Goal: Task Accomplishment & Management: Complete application form

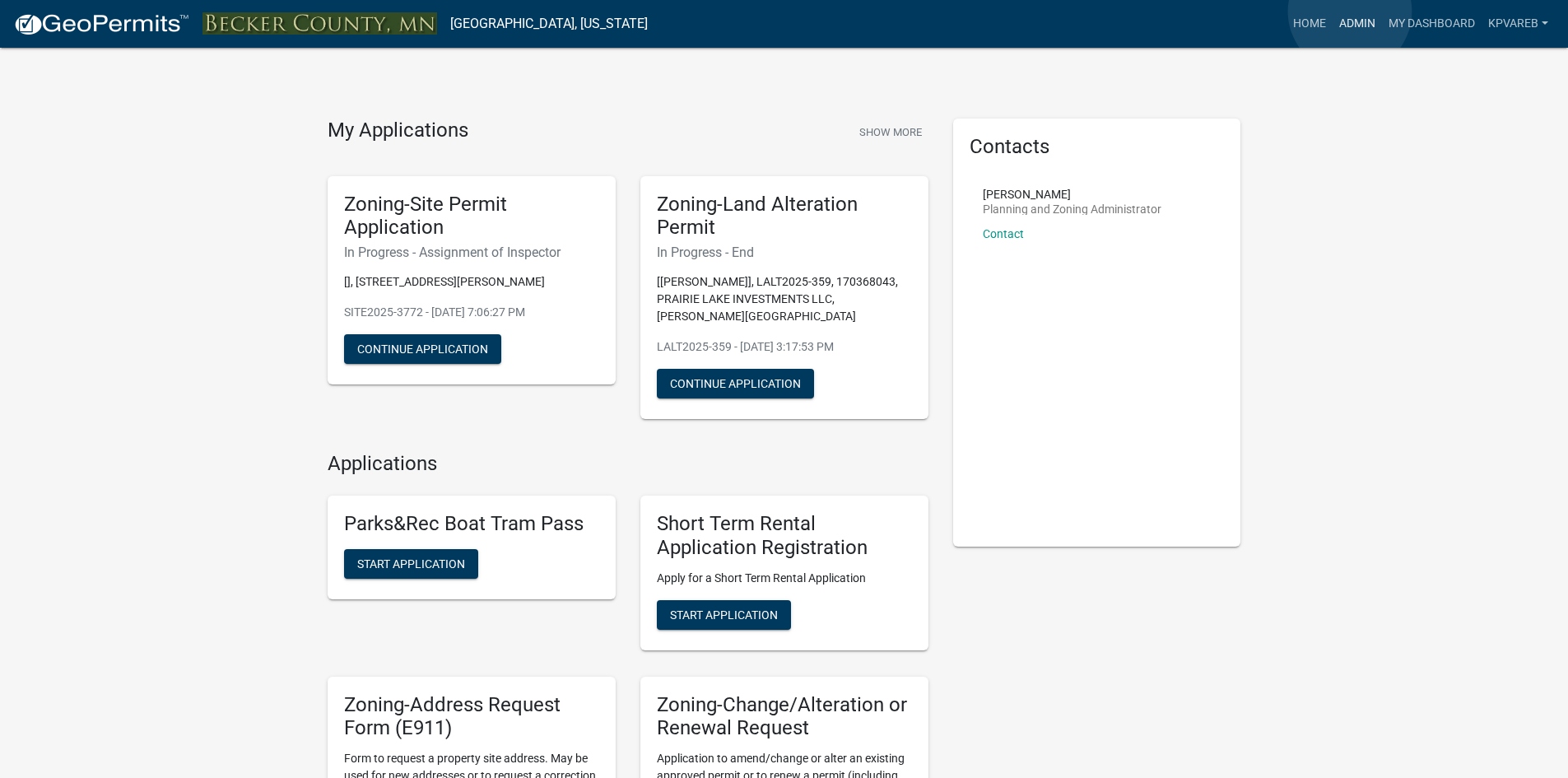
click at [1351, 11] on link "Admin" at bounding box center [1357, 24] width 49 height 32
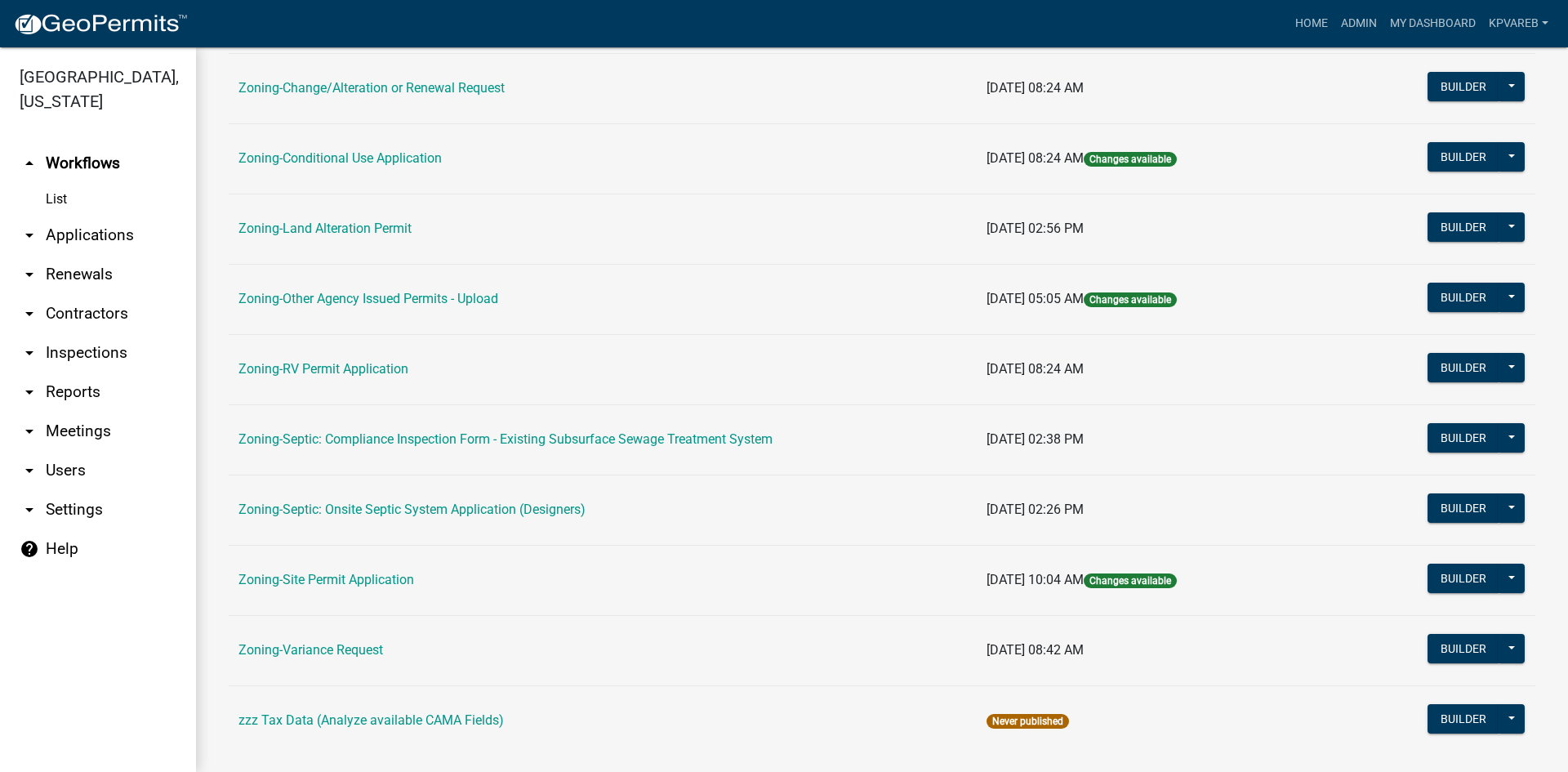
scroll to position [469, 0]
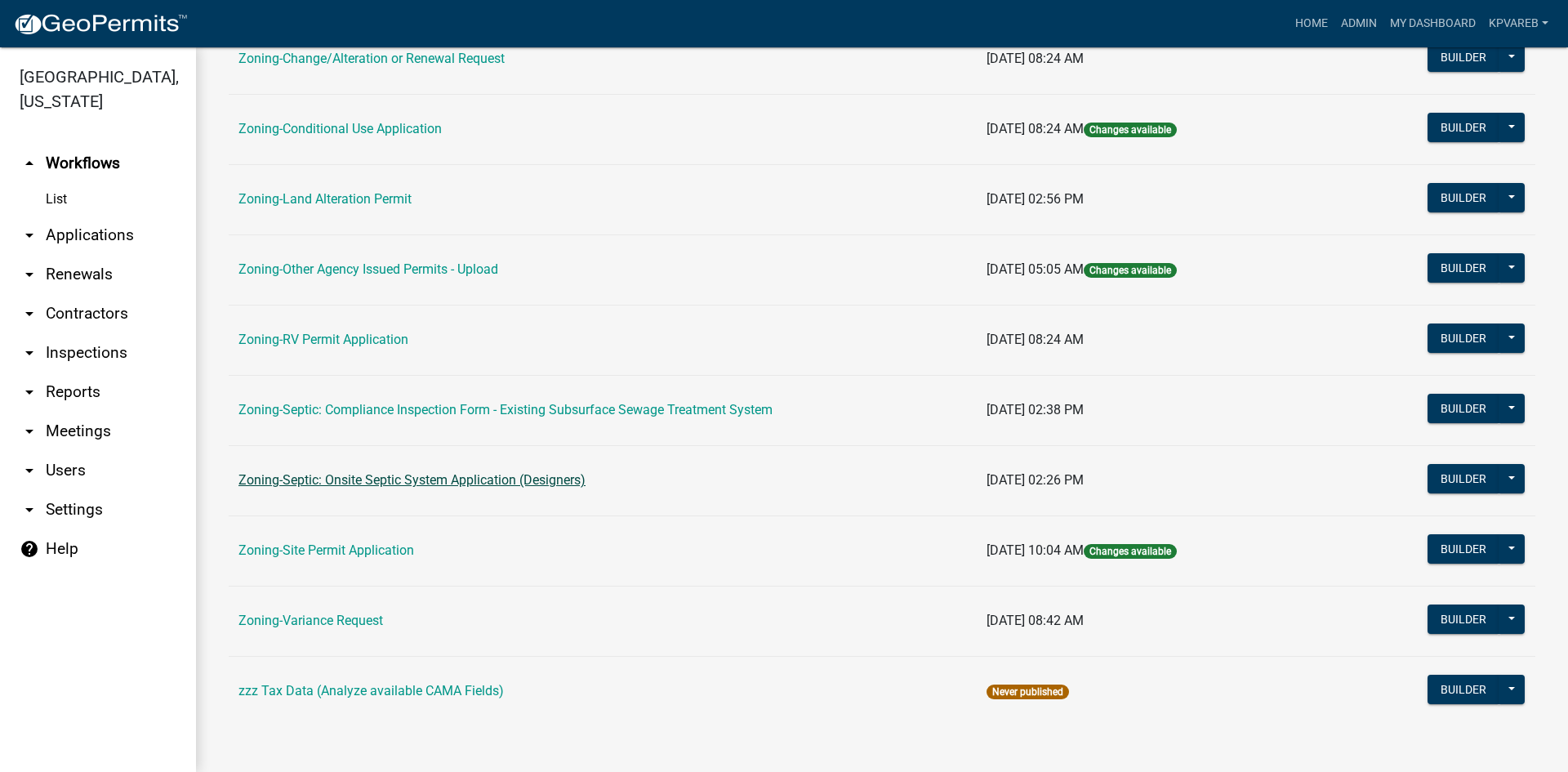
click at [454, 483] on link "Zoning-Septic: Onsite Septic System Application (Designers)" at bounding box center [412, 479] width 347 height 16
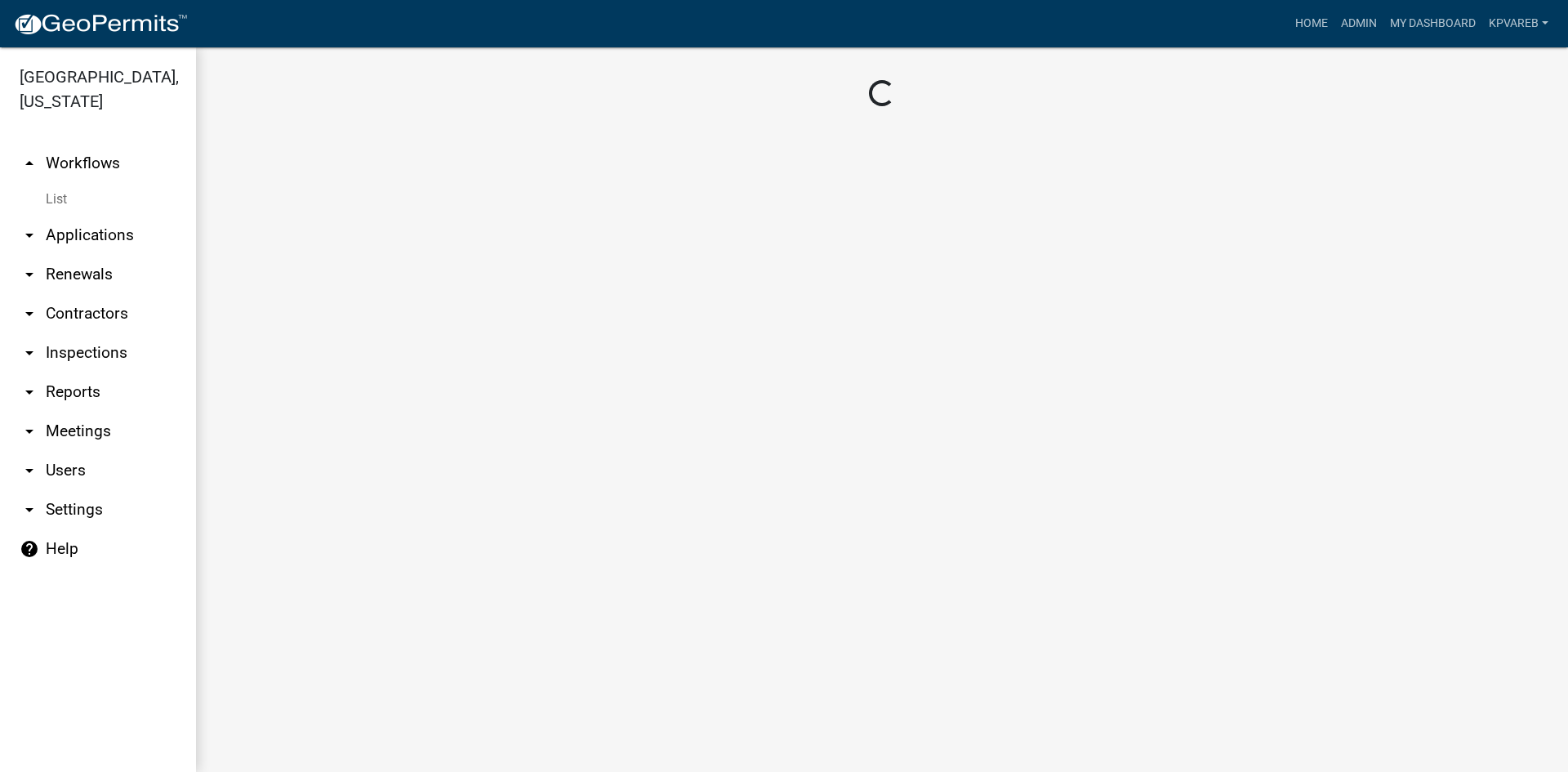
click at [454, 483] on main "Loading..." at bounding box center [882, 409] width 1372 height 724
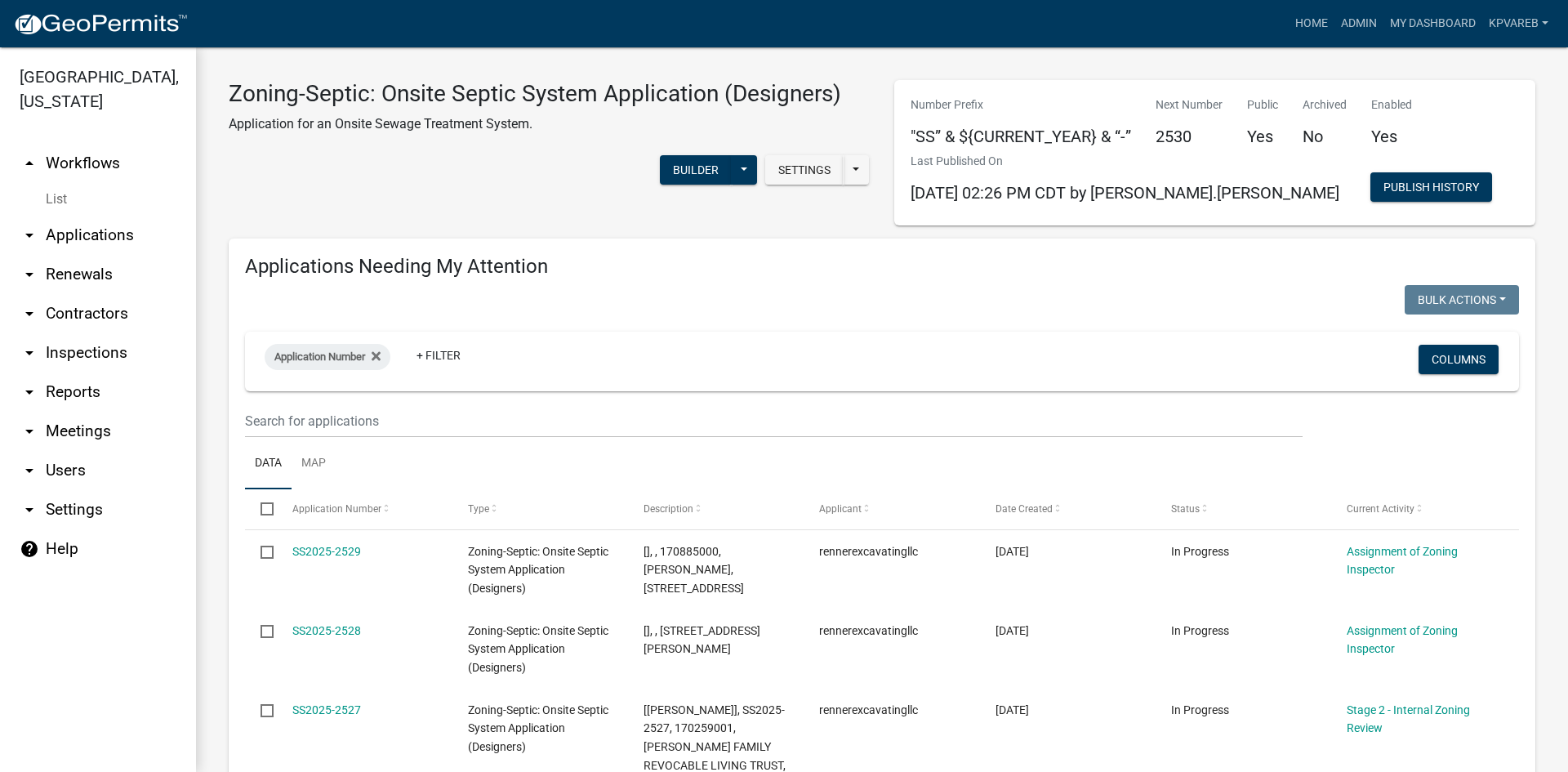
click at [359, 403] on wm-filter-builder "Application Number + Filter Columns" at bounding box center [882, 384] width 1274 height 106
click at [346, 416] on input "text" at bounding box center [774, 421] width 1057 height 33
click at [348, 415] on input "text" at bounding box center [774, 421] width 1057 height 33
click at [356, 412] on input "text" at bounding box center [774, 421] width 1057 height 33
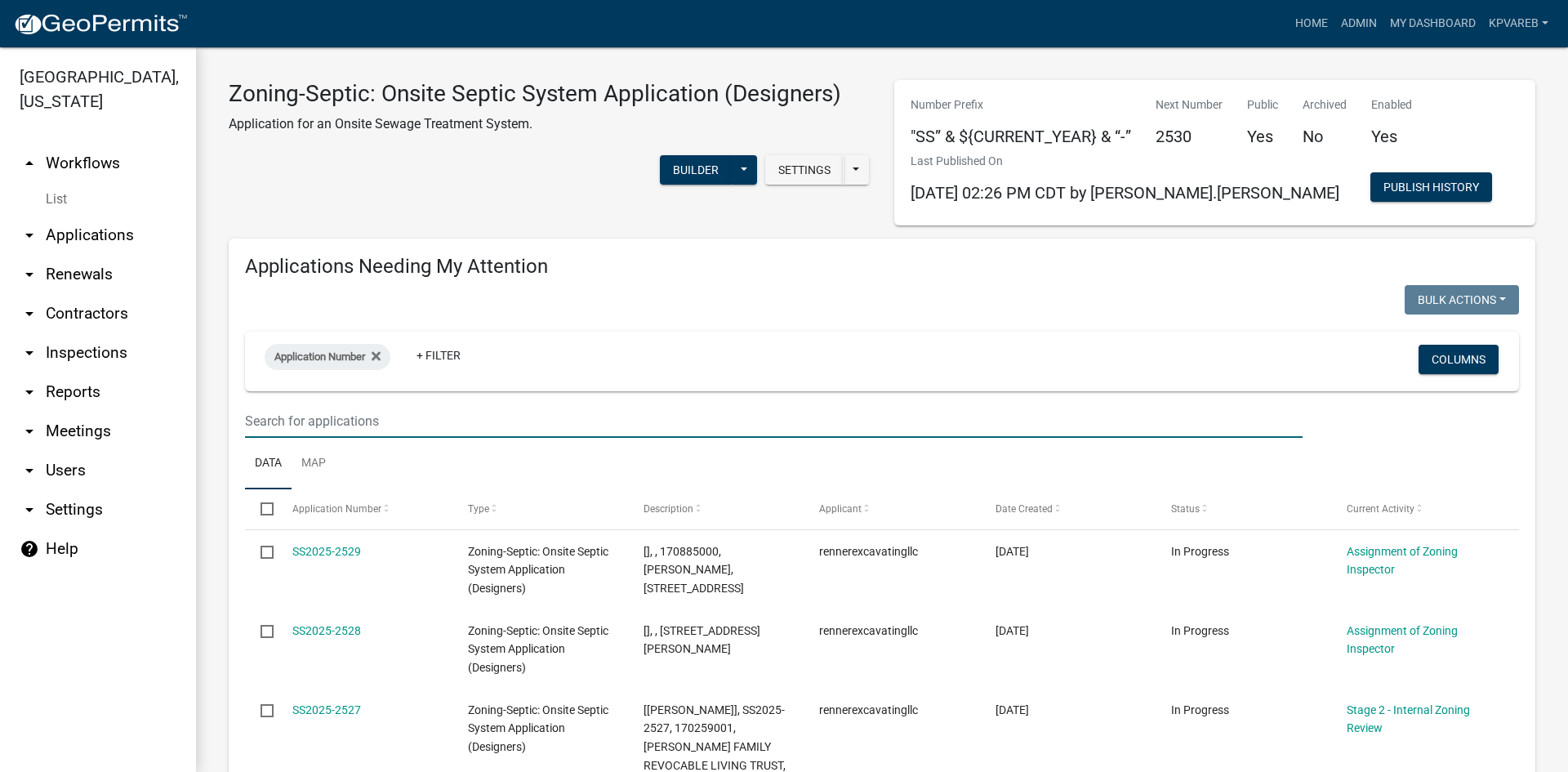
click at [425, 418] on input "text" at bounding box center [774, 421] width 1057 height 33
click at [289, 420] on input "text" at bounding box center [774, 421] width 1057 height 33
click at [280, 430] on input "text" at bounding box center [774, 421] width 1057 height 33
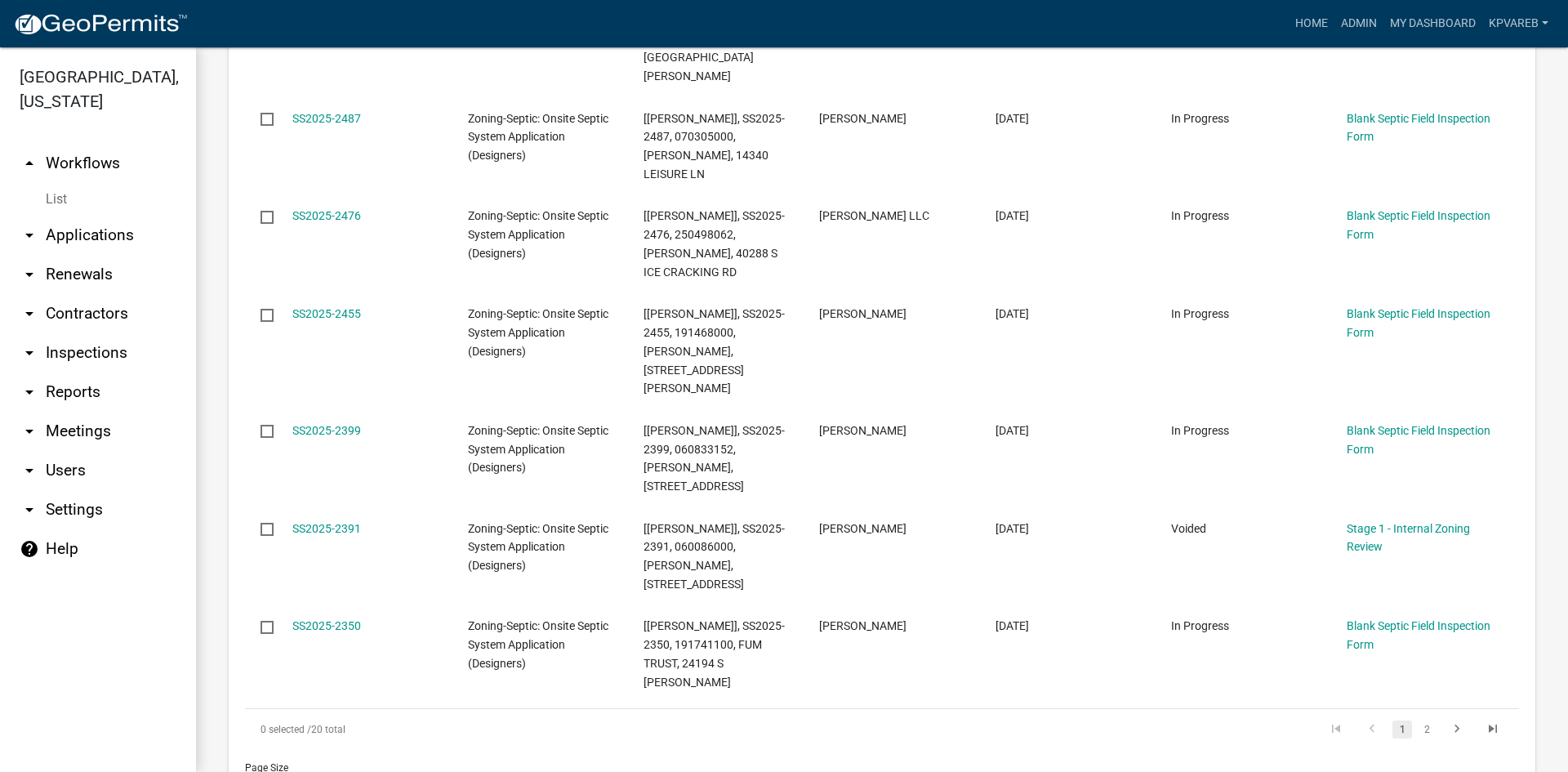
scroll to position [1143, 0]
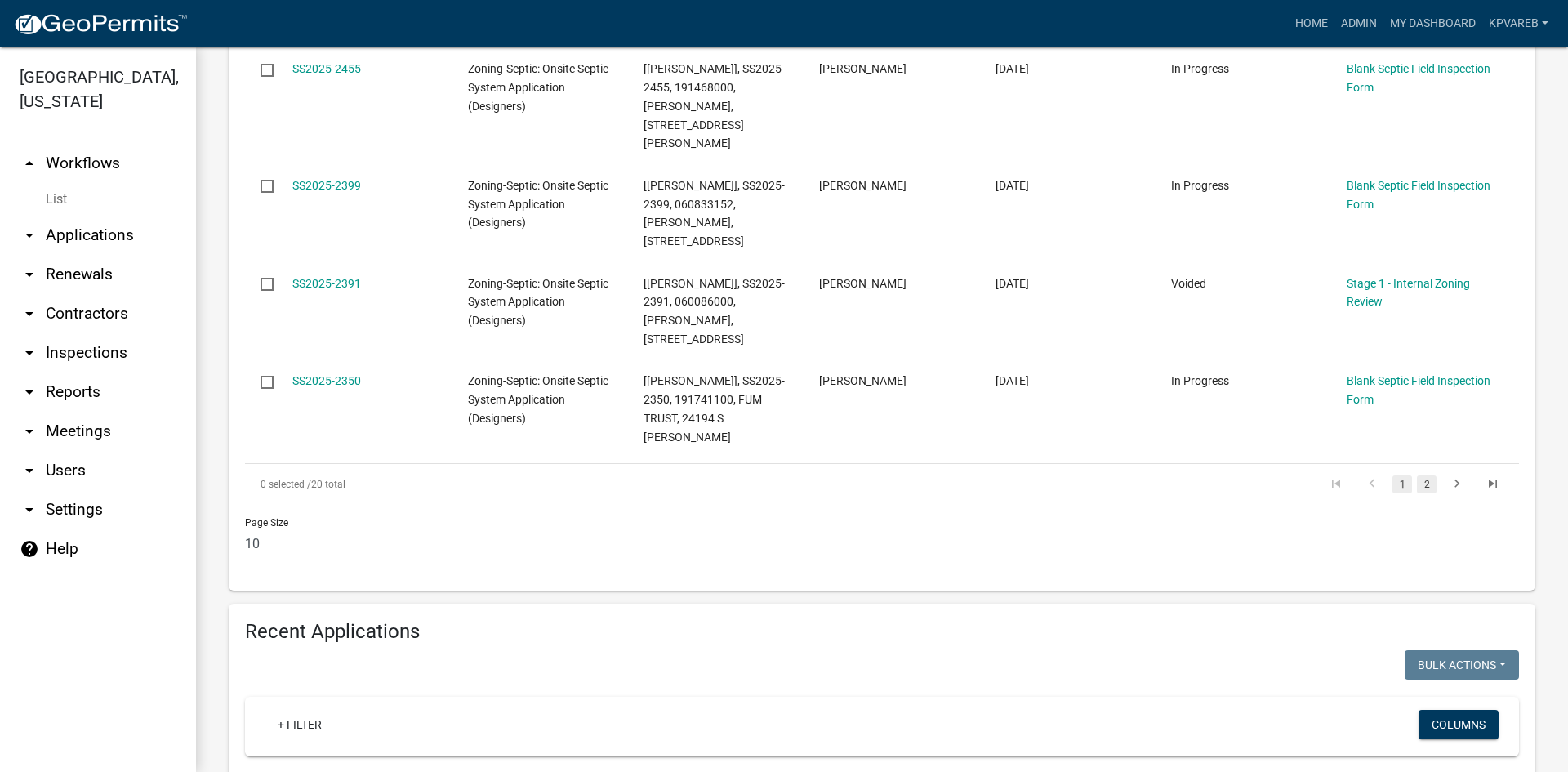
type input "scott"
click at [1416, 475] on link "2" at bounding box center [1425, 483] width 19 height 18
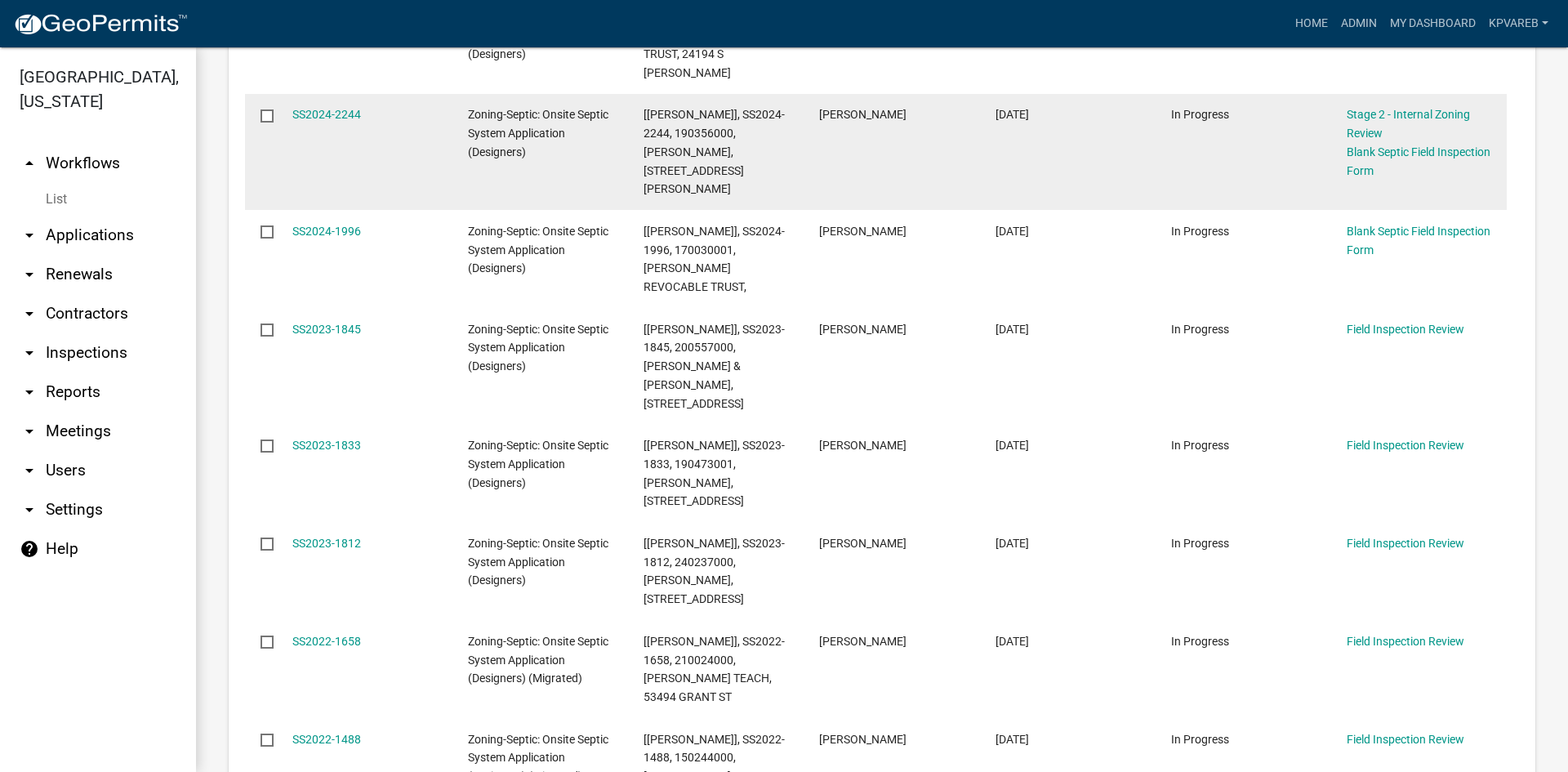
scroll to position [453, 0]
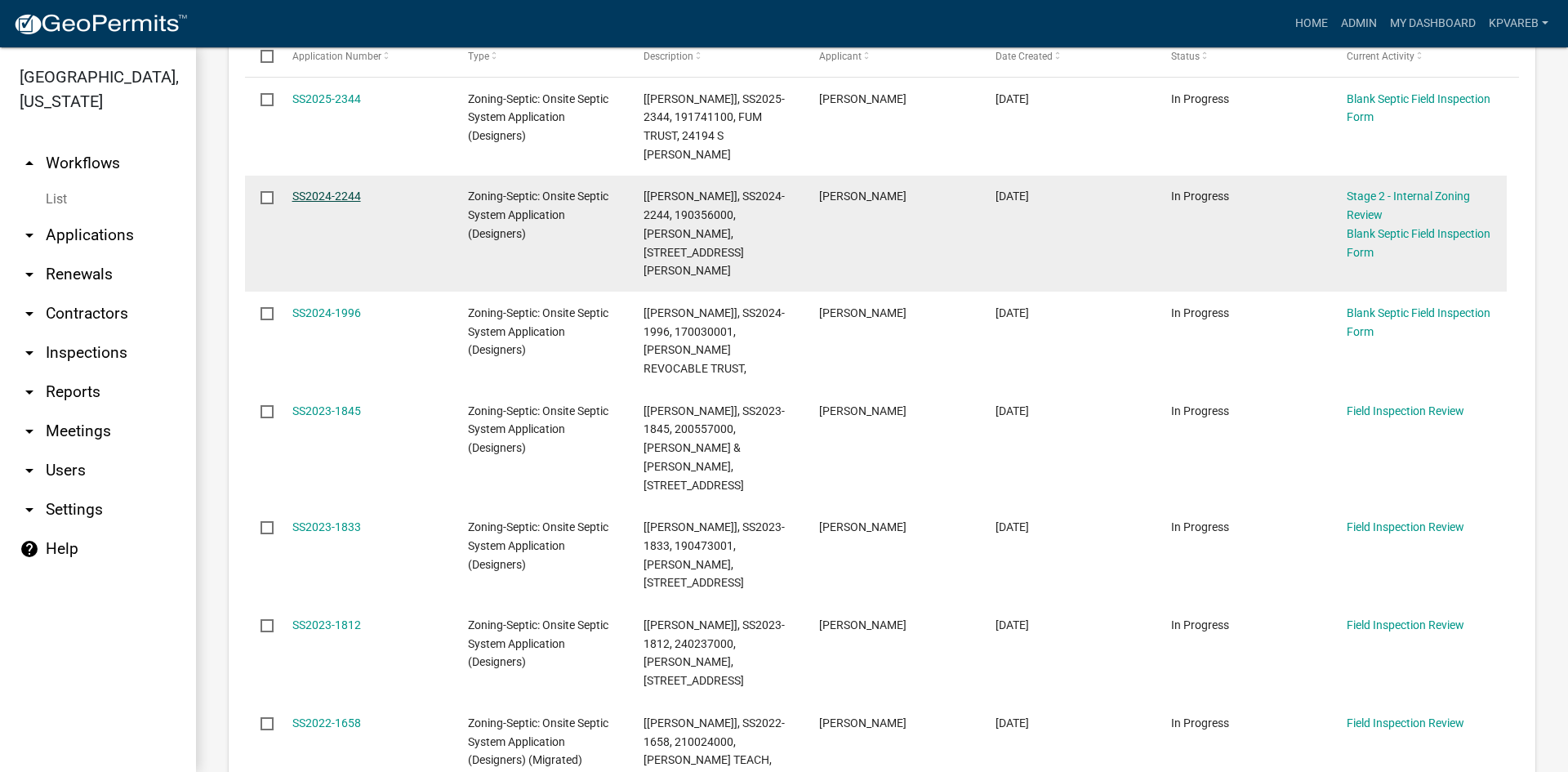
click at [342, 197] on link "SS2024-2244" at bounding box center [327, 196] width 68 height 13
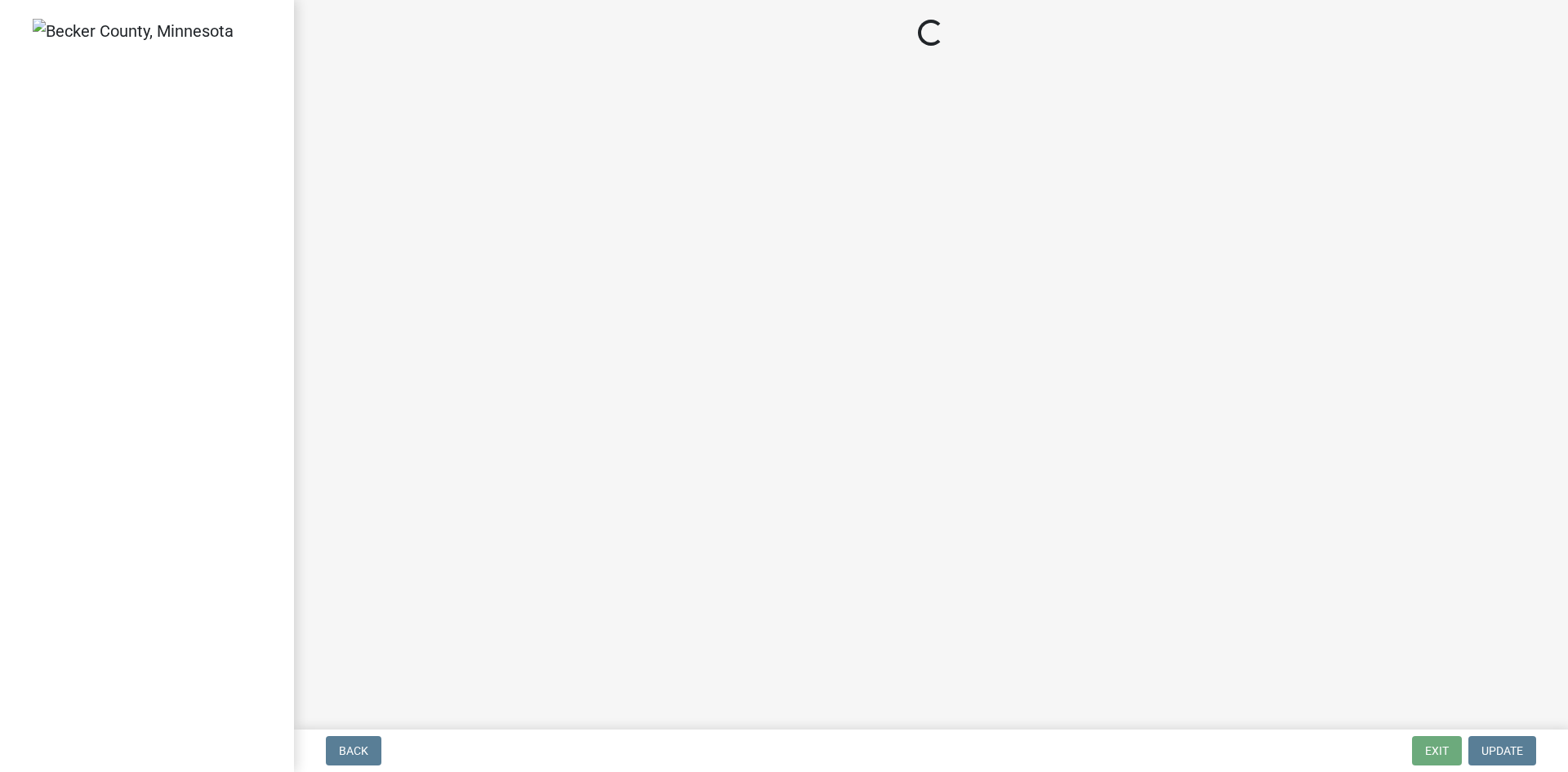
select select "69d592bb-9906-4277-a6fb-df8686255161"
select select "1ad81be4-5d59-46bf-8b7b-d7c0f20ad891"
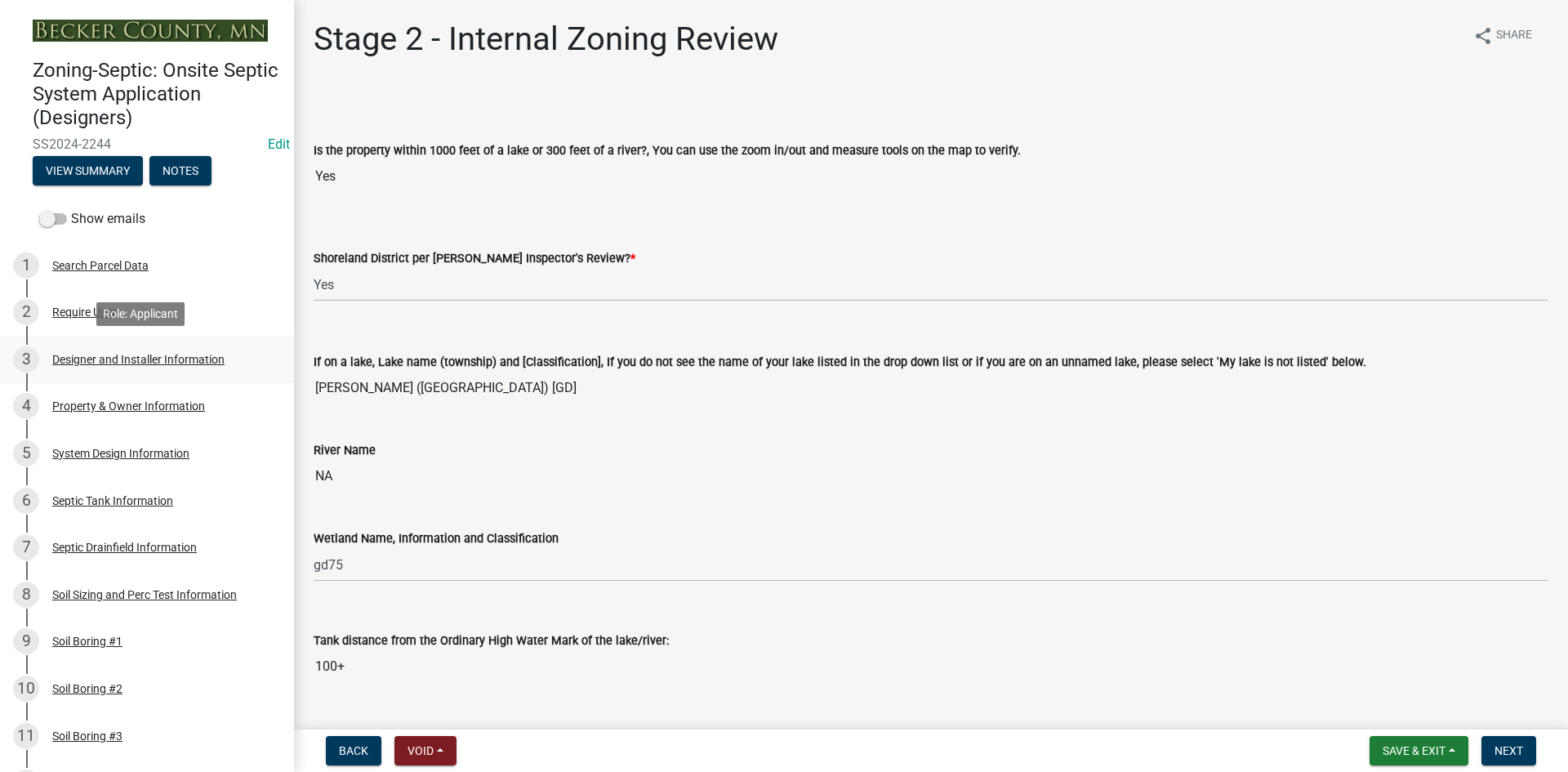
click at [144, 356] on div "Designer and Installer Information" at bounding box center [138, 359] width 172 height 11
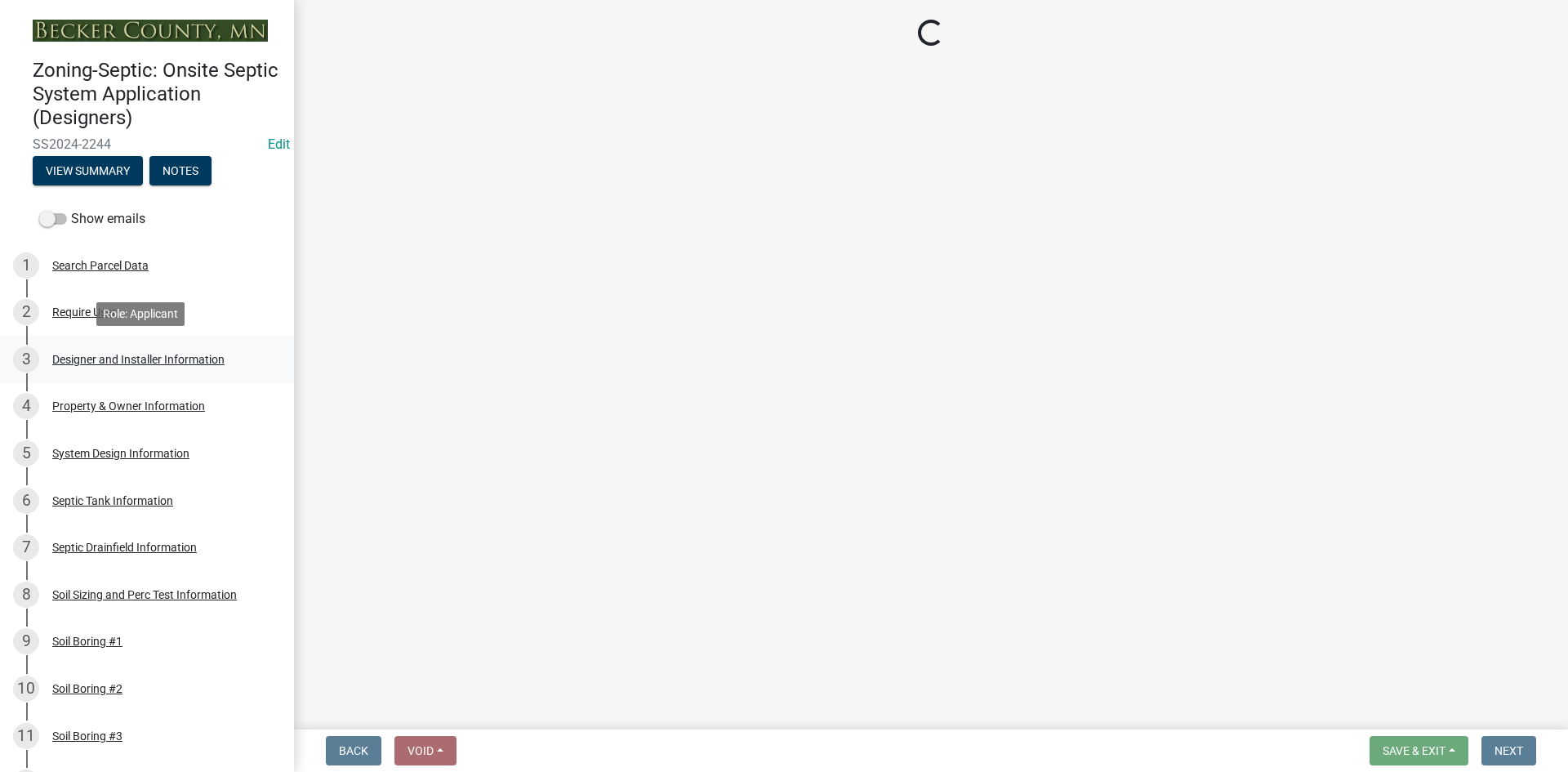
select select "a2621600-4690-4654-bff0-ecc615071557"
select select "370dcace-fa4b-476f-8e17-3b436b985960"
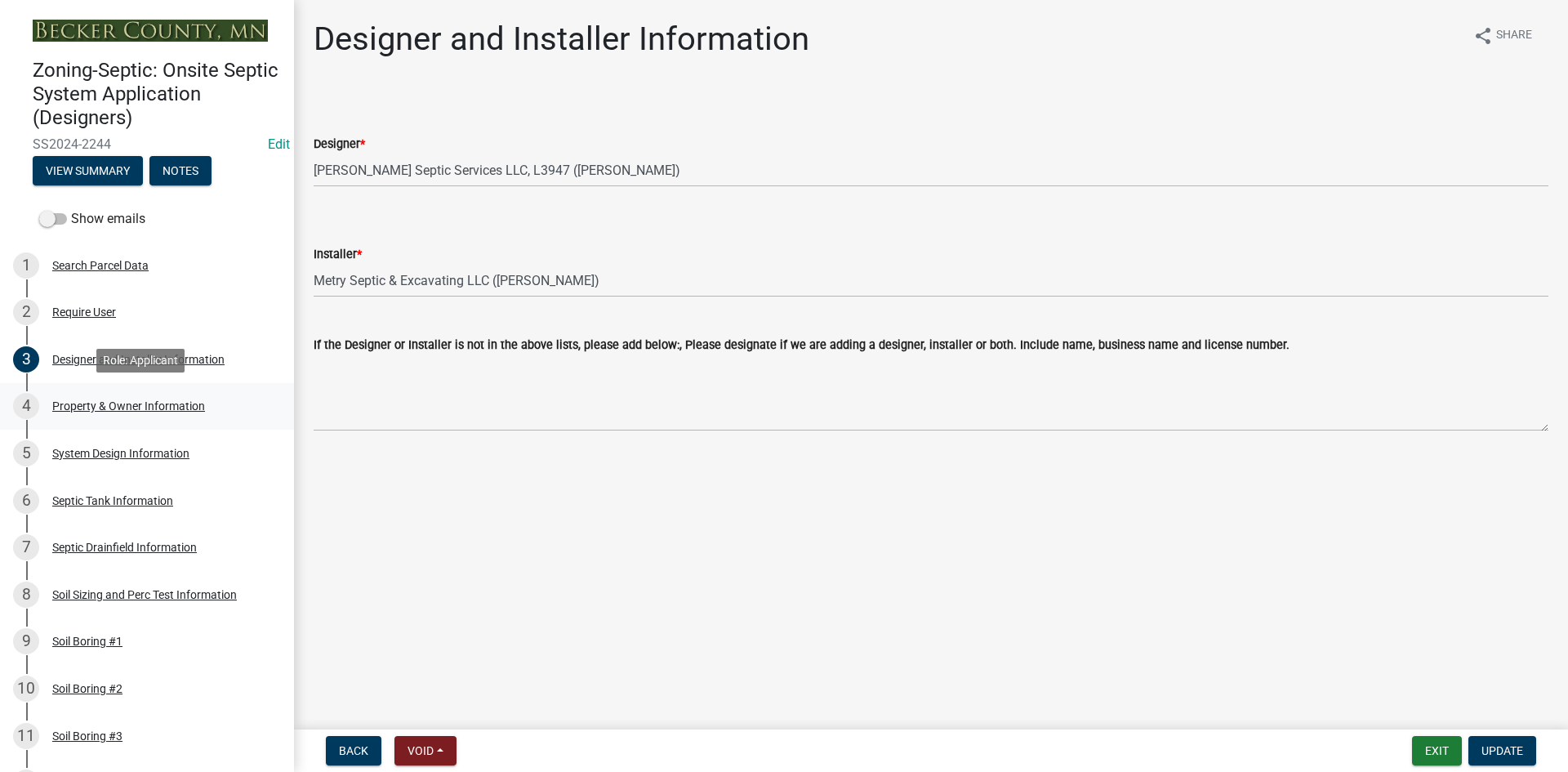
click at [138, 400] on div "Property & Owner Information" at bounding box center [128, 405] width 153 height 11
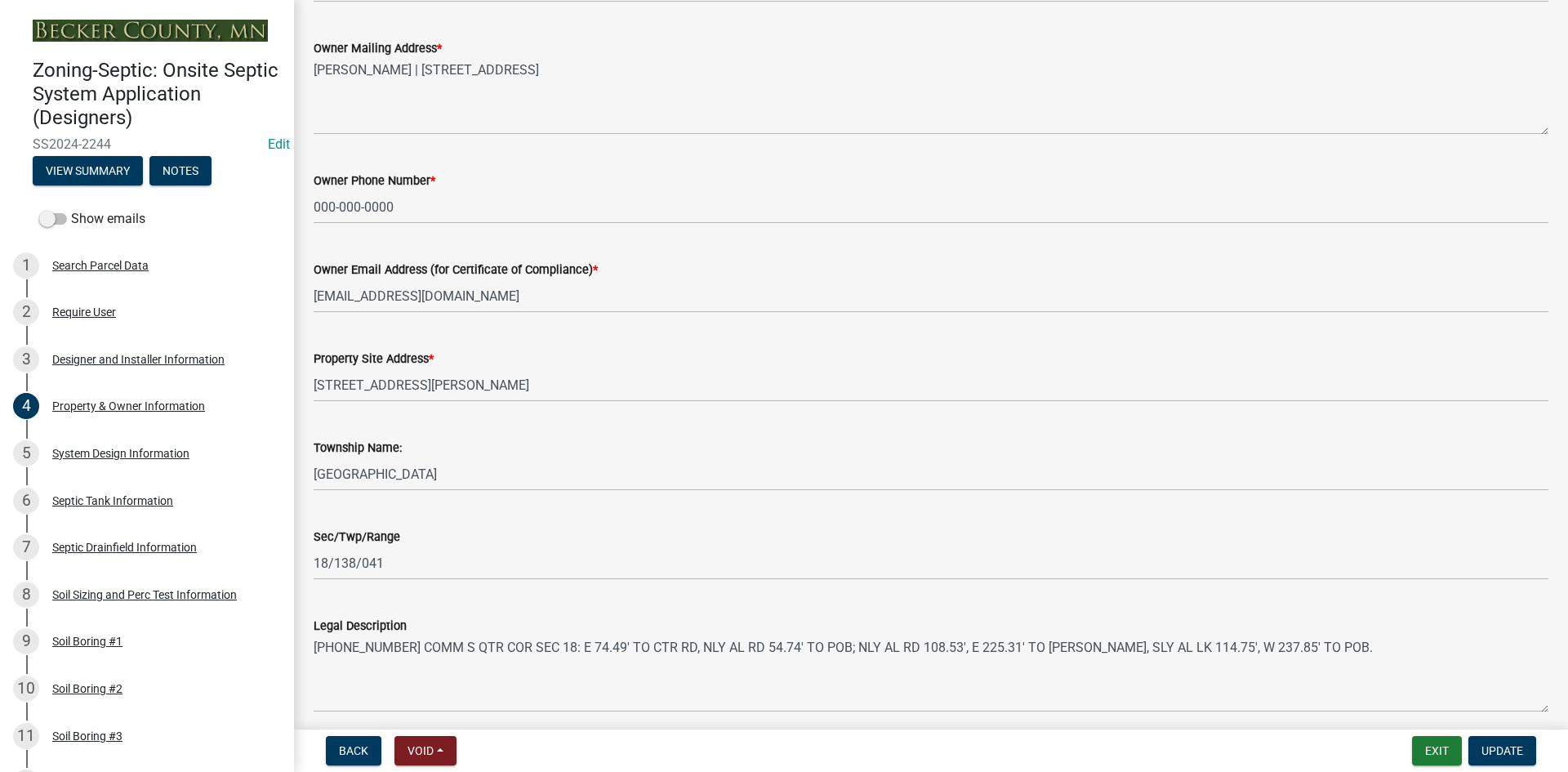
scroll to position [327, 0]
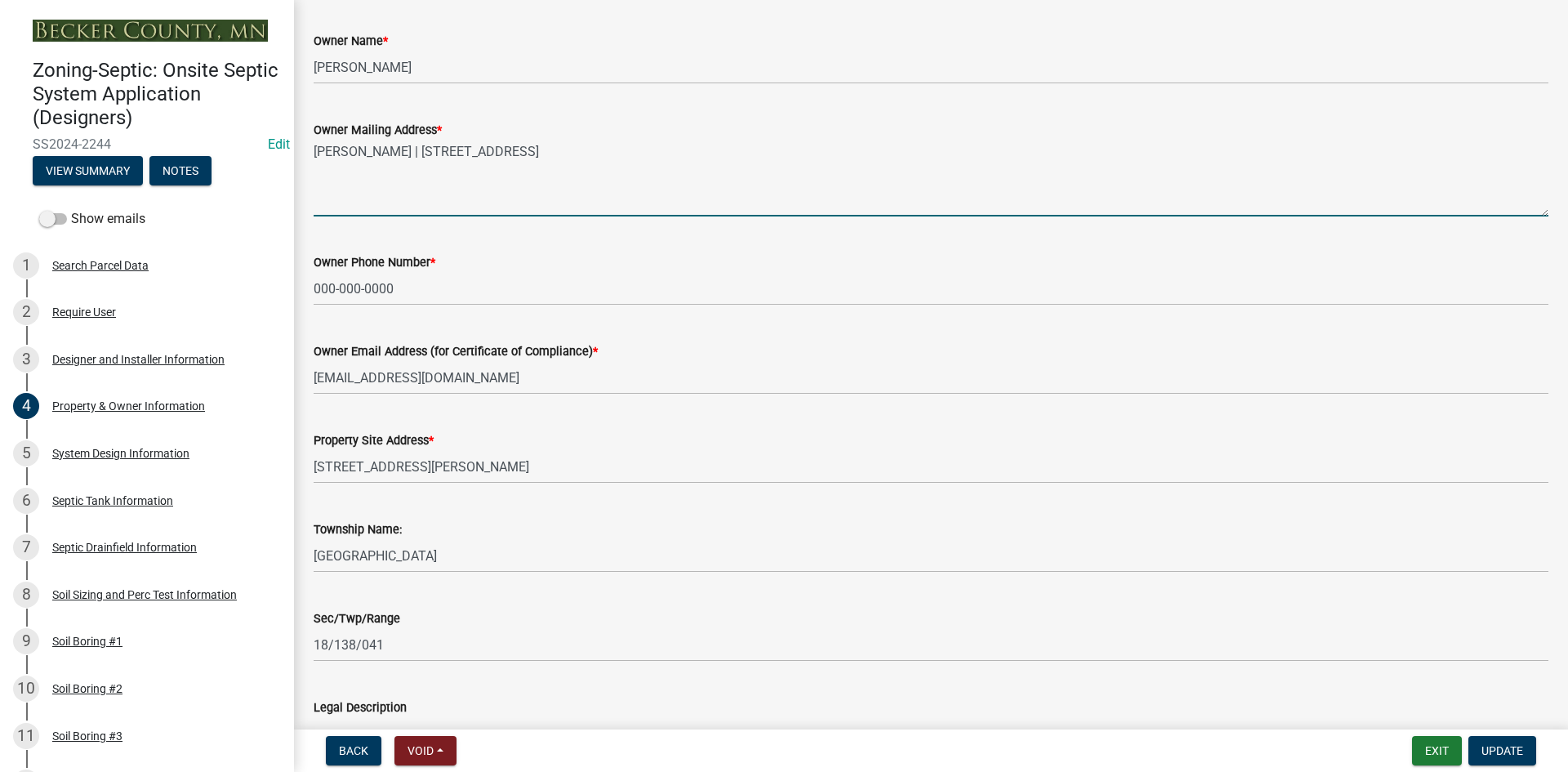
click at [317, 153] on textarea "JAMES NOSTDAHL | 202 N 3RD ST STE #200 | GRAND FORKS ND 58203" at bounding box center [931, 178] width 1235 height 77
click at [317, 152] on textarea "JAMES NOSTDAHL | 202 N 3RD ST STE #200 | GRAND FORKS ND 58203" at bounding box center [931, 178] width 1235 height 77
click at [314, 152] on div "Owner Mailing Address * JAMES NOSTDAHL | 202 N 3RD ST STE #200 | GRAND FORKS ND…" at bounding box center [930, 156] width 1259 height 119
drag, startPoint x: 315, startPoint y: 151, endPoint x: 410, endPoint y: 156, distance: 95.1
click at [410, 156] on textarea "JAMES NOSTDAHL | 202 N 3RD ST STE #200 | GRAND FORKS ND 58203" at bounding box center [931, 178] width 1235 height 77
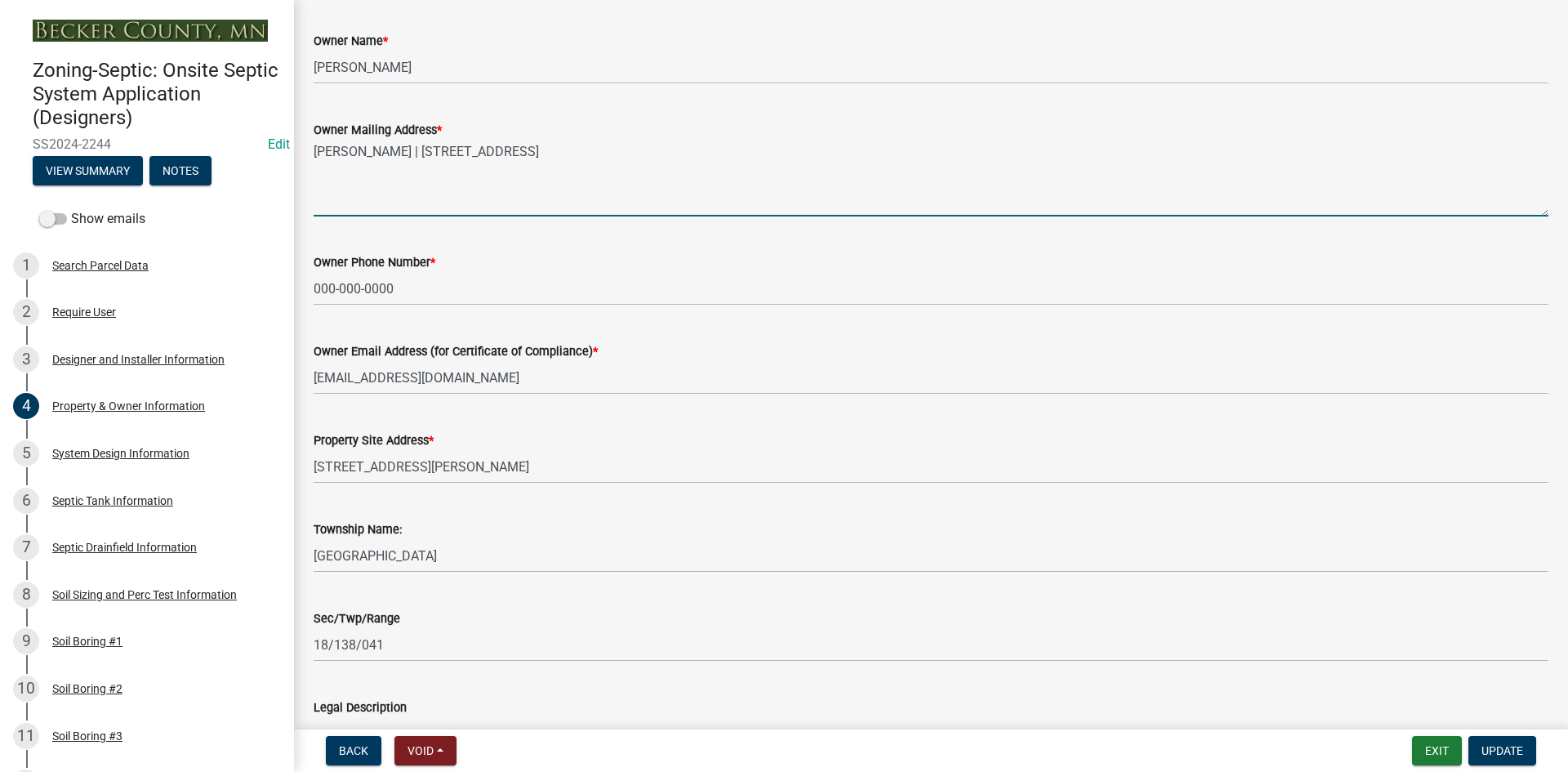
drag, startPoint x: 411, startPoint y: 156, endPoint x: 871, endPoint y: 168, distance: 460.2
click at [872, 168] on textarea "JAMES NOSTDAHL | 202 N 3RD ST STE #200 | GRAND FORKS ND 58203" at bounding box center [931, 178] width 1235 height 77
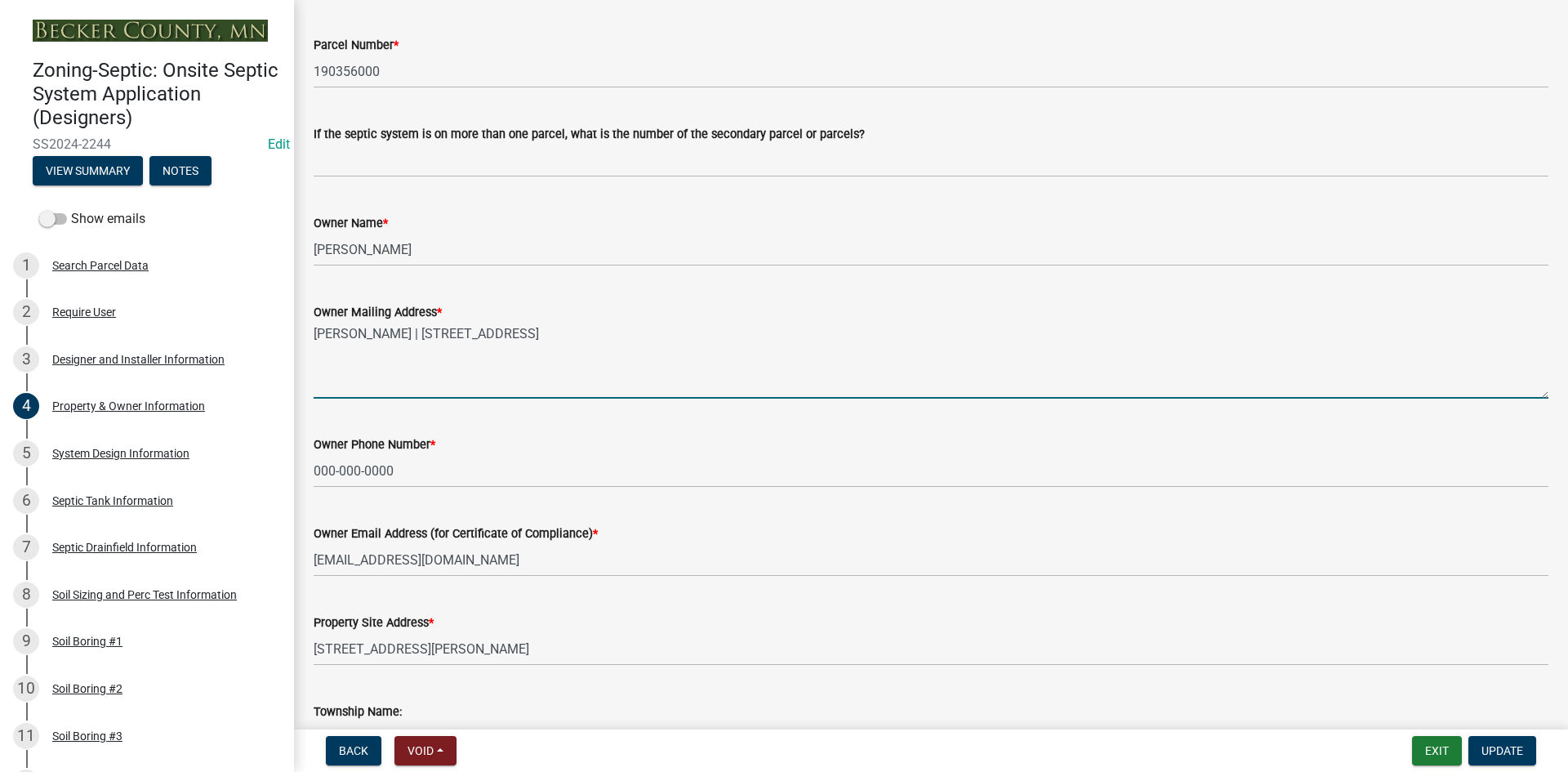
scroll to position [0, 0]
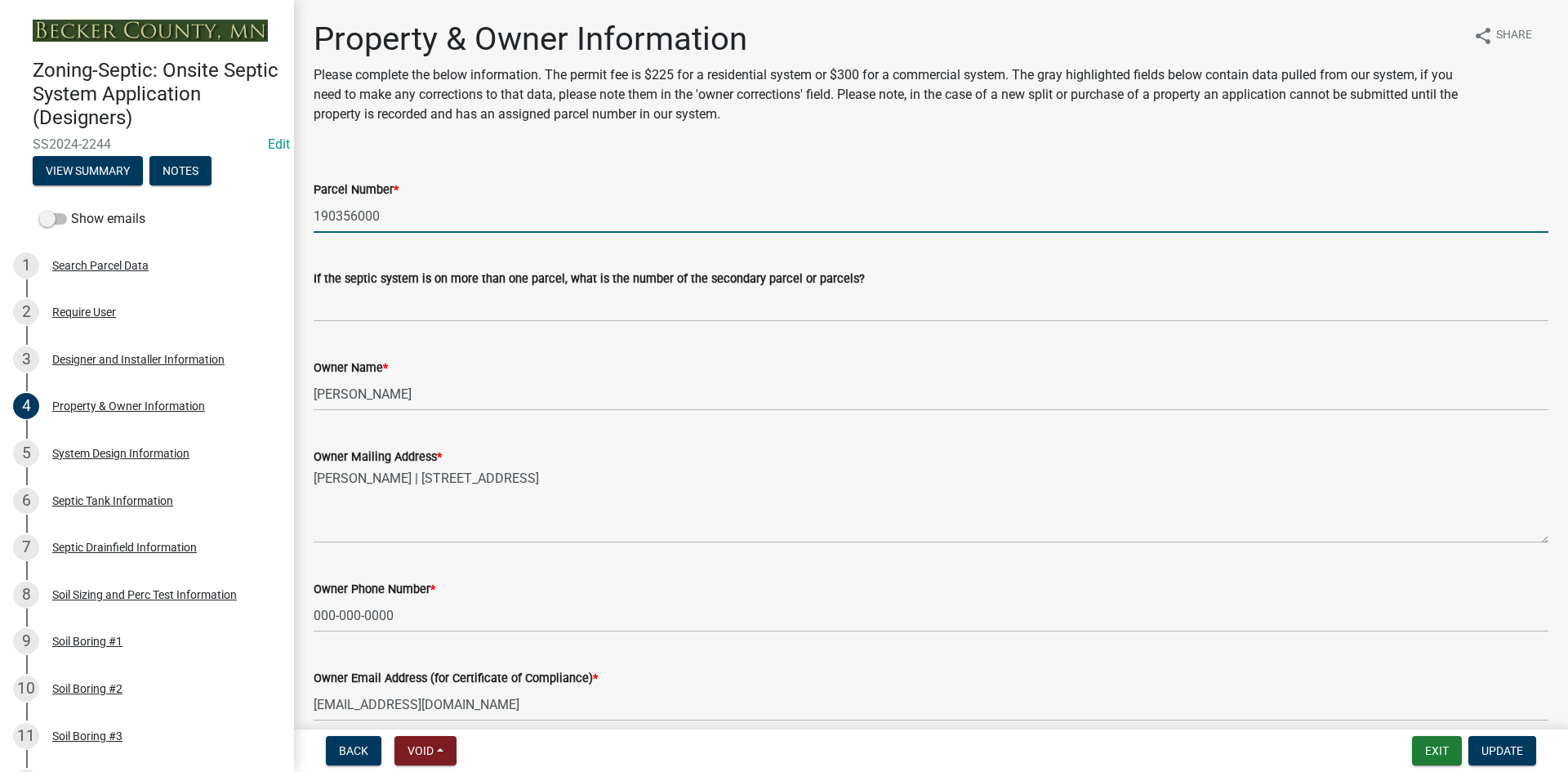
drag, startPoint x: 317, startPoint y: 217, endPoint x: 396, endPoint y: 214, distance: 79.1
click at [396, 214] on input "190356000" at bounding box center [931, 216] width 1235 height 33
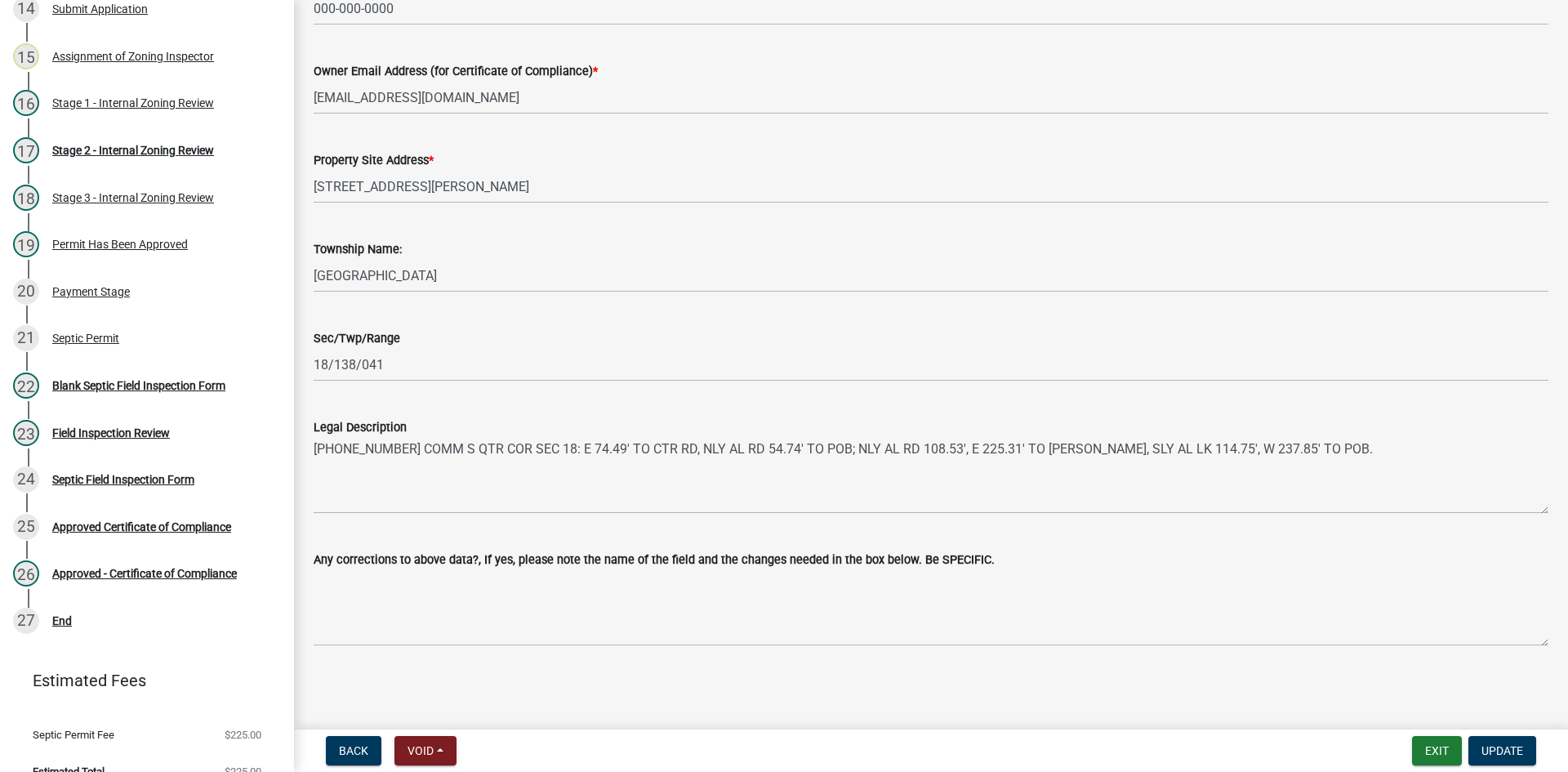
scroll to position [890, 0]
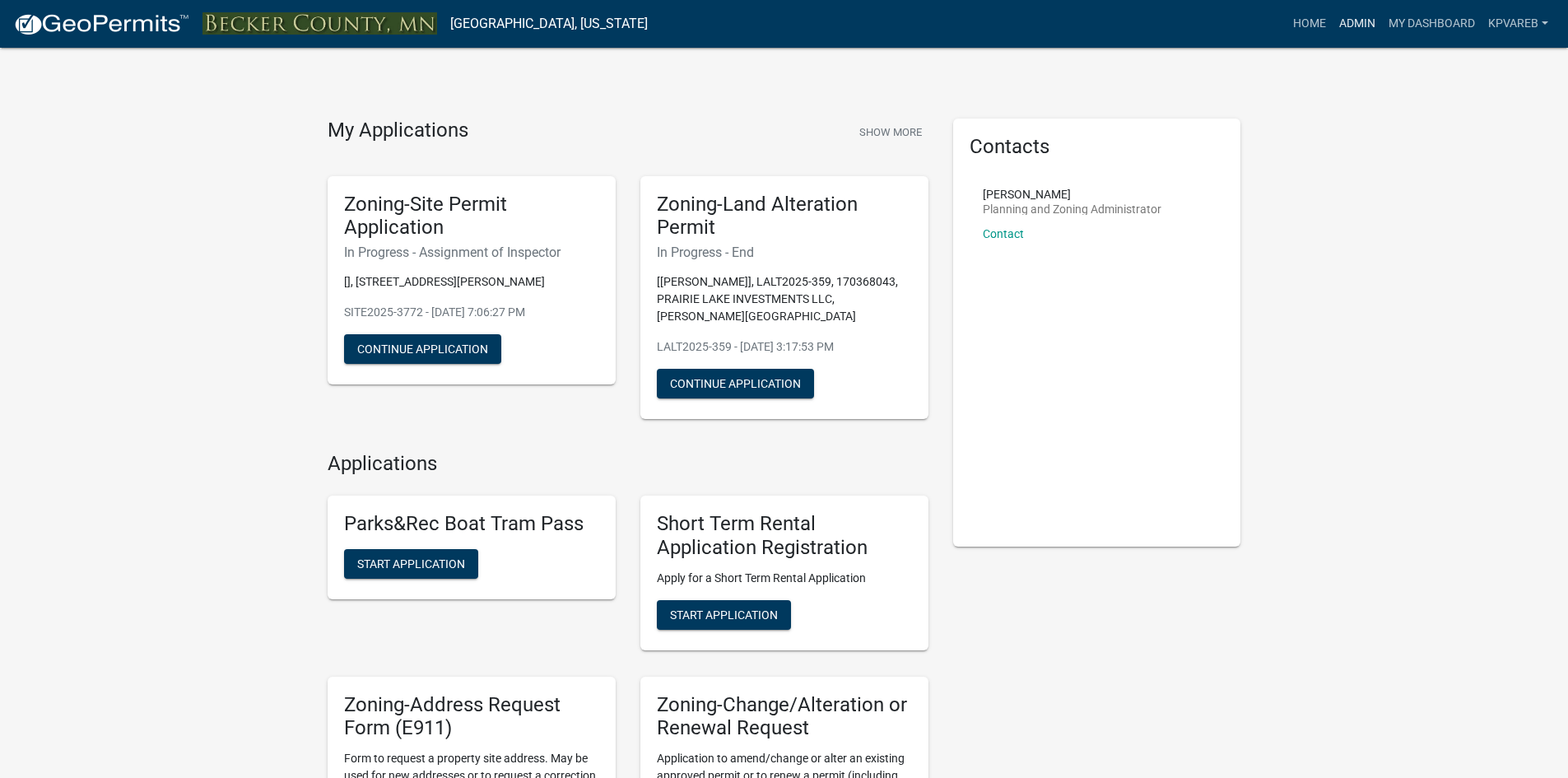
click at [1353, 27] on link "Admin" at bounding box center [1357, 24] width 49 height 32
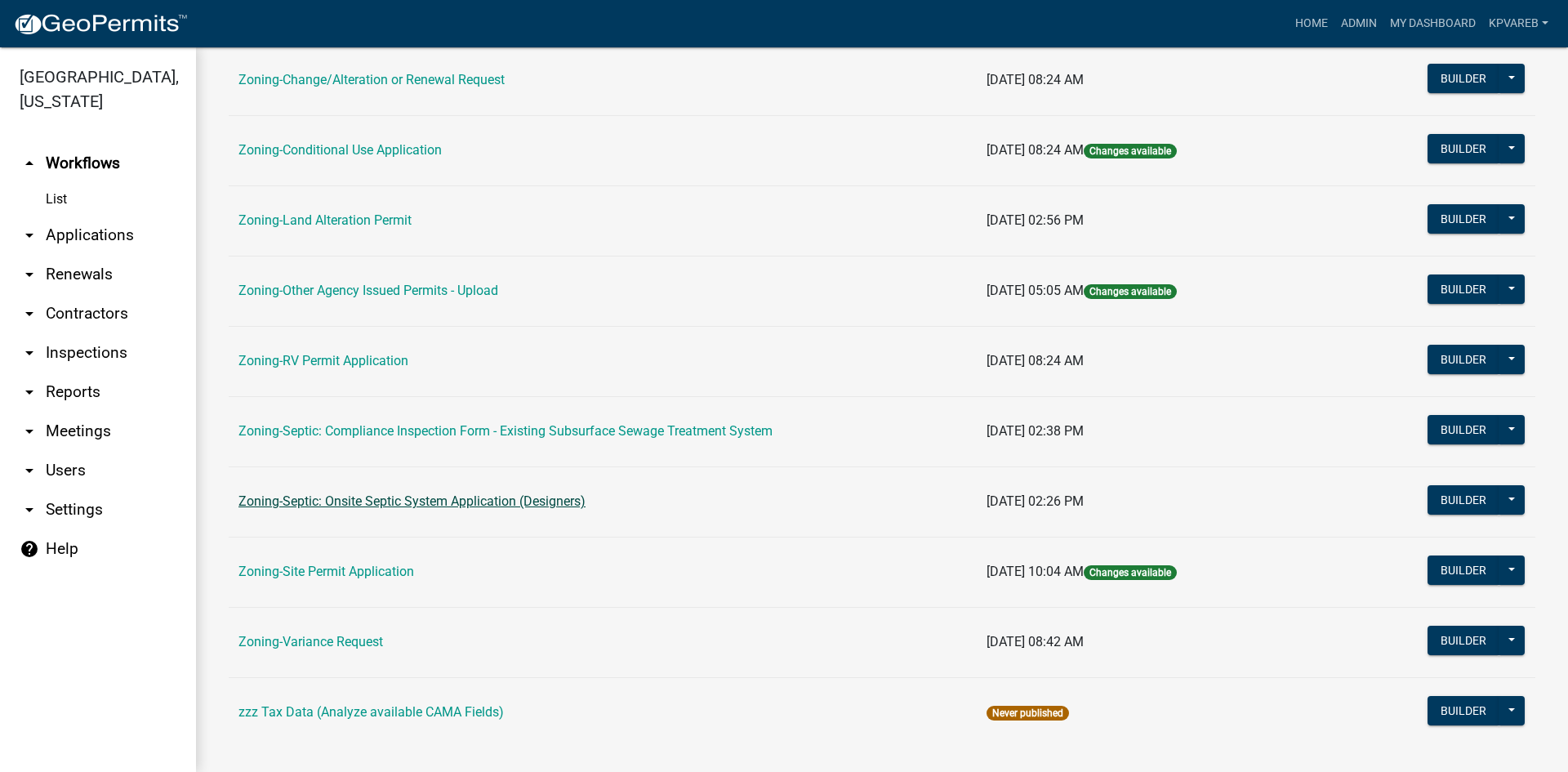
scroll to position [469, 0]
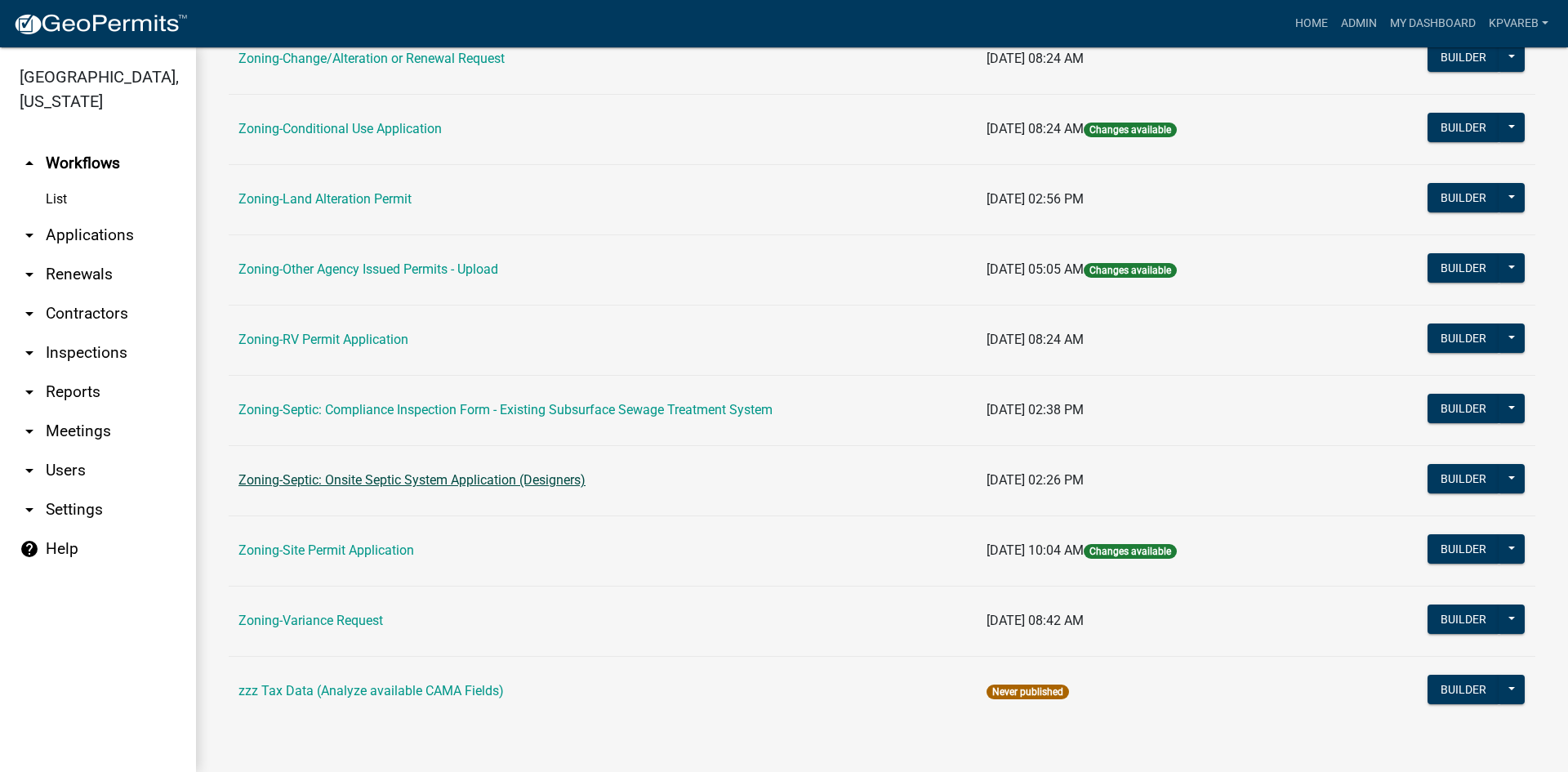
click at [470, 481] on link "Zoning-Septic: Onsite Septic System Application (Designers)" at bounding box center [412, 479] width 347 height 16
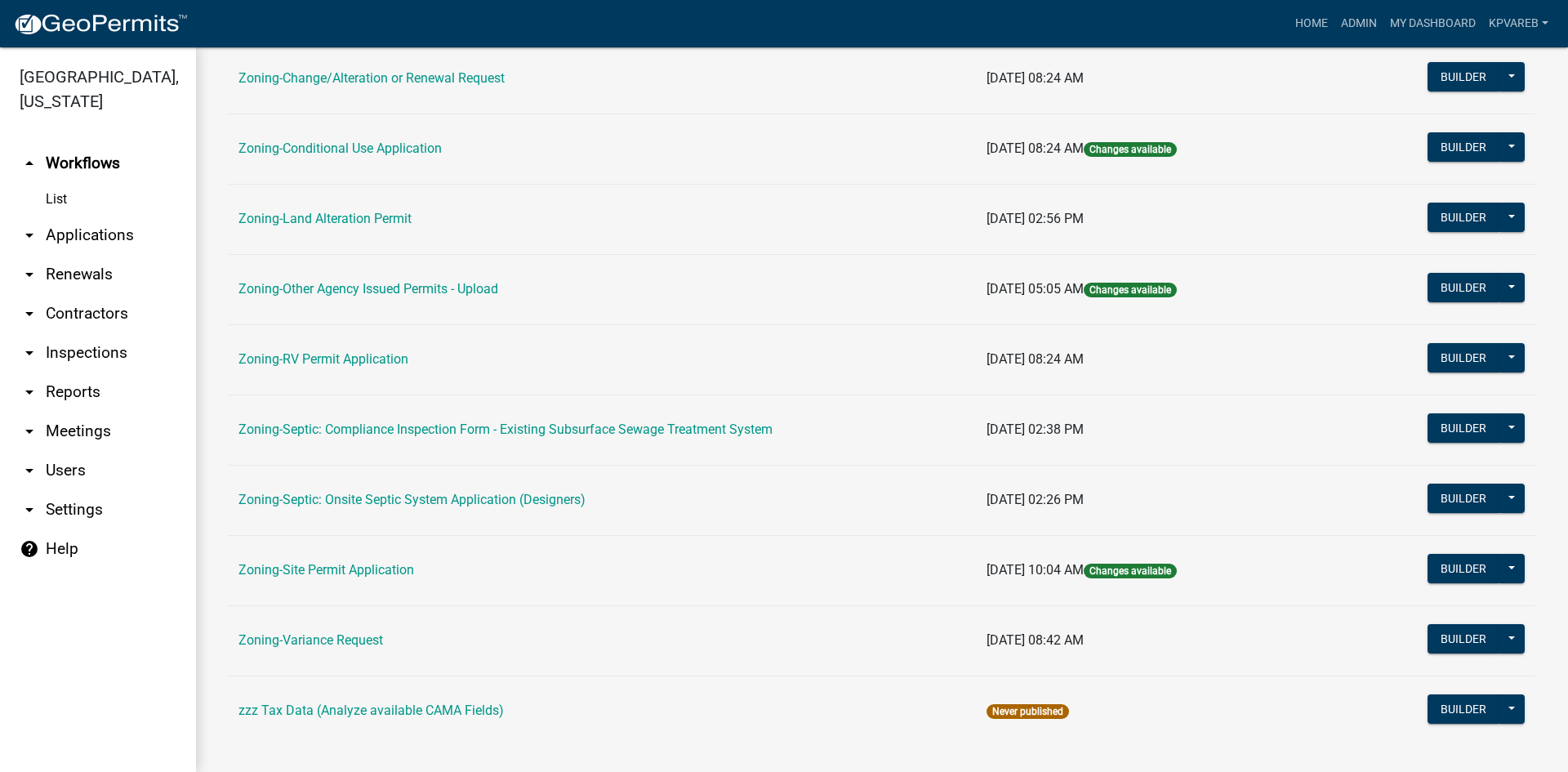
scroll to position [469, 0]
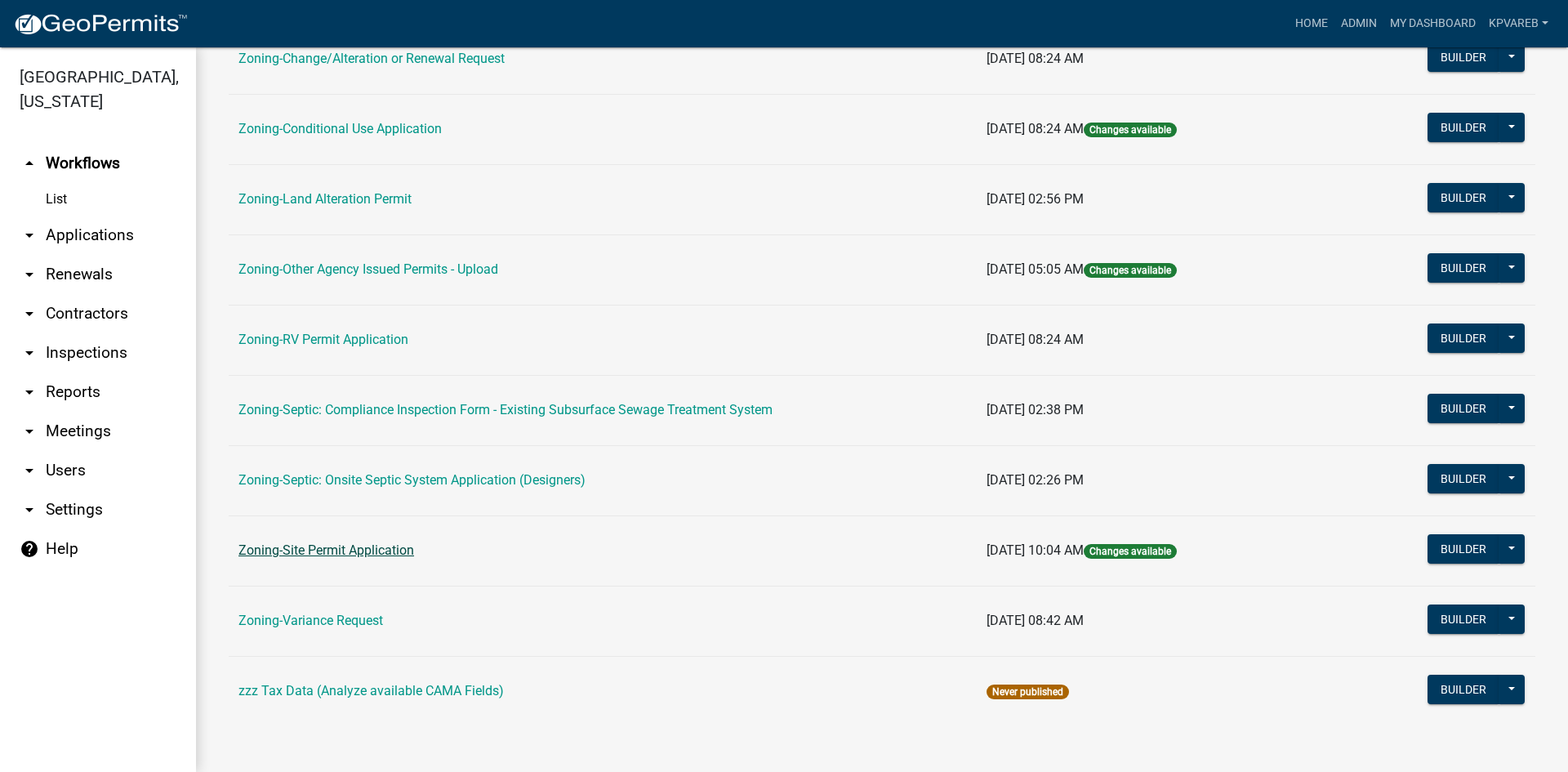
click at [356, 548] on link "Zoning-Site Permit Application" at bounding box center [327, 550] width 176 height 16
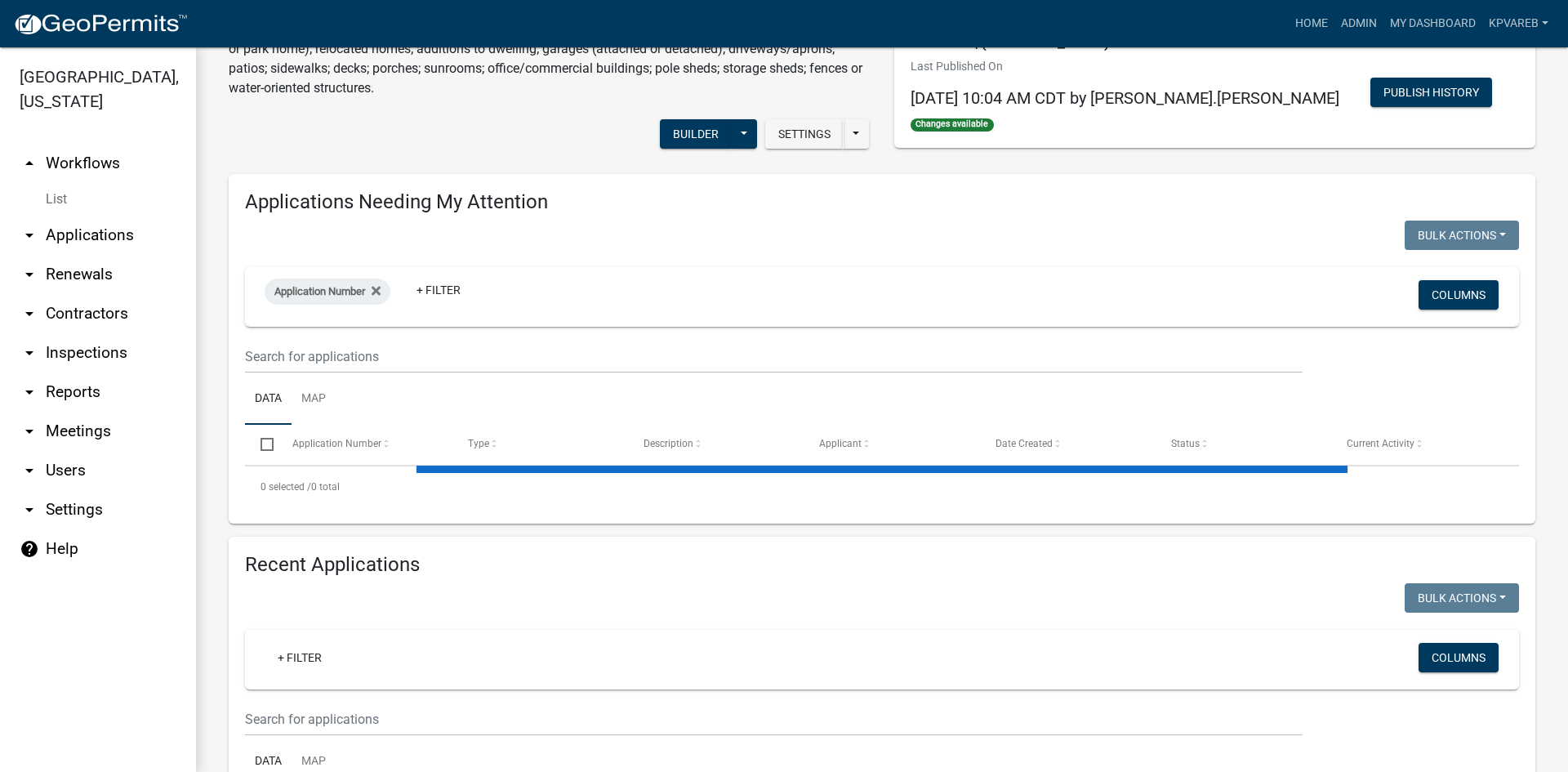
scroll to position [408, 0]
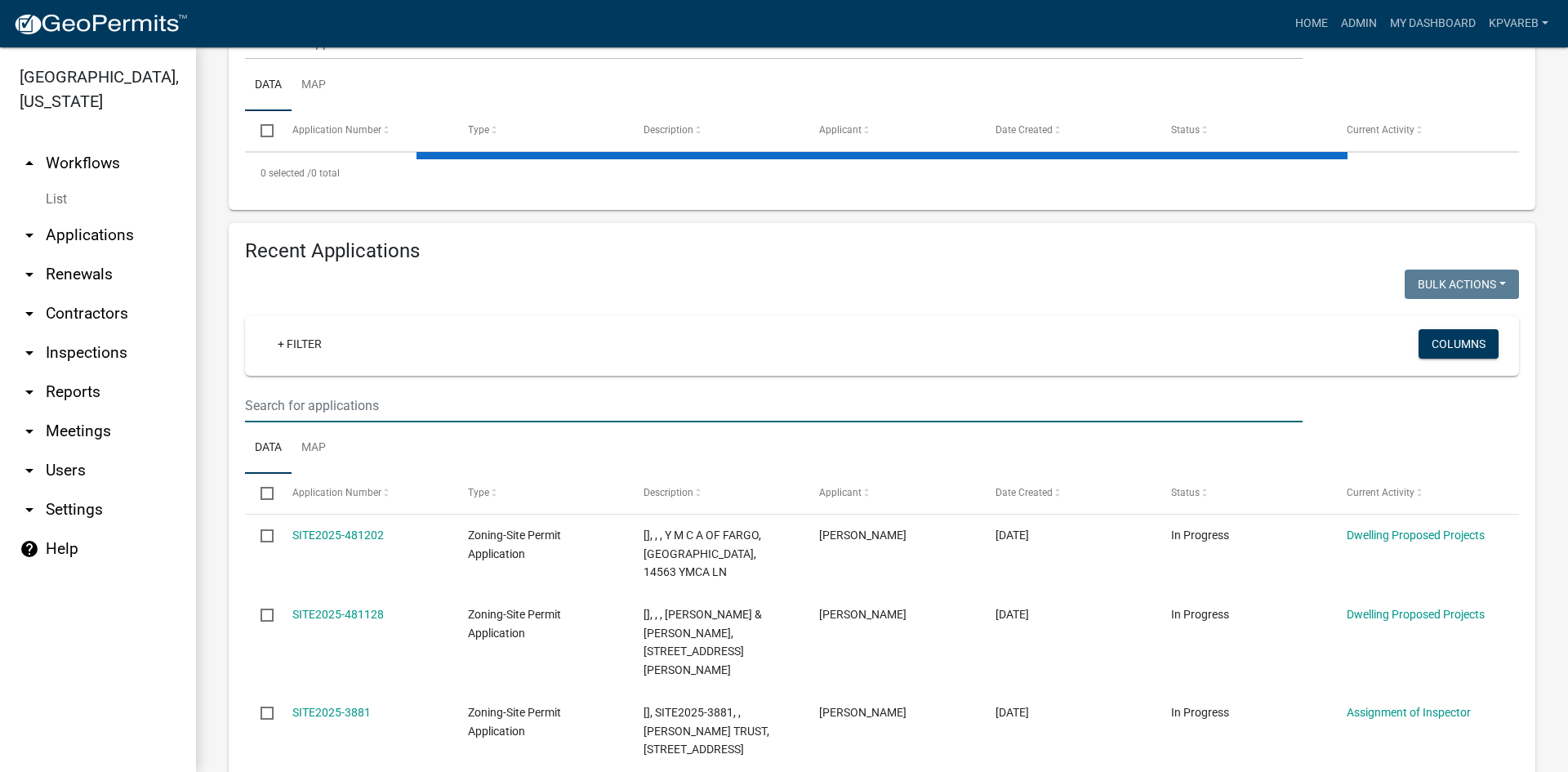
click at [305, 405] on input "text" at bounding box center [774, 405] width 1057 height 33
paste input "190356000"
click at [350, 405] on input "190356000" at bounding box center [774, 405] width 1057 height 33
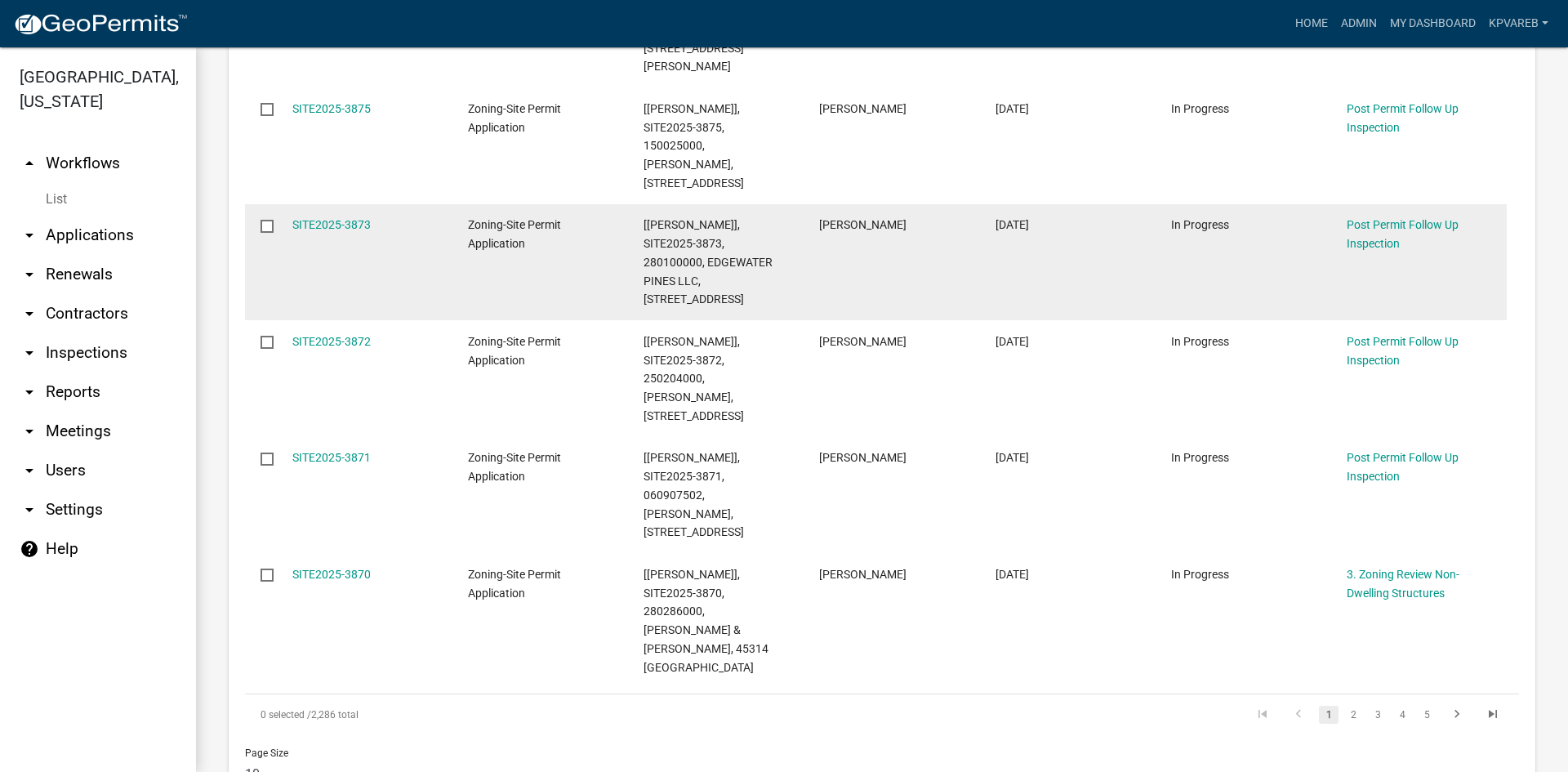
scroll to position [1388, 0]
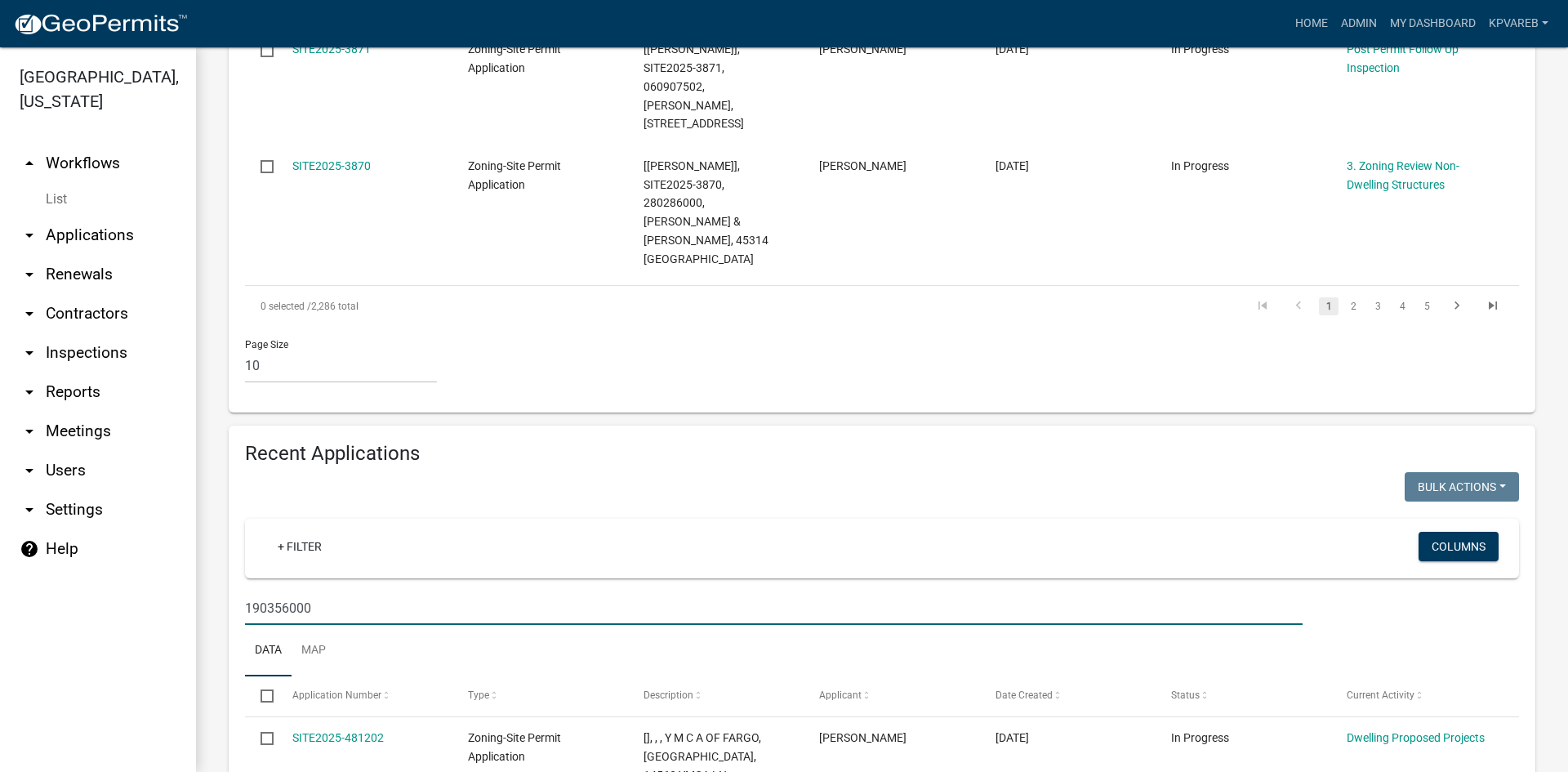
click at [399, 591] on input "190356000" at bounding box center [774, 608] width 1057 height 33
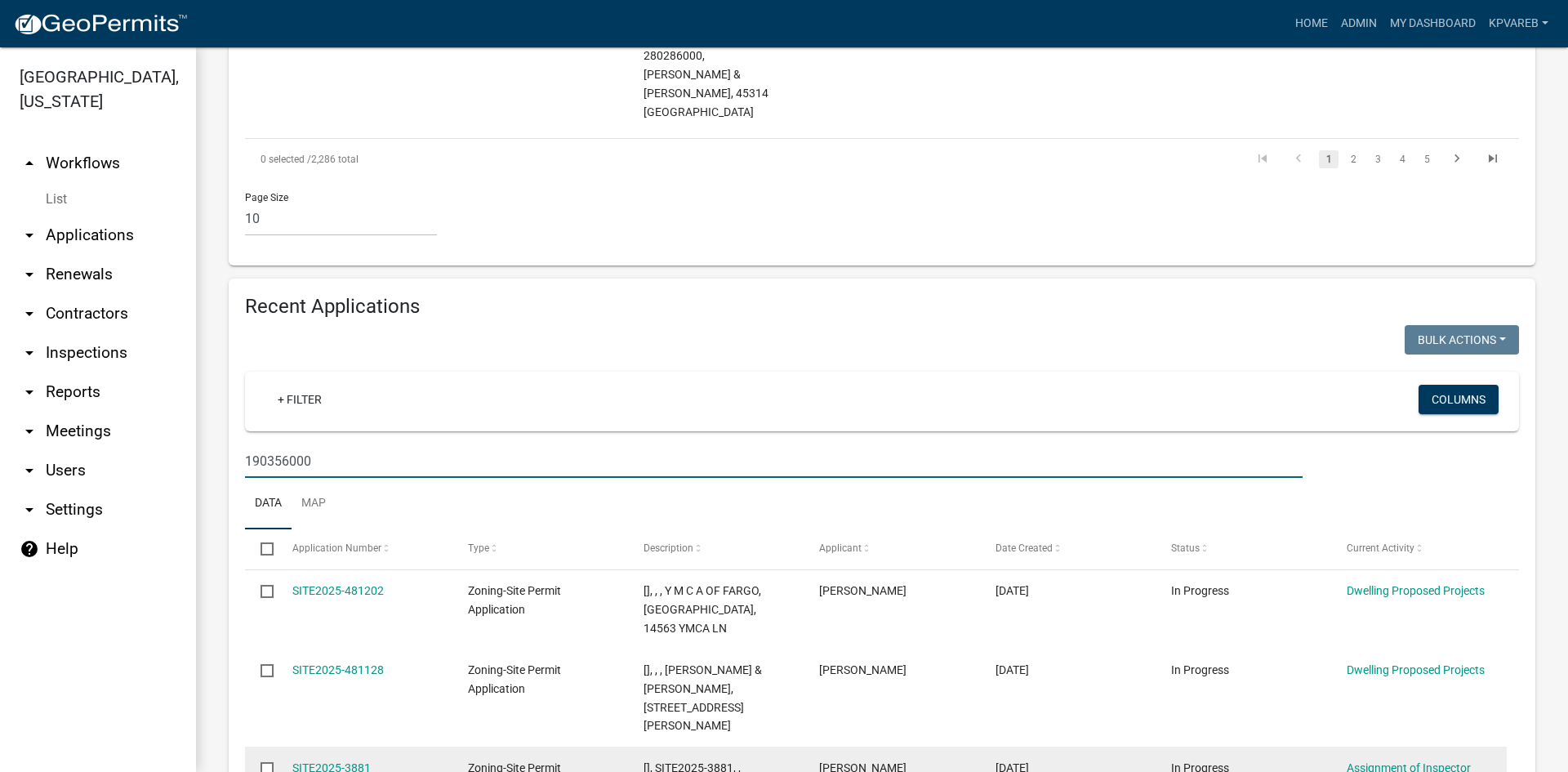
scroll to position [1714, 0]
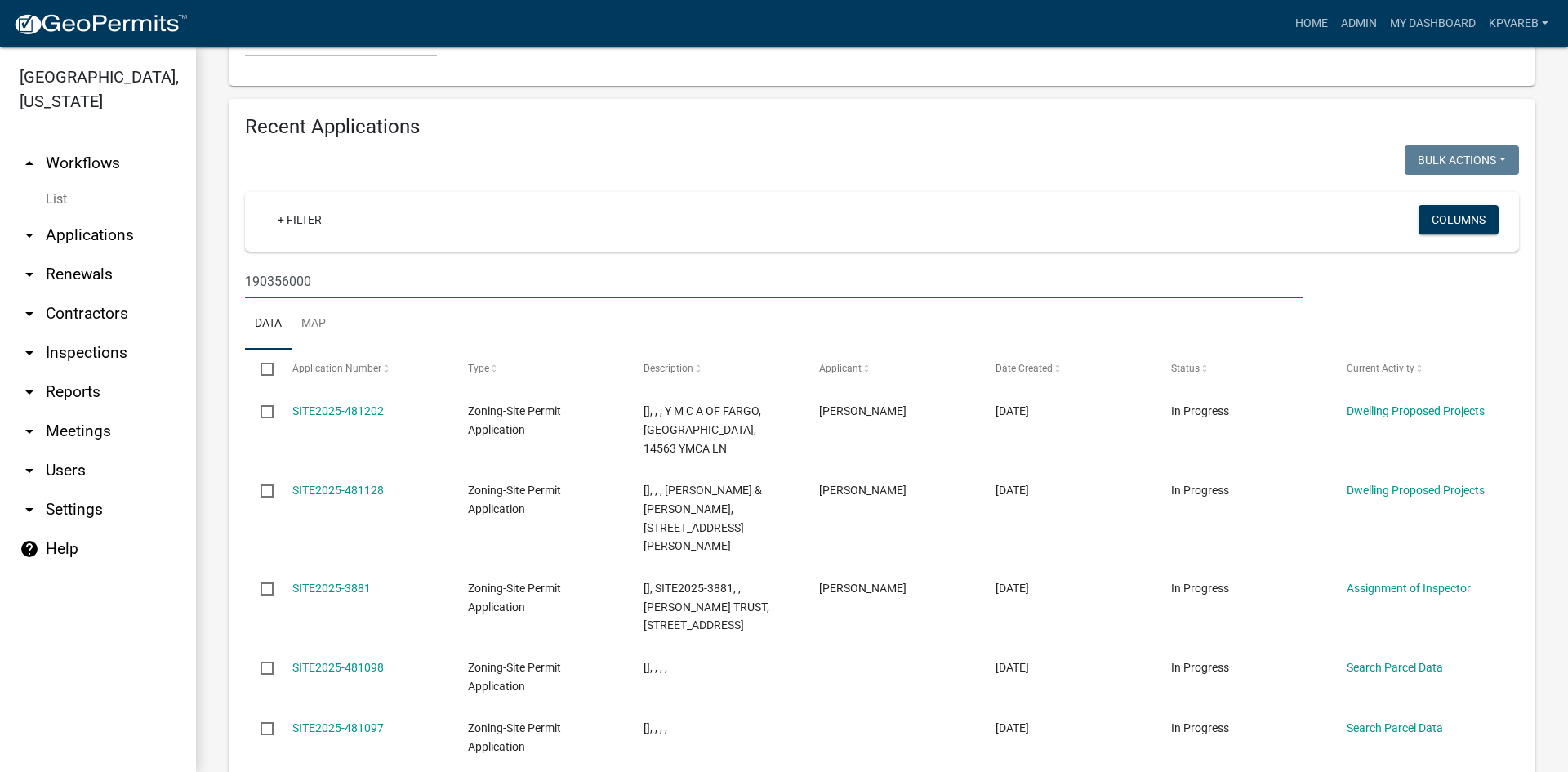
click at [326, 265] on input "190356000" at bounding box center [774, 281] width 1057 height 33
type input "190356000"
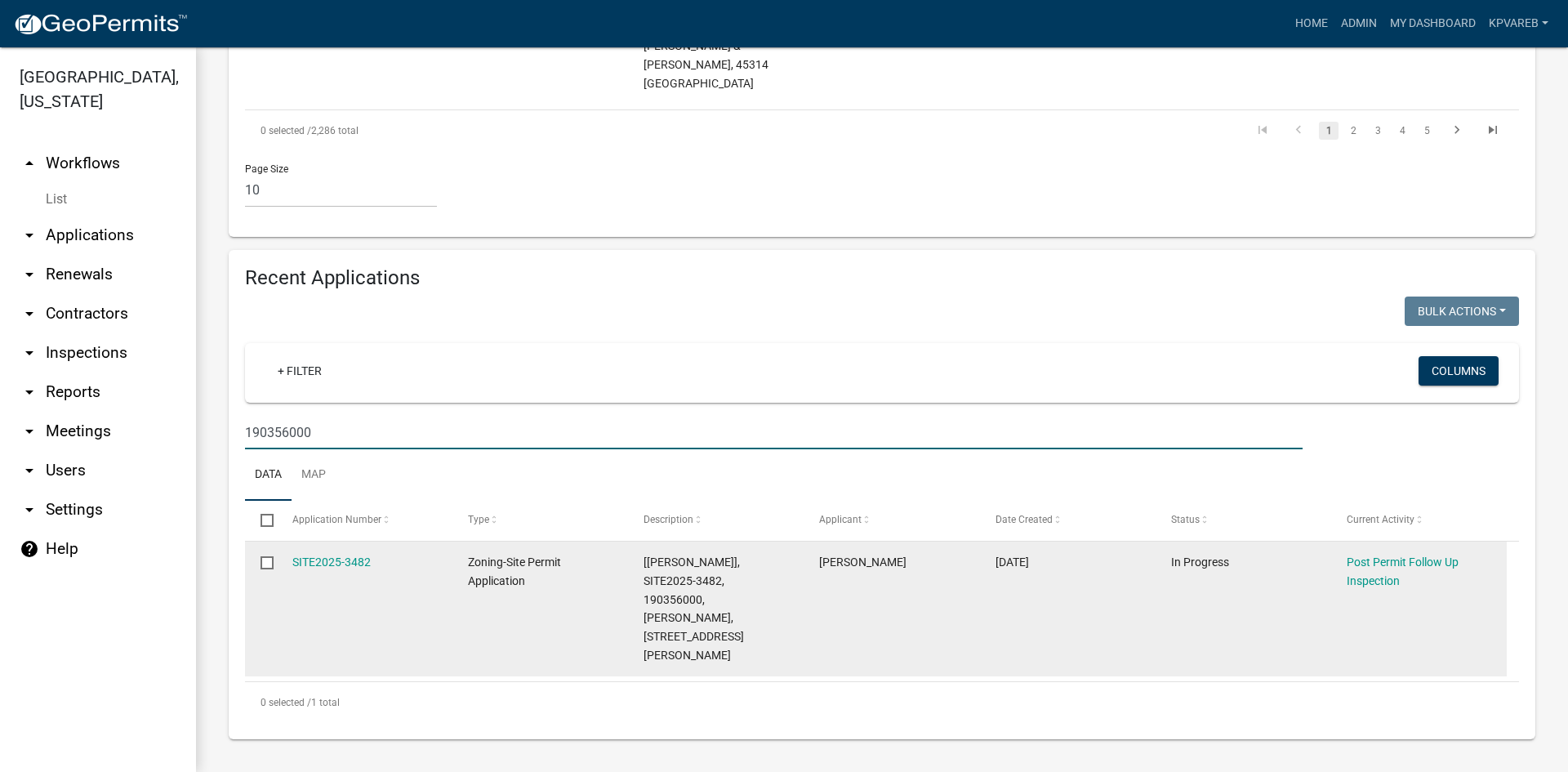
scroll to position [1377, 0]
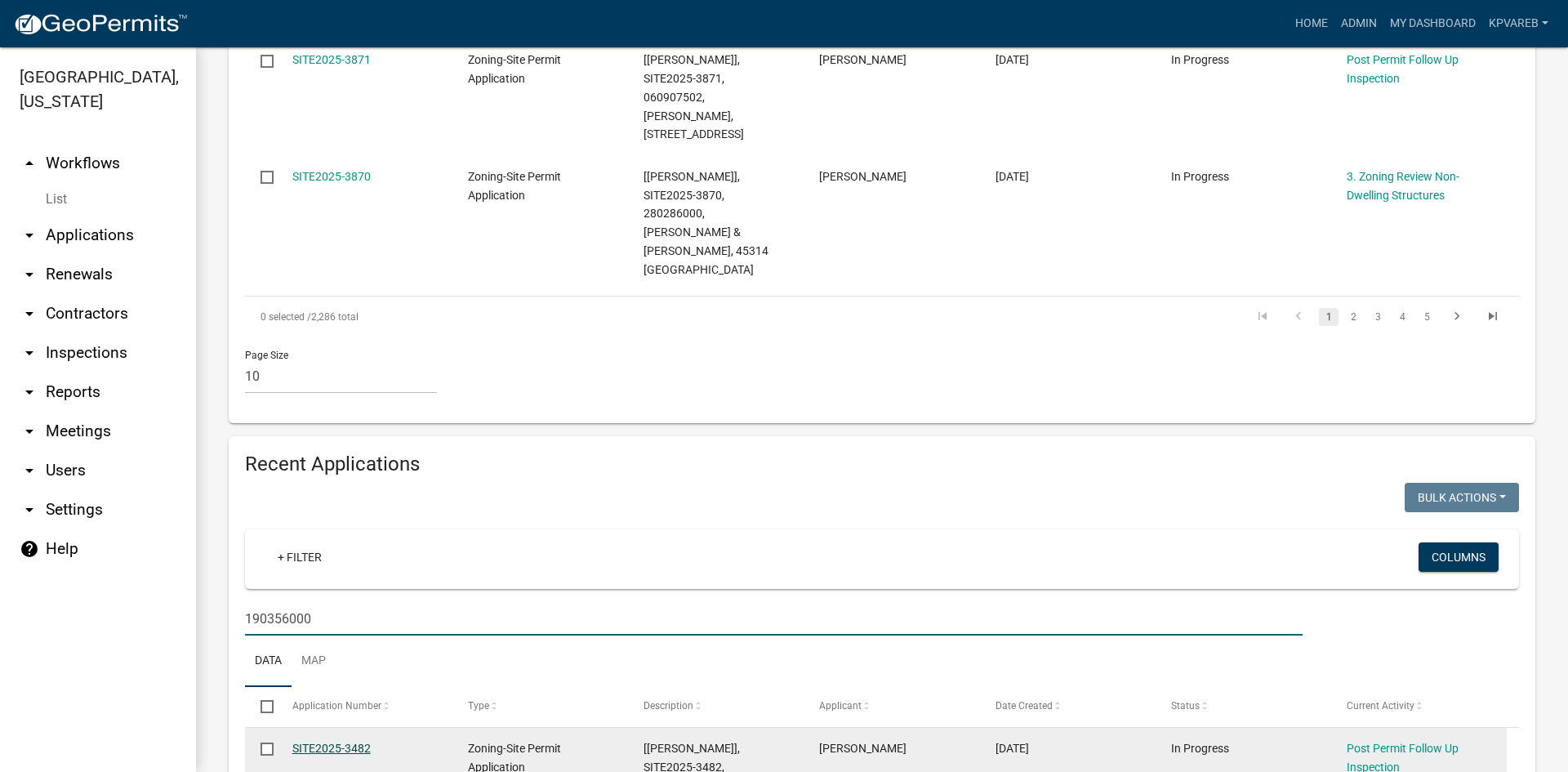
click at [343, 741] on link "SITE2025-3482" at bounding box center [331, 748] width 79 height 13
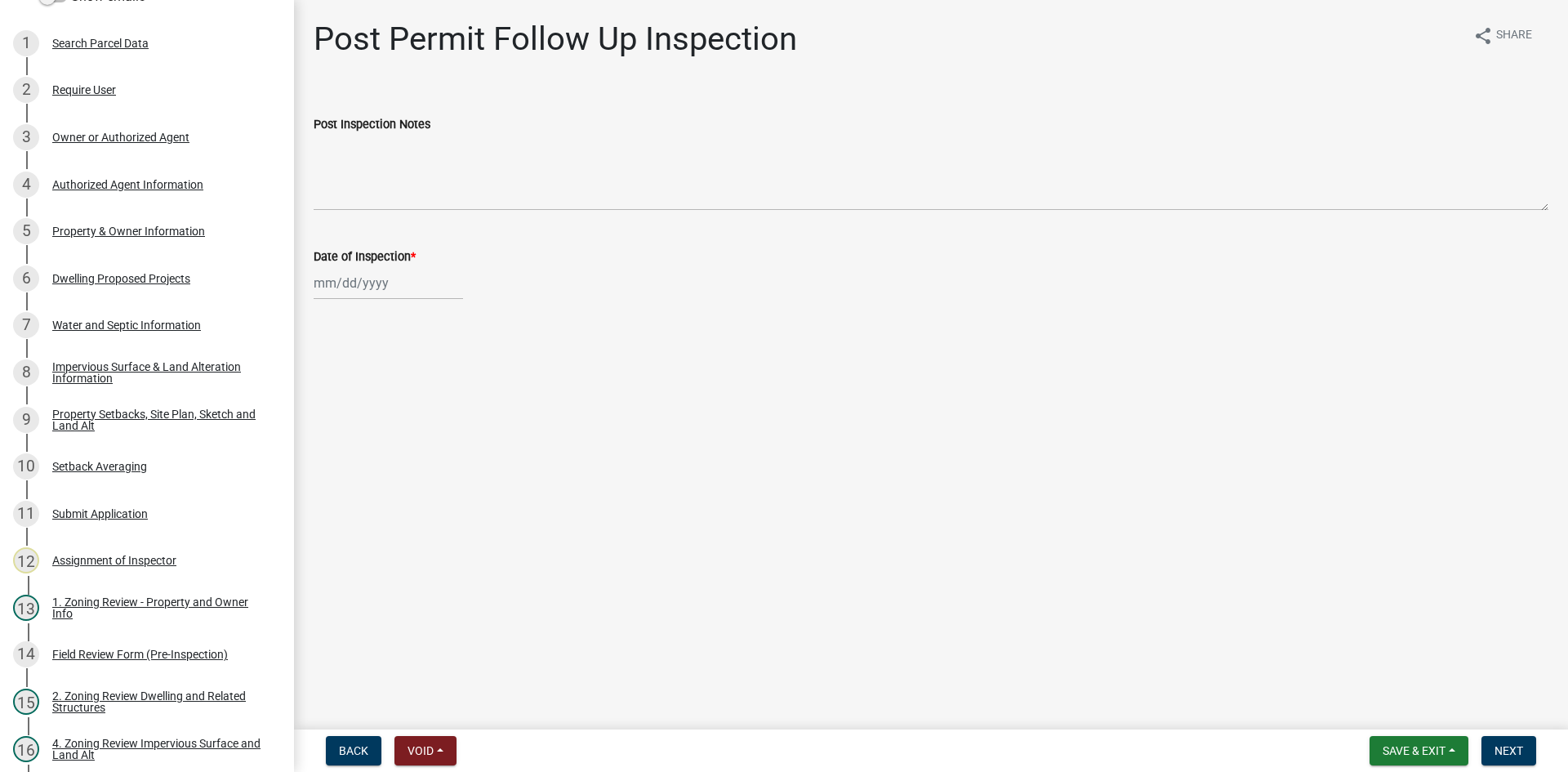
scroll to position [300, 0]
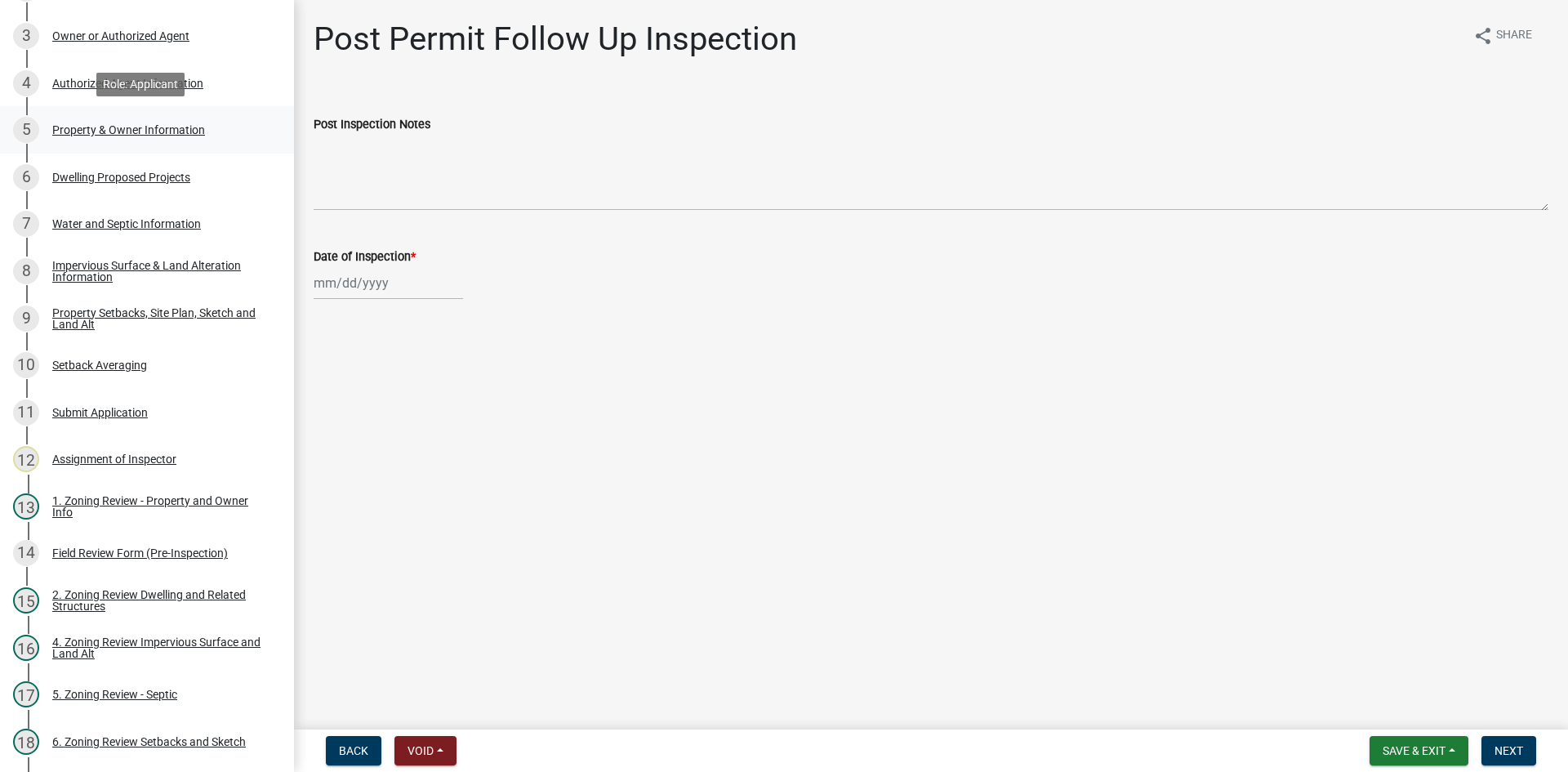
click at [112, 129] on div "Property & Owner Information" at bounding box center [128, 130] width 153 height 11
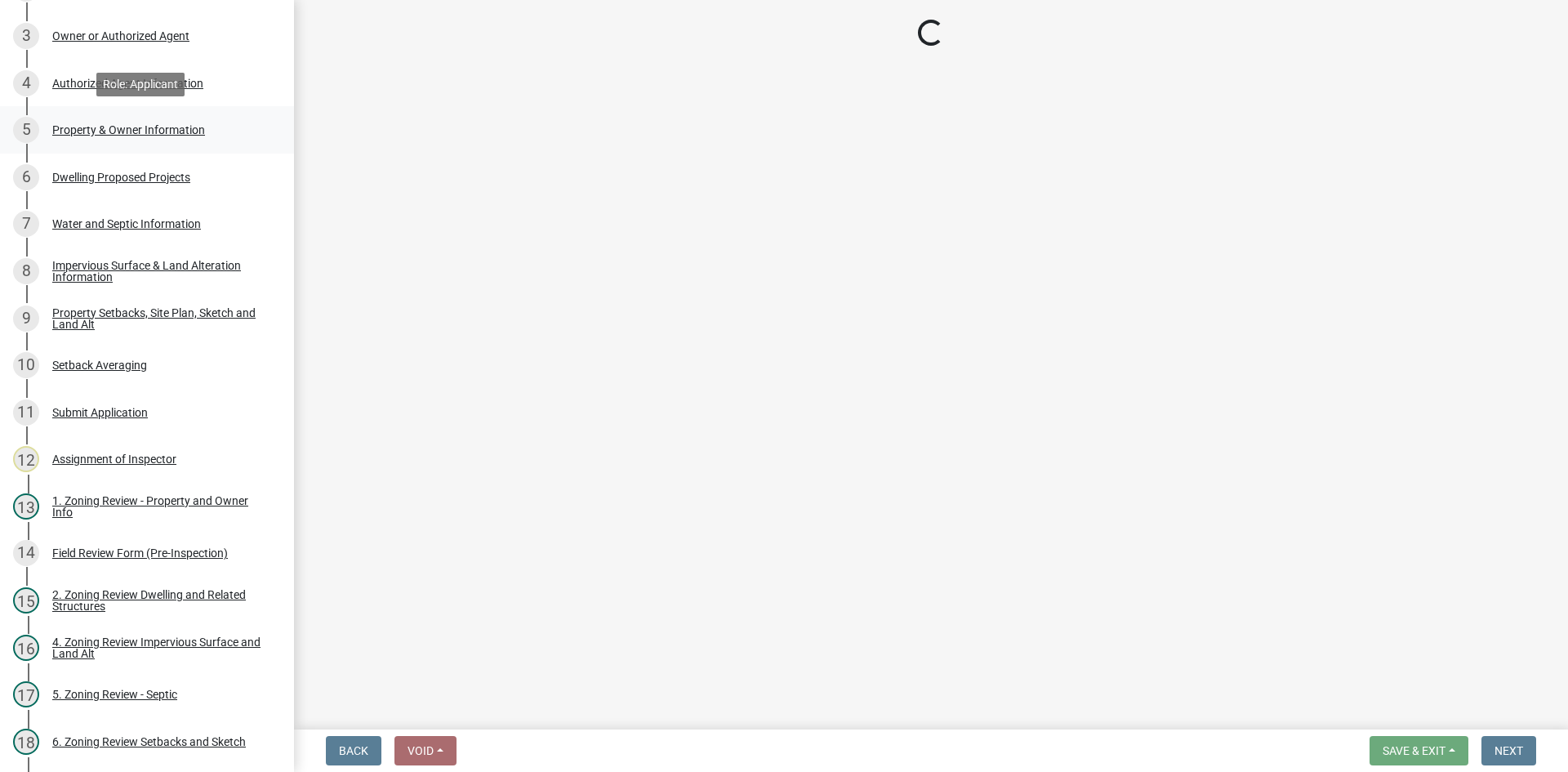
select select "a752e4d6-14bd-4f0f-bfe8-5b67ead45659"
select select "4439e411-f9ac-4451-8e9c-dcab1ac02f4d"
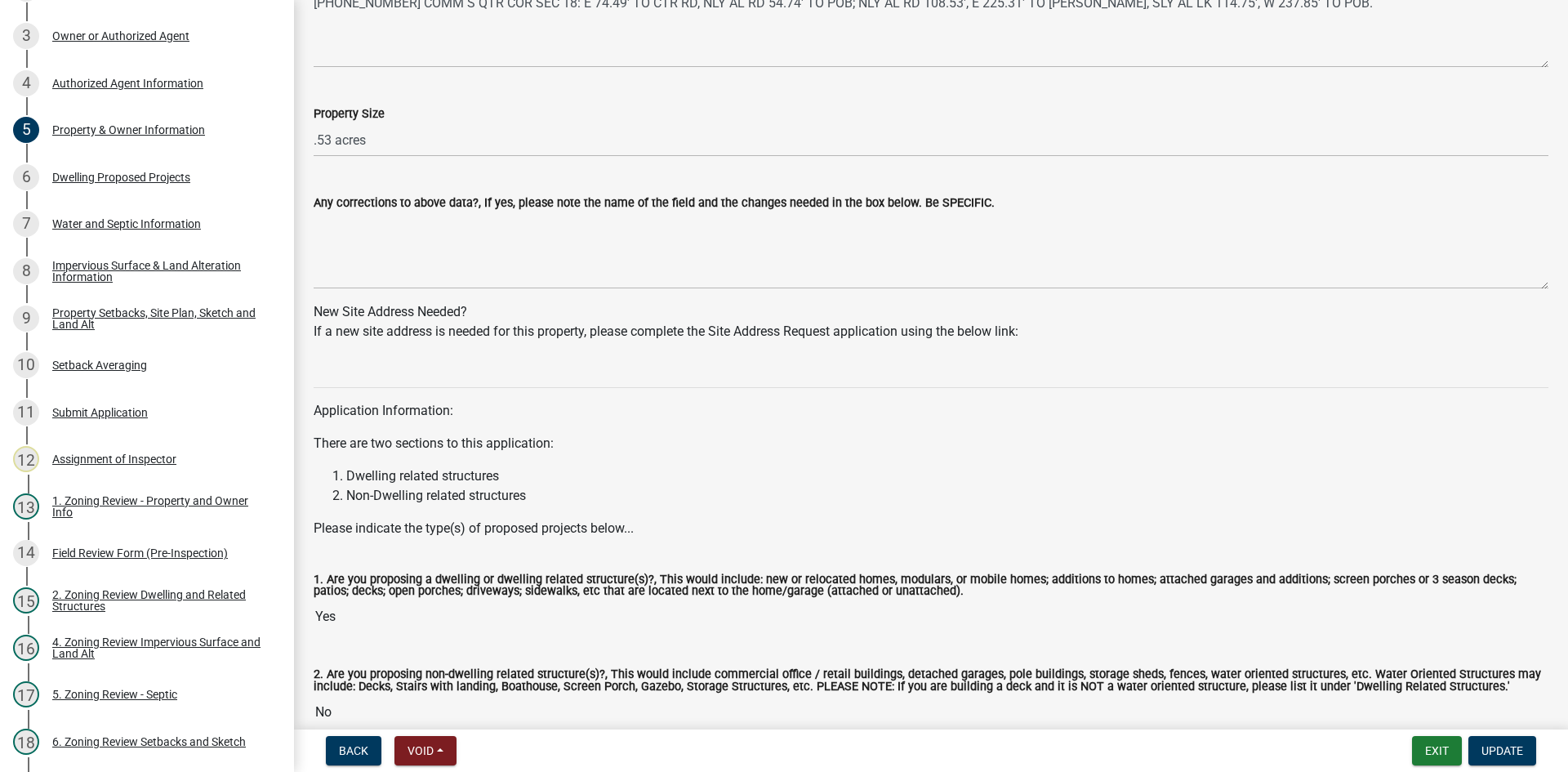
scroll to position [1390, 0]
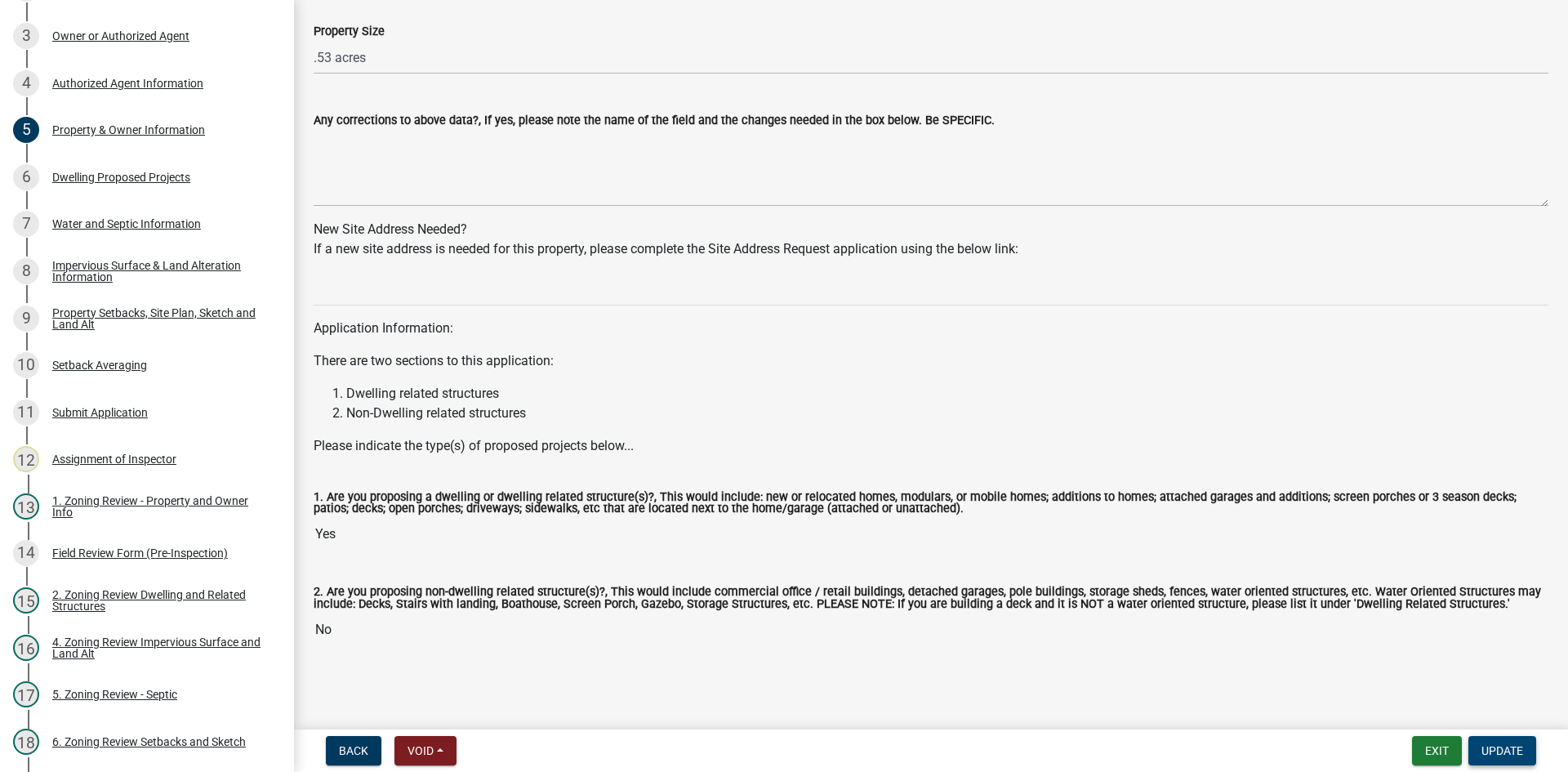
click at [1508, 741] on button "Update" at bounding box center [1501, 751] width 68 height 30
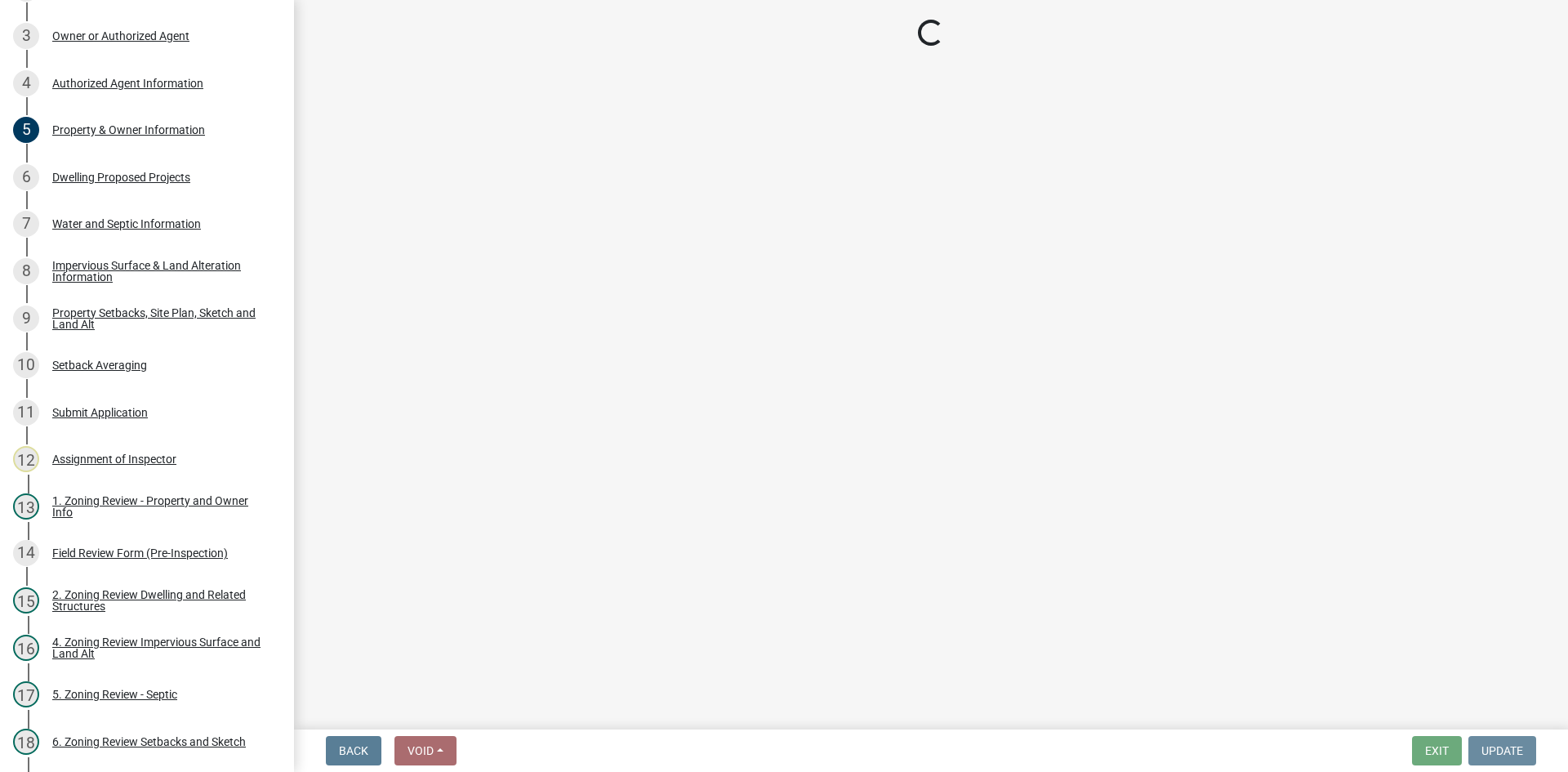
scroll to position [0, 0]
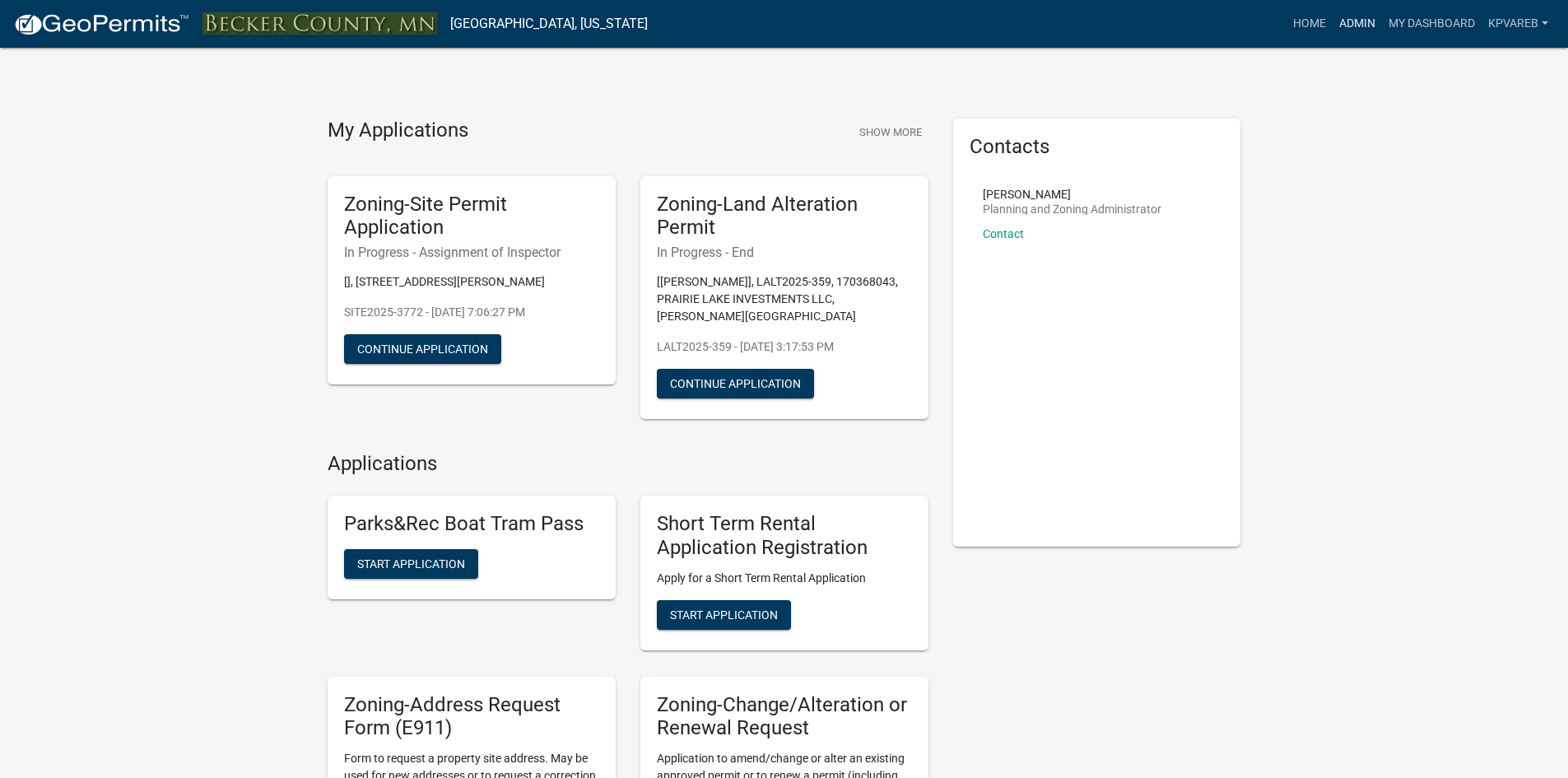
click at [1351, 20] on link "Admin" at bounding box center [1357, 24] width 49 height 32
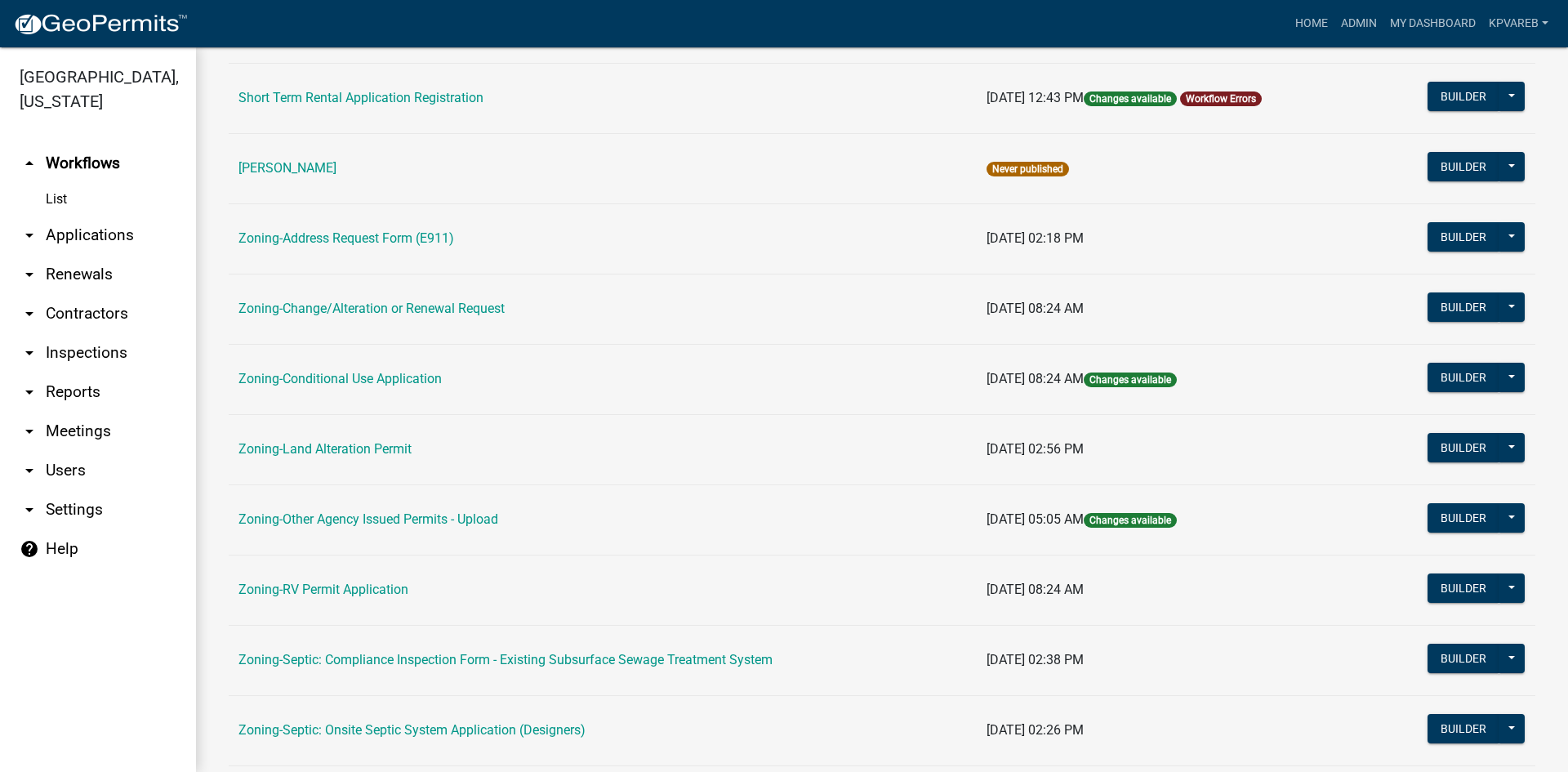
scroll to position [469, 0]
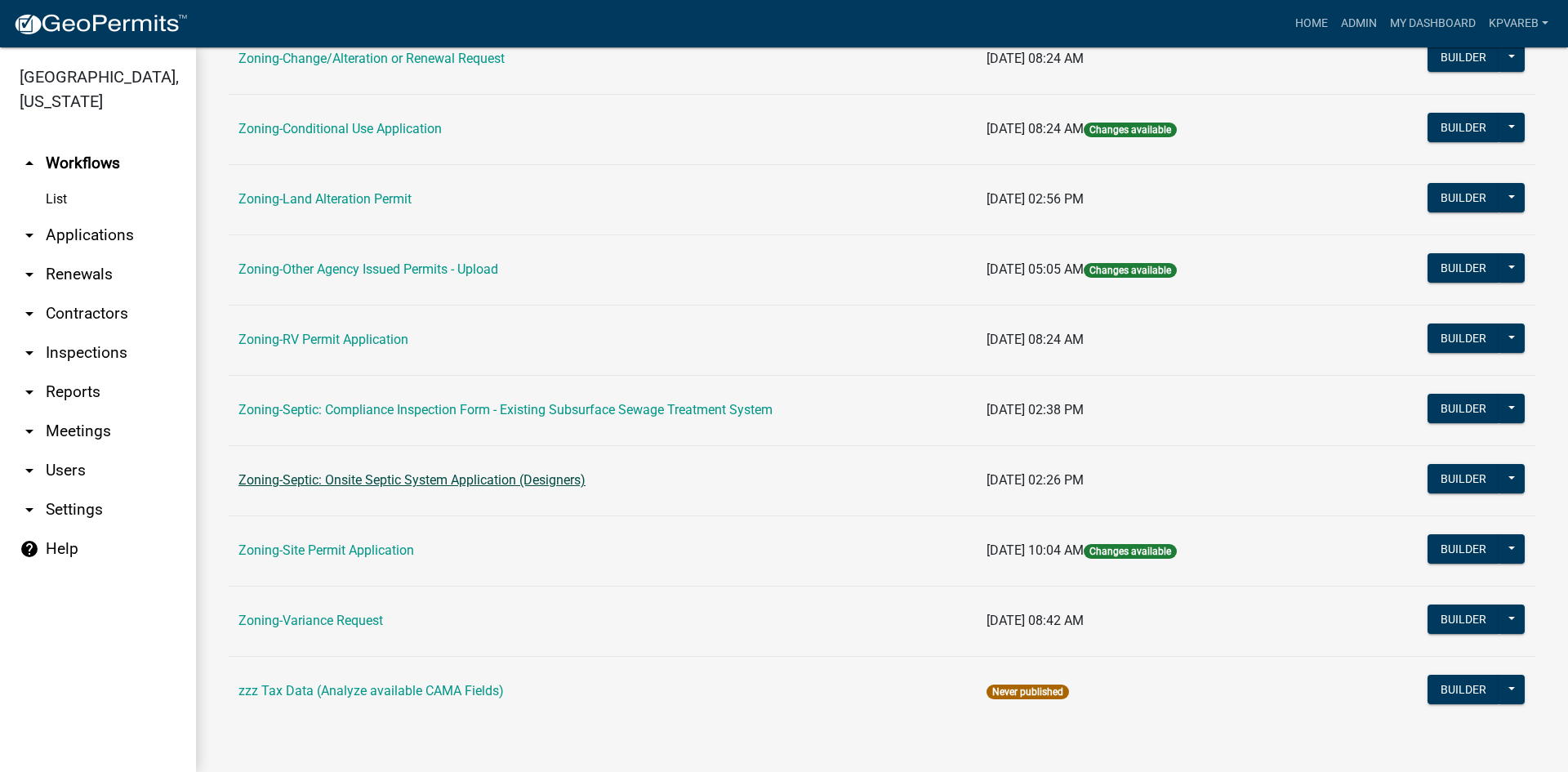
click at [548, 483] on link "Zoning-Septic: Onsite Septic System Application (Designers)" at bounding box center [412, 479] width 347 height 16
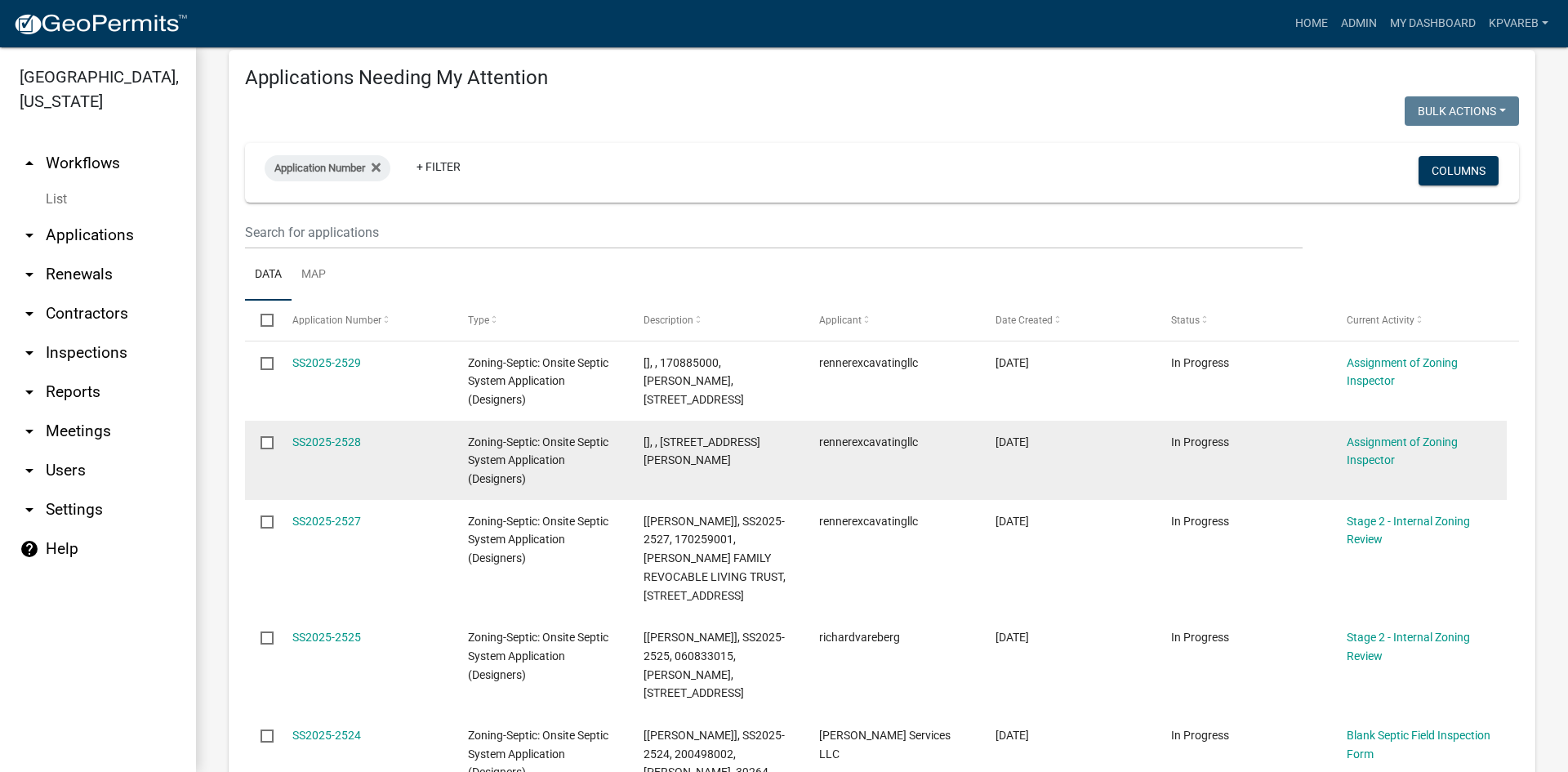
scroll to position [163, 0]
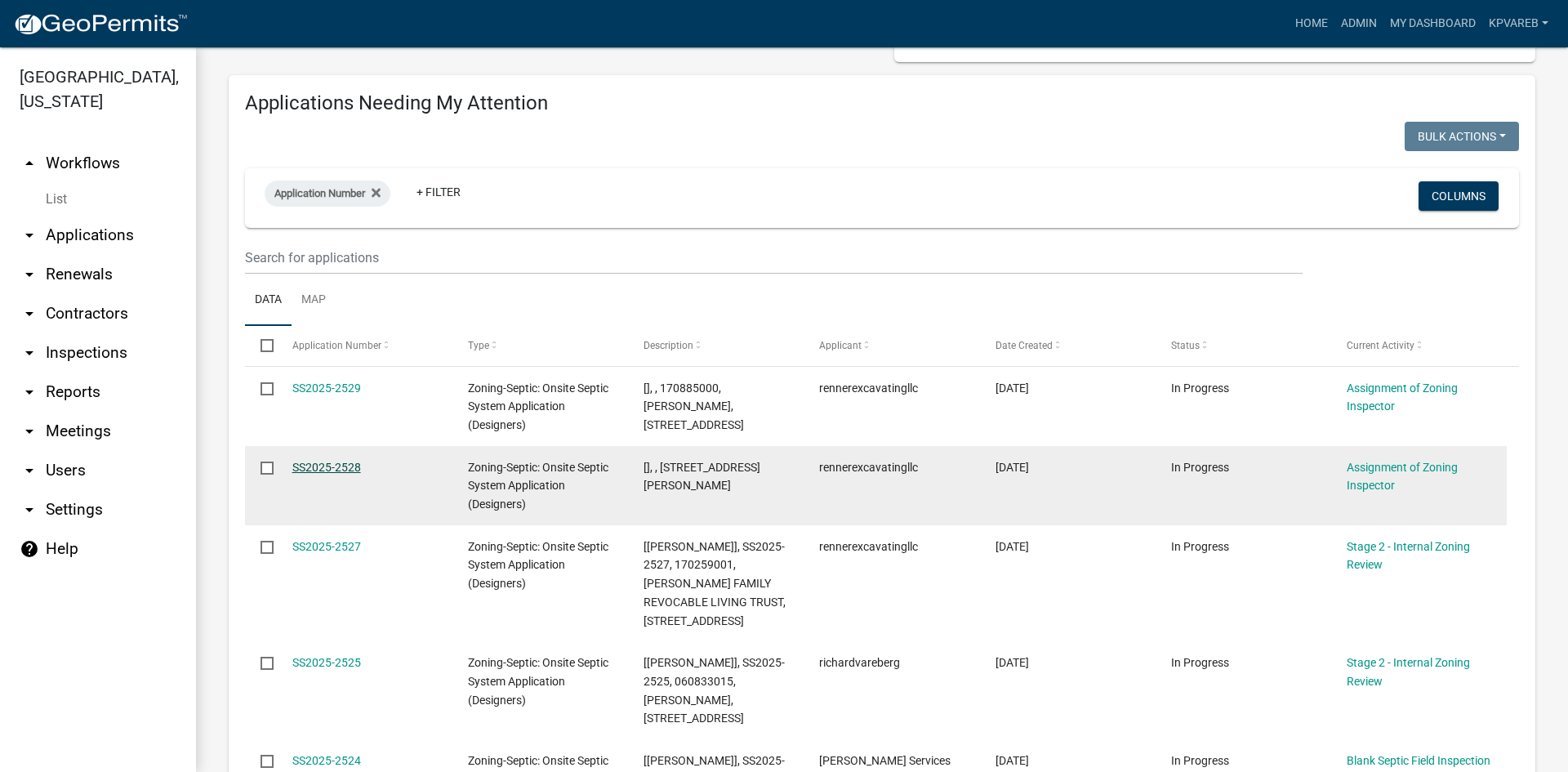
click at [322, 466] on link "SS2025-2528" at bounding box center [327, 467] width 68 height 13
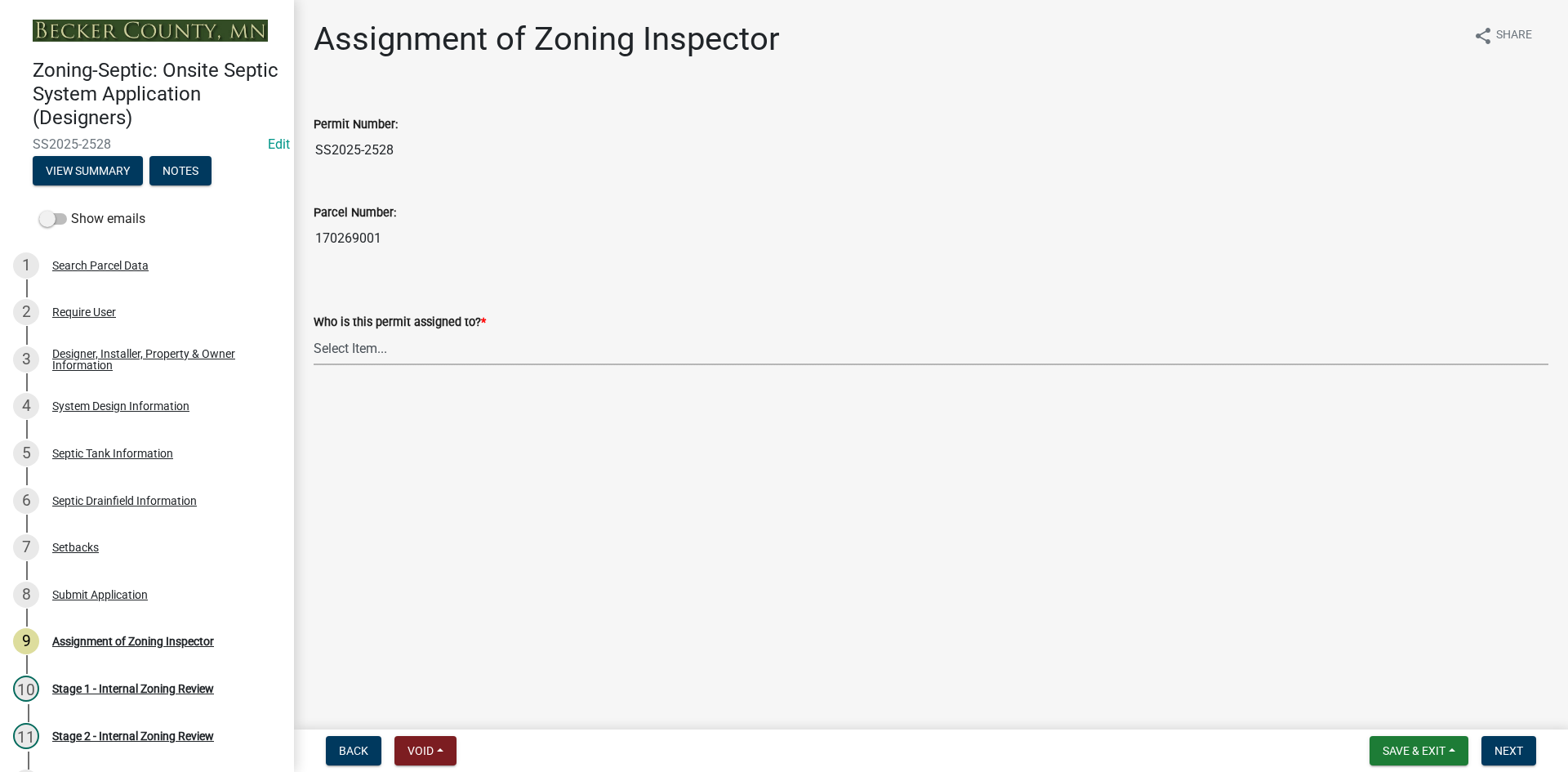
drag, startPoint x: 350, startPoint y: 349, endPoint x: 352, endPoint y: 360, distance: 11.2
click at [350, 349] on select "Select Item... Nicole Bradbury Jeff Rusness Kyle Vareberg Susan Rockwell Tyler …" at bounding box center [931, 348] width 1235 height 33
click at [314, 331] on select "Select Item... Nicole Bradbury Jeff Rusness Kyle Vareberg Susan Rockwell Tyler …" at bounding box center [931, 348] width 1235 height 33
select select "7bfe52ba-73b7-4ac1-9bde-d3bb601555ca"
click at [1511, 750] on span "Next" at bounding box center [1508, 751] width 29 height 13
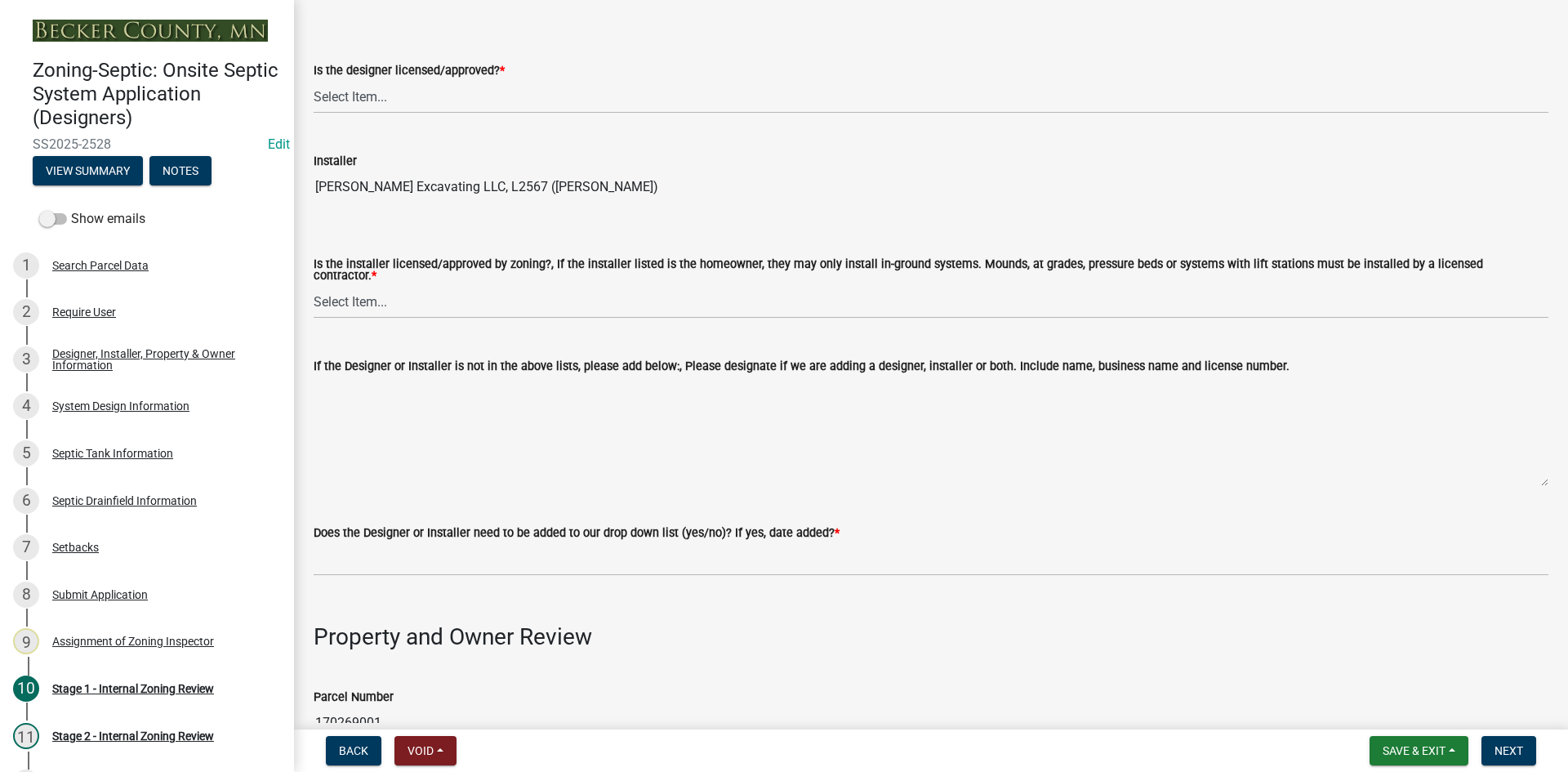
scroll to position [163, 0]
click at [349, 83] on select "Select Item... Yes No" at bounding box center [931, 95] width 1235 height 33
click at [314, 79] on select "Select Item... Yes No" at bounding box center [931, 95] width 1235 height 33
select select "49e49f1e-3b32-4342-8c2e-9cbd4919fe4d"
drag, startPoint x: 392, startPoint y: 294, endPoint x: 393, endPoint y: 308, distance: 14.0
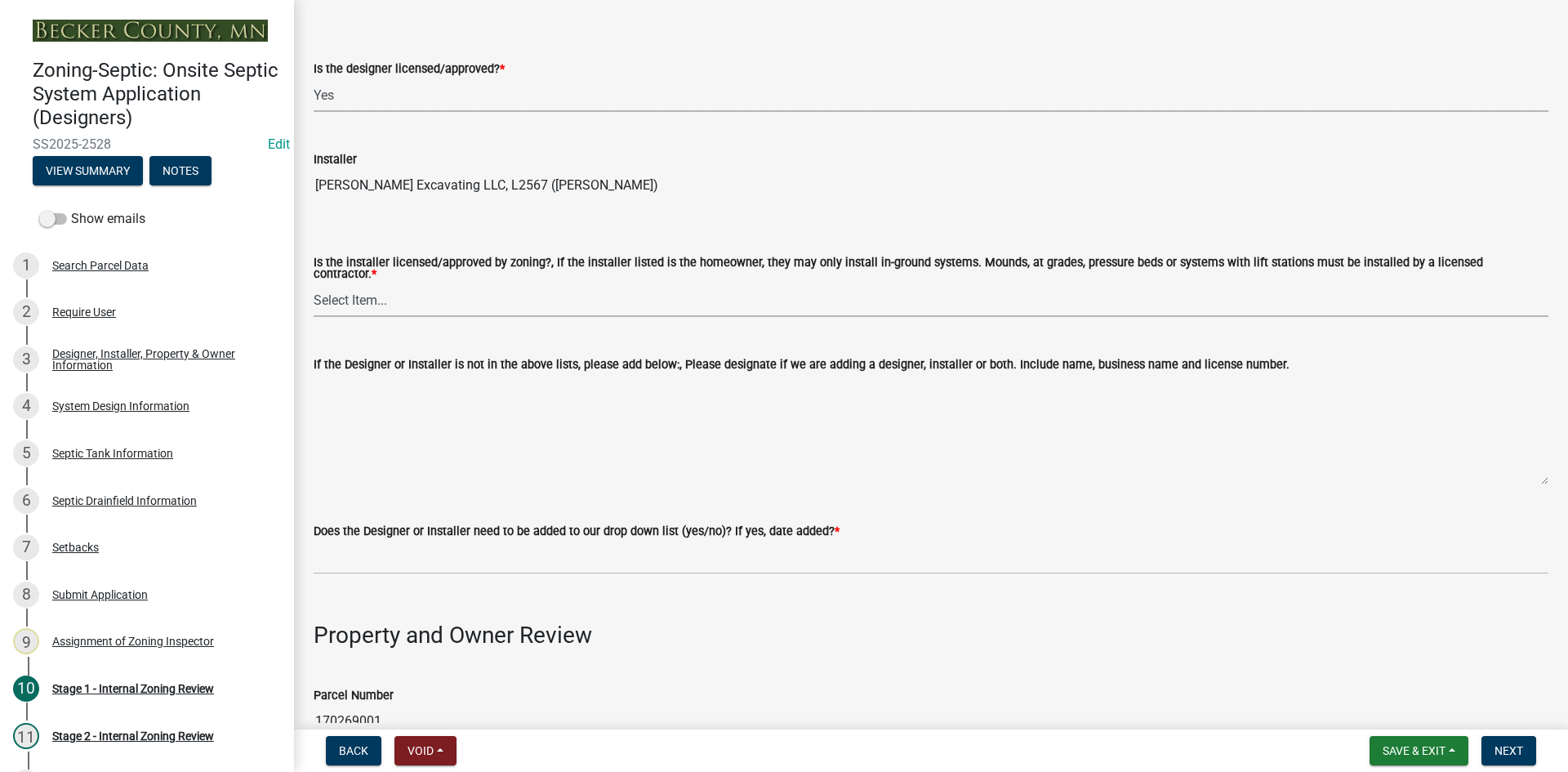
click at [392, 294] on select "Select Item... Yes No" at bounding box center [931, 300] width 1235 height 33
click at [314, 283] on select "Select Item... Yes No" at bounding box center [931, 300] width 1235 height 33
select select "ca07ae0a-7638-46ff-ada2-c67ca3524324"
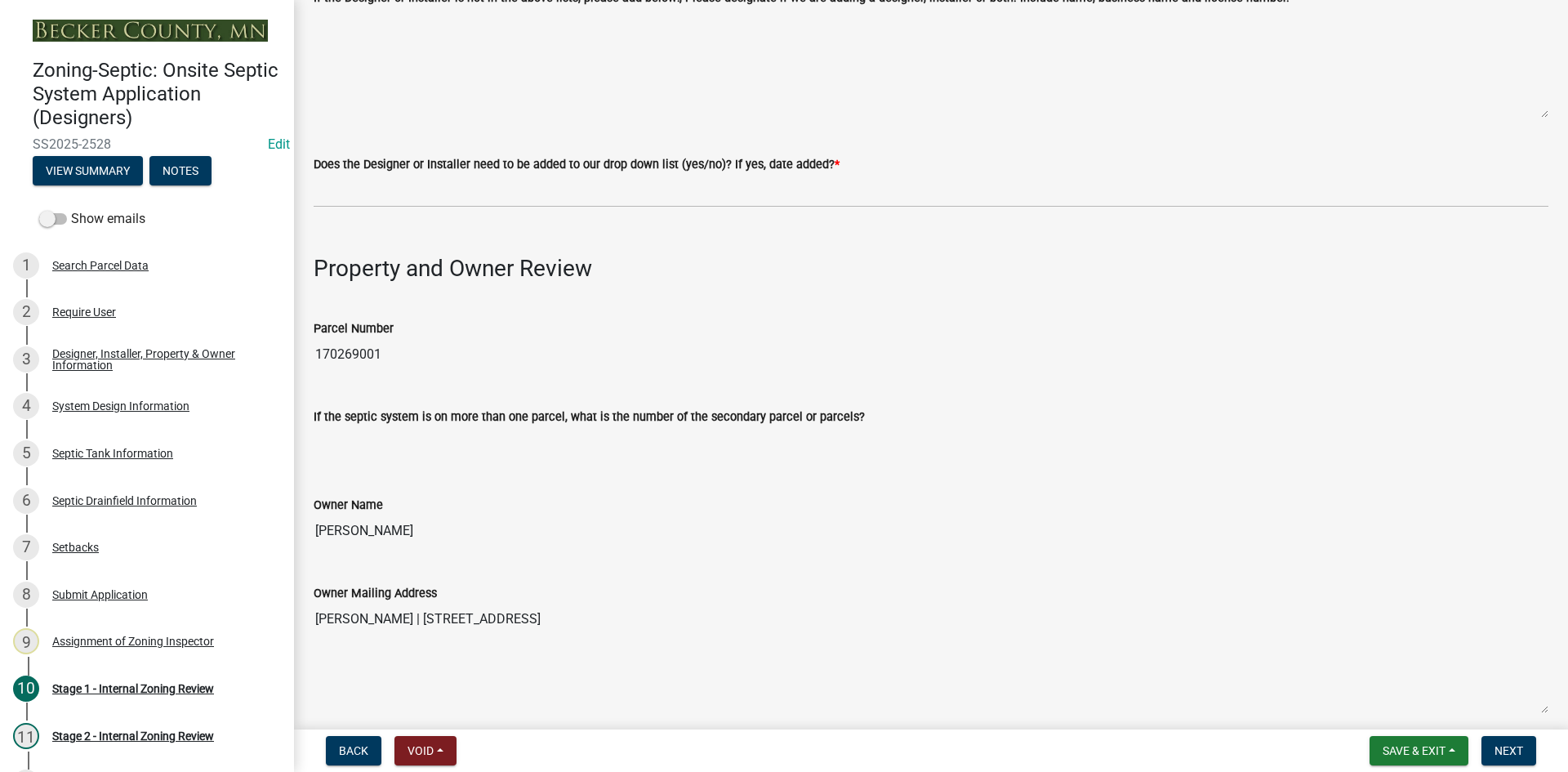
scroll to position [571, 0]
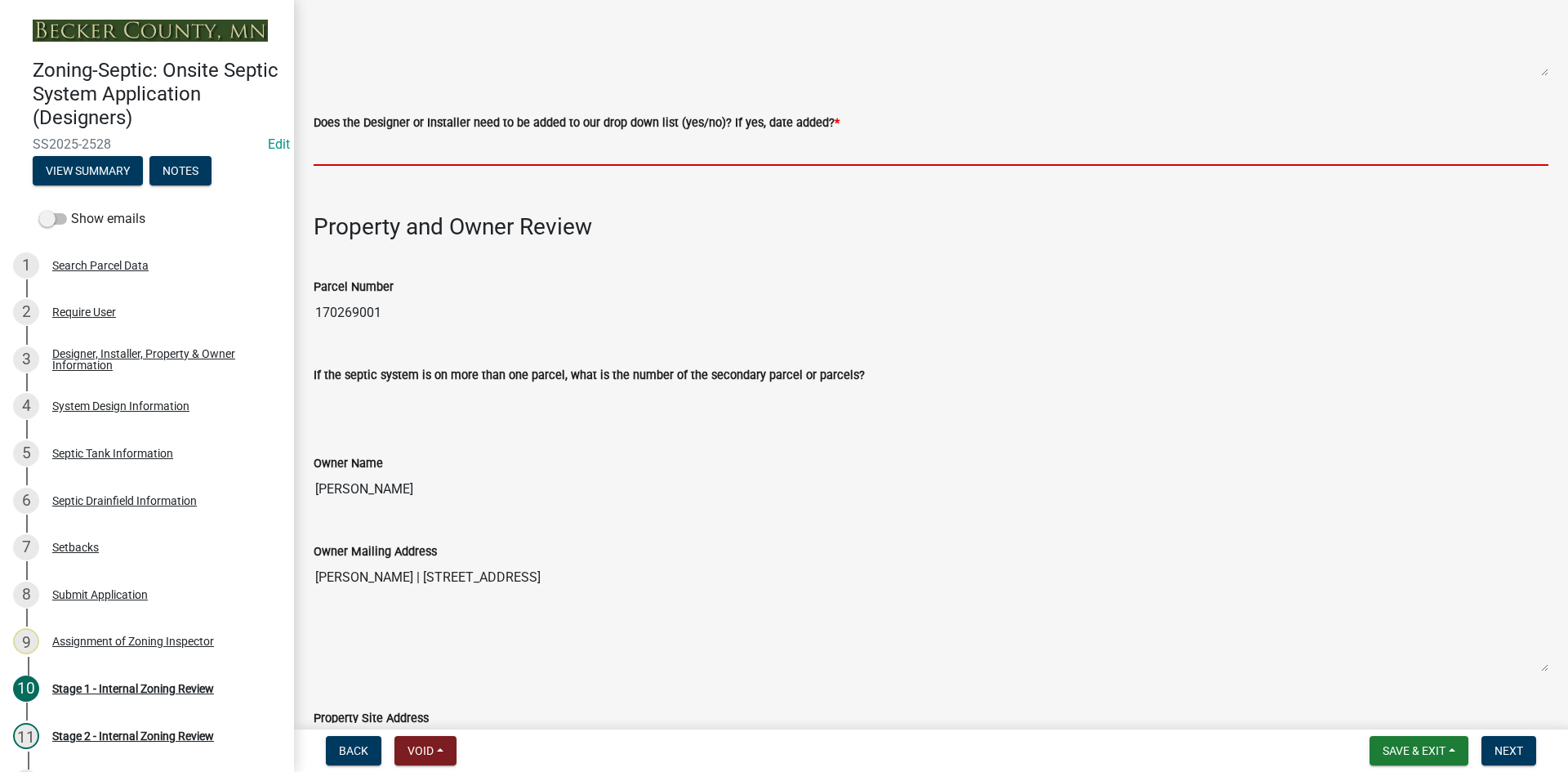
click at [317, 132] on input "Does the Designer or Installer need to be added to our drop down list (yes/no)?…" at bounding box center [931, 149] width 1235 height 33
type input "NO"
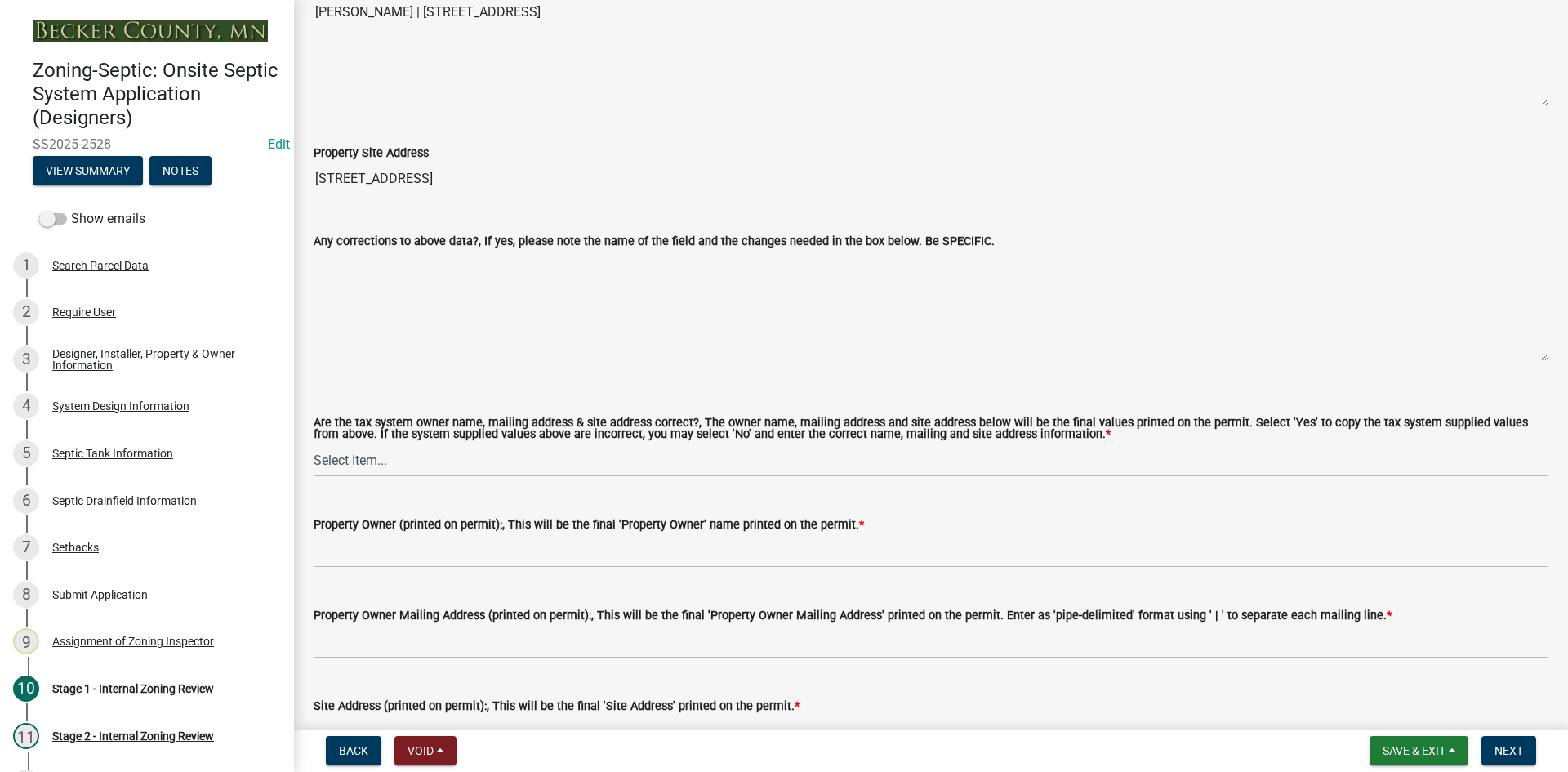
scroll to position [1143, 0]
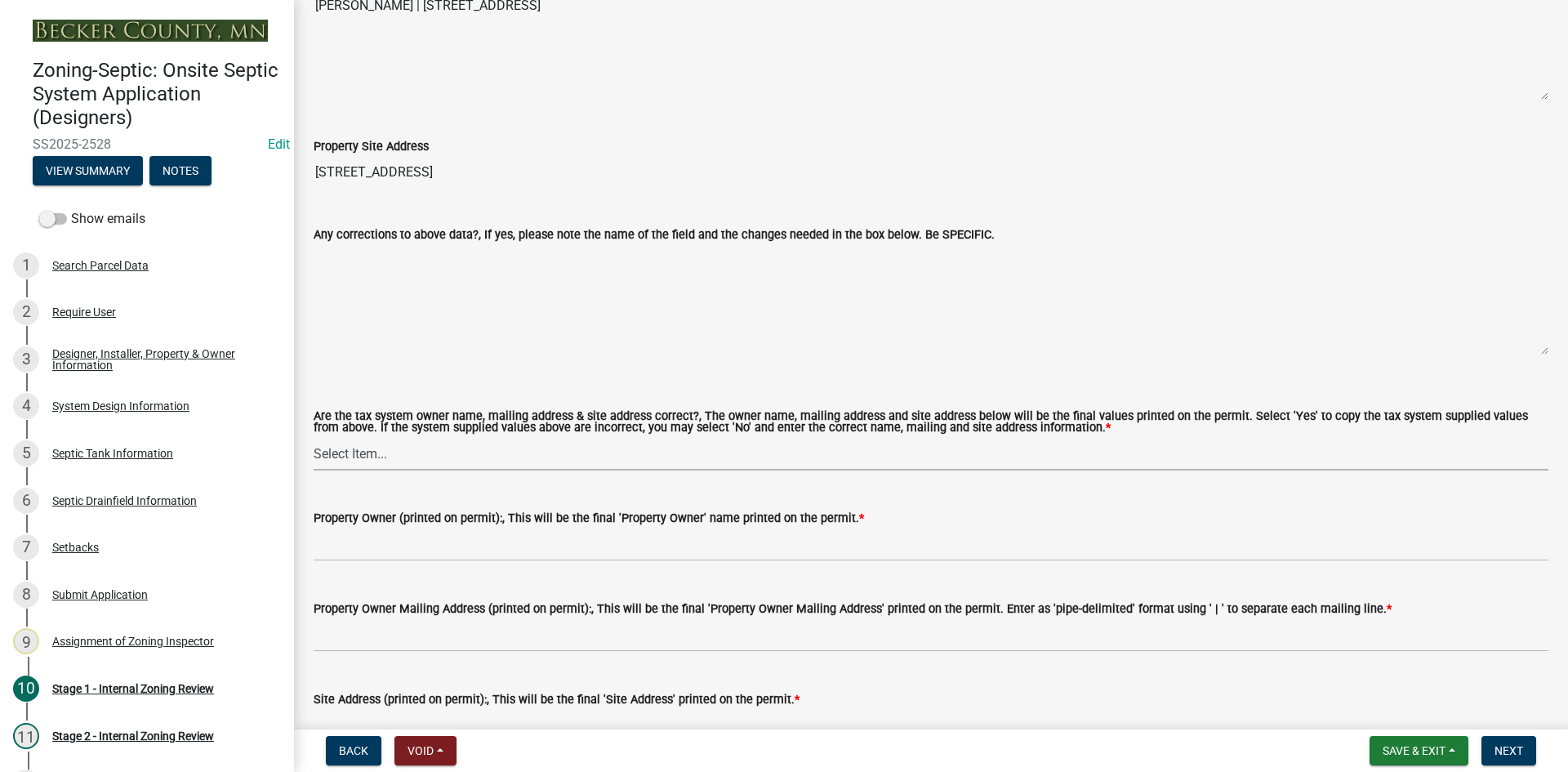
click at [367, 441] on select "Select Item... Yes No" at bounding box center [931, 454] width 1235 height 33
click at [314, 437] on select "Select Item... Yes No" at bounding box center [931, 454] width 1235 height 33
select select "ec75a761-93b4-47c5-8535-fea253c32937"
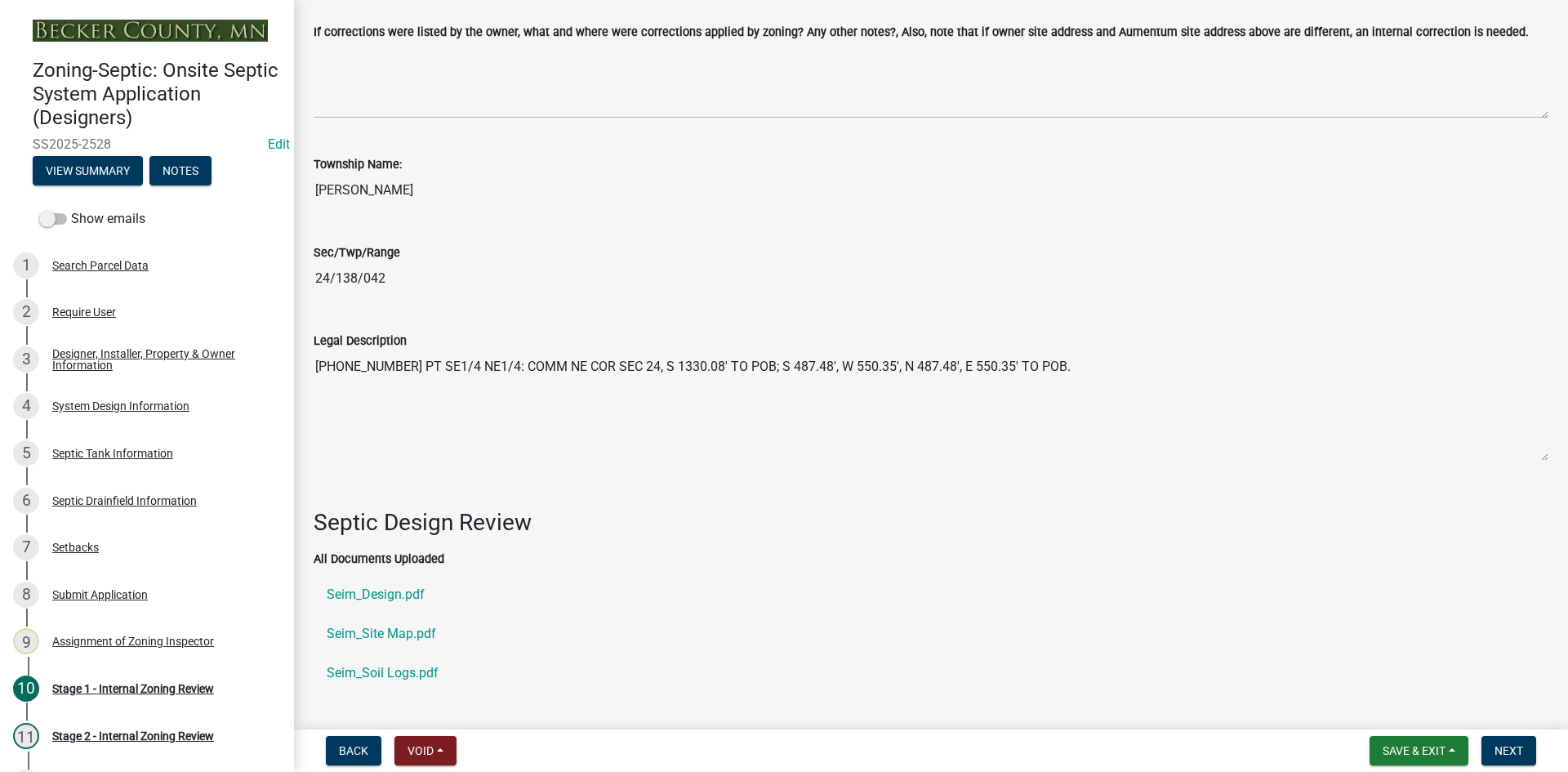
scroll to position [2041, 0]
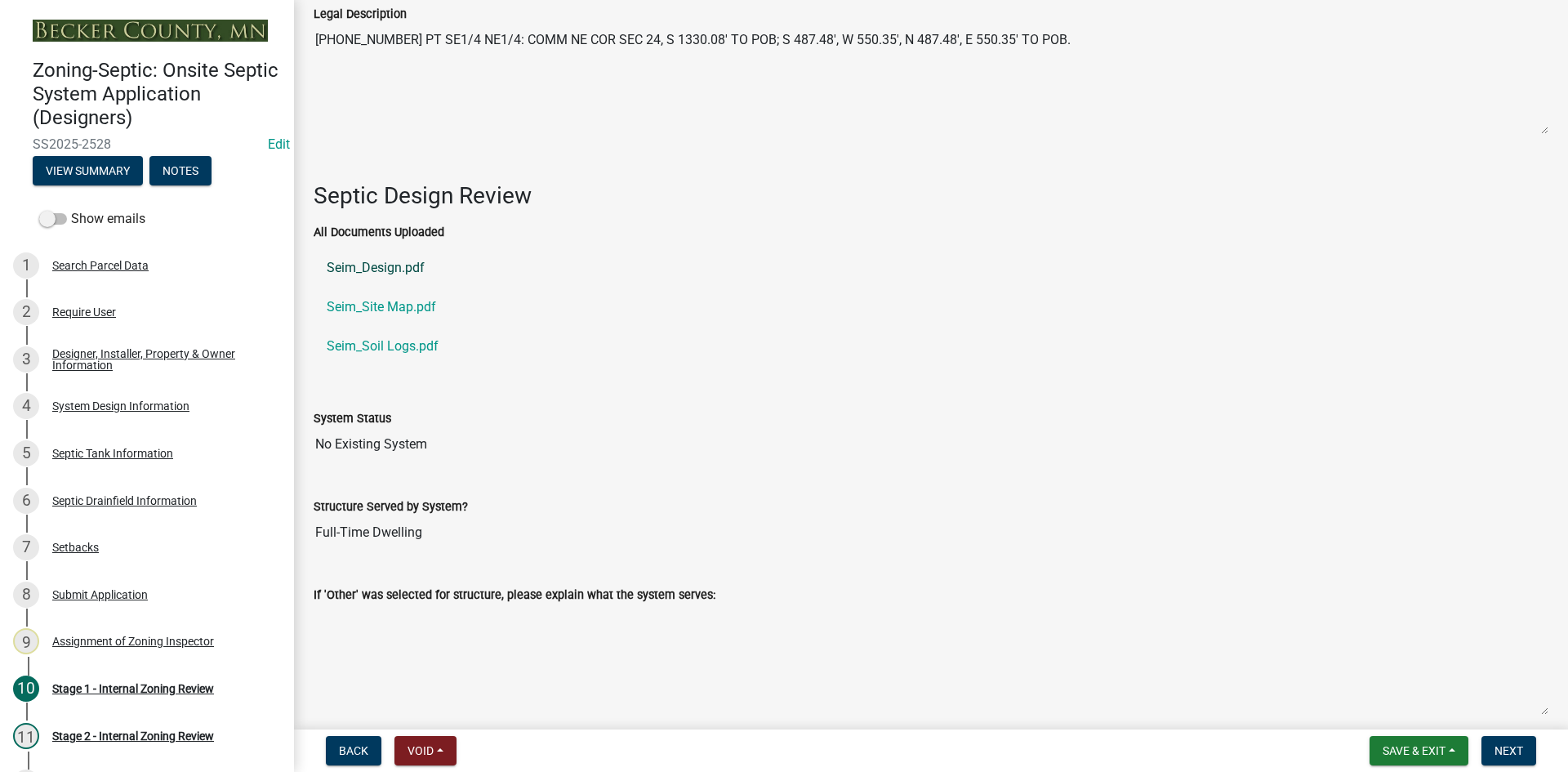
click at [382, 262] on link "Seim_Design.pdf" at bounding box center [931, 268] width 1235 height 39
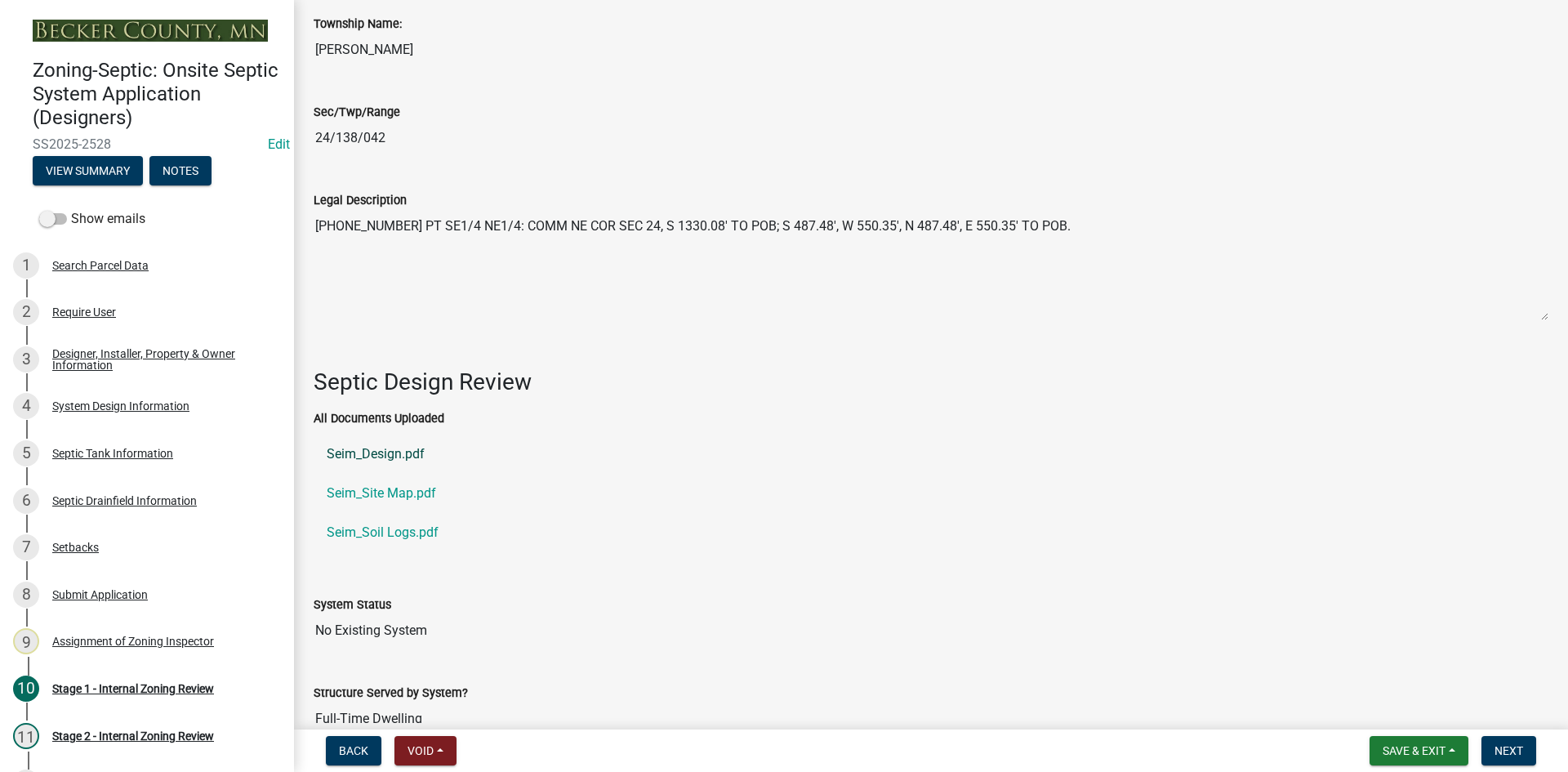
scroll to position [2227, 0]
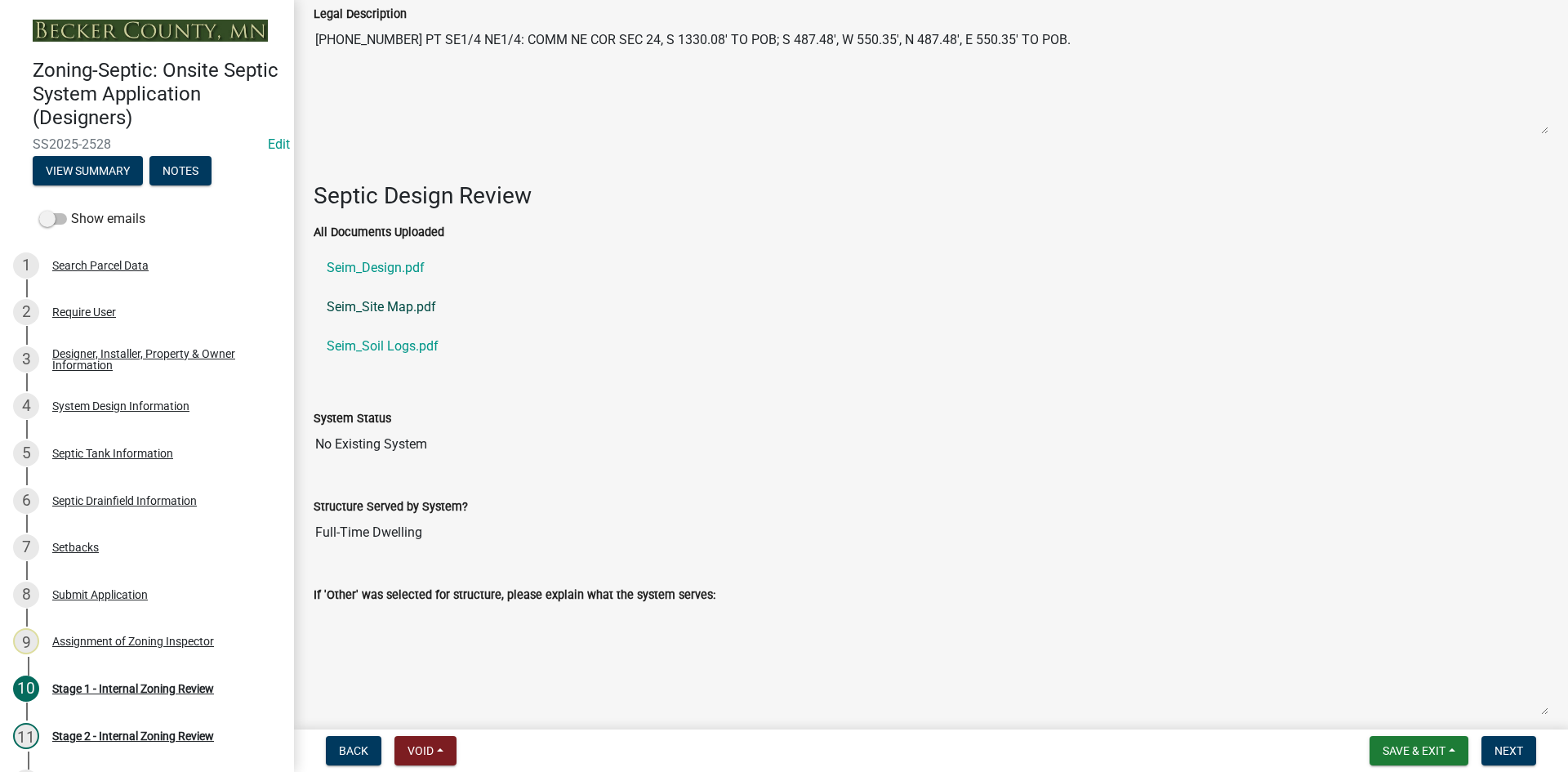
click at [392, 287] on link "Seim_Site Map.pdf" at bounding box center [931, 306] width 1235 height 39
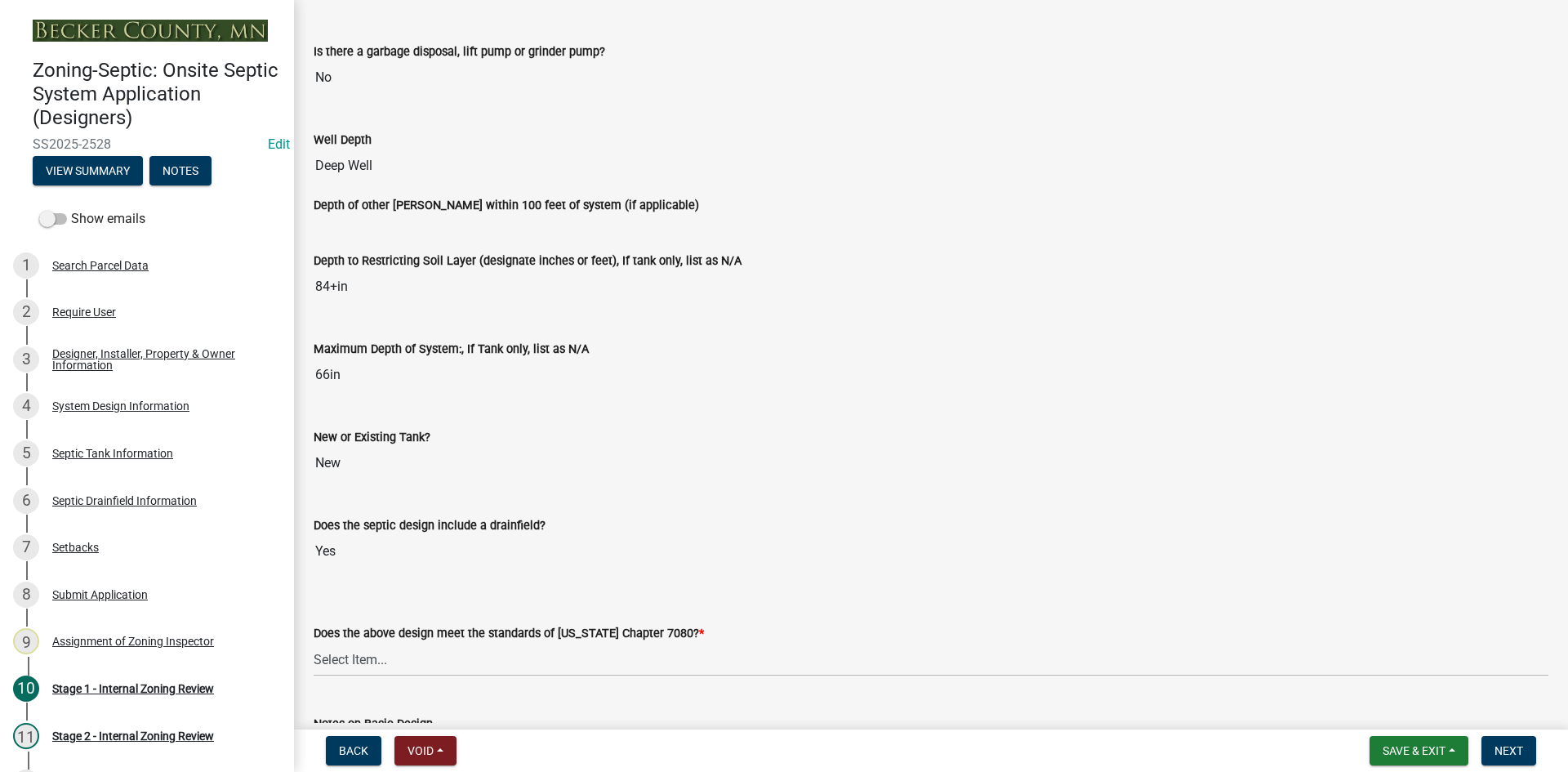
scroll to position [3534, 0]
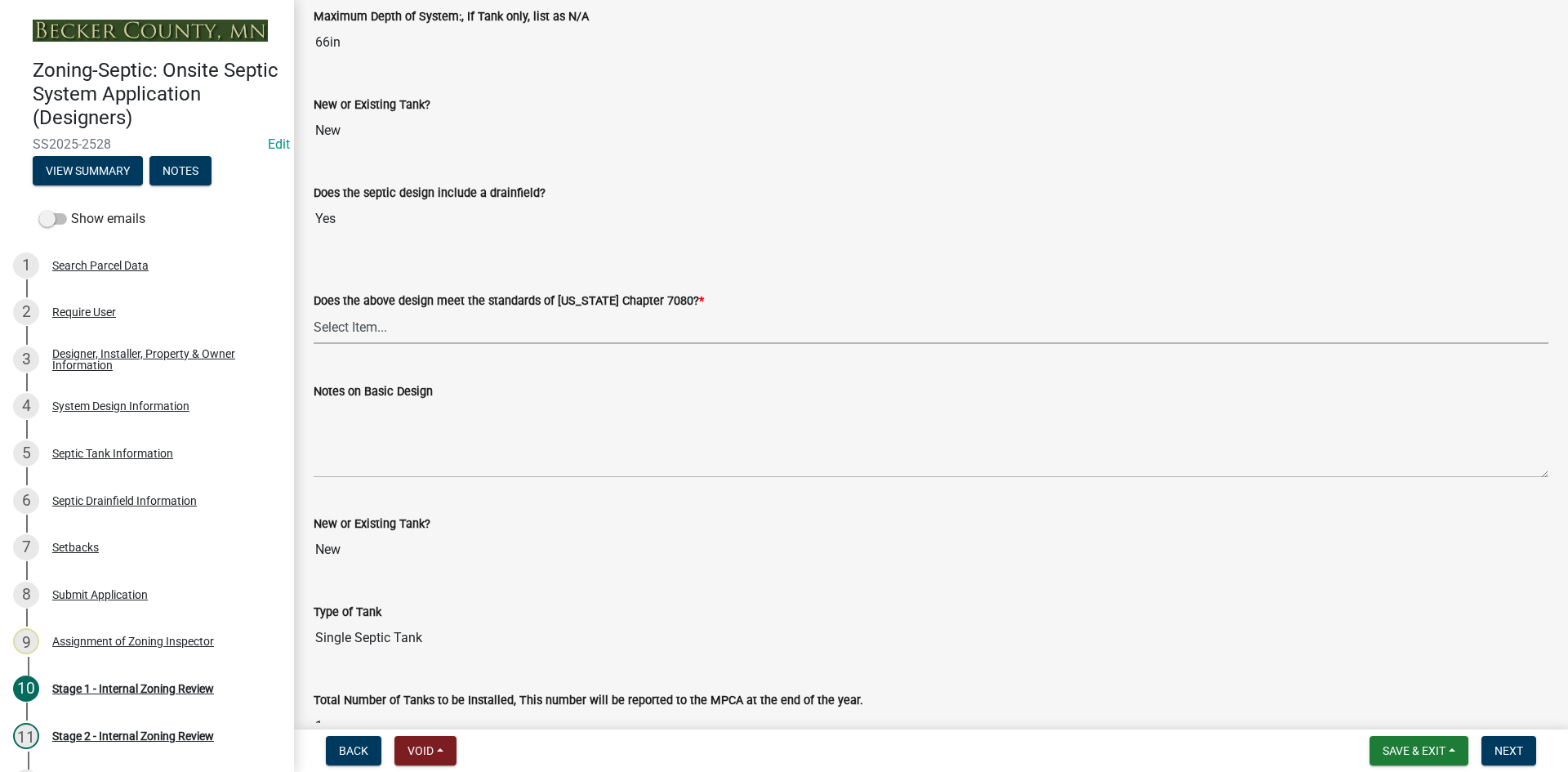
drag, startPoint x: 363, startPoint y: 318, endPoint x: 370, endPoint y: 336, distance: 19.3
click at [363, 318] on select "Select Item... Yes No" at bounding box center [931, 327] width 1235 height 33
click at [314, 310] on select "Select Item... Yes No" at bounding box center [931, 327] width 1235 height 33
select select "bcbb982e-a48c-4b4a-a83b-ed1363446a86"
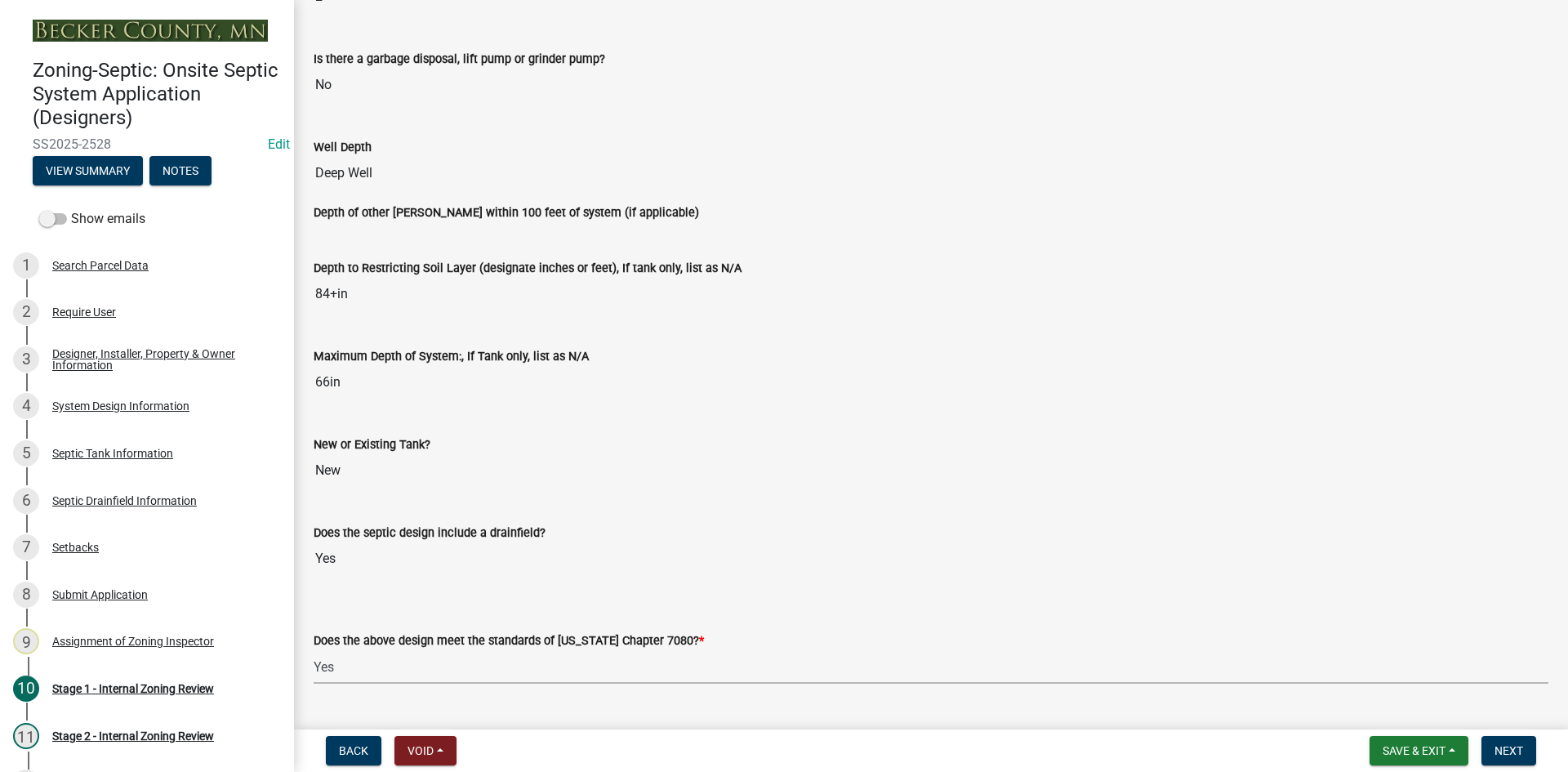
scroll to position [3044, 0]
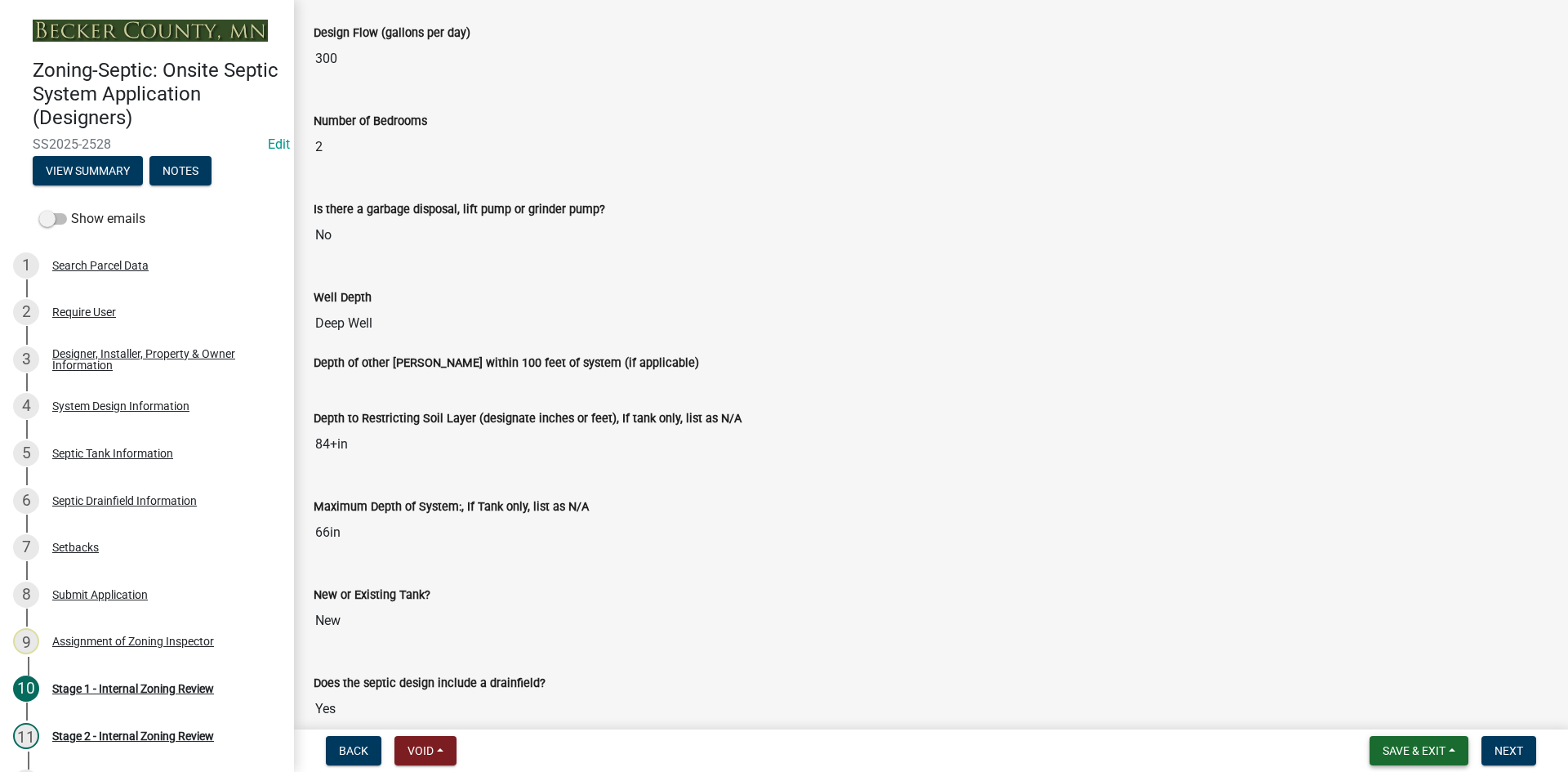
click at [1403, 756] on span "Save & Exit" at bounding box center [1413, 751] width 63 height 13
click at [1382, 663] on button "Save" at bounding box center [1402, 668] width 131 height 39
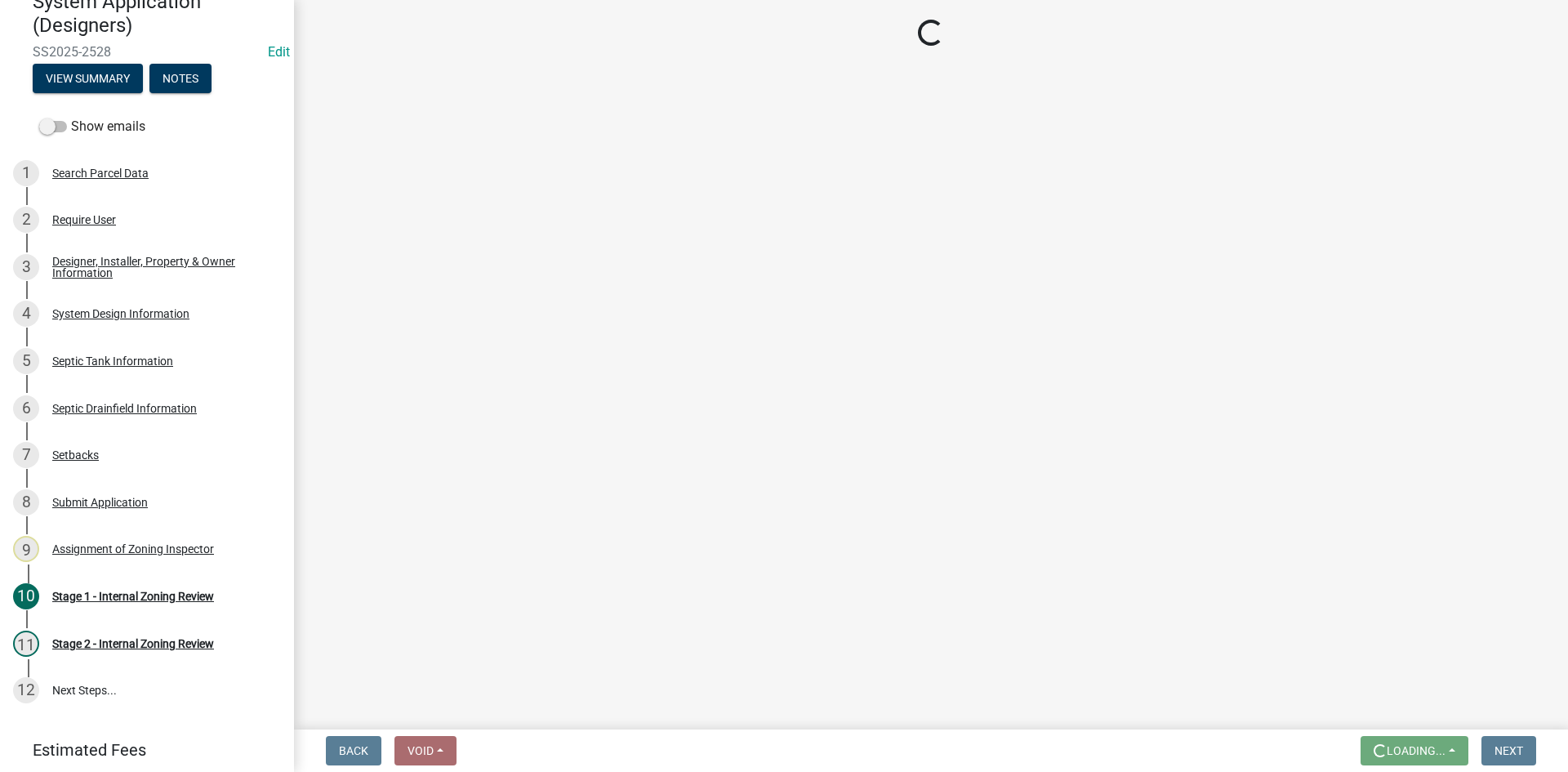
scroll to position [97, 0]
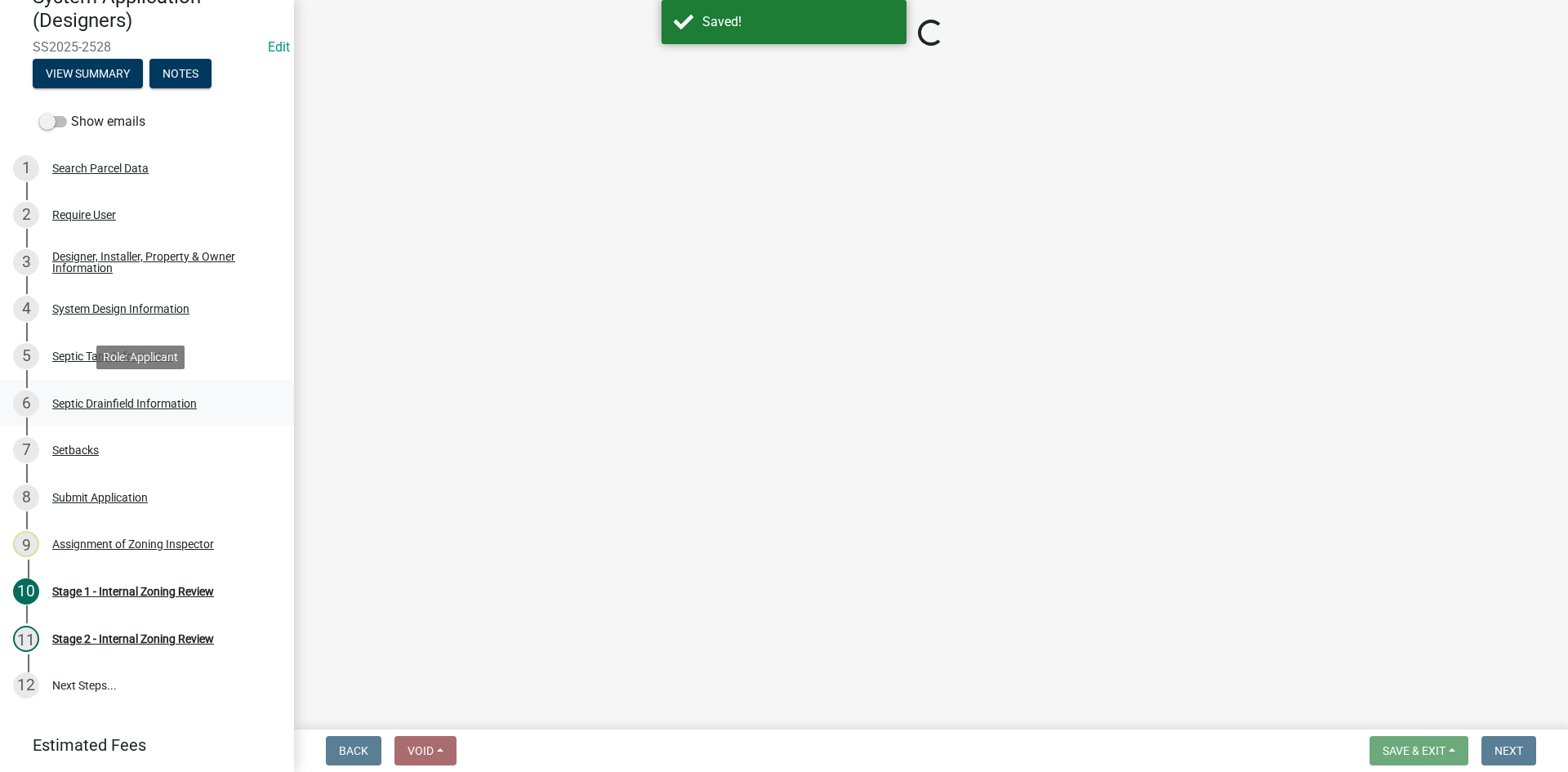
select select "49e49f1e-3b32-4342-8c2e-9cbd4919fe4d"
select select "ca07ae0a-7638-46ff-ada2-c67ca3524324"
select select "ec75a761-93b4-47c5-8535-fea253c32937"
select select "bcbb982e-a48c-4b4a-a83b-ed1363446a86"
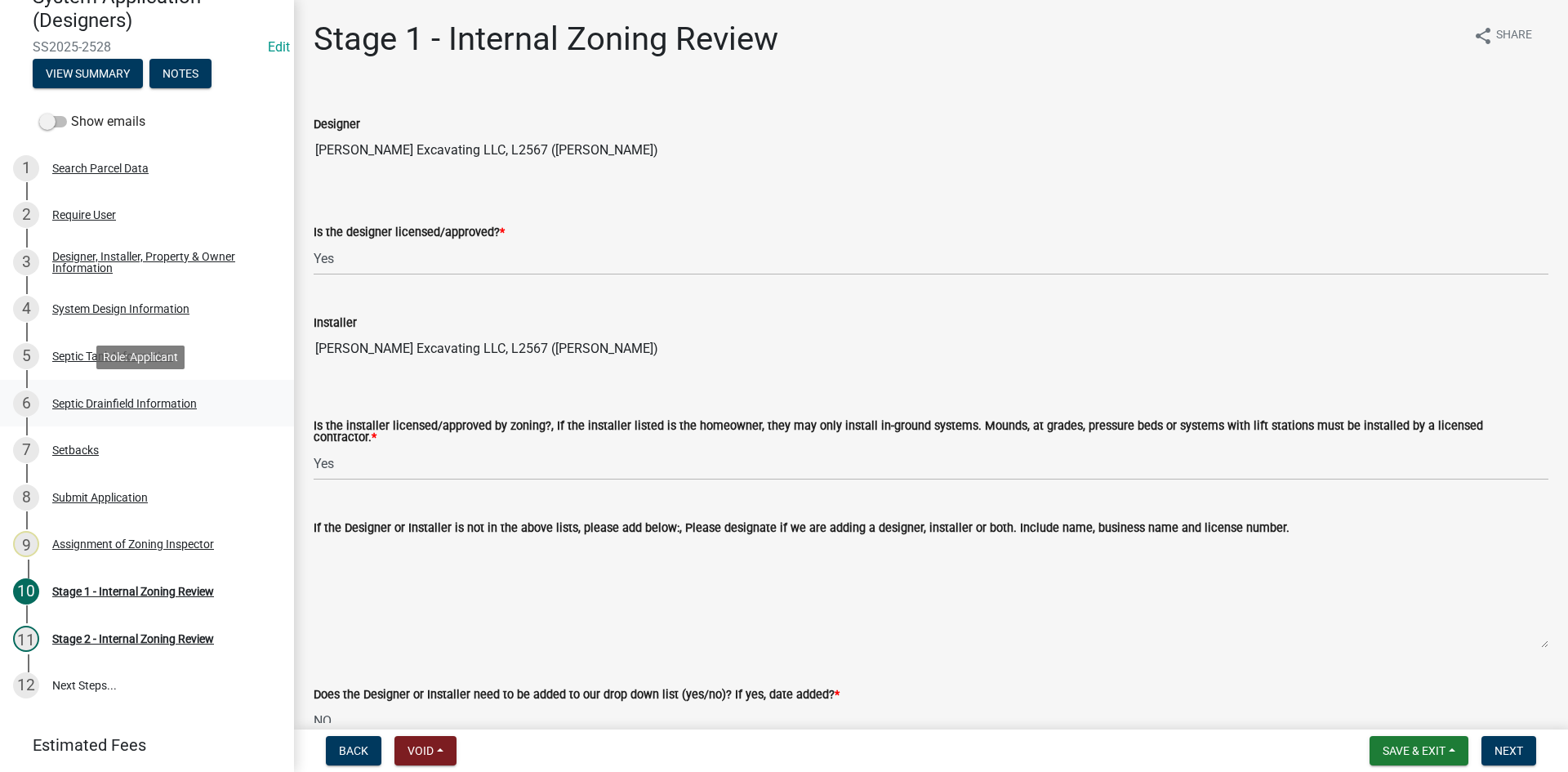
click at [164, 404] on div "Septic Drainfield Information" at bounding box center [124, 404] width 144 height 11
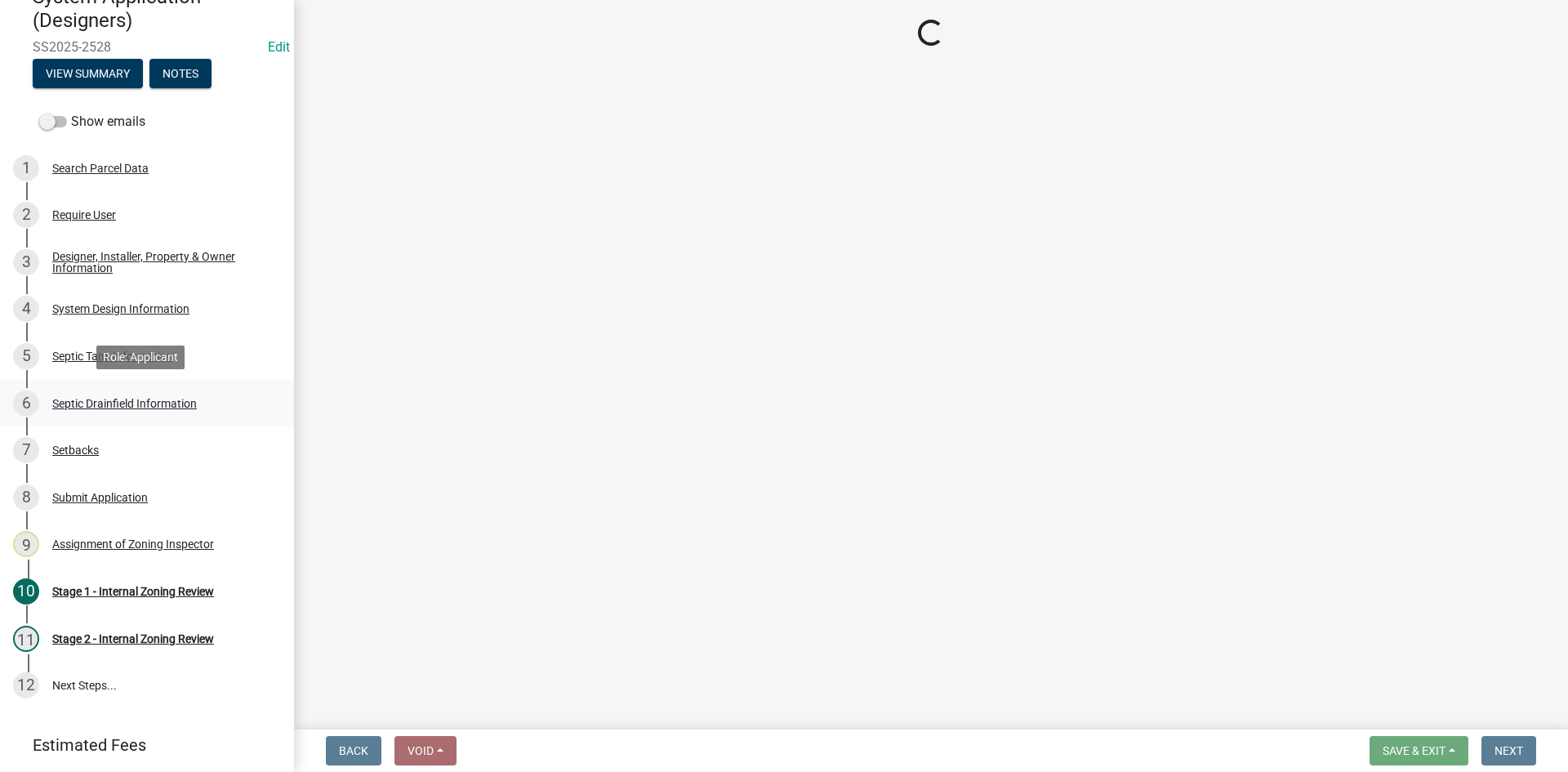
select select "aff5a67c-96fc-4cda-a582-7f2b3a4cd22a"
select select "8e987edc-9e69-430b-9b11-ad589d3299ec"
select select "52684610-3c7f-46a6-906a-038873286f5a"
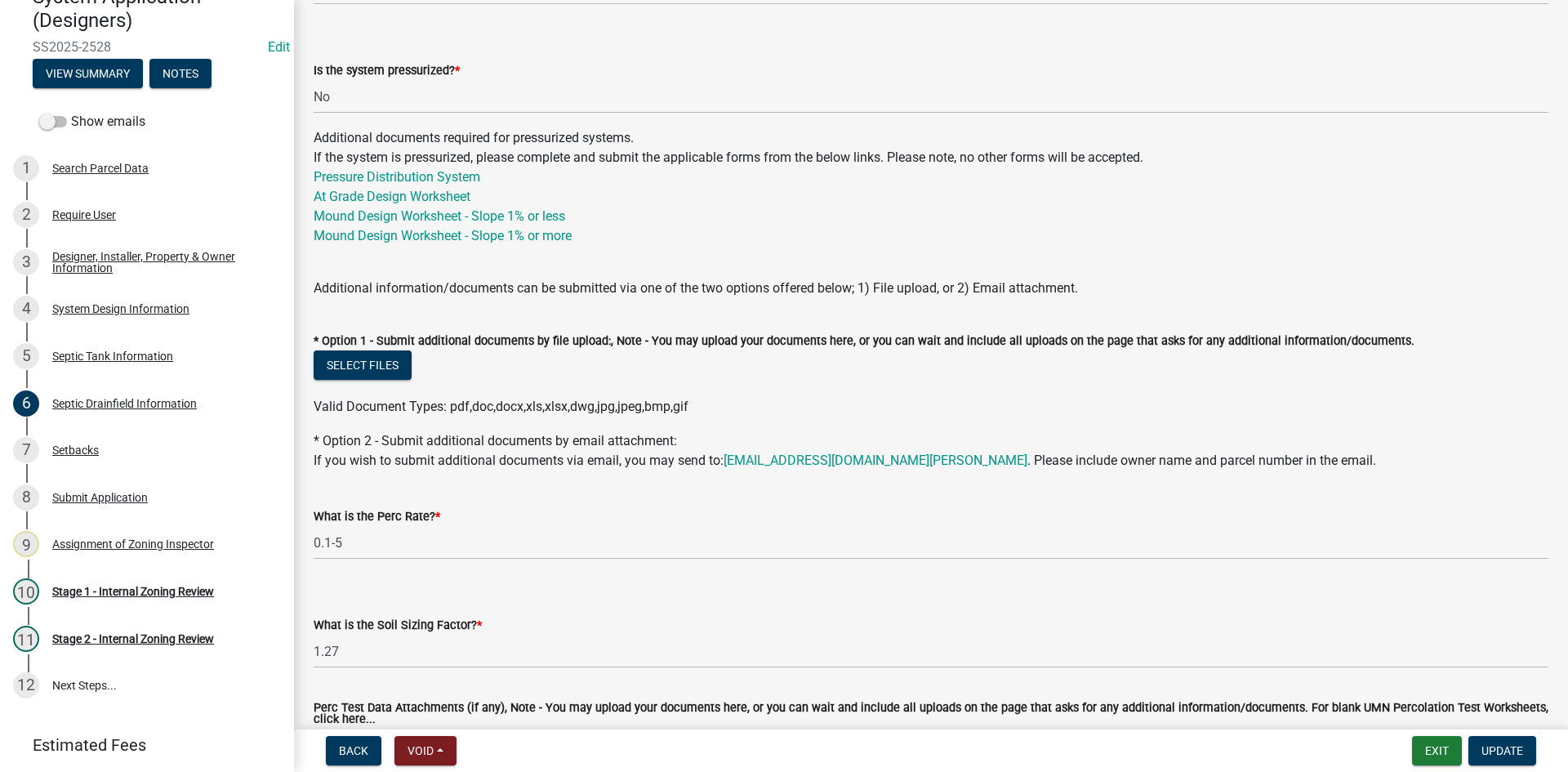
scroll to position [814, 0]
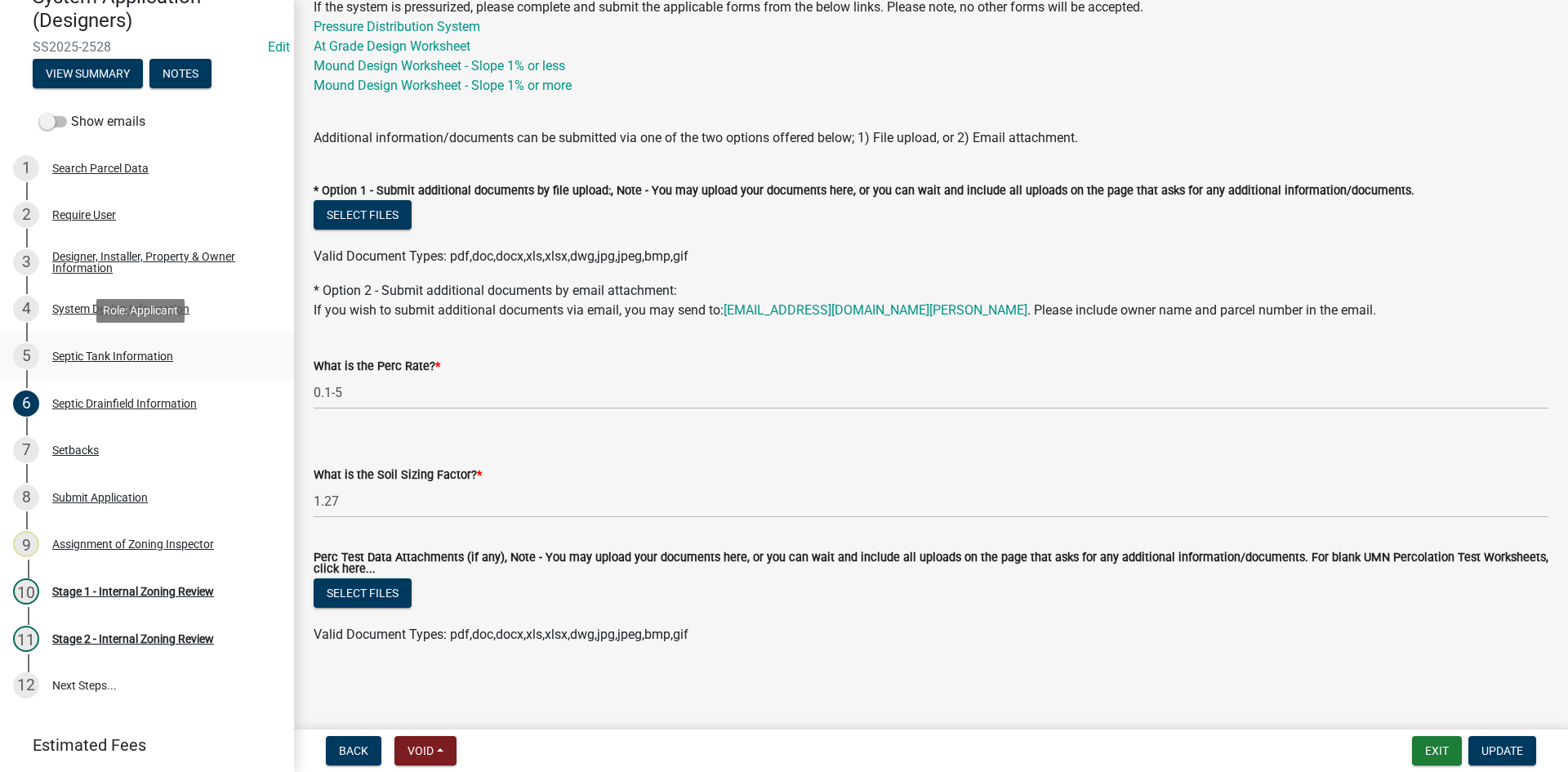
click at [133, 351] on div "Septic Tank Information" at bounding box center [112, 355] width 121 height 11
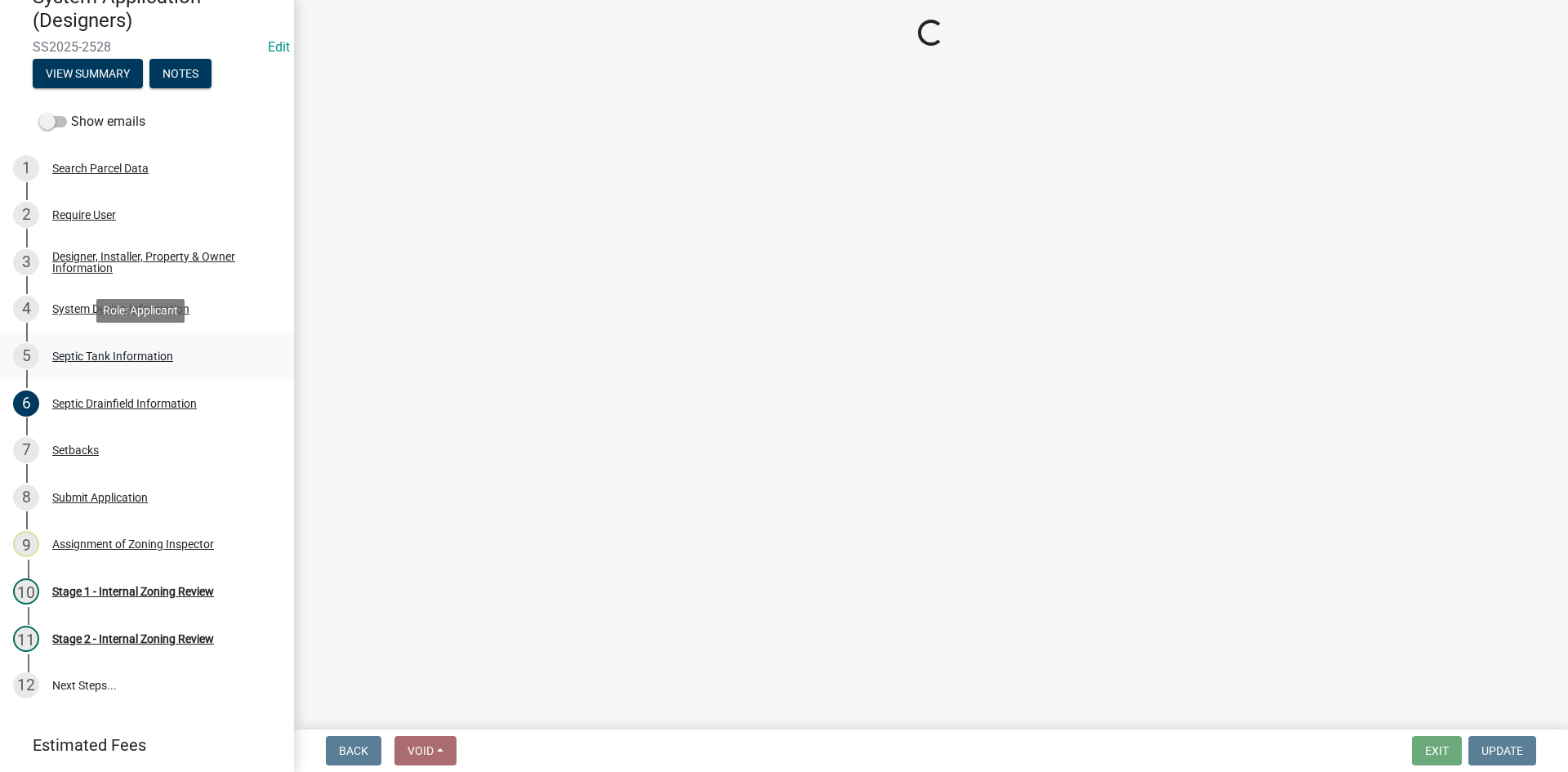
select select "f9fbe67c-c1cf-4a63-8ad4-799ce56b7f21"
select select "755580e7-6a23-4f31-b987-1fba436fc27e"
select select "52556460-45fa-4026-a6c2-c70bb0823cb5"
select select "16f08e72-e833-4cd6-9035-d5a26ecbf3c9"
select select "a956bcdf-8f12-4f61-bfc1-a6e229dc0595"
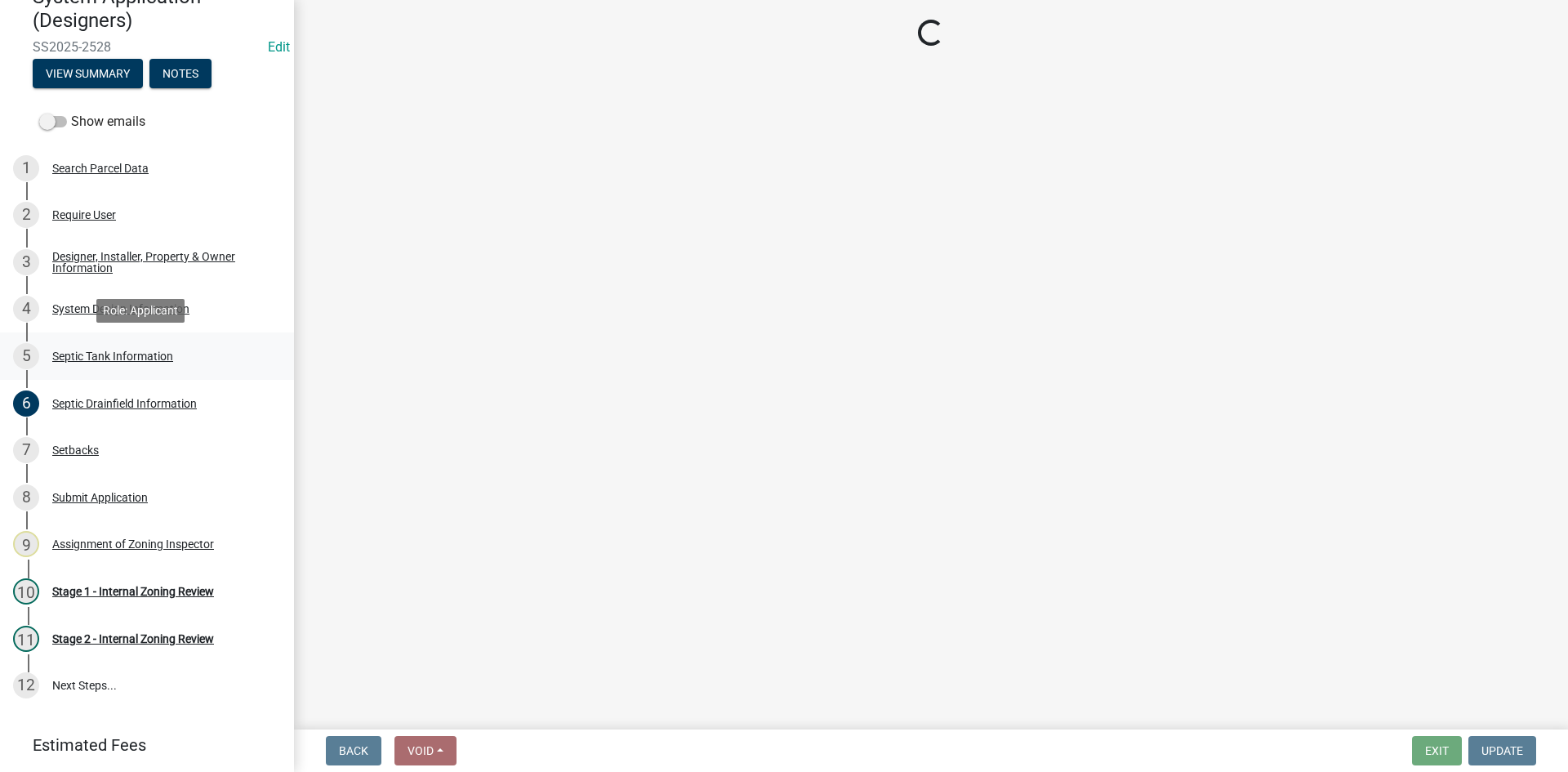
select select "ba43cfd8-3223-4e93-a41d-8bc71aa45820"
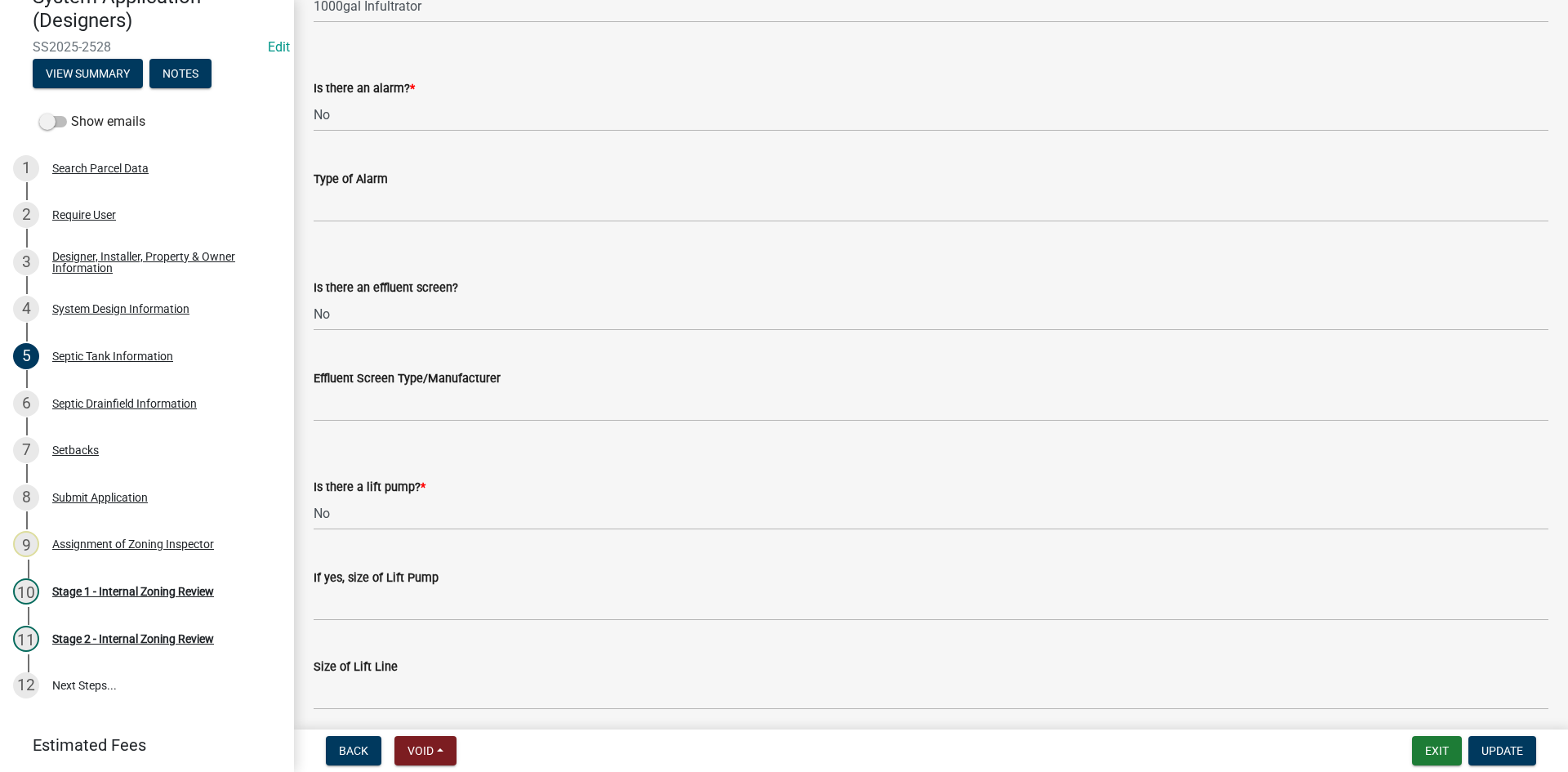
scroll to position [539, 0]
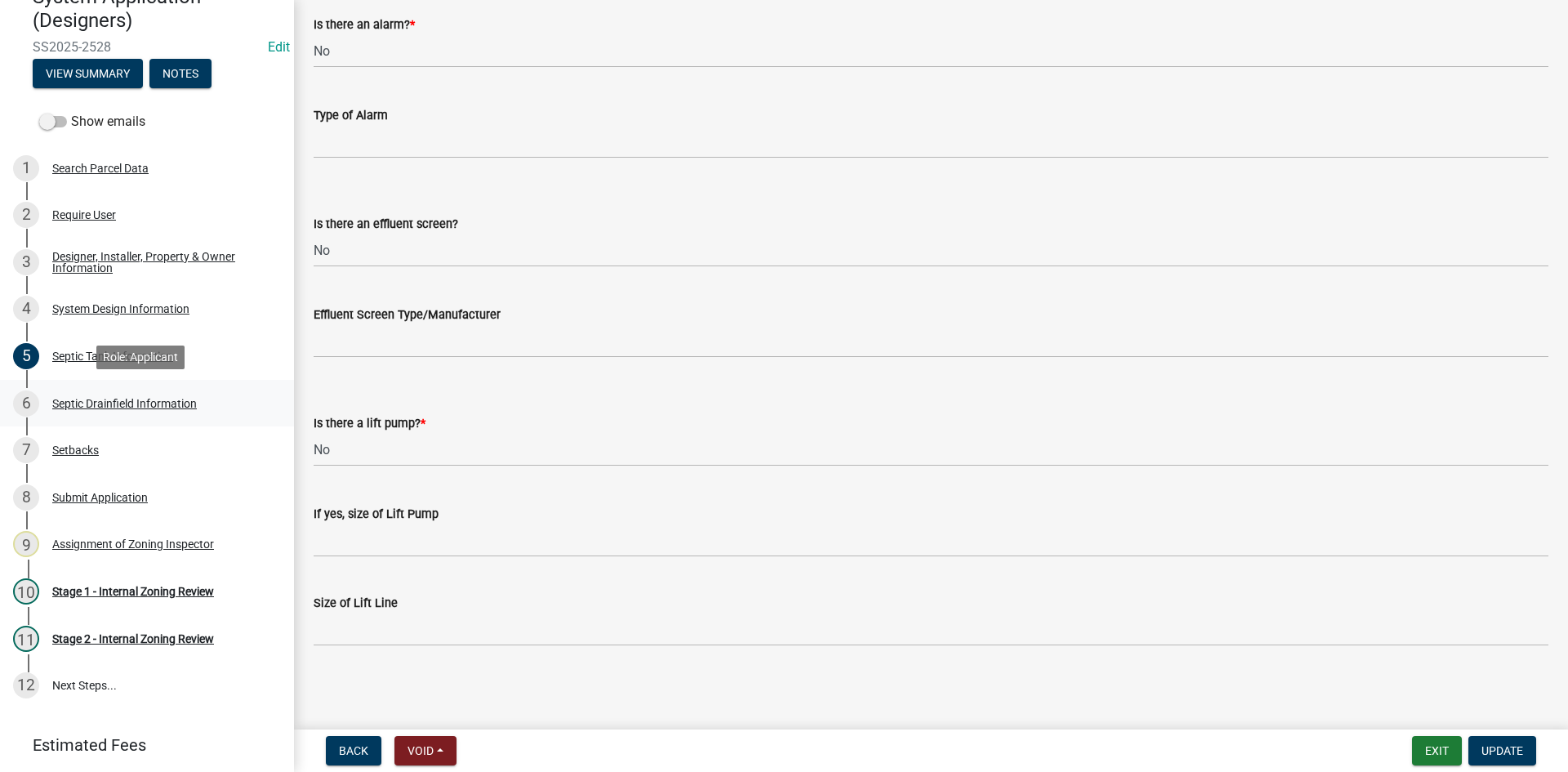
click at [108, 398] on div "Septic Drainfield Information" at bounding box center [124, 404] width 144 height 11
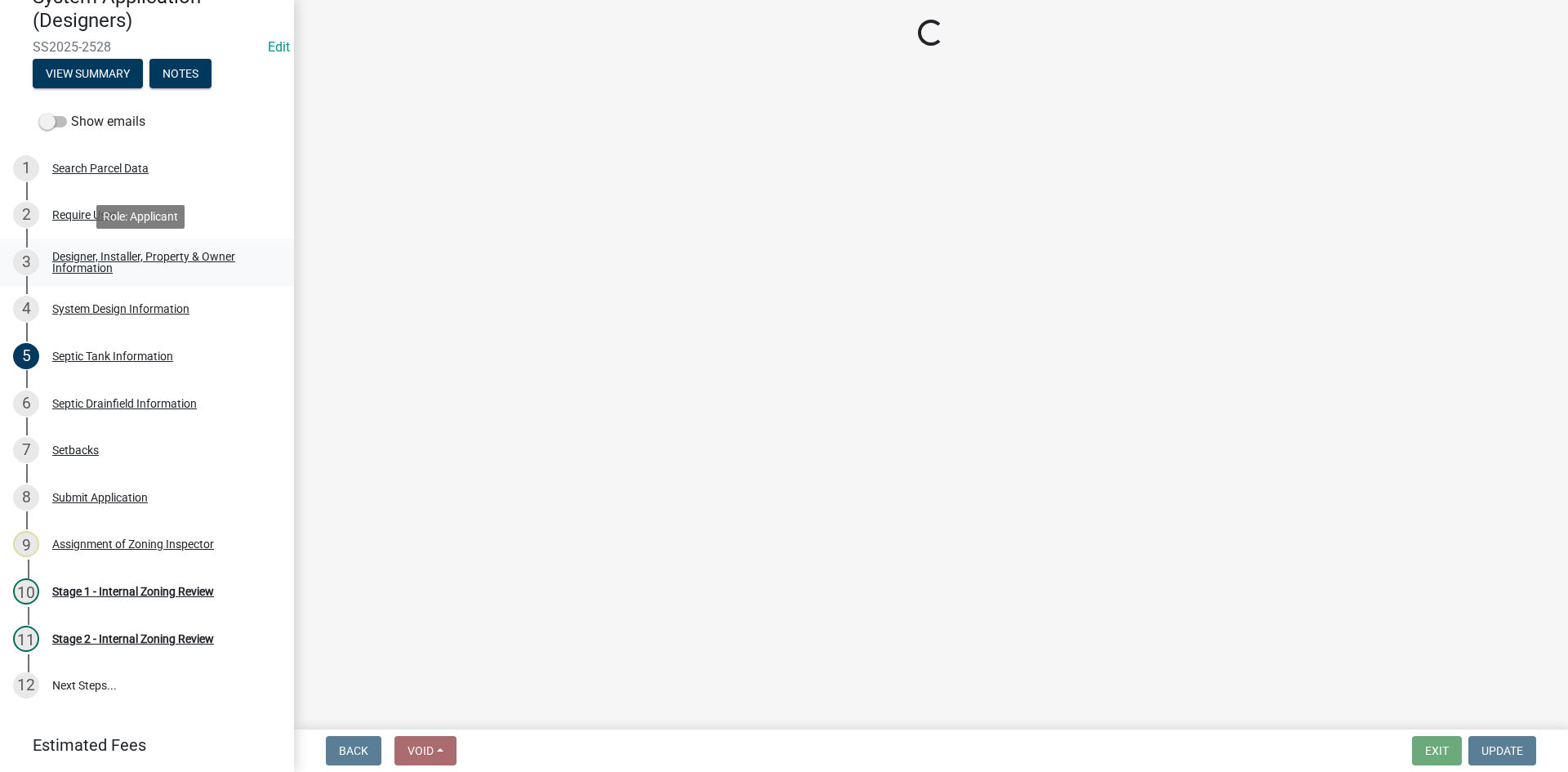
select select "aff5a67c-96fc-4cda-a582-7f2b3a4cd22a"
select select "8e987edc-9e69-430b-9b11-ad589d3299ec"
select select "52684610-3c7f-46a6-906a-038873286f5a"
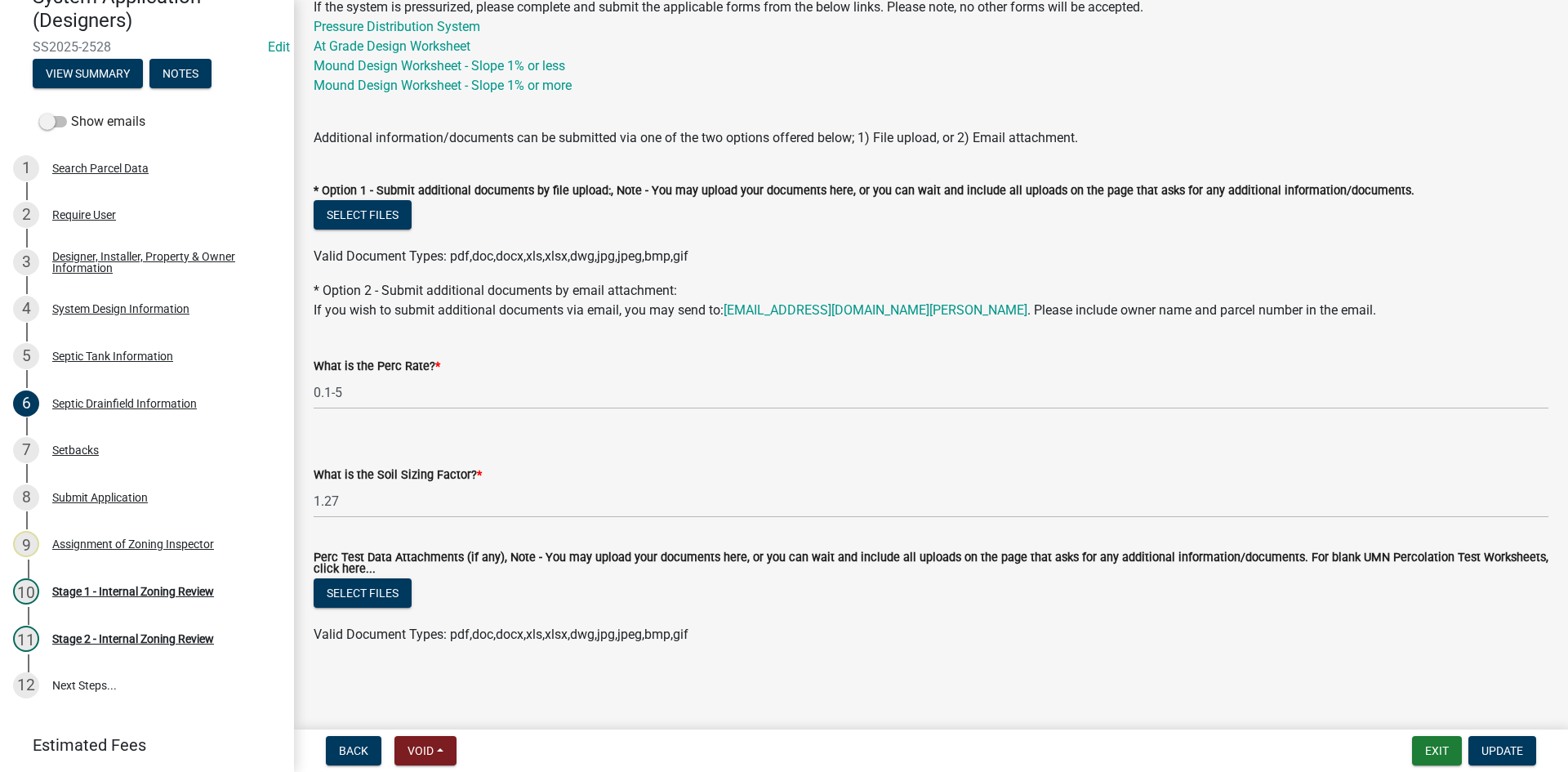
scroll to position [569, 0]
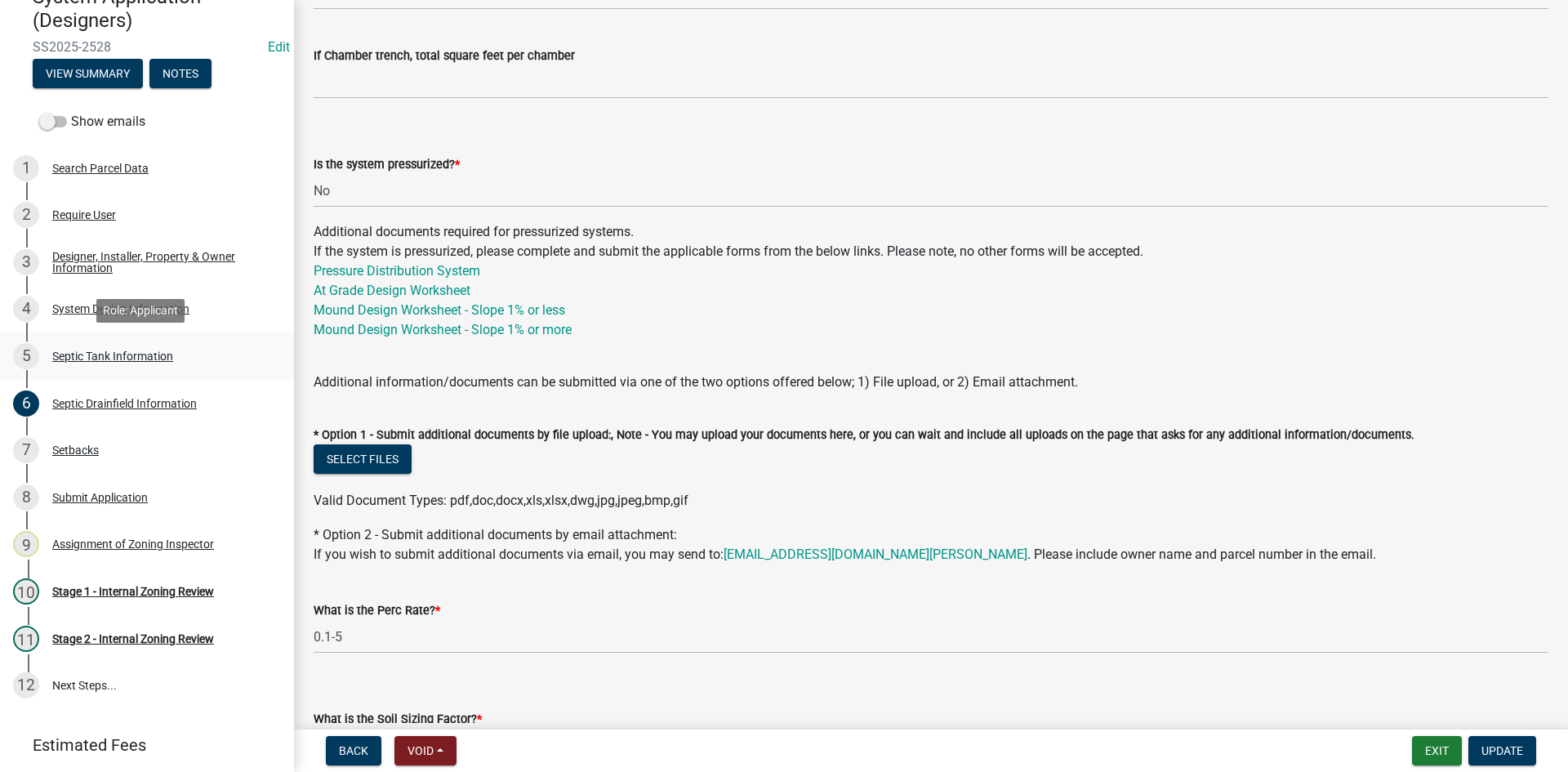
click at [126, 356] on div "Septic Tank Information" at bounding box center [112, 355] width 121 height 11
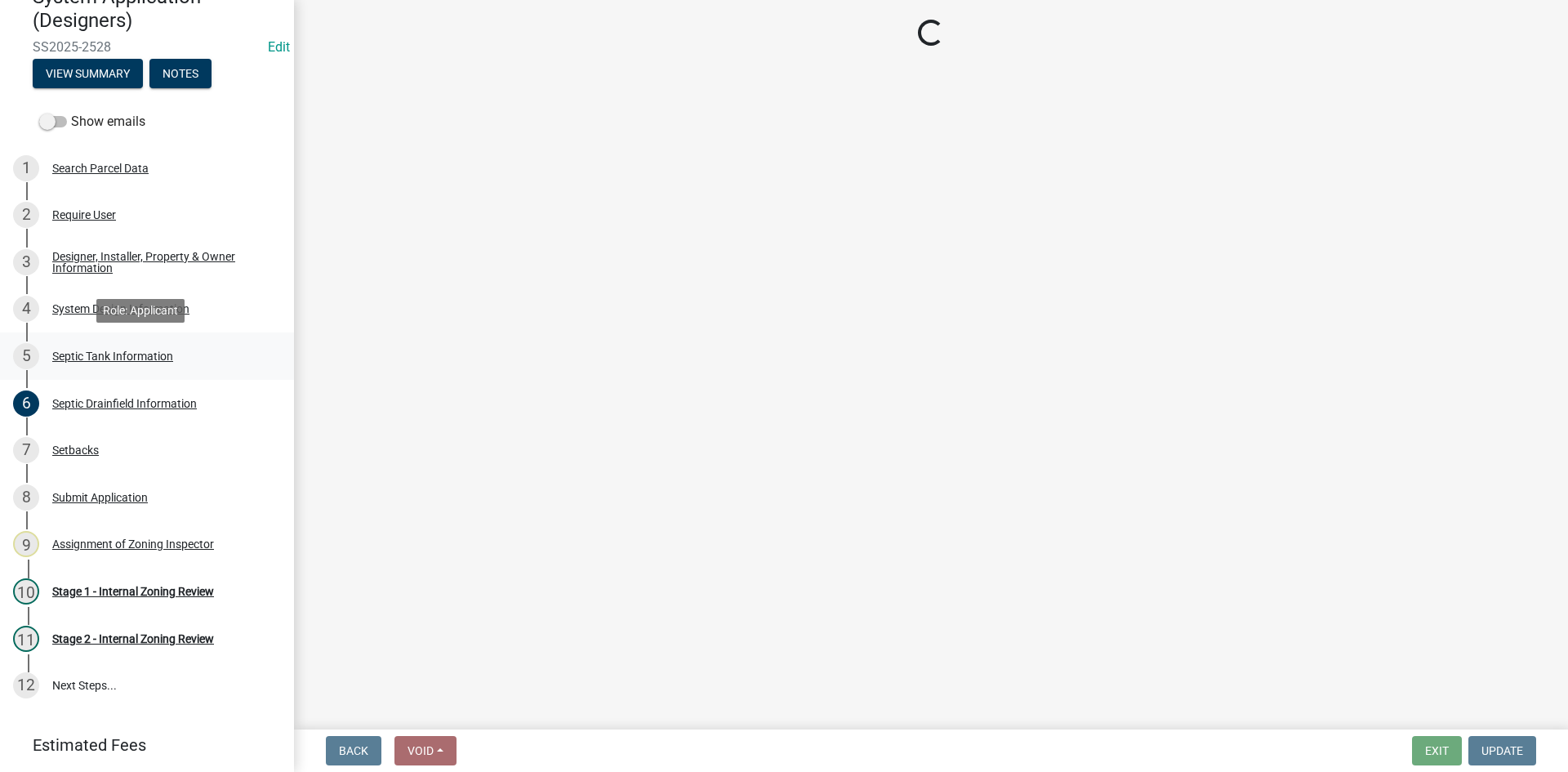
scroll to position [0, 0]
select select "f9fbe67c-c1cf-4a63-8ad4-799ce56b7f21"
select select "755580e7-6a23-4f31-b987-1fba436fc27e"
select select "52556460-45fa-4026-a6c2-c70bb0823cb5"
select select "16f08e72-e833-4cd6-9035-d5a26ecbf3c9"
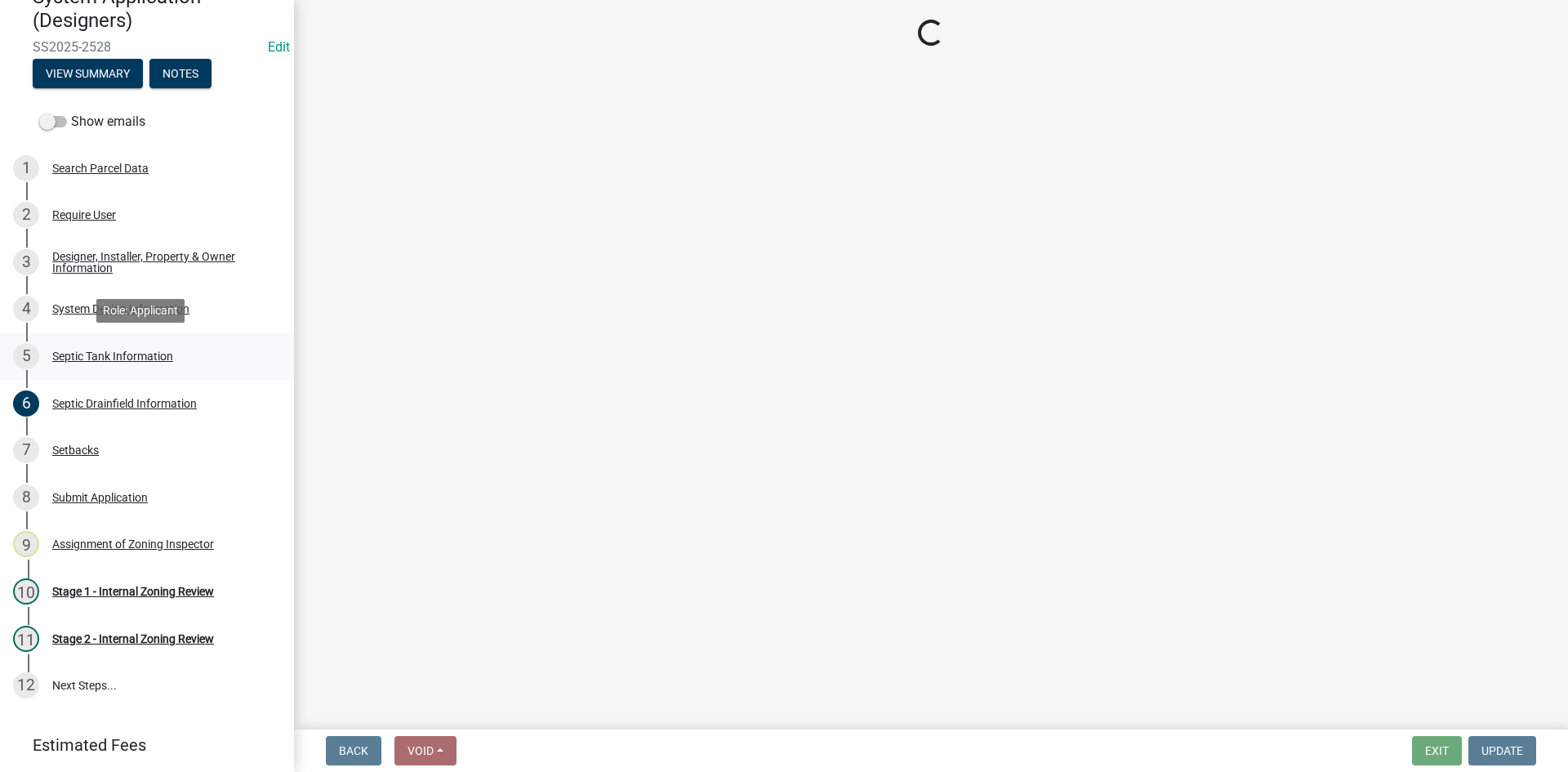
select select "a956bcdf-8f12-4f61-bfc1-a6e229dc0595"
select select "ba43cfd8-3223-4e93-a41d-8bc71aa45820"
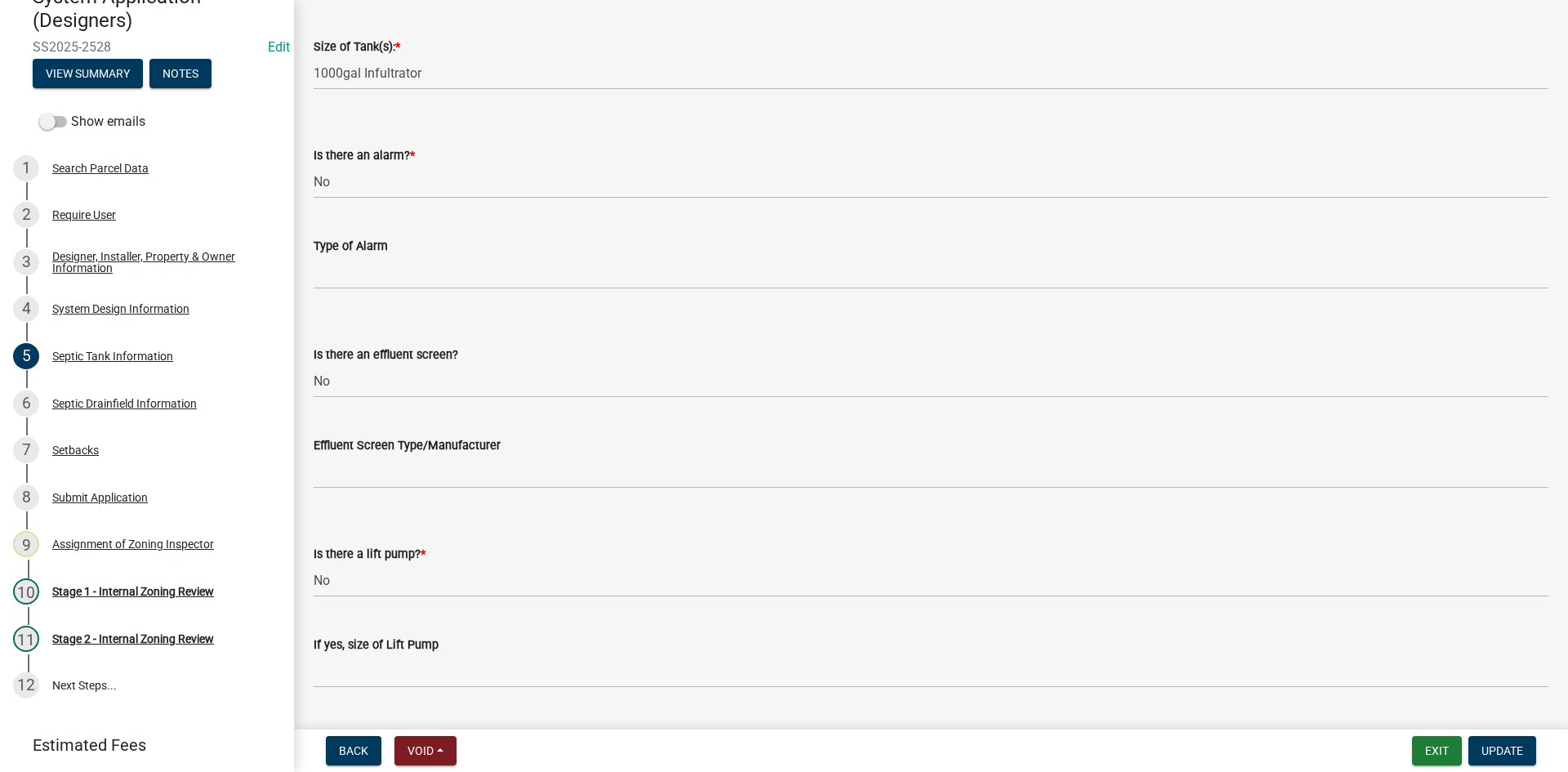
scroll to position [539, 0]
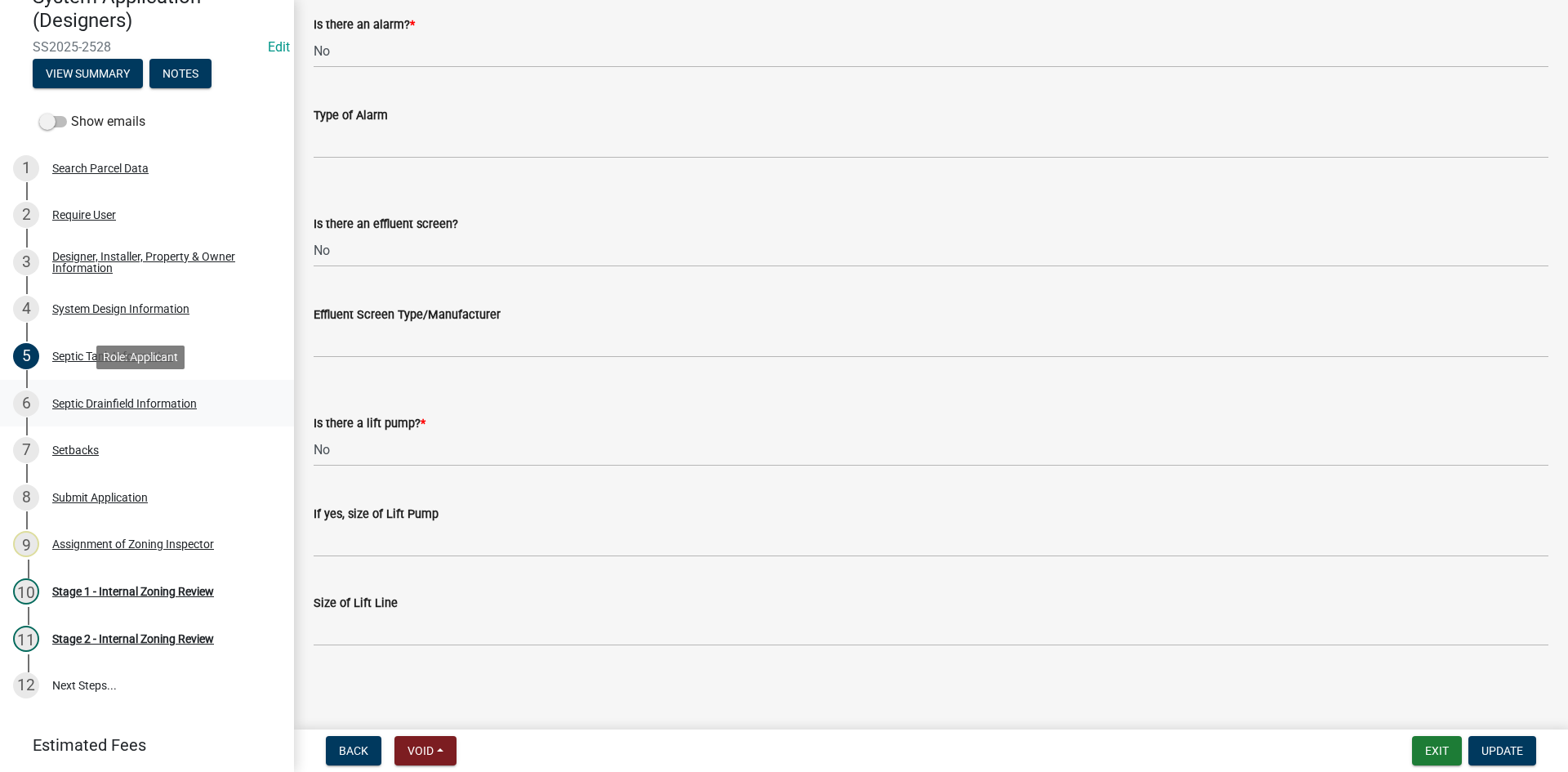
click at [109, 402] on div "Septic Drainfield Information" at bounding box center [124, 404] width 144 height 11
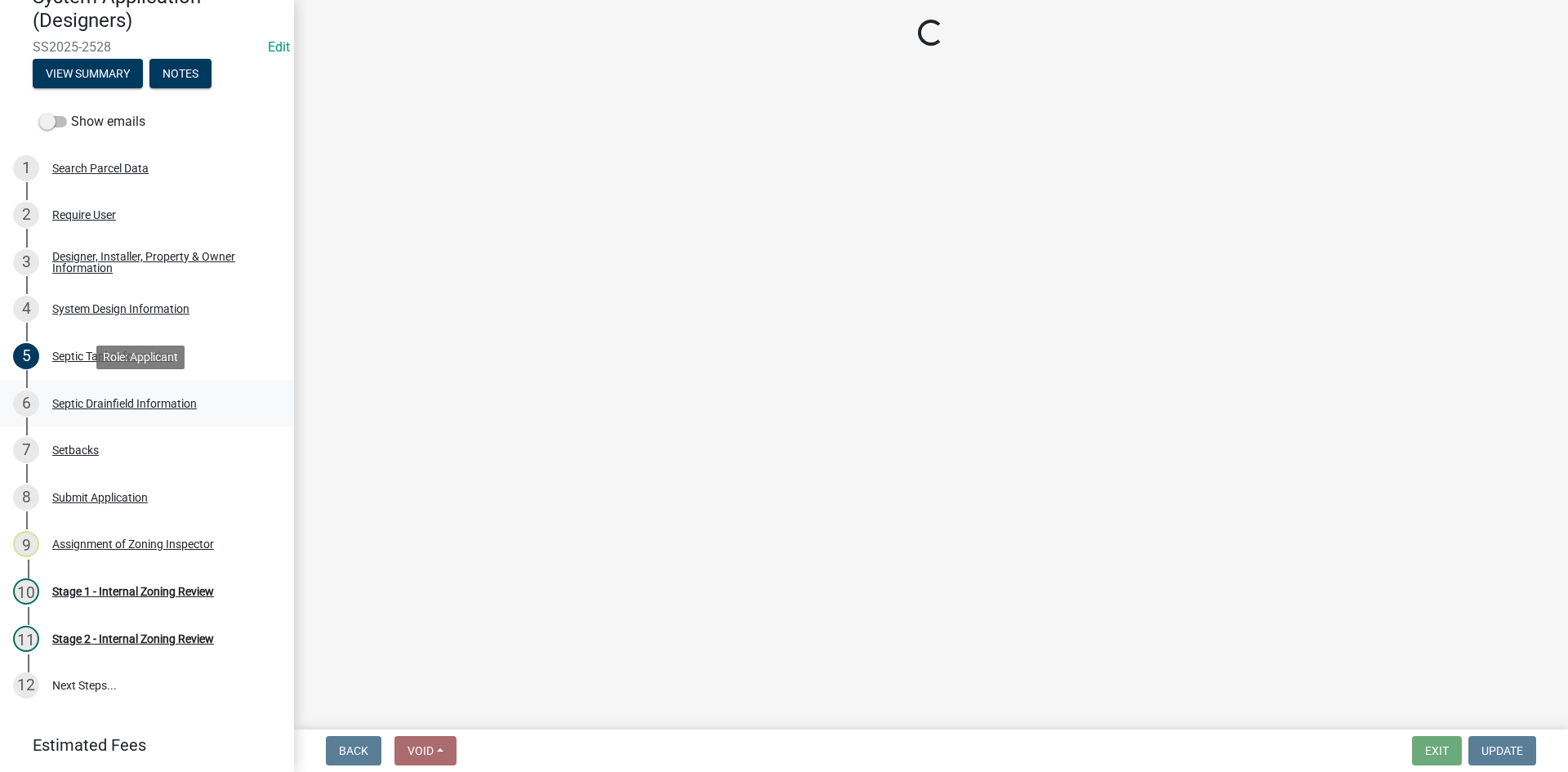
select select "aff5a67c-96fc-4cda-a582-7f2b3a4cd22a"
select select "8e987edc-9e69-430b-9b11-ad589d3299ec"
select select "52684610-3c7f-46a6-906a-038873286f5a"
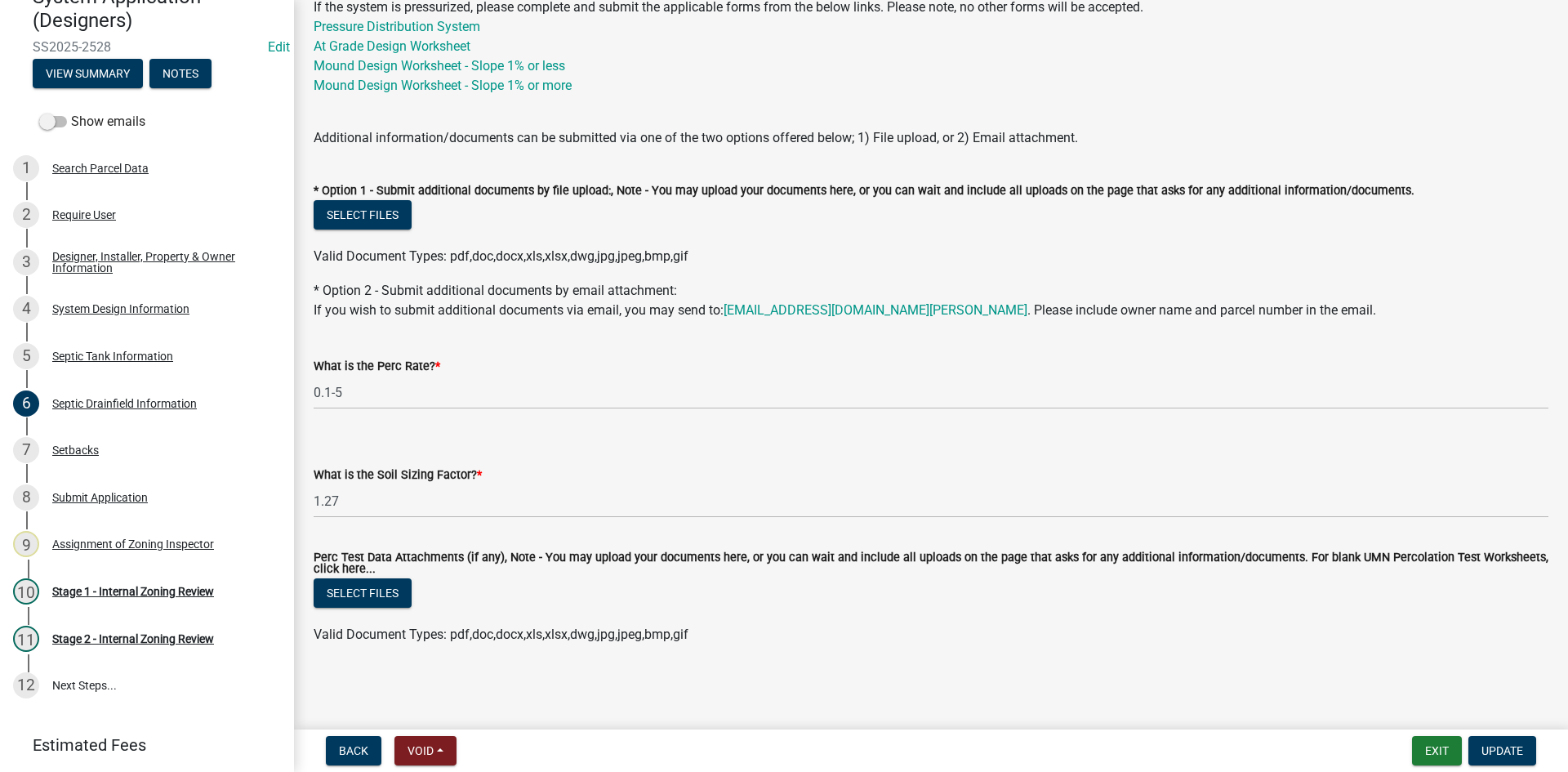
scroll to position [569, 0]
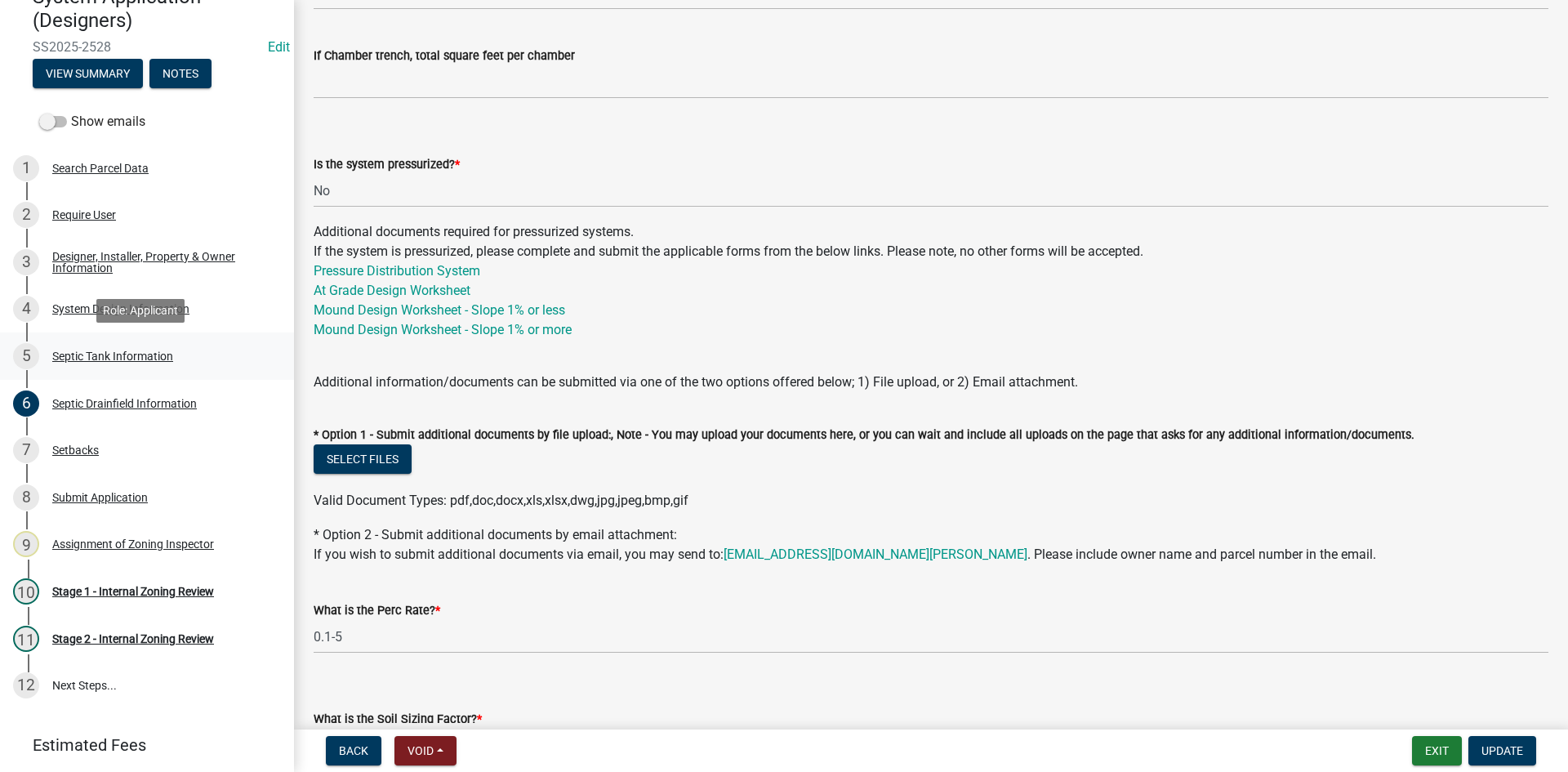
click at [157, 358] on div "Septic Tank Information" at bounding box center [112, 355] width 121 height 11
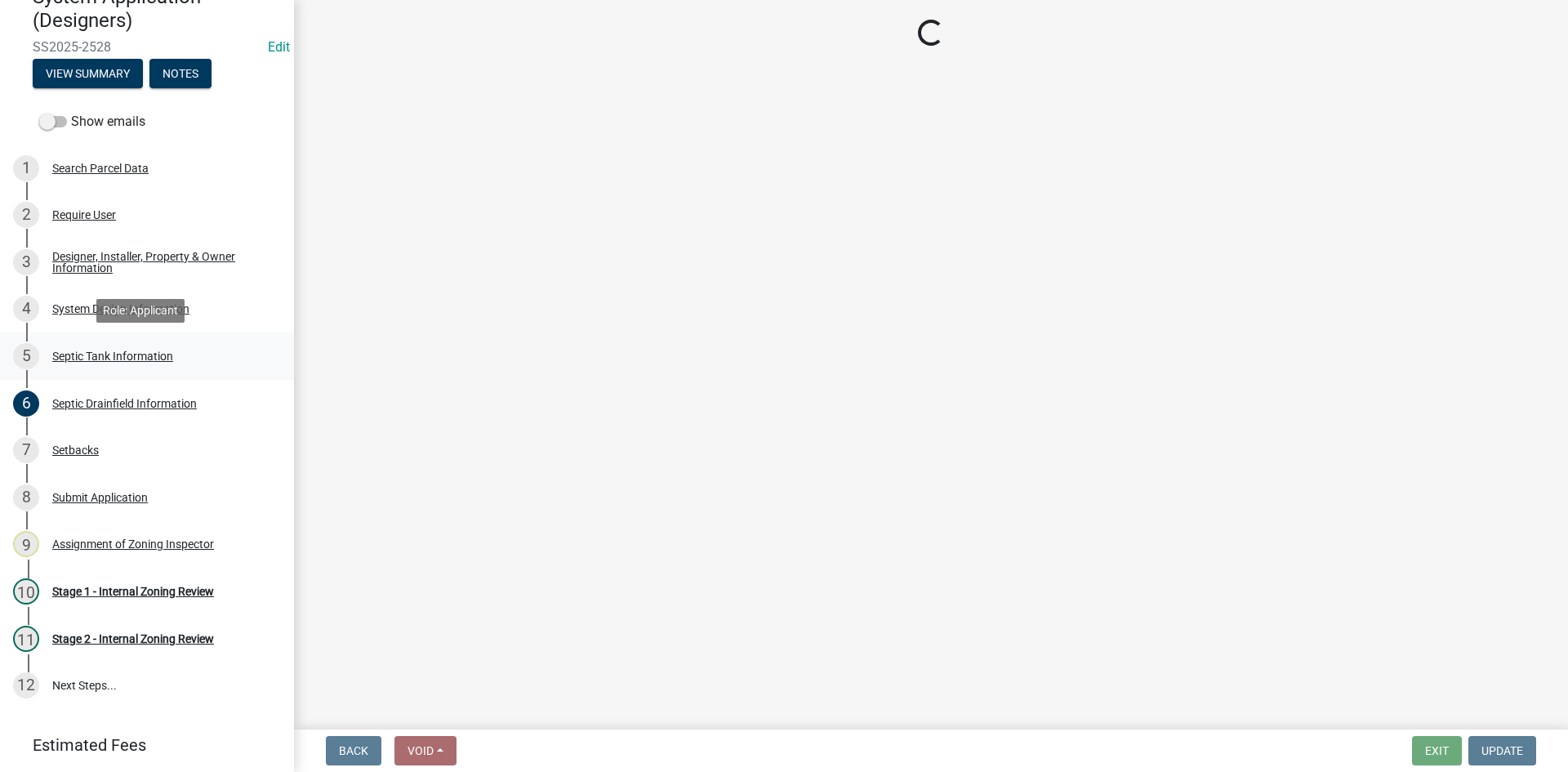
scroll to position [0, 0]
select select "f9fbe67c-c1cf-4a63-8ad4-799ce56b7f21"
select select "755580e7-6a23-4f31-b987-1fba436fc27e"
select select "52556460-45fa-4026-a6c2-c70bb0823cb5"
select select "16f08e72-e833-4cd6-9035-d5a26ecbf3c9"
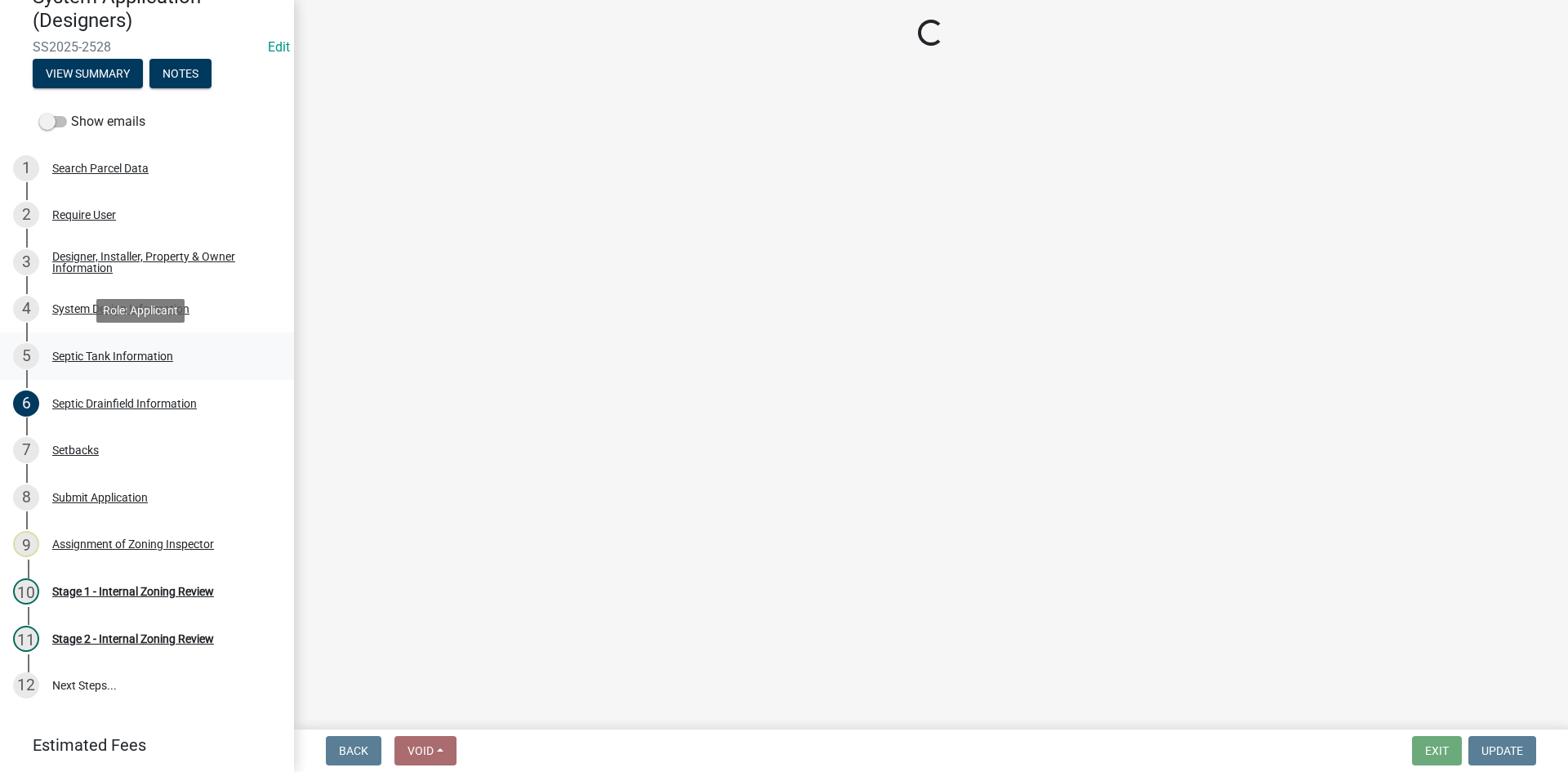
select select "a956bcdf-8f12-4f61-bfc1-a6e229dc0595"
select select "ba43cfd8-3223-4e93-a41d-8bc71aa45820"
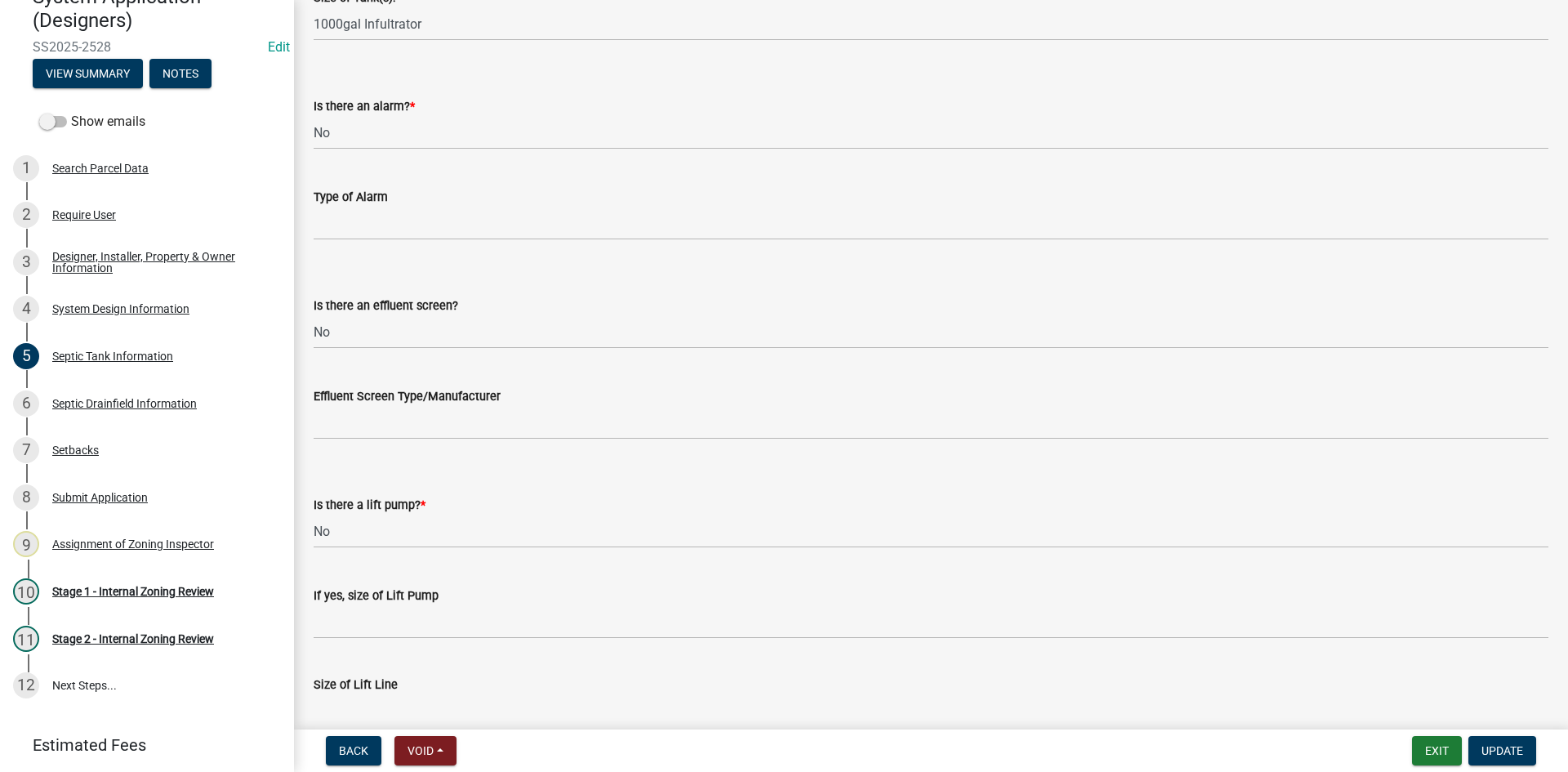
scroll to position [131, 0]
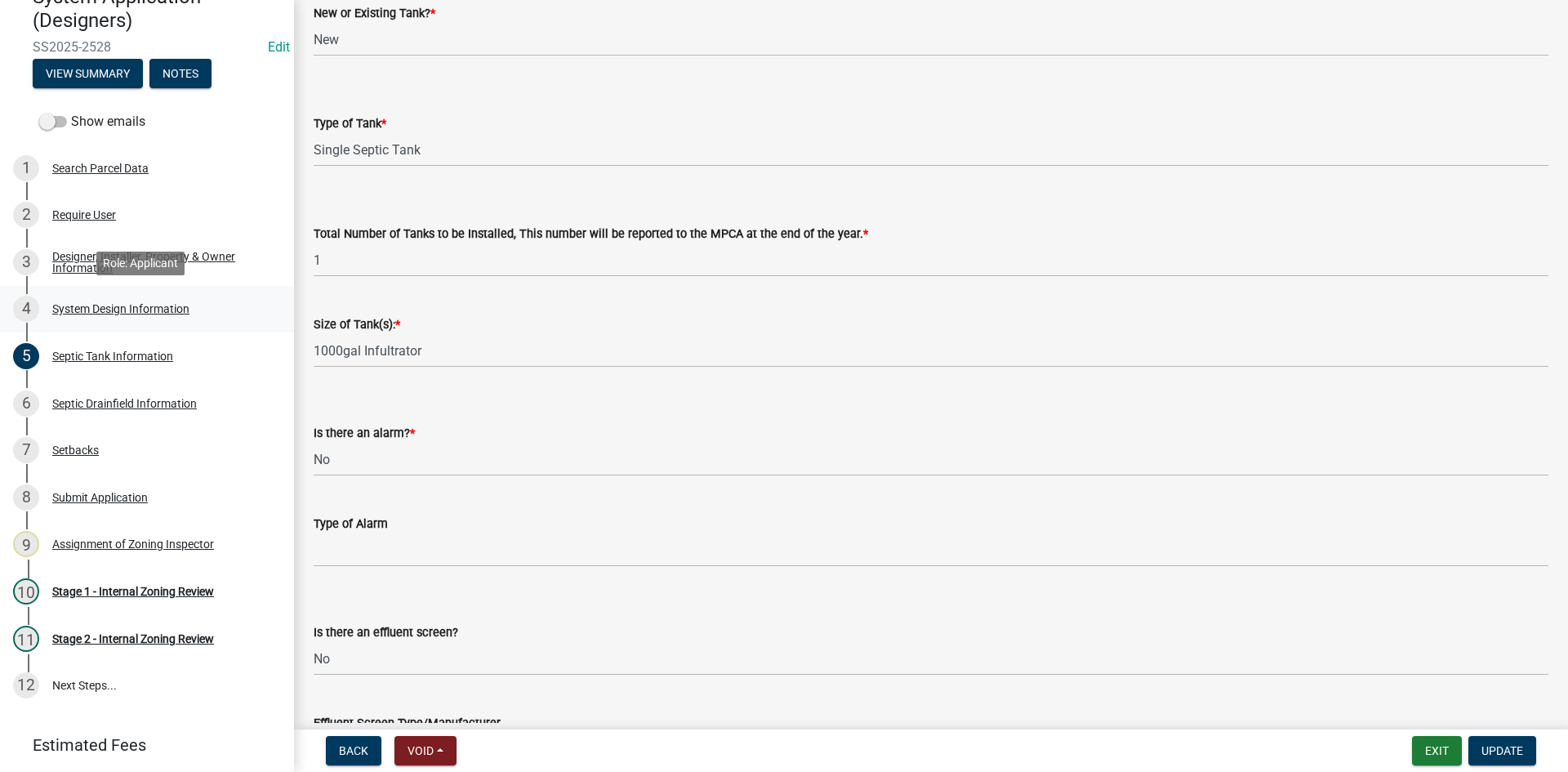
click at [158, 307] on div "System Design Information" at bounding box center [120, 308] width 137 height 11
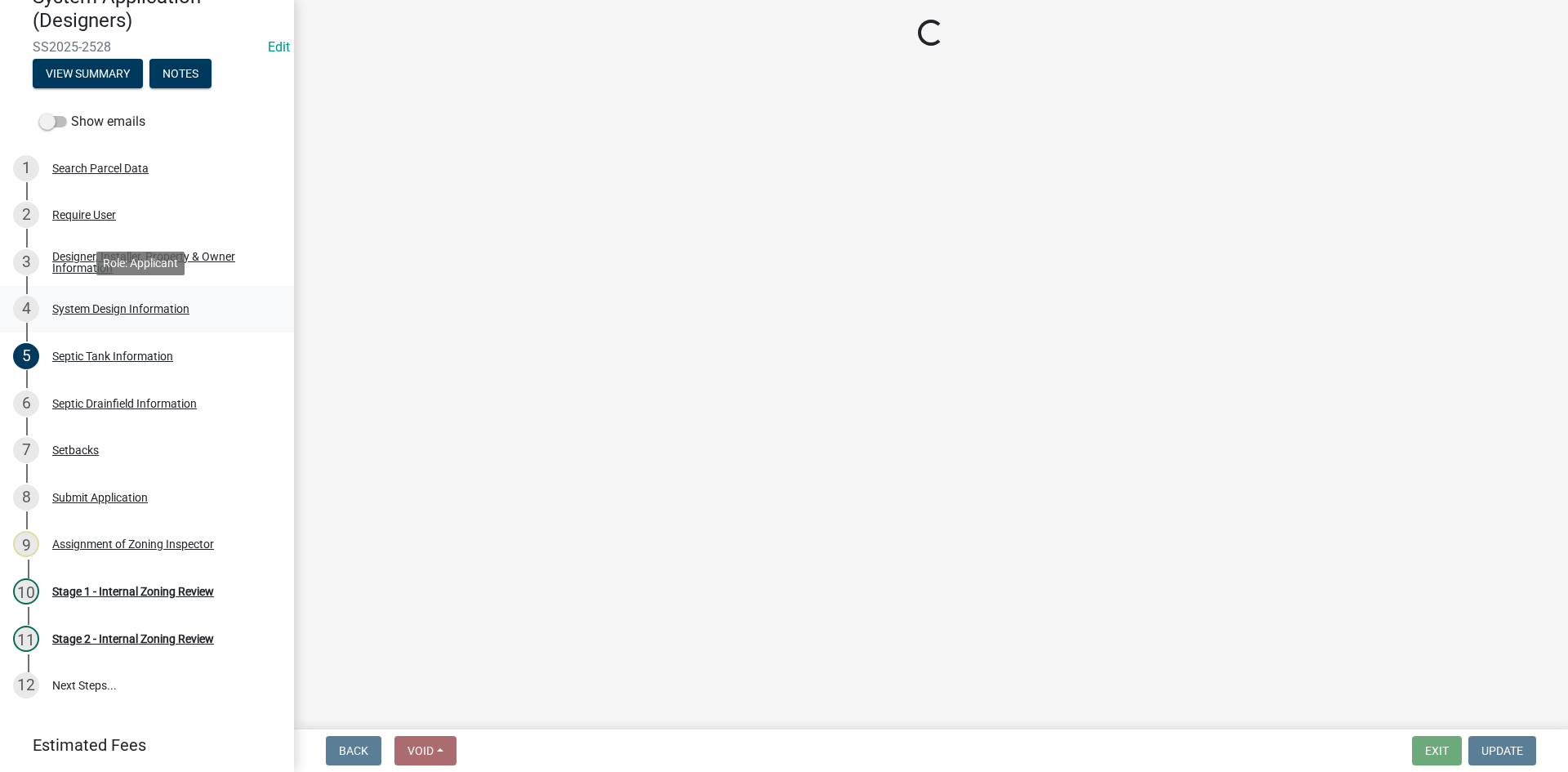
scroll to position [0, 0]
select select "55497d75-c43f-4635-a730-e0737ce05d56"
select select "25258e87-3ef9-4f1c-a5f1-75a1d463abfb"
select select "011fbff4-a41d-4a75-9bd8-71c7e6c69e0d"
select select "85fdfef2-2683-4311-b5d5-5505f6411127"
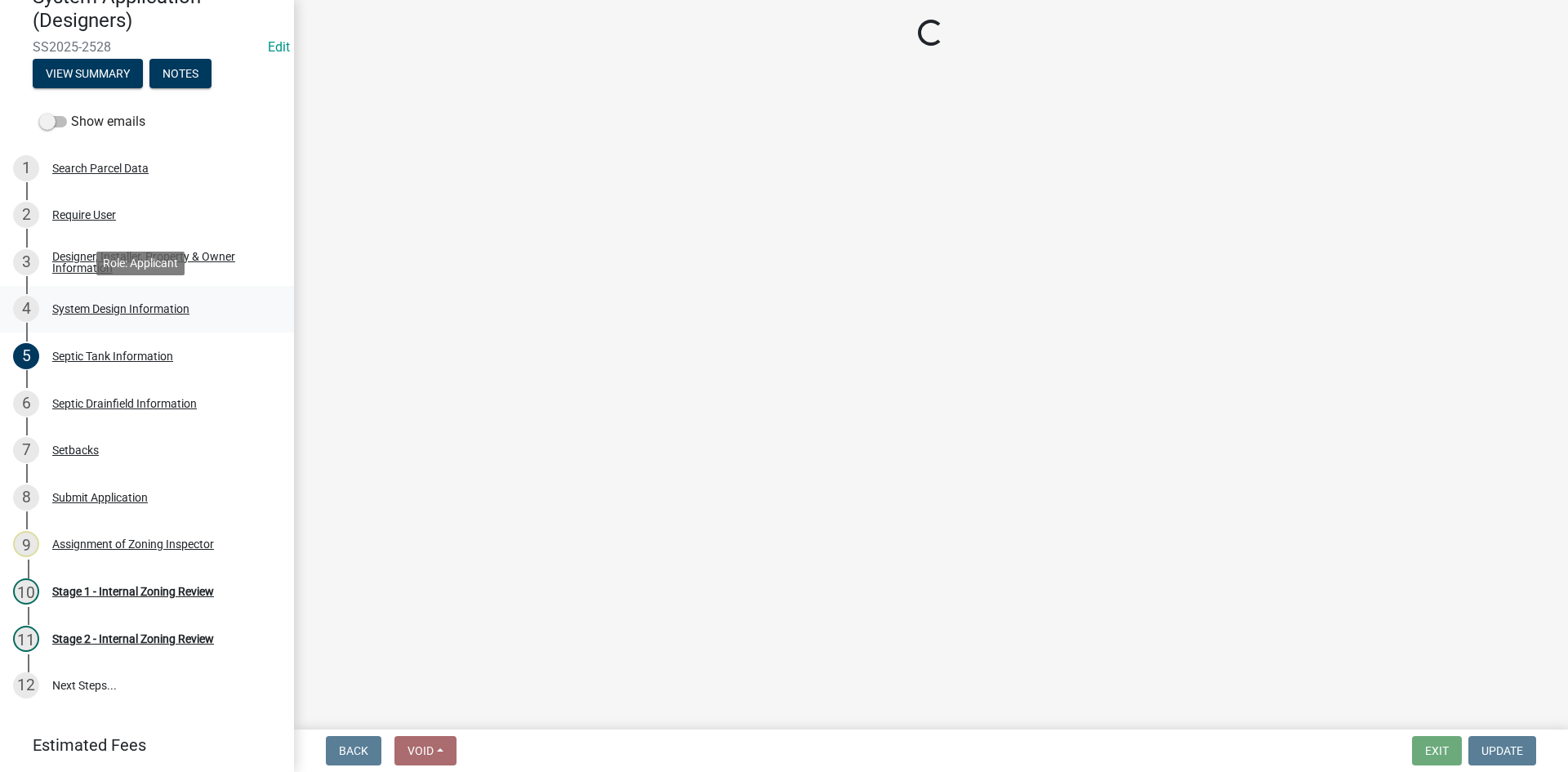
select select "d95a9312-c8a1-4ec7-8581-25dbcf440a1f"
select select "ba735beb-519e-40f0-ae20-62d65fc4c46b"
select select "ef698bf5-6172-44c1-9ffb-522c07469aed"
select select "a0c59fcd-b61c-4c3a-90a8-e70849750c47"
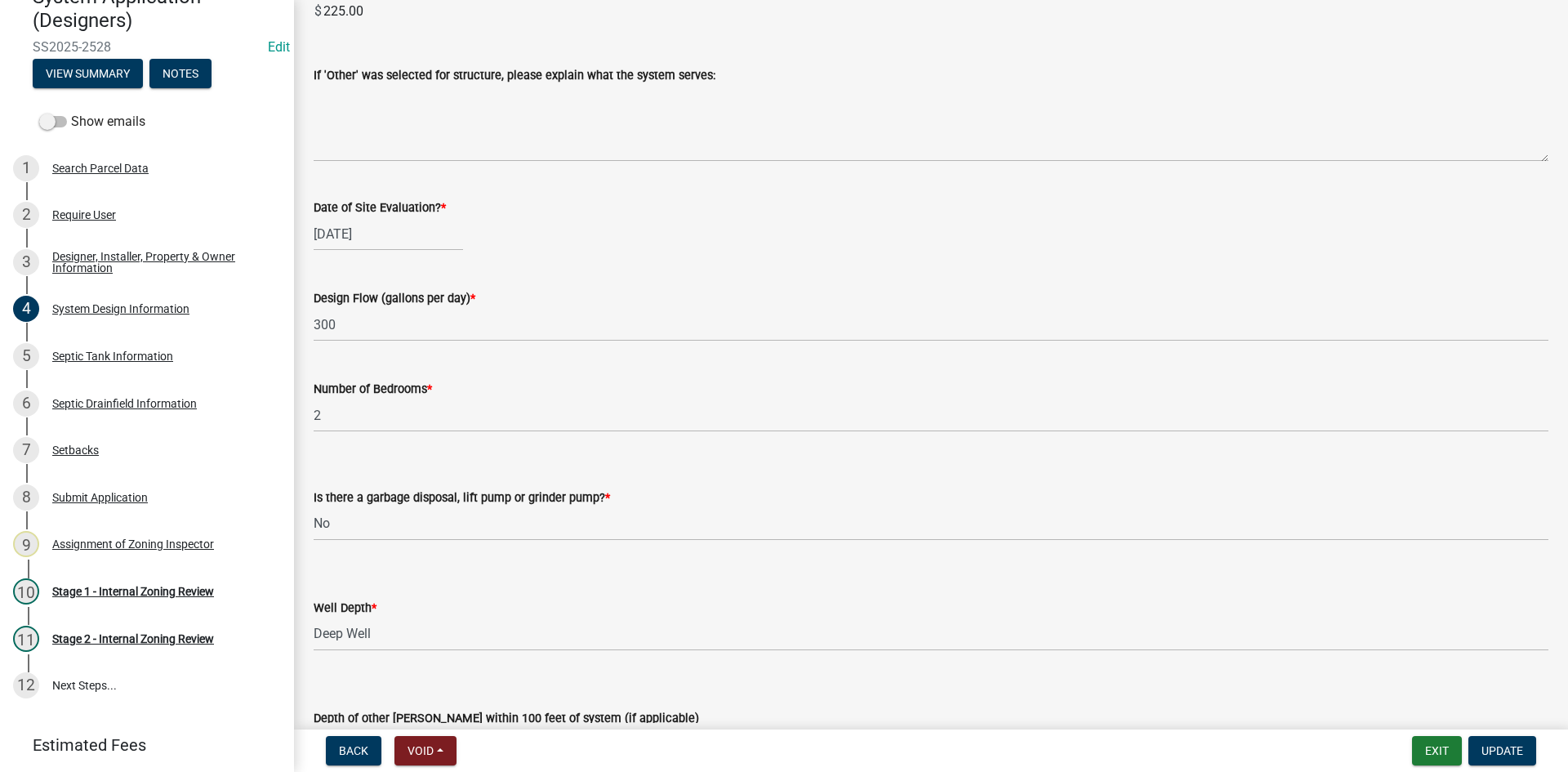
scroll to position [3181, 0]
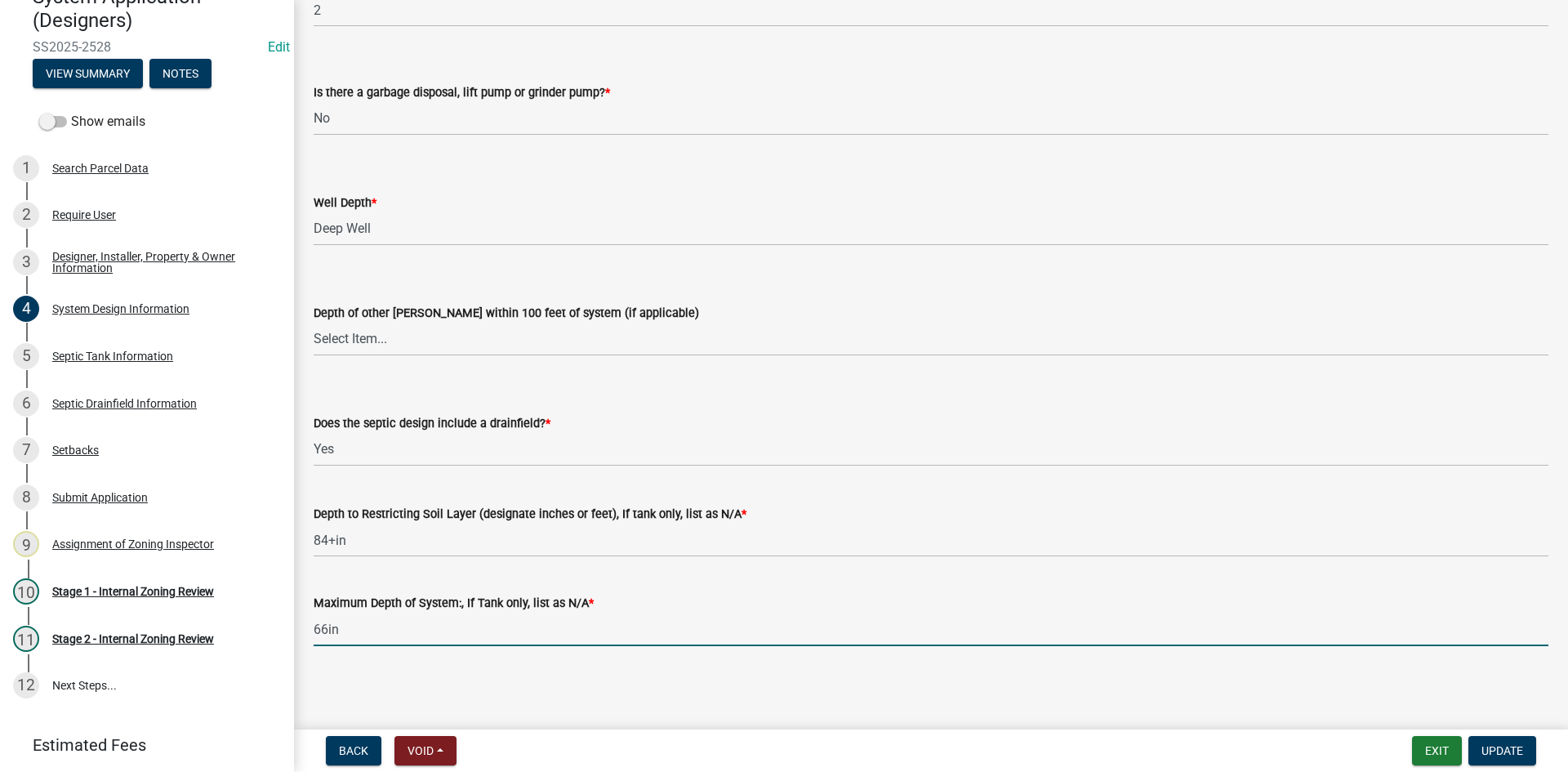
drag, startPoint x: 326, startPoint y: 630, endPoint x: 305, endPoint y: 631, distance: 21.0
click at [305, 631] on div "Maximum Depth of System:, If Tank only, list as N/A * 66in" at bounding box center [930, 608] width 1259 height 76
click at [405, 626] on input "36in" at bounding box center [931, 629] width 1235 height 33
type input "36in"
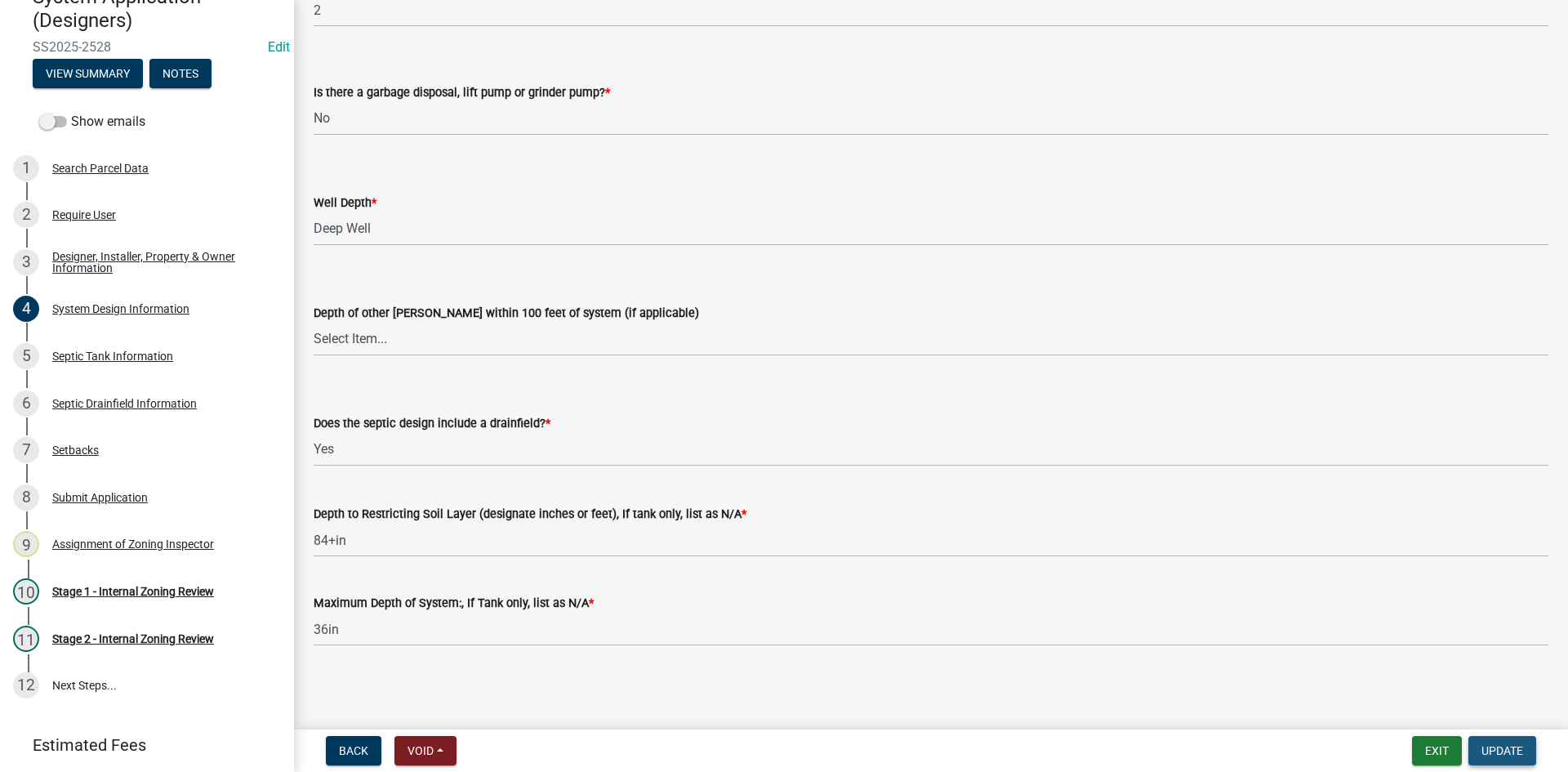
click at [1527, 757] on button "Update" at bounding box center [1501, 751] width 68 height 30
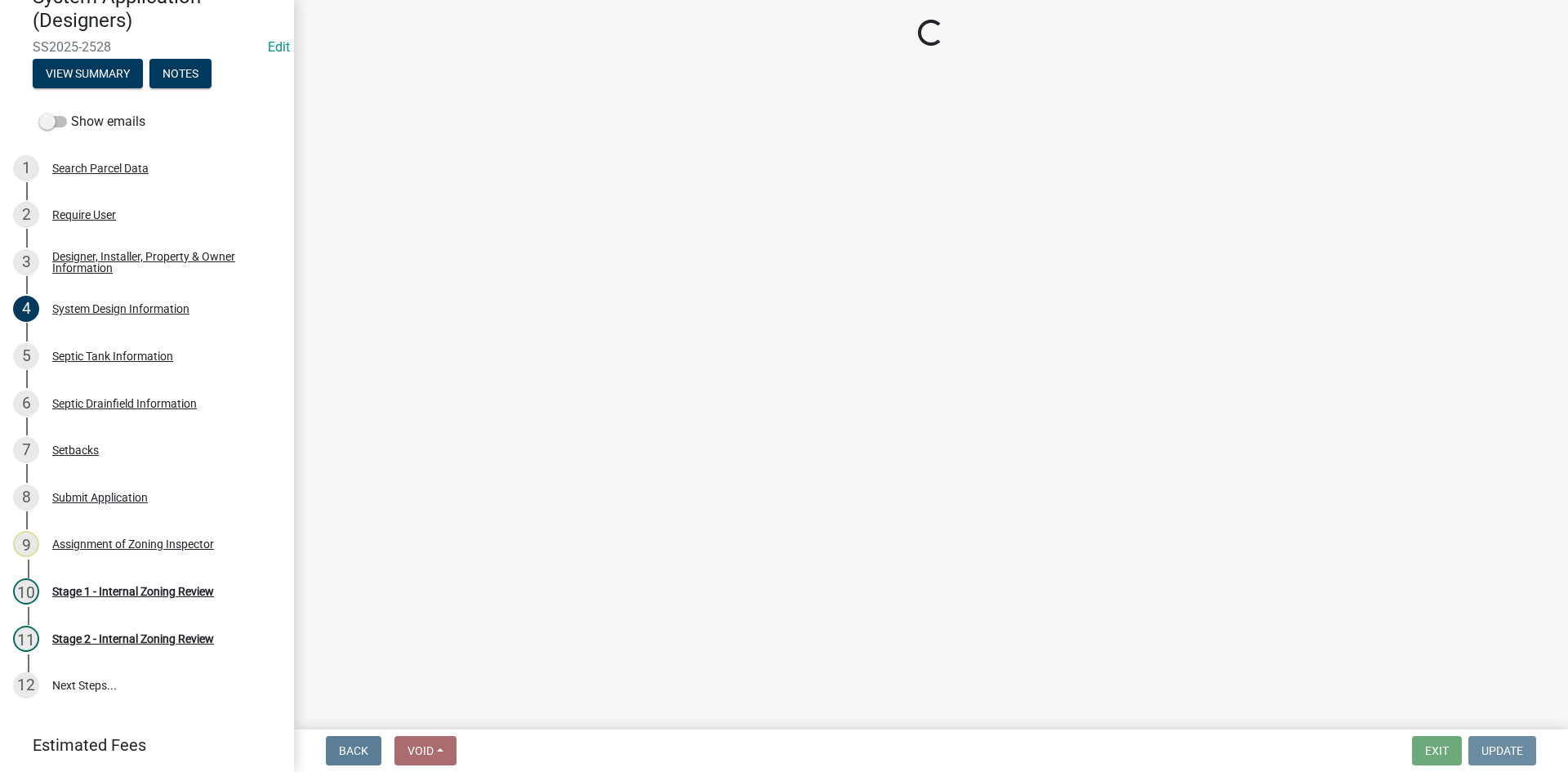
scroll to position [0, 0]
select select "49e49f1e-3b32-4342-8c2e-9cbd4919fe4d"
select select "ca07ae0a-7638-46ff-ada2-c67ca3524324"
select select "ec75a761-93b4-47c5-8535-fea253c32937"
select select "bcbb982e-a48c-4b4a-a83b-ed1363446a86"
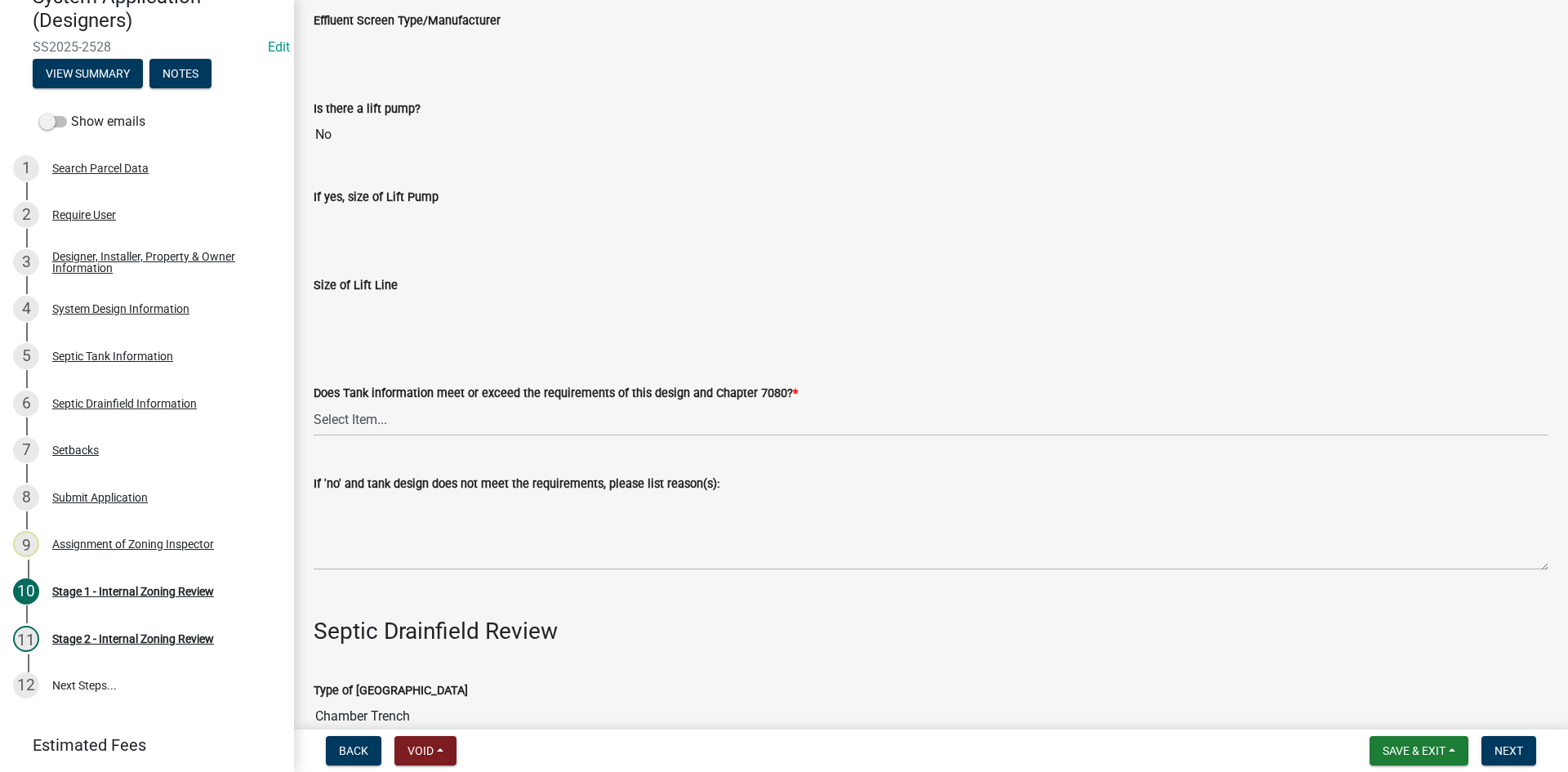
scroll to position [4981, 0]
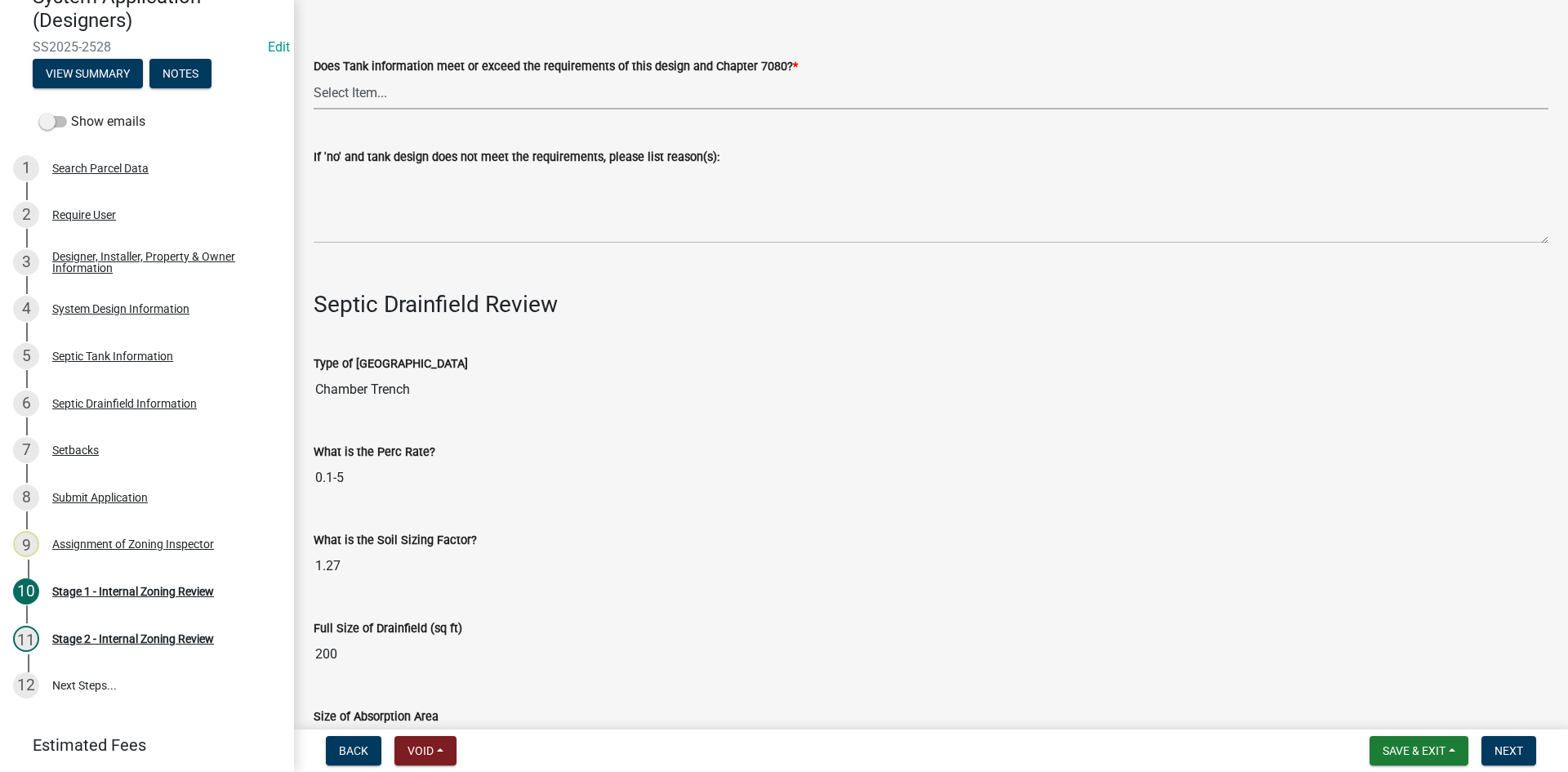
click at [352, 92] on select "Select Item... Yes No" at bounding box center [931, 93] width 1235 height 33
click at [314, 76] on select "Select Item... Yes No" at bounding box center [931, 93] width 1235 height 33
select select "47a2a5dd-5977-4941-8e6f-09ff03cdfb75"
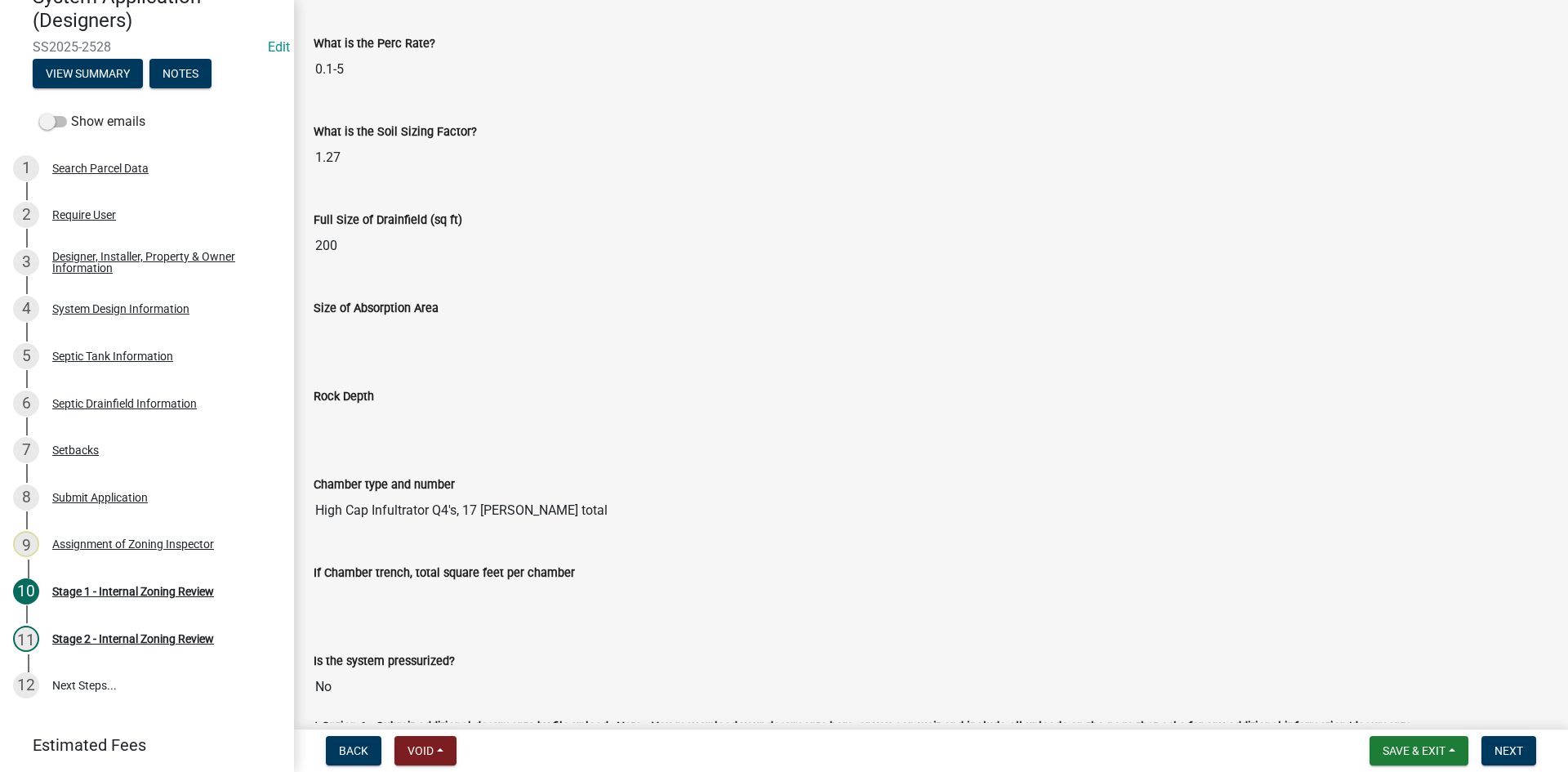
scroll to position [5879, 0]
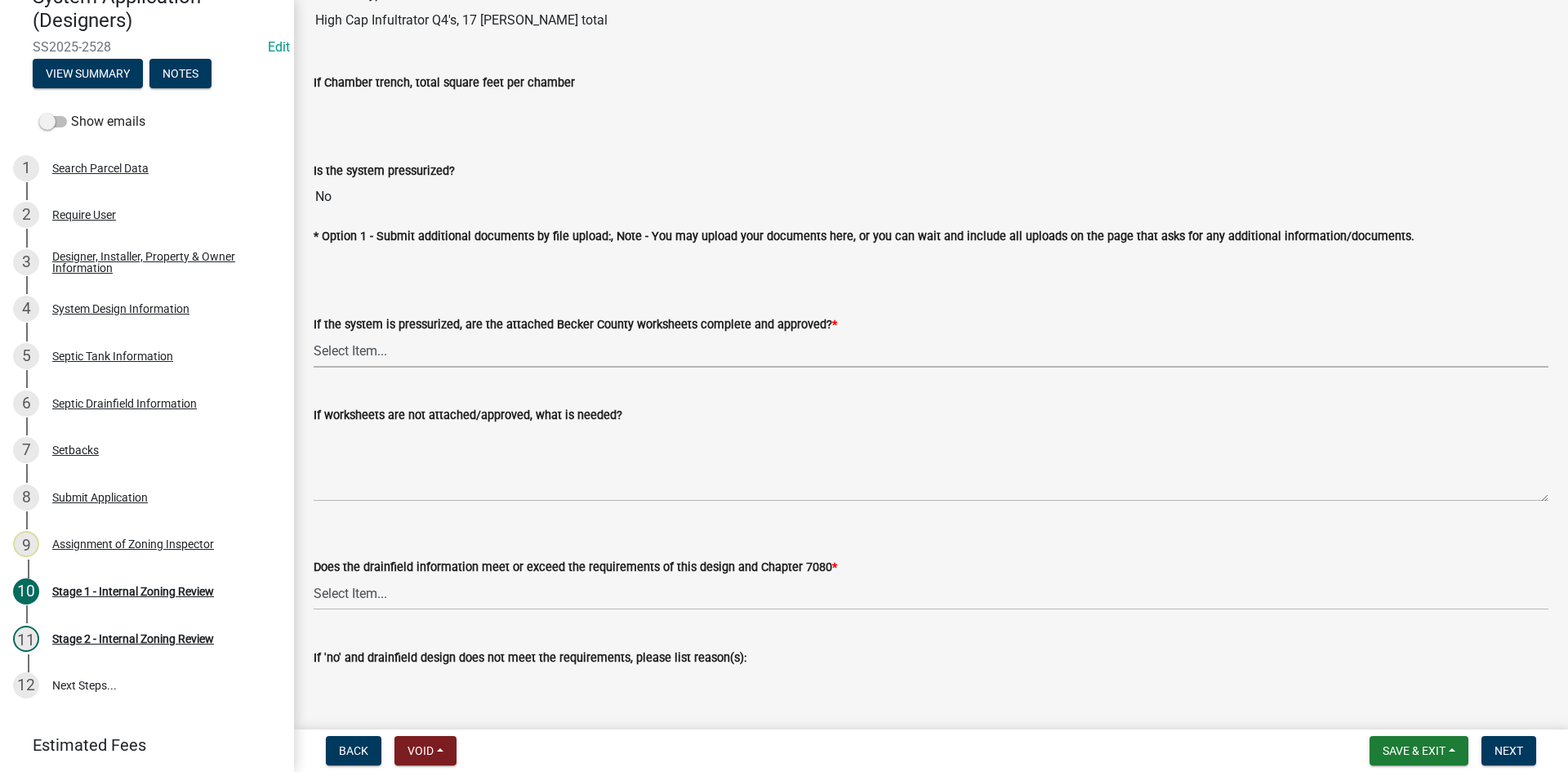
click at [348, 342] on select "Select Item... Yes No NA" at bounding box center [931, 351] width 1235 height 33
click at [314, 334] on select "Select Item... Yes No NA" at bounding box center [931, 351] width 1235 height 33
click at [401, 347] on select "Select Item... Yes No NA" at bounding box center [931, 351] width 1235 height 33
click at [379, 349] on select "Select Item... Yes No NA" at bounding box center [931, 351] width 1235 height 33
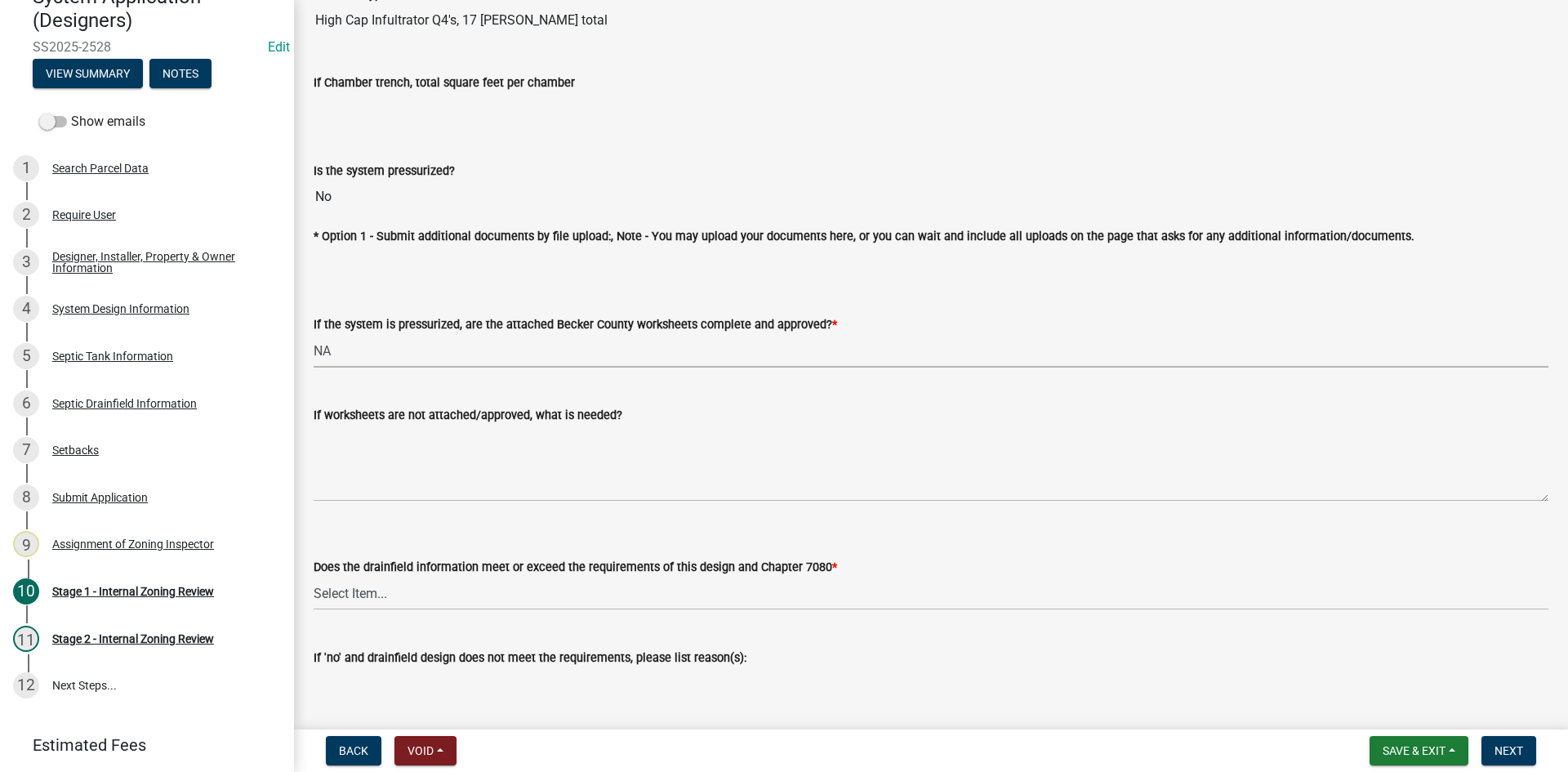
click at [314, 334] on select "Select Item... Yes No NA" at bounding box center [931, 351] width 1235 height 33
select select "bb79d4d7-231b-4b1d-b193-590fb78434b4"
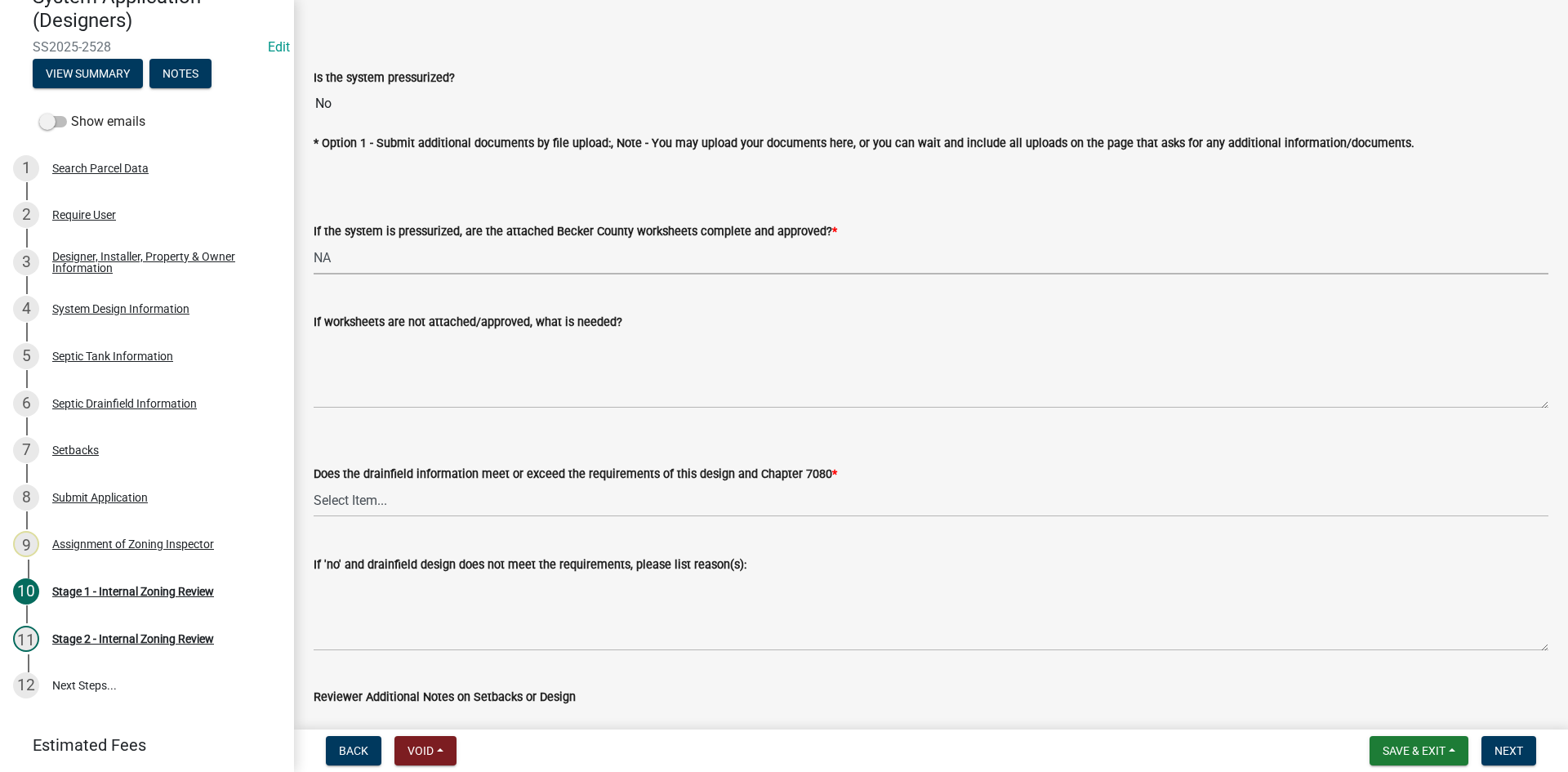
scroll to position [6196, 0]
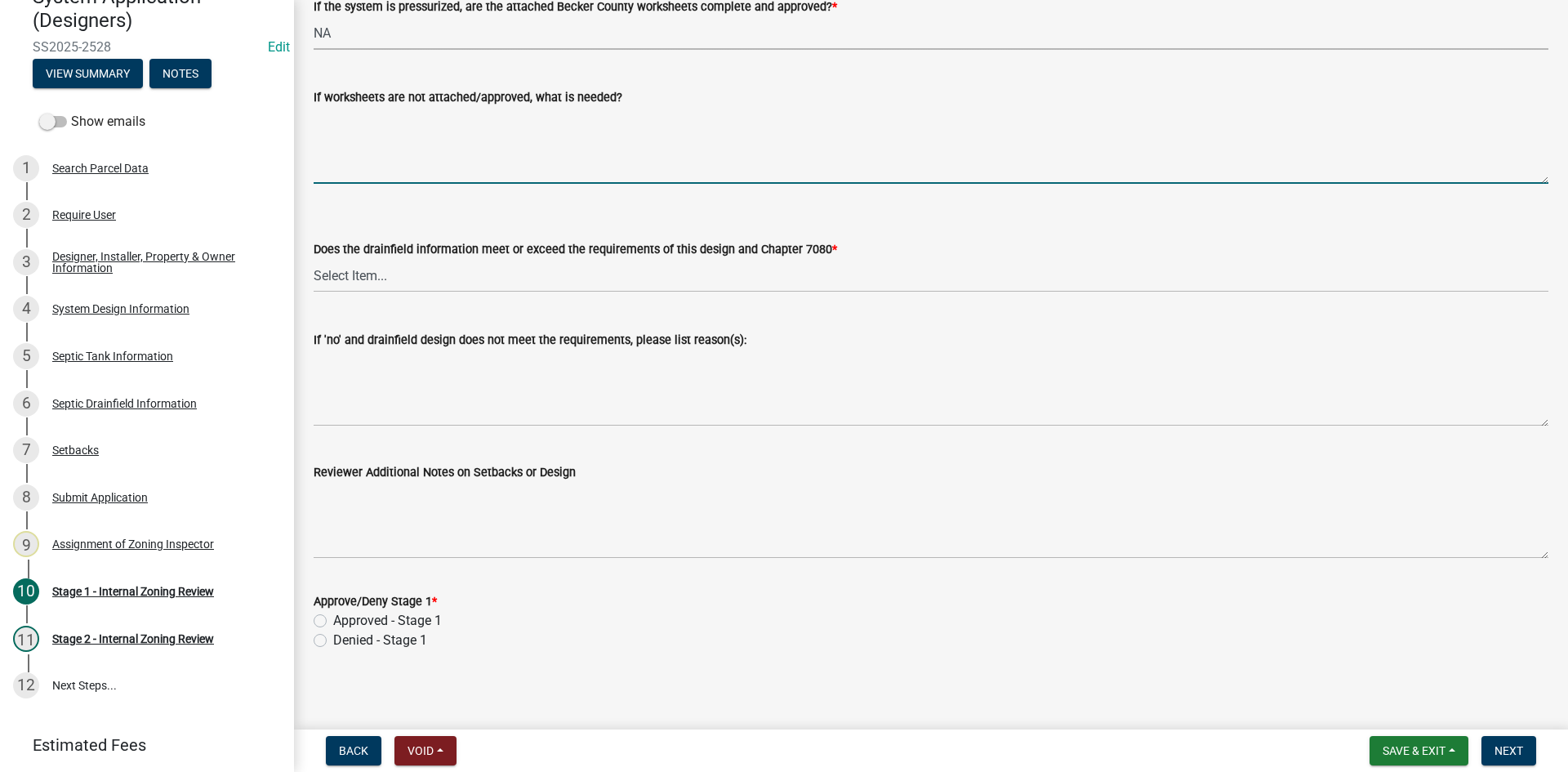
click at [376, 158] on textarea "If worksheets are not attached/approved, what is needed?" at bounding box center [931, 145] width 1235 height 77
click at [363, 271] on select "Select Item... Yes No" at bounding box center [931, 276] width 1235 height 33
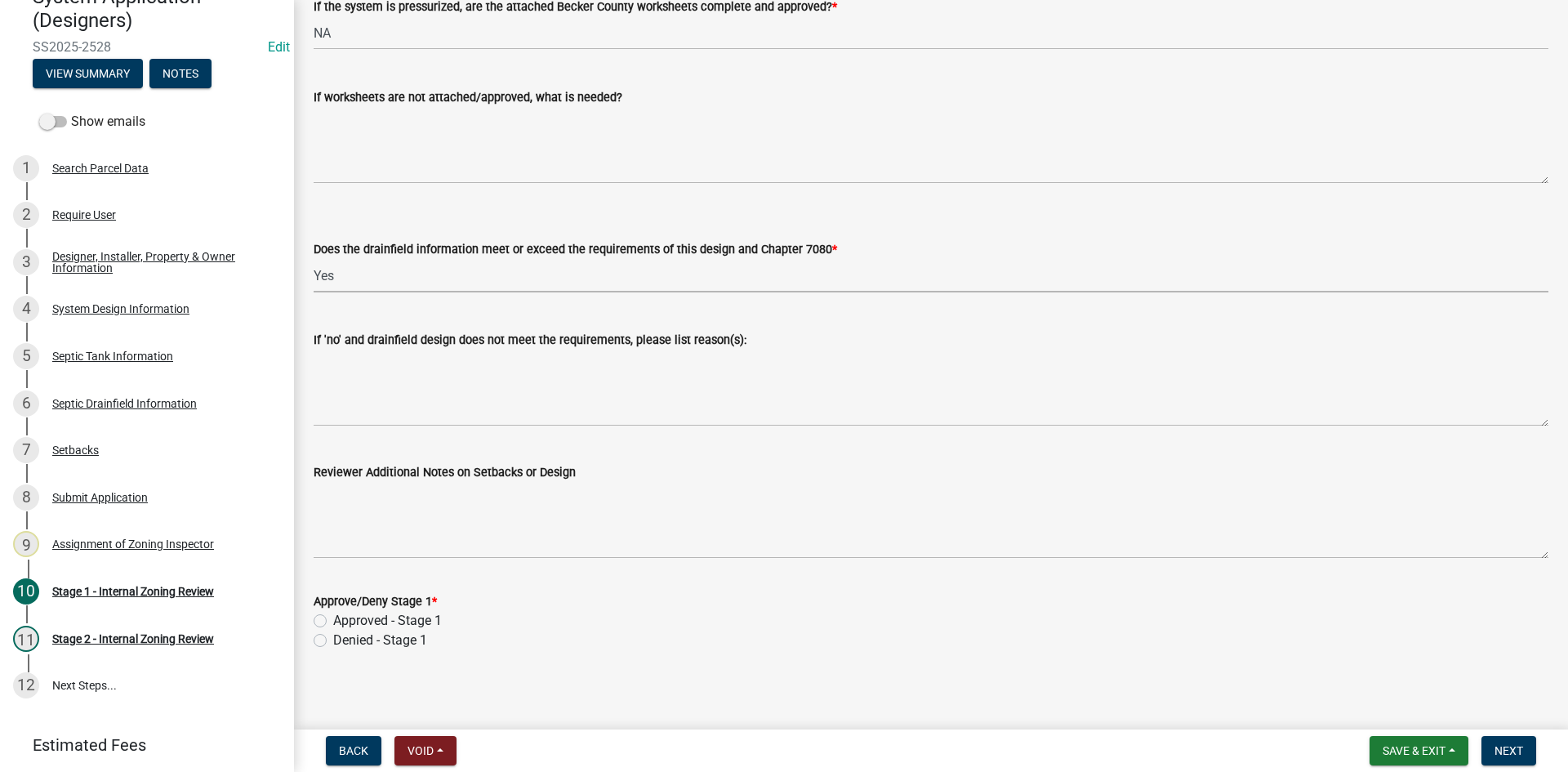
click at [314, 259] on select "Select Item... Yes No" at bounding box center [931, 276] width 1235 height 33
select select "888a8260-2be6-47f2-a4de-b9f453a4d3bc"
click at [567, 259] on select "Select Item... Yes No" at bounding box center [931, 276] width 1235 height 33
click at [906, 222] on form "Does the drainfield information meet or exceed the requirements of this design …" at bounding box center [931, 255] width 1235 height 73
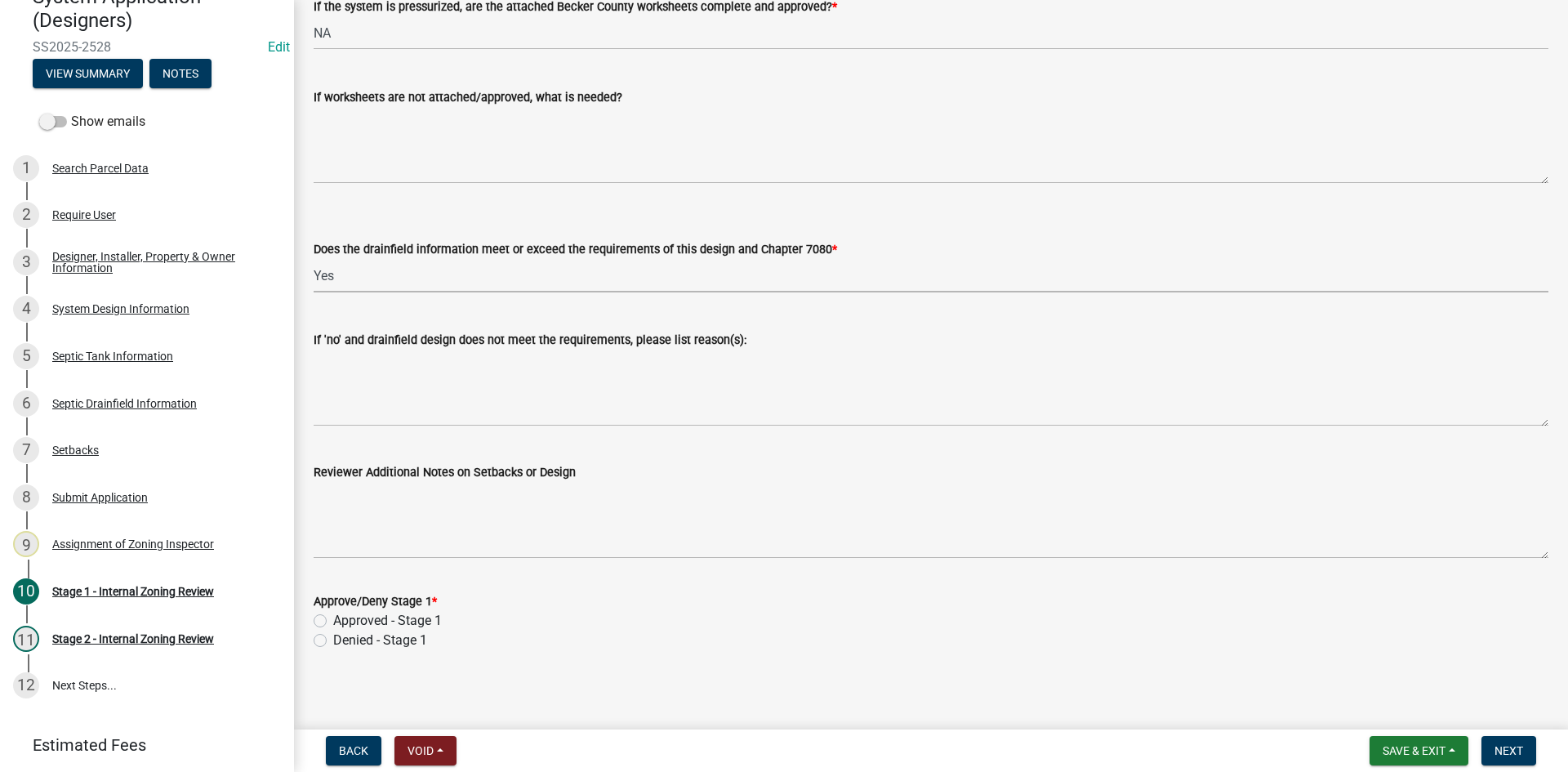
click at [479, 275] on select "Select Item... Yes No" at bounding box center [931, 276] width 1235 height 33
click at [436, 271] on select "Select Item... Yes No" at bounding box center [931, 276] width 1235 height 33
click at [358, 271] on select "Select Item... Yes No" at bounding box center [931, 276] width 1235 height 33
click at [333, 612] on label "Approved - Stage 1" at bounding box center [387, 620] width 108 height 19
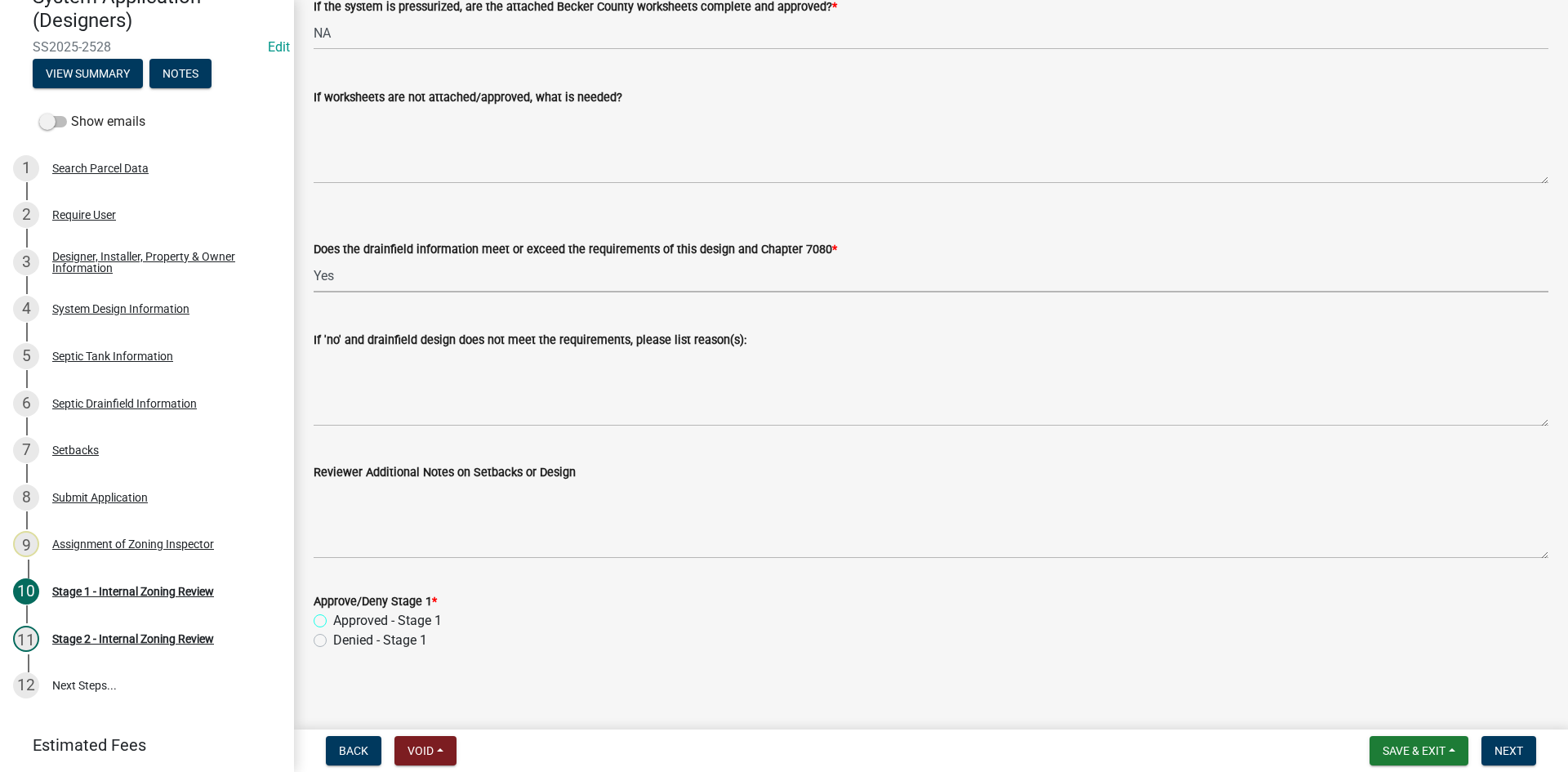
click at [333, 612] on input "Approved - Stage 1" at bounding box center [338, 616] width 10 height 10
radio input "true"
click at [1520, 749] on span "Next" at bounding box center [1508, 751] width 29 height 13
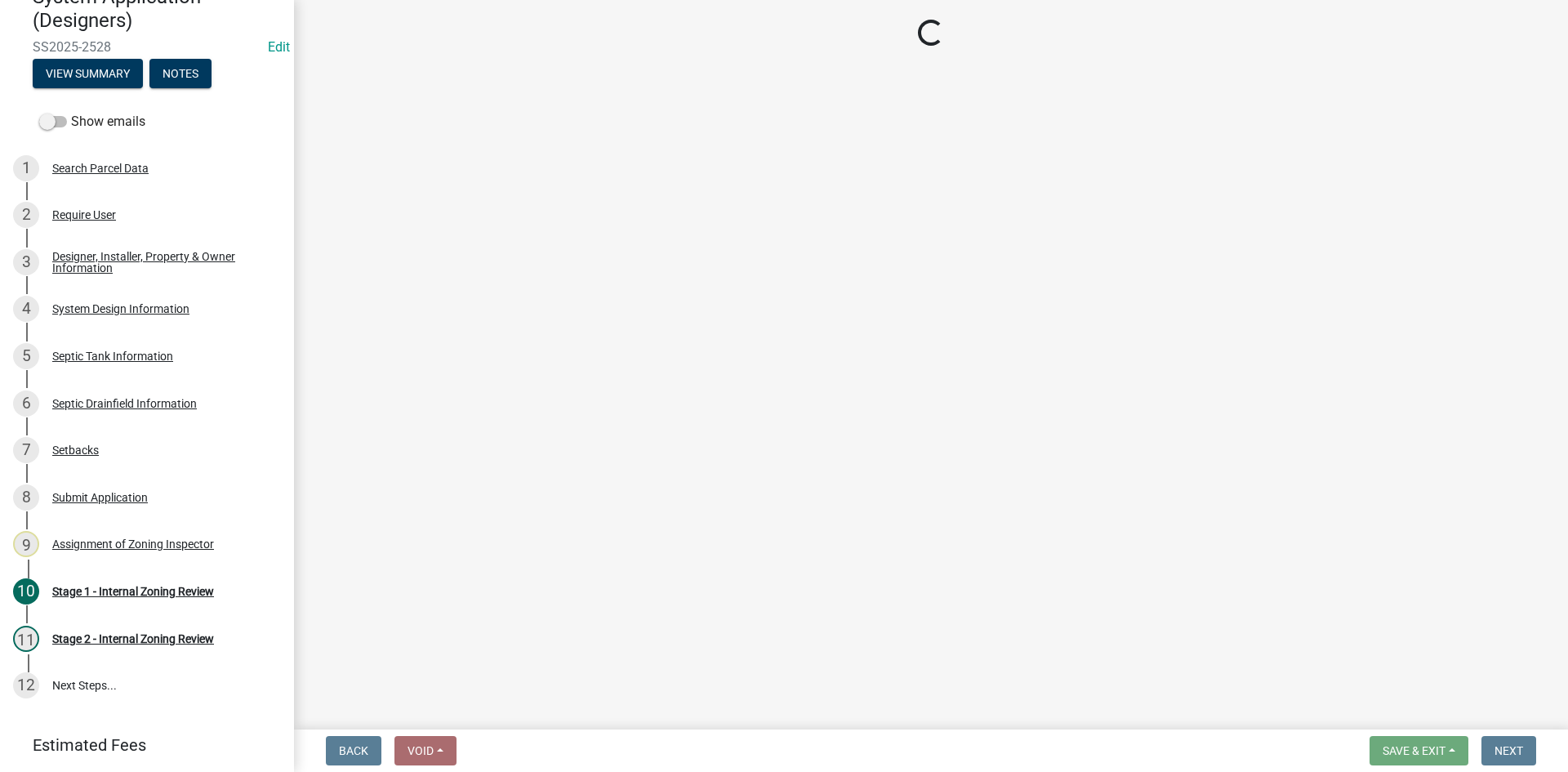
scroll to position [186, 0]
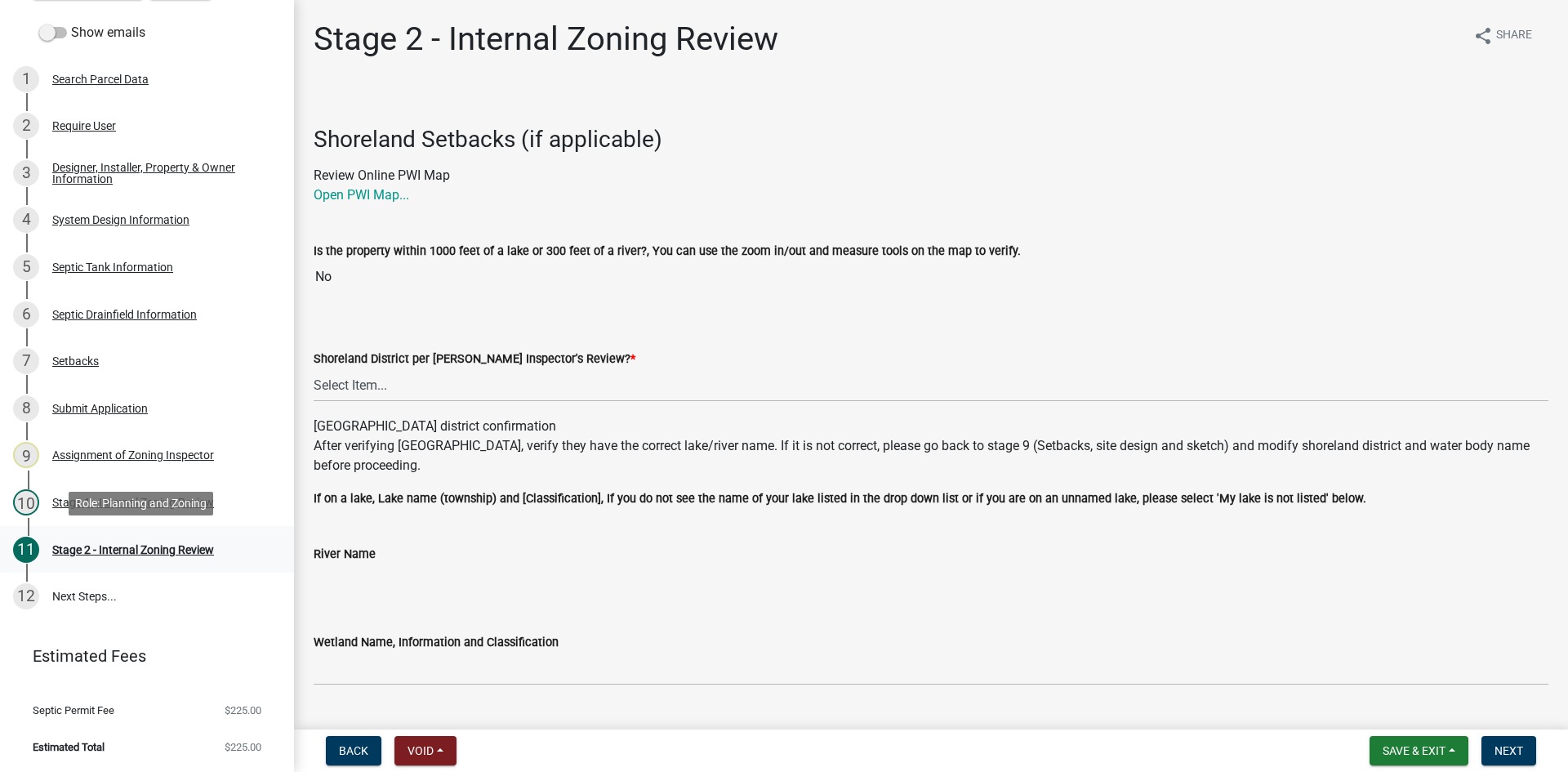
click at [154, 549] on div "Stage 2 - Internal Zoning Review" at bounding box center [132, 549] width 162 height 11
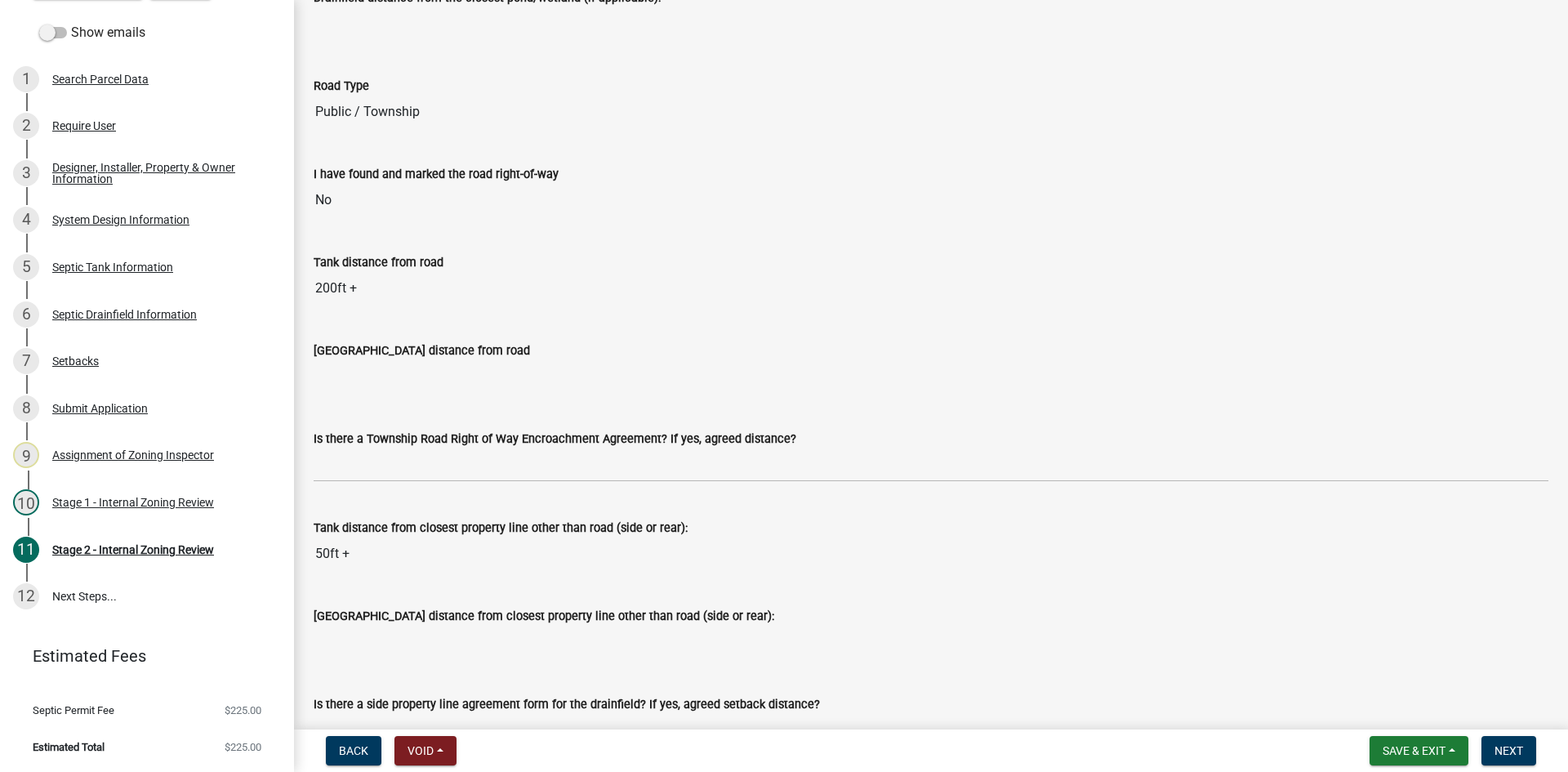
scroll to position [1143, 0]
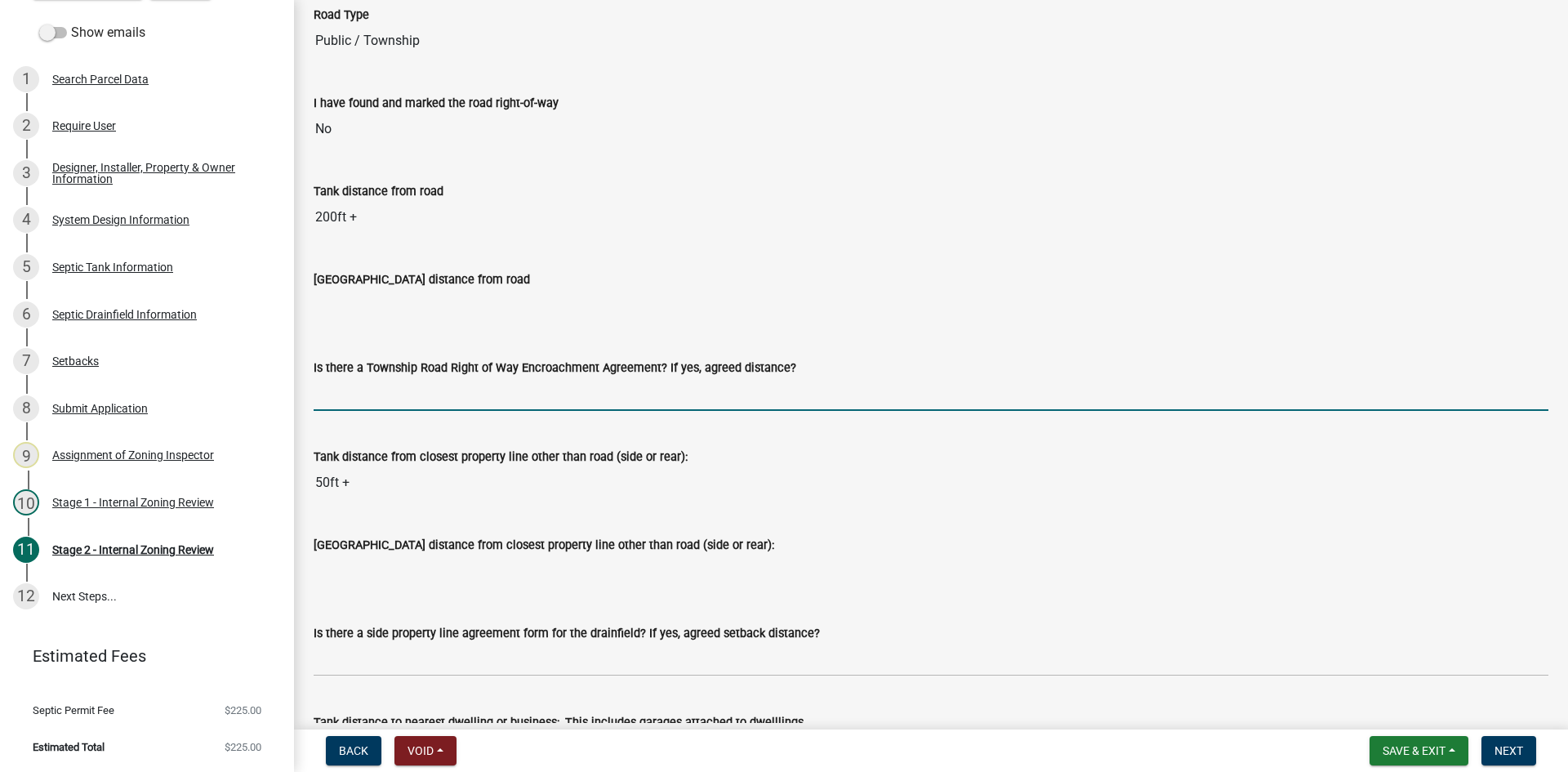
click at [350, 393] on input "Is there a Township Road Right of Way Encroachment Agreement? If yes, agreed di…" at bounding box center [931, 394] width 1235 height 33
type input "na"
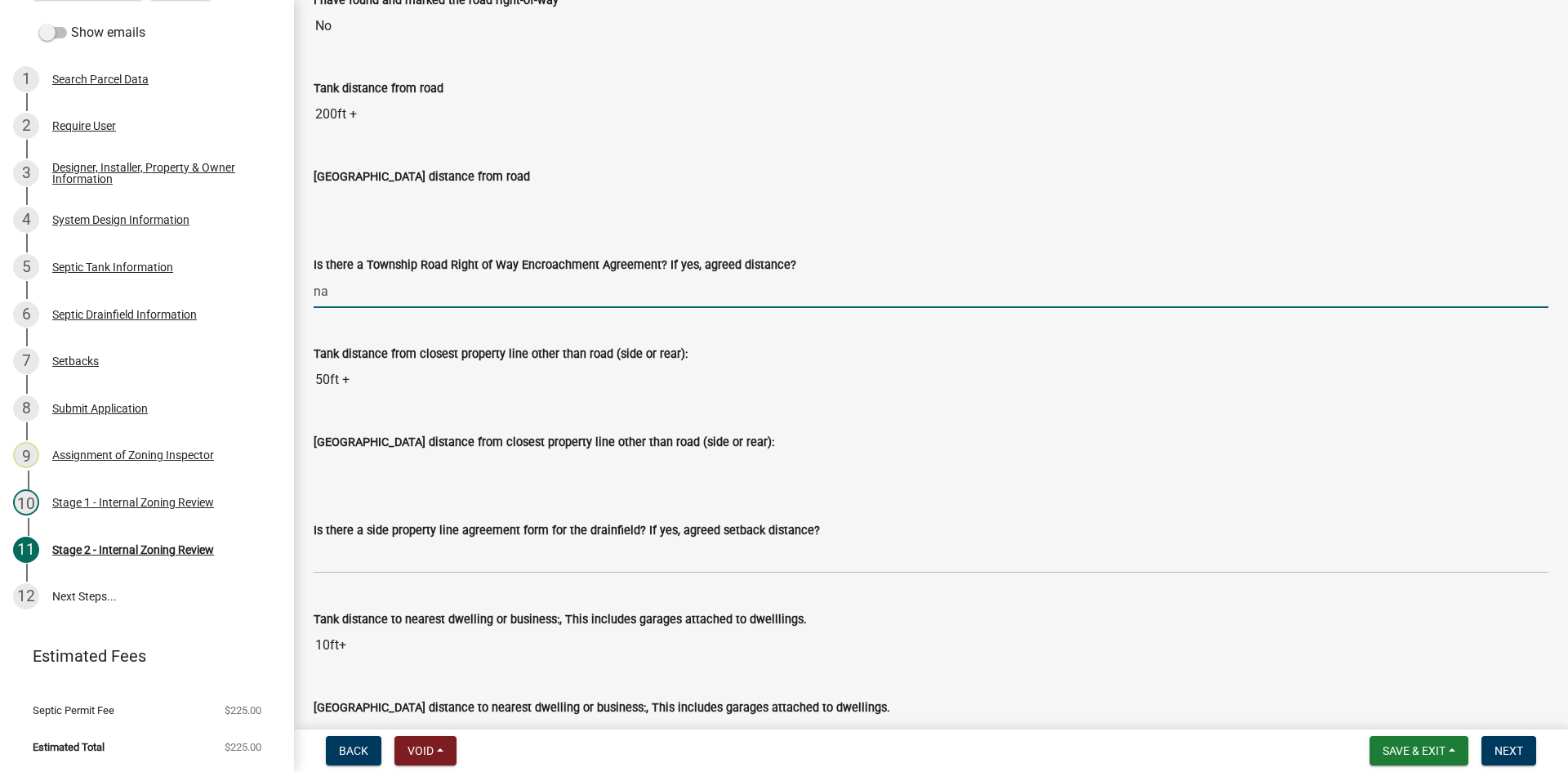
scroll to position [1388, 0]
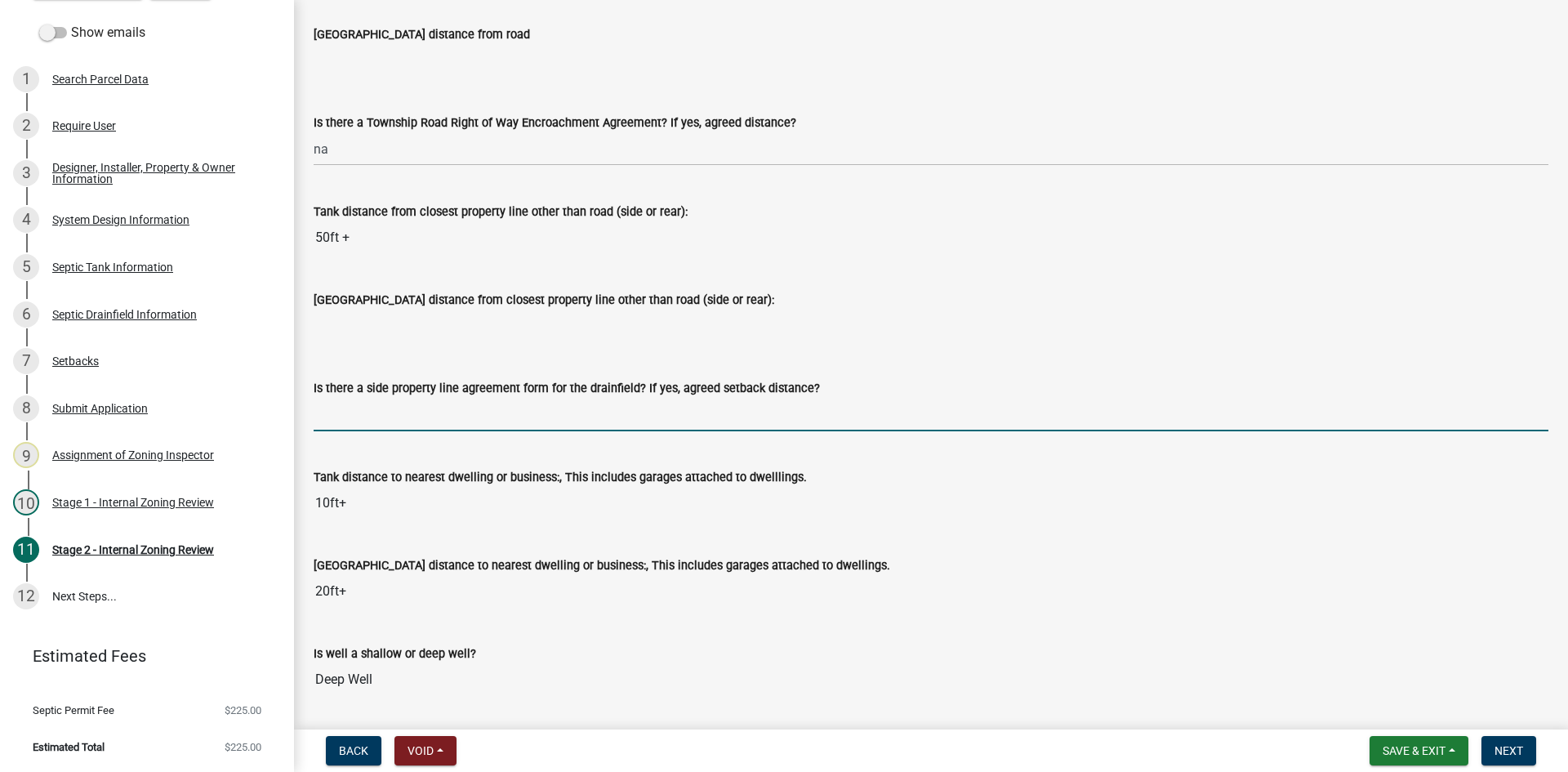
drag, startPoint x: 364, startPoint y: 414, endPoint x: 405, endPoint y: 428, distance: 43.3
click at [364, 414] on input "Is there a side property line agreement form for the drainfield? If yes, agreed…" at bounding box center [931, 415] width 1235 height 33
type input "na"
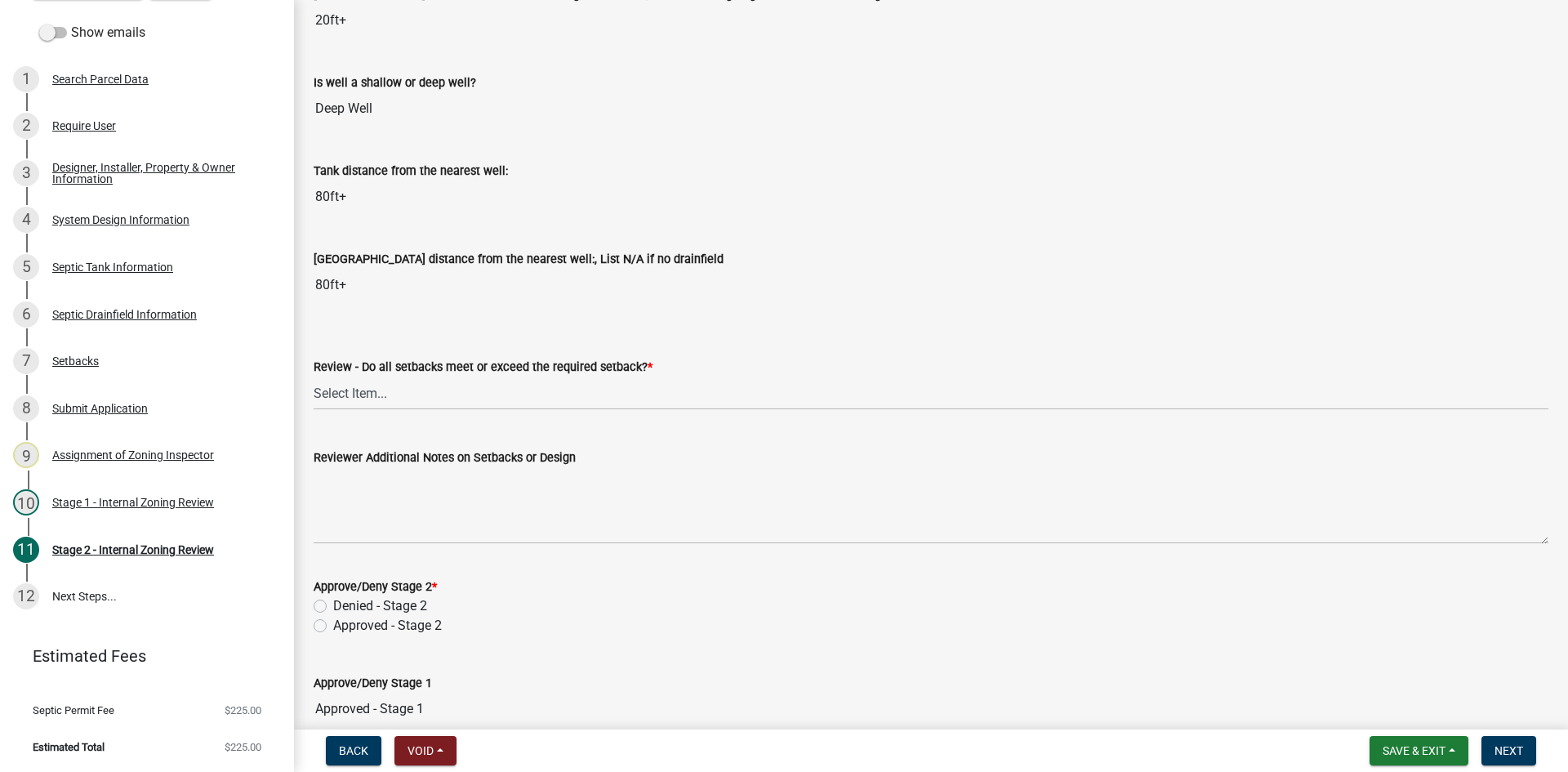
scroll to position [1960, 0]
drag, startPoint x: 351, startPoint y: 393, endPoint x: 362, endPoint y: 407, distance: 17.8
click at [351, 393] on select "Select Item... Yes No N/A" at bounding box center [931, 392] width 1235 height 33
click at [314, 376] on select "Select Item... Yes No N/A" at bounding box center [931, 392] width 1235 height 33
select select "1ad81be4-5d59-46bf-8b7b-d7c0f20ad891"
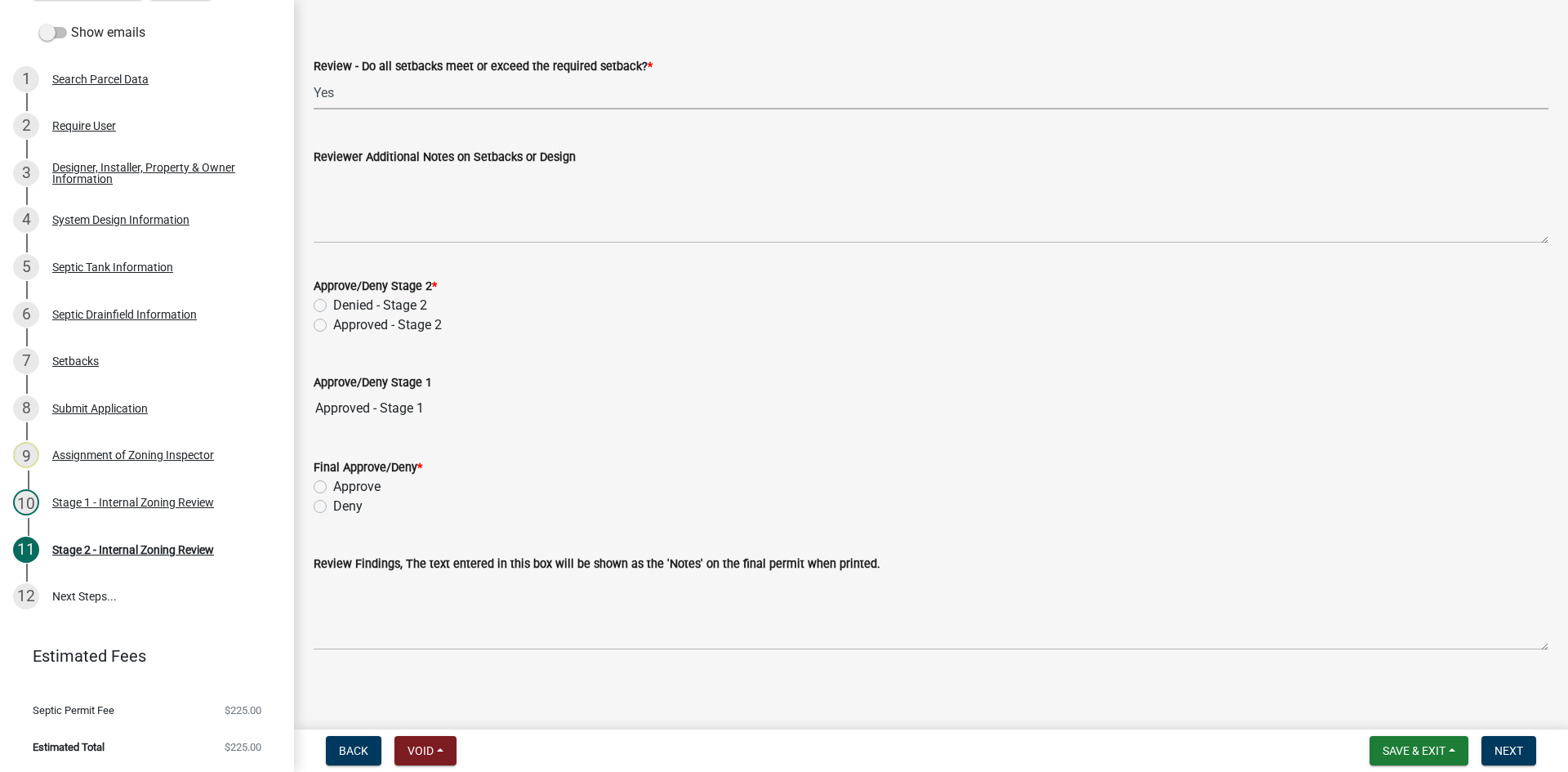
scroll to position [2263, 0]
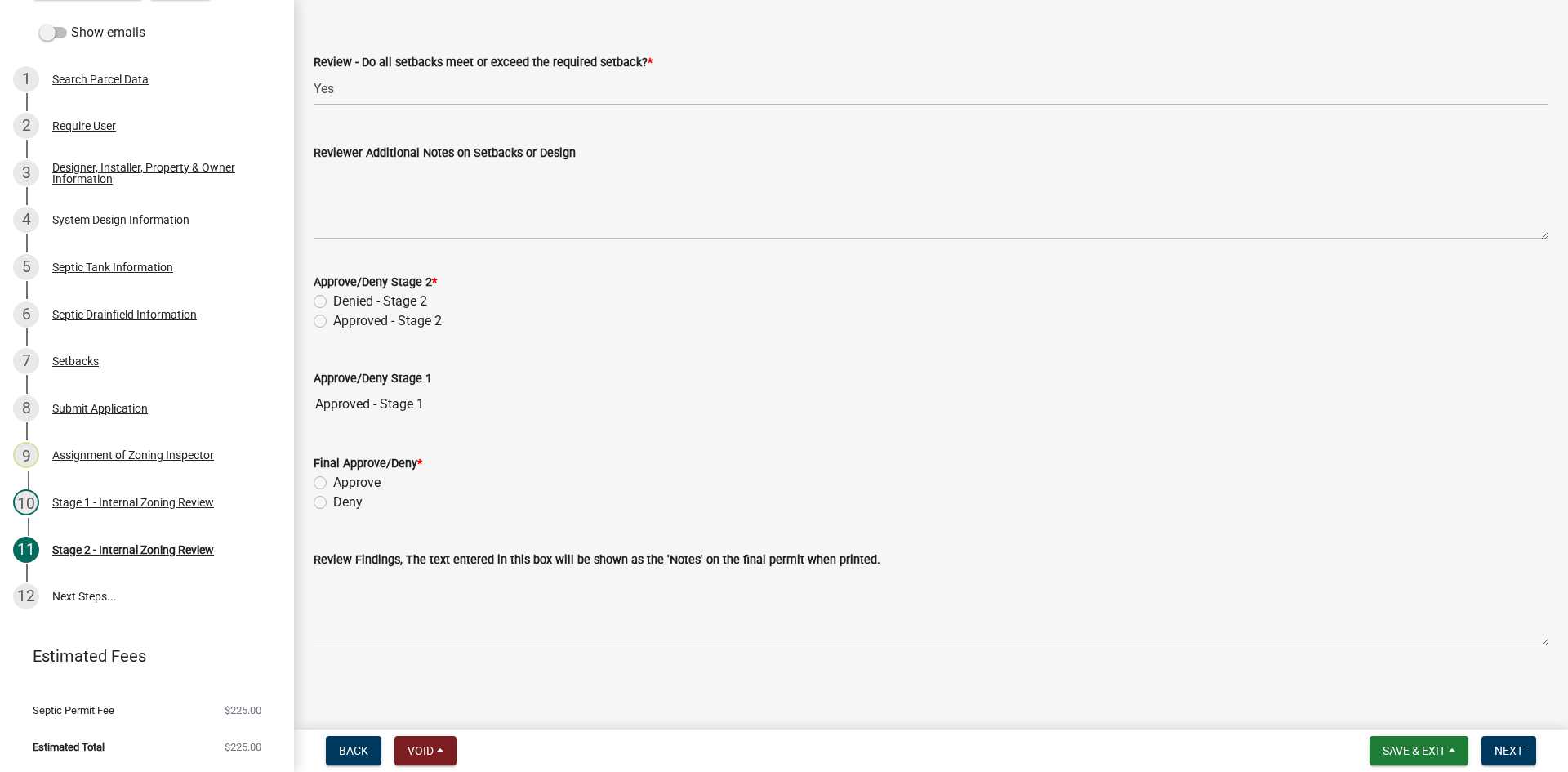
click at [333, 321] on label "Approved - Stage 2" at bounding box center [387, 320] width 108 height 19
click at [333, 321] on input "Approved - Stage 2" at bounding box center [338, 316] width 10 height 10
radio input "true"
click at [333, 482] on label "Approve" at bounding box center [356, 482] width 47 height 19
click at [333, 482] on input "Approve" at bounding box center [338, 478] width 10 height 10
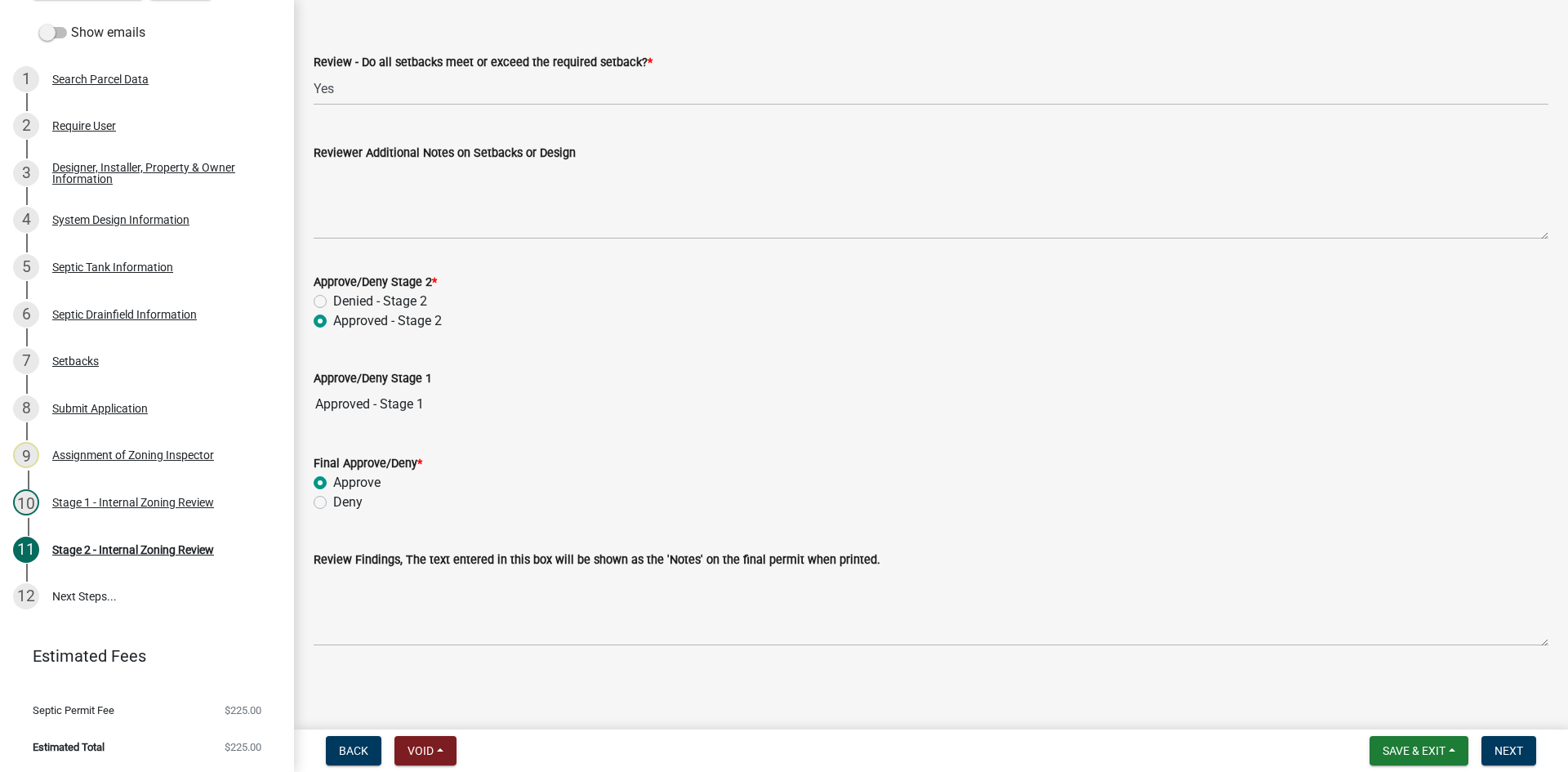
radio input "true"
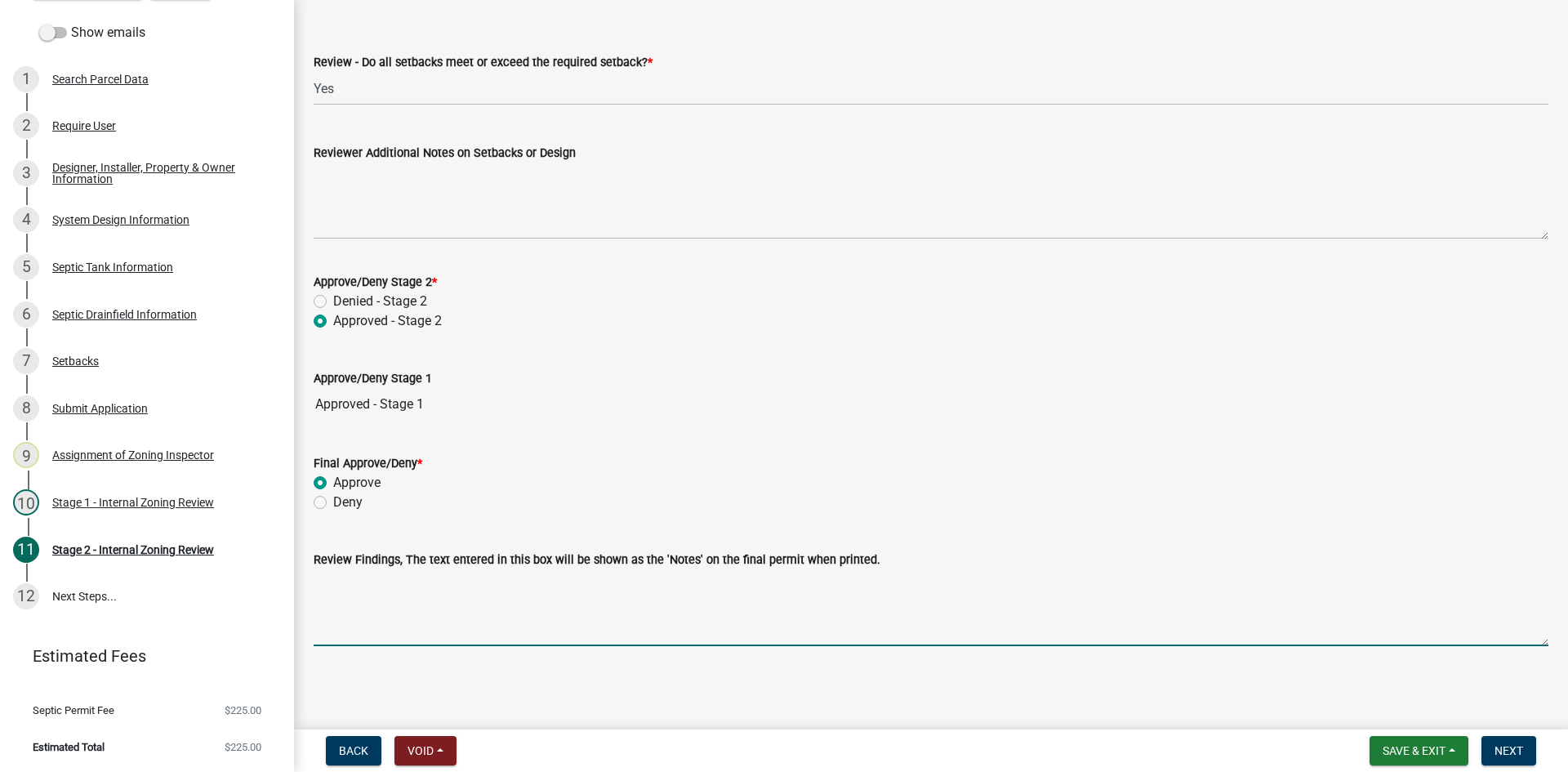
click at [427, 610] on textarea "Review Findings, The text entered in this box will be shown as the 'Notes' on t…" at bounding box center [931, 607] width 1235 height 77
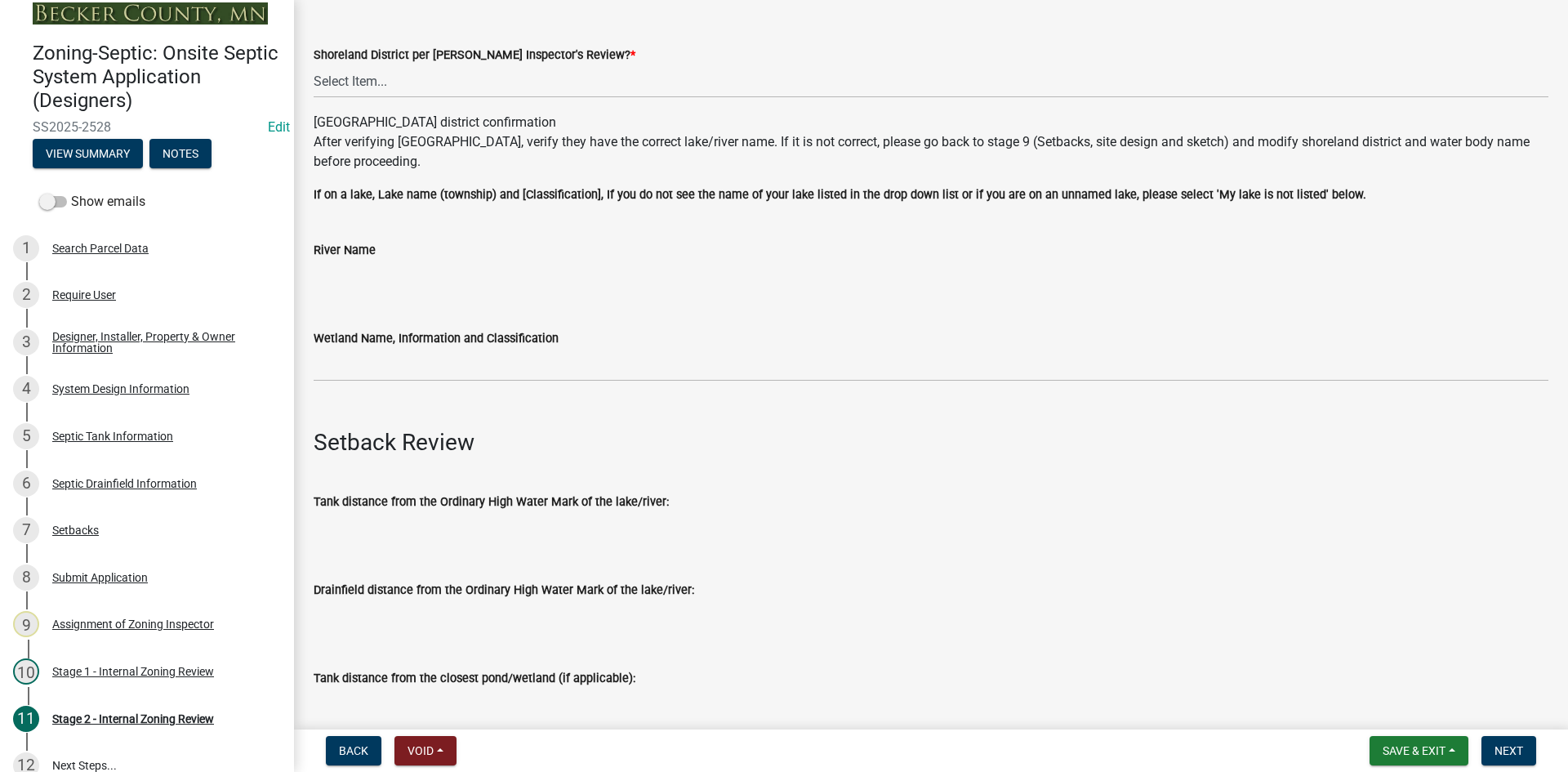
scroll to position [10, 0]
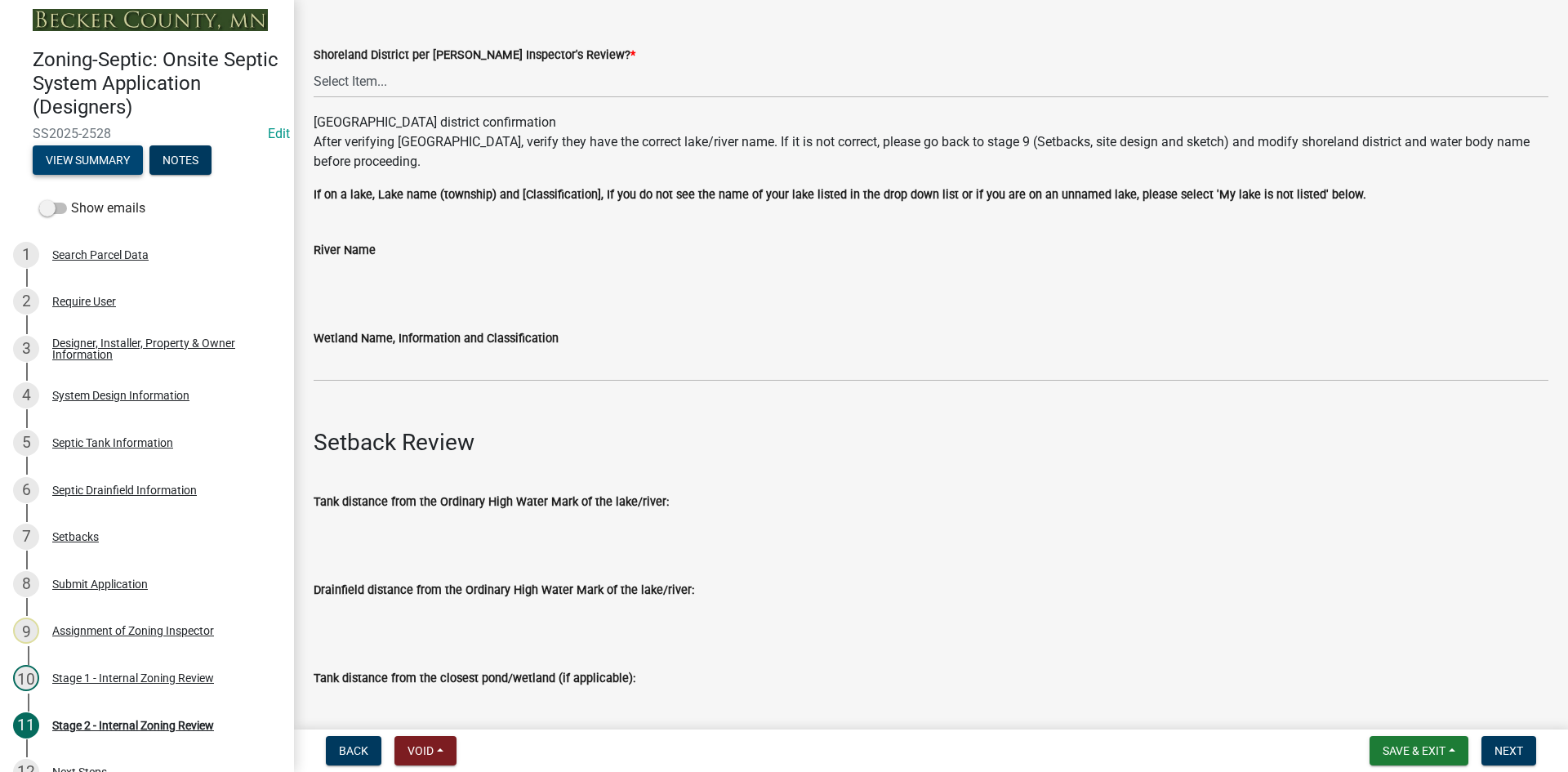
click at [71, 160] on button "View Summary" at bounding box center [87, 160] width 110 height 30
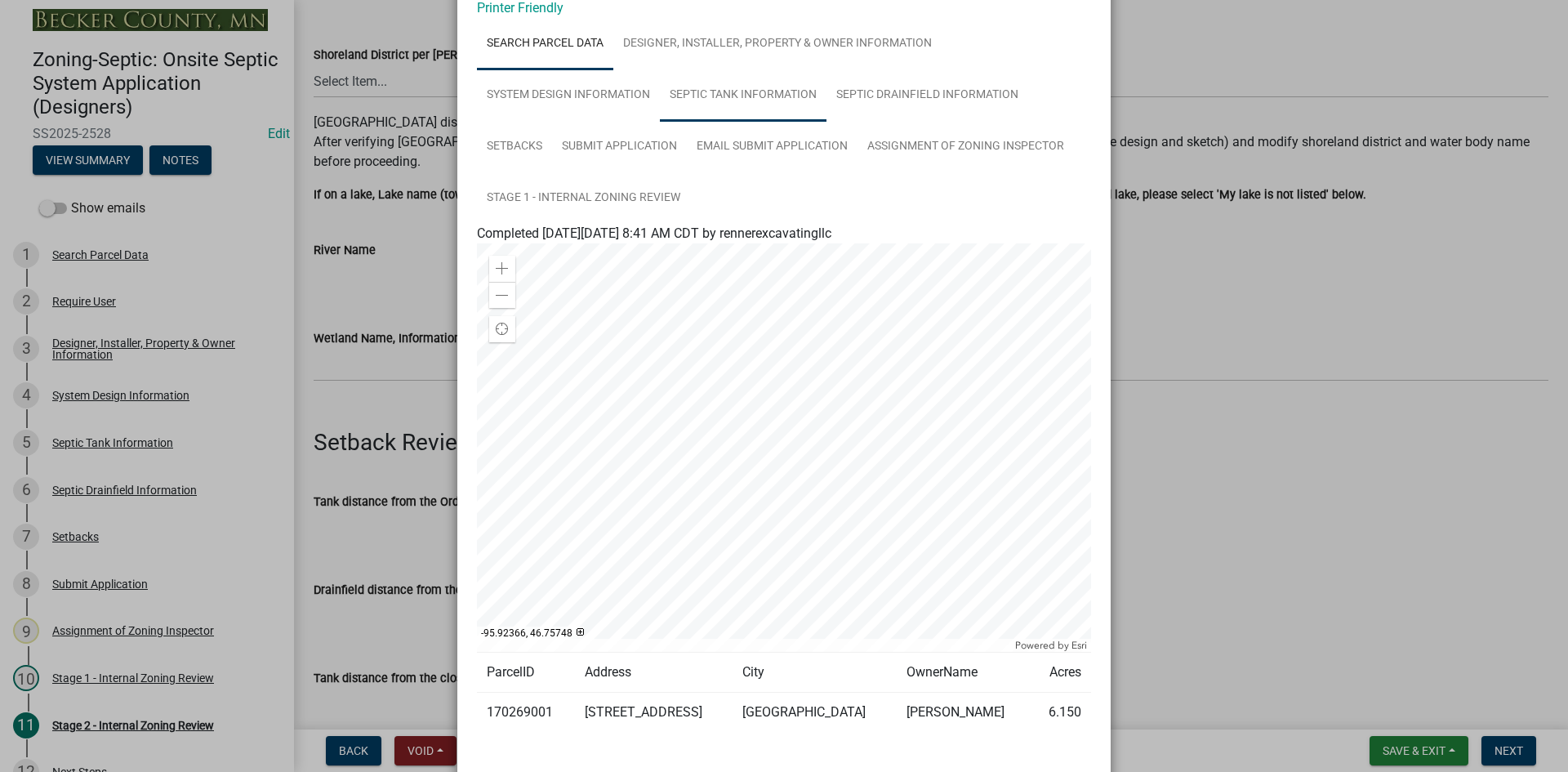
scroll to position [0, 0]
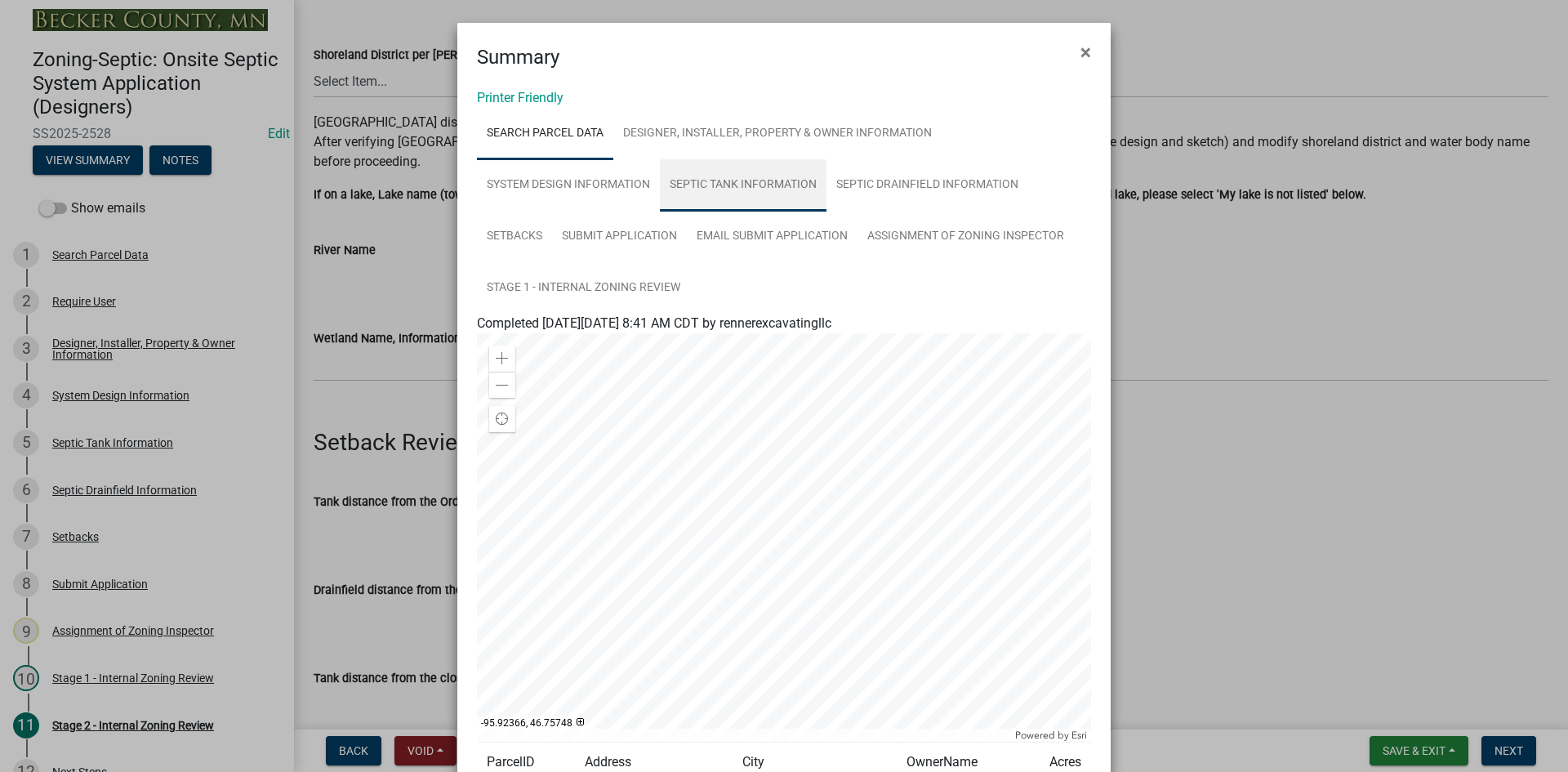
click at [755, 179] on link "Septic Tank Information" at bounding box center [743, 185] width 167 height 52
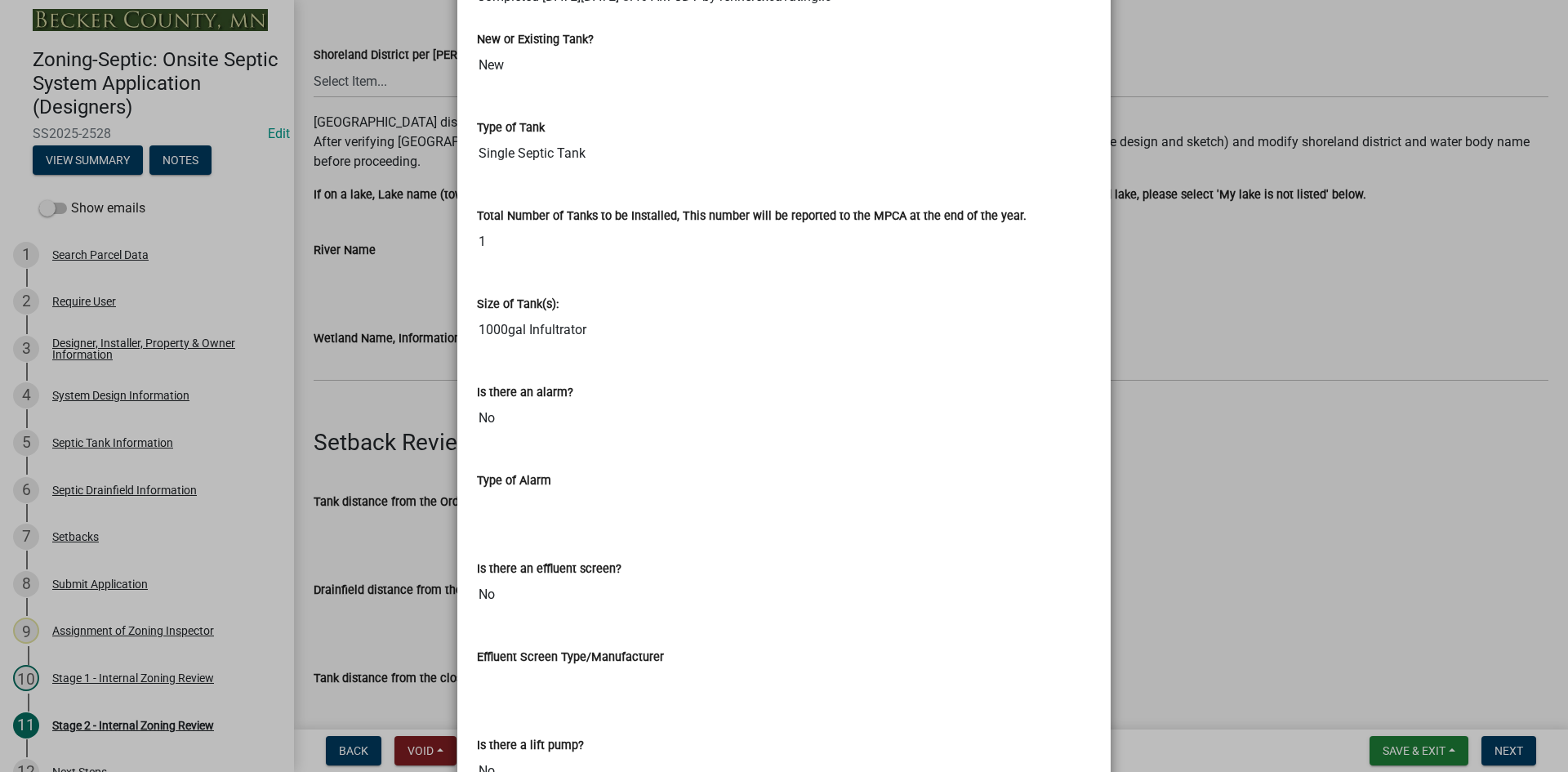
scroll to position [654, 0]
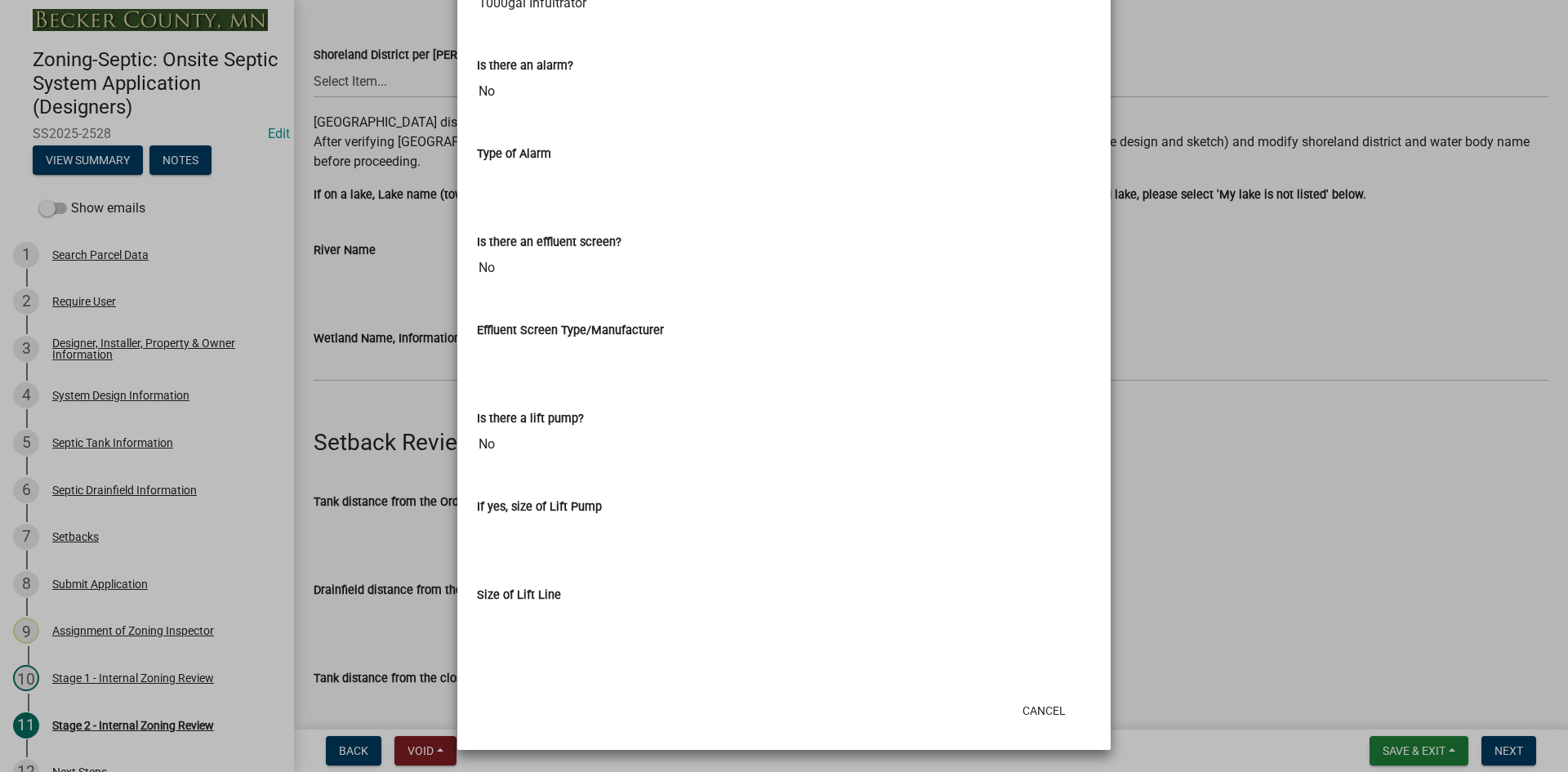
click at [1358, 84] on ngb-modal-window "Summary × Printer Friendly Search Parcel Data Designer, Installer, Property & O…" at bounding box center [784, 386] width 1568 height 772
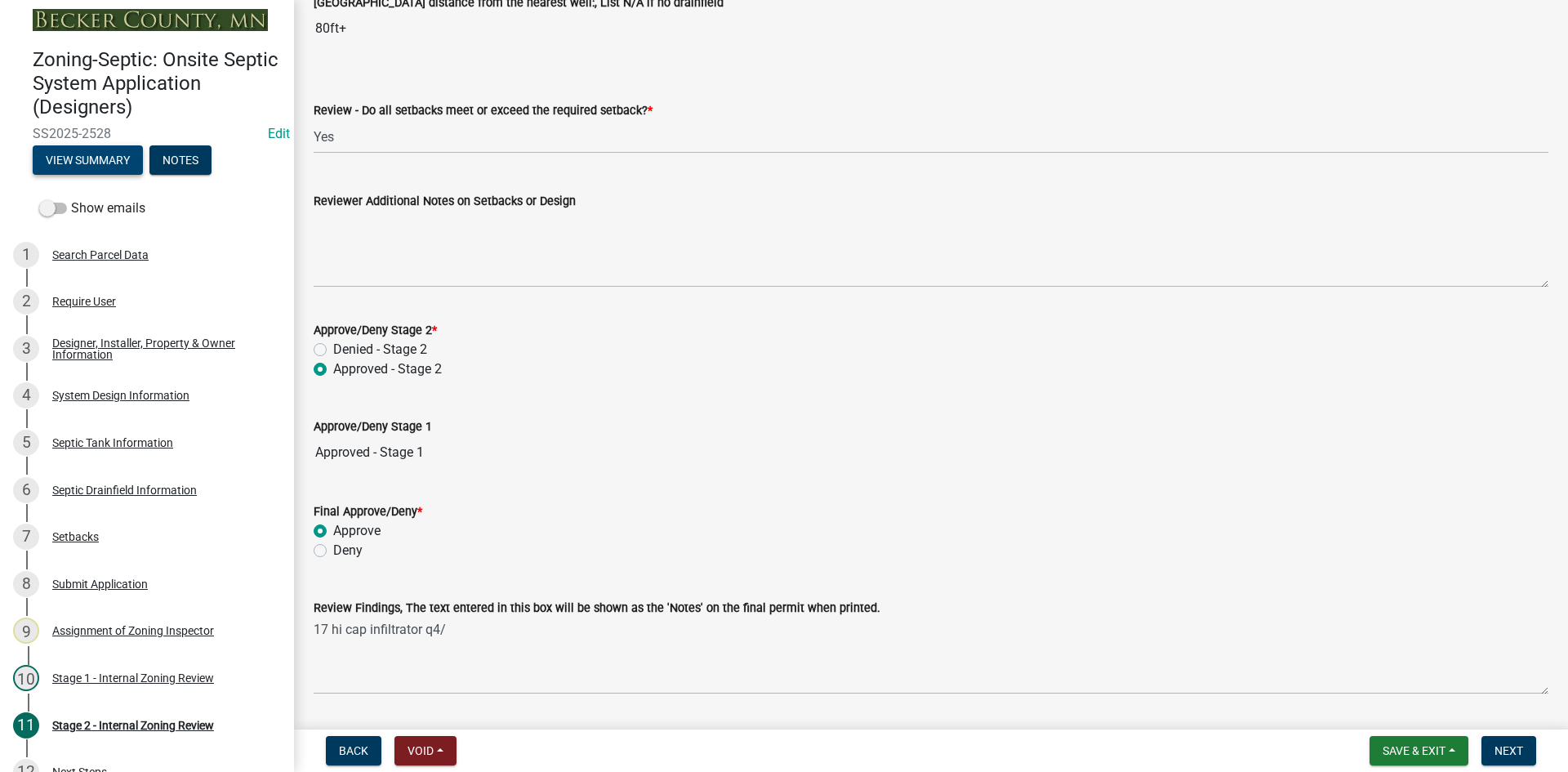
scroll to position [2263, 0]
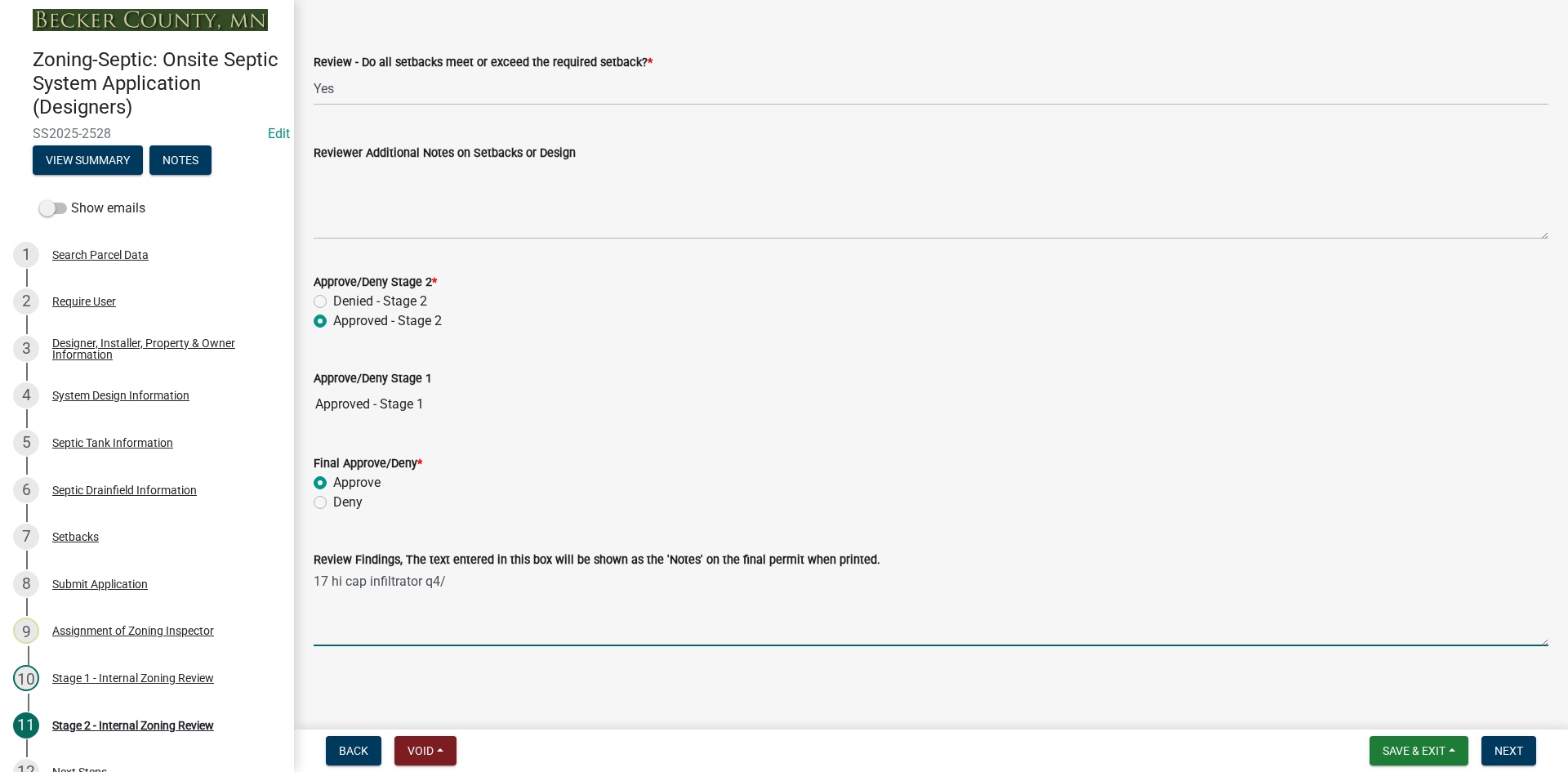
click at [491, 588] on textarea "17 hi cap infiltrator q4/" at bounding box center [931, 607] width 1235 height 77
type textarea "17 hi cap infiltrator q4/ with 1000 gal septic tank"
click at [1518, 747] on span "Next" at bounding box center [1508, 751] width 29 height 13
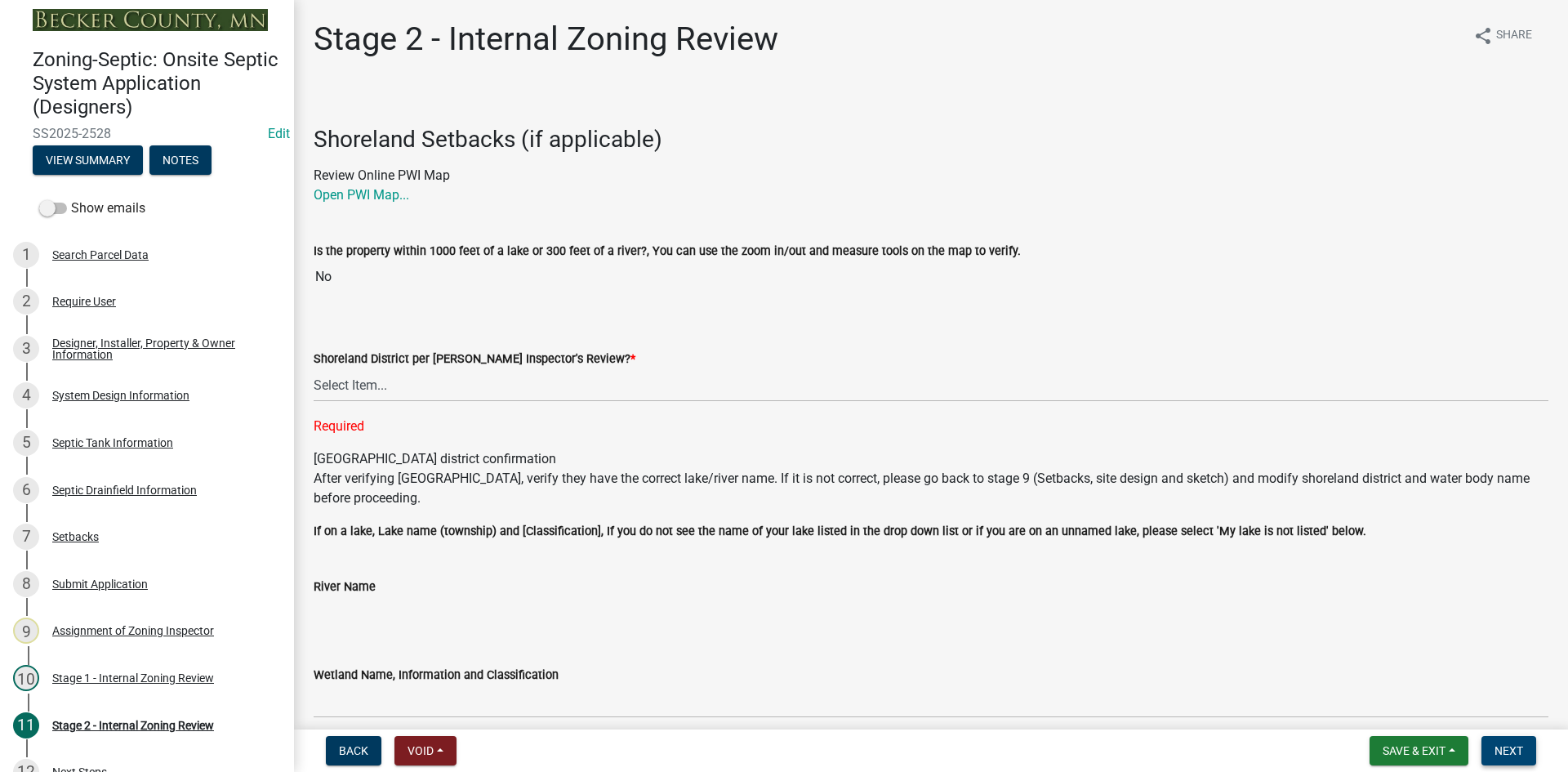
scroll to position [245, 0]
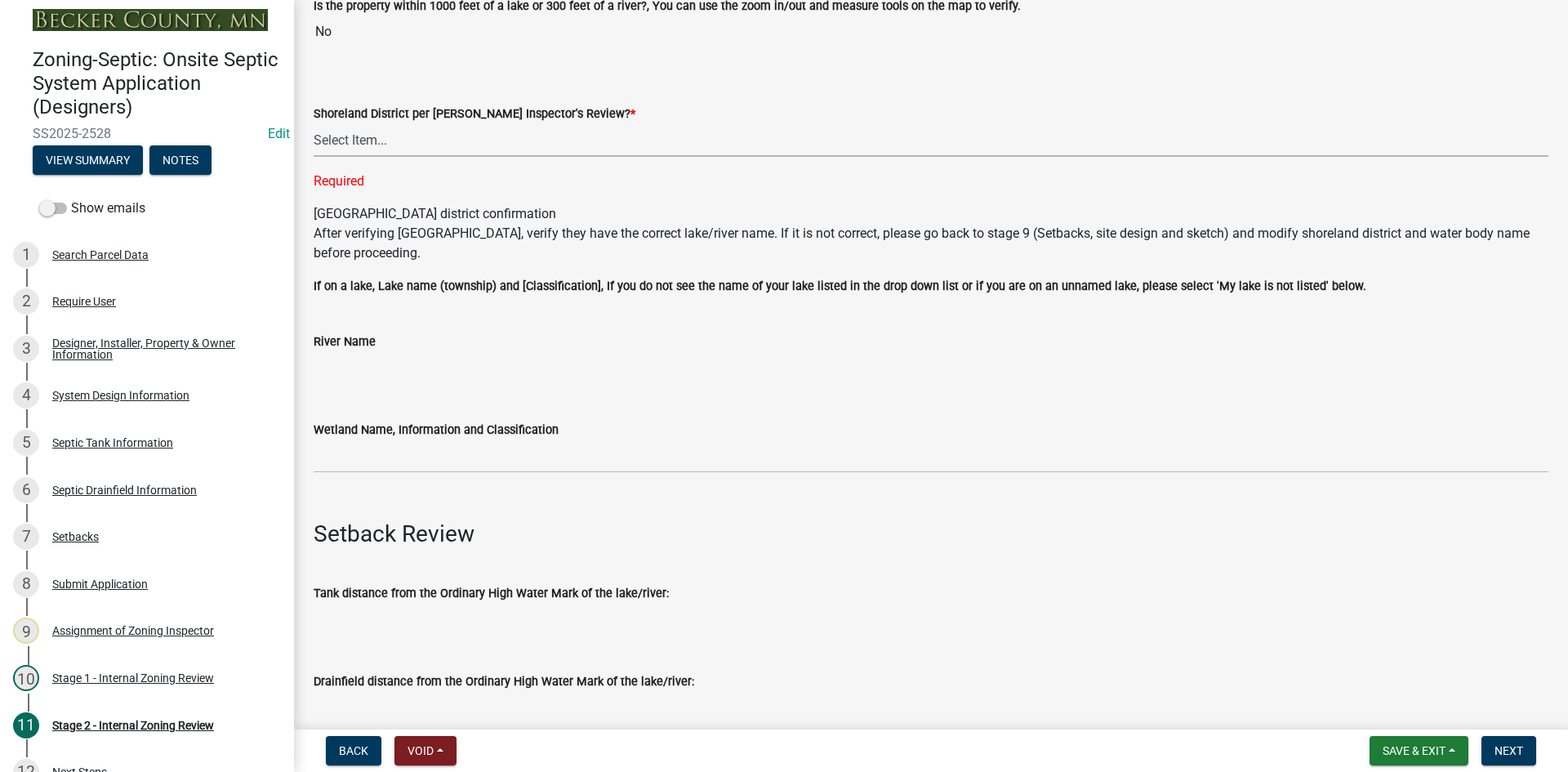
click at [367, 147] on select "Select Item... Yes No" at bounding box center [931, 140] width 1235 height 33
click at [314, 123] on select "Select Item... Yes No" at bounding box center [931, 140] width 1235 height 33
select select "6aff4bf5-f522-4fb2-96f1-02faf4b88fa3"
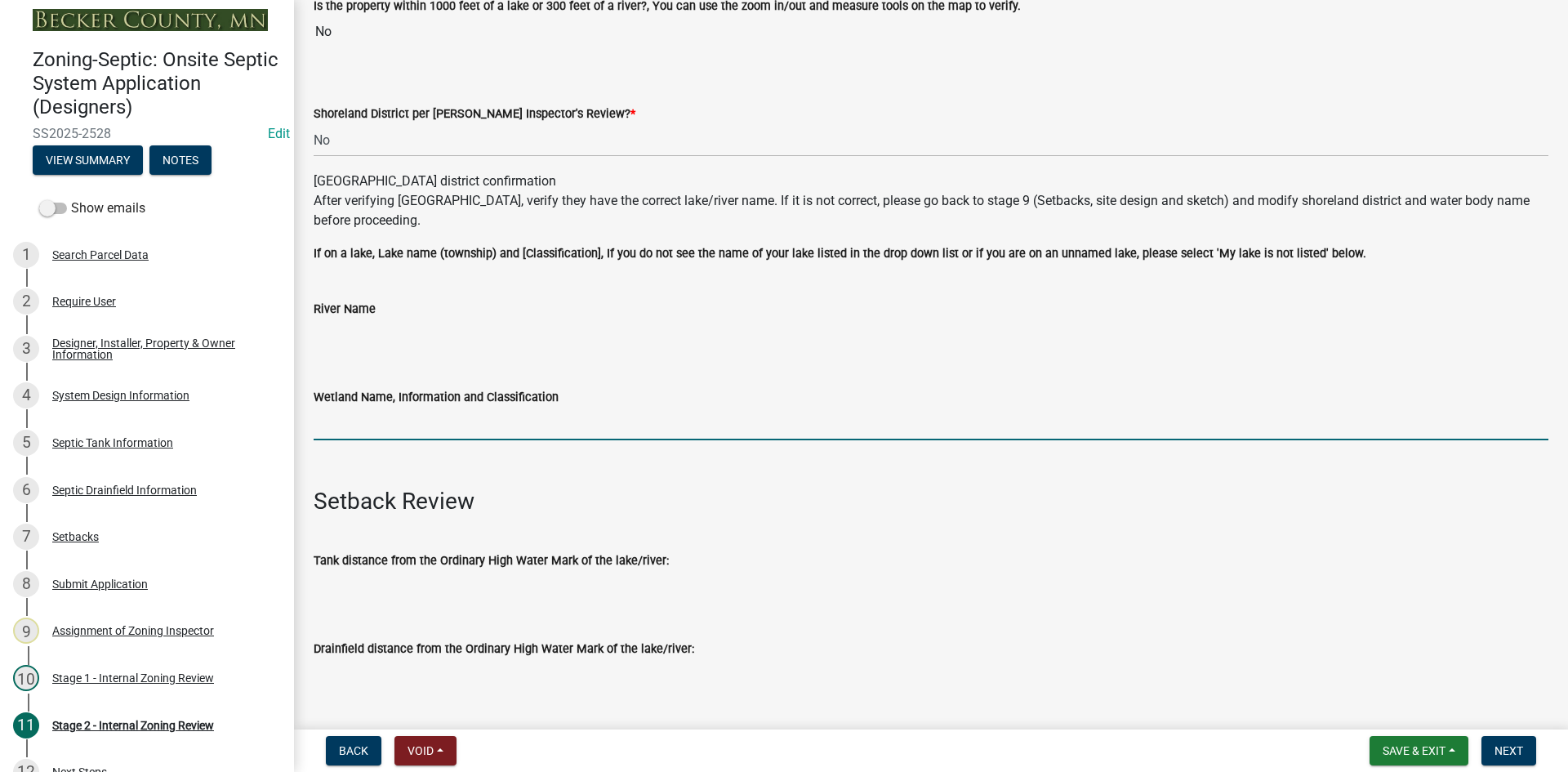
click at [369, 420] on input "Wetland Name, Information and Classification" at bounding box center [931, 423] width 1235 height 33
type input "na"
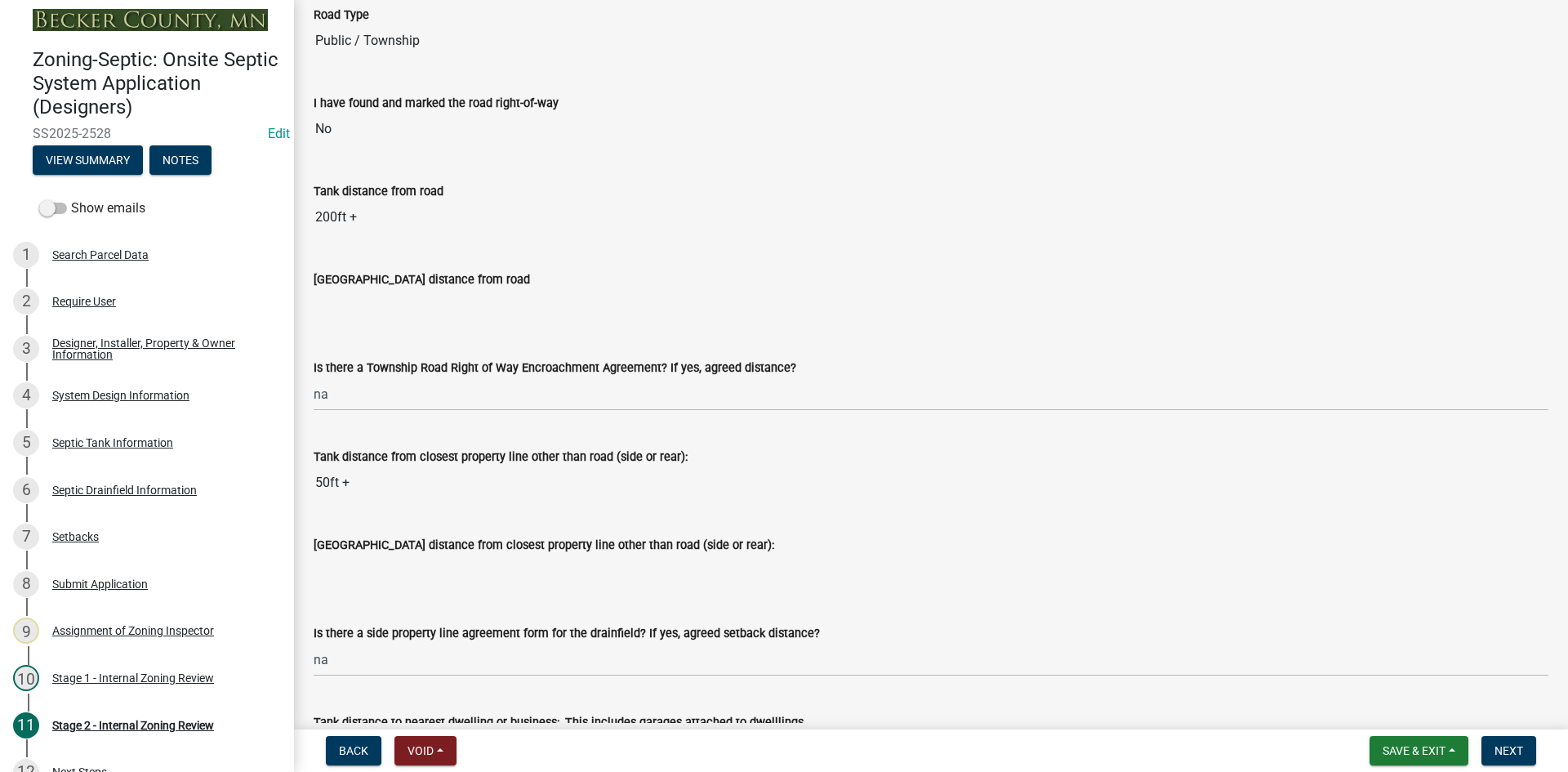
scroll to position [1225, 0]
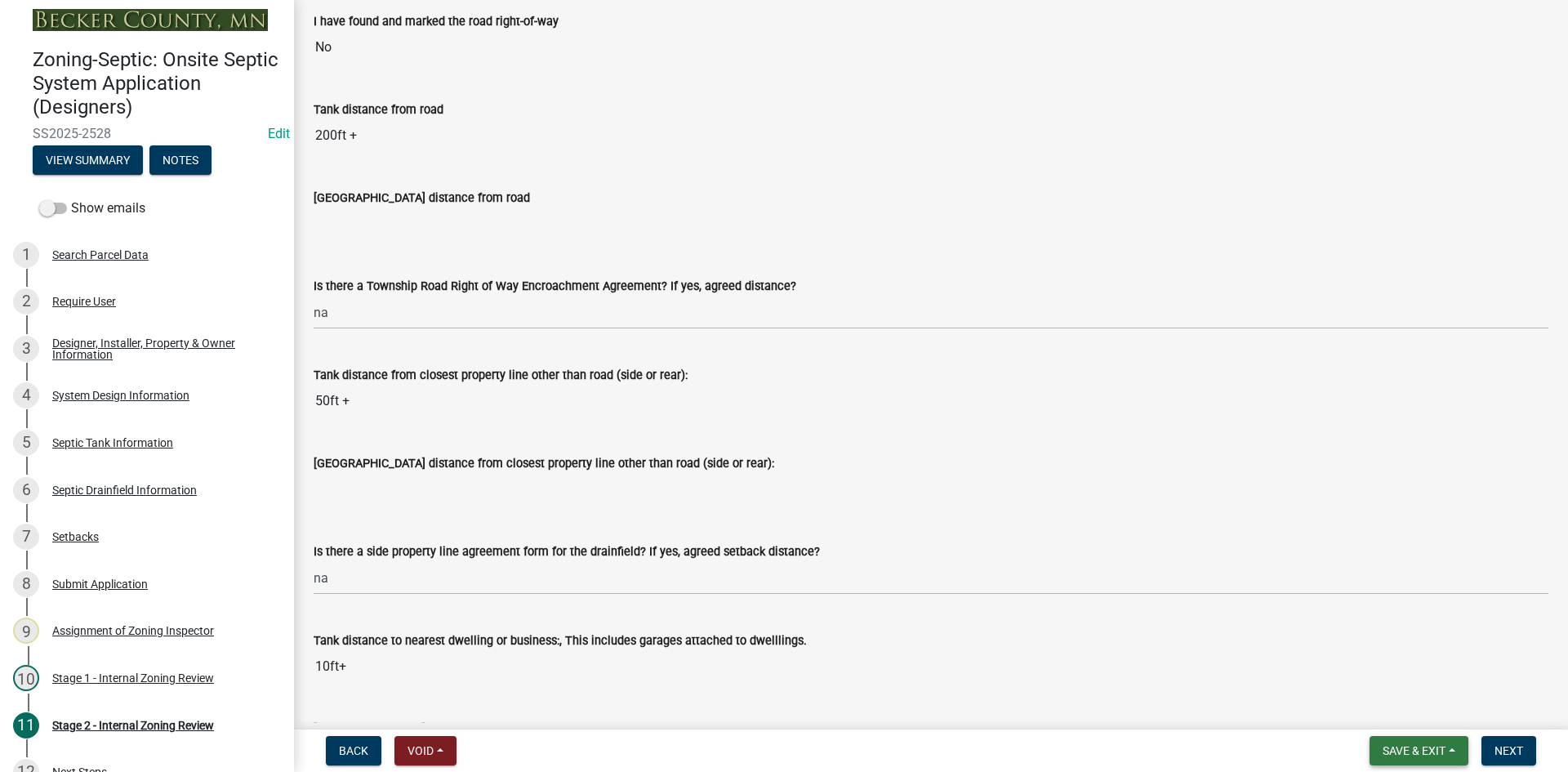
click at [1384, 746] on span "Save & Exit" at bounding box center [1413, 751] width 63 height 13
click at [1385, 671] on button "Save" at bounding box center [1402, 668] width 131 height 39
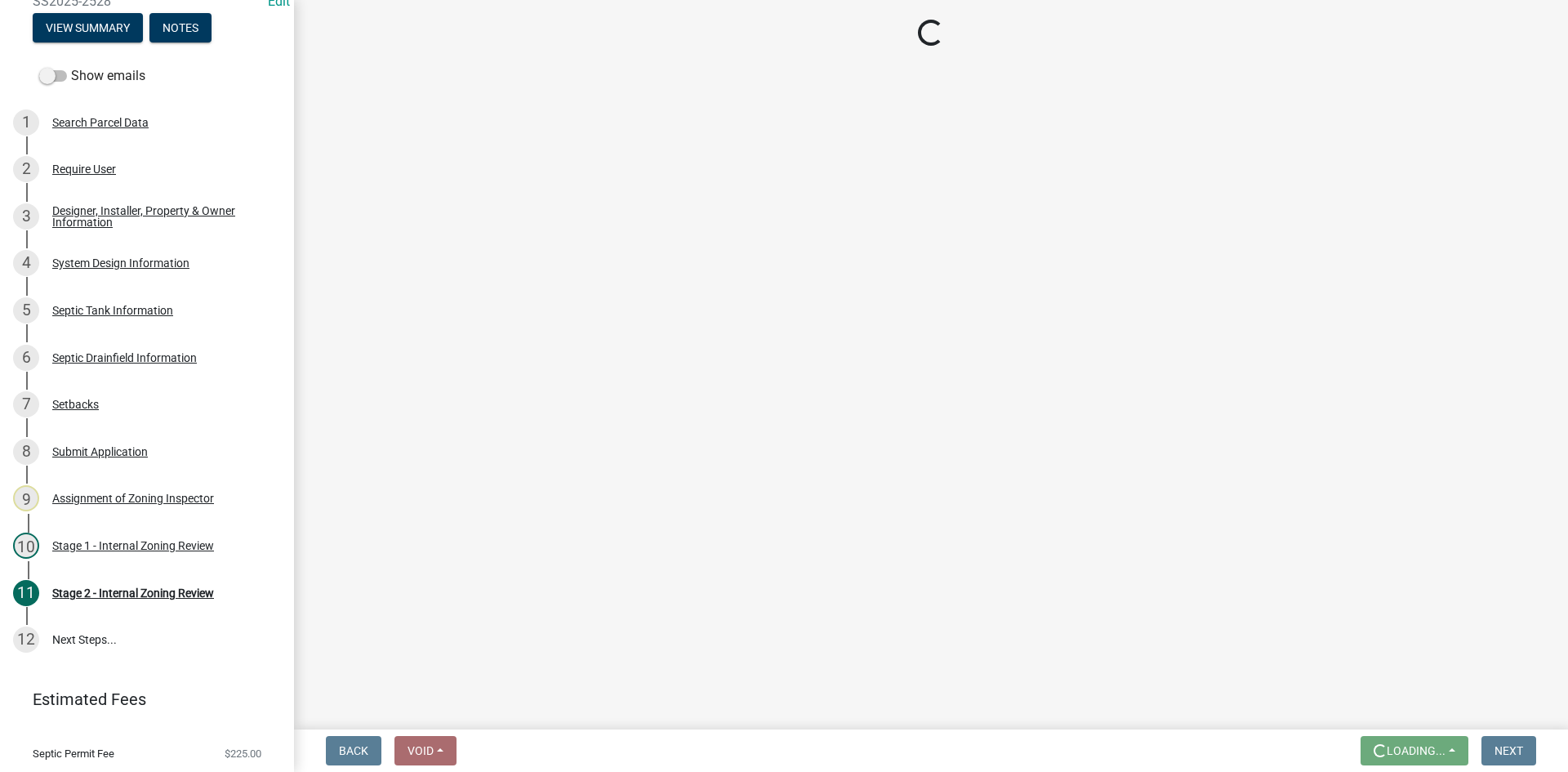
scroll to position [161, 0]
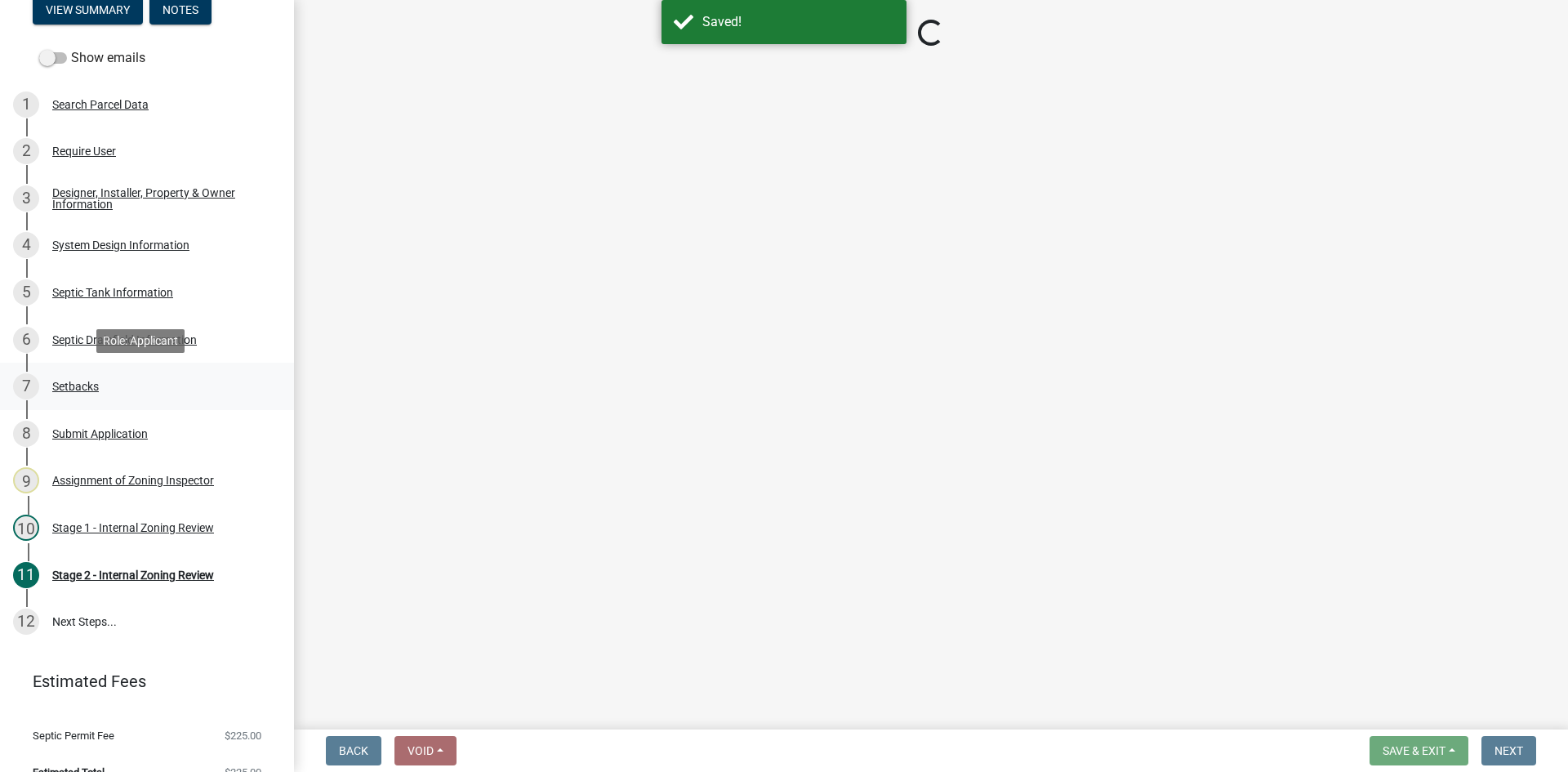
select select "6aff4bf5-f522-4fb2-96f1-02faf4b88fa3"
select select "1ad81be4-5d59-46bf-8b7b-d7c0f20ad891"
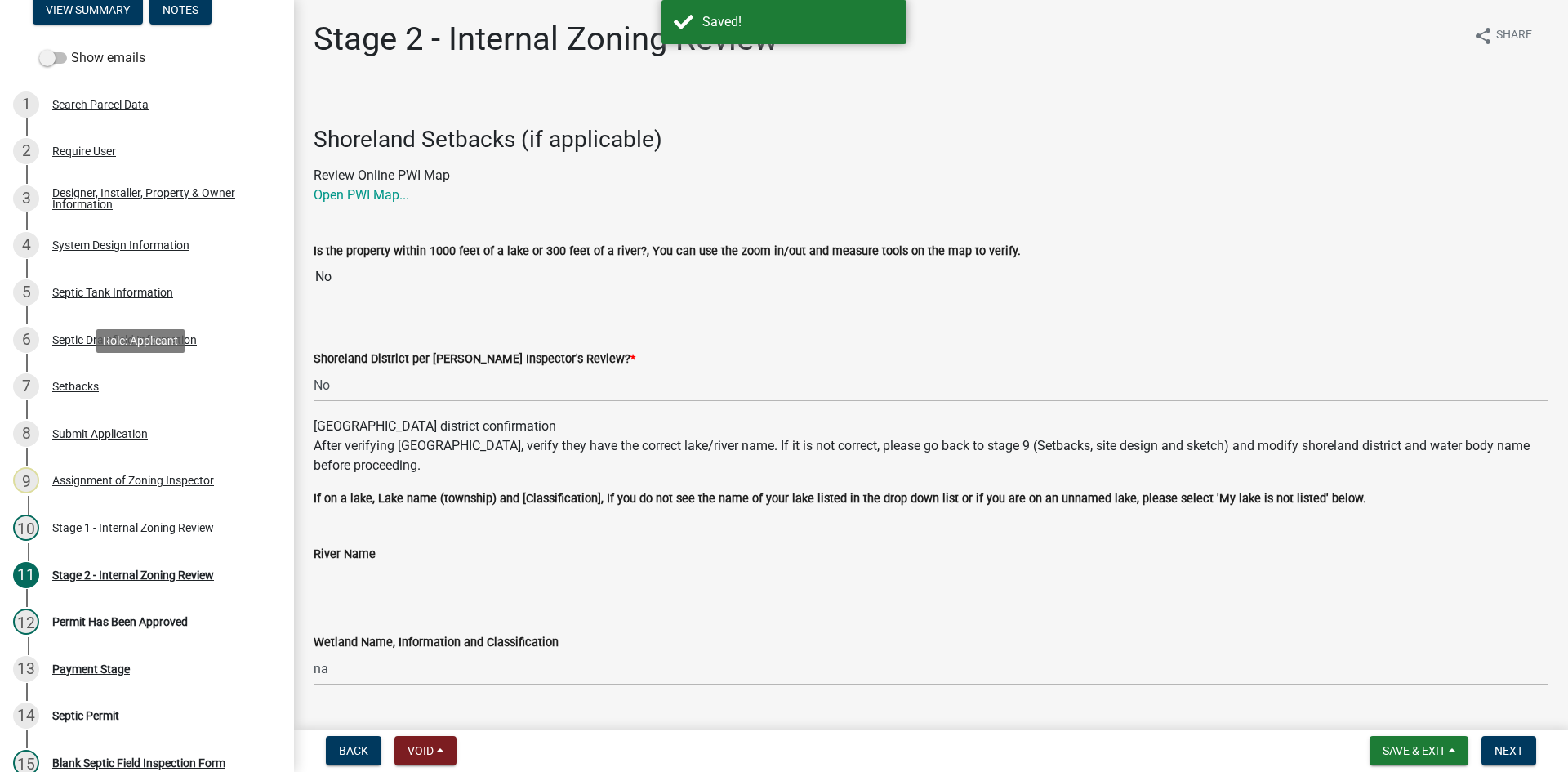
click at [83, 385] on div "Setbacks" at bounding box center [75, 386] width 46 height 11
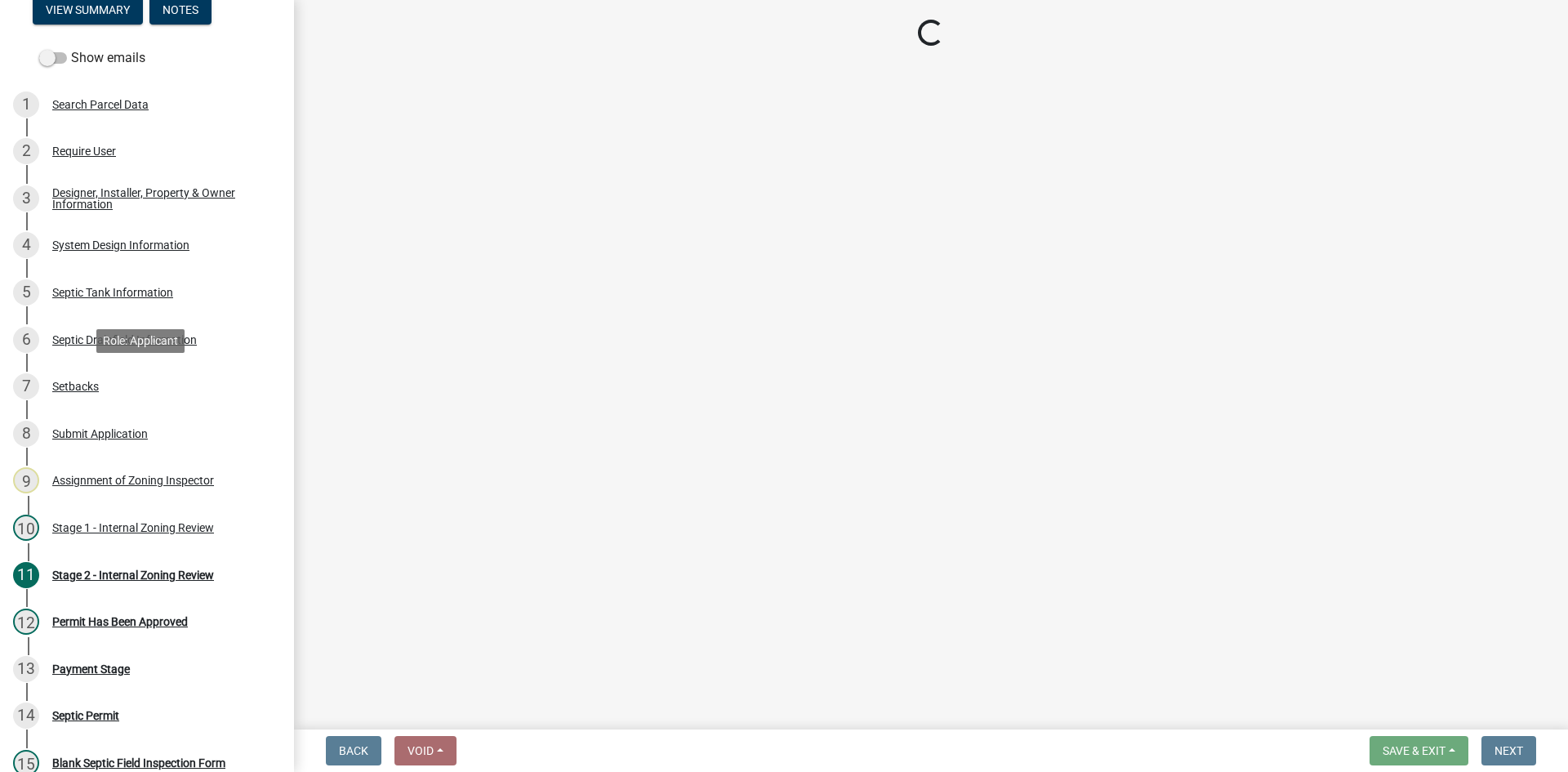
select select "479aafb6-b6e6-4f54-9b3a-e9d3c09fb6b0"
select select "23044af5-43bb-4cf5-8aef-2716db2ce5fc"
select select "21af9b93-f494-48c6-91ae-235d36c6c939"
select select "2c0c9673-cfd8-4d5e-8ea6-73593e257713"
select select "cf78f1da-f066-4305-88a2-864abad1fa52"
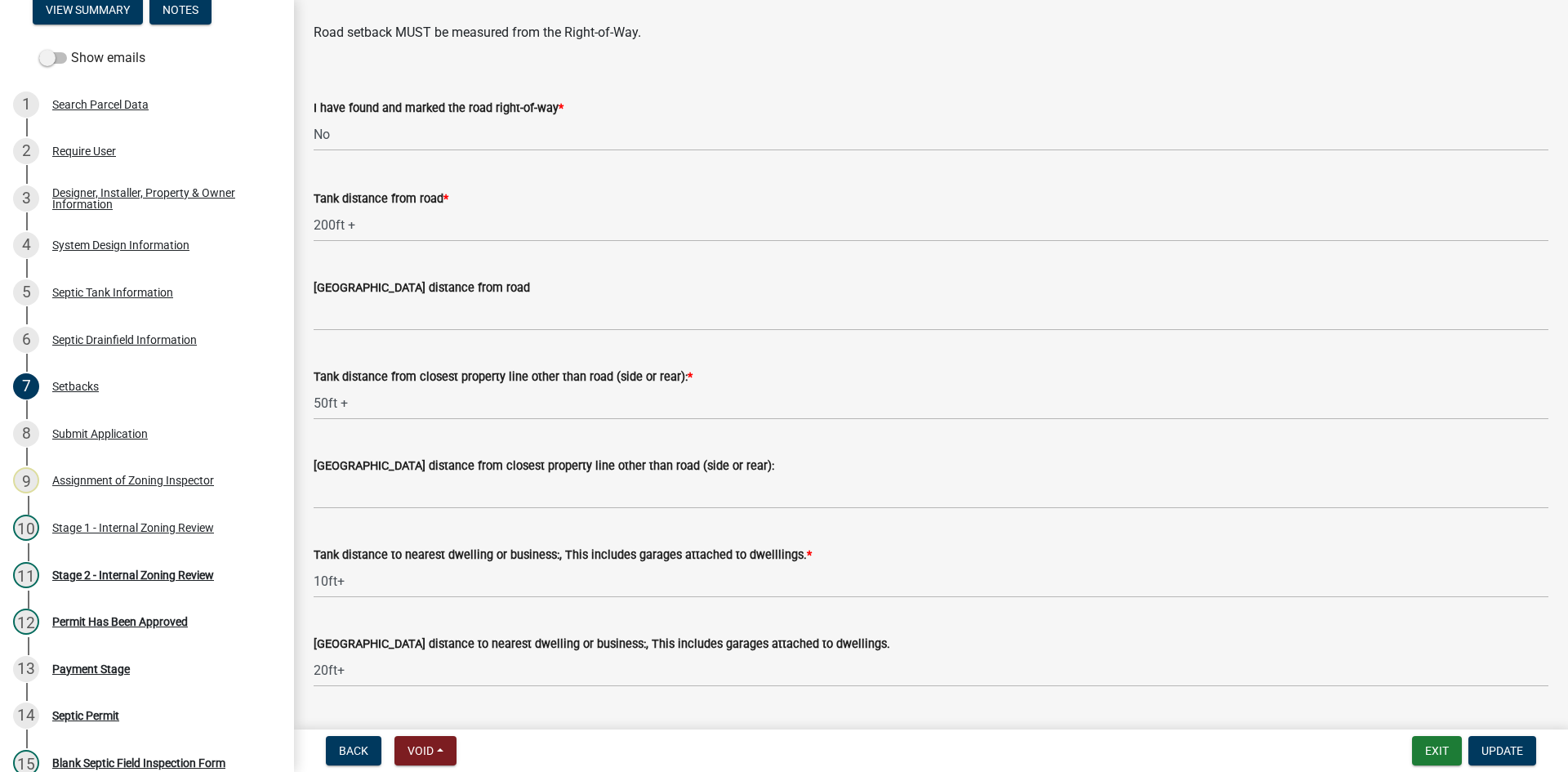
scroll to position [1043, 0]
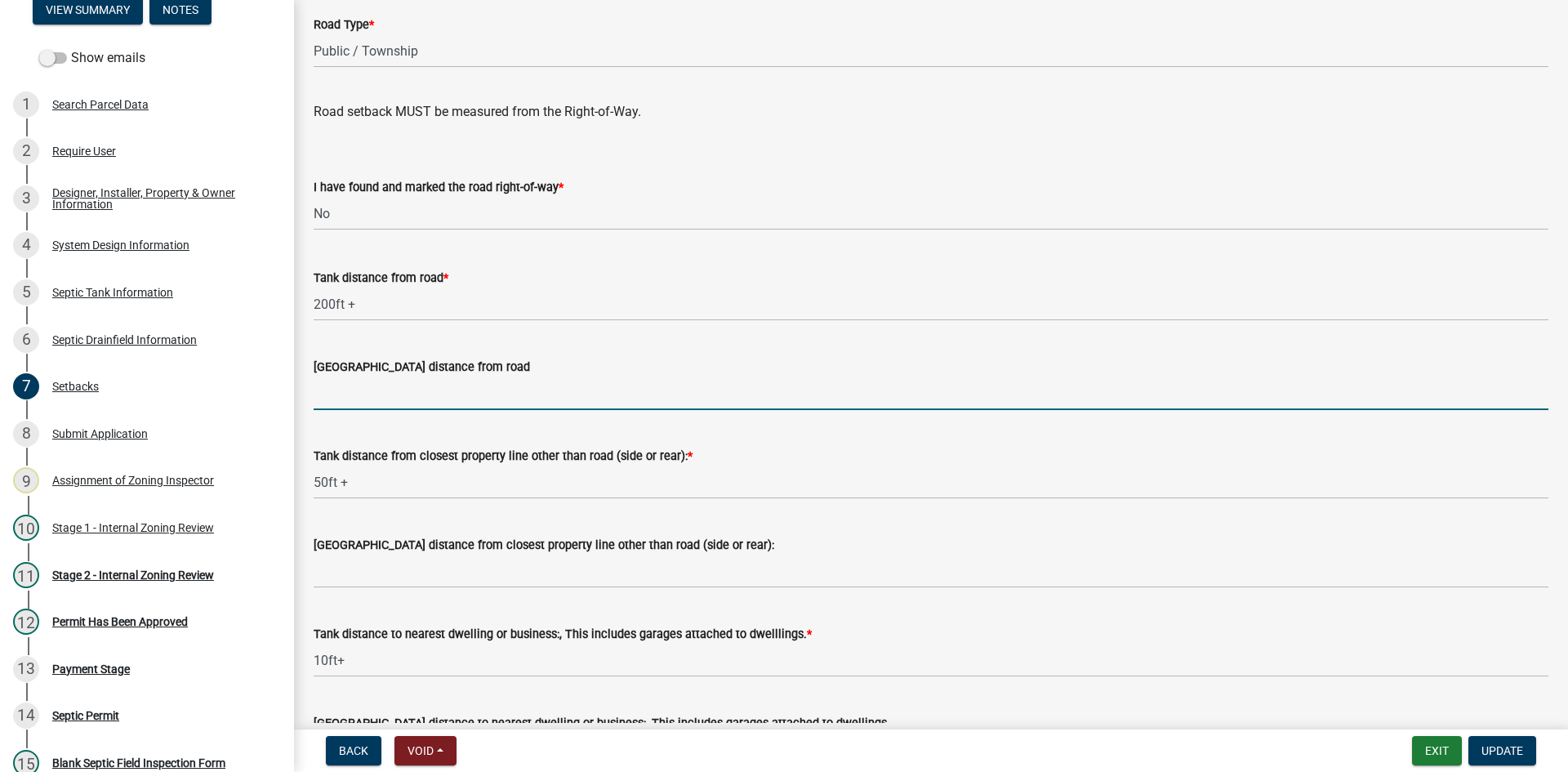
click at [364, 399] on input "[GEOGRAPHIC_DATA] distance from road" at bounding box center [931, 393] width 1235 height 33
click at [348, 398] on input "[GEOGRAPHIC_DATA] distance from road" at bounding box center [931, 393] width 1235 height 33
type input "10+"
click at [706, 330] on wm-data-entity-input "Tank distance from road * 200ft +" at bounding box center [931, 290] width 1235 height 89
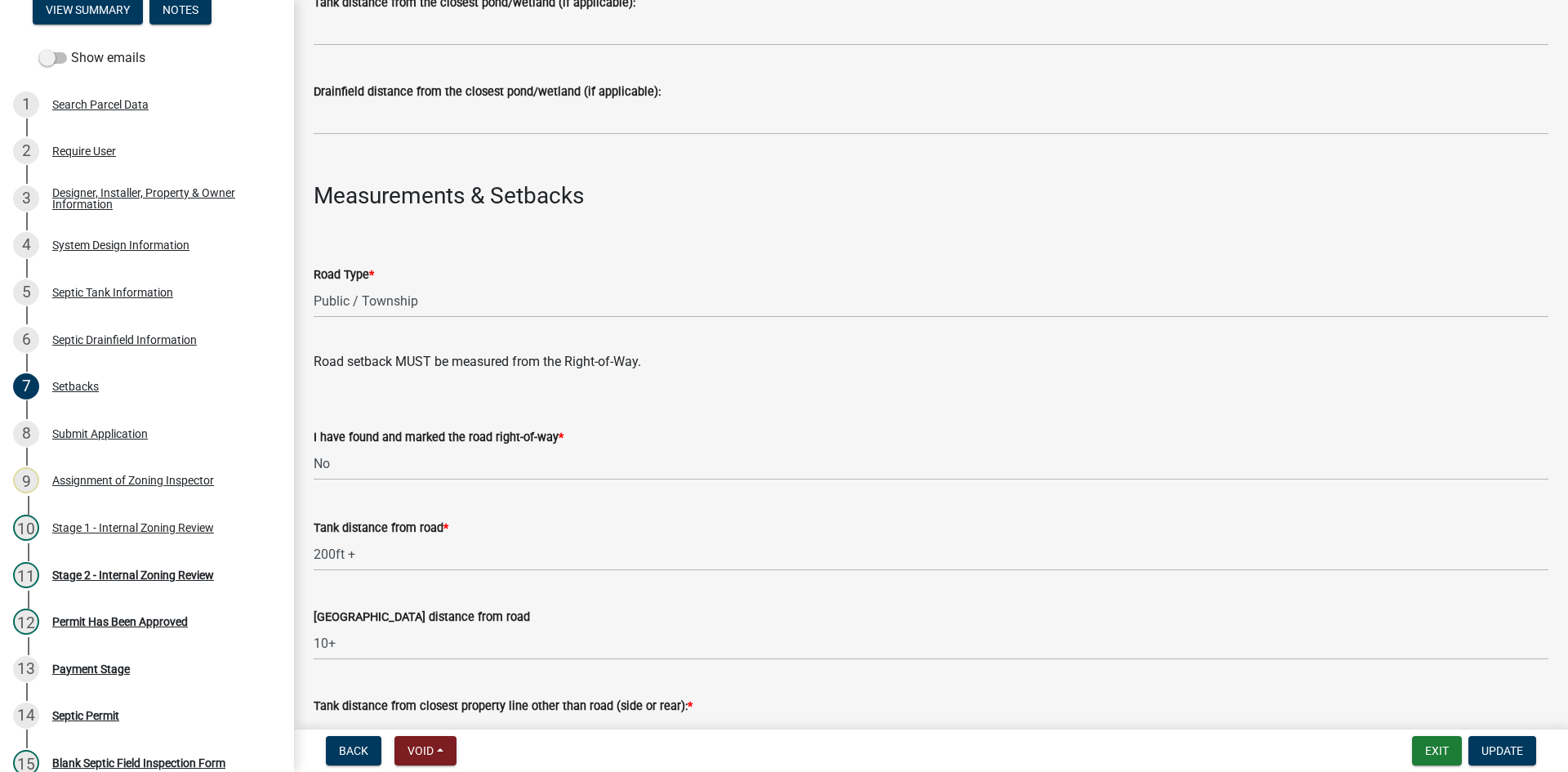
scroll to position [962, 0]
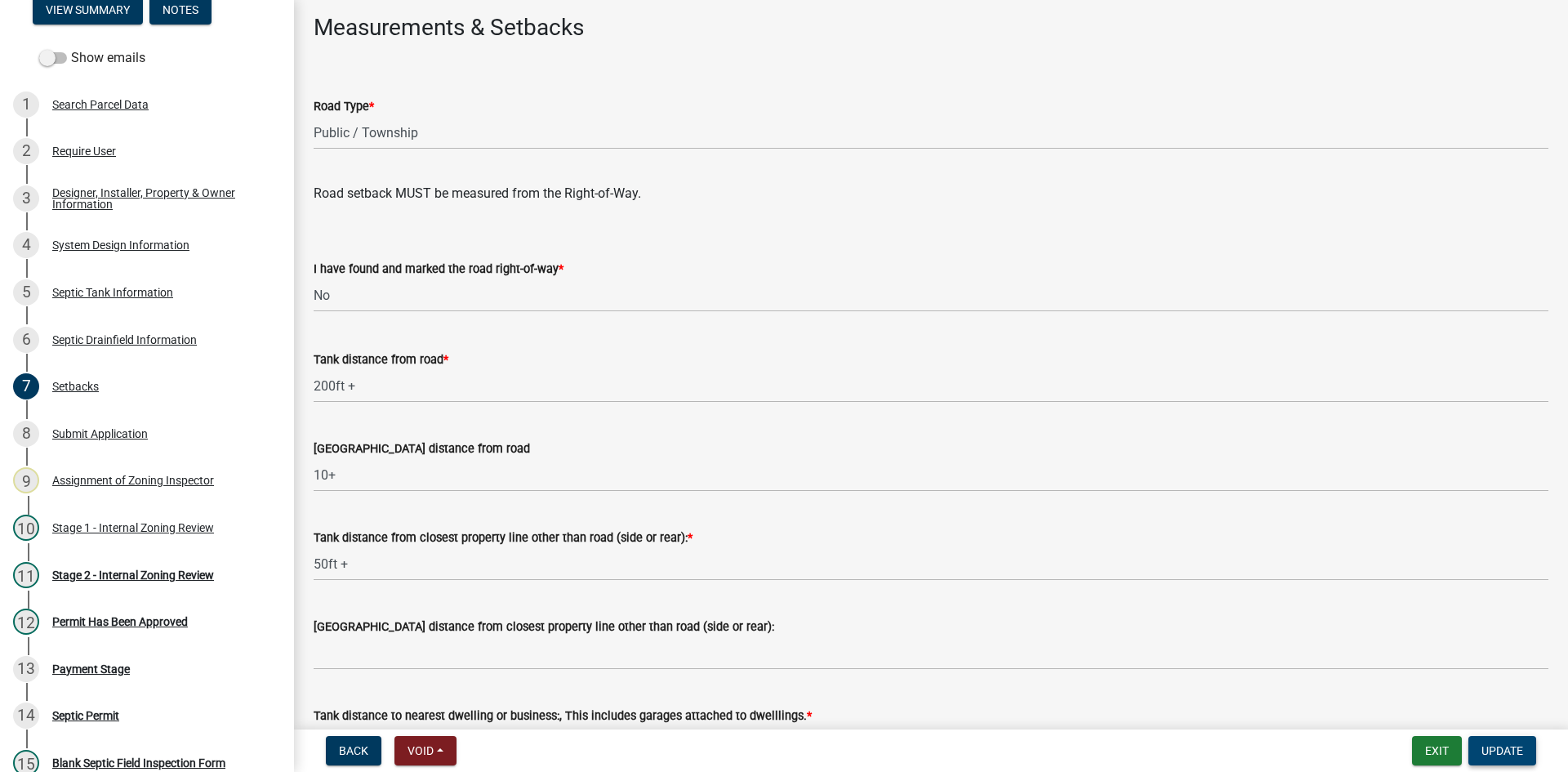
click at [1499, 744] on span "Update" at bounding box center [1501, 751] width 42 height 13
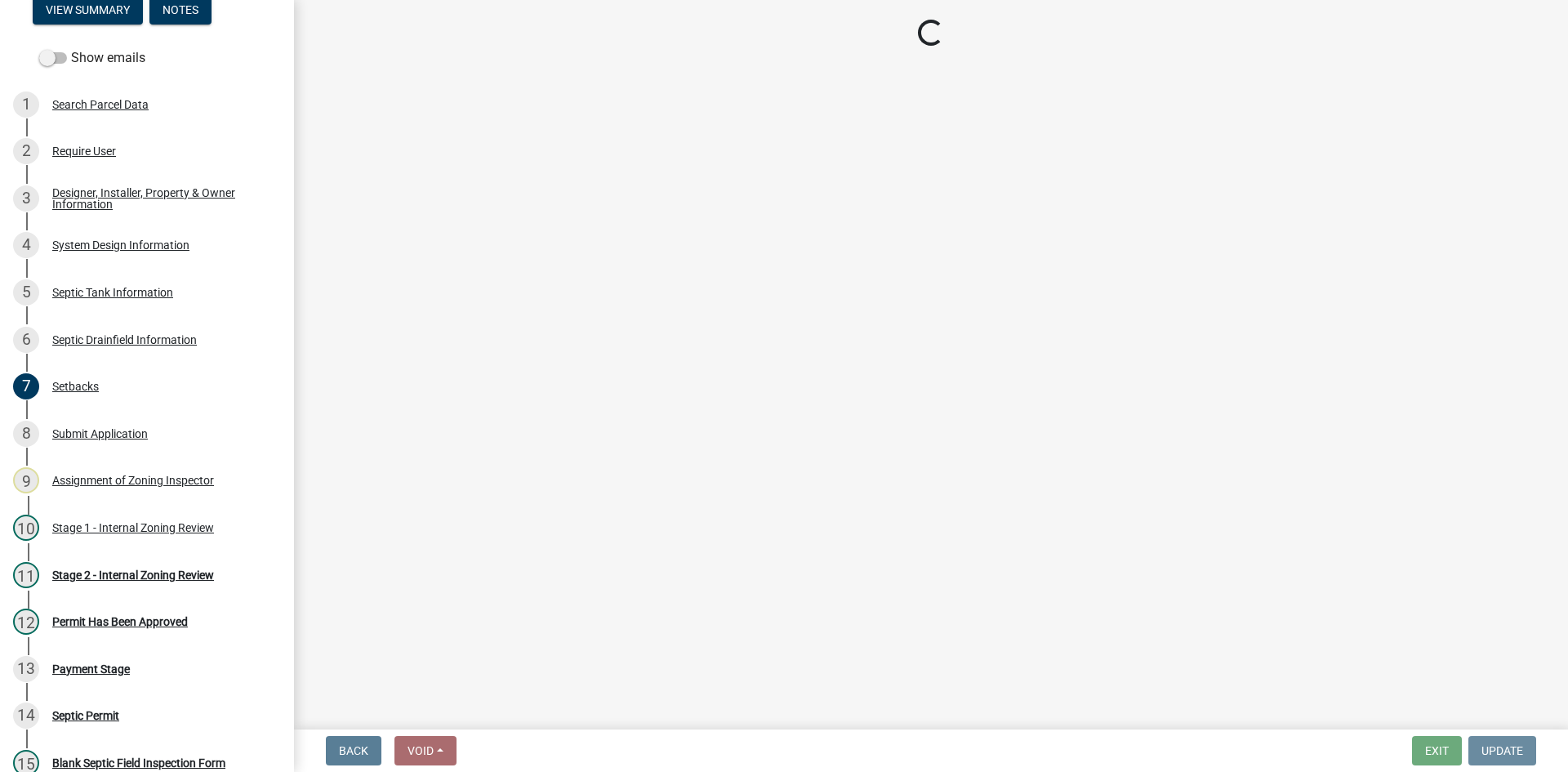
scroll to position [0, 0]
select select "6aff4bf5-f522-4fb2-96f1-02faf4b88fa3"
select select "1ad81be4-5d59-46bf-8b7b-d7c0f20ad891"
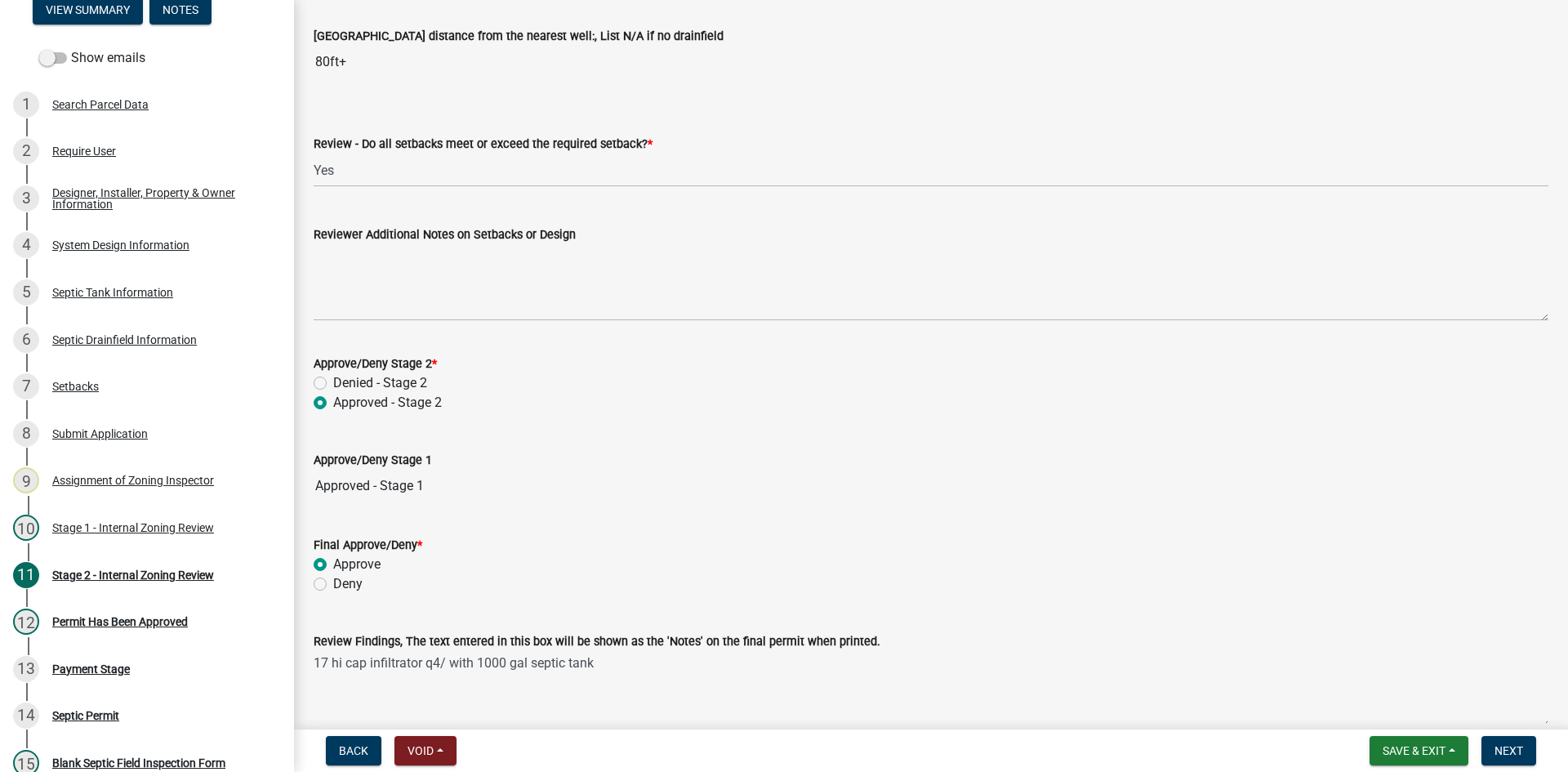
scroll to position [2263, 0]
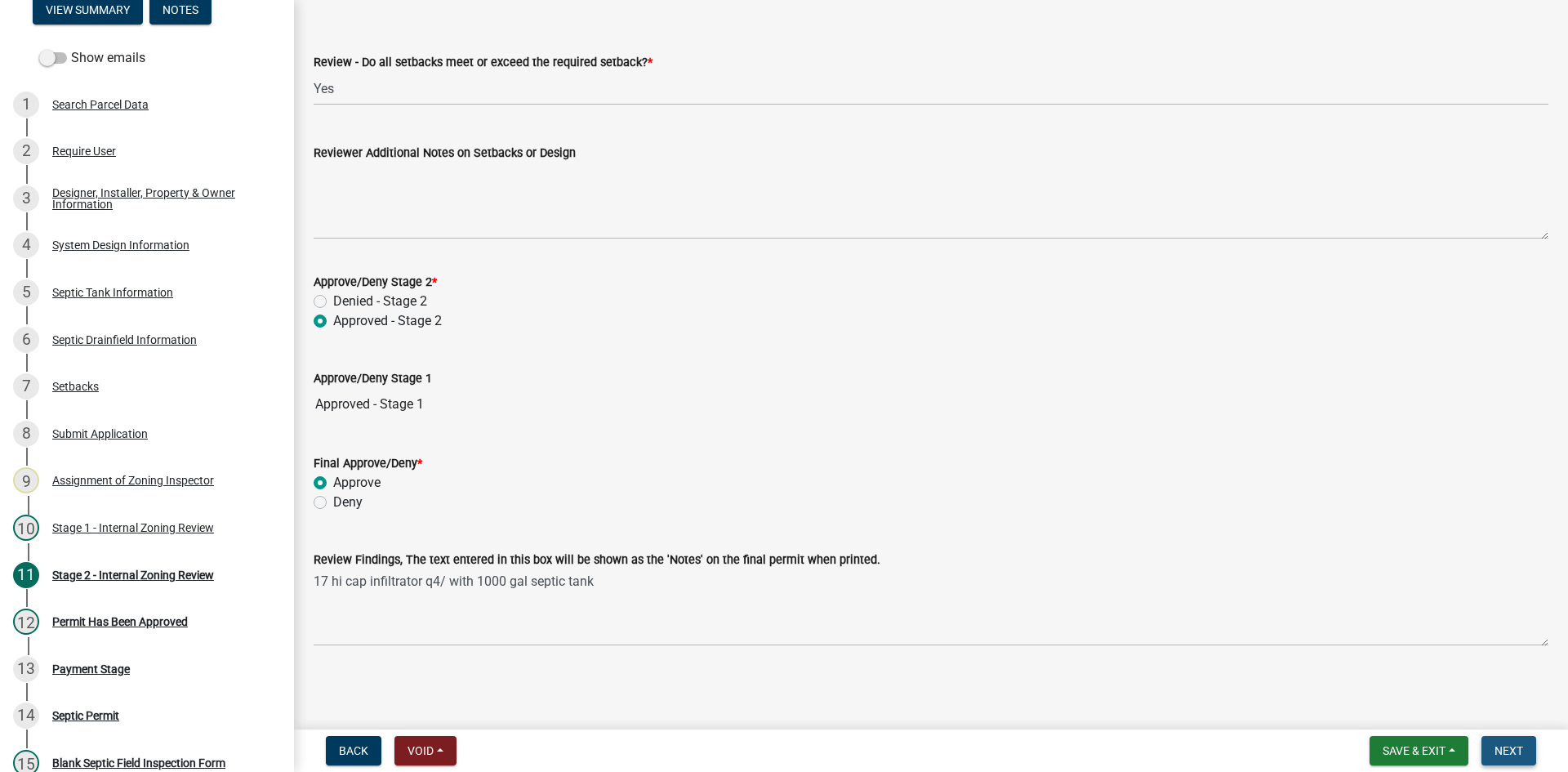
click at [1506, 748] on span "Next" at bounding box center [1508, 751] width 29 height 13
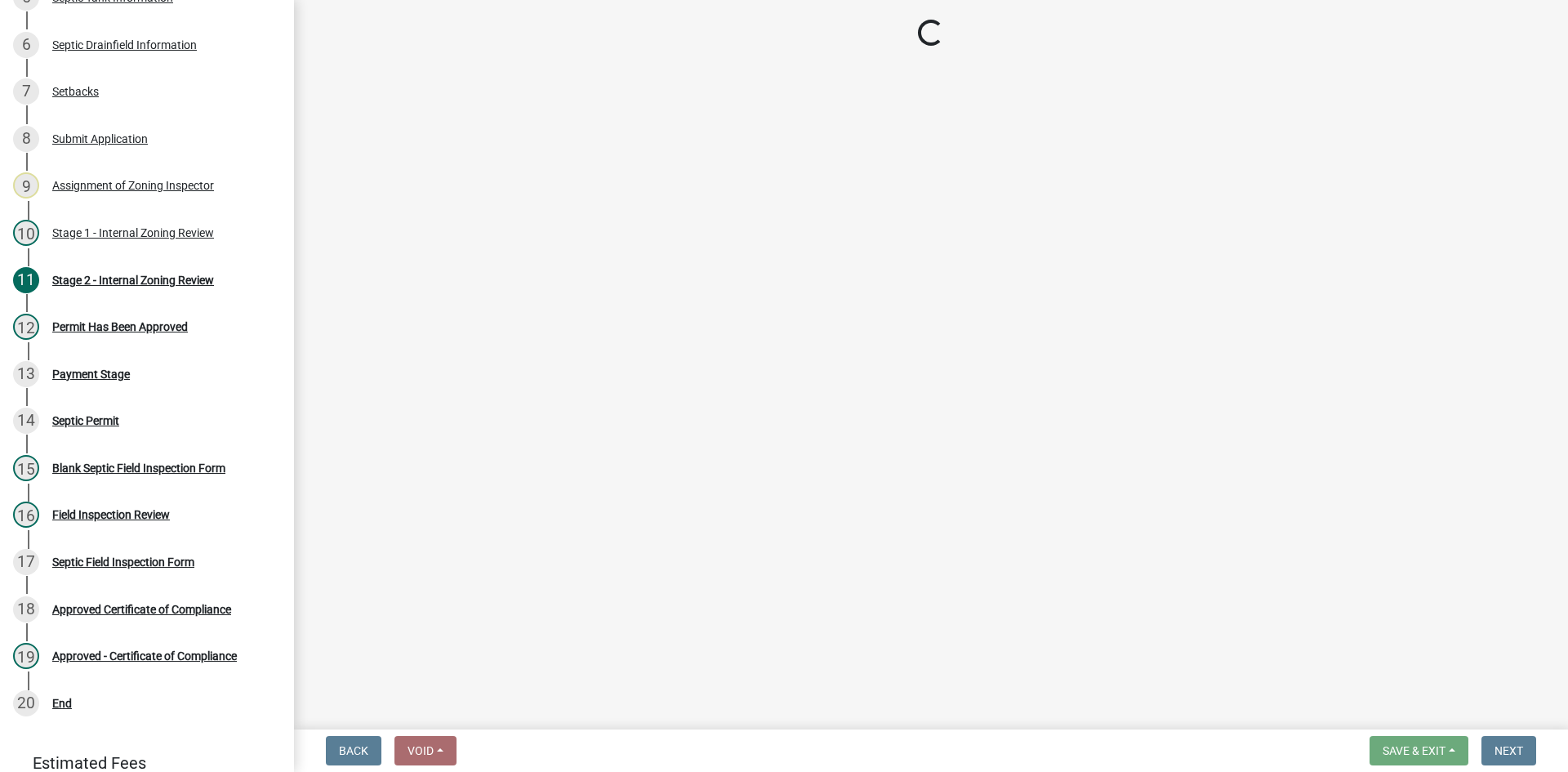
scroll to position [457, 0]
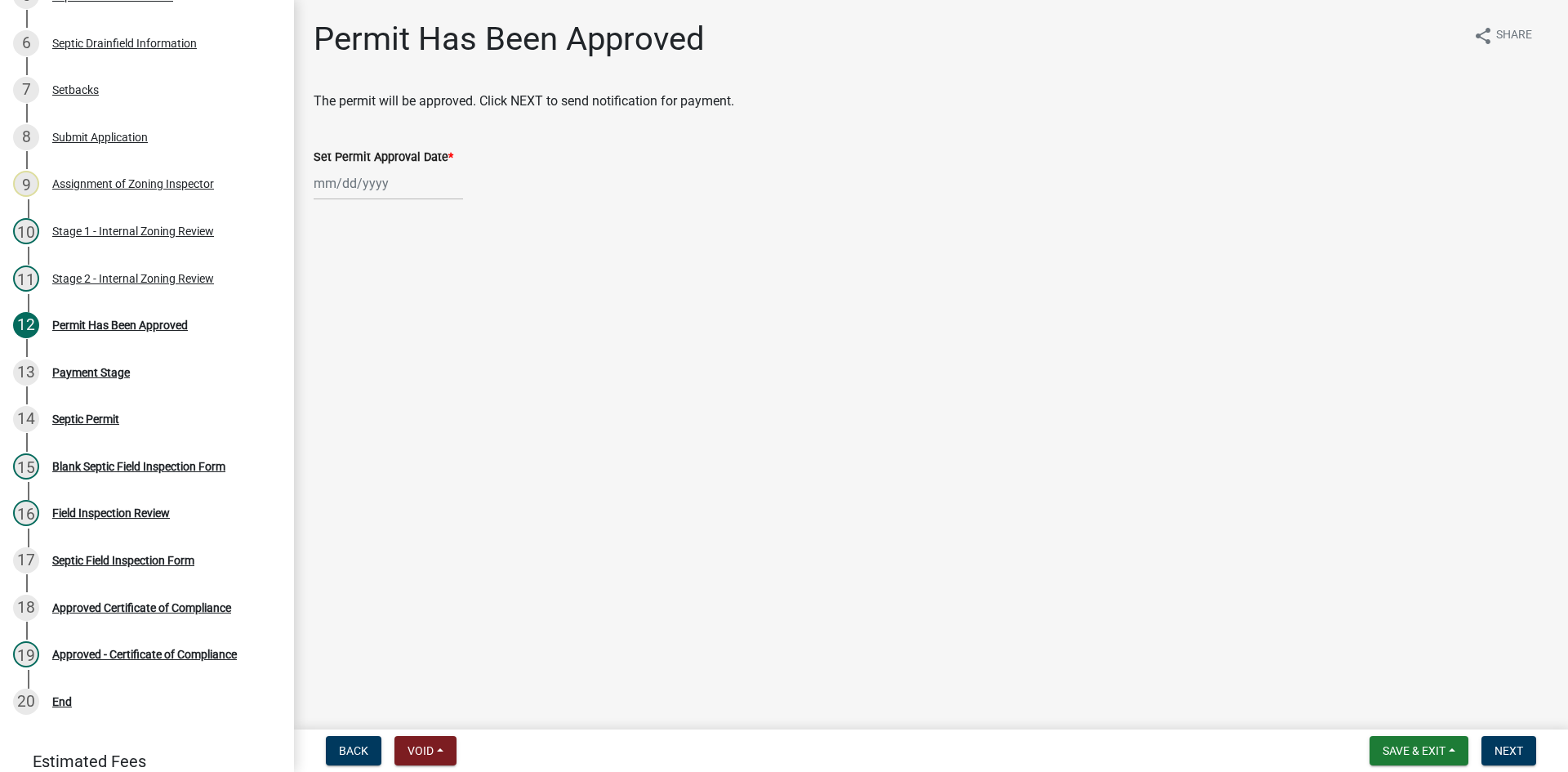
click at [405, 184] on div at bounding box center [388, 183] width 149 height 33
select select "9"
select select "2025"
click at [438, 329] on div "19" at bounding box center [434, 322] width 26 height 26
type input "[DATE]"
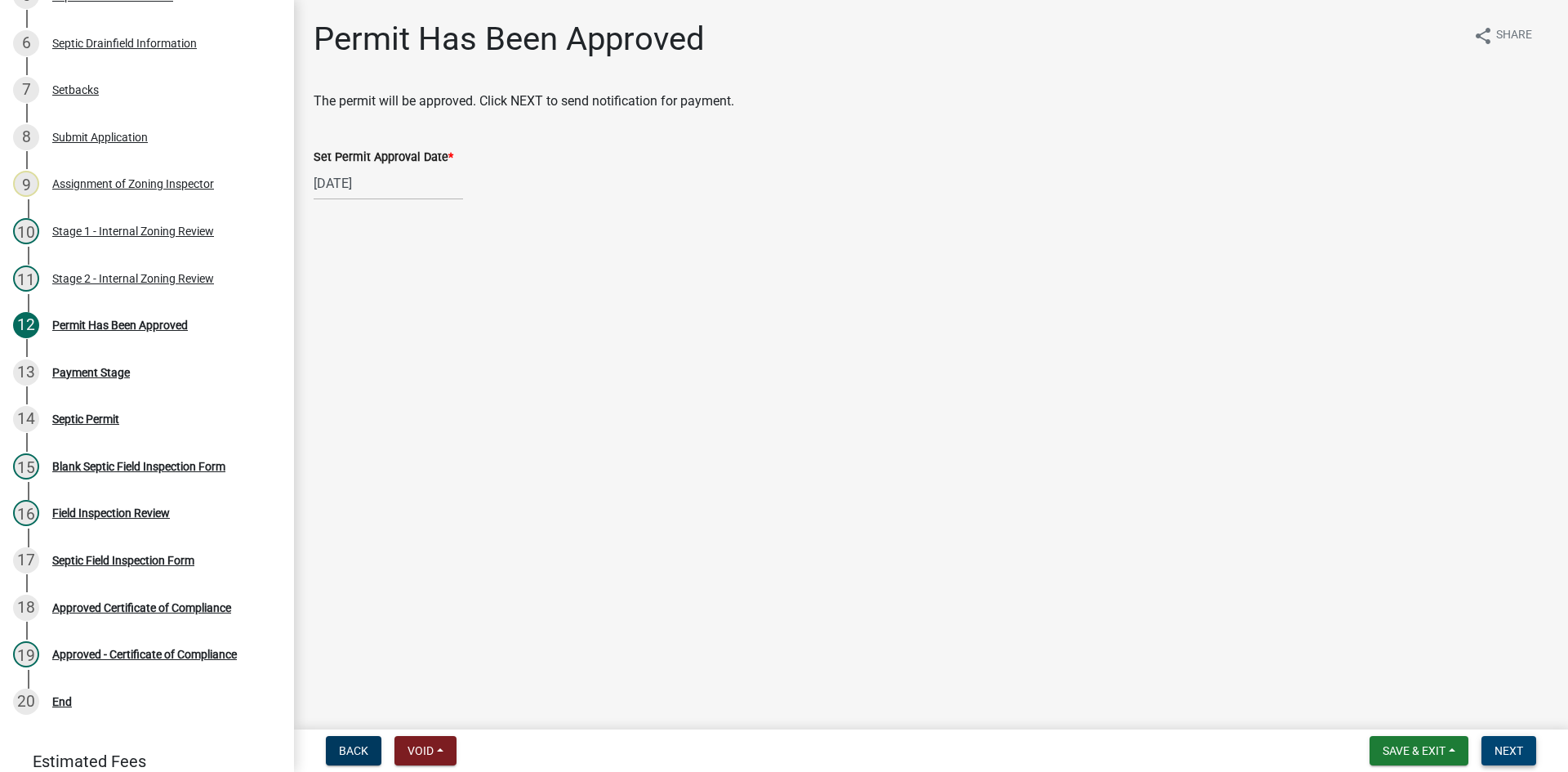
click at [1500, 749] on span "Next" at bounding box center [1508, 751] width 29 height 13
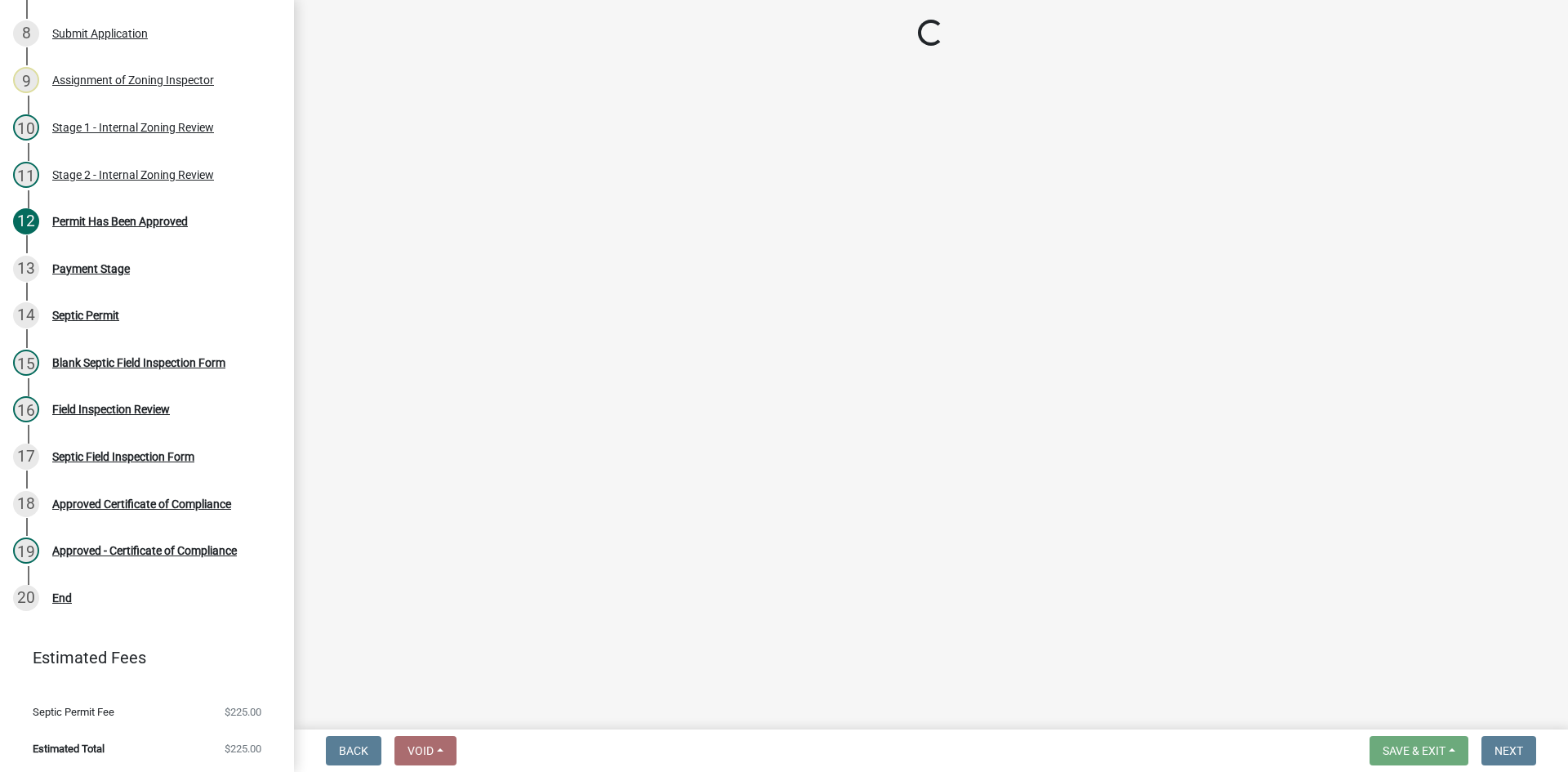
scroll to position [562, 0]
select select "3: 3"
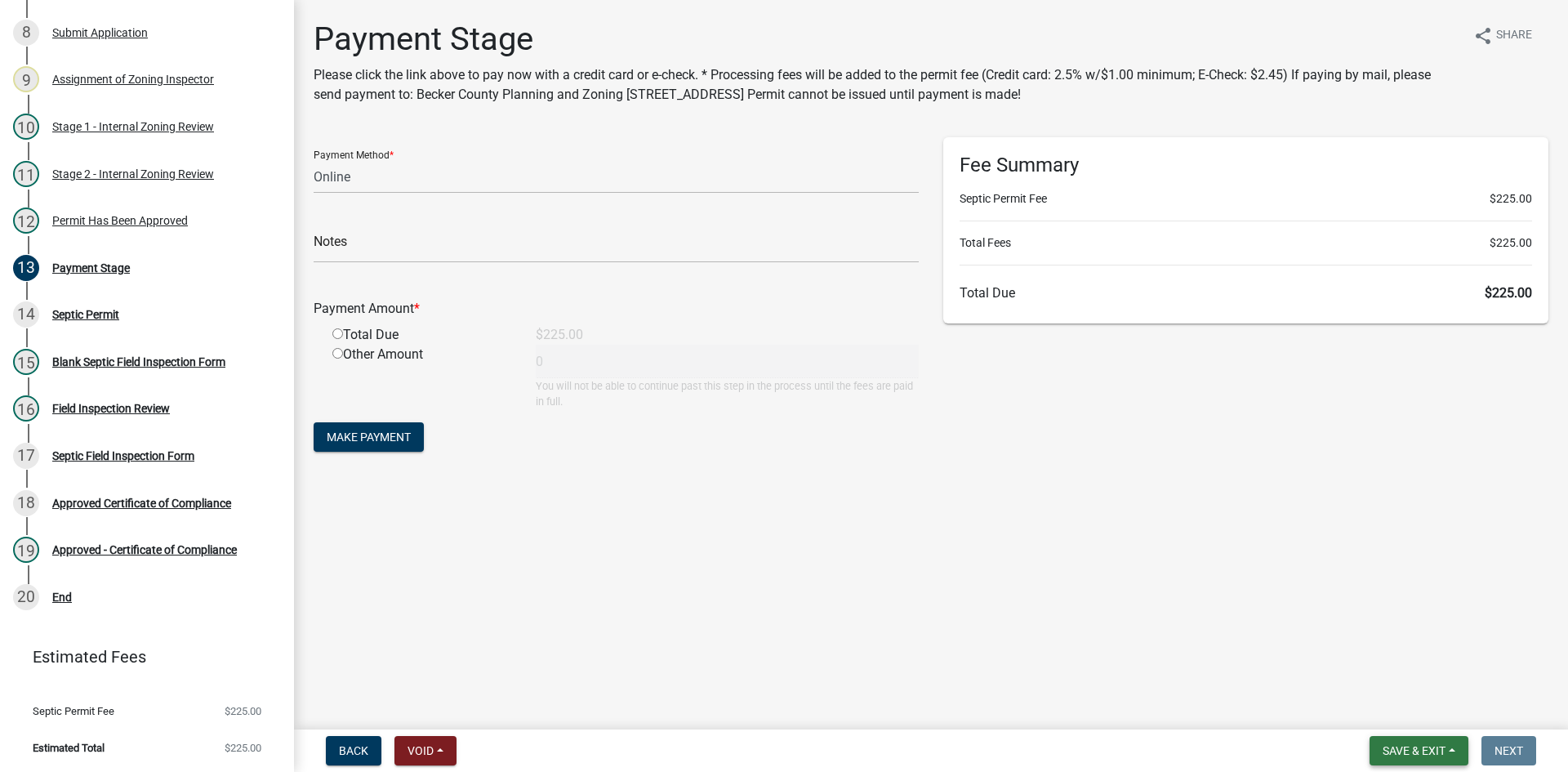
click at [1432, 747] on span "Save & Exit" at bounding box center [1413, 751] width 63 height 13
click at [1392, 697] on button "Save & Exit" at bounding box center [1402, 708] width 131 height 39
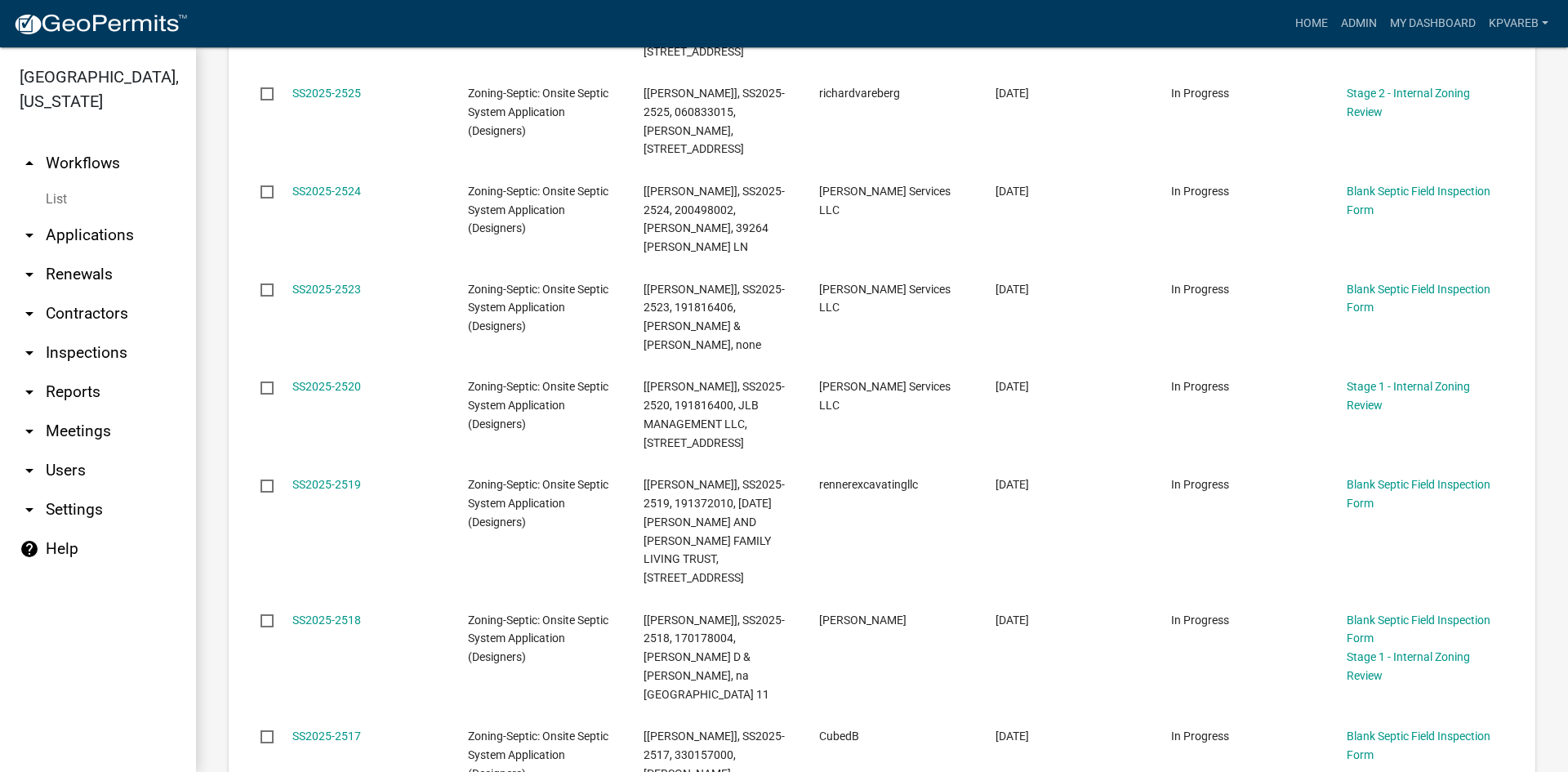
scroll to position [245, 0]
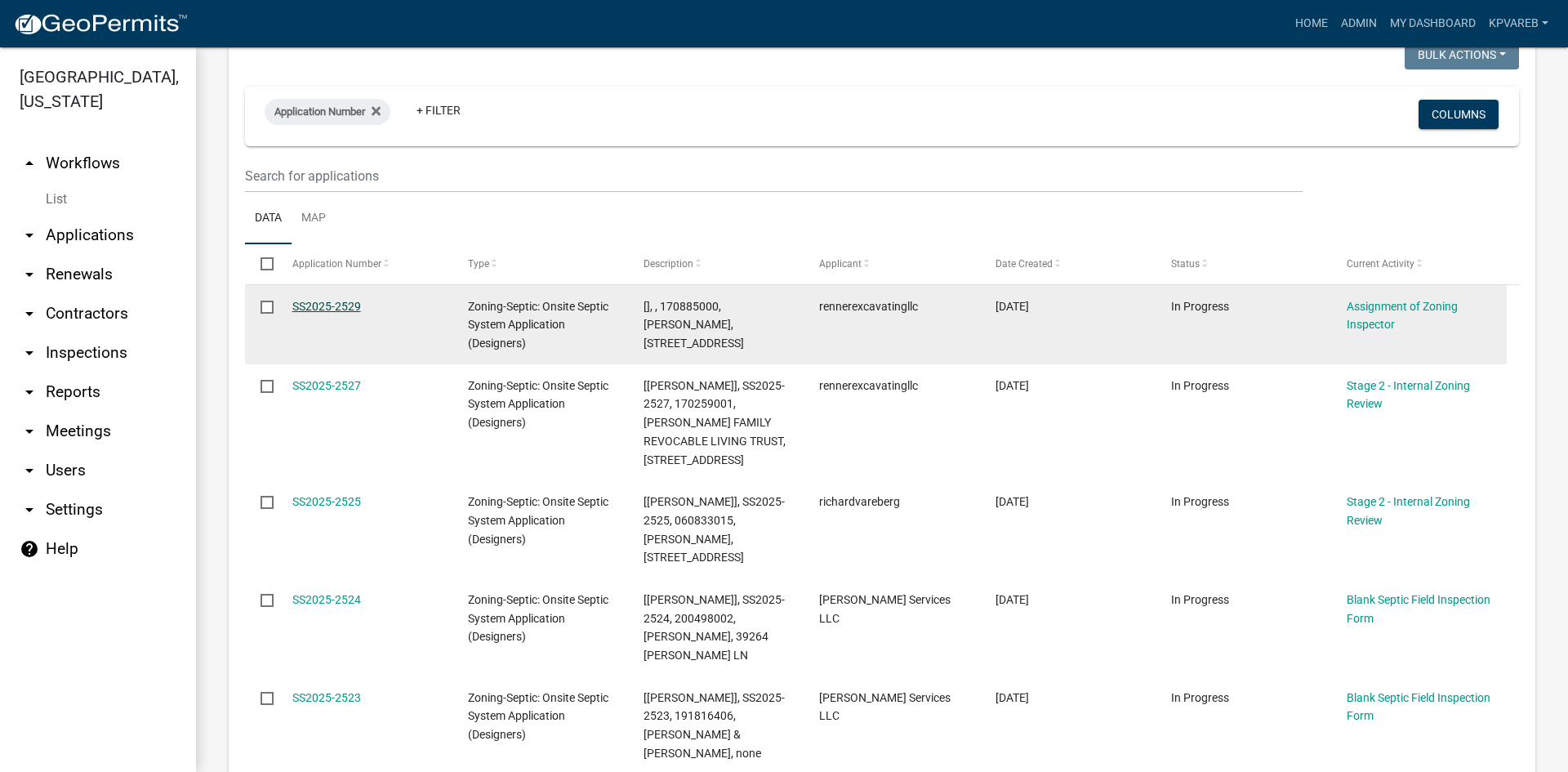
click at [344, 309] on link "SS2025-2529" at bounding box center [327, 306] width 68 height 13
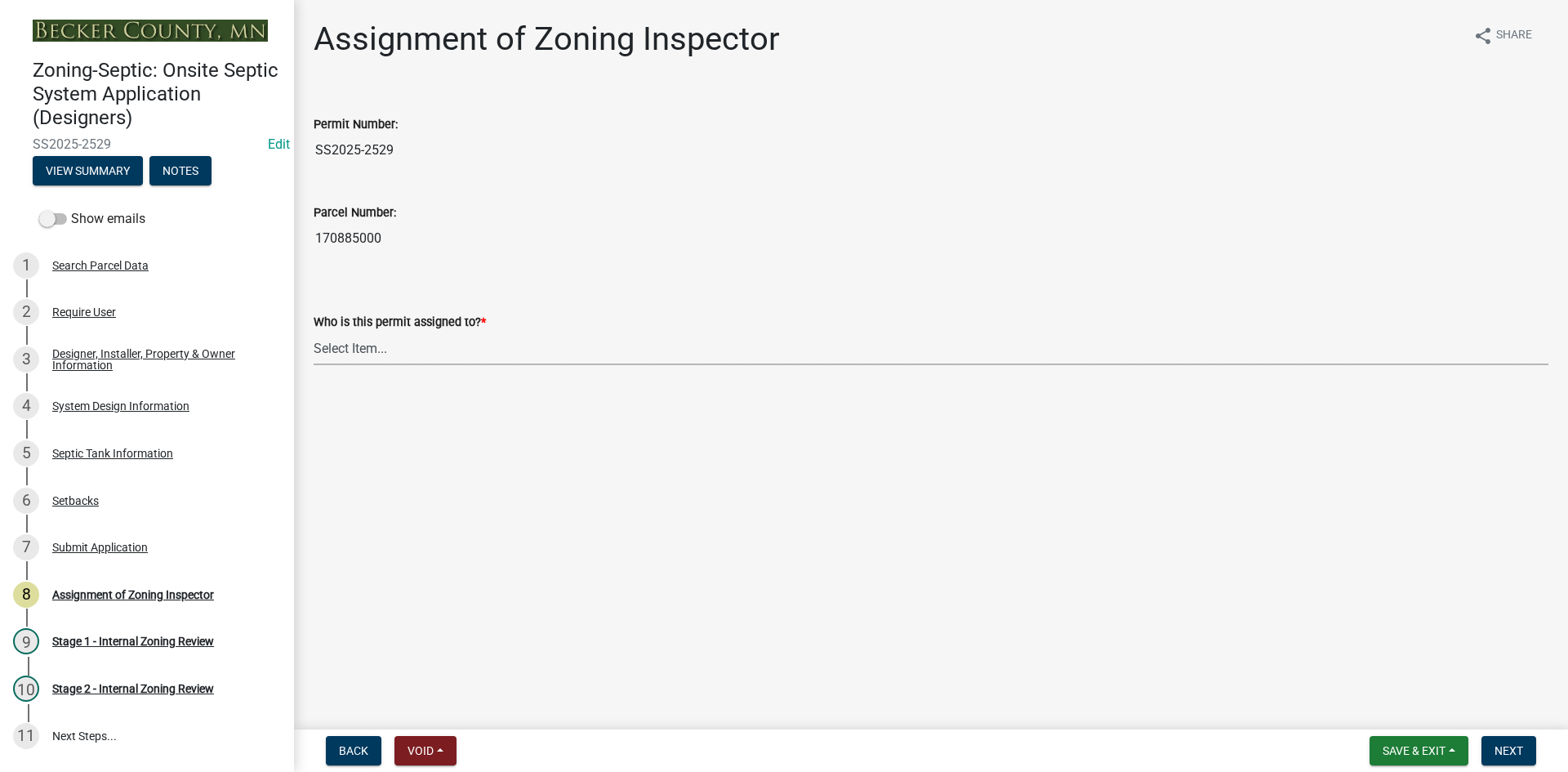
click at [364, 353] on select "Select Item... [PERSON_NAME] [PERSON_NAME] [PERSON_NAME] [PERSON_NAME] [PERSON_…" at bounding box center [931, 348] width 1235 height 33
drag, startPoint x: 316, startPoint y: 232, endPoint x: 393, endPoint y: 252, distance: 79.6
click at [459, 252] on input "170885000" at bounding box center [931, 238] width 1235 height 32
click at [358, 347] on select "Select Item... [PERSON_NAME] [PERSON_NAME] [PERSON_NAME] [PERSON_NAME] [PERSON_…" at bounding box center [931, 348] width 1235 height 33
click at [314, 331] on select "Select Item... [PERSON_NAME] [PERSON_NAME] [PERSON_NAME] [PERSON_NAME] [PERSON_…" at bounding box center [931, 348] width 1235 height 33
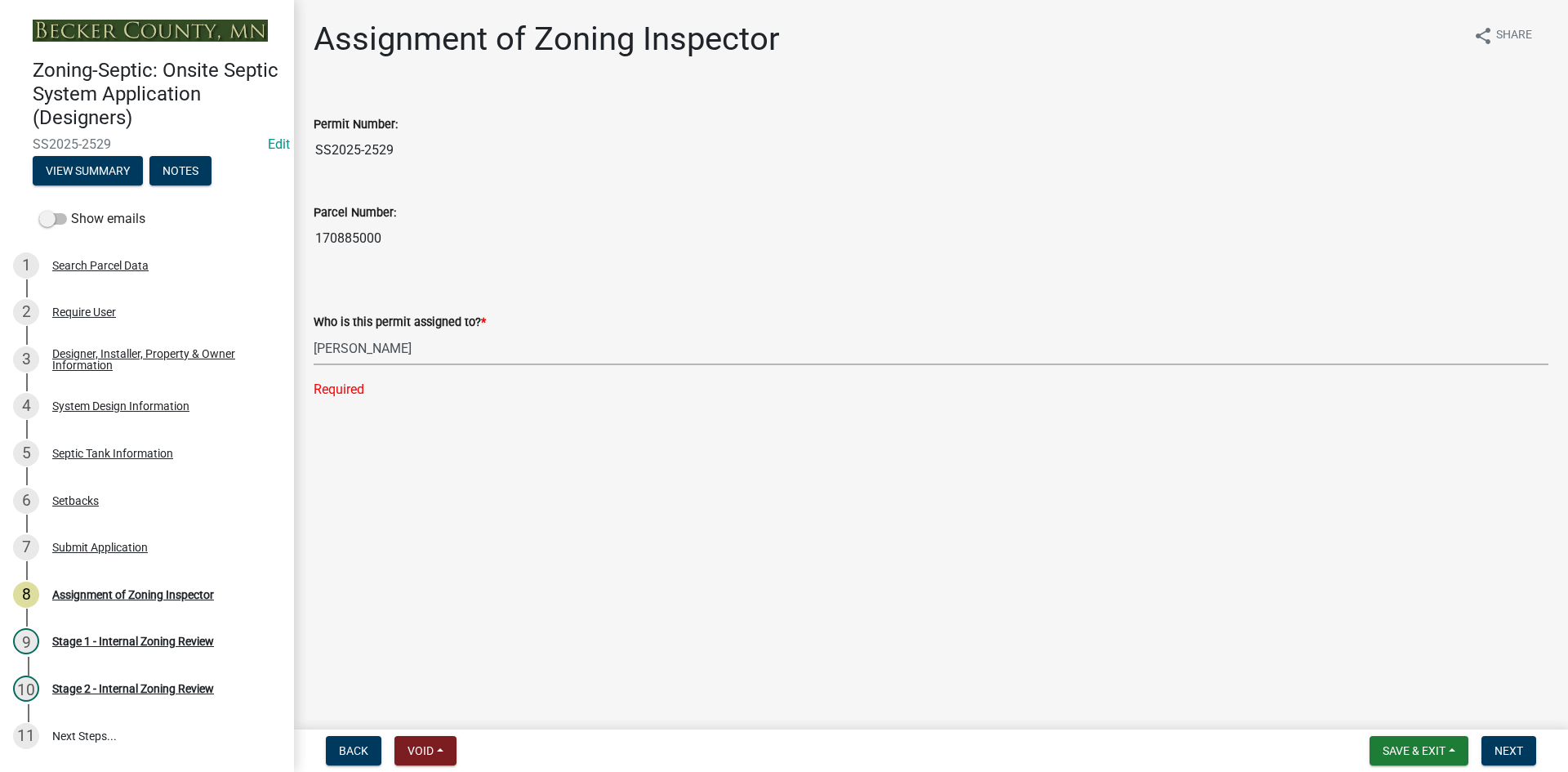
select select "7bfe52ba-73b7-4ac1-9bde-d3bb601555ca"
click at [1500, 748] on span "Next" at bounding box center [1508, 751] width 29 height 13
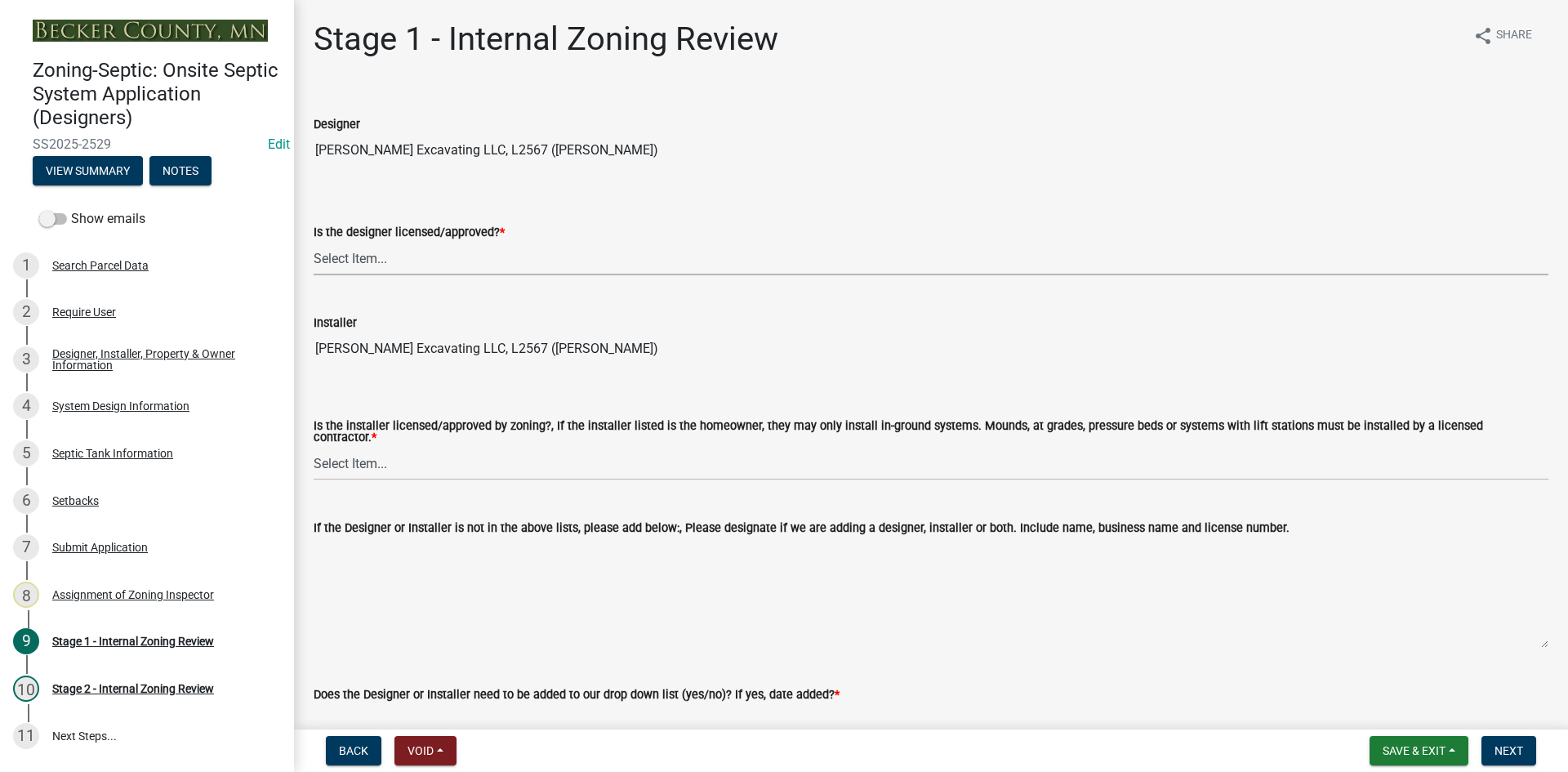
click at [389, 260] on select "Select Item... Yes No" at bounding box center [931, 258] width 1235 height 33
click at [314, 242] on select "Select Item... Yes No" at bounding box center [931, 258] width 1235 height 33
select select "49e49f1e-3b32-4342-8c2e-9cbd4919fe4d"
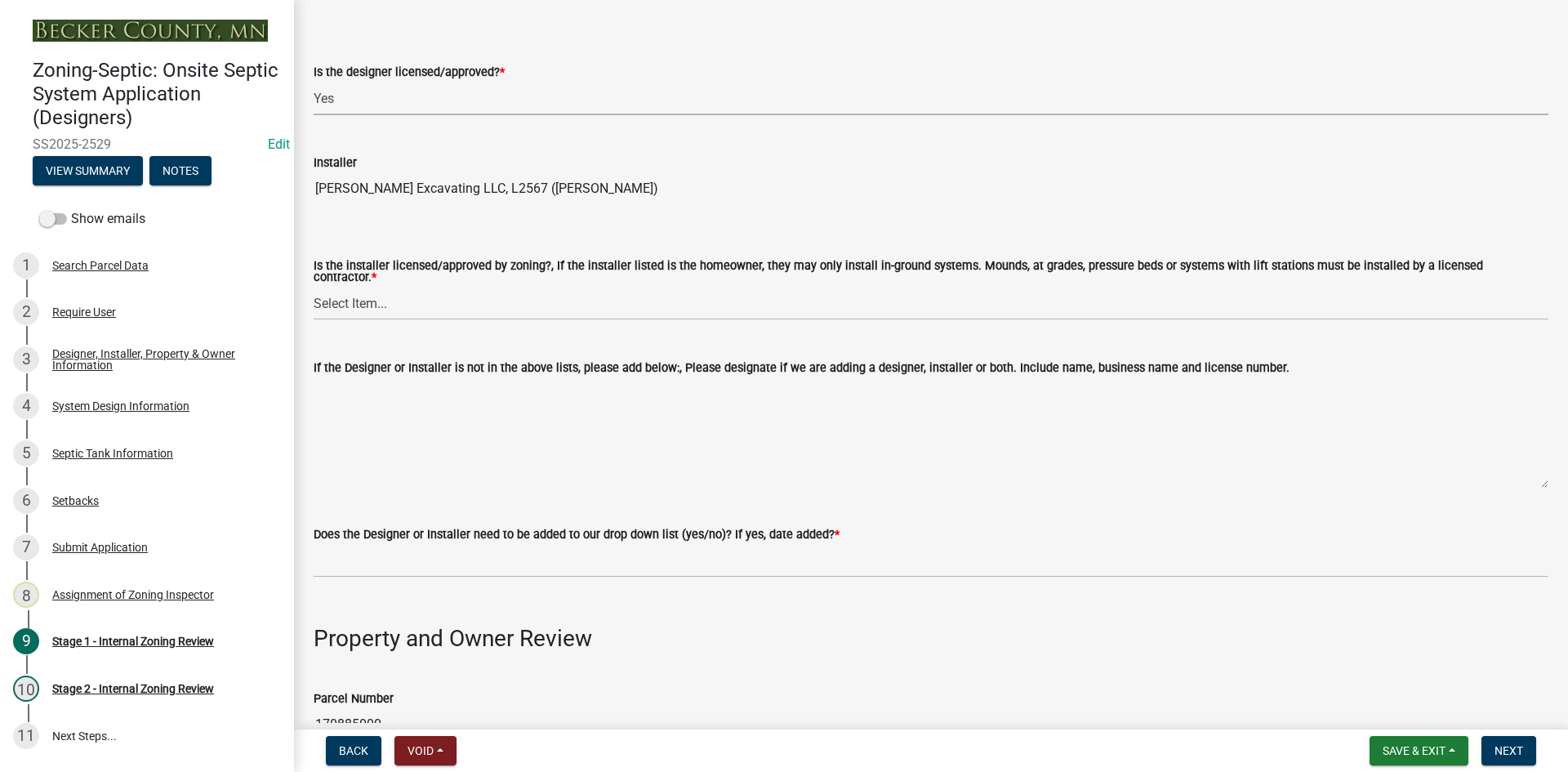
scroll to position [163, 0]
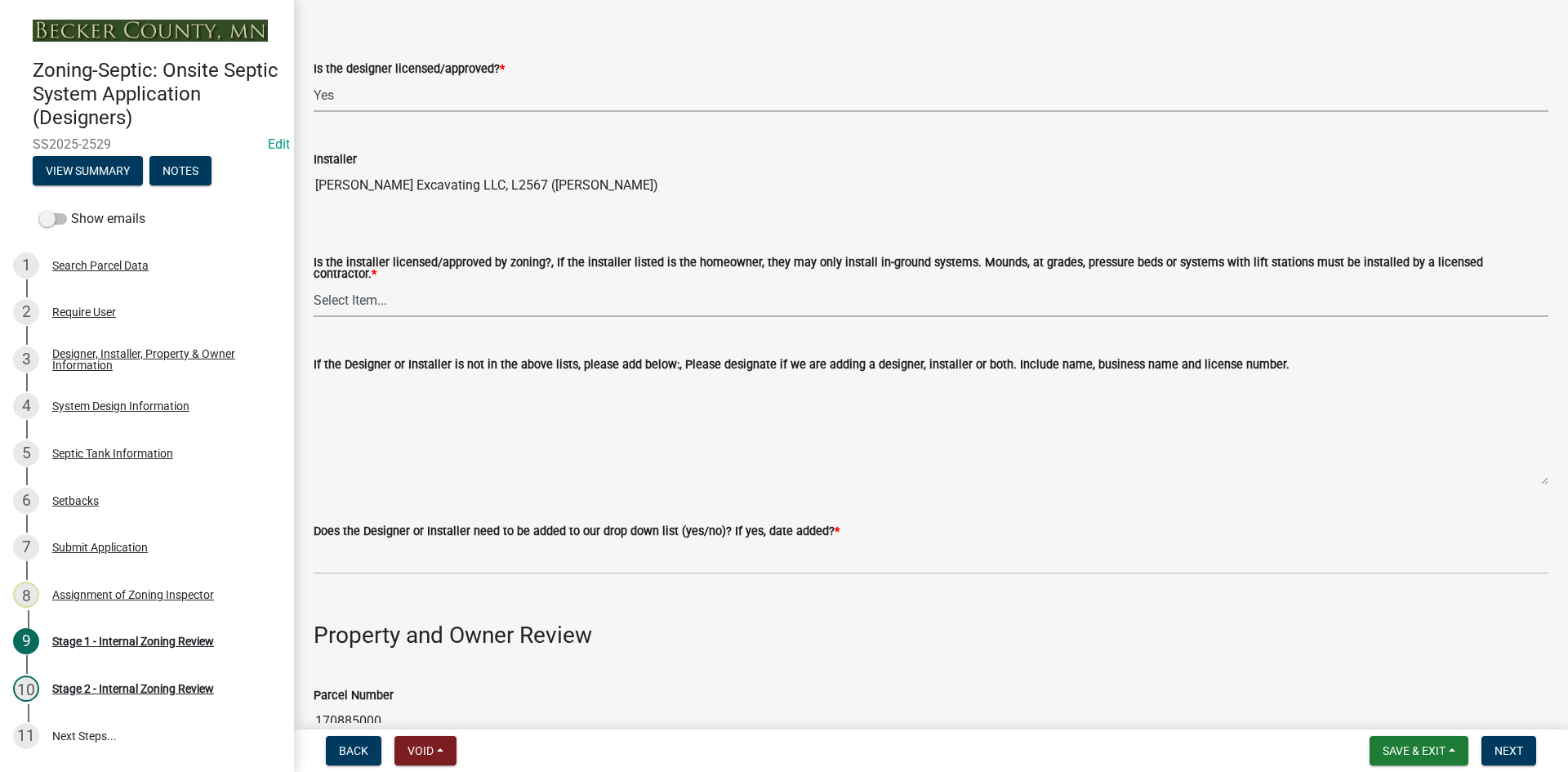
click at [388, 285] on select "Select Item... Yes No" at bounding box center [931, 300] width 1235 height 33
click at [314, 283] on select "Select Item... Yes No" at bounding box center [931, 300] width 1235 height 33
select select "ca07ae0a-7638-46ff-ada2-c67ca3524324"
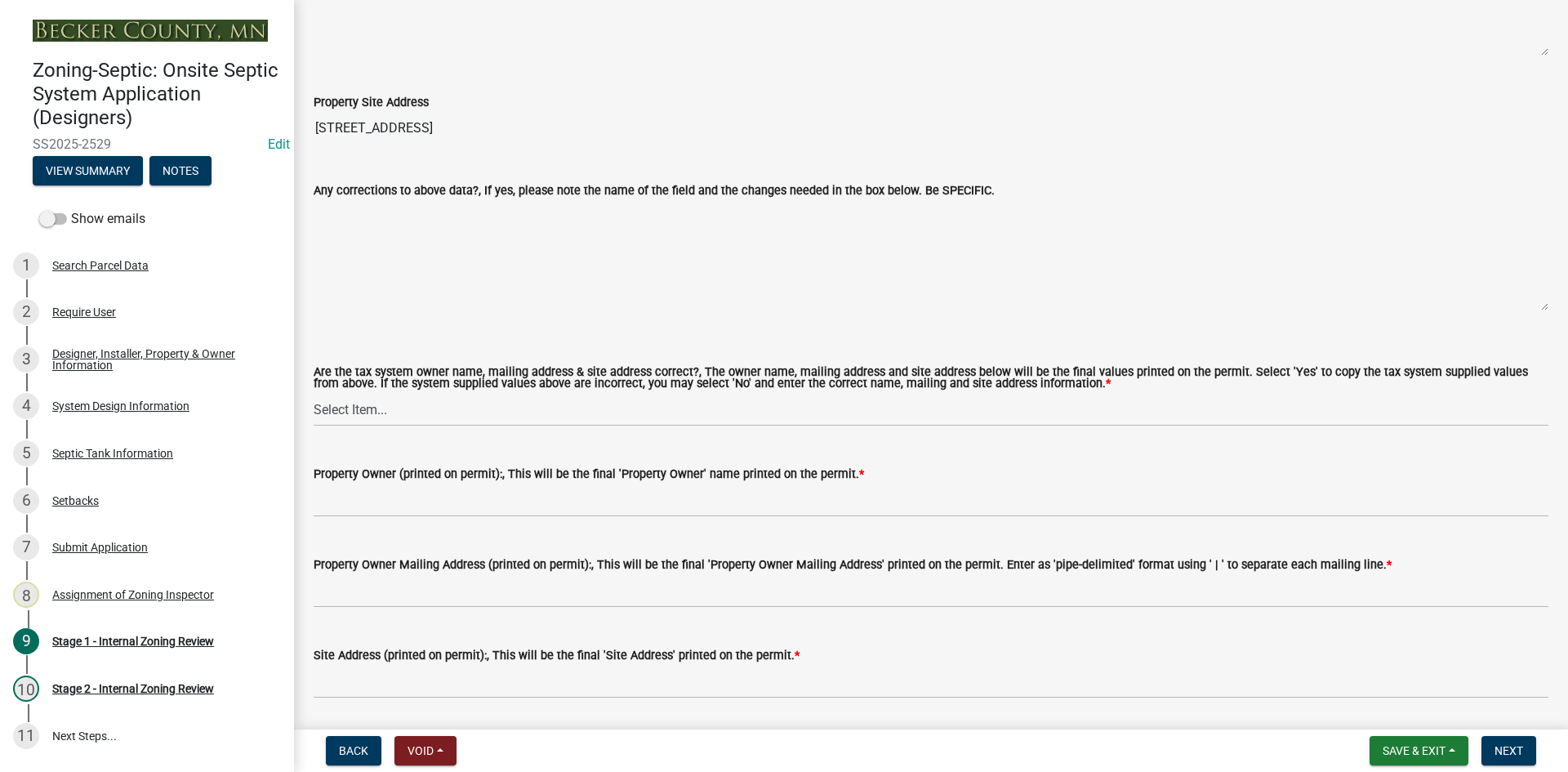
scroll to position [1306, 0]
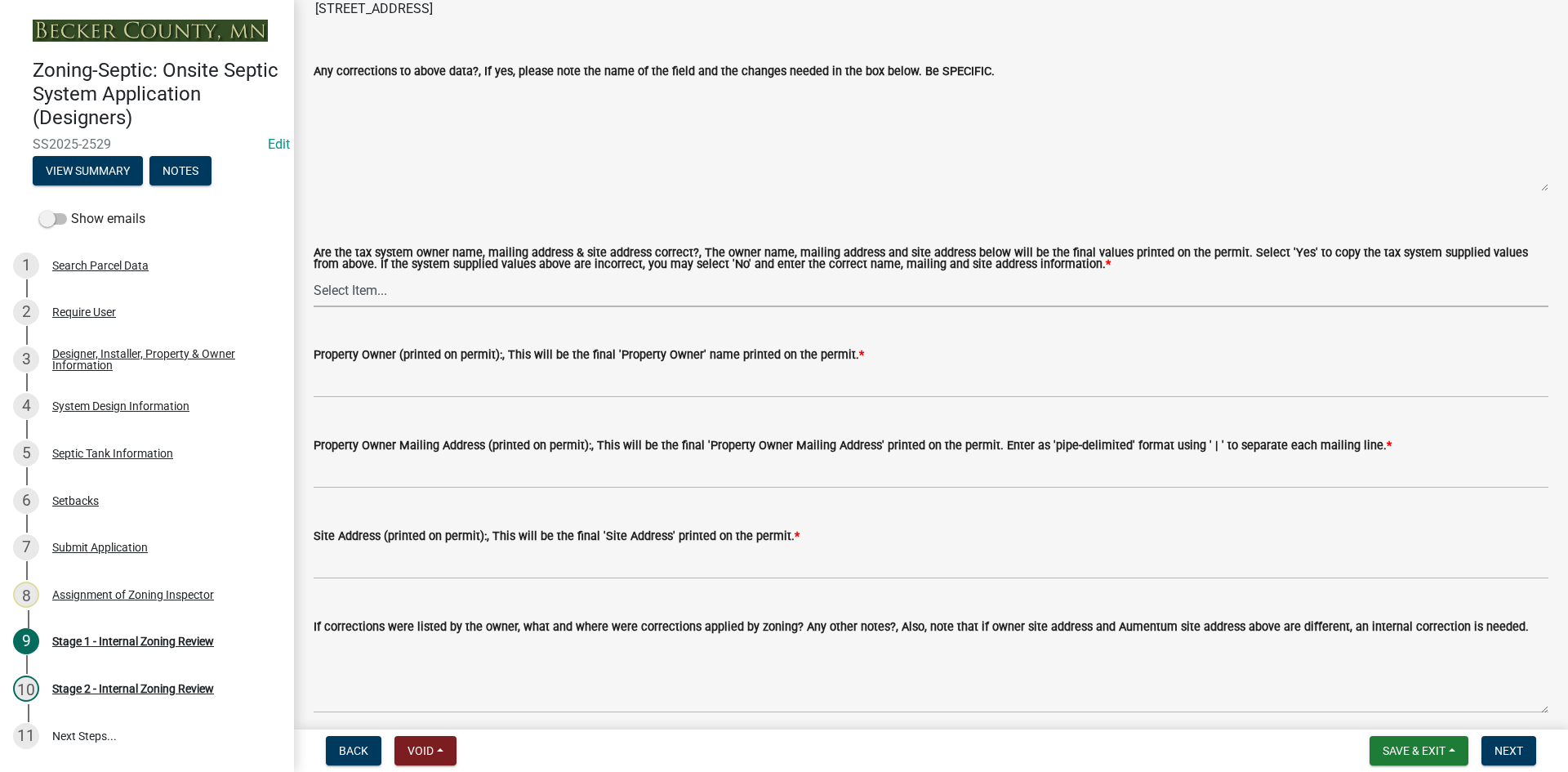
click at [372, 287] on select "Select Item... Yes No" at bounding box center [931, 290] width 1235 height 33
click at [314, 273] on select "Select Item... Yes No" at bounding box center [931, 290] width 1235 height 33
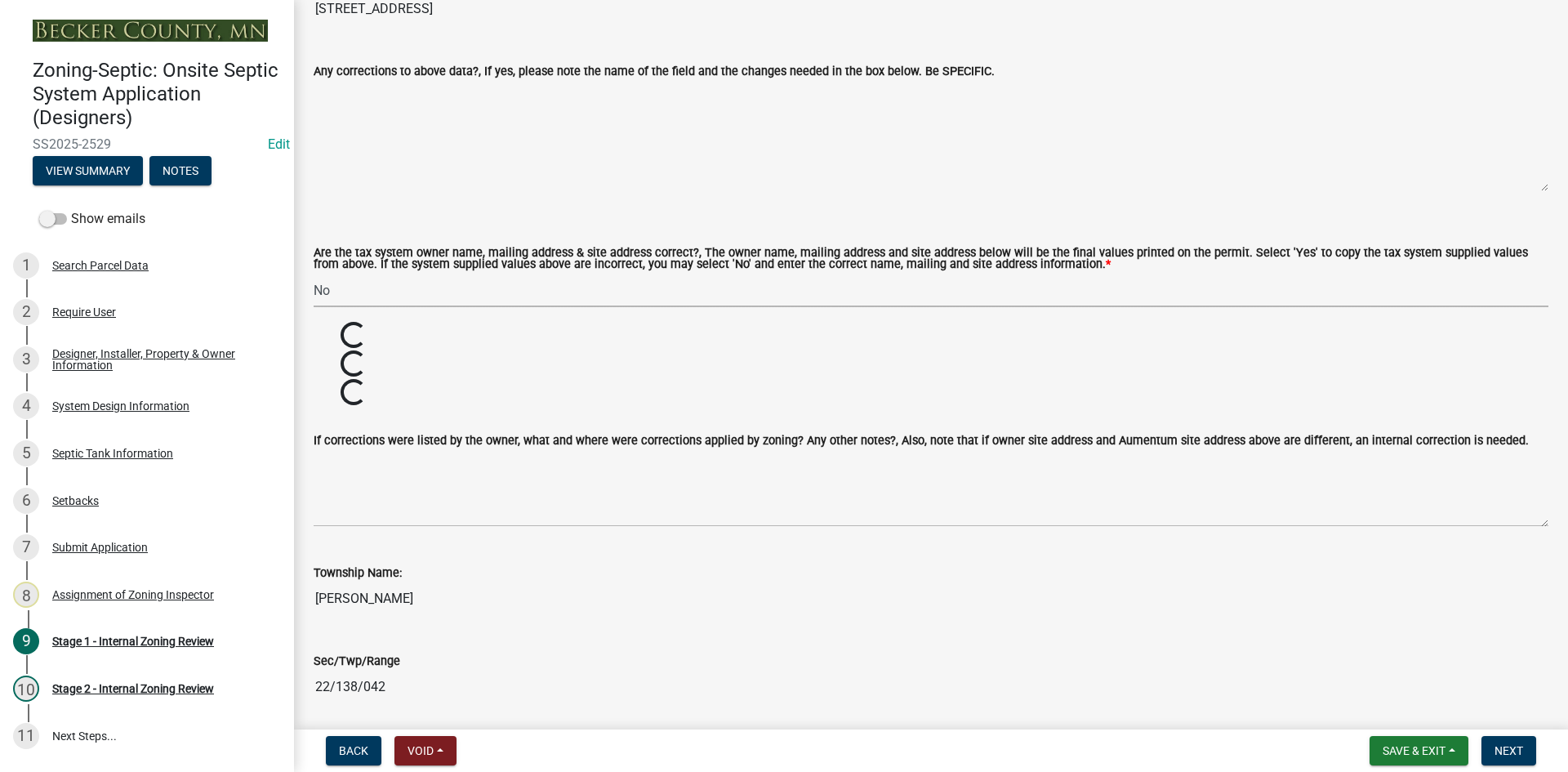
click at [377, 287] on select "Select Item... Yes No" at bounding box center [931, 290] width 1235 height 33
click at [314, 273] on select "Select Item... Yes No" at bounding box center [931, 290] width 1235 height 33
select select "ec75a761-93b4-47c5-8535-fea253c32937"
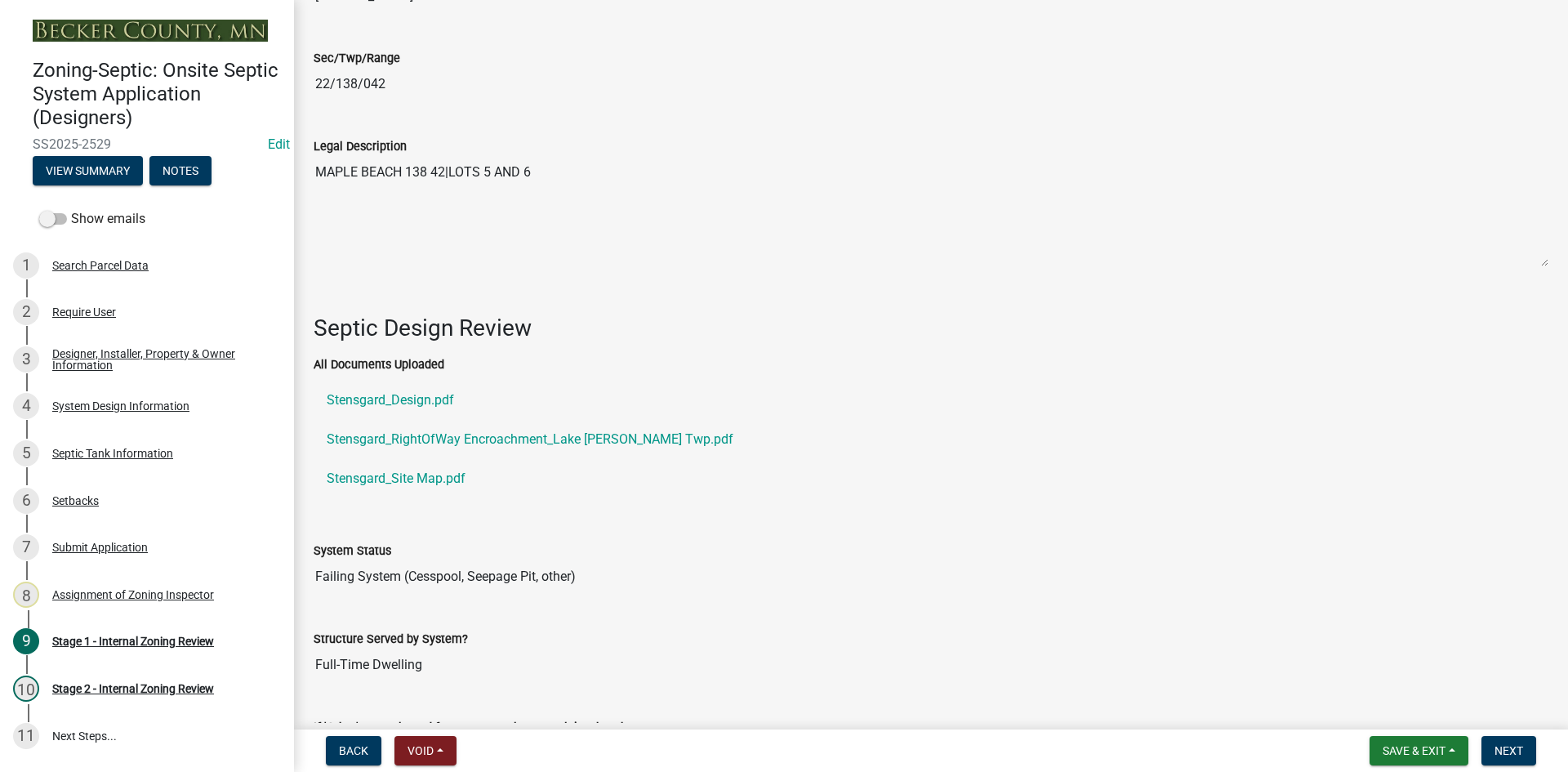
scroll to position [2205, 0]
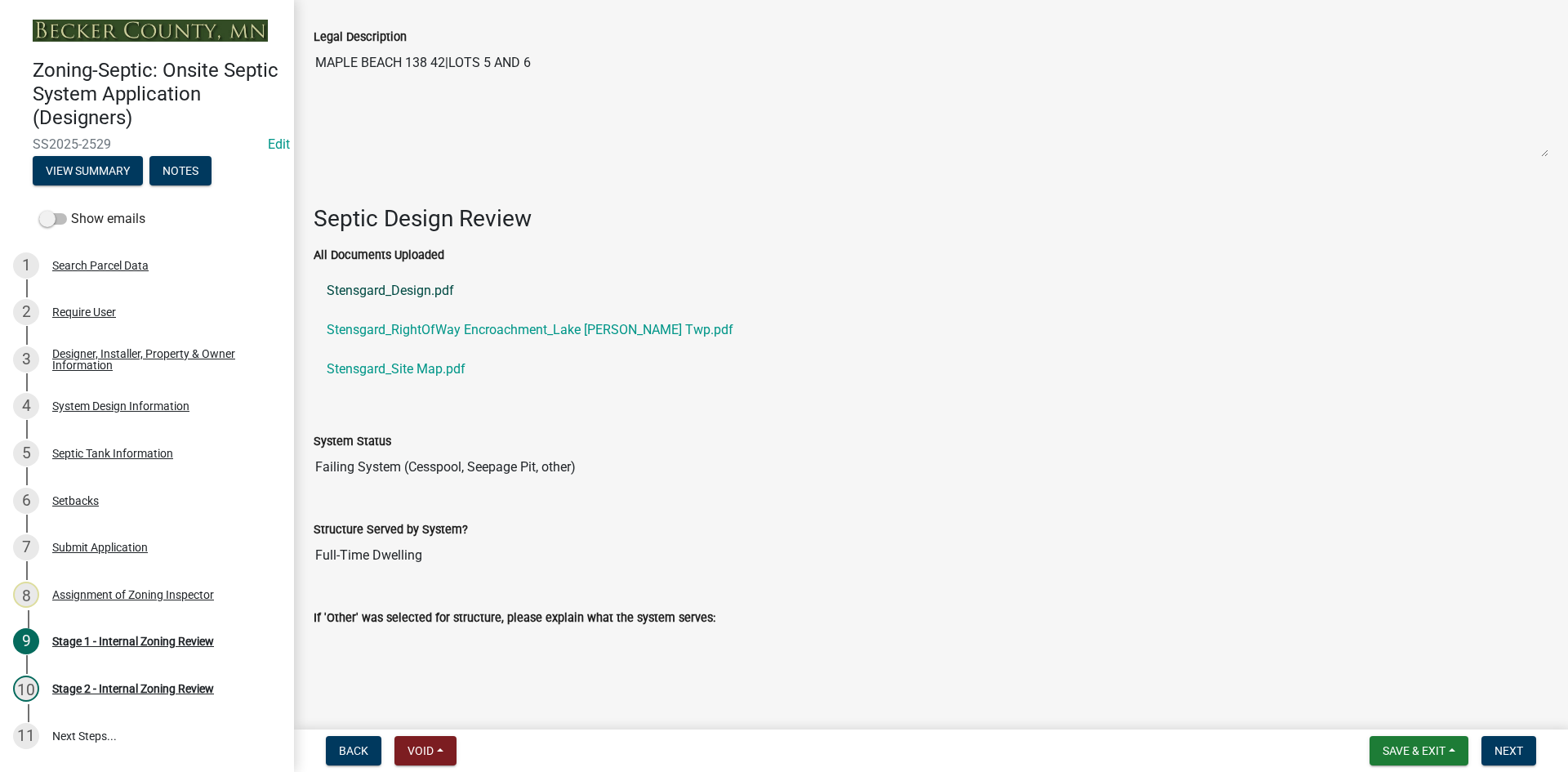
click at [424, 284] on link "Stensgard_Design.pdf" at bounding box center [931, 291] width 1235 height 39
click at [384, 324] on link "Stensgard_RightOfWay Encroachment_Lake Eunice Twp.pdf" at bounding box center [931, 330] width 1235 height 39
click at [396, 361] on link "Stensgard_Site Map.pdf" at bounding box center [931, 369] width 1235 height 39
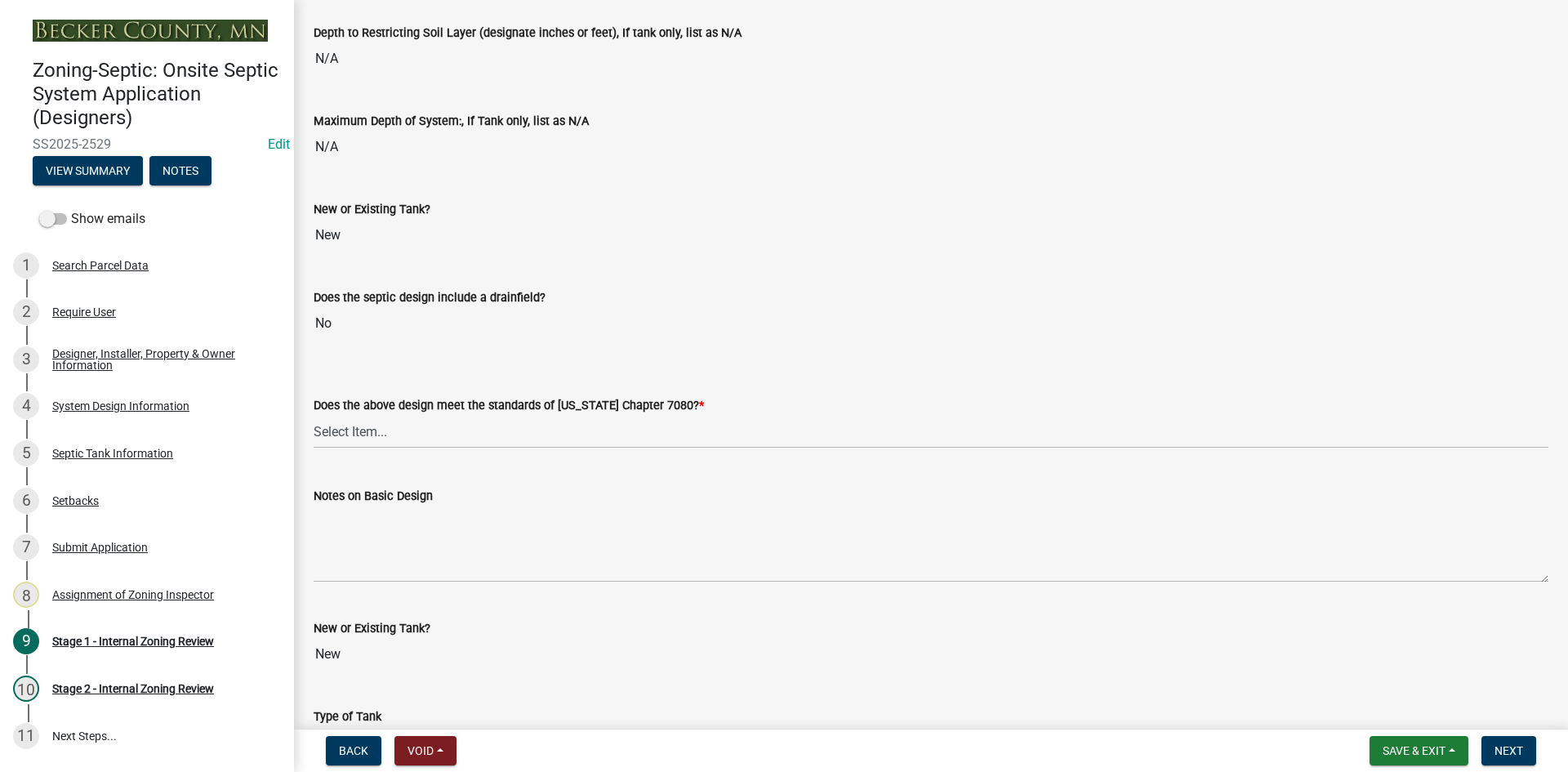
scroll to position [3592, 0]
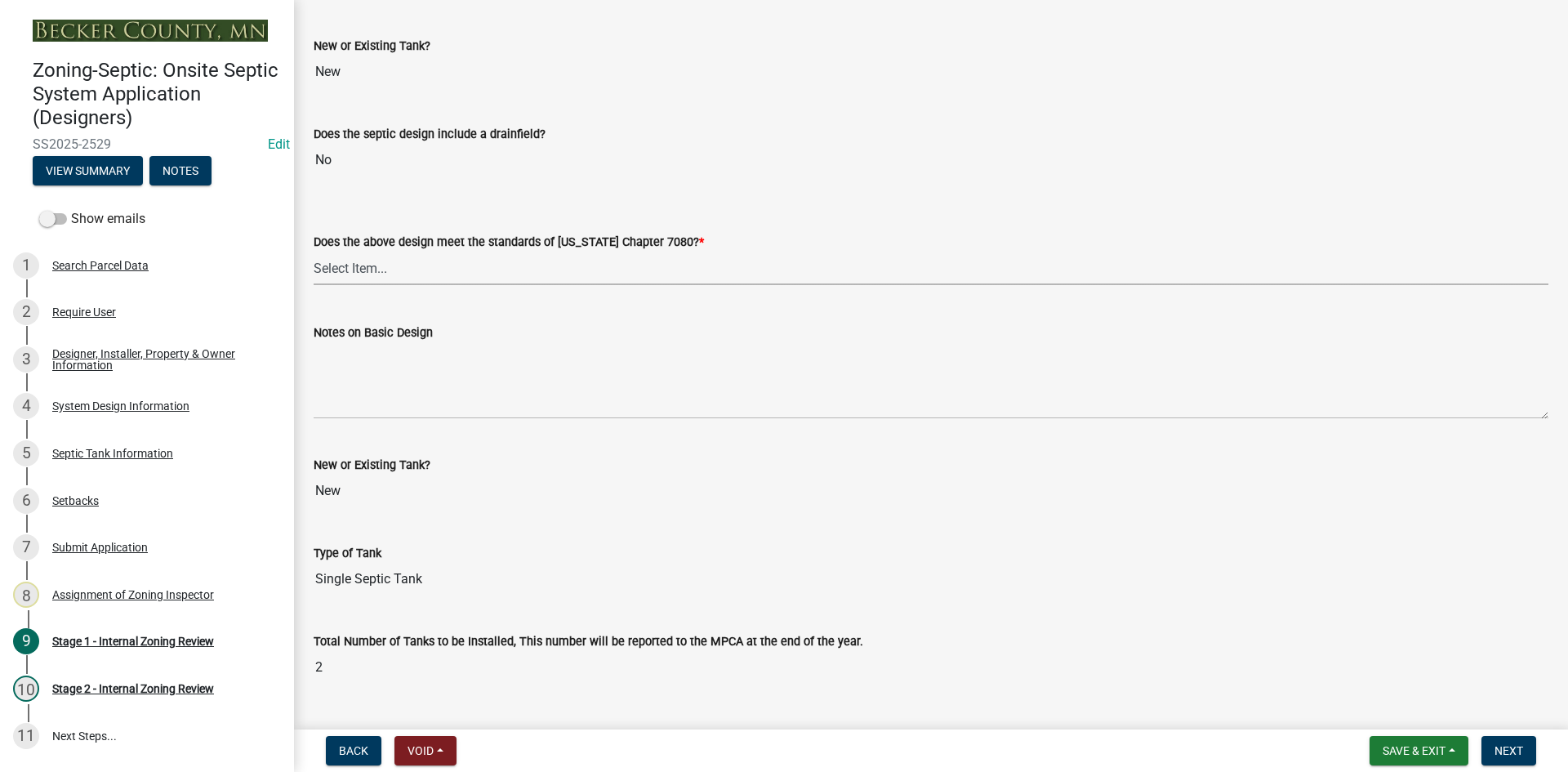
click at [350, 253] on select "Select Item... Yes No" at bounding box center [931, 268] width 1235 height 33
click at [314, 252] on select "Select Item... Yes No" at bounding box center [931, 268] width 1235 height 33
select select "bcbb982e-a48c-4b4a-a83b-ed1363446a86"
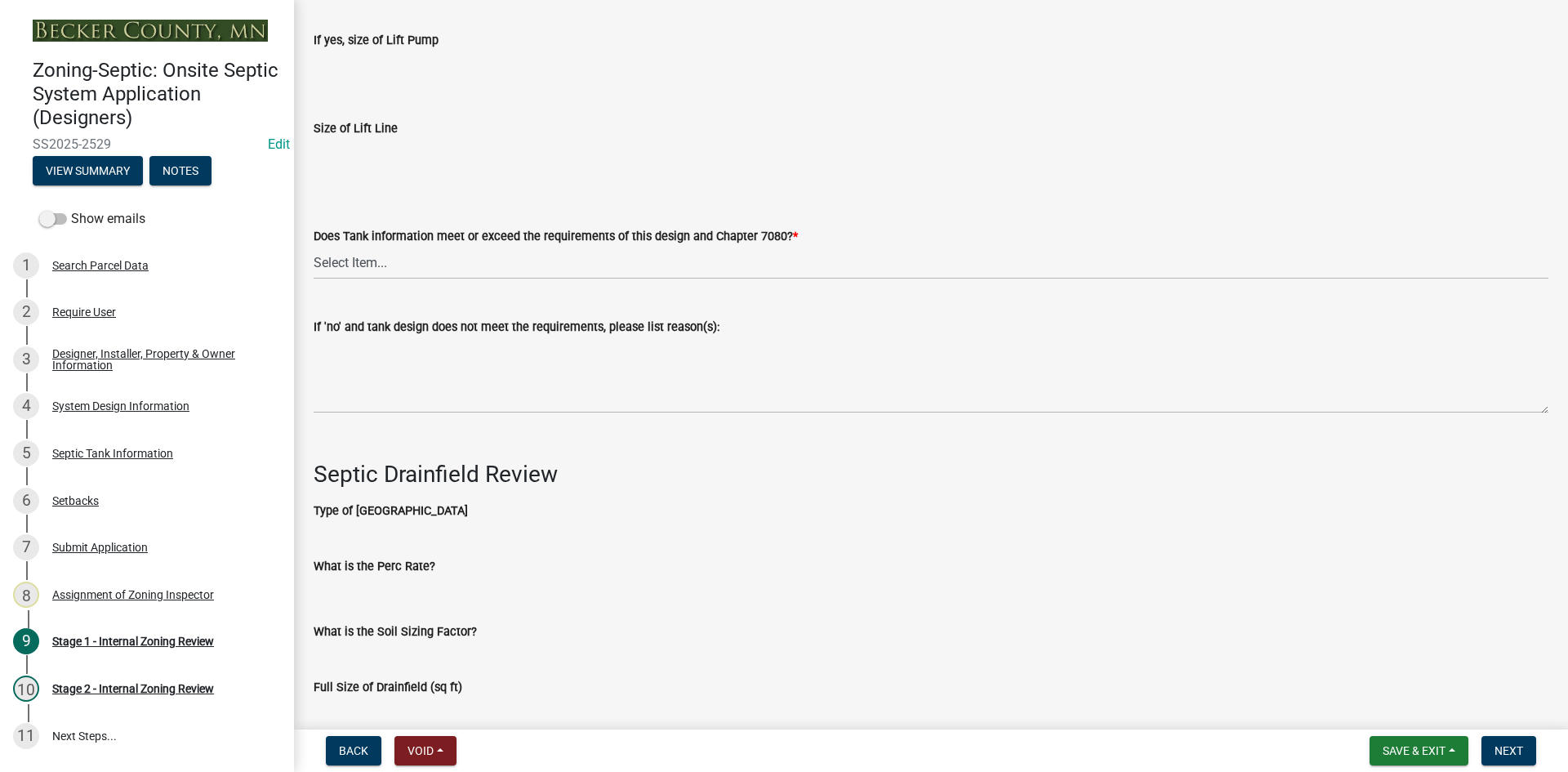
scroll to position [4817, 0]
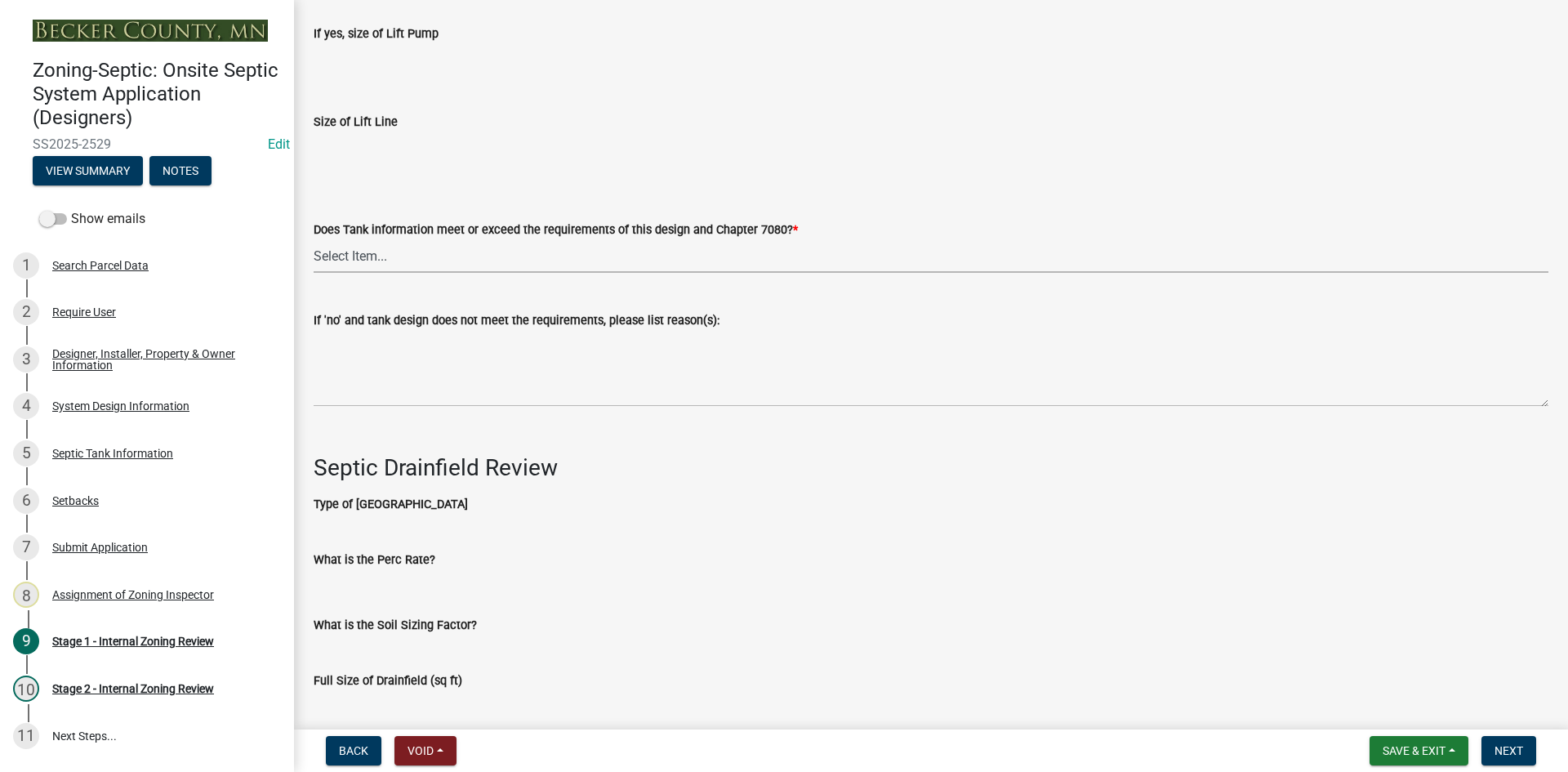
click at [368, 253] on select "Select Item... Yes No" at bounding box center [931, 255] width 1235 height 33
click at [314, 239] on select "Select Item... Yes No" at bounding box center [931, 255] width 1235 height 33
select select "47a2a5dd-5977-4941-8e6f-09ff03cdfb75"
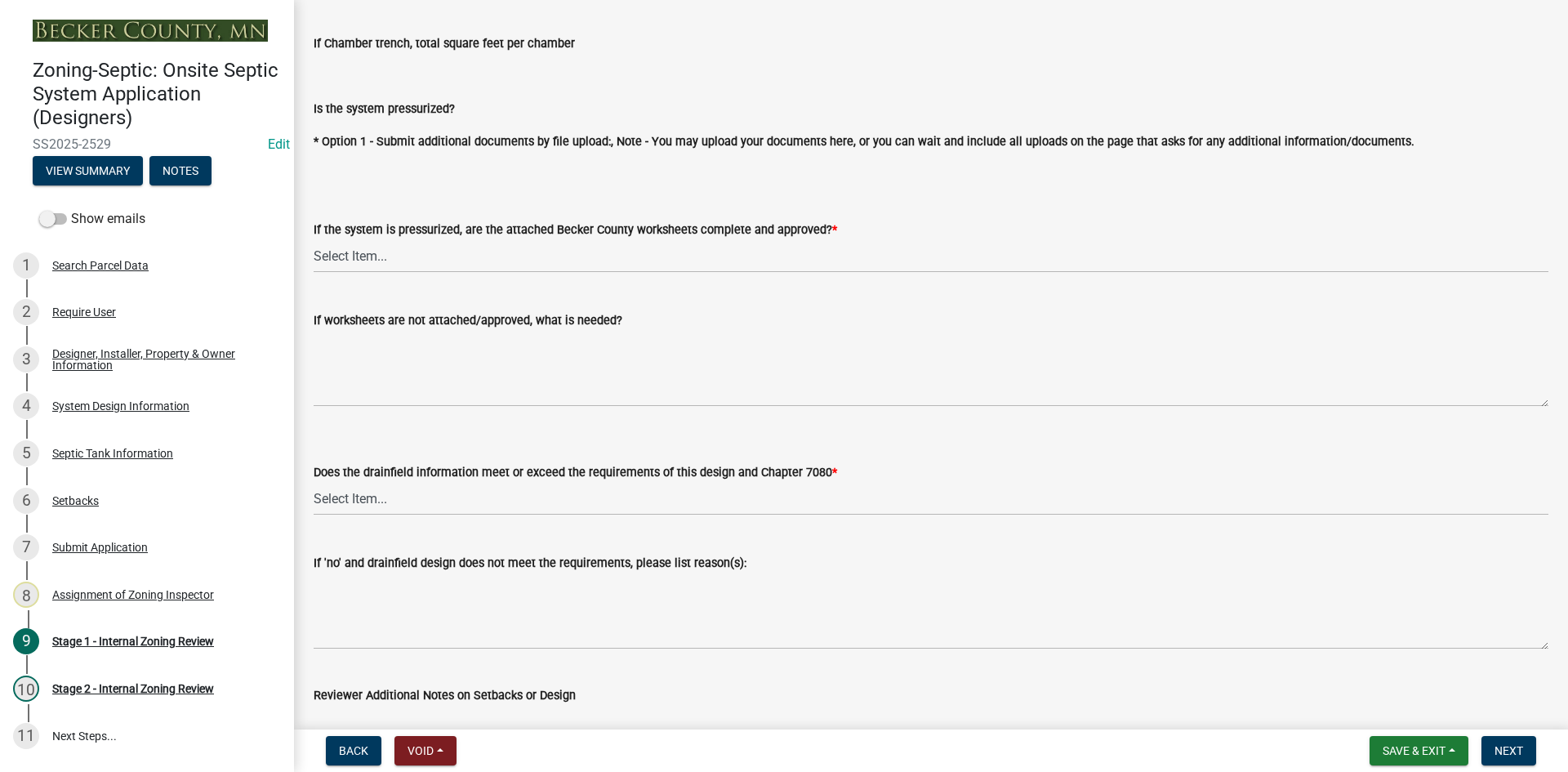
scroll to position [5622, 0]
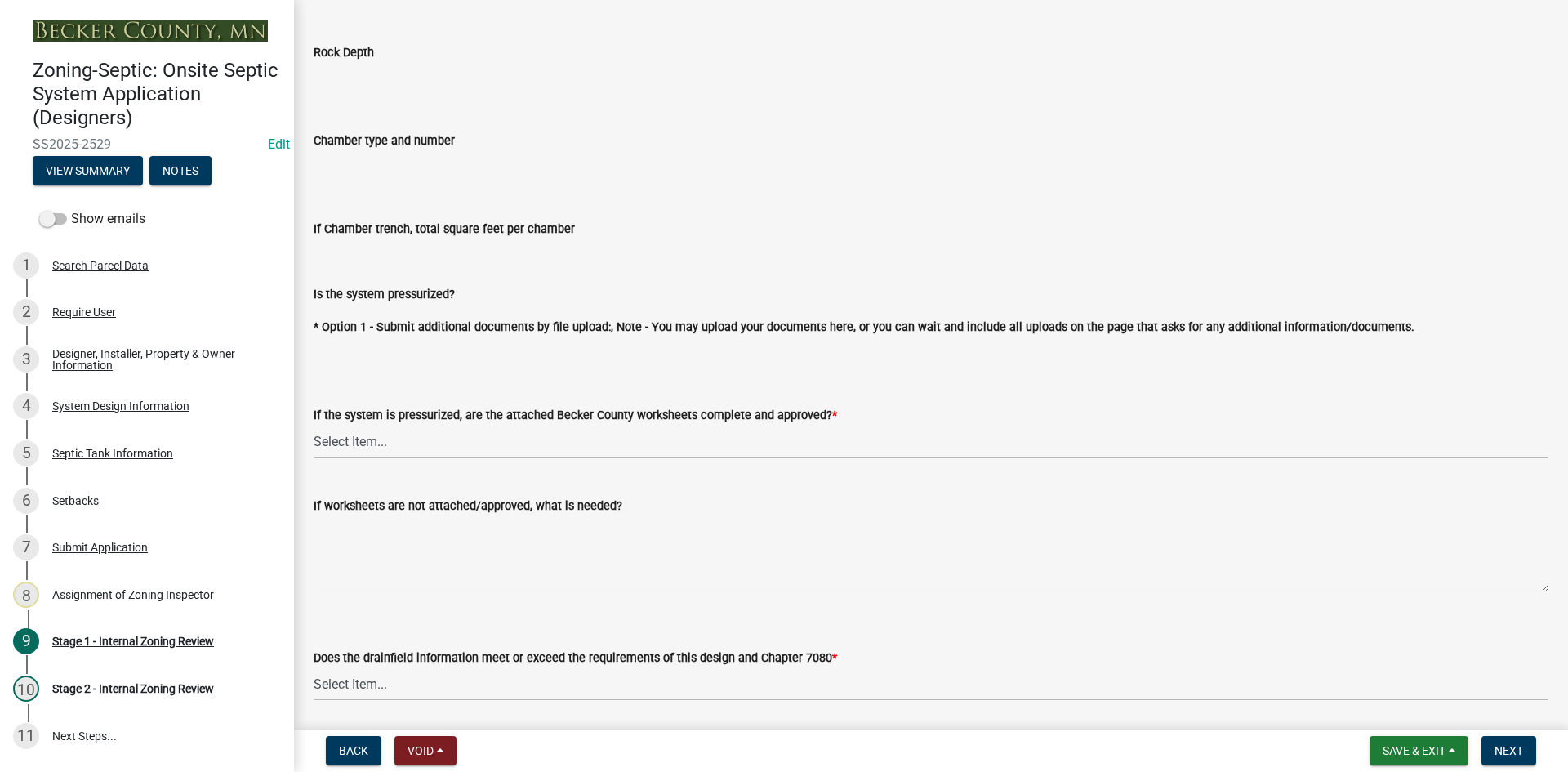
click at [364, 437] on select "Select Item... Yes No NA" at bounding box center [931, 442] width 1235 height 33
click at [314, 425] on select "Select Item... Yes No NA" at bounding box center [931, 442] width 1235 height 33
select select "bb79d4d7-231b-4b1d-b193-590fb78434b4"
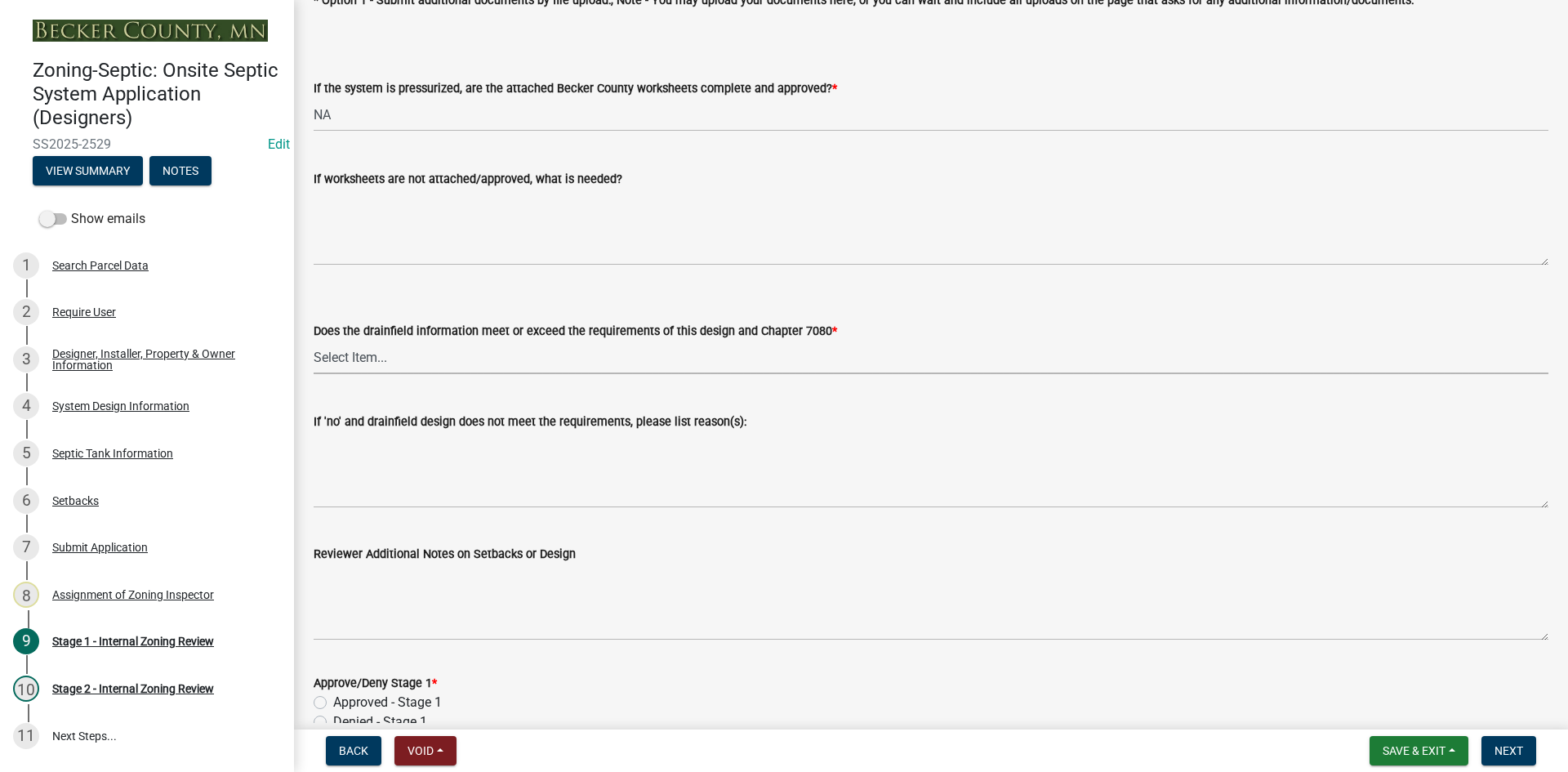
click at [336, 354] on select "Select Item... Yes No" at bounding box center [931, 357] width 1235 height 33
click at [314, 341] on select "Select Item... Yes No" at bounding box center [931, 357] width 1235 height 33
select select "16f67b85-ee8d-44ae-bc4a-b6dc5f12ab64"
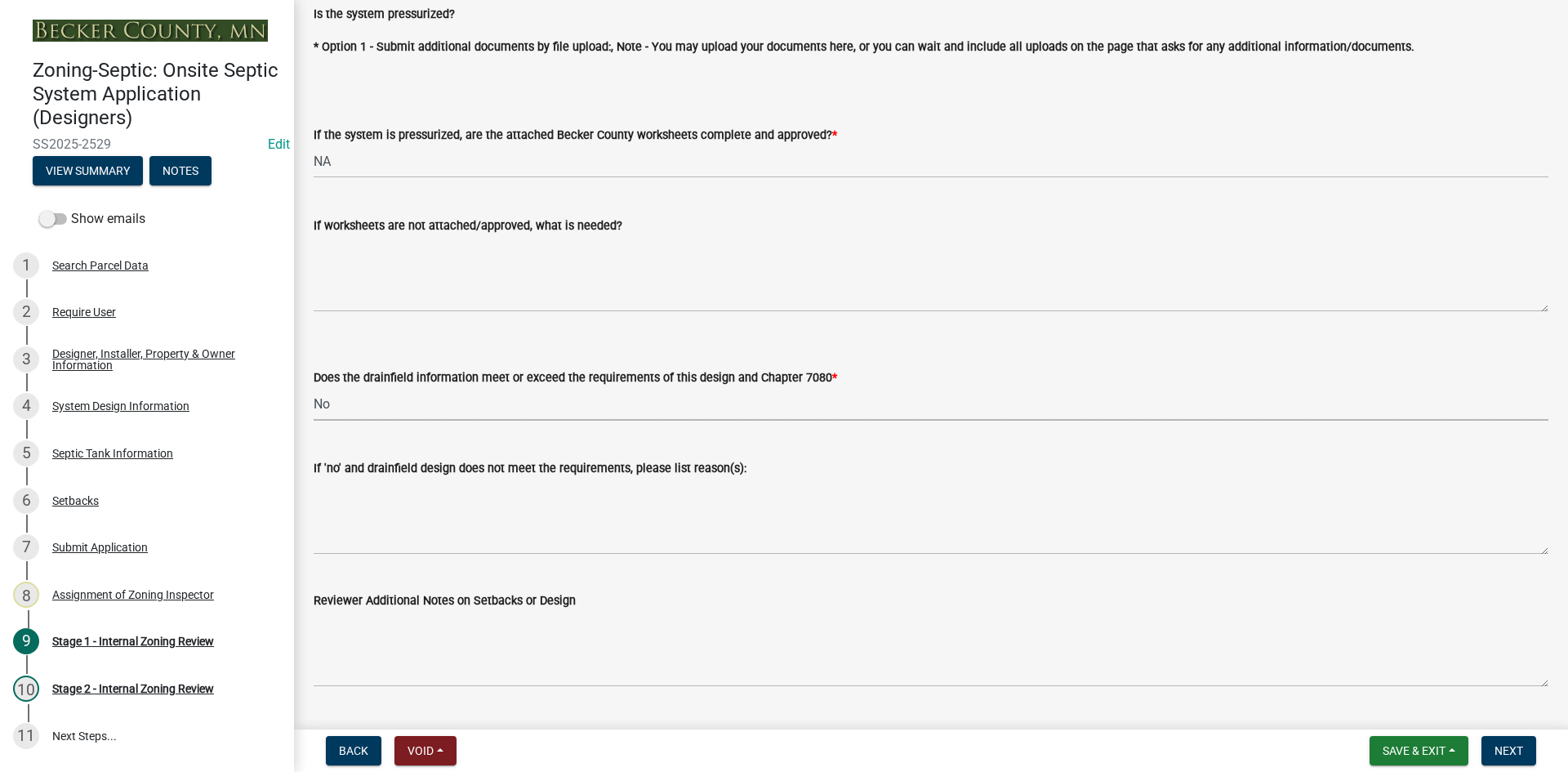
scroll to position [6030, 0]
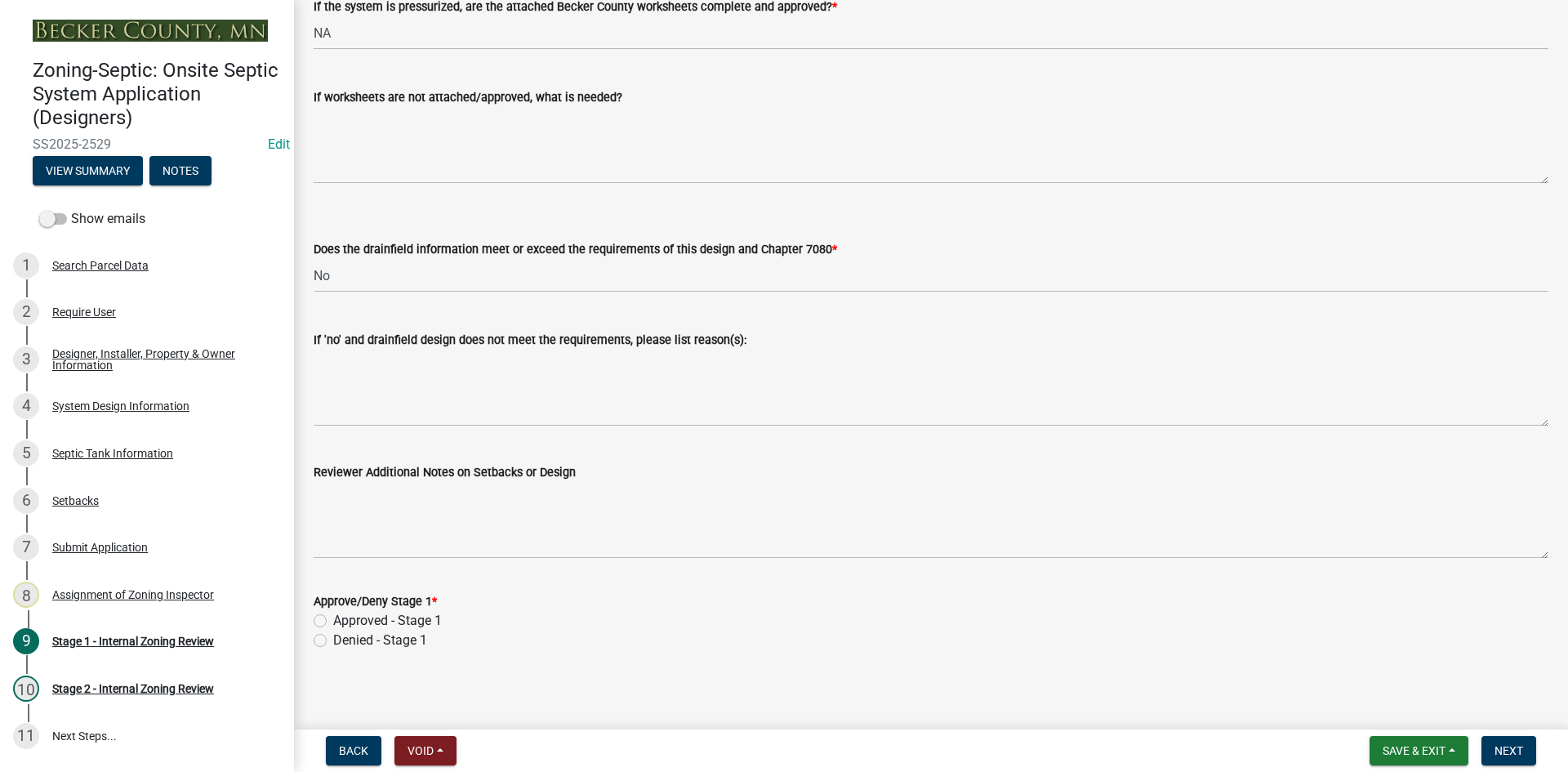
click at [333, 613] on label "Approved - Stage 1" at bounding box center [387, 620] width 108 height 19
click at [333, 613] on input "Approved - Stage 1" at bounding box center [338, 616] width 10 height 10
radio input "true"
click at [1524, 752] on button "Next" at bounding box center [1508, 751] width 55 height 30
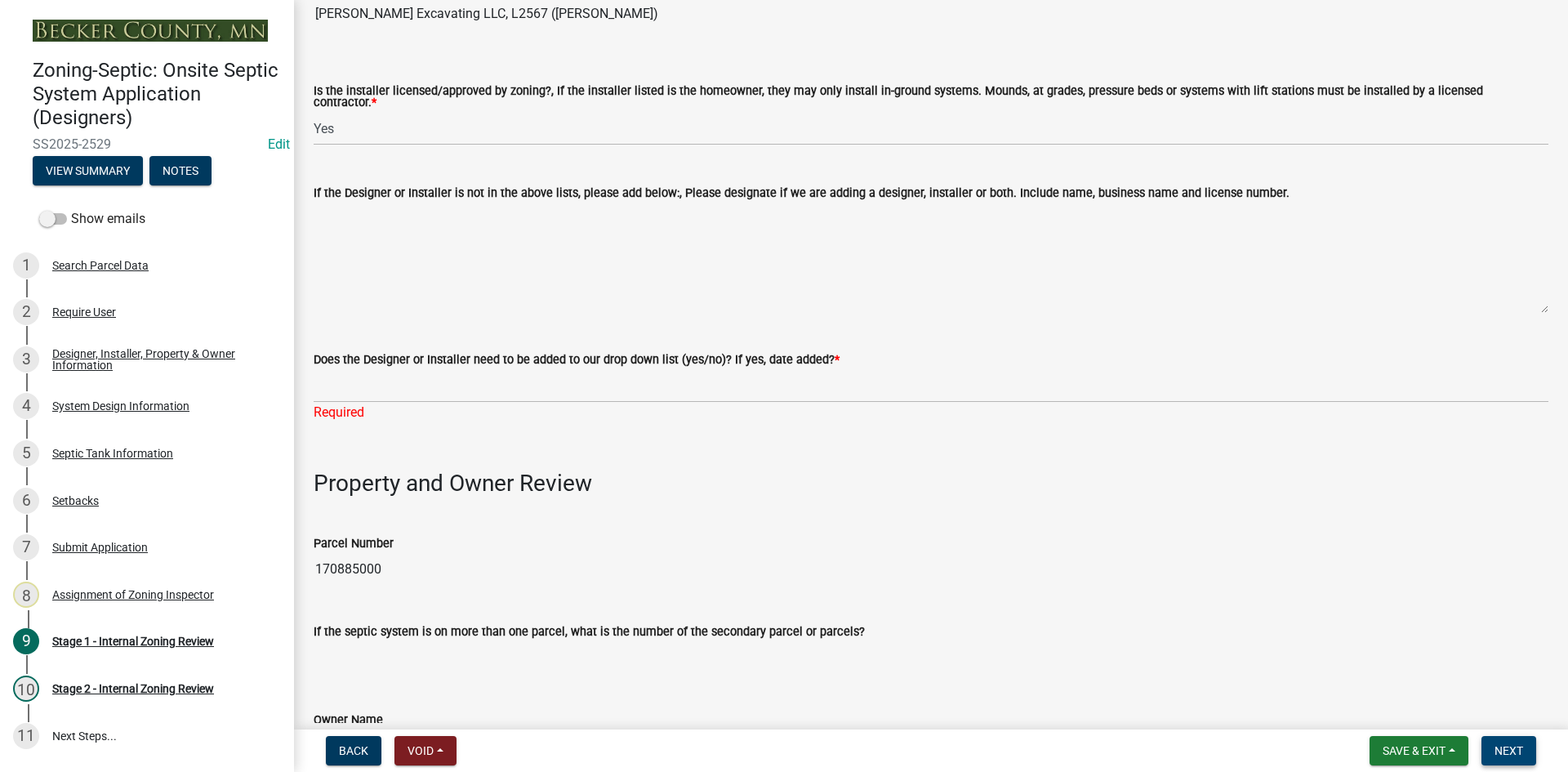
scroll to position [334, 0]
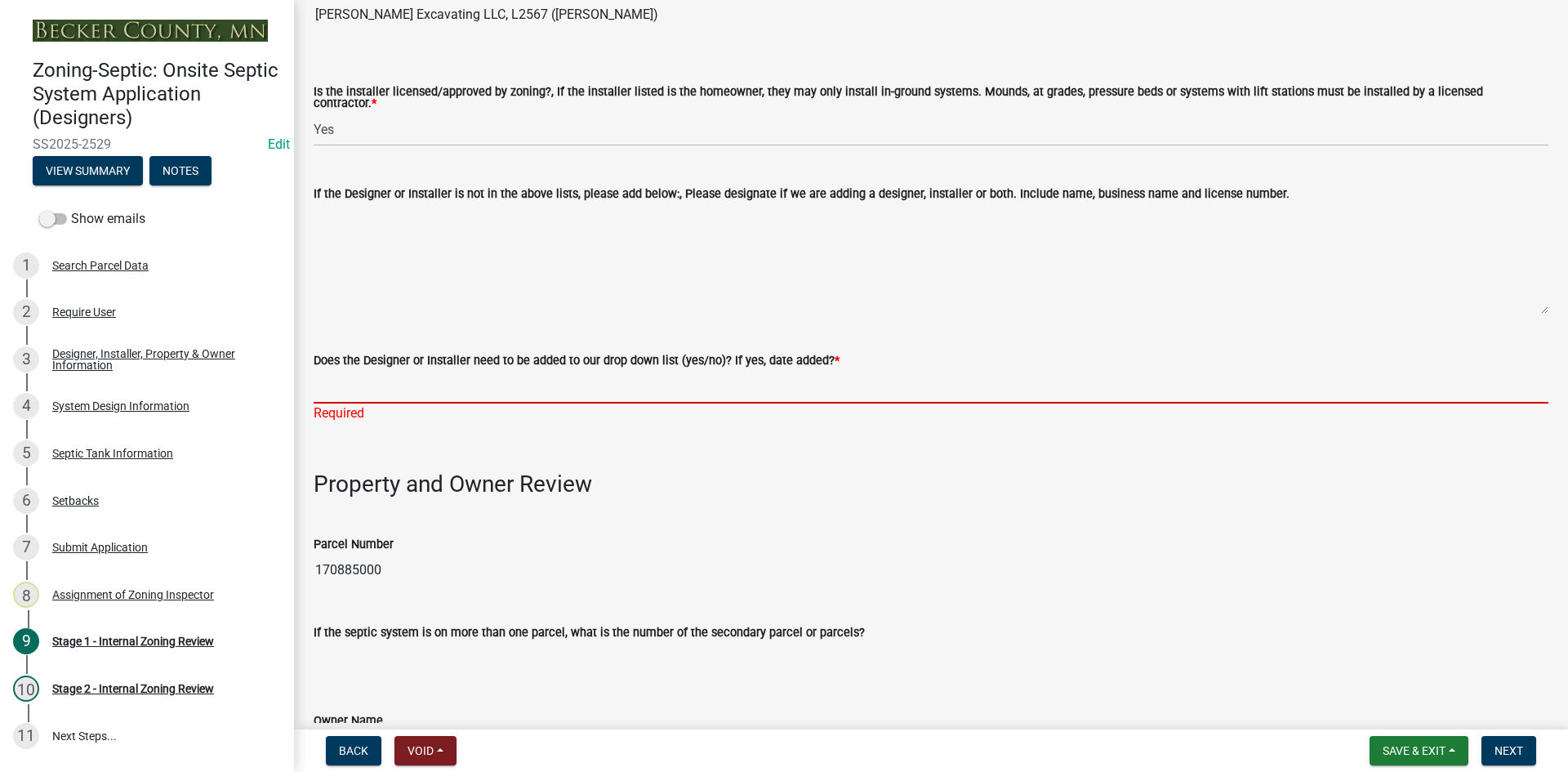
click at [371, 372] on input "Does the Designer or Installer need to be added to our drop down list (yes/no)?…" at bounding box center [931, 387] width 1235 height 33
type input "NO"
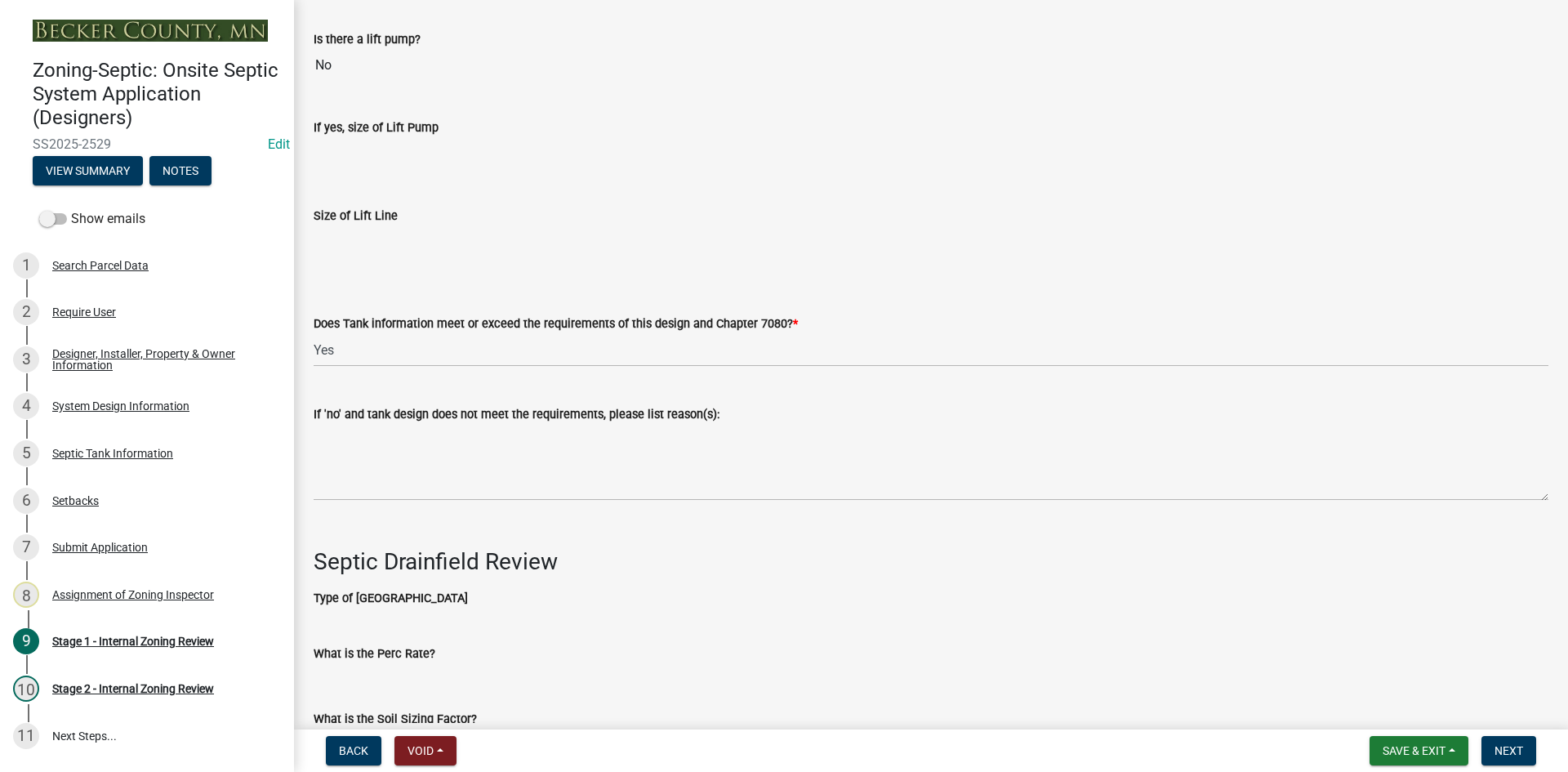
scroll to position [5560, 0]
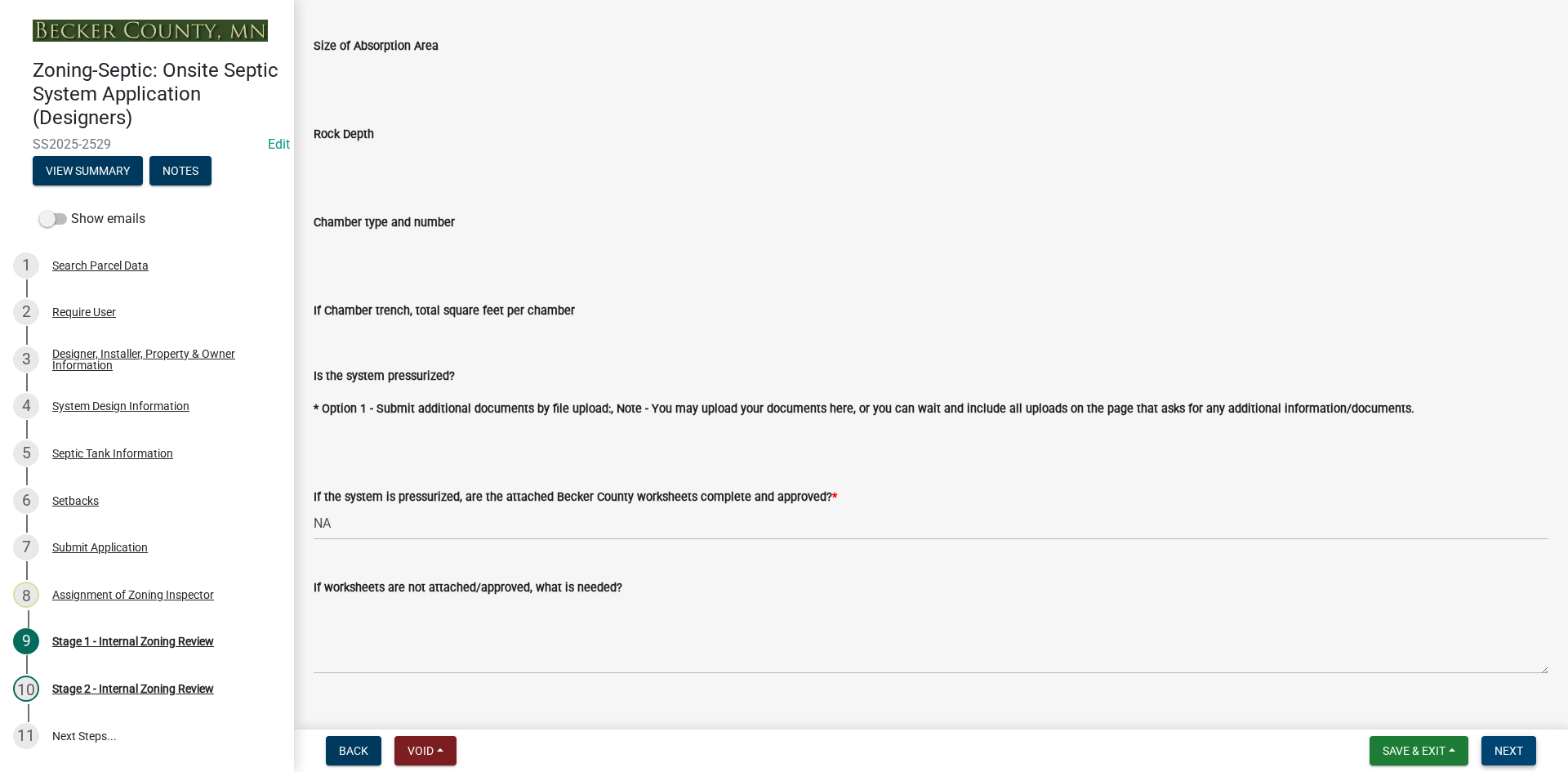
click at [1527, 753] on button "Next" at bounding box center [1508, 751] width 55 height 30
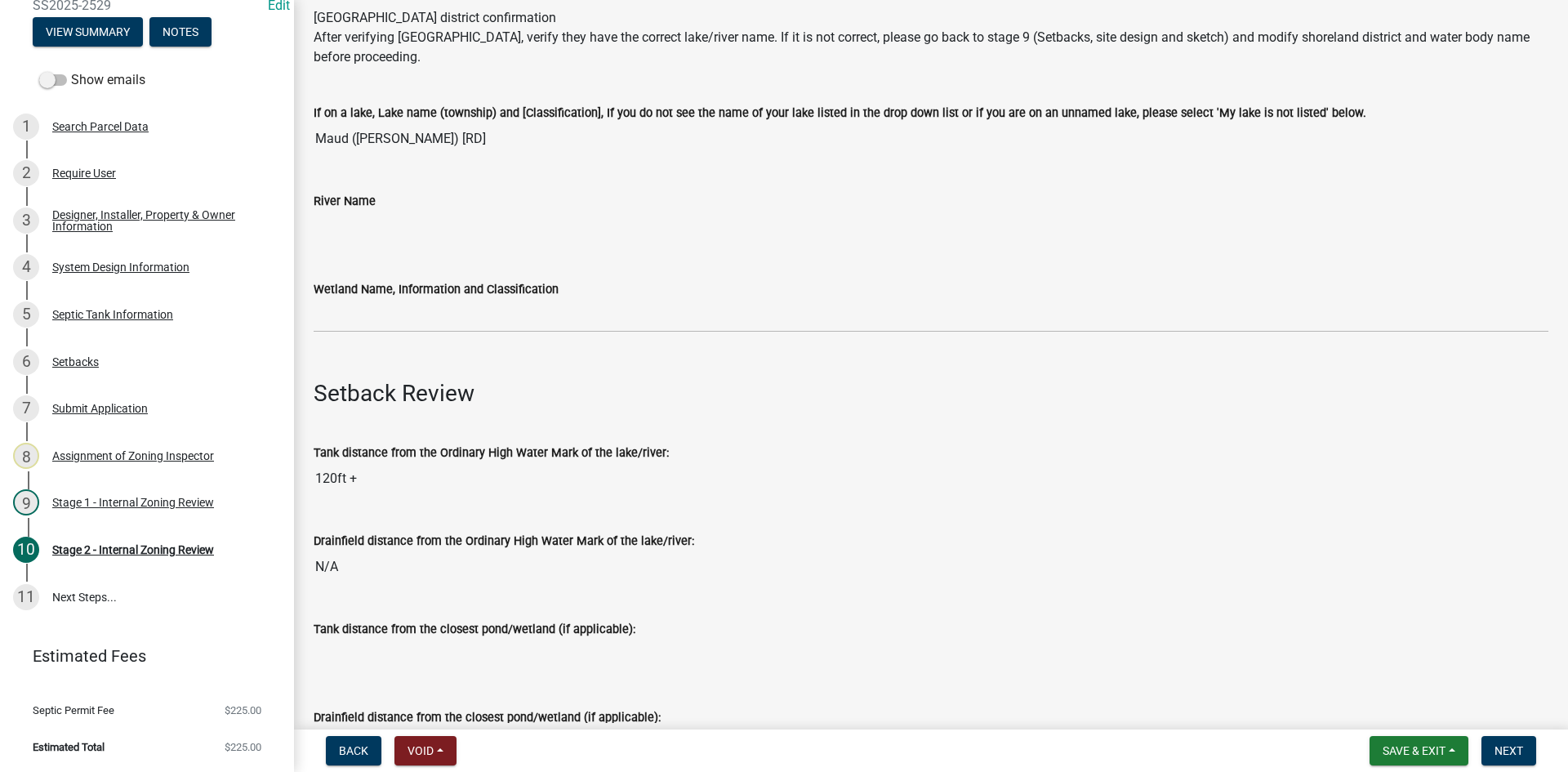
scroll to position [245, 0]
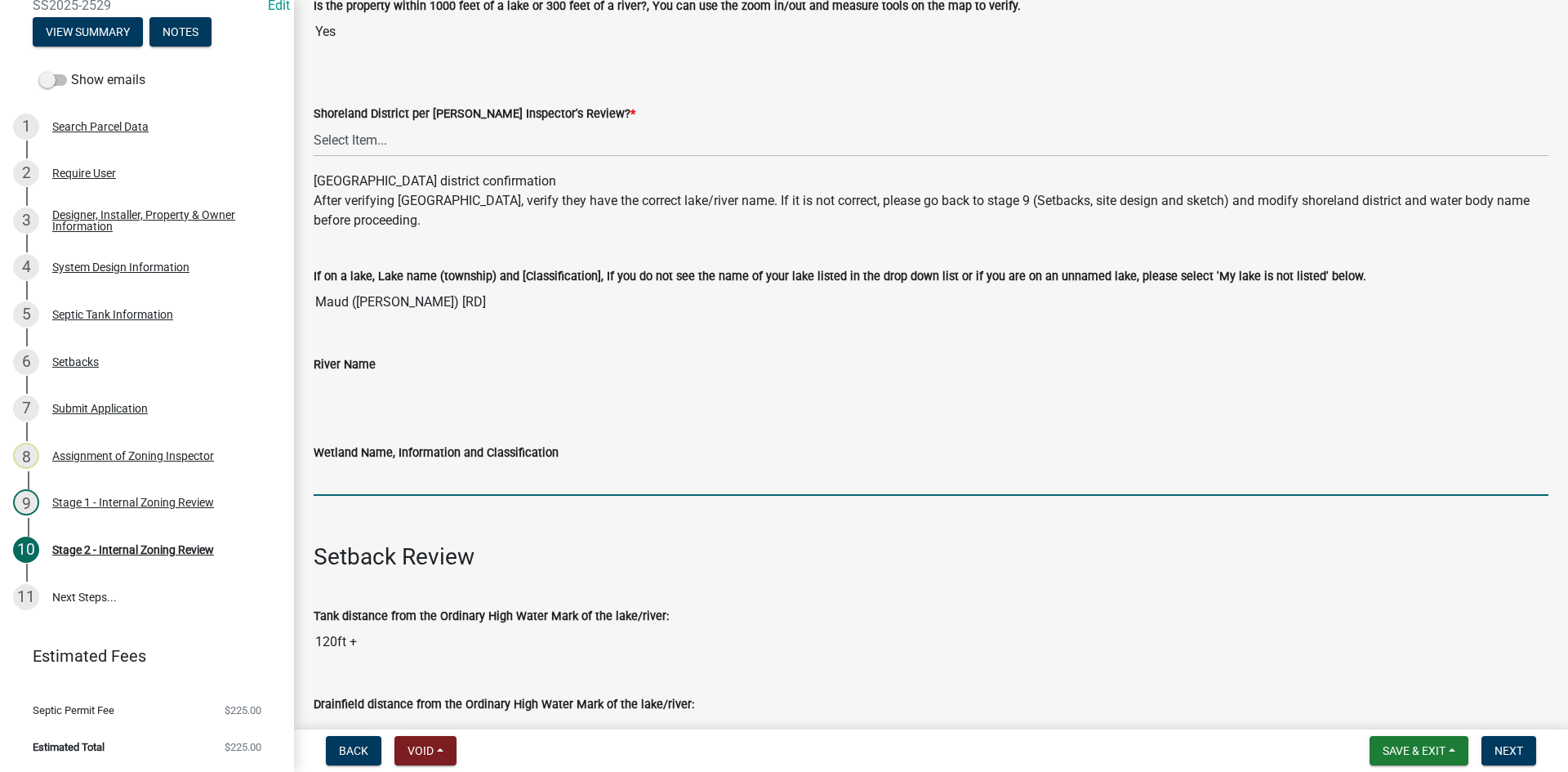
click at [362, 479] on input "Wetland Name, Information and Classification" at bounding box center [931, 479] width 1235 height 33
type input "rd100"
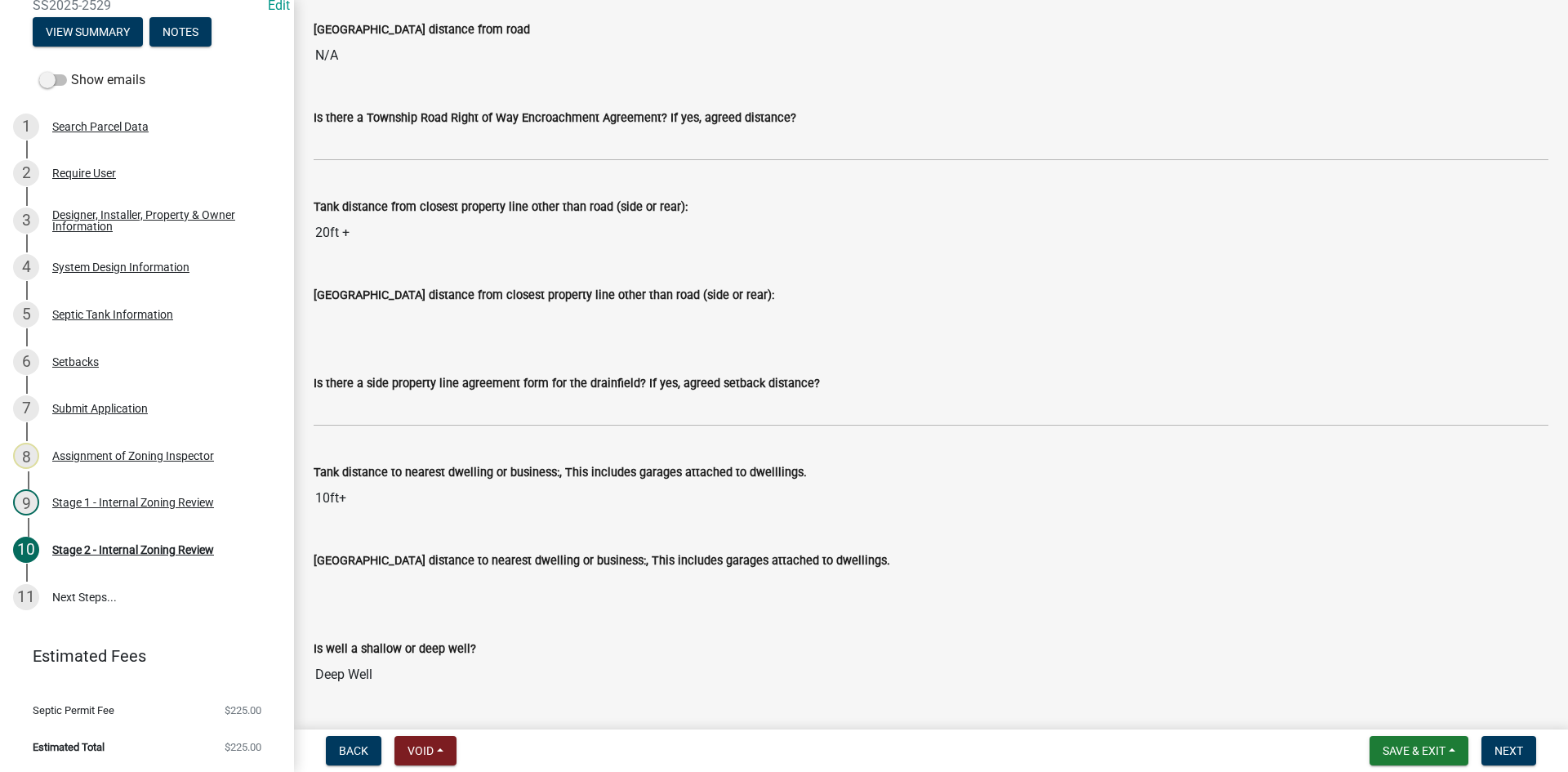
scroll to position [1470, 0]
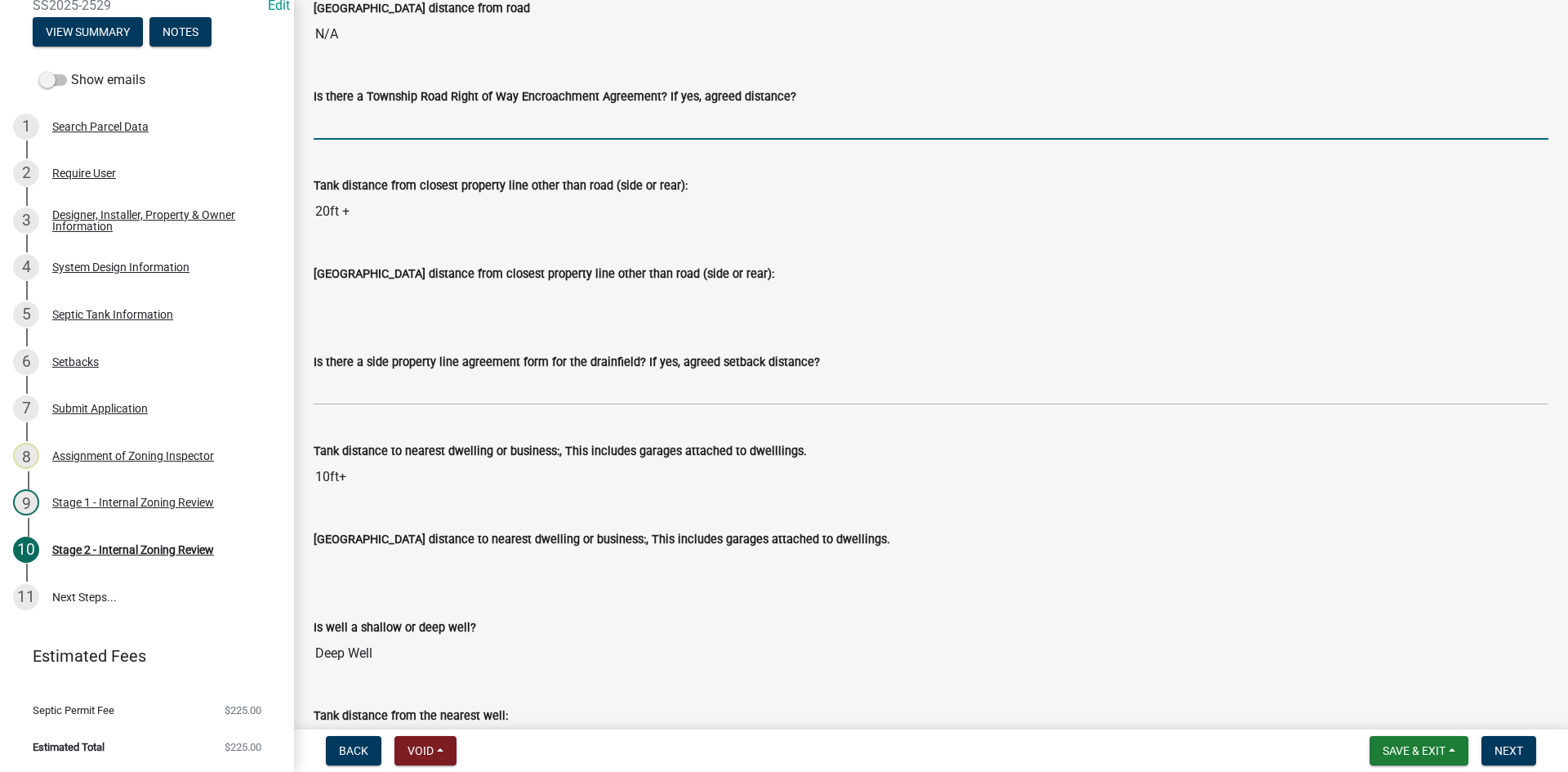
drag, startPoint x: 361, startPoint y: 117, endPoint x: 369, endPoint y: 118, distance: 8.1
click at [361, 117] on input "Is there a Township Road Right of Way Encroachment Agreement? If yes, agreed di…" at bounding box center [931, 123] width 1235 height 33
type input "yes / 0' tank"
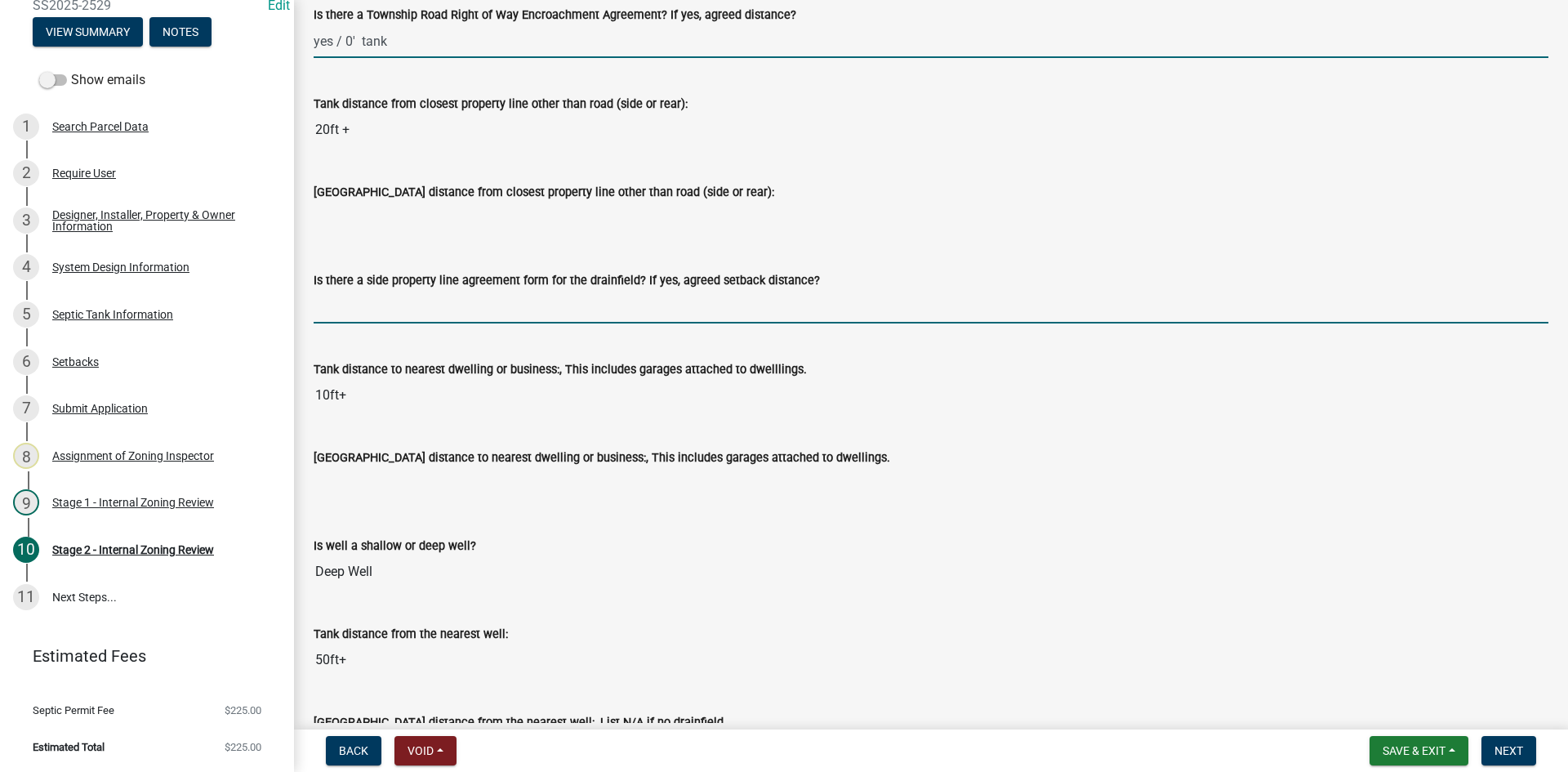
click at [364, 314] on input "Is there a side property line agreement form for the drainfield? If yes, agreed…" at bounding box center [931, 306] width 1235 height 33
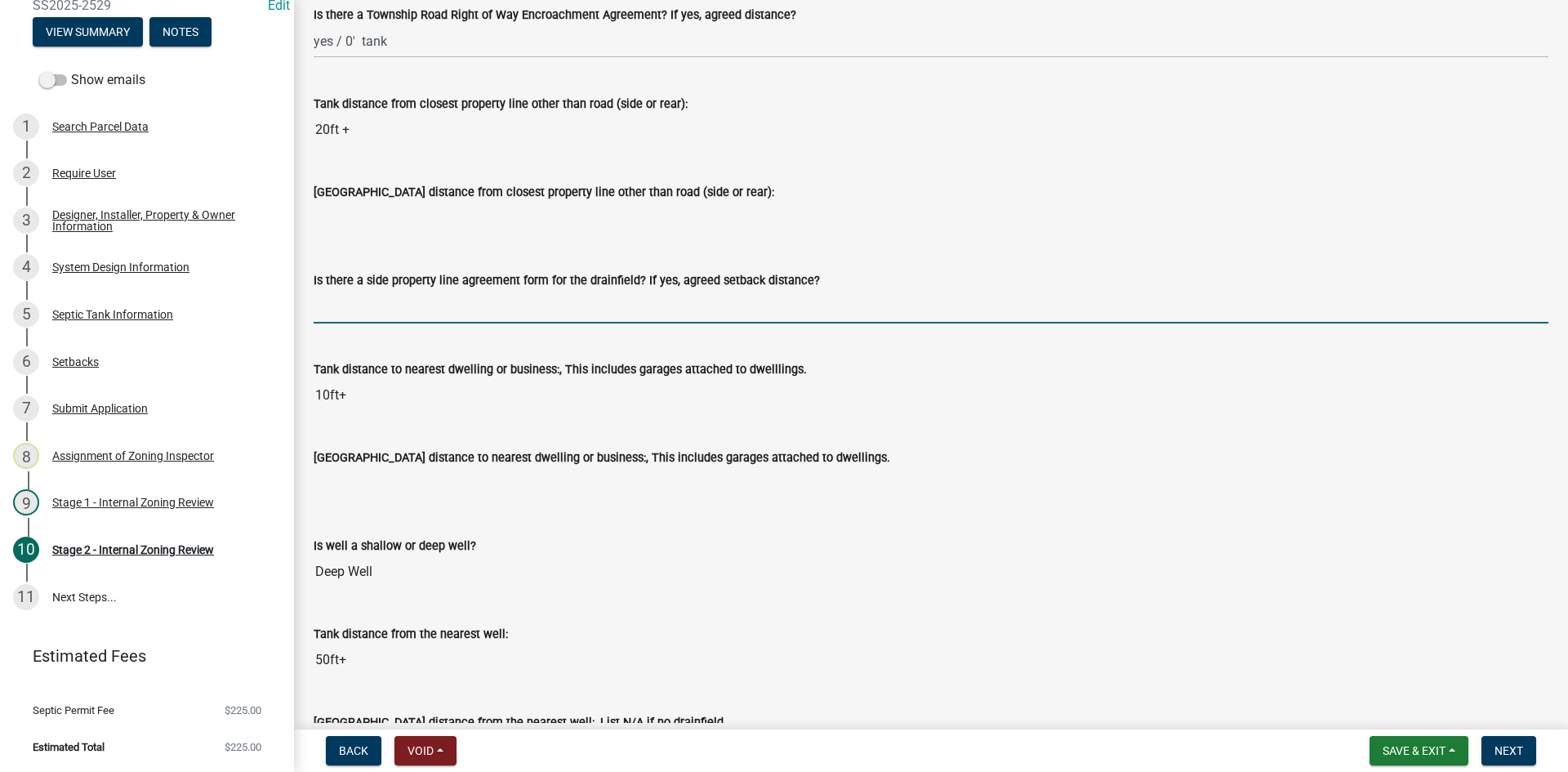
type input "na"
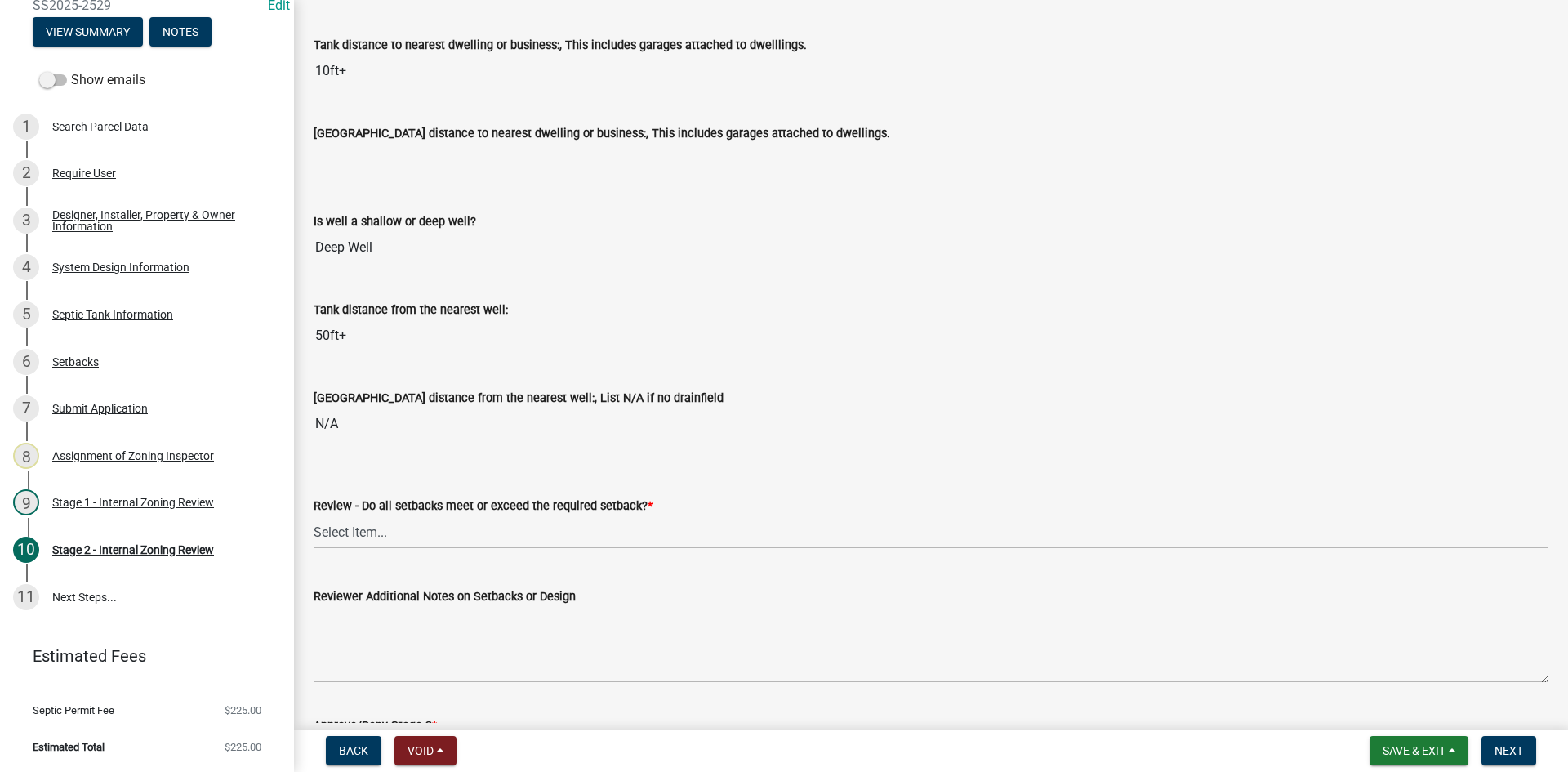
scroll to position [1960, 0]
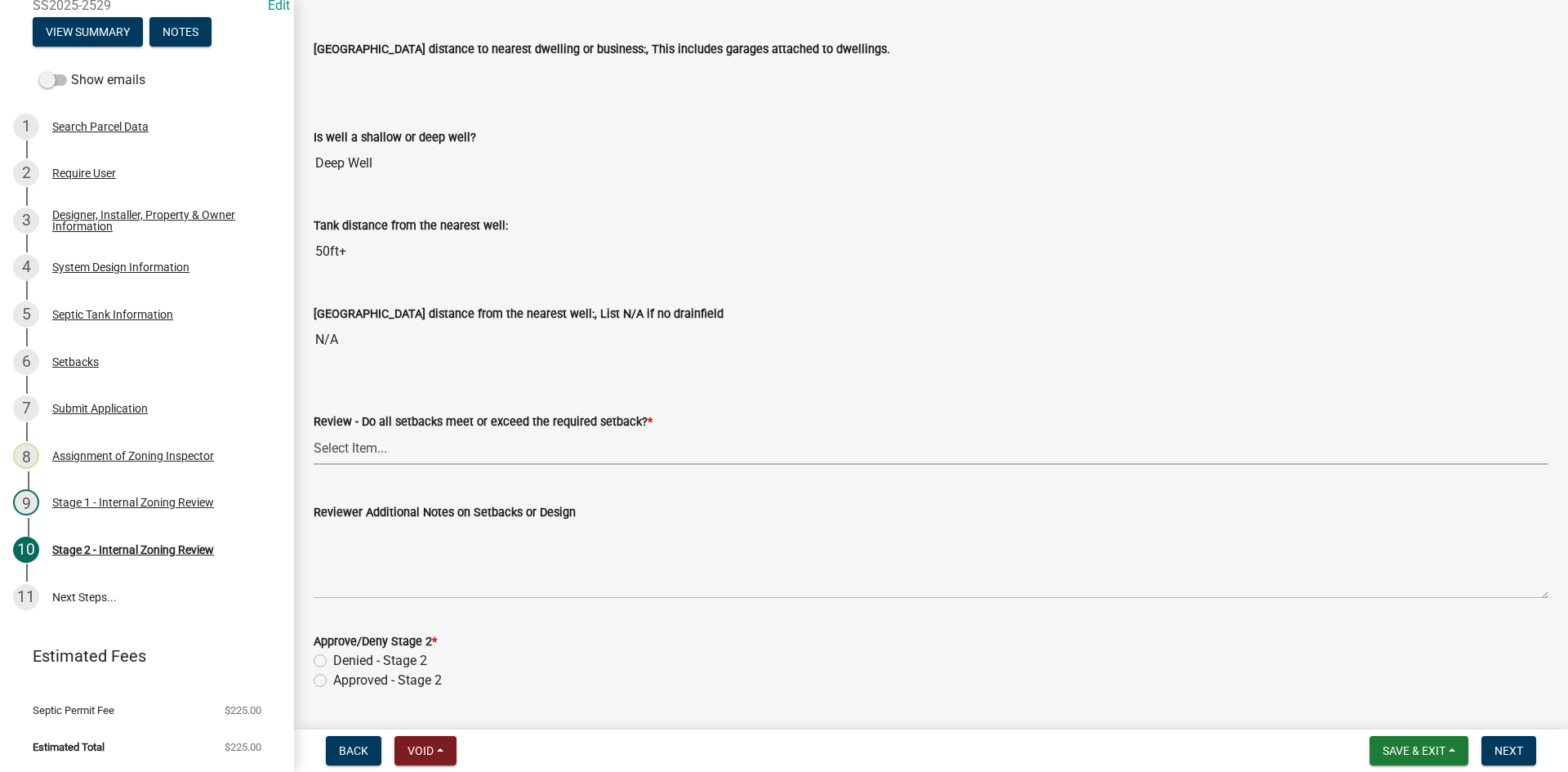
click at [385, 440] on select "Select Item... Yes No N/A" at bounding box center [931, 448] width 1235 height 33
click at [314, 431] on select "Select Item... Yes No N/A" at bounding box center [931, 448] width 1235 height 33
select select "1ad81be4-5d59-46bf-8b7b-d7c0f20ad891"
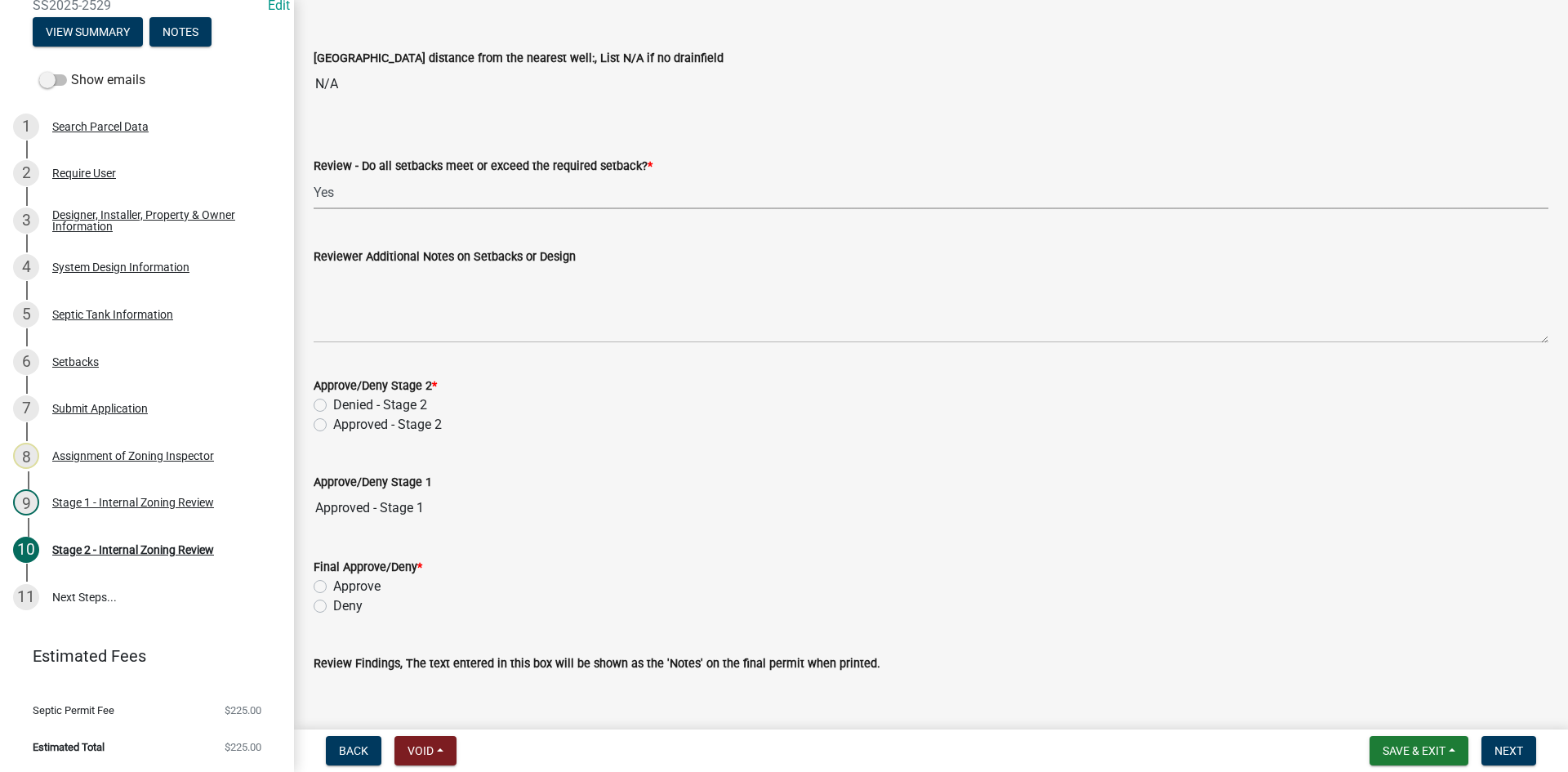
scroll to position [2319, 0]
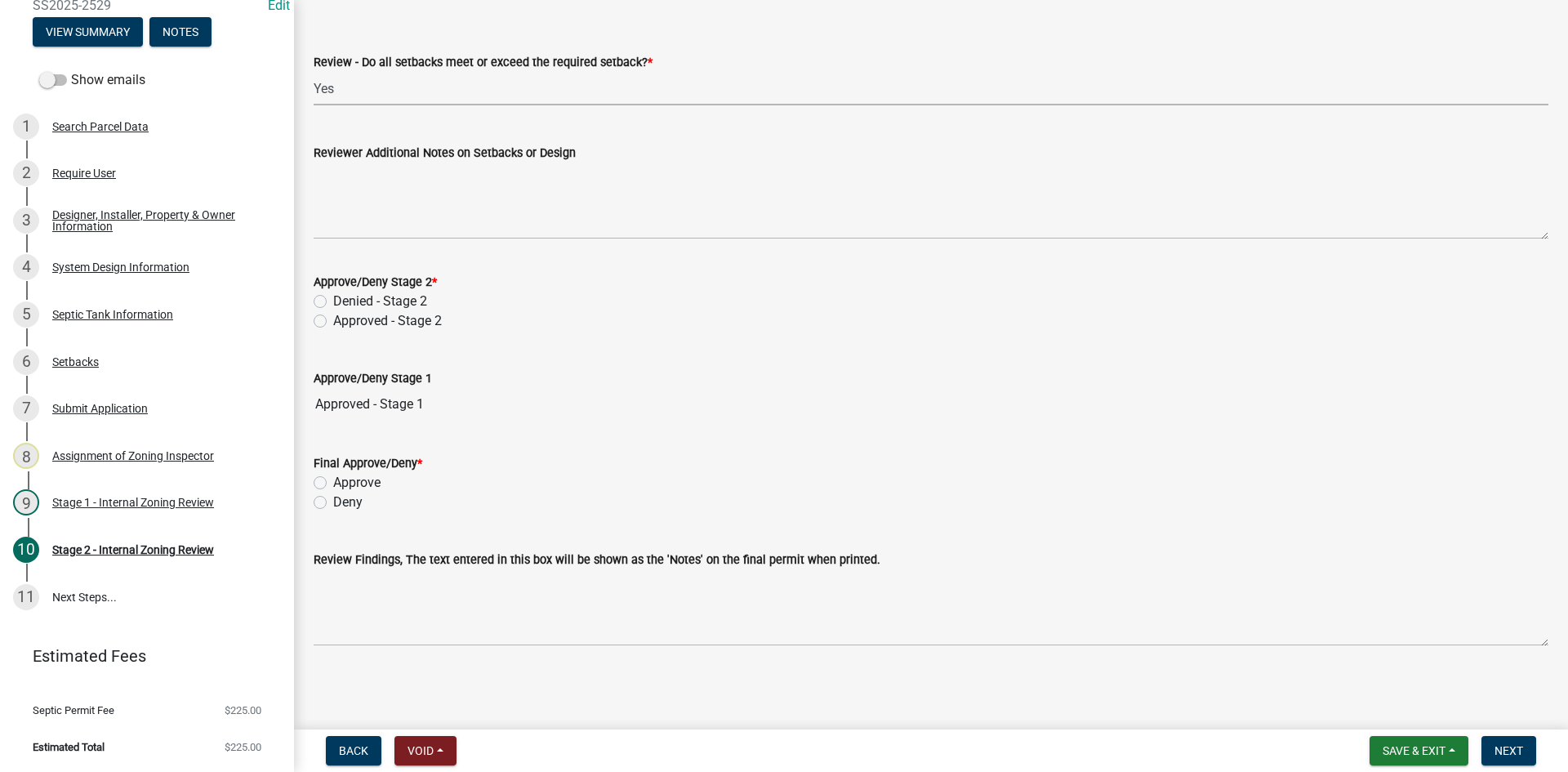
click at [333, 317] on label "Approved - Stage 2" at bounding box center [387, 320] width 108 height 19
click at [333, 317] on input "Approved - Stage 2" at bounding box center [338, 316] width 10 height 10
radio input "true"
click at [333, 481] on label "Approve" at bounding box center [356, 482] width 47 height 19
click at [333, 481] on input "Approve" at bounding box center [338, 478] width 10 height 10
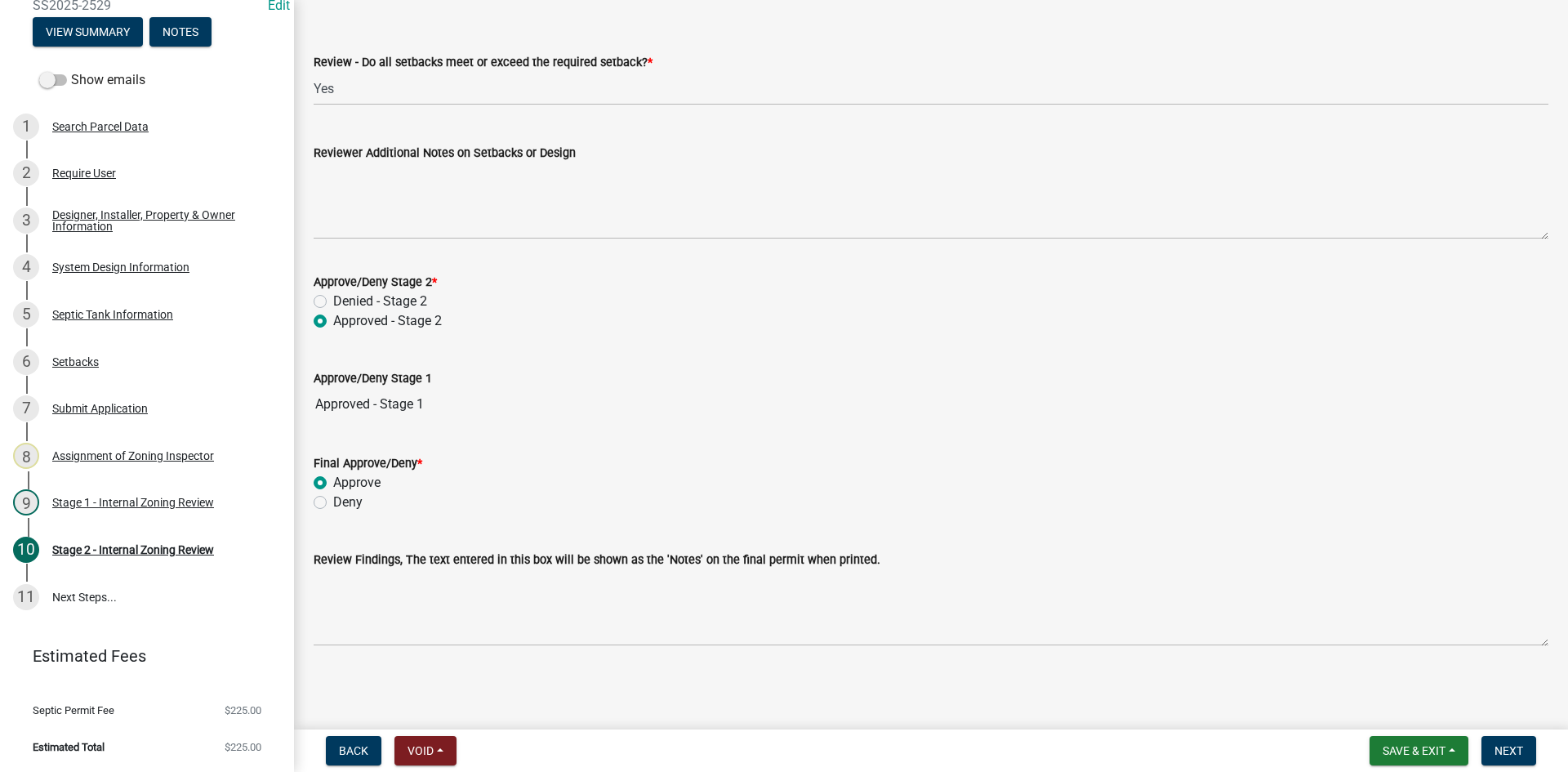
radio input "true"
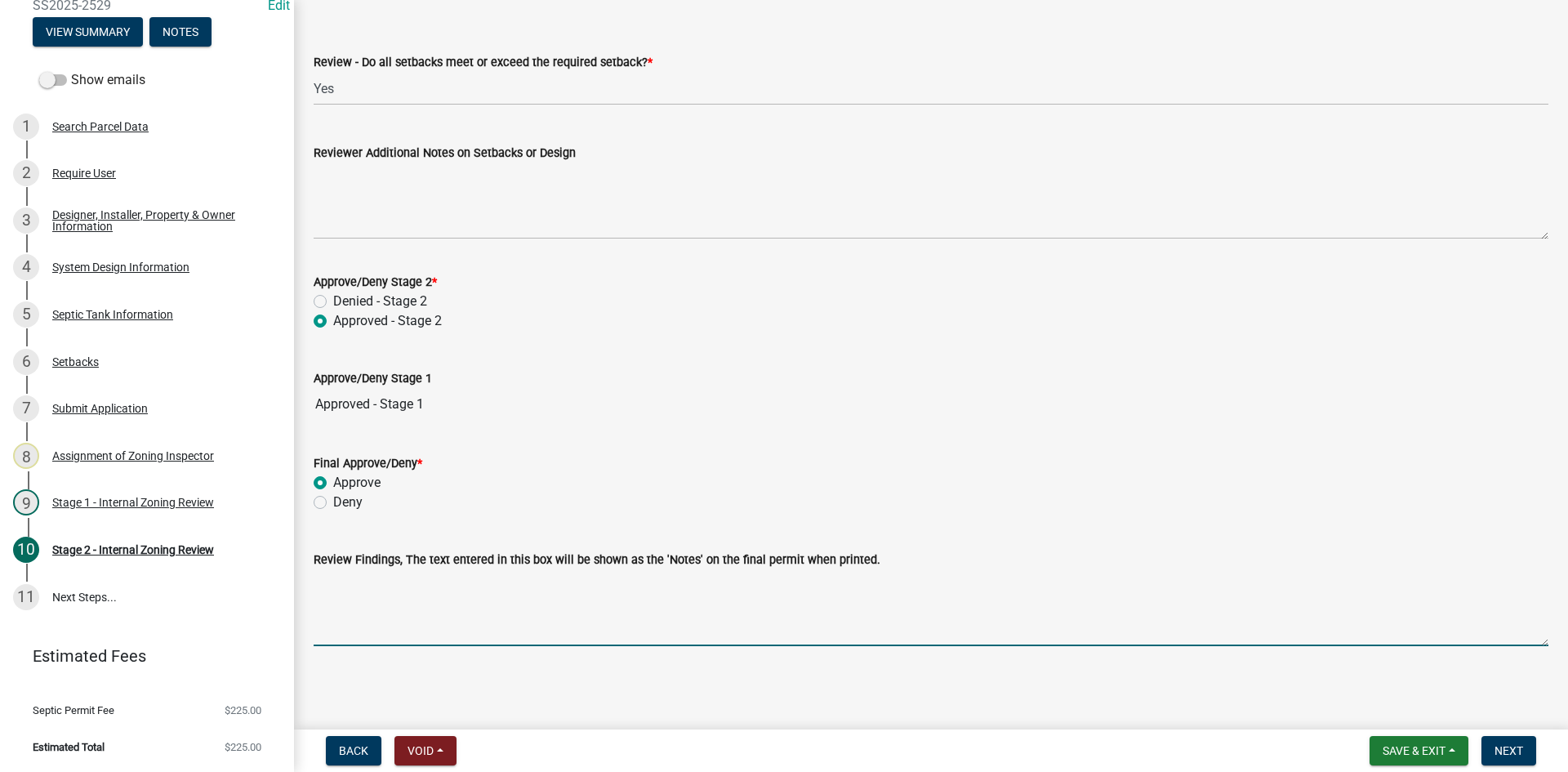
click at [395, 621] on textarea "Review Findings, The text entered in this box will be shown as the 'Notes' on t…" at bounding box center [931, 607] width 1235 height 77
type textarea "2/1500 infiltrator Holding tanks"
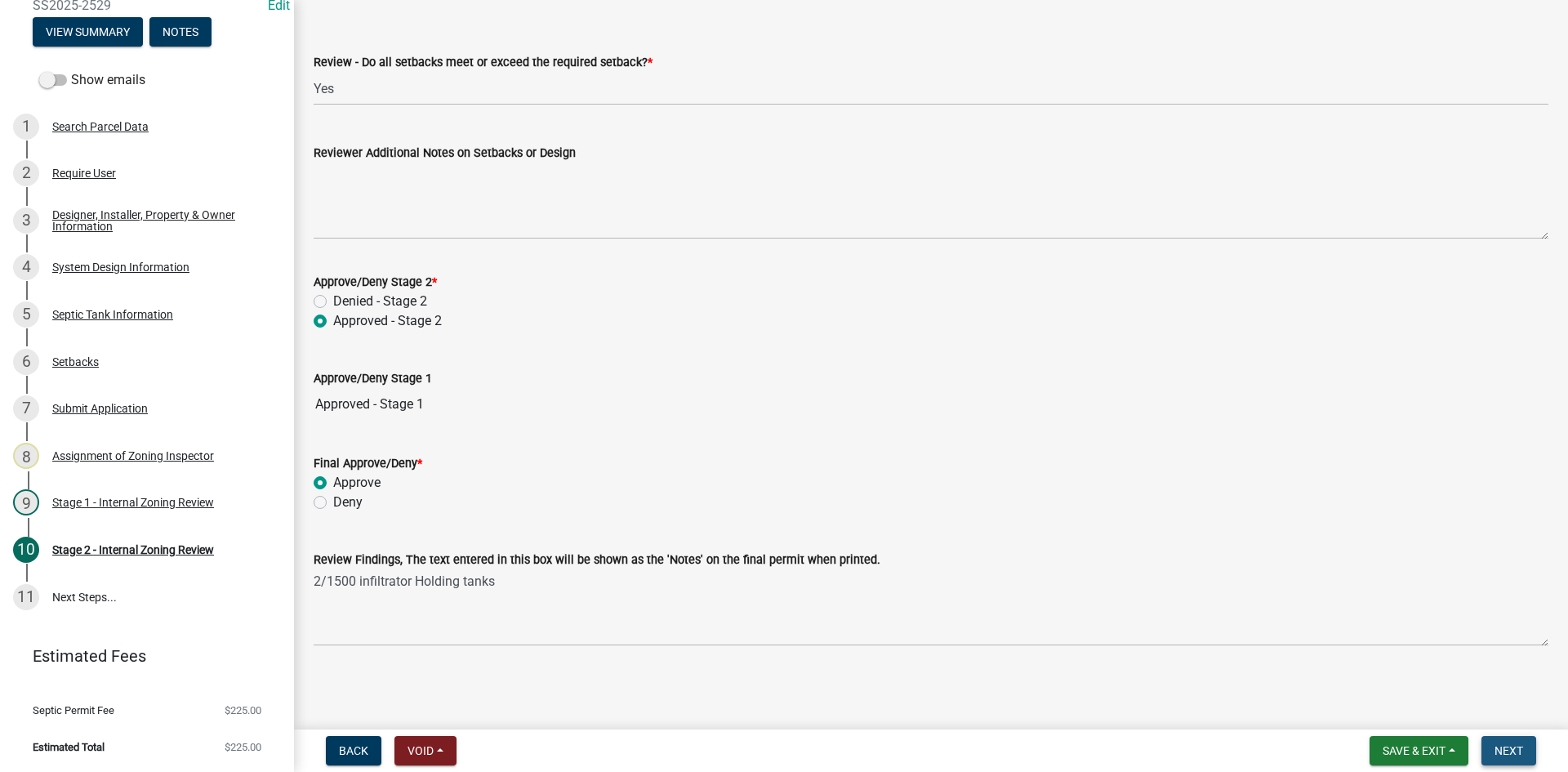
click at [1517, 753] on span "Next" at bounding box center [1508, 751] width 29 height 13
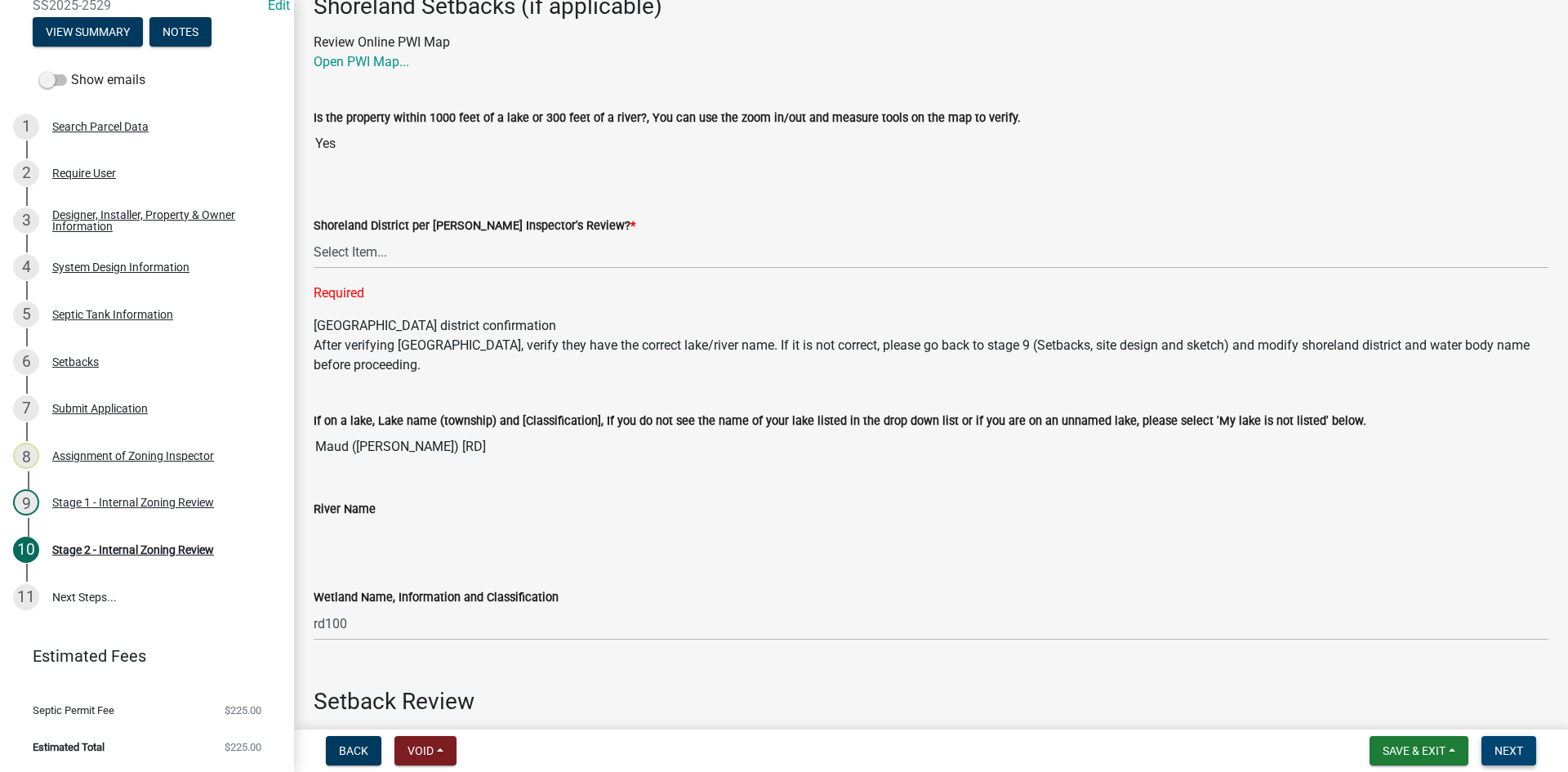
scroll to position [0, 0]
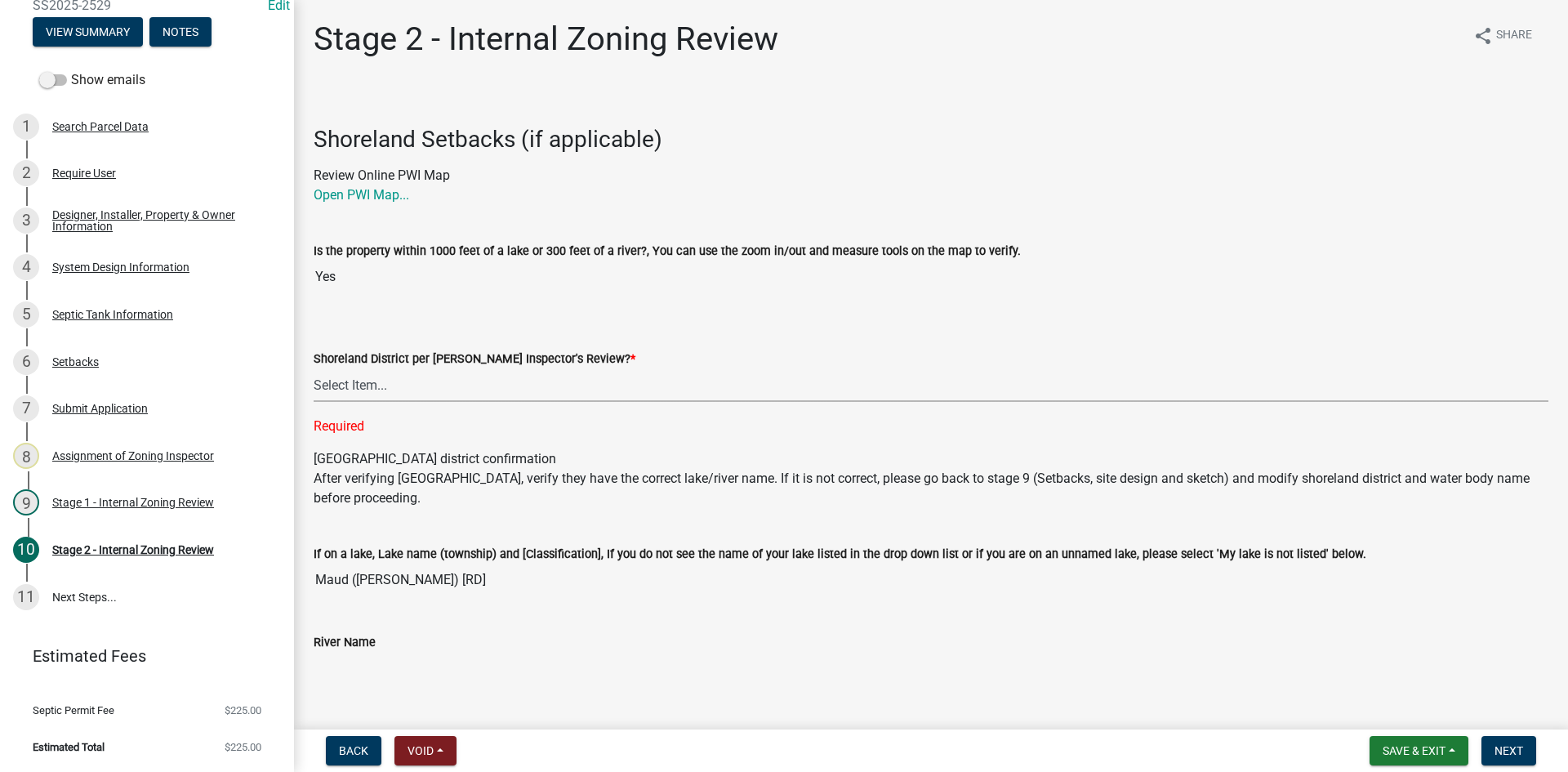
click at [362, 389] on select "Select Item... Yes No" at bounding box center [931, 385] width 1235 height 33
click at [314, 368] on select "Select Item... Yes No" at bounding box center [931, 385] width 1235 height 33
select select "69d592bb-9906-4277-a6fb-df8686255161"
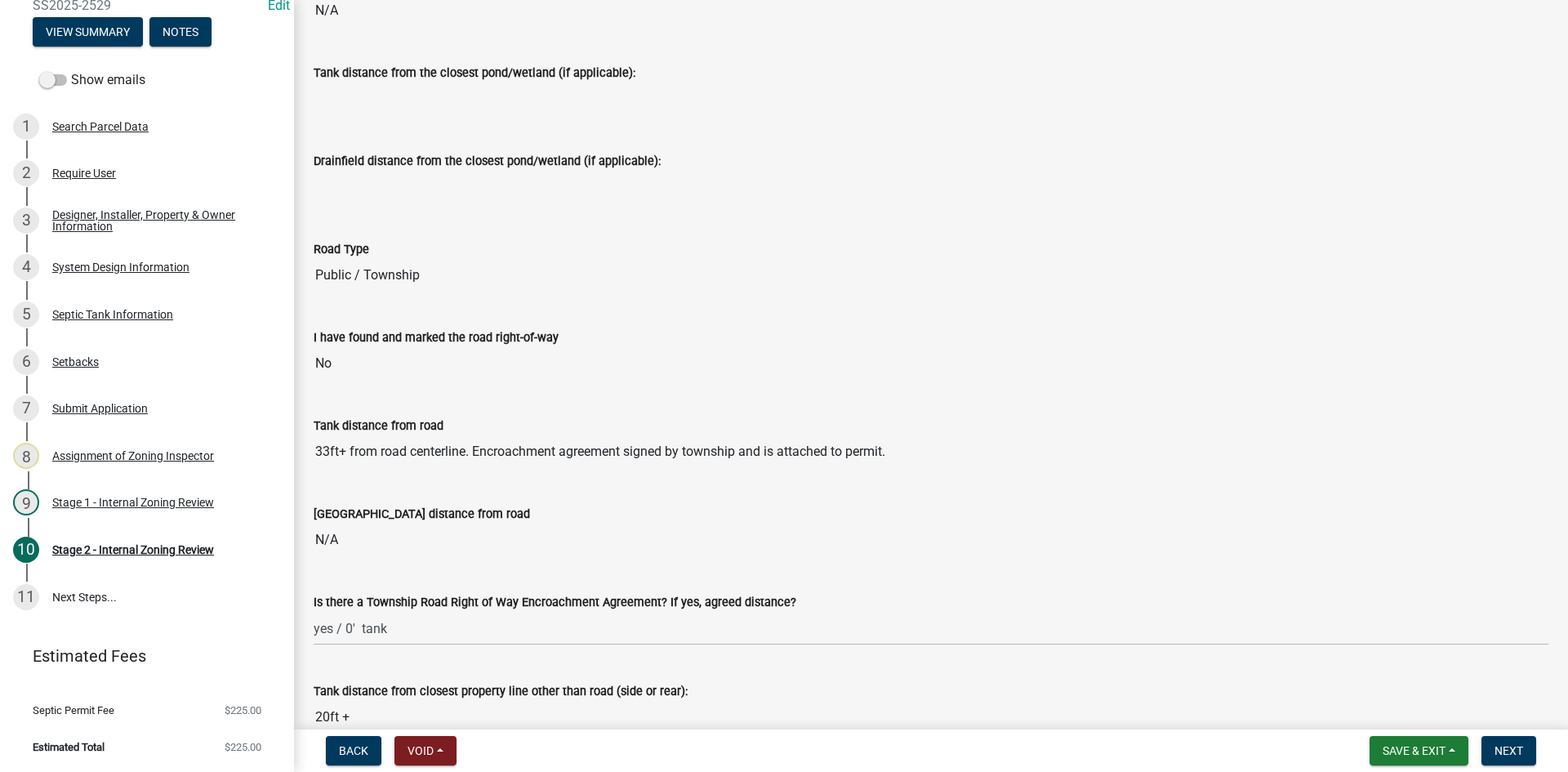
scroll to position [979, 0]
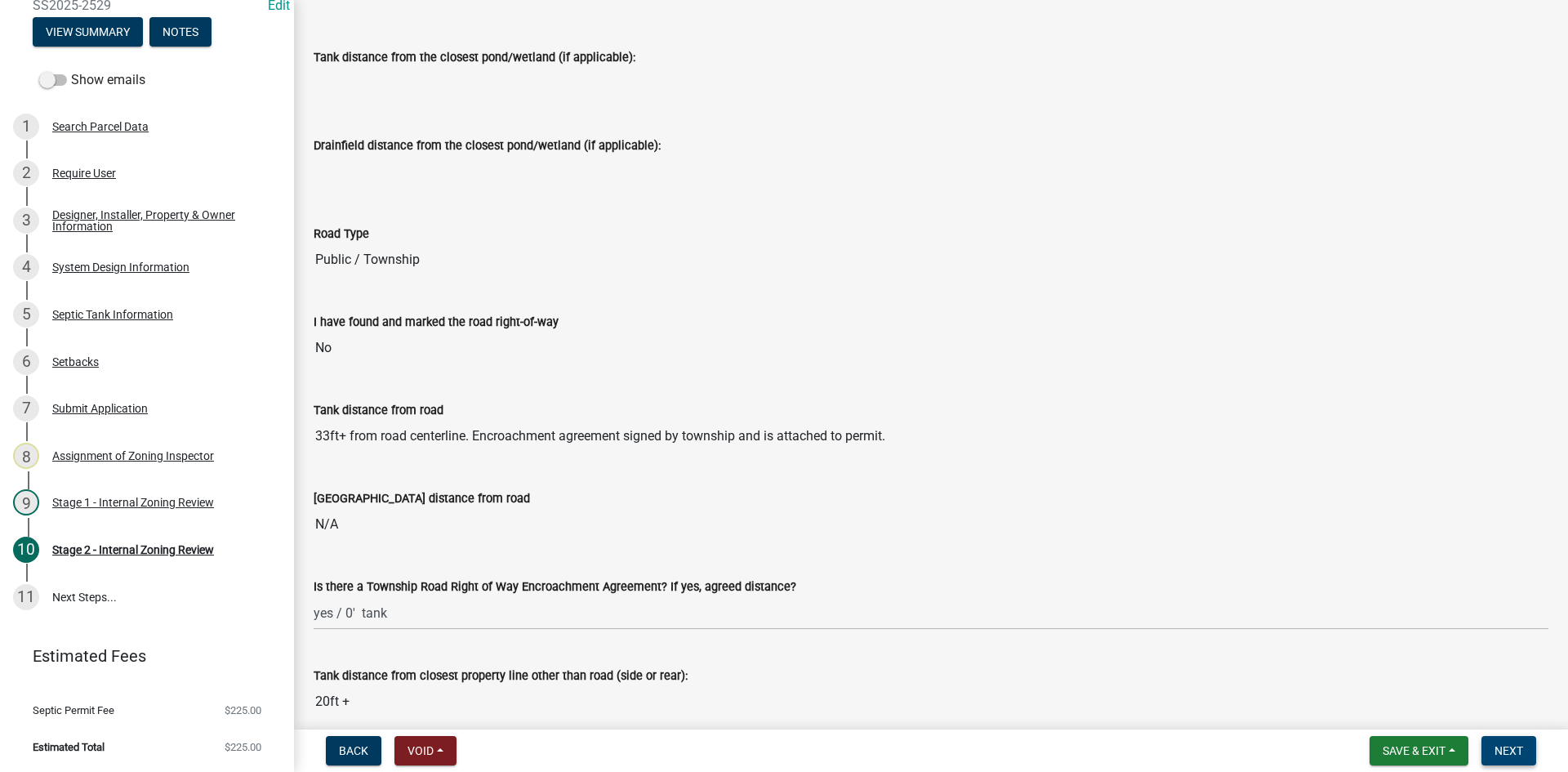
click at [1503, 749] on span "Next" at bounding box center [1508, 751] width 29 height 13
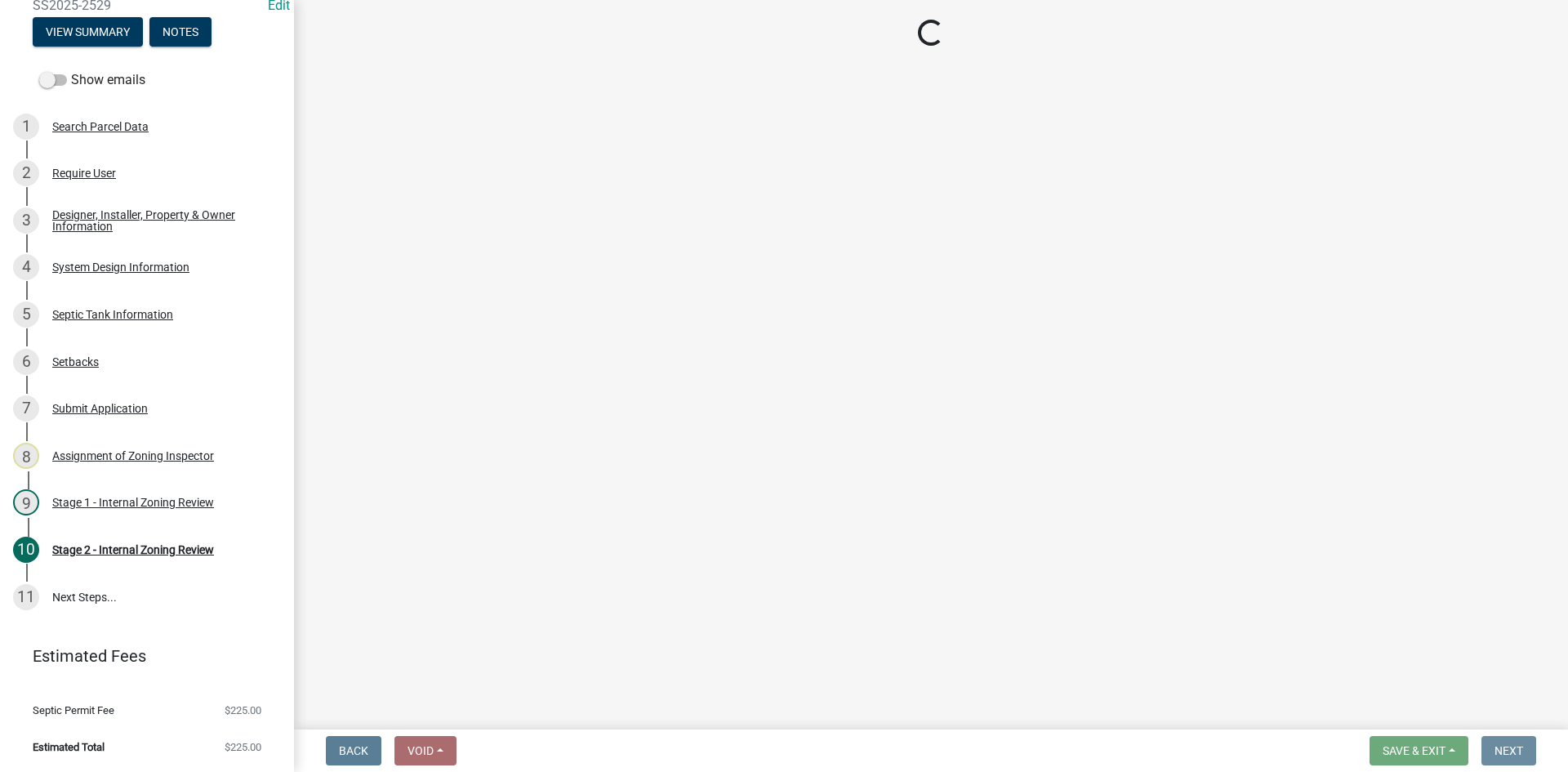
scroll to position [0, 0]
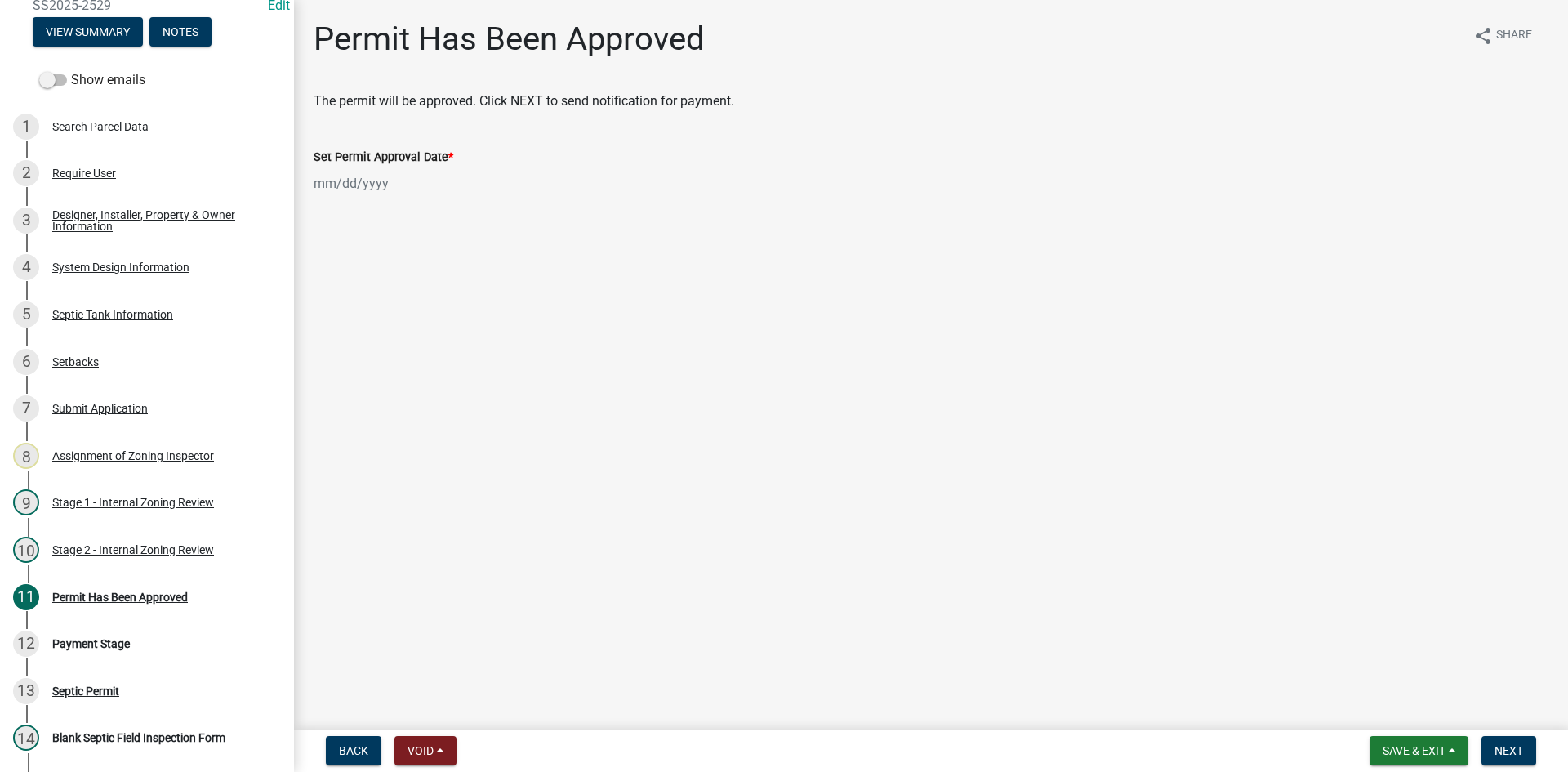
click at [392, 187] on div at bounding box center [388, 183] width 149 height 33
select select "9"
select select "2025"
click at [429, 324] on div "19" at bounding box center [434, 322] width 26 height 26
type input "[DATE]"
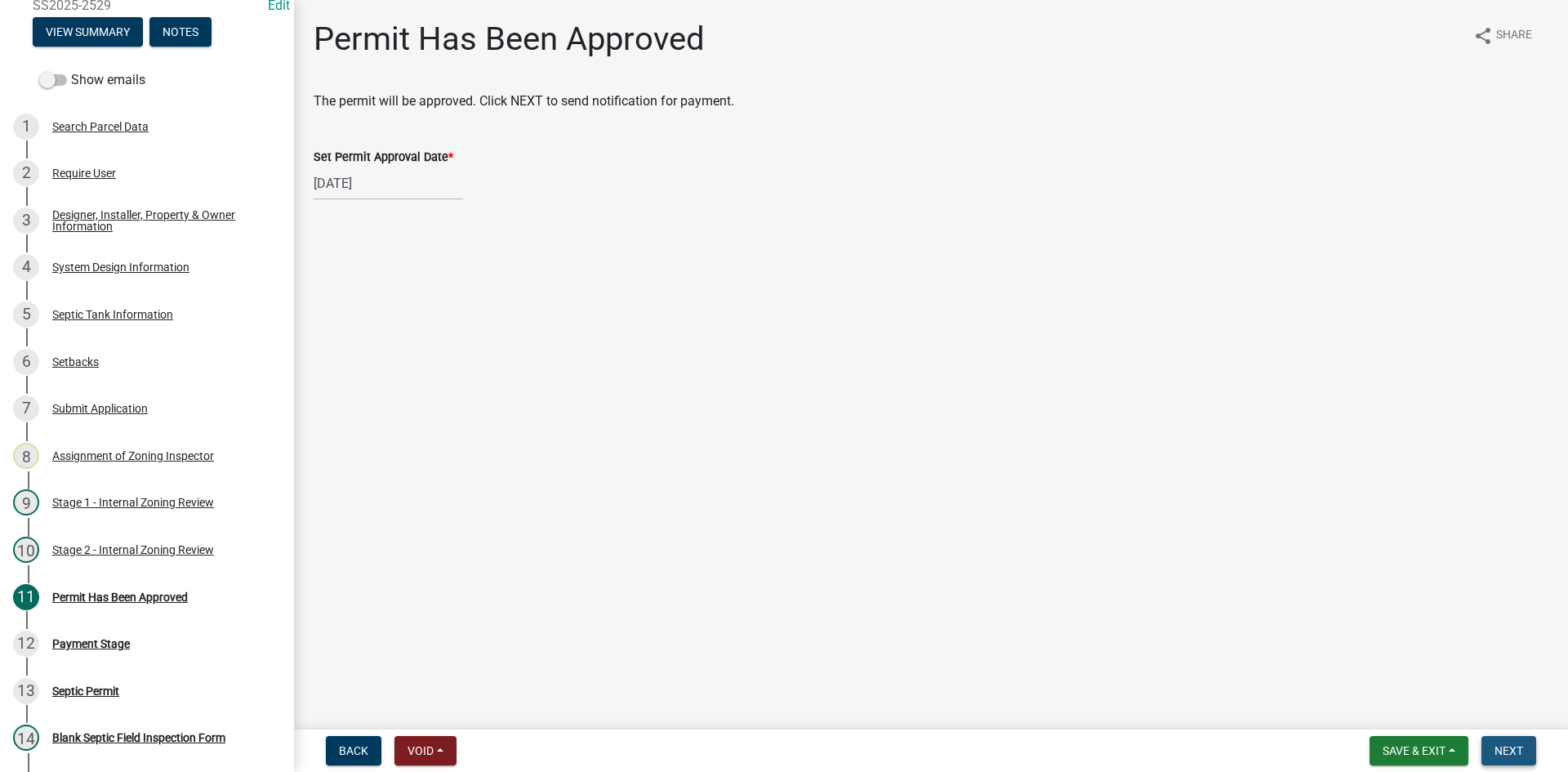
click at [1512, 744] on span "Next" at bounding box center [1508, 751] width 29 height 13
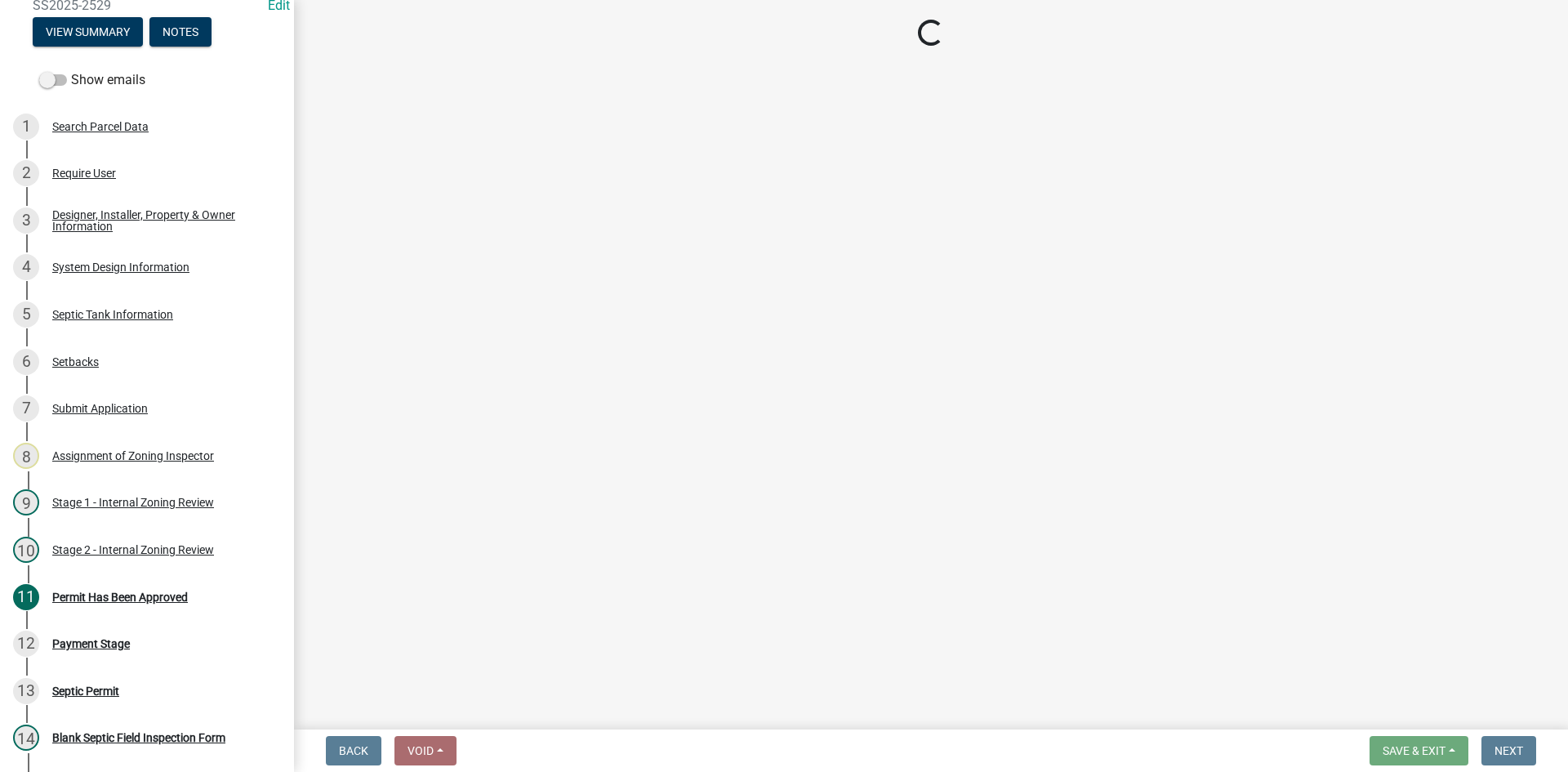
select select "3: 3"
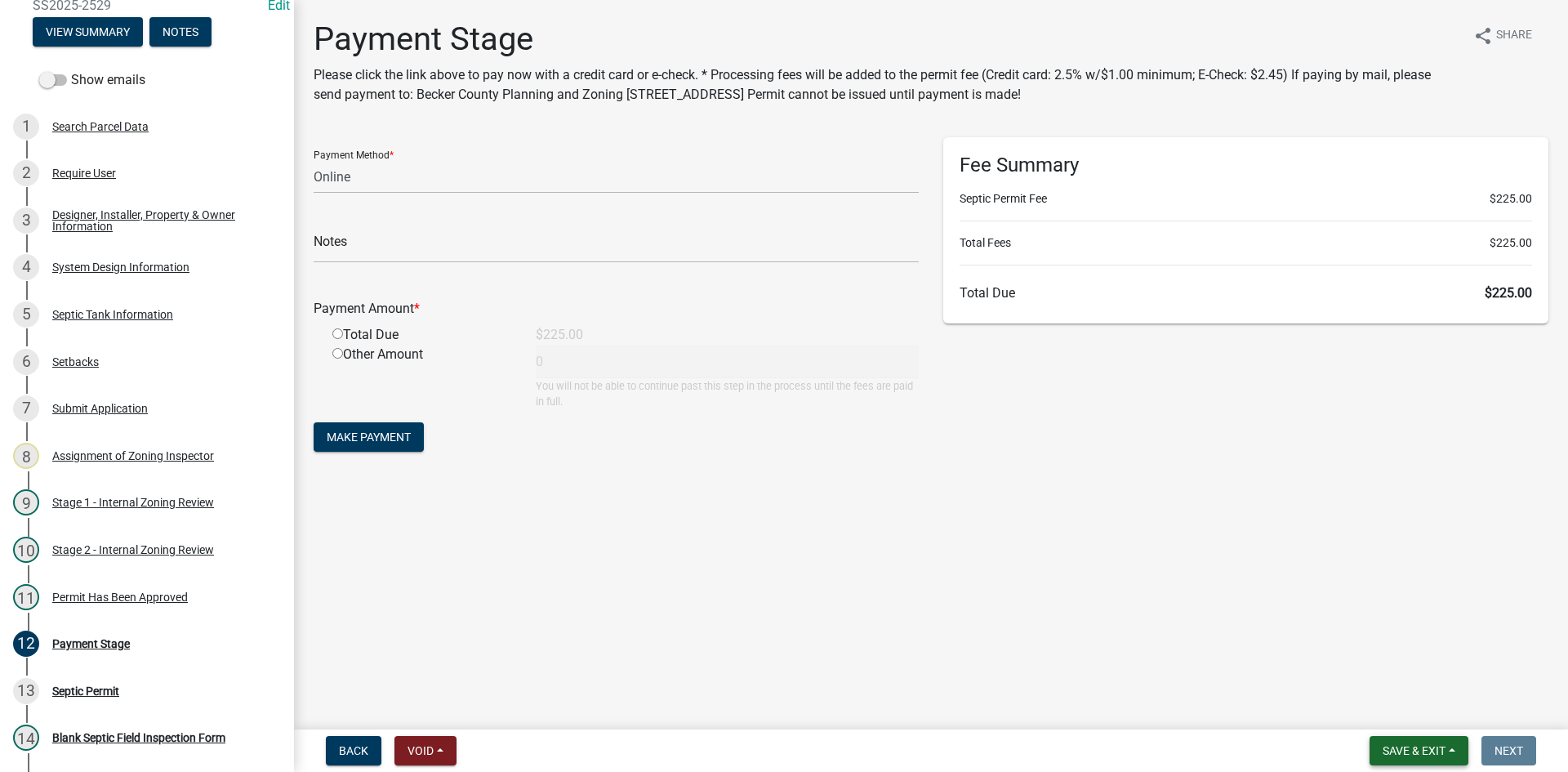
click at [1414, 756] on span "Save & Exit" at bounding box center [1413, 751] width 63 height 13
click at [1409, 713] on button "Save & Exit" at bounding box center [1402, 708] width 131 height 39
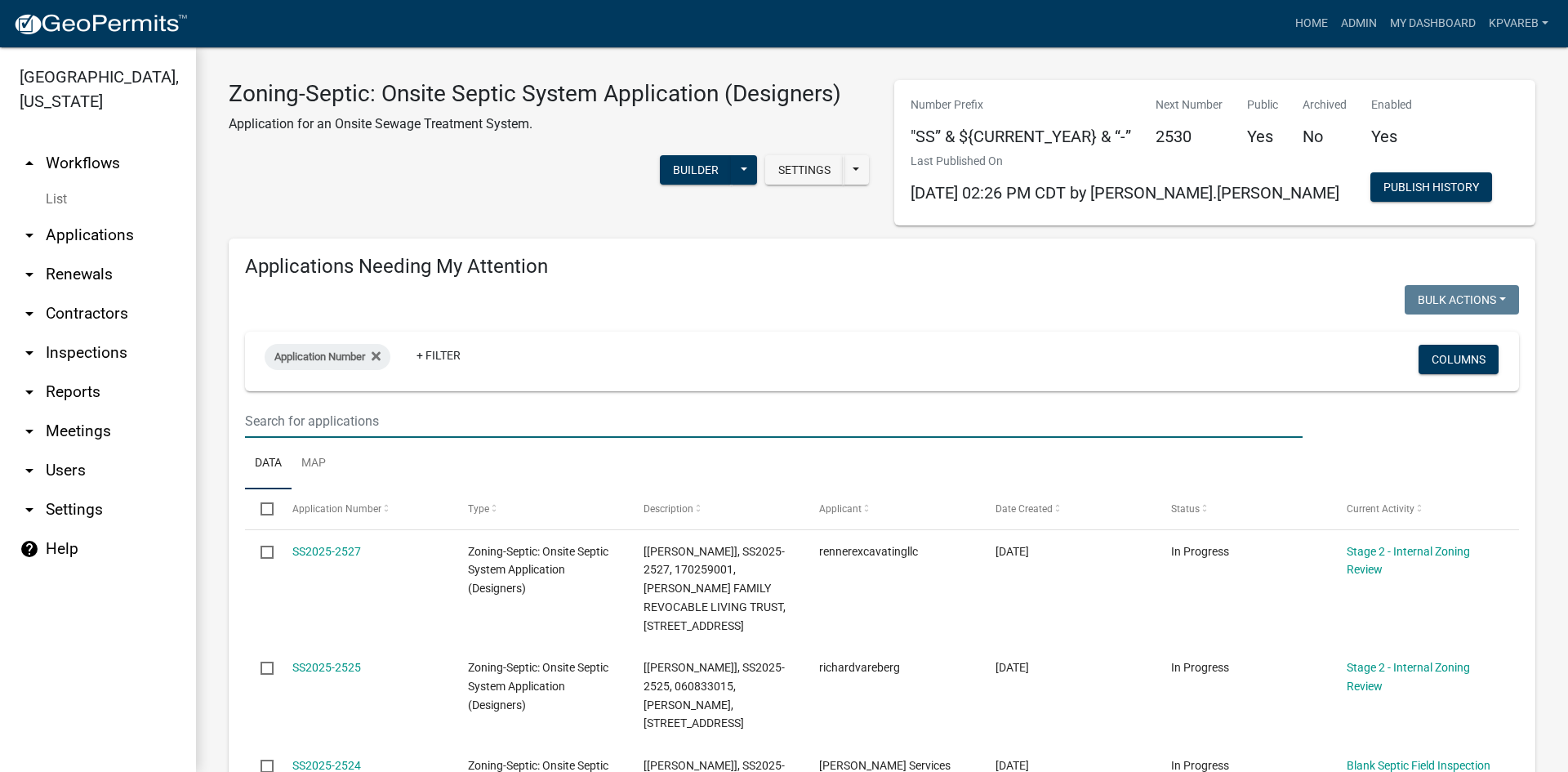
click at [305, 412] on input "text" at bounding box center [774, 421] width 1057 height 33
drag, startPoint x: 216, startPoint y: 402, endPoint x: 224, endPoint y: 398, distance: 8.9
drag, startPoint x: 257, startPoint y: 409, endPoint x: 271, endPoint y: 419, distance: 17.2
click at [259, 409] on input "text" at bounding box center [774, 421] width 1057 height 33
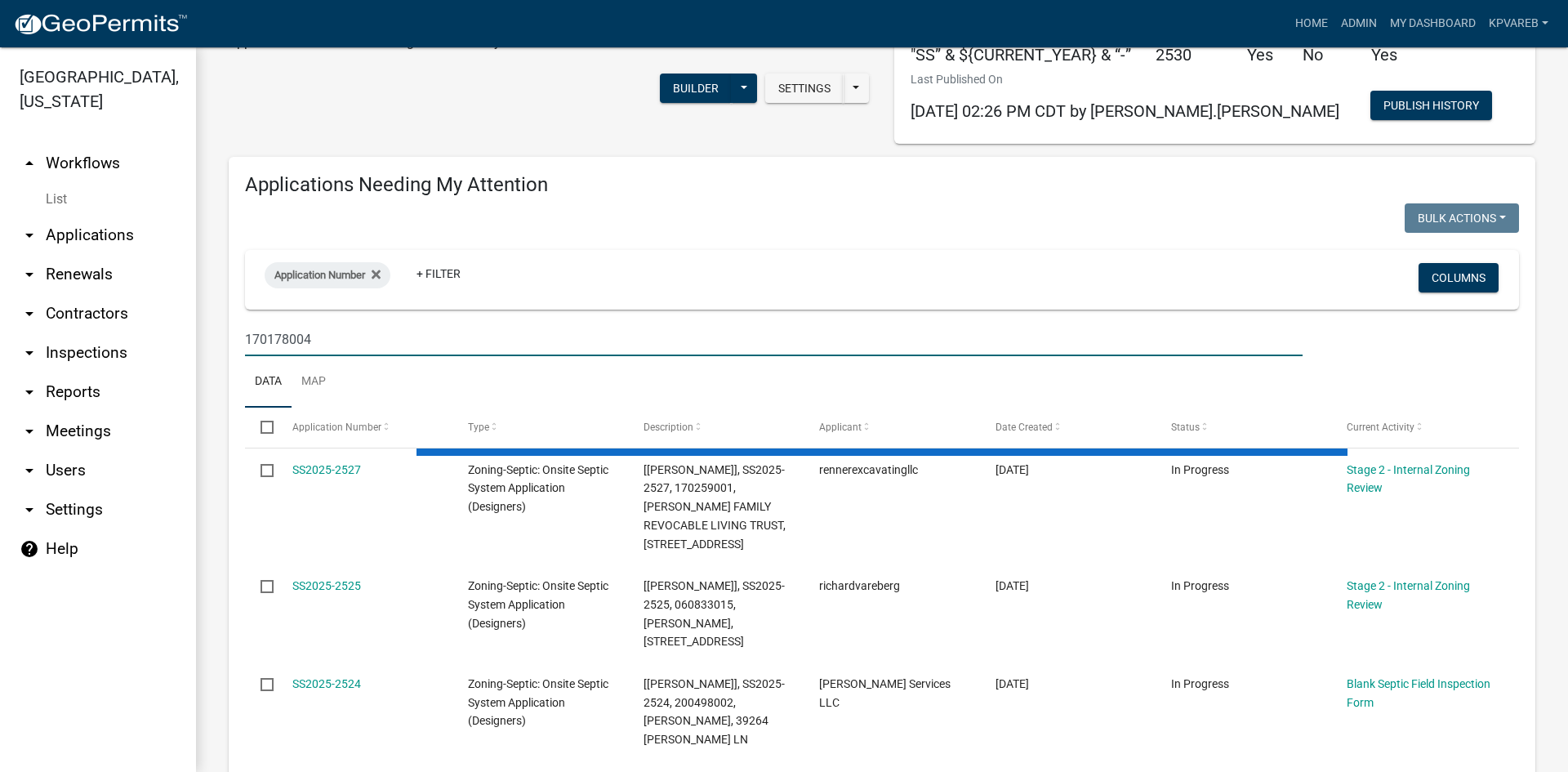
scroll to position [163, 0]
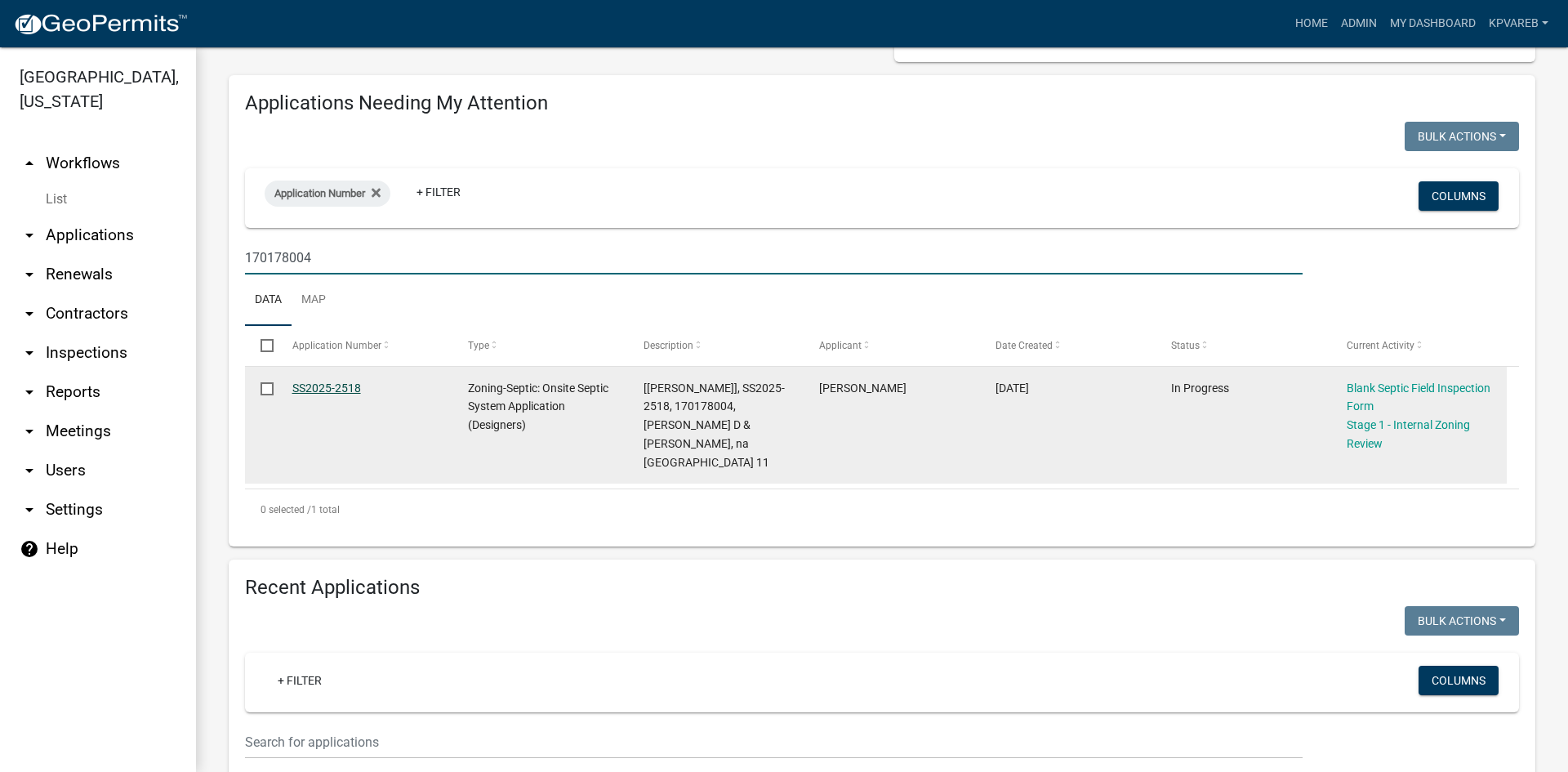
type input "170178004"
click at [340, 387] on link "SS2025-2518" at bounding box center [327, 388] width 68 height 13
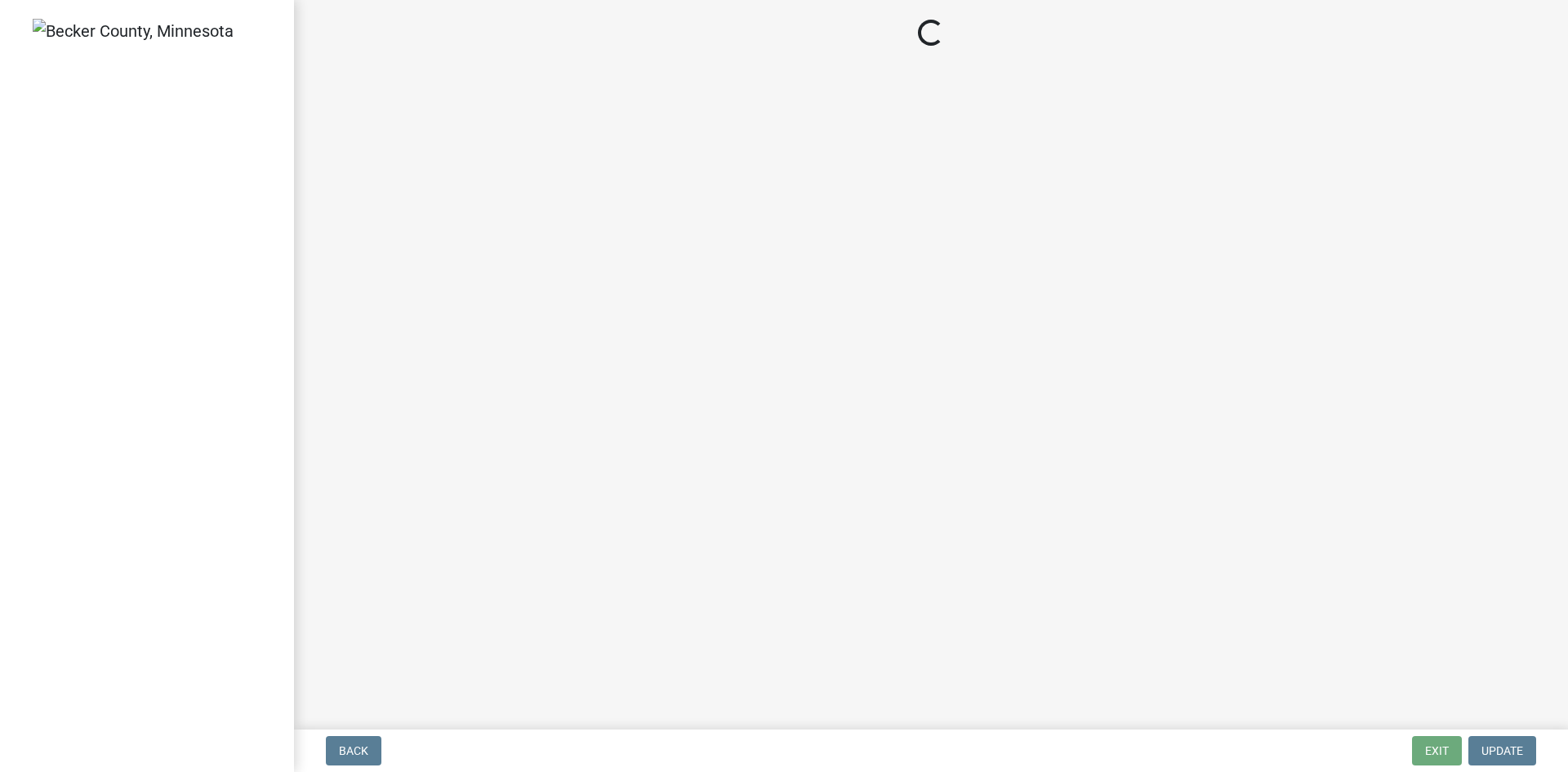
select select "49e49f1e-3b32-4342-8c2e-9cbd4919fe4d"
select select "ca07ae0a-7638-46ff-ada2-c67ca3524324"
select select "ec75a761-93b4-47c5-8535-fea253c32937"
select select "bcbb982e-a48c-4b4a-a83b-ed1363446a86"
select select "47a2a5dd-5977-4941-8e6f-09ff03cdfb75"
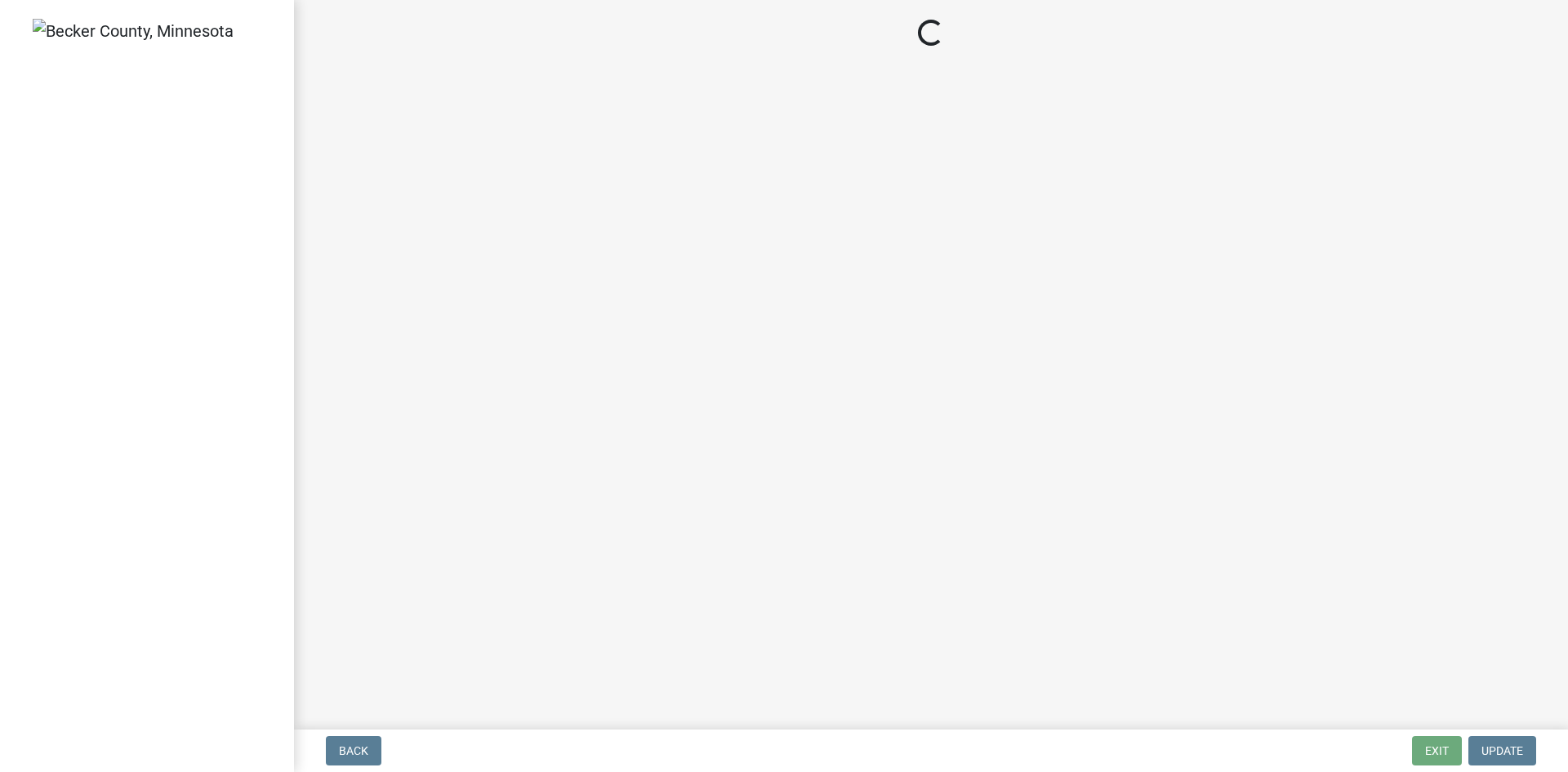
select select "3f5b086d-5a4c-4236-93bc-fa7bf4d11838"
select select "888a8260-2be6-47f2-a4de-b9f453a4d3bc"
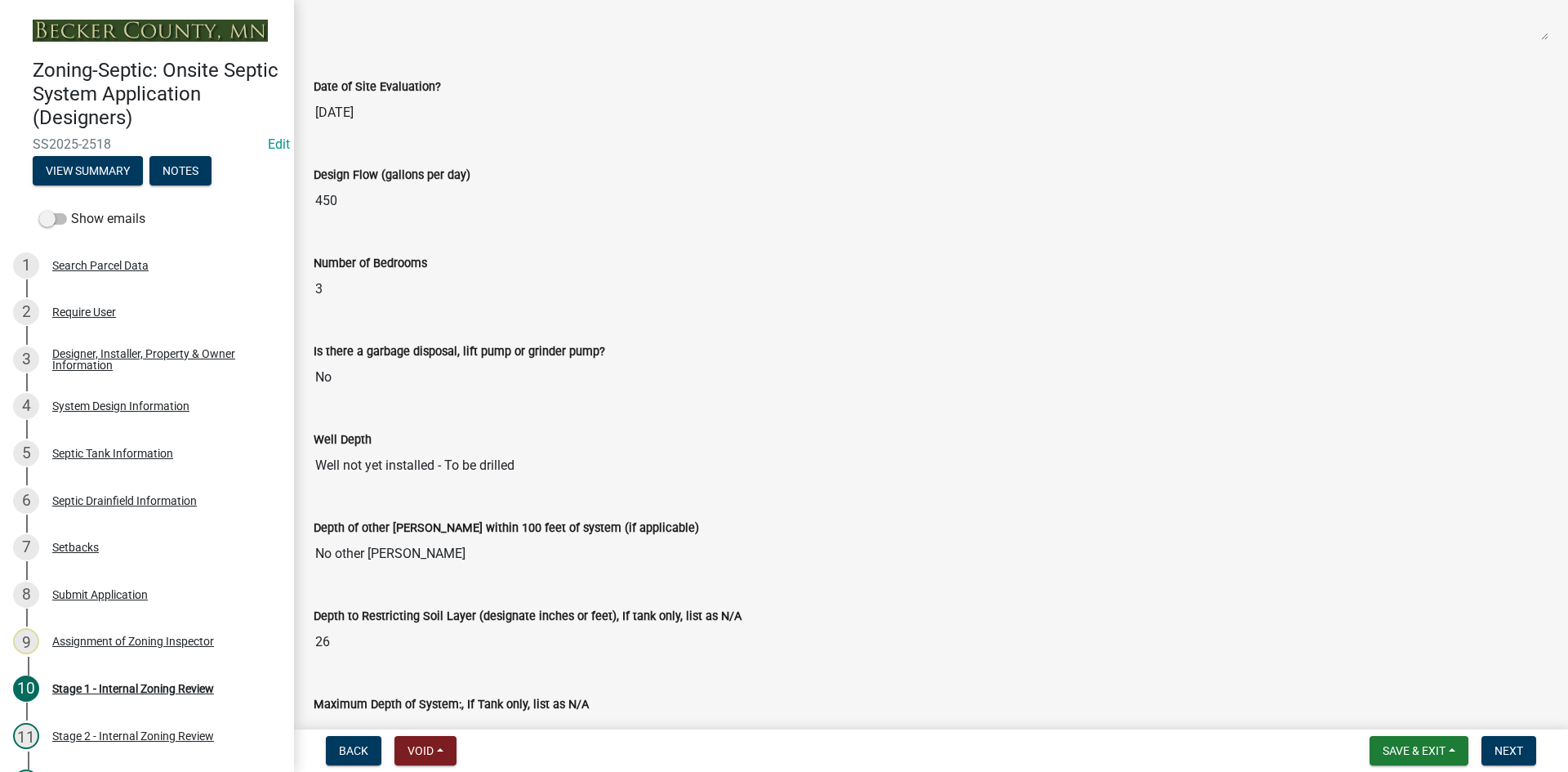
scroll to position [3184, 0]
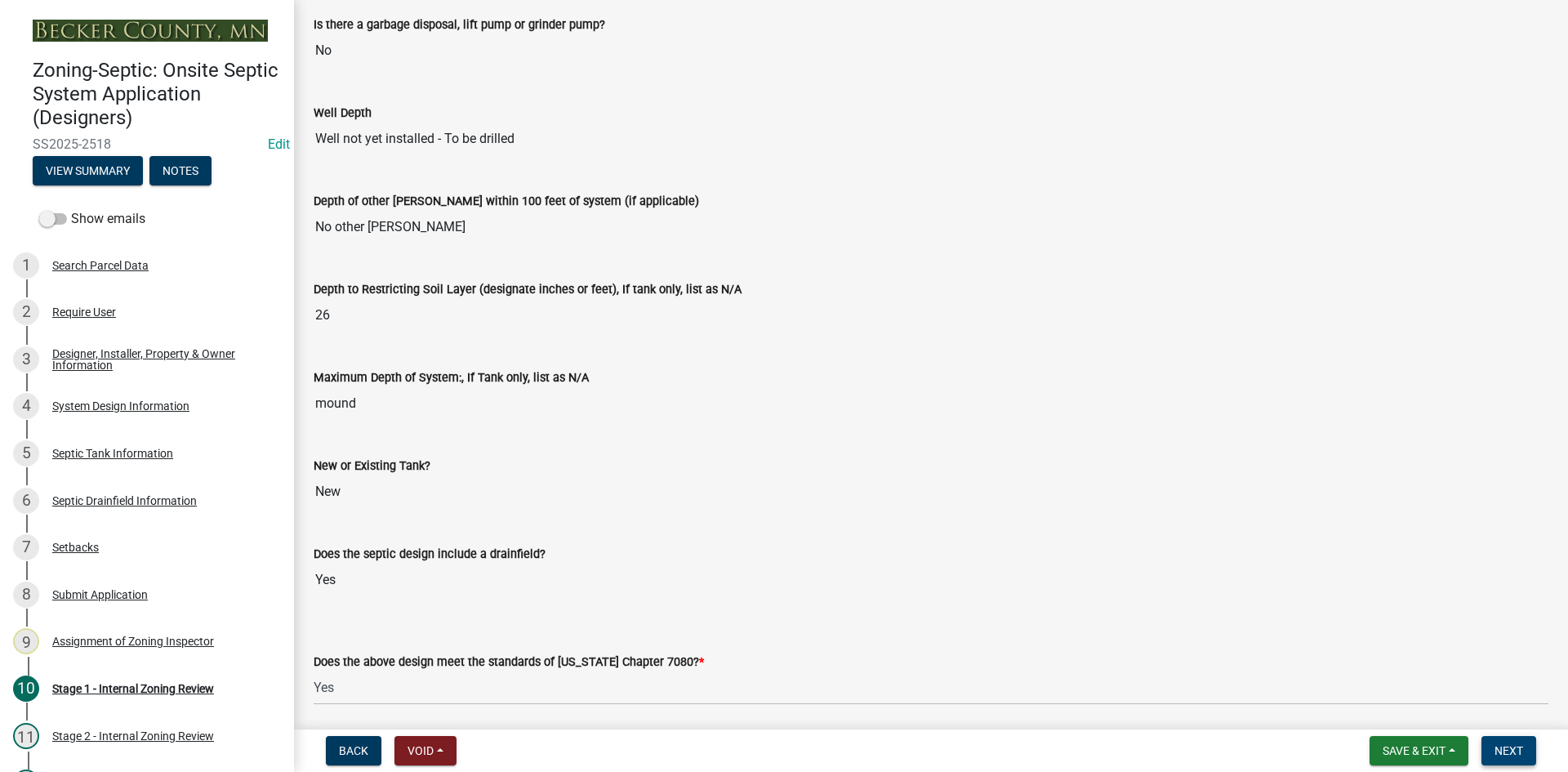
click at [1515, 755] on span "Next" at bounding box center [1508, 751] width 29 height 13
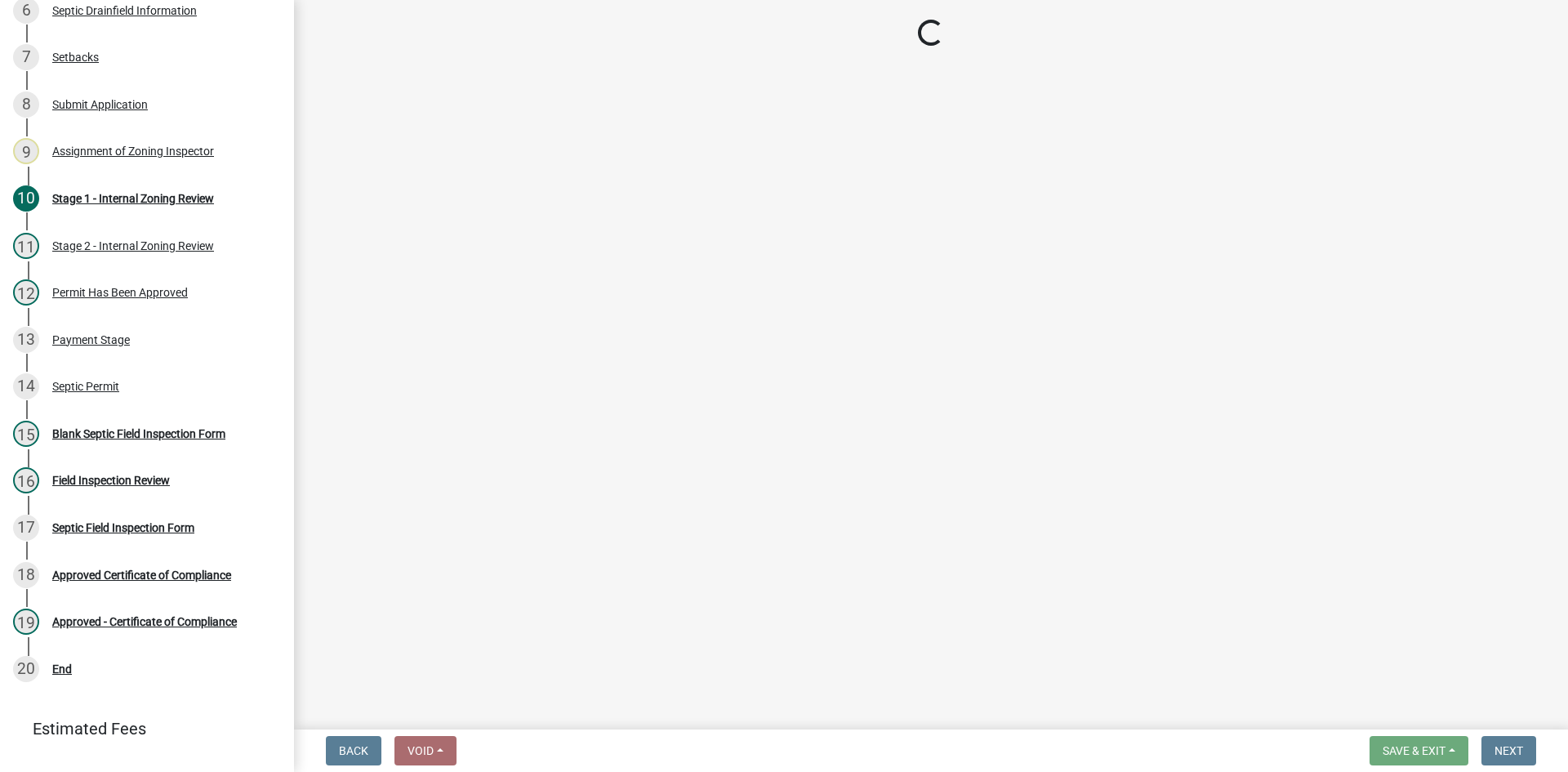
scroll to position [562, 0]
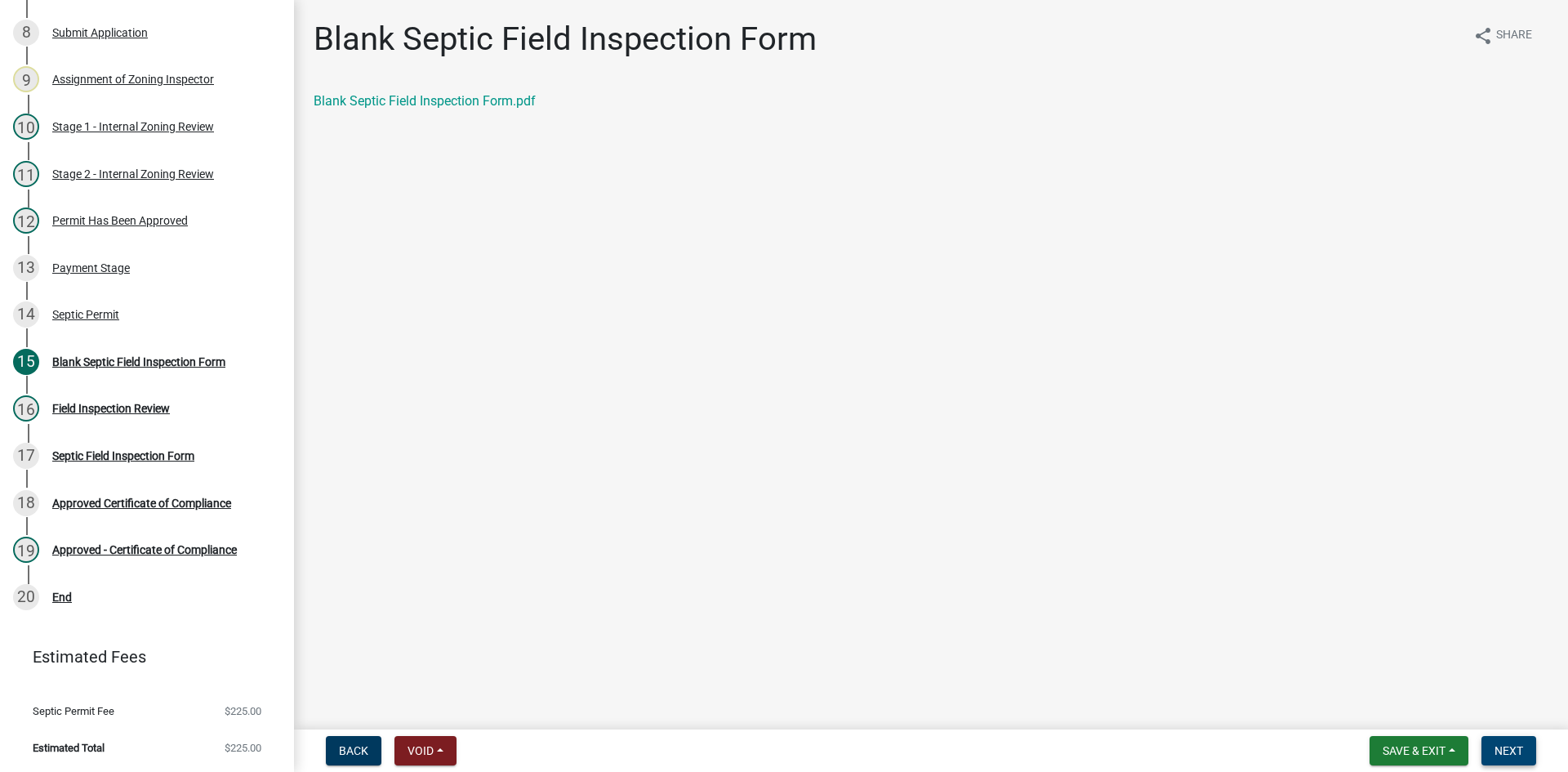
click at [1496, 747] on span "Next" at bounding box center [1508, 751] width 29 height 13
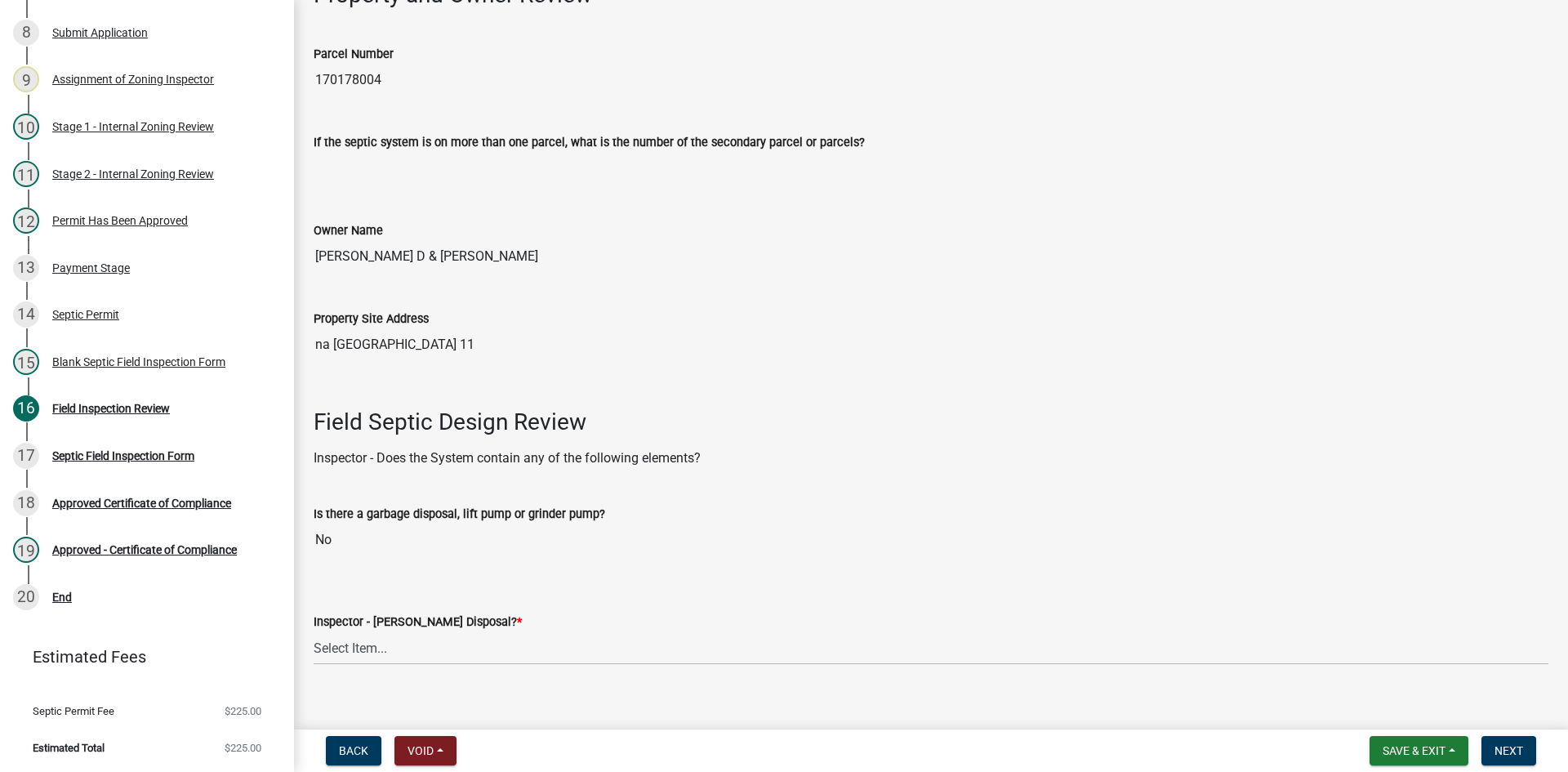
scroll to position [408, 0]
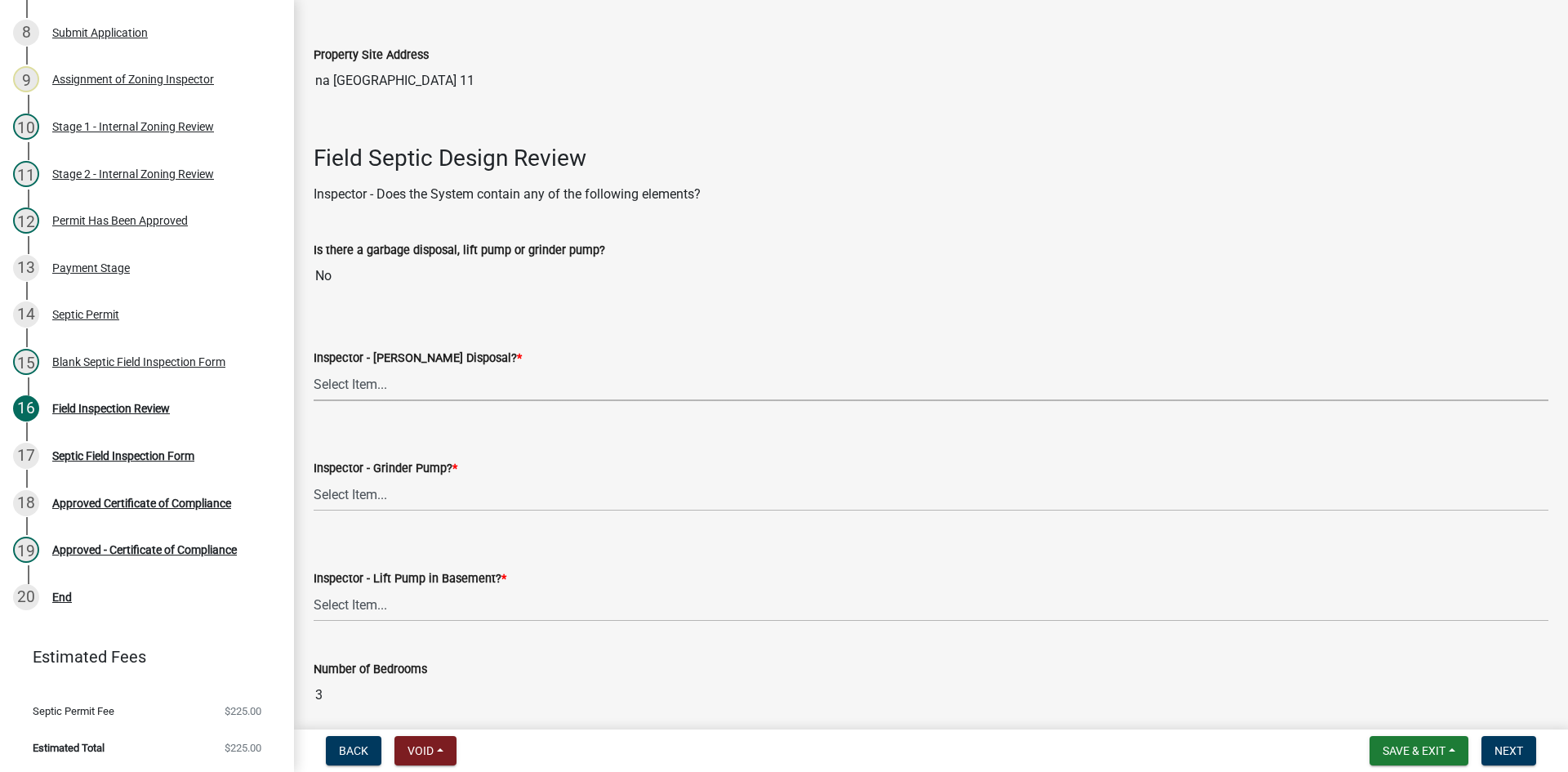
click at [360, 379] on select "Select Item... Yes No" at bounding box center [931, 384] width 1235 height 33
click at [314, 367] on select "Select Item... Yes No" at bounding box center [931, 384] width 1235 height 33
select select "e6f115c1-9d93-4d61-8856-1810485f2117"
click at [388, 496] on select "Select Item... Yes No" at bounding box center [931, 494] width 1235 height 33
click at [314, 478] on select "Select Item... Yes No" at bounding box center [931, 494] width 1235 height 33
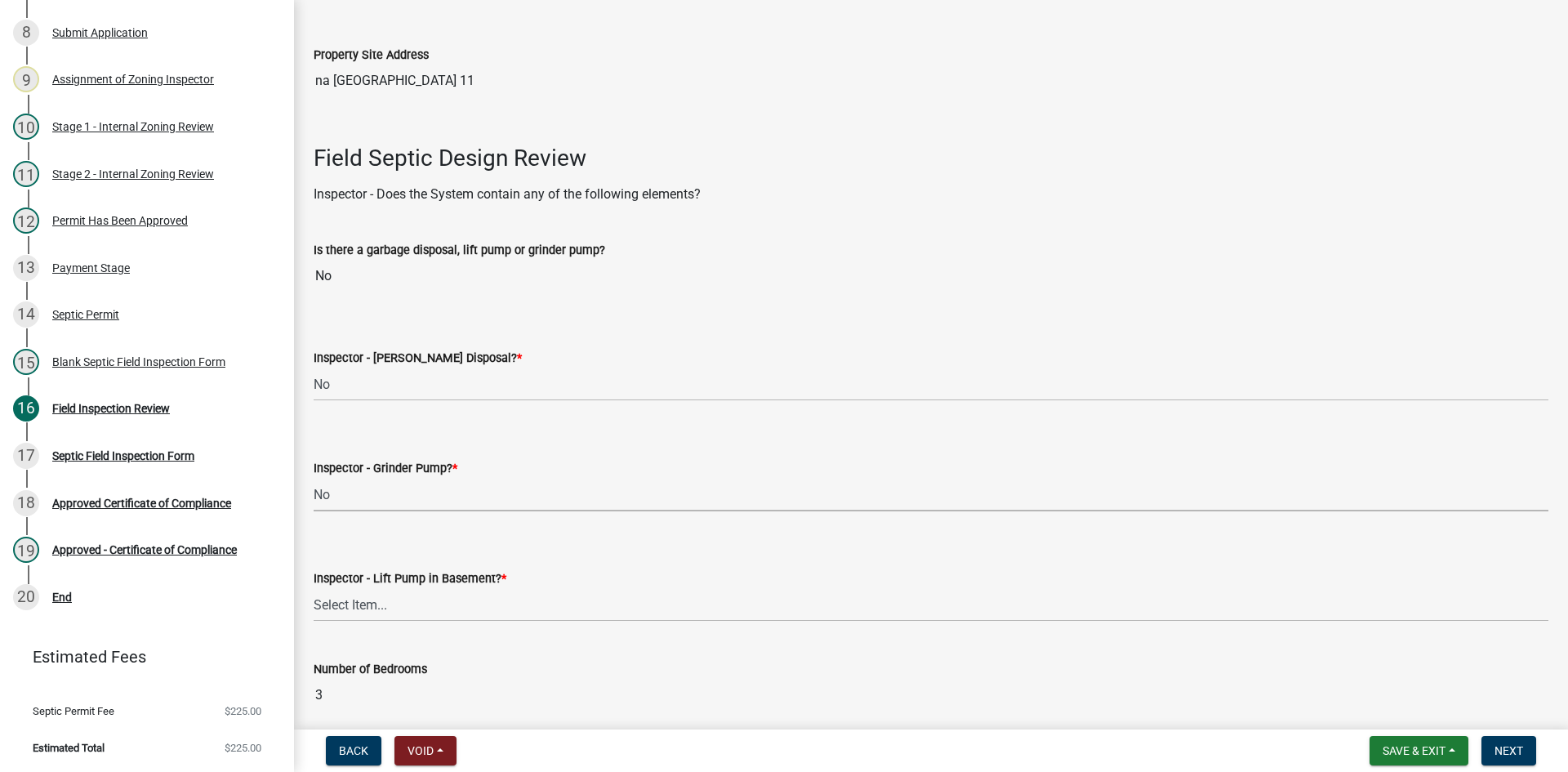
select select "ce8adf61-51ba-42f2-bbc3-7480a098e35e"
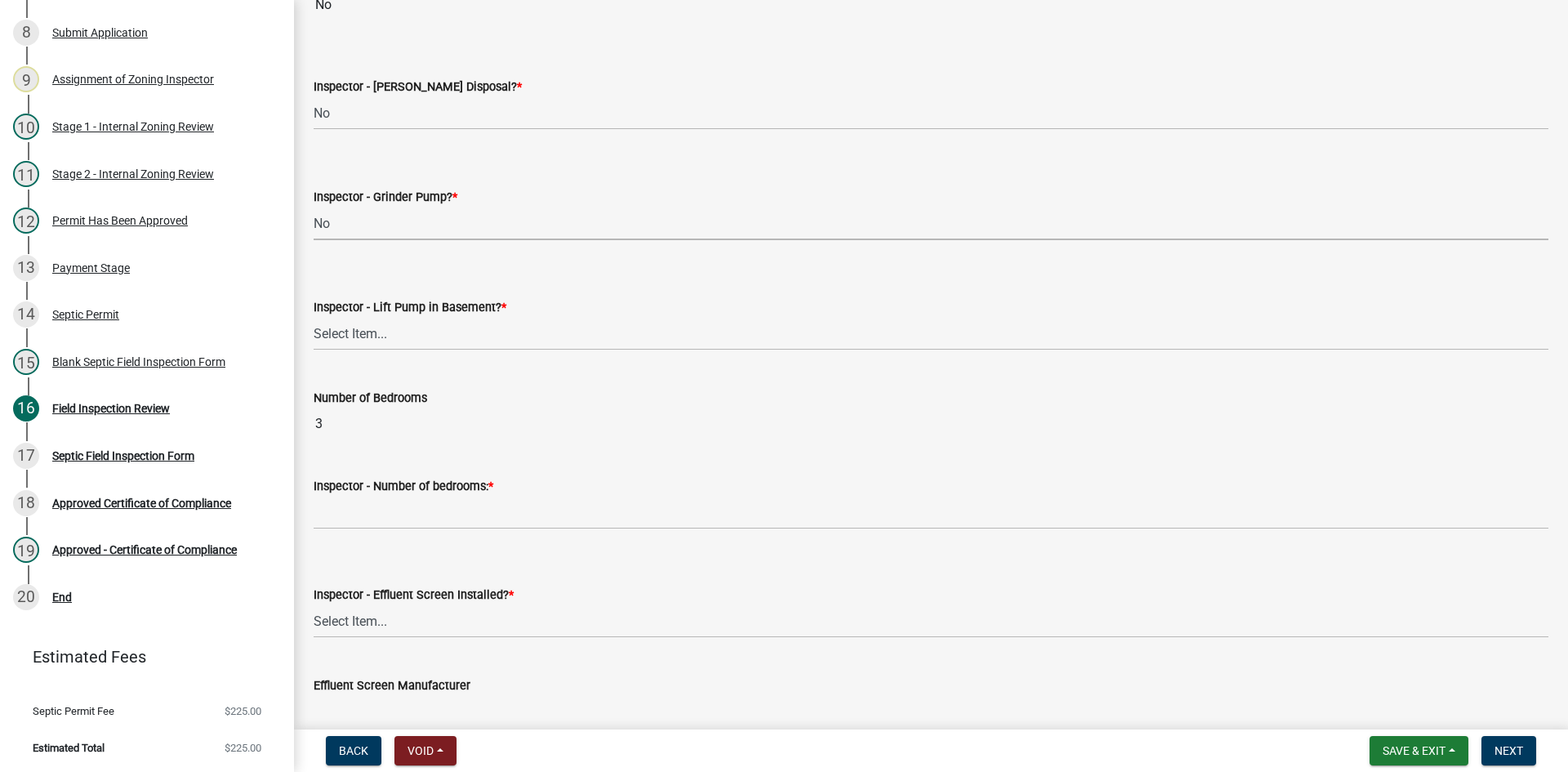
scroll to position [735, 0]
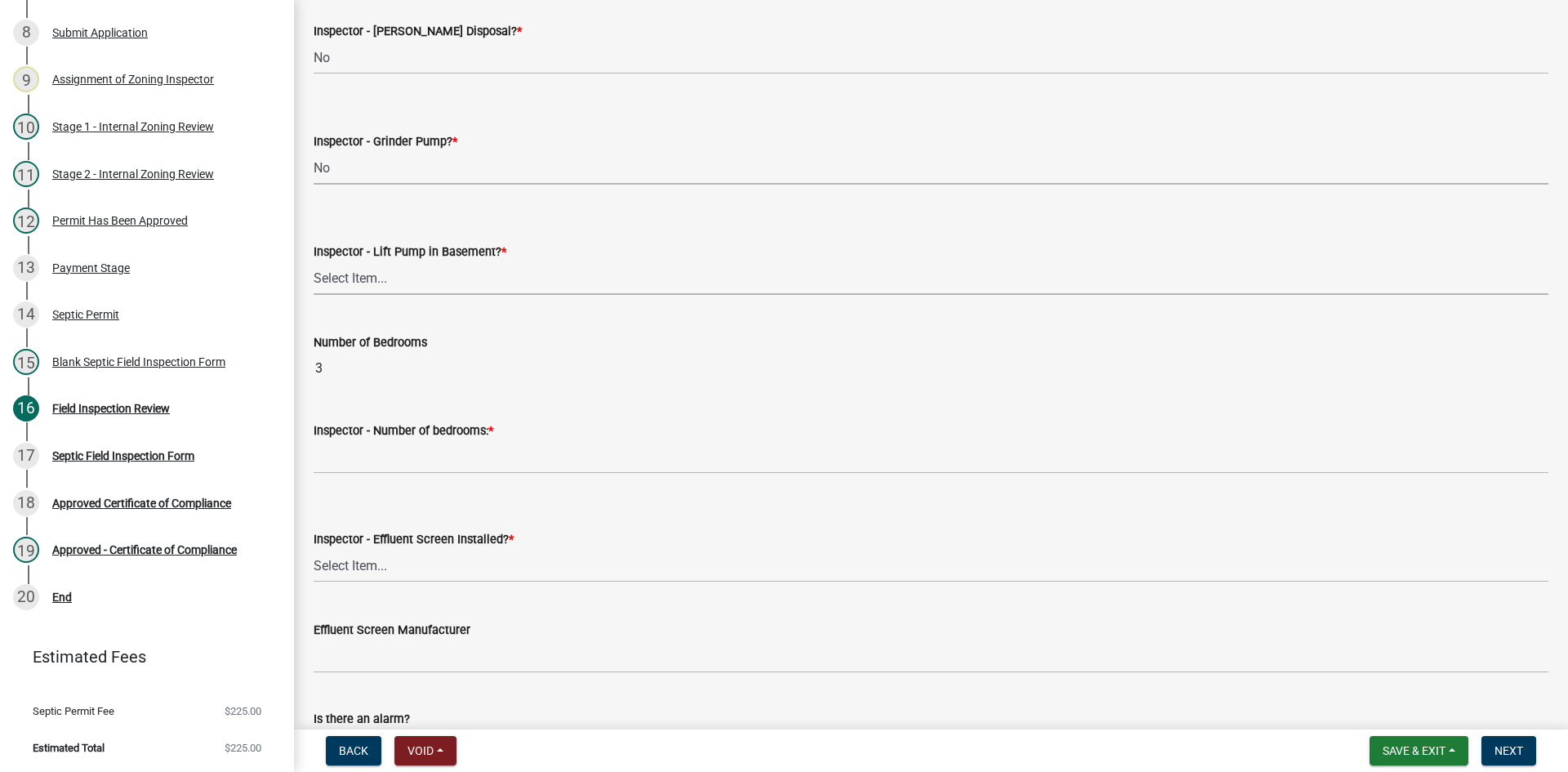
drag, startPoint x: 370, startPoint y: 274, endPoint x: 387, endPoint y: 275, distance: 17.0
click at [377, 273] on select "Select Item... Yes No" at bounding box center [931, 278] width 1235 height 33
click at [314, 261] on select "Select Item... Yes No" at bounding box center [931, 278] width 1235 height 33
drag, startPoint x: 380, startPoint y: 276, endPoint x: 383, endPoint y: 294, distance: 18.2
click at [380, 275] on select "Select Item... Yes No" at bounding box center [931, 278] width 1235 height 33
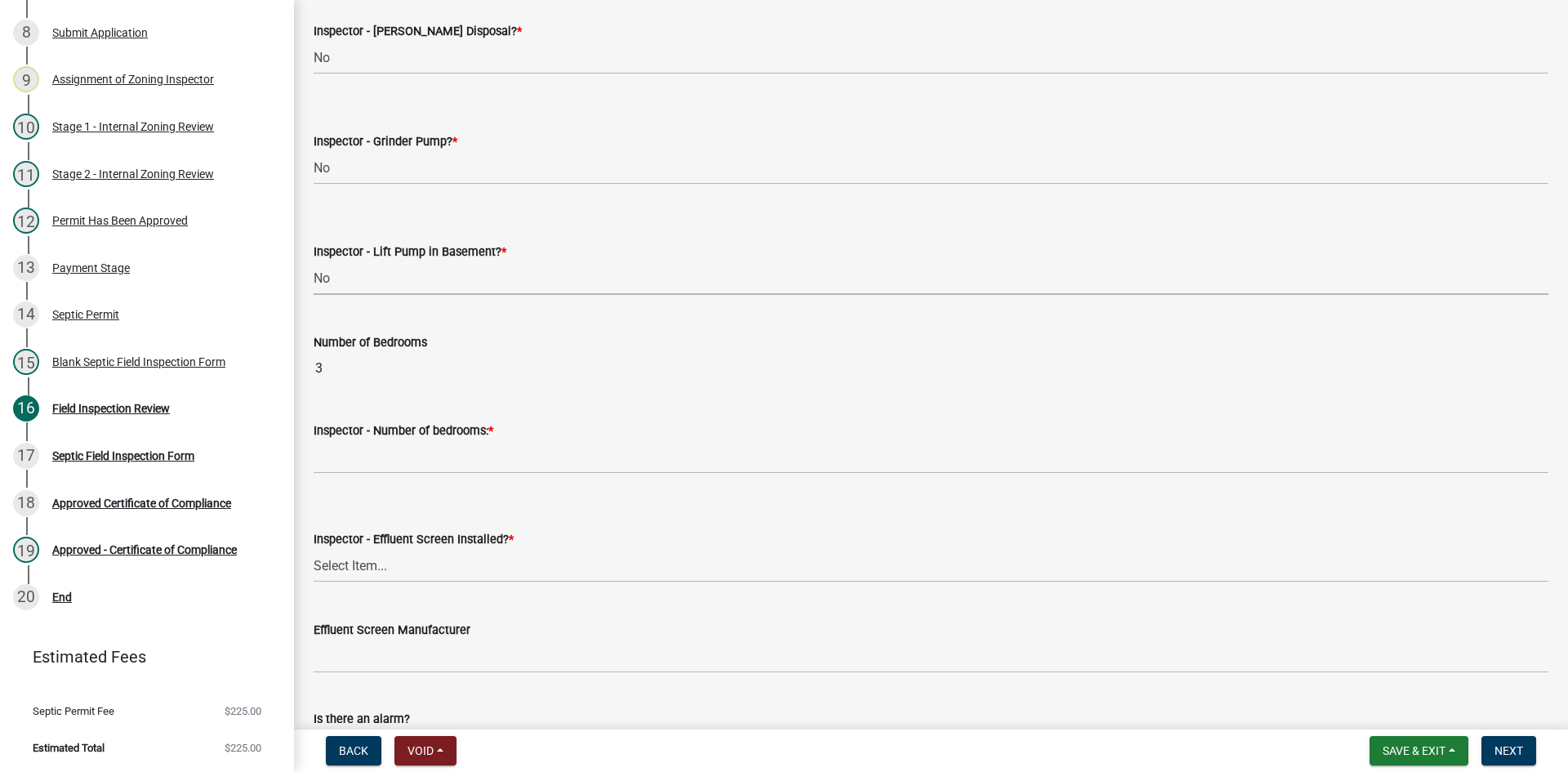
click at [314, 261] on select "Select Item... Yes No" at bounding box center [931, 278] width 1235 height 33
select select "58089658-2e95-4d4d-a981-afbd087a421a"
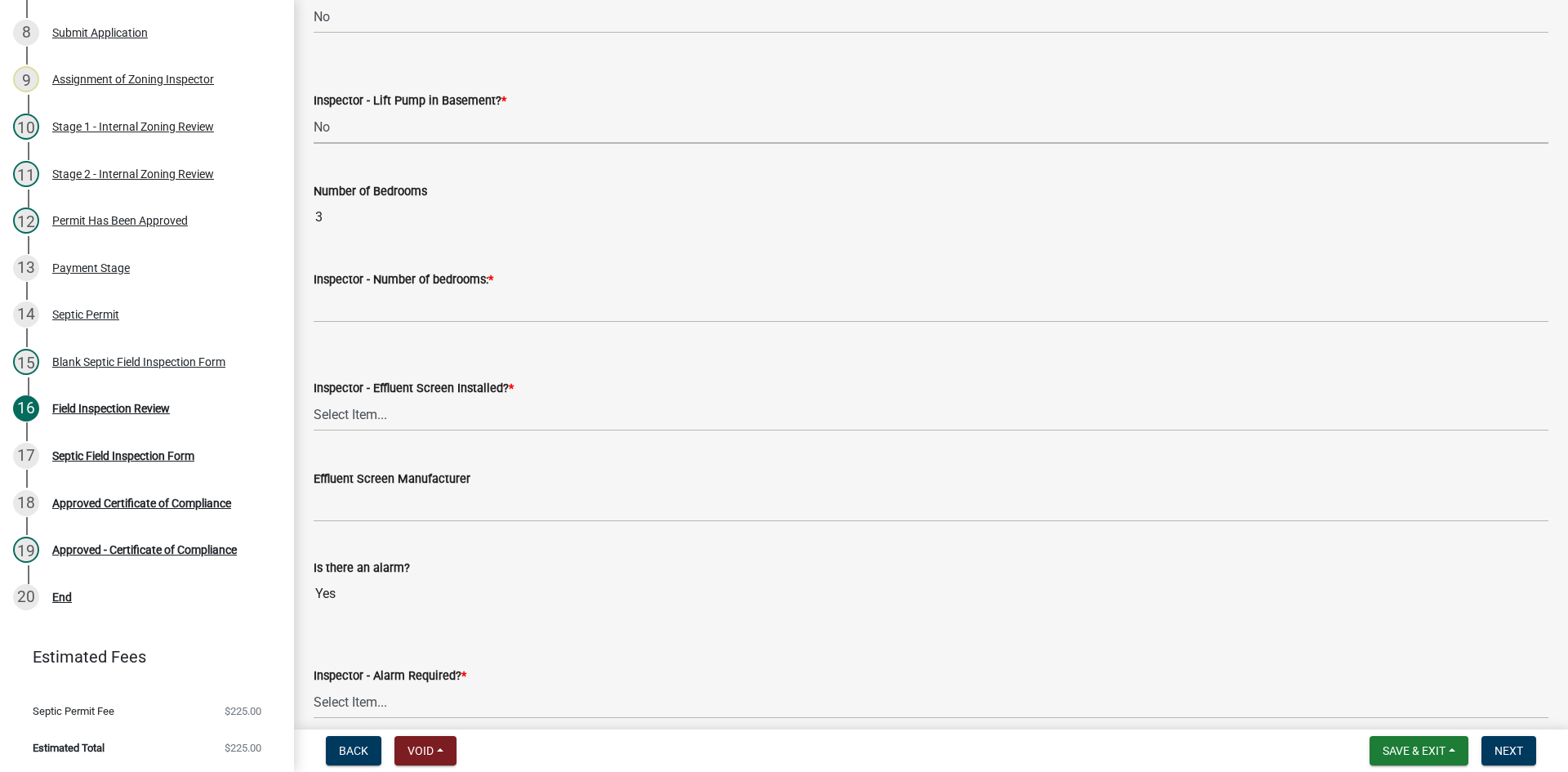
scroll to position [898, 0]
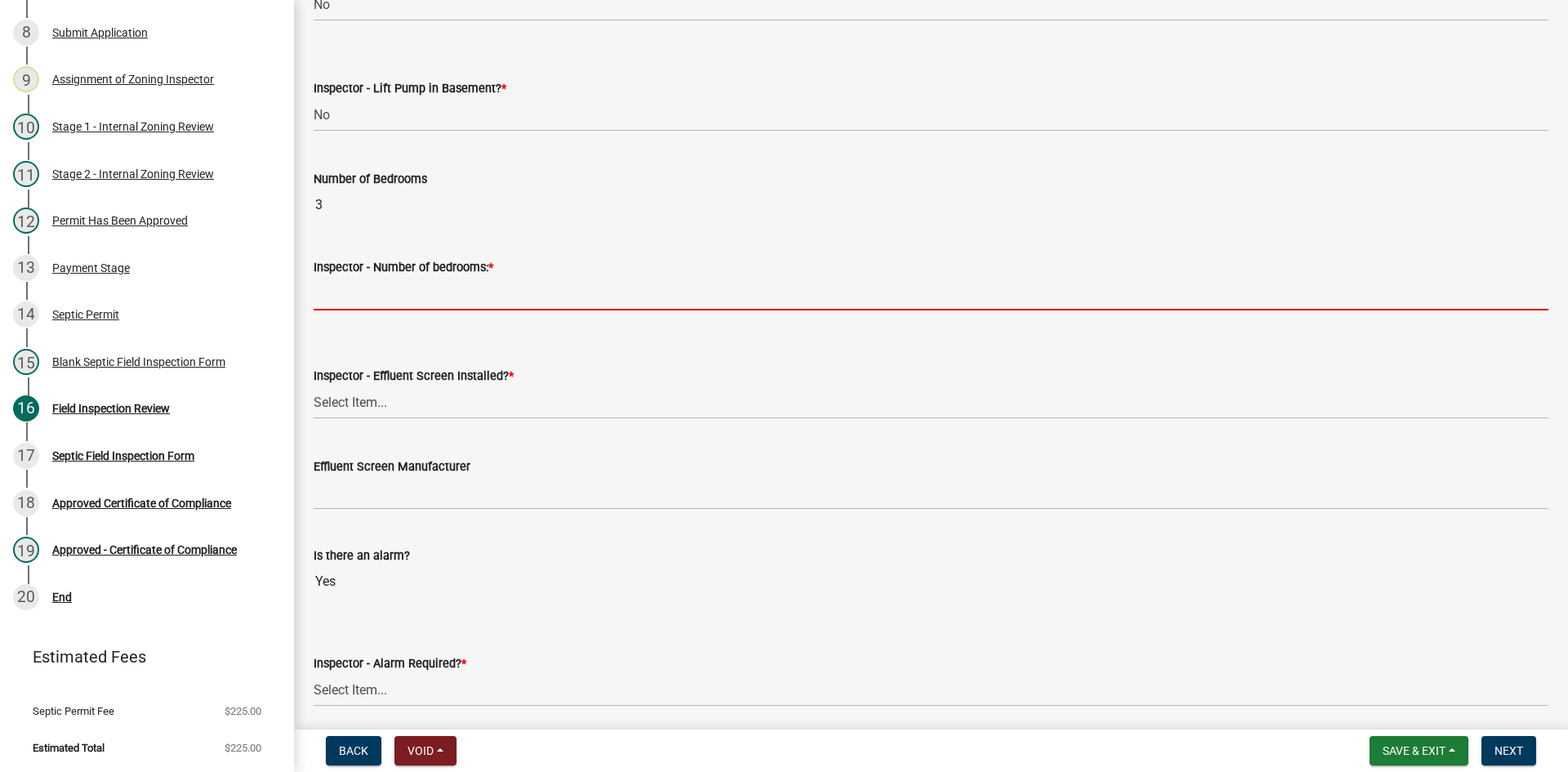
drag, startPoint x: 361, startPoint y: 301, endPoint x: 389, endPoint y: 312, distance: 30.1
click at [367, 298] on input "Inspector - Number of bedrooms: *" at bounding box center [931, 293] width 1235 height 33
type input "3"
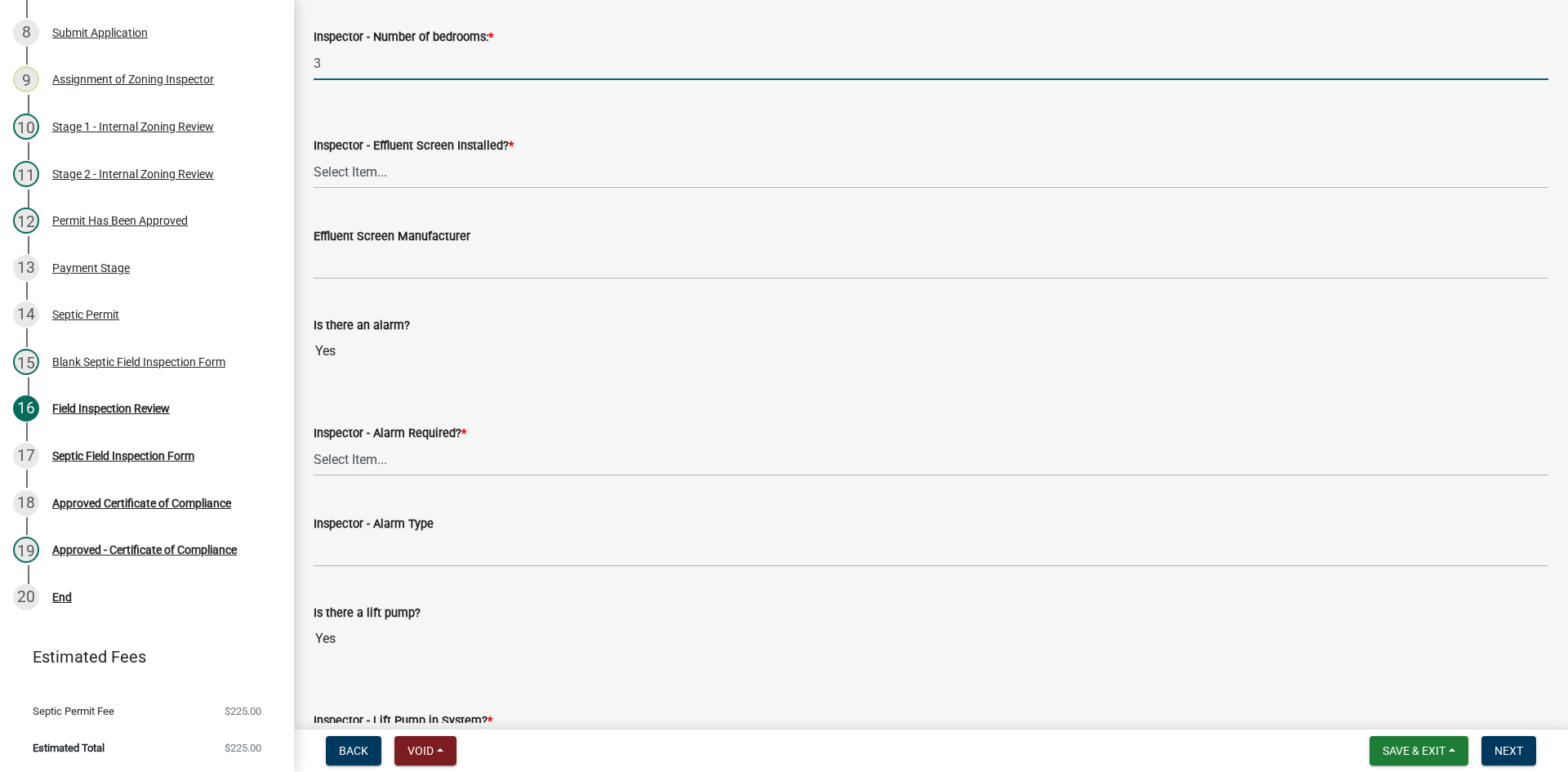
scroll to position [1143, 0]
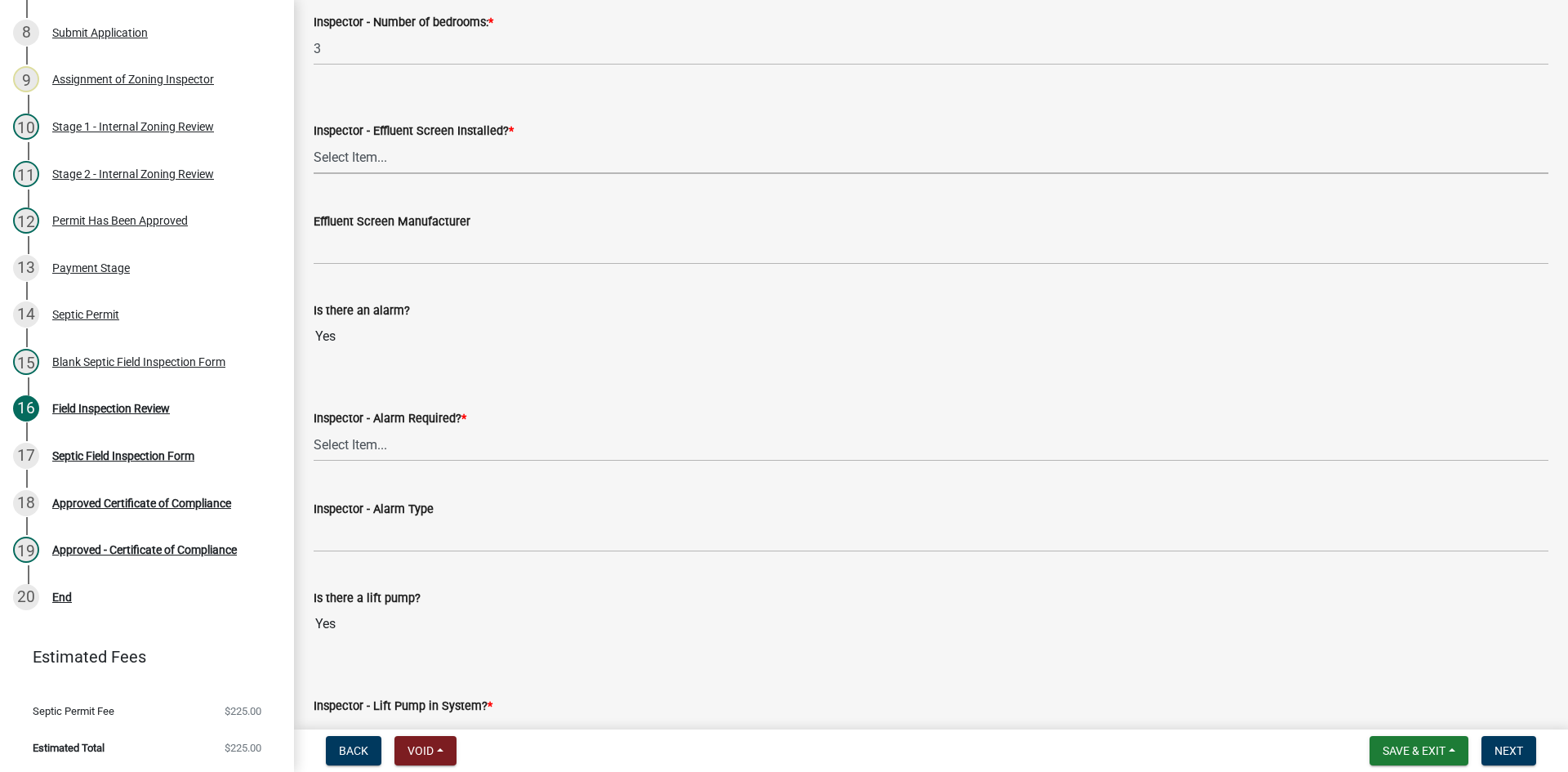
drag, startPoint x: 371, startPoint y: 148, endPoint x: 392, endPoint y: 169, distance: 29.7
click at [378, 147] on select "Select Item... Yes No" at bounding box center [931, 157] width 1235 height 33
click at [314, 141] on select "Select Item... Yes No" at bounding box center [931, 157] width 1235 height 33
select select "f0a1a515-fe47-4fcc-ad21-8ba0871395e8"
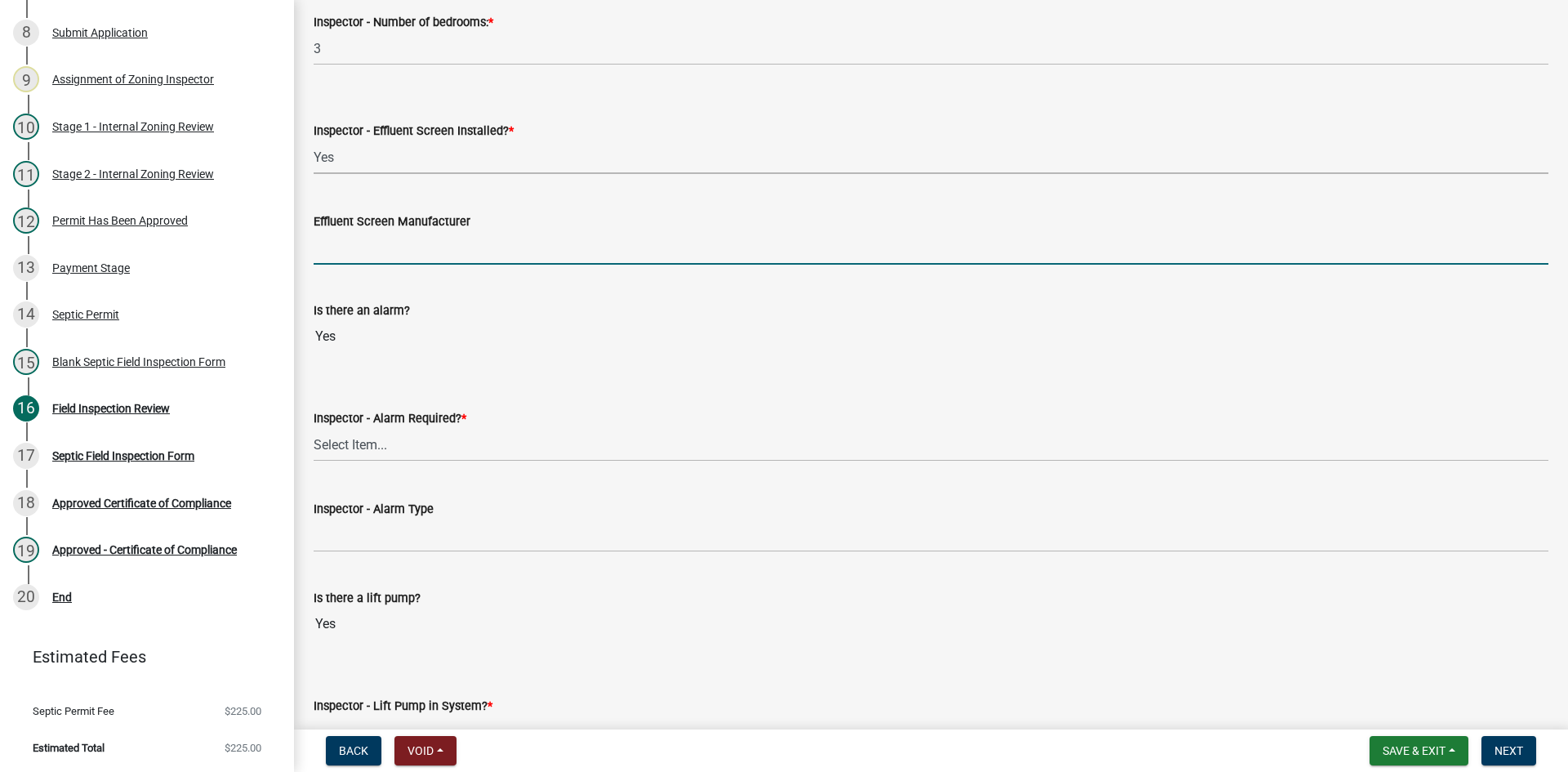
click at [373, 252] on input "Effluent Screen Manufacturer" at bounding box center [931, 248] width 1235 height 33
type input "poly loc 525"
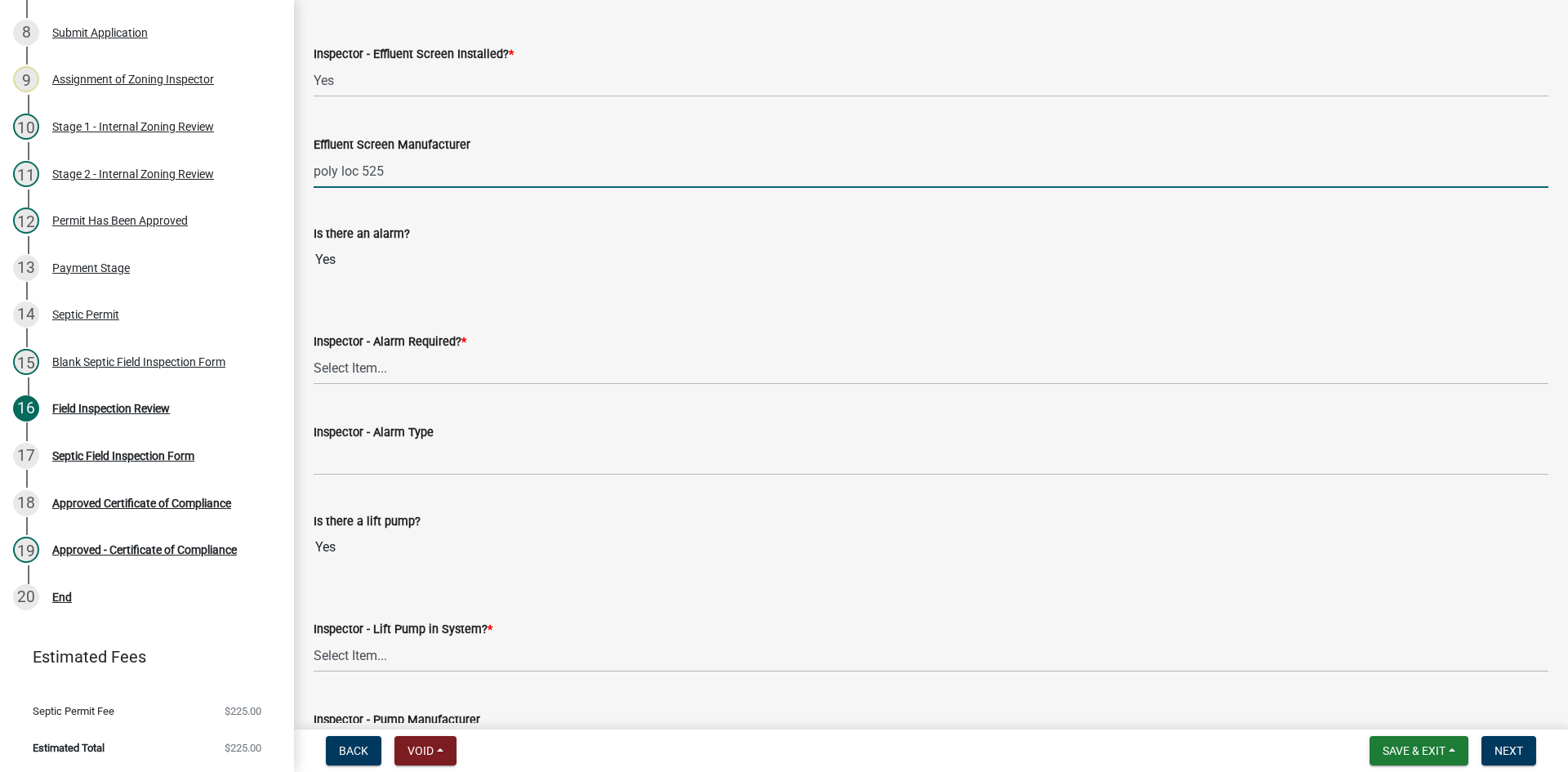
scroll to position [1306, 0]
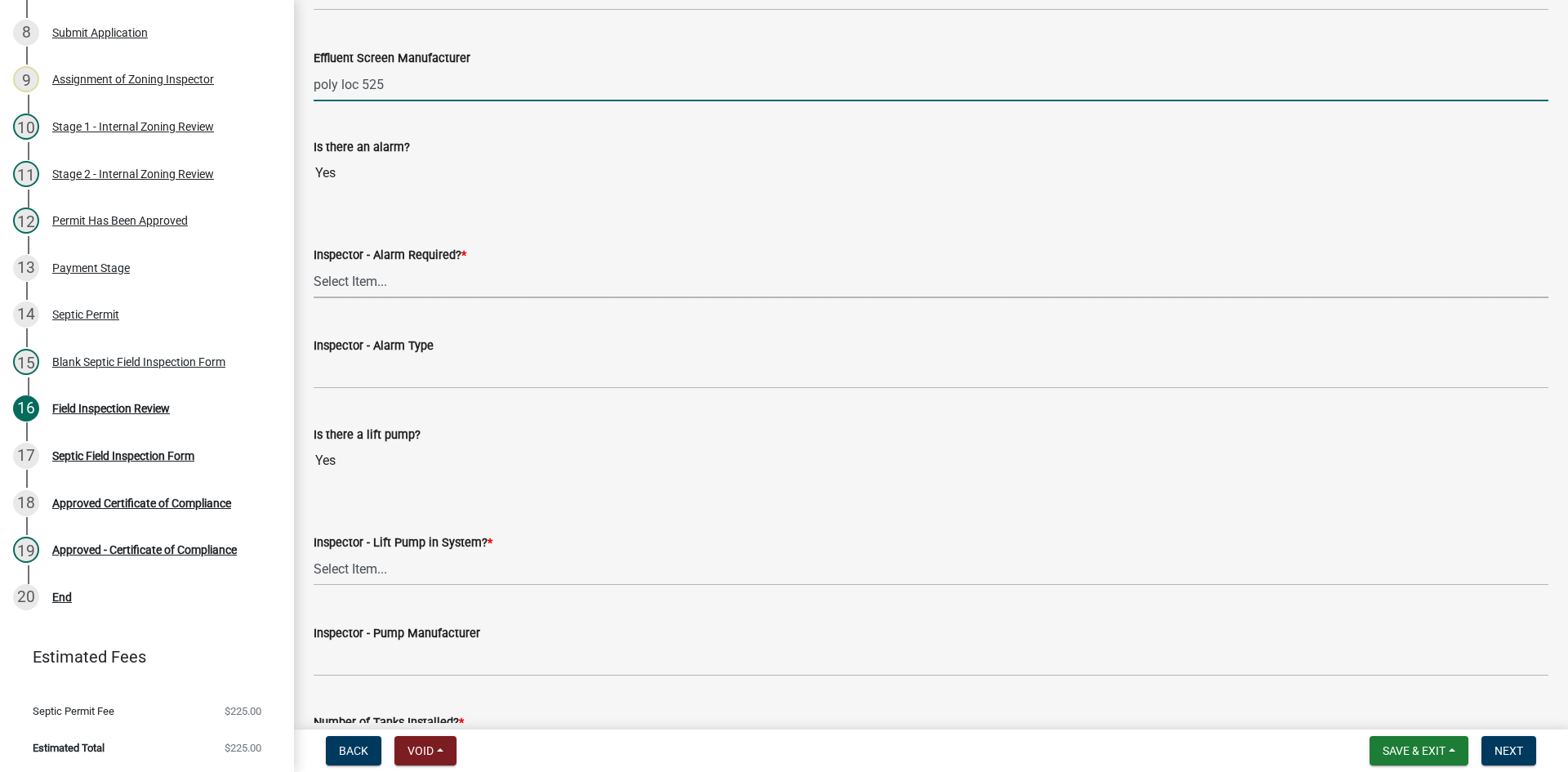
drag, startPoint x: 383, startPoint y: 281, endPoint x: 391, endPoint y: 291, distance: 12.8
click at [384, 281] on select "Select Item... Yes No" at bounding box center [931, 281] width 1235 height 33
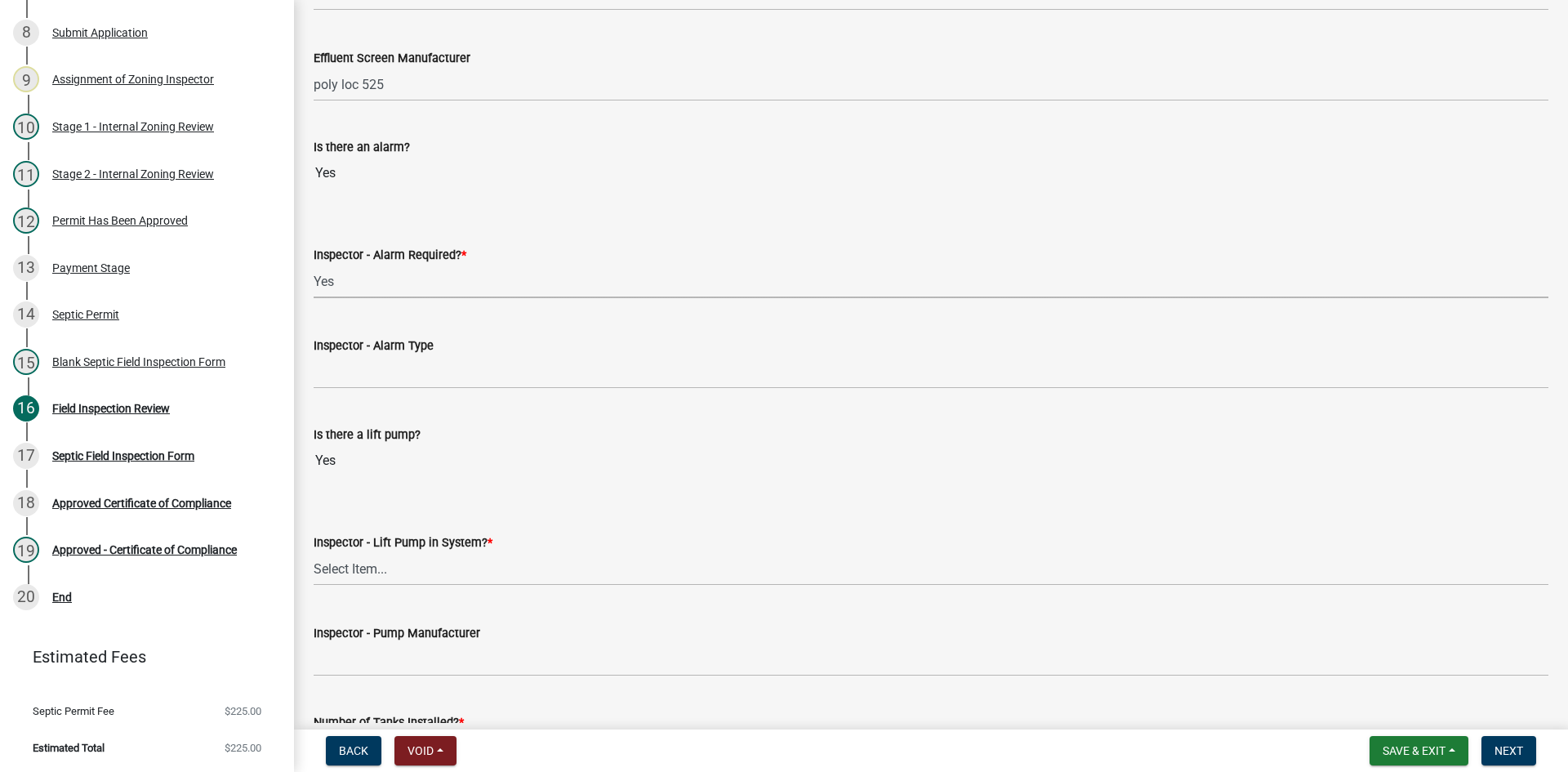
click at [314, 265] on select "Select Item... Yes No" at bounding box center [931, 281] width 1235 height 33
select select "9075ff2b-2749-45ce-aee6-f4951e9a2109"
click at [385, 398] on wm-data-entity-input "Inspector - Alarm Type" at bounding box center [931, 357] width 1235 height 89
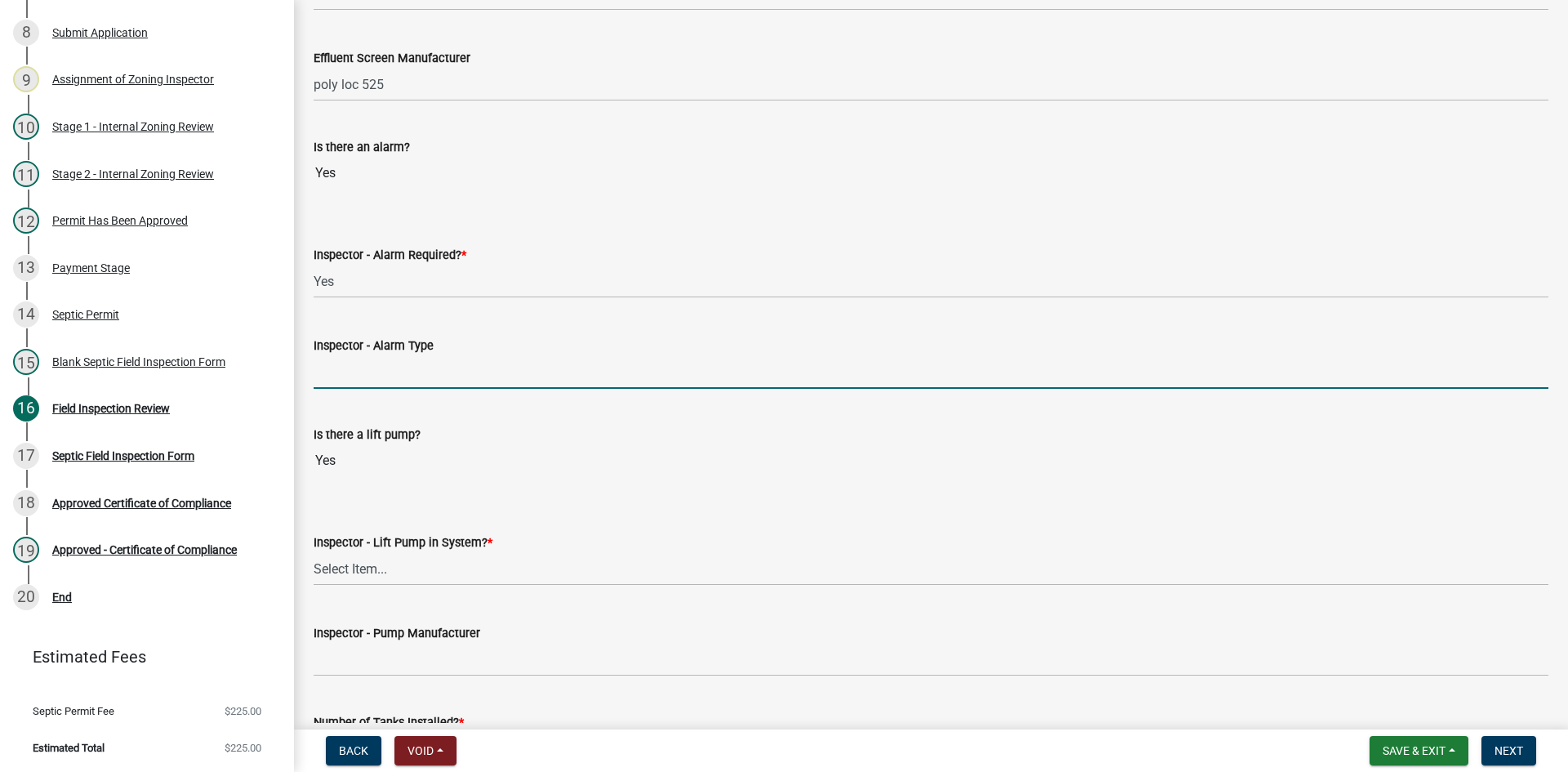
click at [381, 374] on input "Inspector - Alarm Type" at bounding box center [931, 372] width 1235 height 33
type input "PS PATROL"
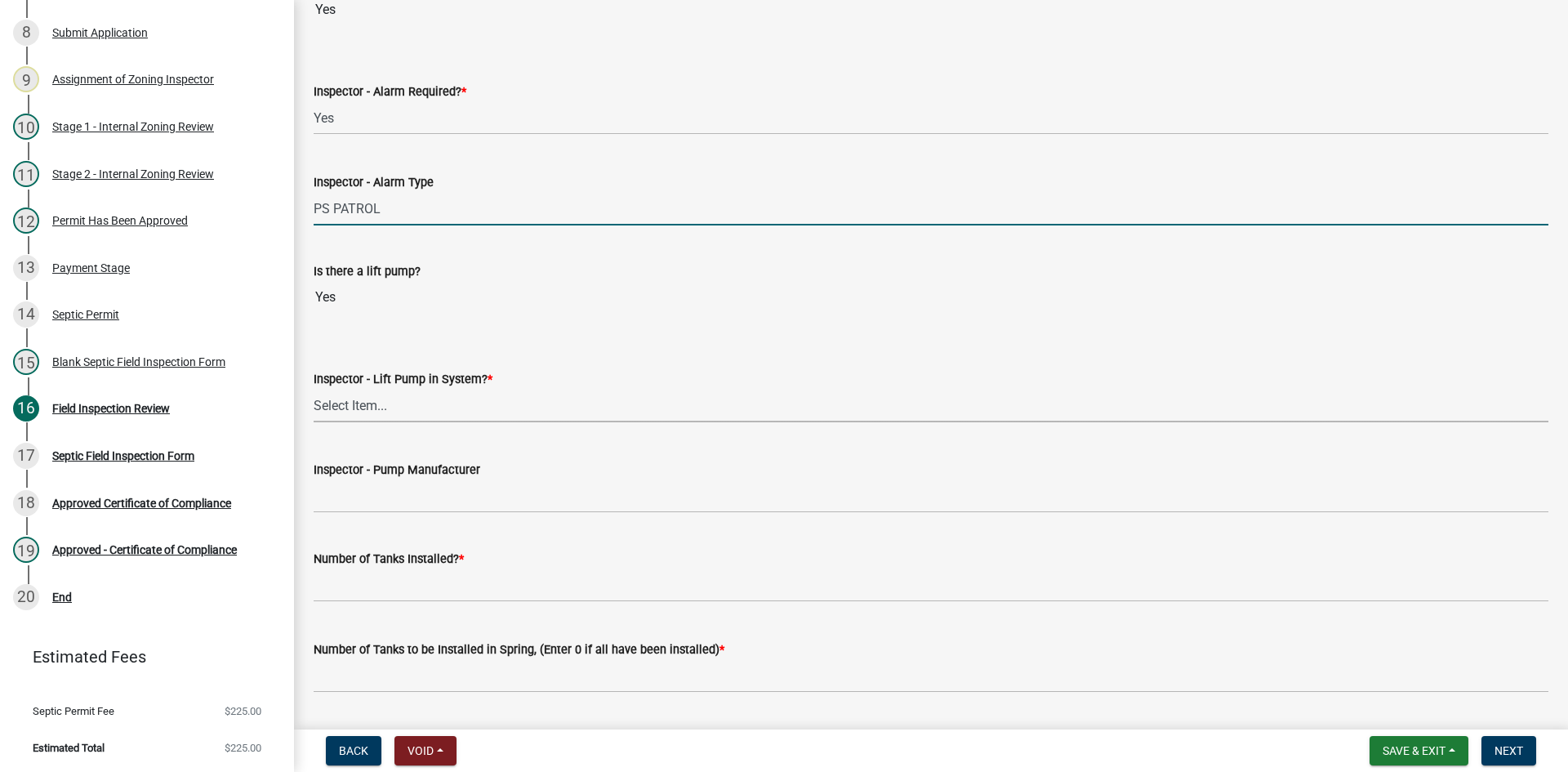
click at [367, 418] on select "Select Item... Yes No" at bounding box center [931, 405] width 1235 height 33
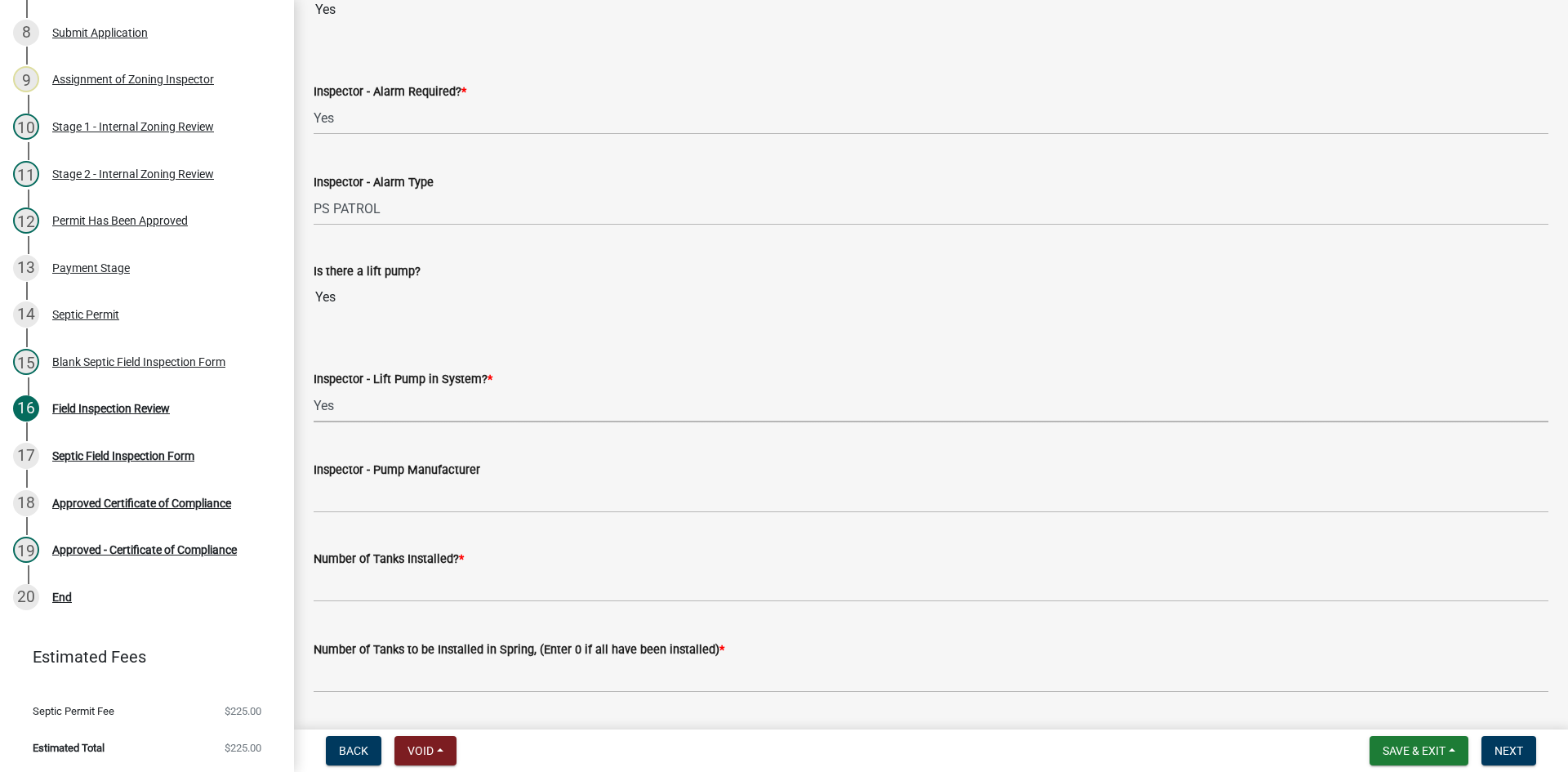
click at [314, 389] on select "Select Item... Yes No" at bounding box center [931, 405] width 1235 height 33
select select "c19a0b5c-6916-4435-8c22-bdddceeea52a"
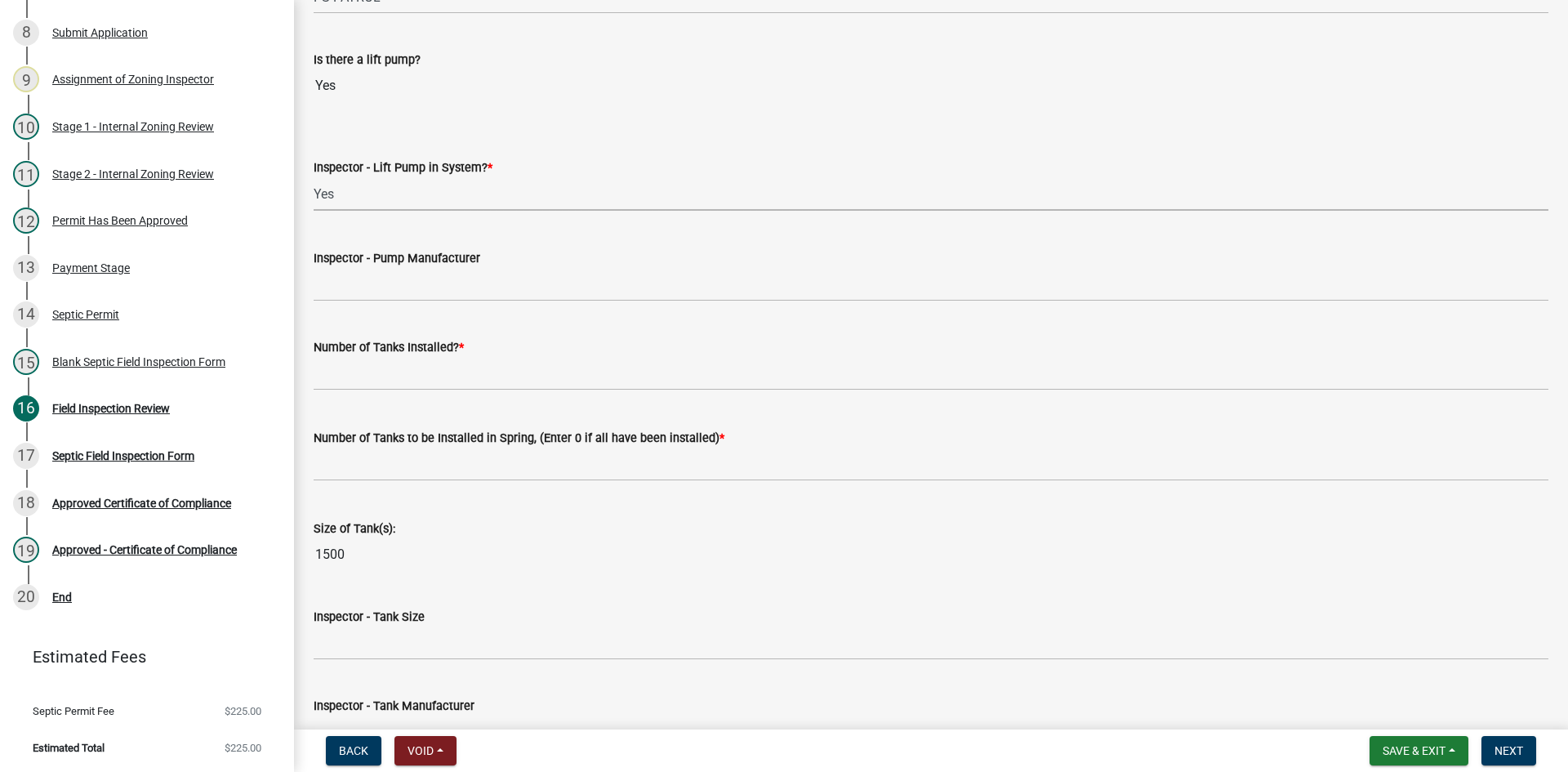
scroll to position [1714, 0]
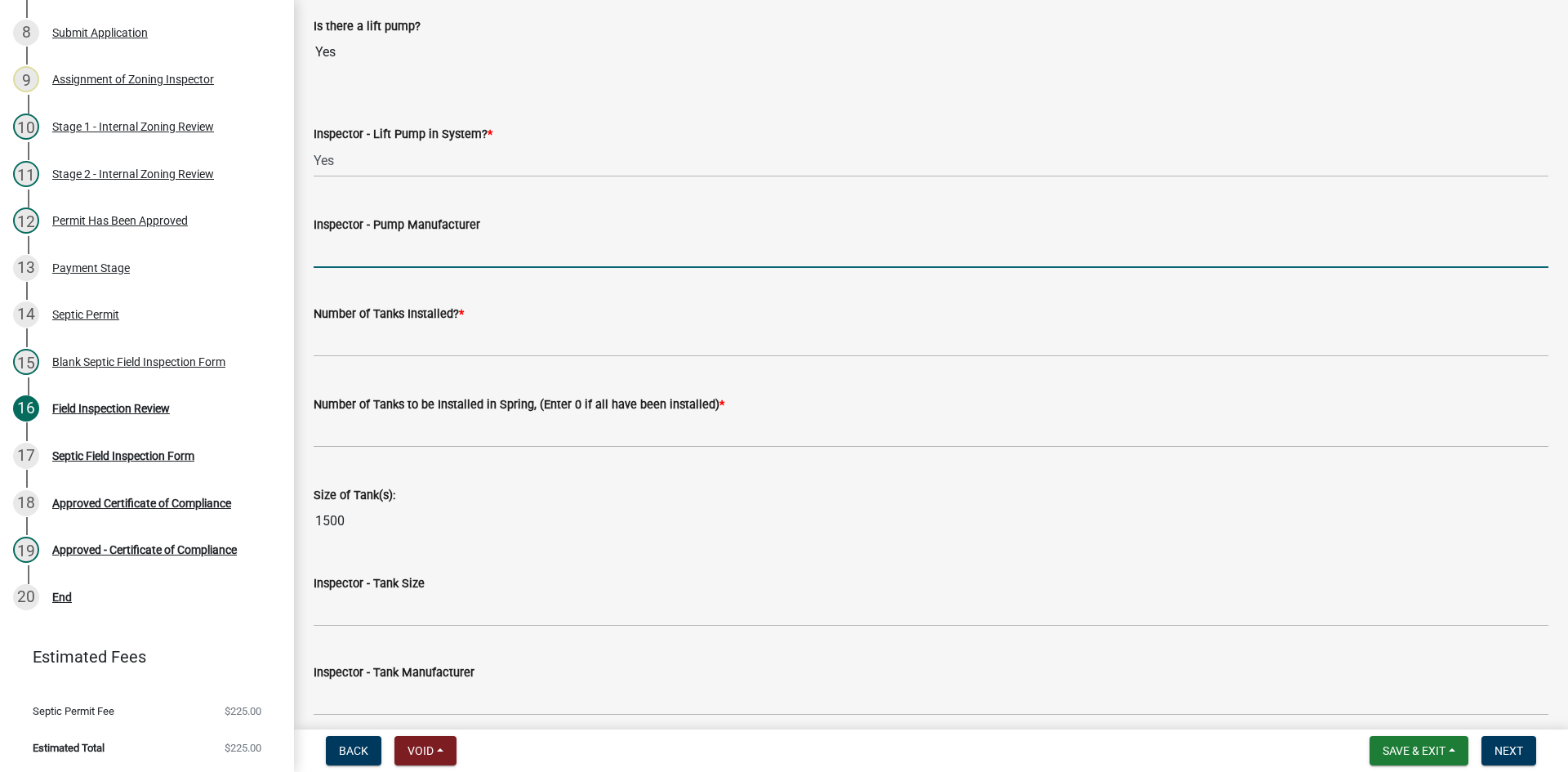
click at [368, 257] on input "Inspector - Pump Manufacturer" at bounding box center [931, 251] width 1235 height 33
type input "GOULDS 0311"
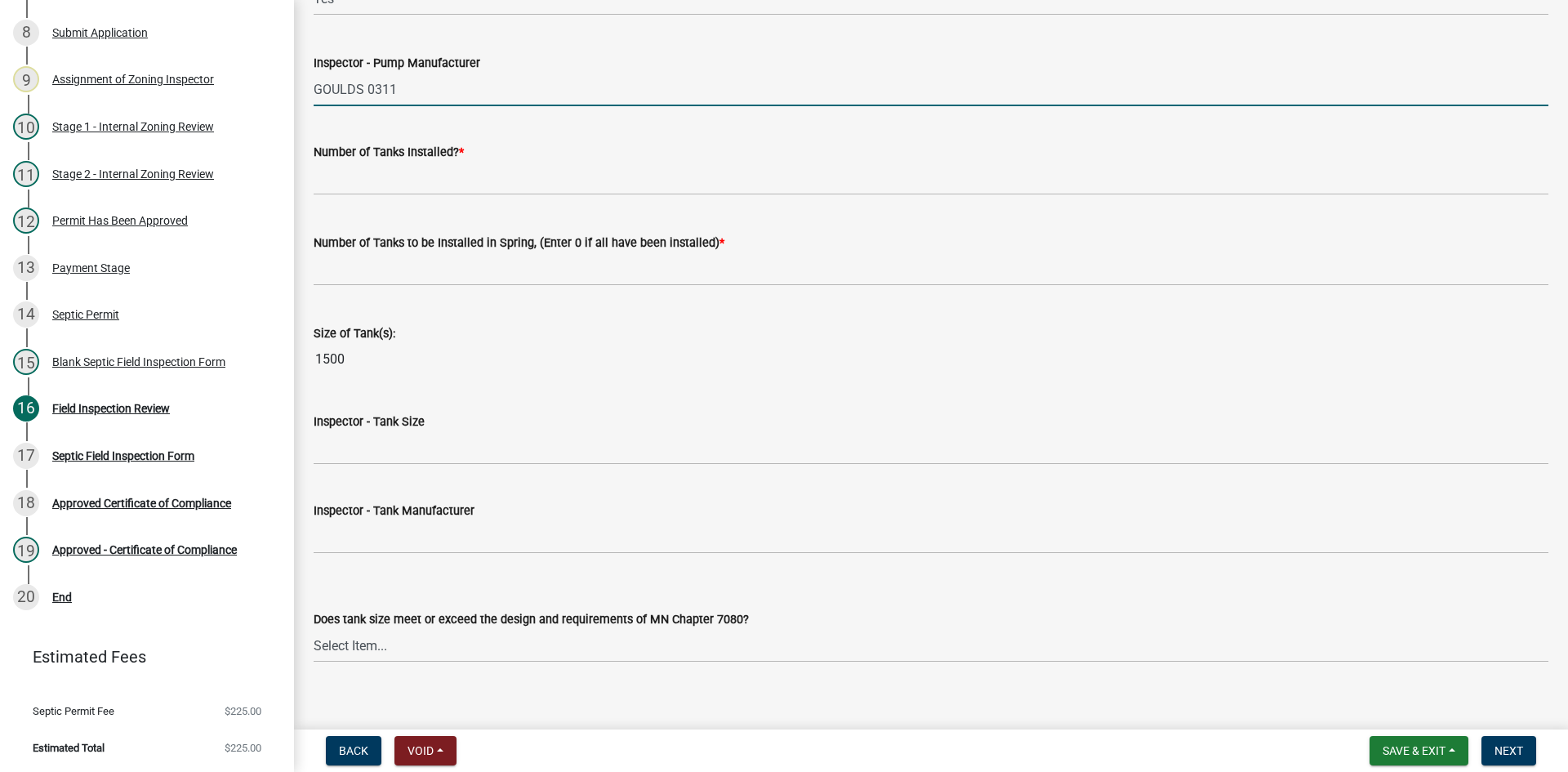
scroll to position [1878, 0]
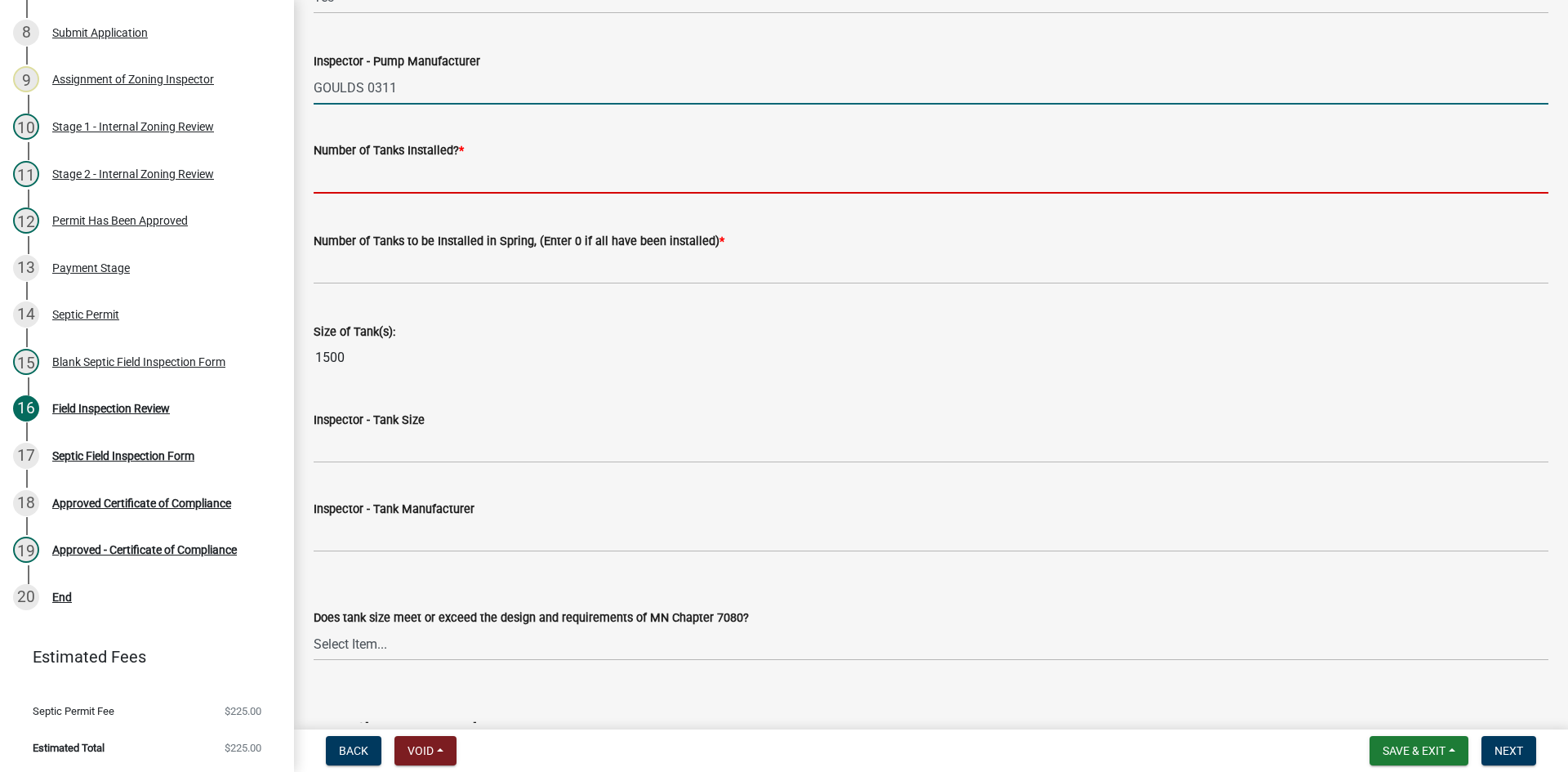
click at [358, 180] on input "text" at bounding box center [931, 177] width 1235 height 33
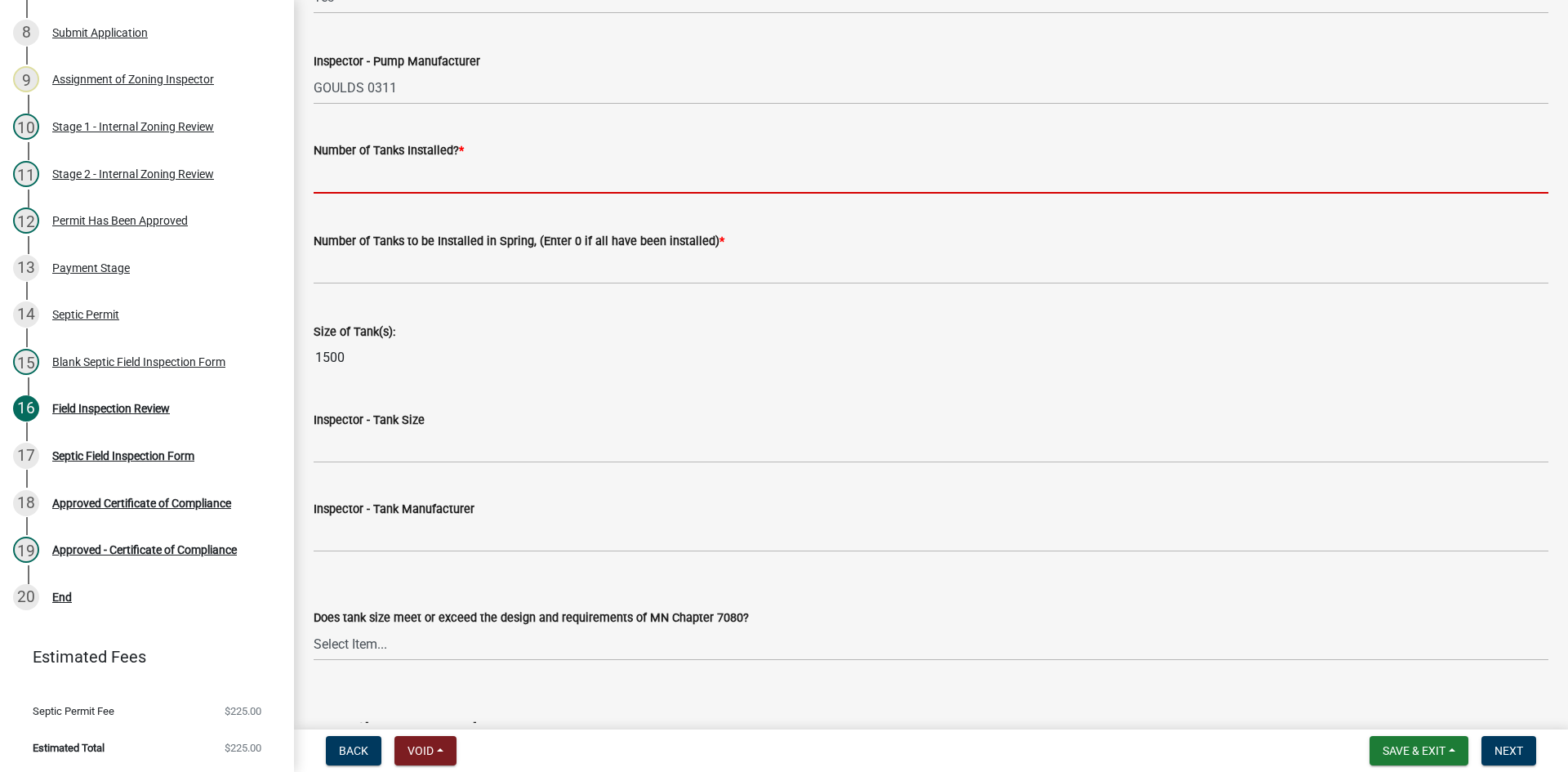
type input "1"
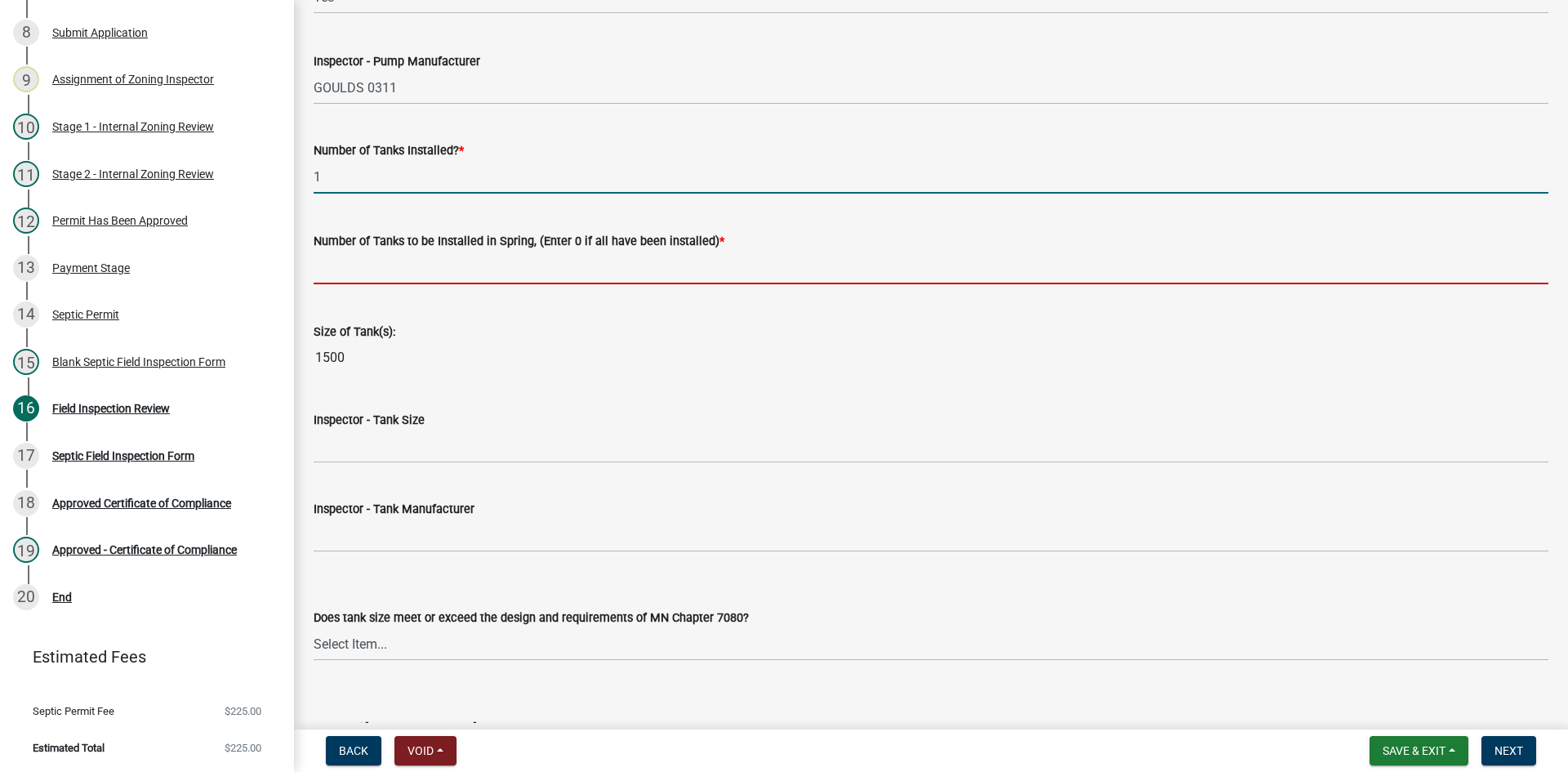
click at [381, 274] on input "text" at bounding box center [931, 268] width 1235 height 33
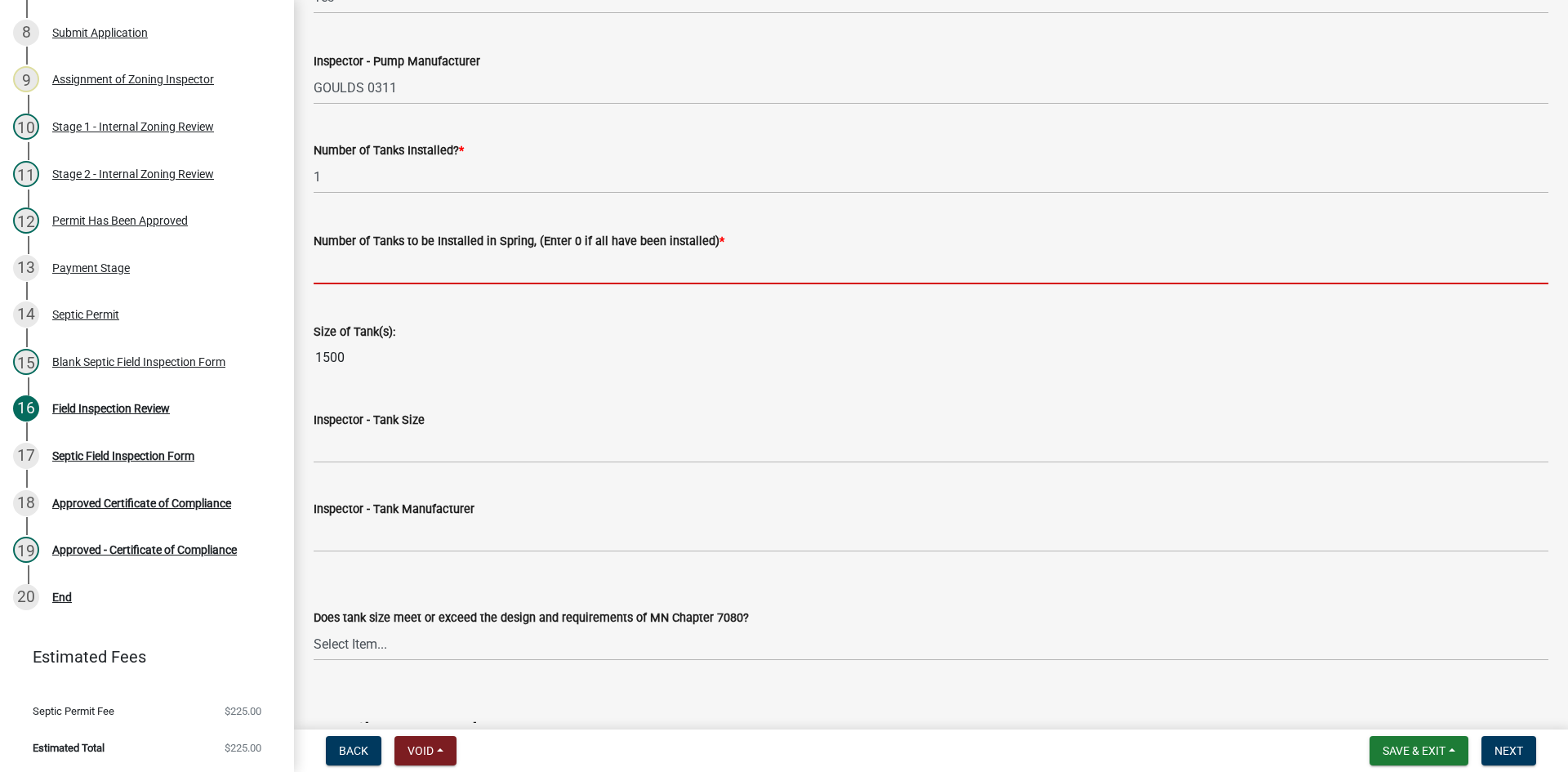
type input "0"
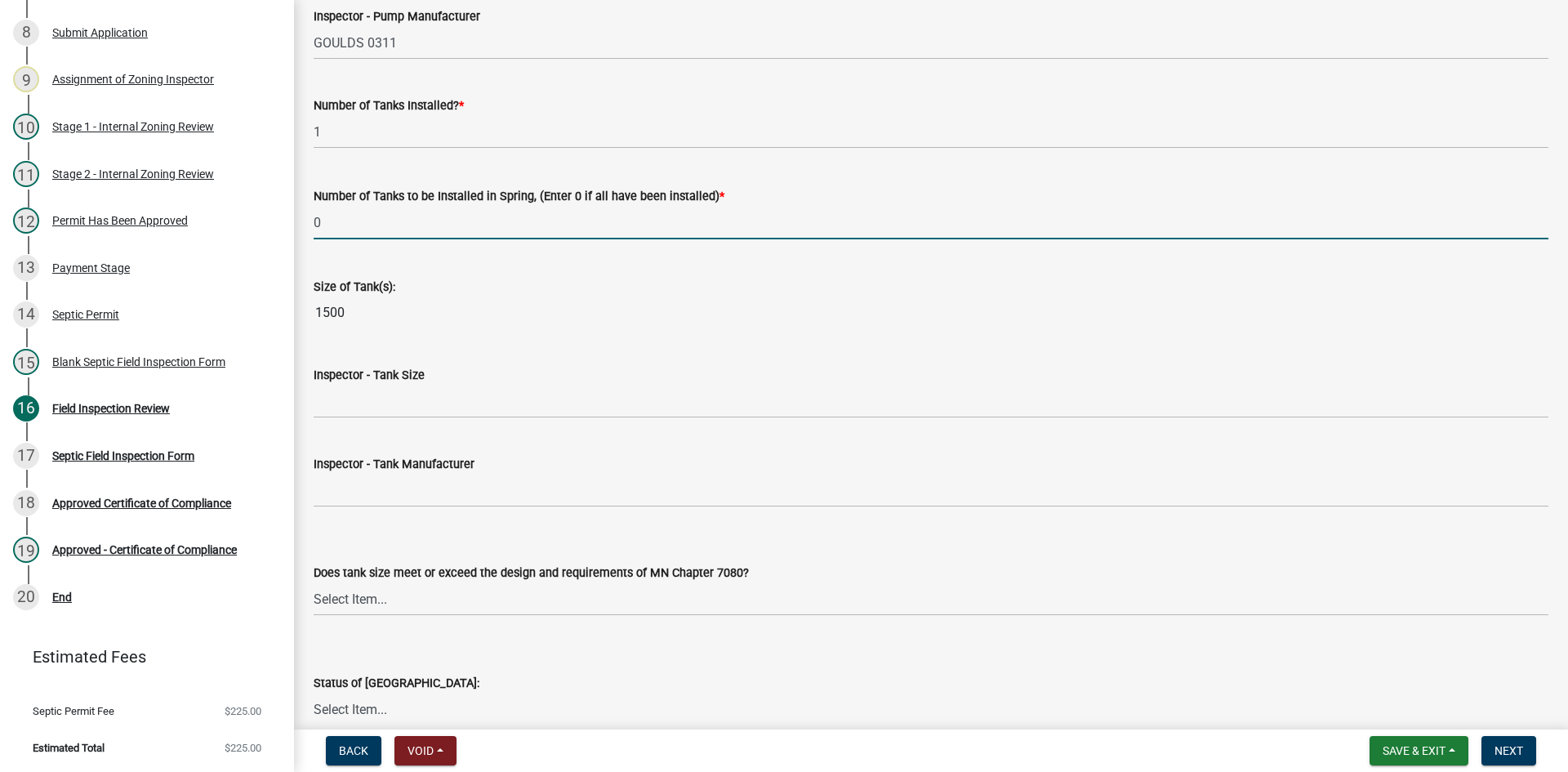
scroll to position [1960, 0]
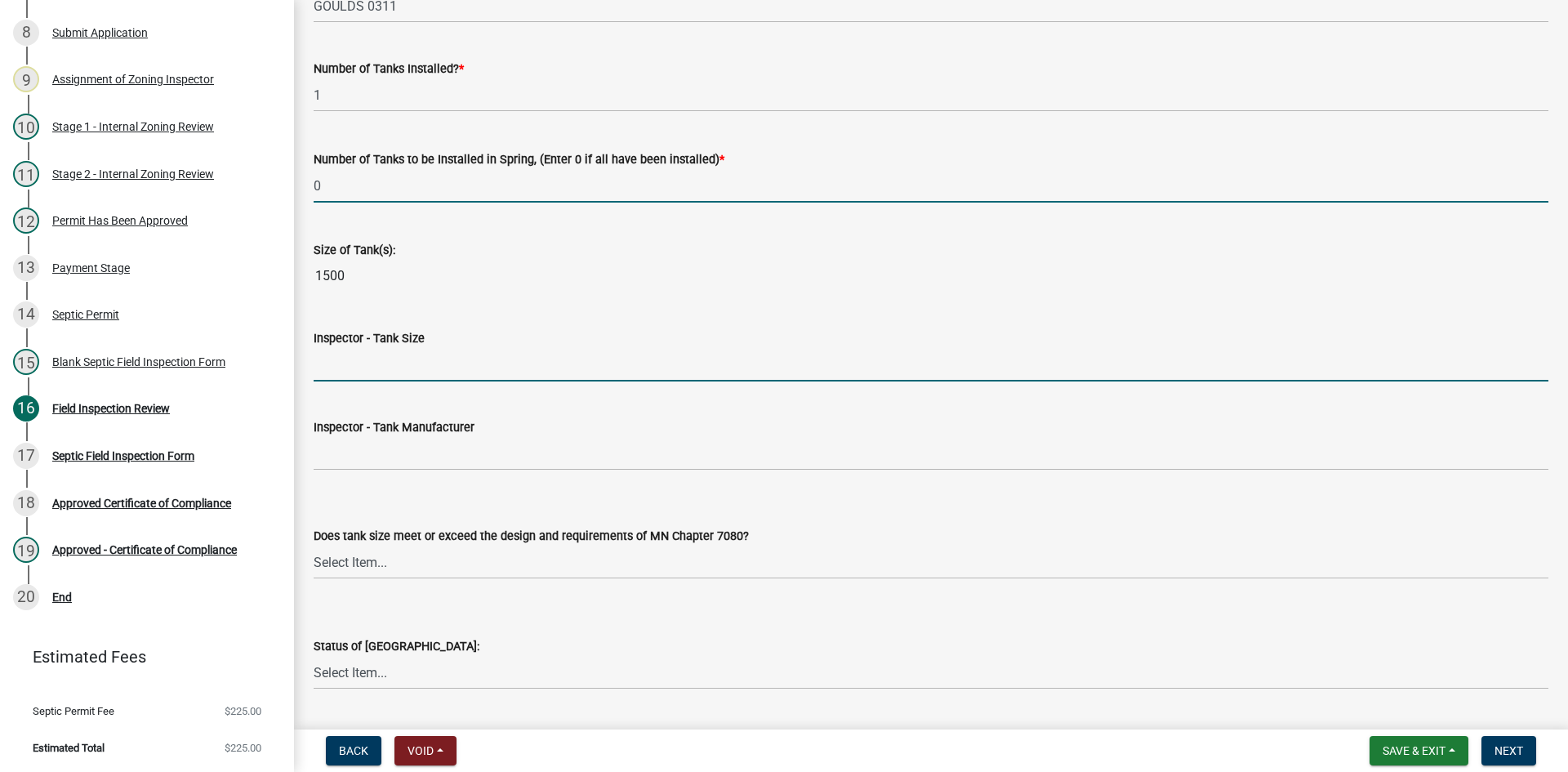
drag, startPoint x: 364, startPoint y: 361, endPoint x: 380, endPoint y: 364, distance: 16.3
click at [364, 361] on input "Inspector - Tank Size" at bounding box center [931, 365] width 1235 height 33
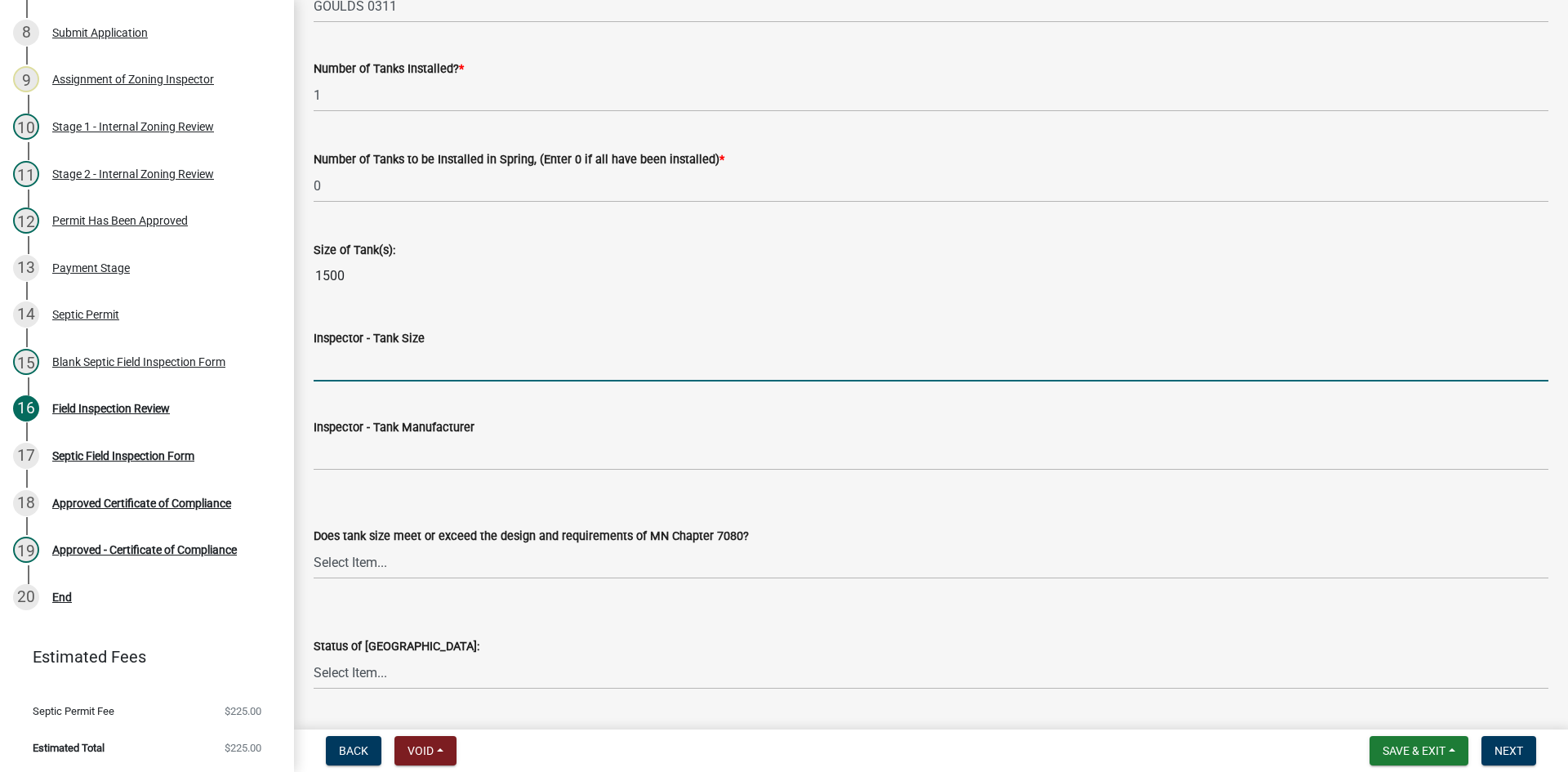
type input "1500/2"
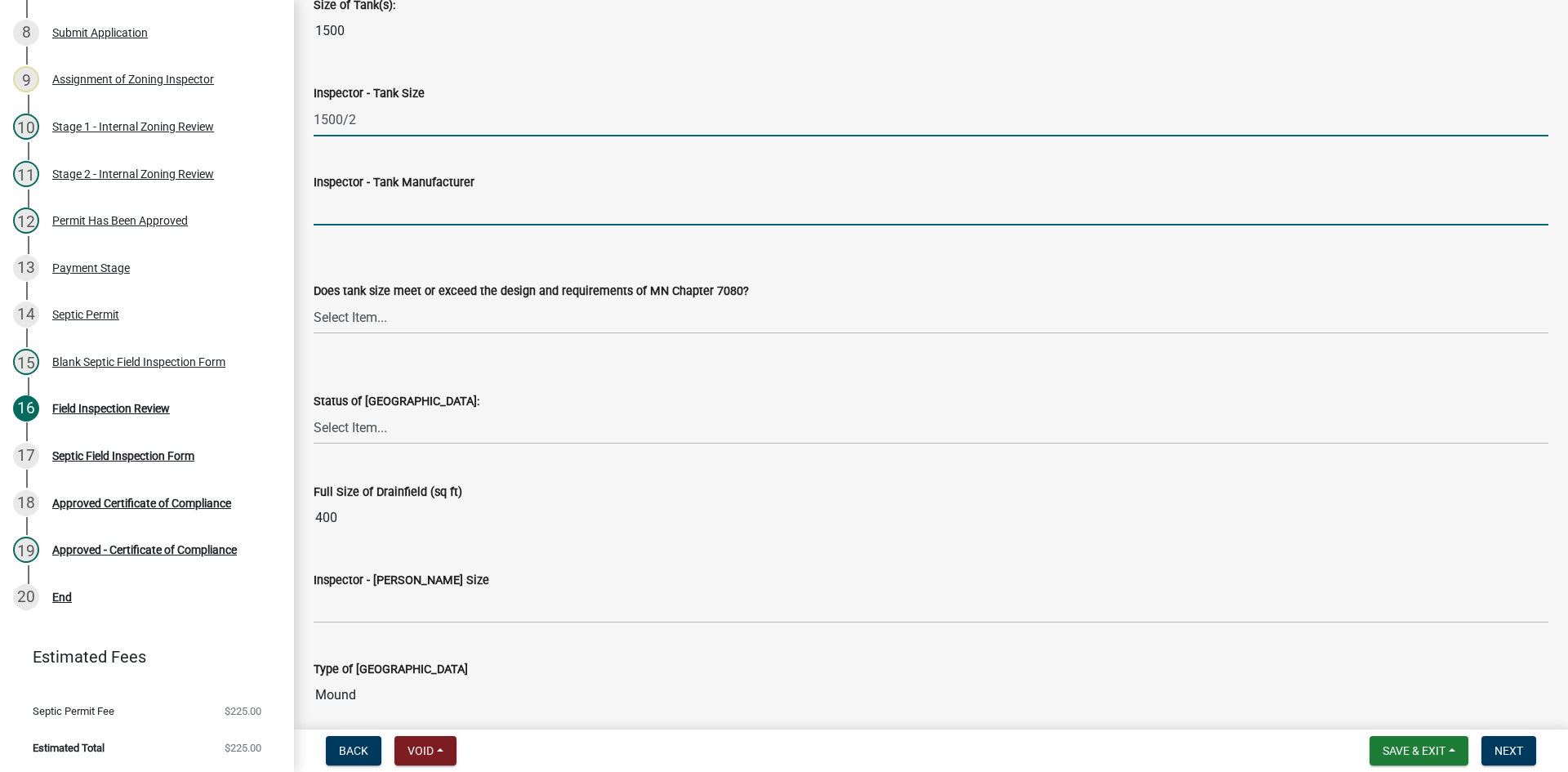
click at [362, 218] on input "Inspector - Tank Manufacturer" at bounding box center [931, 208] width 1235 height 33
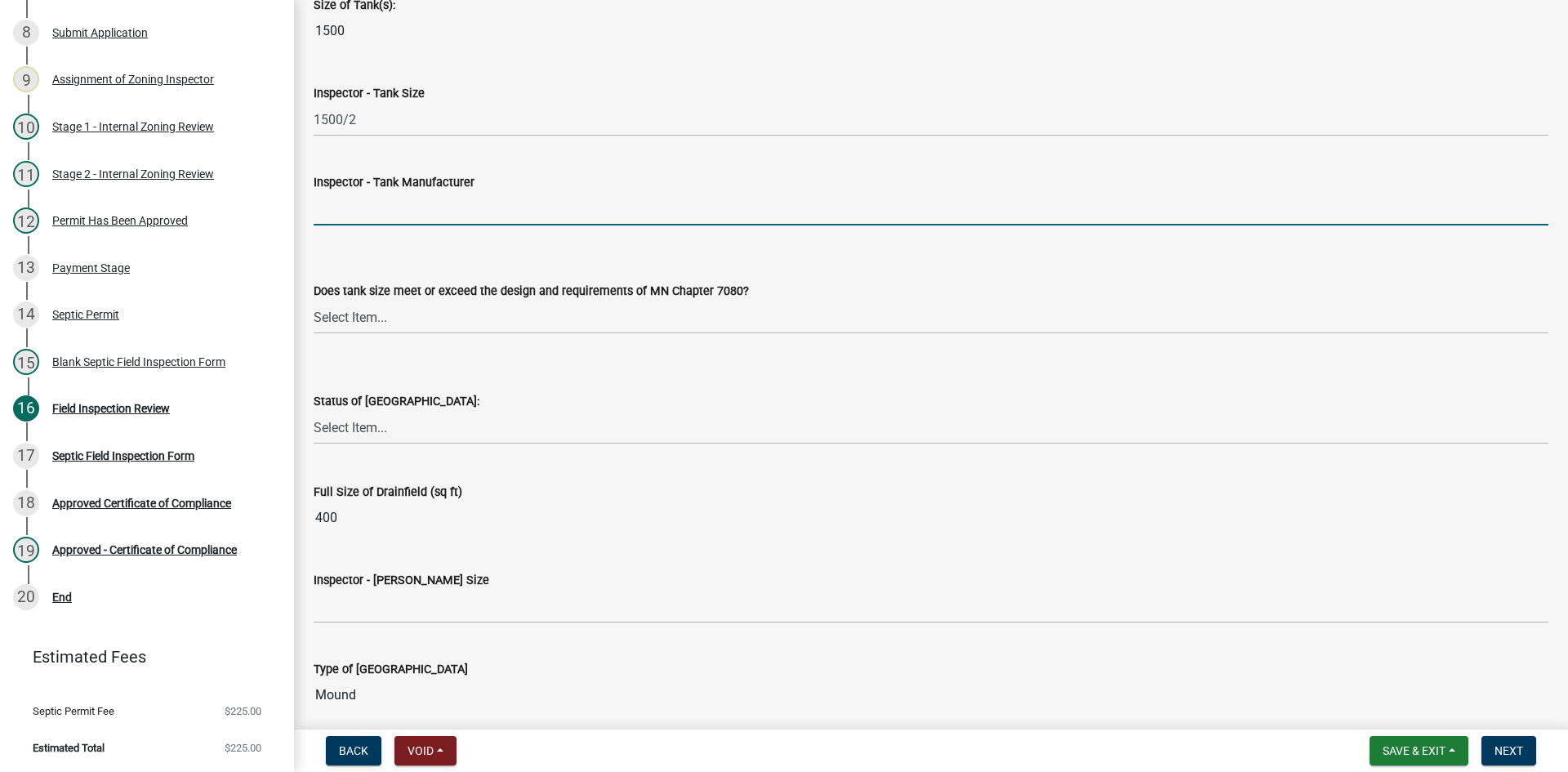
type input "BROWN/WILBERT"
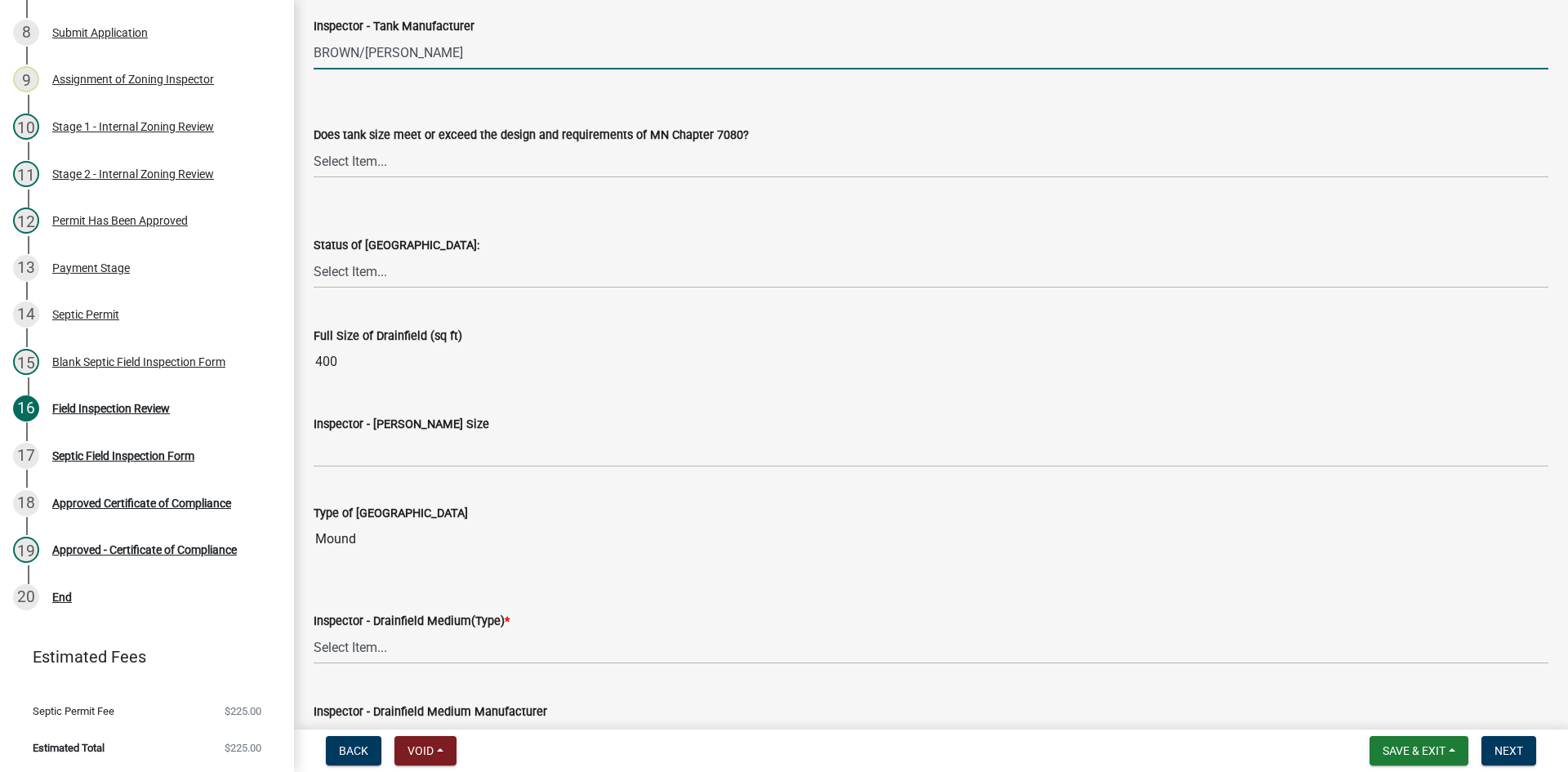
scroll to position [2368, 0]
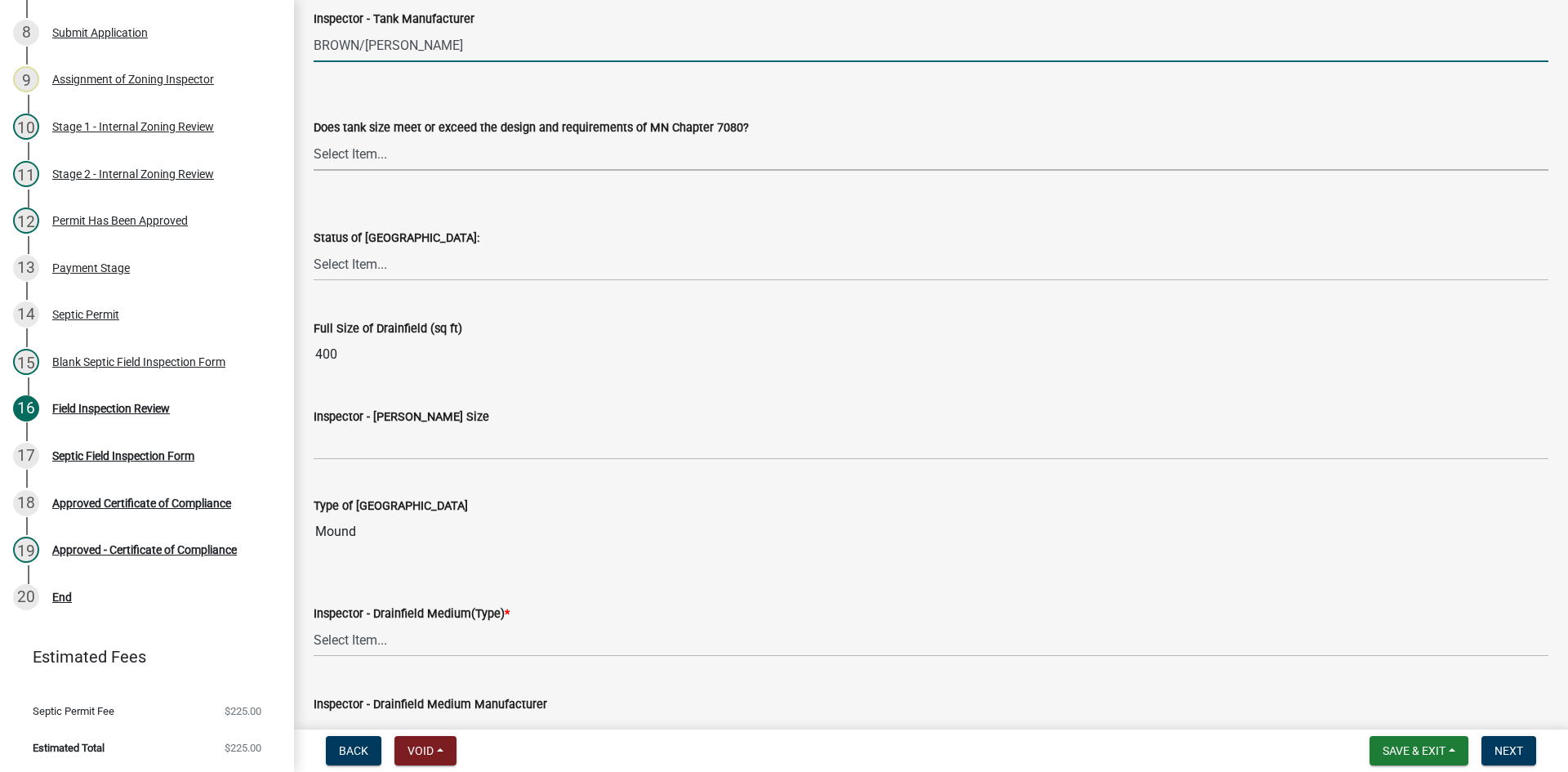
click at [371, 151] on select "Select Item... Yes No Existing" at bounding box center [931, 154] width 1235 height 33
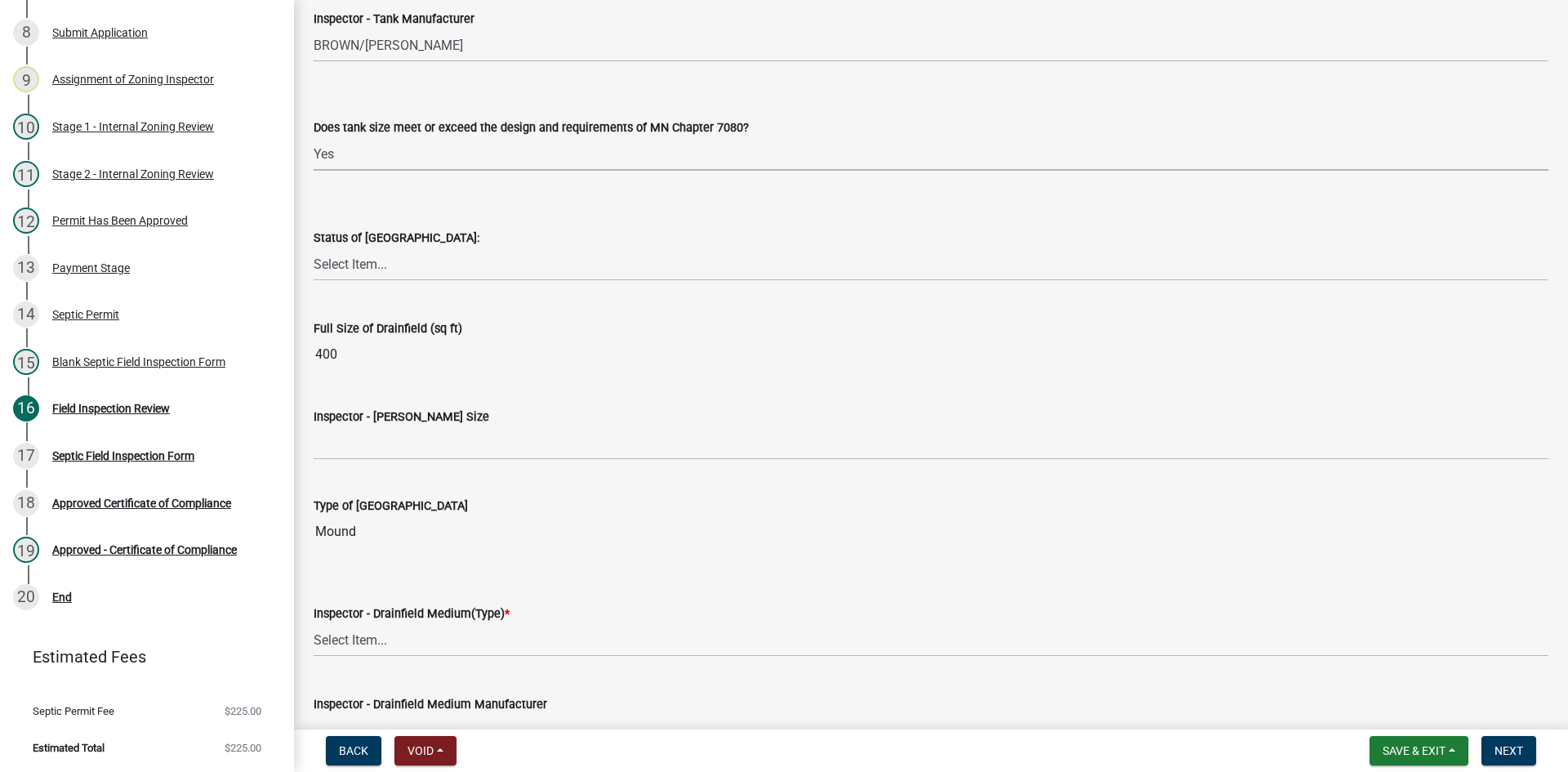
click at [314, 137] on select "Select Item... Yes No Existing" at bounding box center [931, 154] width 1235 height 33
select select "f7794d6a-556a-43dc-97be-878f47e346d8"
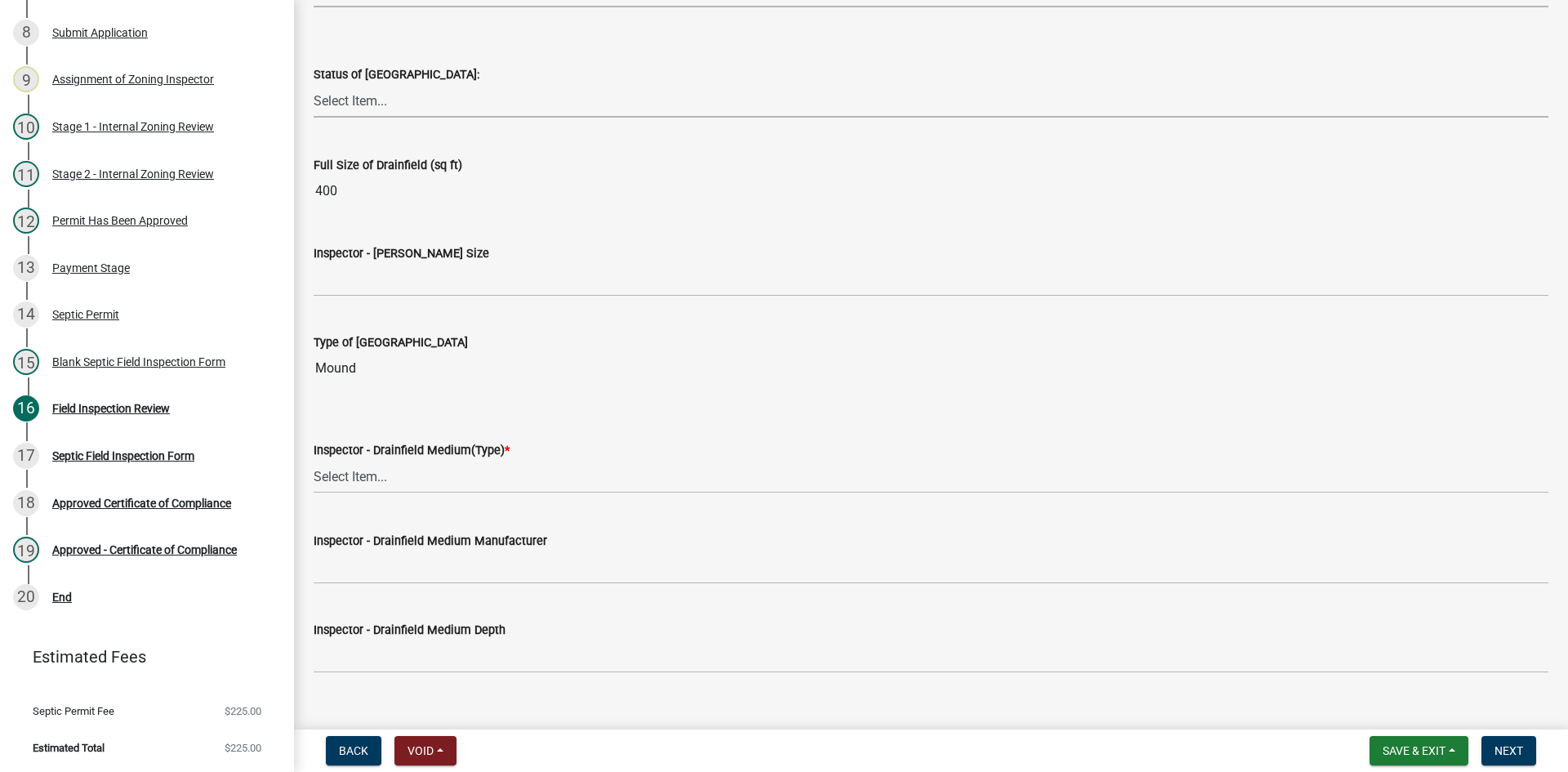
click at [377, 107] on select "Select Item... No Drainfield Drainfield Installed Drainfield to Be Installed in…" at bounding box center [931, 101] width 1235 height 33
click at [314, 84] on select "Select Item... No Drainfield Drainfield Installed Drainfield to Be Installed in…" at bounding box center [931, 101] width 1235 height 33
select select "9376207c-987b-4580-9786-4fe9435ab5e6"
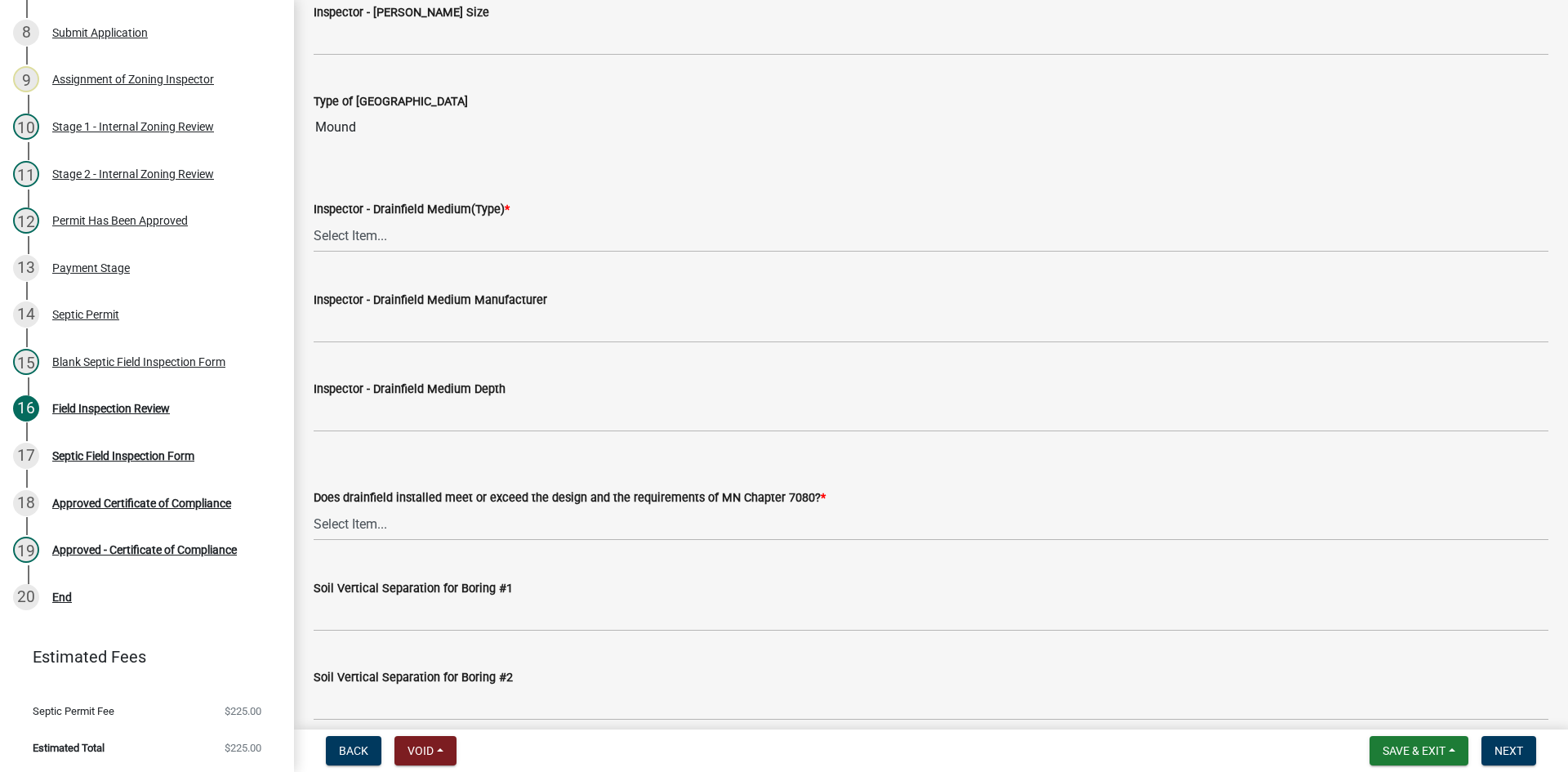
scroll to position [2776, 0]
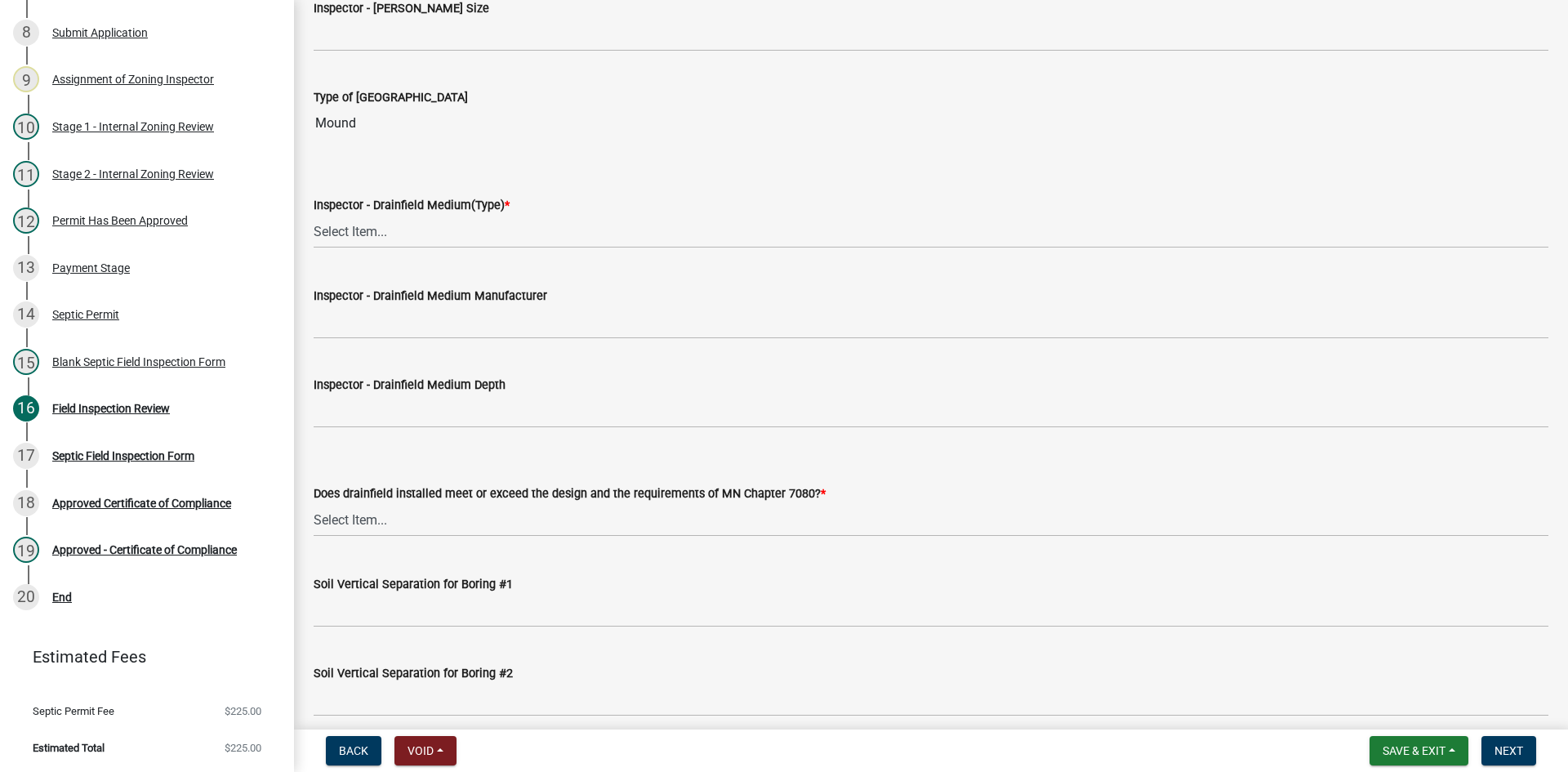
click at [380, 16] on div "Inspector - Drainfield Size" at bounding box center [931, 7] width 1235 height 19
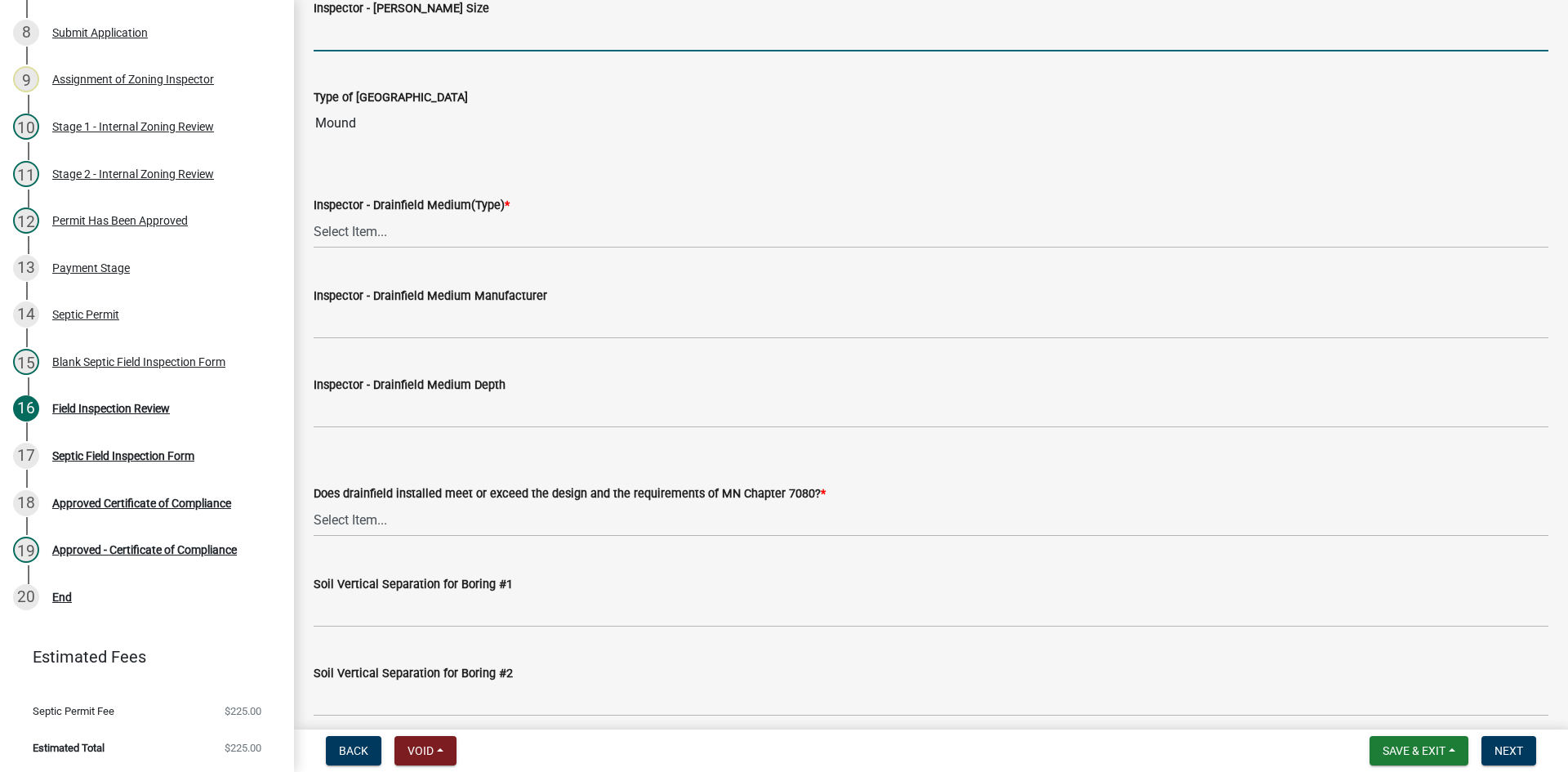
click at [404, 39] on input "Inspector - Drainfield Size" at bounding box center [931, 34] width 1235 height 33
type input "10X40 EZFLOW"
click at [385, 232] on select "Select Item... Chamber Trench Rock Trench Gravelless Mound Pressure Bed Seepage…" at bounding box center [931, 231] width 1235 height 33
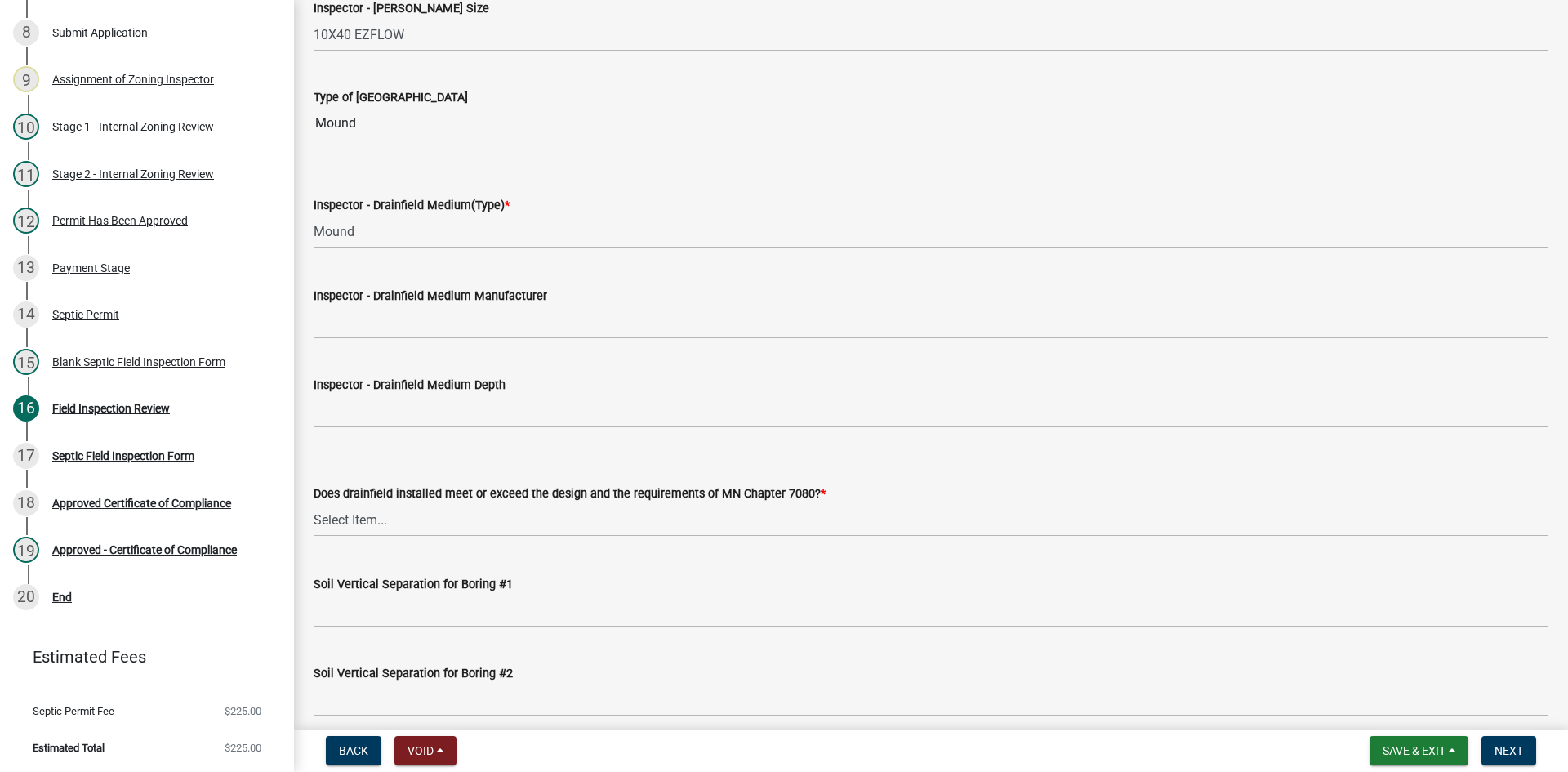
click at [314, 215] on select "Select Item... Chamber Trench Rock Trench Gravelless Mound Pressure Bed Seepage…" at bounding box center [931, 231] width 1235 height 33
select select "d0fc35b5-23a5-4a64-97d6-4937a1f9afff"
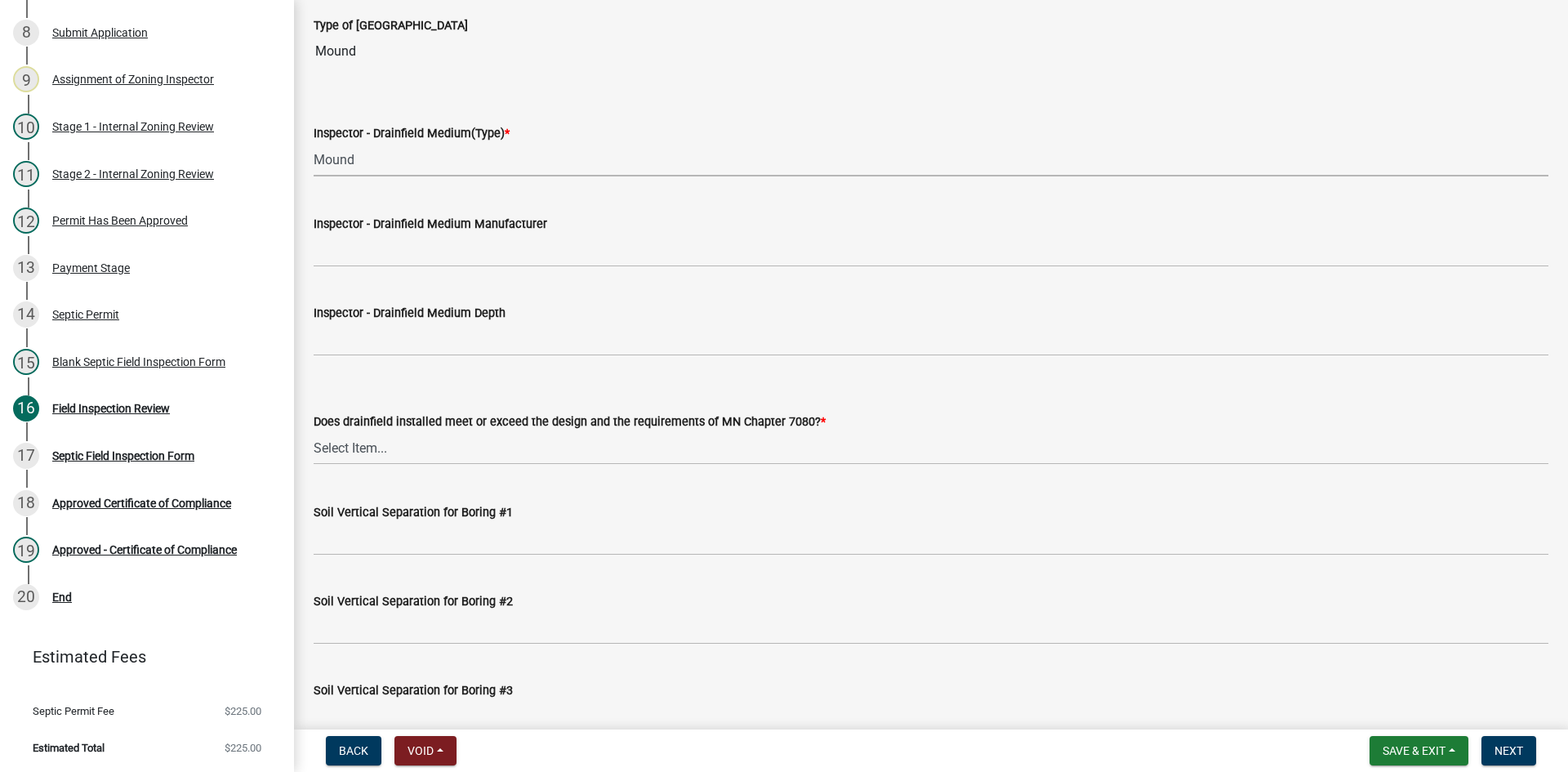
scroll to position [2939, 0]
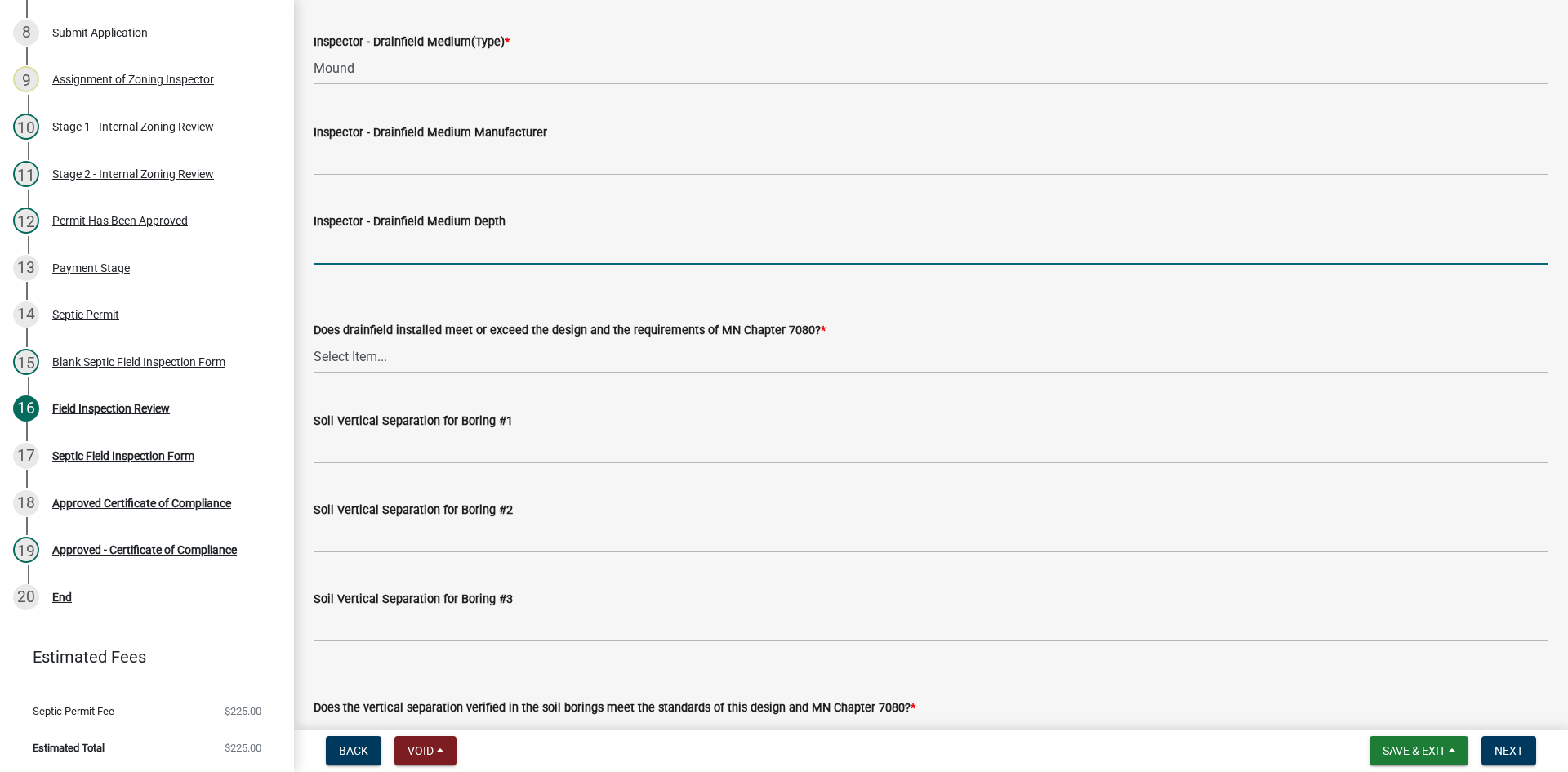
drag, startPoint x: 383, startPoint y: 253, endPoint x: 392, endPoint y: 249, distance: 9.8
click at [383, 253] on input "Inspector - Drainfield Medium Depth" at bounding box center [931, 248] width 1235 height 33
type input "12""
click at [387, 249] on input "12"" at bounding box center [931, 248] width 1235 height 33
click at [398, 242] on input "12"" at bounding box center [931, 248] width 1235 height 33
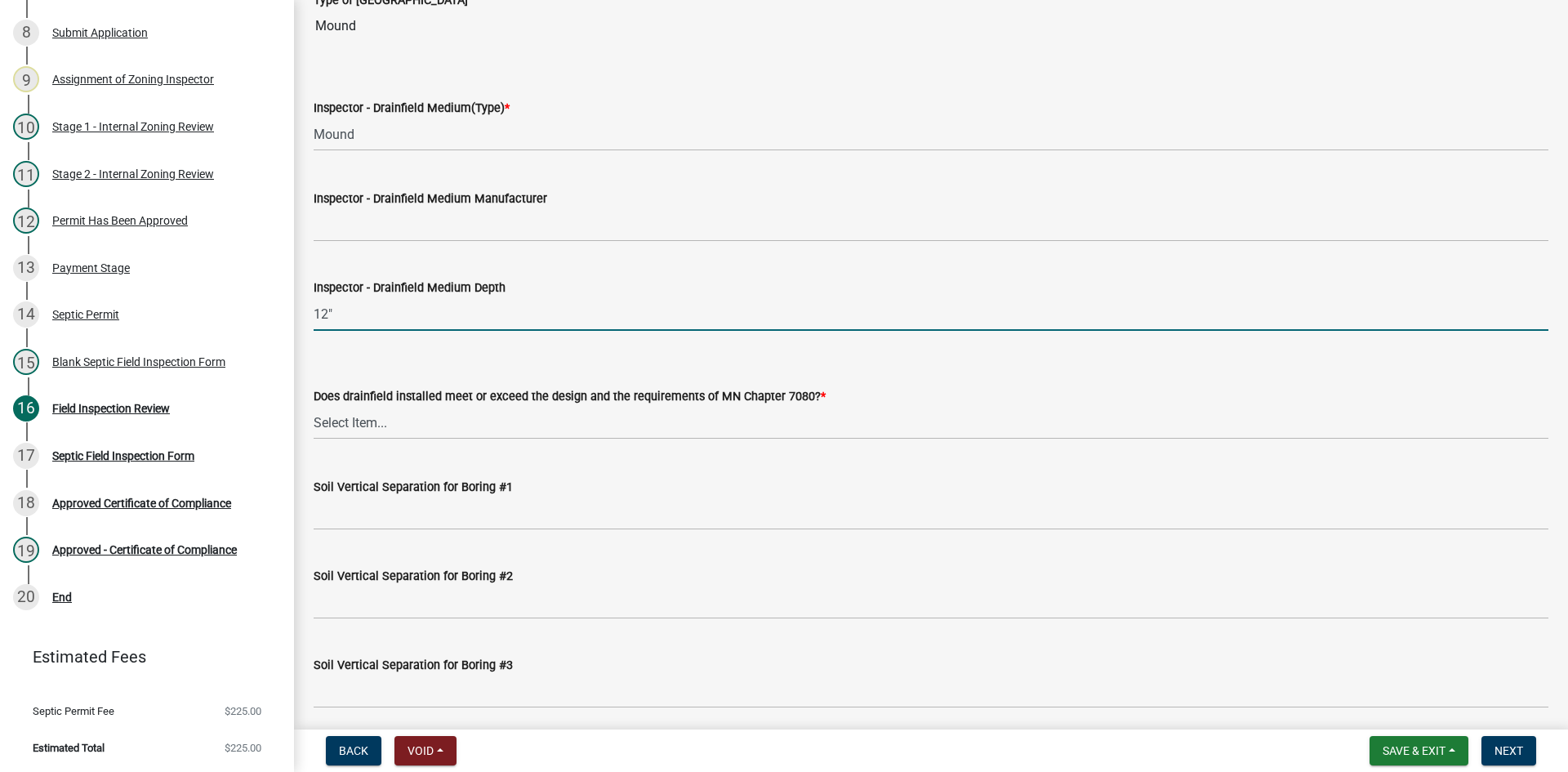
scroll to position [2858, 0]
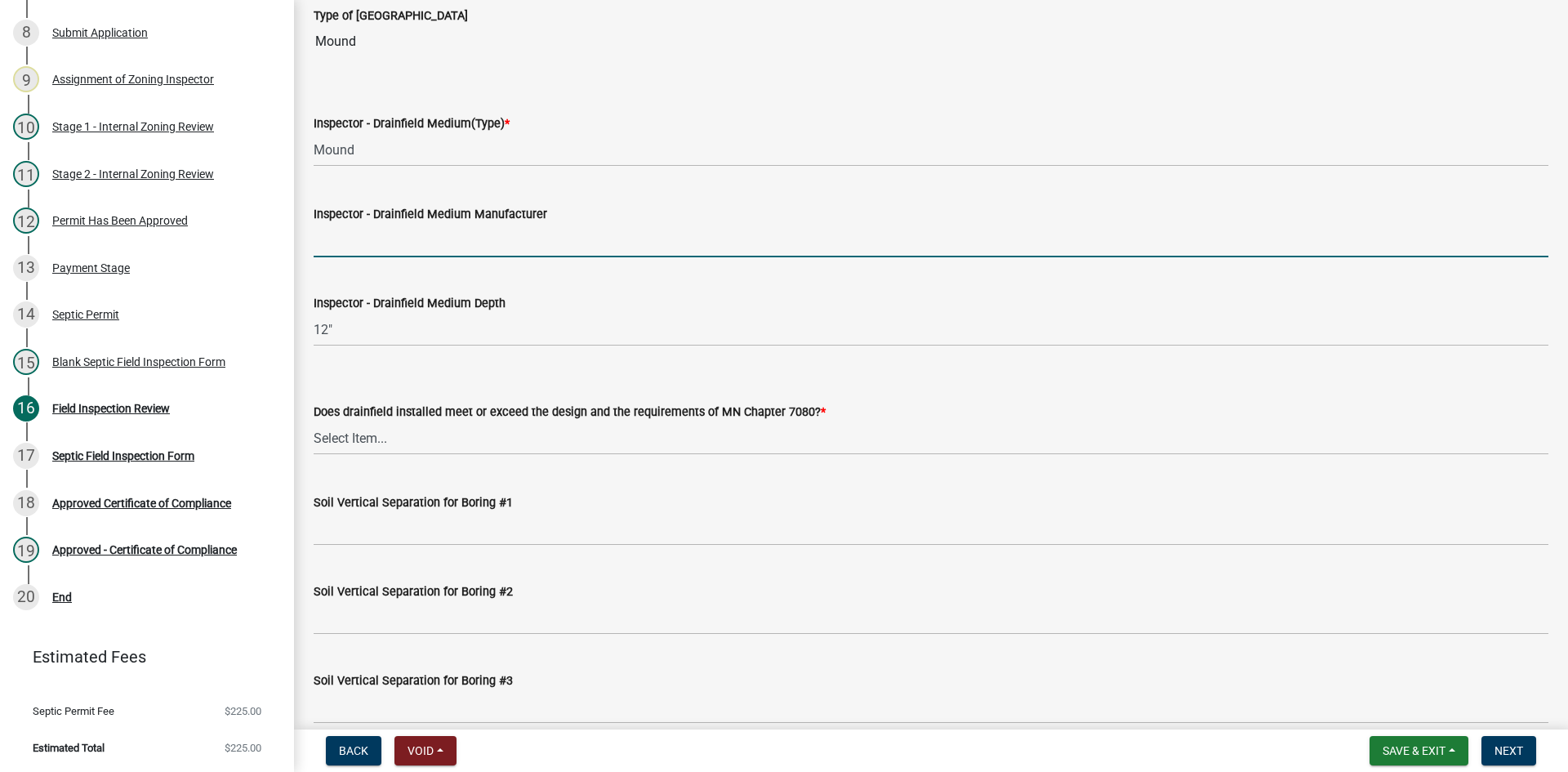
click at [360, 254] on input "Inspector - Drainfield Medium Manufacturer" at bounding box center [931, 241] width 1235 height 33
type input "EZ FLOW"
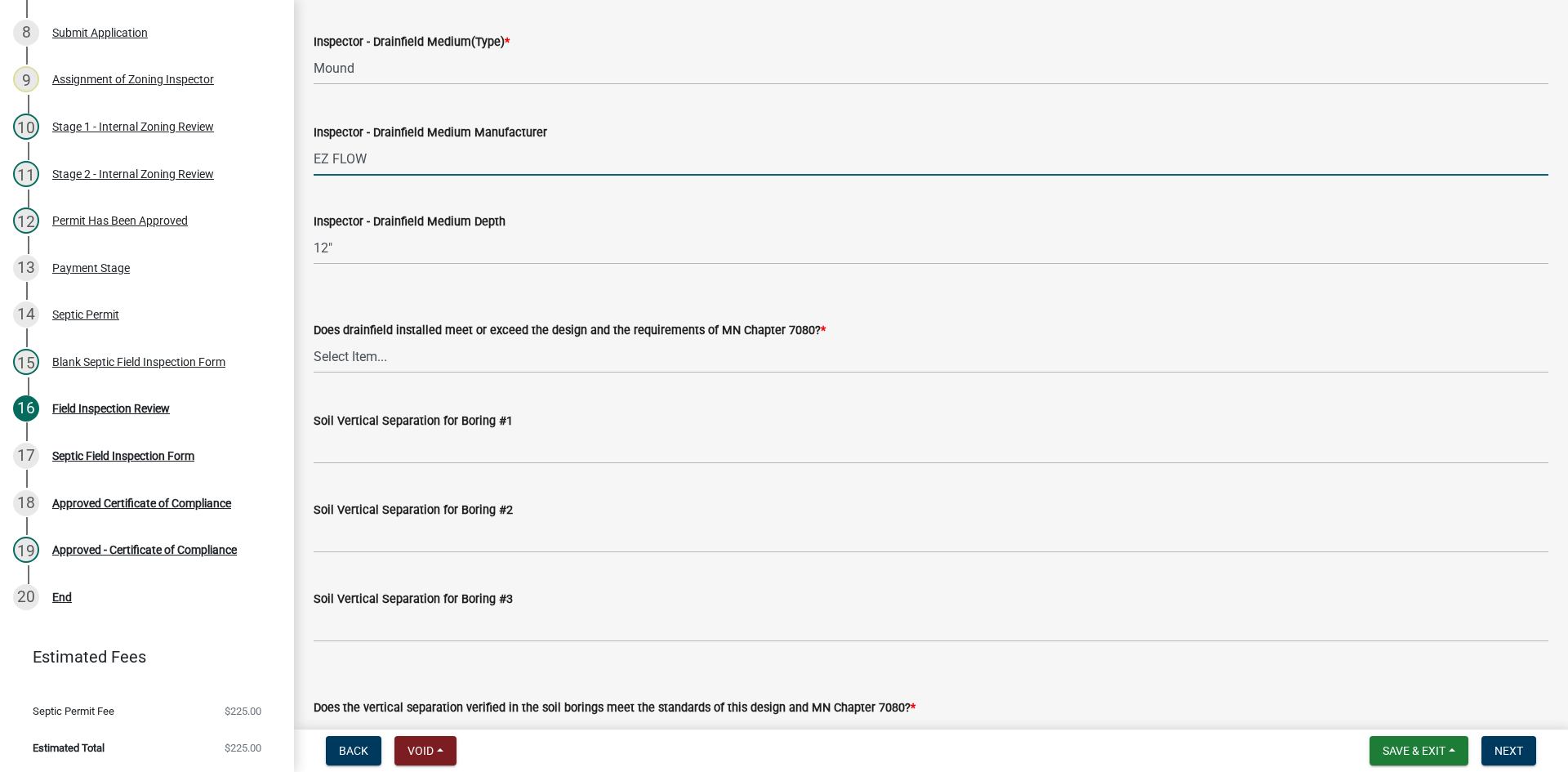
scroll to position [3021, 0]
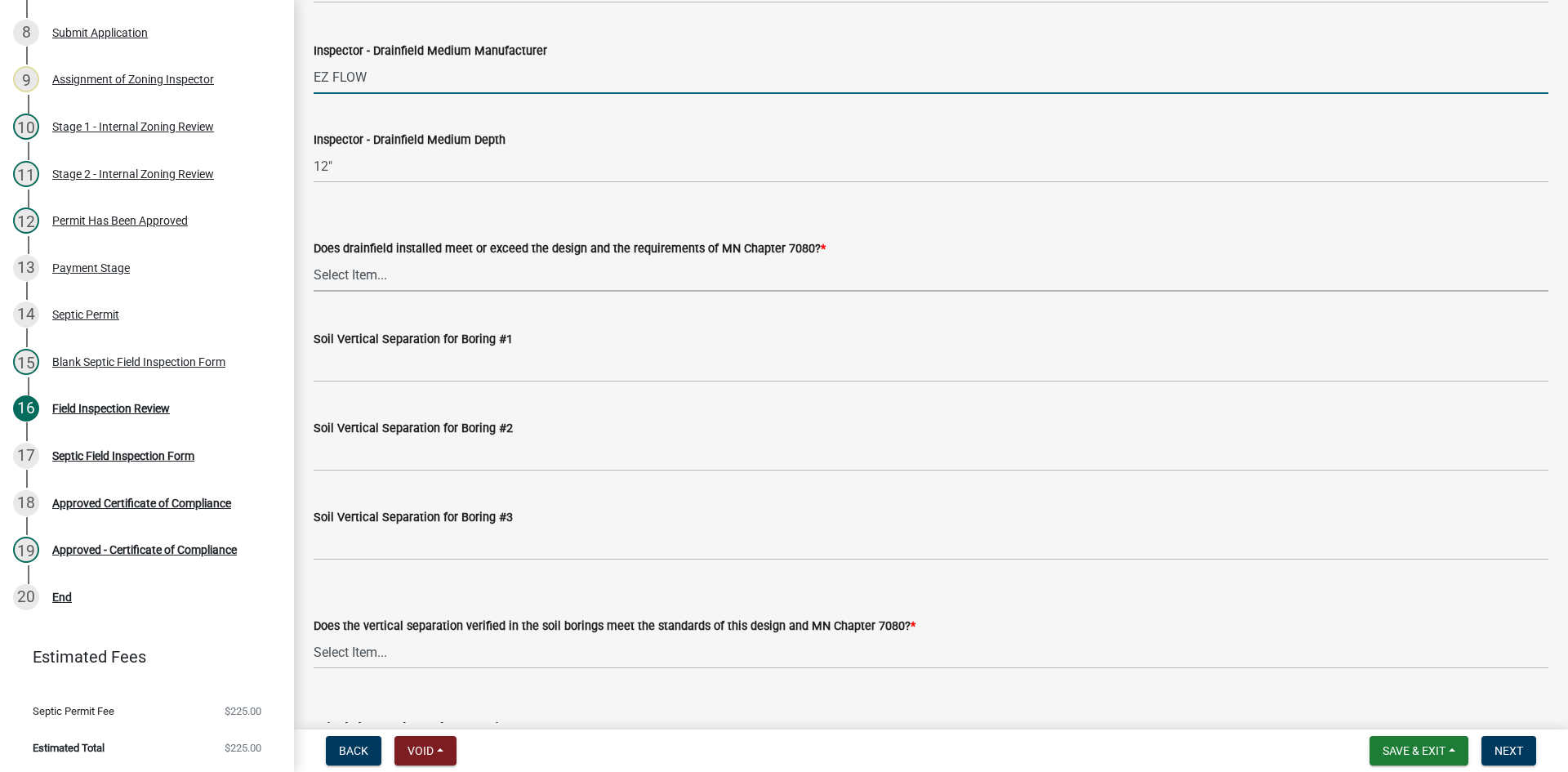
click at [380, 268] on select "Select Item... Yes No" at bounding box center [931, 275] width 1235 height 33
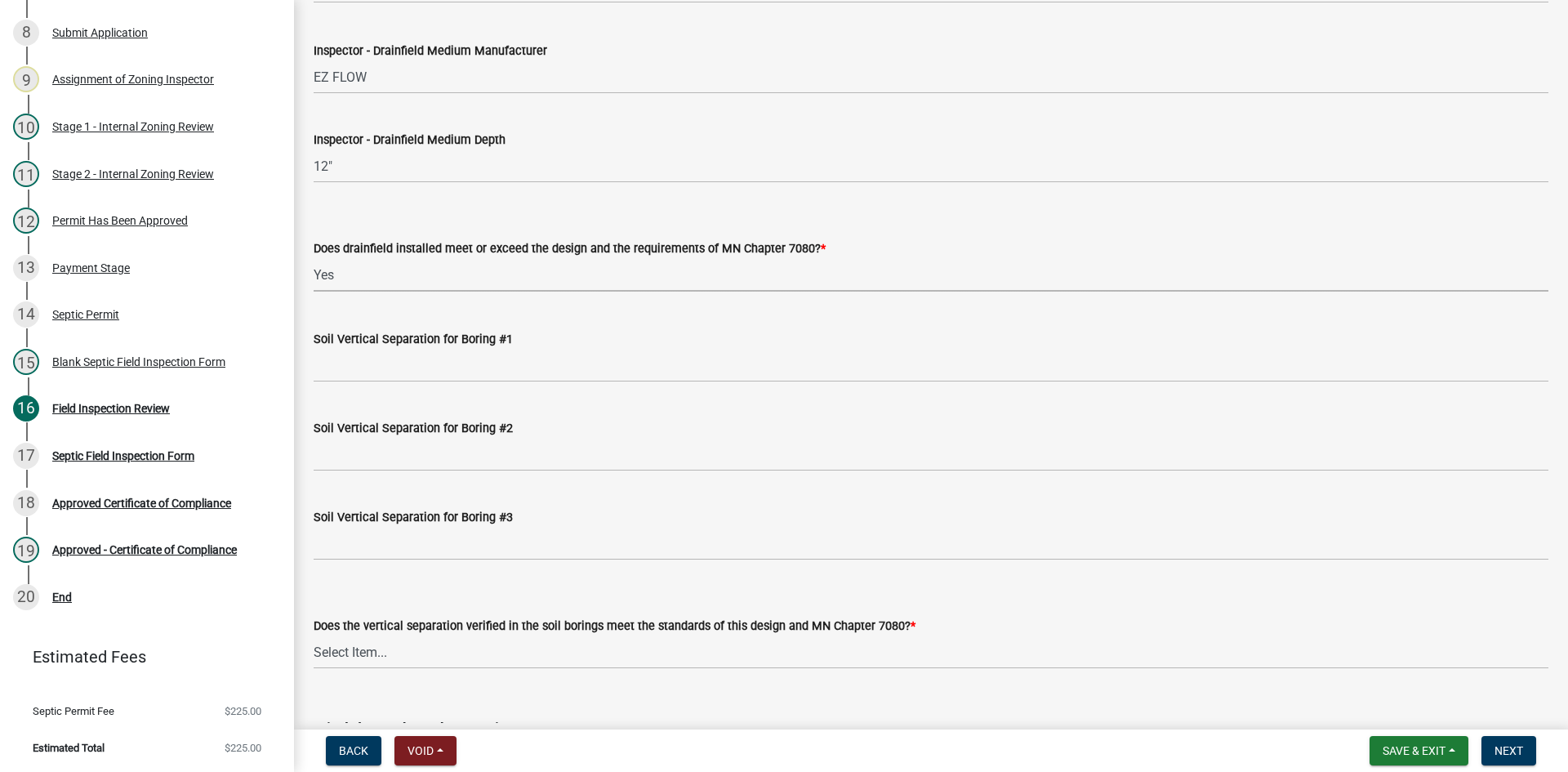
click at [314, 258] on select "Select Item... Yes No" at bounding box center [931, 275] width 1235 height 33
select select "53e8394b-4ec8-472b-acba-27f64a4dcc6d"
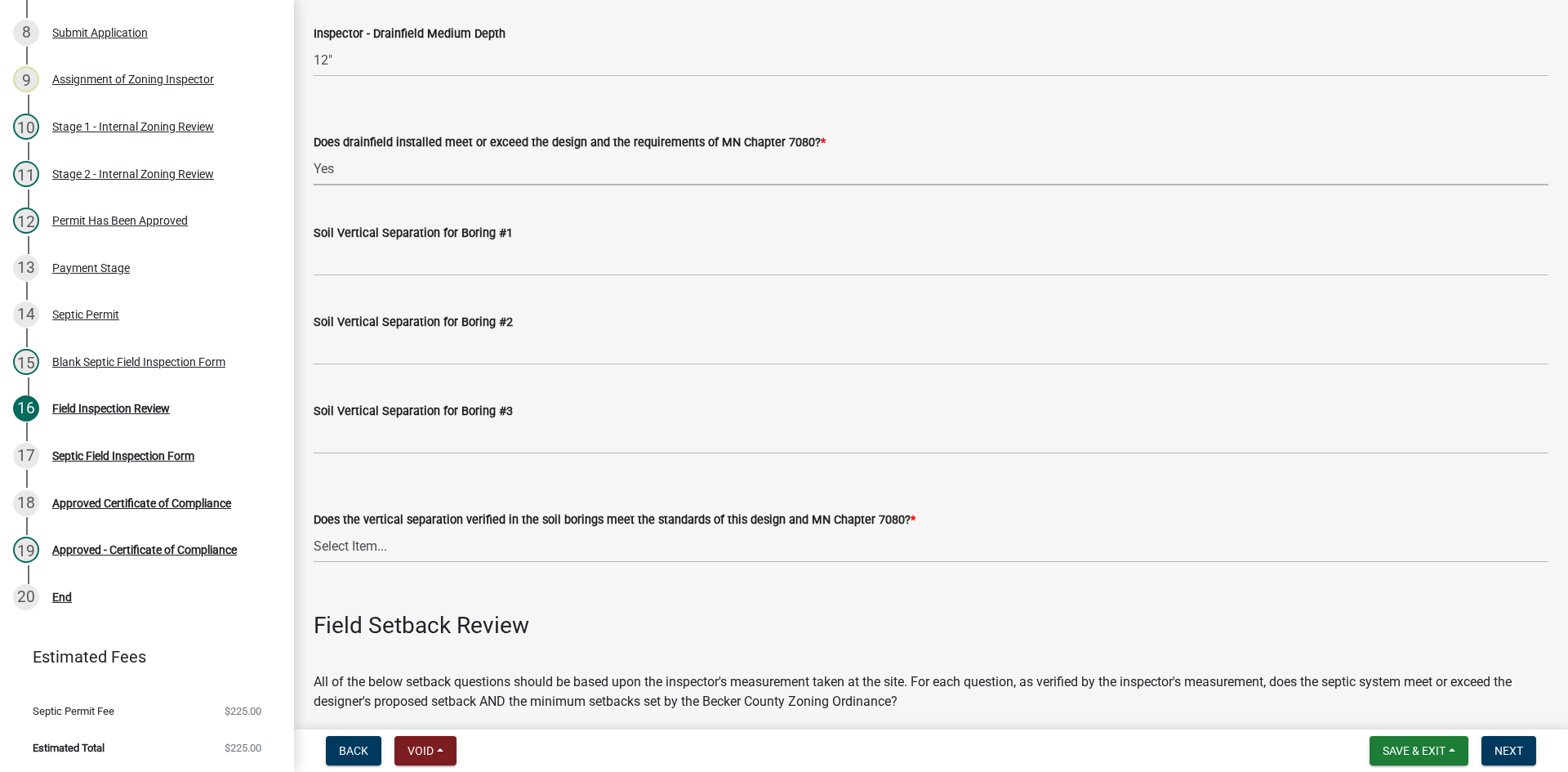
scroll to position [3184, 0]
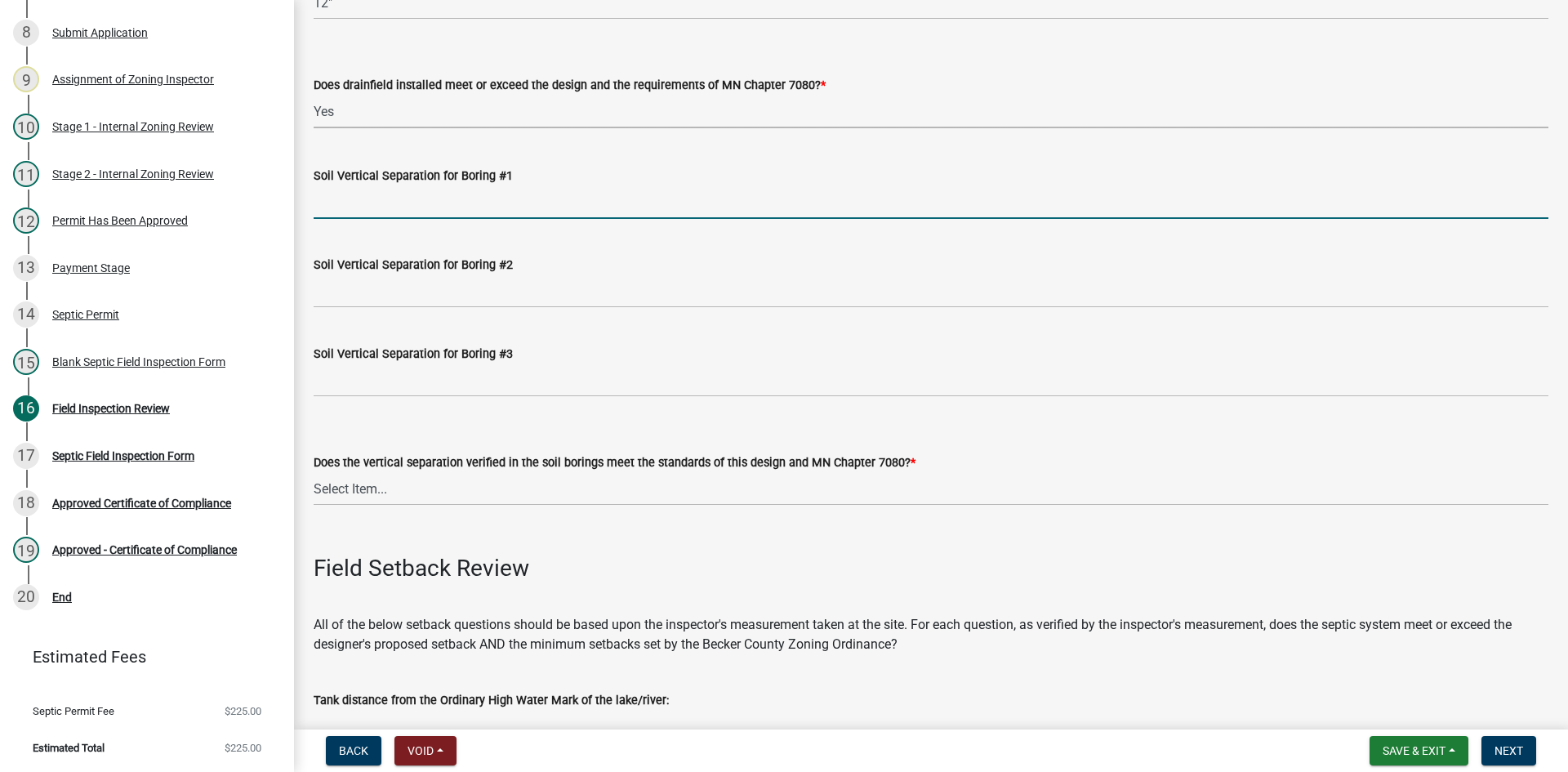
click at [359, 206] on input "Soil Vertical Separation for Boring #1" at bounding box center [931, 202] width 1235 height 33
type input "SEE ATTACHED"
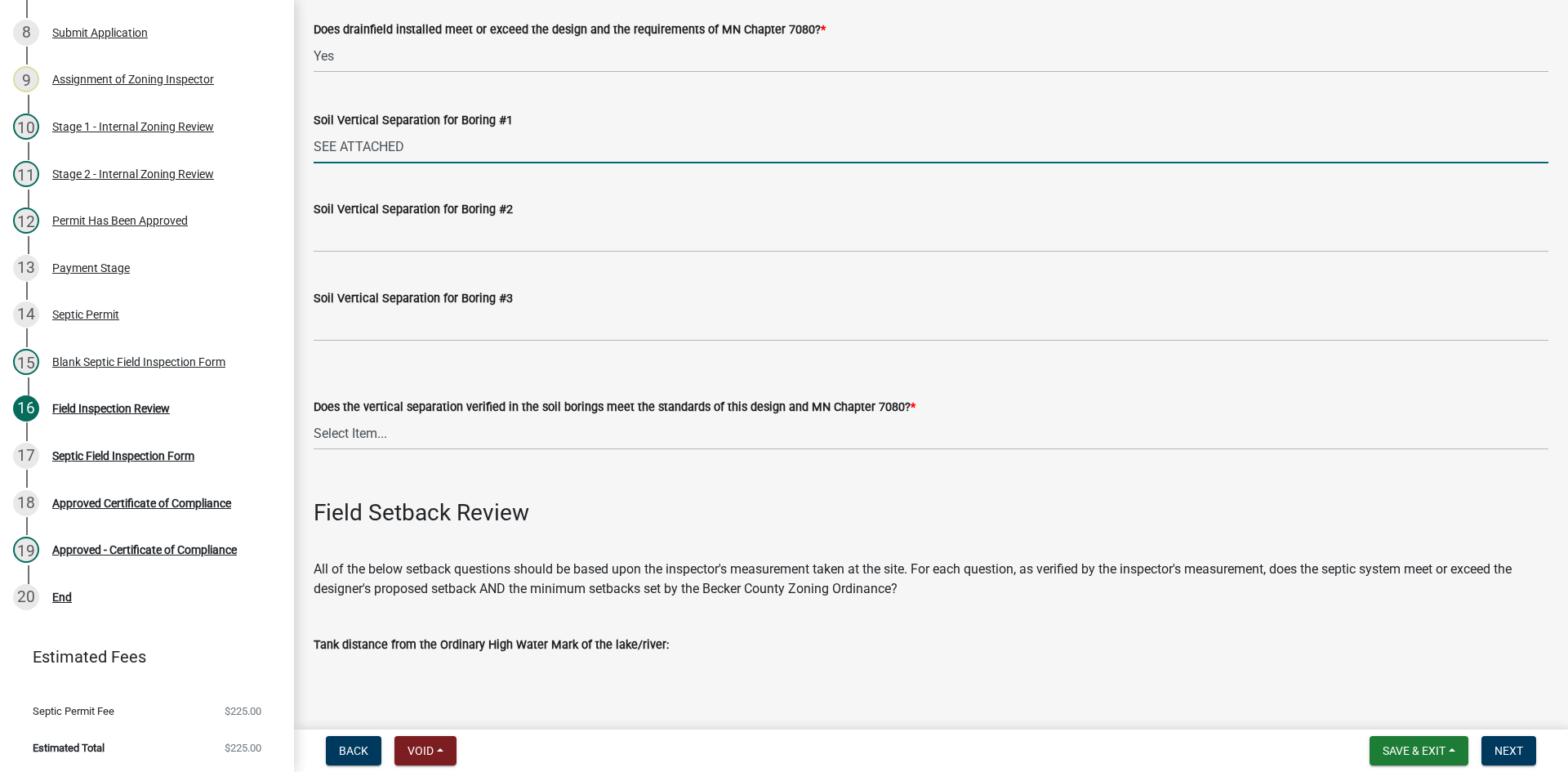
scroll to position [3430, 0]
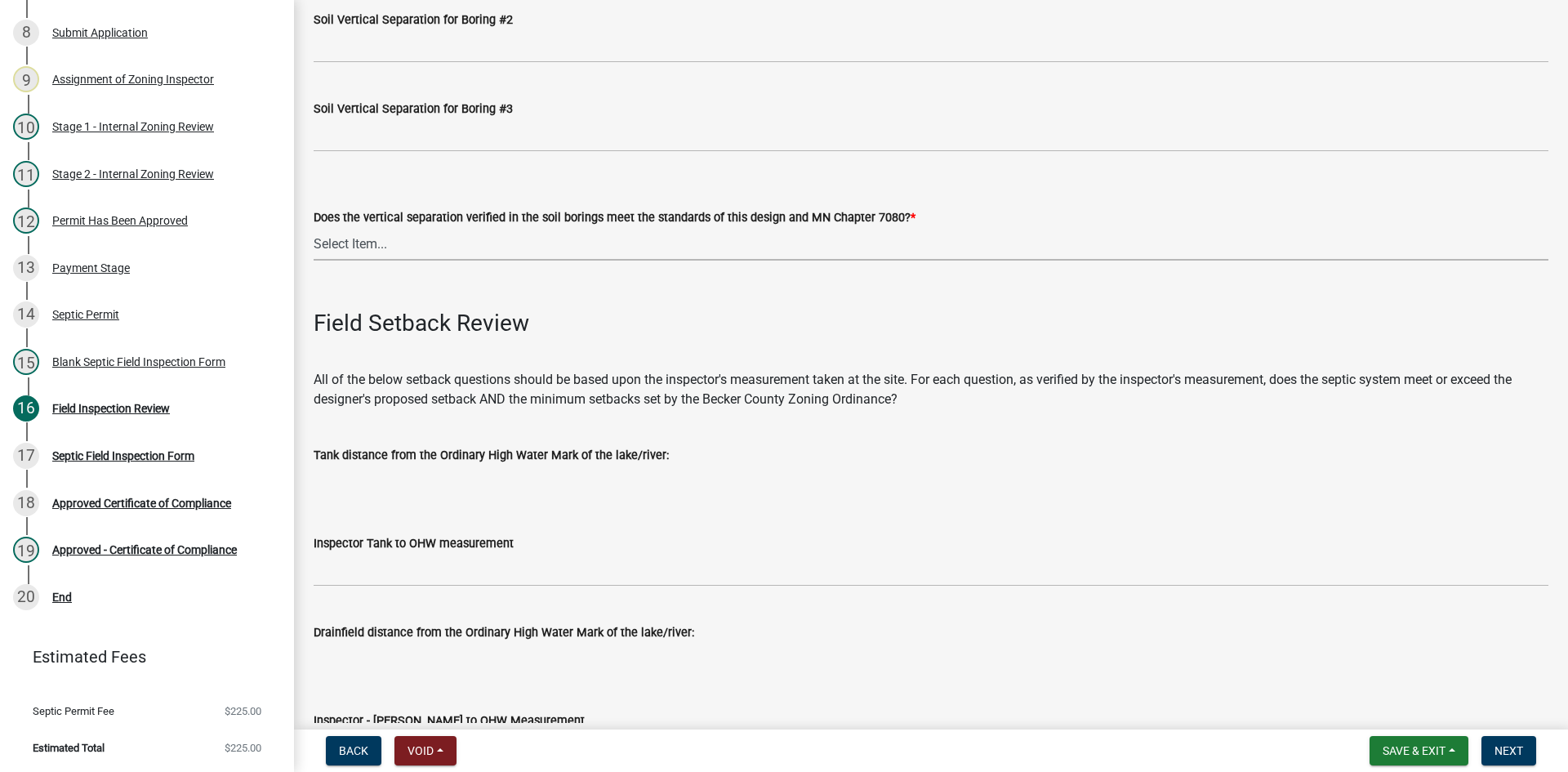
click at [379, 243] on select "Select Item... Yes No" at bounding box center [931, 243] width 1235 height 33
click at [314, 227] on select "Select Item... Yes No" at bounding box center [931, 243] width 1235 height 33
select select "eedfbf44-dce3-4c21-89bd-6d851115dab7"
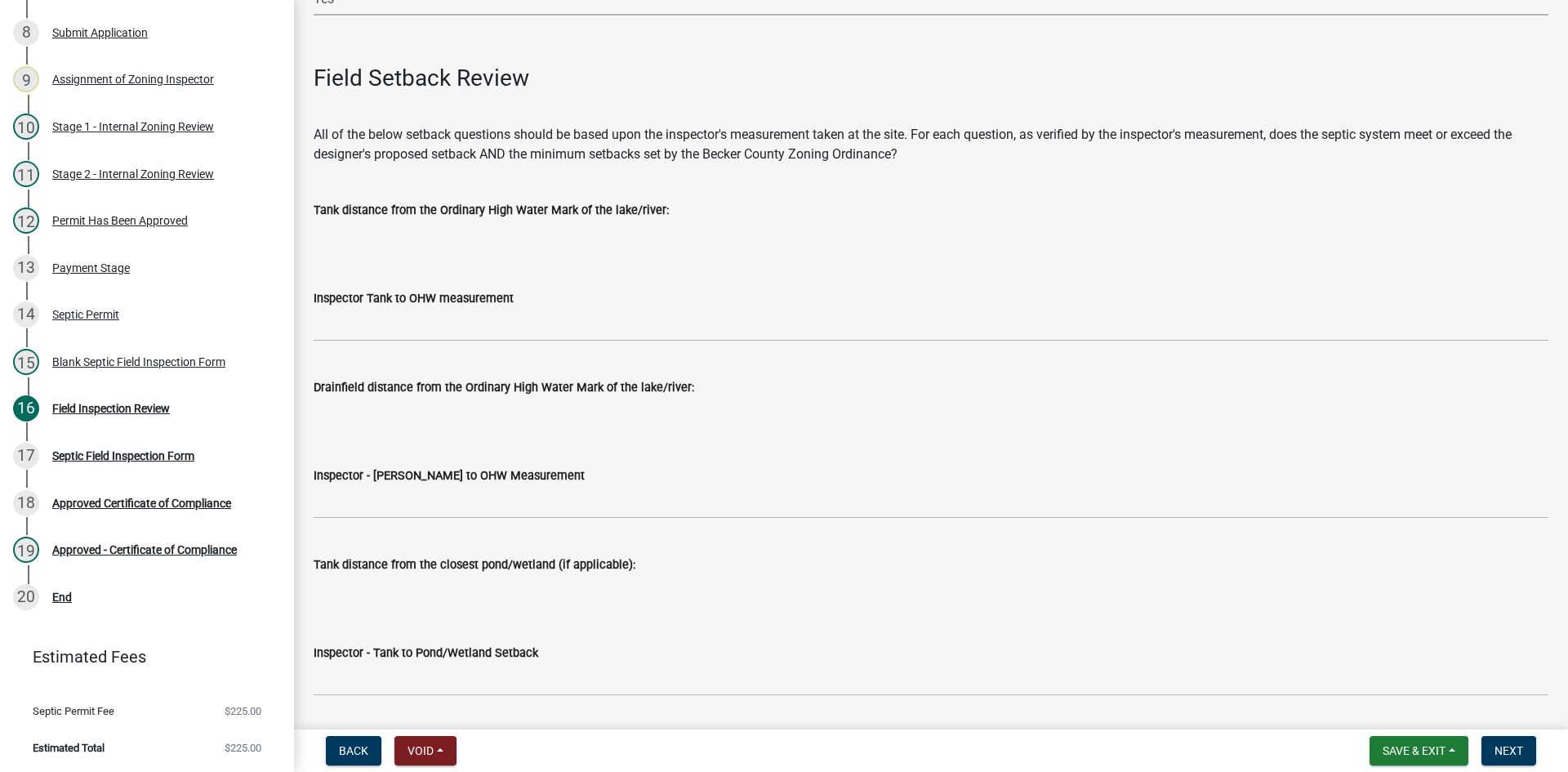
scroll to position [3838, 0]
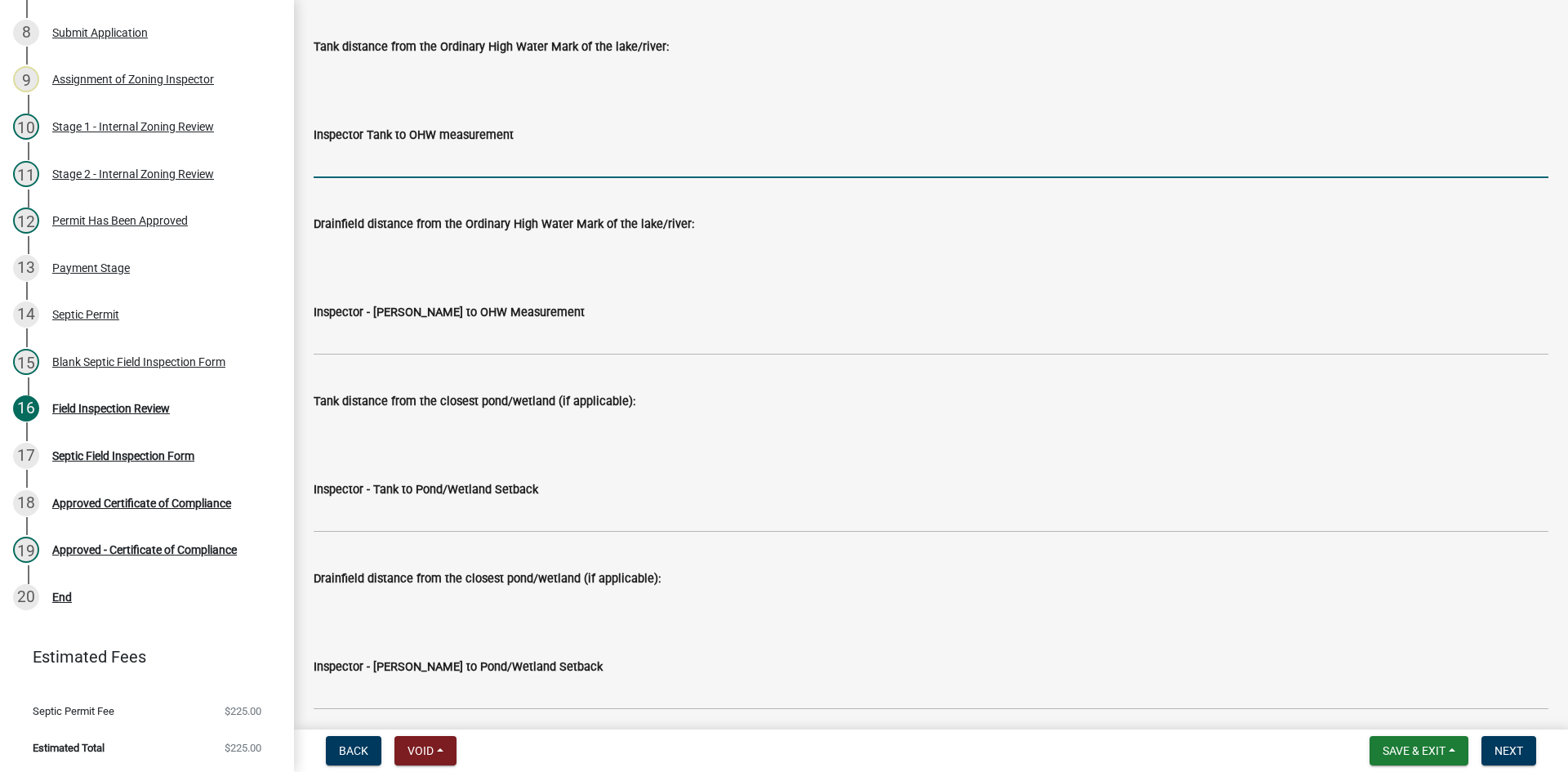
click at [380, 159] on input "Inspector Tank to OHW measurement" at bounding box center [931, 161] width 1235 height 33
type input "NA"
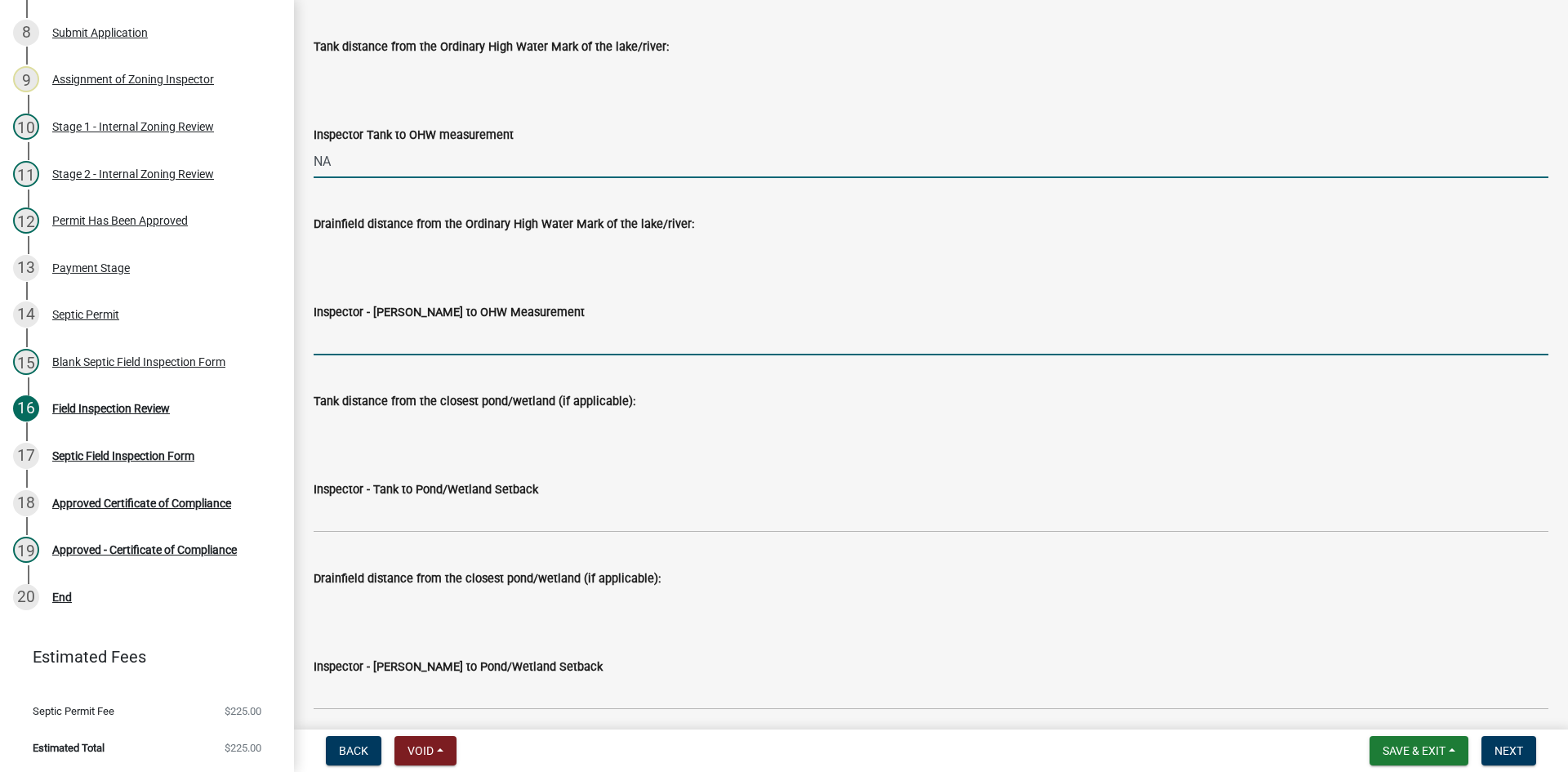
click at [387, 335] on input "Inspector - Drainfield to OHW Measurement" at bounding box center [931, 339] width 1235 height 33
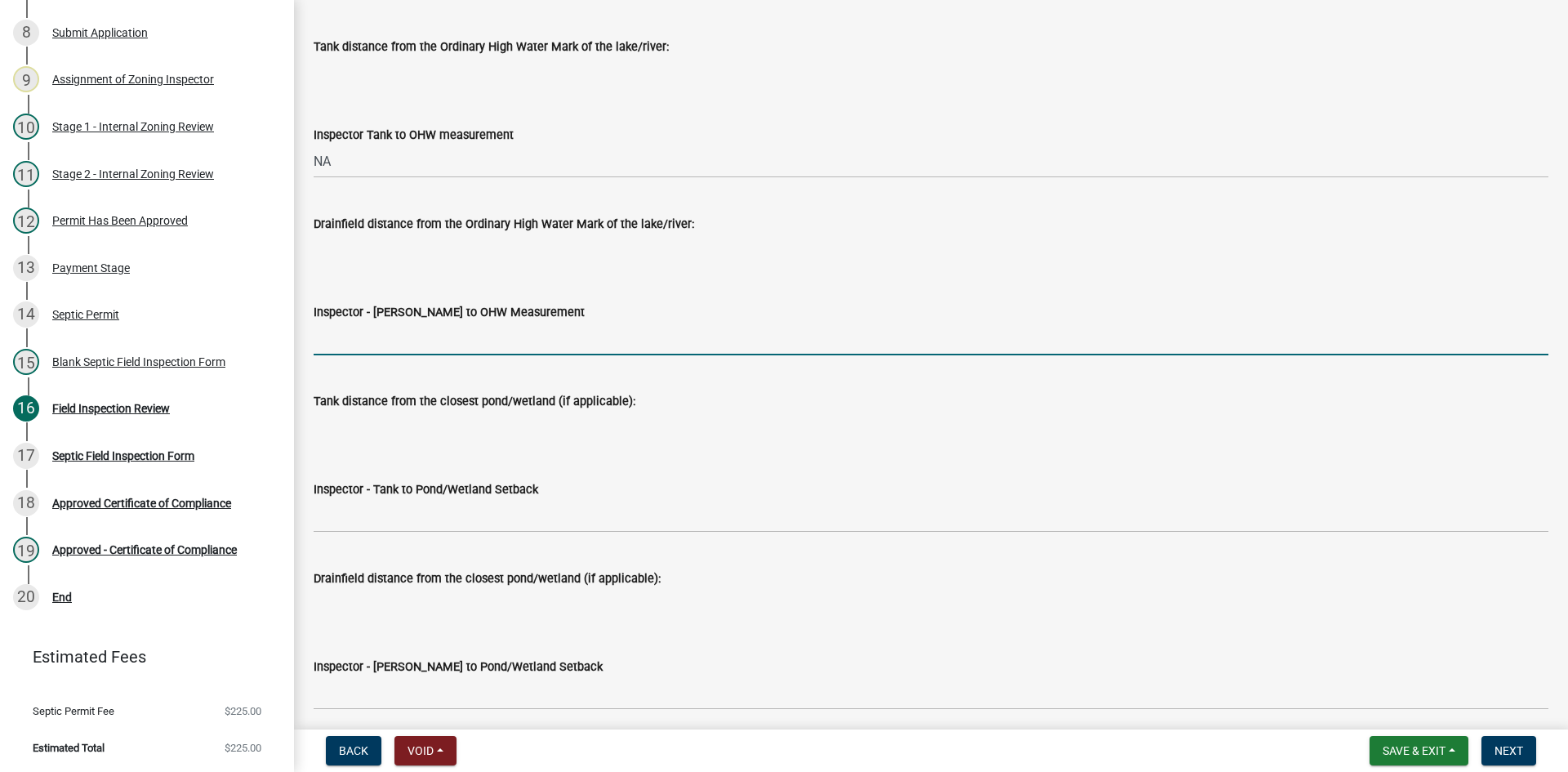
type input "NA"
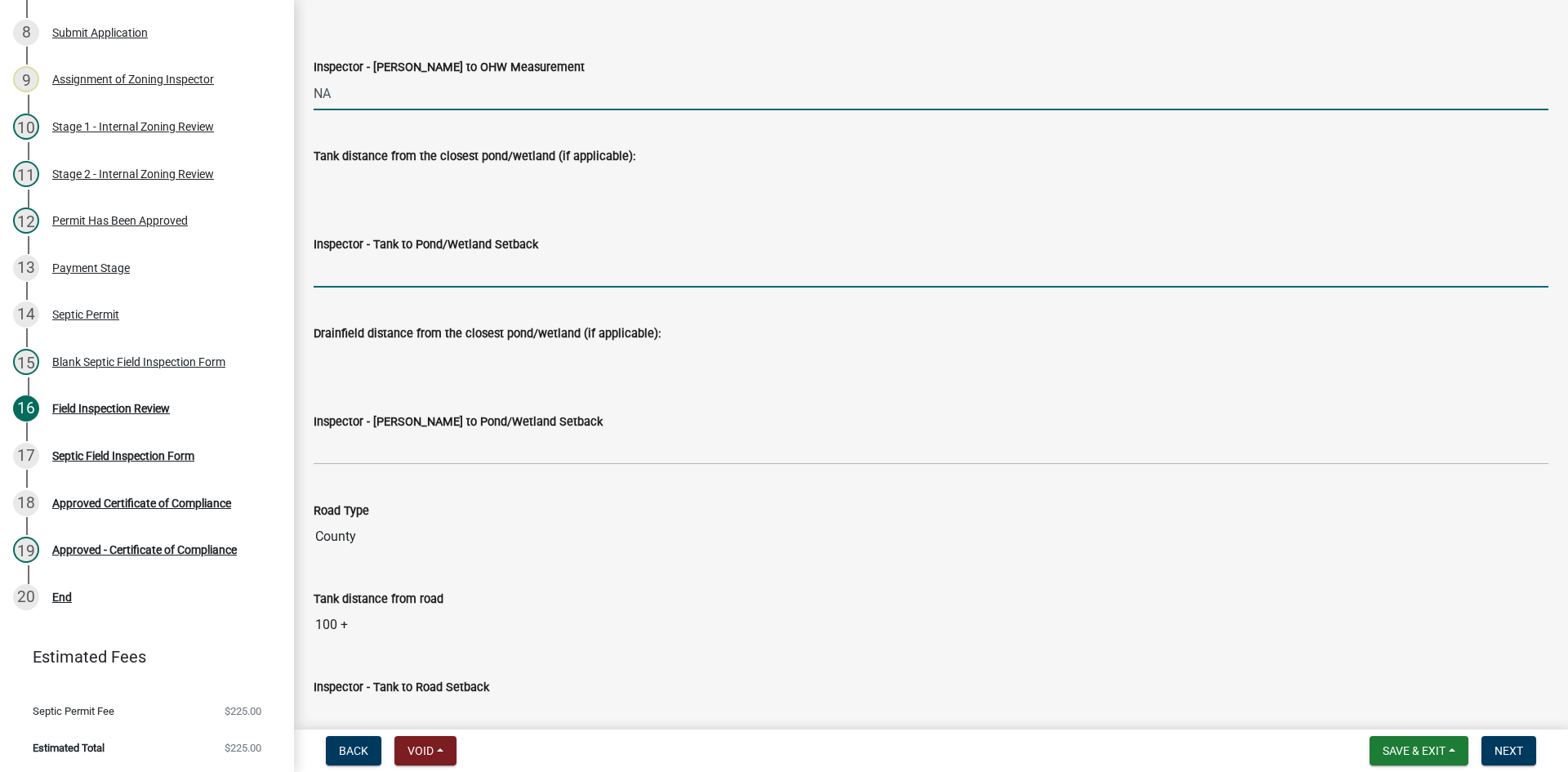
click at [374, 282] on input "Inspector - Tank to Pond/Wetland Setback" at bounding box center [931, 270] width 1235 height 33
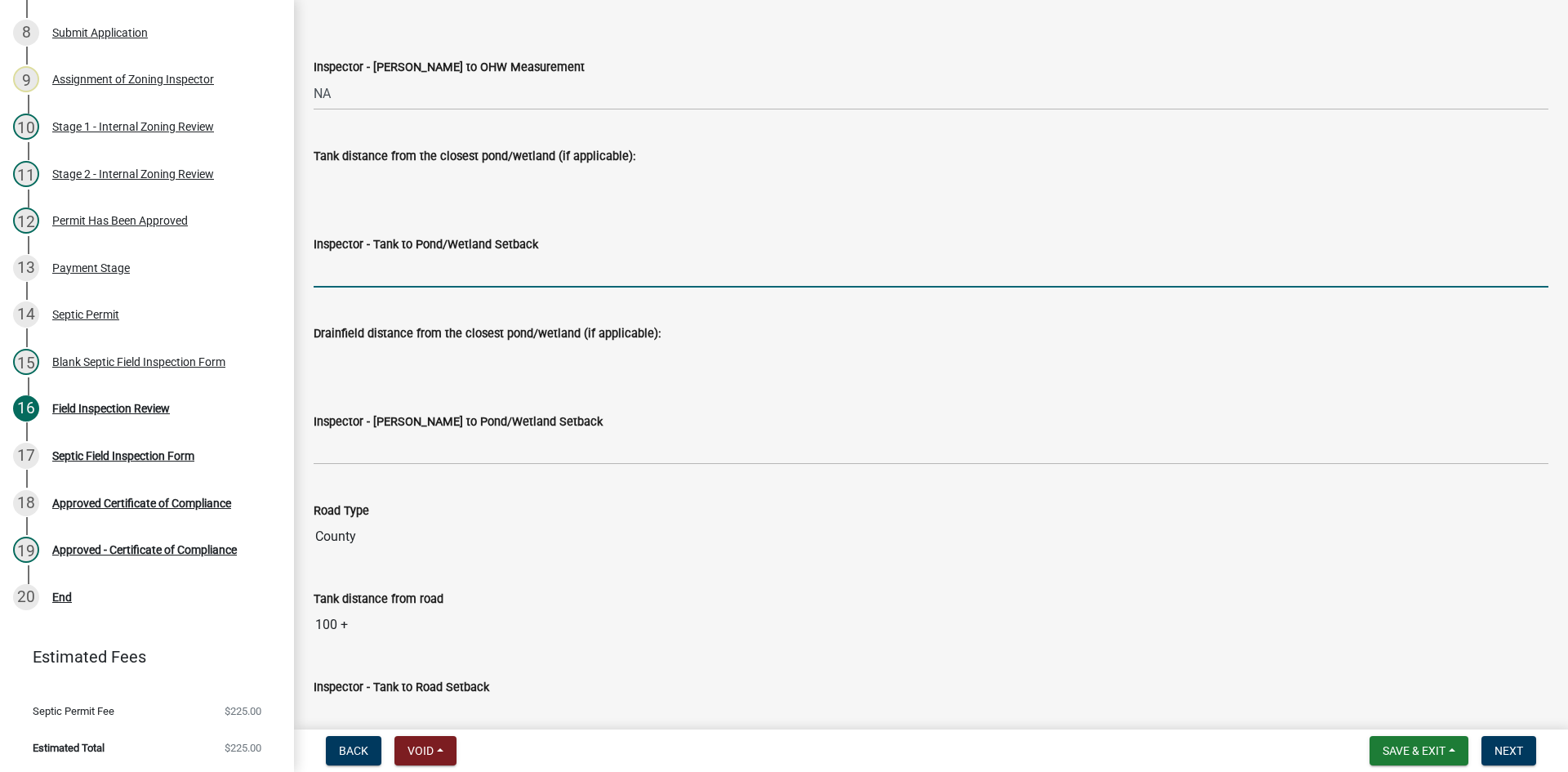
type input "NA"
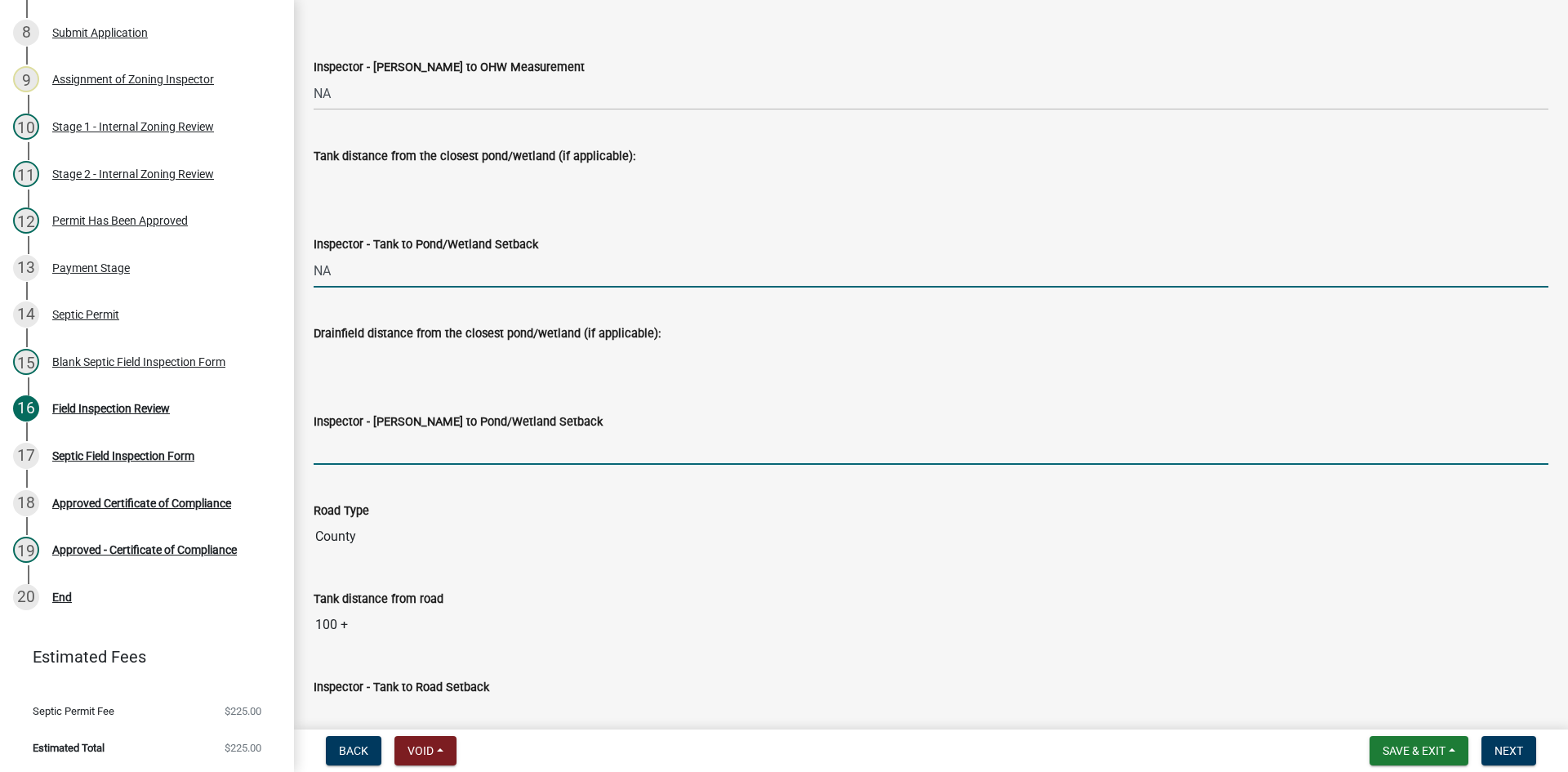
click at [377, 432] on input "Inspector - Drainfield to Pond/Wetland Setback" at bounding box center [931, 448] width 1235 height 33
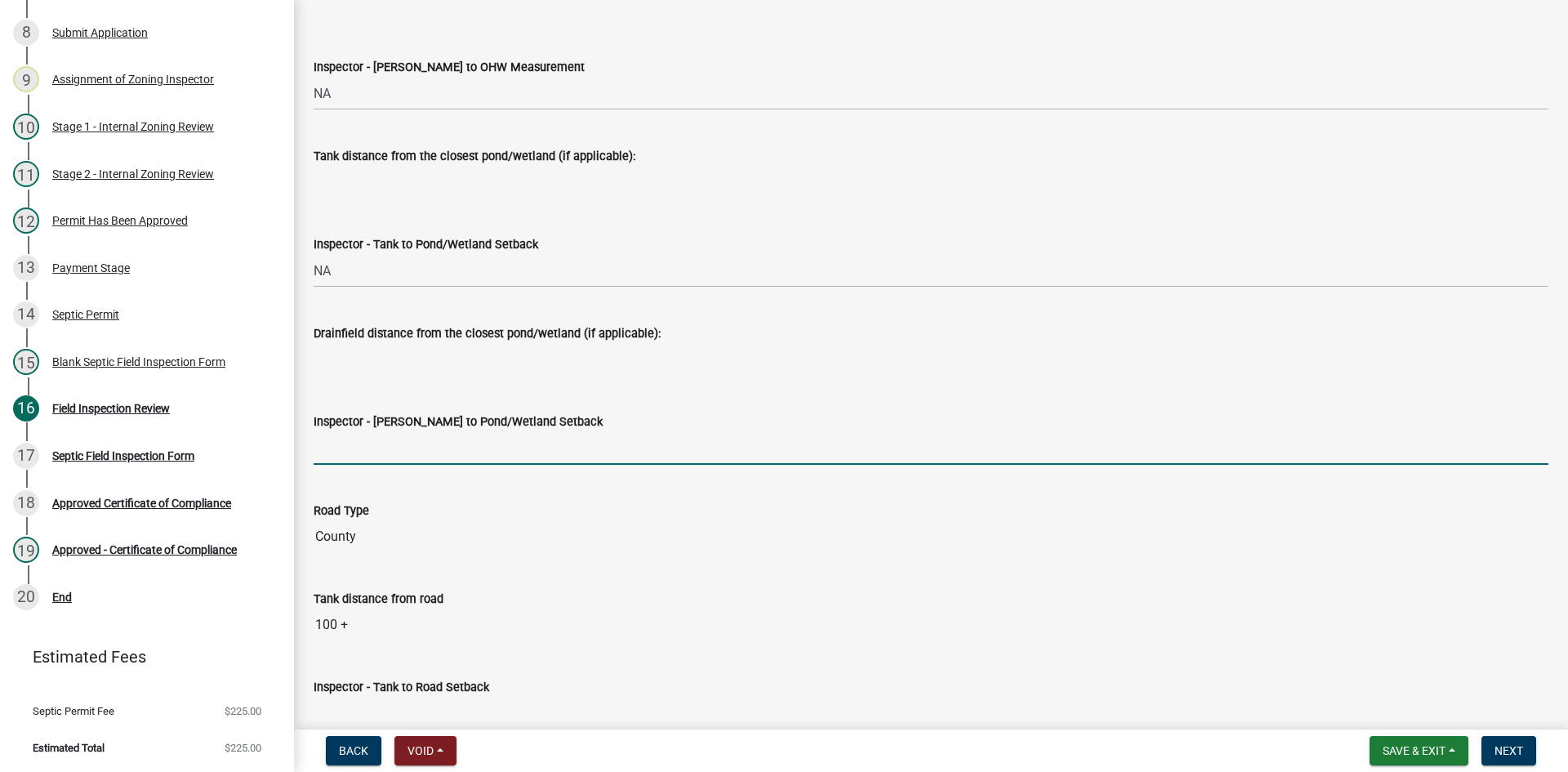
type input "NA"
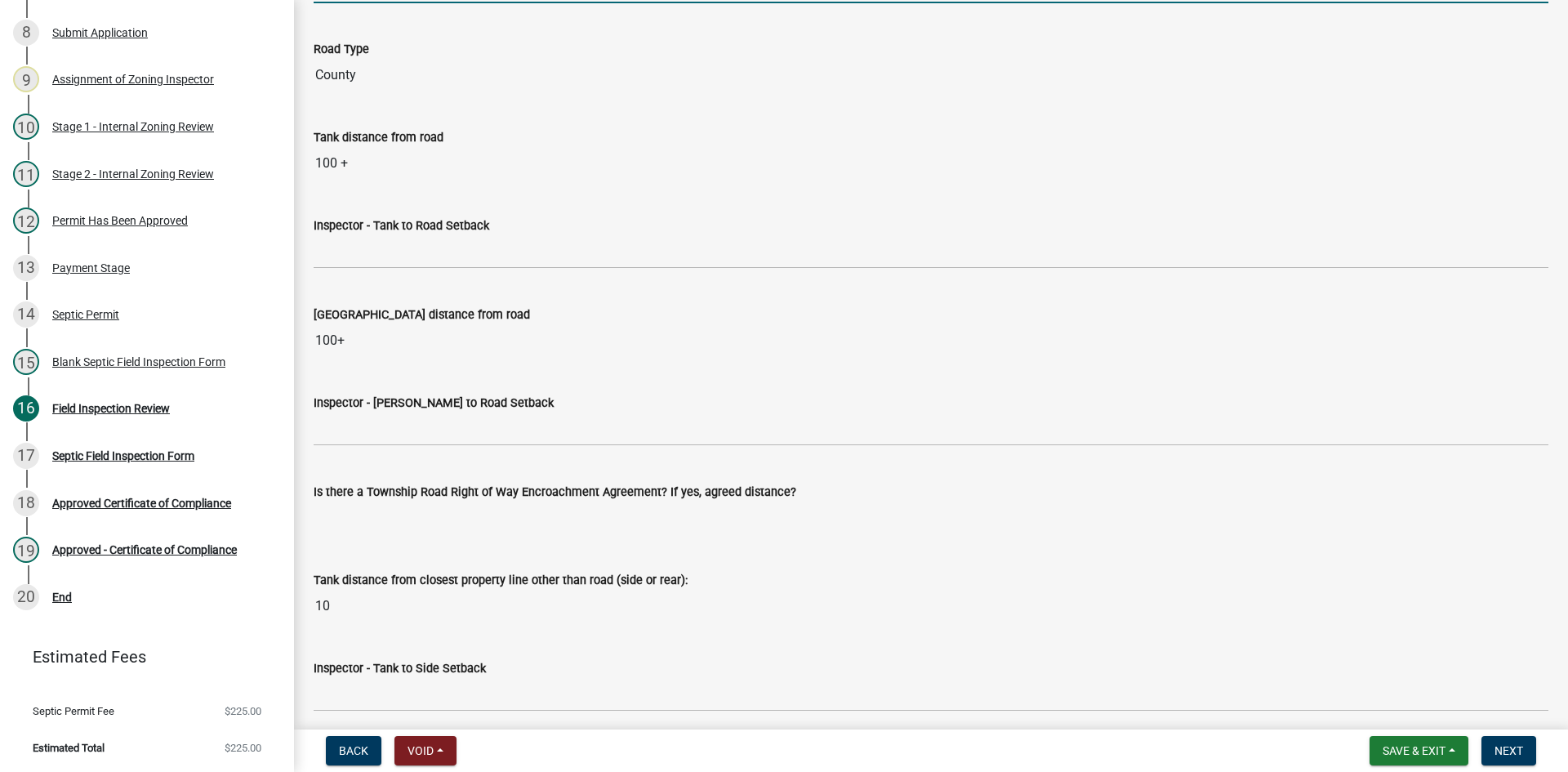
scroll to position [4573, 0]
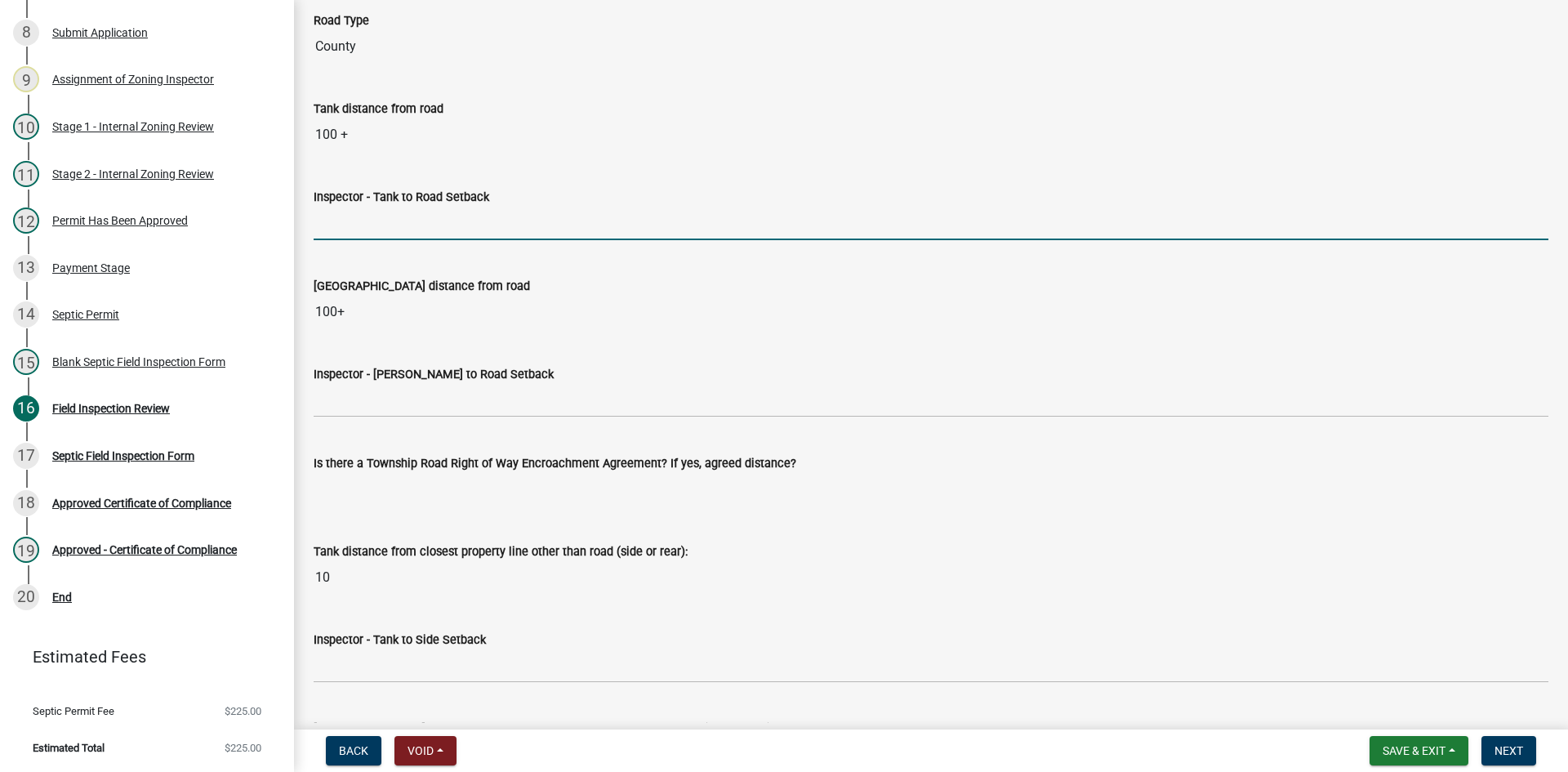
click at [380, 208] on input "Inspector - Tank to Road Setback" at bounding box center [931, 223] width 1235 height 33
type input "10+"
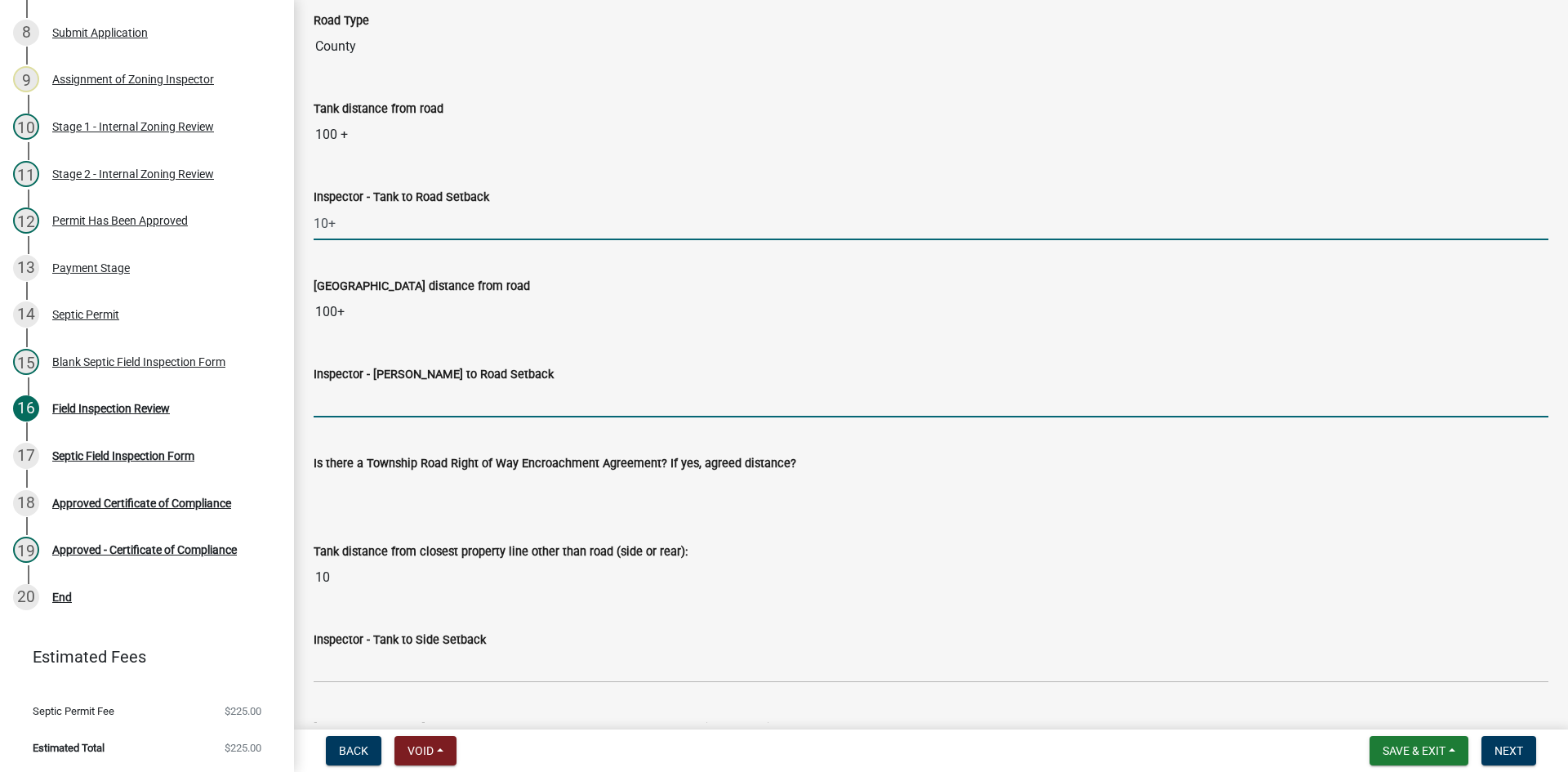
drag, startPoint x: 397, startPoint y: 405, endPoint x: 402, endPoint y: 416, distance: 12.1
click at [397, 405] on input "Inspector - Drainfield to Road Setback" at bounding box center [931, 401] width 1235 height 33
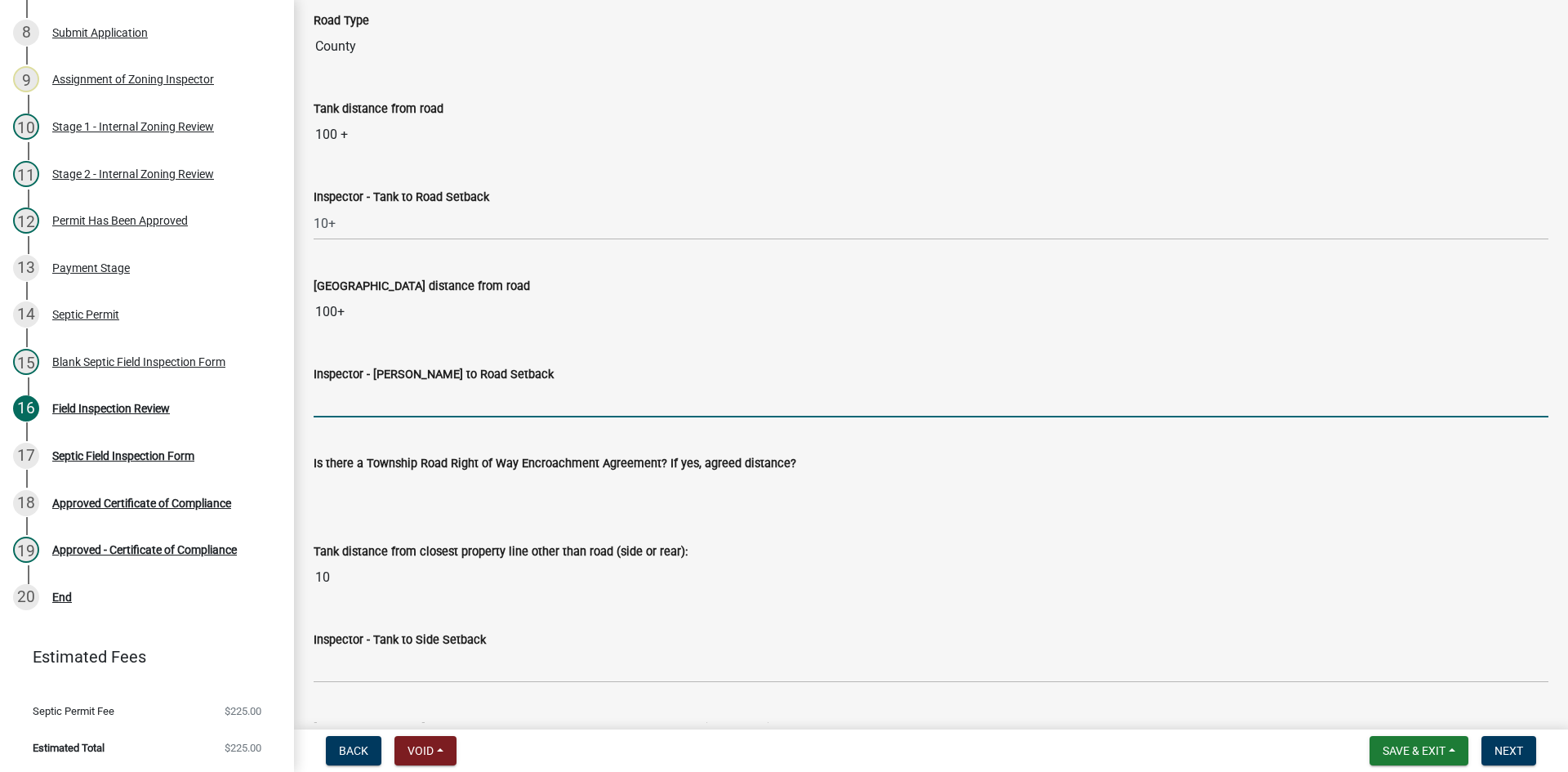
type input "10+"
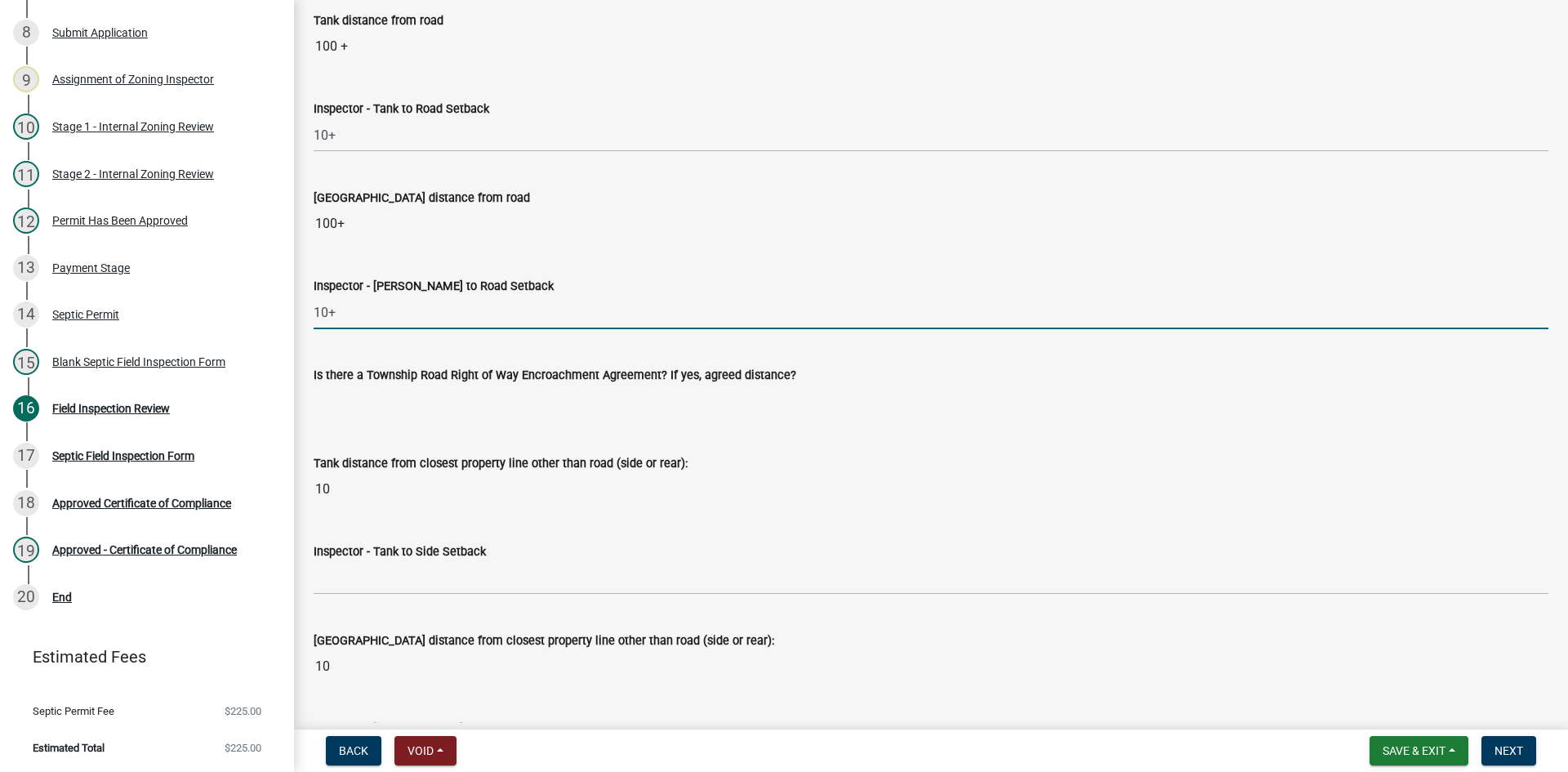
scroll to position [4899, 0]
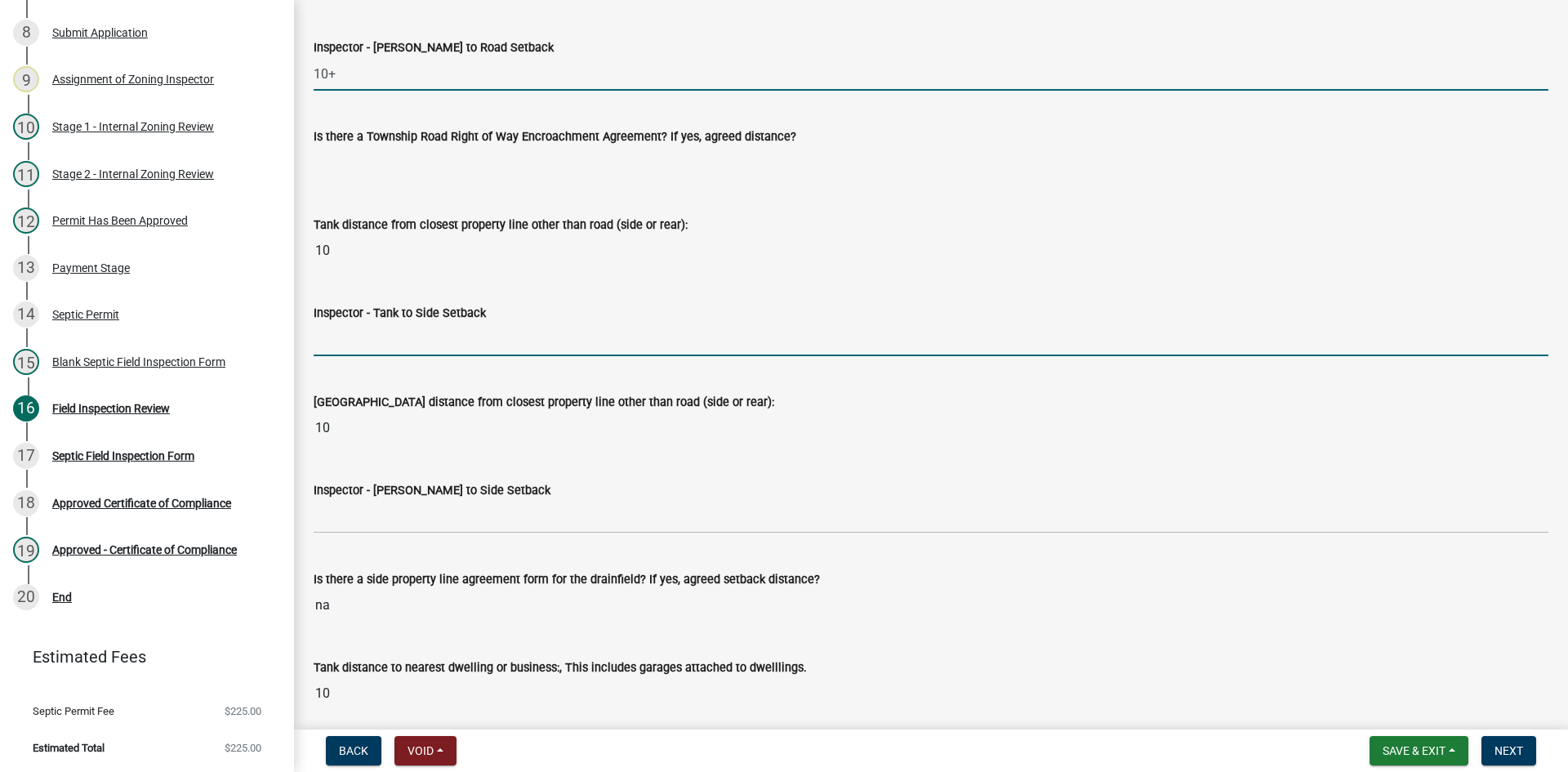
click at [359, 355] on input "Inspector - Tank to Side Setback" at bounding box center [931, 339] width 1235 height 33
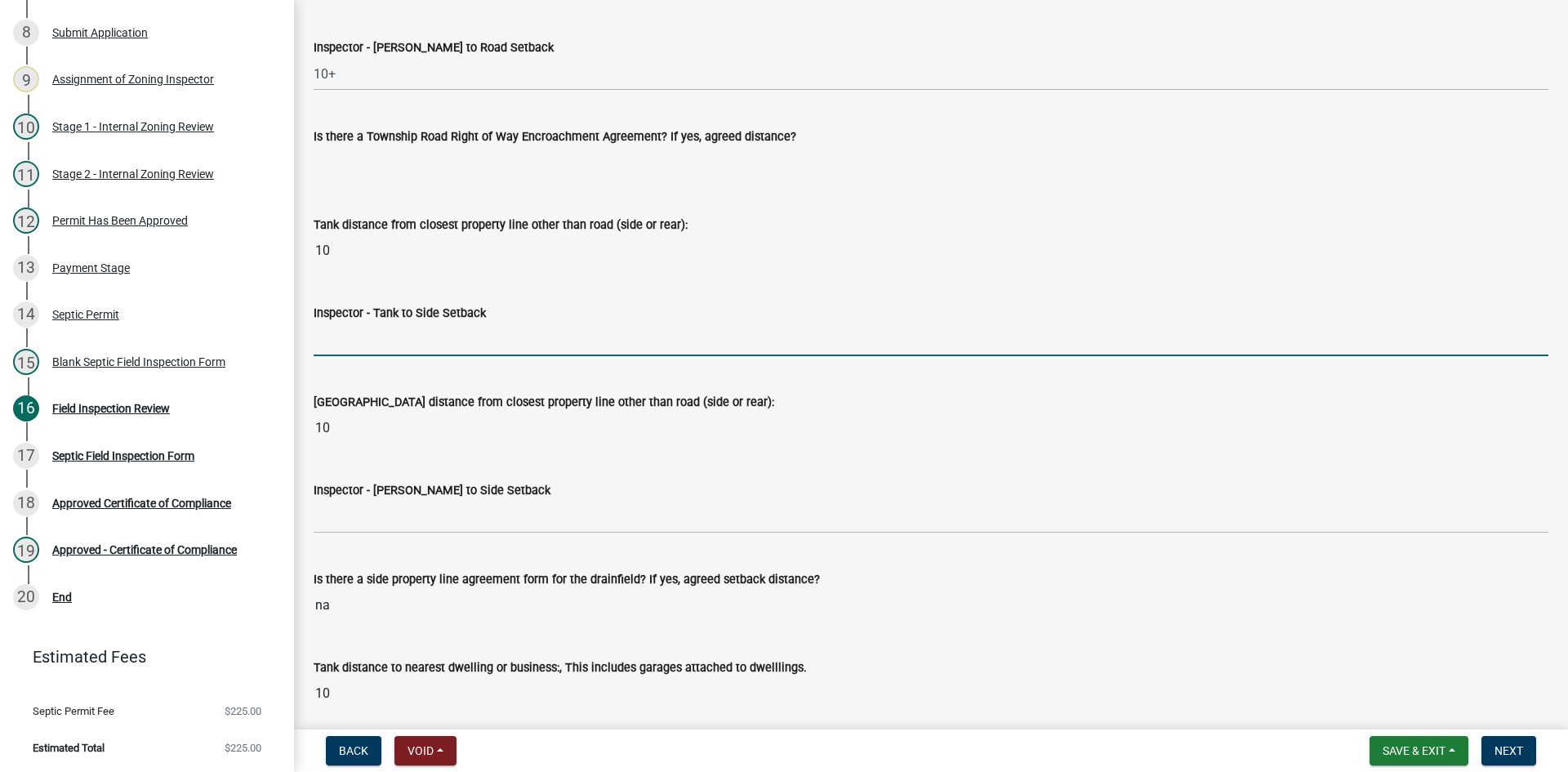
type input "10"
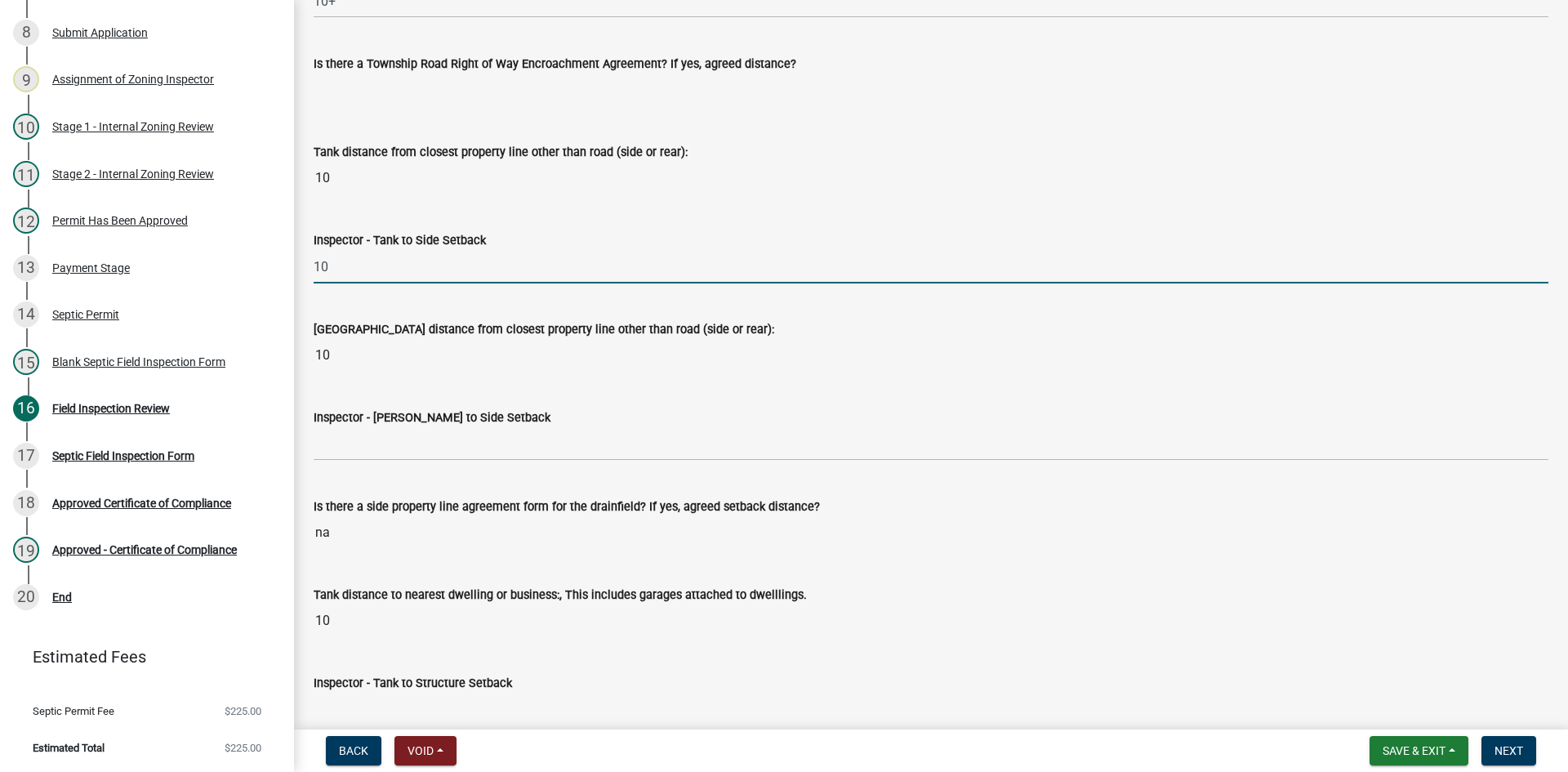
scroll to position [5062, 0]
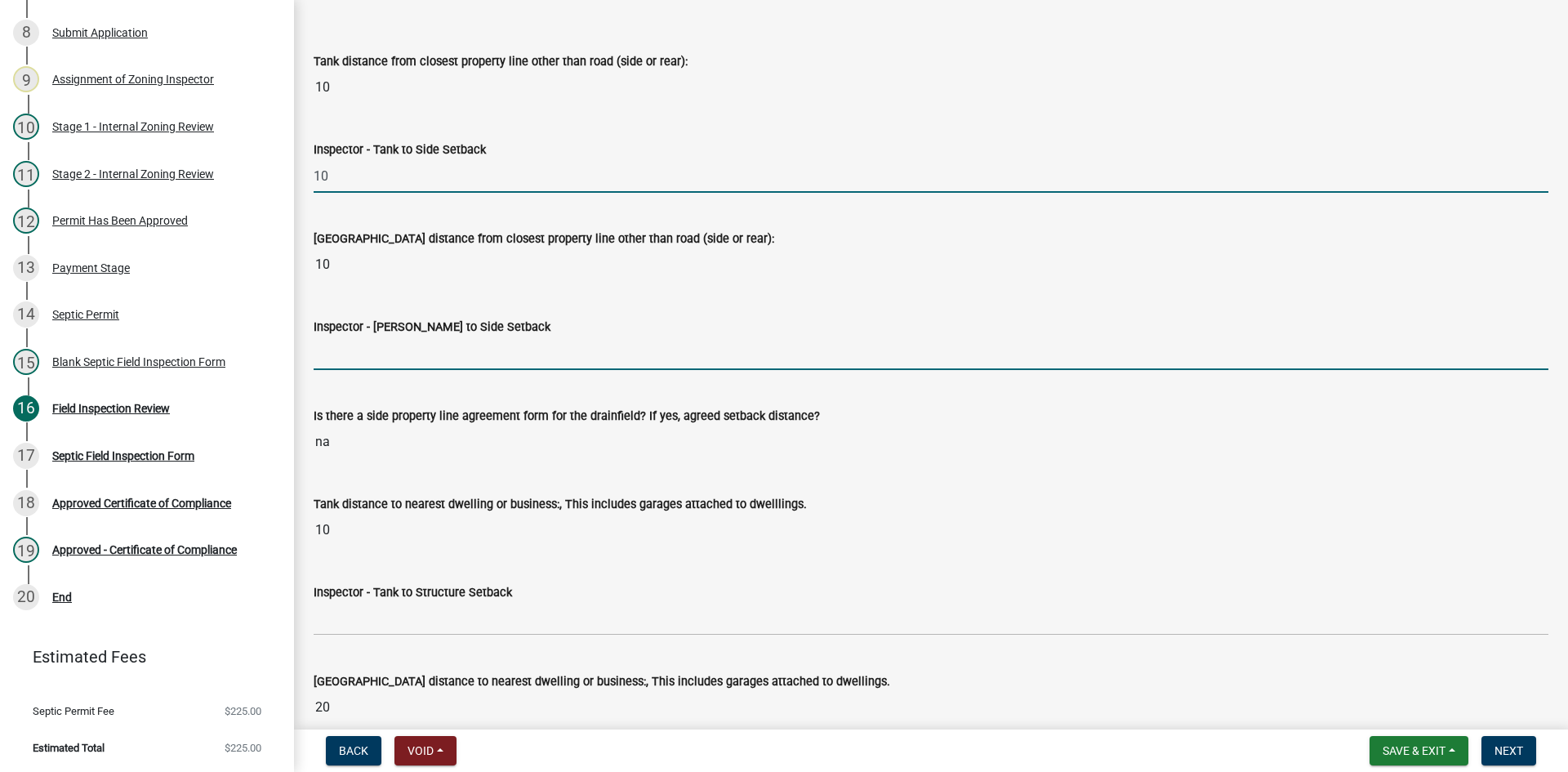
click at [392, 357] on input "Inspector - Drainfield to Side Setback" at bounding box center [931, 353] width 1235 height 33
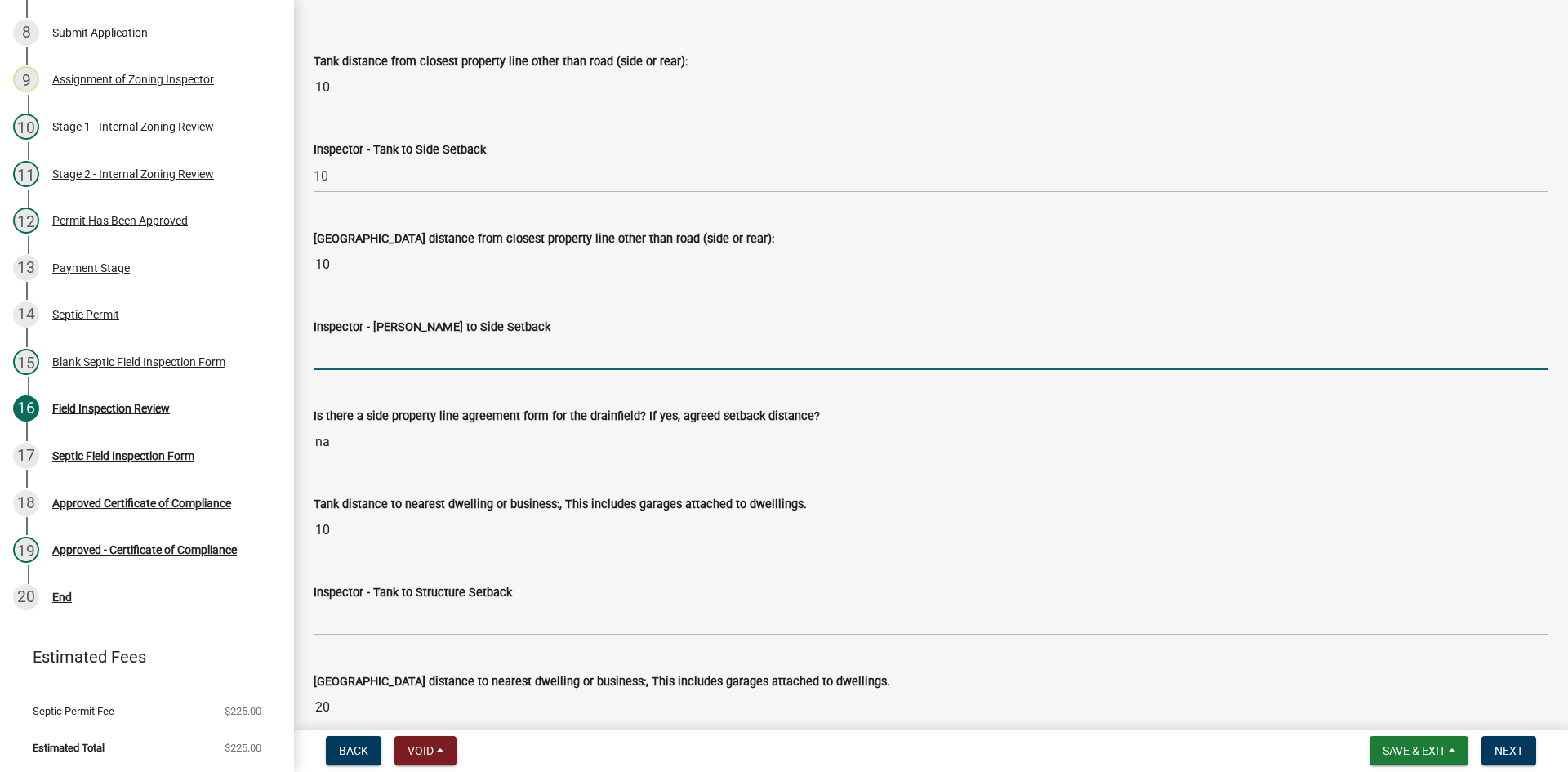
type input "10"
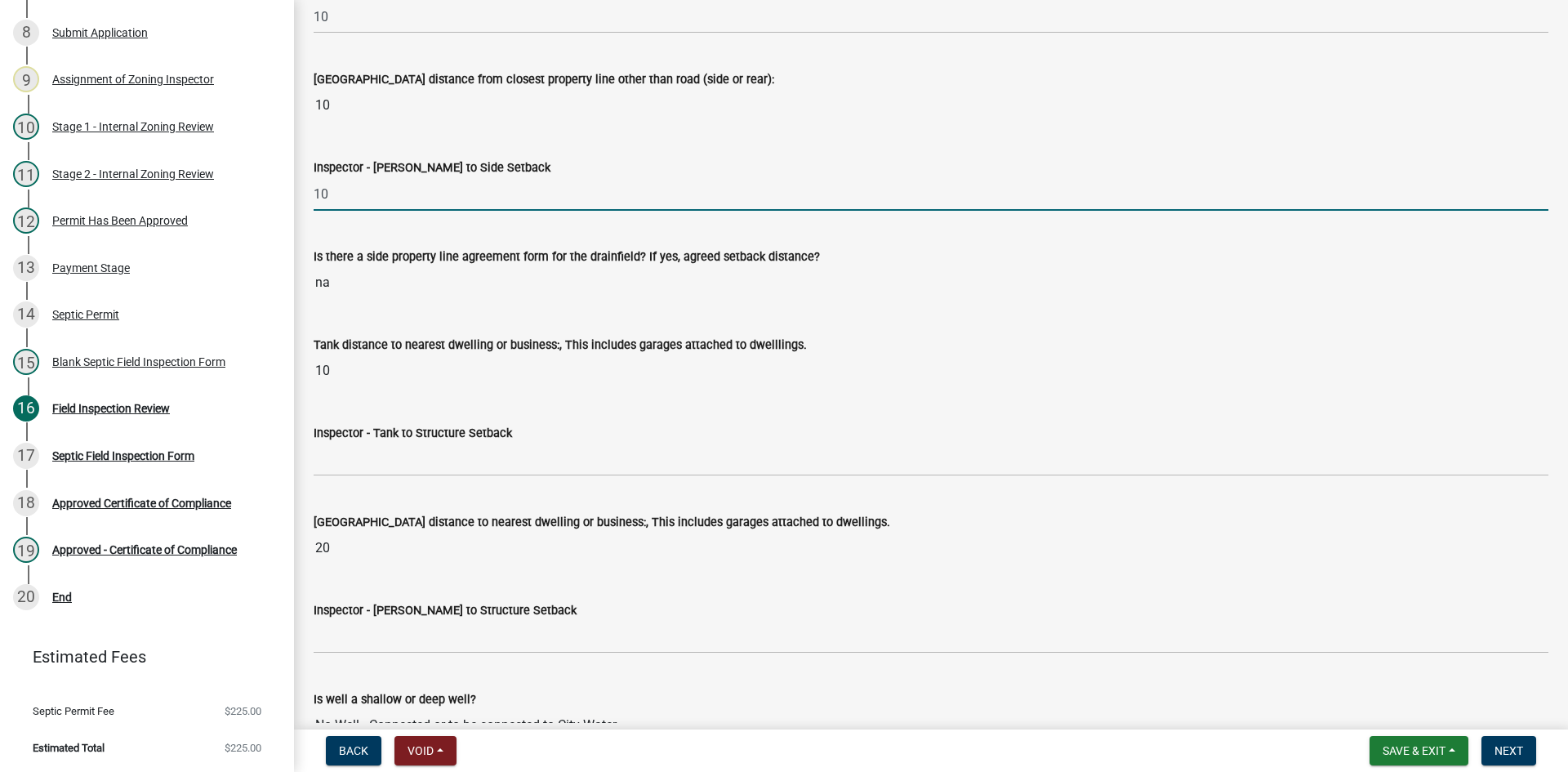
scroll to position [5225, 0]
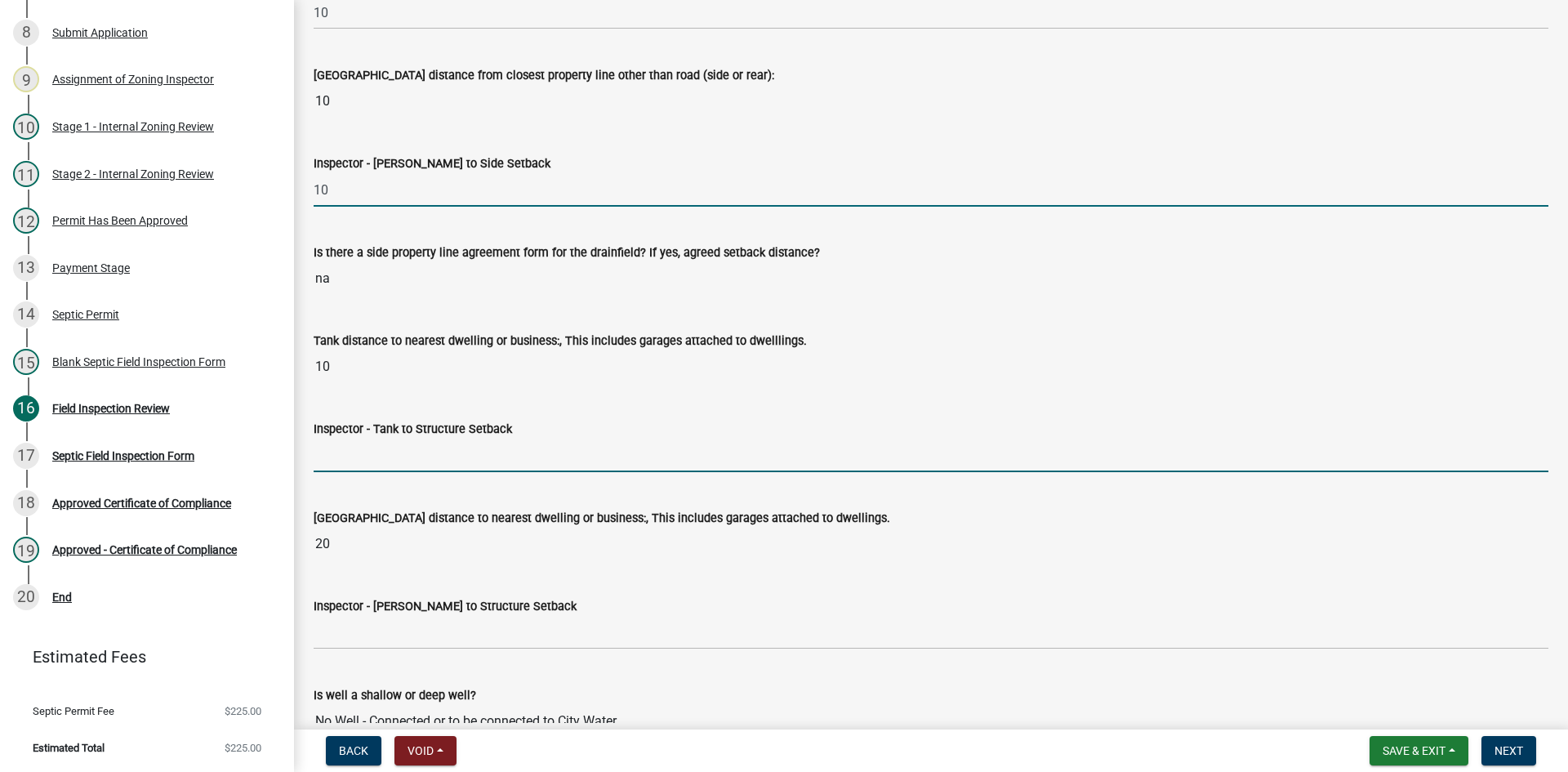
click at [369, 442] on input "Inspector - Tank to Structure Setback" at bounding box center [931, 455] width 1235 height 33
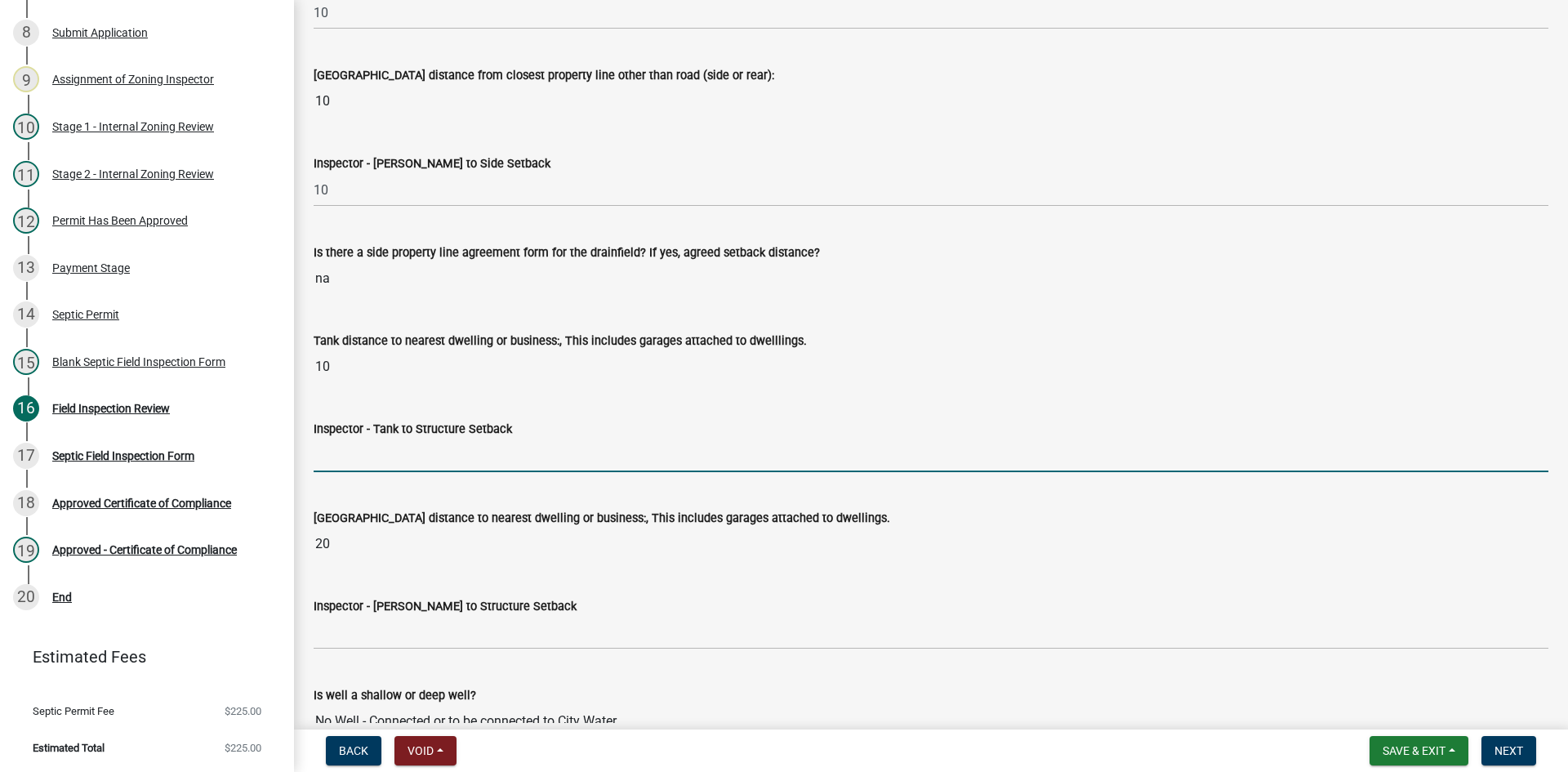
type input "10"
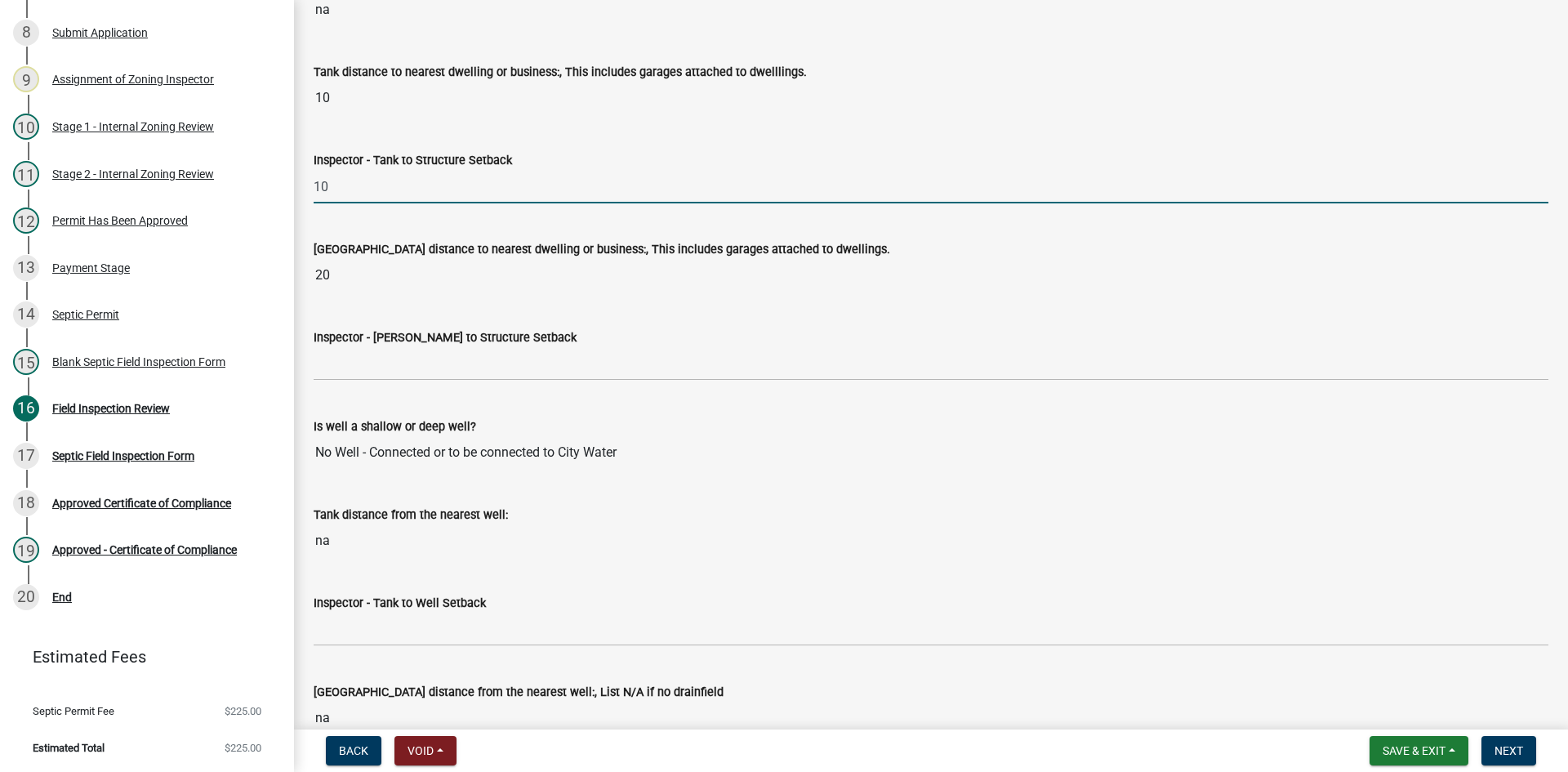
scroll to position [5552, 0]
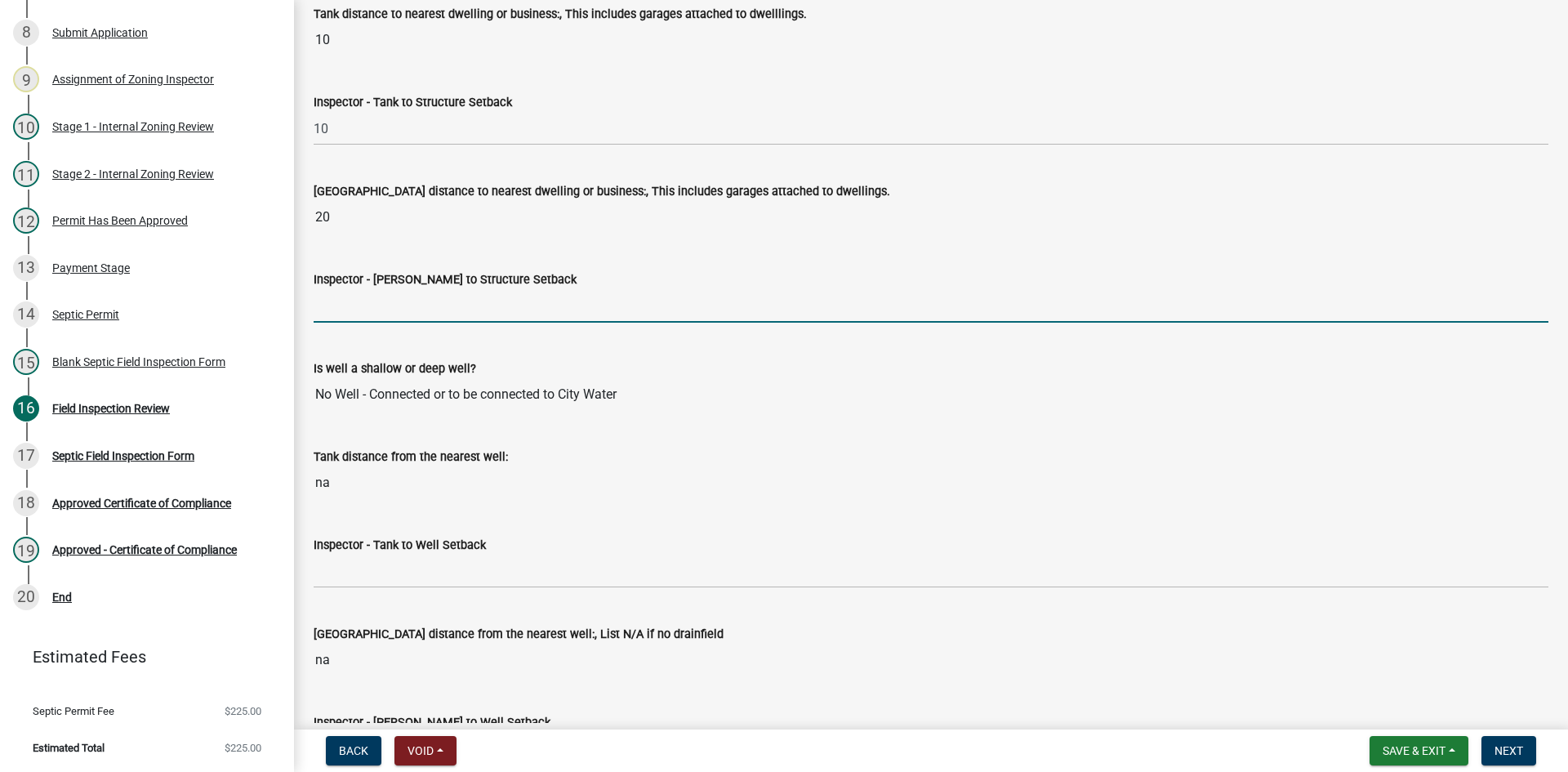
click at [359, 315] on input "Inspector - Drainfield to Structure Setback" at bounding box center [931, 305] width 1235 height 33
type input "20"
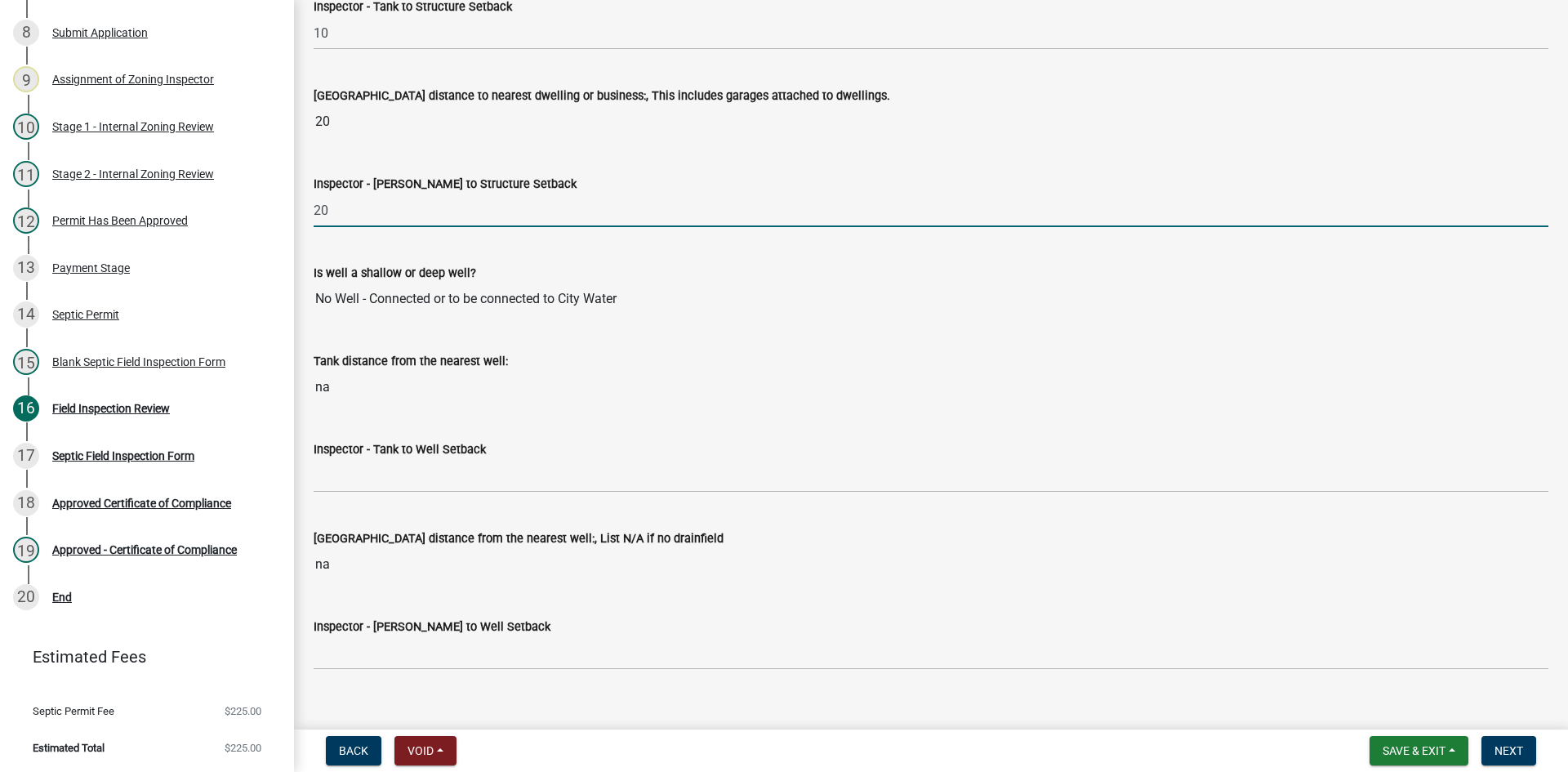
scroll to position [5797, 0]
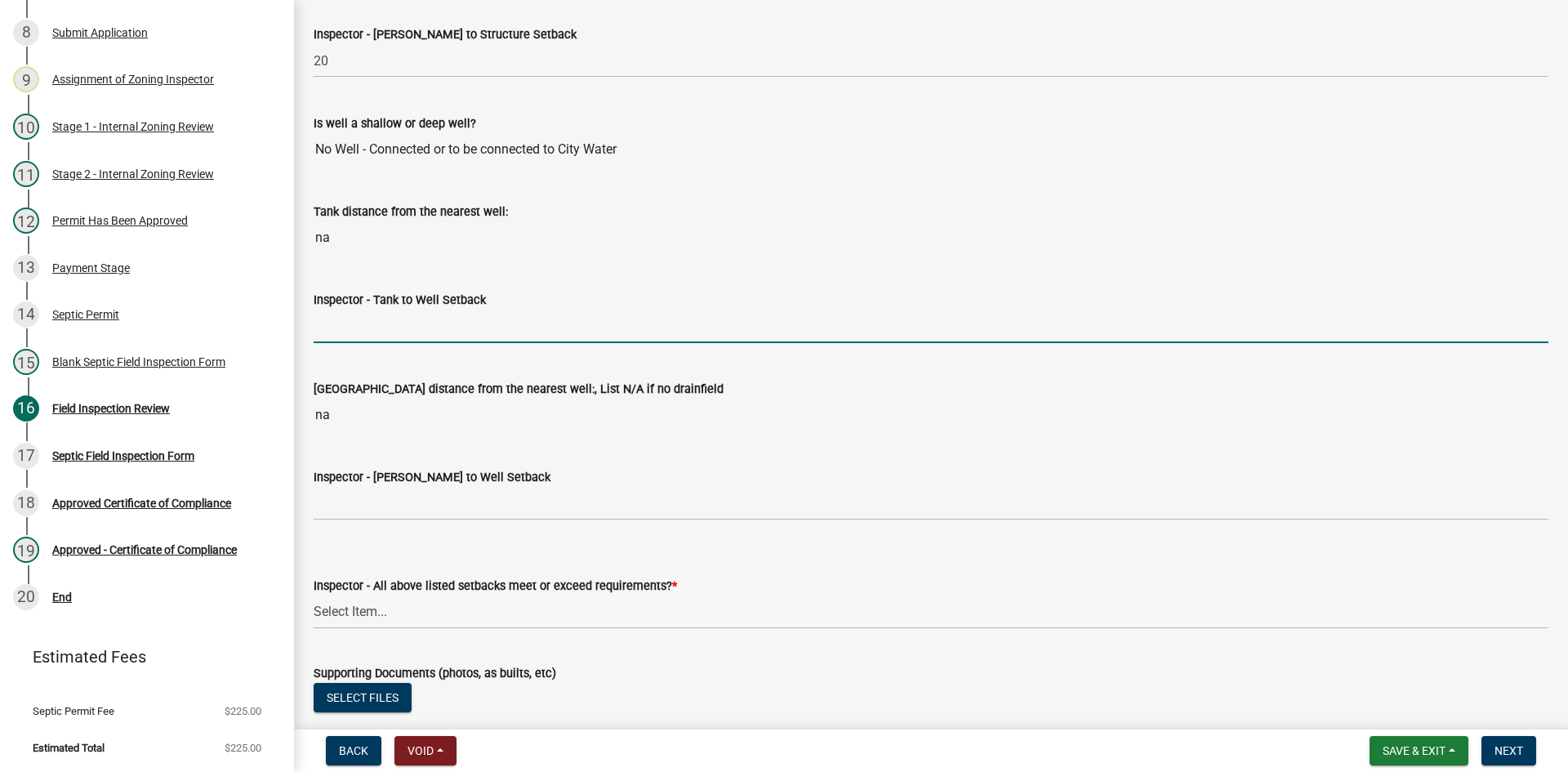
click at [354, 329] on input "Inspector - Tank to Well Setback" at bounding box center [931, 326] width 1235 height 33
type input "50+ min tbd"
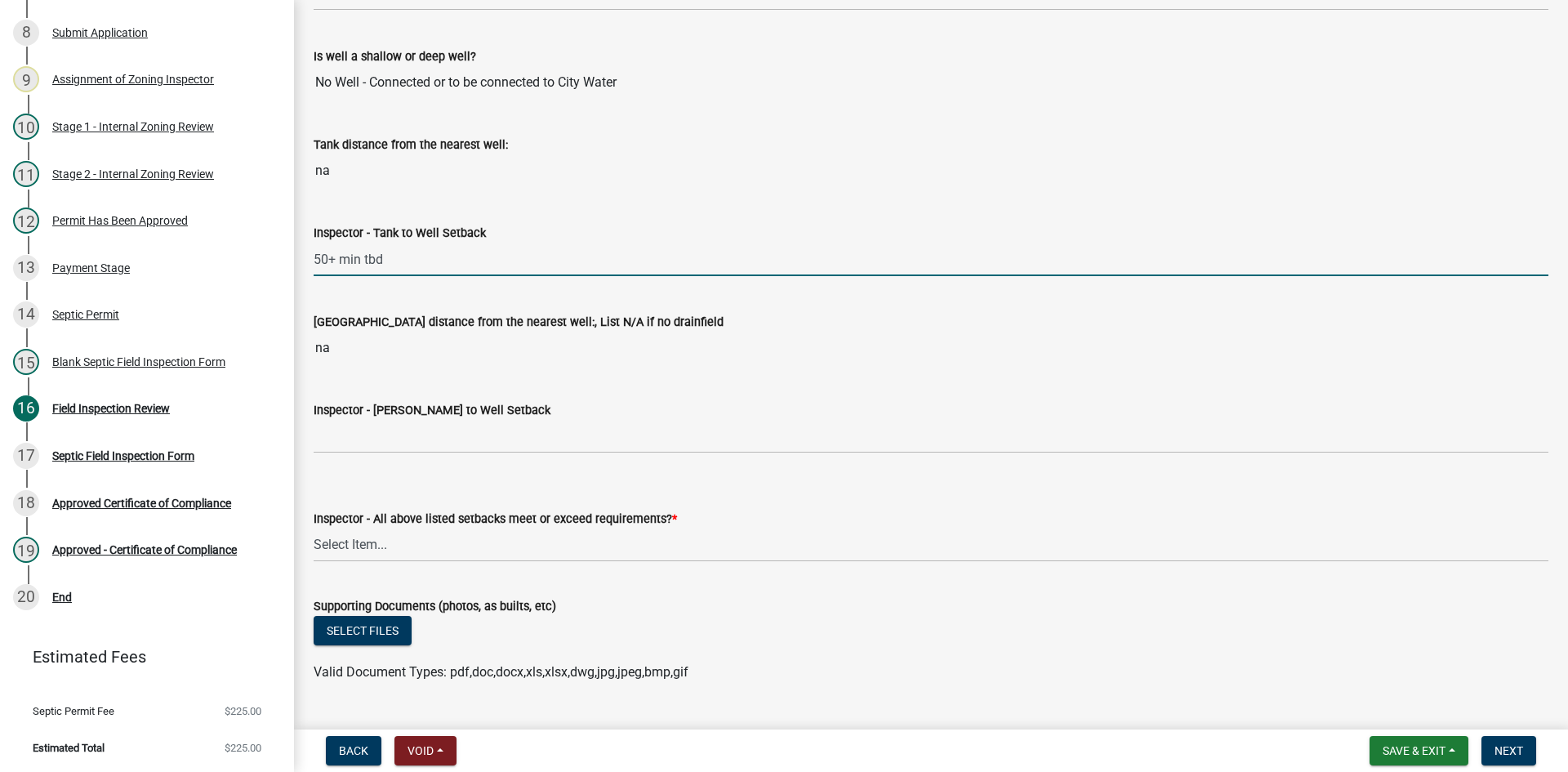
scroll to position [5960, 0]
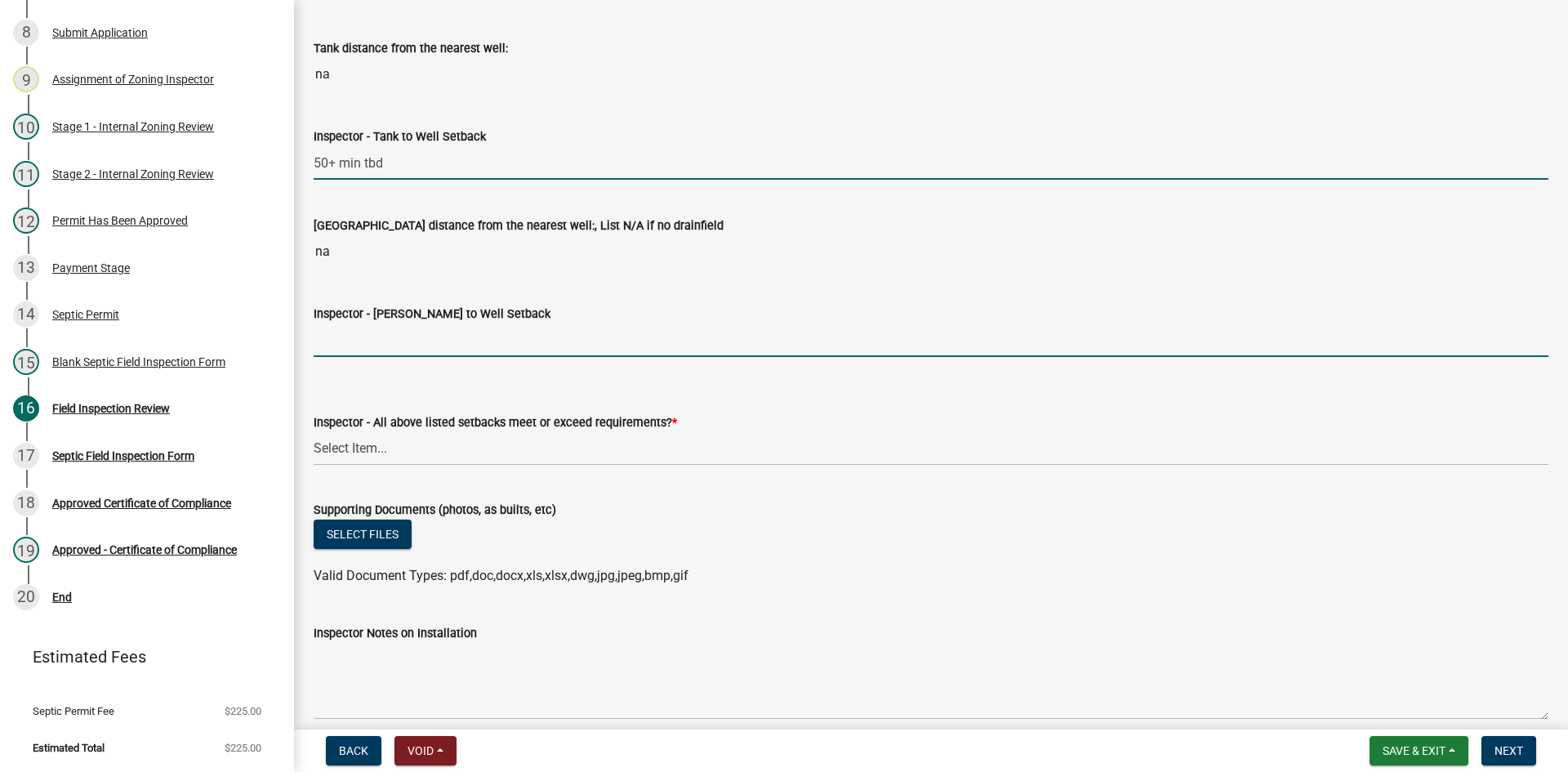
click at [330, 342] on input "Inspector - Drainfield to Well Setback" at bounding box center [931, 340] width 1235 height 33
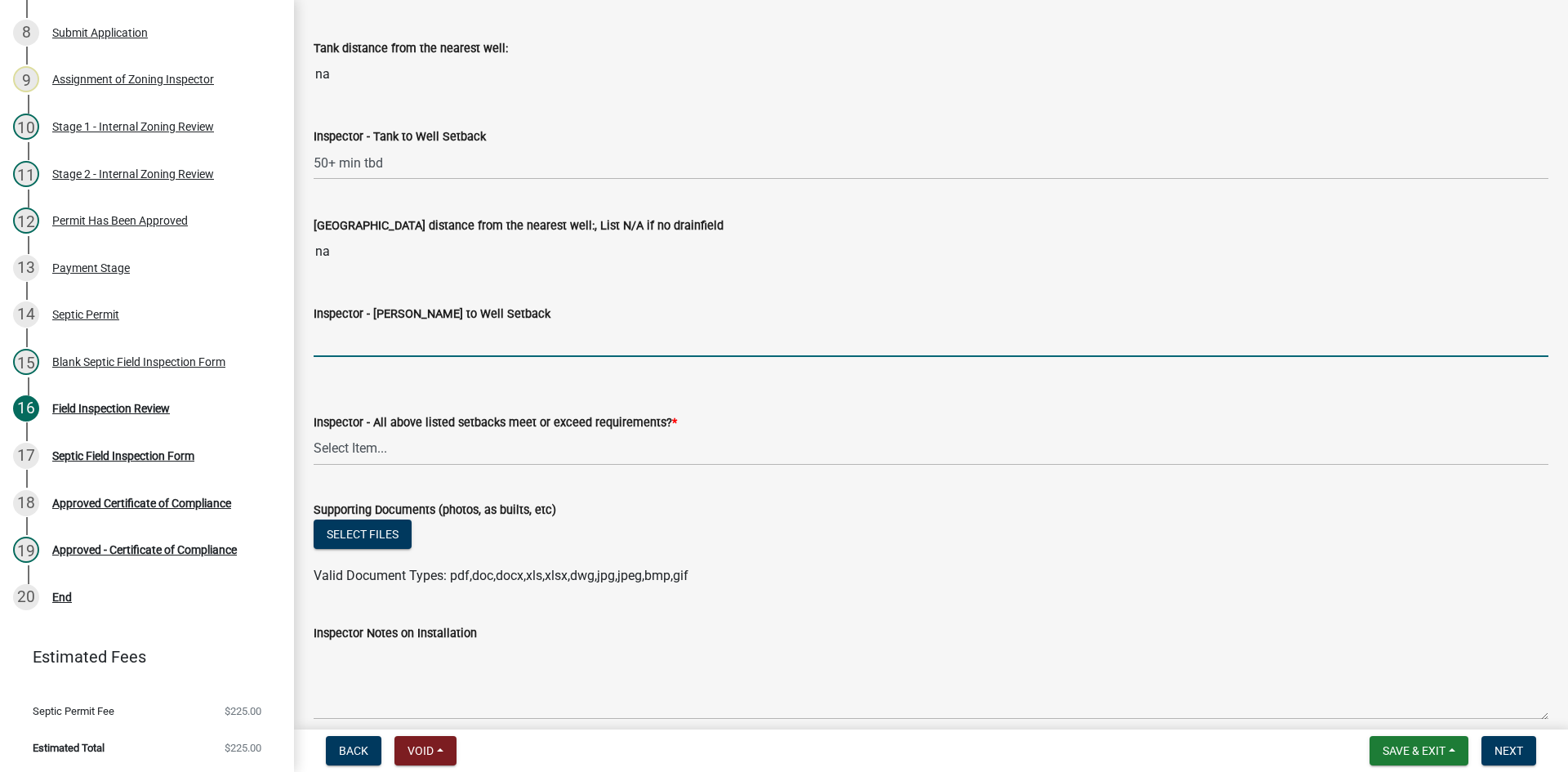
click at [354, 346] on input "Inspector - Drainfield to Well Setback" at bounding box center [931, 340] width 1235 height 33
click at [355, 343] on input "Inspector - Drainfield to Well Setback" at bounding box center [931, 340] width 1235 height 33
type input "50+ min tbd"
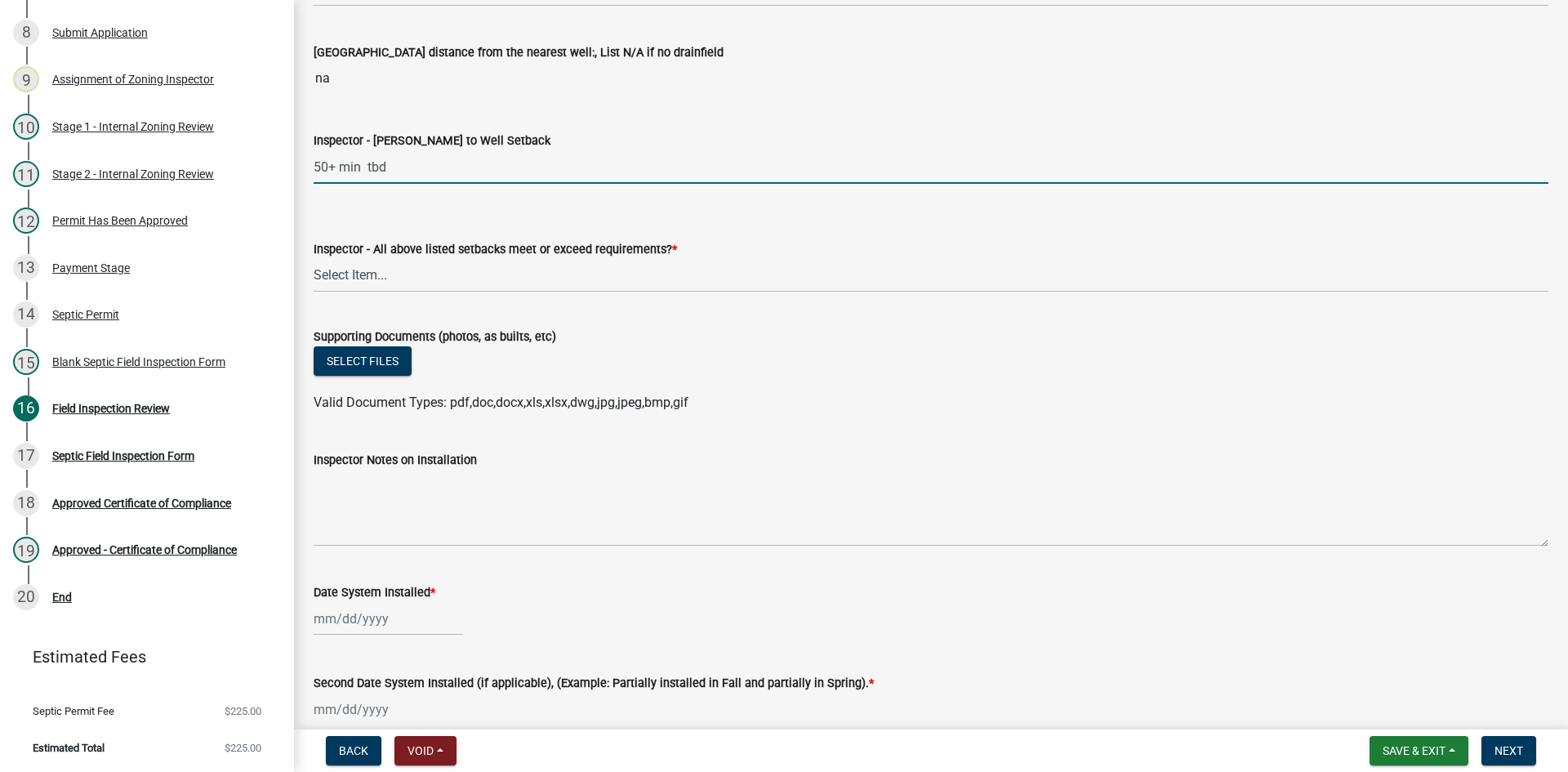
scroll to position [6206, 0]
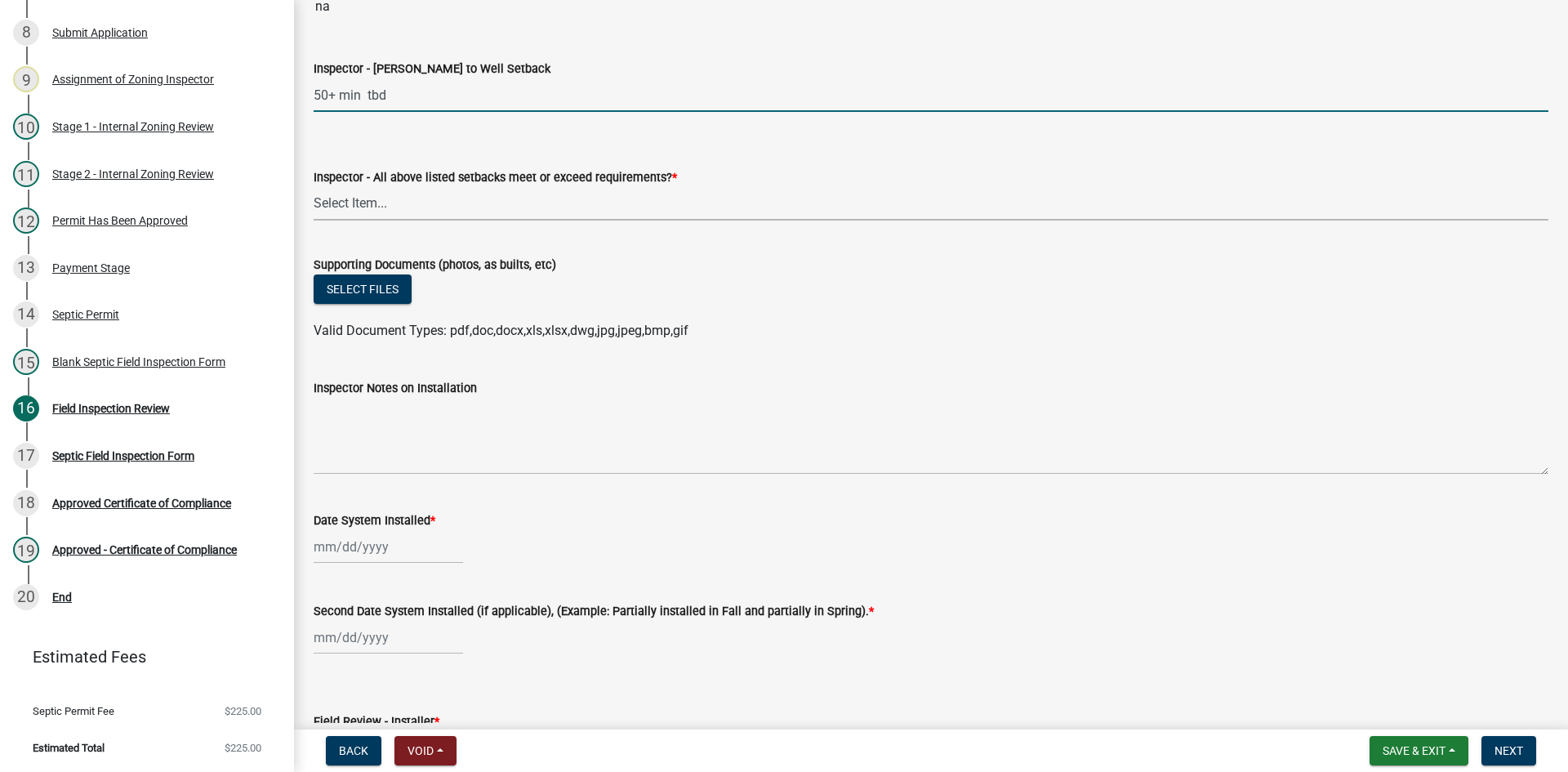
click at [380, 215] on select "Select Item... Yes No" at bounding box center [931, 204] width 1235 height 33
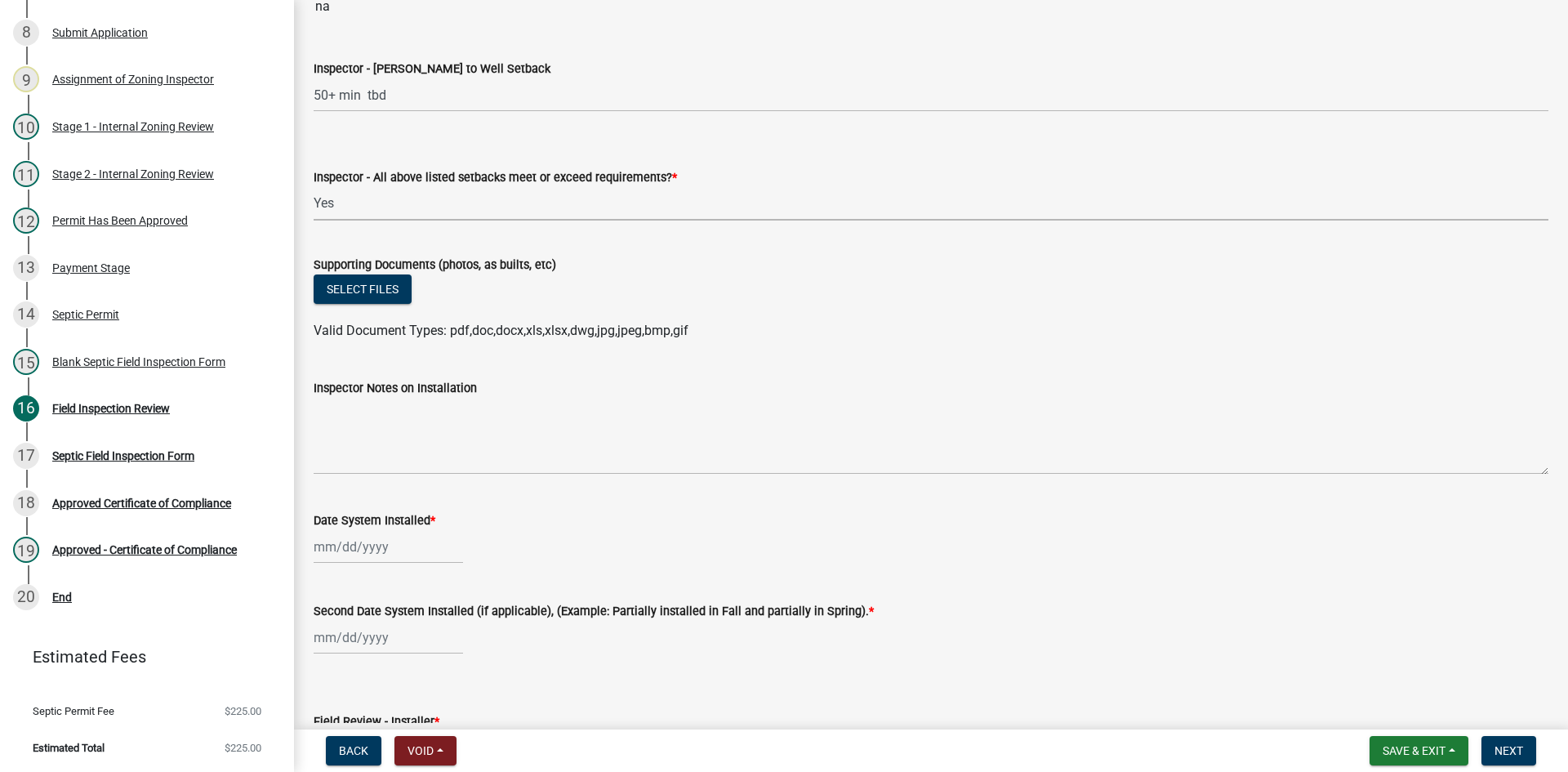
click at [314, 187] on select "Select Item... Yes No" at bounding box center [931, 204] width 1235 height 33
select select "adfa1390-1443-4b8a-94eb-9b7f601f4679"
click at [378, 285] on button "Select files" at bounding box center [363, 289] width 98 height 30
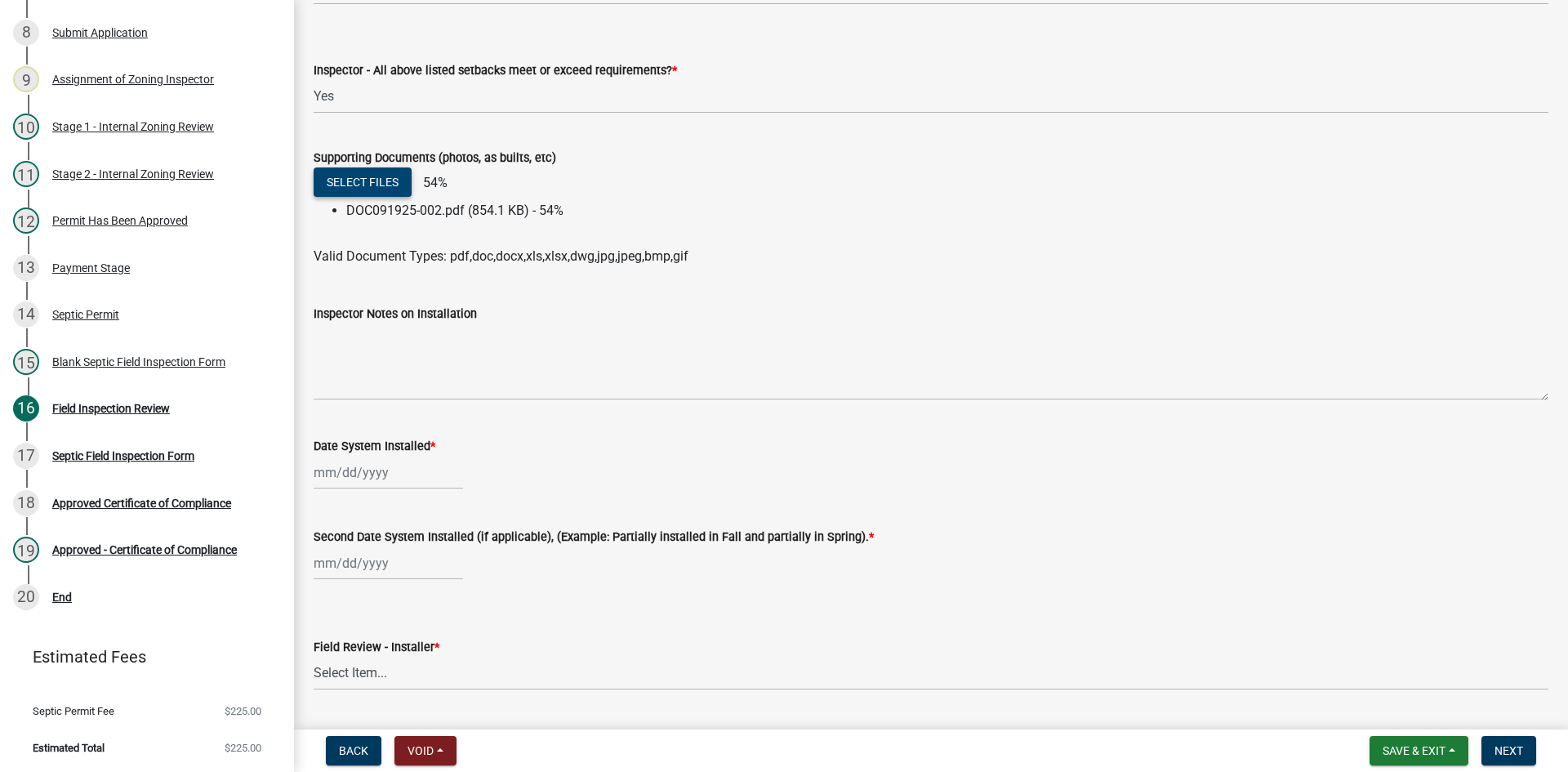
scroll to position [6532, 0]
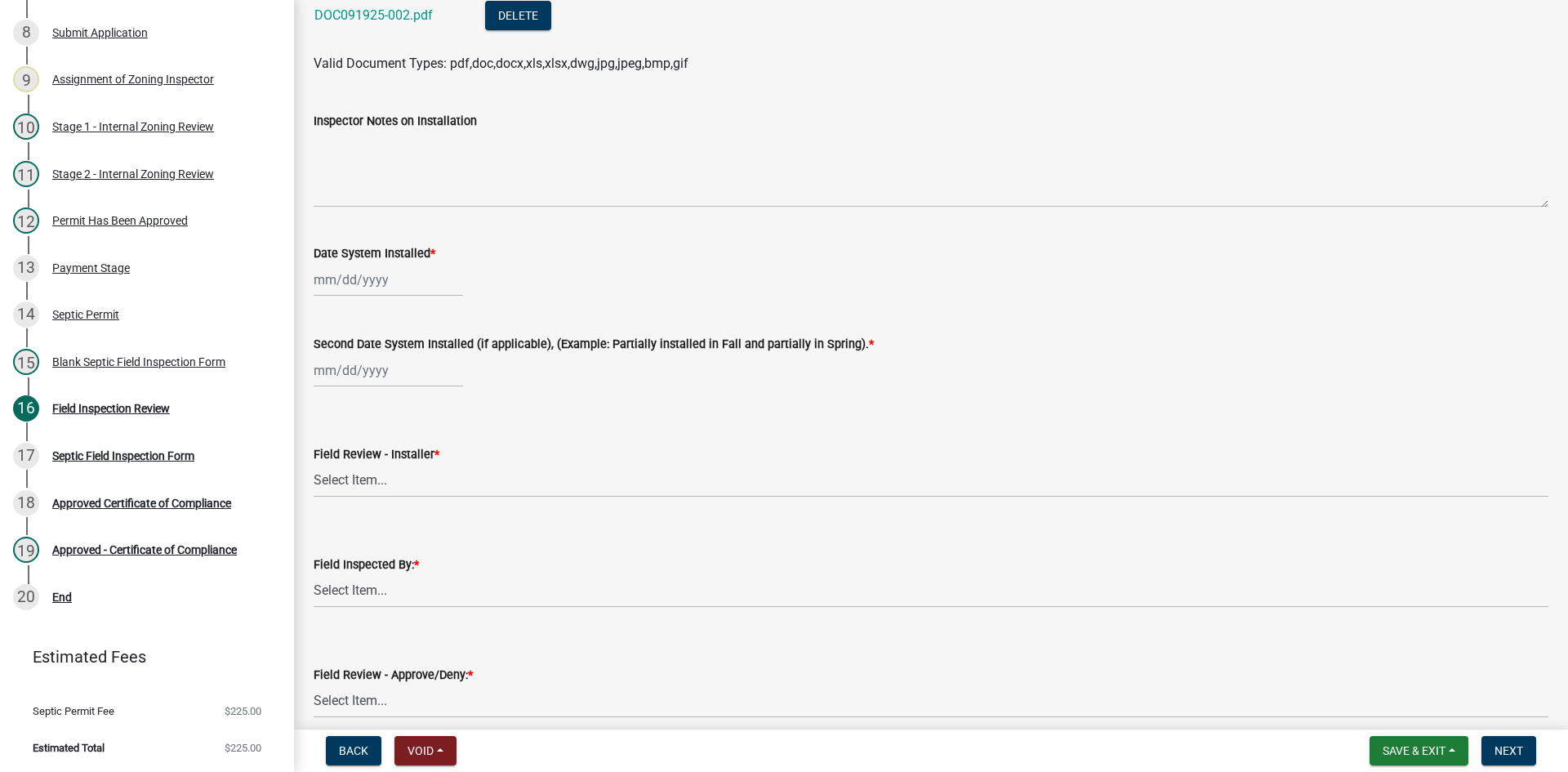
click at [401, 280] on div at bounding box center [388, 280] width 149 height 33
select select "9"
select select "2025"
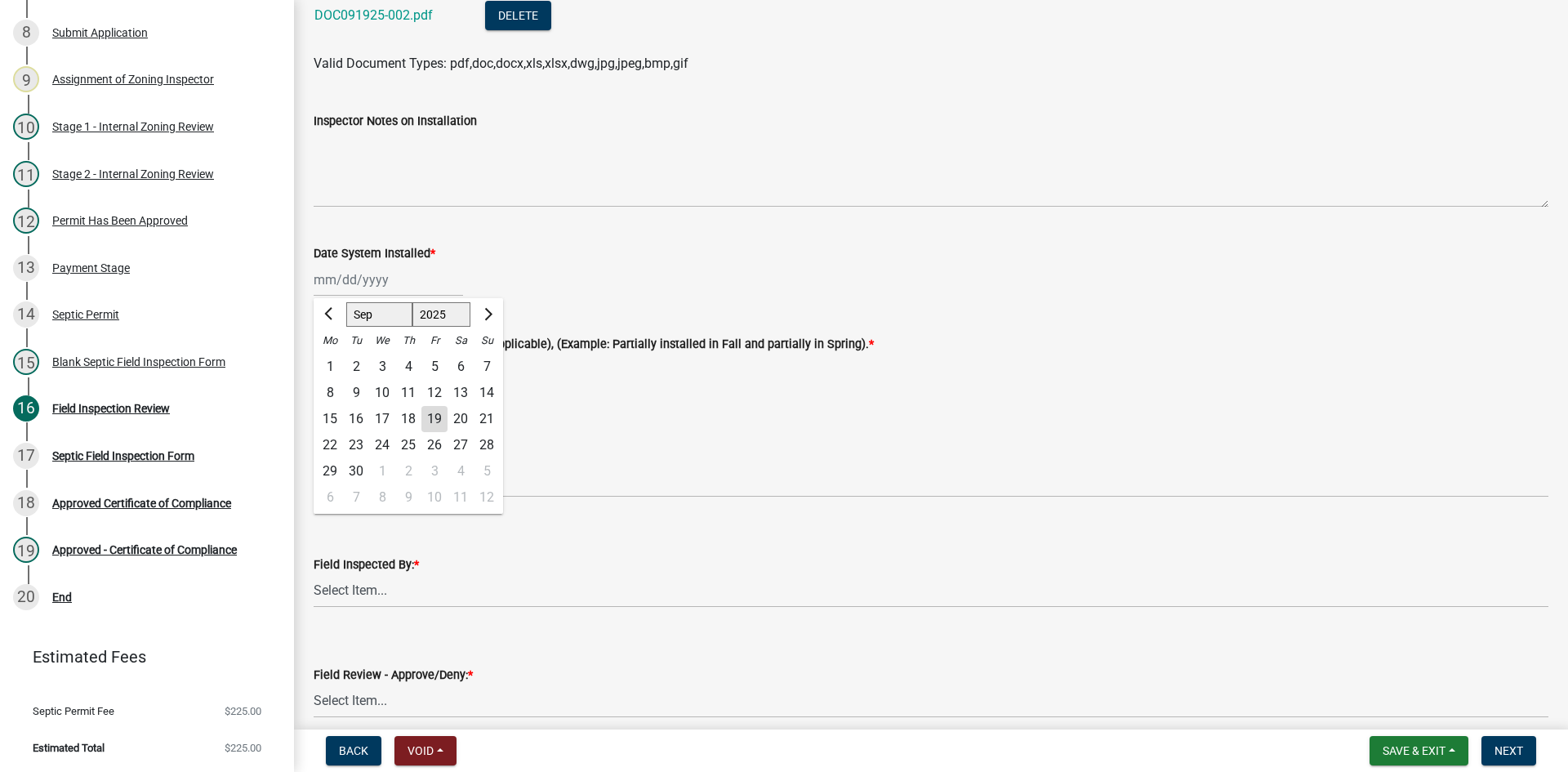
click at [368, 423] on div "16" at bounding box center [355, 418] width 26 height 26
type input "[DATE]"
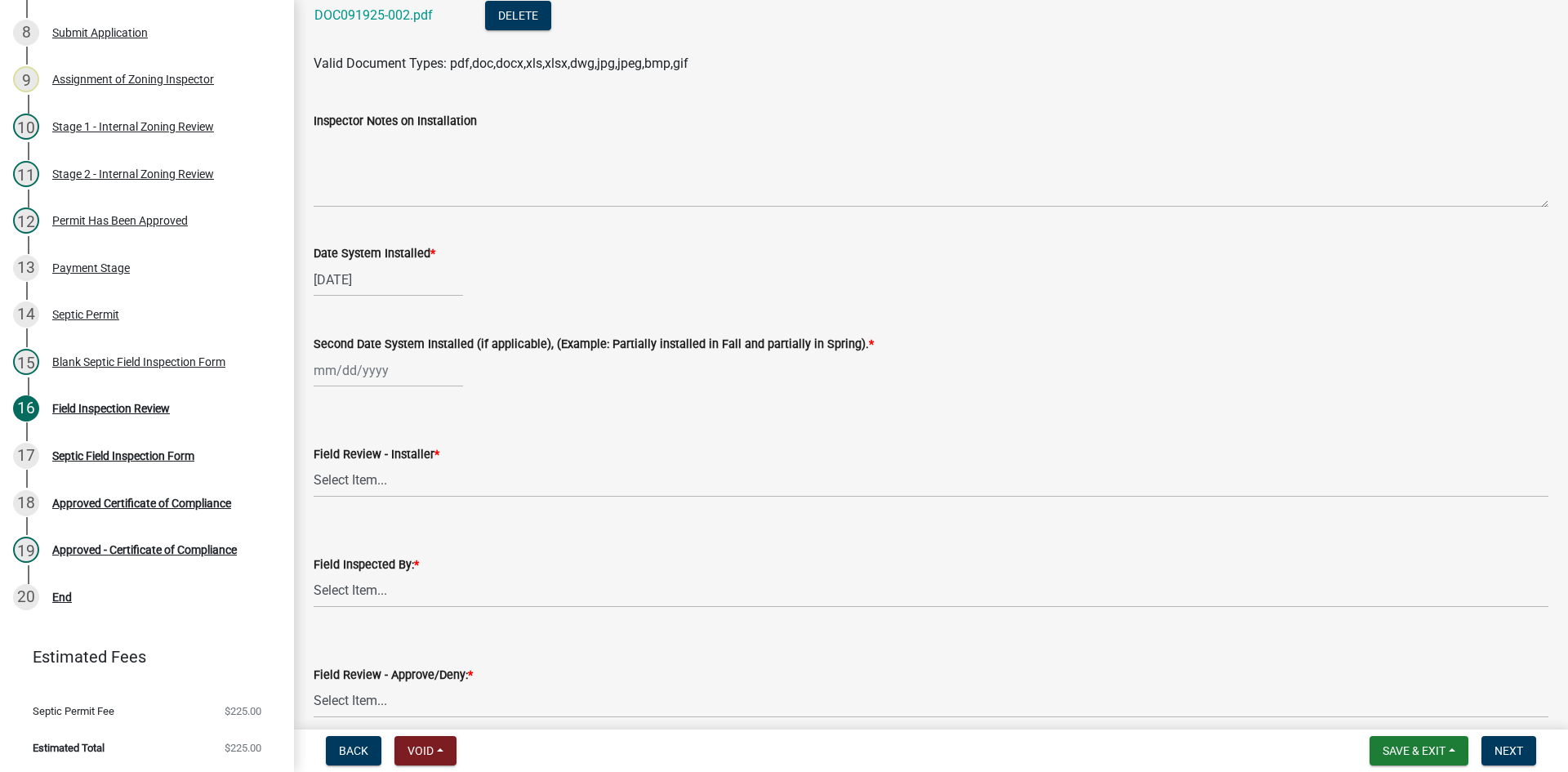
click at [384, 382] on div at bounding box center [388, 370] width 149 height 33
select select "9"
select select "2025"
click at [364, 508] on div "16" at bounding box center [355, 509] width 26 height 26
type input "[DATE]"
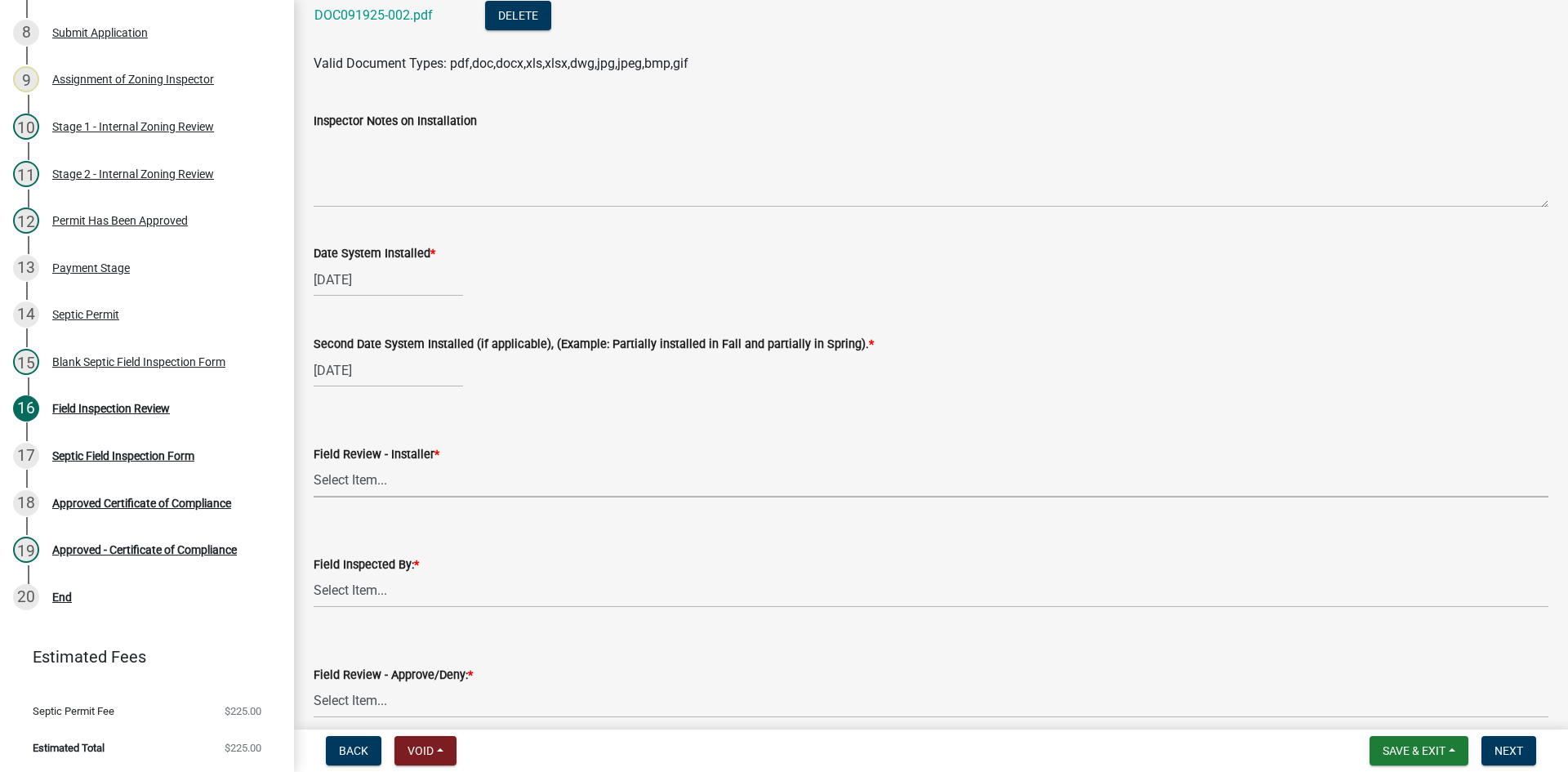
click at [389, 486] on select "Select Item... OTHER – Not listed (please add in next field and we will add to …" at bounding box center [931, 480] width 1235 height 33
click at [314, 464] on select "Select Item... OTHER – Not listed (please add in next field and we will add to …" at bounding box center [931, 480] width 1235 height 33
select select "20bdb2b3-639d-4689-83e2-083bc219d3bf"
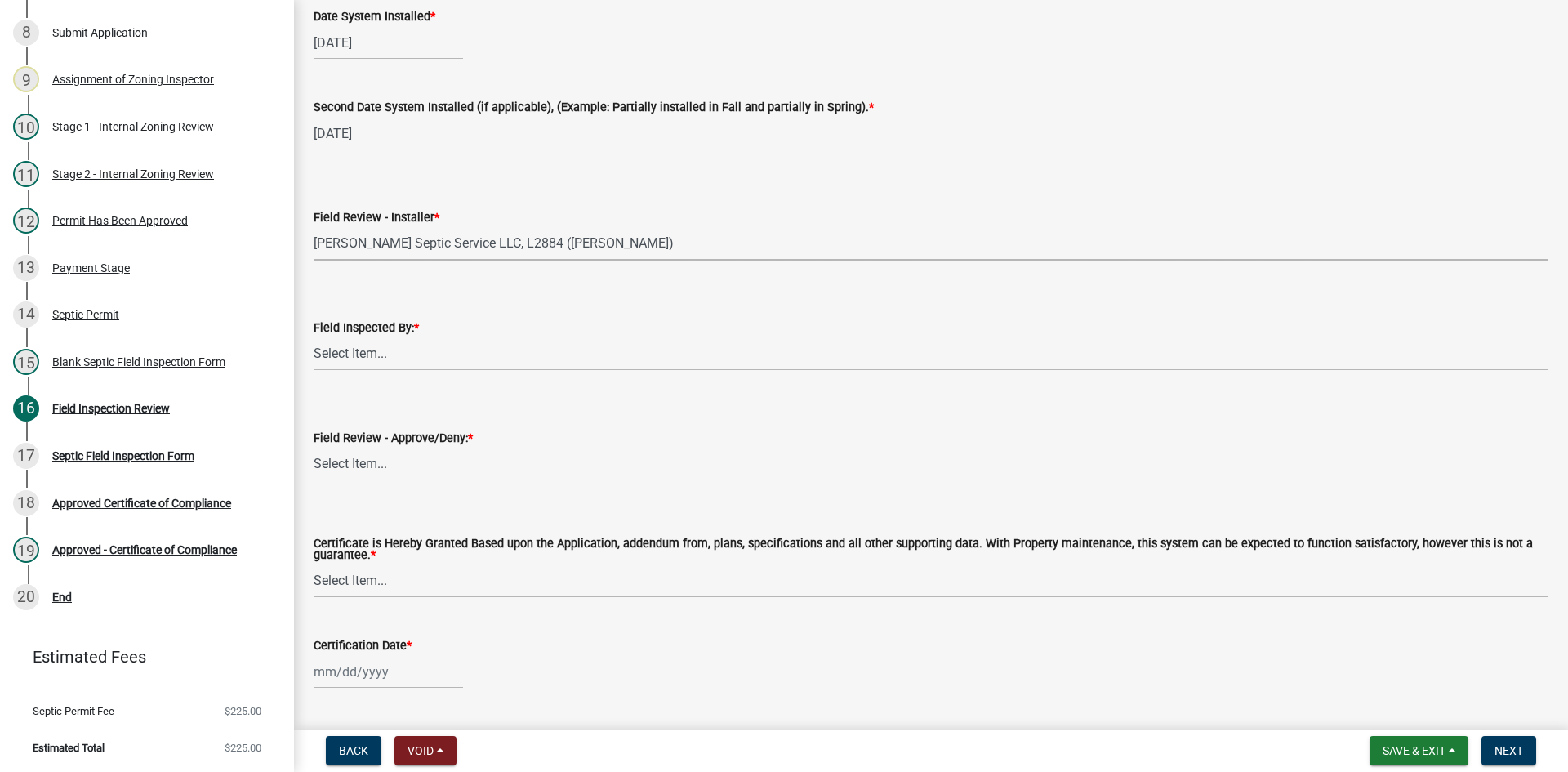
scroll to position [6777, 0]
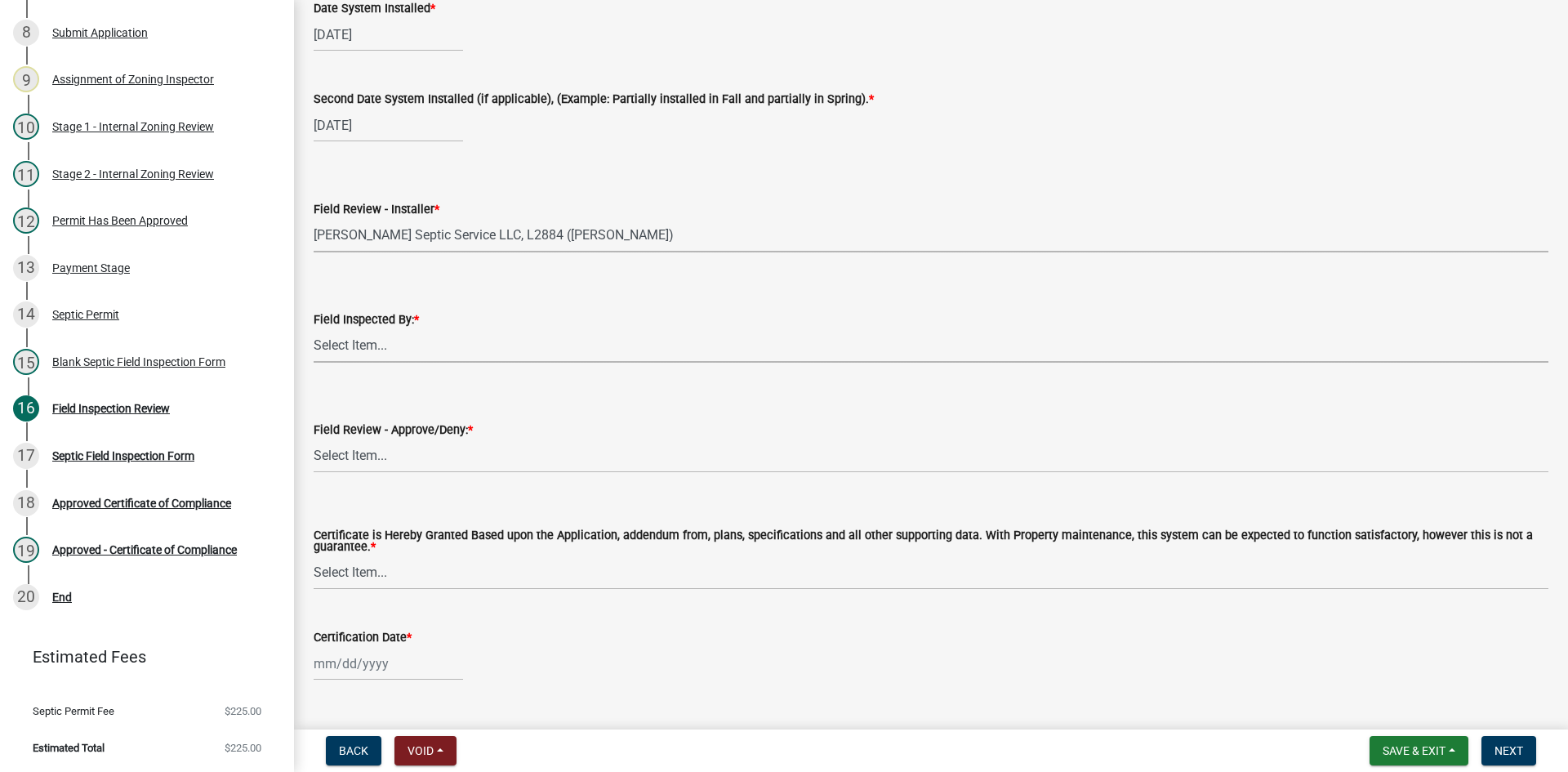
click at [417, 345] on select "Select Item... [PERSON_NAME] [PERSON_NAME] [PERSON_NAME] [PERSON_NAME] [PERSON_…" at bounding box center [931, 345] width 1235 height 33
click at [314, 329] on select "Select Item... [PERSON_NAME] [PERSON_NAME] [PERSON_NAME] [PERSON_NAME] [PERSON_…" at bounding box center [931, 345] width 1235 height 33
select select "7bfe52ba-73b7-4ac1-9bde-d3bb601555ca"
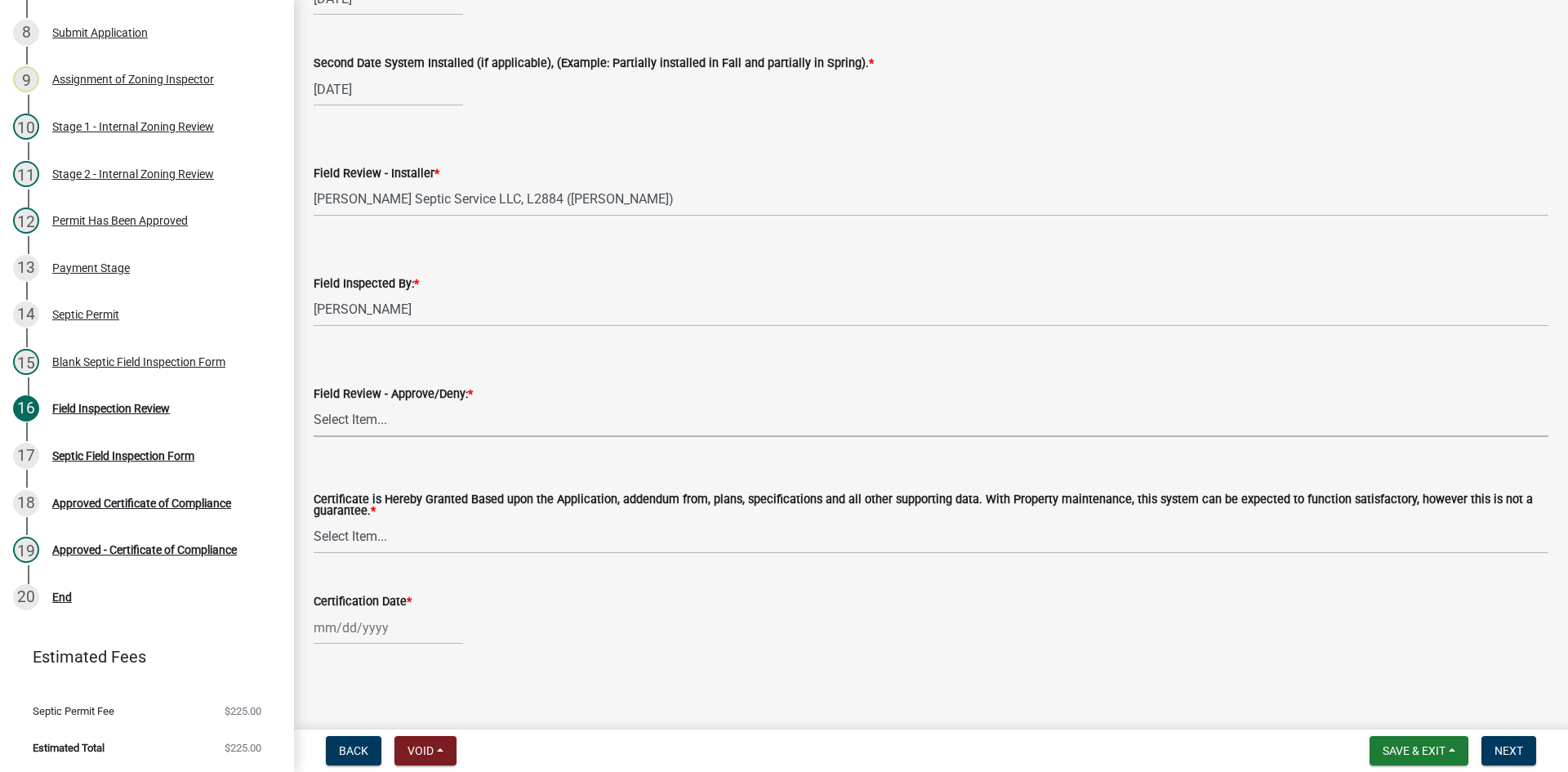
click at [397, 430] on select "Select Item... Approved Denied" at bounding box center [931, 420] width 1235 height 33
click at [314, 404] on select "Select Item... Approved Denied" at bounding box center [931, 420] width 1235 height 33
select select "c3bf50e3-4684-4b9c-99b9-7a9f027aa0dd"
click at [390, 542] on select "Select Item... Yes No" at bounding box center [931, 537] width 1235 height 33
click at [314, 520] on select "Select Item... Yes No" at bounding box center [931, 537] width 1235 height 33
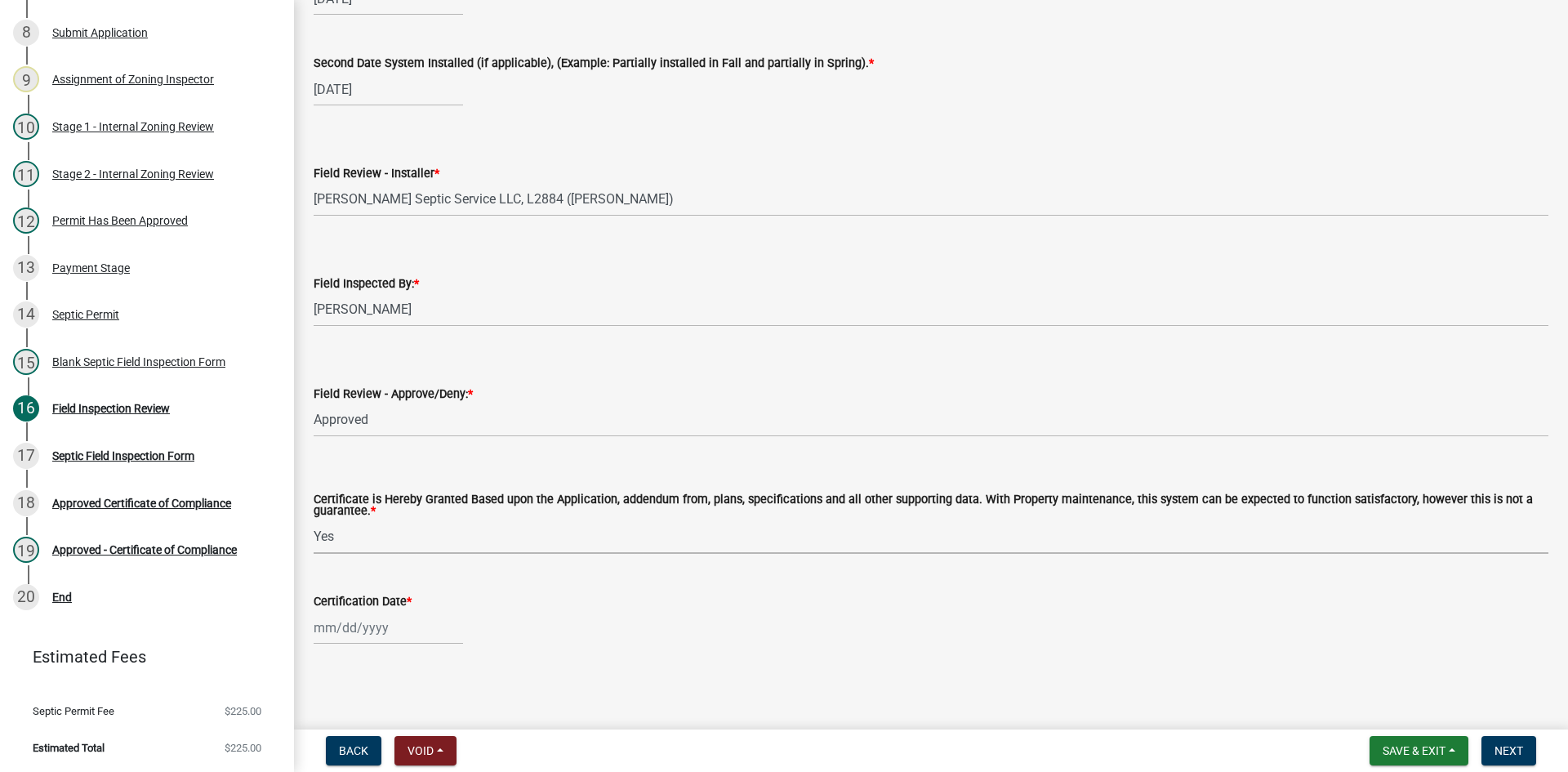
select select "538e6e6b-38de-4682-8c50-6662df67960d"
click at [417, 628] on div at bounding box center [388, 628] width 149 height 33
select select "9"
select select "2025"
click at [432, 515] on div "19" at bounding box center [434, 515] width 26 height 26
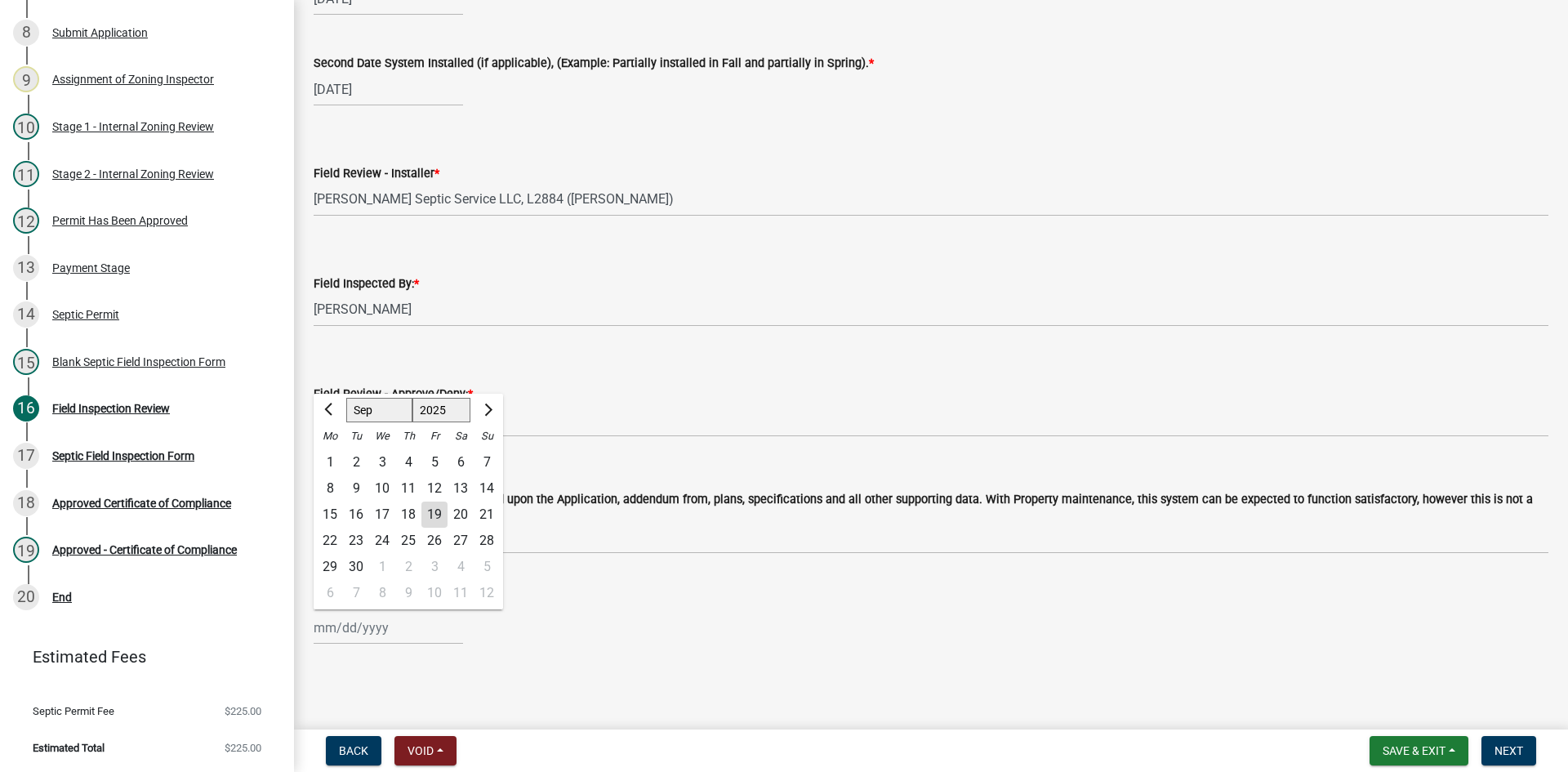
type input "[DATE]"
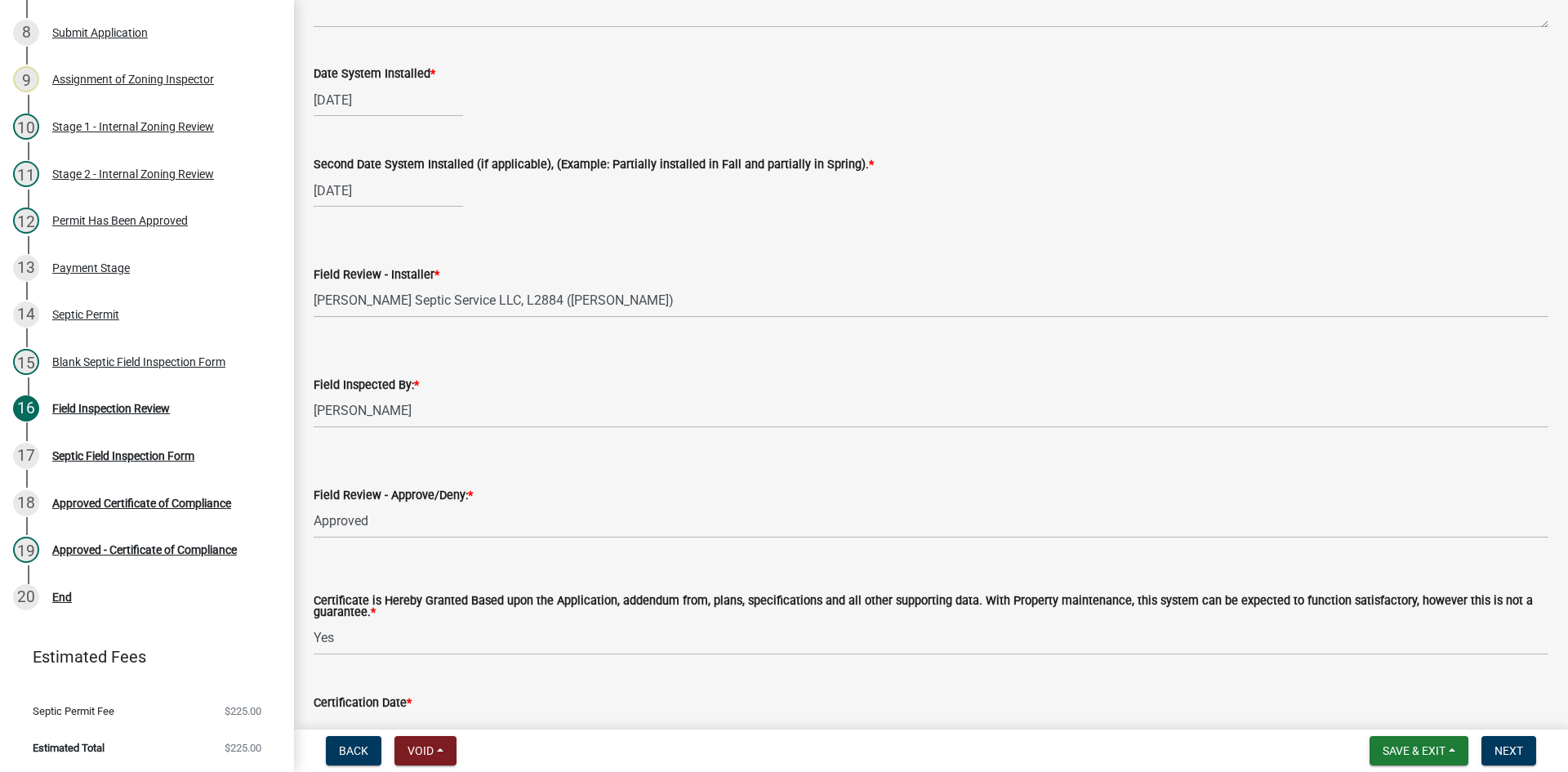
scroll to position [6487, 0]
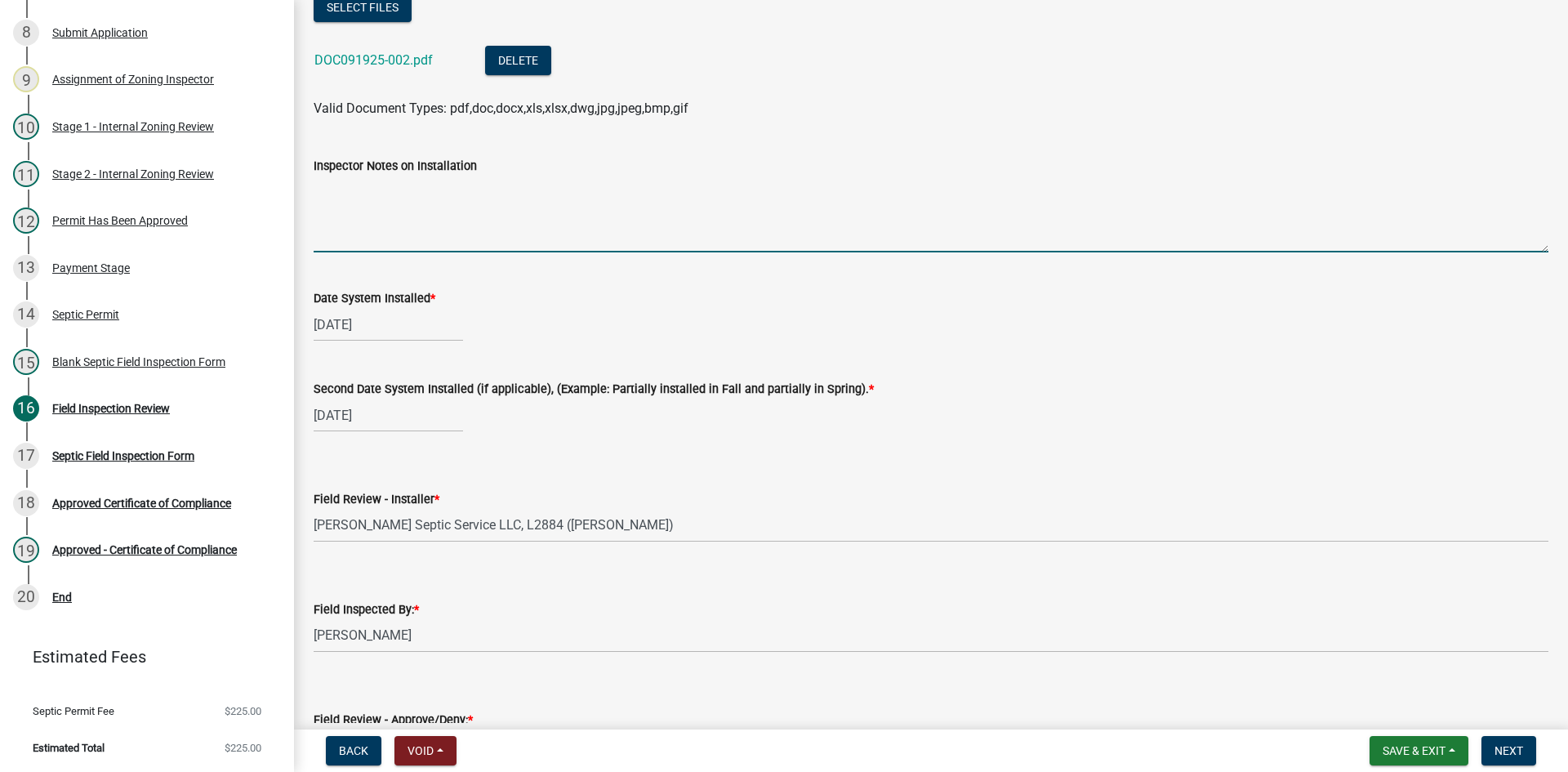
click at [415, 239] on textarea "Inspector Notes on Installation" at bounding box center [931, 214] width 1235 height 77
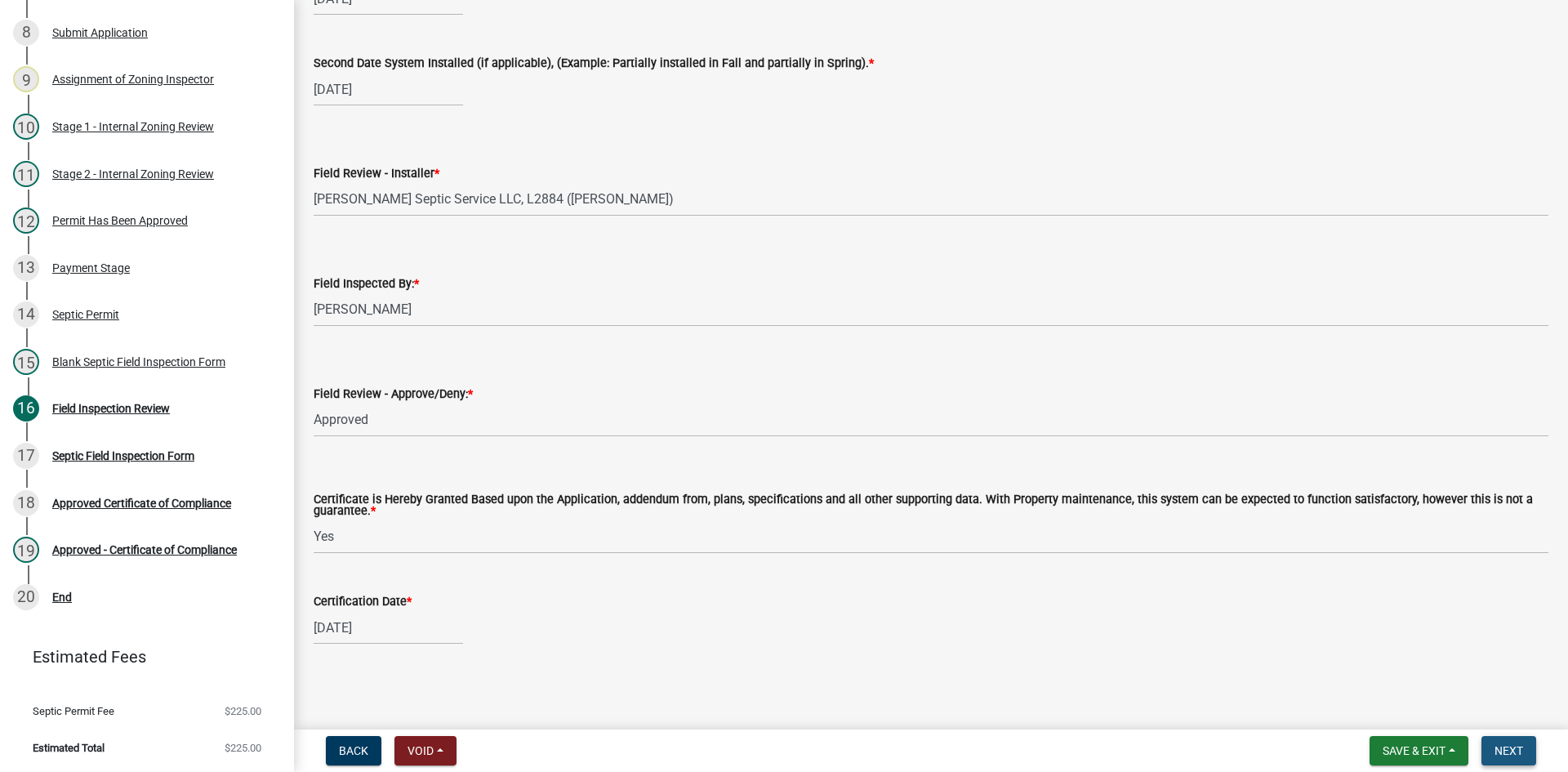
click at [1502, 747] on span "Next" at bounding box center [1508, 751] width 29 height 13
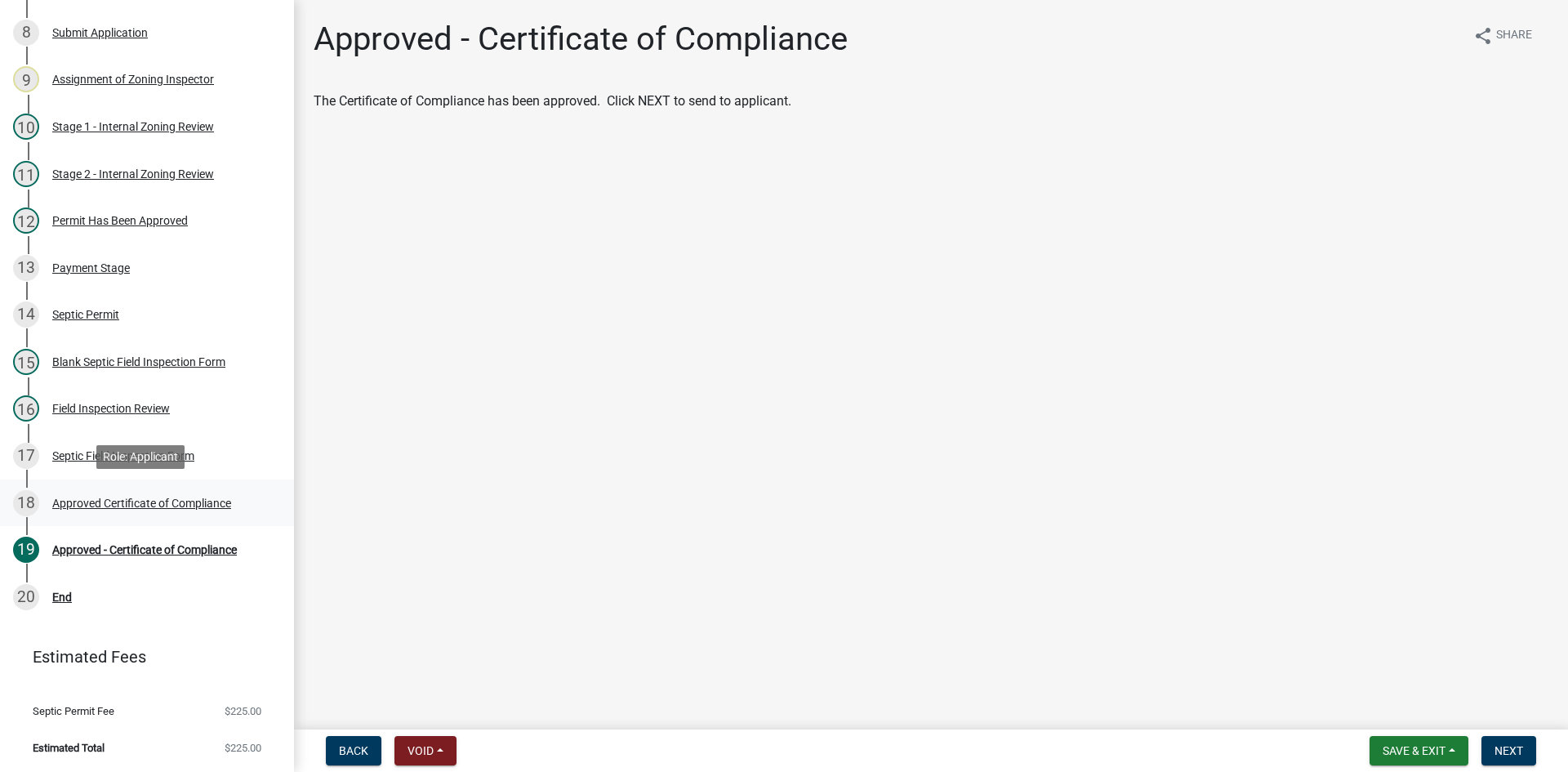
click at [210, 504] on div "Approved Certificate of Compliance" at bounding box center [141, 503] width 179 height 11
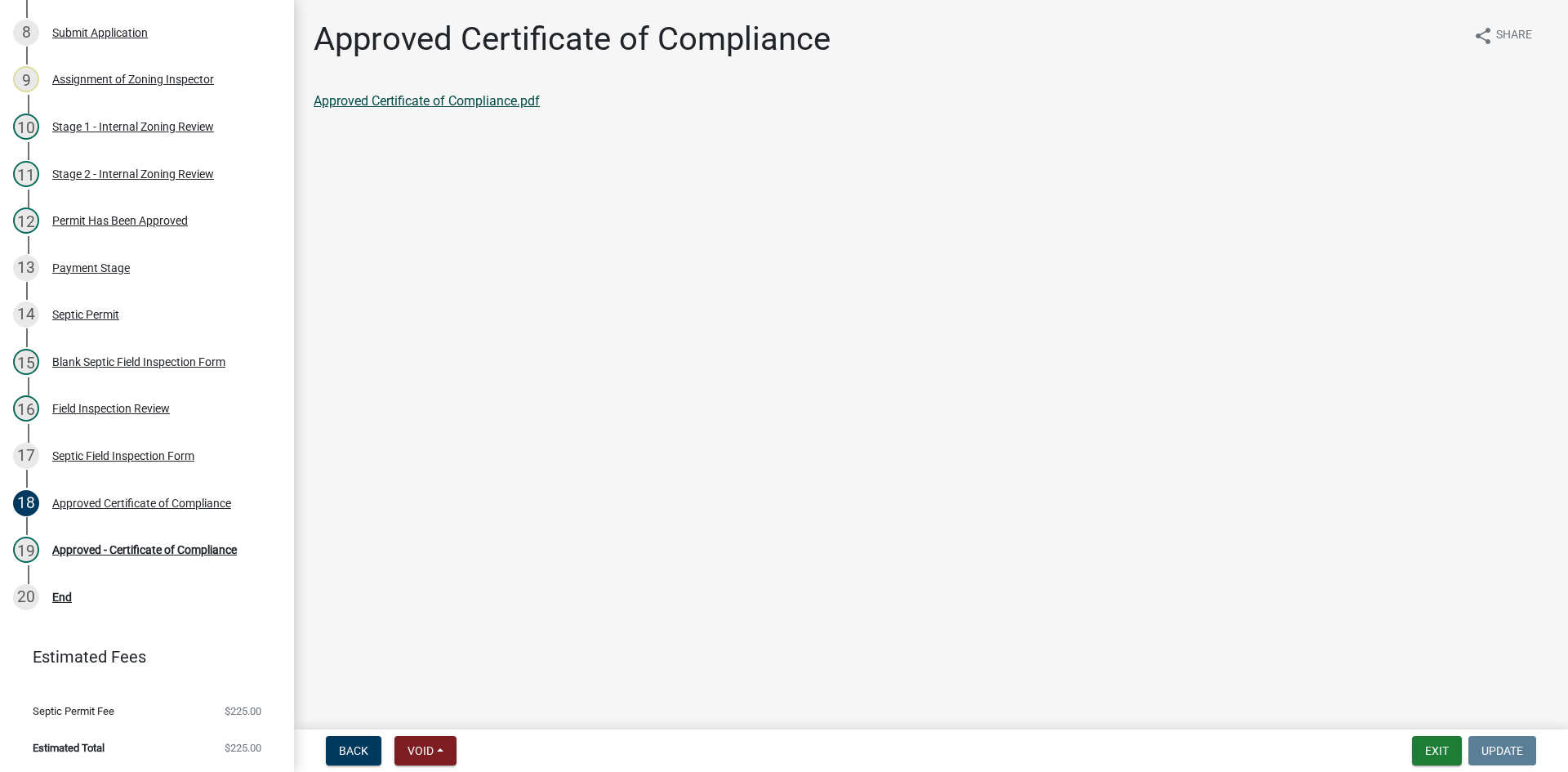
click at [501, 104] on link "Approved Certificate of Compliance.pdf" at bounding box center [427, 101] width 226 height 16
click at [141, 507] on div "Approved Certificate of Compliance" at bounding box center [141, 503] width 179 height 11
click at [172, 546] on div "Approved - Certificate of Compliance" at bounding box center [143, 549] width 184 height 11
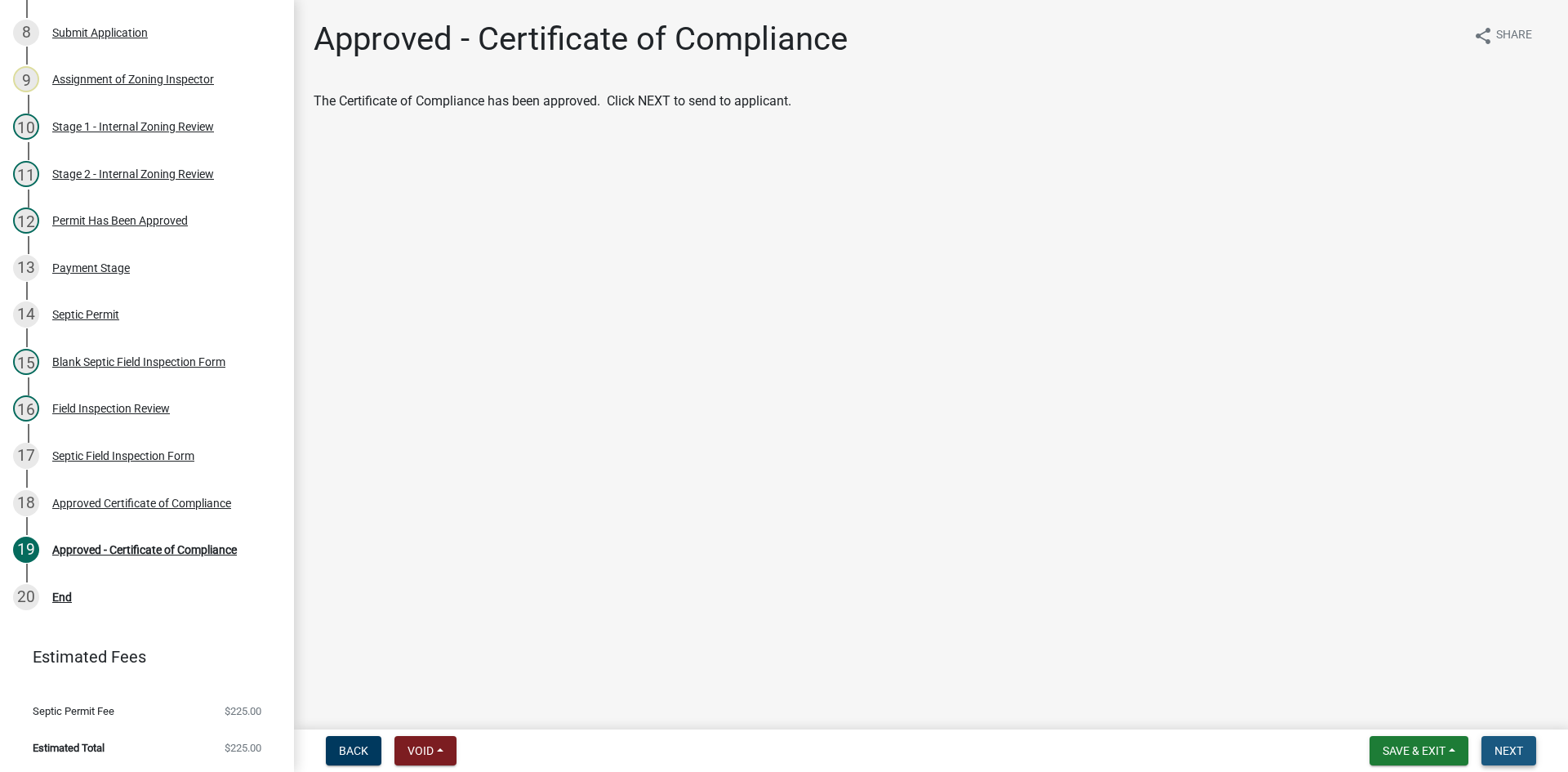
click at [1509, 747] on span "Next" at bounding box center [1508, 751] width 29 height 13
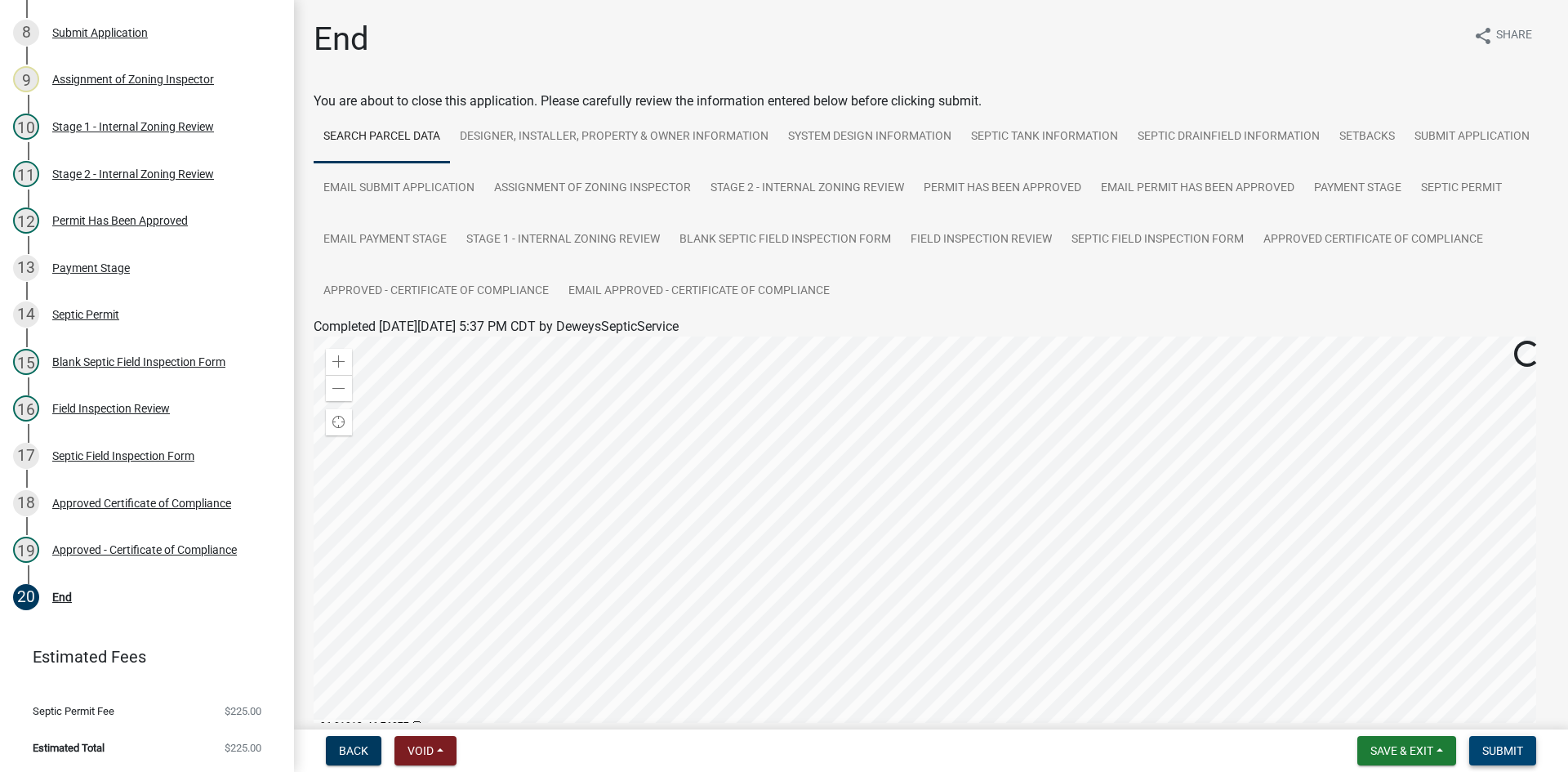
click at [1502, 749] on span "Submit" at bounding box center [1502, 751] width 41 height 13
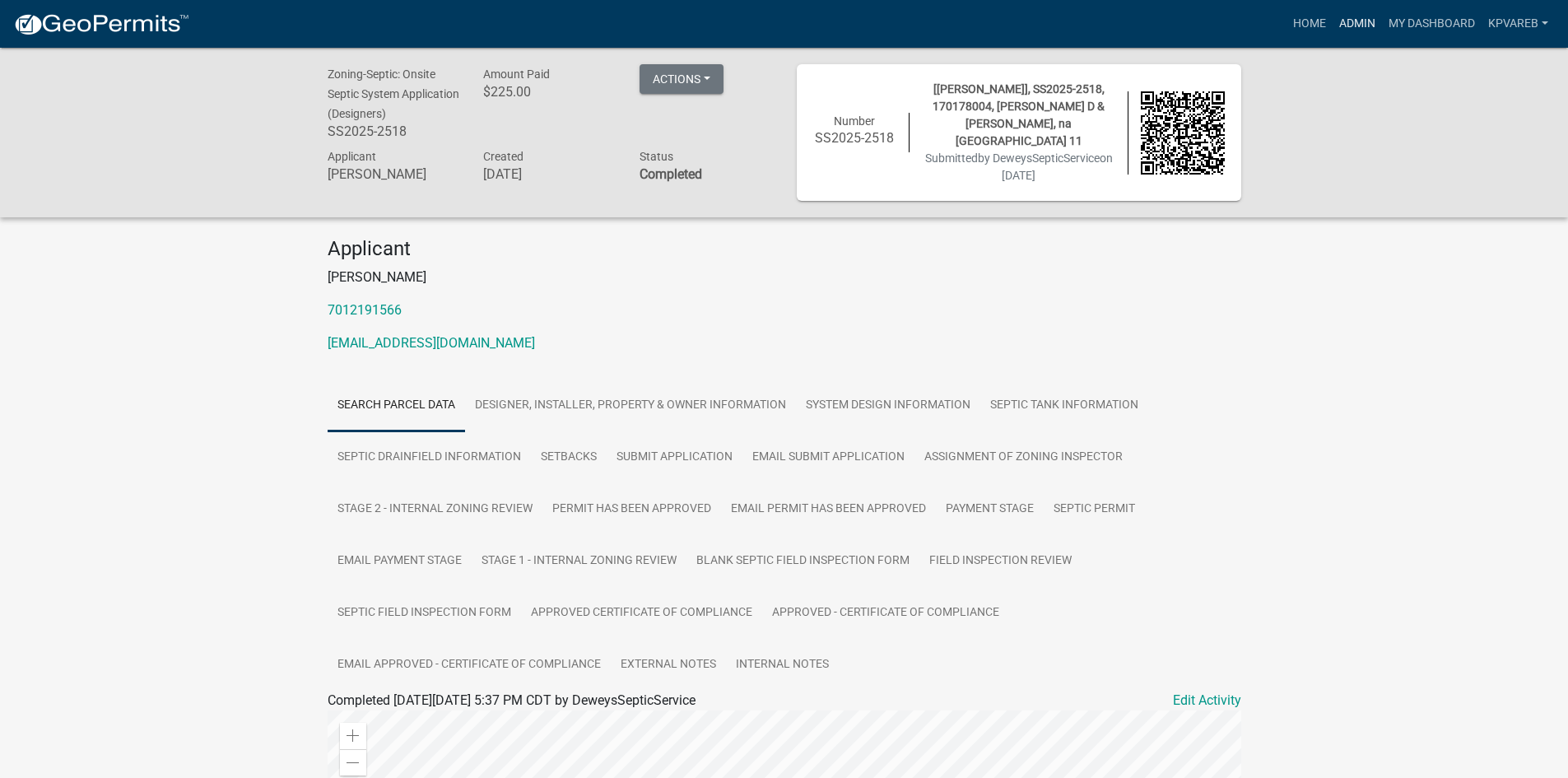
click at [1371, 22] on link "Admin" at bounding box center [1357, 24] width 49 height 32
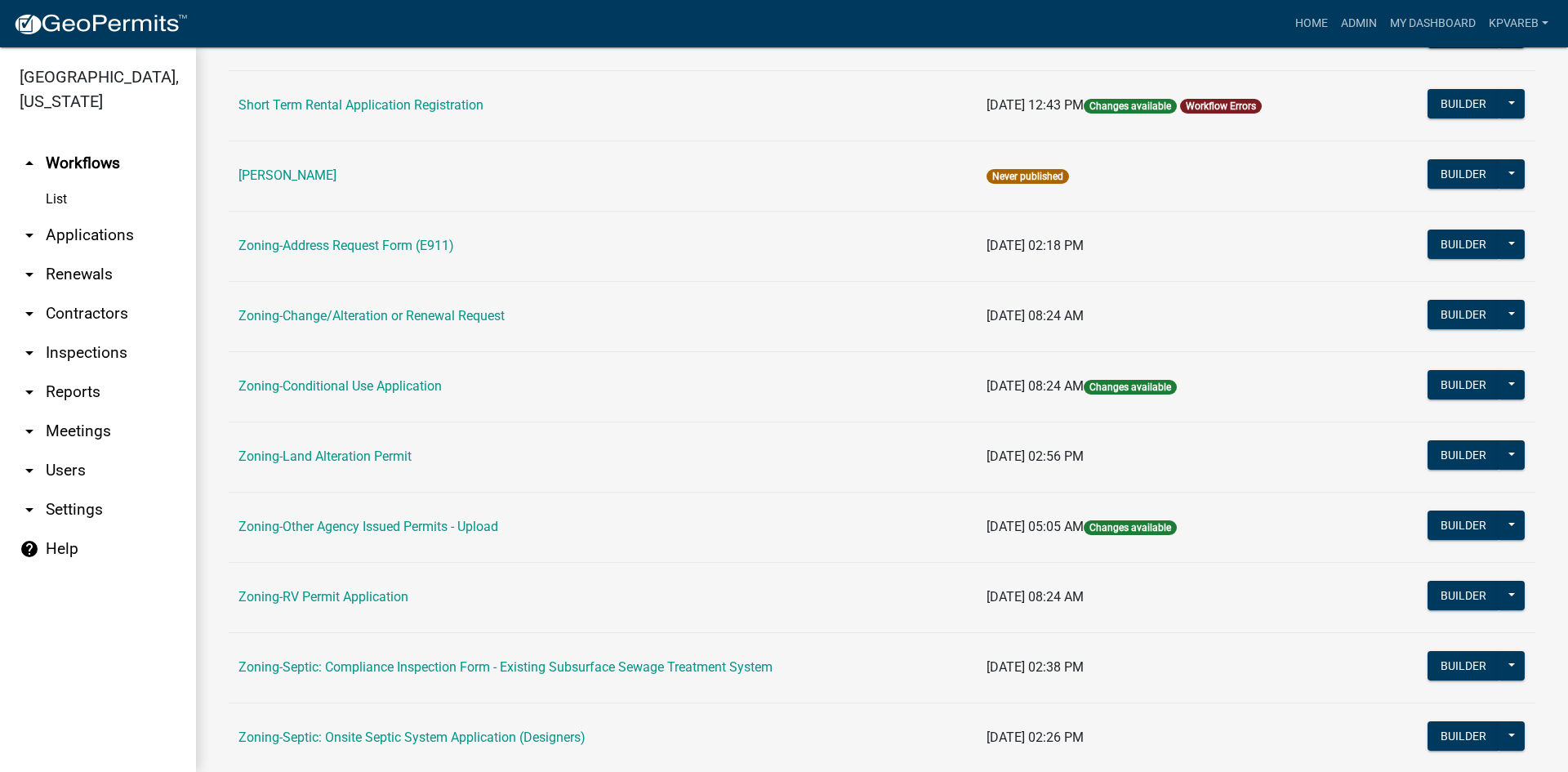
scroll to position [469, 0]
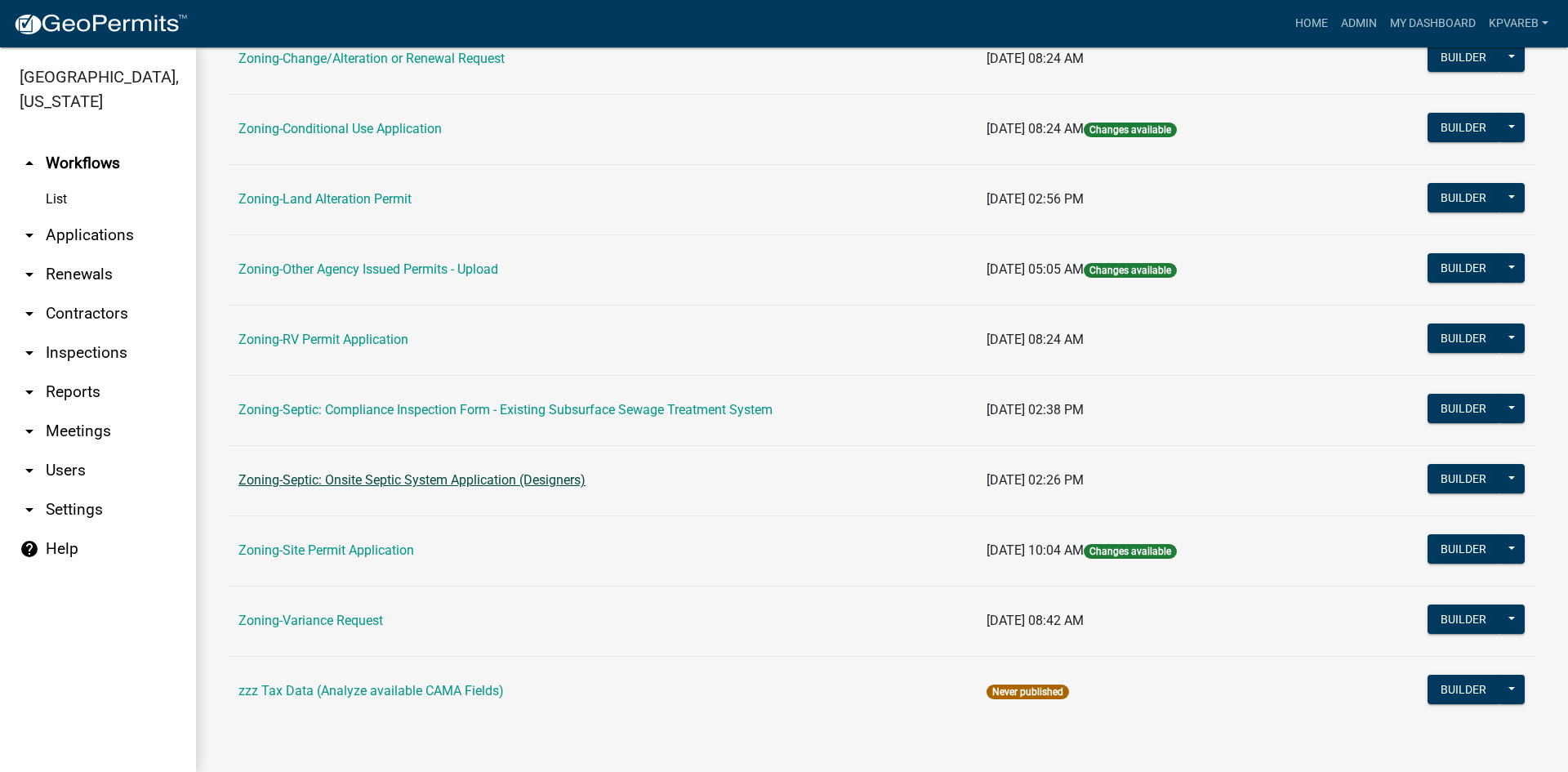
click at [519, 486] on link "Zoning-Septic: Onsite Septic System Application (Designers)" at bounding box center [412, 479] width 347 height 16
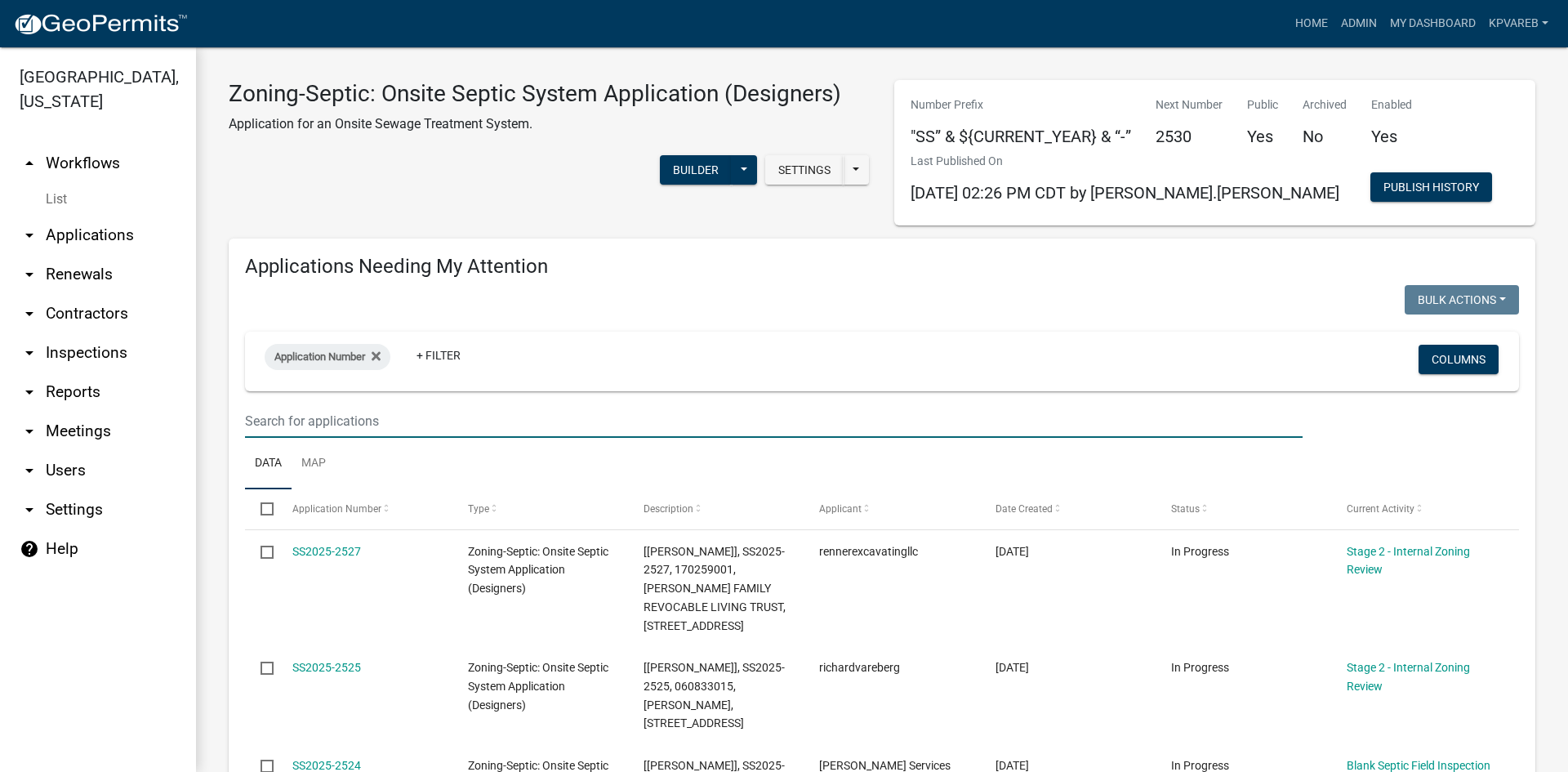
click at [293, 414] on input "text" at bounding box center [774, 421] width 1057 height 33
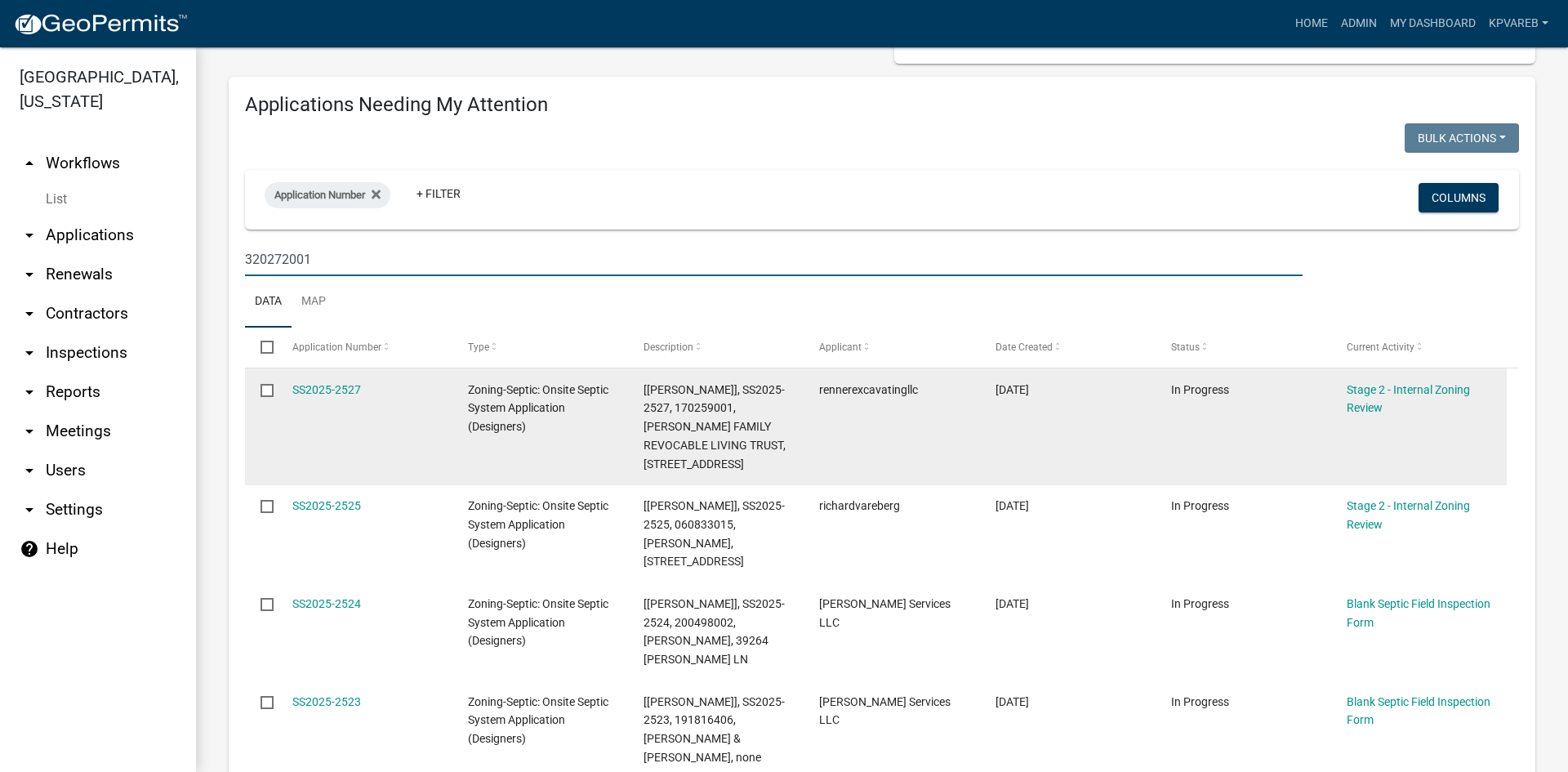
scroll to position [163, 0]
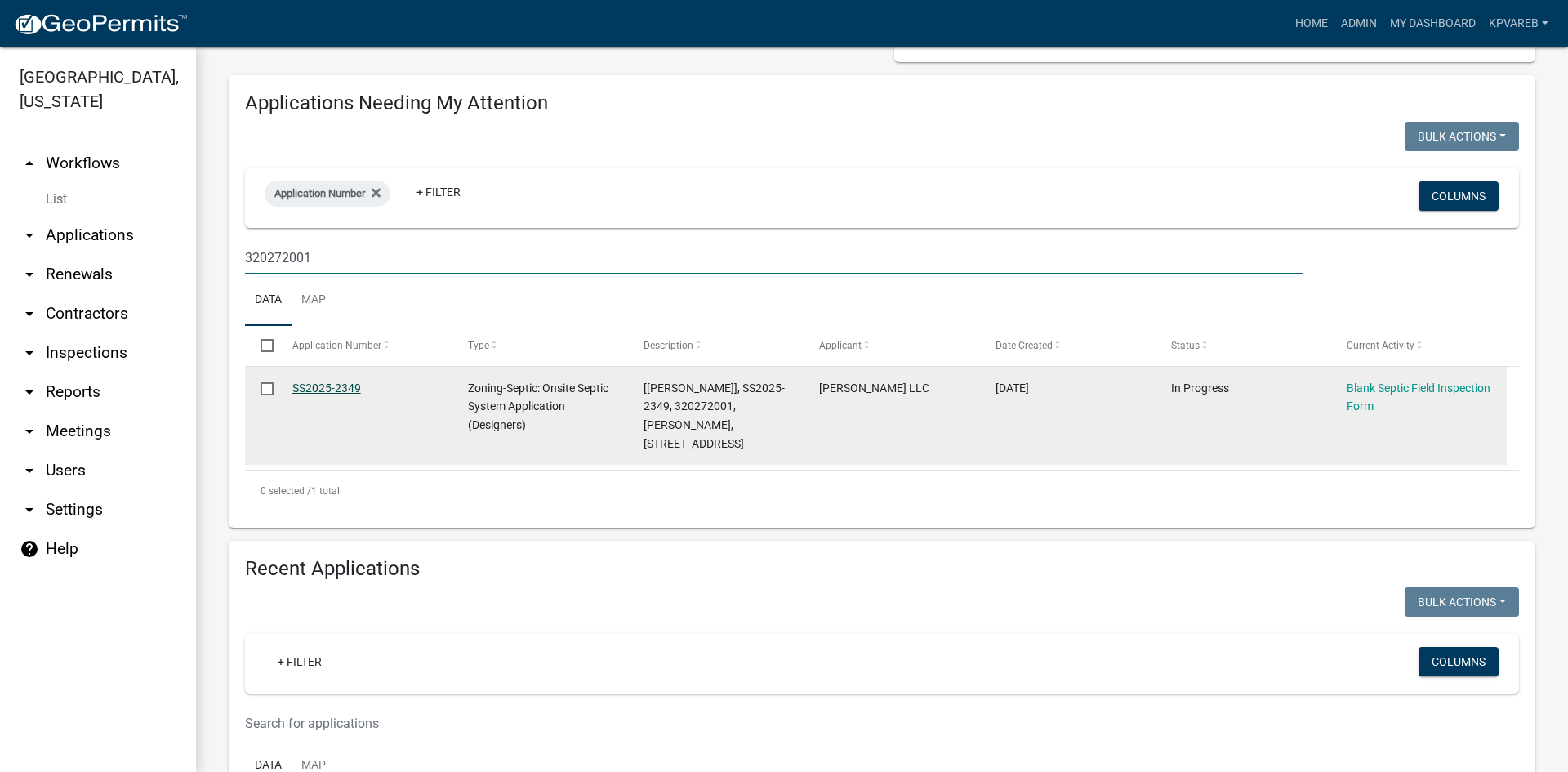
type input "320272001"
click at [320, 384] on link "SS2025-2349" at bounding box center [327, 388] width 68 height 13
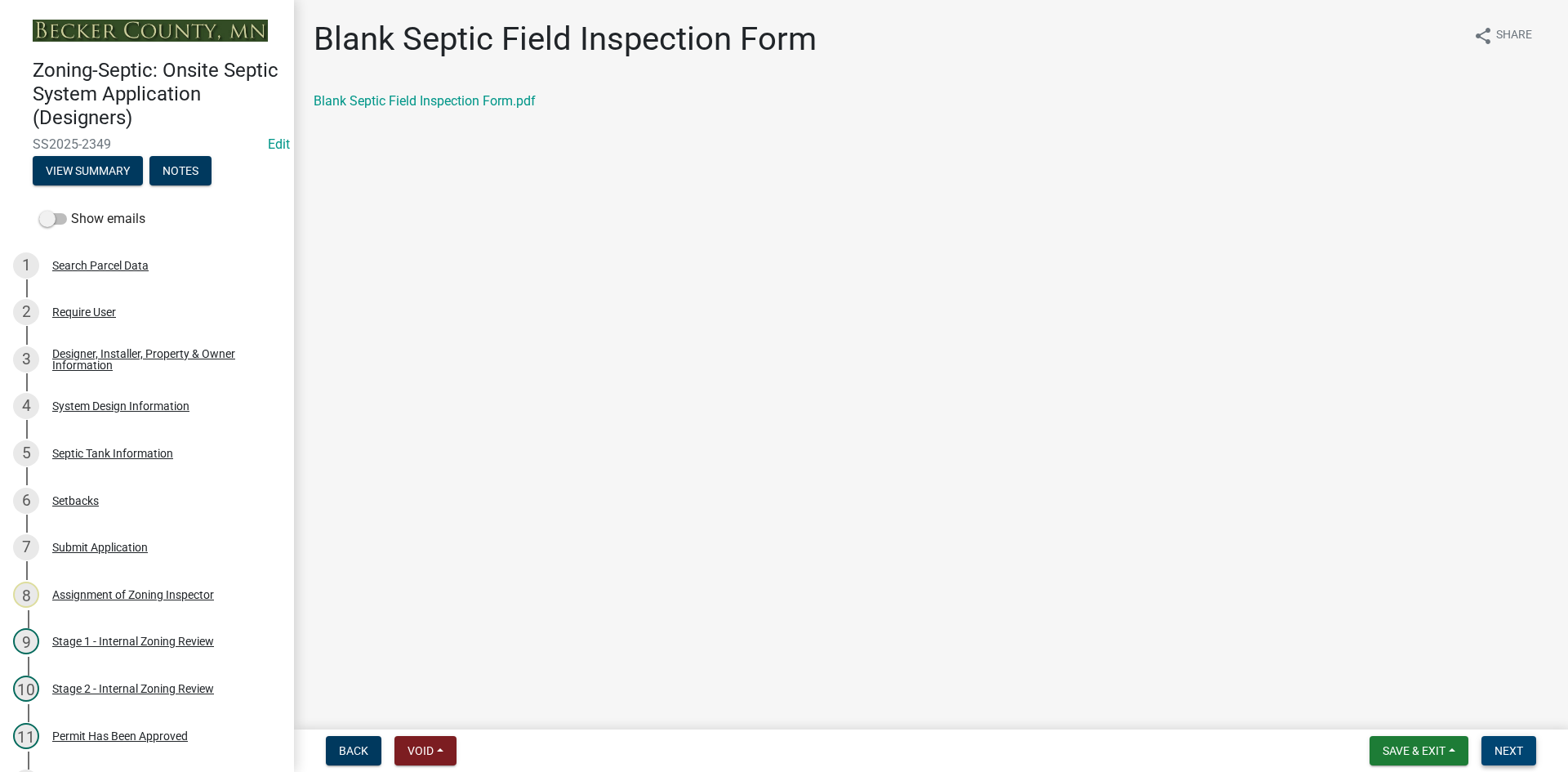
click at [1520, 742] on button "Next" at bounding box center [1508, 751] width 55 height 30
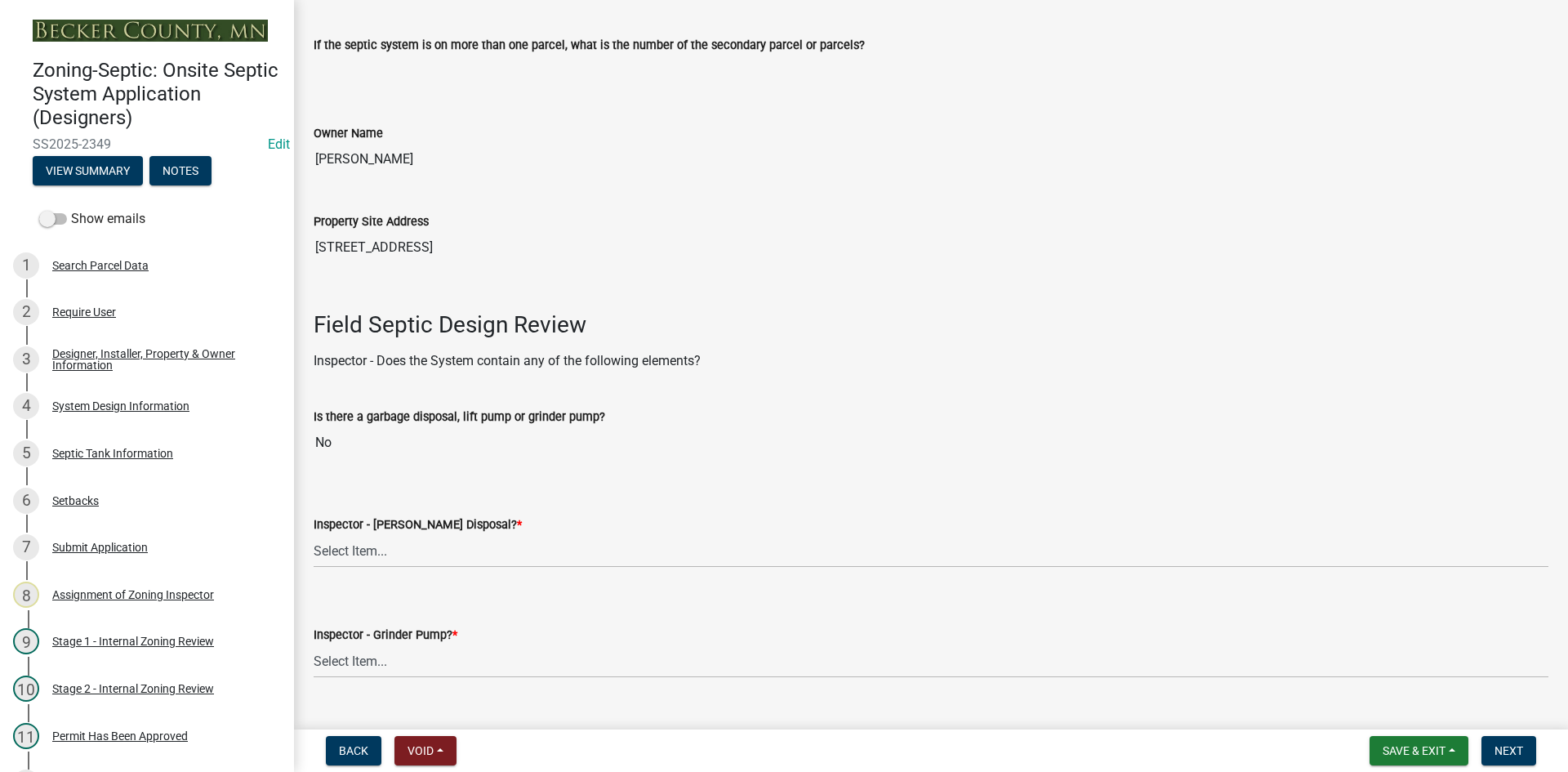
scroll to position [408, 0]
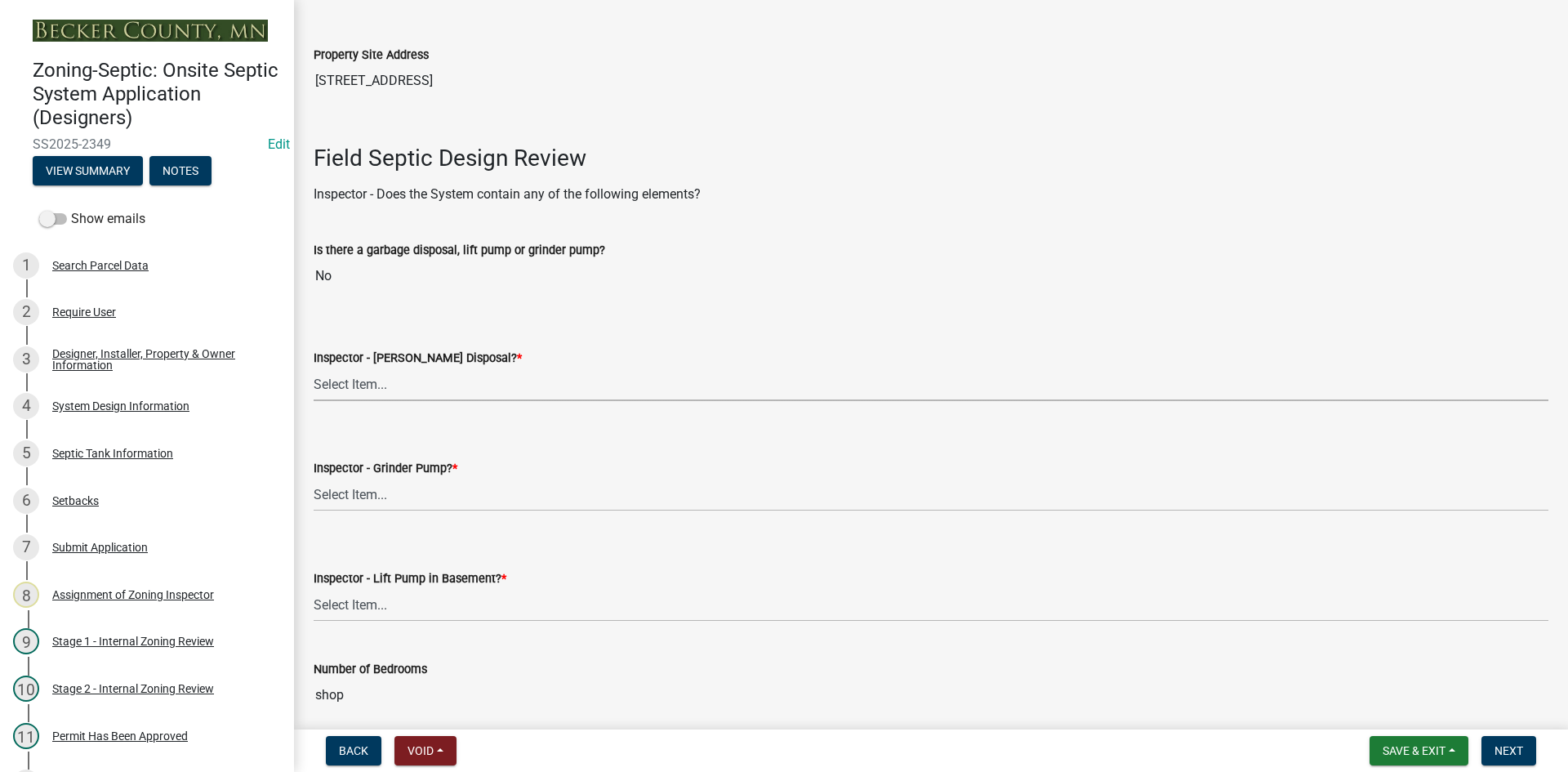
click at [362, 395] on select "Select Item... Yes No" at bounding box center [931, 384] width 1235 height 33
click at [314, 367] on select "Select Item... Yes No" at bounding box center [931, 384] width 1235 height 33
select select "e6f115c1-9d93-4d61-8856-1810485f2117"
click at [358, 491] on select "Select Item... Yes No" at bounding box center [931, 494] width 1235 height 33
click at [314, 478] on select "Select Item... Yes No" at bounding box center [931, 494] width 1235 height 33
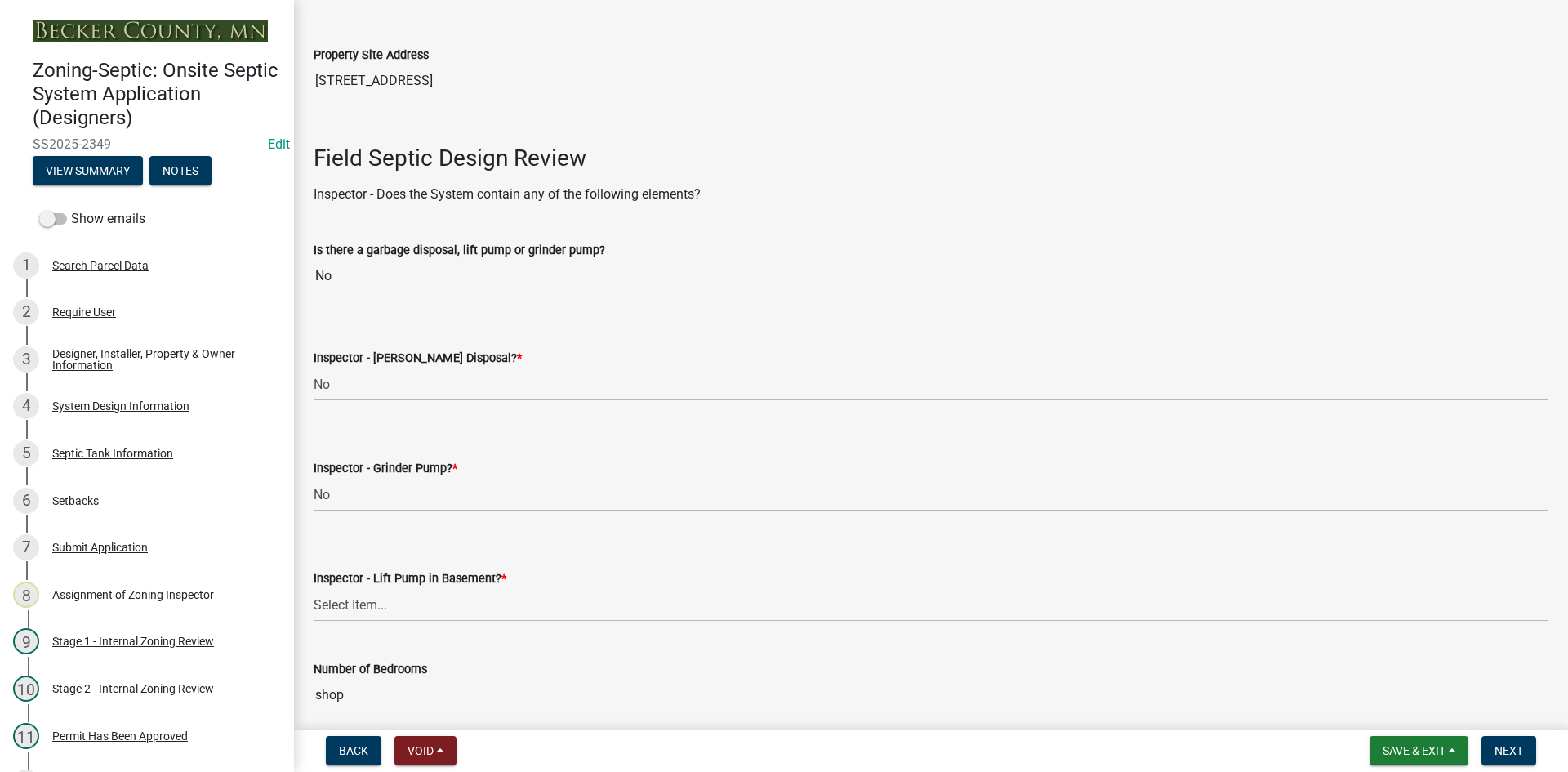
select select "ce8adf61-51ba-42f2-bbc3-7480a098e35e"
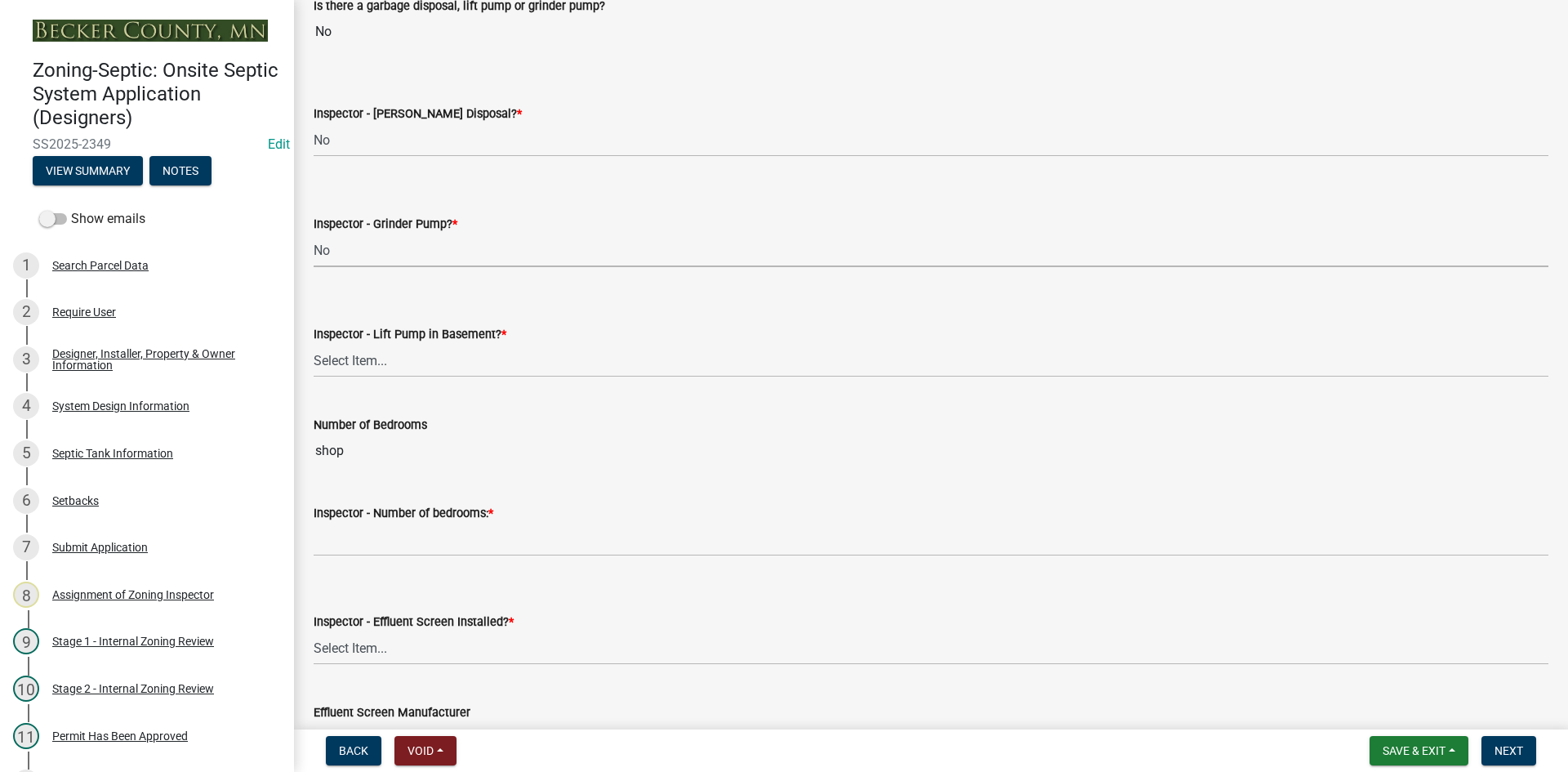
scroll to position [654, 0]
click at [379, 359] on select "Select Item... Yes No" at bounding box center [931, 359] width 1235 height 33
click at [314, 342] on select "Select Item... Yes No" at bounding box center [931, 359] width 1235 height 33
select select "58089658-2e95-4d4d-a981-afbd087a421a"
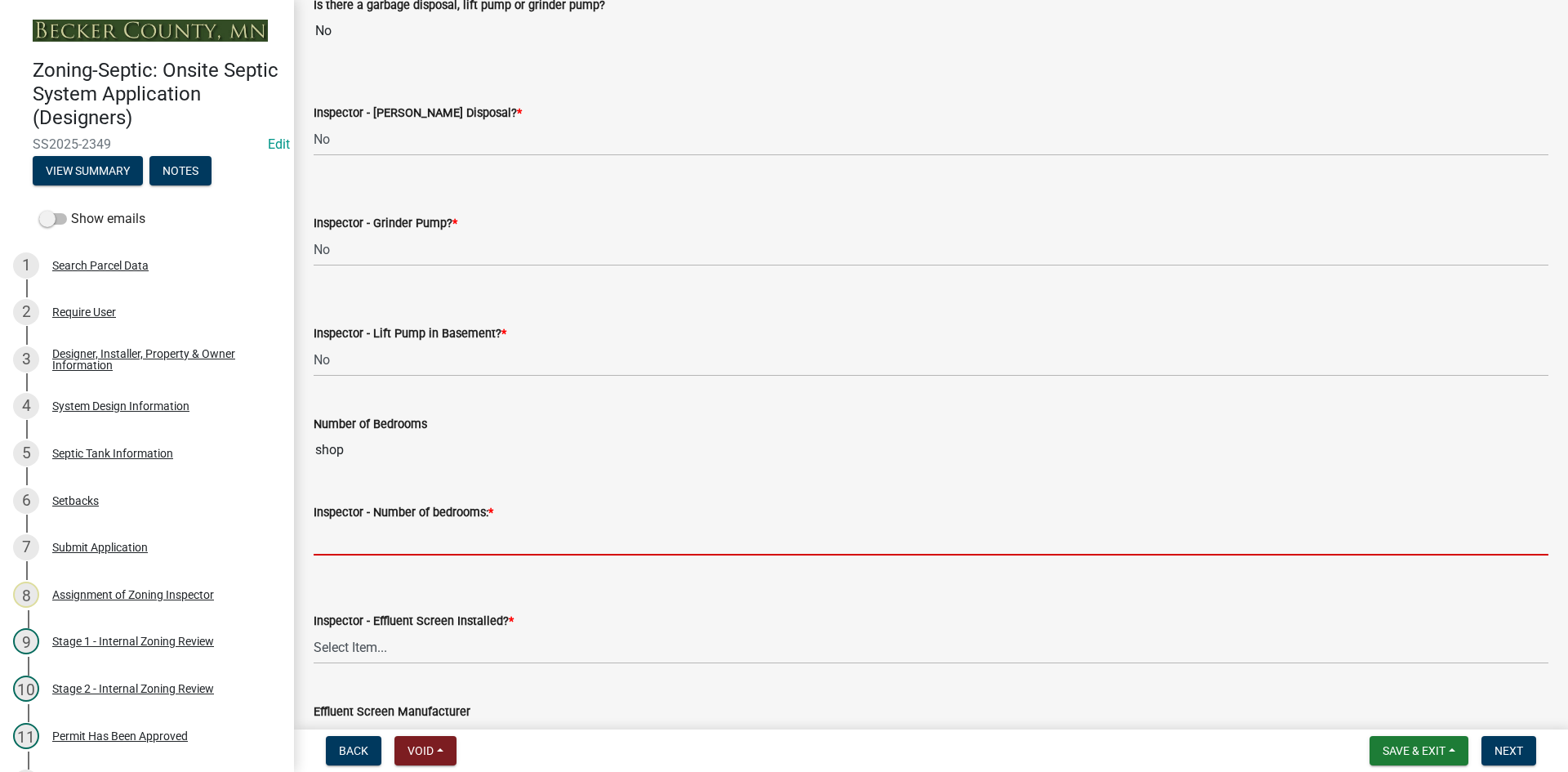
click at [373, 541] on input "Inspector - Number of bedrooms: *" at bounding box center [931, 539] width 1235 height 33
type input "0"
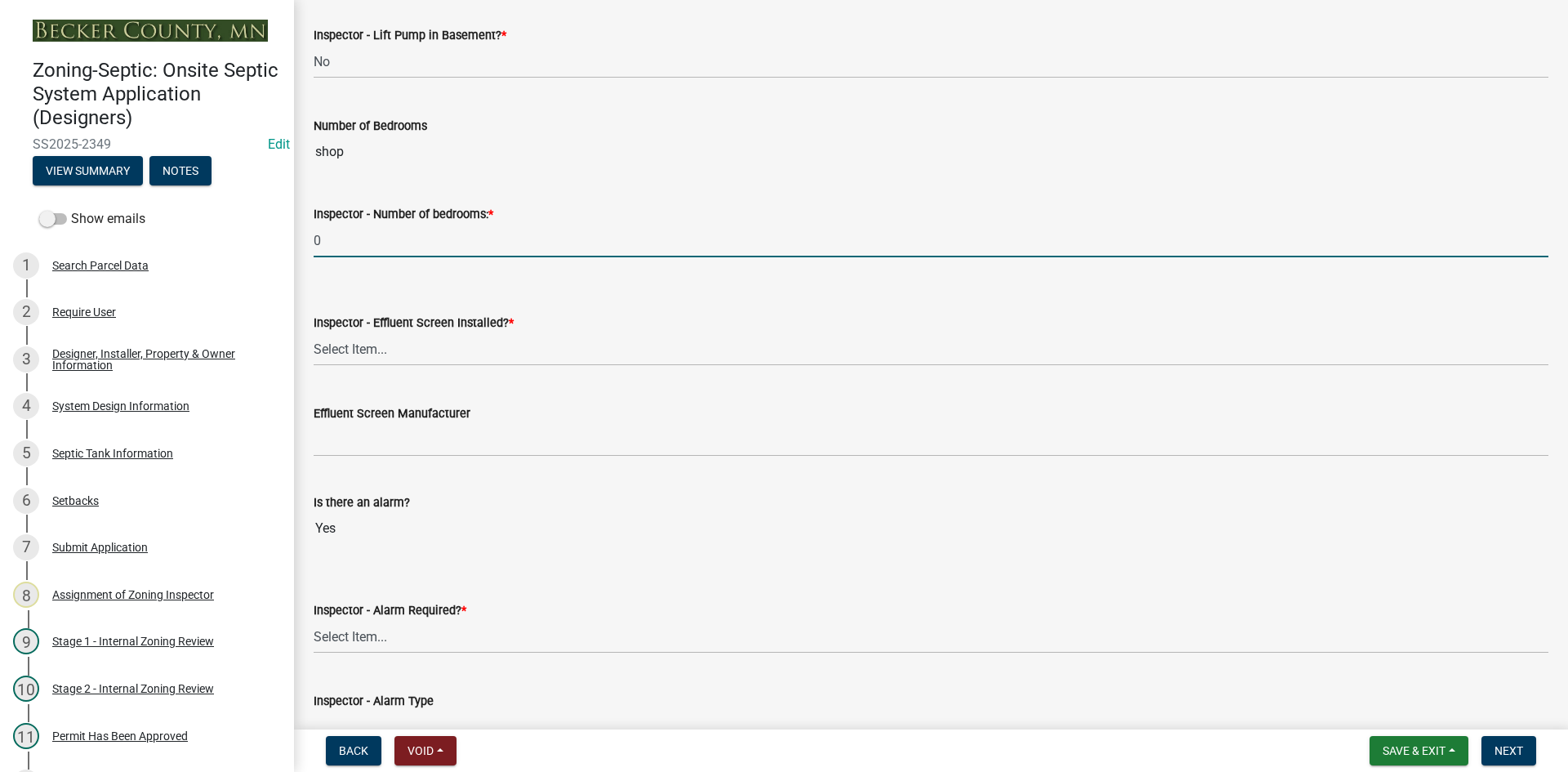
scroll to position [979, 0]
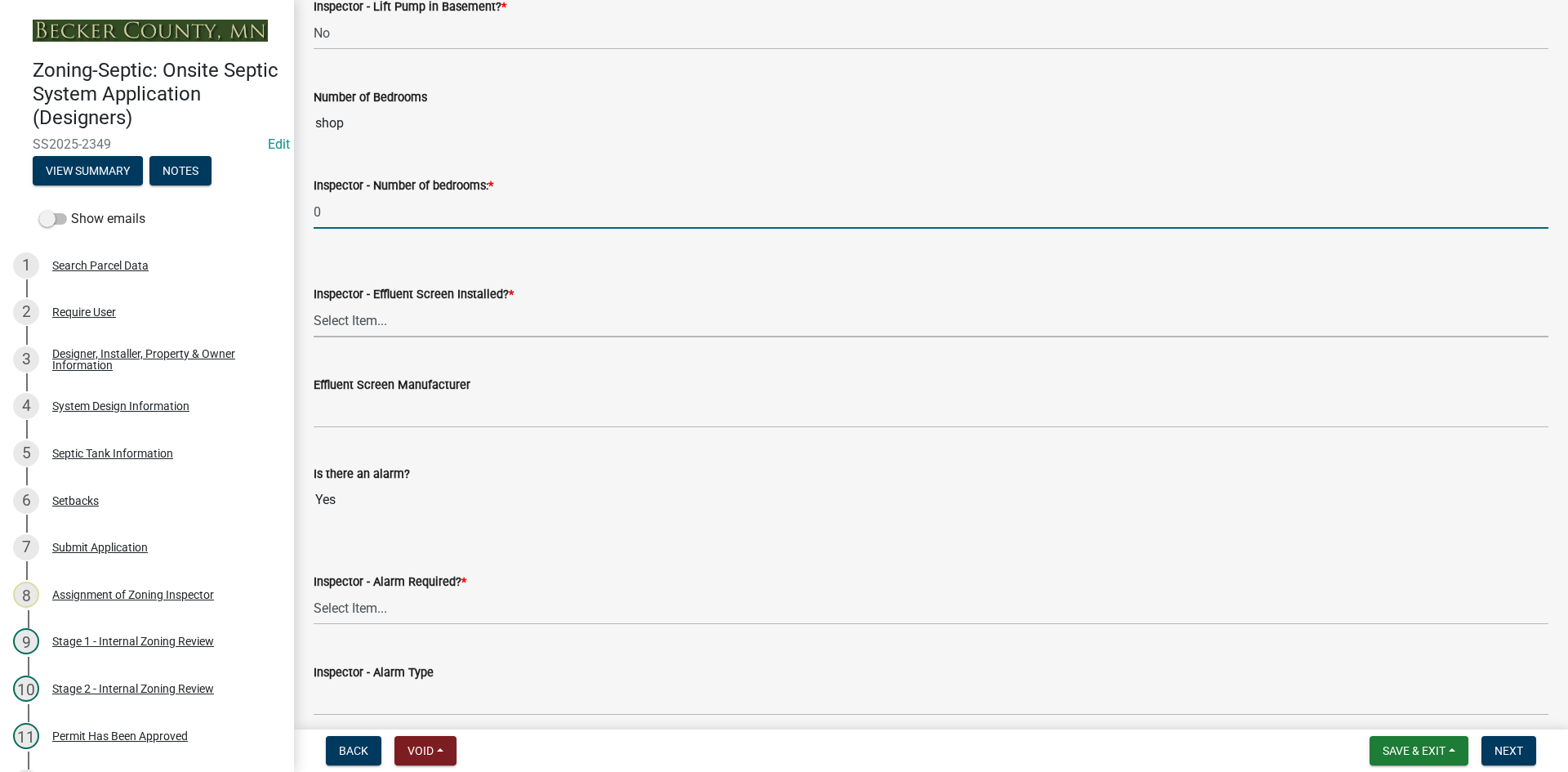
click at [399, 324] on select "Select Item... Yes No" at bounding box center [931, 320] width 1235 height 33
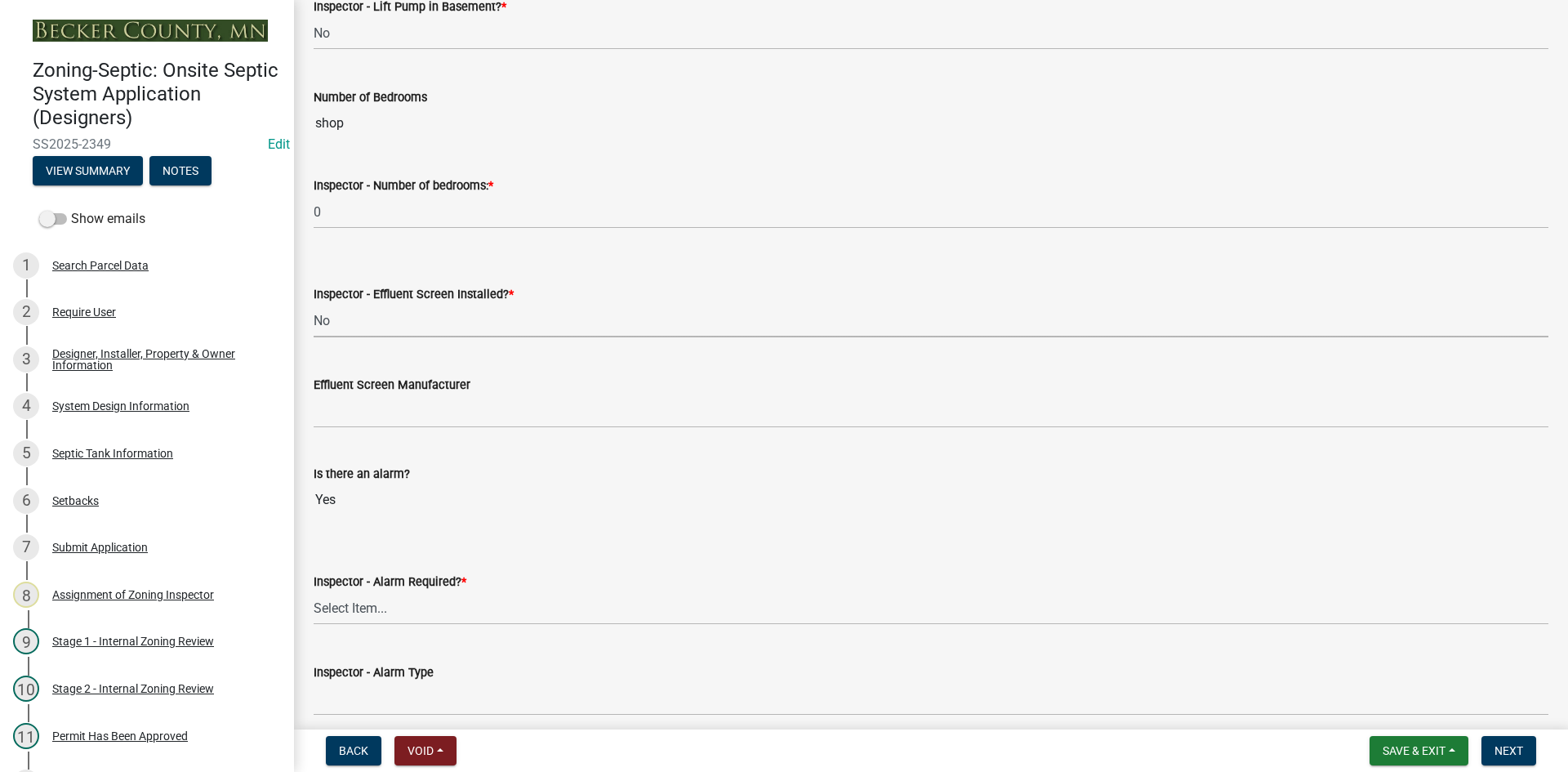
click at [314, 304] on select "Select Item... Yes No" at bounding box center [931, 320] width 1235 height 33
select select "039f9276-f093-40ee-98f9-24c1fbae5d9d"
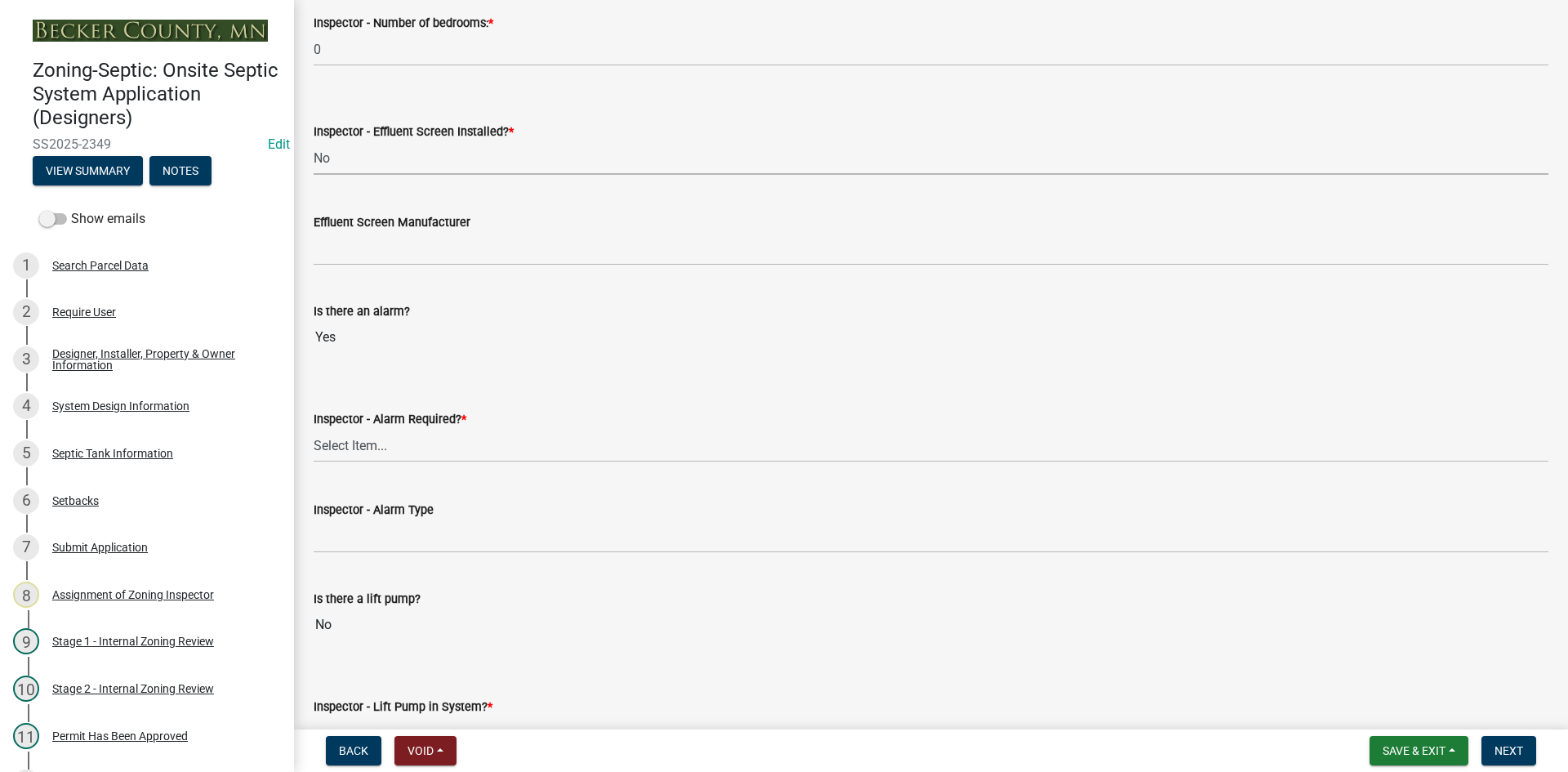
scroll to position [1143, 0]
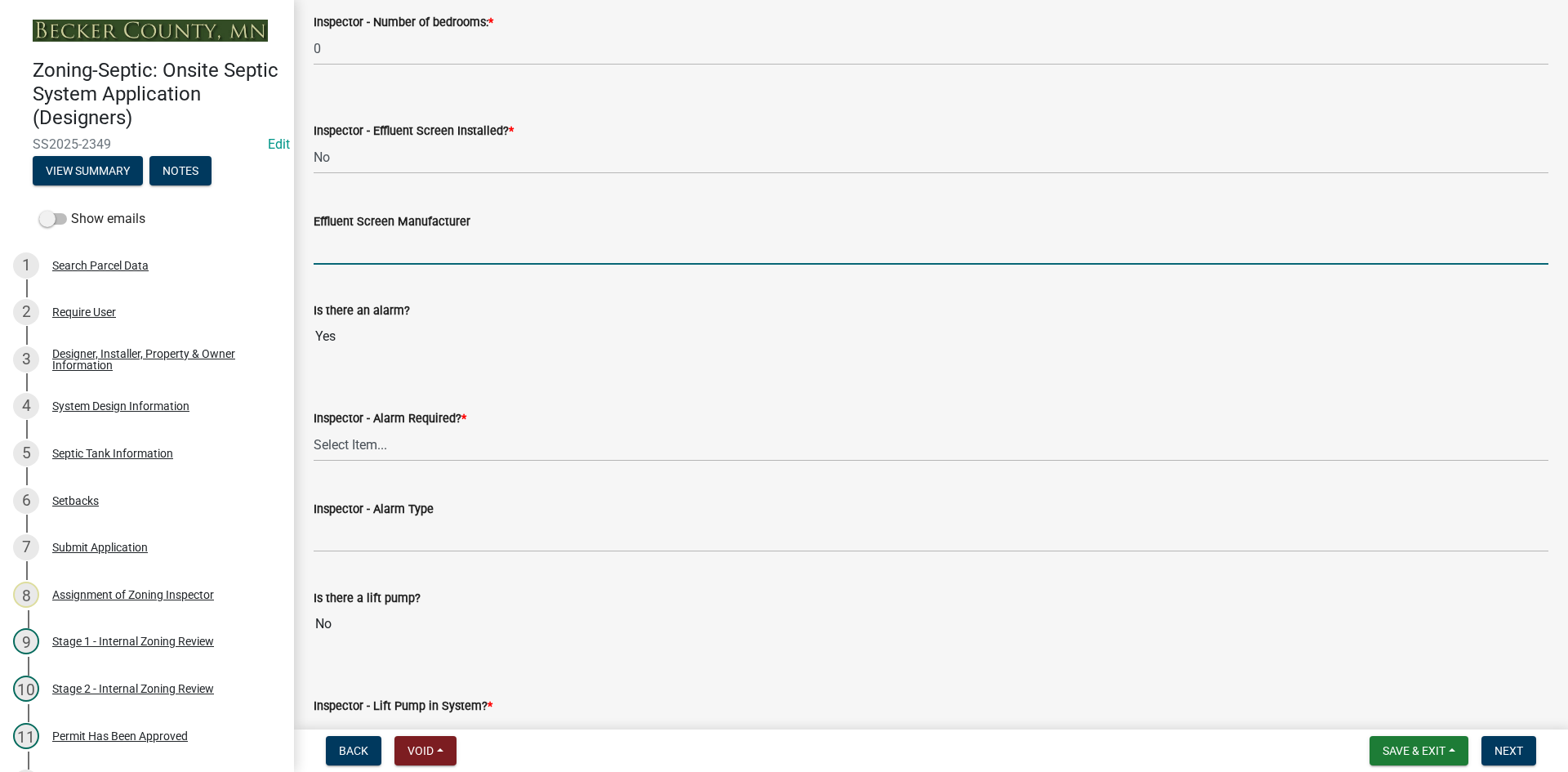
drag, startPoint x: 380, startPoint y: 259, endPoint x: 392, endPoint y: 264, distance: 13.0
click at [380, 259] on input "Effluent Screen Manufacturer" at bounding box center [931, 248] width 1235 height 33
type input "poly loc 525"
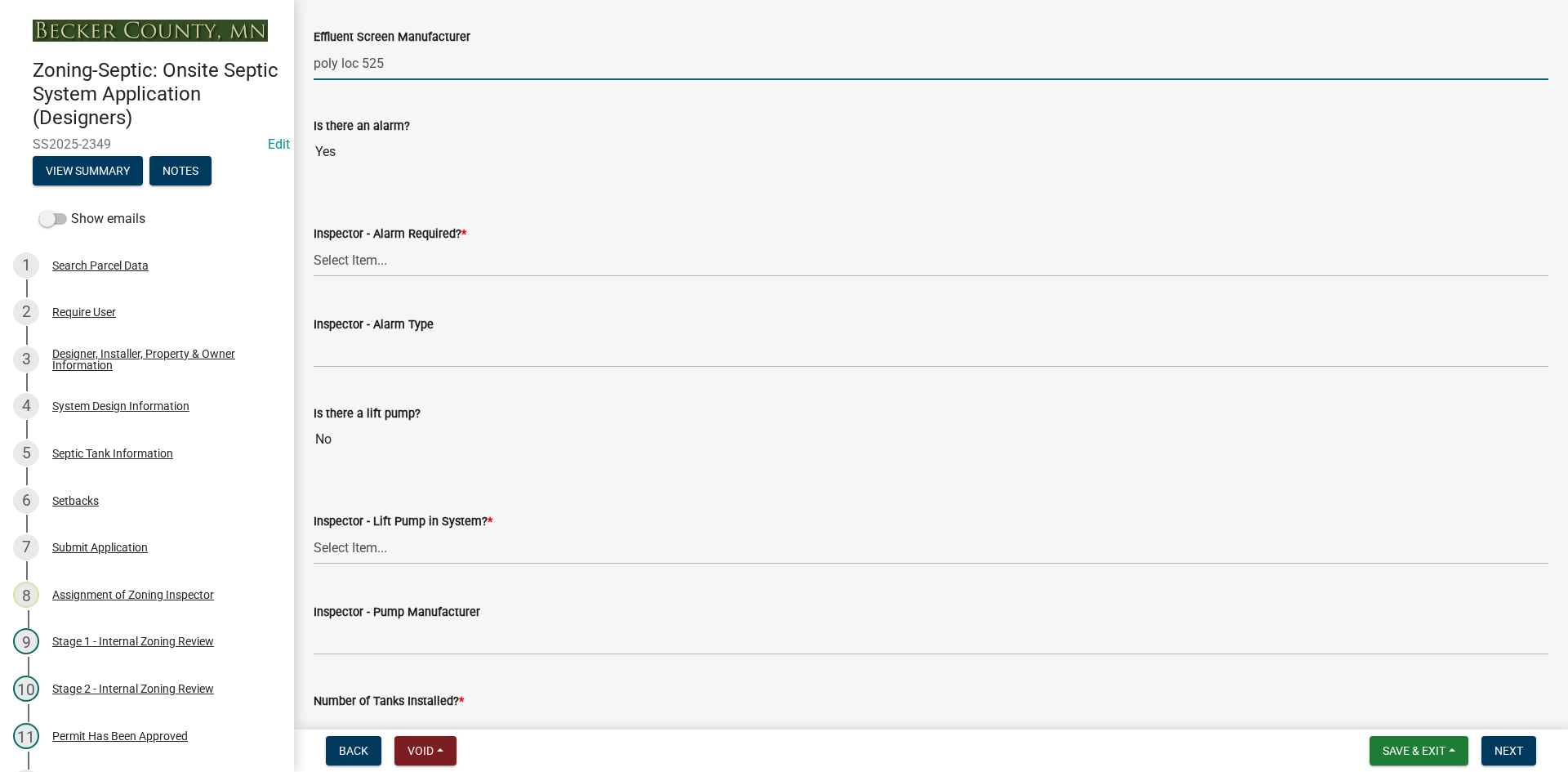
scroll to position [1225, 0]
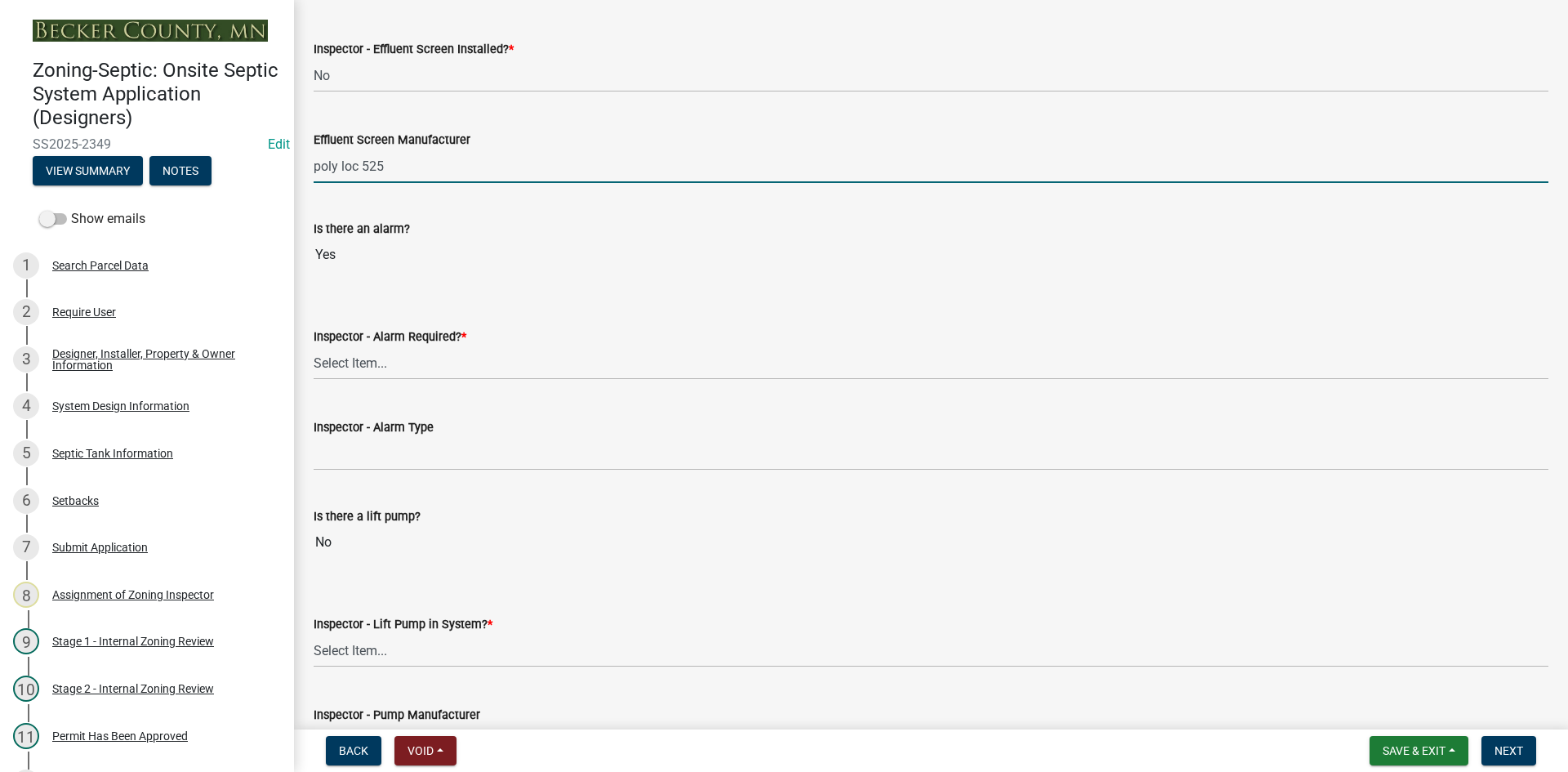
click at [412, 173] on input "poly loc 525" at bounding box center [931, 166] width 1235 height 33
drag, startPoint x: 286, startPoint y: 169, endPoint x: 199, endPoint y: 171, distance: 87.0
click at [198, 171] on div "Zoning-Septic: Onsite Septic System Application (Designers) SS2025-2349 Edit Vi…" at bounding box center [784, 386] width 1568 height 772
click at [349, 163] on input "Effluent Screen Manufacturer" at bounding box center [931, 166] width 1235 height 33
type input "NA"
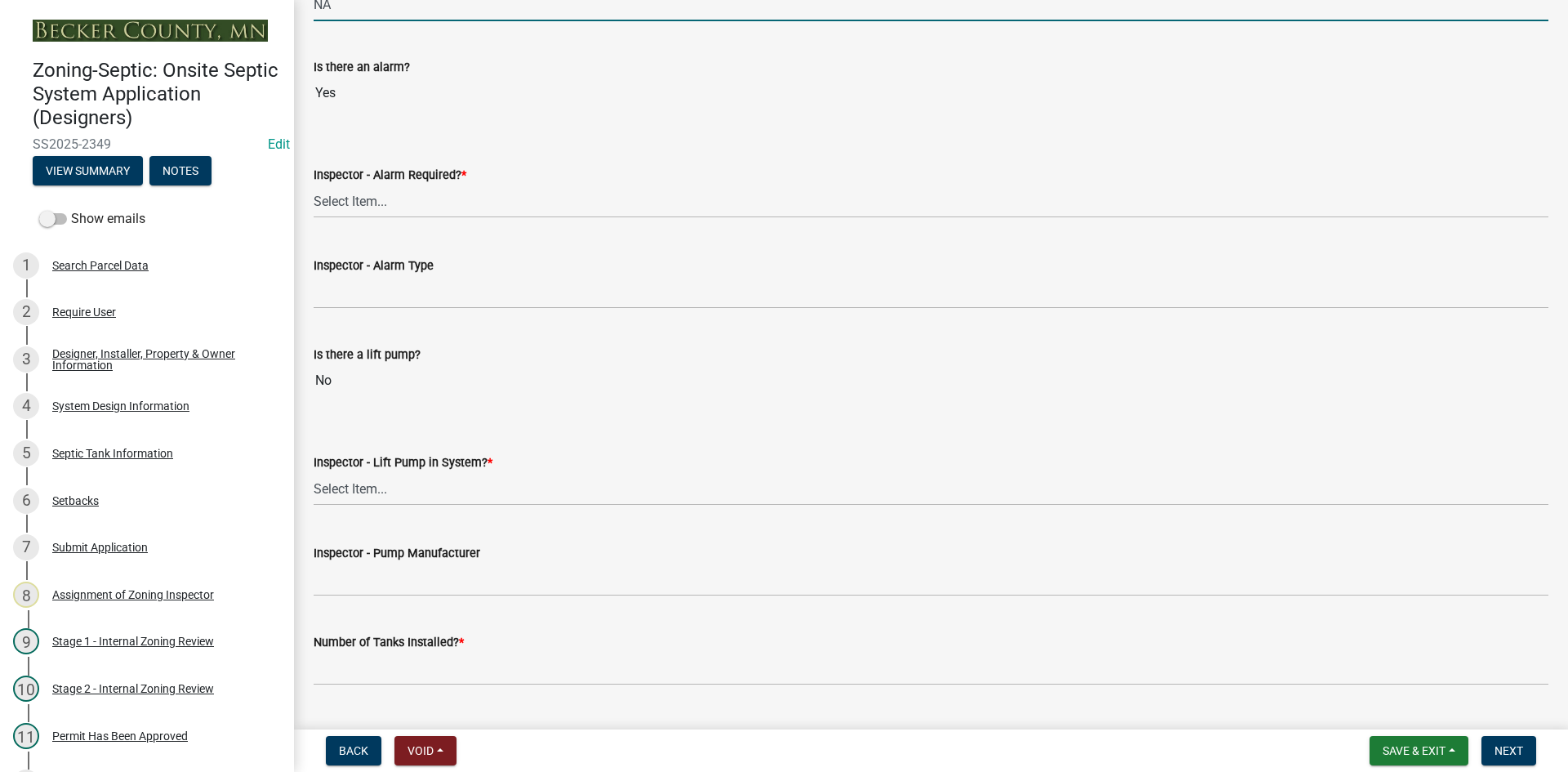
scroll to position [1388, 0]
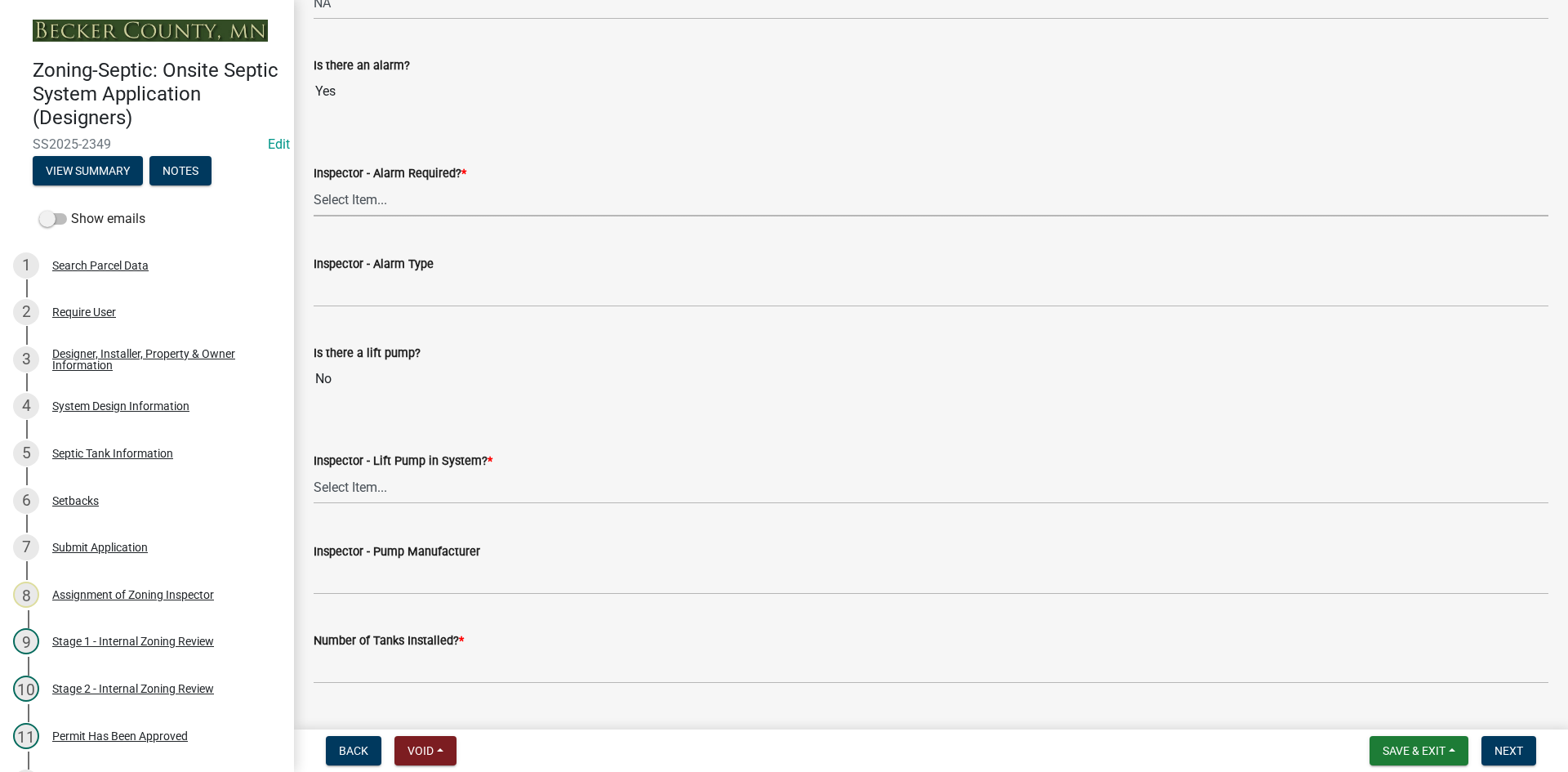
click at [348, 216] on select "Select Item... Yes No" at bounding box center [931, 200] width 1235 height 33
click at [314, 183] on select "Select Item... Yes No" at bounding box center [931, 200] width 1235 height 33
select select "9075ff2b-2749-45ce-aee6-f4951e9a2109"
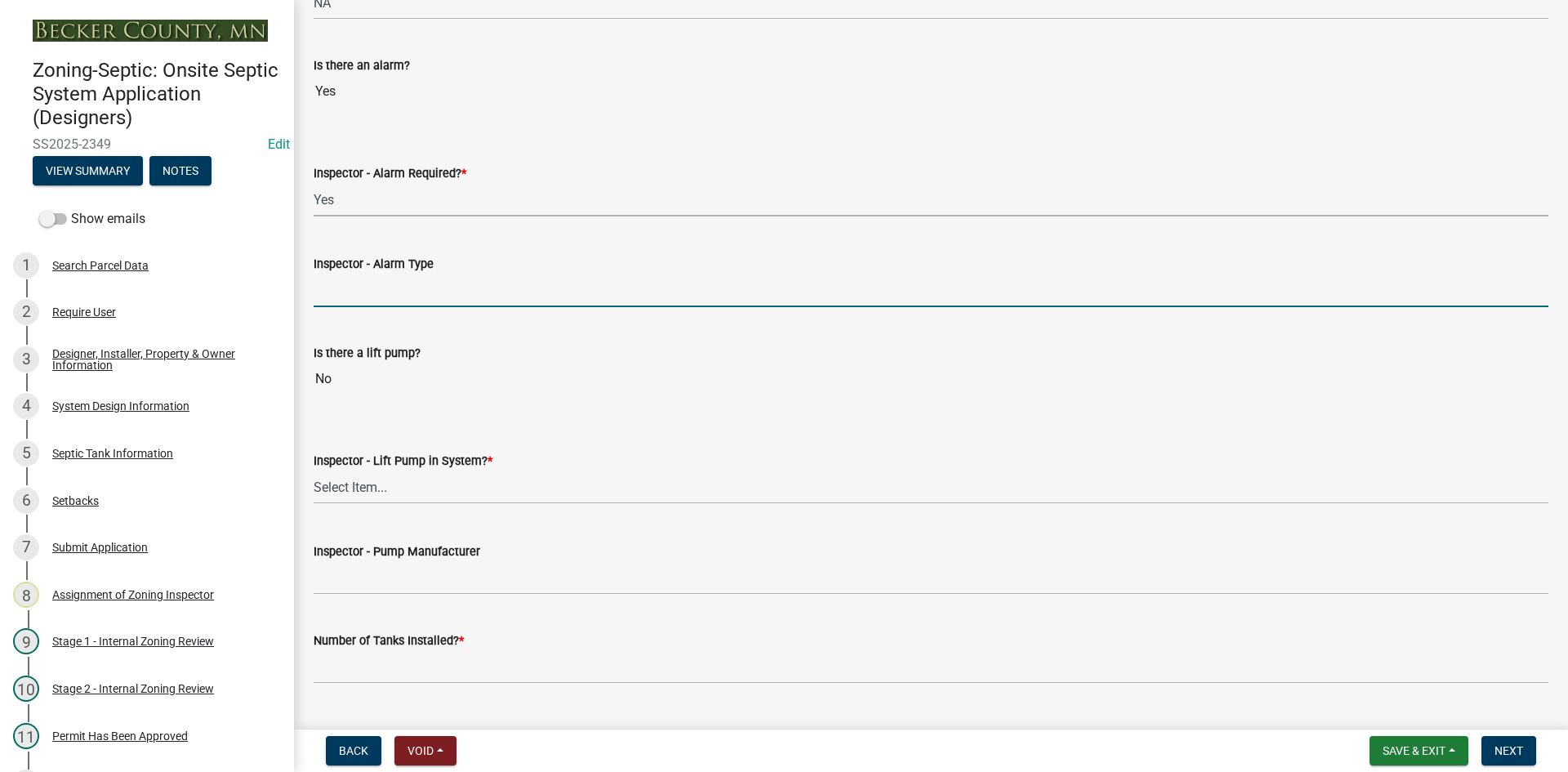
drag, startPoint x: 367, startPoint y: 280, endPoint x: 379, endPoint y: 298, distance: 21.6
click at [367, 280] on input "Inspector - Alarm Type" at bounding box center [931, 290] width 1235 height 33
type input "mechanical float"
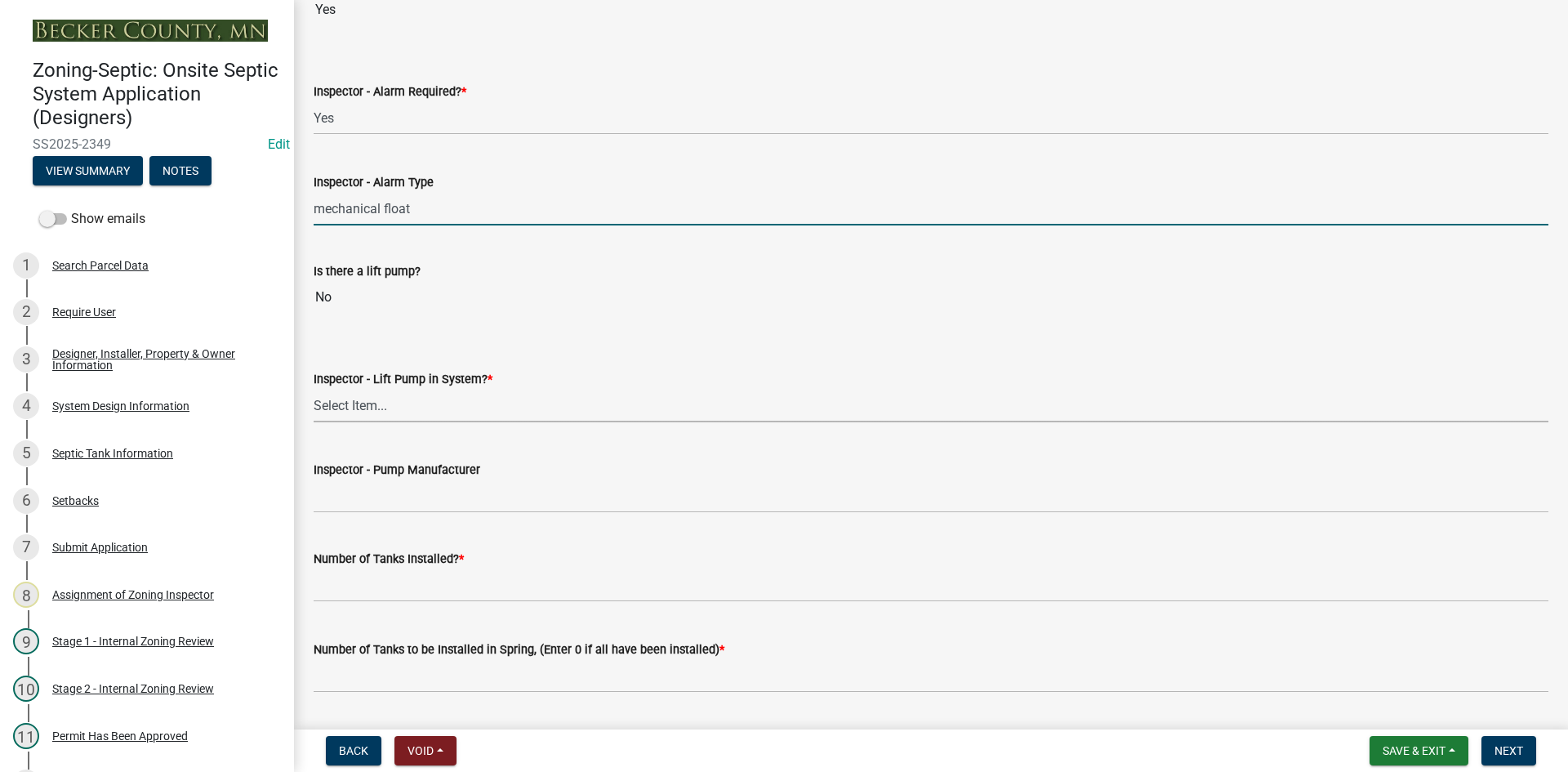
click at [349, 414] on select "Select Item... Yes No" at bounding box center [931, 405] width 1235 height 33
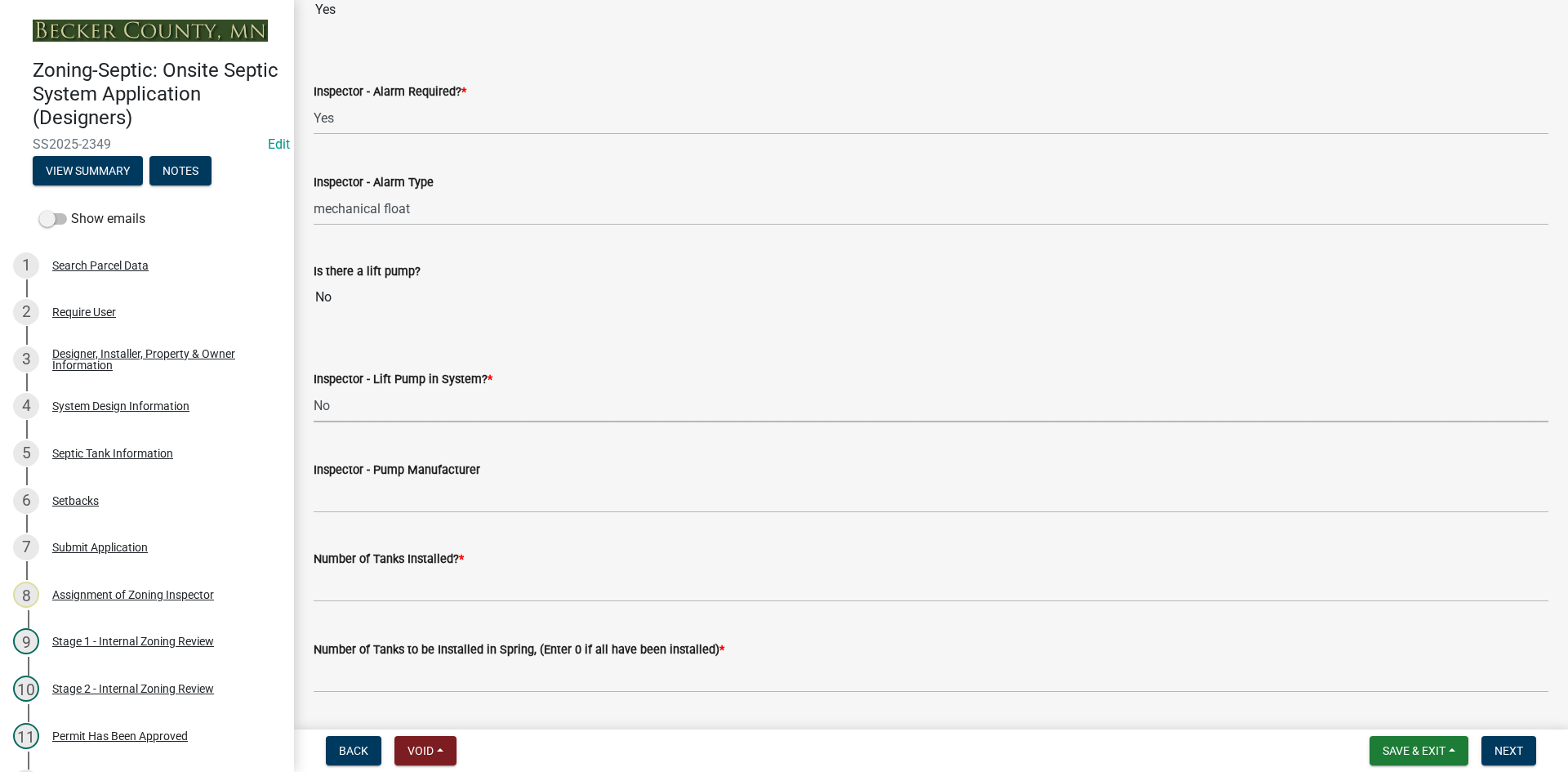
click at [314, 389] on select "Select Item... Yes No" at bounding box center [931, 405] width 1235 height 33
select select "4baeb773-af56-4ab8-83c4-3685aa875ea5"
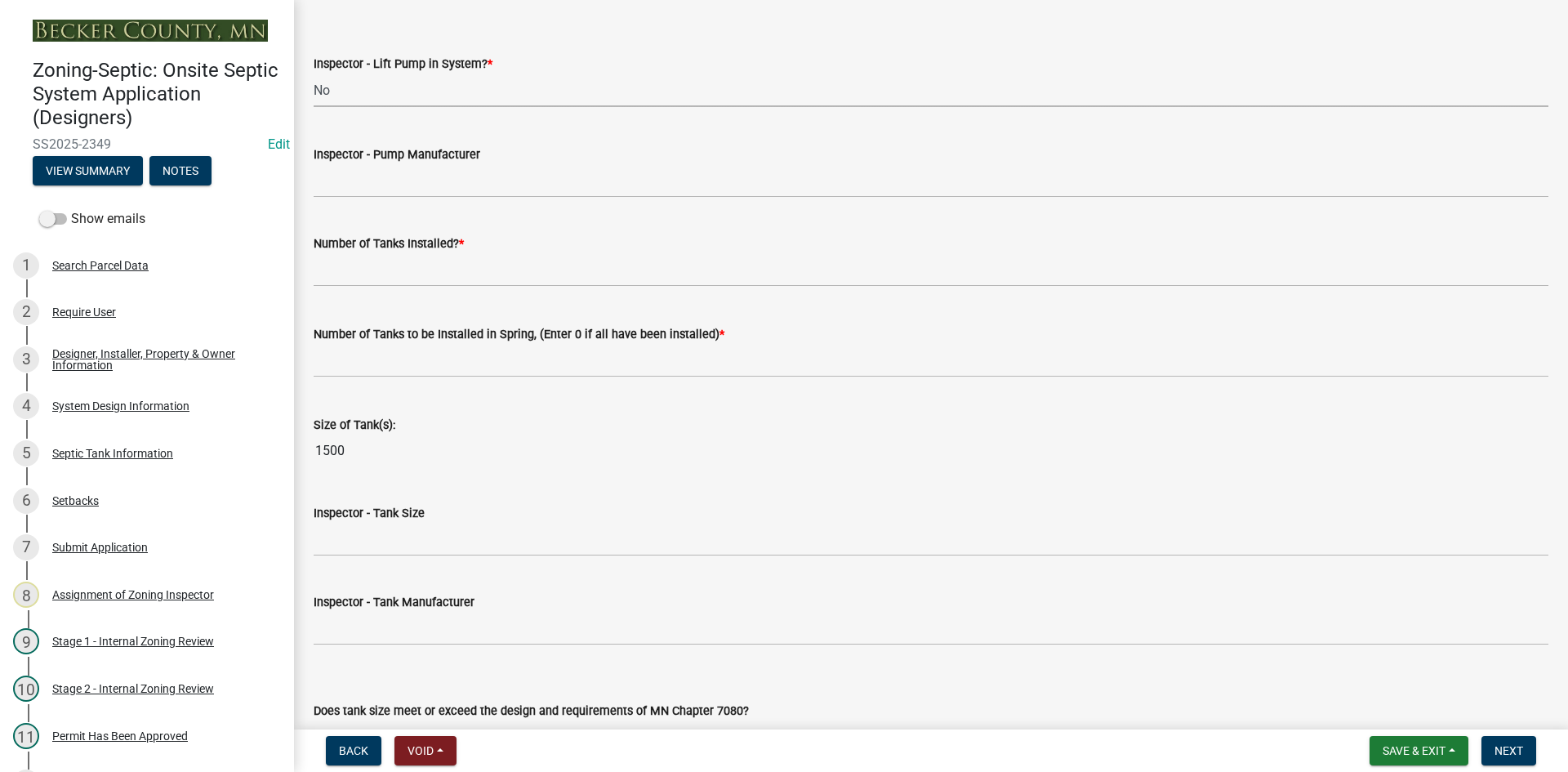
scroll to position [1797, 0]
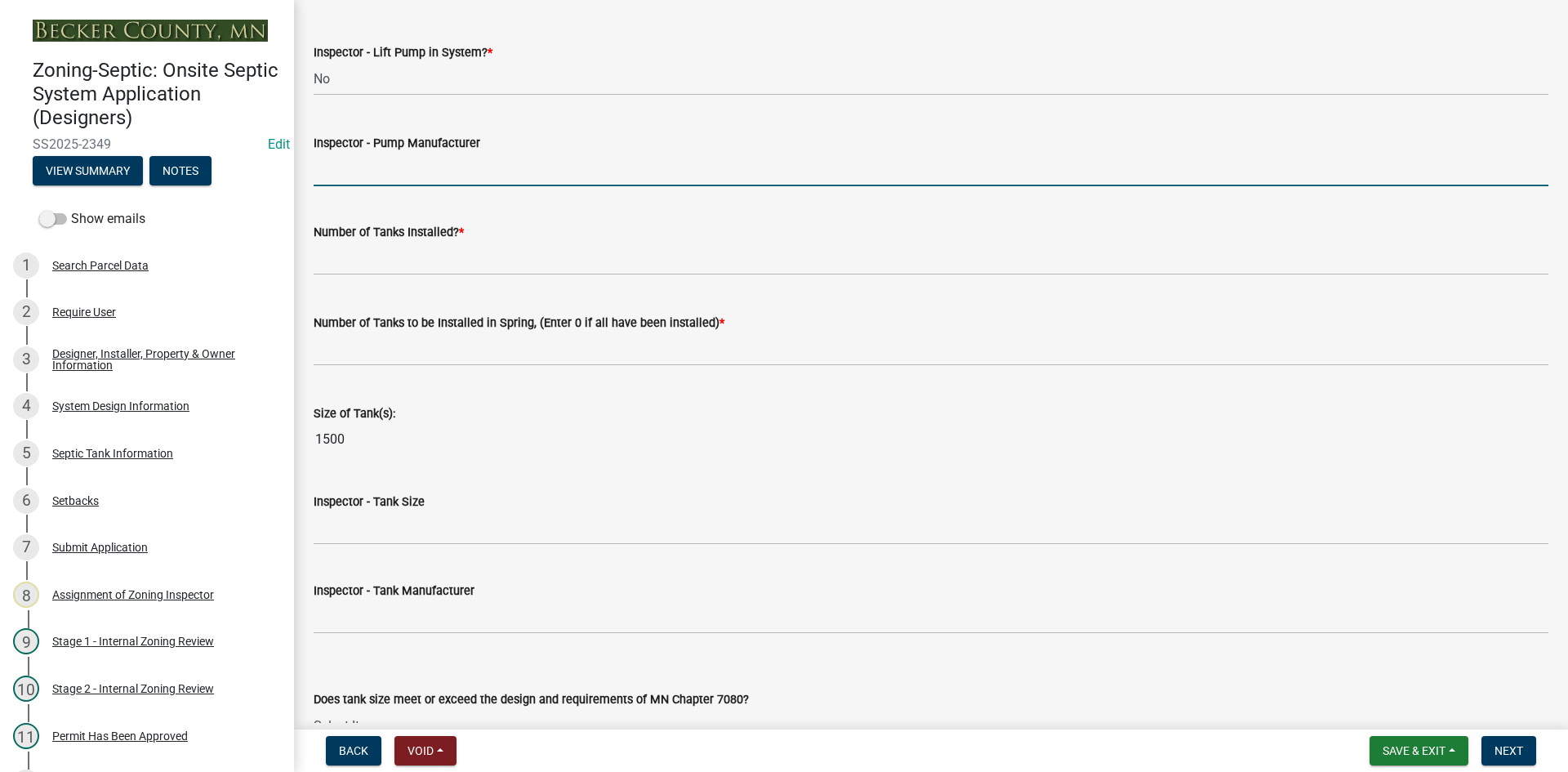
click at [398, 181] on input "Inspector - Pump Manufacturer" at bounding box center [931, 169] width 1235 height 33
type input "NA"
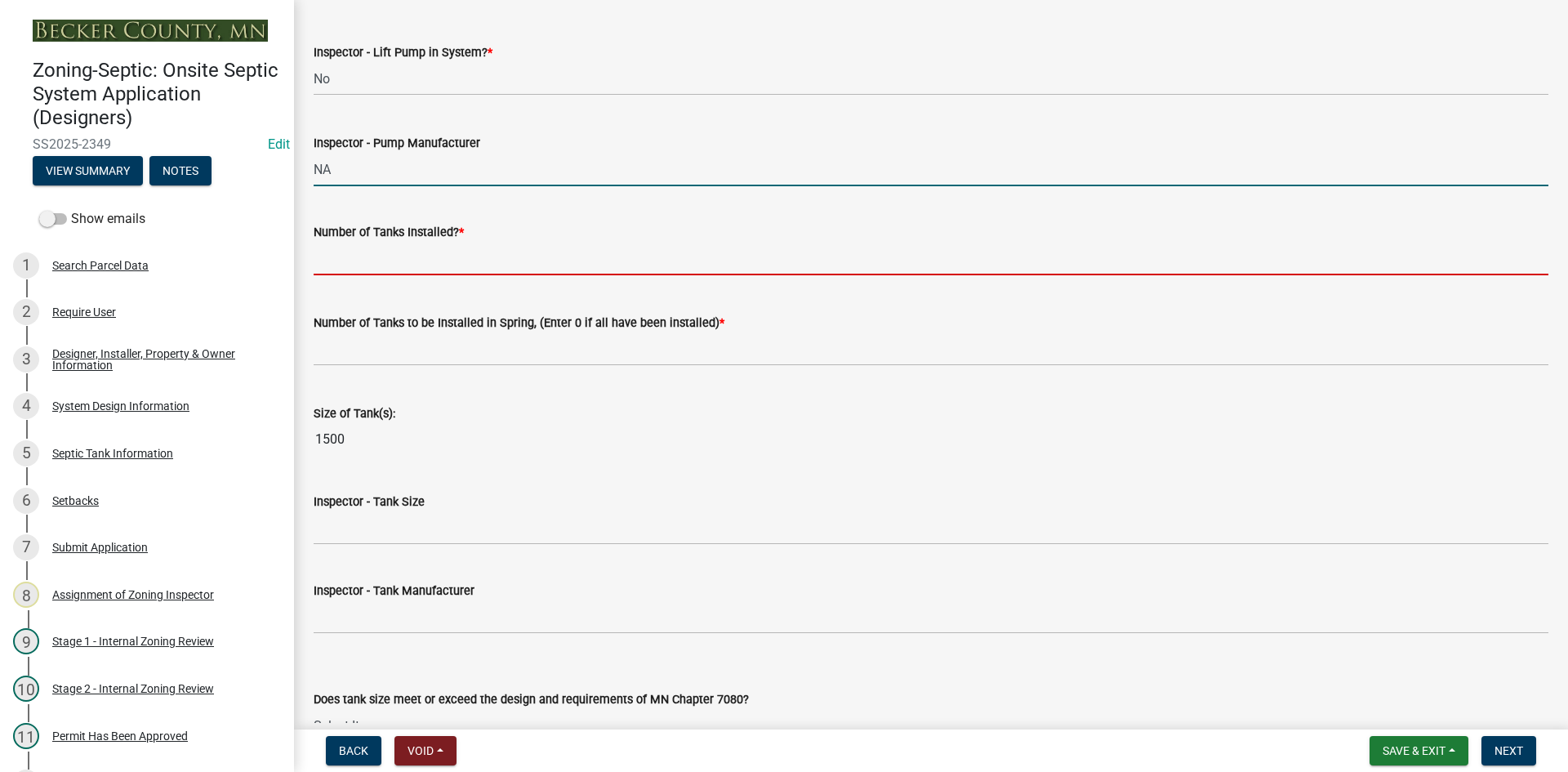
drag, startPoint x: 378, startPoint y: 260, endPoint x: 388, endPoint y: 267, distance: 12.2
click at [378, 260] on input "text" at bounding box center [931, 258] width 1235 height 33
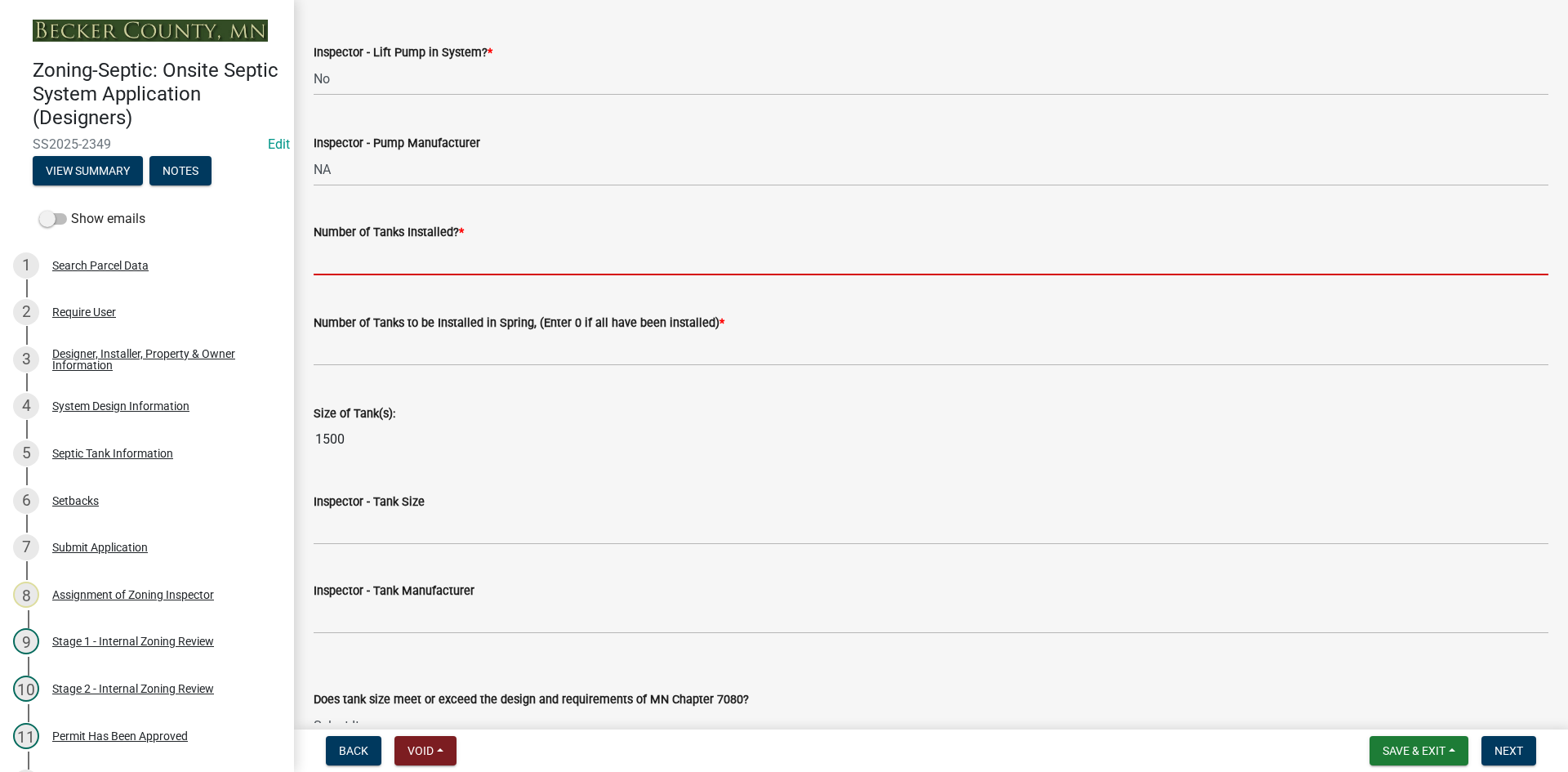
type input "1"
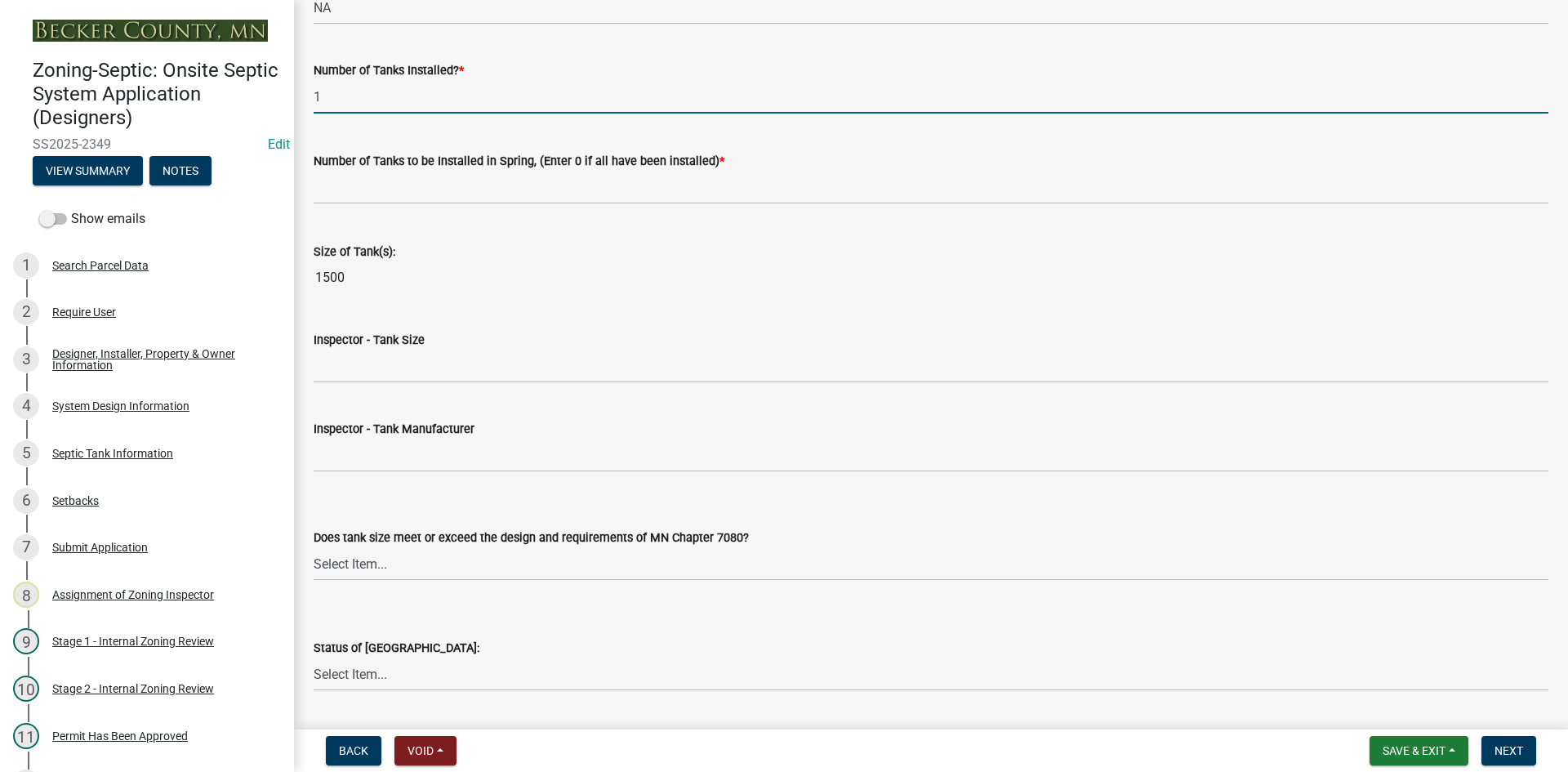
scroll to position [1960, 0]
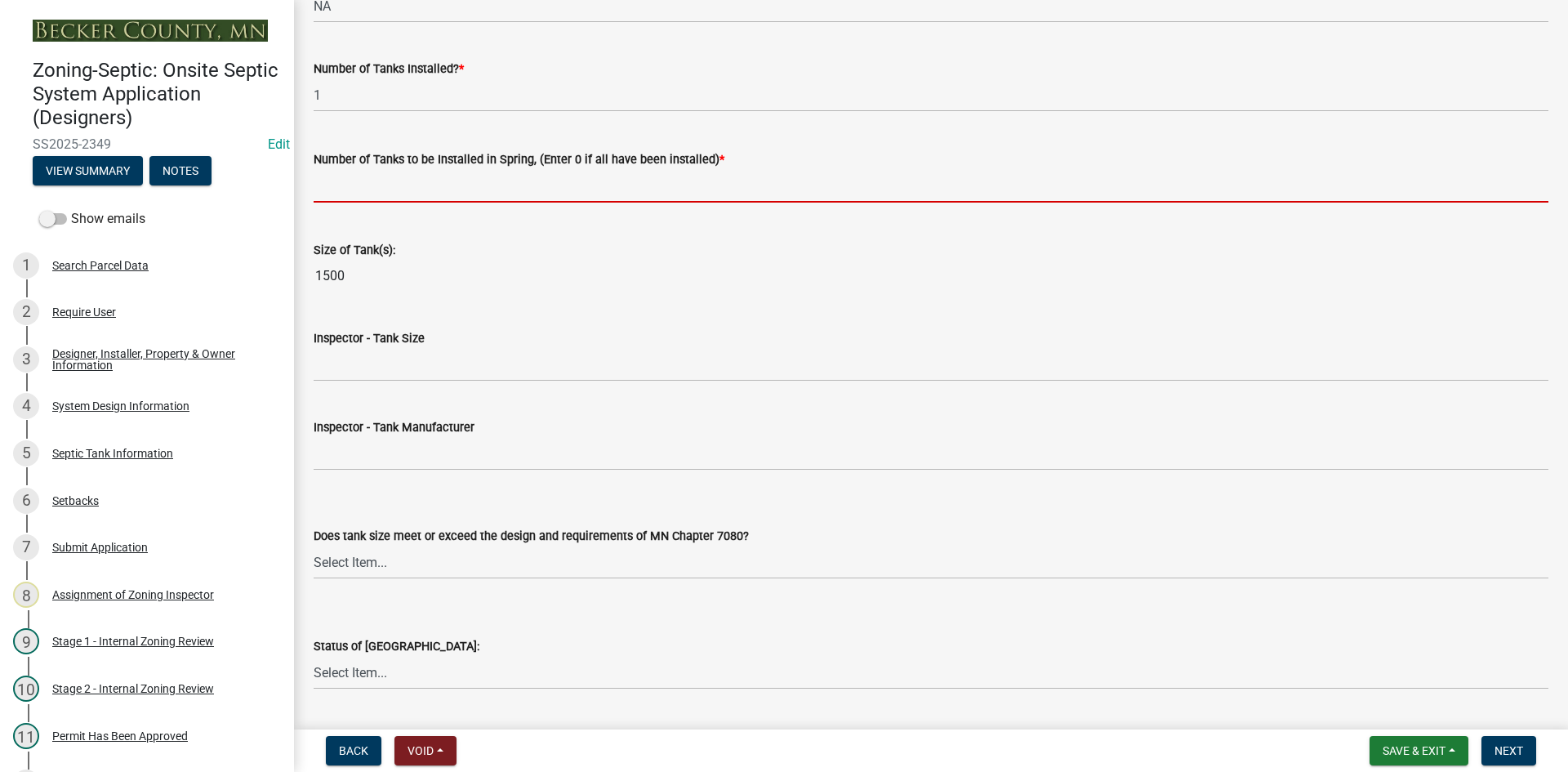
drag, startPoint x: 340, startPoint y: 197, endPoint x: 365, endPoint y: 221, distance: 34.7
click at [341, 197] on input "text" at bounding box center [931, 186] width 1235 height 33
type input "0"
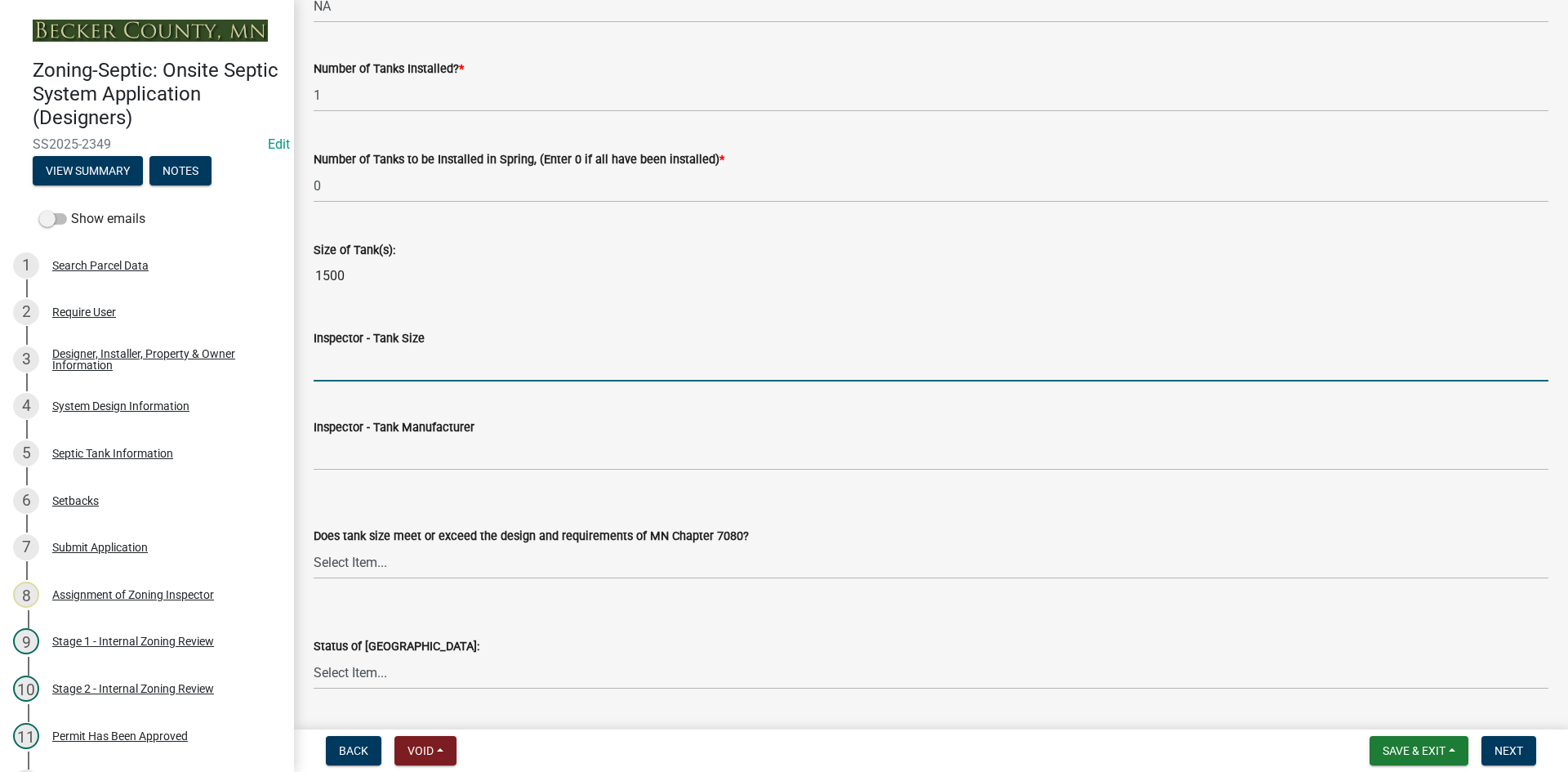
click at [358, 362] on input "Inspector - Tank Size" at bounding box center [931, 365] width 1235 height 33
type input "1500"
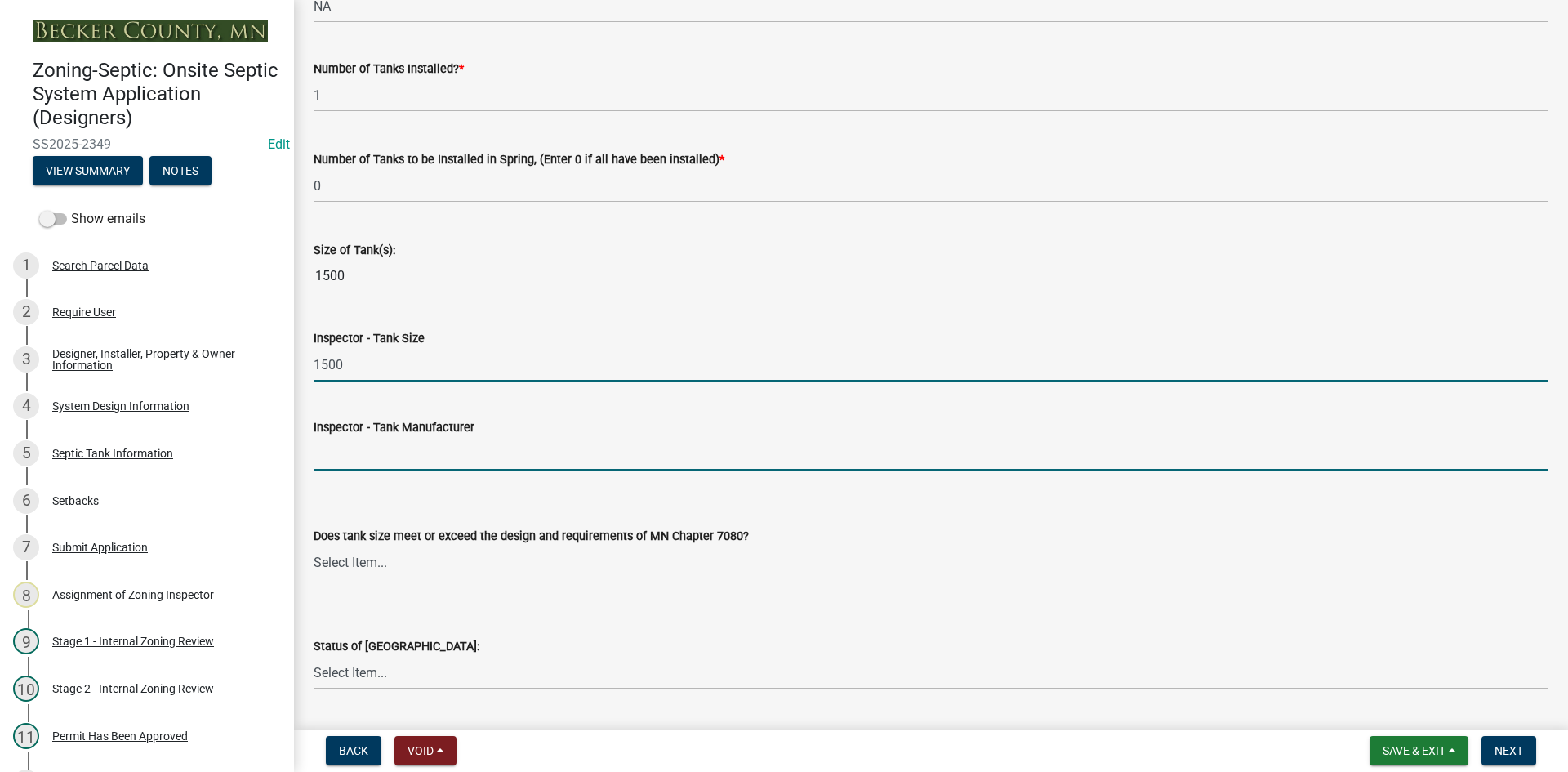
click at [384, 466] on input "Inspector - Tank Manufacturer" at bounding box center [931, 454] width 1235 height 33
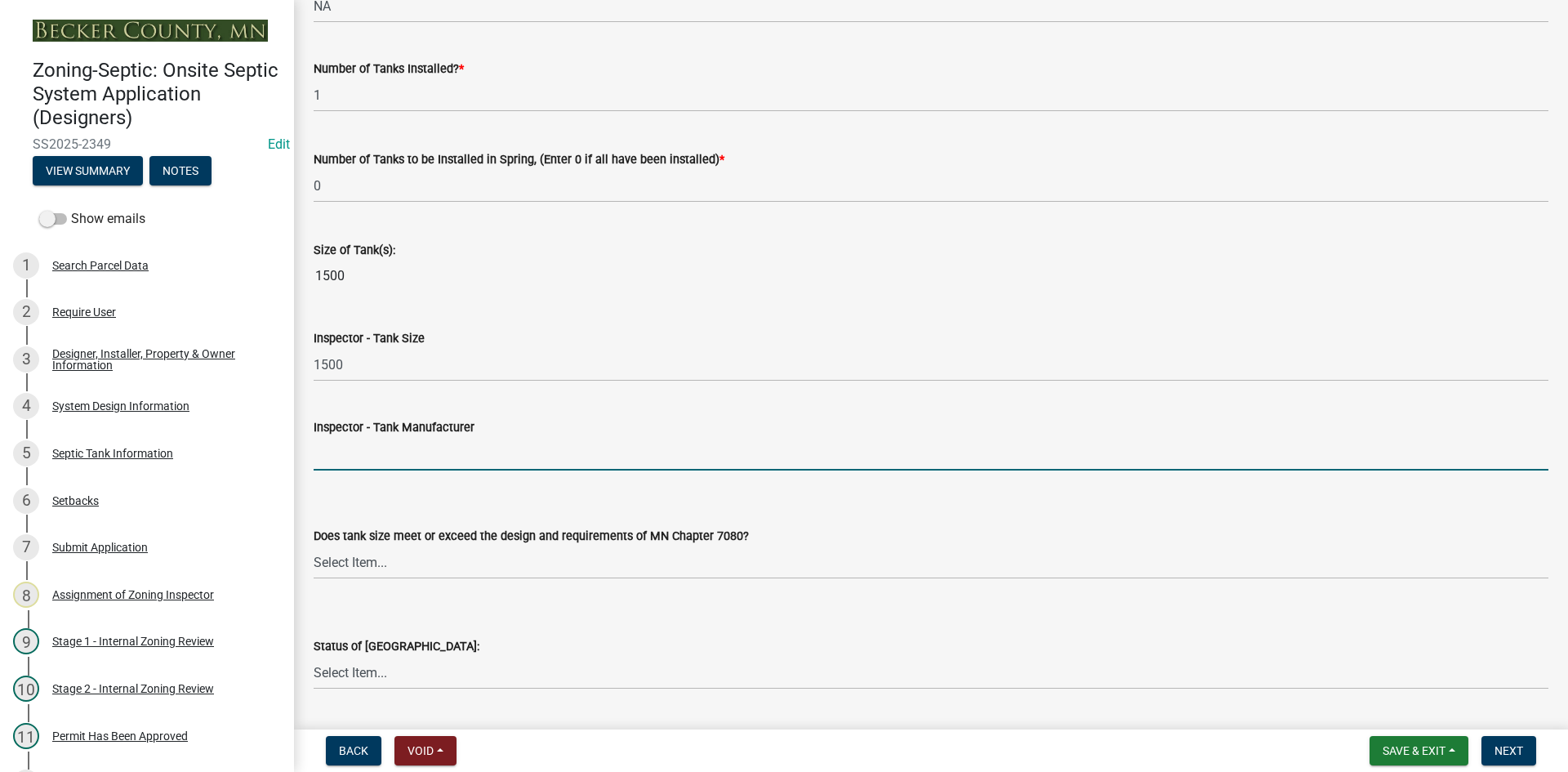
type input "infiltrator"
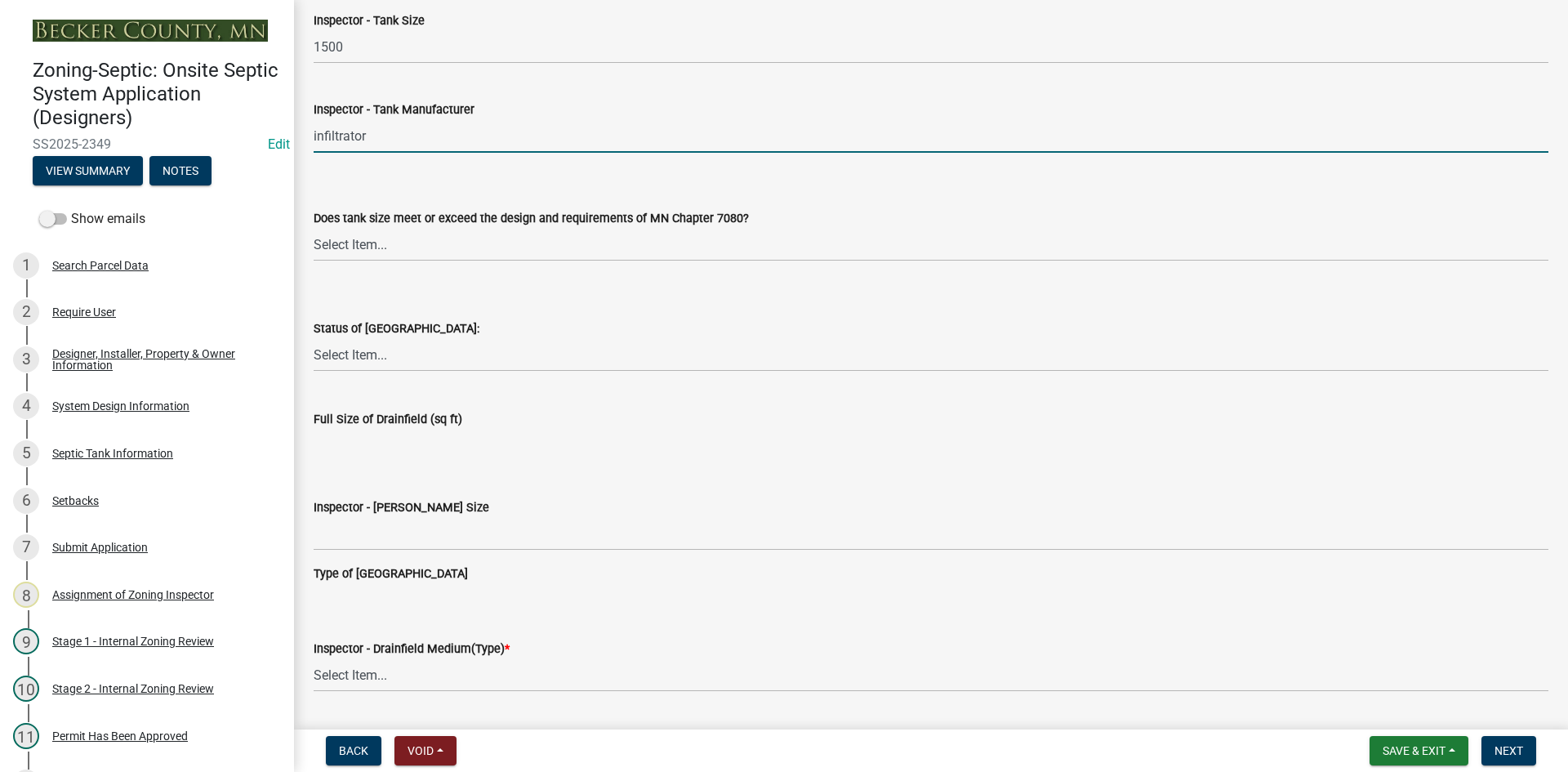
scroll to position [2286, 0]
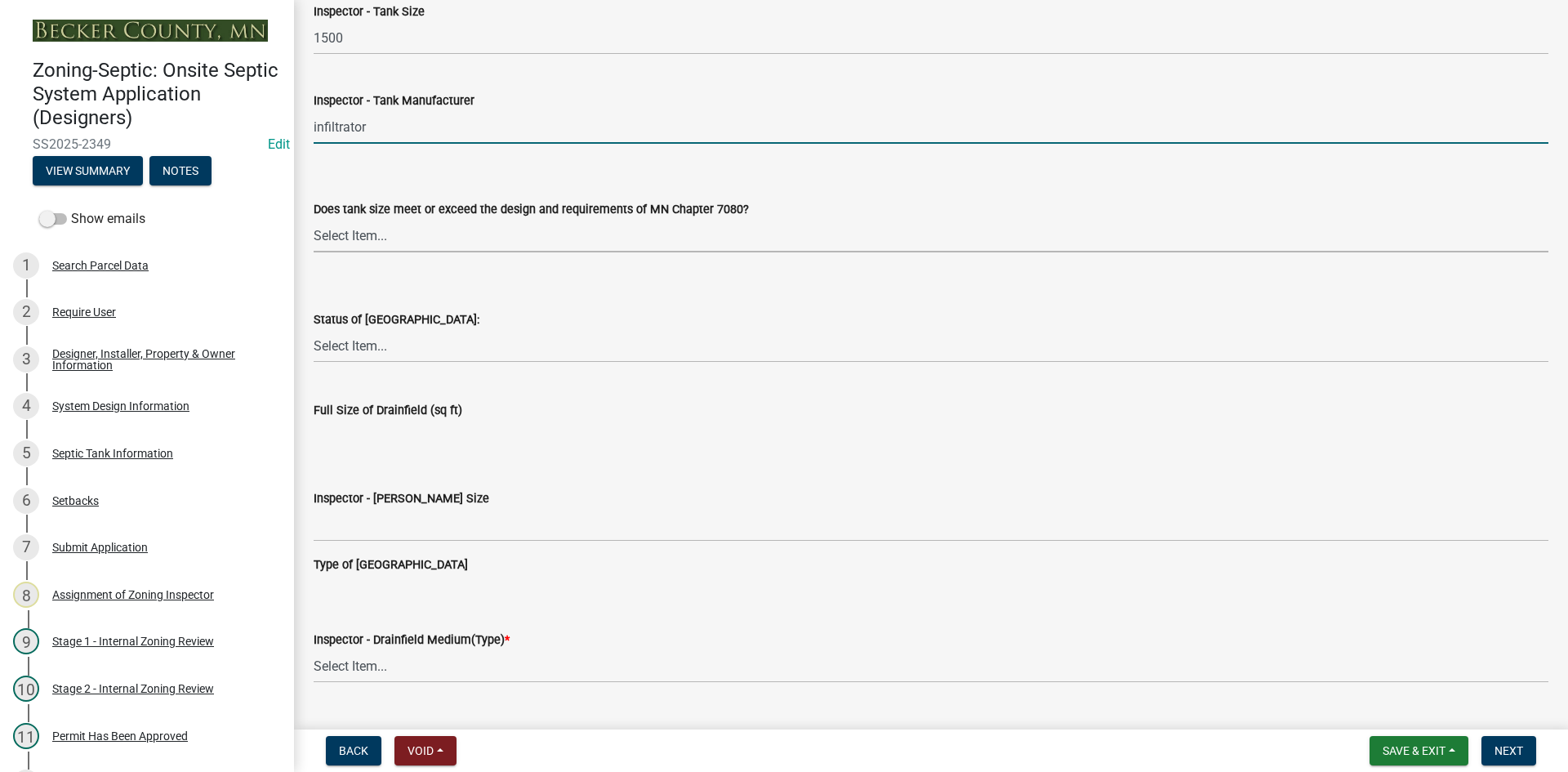
drag, startPoint x: 366, startPoint y: 230, endPoint x: 378, endPoint y: 251, distance: 24.2
click at [366, 230] on select "Select Item... Yes No Existing" at bounding box center [931, 235] width 1235 height 33
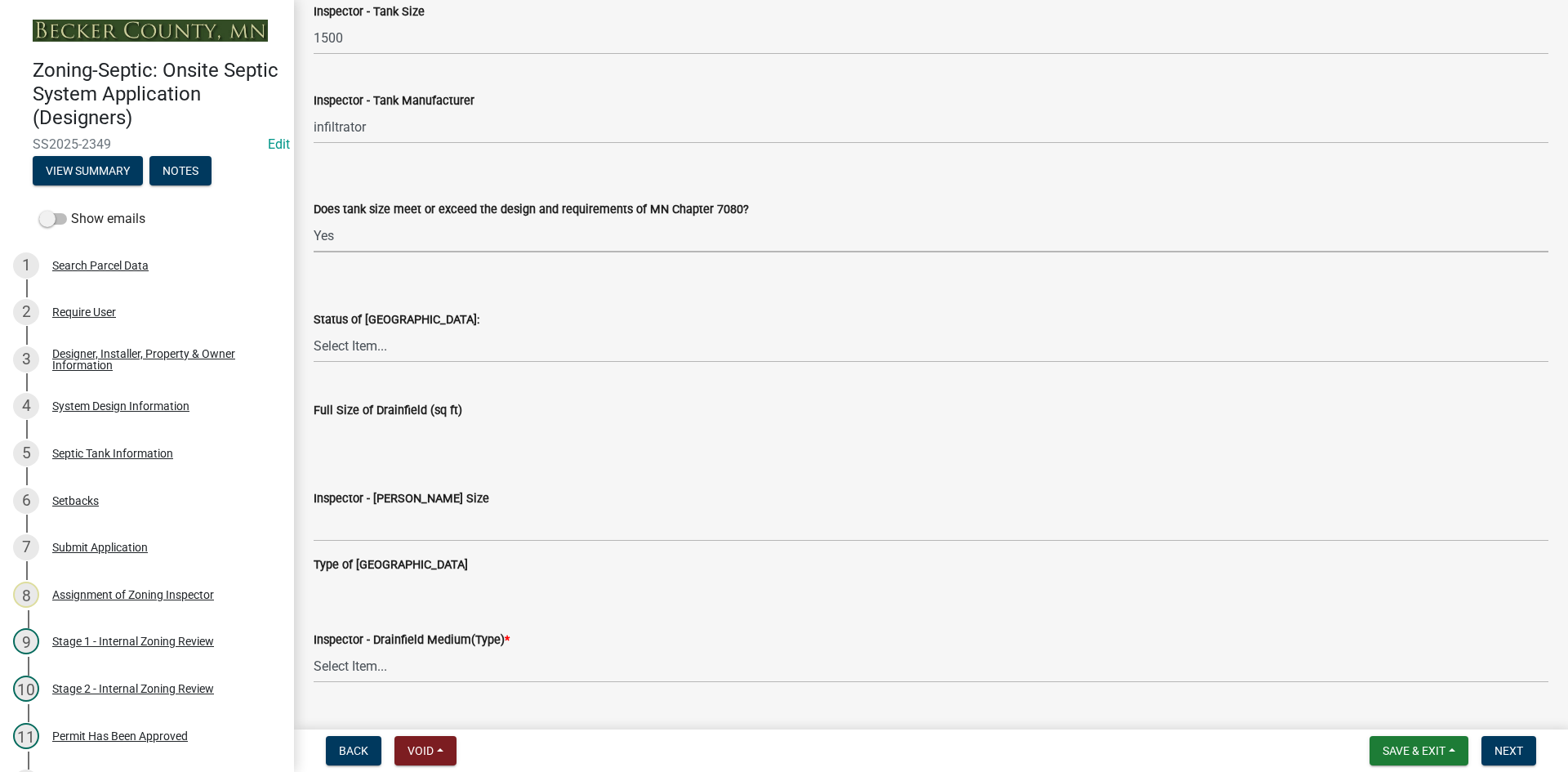
click at [314, 218] on select "Select Item... Yes No Existing" at bounding box center [931, 235] width 1235 height 33
select select "f7794d6a-556a-43dc-97be-878f47e346d8"
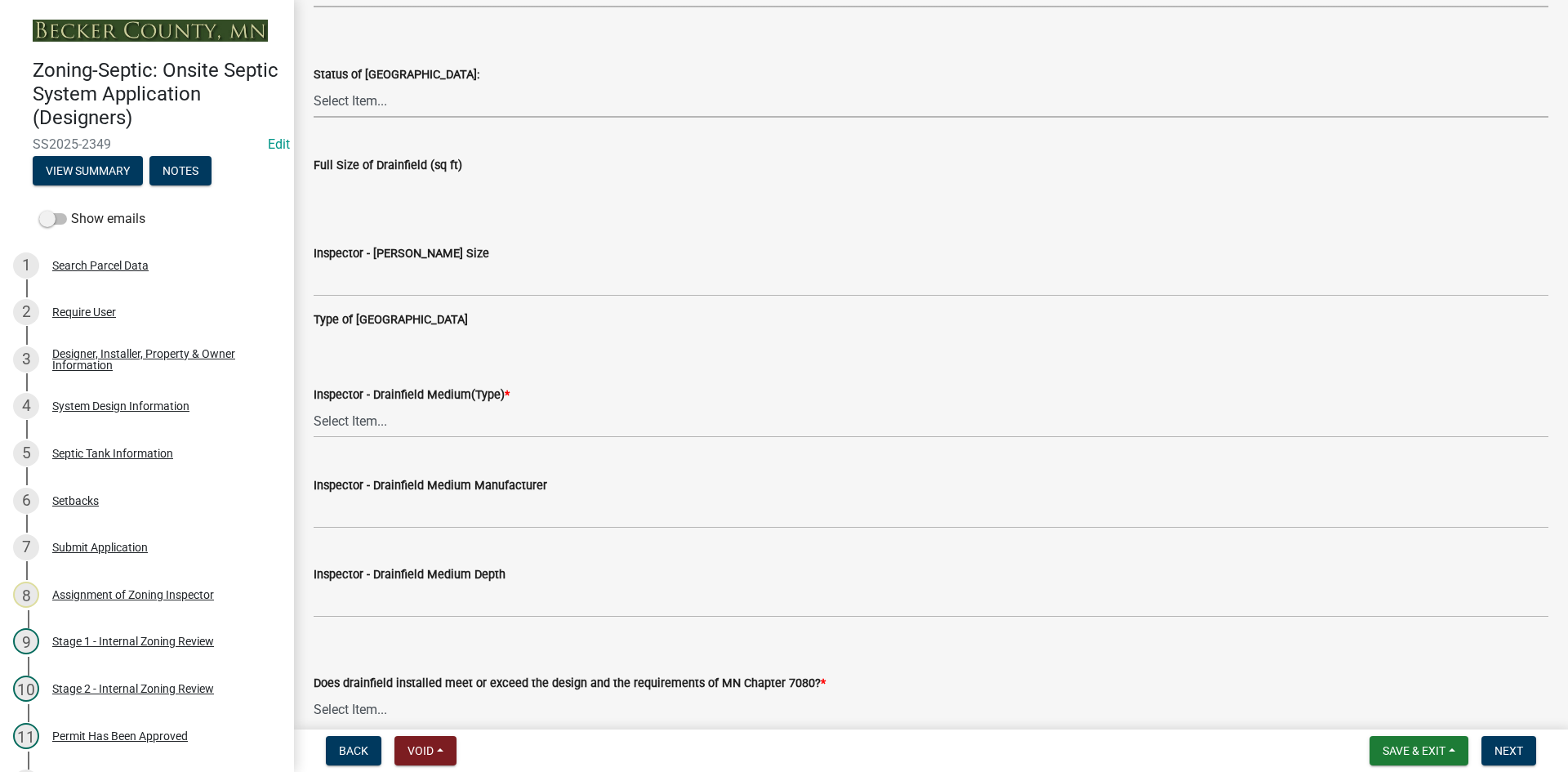
drag, startPoint x: 370, startPoint y: 100, endPoint x: 384, endPoint y: 117, distance: 22.0
click at [370, 100] on select "Select Item... No Drainfield Drainfield Installed Drainfield to Be Installed in…" at bounding box center [931, 101] width 1235 height 33
click at [314, 84] on select "Select Item... No Drainfield Drainfield Installed Drainfield to Be Installed in…" at bounding box center [931, 101] width 1235 height 33
click at [370, 108] on select "Select Item... No Drainfield Drainfield Installed Drainfield to Be Installed in…" at bounding box center [931, 101] width 1235 height 33
click at [314, 84] on select "Select Item... No Drainfield Drainfield Installed Drainfield to Be Installed in…" at bounding box center [931, 101] width 1235 height 33
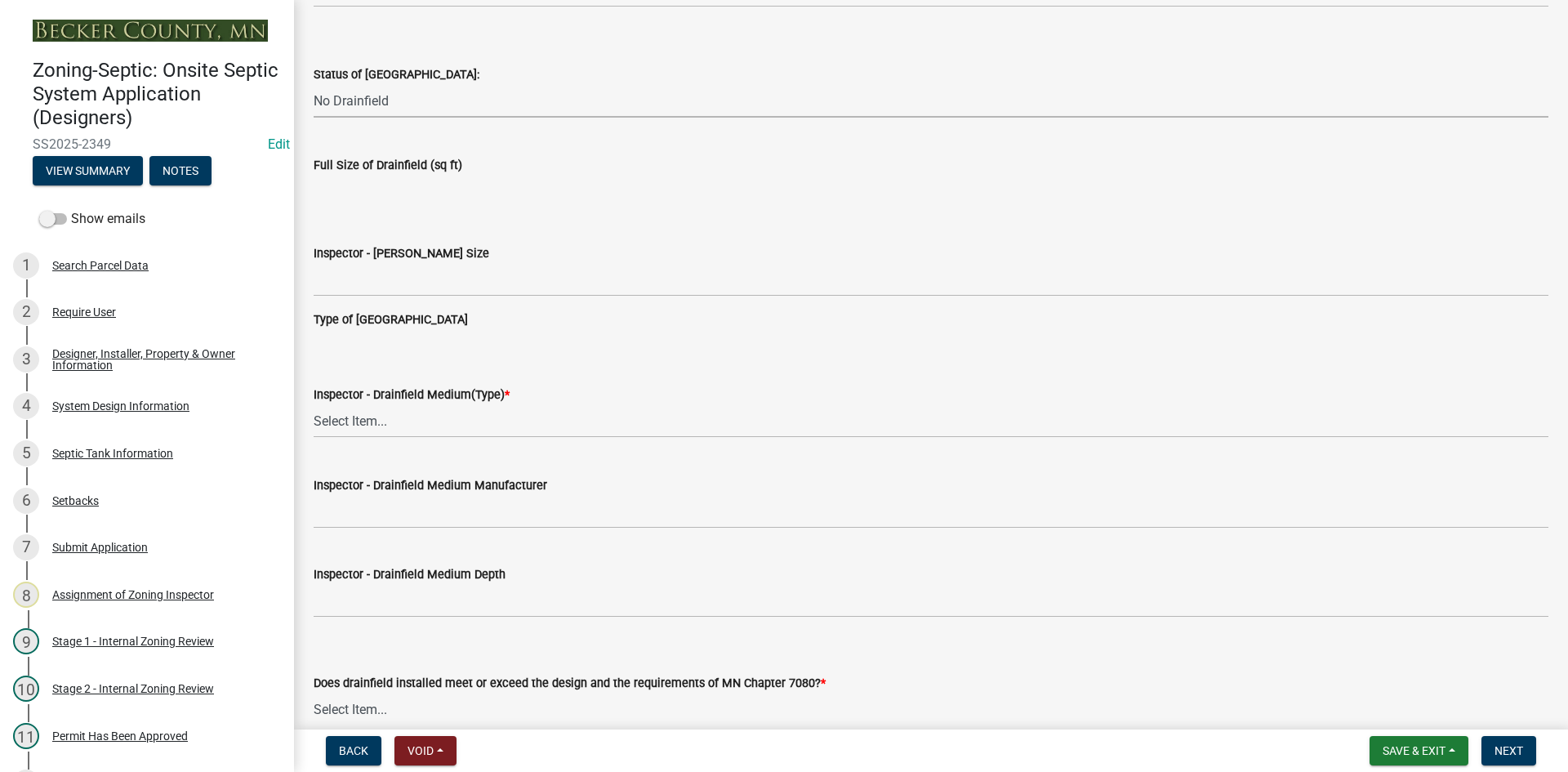
select select "5fa789e6-b5c5-4aa5-96f0-e7985c3fdd5e"
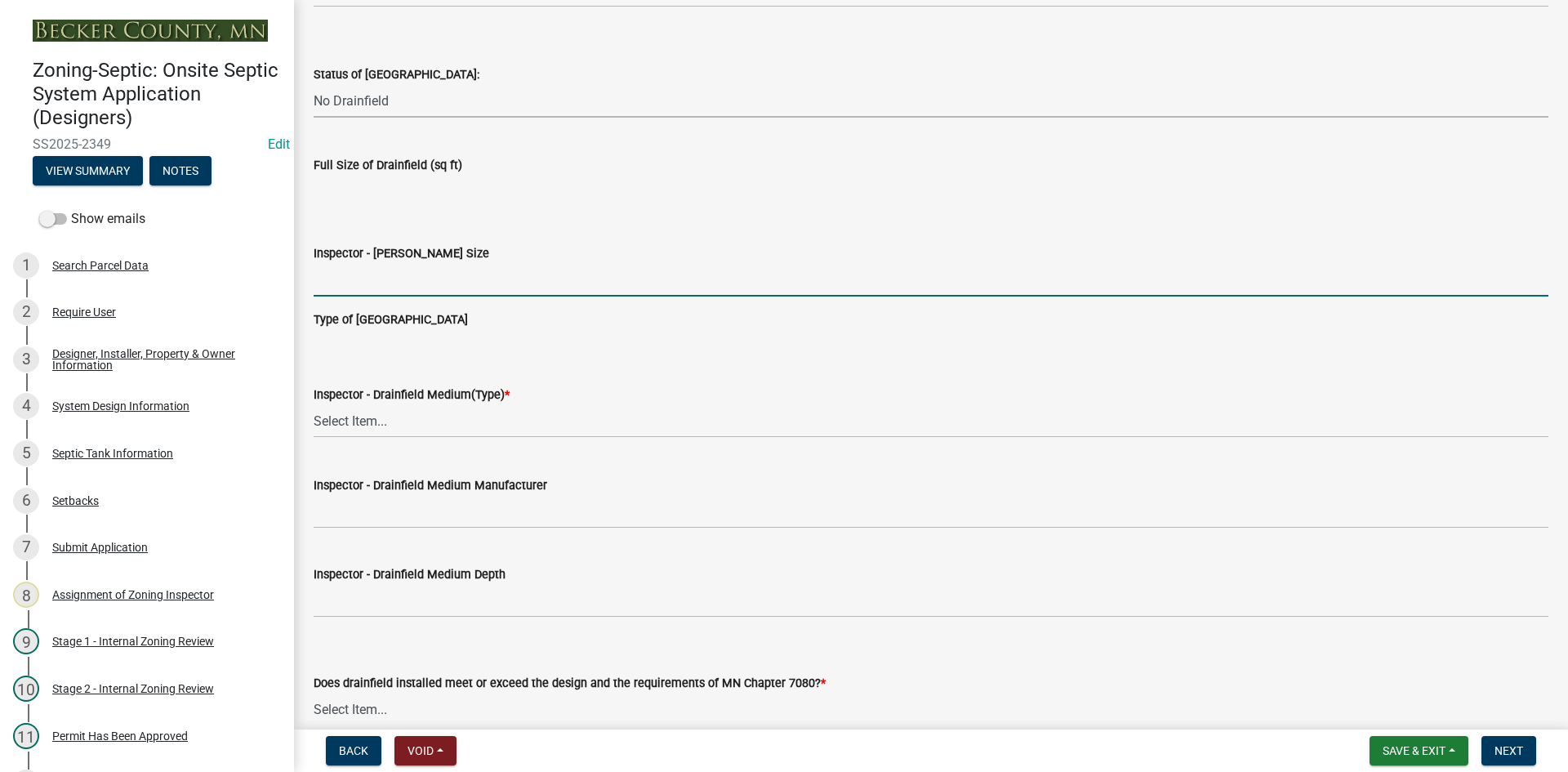
drag, startPoint x: 361, startPoint y: 272, endPoint x: 391, endPoint y: 298, distance: 39.7
click at [361, 272] on input "Inspector - Drainfield Size" at bounding box center [931, 280] width 1235 height 33
type input "NA"
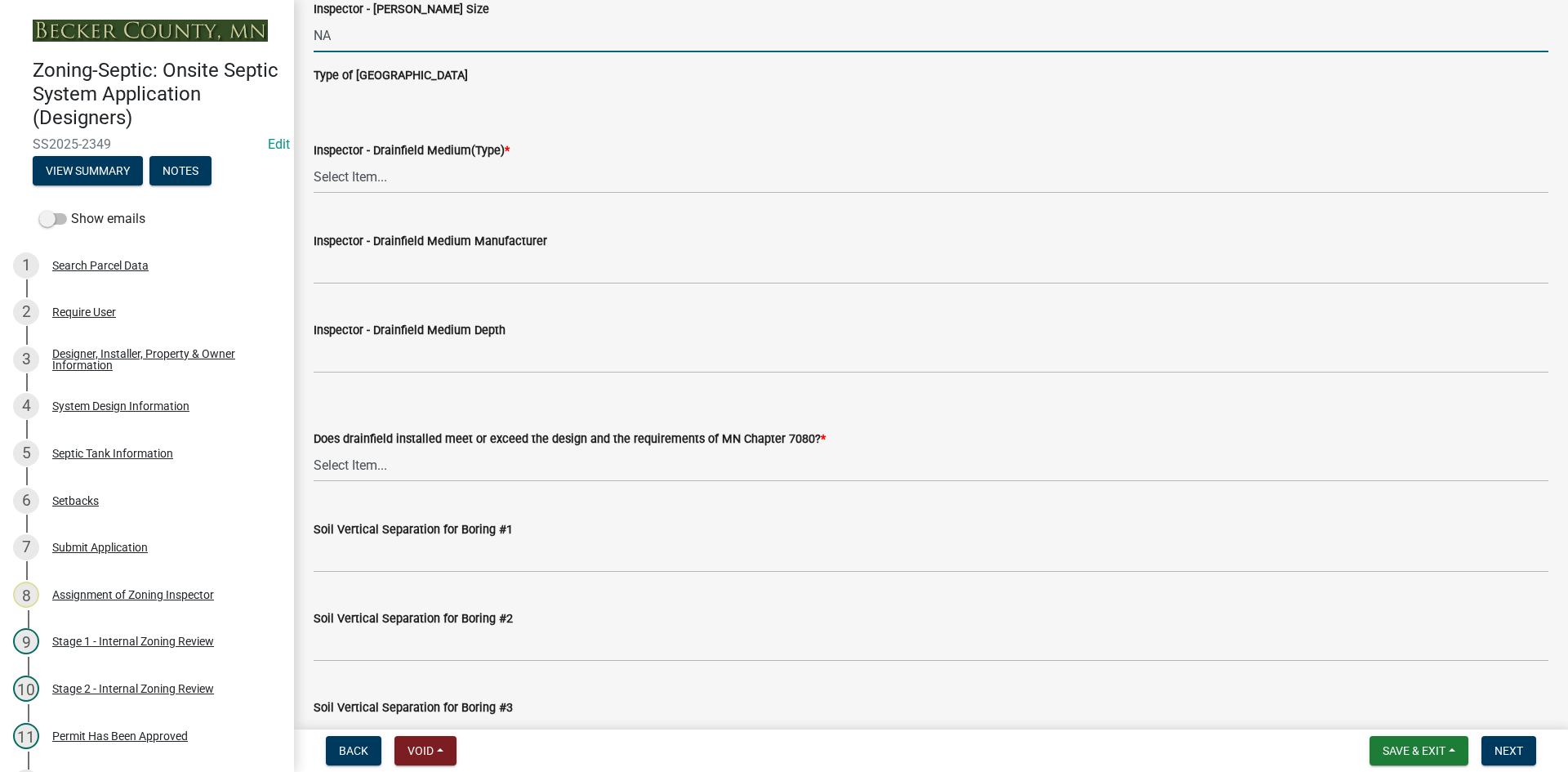
scroll to position [2776, 0]
click at [384, 176] on select "Select Item... Chamber Trench Rock Trench Gravelless Mound Pressure Bed Seepage…" at bounding box center [931, 176] width 1235 height 33
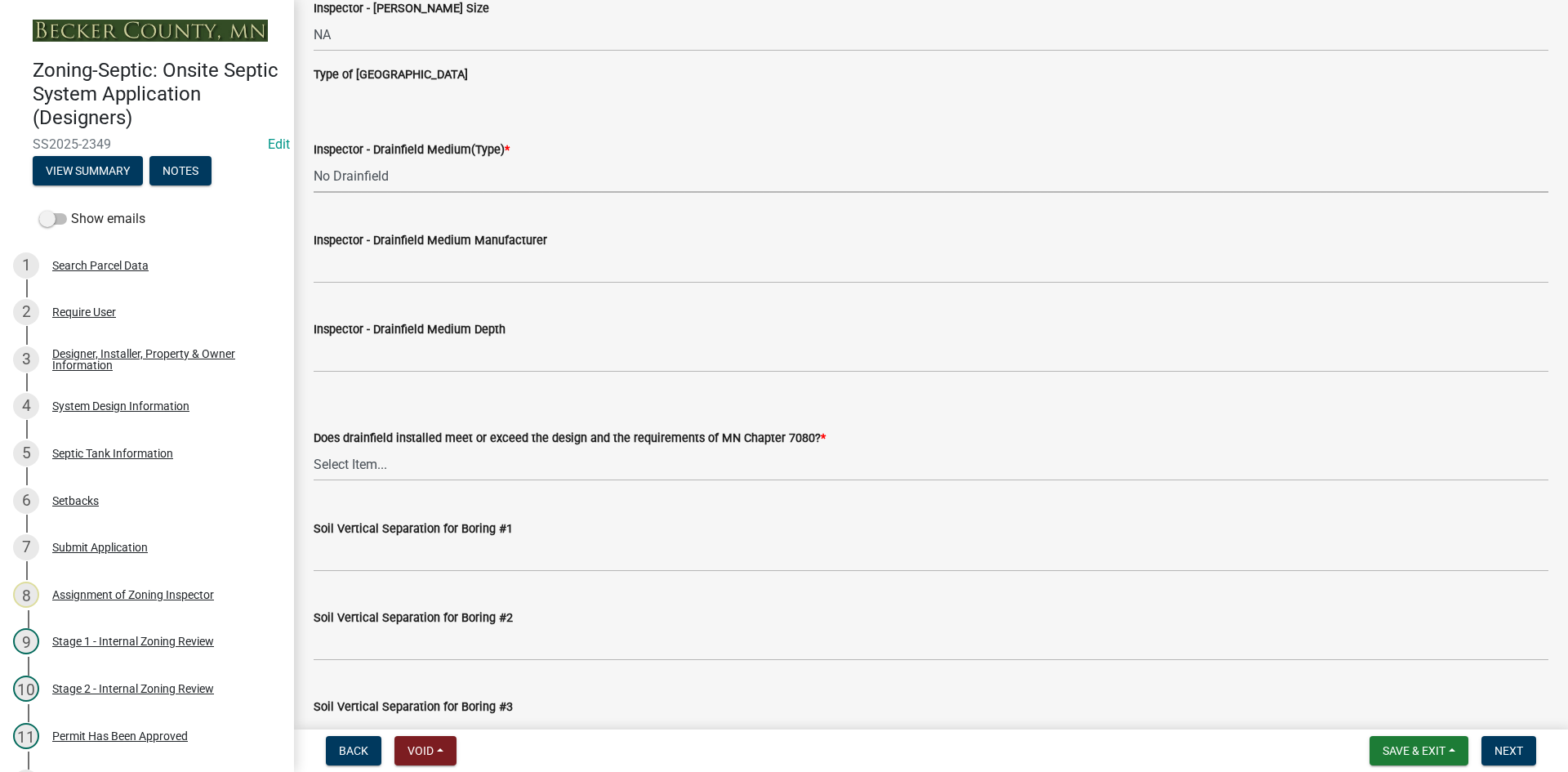
click at [314, 159] on select "Select Item... Chamber Trench Rock Trench Gravelless Mound Pressure Bed Seepage…" at bounding box center [931, 176] width 1235 height 33
select select "53ba3933-fb28-45b0-9b71-ad61eefa2ac0"
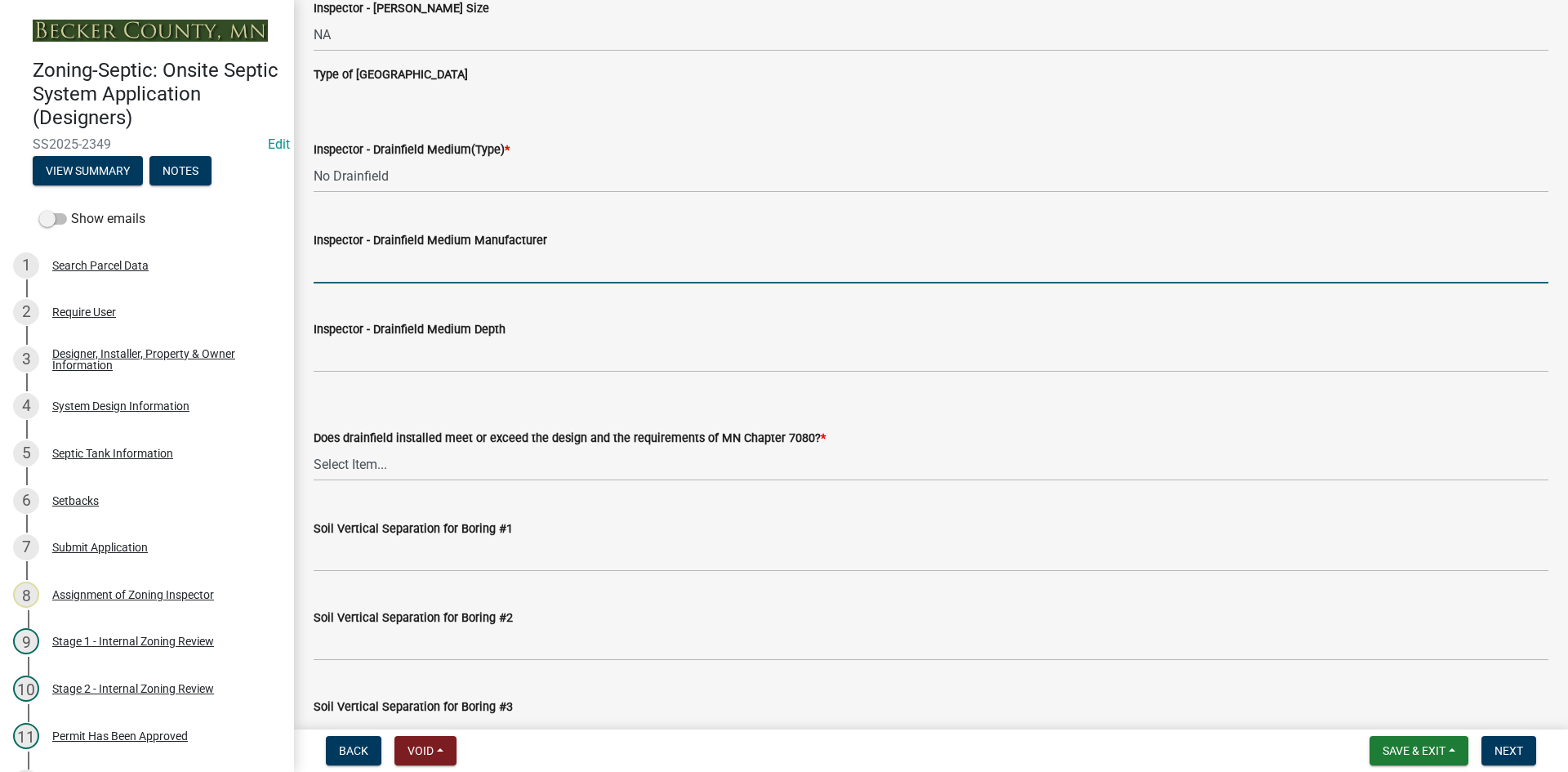
click at [353, 263] on input "Inspector - Drainfield Medium Manufacturer" at bounding box center [931, 267] width 1235 height 33
type input "NA"
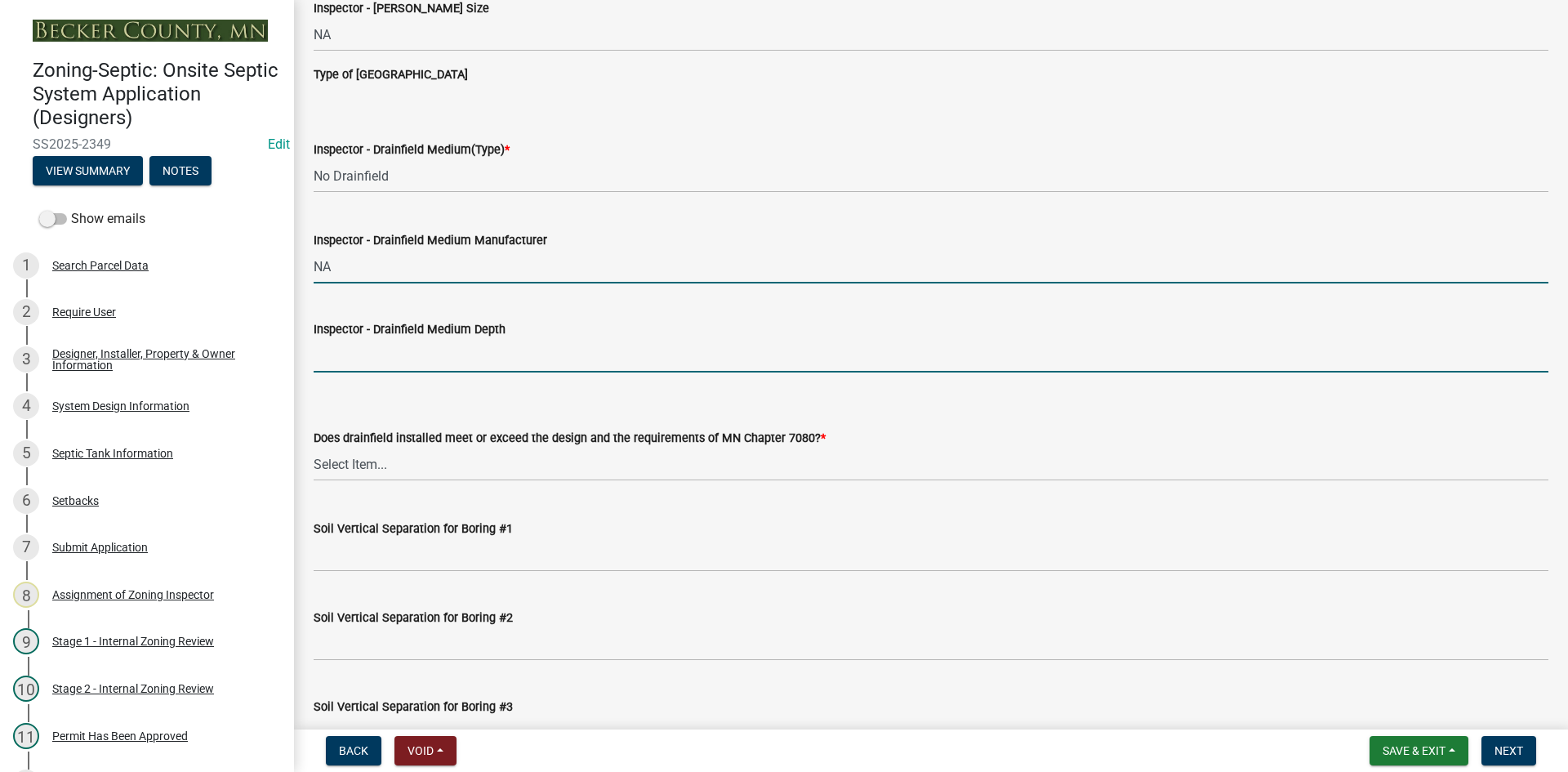
click at [399, 352] on input "Inspector - Drainfield Medium Depth" at bounding box center [931, 355] width 1235 height 33
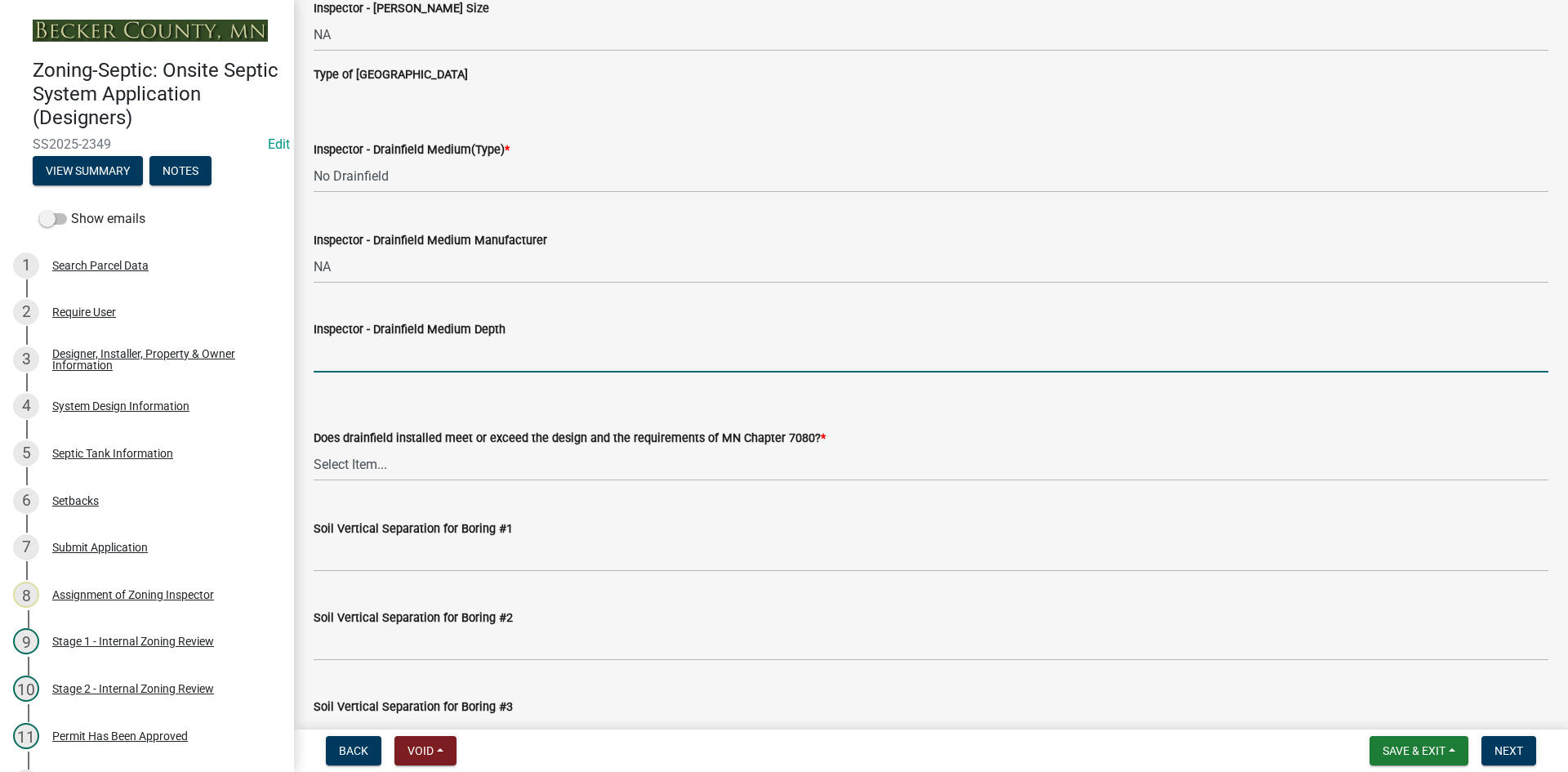
type input "NA"
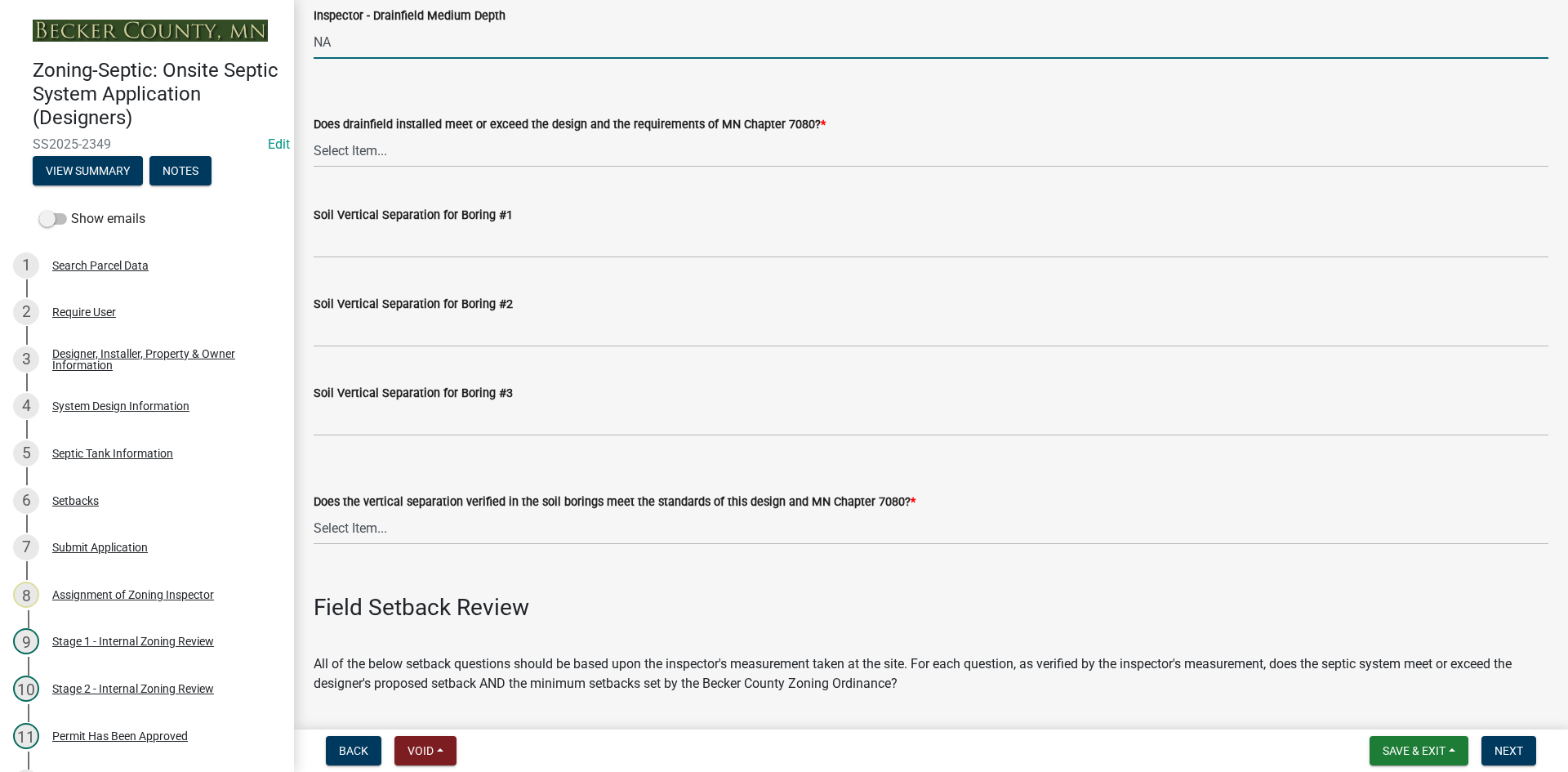
scroll to position [3103, 0]
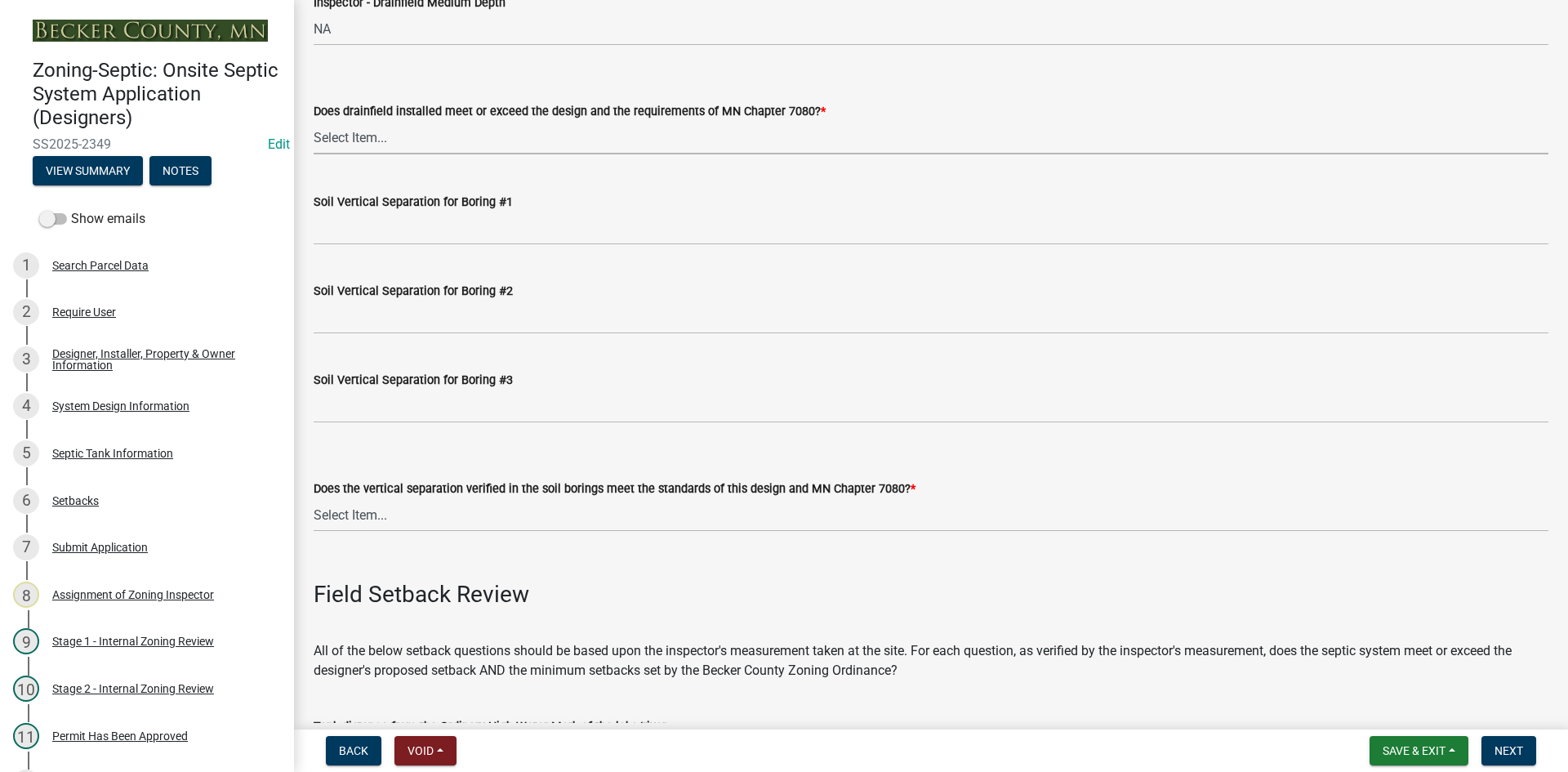
click at [367, 133] on select "Select Item... Yes No" at bounding box center [931, 138] width 1235 height 33
click at [314, 121] on select "Select Item... Yes No" at bounding box center [931, 138] width 1235 height 33
select select "11dcc48d-db54-4dd6-a13a-34b979cdae1e"
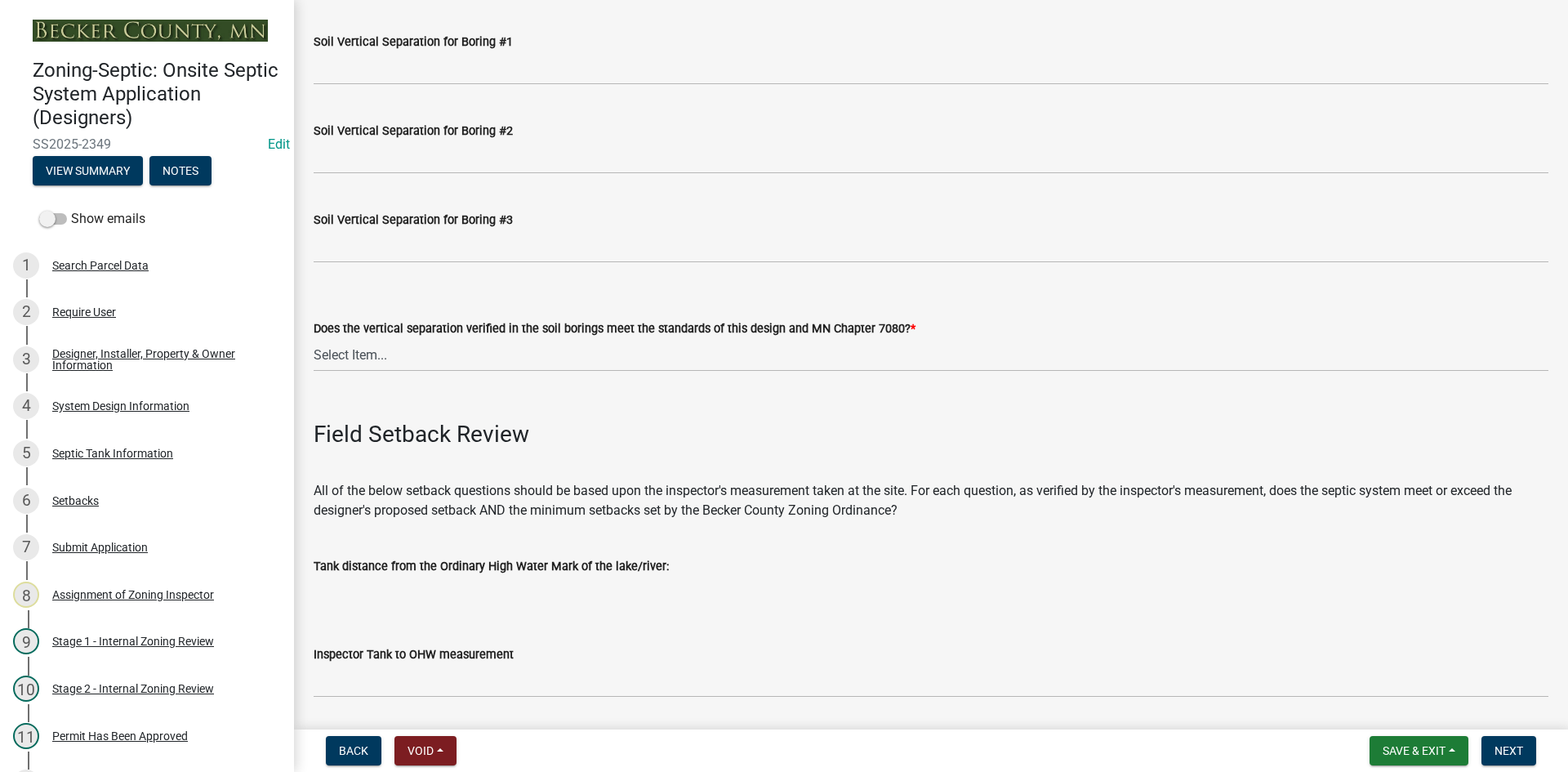
scroll to position [3266, 0]
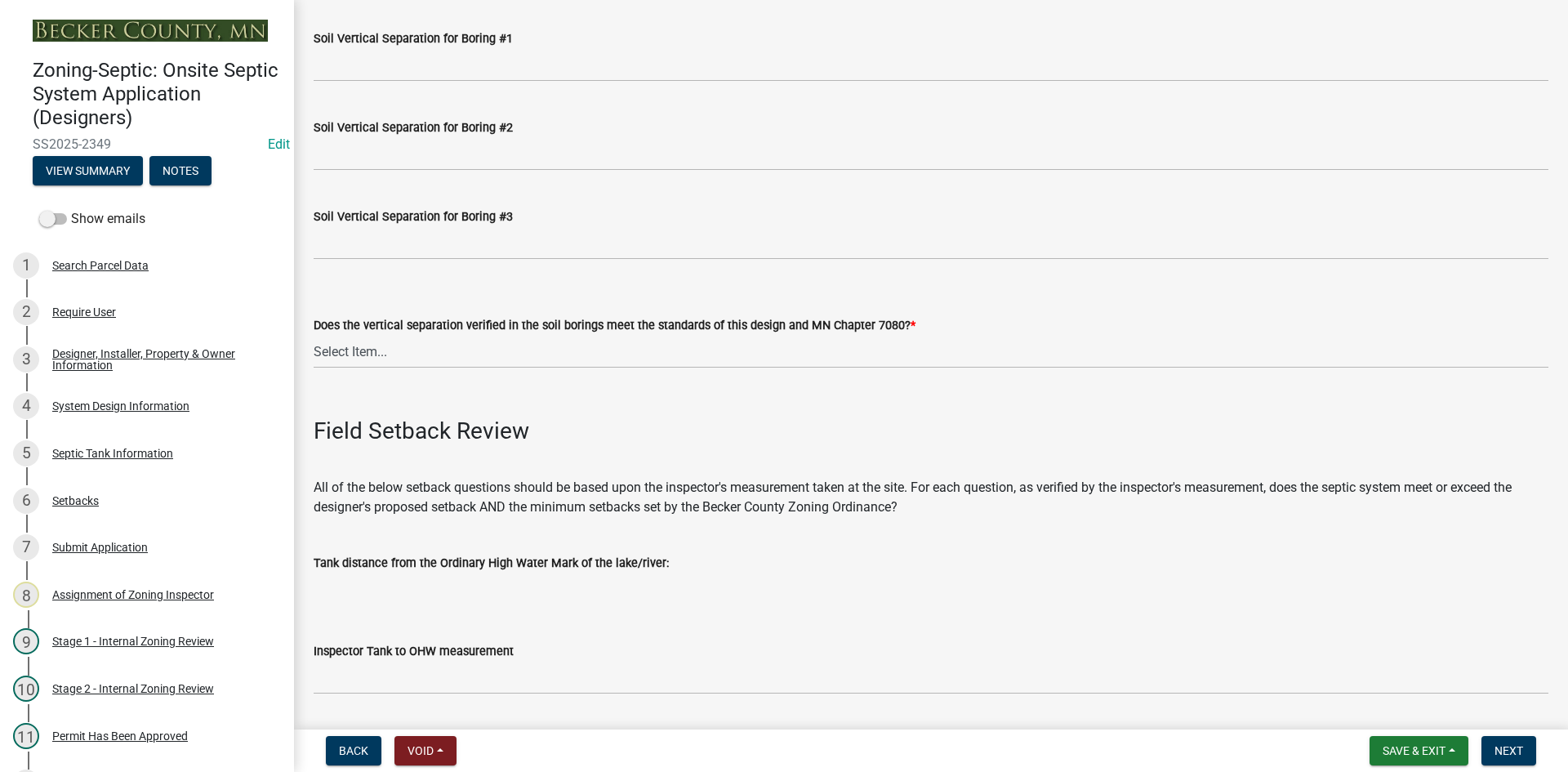
click at [343, 26] on div "Soil Vertical Separation for Boring #1" at bounding box center [931, 44] width 1235 height 76
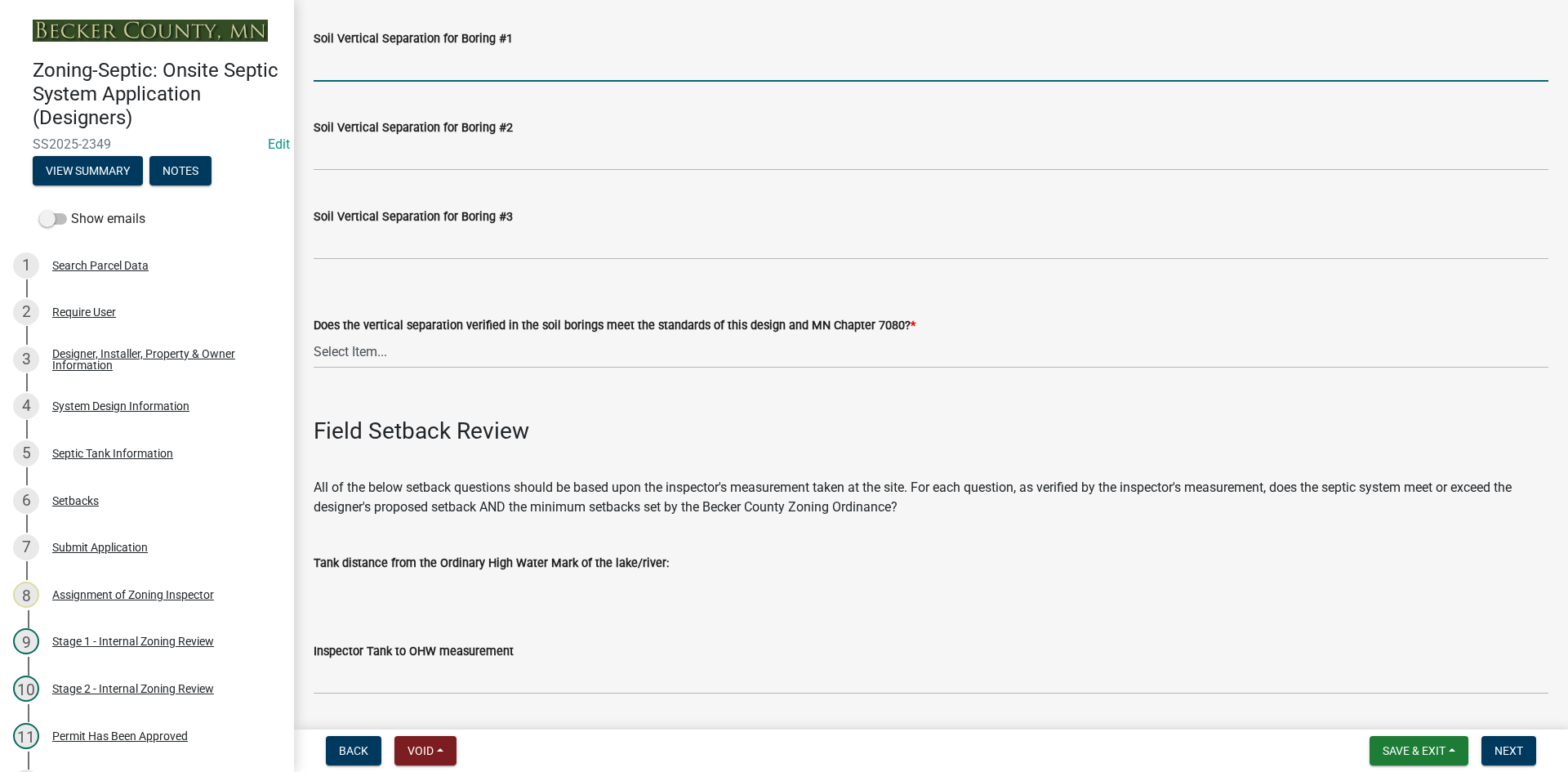
drag, startPoint x: 338, startPoint y: 62, endPoint x: 369, endPoint y: 82, distance: 36.9
click at [340, 62] on input "Soil Vertical Separation for Boring #1" at bounding box center [931, 65] width 1235 height 33
type input "NA"
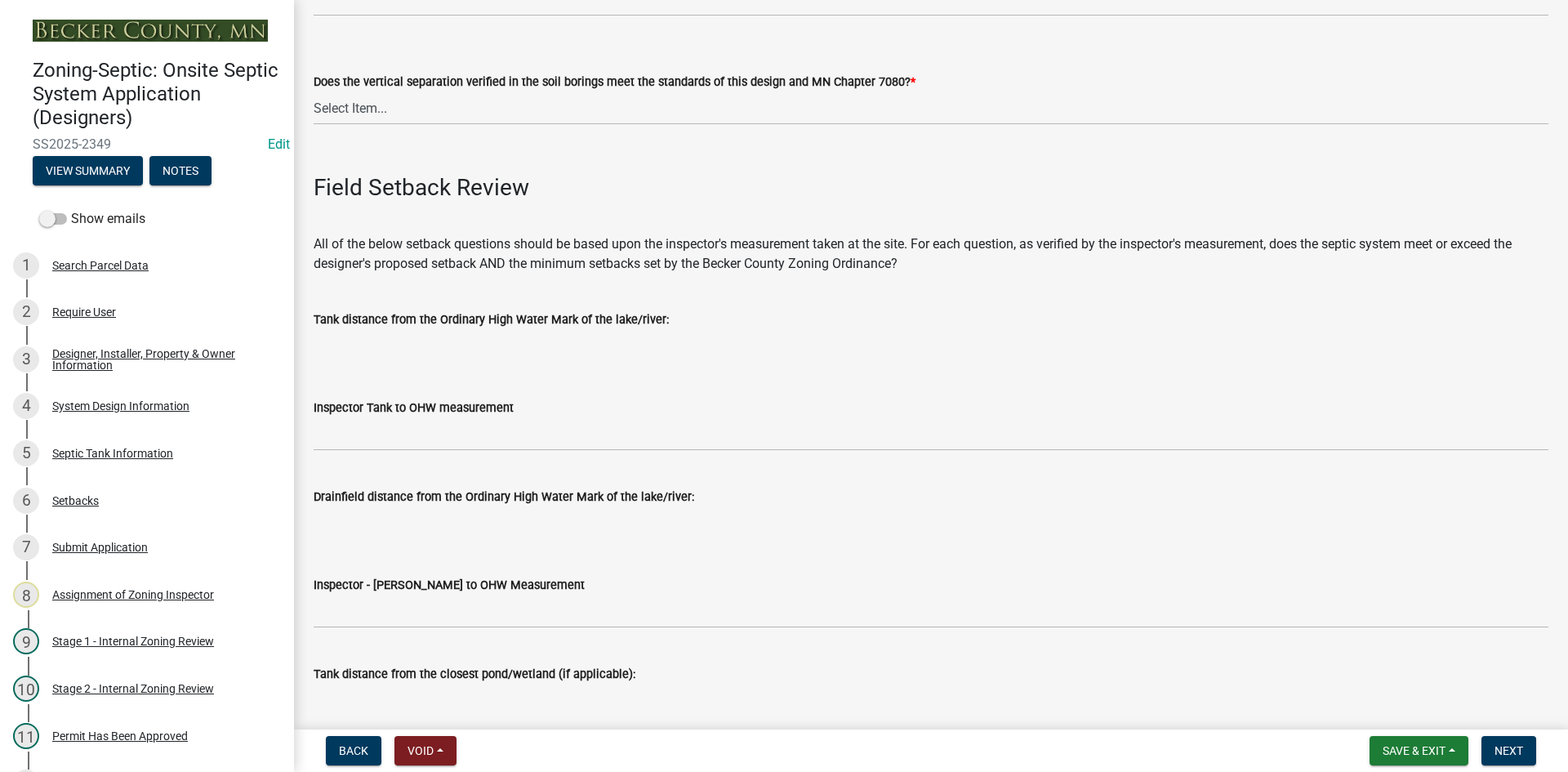
scroll to position [3511, 0]
drag, startPoint x: 390, startPoint y: 106, endPoint x: 392, endPoint y: 121, distance: 15.1
click at [390, 106] on select "Select Item... Yes No" at bounding box center [931, 106] width 1235 height 33
click at [314, 90] on select "Select Item... Yes No" at bounding box center [931, 106] width 1235 height 33
select select "11e68a6f-da10-4092-9aa3-572e994a9944"
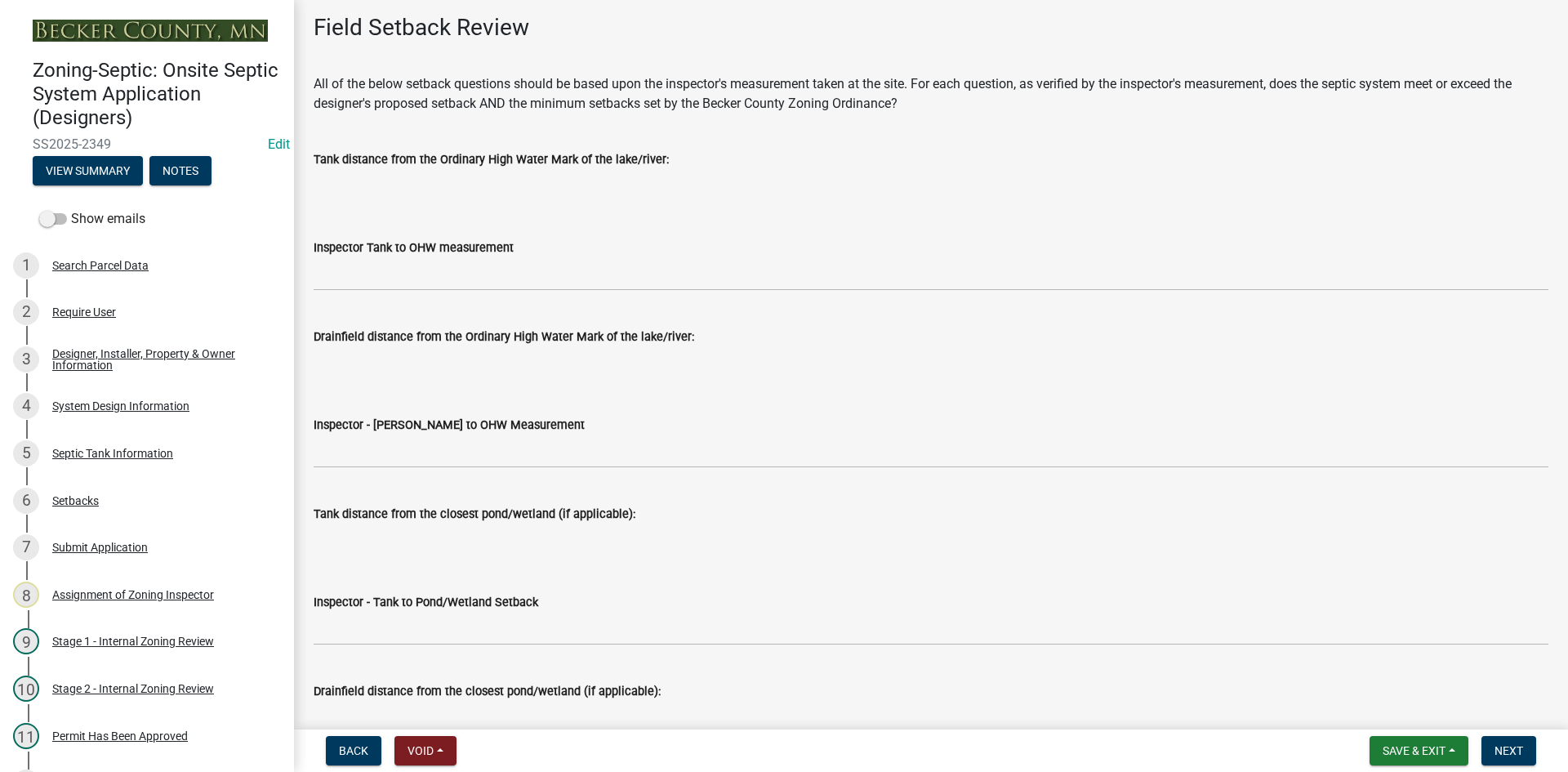
scroll to position [3674, 0]
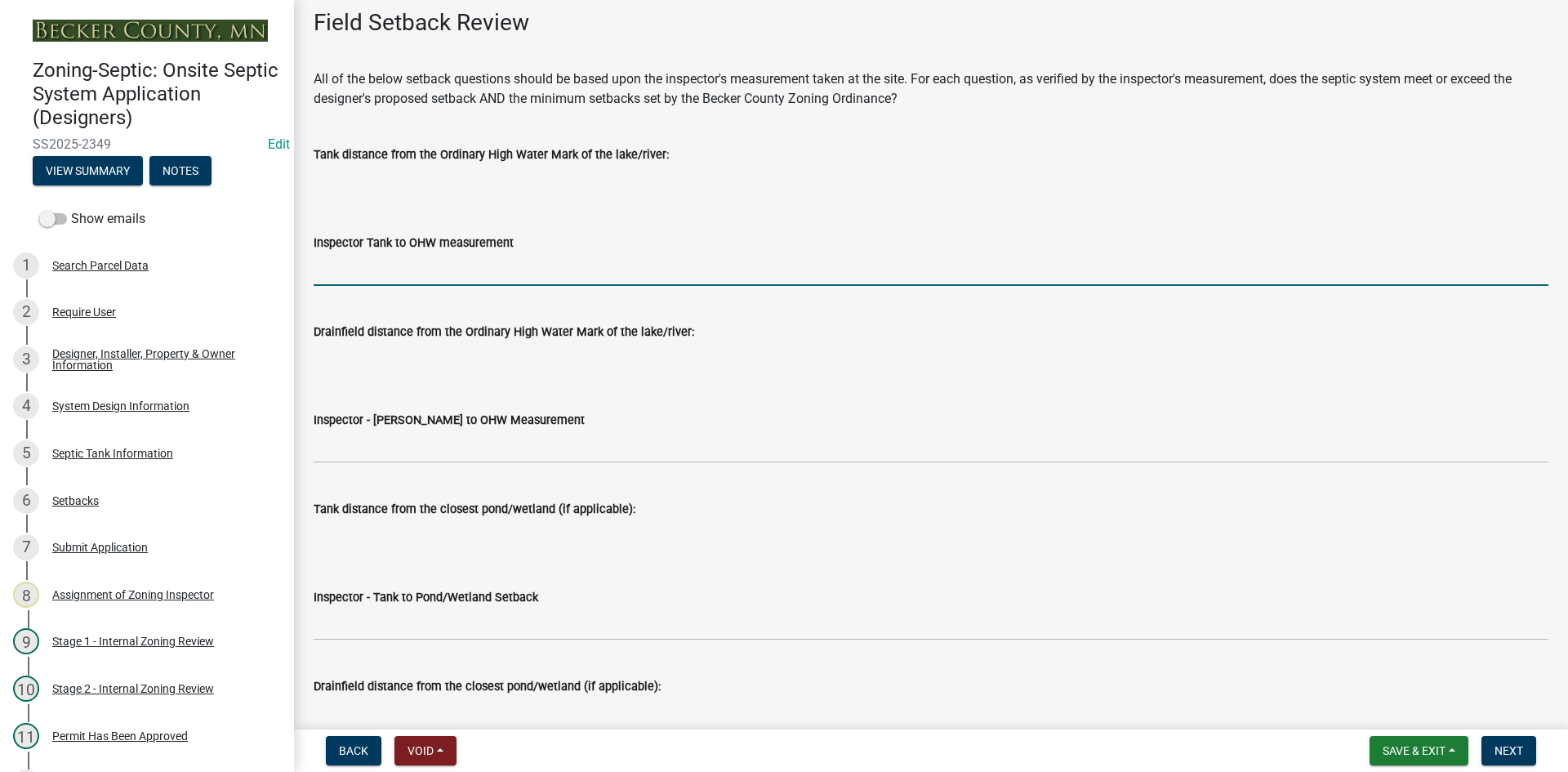
click at [386, 270] on input "Inspector Tank to OHW measurement" at bounding box center [931, 269] width 1235 height 33
type input "NA"
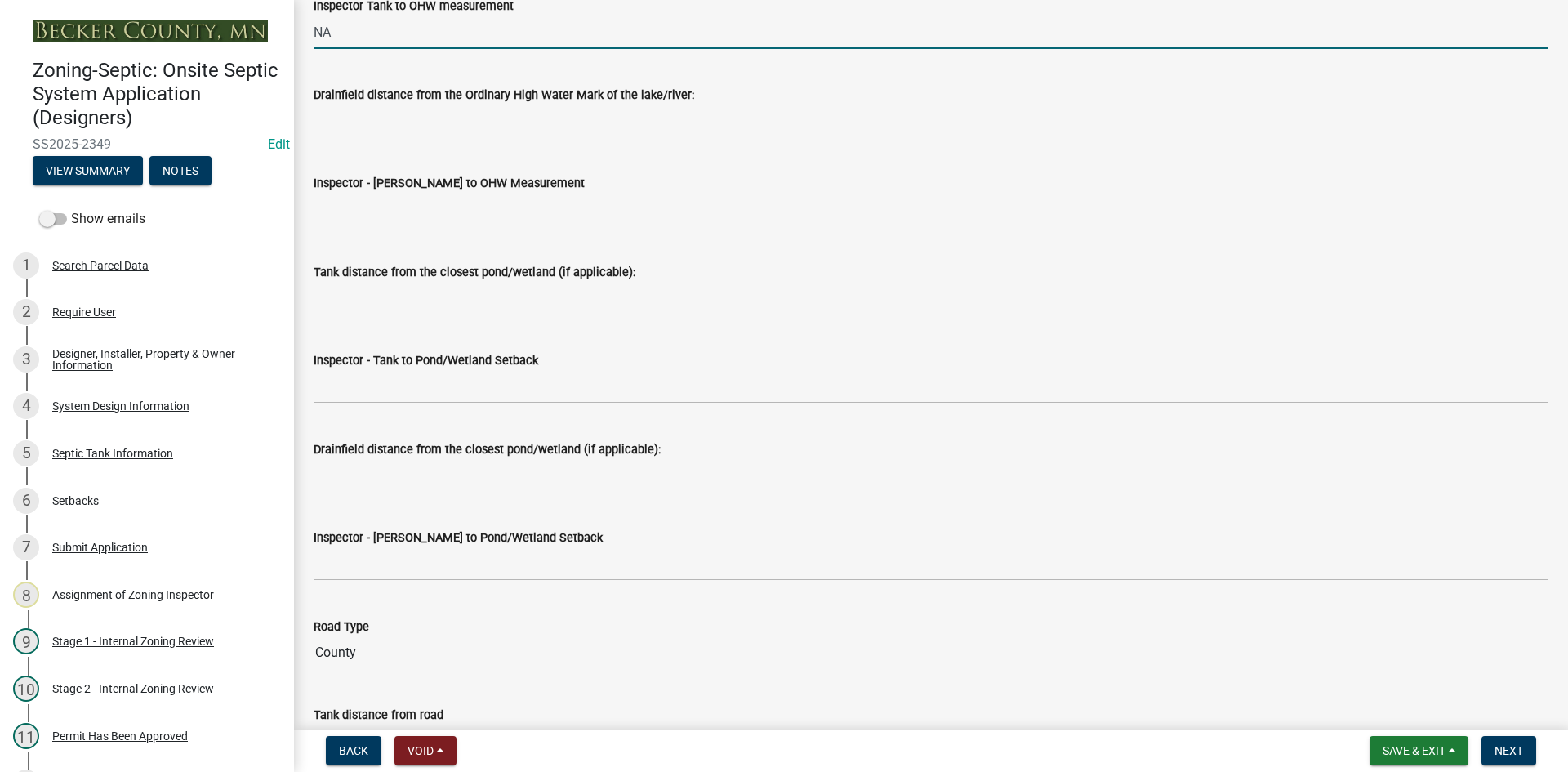
scroll to position [3919, 0]
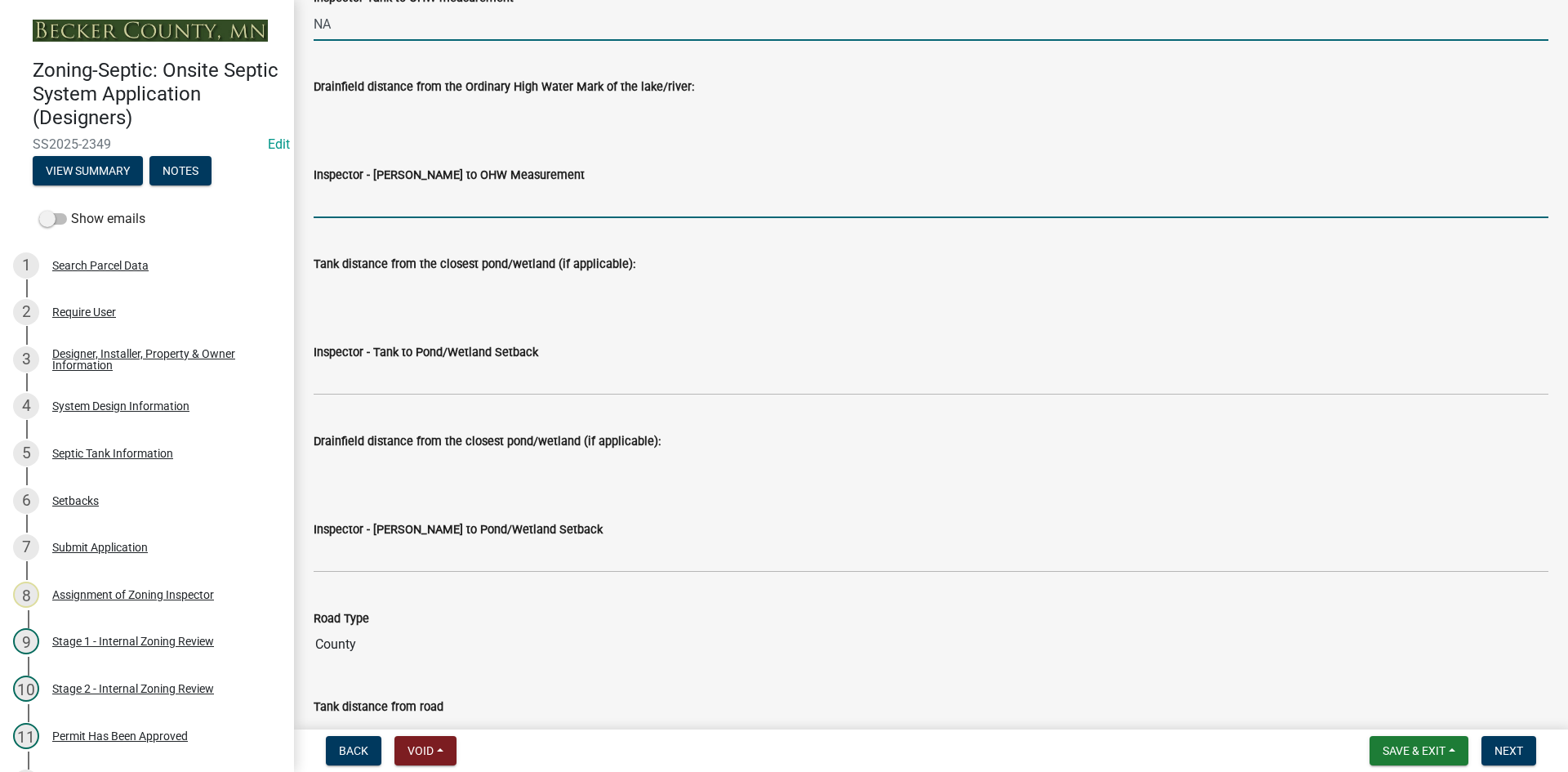
drag, startPoint x: 410, startPoint y: 208, endPoint x: 429, endPoint y: 217, distance: 21.0
click at [414, 208] on input "Inspector - Drainfield to OHW Measurement" at bounding box center [931, 201] width 1235 height 33
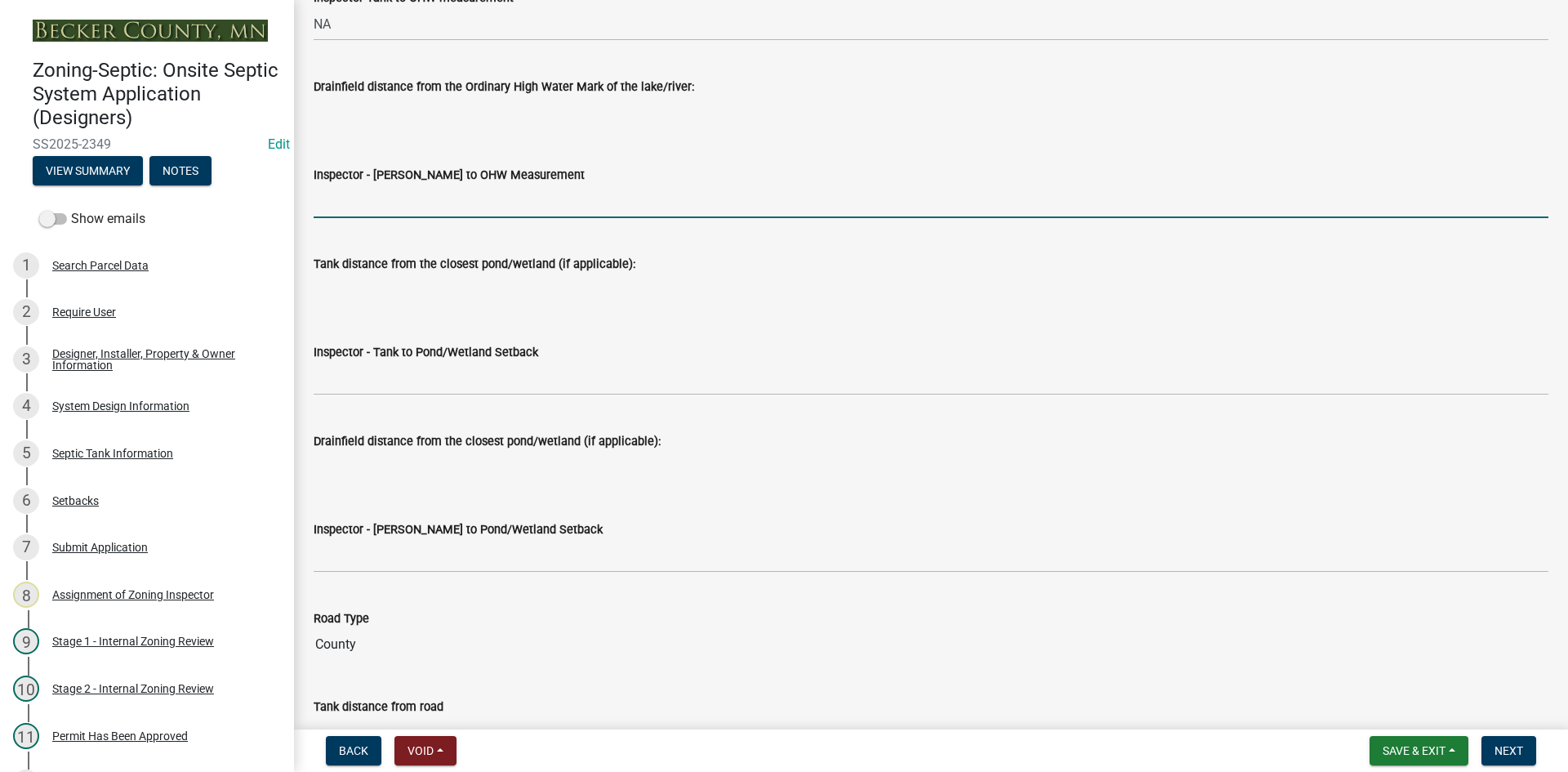
type input "NA"
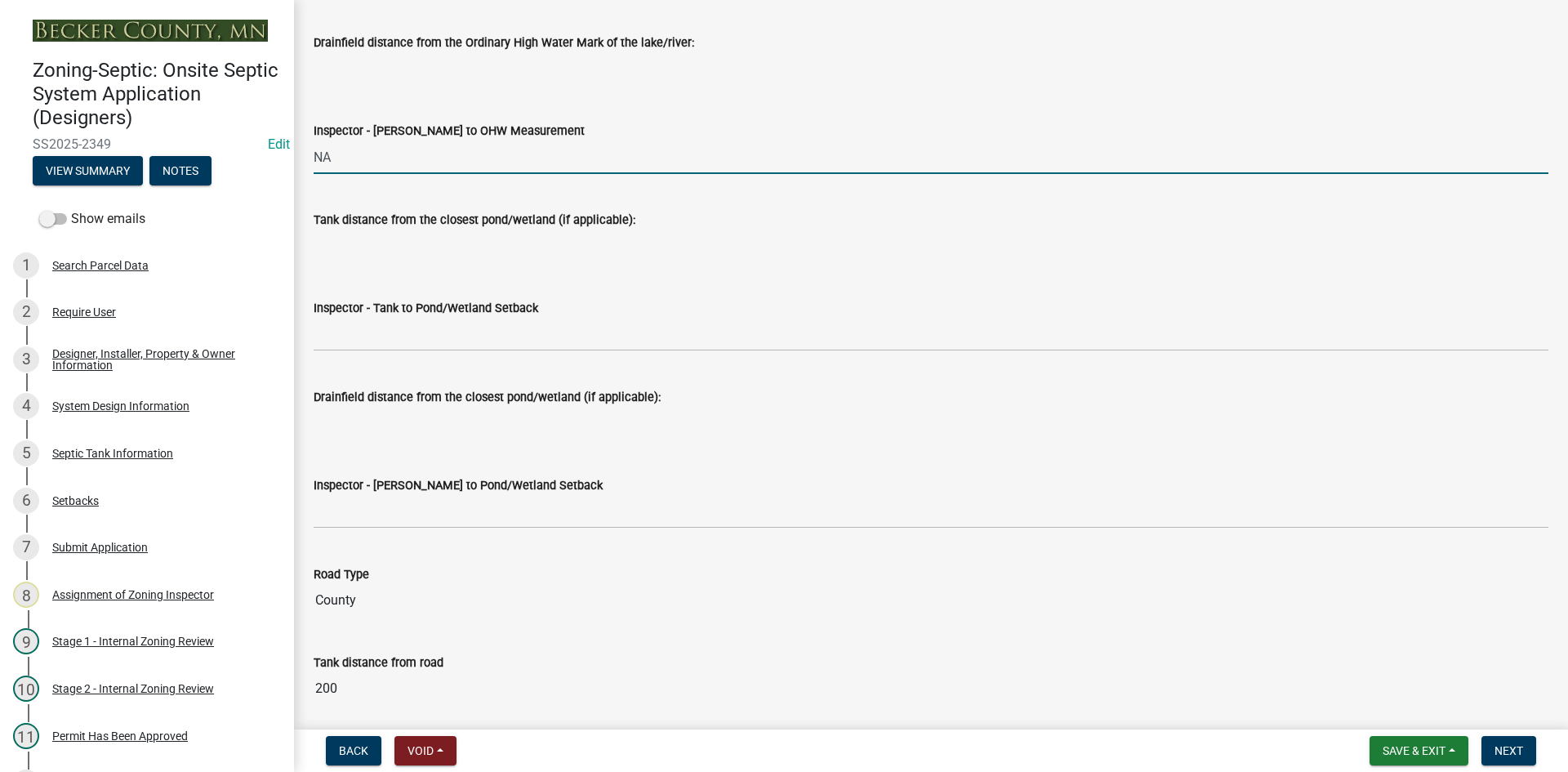
scroll to position [4001, 0]
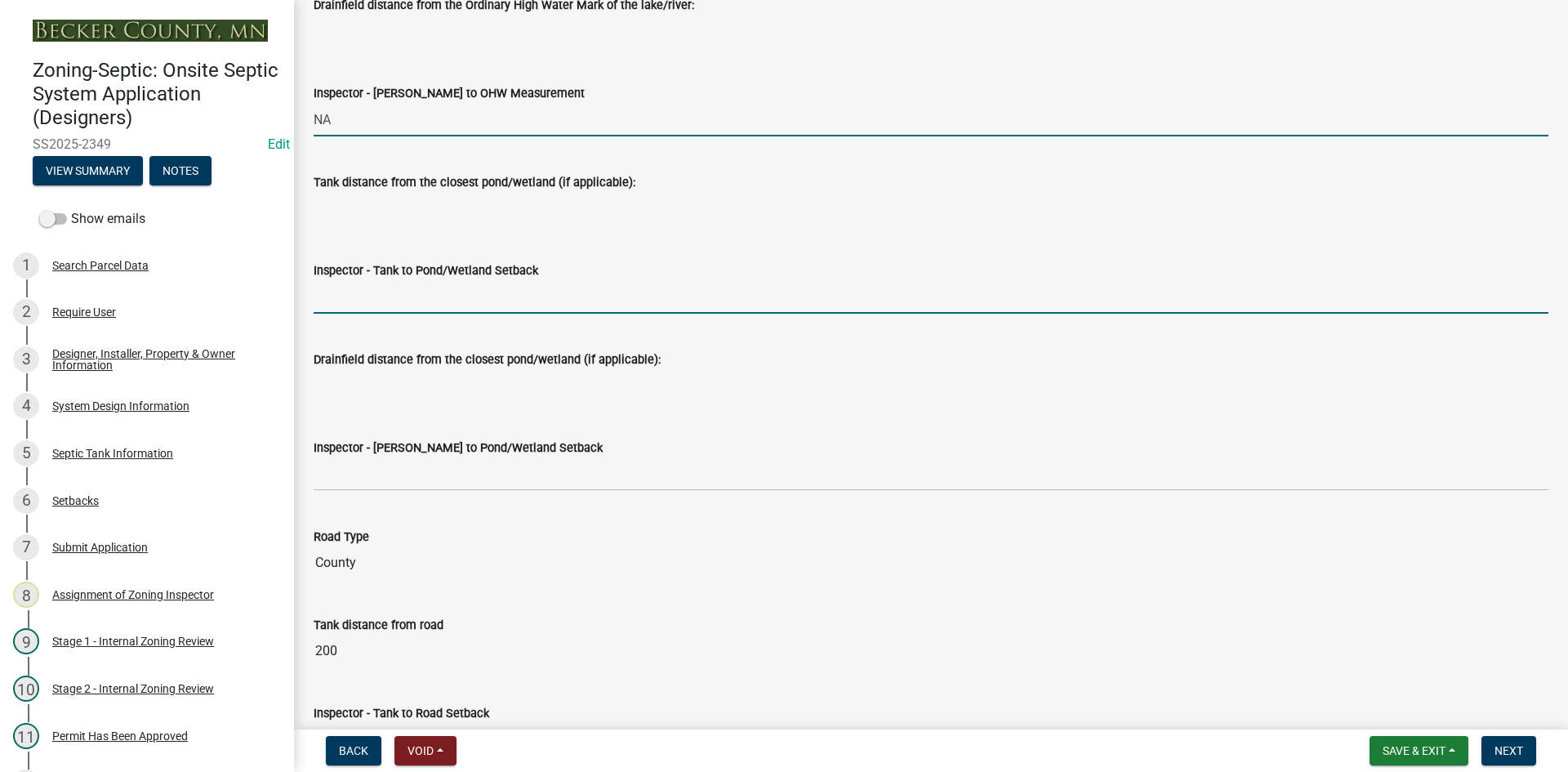
drag, startPoint x: 360, startPoint y: 296, endPoint x: 378, endPoint y: 306, distance: 20.6
click at [360, 296] on input "Inspector - Tank to Pond/Wetland Setback" at bounding box center [931, 297] width 1235 height 33
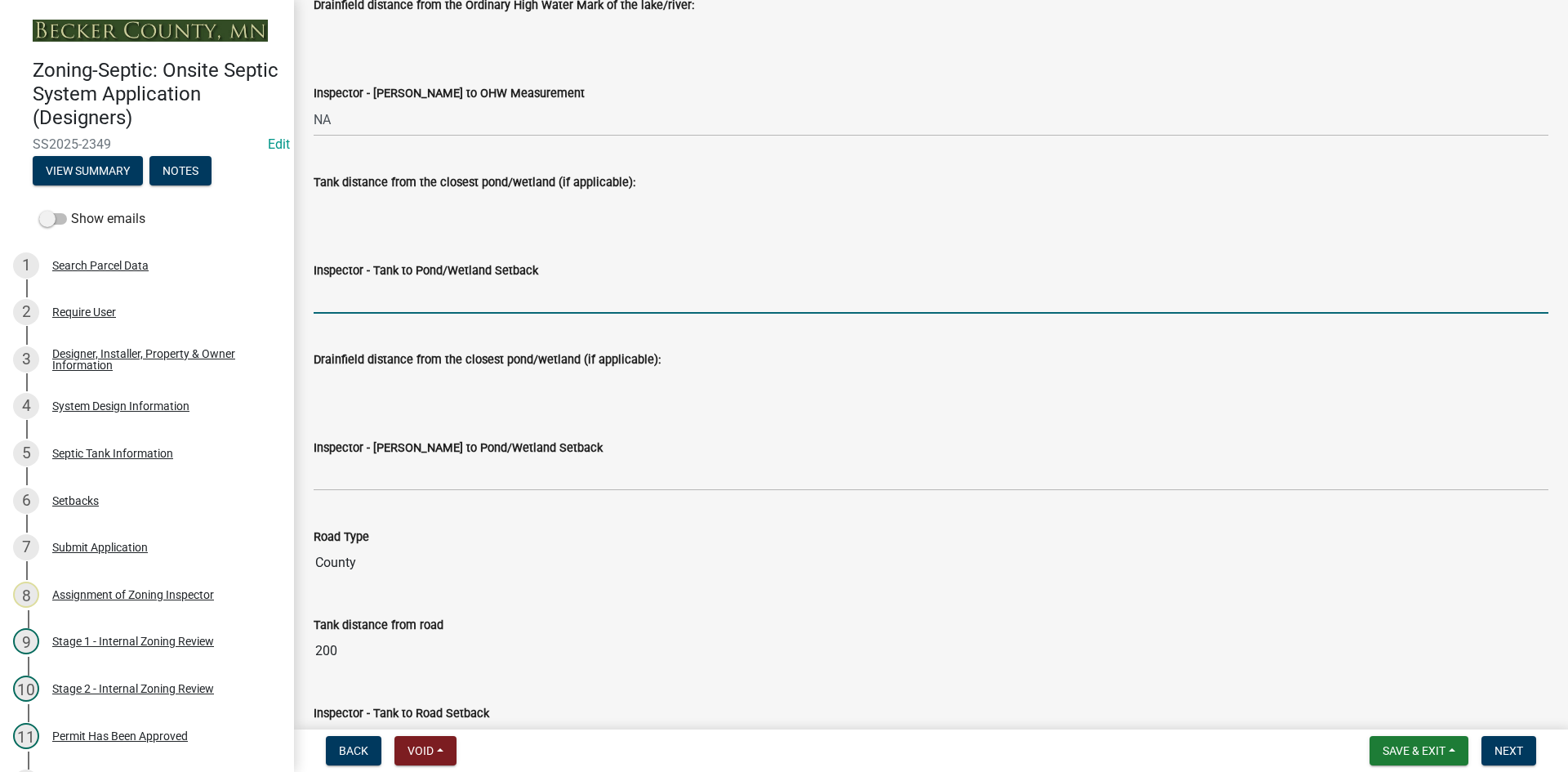
type input "NA"
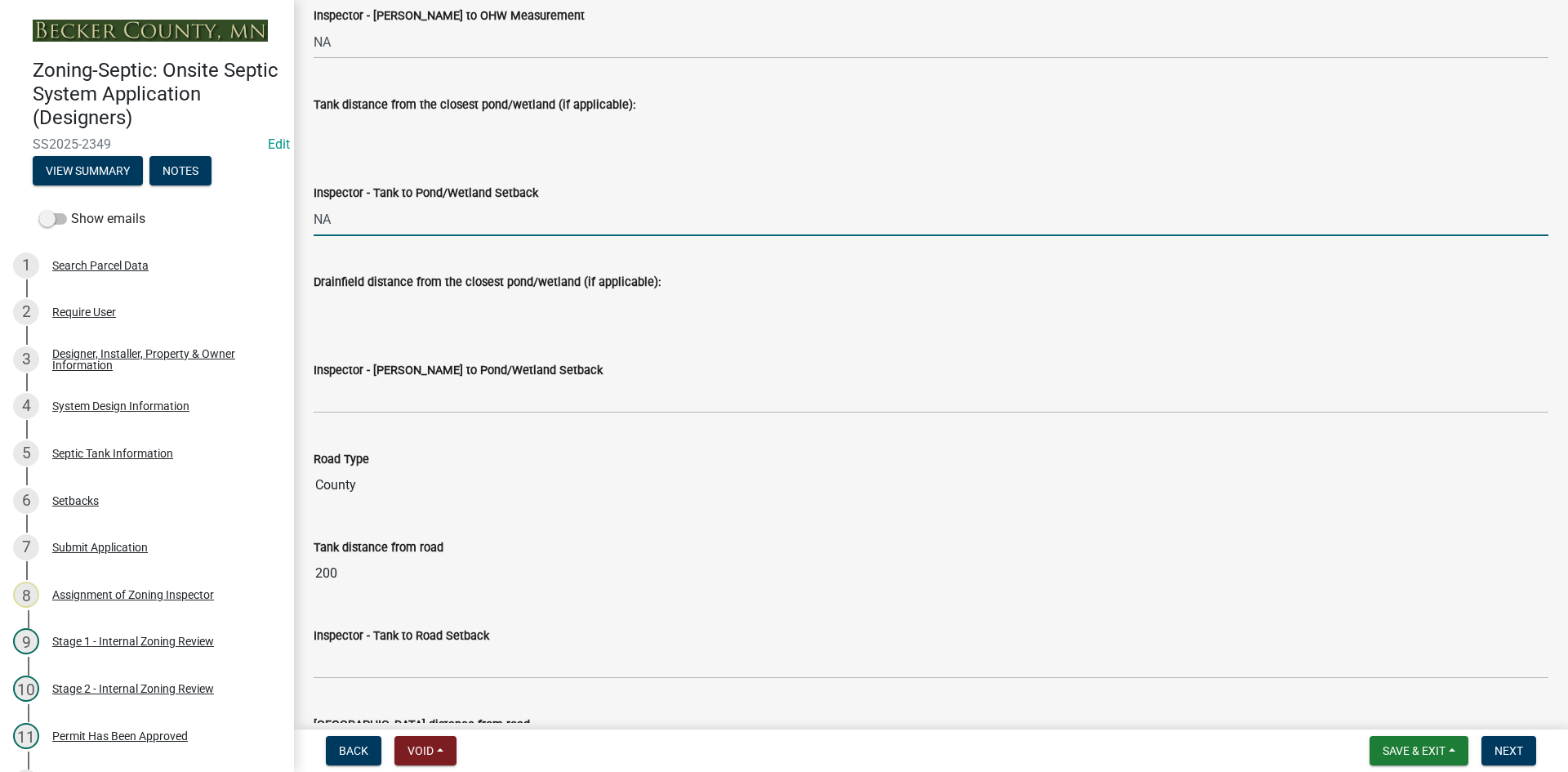
scroll to position [4246, 0]
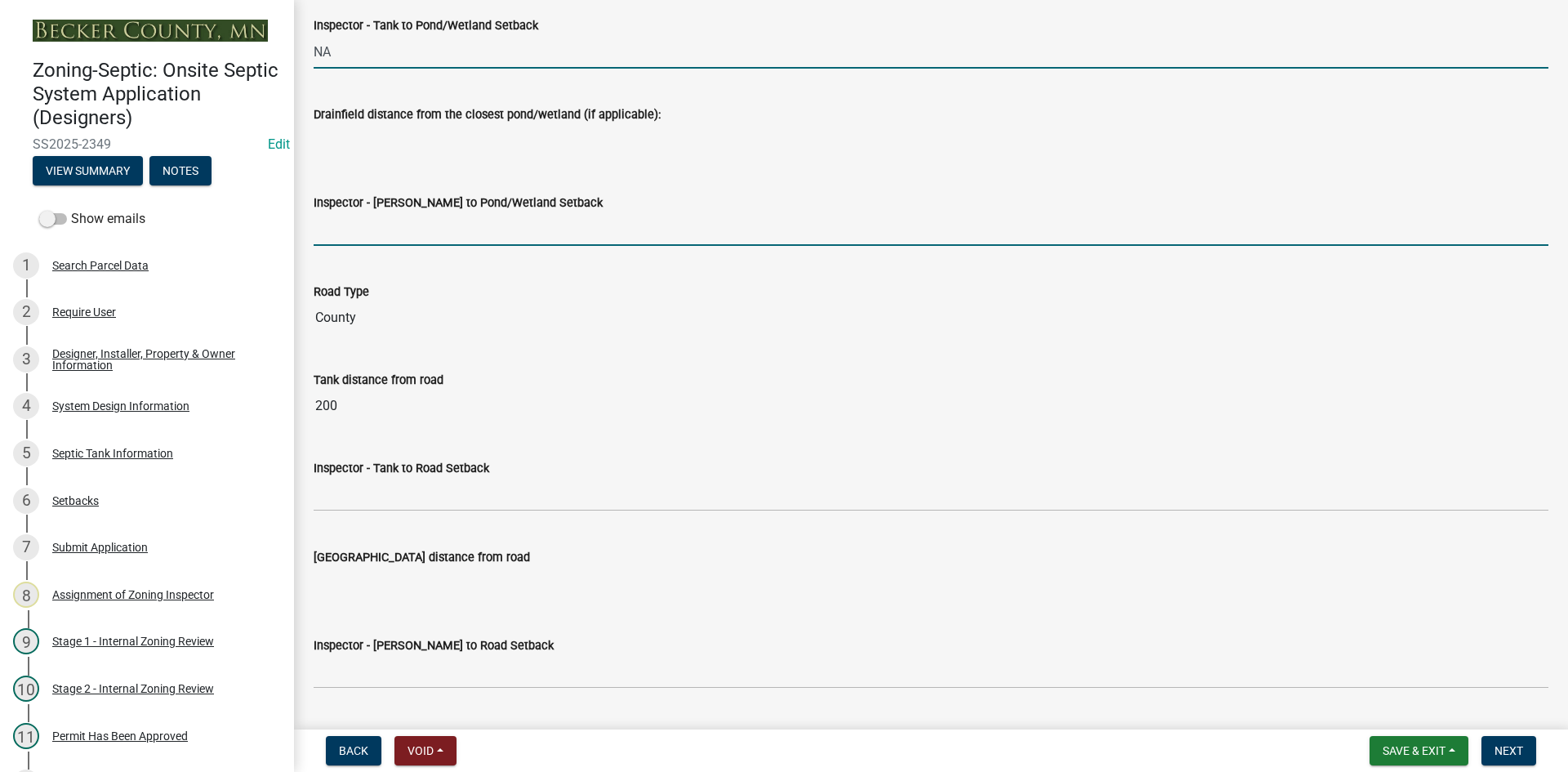
click at [387, 239] on input "Inspector - Drainfield to Pond/Wetland Setback" at bounding box center [931, 229] width 1235 height 33
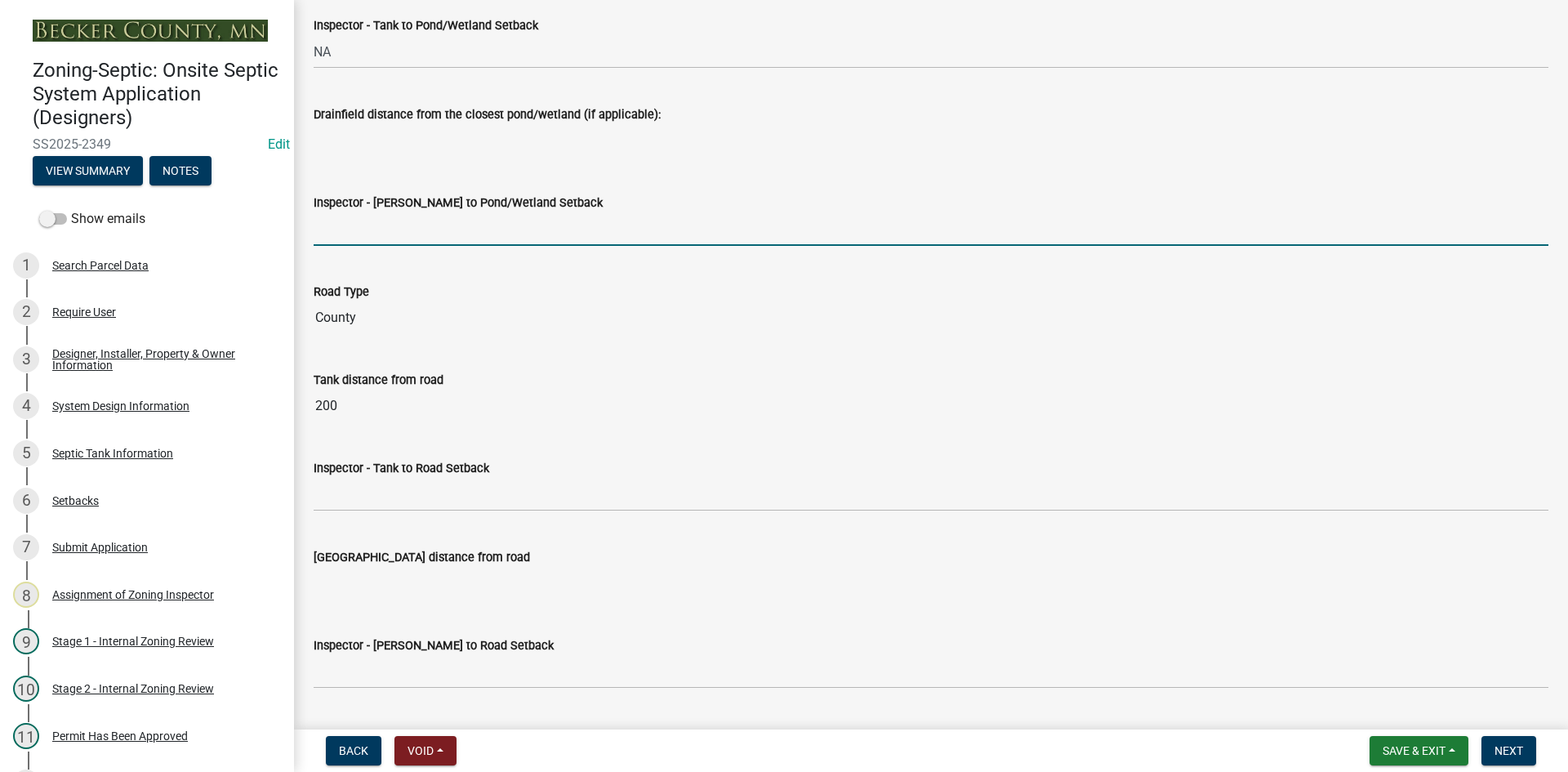
type input "NA"
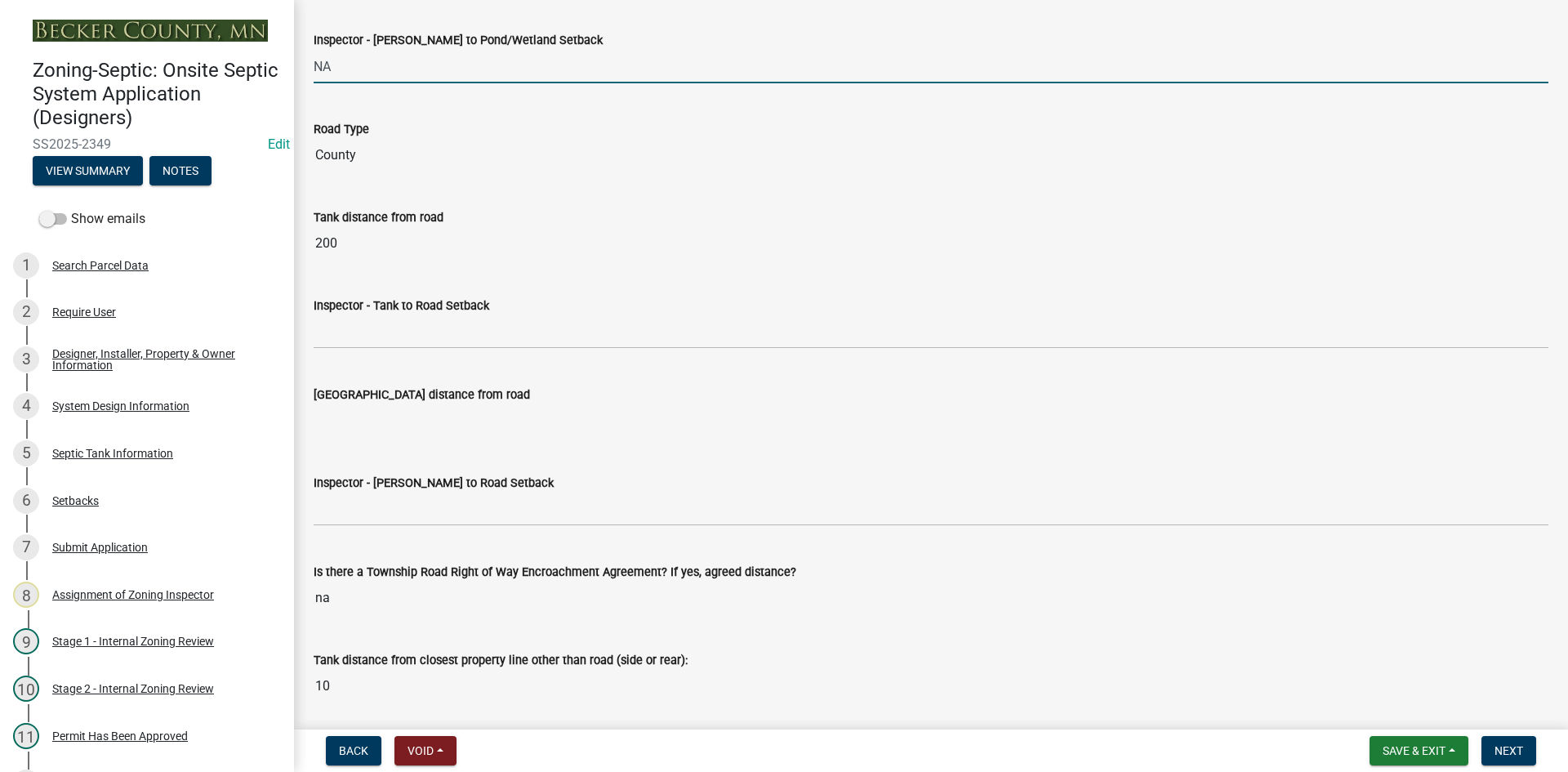
scroll to position [4409, 0]
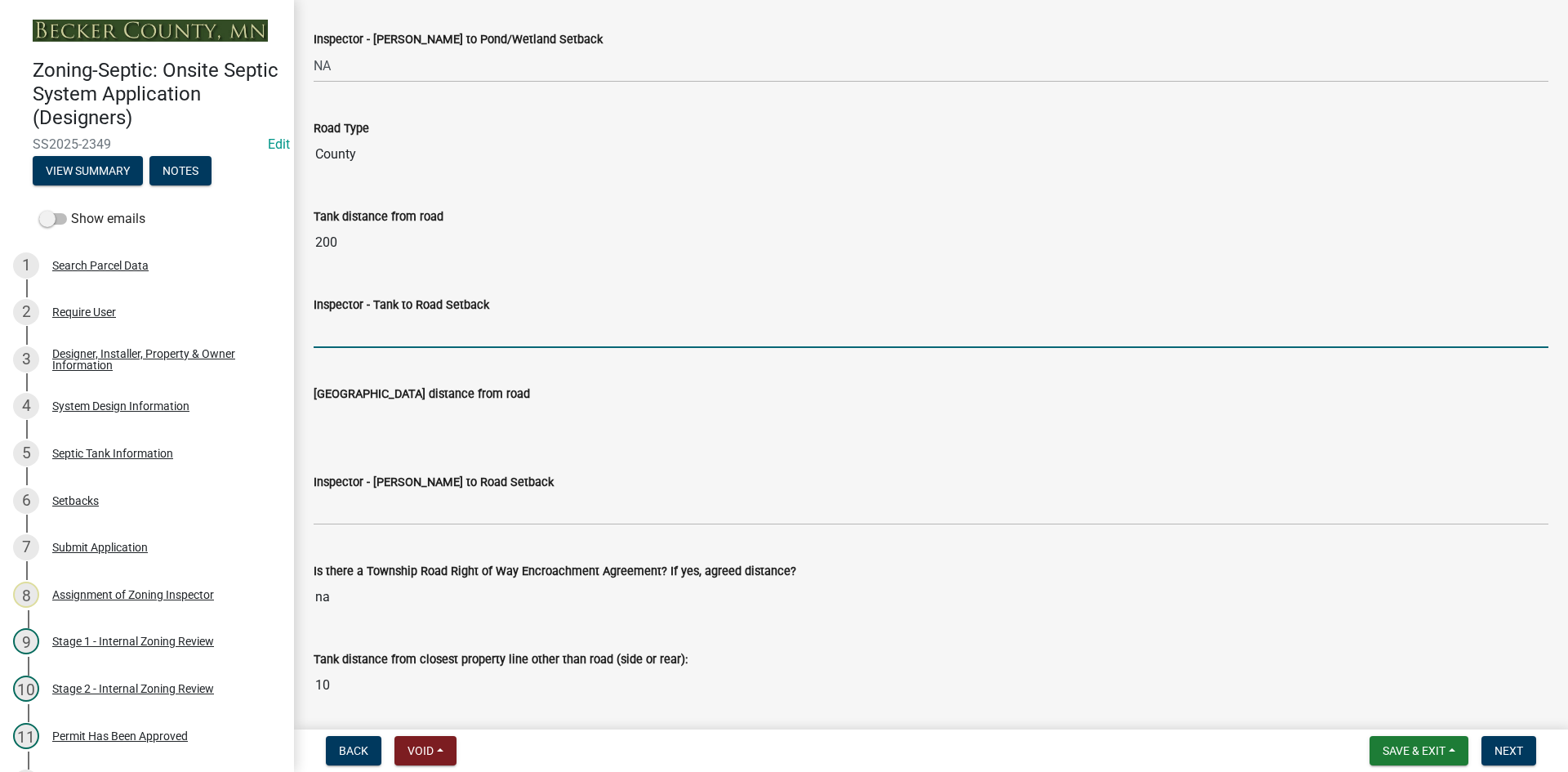
click at [378, 325] on input "Inspector - Tank to Road Setback" at bounding box center [931, 331] width 1235 height 33
type input "10+"
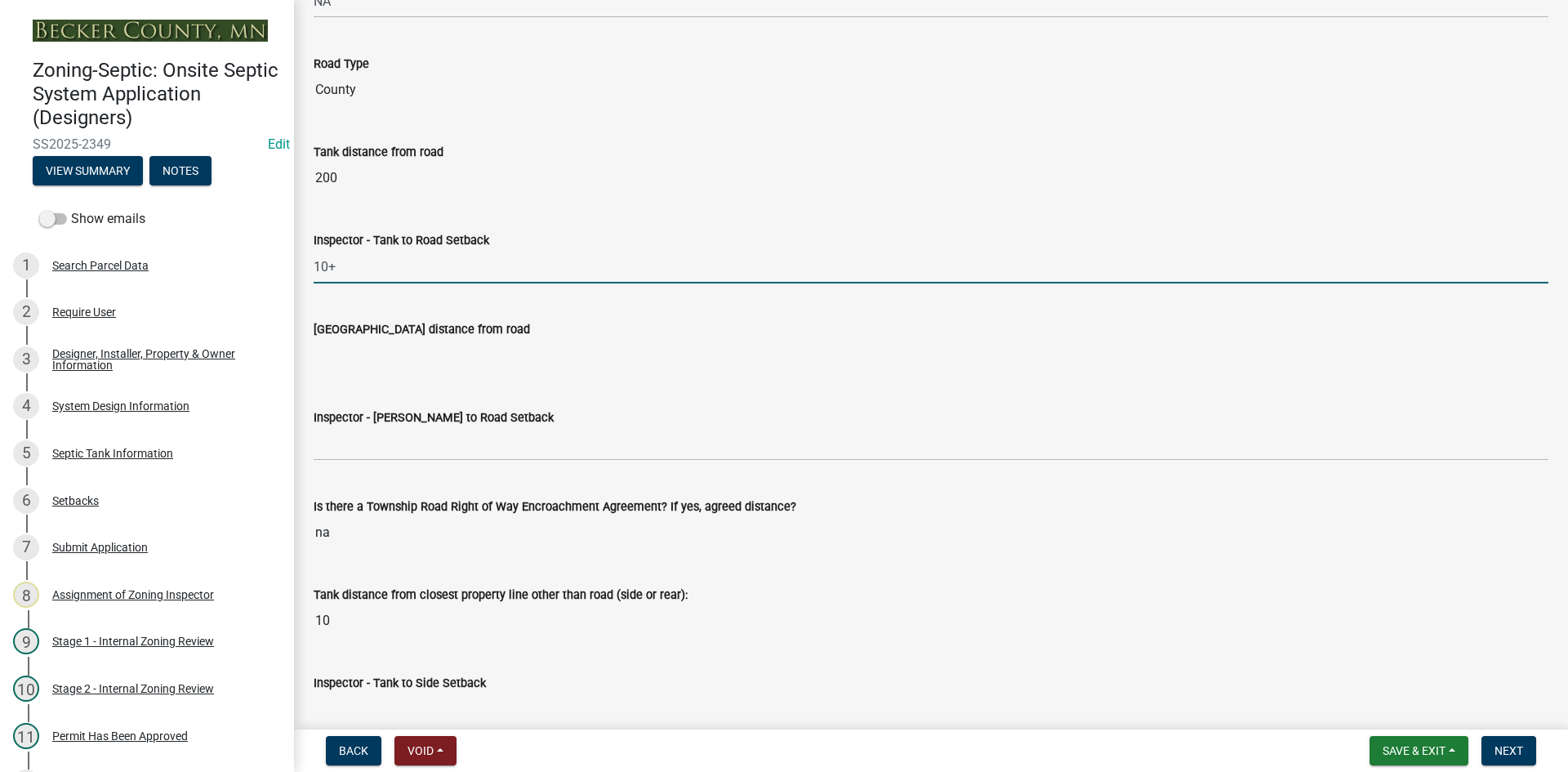
scroll to position [4573, 0]
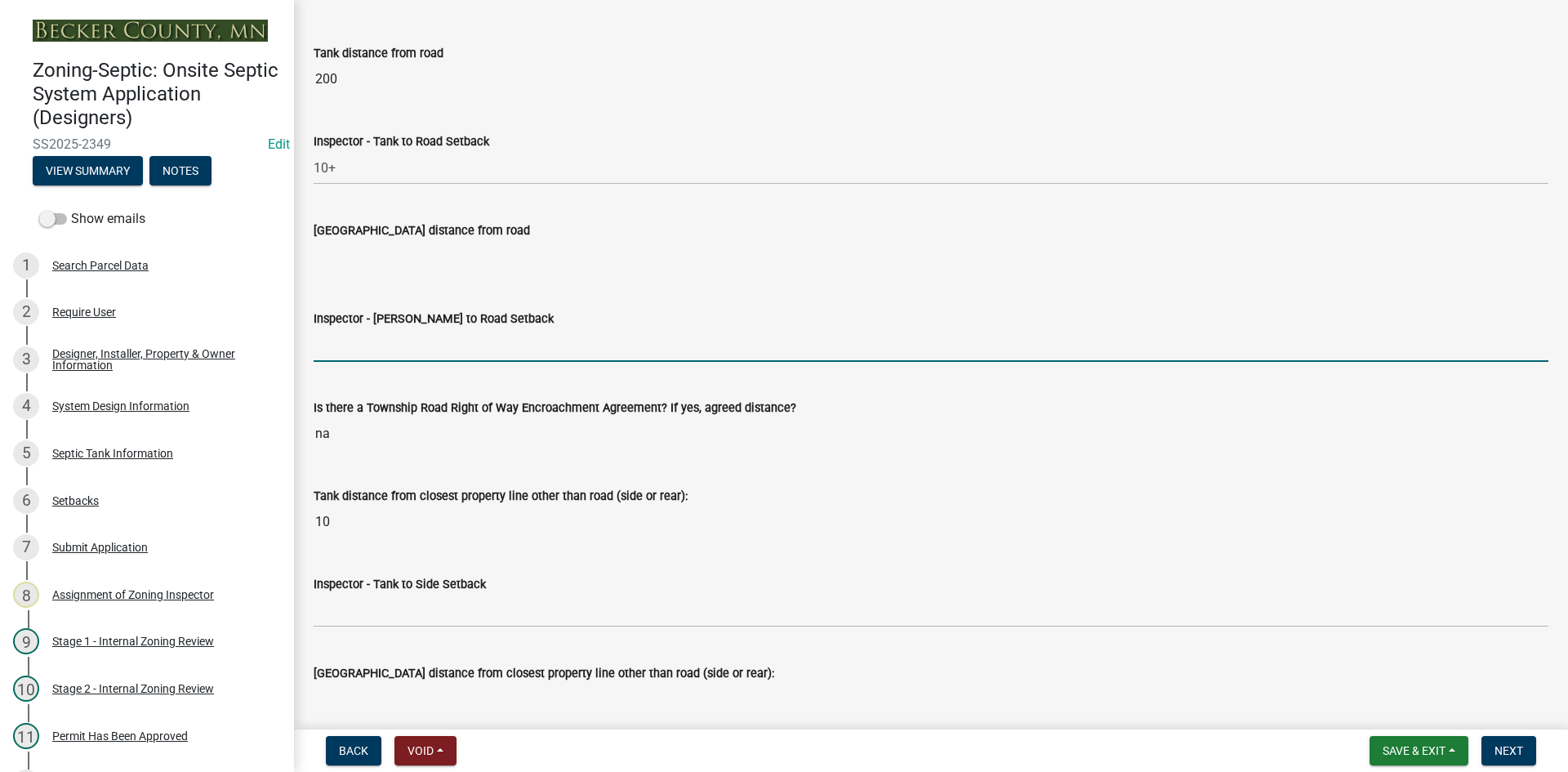
click at [391, 336] on input "Inspector - Drainfield to Road Setback" at bounding box center [931, 345] width 1235 height 33
type input "NA"
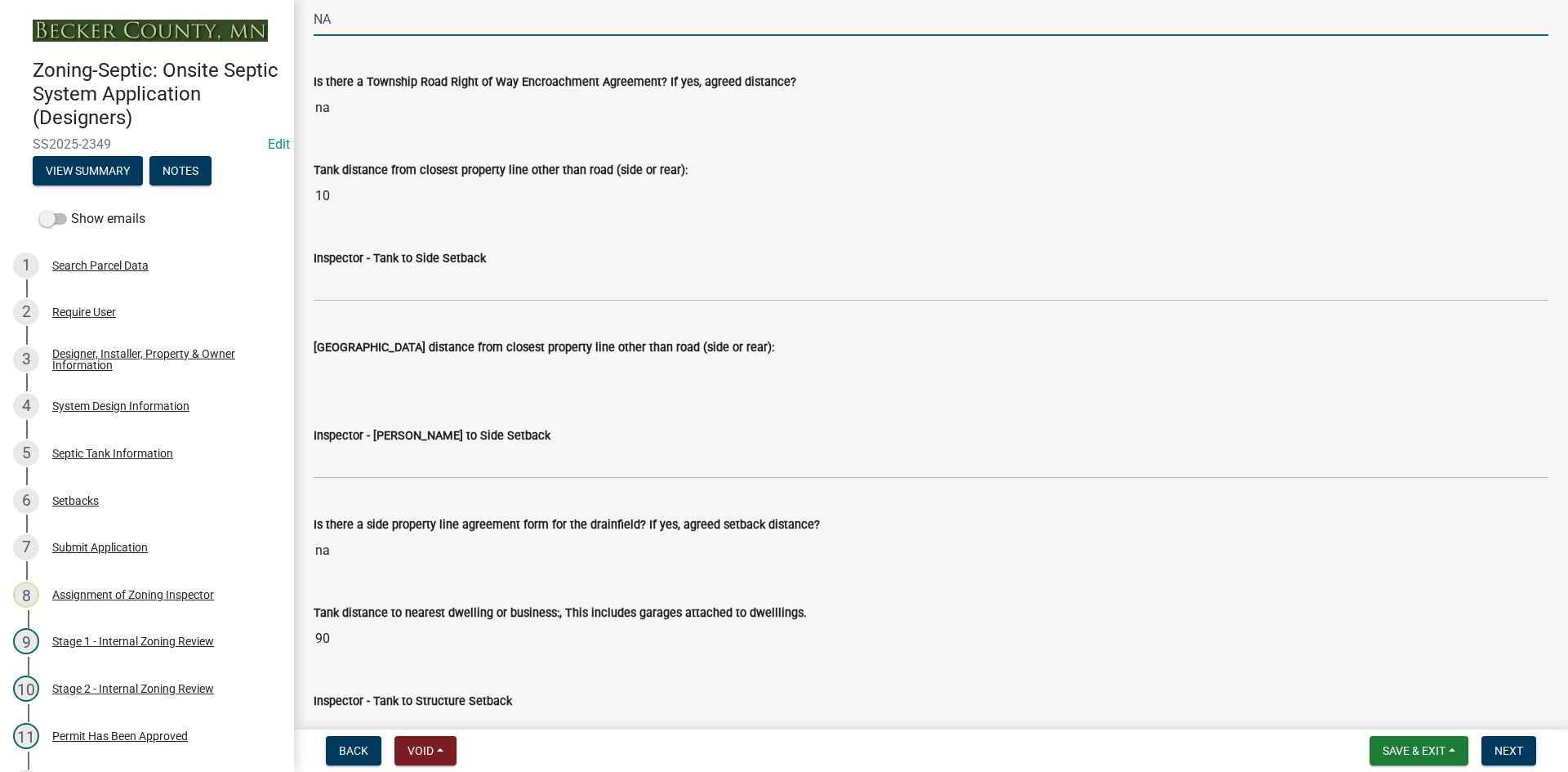
scroll to position [4899, 0]
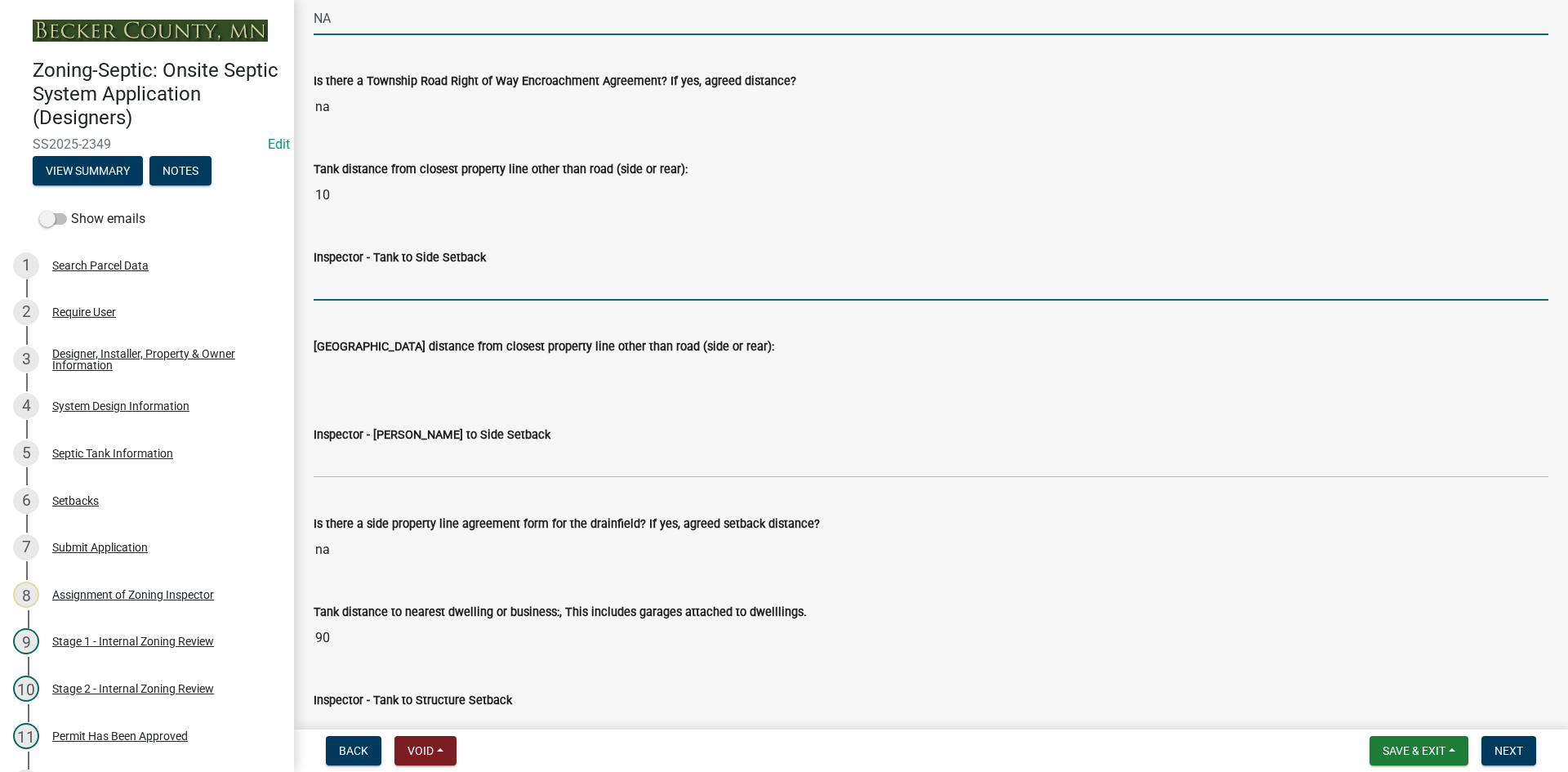
click at [360, 291] on input "Inspector - Tank to Side Setback" at bounding box center [931, 283] width 1235 height 33
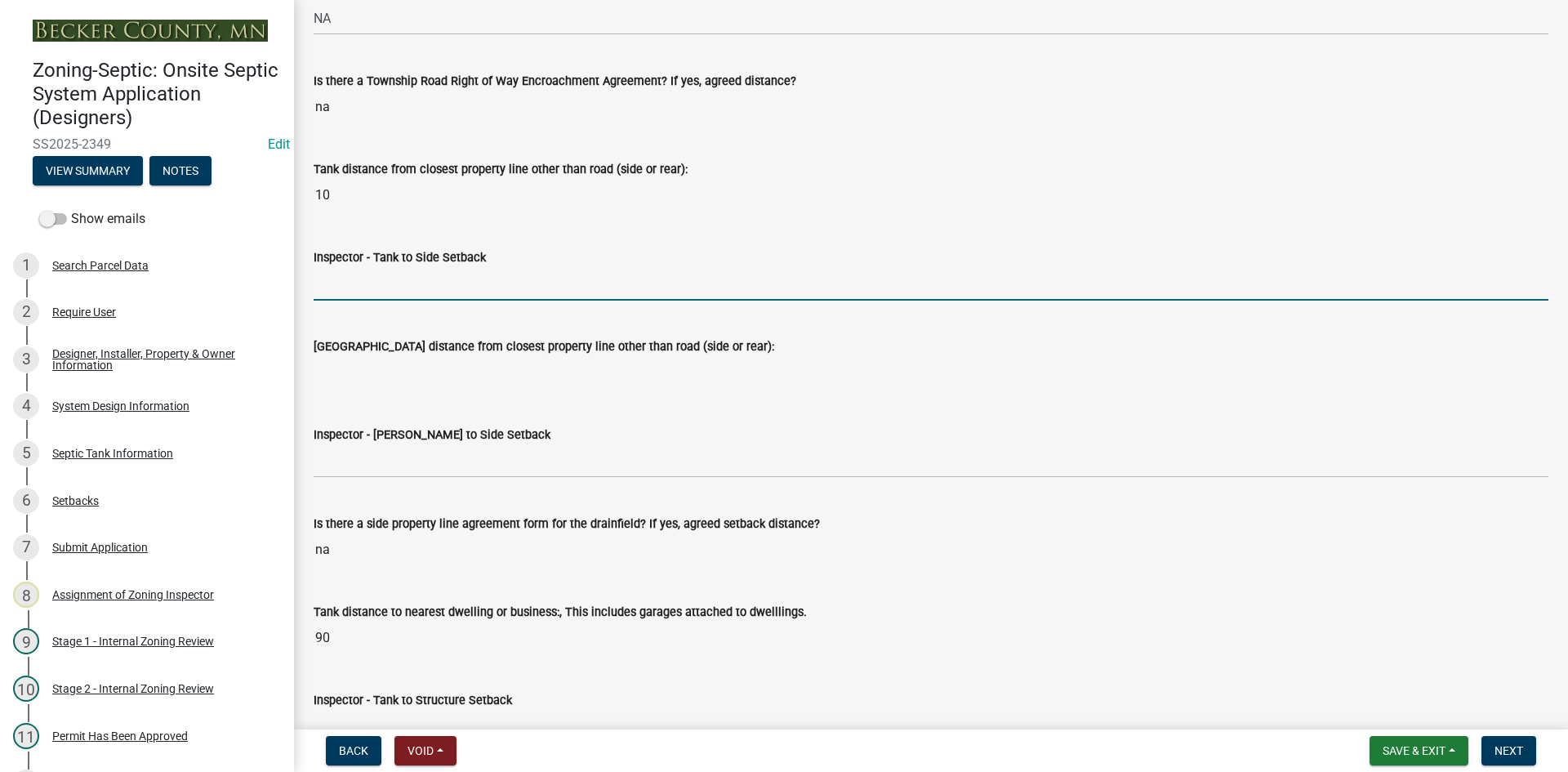
type input "10"
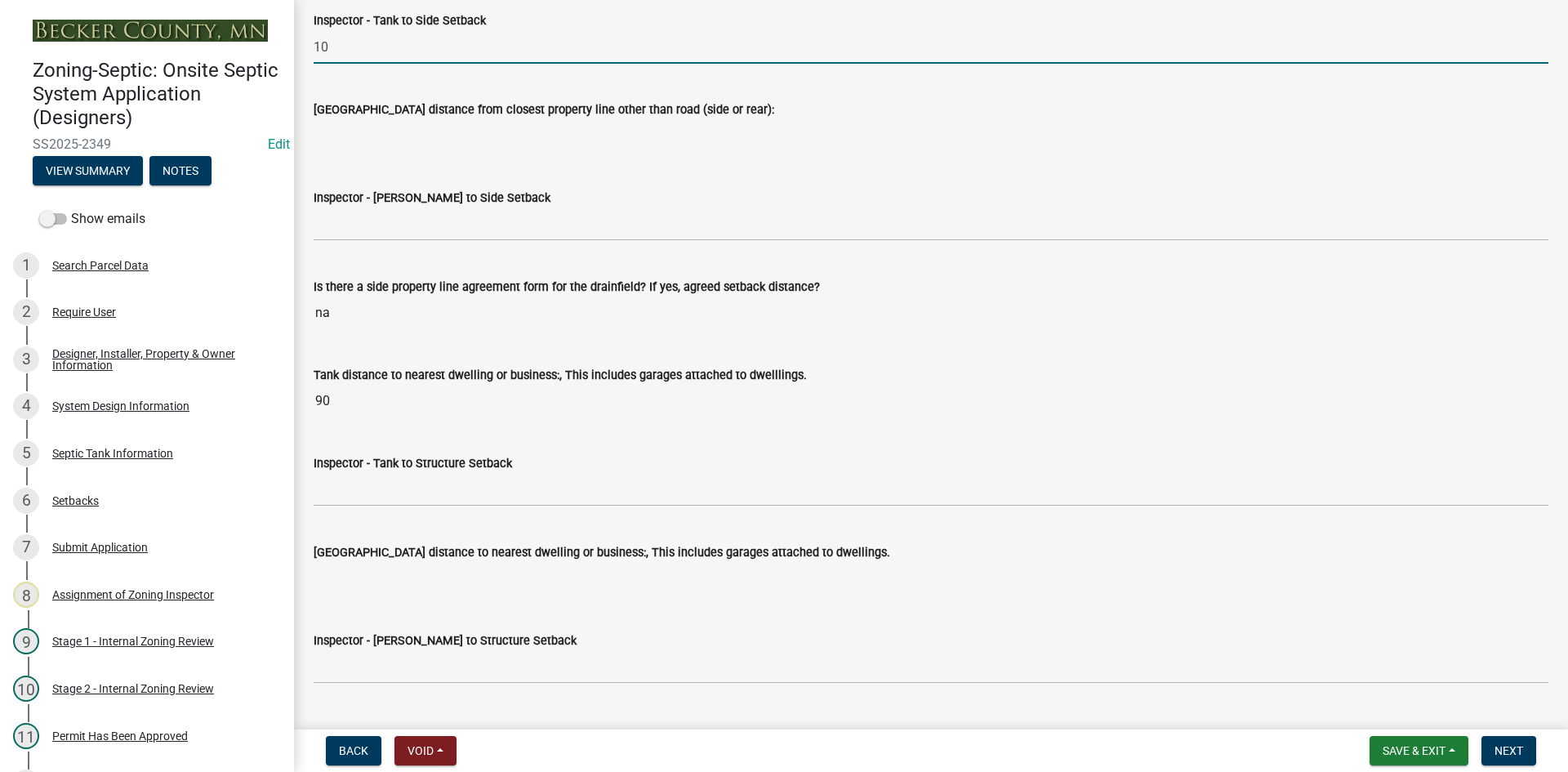
scroll to position [5144, 0]
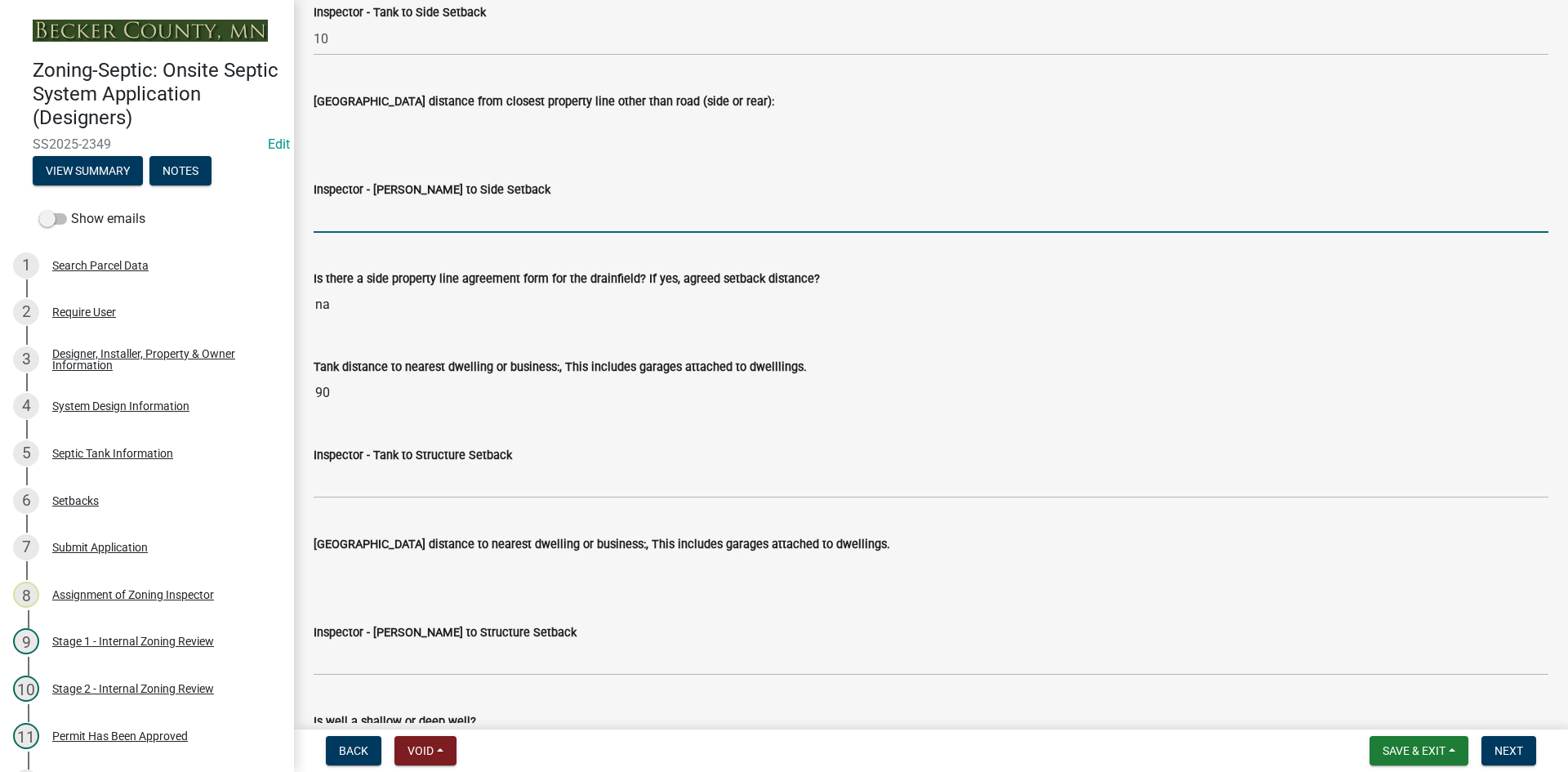
click at [357, 211] on input "Inspector - Drainfield to Side Setback" at bounding box center [931, 216] width 1235 height 33
type input "NA"
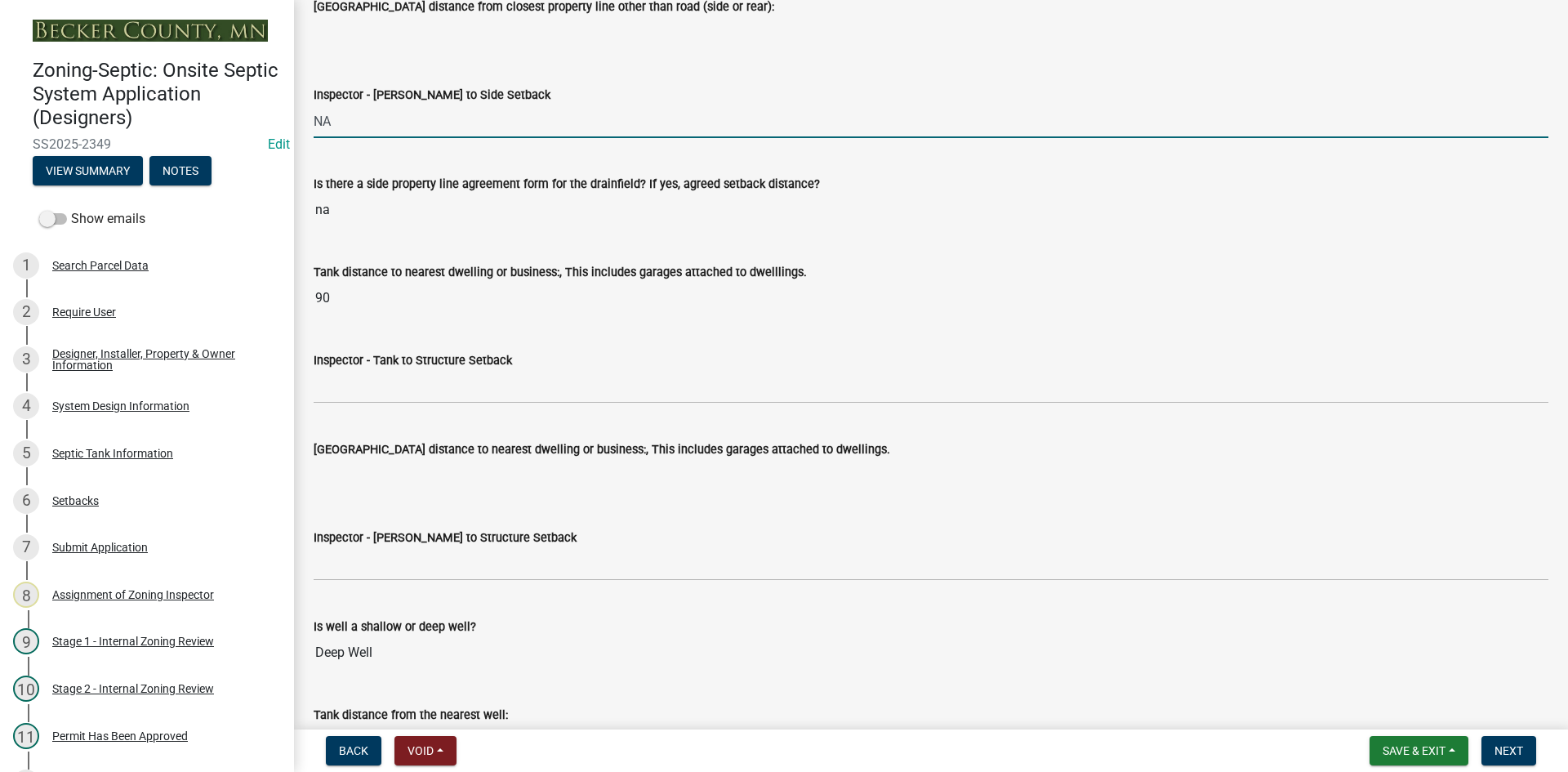
scroll to position [5389, 0]
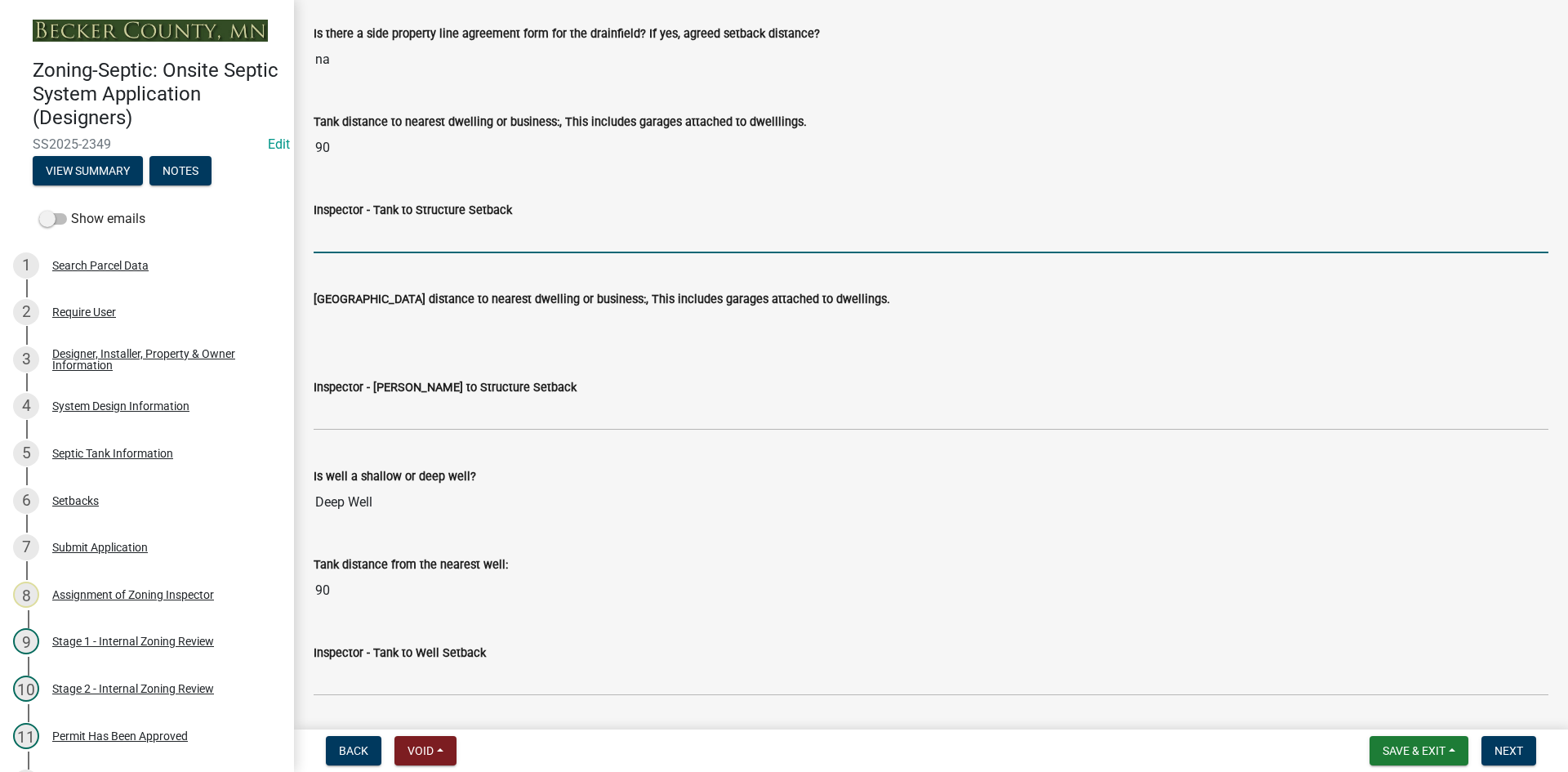
click at [359, 233] on input "Inspector - Tank to Structure Setback" at bounding box center [931, 236] width 1235 height 33
type input "10"
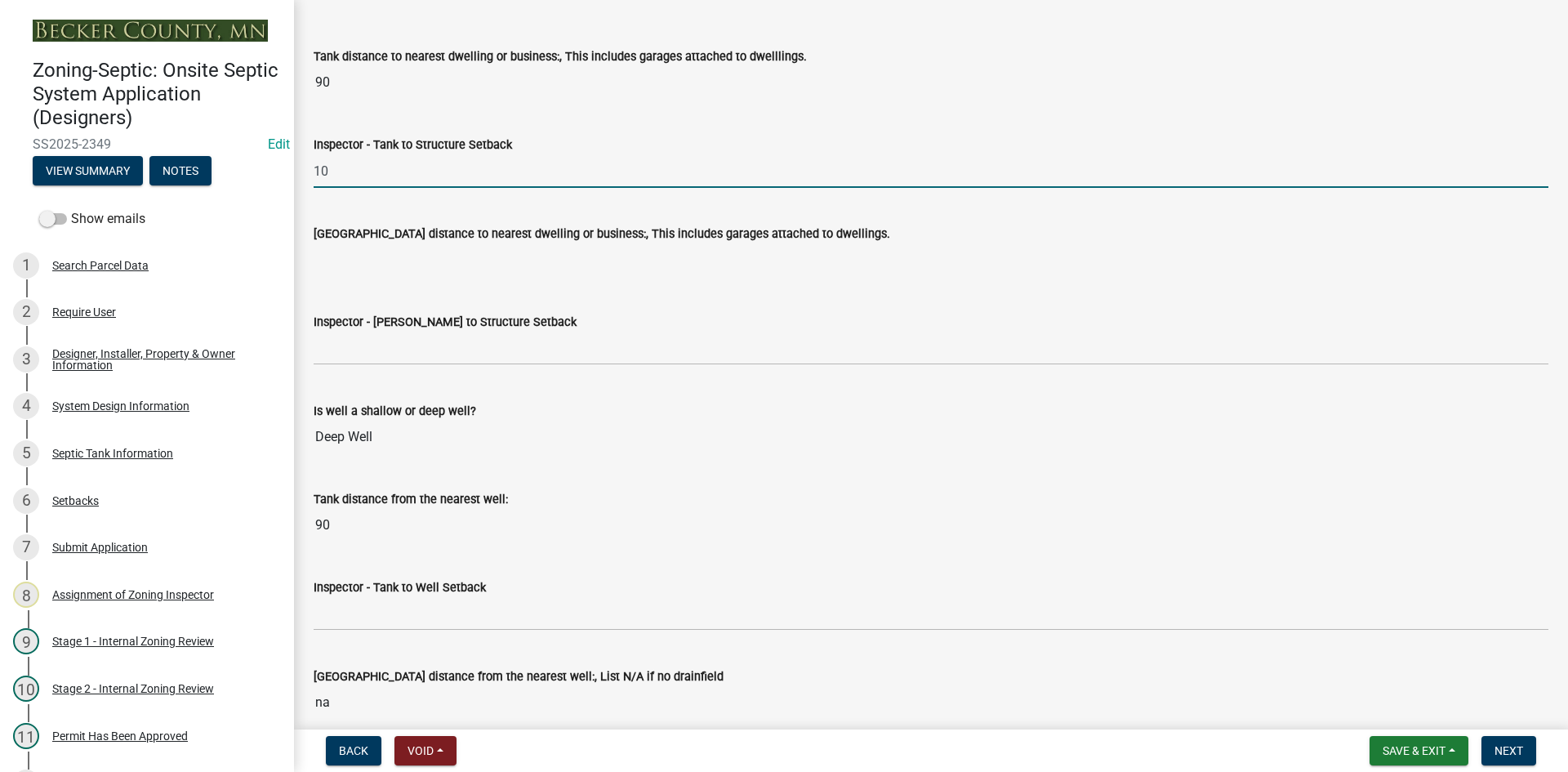
scroll to position [5552, 0]
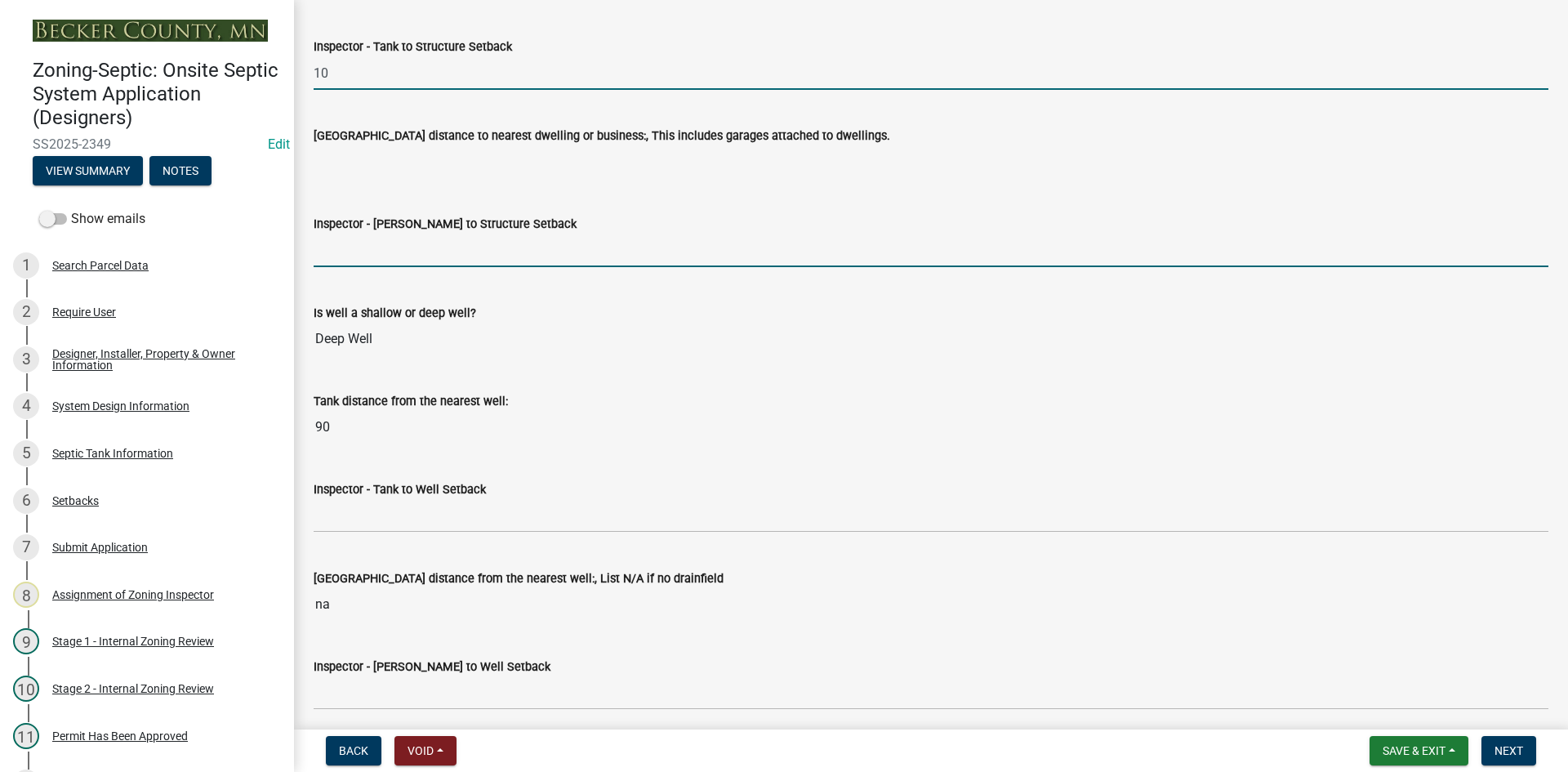
drag, startPoint x: 374, startPoint y: 250, endPoint x: 410, endPoint y: 258, distance: 36.9
click at [377, 247] on input "Inspector - Drainfield to Structure Setback" at bounding box center [931, 250] width 1235 height 33
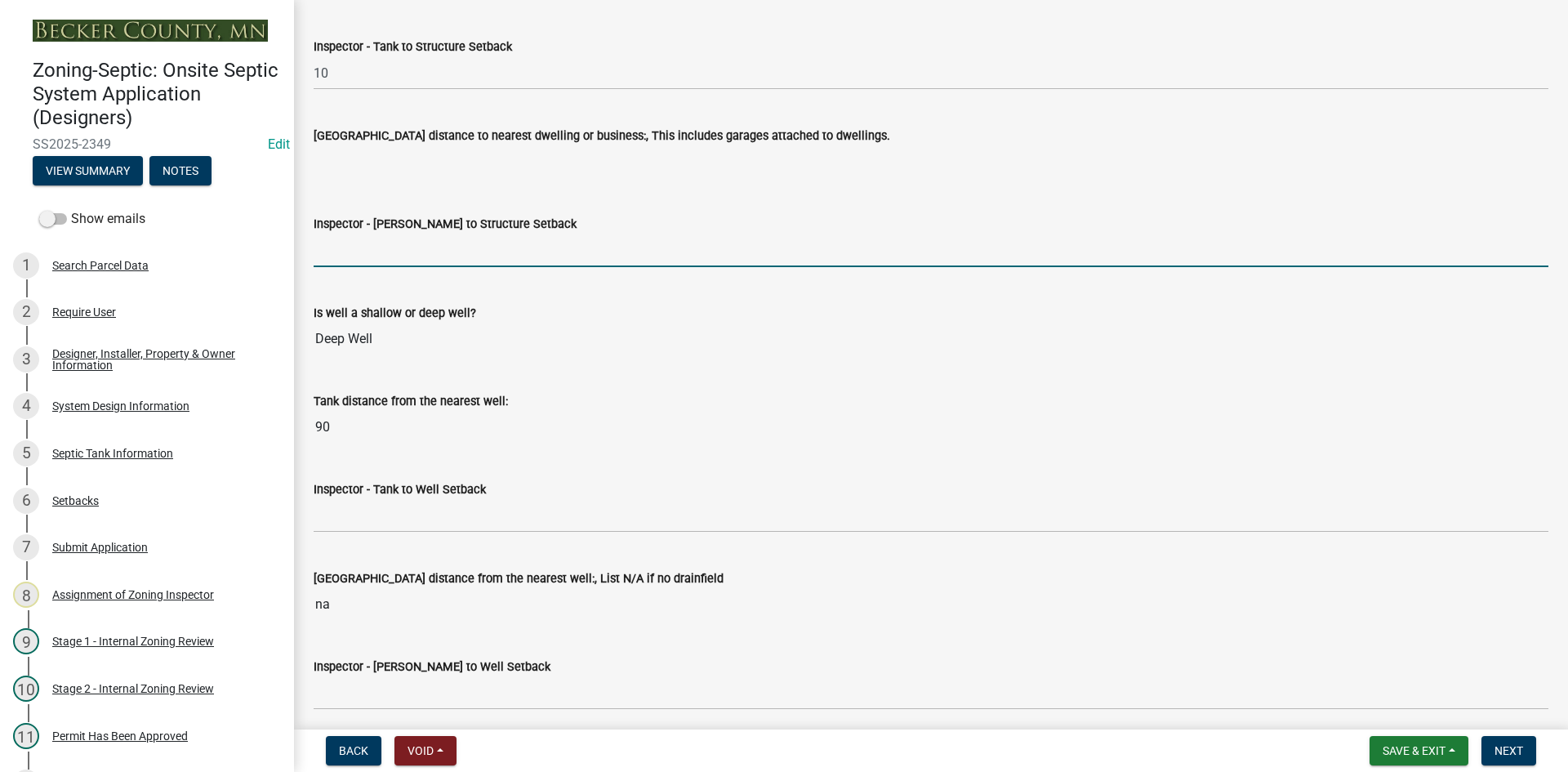
type input "NA"
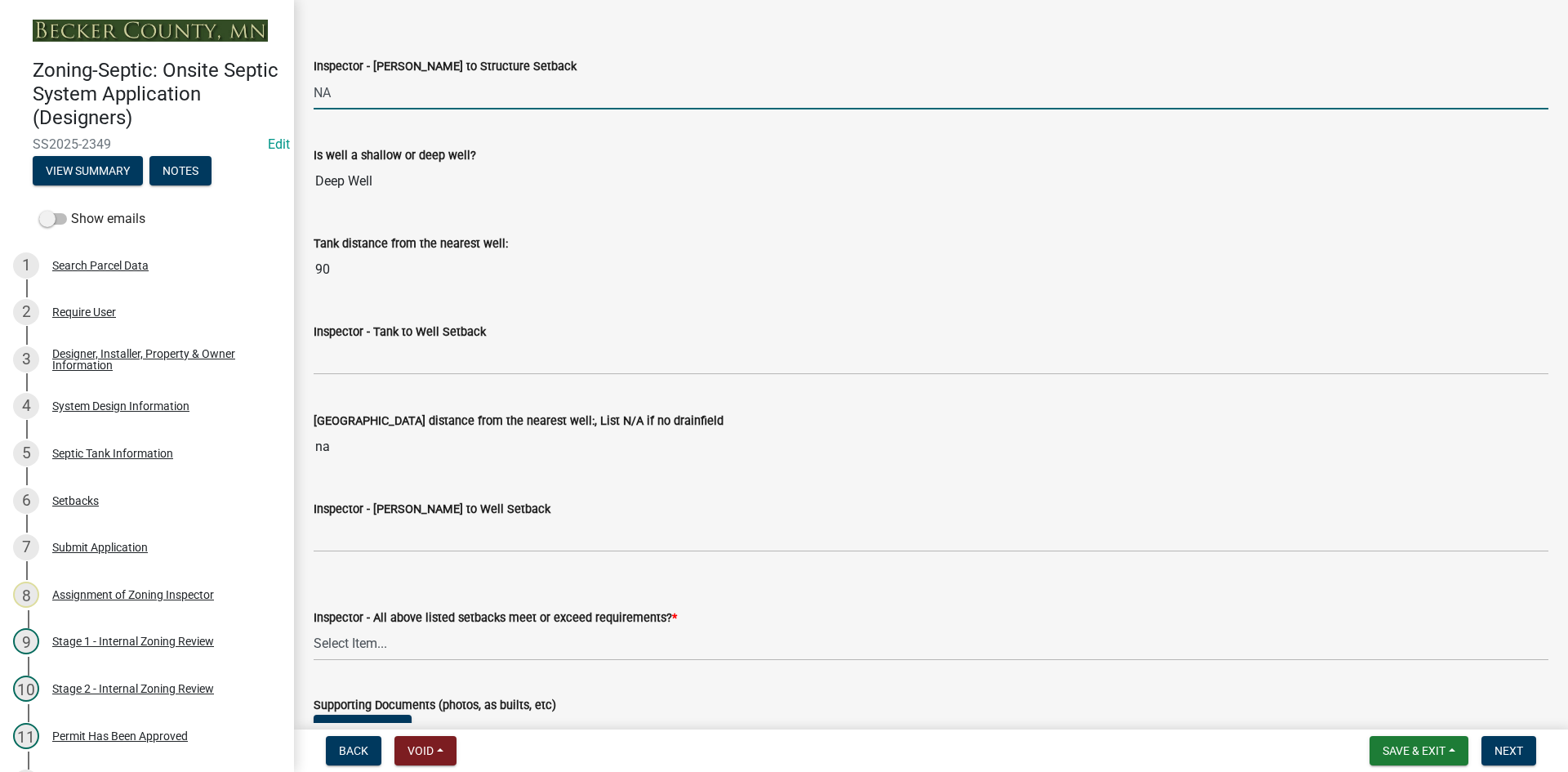
scroll to position [5715, 0]
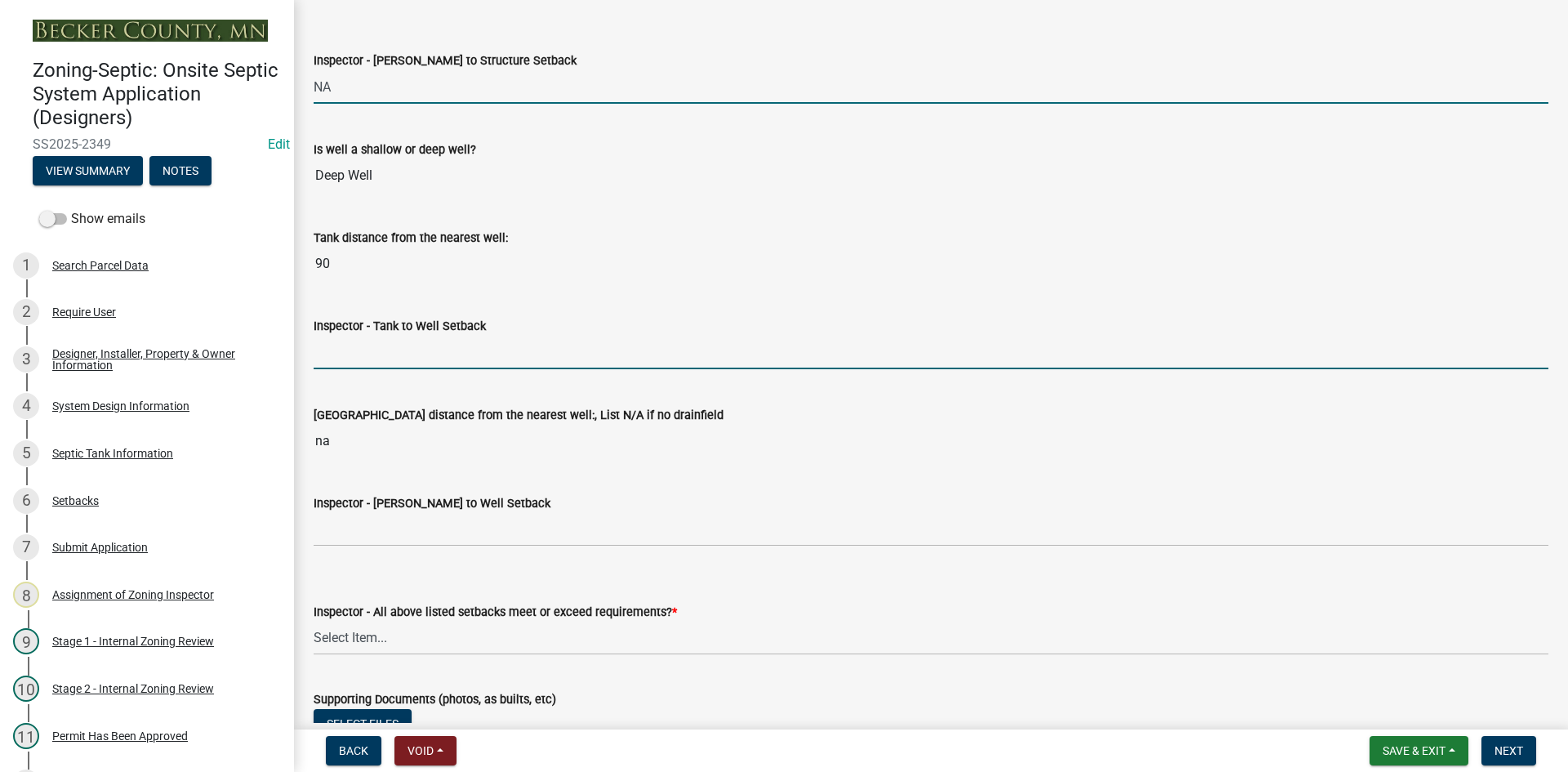
drag, startPoint x: 376, startPoint y: 348, endPoint x: 389, endPoint y: 354, distance: 14.3
click at [376, 348] on input "Inspector - Tank to Well Setback" at bounding box center [931, 353] width 1235 height 33
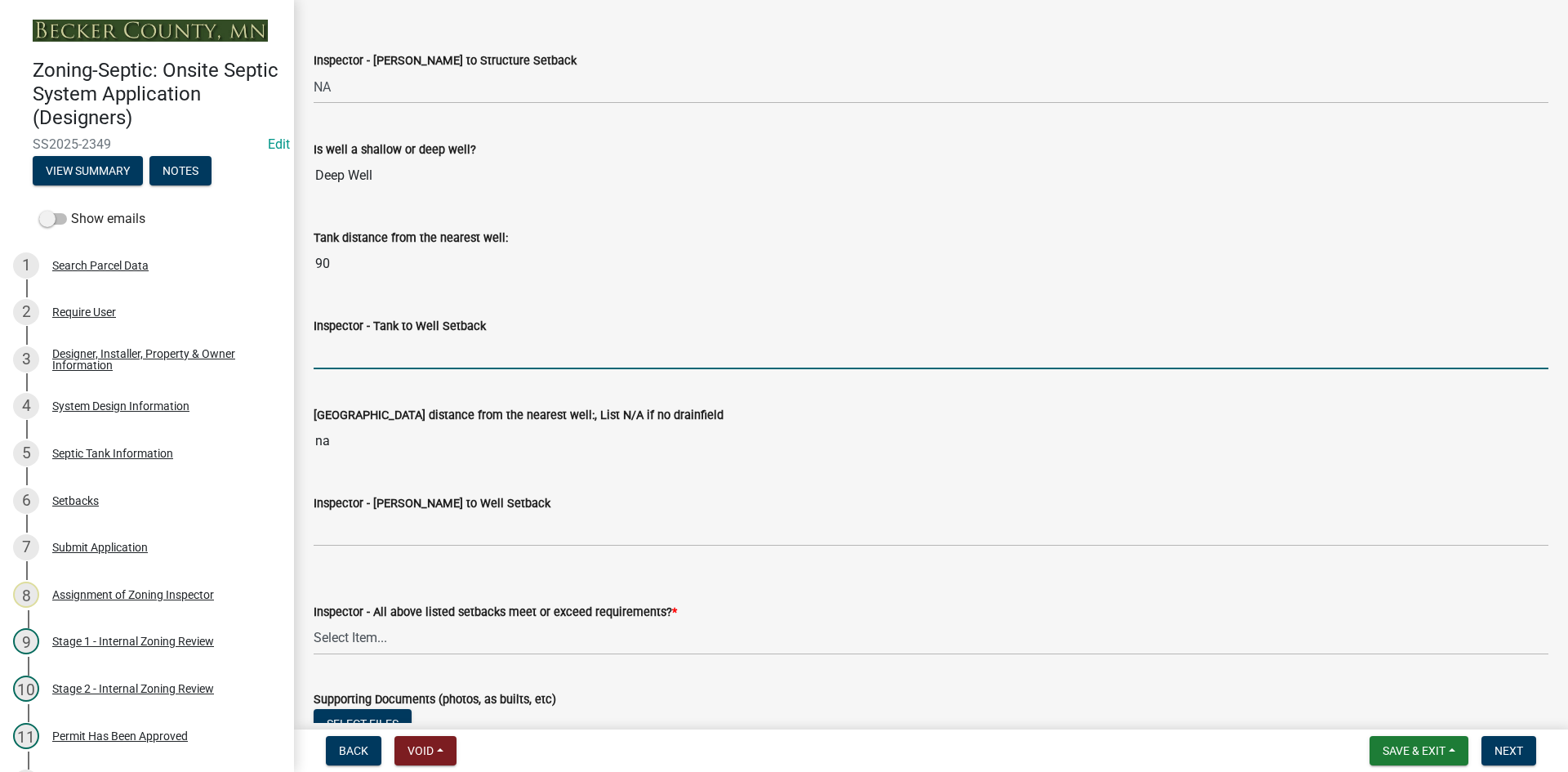
type input "50+"
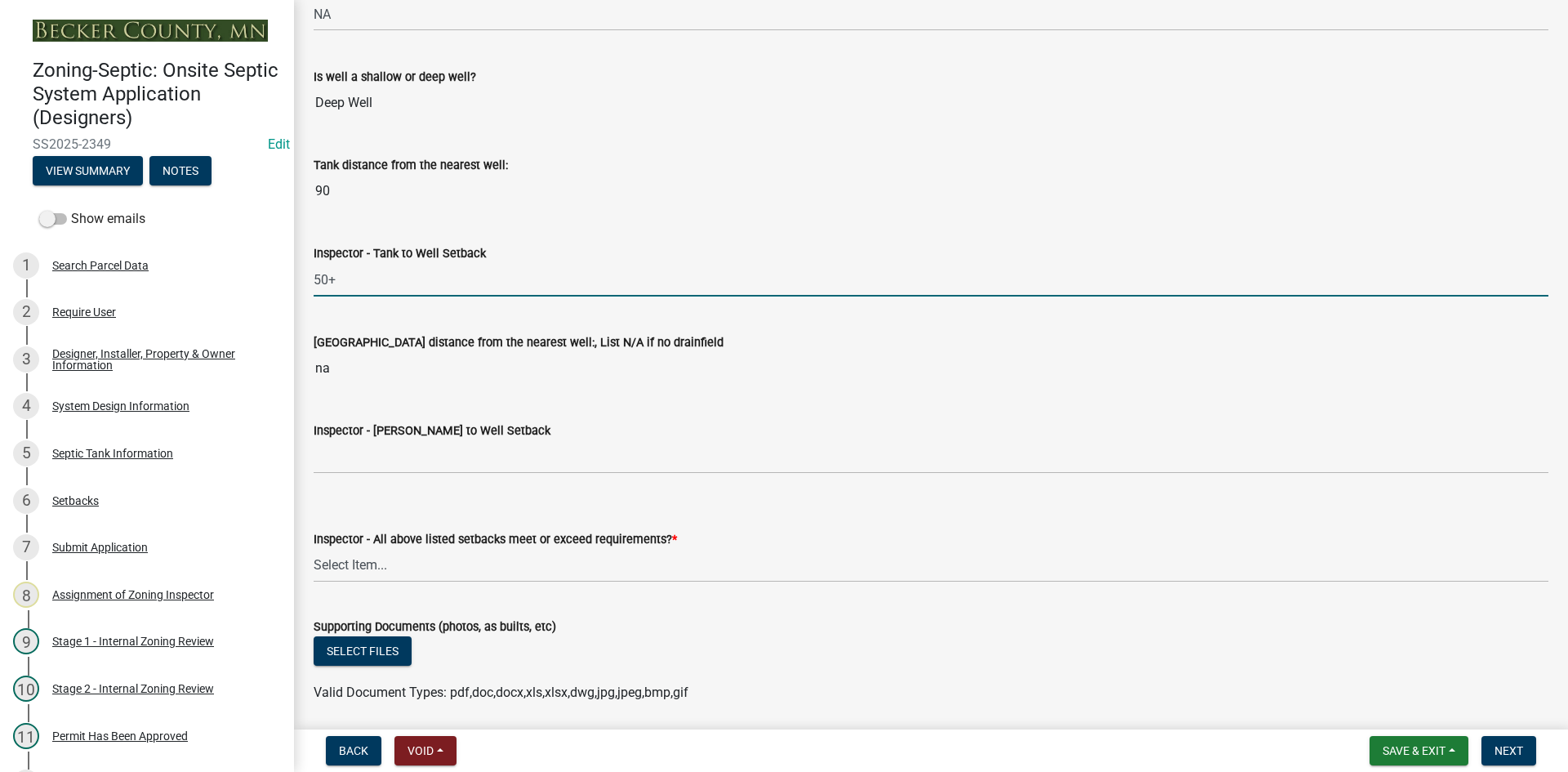
scroll to position [5879, 0]
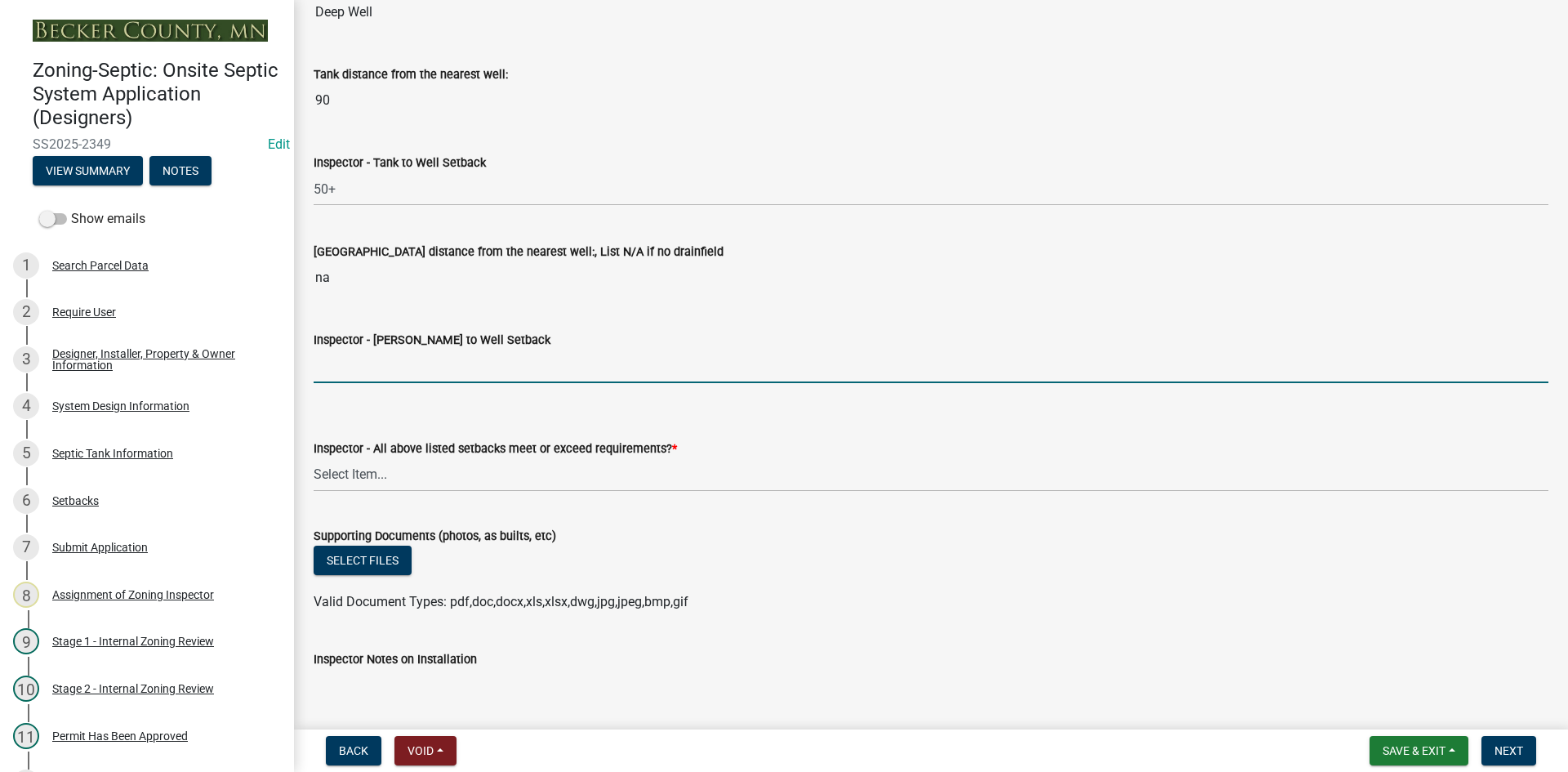
drag, startPoint x: 352, startPoint y: 369, endPoint x: 391, endPoint y: 386, distance: 42.5
click at [352, 369] on input "Inspector - Drainfield to Well Setback" at bounding box center [931, 367] width 1235 height 33
type input "NA"
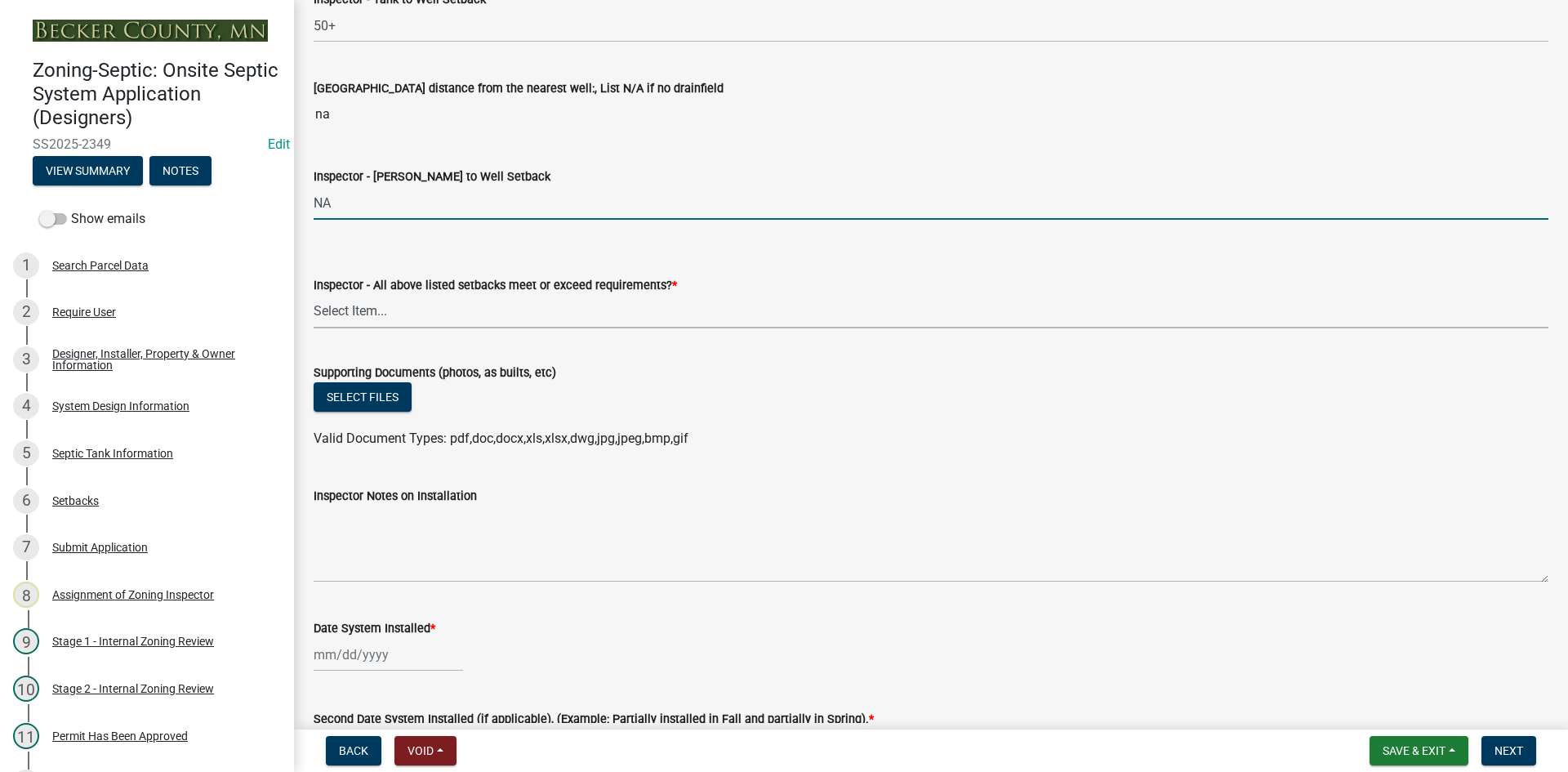
click at [384, 314] on select "Select Item... Yes No" at bounding box center [931, 311] width 1235 height 33
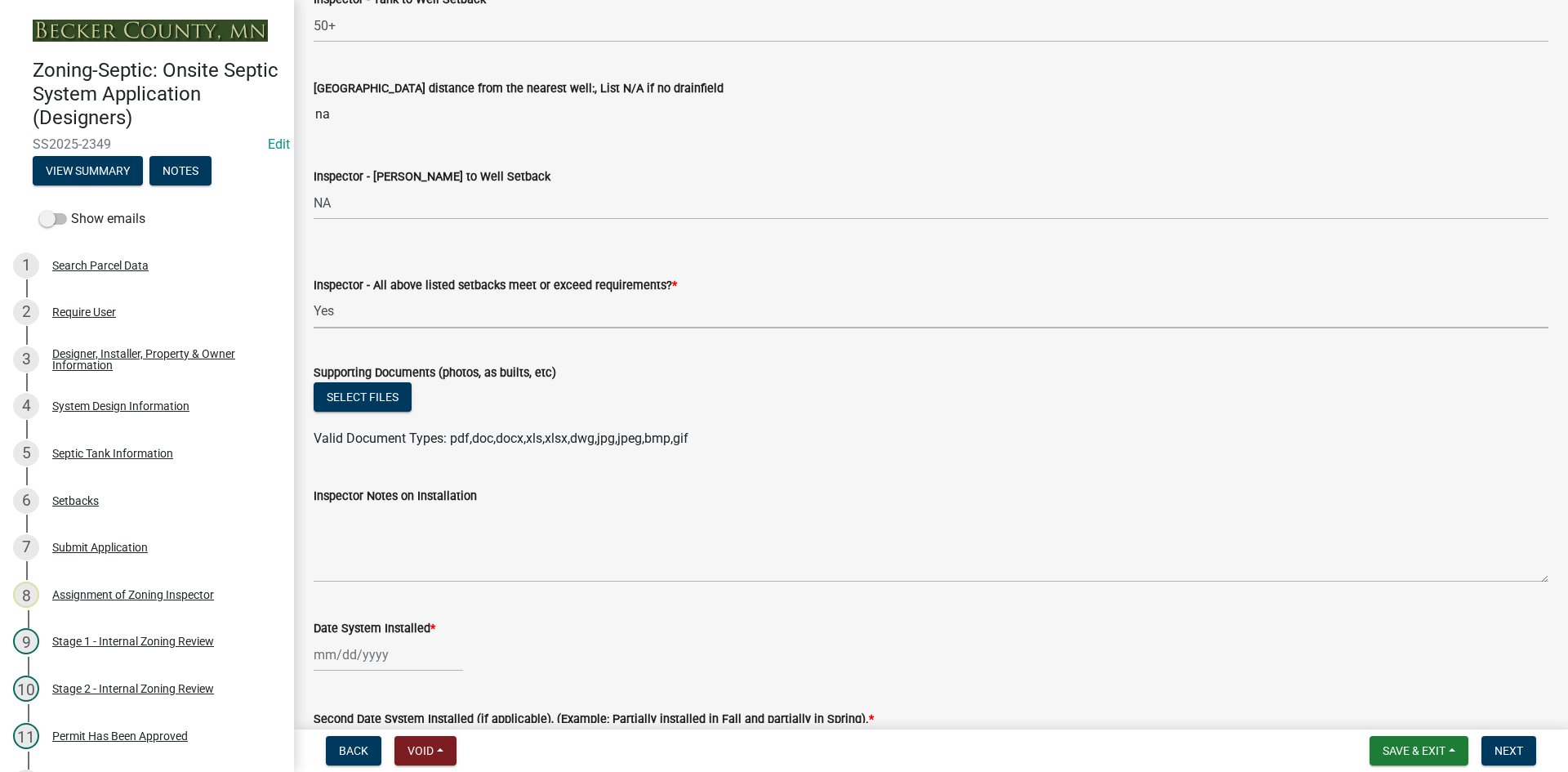
click at [314, 294] on select "Select Item... Yes No" at bounding box center [931, 311] width 1235 height 33
select select "adfa1390-1443-4b8a-94eb-9b7f601f4679"
click at [396, 398] on button "Select files" at bounding box center [363, 397] width 98 height 30
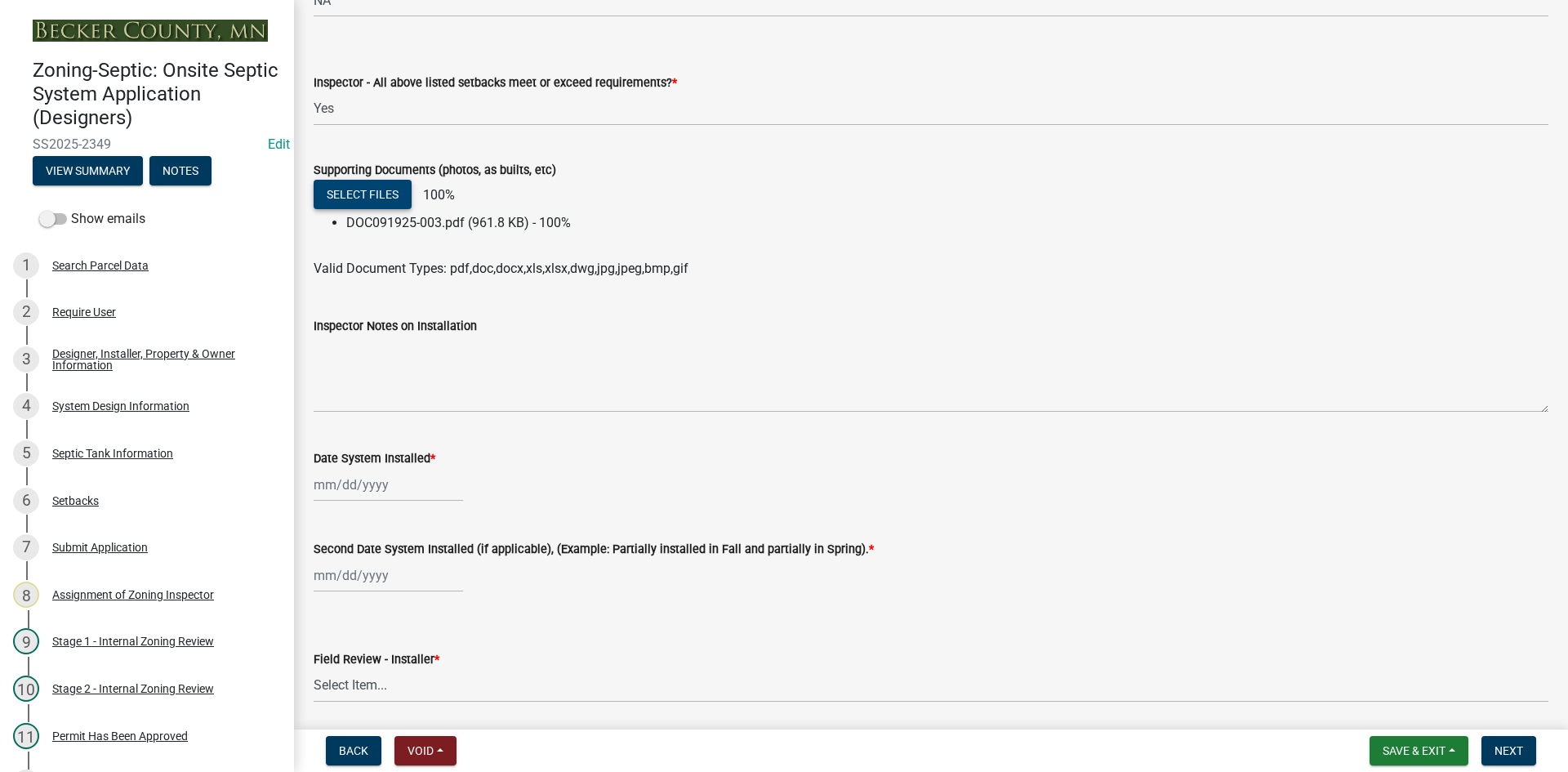
scroll to position [6369, 0]
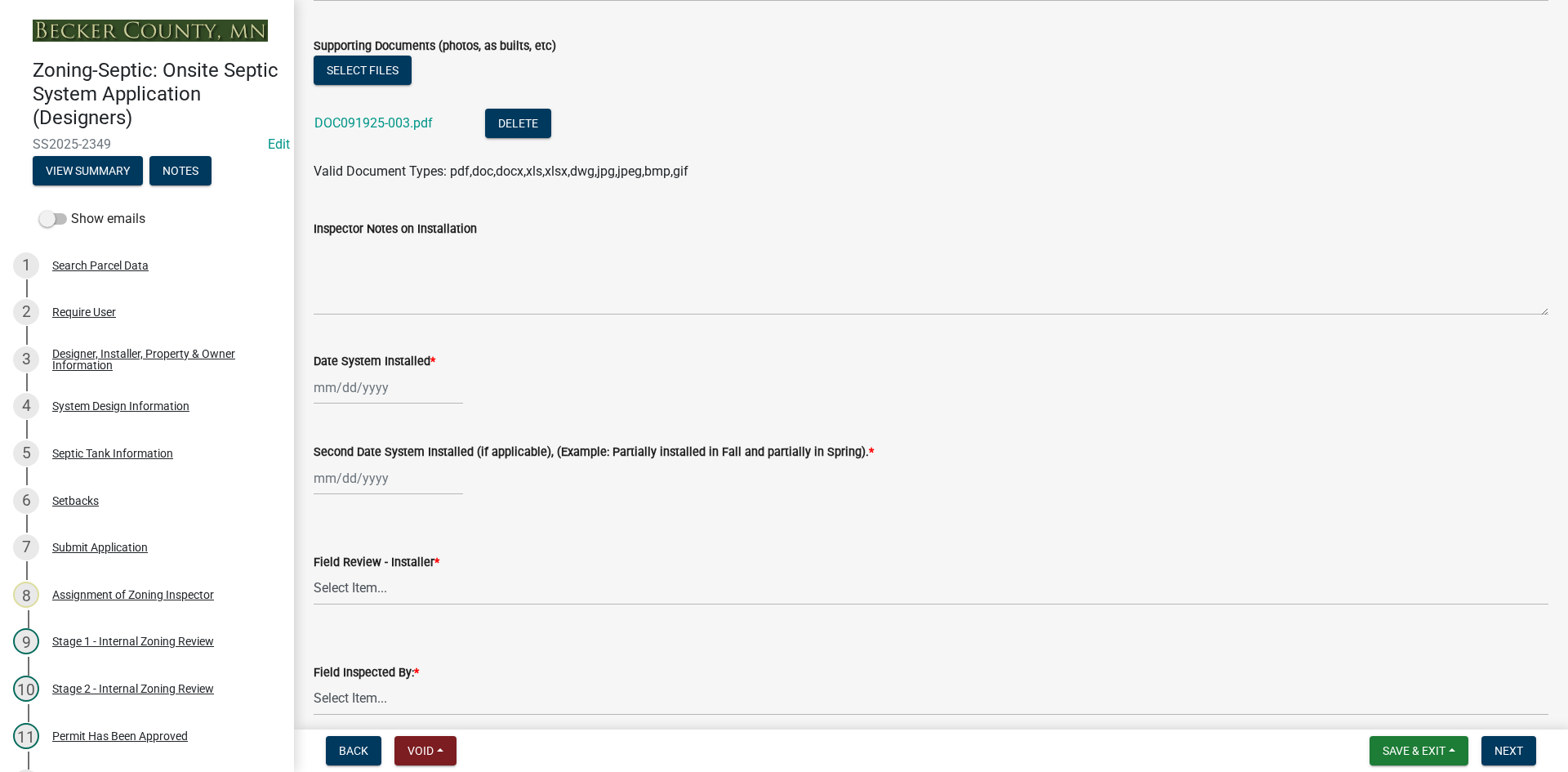
click at [399, 383] on div at bounding box center [388, 387] width 149 height 33
select select "9"
select select "2025"
click at [329, 516] on div "15" at bounding box center [330, 527] width 26 height 26
type input "[DATE]"
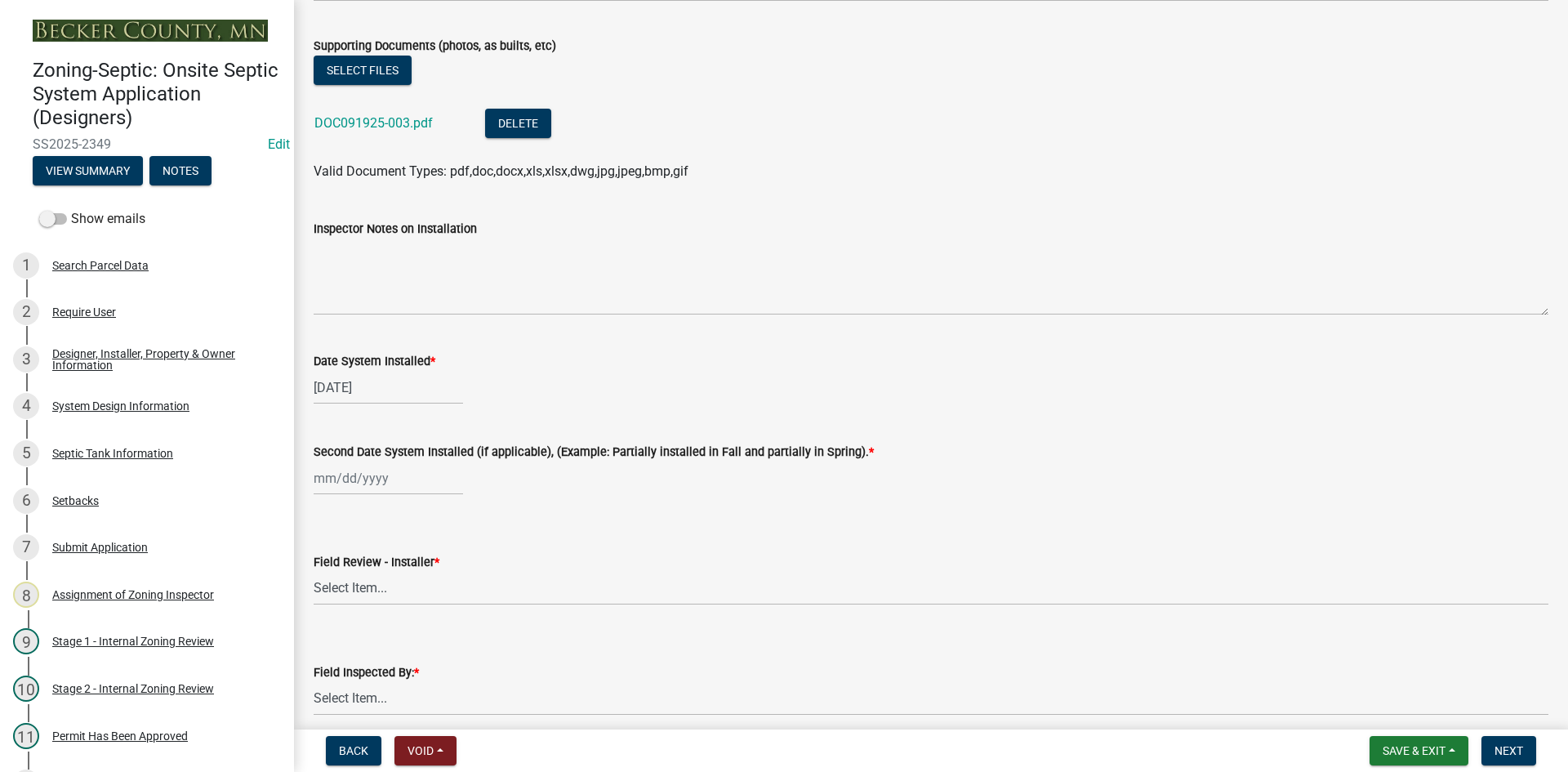
click at [344, 482] on div at bounding box center [388, 478] width 149 height 33
select select "9"
select select "2025"
click at [334, 611] on div "15" at bounding box center [330, 617] width 26 height 26
type input "[DATE]"
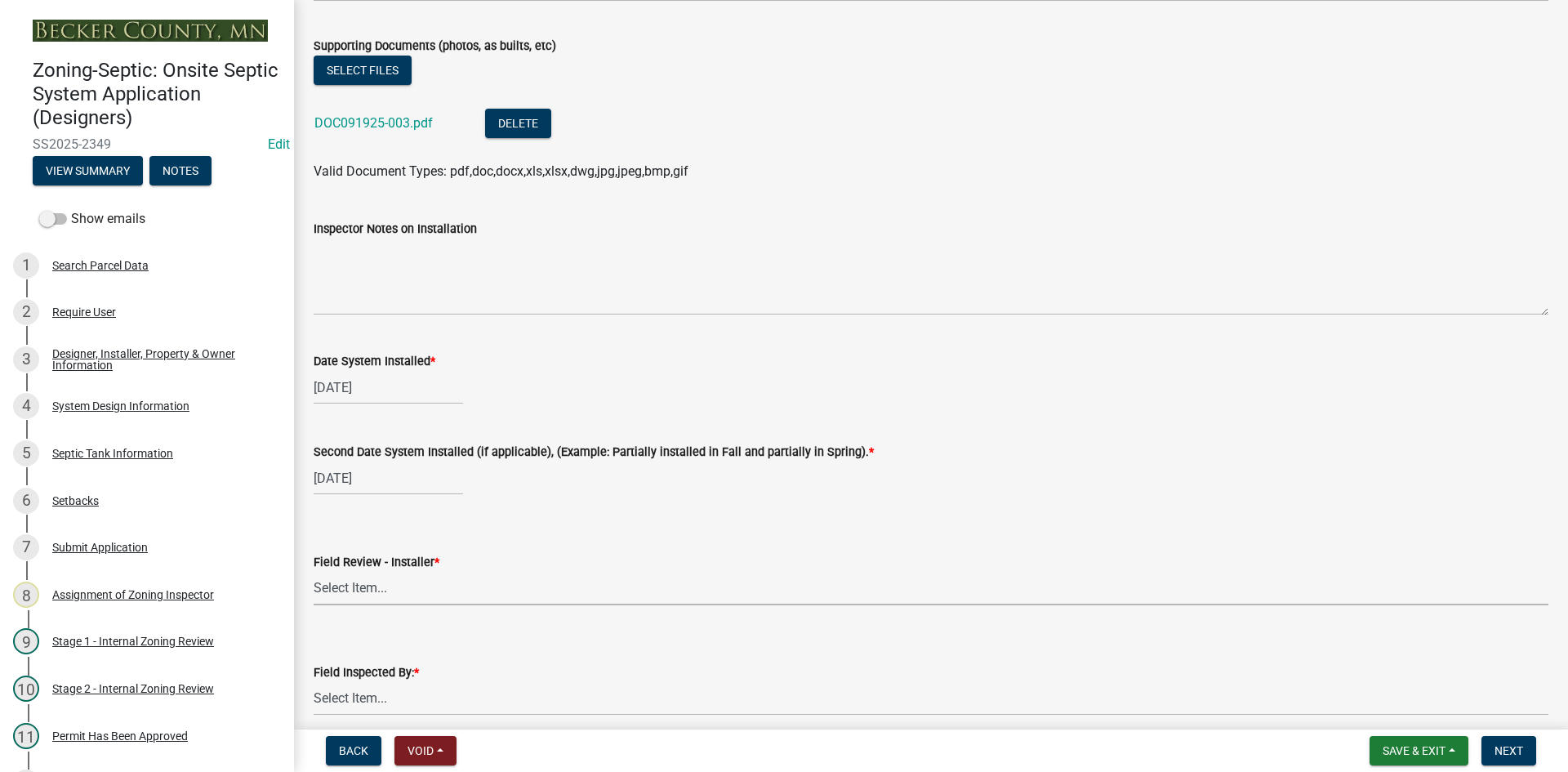
click at [412, 599] on select "Select Item... OTHER – Not listed (please add in next field and we will add to …" at bounding box center [931, 588] width 1235 height 33
click at [314, 571] on select "Select Item... OTHER – Not listed (please add in next field and we will add to …" at bounding box center [931, 588] width 1235 height 33
select select "5ac8cecb-d5d1-491d-83d3-df85b07147f5"
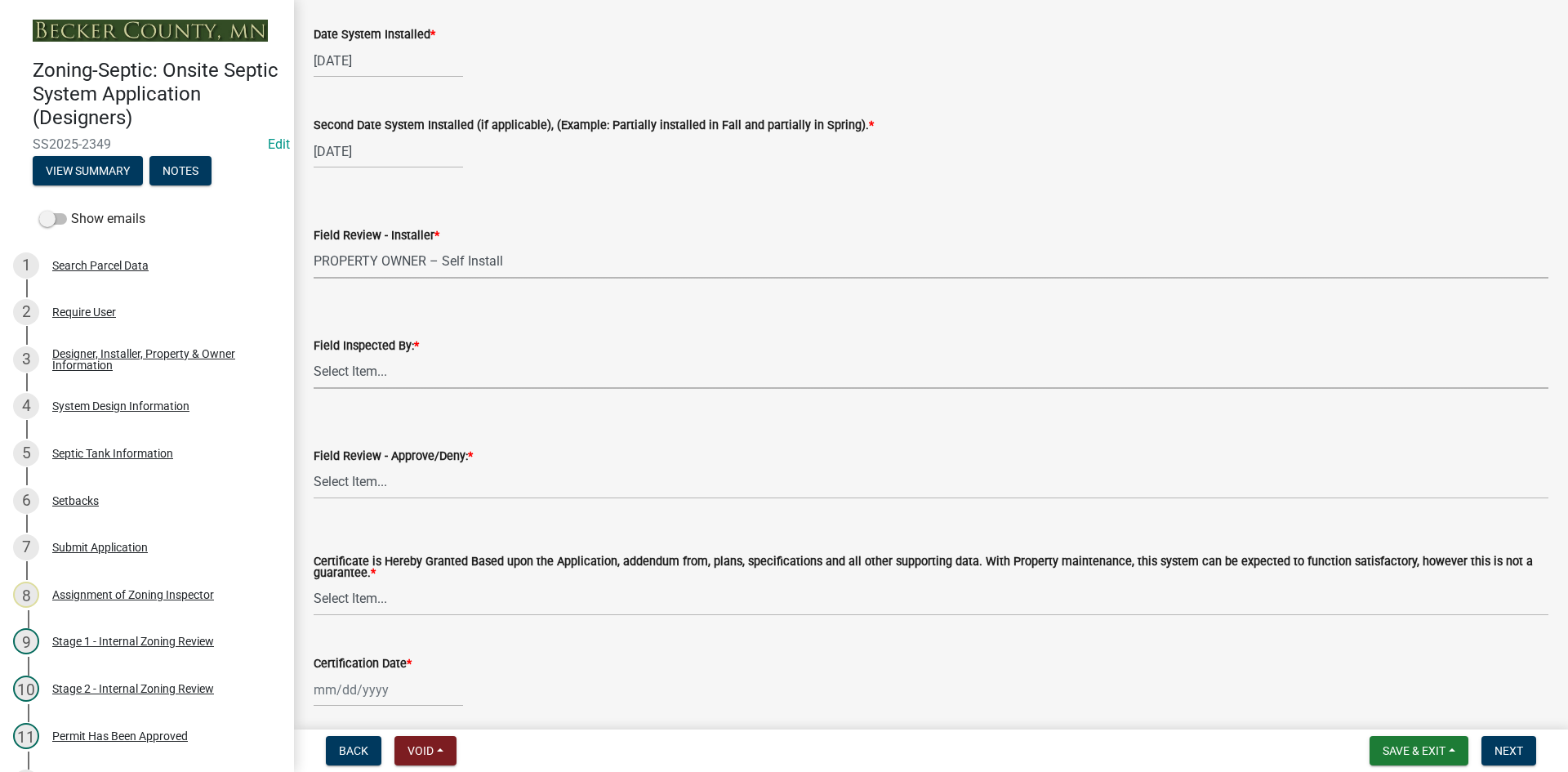
click at [361, 378] on select "Select Item... [PERSON_NAME] [PERSON_NAME] [PERSON_NAME] [PERSON_NAME] [PERSON_…" at bounding box center [931, 372] width 1235 height 33
click at [314, 355] on select "Select Item... [PERSON_NAME] [PERSON_NAME] [PERSON_NAME] [PERSON_NAME] [PERSON_…" at bounding box center [931, 372] width 1235 height 33
click at [364, 482] on select "Select Item... Approved Denied" at bounding box center [931, 482] width 1235 height 33
click at [314, 466] on select "Select Item... Approved Denied" at bounding box center [931, 482] width 1235 height 33
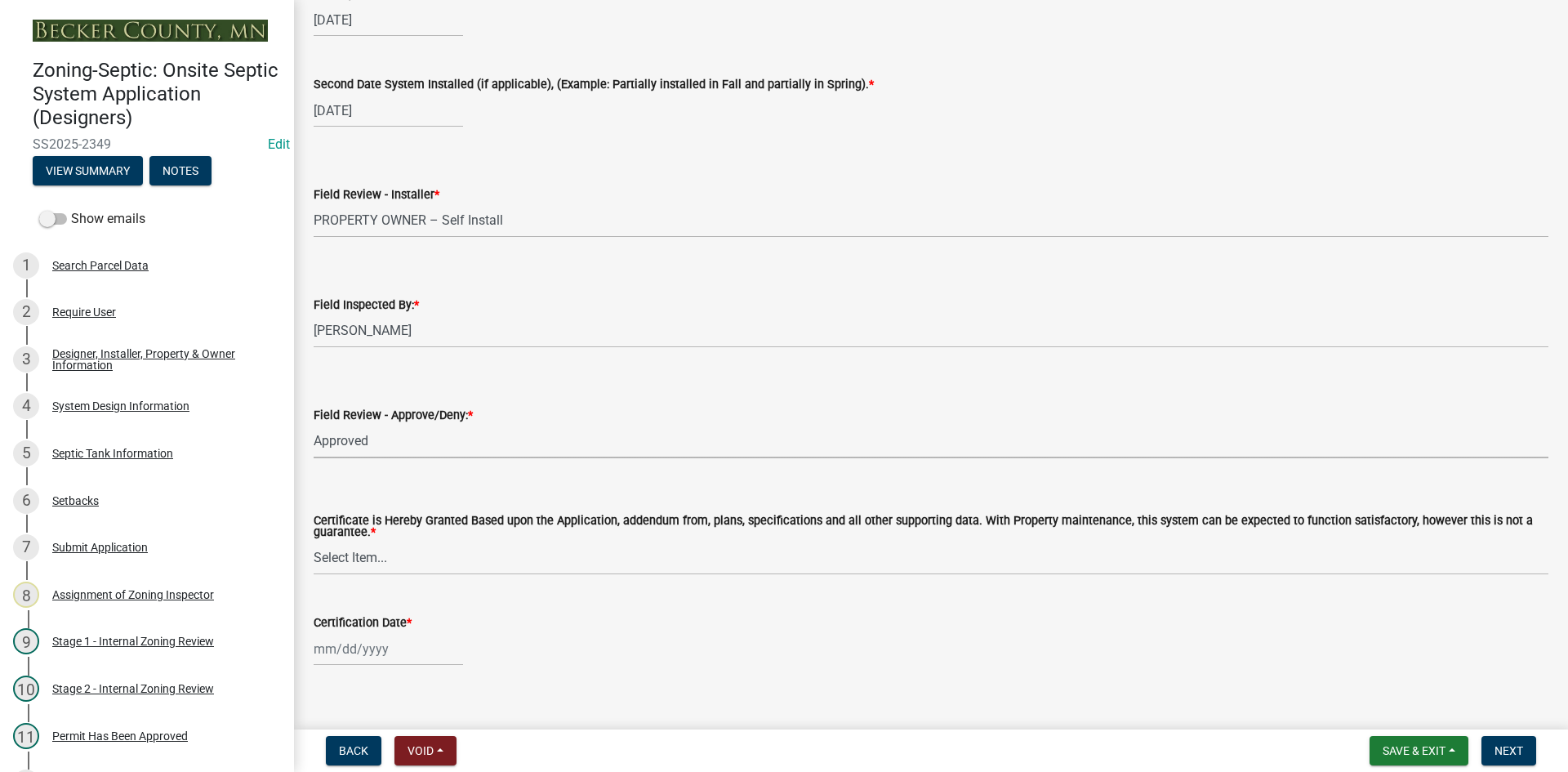
scroll to position [6758, 0]
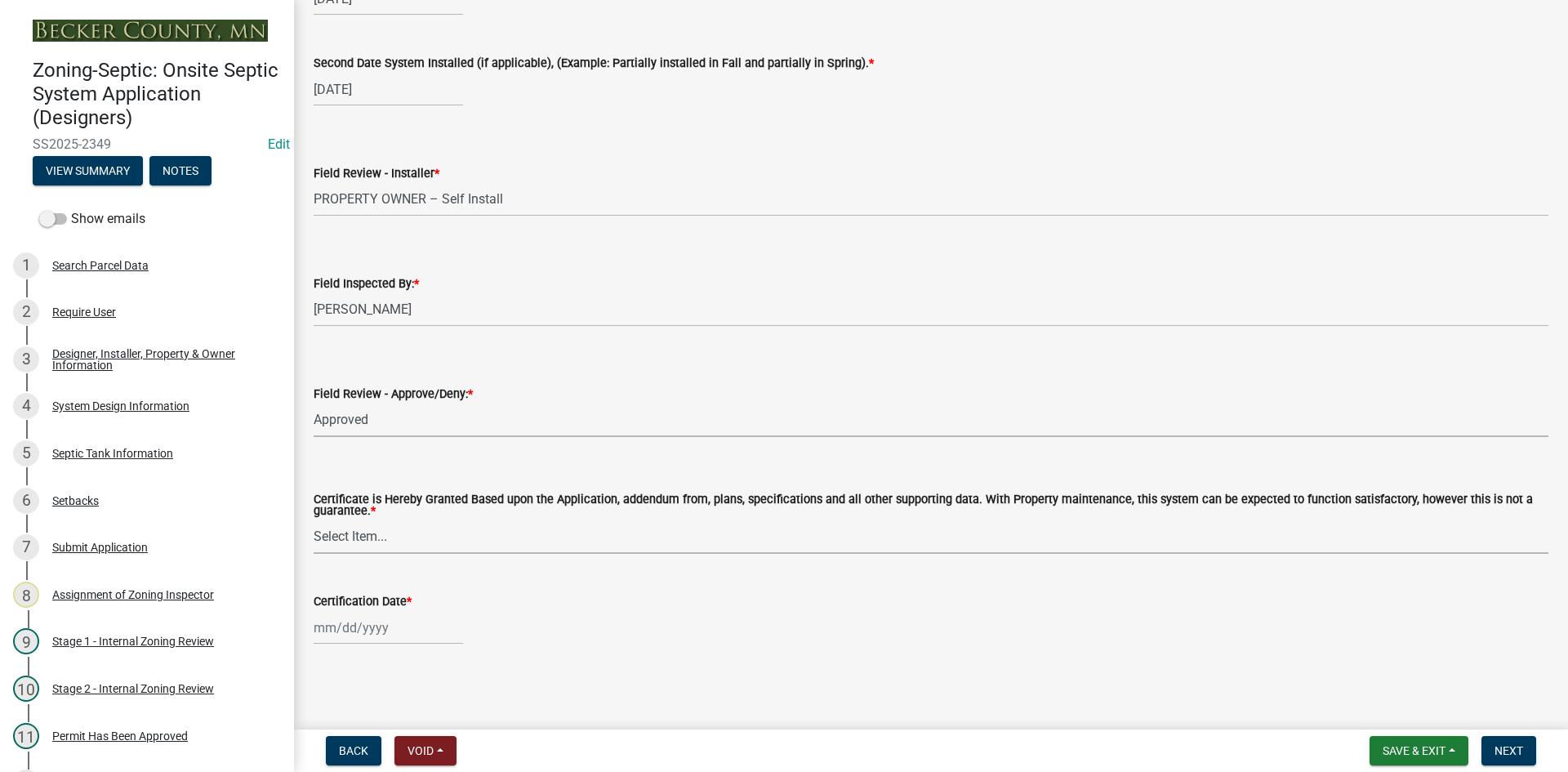
click at [342, 538] on select "Select Item... Yes No" at bounding box center [931, 537] width 1235 height 33
click at [314, 520] on select "Select Item... Yes No" at bounding box center [931, 537] width 1235 height 33
click at [368, 629] on div at bounding box center [388, 628] width 149 height 33
click at [437, 521] on div "19" at bounding box center [434, 515] width 26 height 26
click at [1499, 756] on span "Next" at bounding box center [1508, 751] width 29 height 13
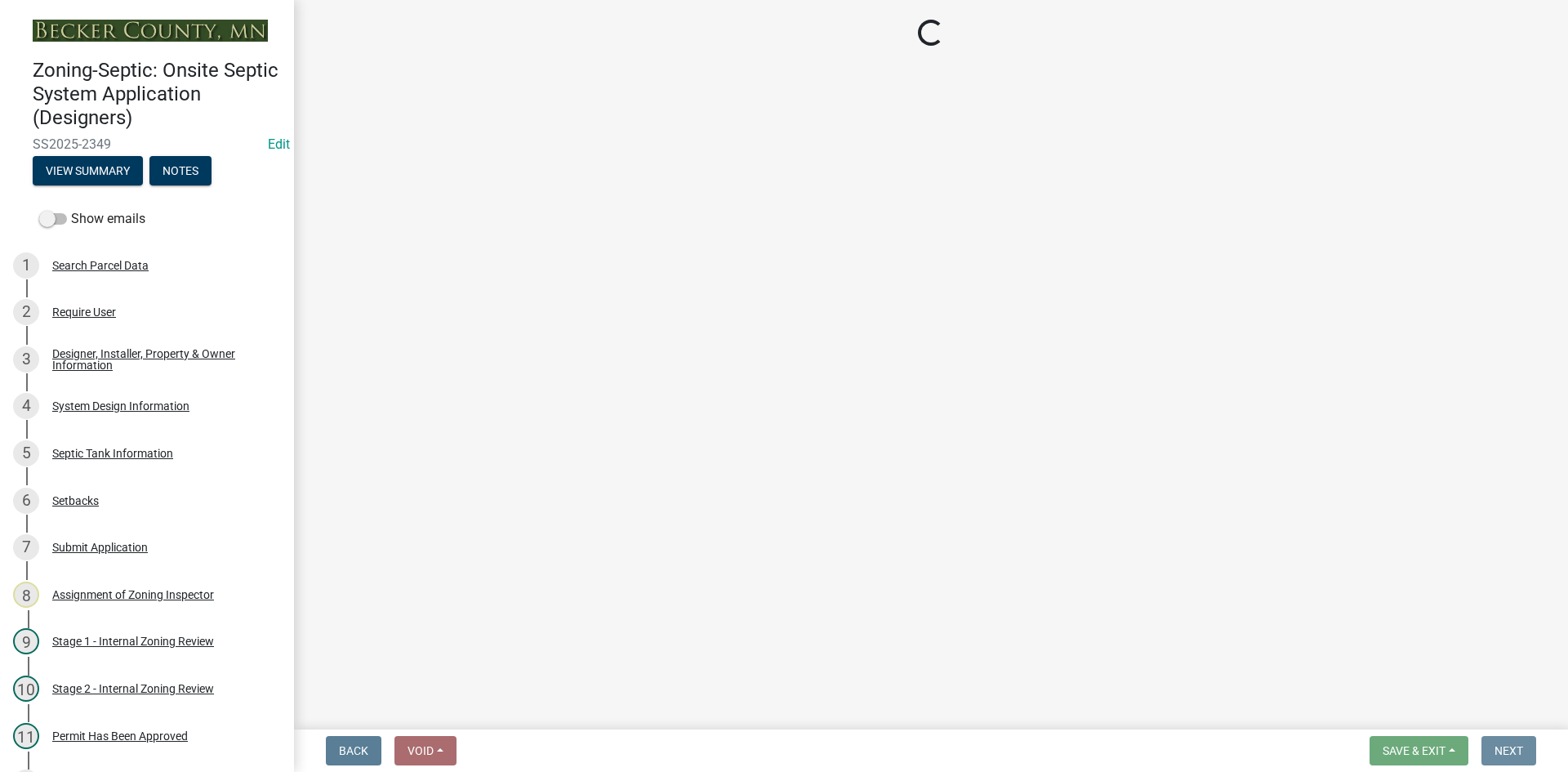
scroll to position [0, 0]
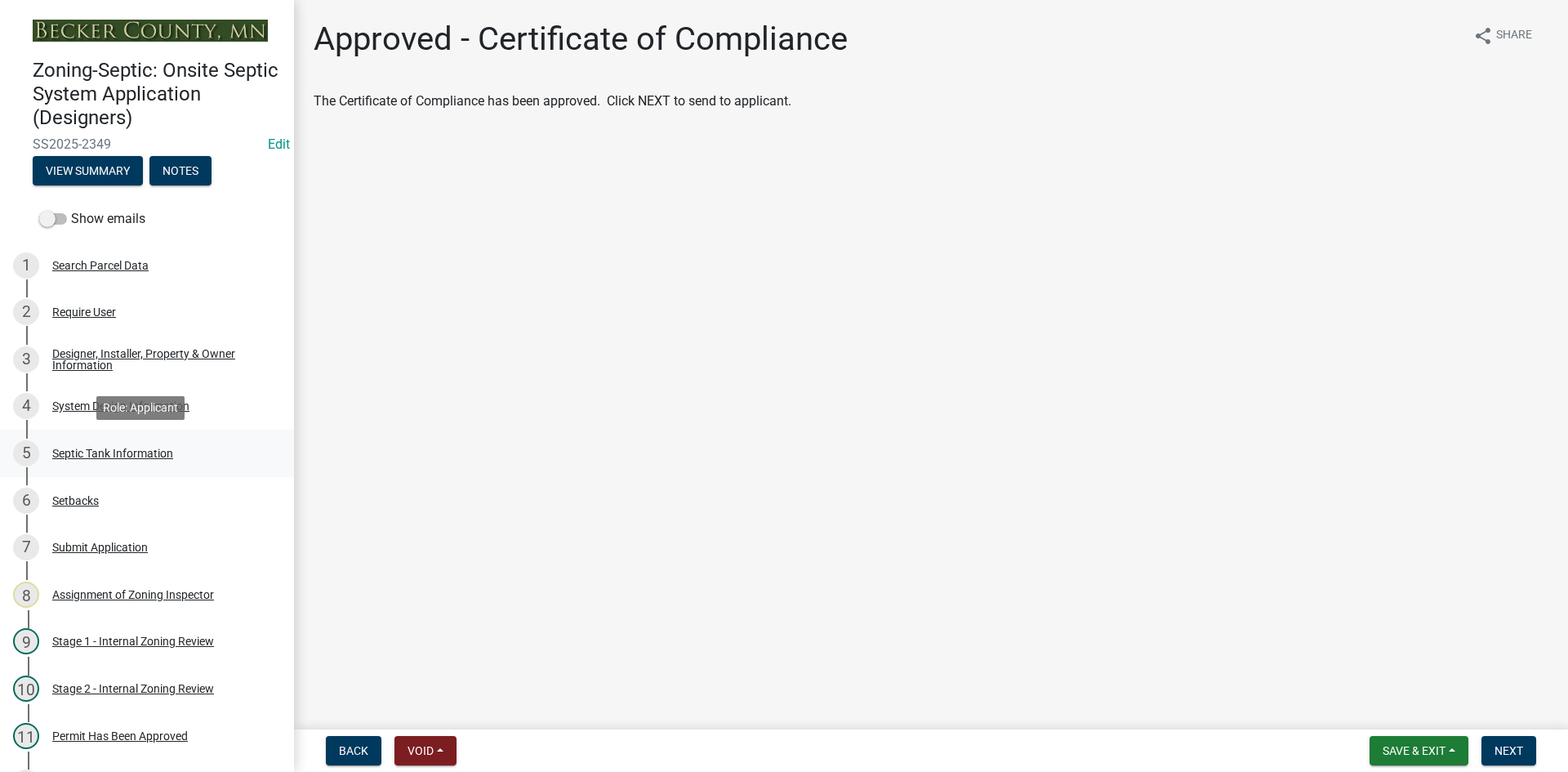
drag, startPoint x: 294, startPoint y: 197, endPoint x: 276, endPoint y: 461, distance: 264.6
click at [276, 461] on div "Zoning-Septic: Onsite Septic System Application (Designers) SS2025-2349 Edit Vi…" at bounding box center [784, 386] width 1568 height 772
click at [497, 263] on main "Approved - Certificate of Compliance share Share The Certificate of Compliance …" at bounding box center [931, 361] width 1274 height 723
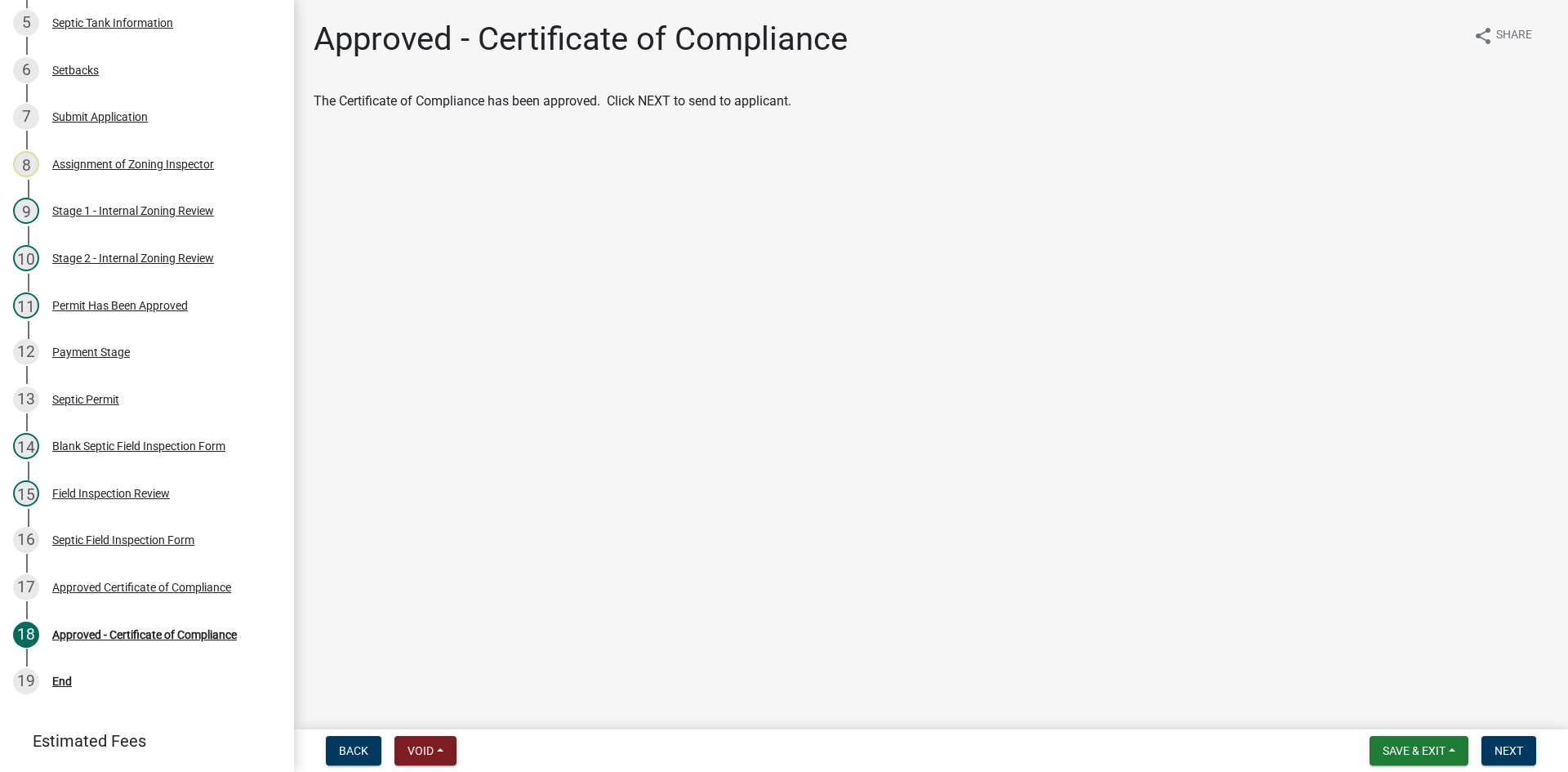
scroll to position [516, 0]
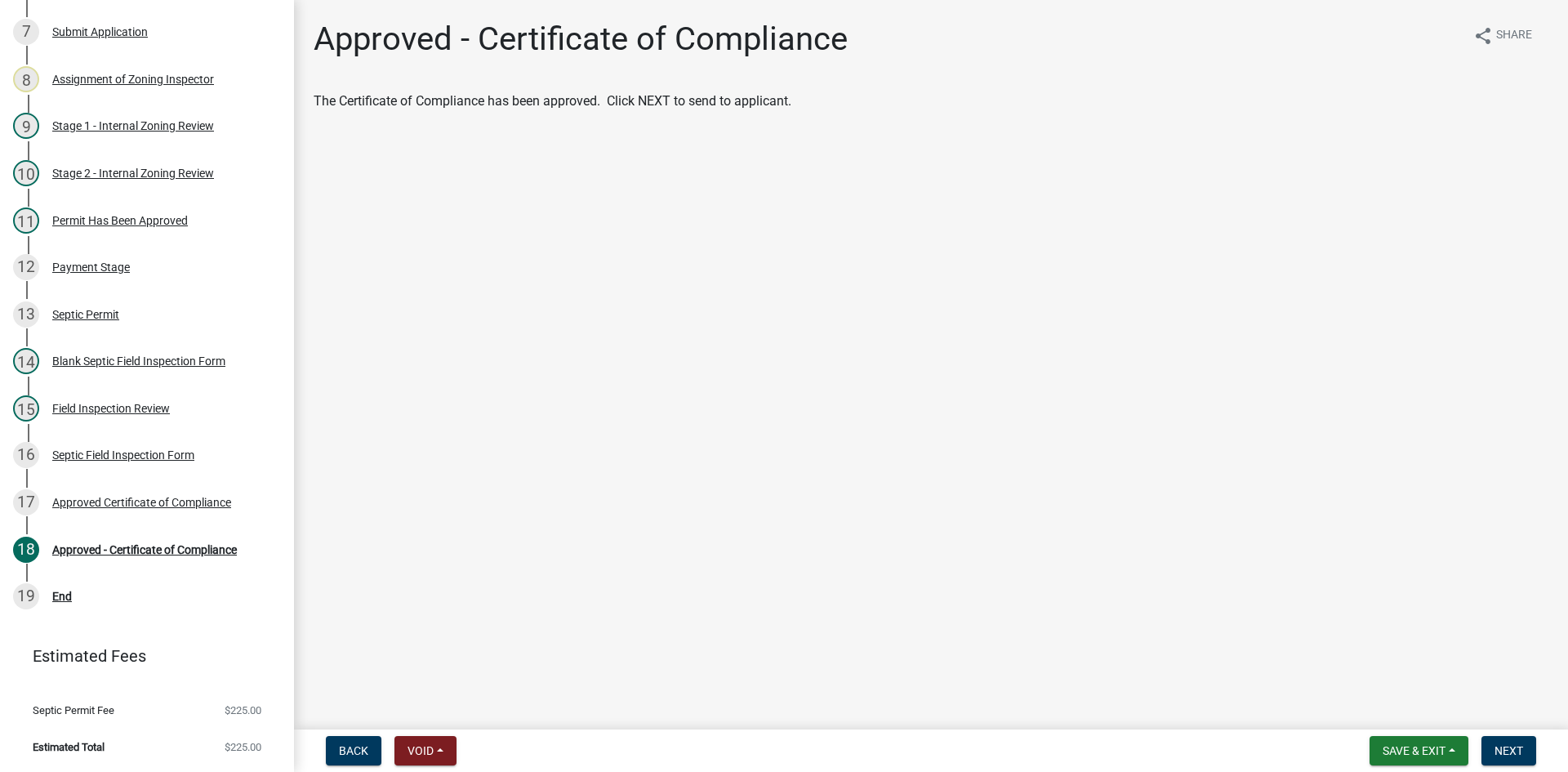
click at [182, 502] on div "Approved Certificate of Compliance" at bounding box center [141, 502] width 179 height 11
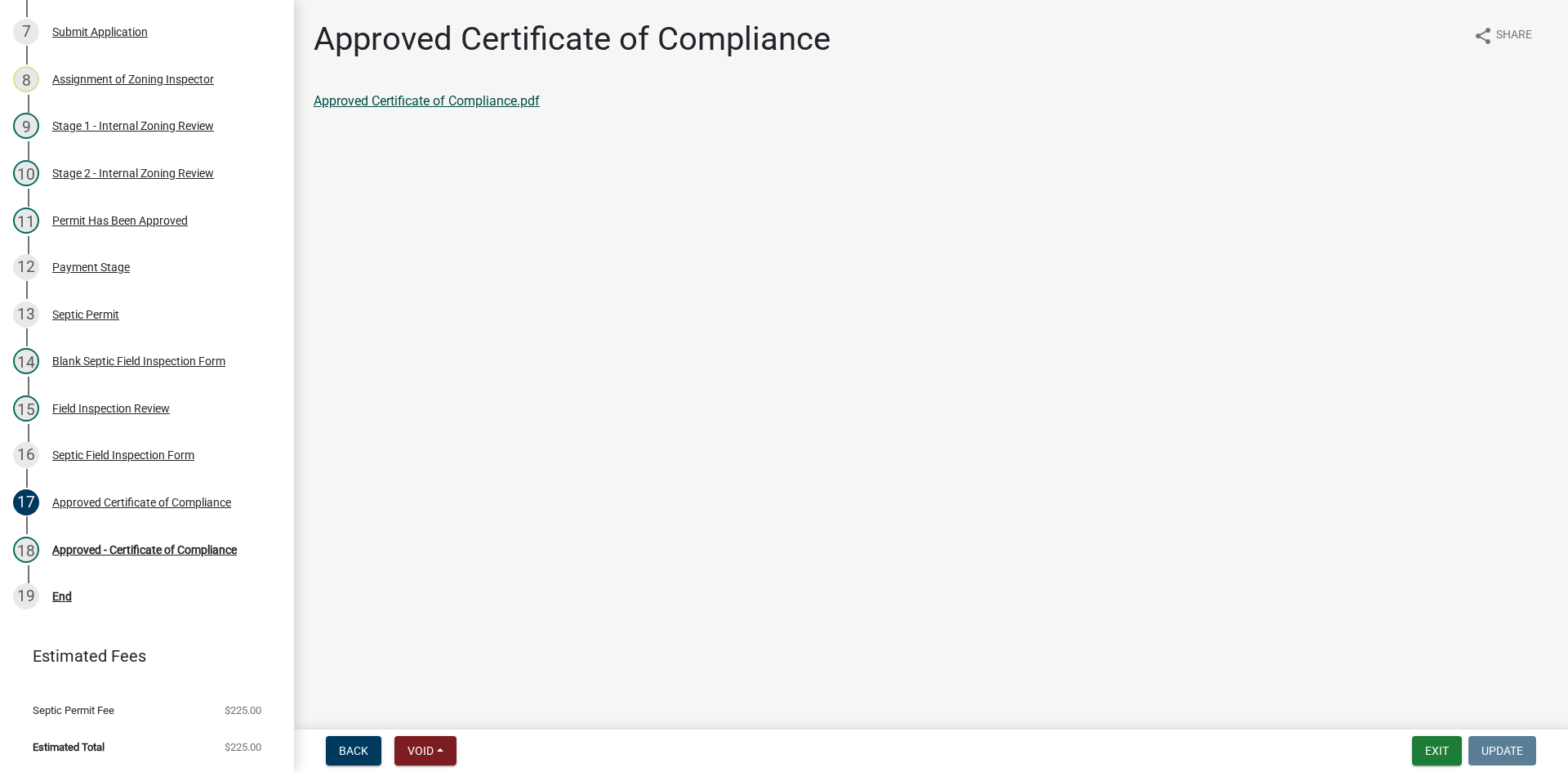
click at [440, 100] on link "Approved Certificate of Compliance.pdf" at bounding box center [427, 101] width 226 height 16
click at [211, 544] on div "Approved - Certificate of Compliance" at bounding box center [143, 549] width 184 height 11
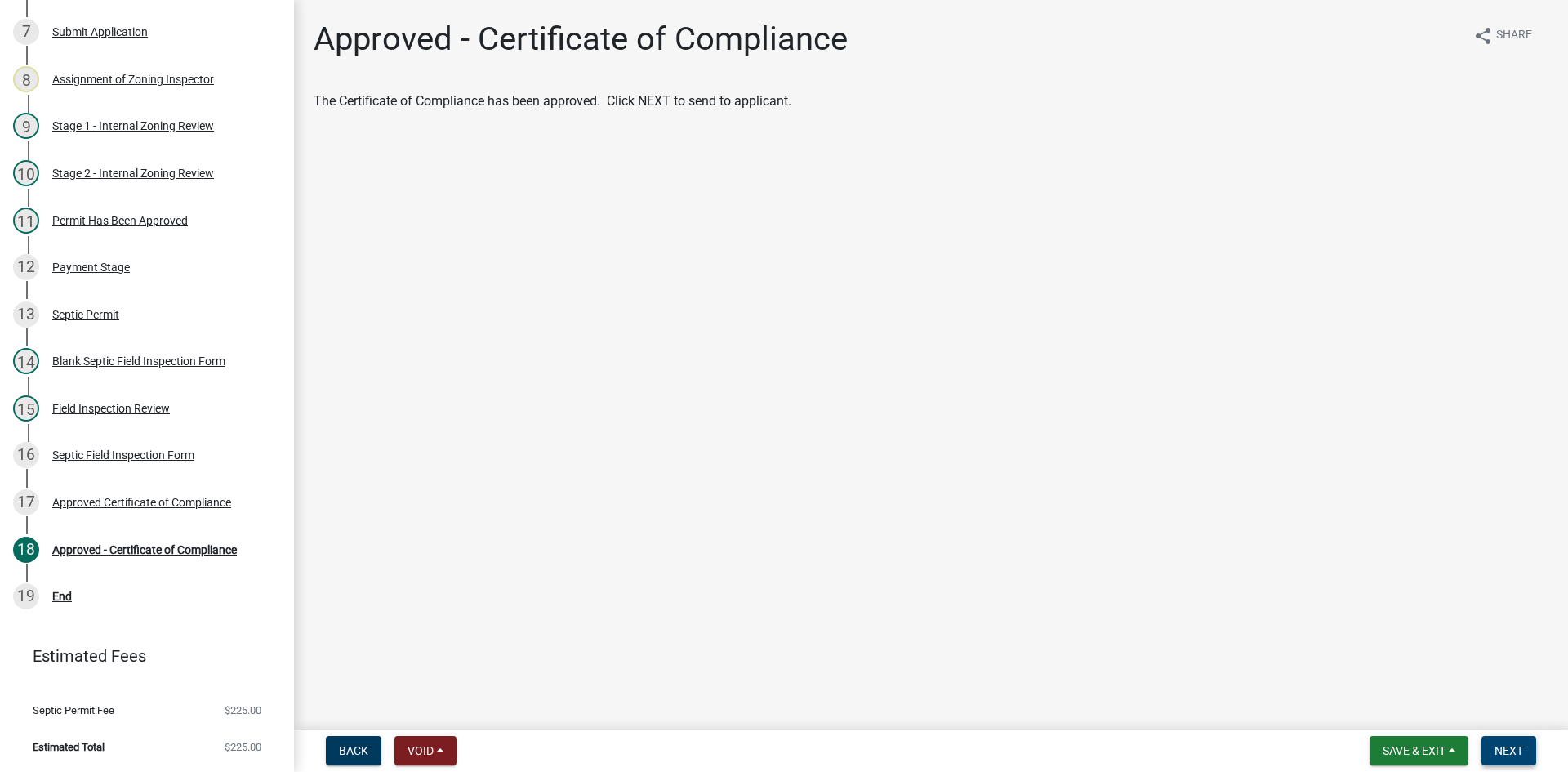
click at [1504, 742] on button "Next" at bounding box center [1508, 751] width 55 height 30
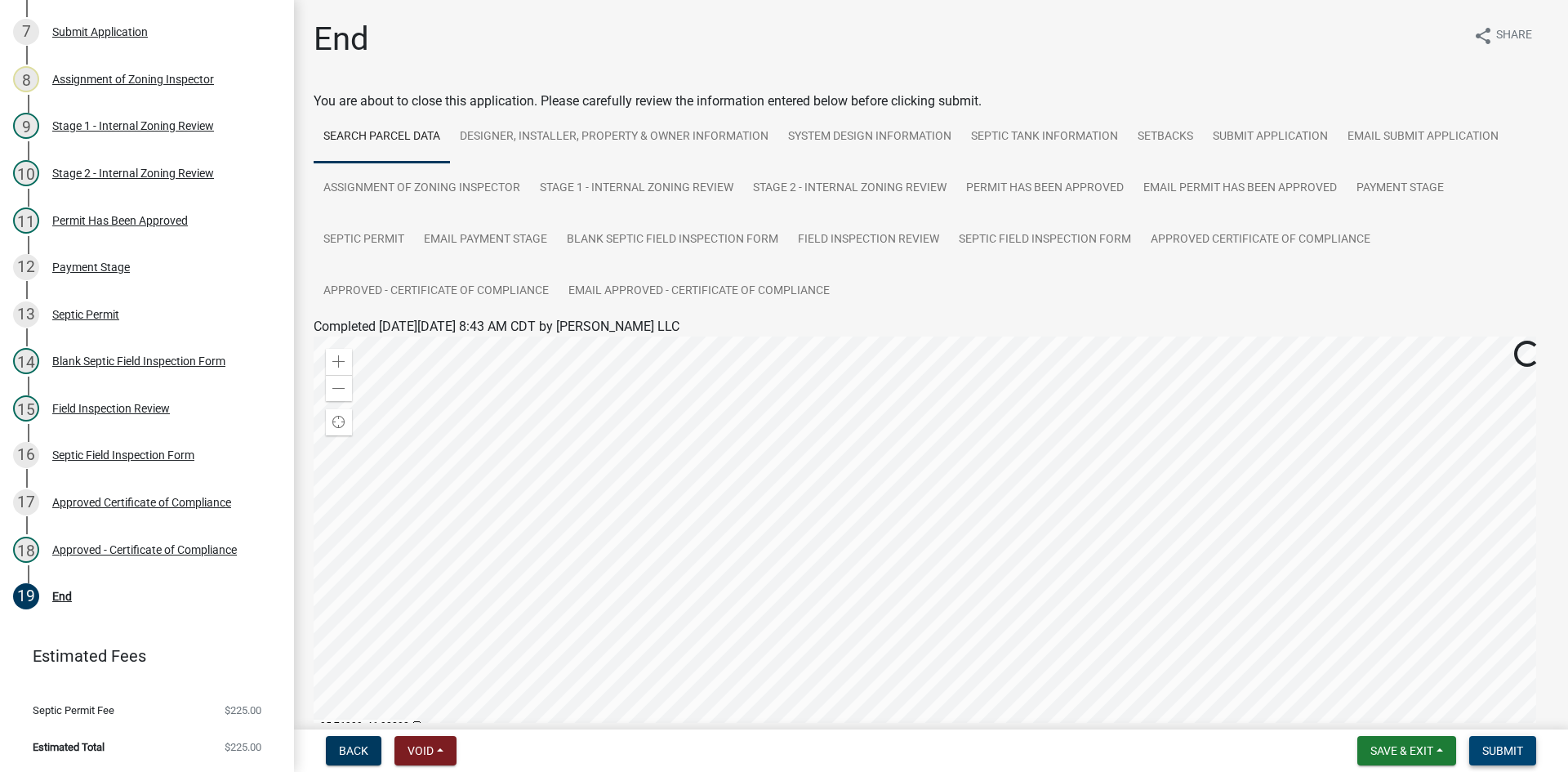
click at [1509, 742] on button "Submit" at bounding box center [1502, 751] width 67 height 30
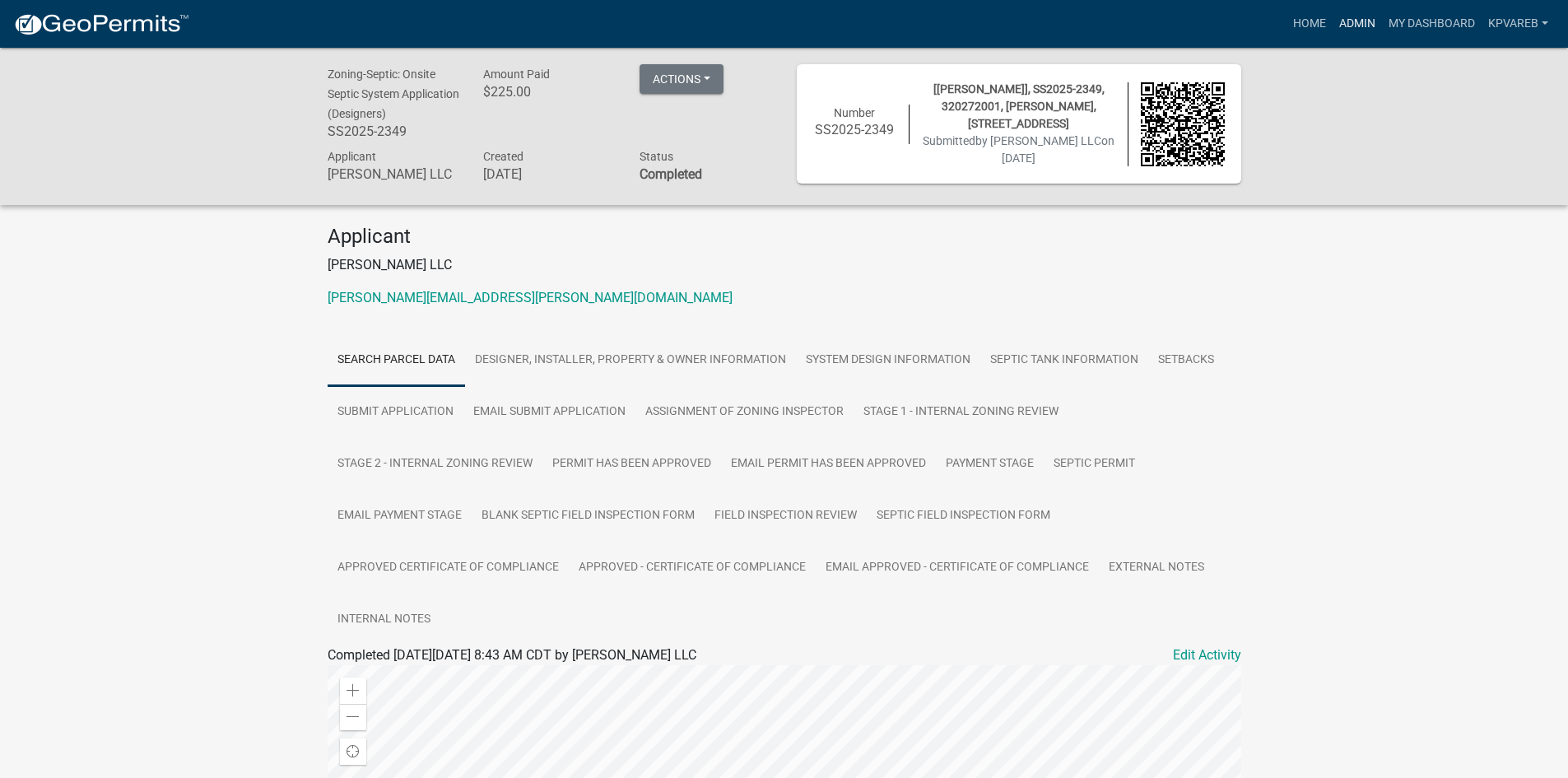
click at [1368, 23] on link "Admin" at bounding box center [1357, 24] width 49 height 32
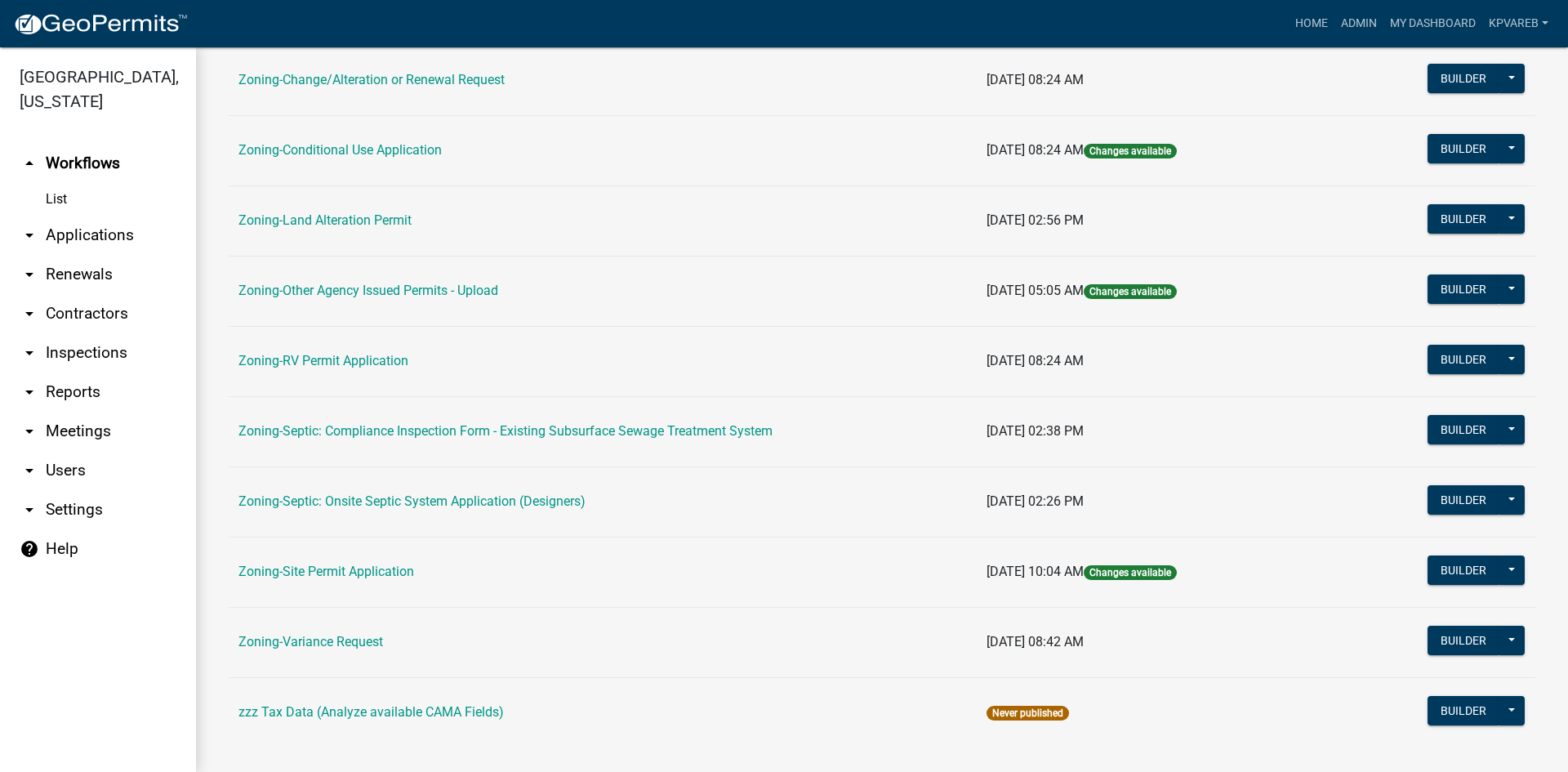
scroll to position [469, 0]
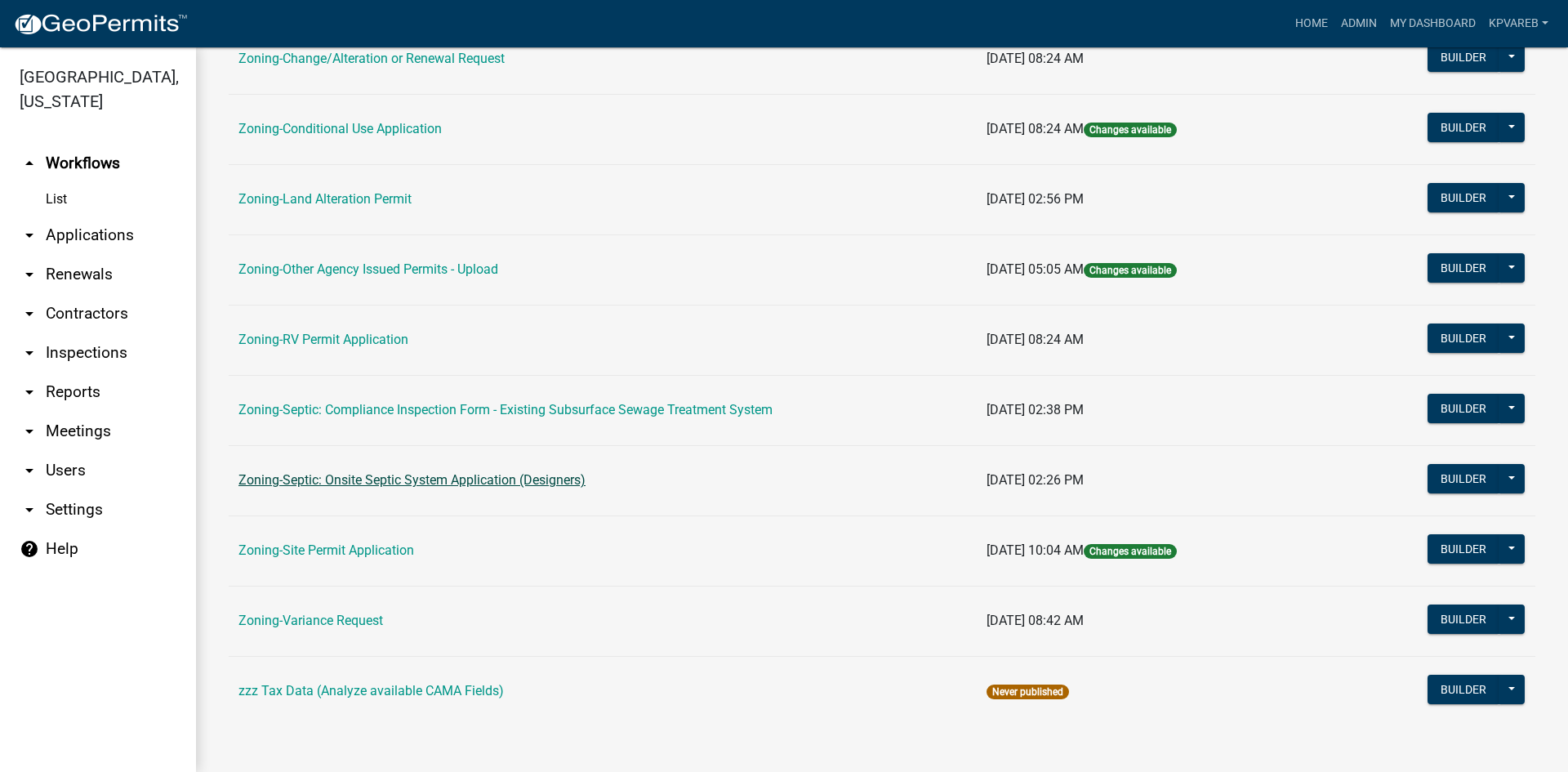
click at [562, 481] on link "Zoning-Septic: Onsite Septic System Application (Designers)" at bounding box center [412, 479] width 347 height 16
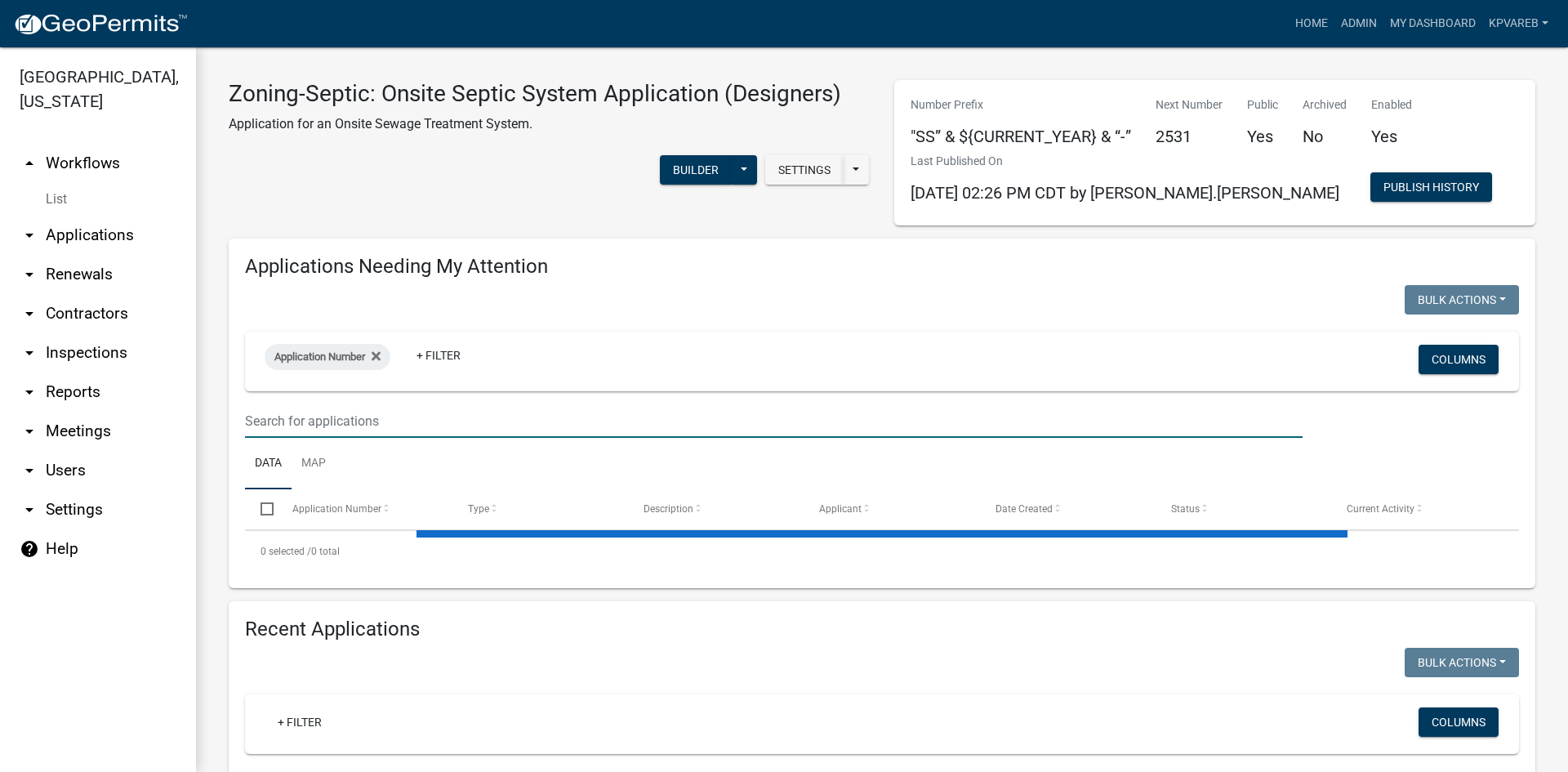
click at [342, 408] on input "text" at bounding box center [774, 421] width 1057 height 33
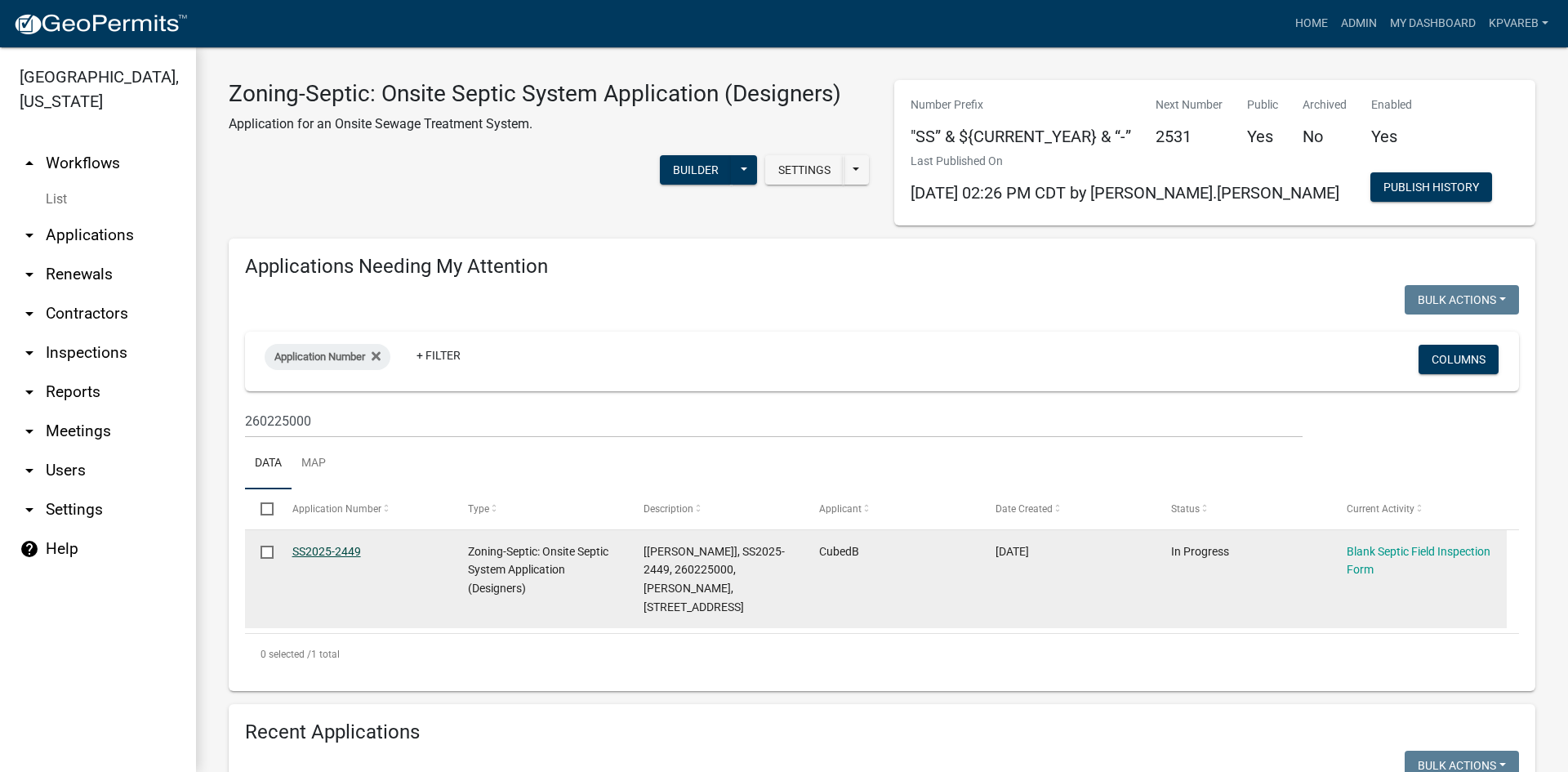
click at [328, 554] on link "SS2025-2449" at bounding box center [327, 551] width 68 height 13
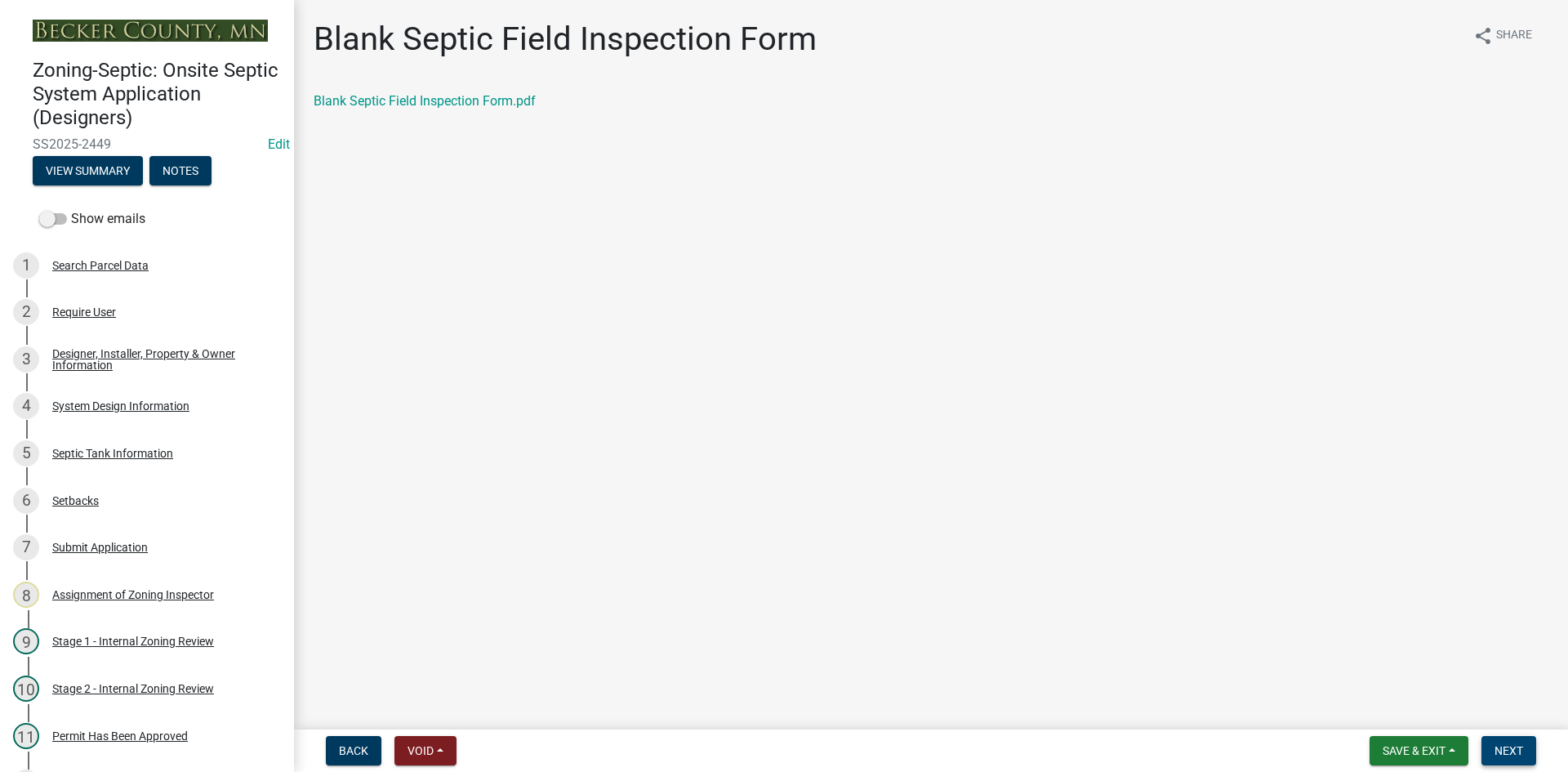
click at [1510, 746] on span "Next" at bounding box center [1508, 751] width 29 height 13
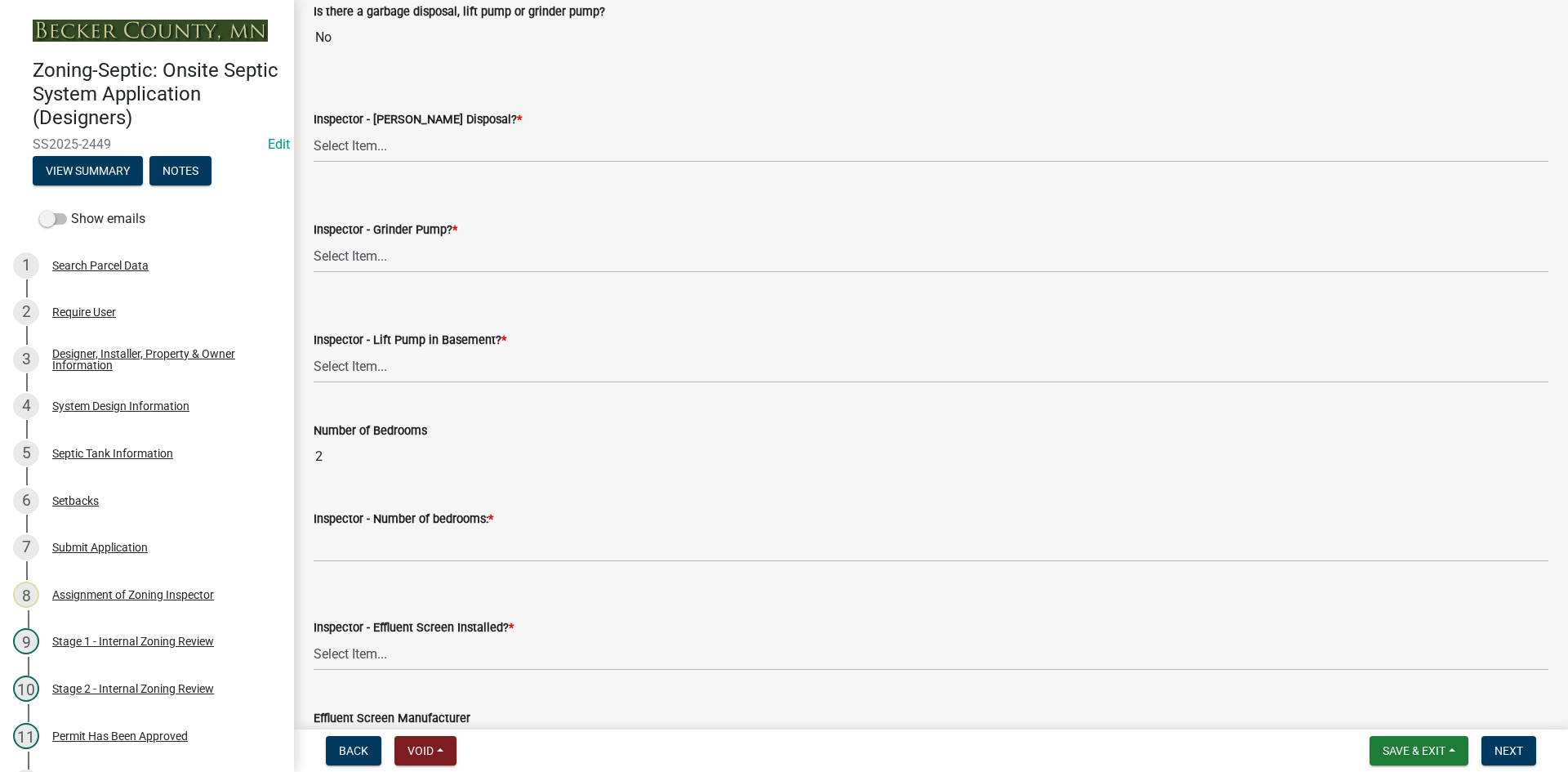
scroll to position [654, 0]
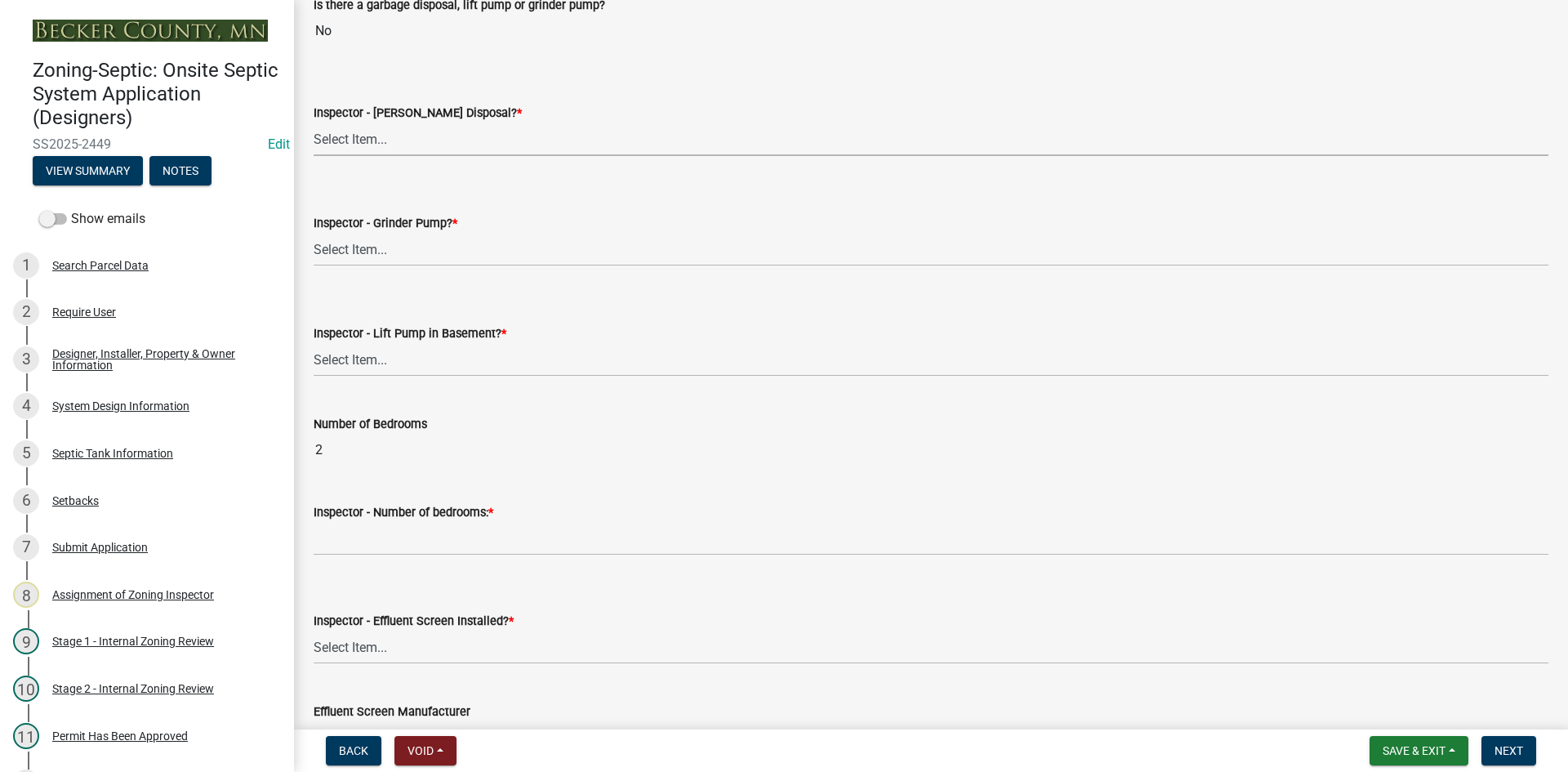
drag, startPoint x: 350, startPoint y: 135, endPoint x: 364, endPoint y: 152, distance: 22.0
click at [352, 135] on select "Select Item... Yes No" at bounding box center [931, 139] width 1235 height 33
click at [314, 122] on select "Select Item... Yes No" at bounding box center [931, 139] width 1235 height 33
click at [392, 242] on select "Select Item... Yes No" at bounding box center [931, 249] width 1235 height 33
click at [314, 232] on select "Select Item... Yes No" at bounding box center [931, 249] width 1235 height 33
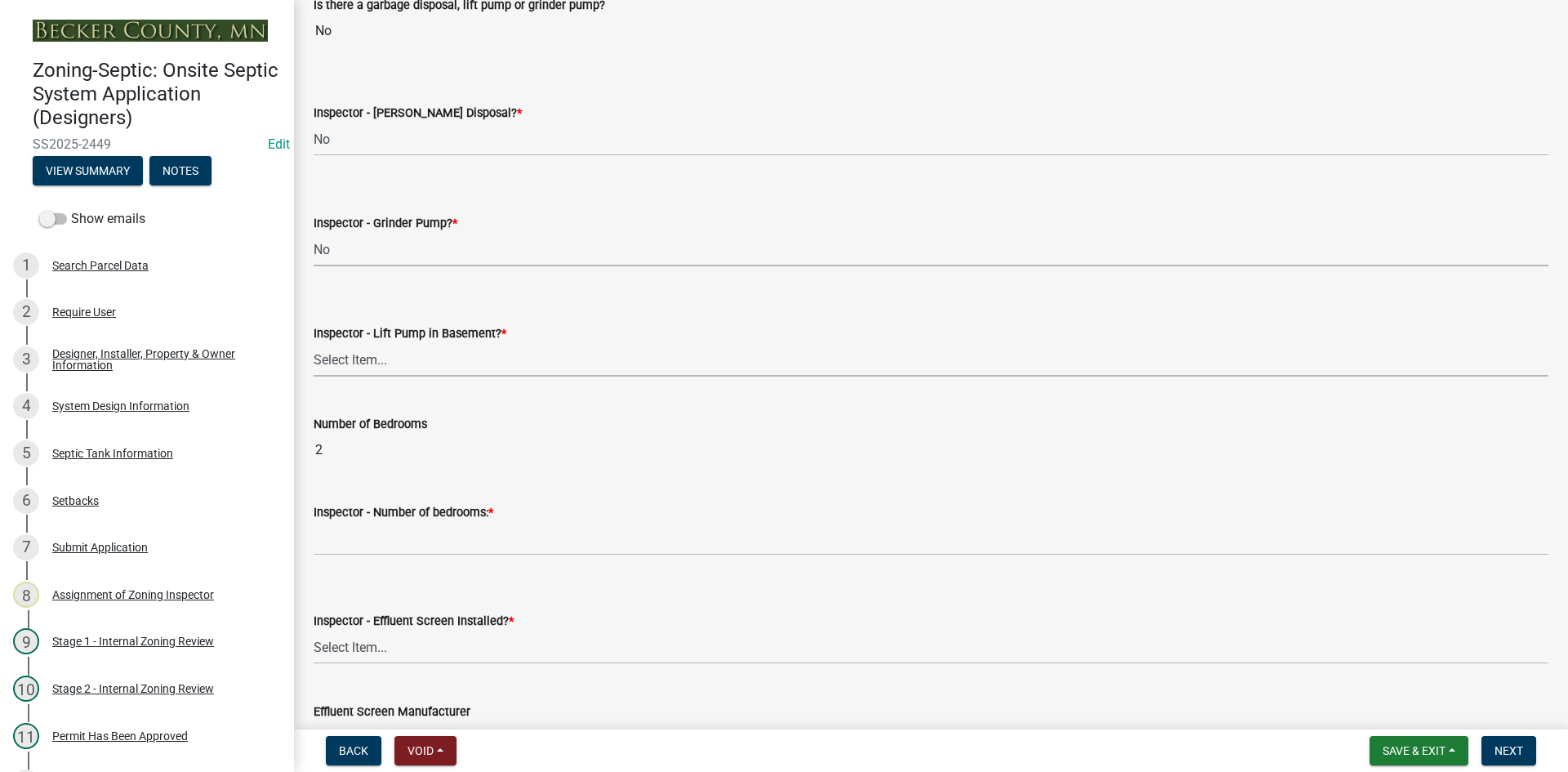
drag, startPoint x: 392, startPoint y: 357, endPoint x: 392, endPoint y: 374, distance: 17.0
click at [392, 363] on select "Select Item... Yes No" at bounding box center [931, 359] width 1235 height 33
click at [314, 342] on select "Select Item... Yes No" at bounding box center [931, 359] width 1235 height 33
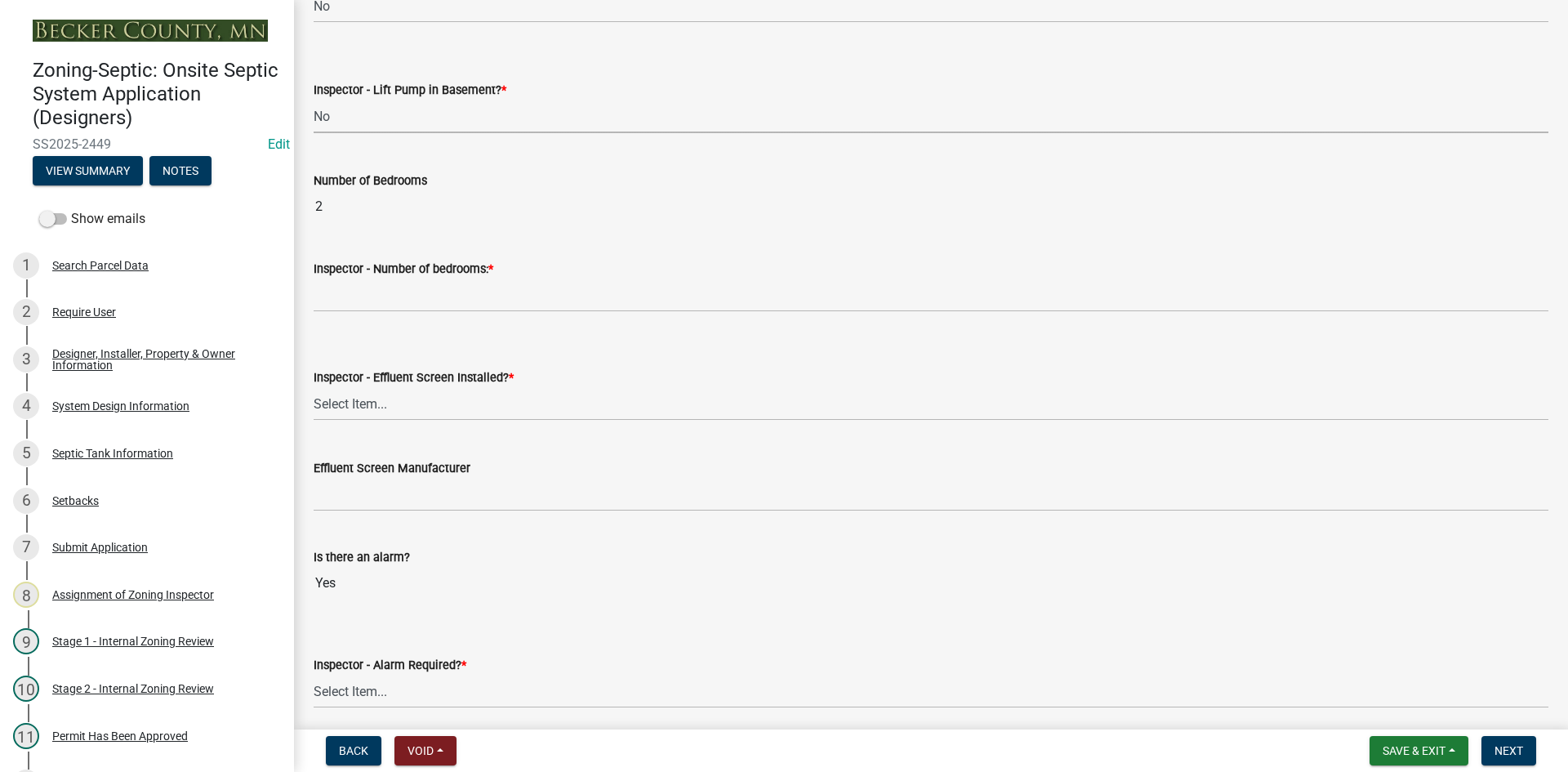
scroll to position [898, 0]
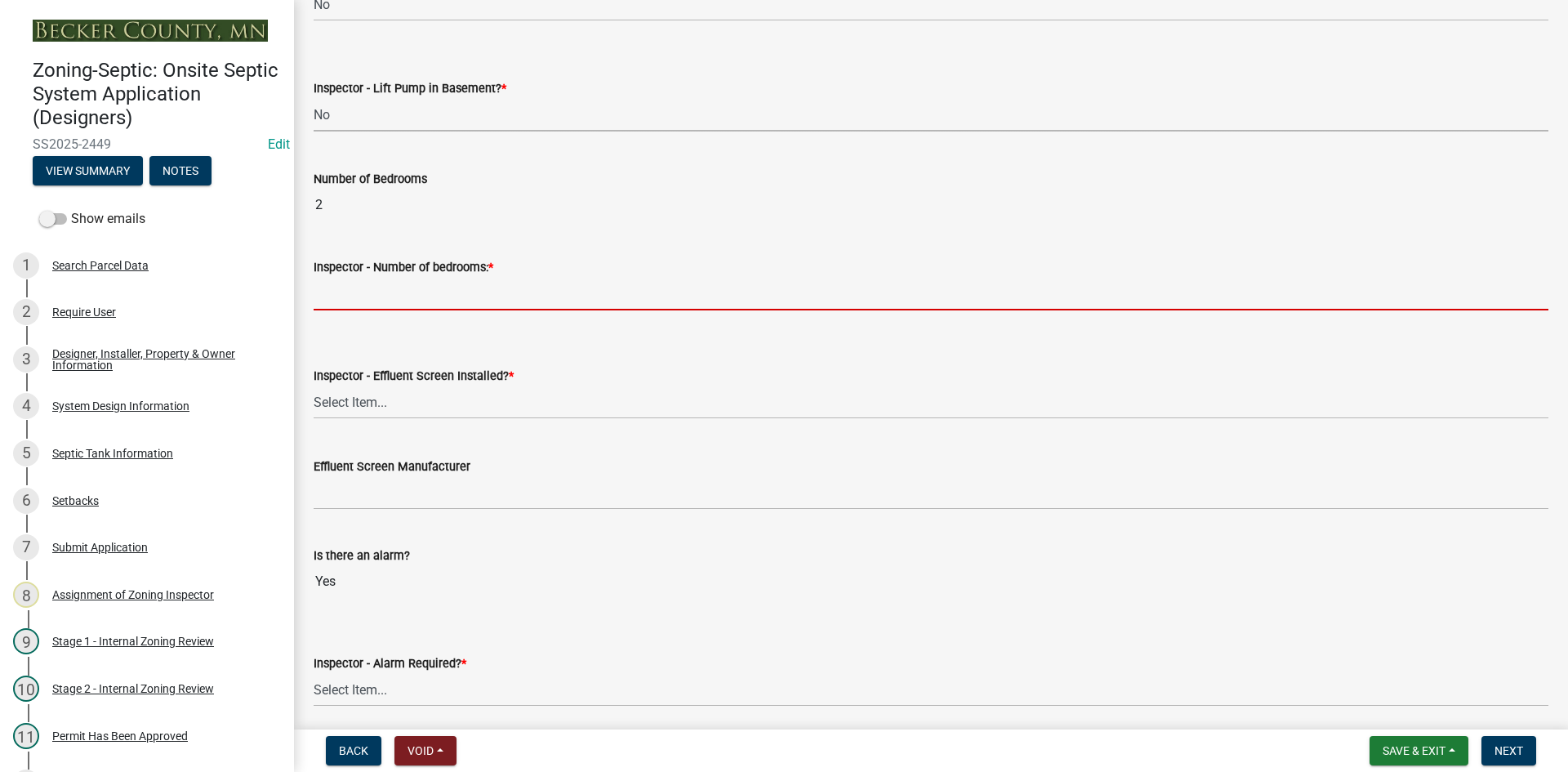
click at [392, 292] on input "Inspector - Number of bedrooms: *" at bounding box center [931, 293] width 1235 height 33
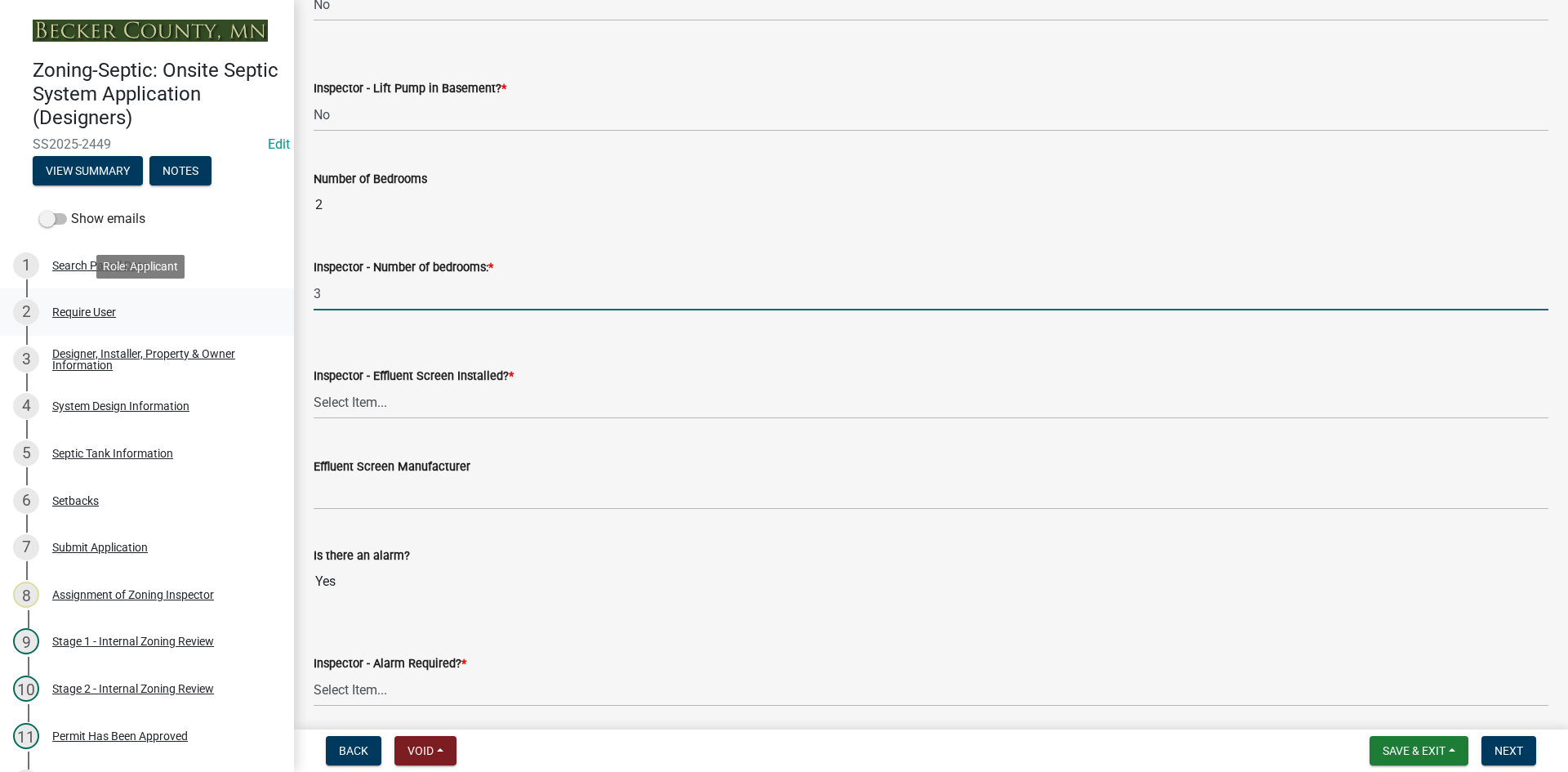
drag, startPoint x: 367, startPoint y: 305, endPoint x: 269, endPoint y: 309, distance: 98.1
click at [269, 309] on div "Zoning-Septic: Onsite Septic System Application (Designers) SS2025-2449 Edit Vi…" at bounding box center [784, 386] width 1568 height 772
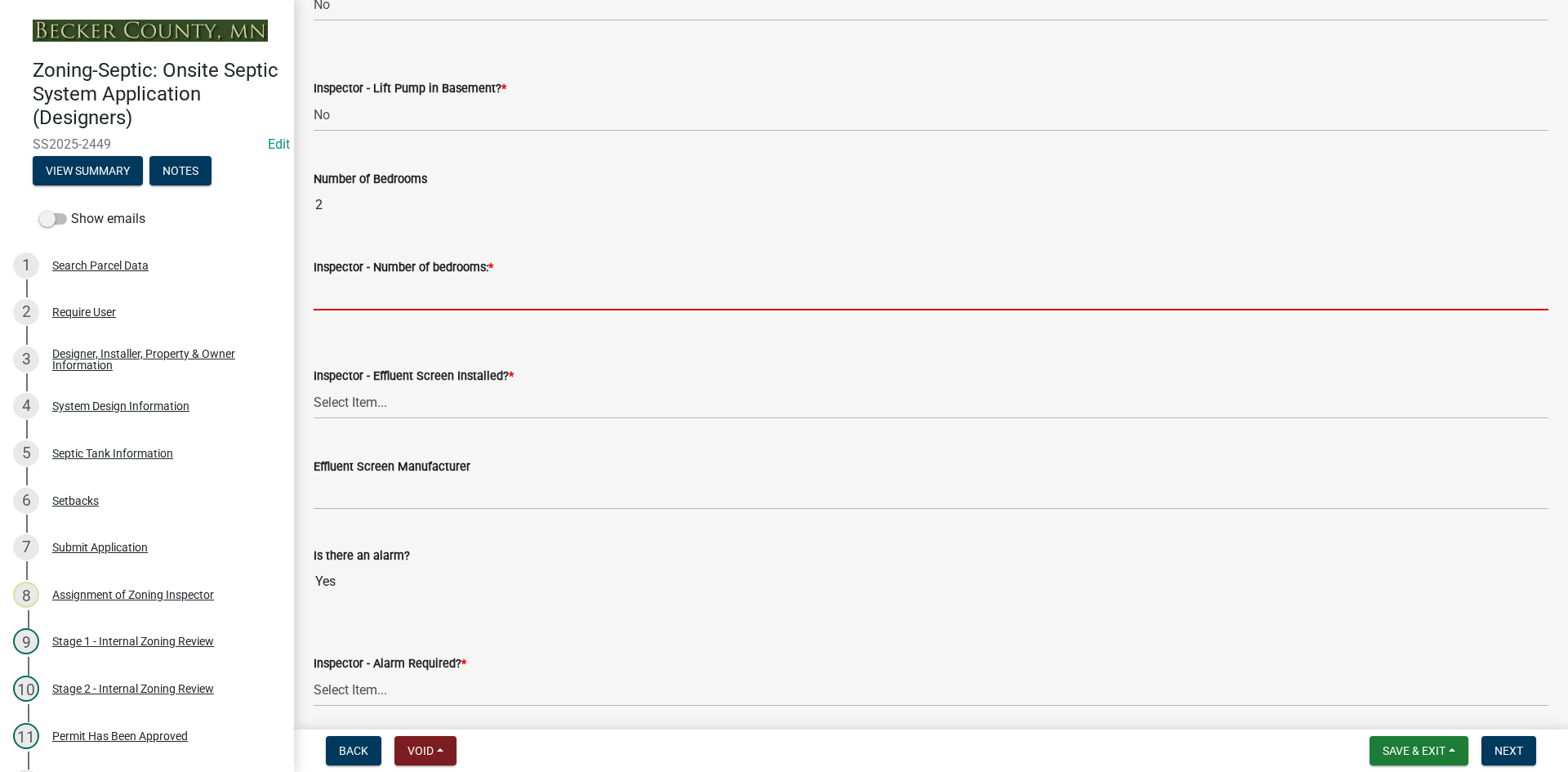
click at [329, 301] on input "Inspector - Number of bedrooms: *" at bounding box center [931, 293] width 1235 height 33
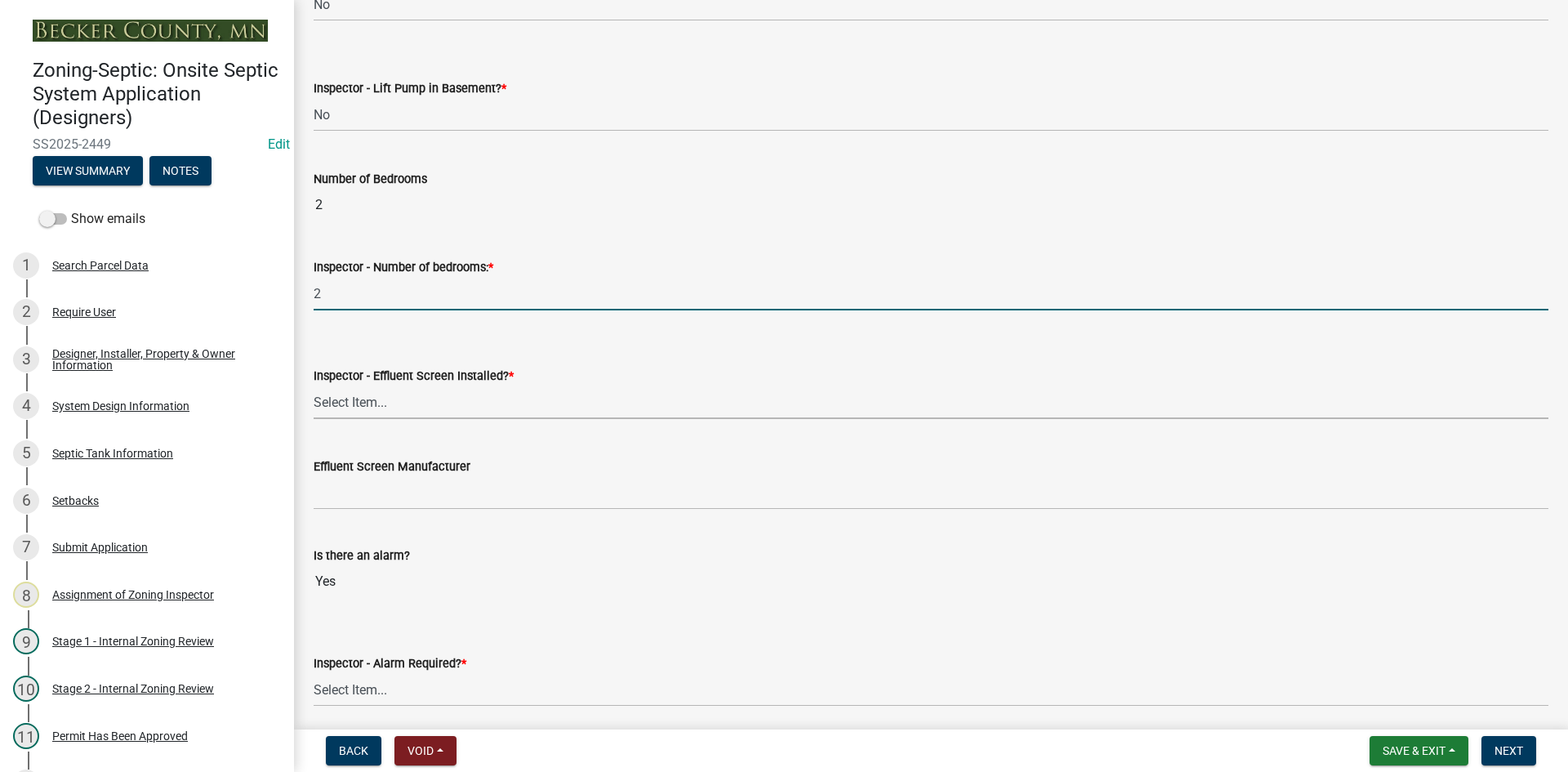
click at [378, 405] on select "Select Item... Yes No" at bounding box center [931, 402] width 1235 height 33
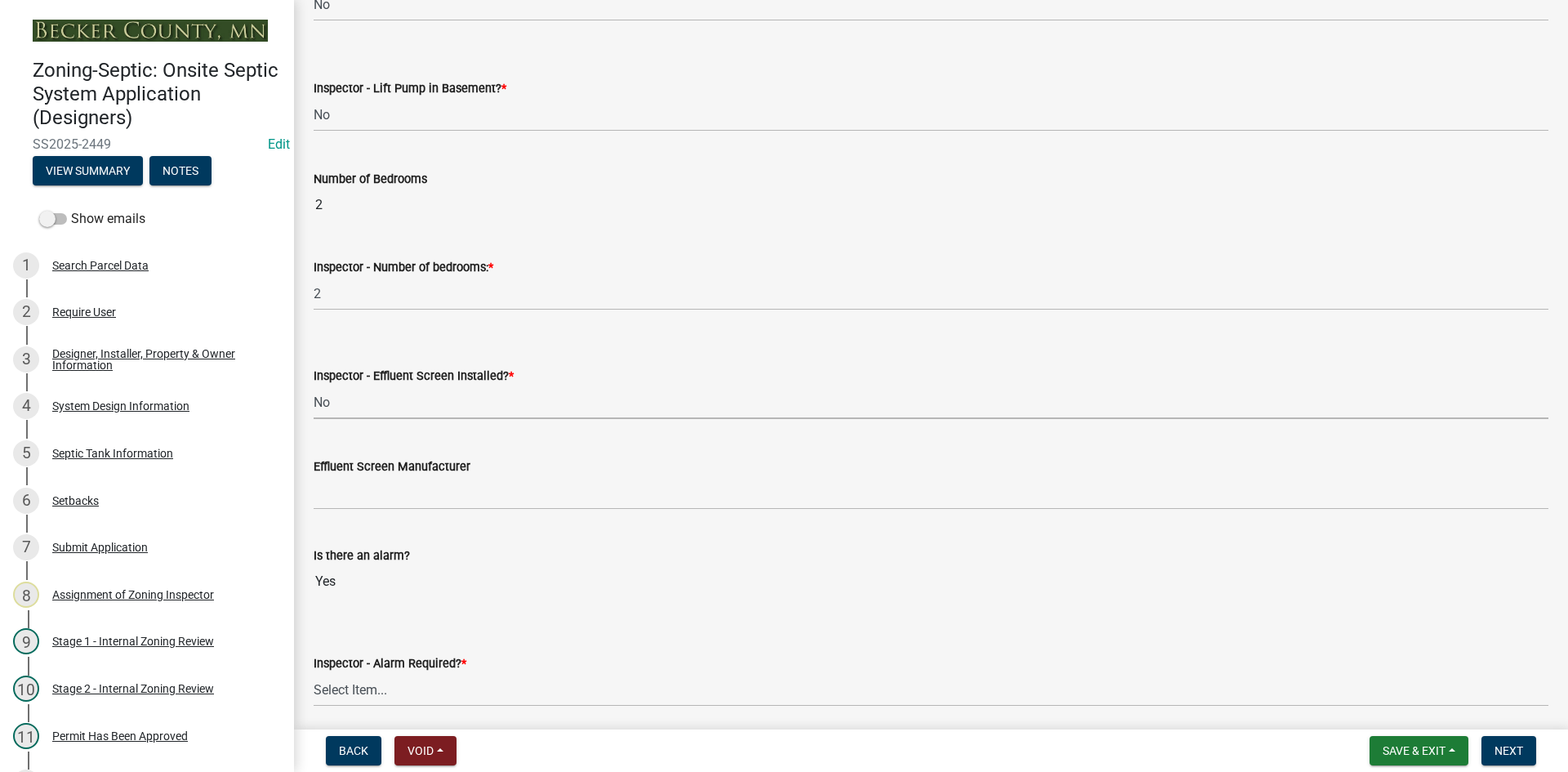
click at [314, 385] on select "Select Item... Yes No" at bounding box center [931, 402] width 1235 height 33
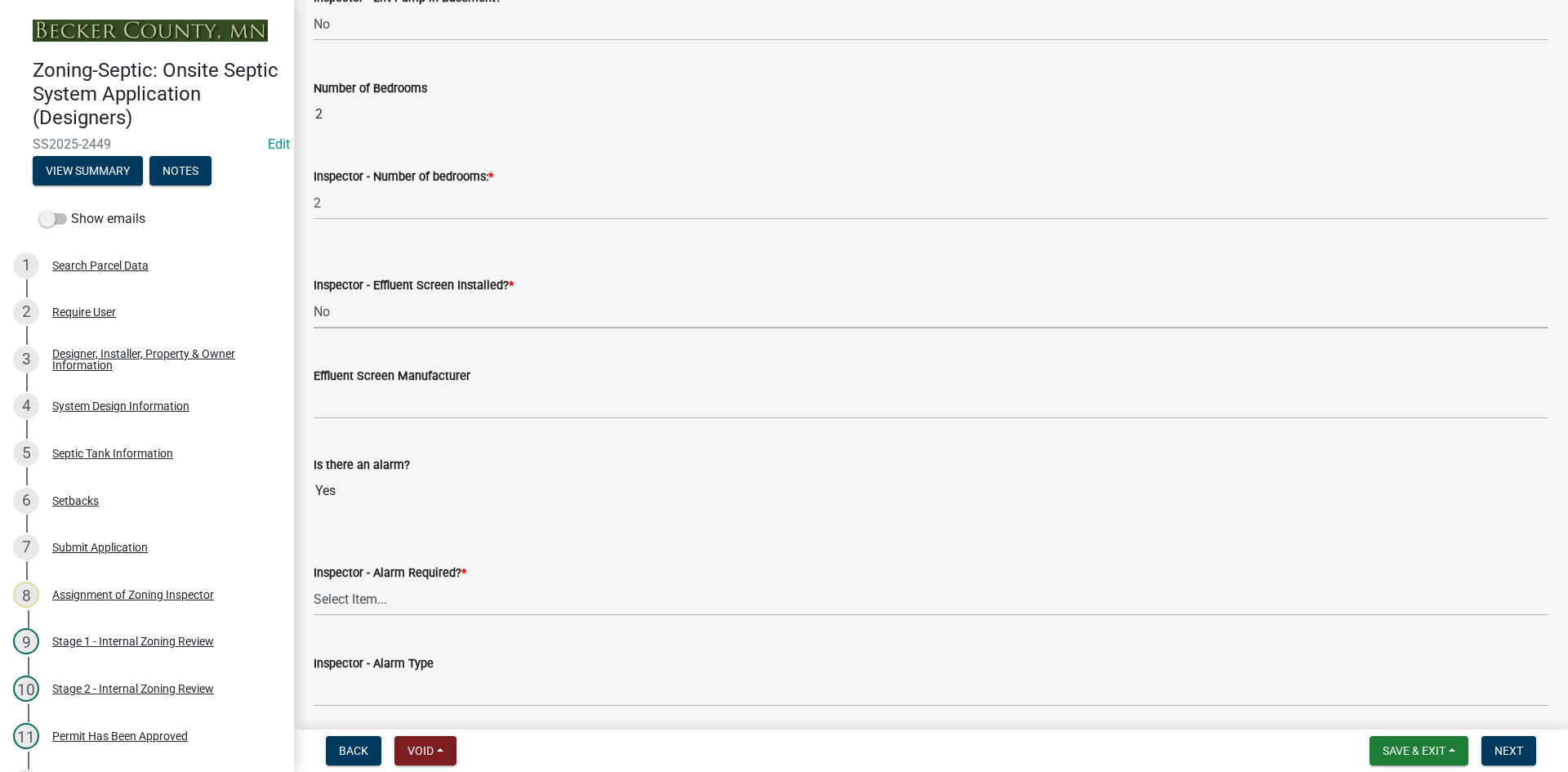
scroll to position [1143, 0]
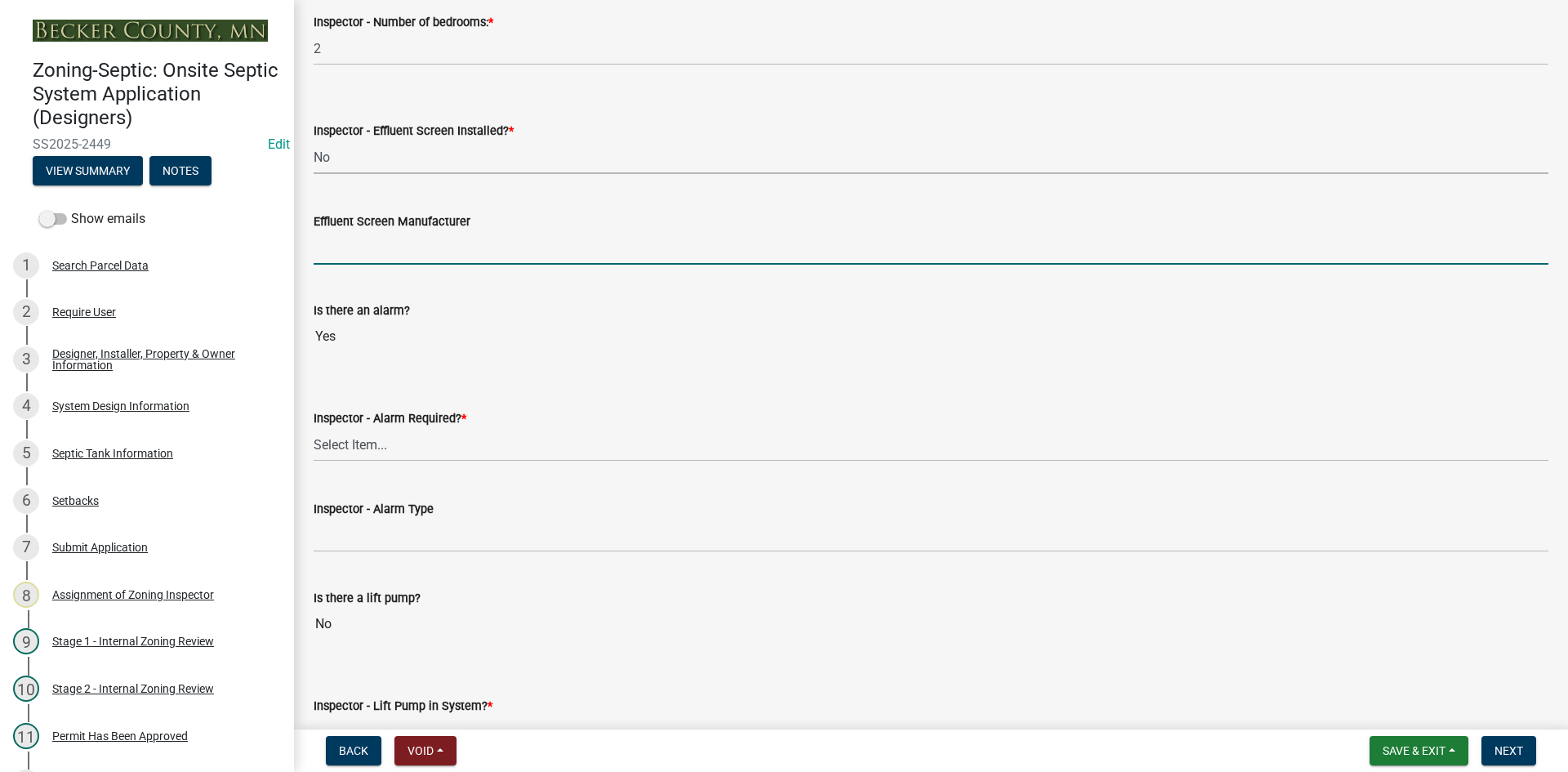
drag, startPoint x: 372, startPoint y: 253, endPoint x: 384, endPoint y: 261, distance: 14.4
click at [373, 253] on input "Effluent Screen Manufacturer" at bounding box center [931, 248] width 1235 height 33
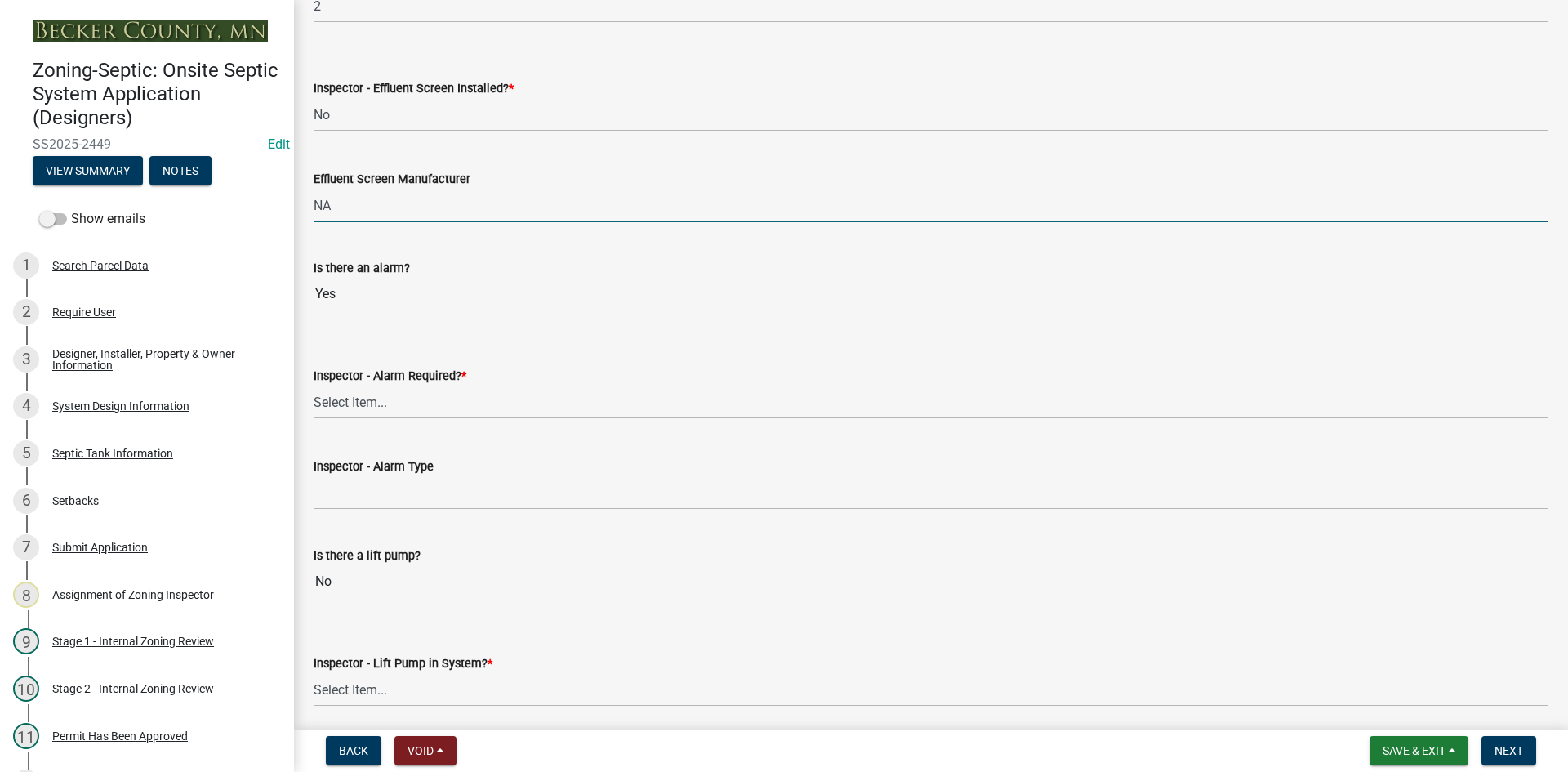
scroll to position [1225, 0]
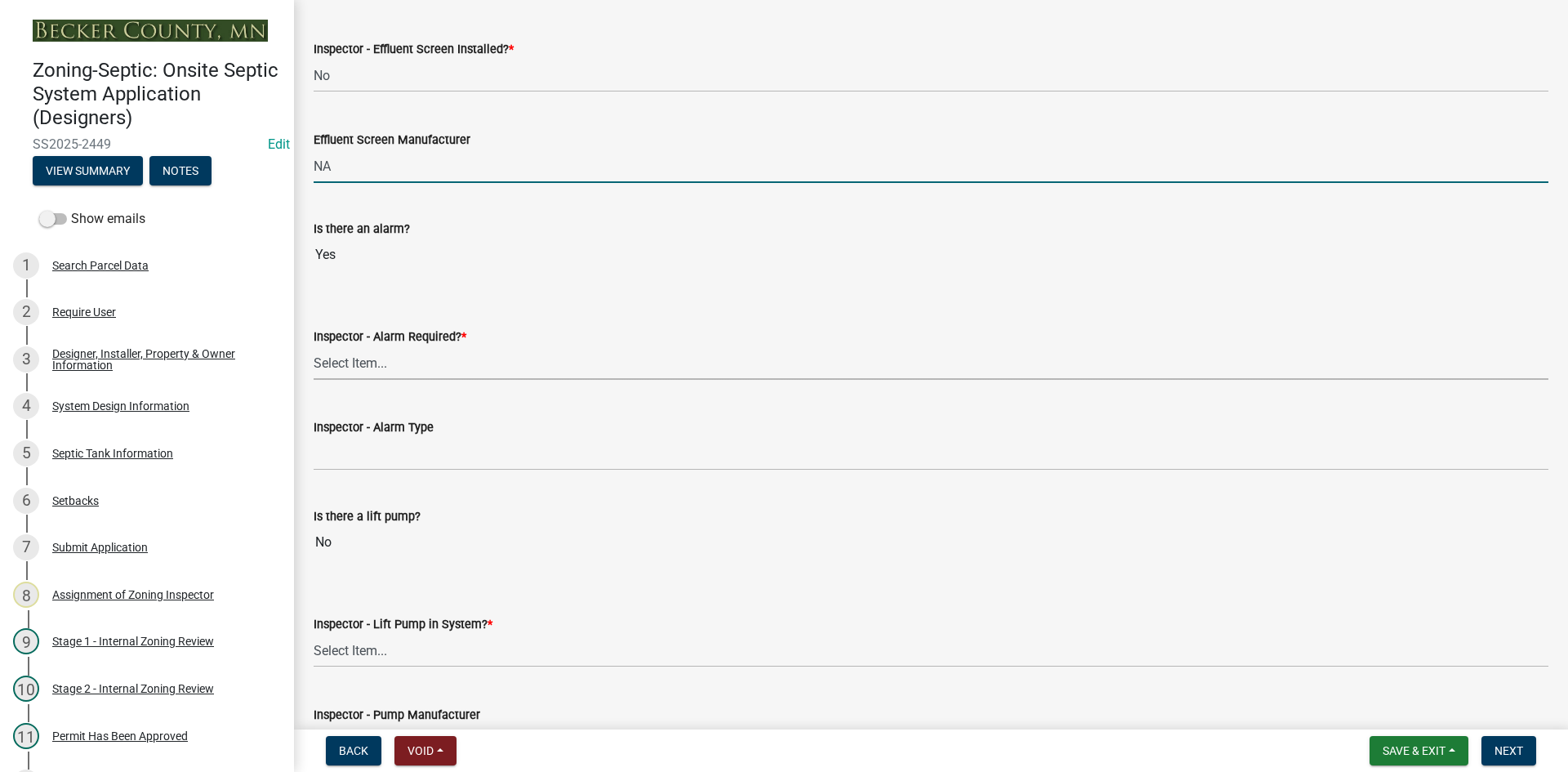
click at [356, 379] on select "Select Item... Yes No" at bounding box center [931, 363] width 1235 height 33
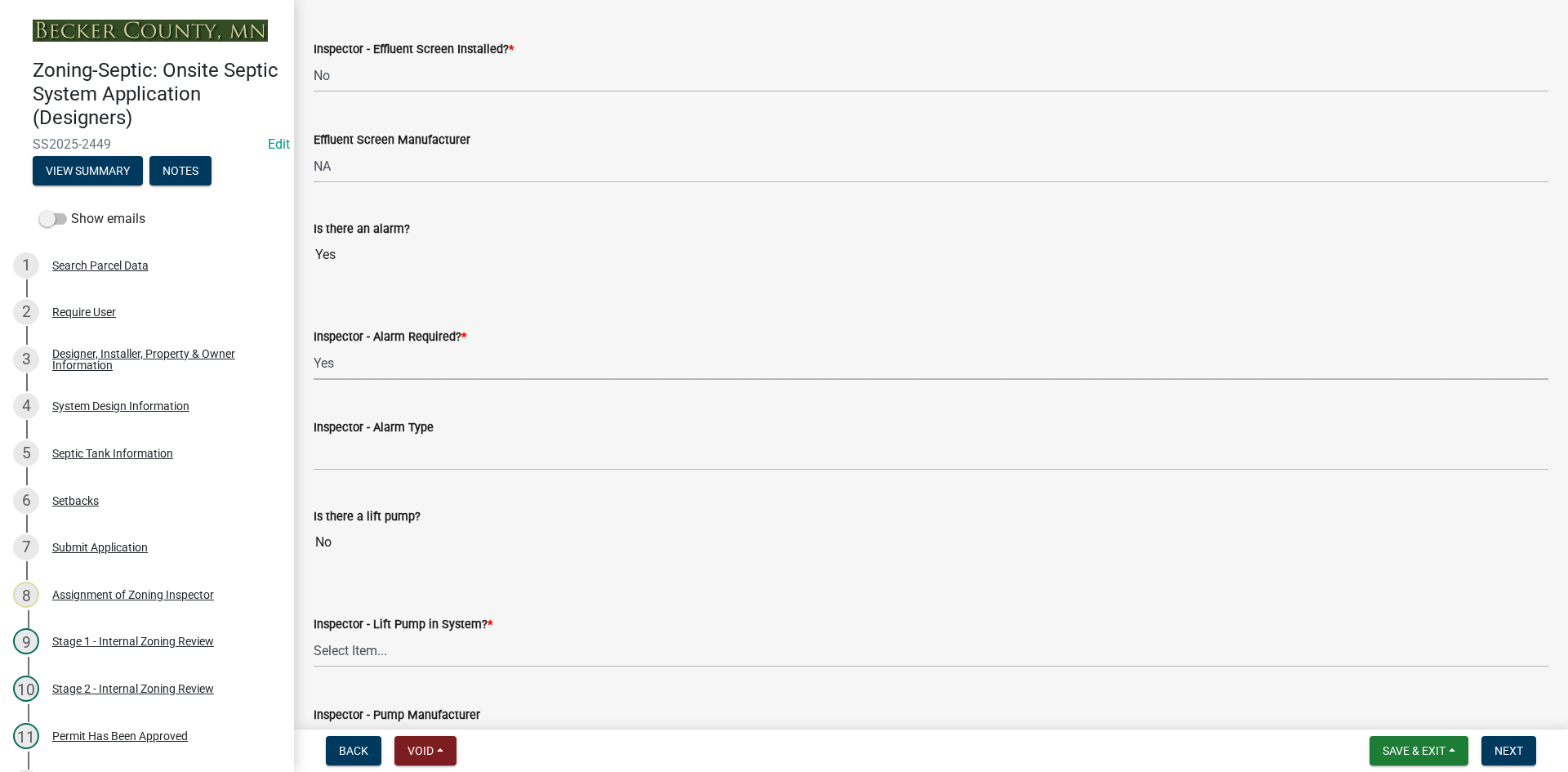
click at [314, 346] on select "Select Item... Yes No" at bounding box center [931, 363] width 1235 height 33
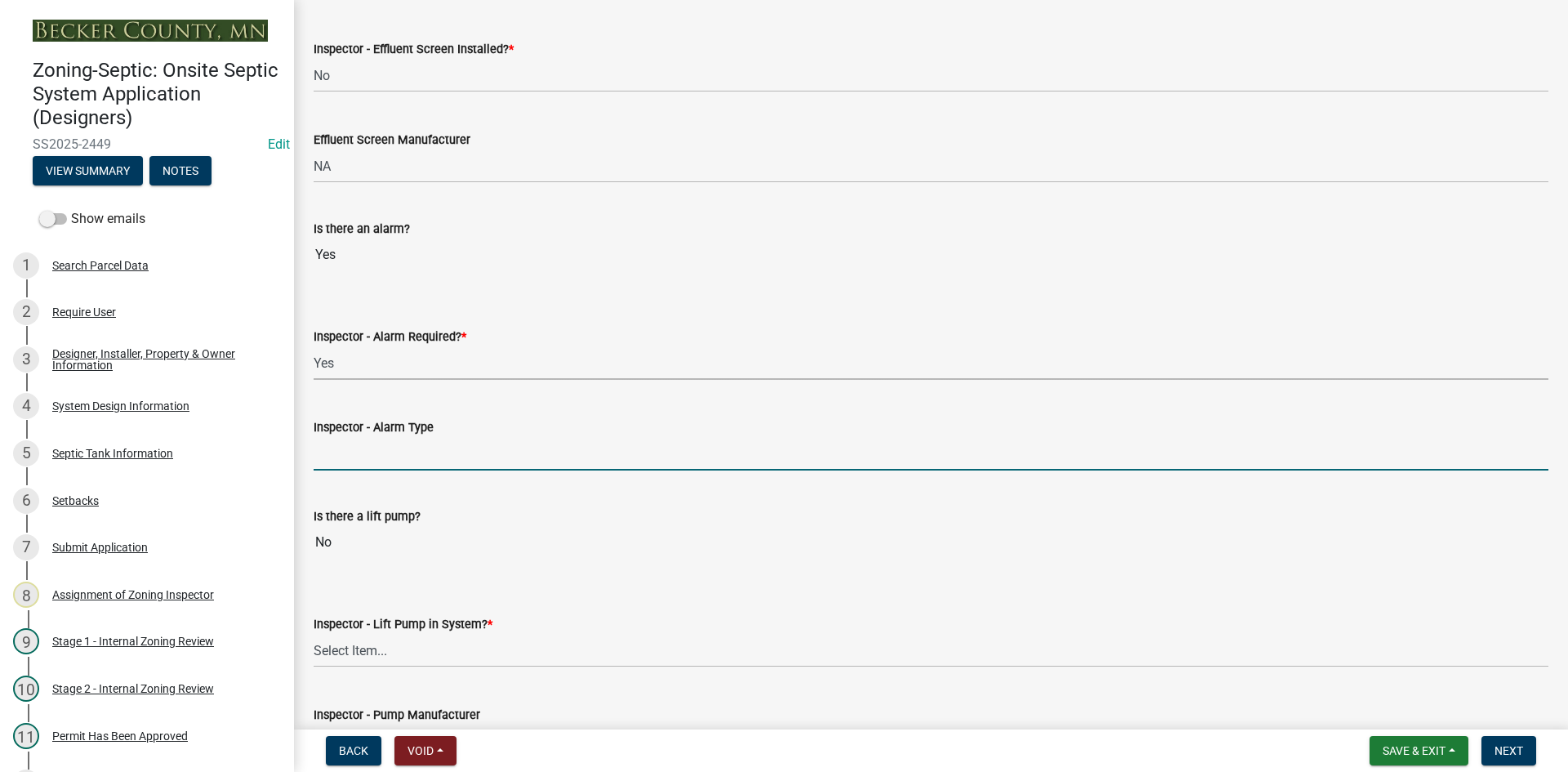
drag, startPoint x: 359, startPoint y: 454, endPoint x: 391, endPoint y: 487, distance: 46.0
click at [359, 454] on input "Inspector - Alarm Type" at bounding box center [931, 454] width 1235 height 33
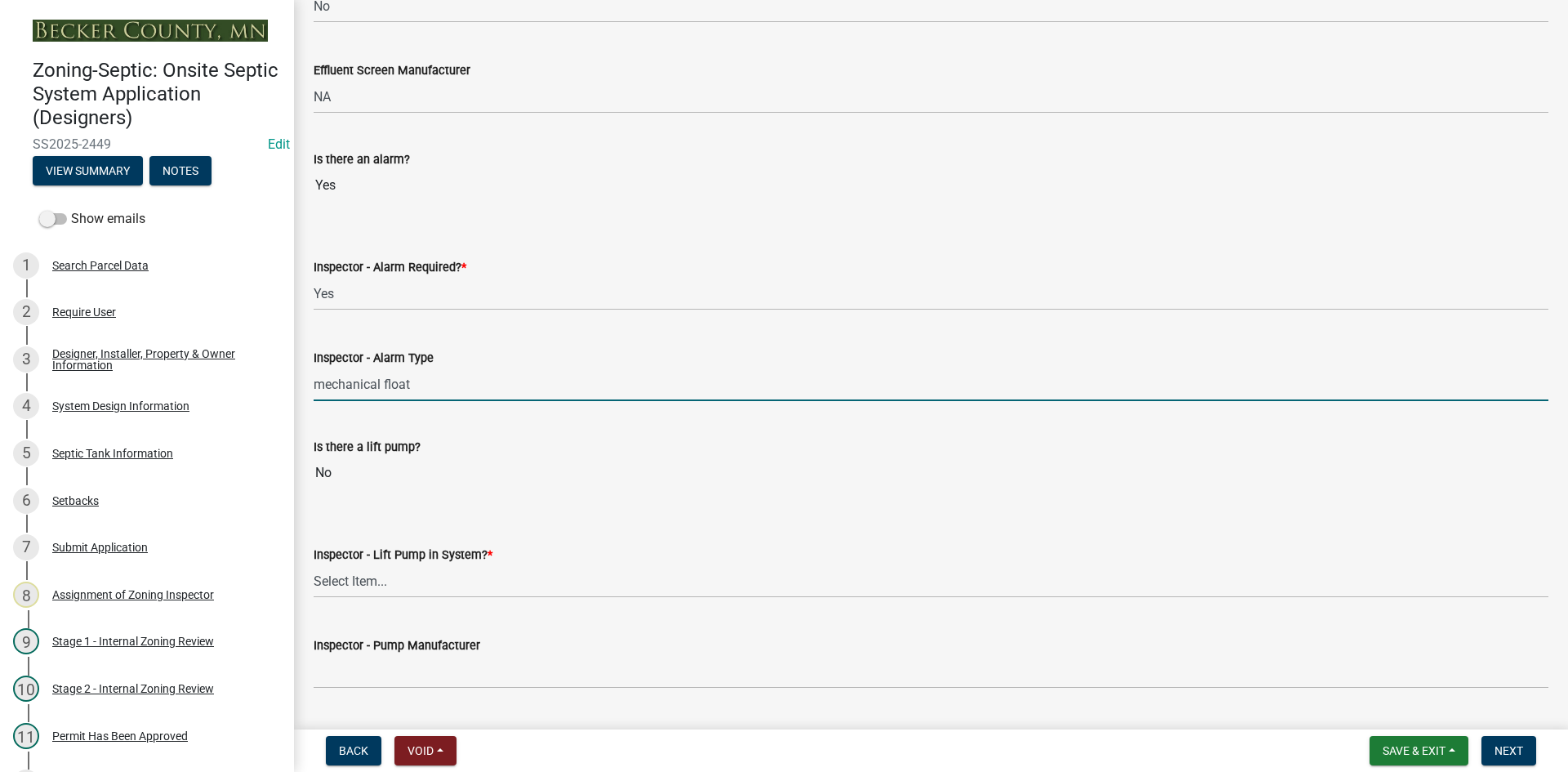
scroll to position [1388, 0]
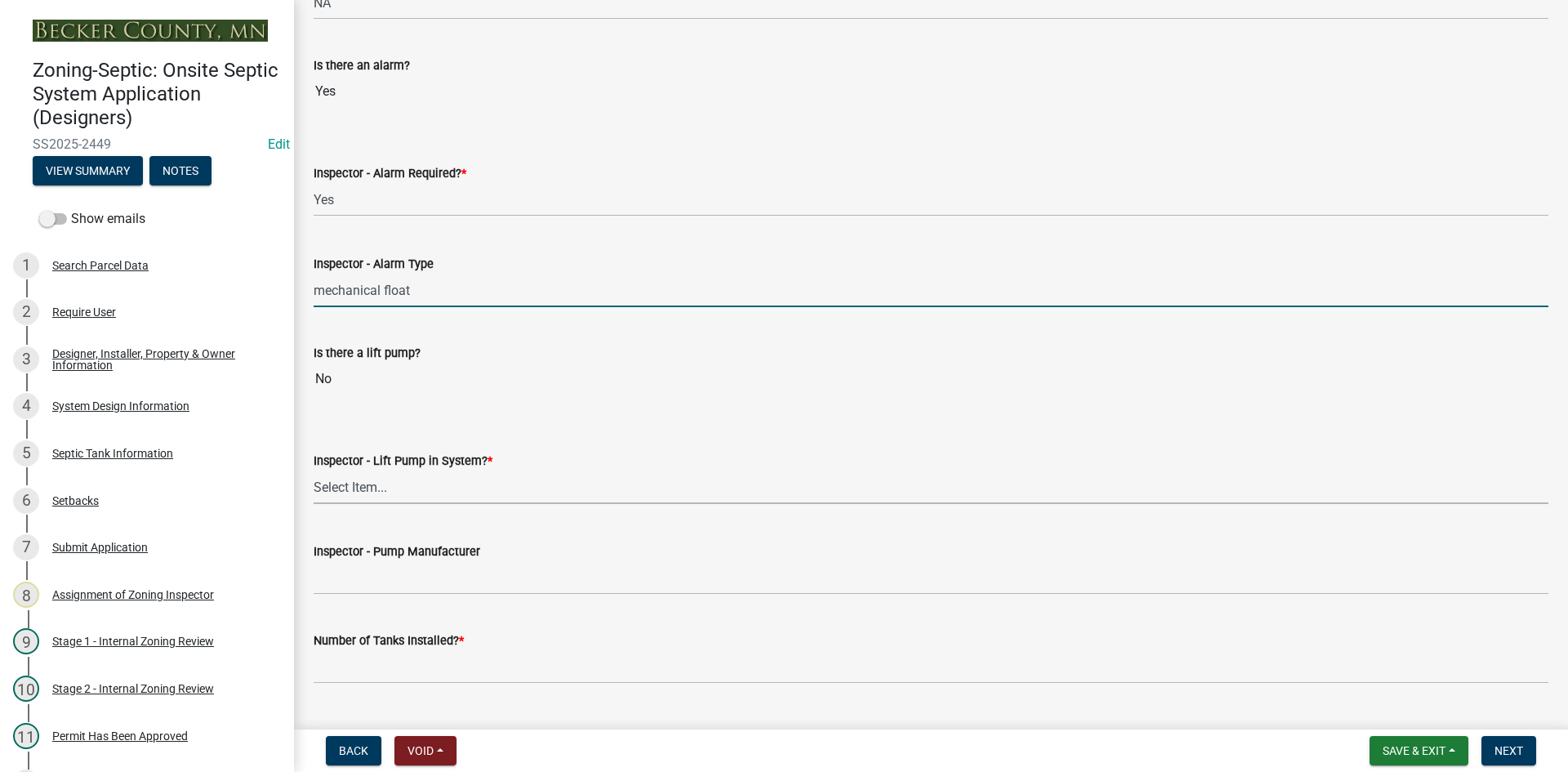
click at [361, 490] on select "Select Item... Yes No" at bounding box center [931, 487] width 1235 height 33
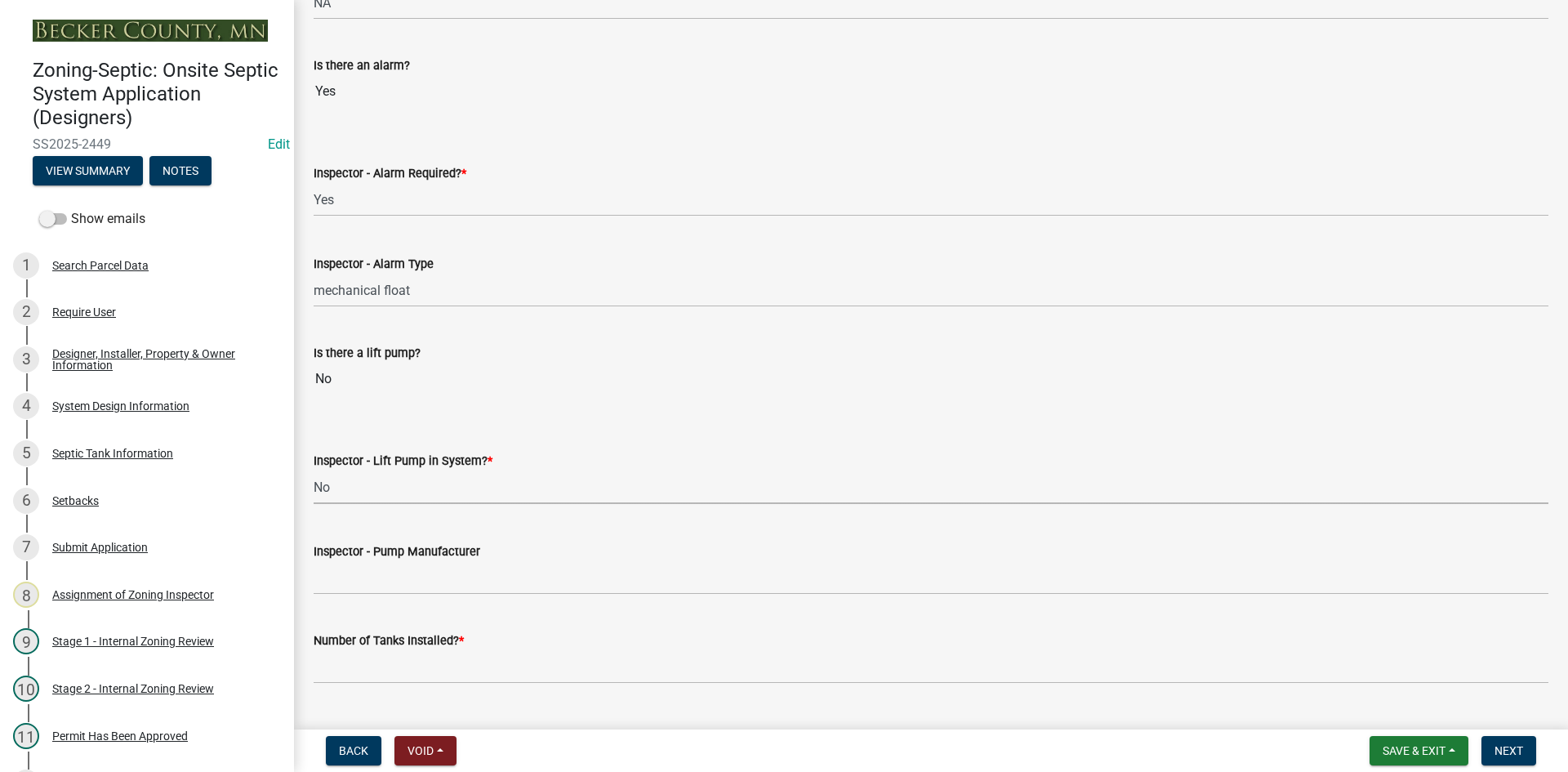
click at [314, 470] on select "Select Item... Yes No" at bounding box center [931, 487] width 1235 height 33
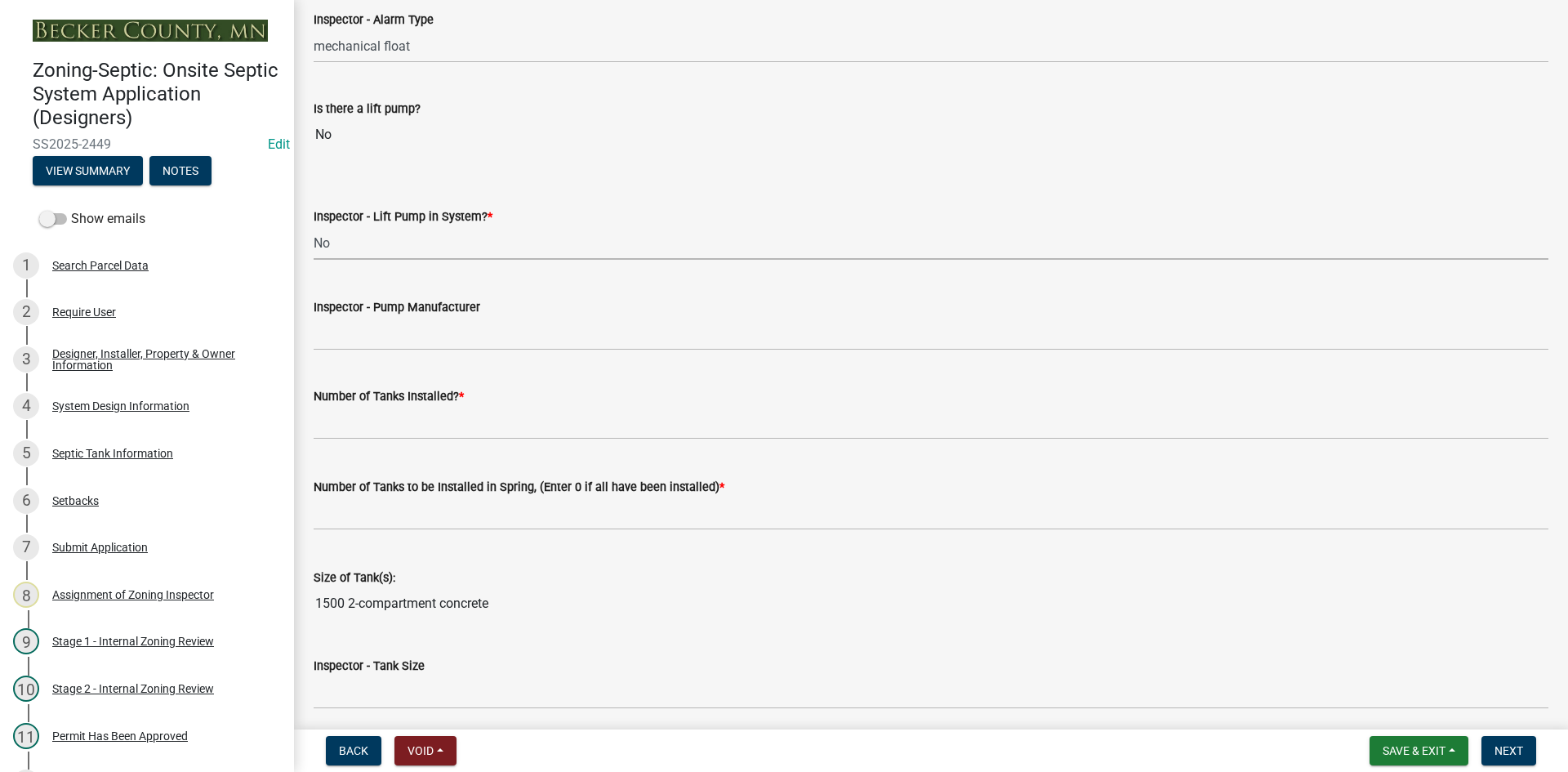
scroll to position [1633, 0]
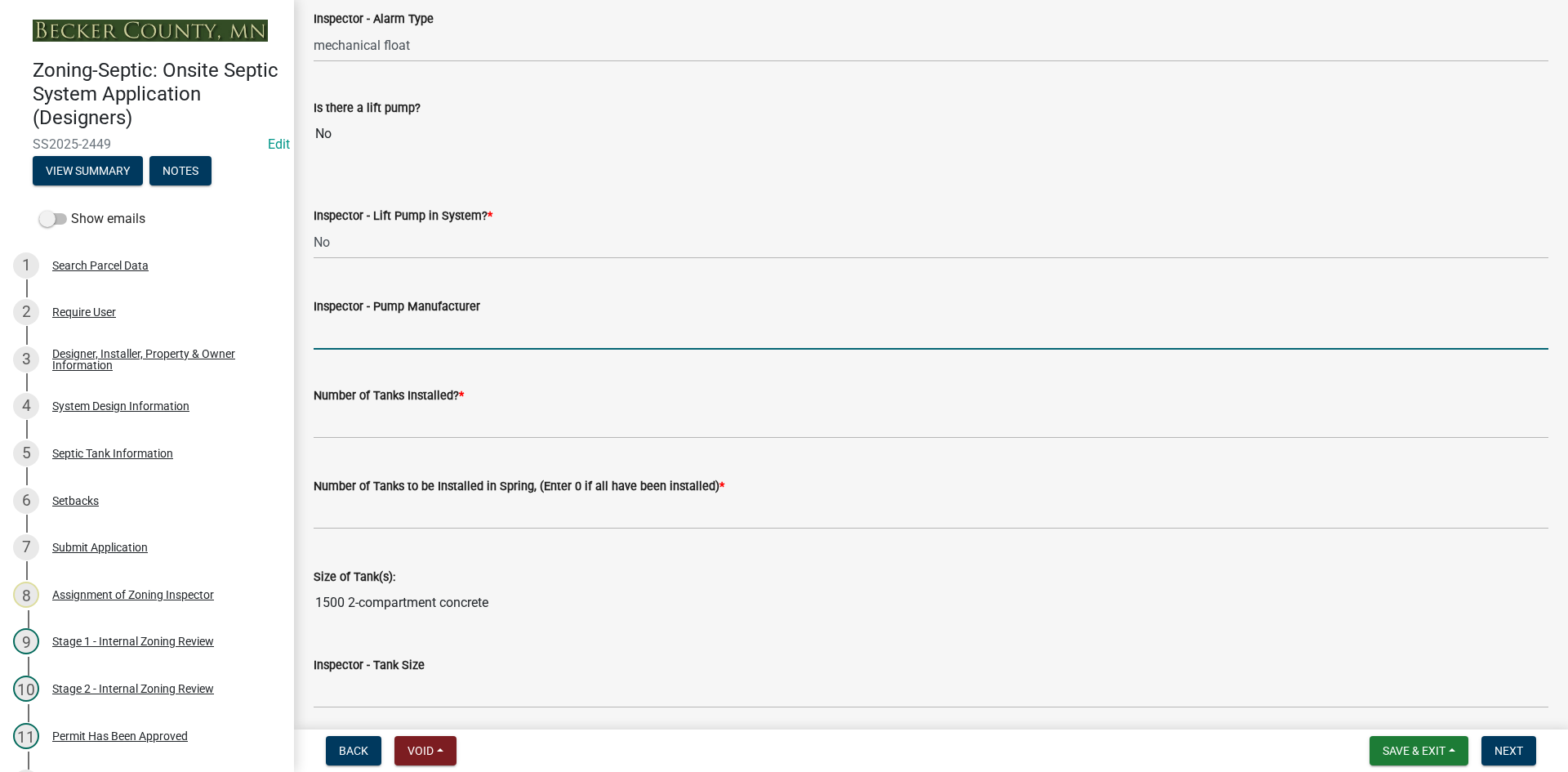
drag, startPoint x: 397, startPoint y: 336, endPoint x: 408, endPoint y: 350, distance: 17.8
click at [398, 336] on input "Inspector - Pump Manufacturer" at bounding box center [931, 332] width 1235 height 33
click at [392, 453] on wm-data-entity-input "Number of Tanks Installed? *" at bounding box center [931, 408] width 1235 height 91
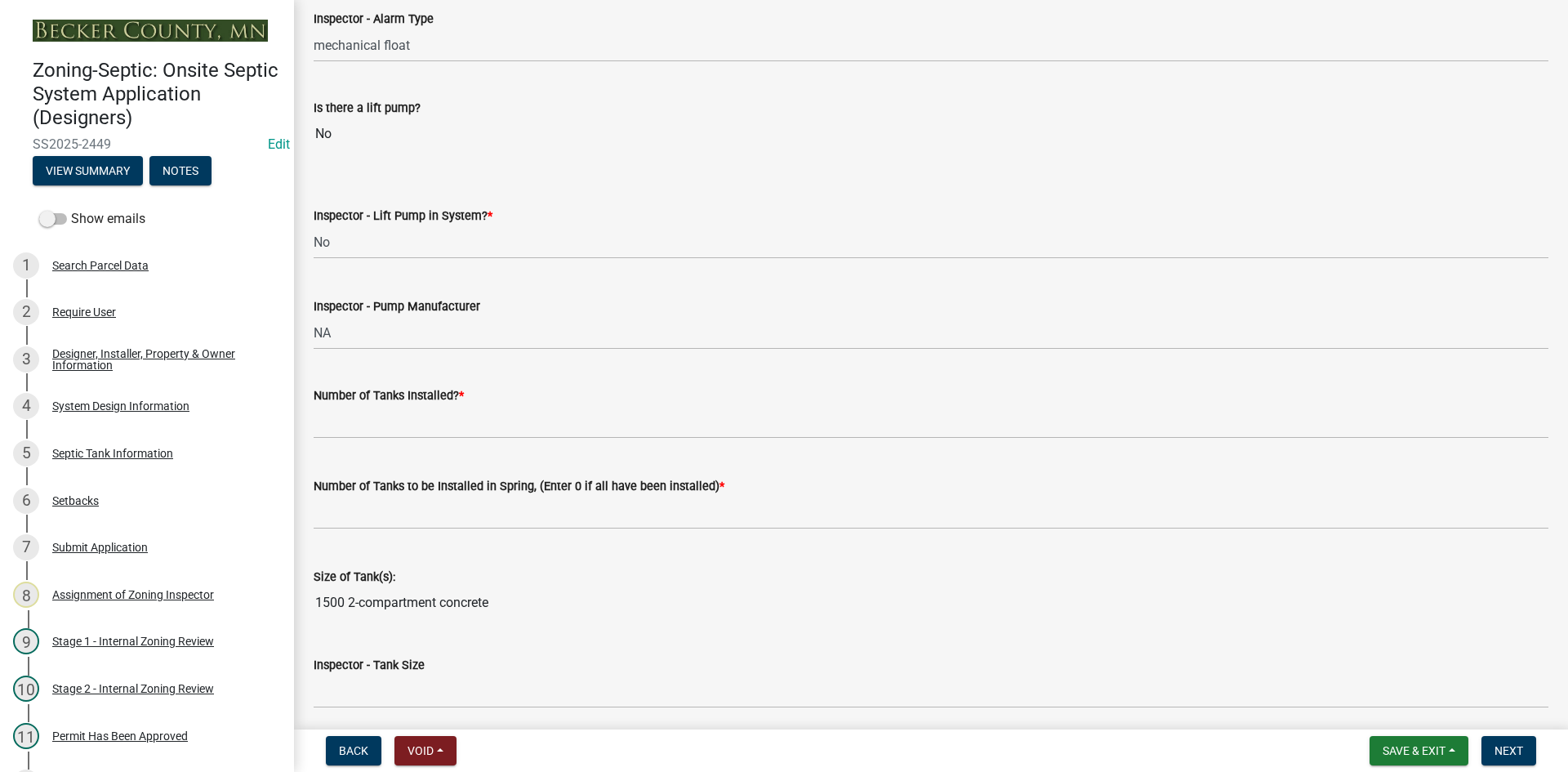
click at [392, 446] on wm-data-entity-input "Number of Tanks Installed? *" at bounding box center [931, 408] width 1235 height 91
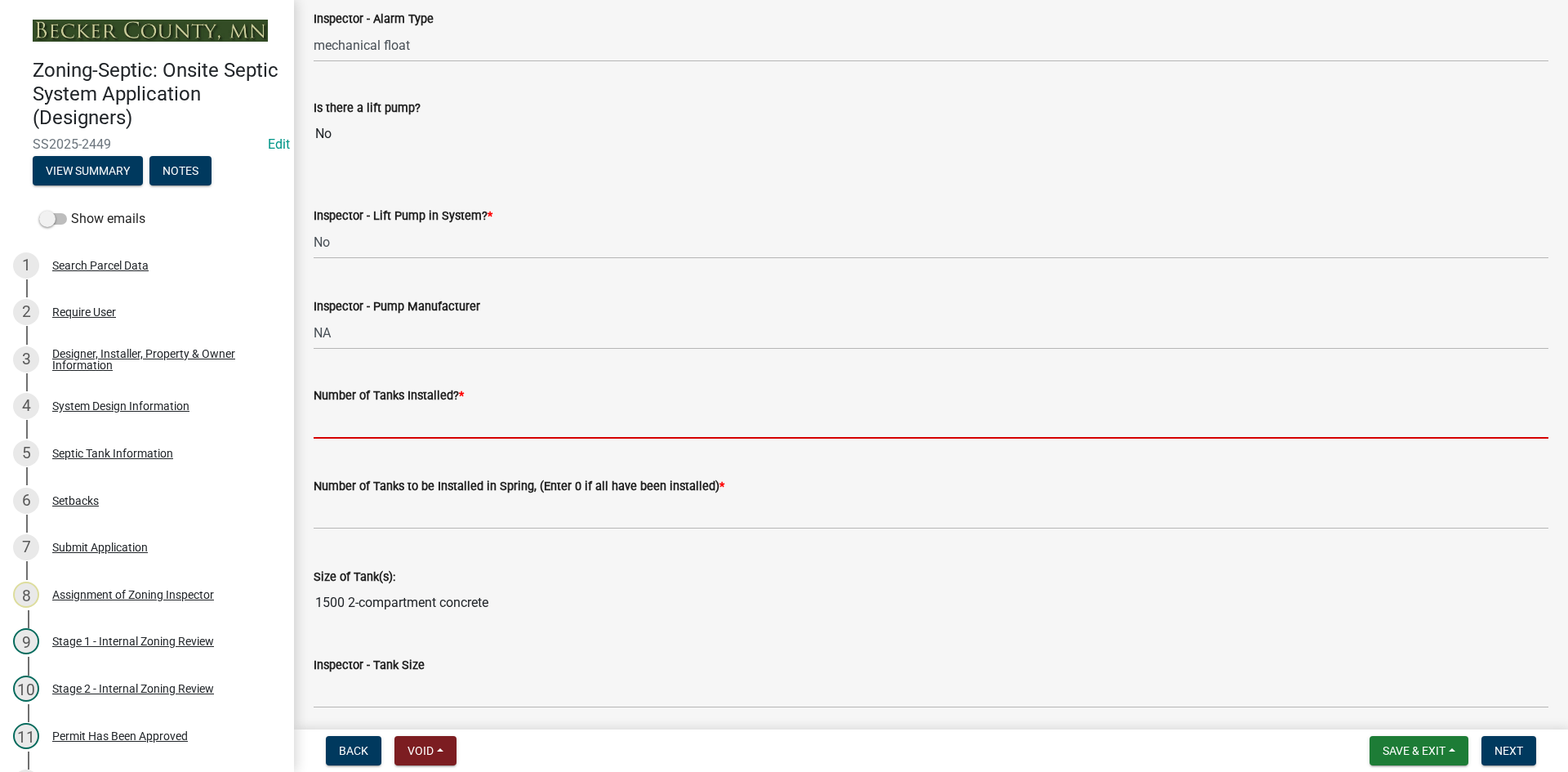
click at [394, 429] on input "text" at bounding box center [931, 422] width 1235 height 33
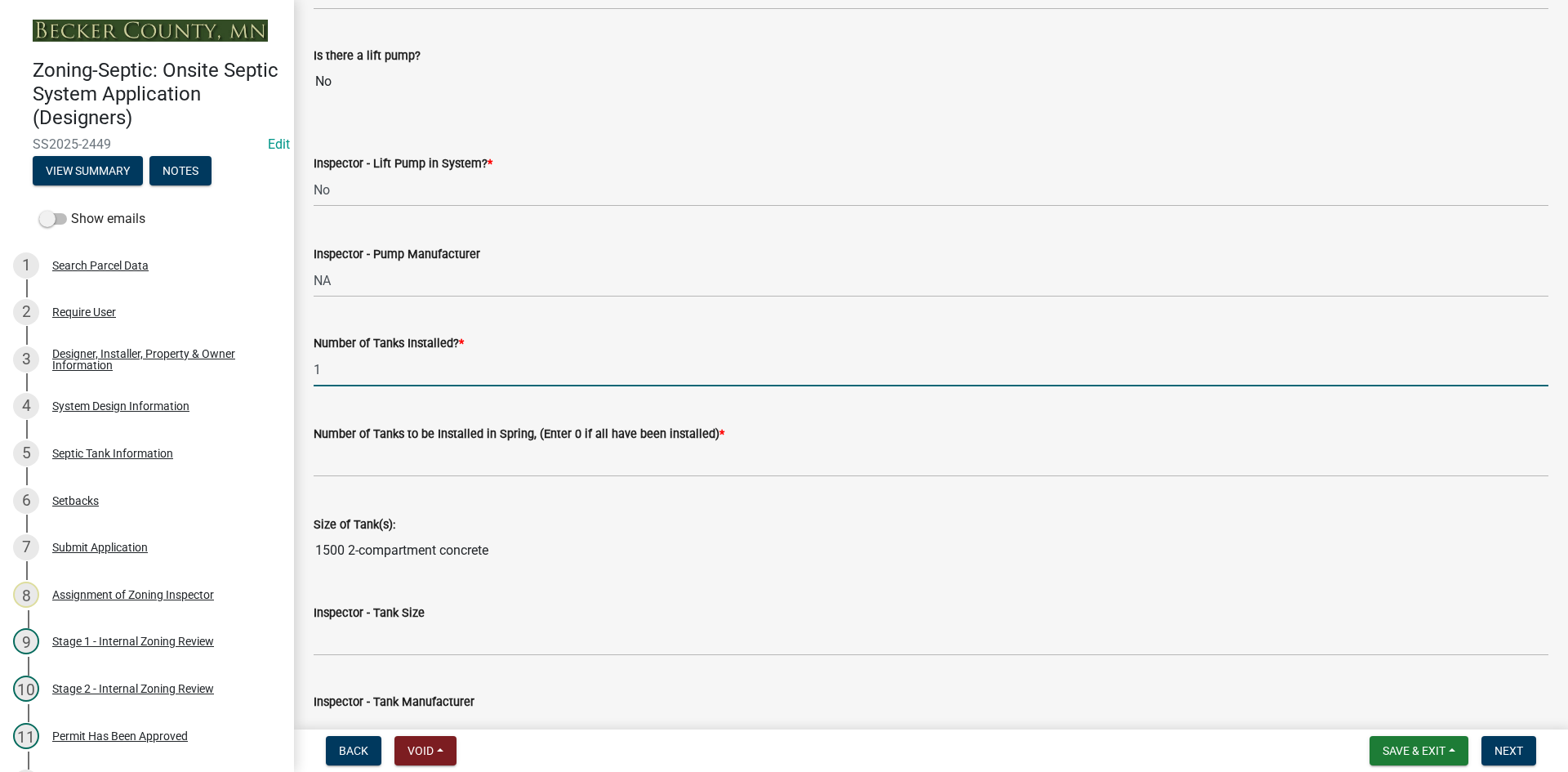
scroll to position [1714, 0]
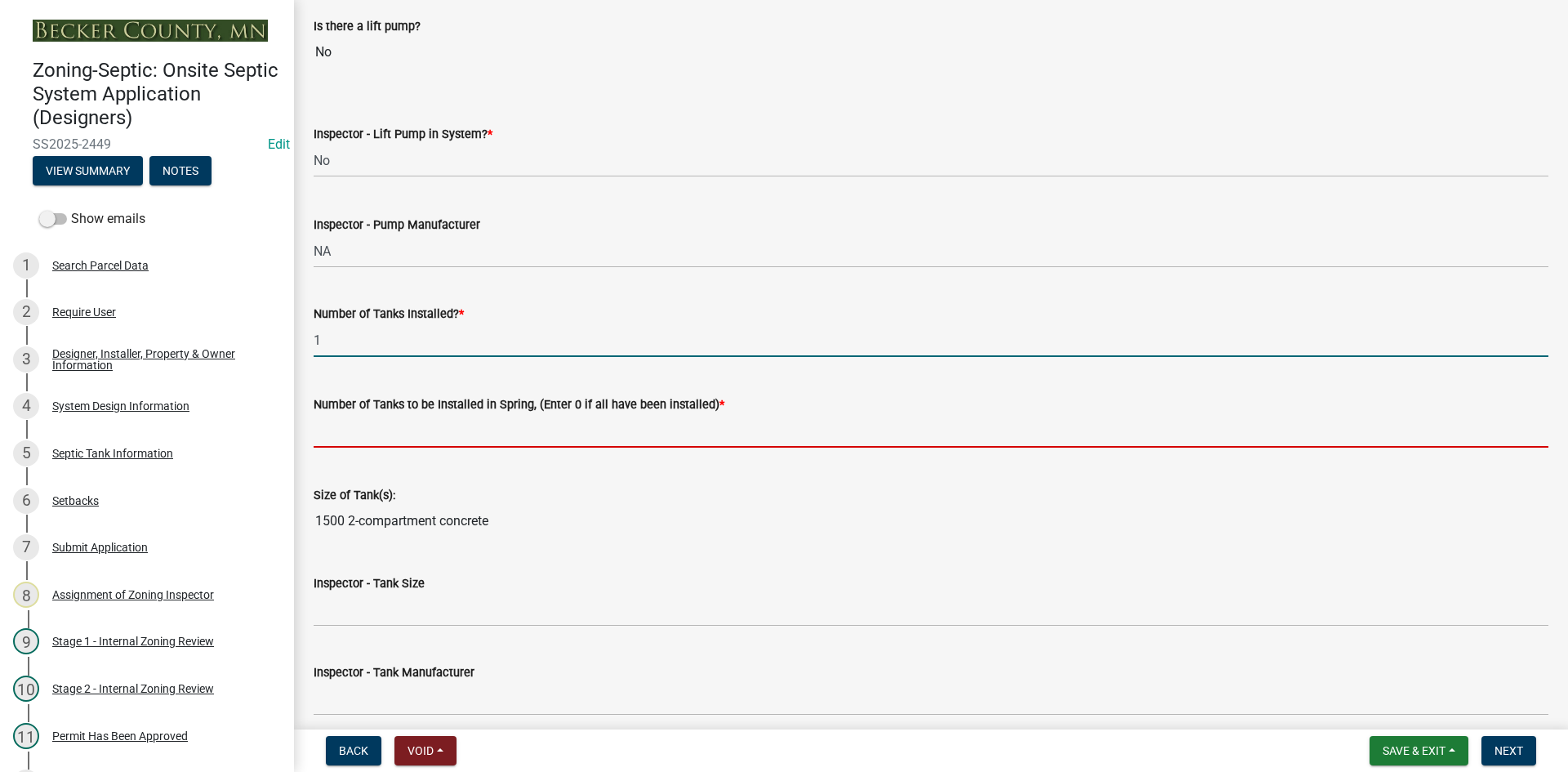
click at [367, 437] on input "text" at bounding box center [931, 430] width 1235 height 33
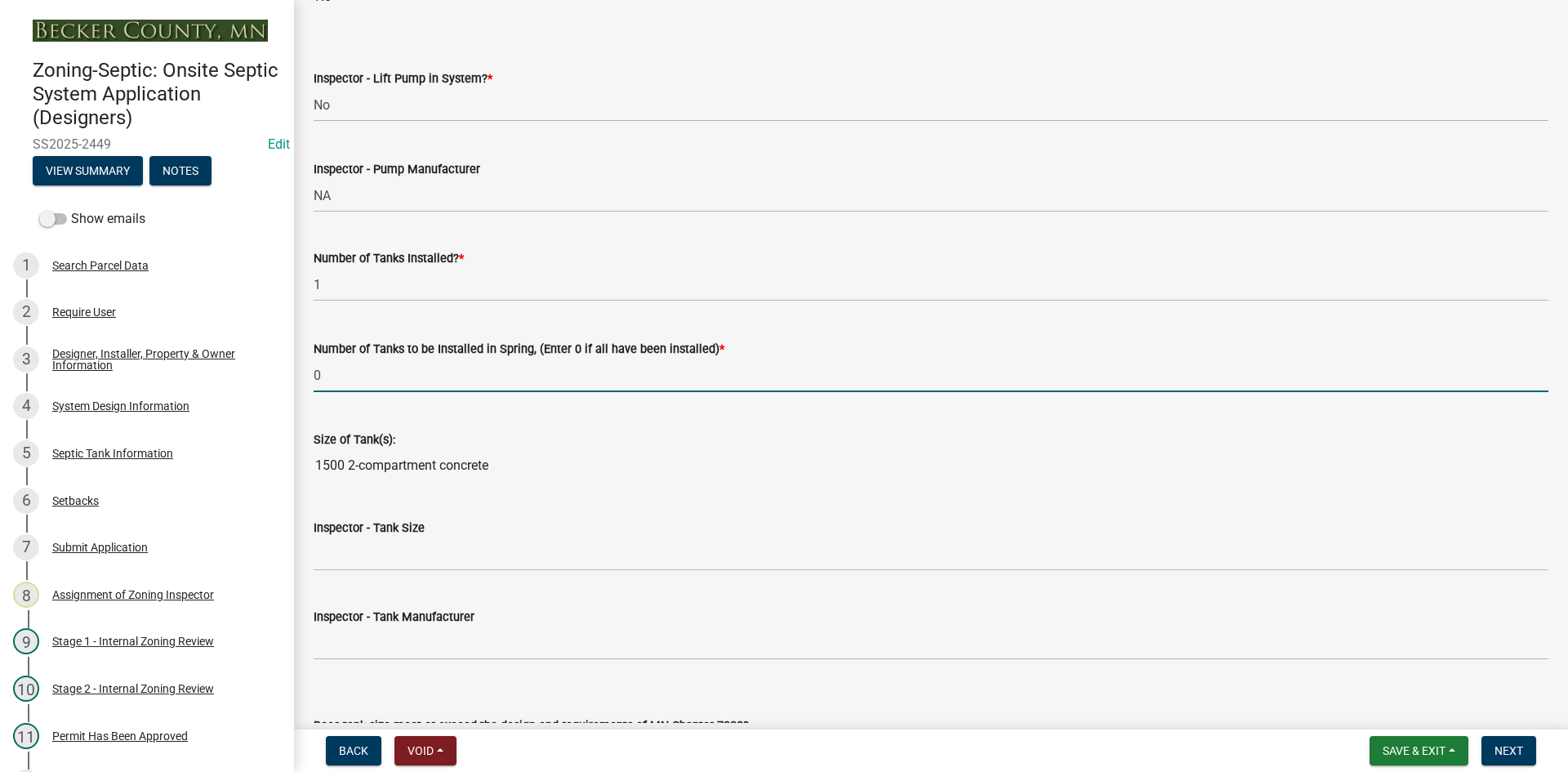
scroll to position [1797, 0]
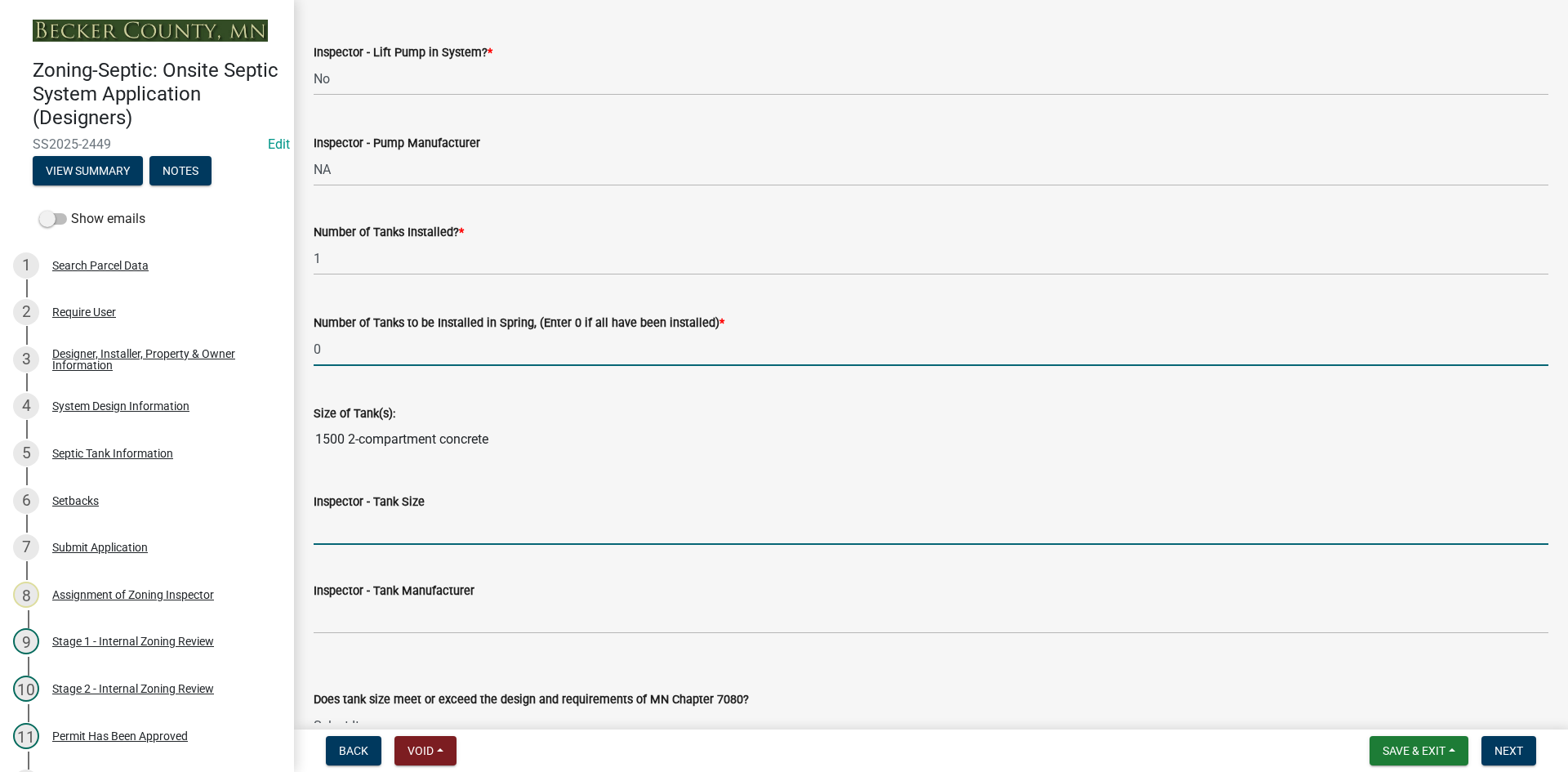
click at [384, 513] on input "Inspector - Tank Size" at bounding box center [931, 528] width 1235 height 33
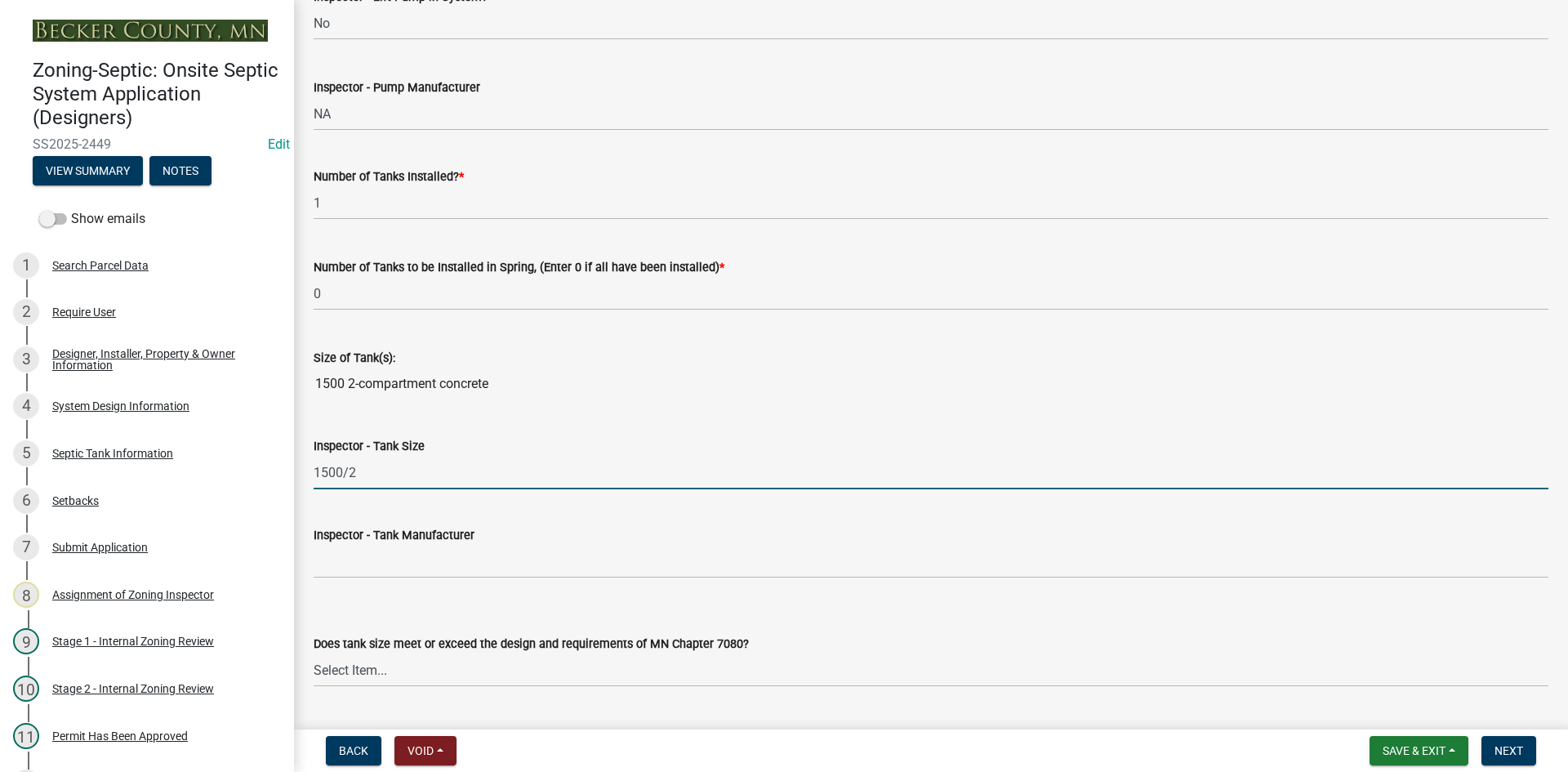
scroll to position [2123, 0]
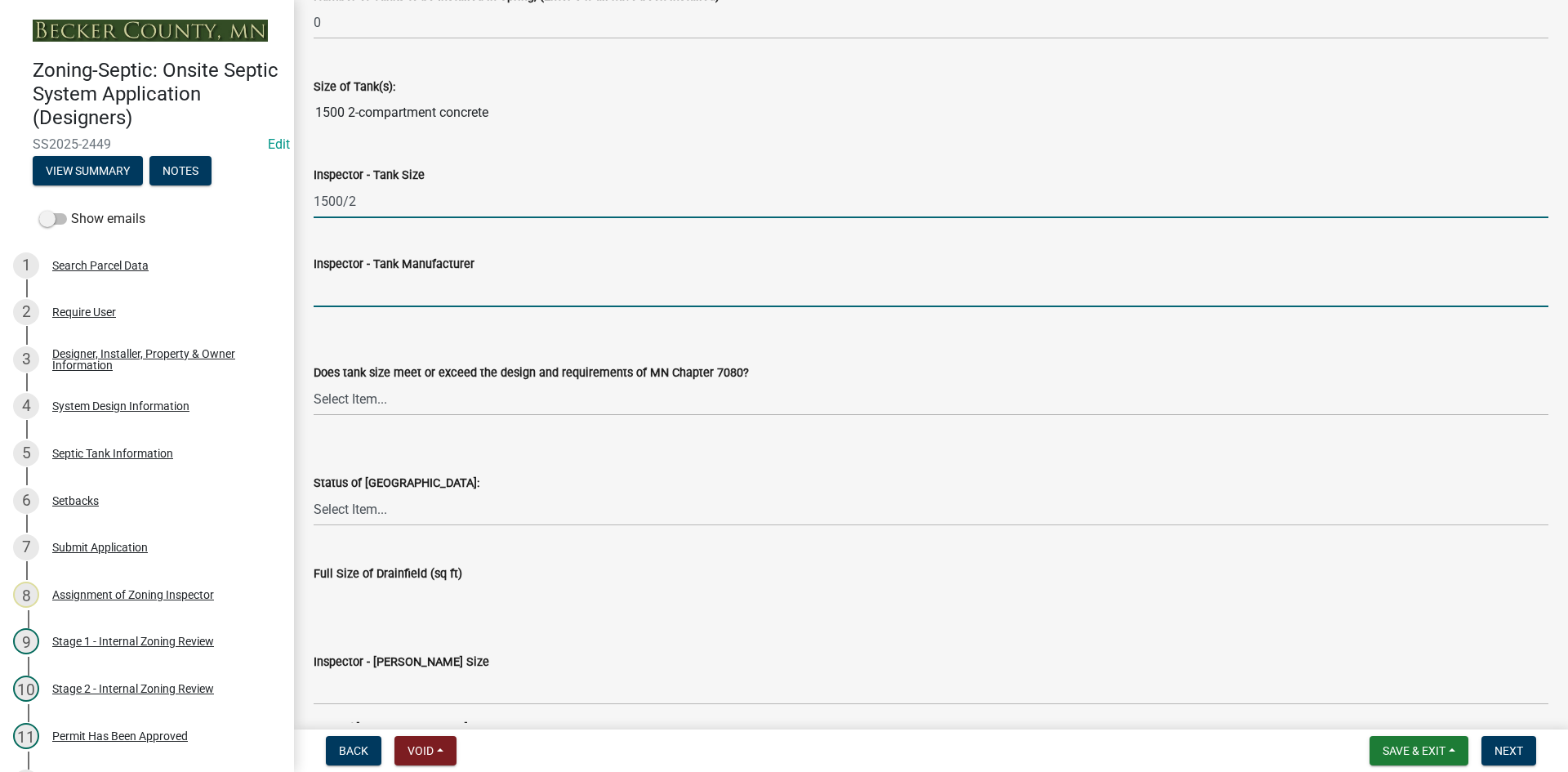
drag, startPoint x: 377, startPoint y: 299, endPoint x: 396, endPoint y: 305, distance: 19.9
click at [382, 297] on input "Inspector - Tank Manufacturer" at bounding box center [931, 290] width 1235 height 33
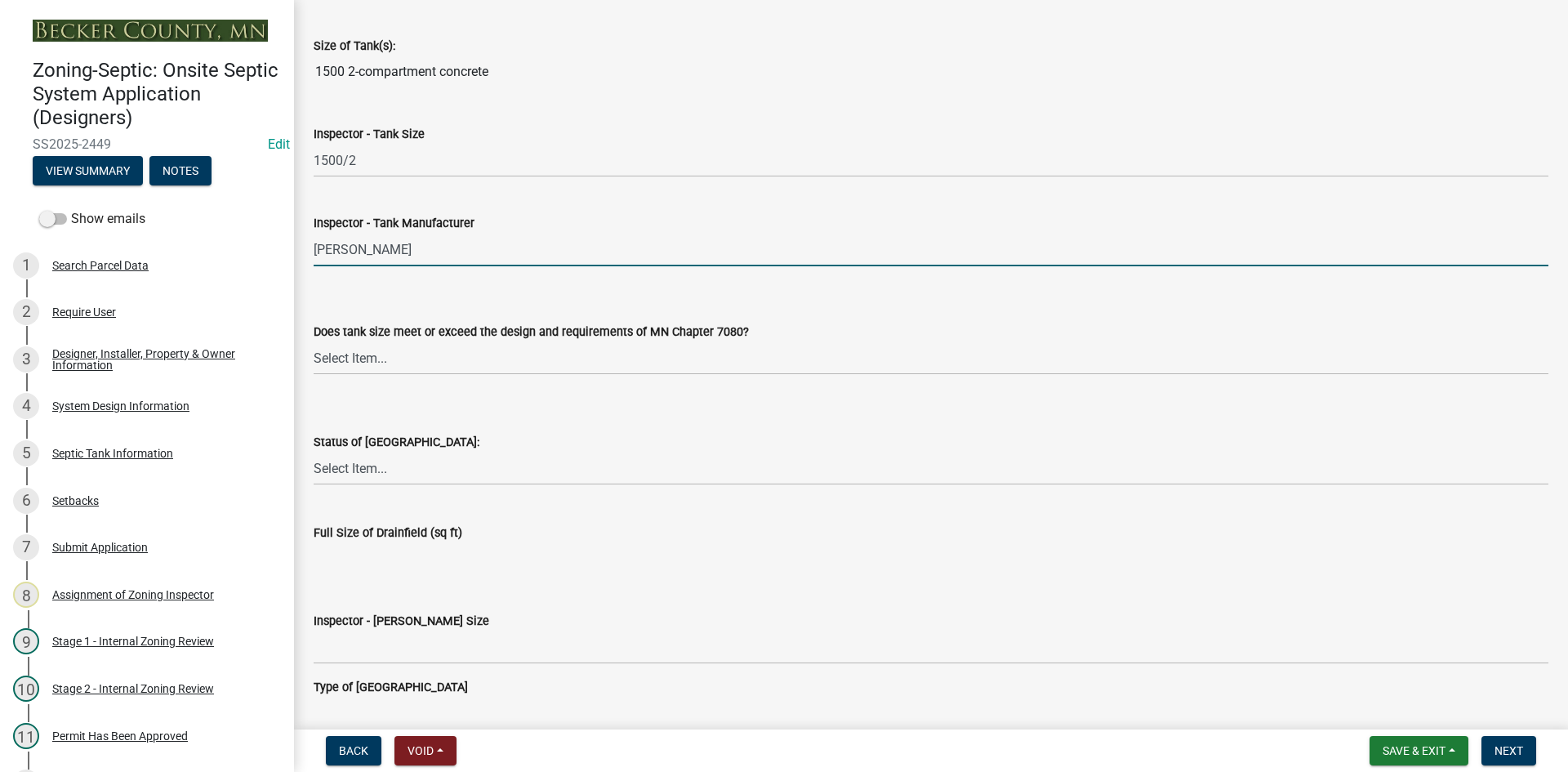
scroll to position [2205, 0]
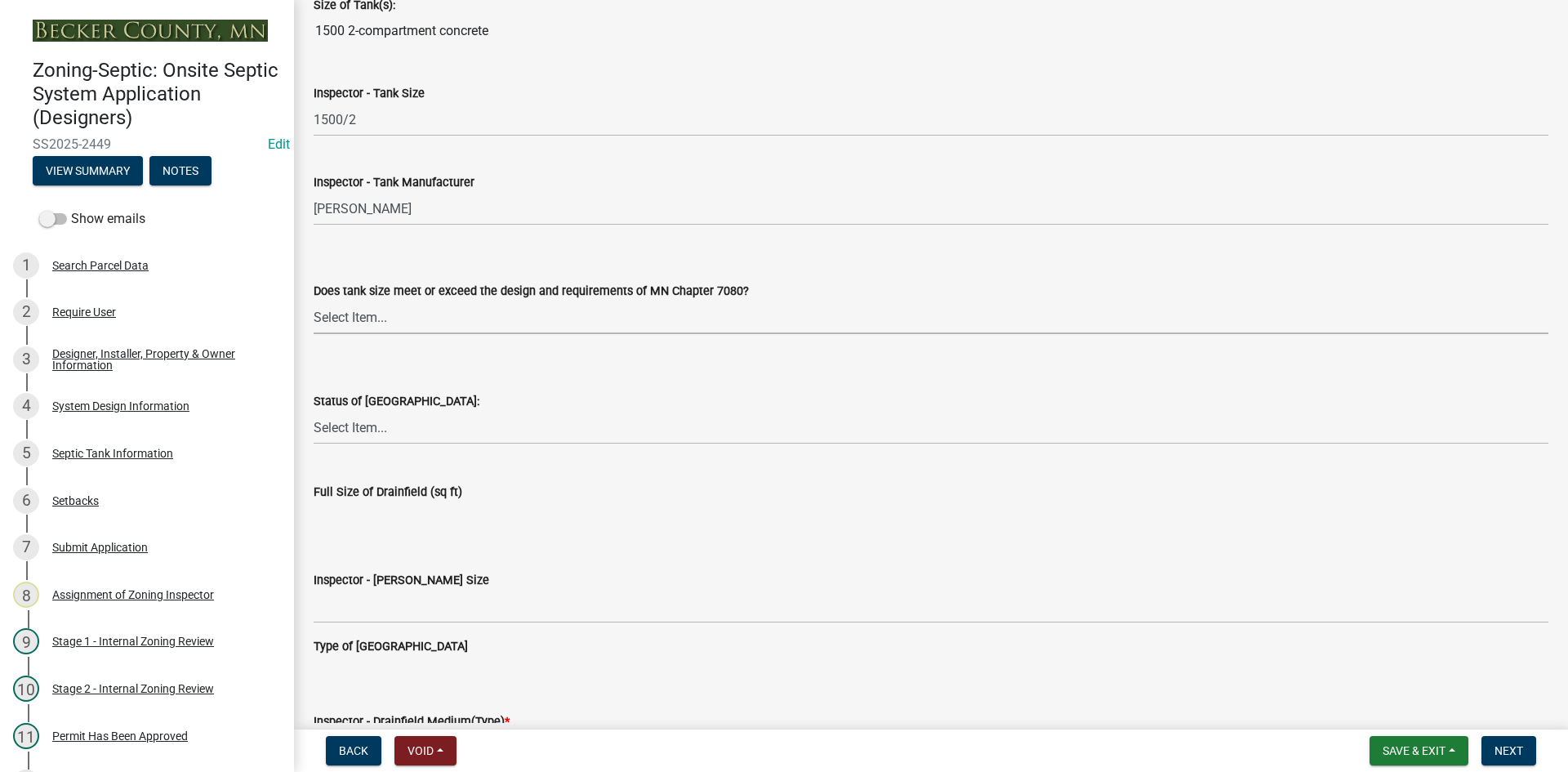
click at [368, 302] on select "Select Item... Yes No Existing" at bounding box center [931, 318] width 1235 height 33
click at [314, 301] on select "Select Item... Yes No Existing" at bounding box center [931, 318] width 1235 height 33
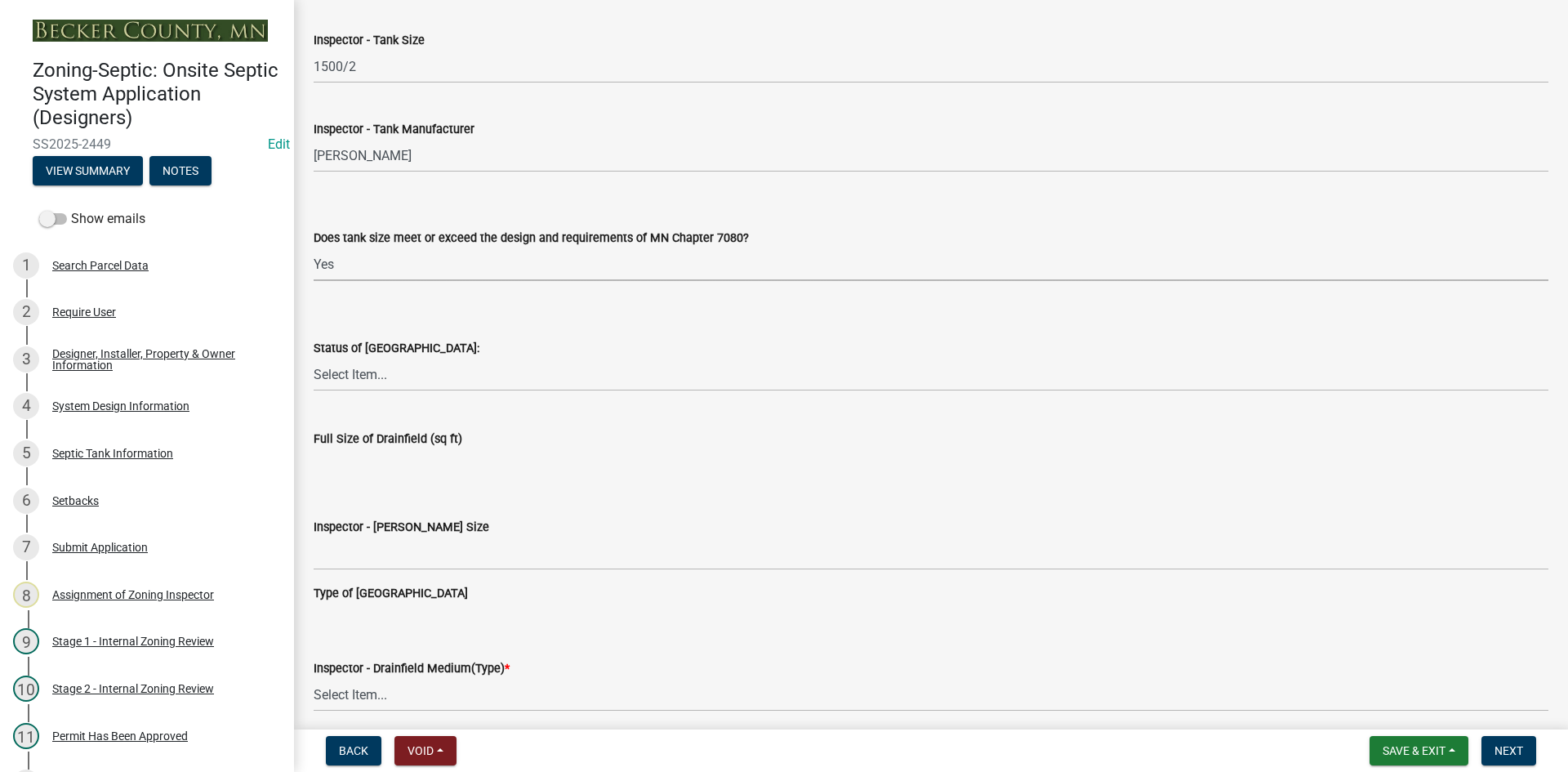
scroll to position [2286, 0]
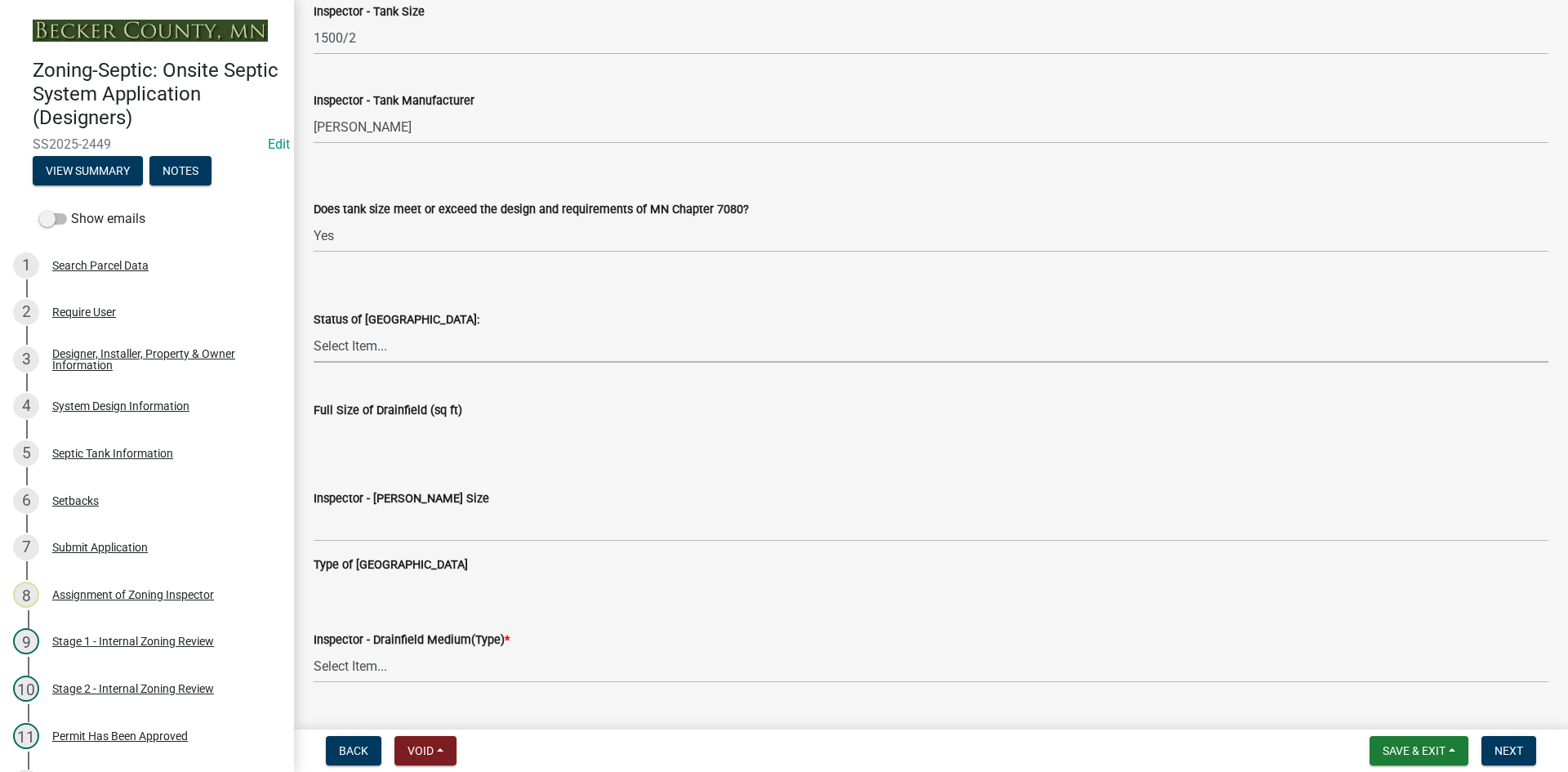
drag, startPoint x: 384, startPoint y: 352, endPoint x: 398, endPoint y: 360, distance: 16.1
click at [392, 351] on select "Select Item... No Drainfield Drainfield Installed Drainfield to Be Installed in…" at bounding box center [931, 345] width 1235 height 33
click at [314, 329] on select "Select Item... No Drainfield Drainfield Installed Drainfield to Be Installed in…" at bounding box center [931, 345] width 1235 height 33
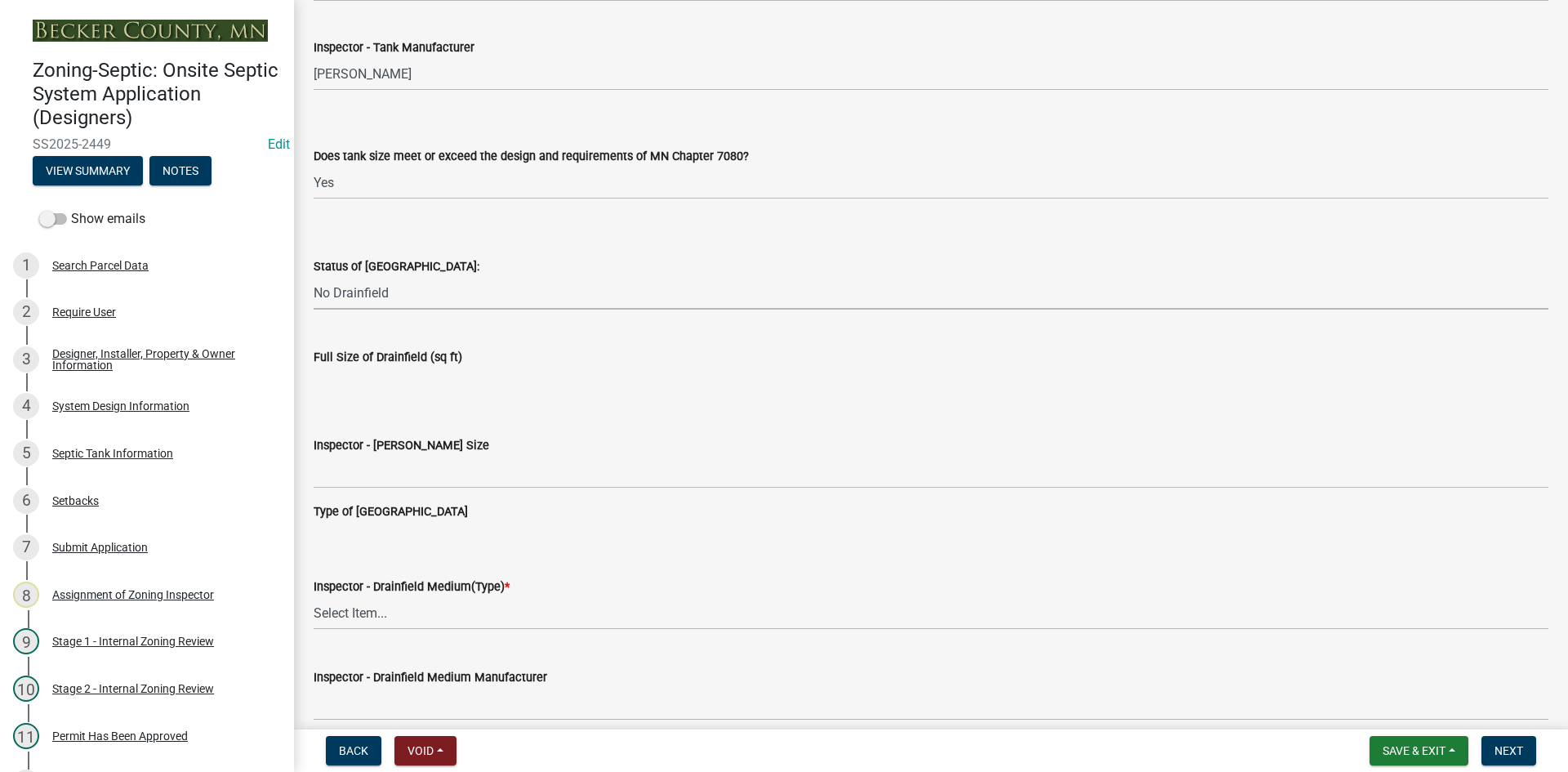
scroll to position [2368, 0]
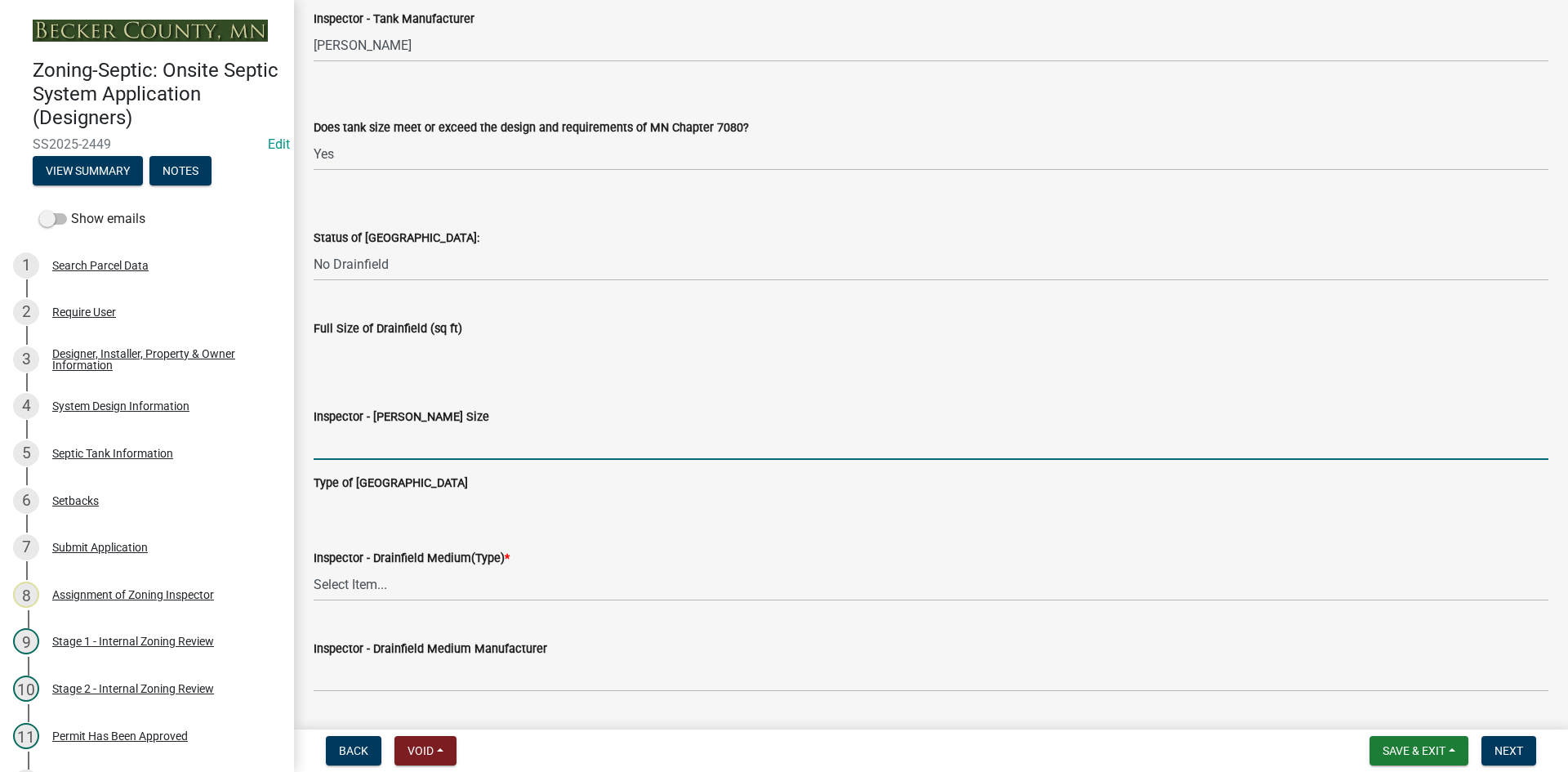
drag, startPoint x: 358, startPoint y: 429, endPoint x: 374, endPoint y: 443, distance: 21.3
click at [358, 429] on input "Inspector - Drainfield Size" at bounding box center [931, 442] width 1235 height 33
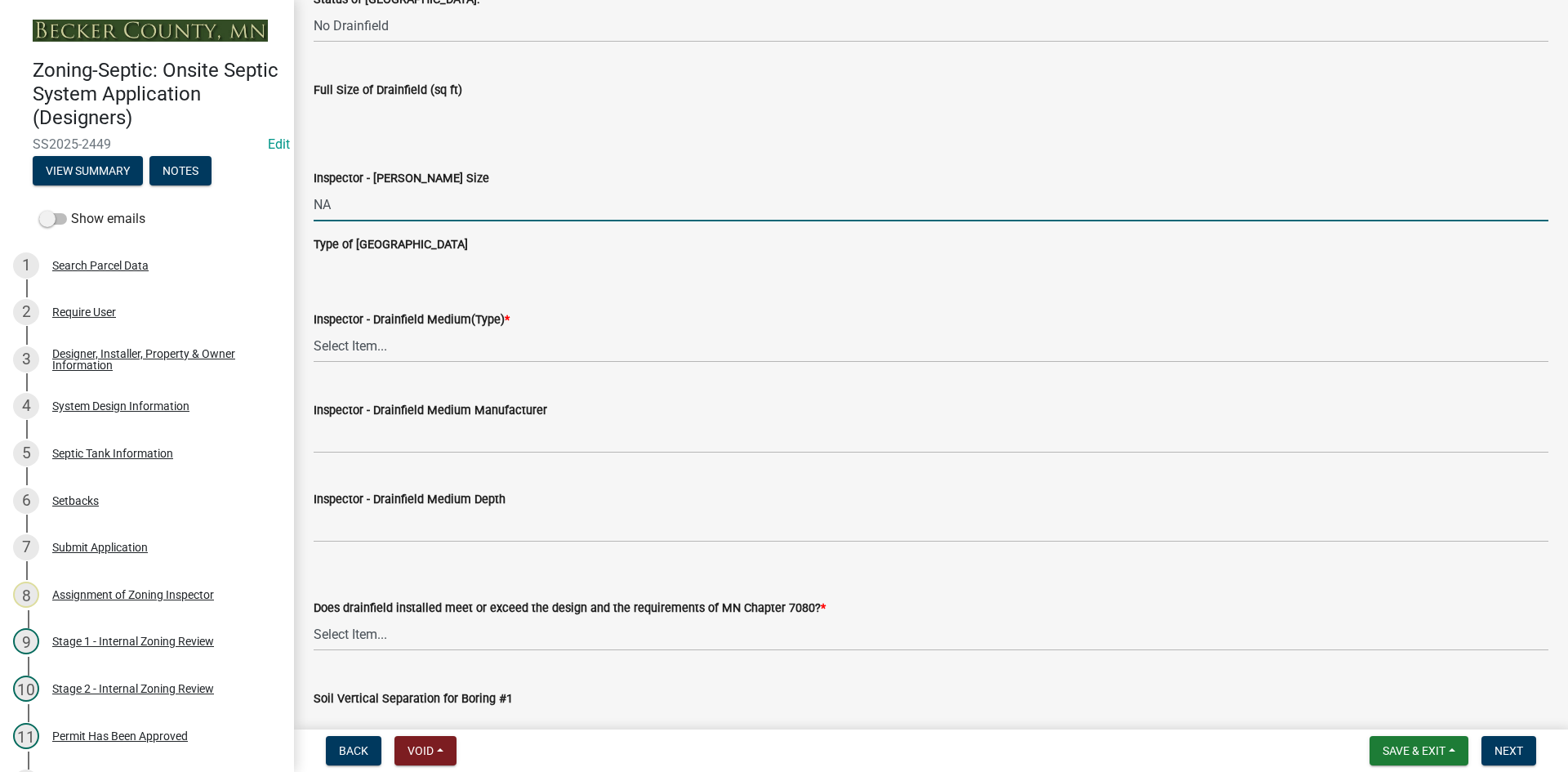
scroll to position [2613, 0]
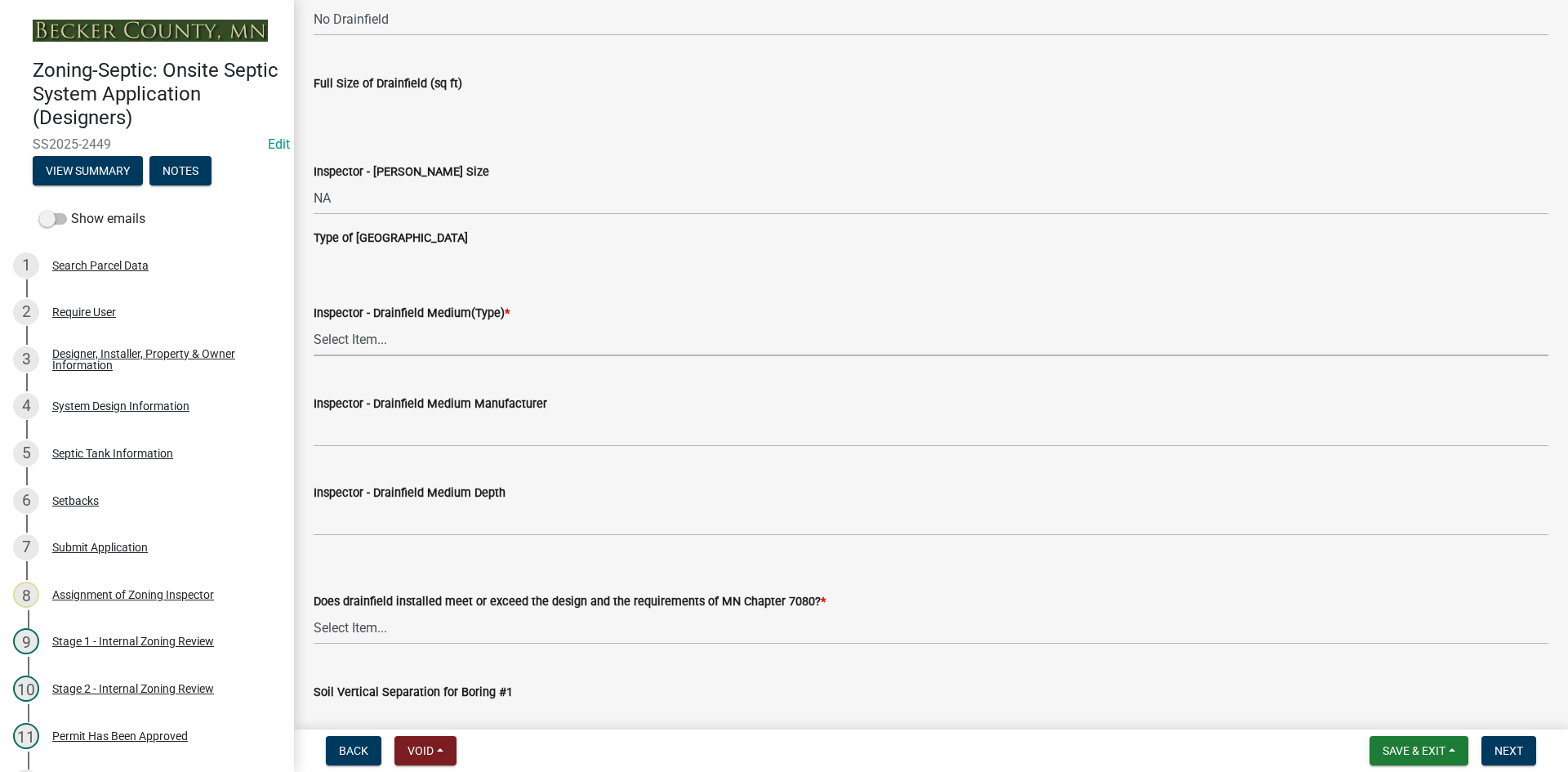
drag, startPoint x: 375, startPoint y: 331, endPoint x: 384, endPoint y: 338, distance: 11.4
click at [376, 331] on select "Select Item... Chamber Trench Rock Trench Gravelless Mound Pressure Bed Seepage…" at bounding box center [931, 339] width 1235 height 33
click at [314, 322] on select "Select Item... Chamber Trench Rock Trench Gravelless Mound Pressure Bed Seepage…" at bounding box center [931, 339] width 1235 height 33
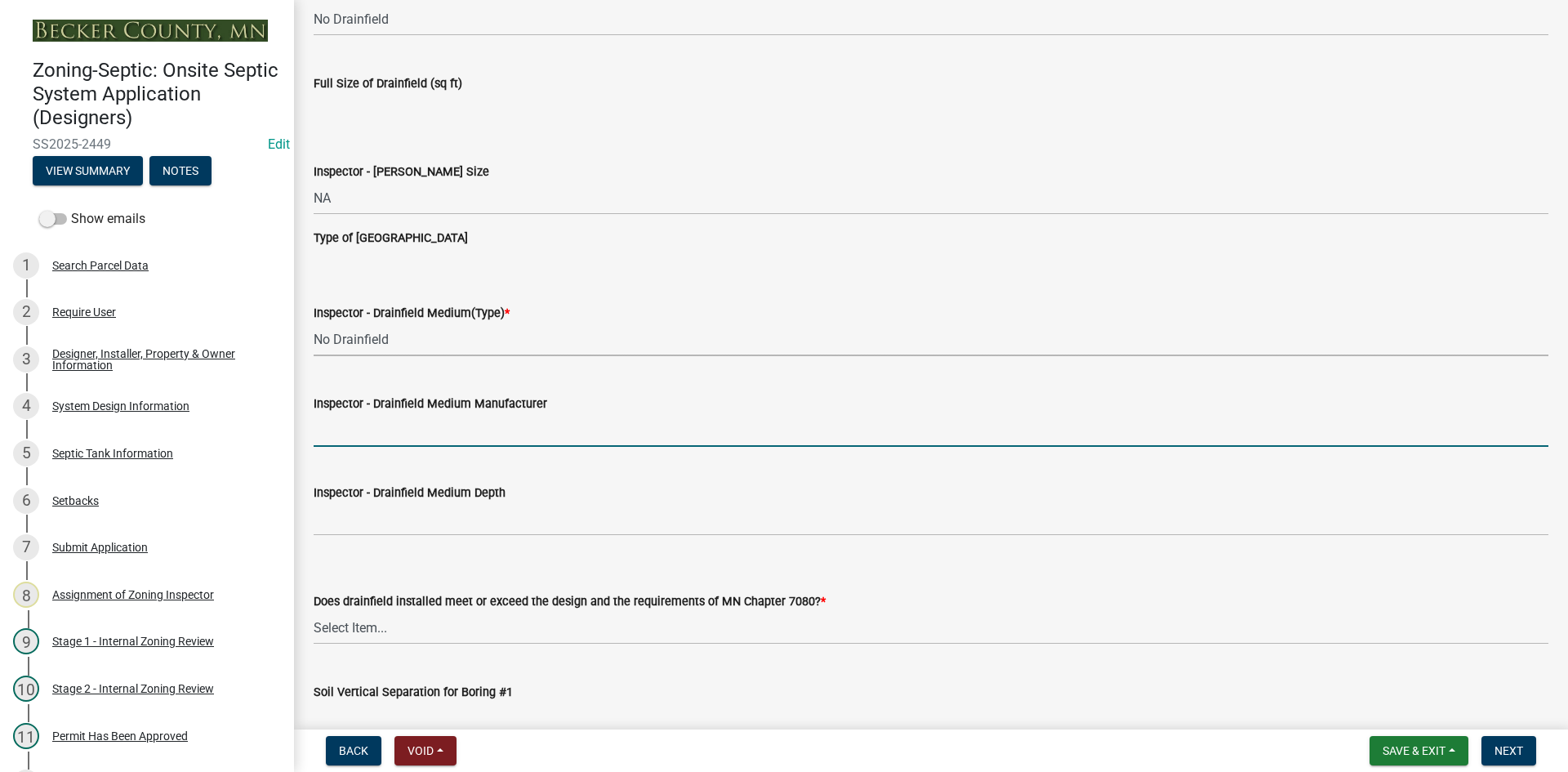
click at [360, 441] on input "Inspector - Drainfield Medium Manufacturer" at bounding box center [931, 430] width 1235 height 33
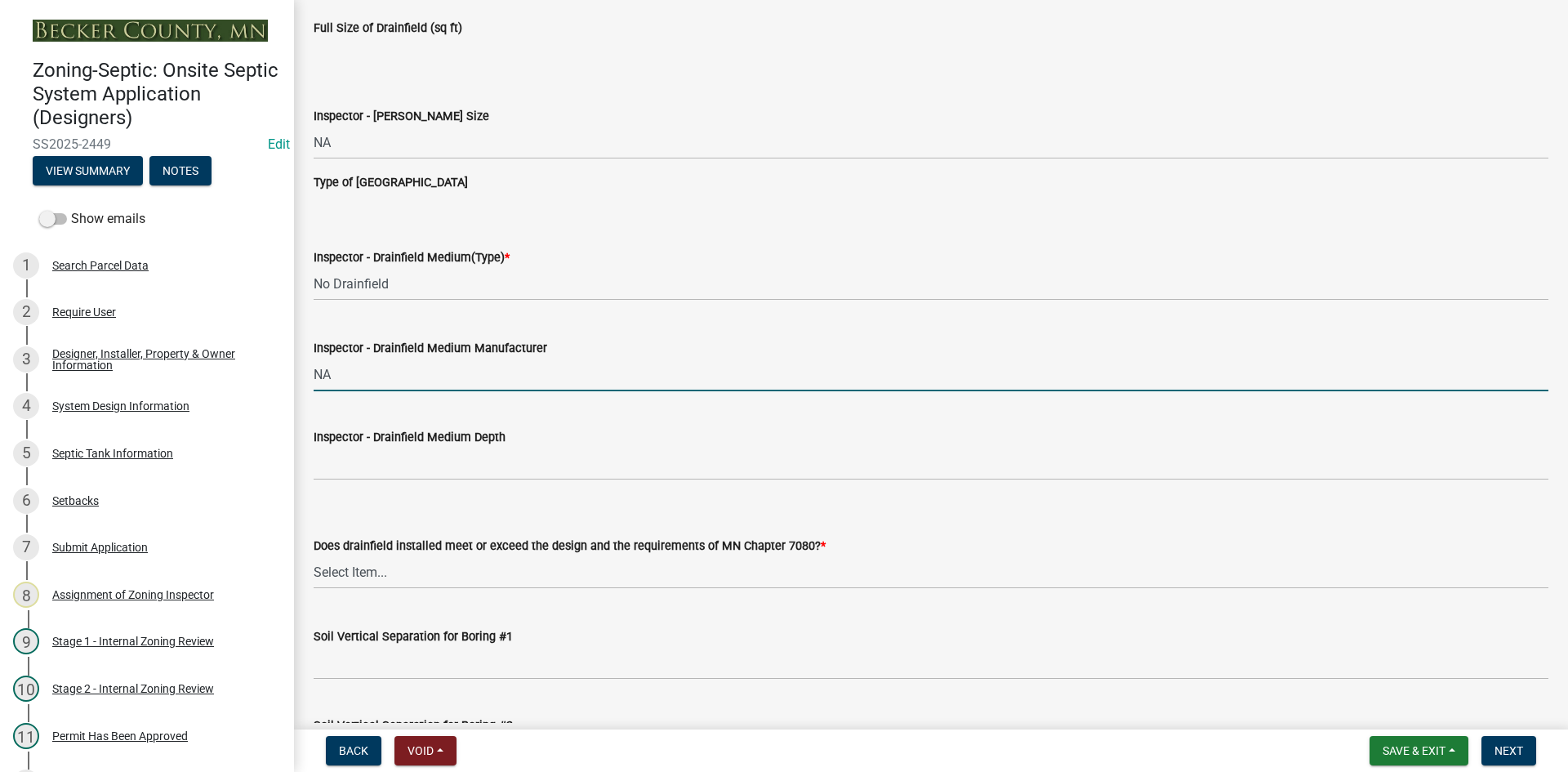
scroll to position [2695, 0]
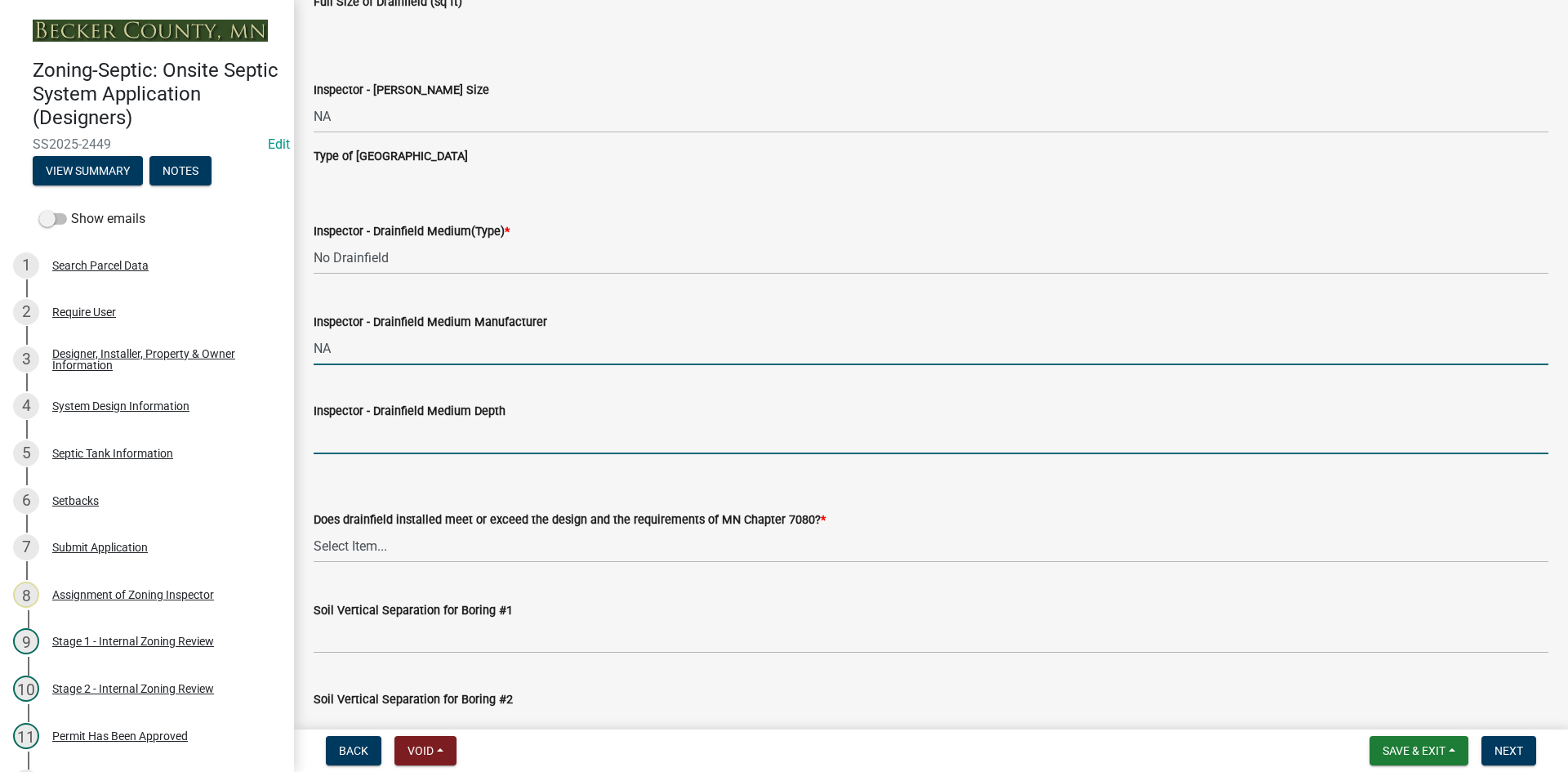
click at [396, 444] on input "Inspector - Drainfield Medium Depth" at bounding box center [931, 437] width 1235 height 33
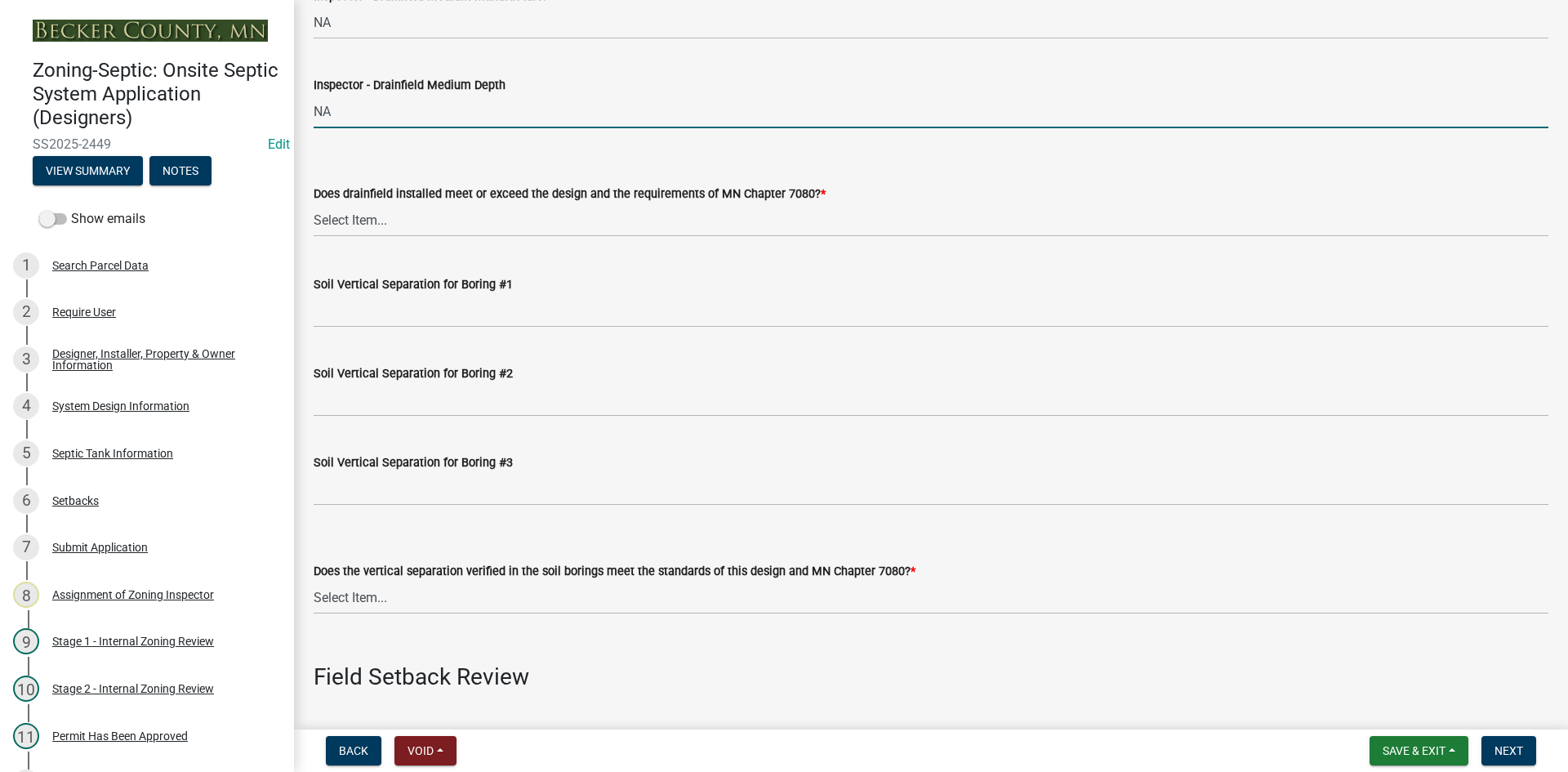
scroll to position [3021, 0]
click at [375, 224] on select "Select Item... Yes No" at bounding box center [931, 219] width 1235 height 33
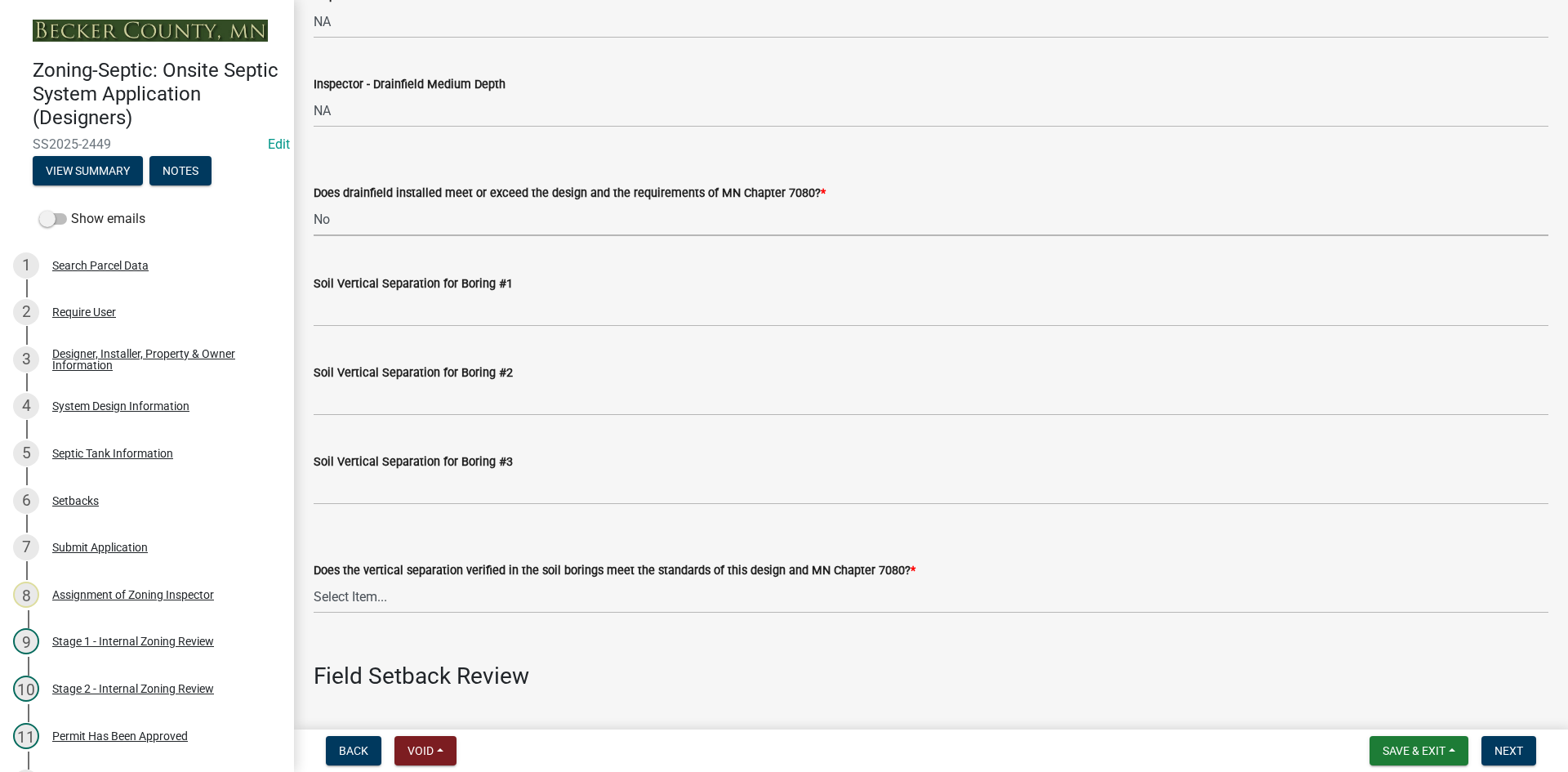
click at [314, 203] on select "Select Item... Yes No" at bounding box center [931, 219] width 1235 height 33
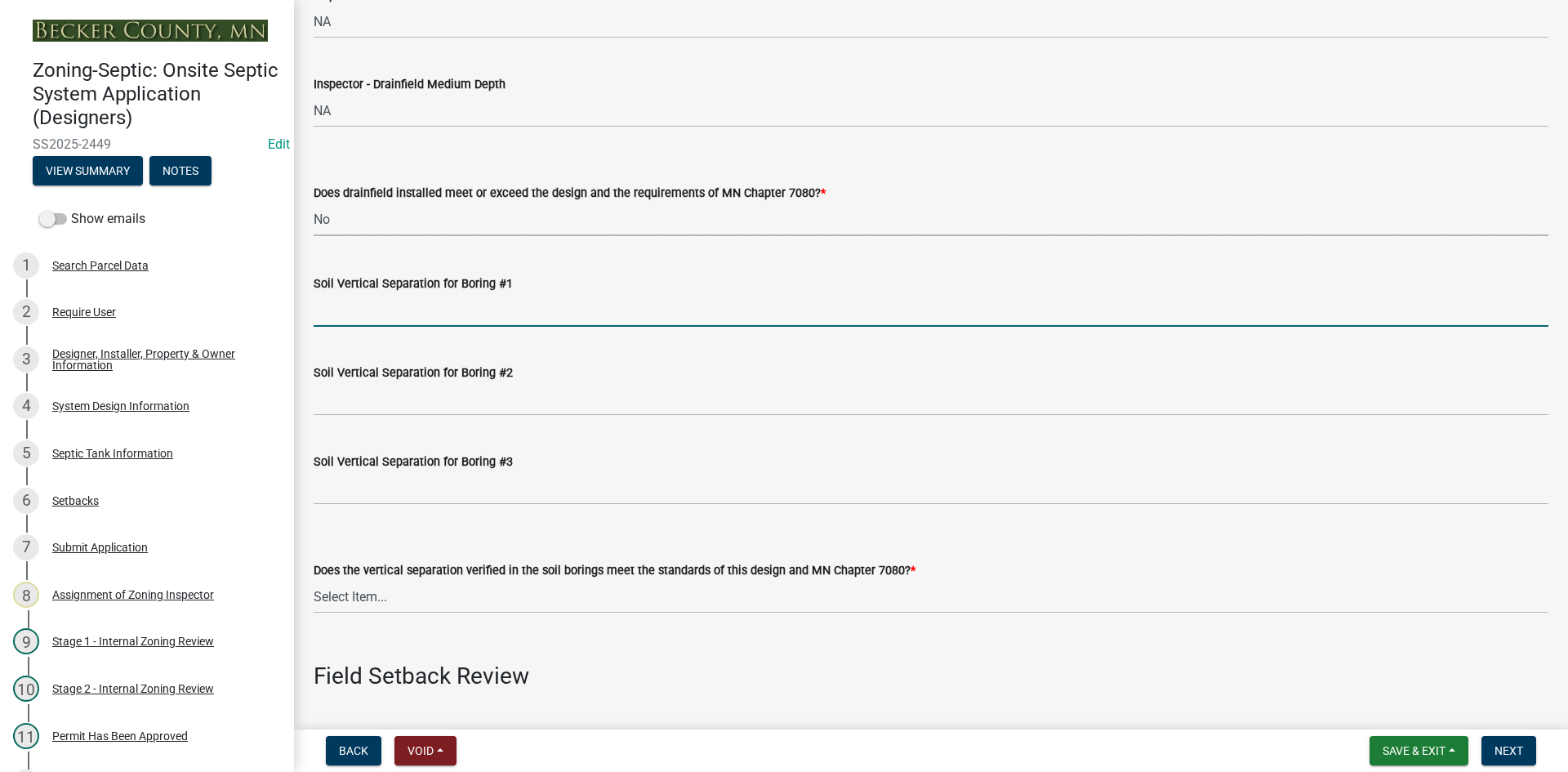
click at [392, 300] on input "Soil Vertical Separation for Boring #1" at bounding box center [931, 310] width 1235 height 33
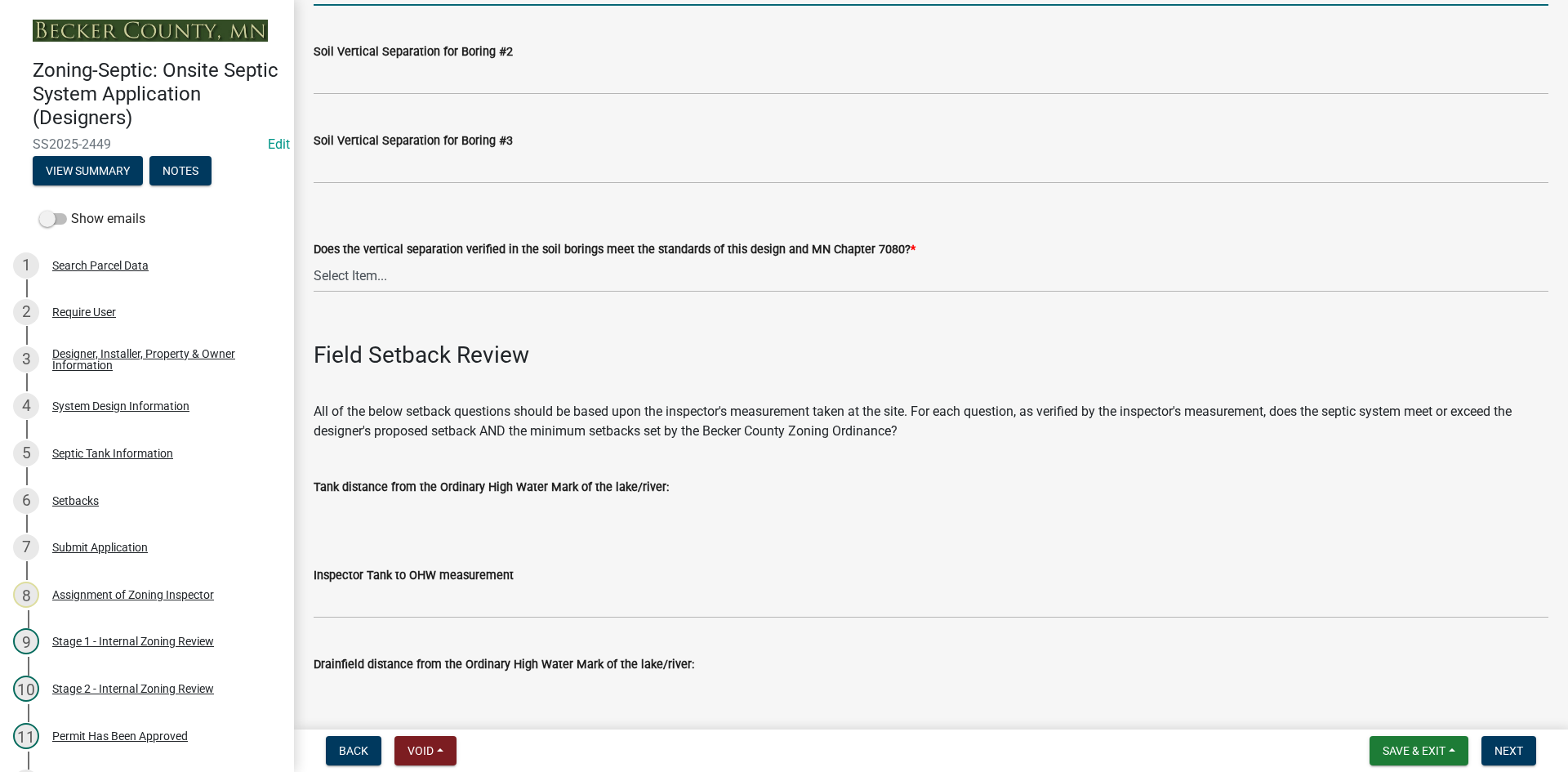
scroll to position [3347, 0]
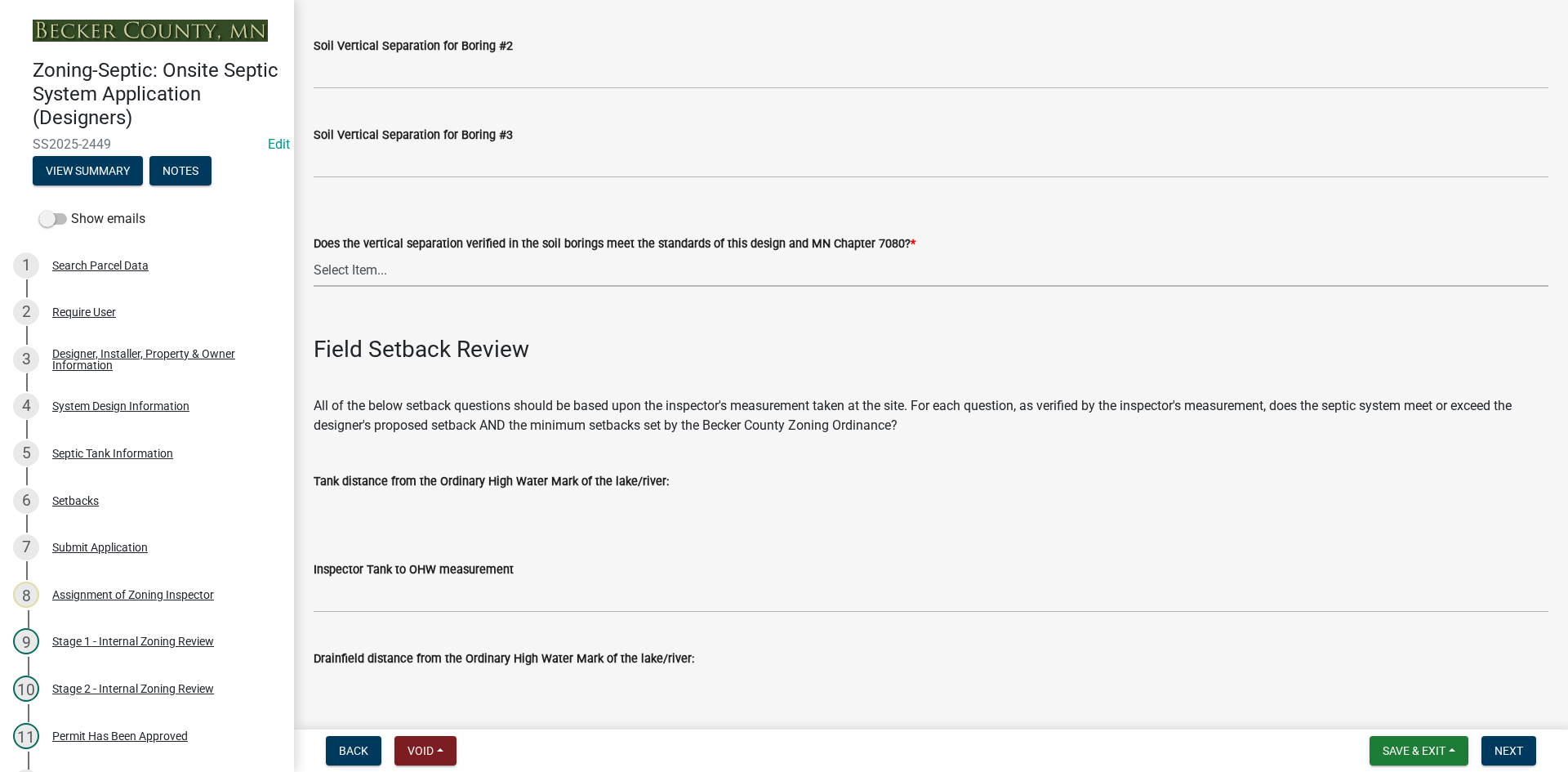
click at [373, 265] on select "Select Item... Yes No" at bounding box center [931, 269] width 1235 height 33
click at [314, 253] on select "Select Item... Yes No" at bounding box center [931, 269] width 1235 height 33
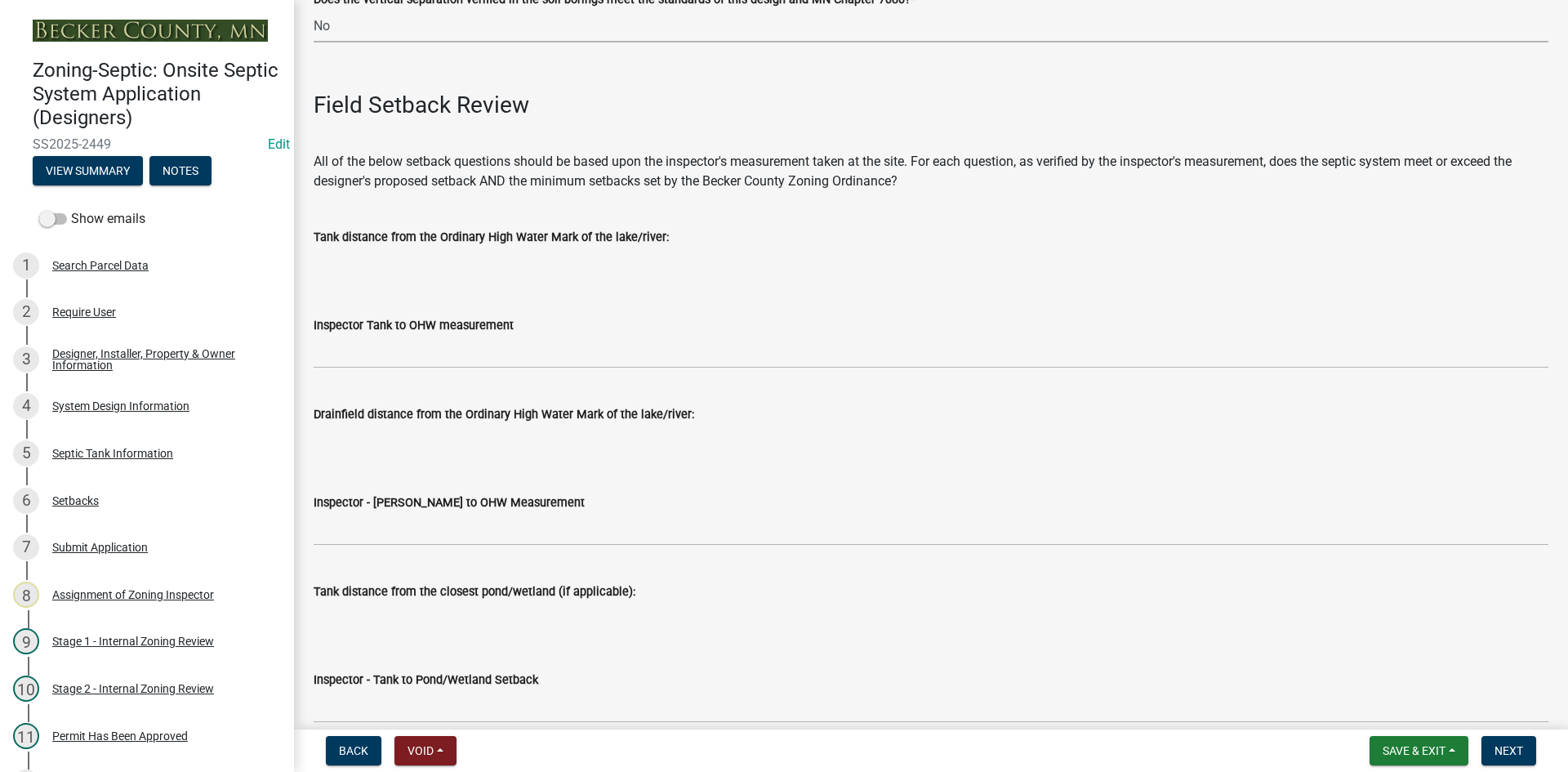
scroll to position [3592, 0]
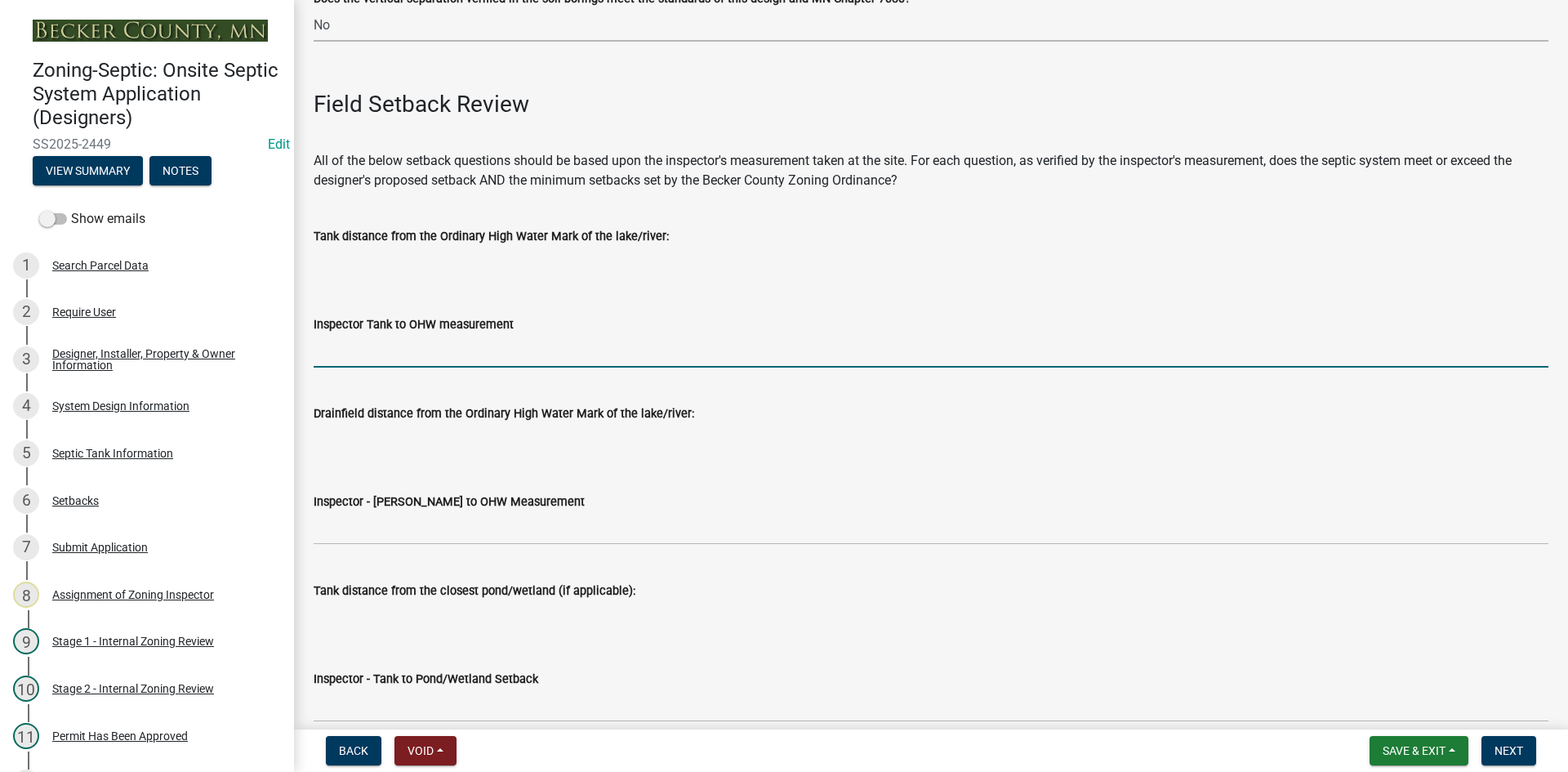
click at [398, 346] on input "Inspector Tank to OHW measurement" at bounding box center [931, 351] width 1235 height 33
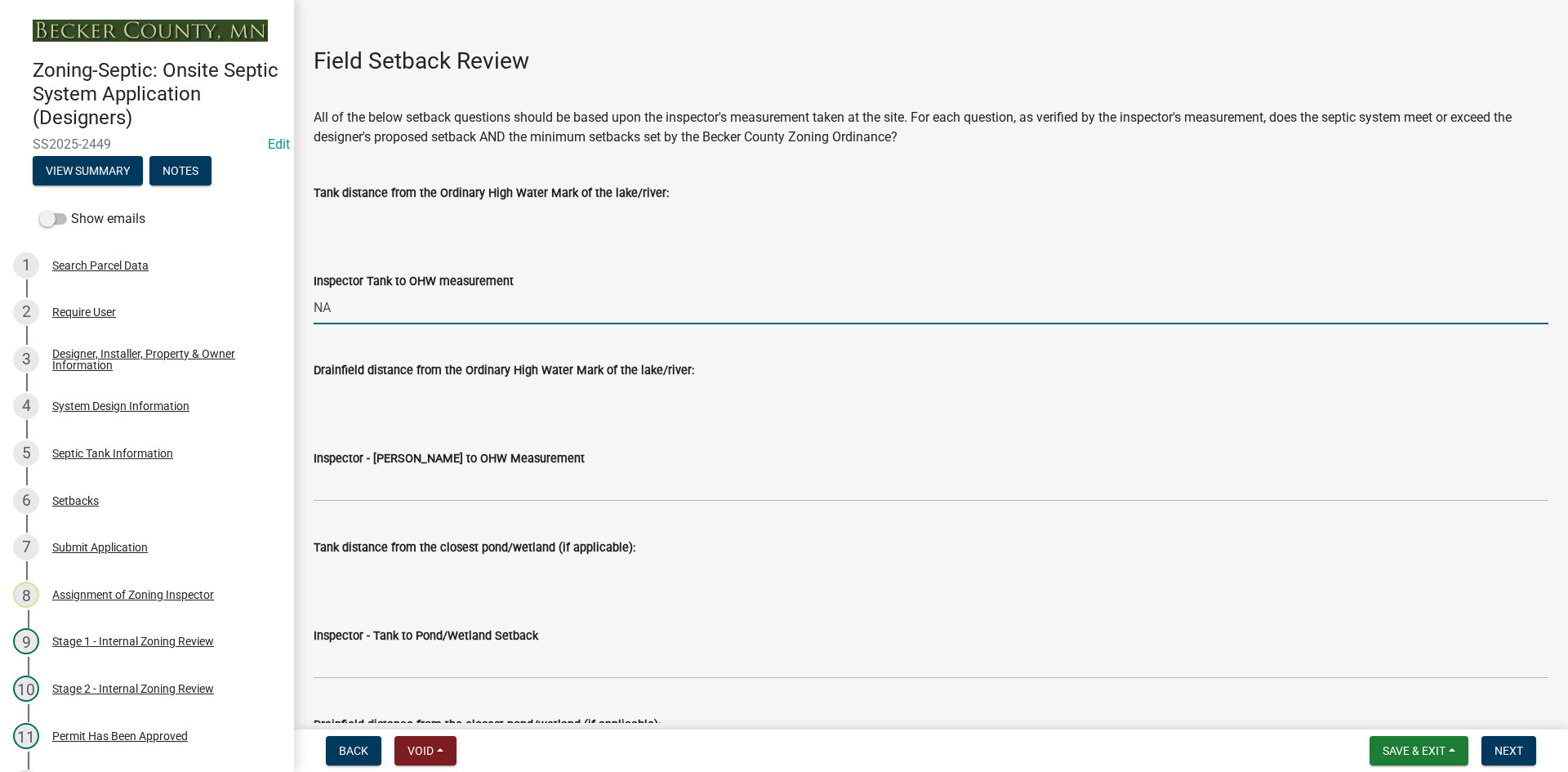
scroll to position [3674, 0]
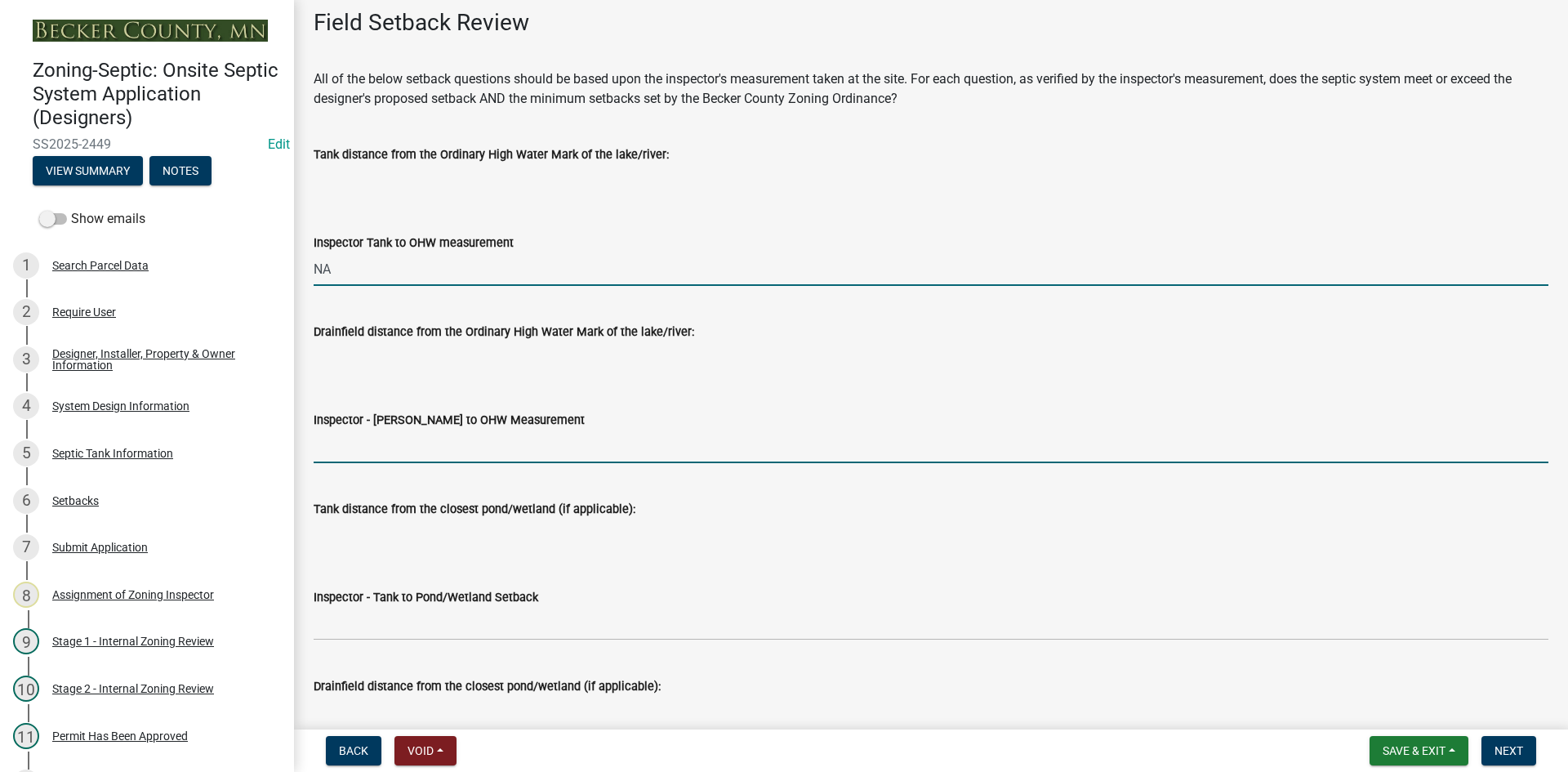
drag, startPoint x: 369, startPoint y: 438, endPoint x: 387, endPoint y: 453, distance: 23.4
click at [369, 438] on input "Inspector - Drainfield to OHW Measurement" at bounding box center [931, 446] width 1235 height 33
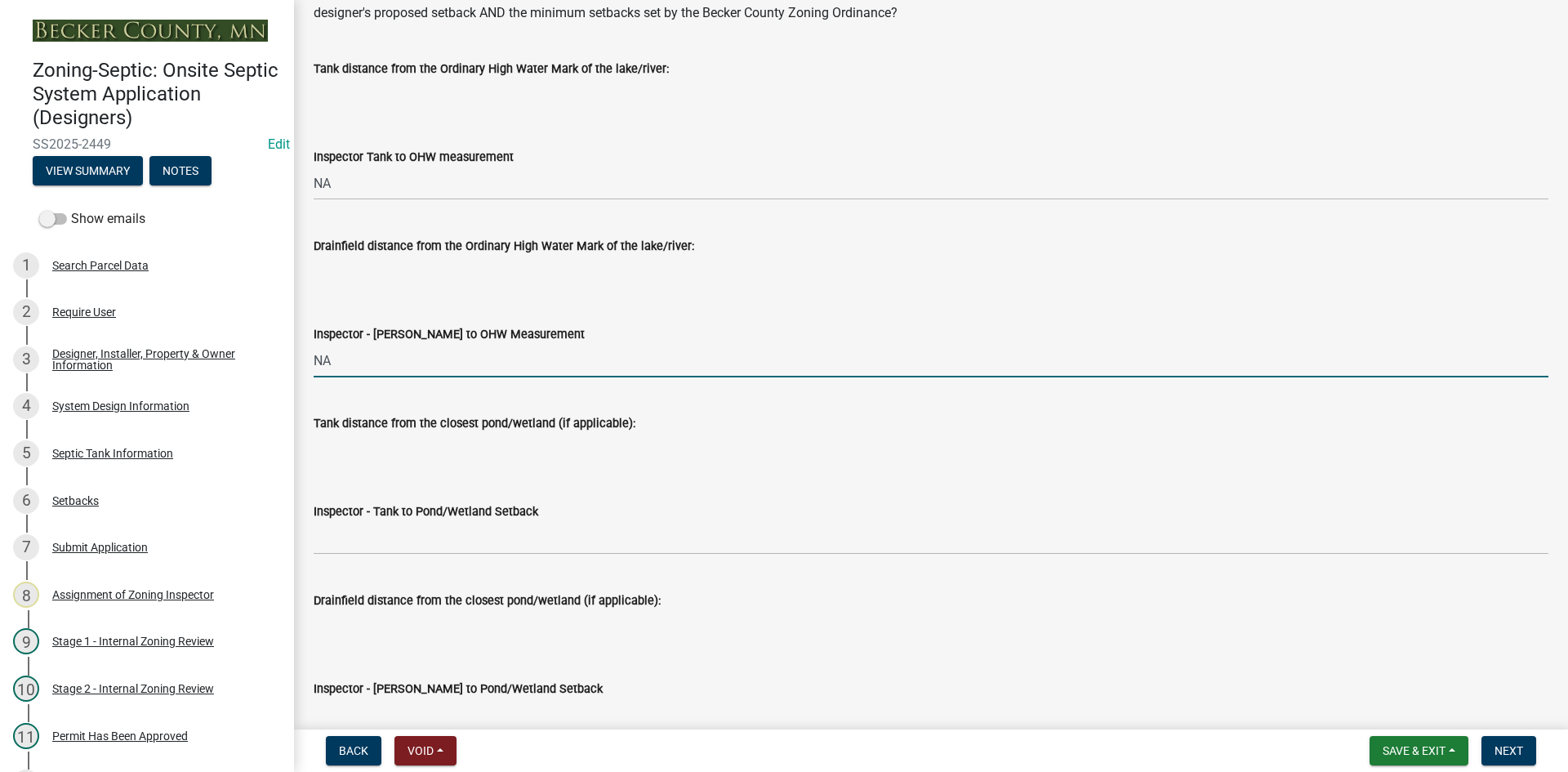
scroll to position [4001, 0]
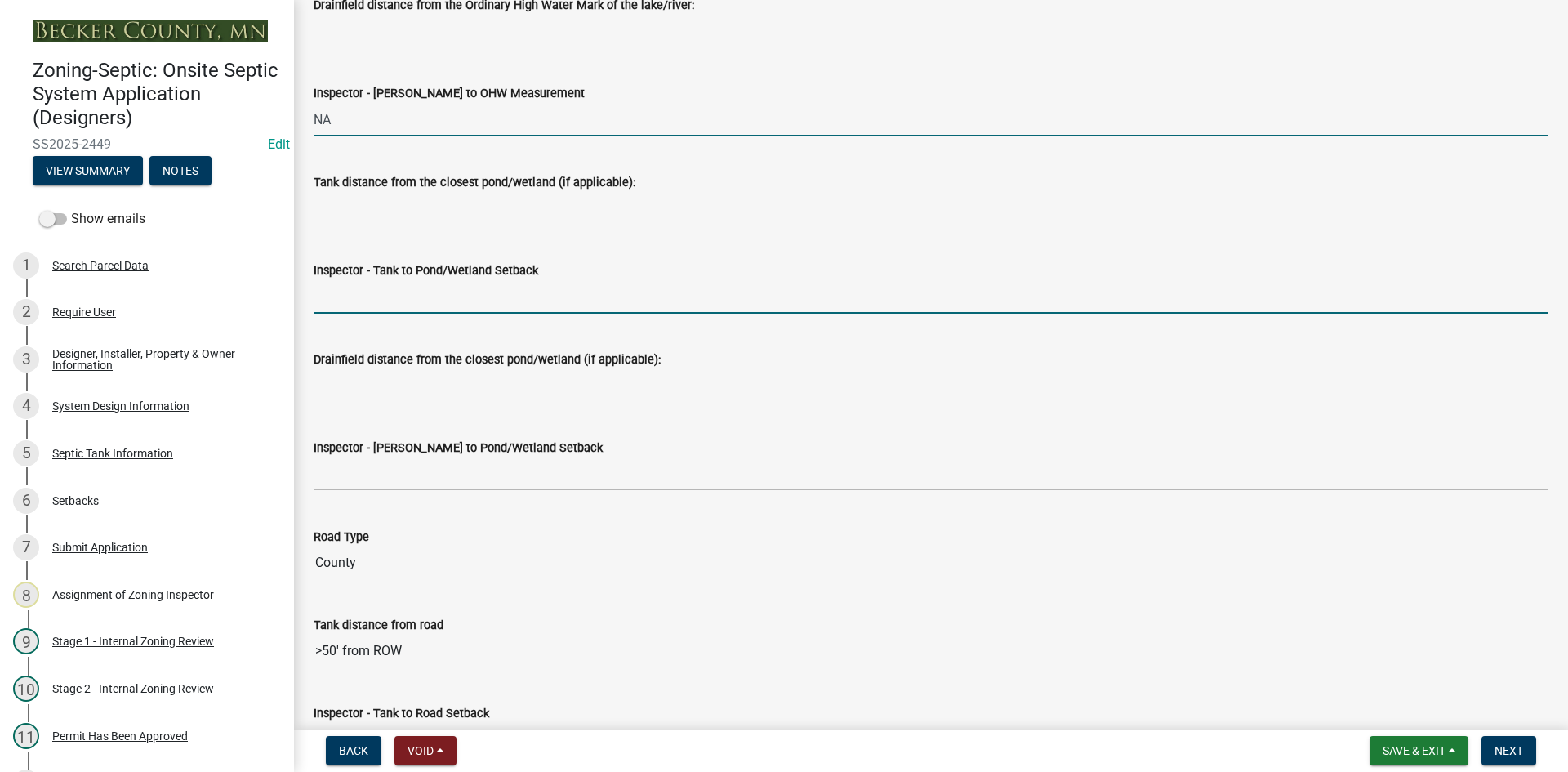
drag, startPoint x: 396, startPoint y: 297, endPoint x: 405, endPoint y: 294, distance: 9.5
click at [405, 294] on input "Inspector - Tank to Pond/Wetland Setback" at bounding box center [931, 297] width 1235 height 33
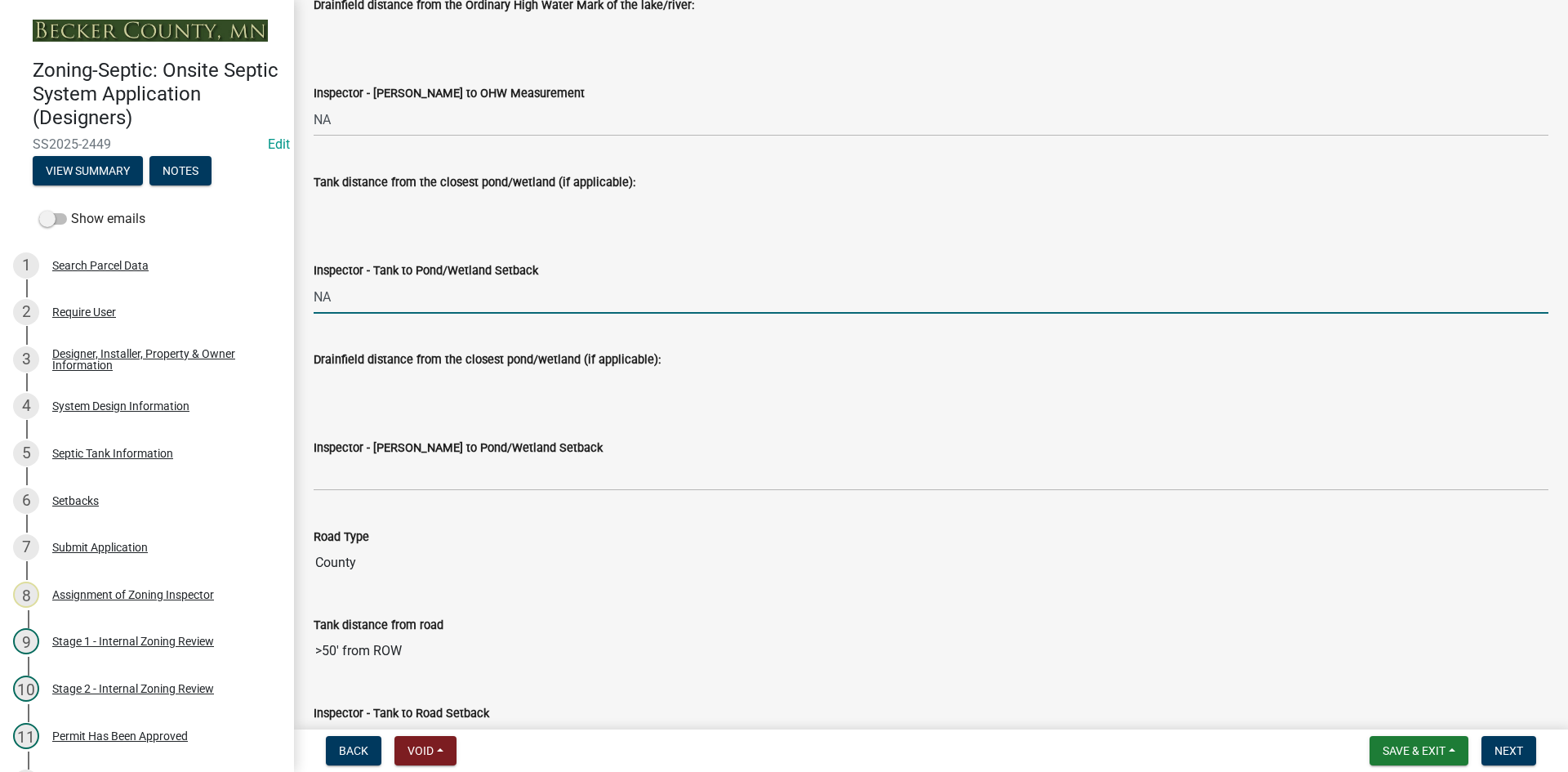
scroll to position [4082, 0]
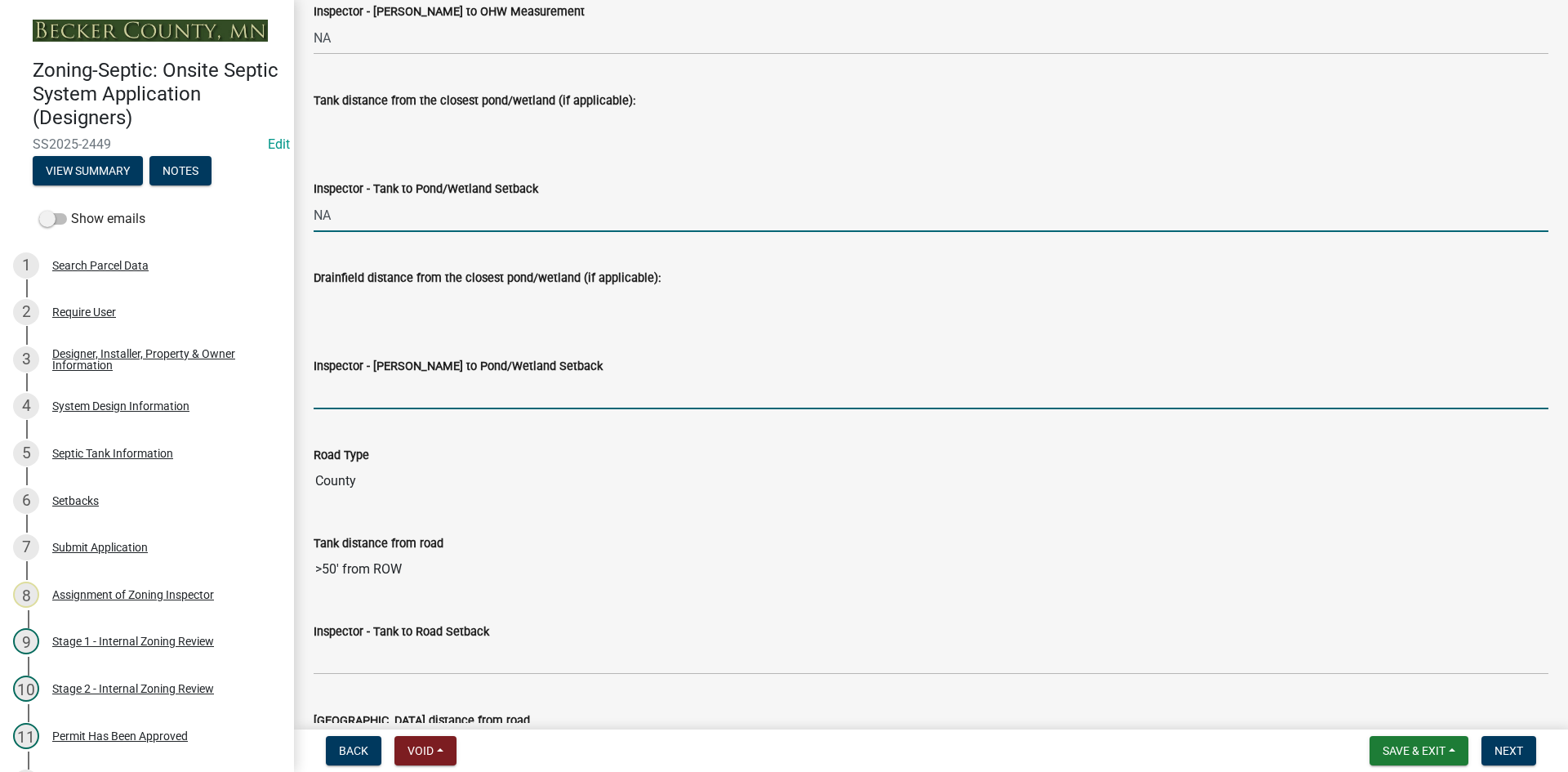
drag, startPoint x: 366, startPoint y: 383, endPoint x: 396, endPoint y: 407, distance: 38.4
click at [366, 383] on input "Inspector - Drainfield to Pond/Wetland Setback" at bounding box center [931, 392] width 1235 height 33
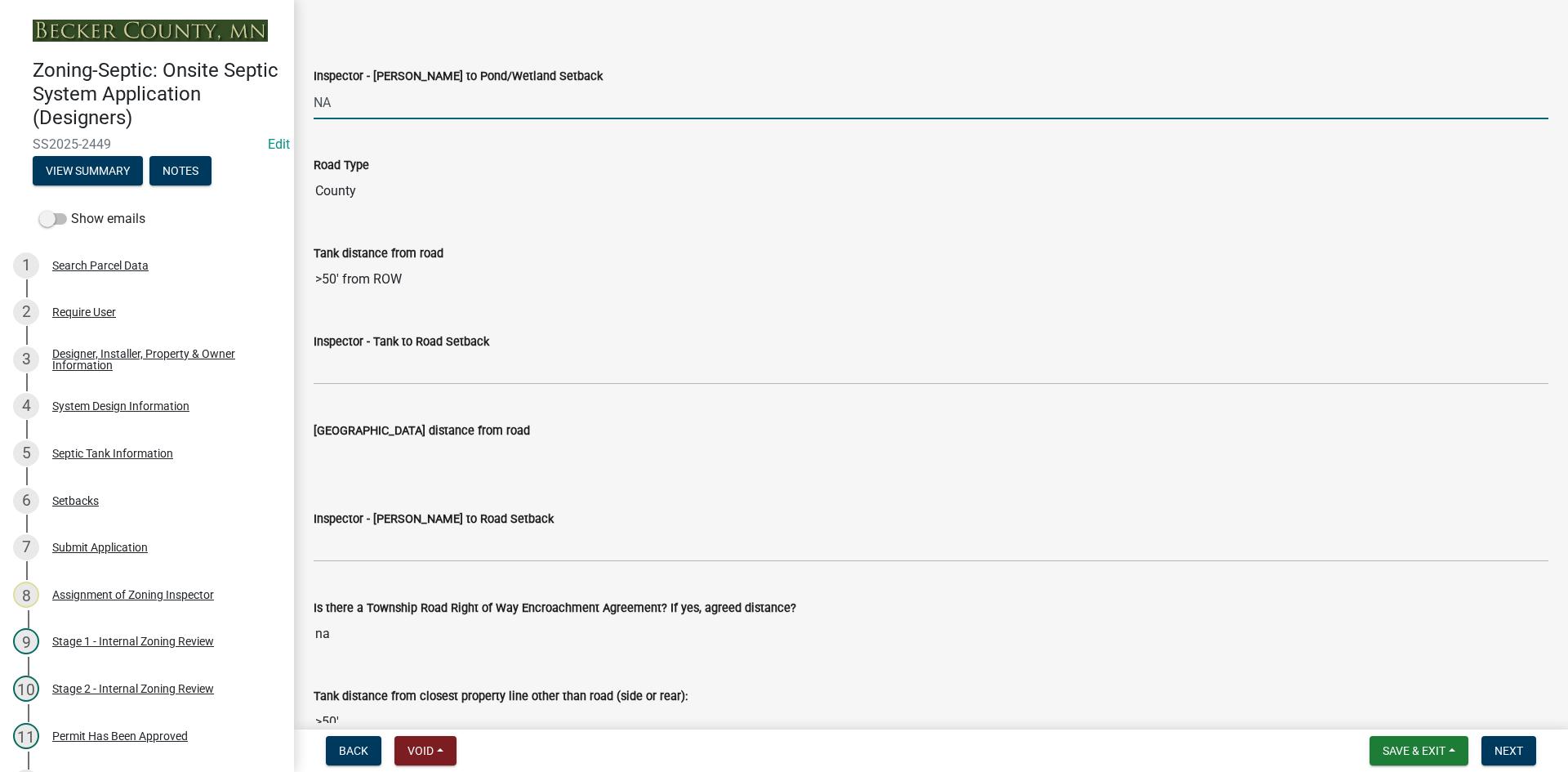
scroll to position [4409, 0]
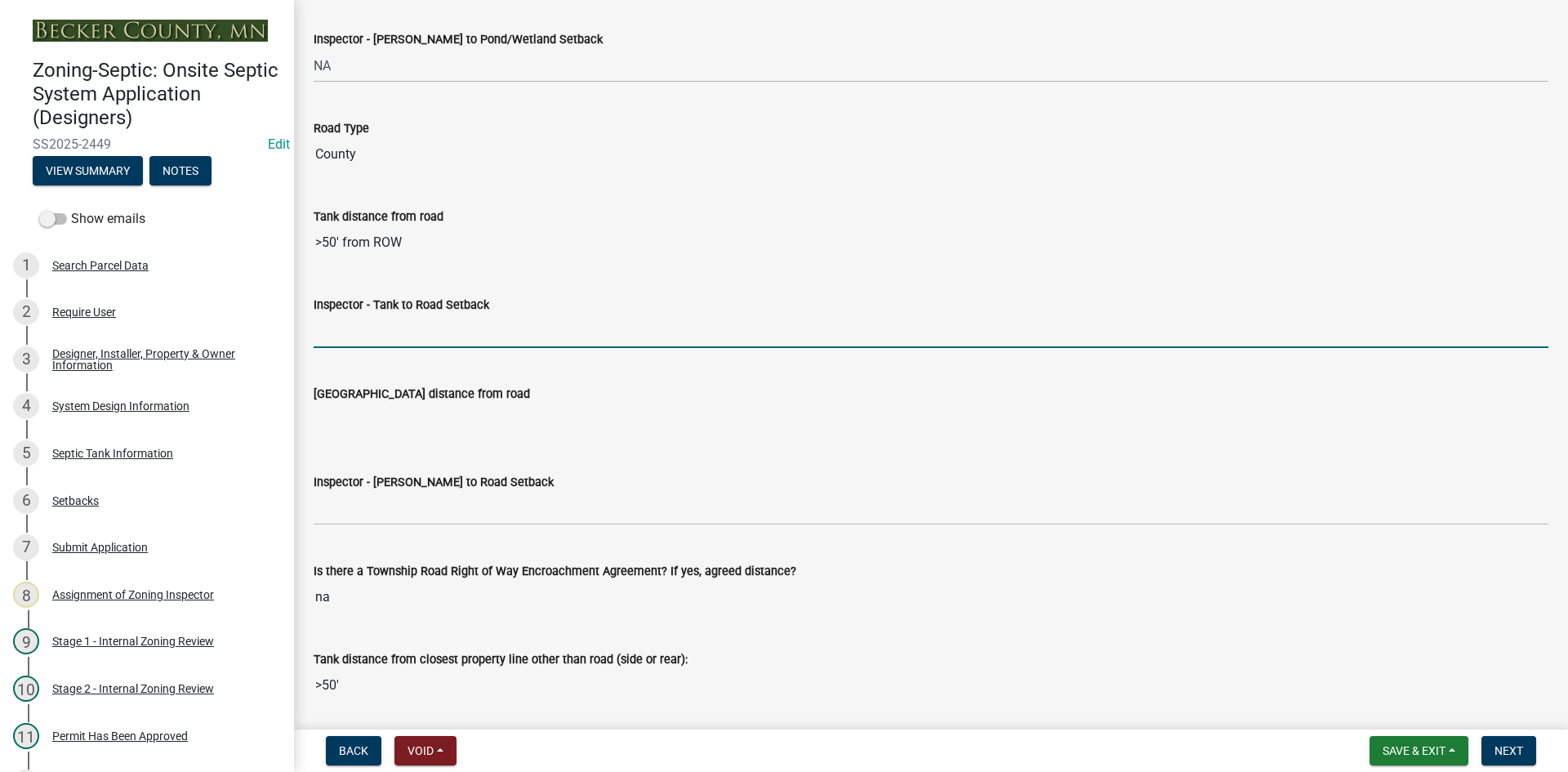
click at [355, 333] on input "Inspector - Tank to Road Setback" at bounding box center [931, 331] width 1235 height 33
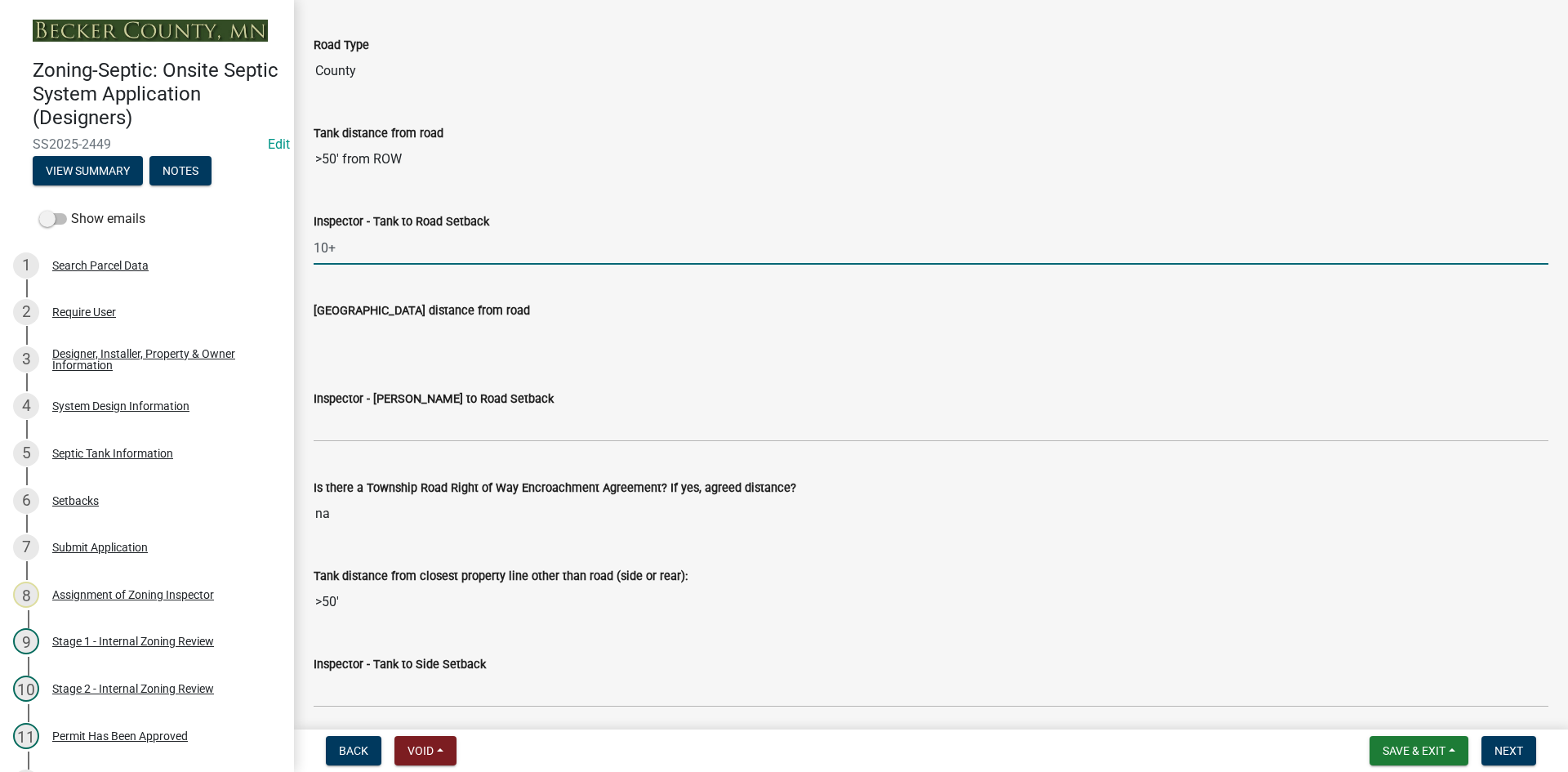
scroll to position [4573, 0]
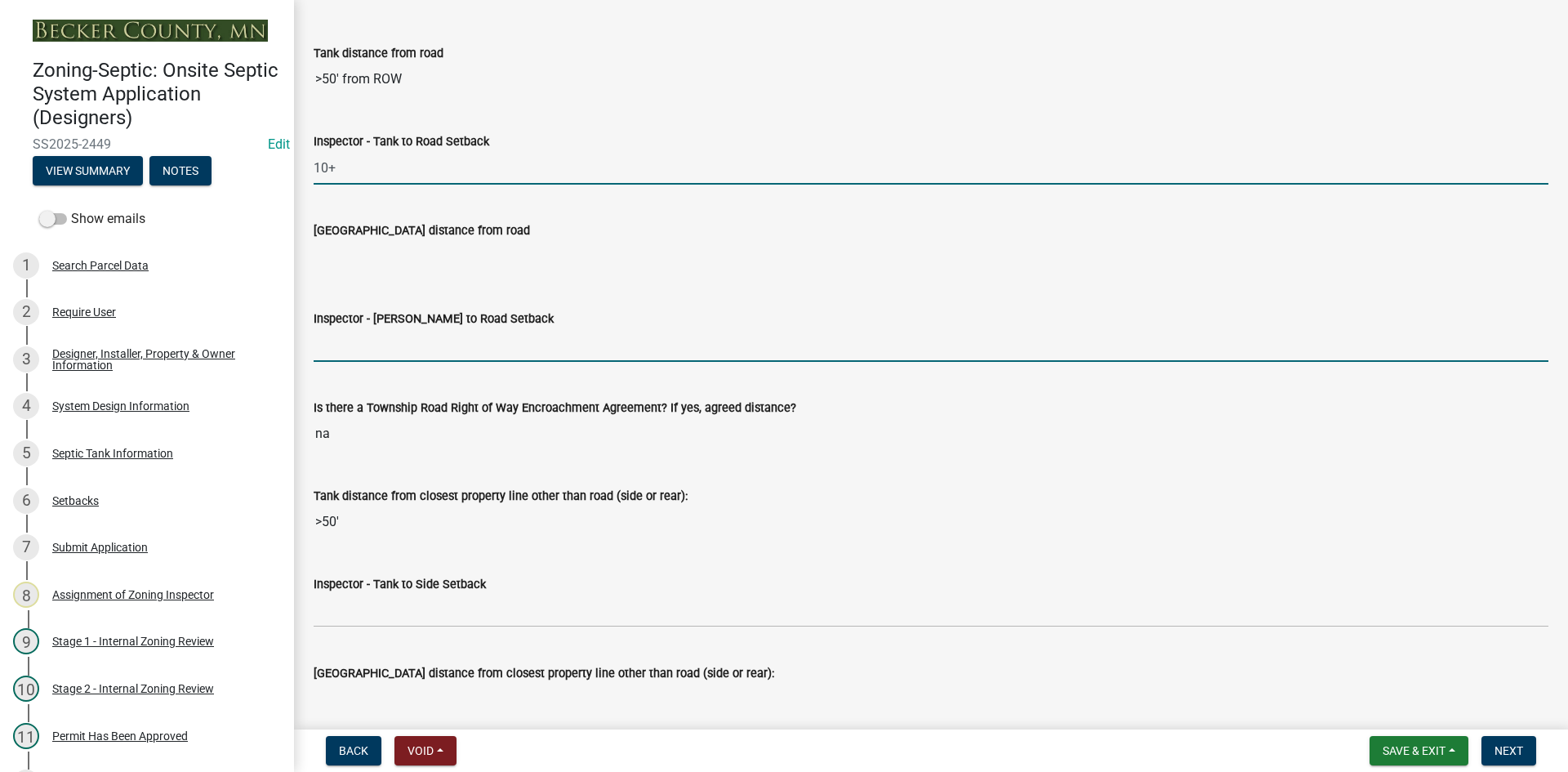
click at [403, 352] on input "Inspector - Drainfield to Road Setback" at bounding box center [931, 345] width 1235 height 33
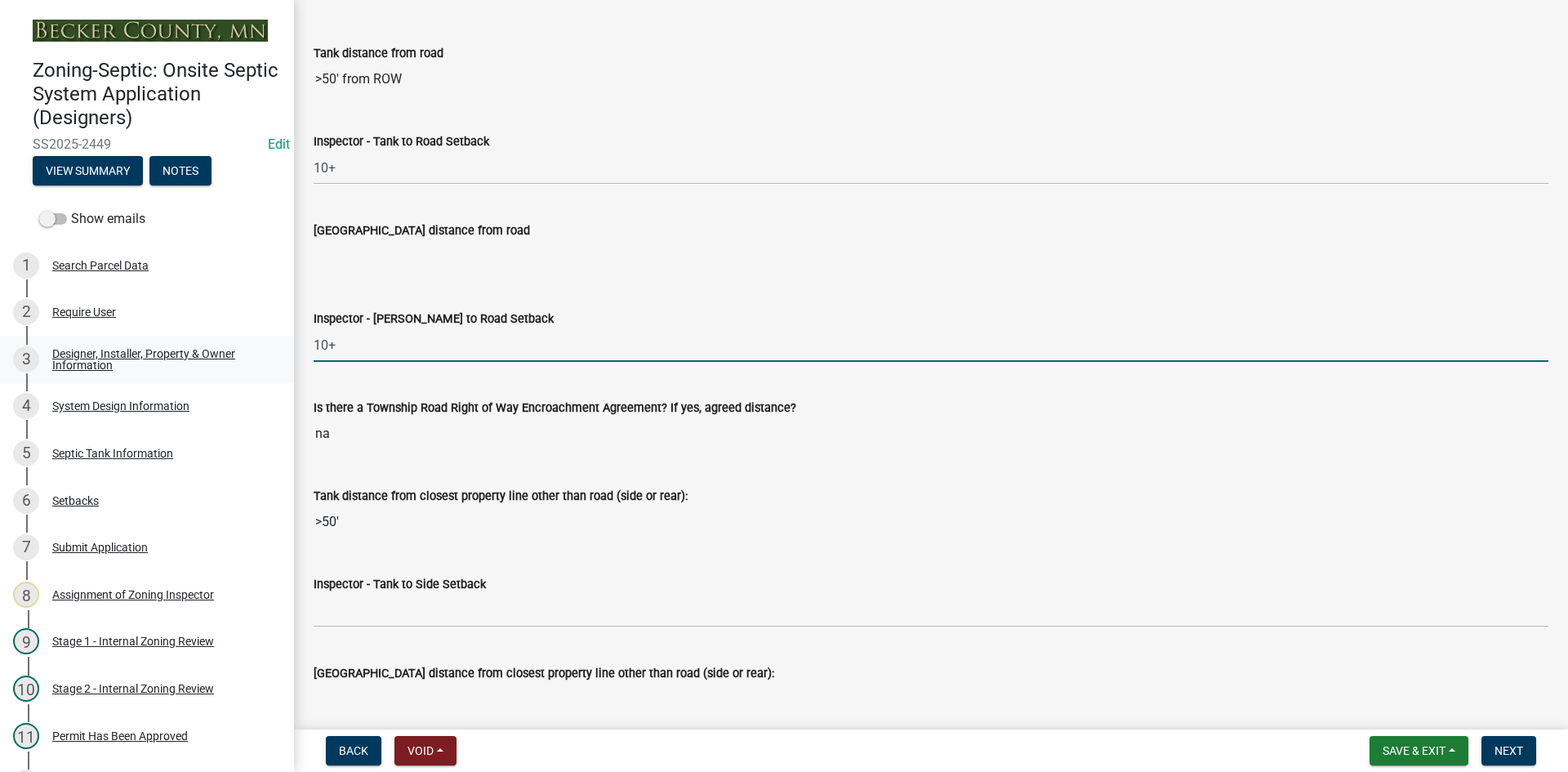
drag, startPoint x: 378, startPoint y: 355, endPoint x: 259, endPoint y: 356, distance: 119.0
click at [259, 356] on div "Zoning-Septic: Onsite Septic System Application (Designers) SS2025-2449 Edit Vi…" at bounding box center [784, 386] width 1568 height 772
click at [398, 348] on input "Inspector - Drainfield to Road Setback" at bounding box center [931, 345] width 1235 height 33
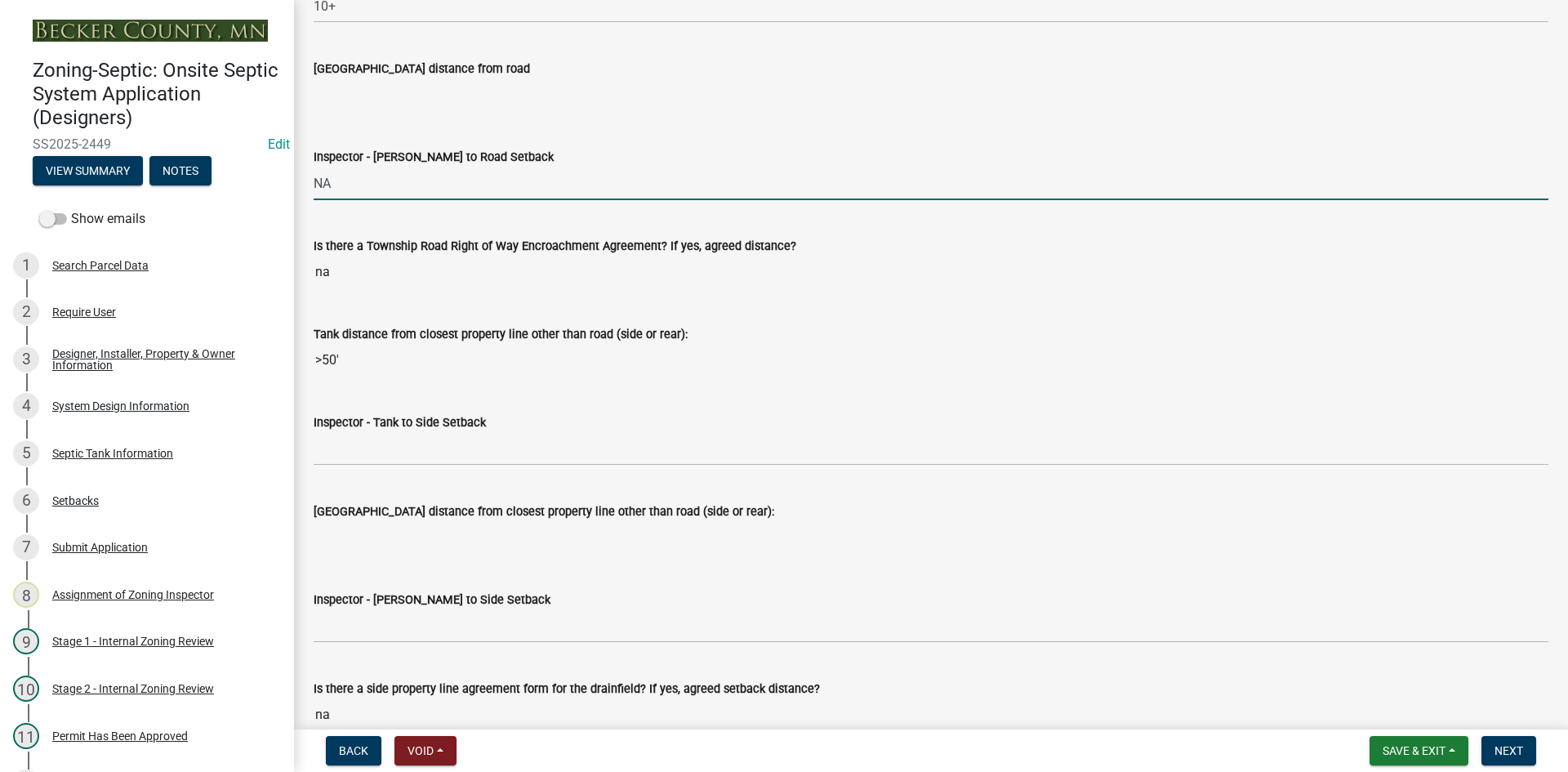
scroll to position [4736, 0]
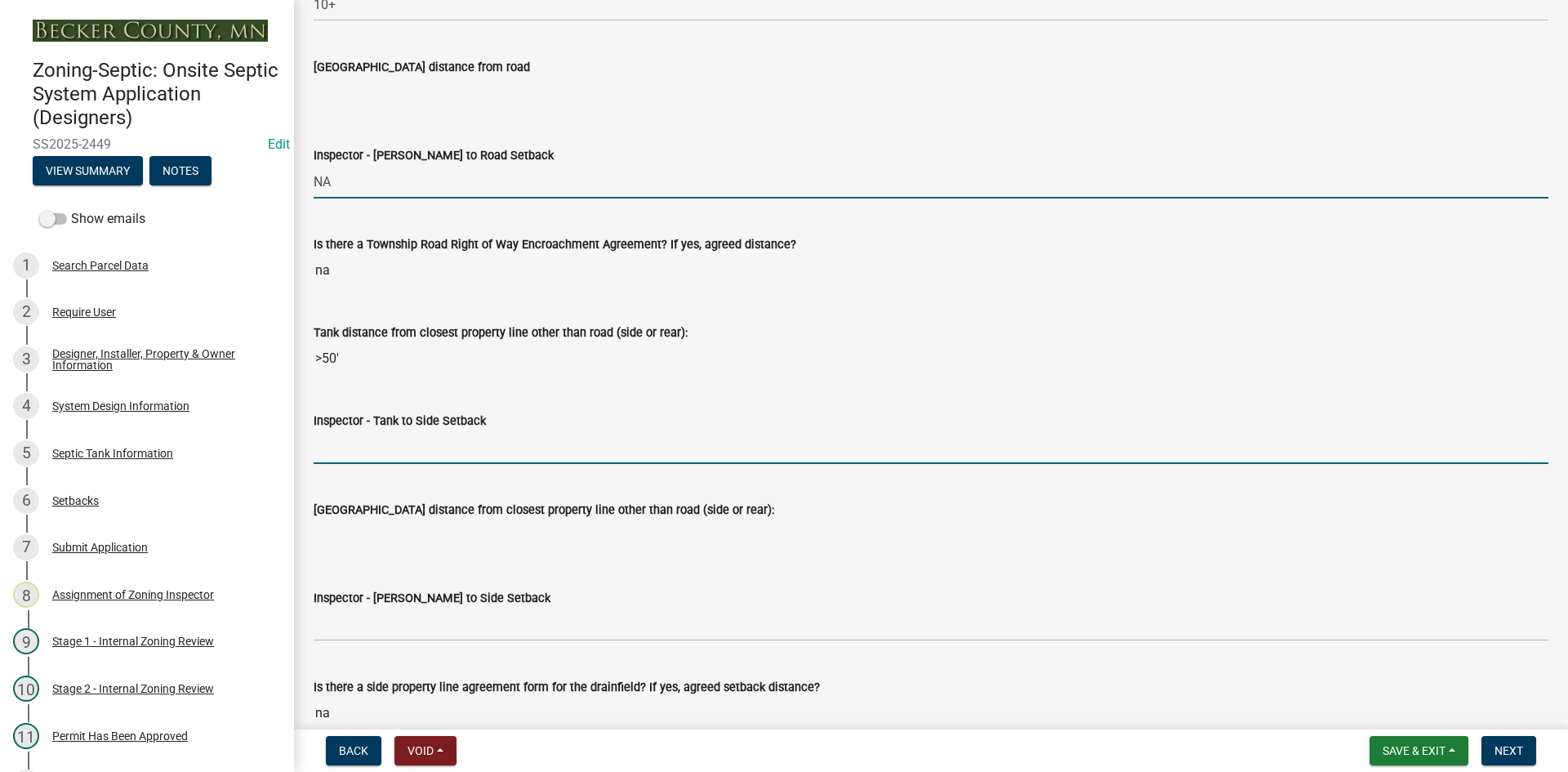
click at [355, 442] on input "Inspector - Tank to Side Setback" at bounding box center [931, 447] width 1235 height 33
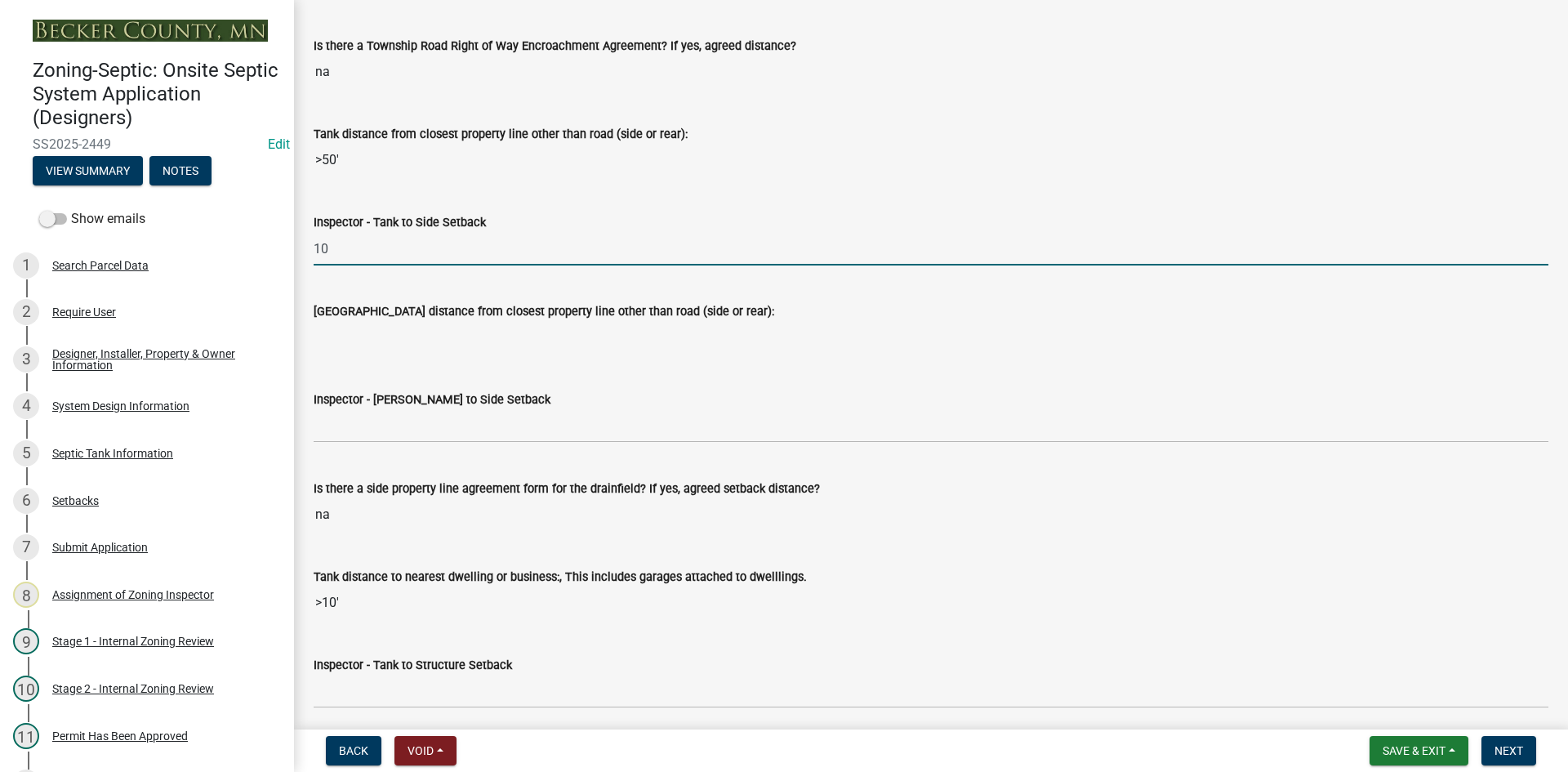
scroll to position [4981, 0]
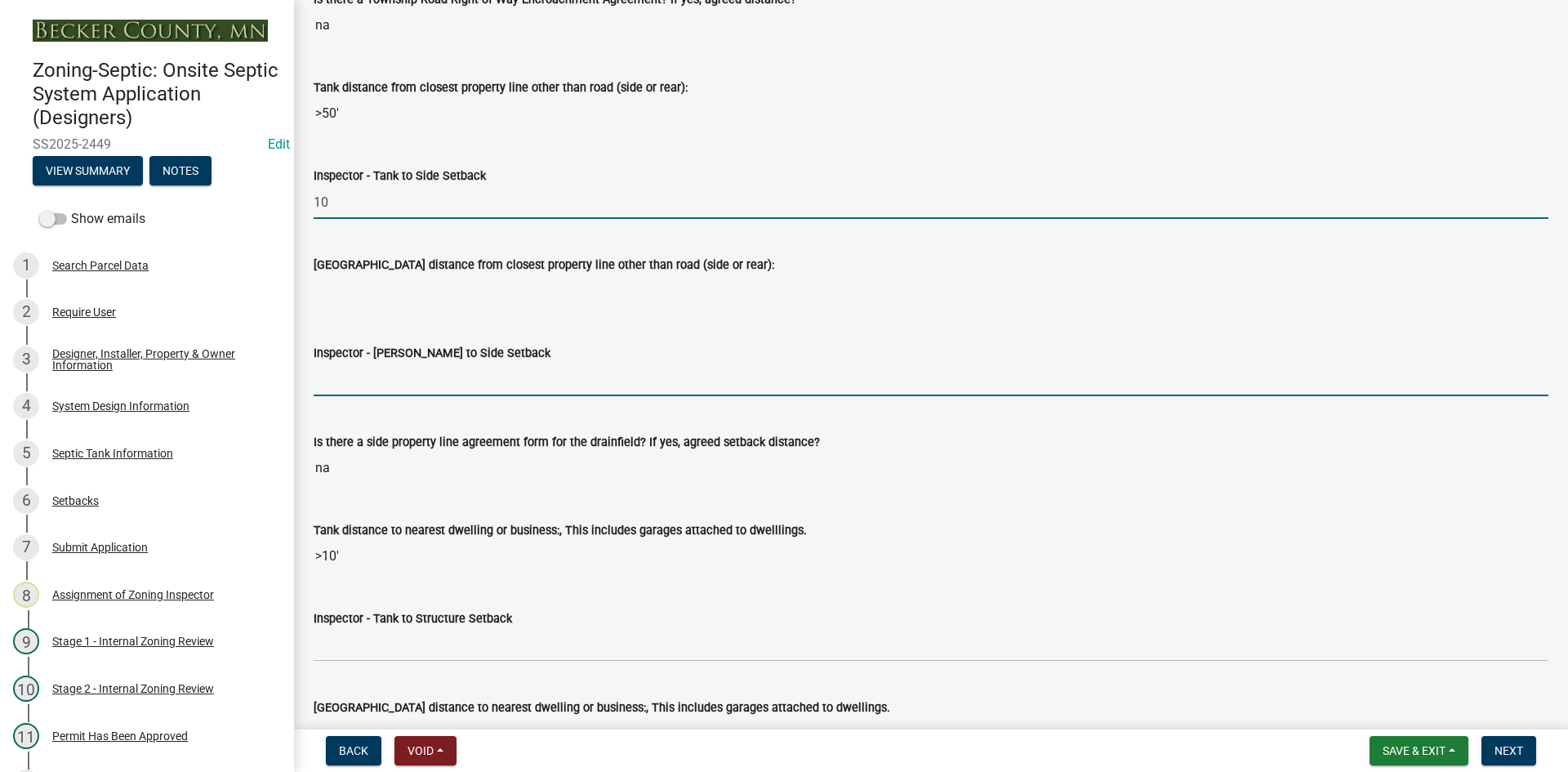
click at [379, 371] on input "Inspector - Drainfield to Side Setback" at bounding box center [931, 380] width 1235 height 33
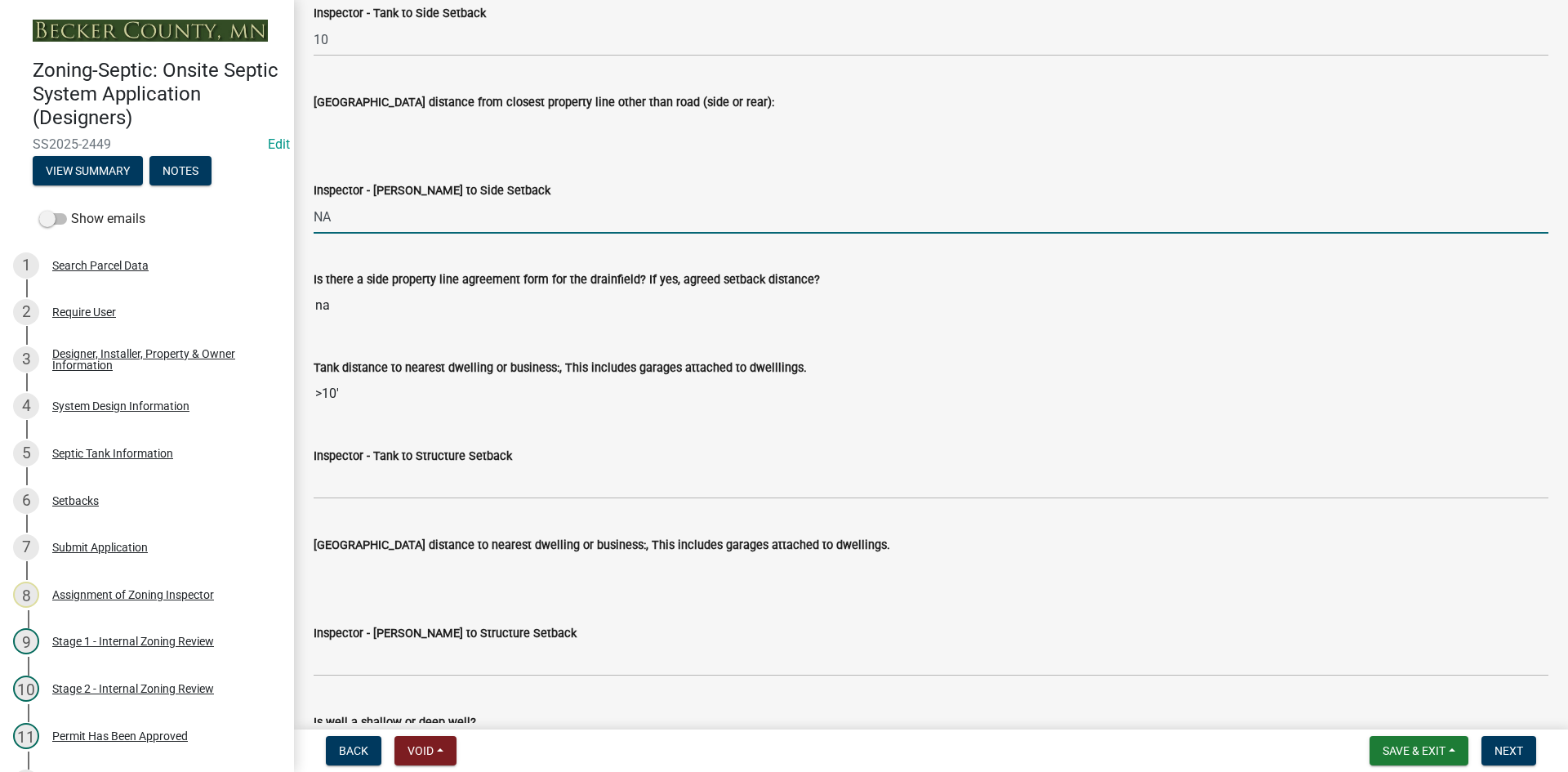
scroll to position [5144, 0]
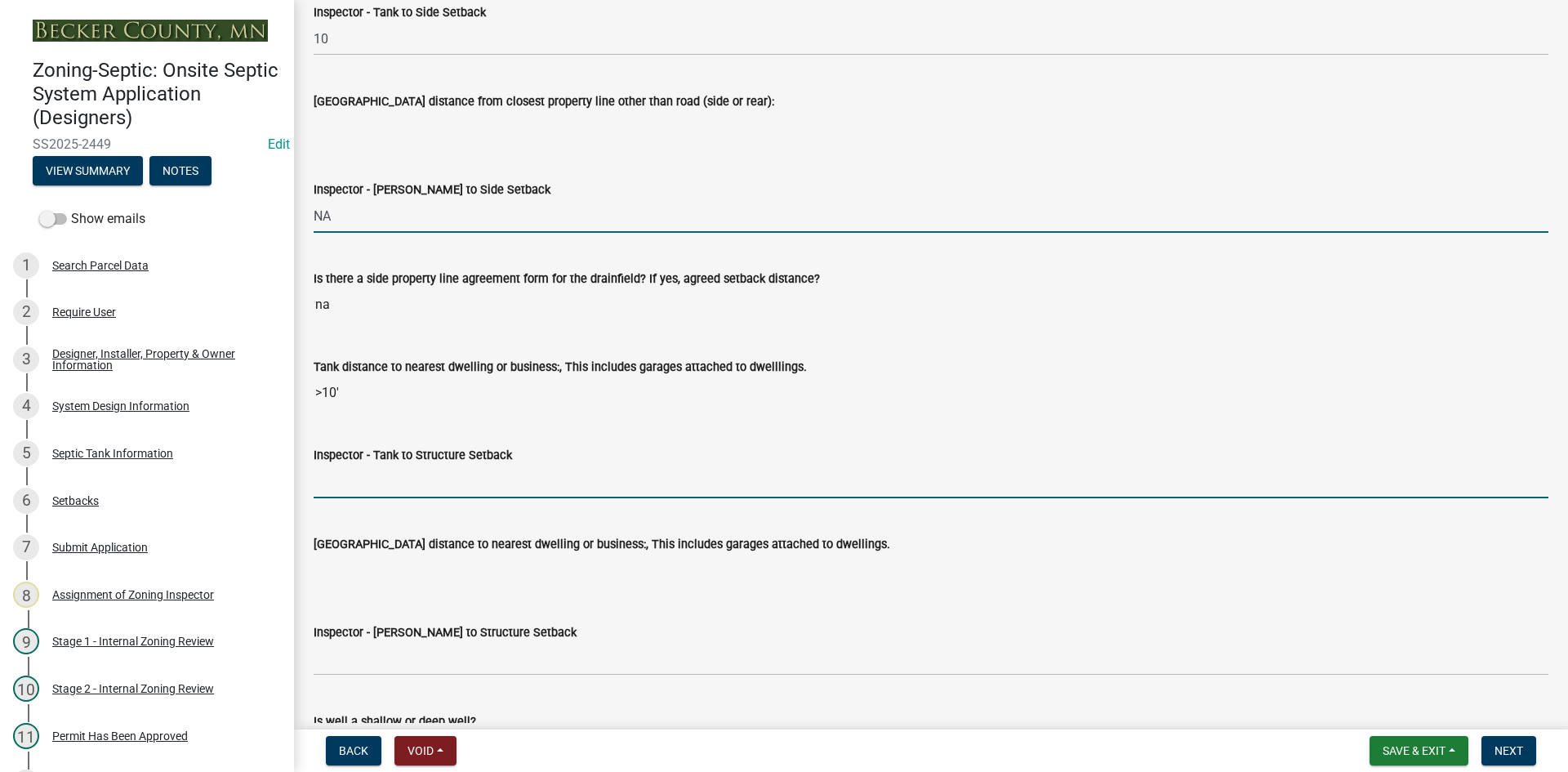
click at [354, 488] on input "Inspector - Tank to Structure Setback" at bounding box center [931, 481] width 1235 height 33
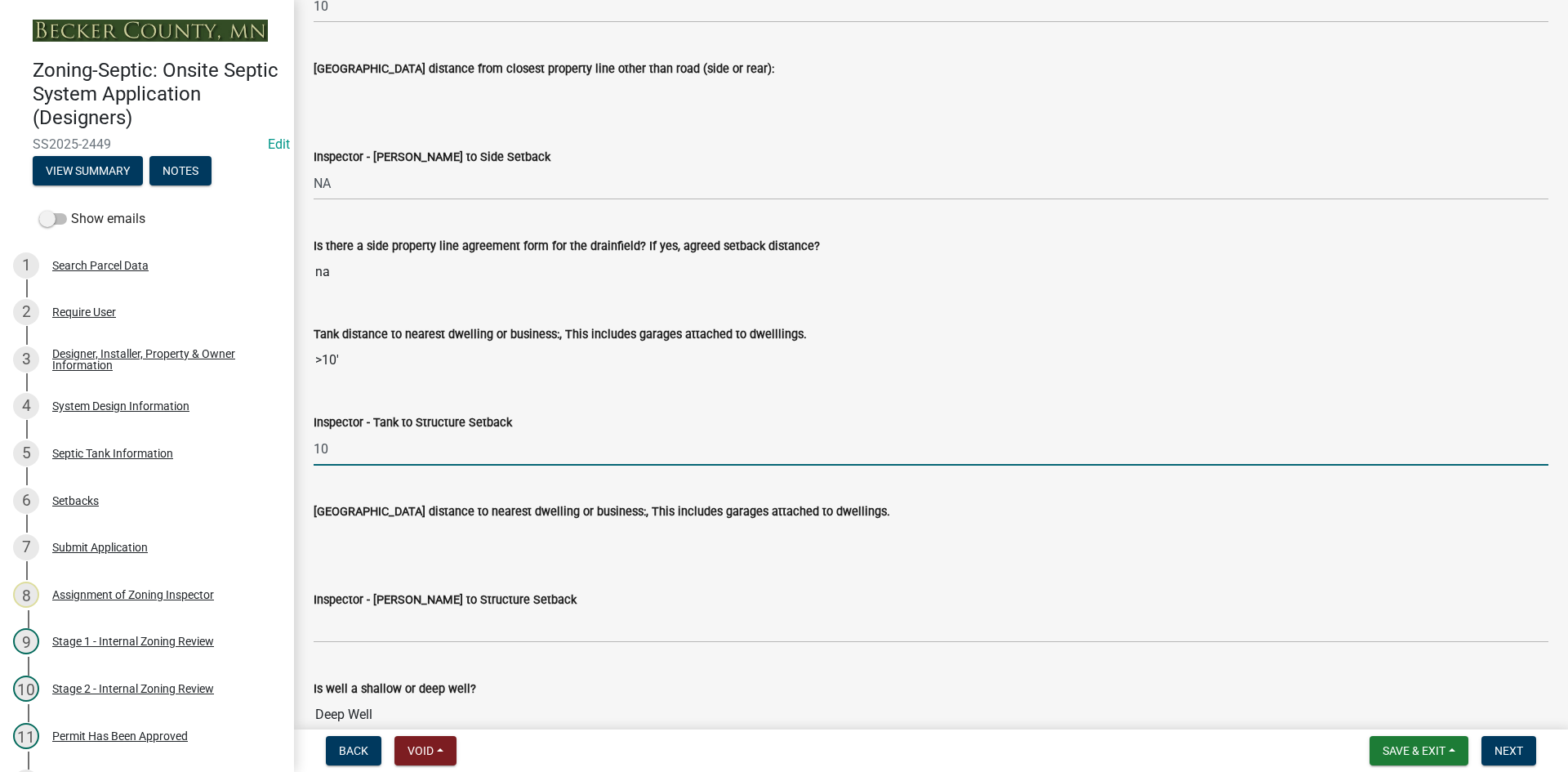
scroll to position [5225, 0]
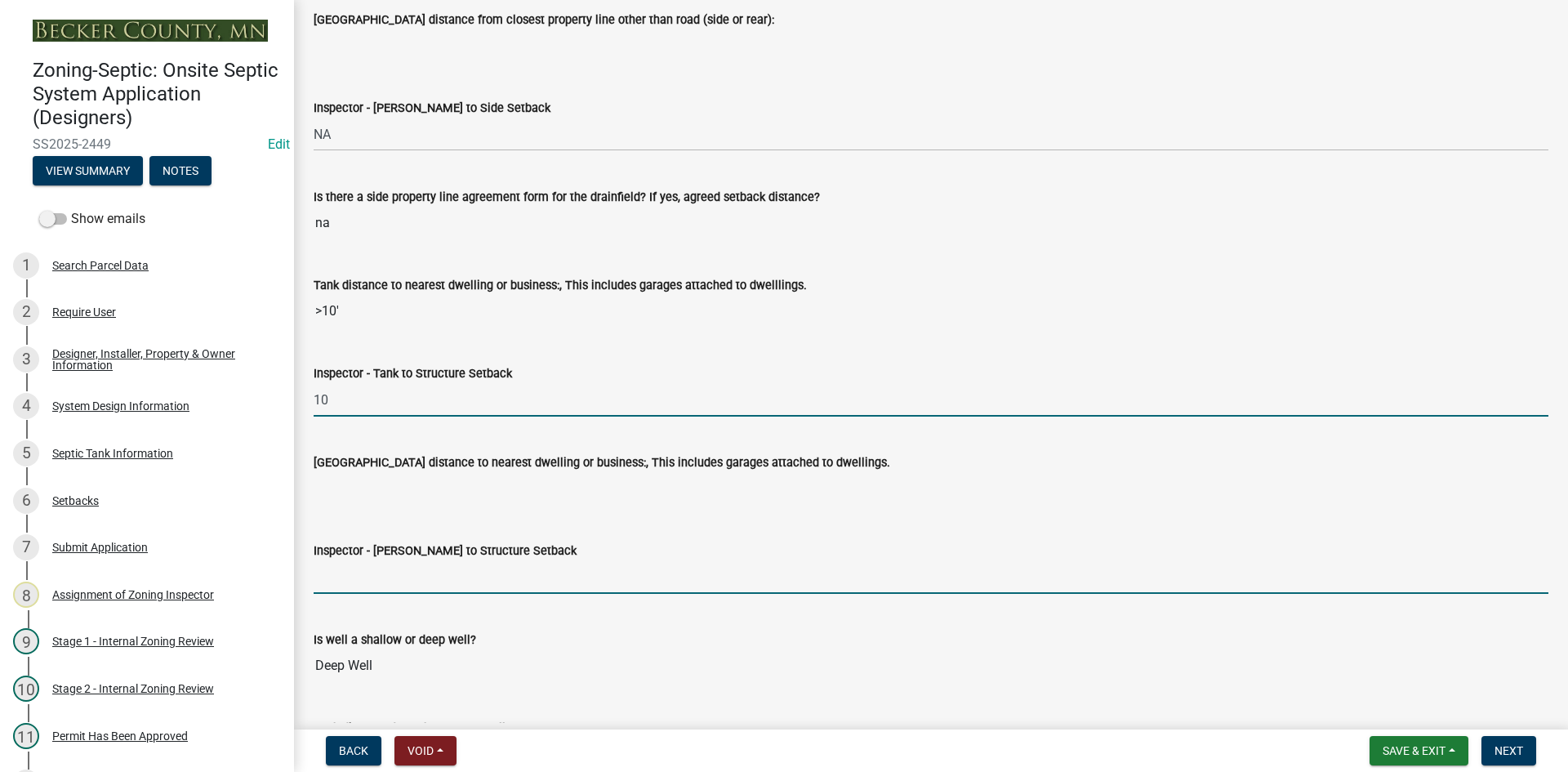
click at [378, 569] on input "Inspector - Drainfield to Structure Setback" at bounding box center [931, 577] width 1235 height 33
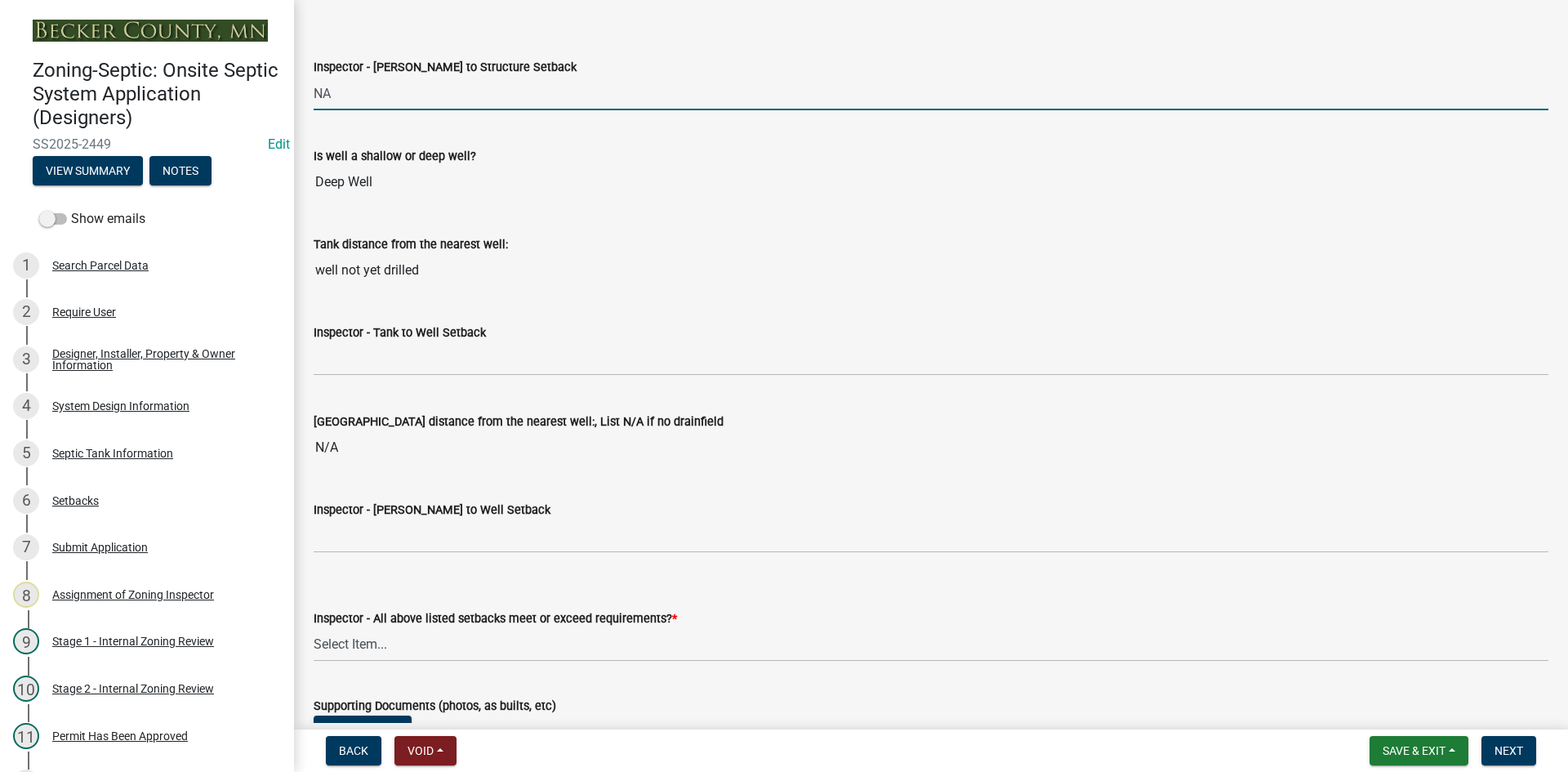
scroll to position [5715, 0]
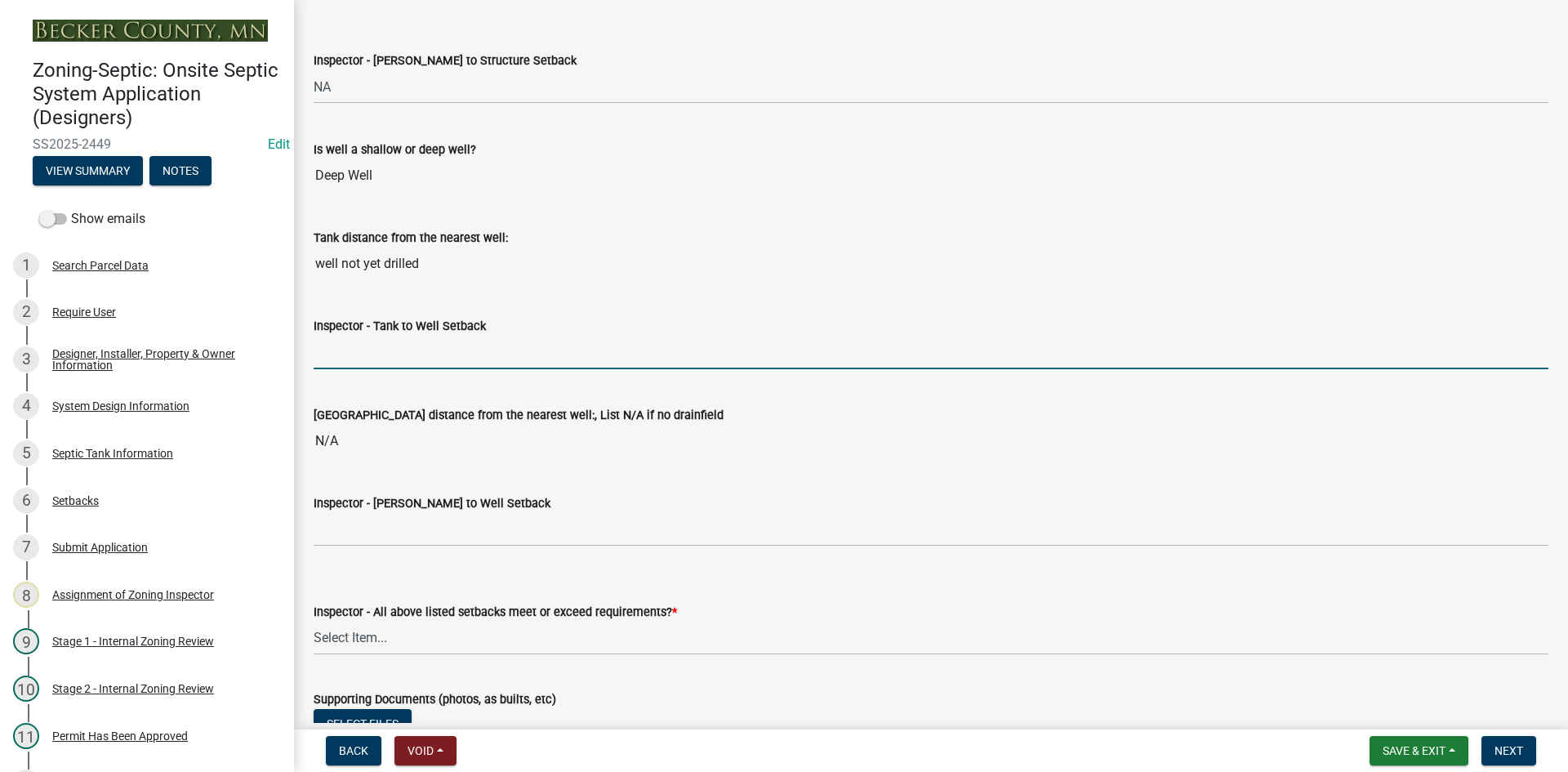
click at [380, 355] on input "Inspector - Tank to Well Setback" at bounding box center [931, 353] width 1235 height 33
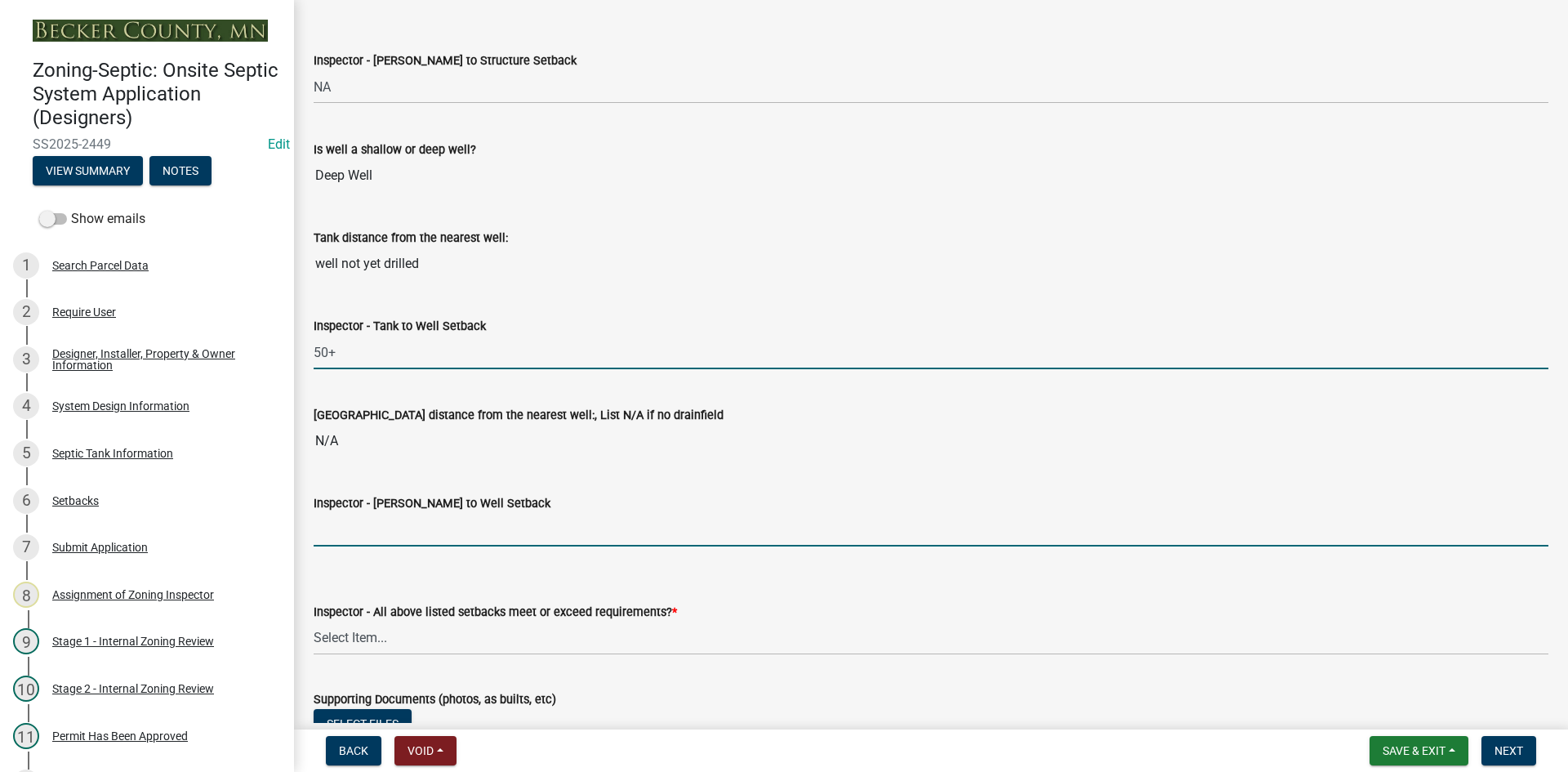
click at [384, 513] on input "Inspector - Drainfield to Well Setback" at bounding box center [931, 529] width 1235 height 33
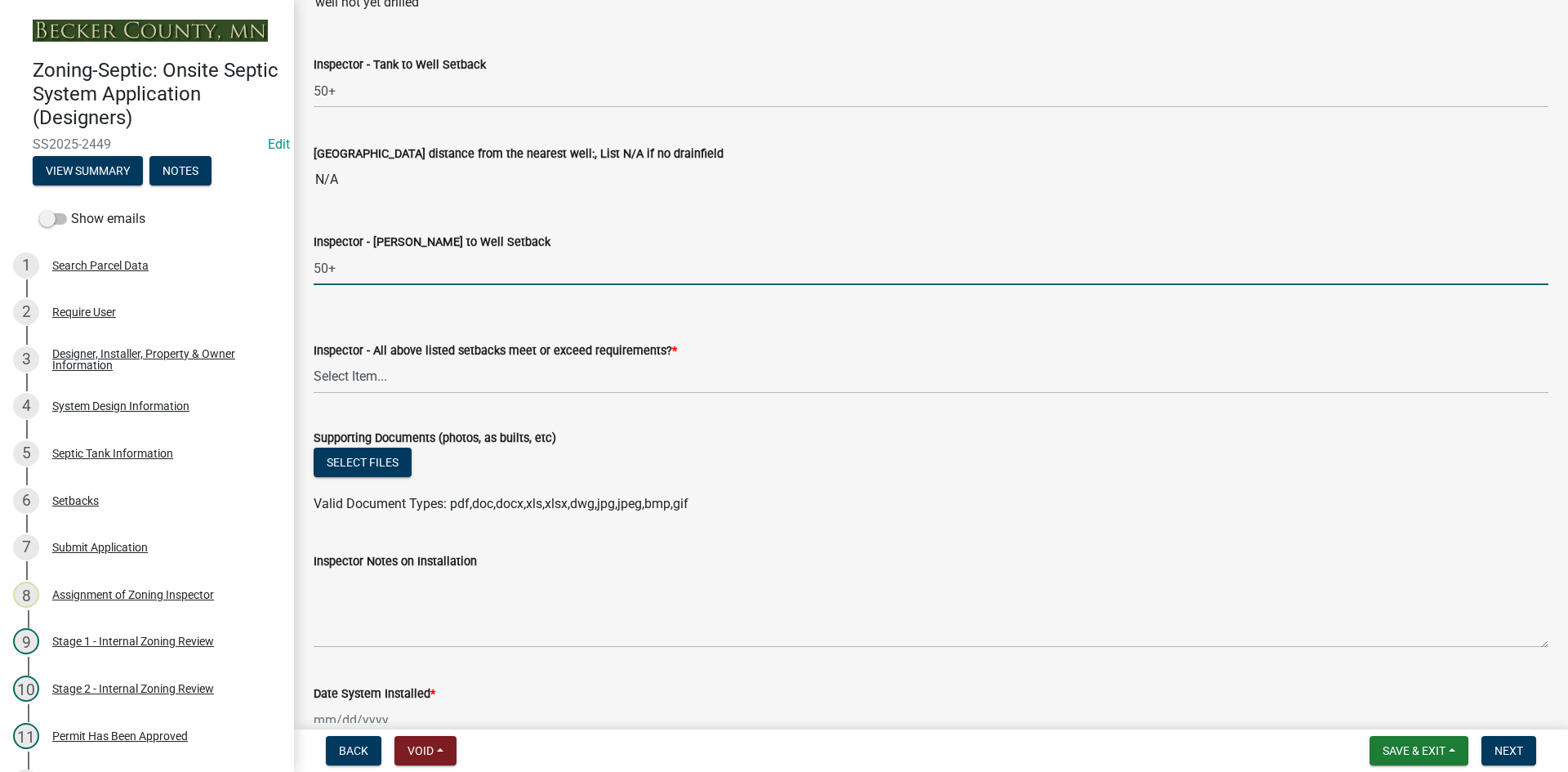
scroll to position [6042, 0]
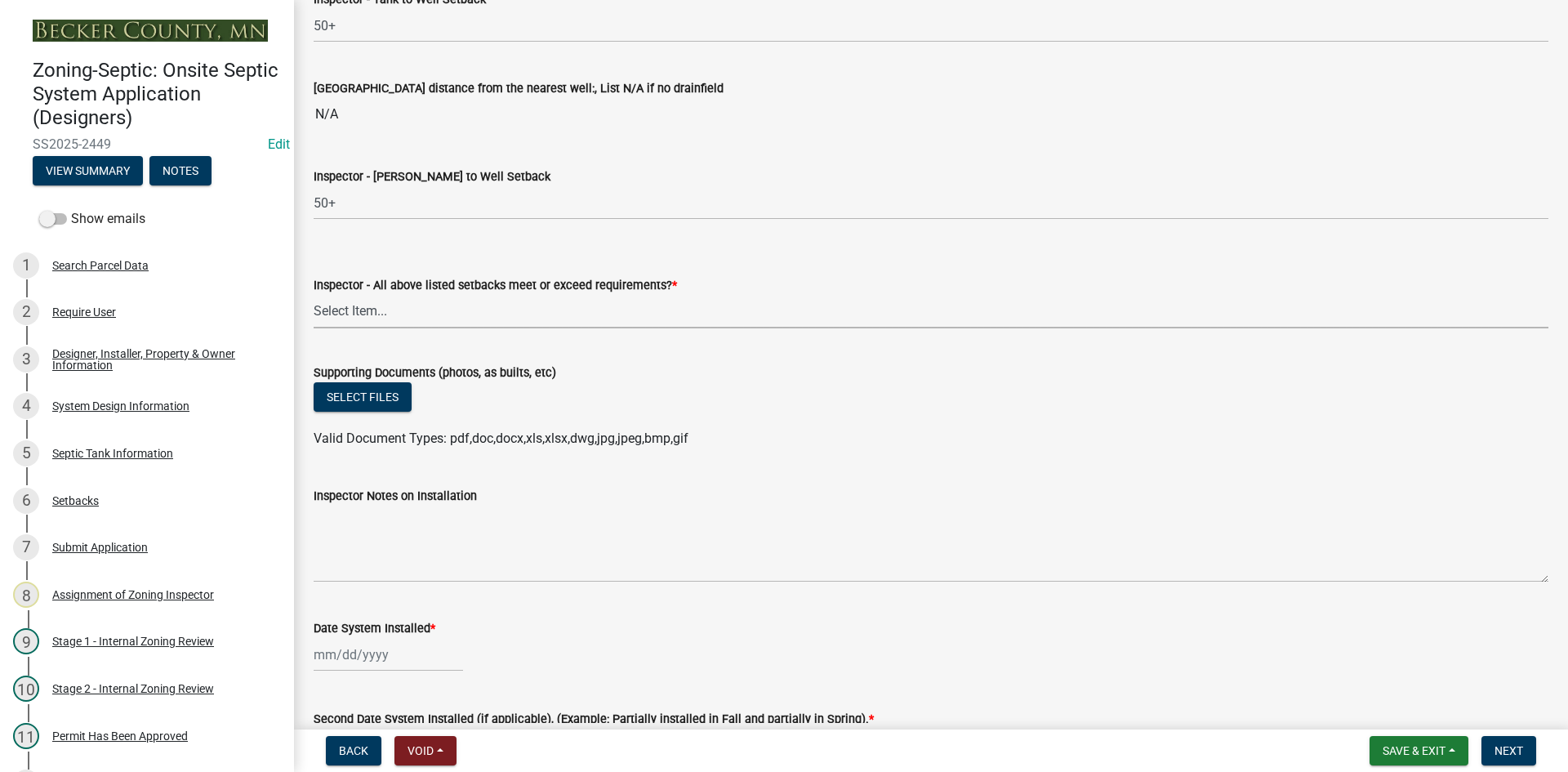
drag, startPoint x: 371, startPoint y: 313, endPoint x: 381, endPoint y: 312, distance: 10.0
click at [372, 312] on select "Select Item... Yes No" at bounding box center [931, 311] width 1235 height 33
click at [314, 294] on select "Select Item... Yes No" at bounding box center [931, 311] width 1235 height 33
click at [392, 392] on button "Select files" at bounding box center [363, 397] width 98 height 30
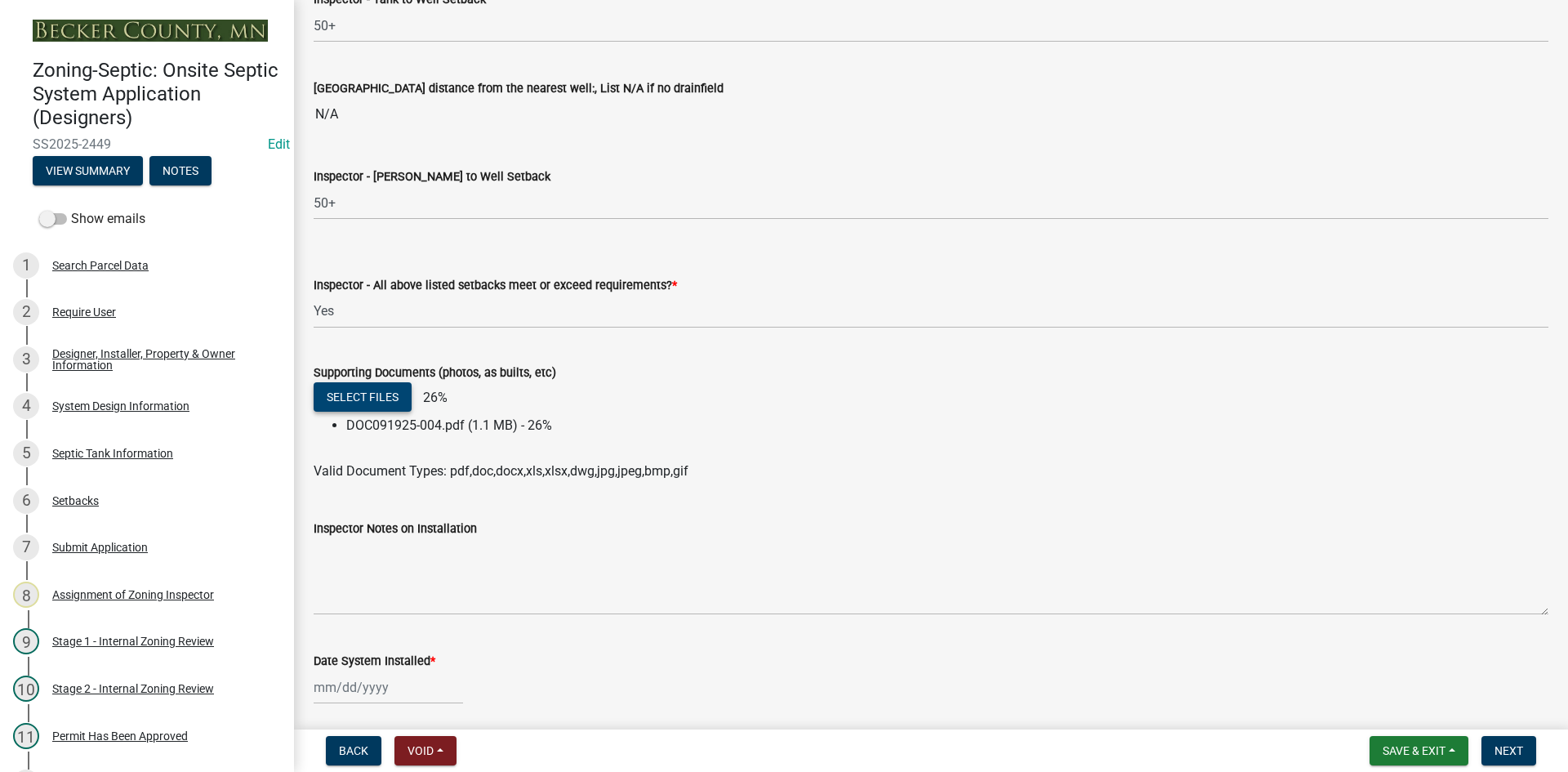
scroll to position [6206, 0]
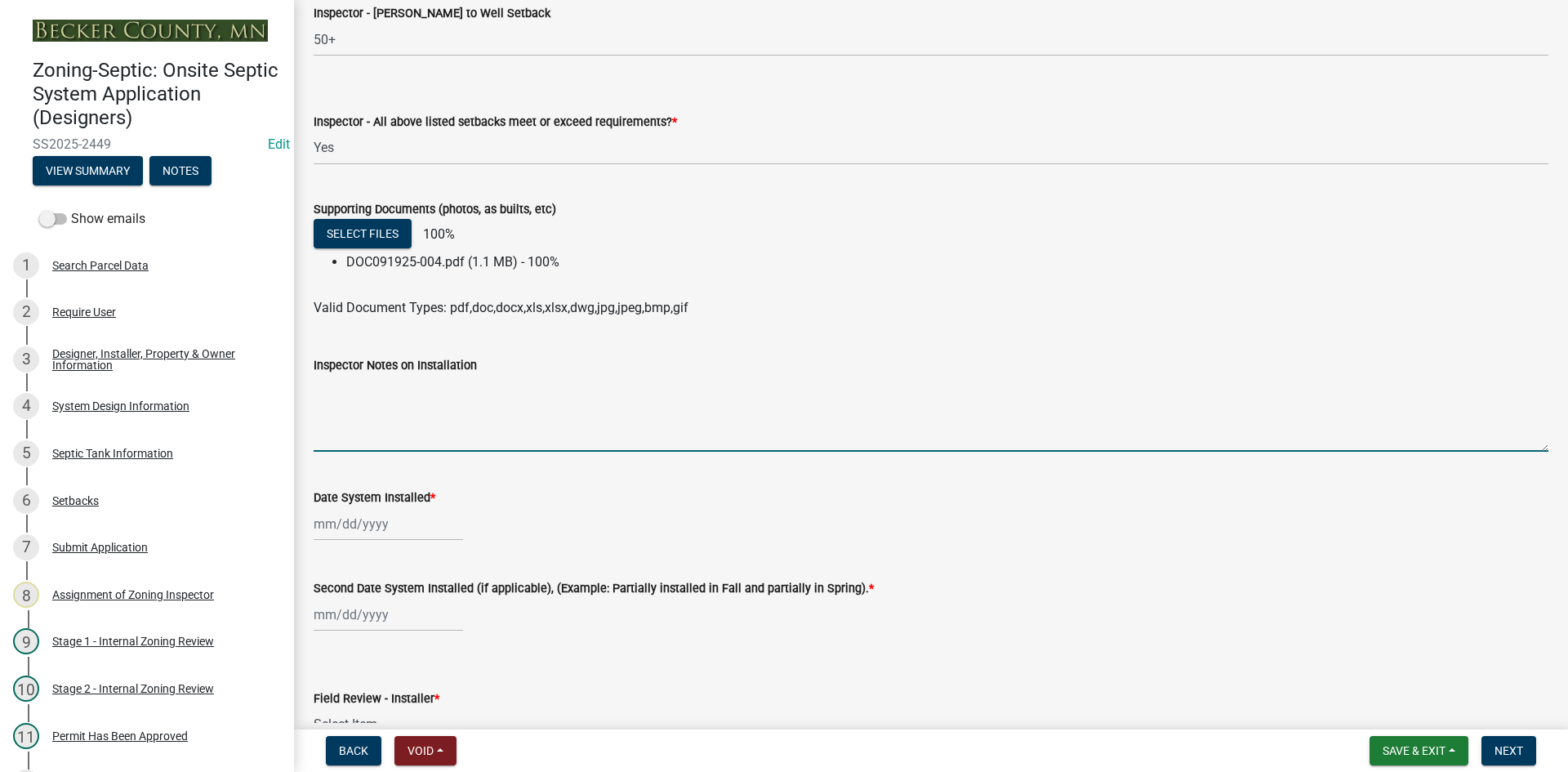
click at [432, 428] on textarea "Inspector Notes on Installation" at bounding box center [931, 413] width 1235 height 77
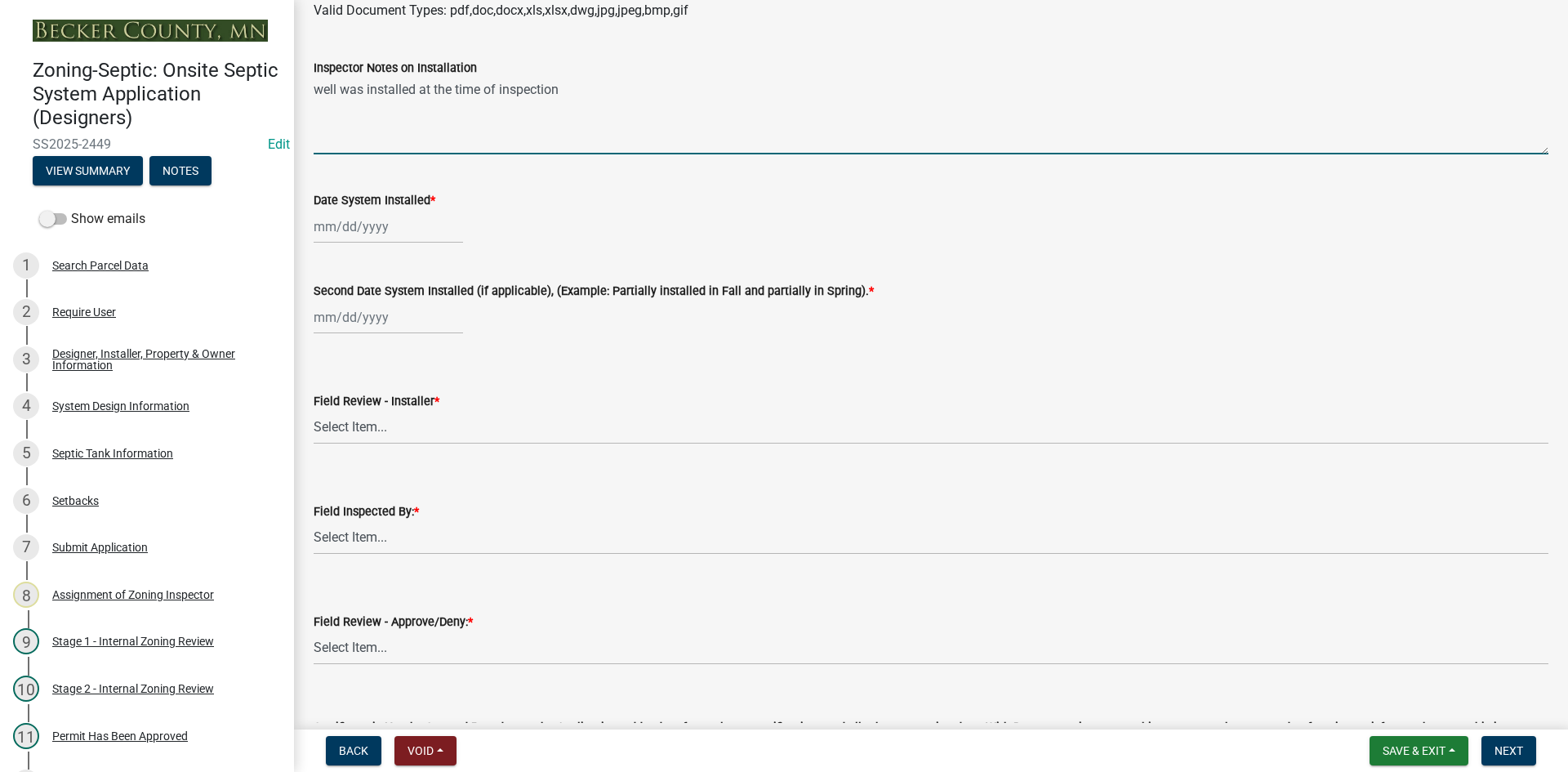
scroll to position [6532, 0]
click at [421, 221] on div at bounding box center [388, 224] width 149 height 33
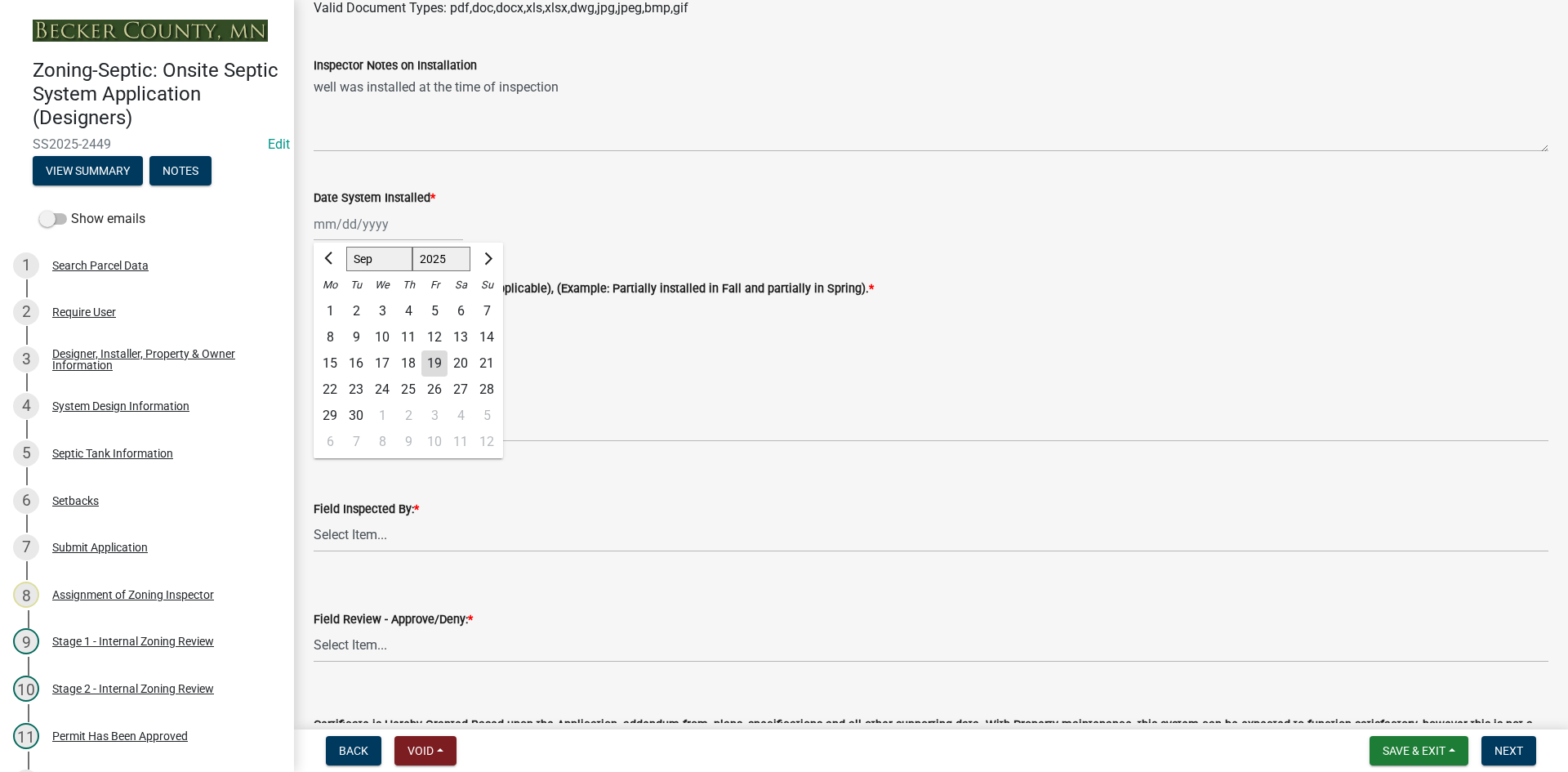
click at [389, 368] on div "17" at bounding box center [382, 363] width 26 height 26
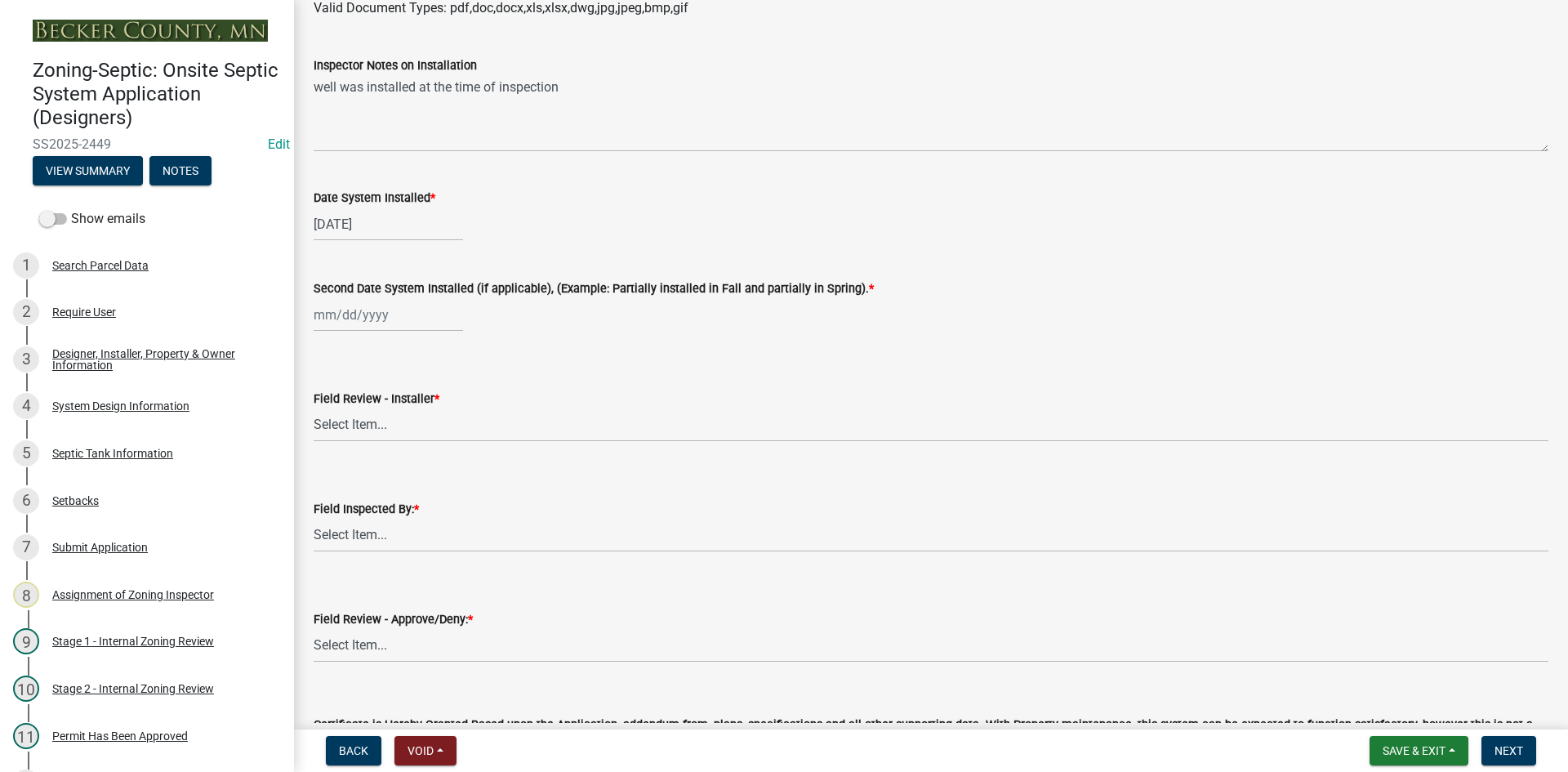
click at [392, 322] on div at bounding box center [388, 315] width 149 height 33
click at [387, 449] on div "17" at bounding box center [382, 454] width 26 height 26
click at [398, 419] on select "Select Item... OTHER – Not listed (please add in next field and we will add to …" at bounding box center [931, 425] width 1235 height 33
click at [314, 408] on select "Select Item... OTHER – Not listed (please add in next field and we will add to …" at bounding box center [931, 425] width 1235 height 33
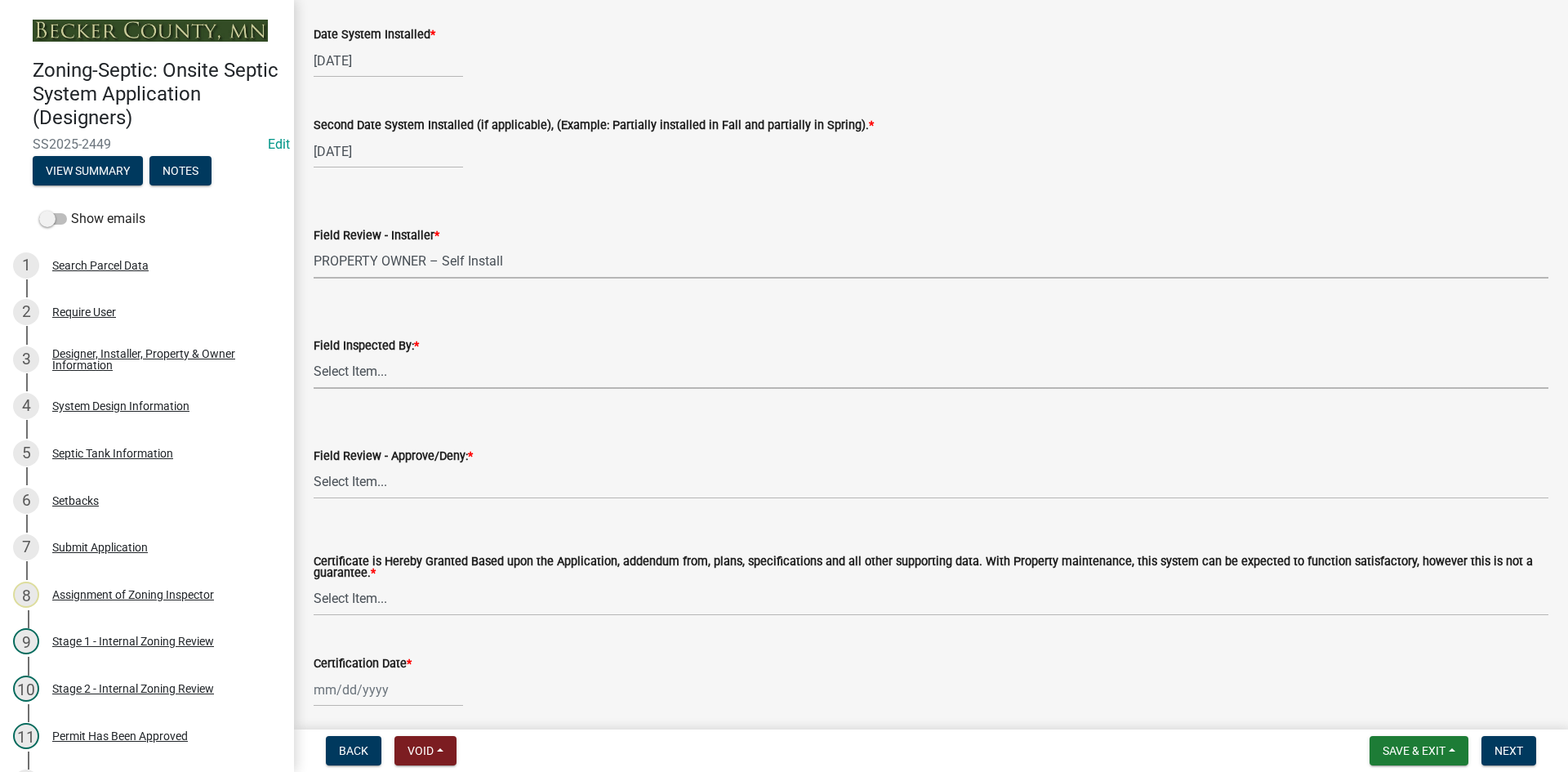
click at [396, 369] on select "Select Item... [PERSON_NAME] [PERSON_NAME] [PERSON_NAME] [PERSON_NAME] [PERSON_…" at bounding box center [931, 372] width 1235 height 33
click at [314, 355] on select "Select Item... [PERSON_NAME] [PERSON_NAME] [PERSON_NAME] [PERSON_NAME] [PERSON_…" at bounding box center [931, 372] width 1235 height 33
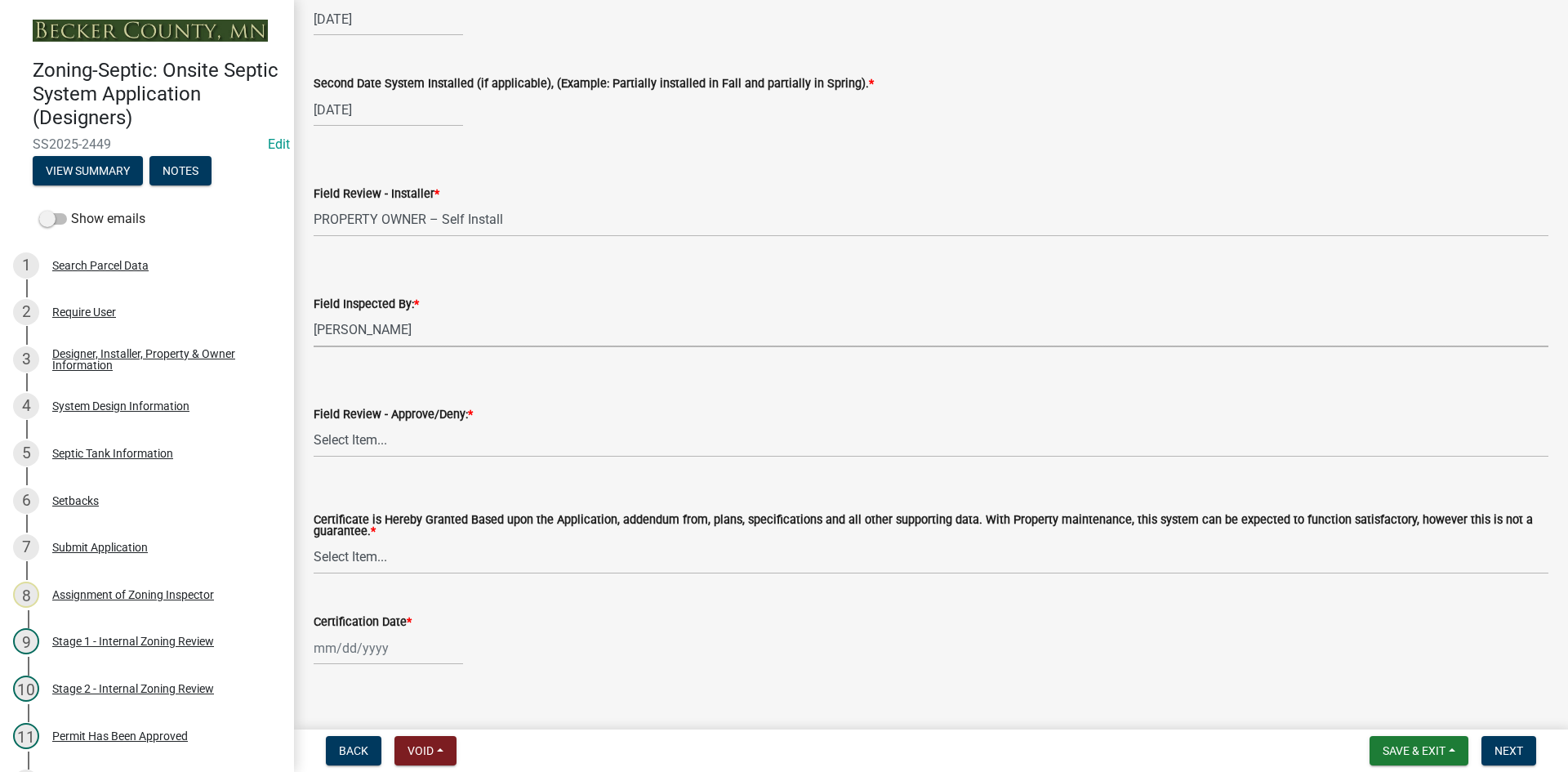
scroll to position [6758, 0]
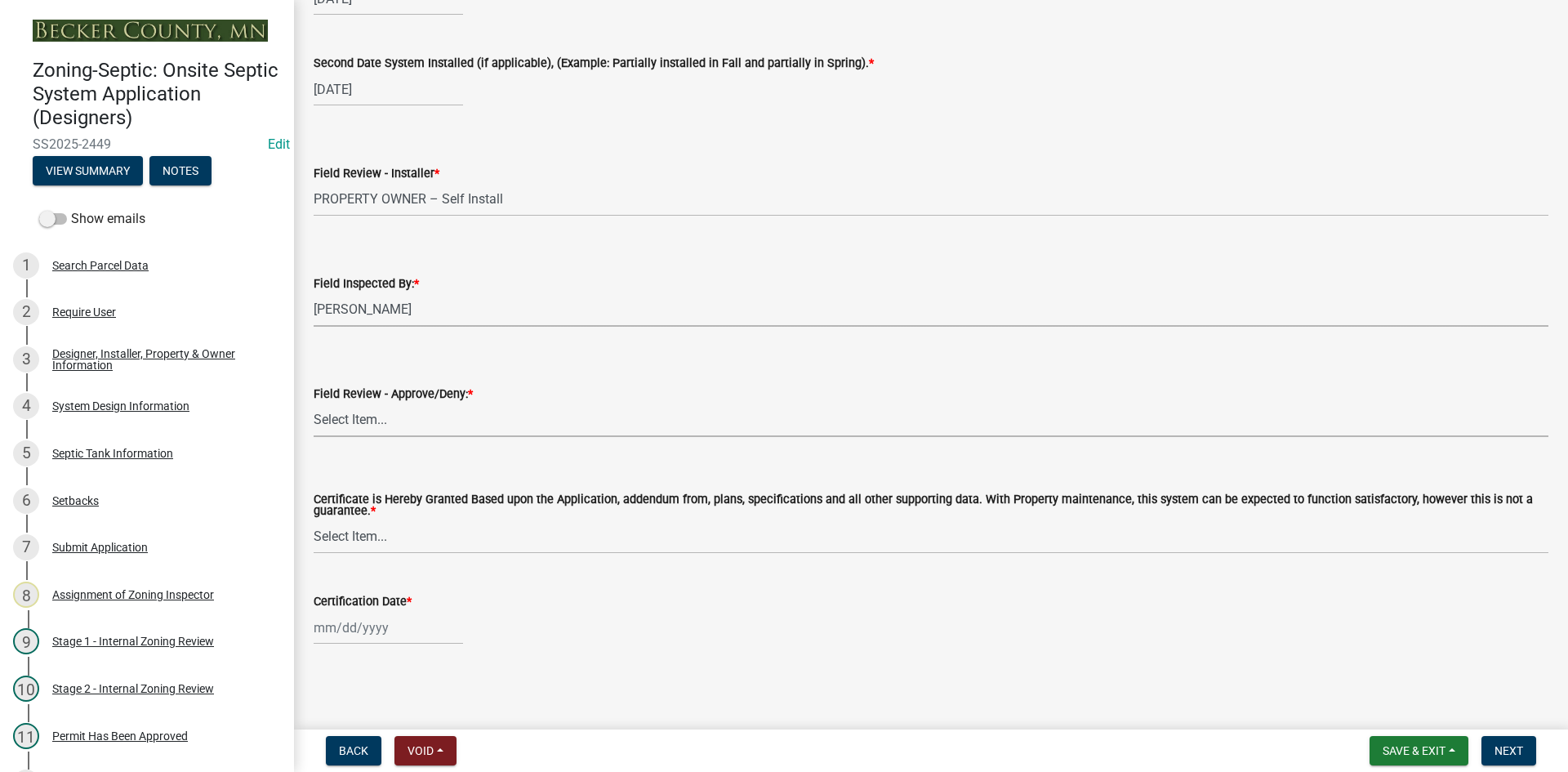
drag, startPoint x: 405, startPoint y: 405, endPoint x: 419, endPoint y: 428, distance: 26.9
click at [405, 405] on select "Select Item... Approved Denied" at bounding box center [931, 420] width 1235 height 33
click at [314, 404] on select "Select Item... Approved Denied" at bounding box center [931, 420] width 1235 height 33
drag, startPoint x: 398, startPoint y: 524, endPoint x: 398, endPoint y: 548, distance: 24.0
click at [398, 524] on select "Select Item... Yes No" at bounding box center [931, 537] width 1235 height 33
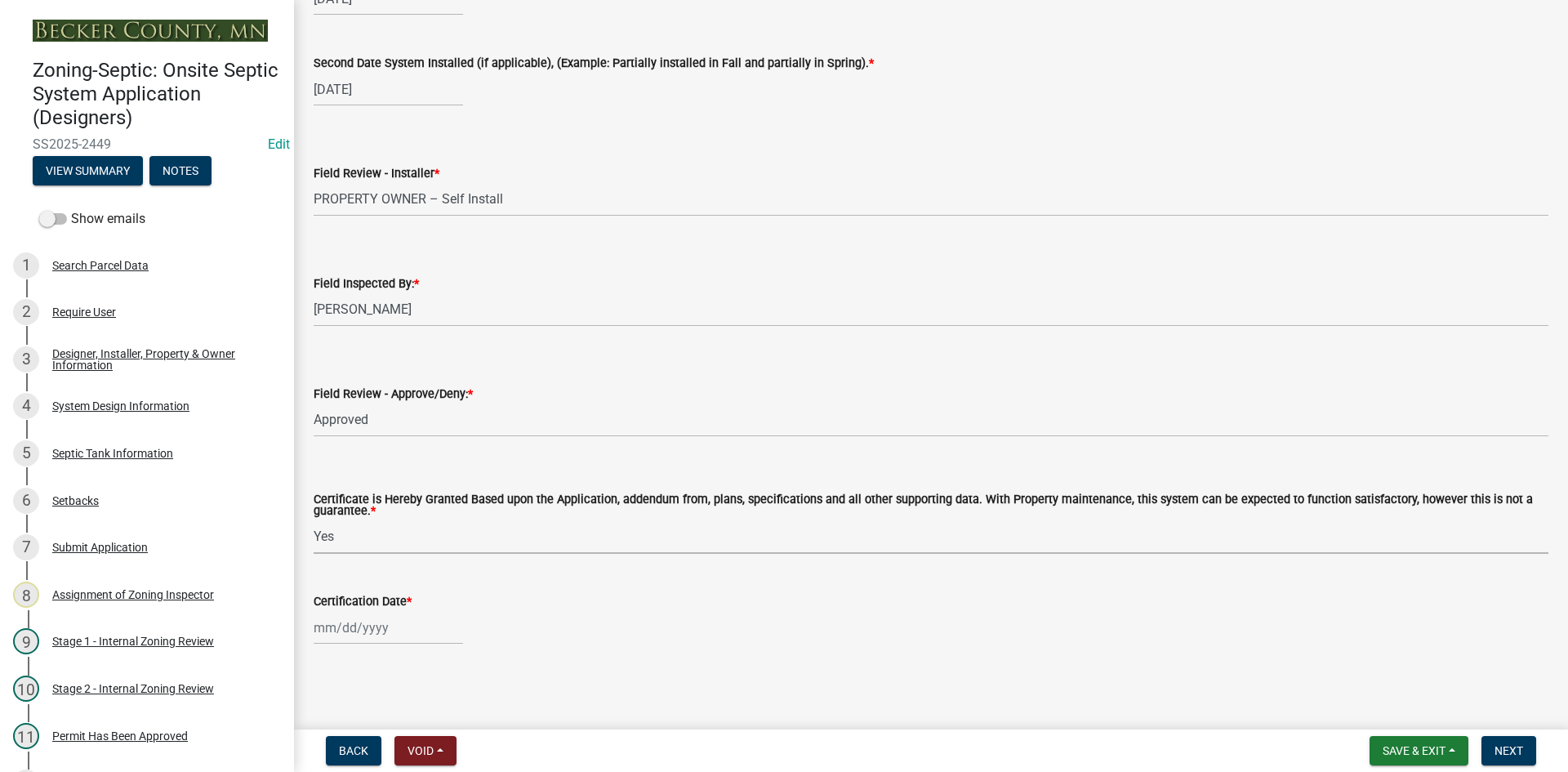
click at [314, 520] on select "Select Item... Yes No" at bounding box center [931, 537] width 1235 height 33
click at [415, 612] on div "Jan Feb Mar Apr May Jun Jul Aug Sep Oct Nov Dec 1525 1526 1527 1528 1529 1530 1…" at bounding box center [388, 628] width 149 height 33
click at [439, 529] on div "26" at bounding box center [434, 541] width 26 height 26
click at [429, 625] on div "09/26/2025" at bounding box center [388, 628] width 149 height 33
click at [440, 520] on div "19" at bounding box center [434, 515] width 26 height 26
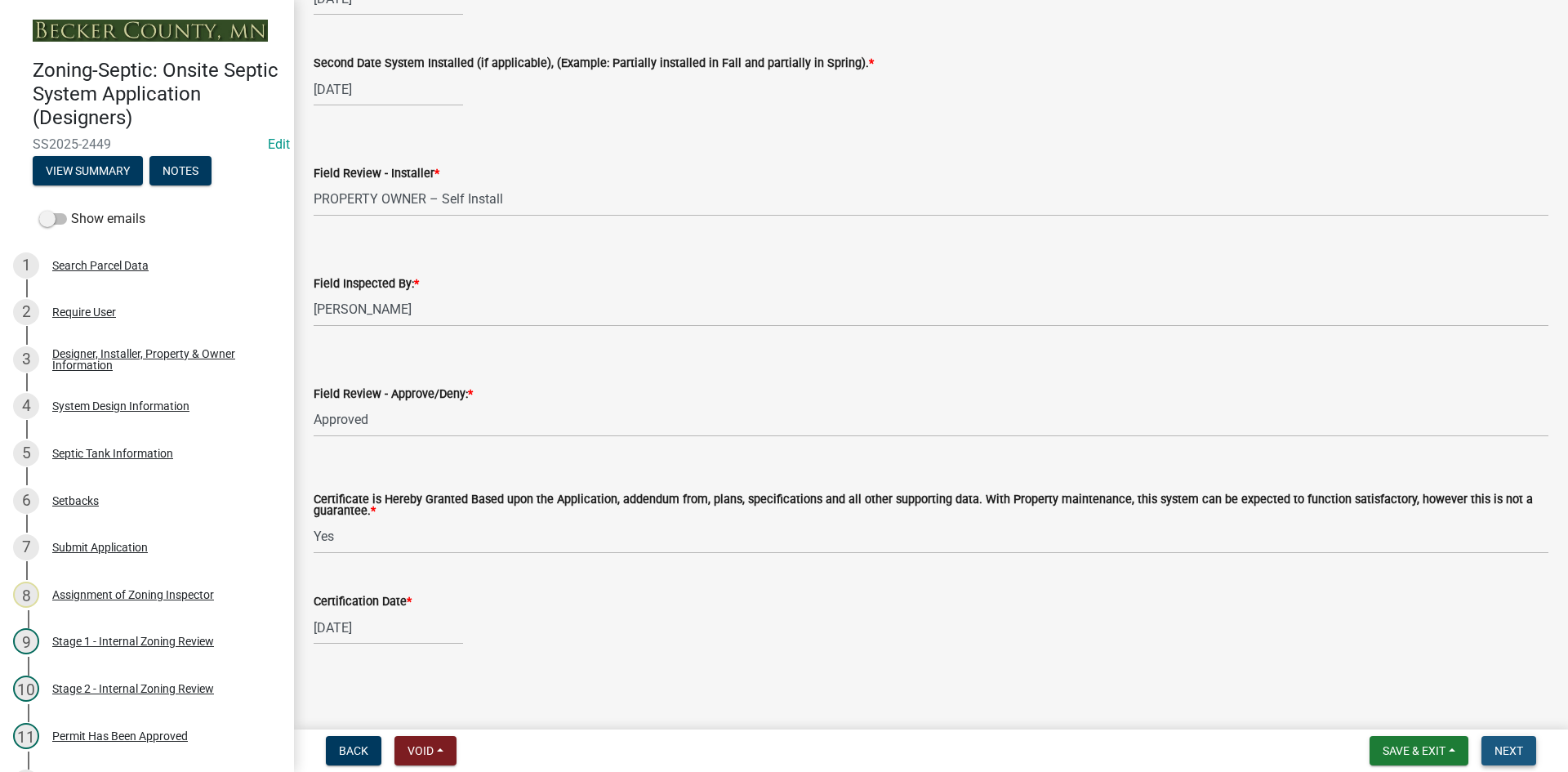
click at [1497, 749] on span "Next" at bounding box center [1508, 751] width 29 height 13
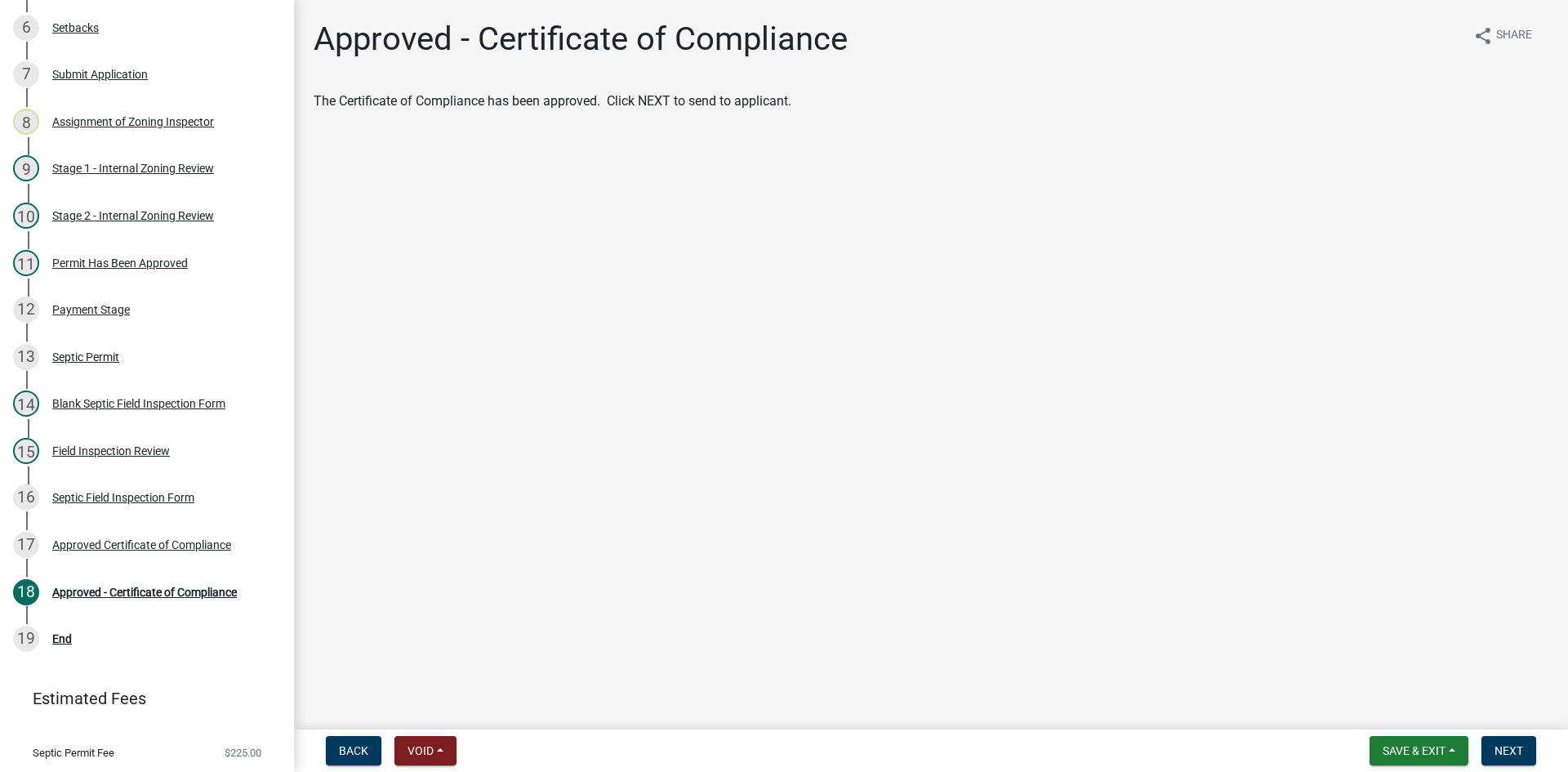
scroll to position [492, 0]
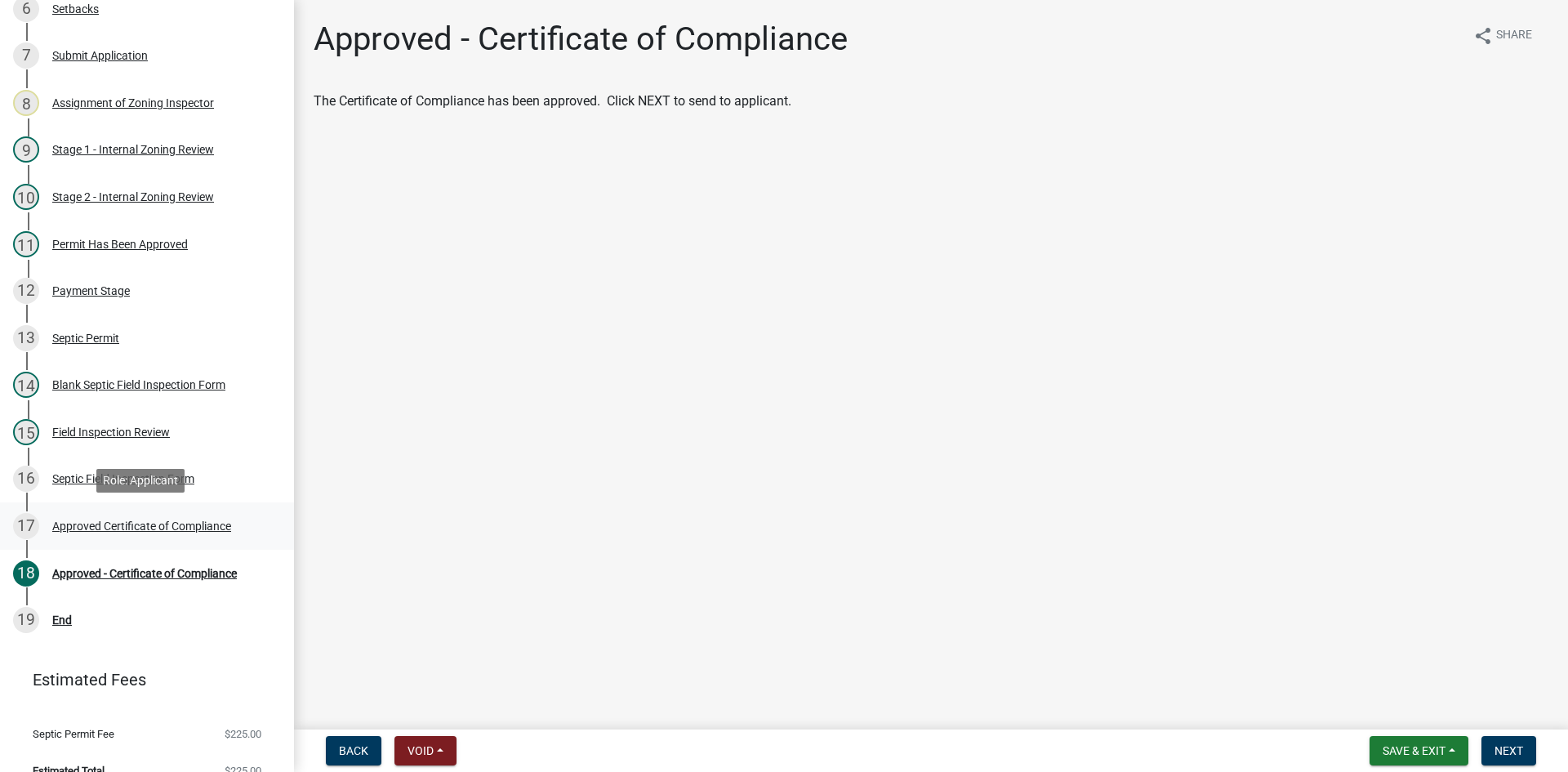
click at [147, 516] on div "17 Approved Certificate of Compliance" at bounding box center [140, 526] width 255 height 26
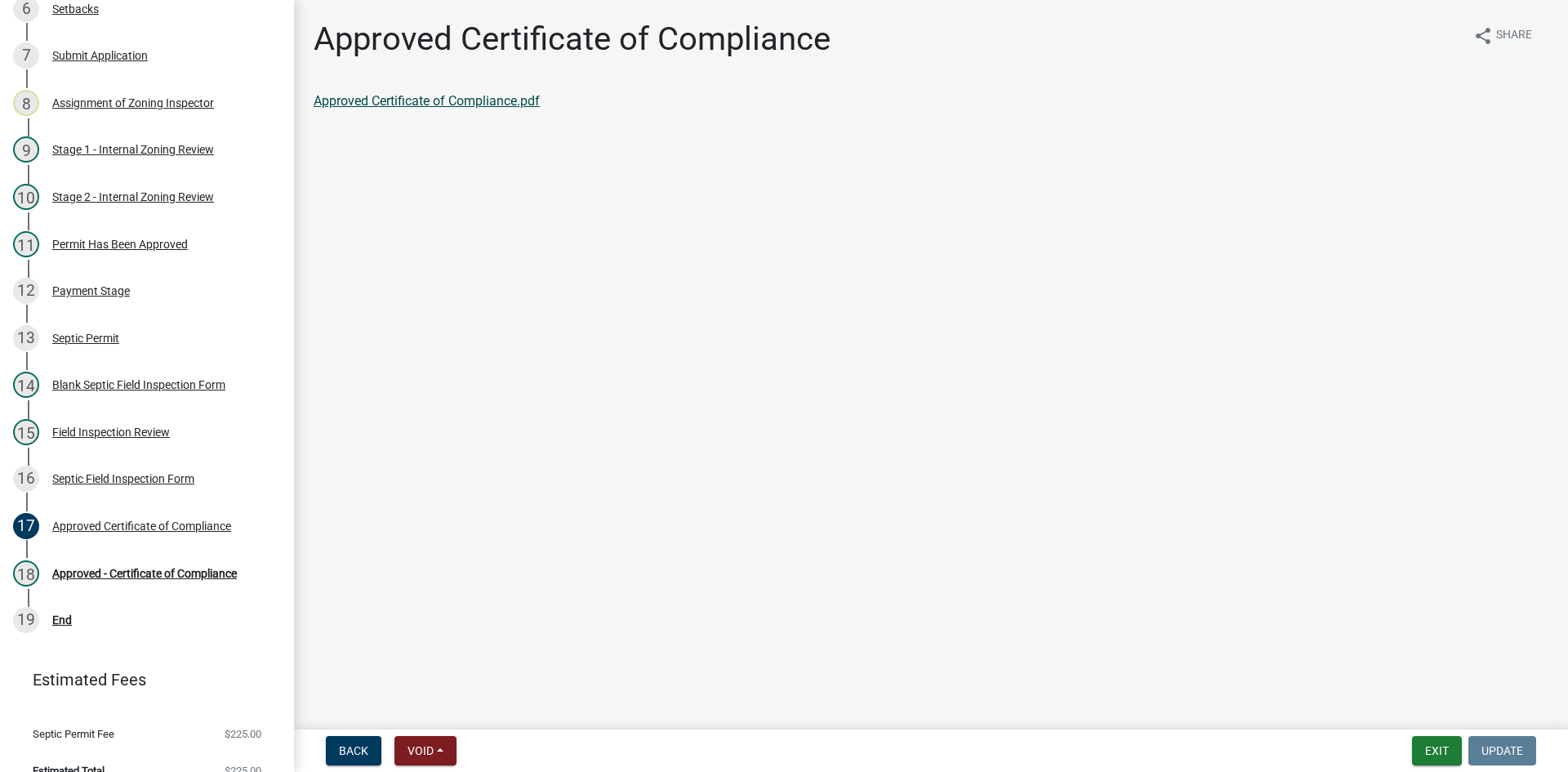
click at [491, 106] on link "Approved Certificate of Compliance.pdf" at bounding box center [427, 101] width 226 height 16
click at [131, 439] on div "15 Field Inspection Review" at bounding box center [140, 432] width 255 height 26
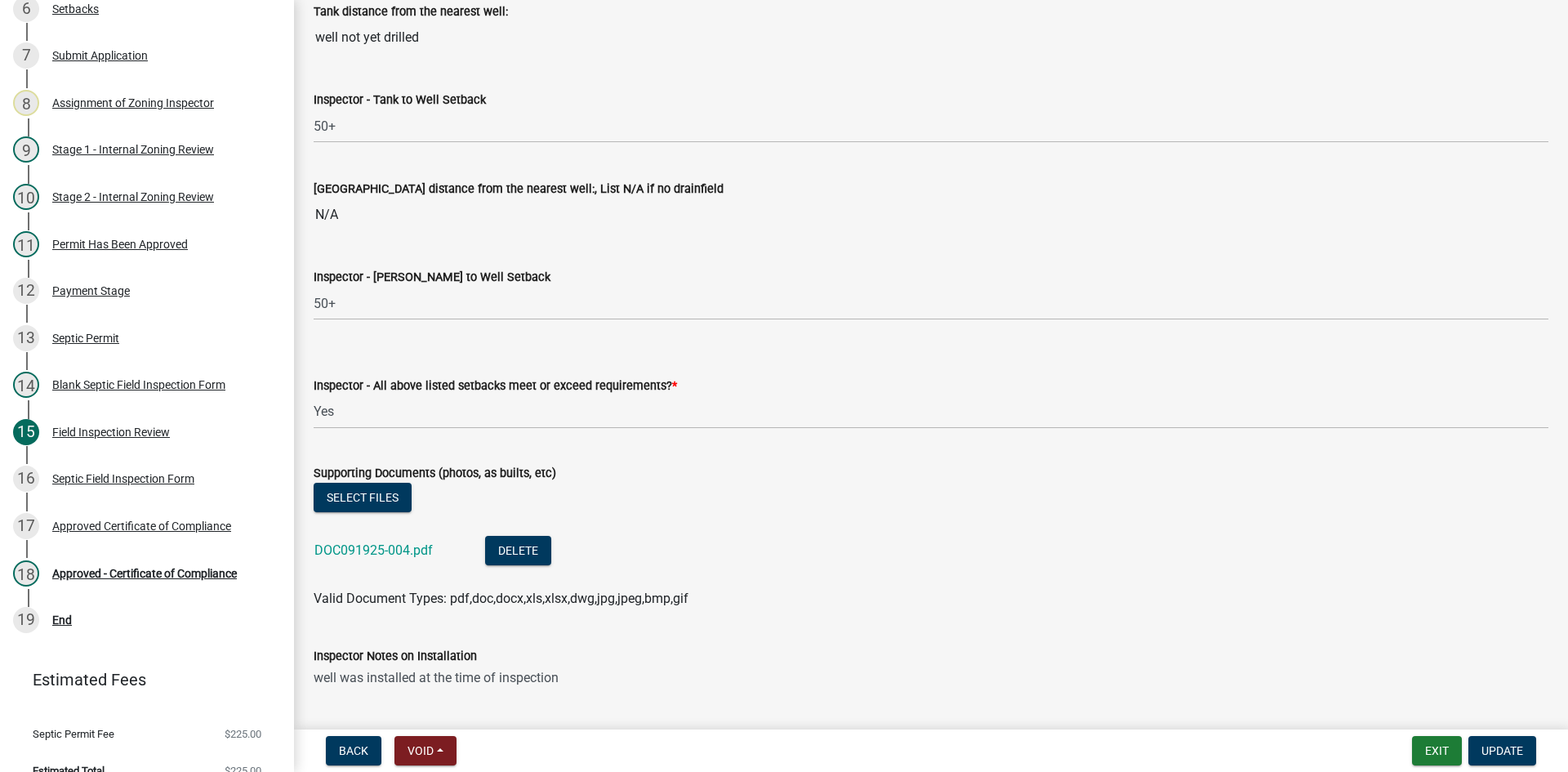
scroll to position [5860, 0]
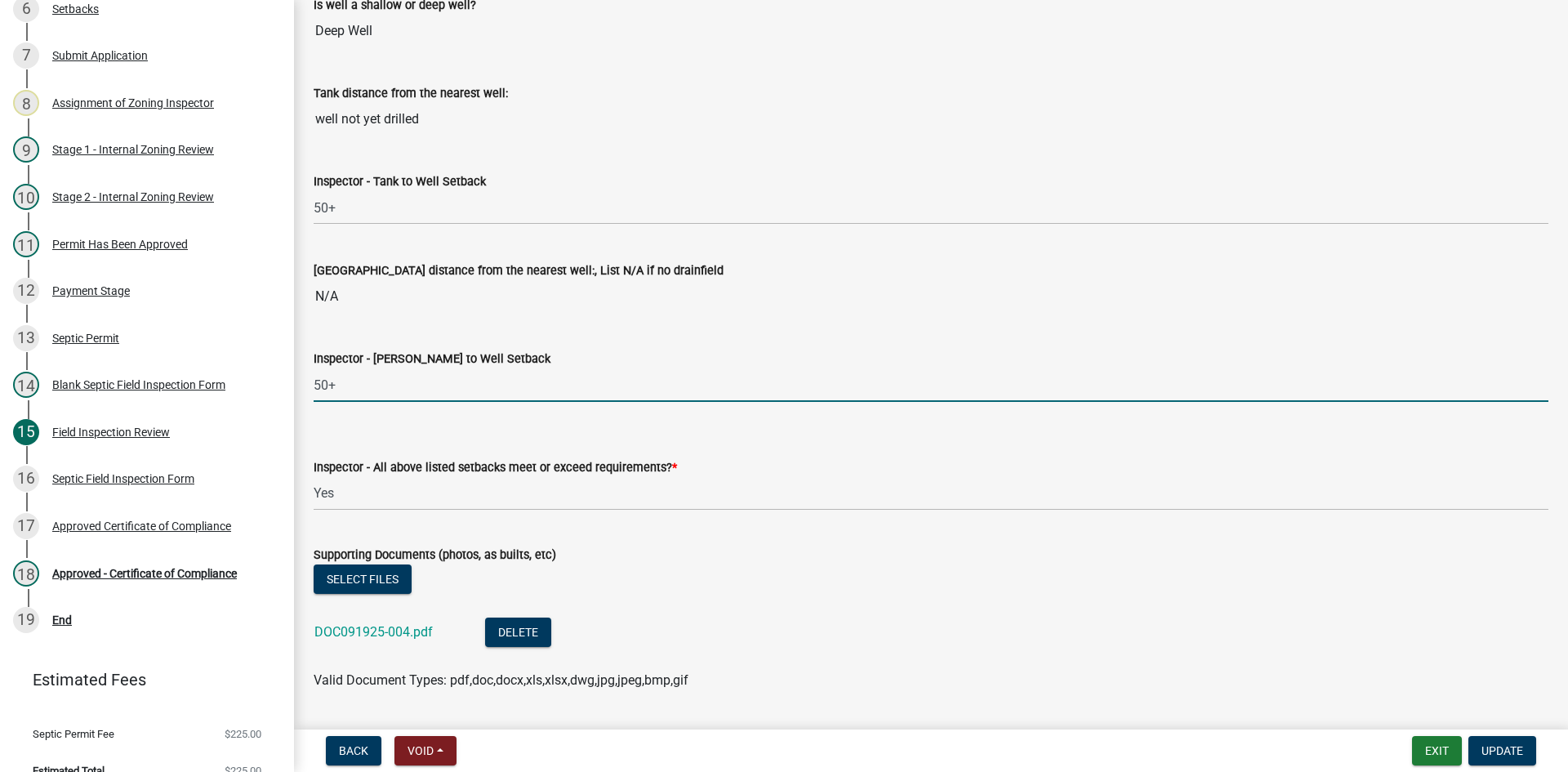
drag, startPoint x: 358, startPoint y: 382, endPoint x: 311, endPoint y: 406, distance: 52.8
click at [1499, 761] on button "Update" at bounding box center [1501, 751] width 68 height 30
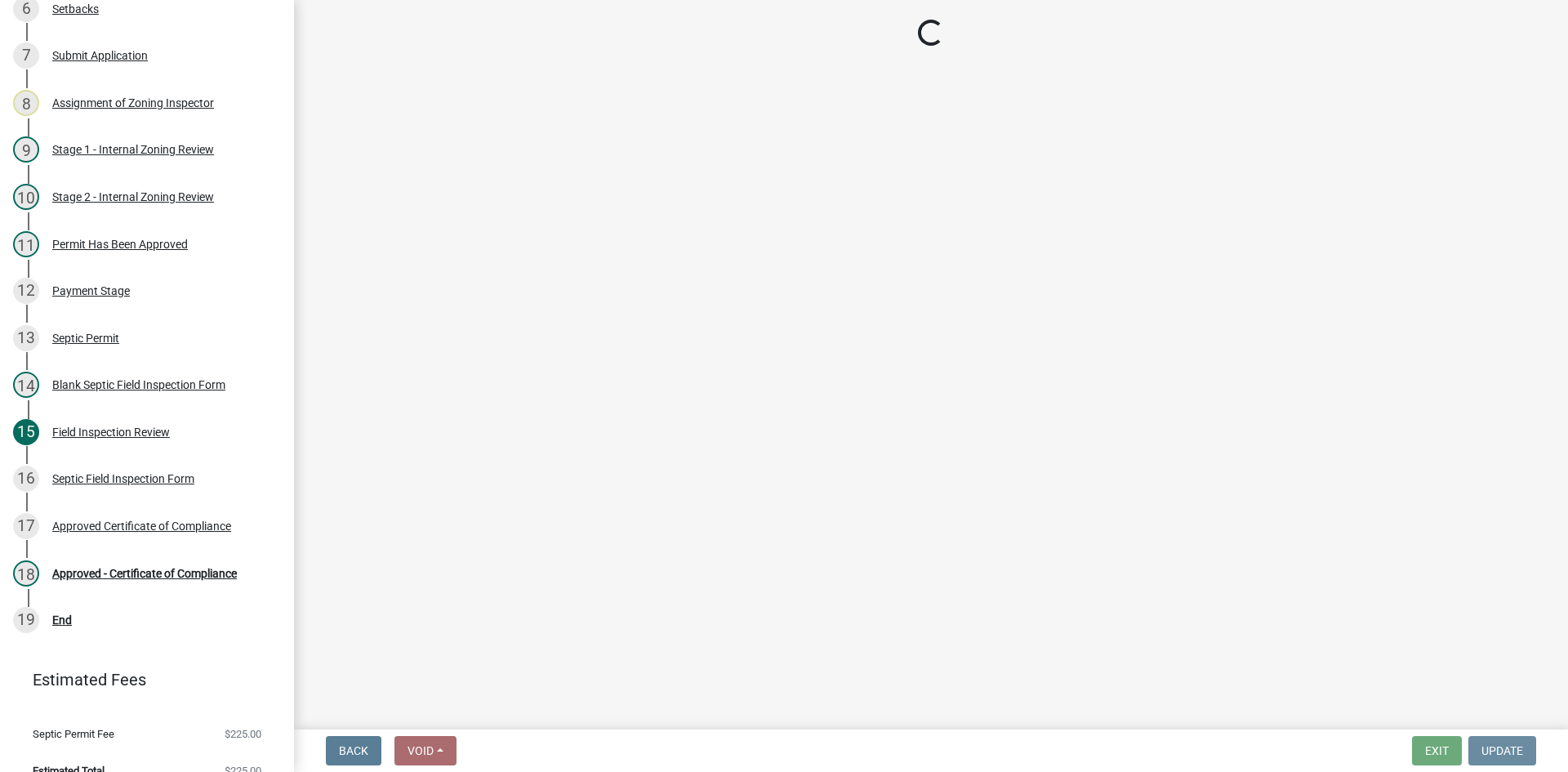
scroll to position [0, 0]
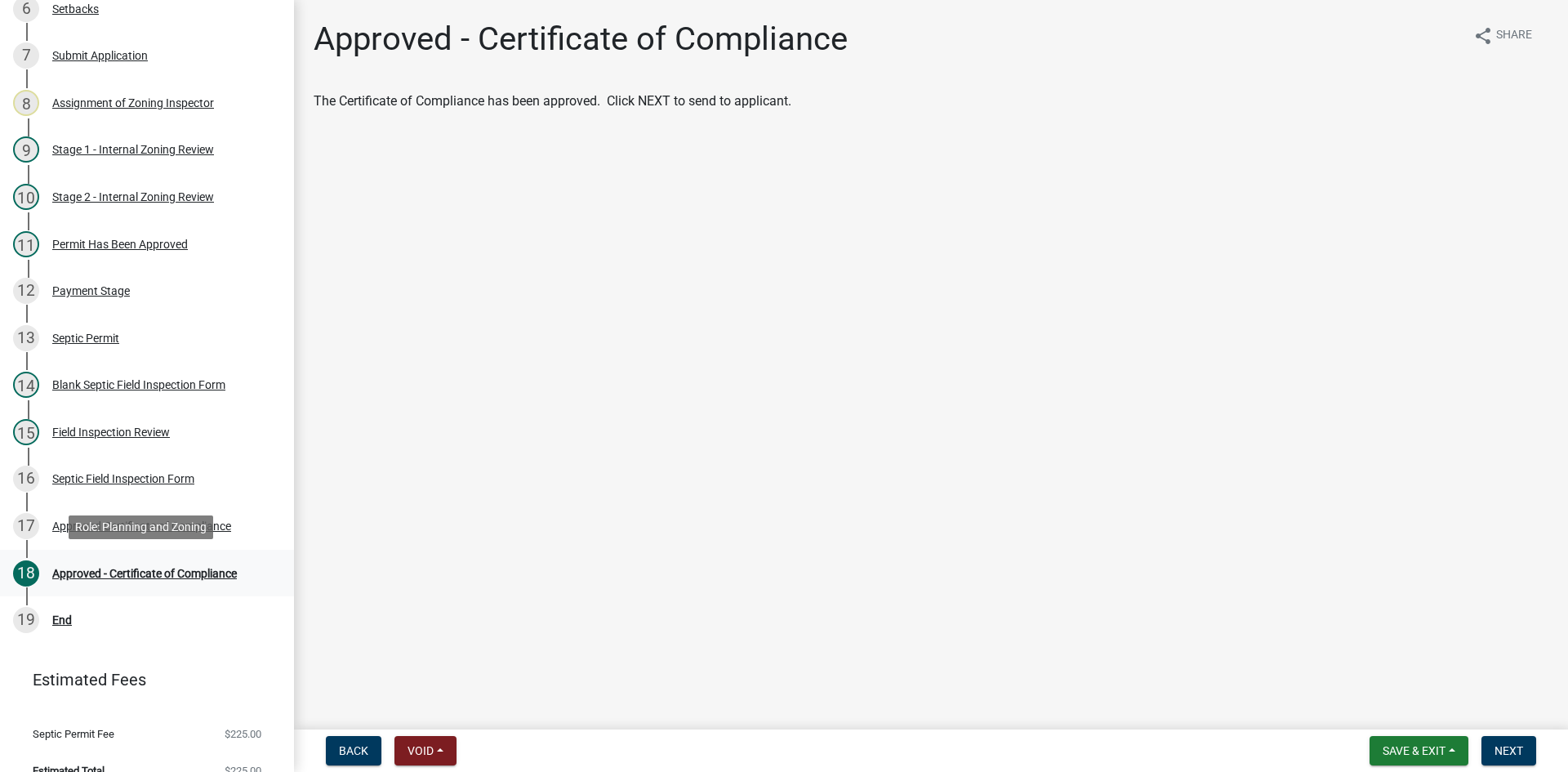
click at [168, 568] on div "Approved - Certificate of Compliance" at bounding box center [143, 573] width 184 height 11
click at [201, 523] on div "Approved Certificate of Compliance" at bounding box center [141, 526] width 179 height 11
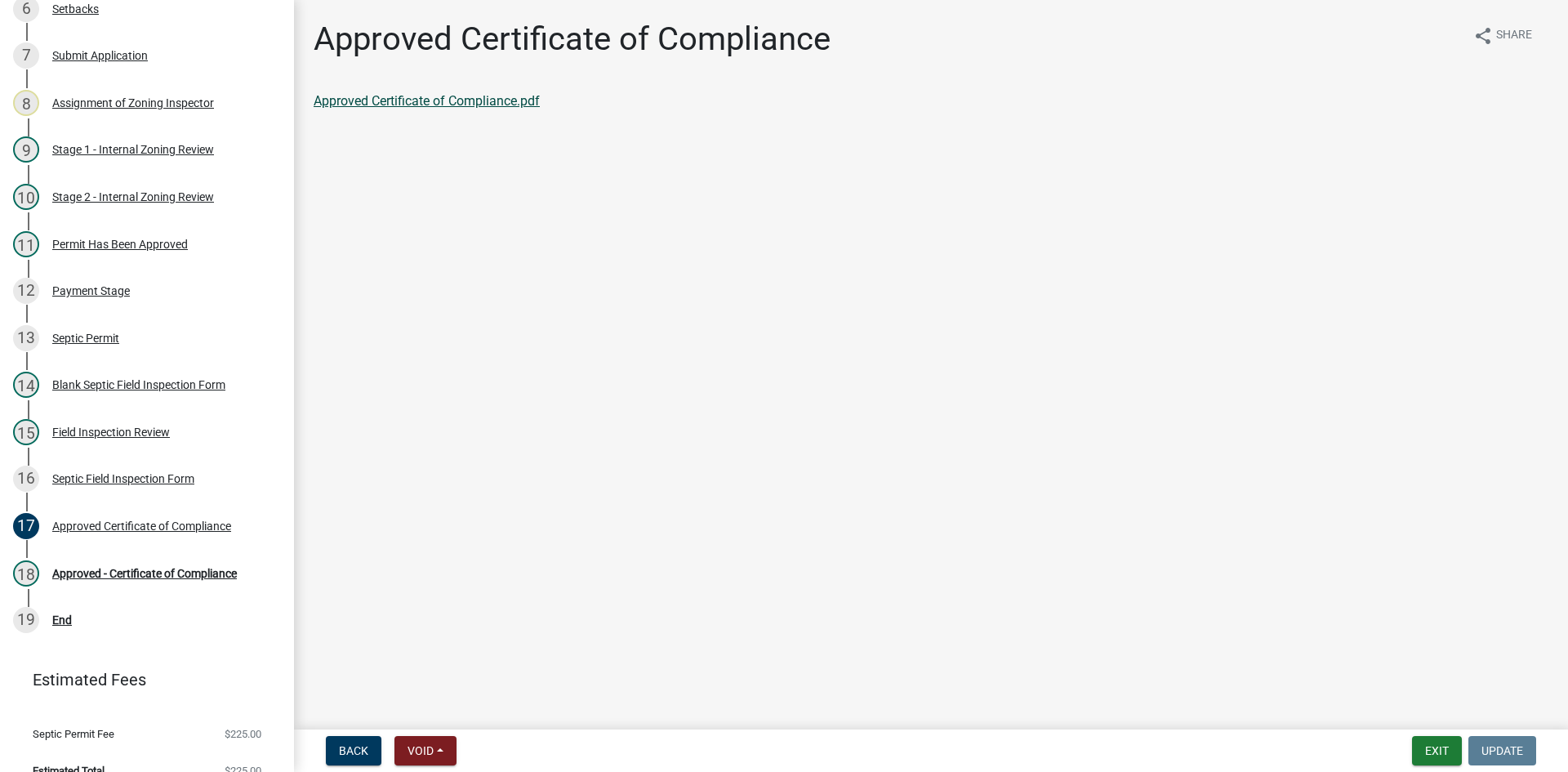
click at [514, 93] on link "Approved Certificate of Compliance.pdf" at bounding box center [427, 101] width 226 height 16
click at [144, 433] on div "Field Inspection Review" at bounding box center [110, 431] width 118 height 11
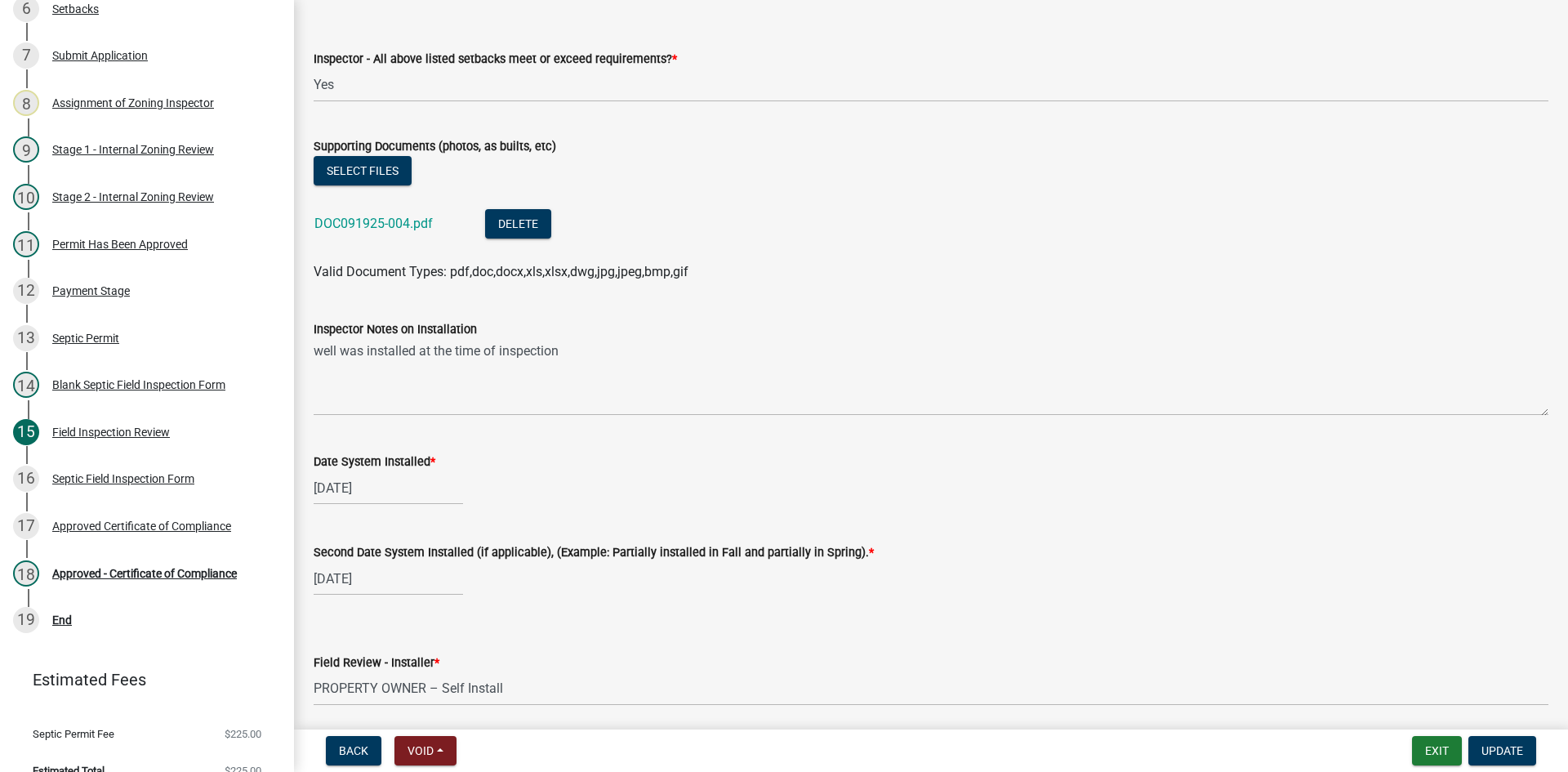
scroll to position [6758, 0]
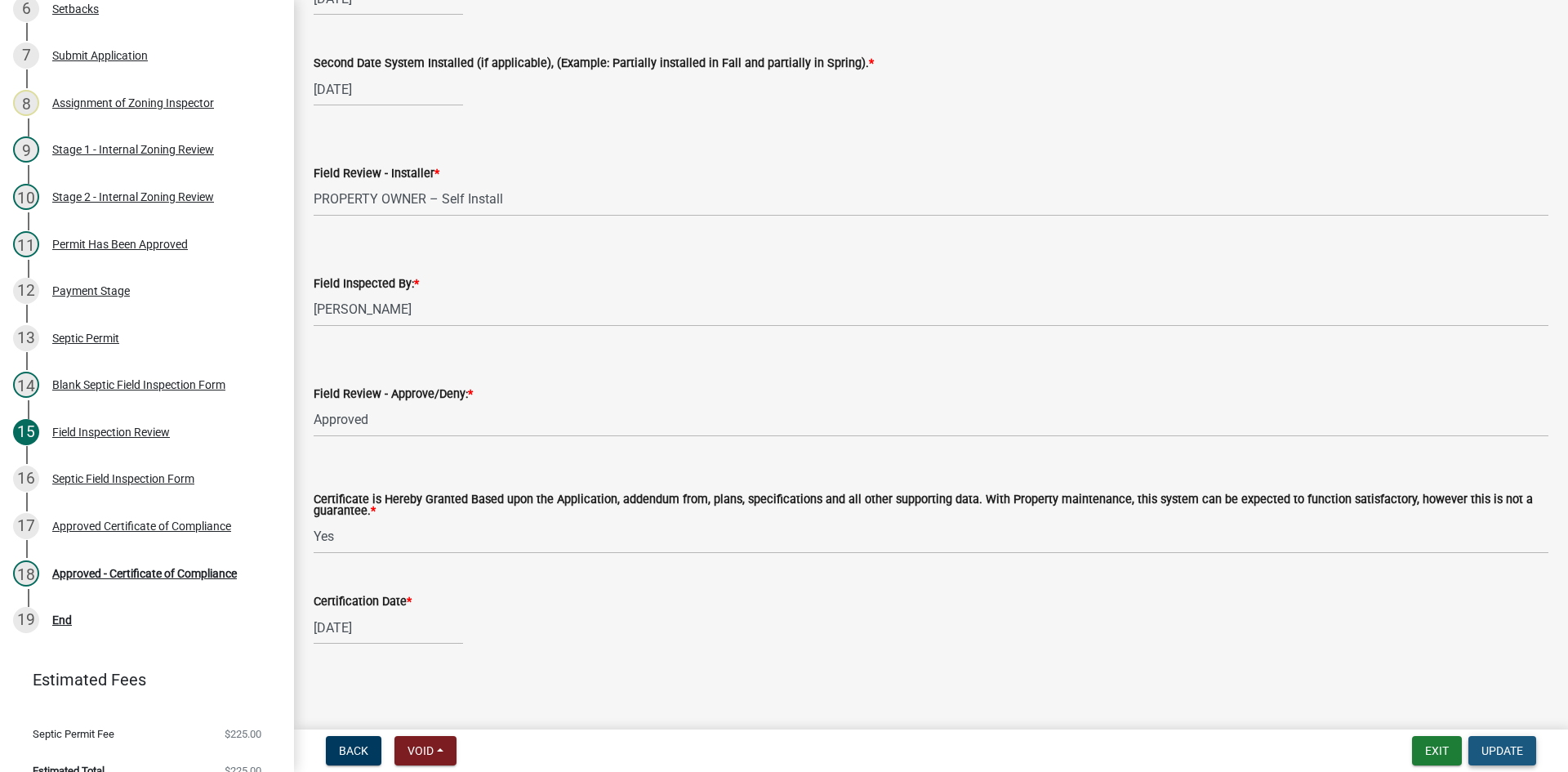
click at [1526, 740] on button "Update" at bounding box center [1501, 751] width 68 height 30
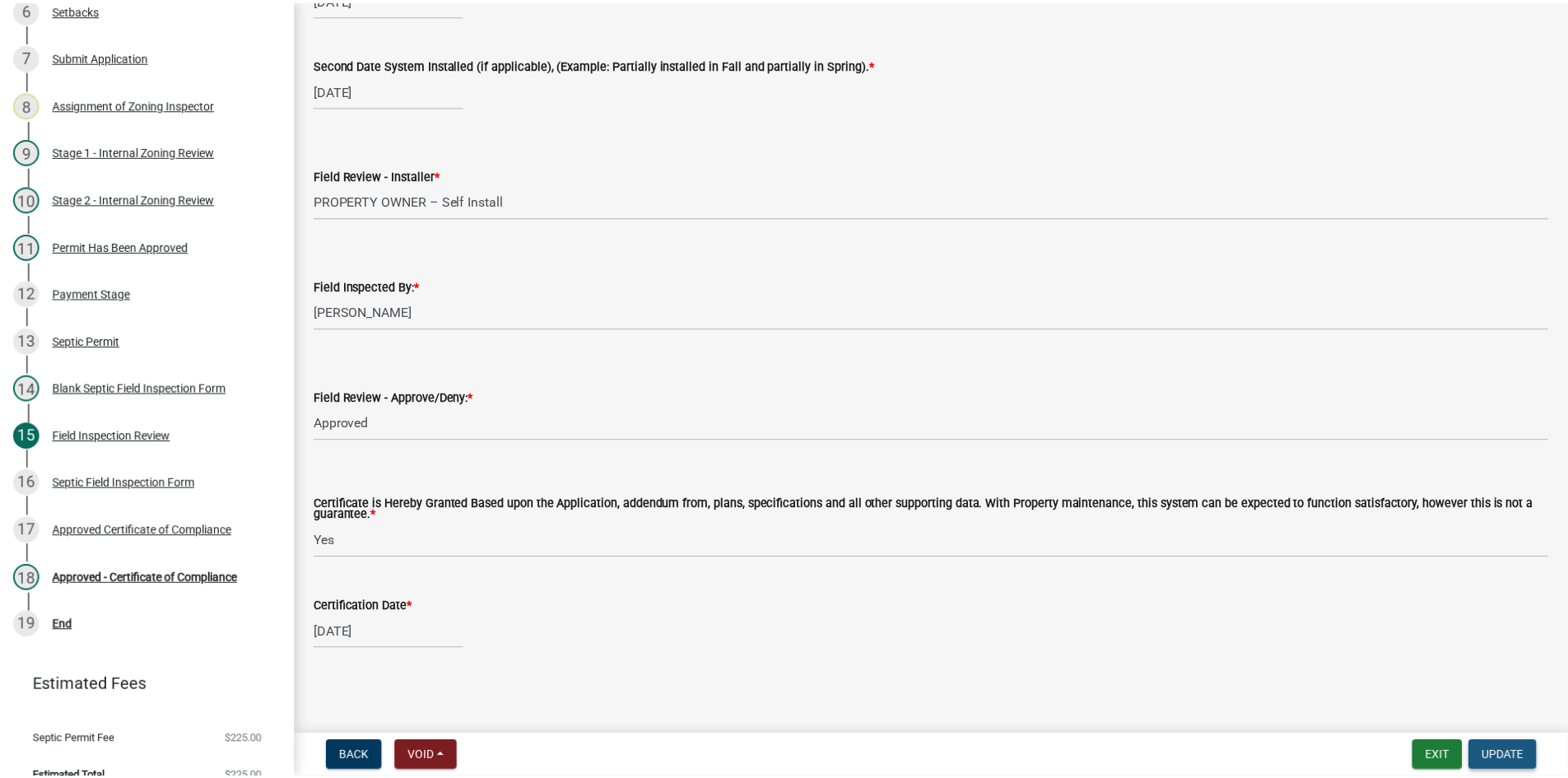
scroll to position [0, 0]
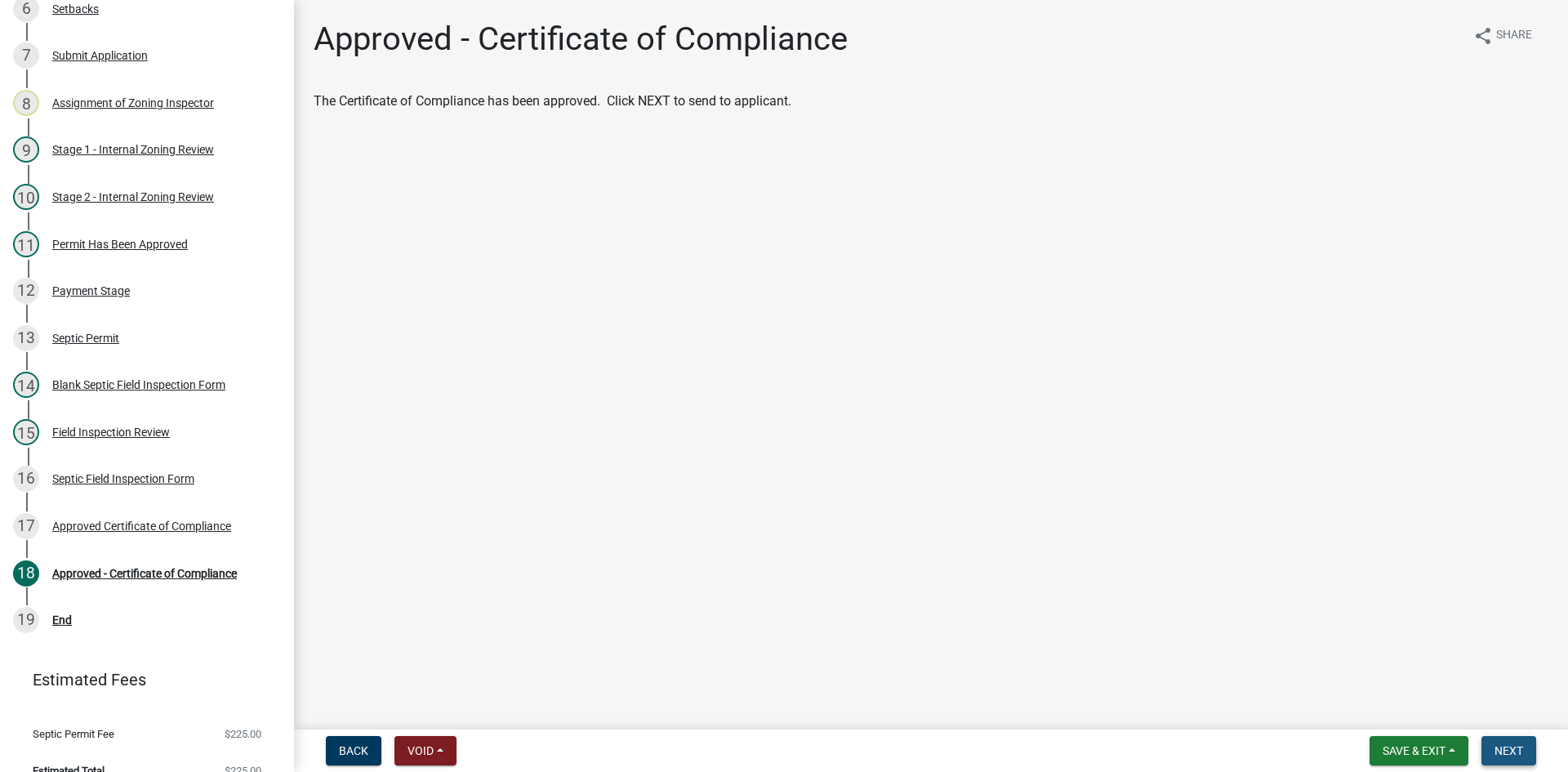
click at [1509, 751] on span "Next" at bounding box center [1508, 751] width 29 height 13
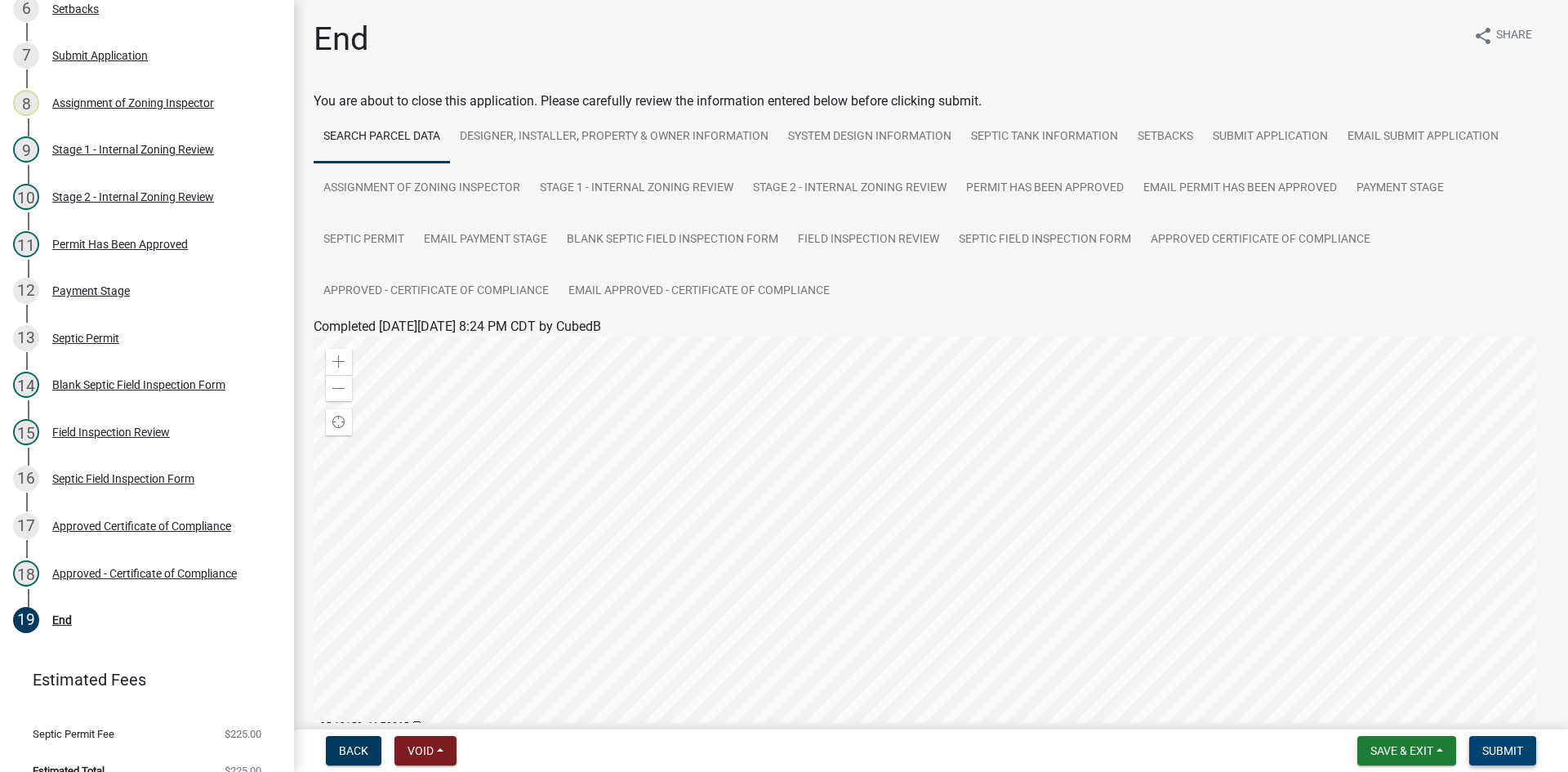
click at [1494, 740] on button "Submit" at bounding box center [1502, 751] width 67 height 30
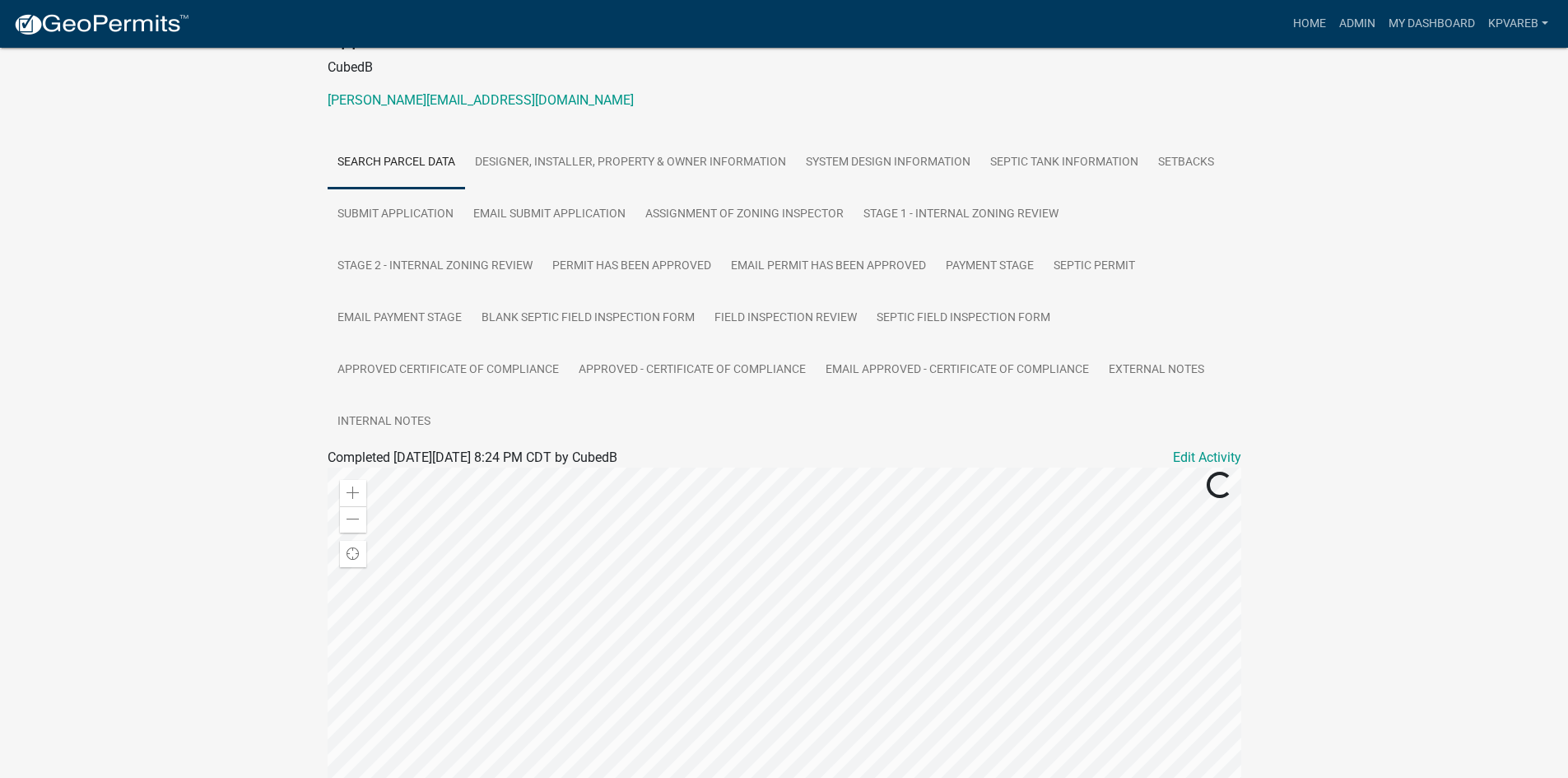
scroll to position [50, 0]
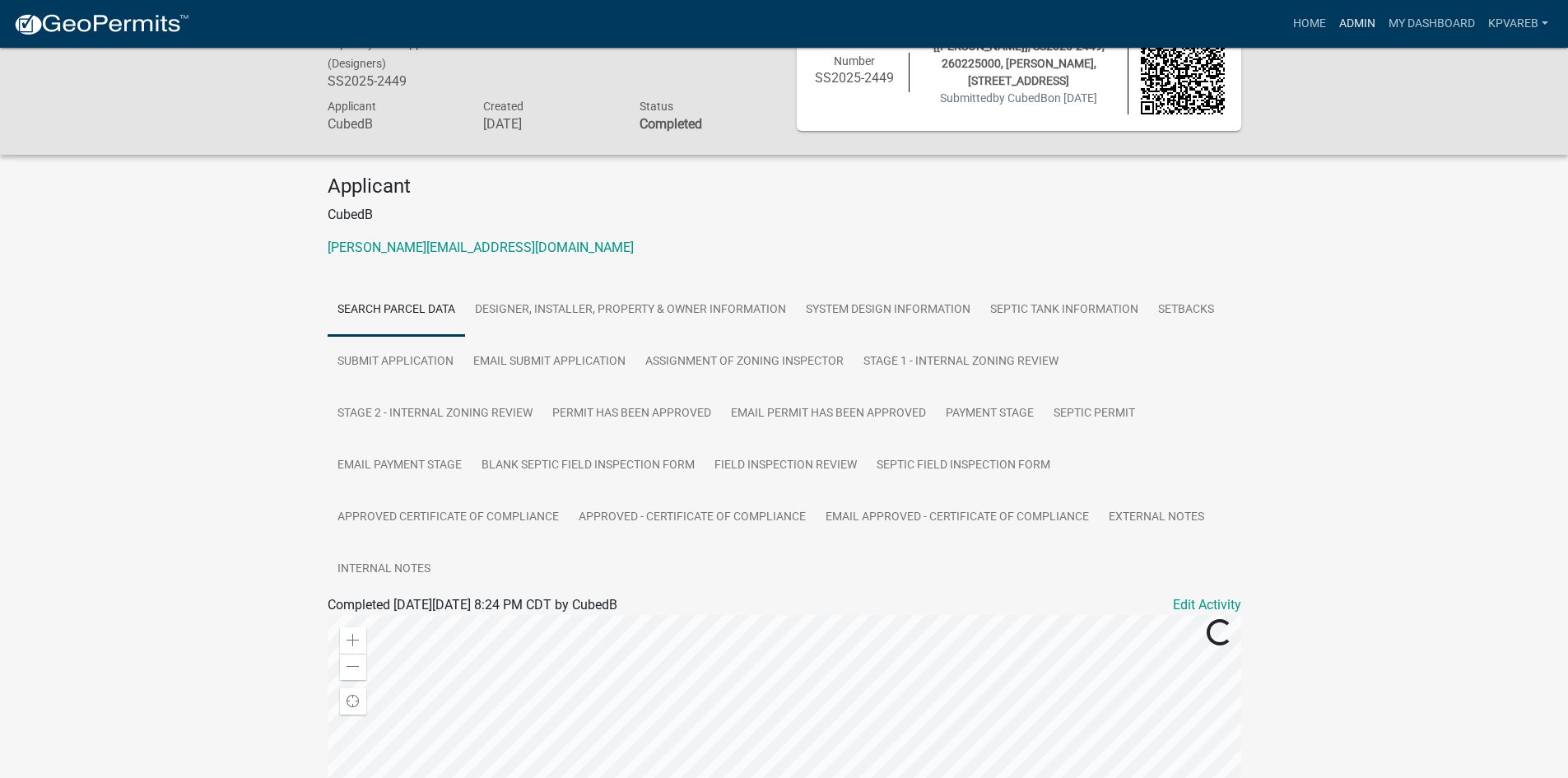
click at [1351, 26] on link "Admin" at bounding box center [1357, 24] width 49 height 32
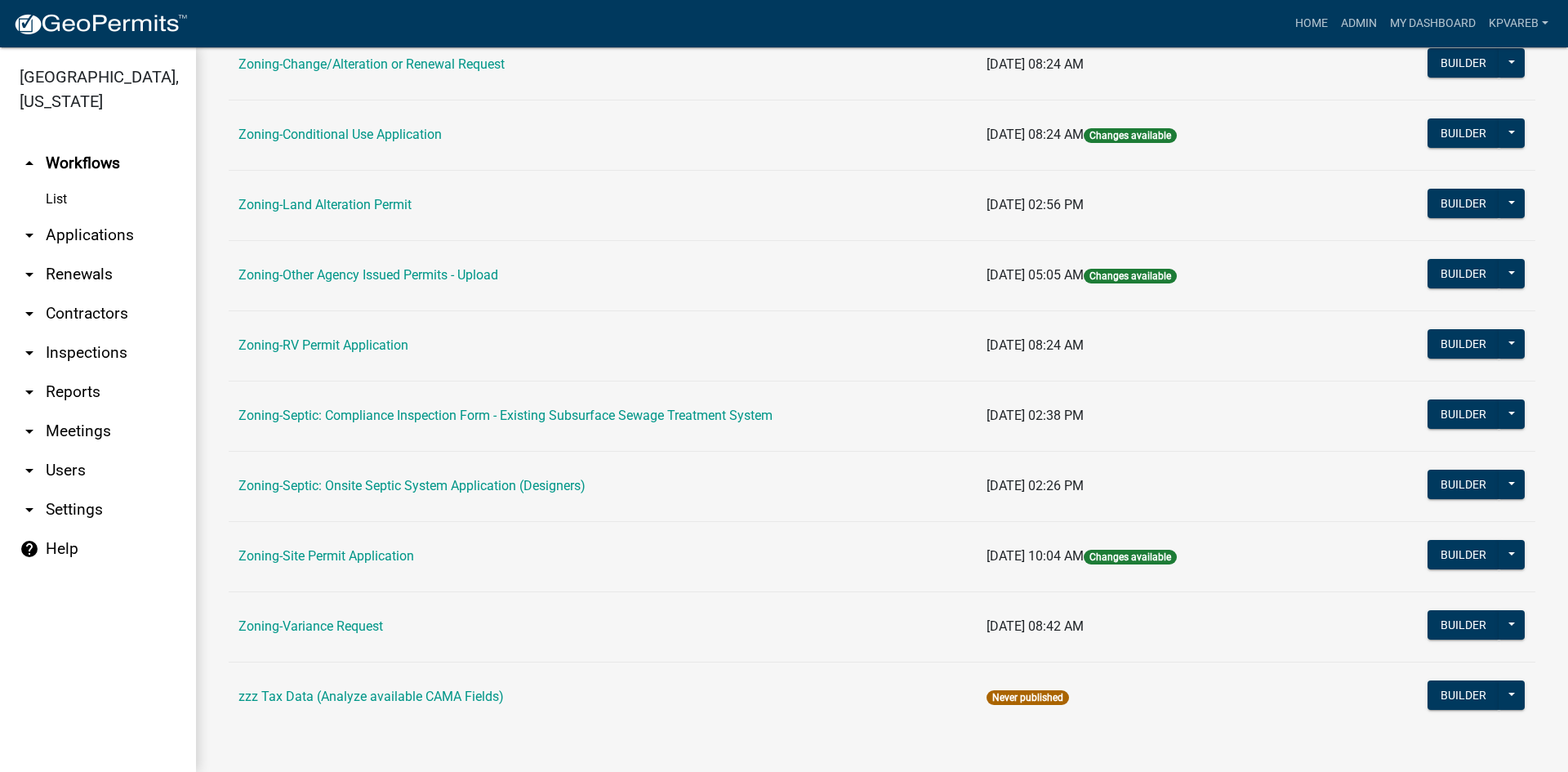
scroll to position [469, 0]
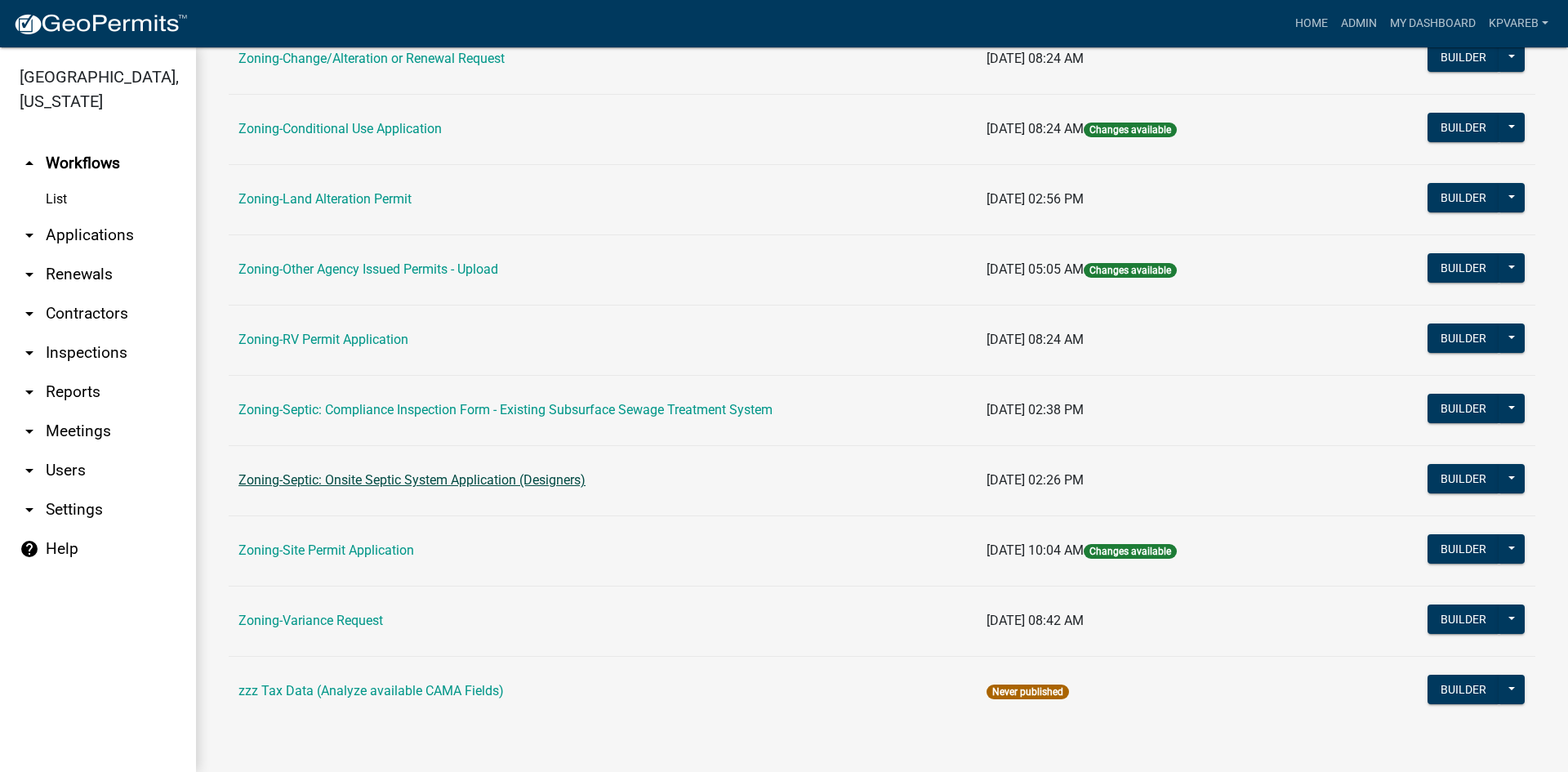
click at [440, 481] on link "Zoning-Septic: Onsite Septic System Application (Designers)" at bounding box center [412, 479] width 347 height 16
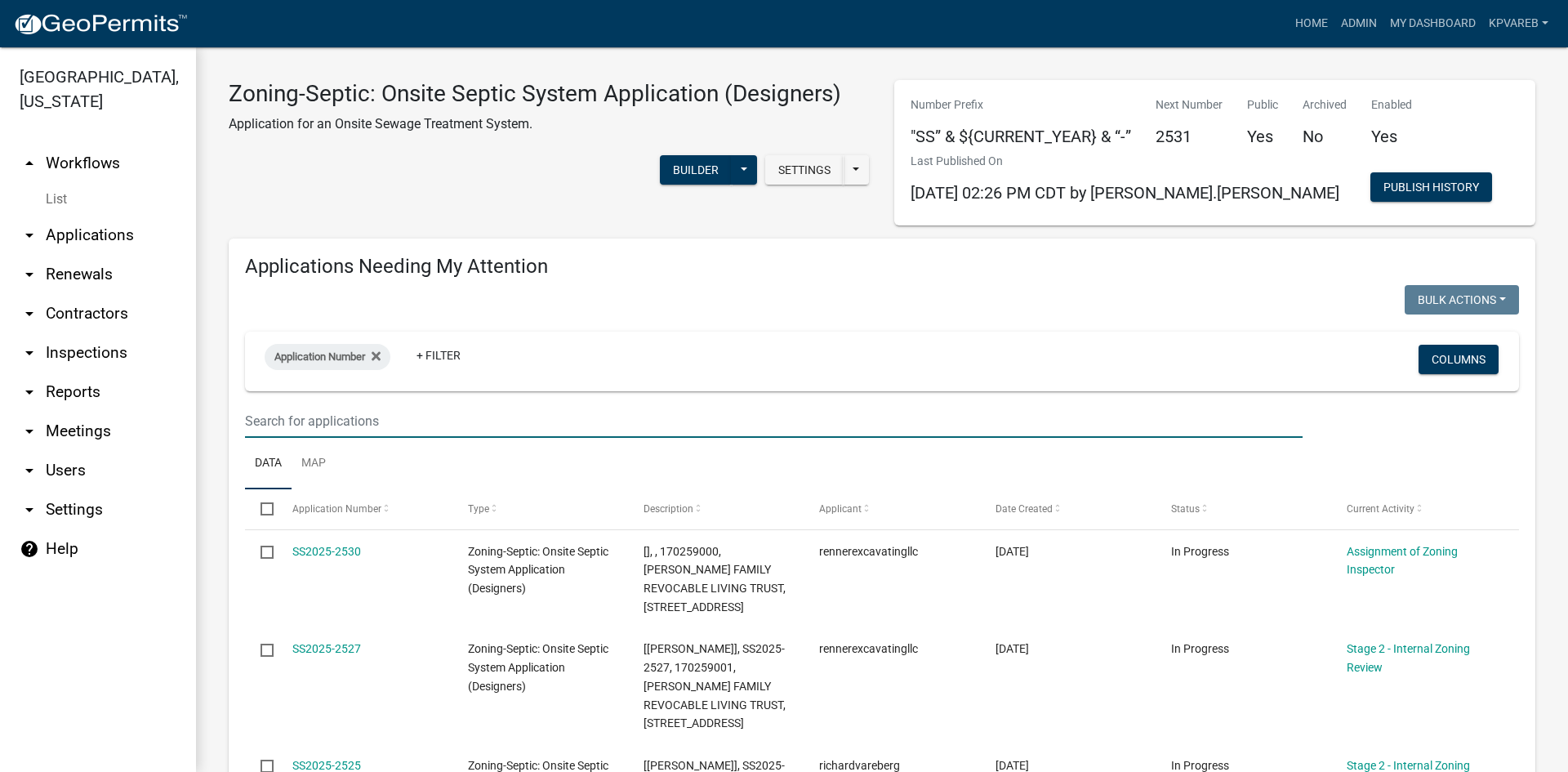
click at [347, 418] on input "text" at bounding box center [774, 421] width 1057 height 33
click at [352, 417] on input "text" at bounding box center [774, 421] width 1057 height 33
click at [294, 417] on input "text" at bounding box center [774, 421] width 1057 height 33
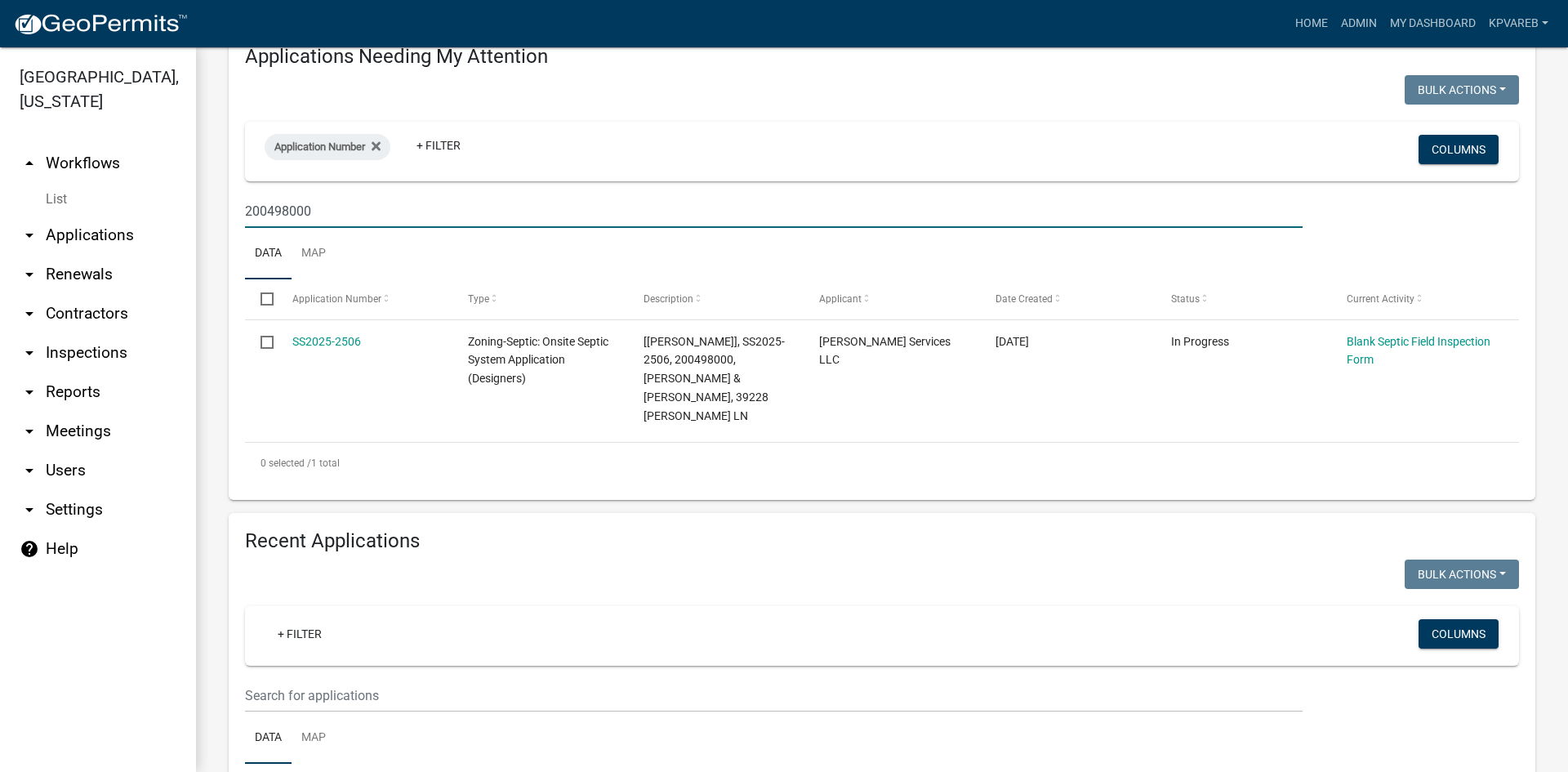
scroll to position [245, 0]
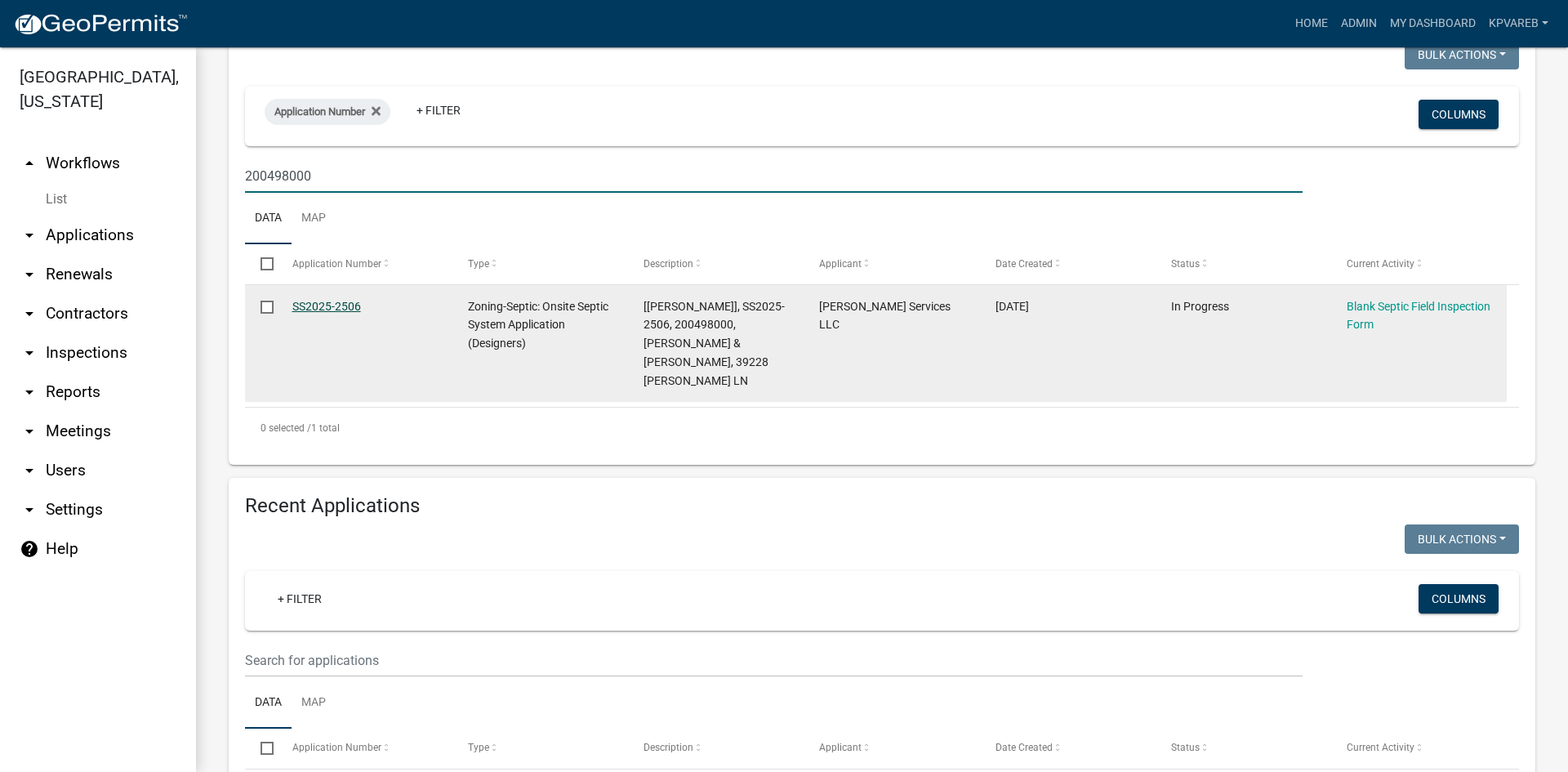
click at [333, 305] on link "SS2025-2506" at bounding box center [327, 306] width 68 height 13
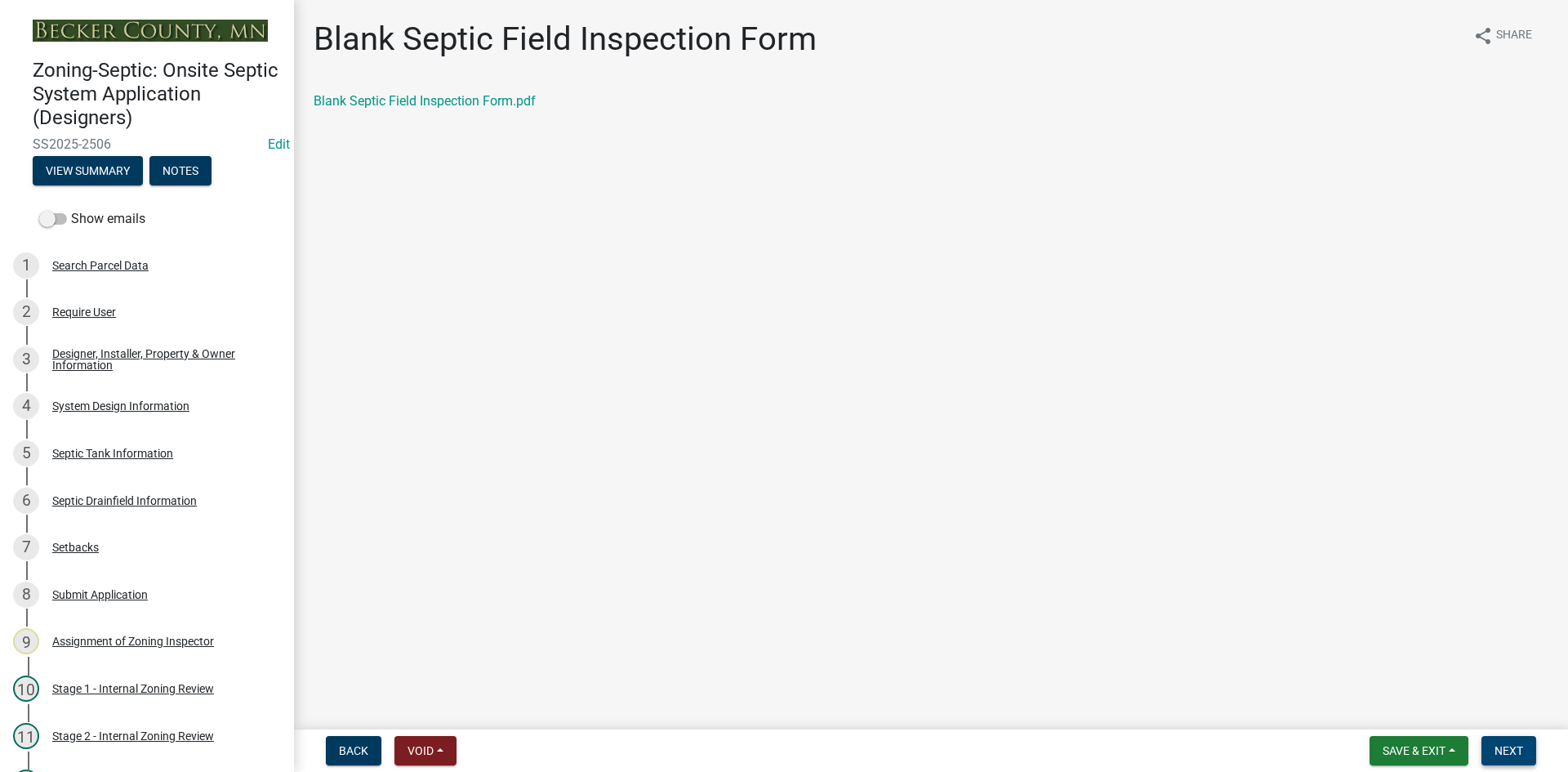
click at [1497, 748] on span "Next" at bounding box center [1508, 751] width 29 height 13
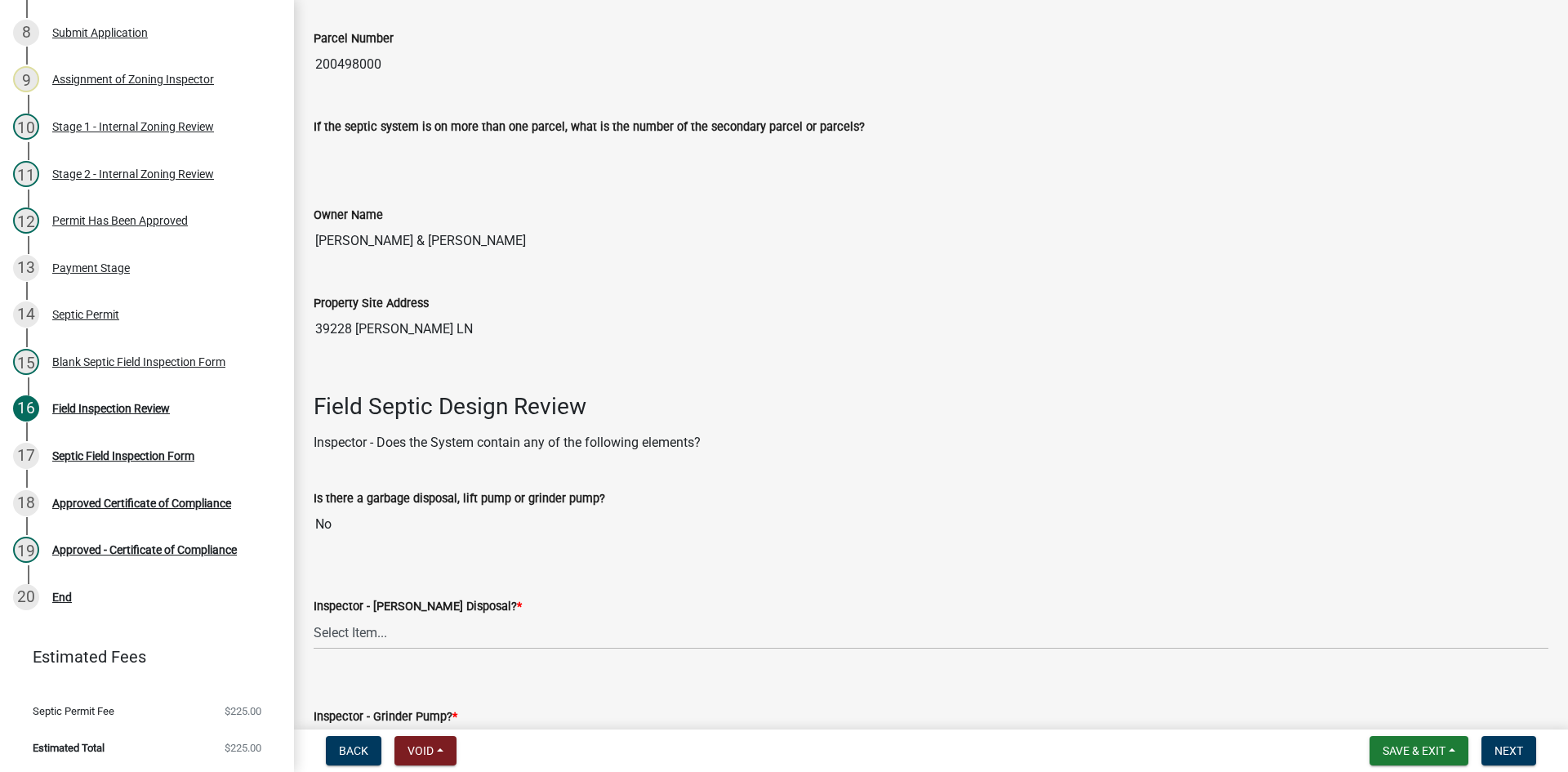
scroll to position [490, 0]
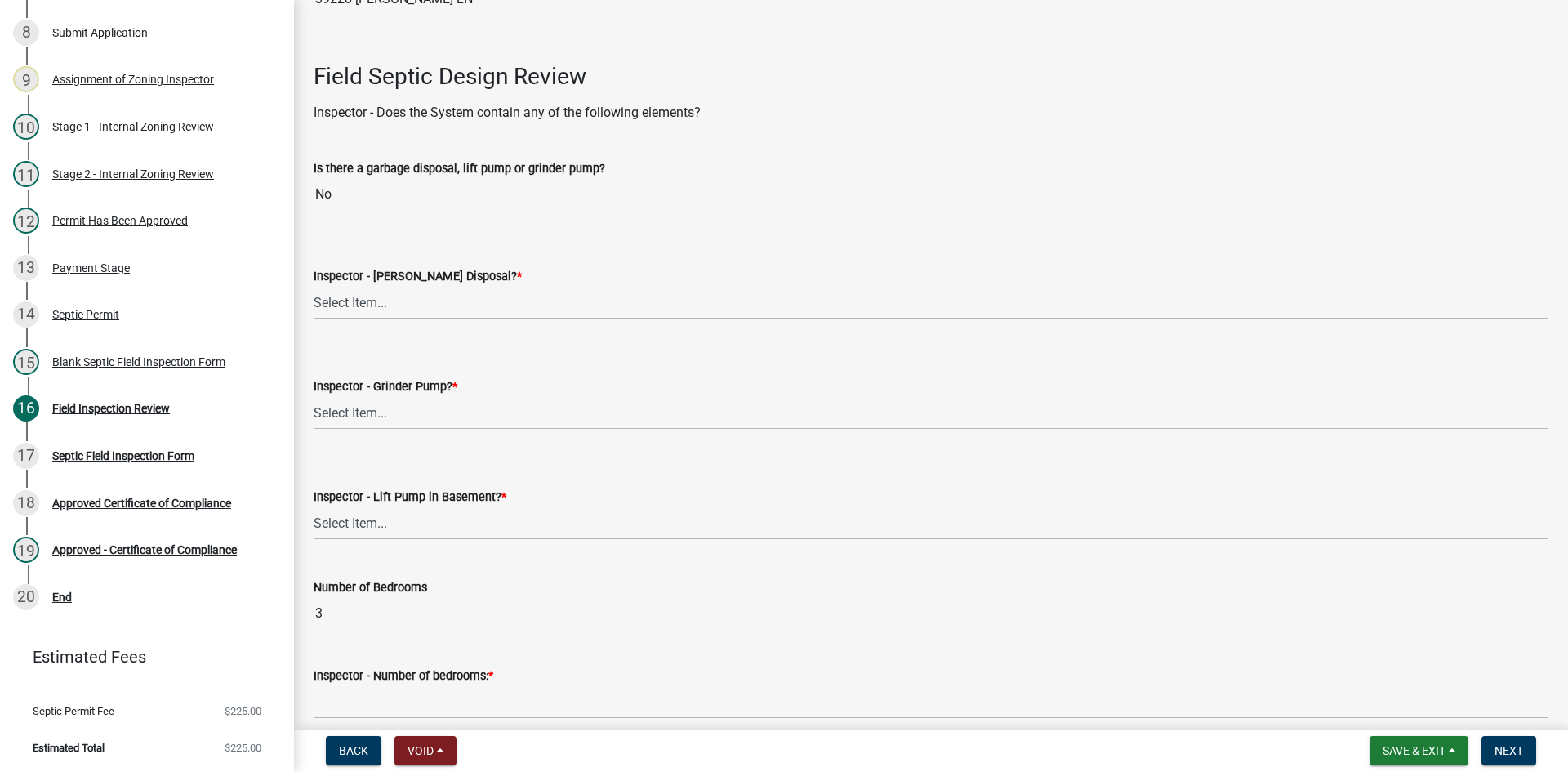
click at [361, 303] on select "Select Item... Yes No" at bounding box center [931, 303] width 1235 height 33
click at [314, 286] on select "Select Item... Yes No" at bounding box center [931, 303] width 1235 height 33
drag, startPoint x: 365, startPoint y: 399, endPoint x: 367, endPoint y: 411, distance: 12.2
click at [365, 405] on select "Select Item... Yes No" at bounding box center [931, 413] width 1235 height 33
click at [314, 396] on select "Select Item... Yes No" at bounding box center [931, 413] width 1235 height 33
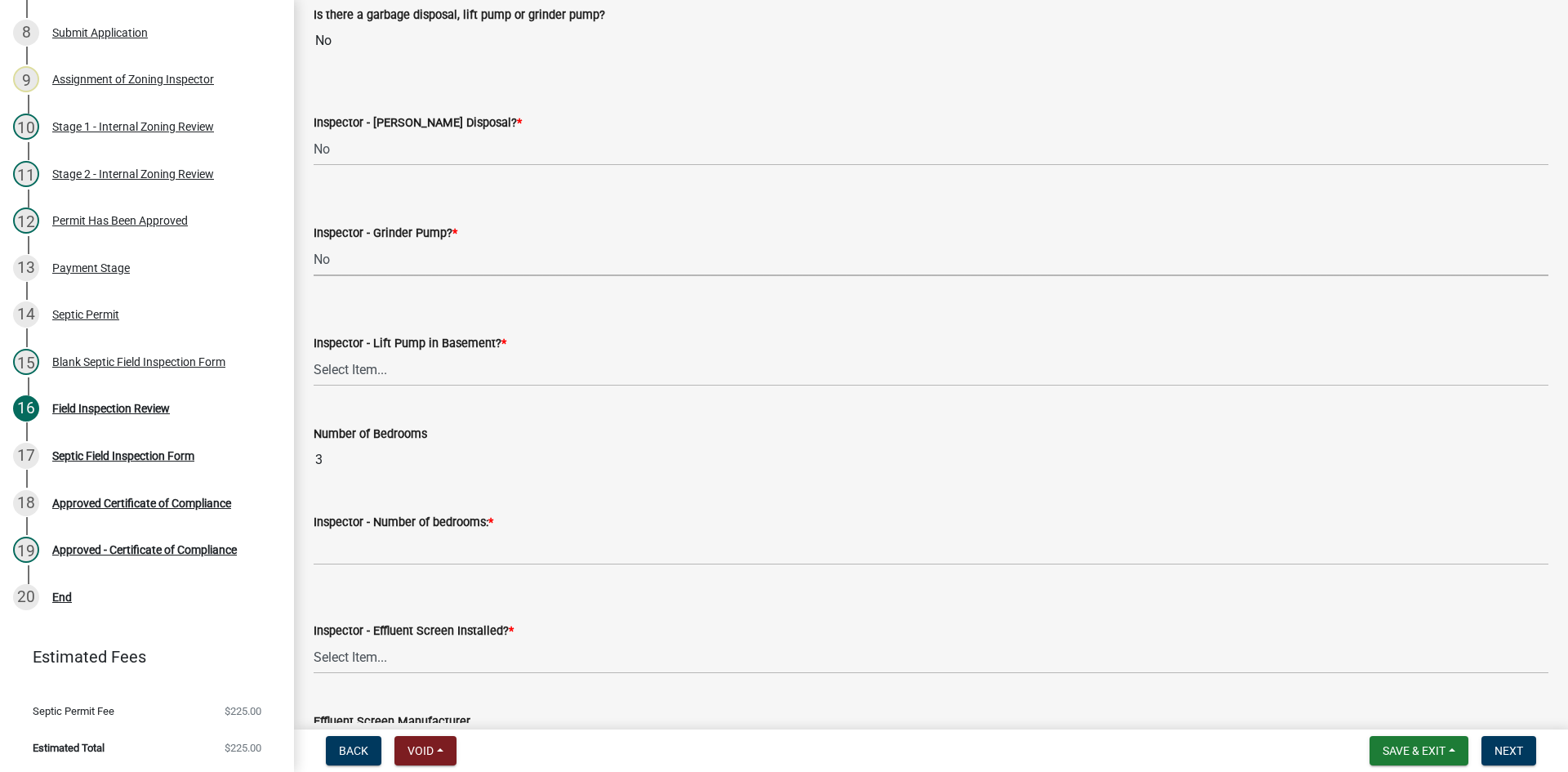
scroll to position [654, 0]
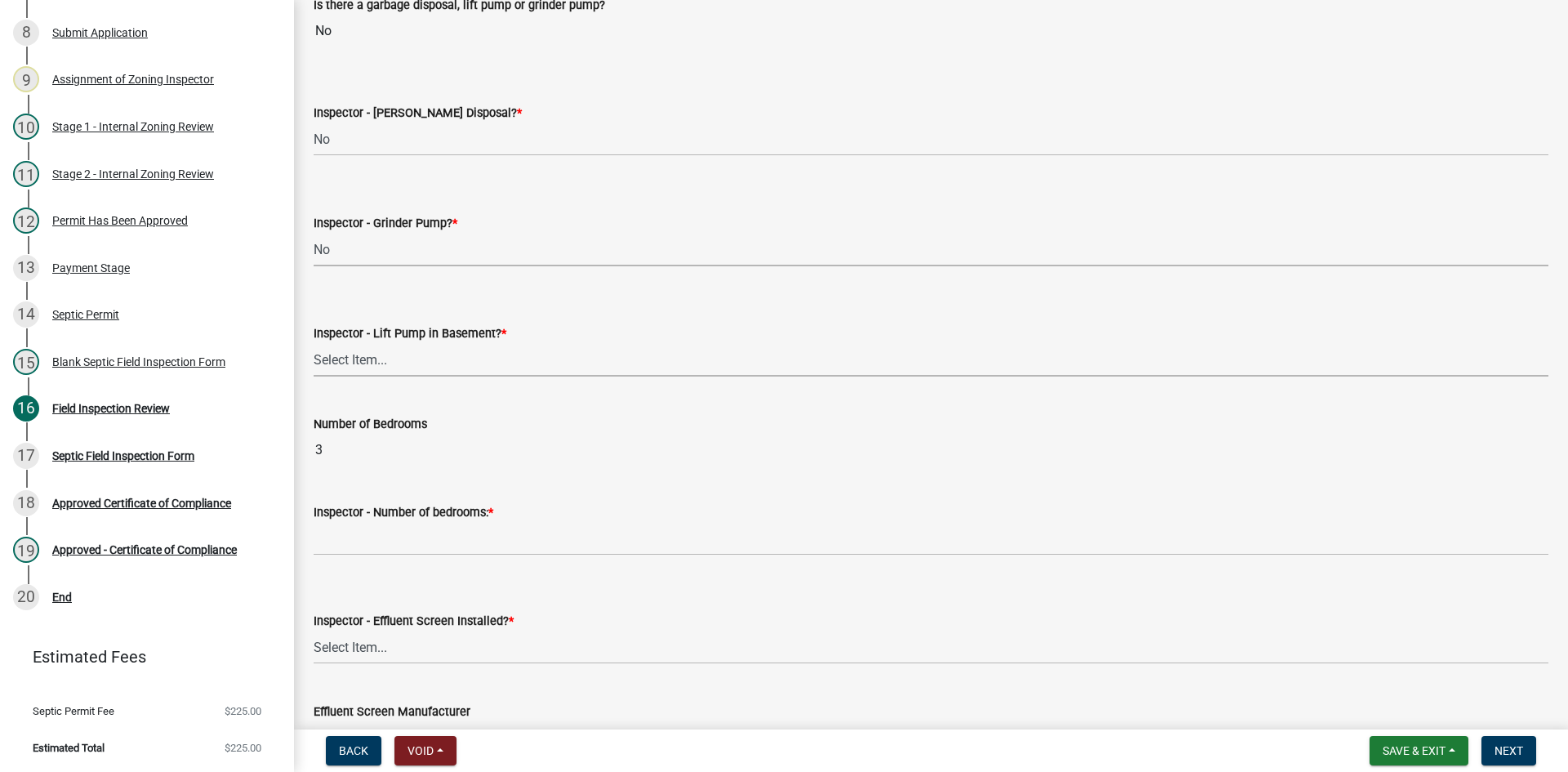
drag, startPoint x: 354, startPoint y: 355, endPoint x: 367, endPoint y: 376, distance: 24.7
click at [354, 355] on select "Select Item... Yes No" at bounding box center [931, 359] width 1235 height 33
click at [314, 342] on select "Select Item... Yes No" at bounding box center [931, 359] width 1235 height 33
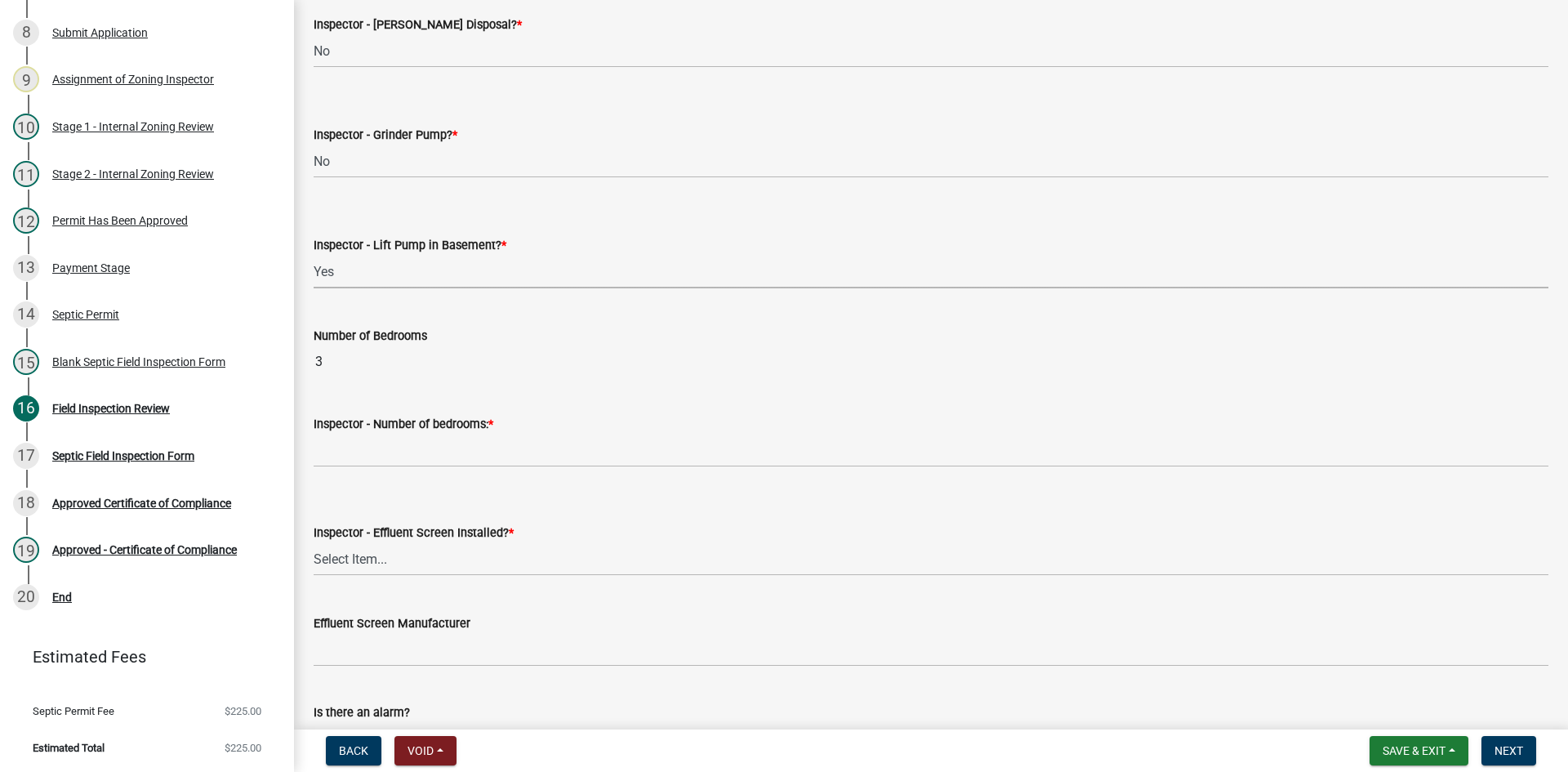
scroll to position [979, 0]
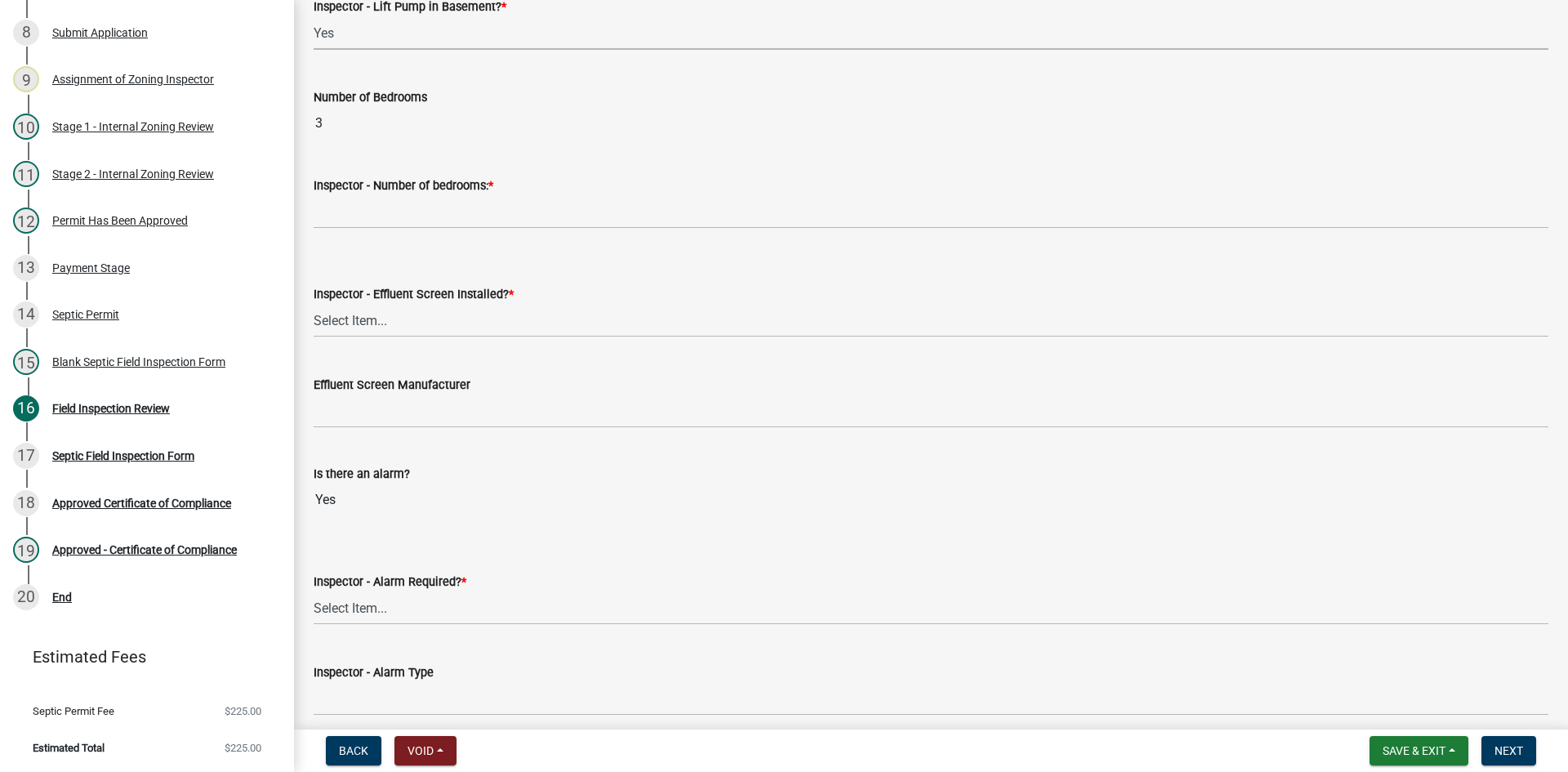
click at [392, 45] on select "Select Item... Yes No" at bounding box center [931, 33] width 1235 height 33
click at [314, 17] on select "Select Item... Yes No" at bounding box center [931, 33] width 1235 height 33
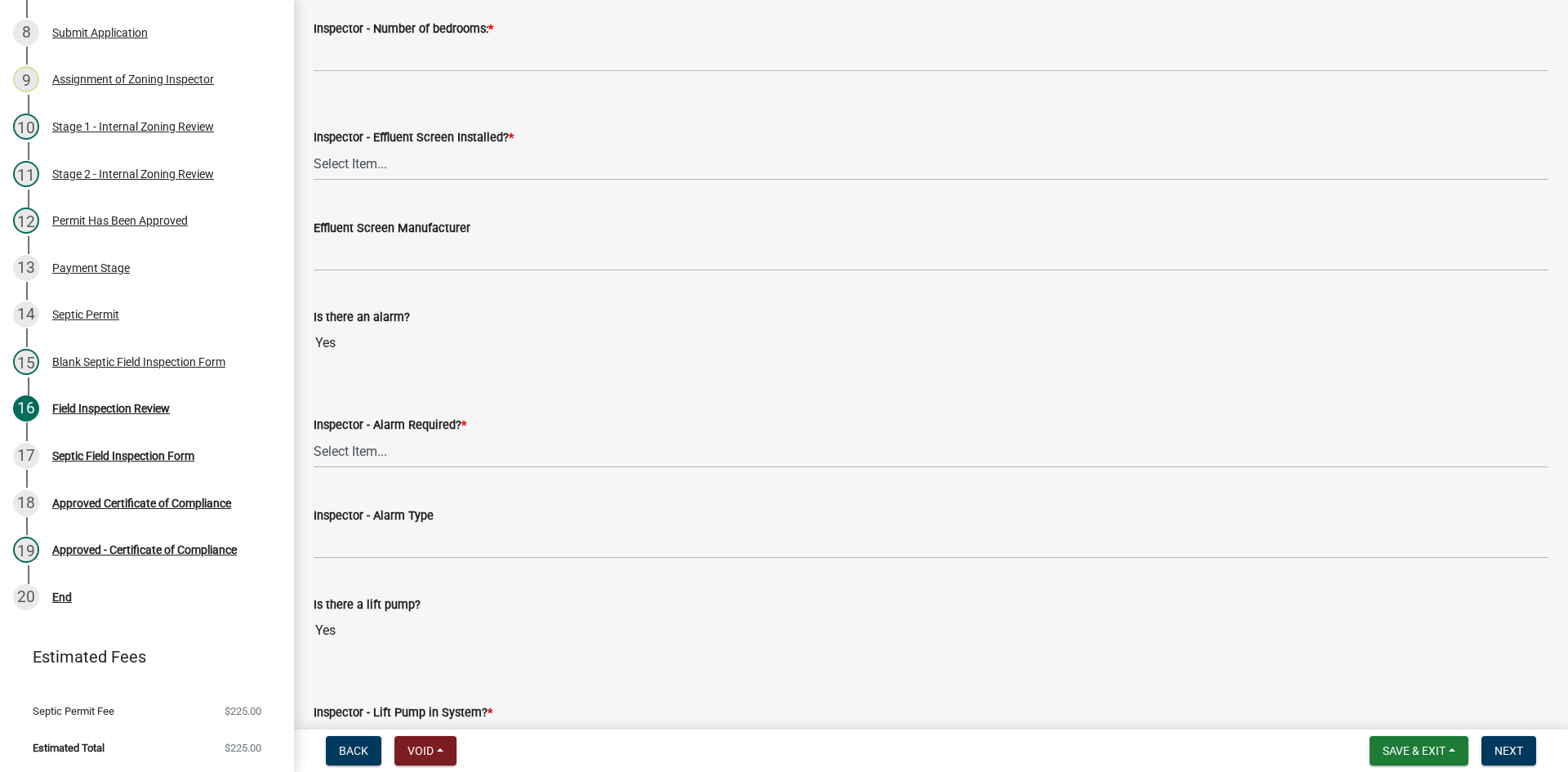
scroll to position [1143, 0]
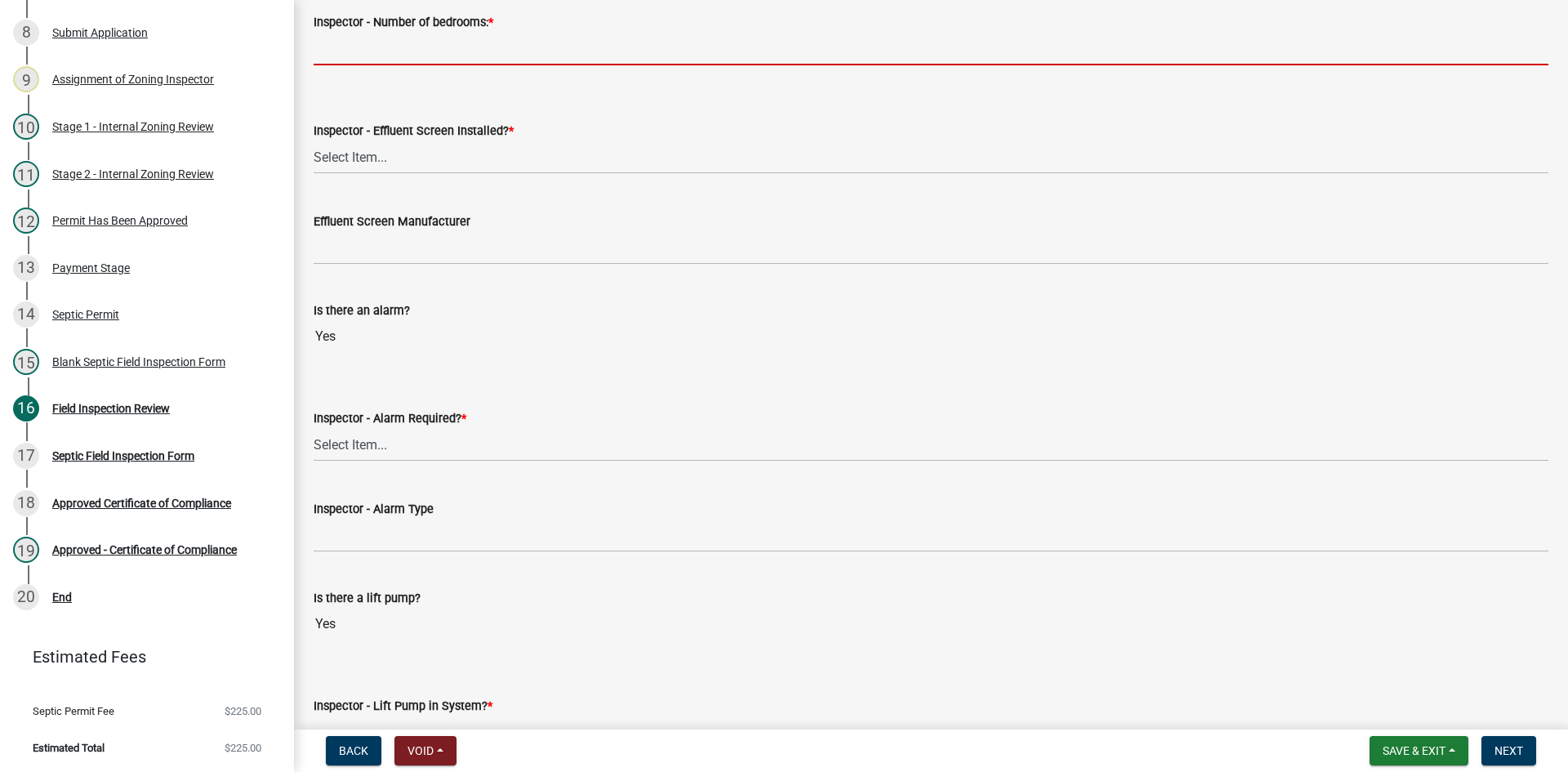
click at [392, 55] on input "Inspector - Number of bedrooms: *" at bounding box center [931, 48] width 1235 height 33
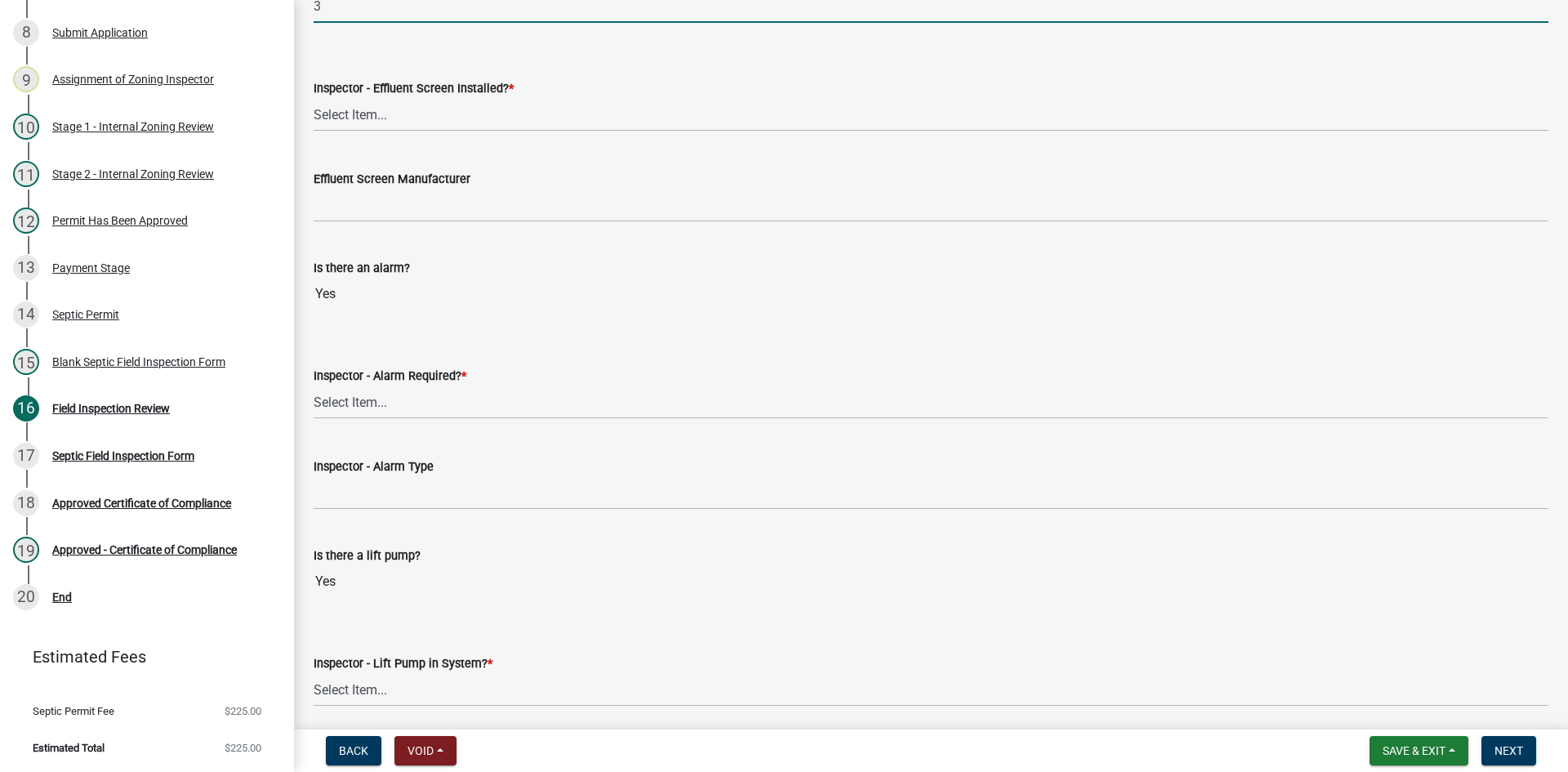
scroll to position [1225, 0]
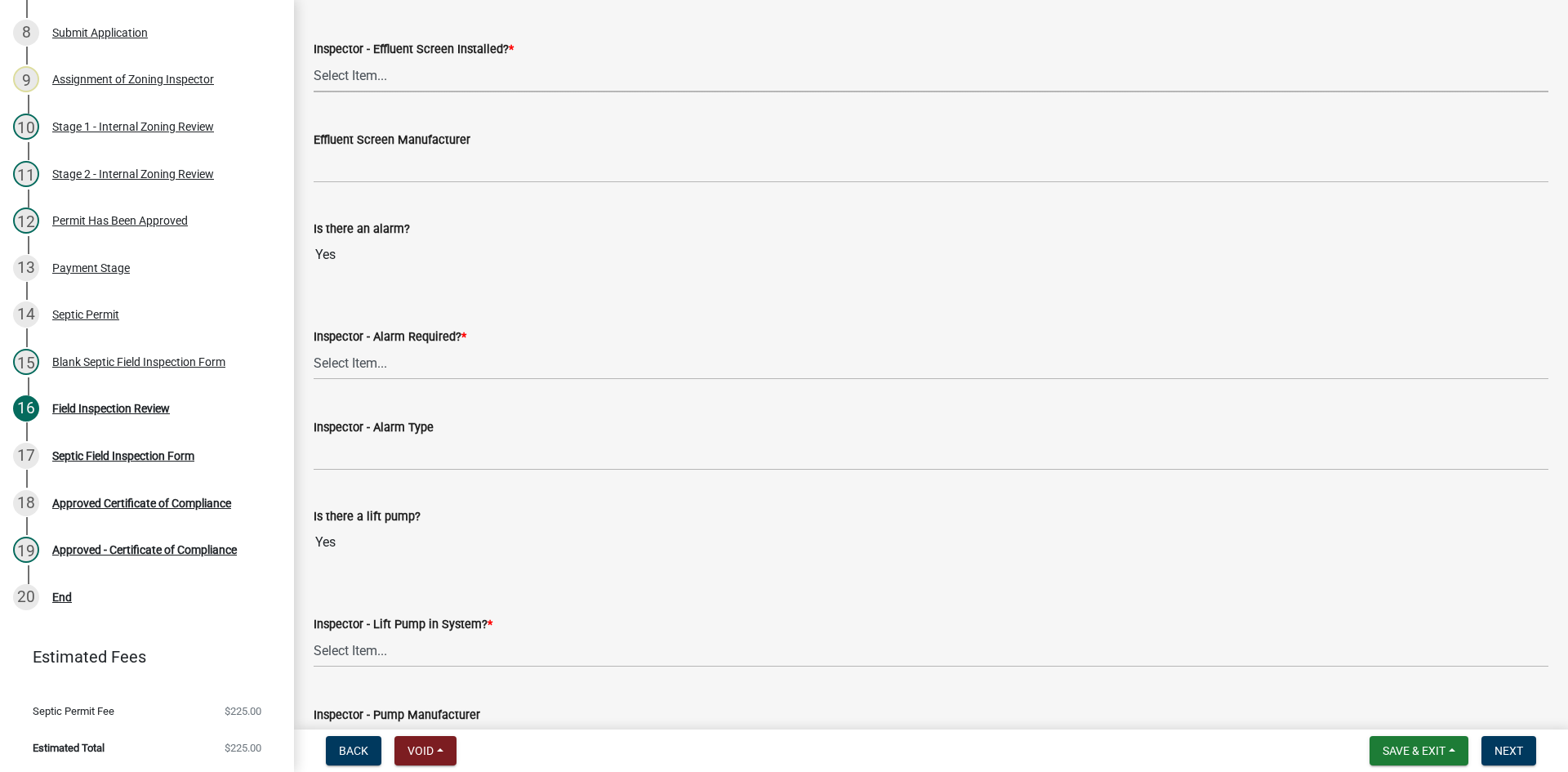
click at [375, 69] on select "Select Item... Yes No" at bounding box center [931, 76] width 1235 height 33
click at [314, 59] on select "Select Item... Yes No" at bounding box center [931, 76] width 1235 height 33
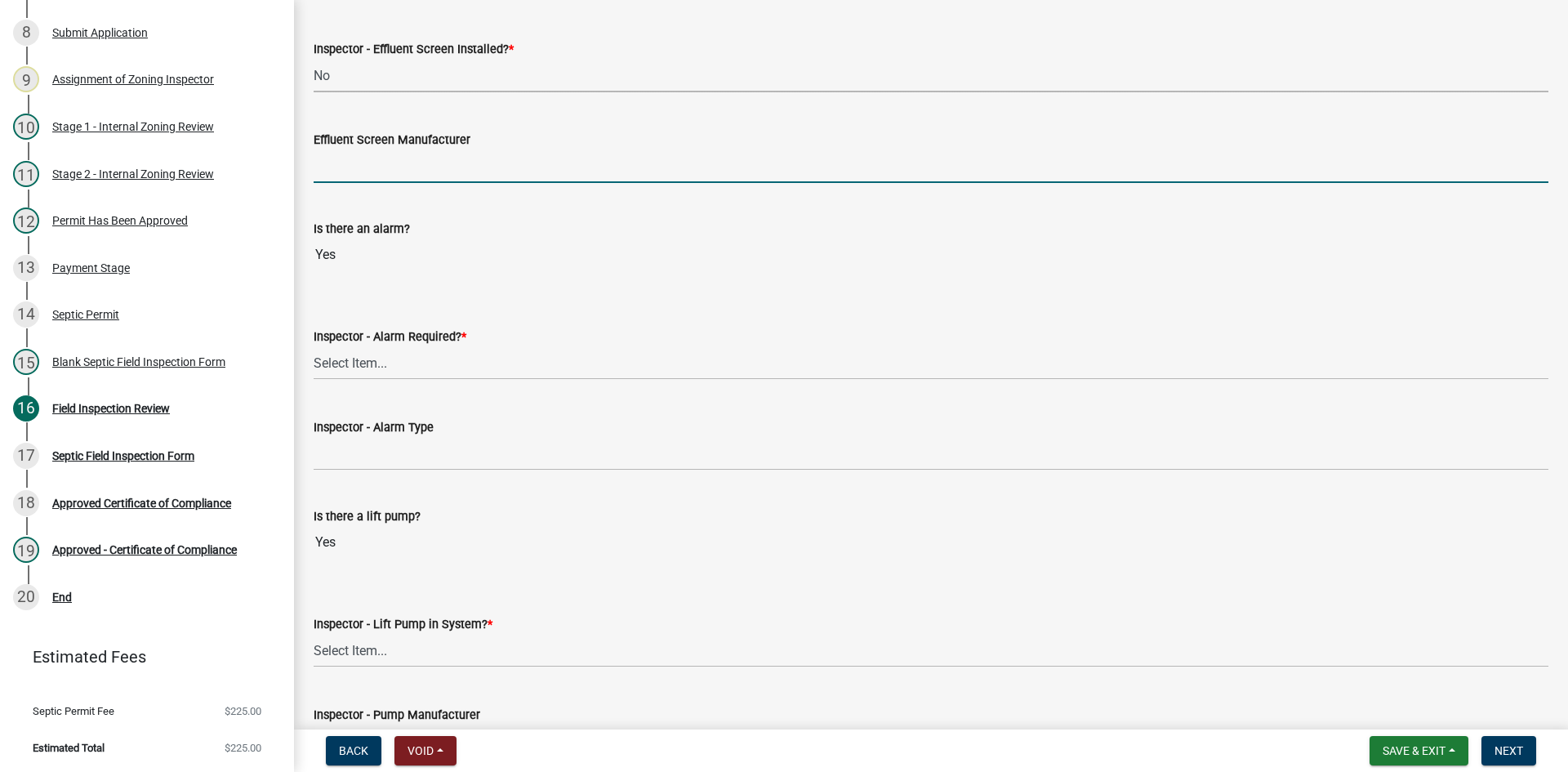
click at [392, 156] on input "Effluent Screen Manufacturer" at bounding box center [931, 166] width 1235 height 33
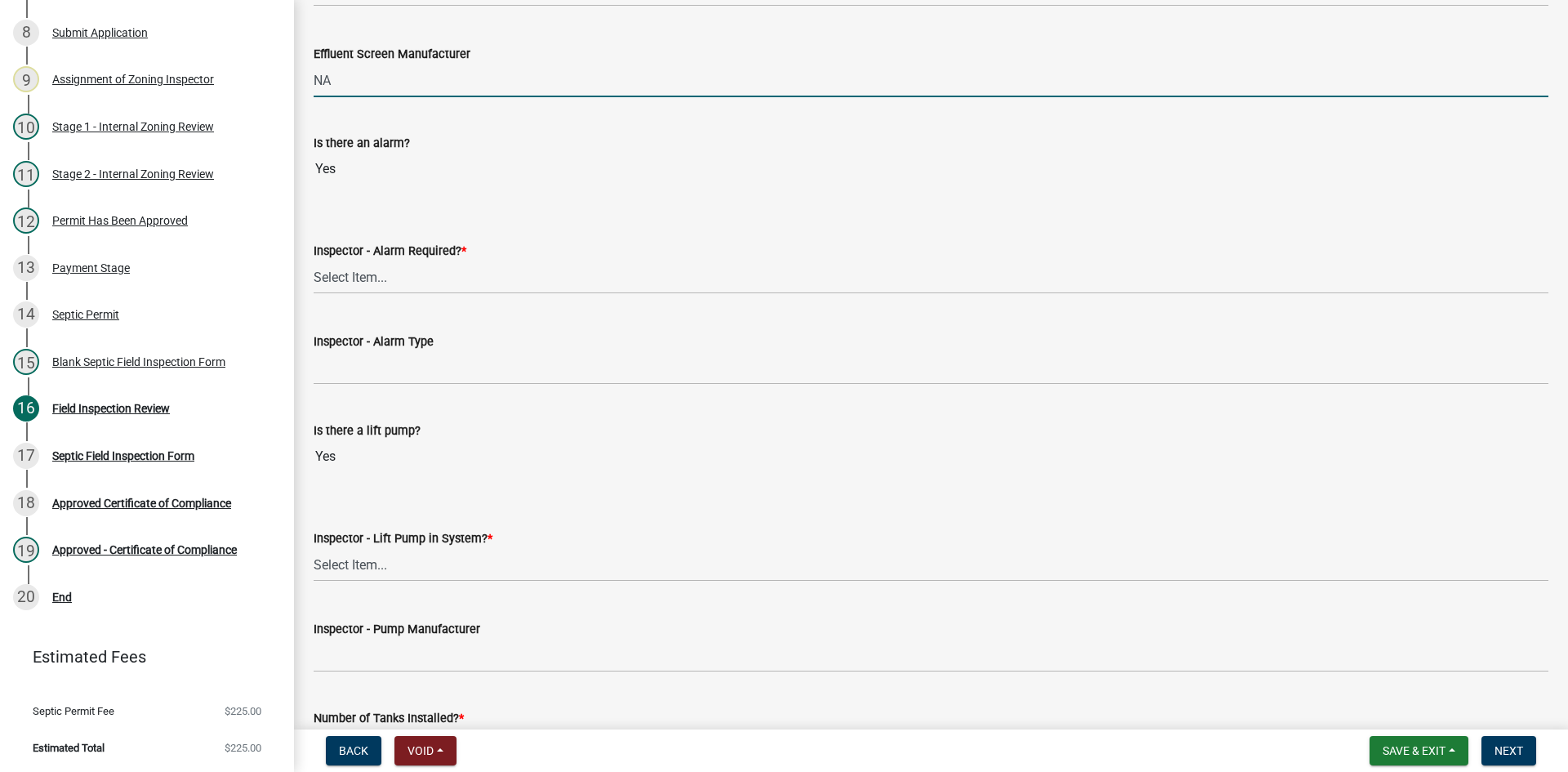
scroll to position [1470, 0]
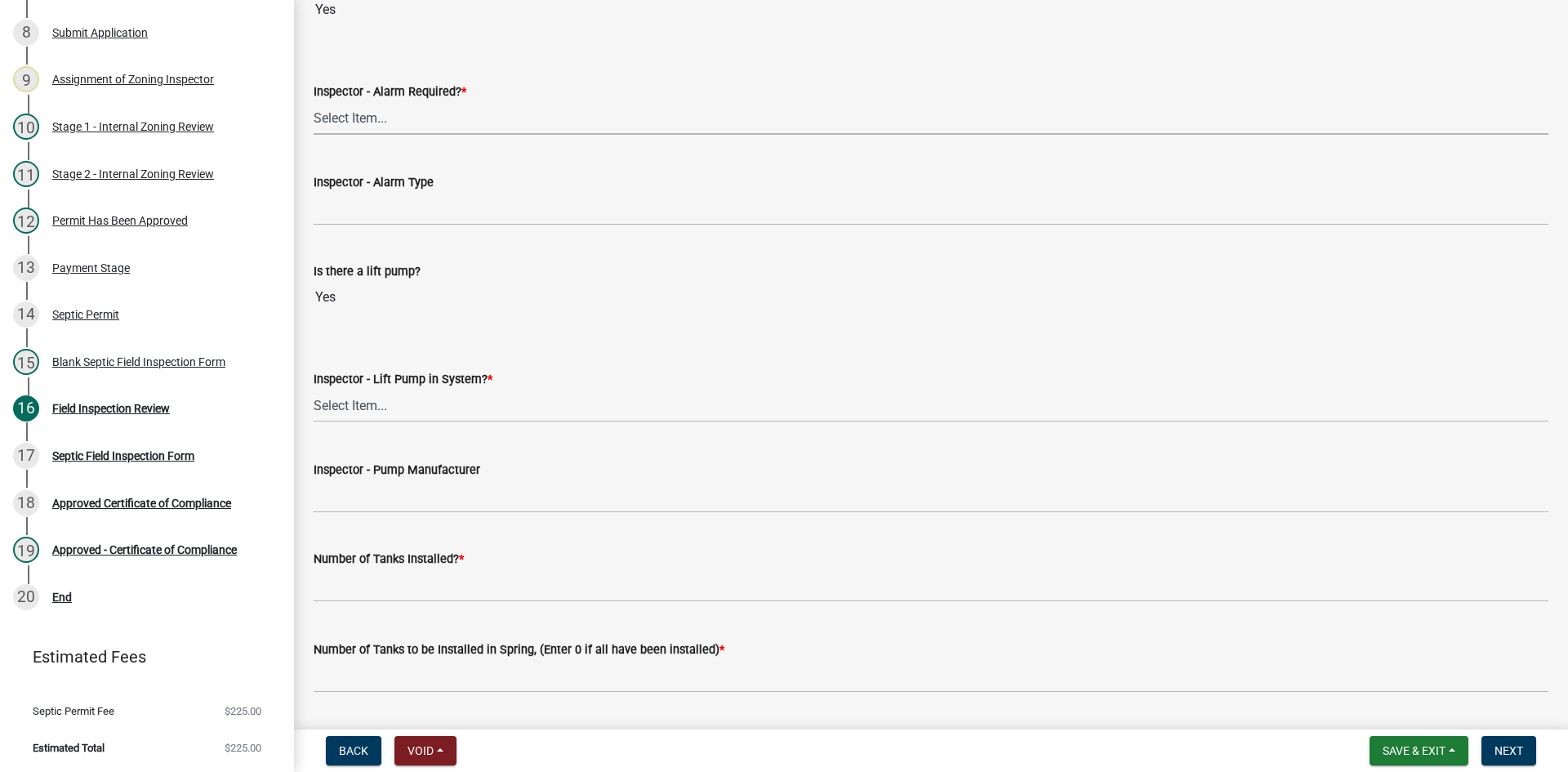
click at [373, 129] on select "Select Item... Yes No" at bounding box center [931, 118] width 1235 height 33
click at [314, 101] on select "Select Item... Yes No" at bounding box center [931, 118] width 1235 height 33
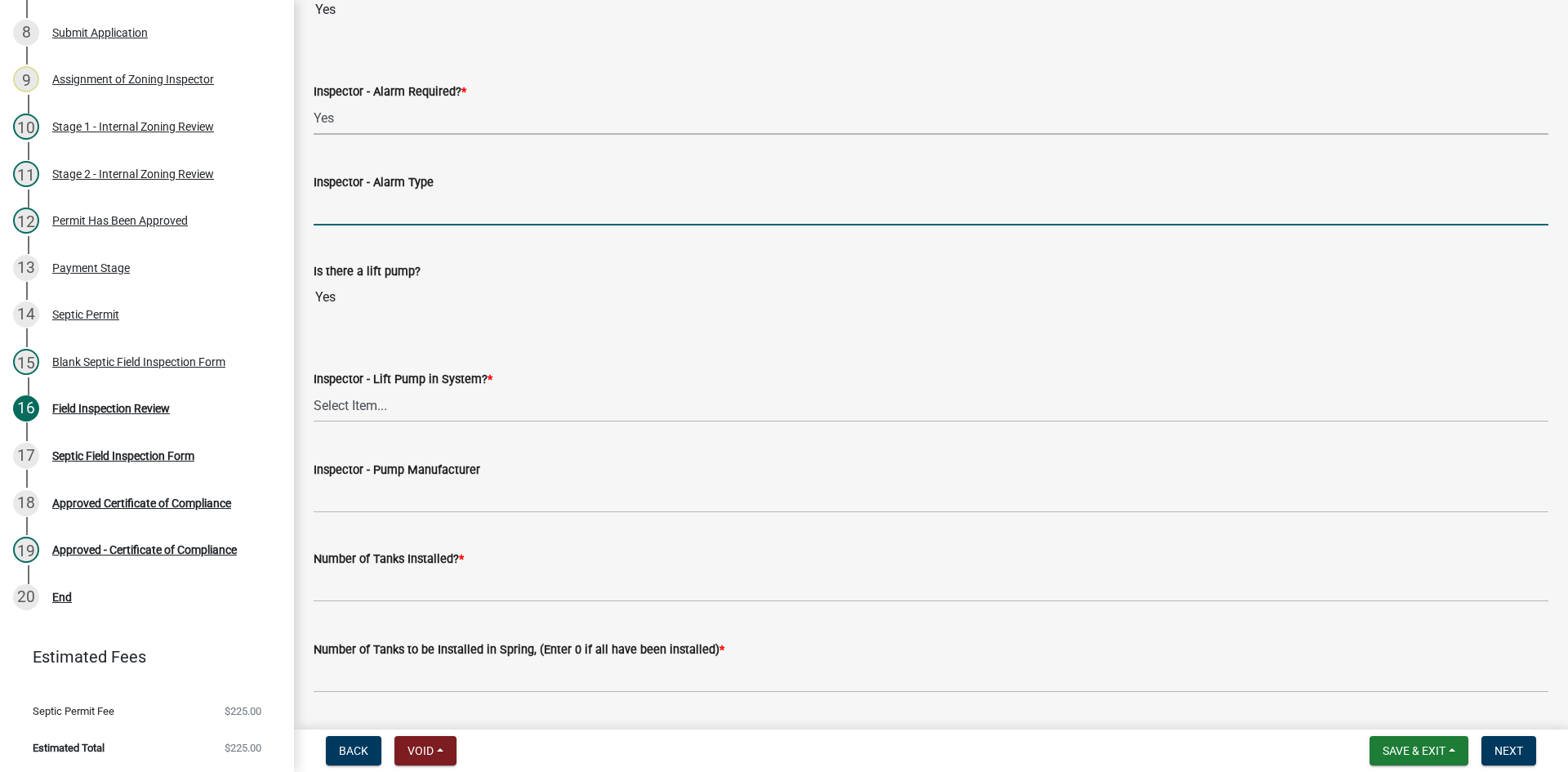
click at [367, 206] on input "Inspector - Alarm Type" at bounding box center [931, 208] width 1235 height 33
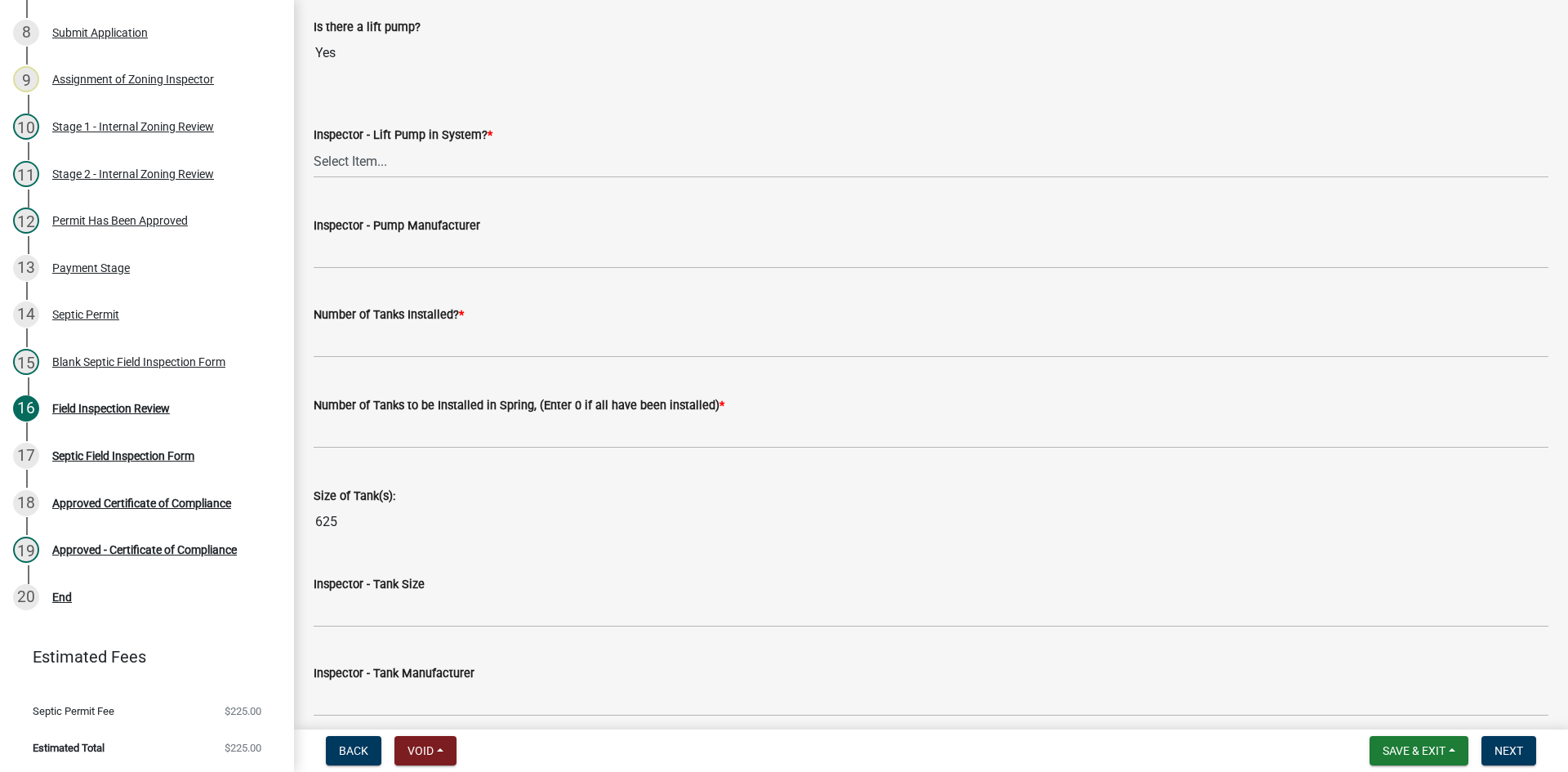
scroll to position [1714, 0]
click at [371, 157] on select "Select Item... Yes No" at bounding box center [931, 160] width 1235 height 33
click at [314, 143] on select "Select Item... Yes No" at bounding box center [931, 160] width 1235 height 33
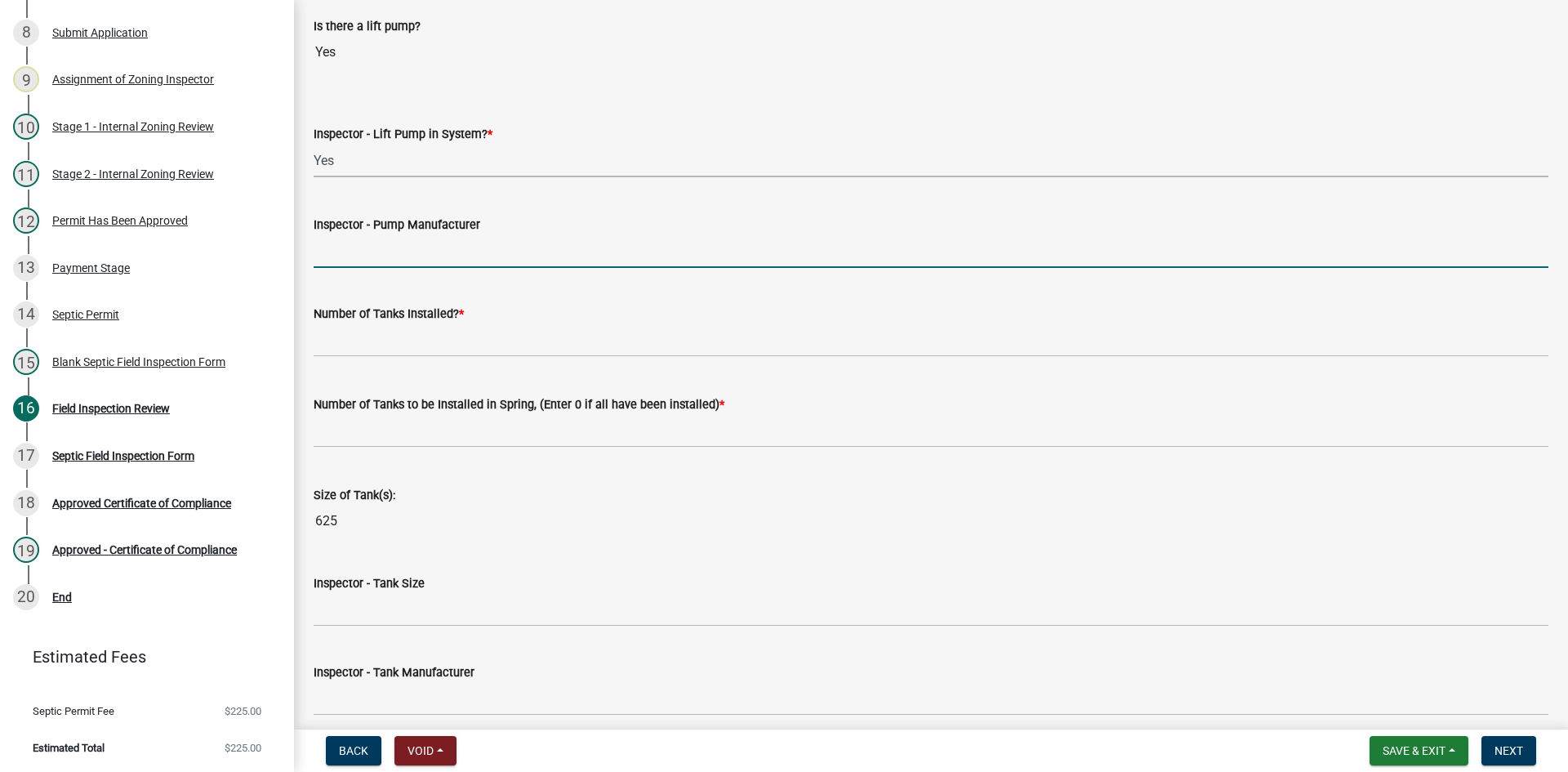
click at [397, 240] on input "Inspector - Pump Manufacturer" at bounding box center [931, 251] width 1235 height 33
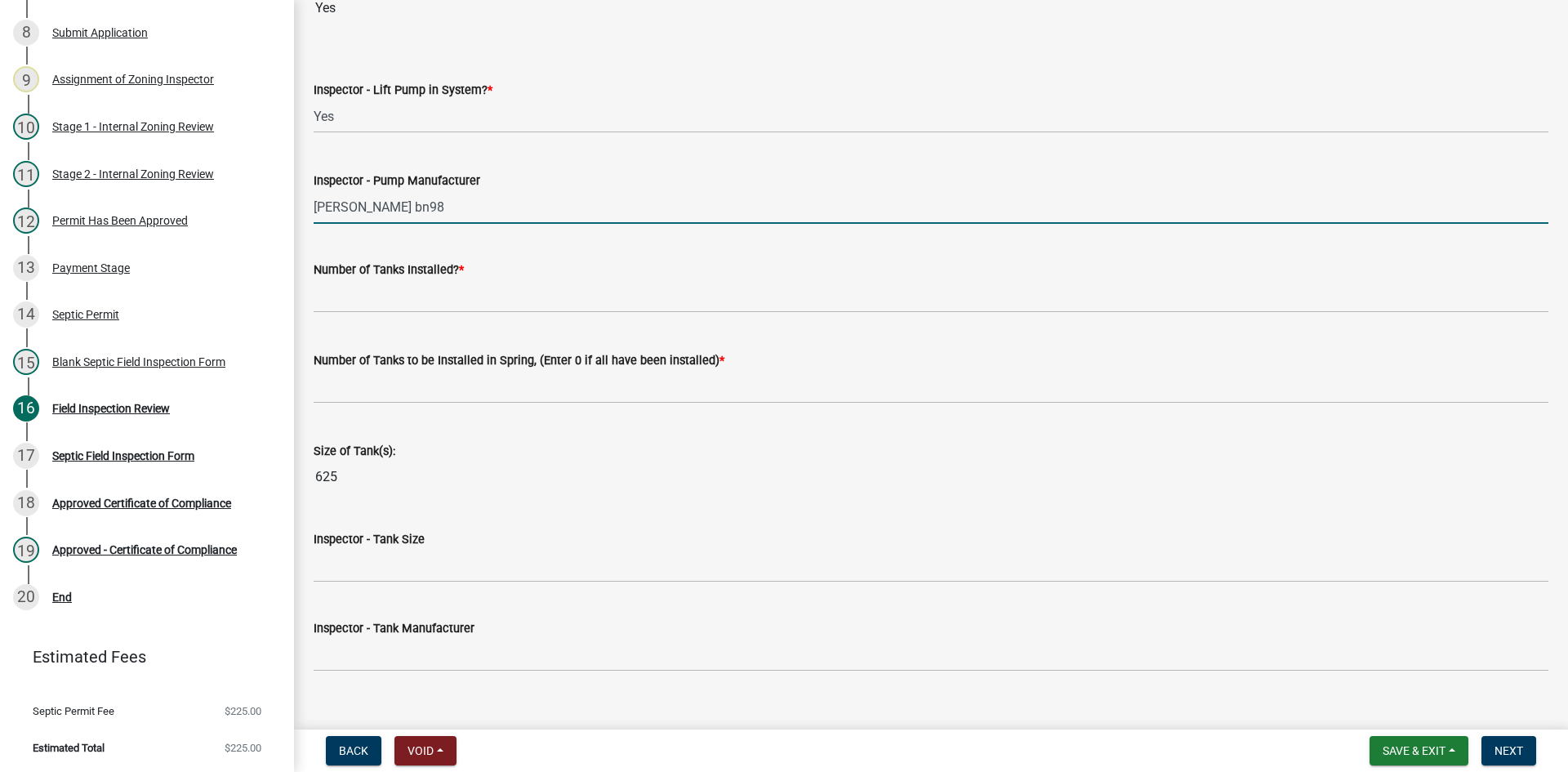
scroll to position [1797, 0]
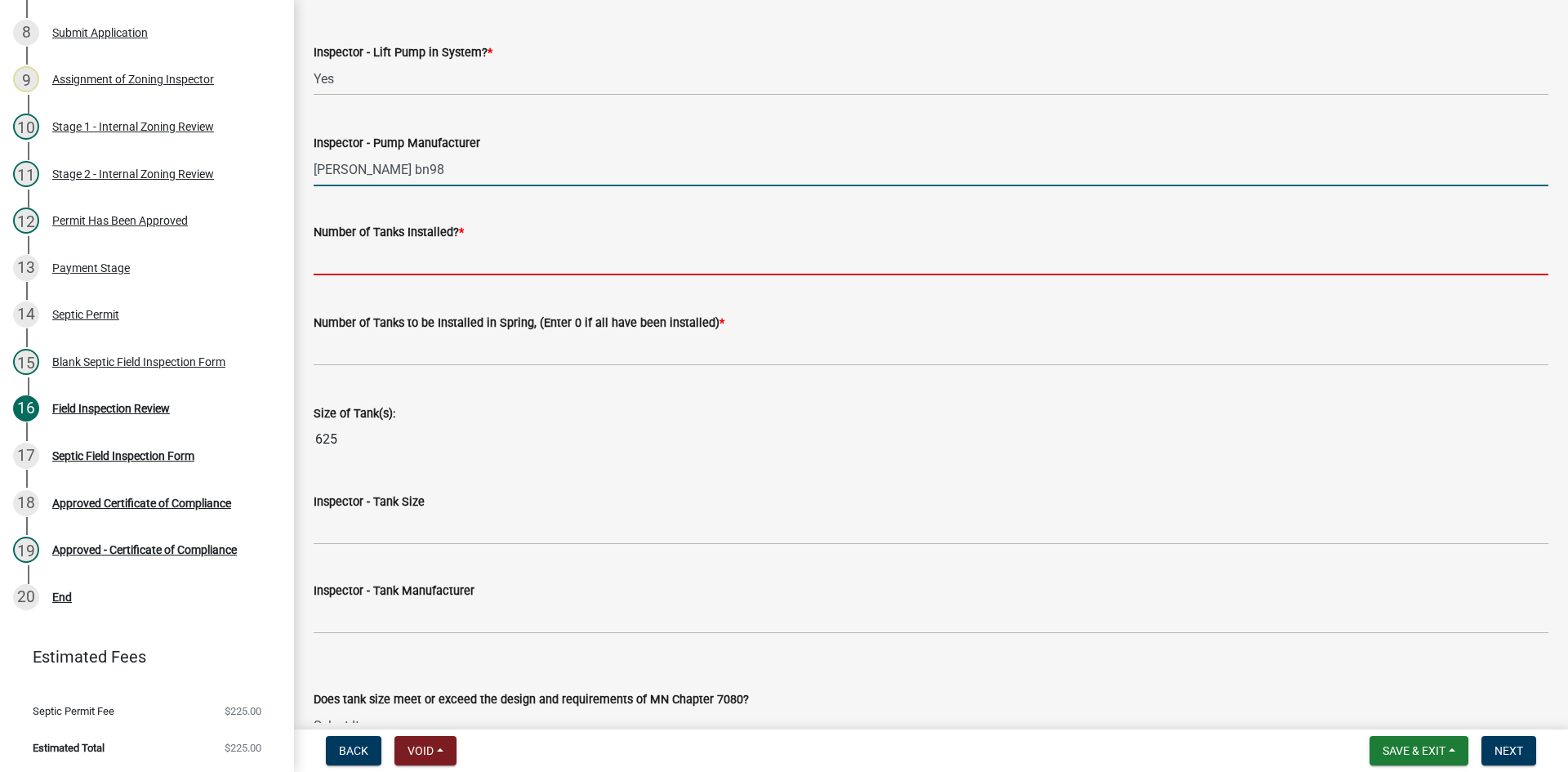
click at [367, 248] on input "text" at bounding box center [931, 258] width 1235 height 33
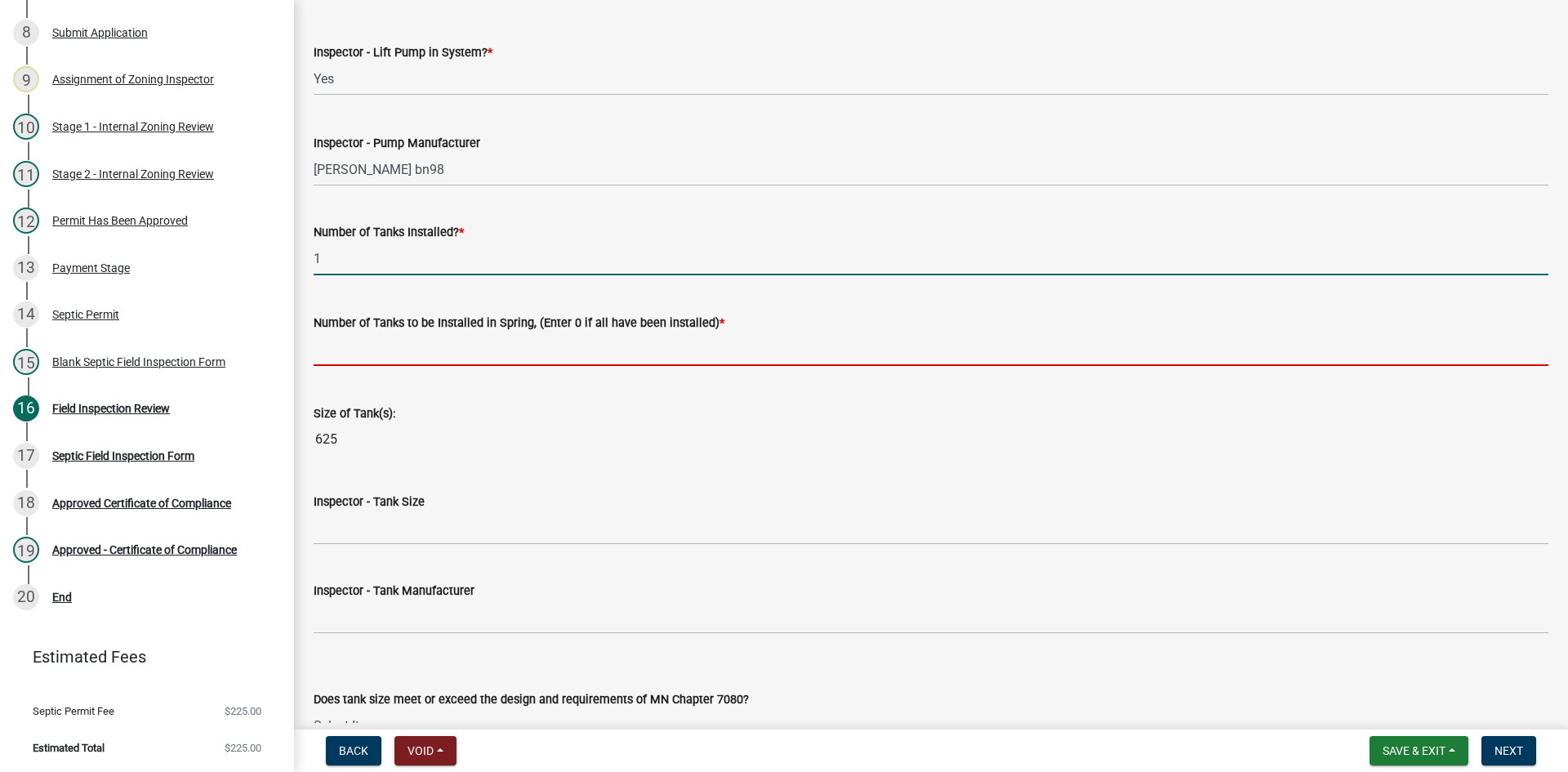
drag, startPoint x: 392, startPoint y: 344, endPoint x: 412, endPoint y: 359, distance: 25.0
click at [392, 344] on input "text" at bounding box center [931, 349] width 1235 height 33
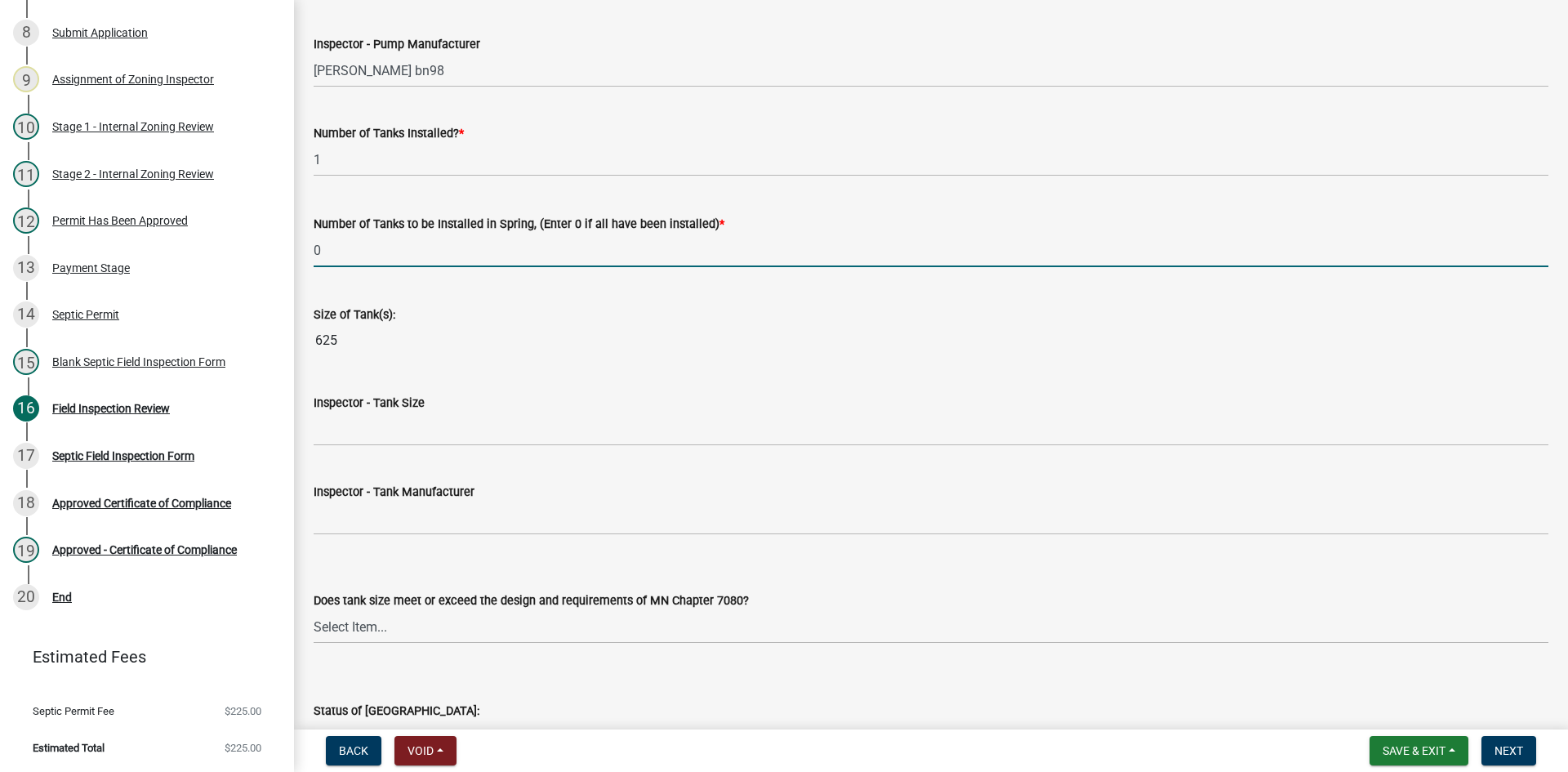
scroll to position [2041, 0]
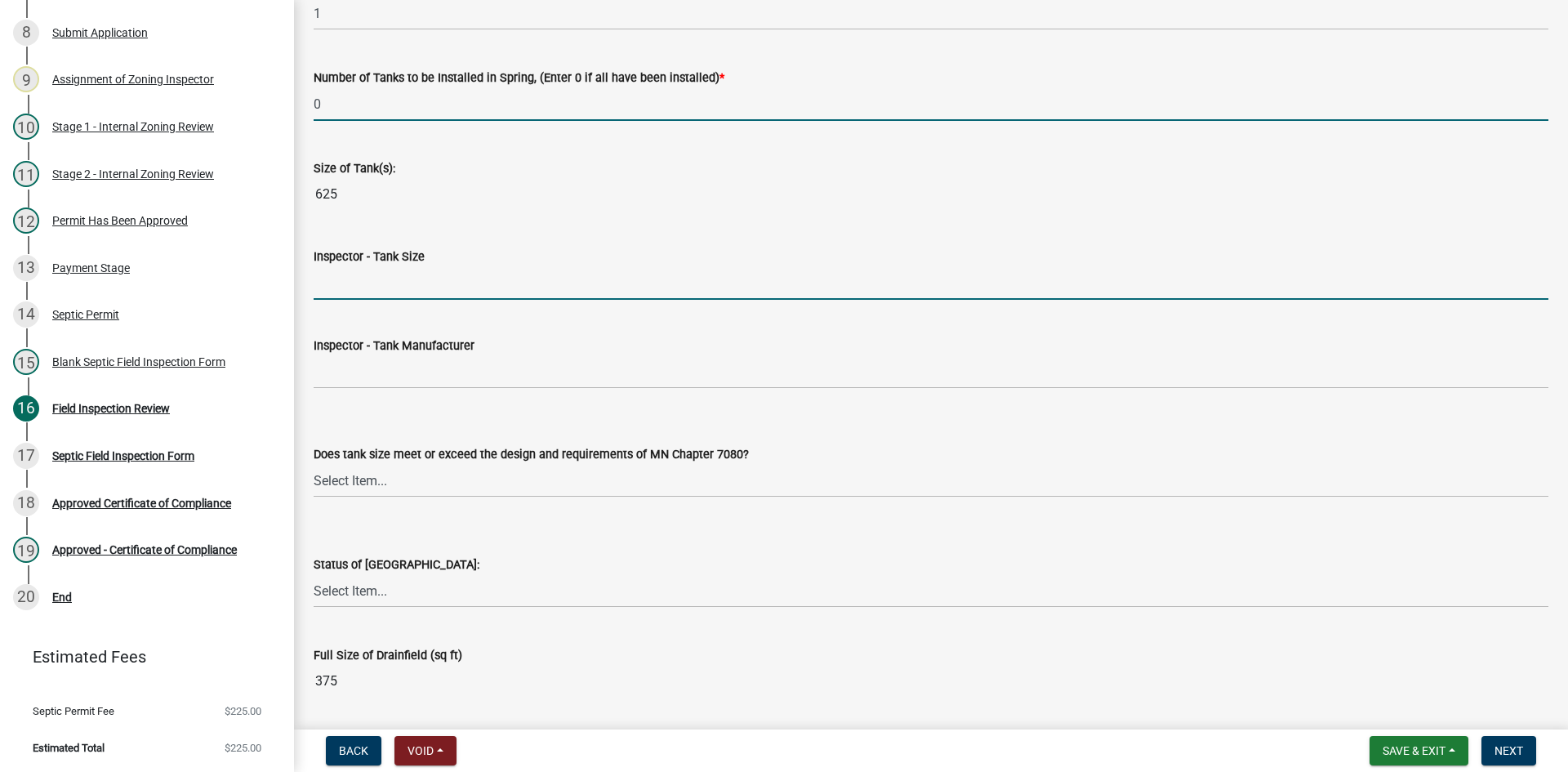
click at [368, 285] on input "Inspector - Tank Size" at bounding box center [931, 283] width 1235 height 33
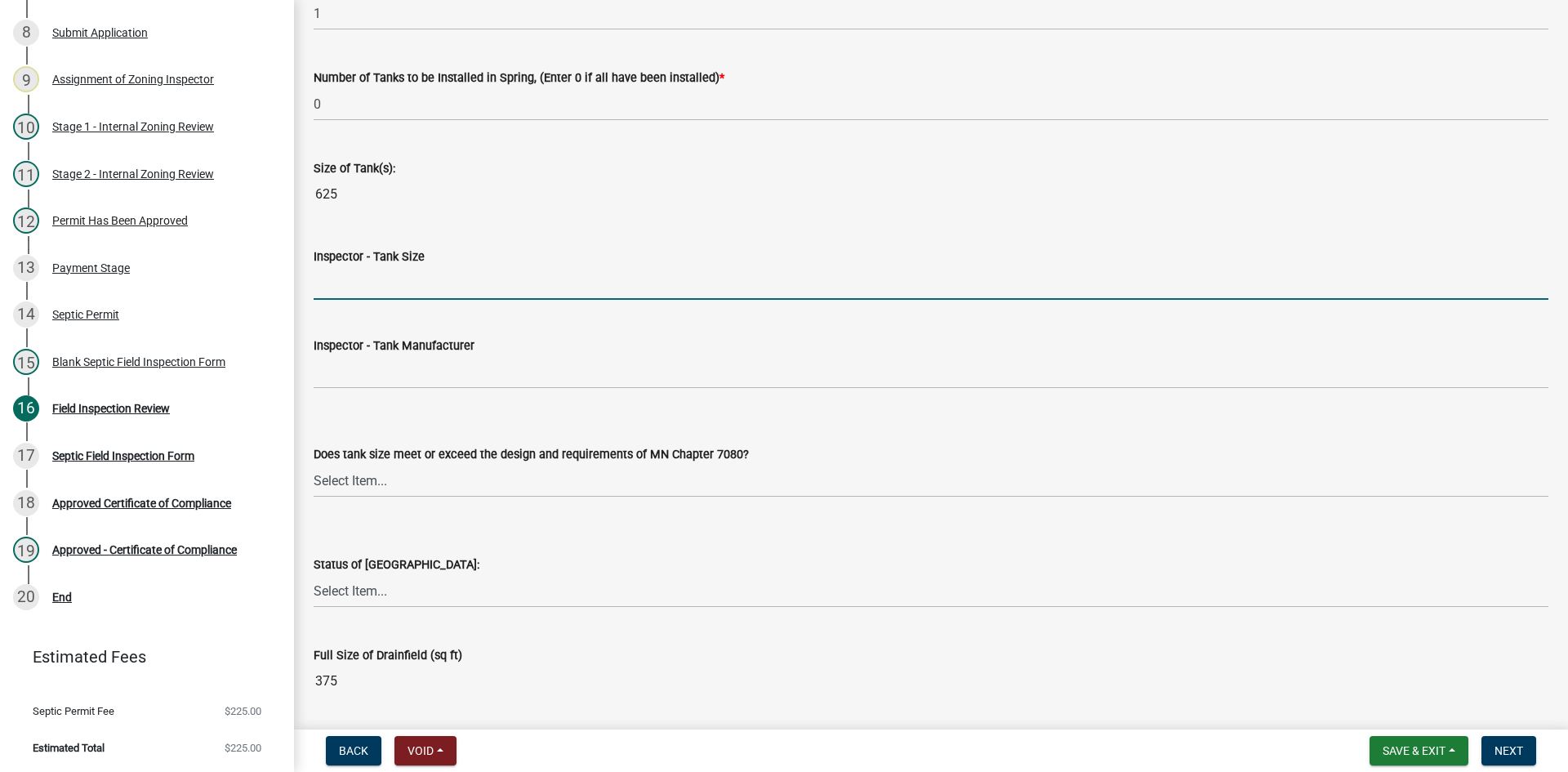
click at [318, 286] on input "Inspector - Tank Size" at bounding box center [931, 283] width 1235 height 33
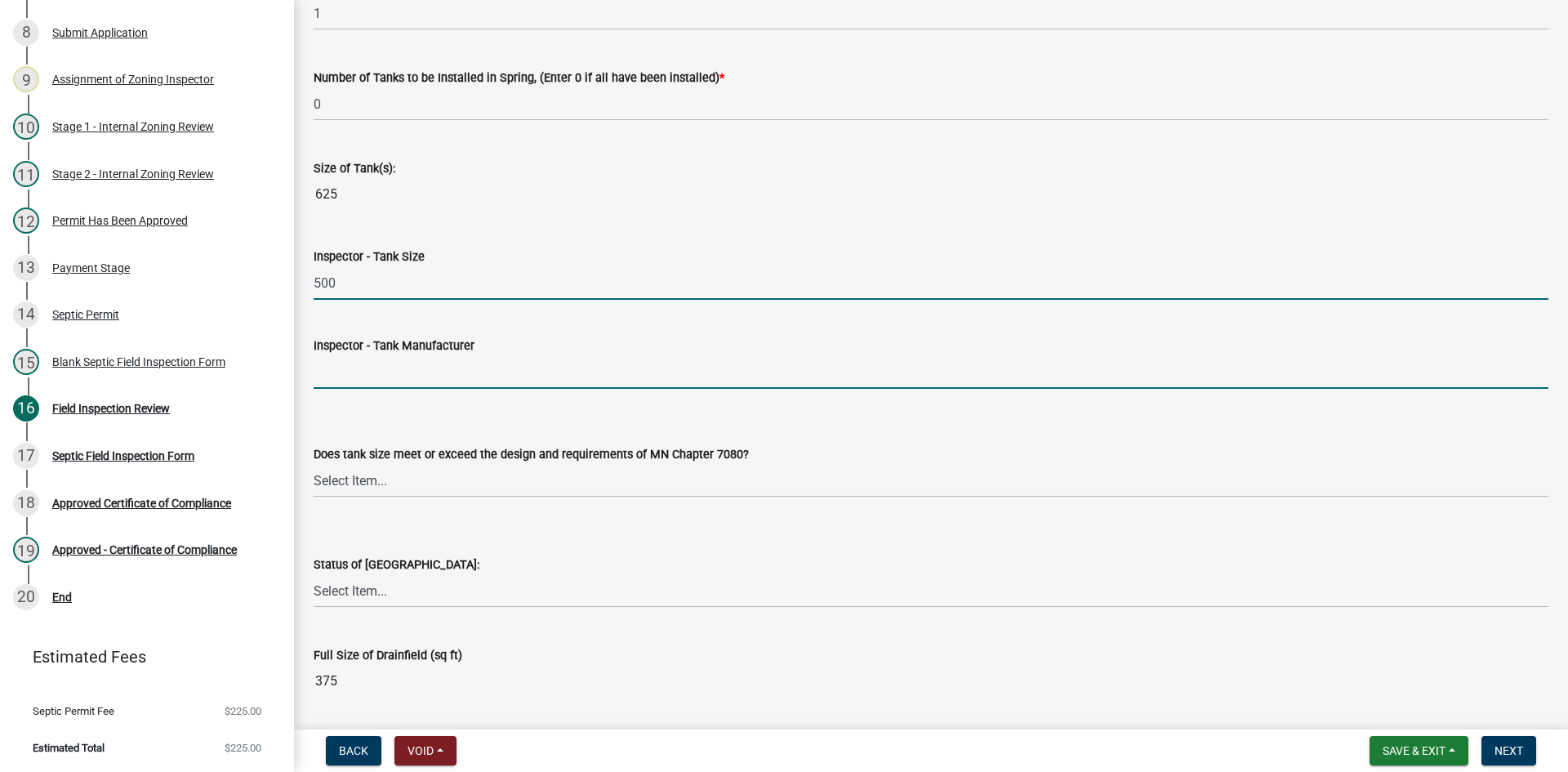
click at [370, 384] on input "Inspector - Tank Manufacturer" at bounding box center [931, 372] width 1235 height 33
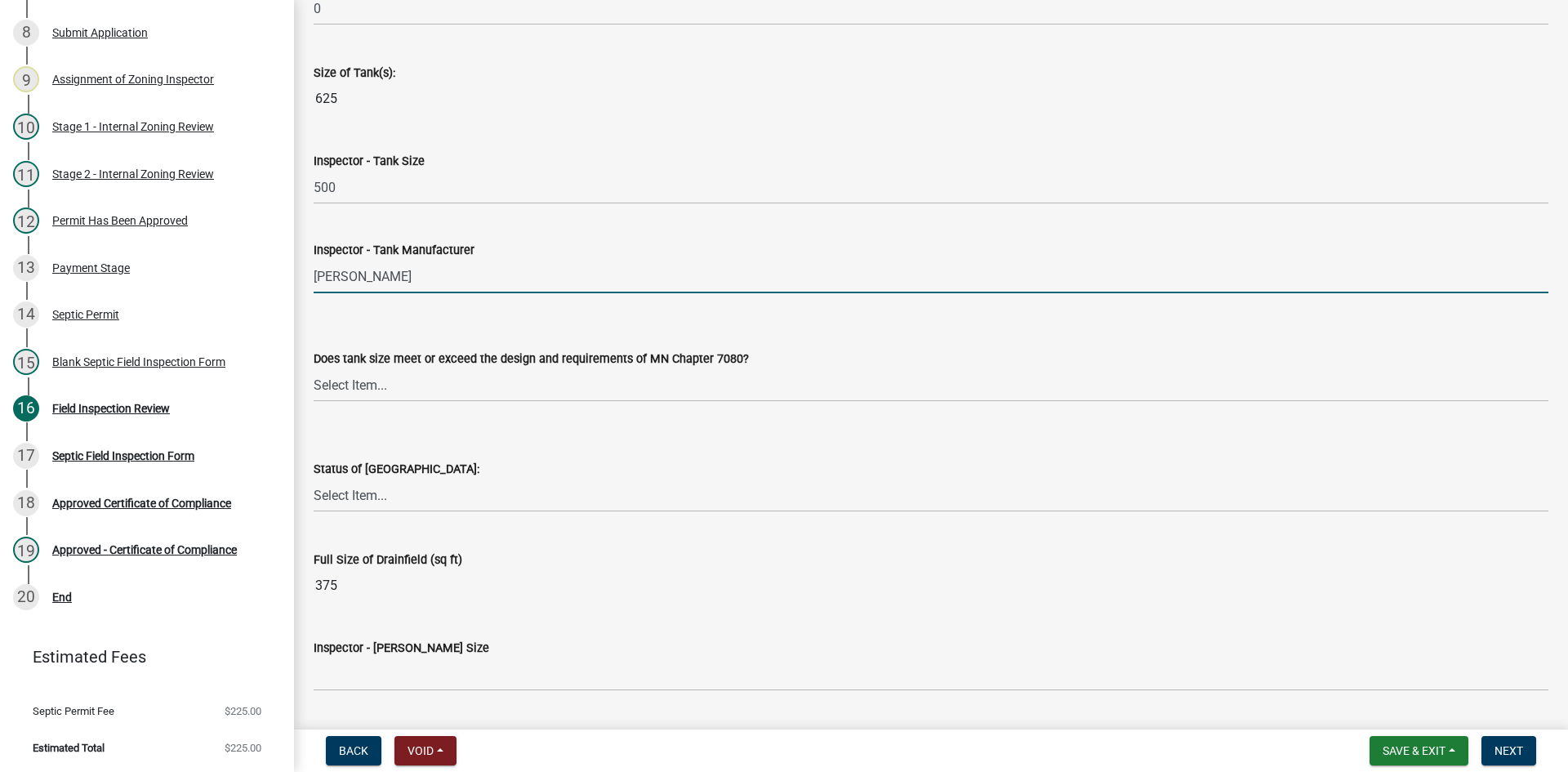
scroll to position [2286, 0]
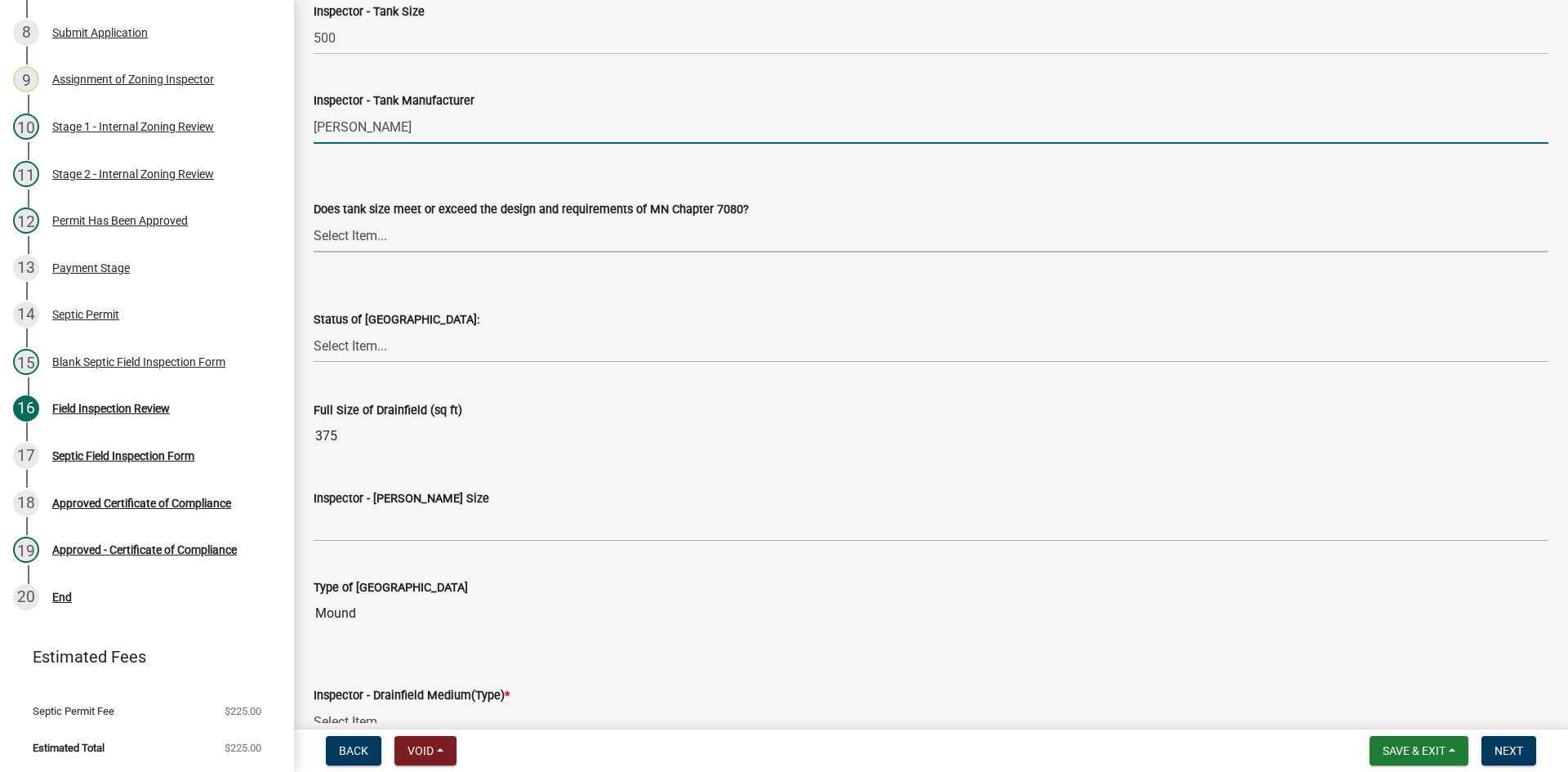
click at [355, 243] on select "Select Item... Yes No Existing" at bounding box center [931, 235] width 1235 height 33
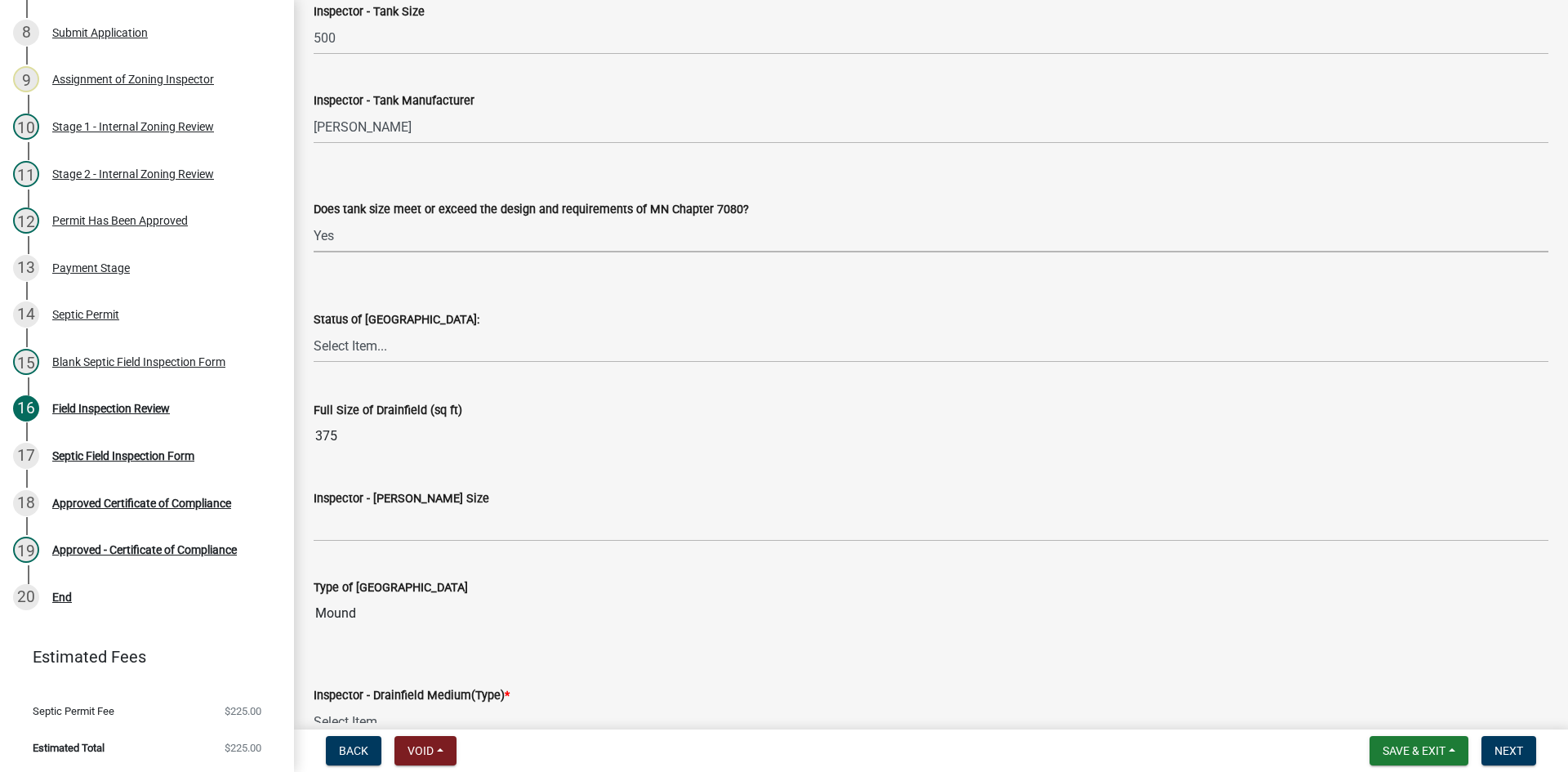
click at [314, 218] on select "Select Item... Yes No Existing" at bounding box center [931, 235] width 1235 height 33
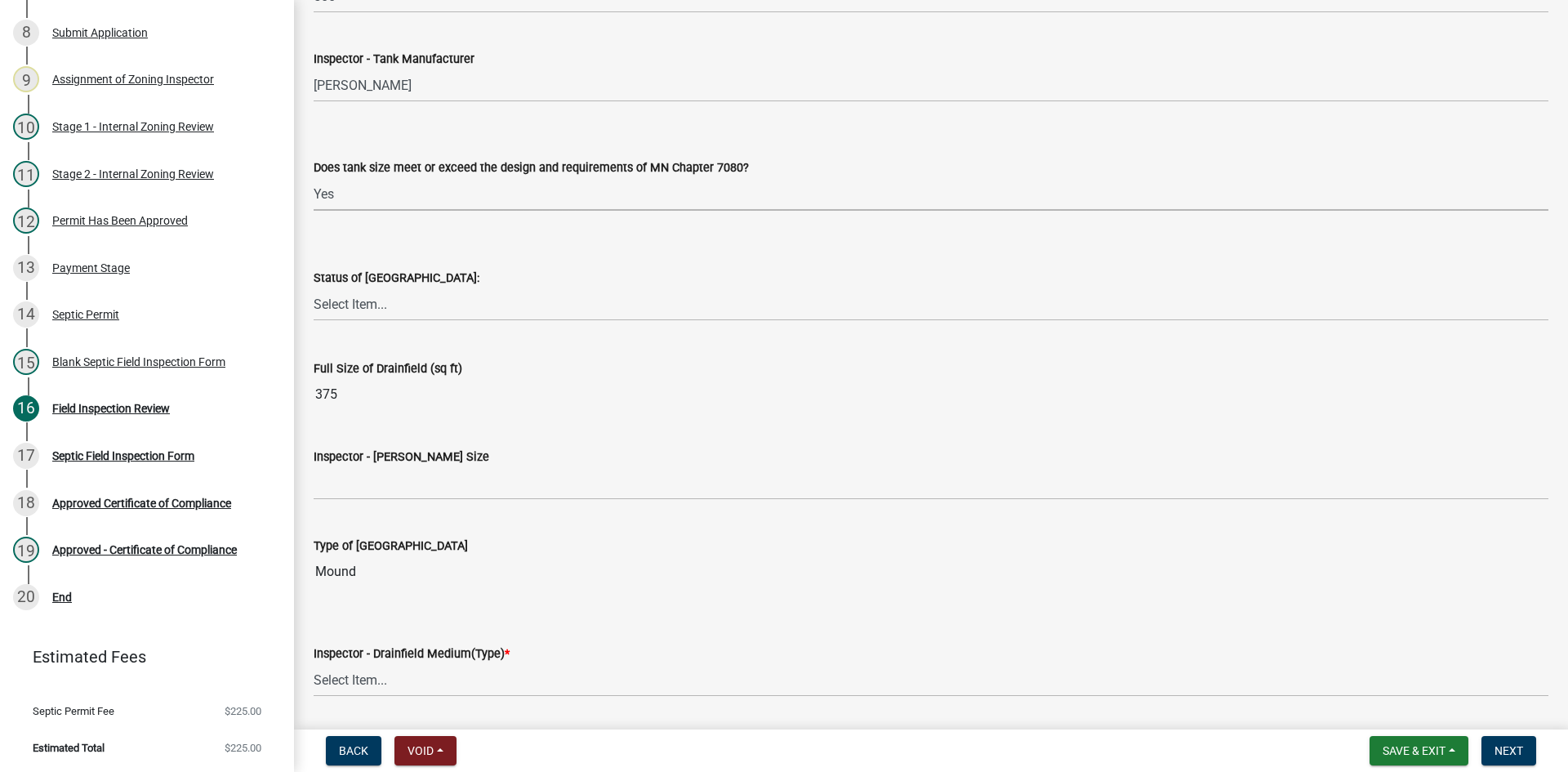
scroll to position [2368, 0]
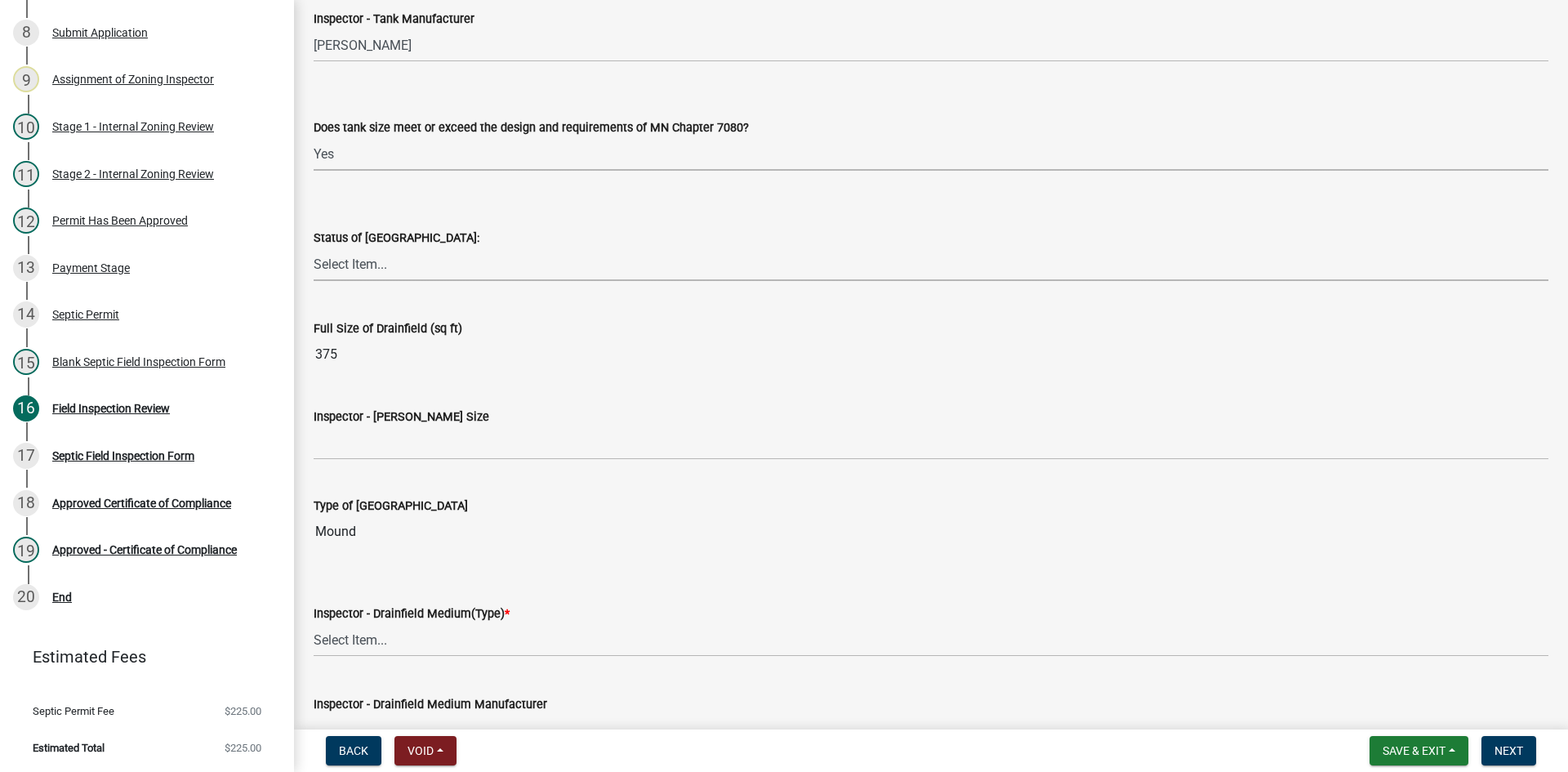
drag, startPoint x: 352, startPoint y: 256, endPoint x: 369, endPoint y: 277, distance: 27.0
click at [354, 256] on select "Select Item... No Drainfield Drainfield Installed Drainfield to Be Installed in…" at bounding box center [931, 264] width 1235 height 33
click at [314, 247] on select "Select Item... No Drainfield Drainfield Installed Drainfield to Be Installed in…" at bounding box center [931, 264] width 1235 height 33
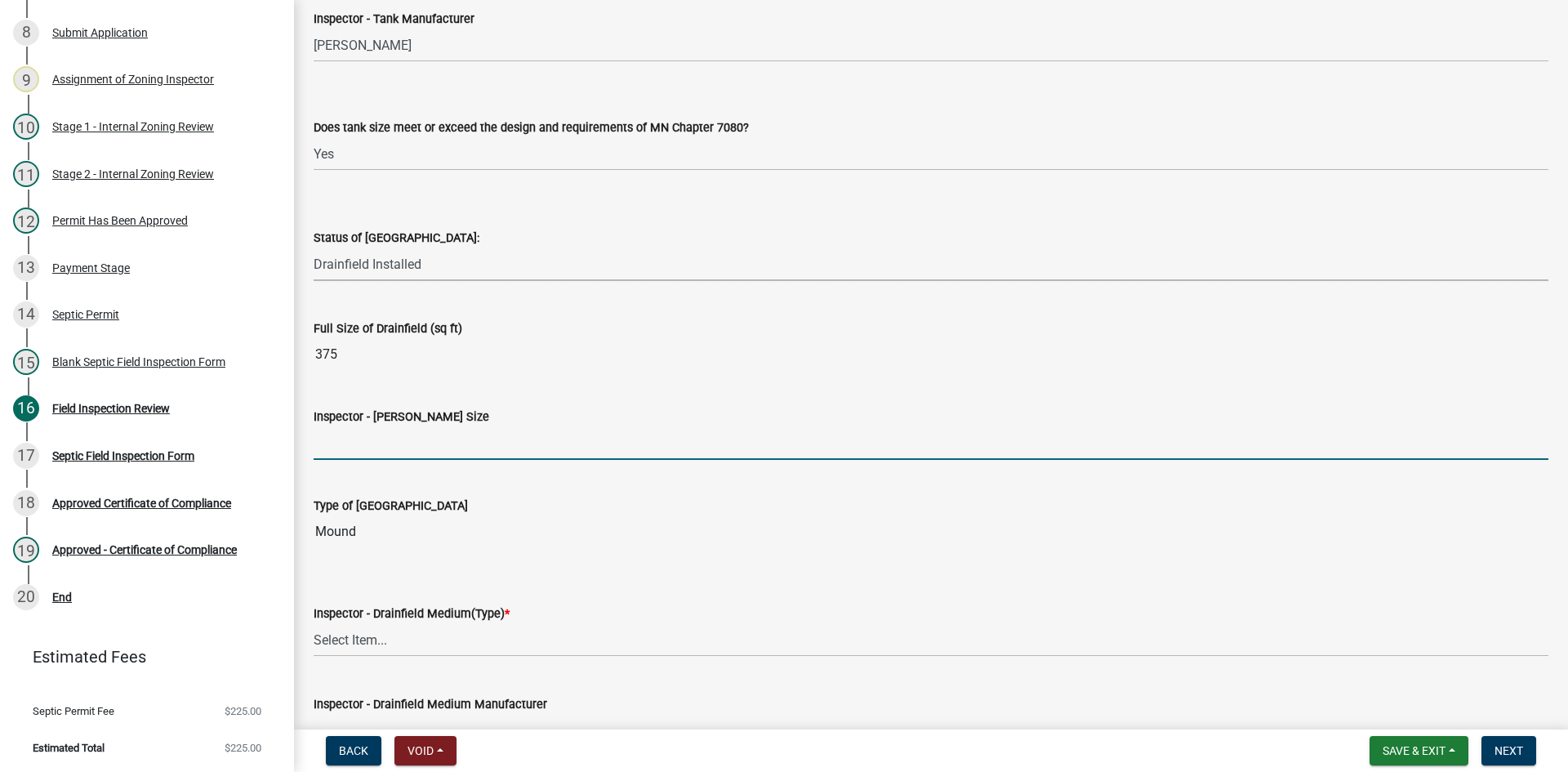
click at [377, 446] on input "Inspector - Drainfield Size" at bounding box center [931, 442] width 1235 height 33
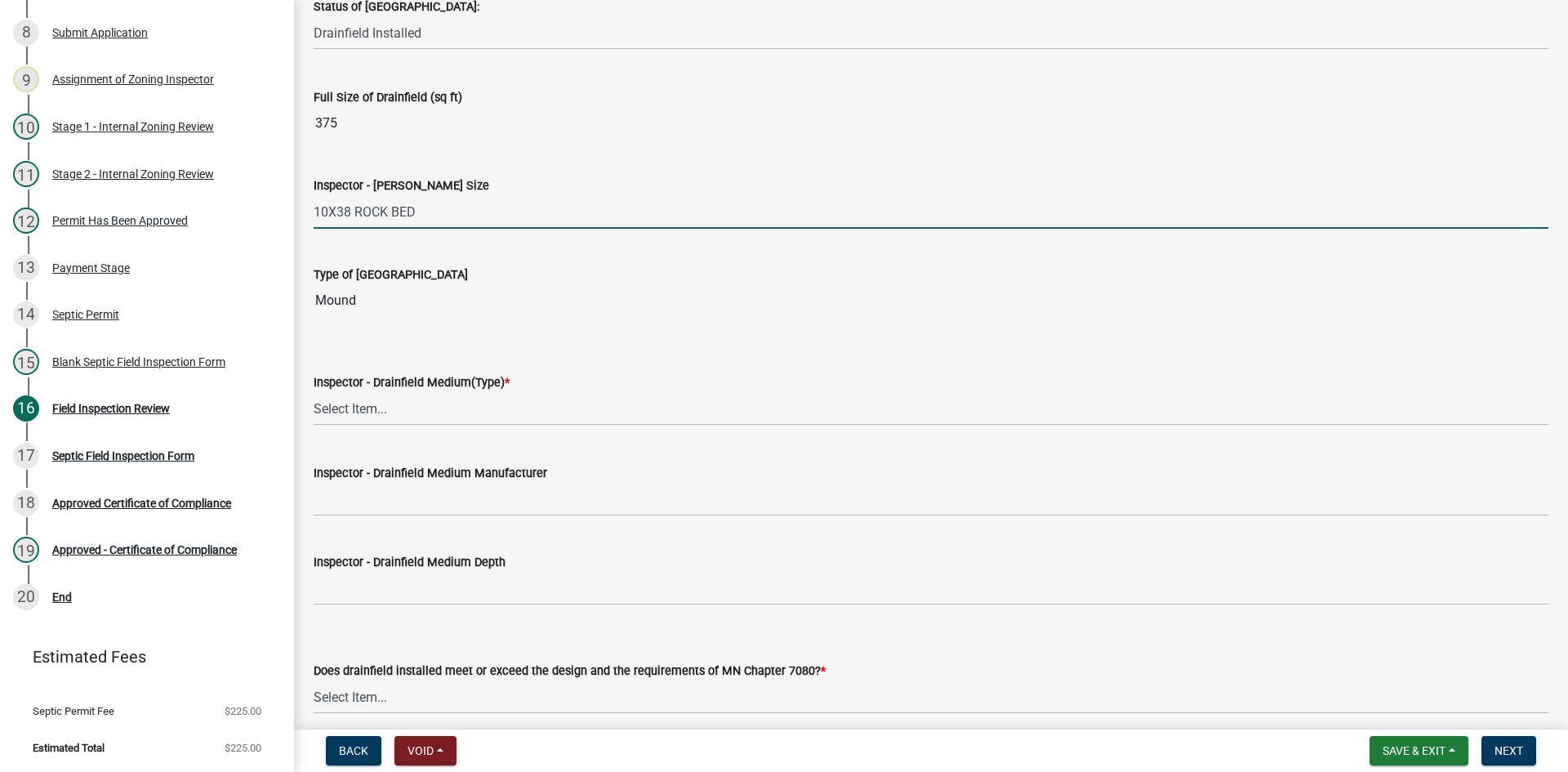
scroll to position [2695, 0]
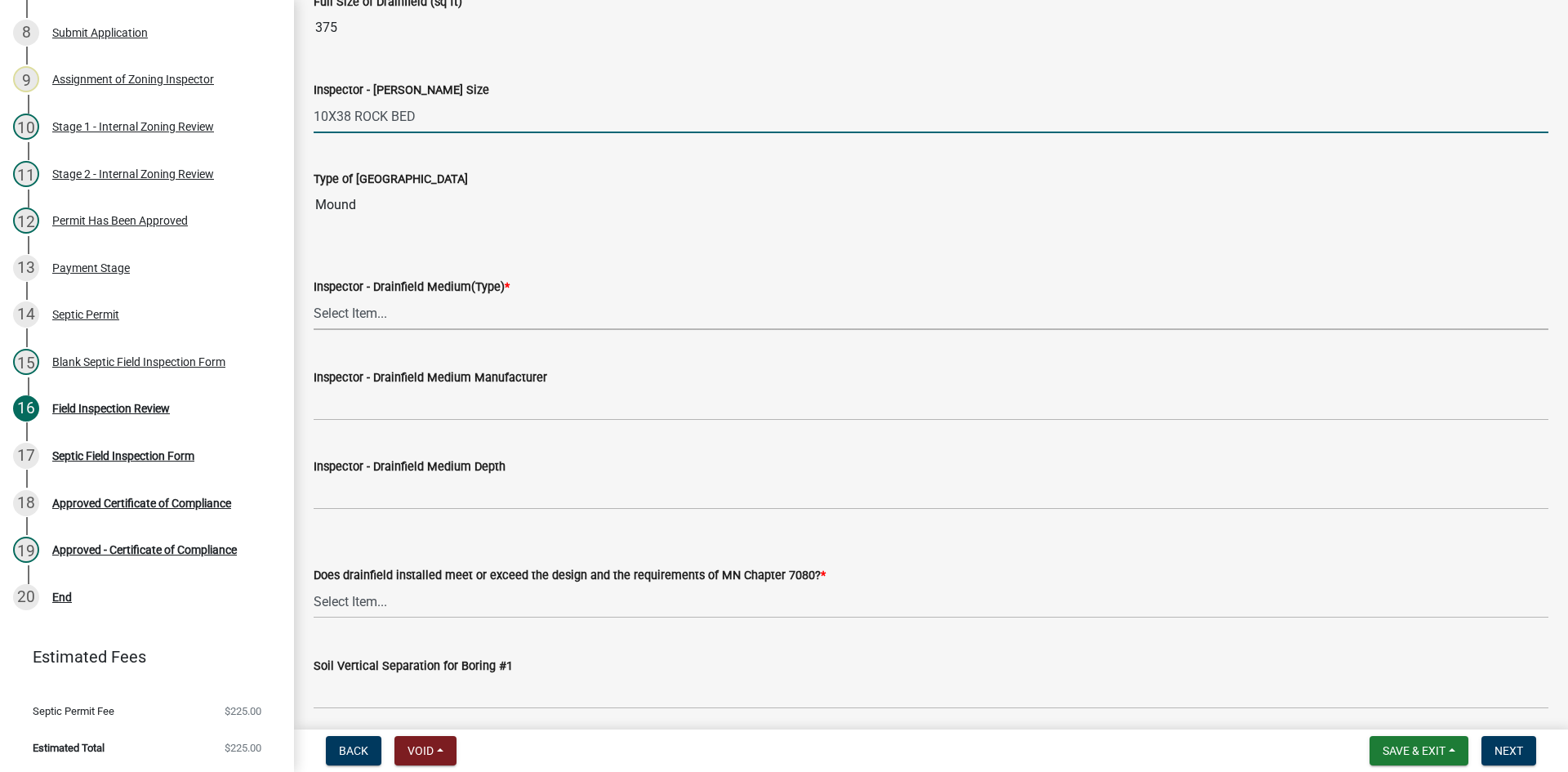
click at [374, 305] on select "Select Item... Chamber Trench Rock Trench Gravelless Mound Pressure Bed Seepage…" at bounding box center [931, 313] width 1235 height 33
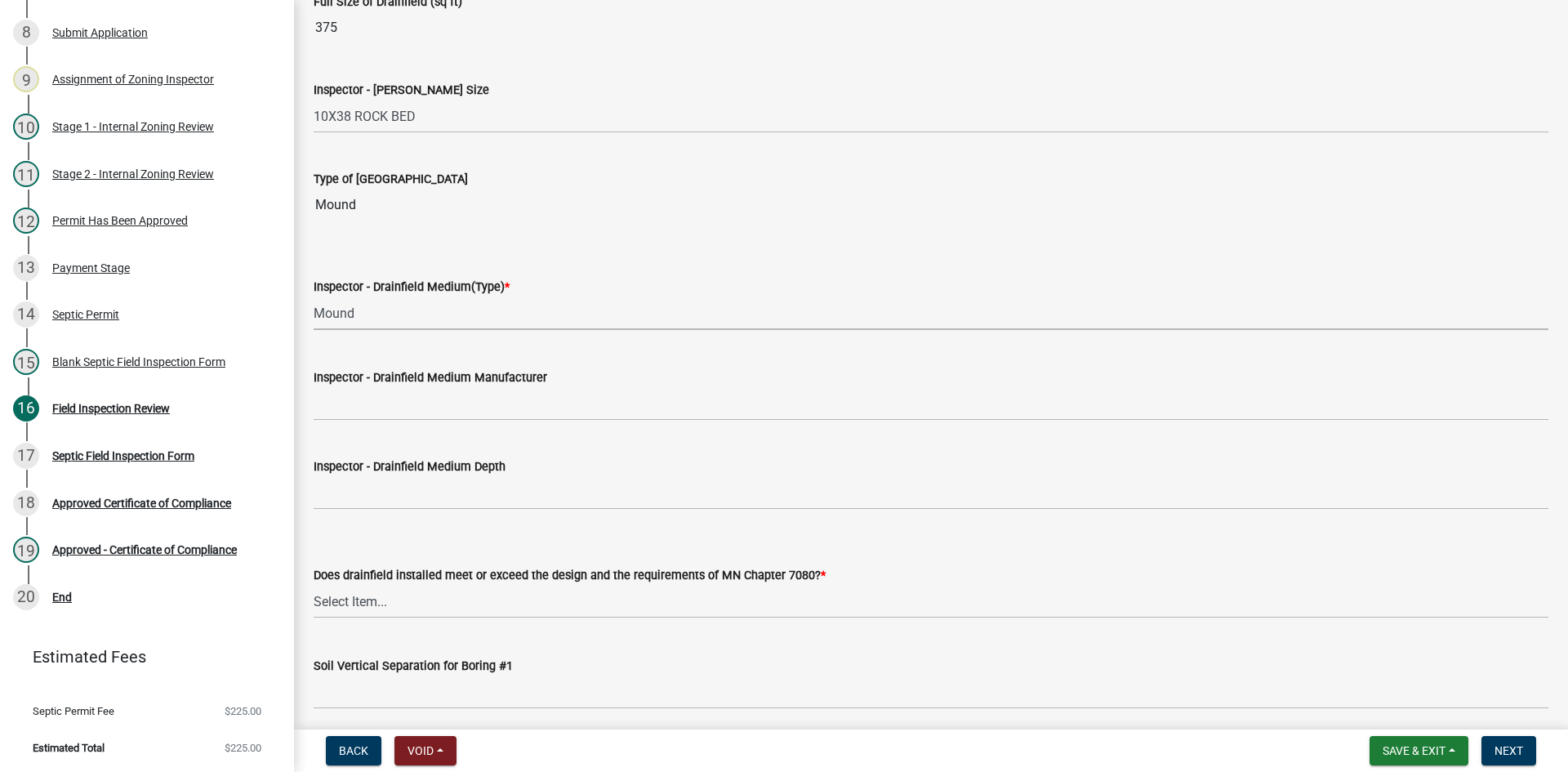
click at [314, 296] on select "Select Item... Chamber Trench Rock Trench Gravelless Mound Pressure Bed Seepage…" at bounding box center [931, 313] width 1235 height 33
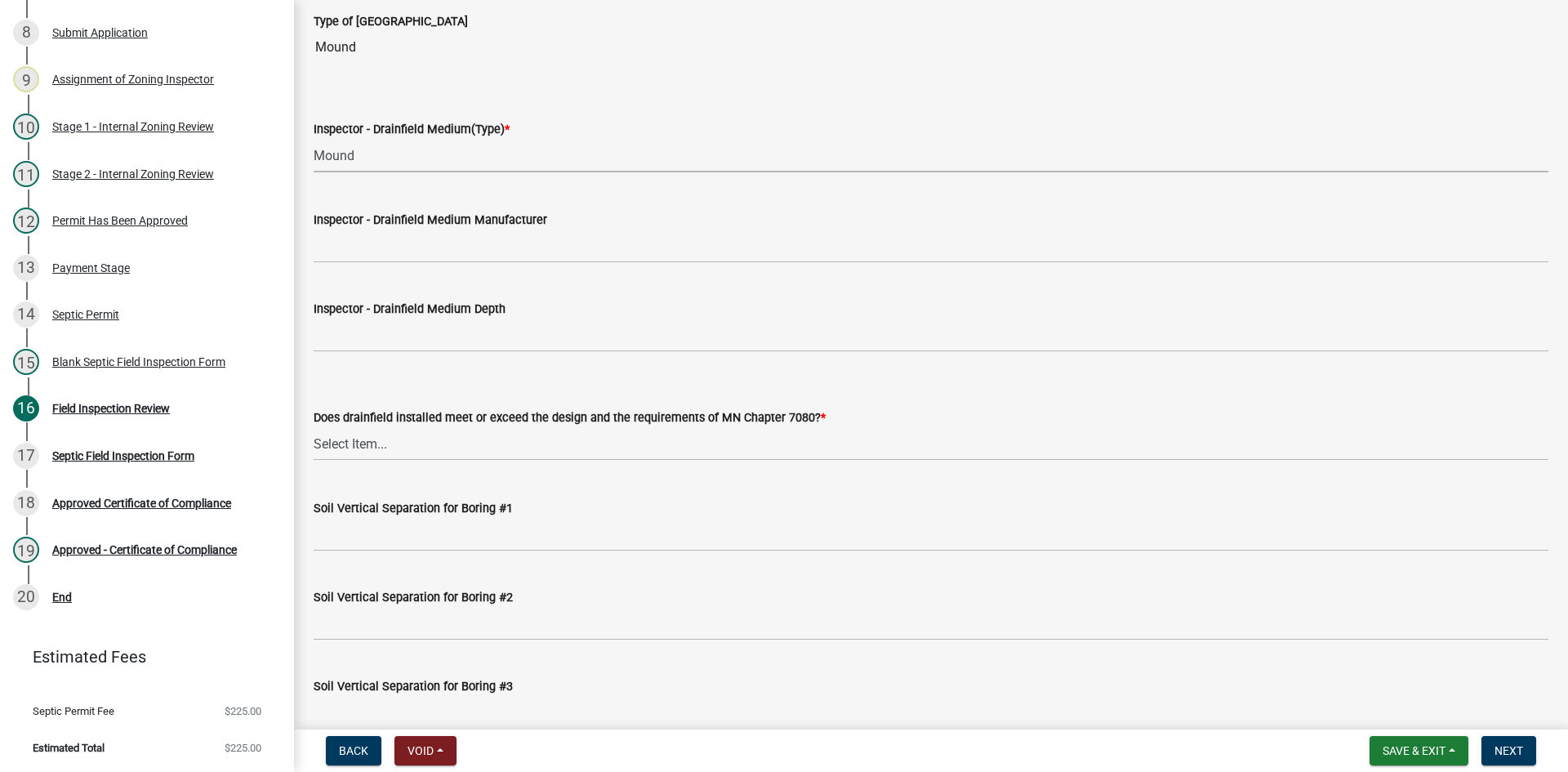
scroll to position [2858, 0]
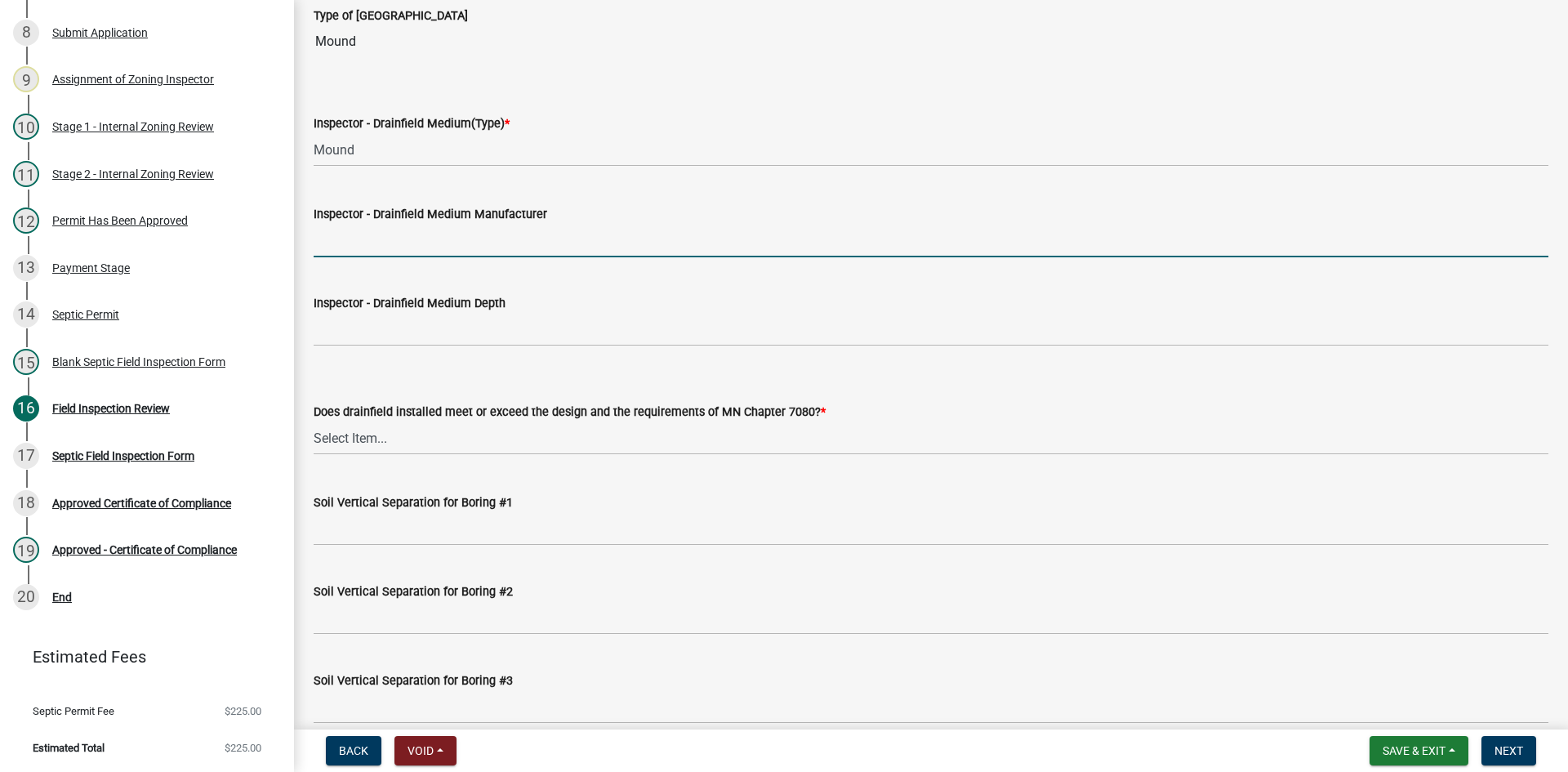
drag, startPoint x: 370, startPoint y: 239, endPoint x: 397, endPoint y: 255, distance: 31.4
click at [377, 237] on input "Inspector - Drainfield Medium Manufacturer" at bounding box center [931, 241] width 1235 height 33
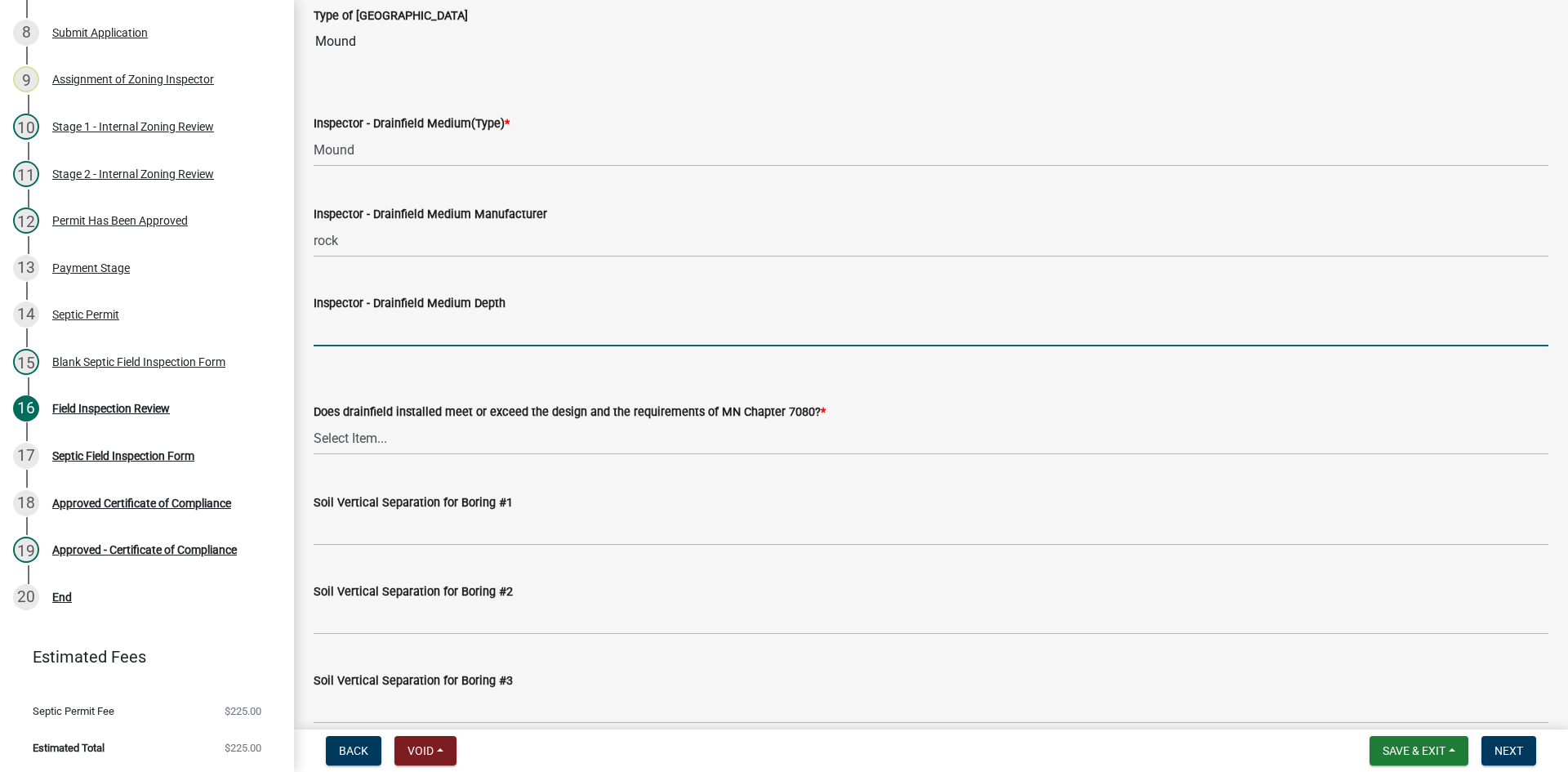
click at [392, 324] on input "Inspector - Drainfield Medium Depth" at bounding box center [931, 330] width 1235 height 33
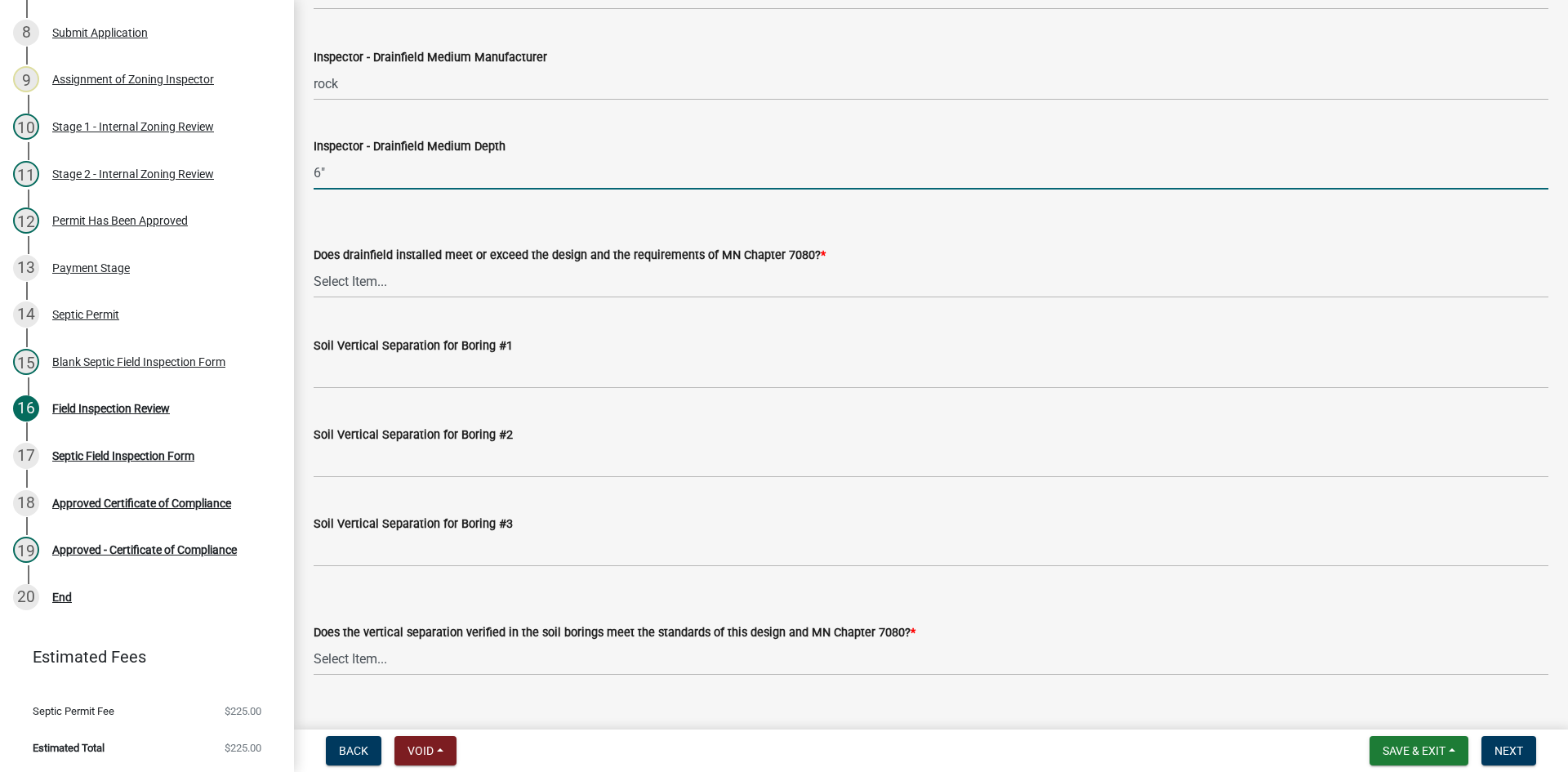
scroll to position [3021, 0]
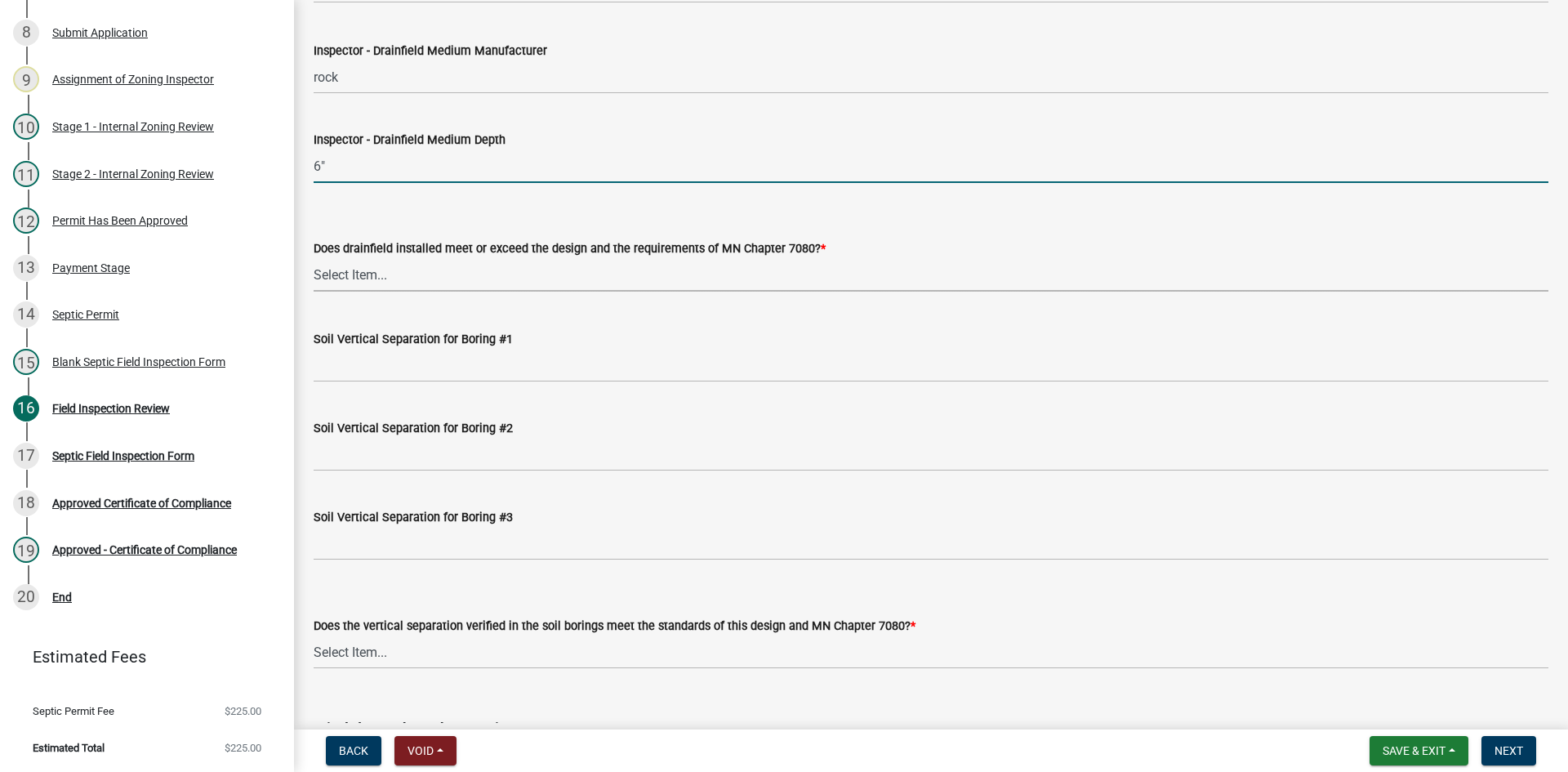
click at [368, 287] on select "Select Item... Yes No" at bounding box center [931, 275] width 1235 height 33
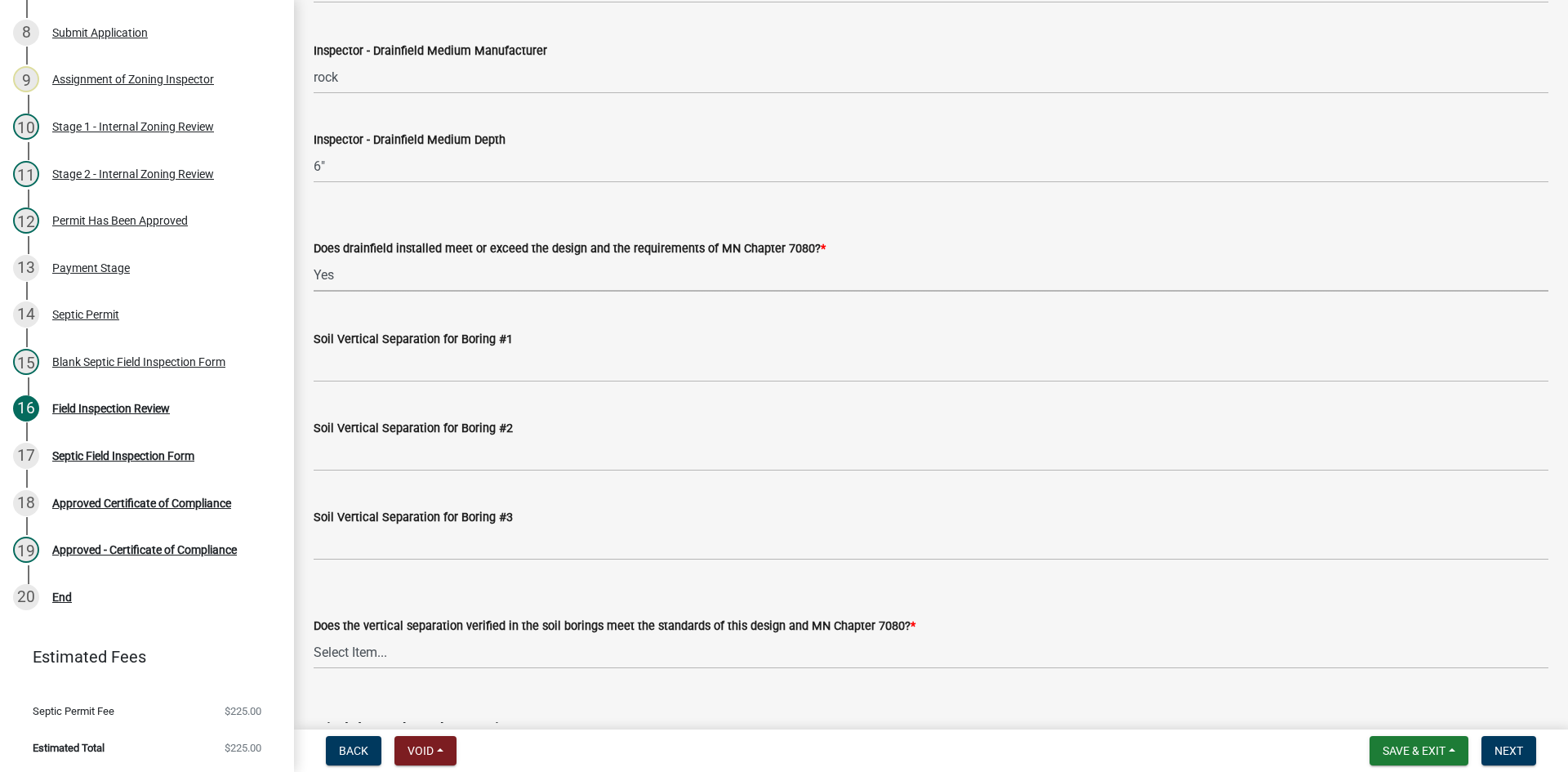
click at [314, 258] on select "Select Item... Yes No" at bounding box center [931, 275] width 1235 height 33
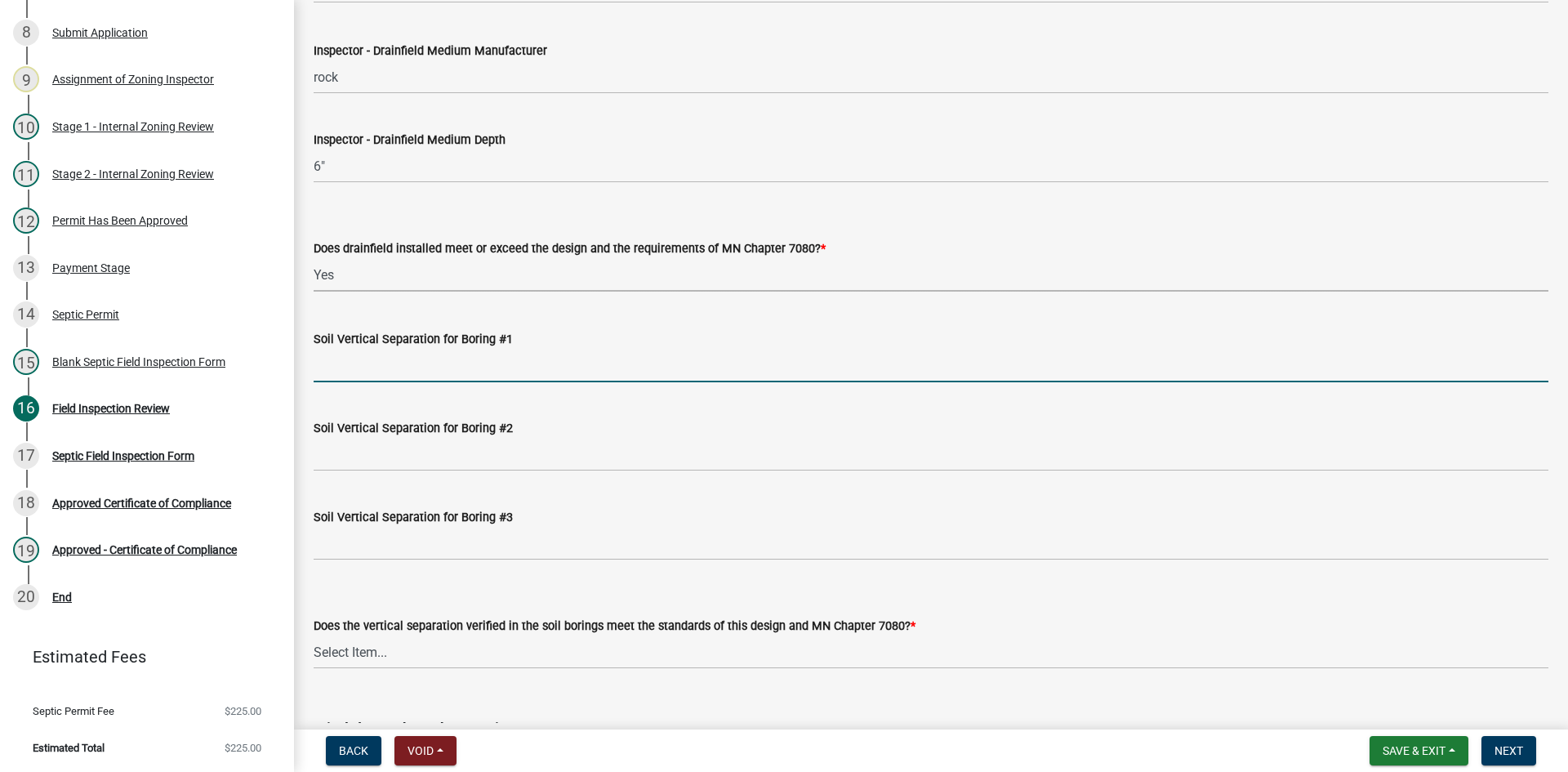
click at [385, 369] on input "Soil Vertical Separation for Boring #1" at bounding box center [931, 366] width 1235 height 33
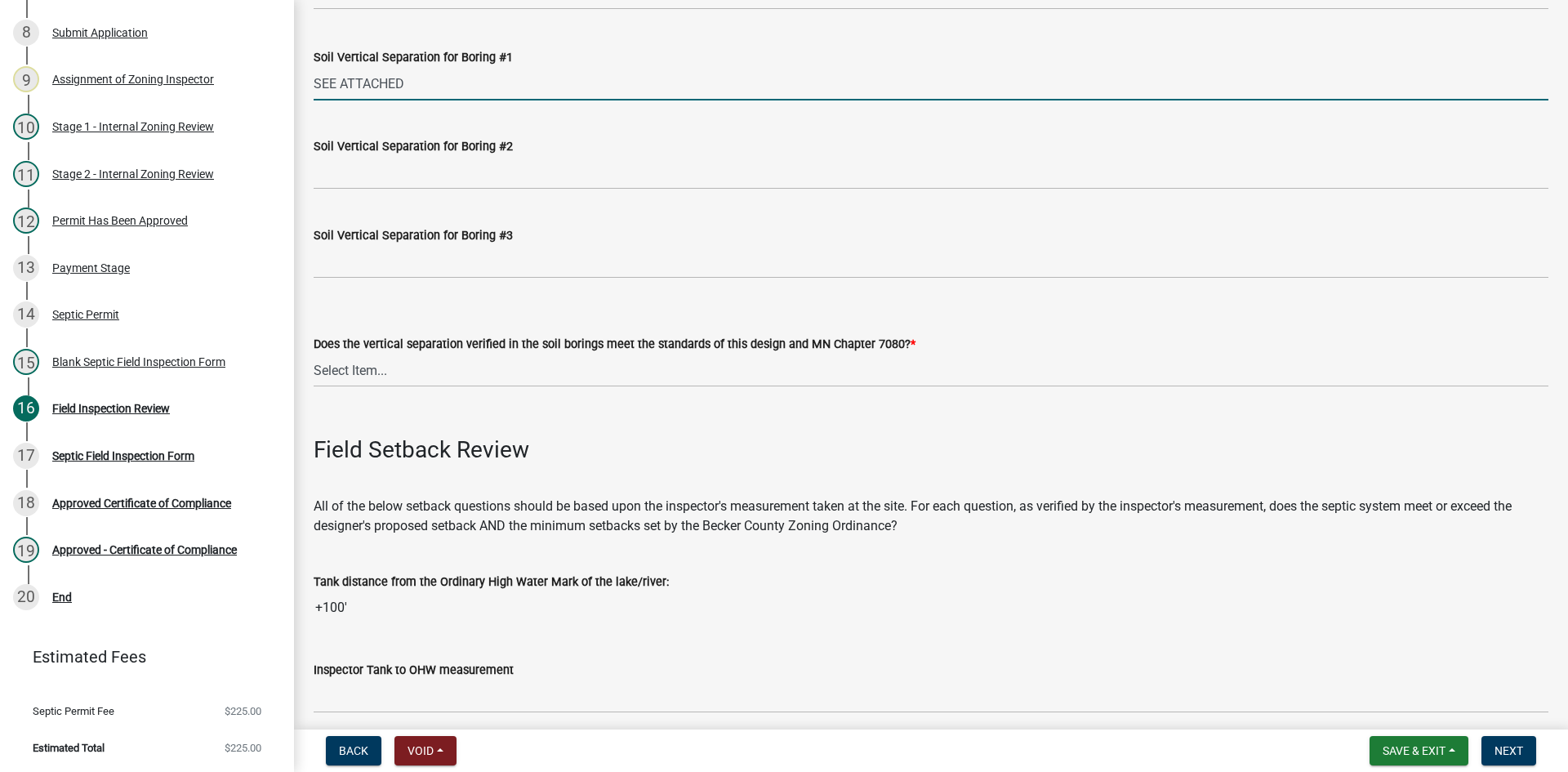
scroll to position [3430, 0]
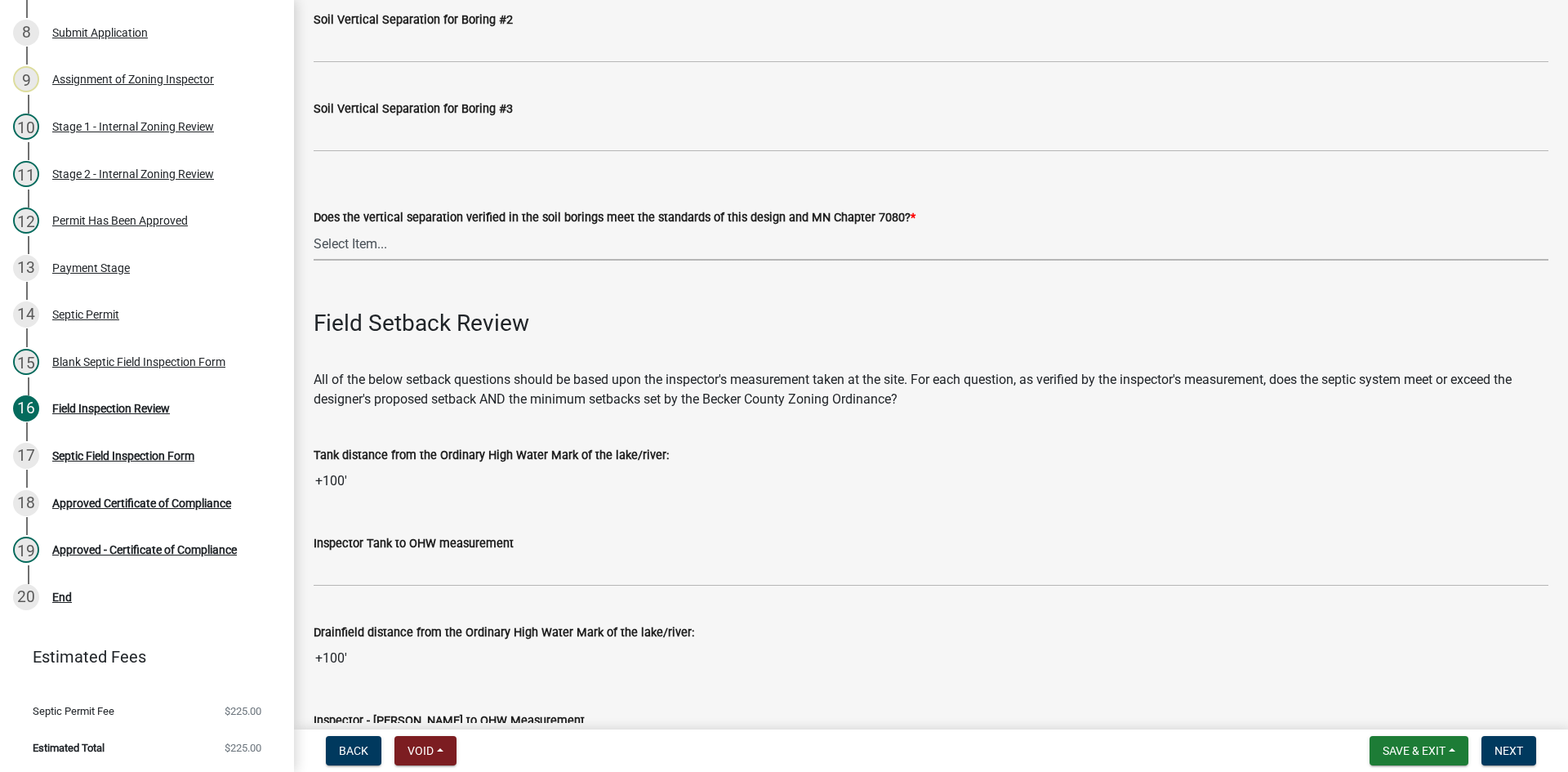
click at [389, 242] on select "Select Item... Yes No" at bounding box center [931, 243] width 1235 height 33
click at [314, 227] on select "Select Item... Yes No" at bounding box center [931, 243] width 1235 height 33
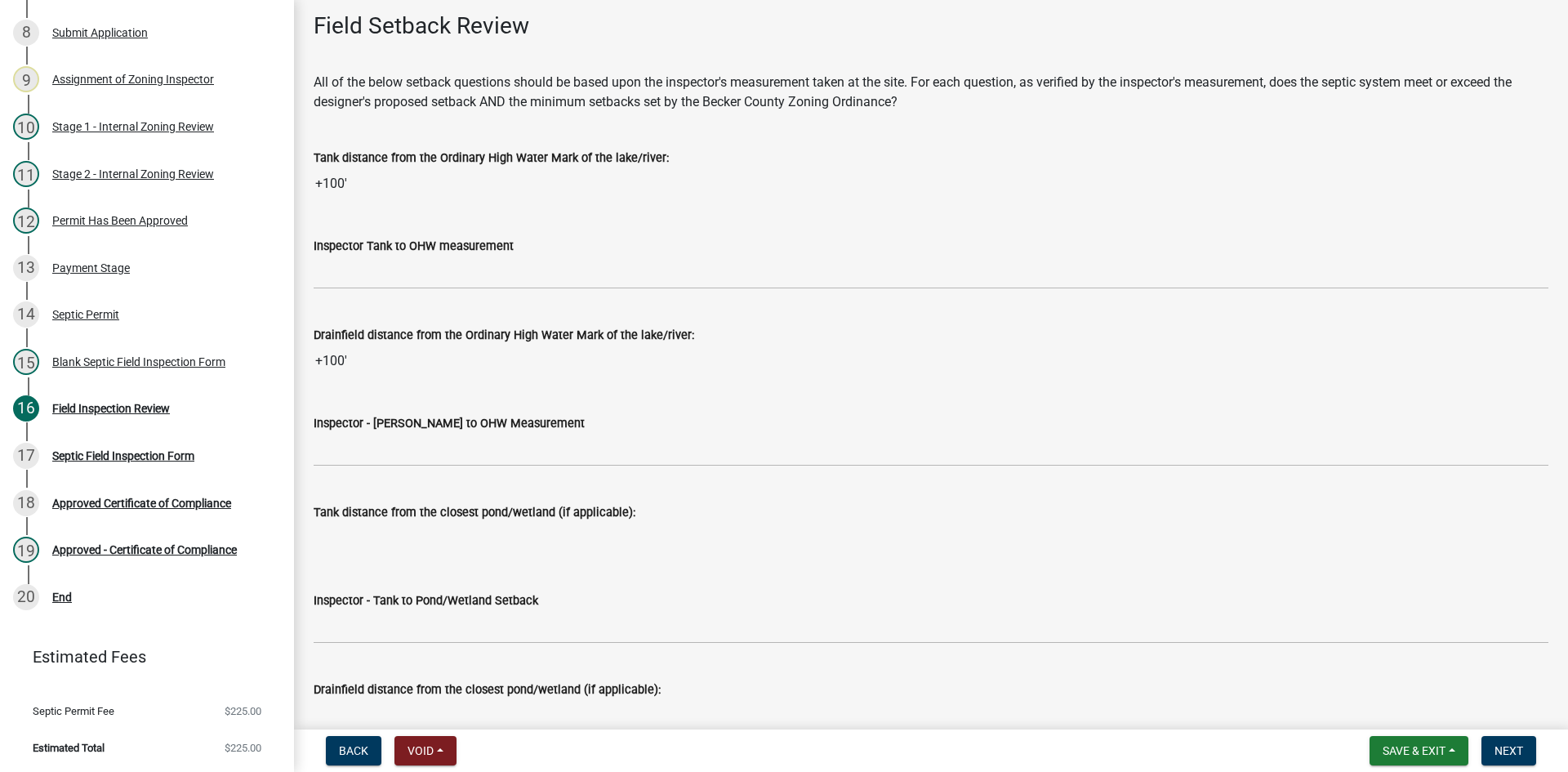
scroll to position [3756, 0]
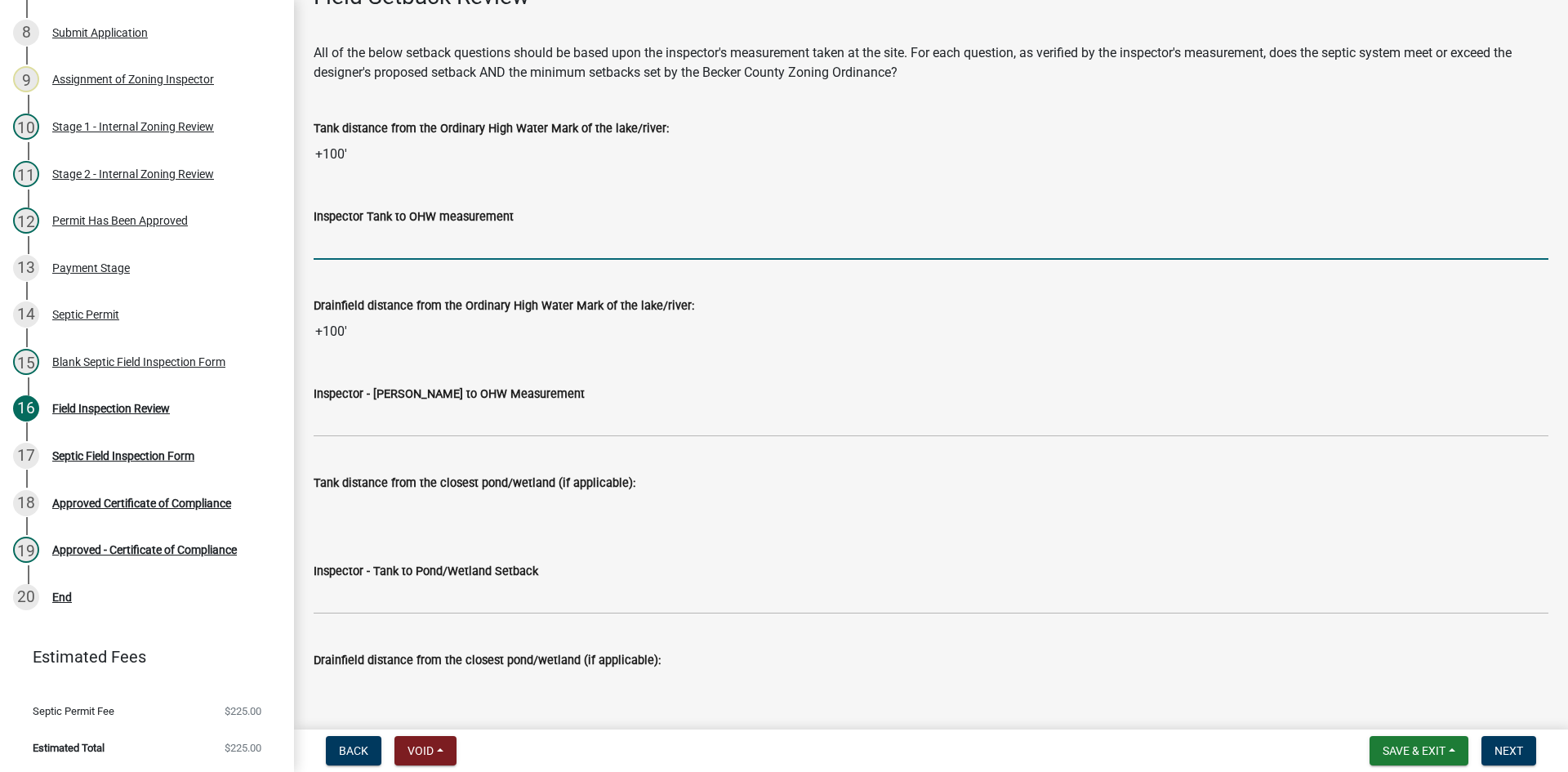
click at [374, 243] on input "Inspector Tank to OHW measurement" at bounding box center [931, 243] width 1235 height 33
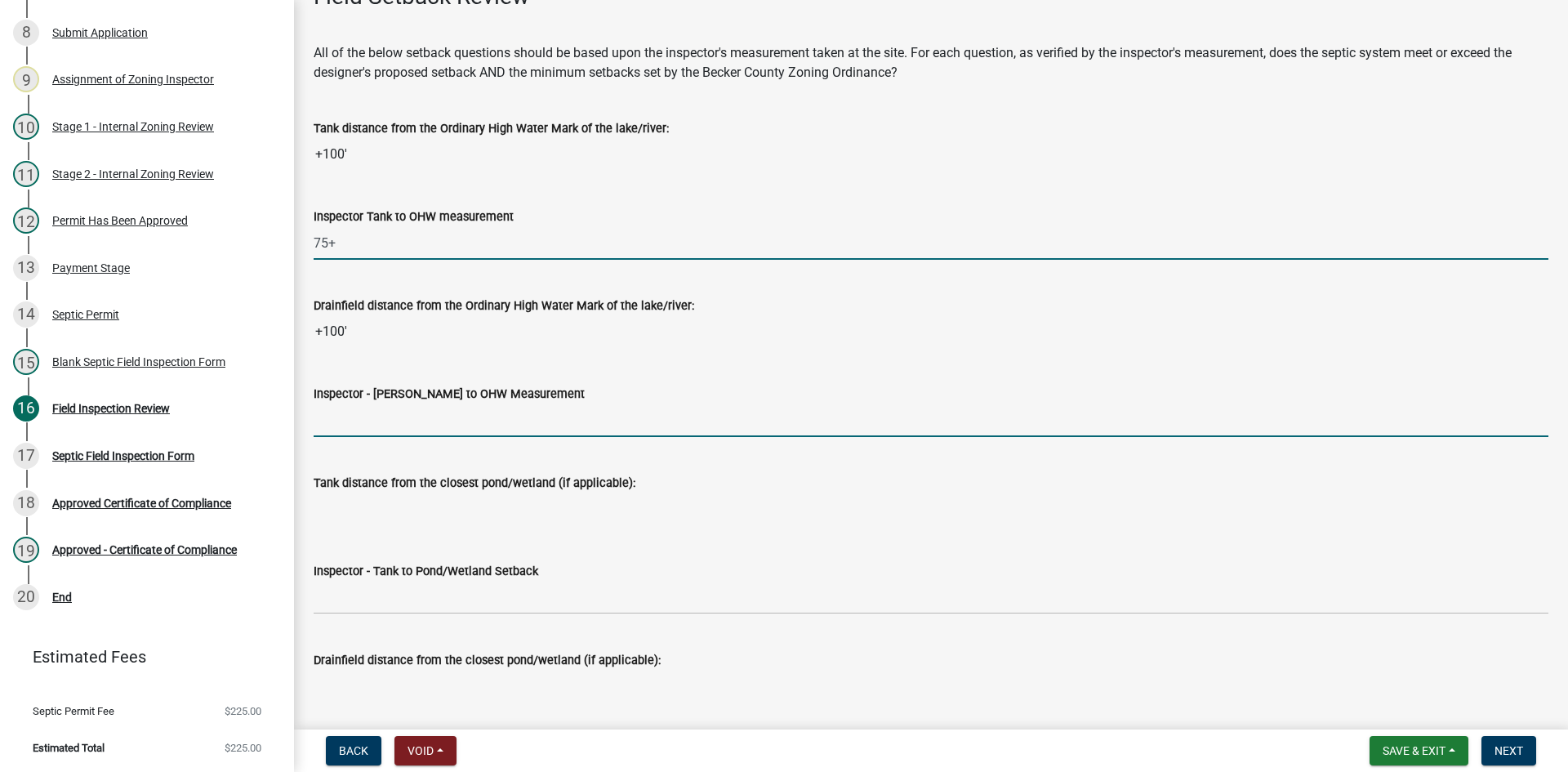
click at [382, 412] on input "Inspector - Drainfield to OHW Measurement" at bounding box center [931, 420] width 1235 height 33
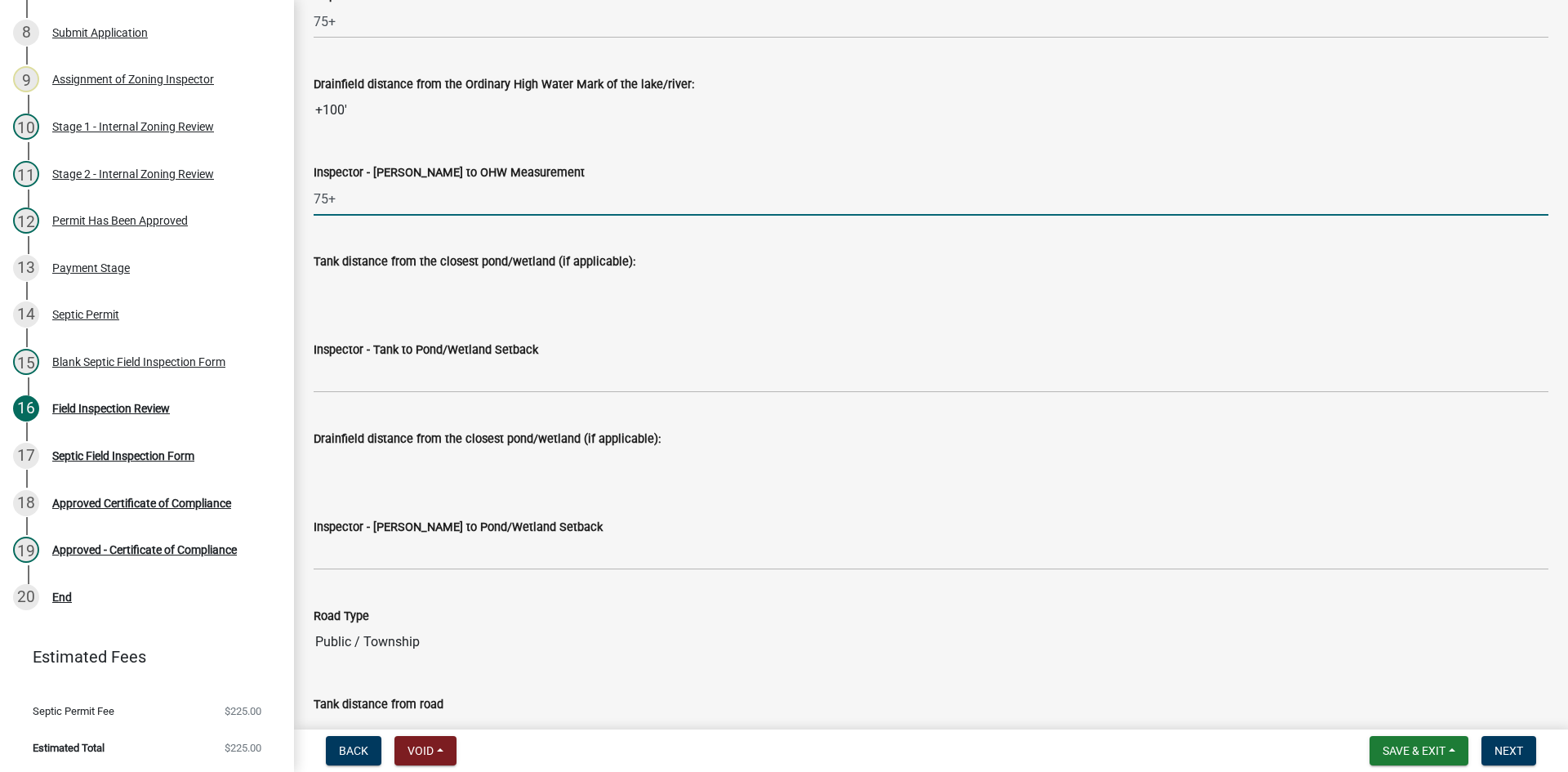
scroll to position [4001, 0]
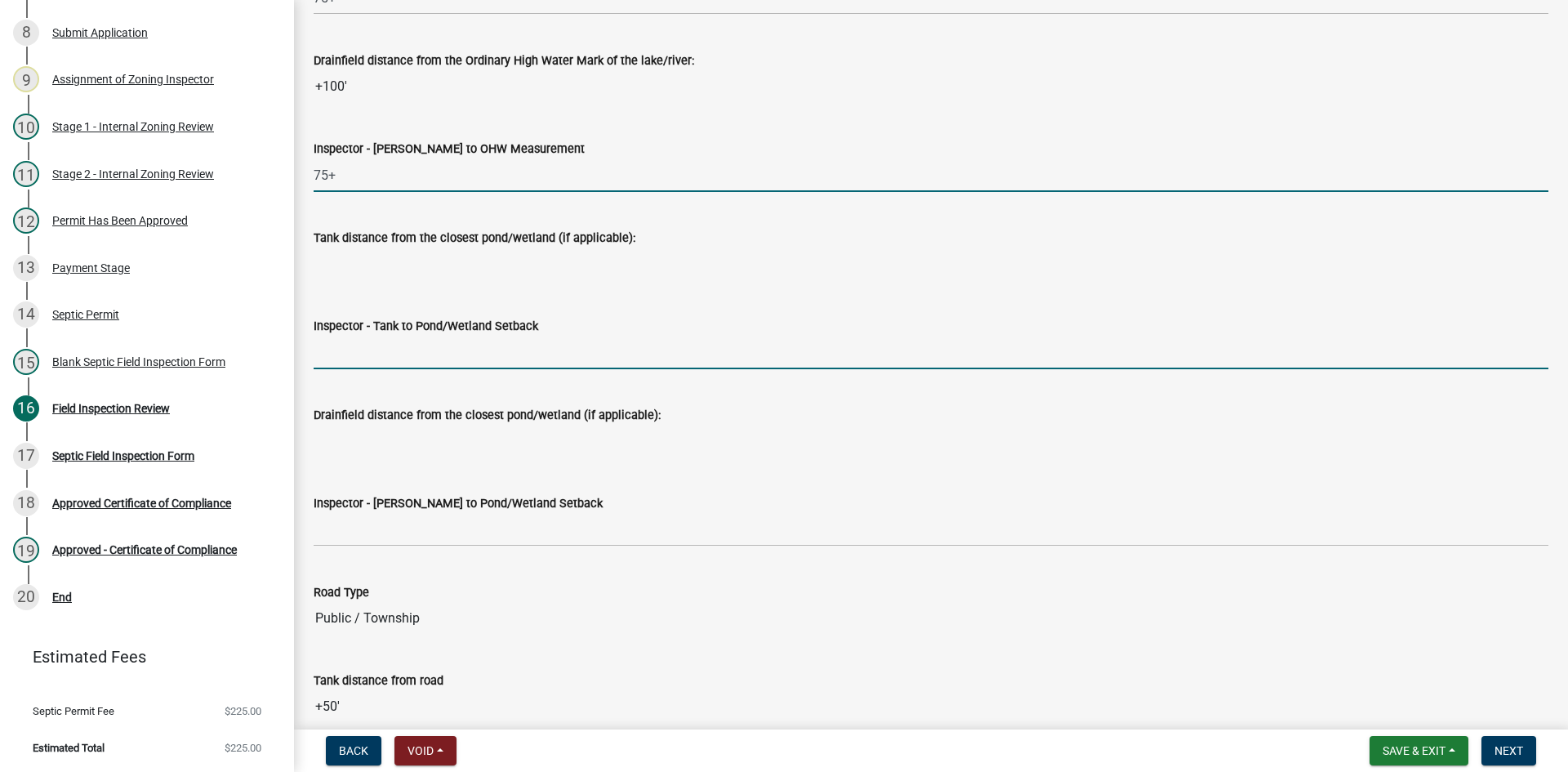
drag, startPoint x: 404, startPoint y: 349, endPoint x: 417, endPoint y: 347, distance: 13.2
click at [404, 349] on input "Inspector - Tank to Pond/Wetland Setback" at bounding box center [931, 353] width 1235 height 33
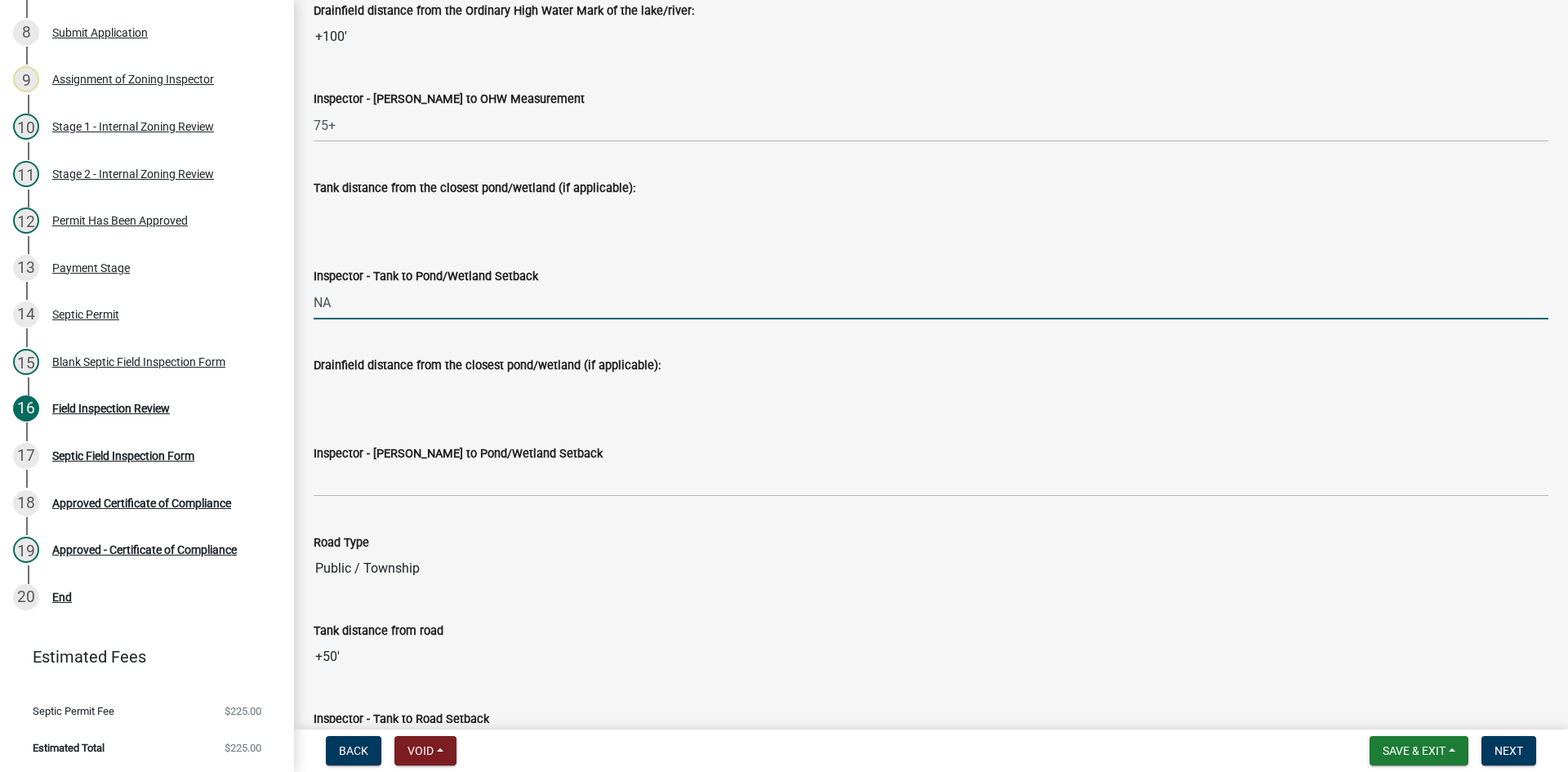
scroll to position [4165, 0]
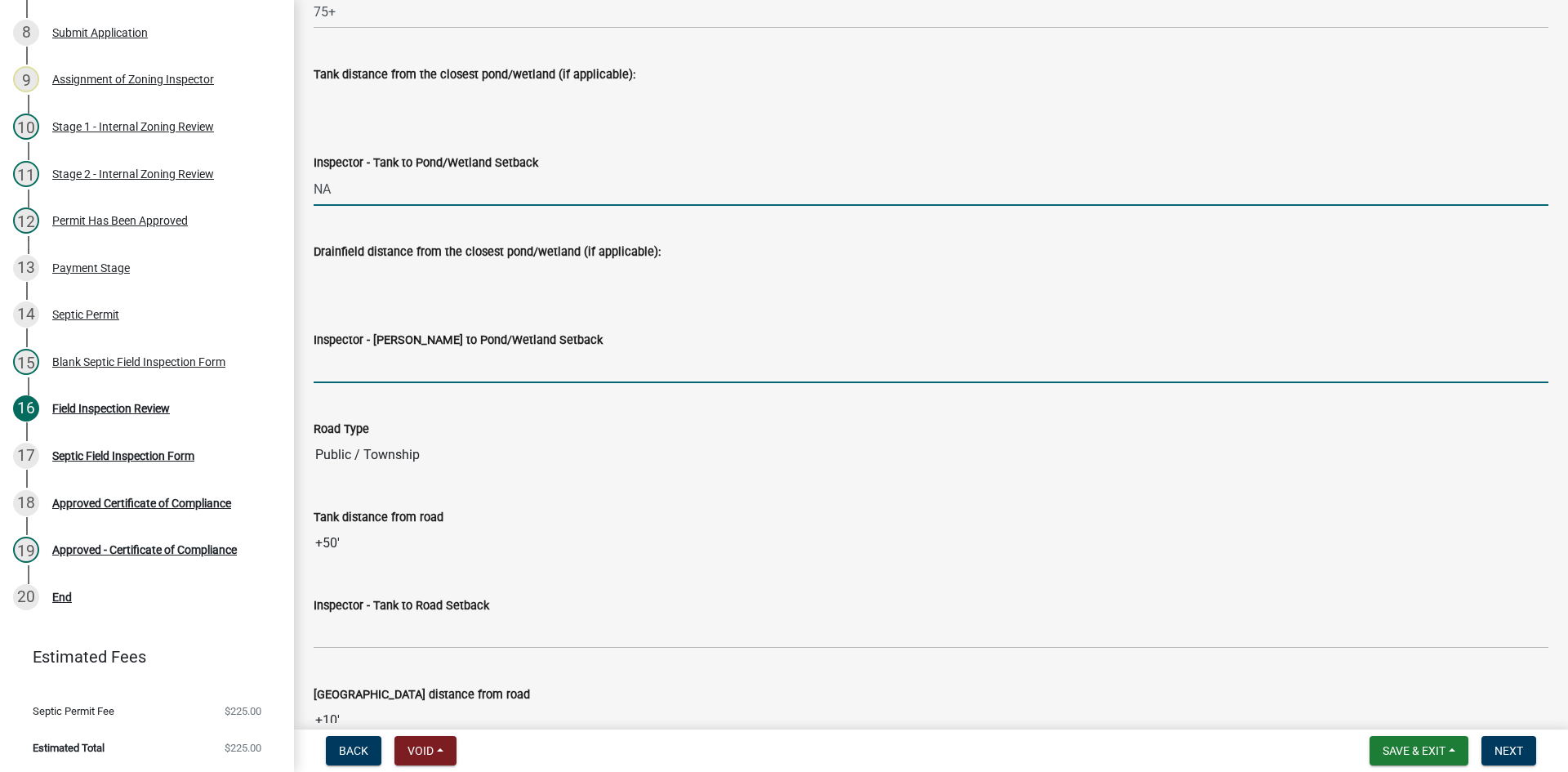
drag, startPoint x: 392, startPoint y: 368, endPoint x: 429, endPoint y: 382, distance: 39.6
click at [393, 368] on input "Inspector - Drainfield to Pond/Wetland Setback" at bounding box center [931, 367] width 1235 height 33
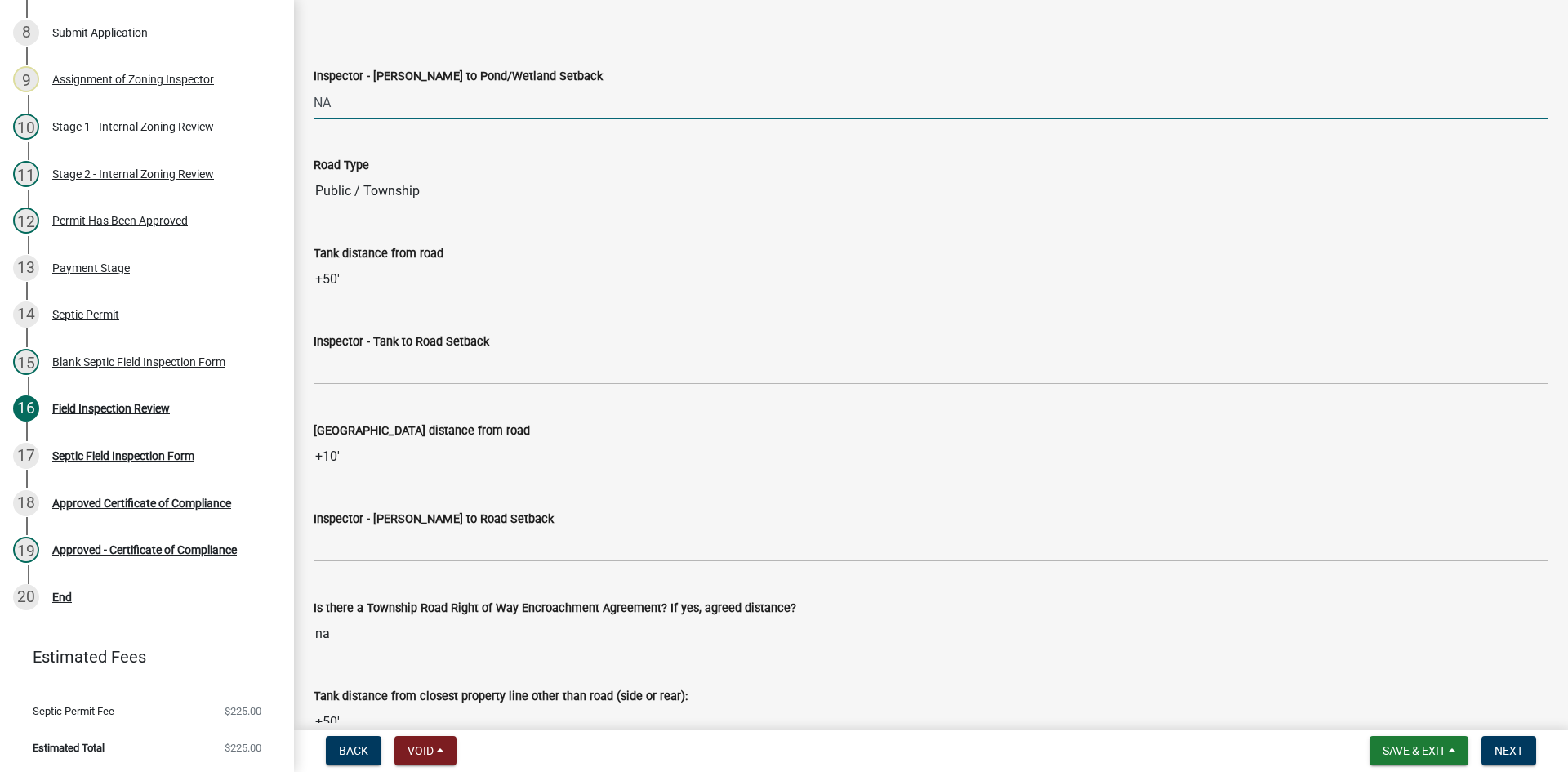
scroll to position [4490, 0]
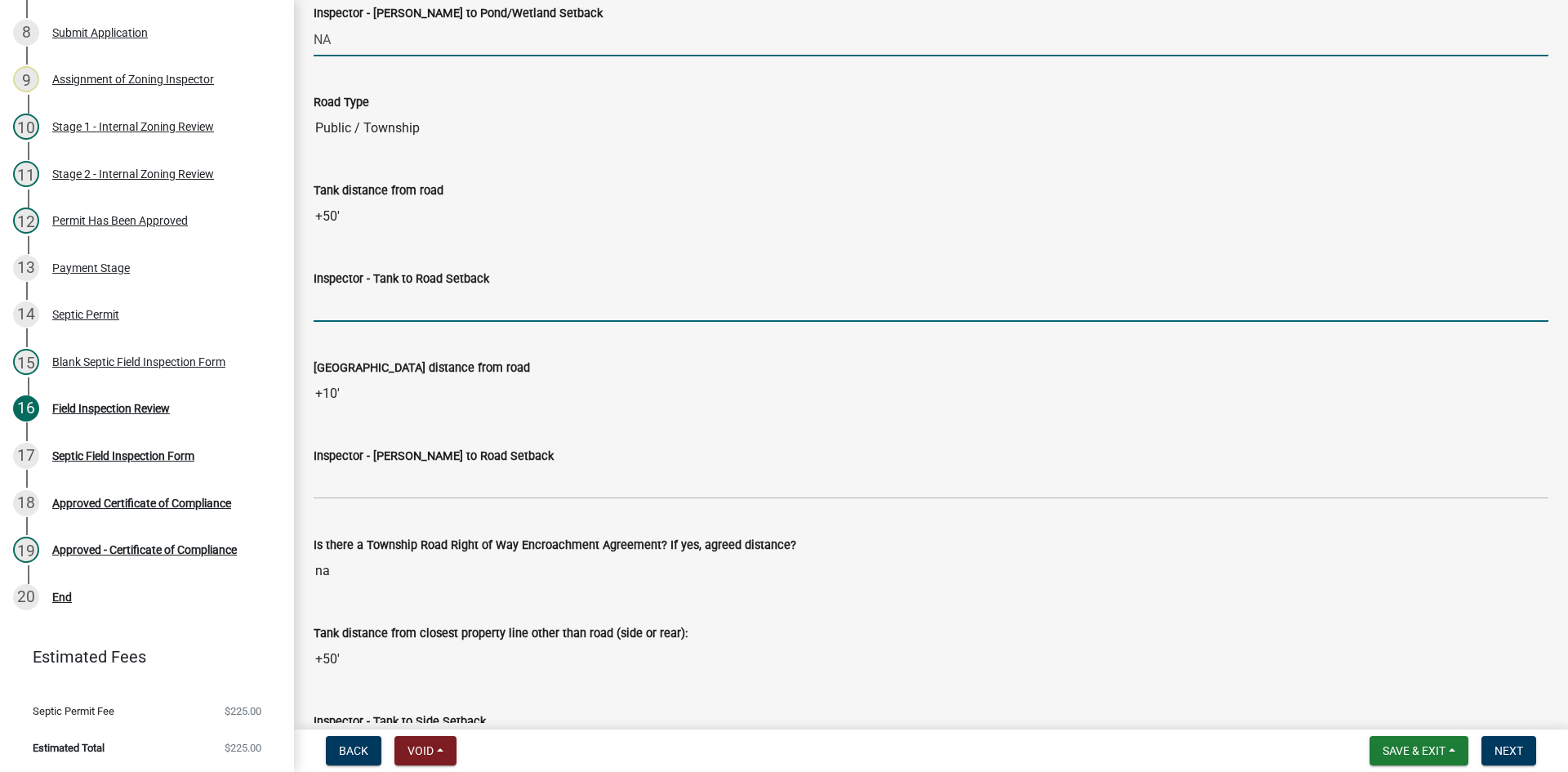
click at [362, 301] on input "Inspector - Tank to Road Setback" at bounding box center [931, 305] width 1235 height 33
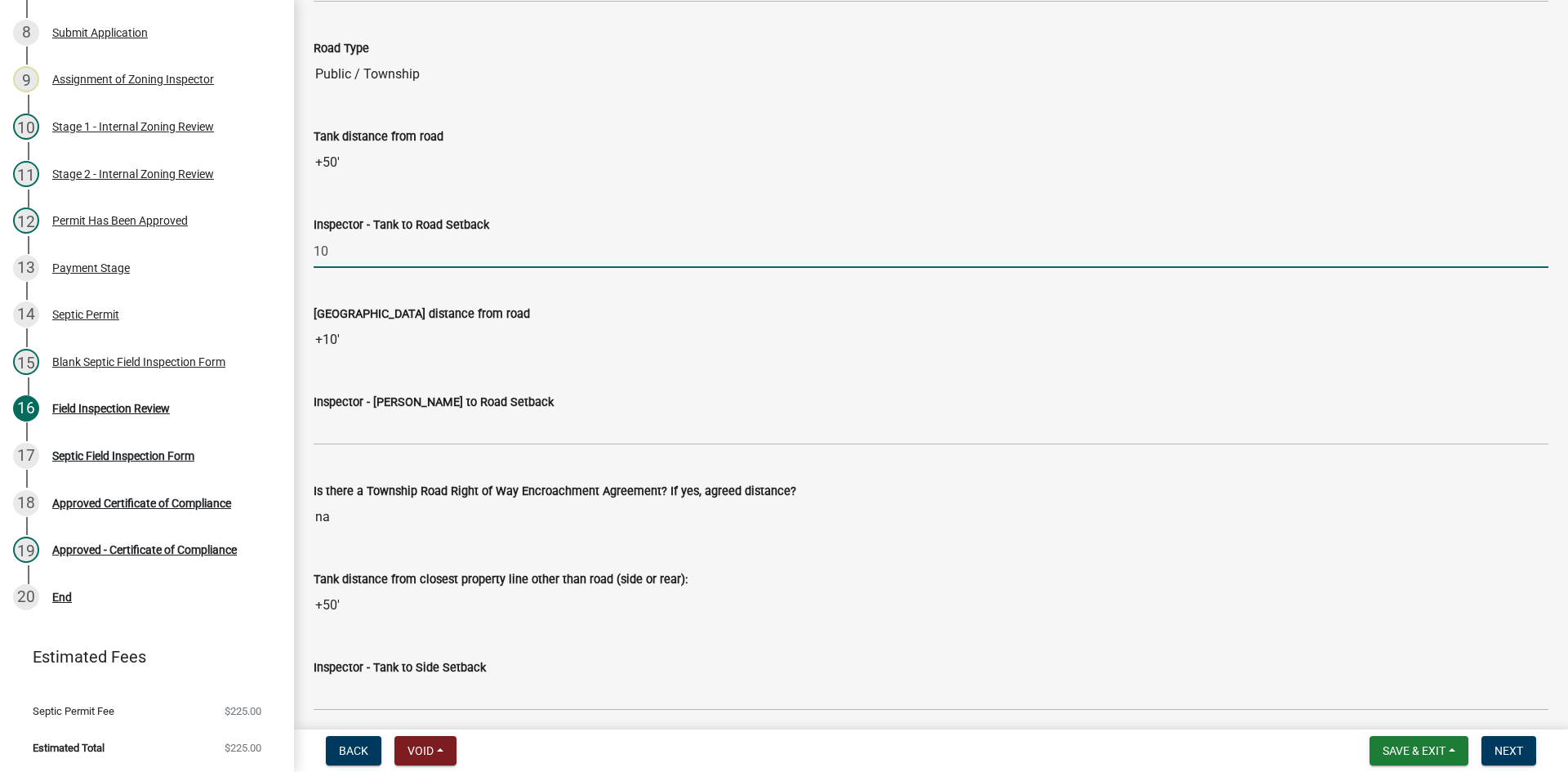
scroll to position [4573, 0]
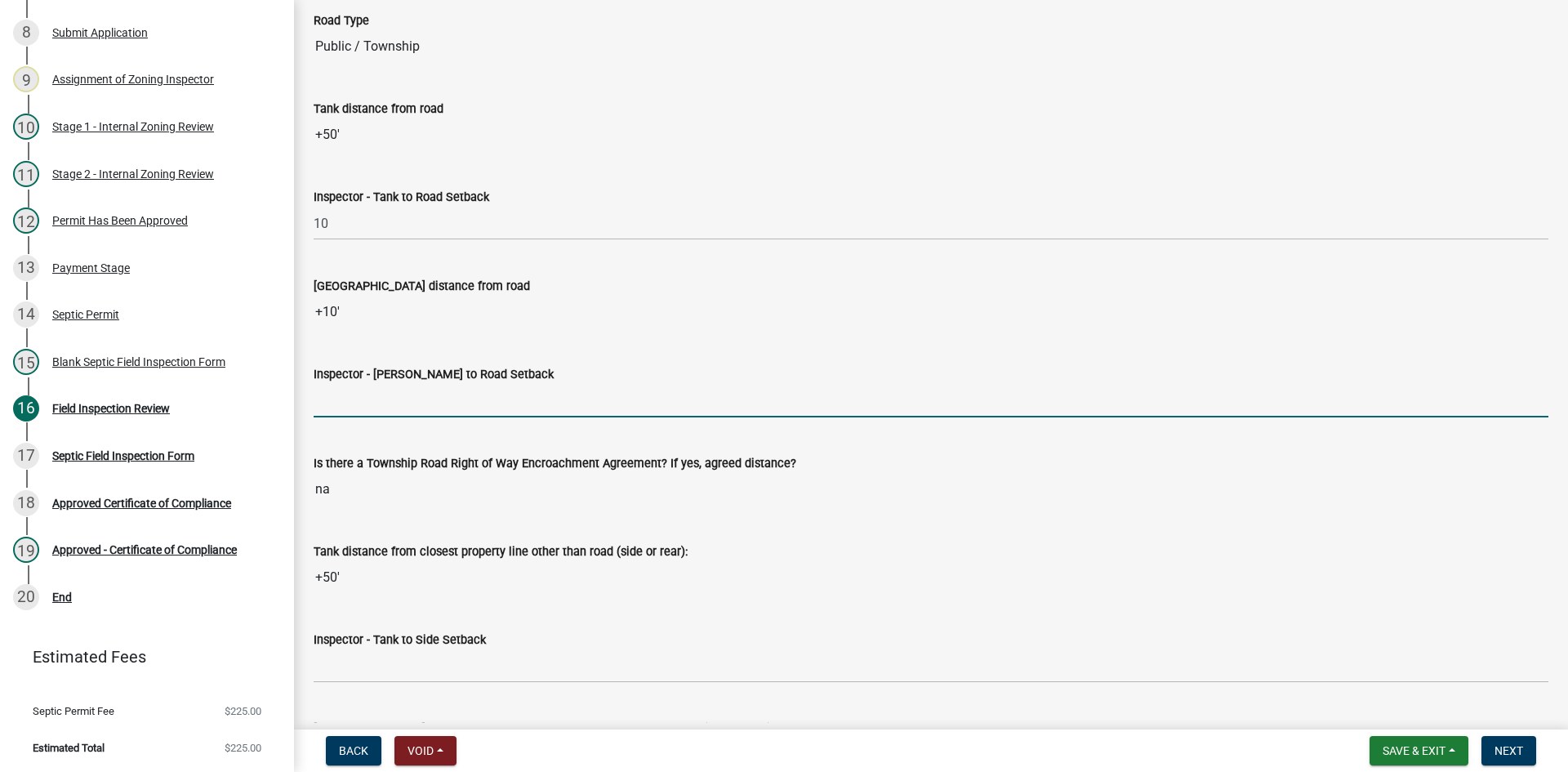
drag, startPoint x: 370, startPoint y: 398, endPoint x: 378, endPoint y: 408, distance: 12.8
click at [370, 398] on input "Inspector - Drainfield to Road Setback" at bounding box center [931, 401] width 1235 height 33
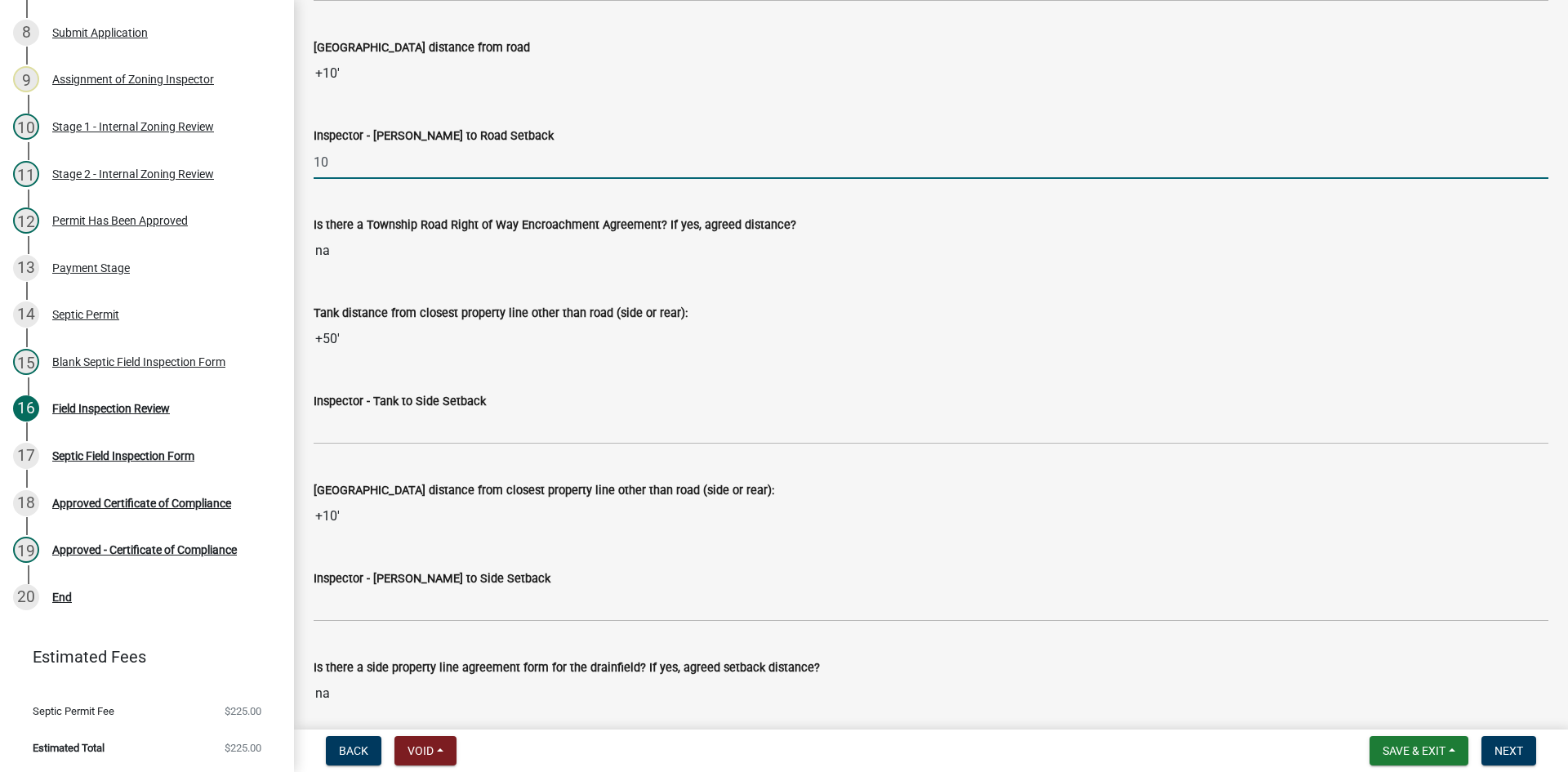
scroll to position [4817, 0]
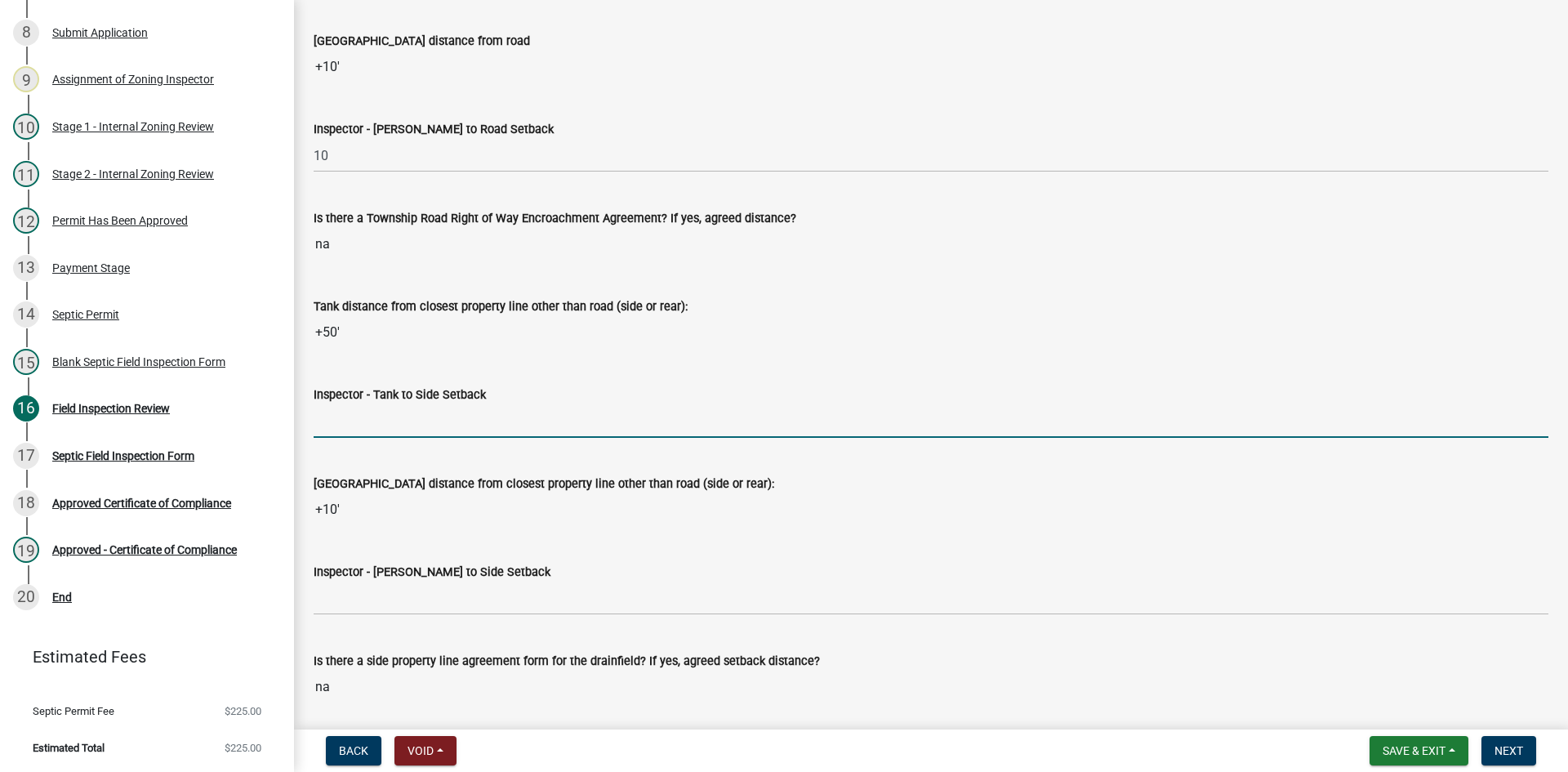
click at [376, 419] on input "Inspector - Tank to Side Setback" at bounding box center [931, 421] width 1235 height 33
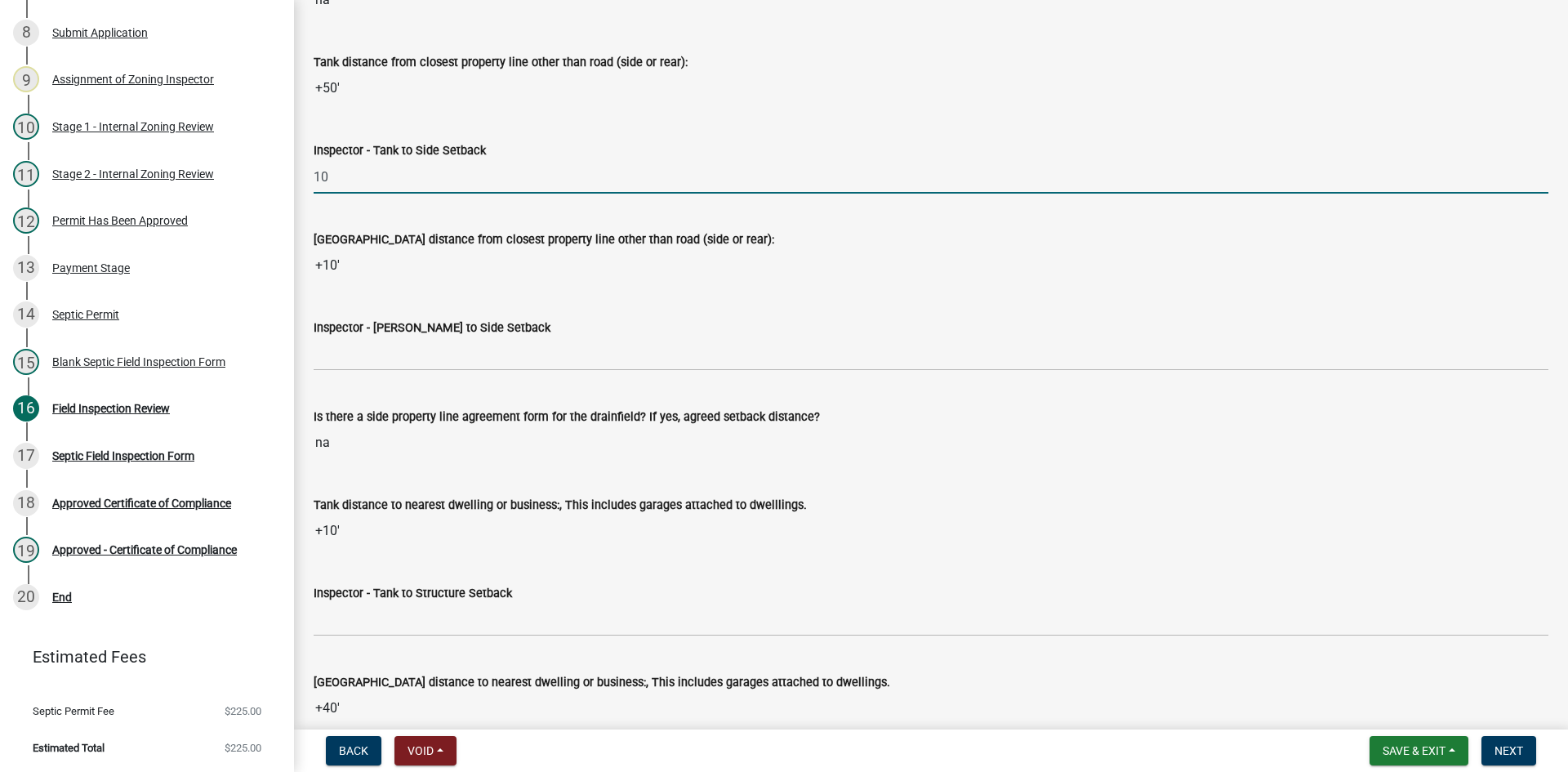
scroll to position [5062, 0]
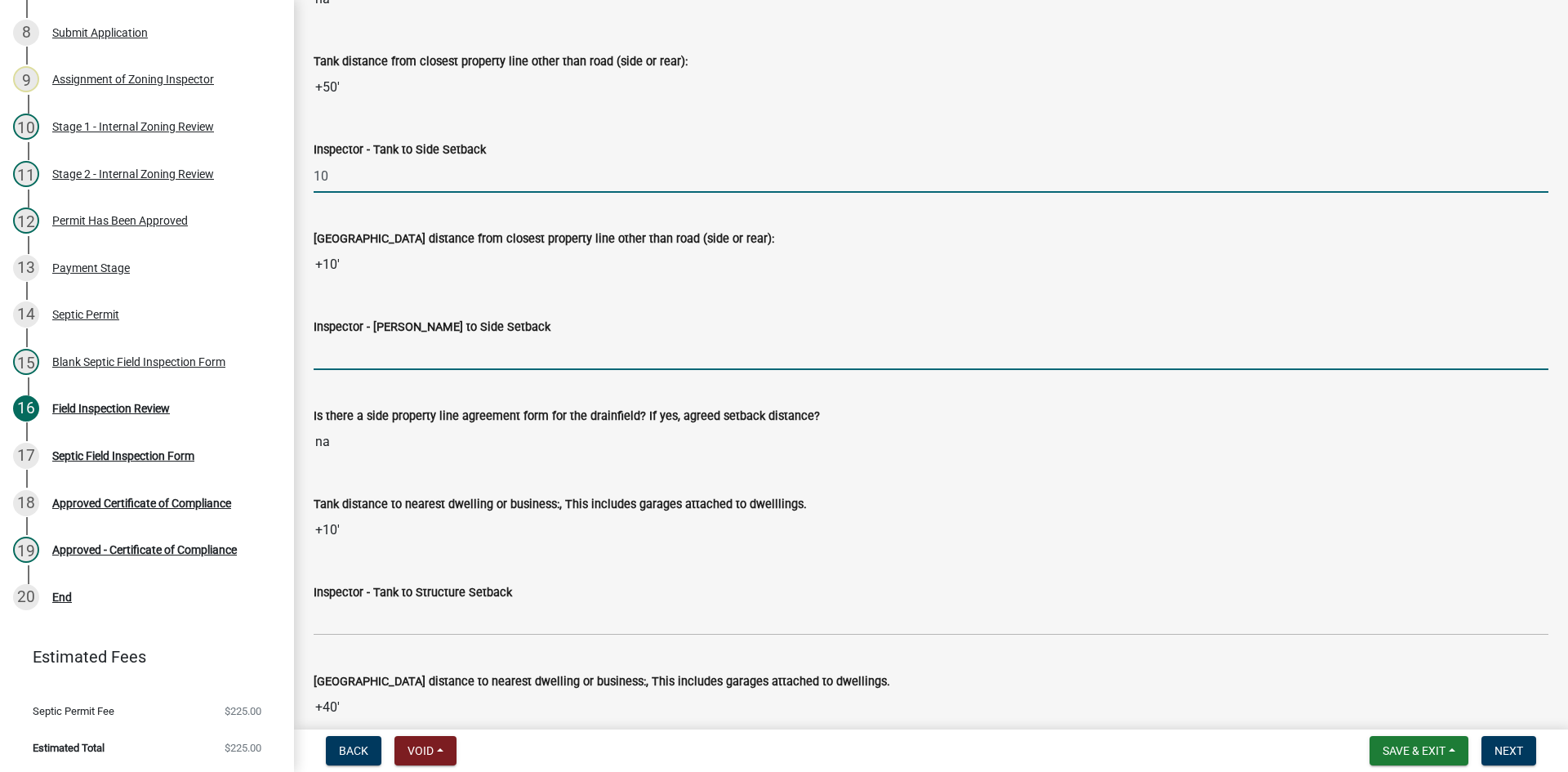
drag, startPoint x: 378, startPoint y: 359, endPoint x: 385, endPoint y: 356, distance: 7.6
click at [378, 359] on input "Inspector - Drainfield to Side Setback" at bounding box center [931, 353] width 1235 height 33
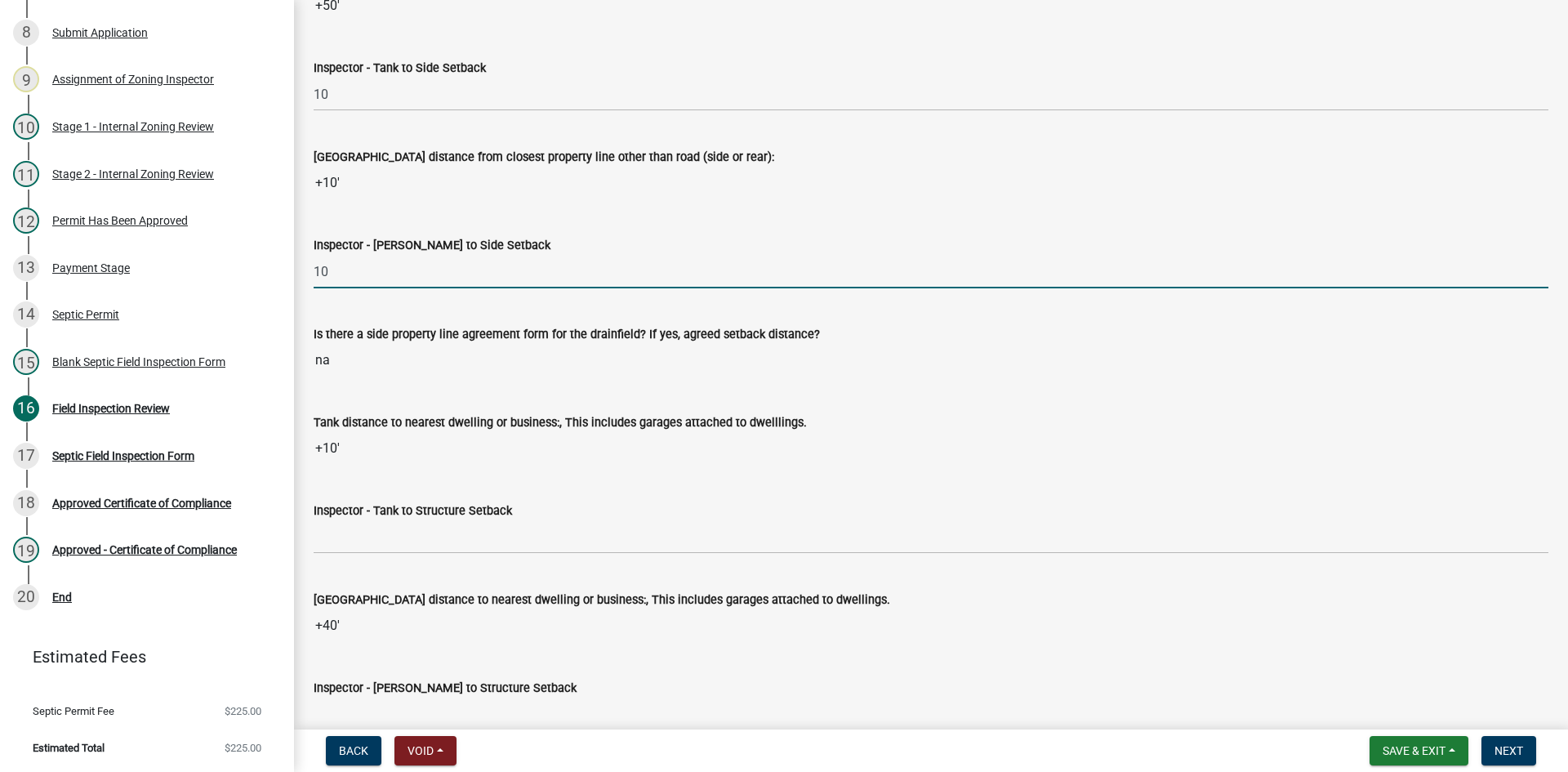
scroll to position [5225, 0]
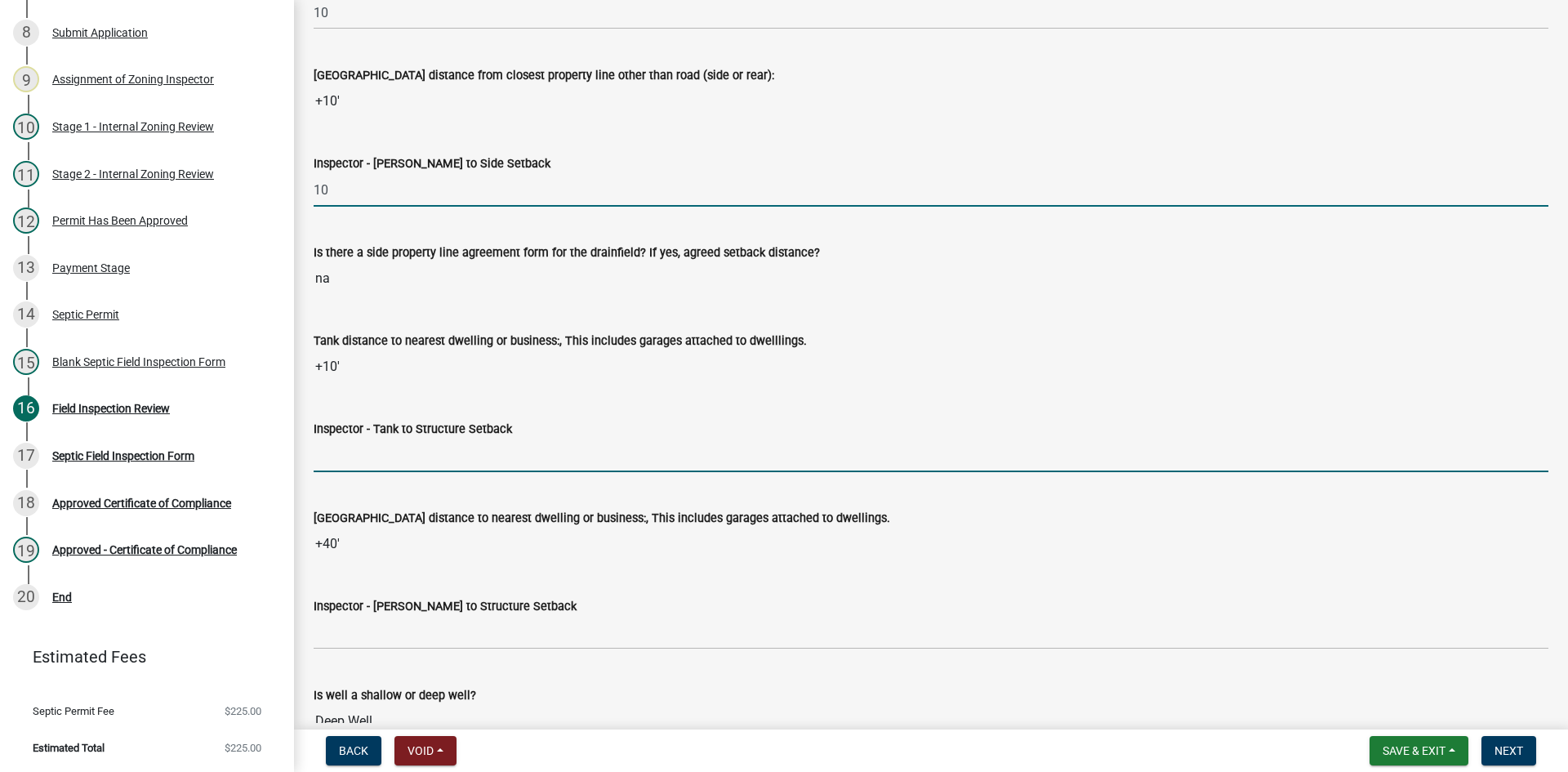
click at [351, 466] on input "Inspector - Tank to Structure Setback" at bounding box center [931, 455] width 1235 height 33
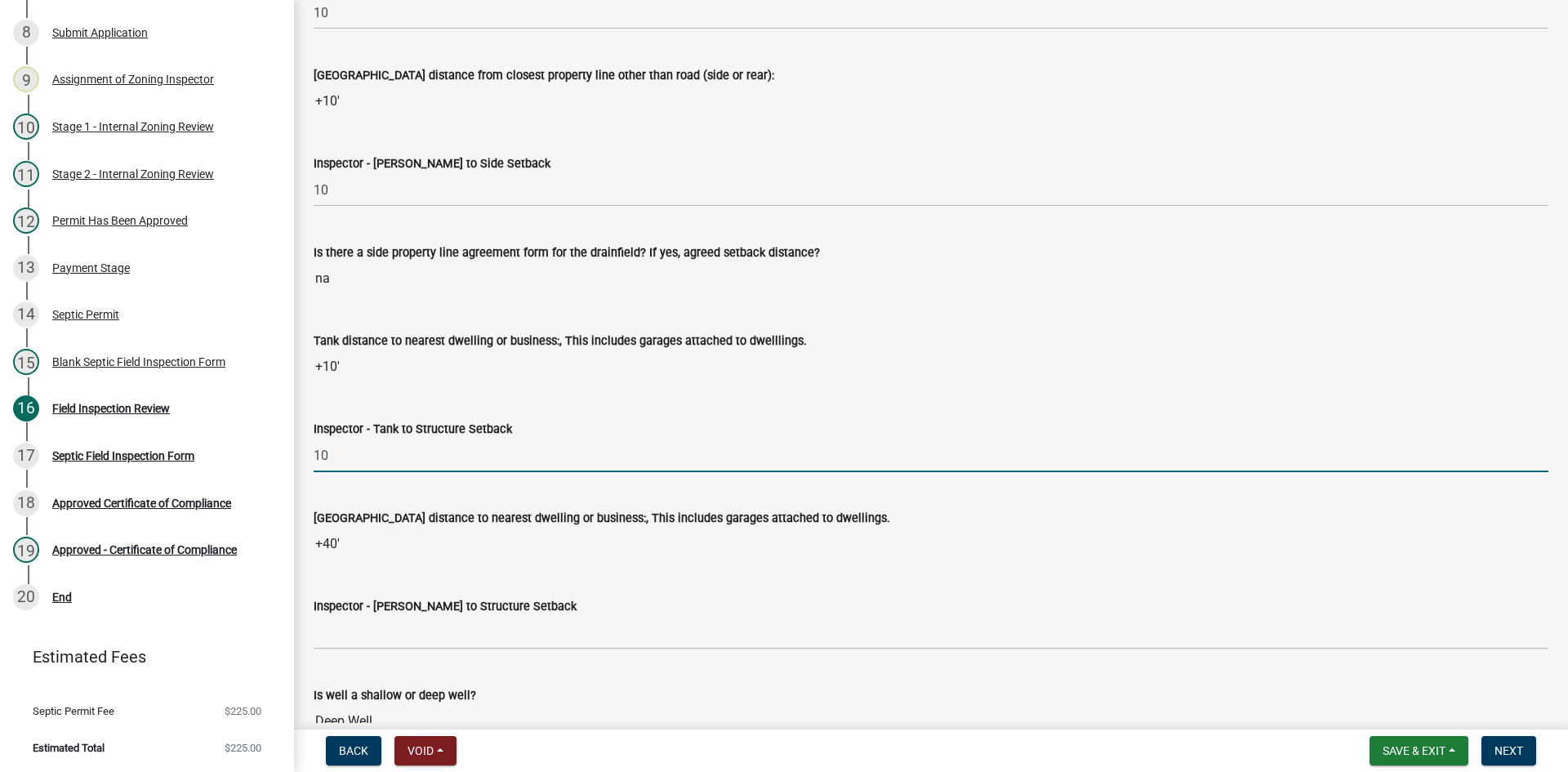
scroll to position [5471, 0]
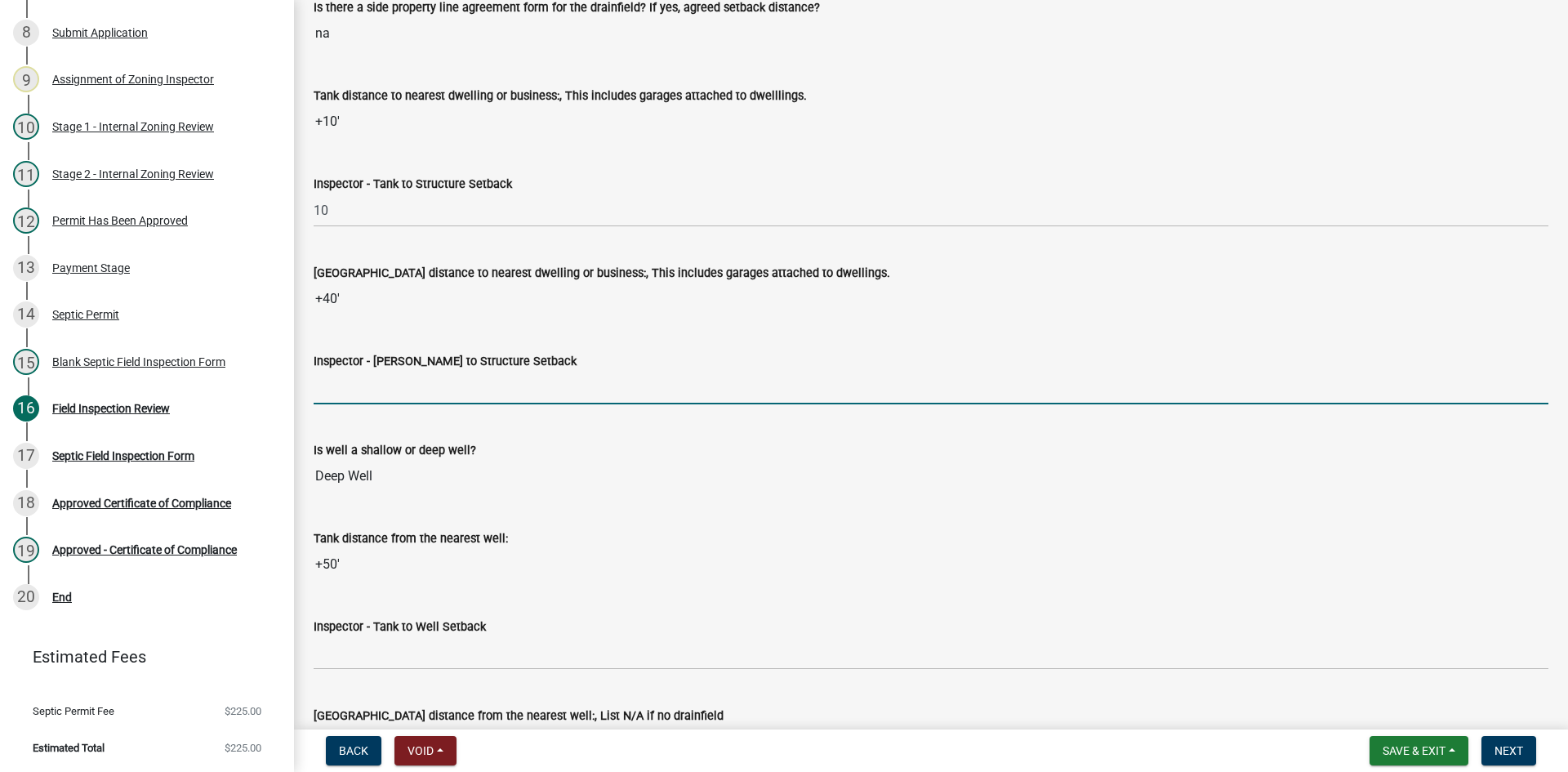
drag, startPoint x: 392, startPoint y: 380, endPoint x: 398, endPoint y: 397, distance: 18.0
click at [392, 380] on input "Inspector - Drainfield to Structure Setback" at bounding box center [931, 387] width 1235 height 33
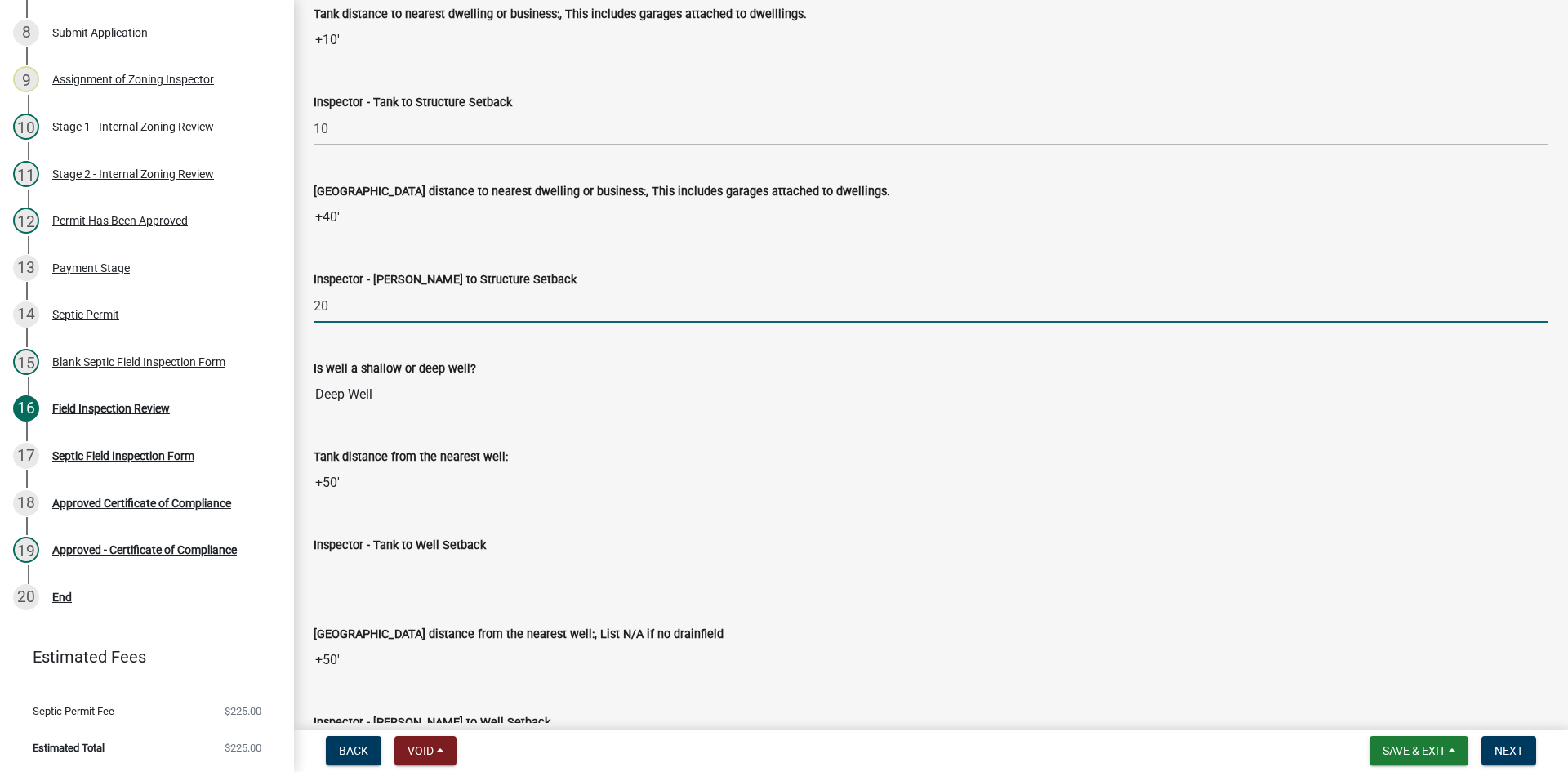
scroll to position [5634, 0]
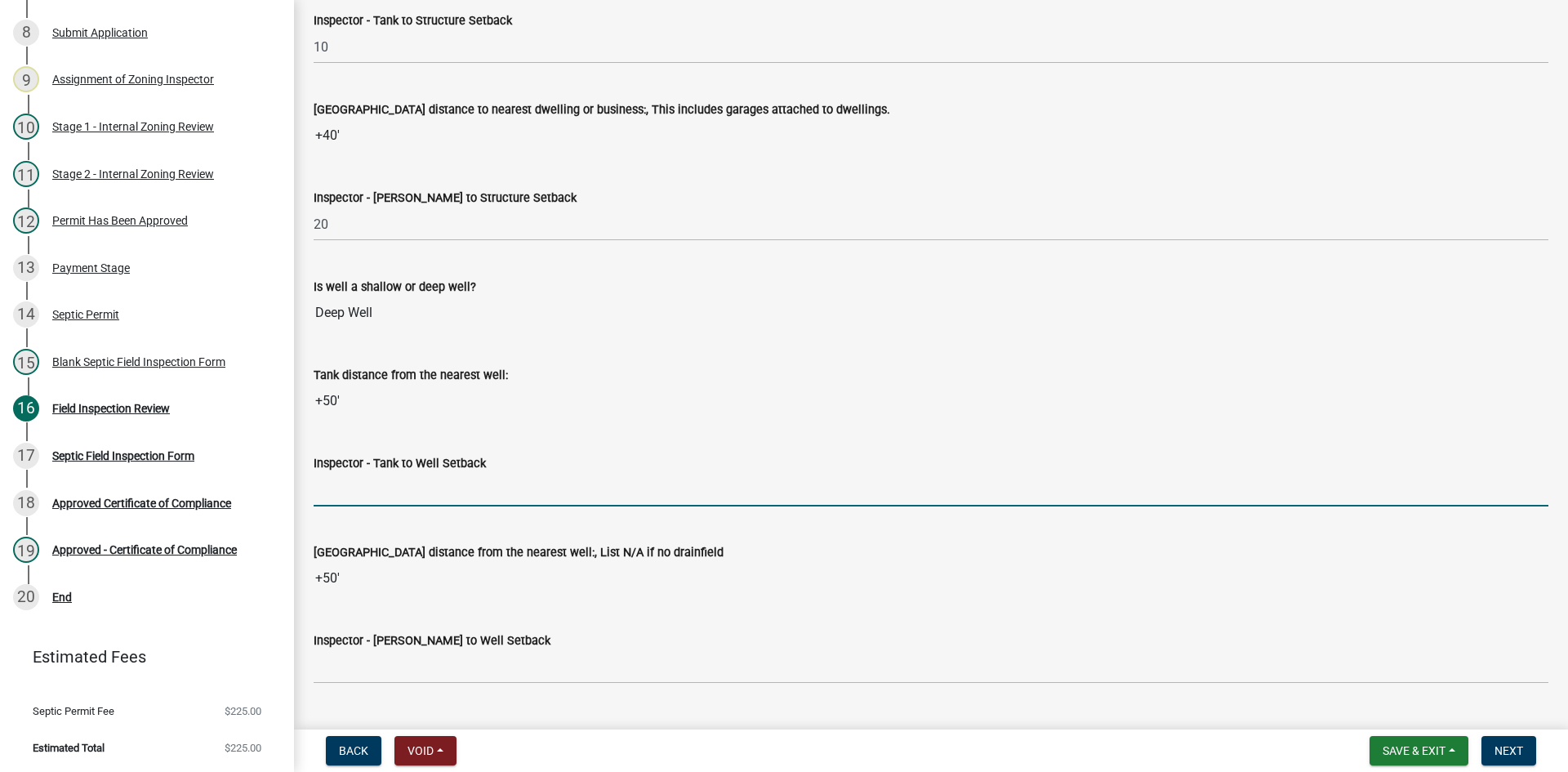
click at [382, 492] on input "Inspector - Tank to Well Setback" at bounding box center [931, 490] width 1235 height 33
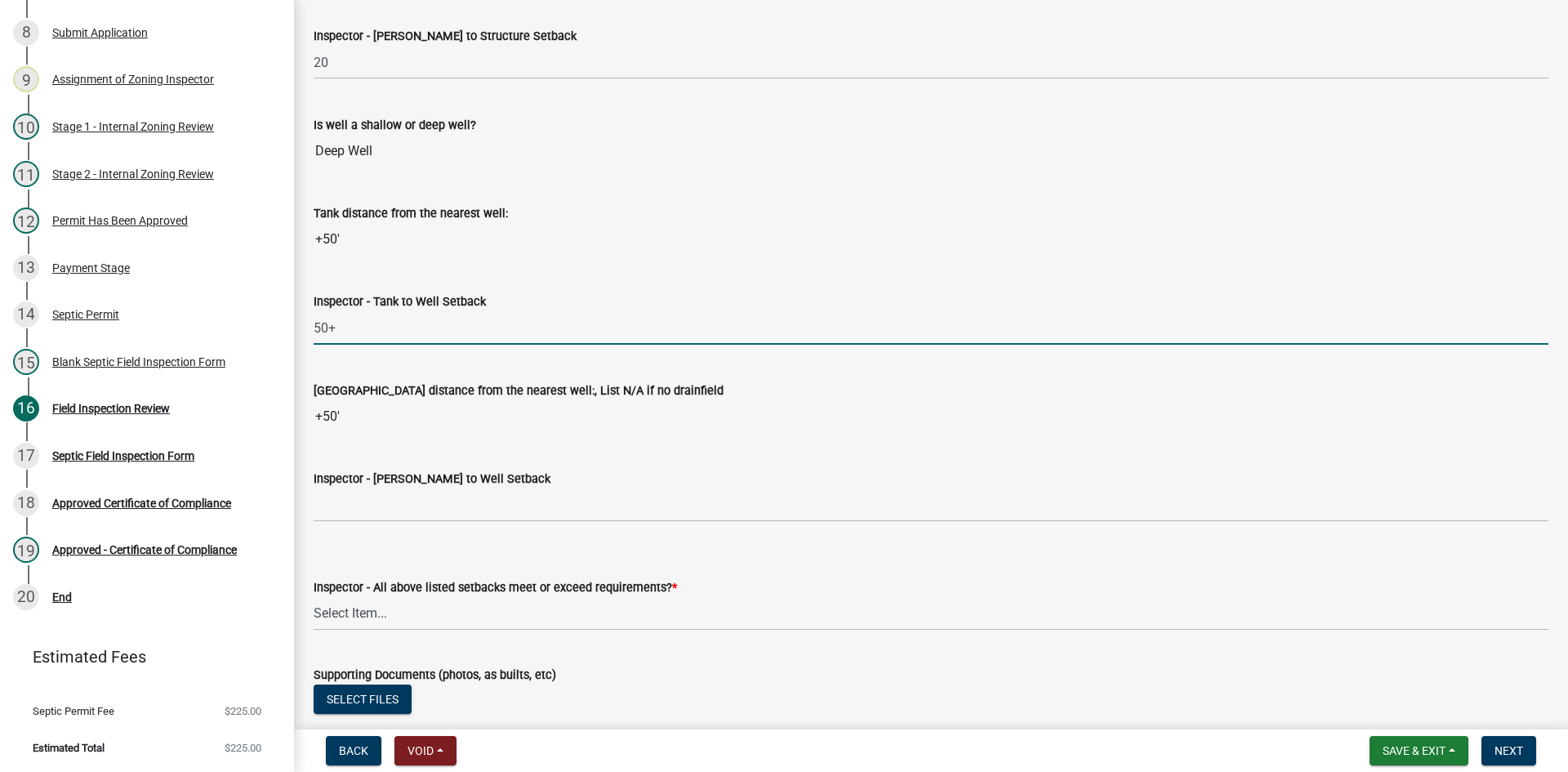
scroll to position [5797, 0]
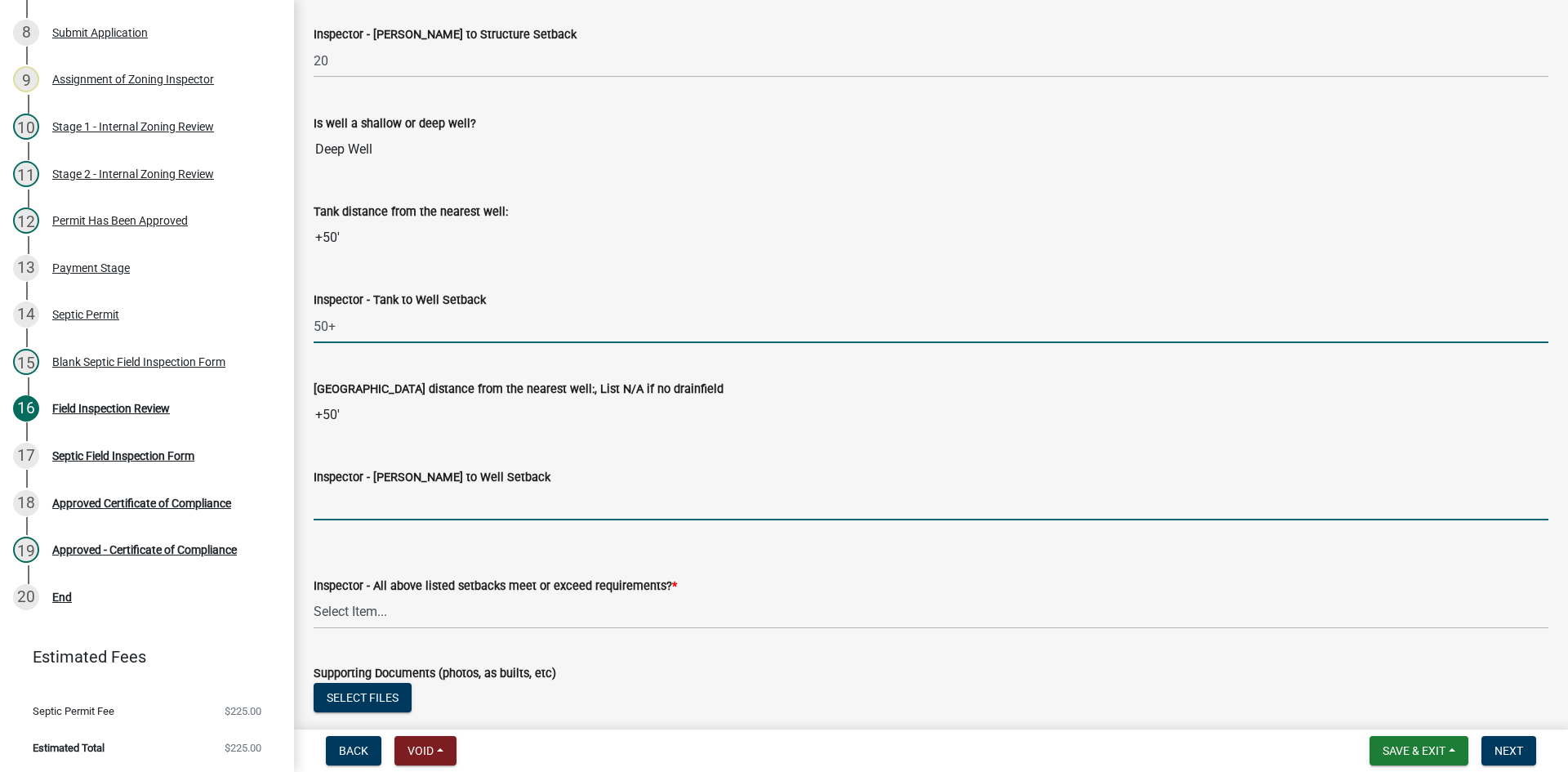
click at [383, 502] on input "Inspector - Drainfield to Well Setback" at bounding box center [931, 504] width 1235 height 33
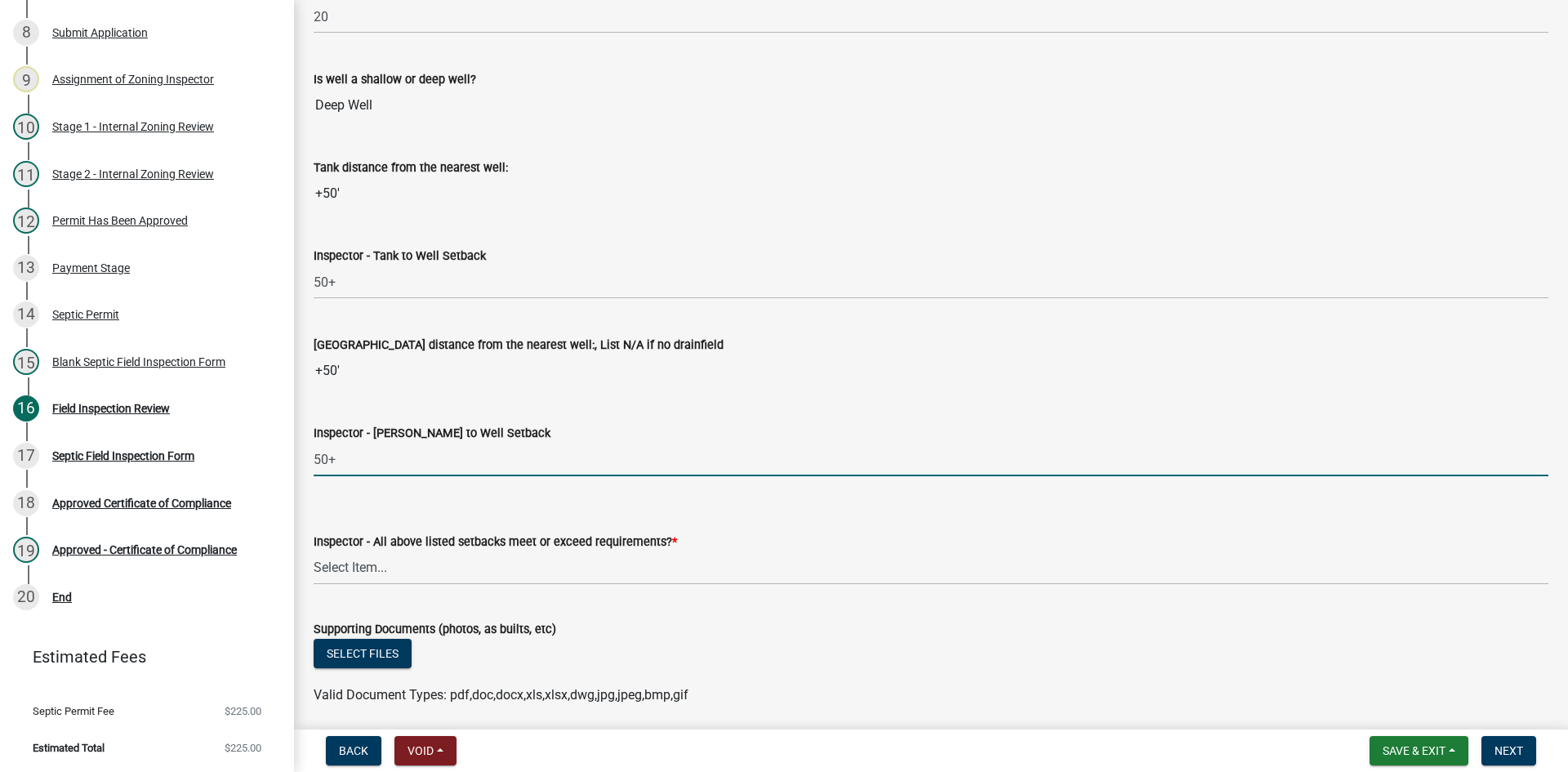
scroll to position [5879, 0]
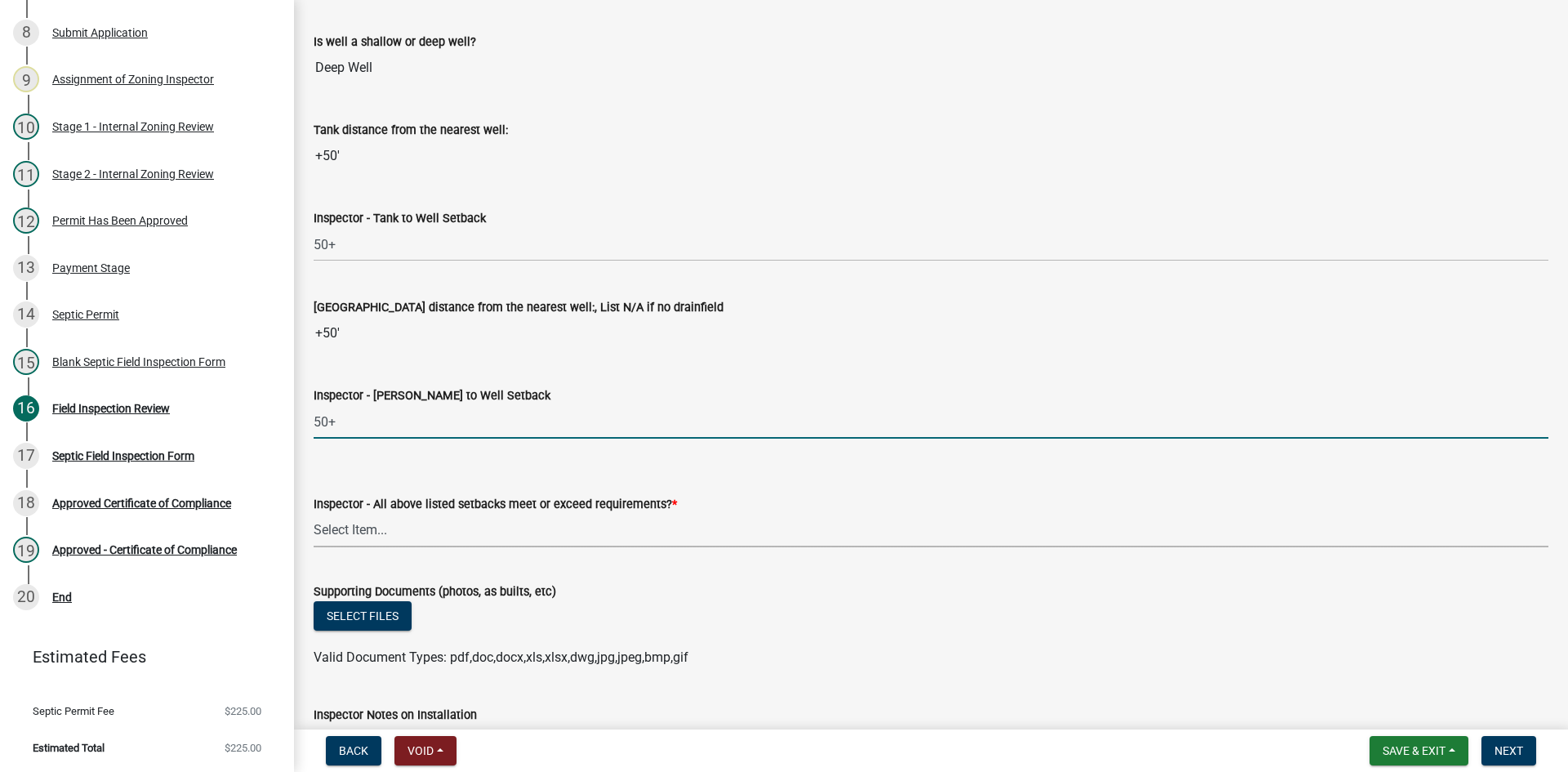
click at [376, 526] on select "Select Item... Yes No" at bounding box center [931, 530] width 1235 height 33
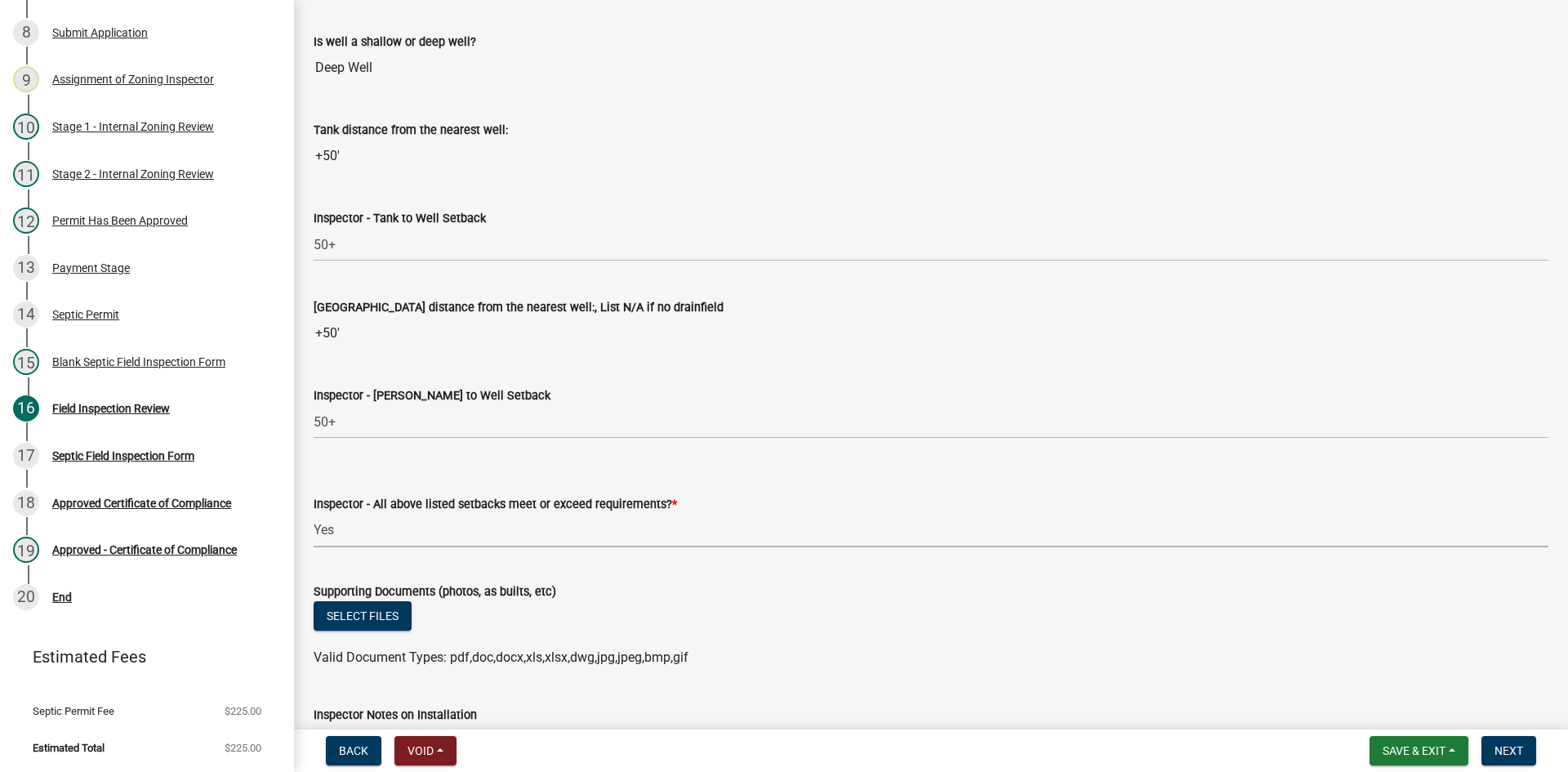
click at [314, 514] on select "Select Item... Yes No" at bounding box center [931, 530] width 1235 height 33
click at [388, 616] on button "Select files" at bounding box center [363, 616] width 98 height 30
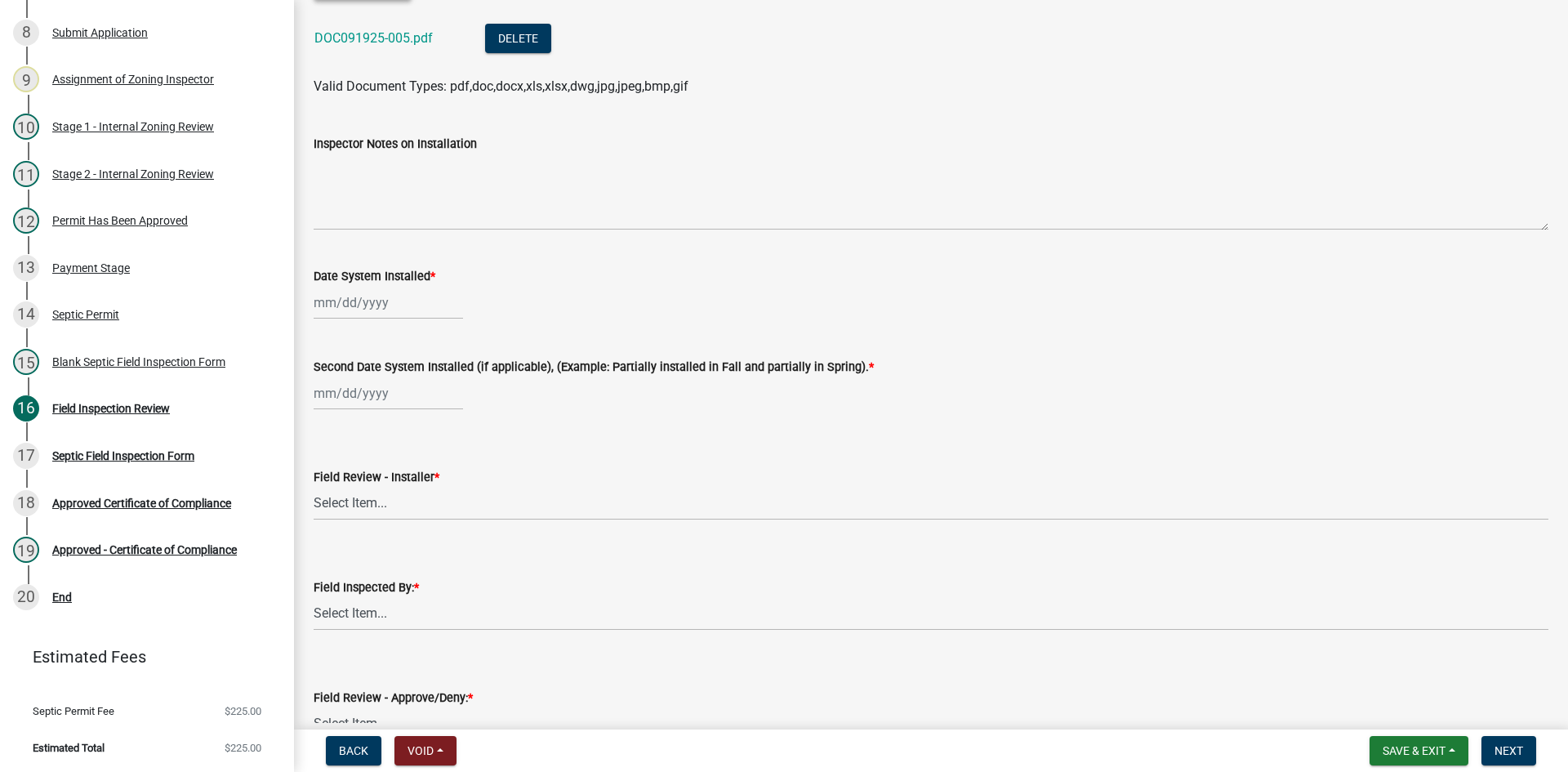
scroll to position [6532, 0]
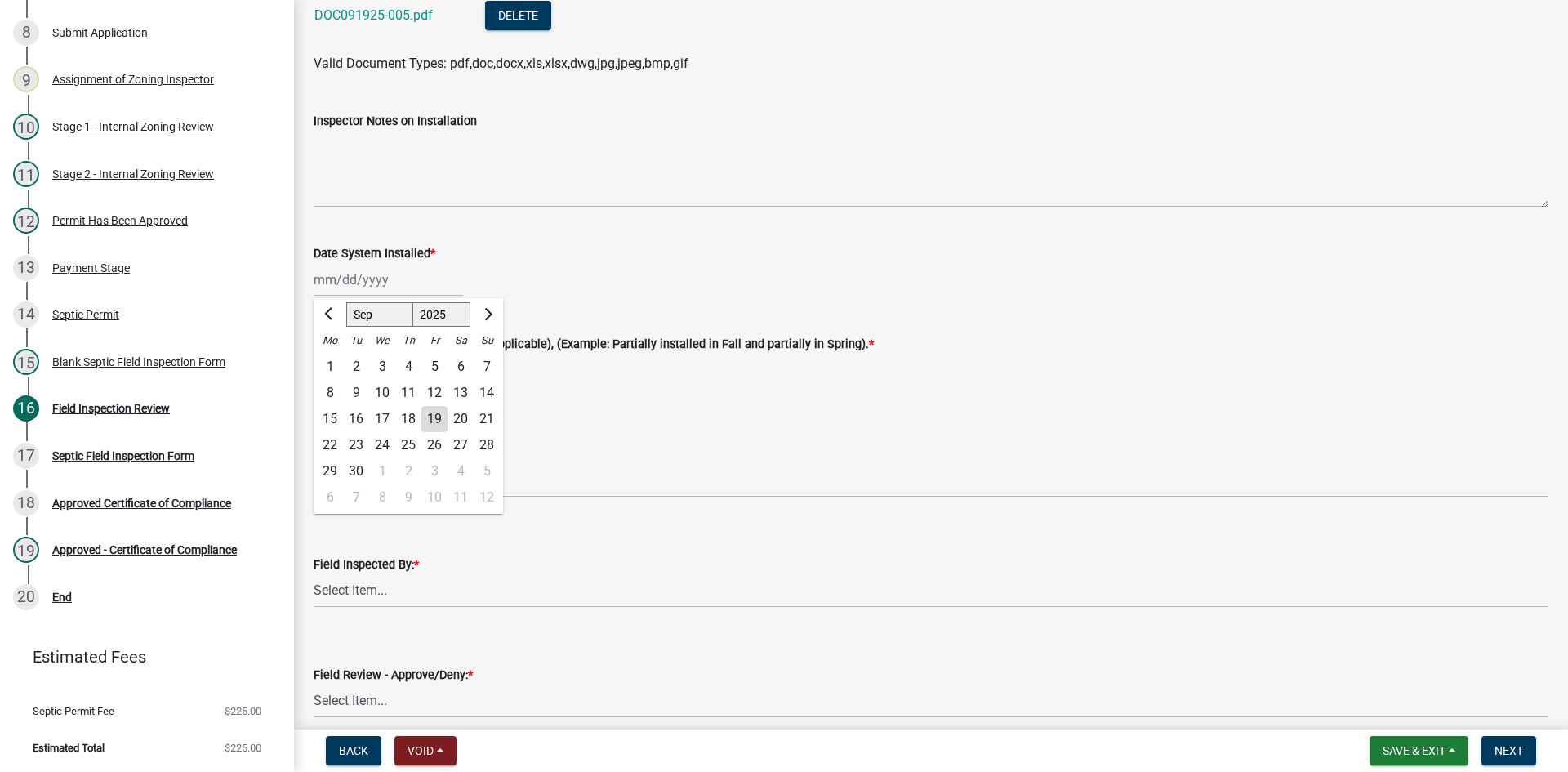
click at [403, 269] on div "Jan Feb Mar Apr May Jun Jul Aug Sep Oct Nov Dec 1525 1526 1527 1528 1529 1530 1…" at bounding box center [388, 280] width 149 height 33
click at [391, 417] on div "17" at bounding box center [382, 418] width 26 height 26
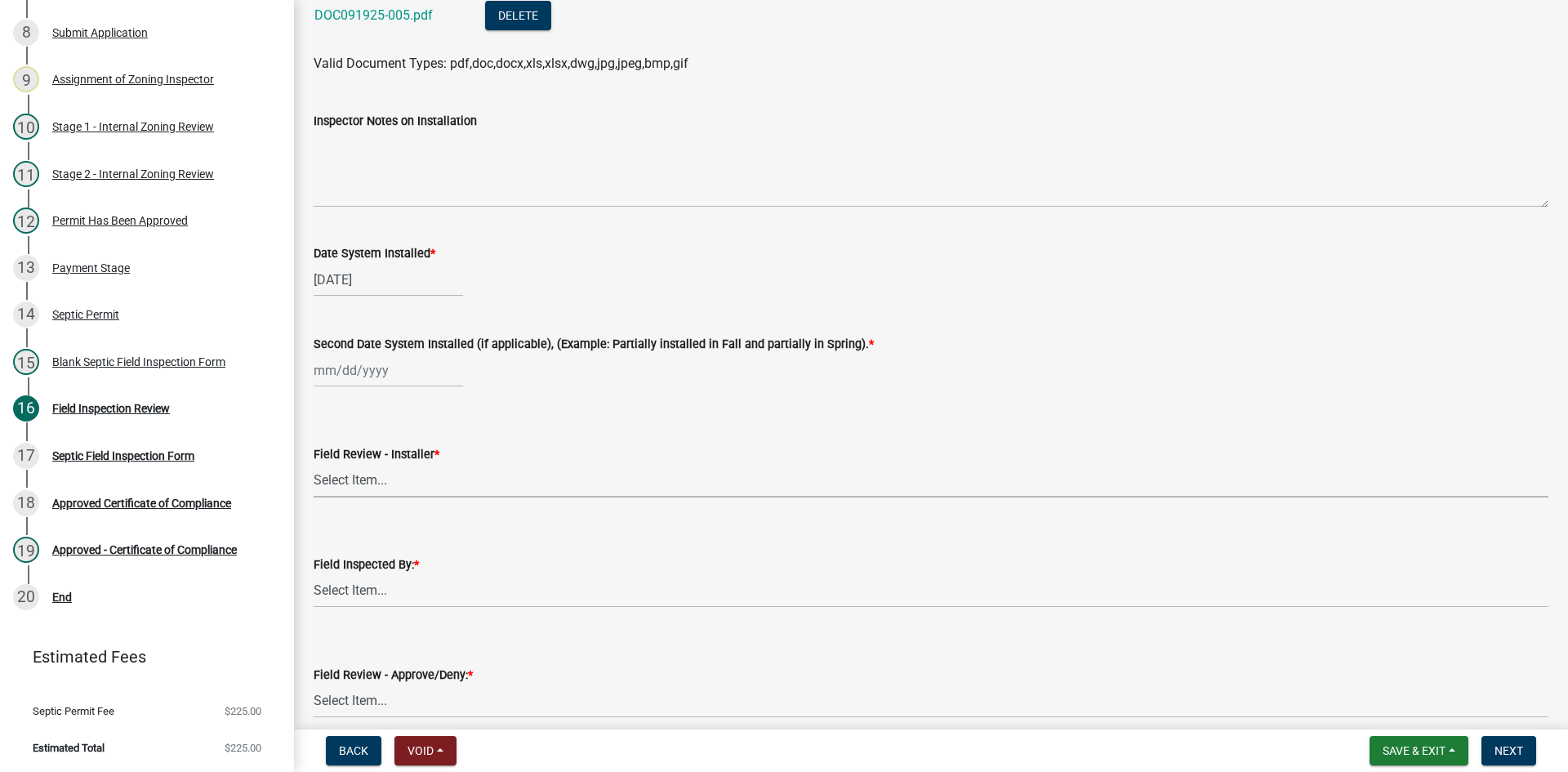
click at [380, 473] on select "Select Item... OTHER – Not listed (please add in next field and we will add to …" at bounding box center [931, 480] width 1235 height 33
click at [499, 547] on div "Field Inspected By: * Select Item... Nicole Bradbury Jeff Rusness Kyle Vareberg…" at bounding box center [931, 559] width 1235 height 95
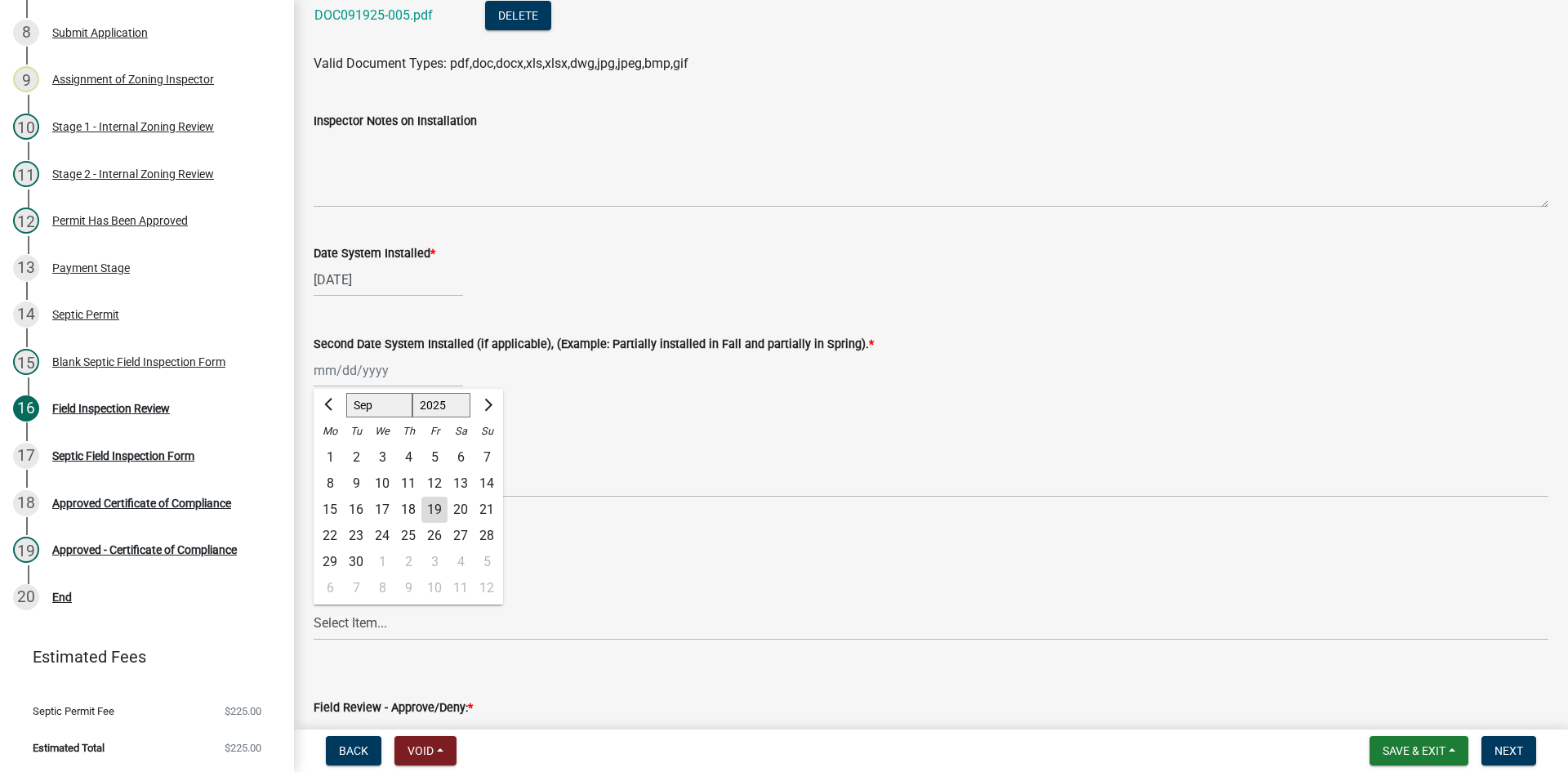
click at [330, 382] on div "Jan Feb Mar Apr May Jun Jul Aug Sep Oct Nov Dec 1525 1526 1527 1528 1529 1530 1…" at bounding box center [388, 370] width 149 height 33
click at [388, 509] on div "17" at bounding box center [382, 509] width 26 height 26
click at [395, 485] on select "Select Item... OTHER – Not listed (please add in next field and we will add to …" at bounding box center [931, 480] width 1235 height 33
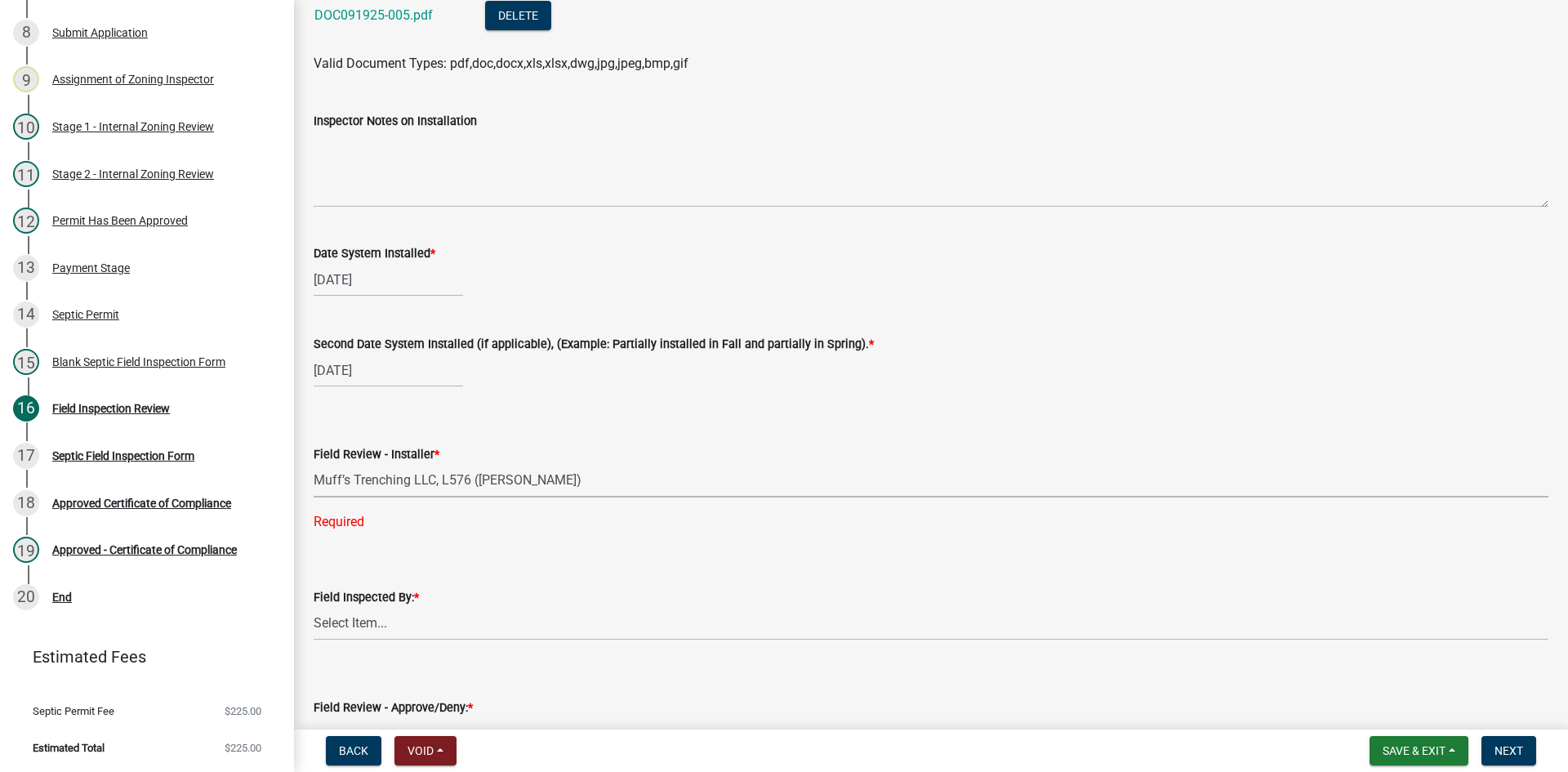
click at [314, 464] on select "Select Item... OTHER – Not listed (please add in next field and we will add to …" at bounding box center [931, 480] width 1235 height 33
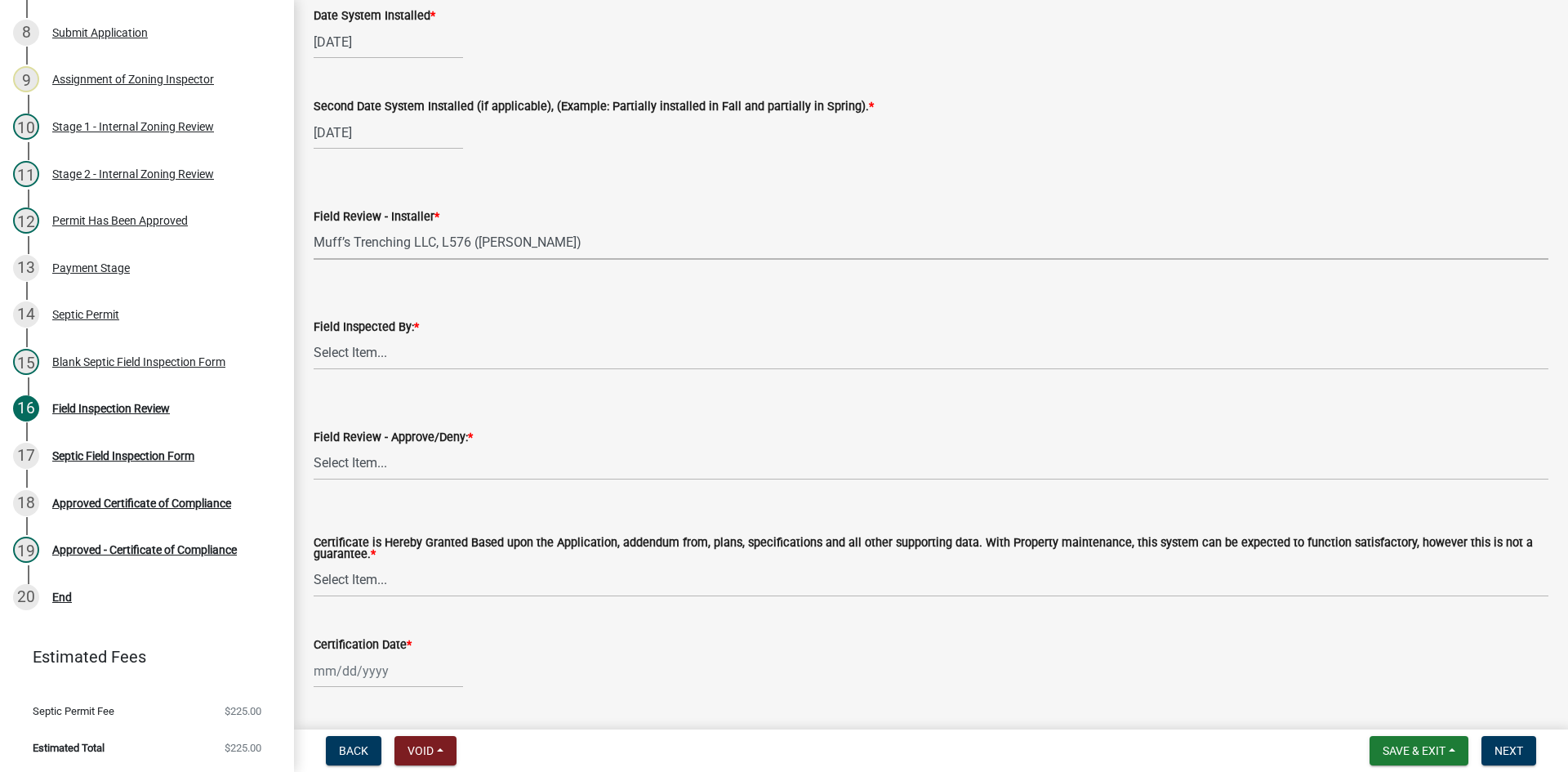
scroll to position [6777, 0]
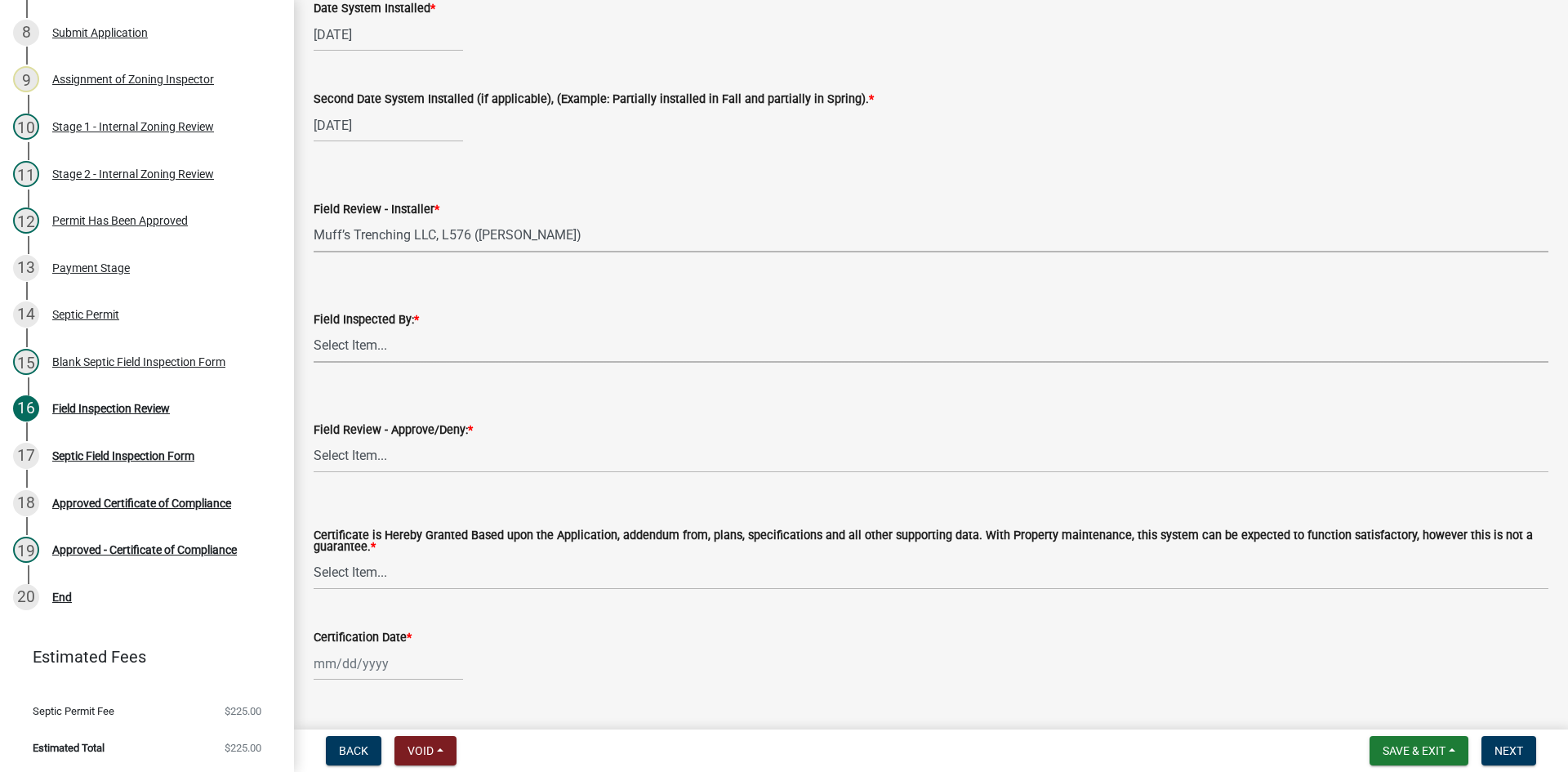
click at [382, 342] on select "Select Item... [PERSON_NAME] [PERSON_NAME] [PERSON_NAME] [PERSON_NAME] [PERSON_…" at bounding box center [931, 345] width 1235 height 33
click at [314, 329] on select "Select Item... [PERSON_NAME] [PERSON_NAME] [PERSON_NAME] [PERSON_NAME] [PERSON_…" at bounding box center [931, 345] width 1235 height 33
drag, startPoint x: 398, startPoint y: 452, endPoint x: 404, endPoint y: 467, distance: 16.2
click at [398, 452] on select "Select Item... Approved Denied" at bounding box center [931, 456] width 1235 height 33
click at [314, 440] on select "Select Item... Approved Denied" at bounding box center [931, 456] width 1235 height 33
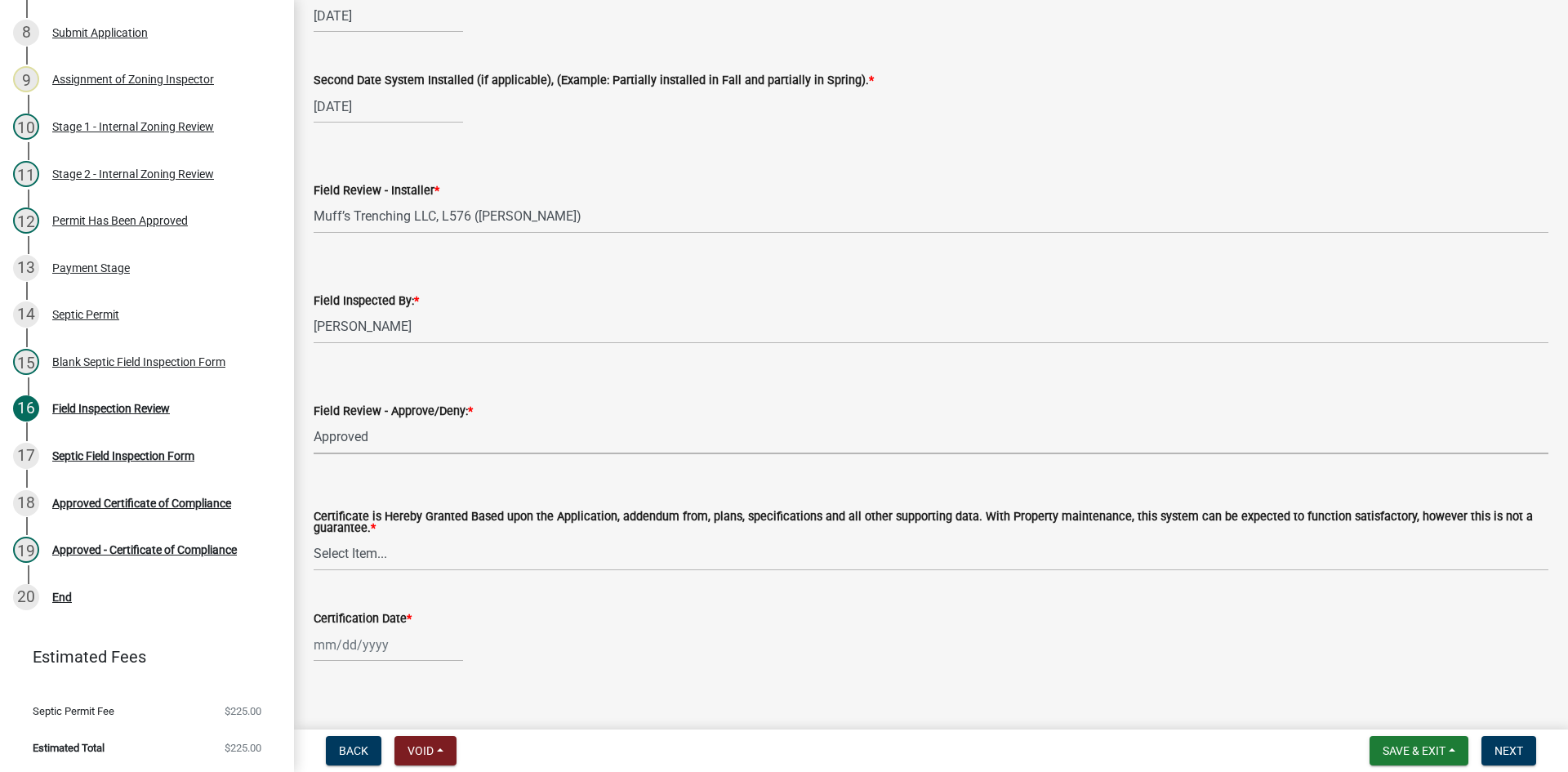
scroll to position [6814, 0]
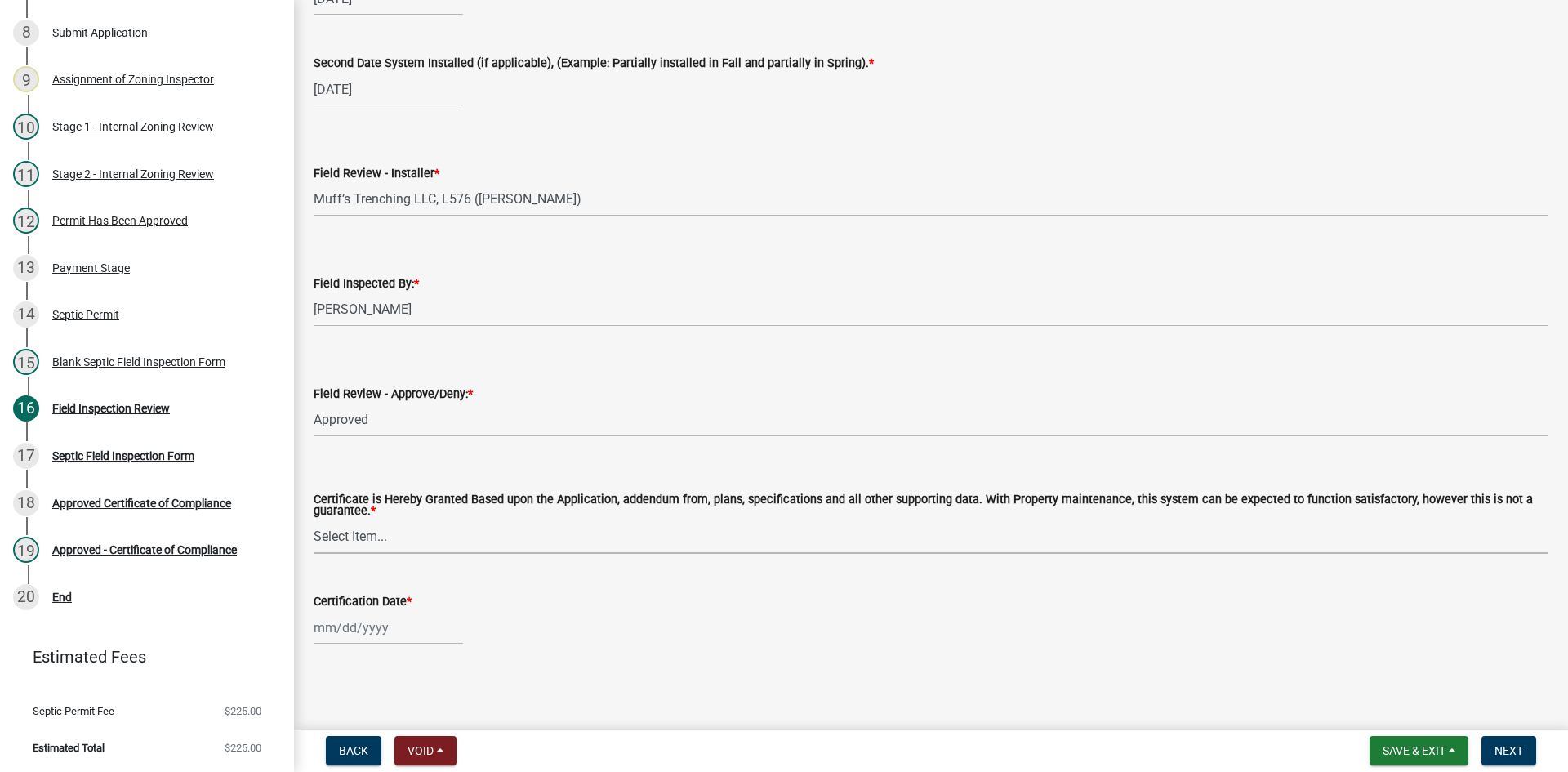
click at [398, 523] on select "Select Item... Yes No" at bounding box center [931, 537] width 1235 height 33
click at [314, 520] on select "Select Item... Yes No" at bounding box center [931, 537] width 1235 height 33
click at [404, 641] on div at bounding box center [388, 628] width 149 height 33
click at [439, 518] on div "19" at bounding box center [434, 515] width 26 height 26
click at [1502, 749] on span "Next" at bounding box center [1508, 751] width 29 height 13
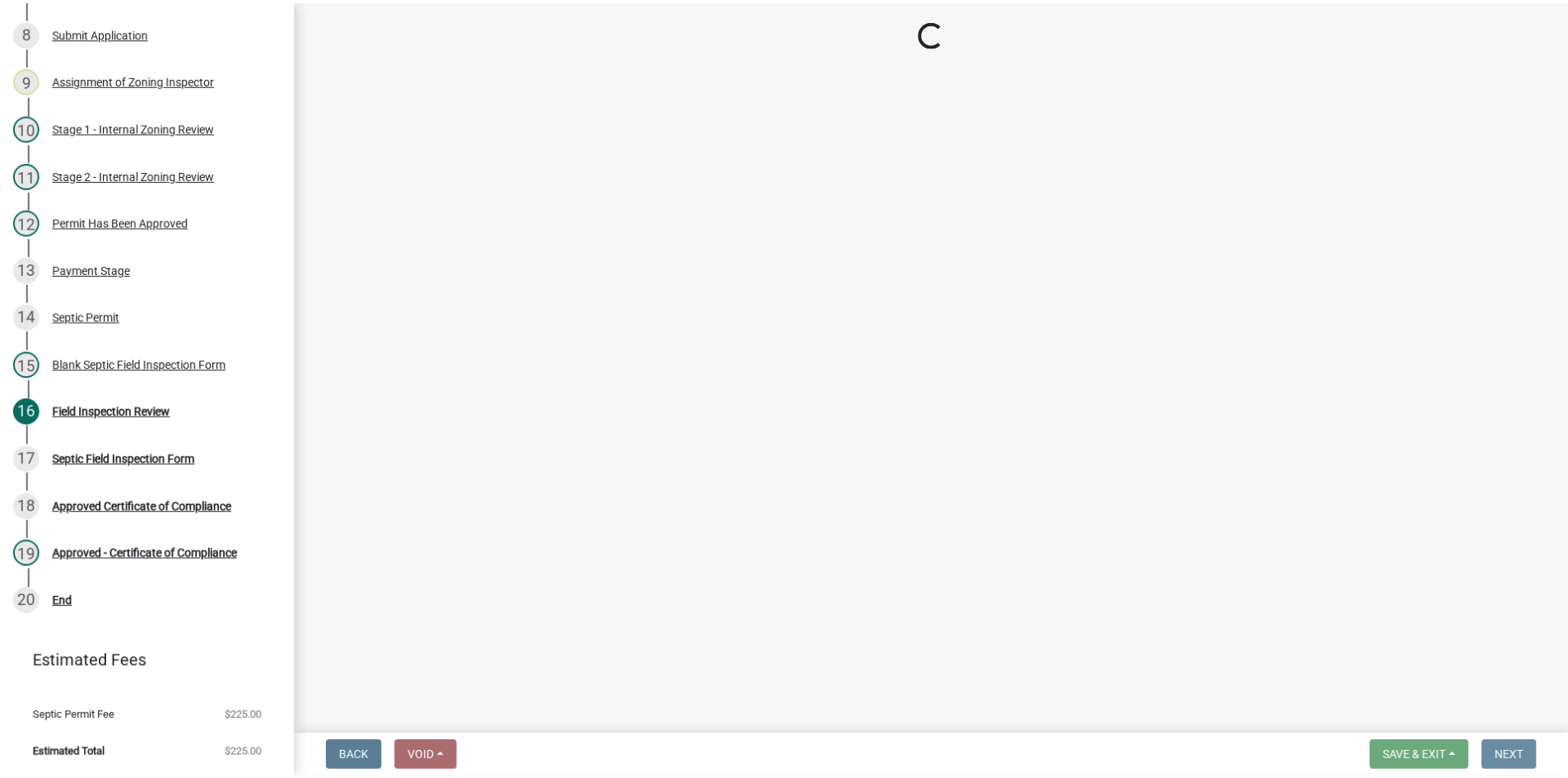
scroll to position [0, 0]
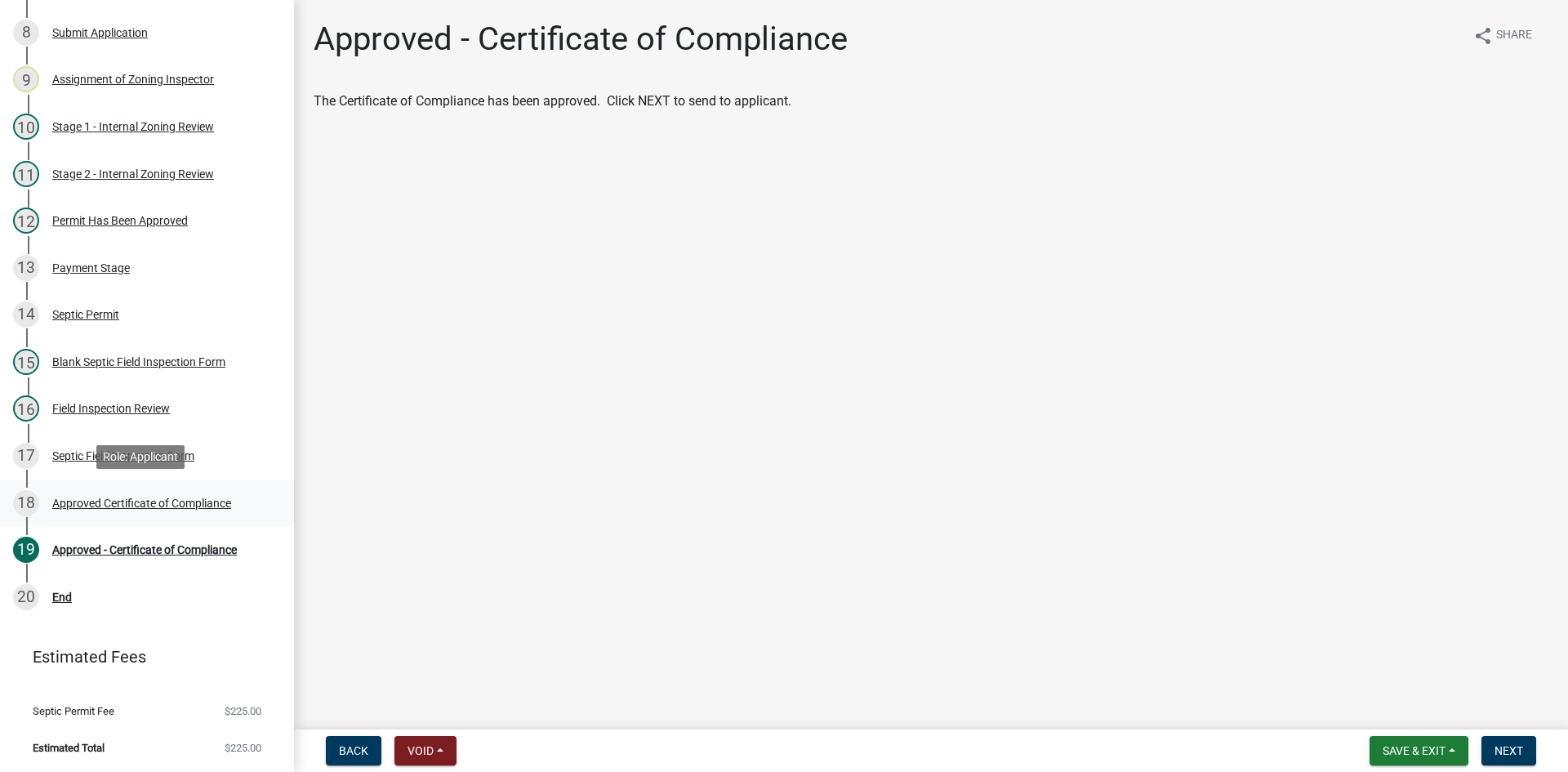
click at [225, 504] on div "Approved Certificate of Compliance" at bounding box center [141, 503] width 179 height 11
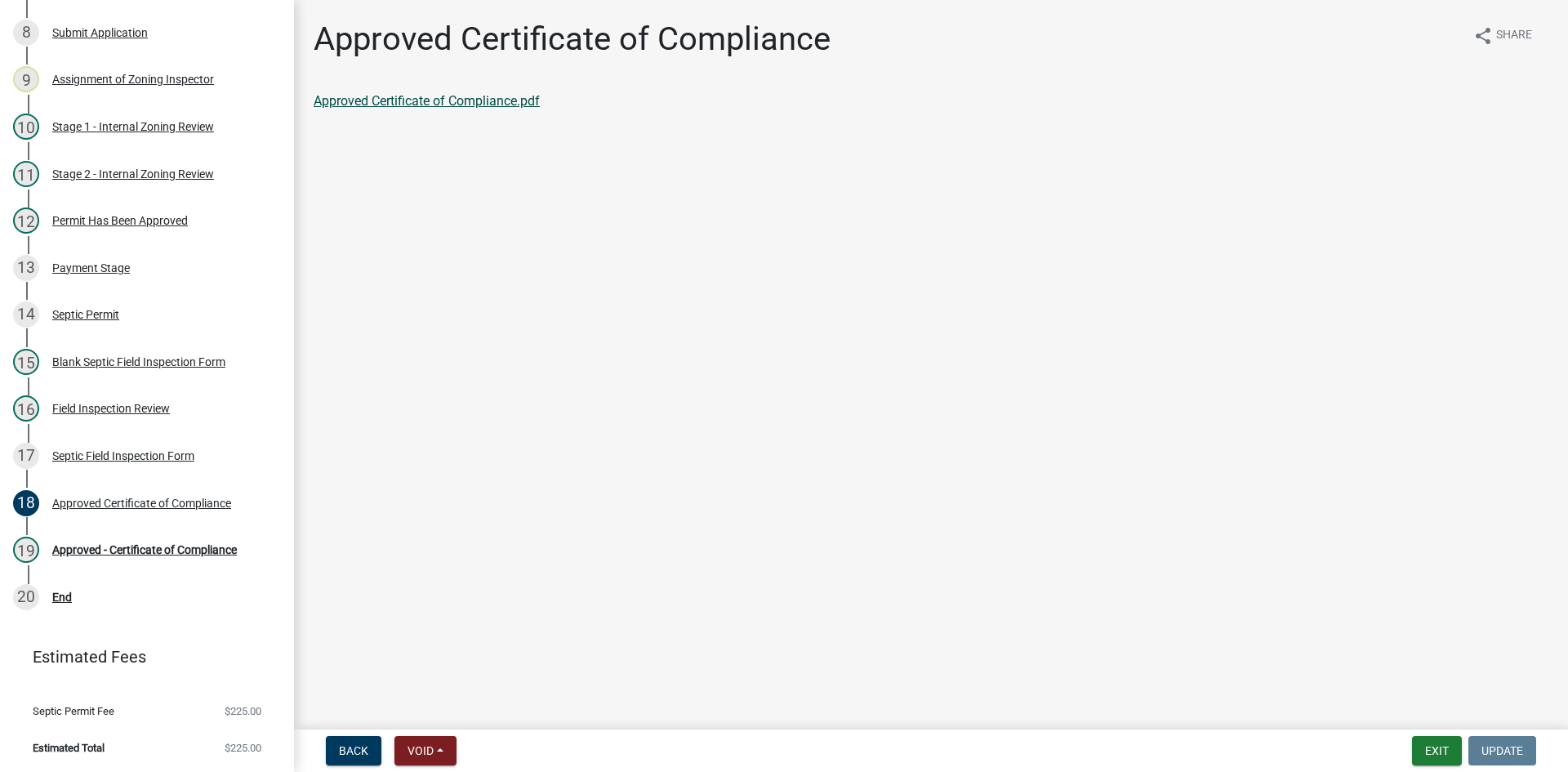
click at [518, 101] on link "Approved Certificate of Compliance.pdf" at bounding box center [427, 101] width 226 height 16
click at [128, 549] on div "Approved - Certificate of Compliance" at bounding box center [143, 549] width 184 height 11
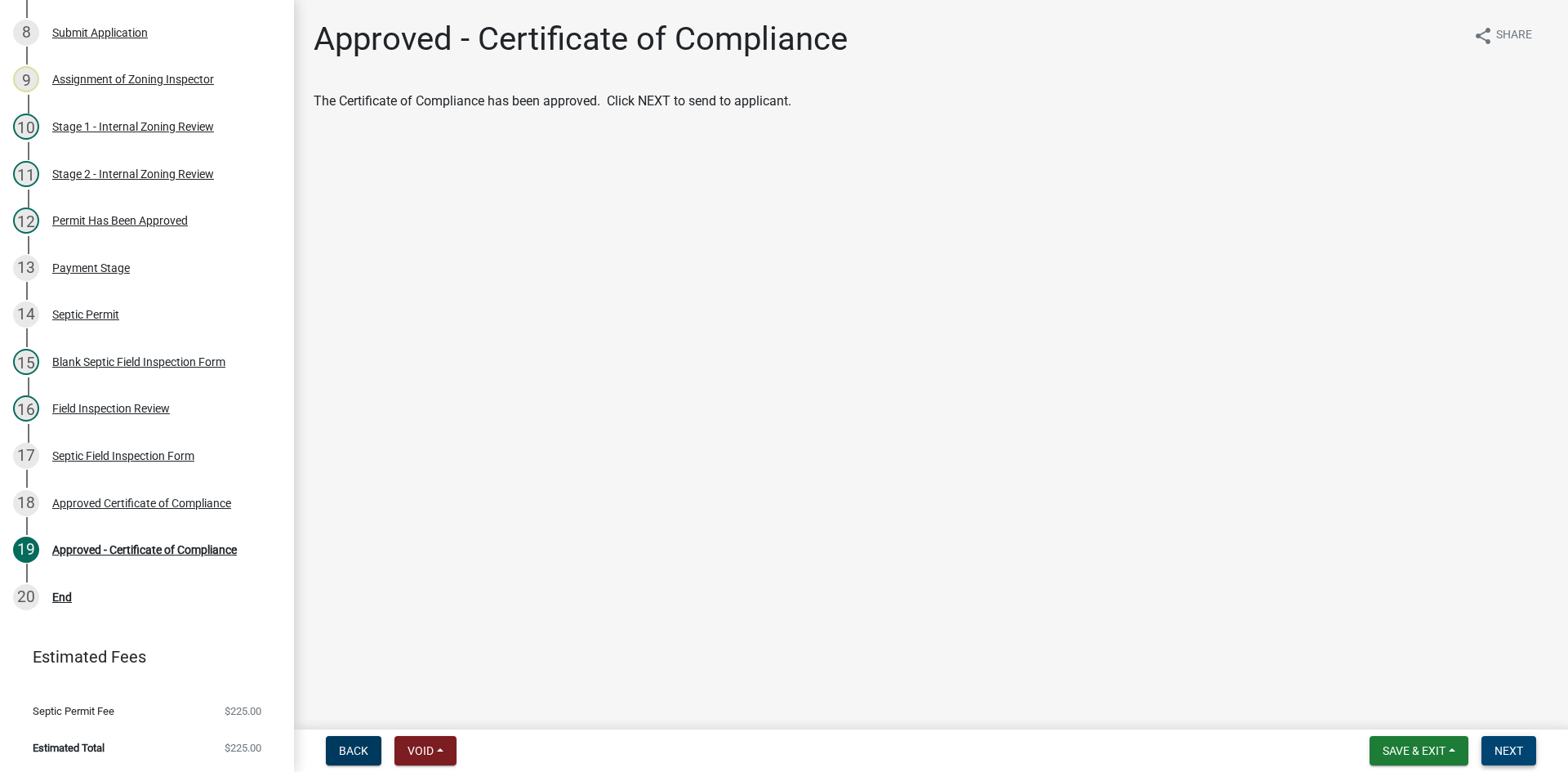
click at [1508, 749] on span "Next" at bounding box center [1508, 751] width 29 height 13
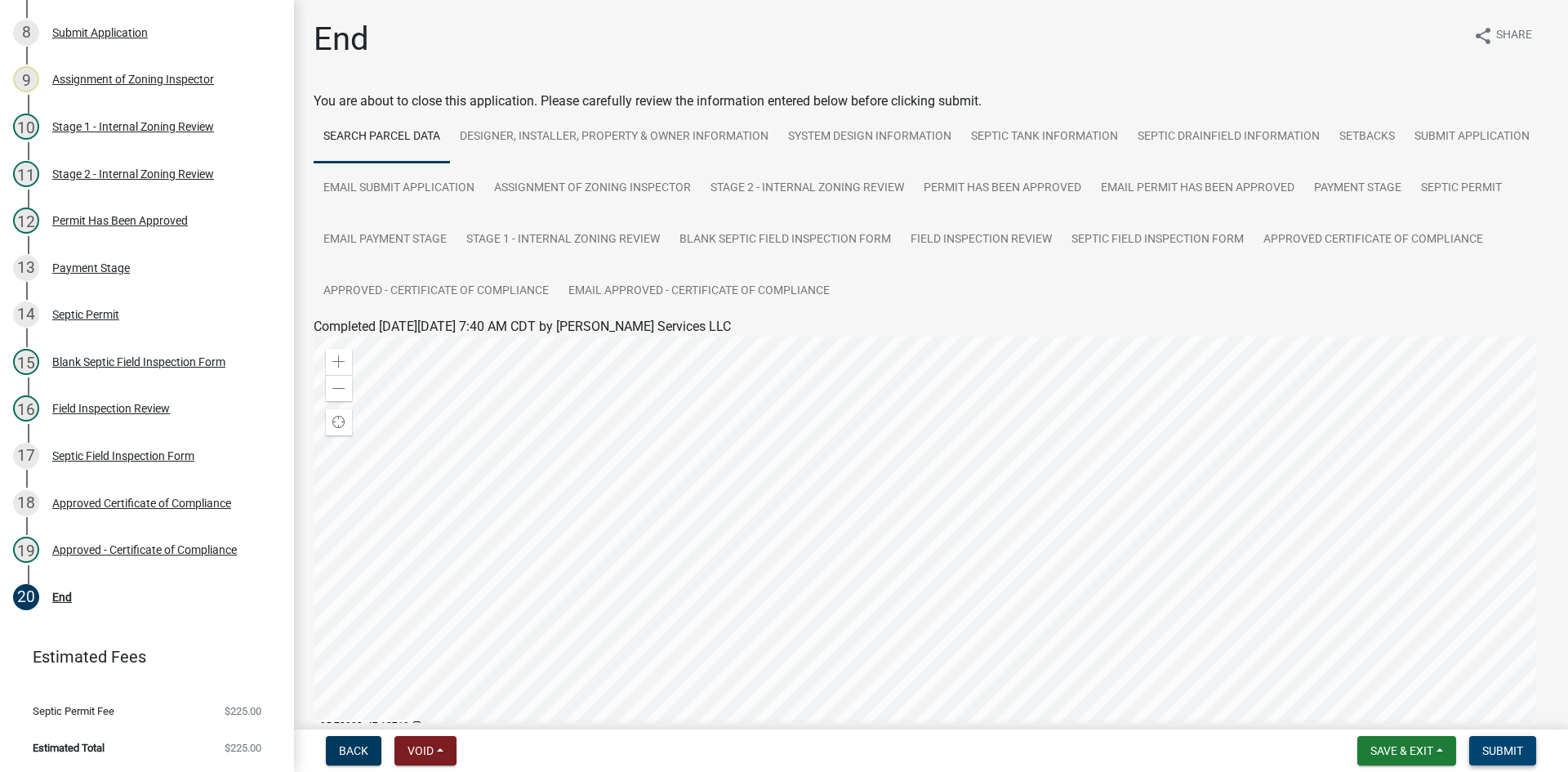
click at [1499, 751] on span "Submit" at bounding box center [1502, 751] width 41 height 13
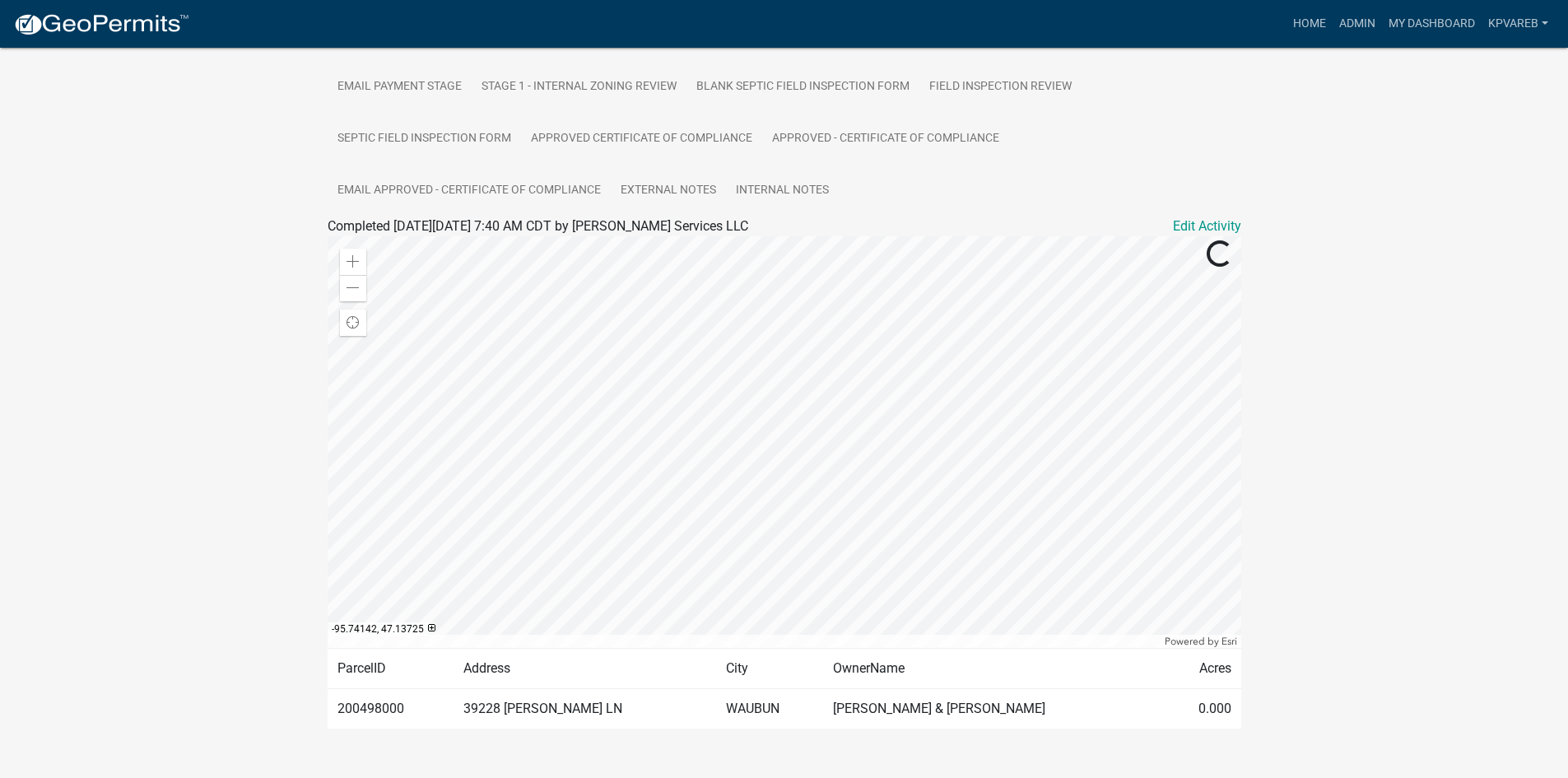
scroll to position [462, 0]
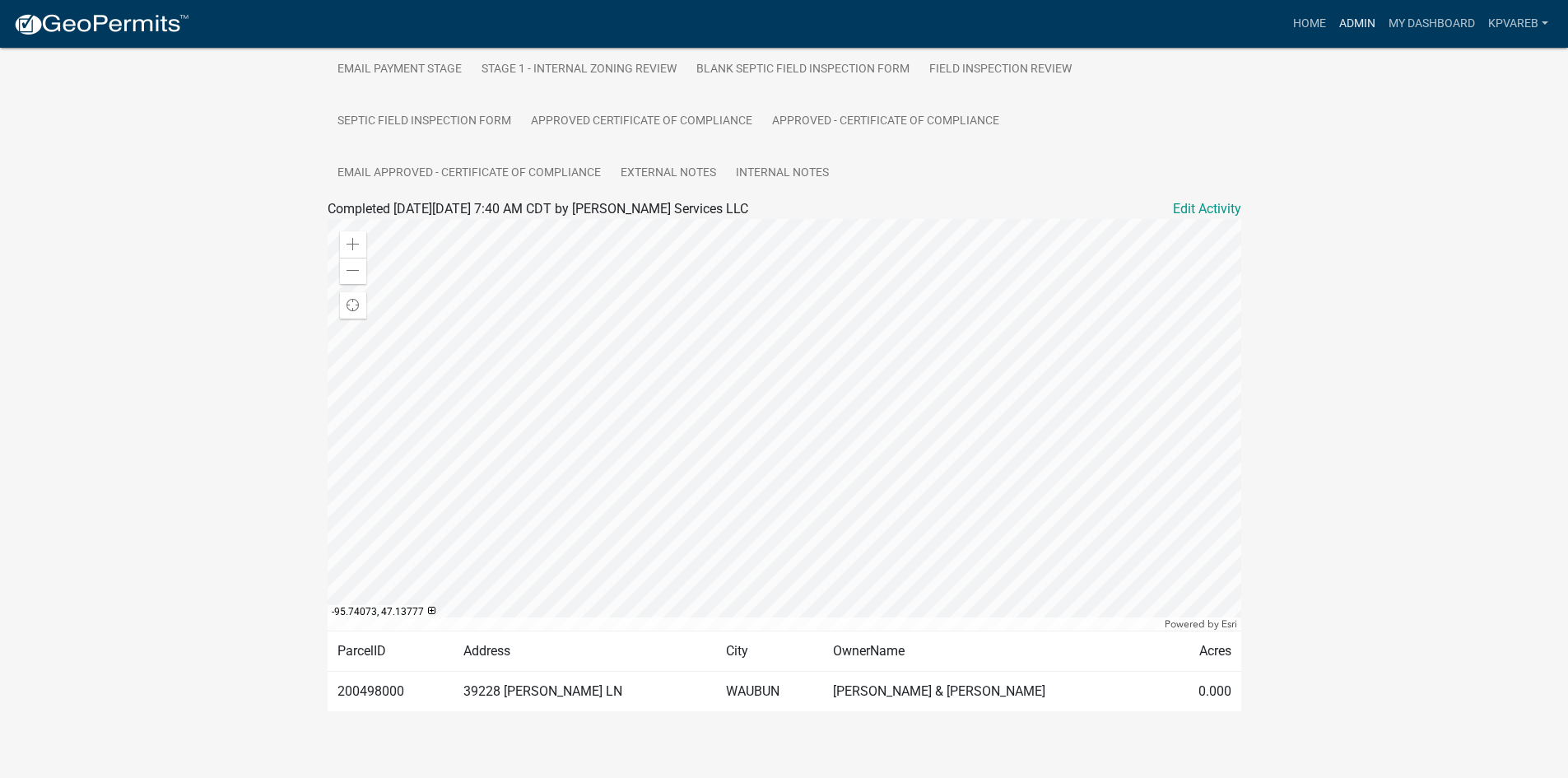
click at [1354, 28] on link "Admin" at bounding box center [1357, 24] width 49 height 32
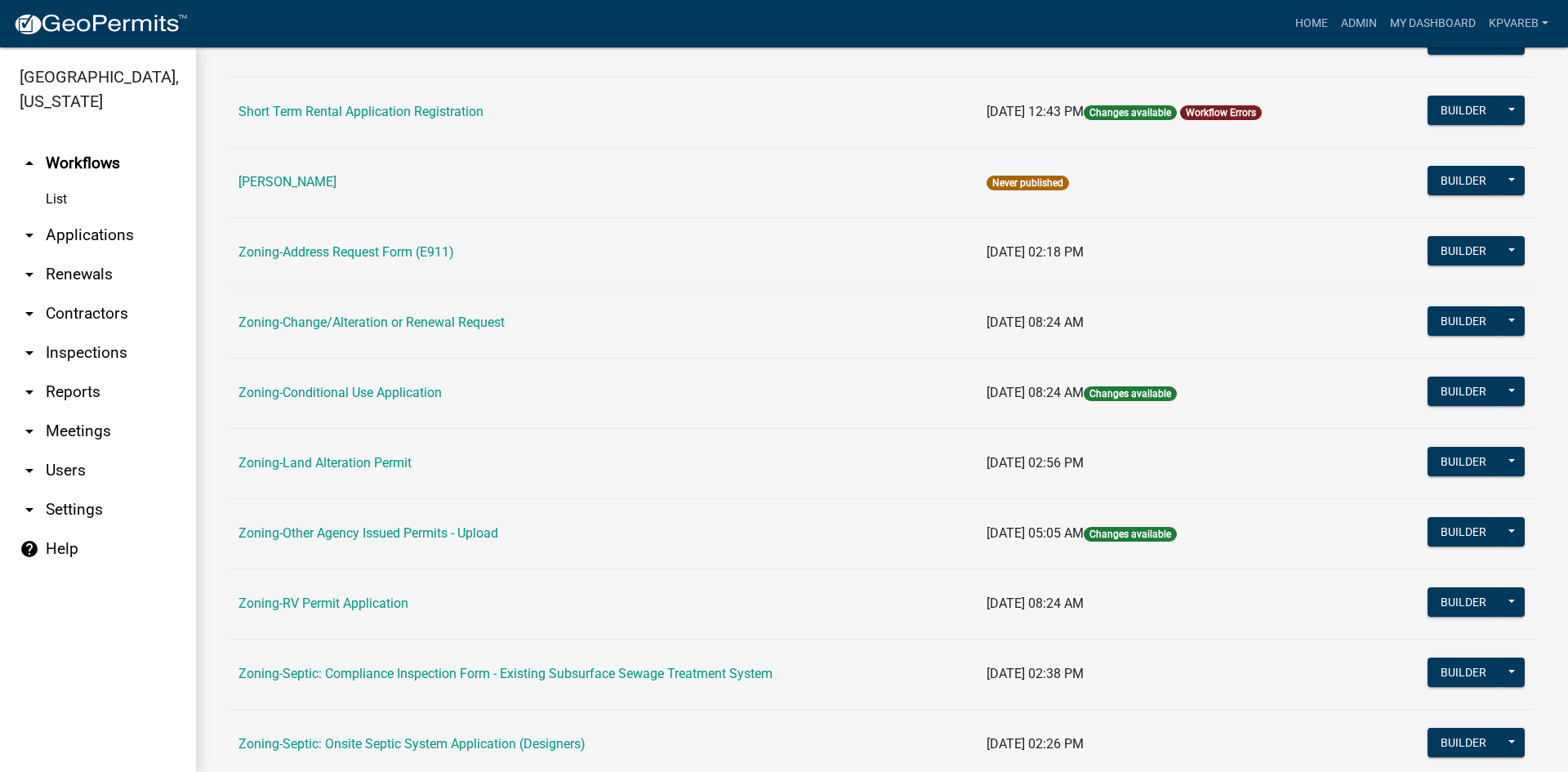
scroll to position [469, 0]
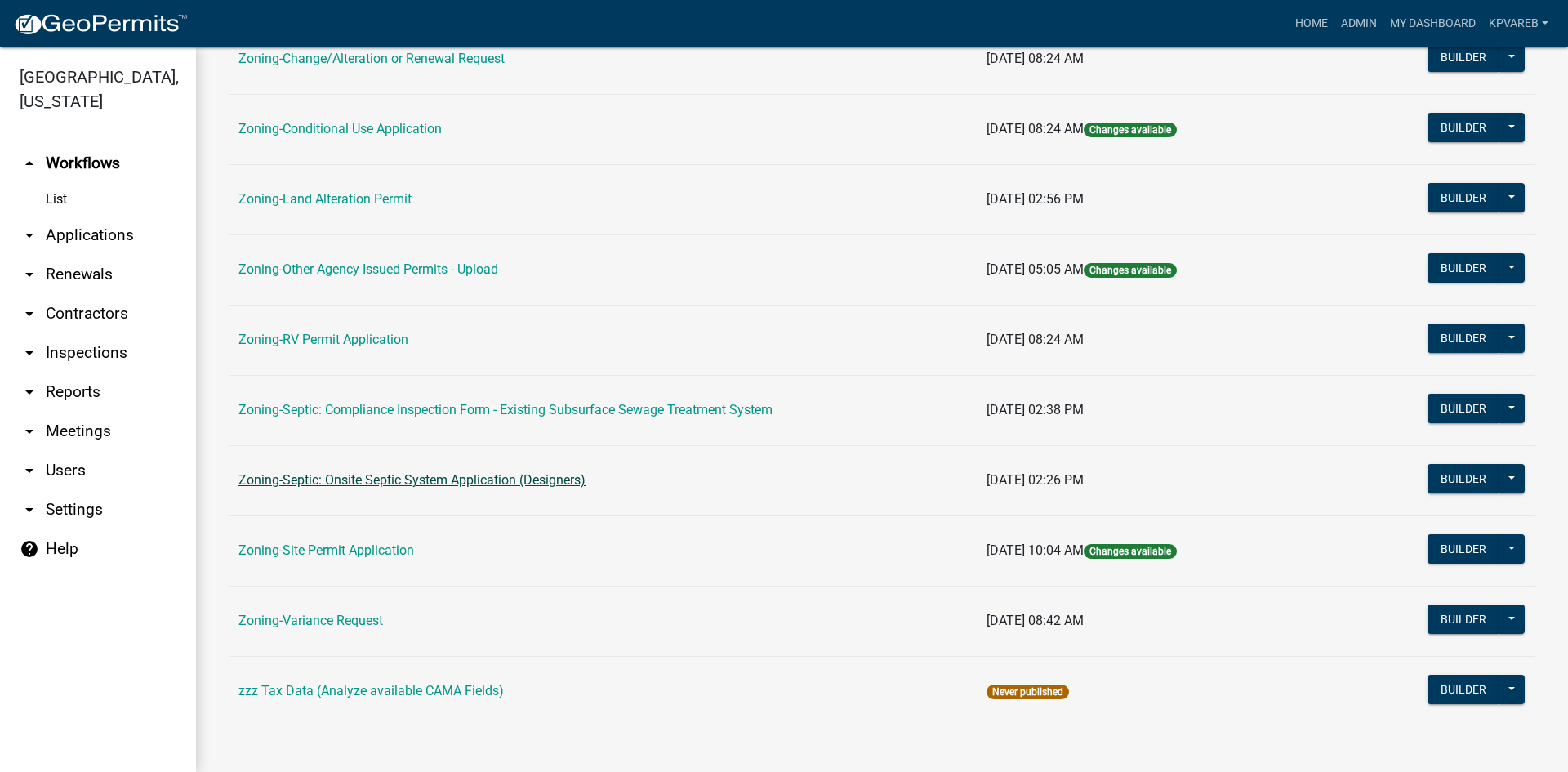
click at [485, 480] on link "Zoning-Septic: Onsite Septic System Application (Designers)" at bounding box center [412, 479] width 347 height 16
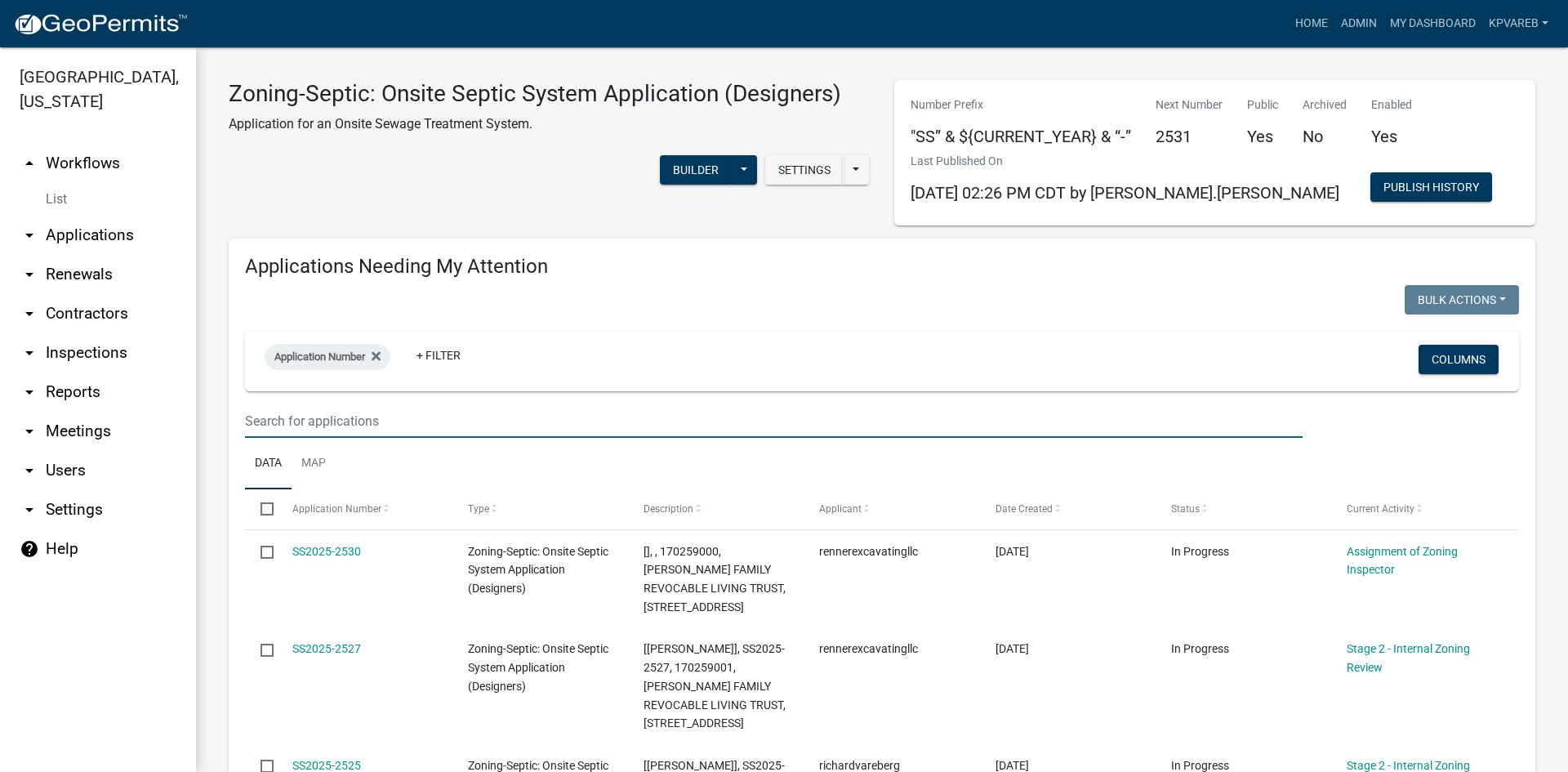
click at [353, 422] on input "text" at bounding box center [774, 421] width 1057 height 33
click at [357, 418] on input "text" at bounding box center [774, 421] width 1057 height 33
click at [368, 411] on input "text" at bounding box center [774, 421] width 1057 height 33
click at [266, 412] on input "text" at bounding box center [774, 421] width 1057 height 33
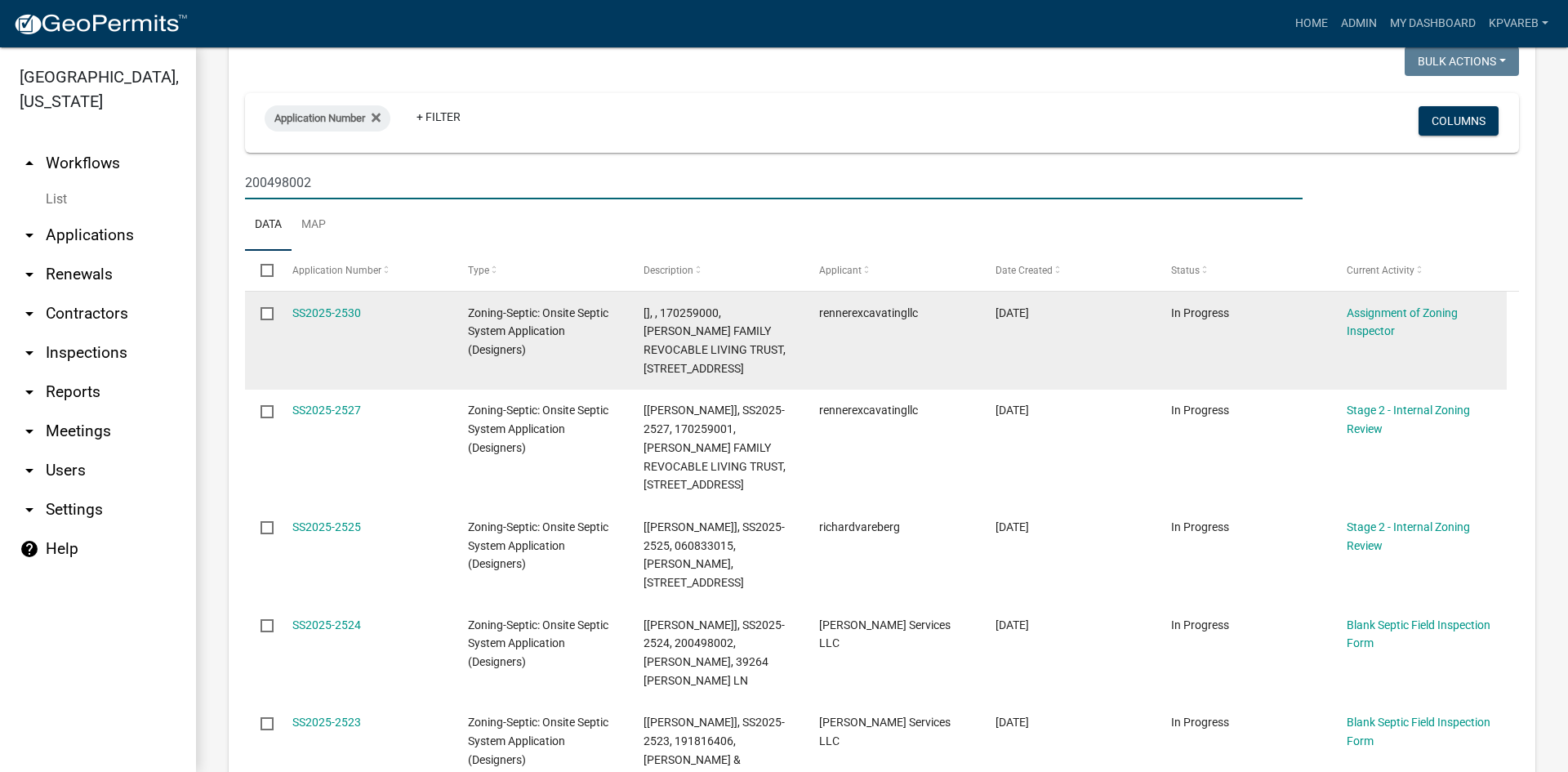
scroll to position [245, 0]
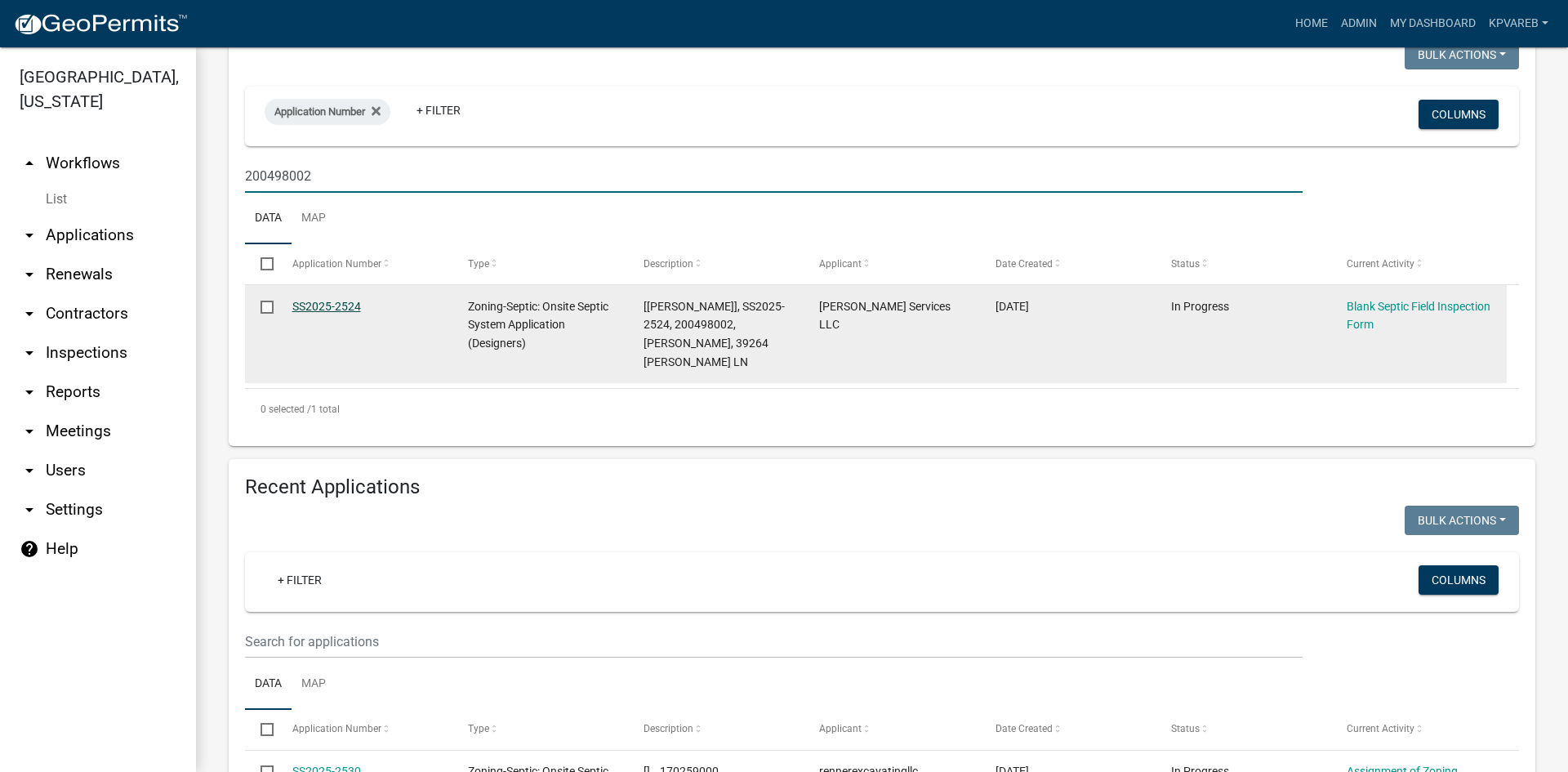
click at [343, 307] on link "SS2025-2524" at bounding box center [327, 306] width 68 height 13
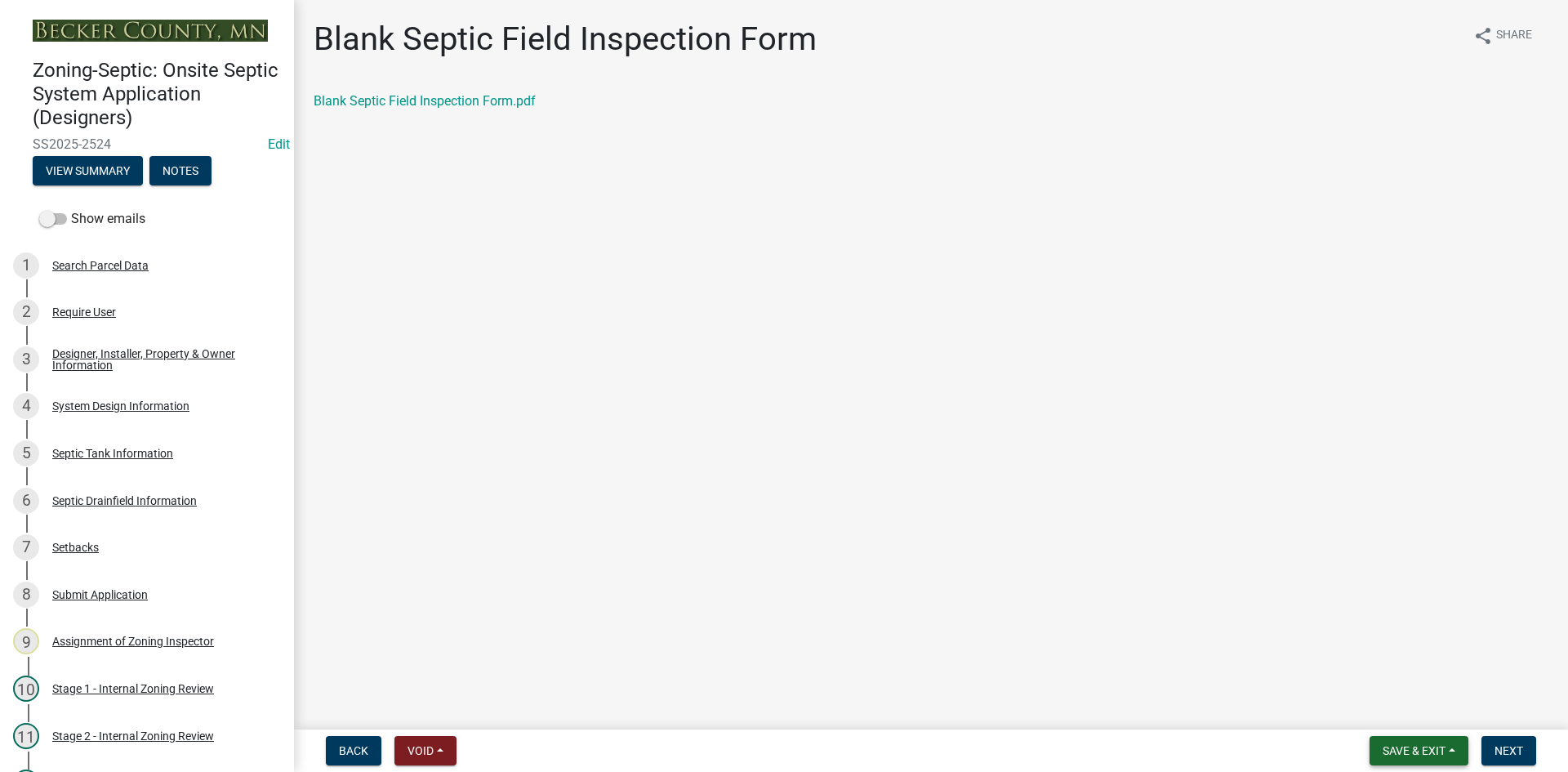
click at [1402, 752] on span "Save & Exit" at bounding box center [1413, 751] width 63 height 13
click at [1392, 710] on button "Save & Exit" at bounding box center [1402, 708] width 131 height 39
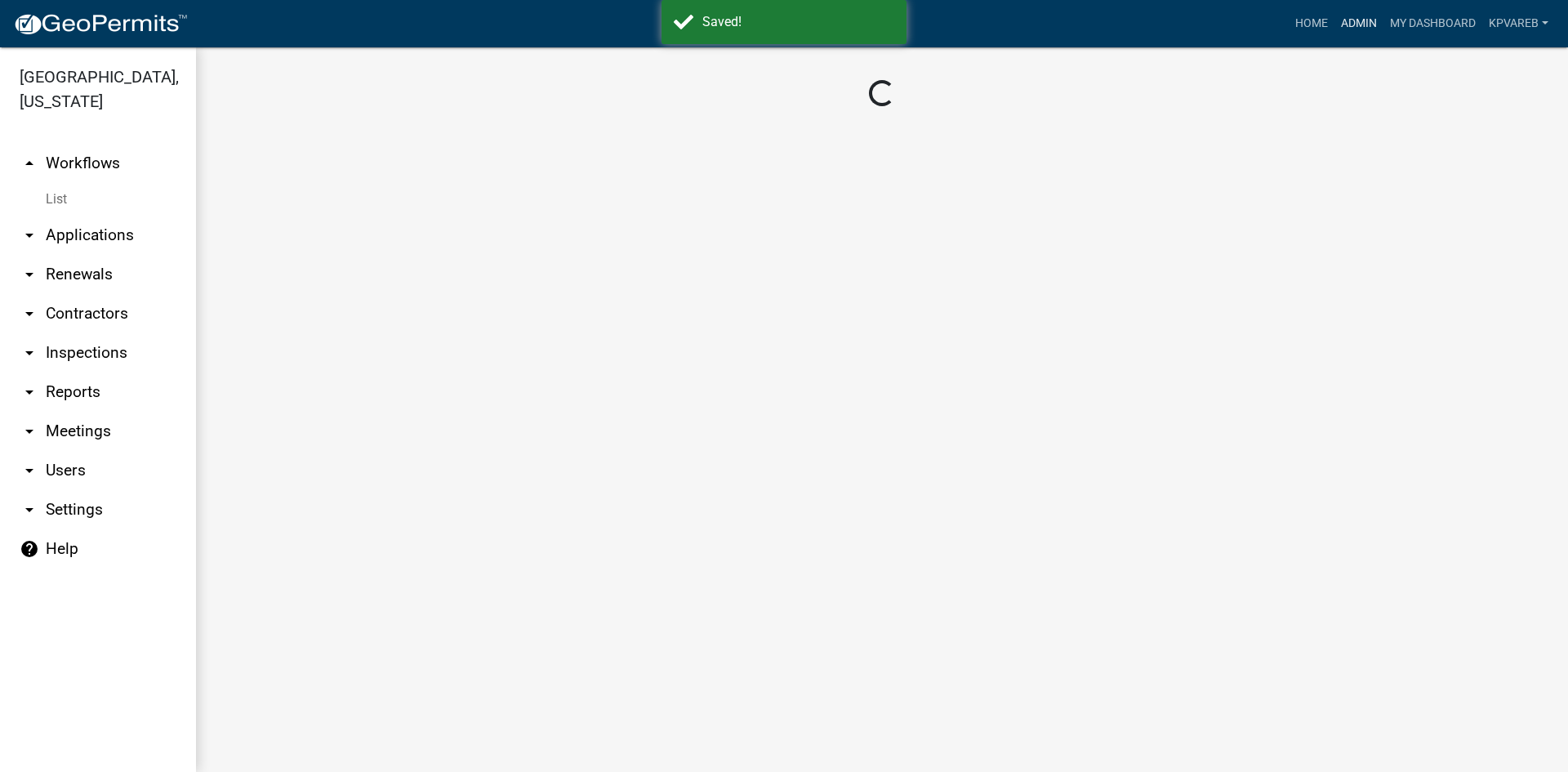
click at [1368, 25] on link "Admin" at bounding box center [1358, 24] width 49 height 31
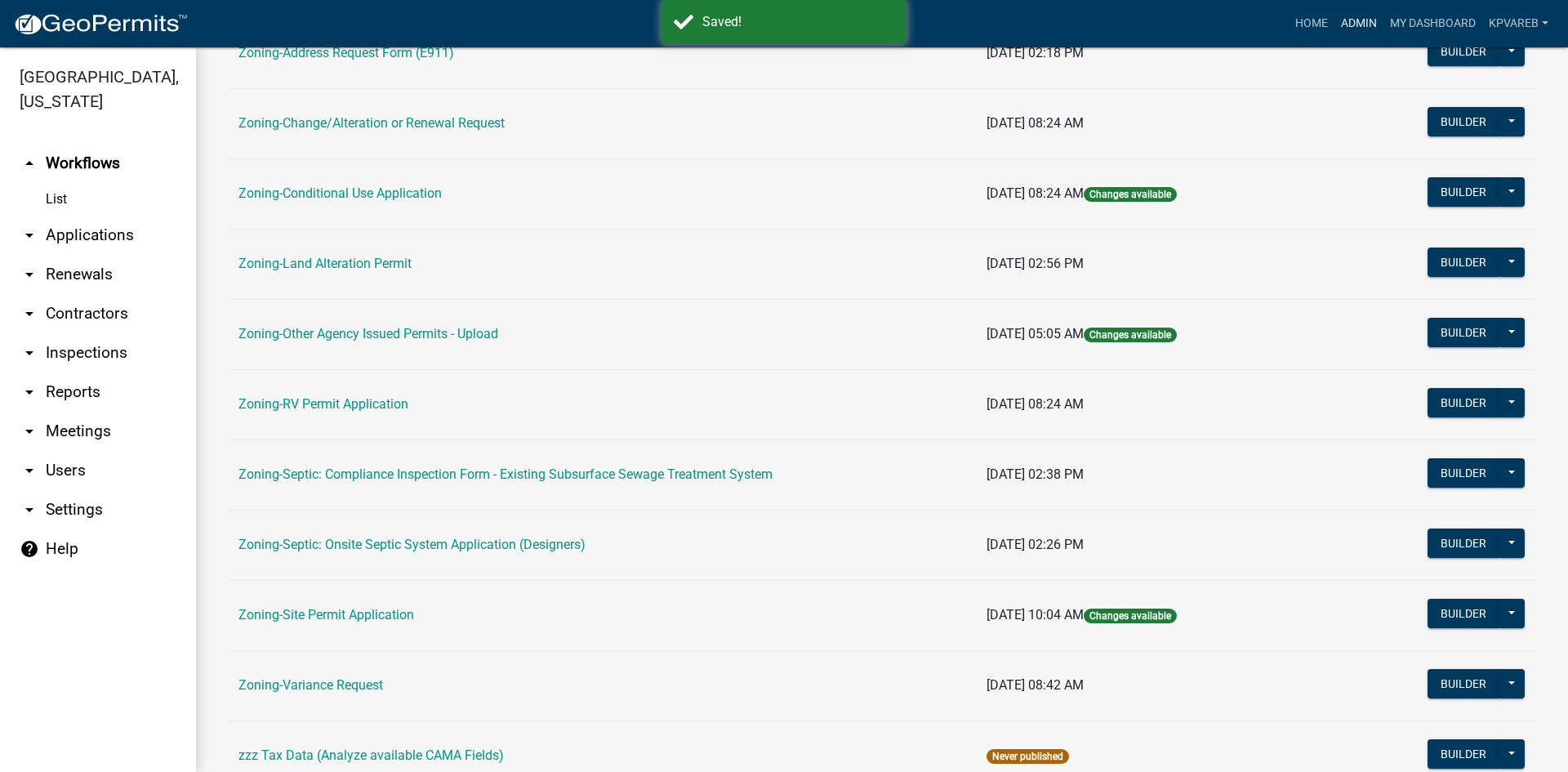
scroll to position [408, 0]
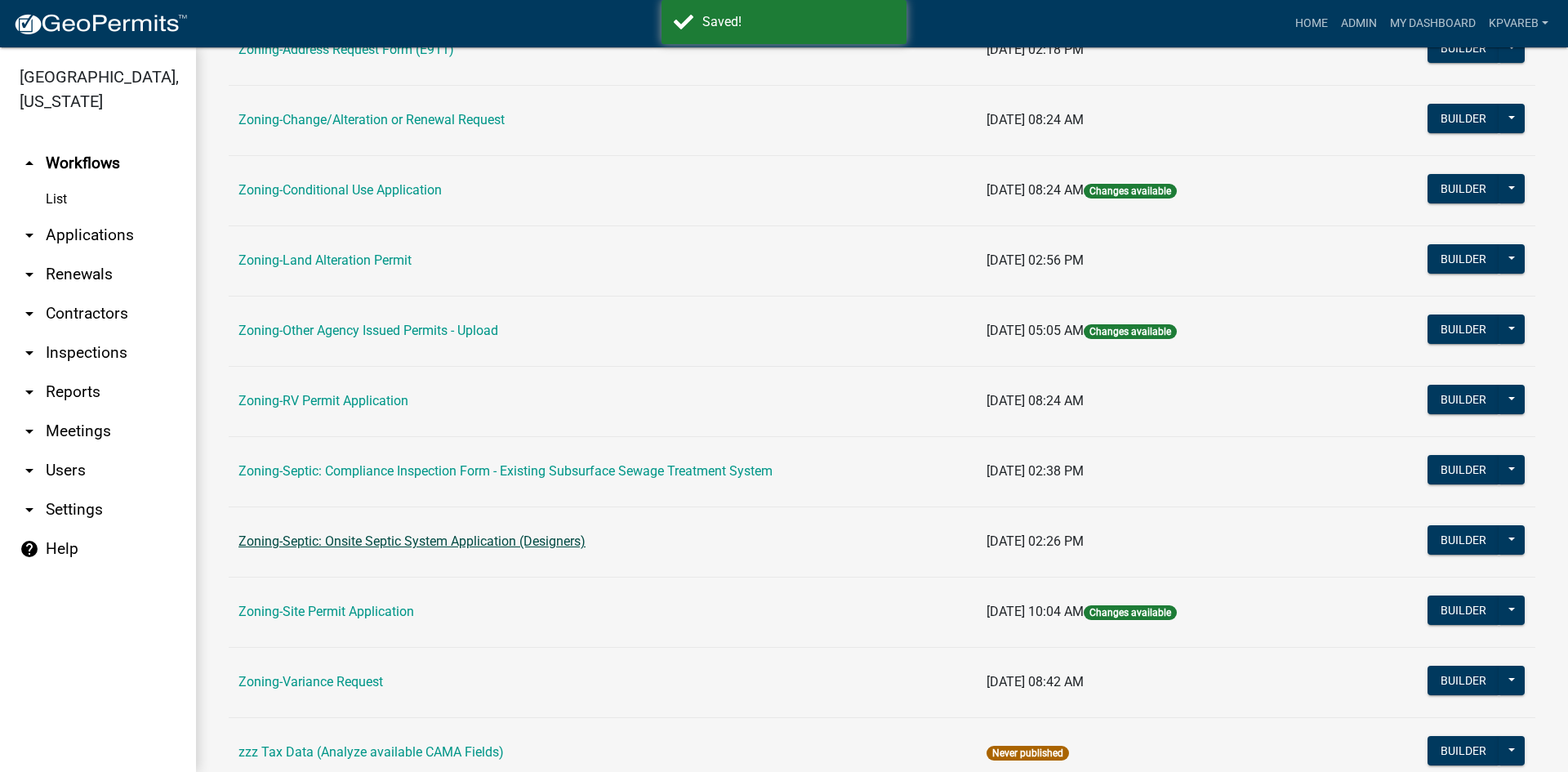
click at [445, 543] on link "Zoning-Septic: Onsite Septic System Application (Designers)" at bounding box center [412, 541] width 347 height 16
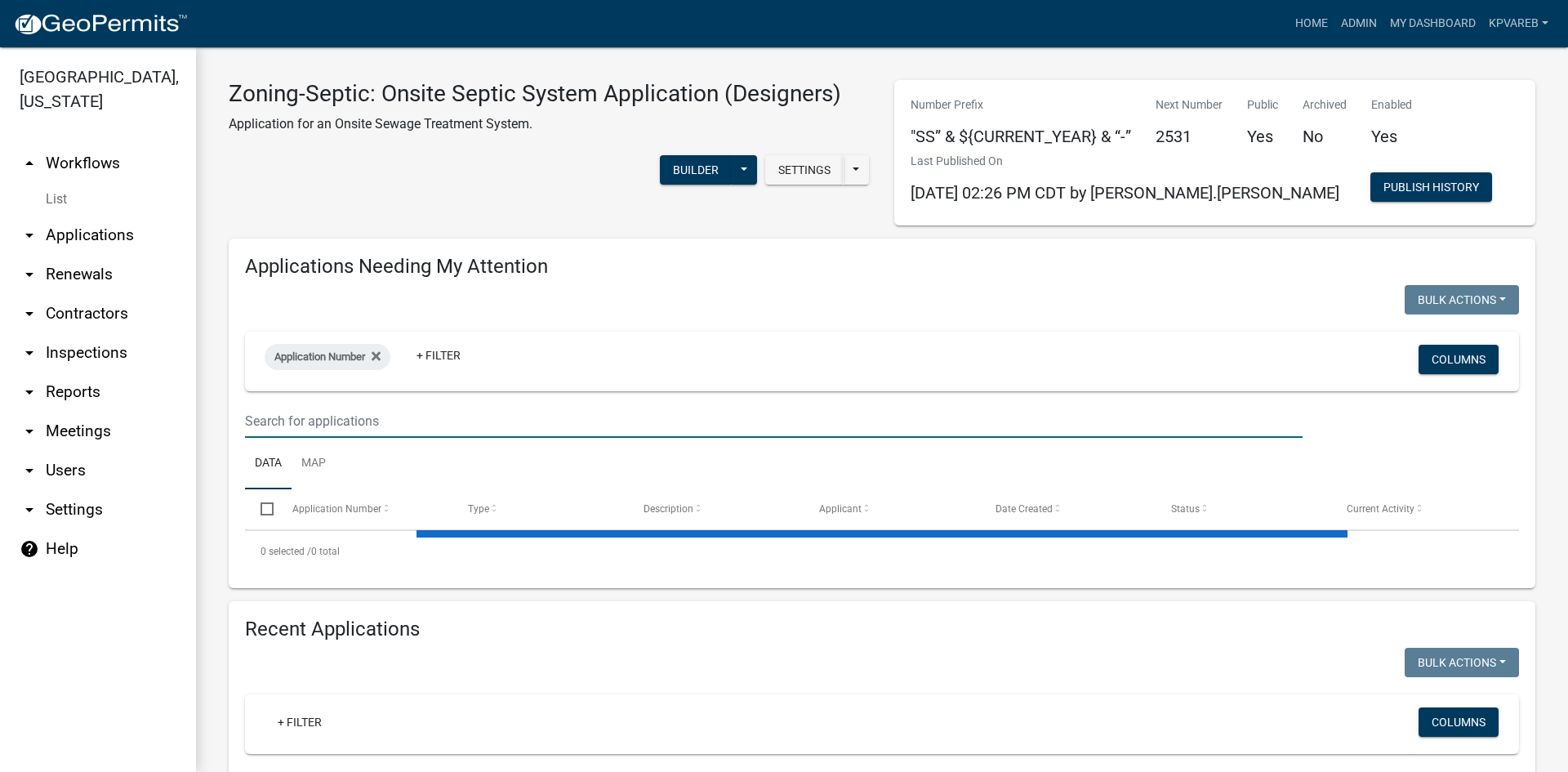
click at [291, 419] on input "text" at bounding box center [774, 421] width 1057 height 33
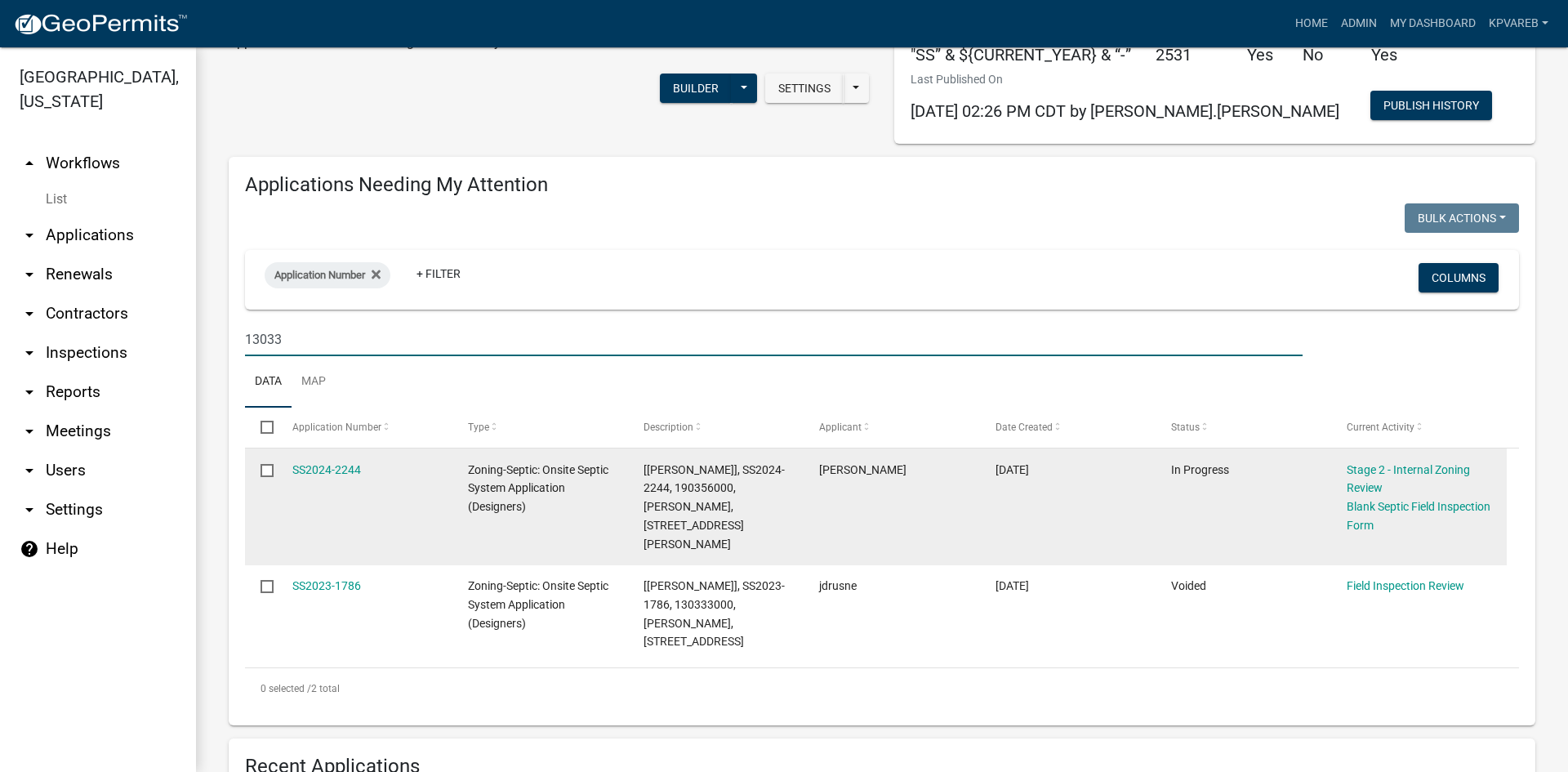
scroll to position [163, 0]
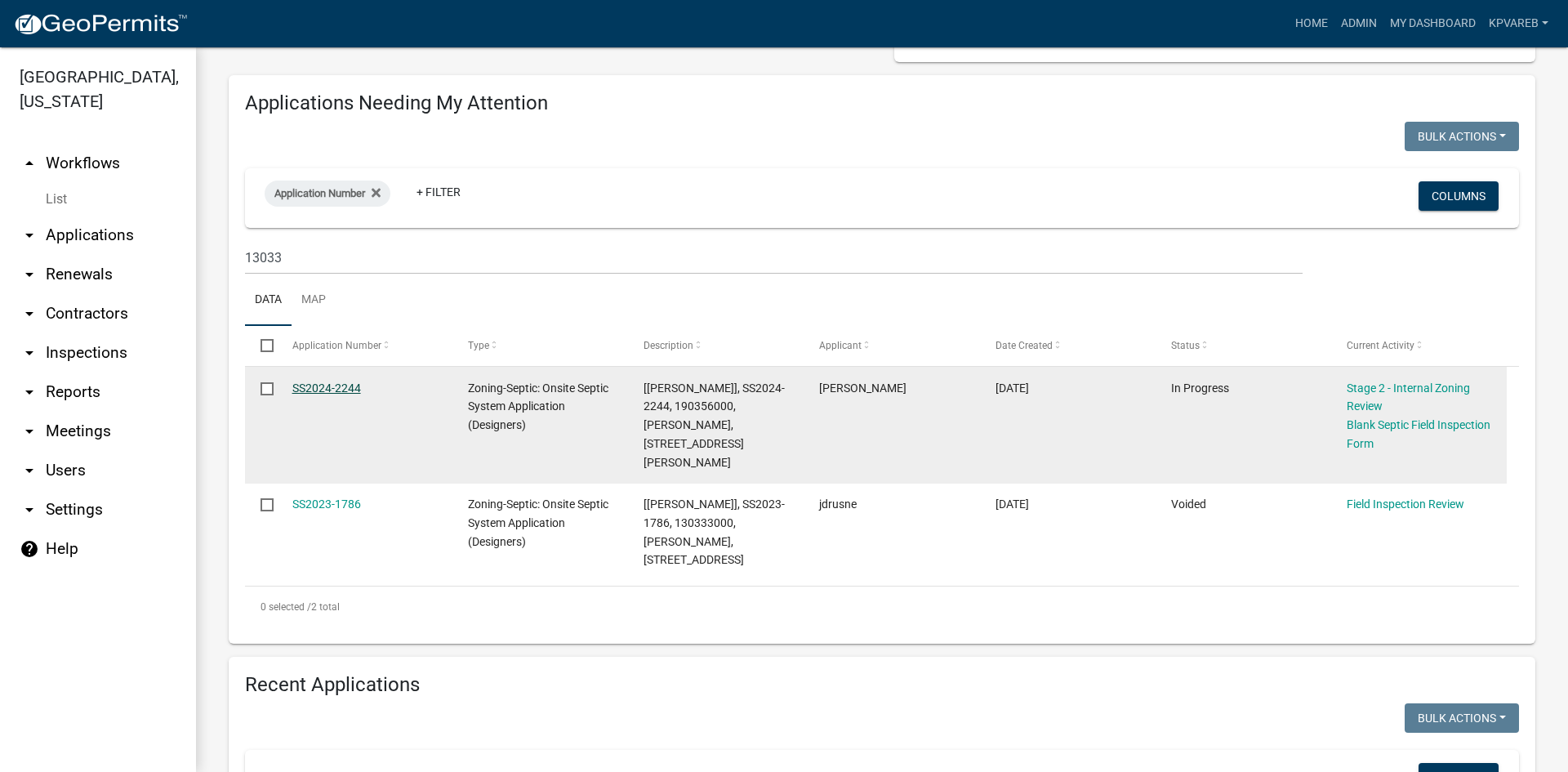
click at [328, 388] on link "SS2024-2244" at bounding box center [327, 388] width 68 height 13
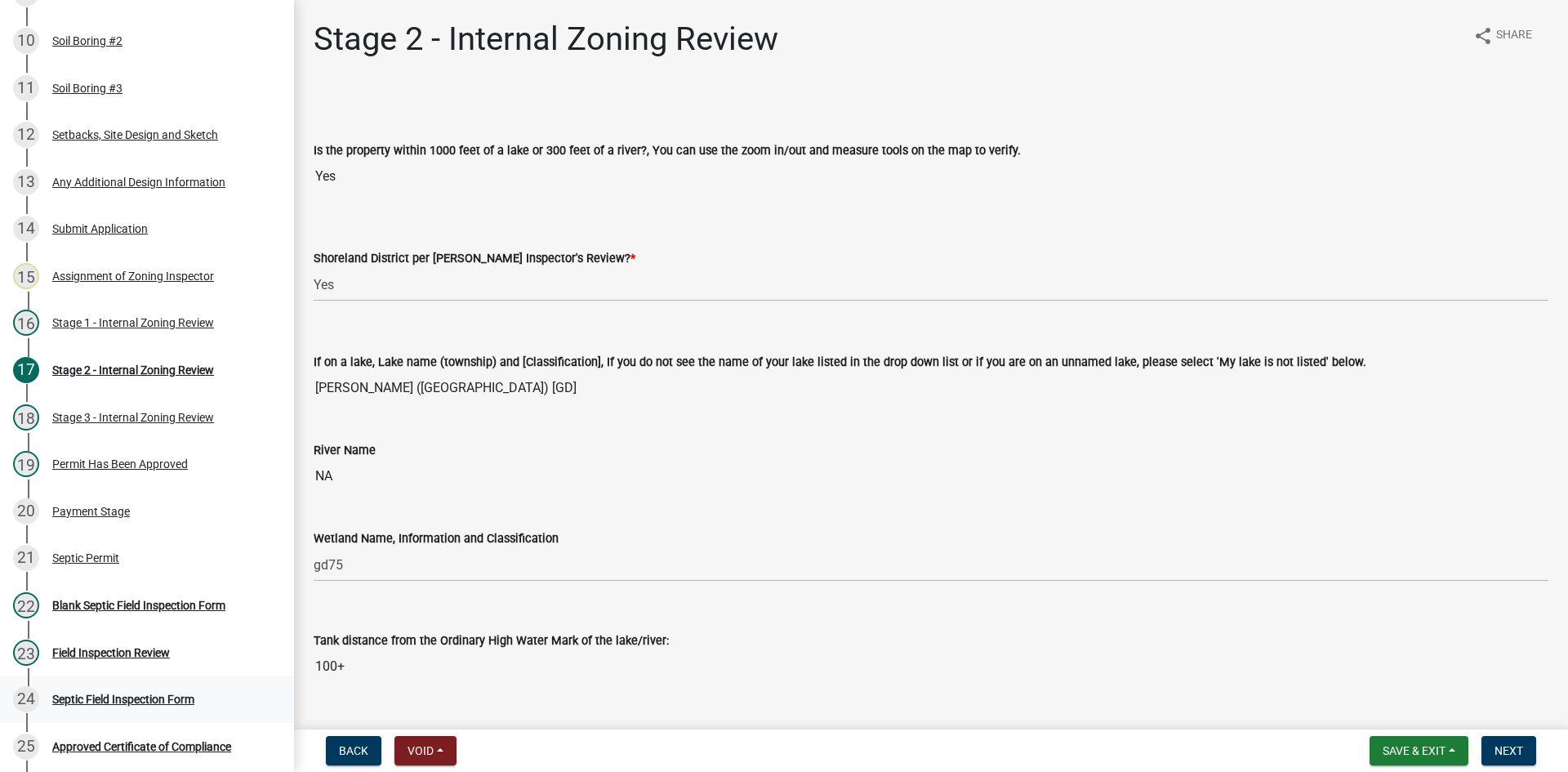
scroll to position [649, 0]
click at [106, 557] on div "Septic Permit" at bounding box center [85, 556] width 67 height 11
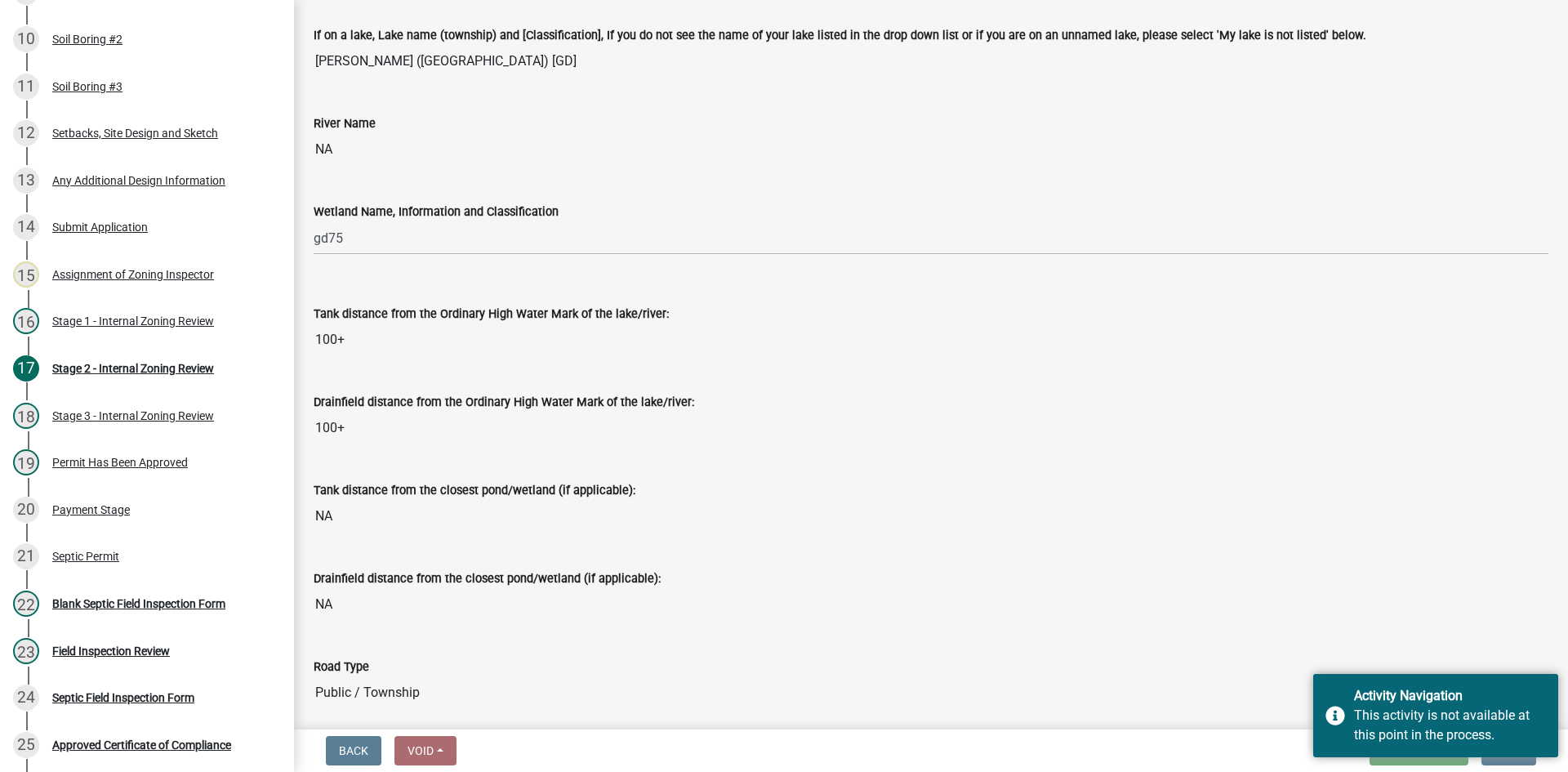
scroll to position [0, 0]
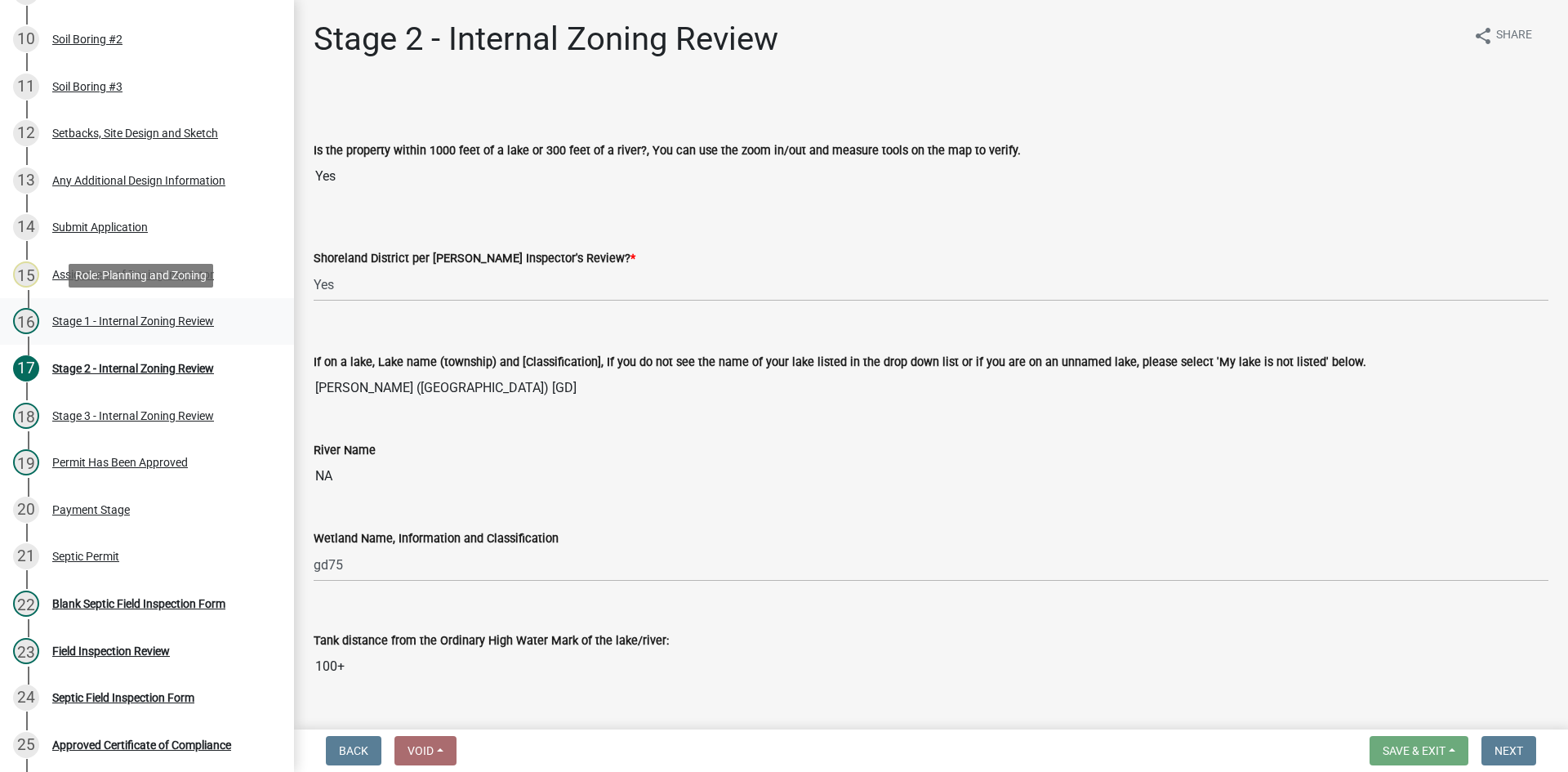
click at [184, 329] on div "16 Stage 1 - Internal Zoning Review" at bounding box center [140, 321] width 255 height 26
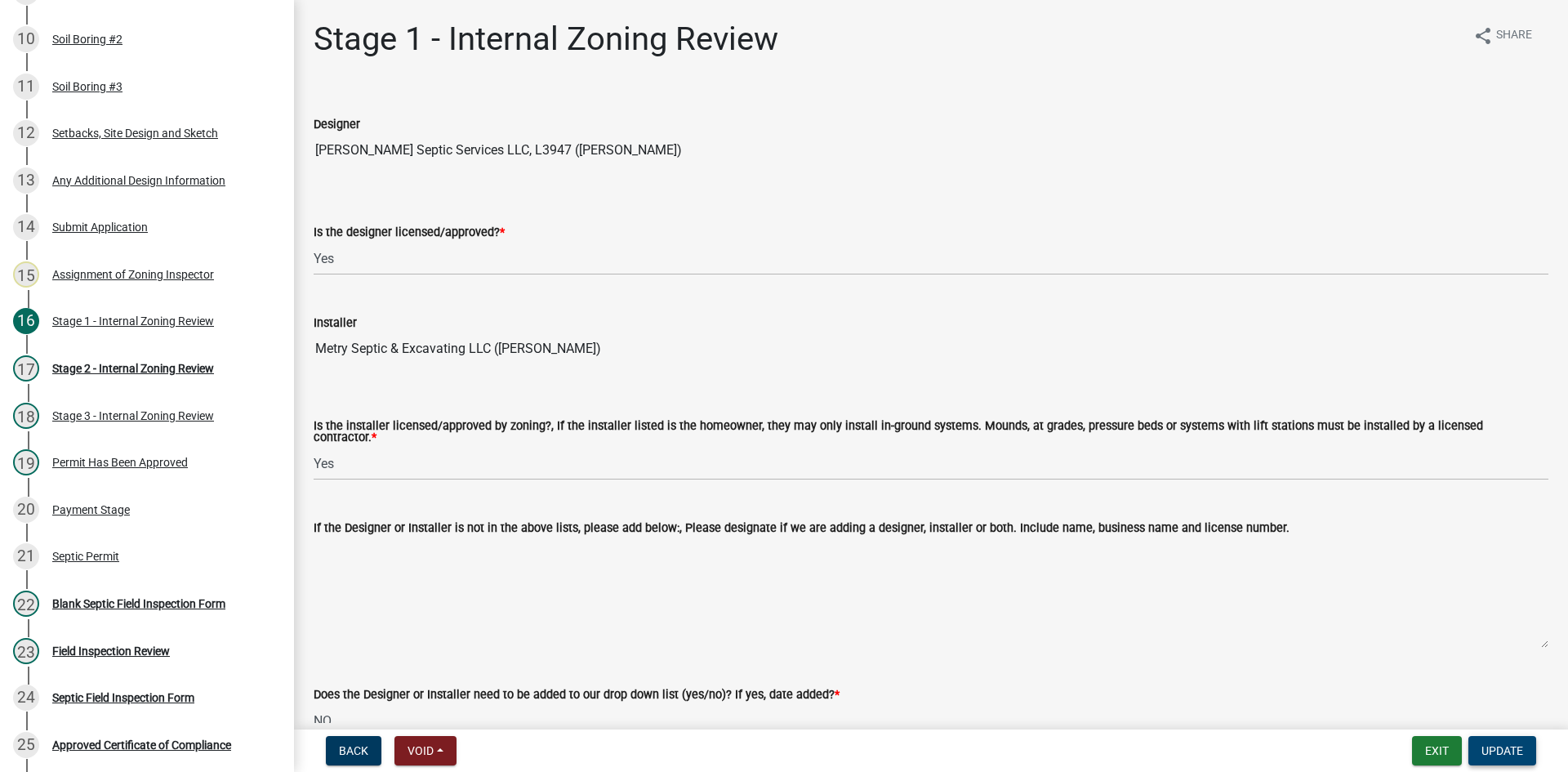
click at [1506, 741] on button "Update" at bounding box center [1501, 751] width 68 height 30
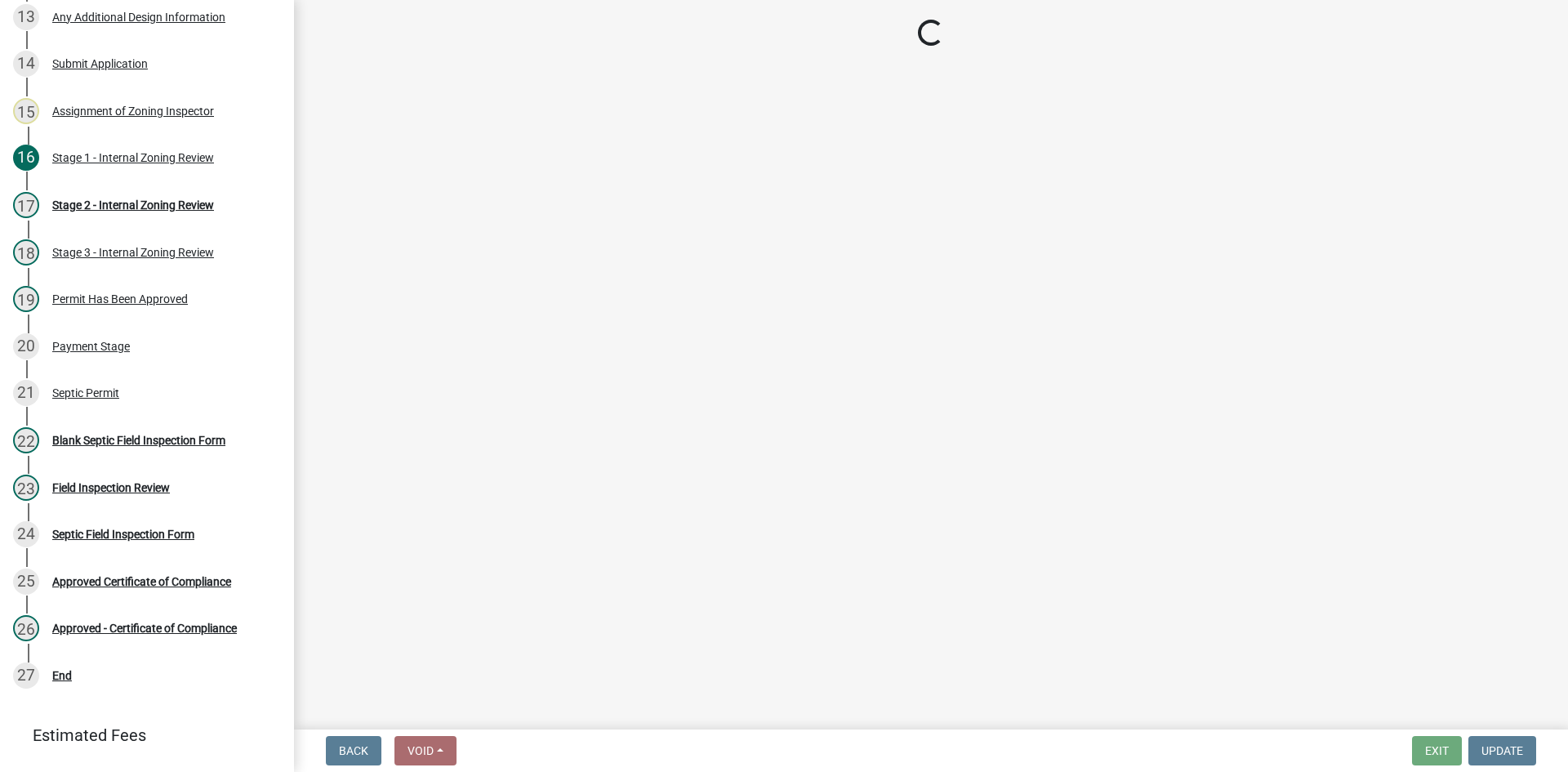
scroll to position [820, 0]
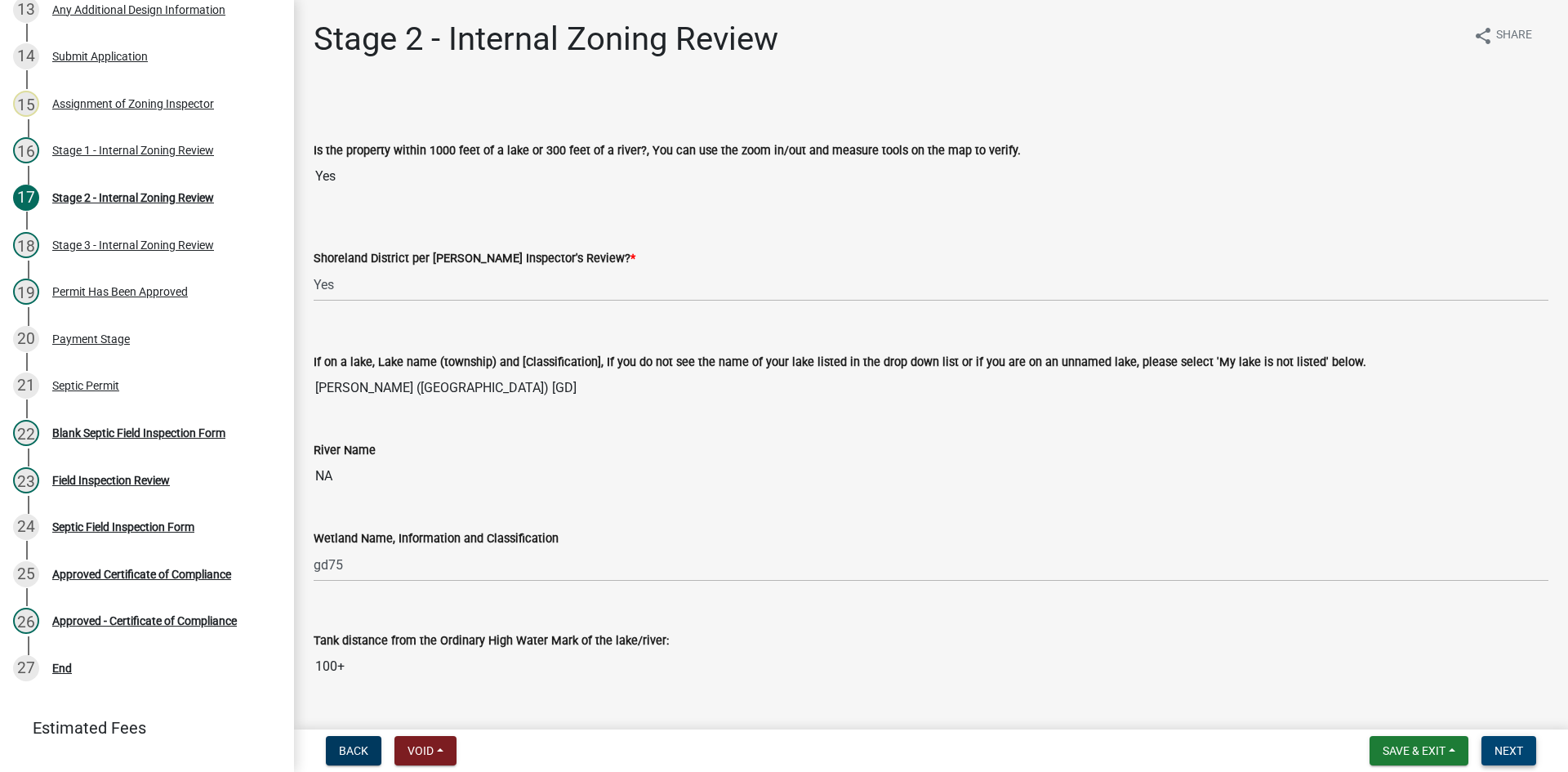
click at [1519, 758] on button "Next" at bounding box center [1508, 751] width 55 height 30
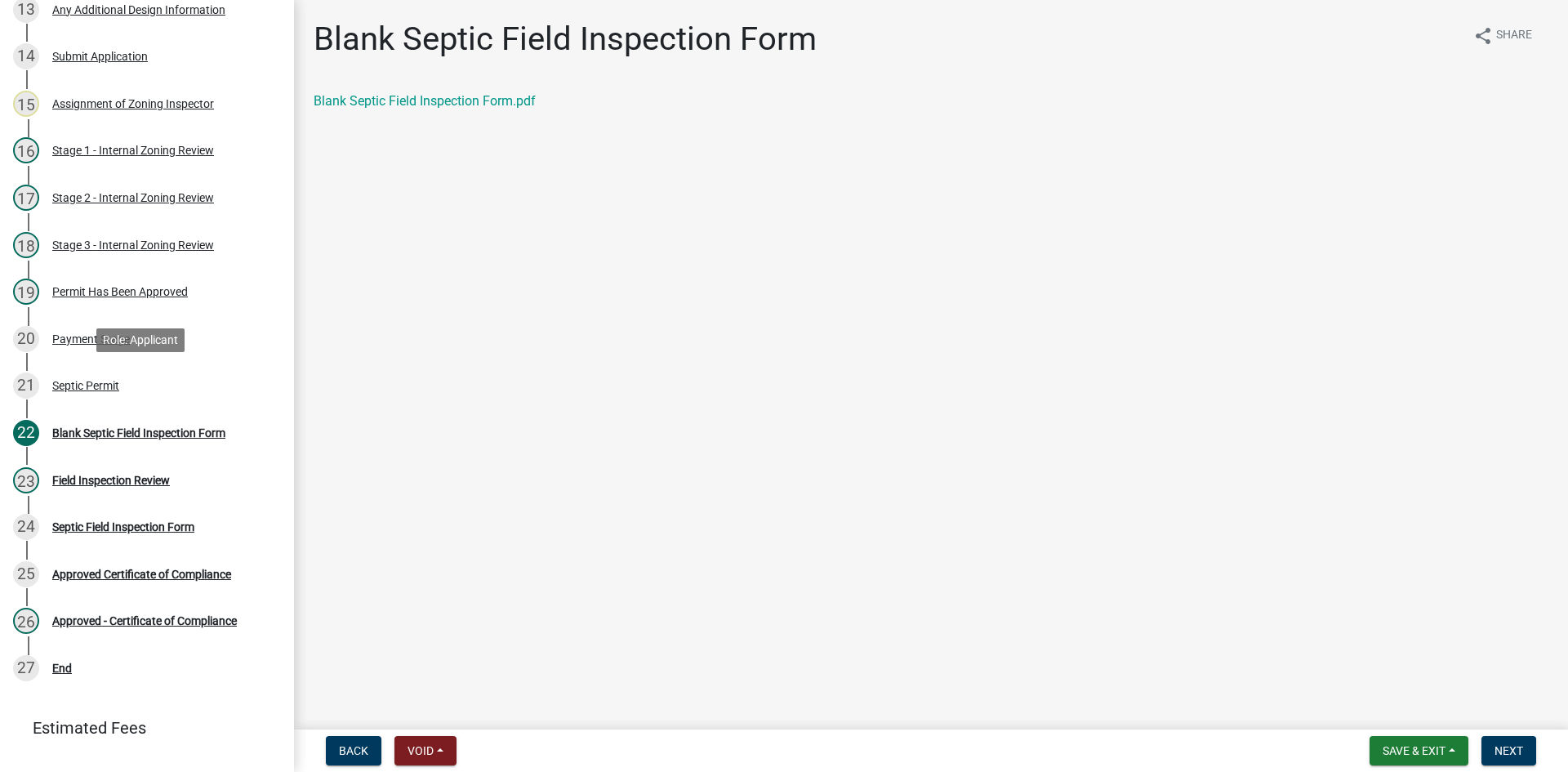
click at [96, 386] on div "Septic Permit" at bounding box center [85, 385] width 67 height 11
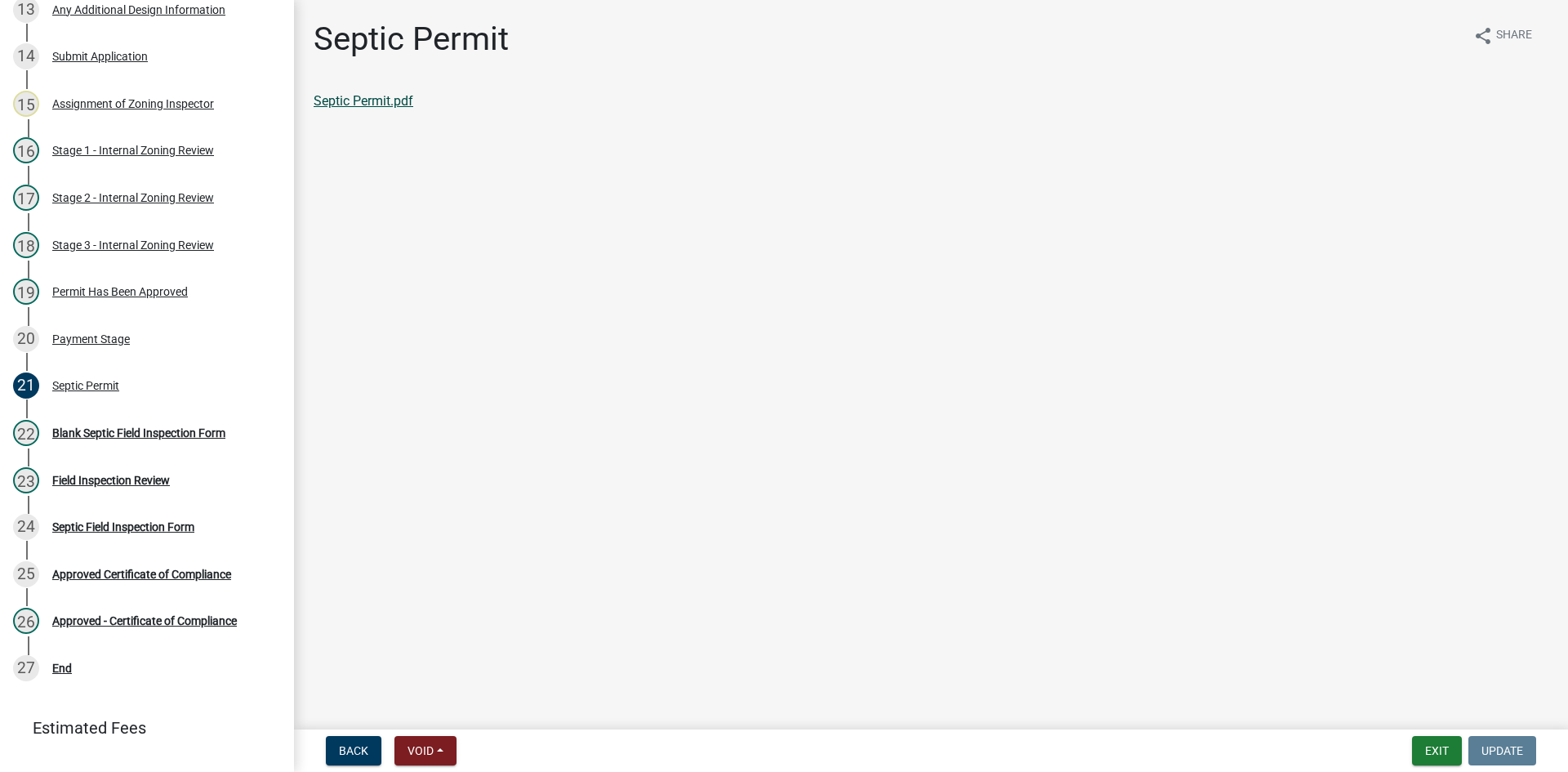
click at [404, 97] on link "Septic Permit.pdf" at bounding box center [364, 101] width 100 height 16
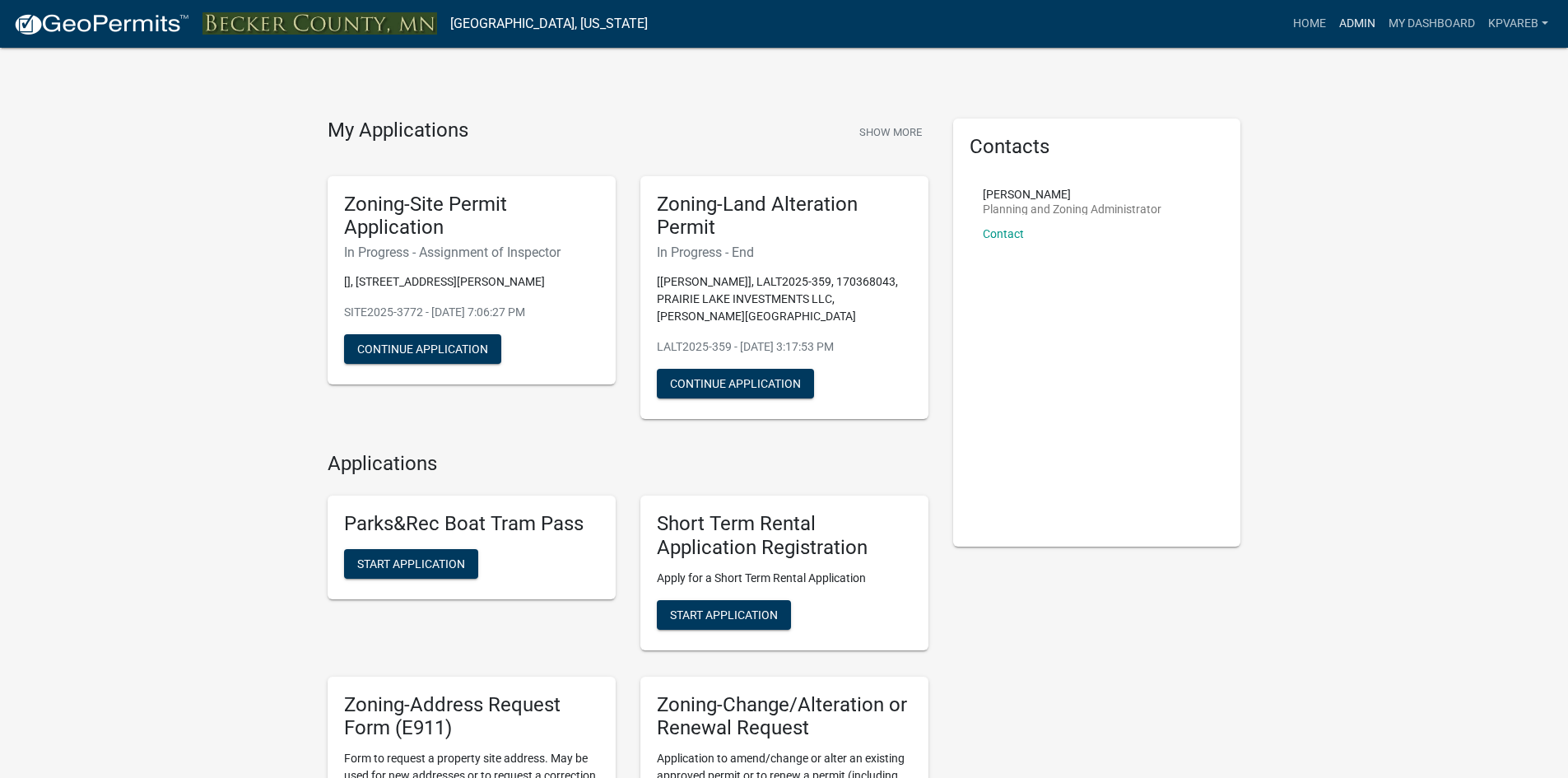
click at [1351, 20] on link "Admin" at bounding box center [1357, 24] width 49 height 32
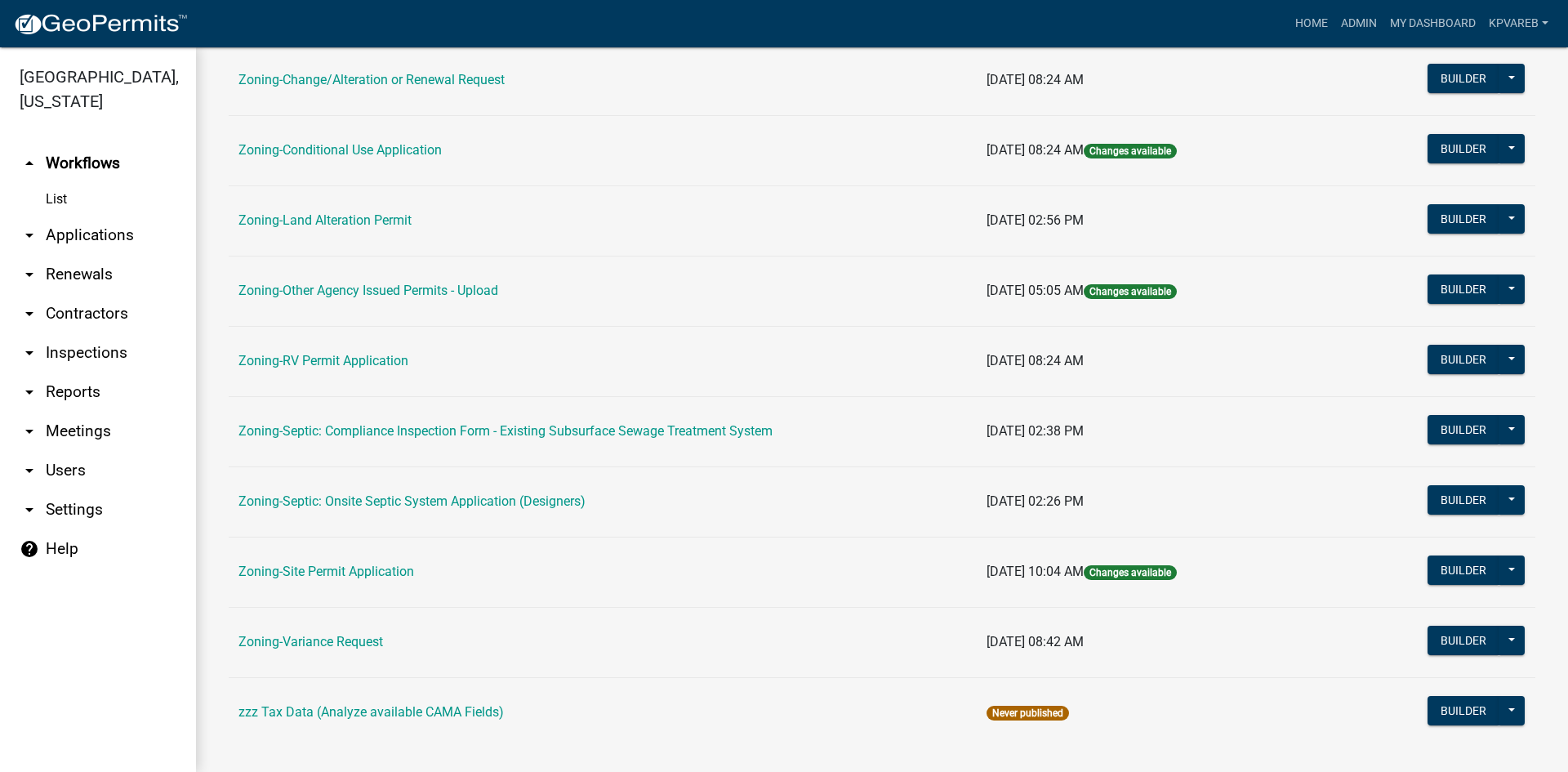
scroll to position [469, 0]
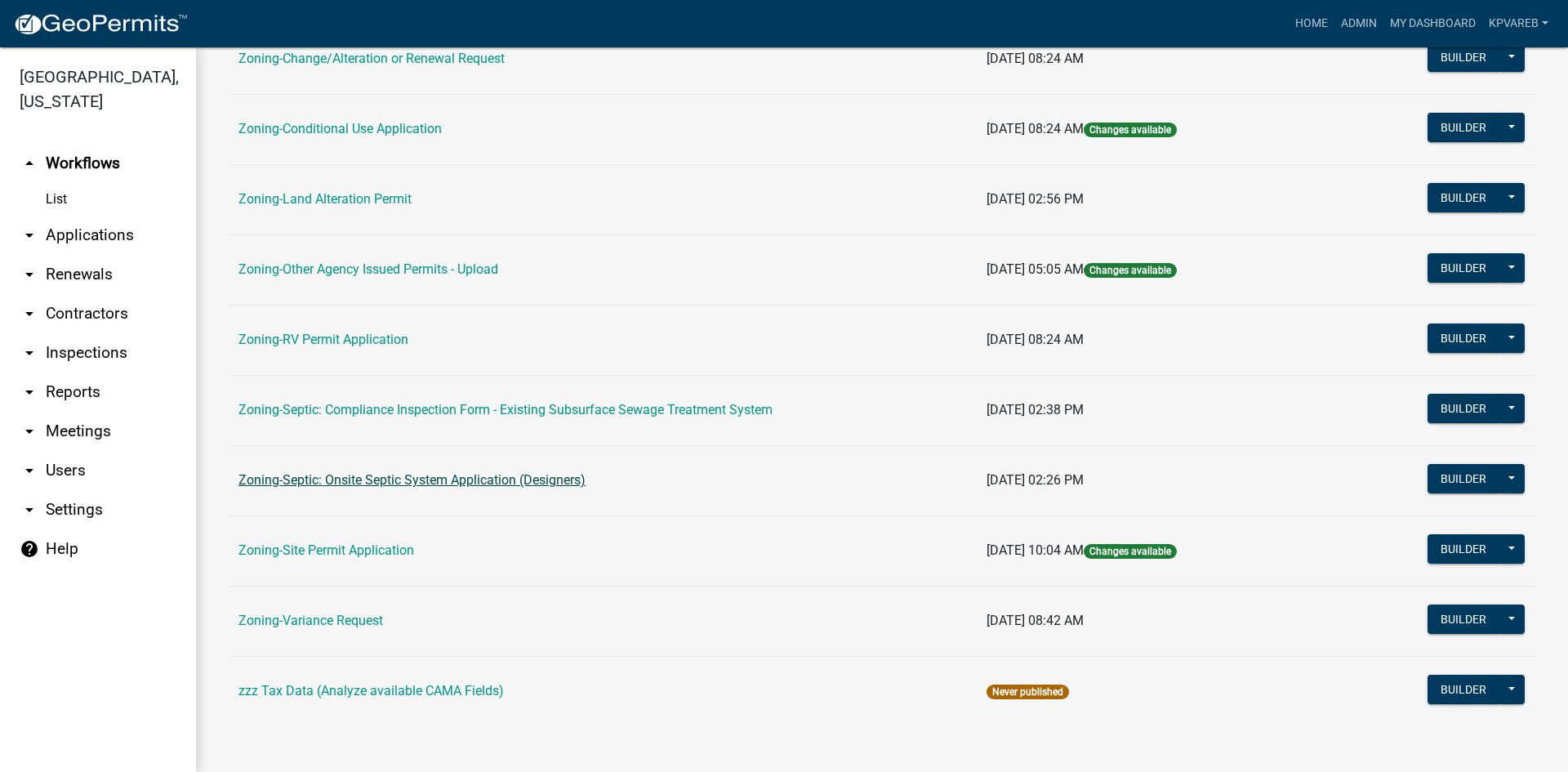
click at [472, 480] on link "Zoning-Septic: Onsite Septic System Application (Designers)" at bounding box center [412, 479] width 347 height 16
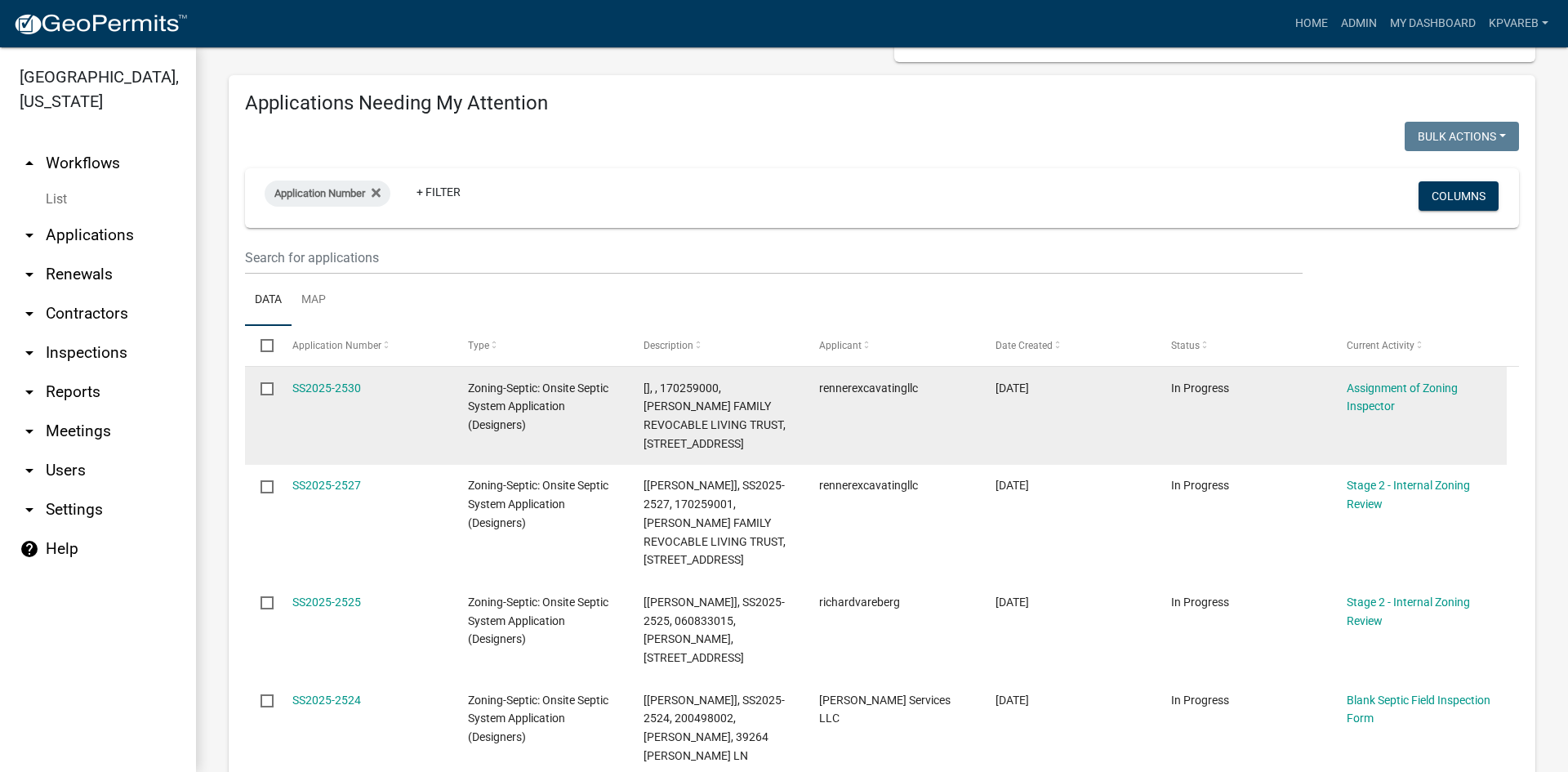
scroll to position [81, 0]
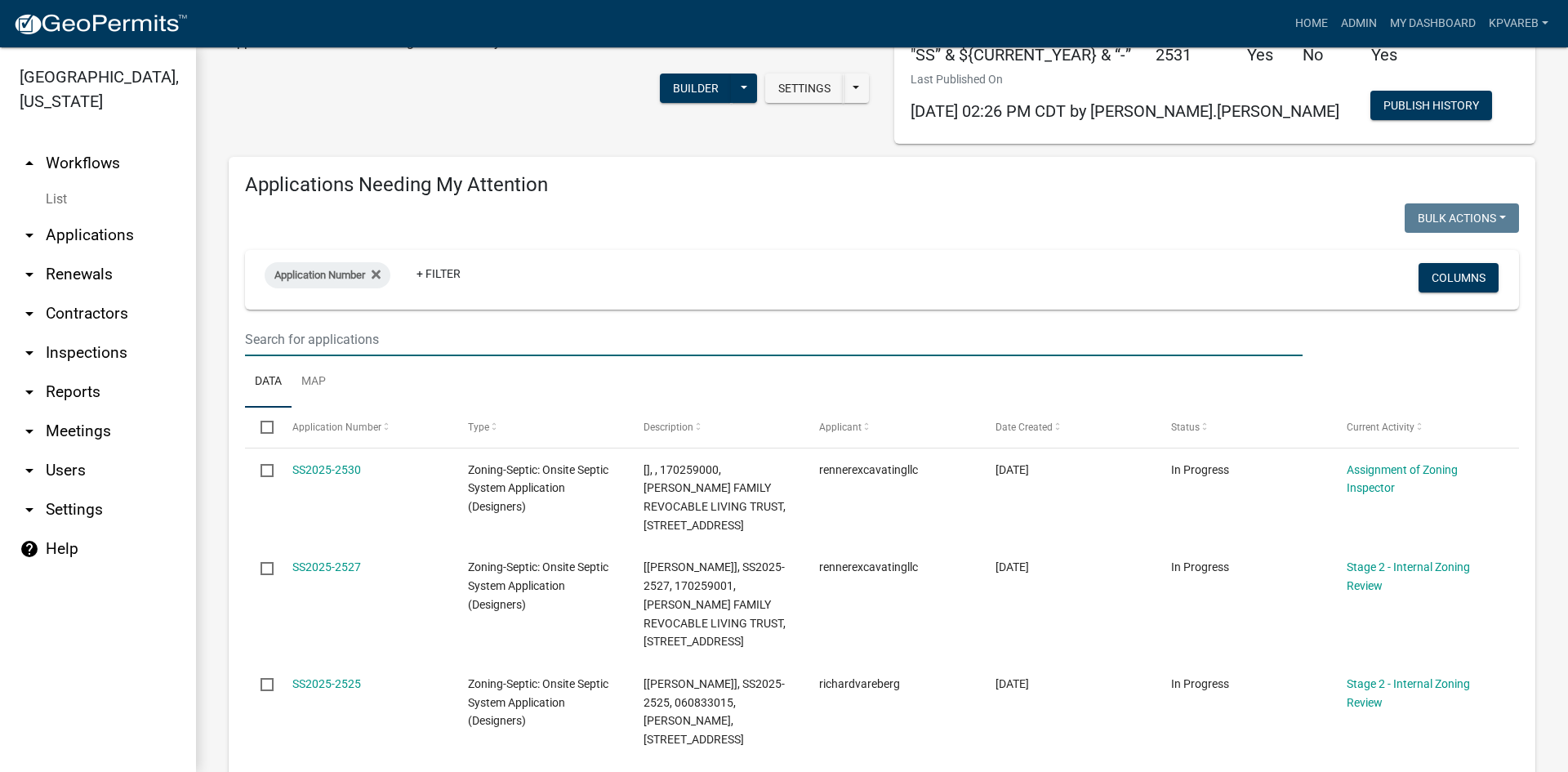
click at [327, 336] on input "text" at bounding box center [774, 339] width 1057 height 33
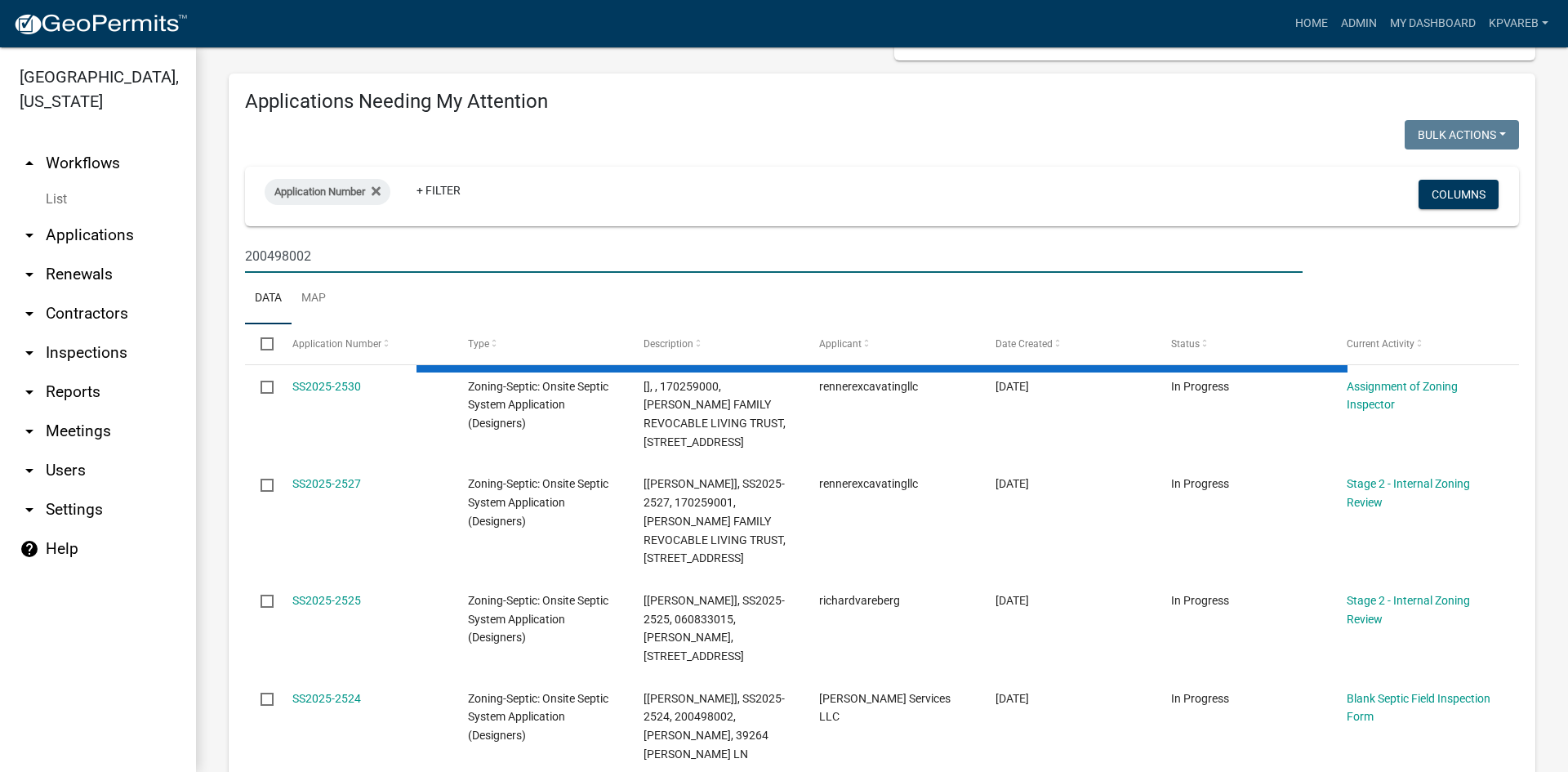
scroll to position [245, 0]
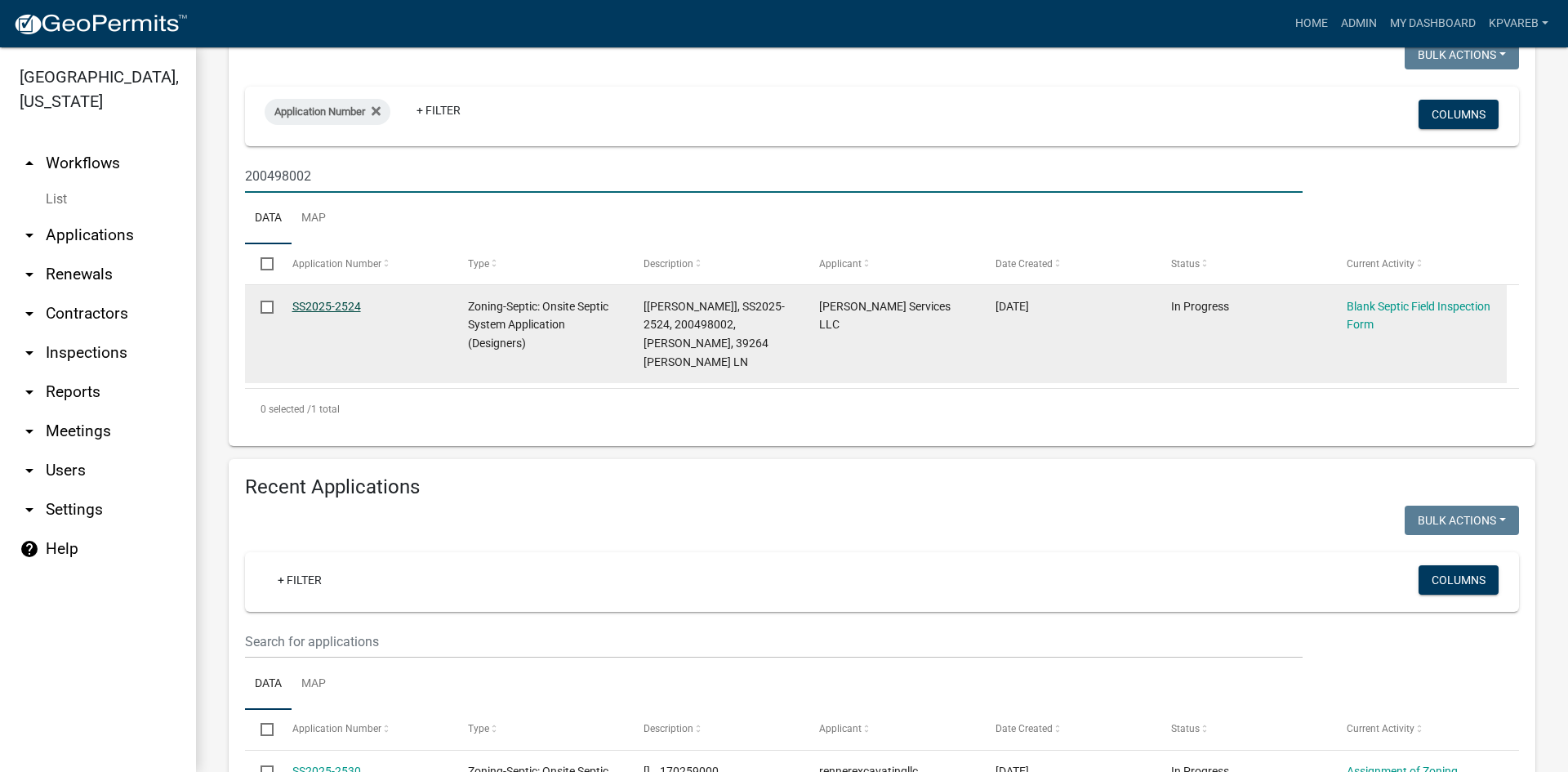
type input "200498002"
click at [338, 303] on link "SS2025-2524" at bounding box center [327, 306] width 68 height 13
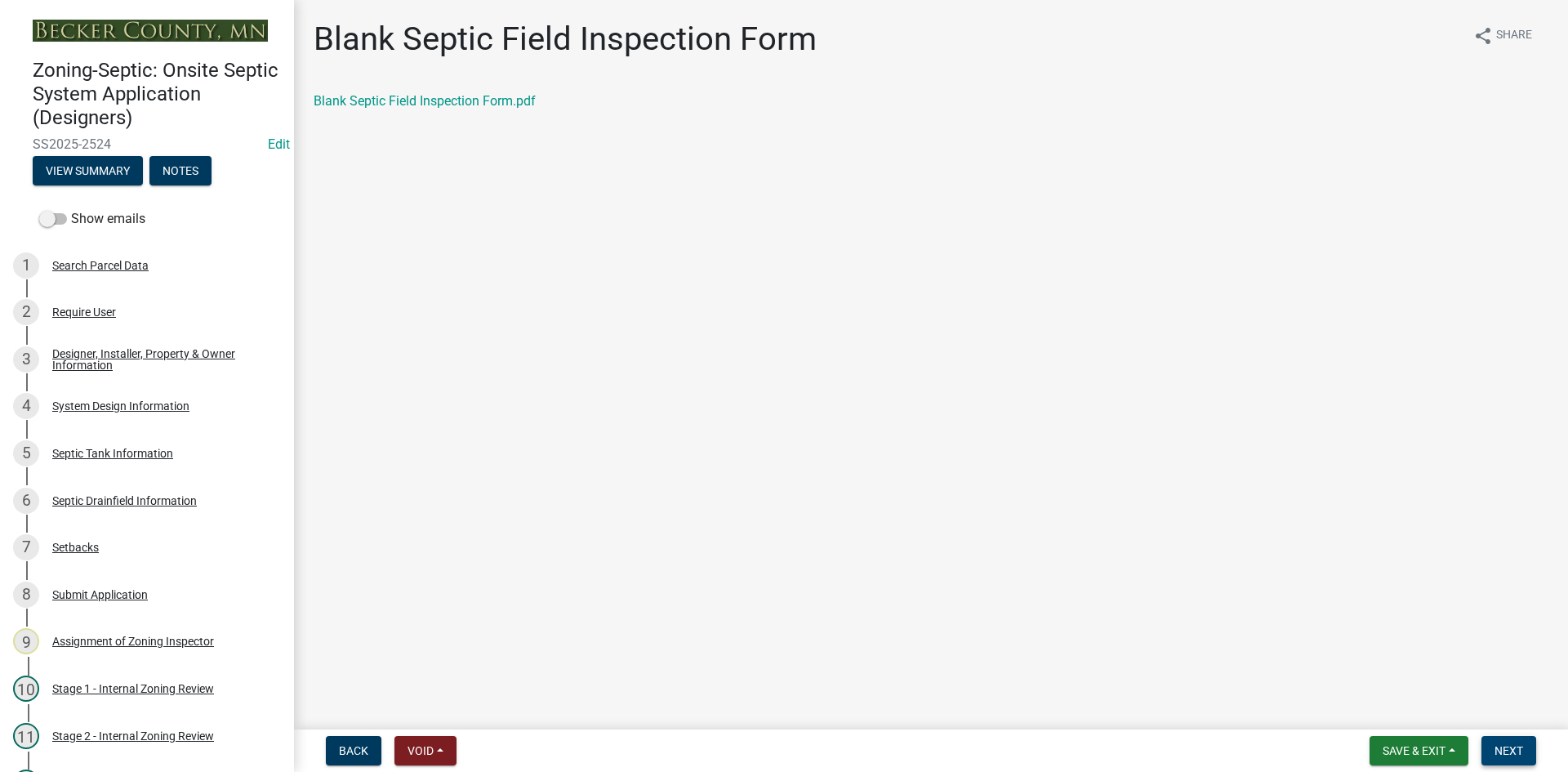
click at [1503, 749] on span "Next" at bounding box center [1508, 751] width 29 height 13
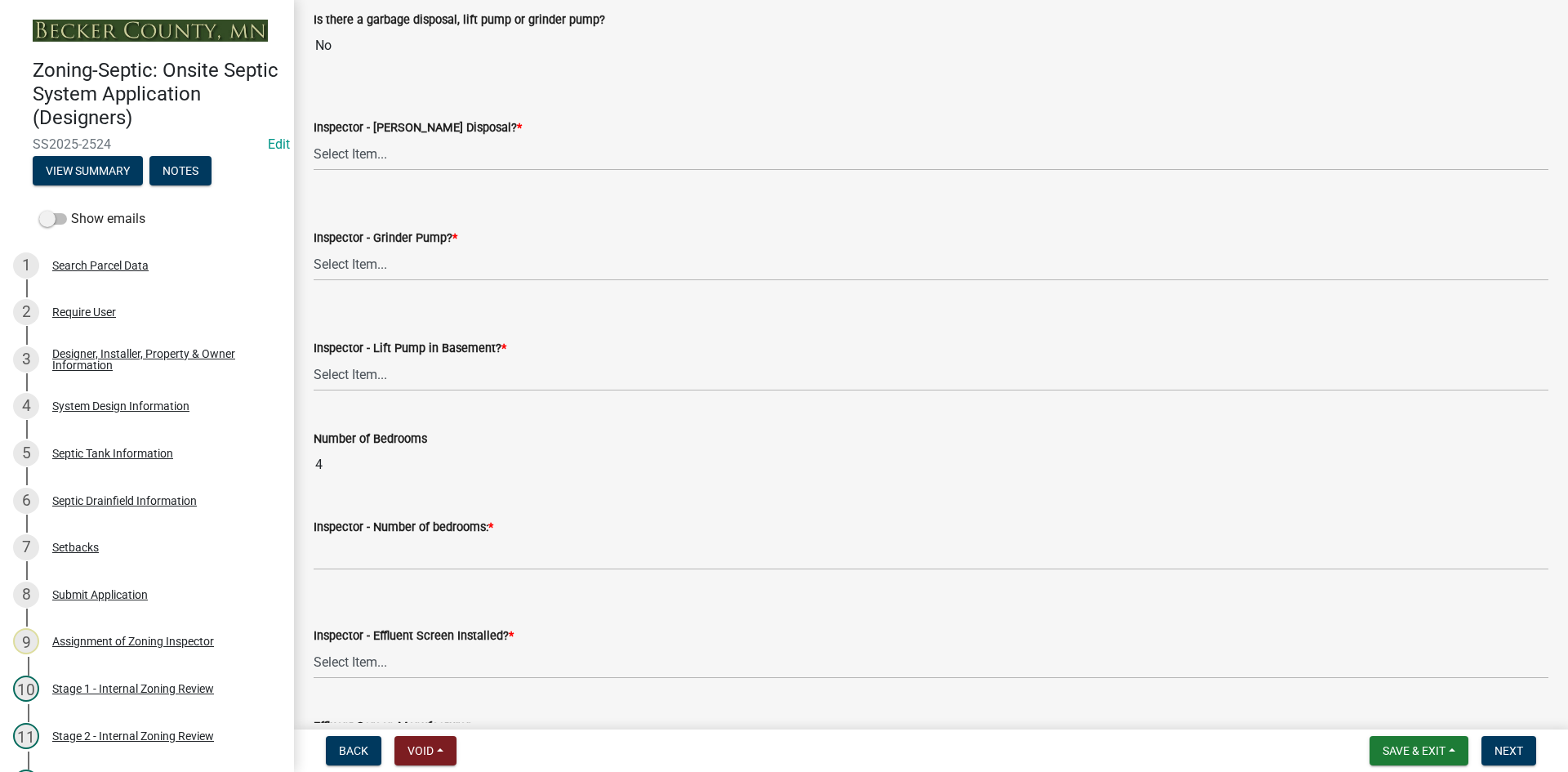
scroll to position [654, 0]
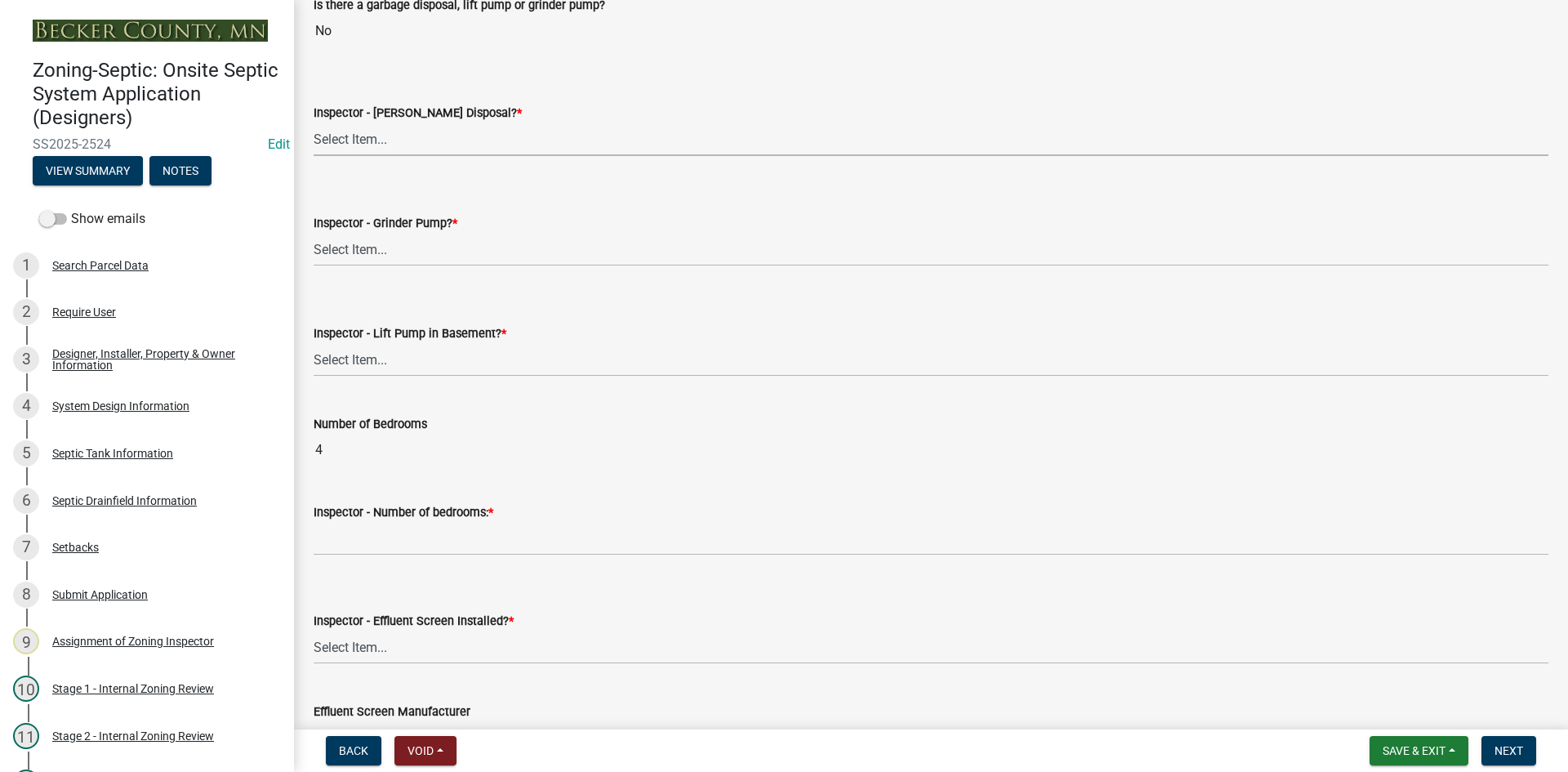
click at [359, 142] on select "Select Item... Yes No" at bounding box center [931, 139] width 1235 height 33
click at [314, 122] on select "Select Item... Yes No" at bounding box center [931, 139] width 1235 height 33
select select "e6f115c1-9d93-4d61-8856-1810485f2117"
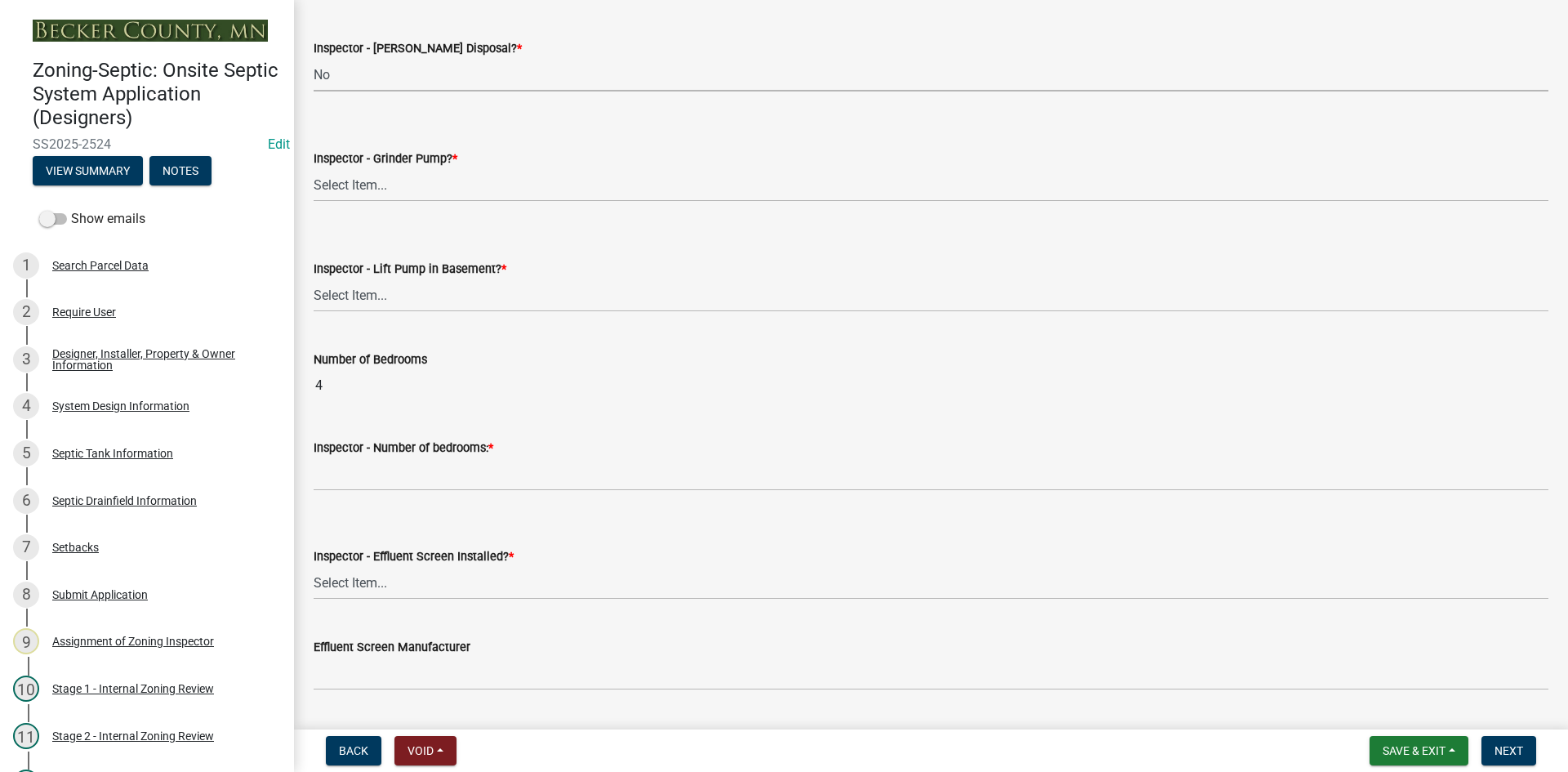
scroll to position [816, 0]
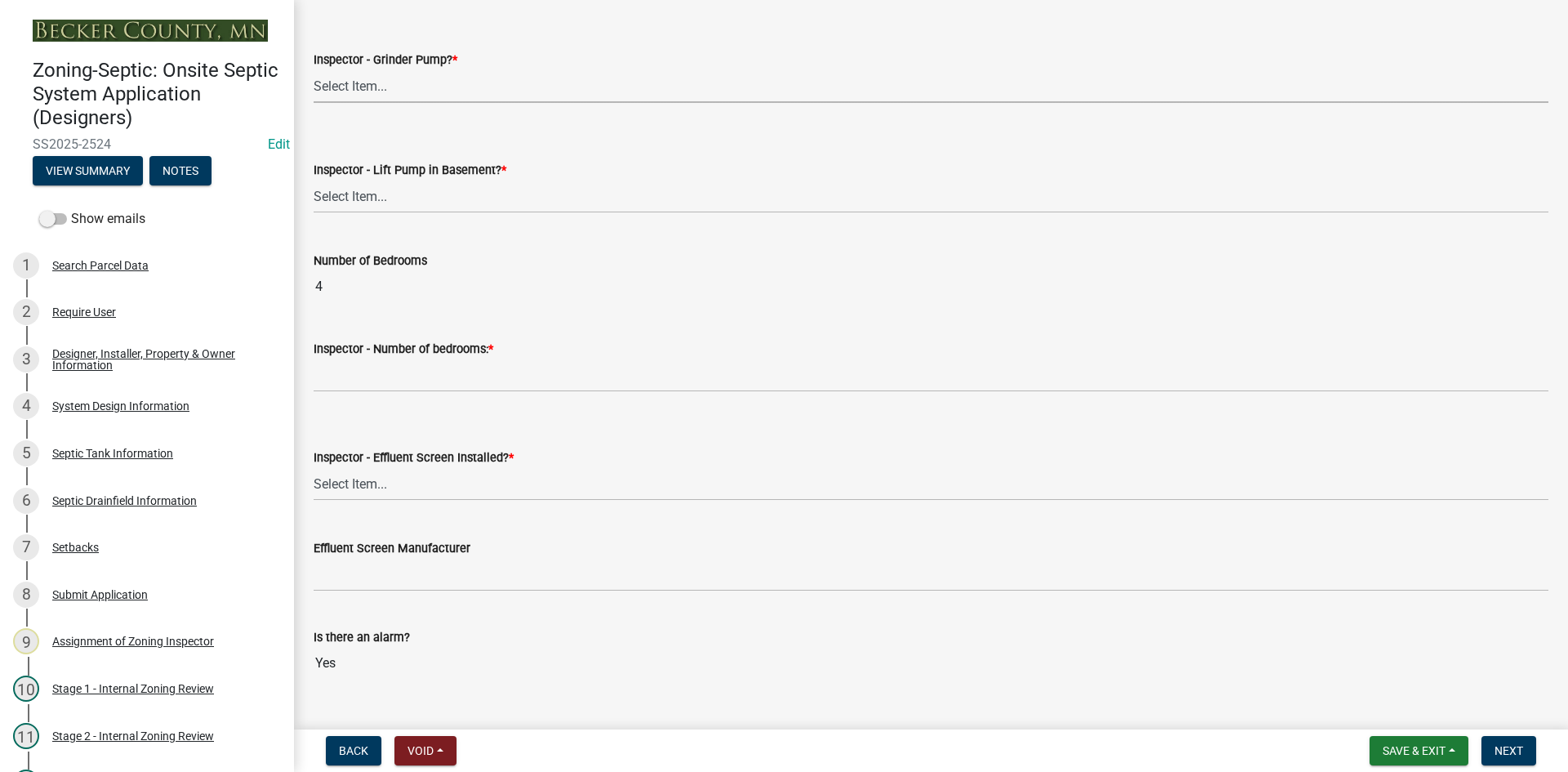
click at [381, 90] on select "Select Item... Yes No" at bounding box center [931, 86] width 1235 height 33
click at [314, 69] on select "Select Item... Yes No" at bounding box center [931, 86] width 1235 height 33
select select "ce8adf61-51ba-42f2-bbc3-7480a098e35e"
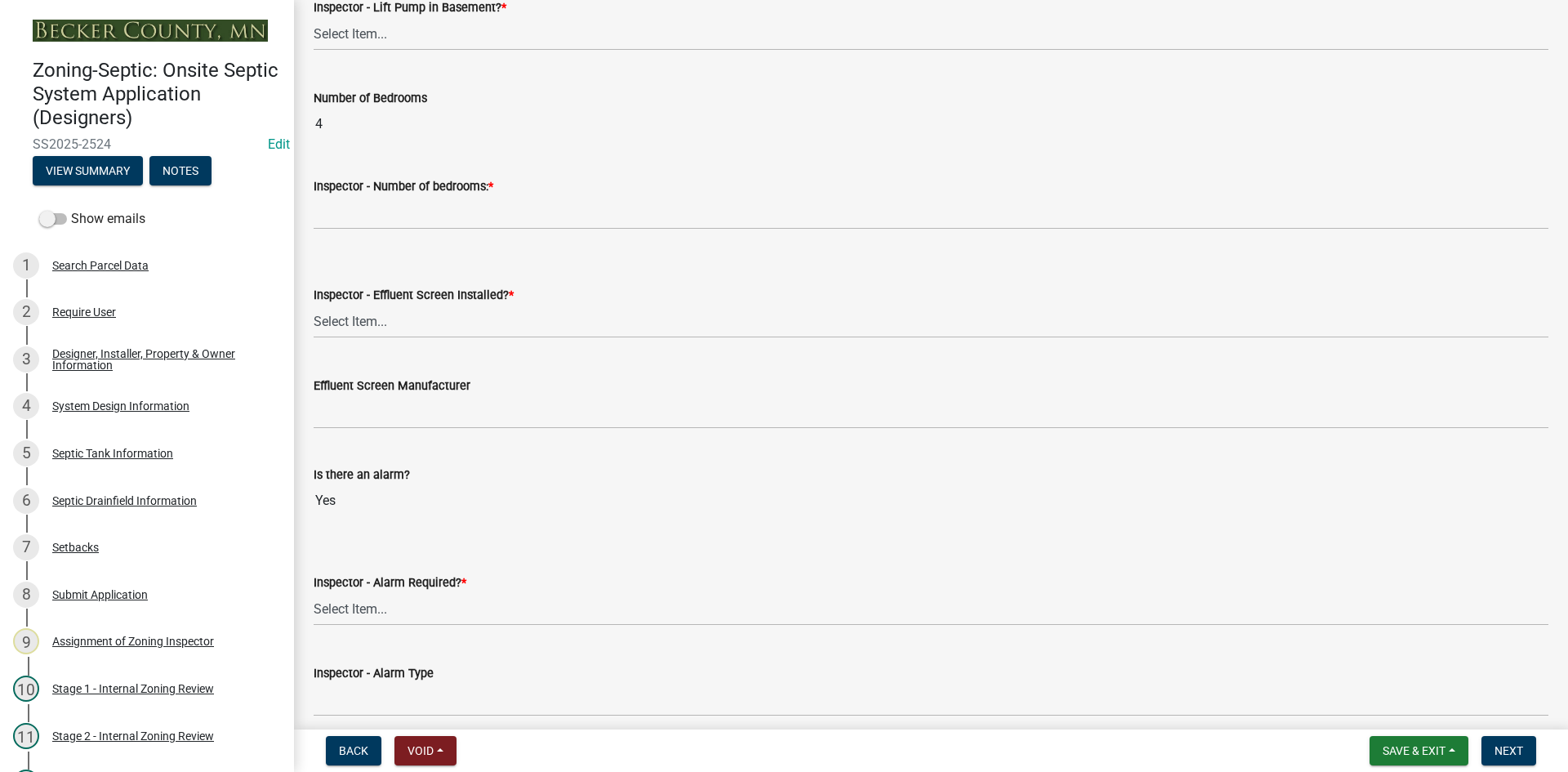
scroll to position [979, 0]
click at [379, 36] on select "Select Item... Yes No" at bounding box center [931, 33] width 1235 height 33
click at [314, 17] on select "Select Item... Yes No" at bounding box center [931, 33] width 1235 height 33
select select "58089658-2e95-4d4d-a981-afbd087a421a"
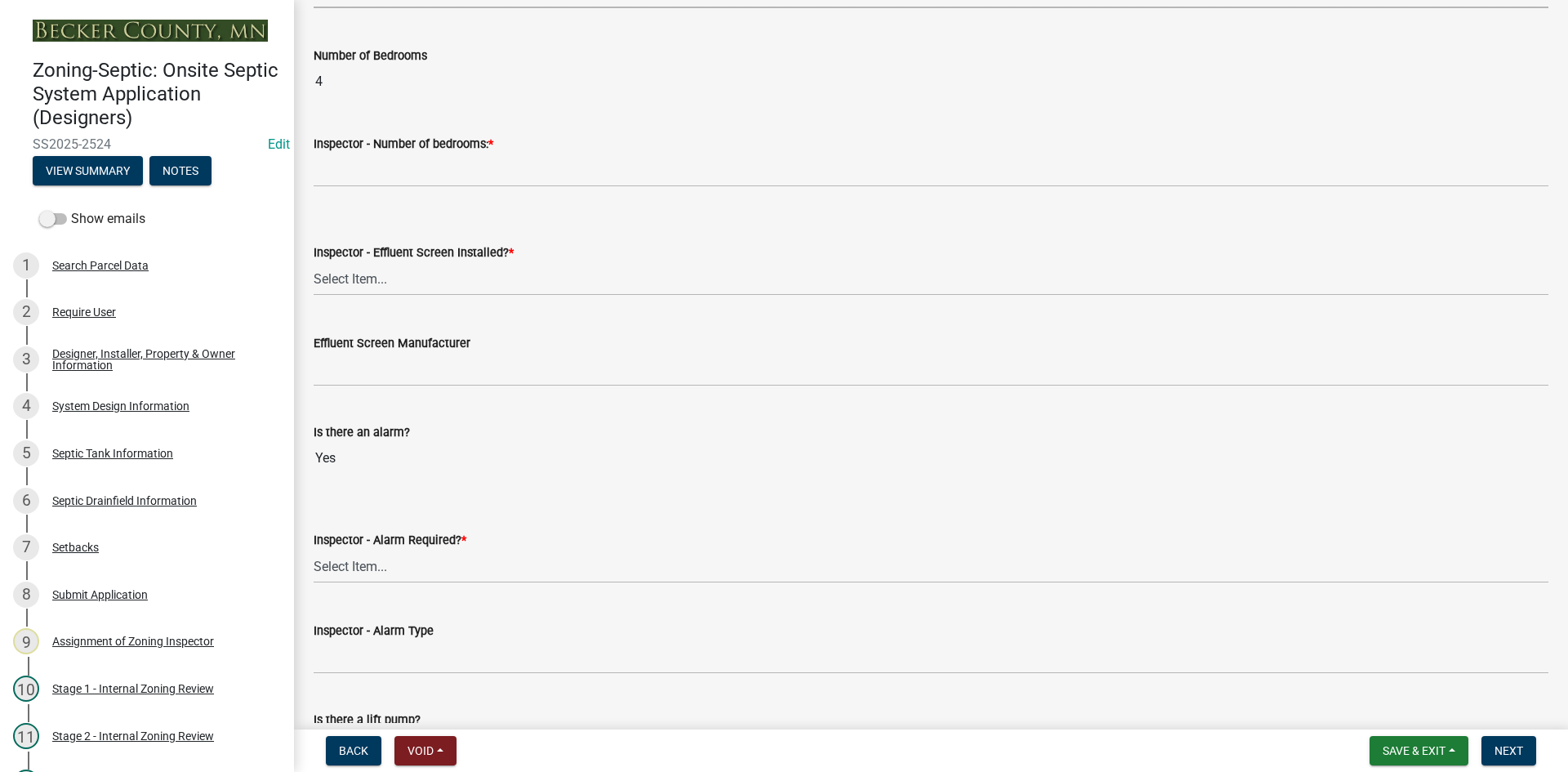
scroll to position [1062, 0]
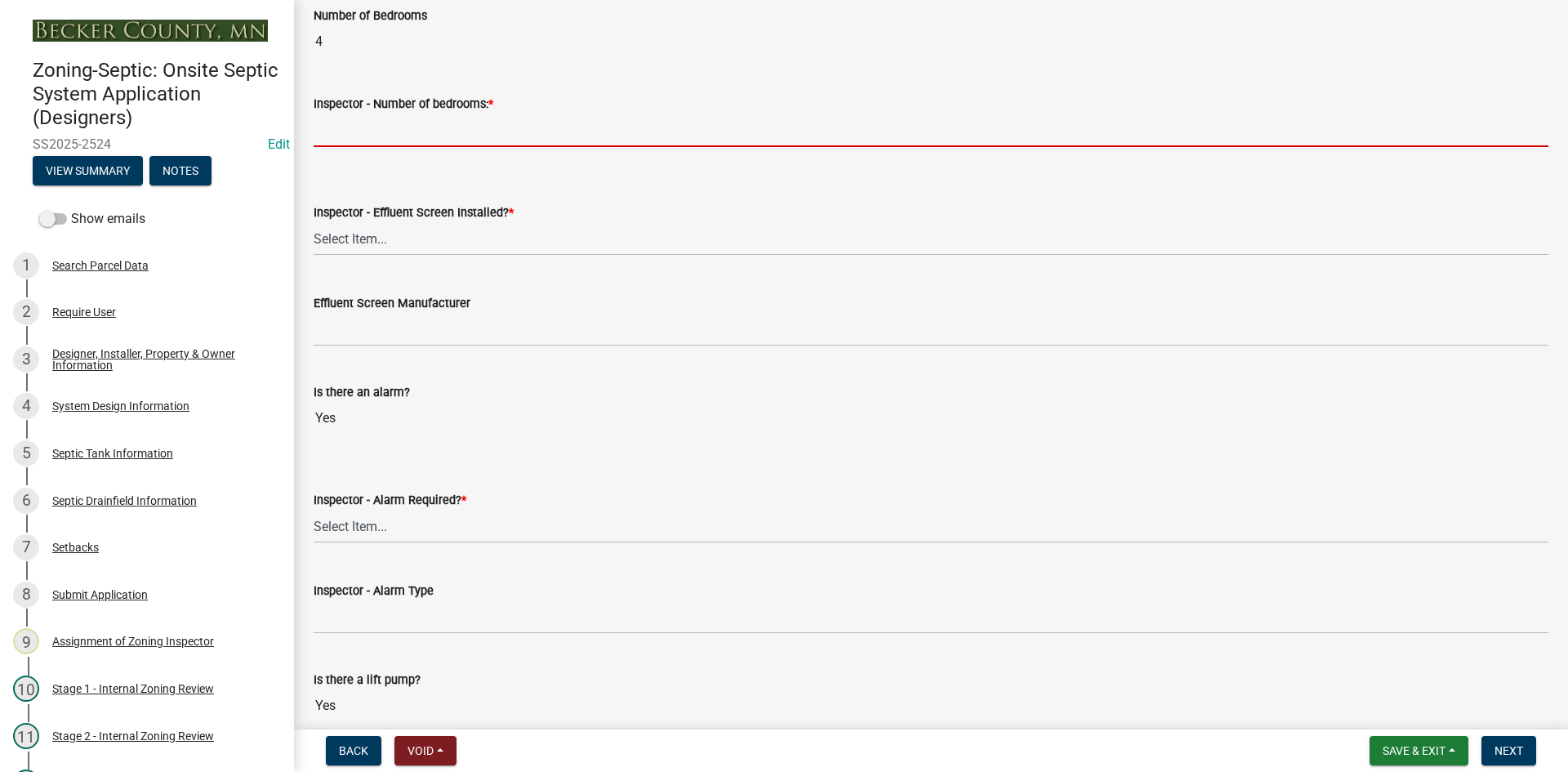
click at [361, 134] on input "Inspector - Number of bedrooms: *" at bounding box center [931, 131] width 1235 height 33
type input "4"
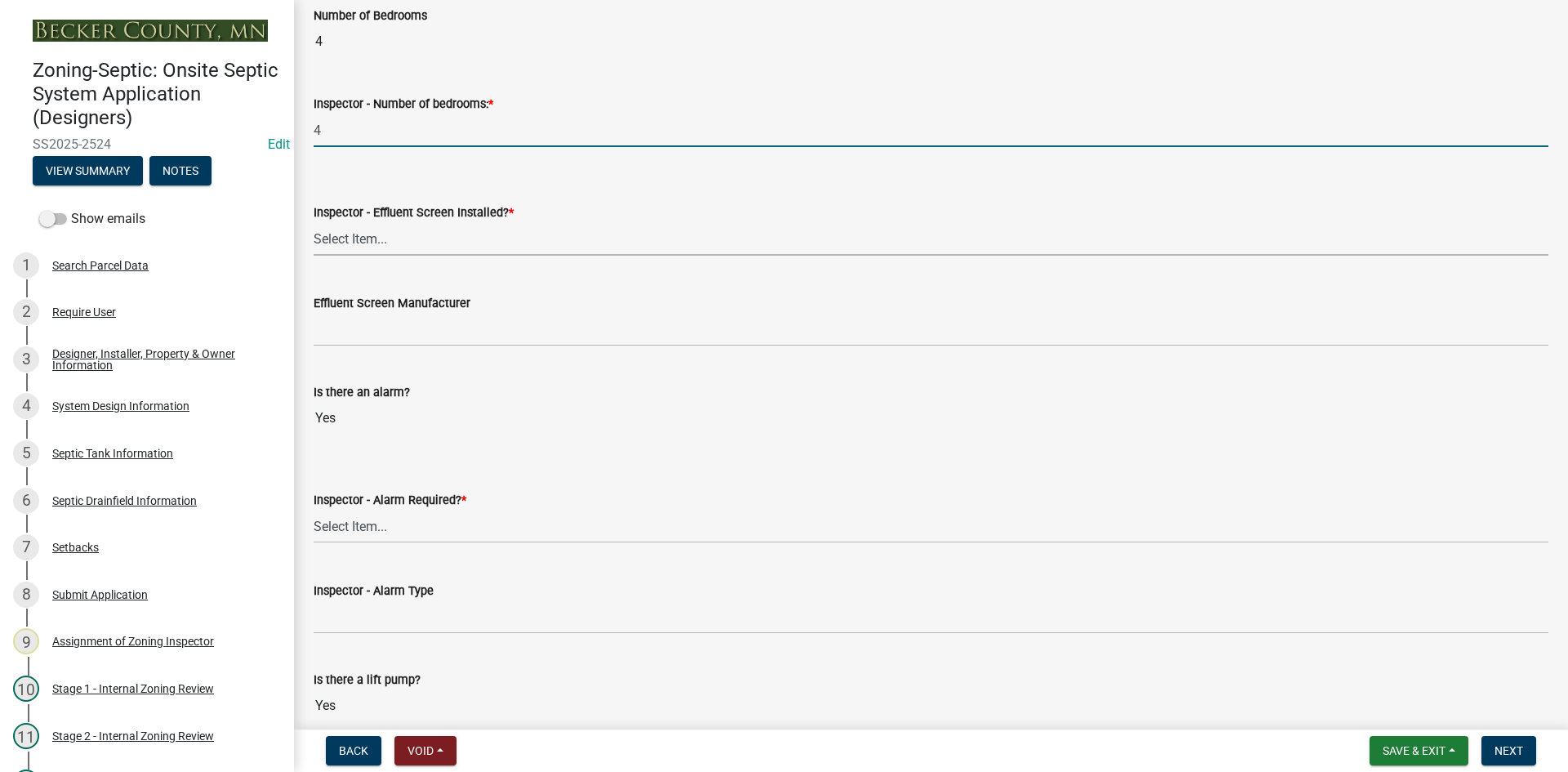
click at [365, 246] on select "Select Item... Yes No" at bounding box center [931, 239] width 1235 height 33
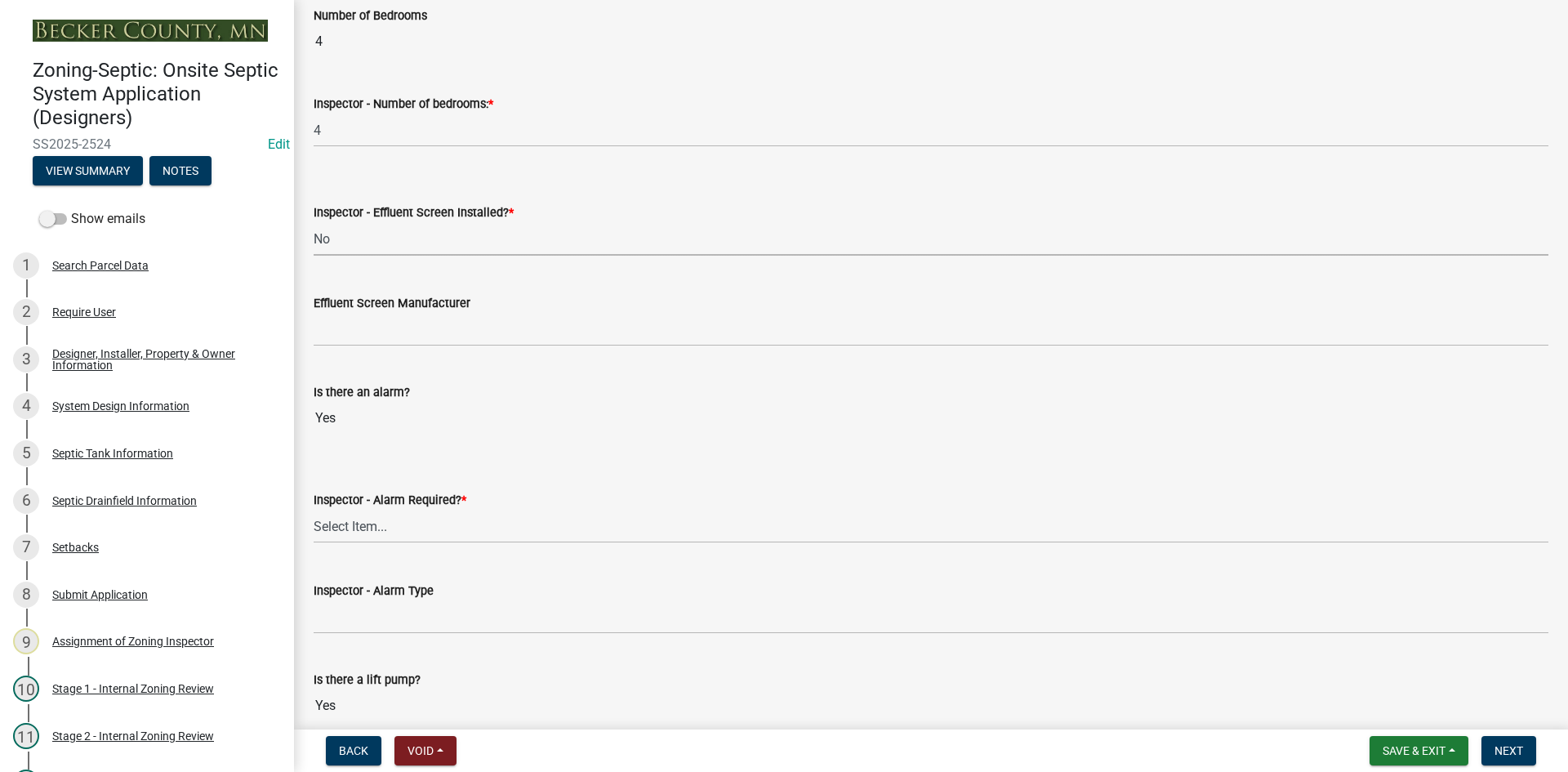
click at [314, 222] on select "Select Item... Yes No" at bounding box center [931, 239] width 1235 height 33
select select "039f9276-f093-40ee-98f9-24c1fbae5d9d"
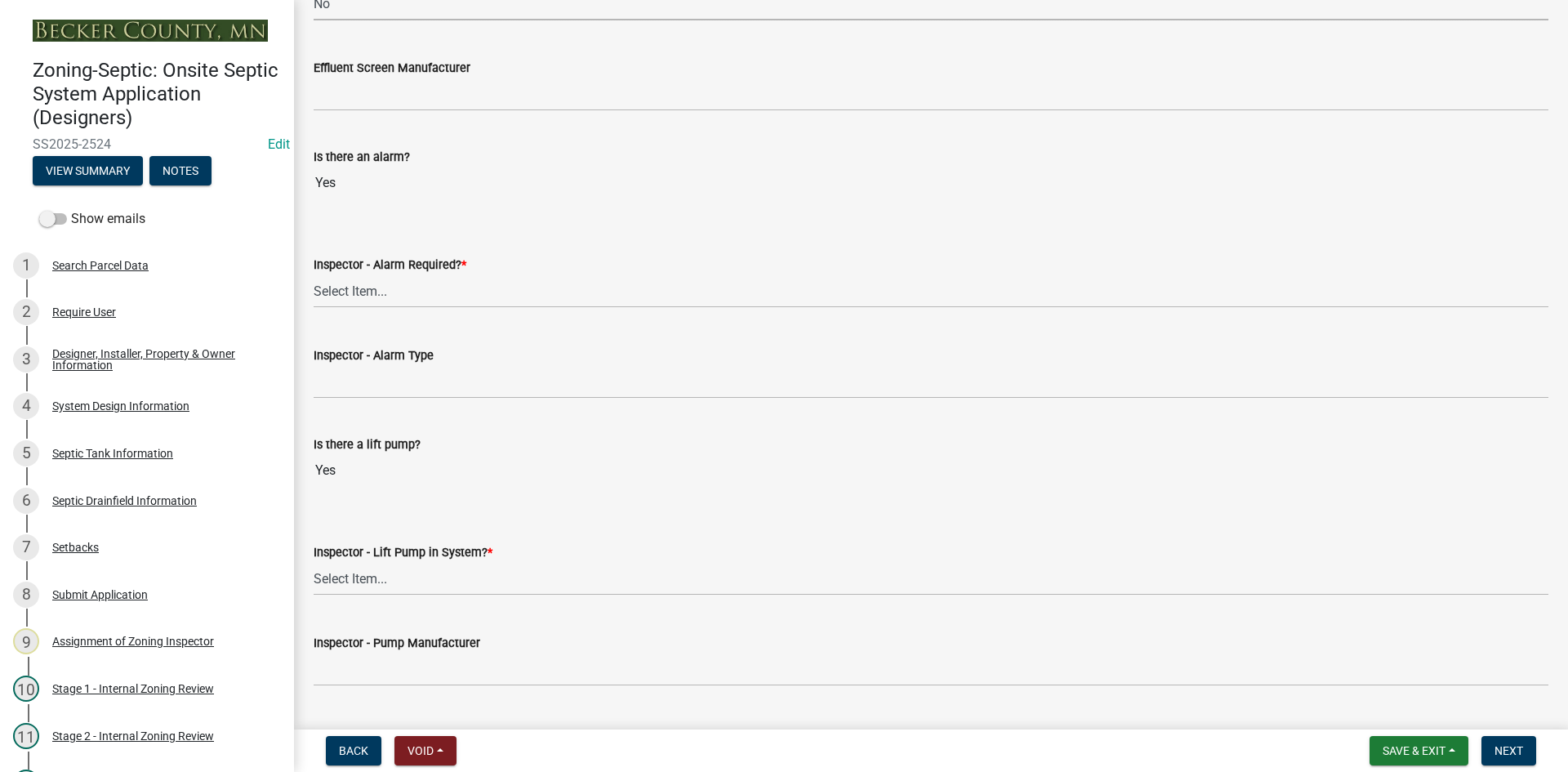
scroll to position [1225, 0]
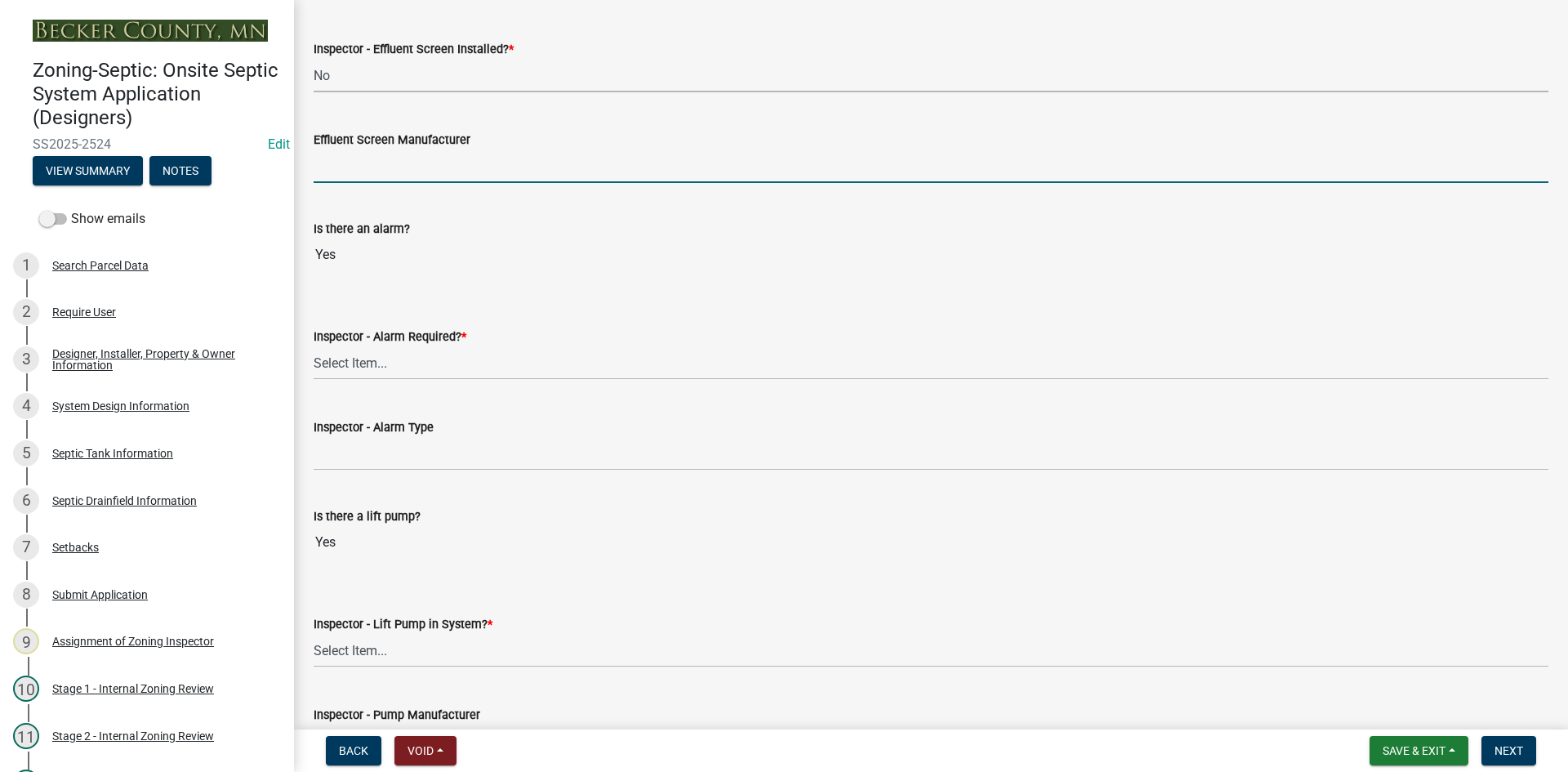
drag, startPoint x: 336, startPoint y: 173, endPoint x: 384, endPoint y: 193, distance: 52.0
click at [338, 172] on input "Effluent Screen Manufacturer" at bounding box center [931, 166] width 1235 height 33
type input "NA"
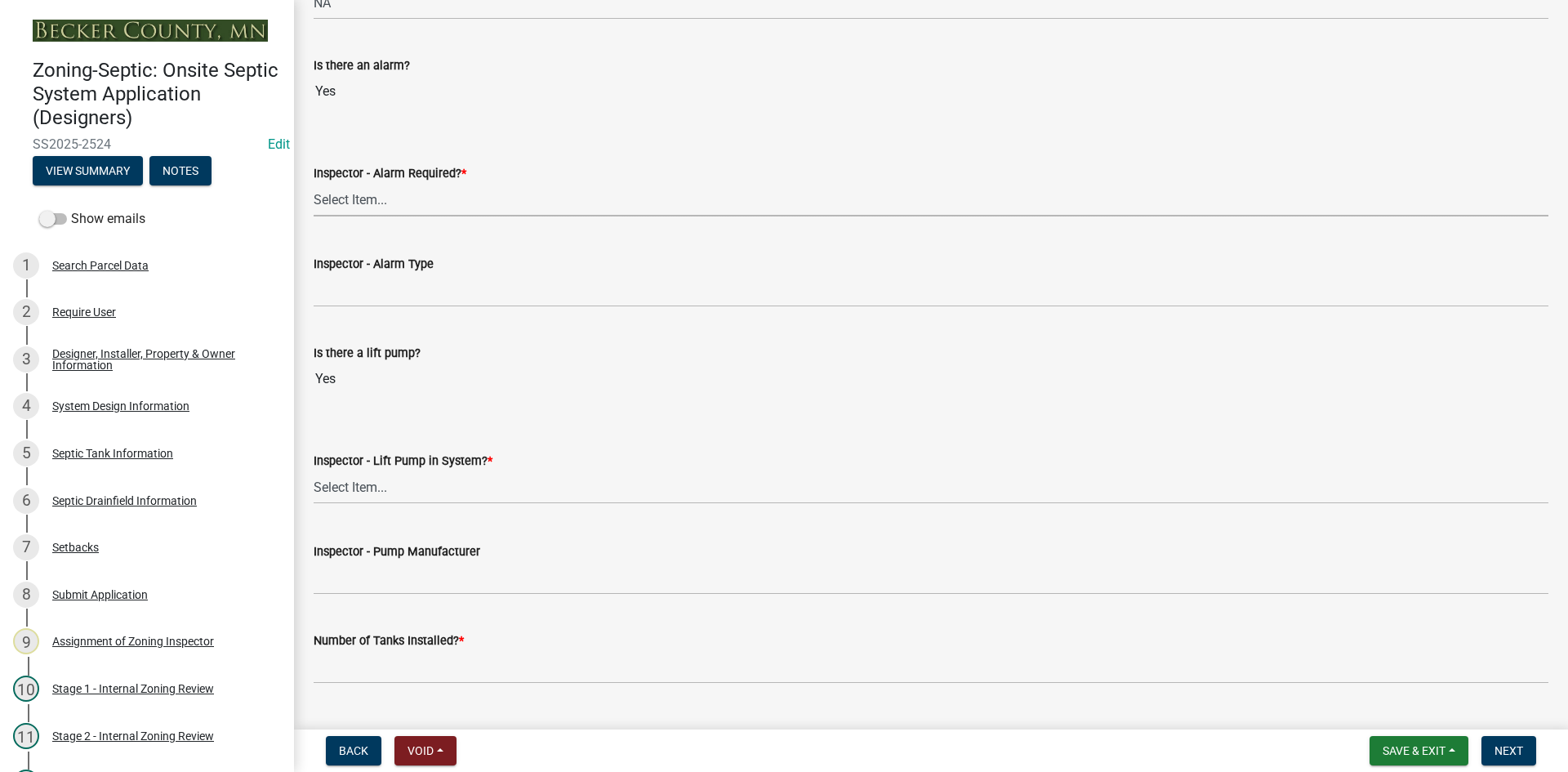
click at [366, 207] on select "Select Item... Yes No" at bounding box center [931, 200] width 1235 height 33
click at [314, 183] on select "Select Item... Yes No" at bounding box center [931, 200] width 1235 height 33
select select "9075ff2b-2749-45ce-aee6-f4951e9a2109"
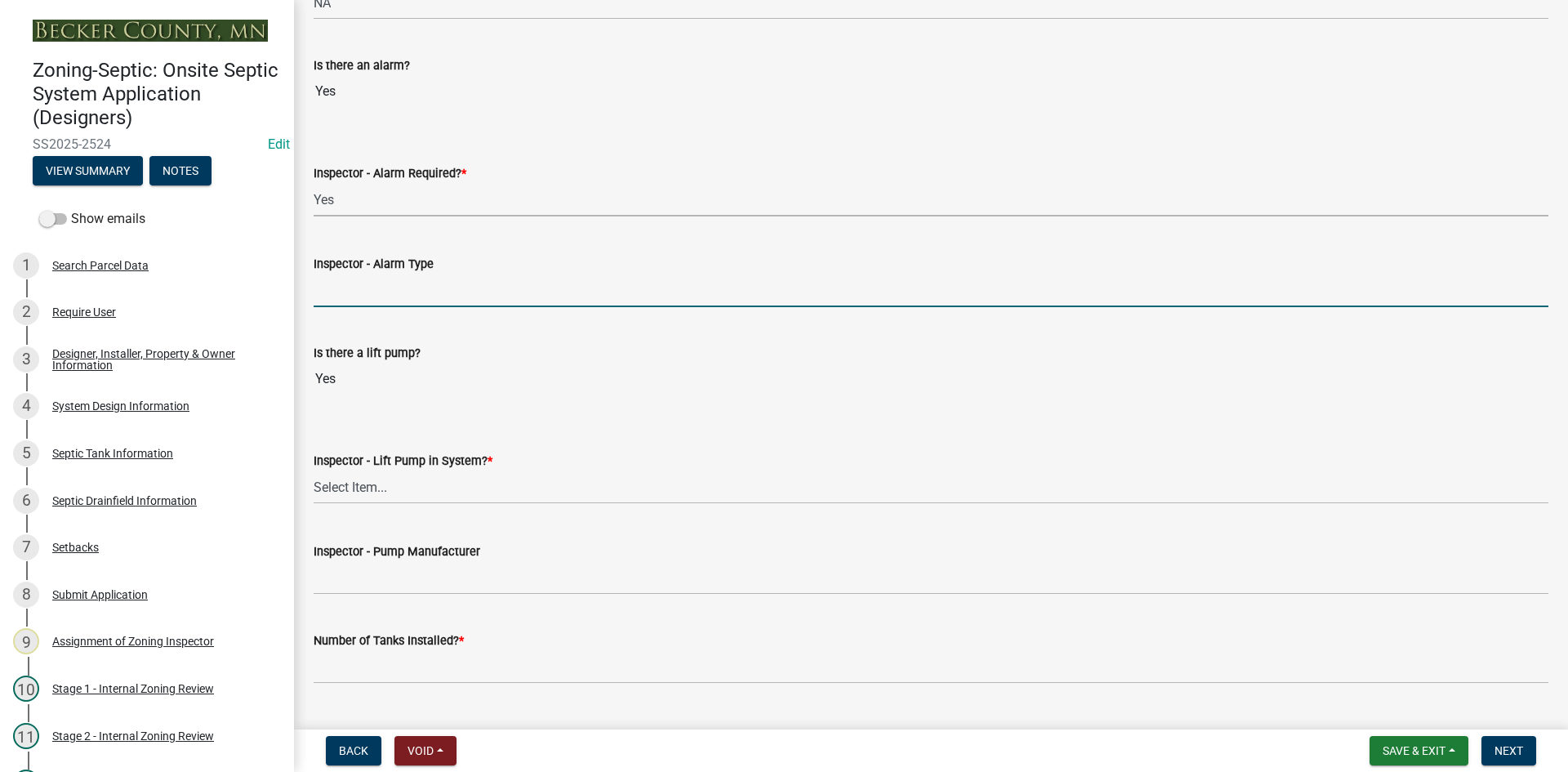
click at [370, 293] on input "Inspector - Alarm Type" at bounding box center [931, 290] width 1235 height 33
type input "alderon power post"
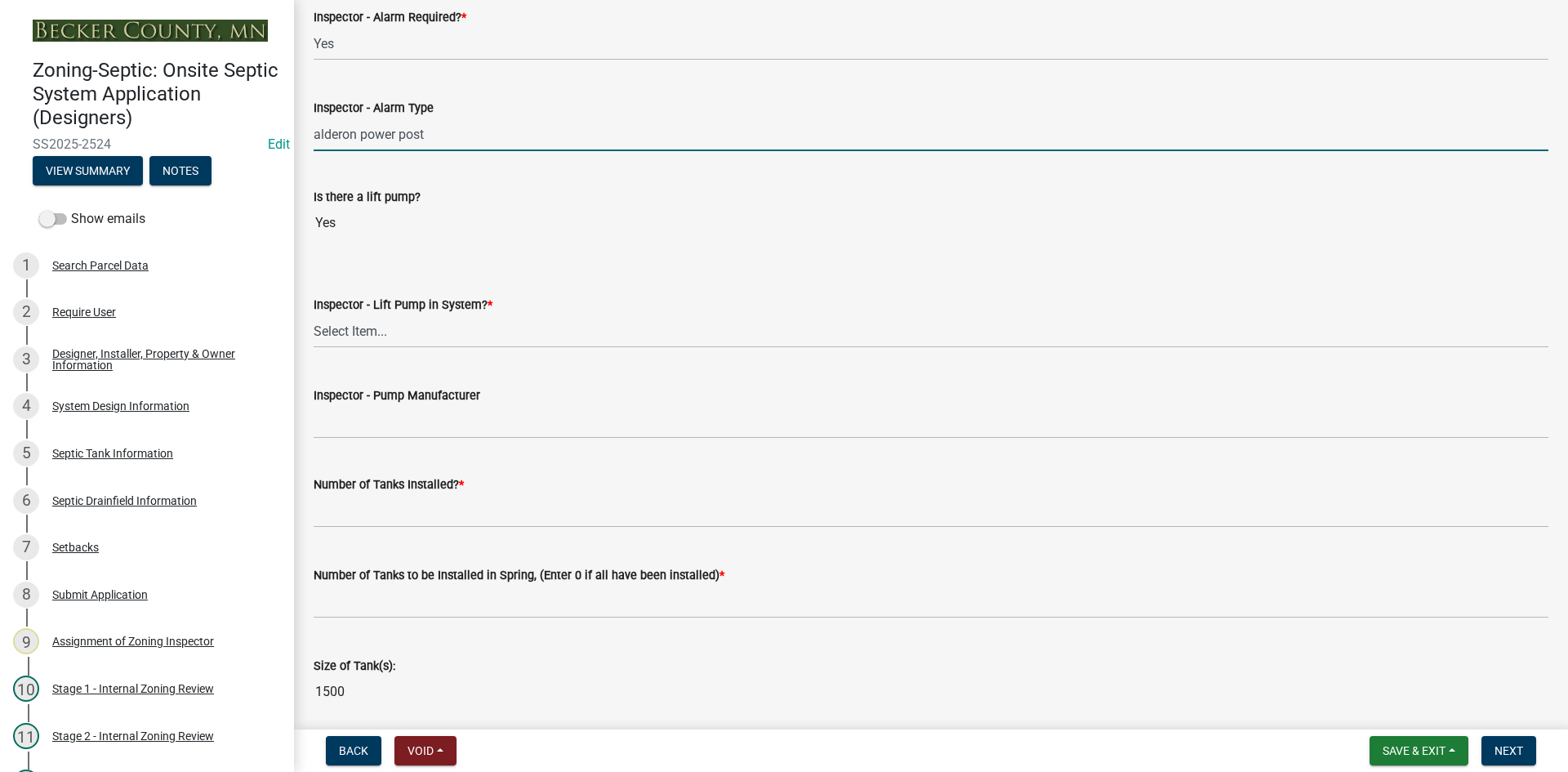
scroll to position [1551, 0]
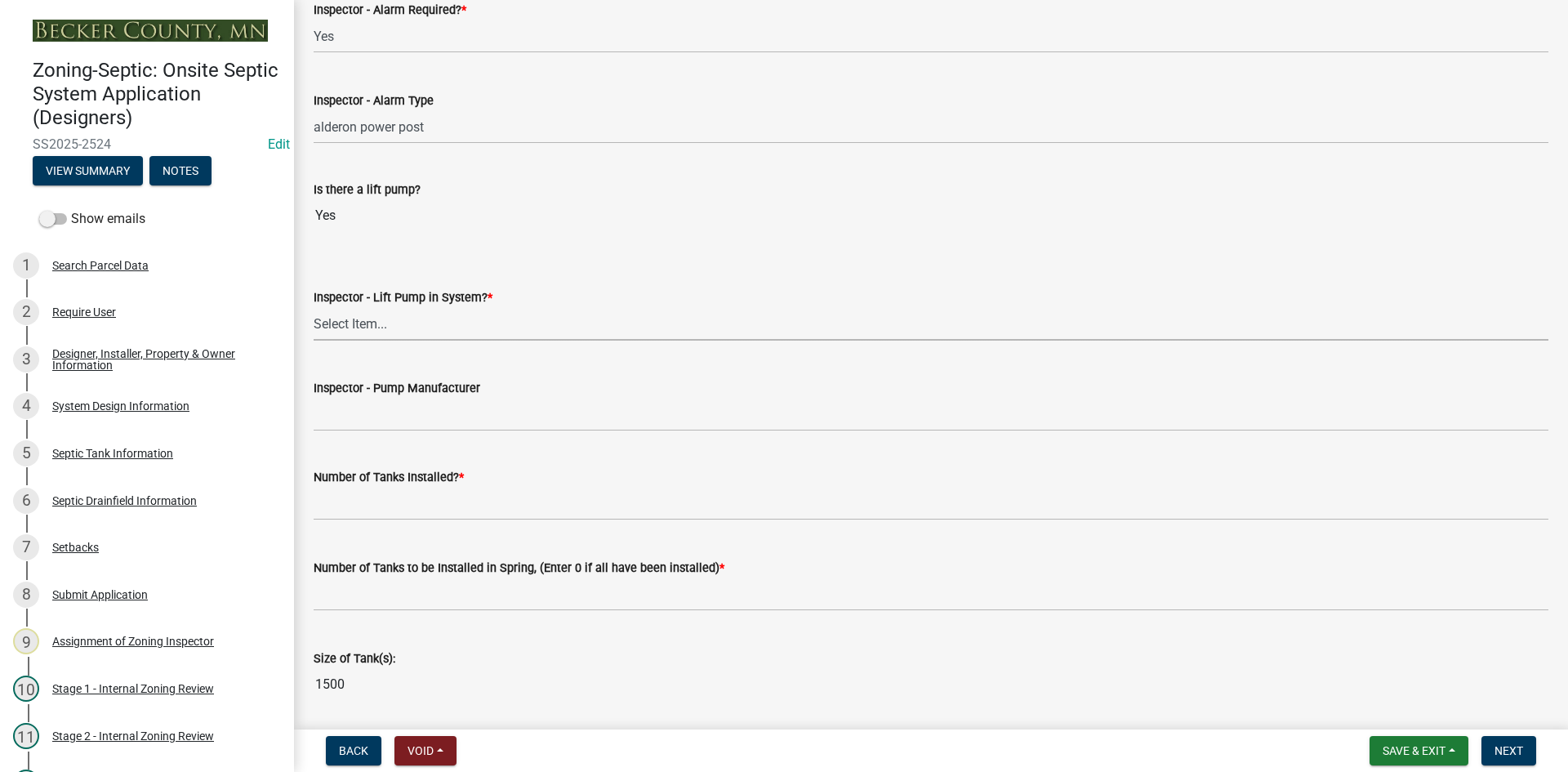
click at [361, 321] on select "Select Item... Yes No" at bounding box center [931, 324] width 1235 height 33
click at [314, 307] on select "Select Item... Yes No" at bounding box center [931, 324] width 1235 height 33
select select "c19a0b5c-6916-4435-8c22-bdddceeea52a"
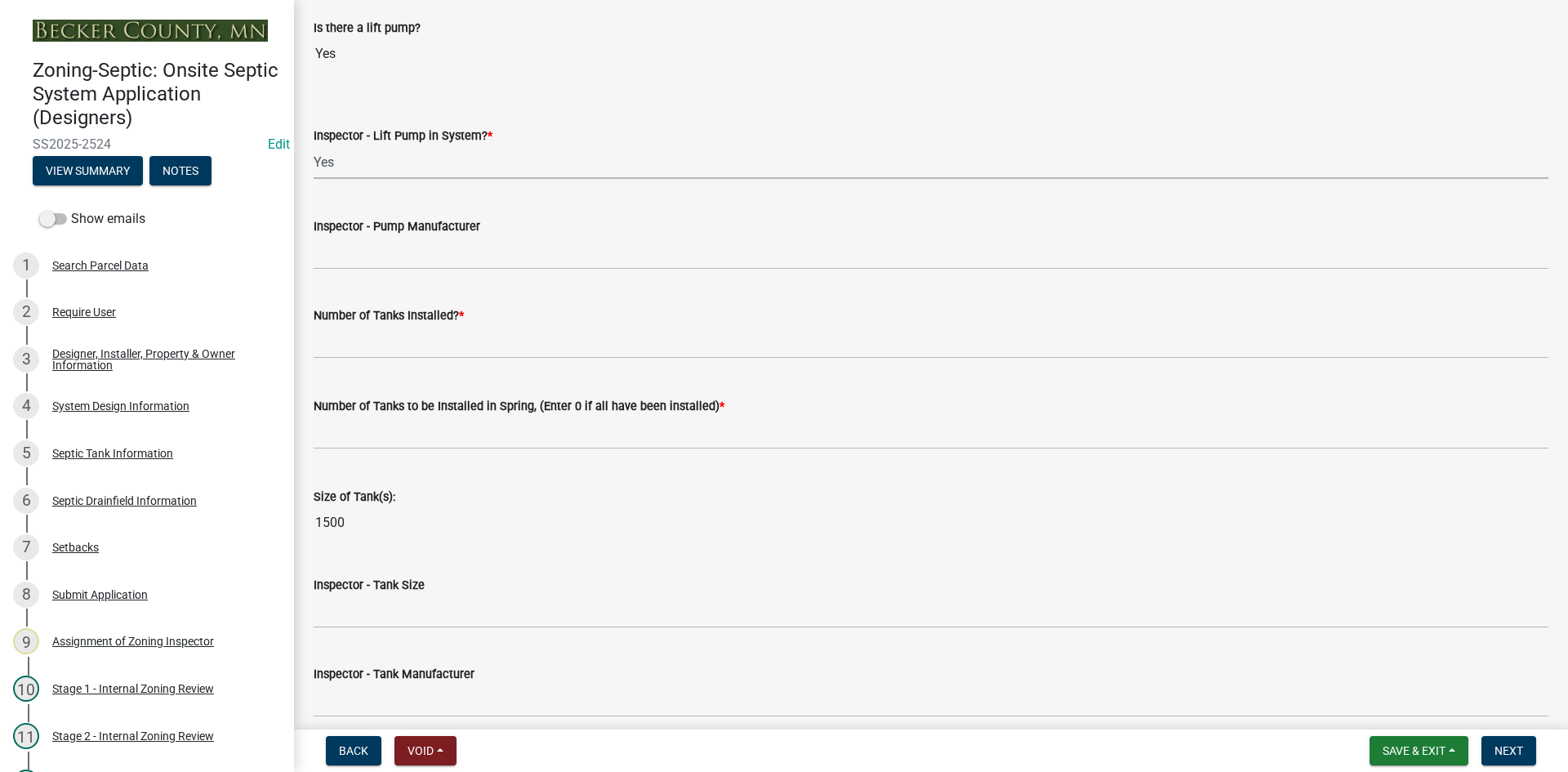
scroll to position [1714, 0]
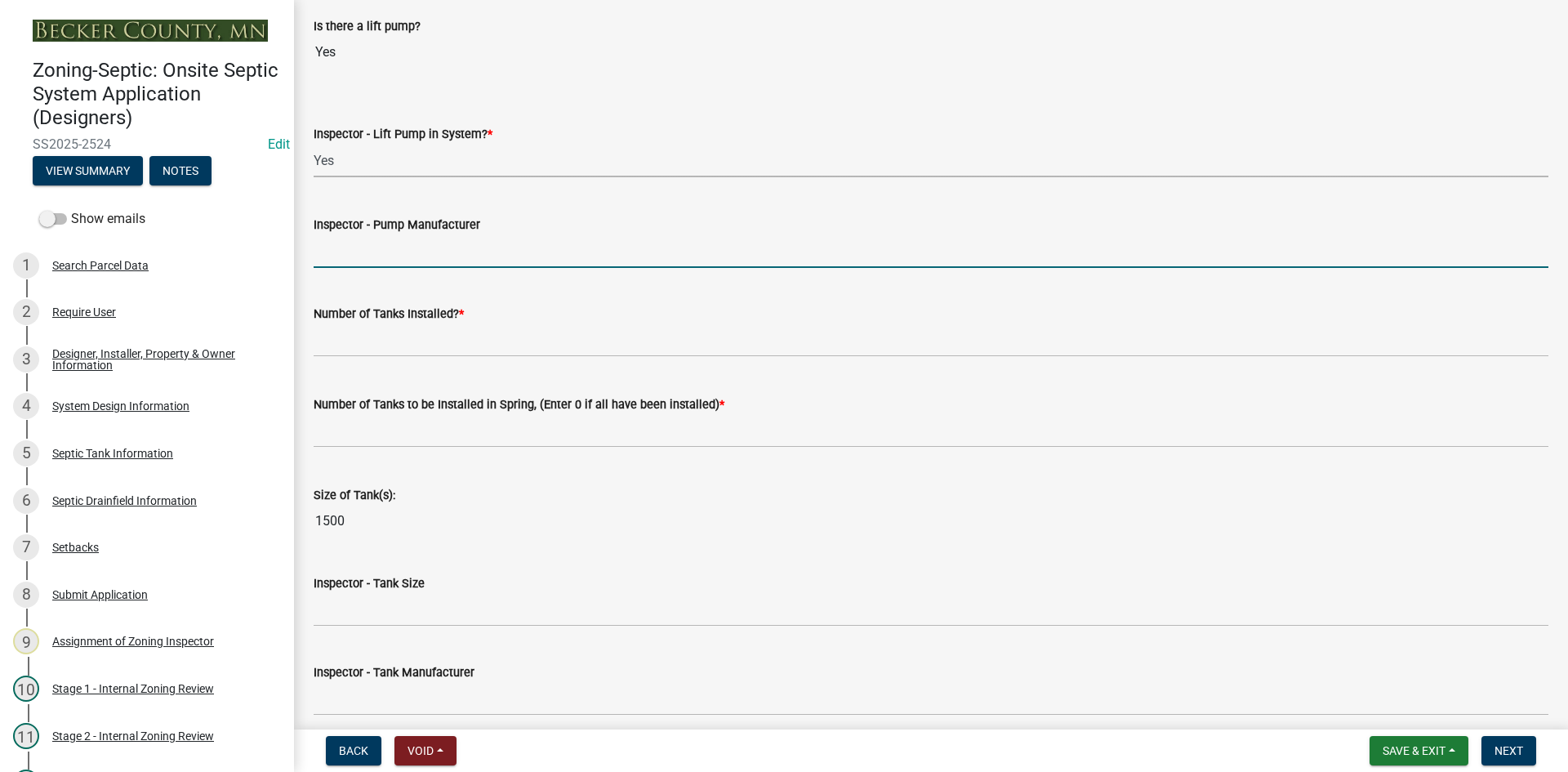
click at [396, 268] on input "Inspector - Pump Manufacturer" at bounding box center [931, 251] width 1235 height 33
type input "zoeller bn98"
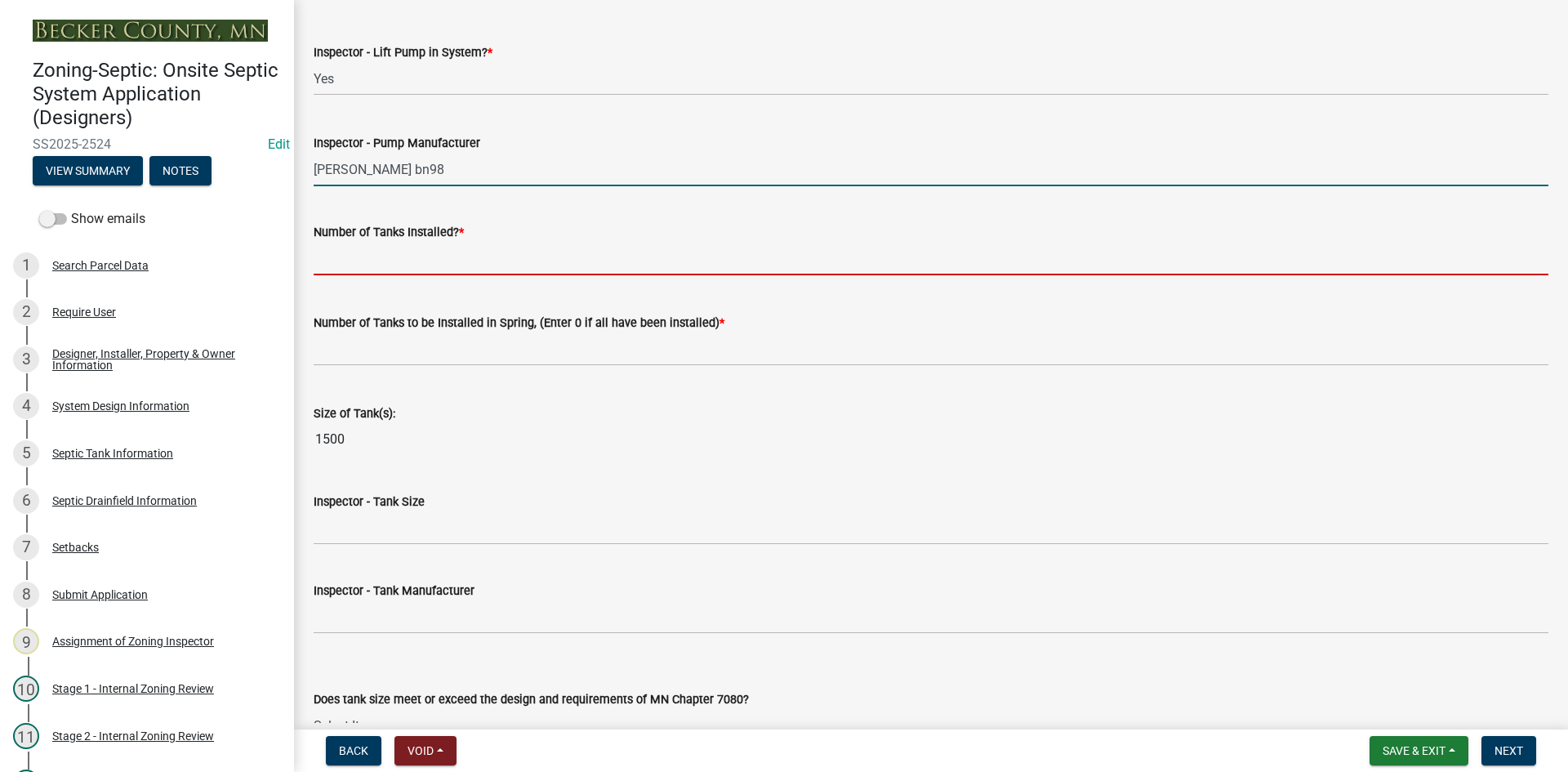
click at [370, 259] on input "text" at bounding box center [931, 258] width 1235 height 33
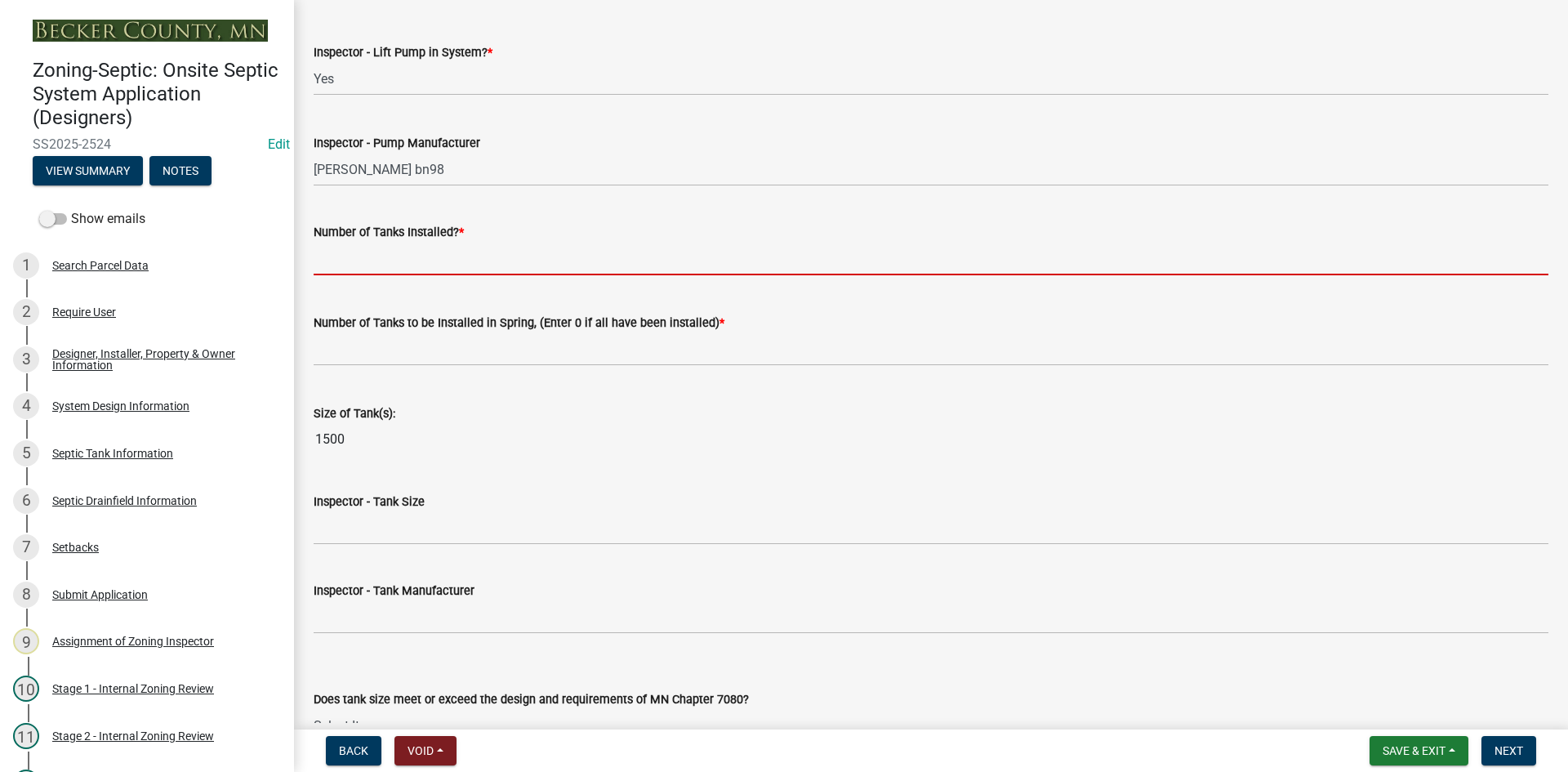
type input "1"
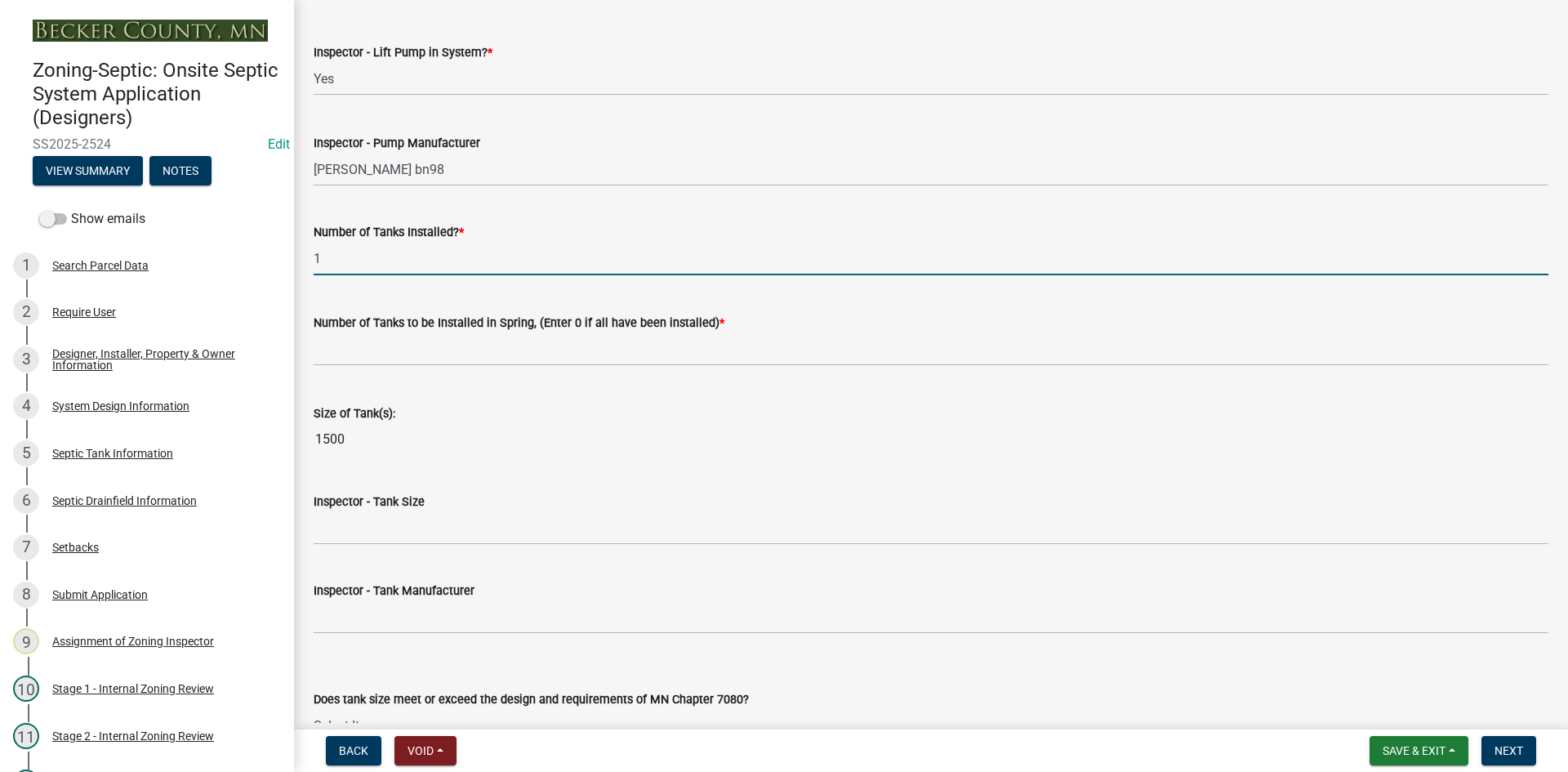
scroll to position [1878, 0]
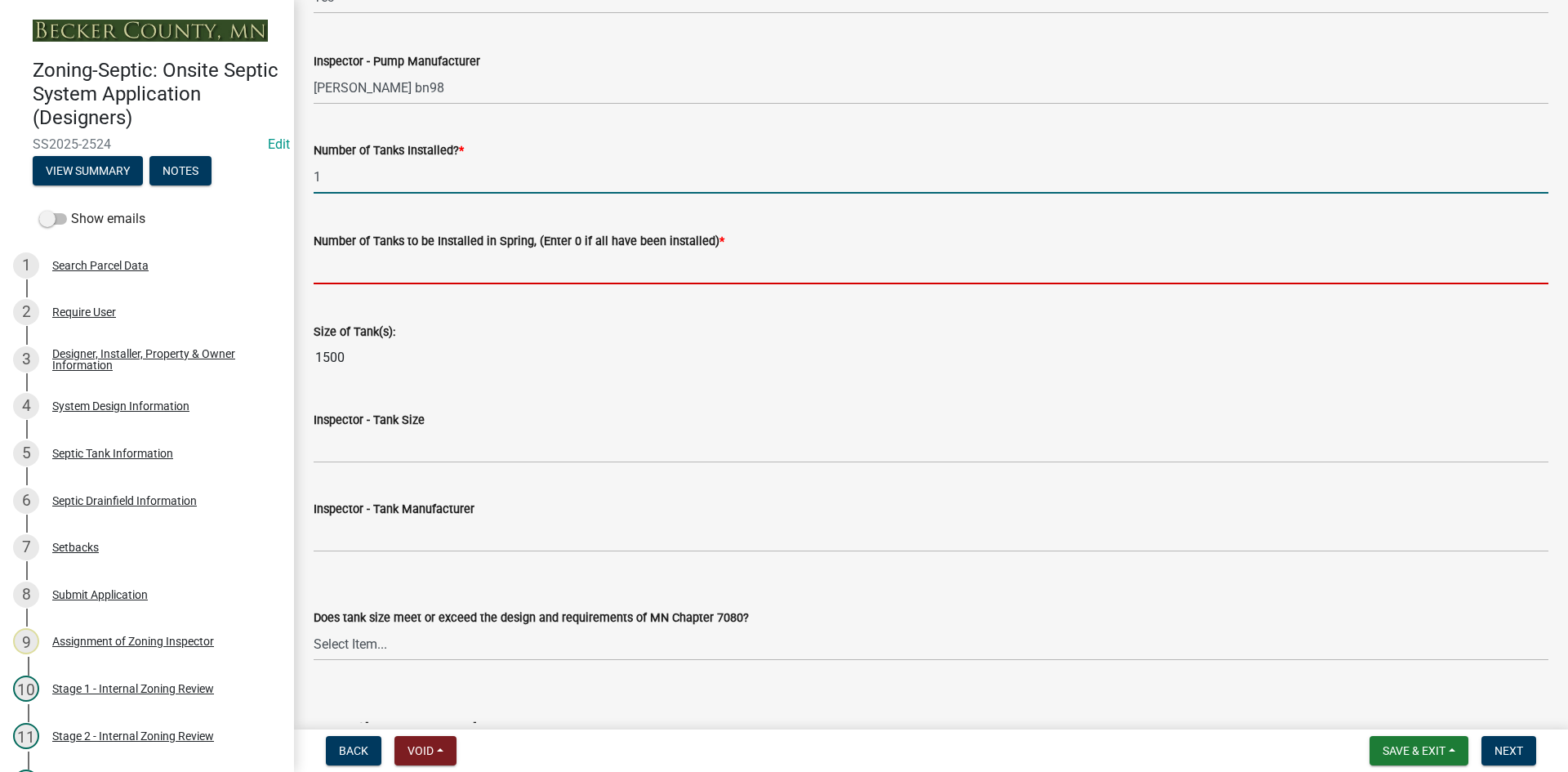
drag, startPoint x: 376, startPoint y: 259, endPoint x: 386, endPoint y: 280, distance: 23.3
click at [376, 259] on input "text" at bounding box center [931, 268] width 1235 height 33
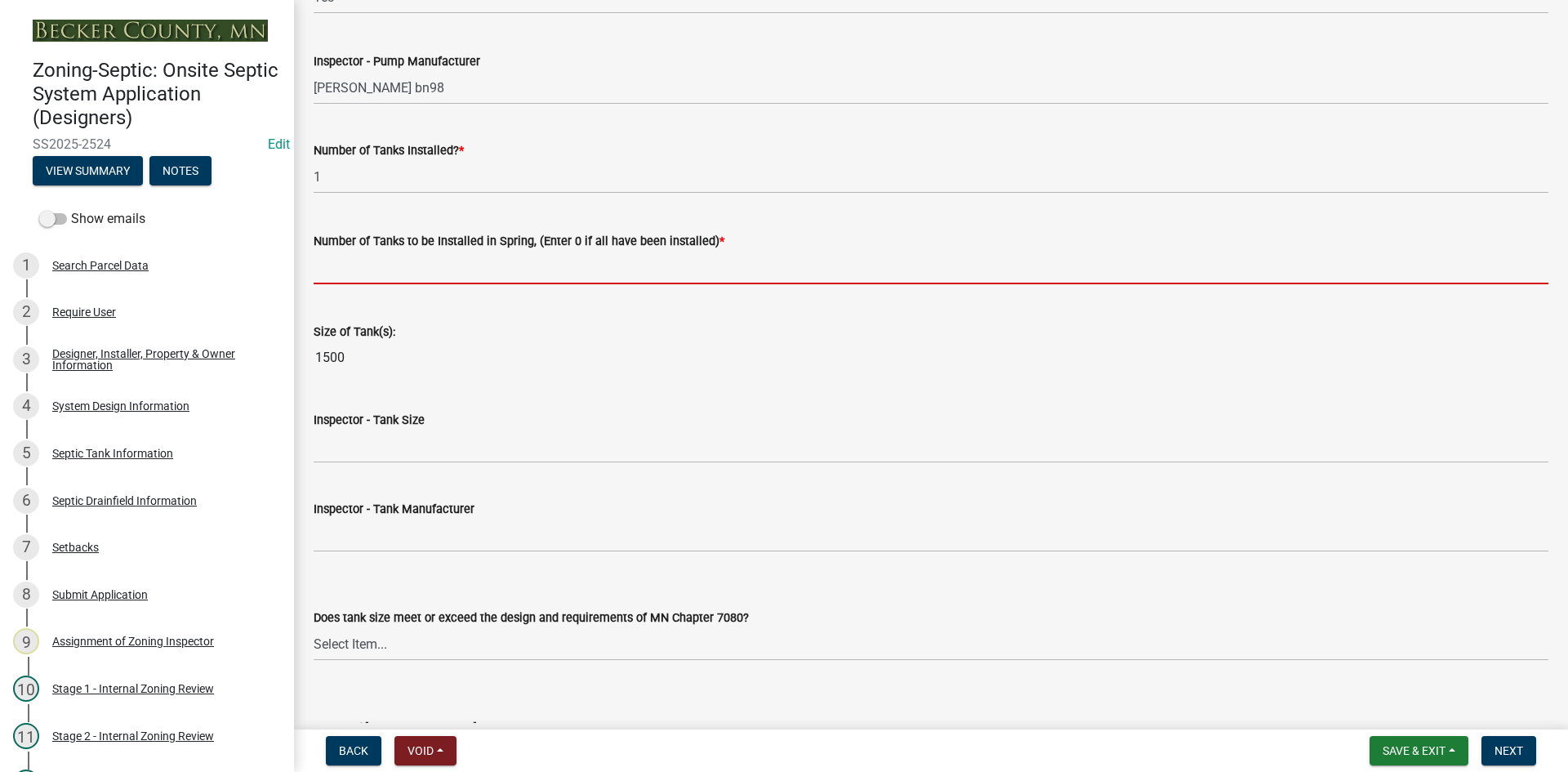
type input "0"
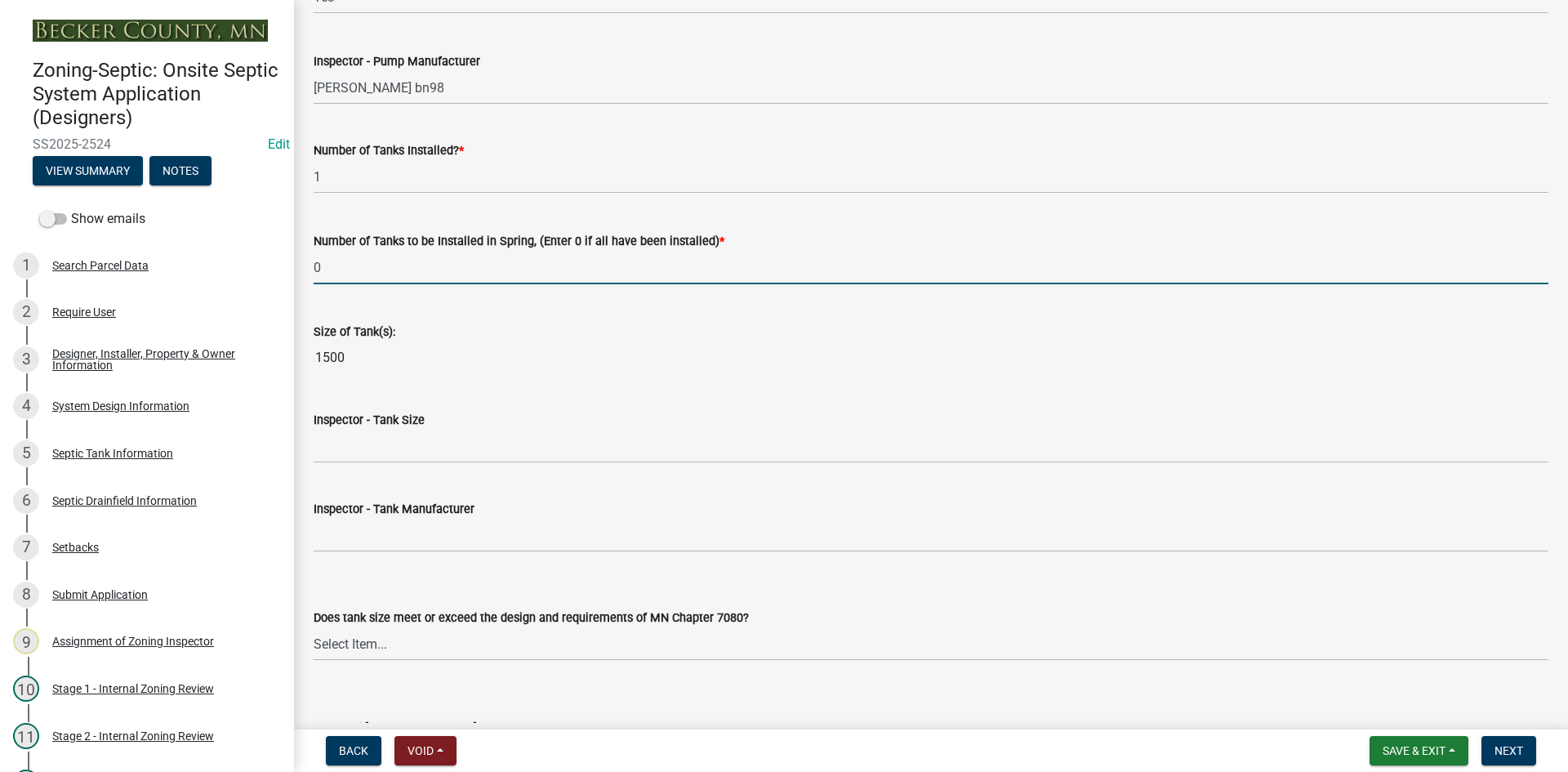
scroll to position [2041, 0]
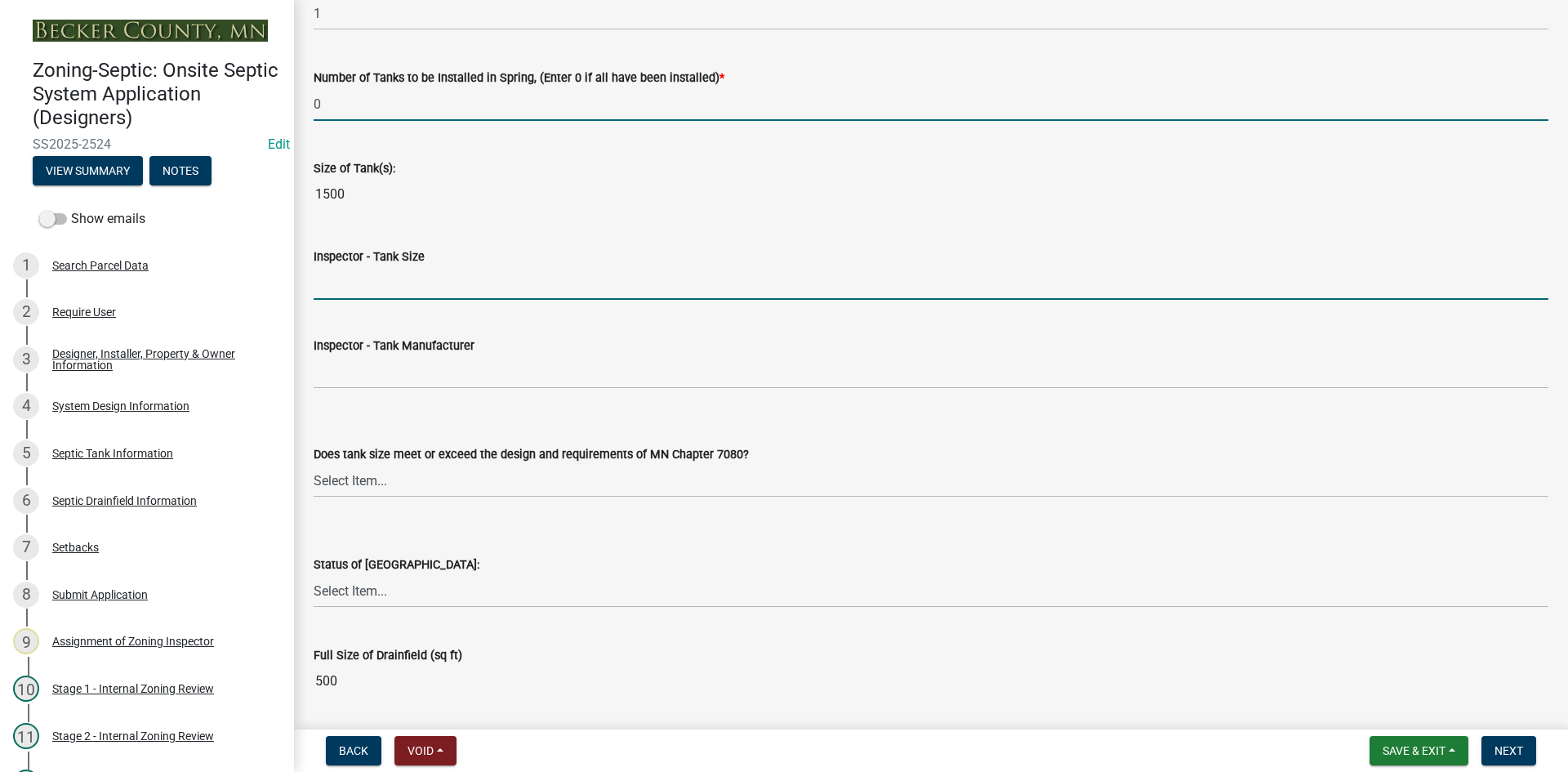
click at [384, 278] on input "Inspector - Tank Size" at bounding box center [931, 283] width 1235 height 33
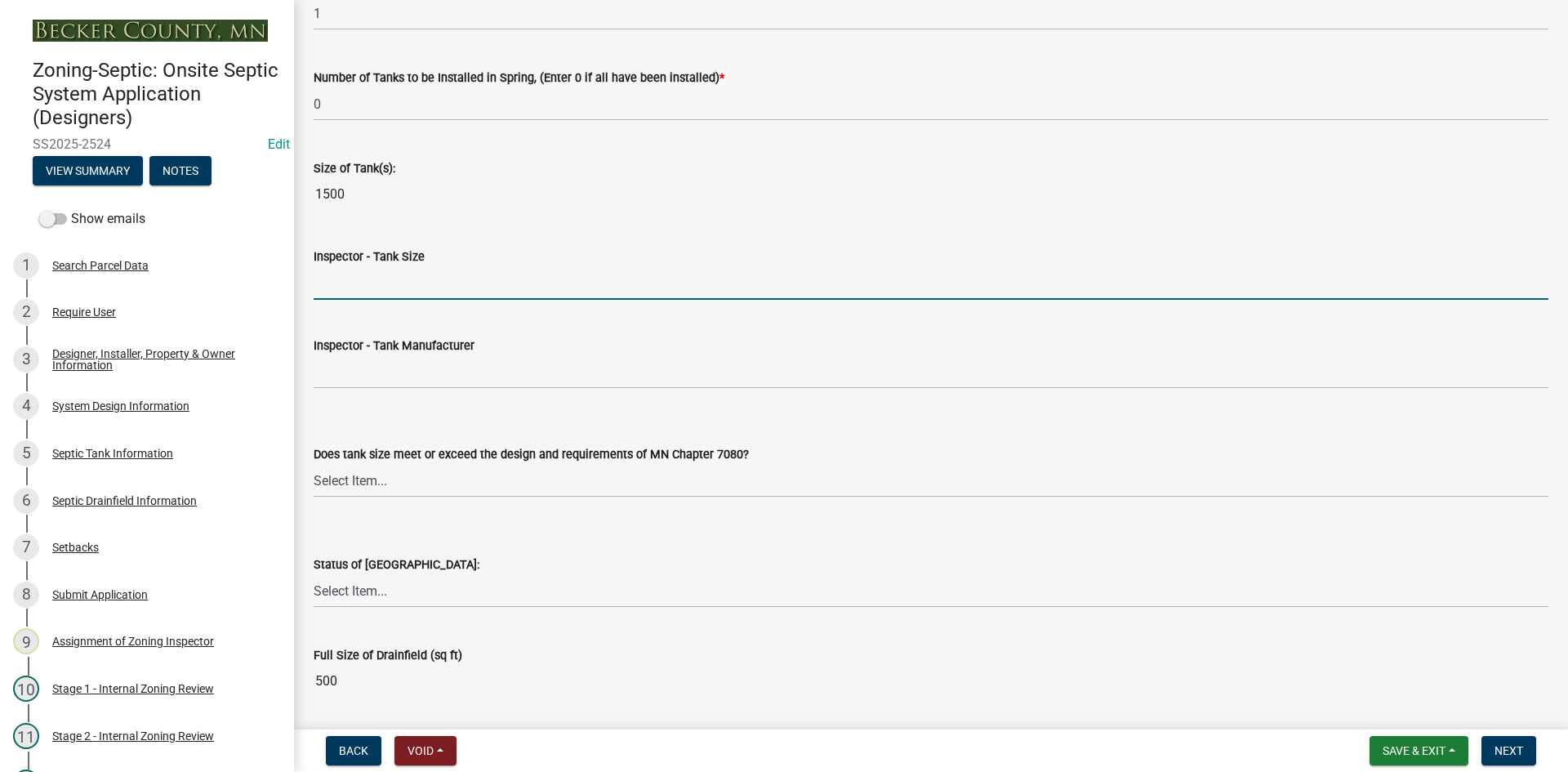
type input "1500/2"
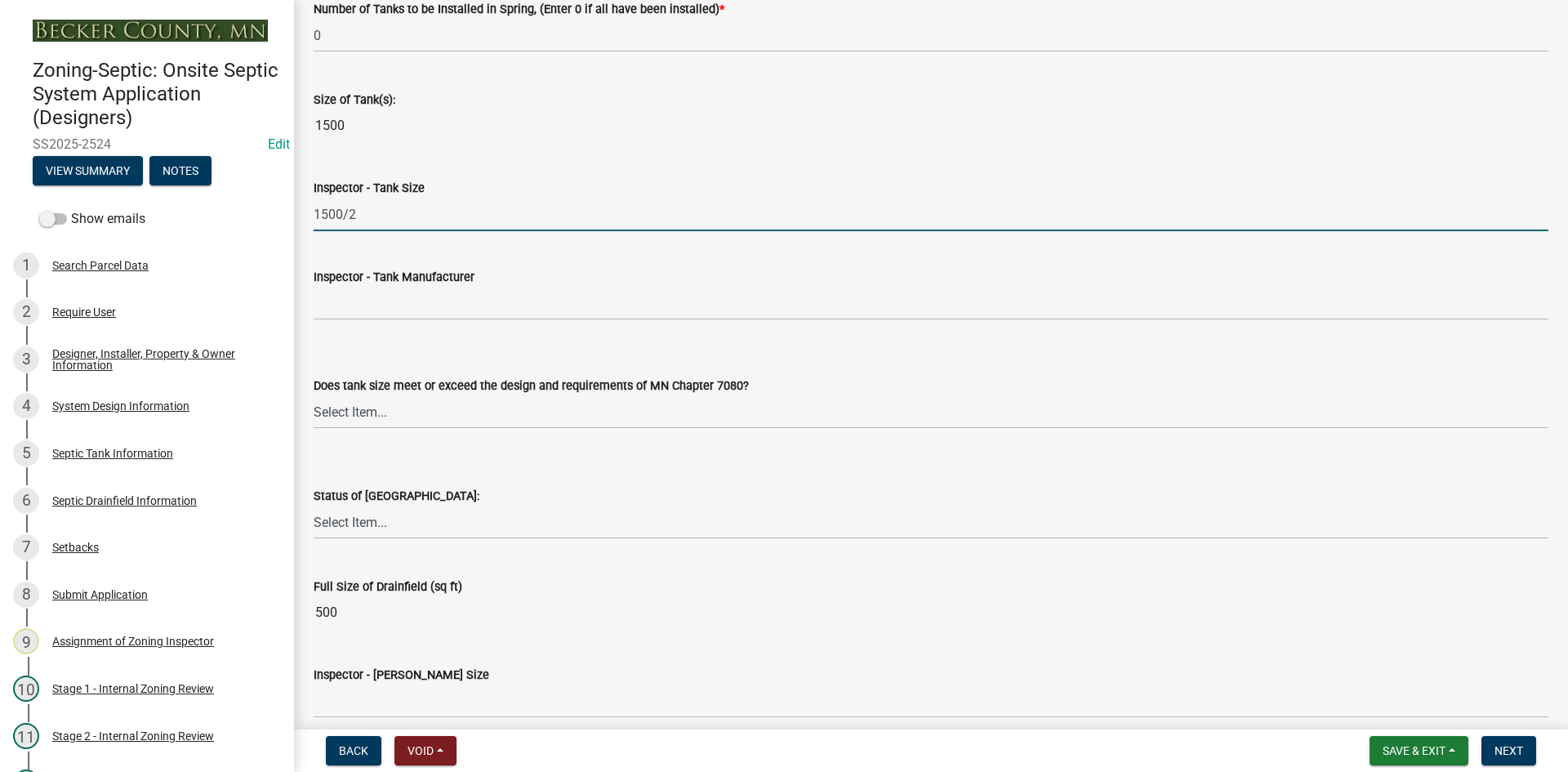
scroll to position [2205, 0]
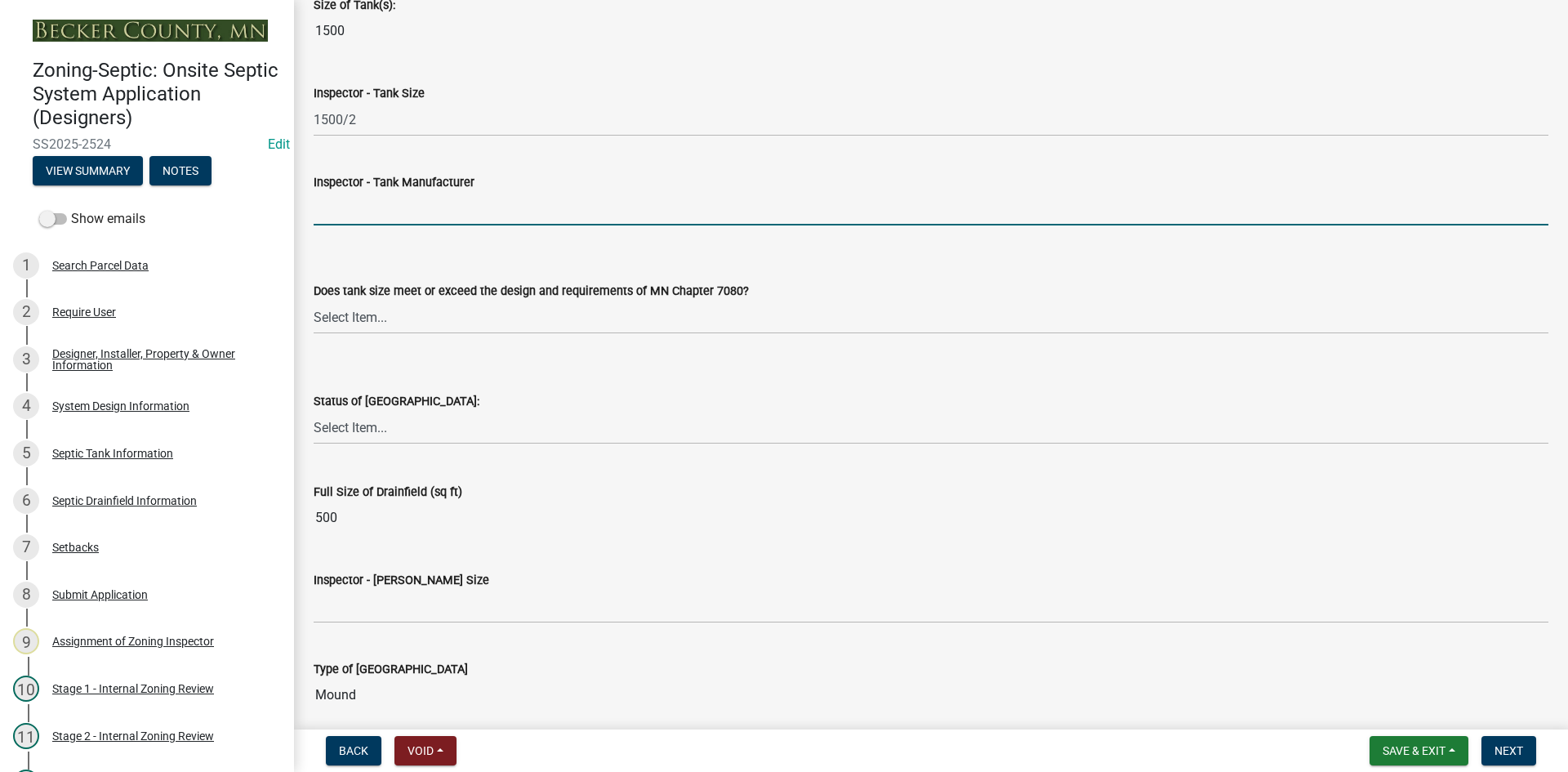
drag, startPoint x: 360, startPoint y: 218, endPoint x: 380, endPoint y: 207, distance: 22.8
click at [360, 217] on input "Inspector - Tank Manufacturer" at bounding box center [931, 208] width 1235 height 33
type input "Thelen"
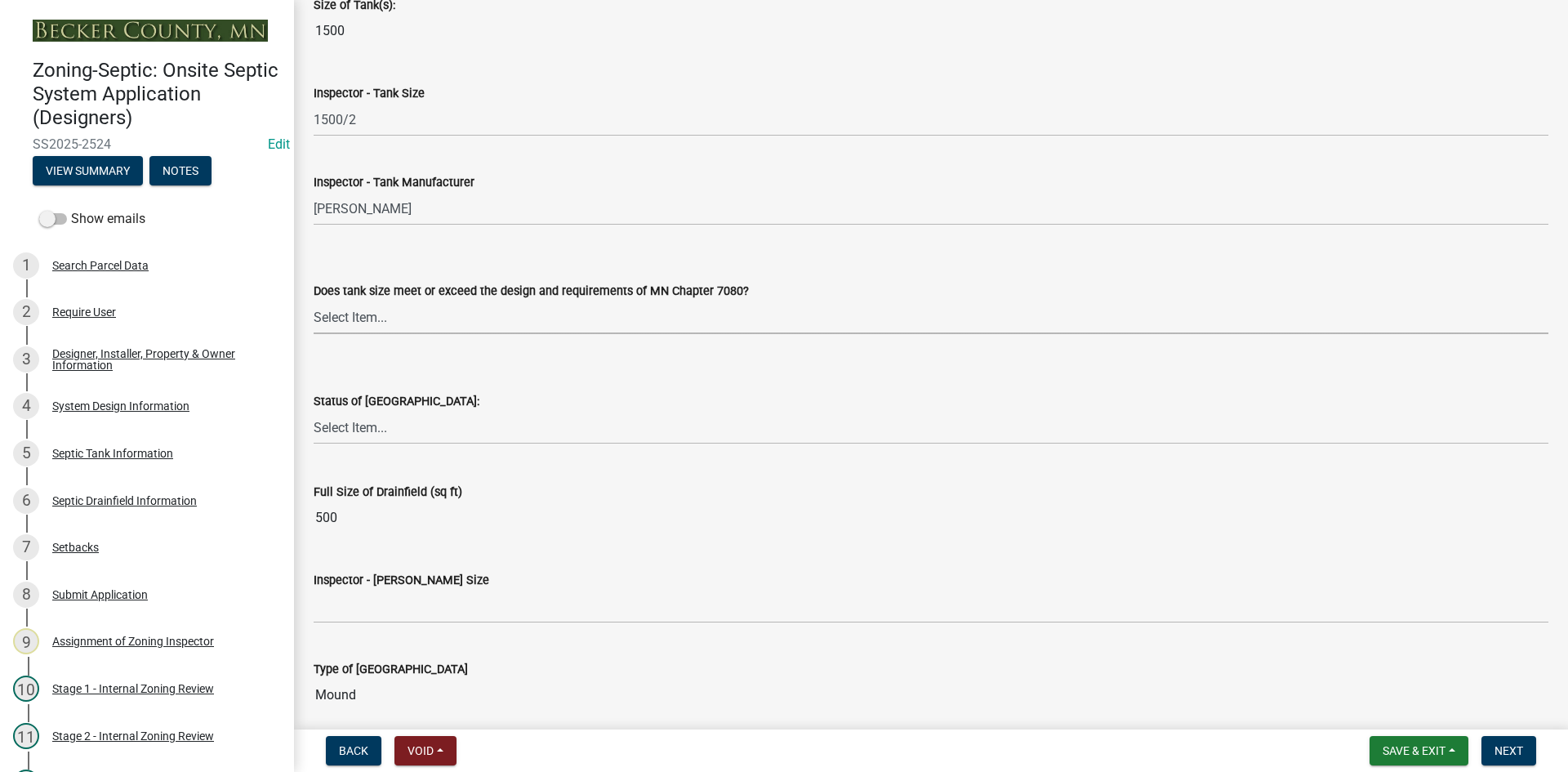
click at [367, 324] on select "Select Item... Yes No Existing" at bounding box center [931, 318] width 1235 height 33
click at [314, 301] on select "Select Item... Yes No Existing" at bounding box center [931, 318] width 1235 height 33
select select "f7794d6a-556a-43dc-97be-878f47e346d8"
click at [362, 434] on select "Select Item... No Drainfield Drainfield Installed Drainfield to Be Installed in…" at bounding box center [931, 428] width 1235 height 33
click at [314, 411] on select "Select Item... No Drainfield Drainfield Installed Drainfield to Be Installed in…" at bounding box center [931, 428] width 1235 height 33
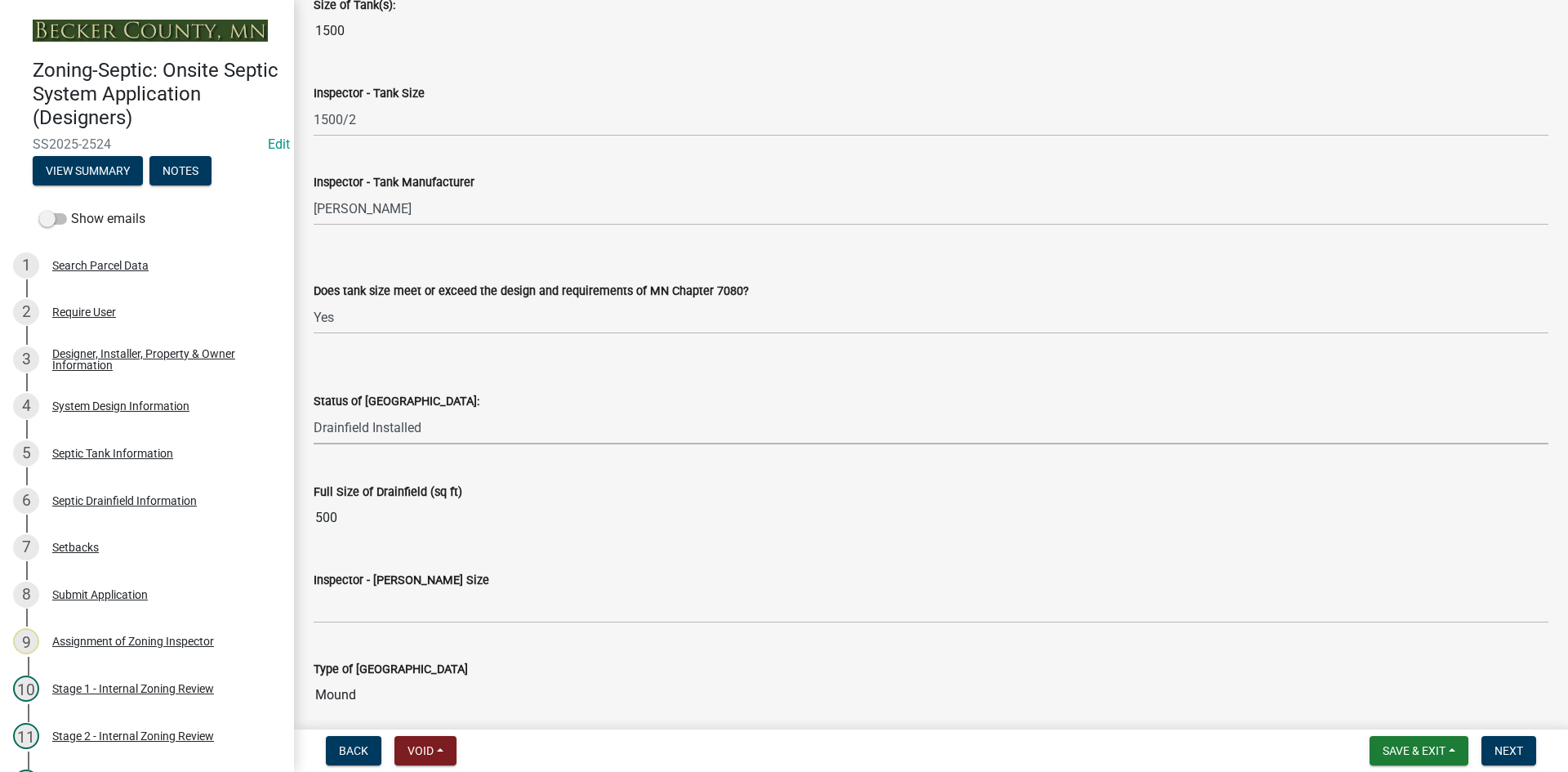
select select "9376207c-987b-4580-9786-4fe9435ab5e6"
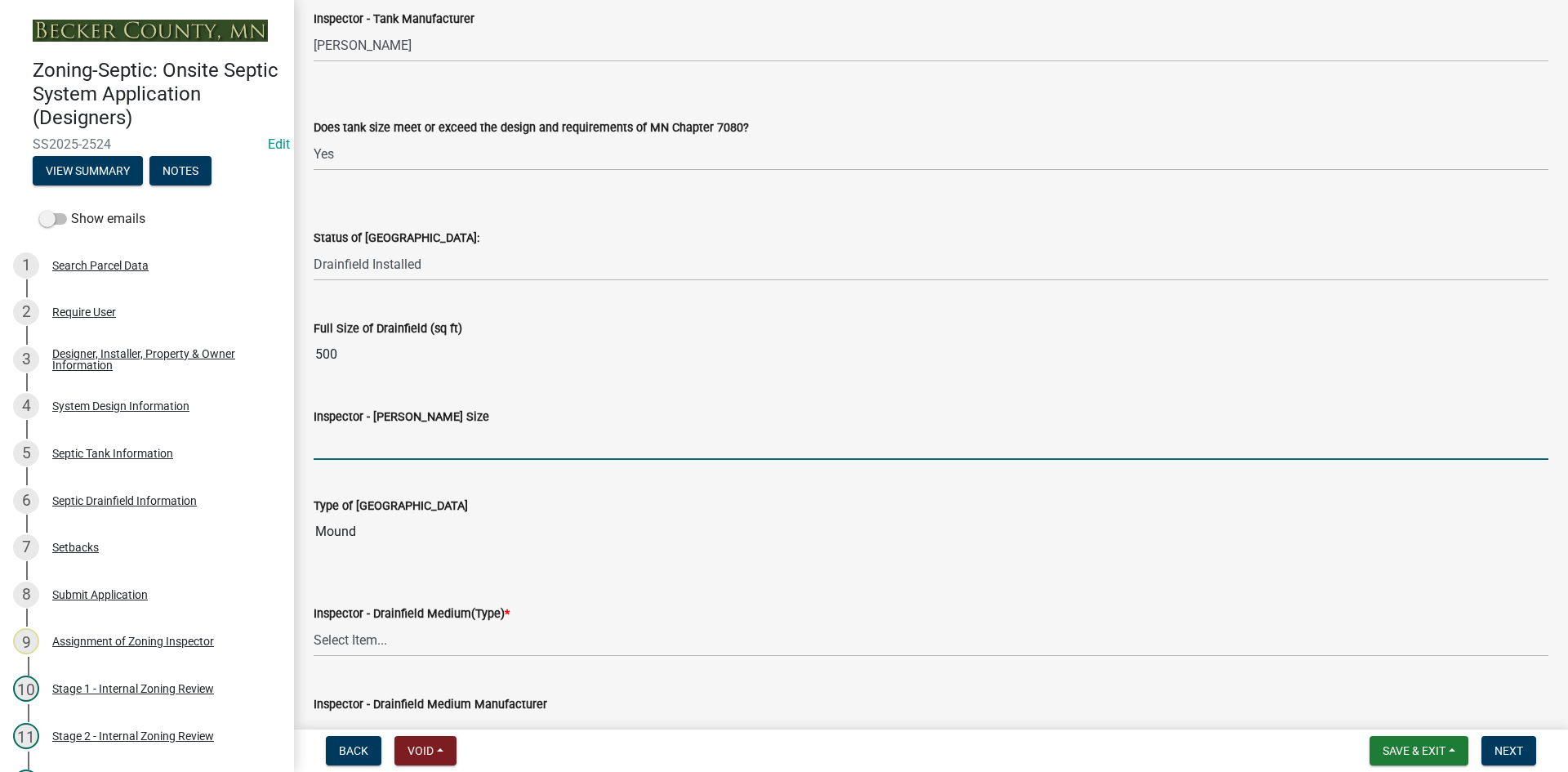
click at [366, 450] on input "Inspector - Drainfield Size" at bounding box center [931, 442] width 1235 height 33
type input "10X50 ROCK BED"
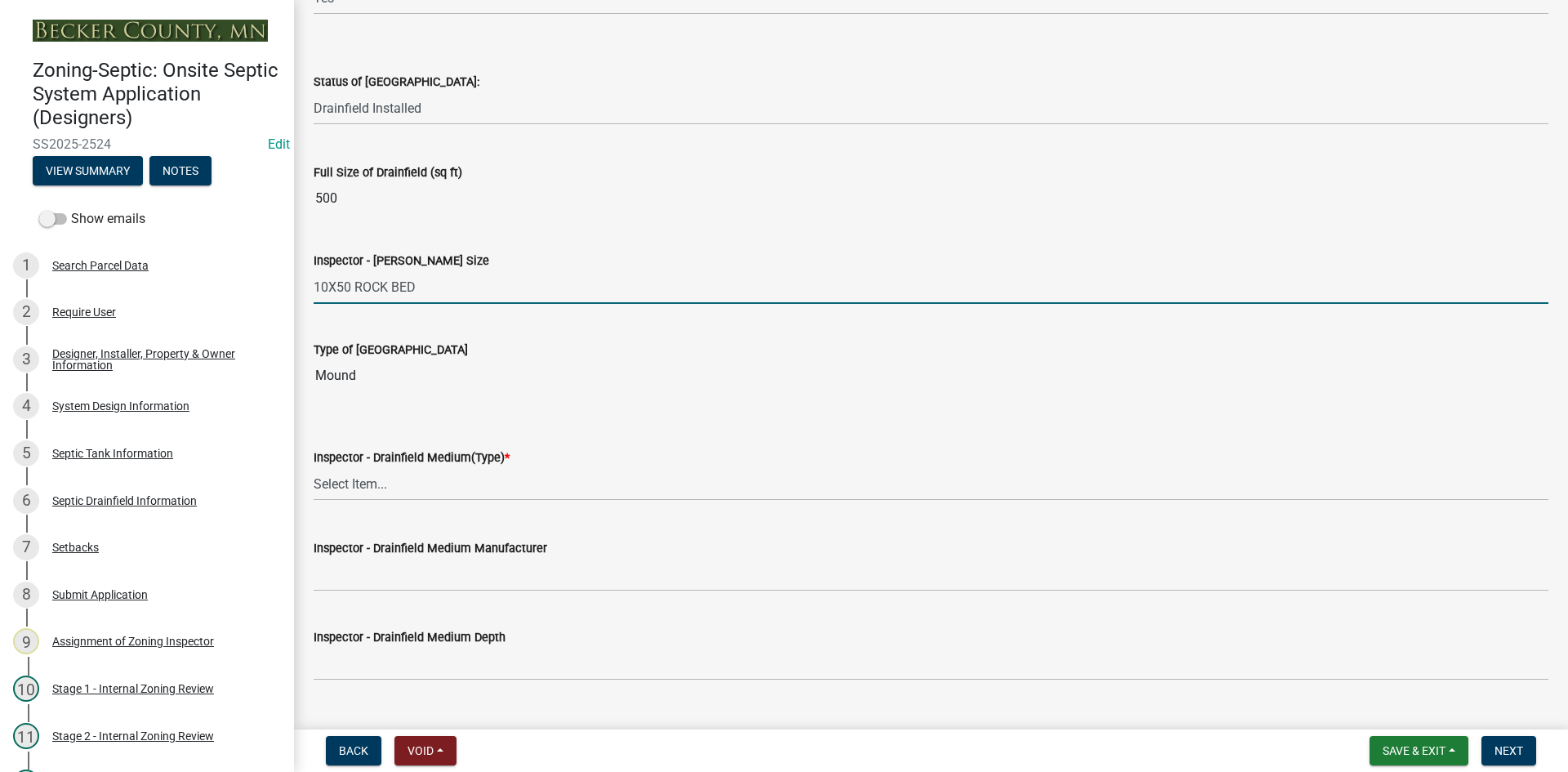
scroll to position [2531, 0]
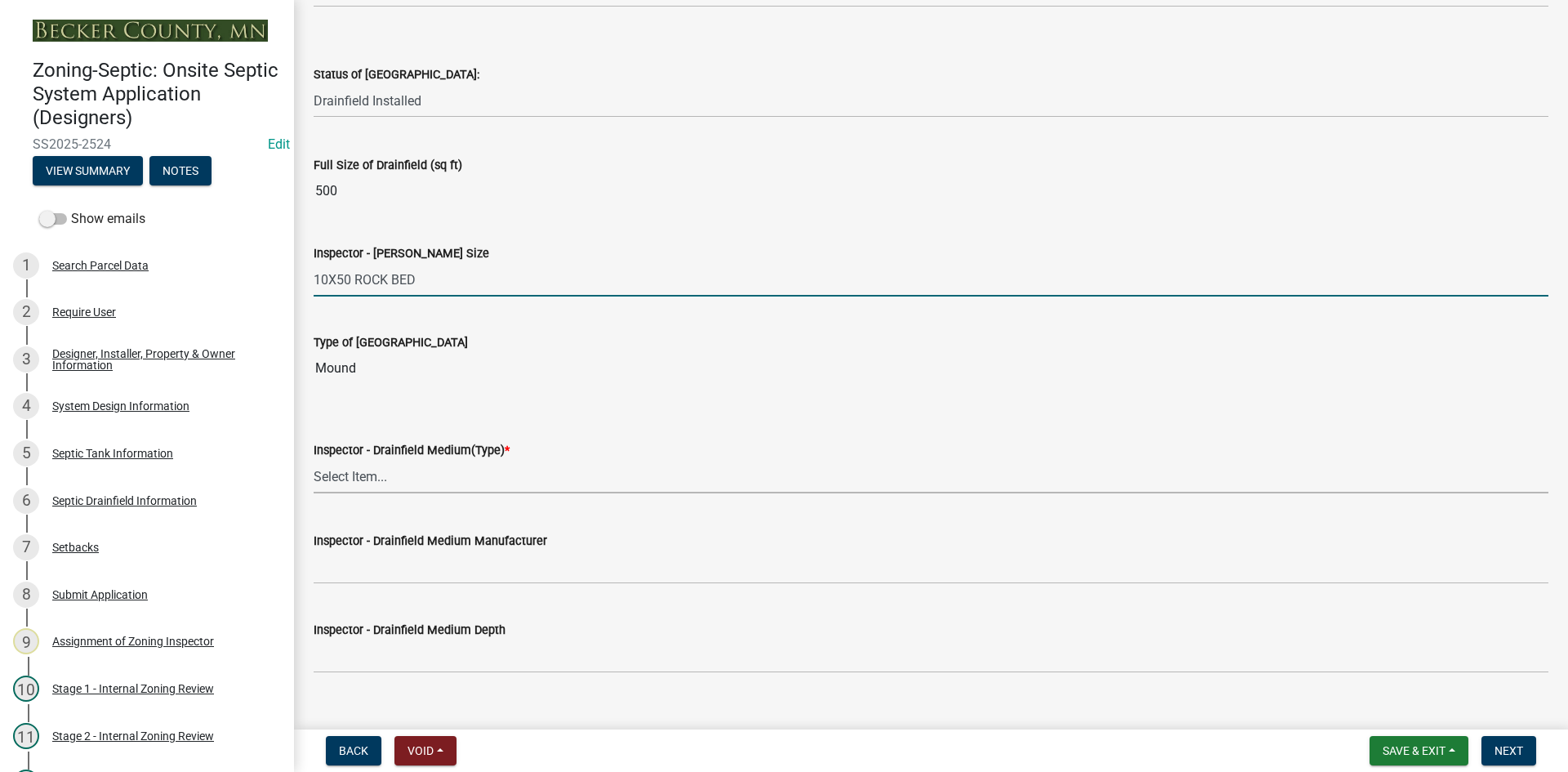
click at [395, 486] on select "Select Item... Chamber Trench Rock Trench Gravelless Mound Pressure Bed Seepage…" at bounding box center [931, 477] width 1235 height 33
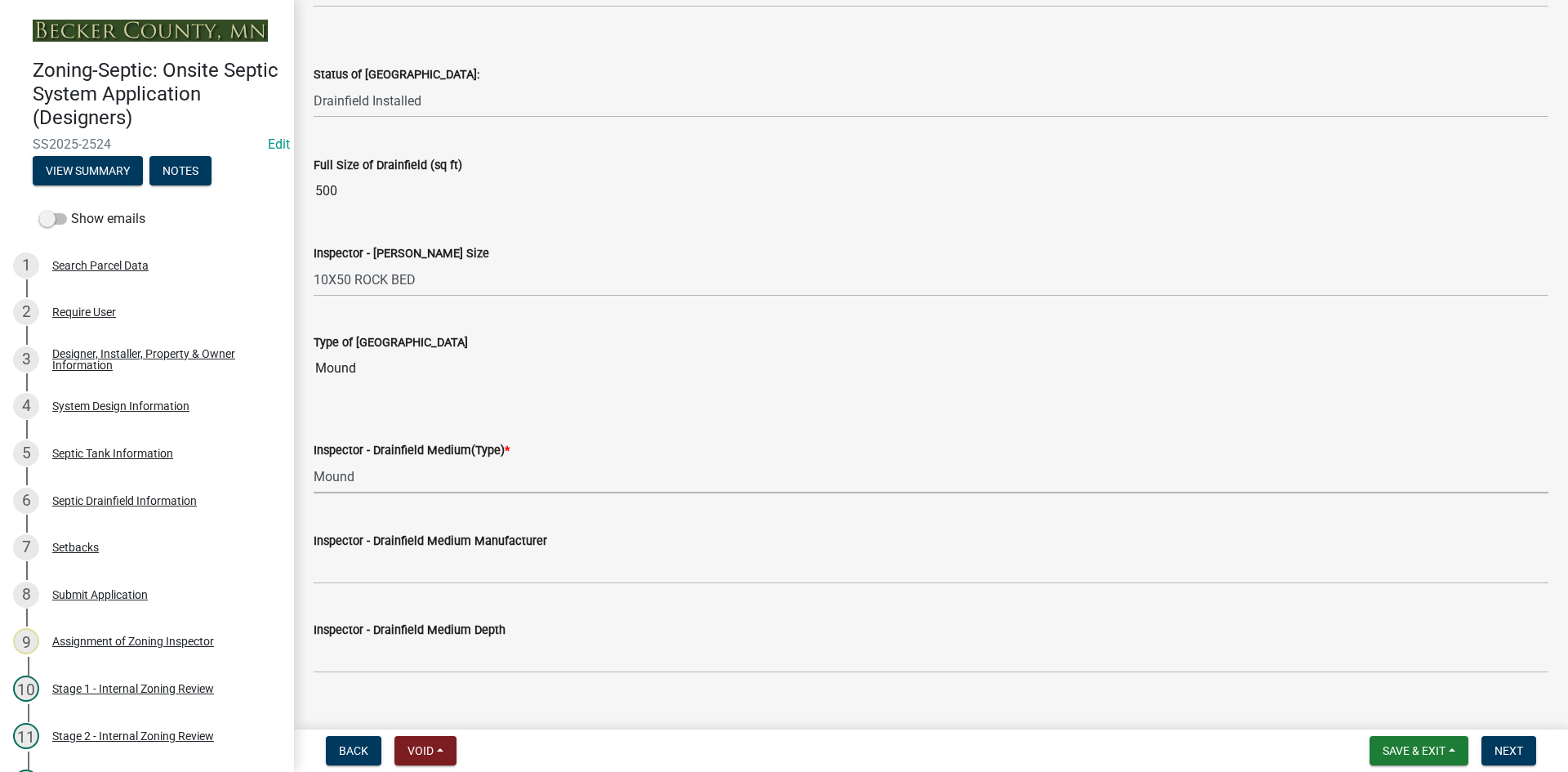
click at [314, 460] on select "Select Item... Chamber Trench Rock Trench Gravelless Mound Pressure Bed Seepage…" at bounding box center [931, 477] width 1235 height 33
select select "d0fc35b5-23a5-4a64-97d6-4937a1f9afff"
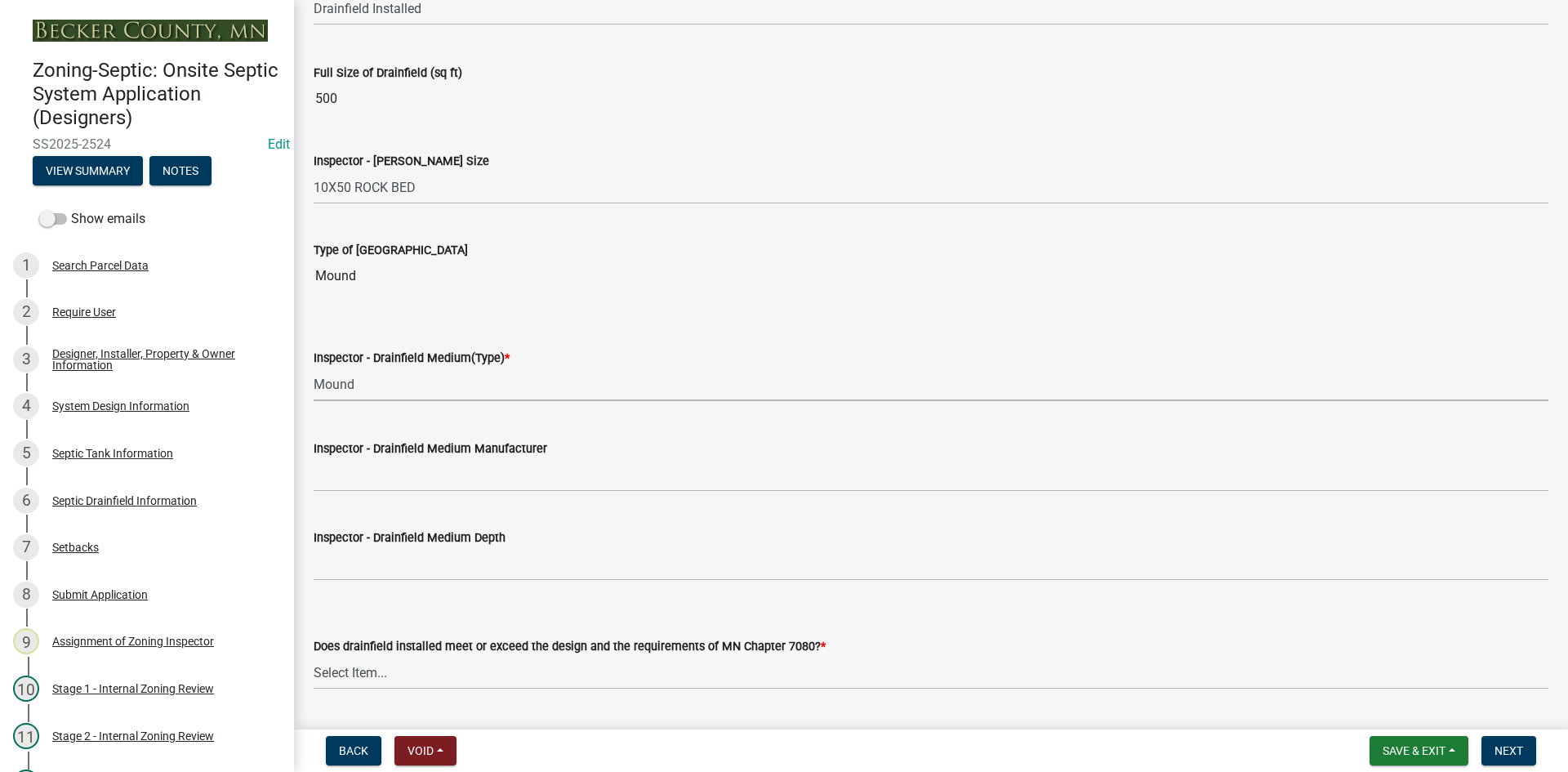
scroll to position [2776, 0]
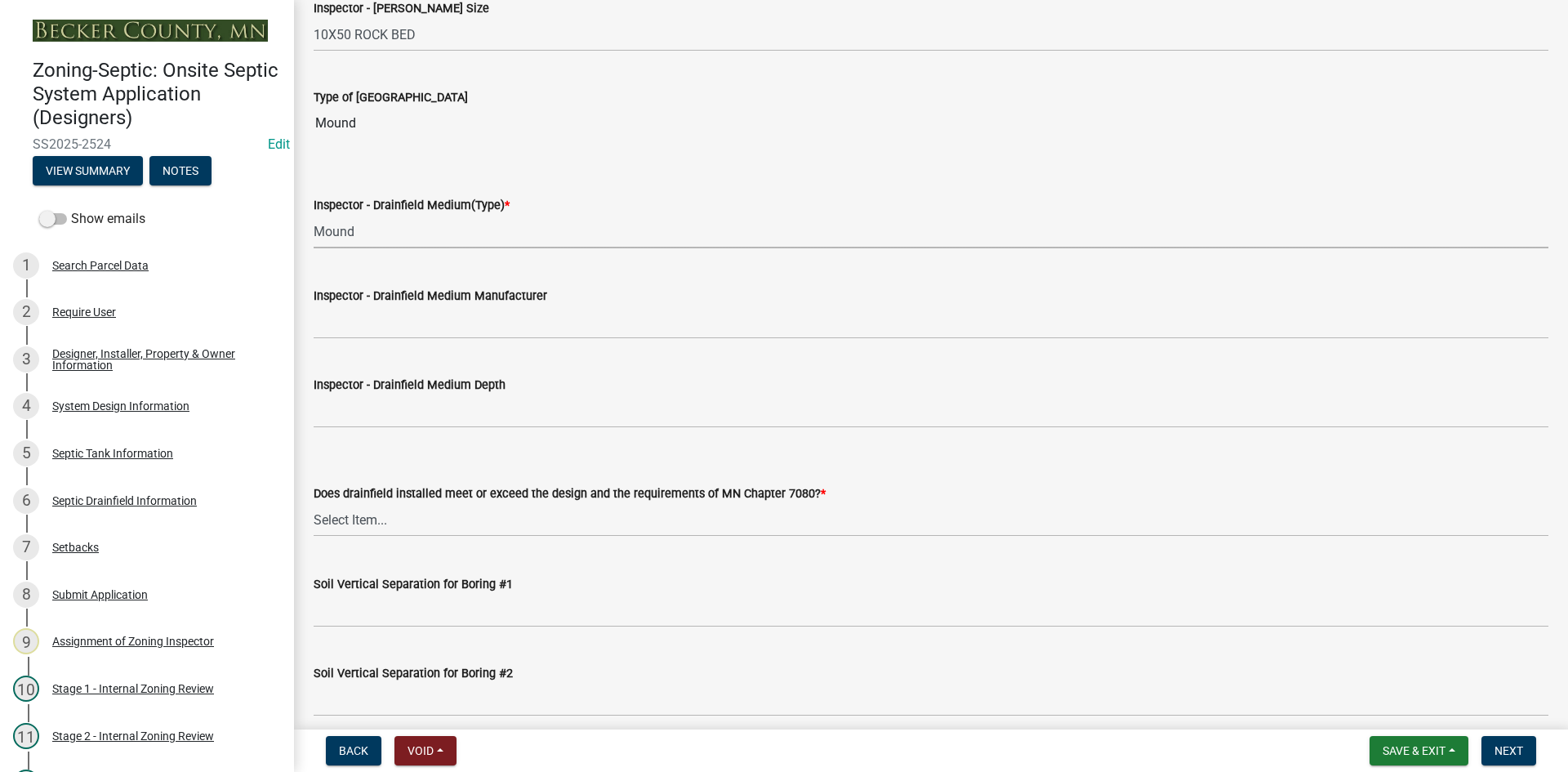
click at [387, 305] on div "Inspector - Drainfield Medium Manufacturer" at bounding box center [931, 295] width 1235 height 19
click at [409, 346] on wm-data-entity-input "Inspector - Drainfield Medium Manufacturer" at bounding box center [931, 307] width 1235 height 89
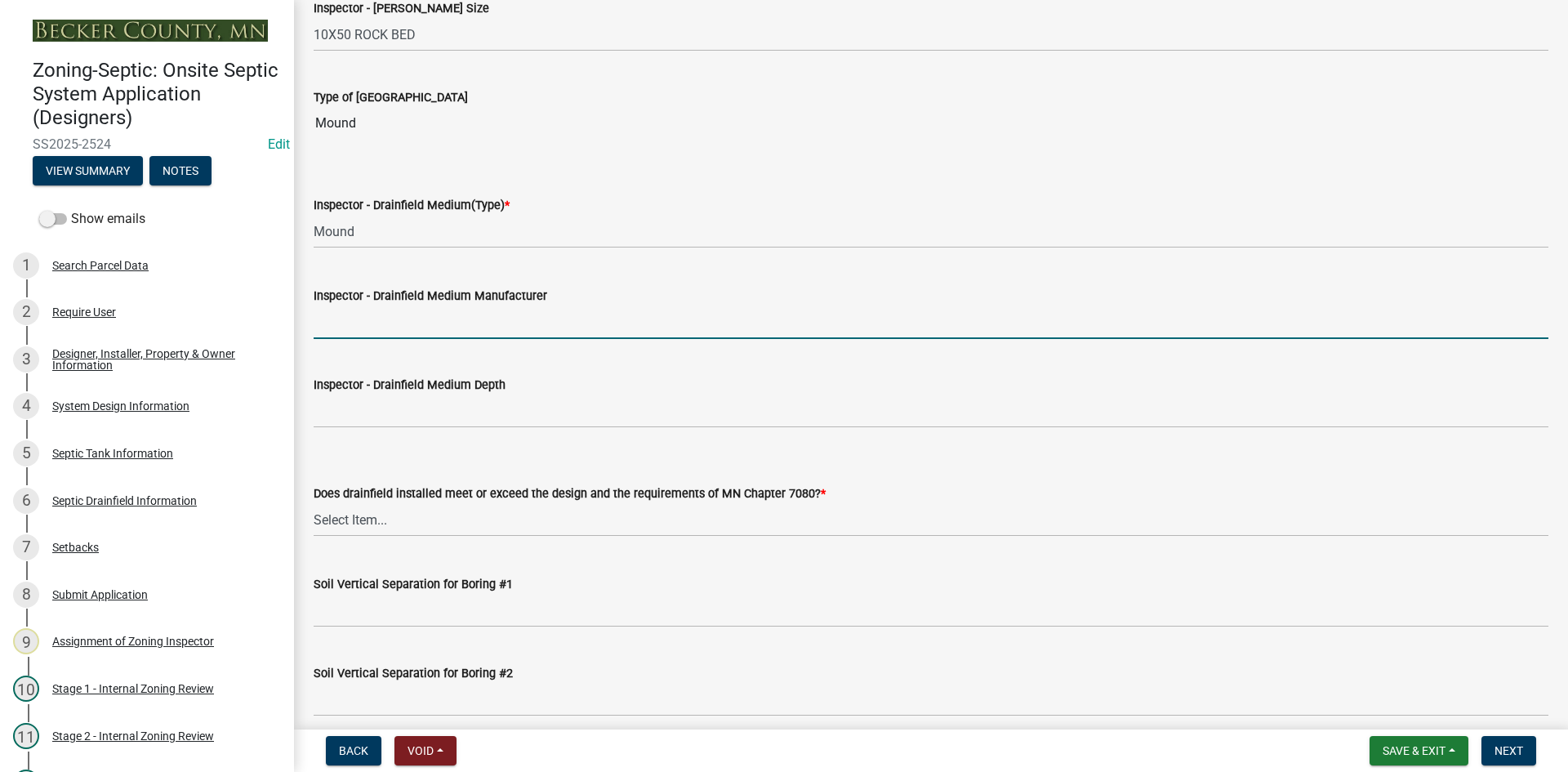
click at [379, 317] on input "Inspector - Drainfield Medium Manufacturer" at bounding box center [931, 322] width 1235 height 33
type input "rock"
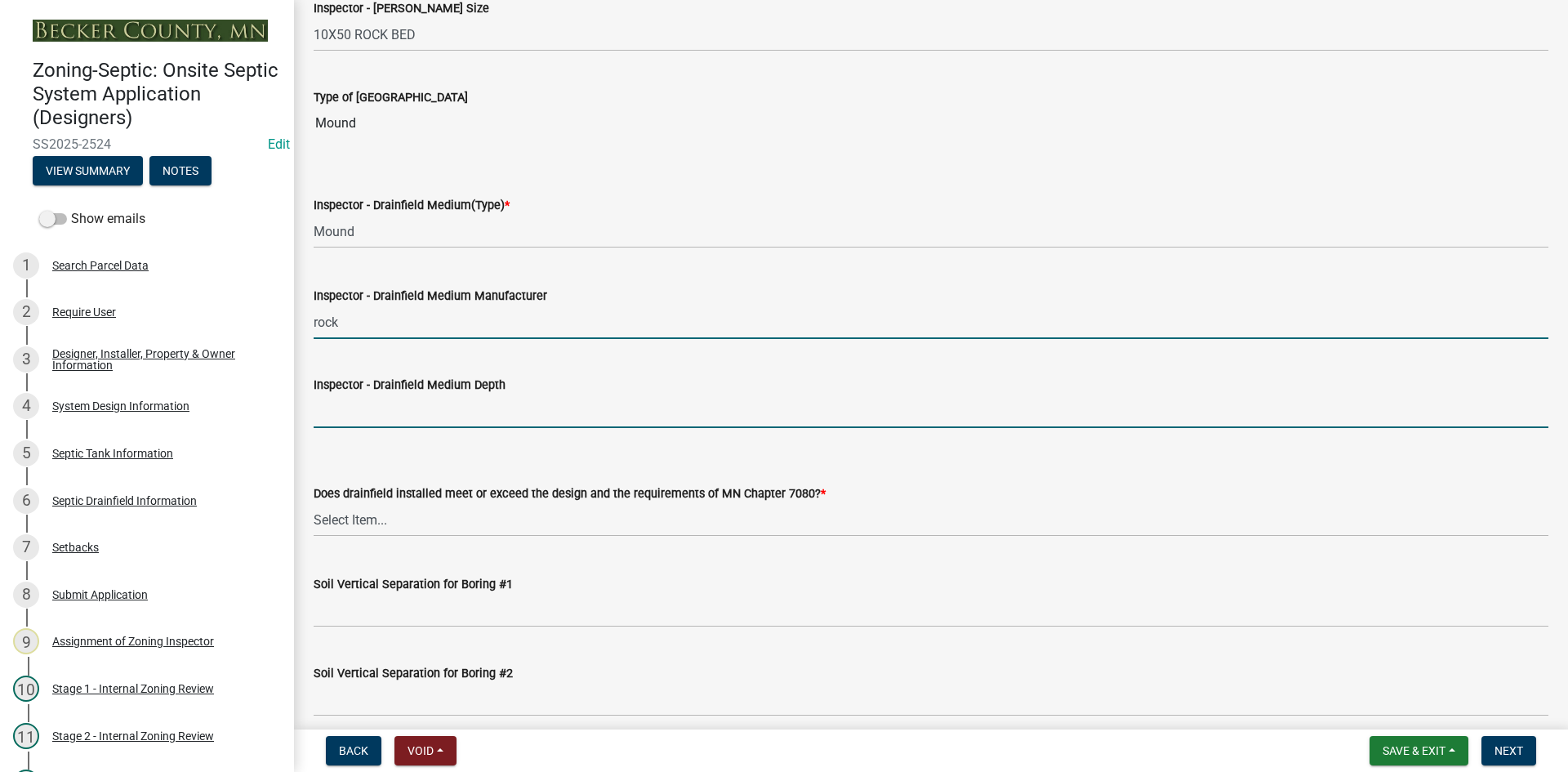
click at [411, 400] on input "Inspector - Drainfield Medium Depth" at bounding box center [931, 411] width 1235 height 33
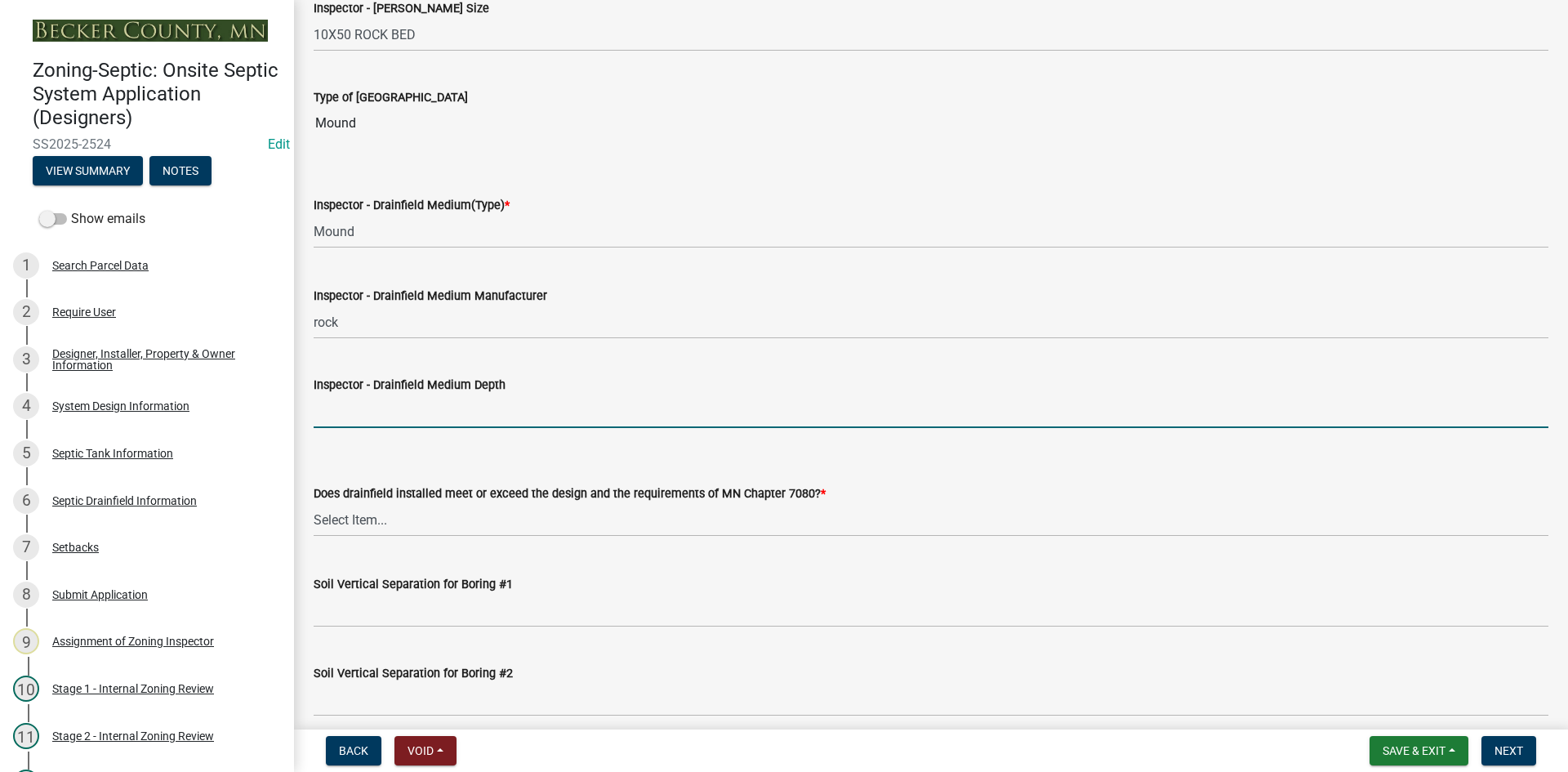
type input "6""
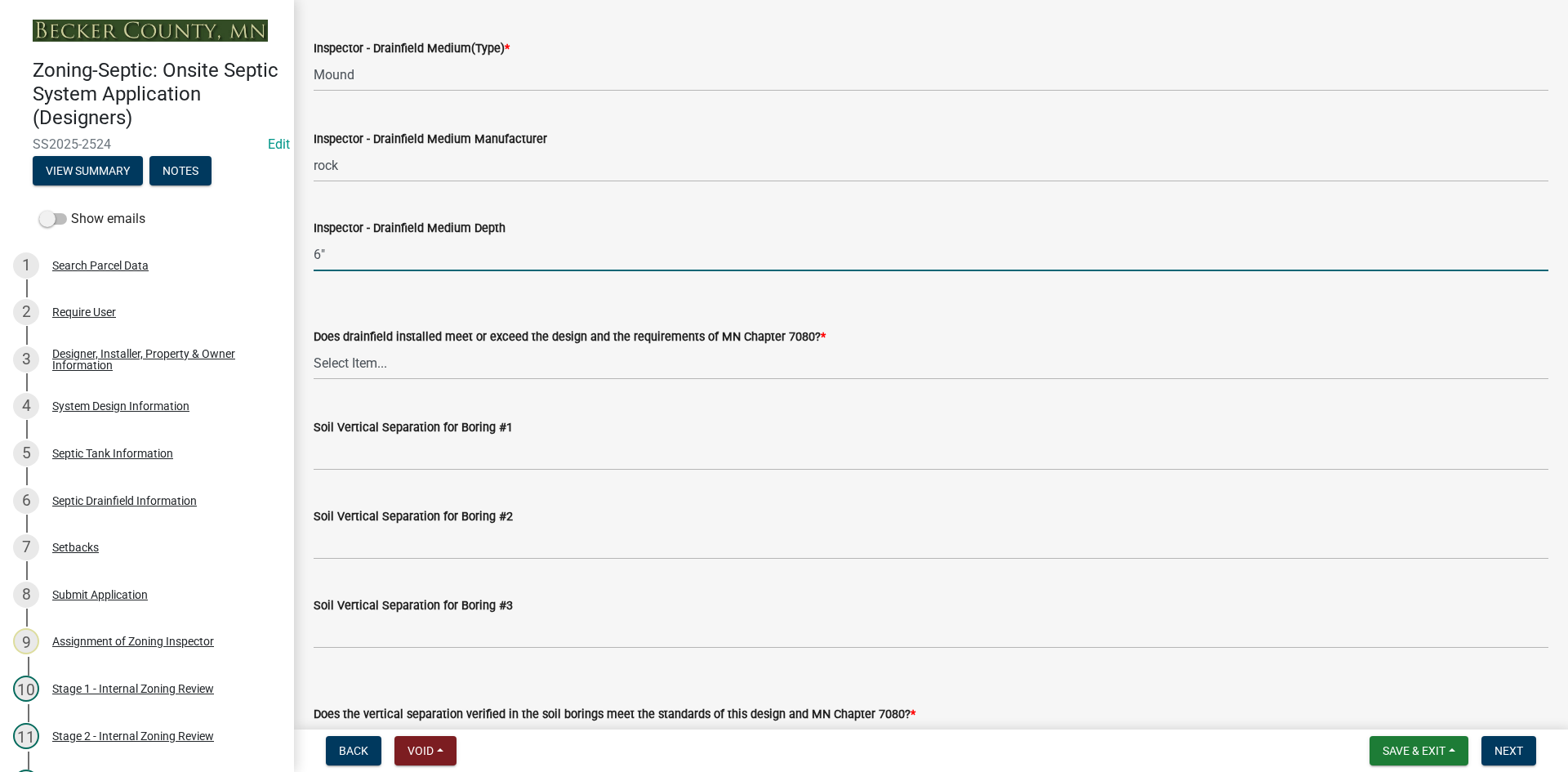
scroll to position [2939, 0]
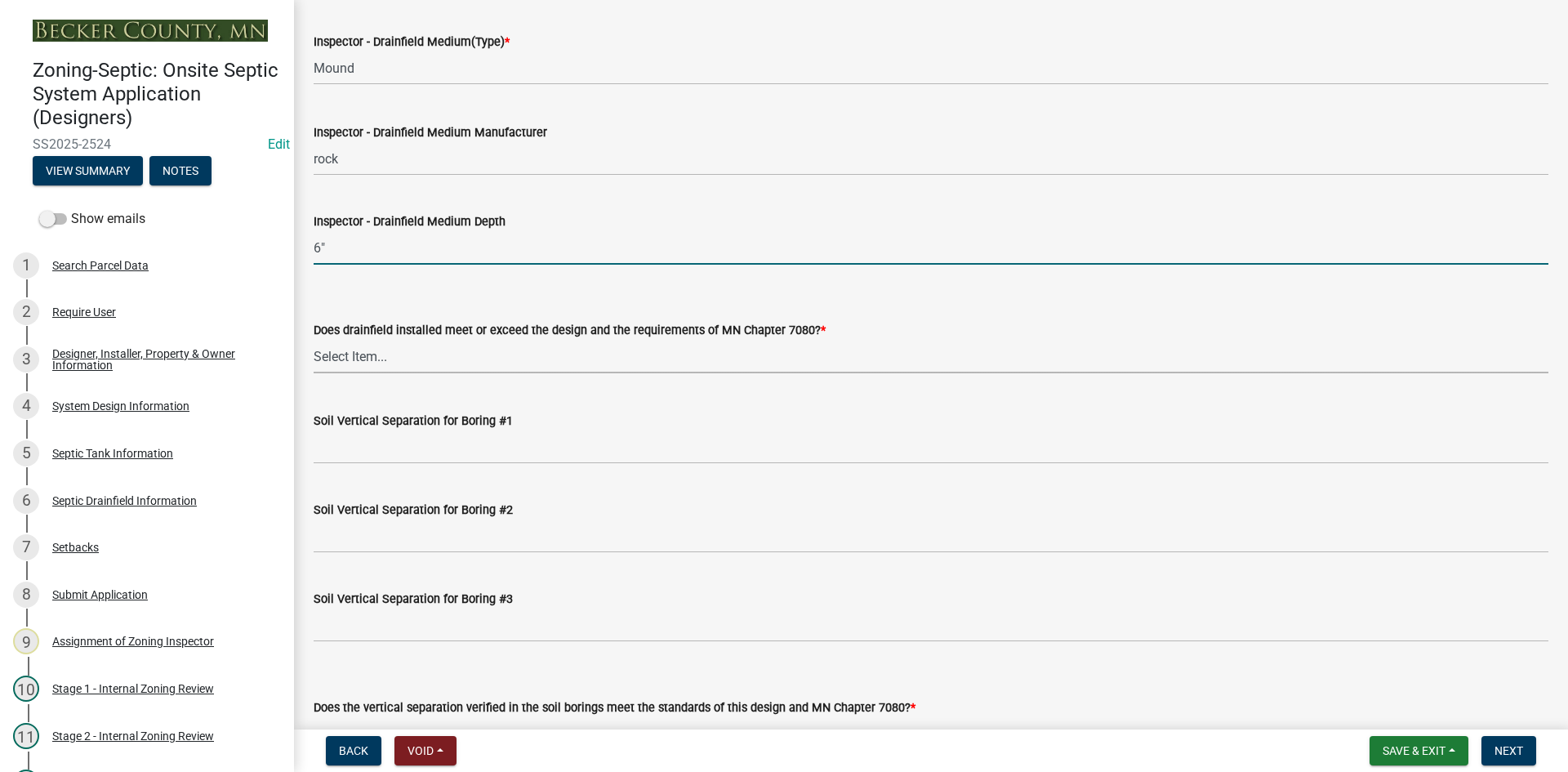
drag, startPoint x: 364, startPoint y: 350, endPoint x: 372, endPoint y: 370, distance: 21.5
click at [364, 350] on select "Select Item... Yes No" at bounding box center [931, 356] width 1235 height 33
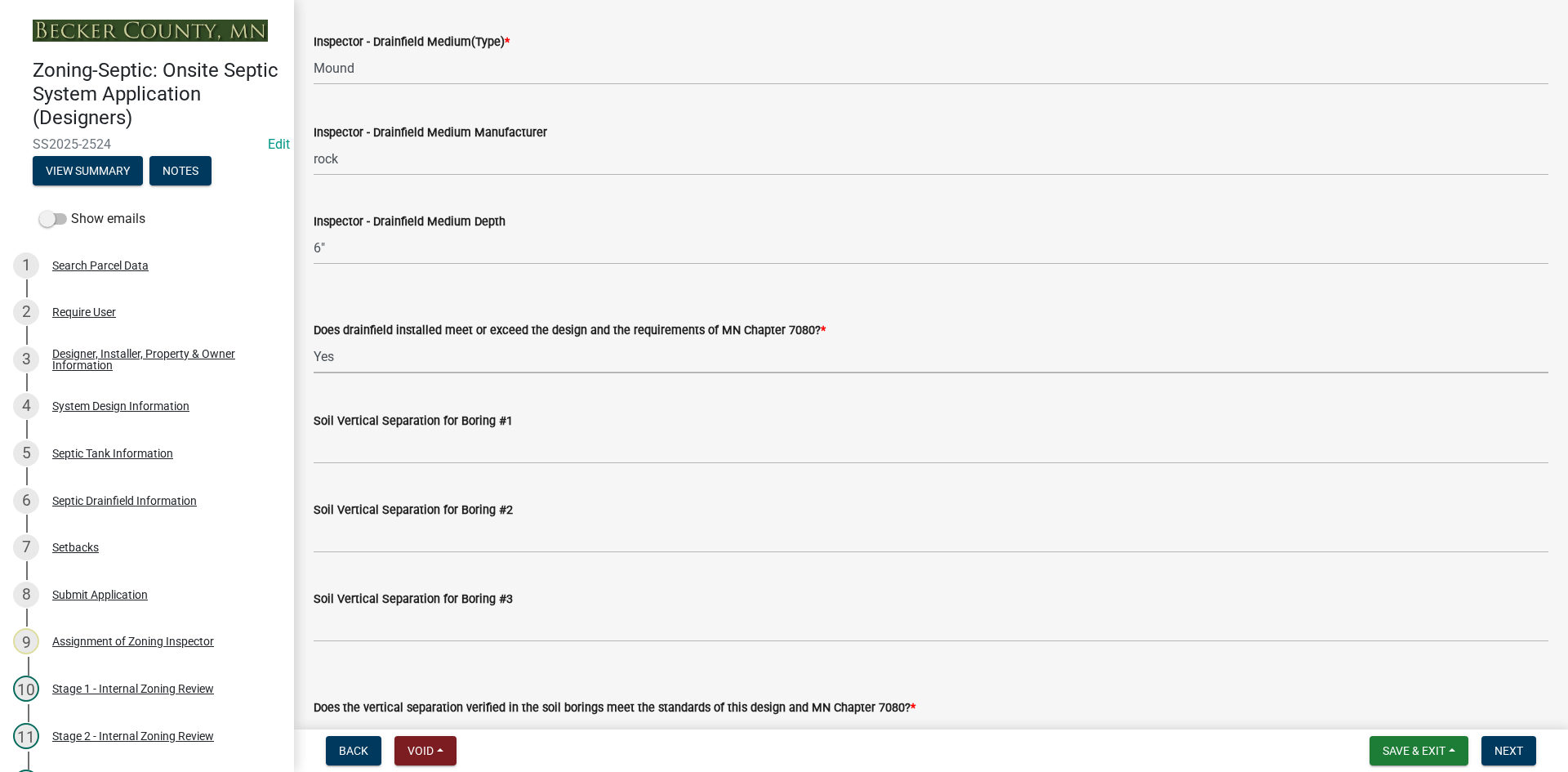
click at [314, 340] on select "Select Item... Yes No" at bounding box center [931, 356] width 1235 height 33
select select "53e8394b-4ec8-472b-acba-27f64a4dcc6d"
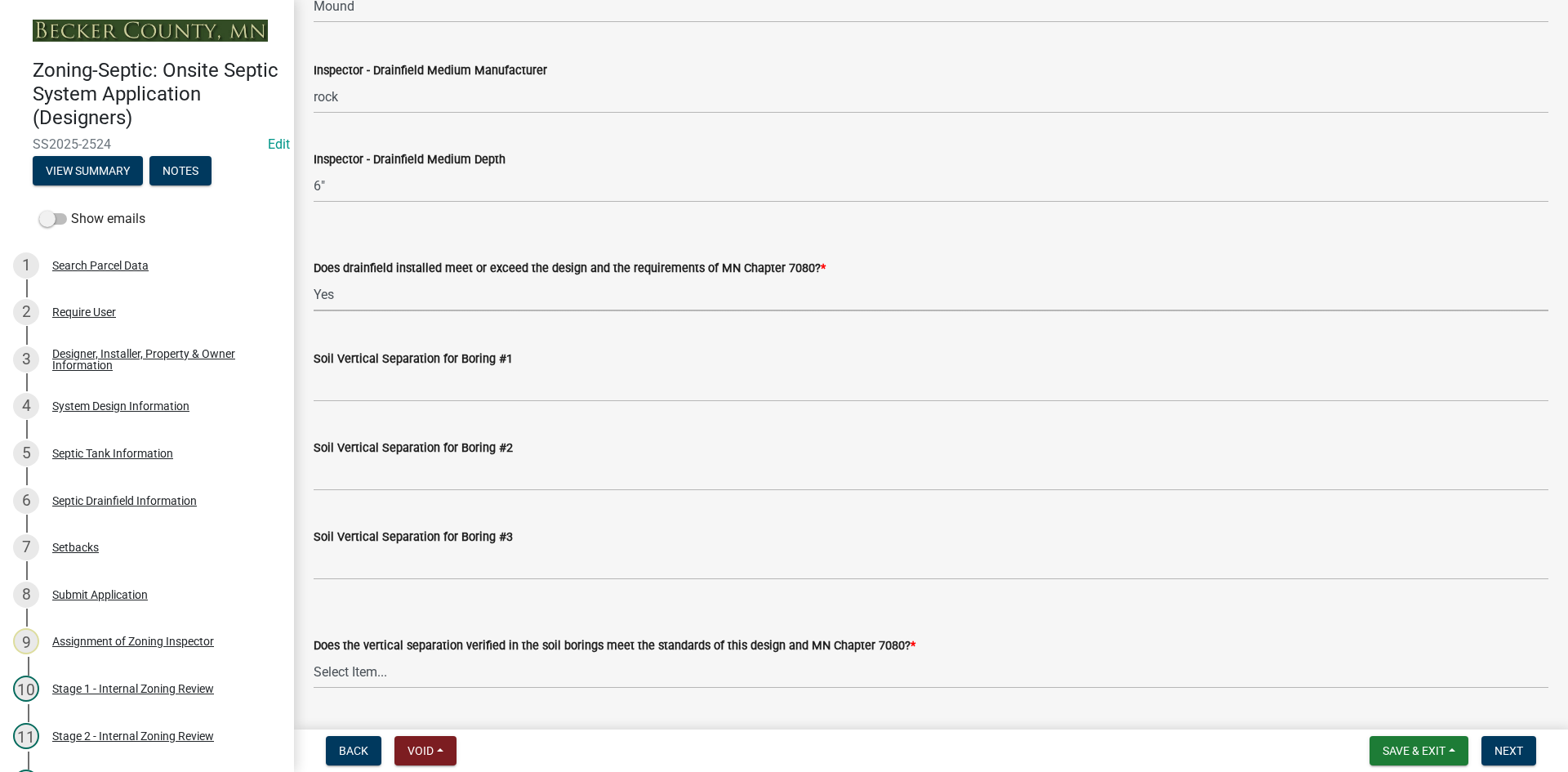
scroll to position [3103, 0]
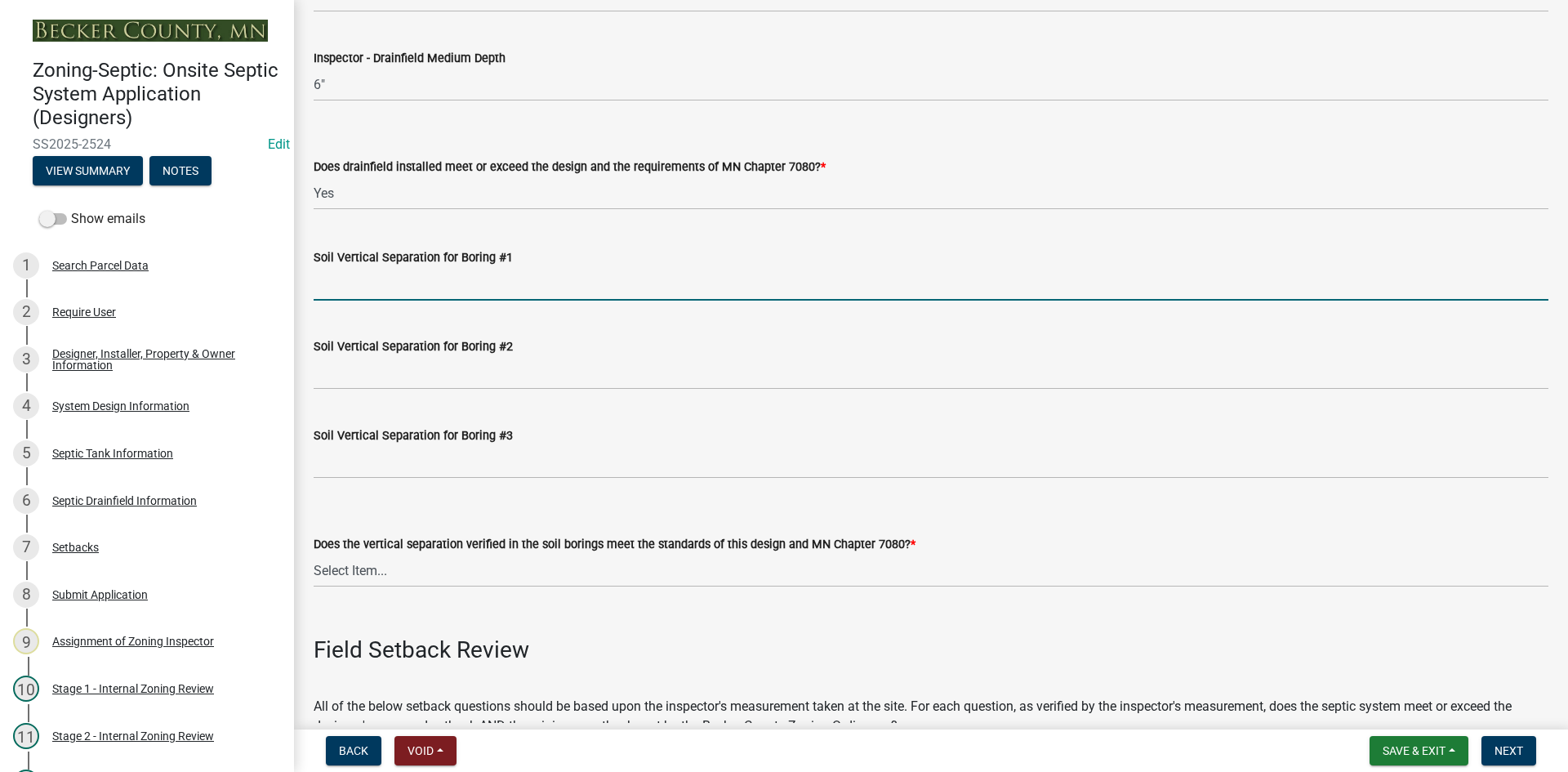
click at [376, 285] on input "Soil Vertical Separation for Boring #1" at bounding box center [931, 283] width 1235 height 33
type input "SEE ATTACHED"
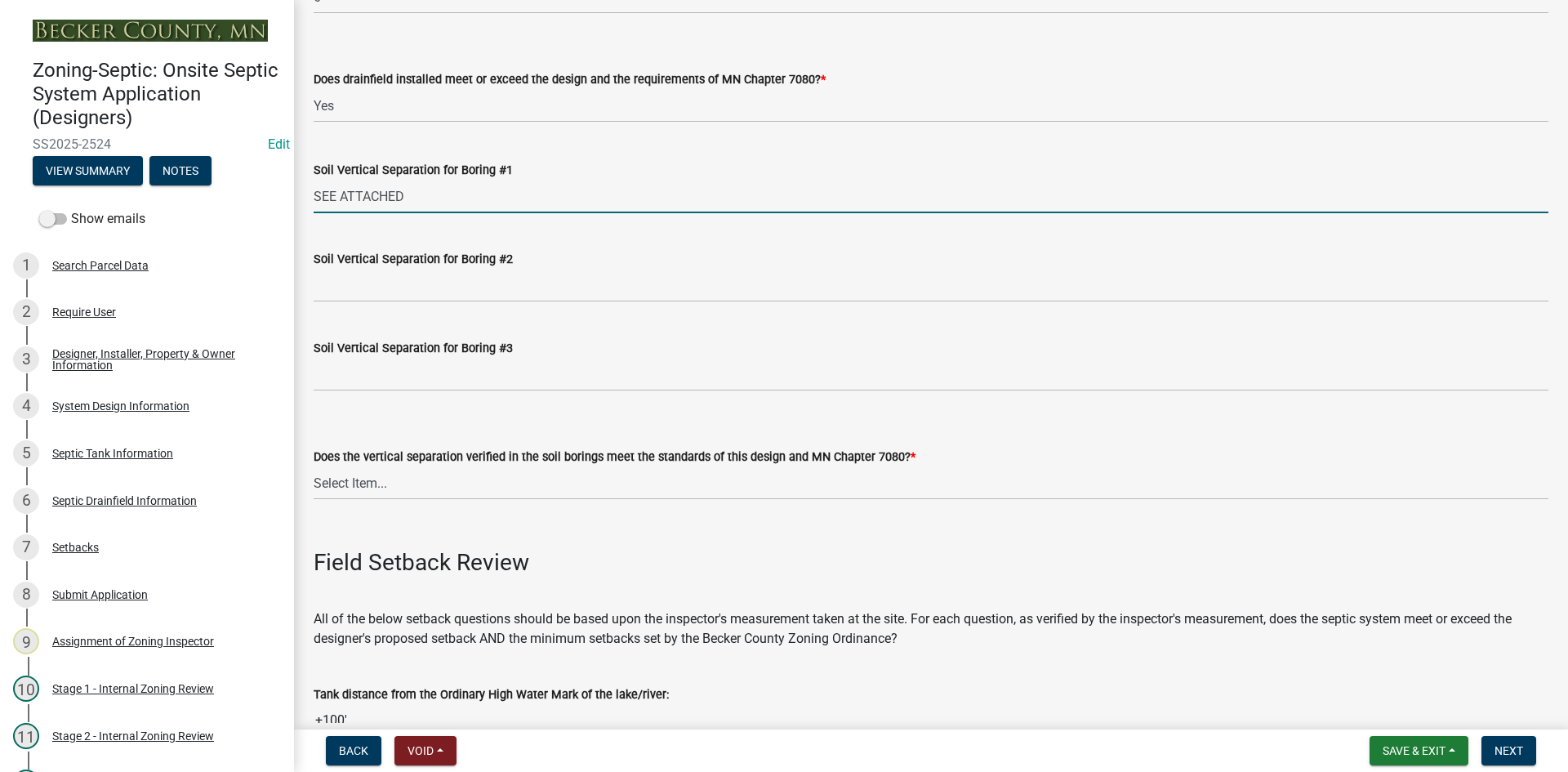
scroll to position [3347, 0]
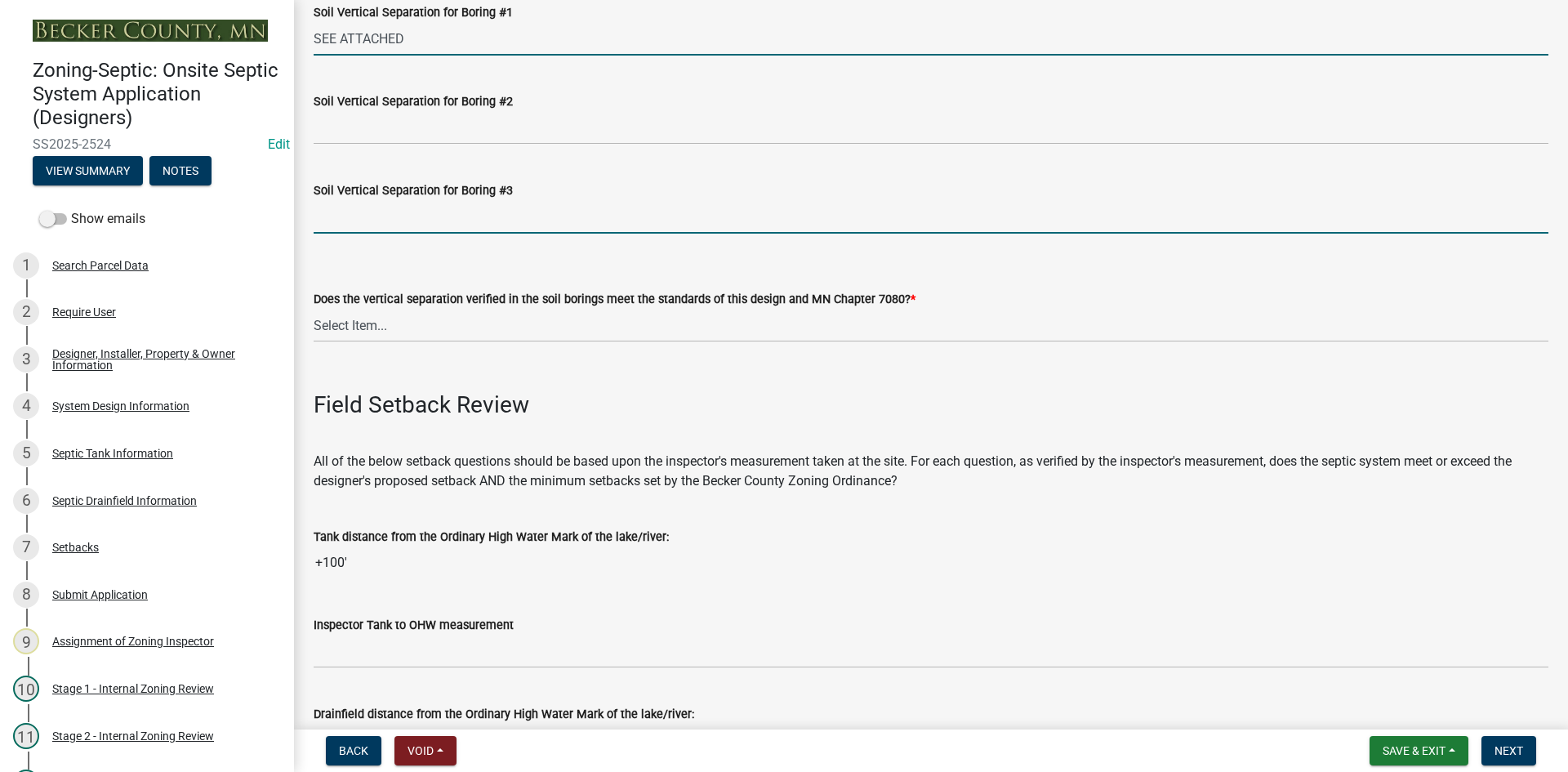
click at [354, 225] on input "Soil Vertical Separation for Boring #3" at bounding box center [931, 217] width 1235 height 33
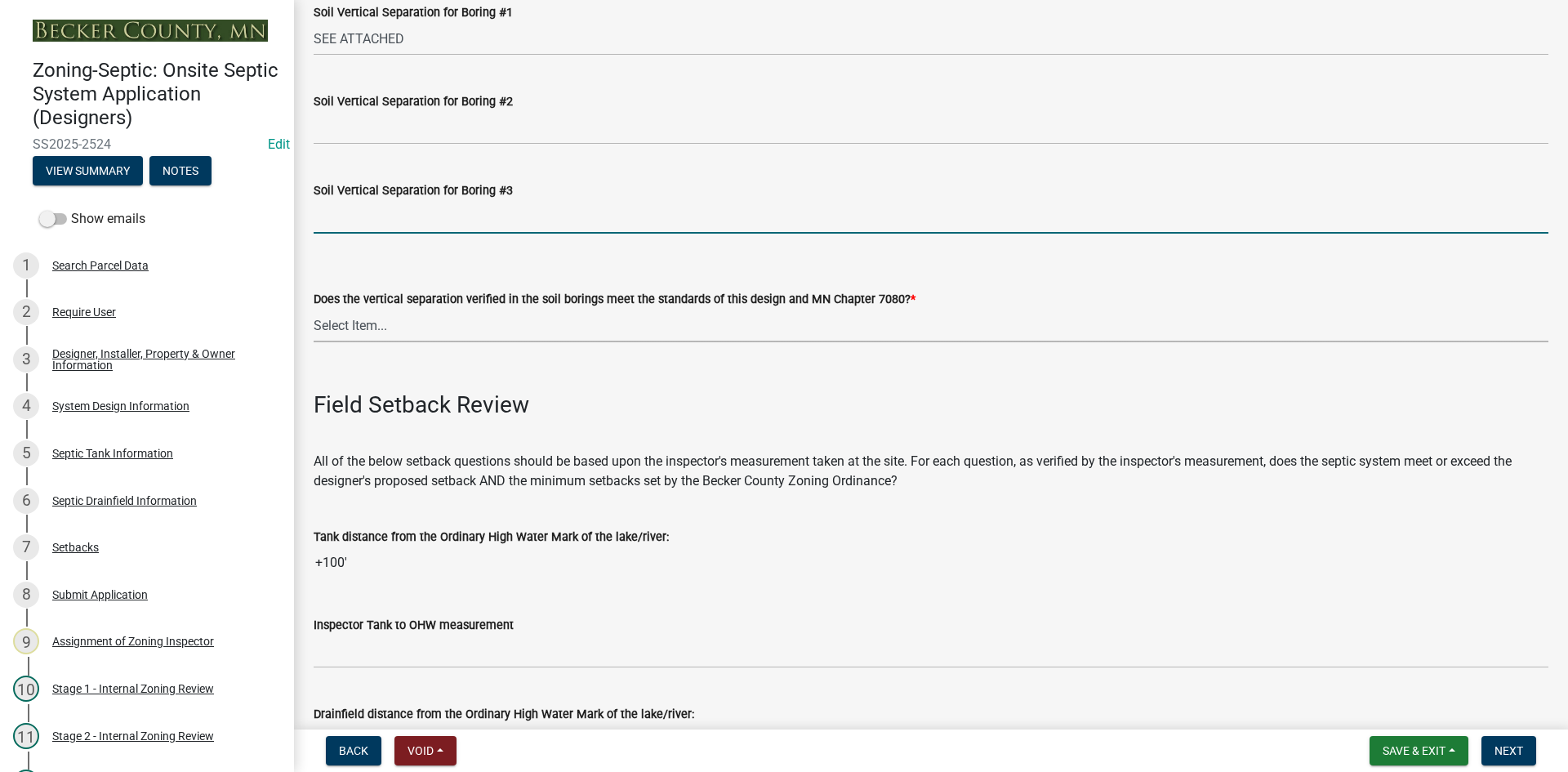
click at [343, 329] on select "Select Item... Yes No" at bounding box center [931, 325] width 1235 height 33
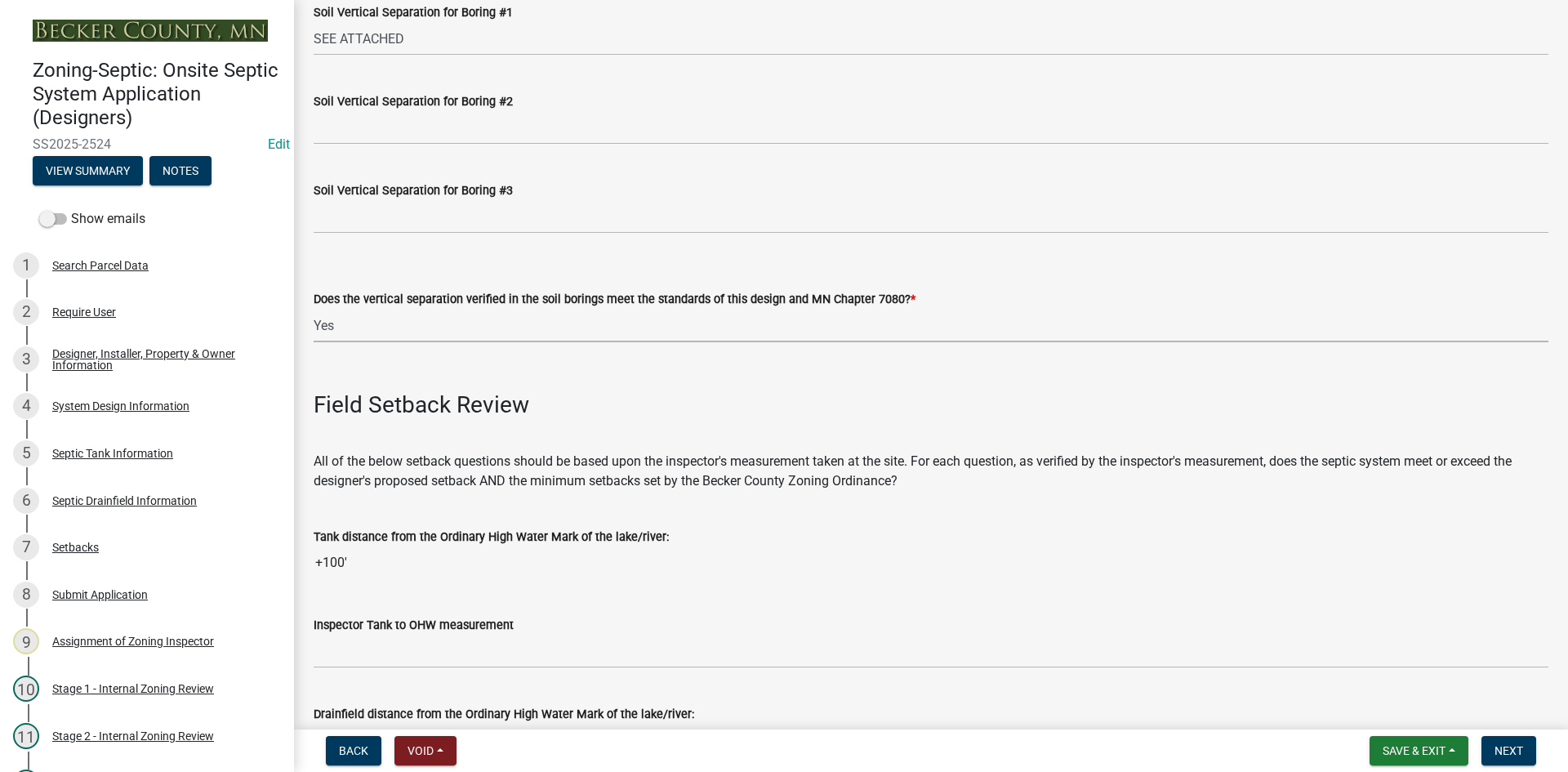
click at [314, 308] on select "Select Item... Yes No" at bounding box center [931, 325] width 1235 height 33
select select "eedfbf44-dce3-4c21-89bd-6d851115dab7"
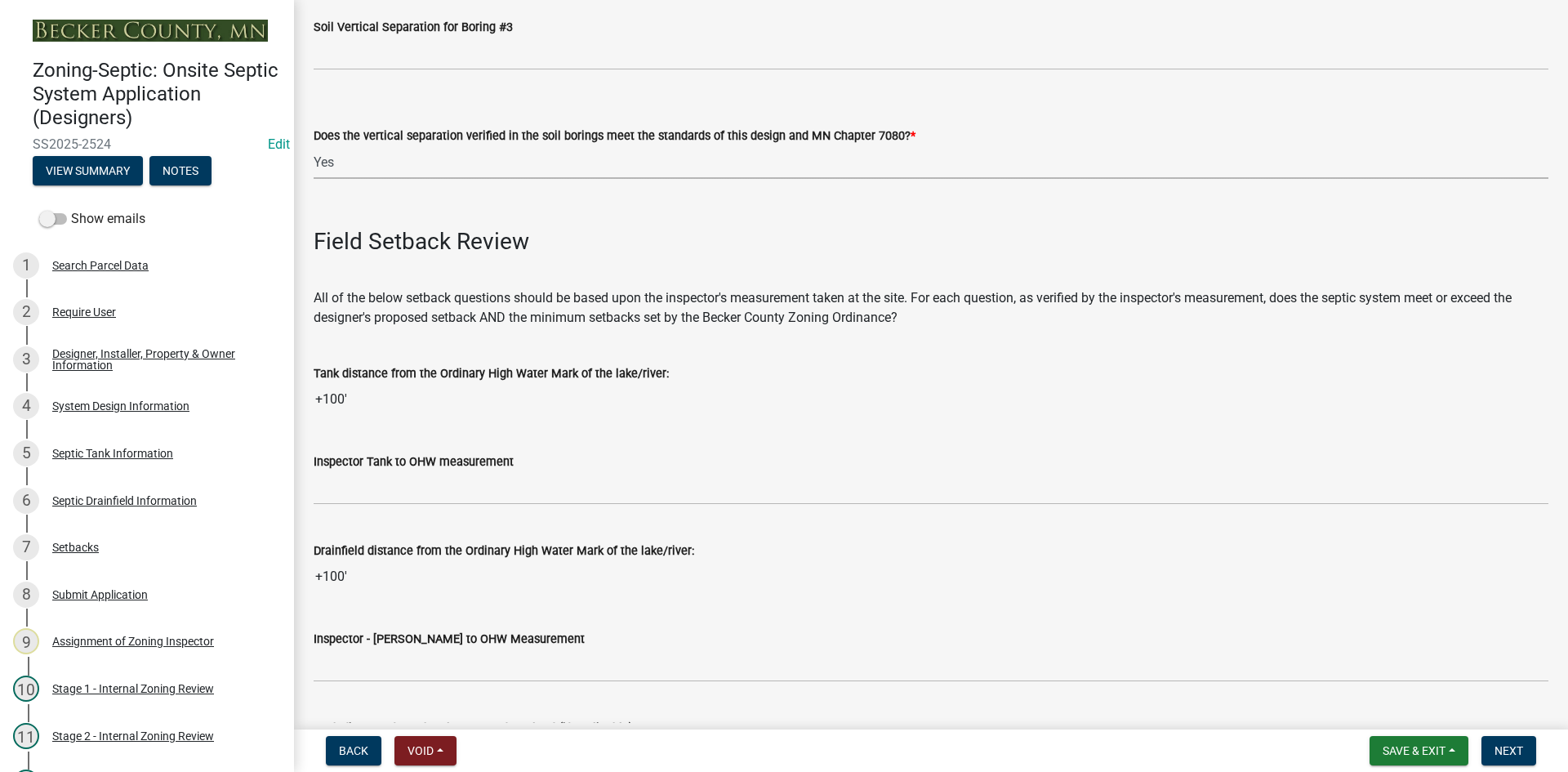
scroll to position [3674, 0]
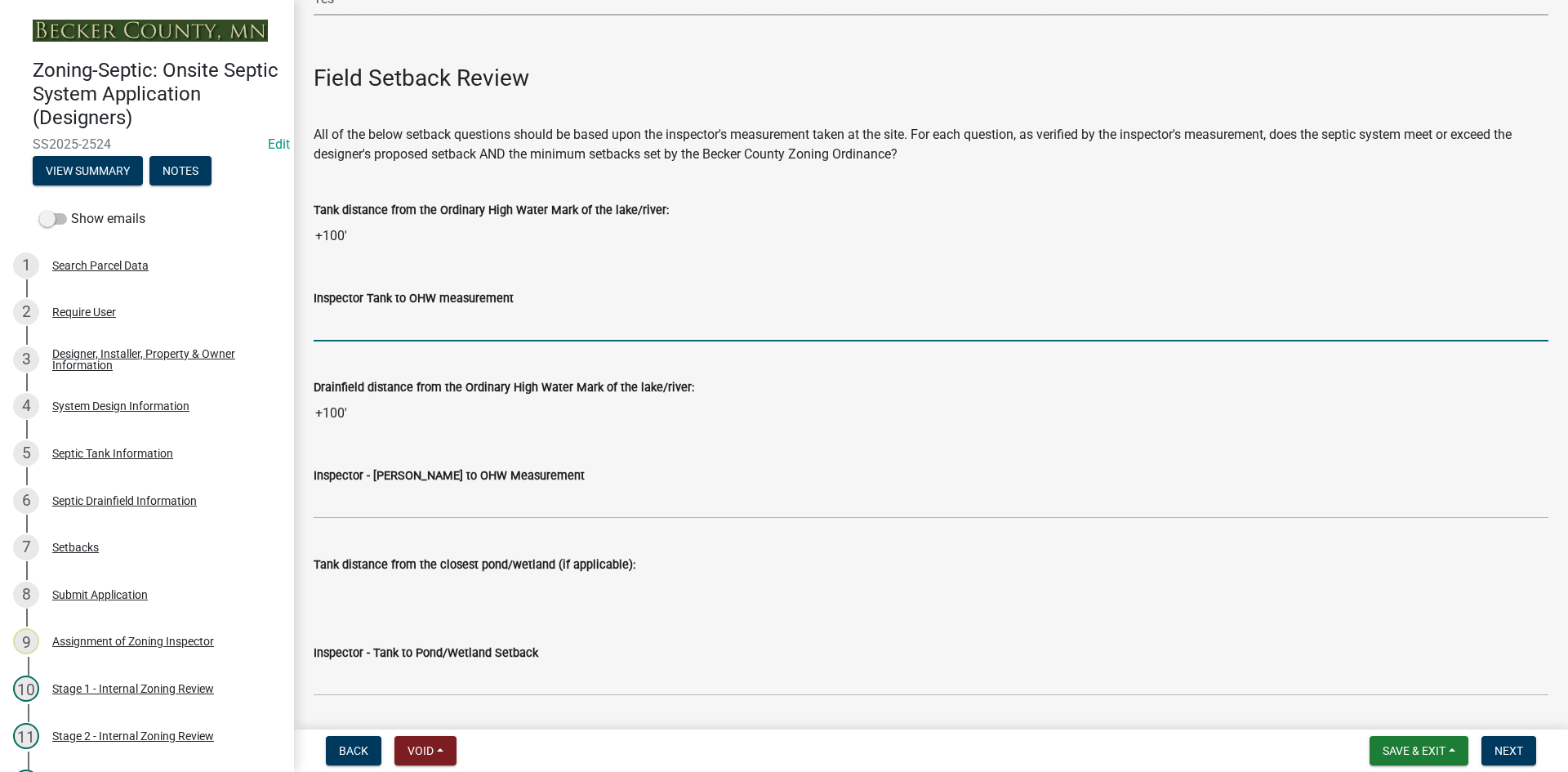
click at [389, 322] on input "Inspector Tank to OHW measurement" at bounding box center [931, 325] width 1235 height 33
type input "75+"
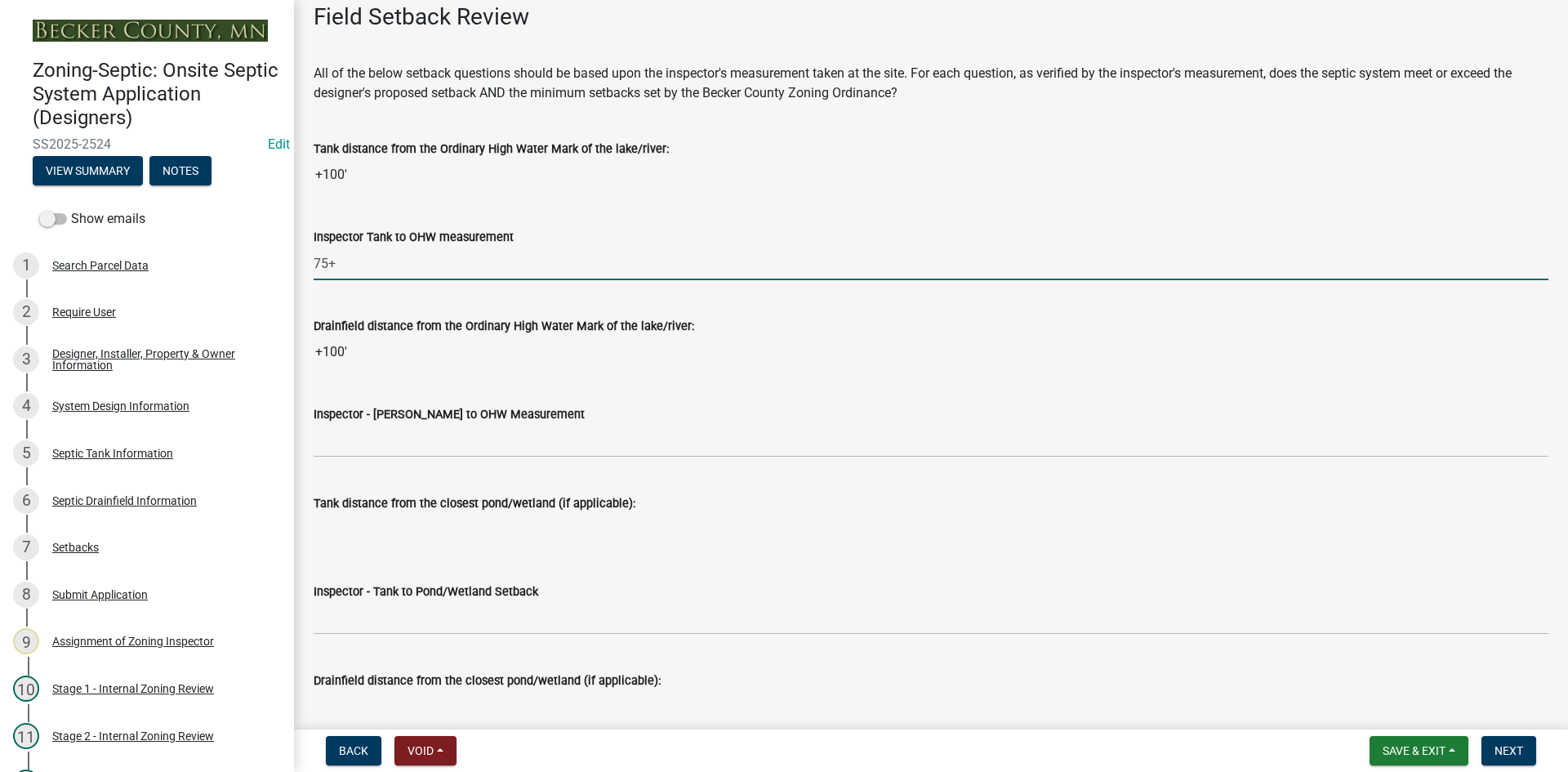
scroll to position [3838, 0]
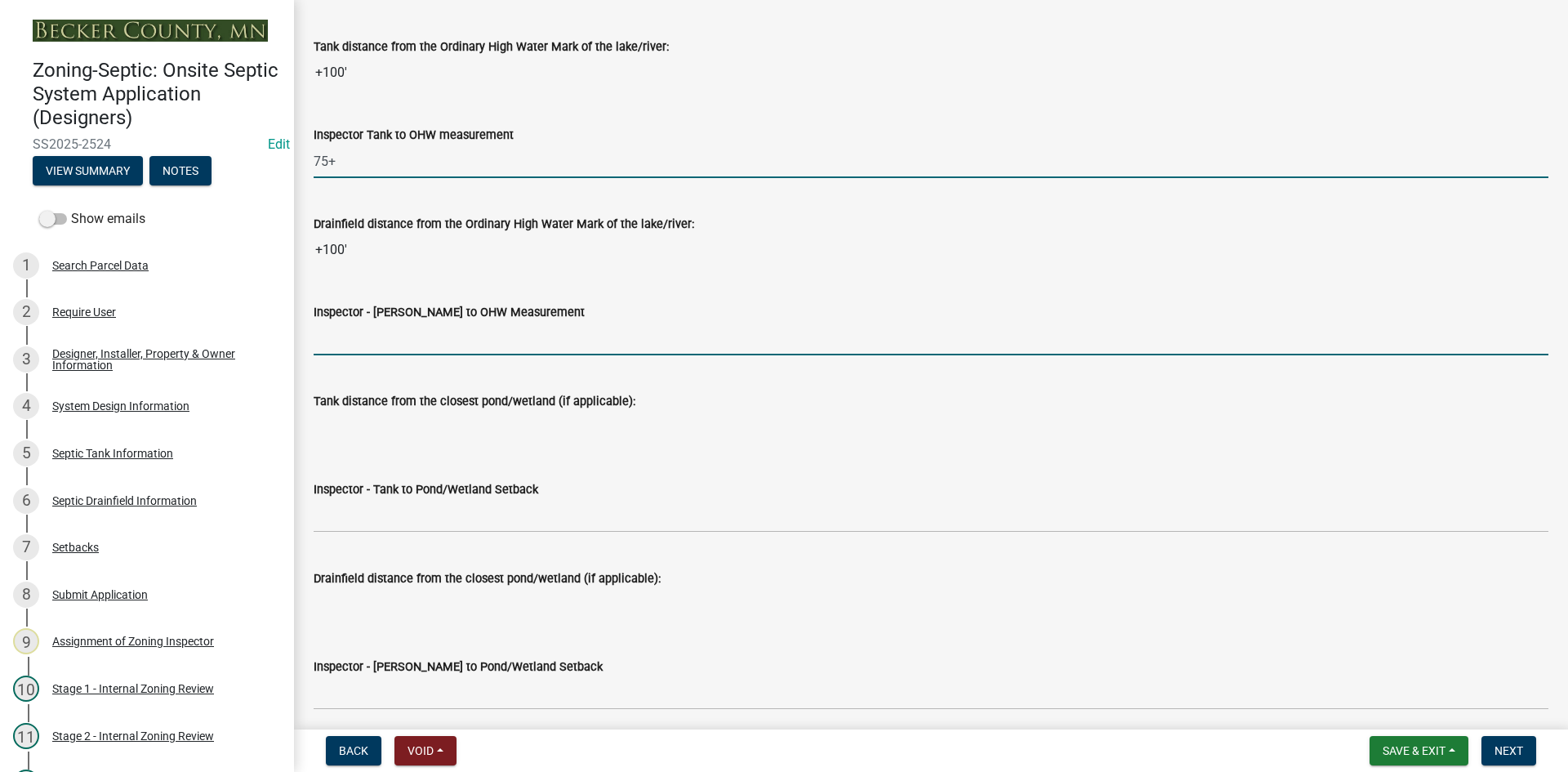
click at [377, 354] on input "Inspector - Drainfield to OHW Measurement" at bounding box center [931, 339] width 1235 height 33
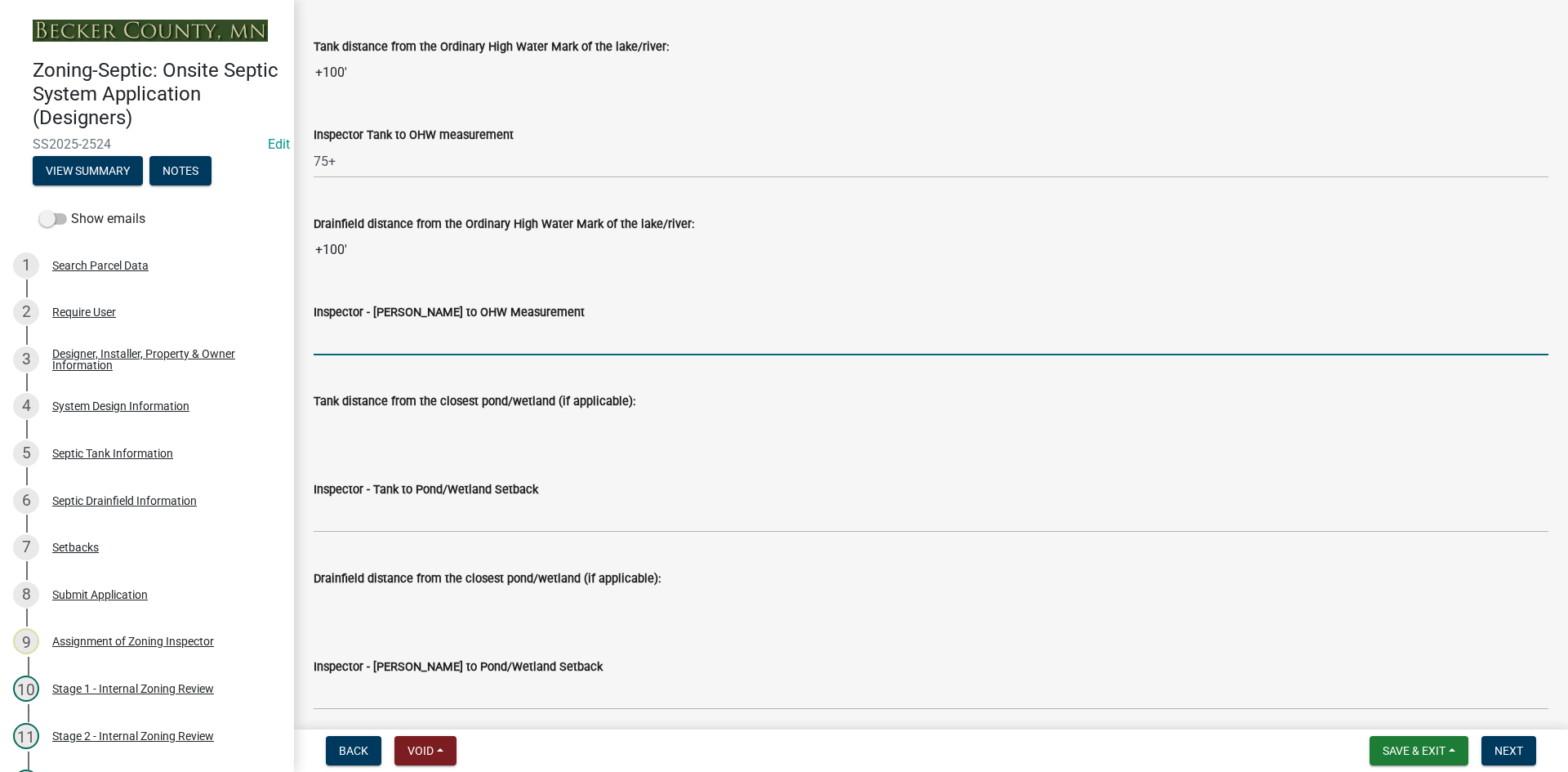
type input "75+"
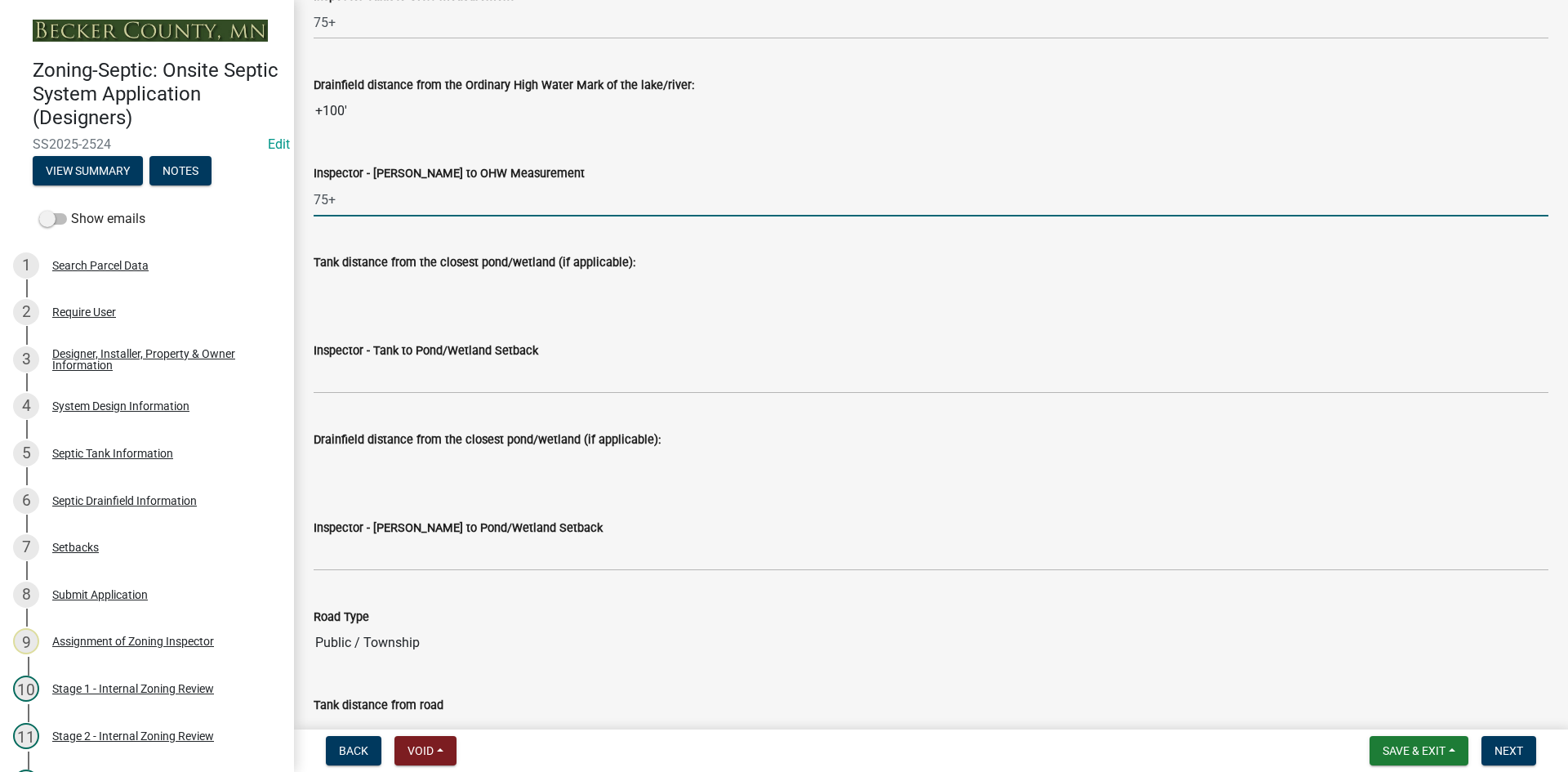
scroll to position [4001, 0]
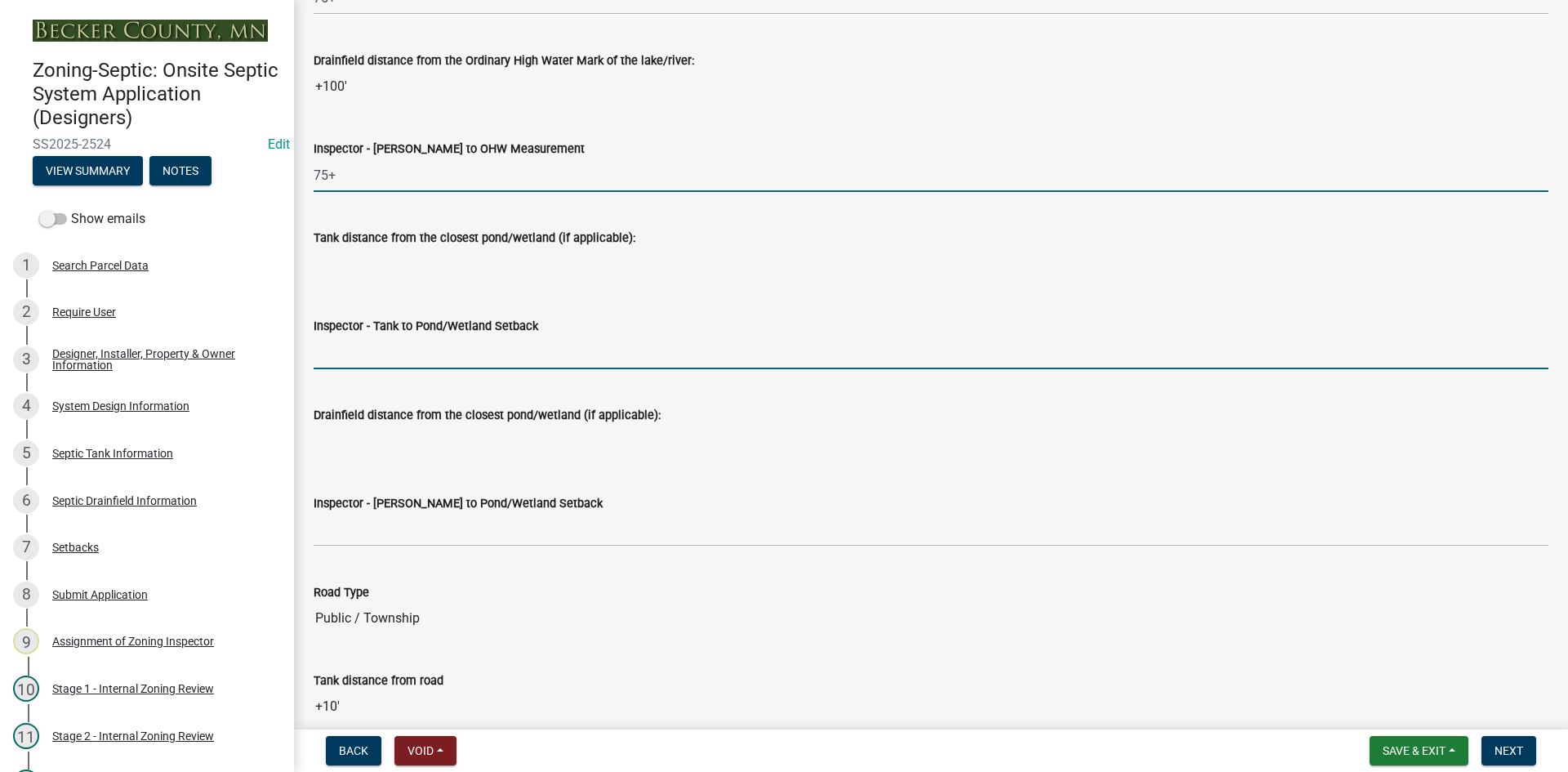
drag, startPoint x: 370, startPoint y: 359, endPoint x: 384, endPoint y: 358, distance: 14.0
click at [375, 357] on input "Inspector - Tank to Pond/Wetland Setback" at bounding box center [931, 353] width 1235 height 33
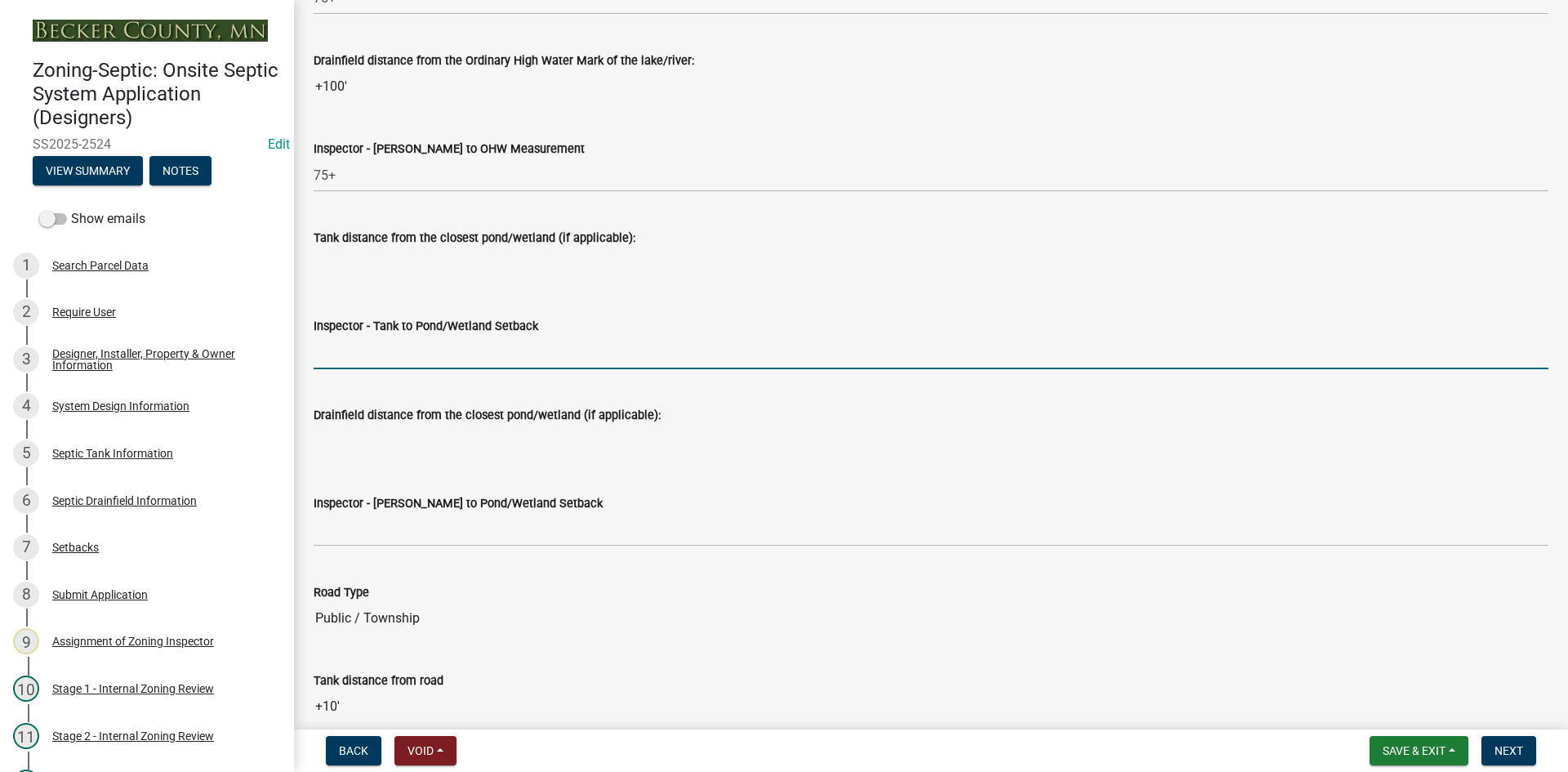
type input "NA"
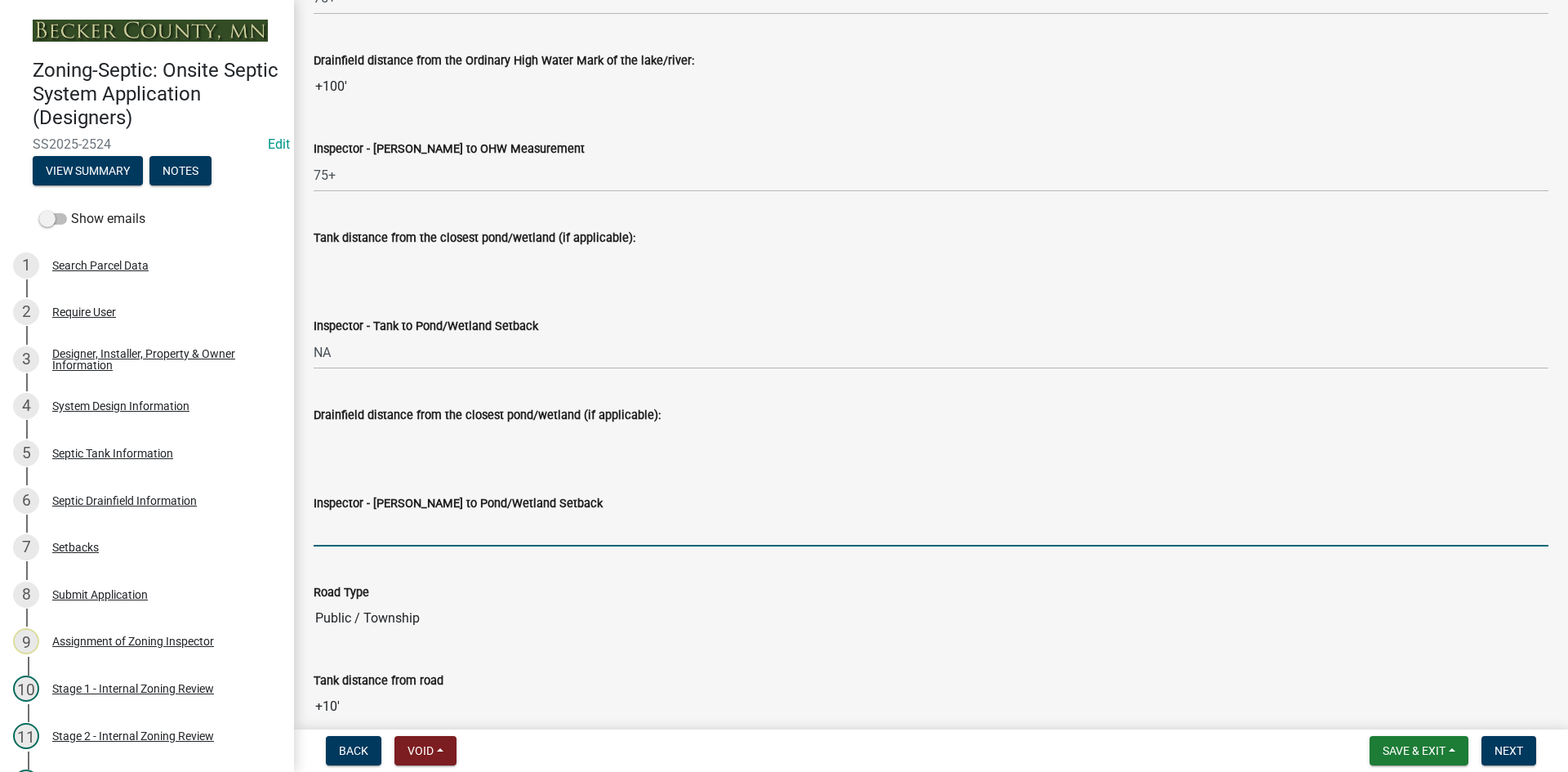
drag, startPoint x: 380, startPoint y: 516, endPoint x: 391, endPoint y: 532, distance: 19.4
click at [380, 516] on input "Inspector - Drainfield to Pond/Wetland Setback" at bounding box center [931, 529] width 1235 height 33
type input "NA"
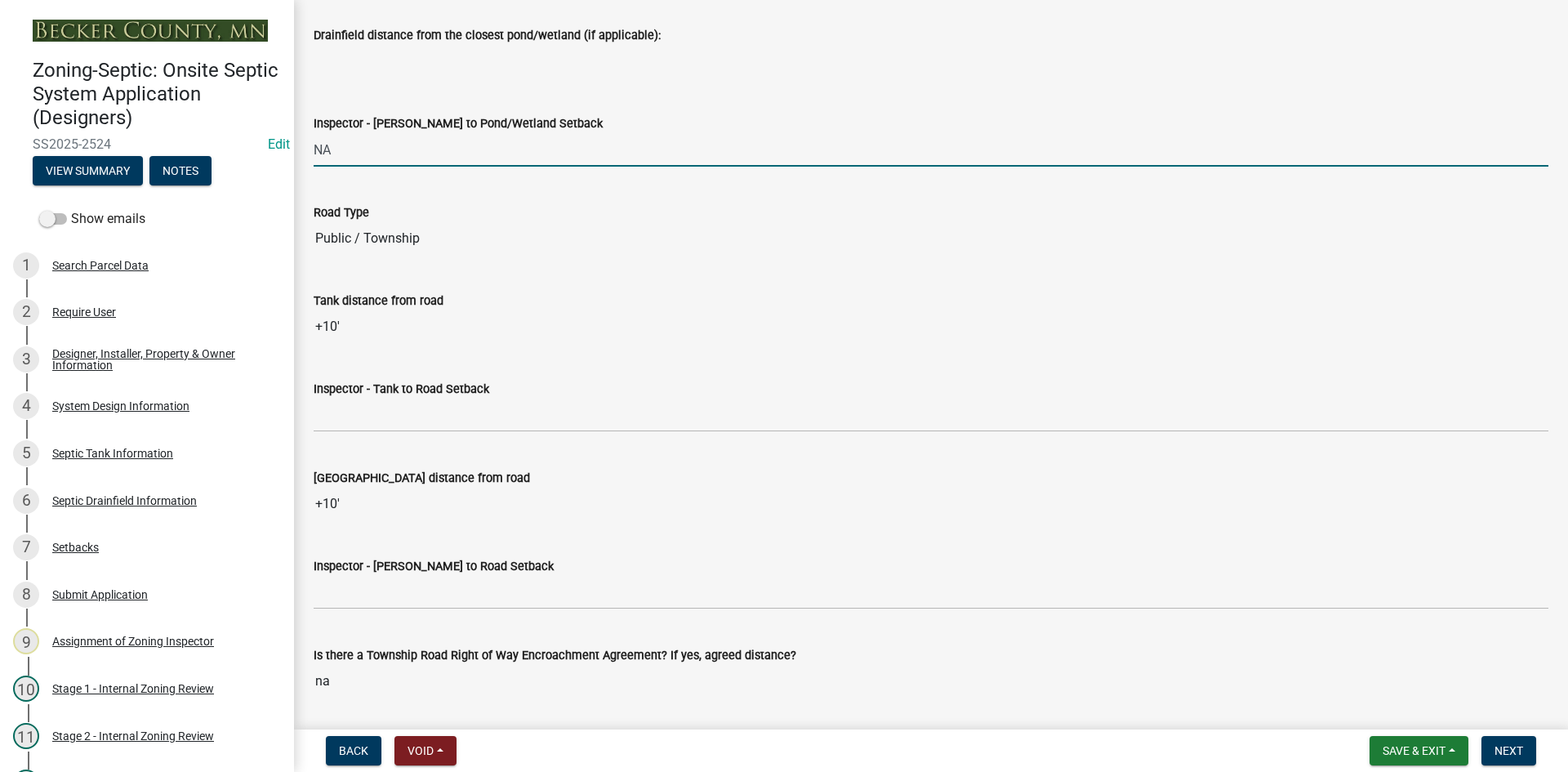
scroll to position [4409, 0]
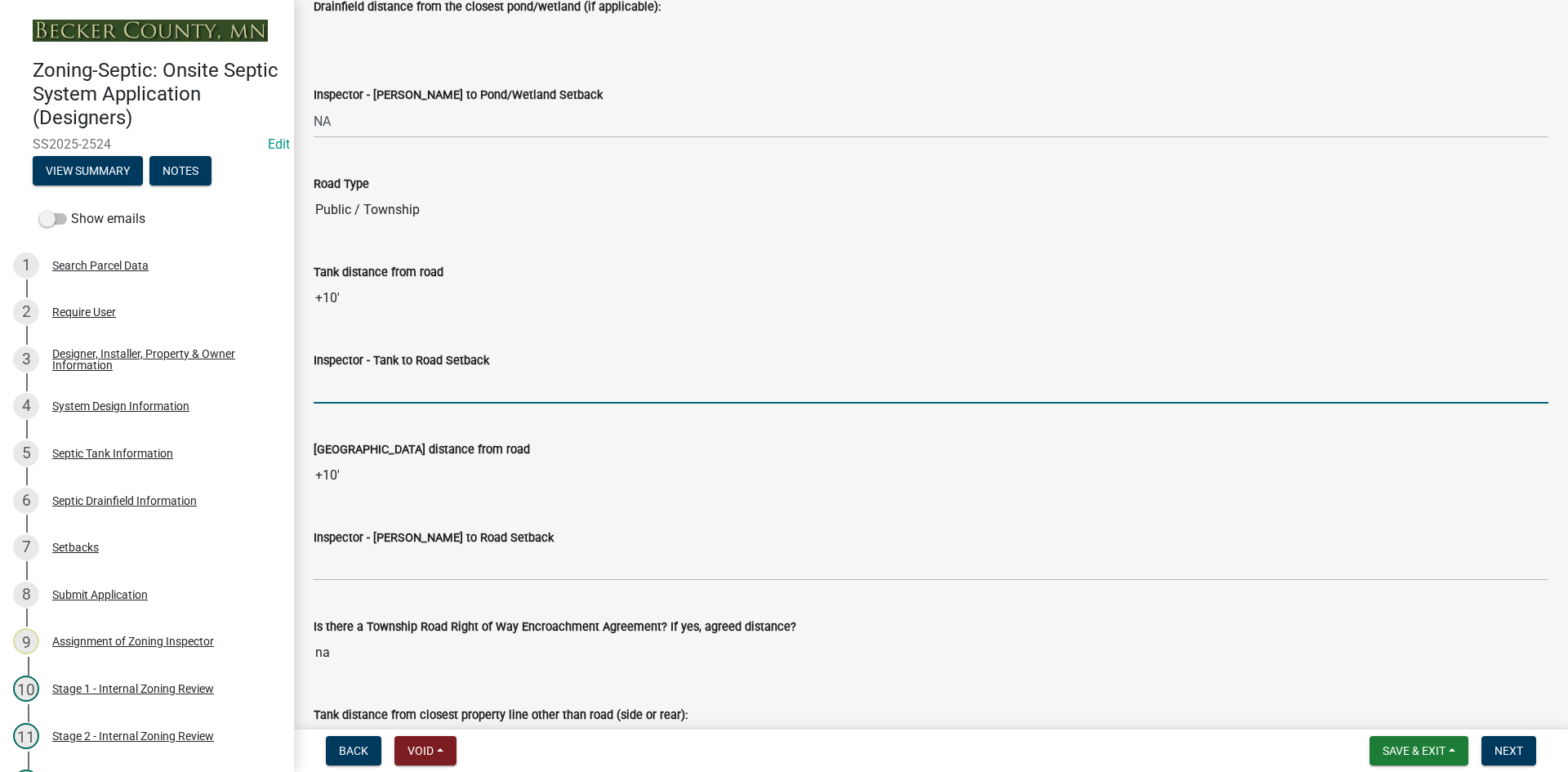
drag, startPoint x: 343, startPoint y: 373, endPoint x: 410, endPoint y: 401, distance: 72.6
click at [343, 373] on input "Inspector - Tank to Road Setback" at bounding box center [931, 387] width 1235 height 33
type input "10"
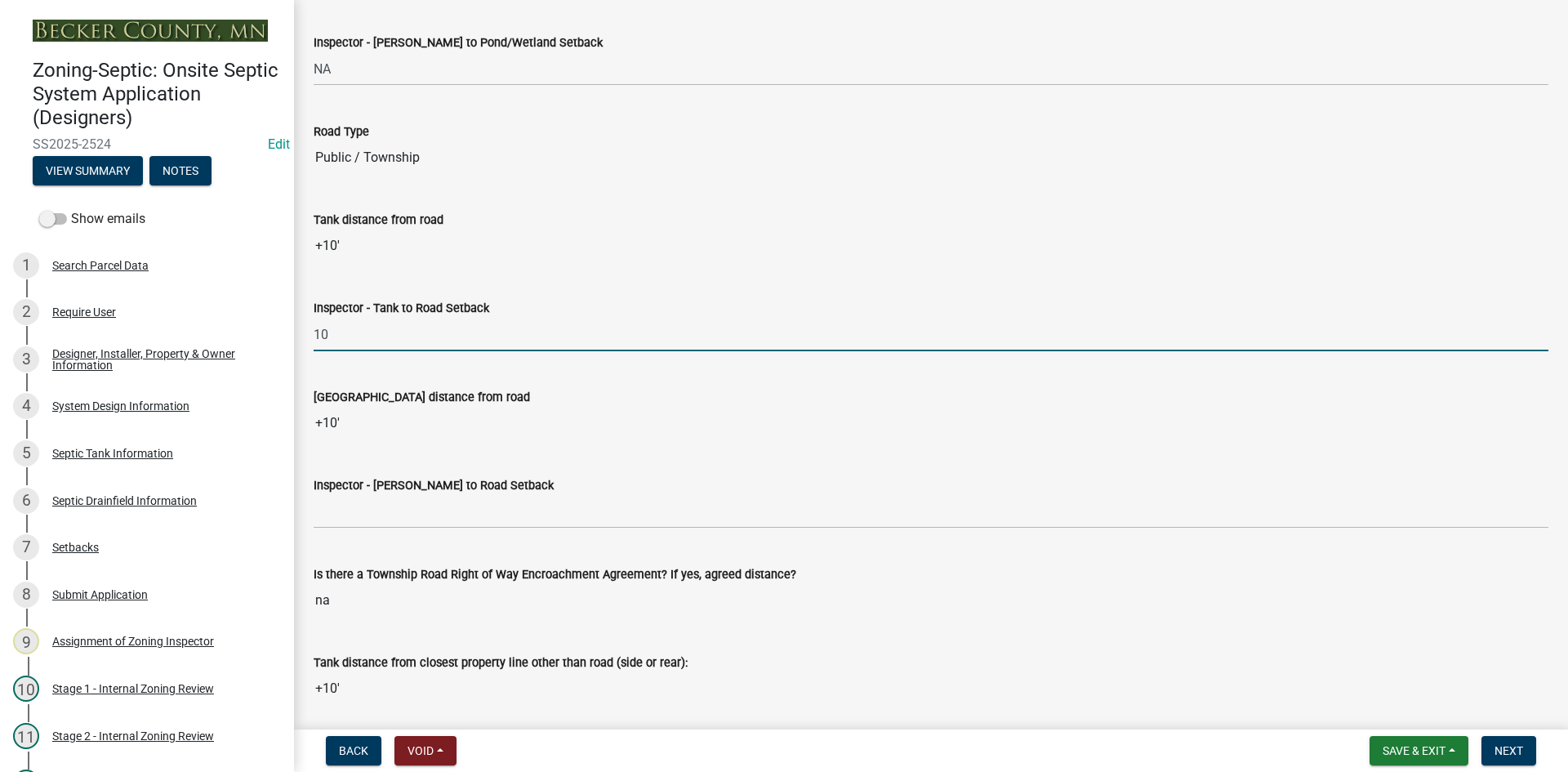
scroll to position [4490, 0]
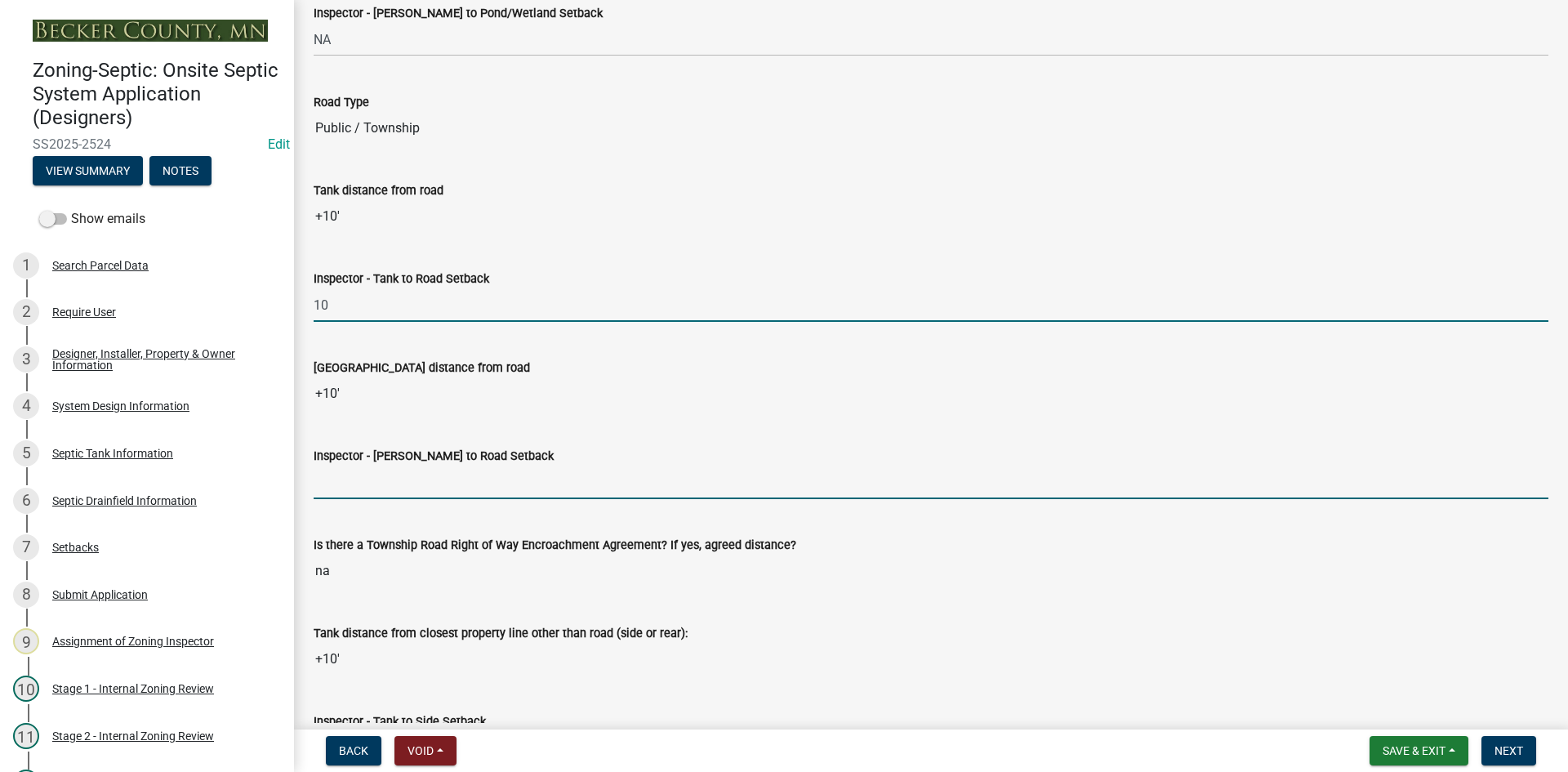
click at [385, 481] on input "Inspector - Drainfield to Road Setback" at bounding box center [931, 482] width 1235 height 33
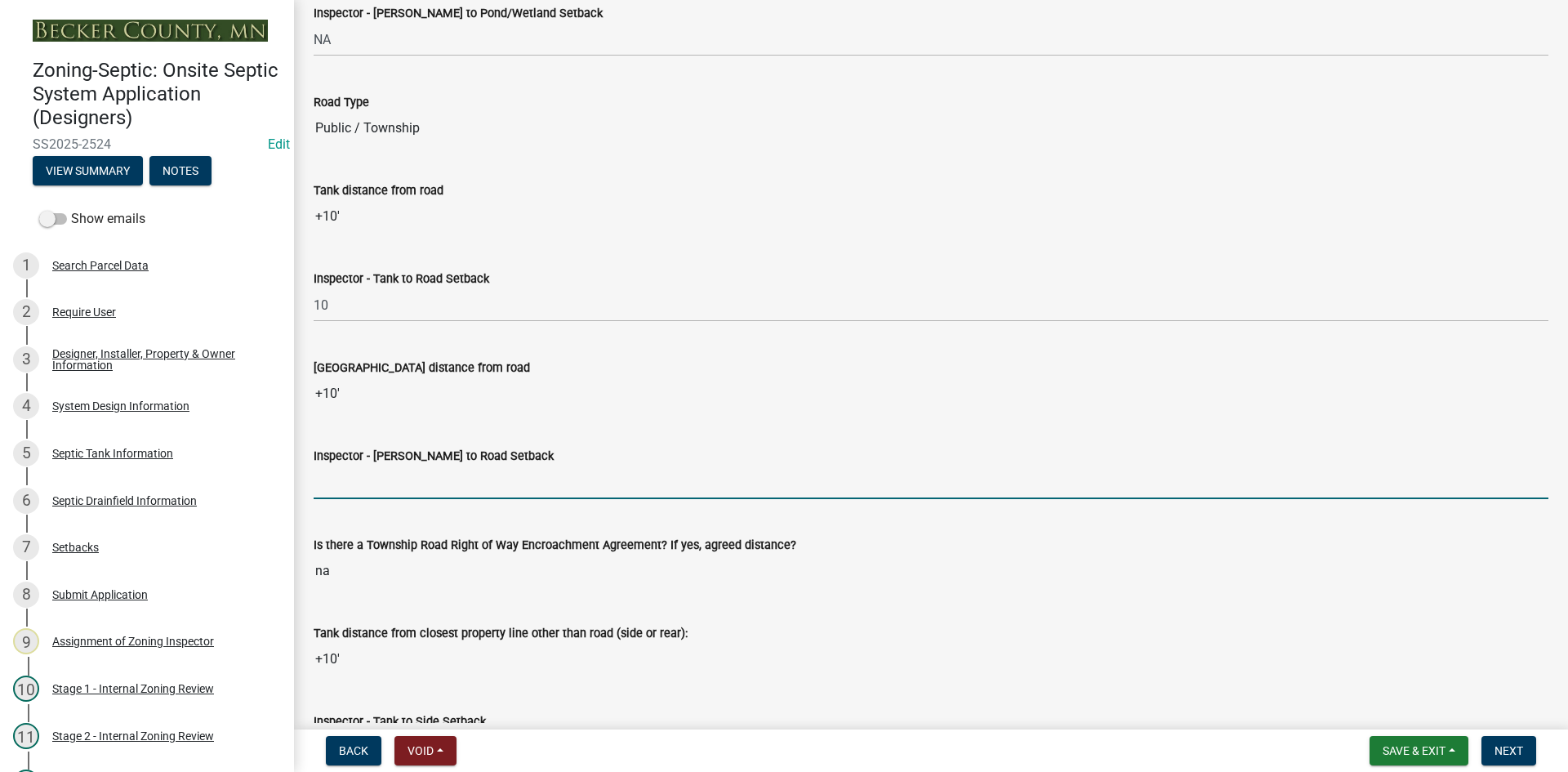
type input "10"
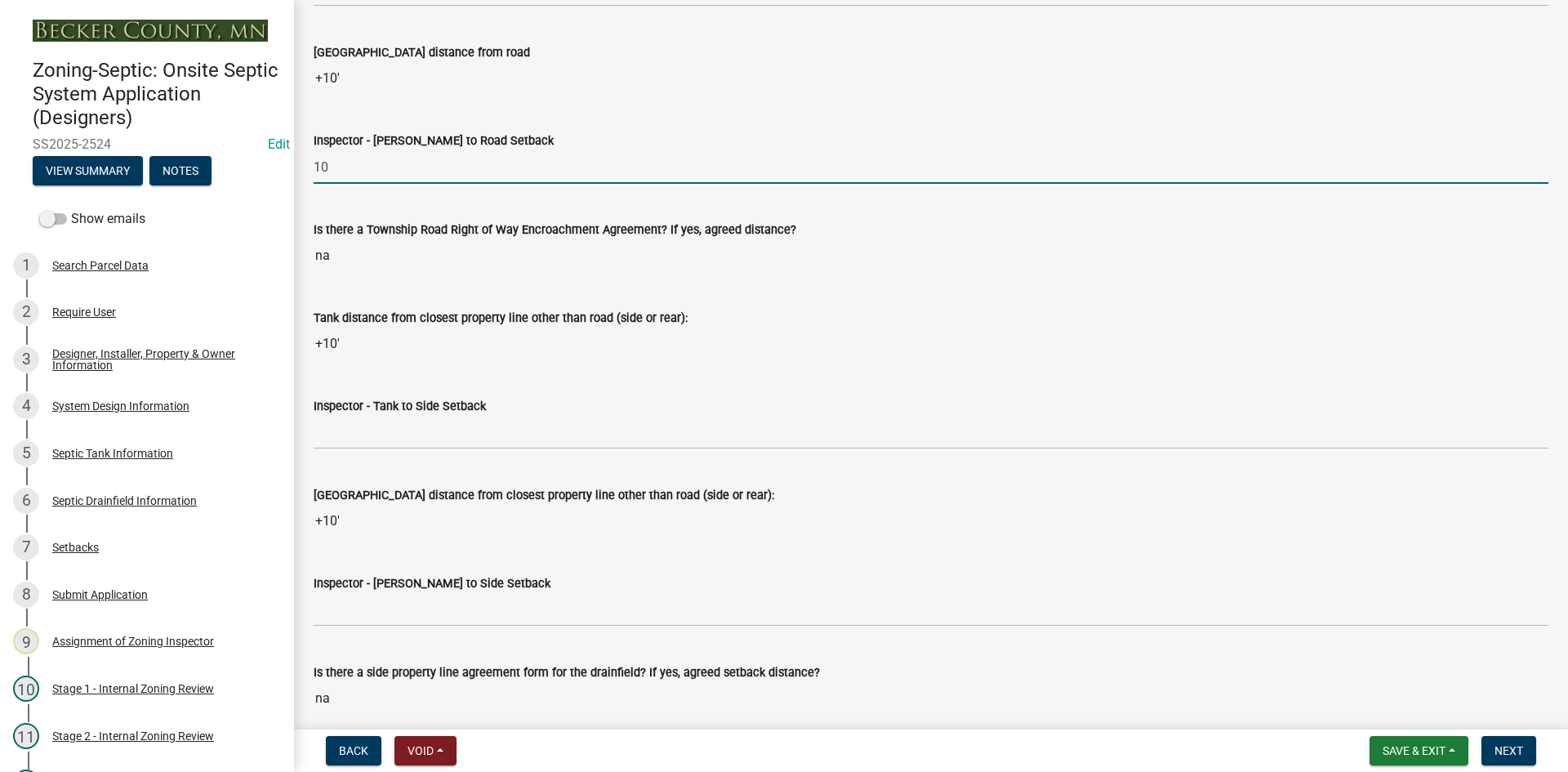
scroll to position [4817, 0]
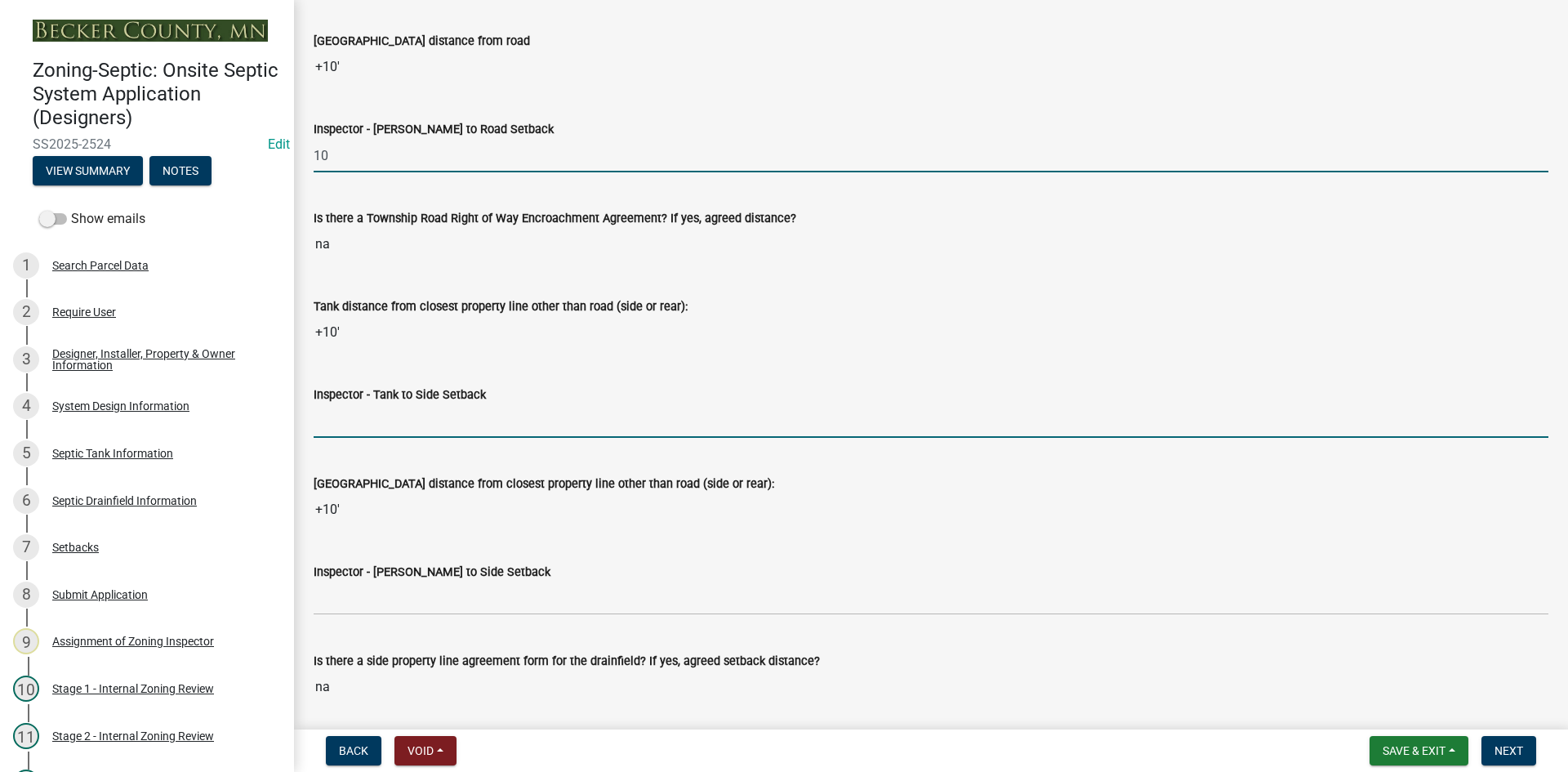
click at [352, 417] on input "Inspector - Tank to Side Setback" at bounding box center [931, 421] width 1235 height 33
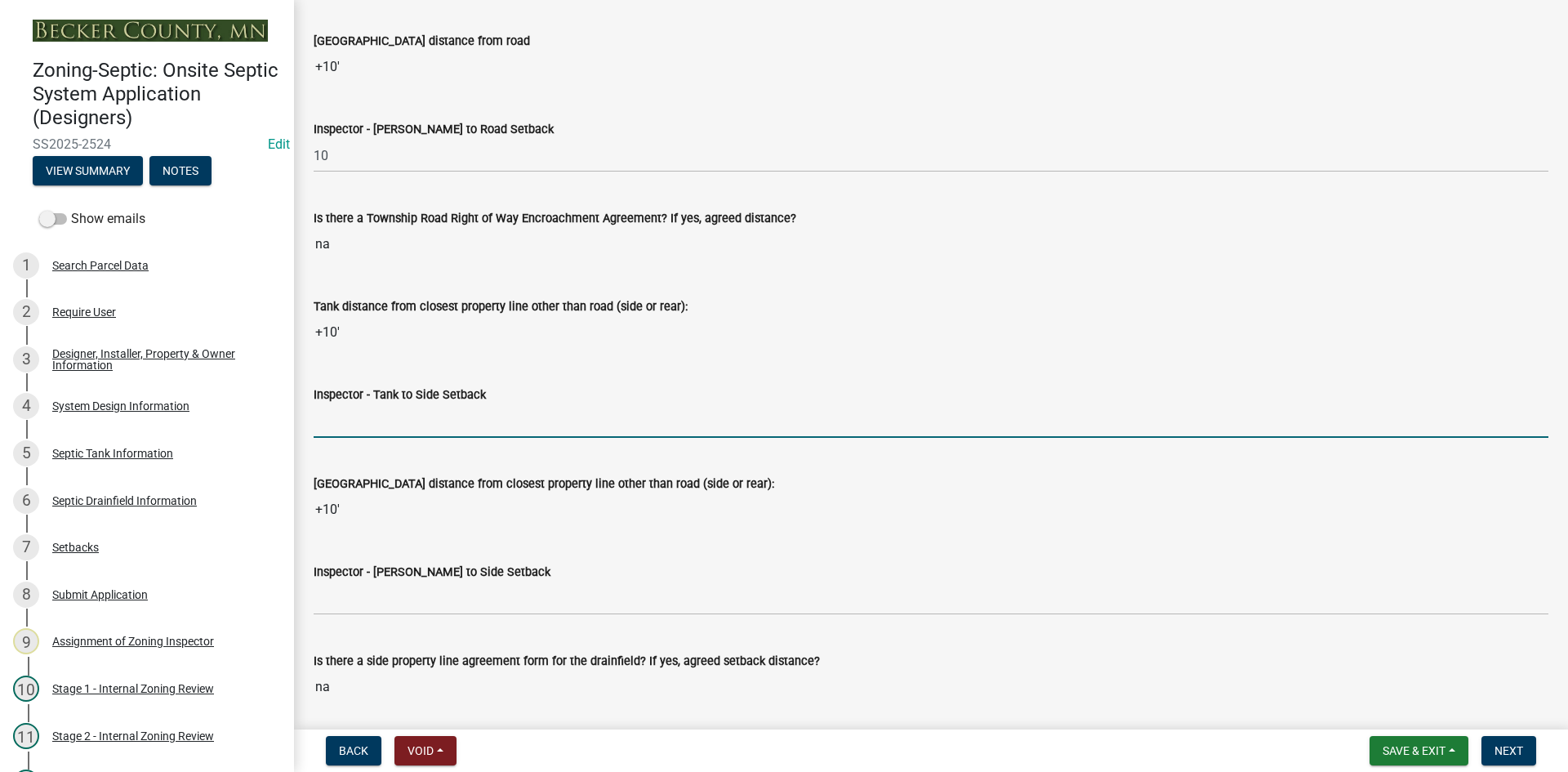
type input "10"
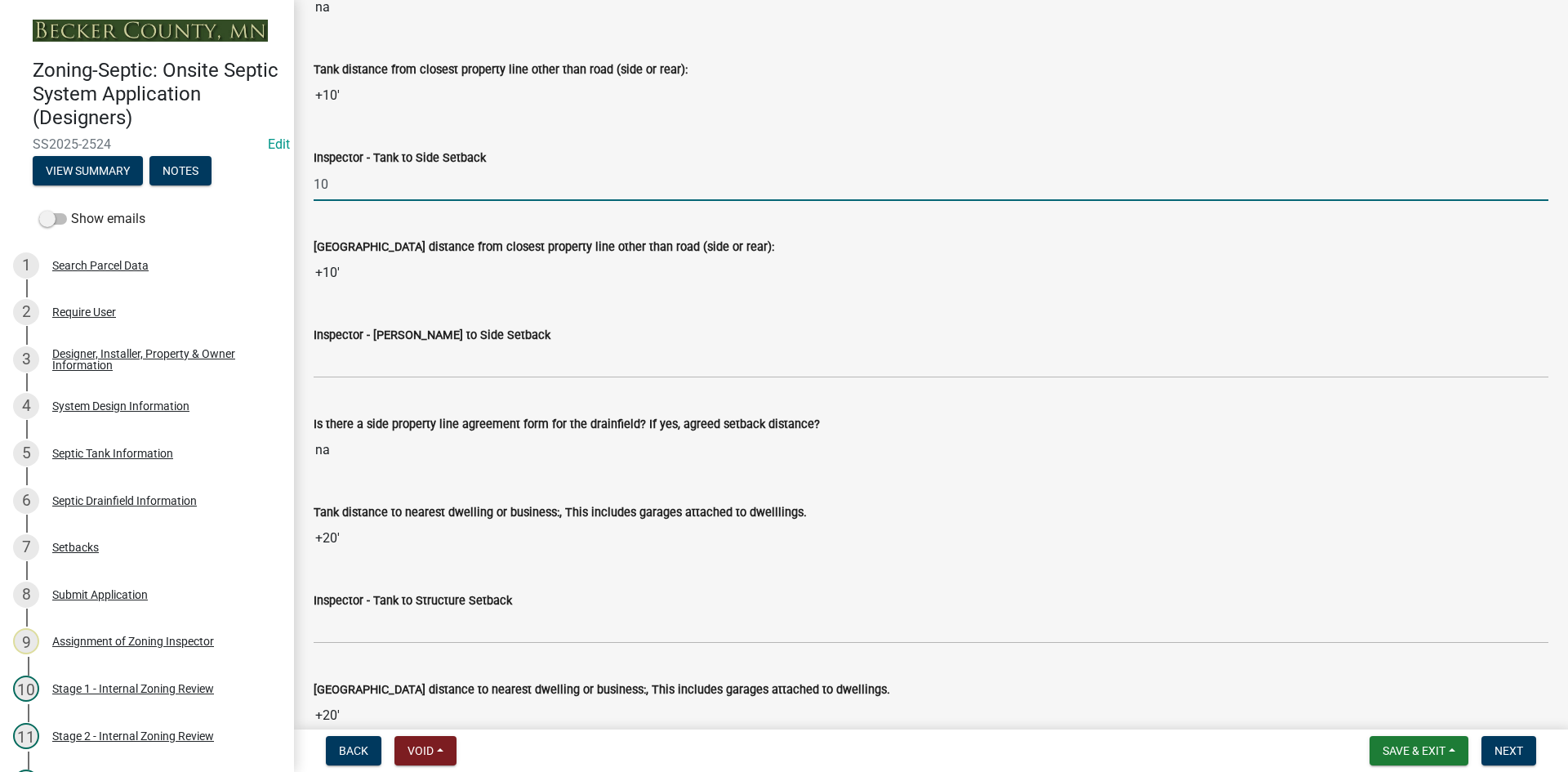
scroll to position [5062, 0]
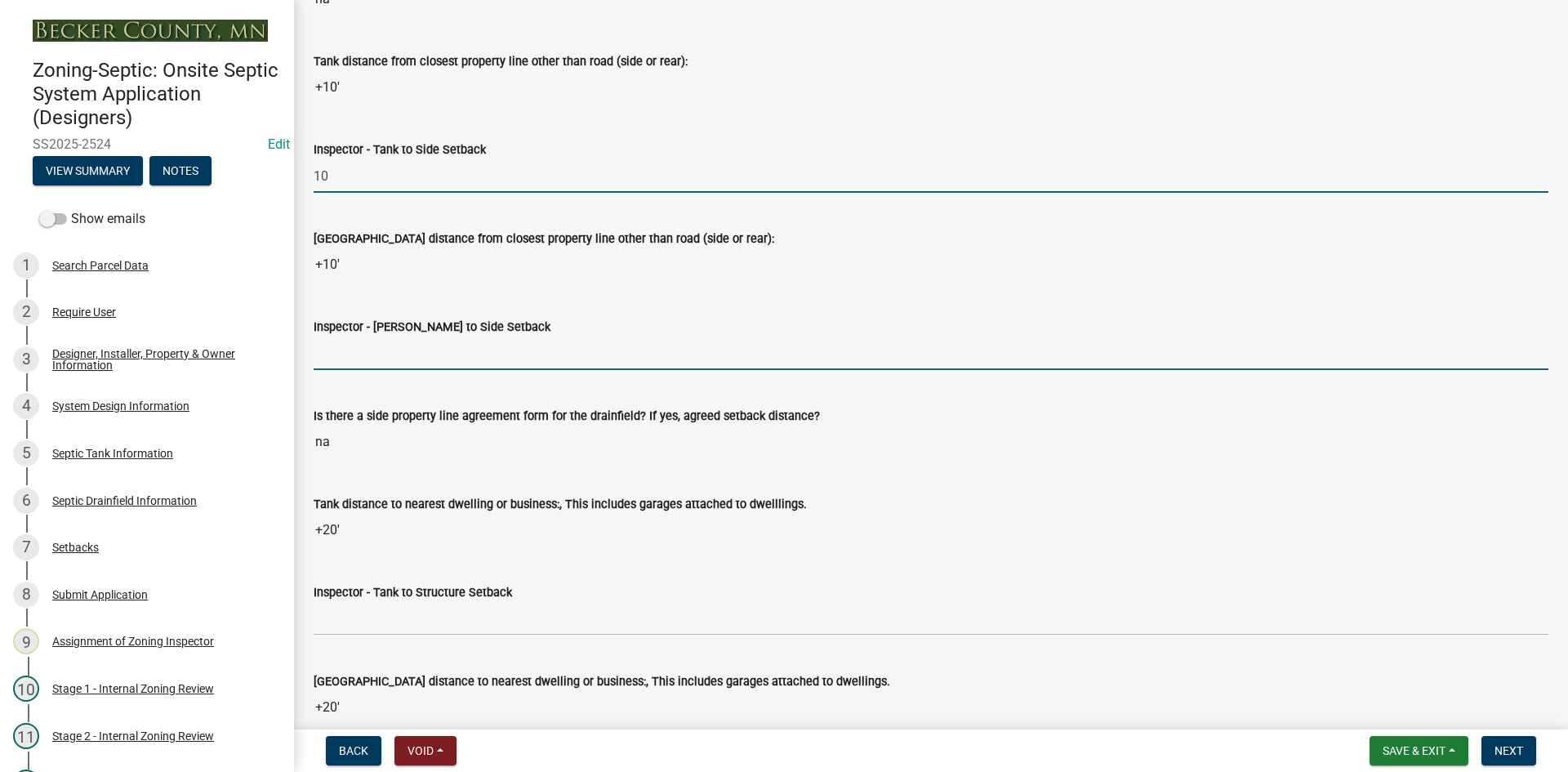
click at [369, 347] on input "Inspector - Drainfield to Side Setback" at bounding box center [931, 353] width 1235 height 33
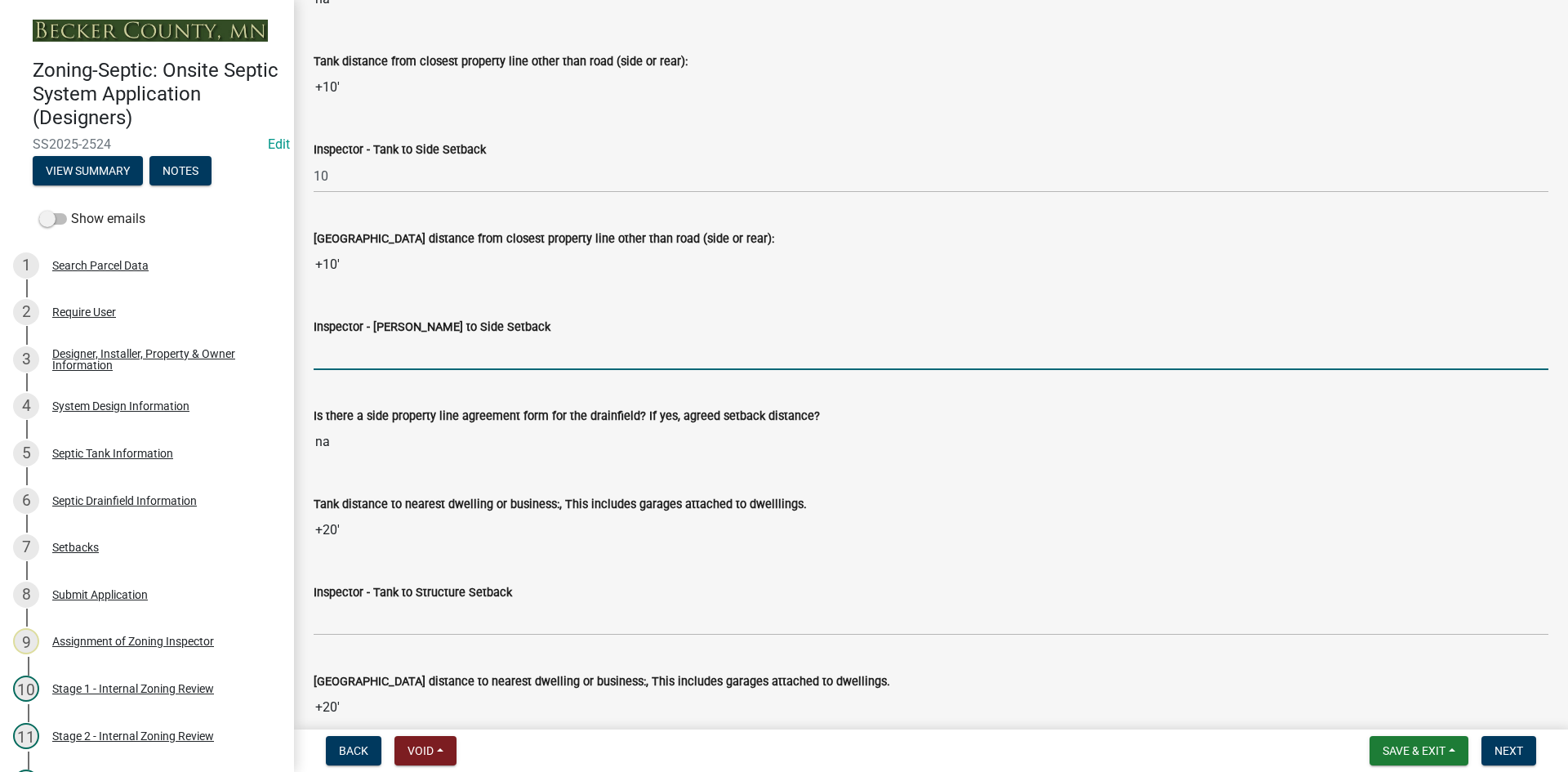
type input "10"
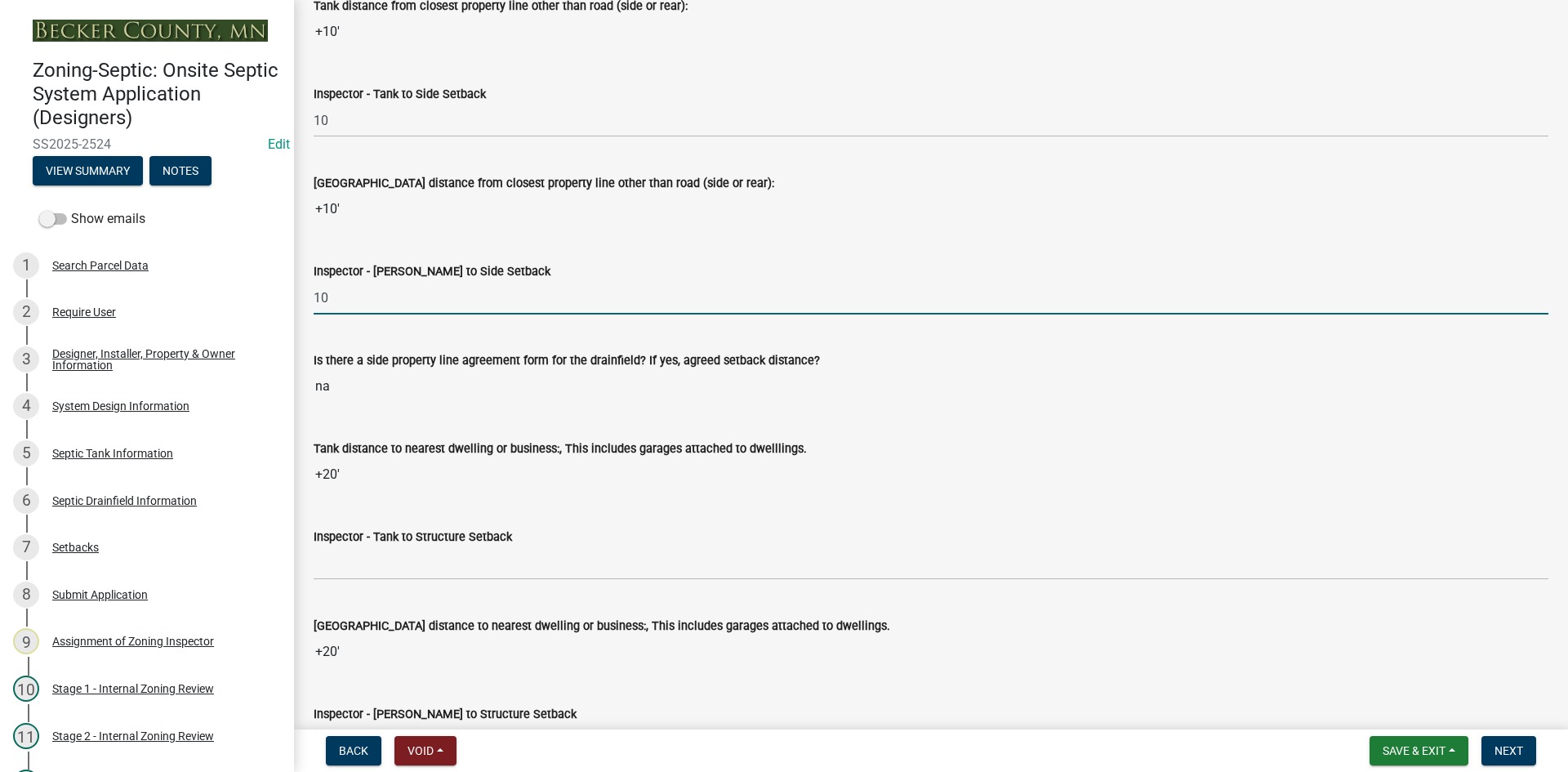
scroll to position [5144, 0]
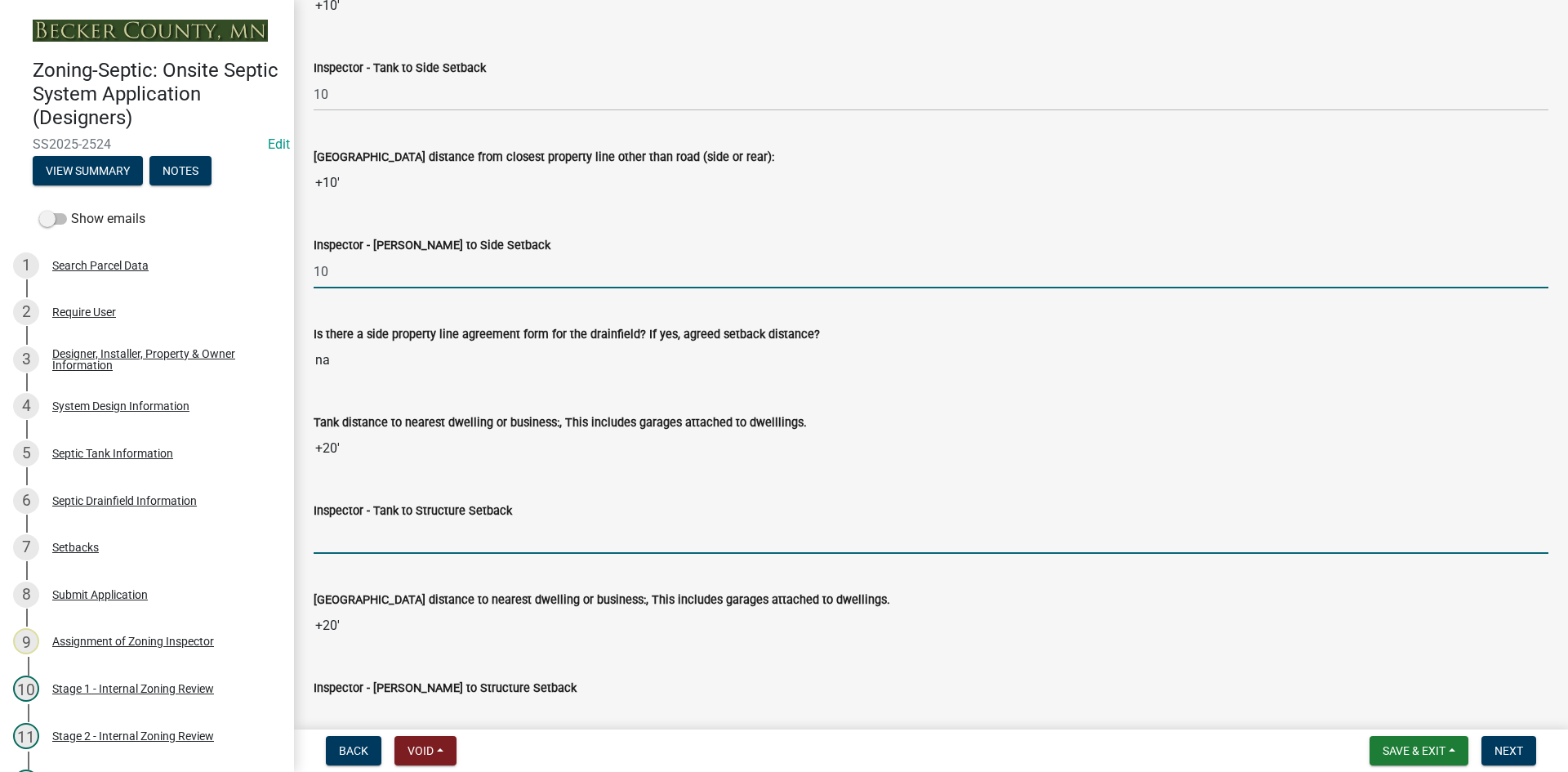
click at [365, 541] on input "Inspector - Tank to Structure Setback" at bounding box center [931, 537] width 1235 height 33
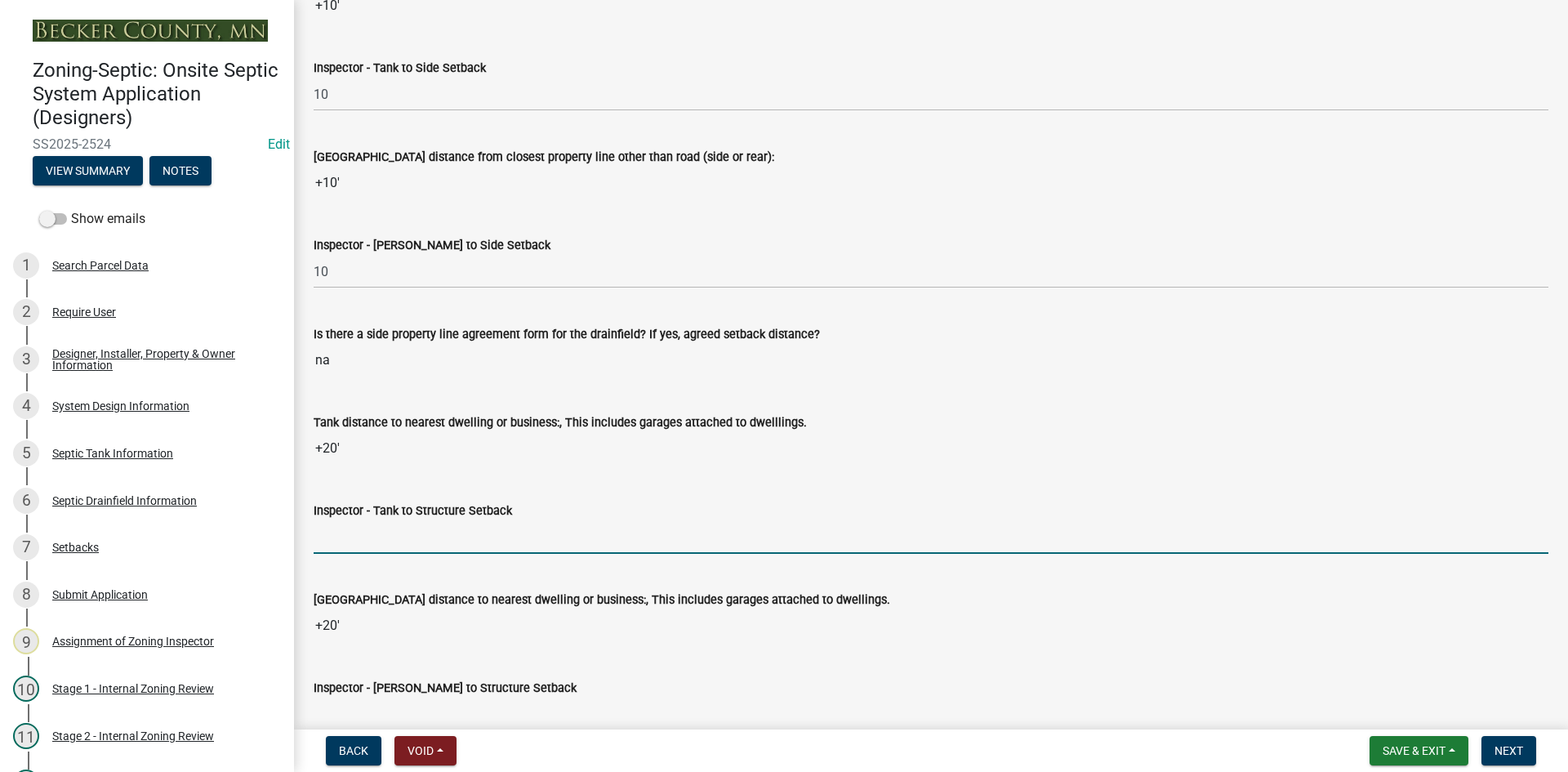
type input "10+"
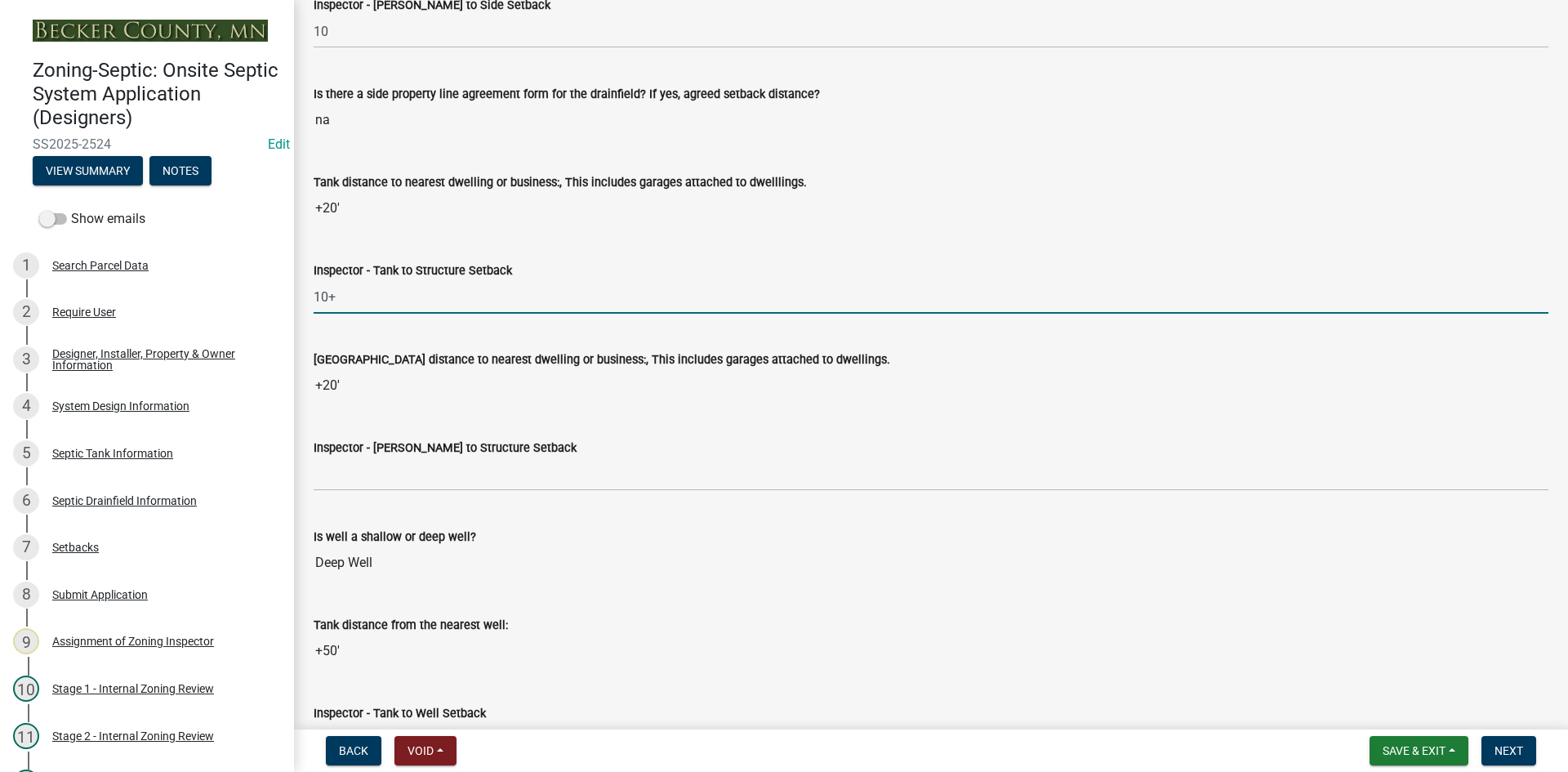
scroll to position [5389, 0]
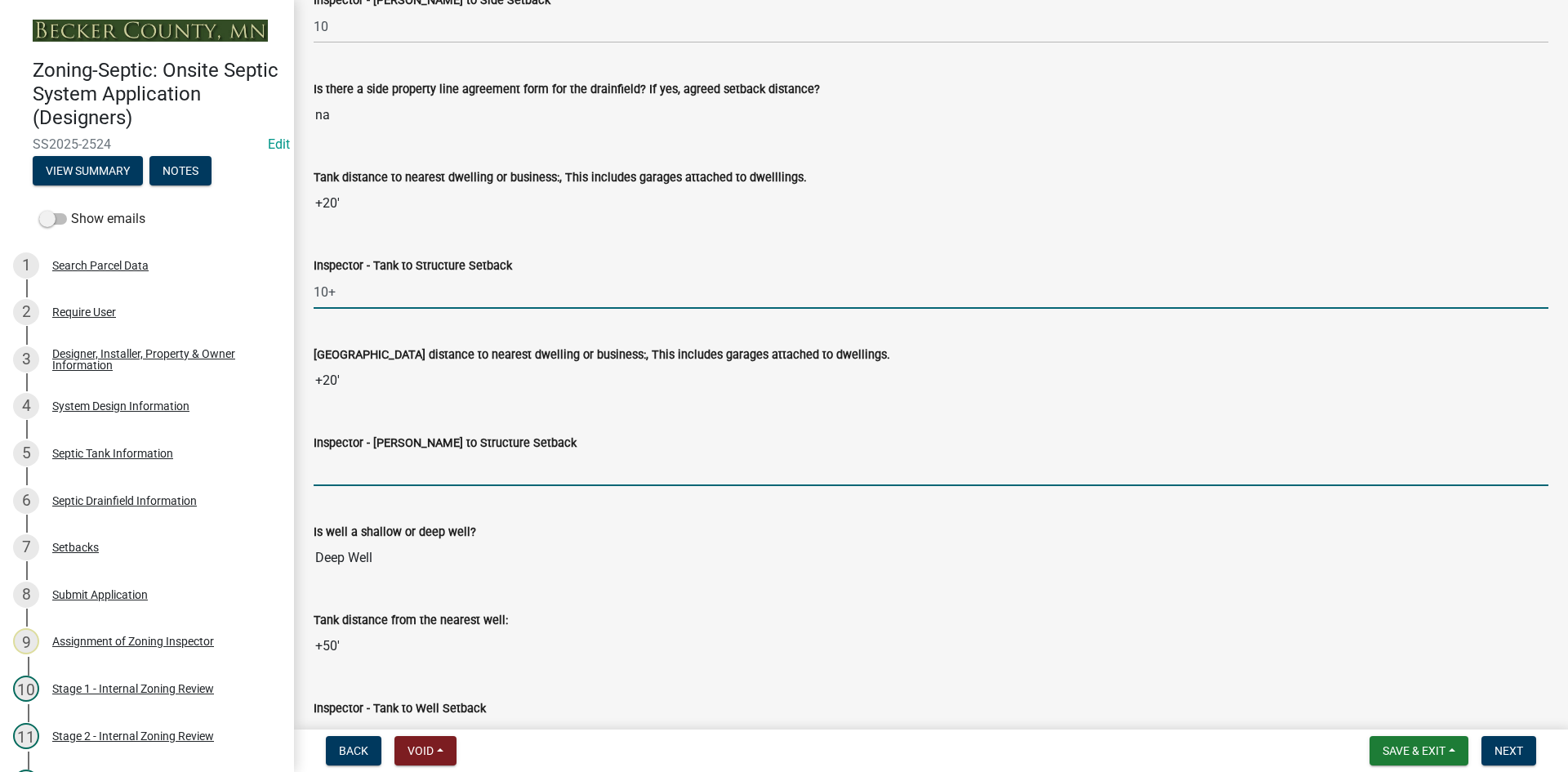
click at [366, 467] on input "Inspector - Drainfield to Structure Setback" at bounding box center [931, 469] width 1235 height 33
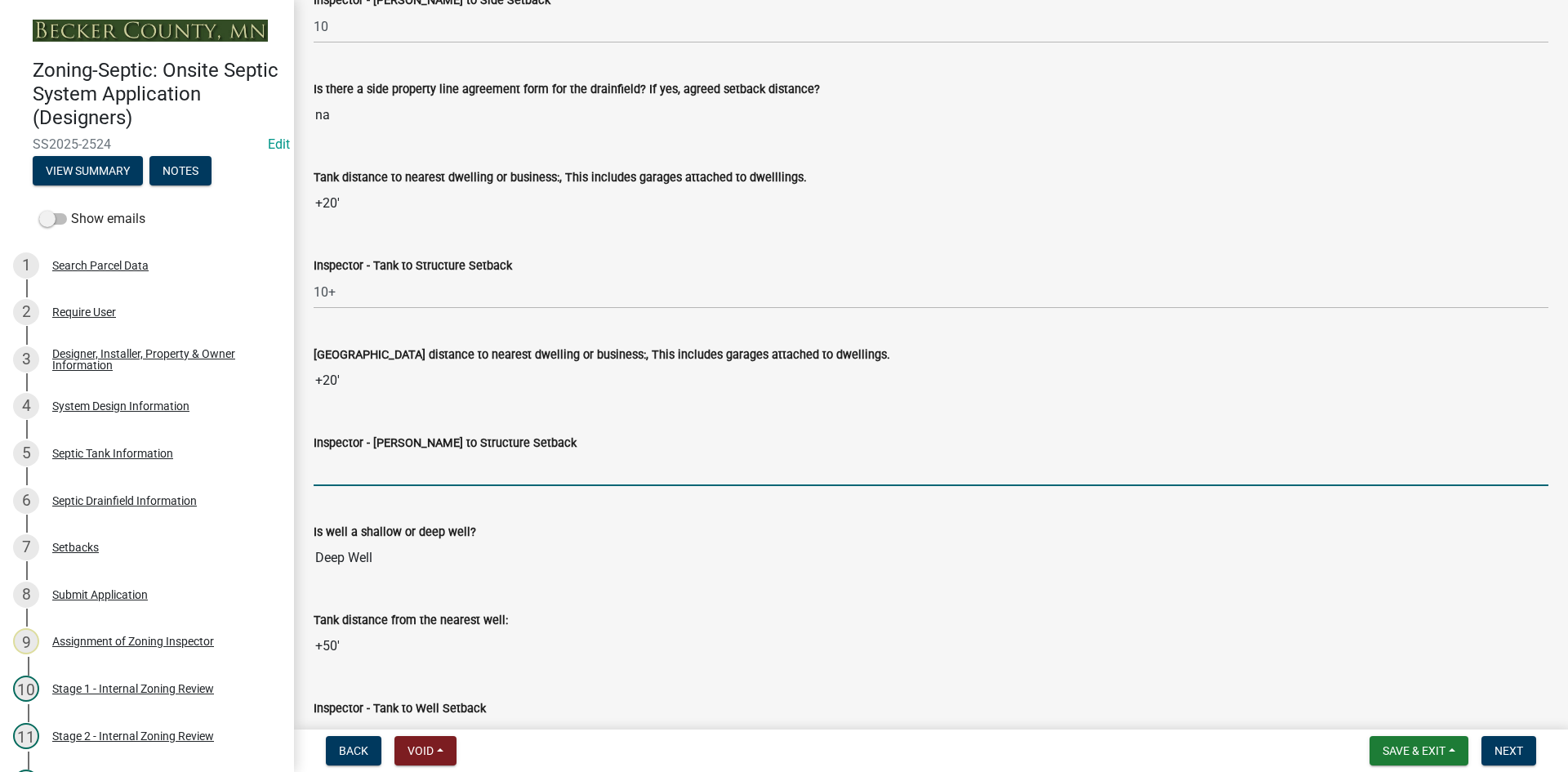
type input "20+"
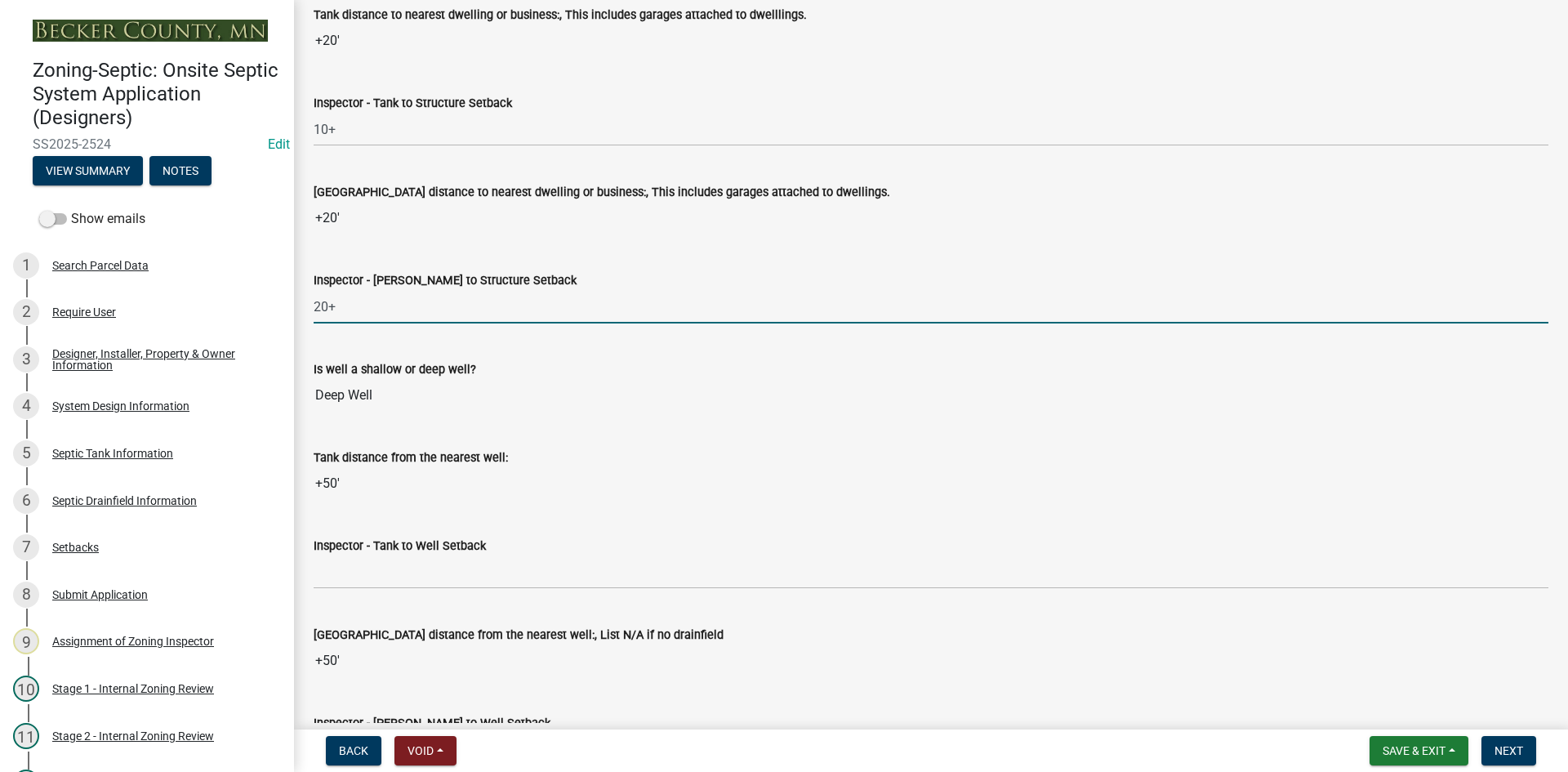
scroll to position [5552, 0]
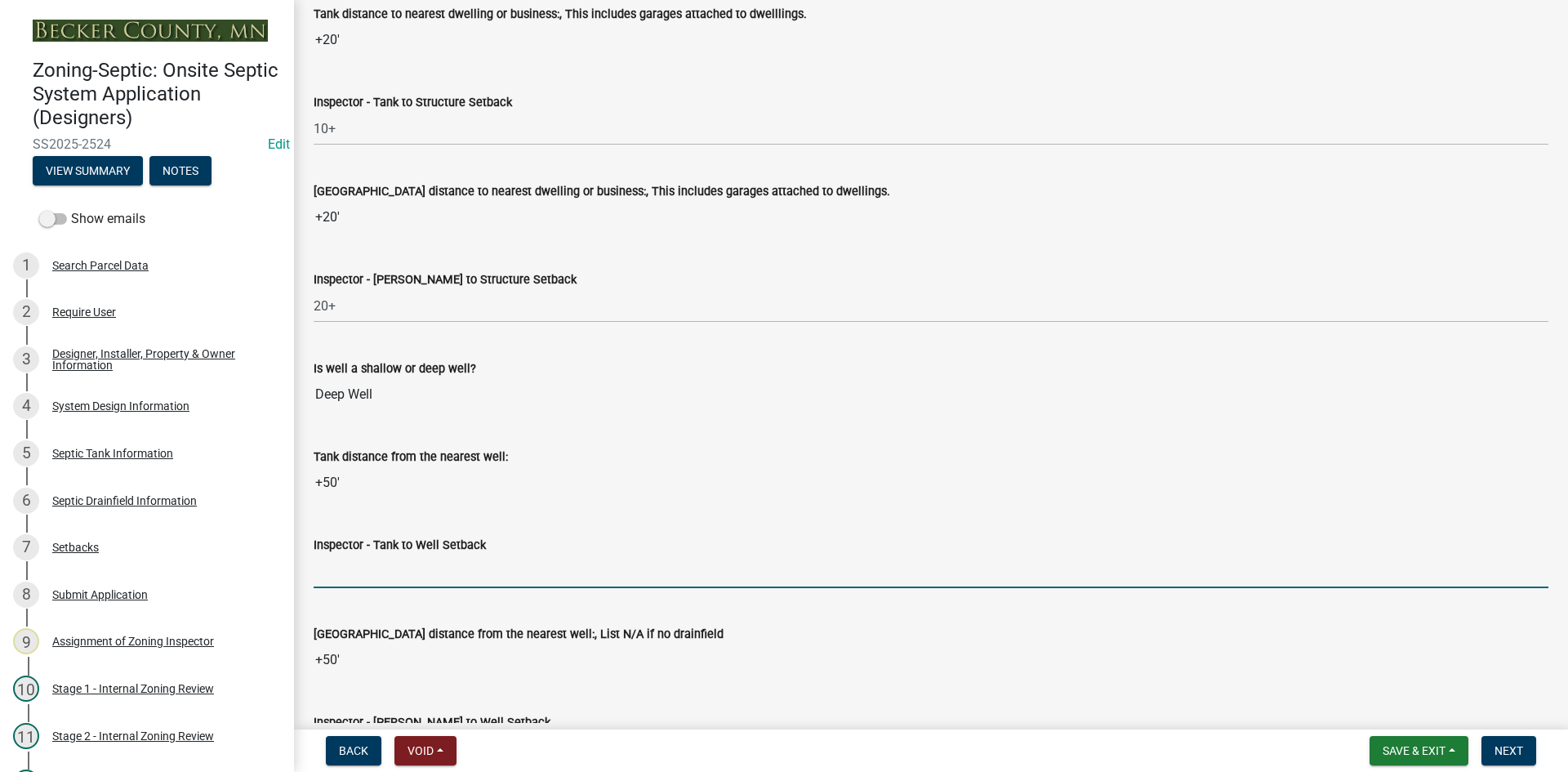
click at [370, 570] on input "Inspector - Tank to Well Setback" at bounding box center [931, 571] width 1235 height 33
type input "50+"
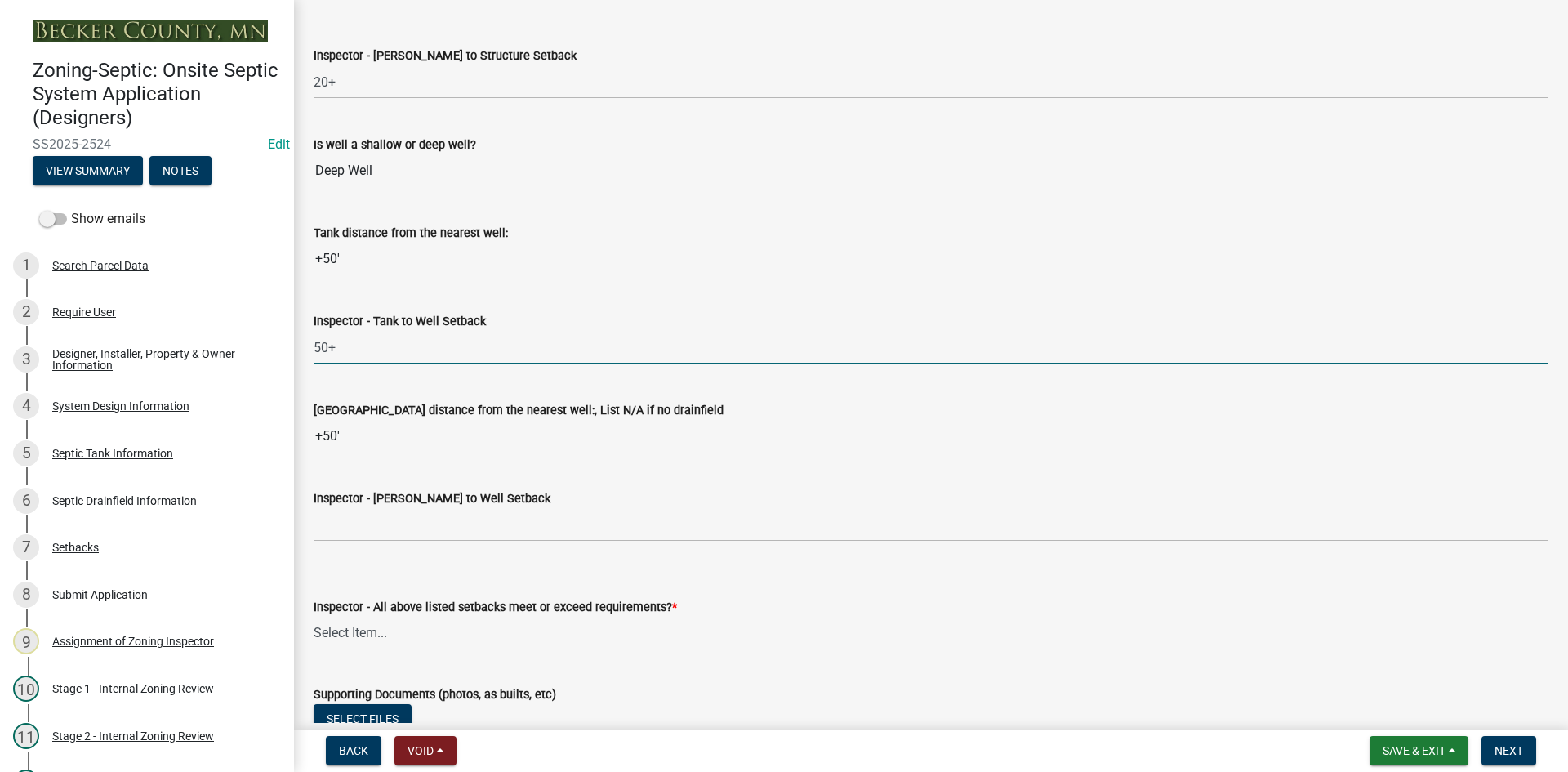
scroll to position [5797, 0]
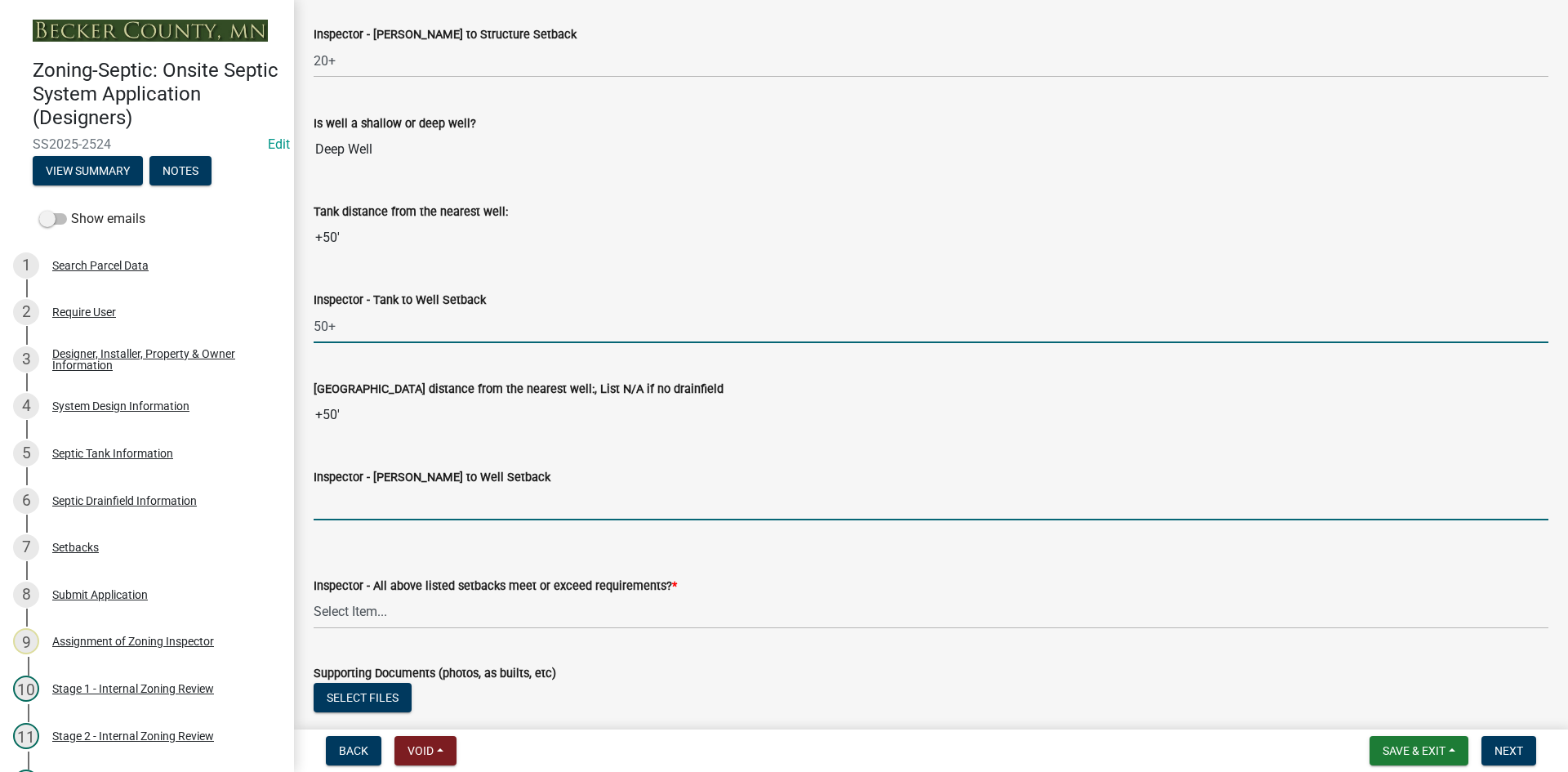
click at [378, 509] on input "Inspector - Drainfield to Well Setback" at bounding box center [931, 504] width 1235 height 33
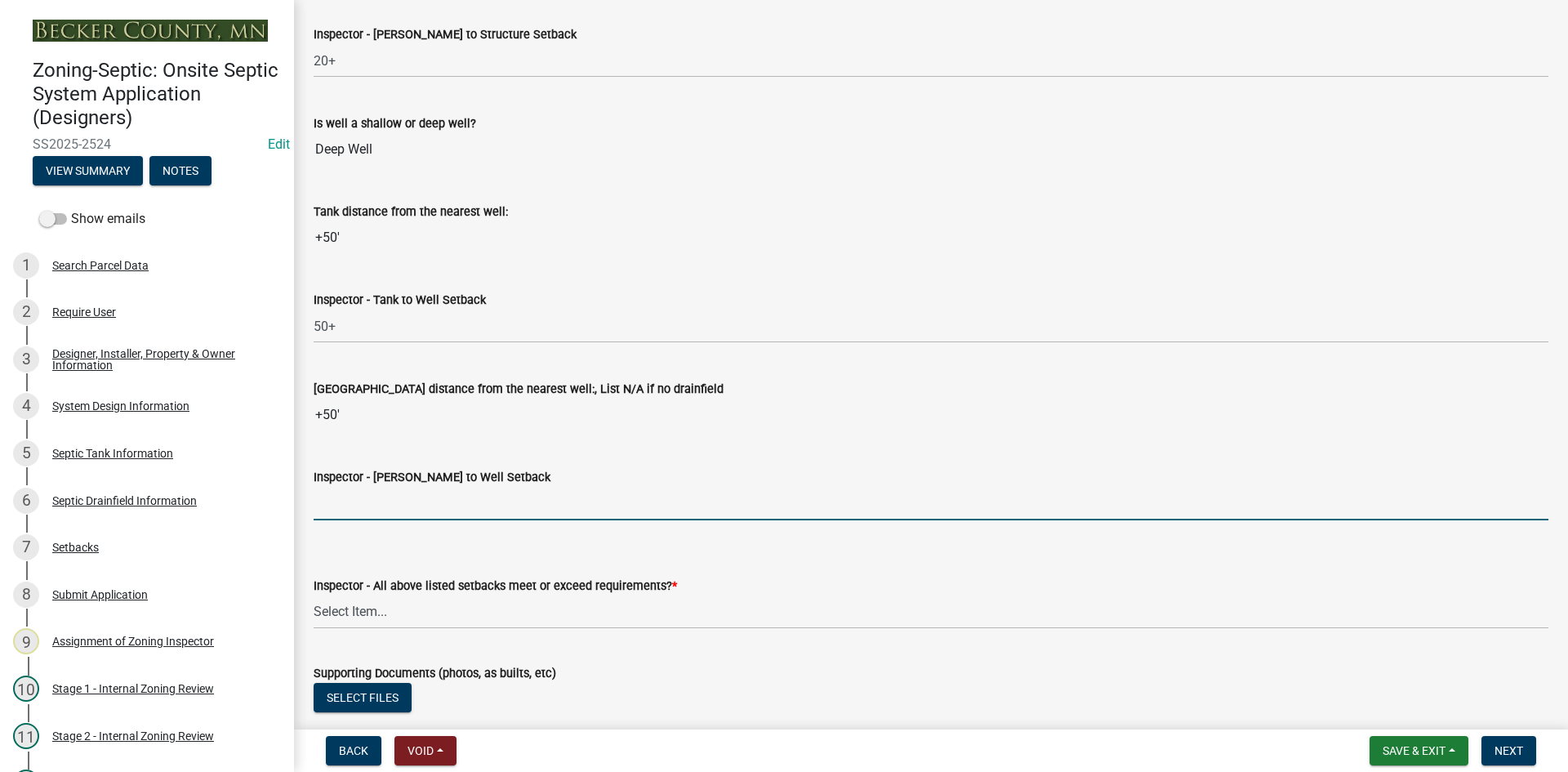
type input "50+"
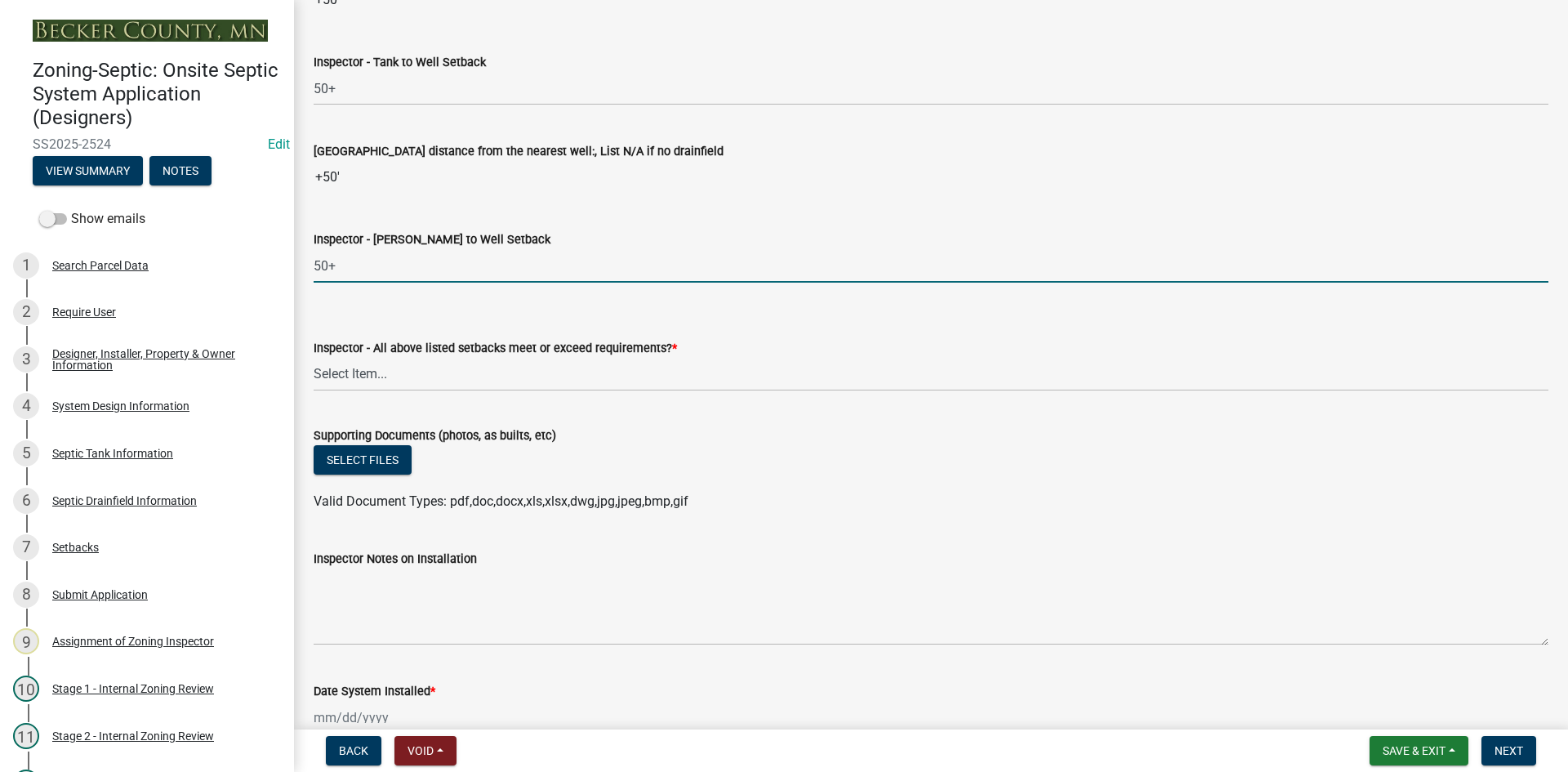
scroll to position [6042, 0]
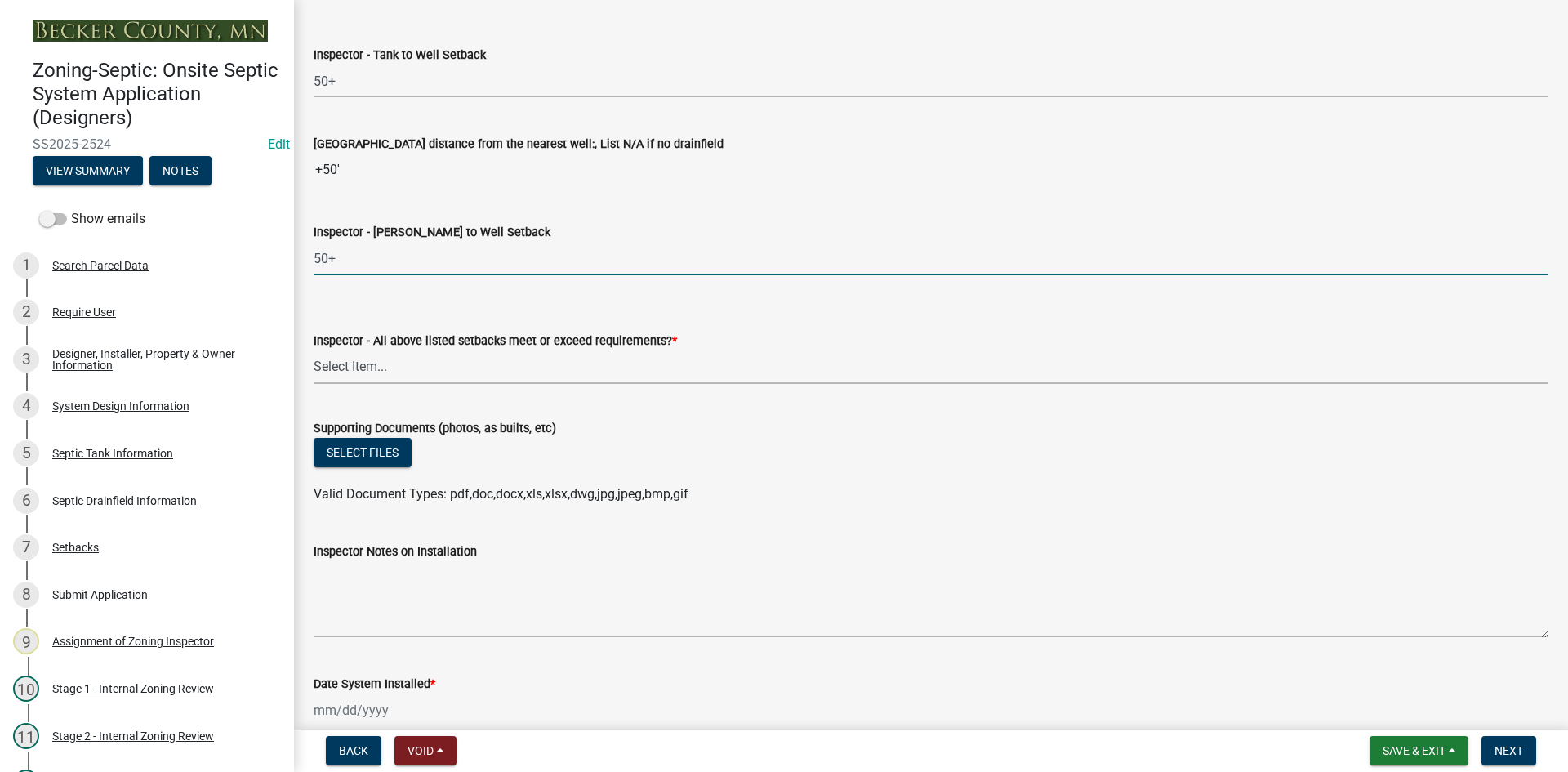
drag, startPoint x: 377, startPoint y: 378, endPoint x: 385, endPoint y: 376, distance: 8.2
click at [377, 378] on select "Select Item... Yes No" at bounding box center [931, 367] width 1235 height 33
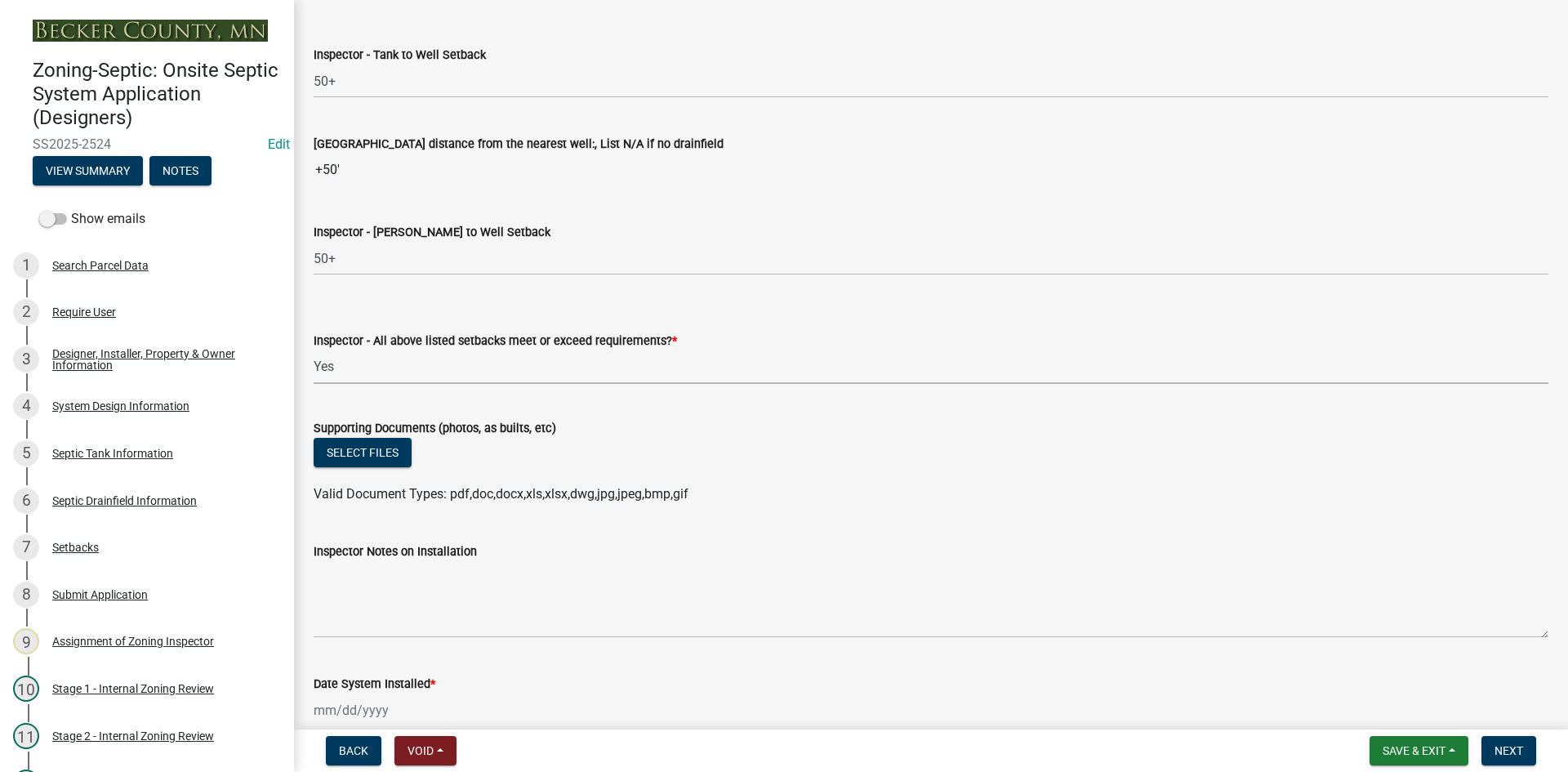
click at [314, 350] on select "Select Item... Yes No" at bounding box center [931, 367] width 1235 height 33
select select "adfa1390-1443-4b8a-94eb-9b7f601f4679"
click at [370, 458] on button "Select files" at bounding box center [363, 453] width 98 height 30
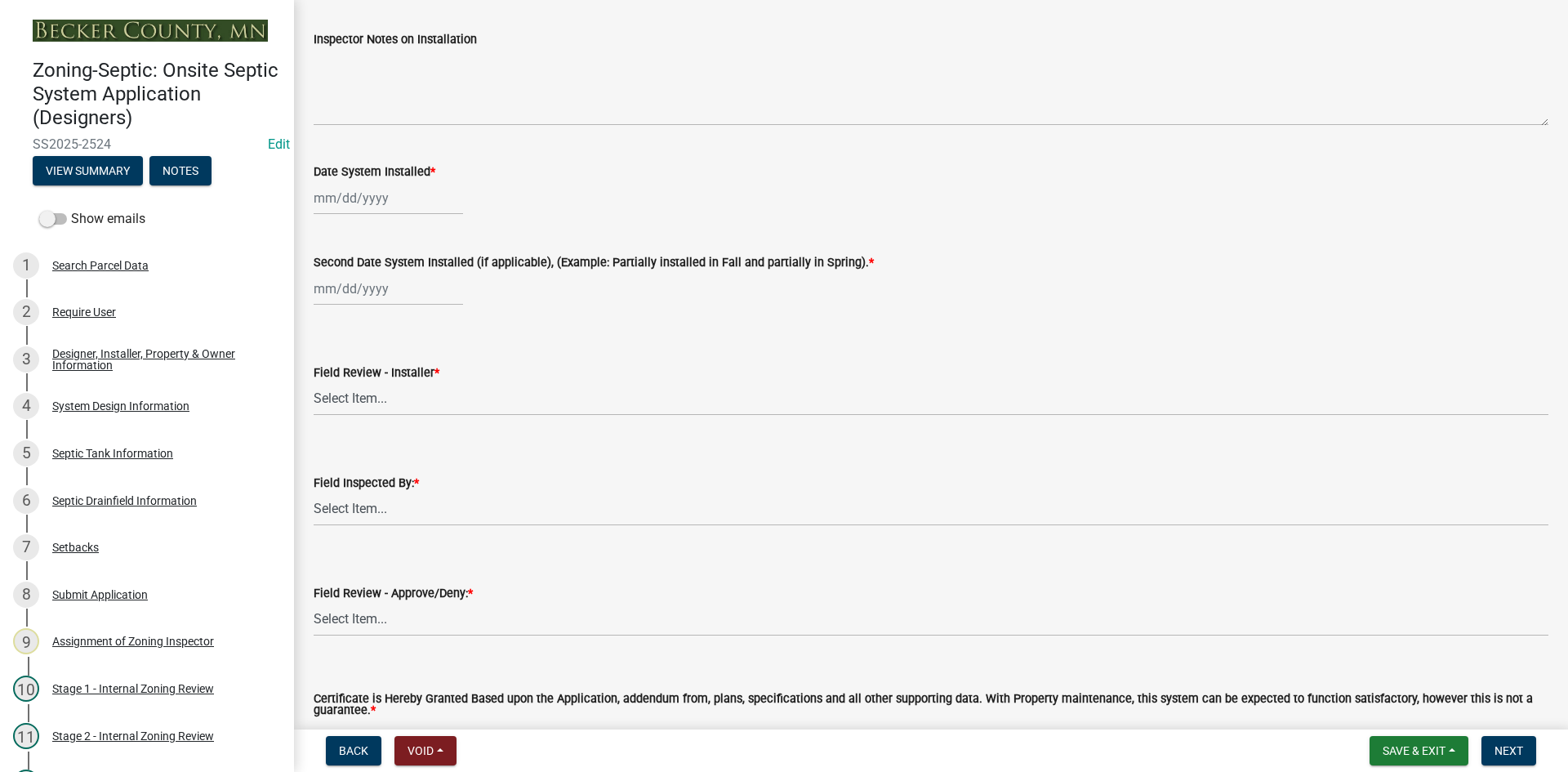
scroll to position [6532, 0]
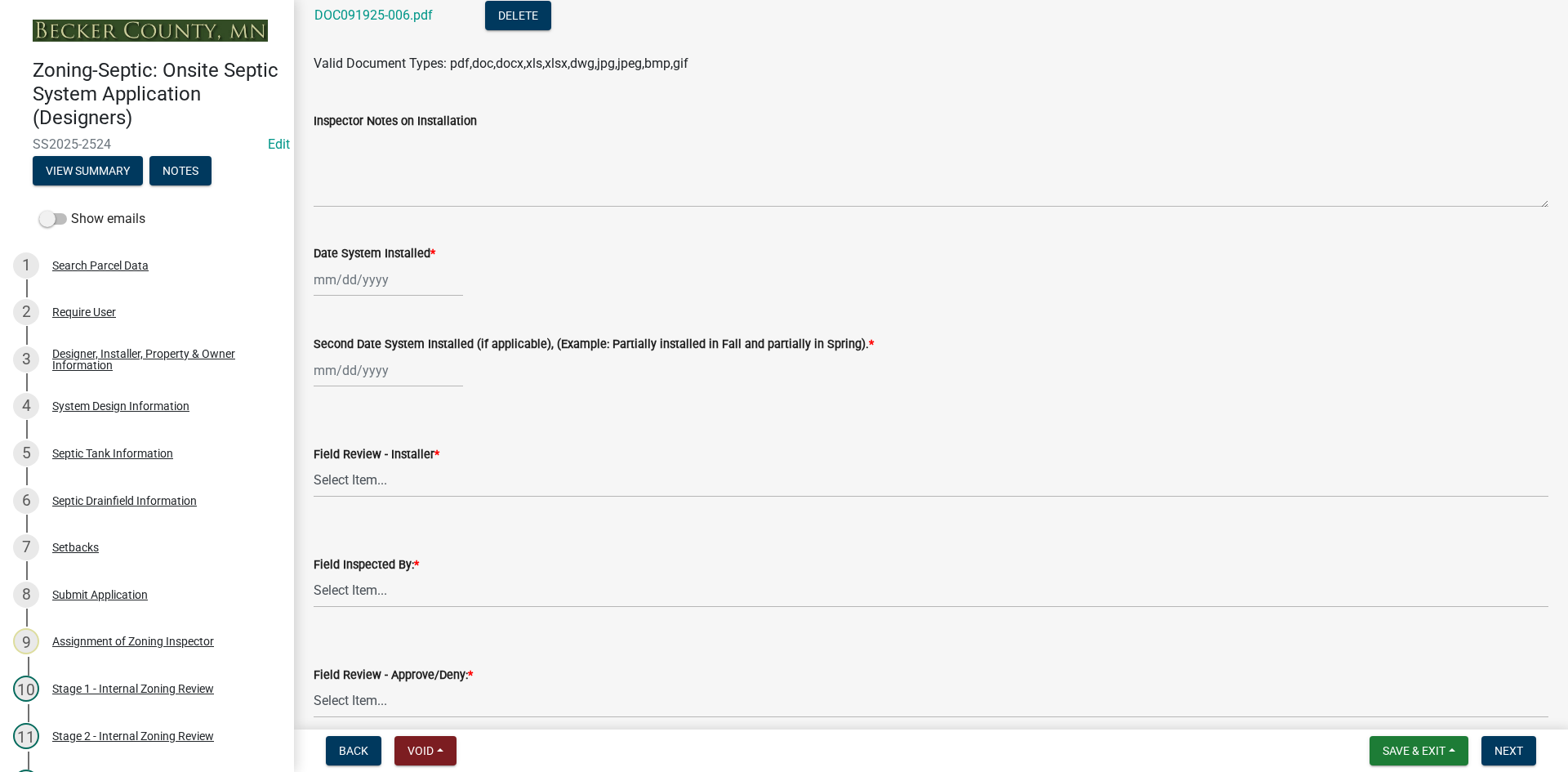
select select "9"
select select "2025"
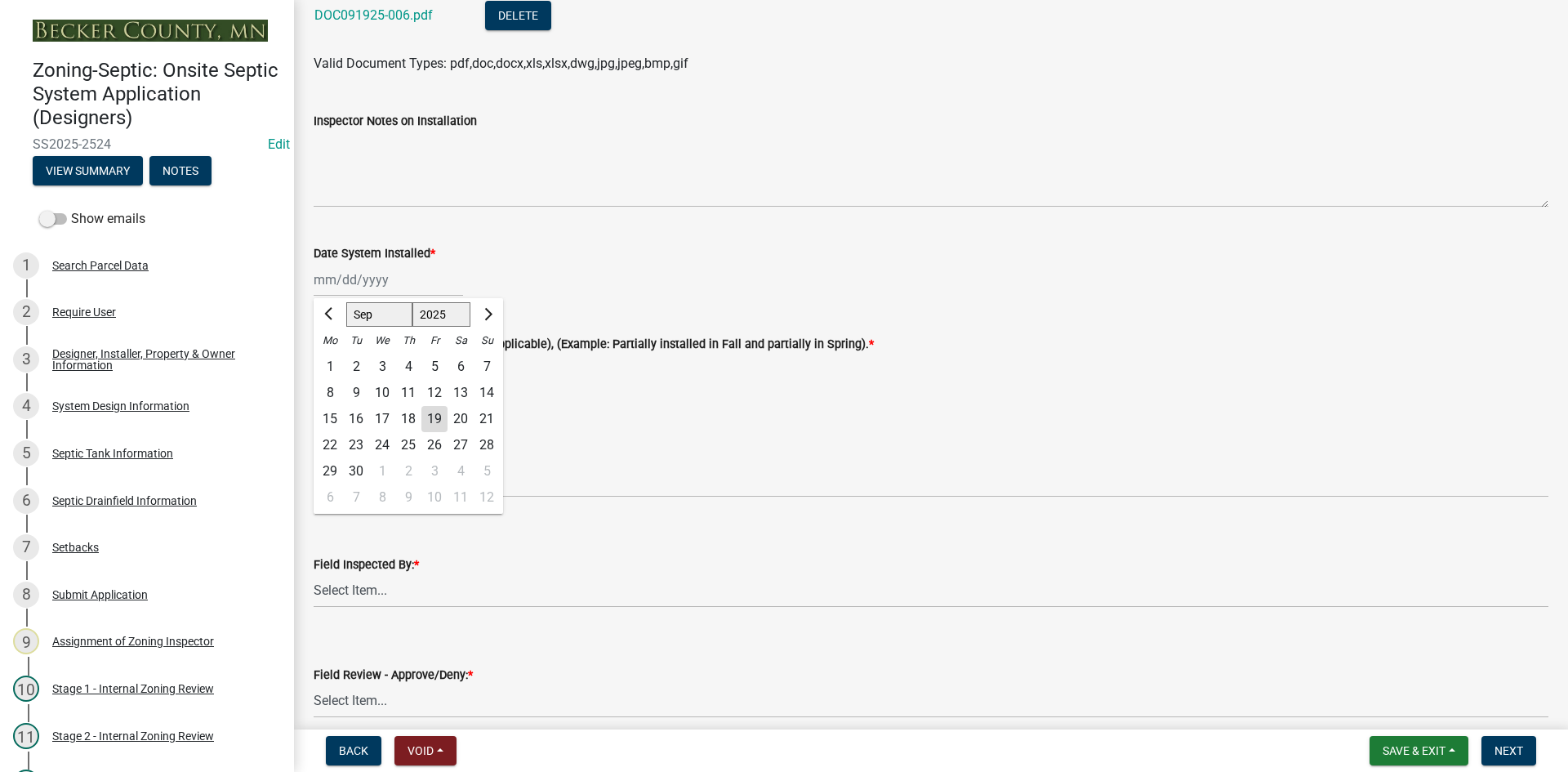
click at [393, 281] on div "Jan Feb Mar Apr May Jun Jul Aug Sep Oct Nov Dec 1525 1526 1527 1528 1529 1530 1…" at bounding box center [388, 280] width 149 height 33
click at [437, 419] on div "19" at bounding box center [434, 418] width 26 height 26
type input "[DATE]"
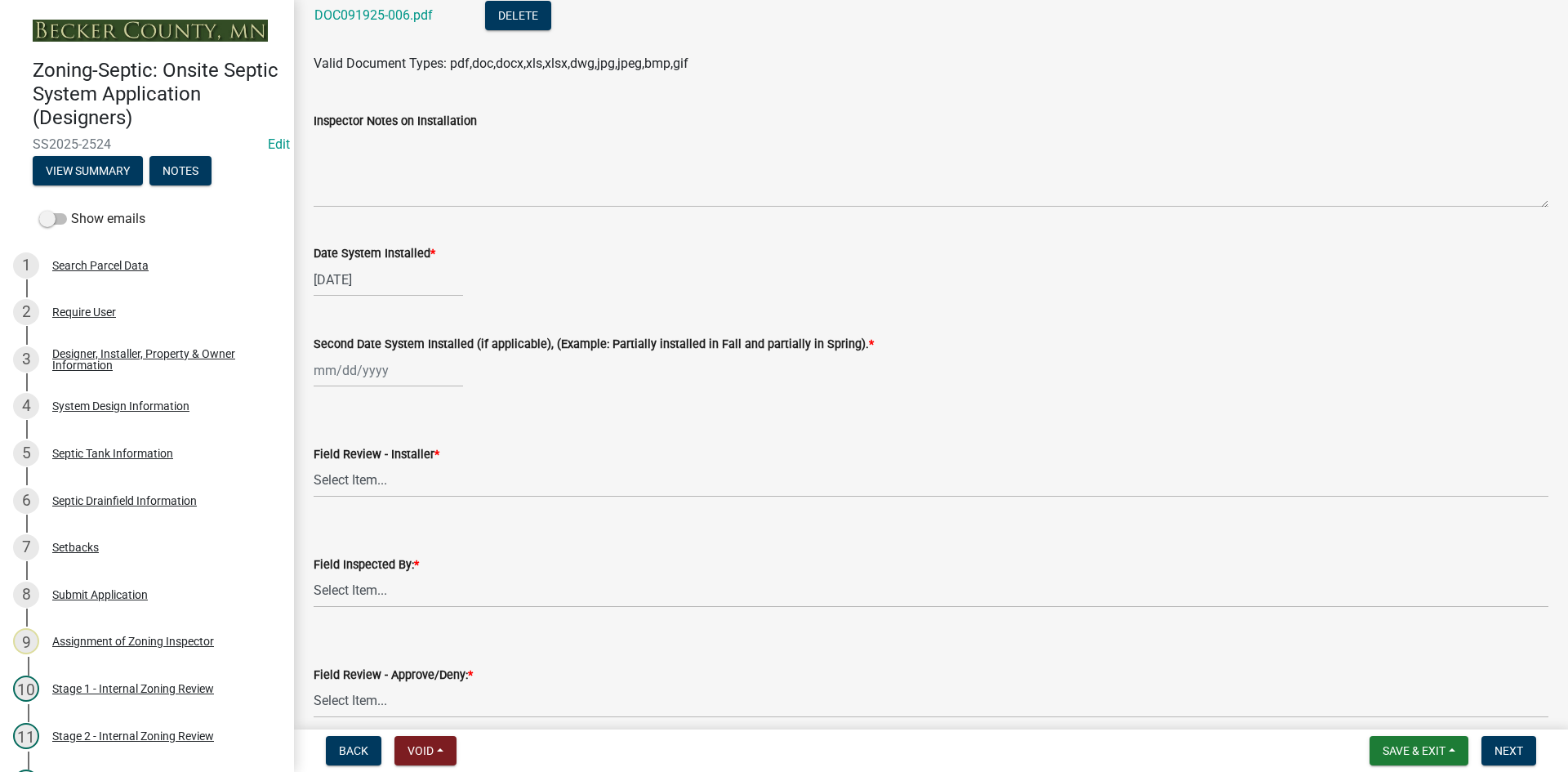
click at [343, 381] on div at bounding box center [388, 370] width 149 height 33
select select "9"
select select "2025"
click at [434, 516] on div "19" at bounding box center [434, 509] width 26 height 26
type input "[DATE]"
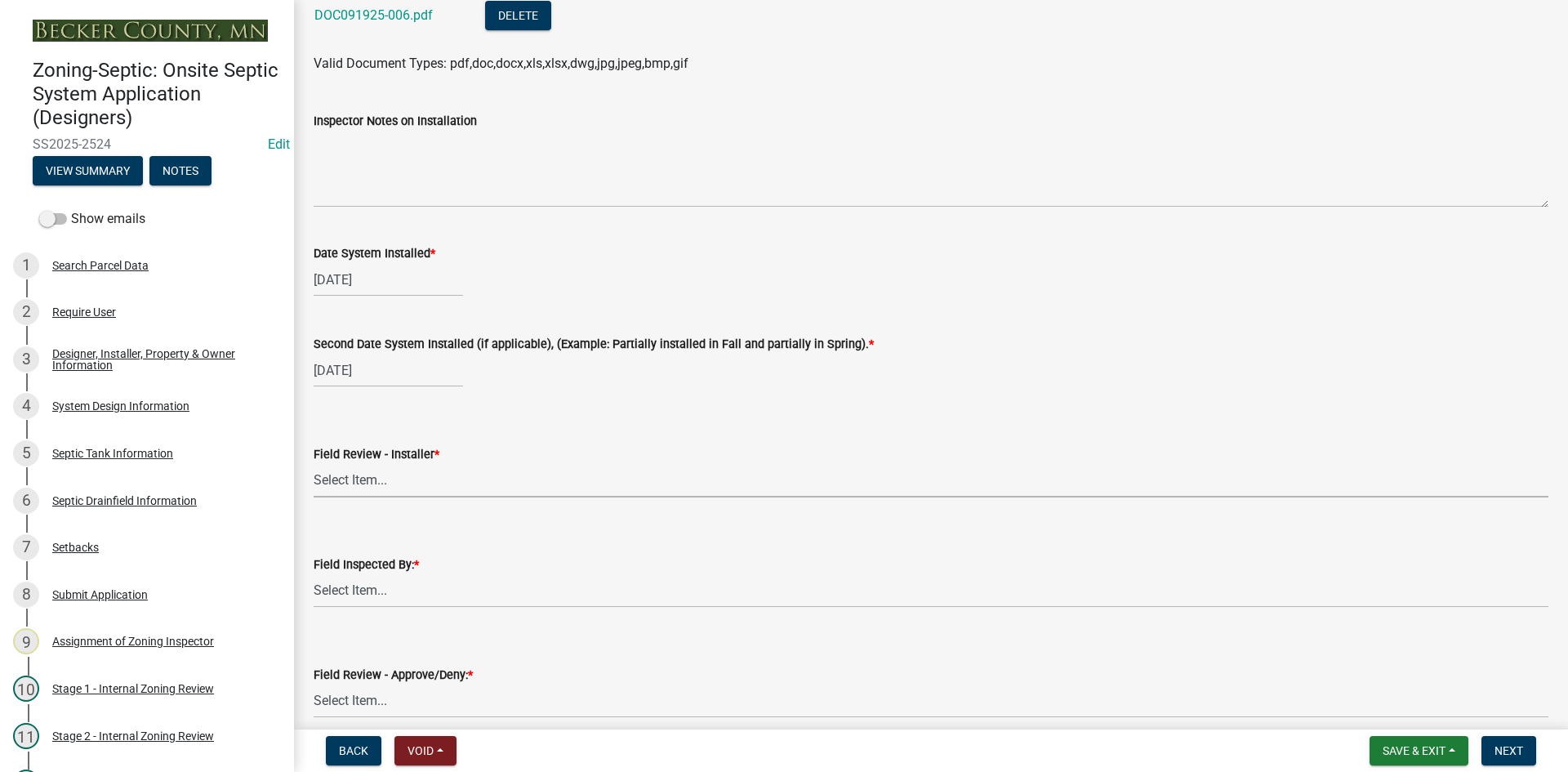
click at [382, 479] on select "Select Item... OTHER – Not listed (please add in next field and we will add to …" at bounding box center [931, 480] width 1235 height 33
click at [314, 464] on select "Select Item... OTHER – Not listed (please add in next field and we will add to …" at bounding box center [931, 480] width 1235 height 33
select select "99d42230-13ff-4f27-9848-e7d311dcdb75"
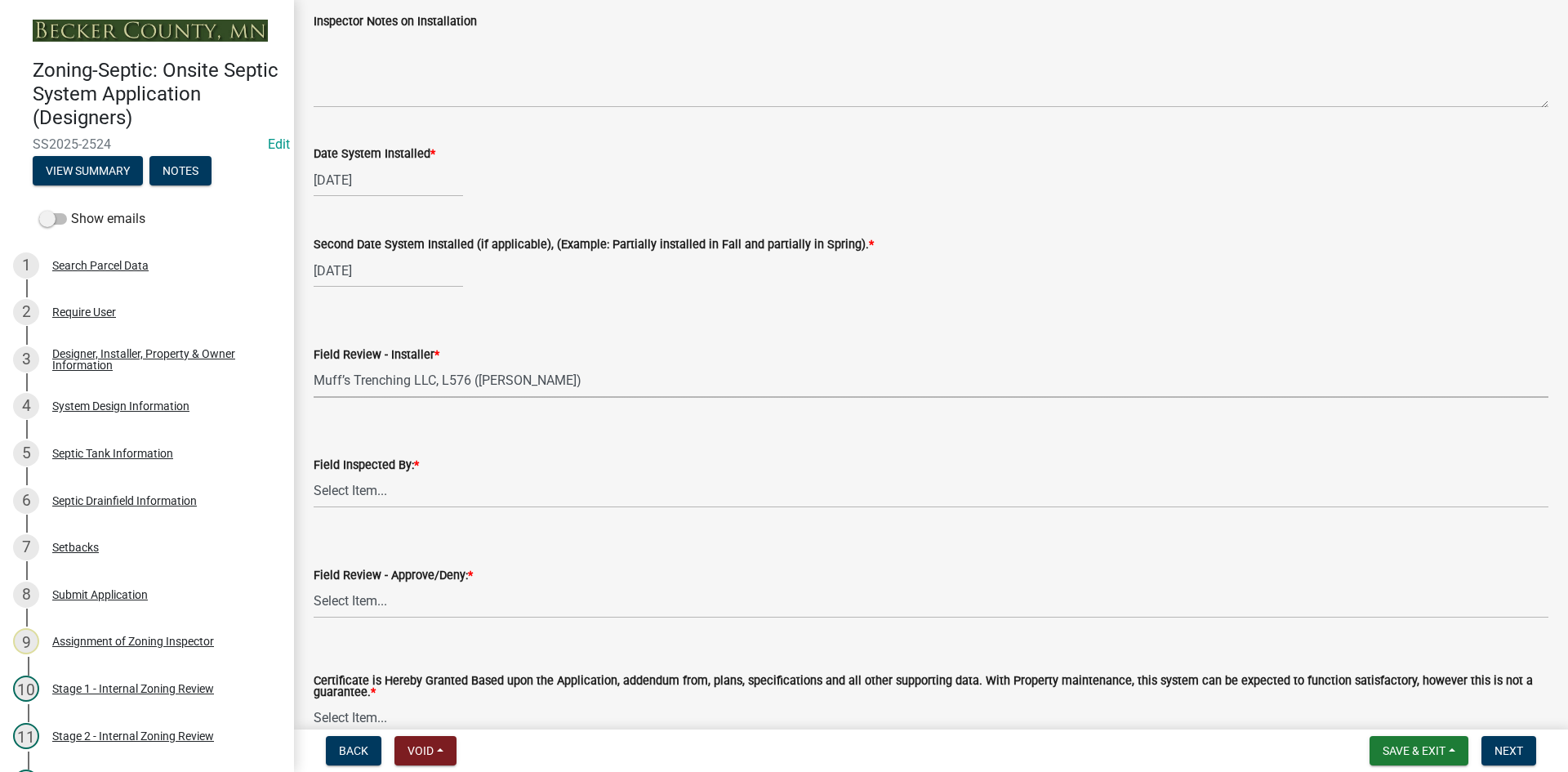
scroll to position [6814, 0]
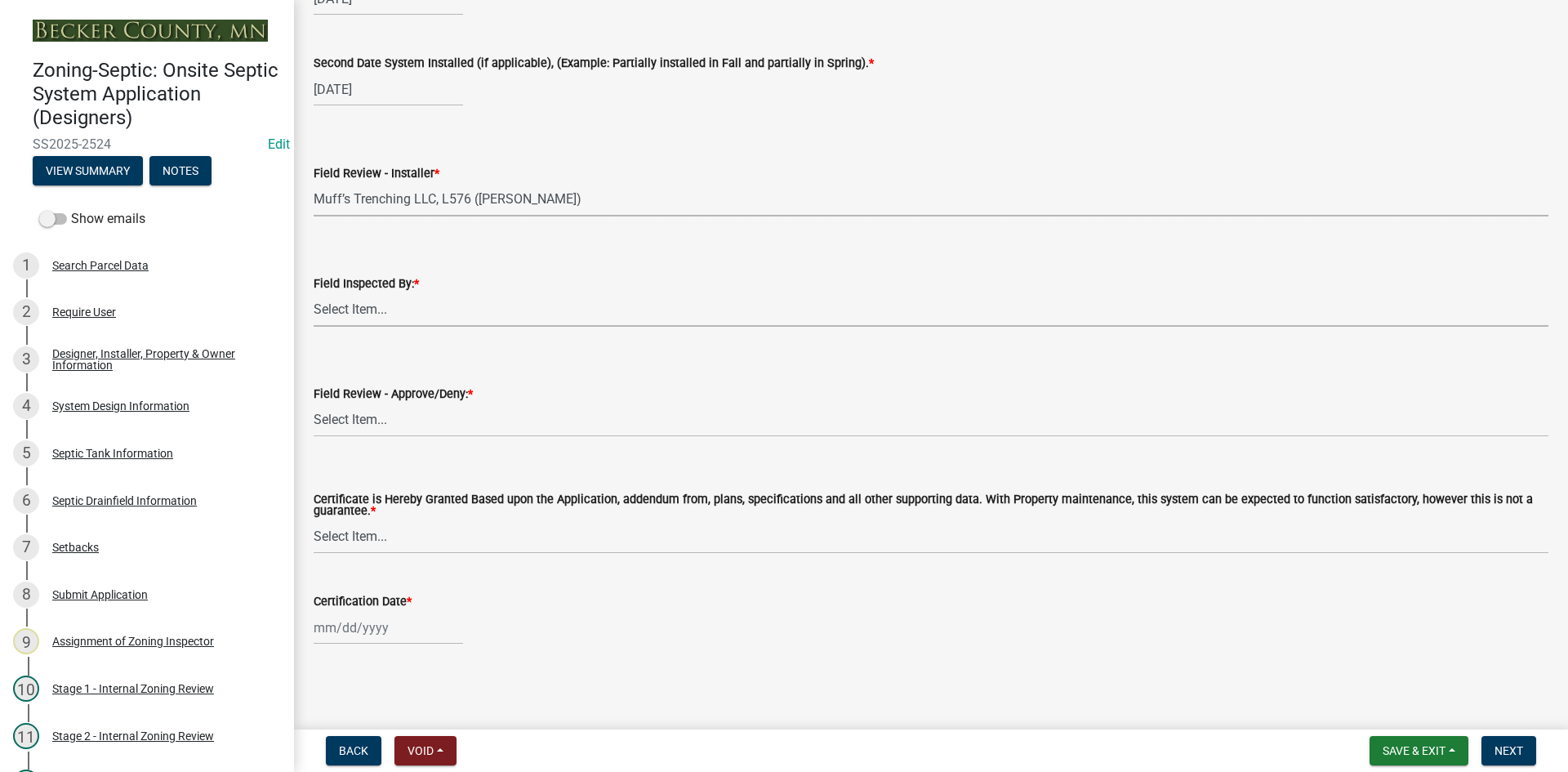
click at [420, 300] on select "Select Item... [PERSON_NAME] [PERSON_NAME] [PERSON_NAME] [PERSON_NAME] [PERSON_…" at bounding box center [931, 310] width 1235 height 33
click at [314, 293] on select "Select Item... [PERSON_NAME] [PERSON_NAME] [PERSON_NAME] [PERSON_NAME] [PERSON_…" at bounding box center [931, 310] width 1235 height 33
select select "7bfe52ba-73b7-4ac1-9bde-d3bb601555ca"
drag, startPoint x: 412, startPoint y: 416, endPoint x: 434, endPoint y: 434, distance: 28.4
click at [412, 416] on select "Select Item... Approved Denied" at bounding box center [931, 420] width 1235 height 33
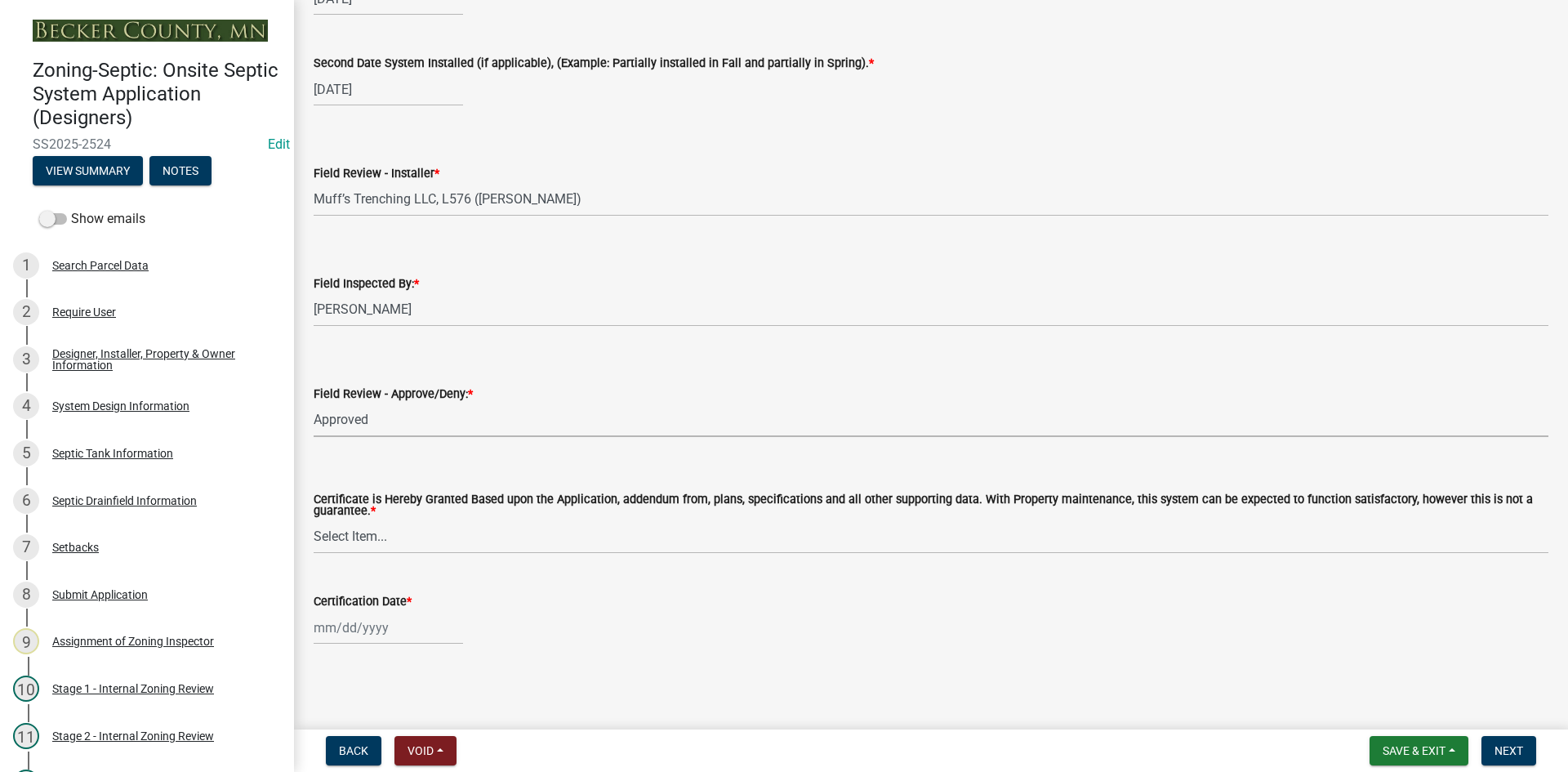
click at [314, 404] on select "Select Item... Approved Denied" at bounding box center [931, 420] width 1235 height 33
select select "c3bf50e3-4684-4b9c-99b9-7a9f027aa0dd"
click at [369, 515] on label "Certificate is Hereby Granted Based upon the Application, addendum from, plans,…" at bounding box center [931, 506] width 1235 height 24
click at [369, 520] on select "Select Item... Yes No" at bounding box center [931, 537] width 1235 height 33
click at [373, 529] on select "Select Item... Yes No" at bounding box center [931, 537] width 1235 height 33
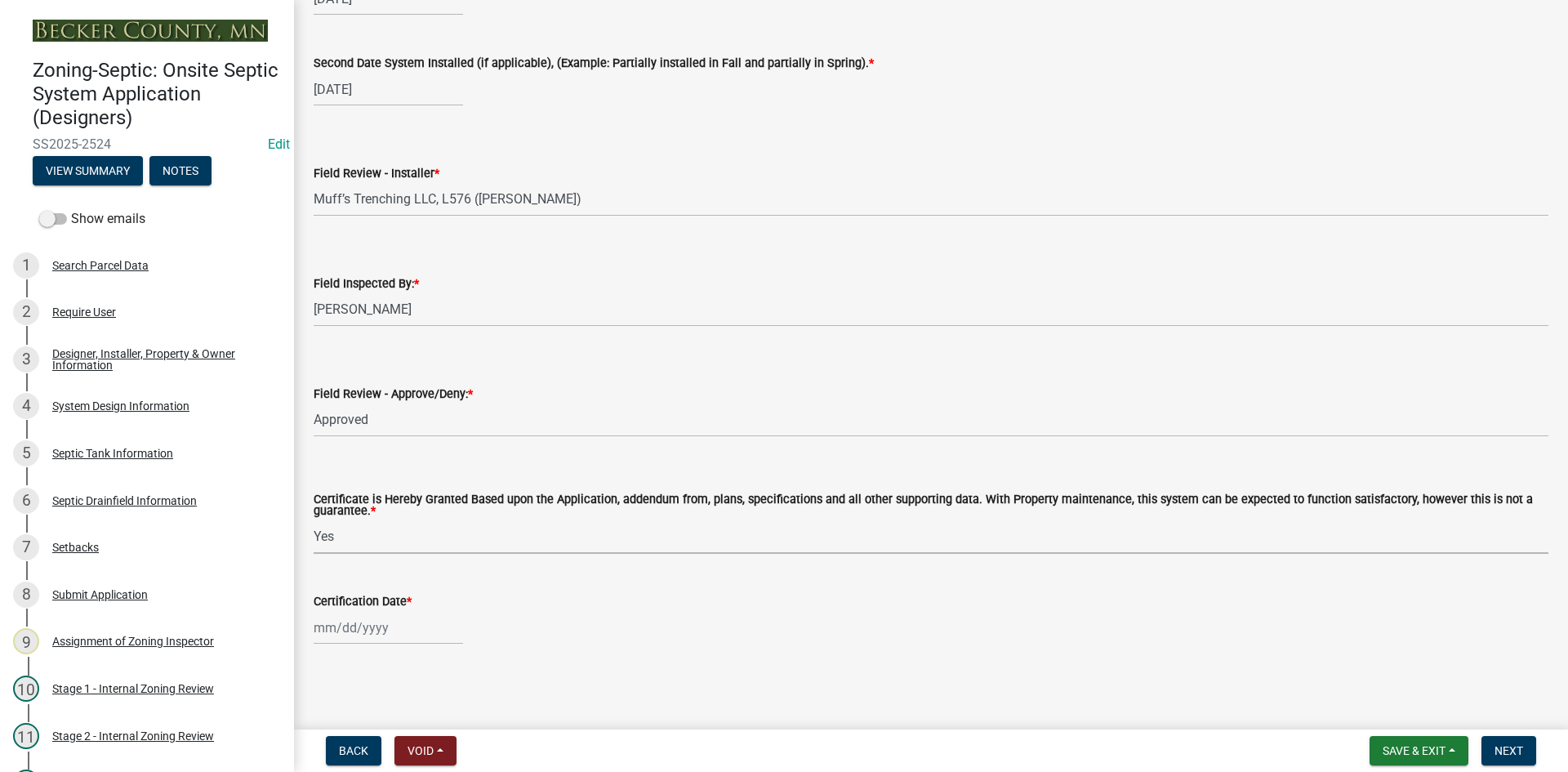
click at [314, 520] on select "Select Item... Yes No" at bounding box center [931, 537] width 1235 height 33
select select "538e6e6b-38de-4682-8c50-6662df67960d"
click at [424, 627] on div at bounding box center [388, 628] width 149 height 33
select select "9"
select select "2025"
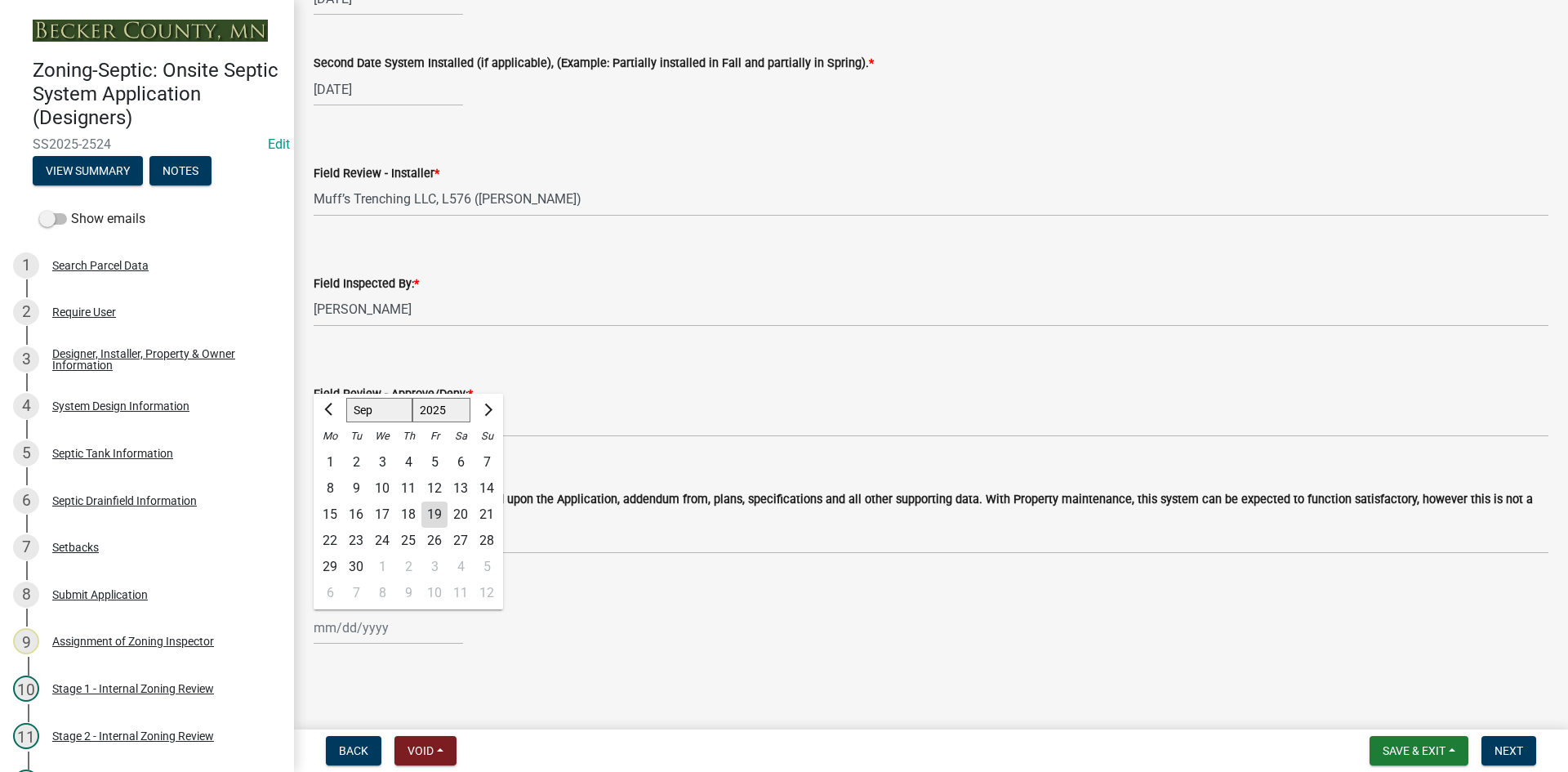
click at [437, 514] on div "19" at bounding box center [434, 515] width 26 height 26
type input "[DATE]"
click at [431, 628] on div "[DATE]" at bounding box center [388, 628] width 149 height 33
select select "9"
select select "2025"
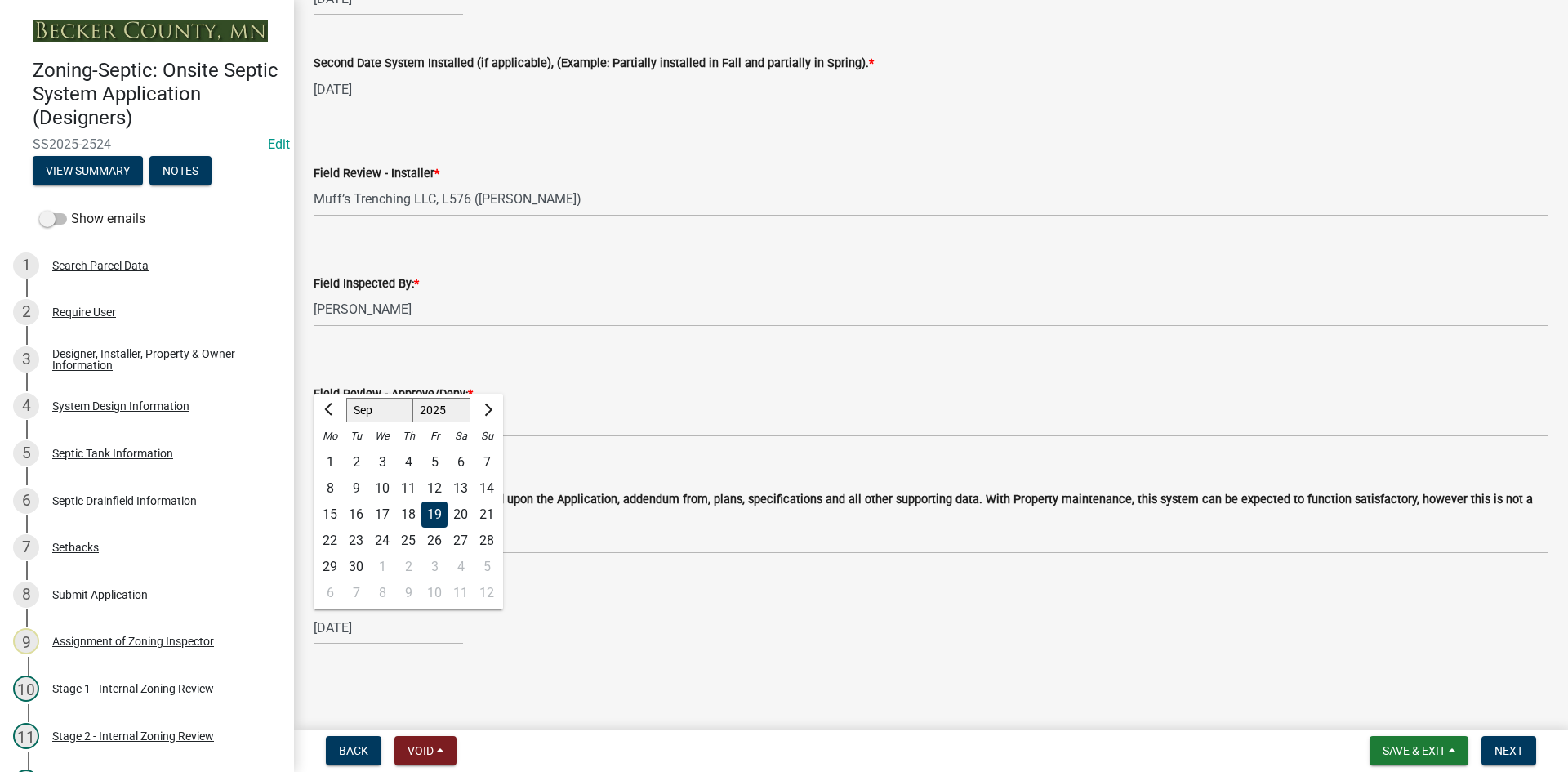
click at [430, 523] on div "19" at bounding box center [434, 515] width 26 height 26
click at [701, 608] on div "Certification Date *" at bounding box center [931, 601] width 1235 height 19
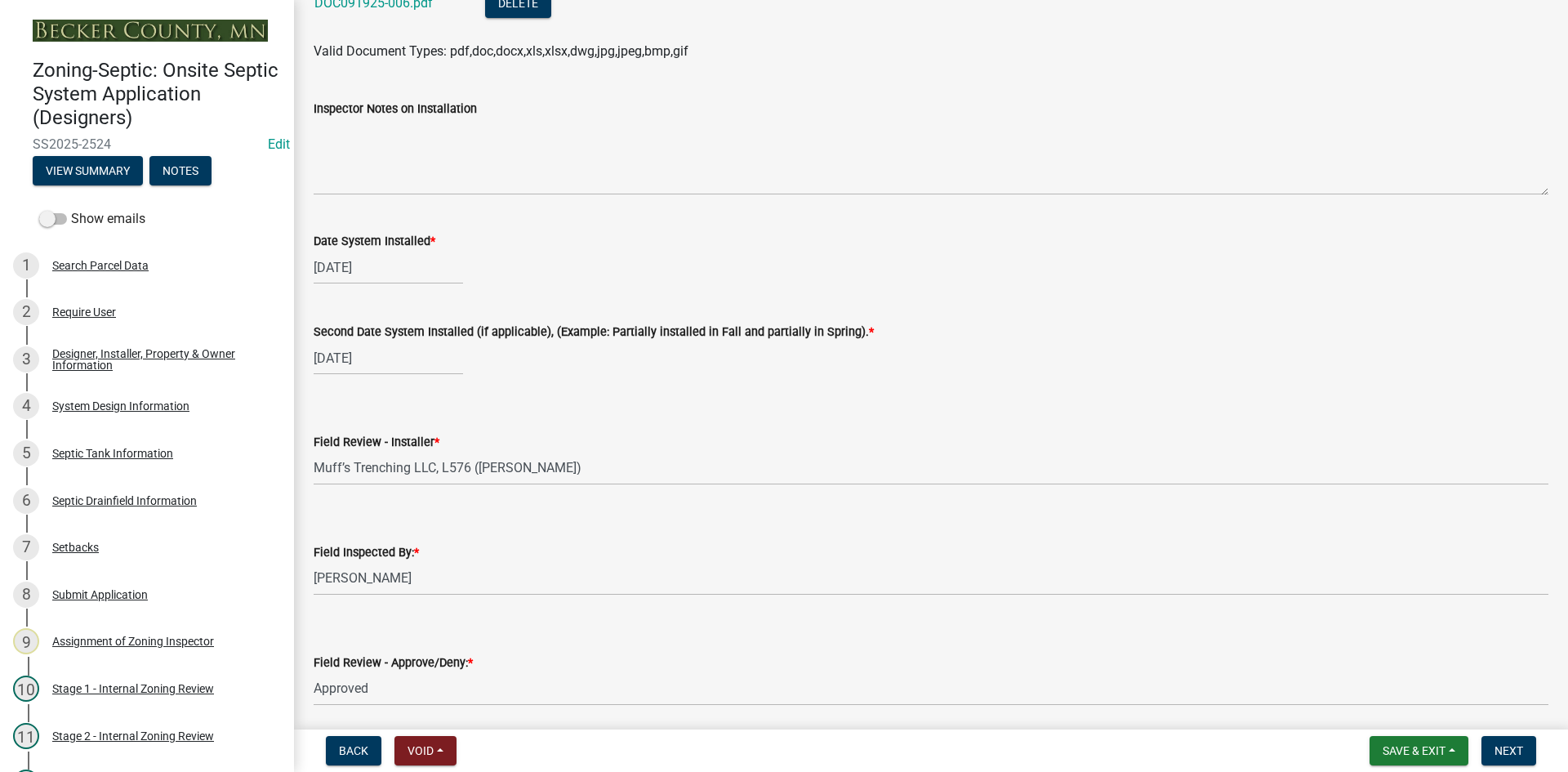
scroll to position [6487, 0]
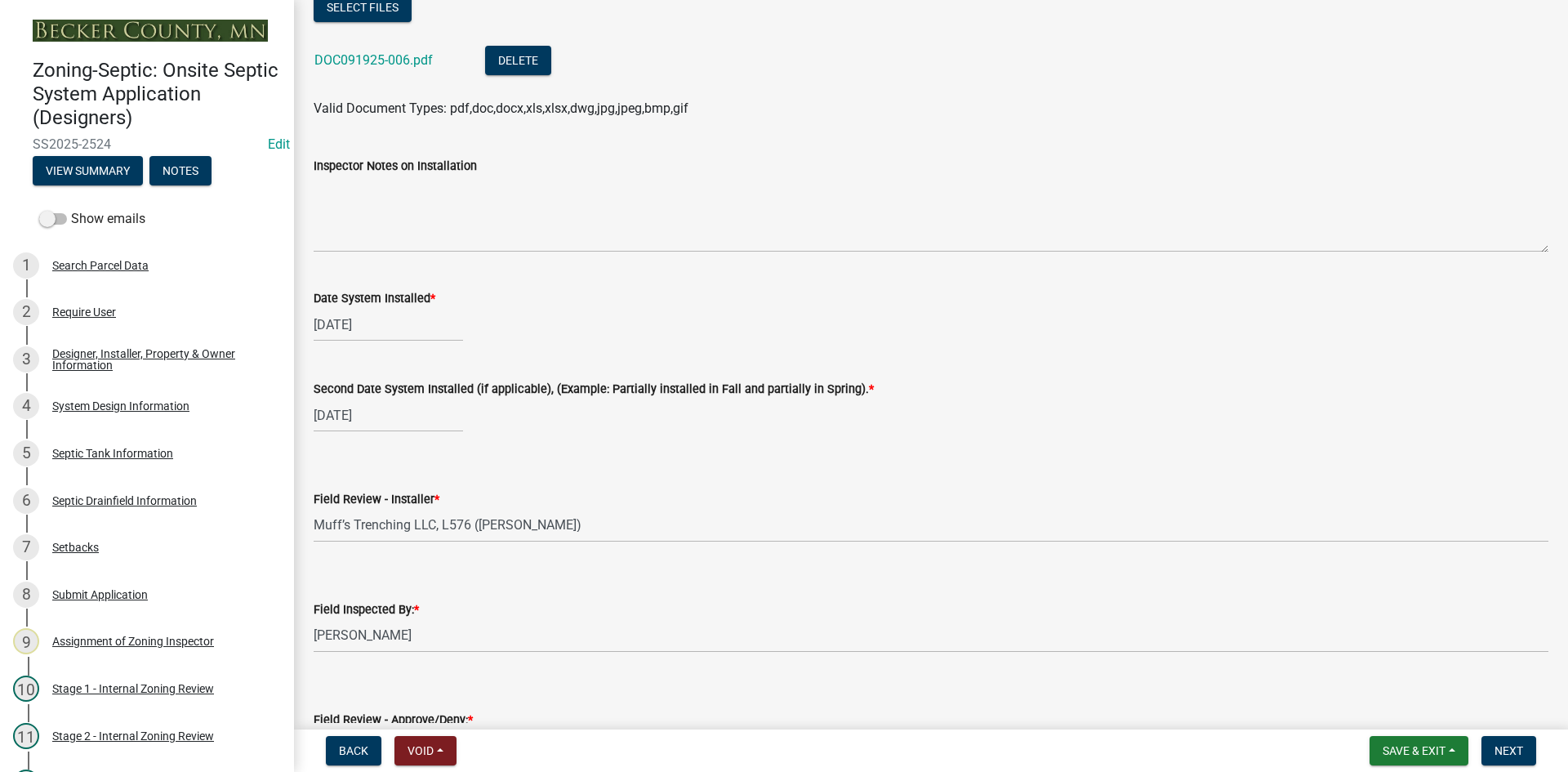
click at [392, 329] on div "[DATE]" at bounding box center [388, 325] width 149 height 33
select select "9"
select select "2025"
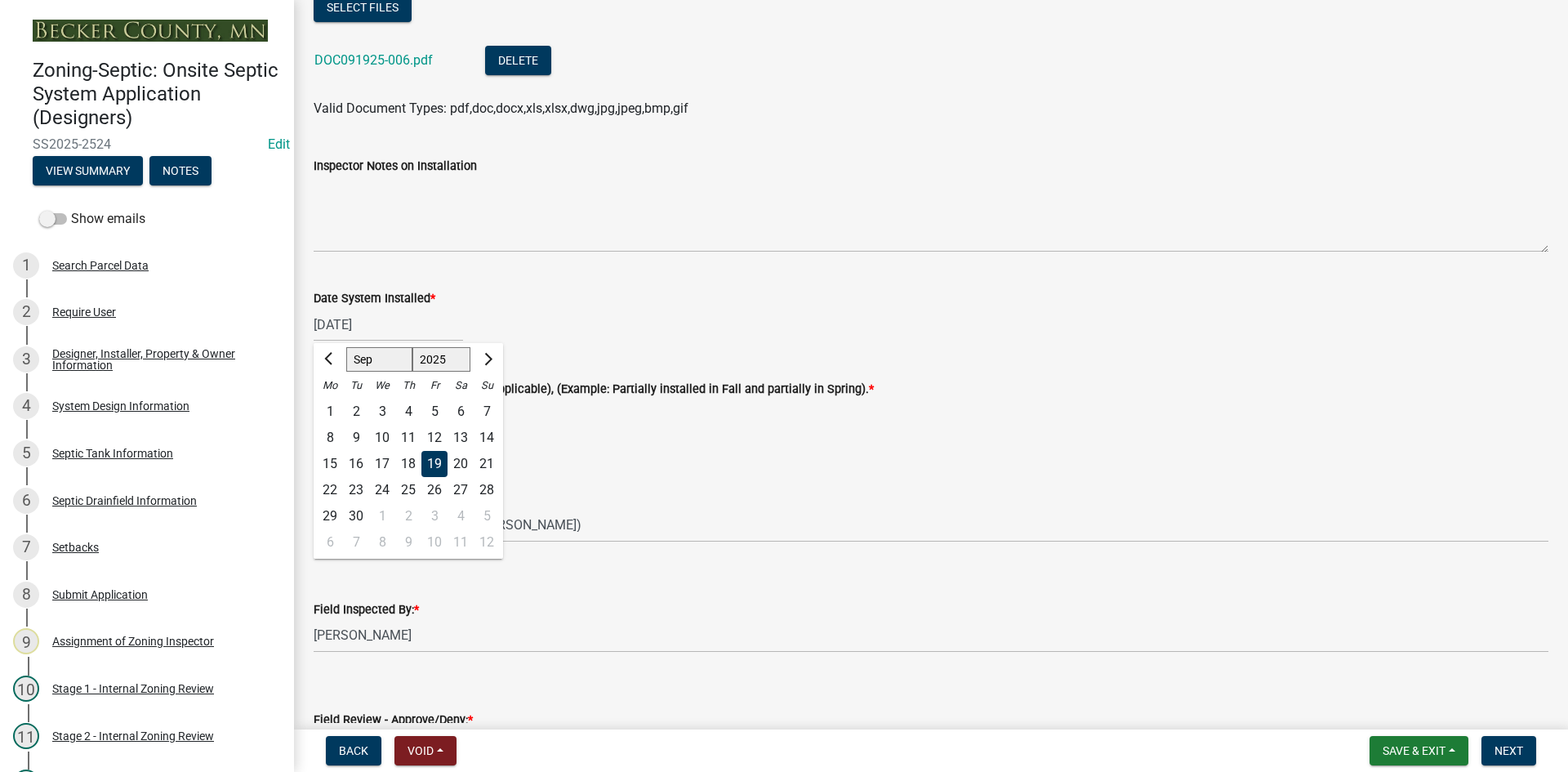
click at [372, 456] on div "17" at bounding box center [382, 464] width 26 height 26
type input "[DATE]"
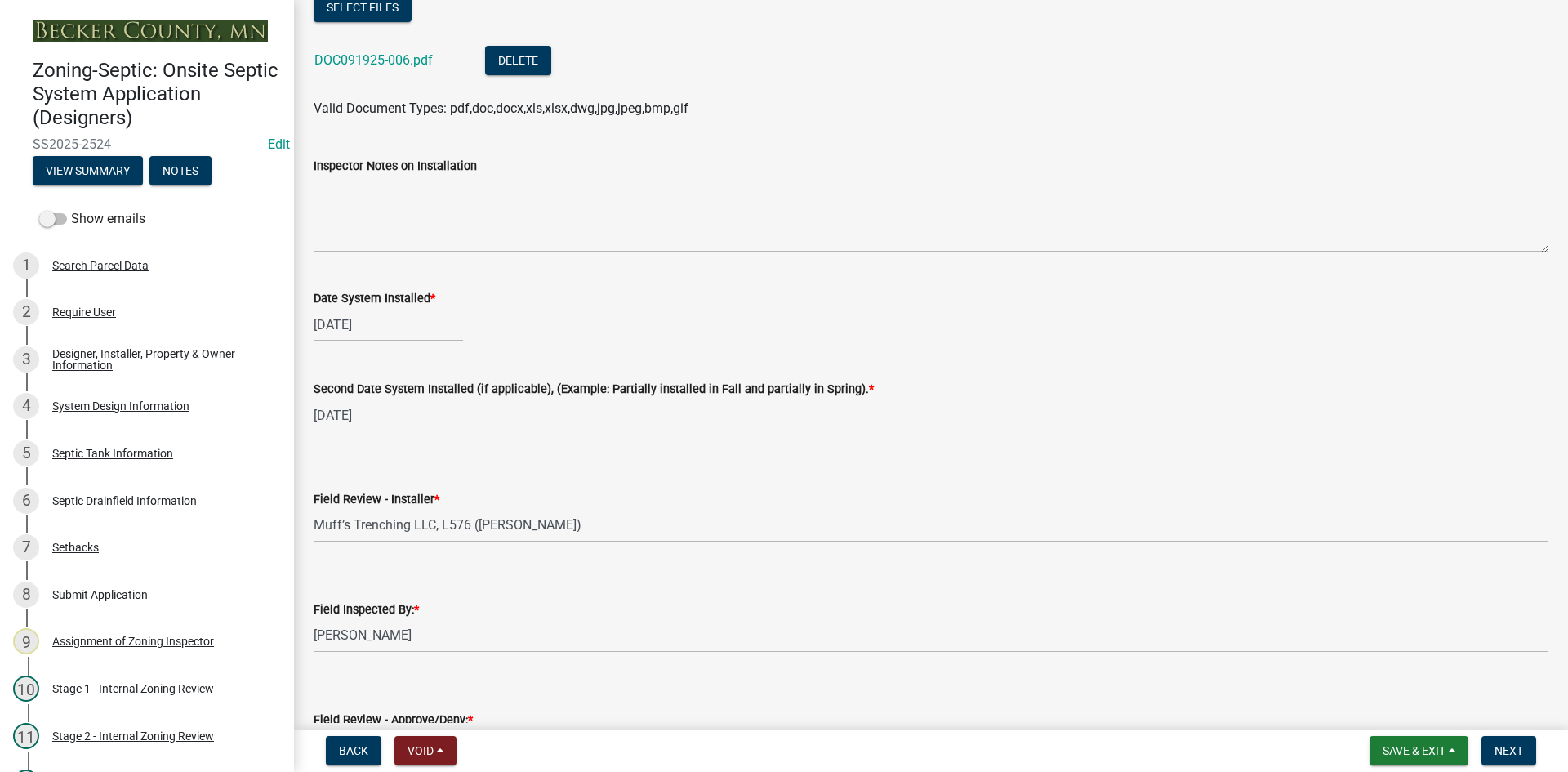
click at [396, 426] on div "[DATE]" at bounding box center [388, 415] width 149 height 33
select select "9"
select select "2025"
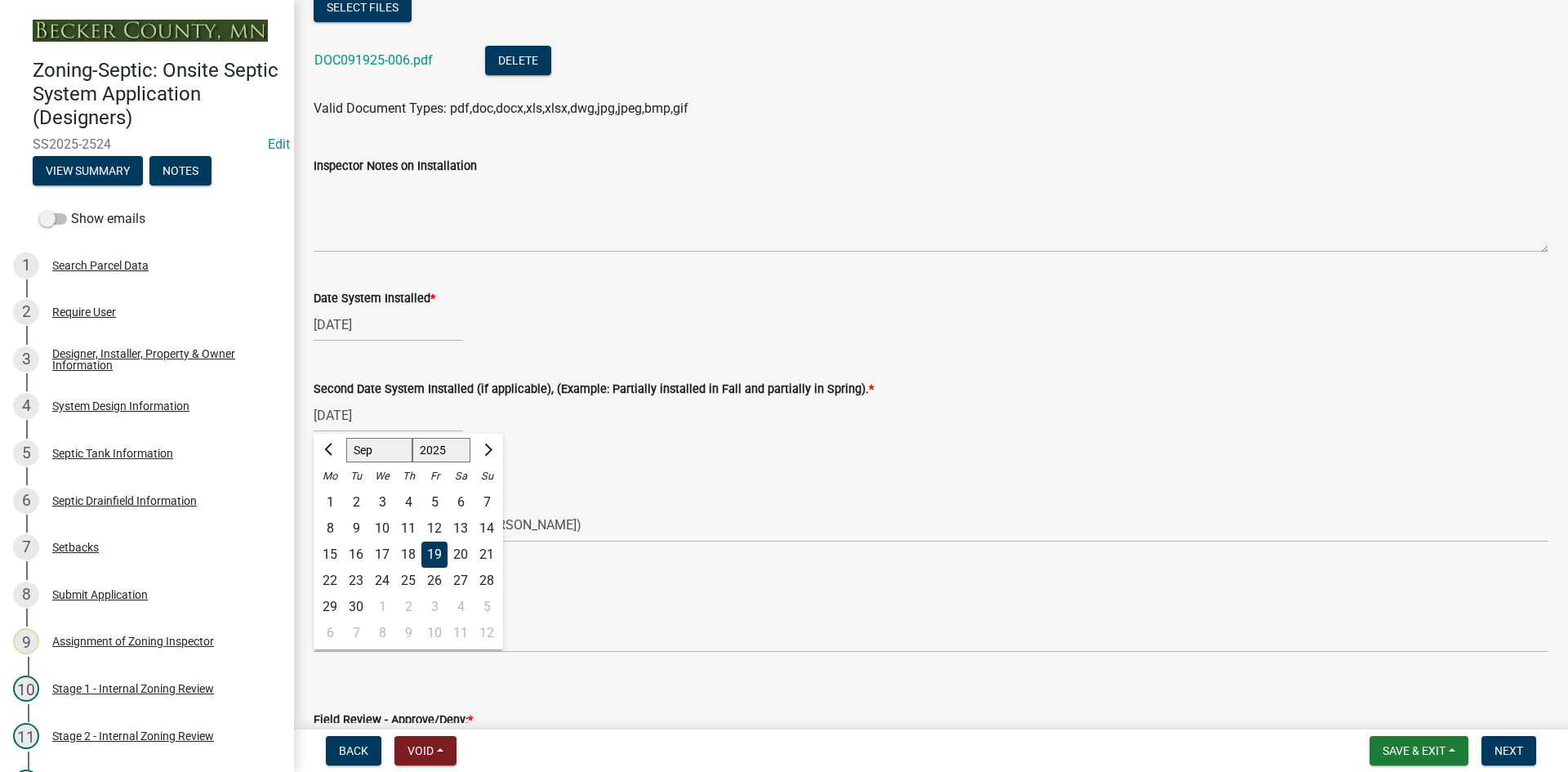
click at [380, 551] on div "17" at bounding box center [382, 554] width 26 height 26
type input "[DATE]"
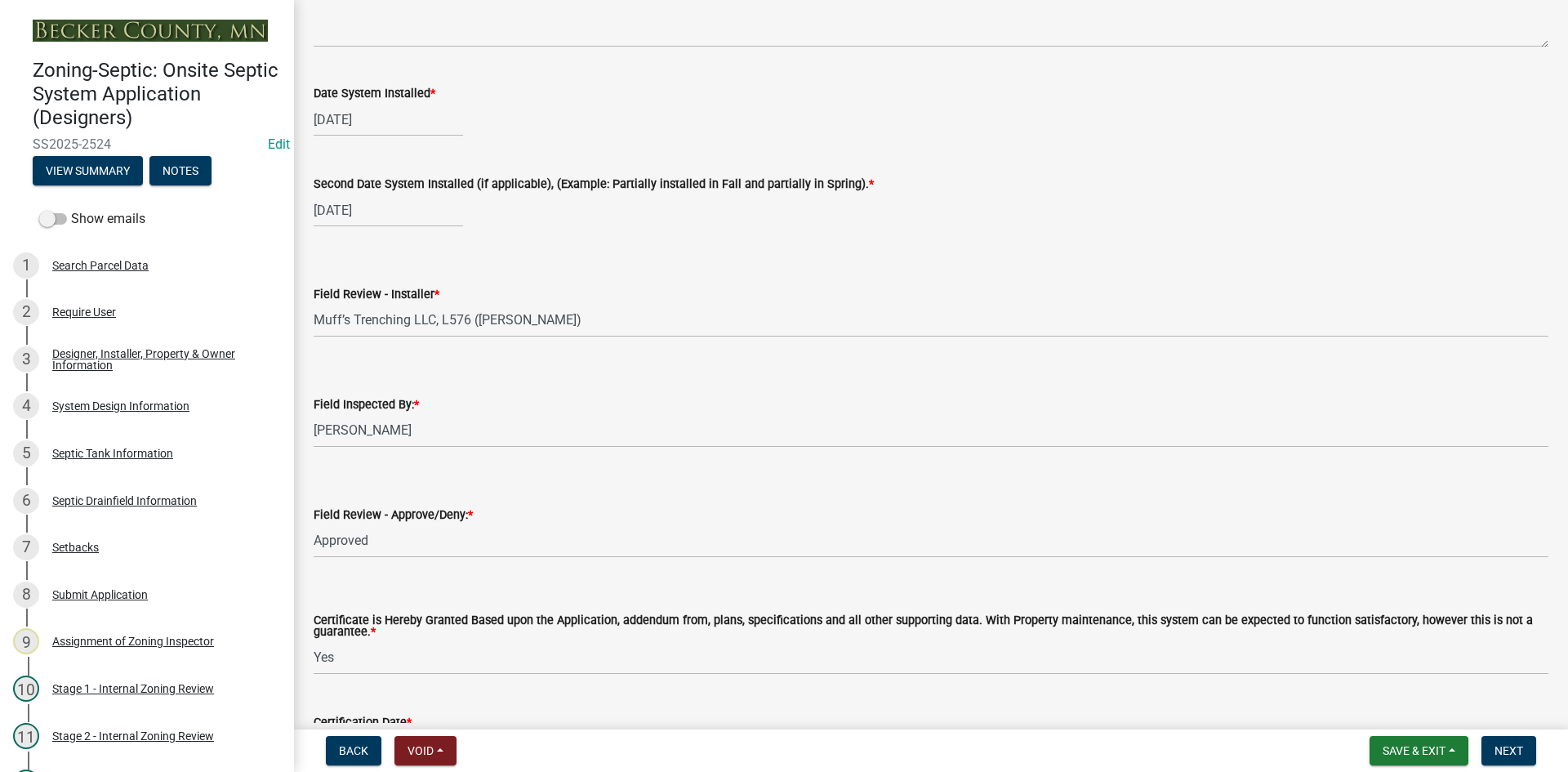
scroll to position [6814, 0]
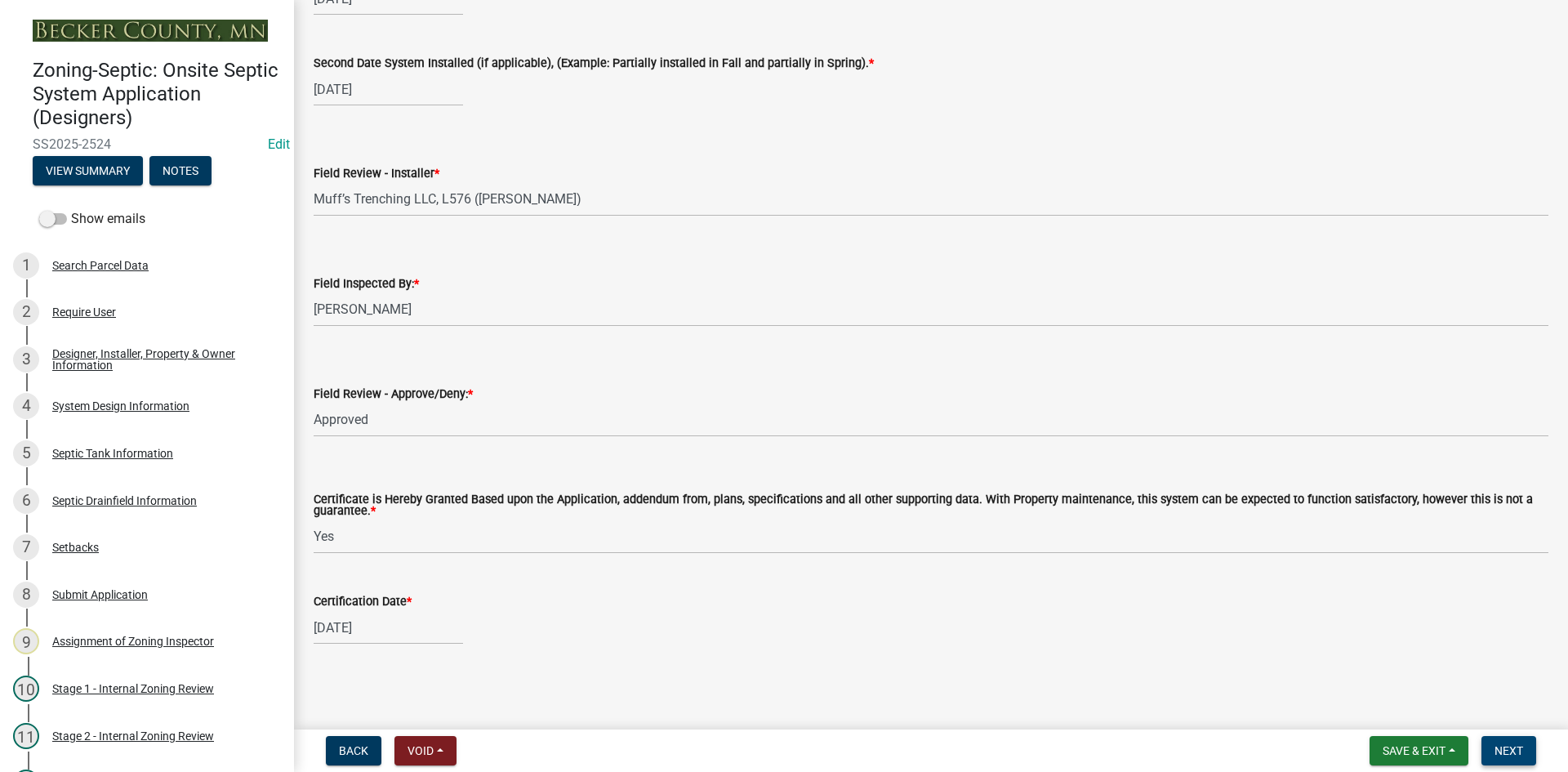
click at [1513, 745] on span "Next" at bounding box center [1508, 751] width 29 height 13
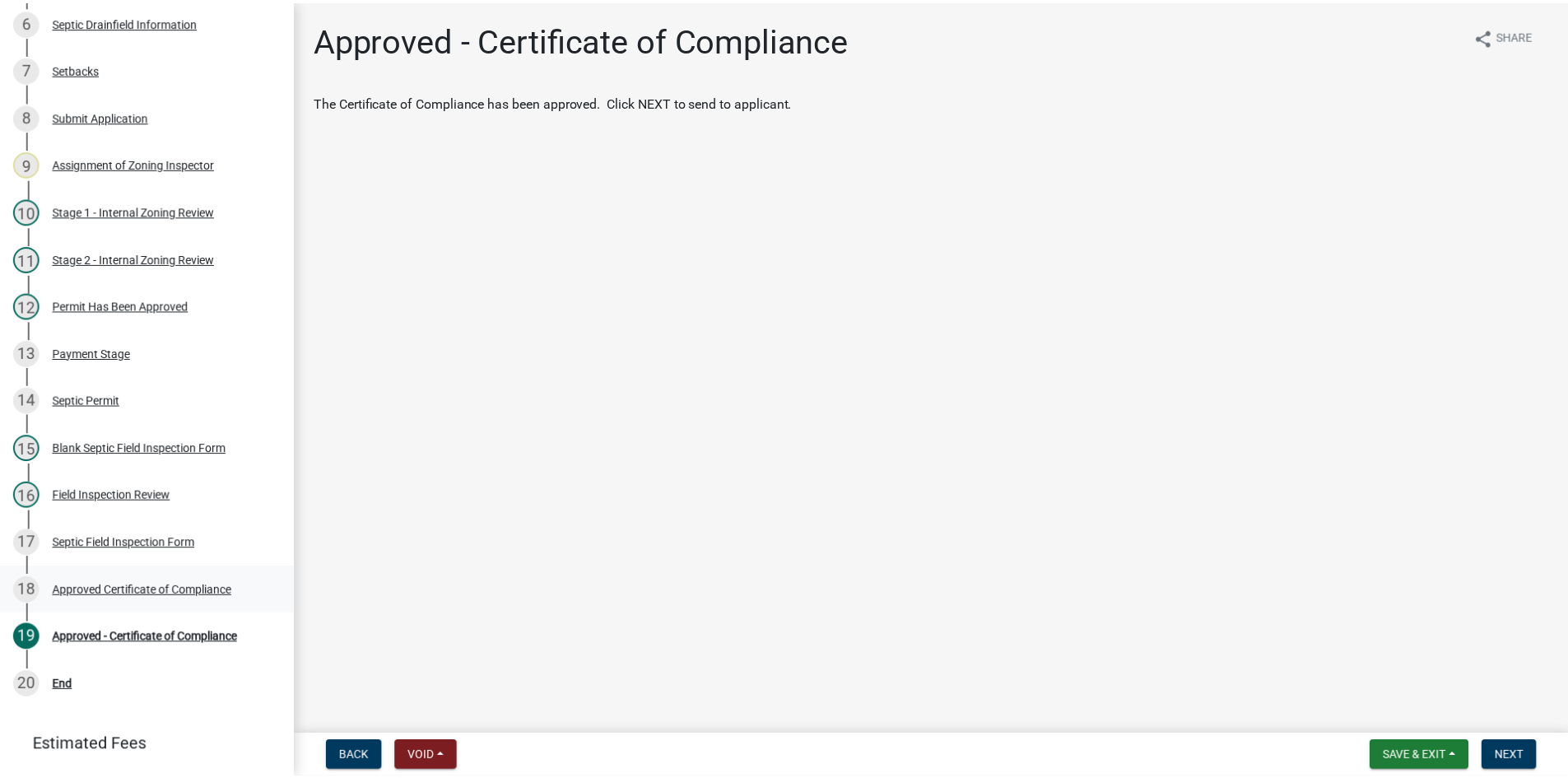
scroll to position [486, 0]
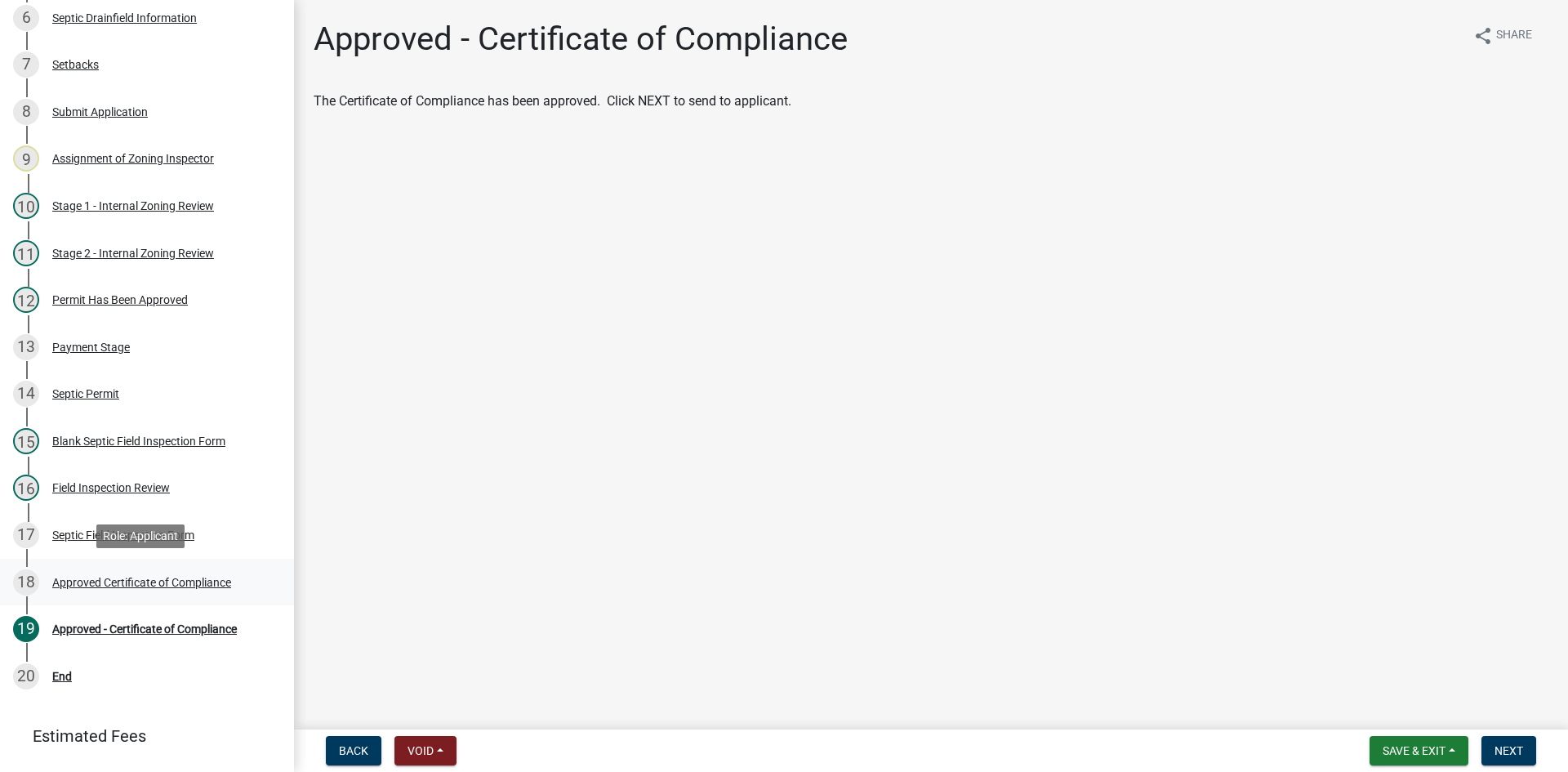
click at [133, 579] on div "Approved Certificate of Compliance" at bounding box center [141, 582] width 179 height 11
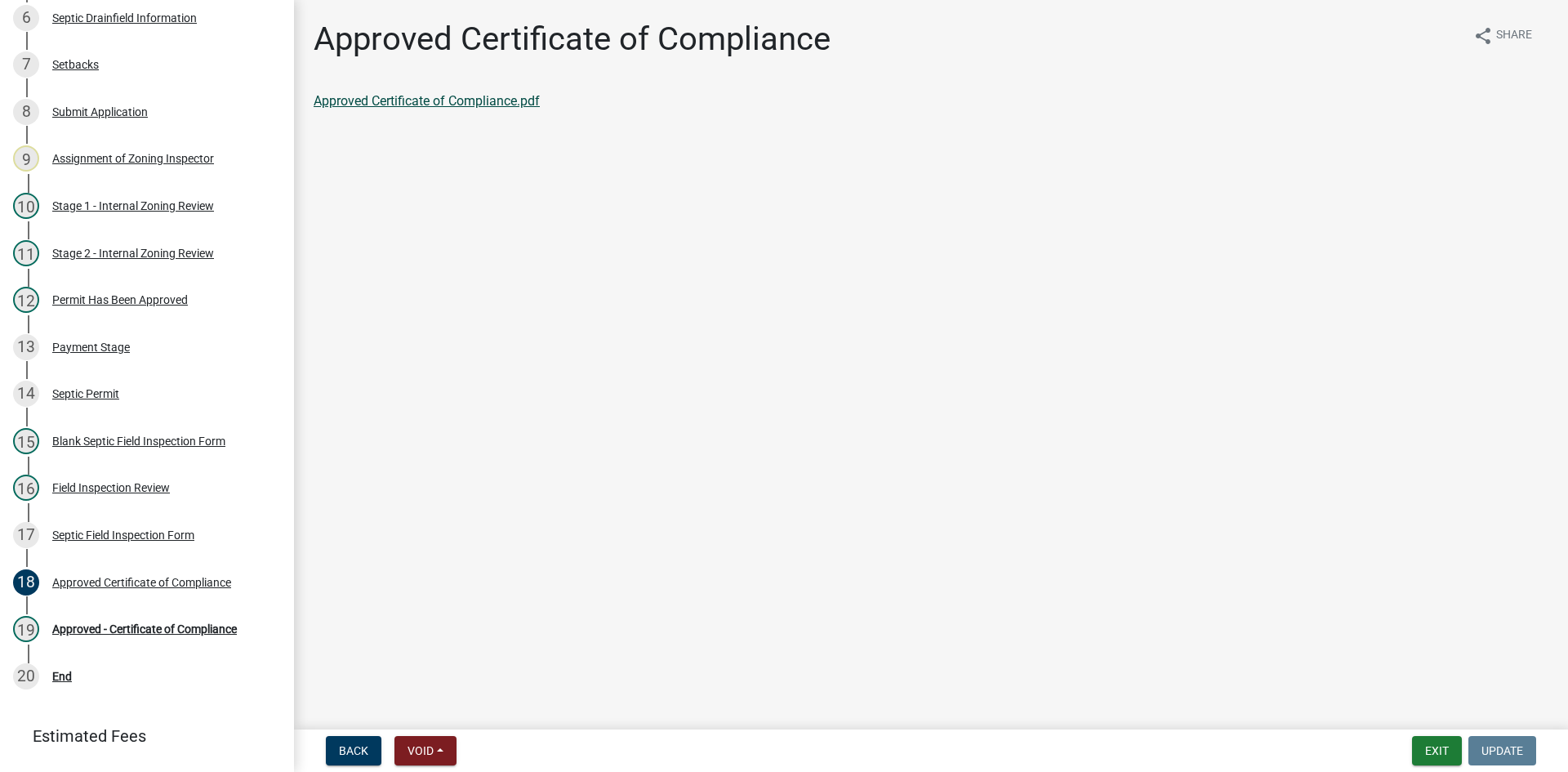
click at [506, 100] on link "Approved Certificate of Compliance.pdf" at bounding box center [427, 101] width 226 height 16
click at [188, 631] on div "Approved - Certificate of Compliance" at bounding box center [143, 629] width 184 height 11
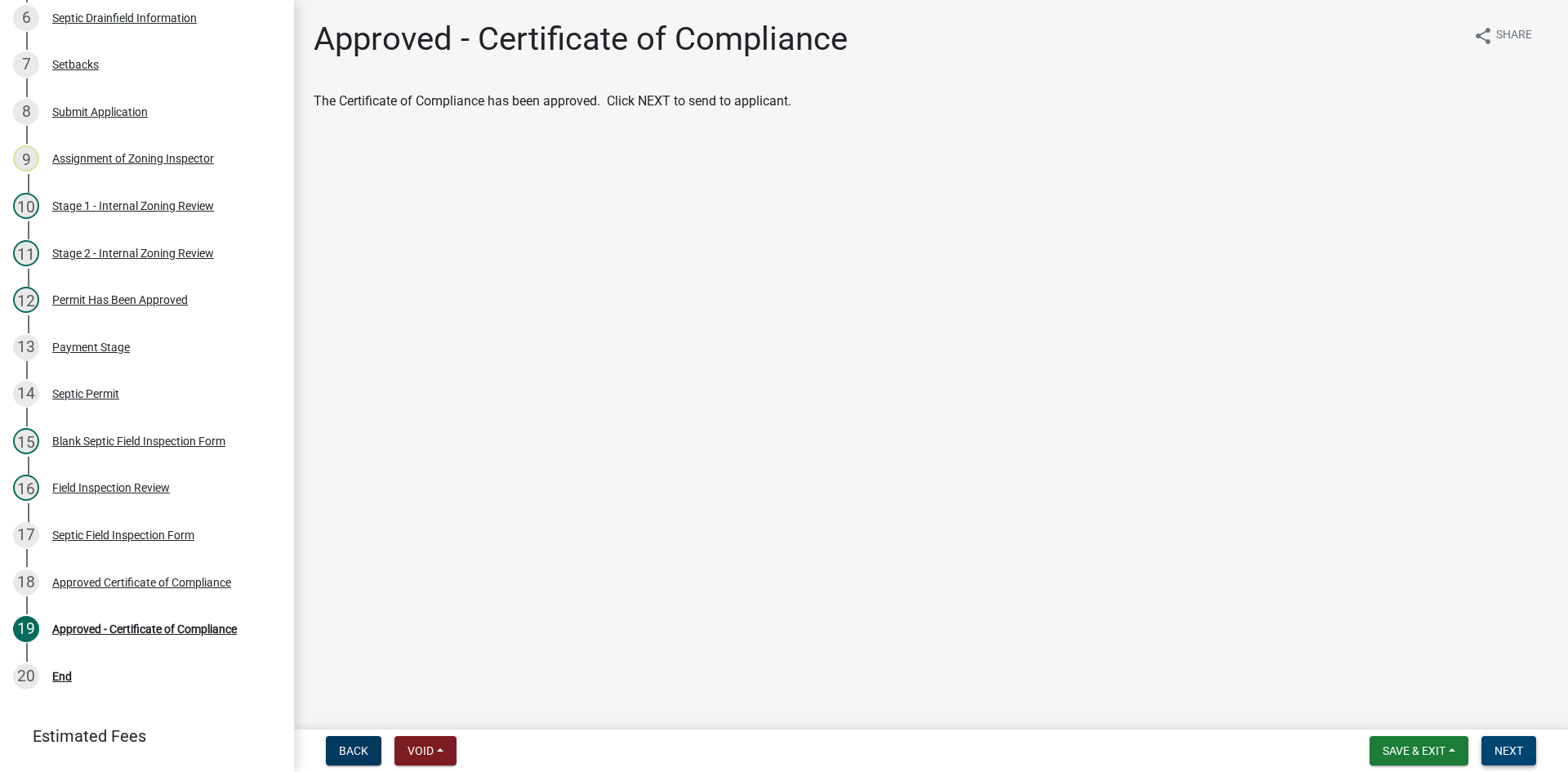
click at [1514, 748] on button "Next" at bounding box center [1508, 751] width 55 height 30
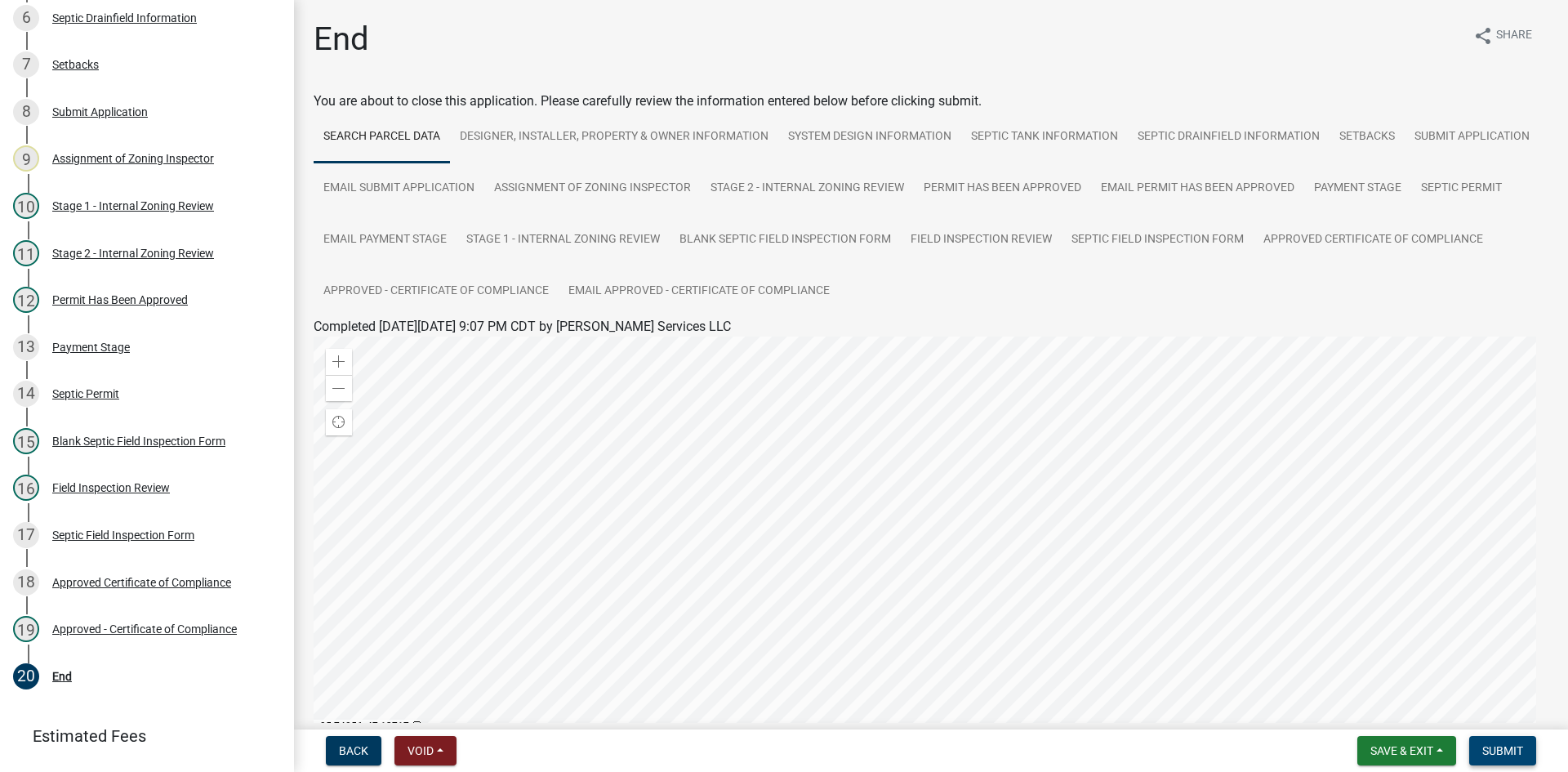
click at [1520, 757] on span "Submit" at bounding box center [1502, 751] width 41 height 13
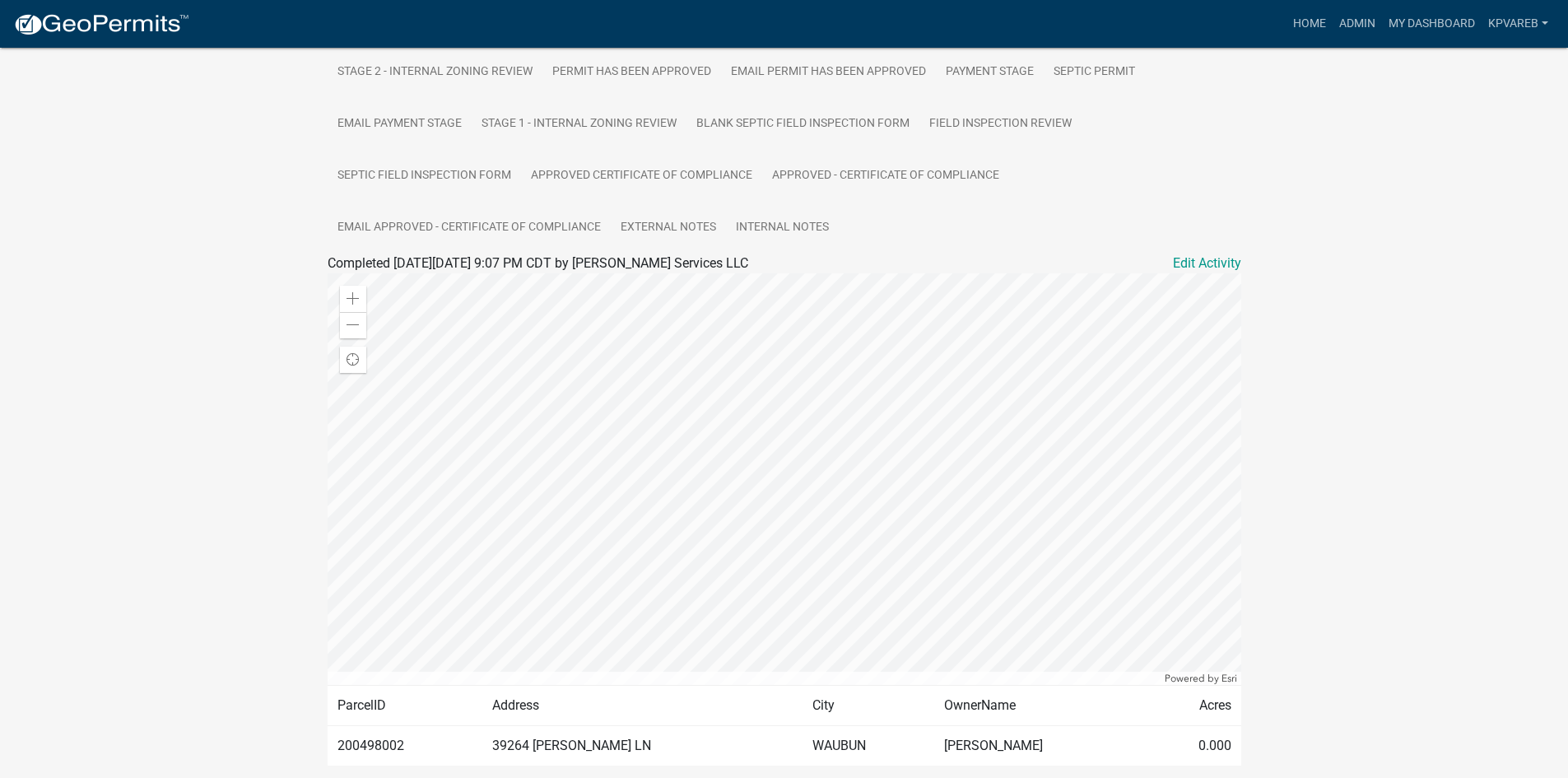
scroll to position [462, 0]
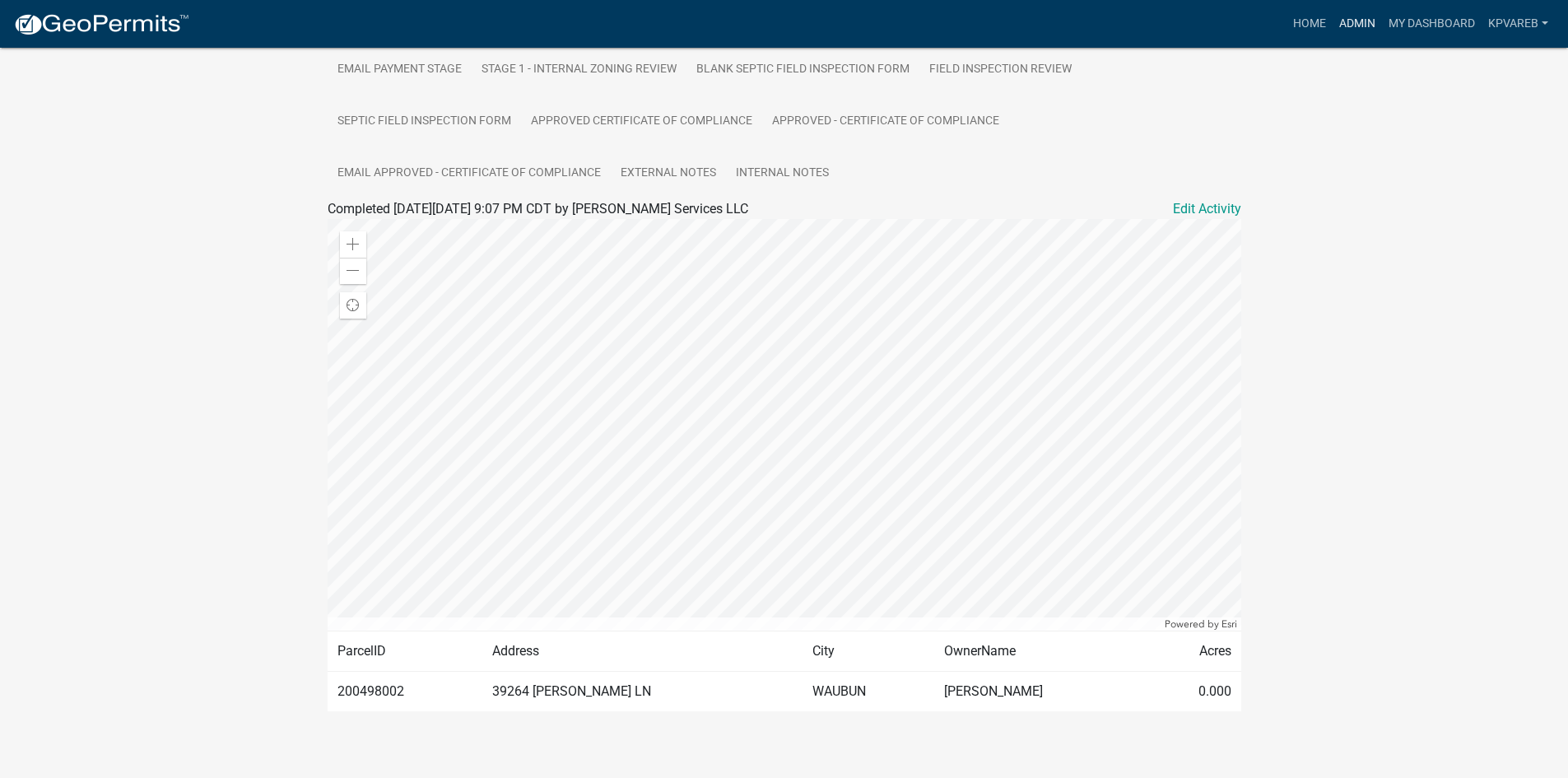
click at [1366, 23] on link "Admin" at bounding box center [1357, 24] width 49 height 32
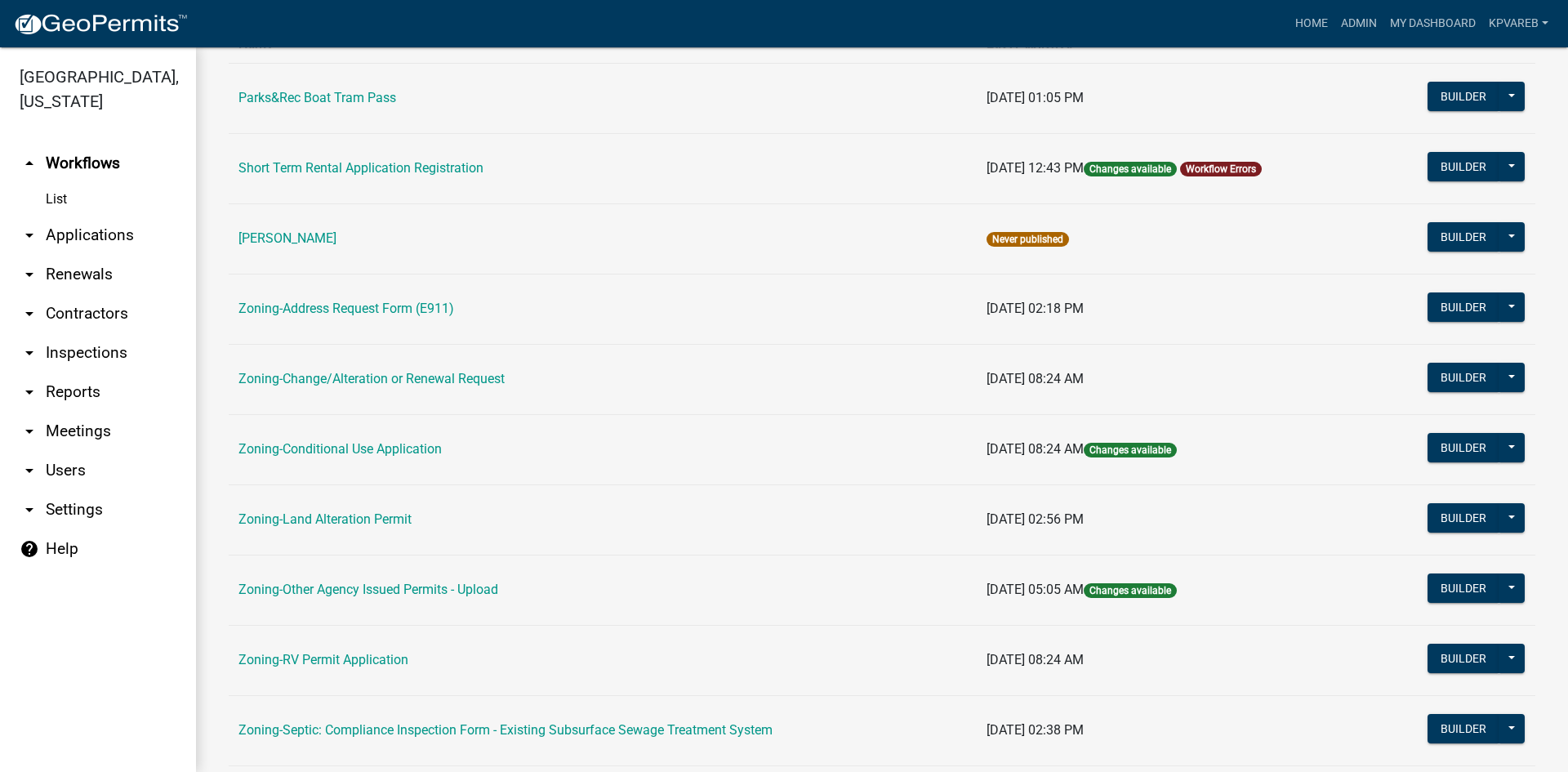
scroll to position [327, 0]
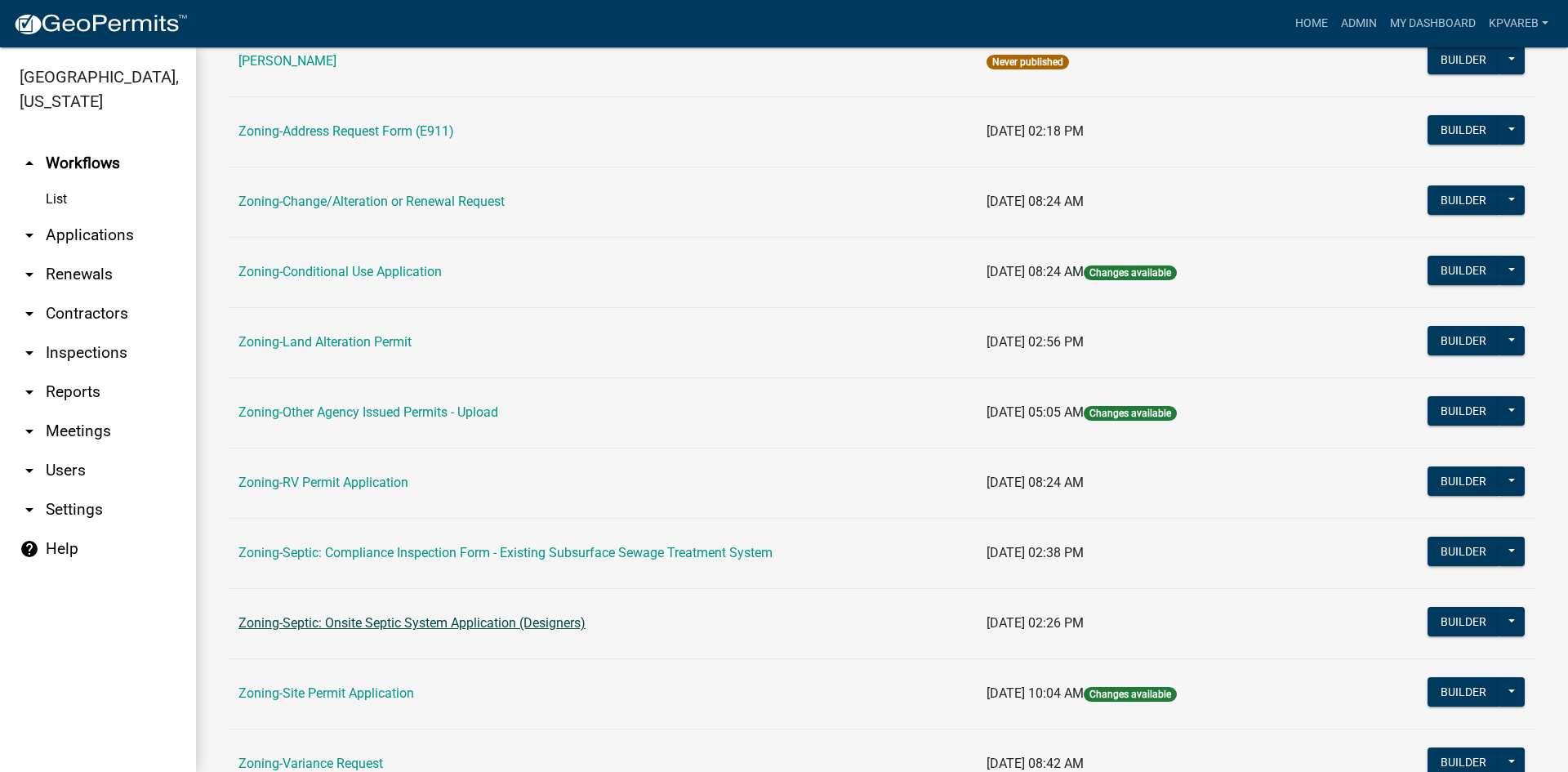
click at [474, 624] on link "Zoning-Septic: Onsite Septic System Application (Designers)" at bounding box center [412, 622] width 347 height 16
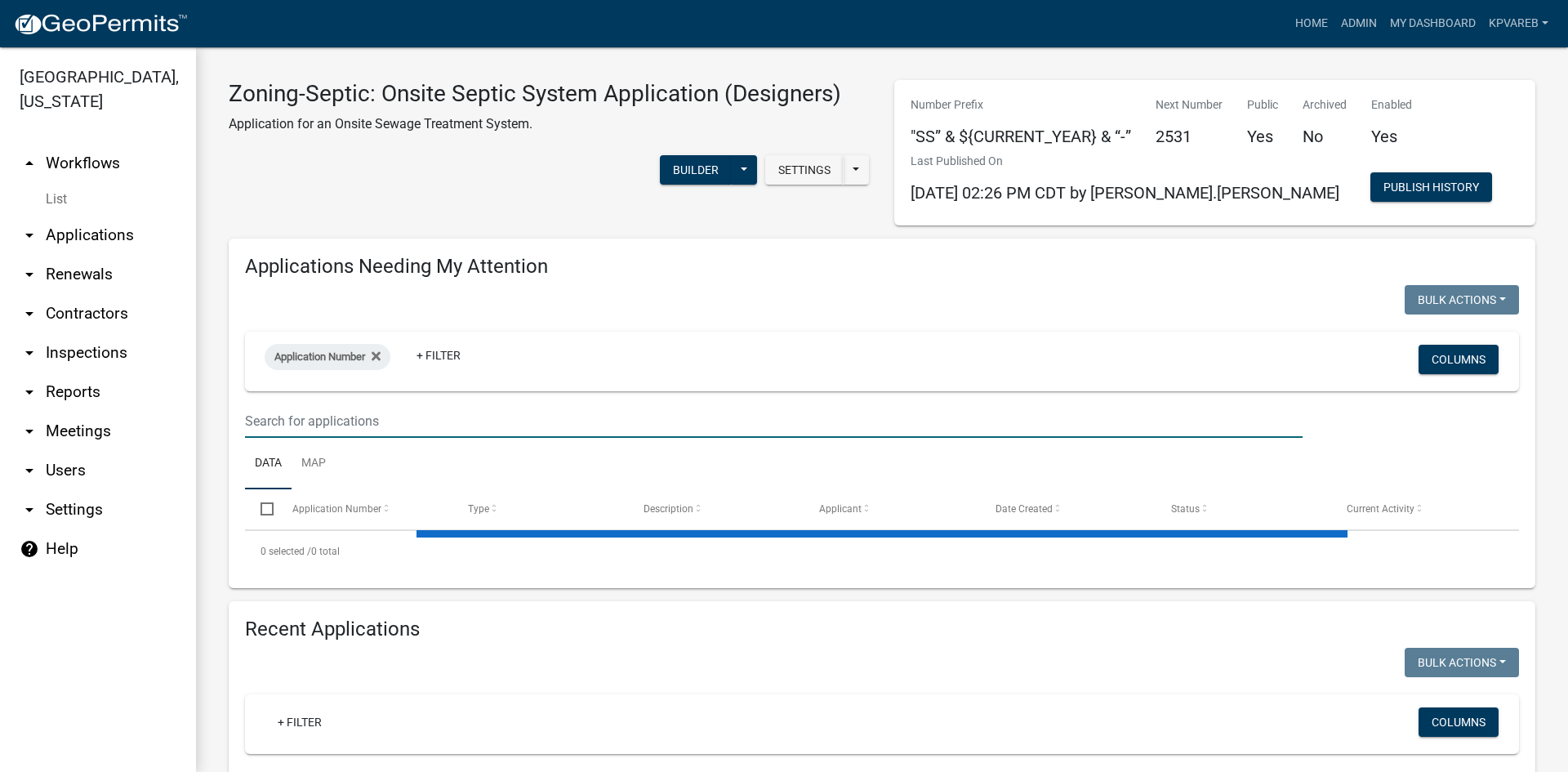
click at [316, 406] on input "text" at bounding box center [774, 421] width 1057 height 33
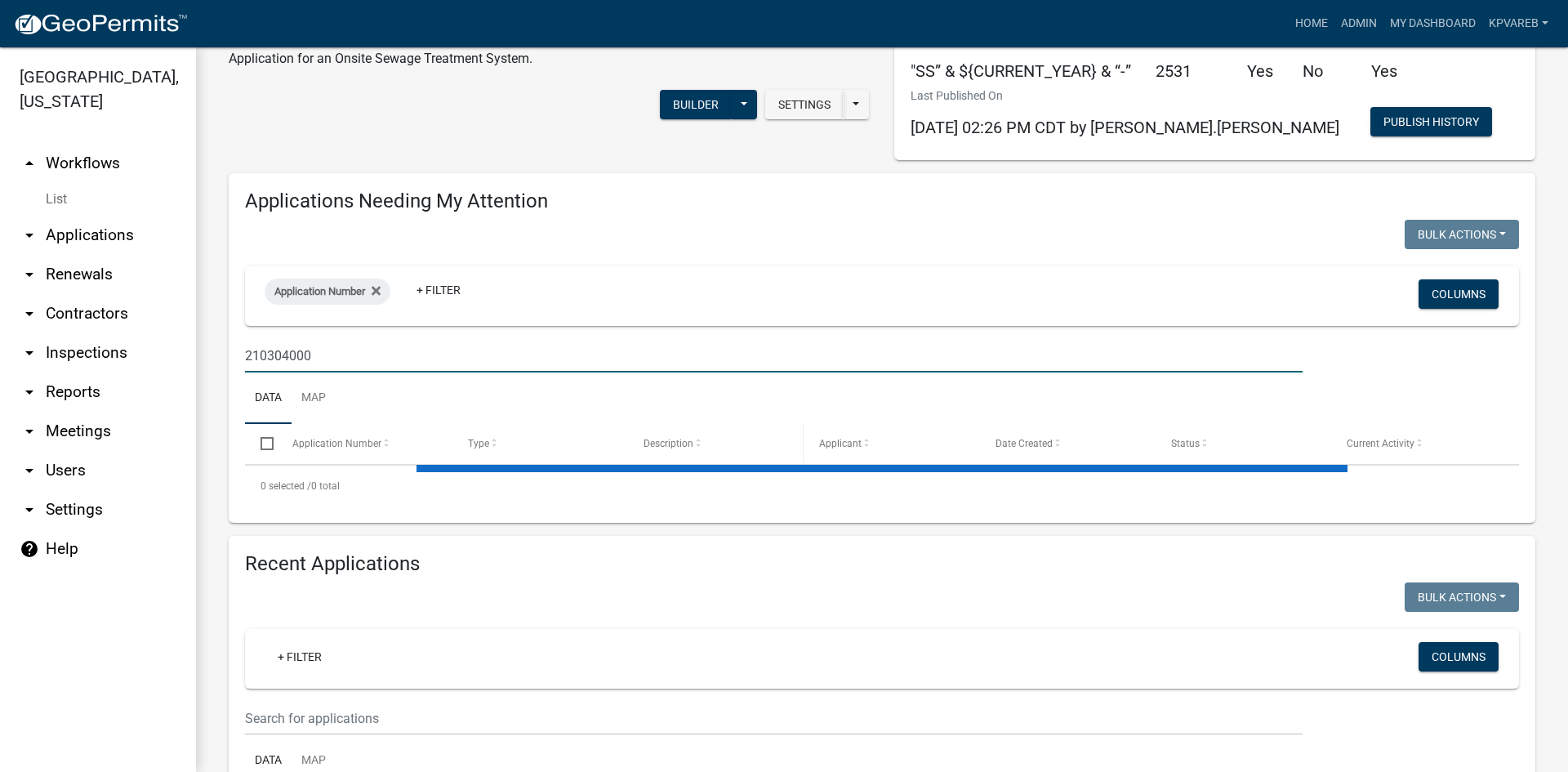
scroll to position [163, 0]
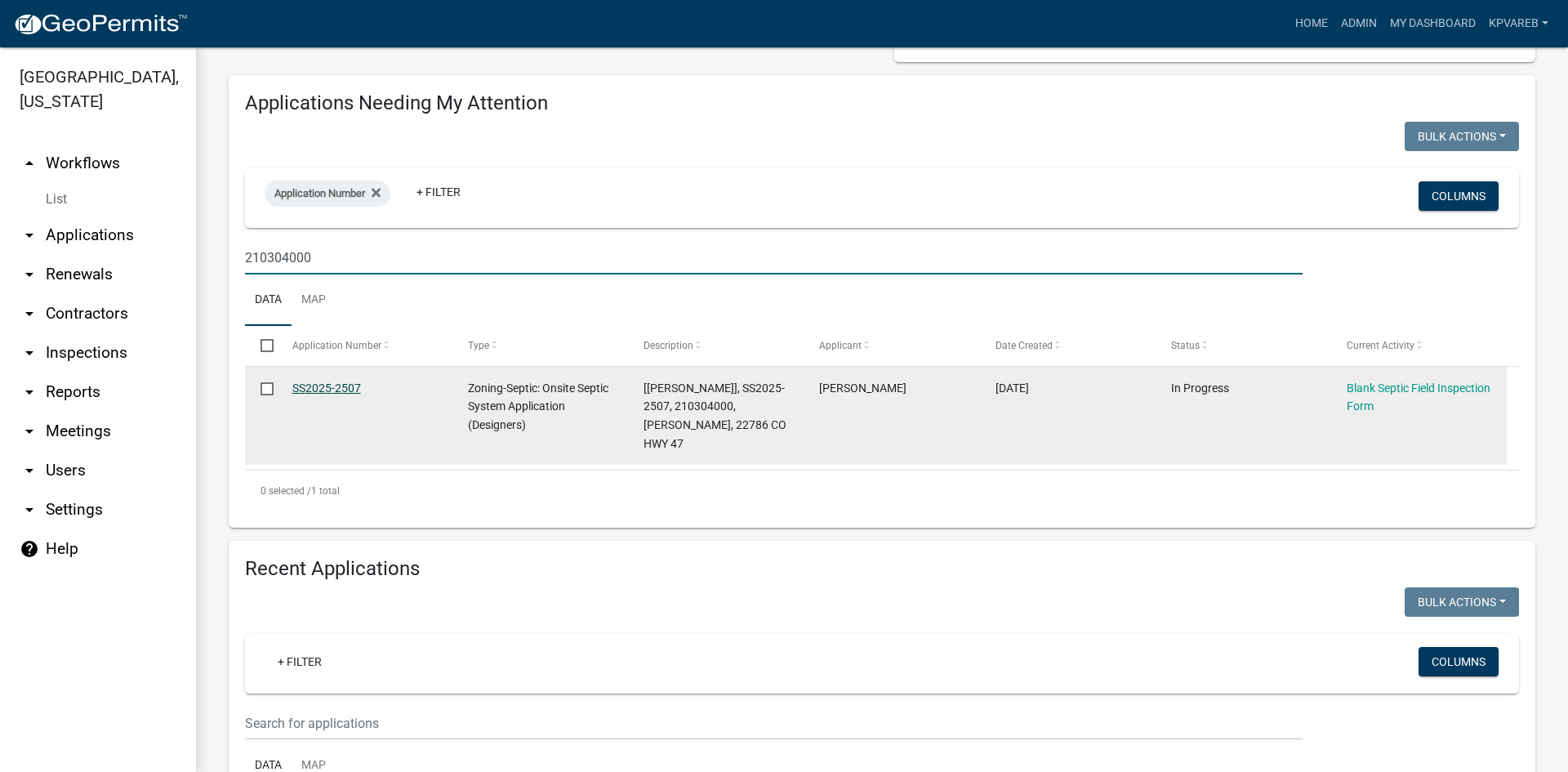
type input "210304000"
click at [353, 385] on link "SS2025-2507" at bounding box center [327, 388] width 68 height 13
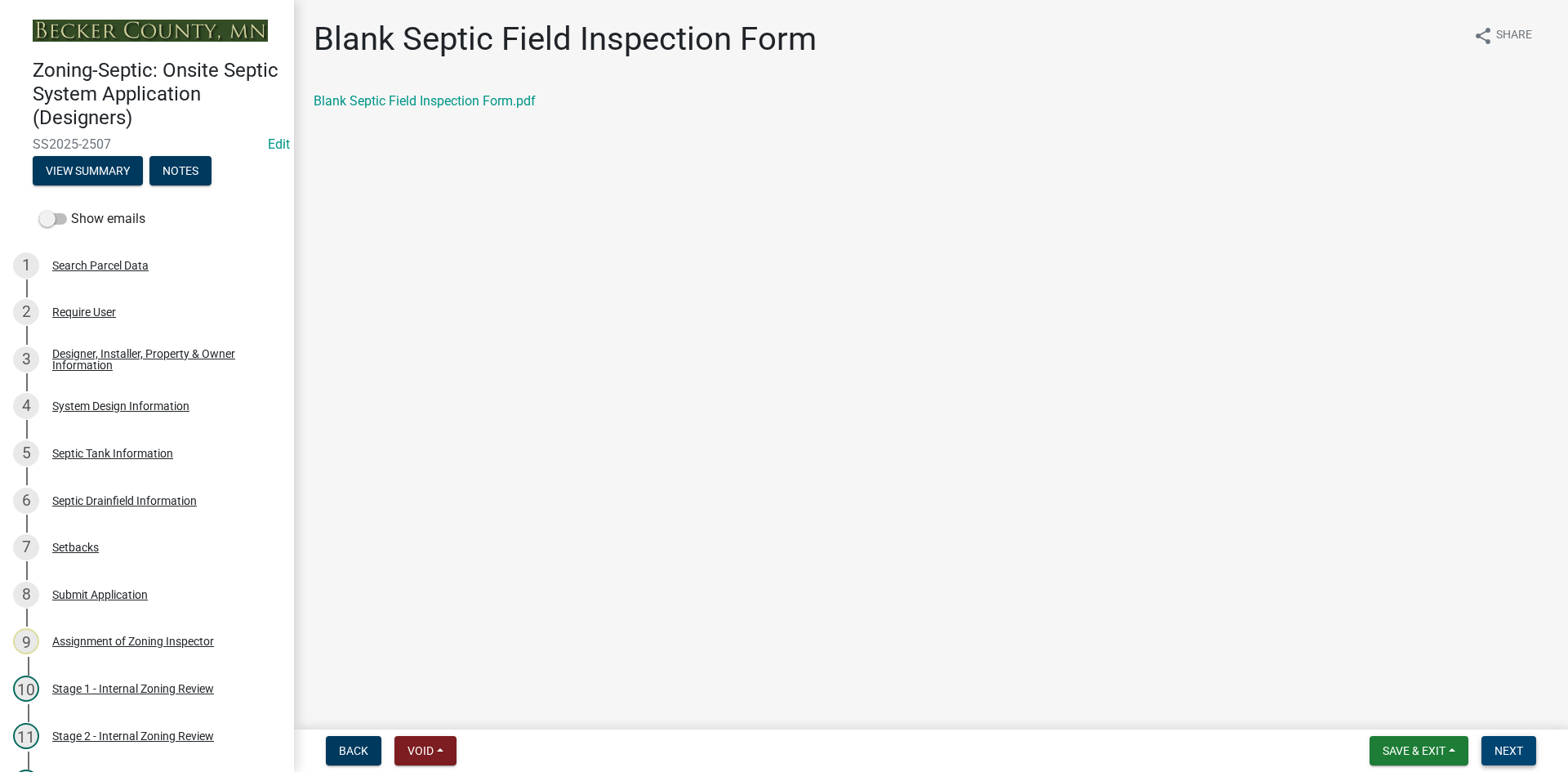
click at [1503, 758] on button "Next" at bounding box center [1508, 751] width 55 height 30
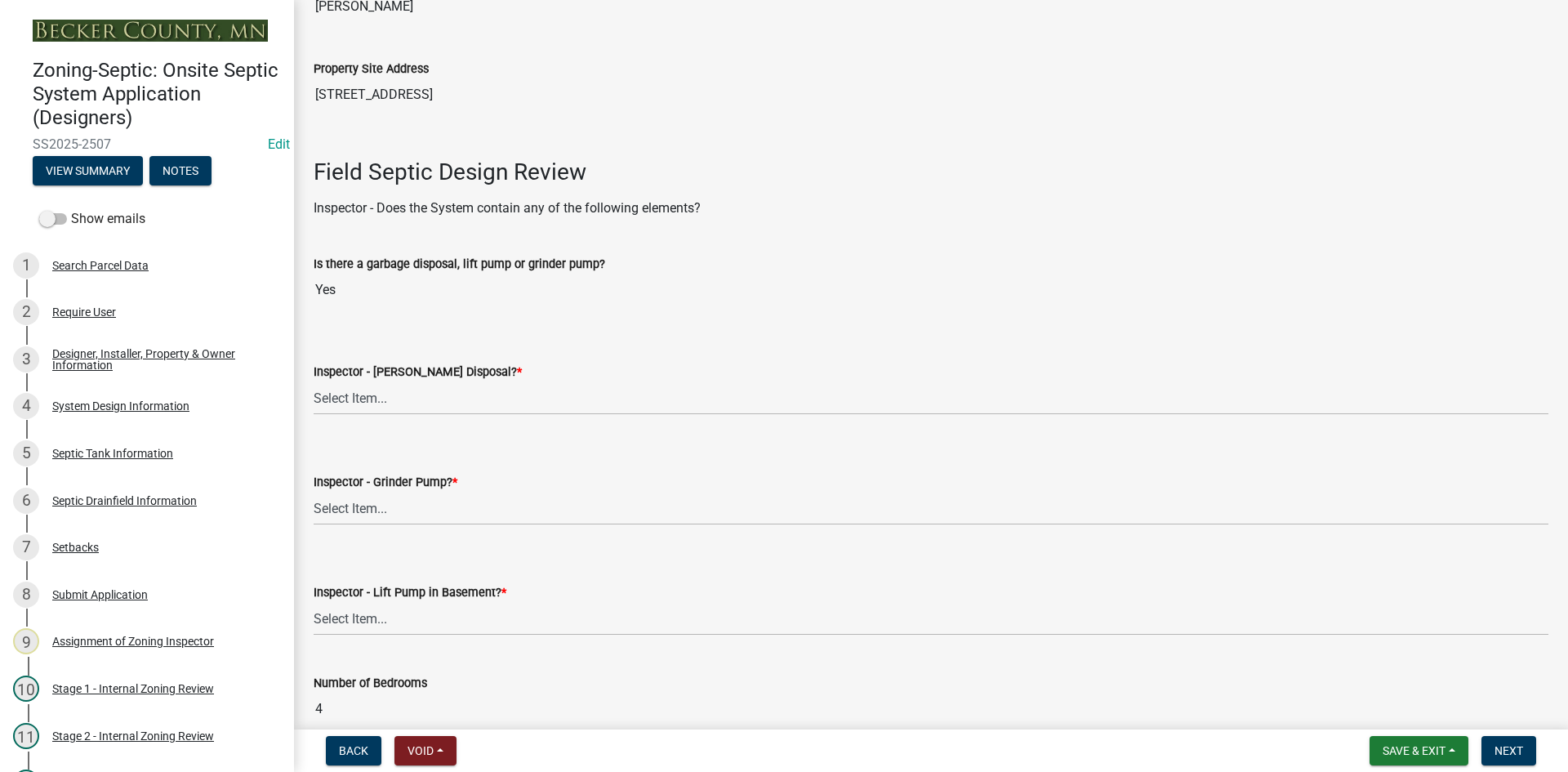
scroll to position [408, 0]
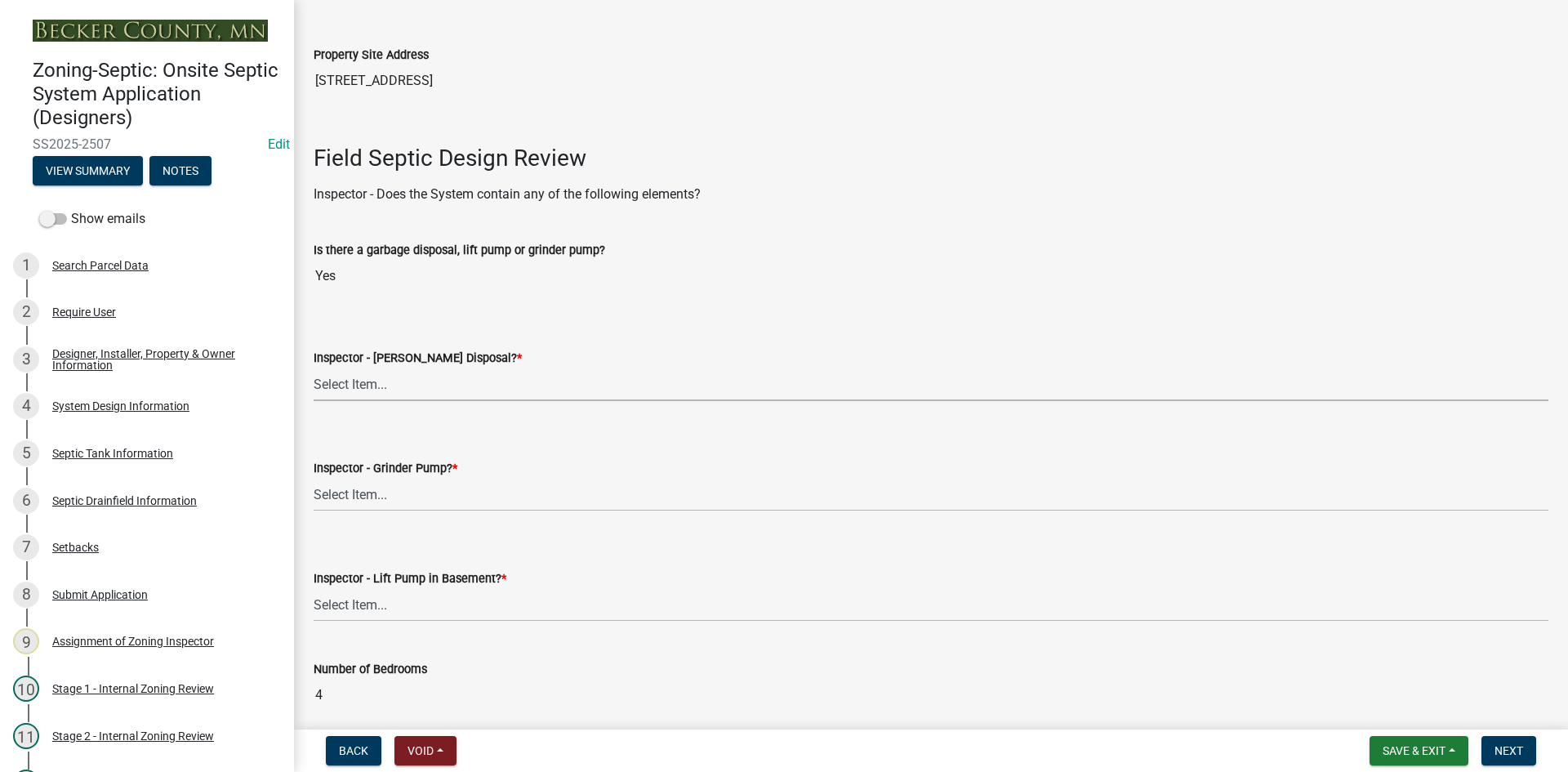
click at [392, 386] on select "Select Item... Yes No" at bounding box center [931, 384] width 1235 height 33
click at [314, 367] on select "Select Item... Yes No" at bounding box center [931, 384] width 1235 height 33
click at [392, 496] on select "Select Item... Yes No" at bounding box center [931, 494] width 1235 height 33
click at [392, 384] on select "Select Item... Yes No" at bounding box center [931, 384] width 1235 height 33
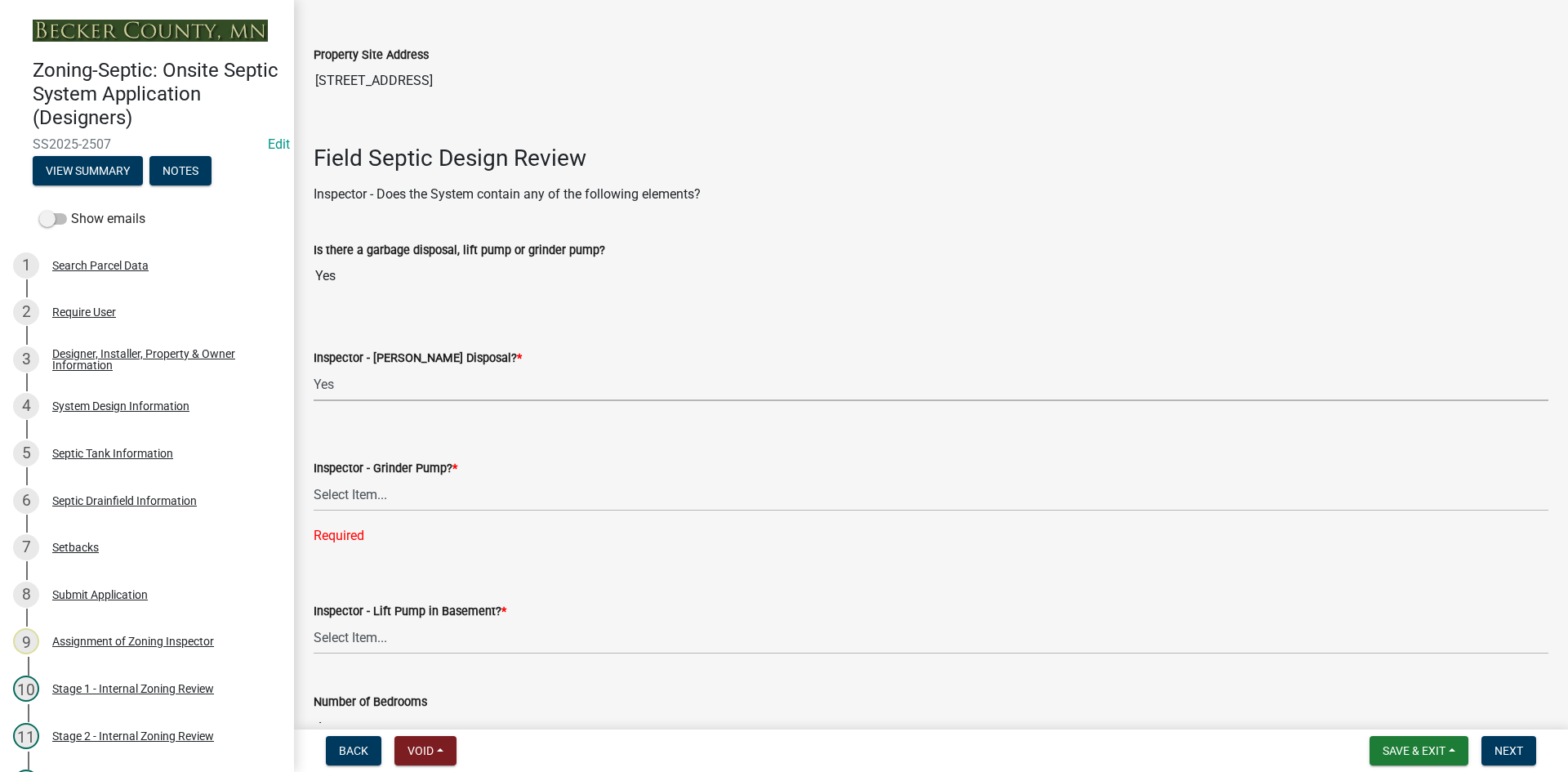
click at [314, 367] on select "Select Item... Yes No" at bounding box center [931, 384] width 1235 height 33
select select "bf2e51c6-1777-4173-bb81-98d68ab0e499"
drag, startPoint x: 380, startPoint y: 489, endPoint x: 387, endPoint y: 509, distance: 21.2
click at [380, 491] on select "Select Item... Yes No" at bounding box center [931, 494] width 1235 height 33
click at [314, 478] on select "Select Item... Yes No" at bounding box center [931, 494] width 1235 height 33
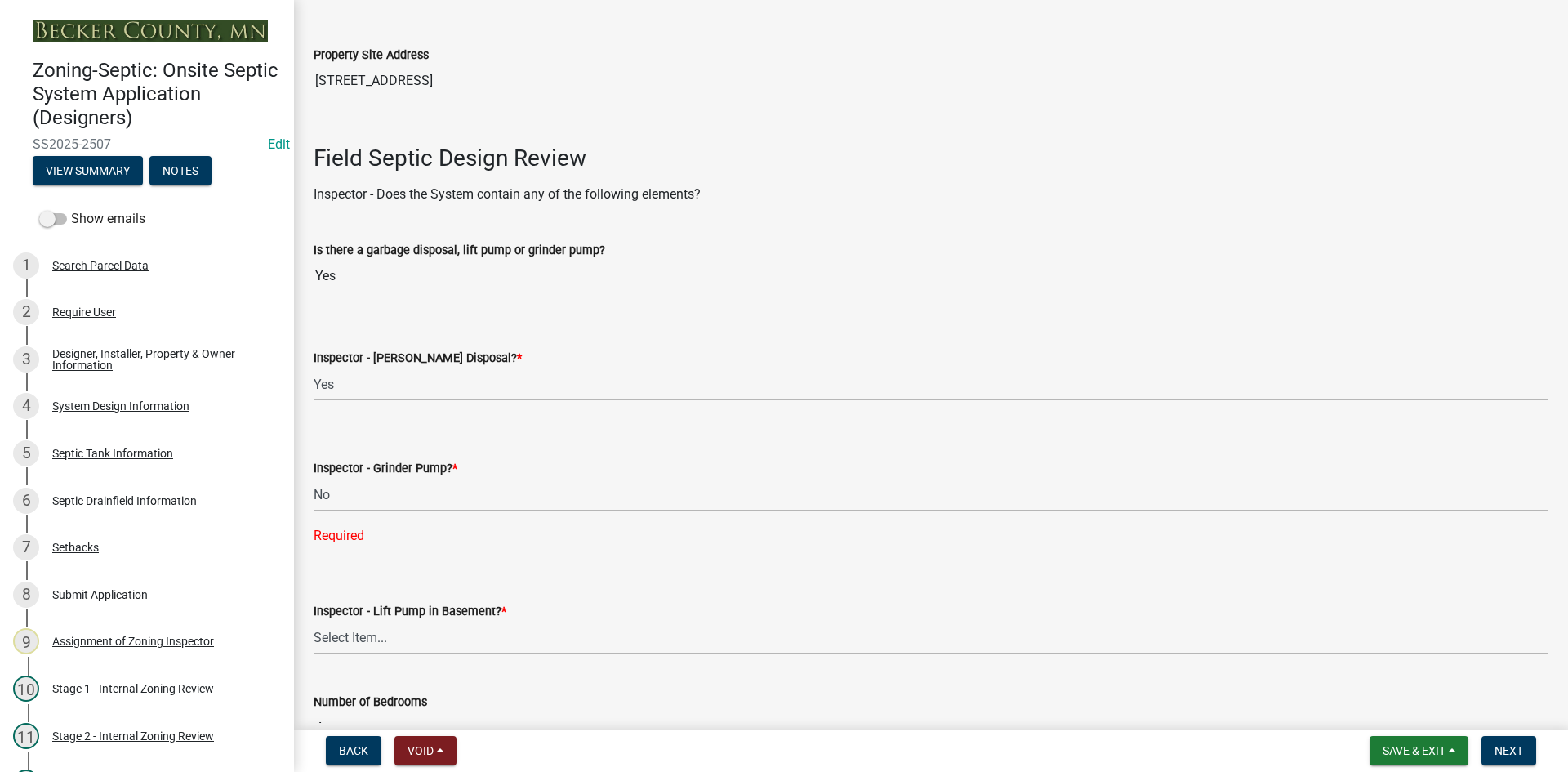
select select "ce8adf61-51ba-42f2-bbc3-7480a098e35e"
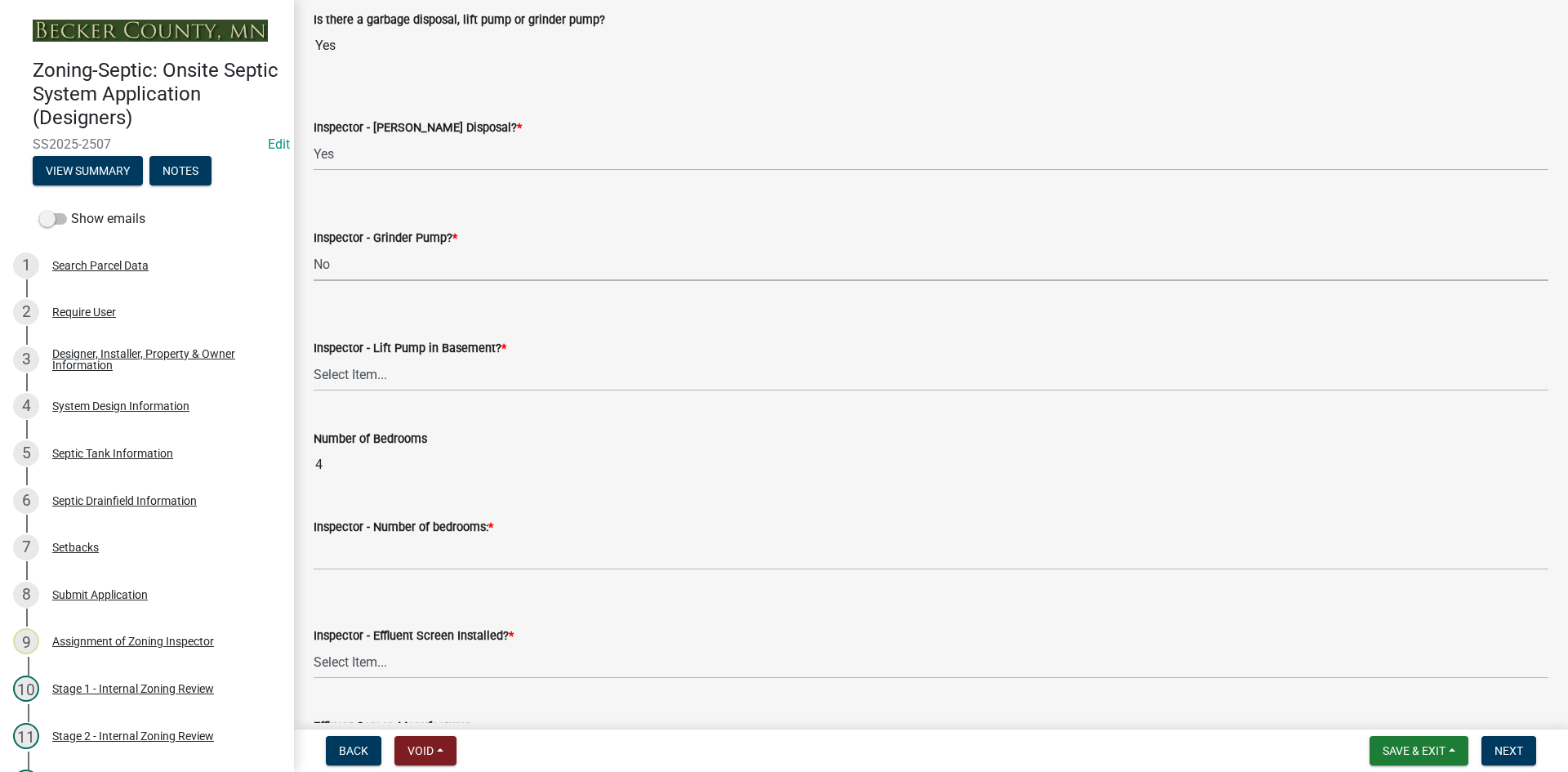
scroll to position [654, 0]
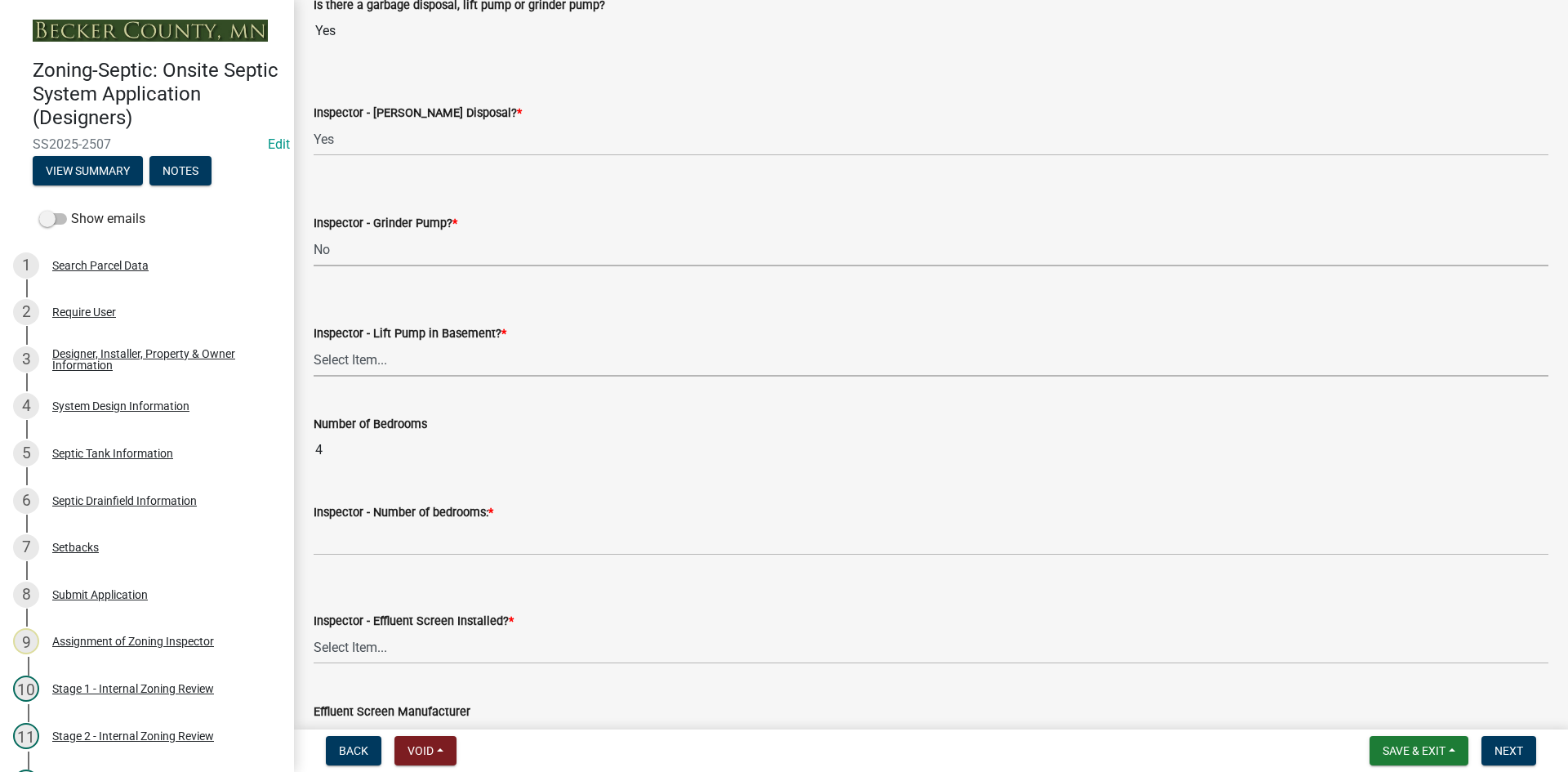
click at [392, 355] on select "Select Item... Yes No" at bounding box center [931, 359] width 1235 height 33
click at [314, 342] on select "Select Item... Yes No" at bounding box center [931, 359] width 1235 height 33
select select "4da1ff79-00d0-4bcb-9e2a-852895223b78"
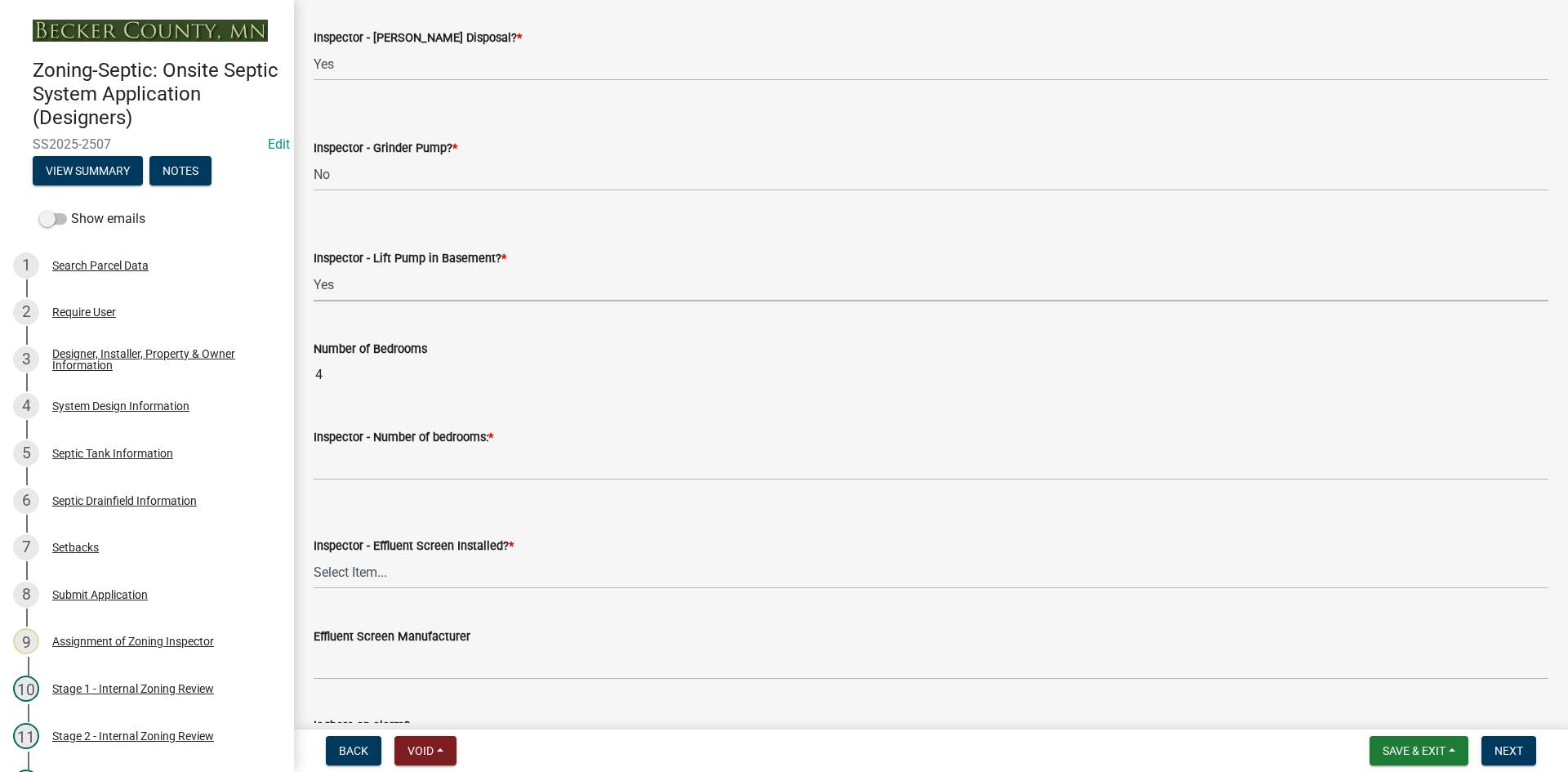
scroll to position [816, 0]
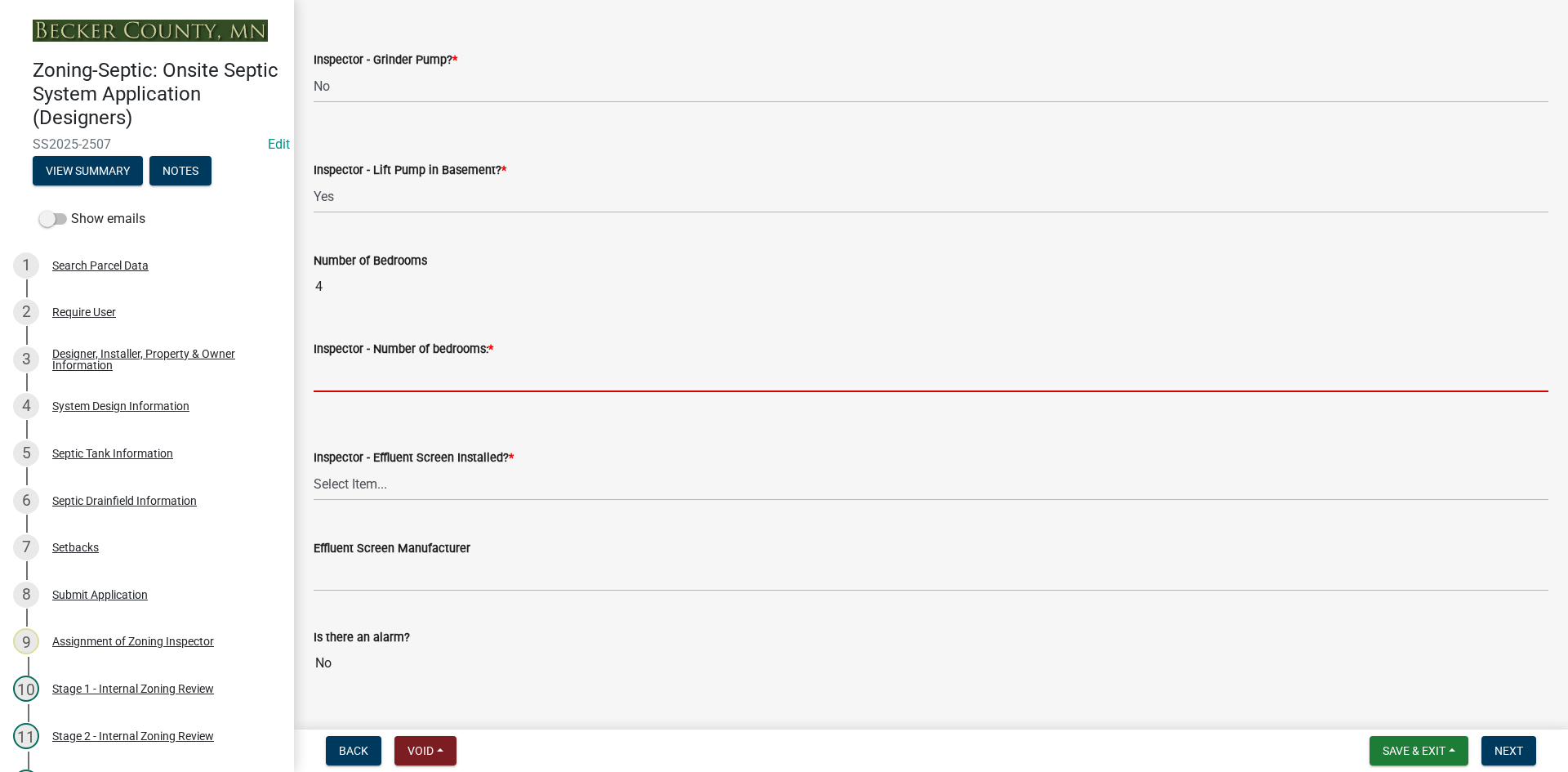
click at [383, 375] on input "Inspector - Number of bedrooms: *" at bounding box center [931, 375] width 1235 height 33
type input "4"
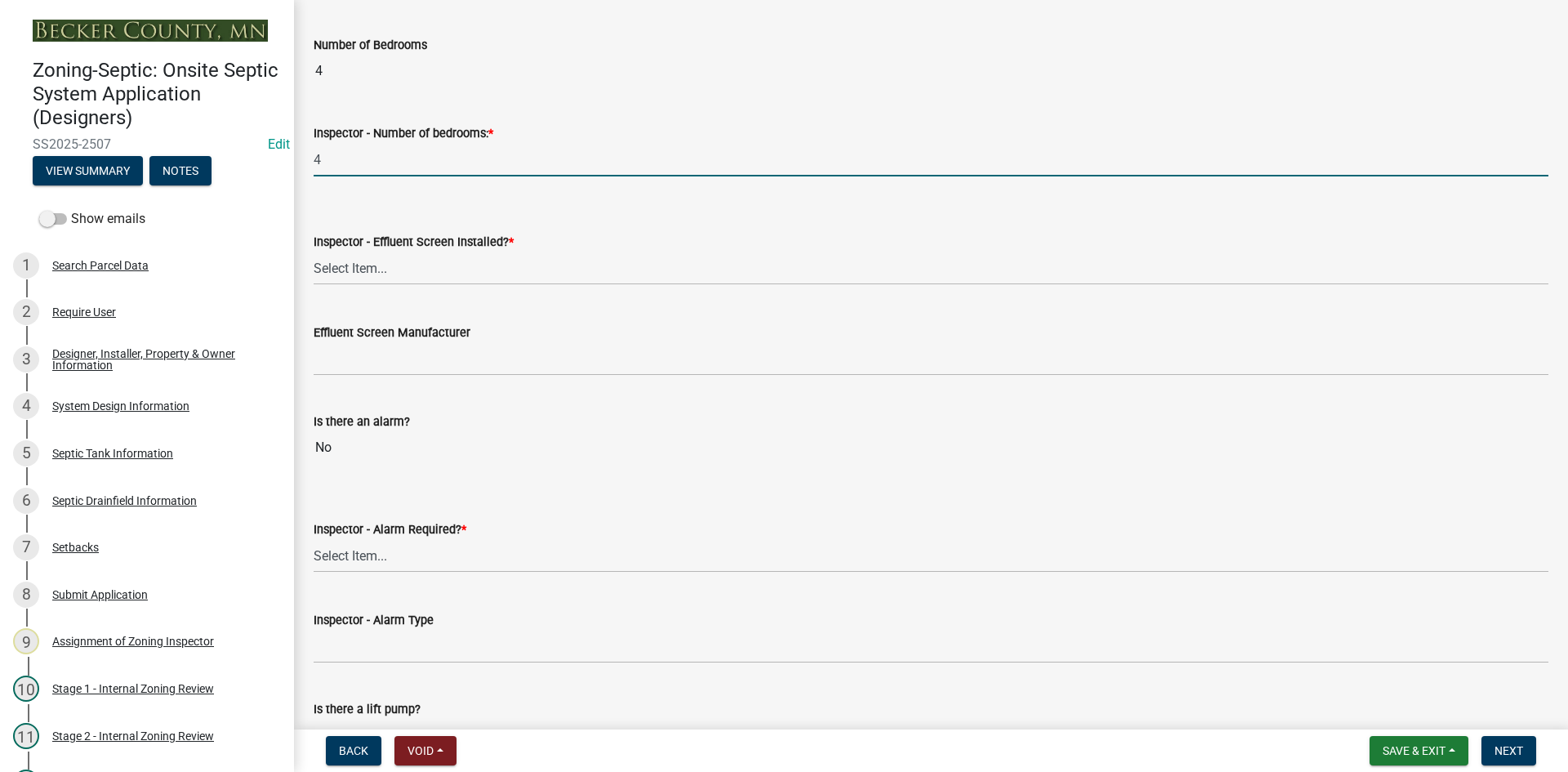
scroll to position [1062, 0]
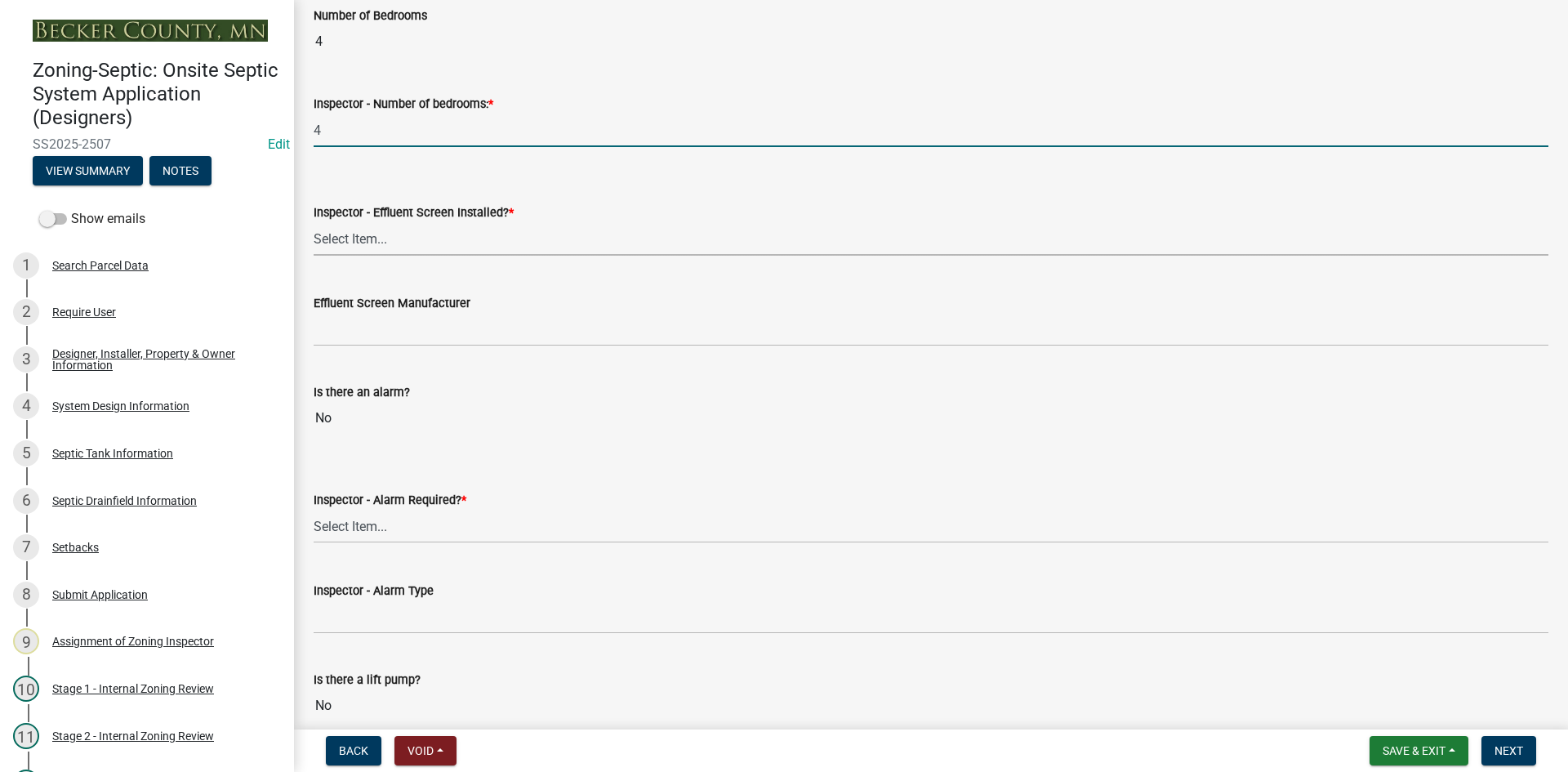
drag, startPoint x: 356, startPoint y: 232, endPoint x: 369, endPoint y: 238, distance: 14.3
click at [358, 232] on select "Select Item... Yes No" at bounding box center [931, 239] width 1235 height 33
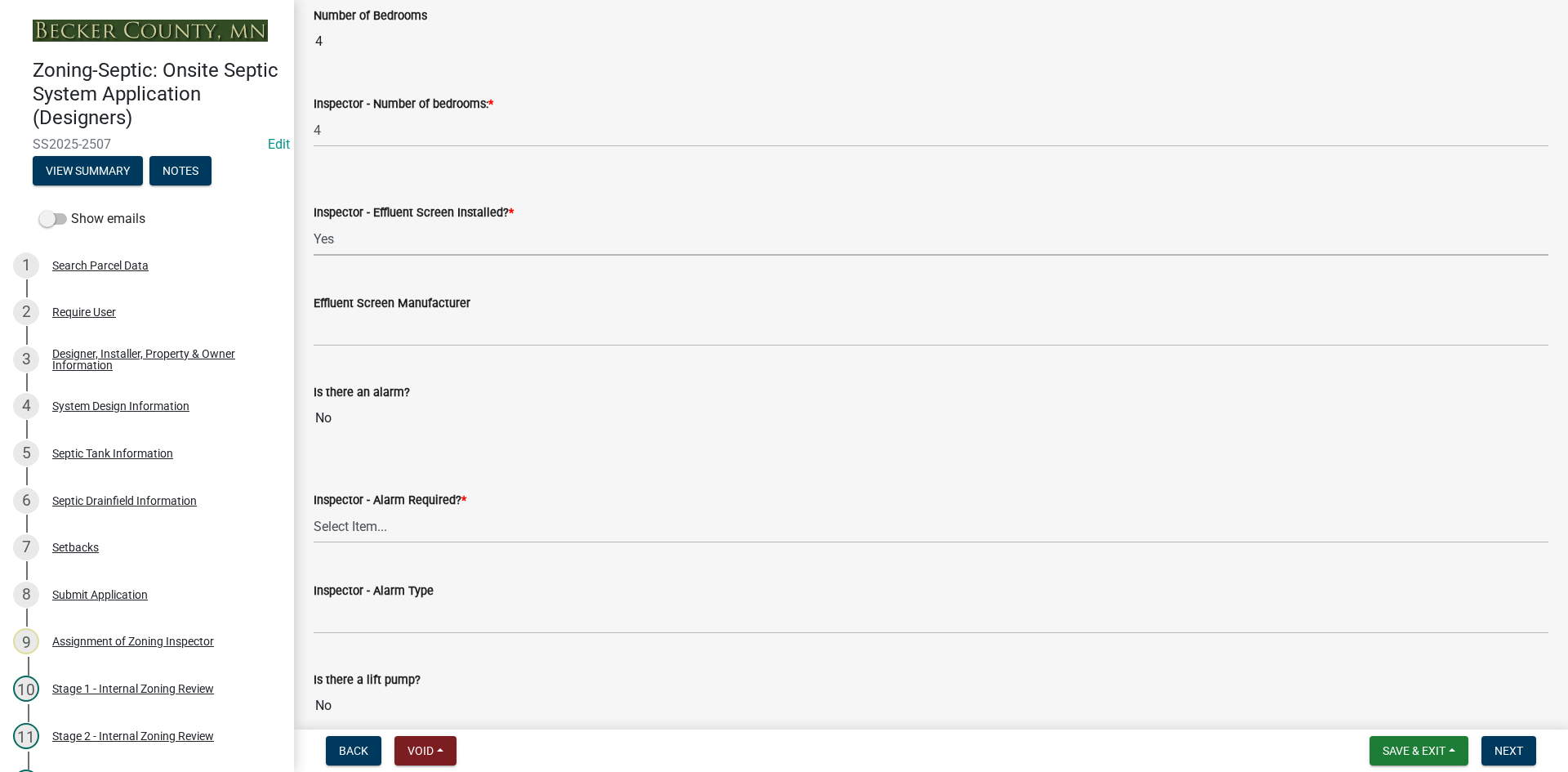
click at [314, 222] on select "Select Item... Yes No" at bounding box center [931, 239] width 1235 height 33
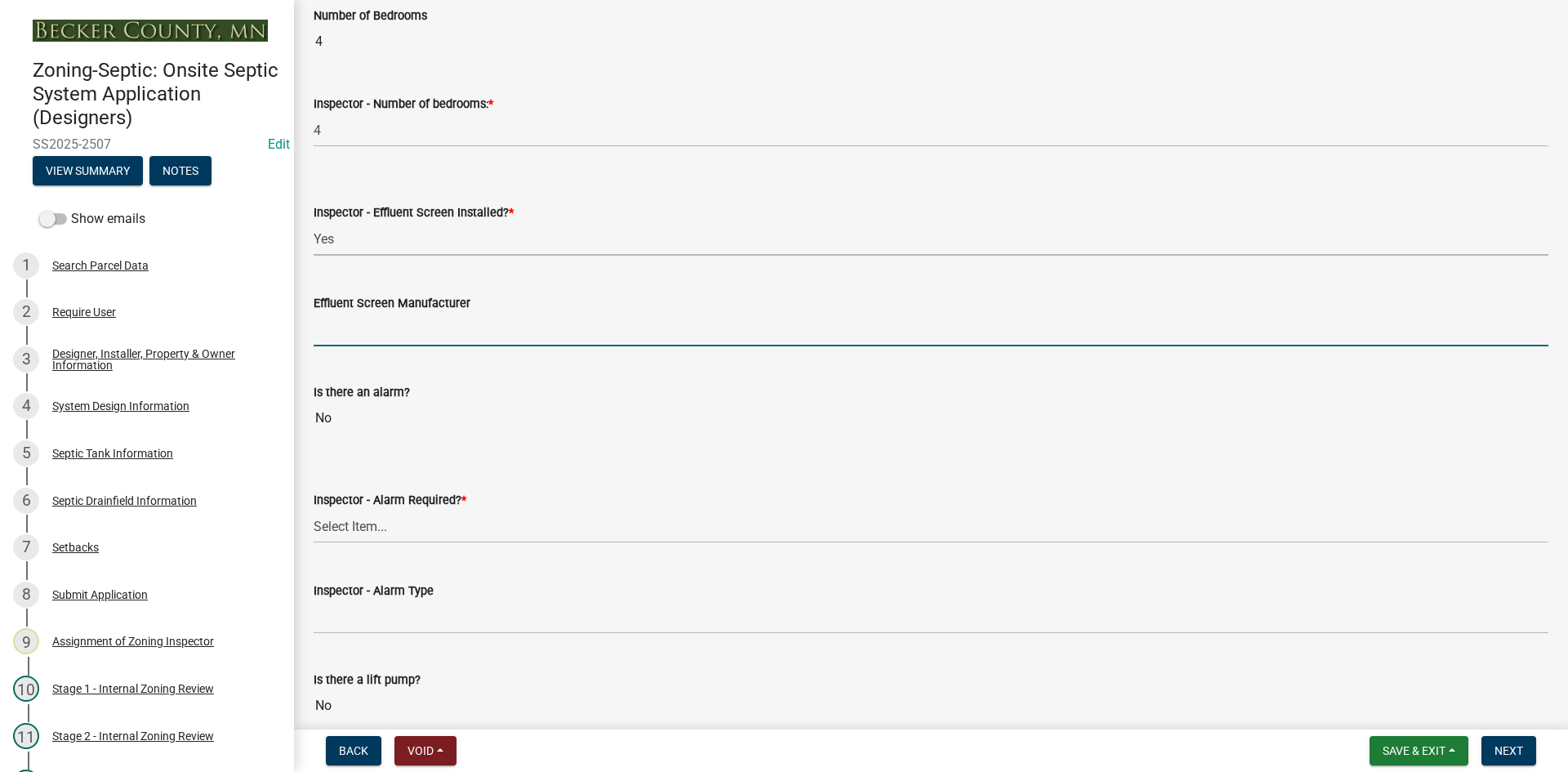
drag, startPoint x: 380, startPoint y: 341, endPoint x: 391, endPoint y: 345, distance: 11.7
click at [382, 341] on input "Effluent Screen Manufacturer" at bounding box center [931, 330] width 1235 height 33
click at [368, 237] on select "Select Item... Yes No" at bounding box center [931, 239] width 1235 height 33
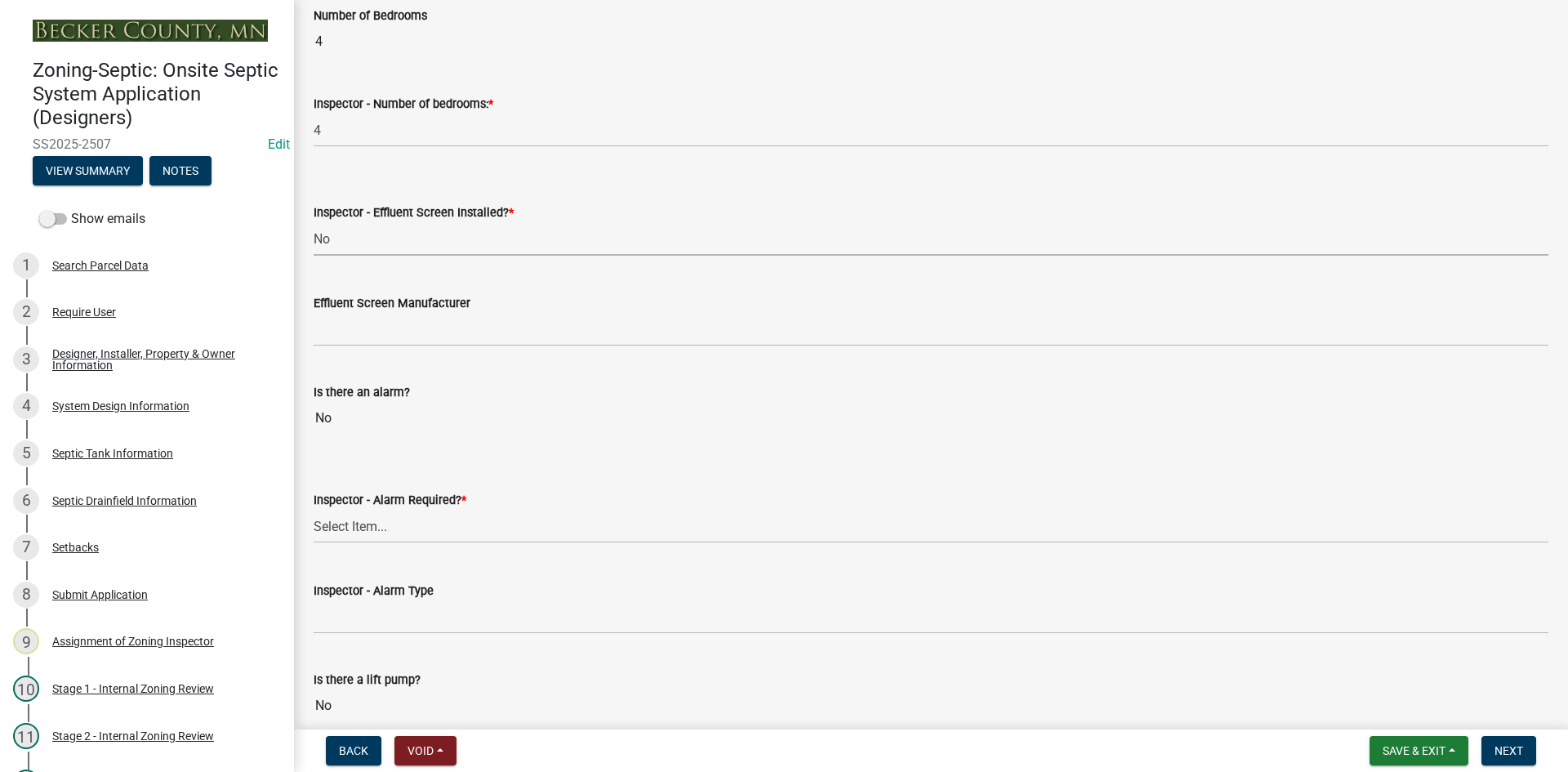
click at [314, 222] on select "Select Item... Yes No" at bounding box center [931, 239] width 1235 height 33
select select "039f9276-f093-40ee-98f9-24c1fbae5d9d"
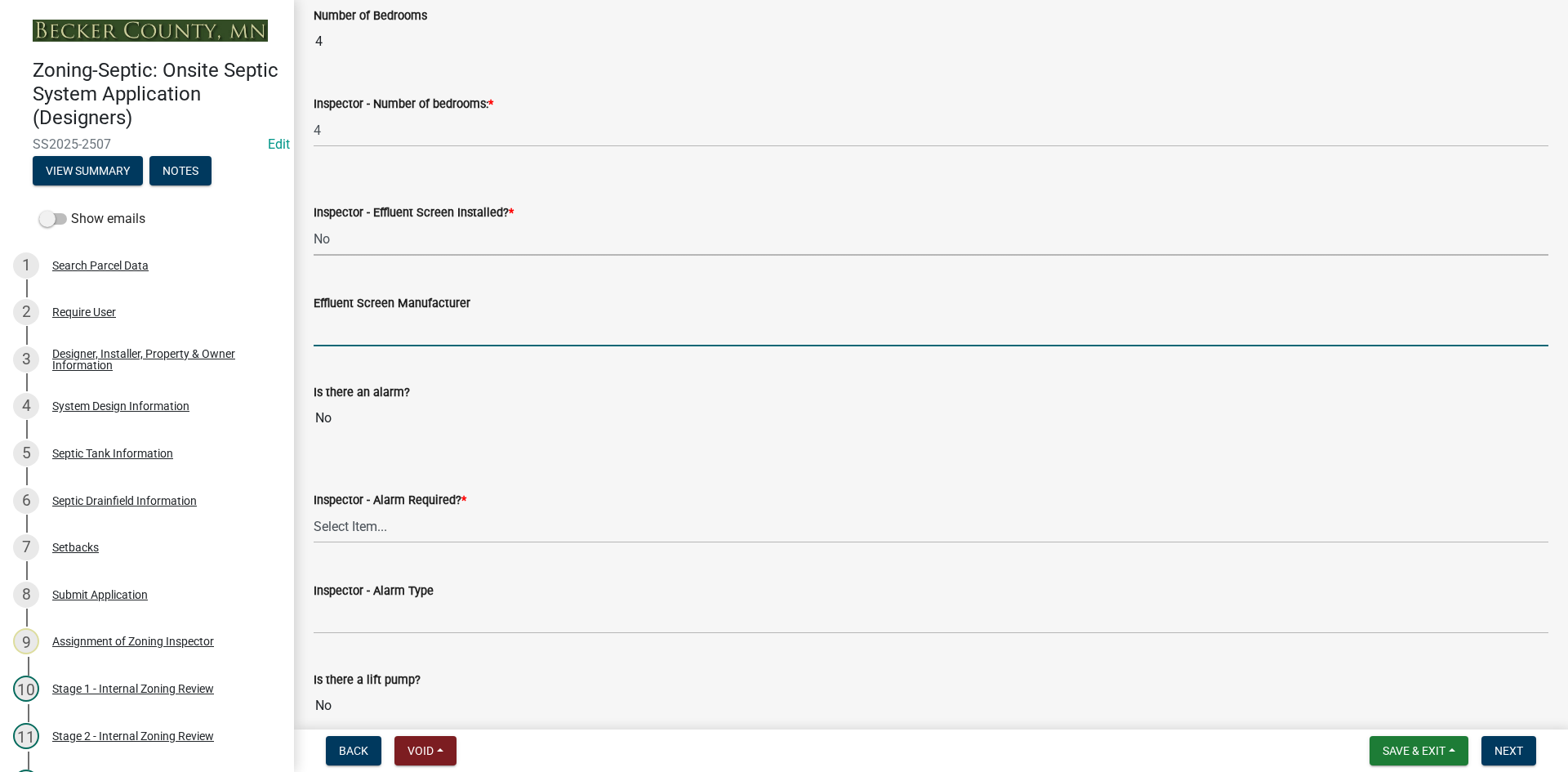
click at [365, 340] on input "Effluent Screen Manufacturer" at bounding box center [931, 330] width 1235 height 33
type input "NA"
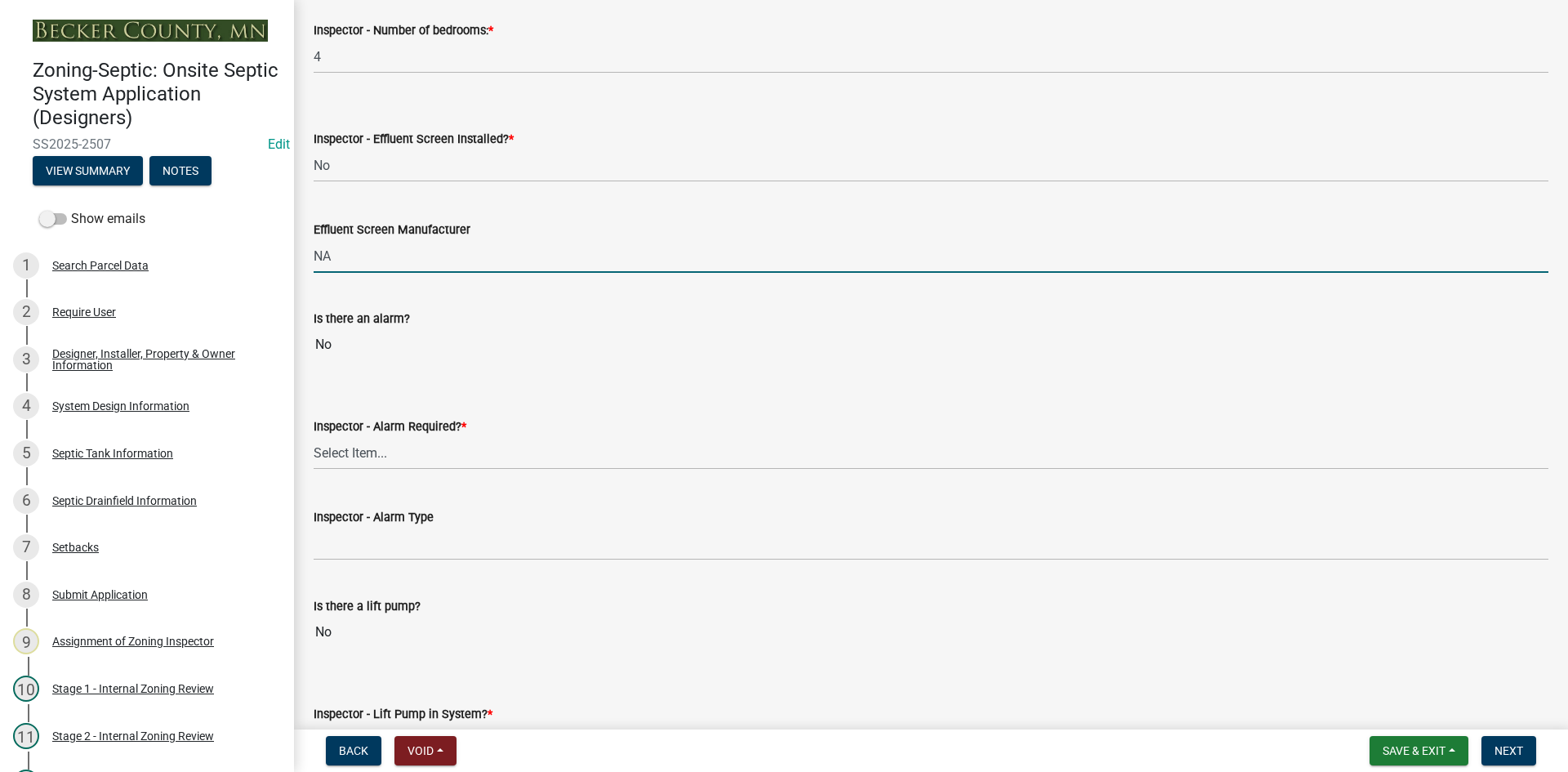
scroll to position [1225, 0]
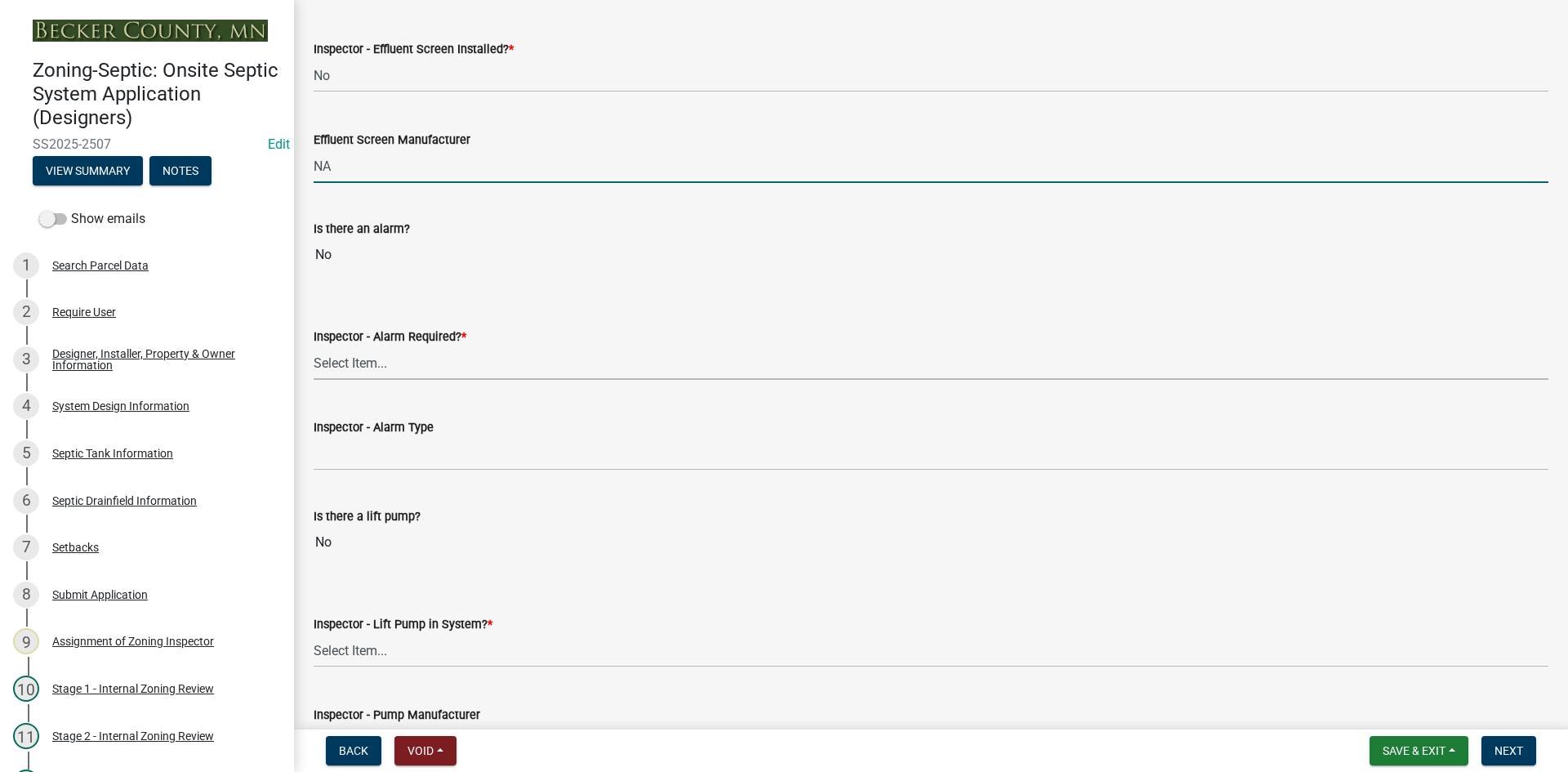
click at [356, 369] on select "Select Item... Yes No" at bounding box center [931, 363] width 1235 height 33
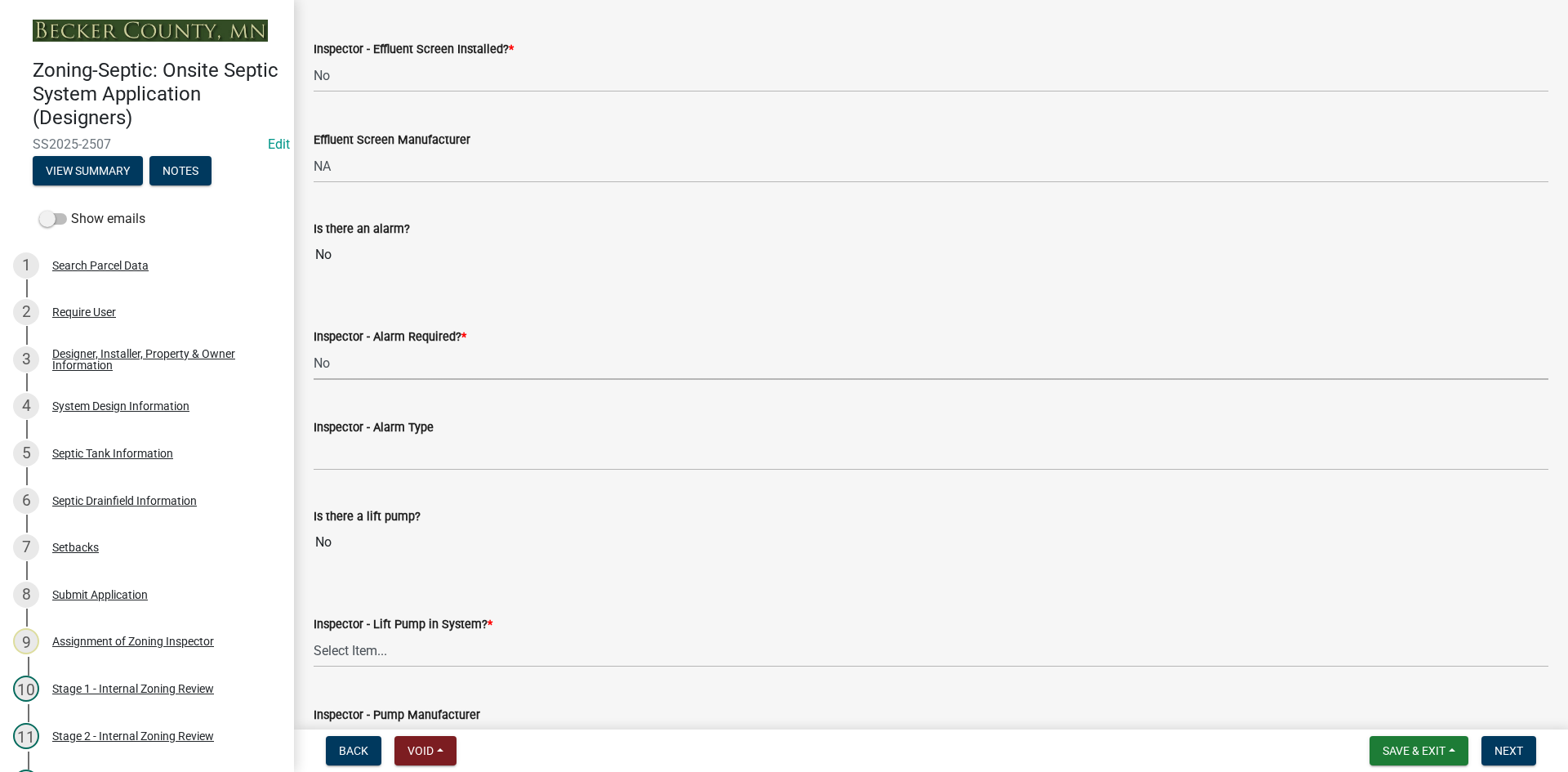
click at [314, 346] on select "Select Item... Yes No" at bounding box center [931, 363] width 1235 height 33
select select "c58b0e9a-4731-4217-ac62-2e486782356c"
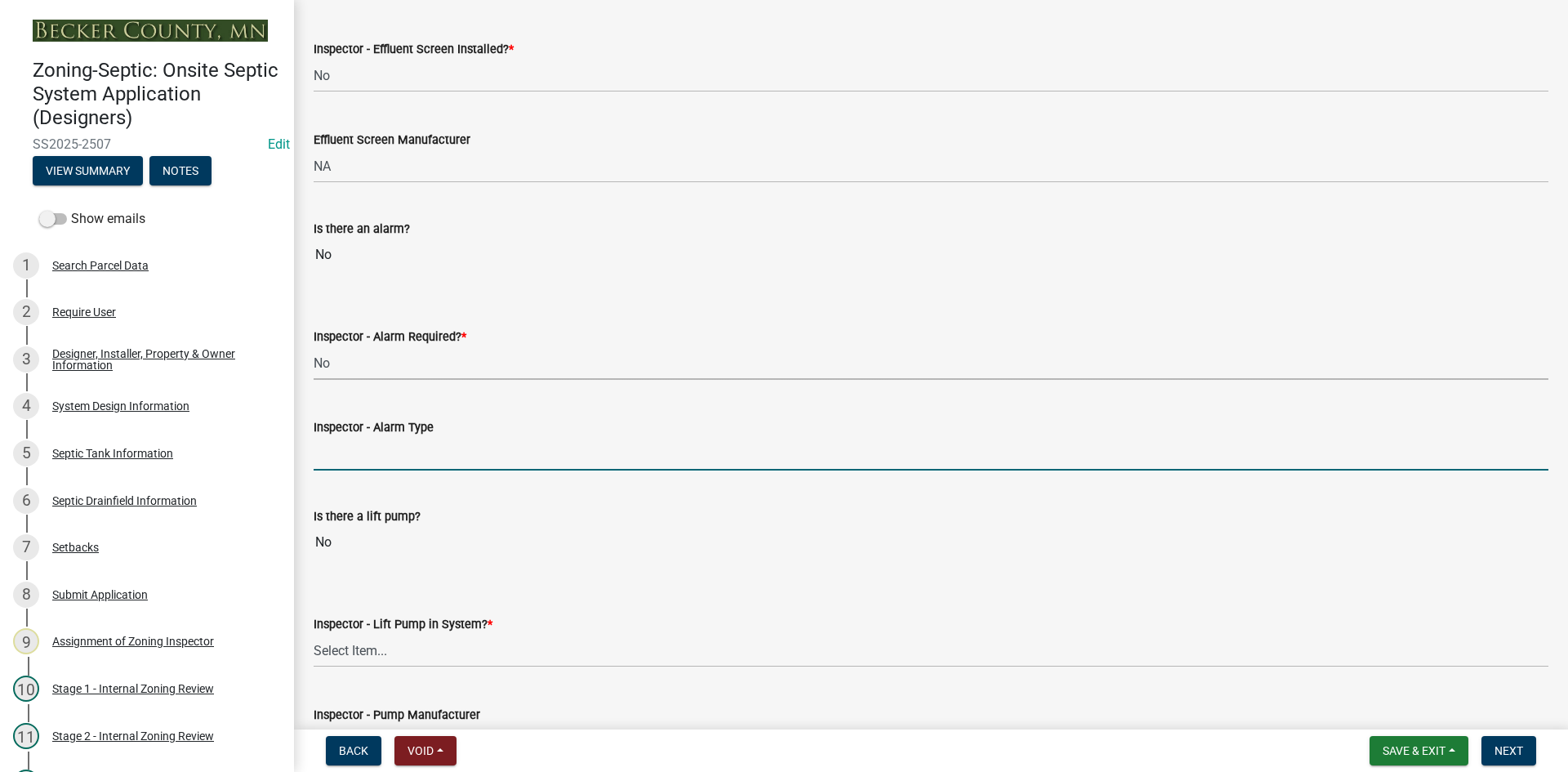
click at [353, 464] on input "Inspector - Alarm Type" at bounding box center [931, 454] width 1235 height 33
type input "NA"
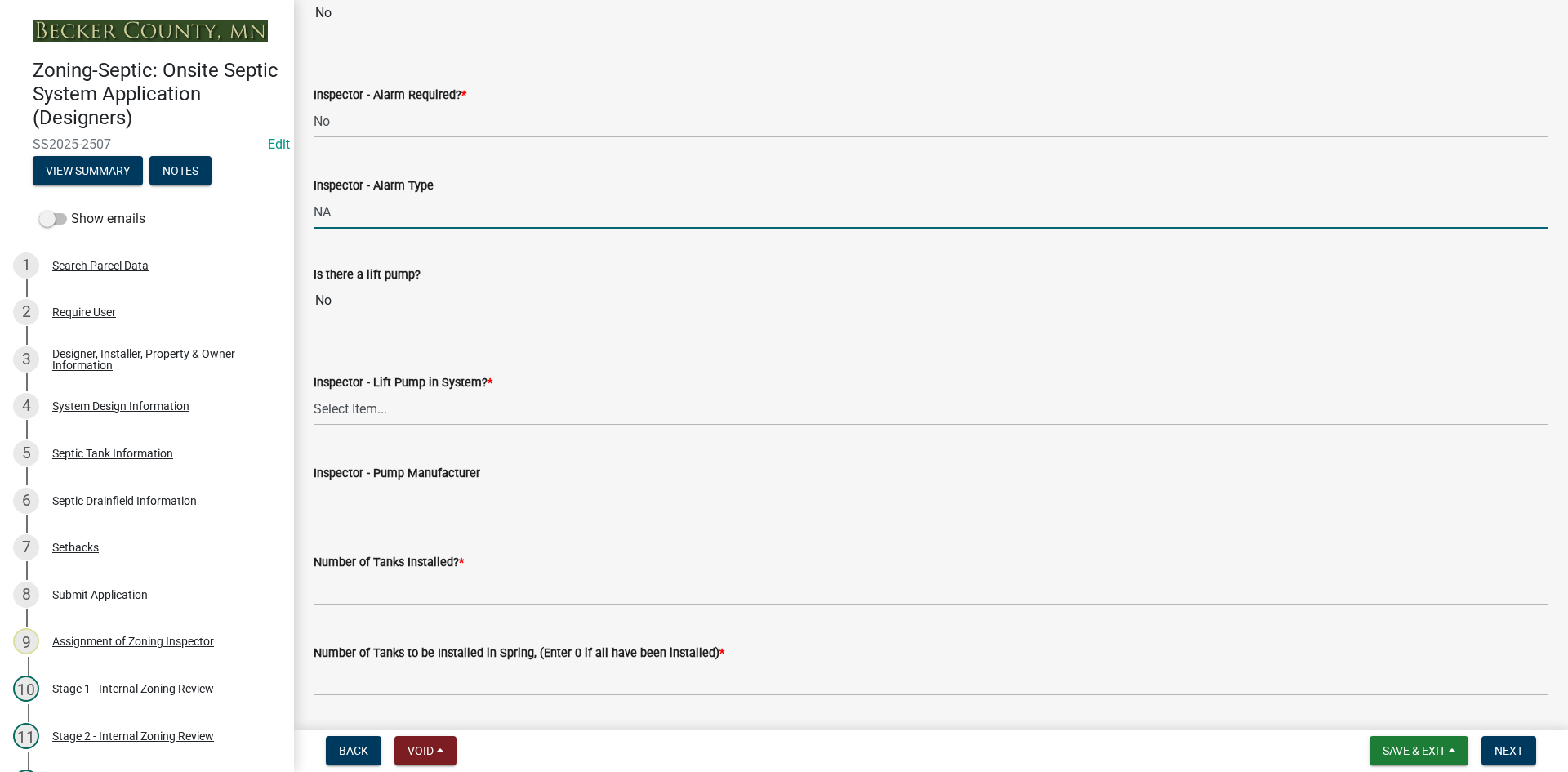
scroll to position [1470, 0]
click at [355, 411] on select "Select Item... Yes No" at bounding box center [931, 405] width 1235 height 33
click at [370, 218] on input "NA" at bounding box center [931, 208] width 1235 height 33
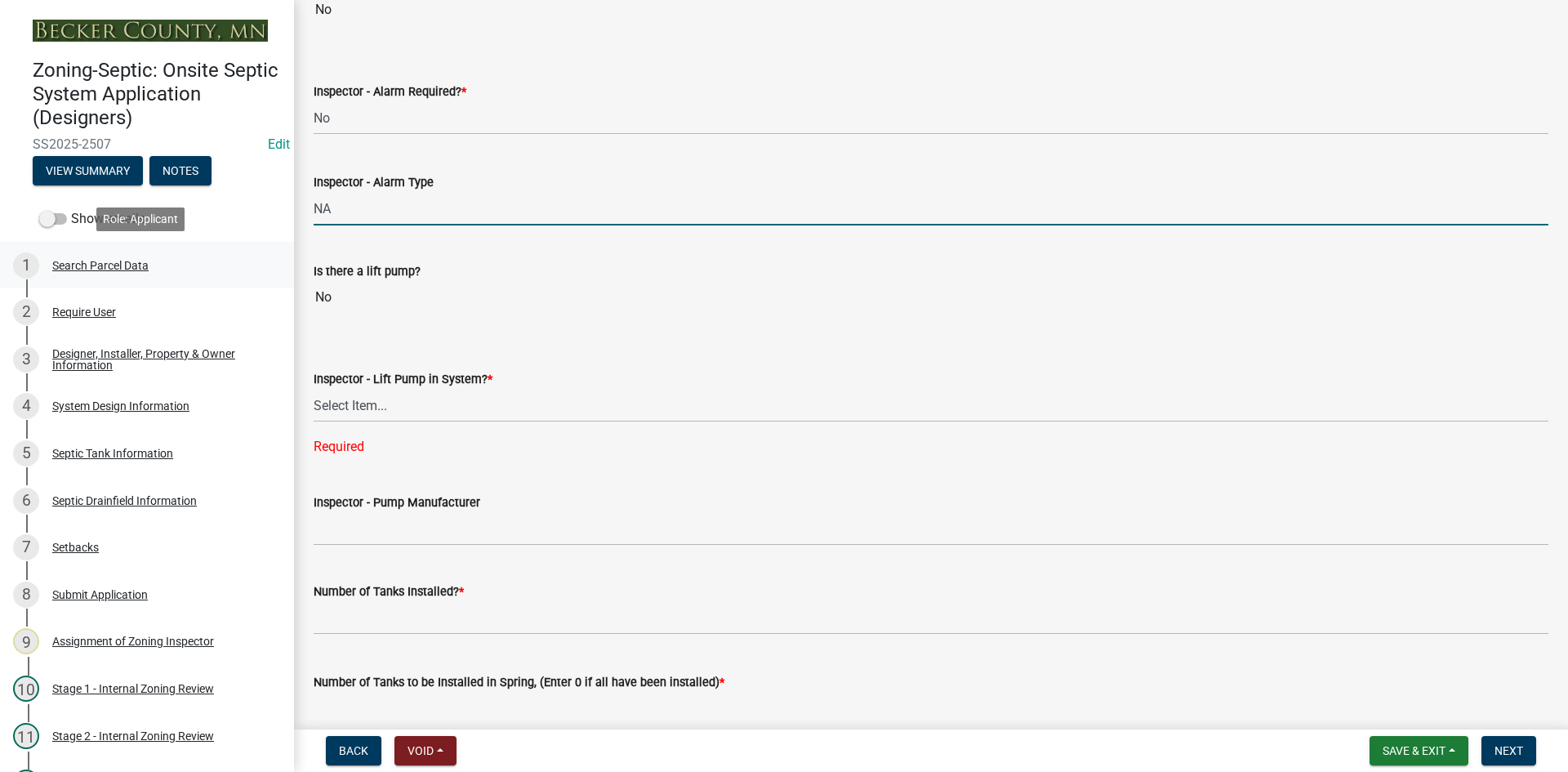
drag, startPoint x: 391, startPoint y: 223, endPoint x: 284, endPoint y: 243, distance: 108.9
click at [281, 244] on div "Zoning-Septic: Onsite Septic System Application (Designers) SS2025-2507 Edit Vi…" at bounding box center [784, 386] width 1568 height 772
click at [324, 210] on input "Inspector - Alarm Type" at bounding box center [931, 208] width 1235 height 33
click at [326, 216] on input "Inspector - Alarm Type" at bounding box center [931, 208] width 1235 height 33
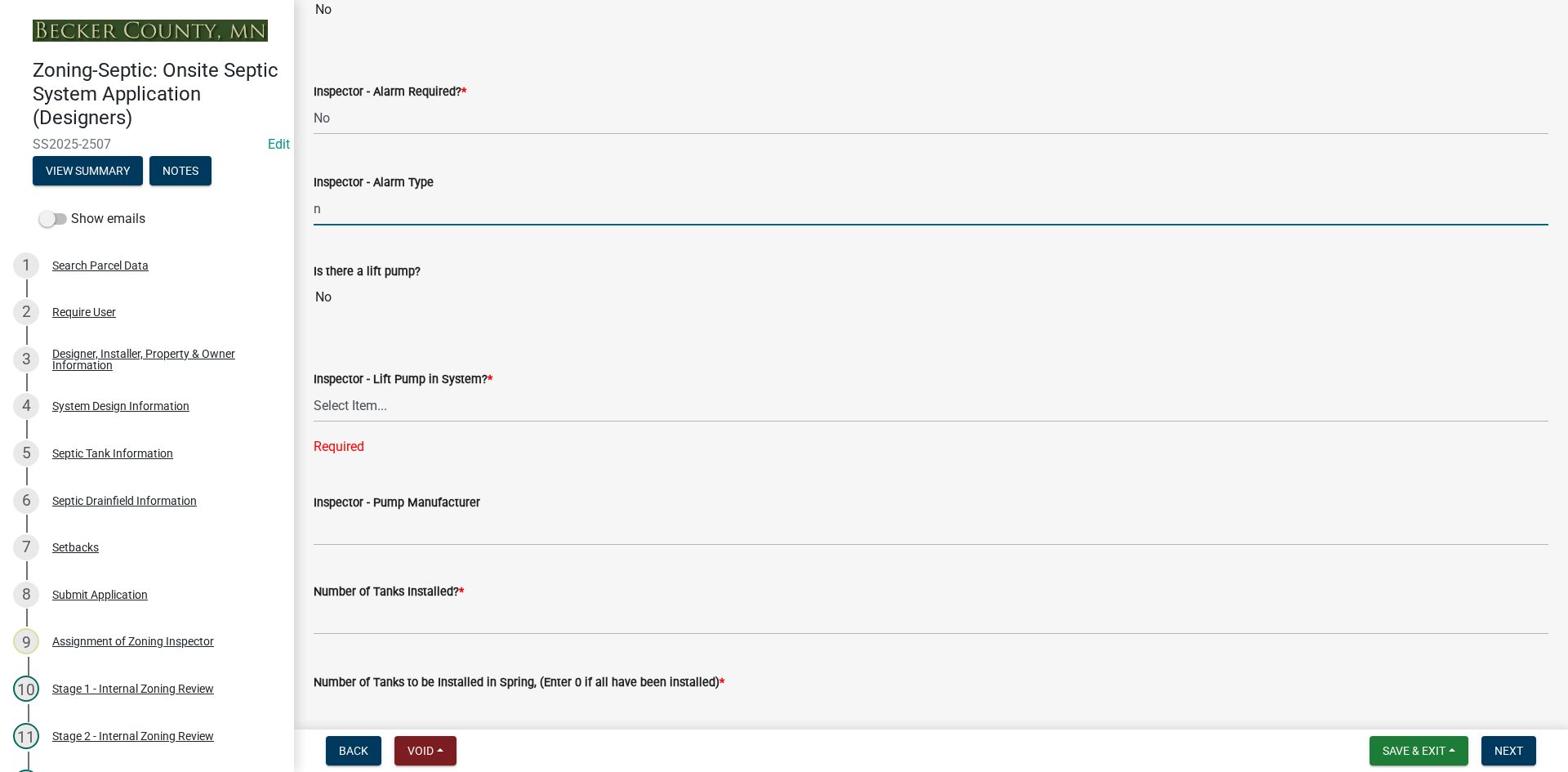
type input "n0"
click at [323, 211] on input "n0" at bounding box center [931, 208] width 1235 height 33
drag, startPoint x: 358, startPoint y: 208, endPoint x: 310, endPoint y: 225, distance: 50.9
click at [310, 225] on div "Inspector - Alarm Type n0" at bounding box center [930, 187] width 1259 height 76
type input "no"
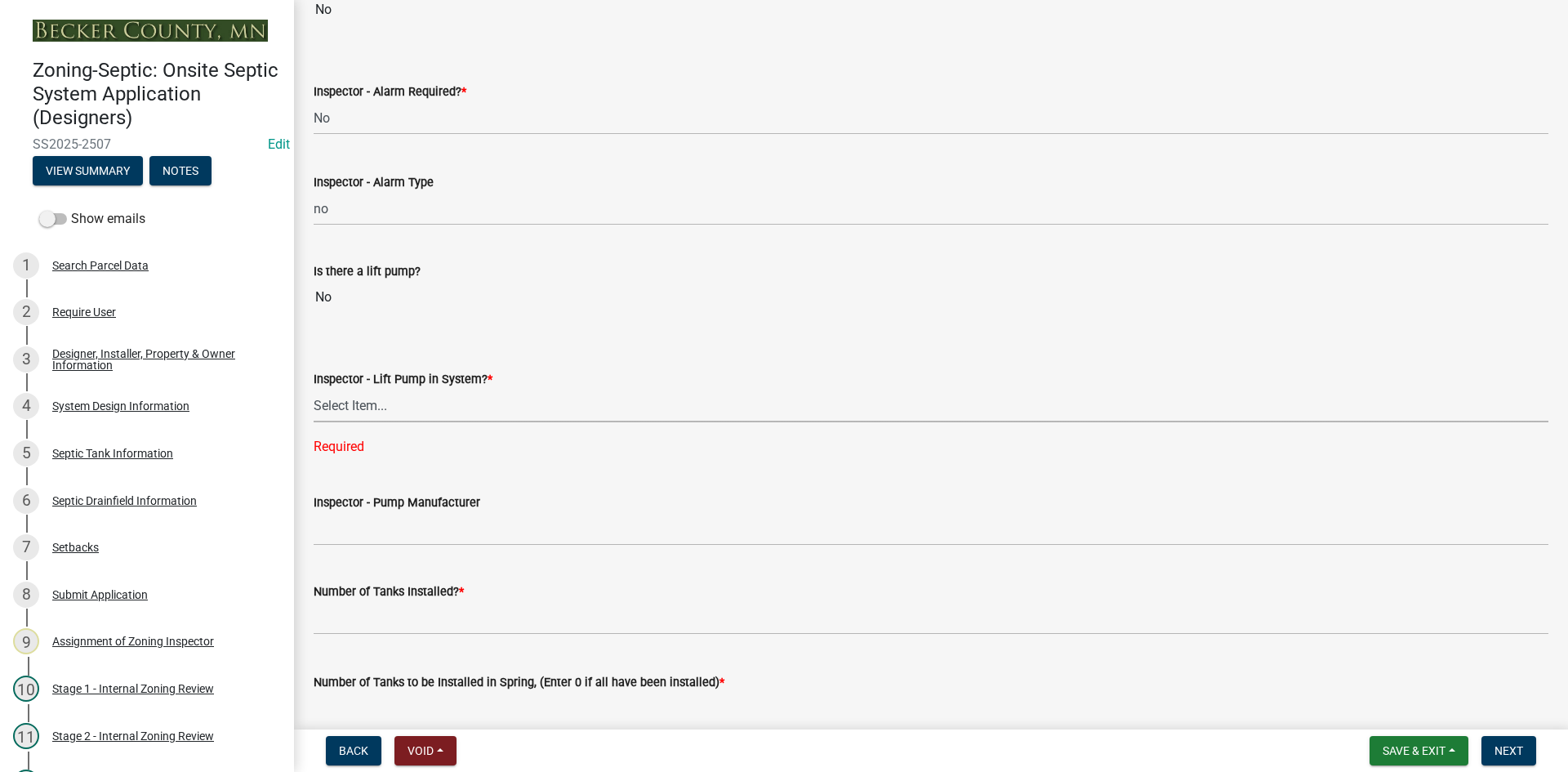
click at [346, 401] on select "Select Item... Yes No" at bounding box center [931, 405] width 1235 height 33
click at [314, 389] on select "Select Item... Yes No" at bounding box center [931, 405] width 1235 height 33
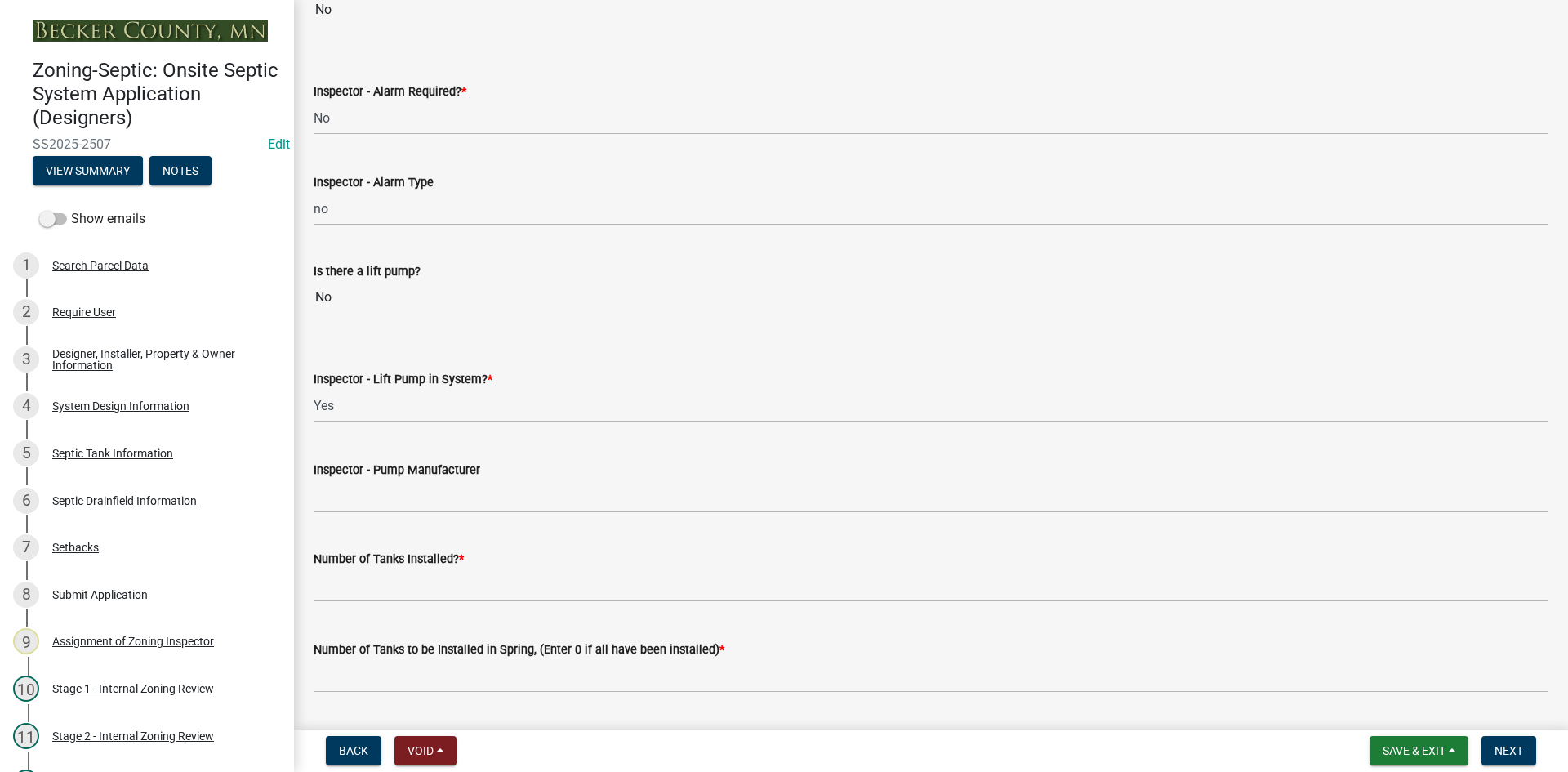
scroll to position [1633, 0]
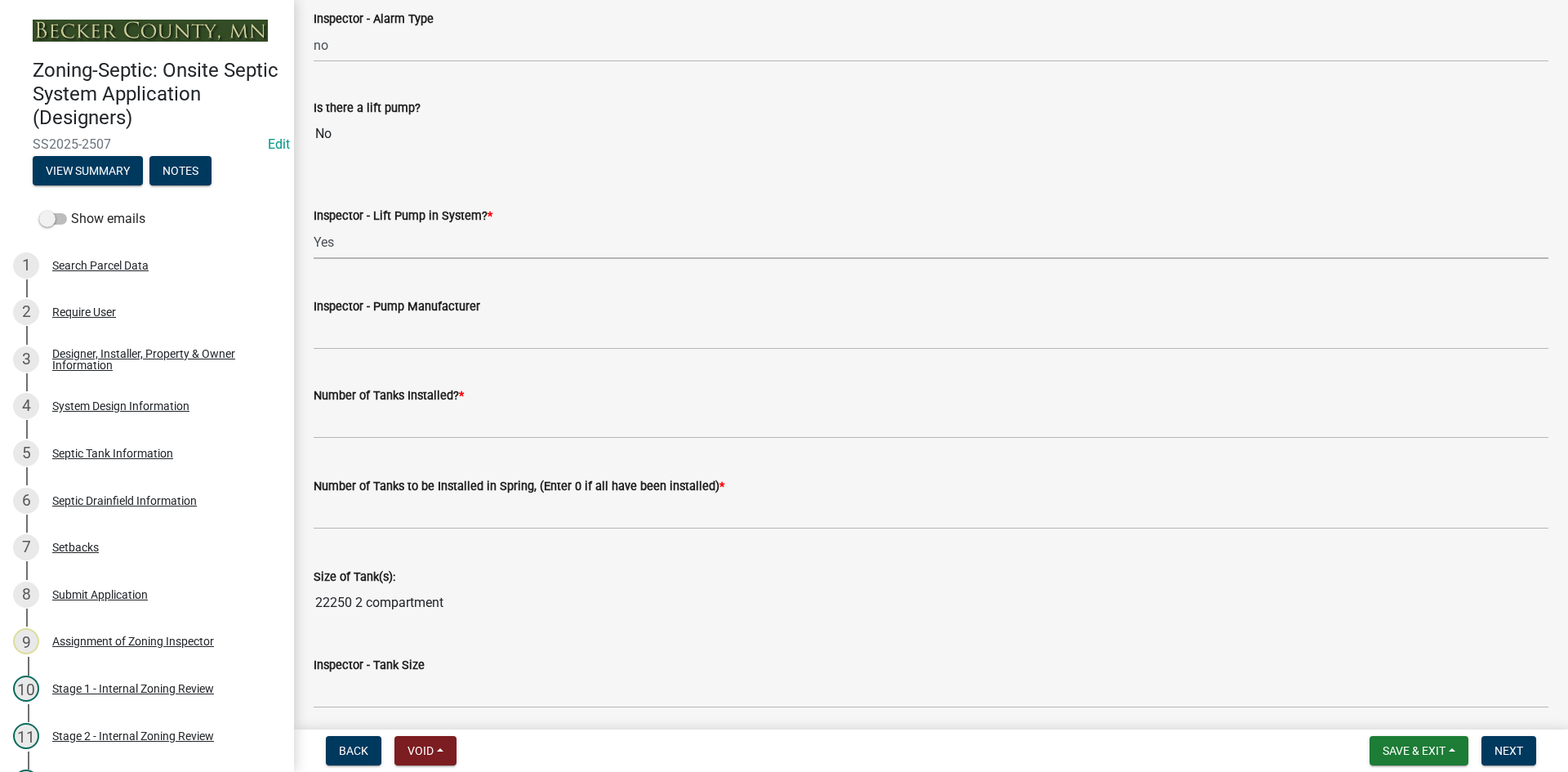
click at [379, 254] on select "Select Item... Yes No" at bounding box center [931, 242] width 1235 height 33
click at [314, 225] on select "Select Item... Yes No" at bounding box center [931, 242] width 1235 height 33
select select "4baeb773-af56-4ab8-83c4-3685aa875ea5"
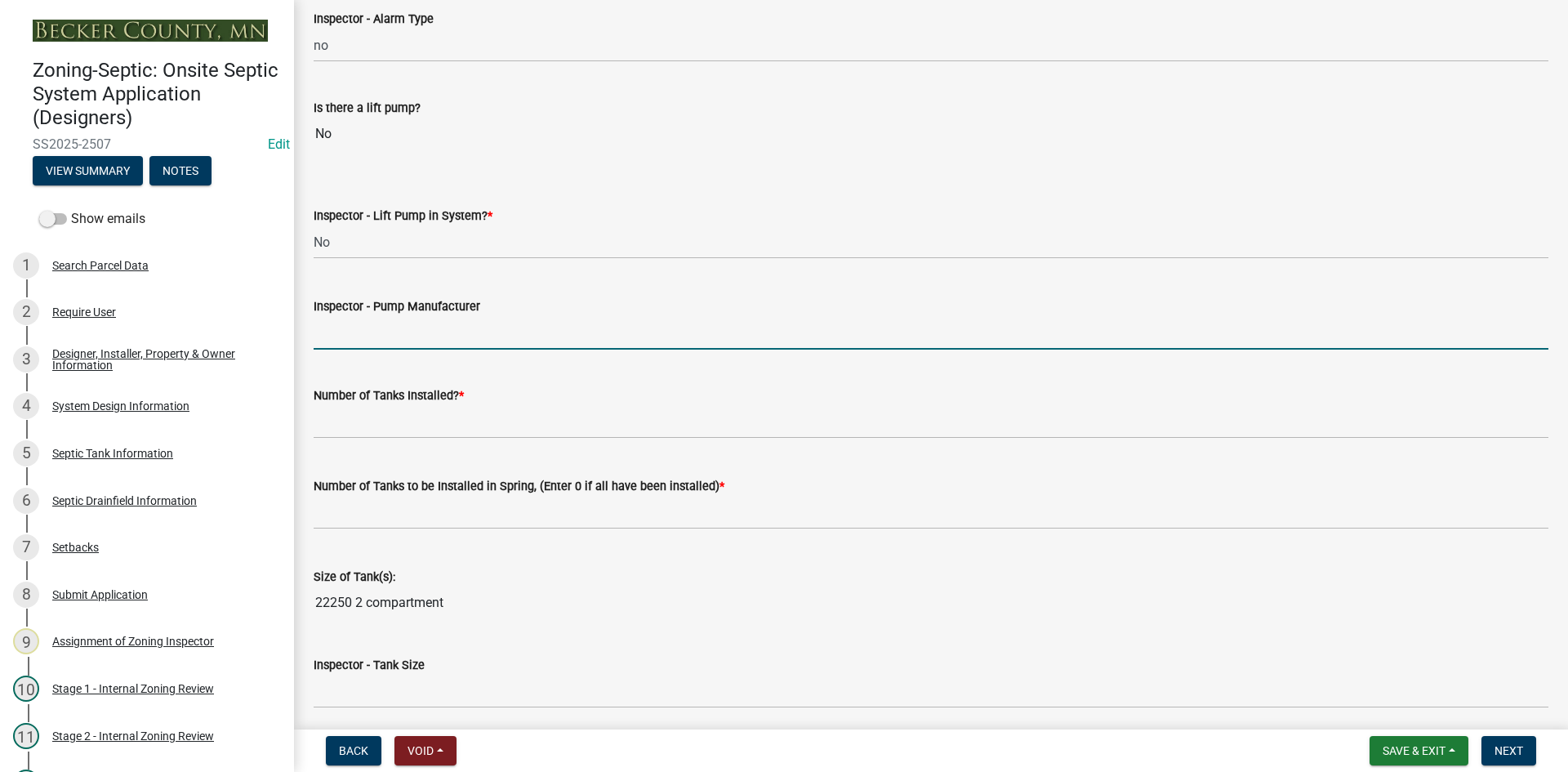
click at [368, 324] on input "Inspector - Pump Manufacturer" at bounding box center [931, 332] width 1235 height 33
type input "NA"
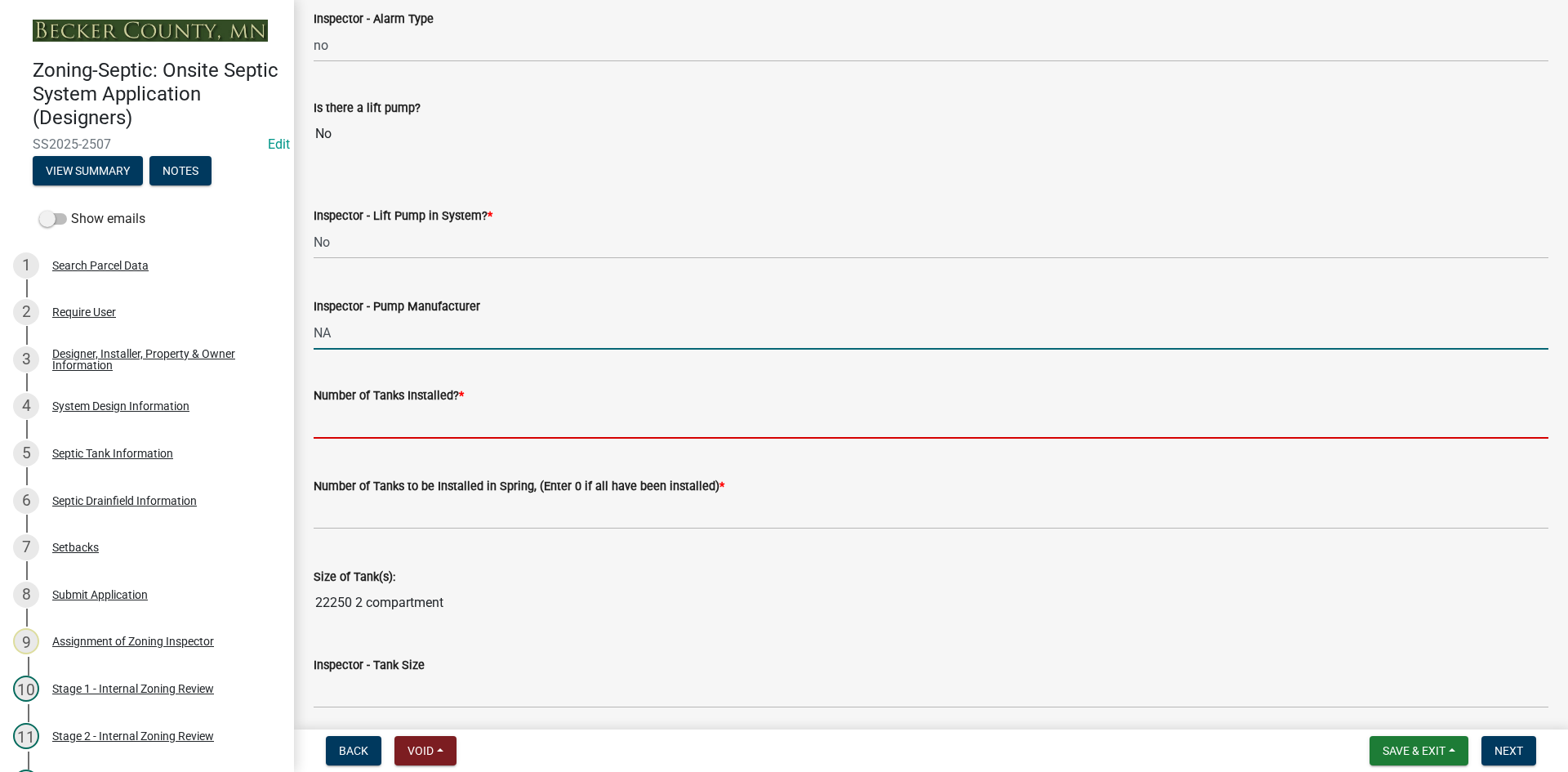
drag, startPoint x: 398, startPoint y: 416, endPoint x: 404, endPoint y: 434, distance: 19.0
click at [398, 416] on input "text" at bounding box center [931, 422] width 1235 height 33
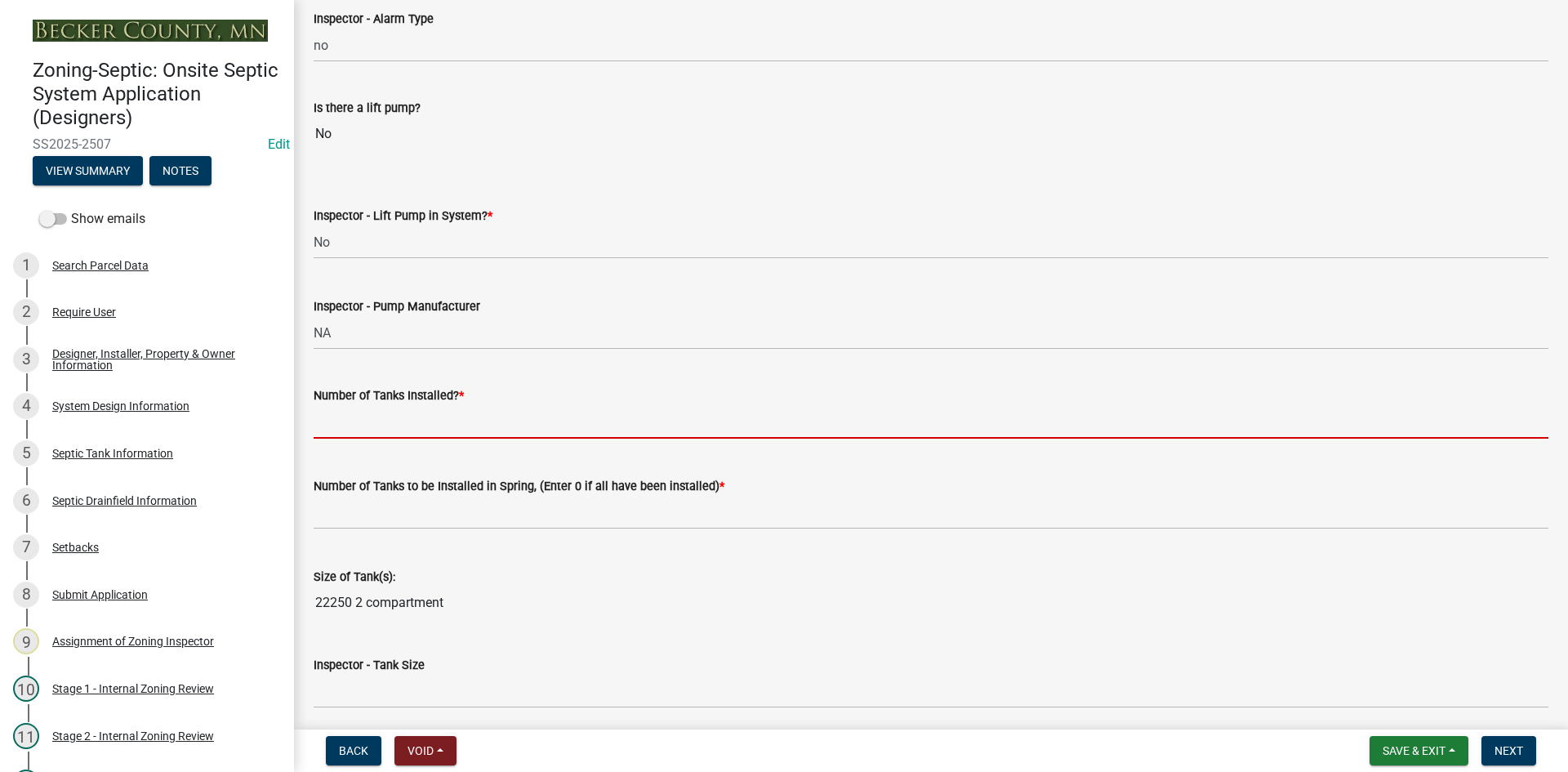
type input "1"
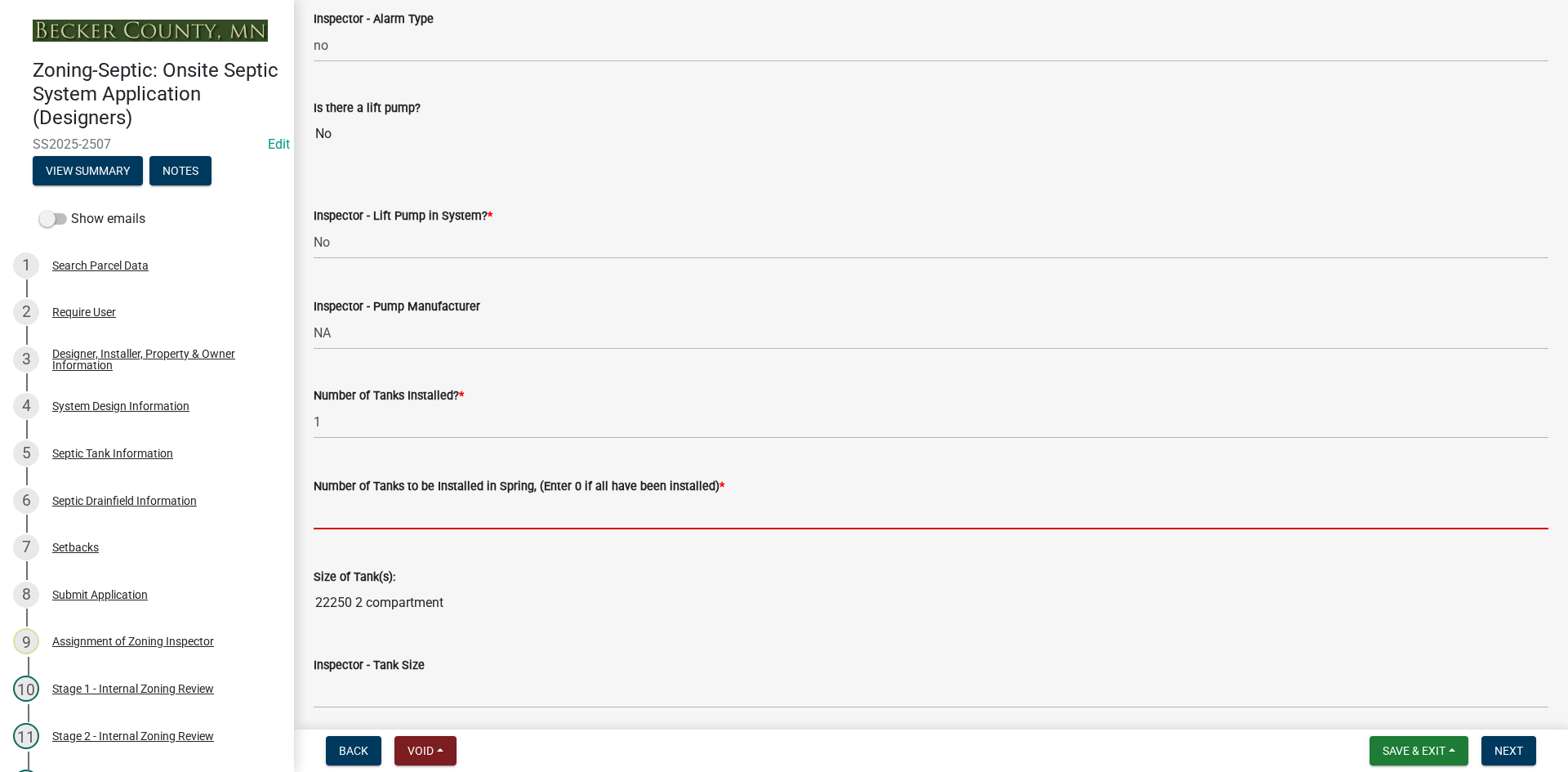
drag, startPoint x: 381, startPoint y: 516, endPoint x: 392, endPoint y: 521, distance: 12.1
click at [381, 516] on input "text" at bounding box center [931, 512] width 1235 height 33
type input "0"
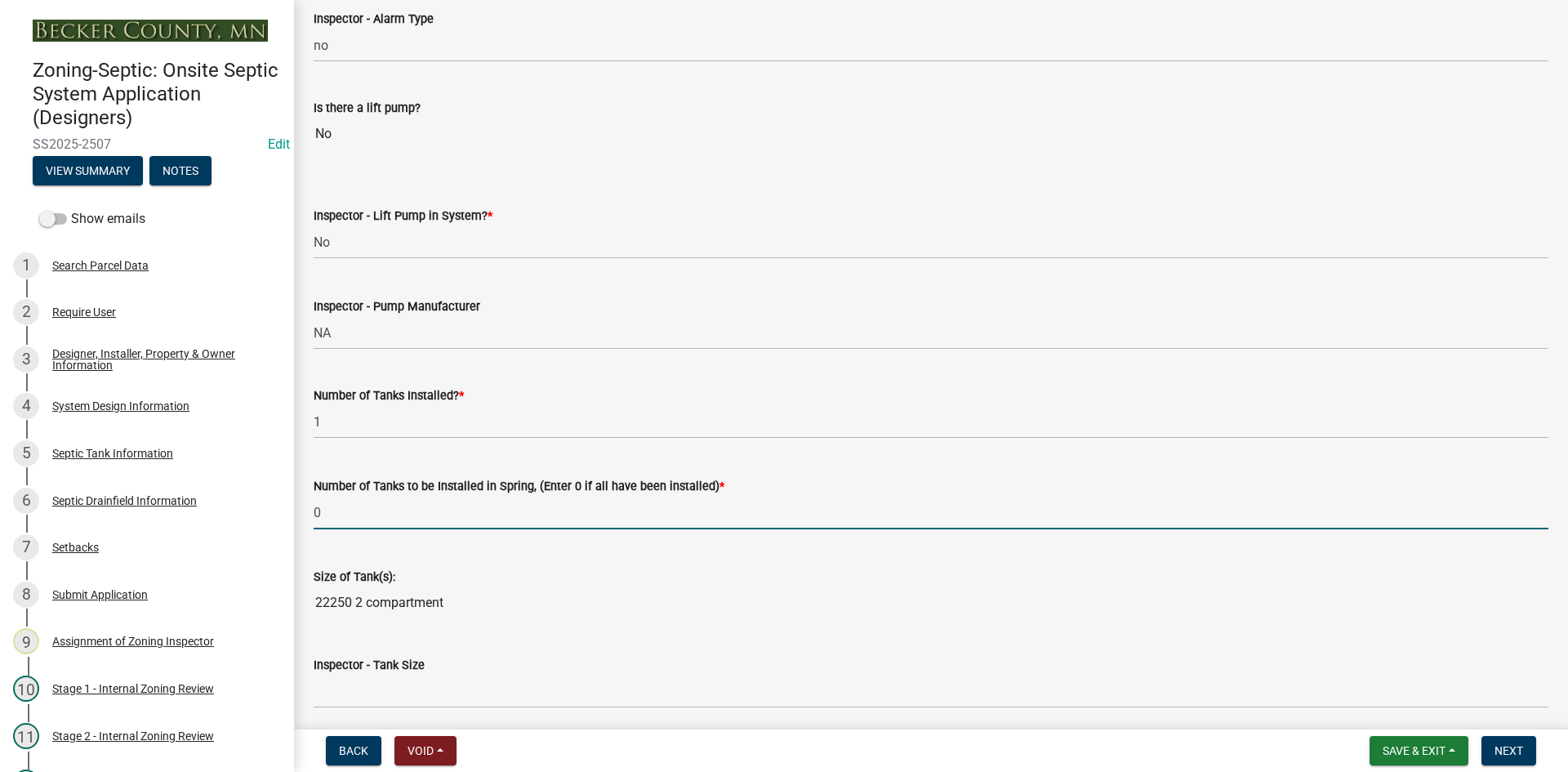
scroll to position [1960, 0]
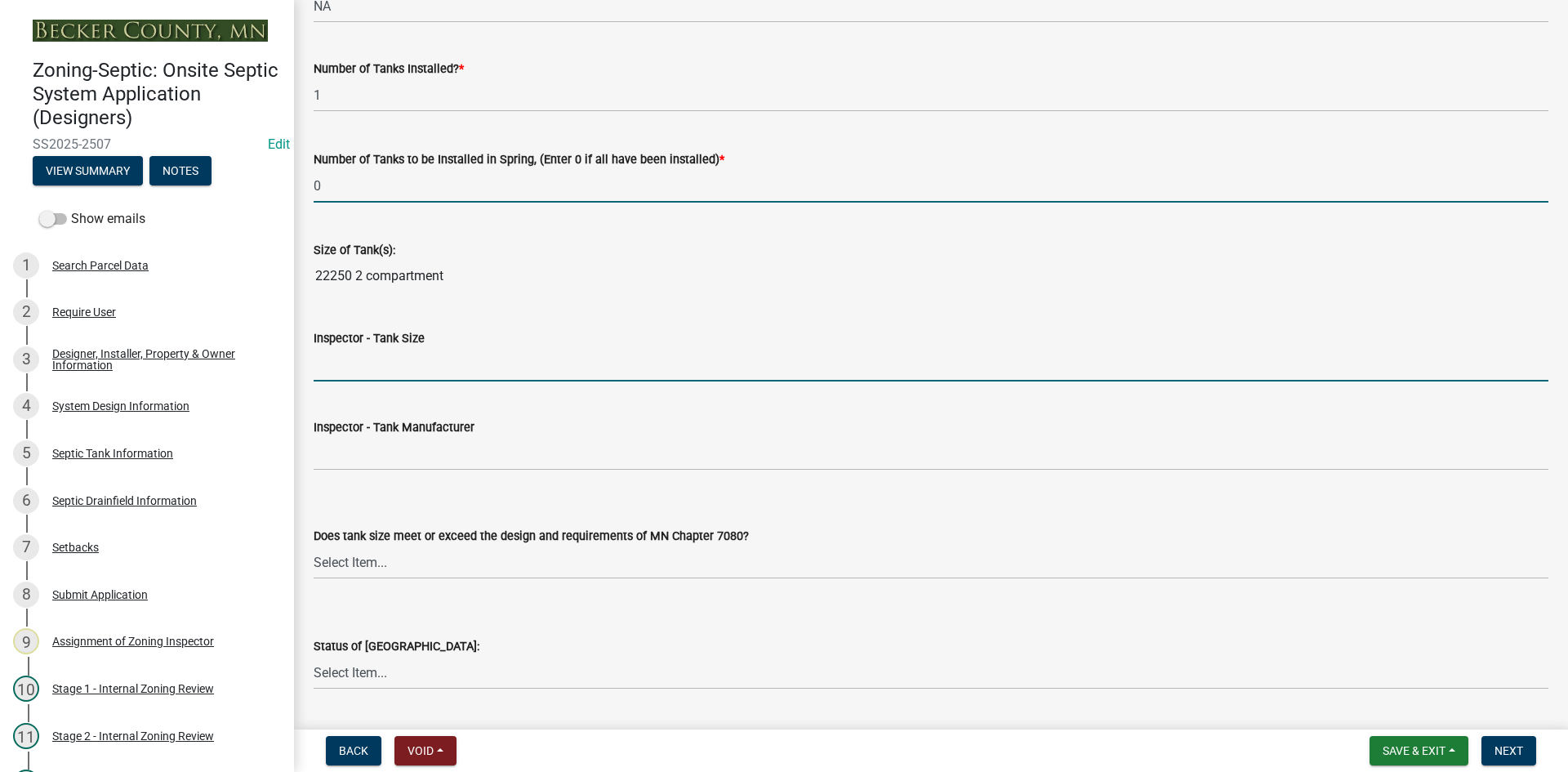
click at [378, 350] on input "Inspector - Tank Size" at bounding box center [931, 365] width 1235 height 33
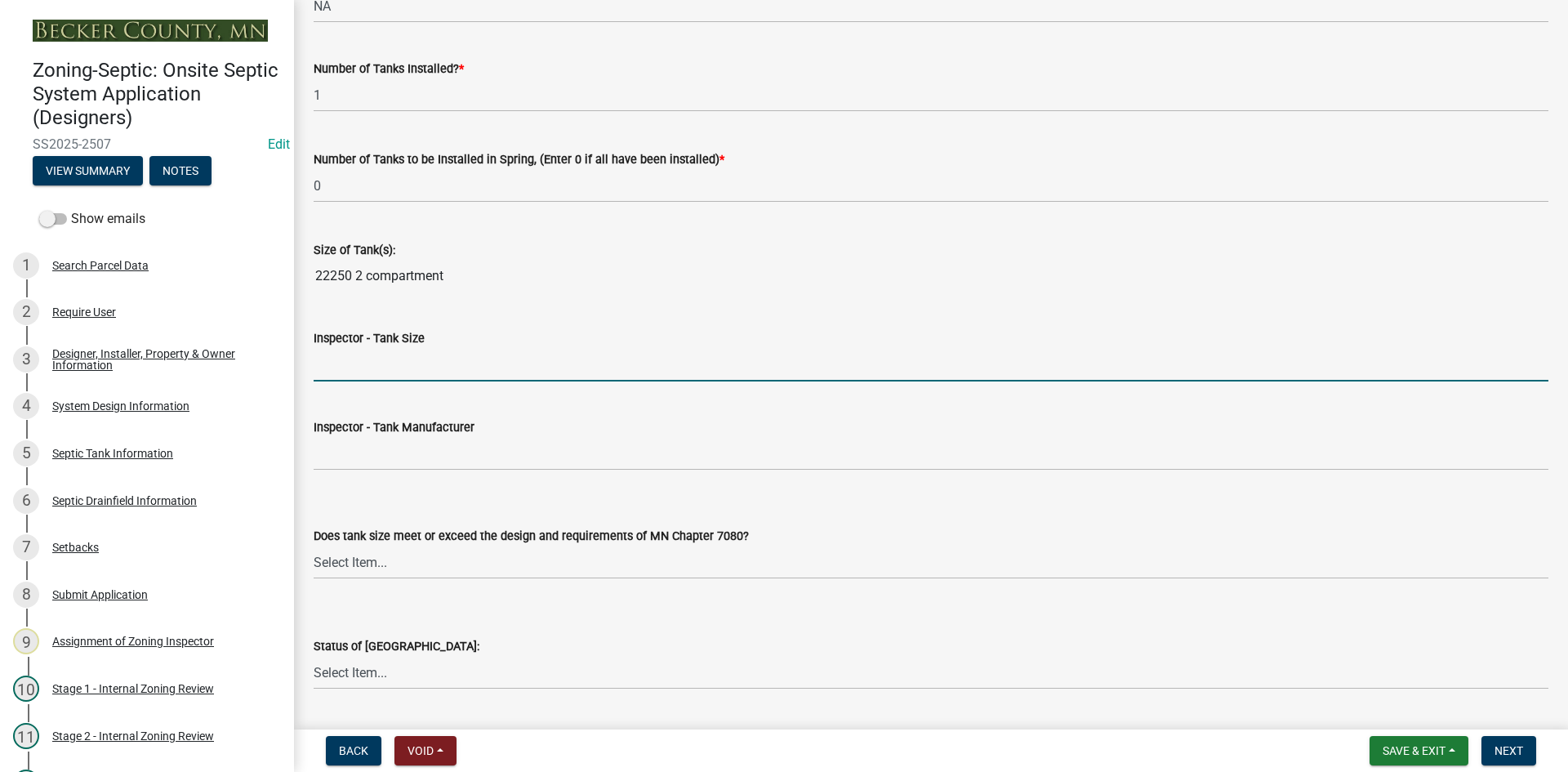
click at [377, 357] on input "Inspector - Tank Size" at bounding box center [931, 365] width 1235 height 33
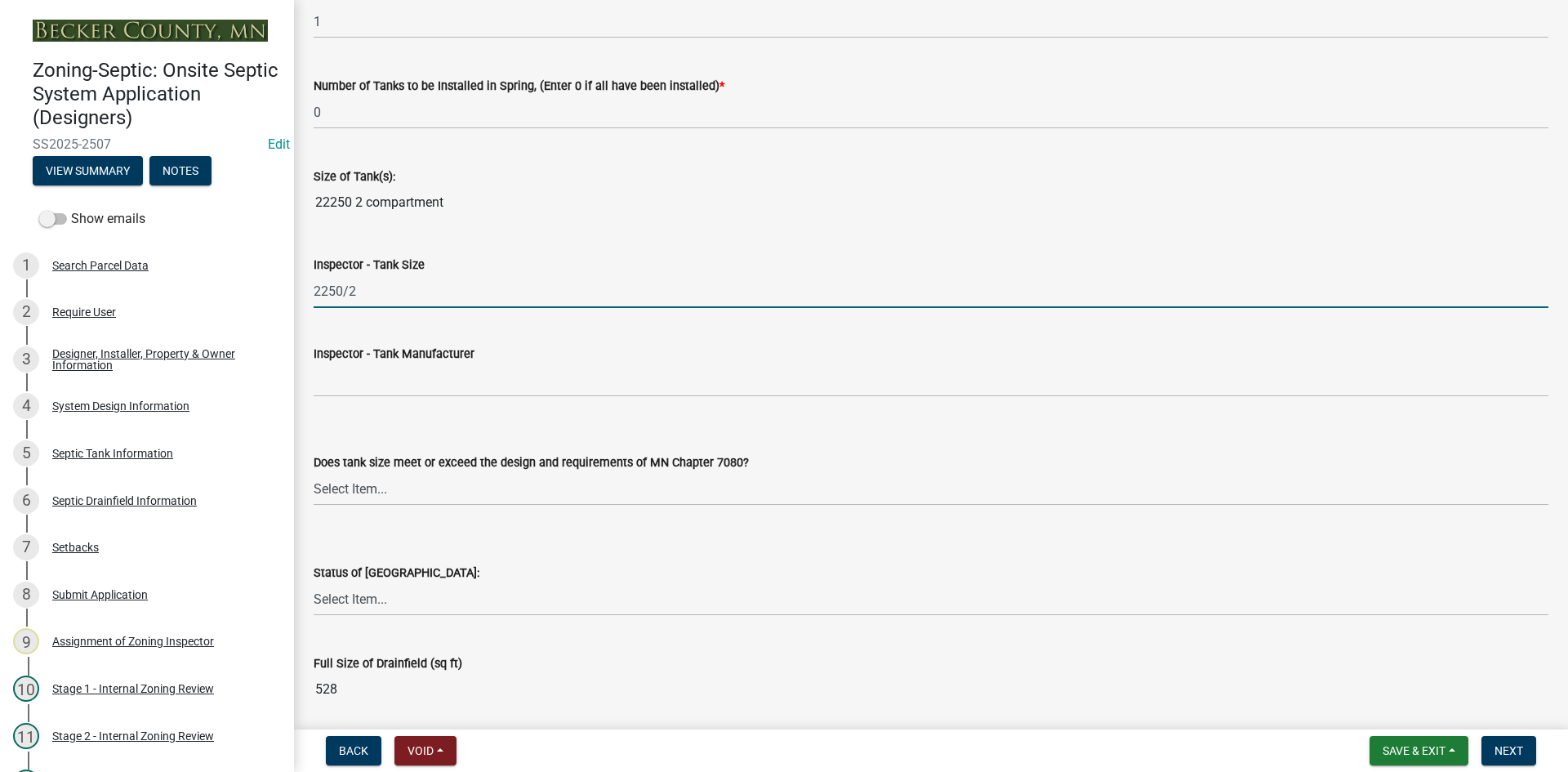
scroll to position [2205, 0]
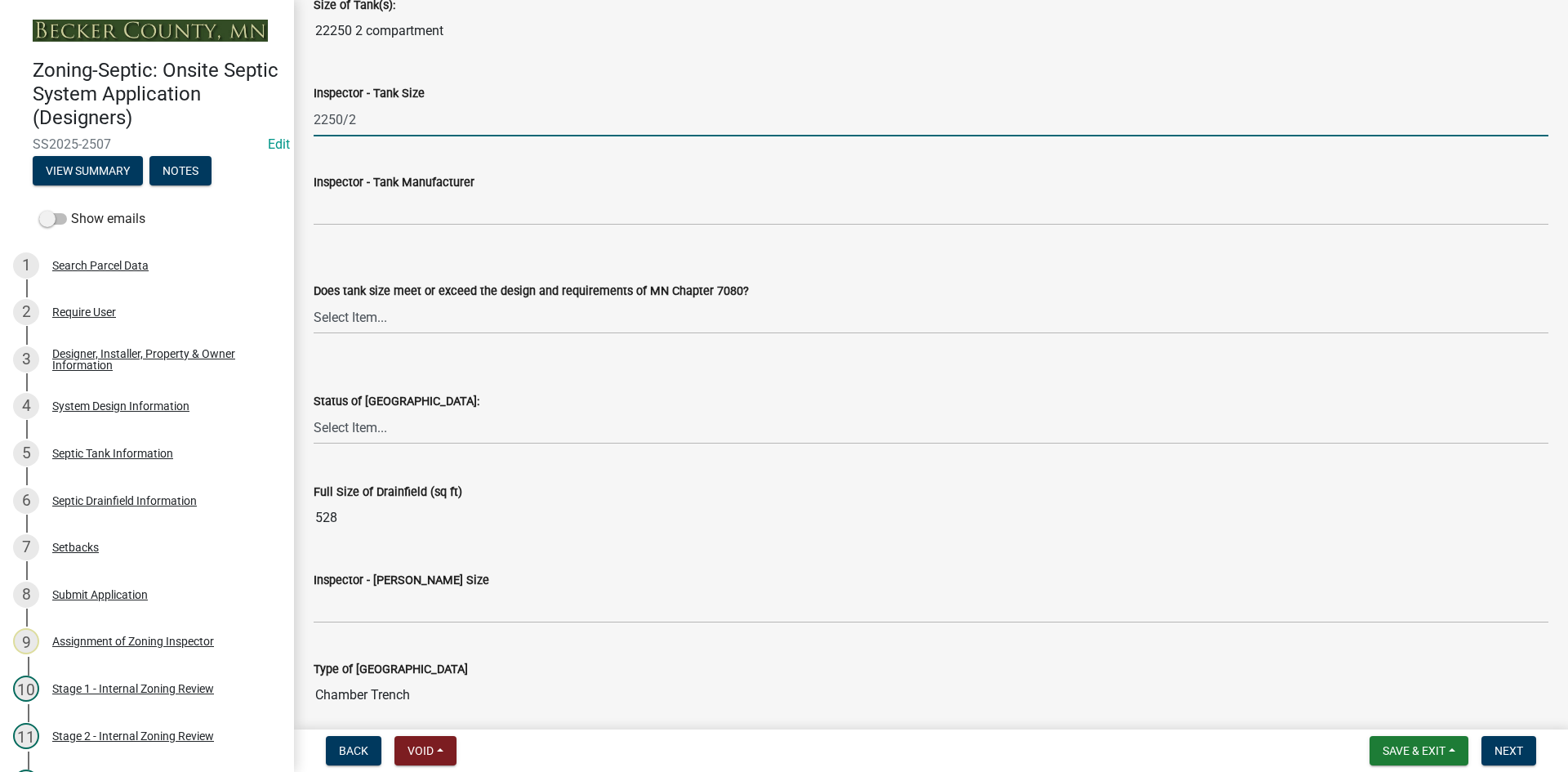
type input "2250/2"
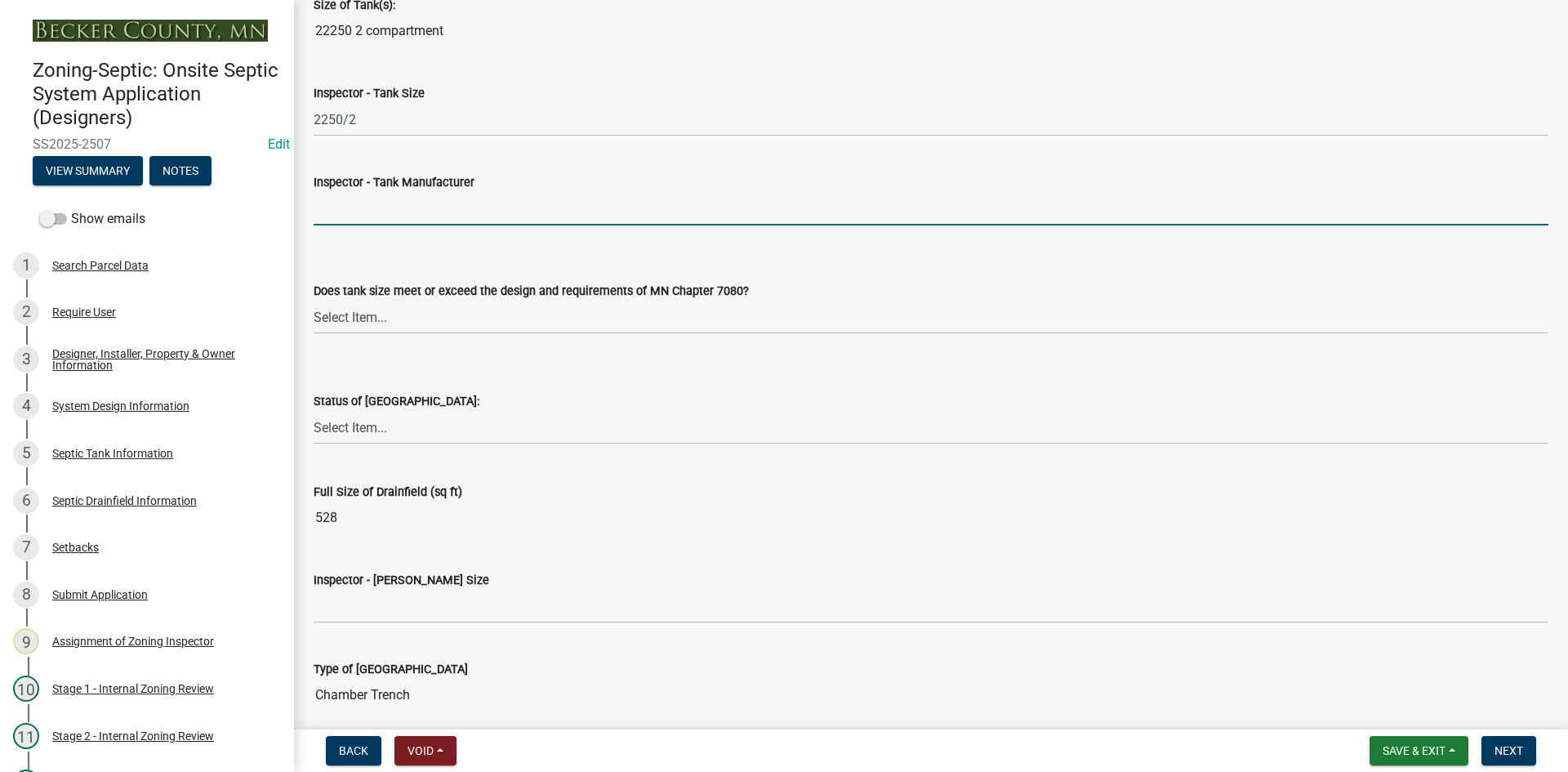
click at [379, 219] on input "Inspector - Tank Manufacturer" at bounding box center [931, 208] width 1235 height 33
type input "Thelen"
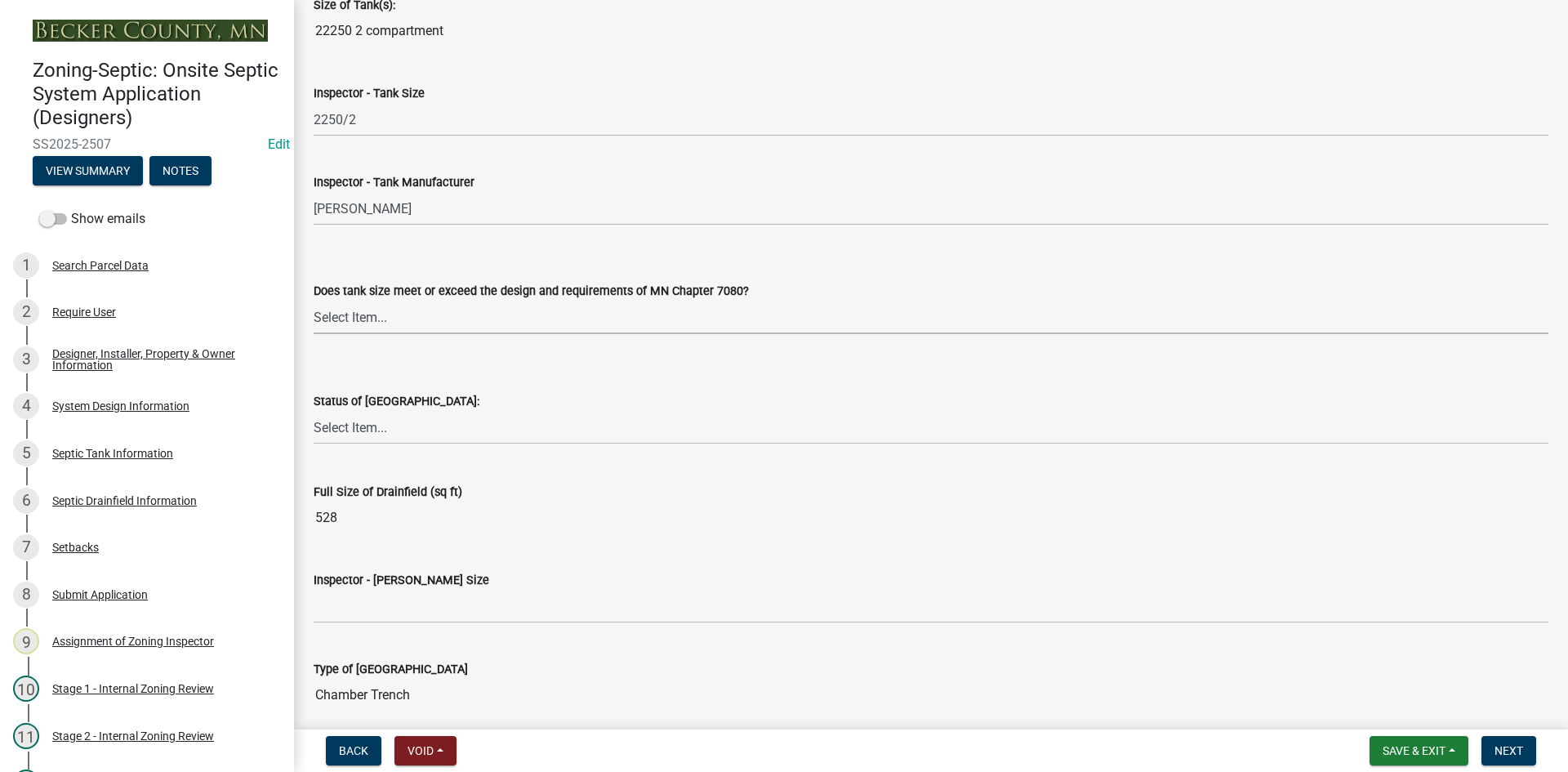
click at [384, 323] on select "Select Item... Yes No Existing" at bounding box center [931, 318] width 1235 height 33
click at [314, 301] on select "Select Item... Yes No Existing" at bounding box center [931, 318] width 1235 height 33
select select "f7794d6a-556a-43dc-97be-878f47e346d8"
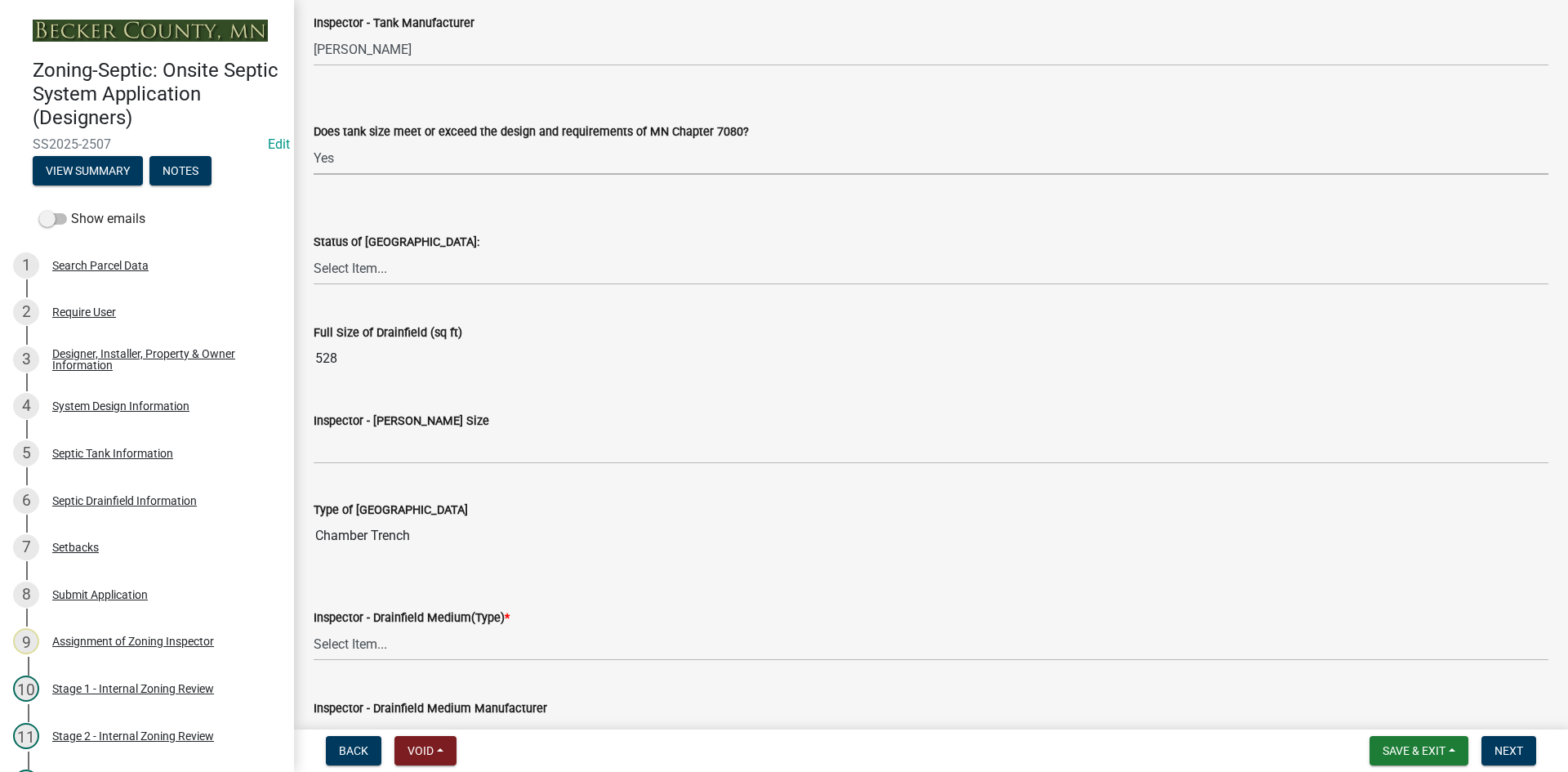
scroll to position [2368, 0]
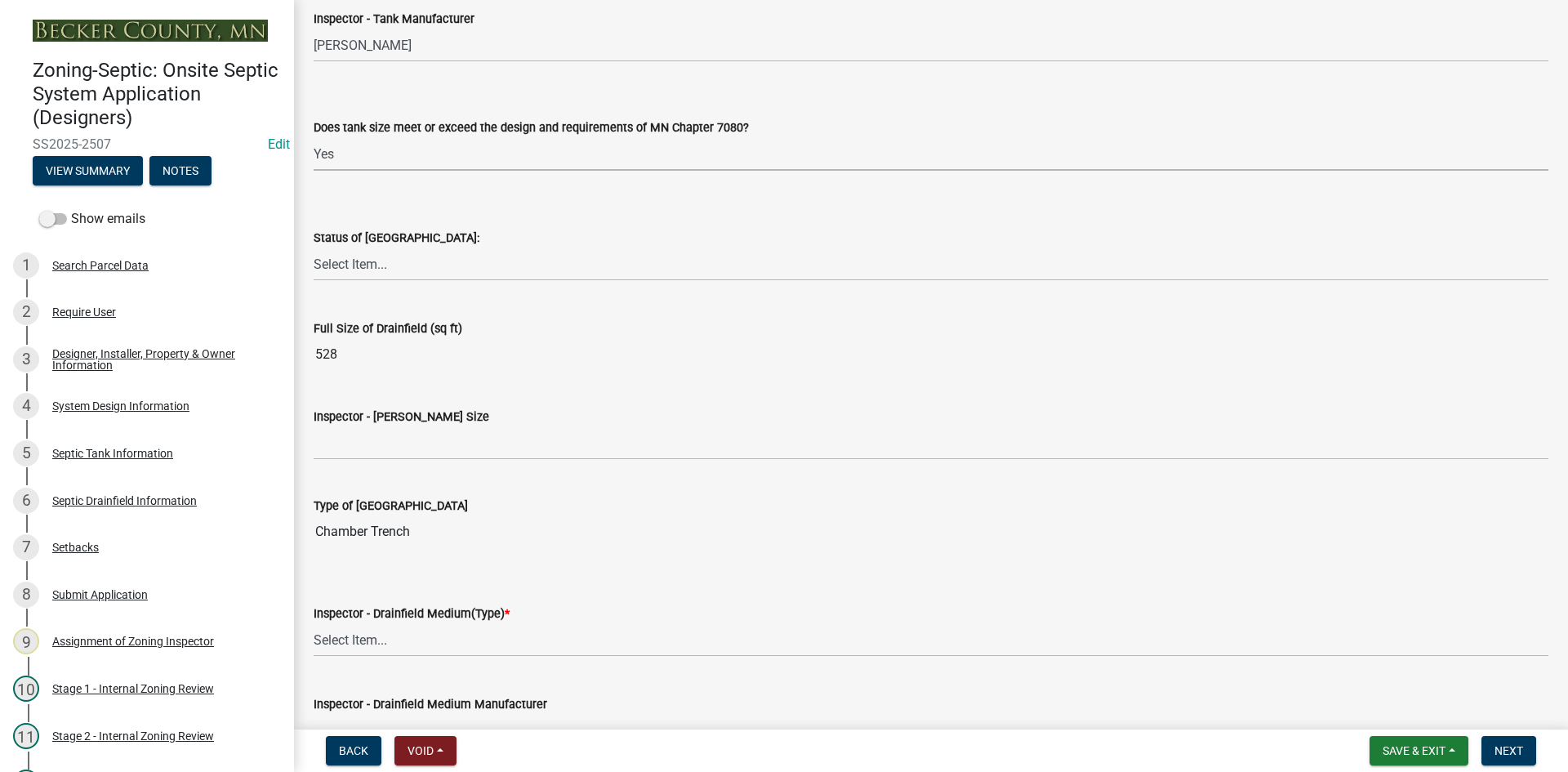
click at [399, 246] on div "Status of Drainfield:" at bounding box center [931, 237] width 1235 height 19
click at [392, 260] on select "Select Item... No Drainfield Drainfield Installed Drainfield to Be Installed in…" at bounding box center [931, 264] width 1235 height 33
click at [314, 247] on select "Select Item... No Drainfield Drainfield Installed Drainfield to Be Installed in…" at bounding box center [931, 264] width 1235 height 33
select select "9376207c-987b-4580-9786-4fe9435ab5e6"
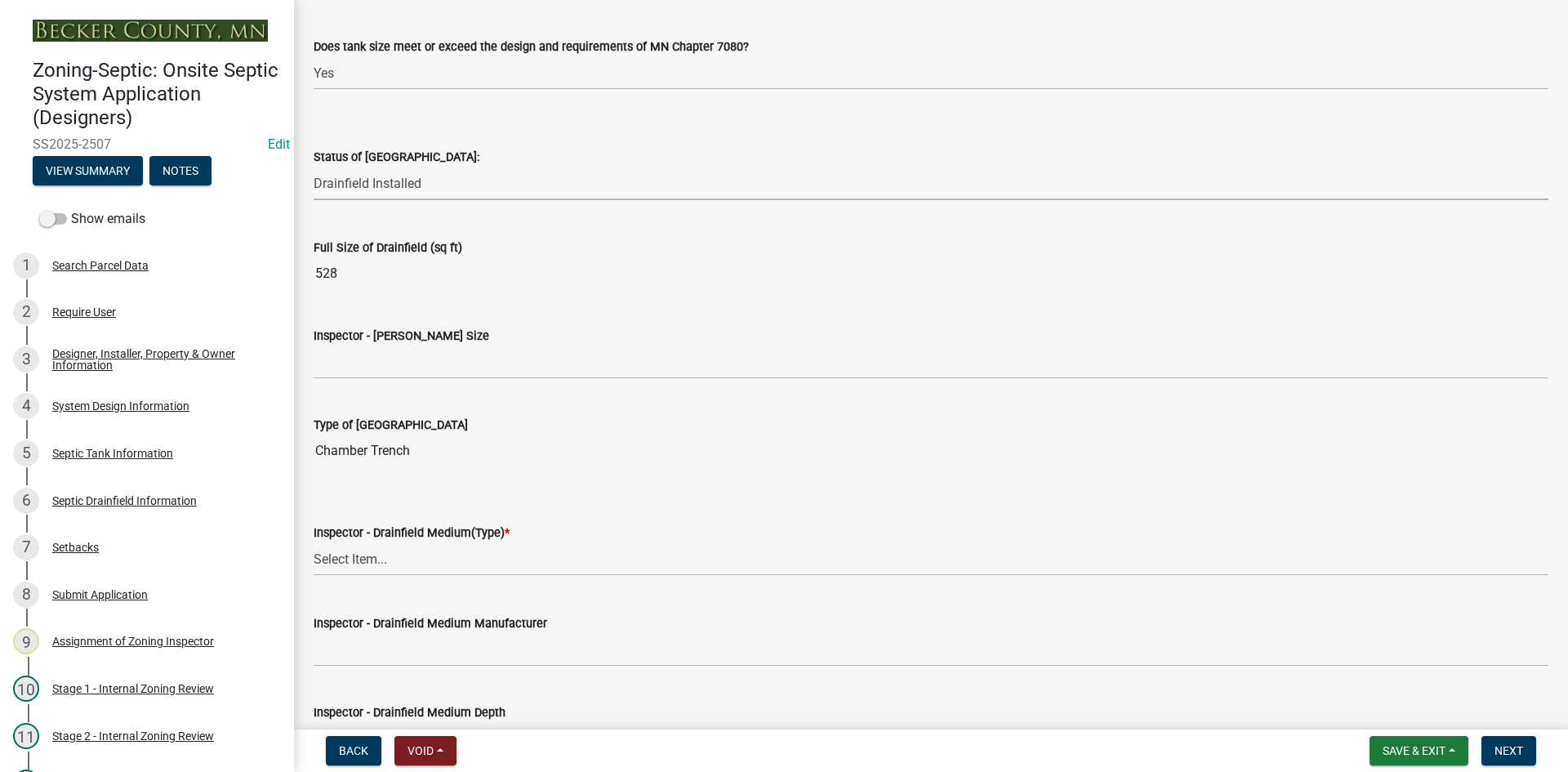
scroll to position [2449, 0]
click at [369, 342] on label "Inspector - Drainfield Size" at bounding box center [402, 335] width 176 height 11
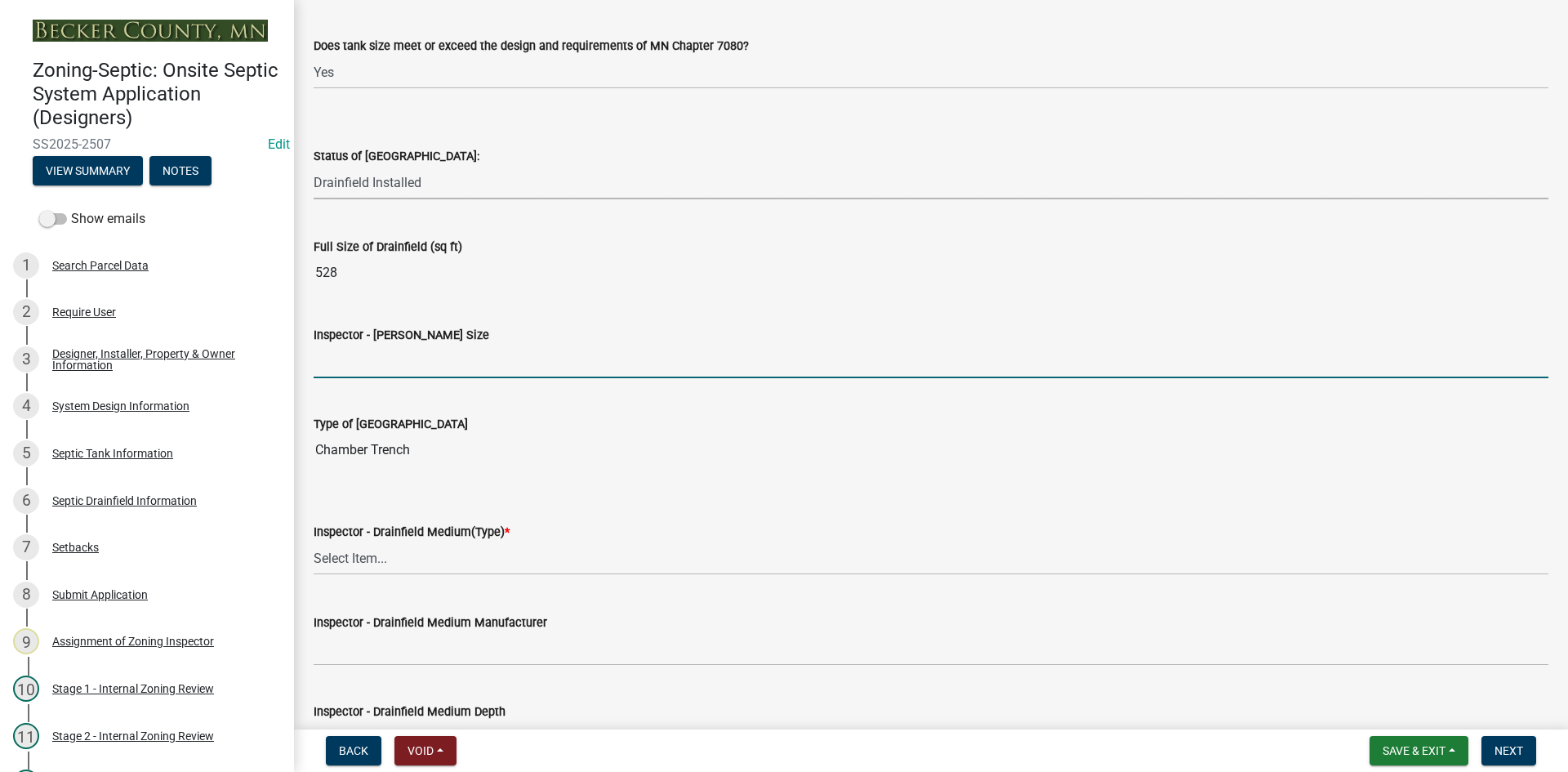
click at [369, 344] on input "Inspector - Drainfield Size" at bounding box center [931, 361] width 1235 height 33
click at [383, 373] on input "Inspector - Drainfield Size" at bounding box center [931, 361] width 1235 height 33
click at [363, 360] on input "Inspector - Drainfield Size" at bounding box center [931, 361] width 1235 height 33
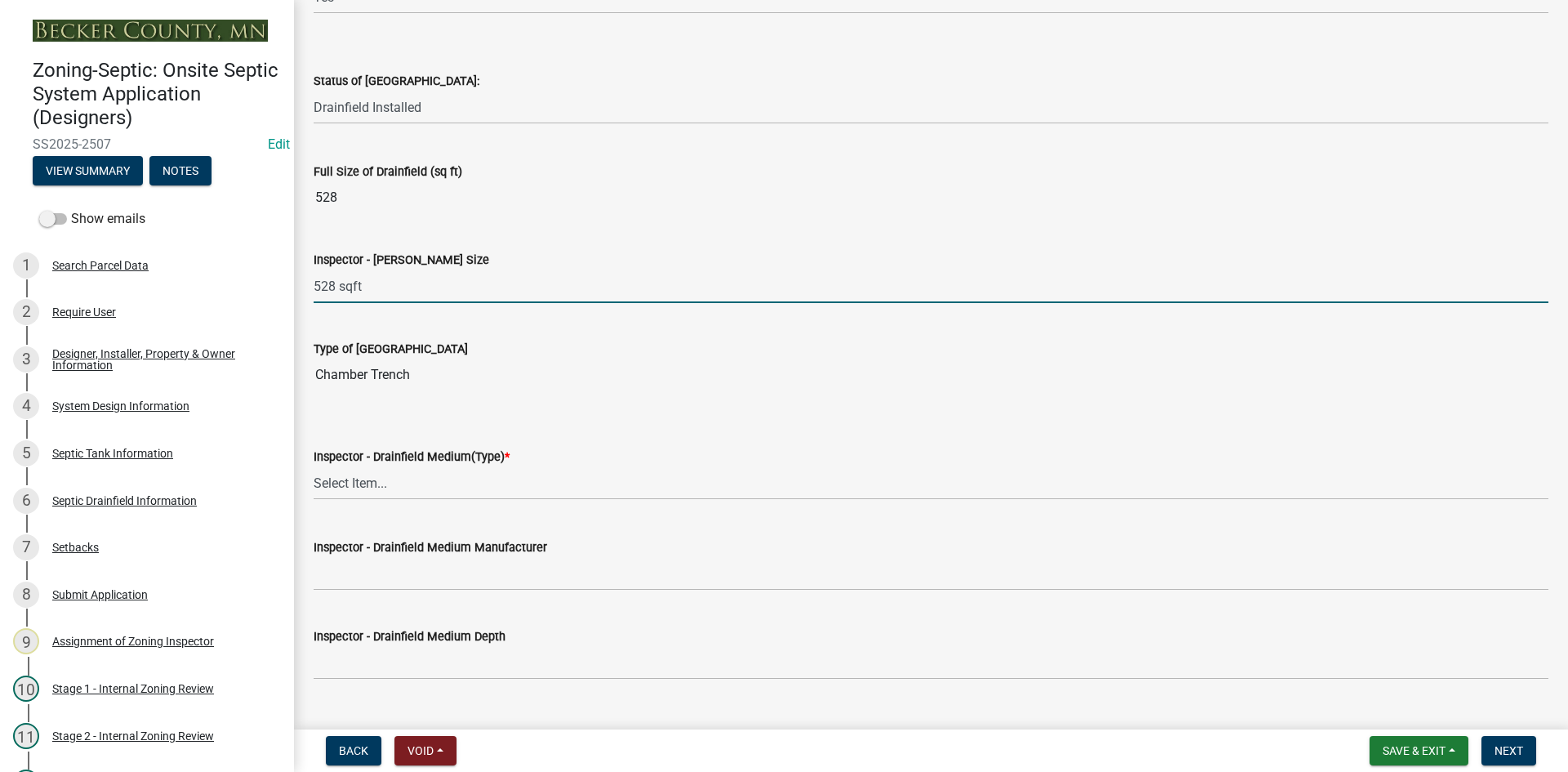
scroll to position [2613, 0]
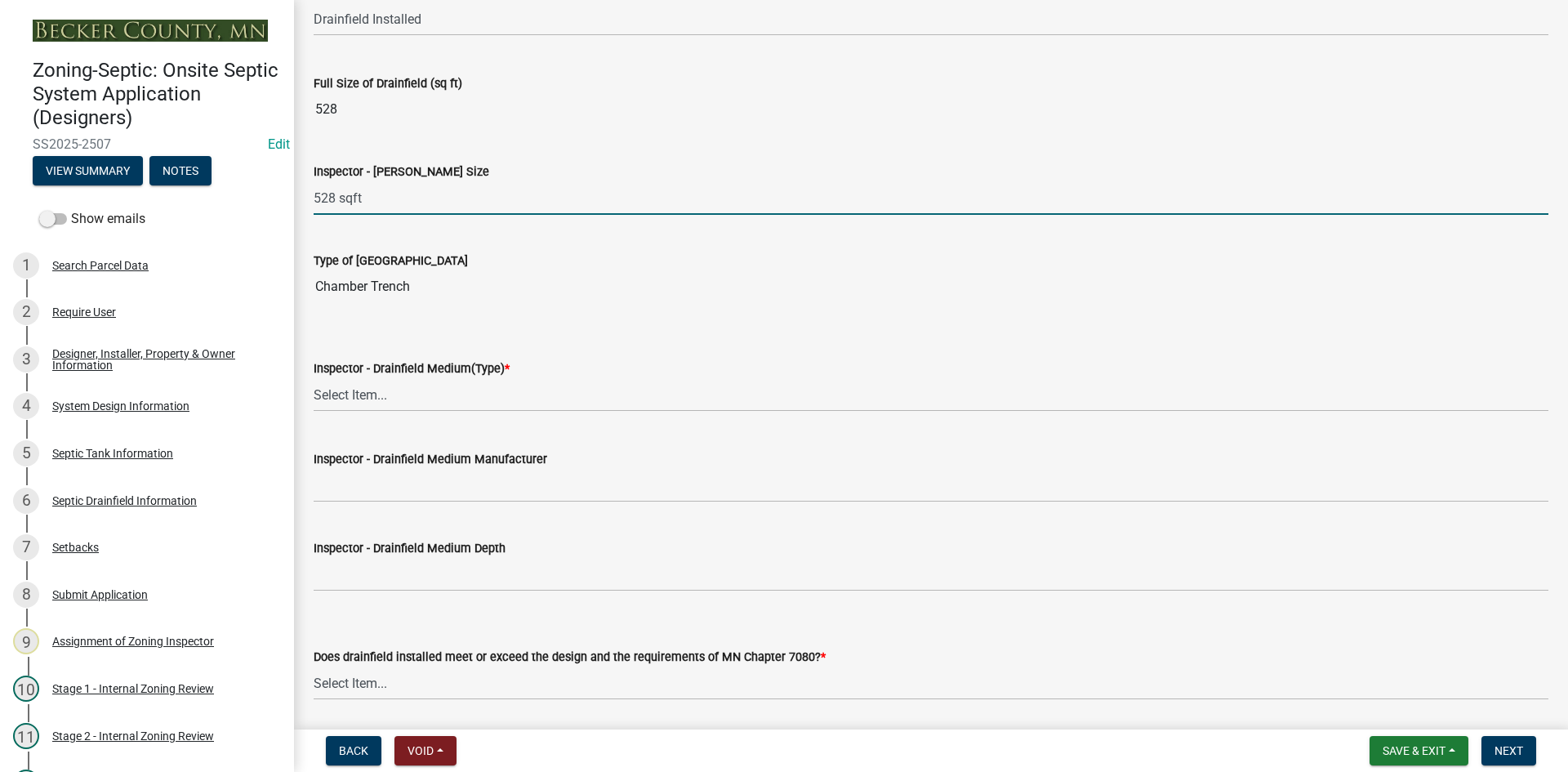
type input "528 sqft"
drag, startPoint x: 382, startPoint y: 385, endPoint x: 385, endPoint y: 393, distance: 8.5
click at [382, 385] on select "Select Item... Chamber Trench Rock Trench Gravelless Mound Pressure Bed Seepage…" at bounding box center [931, 394] width 1235 height 33
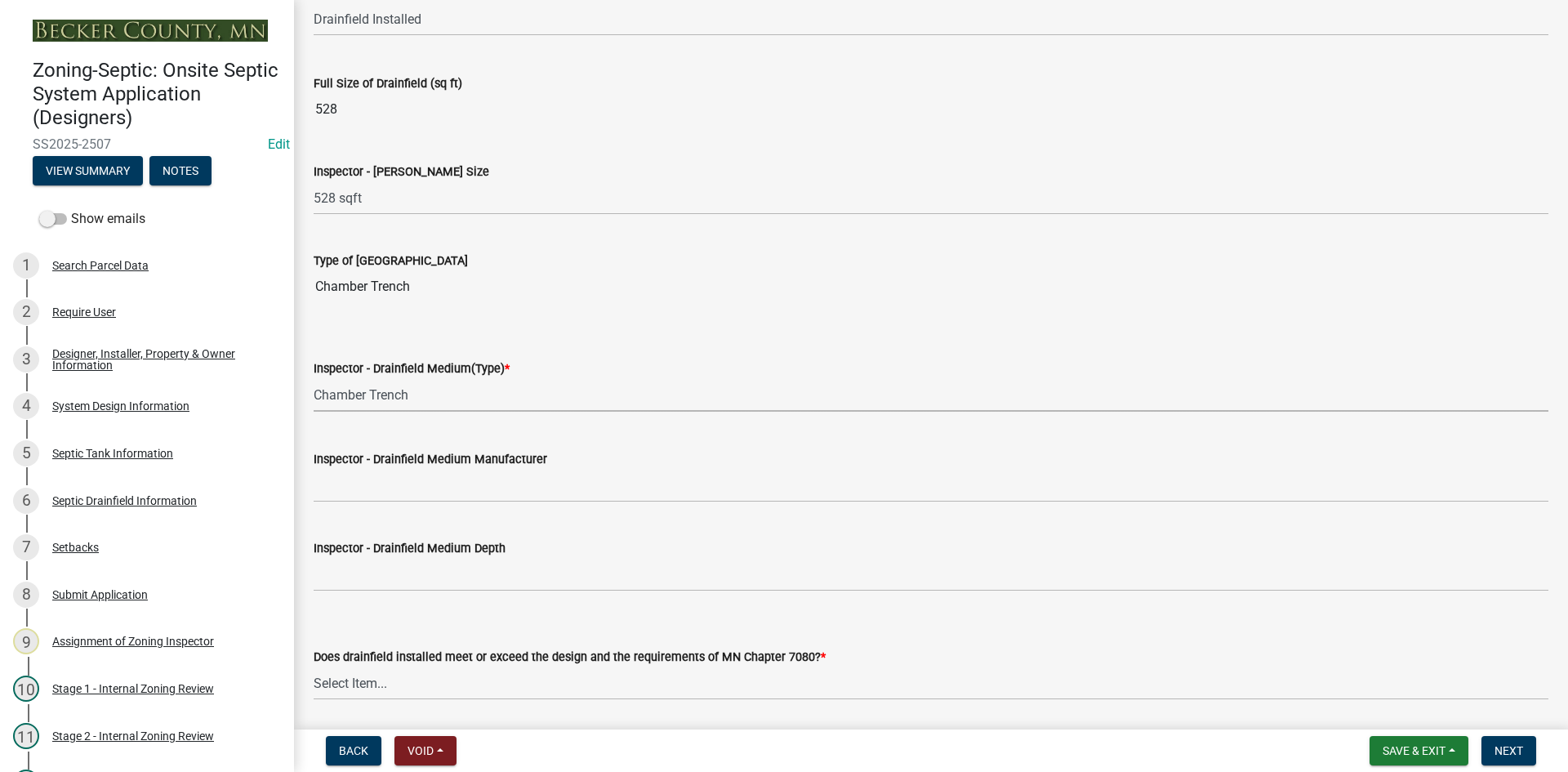
click at [314, 378] on select "Select Item... Chamber Trench Rock Trench Gravelless Mound Pressure Bed Seepage…" at bounding box center [931, 394] width 1235 height 33
select select "fefa0a7c-9bb6-4beb-a5f6-75ae67e50f25"
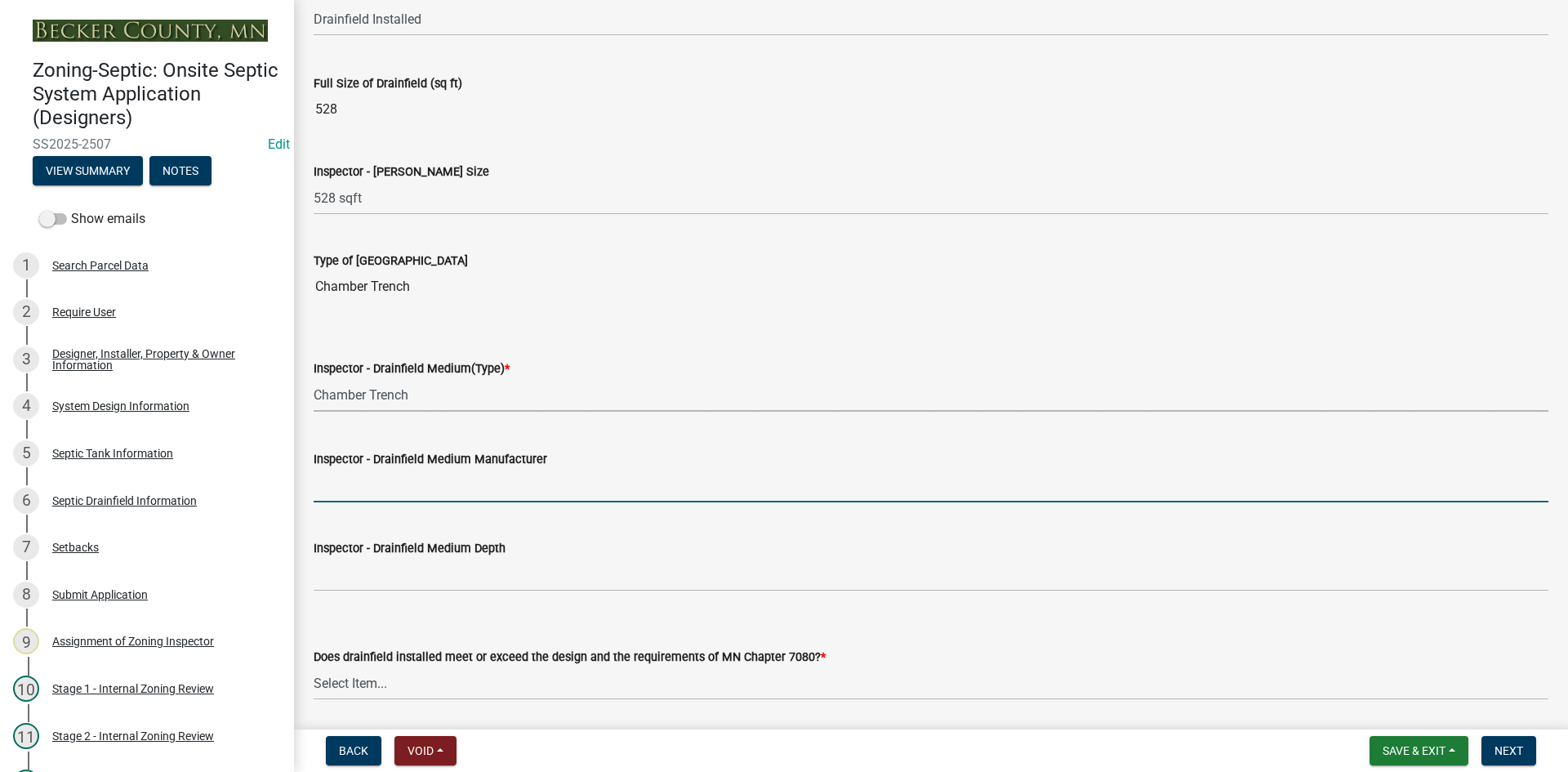
drag, startPoint x: 385, startPoint y: 482, endPoint x: 393, endPoint y: 493, distance: 13.6
click at [385, 482] on input "Inspector - Drainfield Medium Manufacturer" at bounding box center [931, 485] width 1235 height 33
click at [346, 487] on input "Inspector - Drainfield Medium Manufacturer" at bounding box center [931, 485] width 1235 height 33
click at [349, 485] on input "44" at bounding box center [931, 485] width 1235 height 33
type input "4"
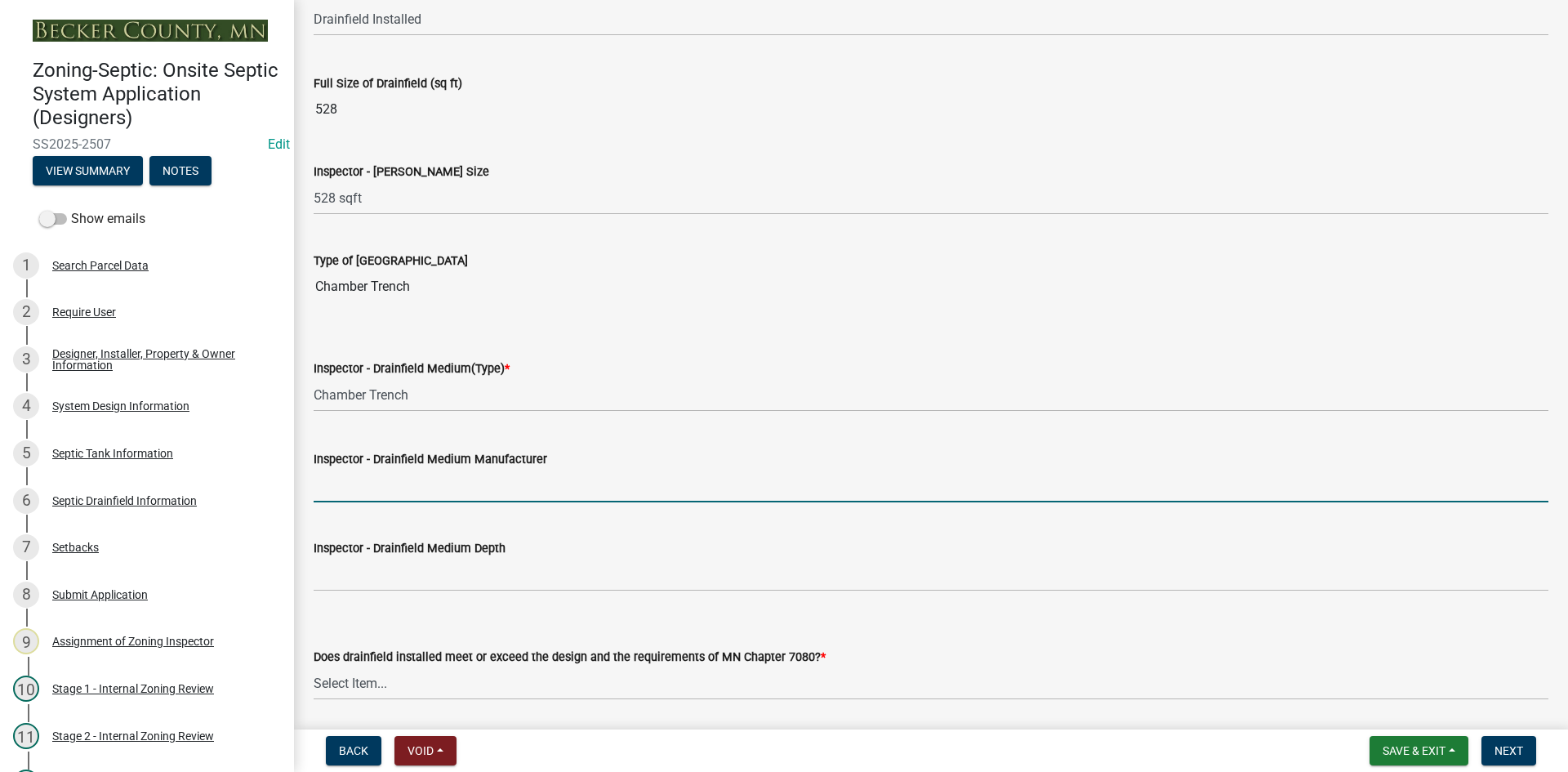
click at [349, 485] on input "Inspector - Drainfield Medium Manufacturer" at bounding box center [931, 485] width 1235 height 33
type input "INFILTRATOR"
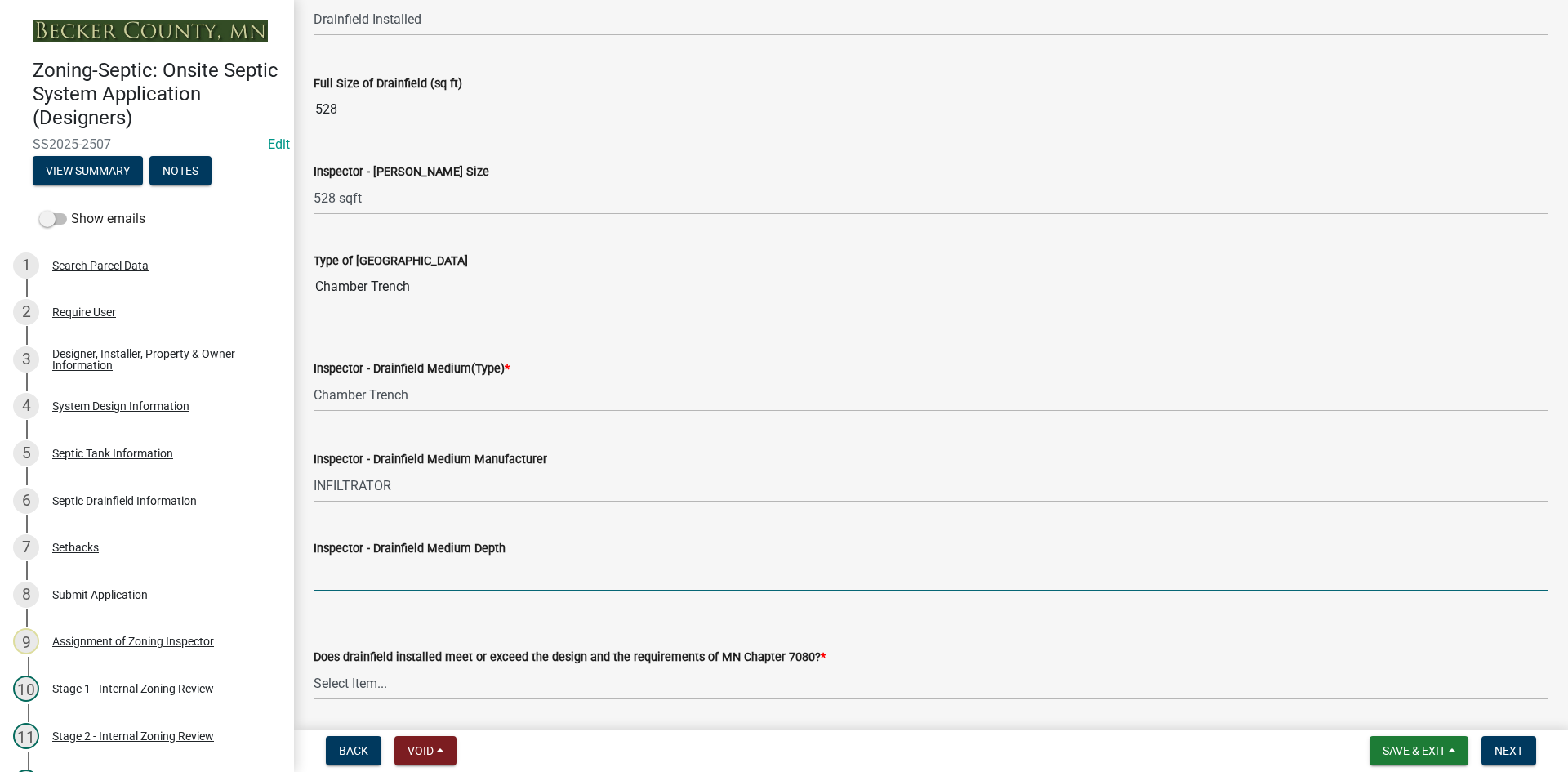
click at [333, 579] on input "Inspector - Drainfield Medium Depth" at bounding box center [931, 574] width 1235 height 33
type input "12""
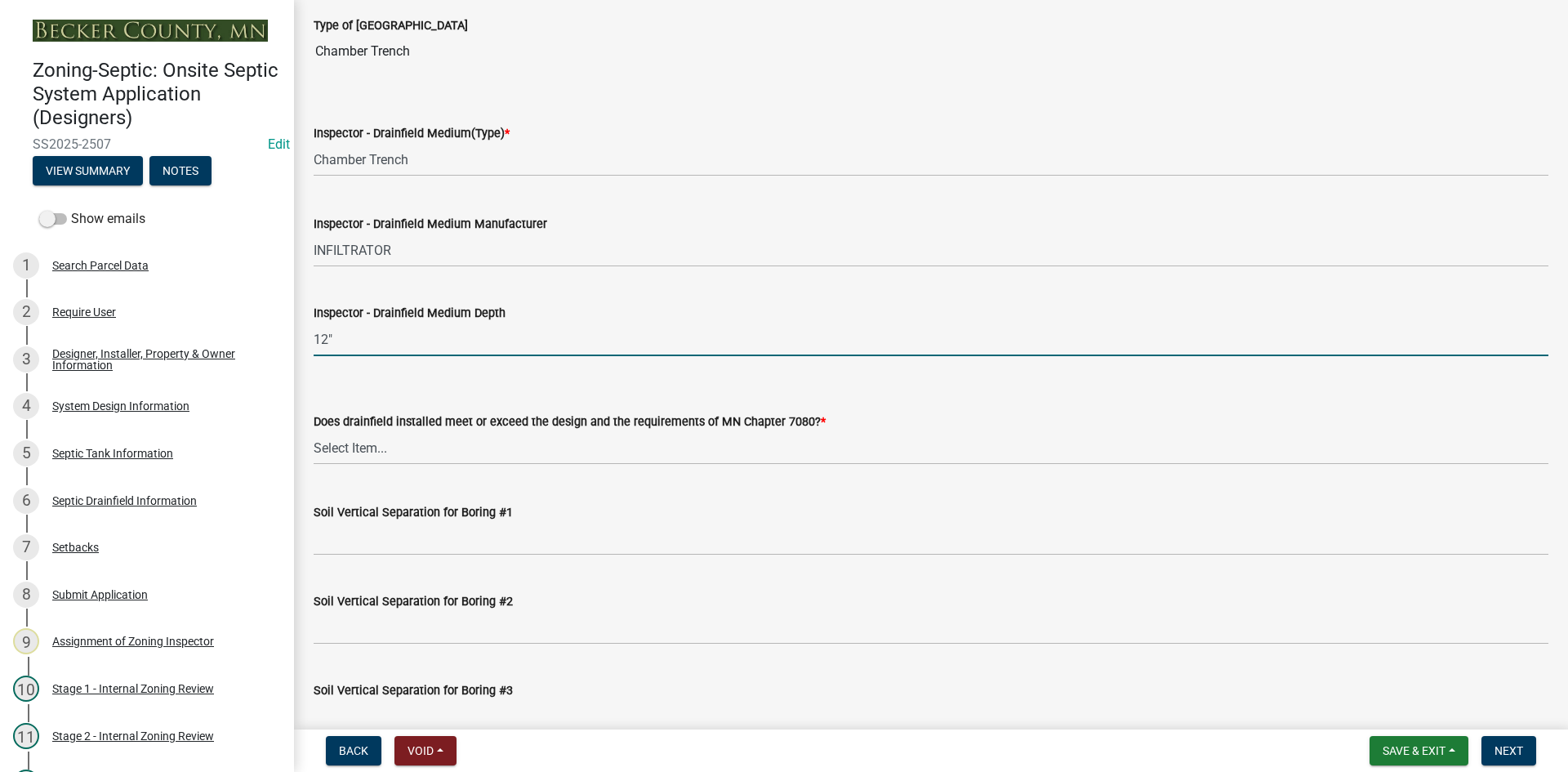
scroll to position [2858, 0]
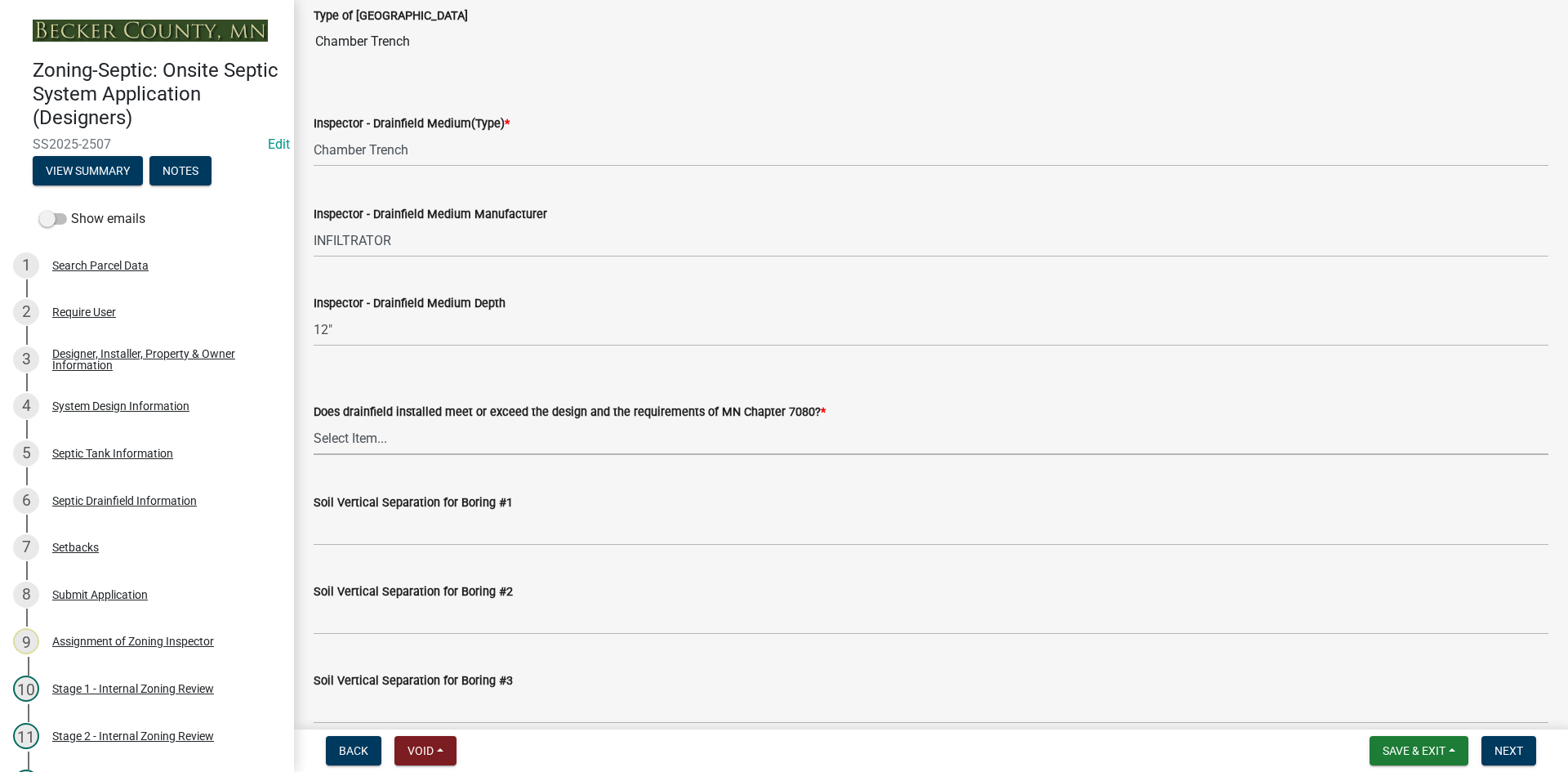
click at [373, 442] on select "Select Item... Yes No" at bounding box center [931, 438] width 1235 height 33
click at [314, 421] on select "Select Item... Yes No" at bounding box center [931, 438] width 1235 height 33
select select "53e8394b-4ec8-472b-acba-27f64a4dcc6d"
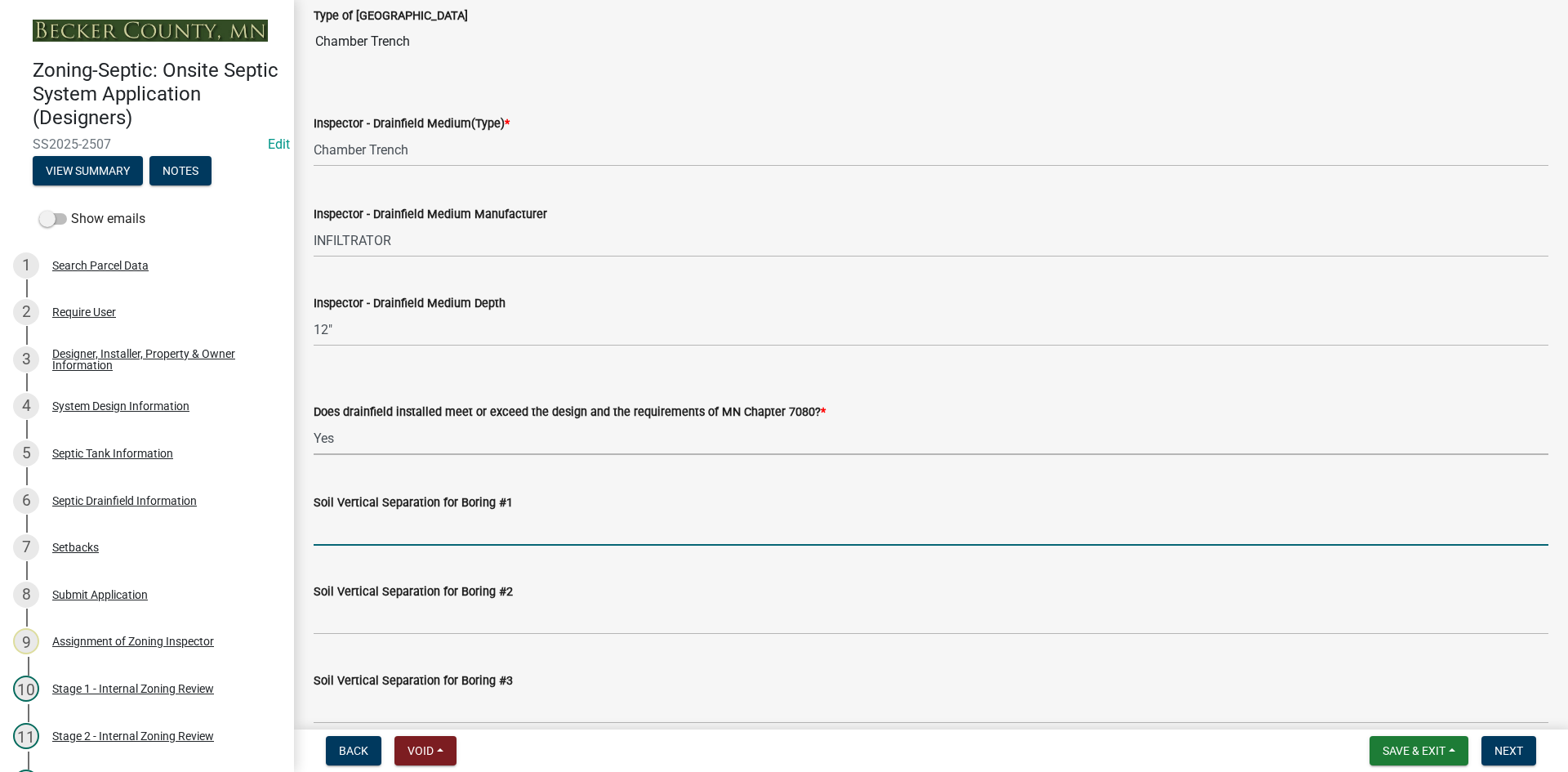
click at [363, 532] on input "Soil Vertical Separation for Boring #1" at bounding box center [931, 529] width 1235 height 33
type input "SEE ATTACHED"
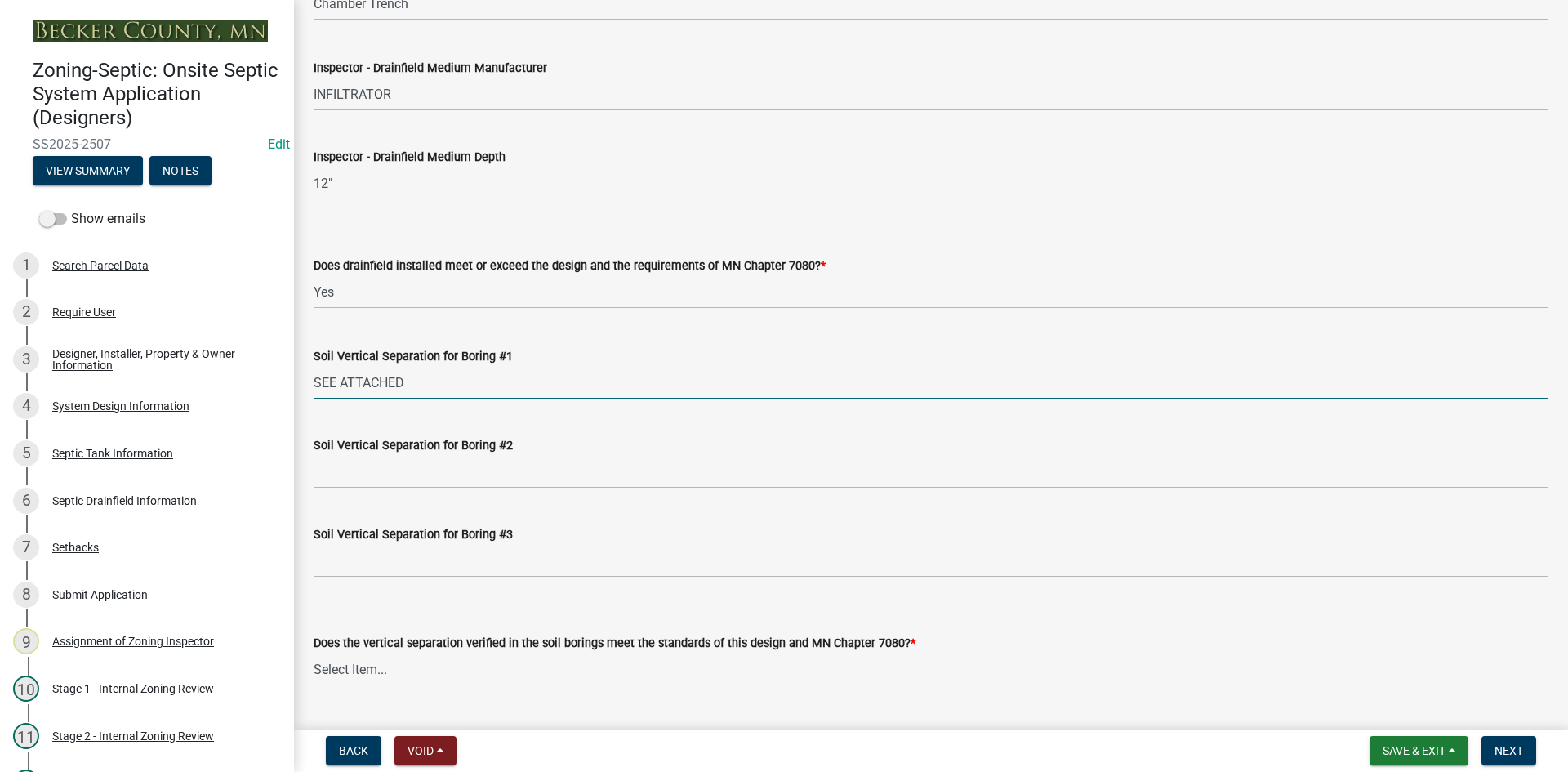
scroll to position [3266, 0]
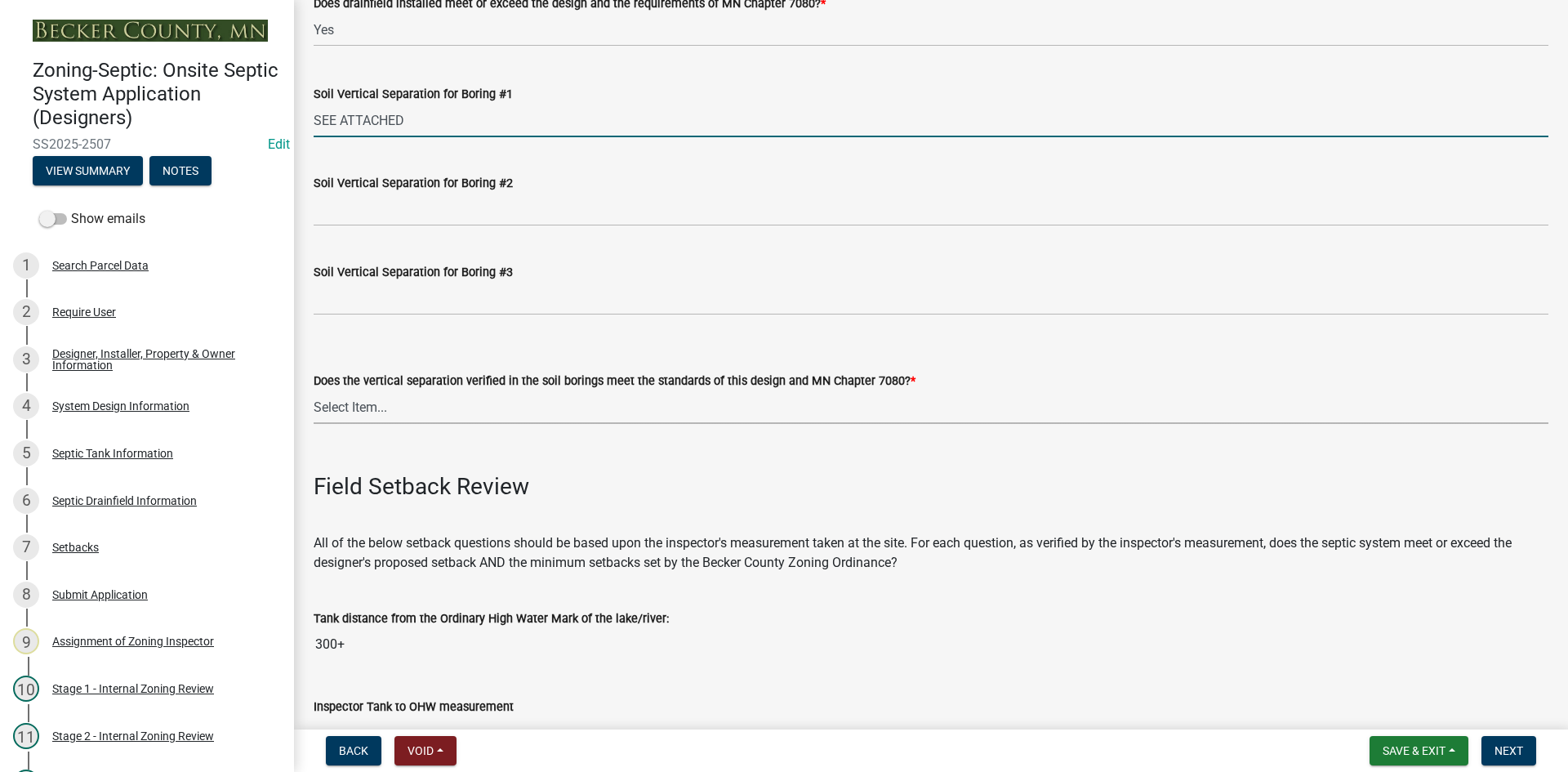
click at [370, 392] on select "Select Item... Yes No" at bounding box center [931, 407] width 1235 height 33
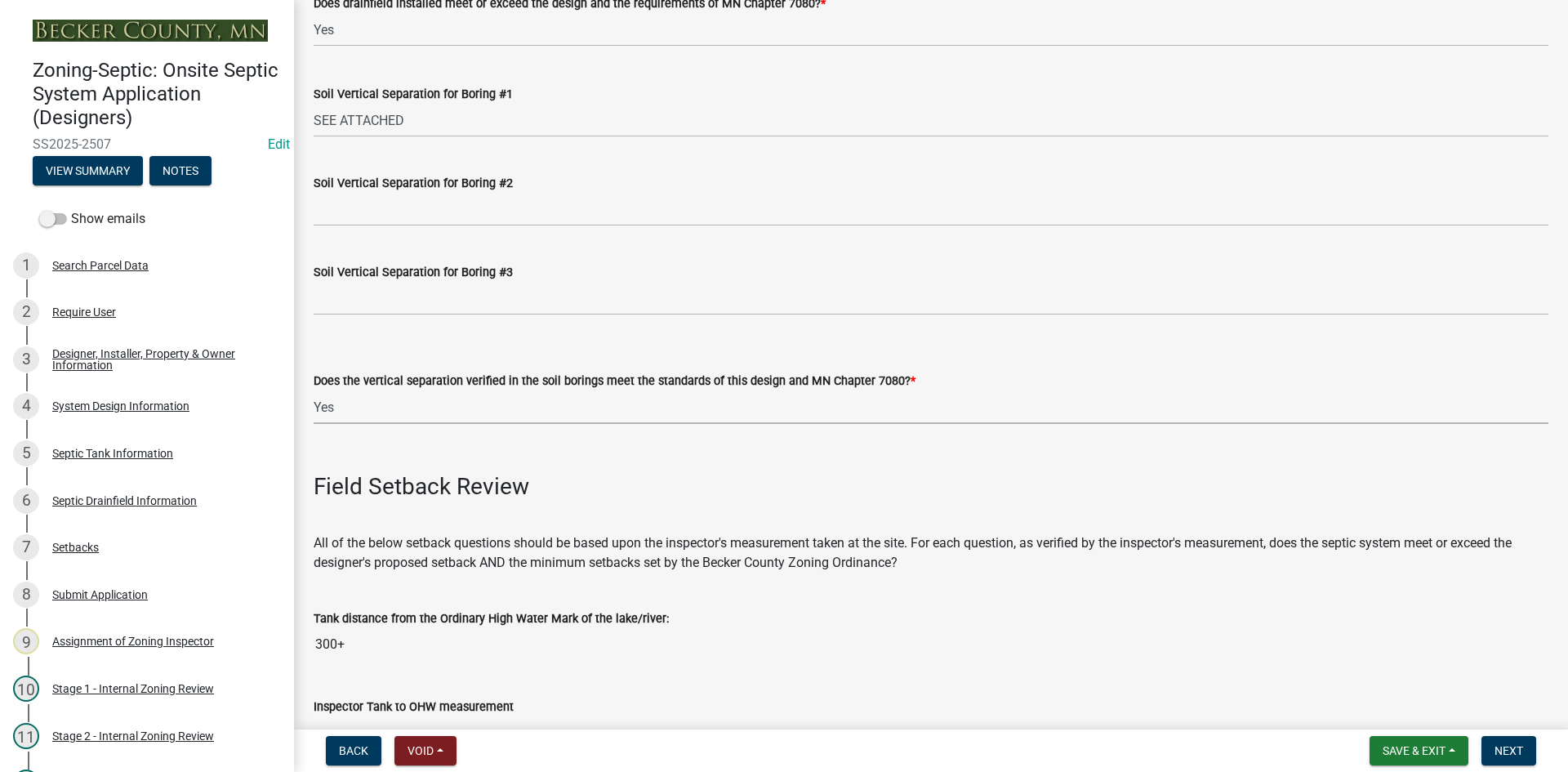
click at [314, 391] on select "Select Item... Yes No" at bounding box center [931, 407] width 1235 height 33
select select "eedfbf44-dce3-4c21-89bd-6d851115dab7"
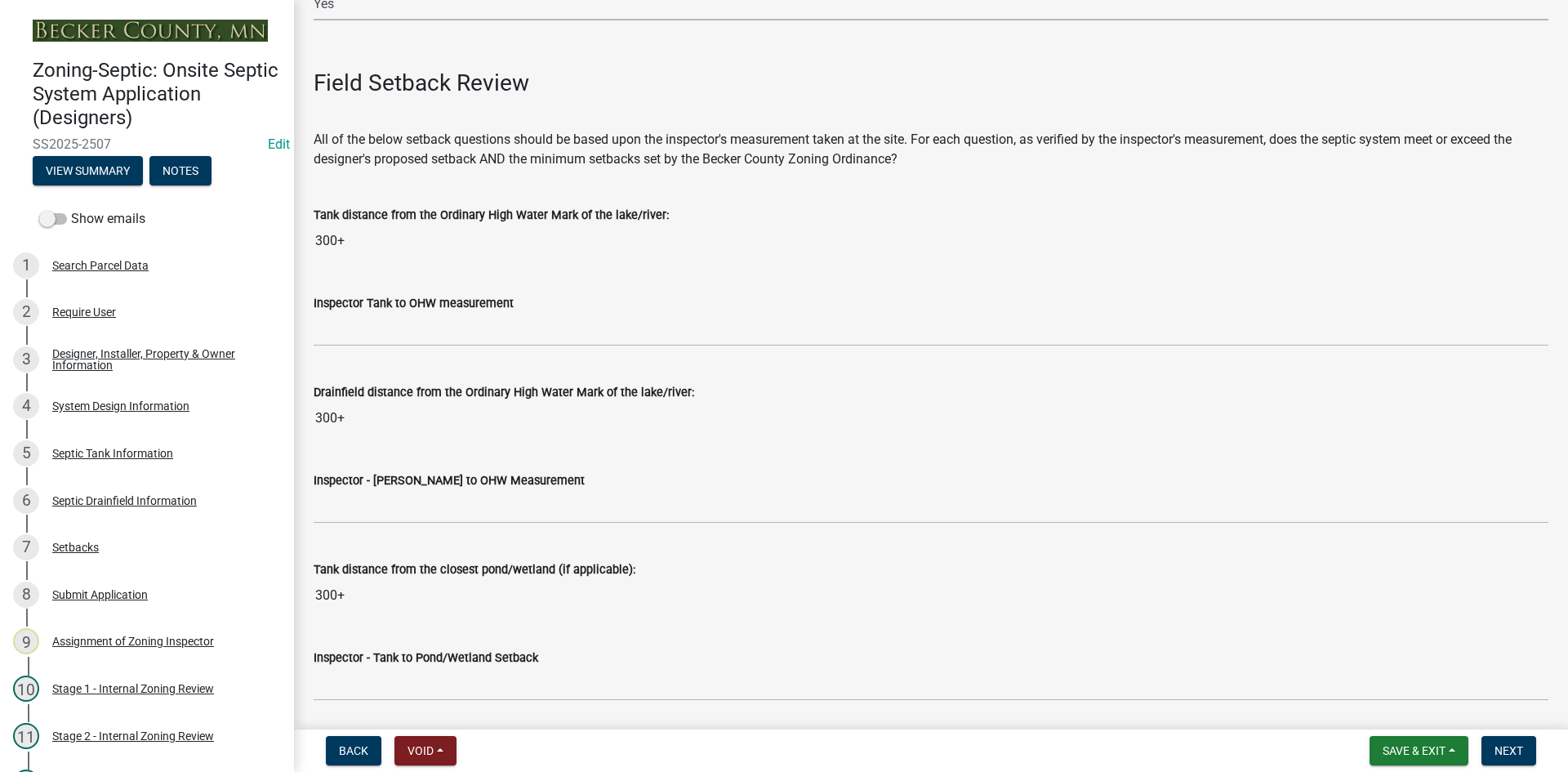
scroll to position [3674, 0]
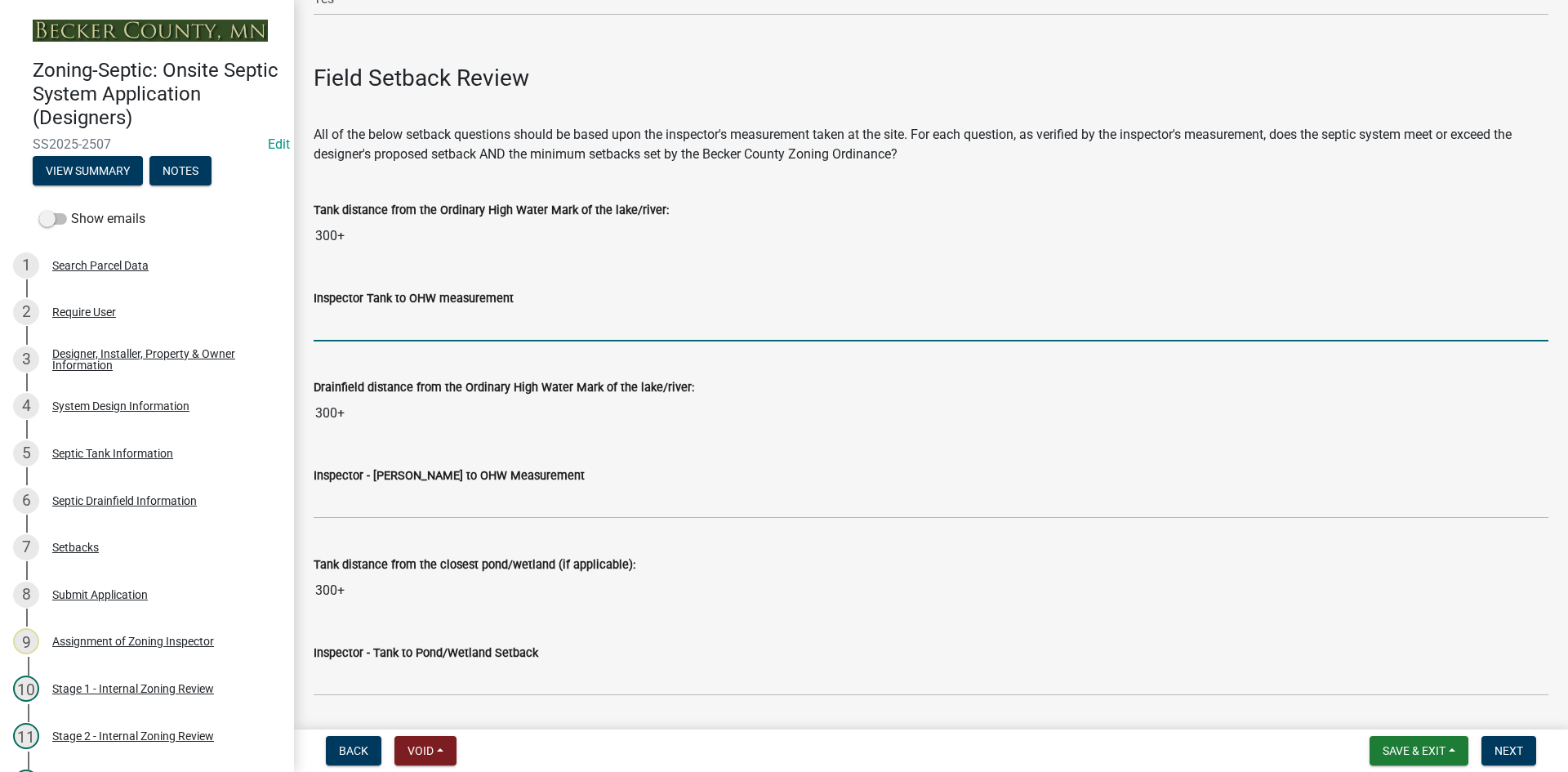
click at [371, 324] on input "Inspector Tank to OHW measurement" at bounding box center [931, 325] width 1235 height 33
click at [329, 325] on input "Inspector Tank to OHW measurement" at bounding box center [931, 325] width 1235 height 33
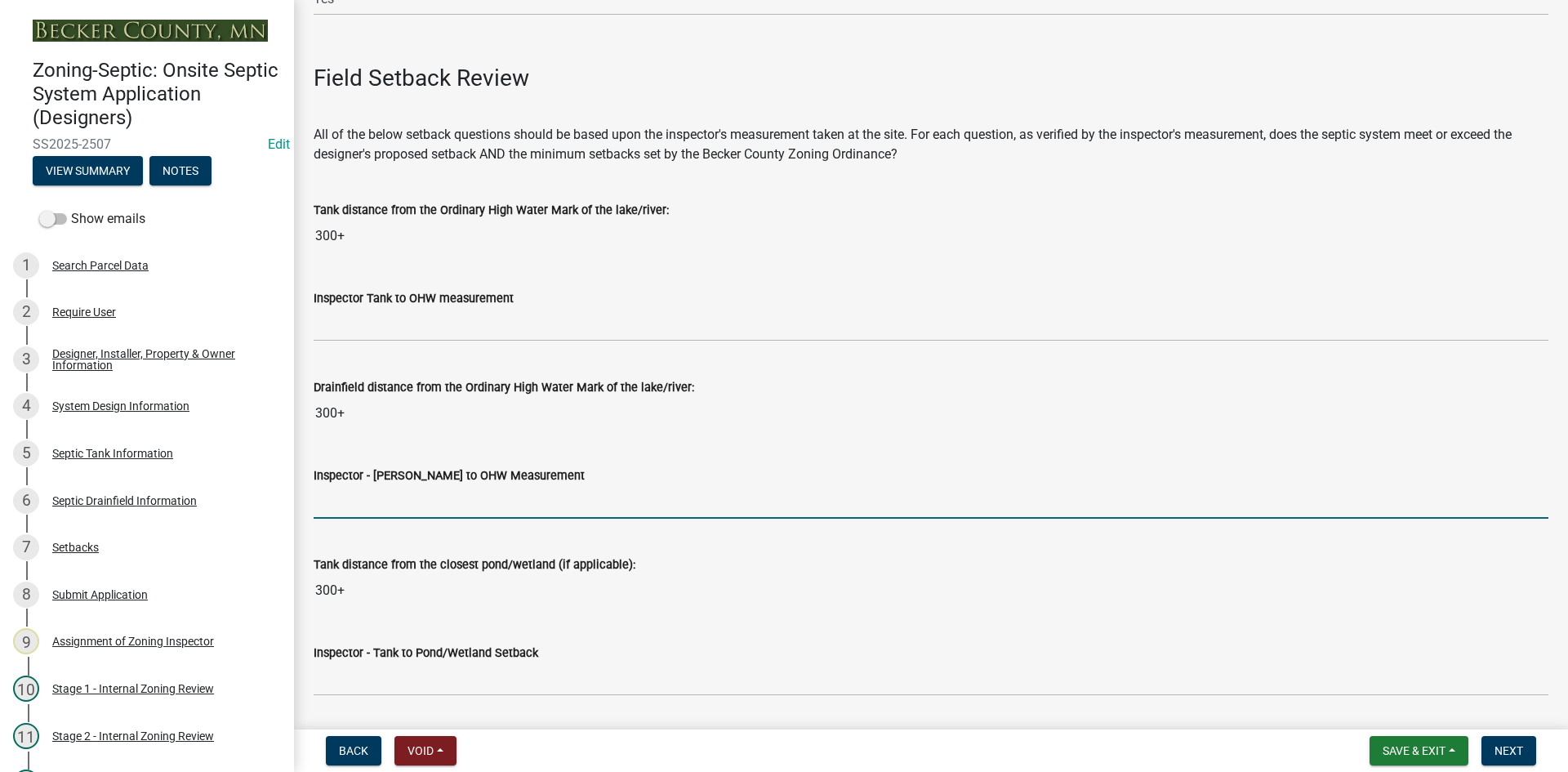
click at [368, 502] on input "Inspector - Drainfield to OHW Measurement" at bounding box center [931, 502] width 1235 height 33
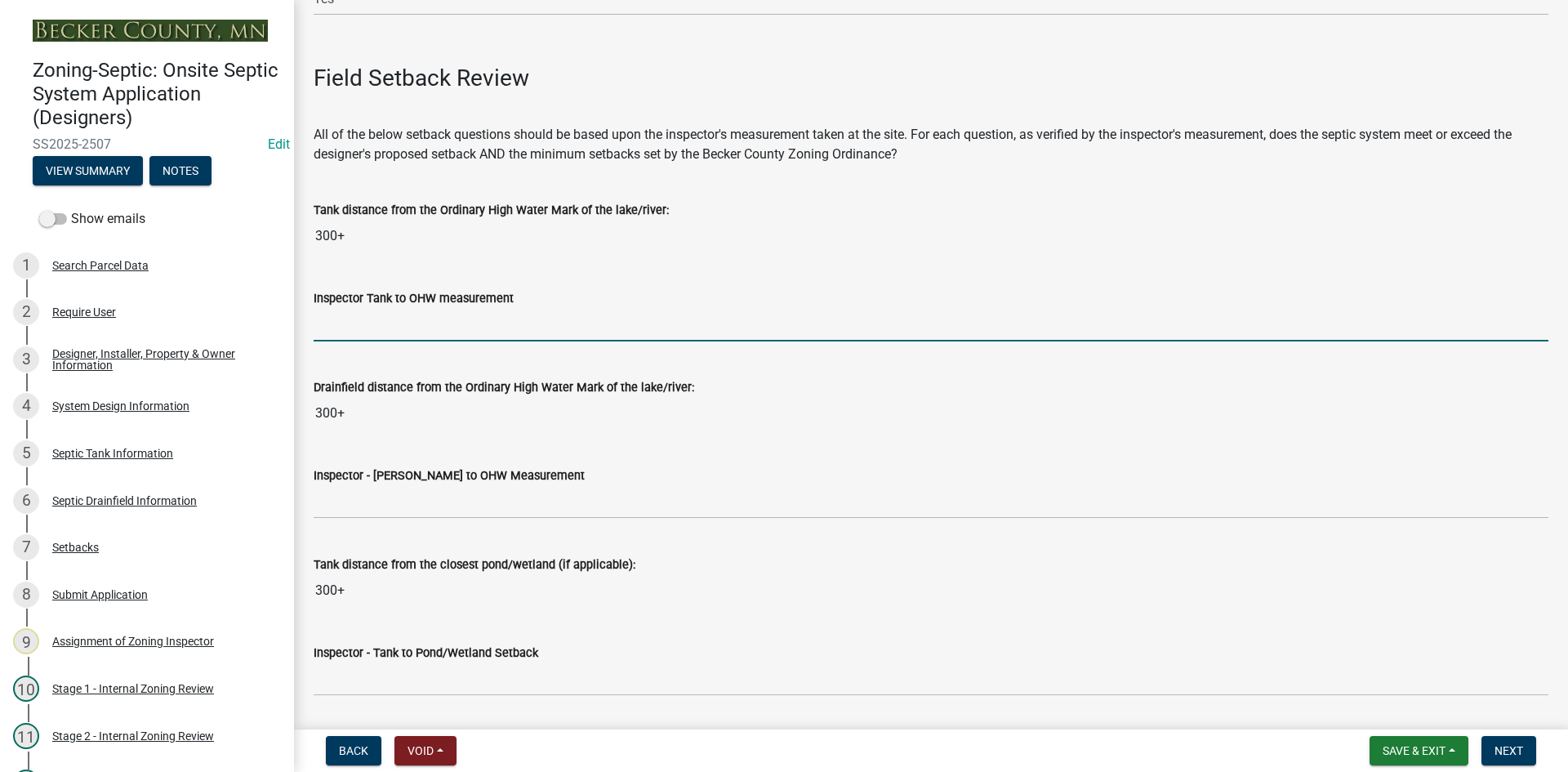
click at [330, 321] on input "Inspector Tank to OHW measurement" at bounding box center [931, 325] width 1235 height 33
type input "100+"
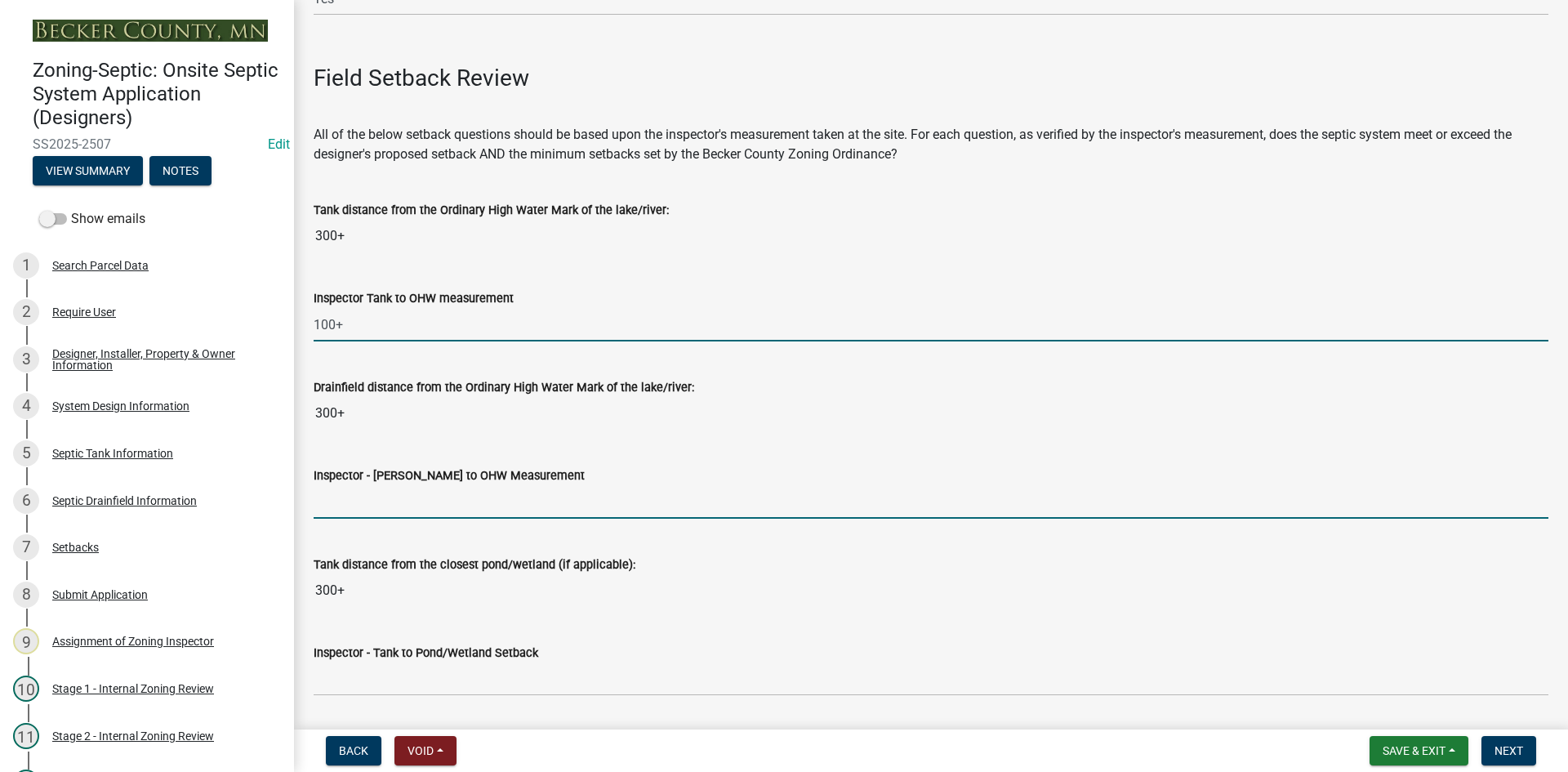
click at [378, 497] on input "Inspector - Drainfield to OHW Measurement" at bounding box center [931, 502] width 1235 height 33
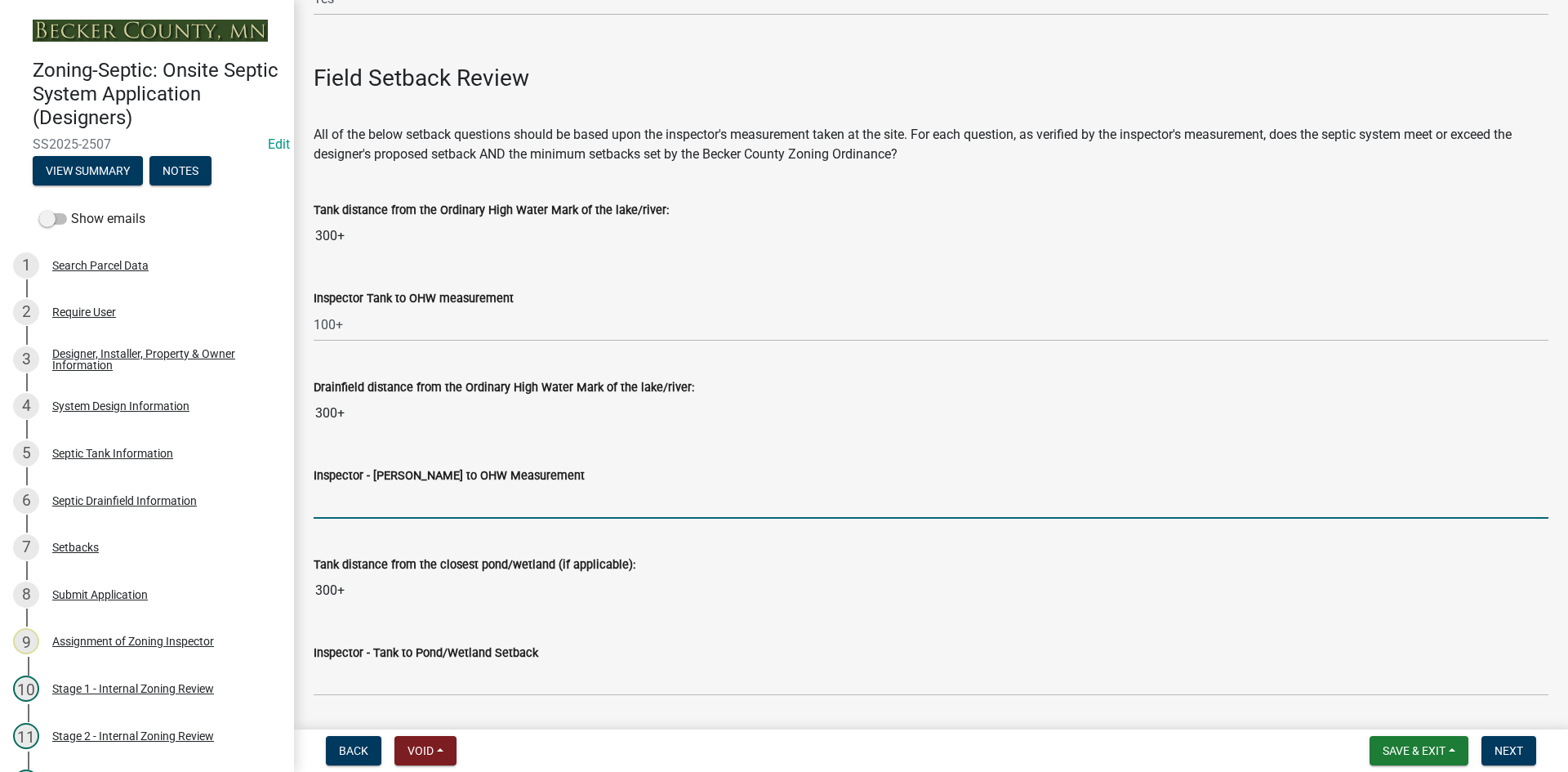
click at [340, 500] on input "Inspector - Drainfield to OHW Measurement" at bounding box center [931, 502] width 1235 height 33
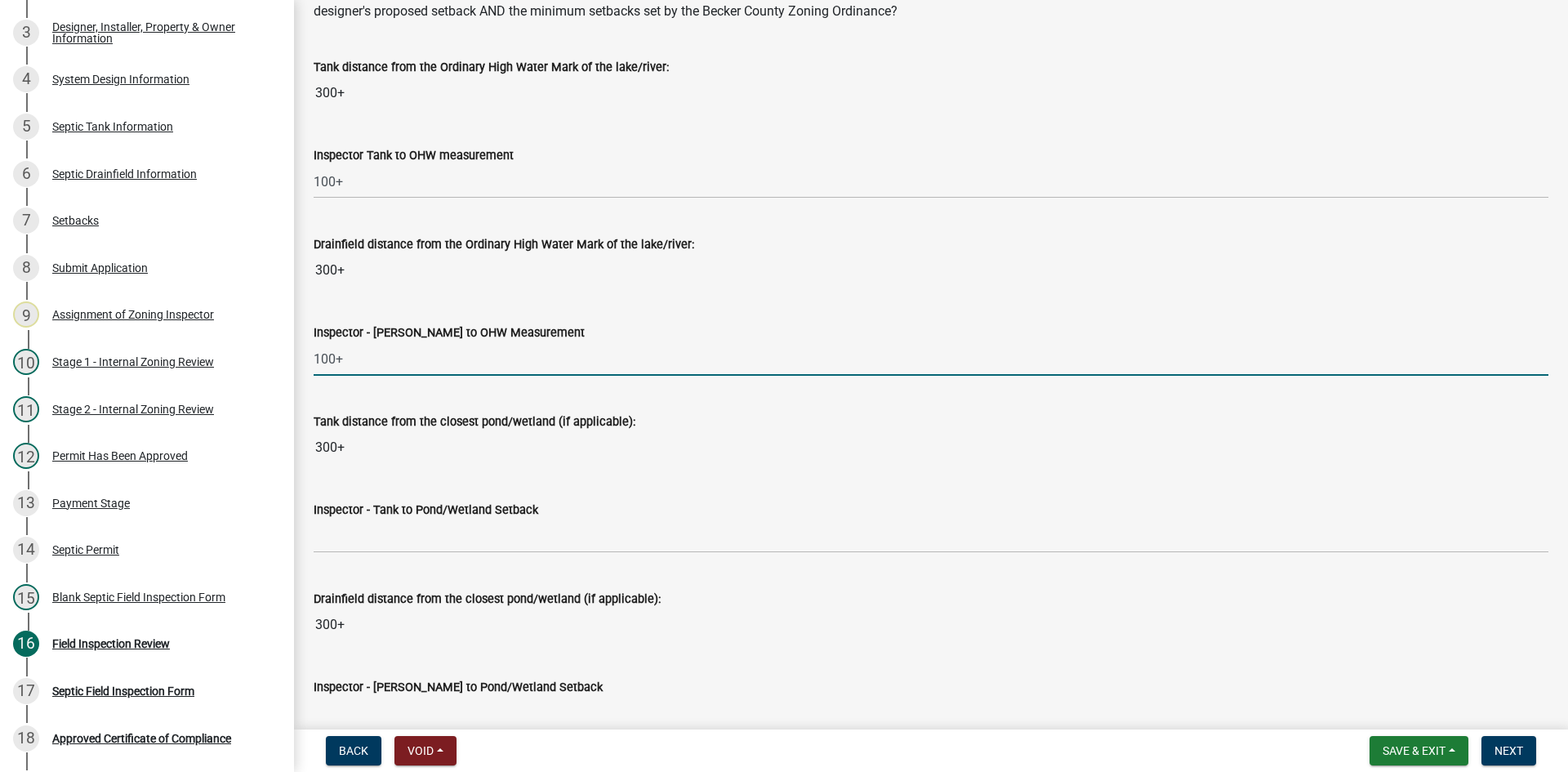
scroll to position [4001, 0]
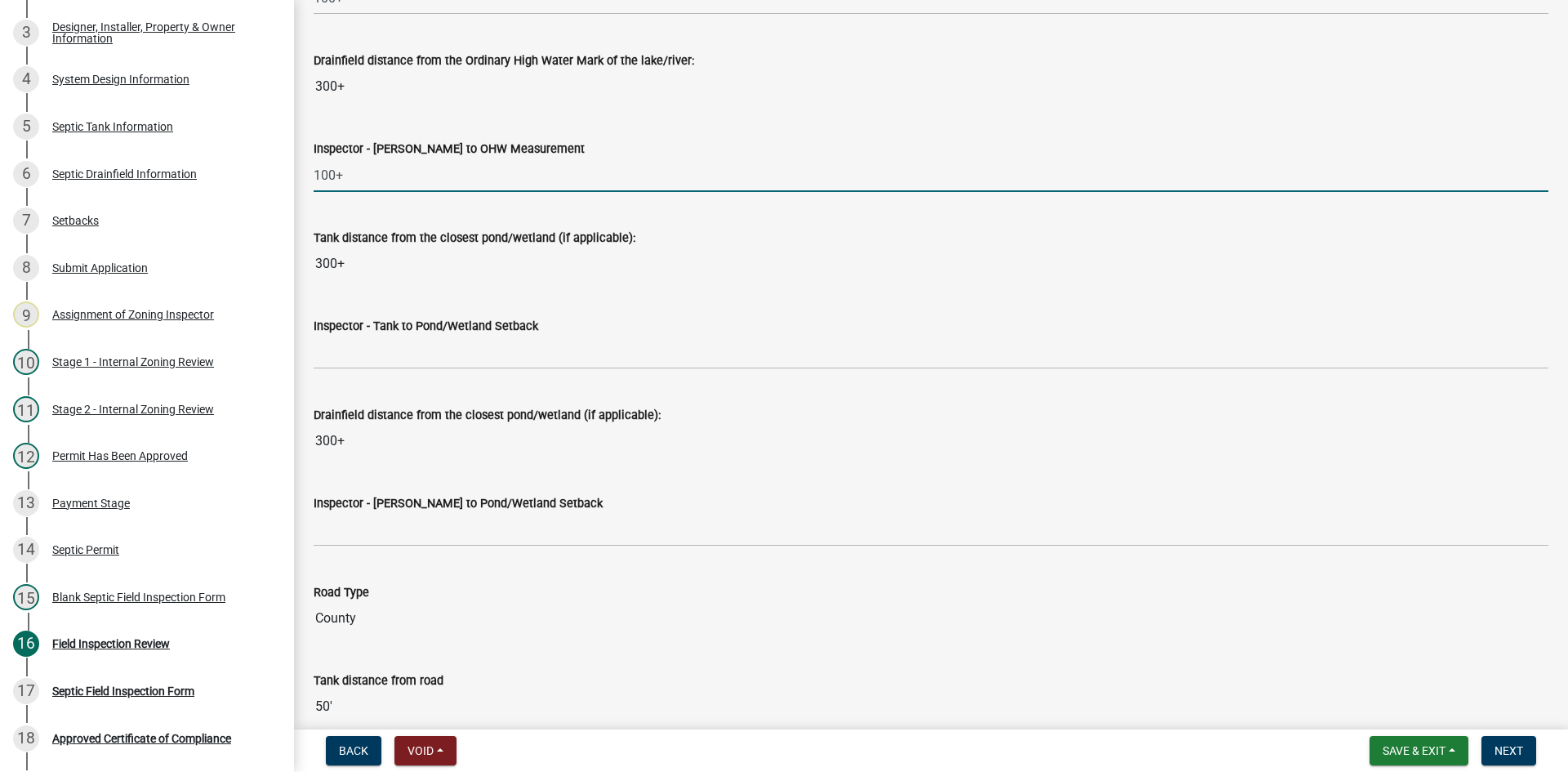
type input "100+"
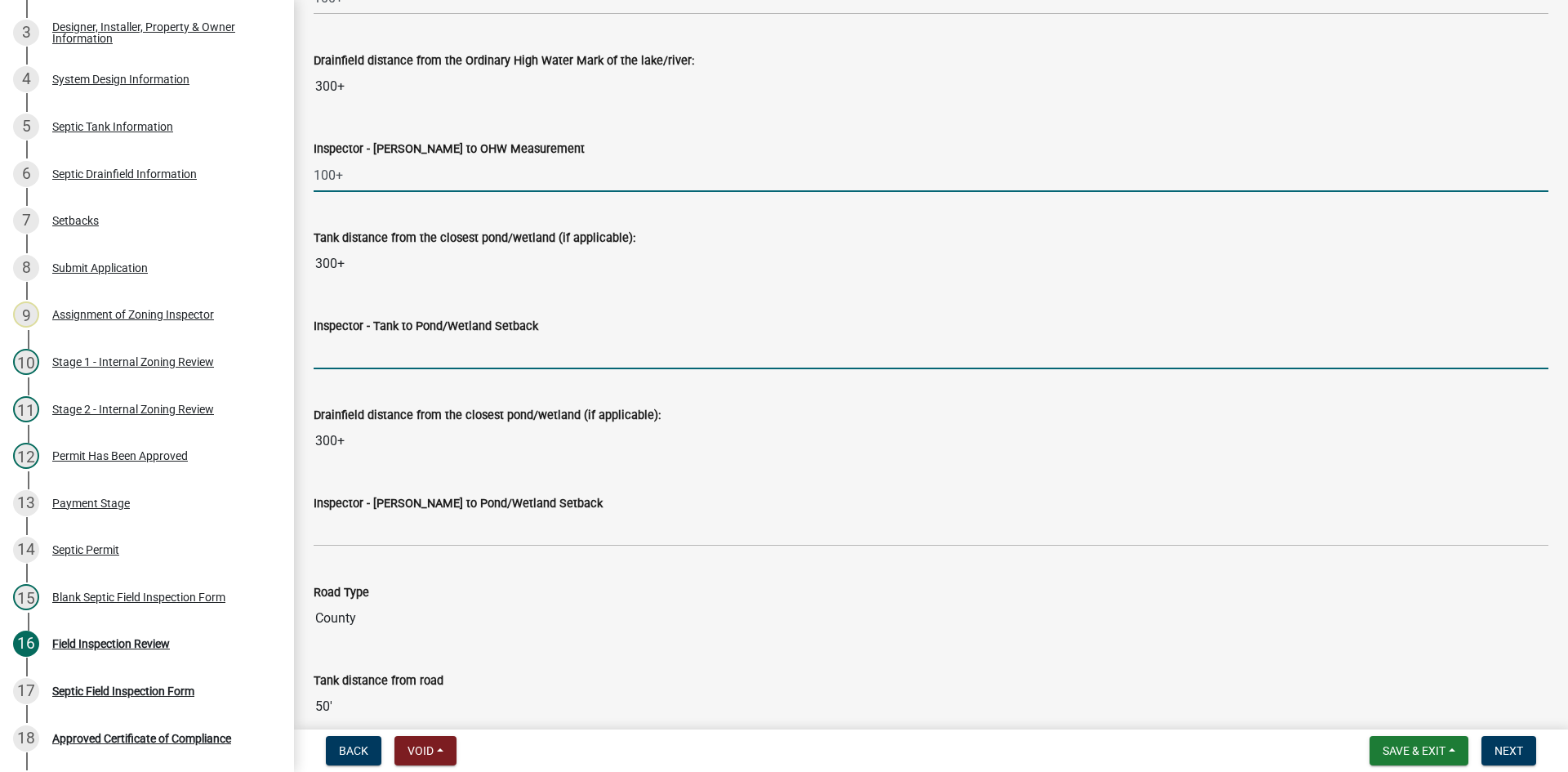
click at [360, 357] on input "Inspector - Tank to Pond/Wetland Setback" at bounding box center [931, 353] width 1235 height 33
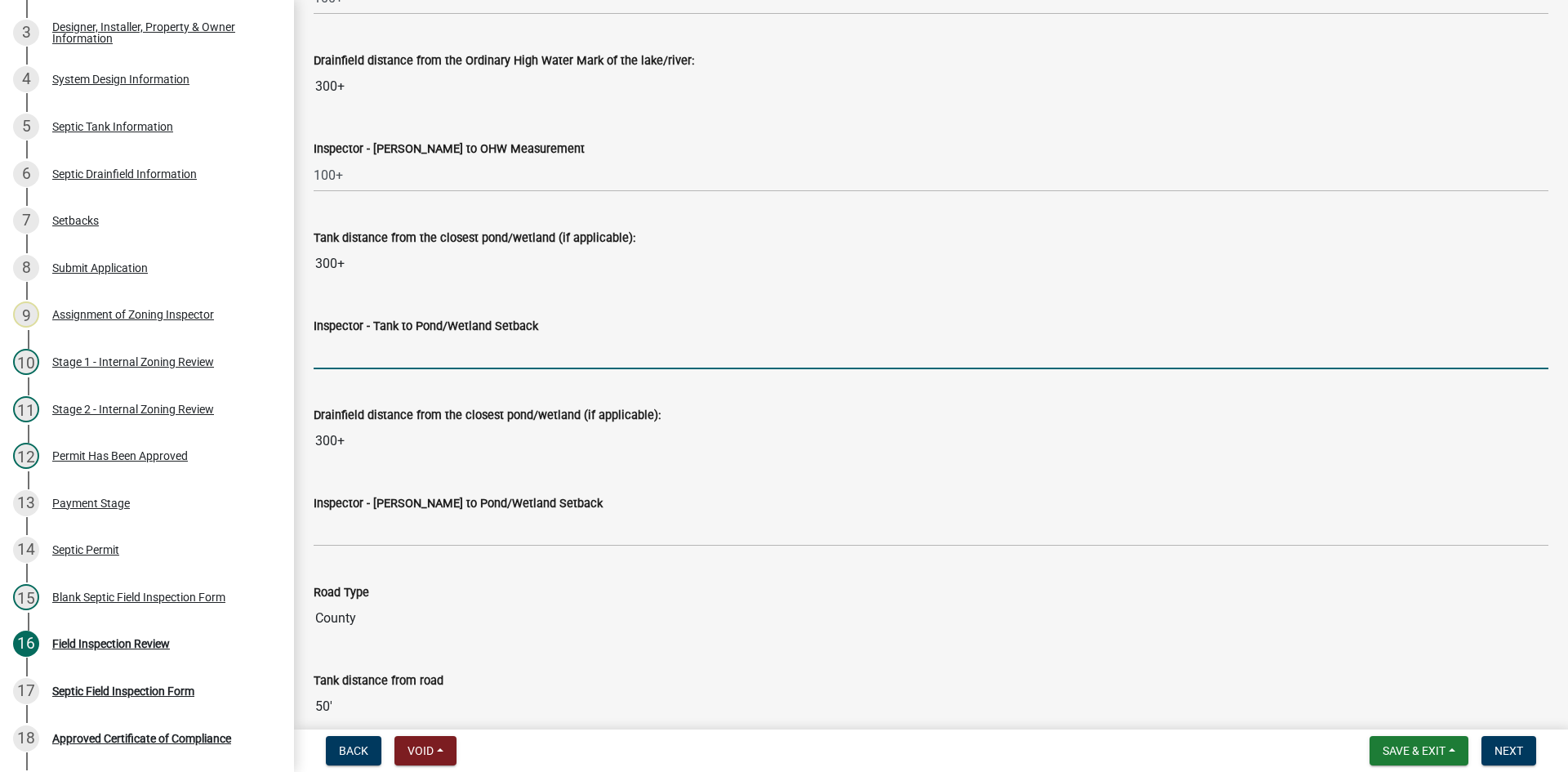
type input "NA"
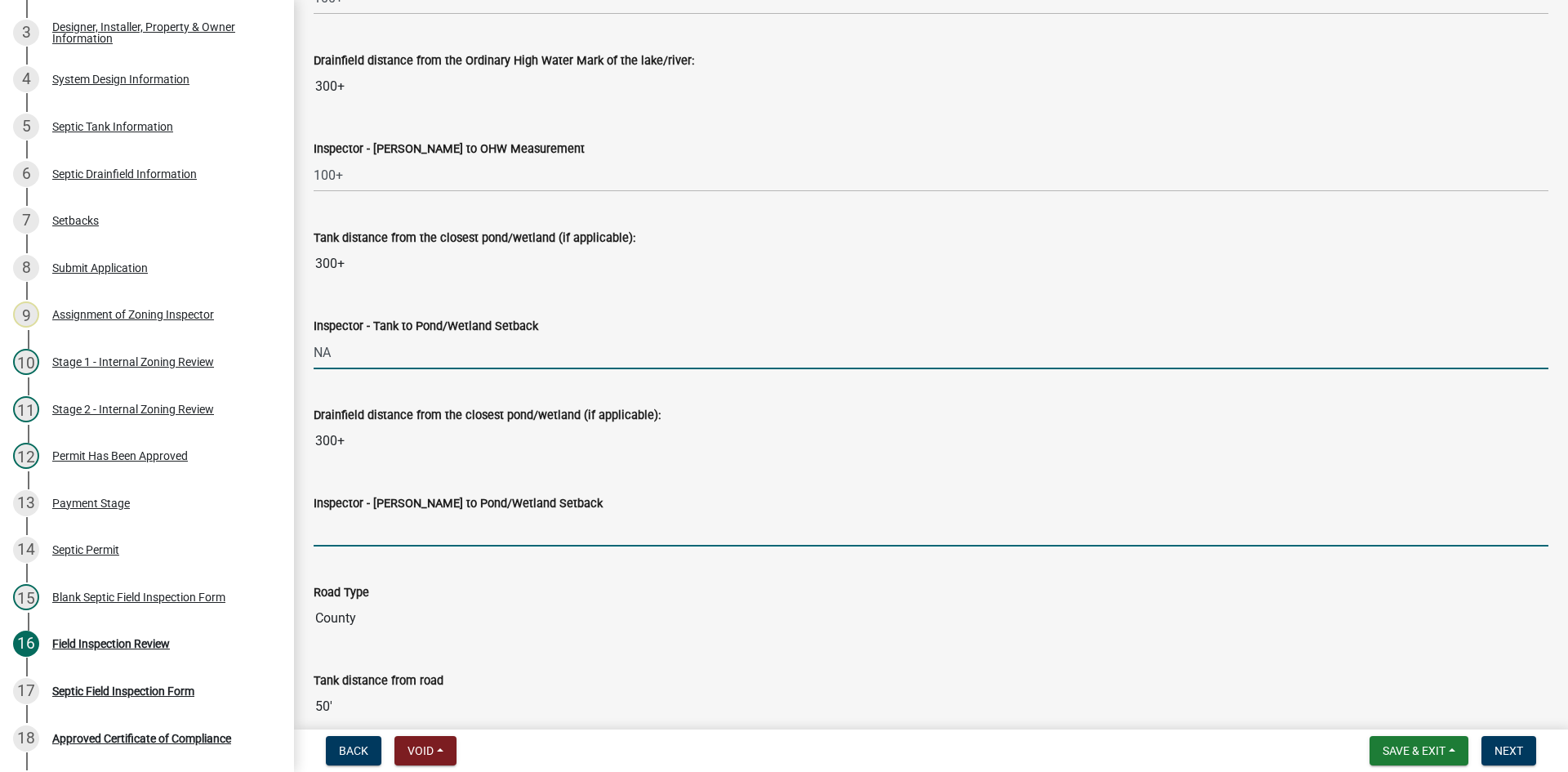
drag, startPoint x: 382, startPoint y: 531, endPoint x: 390, endPoint y: 543, distance: 14.4
click at [382, 531] on input "Inspector - Drainfield to Pond/Wetland Setback" at bounding box center [931, 529] width 1235 height 33
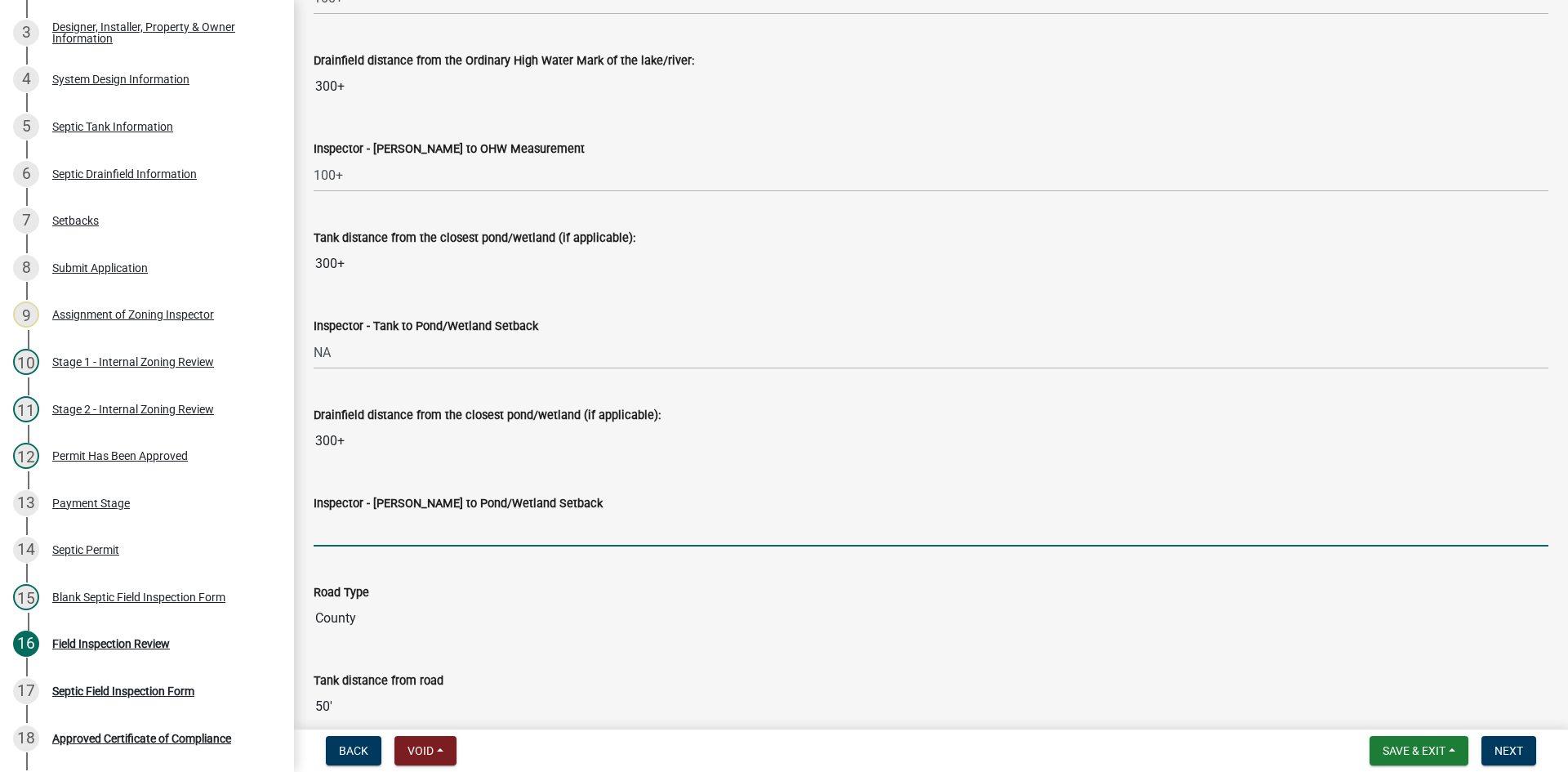
type input "NA"
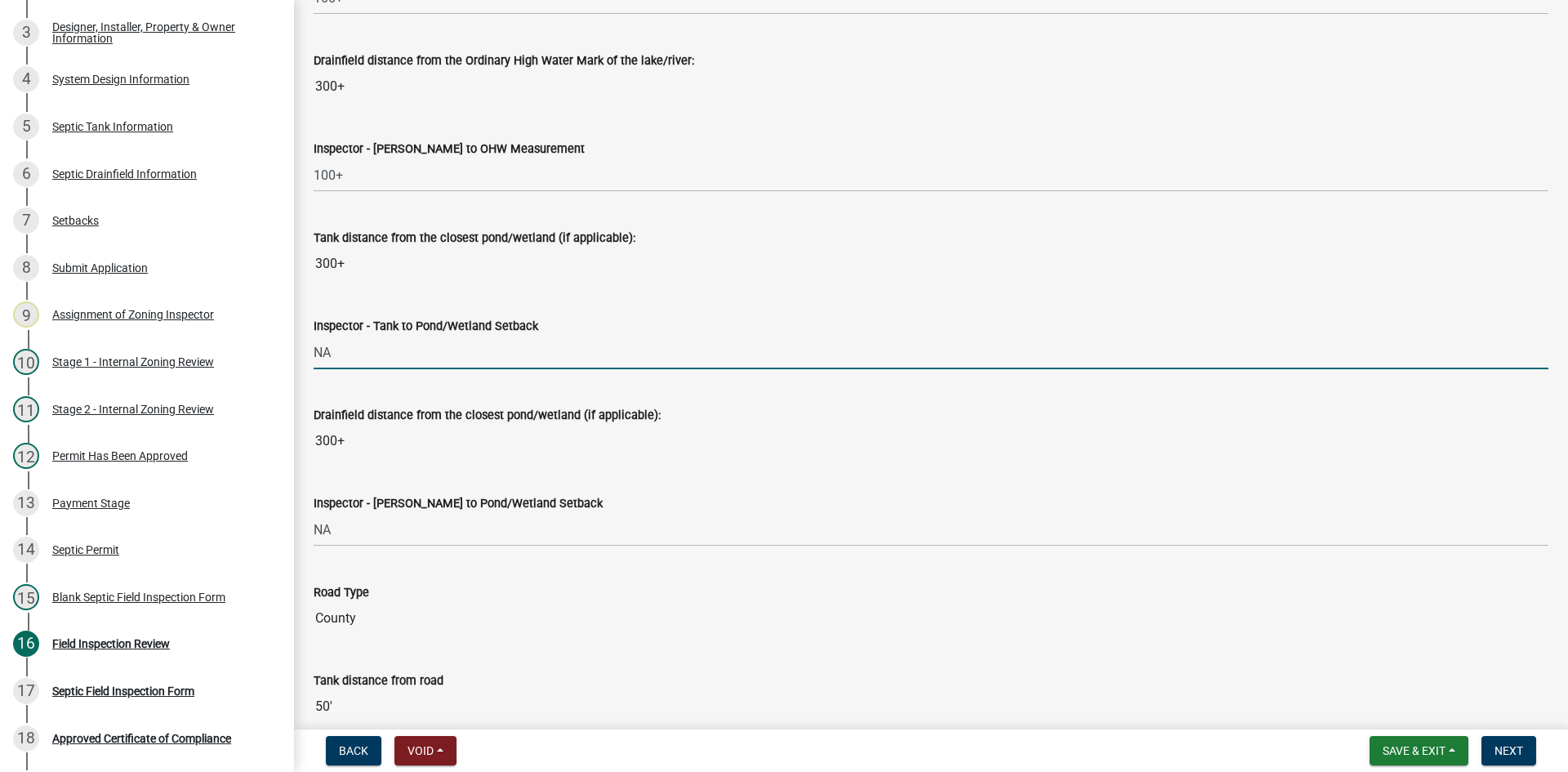
drag, startPoint x: 342, startPoint y: 342, endPoint x: 310, endPoint y: 378, distance: 48.2
type input "50+"
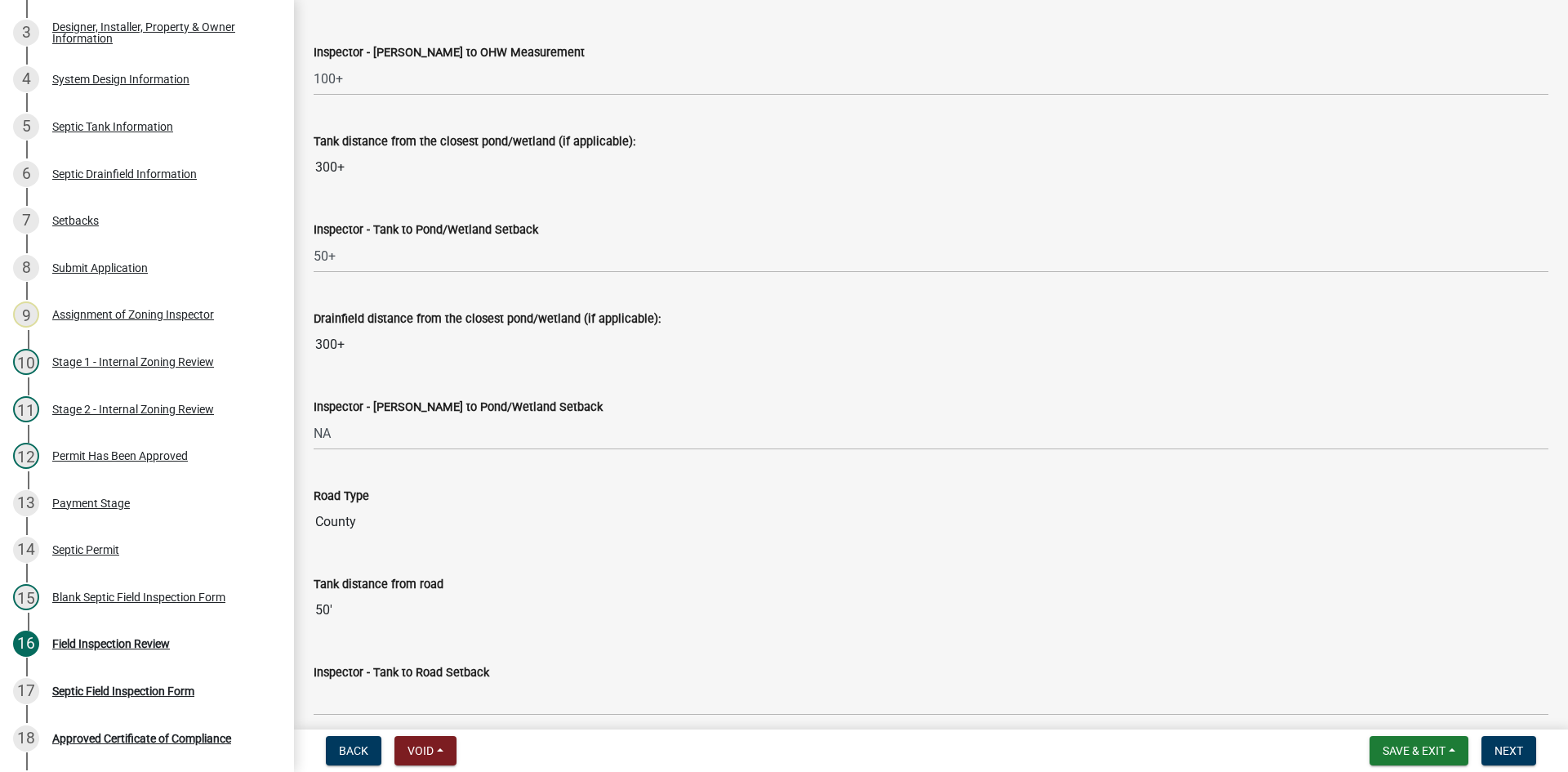
scroll to position [4327, 0]
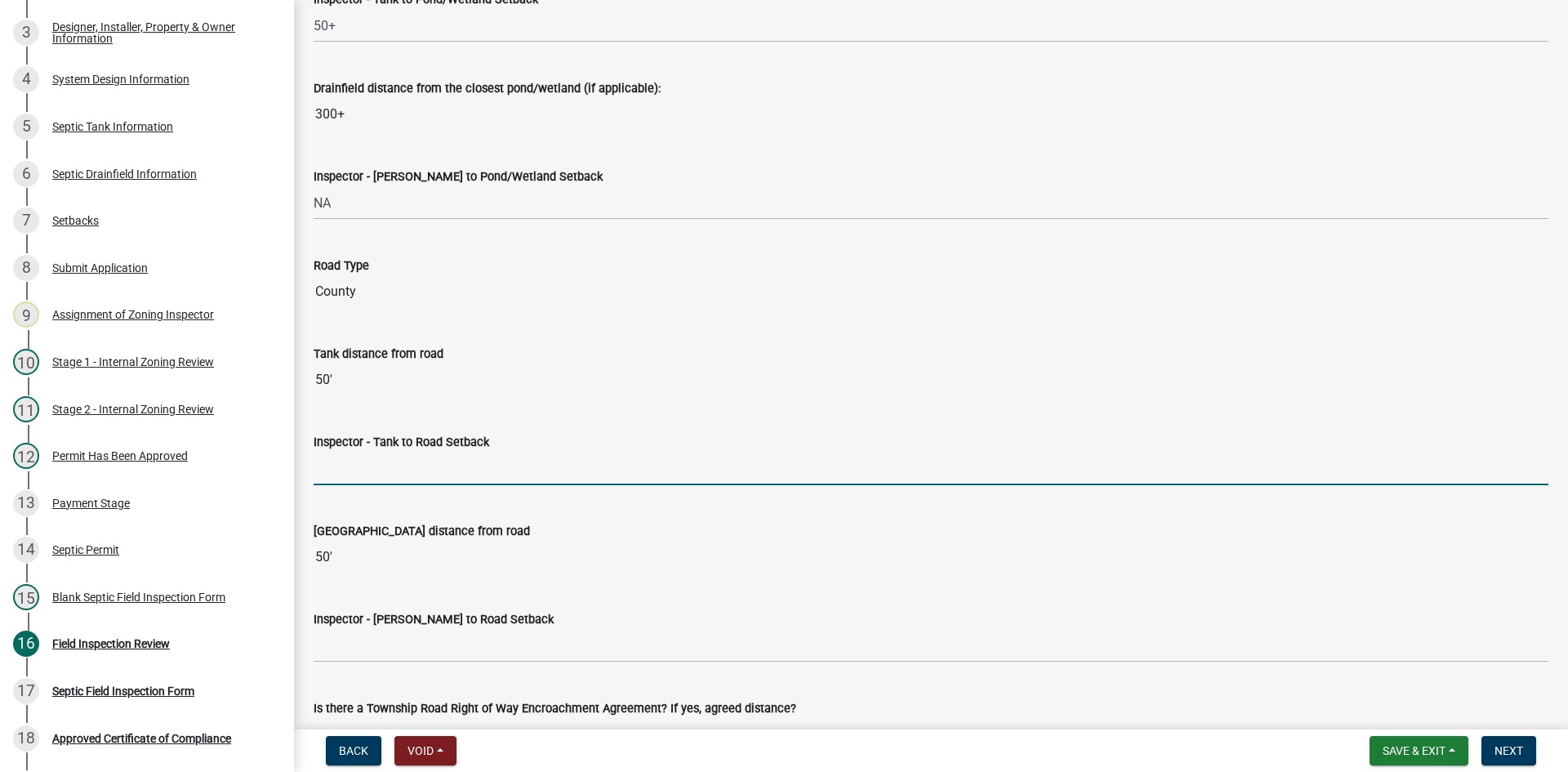
click at [385, 470] on input "Inspector - Tank to Road Setback" at bounding box center [931, 468] width 1235 height 33
type input "10+"
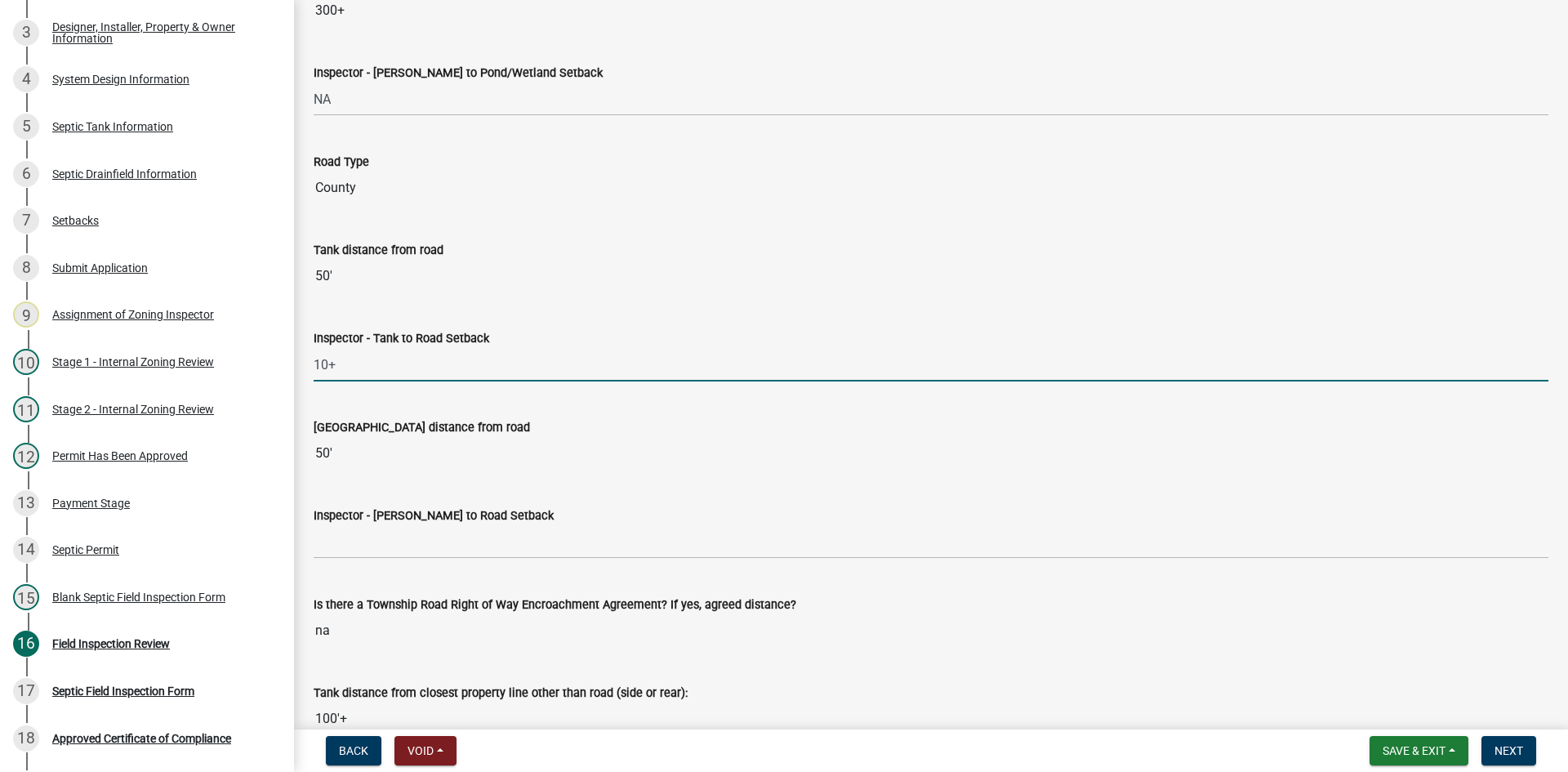
scroll to position [4573, 0]
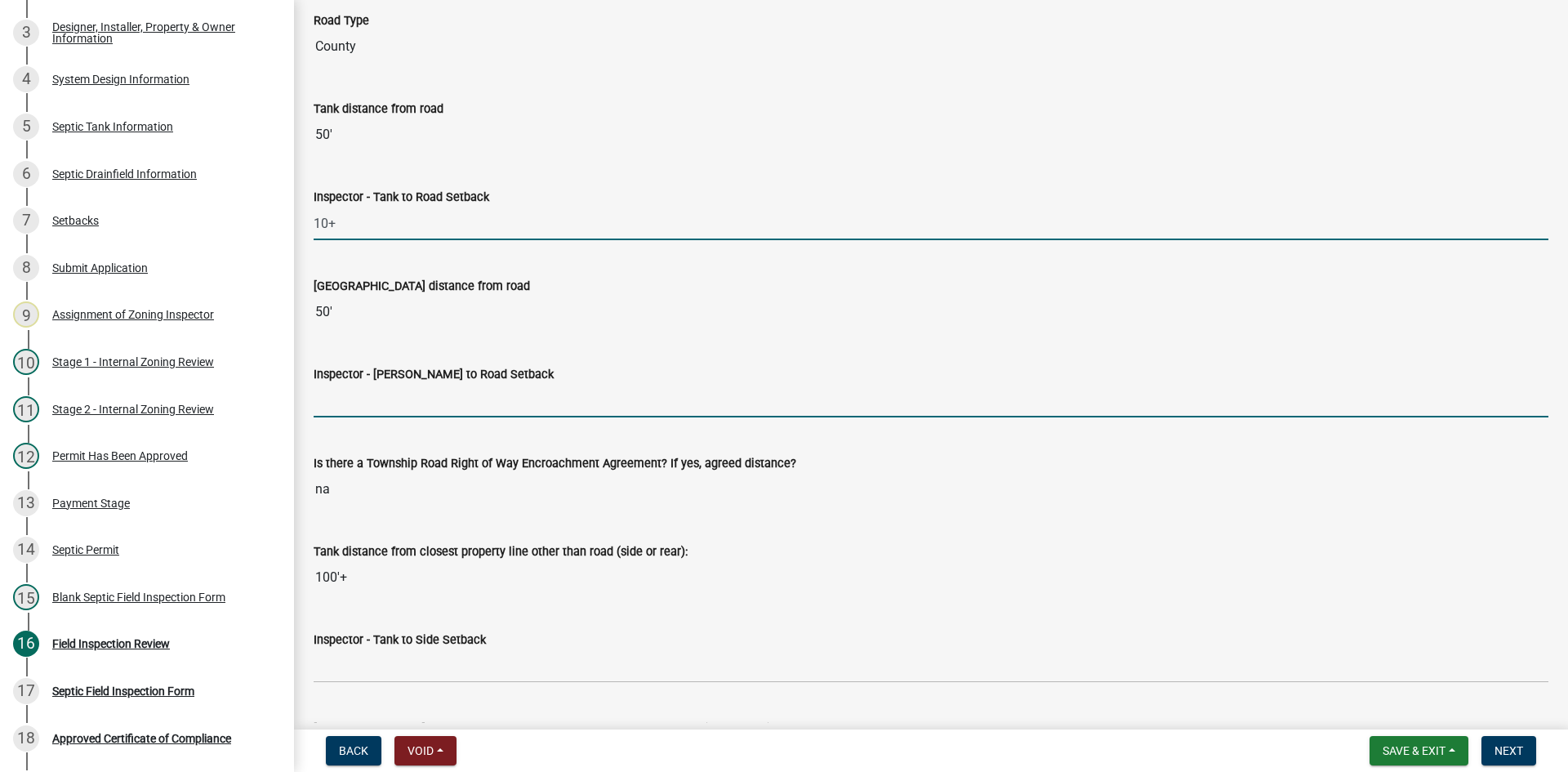
click at [375, 392] on input "Inspector - Drainfield to Road Setback" at bounding box center [931, 401] width 1235 height 33
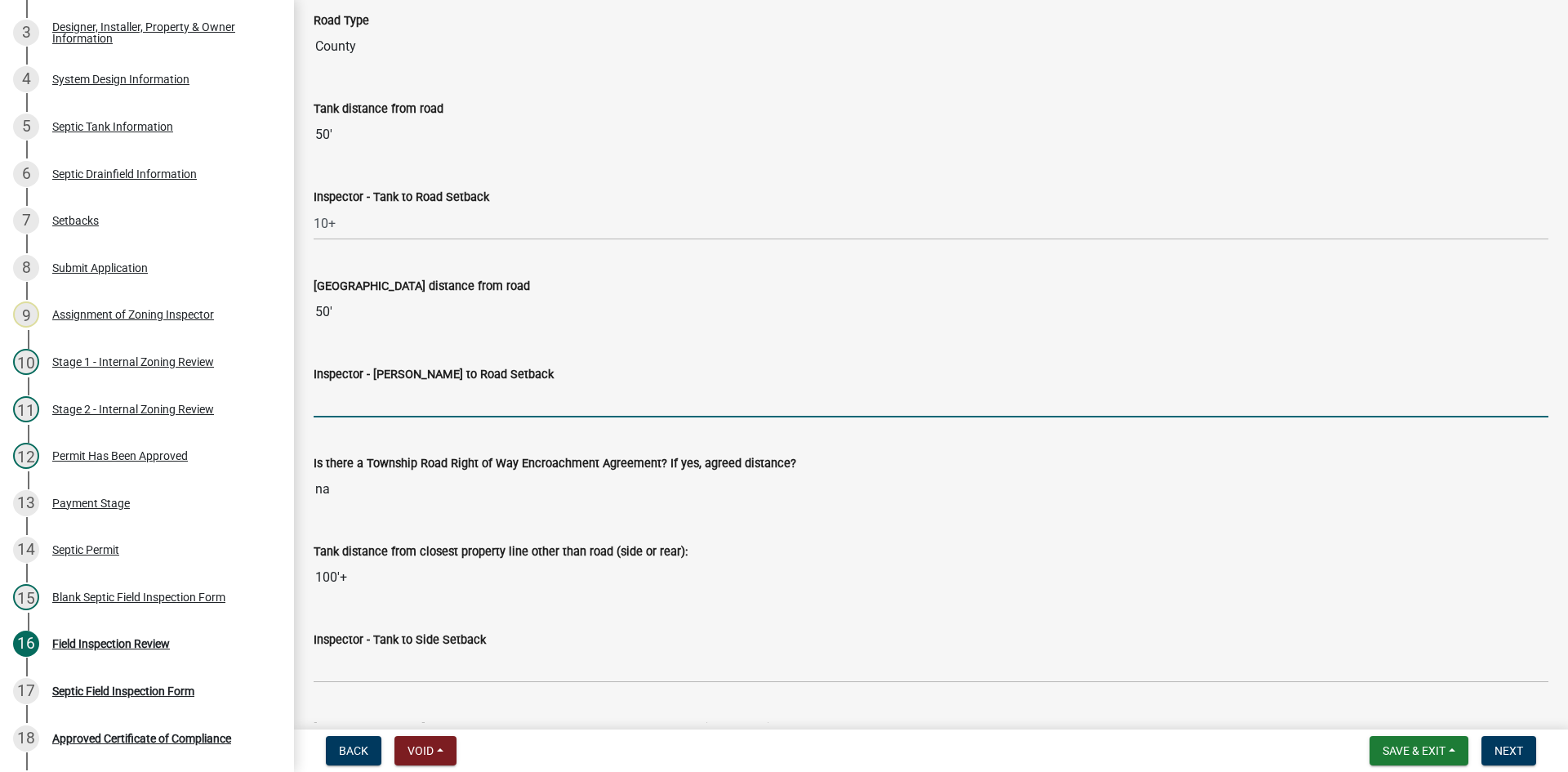
type input "10+"
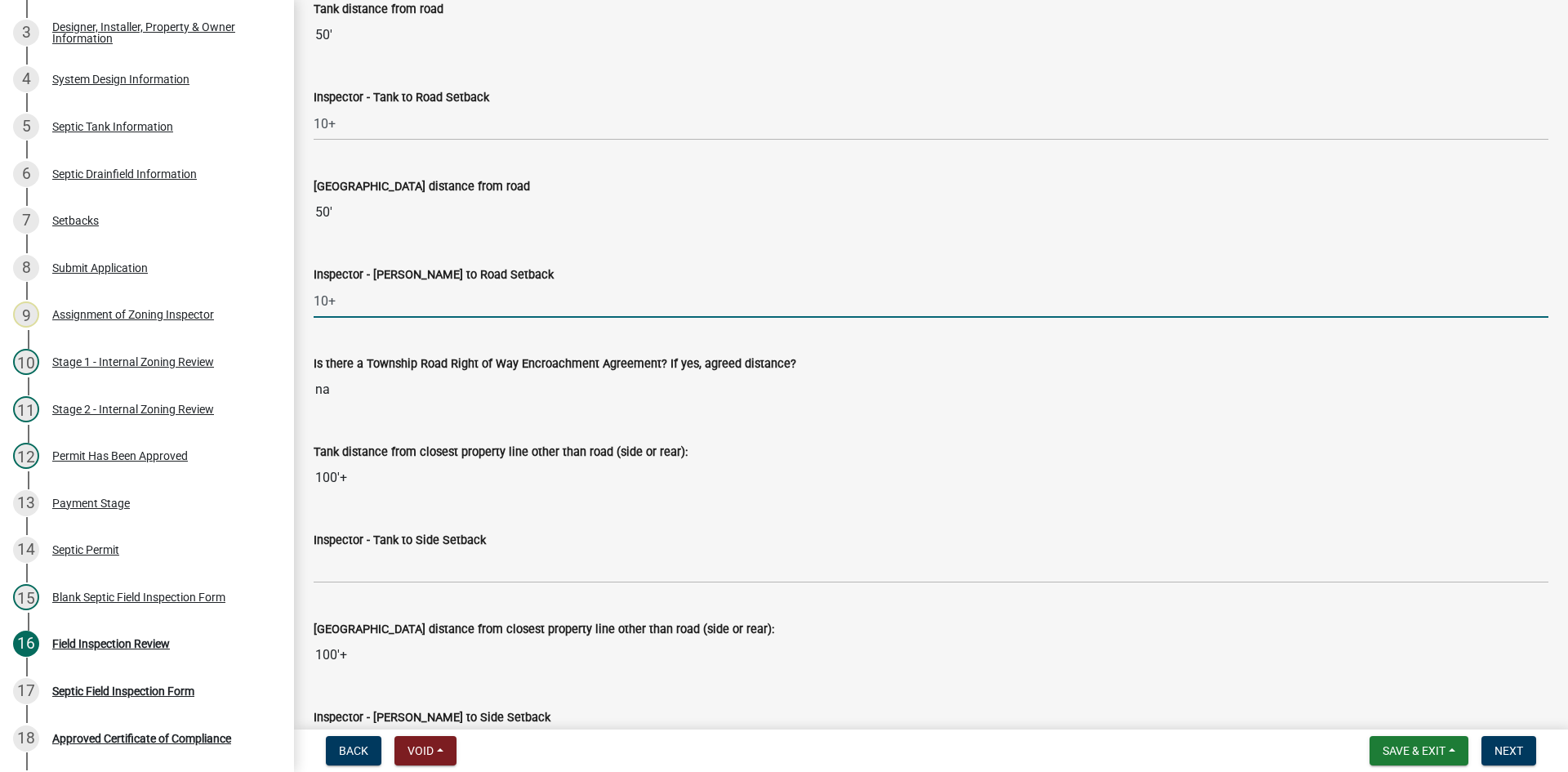
scroll to position [4817, 0]
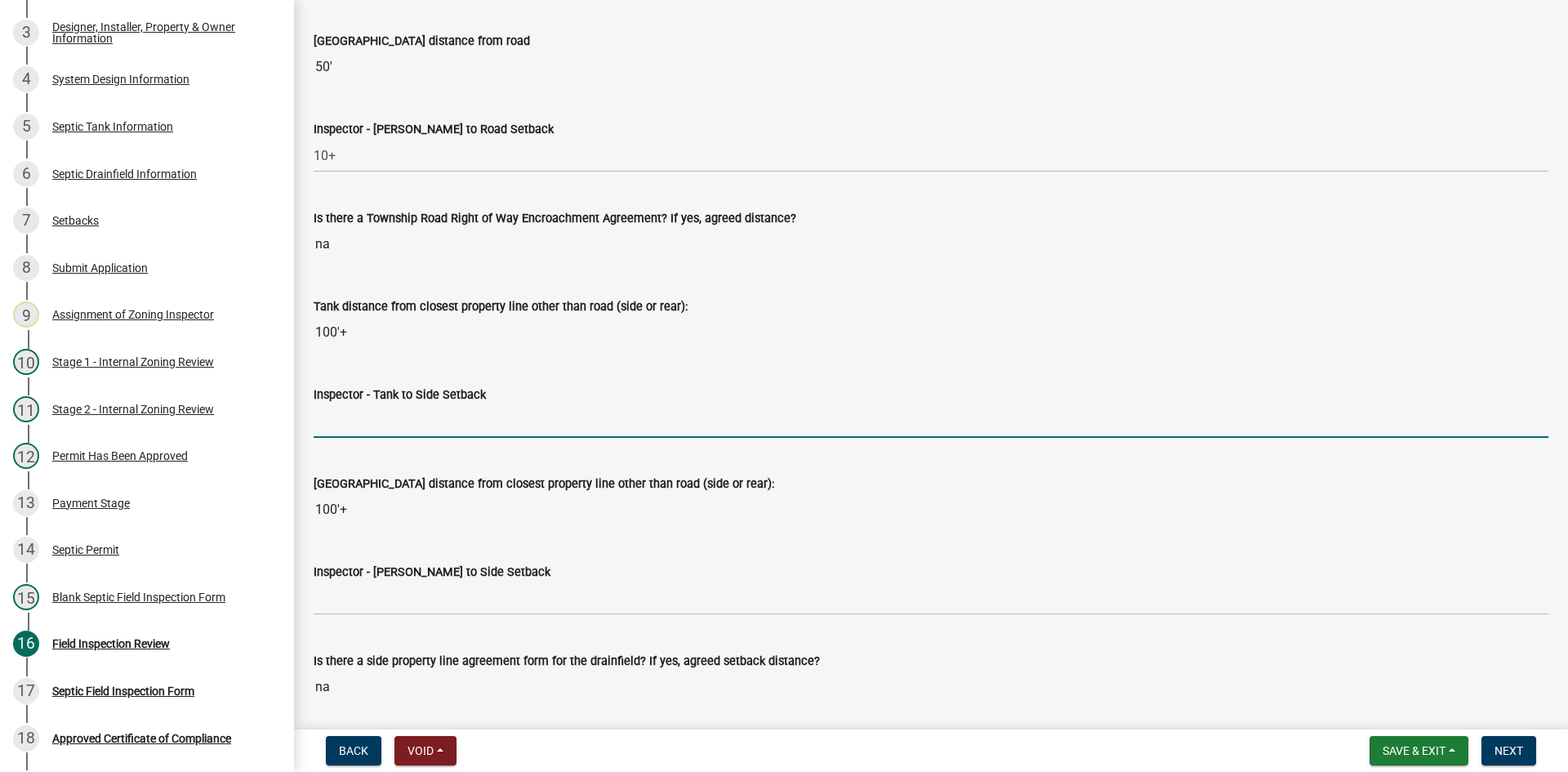
drag, startPoint x: 380, startPoint y: 417, endPoint x: 402, endPoint y: 437, distance: 29.7
click at [380, 417] on input "Inspector - Tank to Side Setback" at bounding box center [931, 421] width 1235 height 33
type input "10+"
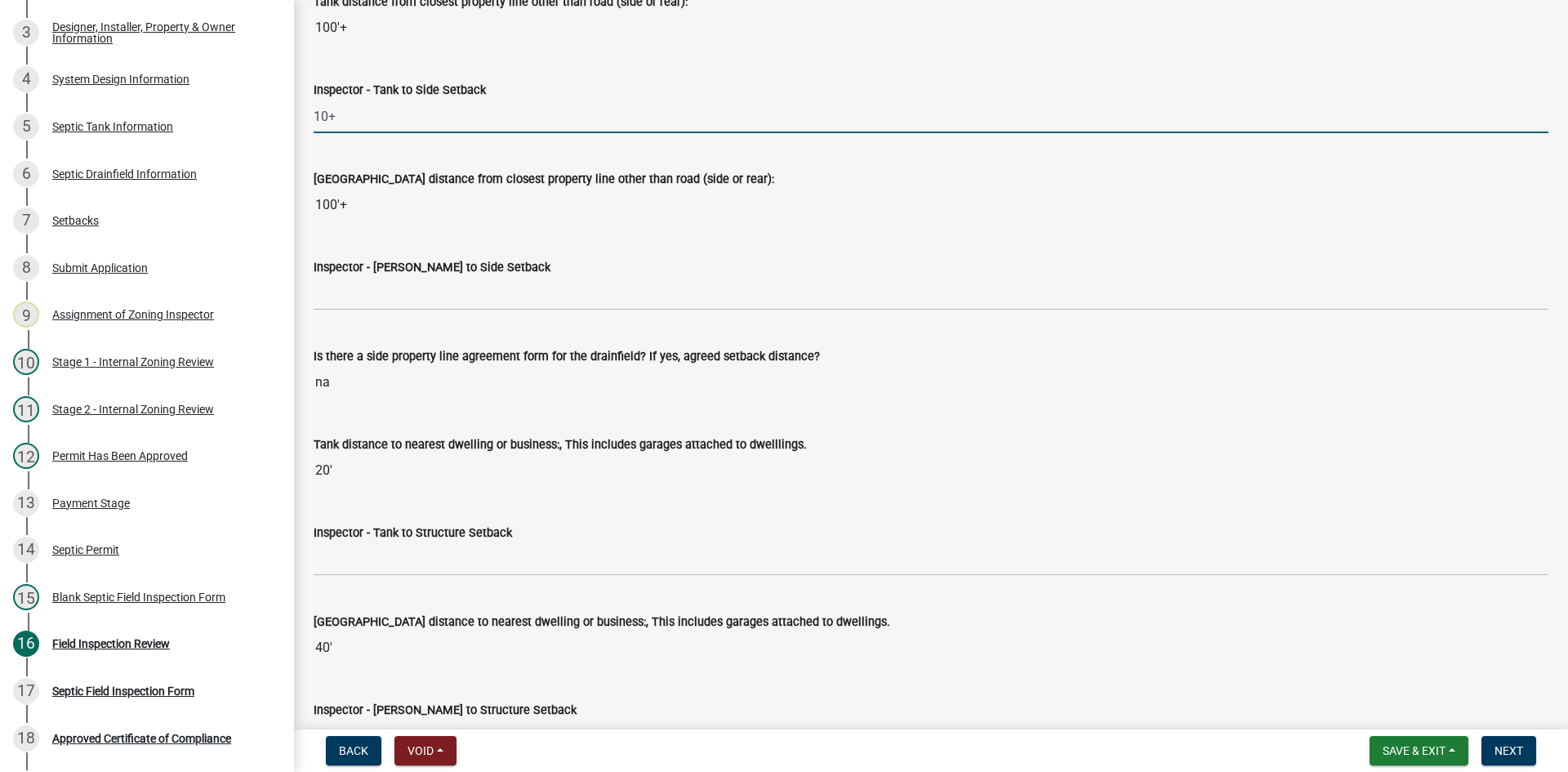
scroll to position [5144, 0]
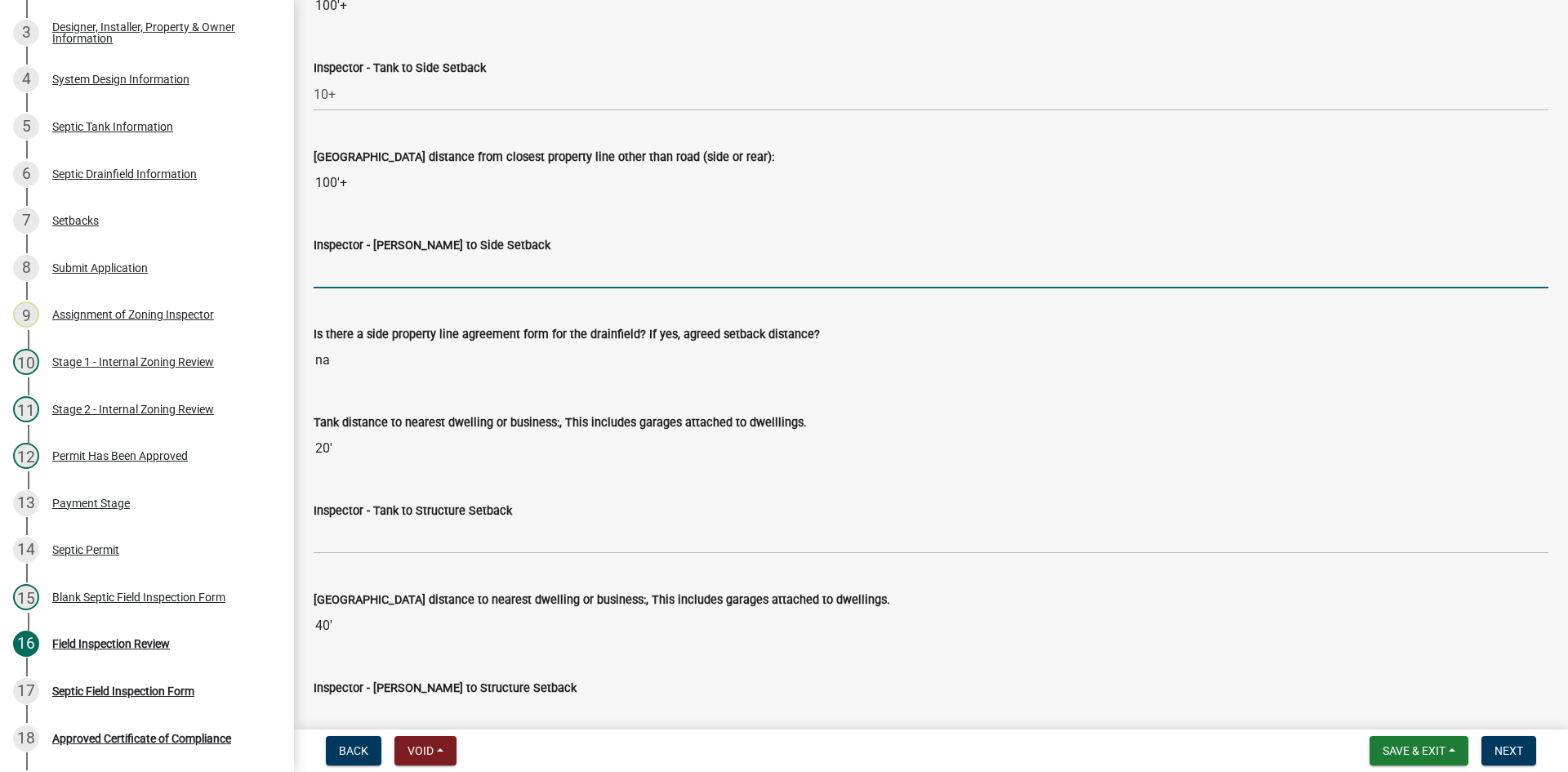
click at [378, 268] on input "Inspector - Drainfield to Side Setback" at bounding box center [931, 271] width 1235 height 33
type input "EXISTING"
drag, startPoint x: 395, startPoint y: 264, endPoint x: 257, endPoint y: 292, distance: 140.8
click at [257, 292] on div "Zoning-Septic: Onsite Septic System Application (Designers) SS2025-2507 Edit Vi…" at bounding box center [784, 386] width 1568 height 772
click at [336, 267] on input "Inspector - Drainfield to Side Setback" at bounding box center [931, 271] width 1235 height 33
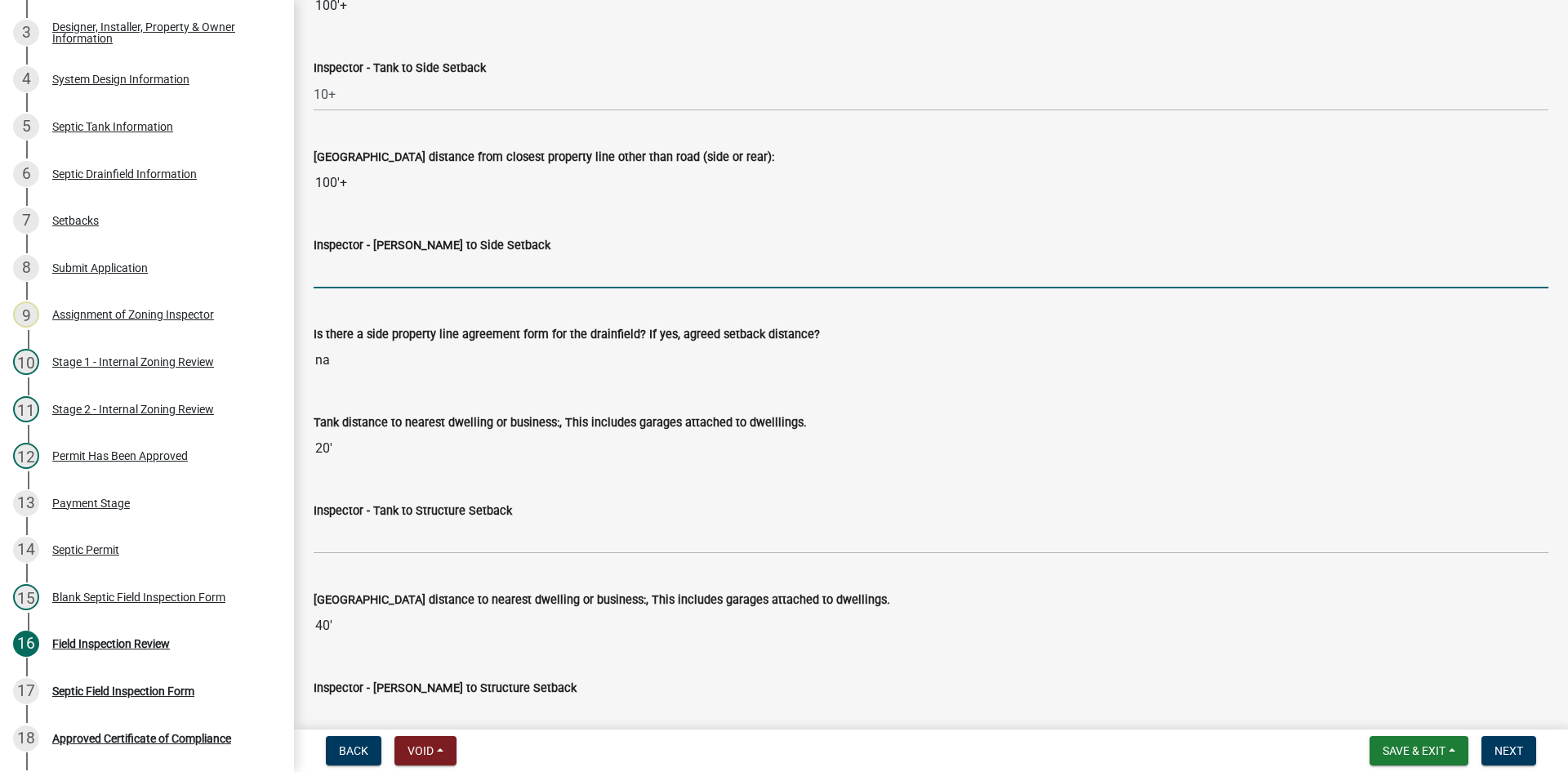
type input "10+"
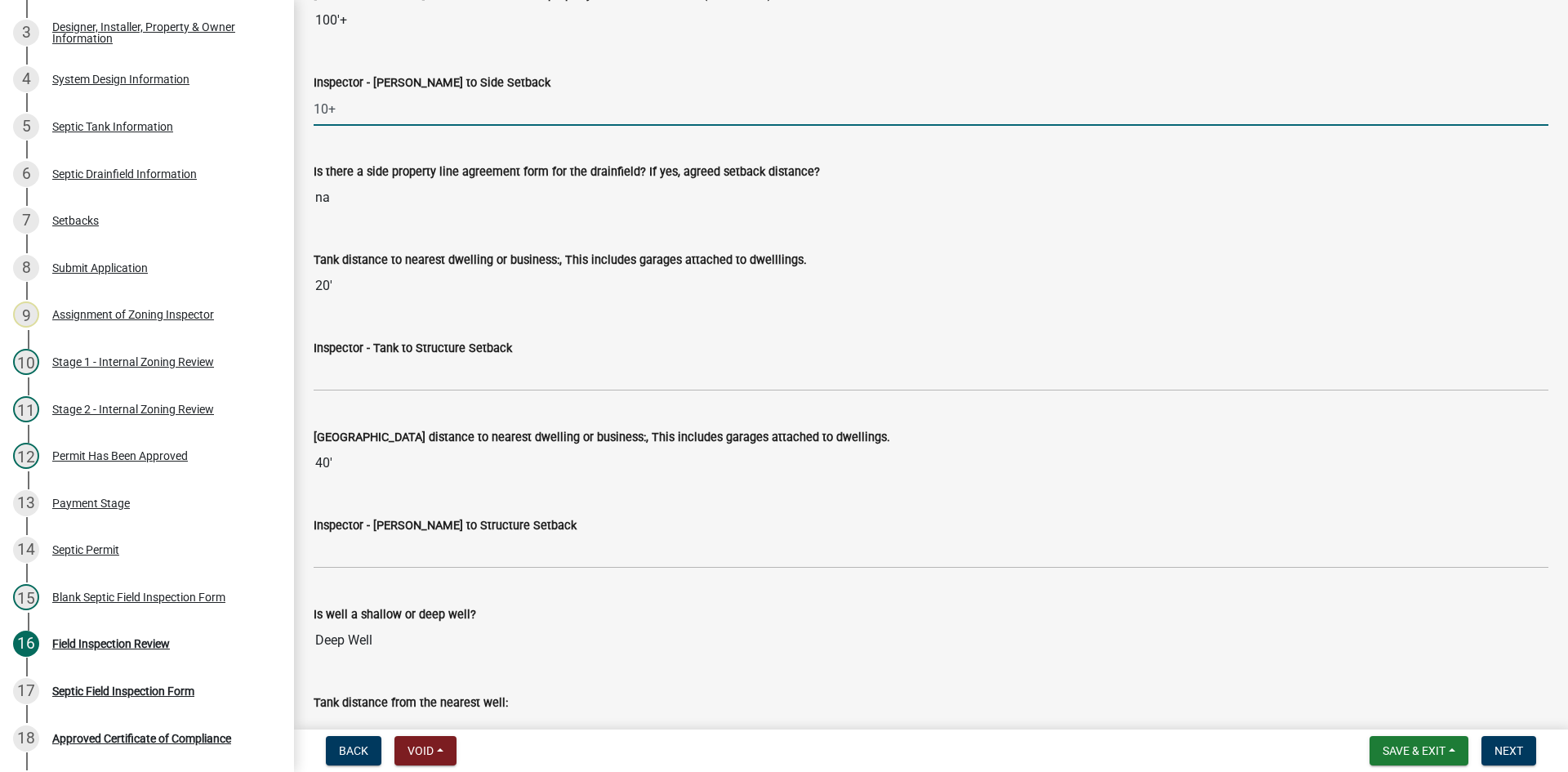
scroll to position [5307, 0]
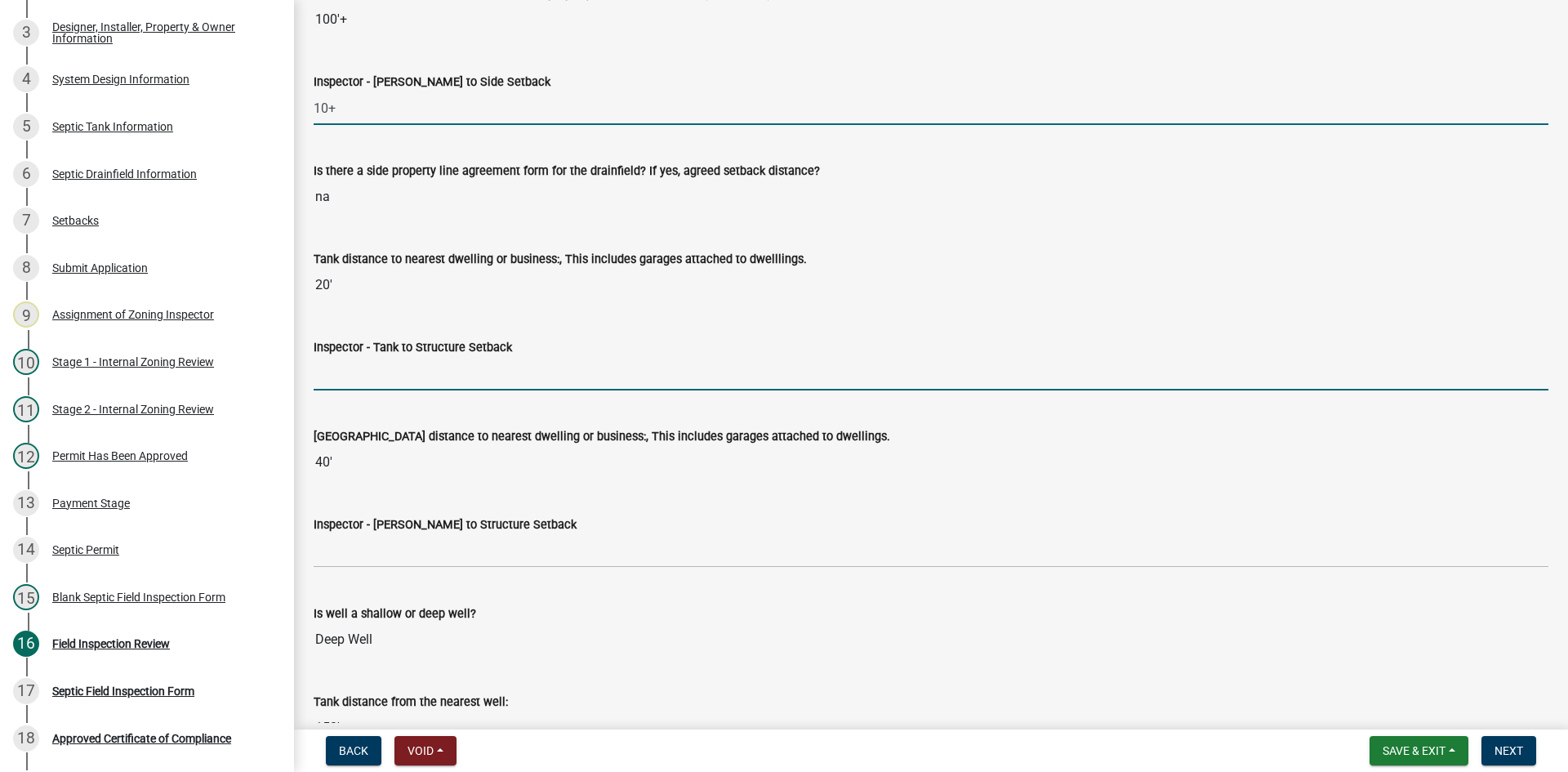
click at [422, 378] on input "Inspector - Tank to Structure Setback" at bounding box center [931, 373] width 1235 height 33
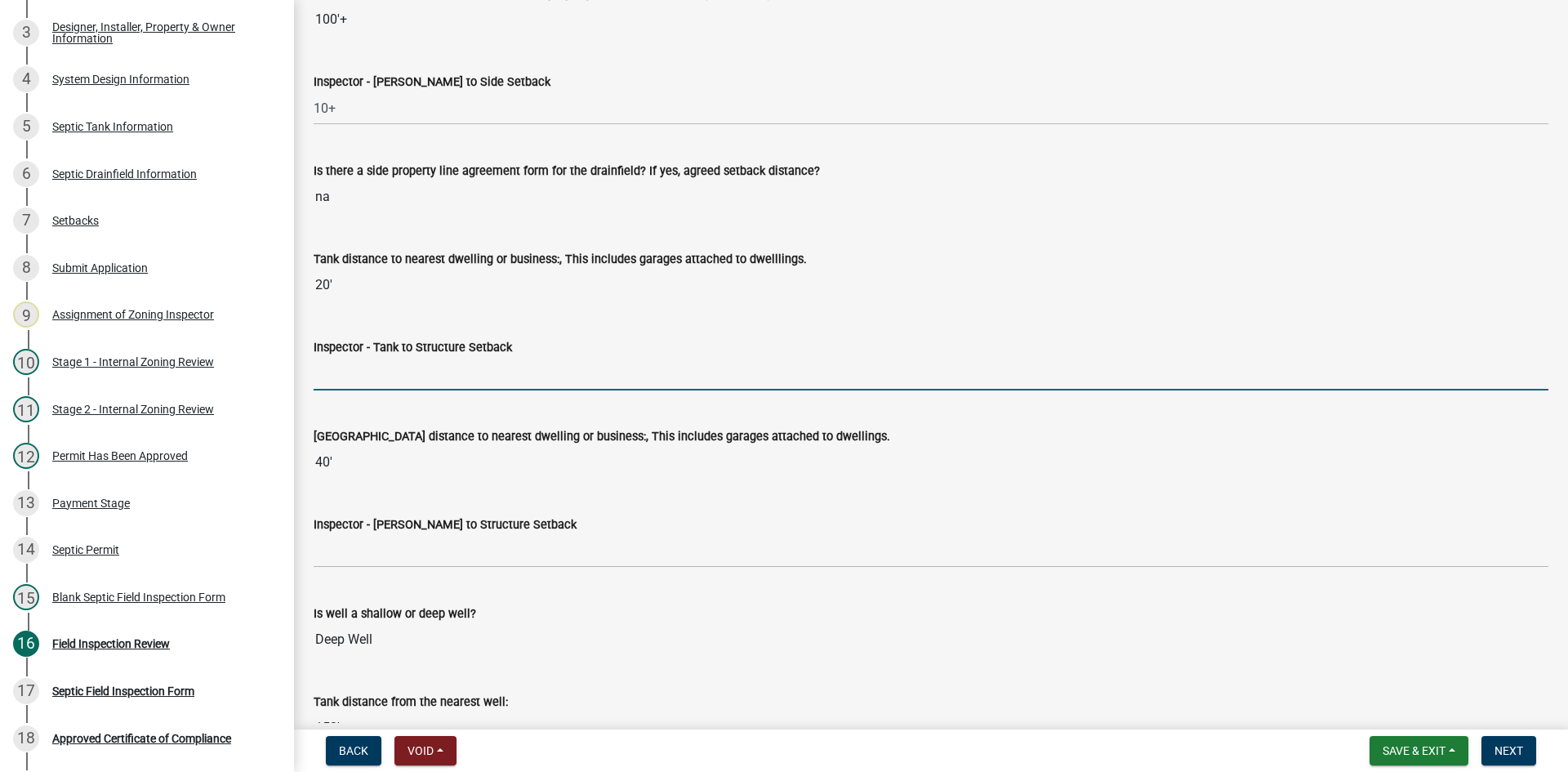
type input "10+"
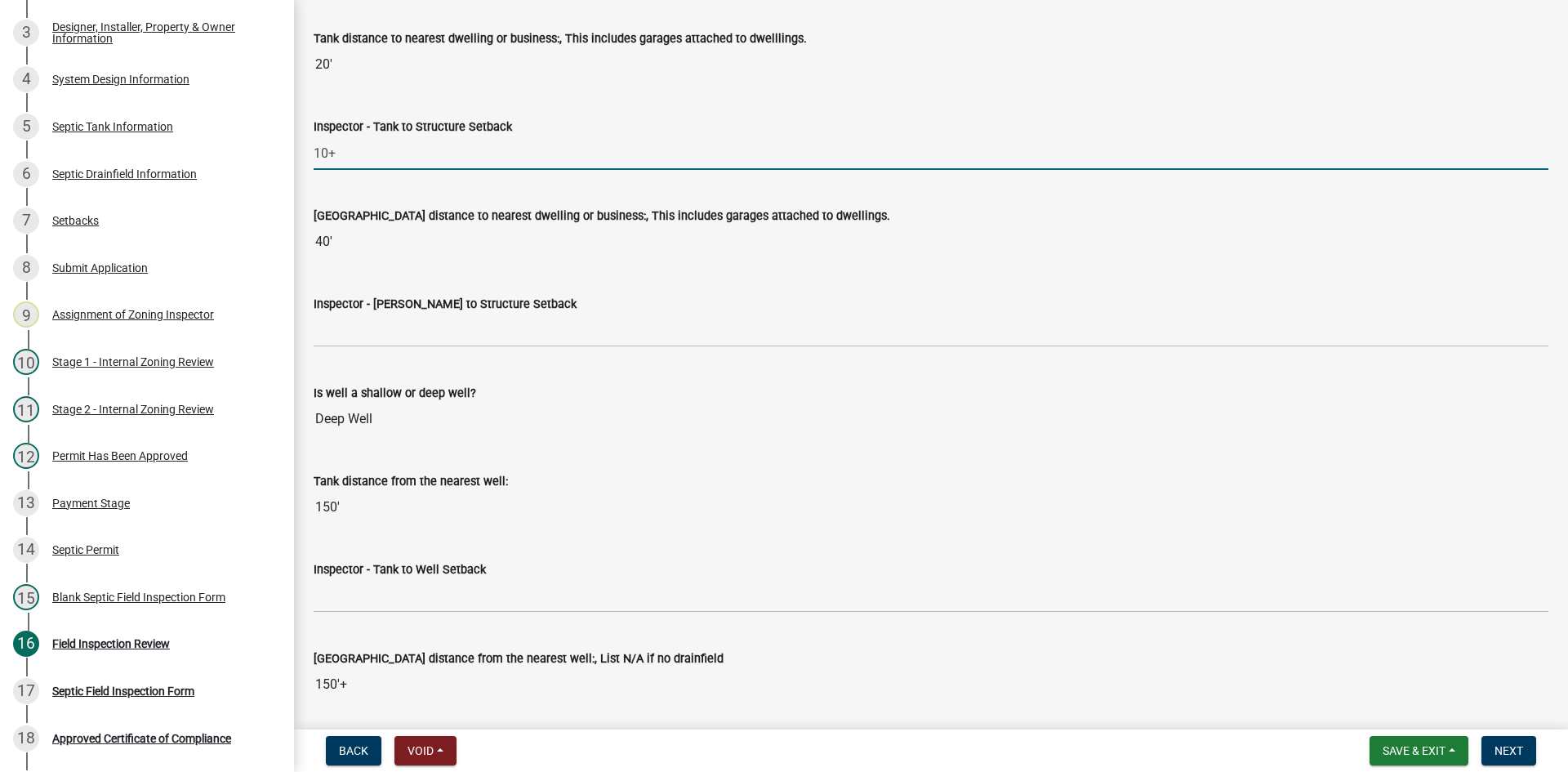
scroll to position [5552, 0]
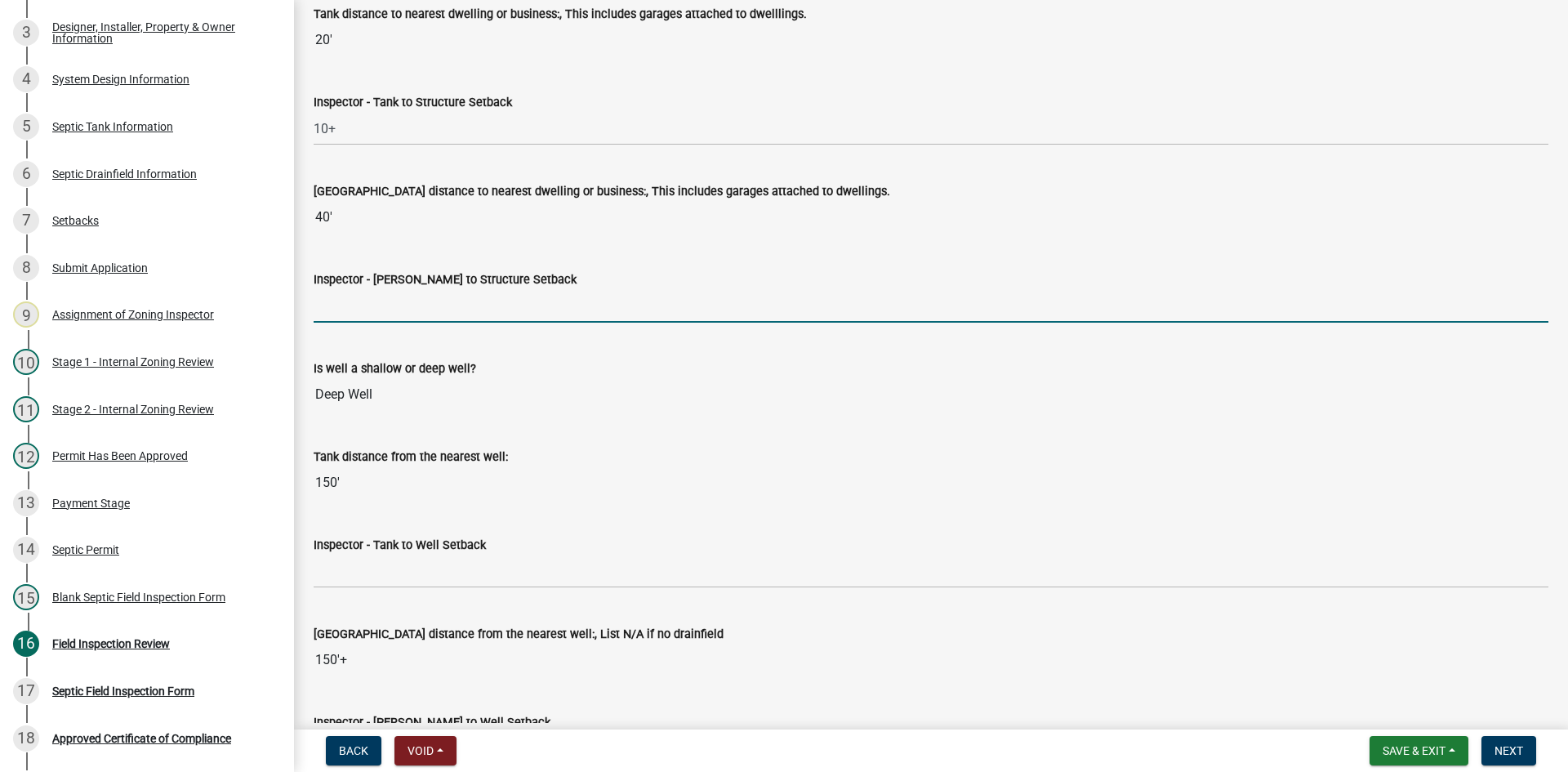
drag, startPoint x: 384, startPoint y: 297, endPoint x: 412, endPoint y: 322, distance: 37.5
click at [384, 297] on input "Inspector - Drainfield to Structure Setback" at bounding box center [931, 305] width 1235 height 33
type input "20+"
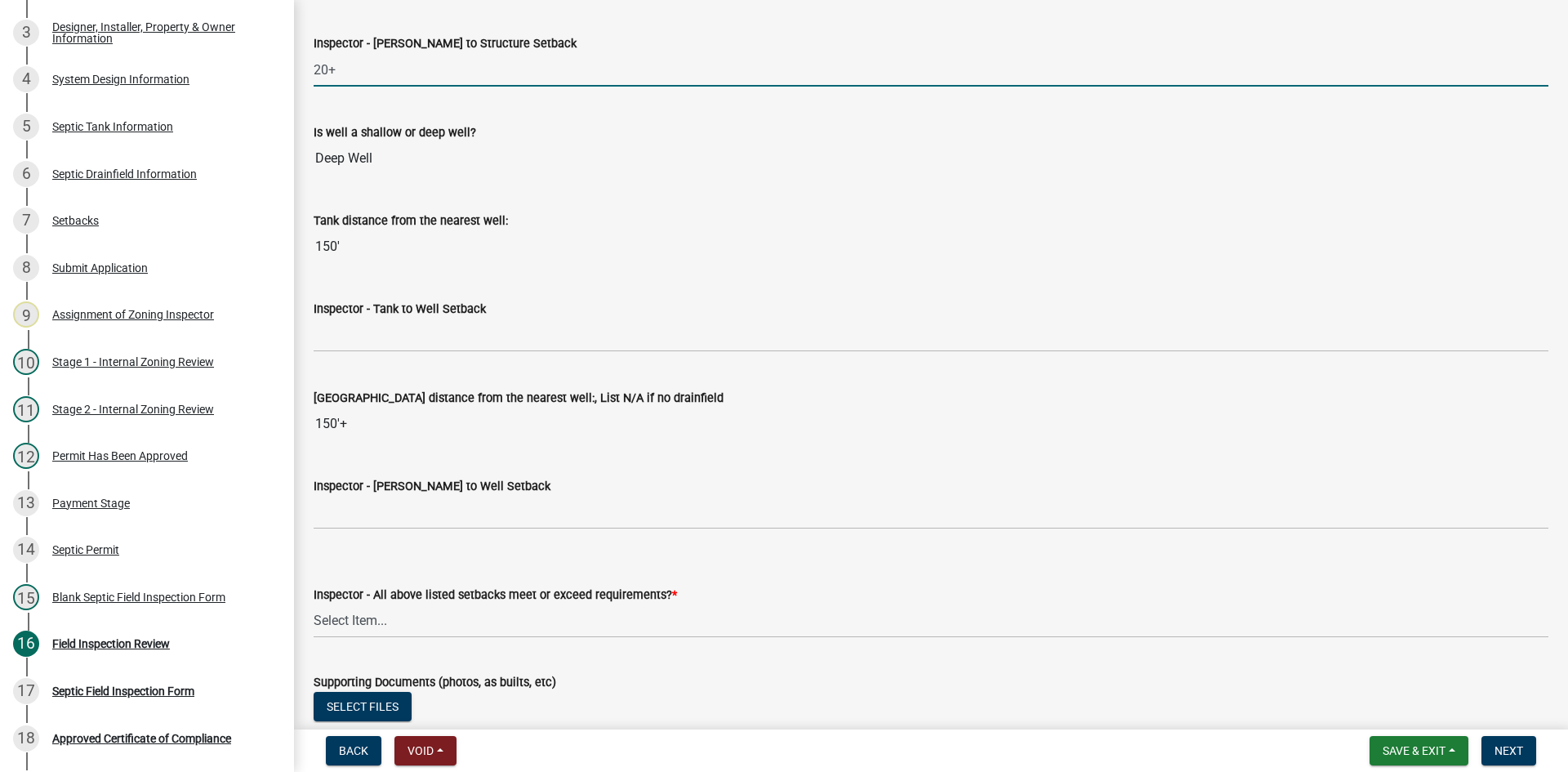
scroll to position [5797, 0]
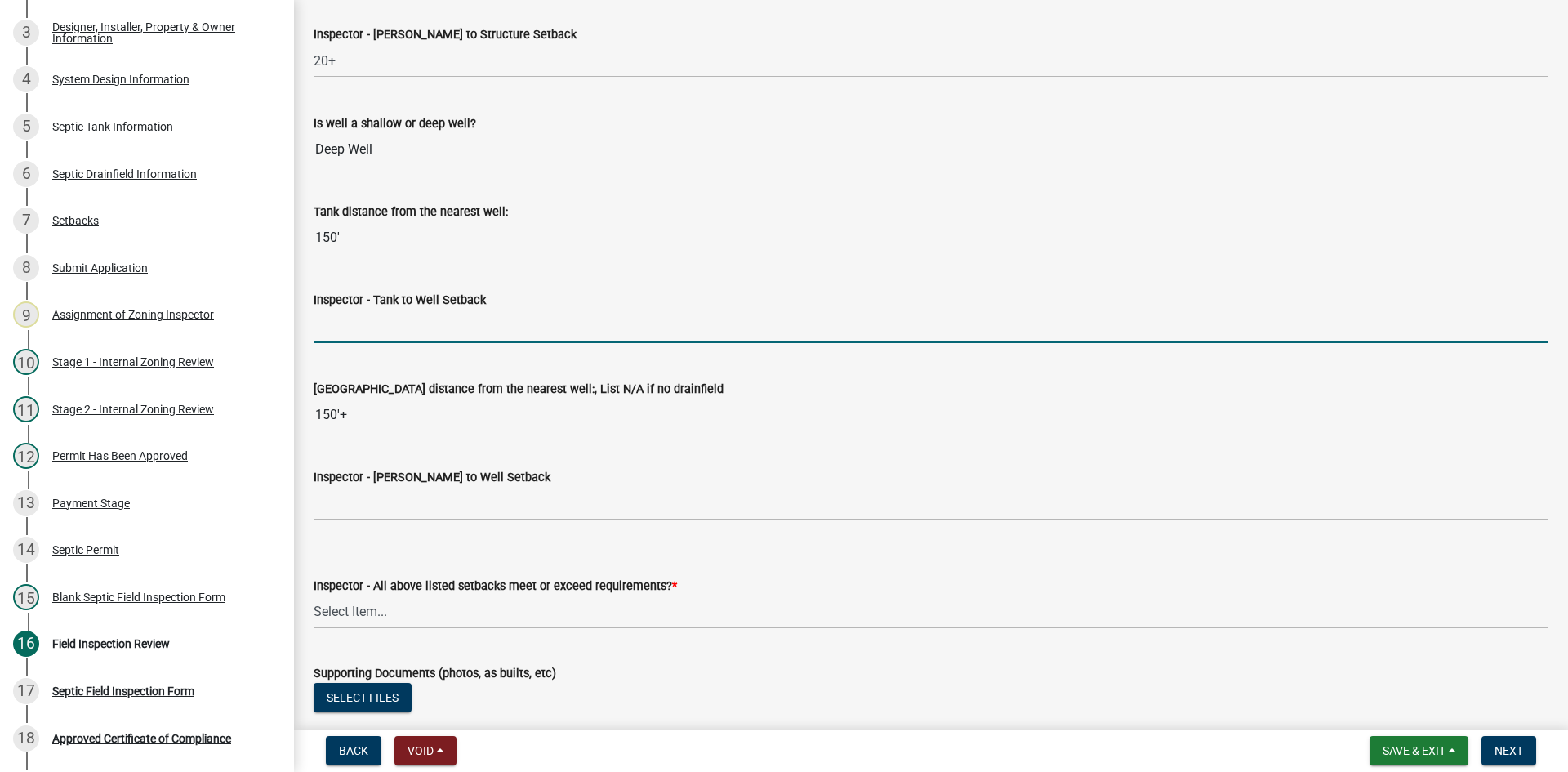
drag, startPoint x: 349, startPoint y: 328, endPoint x: 360, endPoint y: 326, distance: 11.2
click at [349, 328] on input "Inspector - Tank to Well Setback" at bounding box center [931, 326] width 1235 height 33
type input "50+"
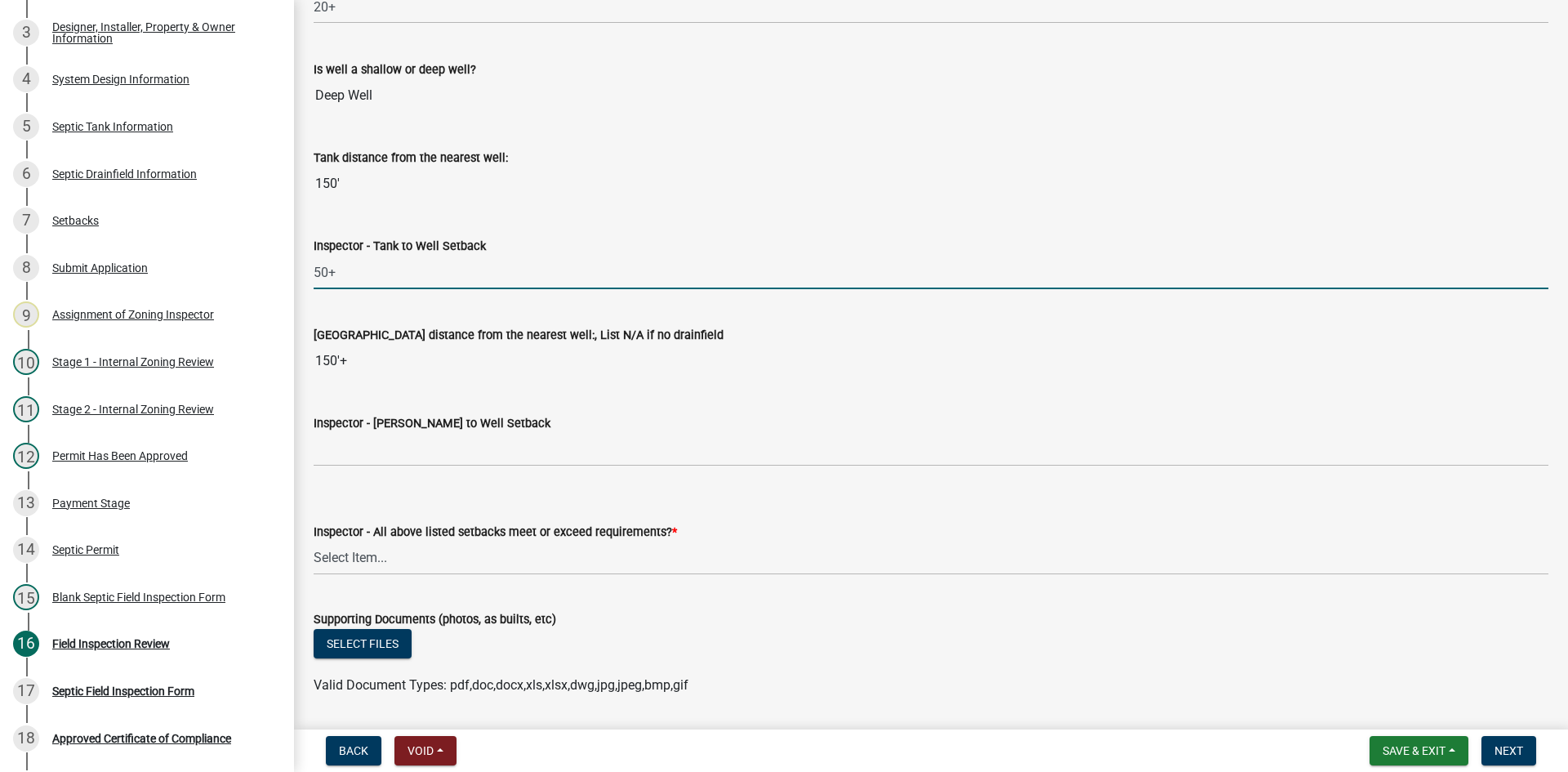
scroll to position [5879, 0]
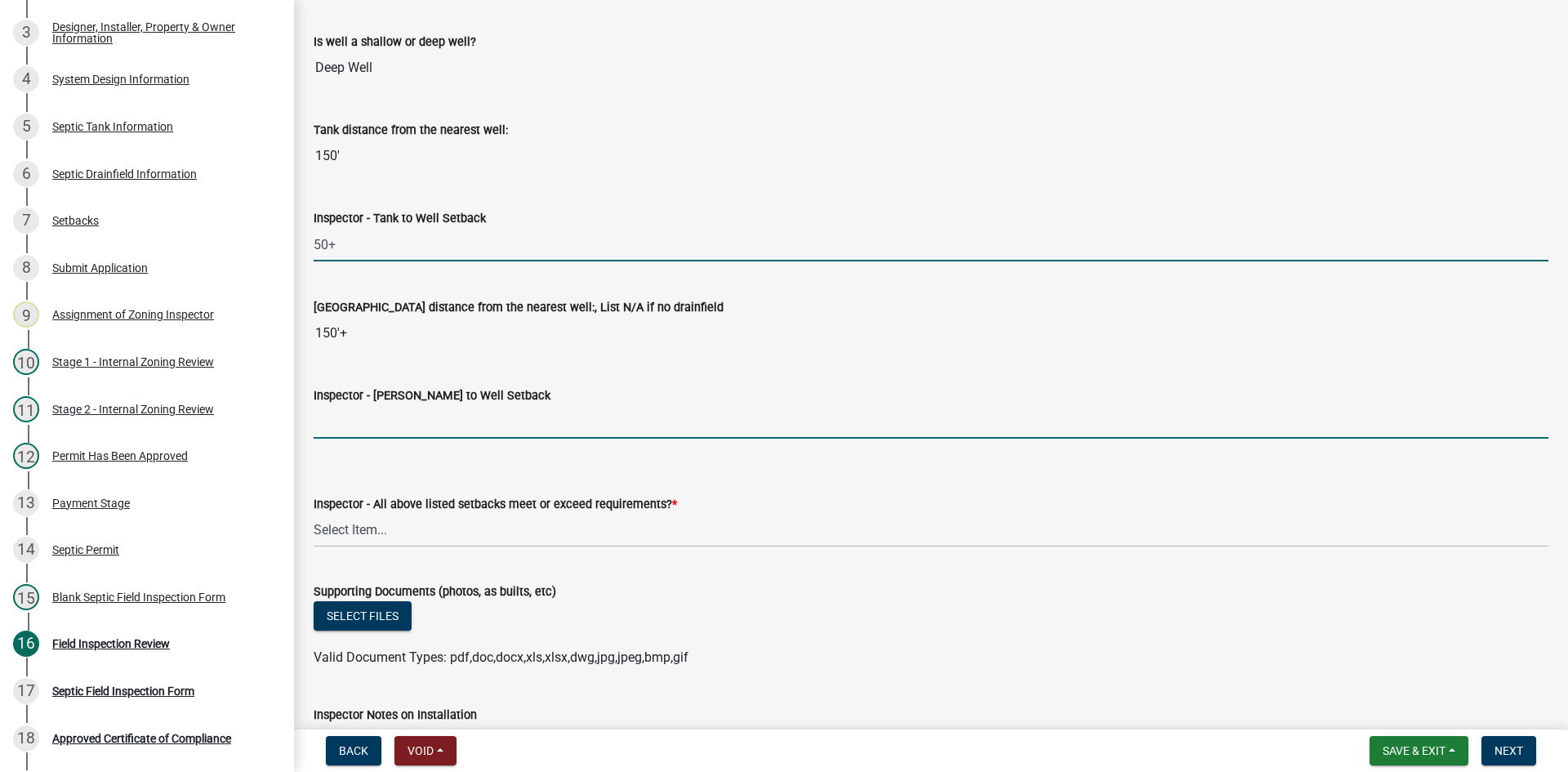
click at [364, 422] on input "Inspector - Drainfield to Well Setback" at bounding box center [931, 422] width 1235 height 33
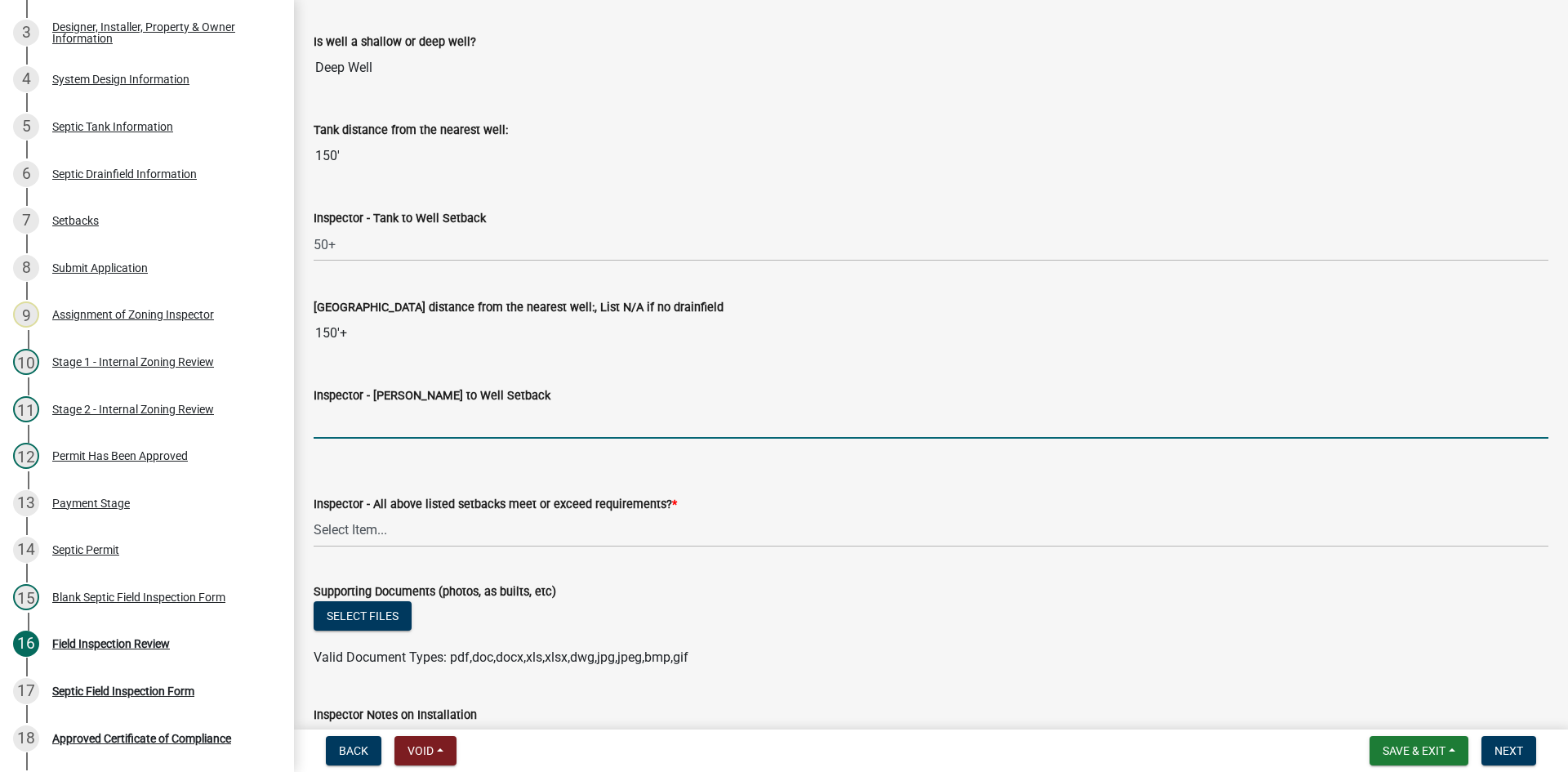
type input "50+"
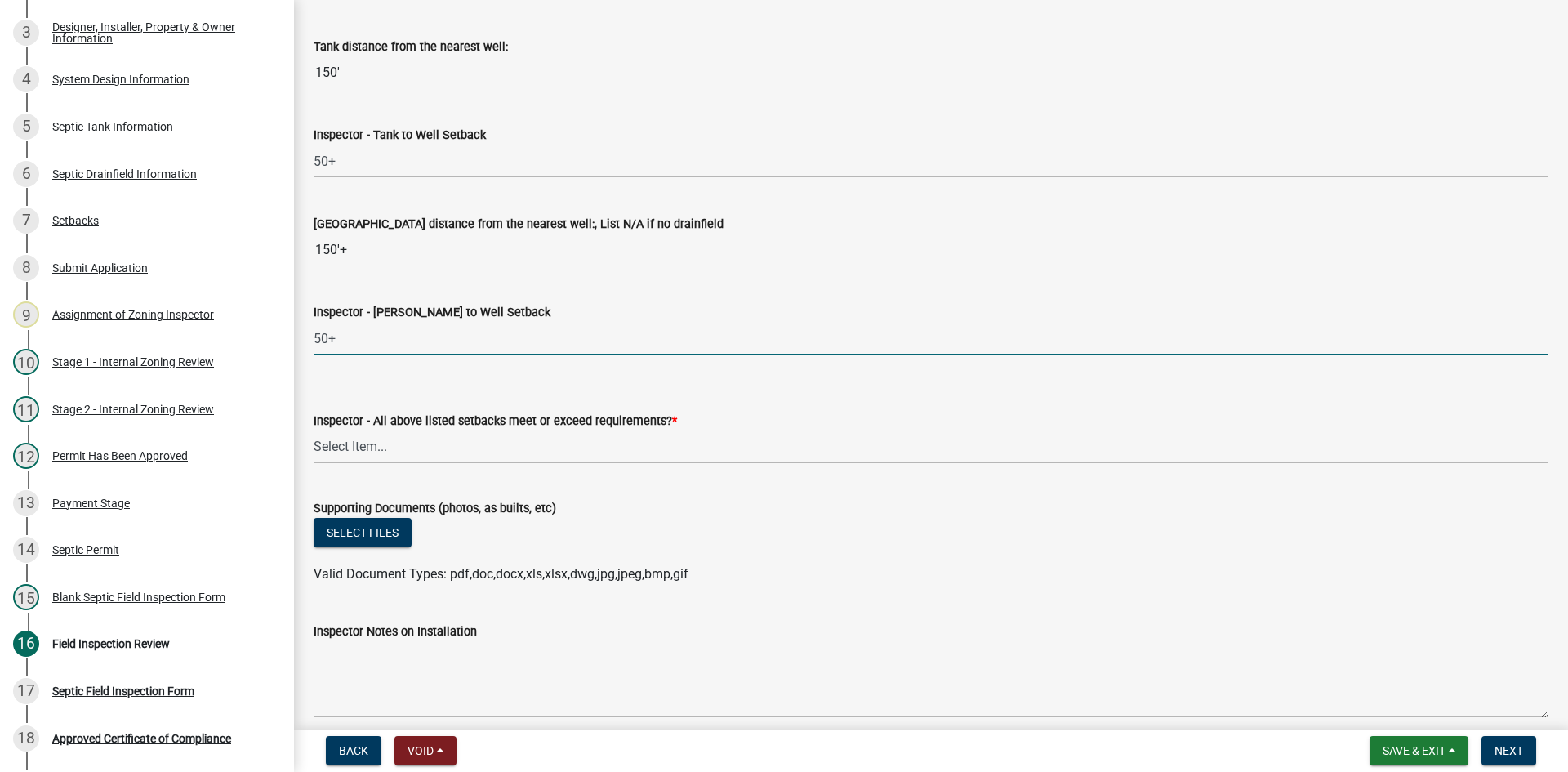
scroll to position [6042, 0]
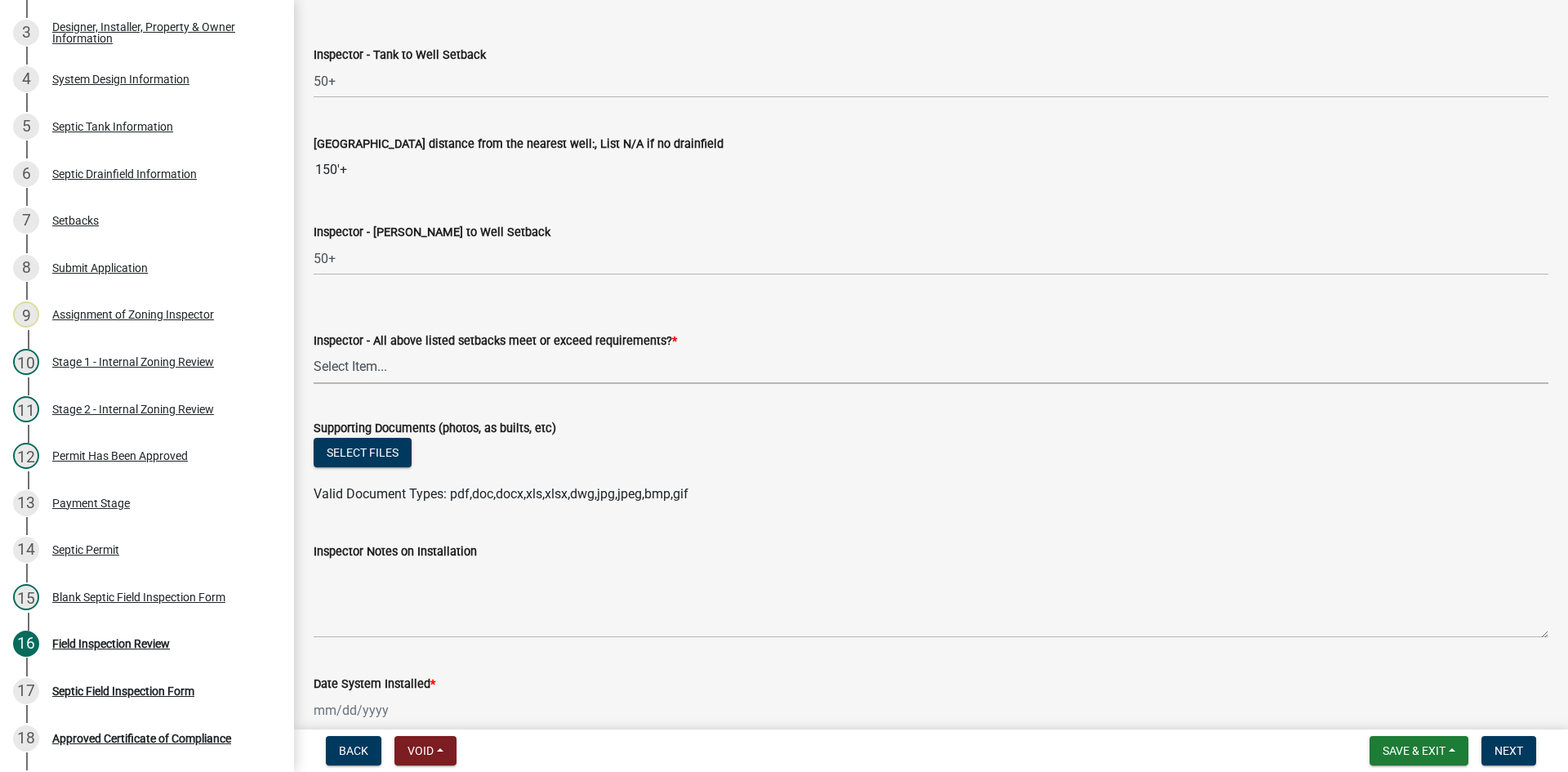
click at [370, 356] on select "Select Item... Yes No" at bounding box center [931, 367] width 1235 height 33
click at [314, 350] on select "Select Item... Yes No" at bounding box center [931, 367] width 1235 height 33
select select "adfa1390-1443-4b8a-94eb-9b7f601f4679"
click at [392, 453] on button "Select files" at bounding box center [363, 453] width 98 height 30
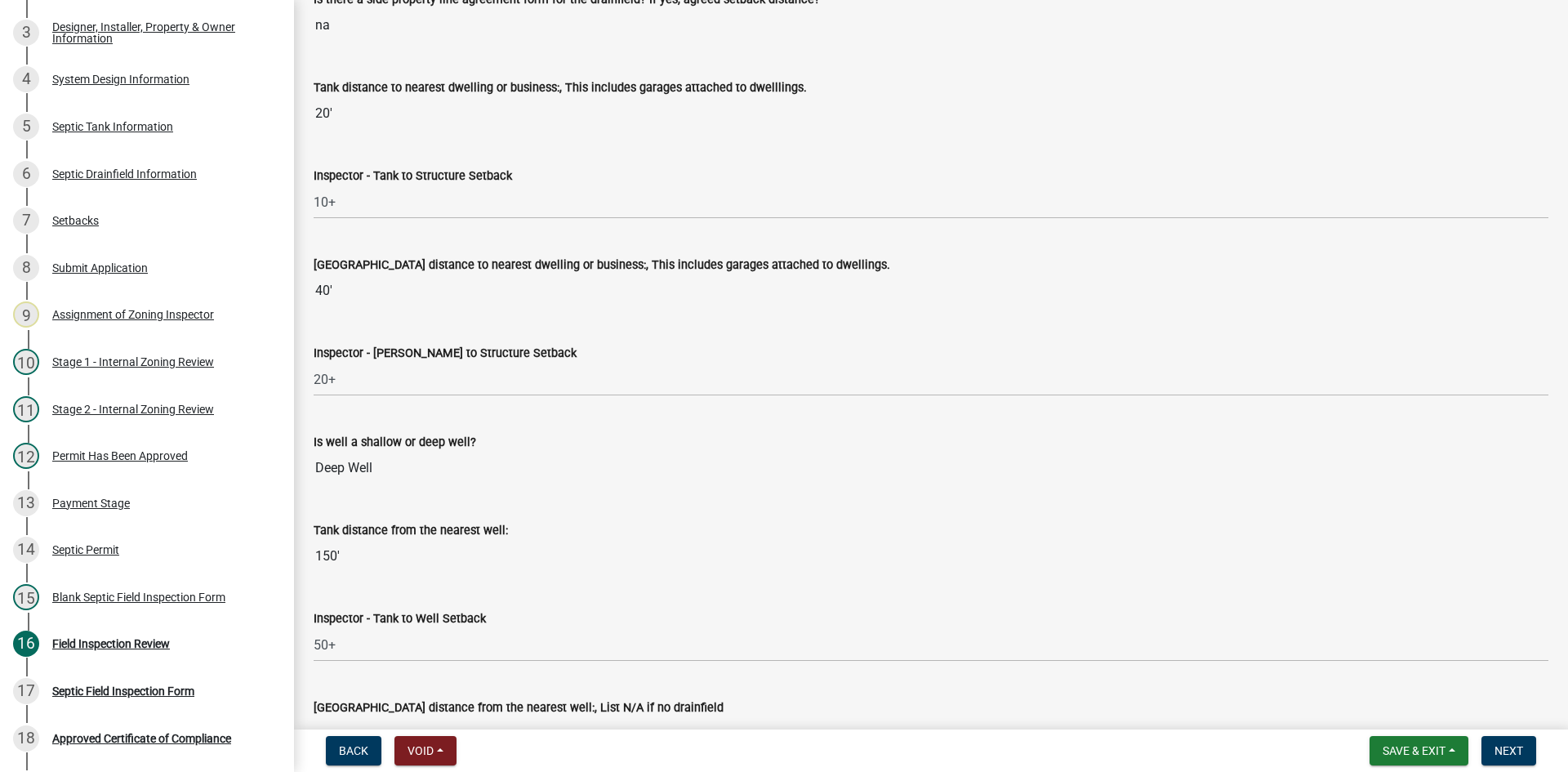
scroll to position [5471, 0]
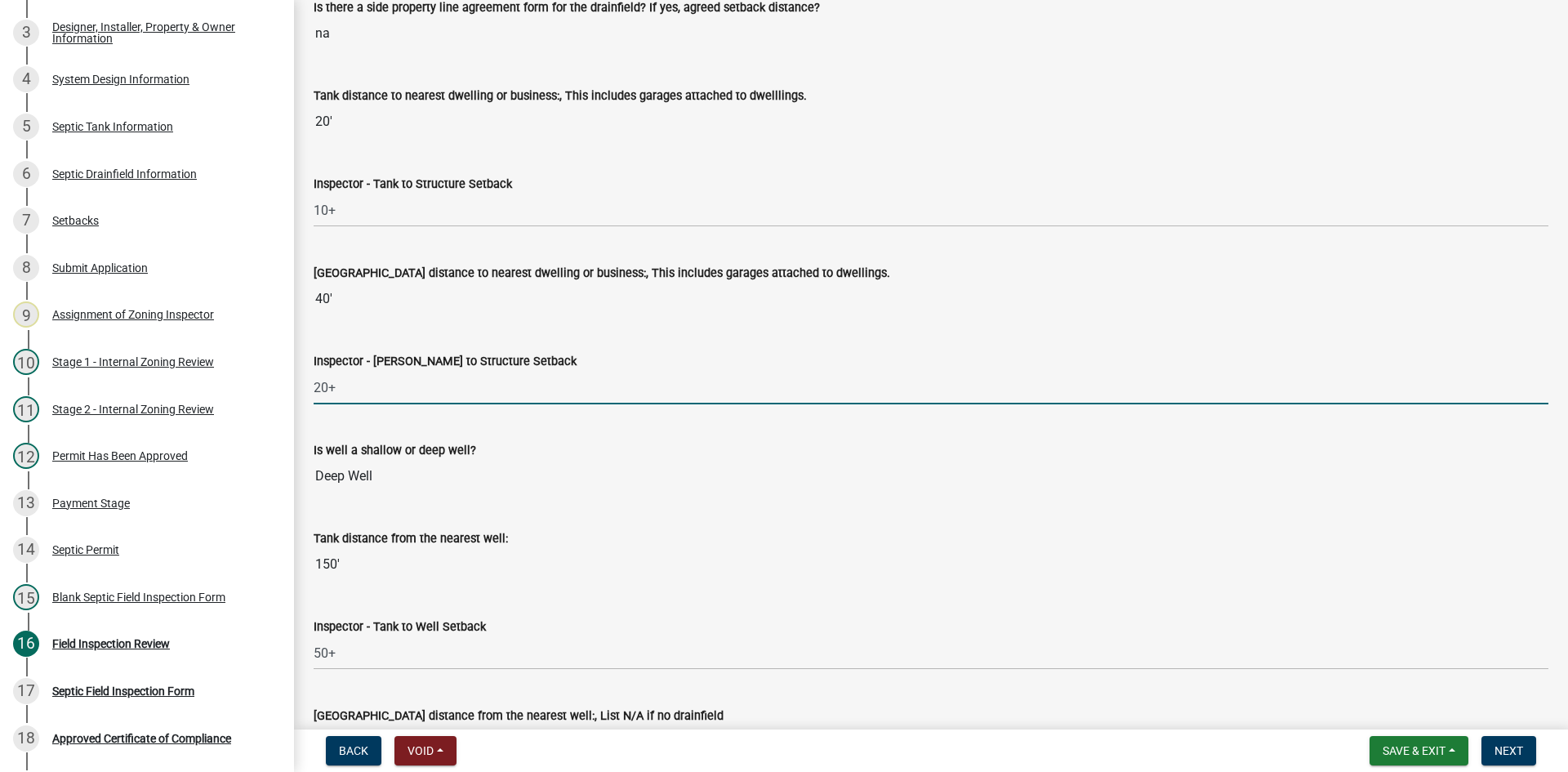
click at [364, 383] on input "20+" at bounding box center [931, 387] width 1235 height 33
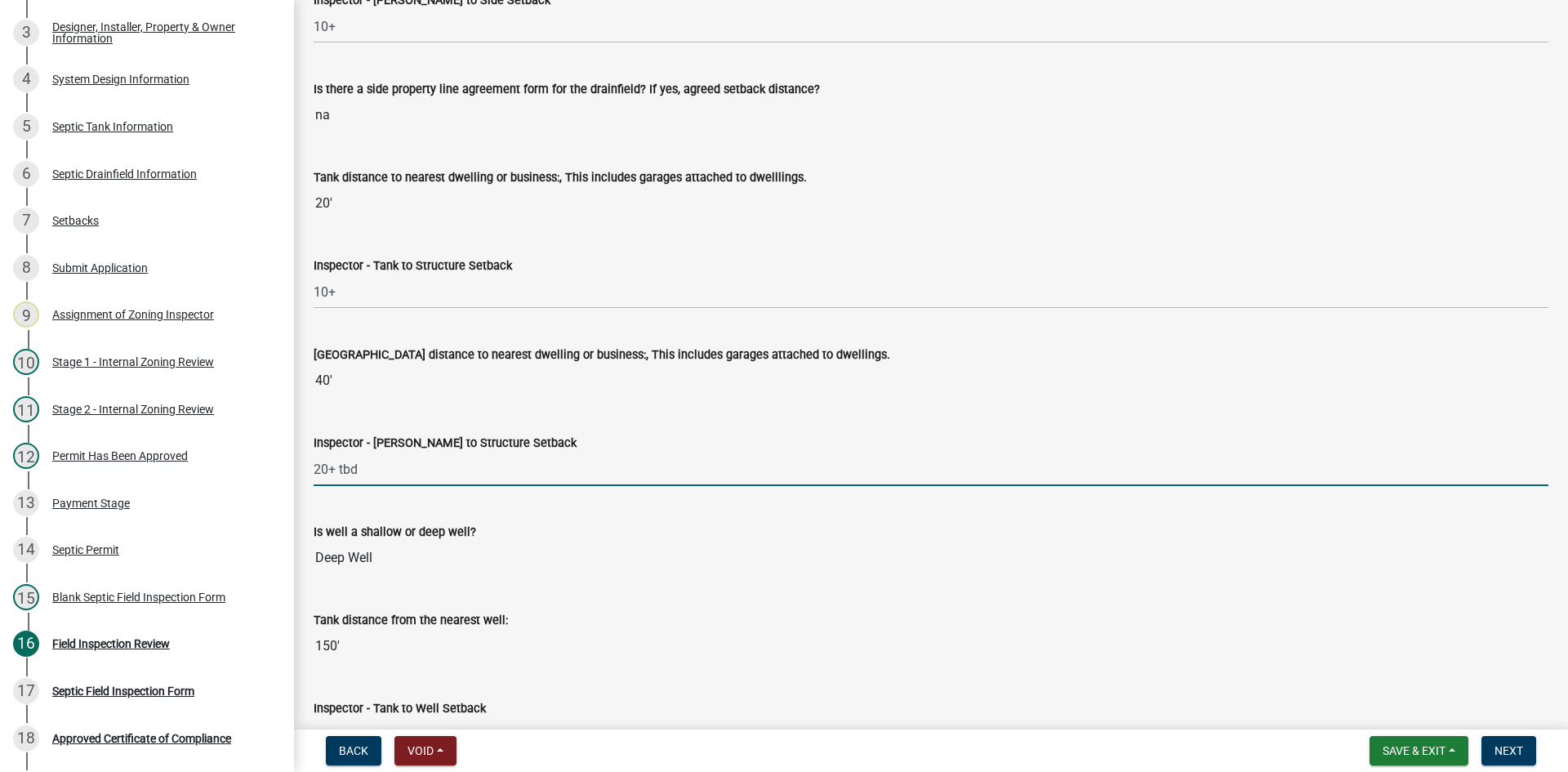
type input "20+ tbd"
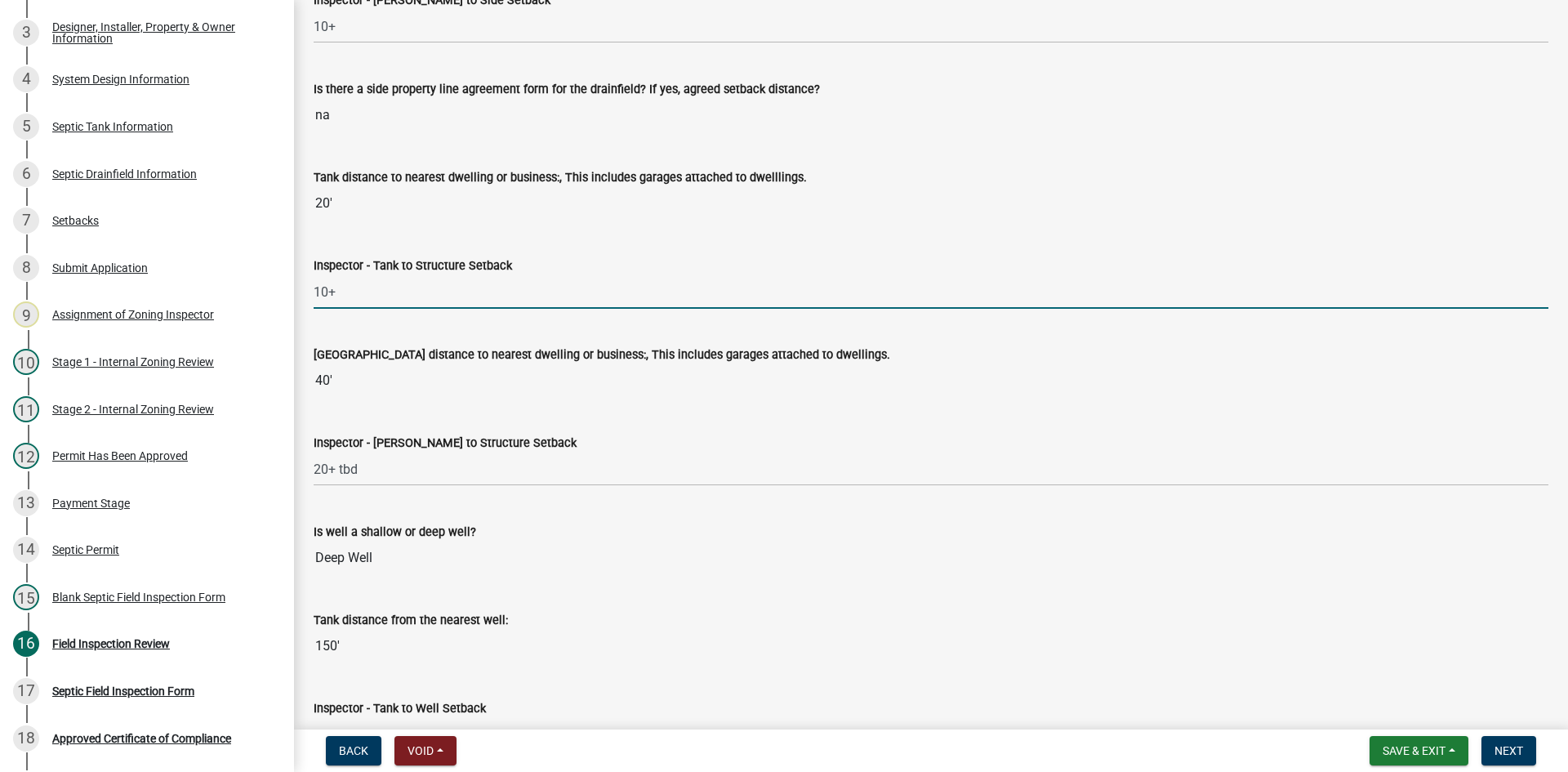
click at [361, 293] on input "10+" at bounding box center [931, 292] width 1235 height 33
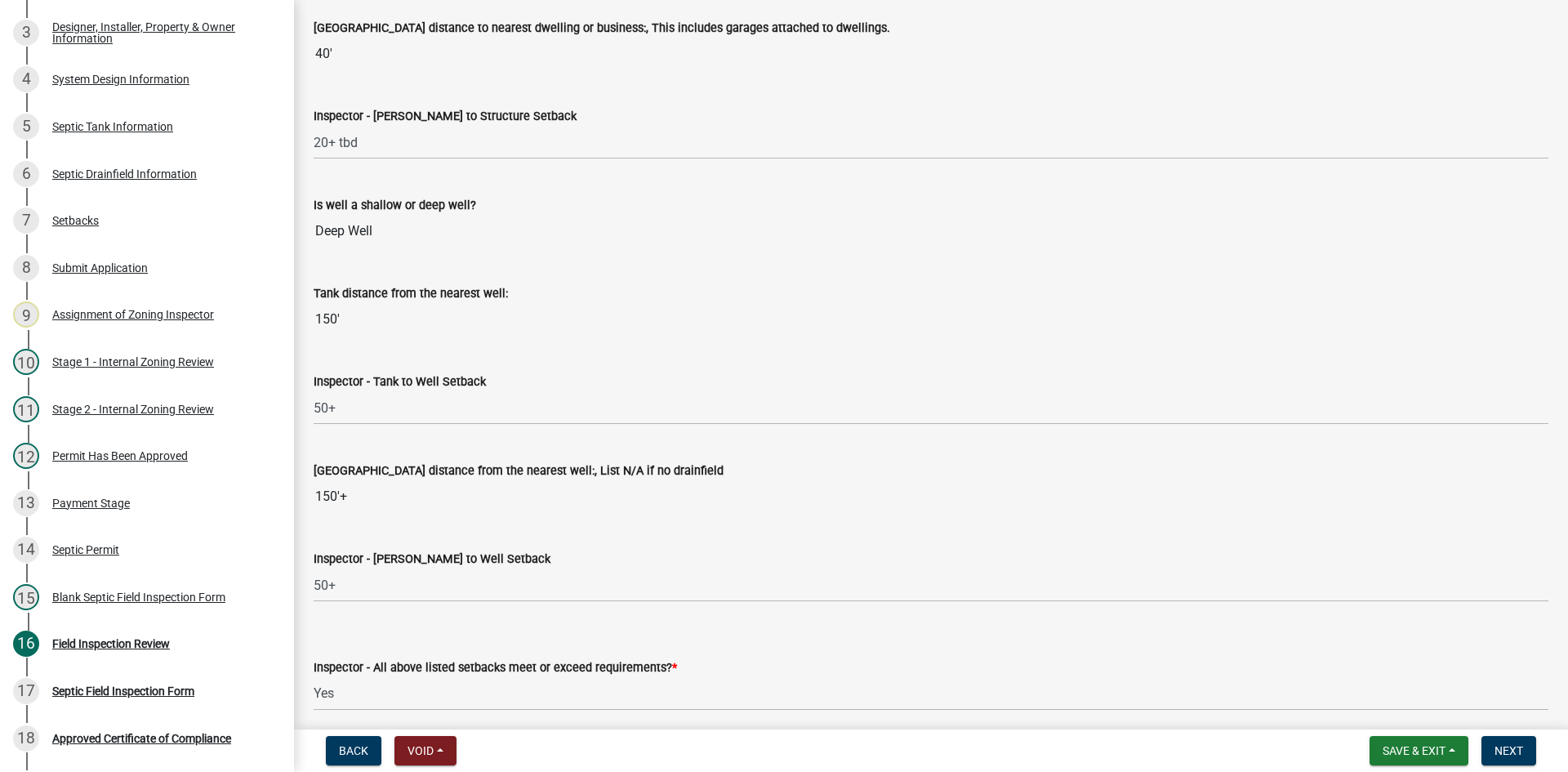
scroll to position [5471, 0]
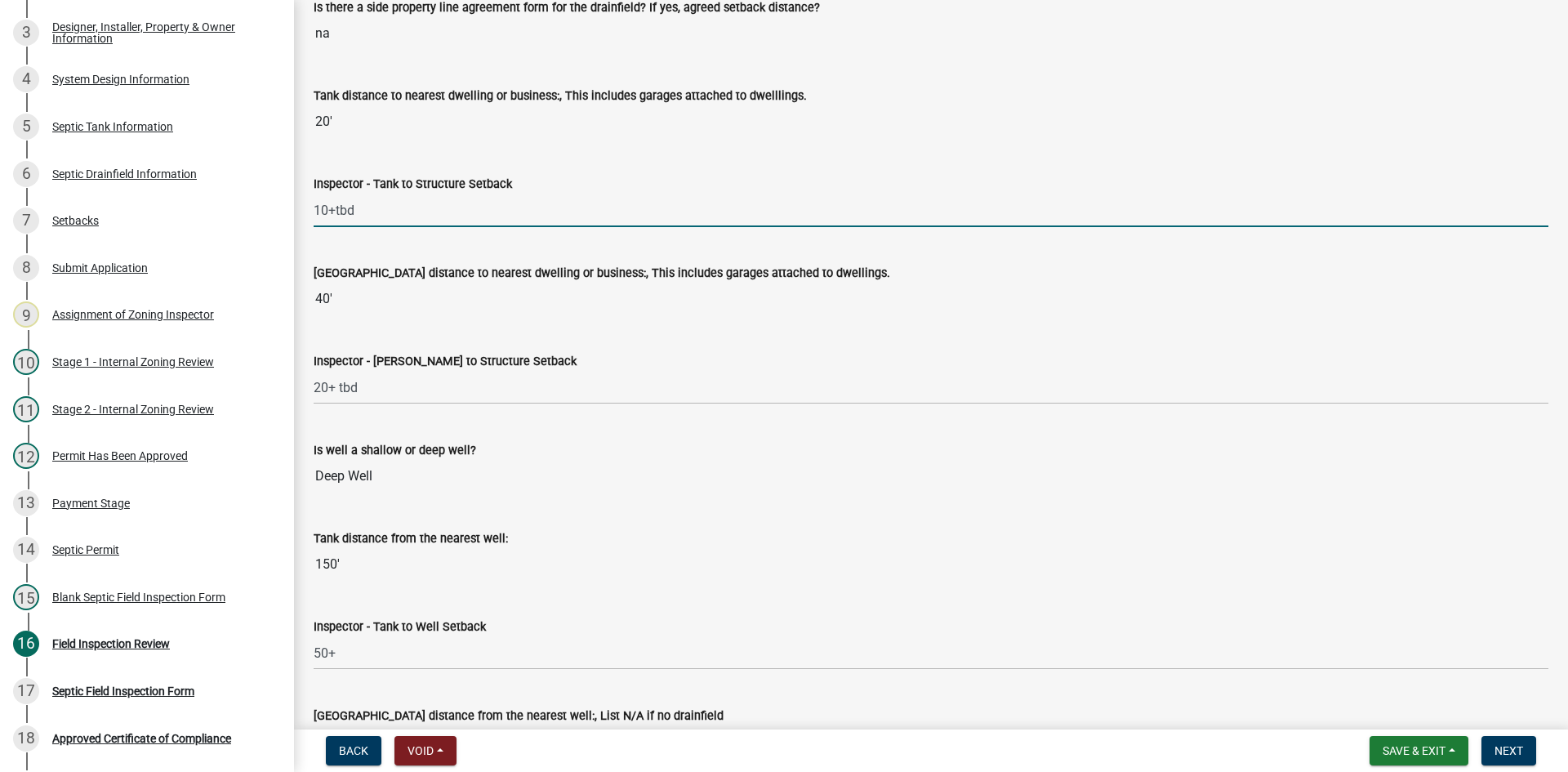
click at [336, 217] on input "10+tbd" at bounding box center [931, 210] width 1235 height 33
click at [328, 212] on input "10+tbd" at bounding box center [931, 210] width 1235 height 33
click at [337, 213] on input "10+tbd" at bounding box center [931, 210] width 1235 height 33
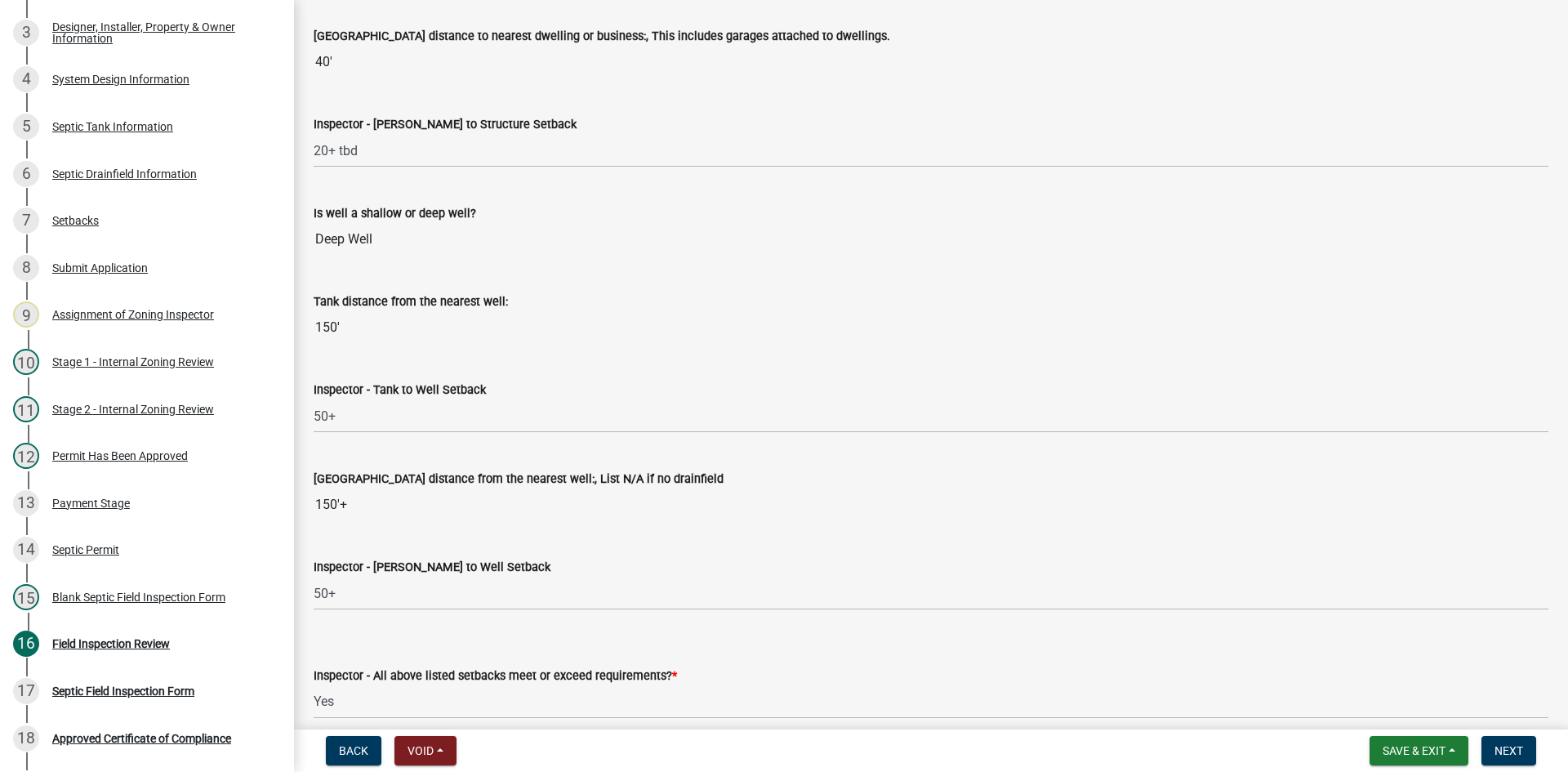
scroll to position [5715, 0]
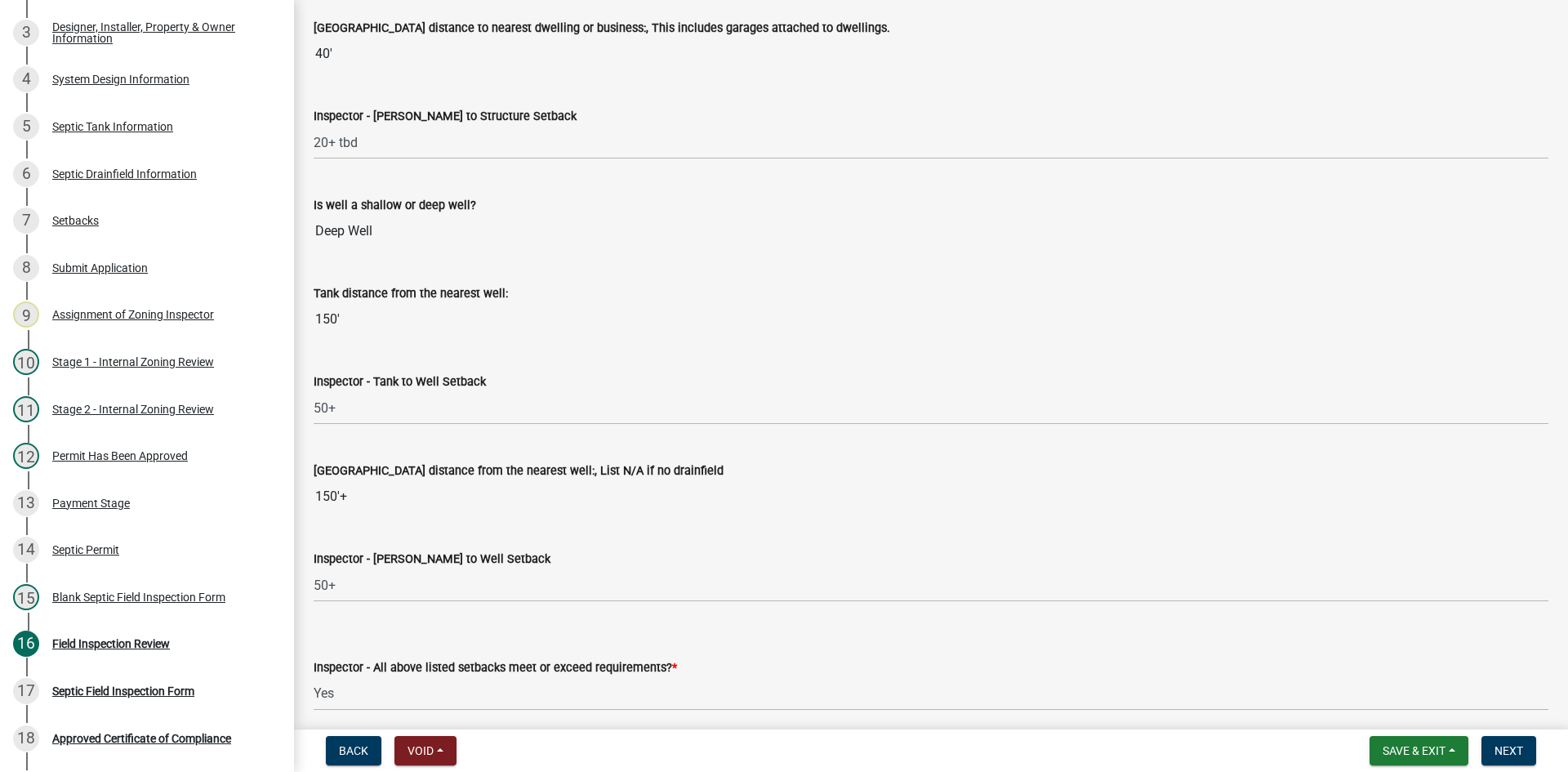
type input "10+ min. tbd"
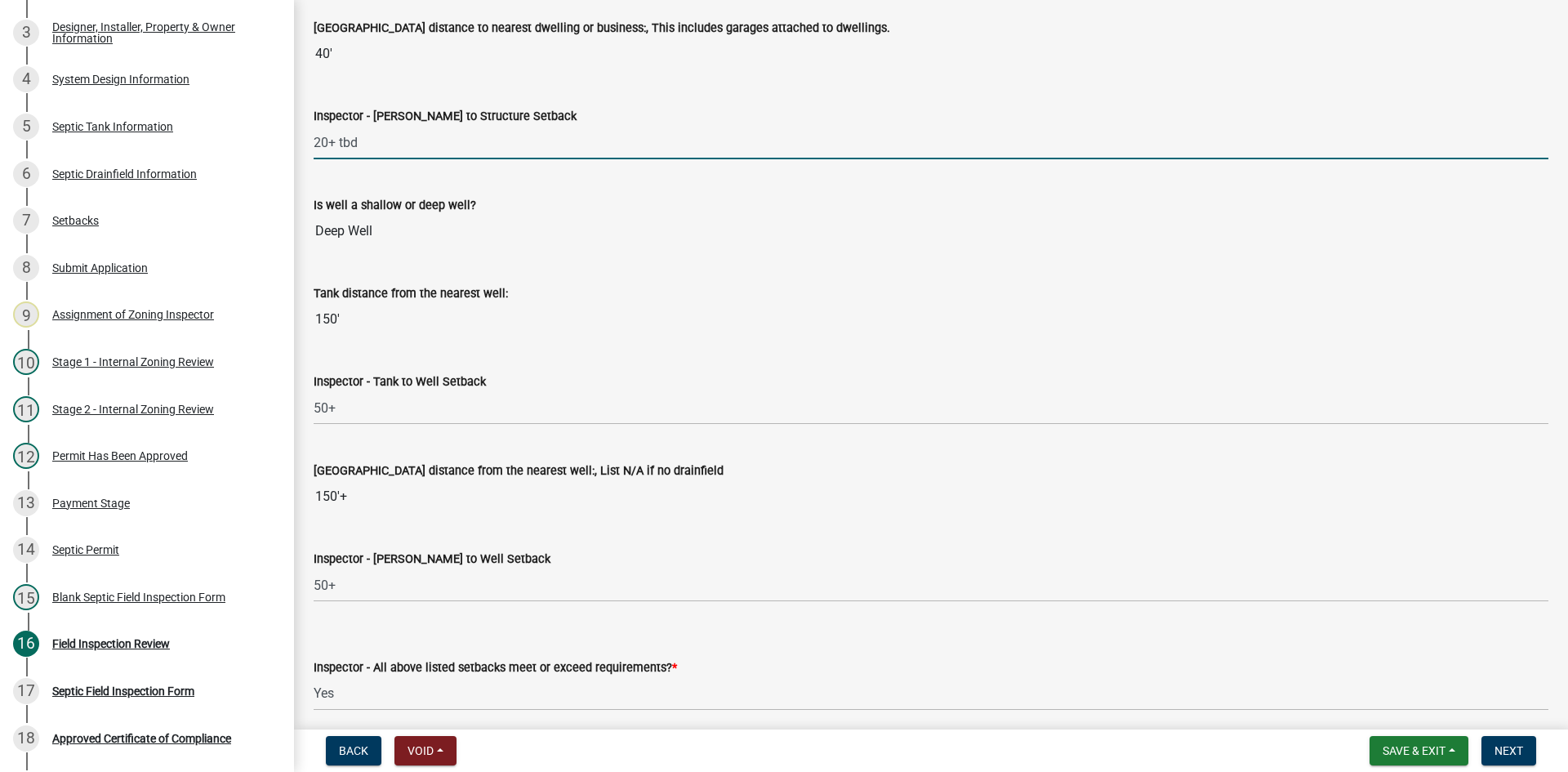
click at [340, 149] on input "20+ tbd" at bounding box center [931, 143] width 1235 height 33
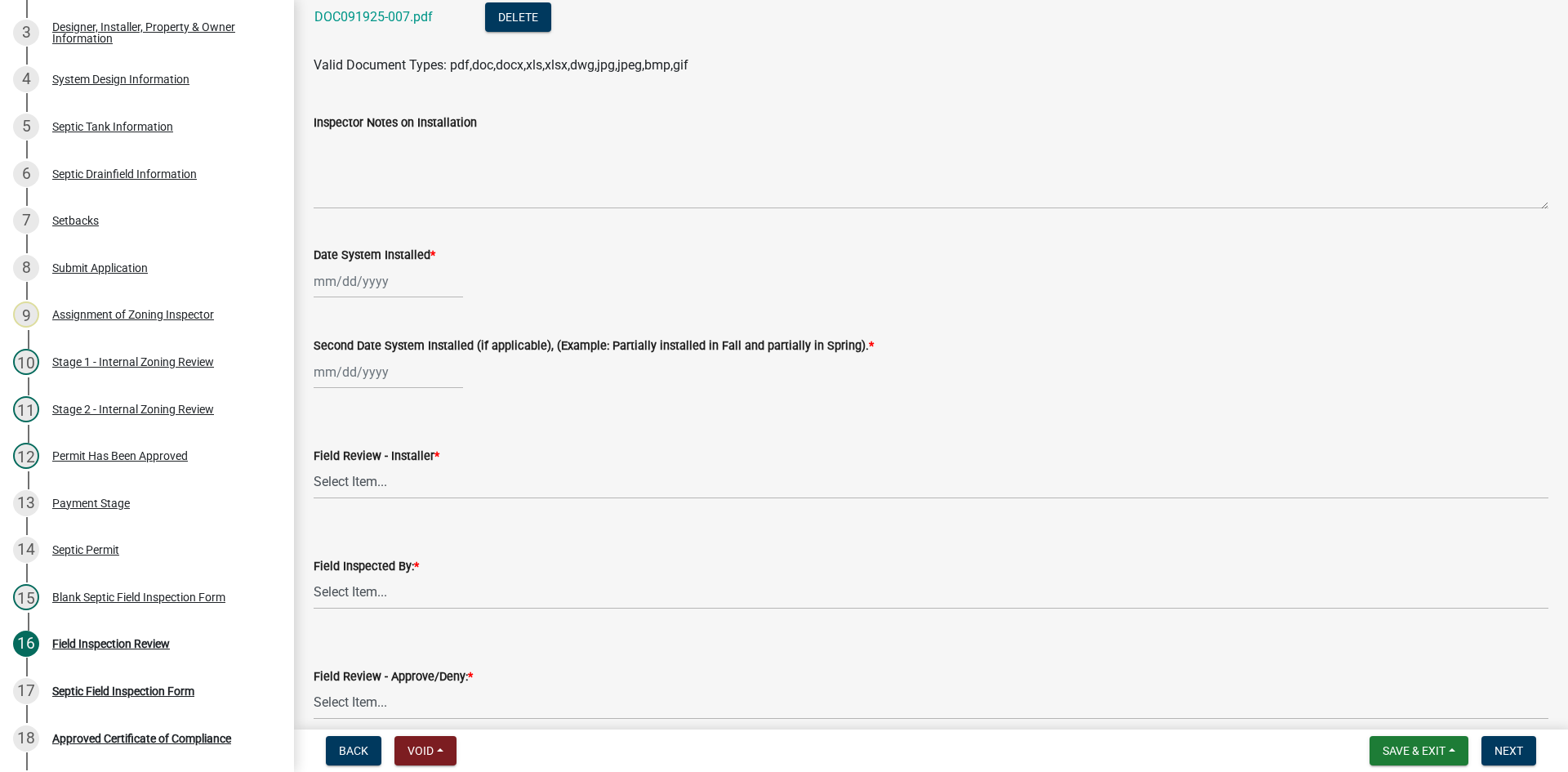
scroll to position [6695, 0]
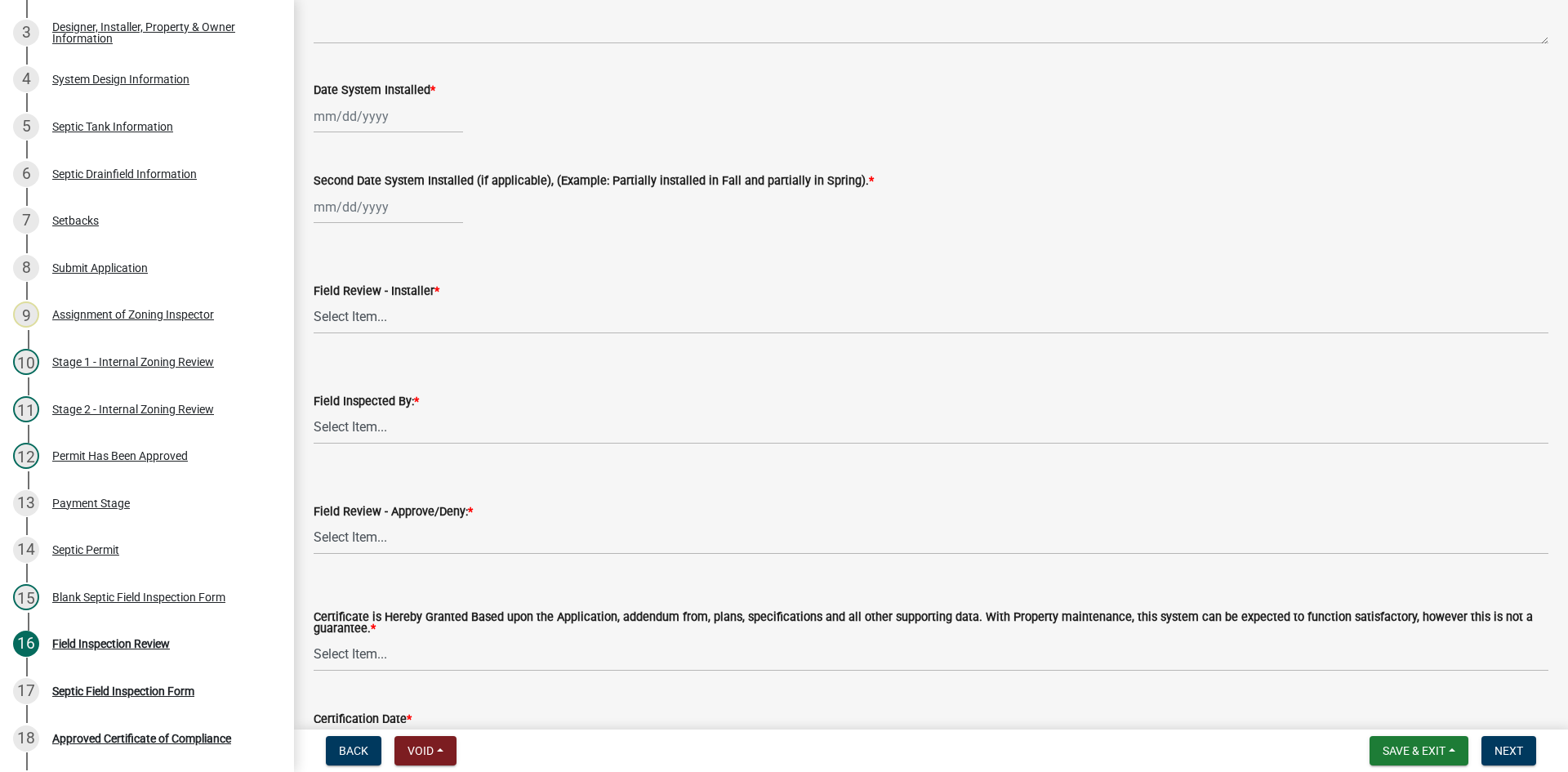
type input "20+min tbd"
select select "9"
select select "2025"
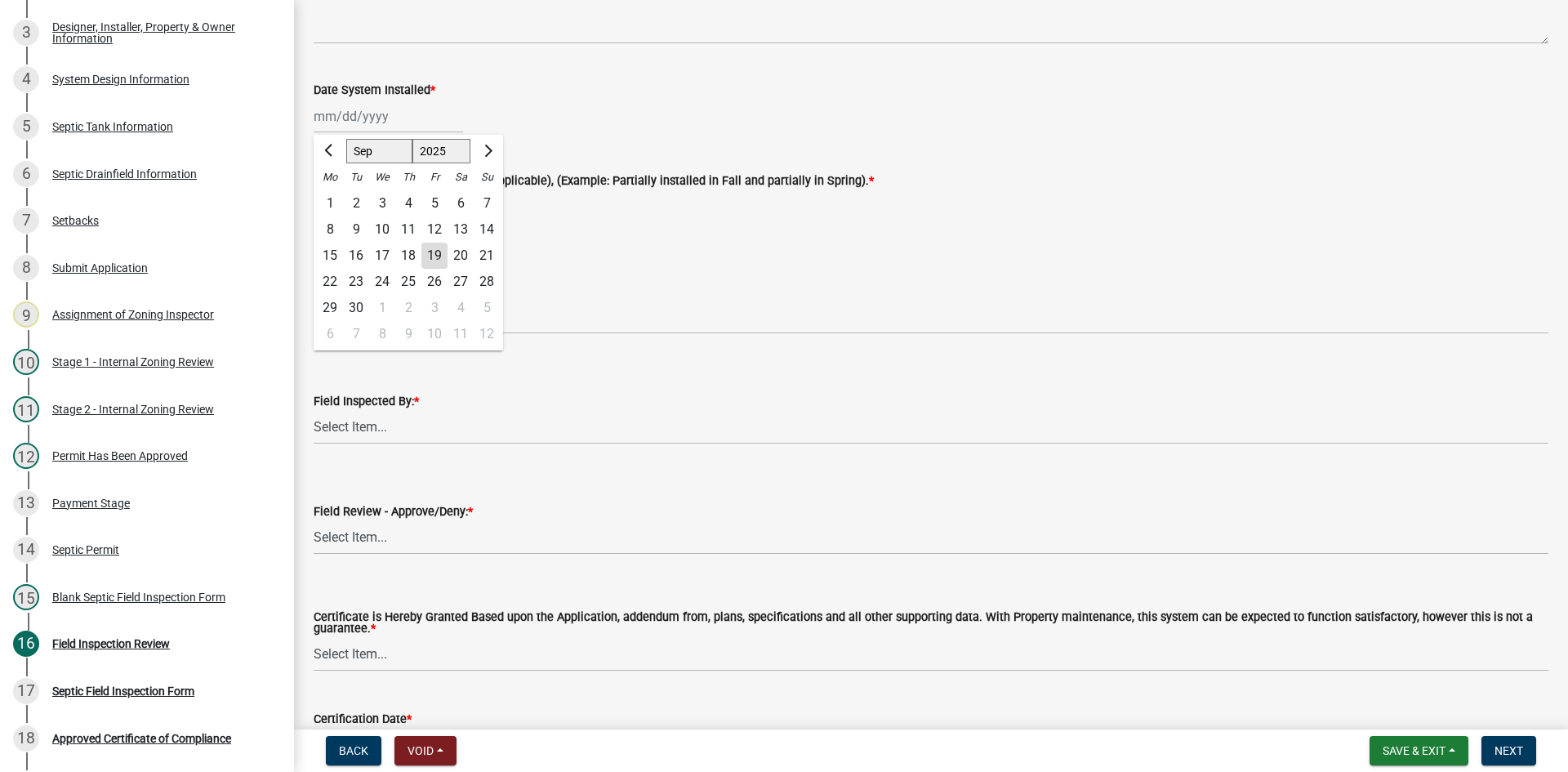
drag, startPoint x: 420, startPoint y: 119, endPoint x: 429, endPoint y: 116, distance: 9.5
click at [420, 119] on div "Jan Feb Mar Apr May Jun Jul Aug Sep Oct Nov Dec 1525 1526 1527 1528 1529 1530 1…" at bounding box center [388, 117] width 149 height 33
click at [405, 254] on div "18" at bounding box center [408, 255] width 26 height 26
type input "[DATE]"
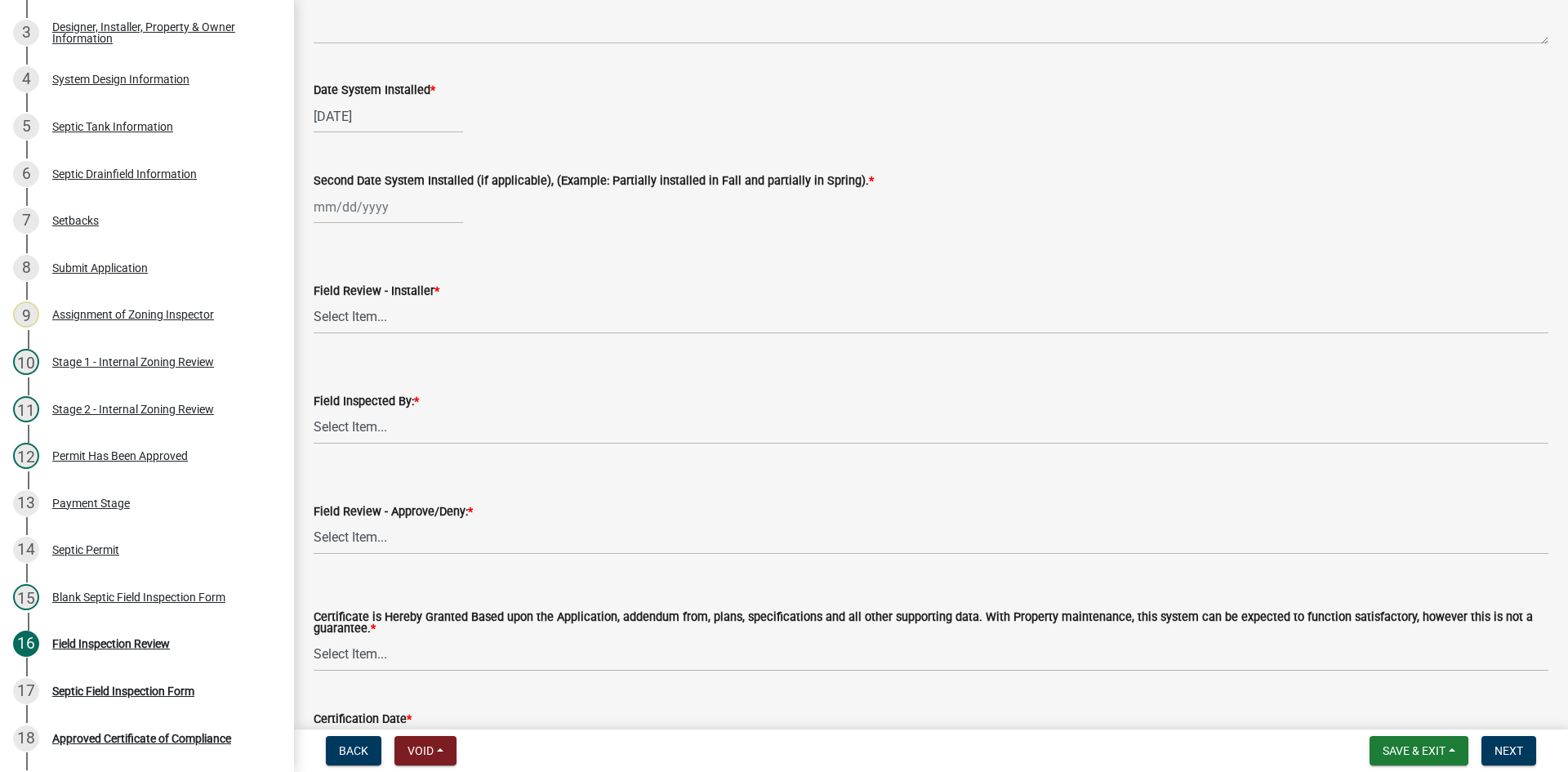
click at [317, 213] on div at bounding box center [388, 207] width 149 height 33
select select "9"
select select "2025"
click at [404, 342] on div "18" at bounding box center [408, 346] width 26 height 26
type input "[DATE]"
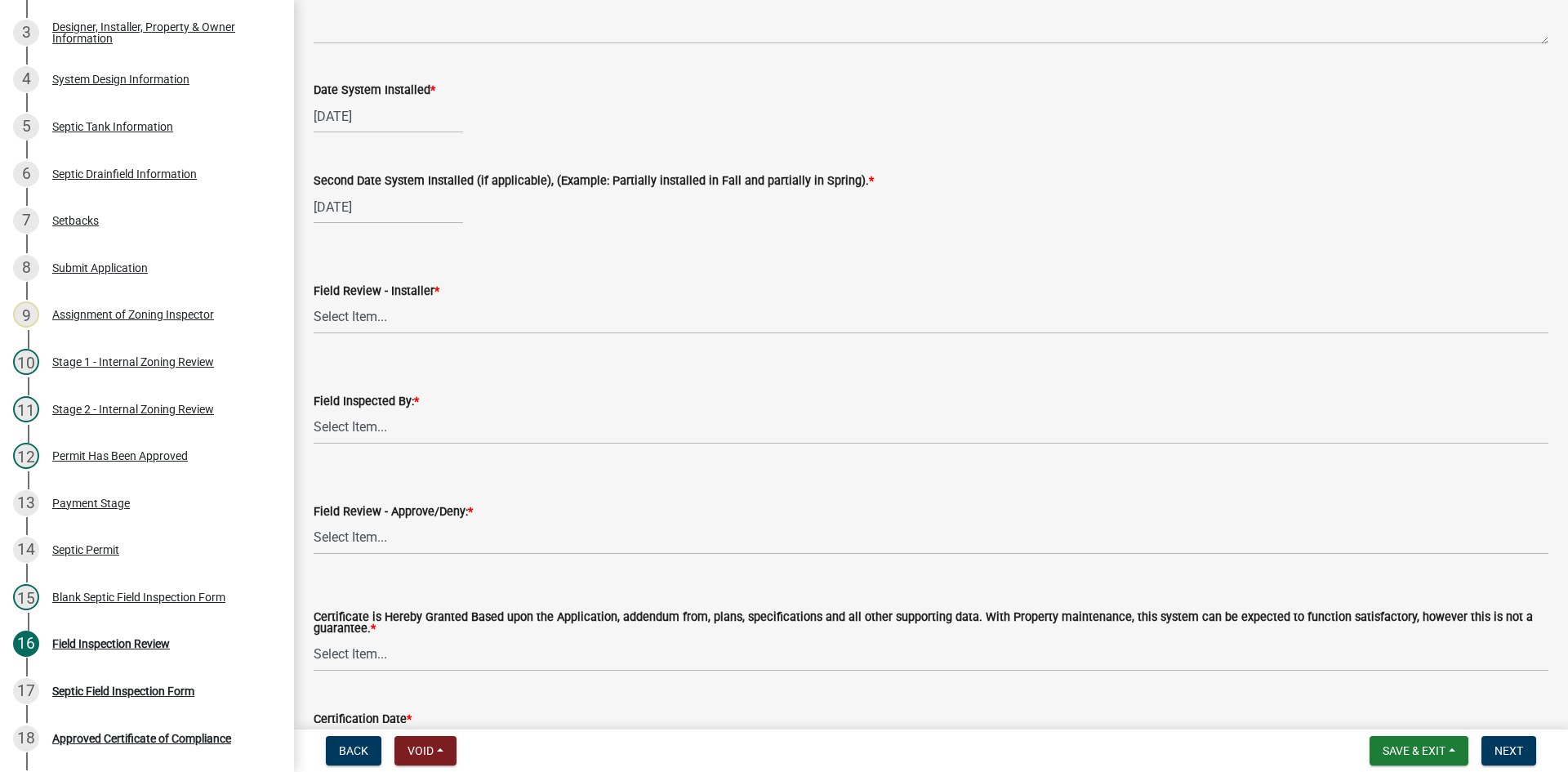
scroll to position [6369, 0]
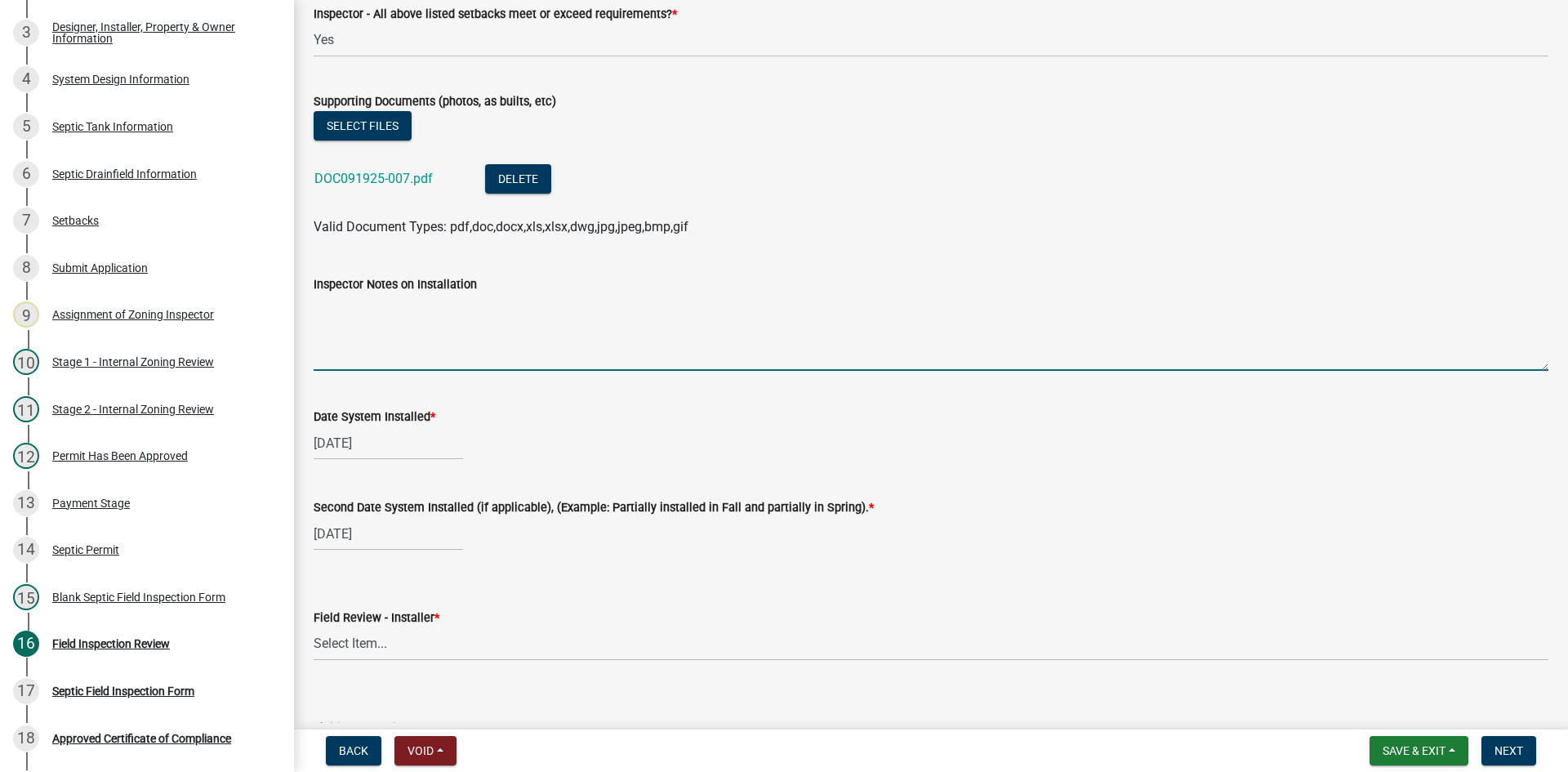
click at [378, 316] on textarea "Inspector Notes on Installation" at bounding box center [931, 332] width 1235 height 77
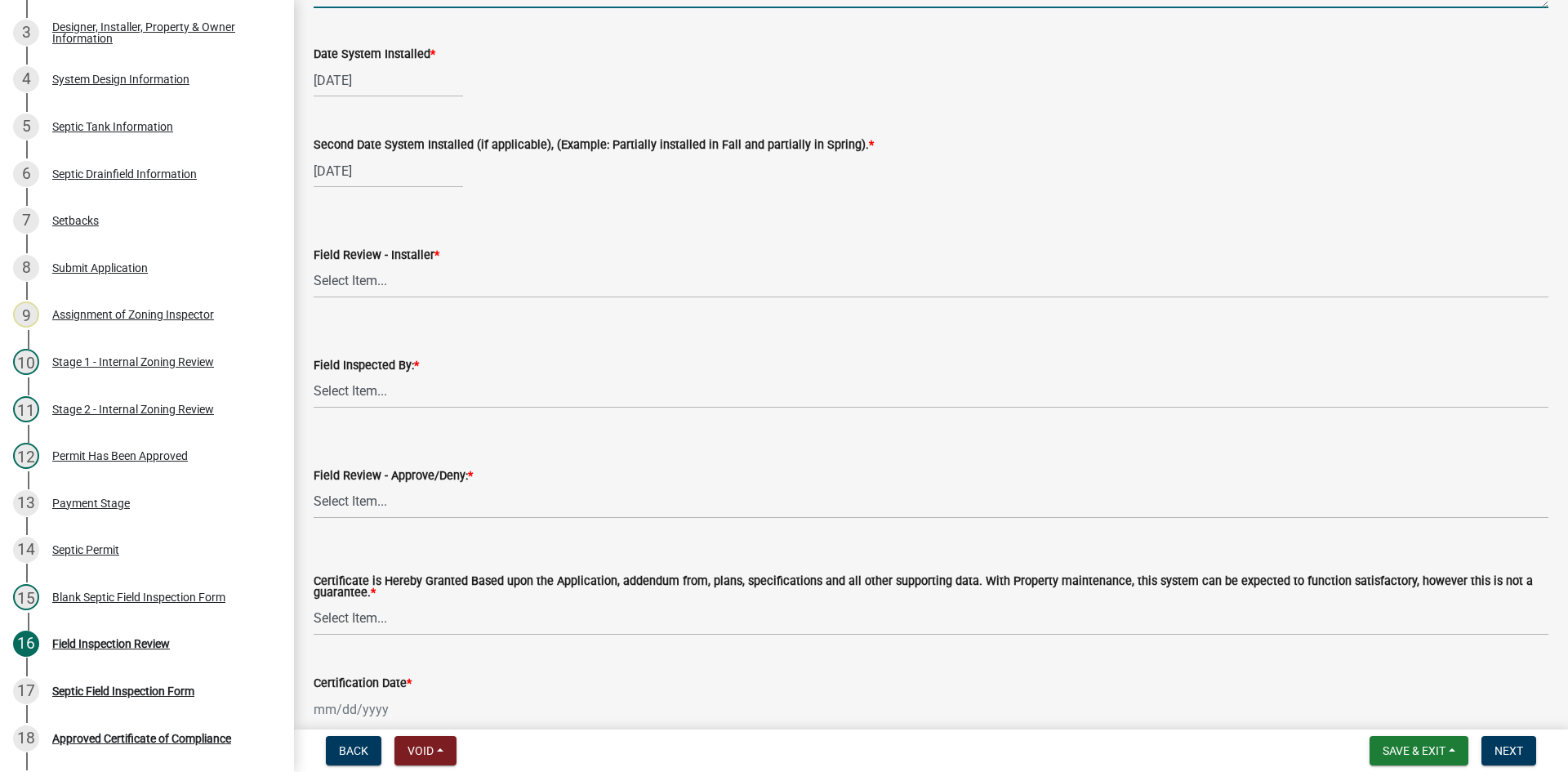
scroll to position [6777, 0]
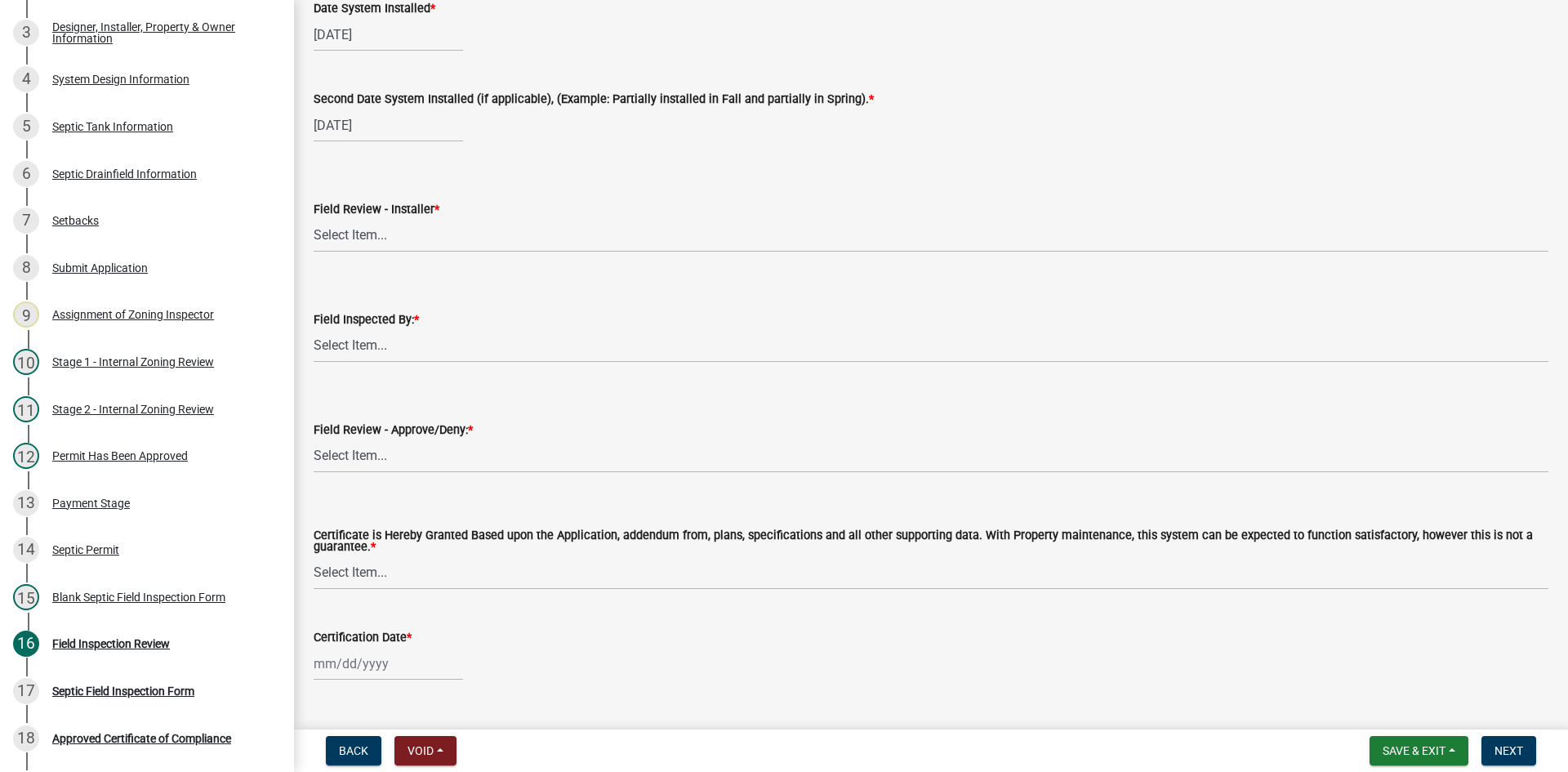
type textarea "foundation dug but not poured at the time of inspection"
click at [374, 222] on select "Select Item... OTHER – Not listed (please add in next field and we will add to …" at bounding box center [931, 235] width 1235 height 33
click at [314, 218] on select "Select Item... OTHER – Not listed (please add in next field and we will add to …" at bounding box center [931, 235] width 1235 height 33
select select "2028bb75-c927-4524-9cd0-7505d813e452"
click at [375, 353] on select "Select Item... [PERSON_NAME] [PERSON_NAME] [PERSON_NAME] [PERSON_NAME] [PERSON_…" at bounding box center [931, 345] width 1235 height 33
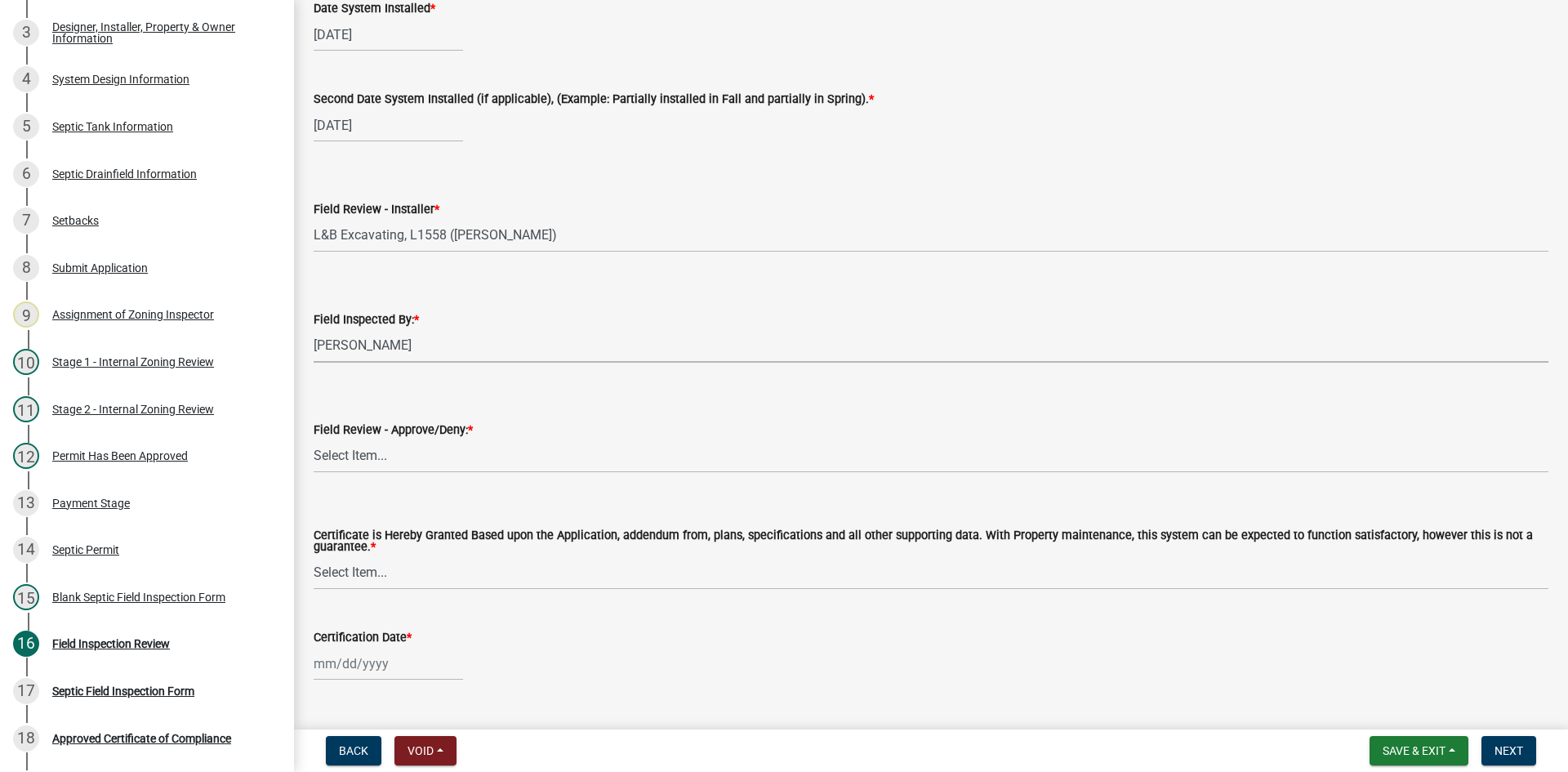
click at [314, 329] on select "Select Item... [PERSON_NAME] [PERSON_NAME] [PERSON_NAME] [PERSON_NAME] [PERSON_…" at bounding box center [931, 345] width 1235 height 33
select select "7bfe52ba-73b7-4ac1-9bde-d3bb601555ca"
drag, startPoint x: 379, startPoint y: 445, endPoint x: 391, endPoint y: 469, distance: 26.8
click at [379, 445] on select "Select Item... Approved Denied" at bounding box center [931, 456] width 1235 height 33
click at [314, 440] on select "Select Item... Approved Denied" at bounding box center [931, 456] width 1235 height 33
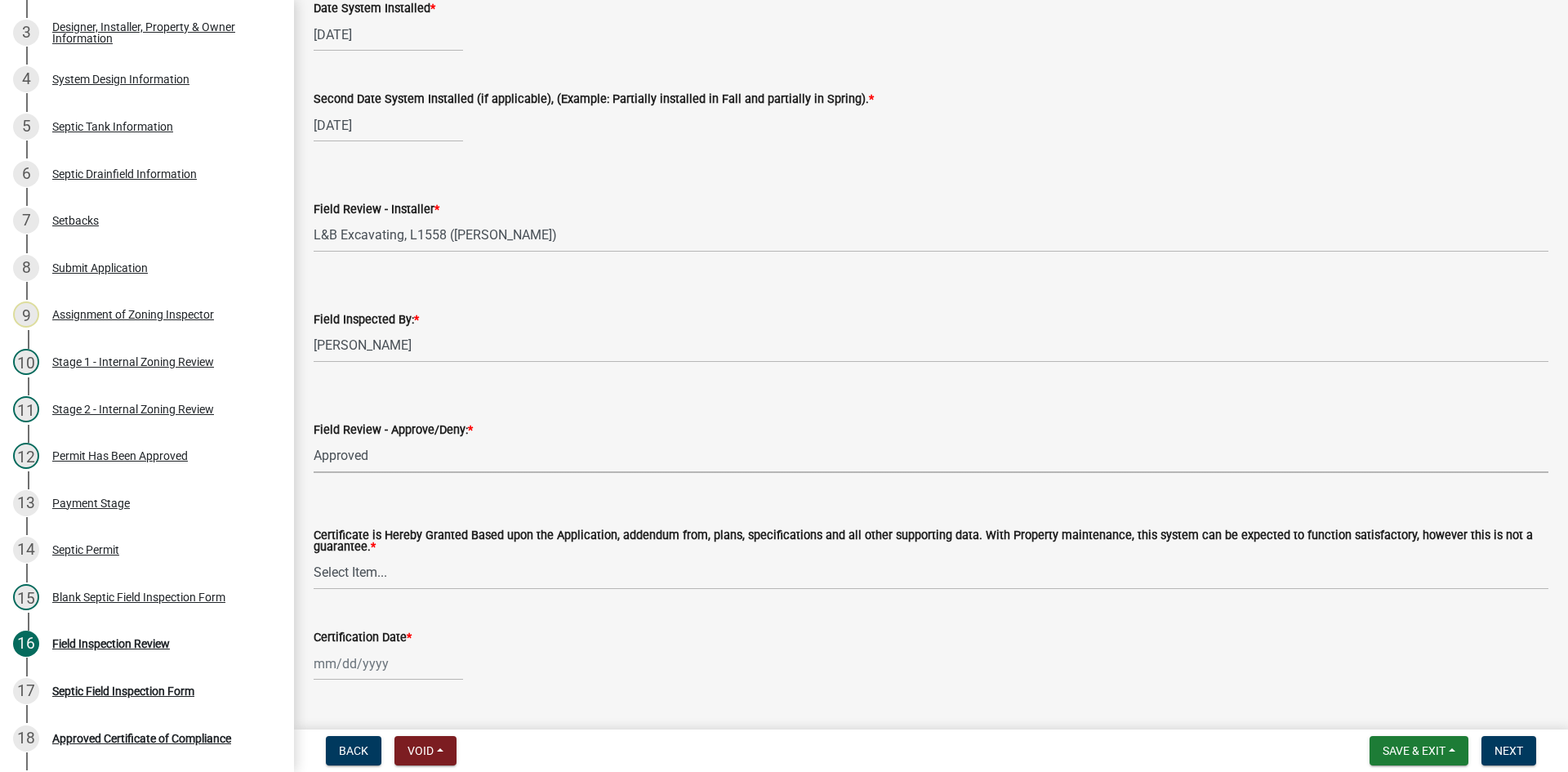
select select "c3bf50e3-4684-4b9c-99b9-7a9f027aa0dd"
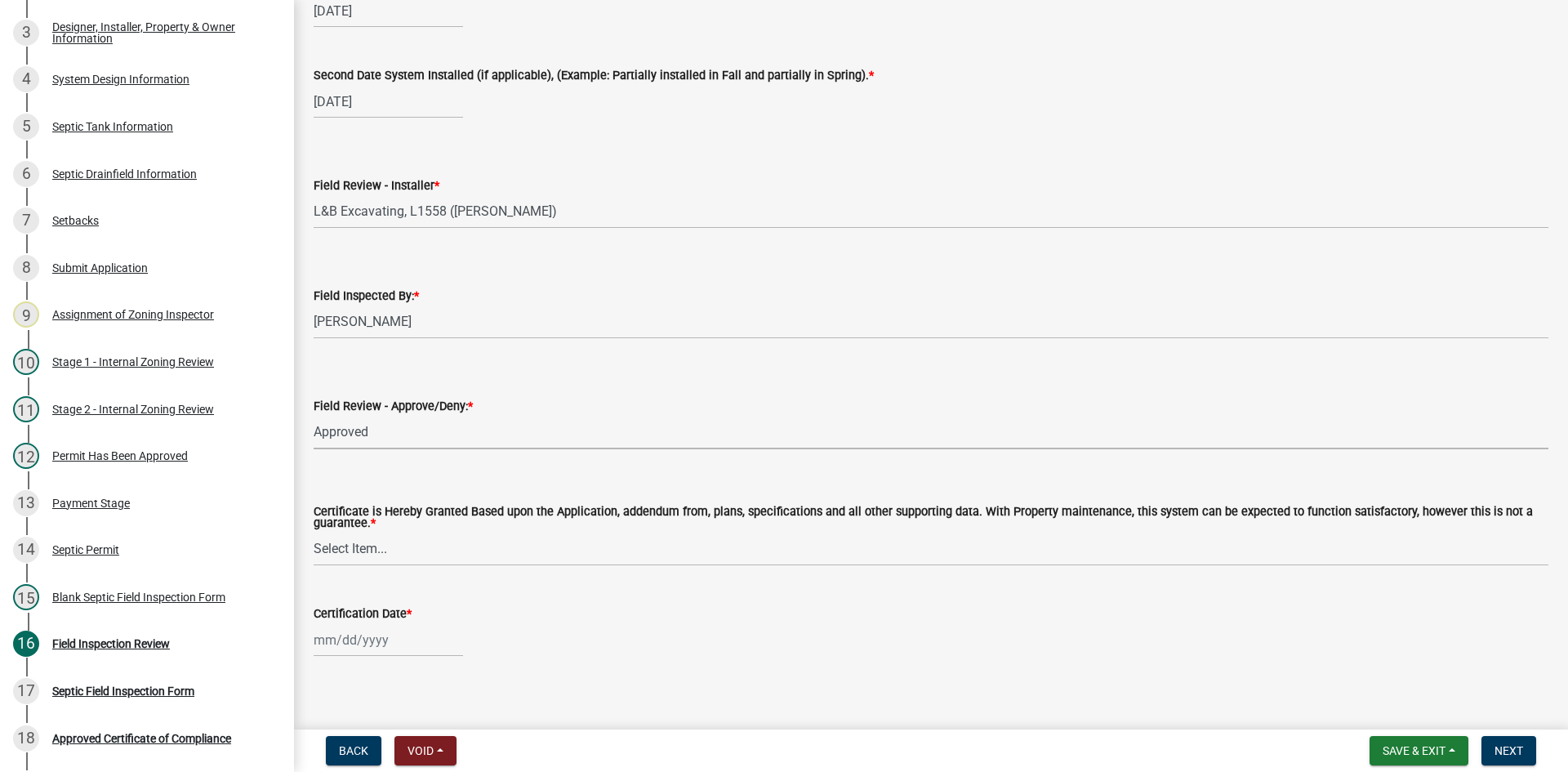
scroll to position [6814, 0]
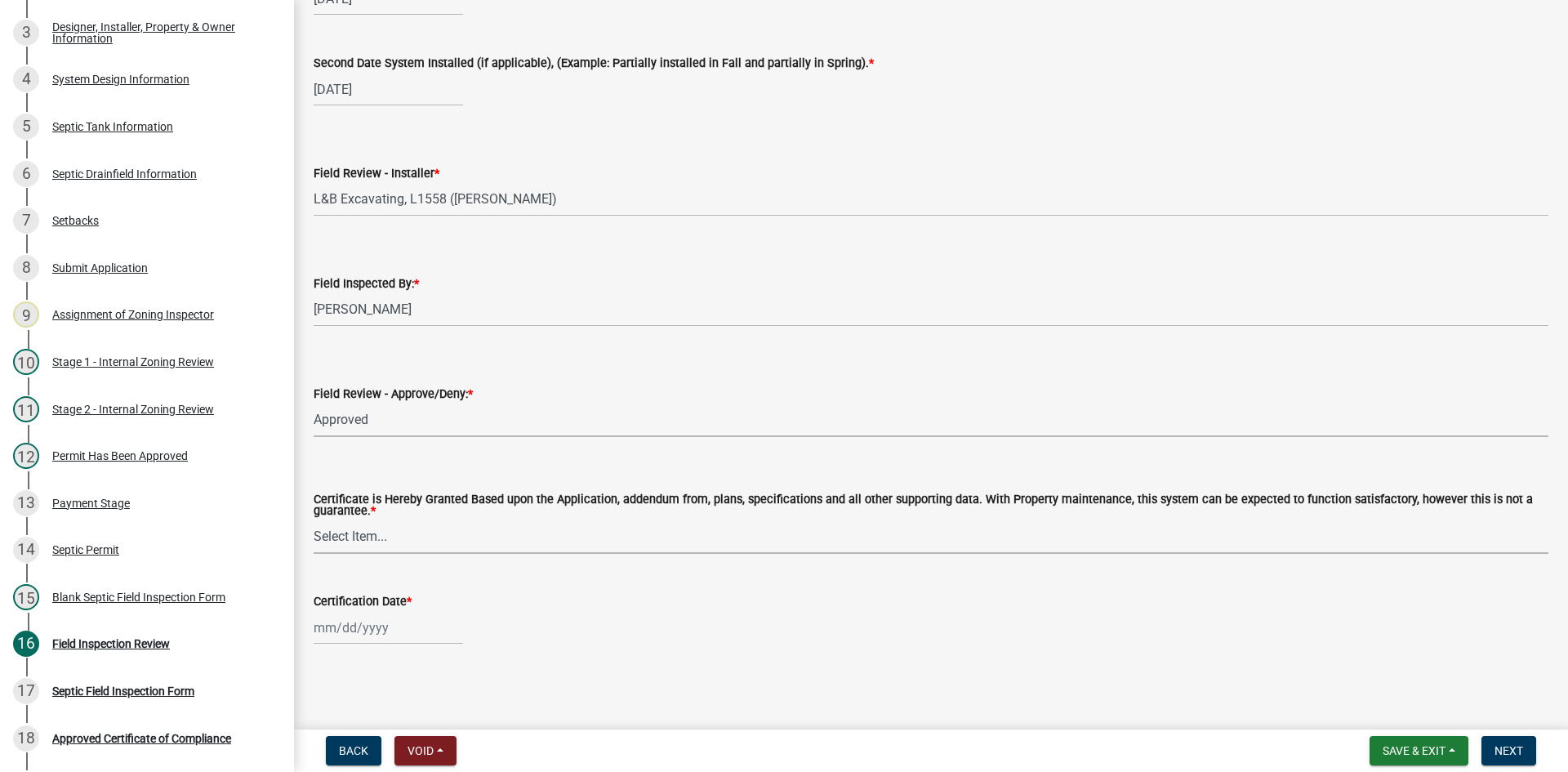
click at [359, 543] on select "Select Item... Yes No" at bounding box center [931, 537] width 1235 height 33
click at [314, 520] on select "Select Item... Yes No" at bounding box center [931, 537] width 1235 height 33
select select "538e6e6b-38de-4682-8c50-6662df67960d"
click at [414, 622] on div at bounding box center [388, 628] width 149 height 33
select select "9"
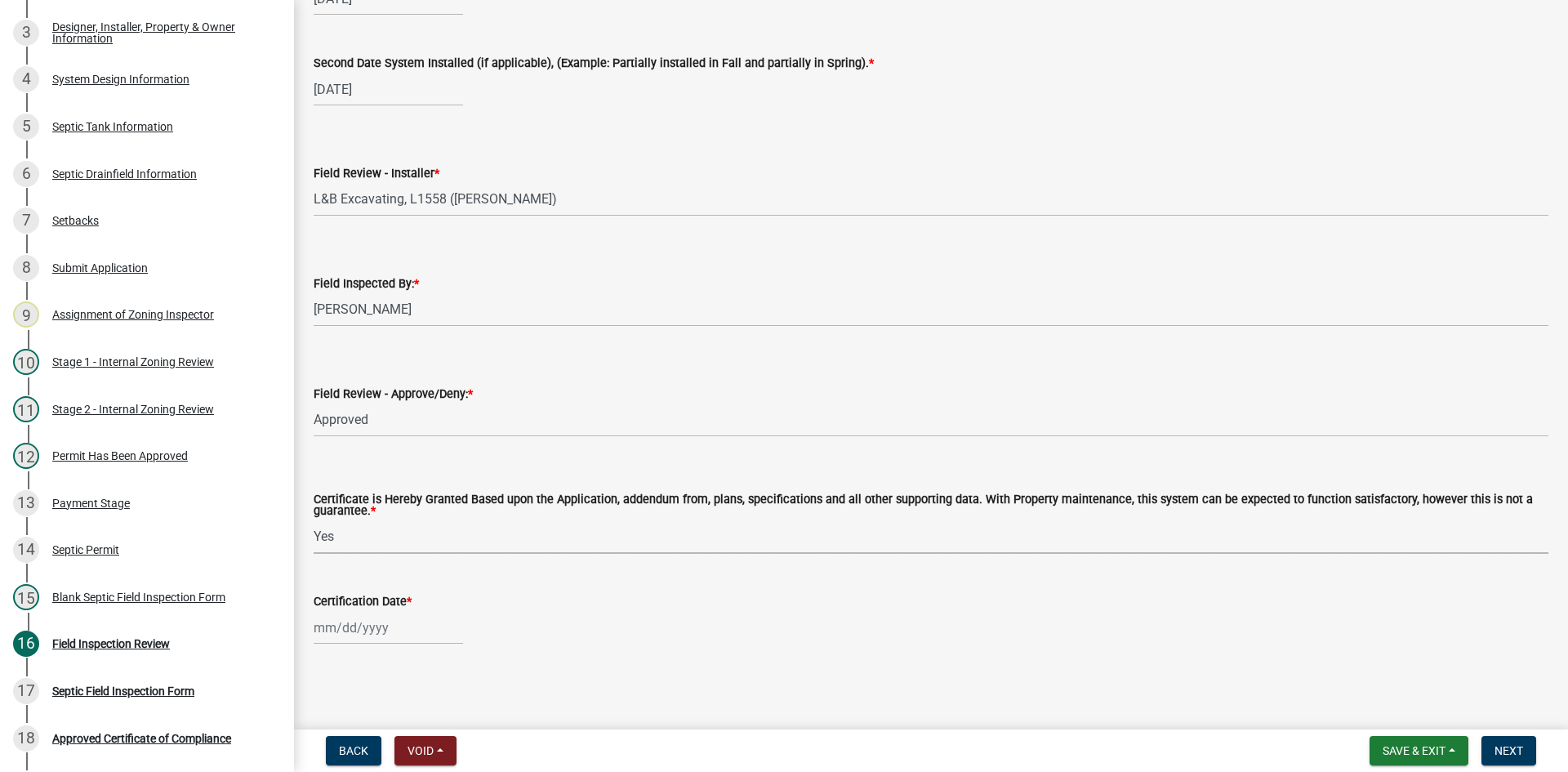
select select "2025"
click at [438, 510] on div "19" at bounding box center [434, 515] width 26 height 26
type input "09/26/2025"
select select "9"
select select "2025"
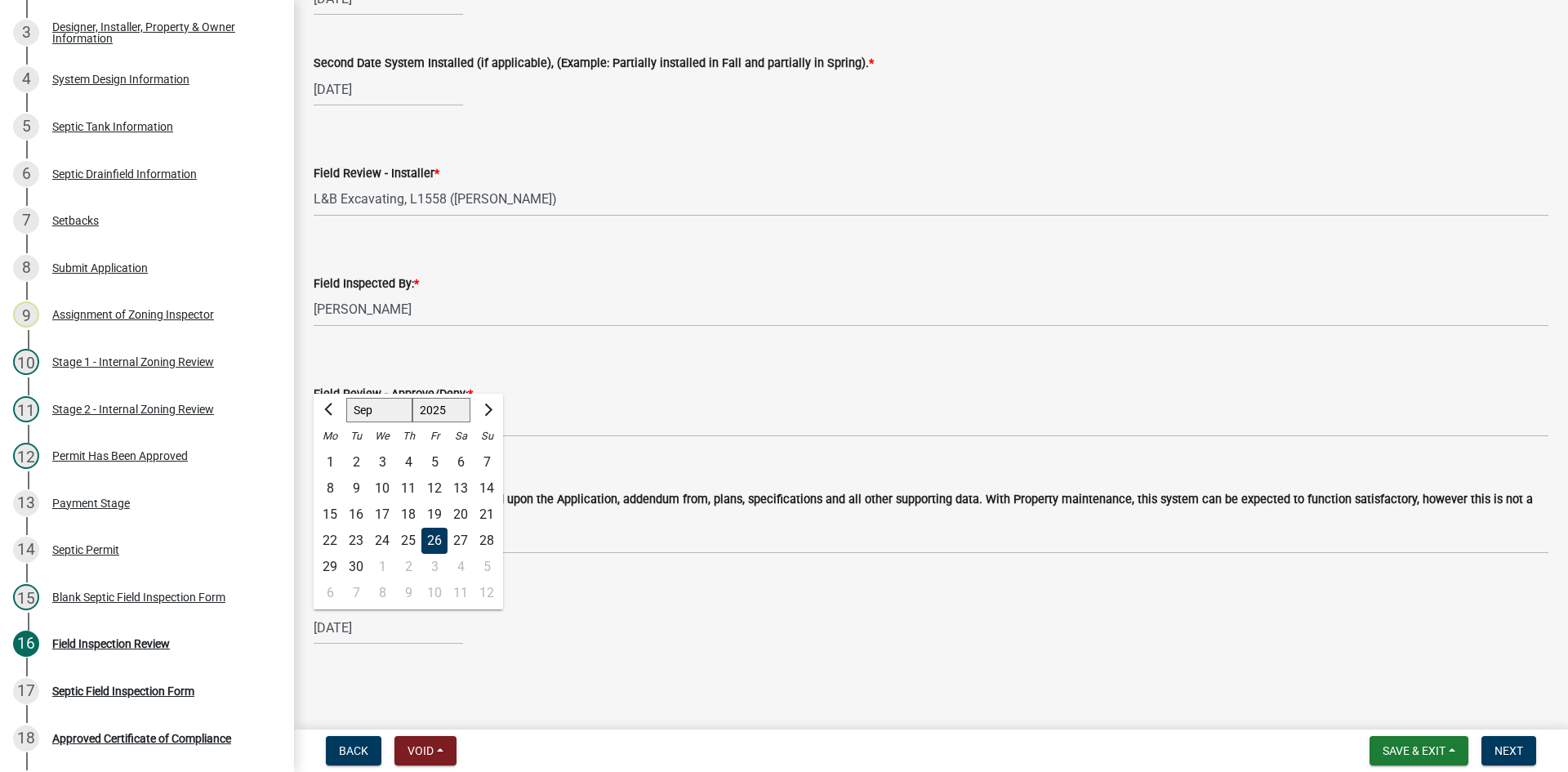
click at [617, 619] on div "09/26/2025 Jan Feb Mar Apr May Jun Jul Aug Sep Oct Nov Dec 1525 1526 1527 1528 …" at bounding box center [931, 628] width 1235 height 33
click at [756, 613] on div "09/26/2025" at bounding box center [931, 628] width 1235 height 33
click at [1501, 749] on span "Next" at bounding box center [1508, 751] width 29 height 13
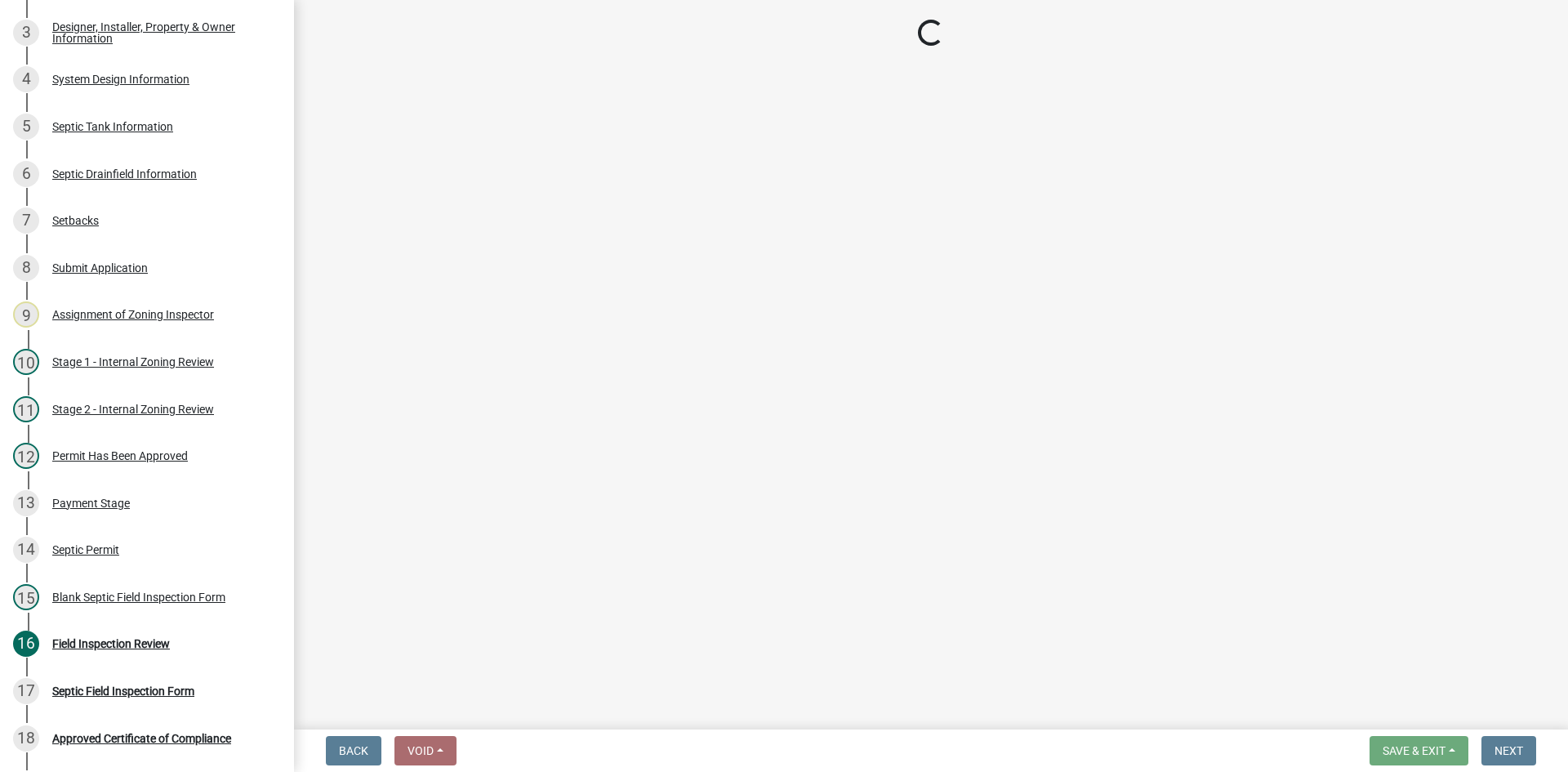
scroll to position [0, 0]
drag, startPoint x: 682, startPoint y: 436, endPoint x: 509, endPoint y: 567, distance: 217.0
click at [627, 529] on main "Loading..." at bounding box center [931, 361] width 1274 height 723
click at [193, 596] on div "Blank Septic Field Inspection Form" at bounding box center [138, 597] width 173 height 11
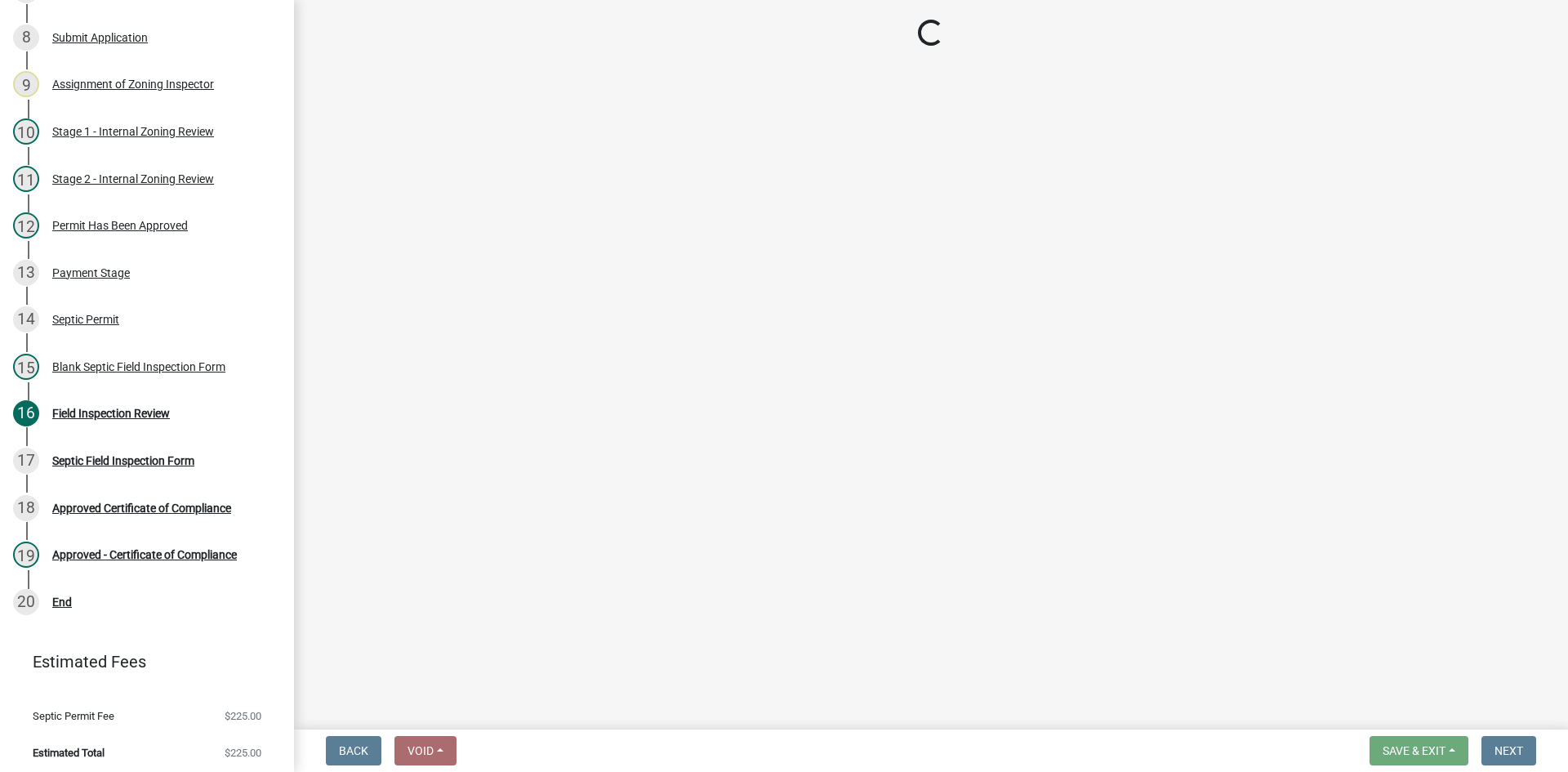
scroll to position [561, 0]
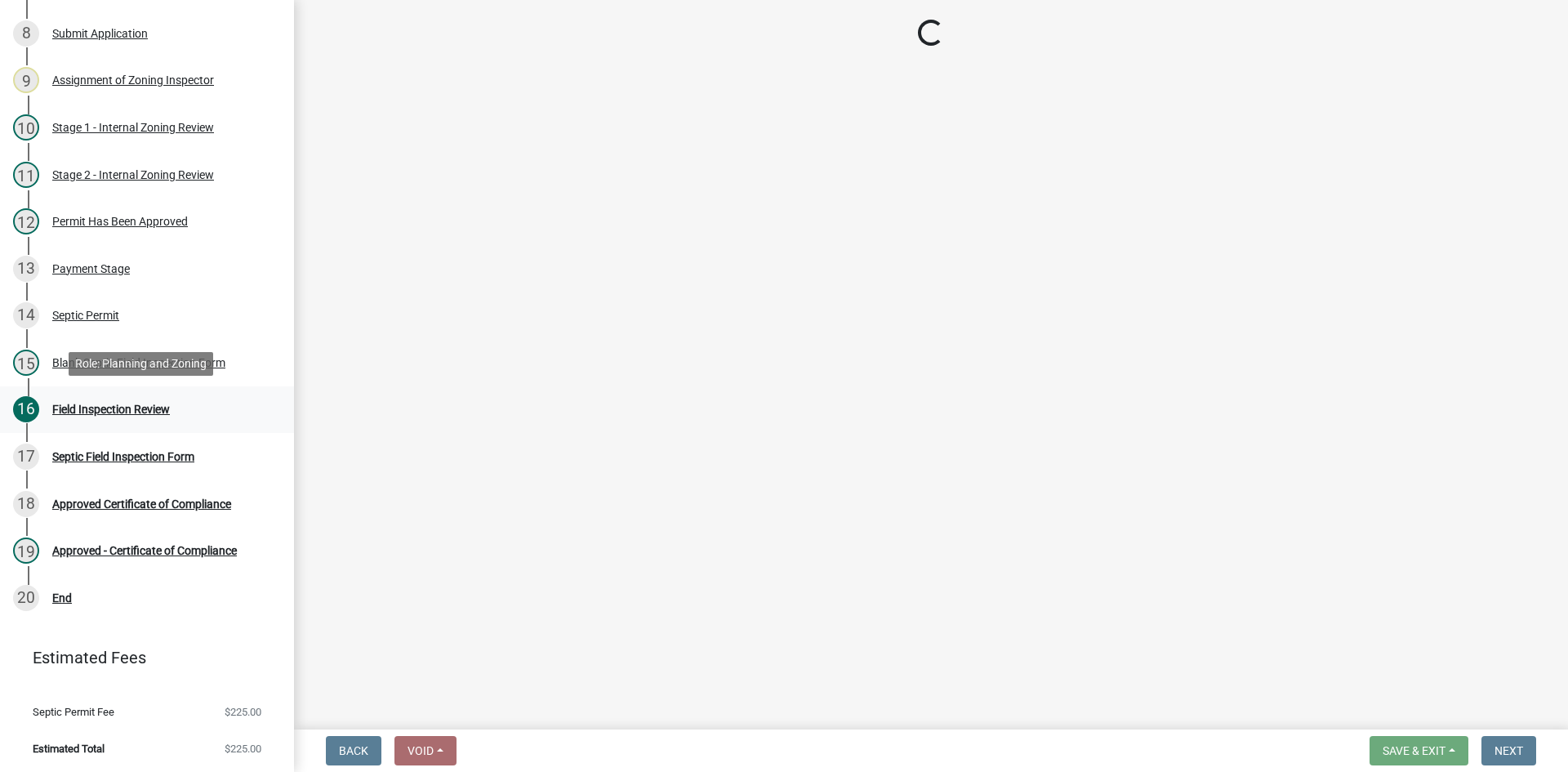
click at [157, 412] on div "Field Inspection Review" at bounding box center [110, 409] width 118 height 11
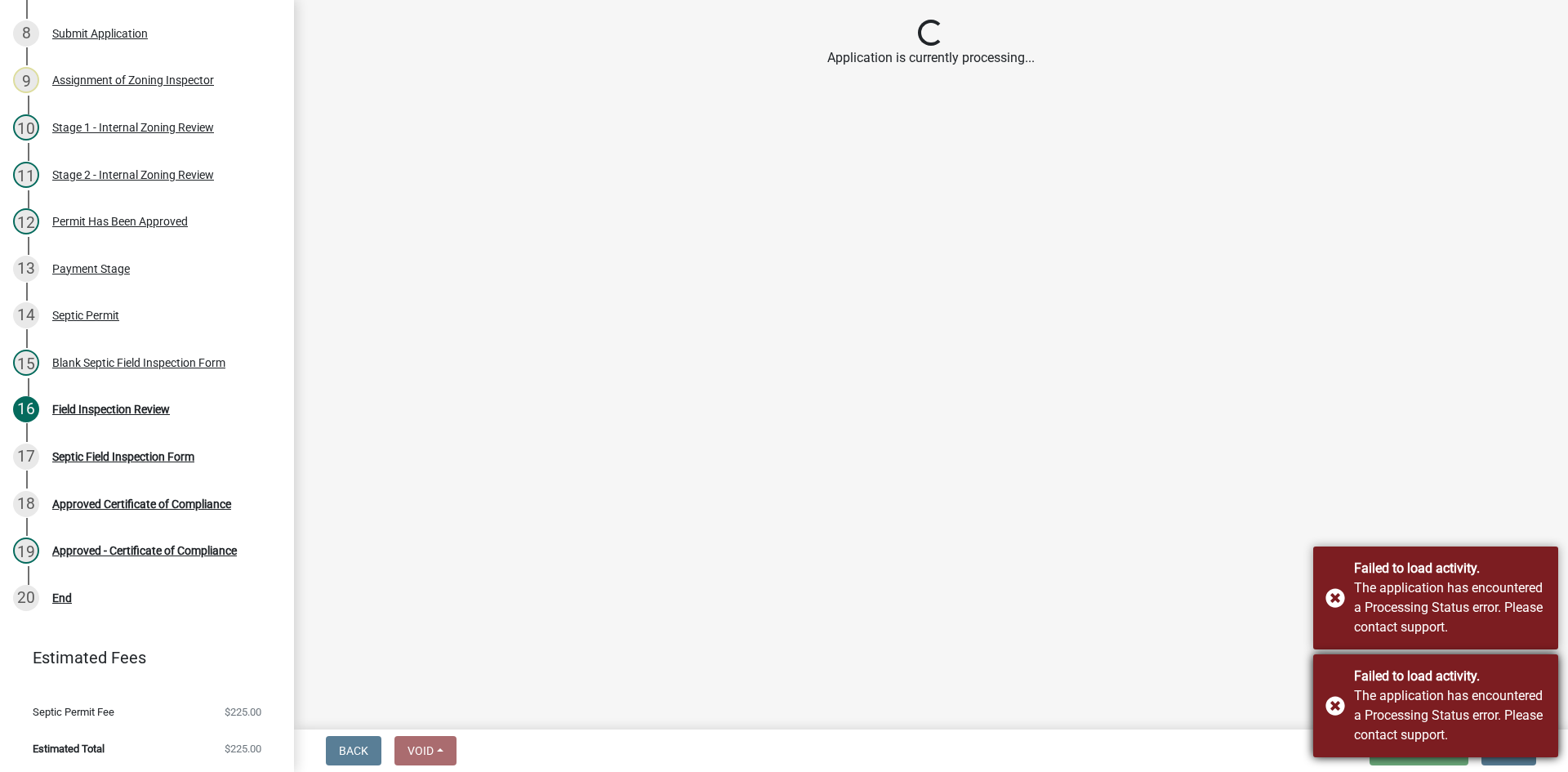
click at [1339, 711] on div "Failed to load activity. The application has encountered a Processing Status er…" at bounding box center [1435, 705] width 245 height 103
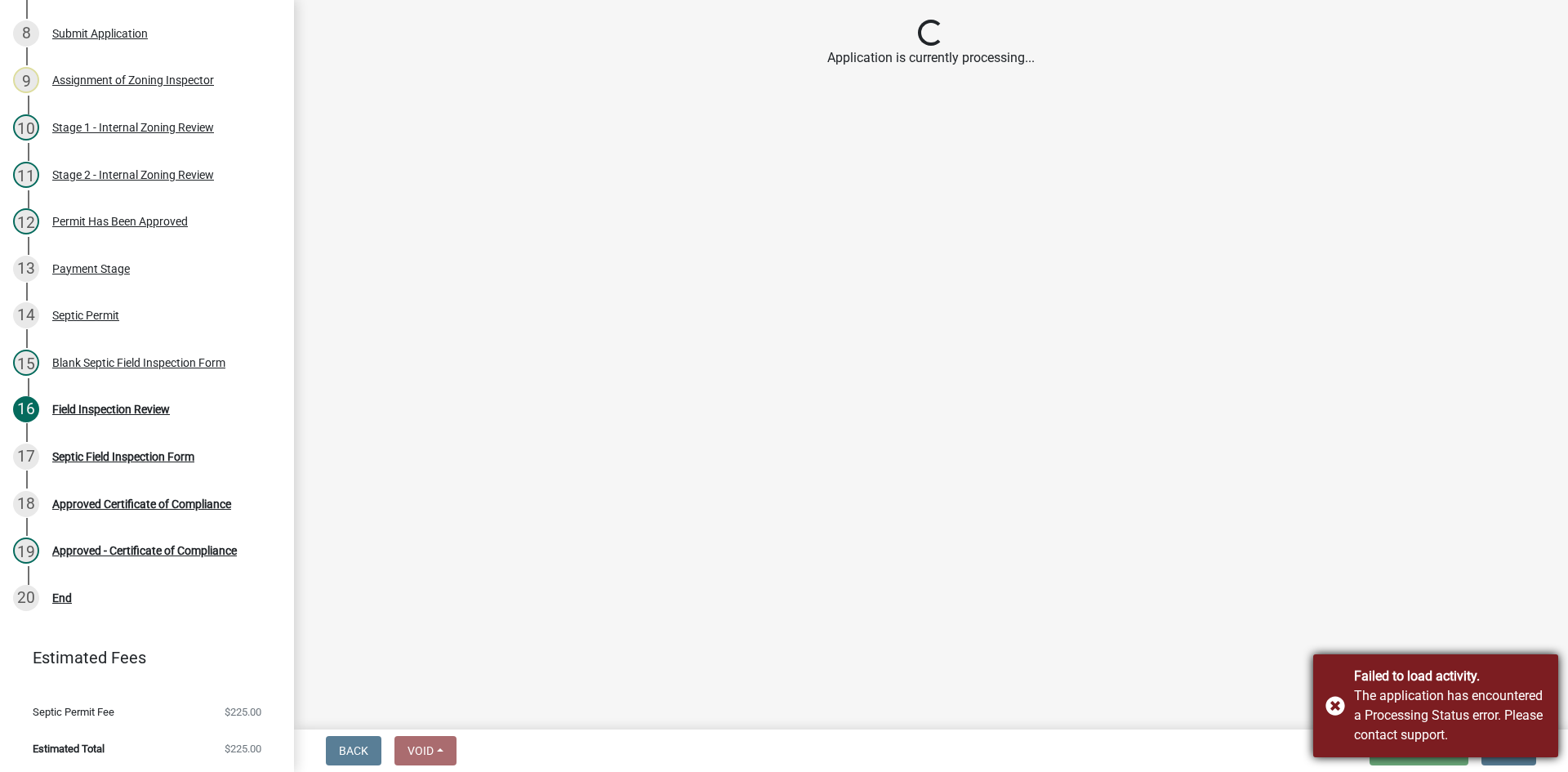
click at [1339, 703] on div "Failed to load activity. The application has encountered a Processing Status er…" at bounding box center [1435, 705] width 245 height 103
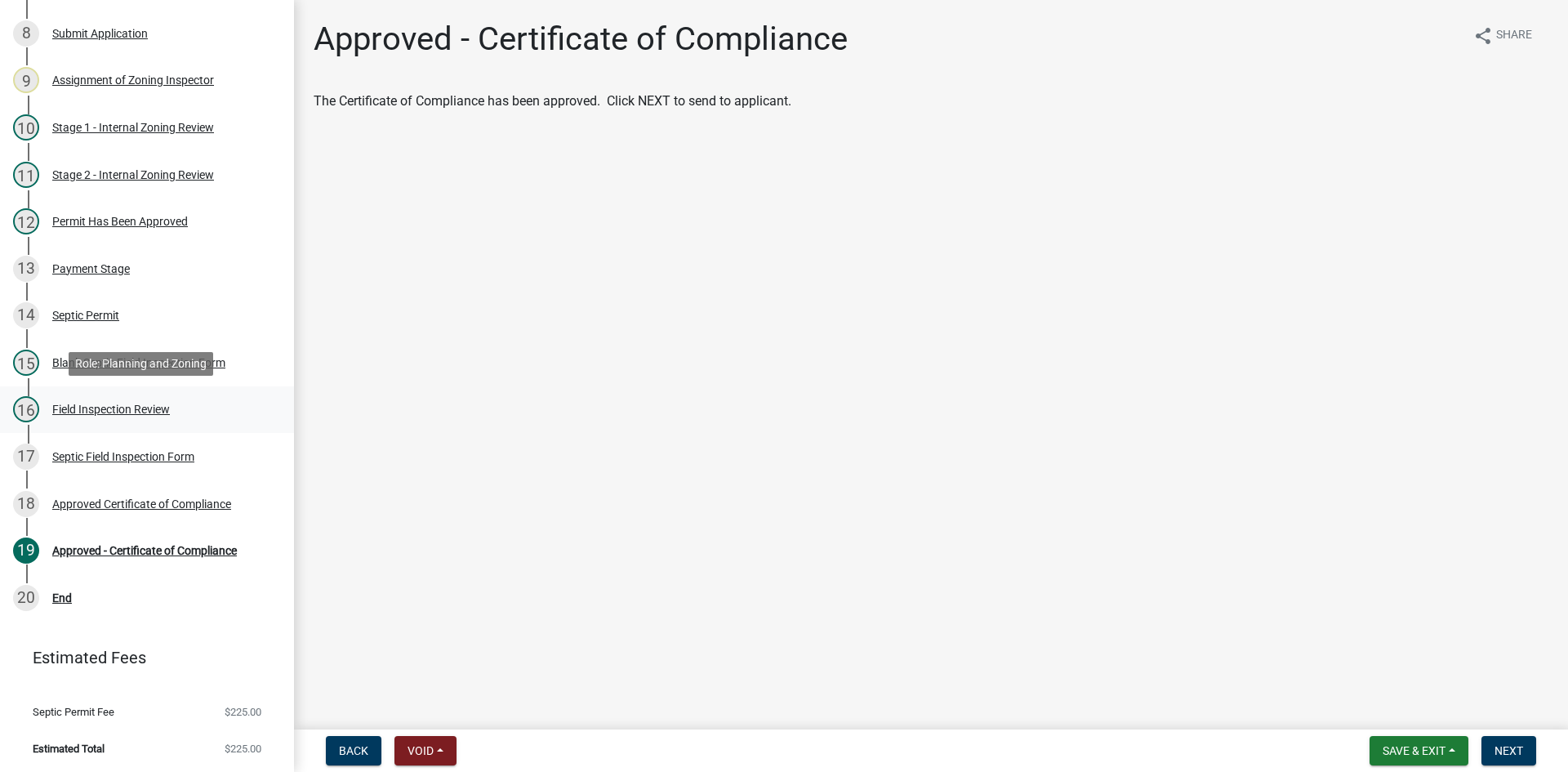
click at [127, 410] on div "Field Inspection Review" at bounding box center [110, 409] width 118 height 11
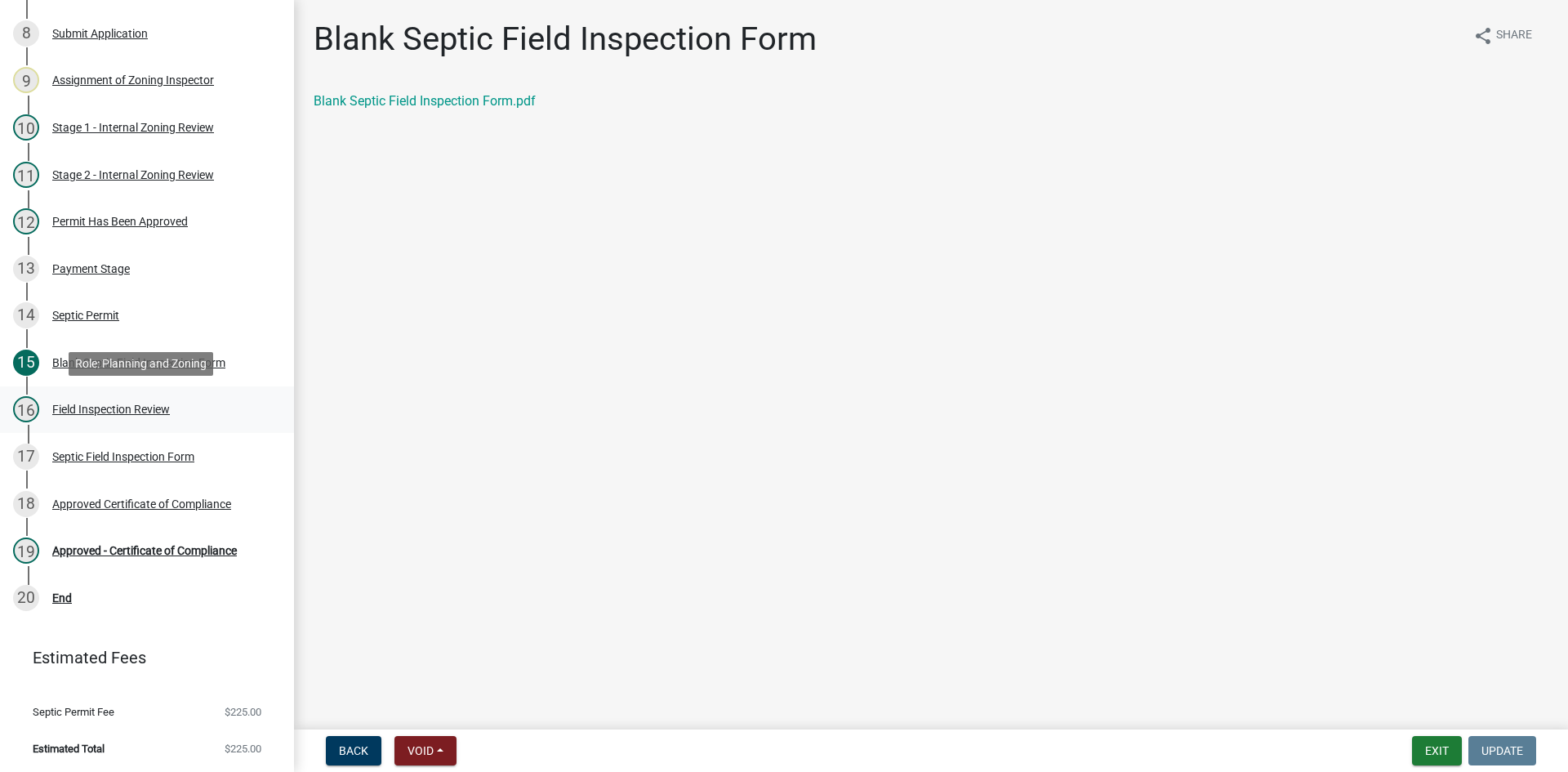
select select "bf2e51c6-1777-4173-bb81-98d68ab0e499"
select select "ce8adf61-51ba-42f2-bbc3-7480a098e35e"
select select "4da1ff79-00d0-4bcb-9e2a-852895223b78"
select select "039f9276-f093-40ee-98f9-24c1fbae5d9d"
select select "c58b0e9a-4731-4217-ac62-2e486782356c"
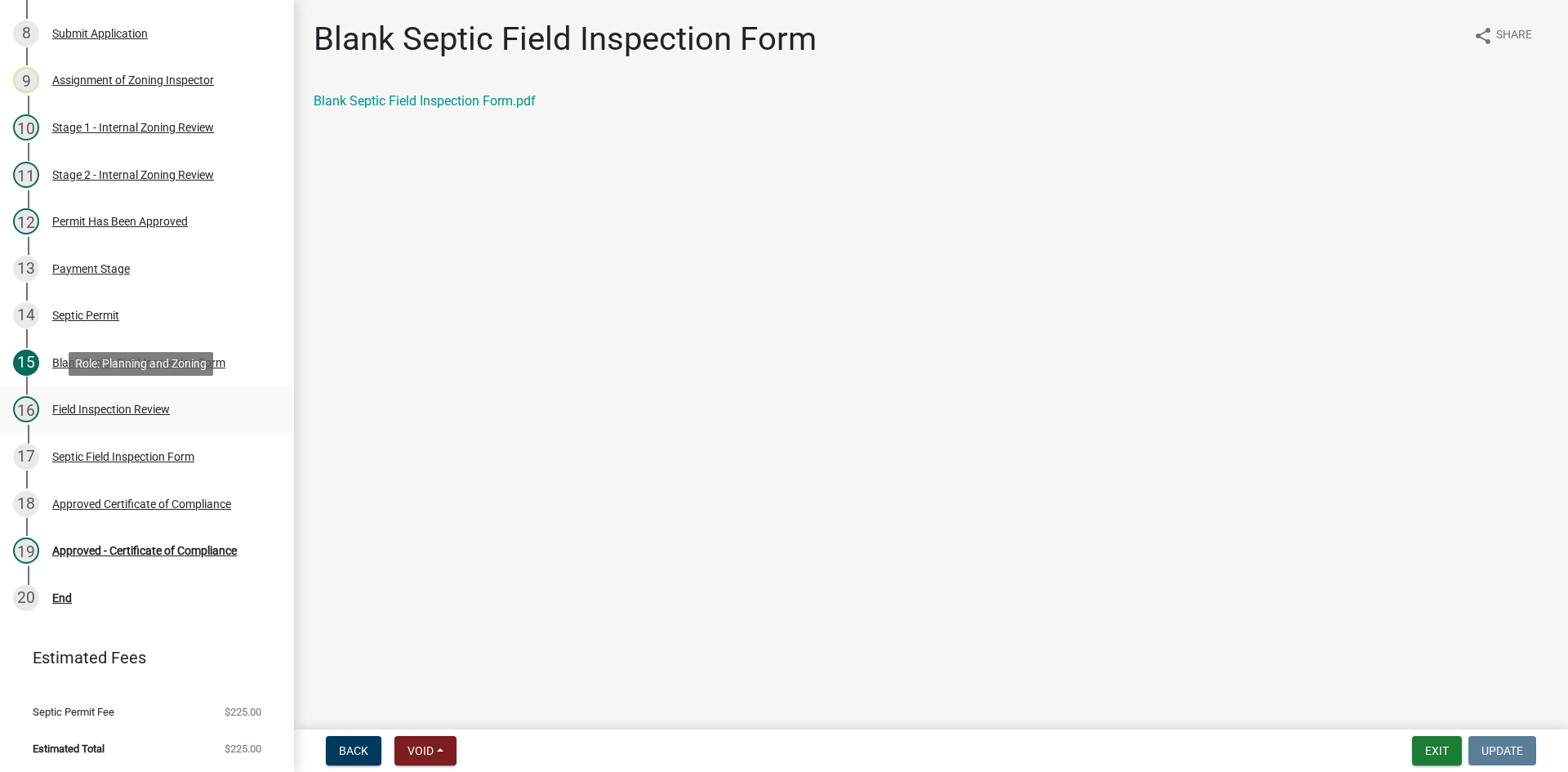
select select "4baeb773-af56-4ab8-83c4-3685aa875ea5"
select select "f7794d6a-556a-43dc-97be-878f47e346d8"
select select "9376207c-987b-4580-9786-4fe9435ab5e6"
select select "fefa0a7c-9bb6-4beb-a5f6-75ae67e50f25"
select select "53e8394b-4ec8-472b-acba-27f64a4dcc6d"
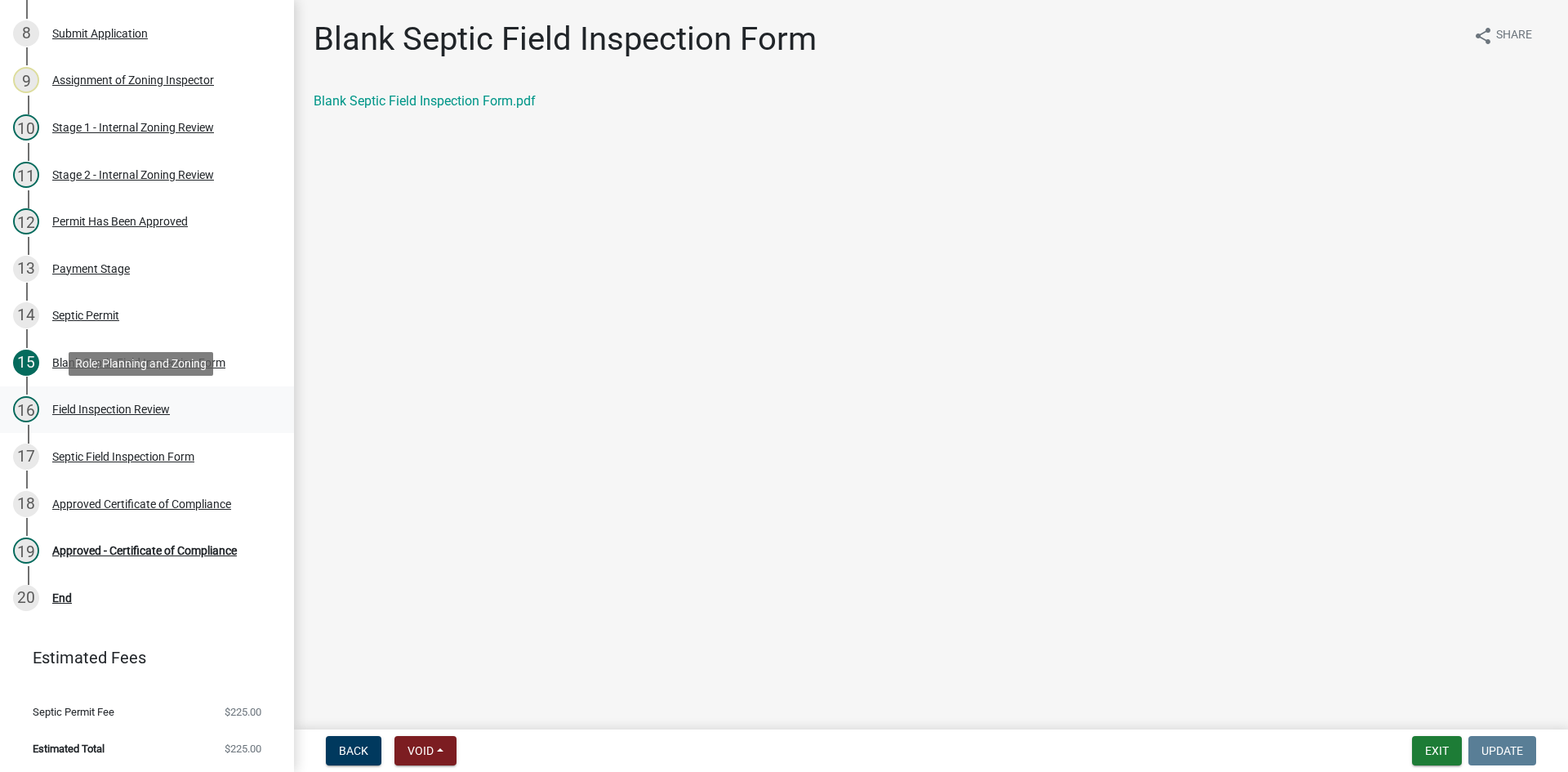
select select "eedfbf44-dce3-4c21-89bd-6d851115dab7"
select select "adfa1390-1443-4b8a-94eb-9b7f601f4679"
select select "2028bb75-c927-4524-9cd0-7505d813e452"
select select "7bfe52ba-73b7-4ac1-9bde-d3bb601555ca"
select select "c3bf50e3-4684-4b9c-99b9-7a9f027aa0dd"
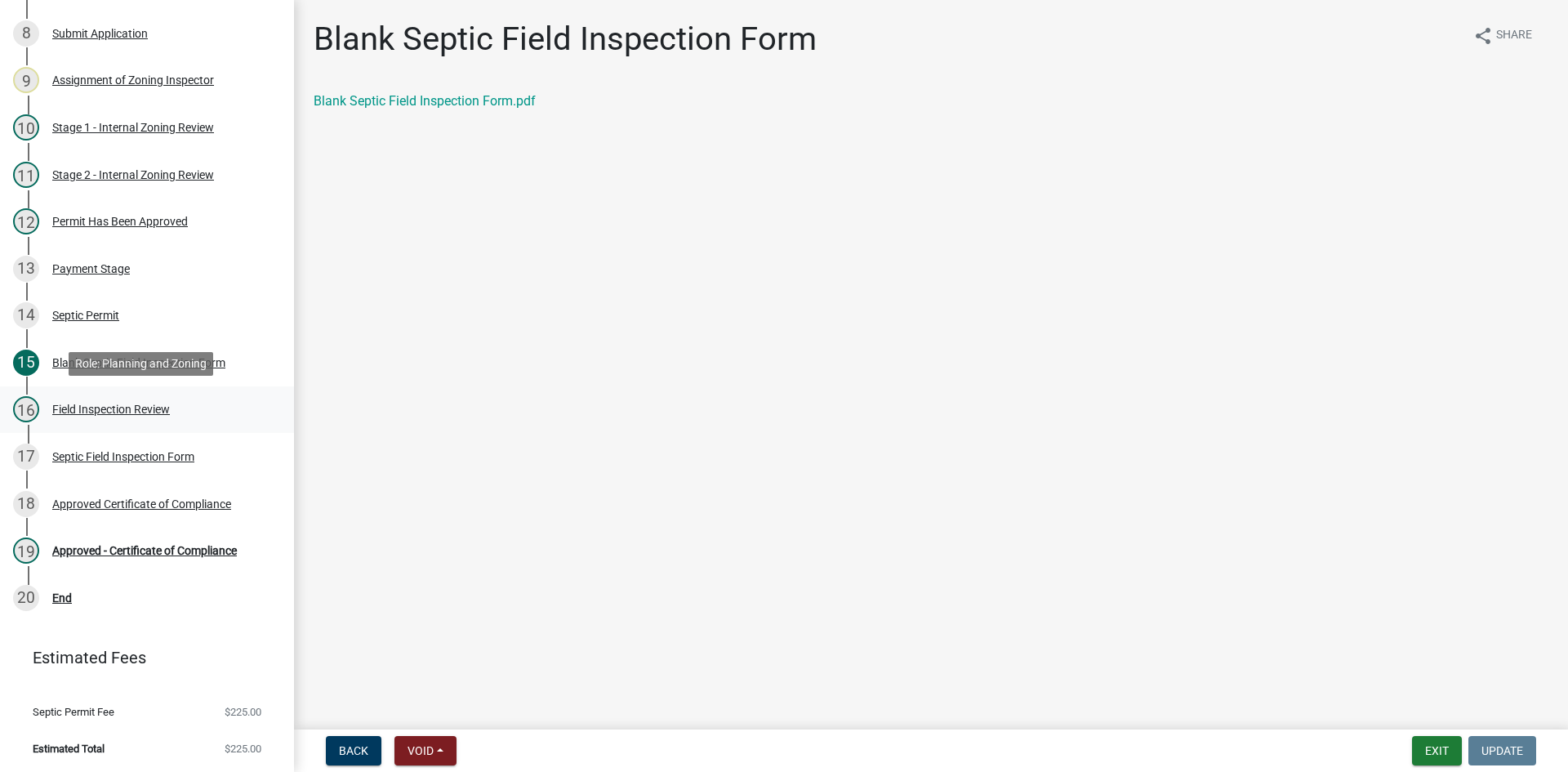
select select "538e6e6b-38de-4682-8c50-6662df67960d"
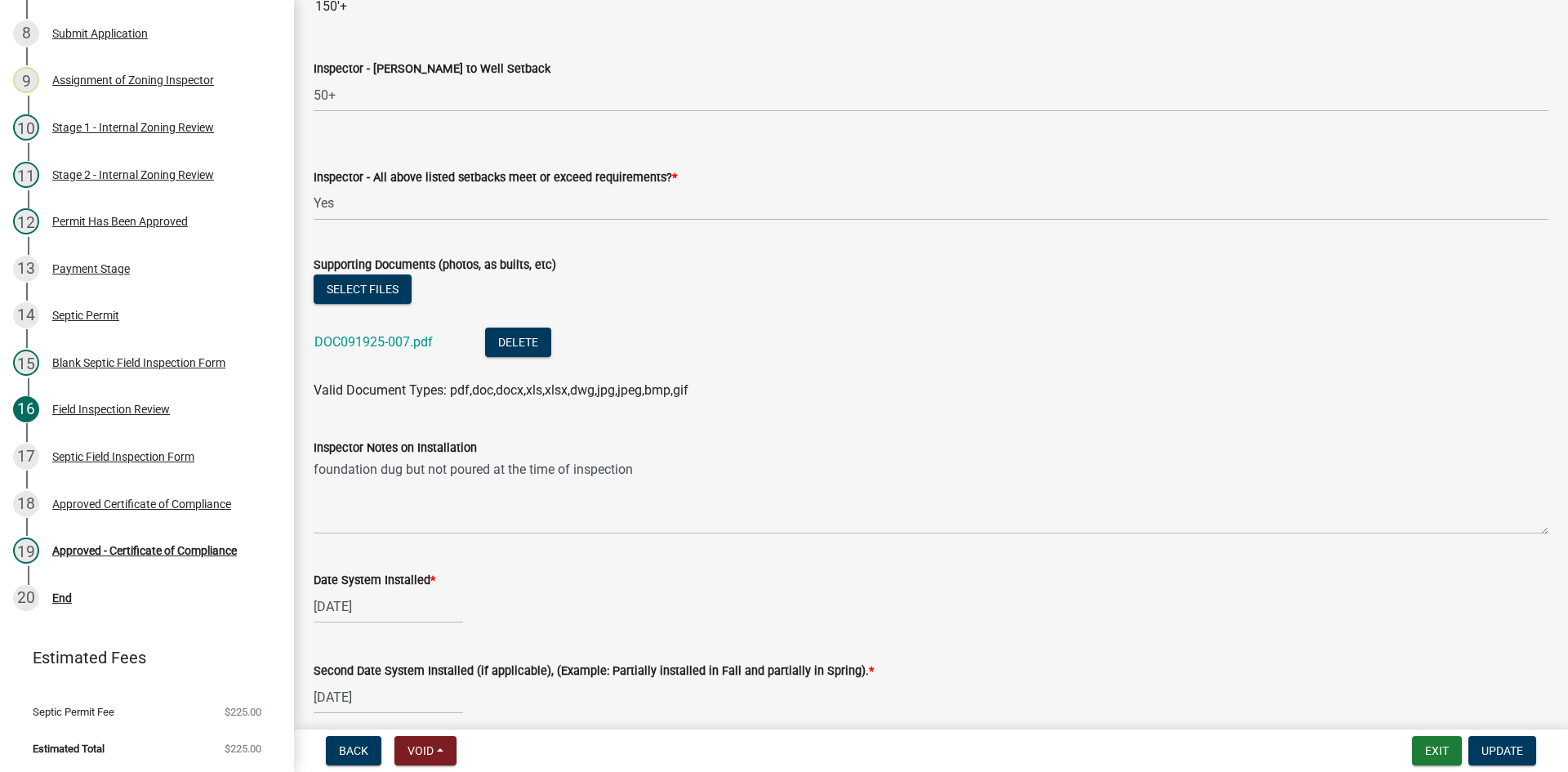
scroll to position [6814, 0]
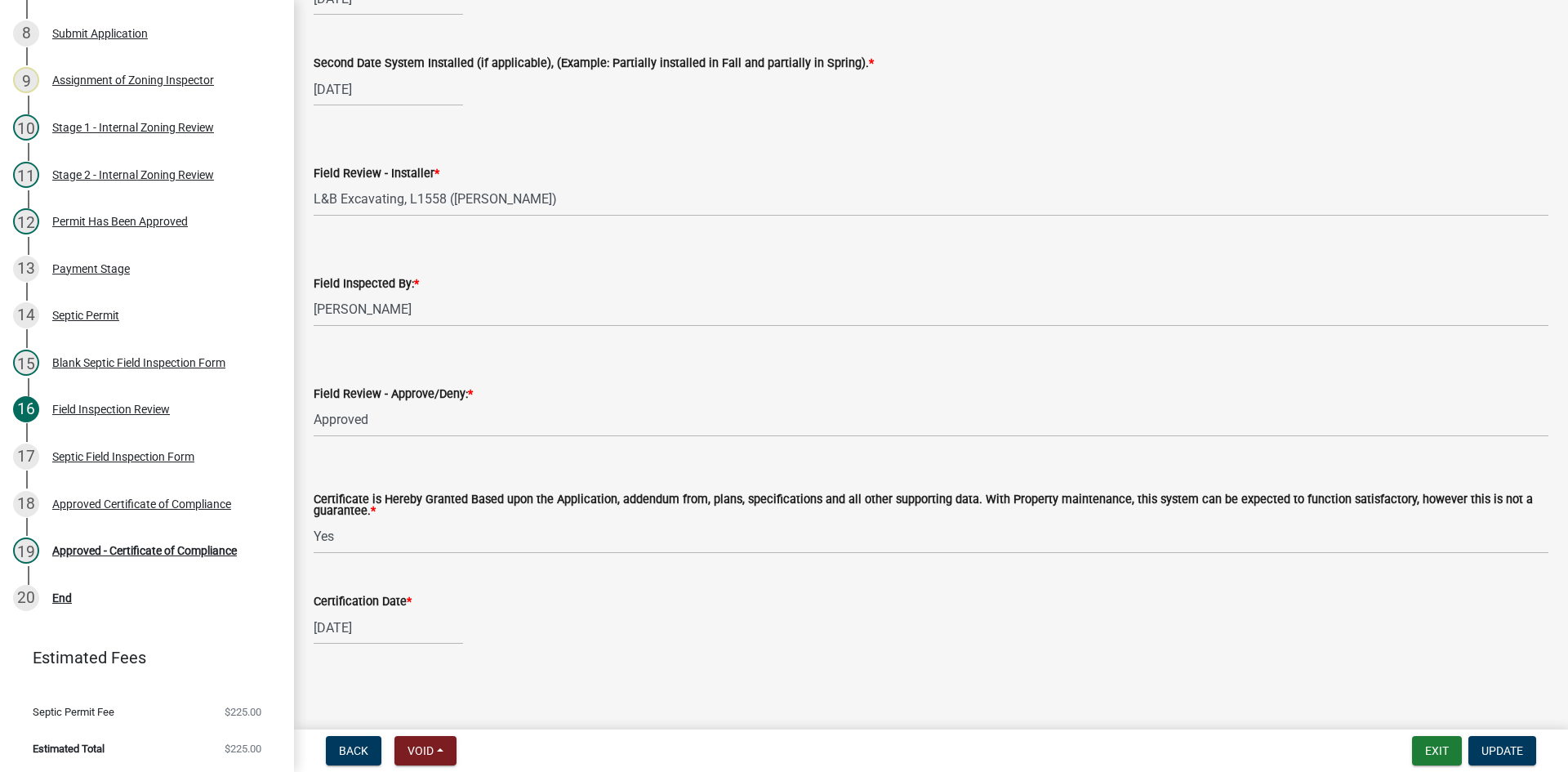
select select "9"
select select "2025"
click at [334, 631] on input "09/26/2025" at bounding box center [388, 628] width 149 height 33
click at [387, 518] on div "17" at bounding box center [382, 515] width 26 height 26
type input "[DATE]"
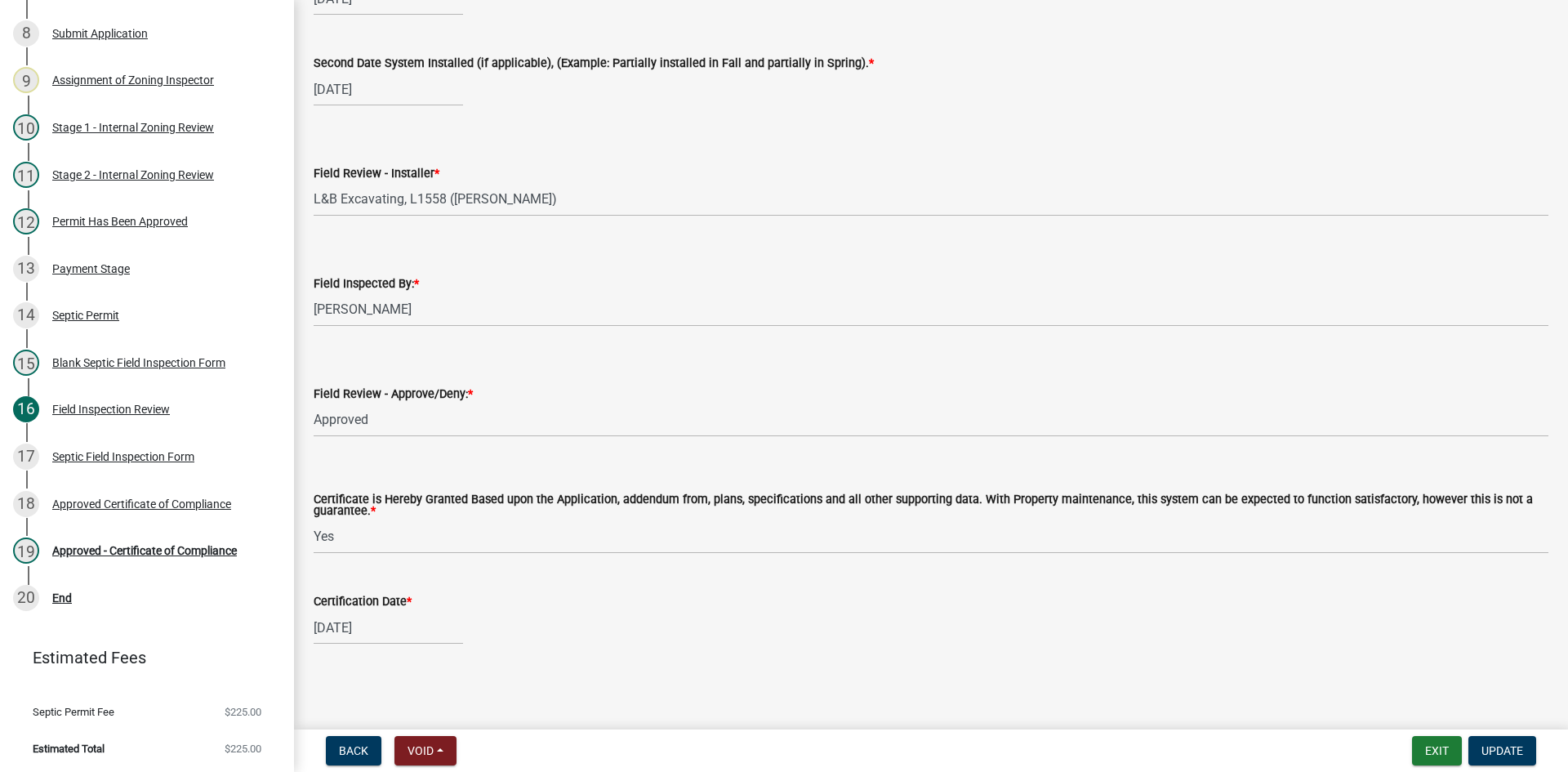
select select "9"
select select "2025"
click at [336, 634] on input "[DATE]" at bounding box center [388, 628] width 149 height 33
click at [441, 516] on div "19" at bounding box center [434, 515] width 26 height 26
type input "[DATE]"
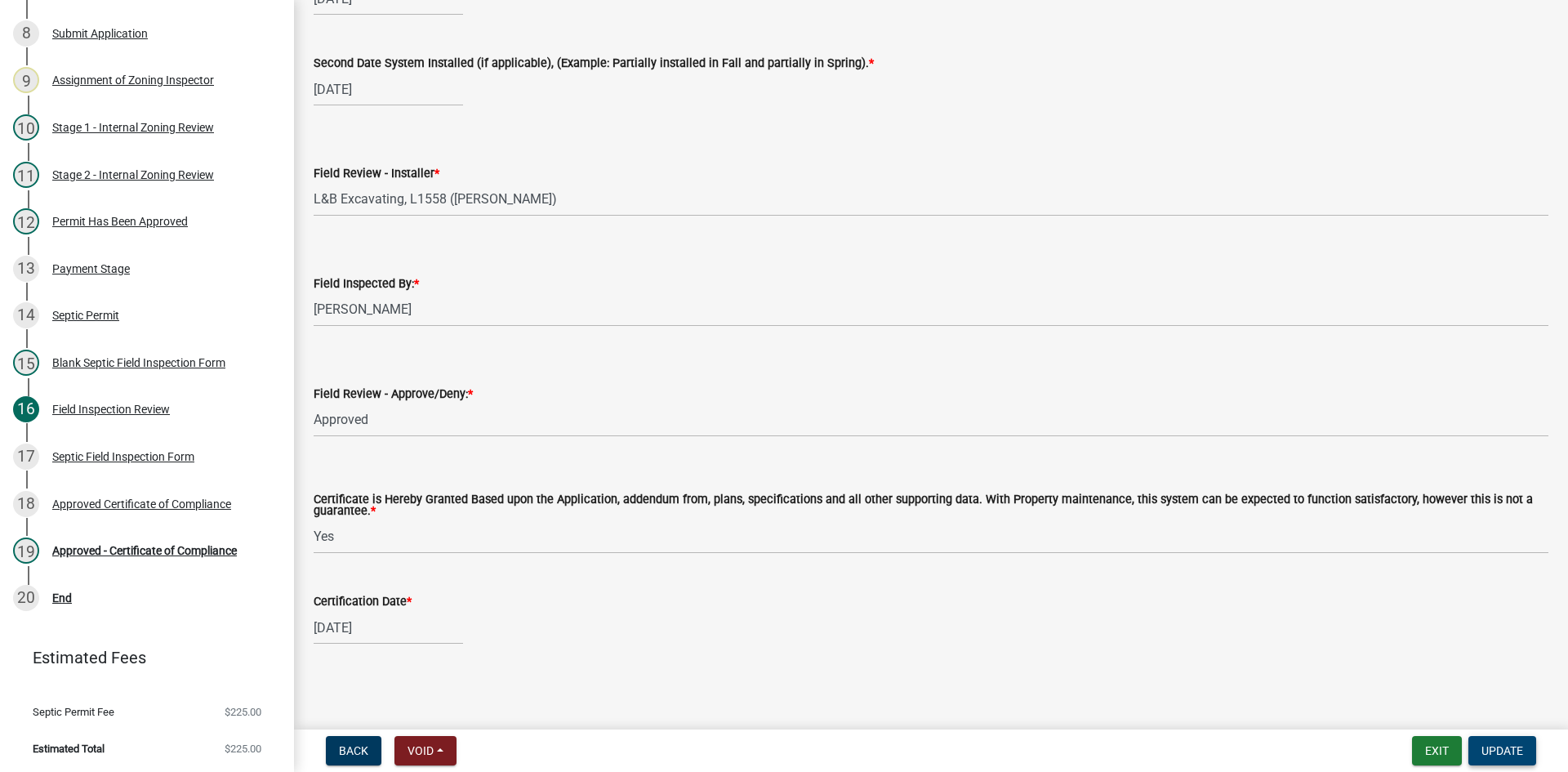
click at [1508, 754] on span "Update" at bounding box center [1501, 751] width 42 height 13
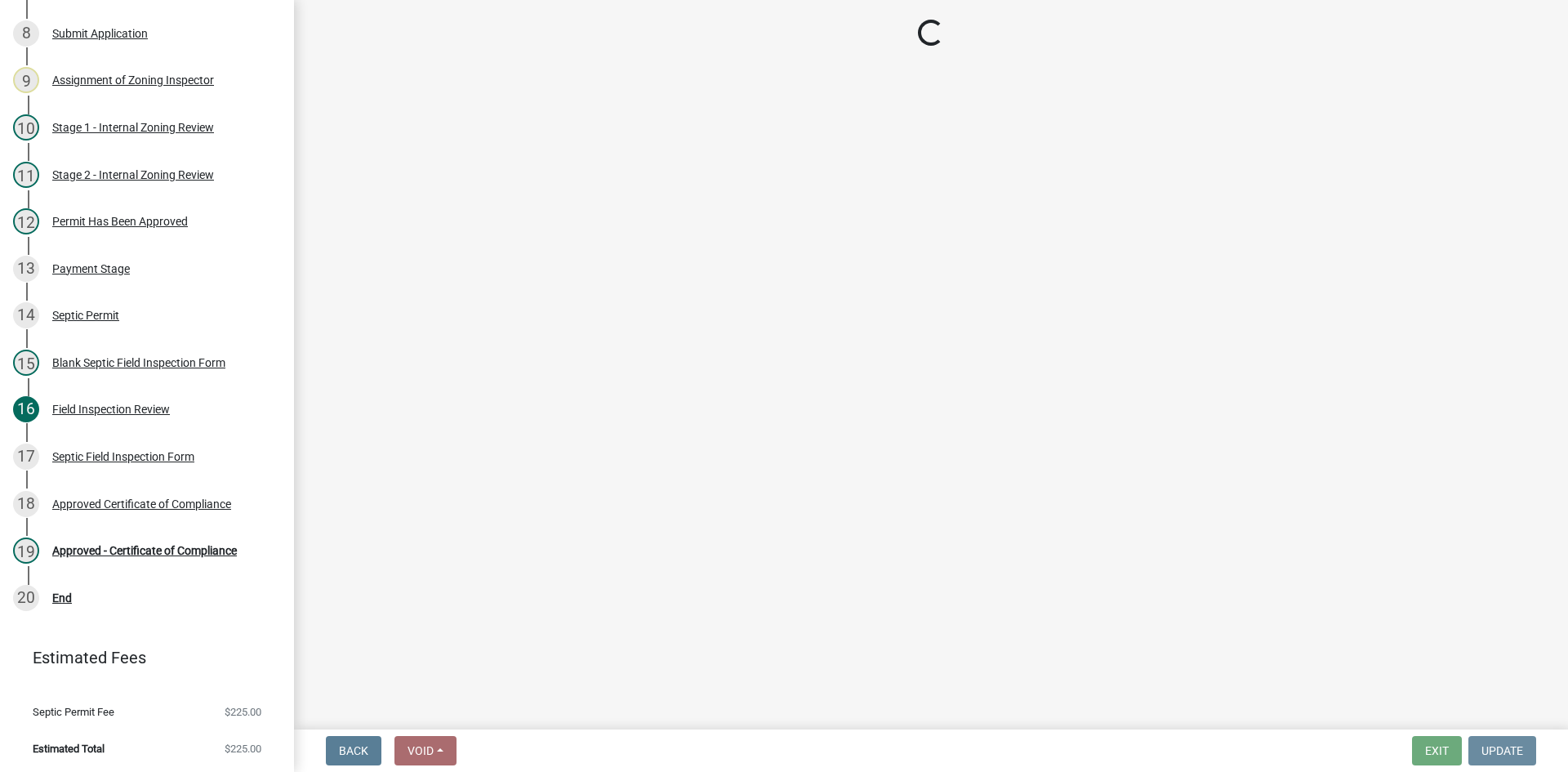
scroll to position [0, 0]
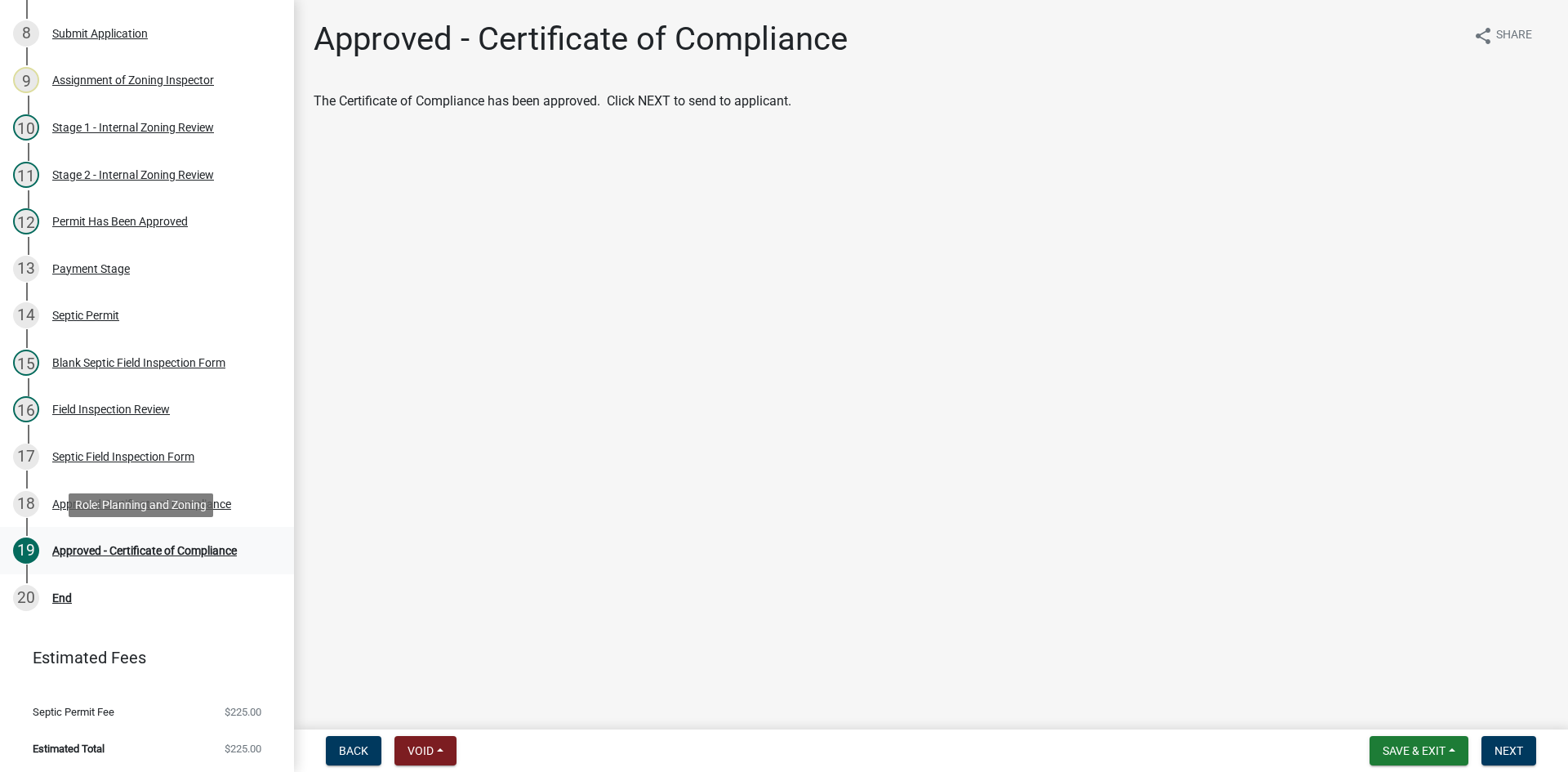
click at [194, 549] on div "Approved - Certificate of Compliance" at bounding box center [143, 550] width 184 height 11
click at [148, 498] on div "Approved Certificate of Compliance" at bounding box center [141, 504] width 179 height 11
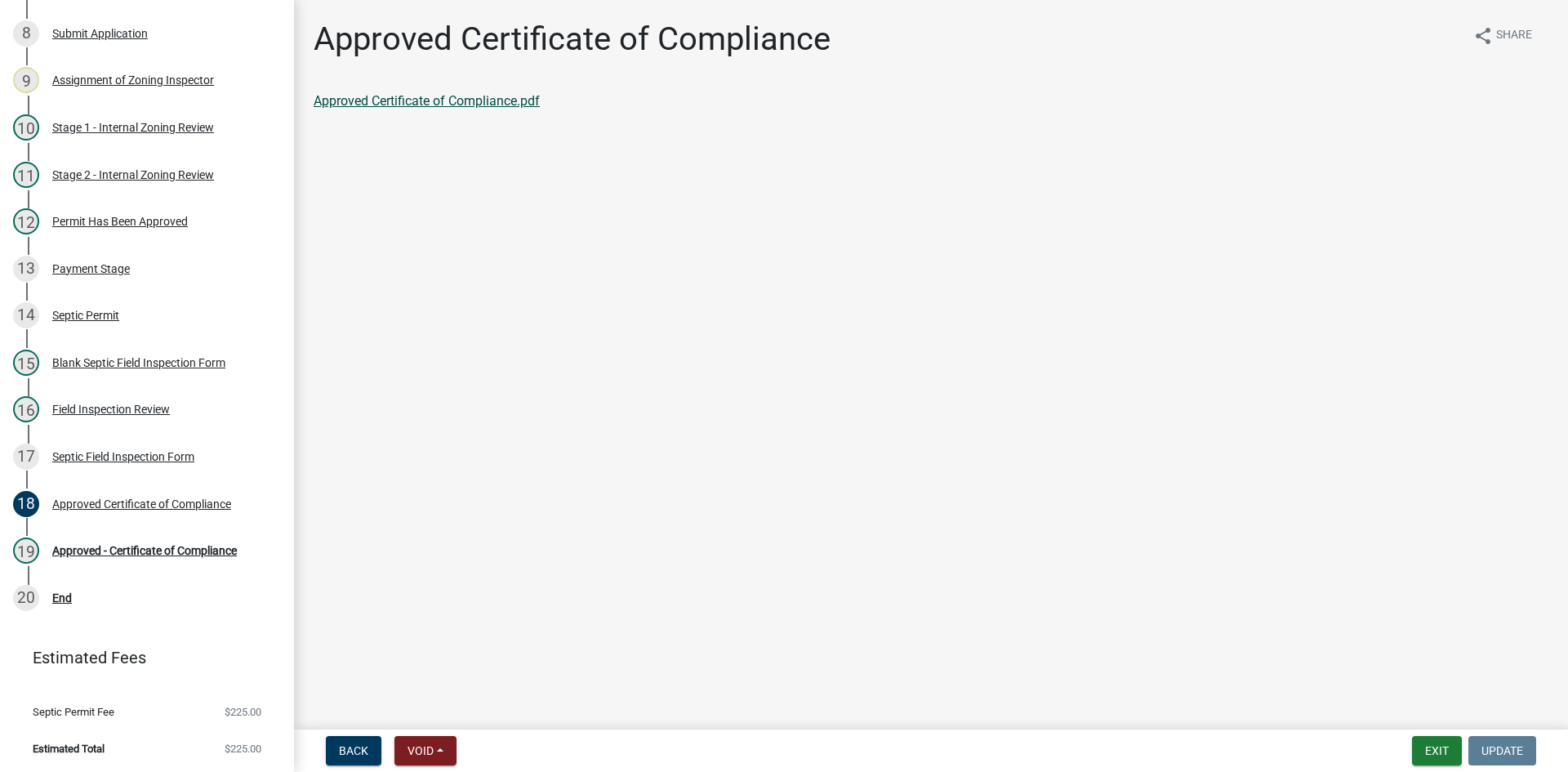
click at [501, 99] on link "Approved Certificate of Compliance.pdf" at bounding box center [427, 101] width 226 height 16
click at [144, 413] on div "Field Inspection Review" at bounding box center [110, 409] width 118 height 11
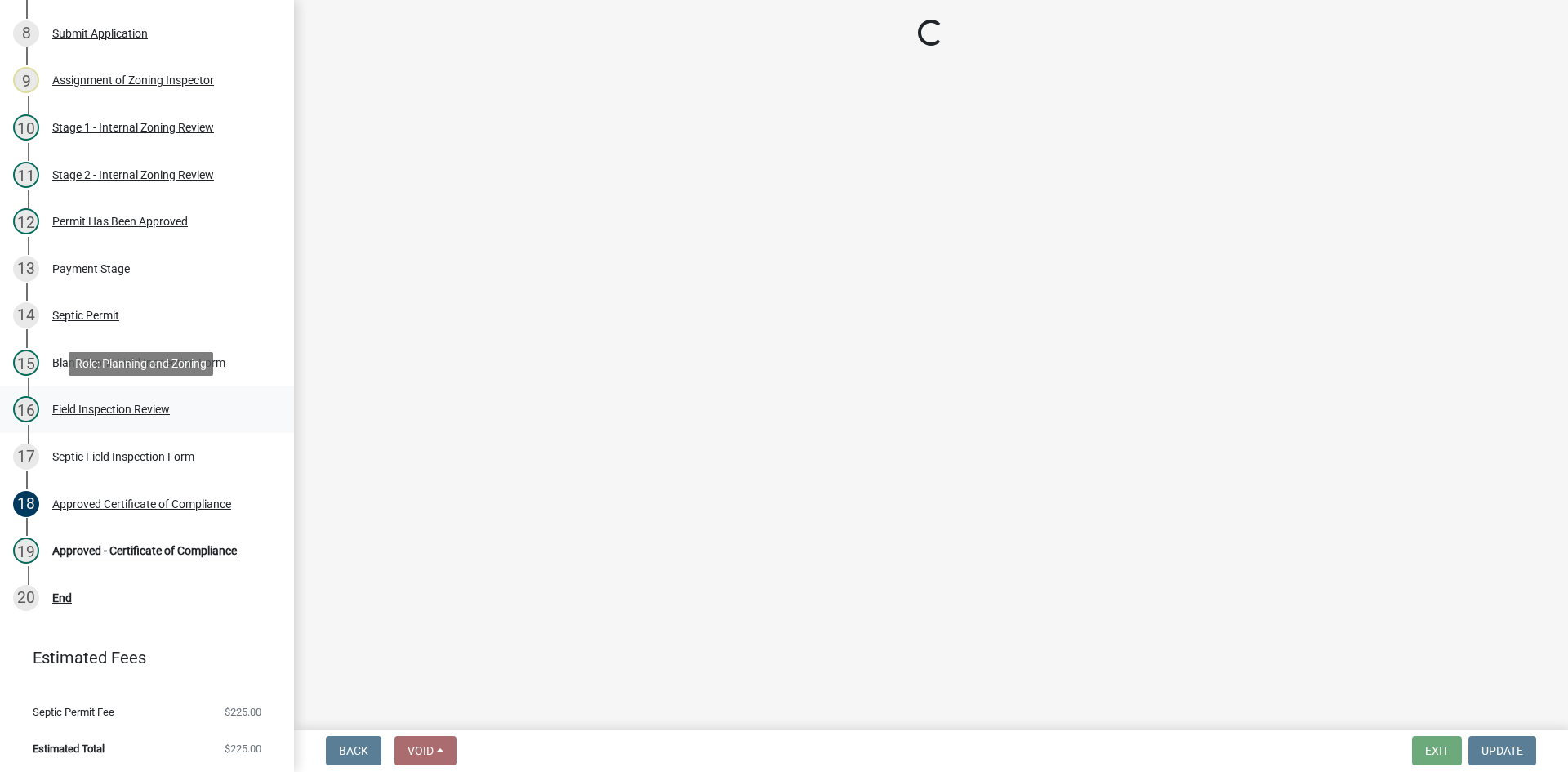
select select "bf2e51c6-1777-4173-bb81-98d68ab0e499"
select select "ce8adf61-51ba-42f2-bbc3-7480a098e35e"
select select "4da1ff79-00d0-4bcb-9e2a-852895223b78"
select select "039f9276-f093-40ee-98f9-24c1fbae5d9d"
select select "c58b0e9a-4731-4217-ac62-2e486782356c"
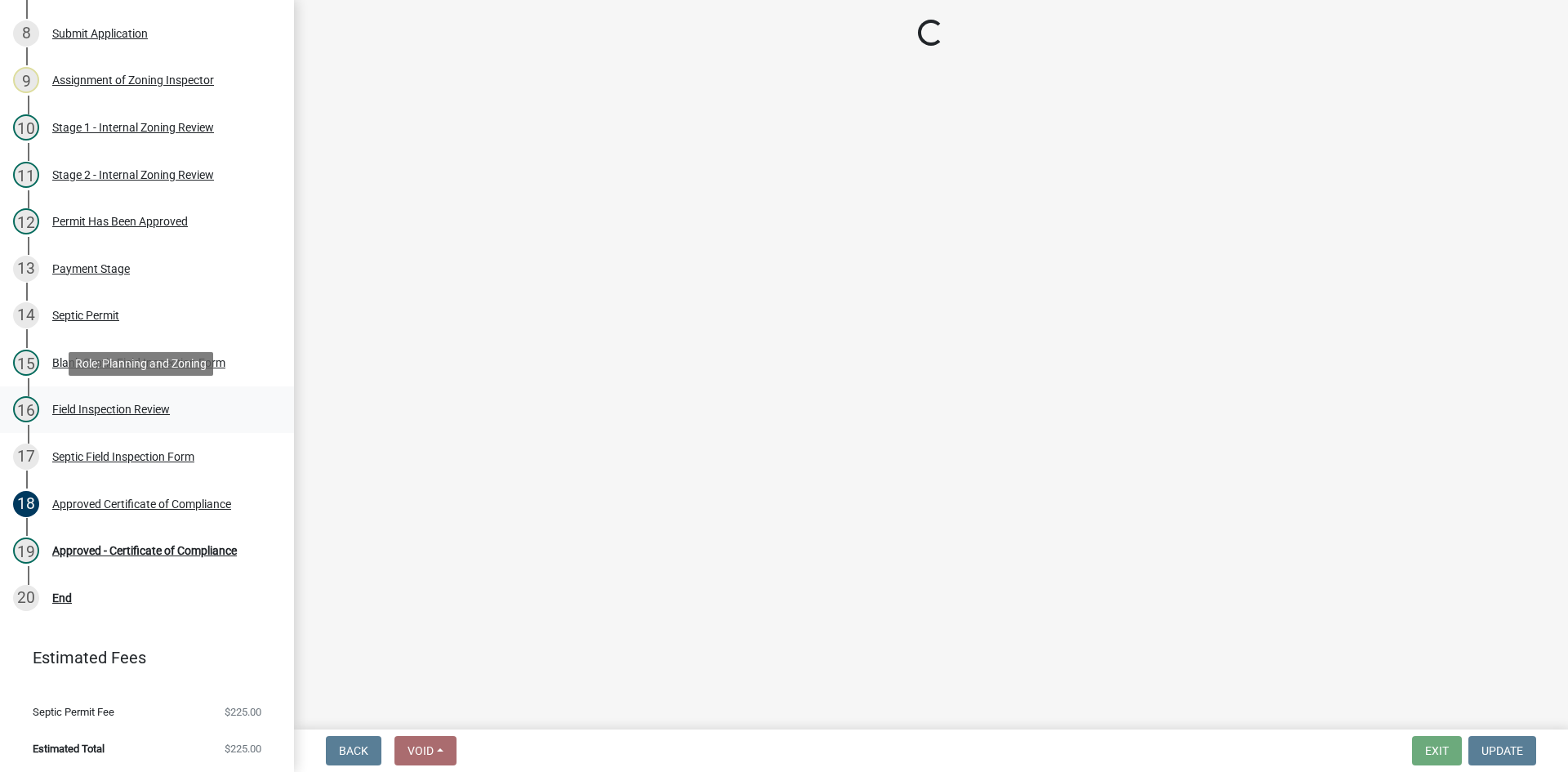
select select "4baeb773-af56-4ab8-83c4-3685aa875ea5"
select select "f7794d6a-556a-43dc-97be-878f47e346d8"
select select "9376207c-987b-4580-9786-4fe9435ab5e6"
select select "fefa0a7c-9bb6-4beb-a5f6-75ae67e50f25"
select select "53e8394b-4ec8-472b-acba-27f64a4dcc6d"
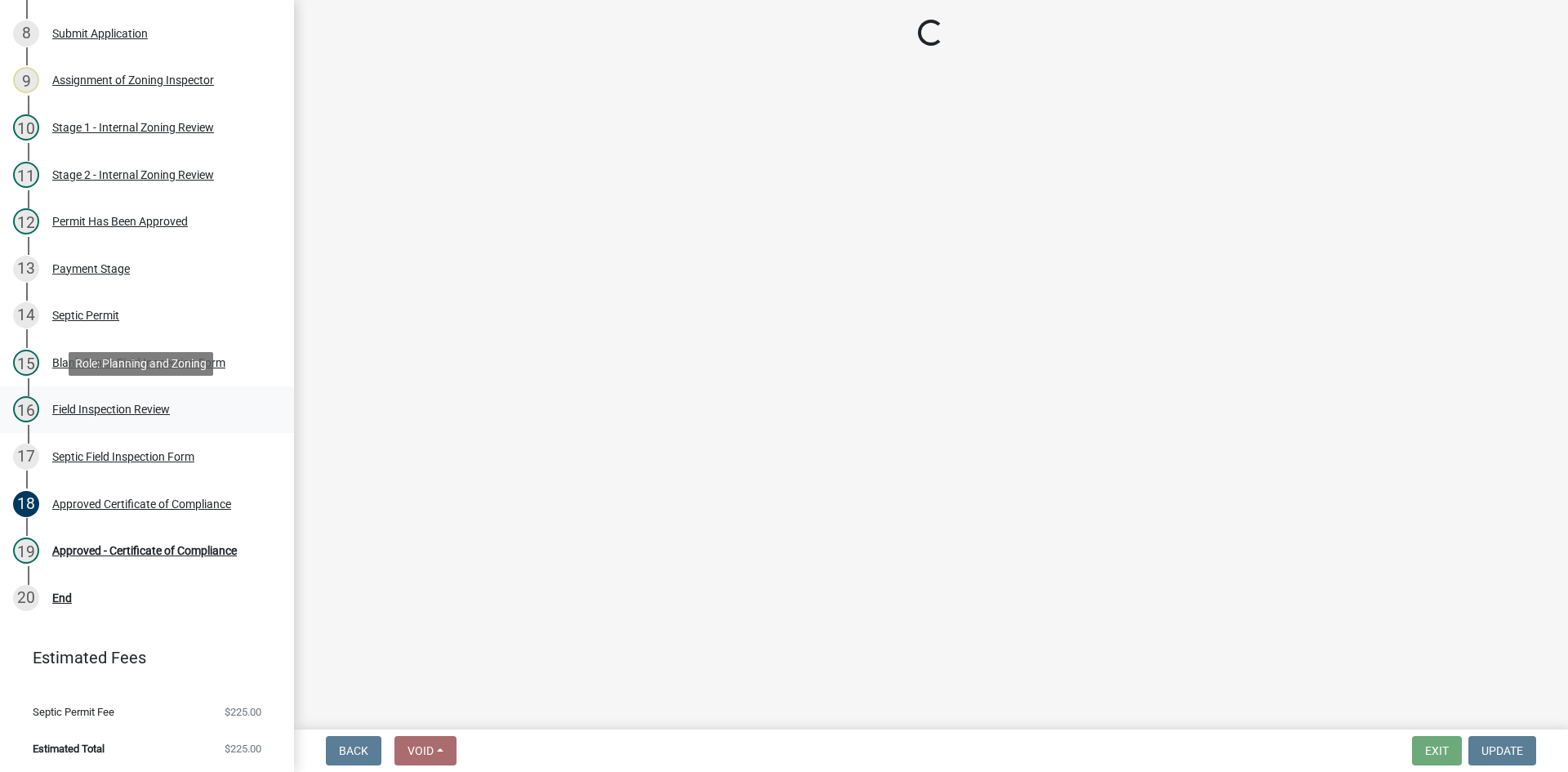
select select "eedfbf44-dce3-4c21-89bd-6d851115dab7"
select select "adfa1390-1443-4b8a-94eb-9b7f601f4679"
select select "2028bb75-c927-4524-9cd0-7505d813e452"
select select "7bfe52ba-73b7-4ac1-9bde-d3bb601555ca"
select select "c3bf50e3-4684-4b9c-99b9-7a9f027aa0dd"
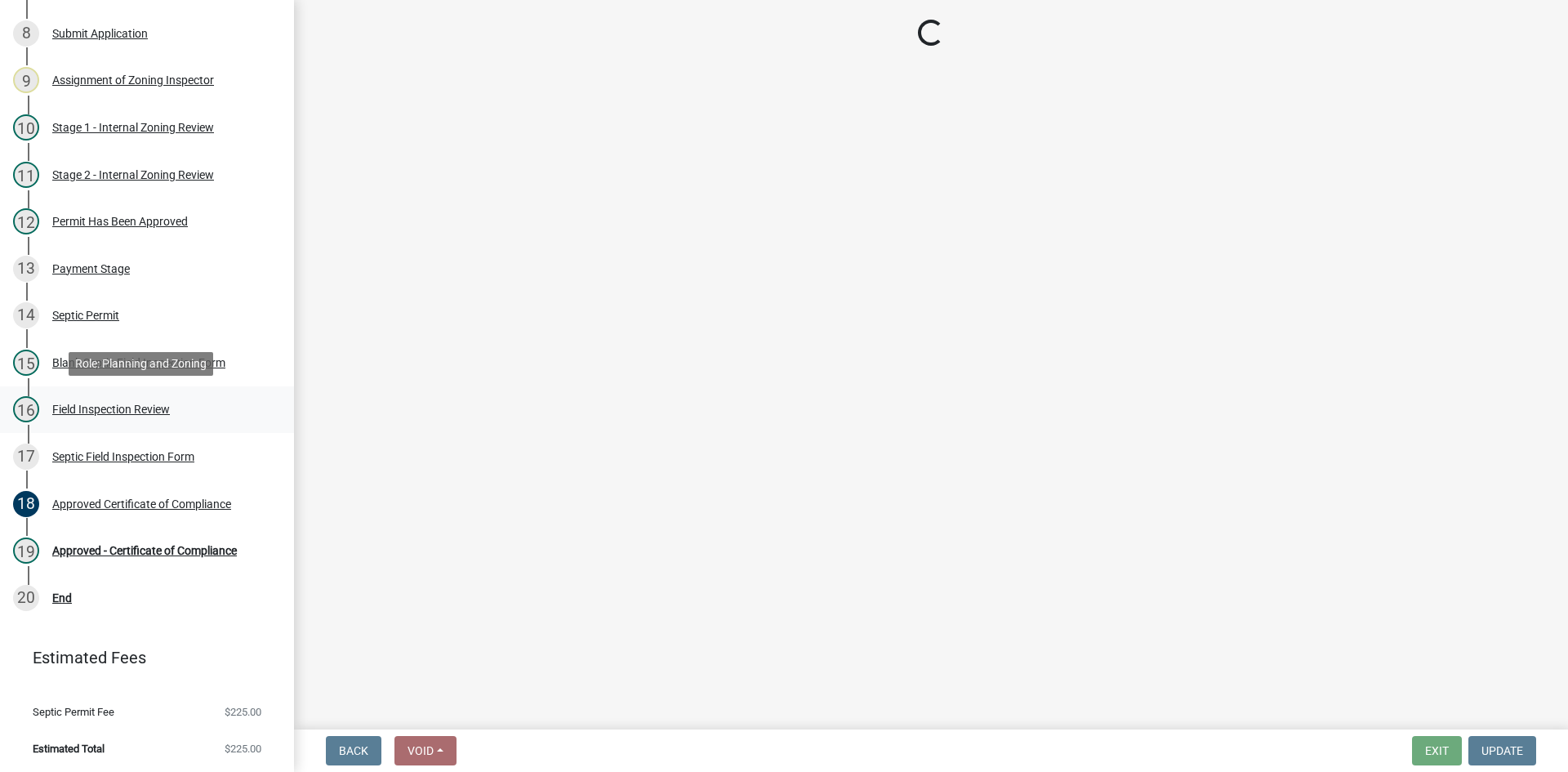
select select "538e6e6b-38de-4682-8c50-6662df67960d"
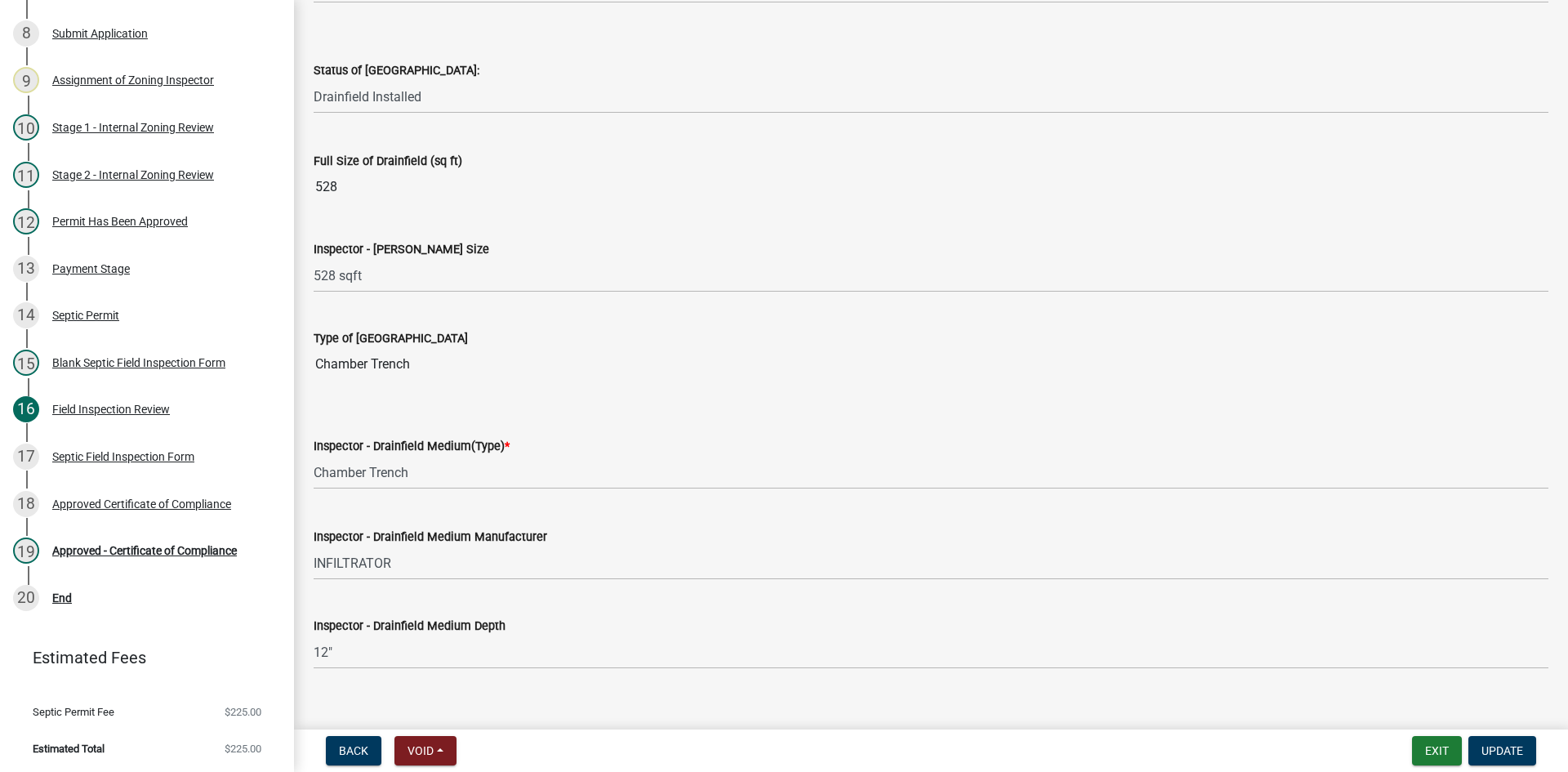
scroll to position [2613, 0]
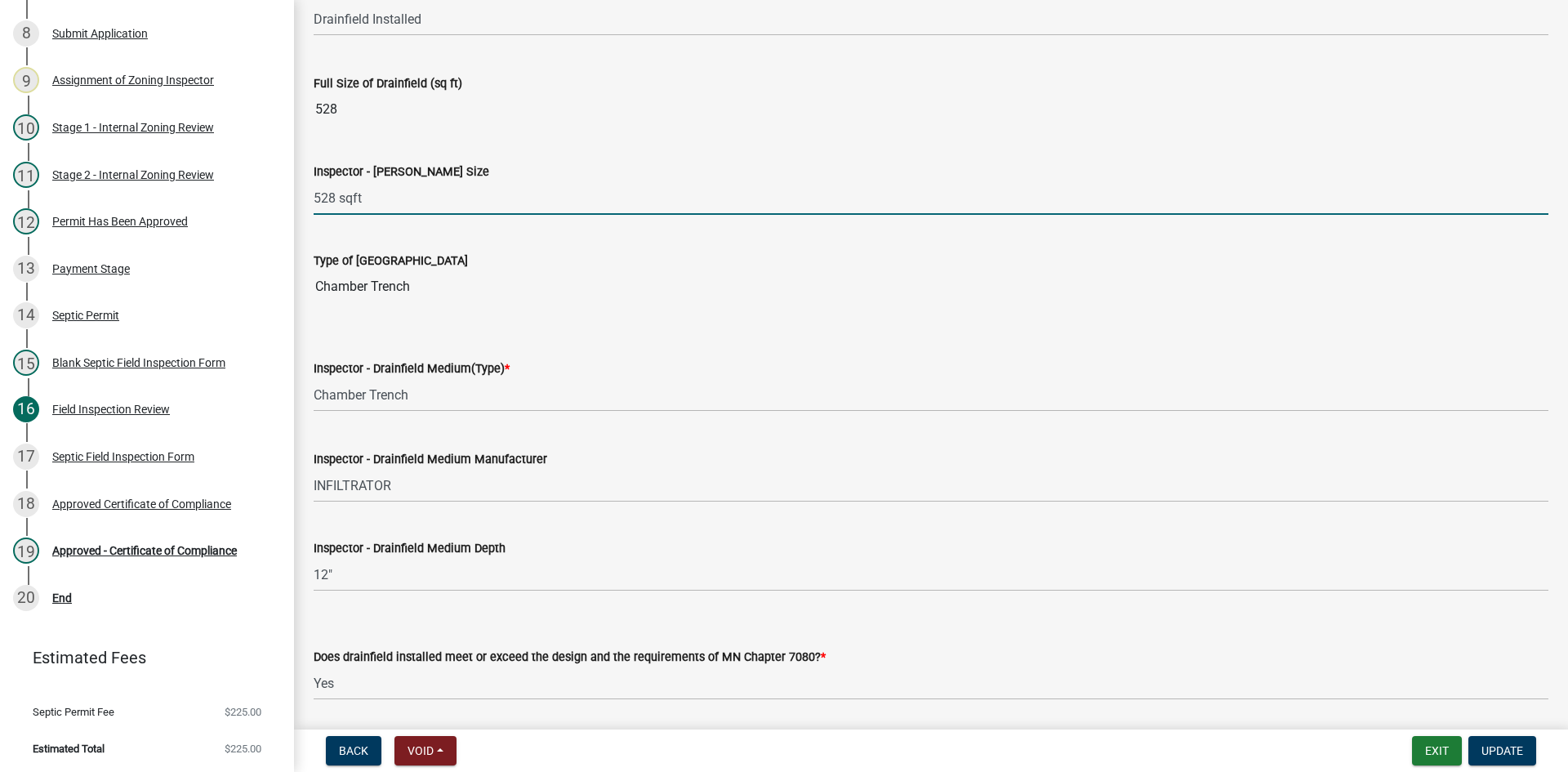
click at [375, 205] on input "528 sqft" at bounding box center [931, 198] width 1235 height 33
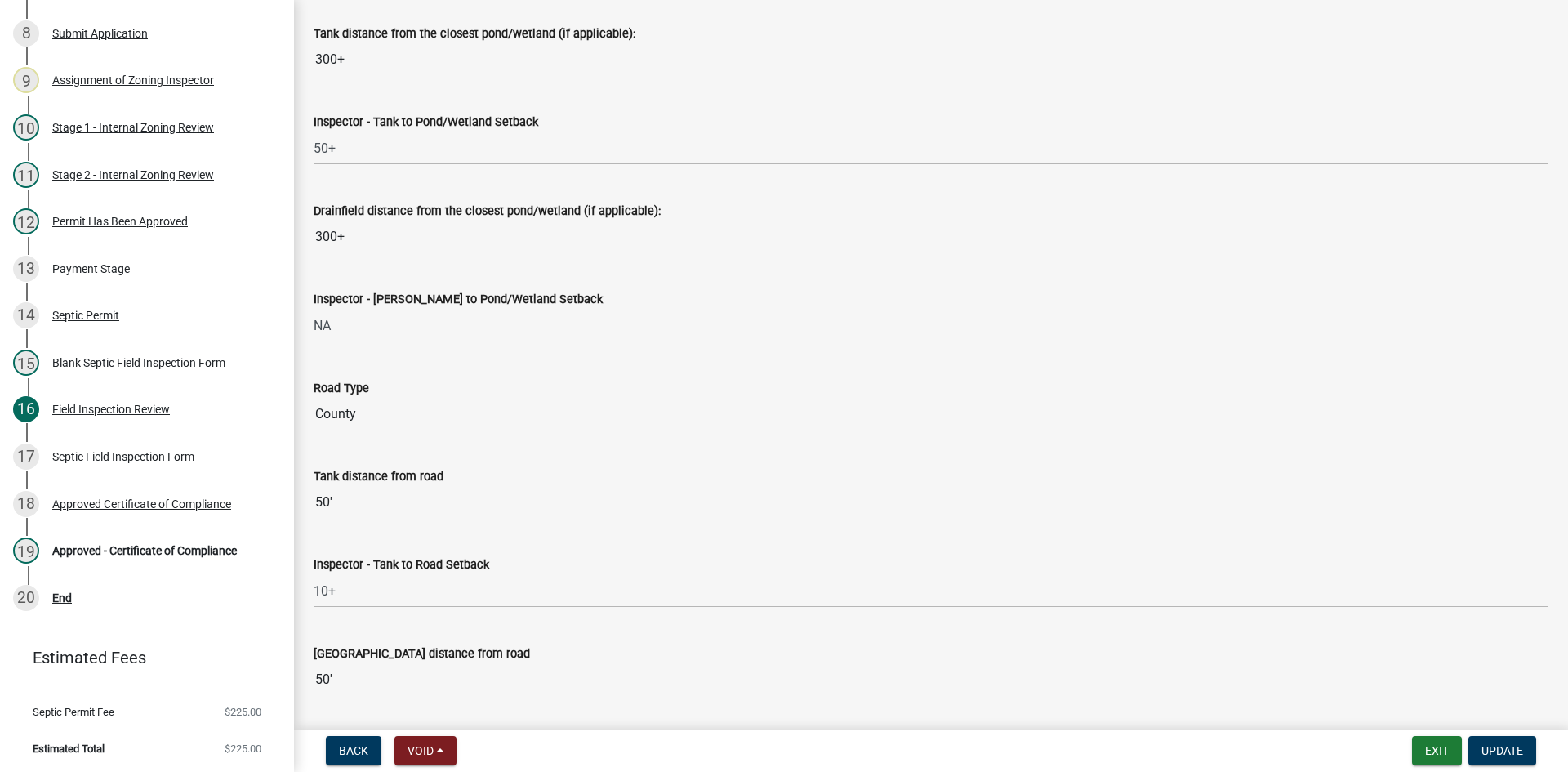
scroll to position [4165, 0]
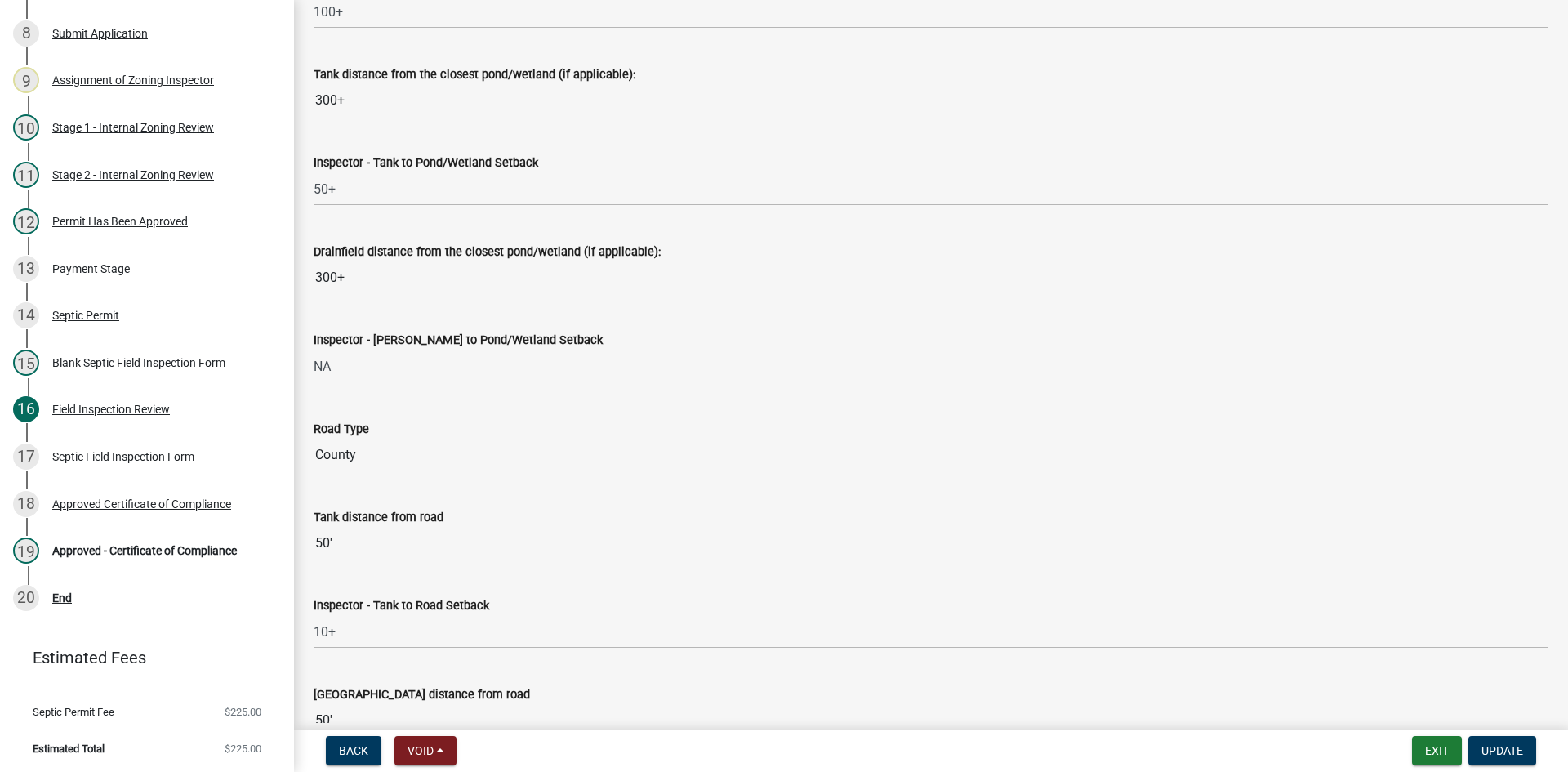
type input "528 sqft 44 hcq4 chambers"
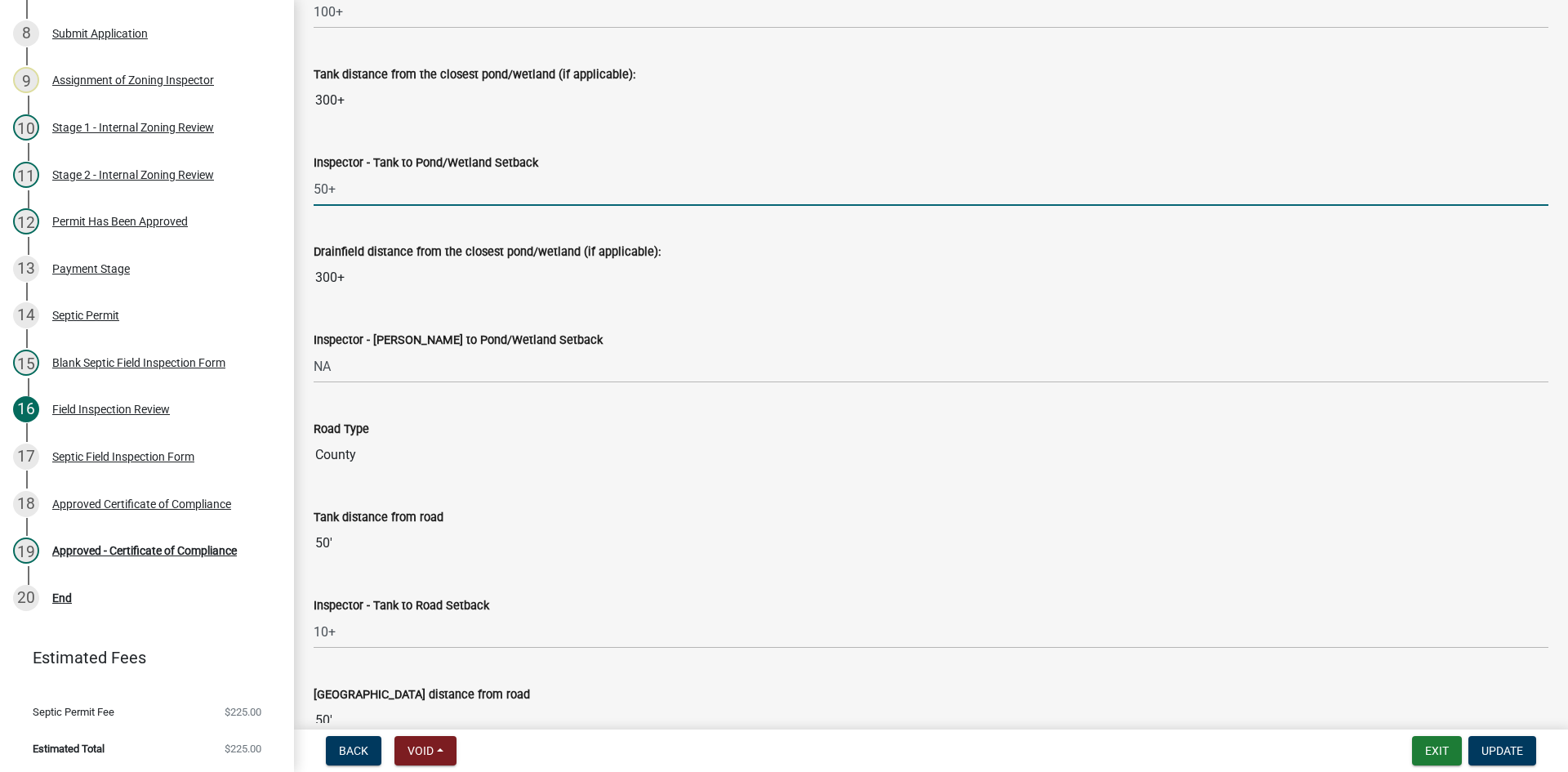
click at [351, 191] on input "50+" at bounding box center [931, 189] width 1235 height 33
click at [343, 188] on input "50+" at bounding box center [931, 189] width 1235 height 33
drag, startPoint x: 354, startPoint y: 184, endPoint x: 294, endPoint y: 205, distance: 63.6
type input "NA"
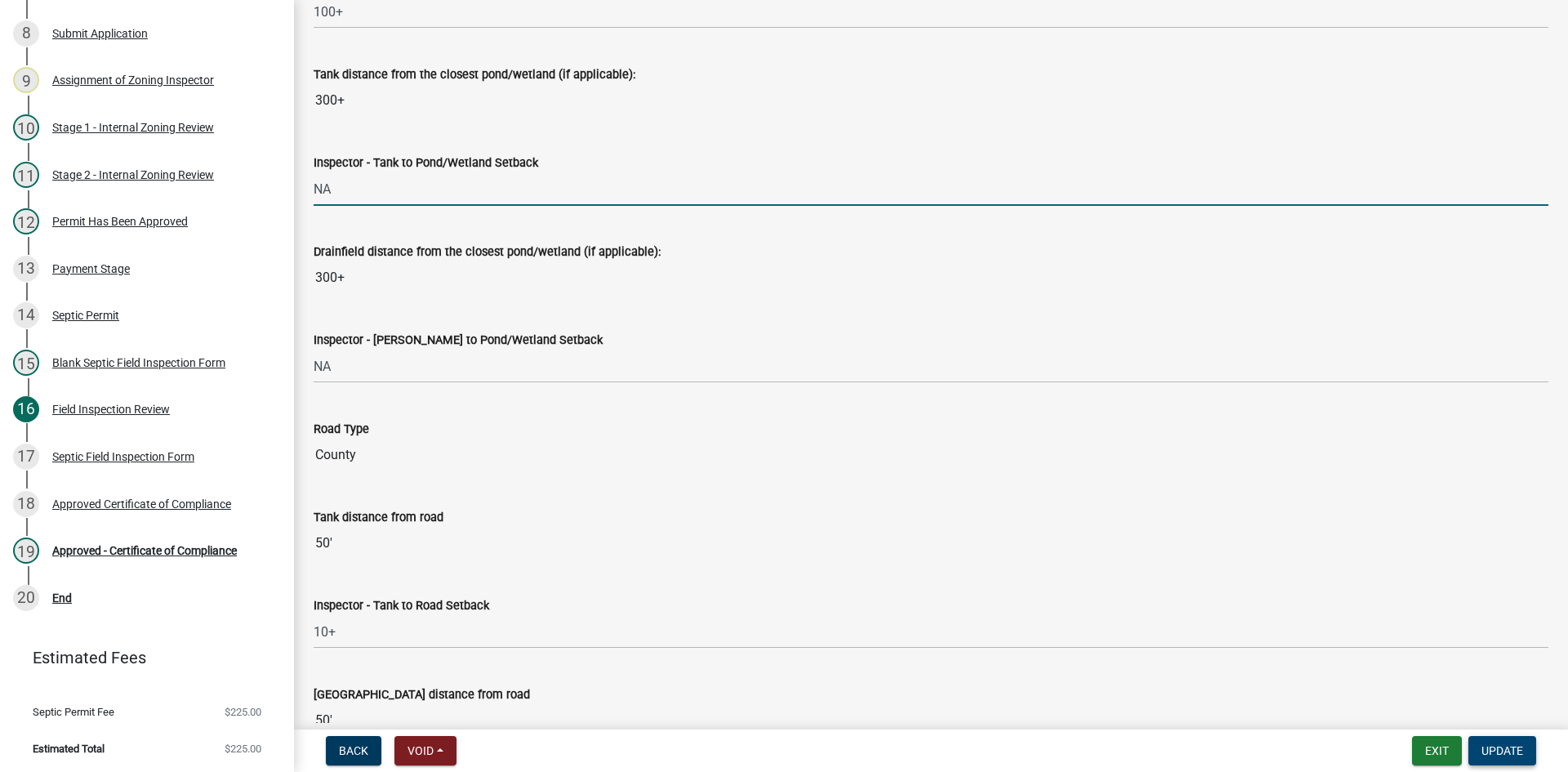
click at [1508, 748] on span "Update" at bounding box center [1501, 751] width 42 height 13
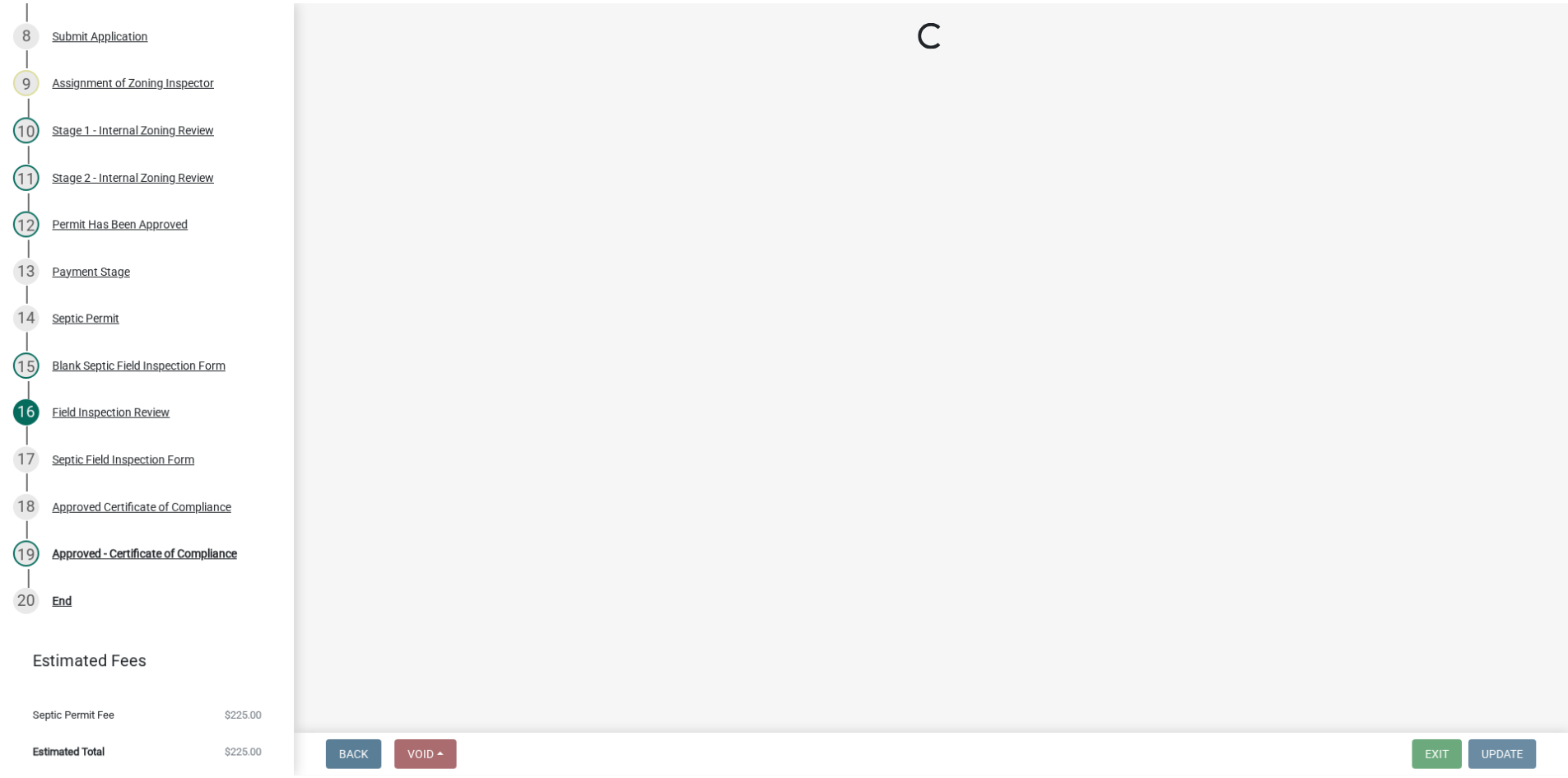
scroll to position [0, 0]
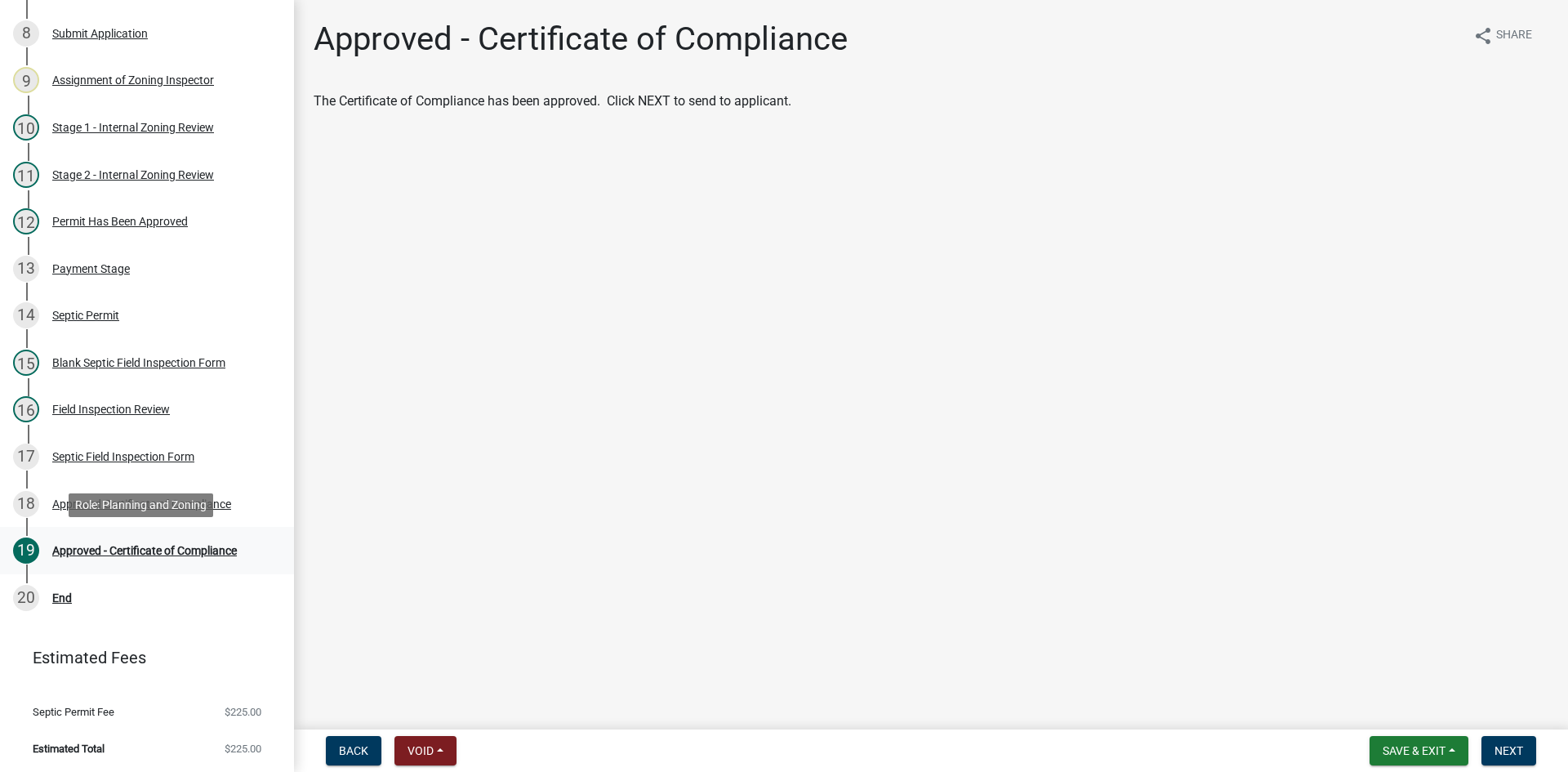
click at [202, 550] on div "Approved - Certificate of Compliance" at bounding box center [143, 550] width 184 height 11
click at [160, 506] on div "Approved Certificate of Compliance" at bounding box center [141, 504] width 179 height 11
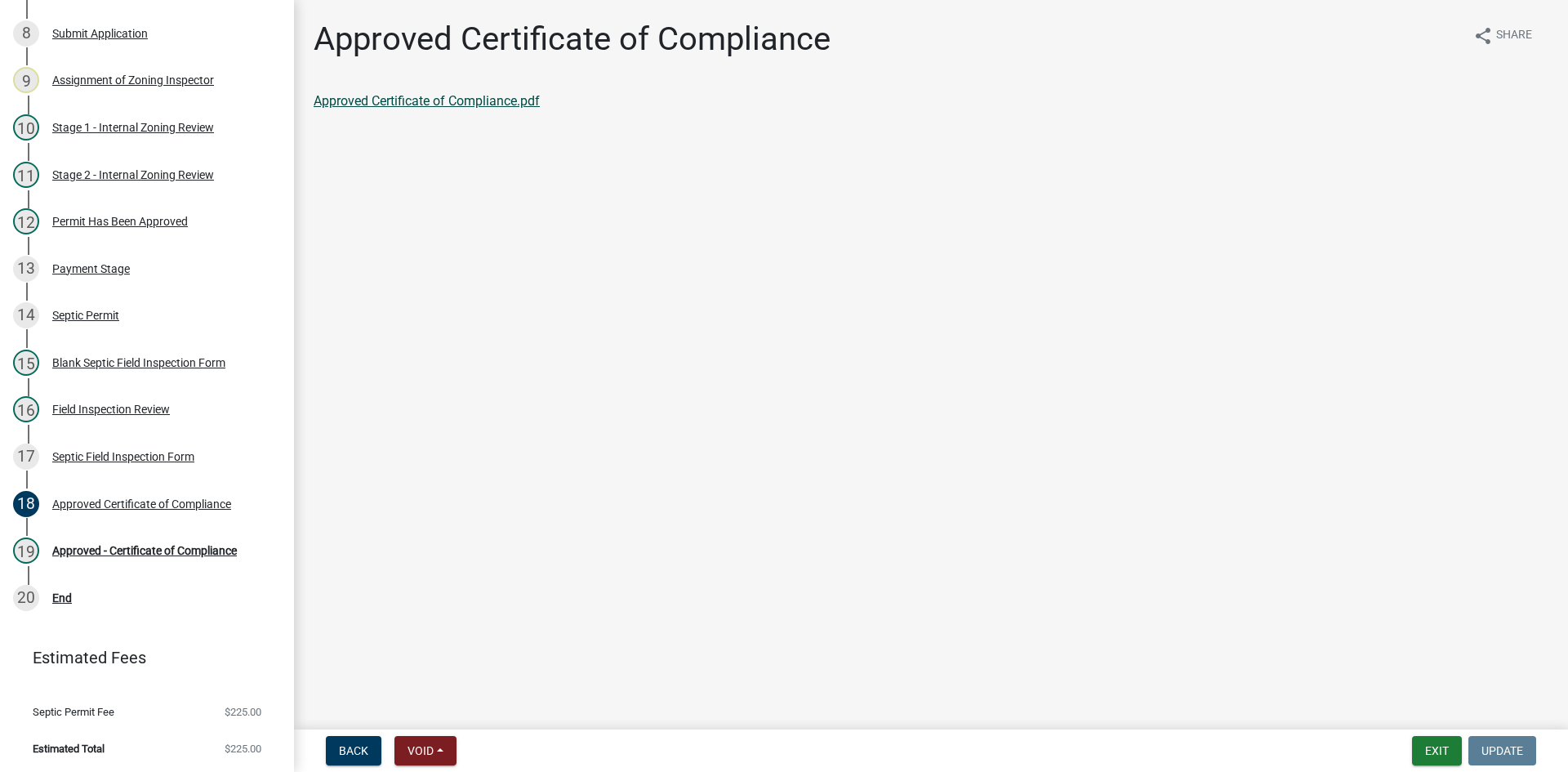
click at [509, 105] on link "Approved Certificate of Compliance.pdf" at bounding box center [427, 101] width 226 height 16
click at [186, 549] on div "Approved - Certificate of Compliance" at bounding box center [143, 550] width 184 height 11
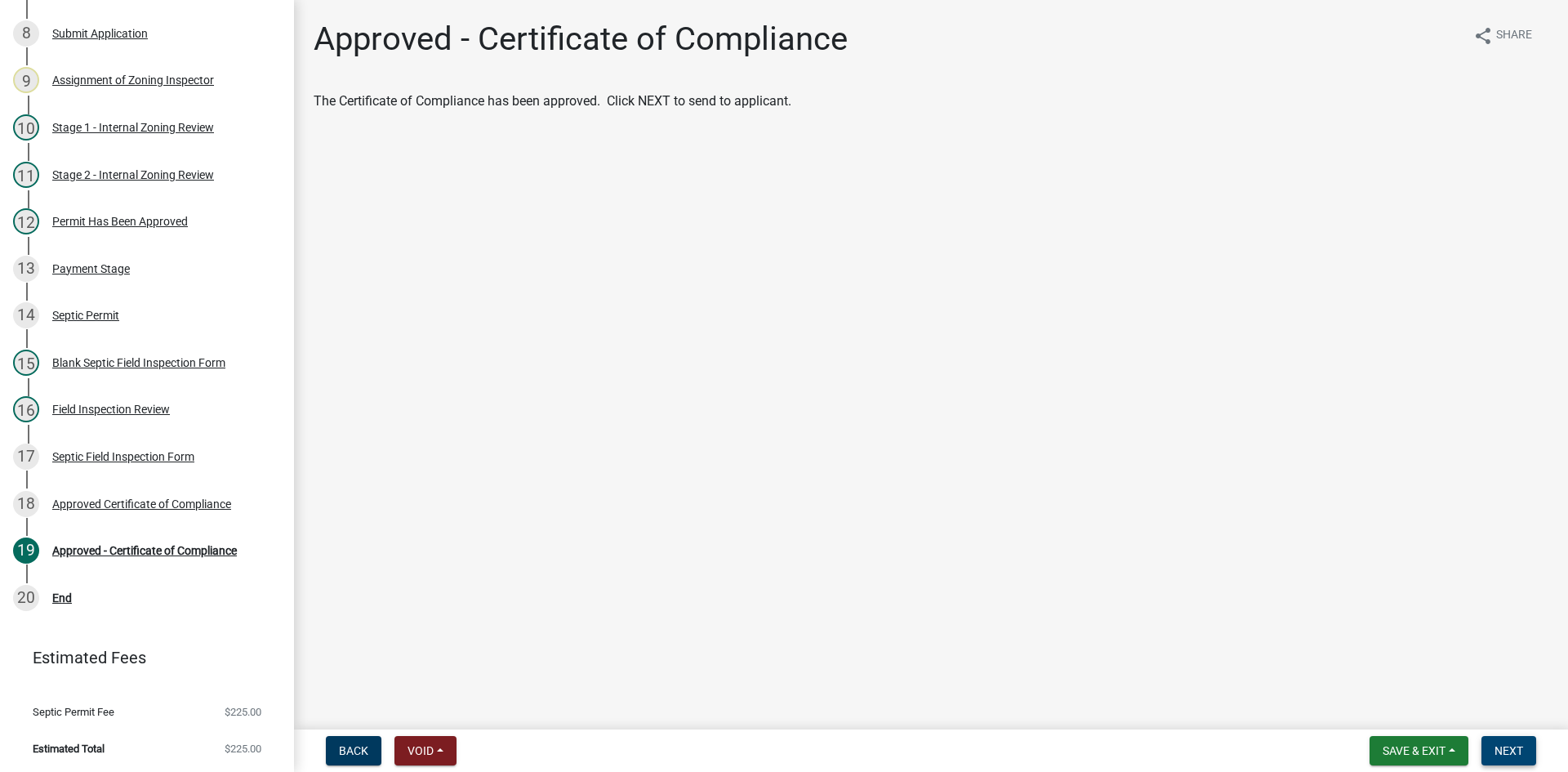
click at [1514, 744] on span "Next" at bounding box center [1508, 751] width 29 height 13
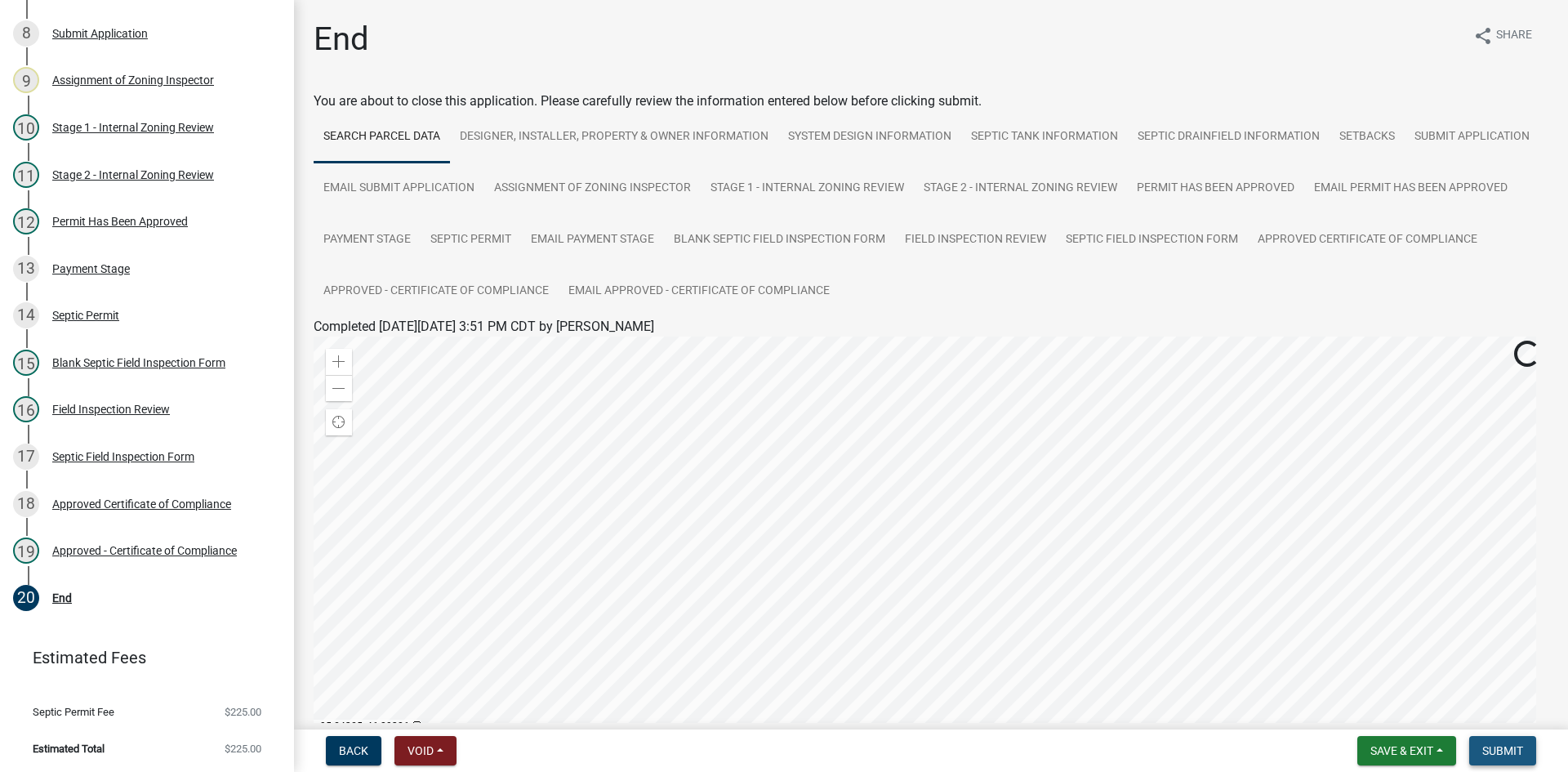
click at [1487, 747] on span "Submit" at bounding box center [1502, 751] width 41 height 13
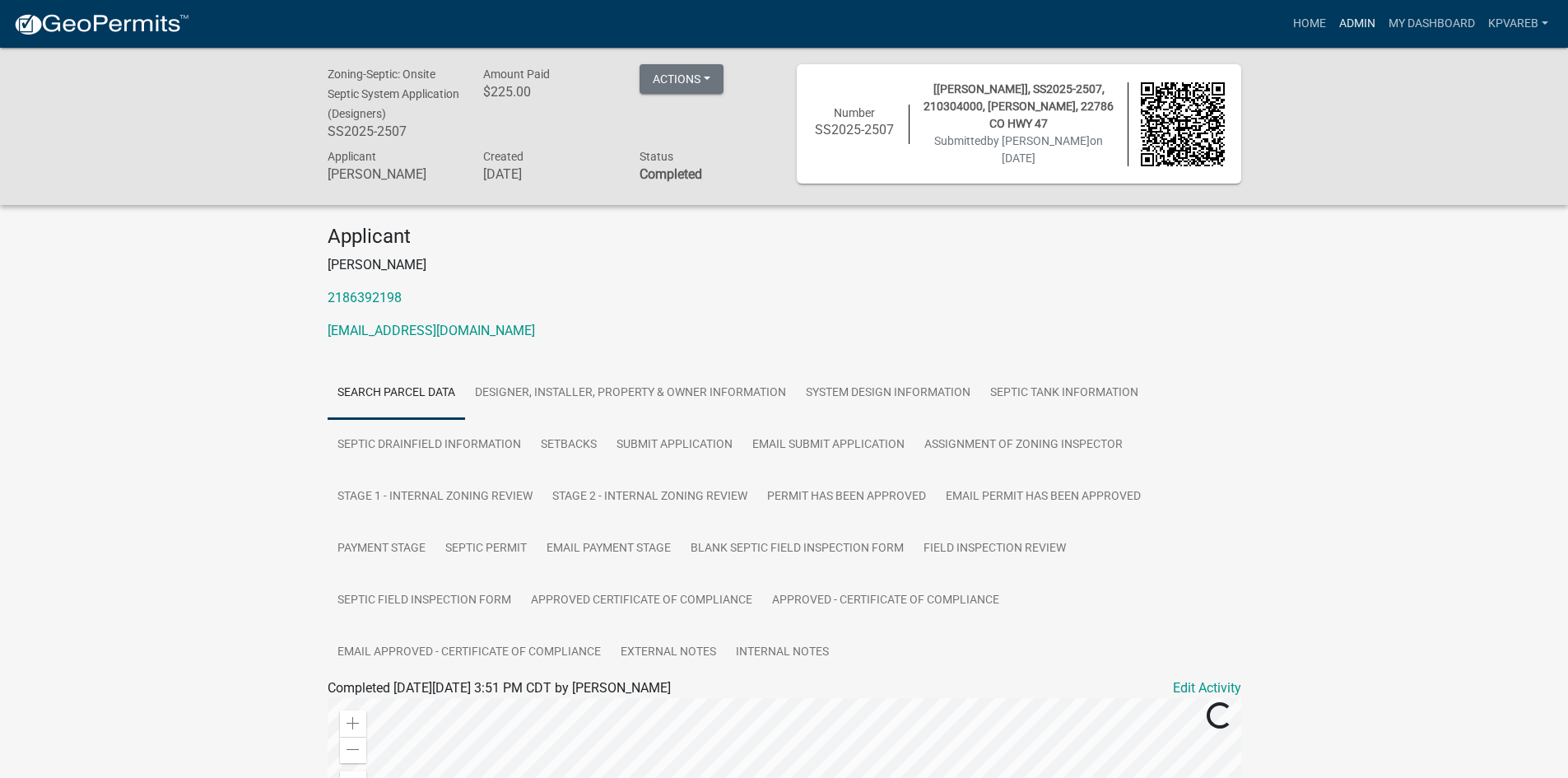
click at [1360, 23] on link "Admin" at bounding box center [1357, 24] width 49 height 32
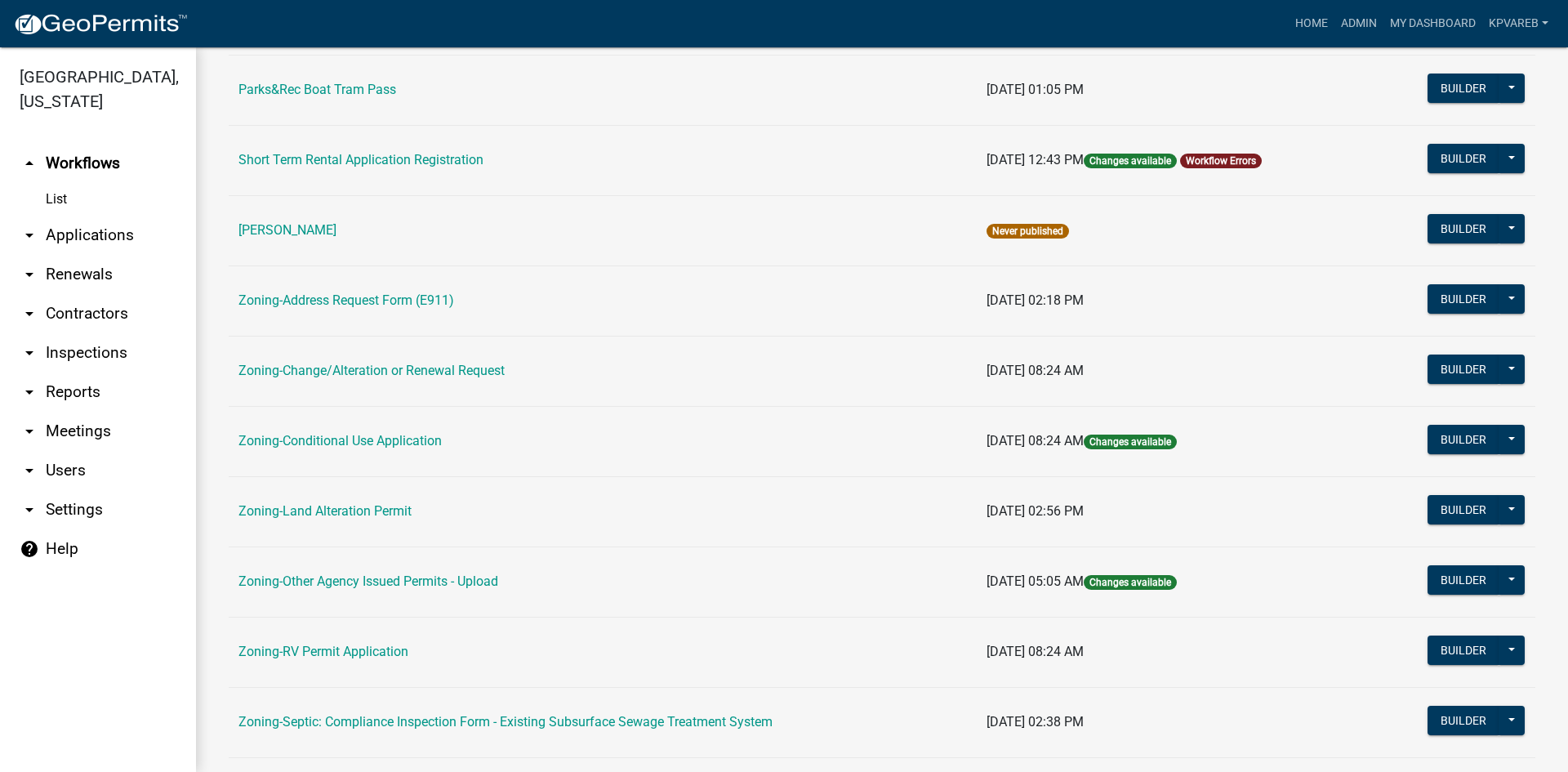
scroll to position [408, 0]
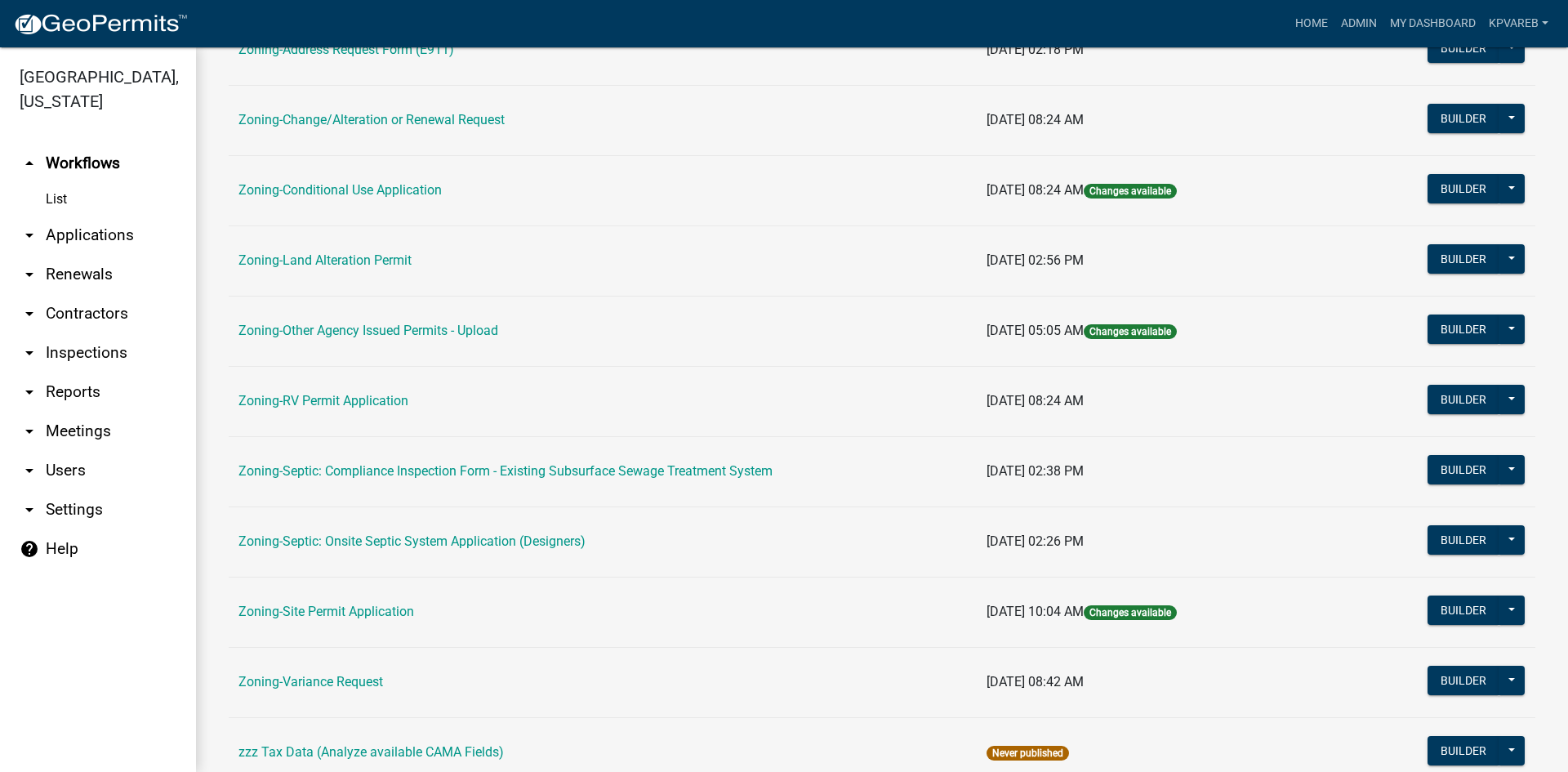
click at [548, 550] on td "Zoning-Septic: Onsite Septic System Application (Designers)" at bounding box center [603, 542] width 748 height 70
click at [555, 542] on link "Zoning-Septic: Onsite Septic System Application (Designers)" at bounding box center [412, 541] width 347 height 16
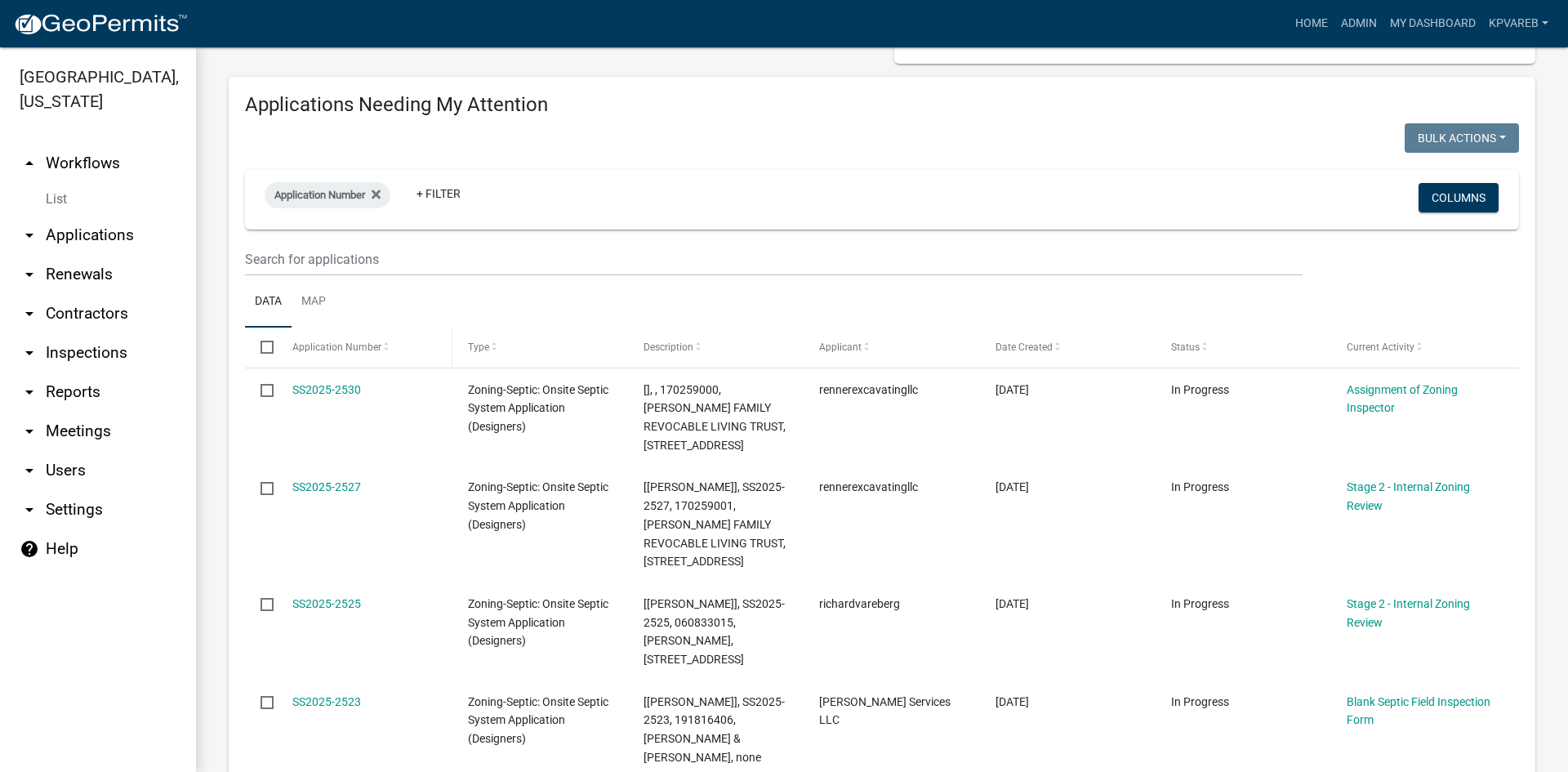
scroll to position [163, 0]
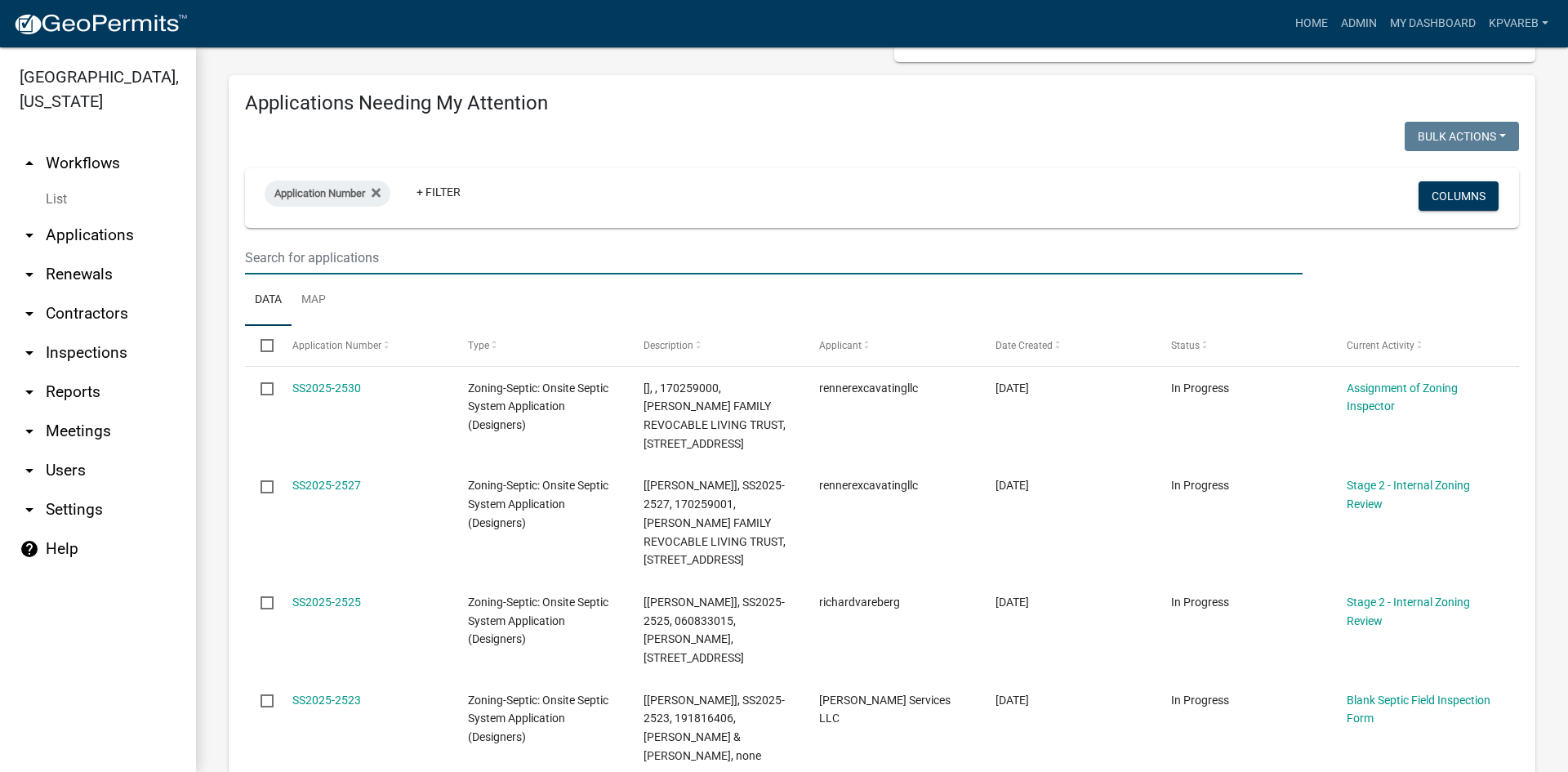
click at [315, 261] on input "text" at bounding box center [774, 257] width 1057 height 33
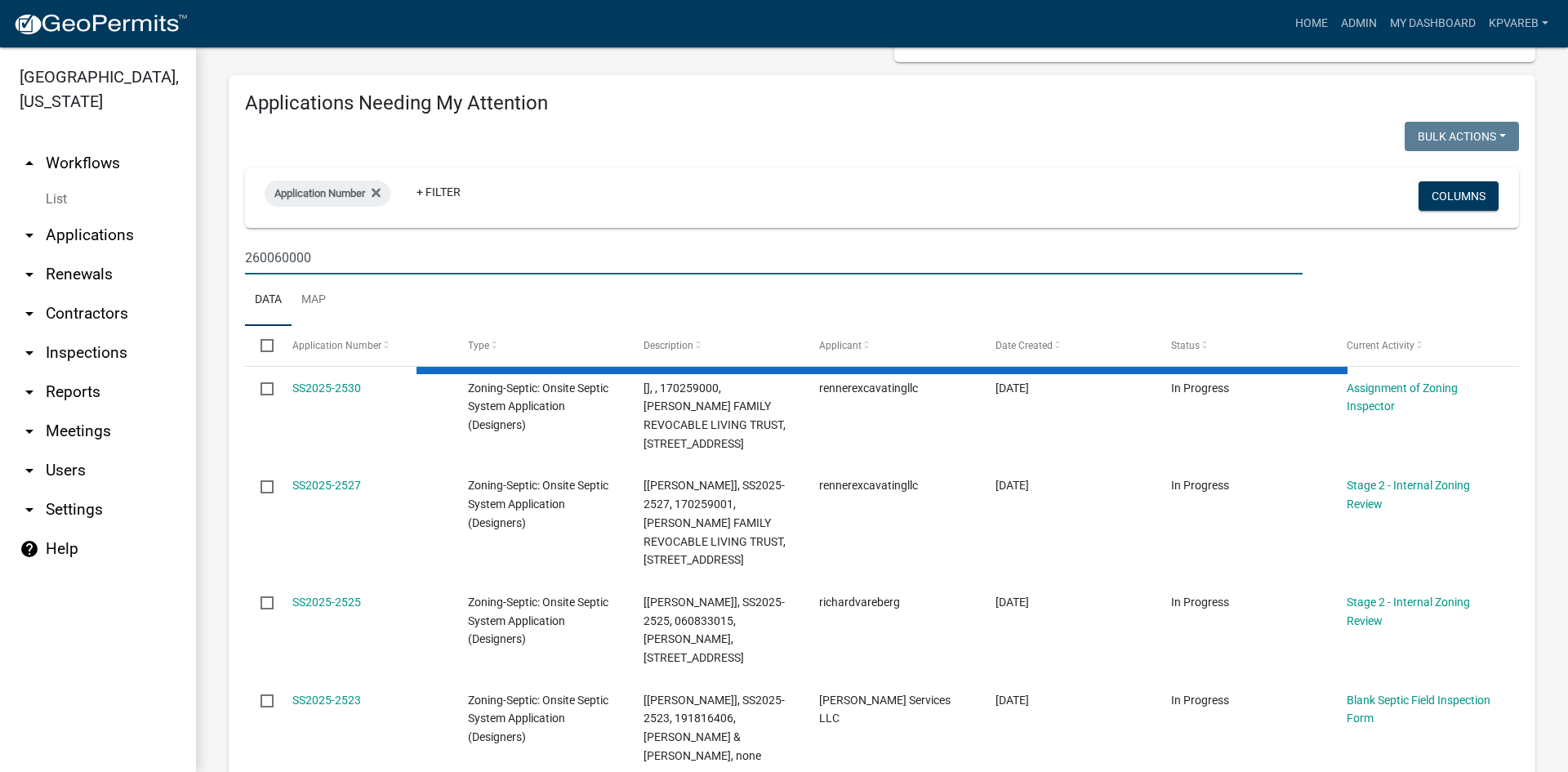
scroll to position [245, 0]
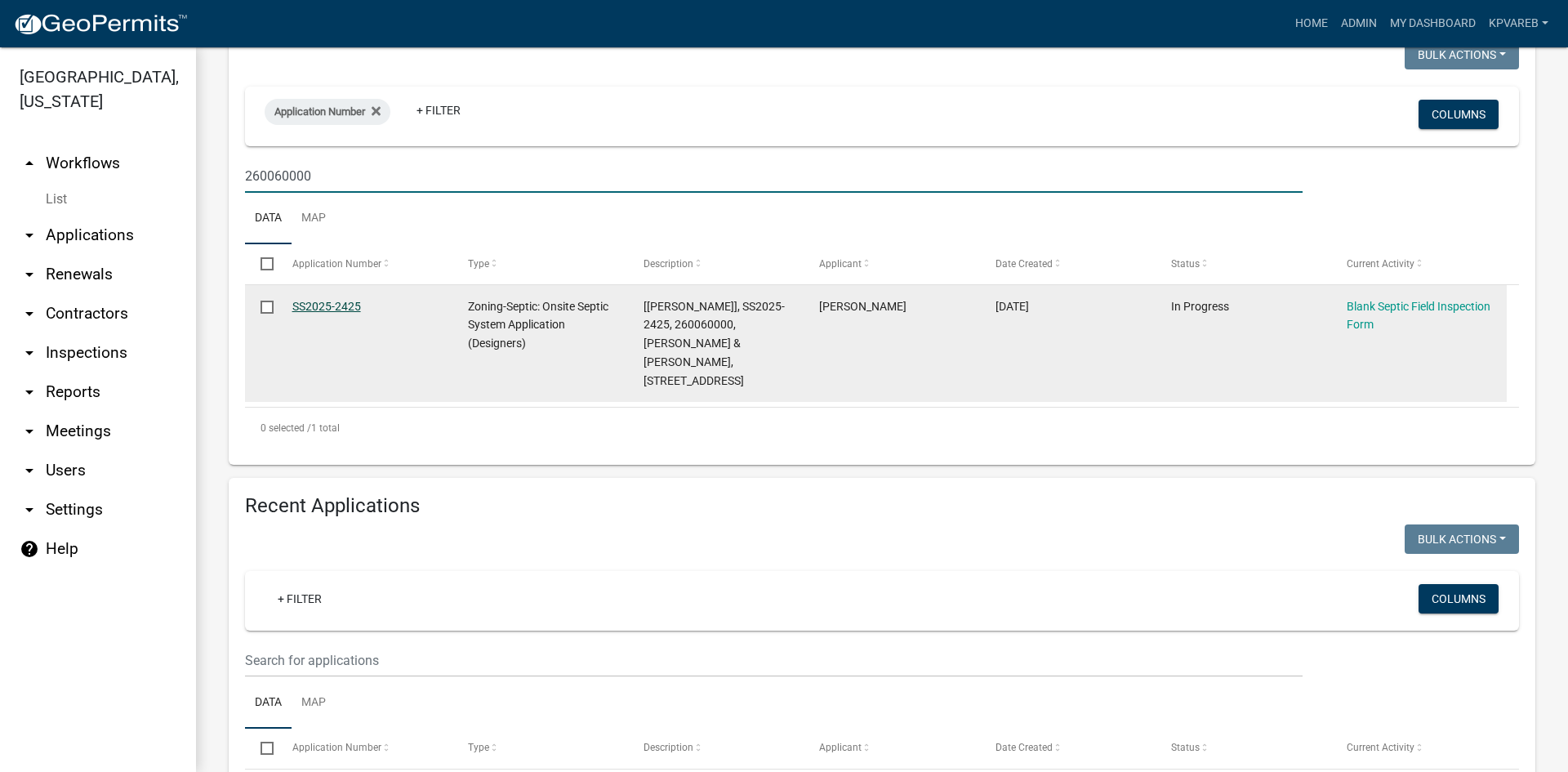
type input "260060000"
click at [350, 300] on link "SS2025-2425" at bounding box center [327, 306] width 68 height 13
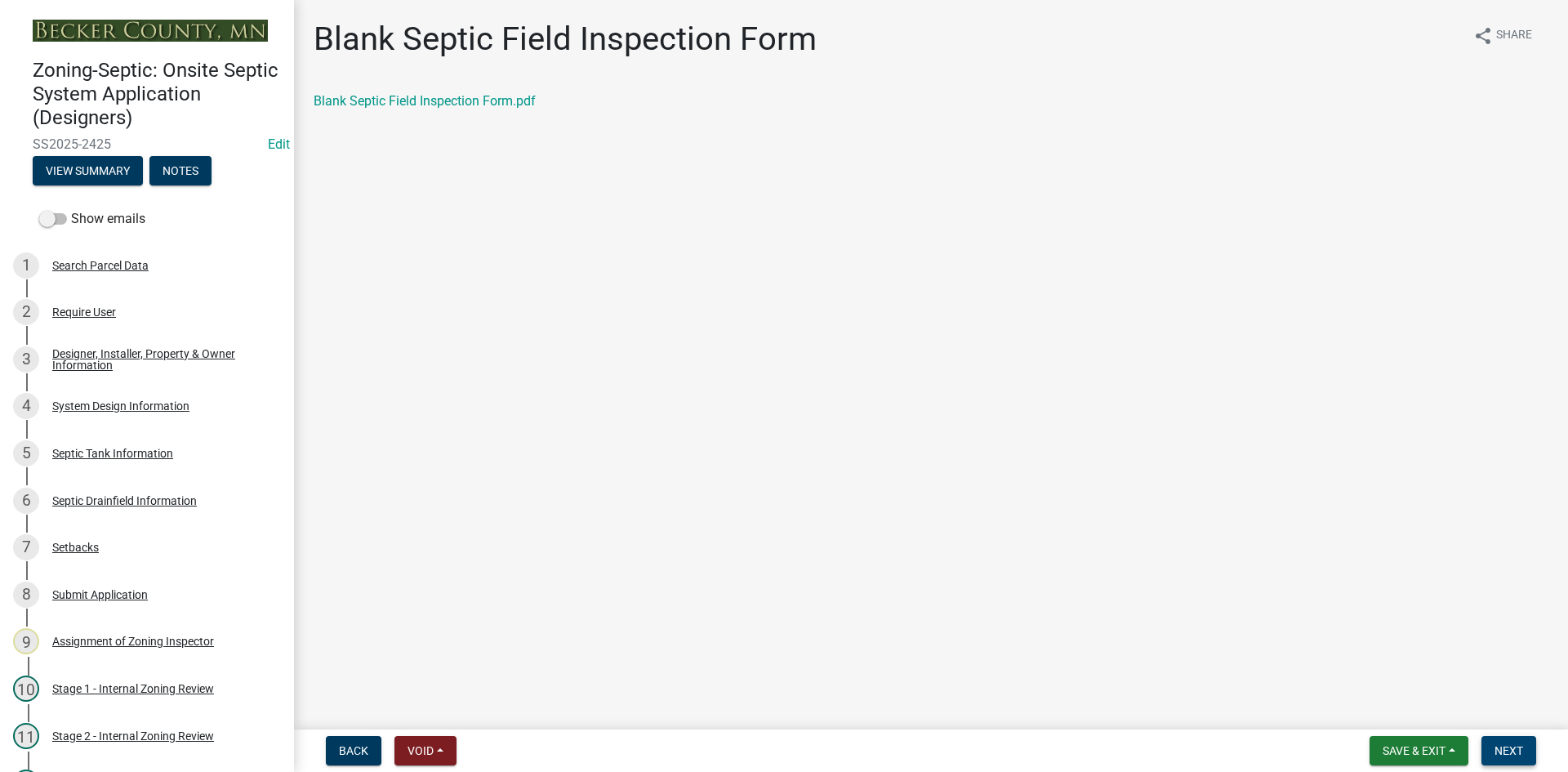
click at [1500, 742] on button "Next" at bounding box center [1508, 751] width 55 height 30
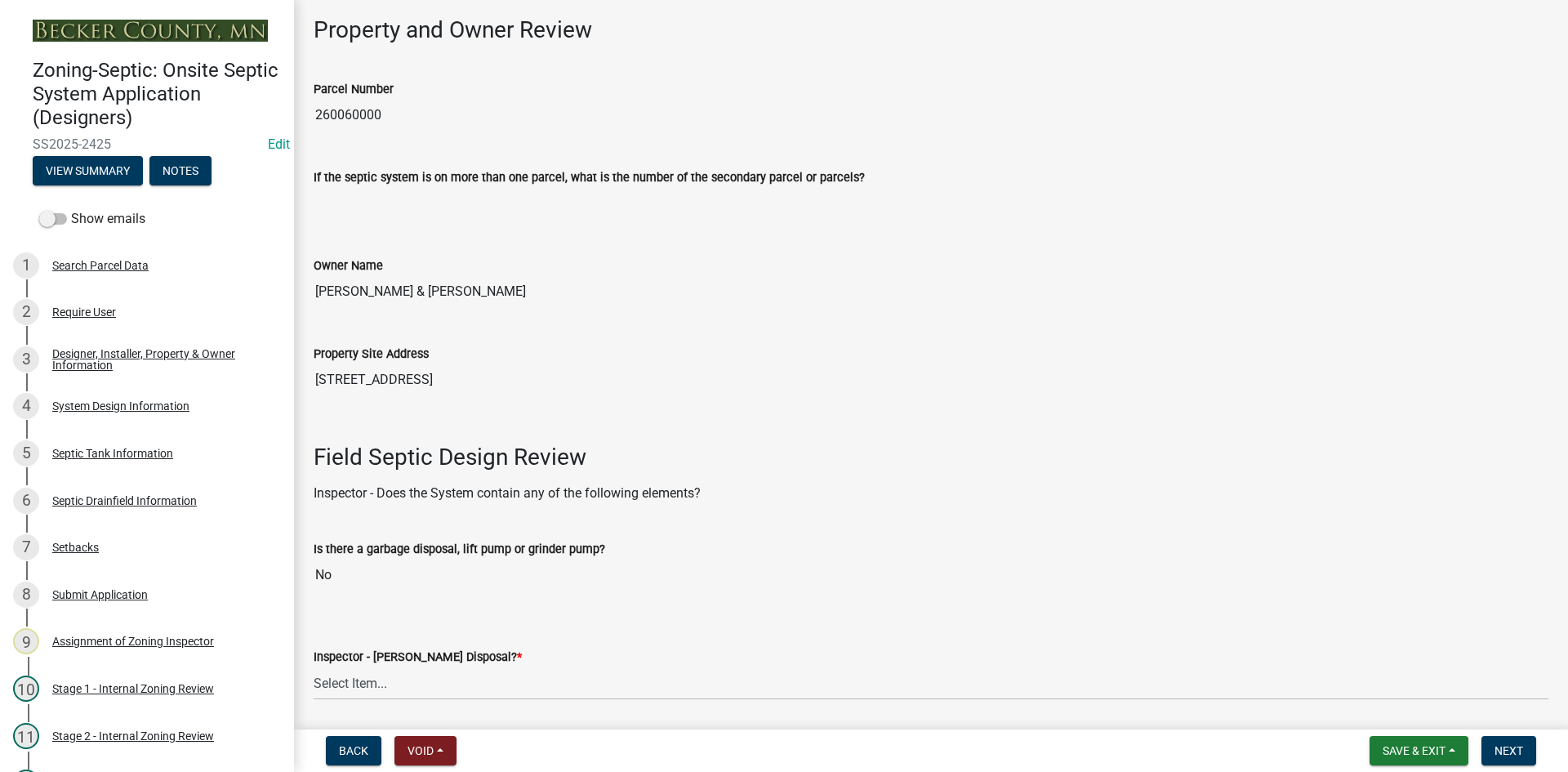
scroll to position [490, 0]
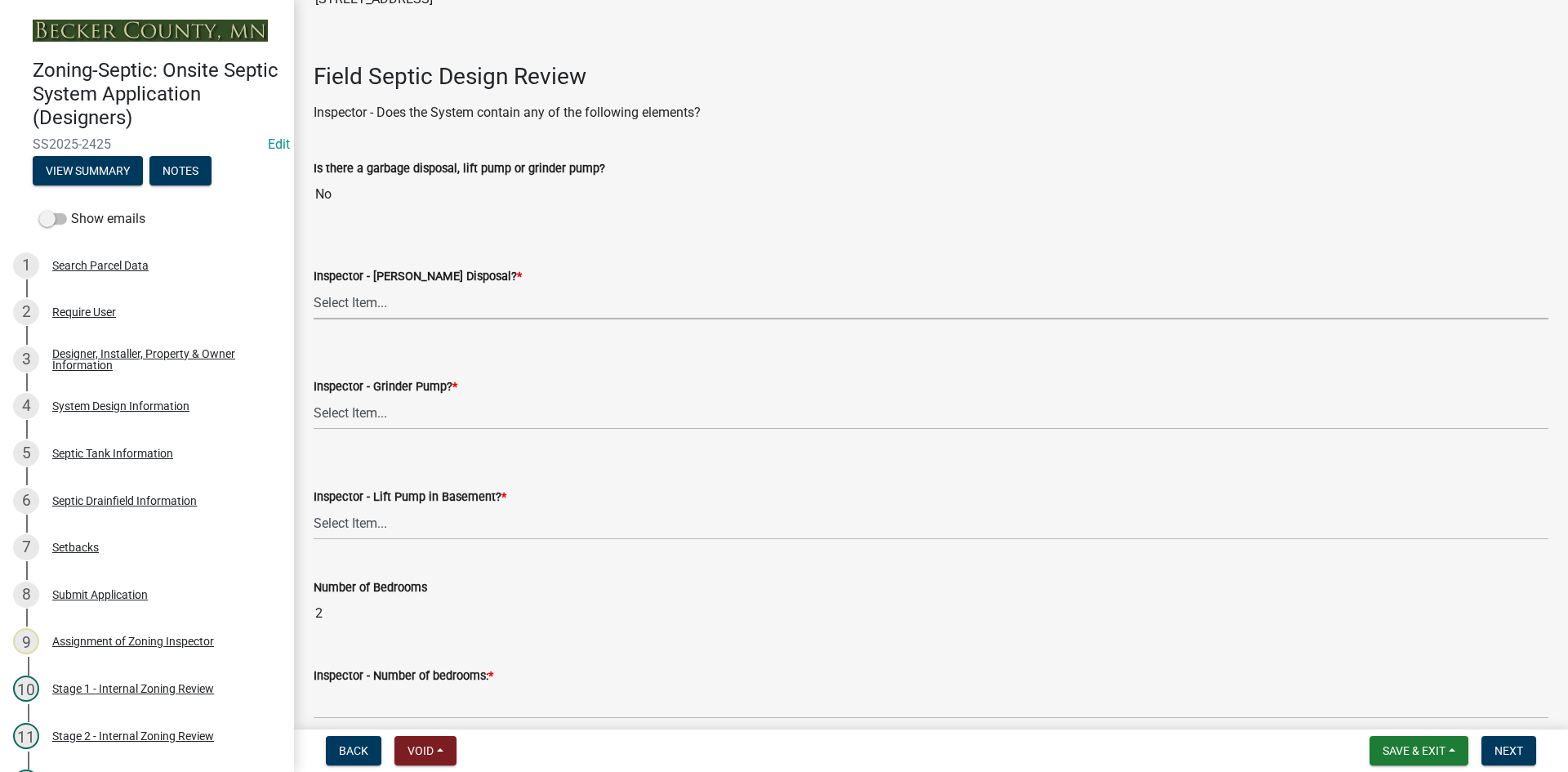
click at [370, 308] on select "Select Item... Yes No" at bounding box center [931, 303] width 1235 height 33
click at [314, 286] on select "Select Item... Yes No" at bounding box center [931, 303] width 1235 height 33
select select "e6f115c1-9d93-4d61-8856-1810485f2117"
drag, startPoint x: 375, startPoint y: 418, endPoint x: 374, endPoint y: 427, distance: 9.1
click at [375, 418] on select "Select Item... Yes No" at bounding box center [931, 413] width 1235 height 33
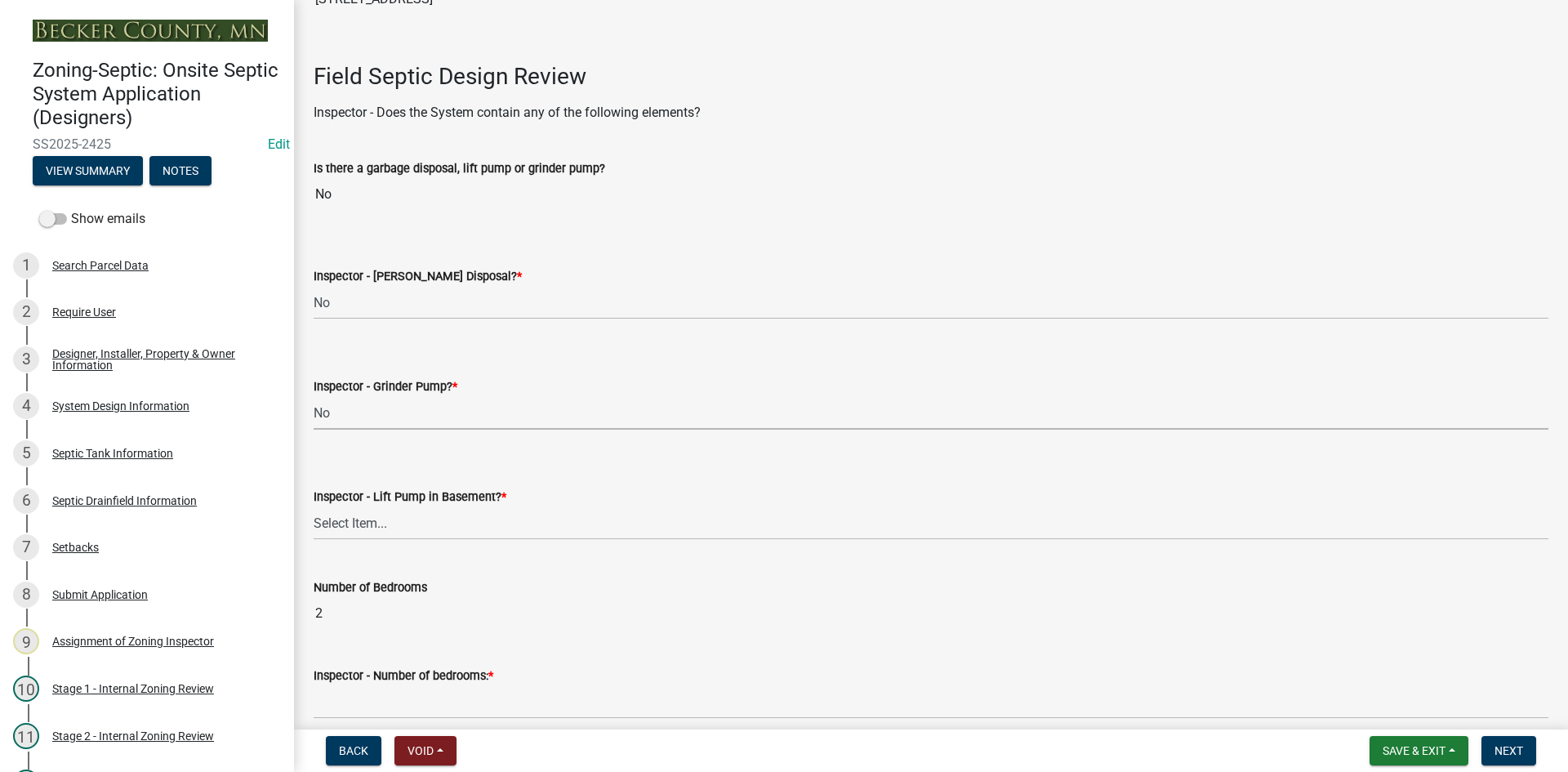
click at [314, 396] on select "Select Item... Yes No" at bounding box center [931, 413] width 1235 height 33
select select "ce8adf61-51ba-42f2-bbc3-7480a098e35e"
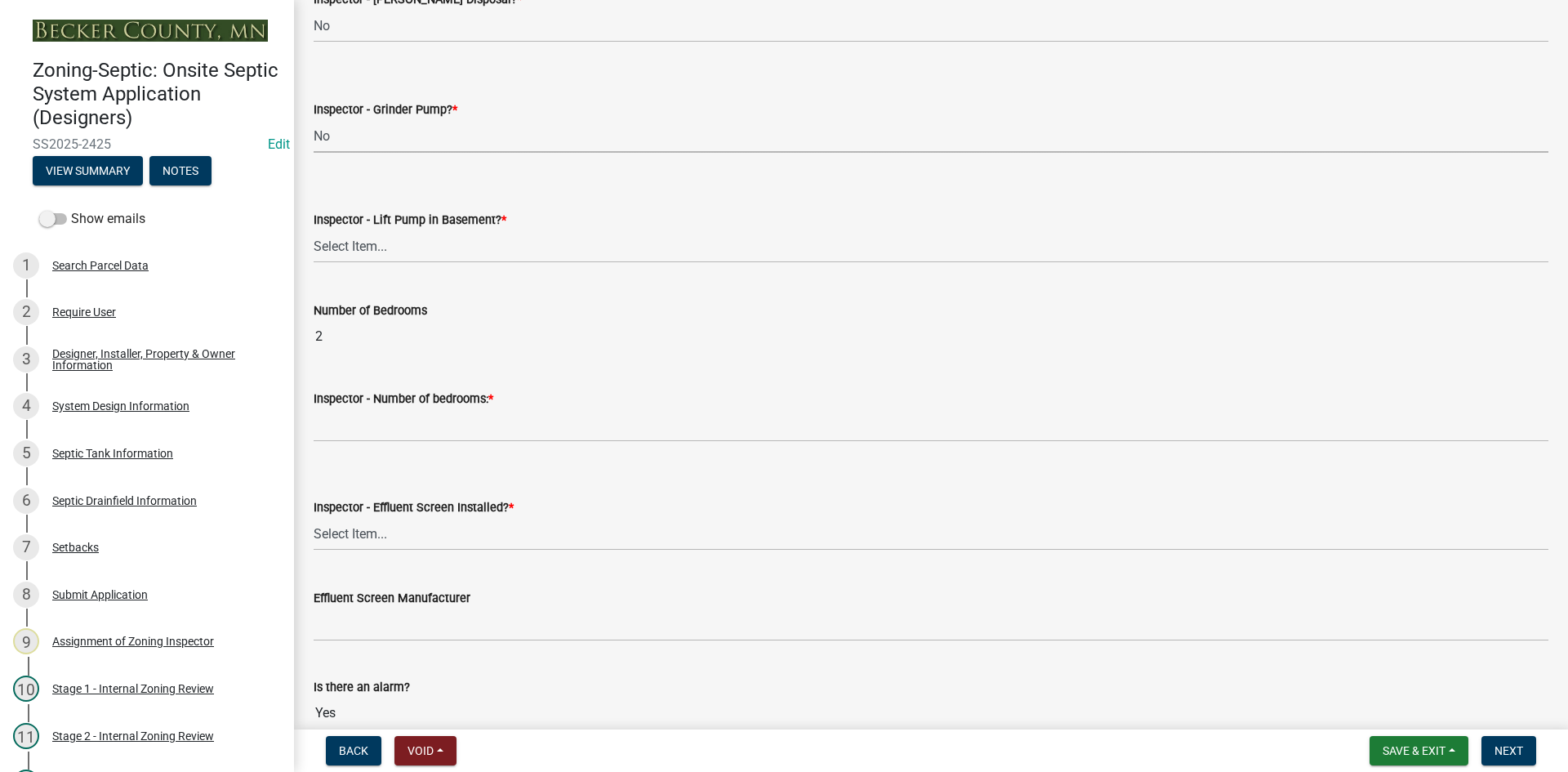
scroll to position [816, 0]
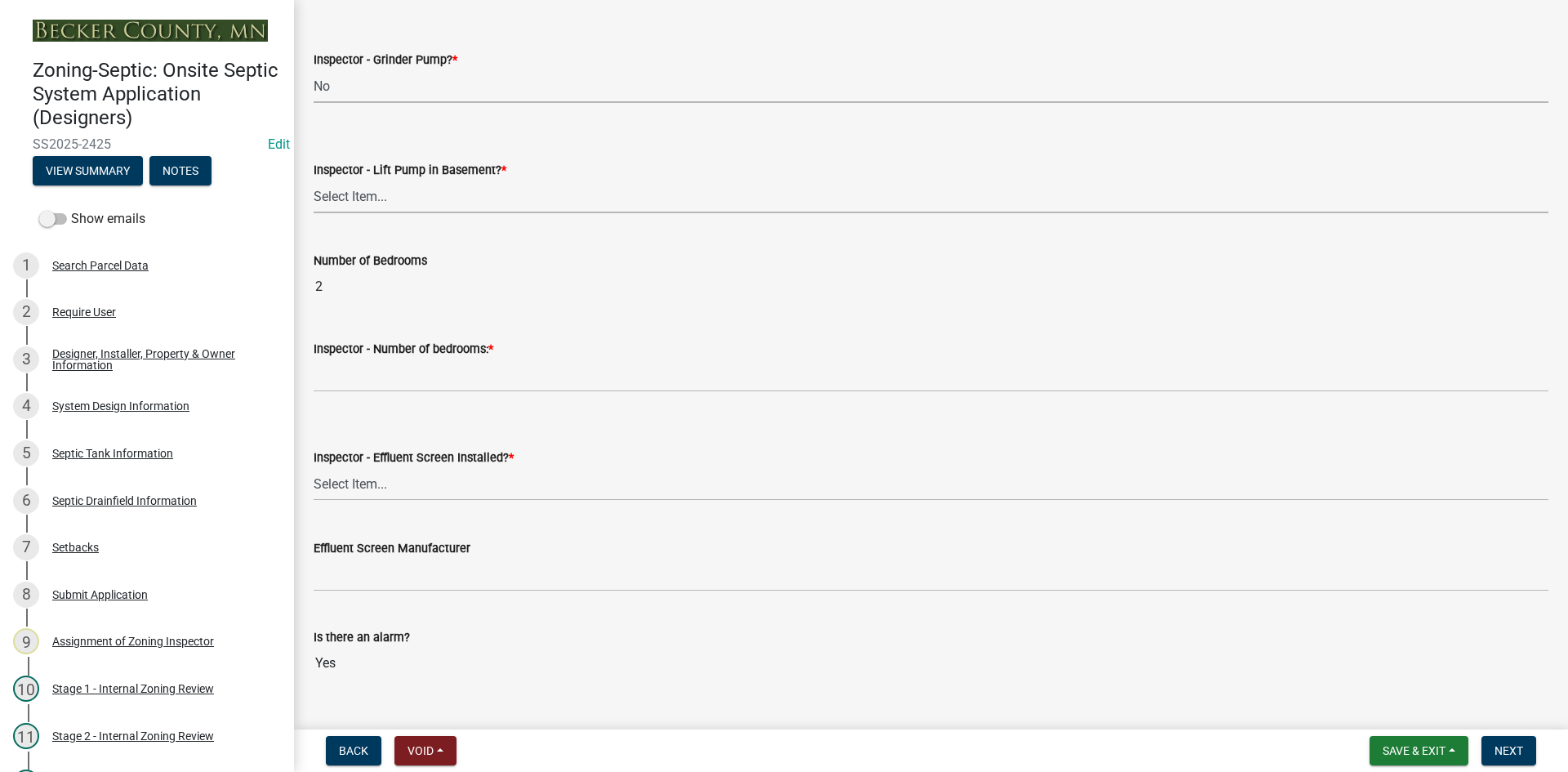
click at [375, 186] on select "Select Item... Yes No" at bounding box center [931, 196] width 1235 height 33
click at [314, 180] on select "Select Item... Yes No" at bounding box center [931, 196] width 1235 height 33
select select "58089658-2e95-4d4d-a981-afbd087a421a"
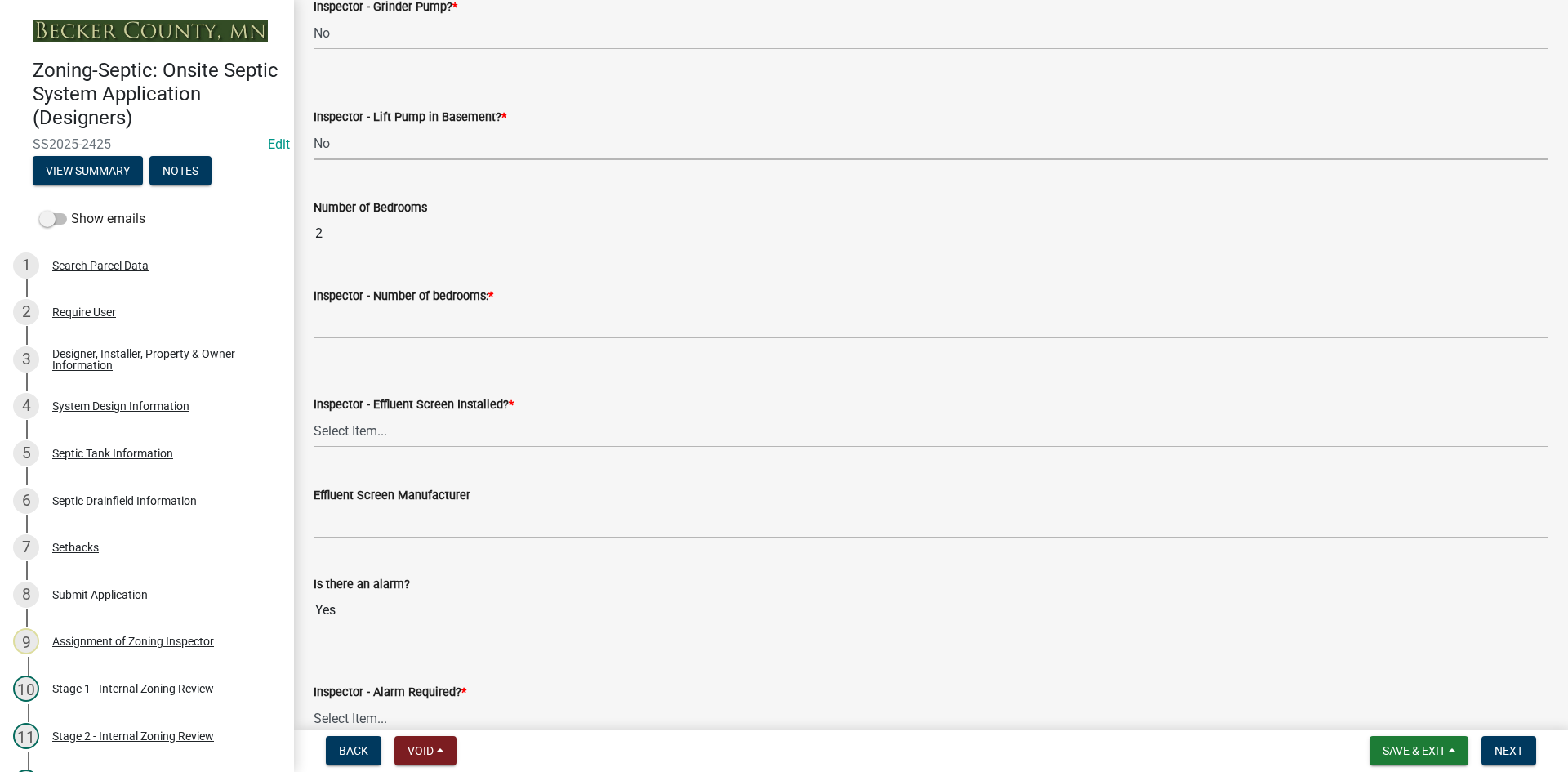
scroll to position [898, 0]
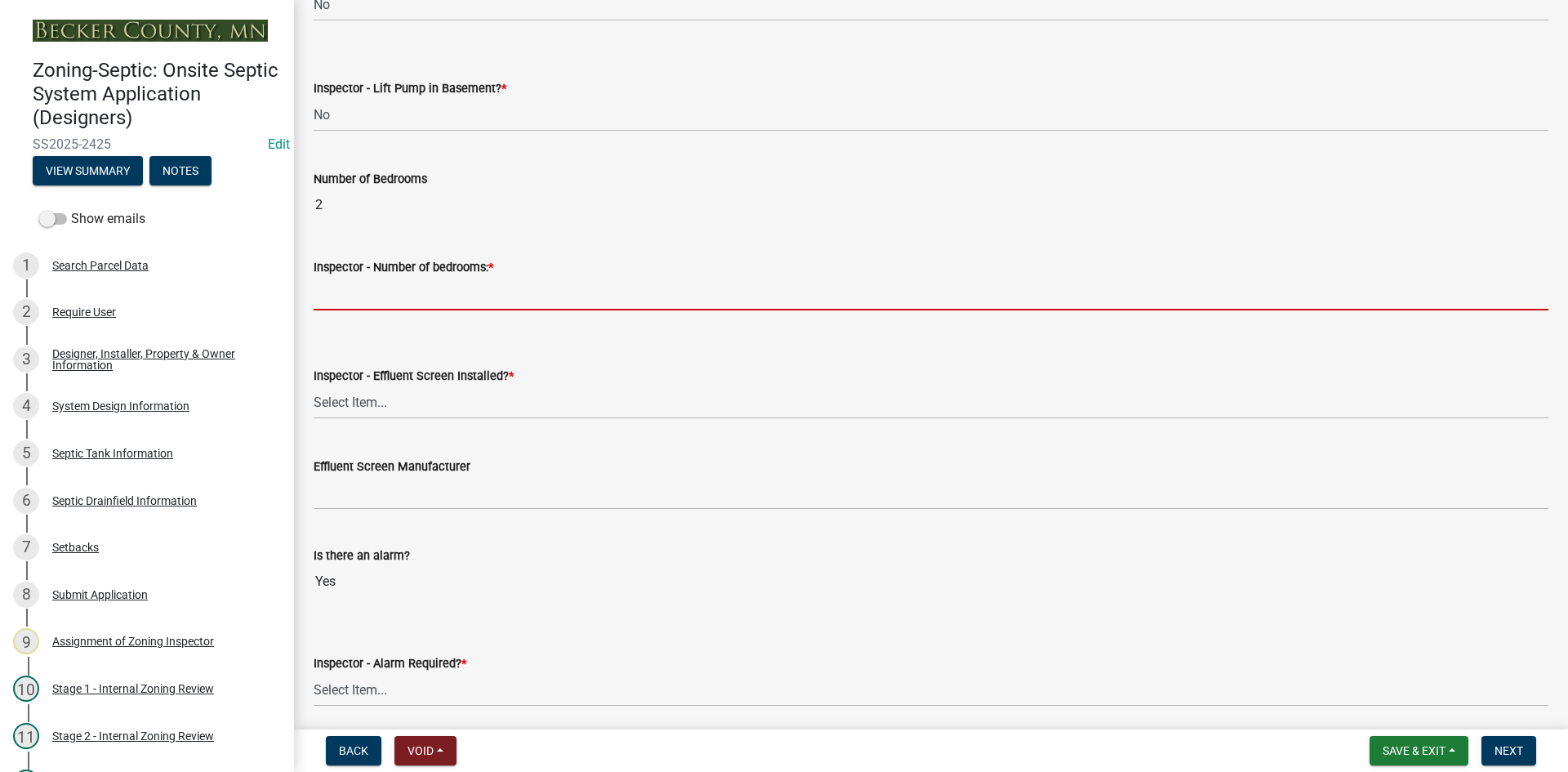
drag, startPoint x: 361, startPoint y: 293, endPoint x: 392, endPoint y: 311, distance: 35.8
click at [361, 293] on input "Inspector - Number of bedrooms: *" at bounding box center [931, 293] width 1235 height 33
type input "2"
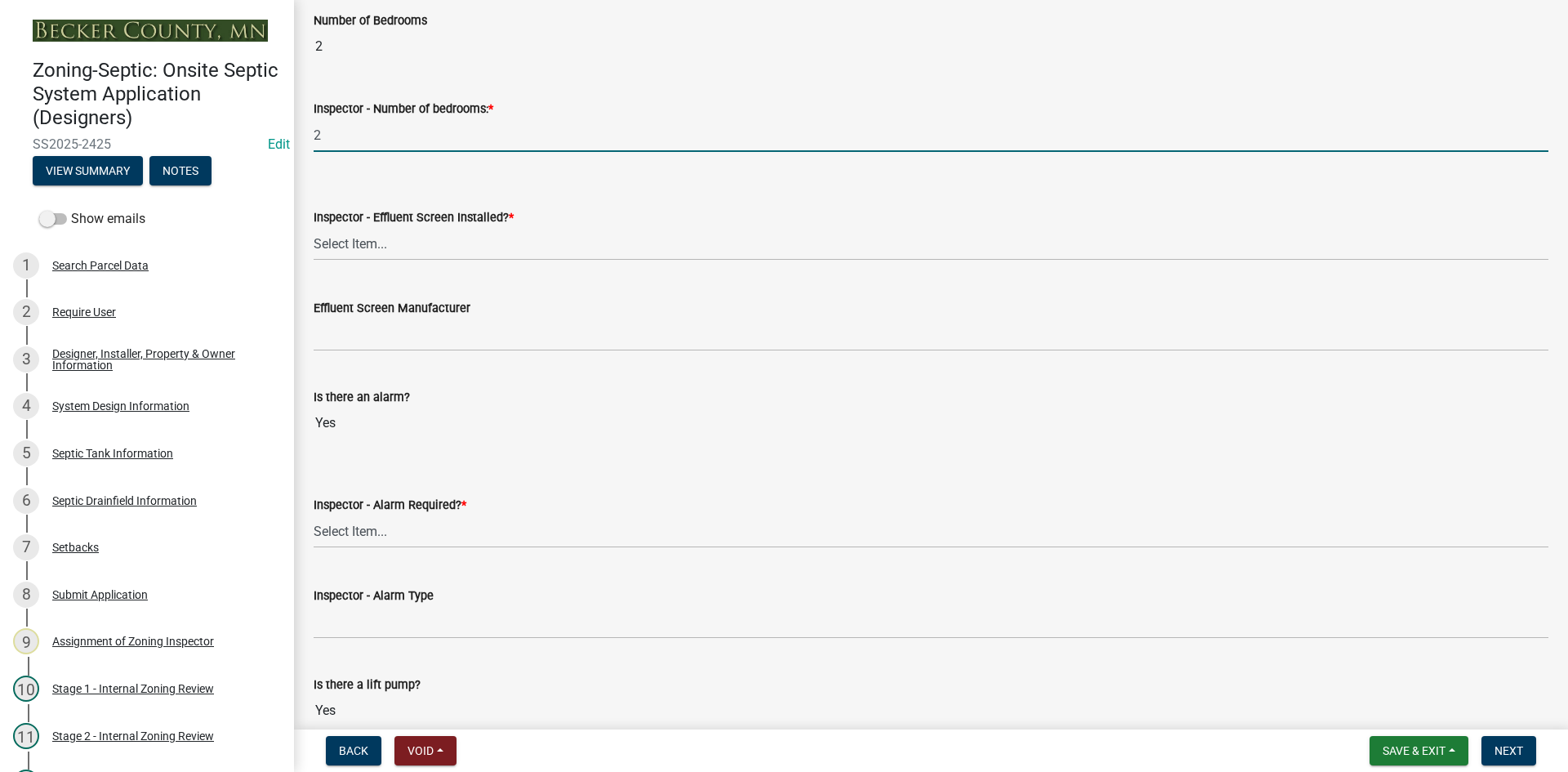
scroll to position [1062, 0]
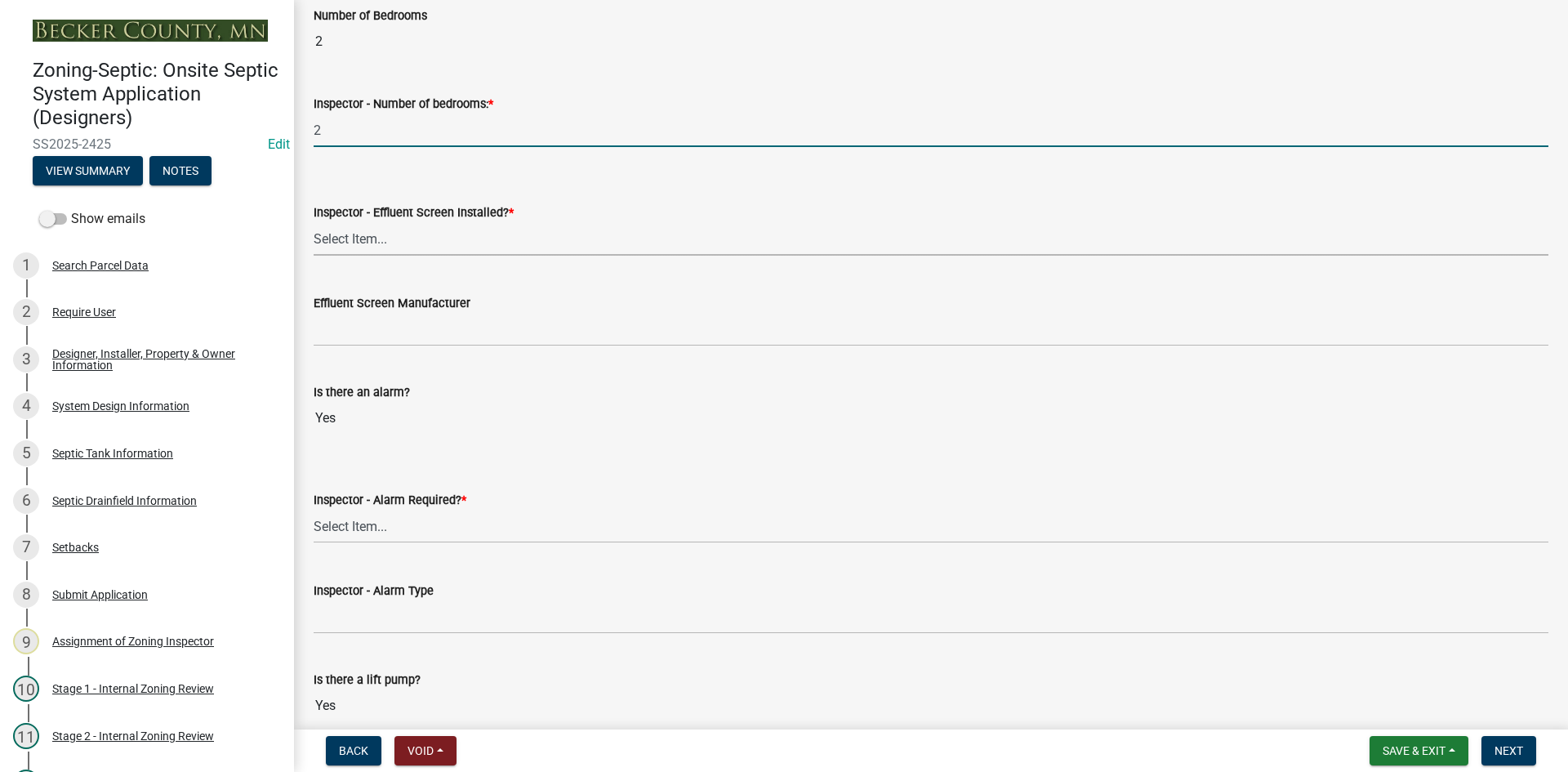
click at [370, 248] on select "Select Item... Yes No" at bounding box center [931, 239] width 1235 height 33
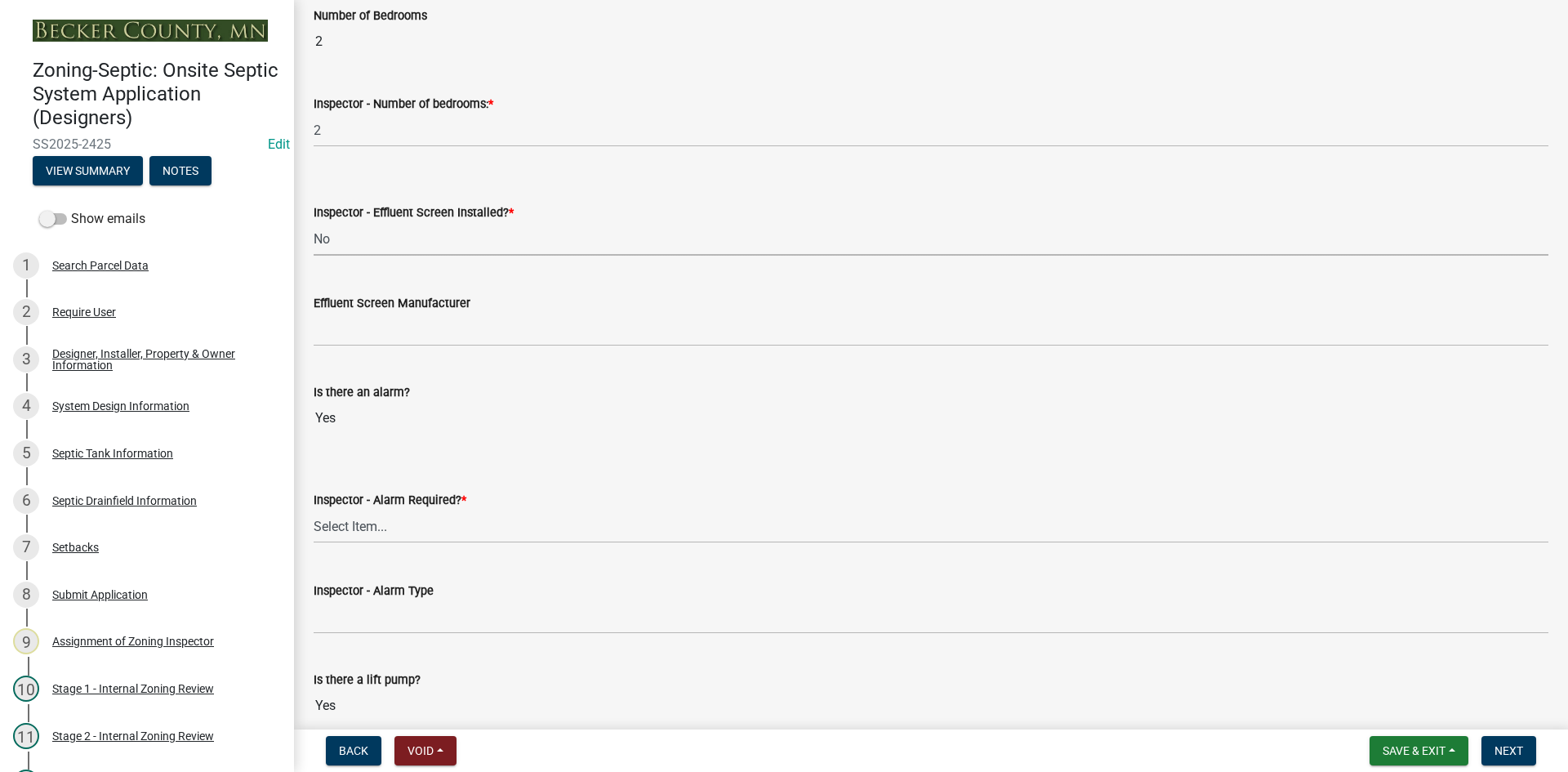
click at [314, 222] on select "Select Item... Yes No" at bounding box center [931, 239] width 1235 height 33
select select "039f9276-f093-40ee-98f9-24c1fbae5d9d"
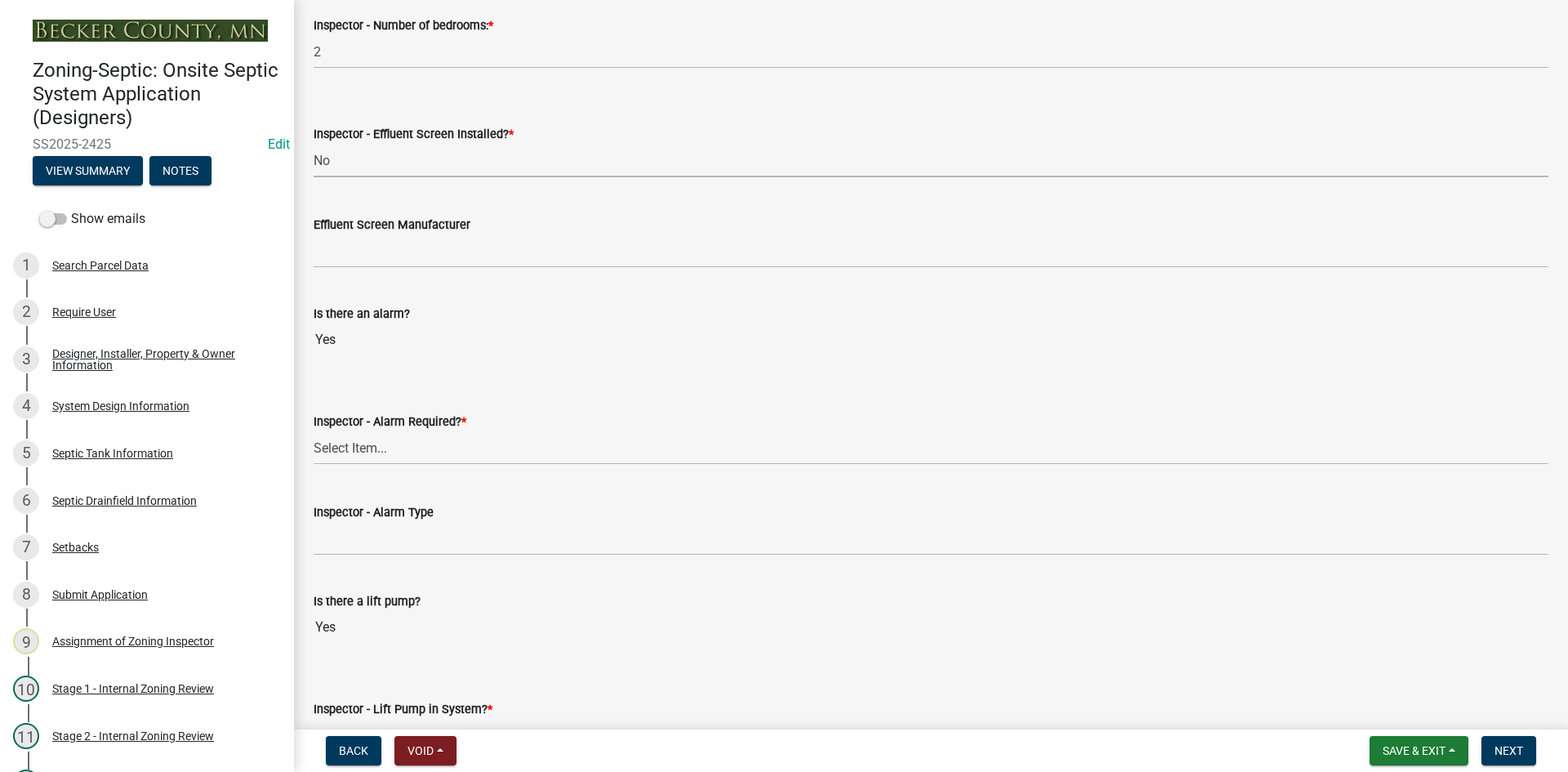
scroll to position [1225, 0]
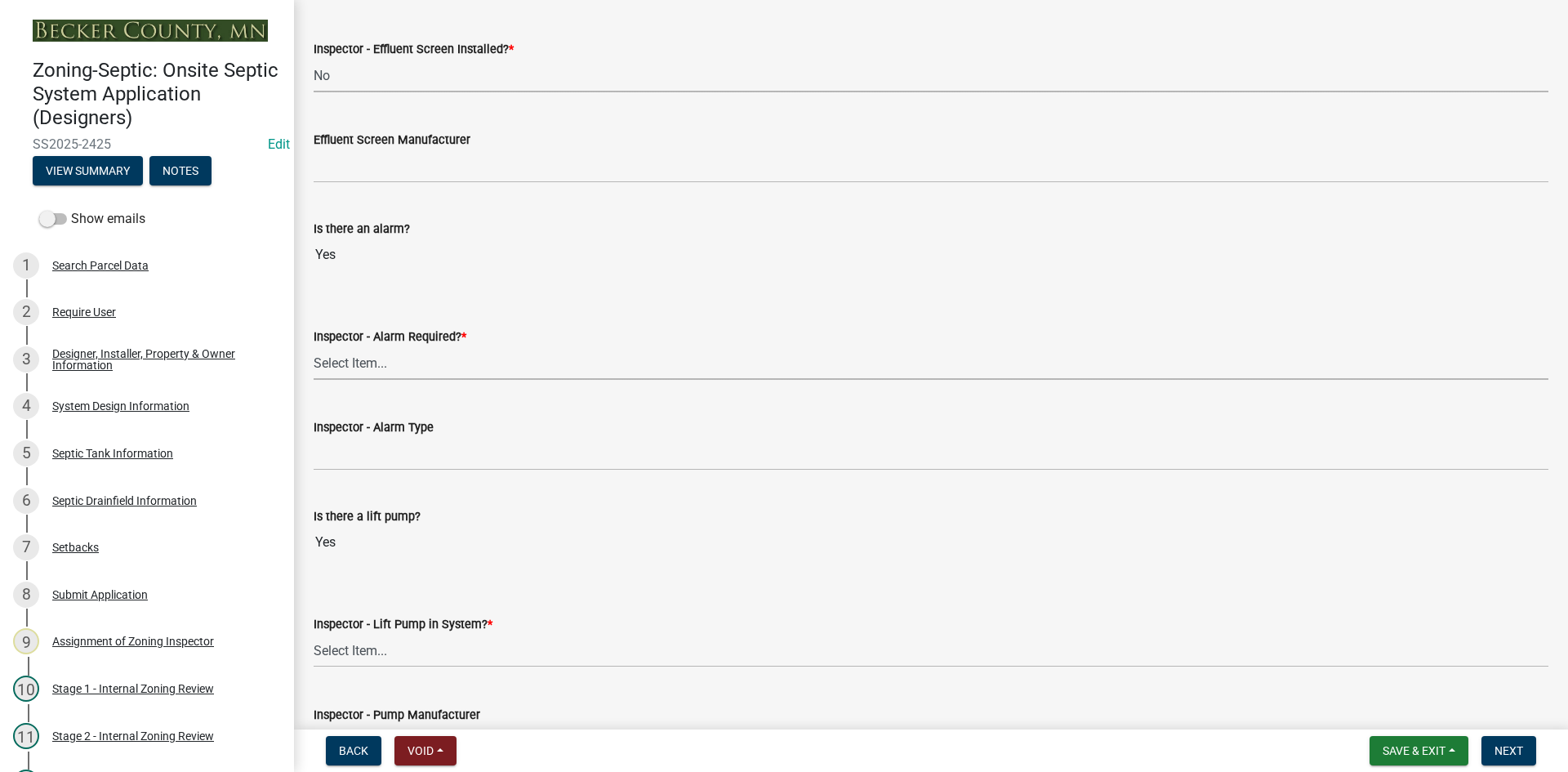
click at [367, 368] on select "Select Item... Yes No" at bounding box center [931, 363] width 1235 height 33
click at [314, 346] on select "Select Item... Yes No" at bounding box center [931, 363] width 1235 height 33
select select "9075ff2b-2749-45ce-aee6-f4951e9a2109"
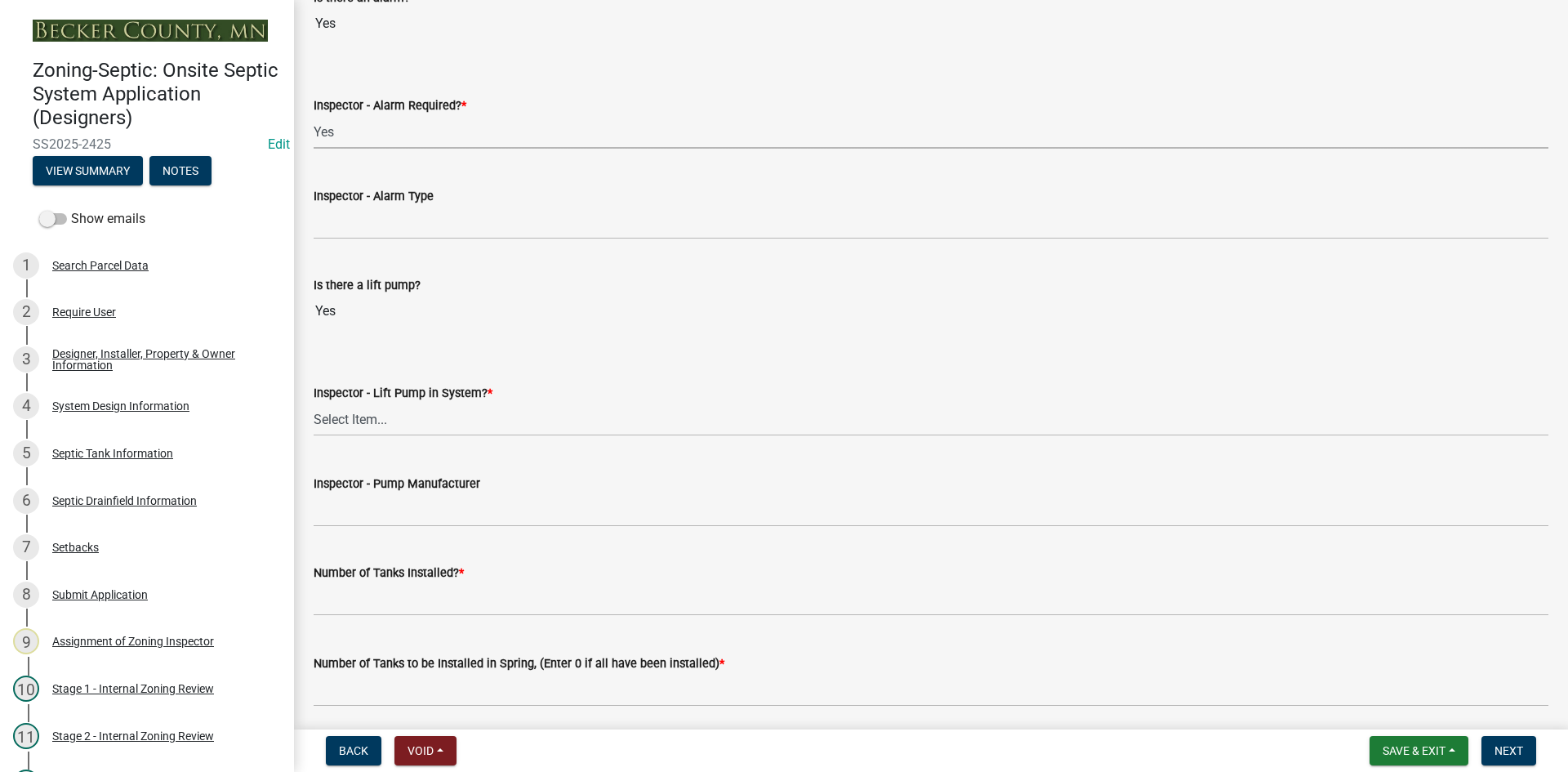
scroll to position [1470, 0]
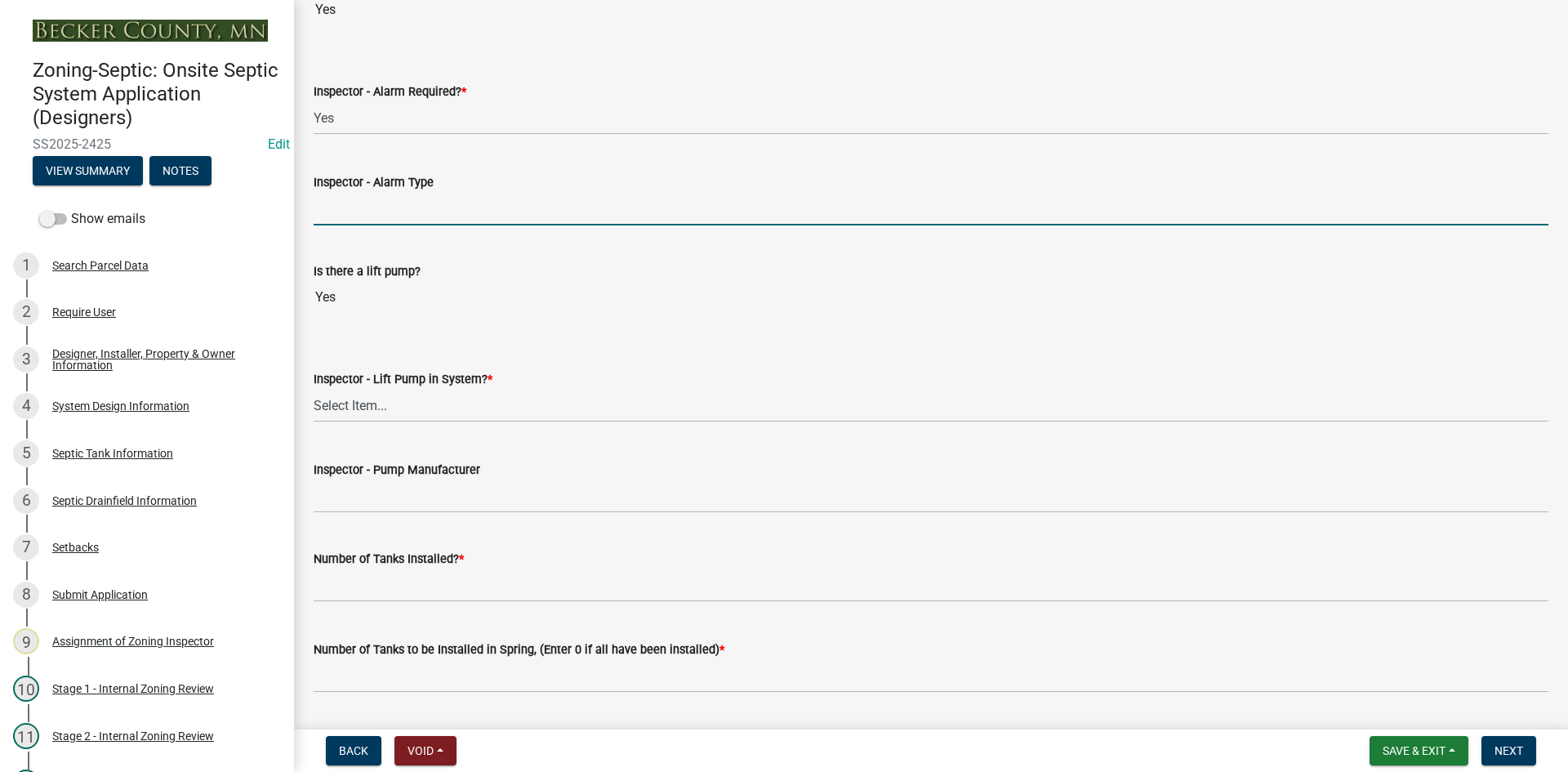
click at [364, 221] on input "Inspector - Alarm Type" at bounding box center [931, 208] width 1235 height 33
type input "PS PATROL"
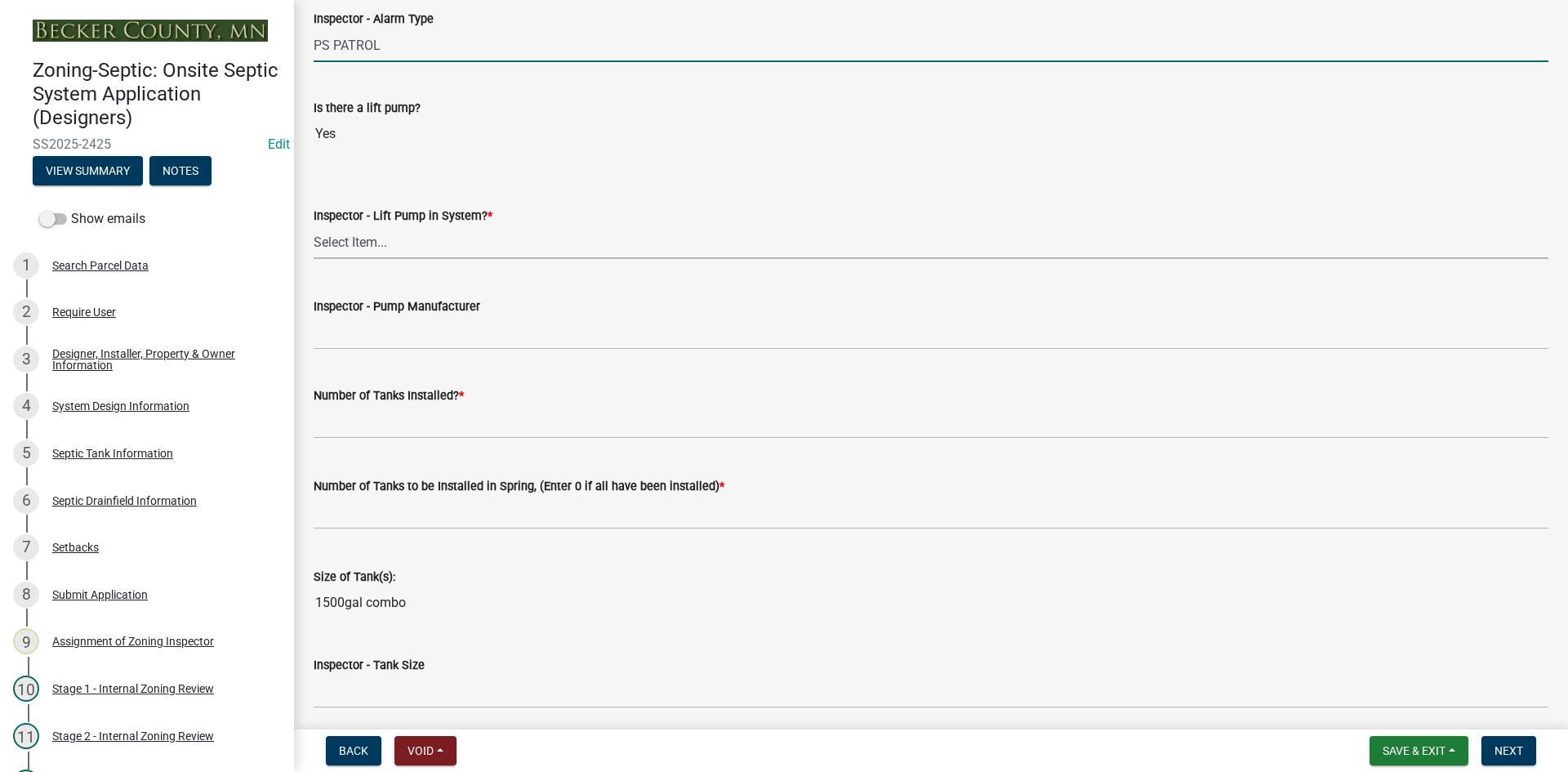
click at [358, 244] on select "Select Item... Yes No" at bounding box center [931, 242] width 1235 height 33
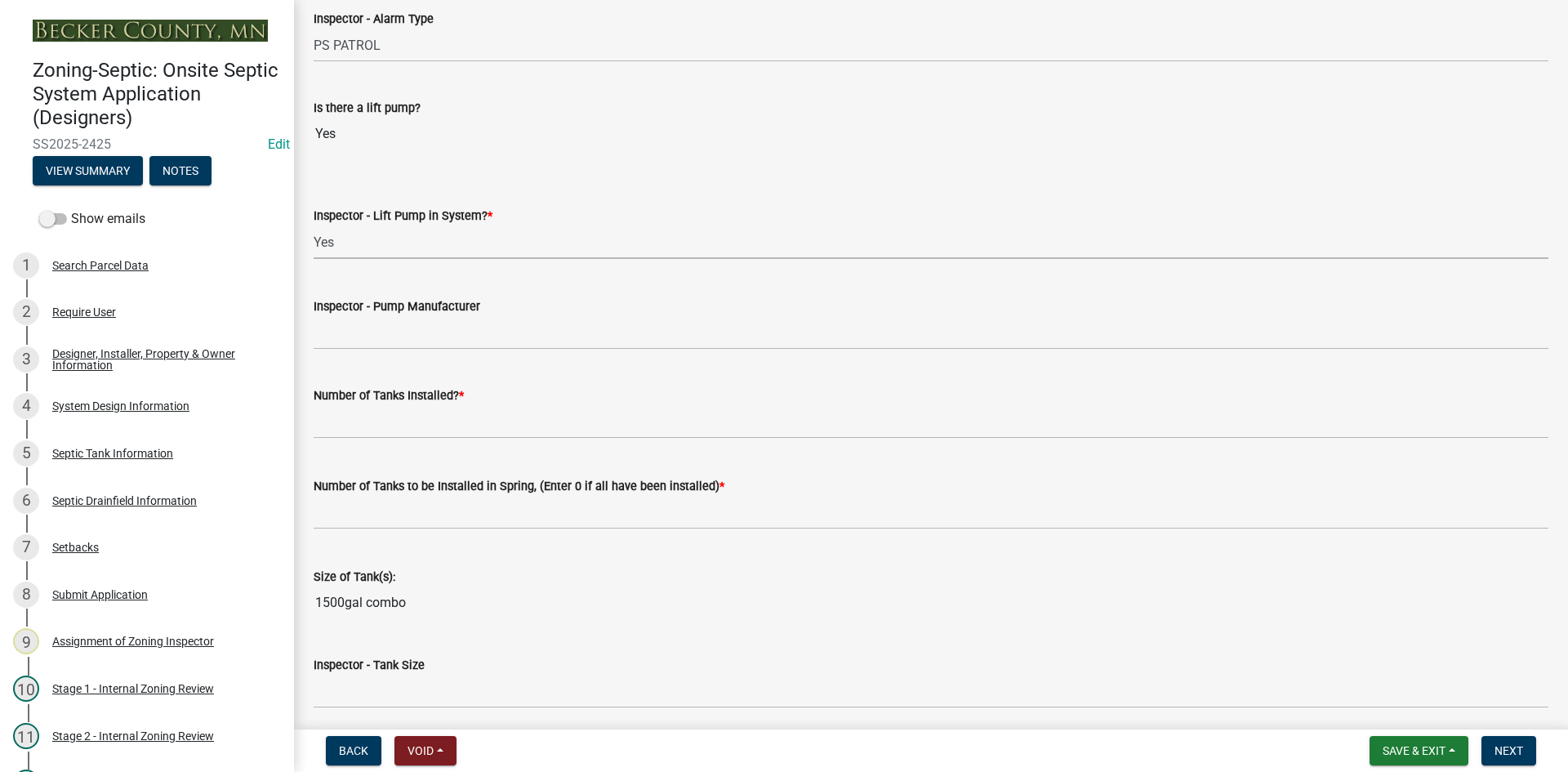
click at [314, 225] on select "Select Item... Yes No" at bounding box center [931, 242] width 1235 height 33
select select "c19a0b5c-6916-4435-8c22-bdddceeea52a"
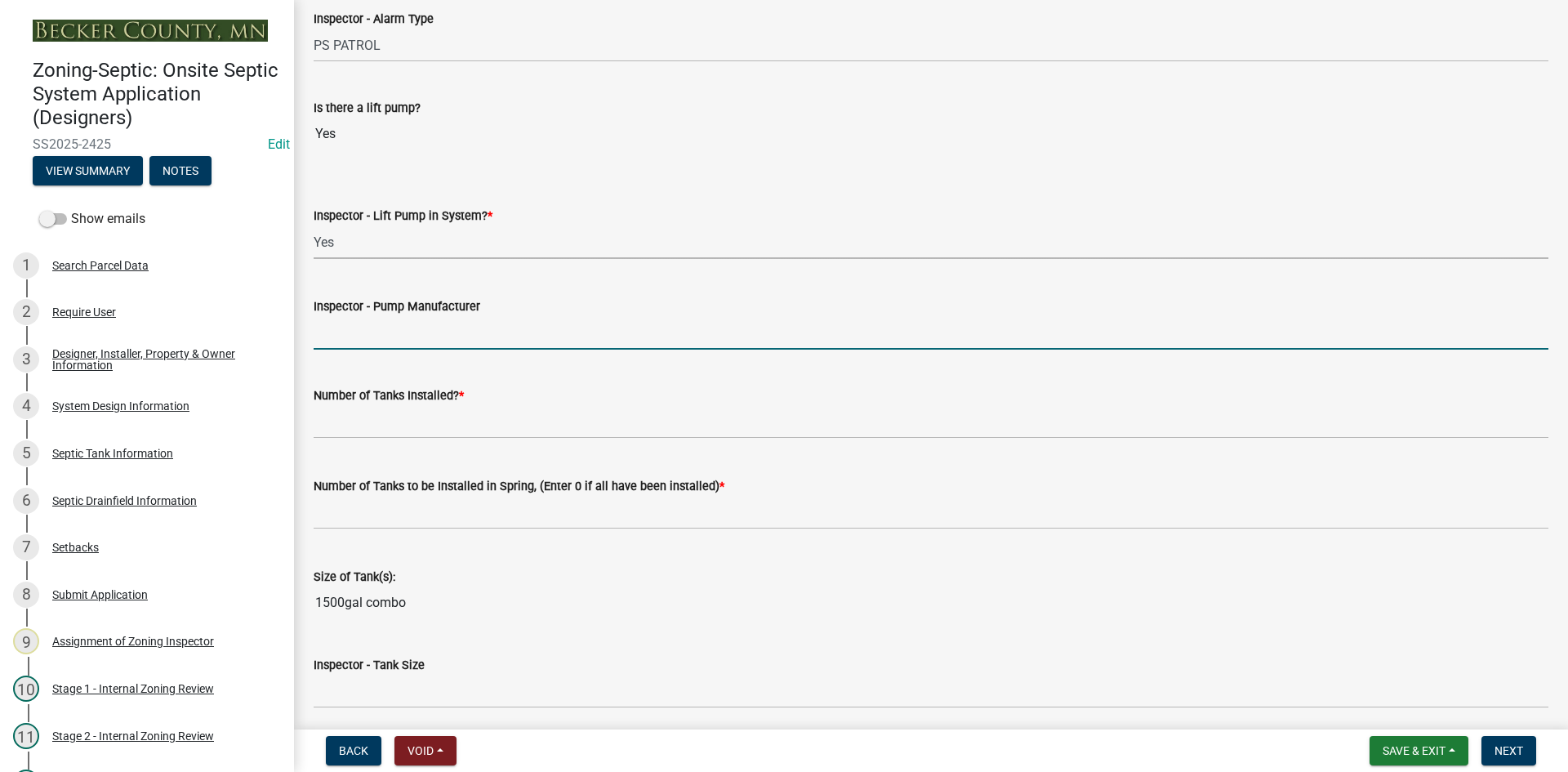
click at [356, 349] on input "Inspector - Pump Manufacturer" at bounding box center [931, 332] width 1235 height 33
click at [364, 338] on input "liberty 283" at bounding box center [931, 332] width 1235 height 33
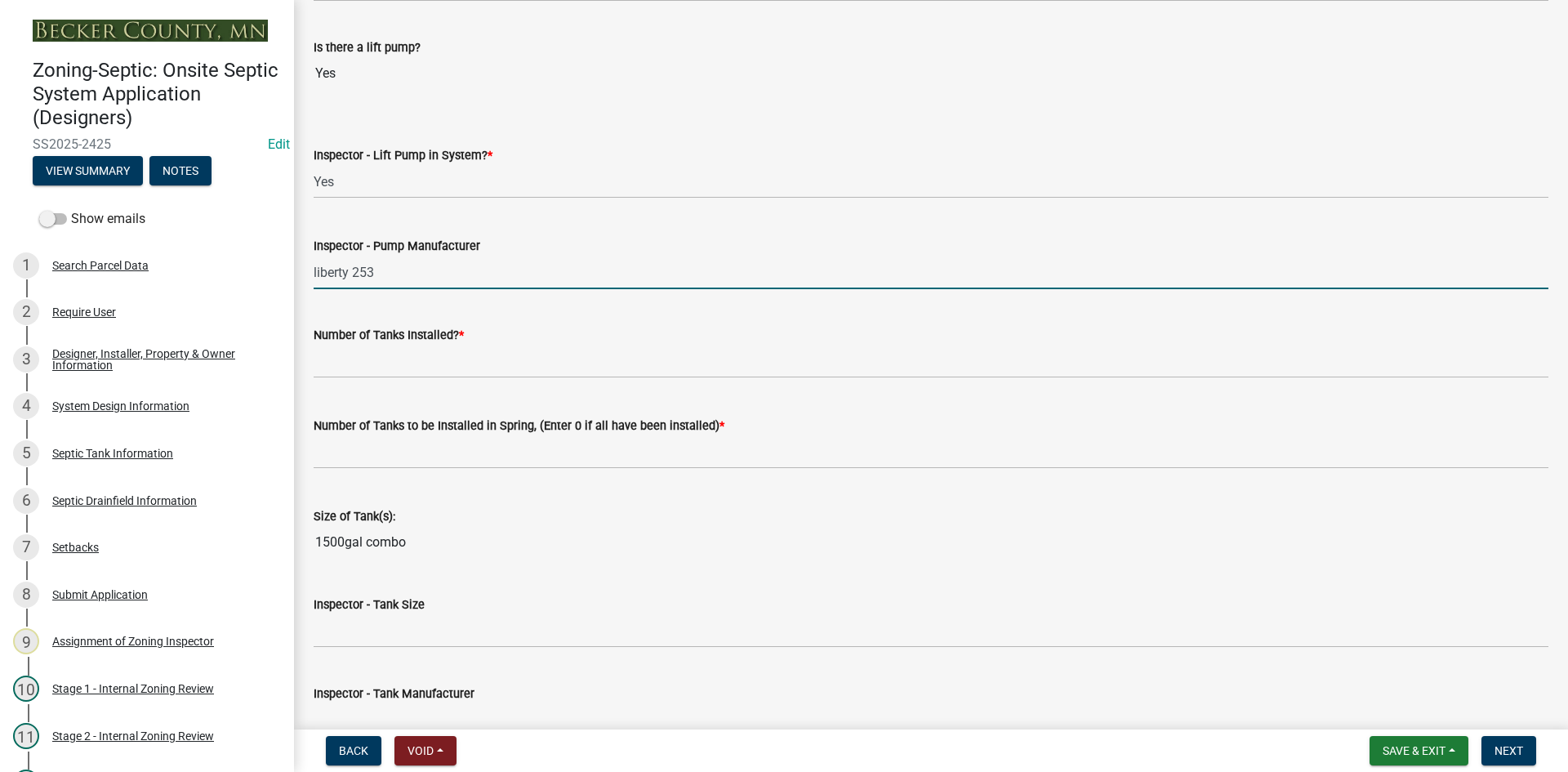
scroll to position [1797, 0]
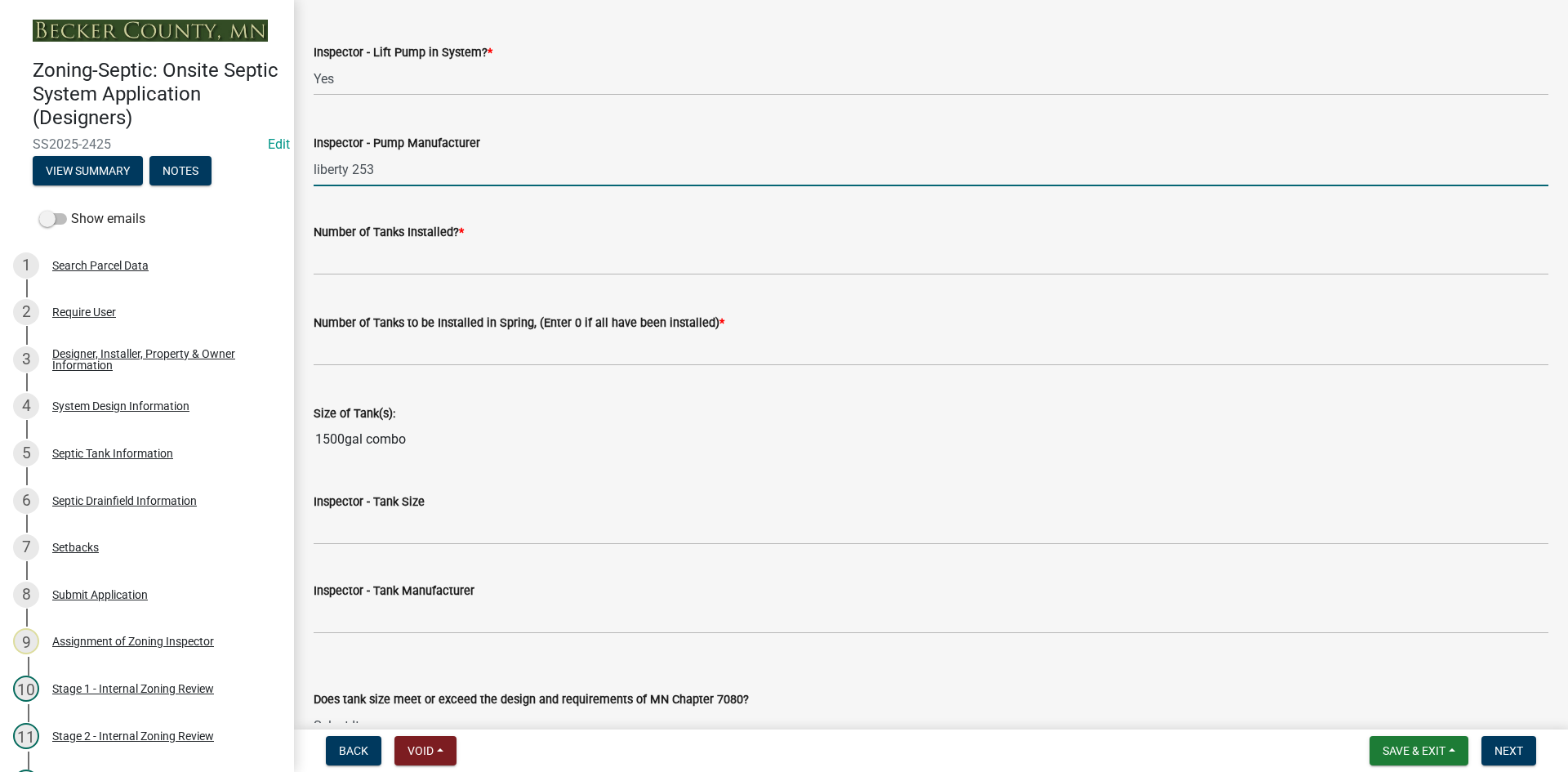
type input "liberty 253"
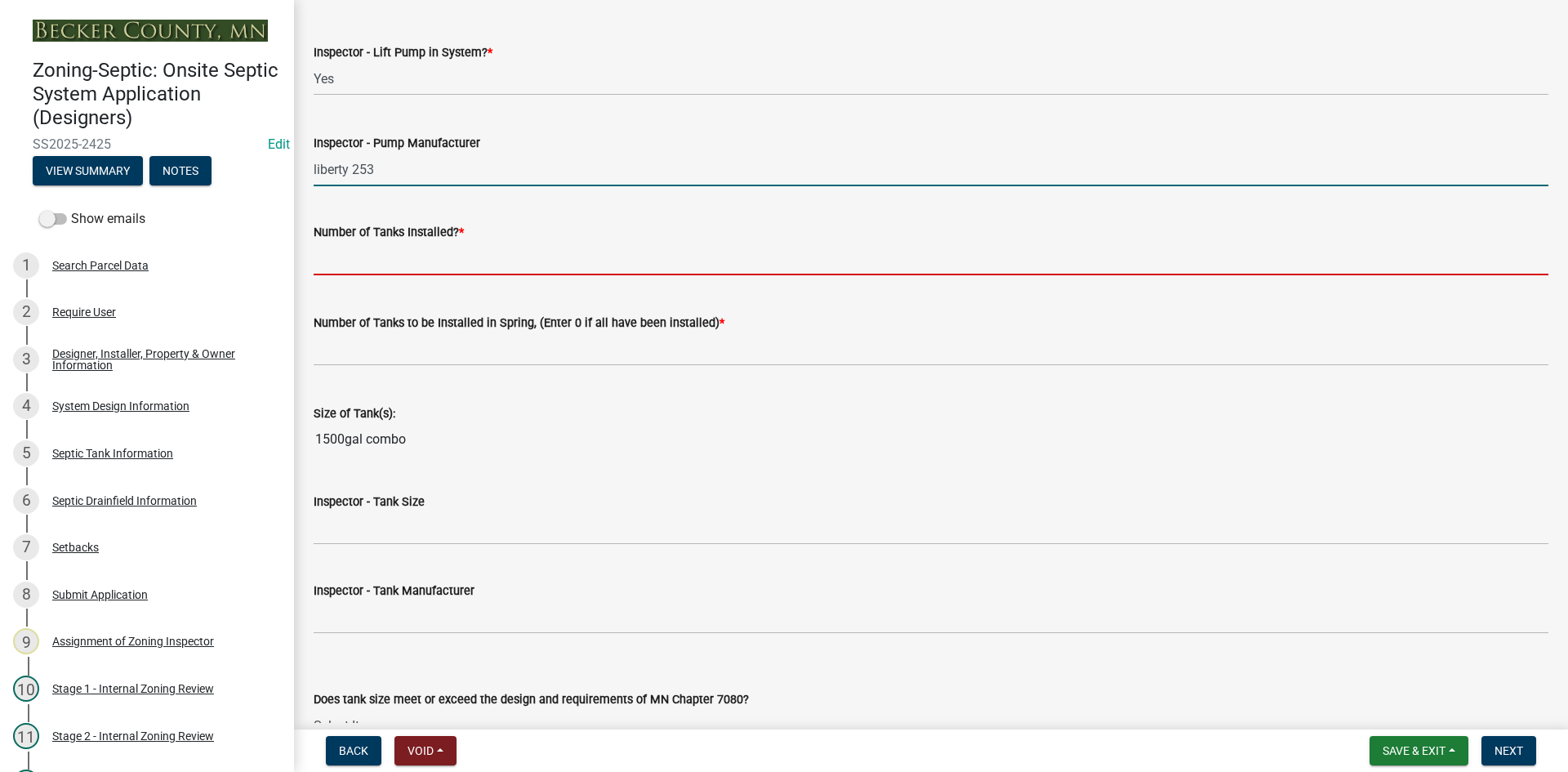
click at [382, 252] on input "text" at bounding box center [931, 258] width 1235 height 33
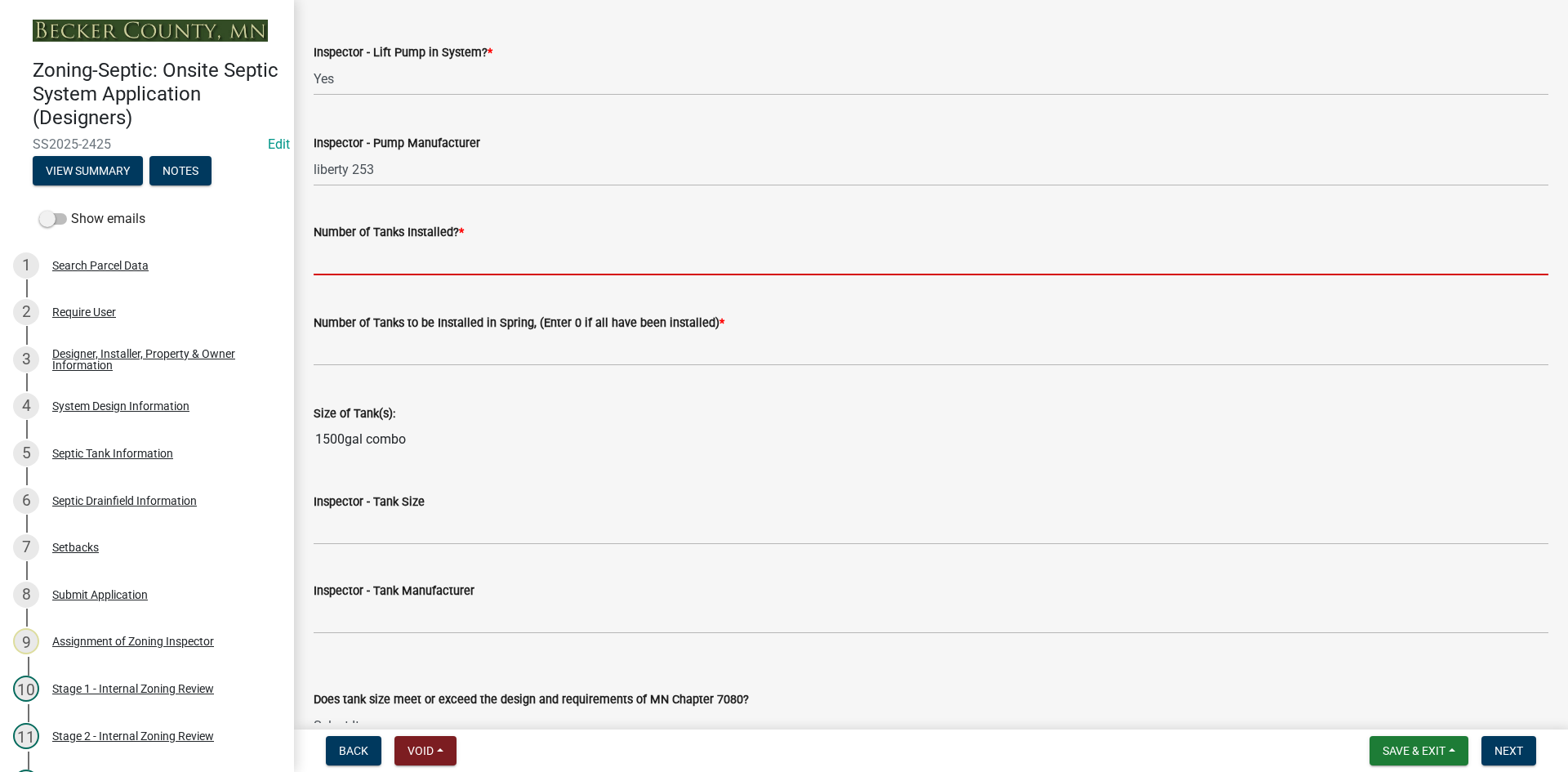
type input "1"
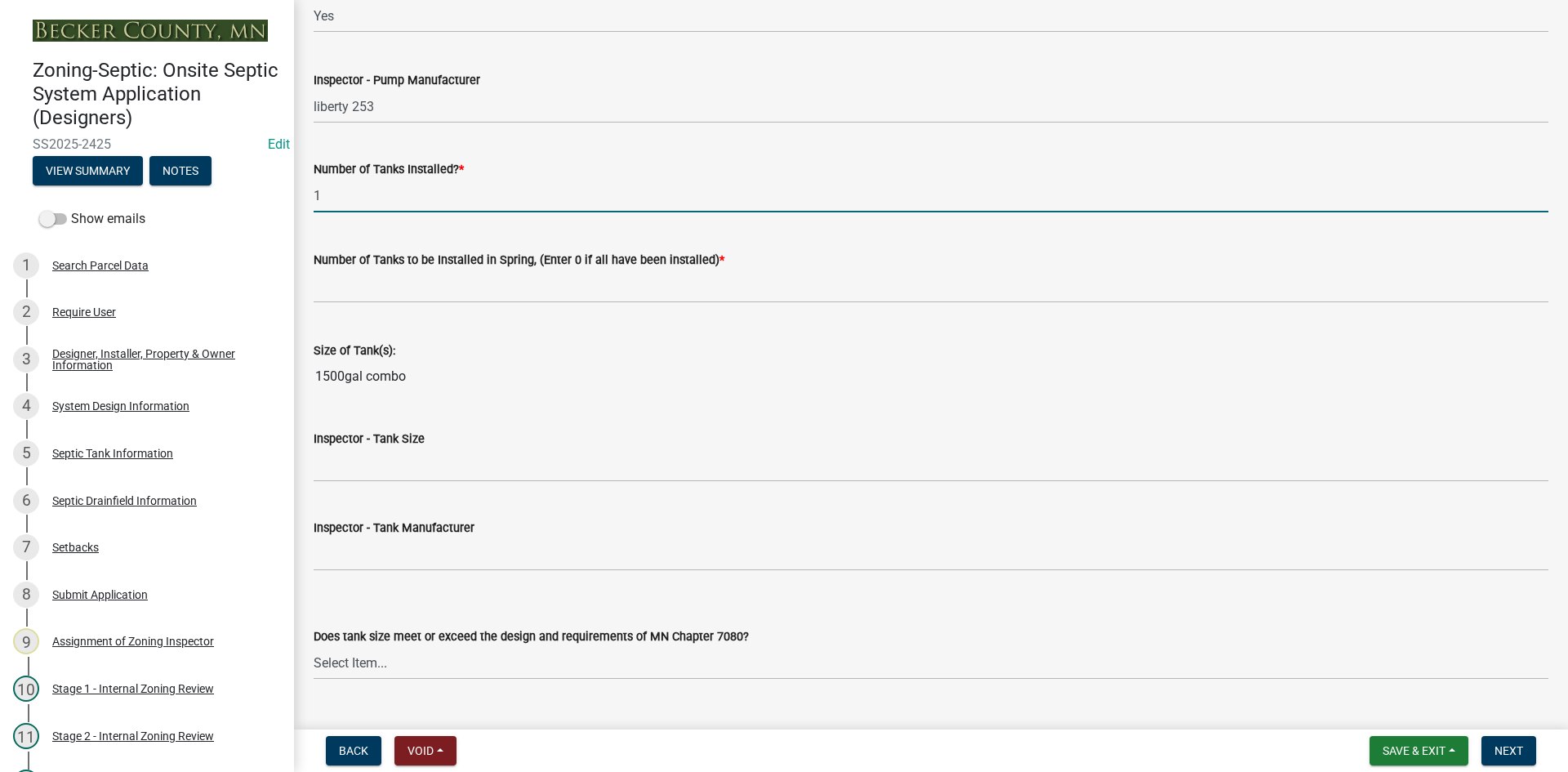
scroll to position [1960, 0]
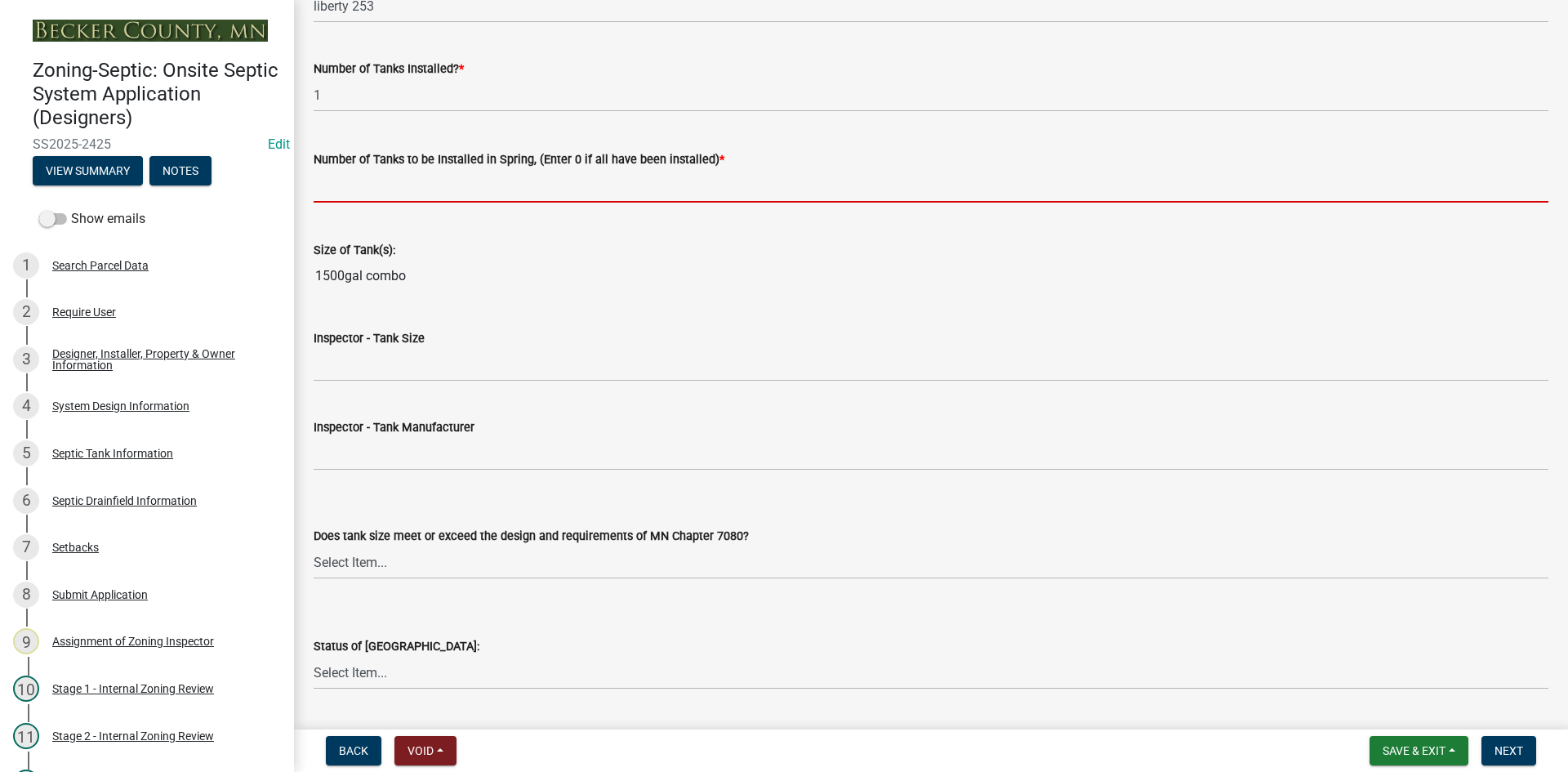
drag, startPoint x: 365, startPoint y: 199, endPoint x: 381, endPoint y: 205, distance: 17.1
click at [365, 199] on input "text" at bounding box center [931, 186] width 1235 height 33
type input "0"
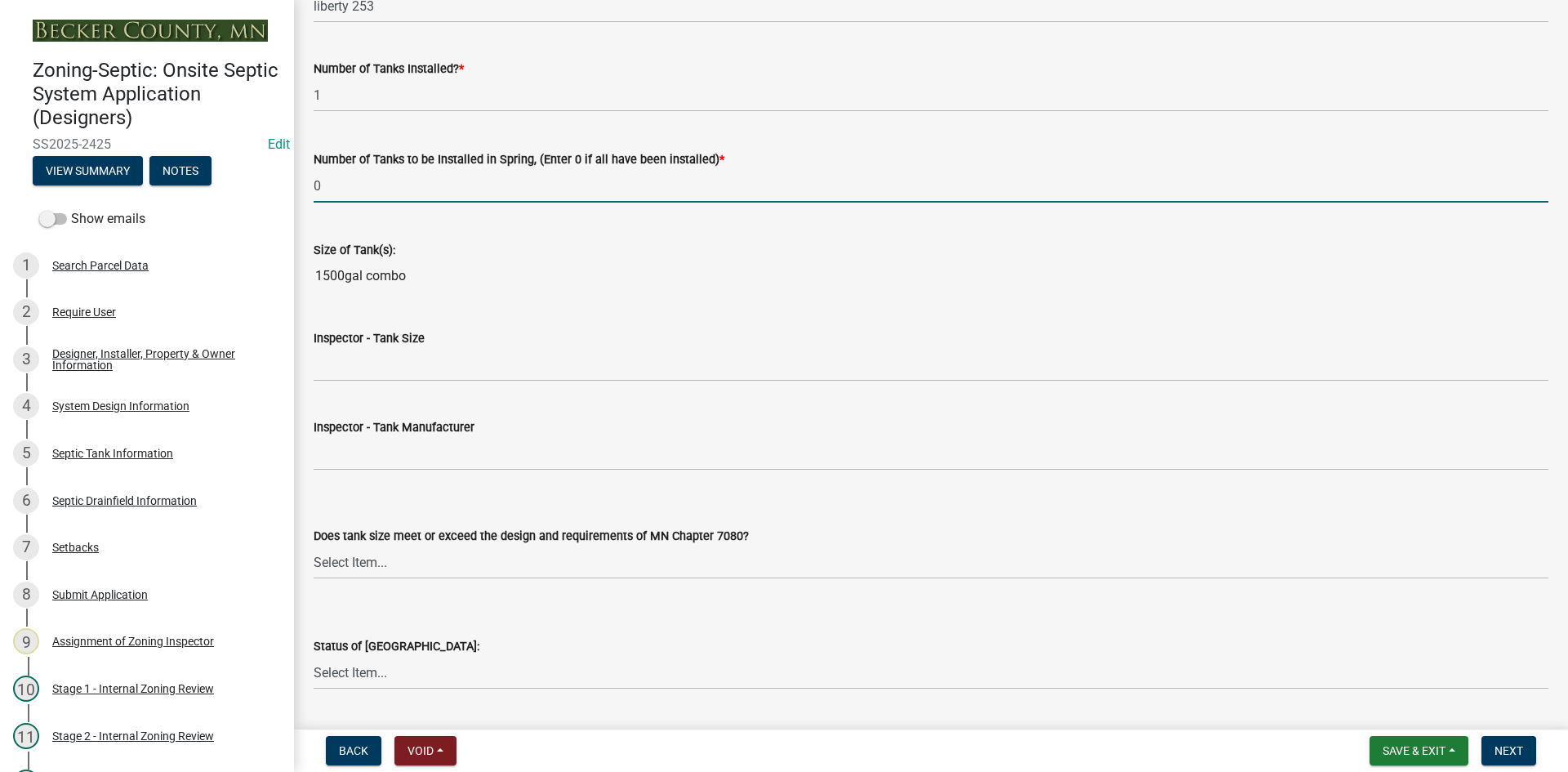
scroll to position [2041, 0]
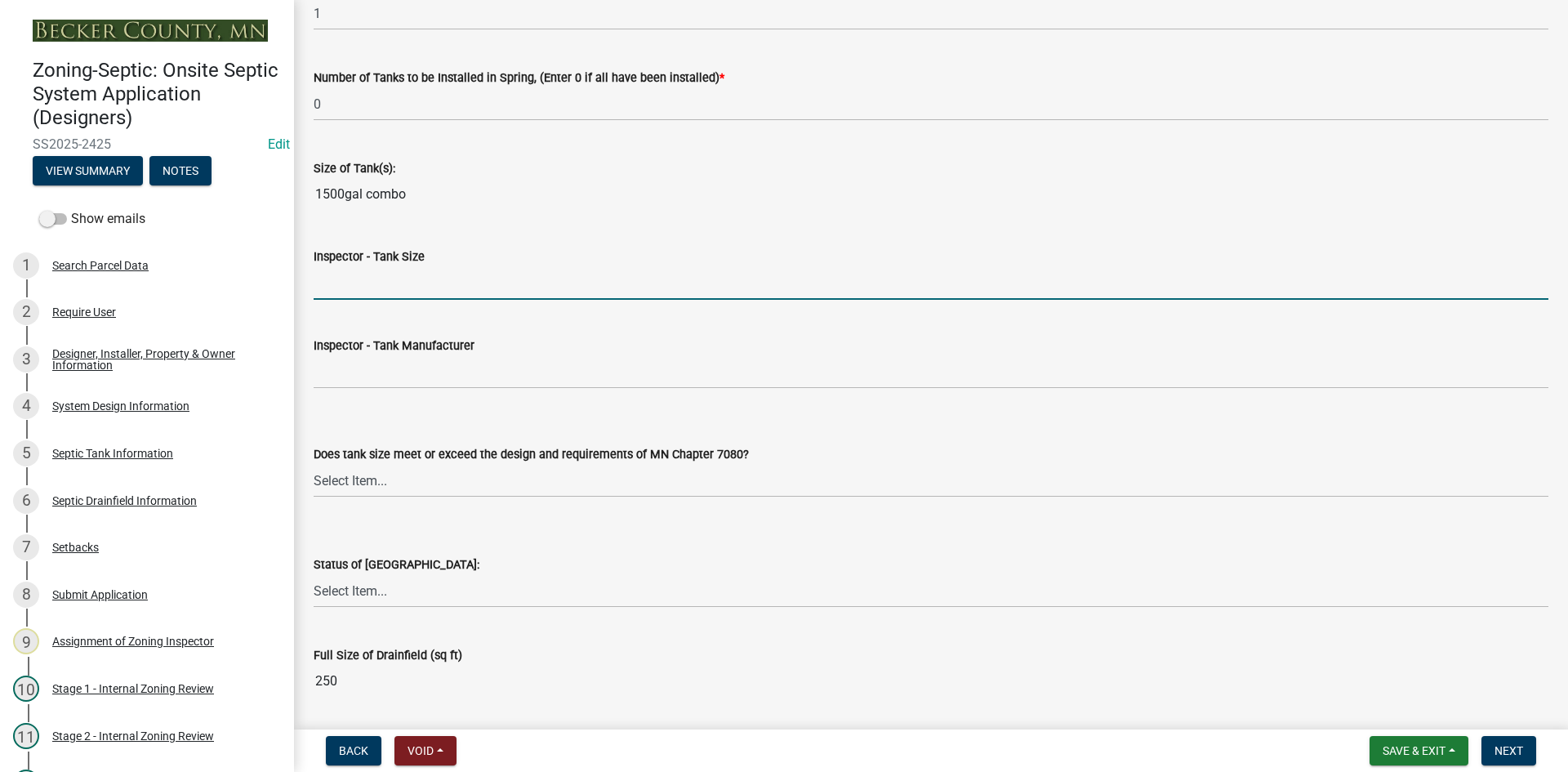
click at [351, 287] on input "Inspector - Tank Size" at bounding box center [931, 283] width 1235 height 33
type input "1500/2"
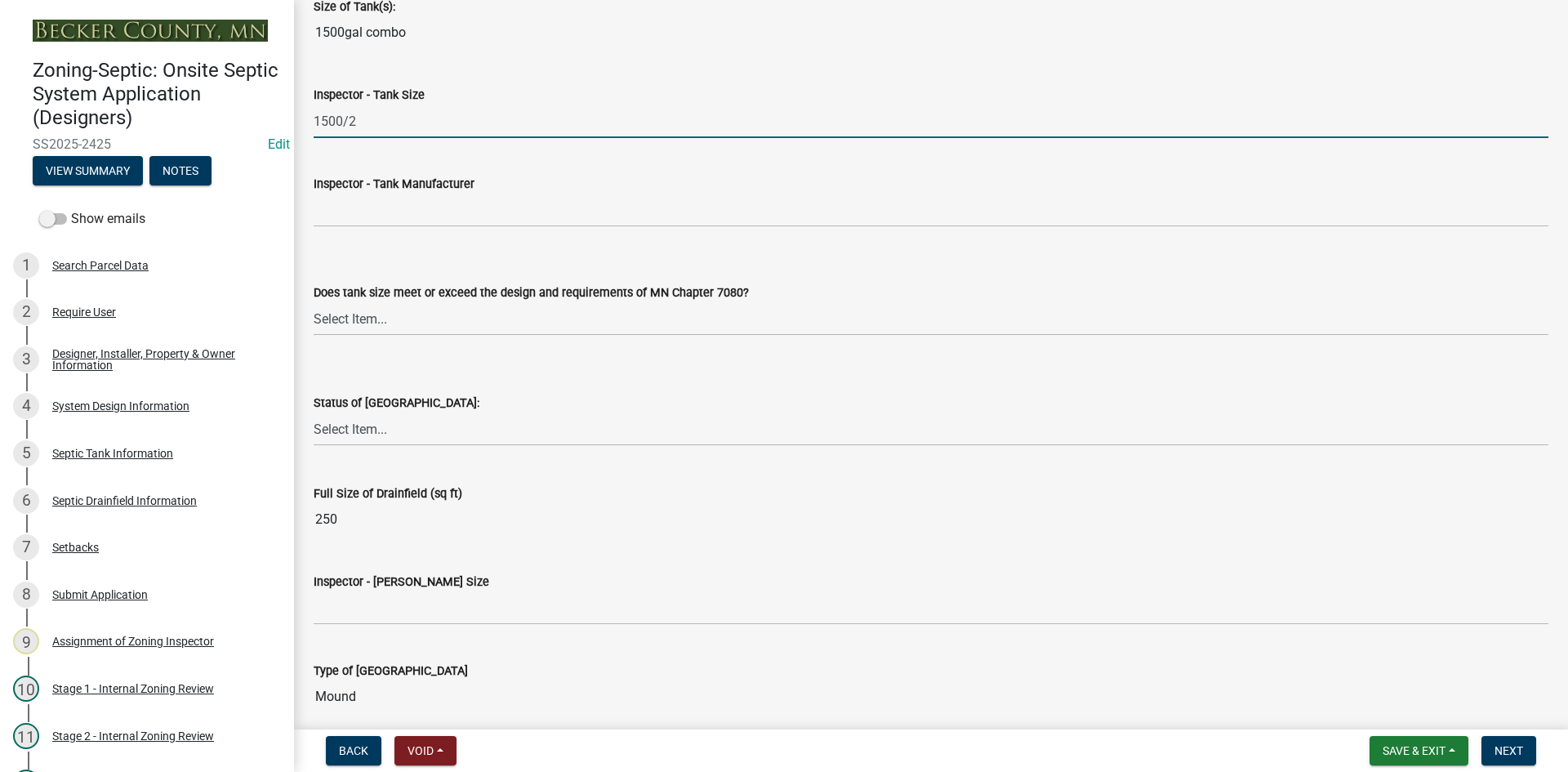
scroll to position [2205, 0]
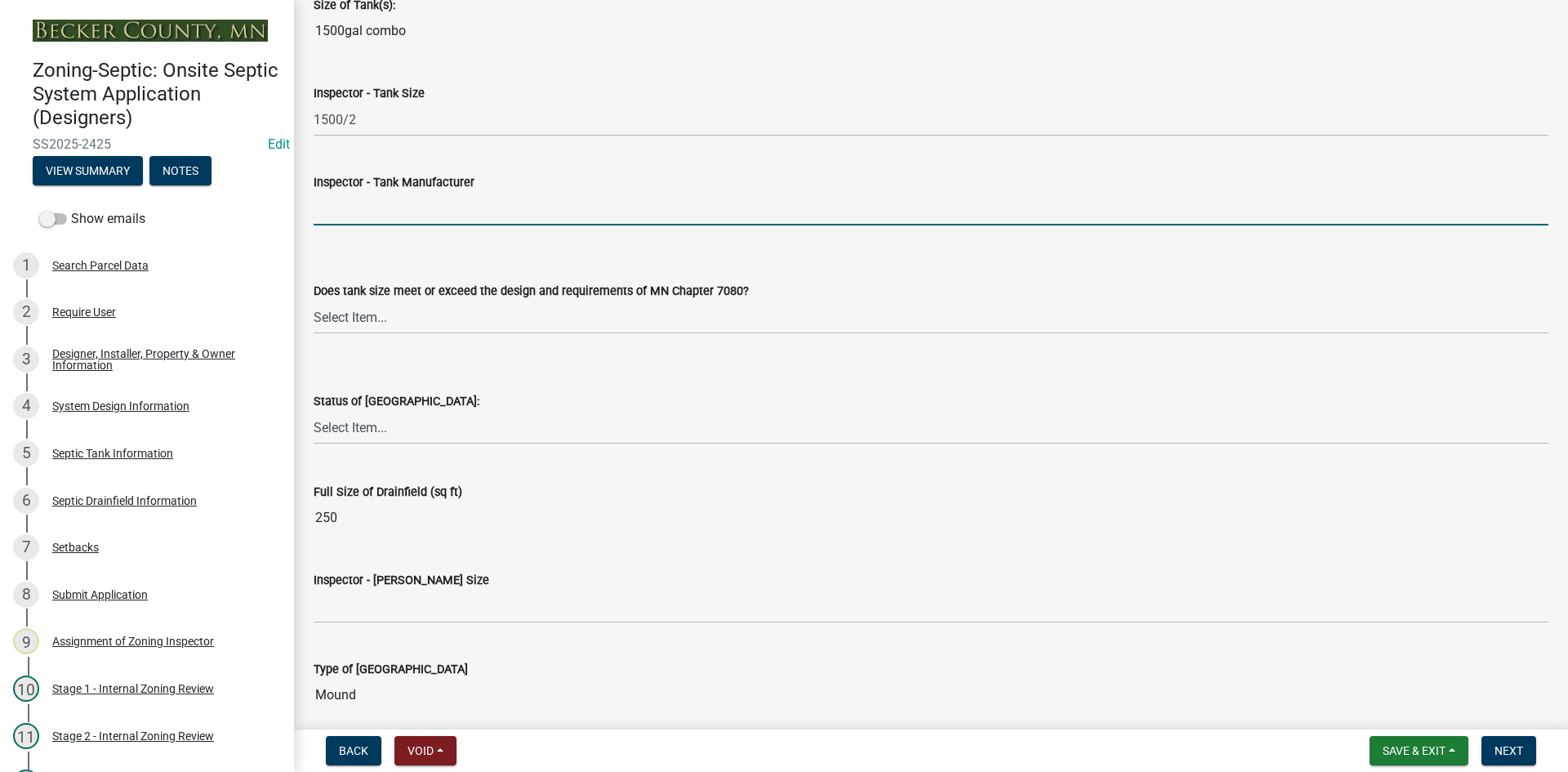
drag, startPoint x: 359, startPoint y: 219, endPoint x: 378, endPoint y: 226, distance: 20.2
click at [359, 219] on input "Inspector - Tank Manufacturer" at bounding box center [931, 208] width 1235 height 33
type input "Thelen"
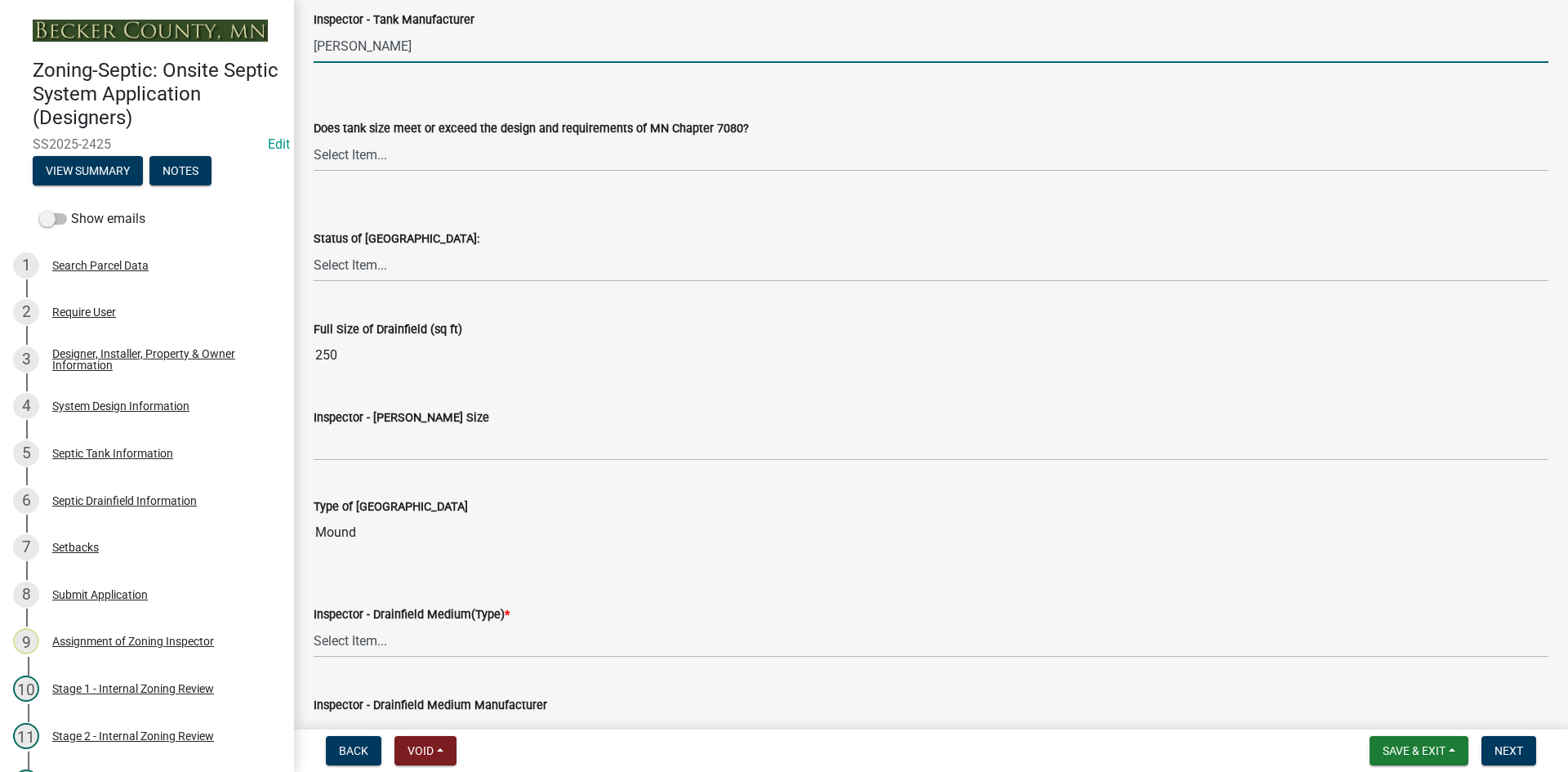
scroll to position [2368, 0]
drag, startPoint x: 377, startPoint y: 160, endPoint x: 378, endPoint y: 169, distance: 9.1
click at [377, 160] on select "Select Item... Yes No Existing" at bounding box center [931, 154] width 1235 height 33
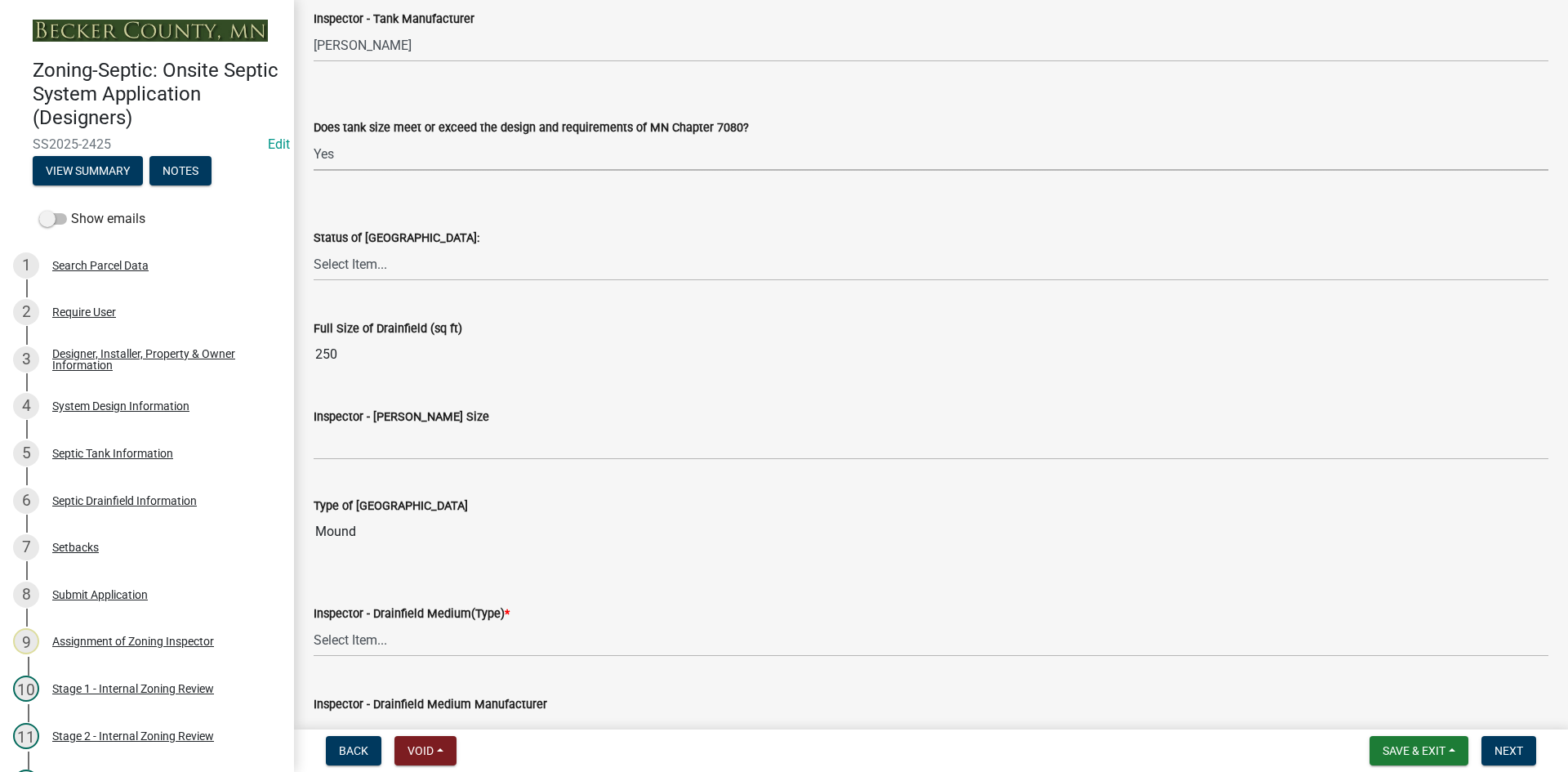
click at [314, 137] on select "Select Item... Yes No Existing" at bounding box center [931, 154] width 1235 height 33
select select "f7794d6a-556a-43dc-97be-878f47e346d8"
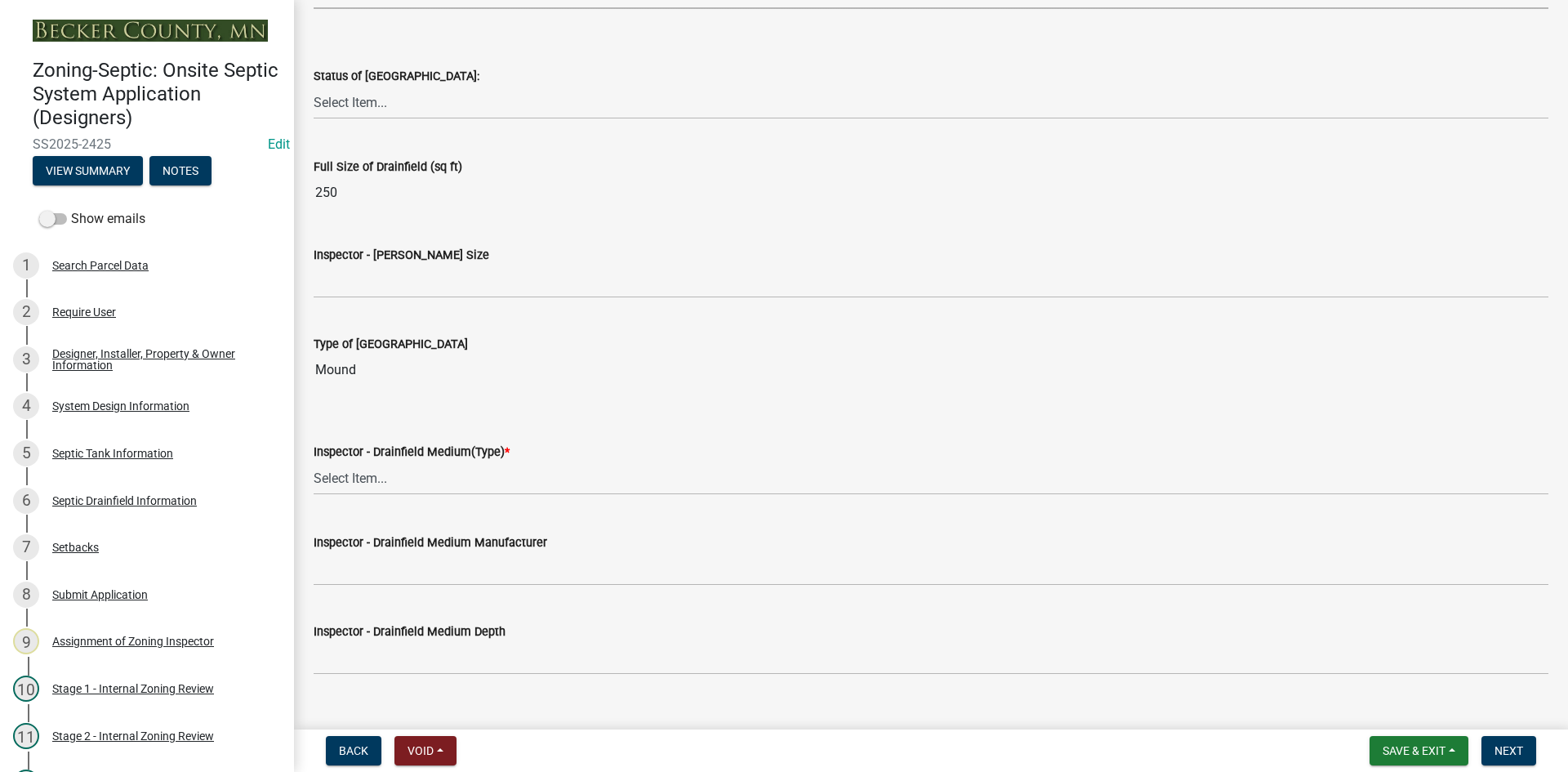
scroll to position [2531, 0]
click at [375, 100] on select "Select Item... No Drainfield Drainfield Installed Drainfield to Be Installed in…" at bounding box center [931, 101] width 1235 height 33
click at [314, 84] on select "Select Item... No Drainfield Drainfield Installed Drainfield to Be Installed in…" at bounding box center [931, 101] width 1235 height 33
select select "9376207c-987b-4580-9786-4fe9435ab5e6"
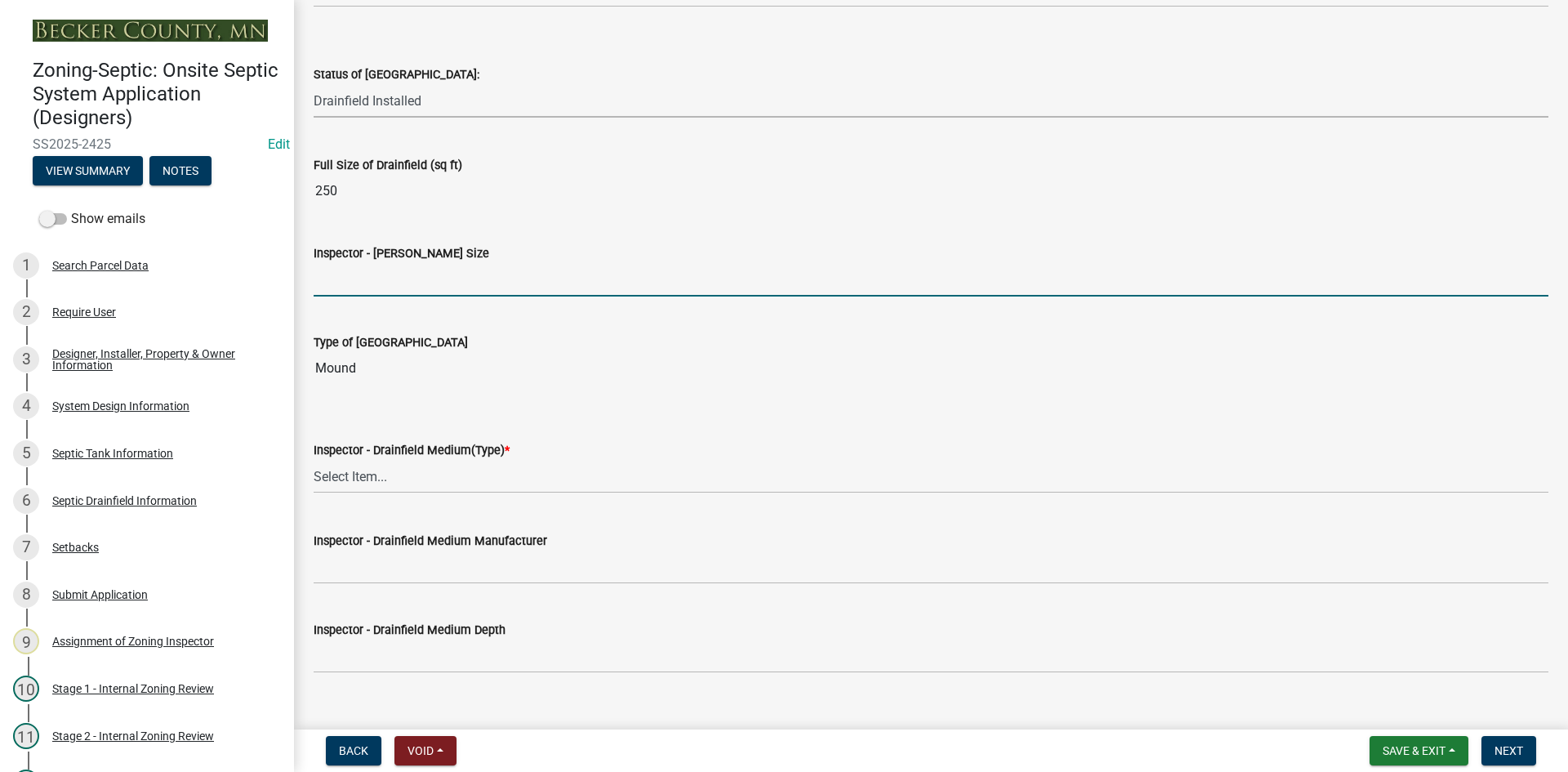
click at [361, 288] on input "Inspector - Drainfield Size" at bounding box center [931, 280] width 1235 height 33
type input "10x25 rock bed"
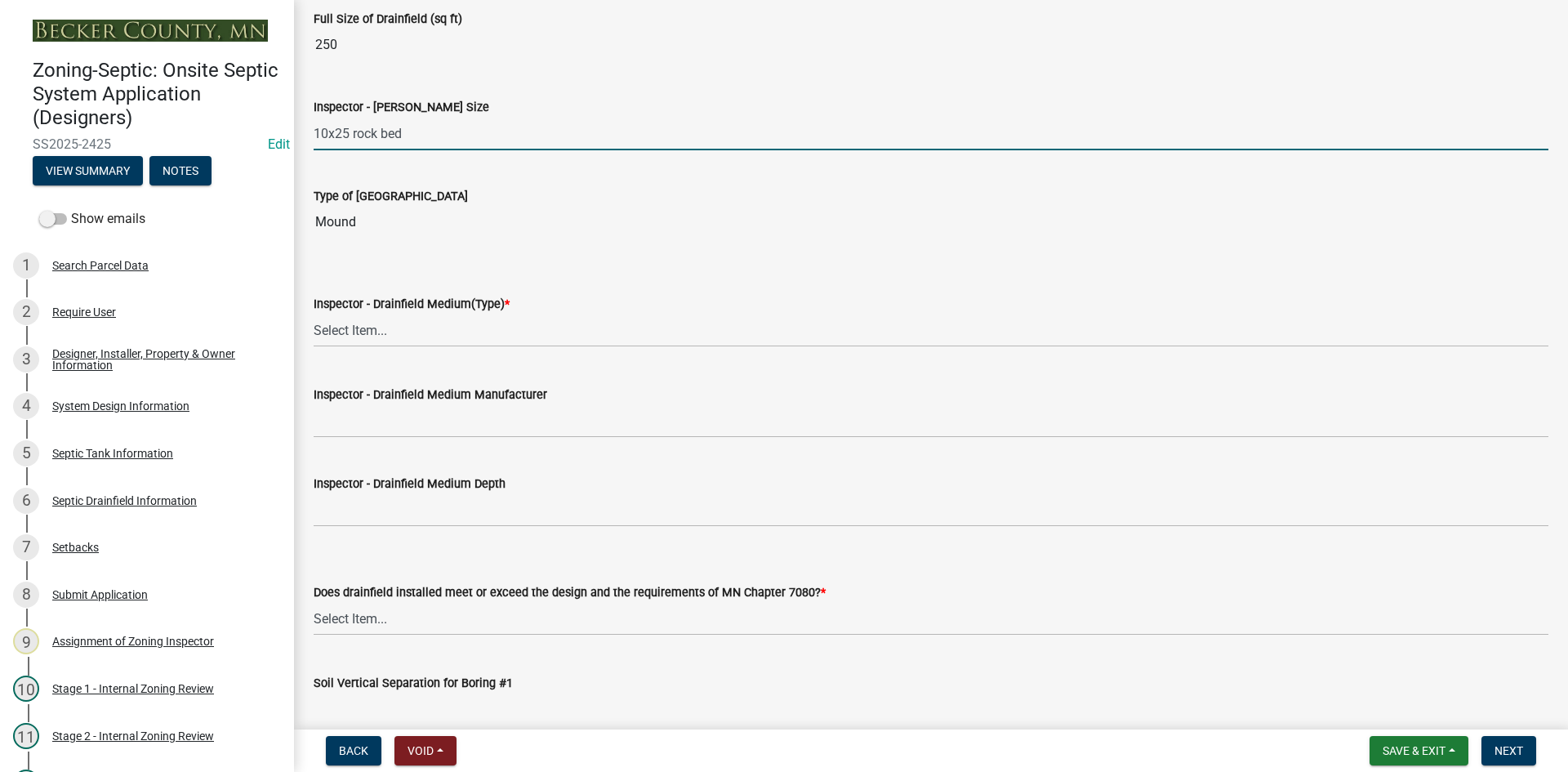
scroll to position [2695, 0]
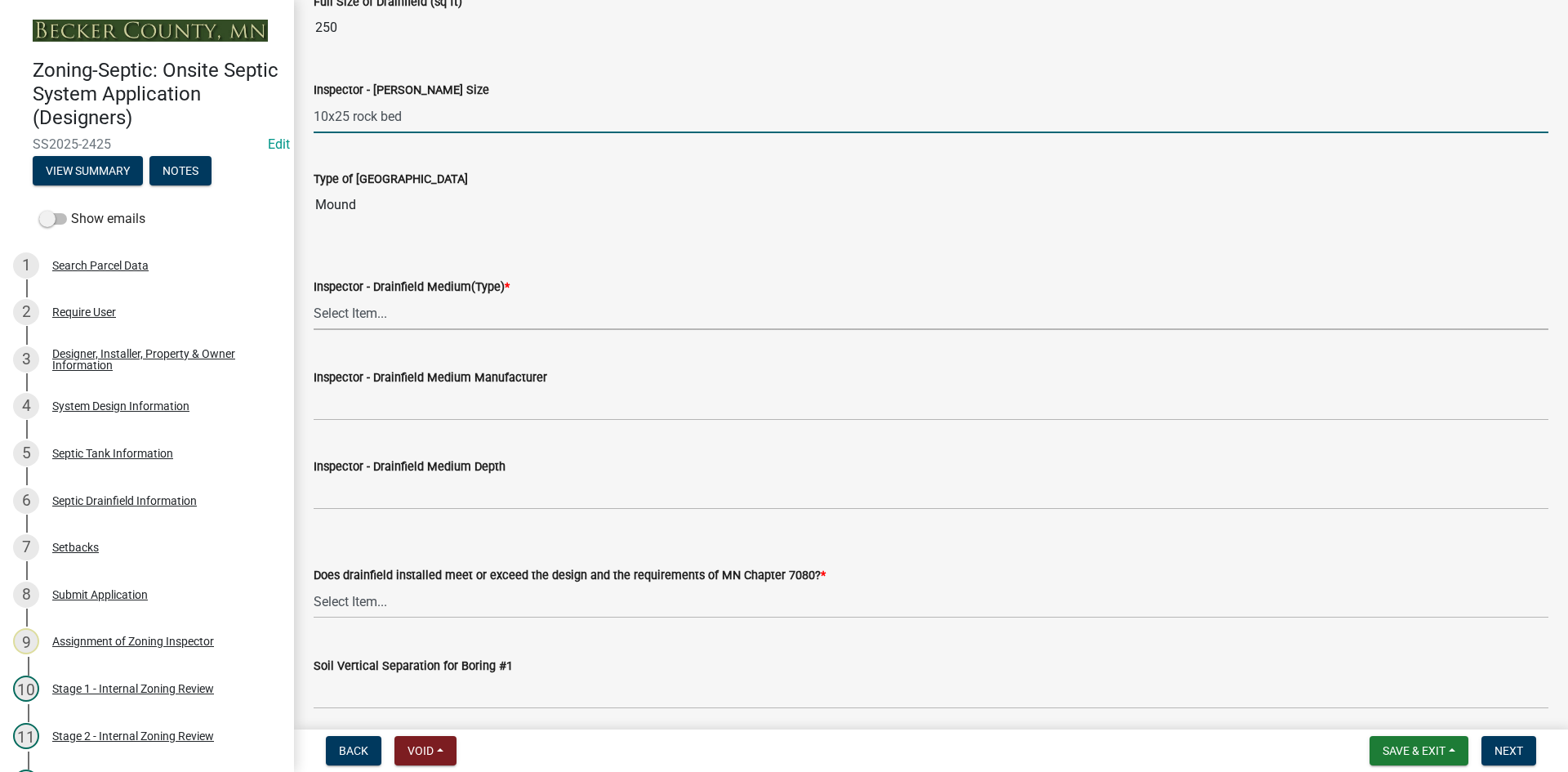
click at [386, 329] on select "Select Item... Chamber Trench Rock Trench Gravelless Mound Pressure Bed Seepage…" at bounding box center [931, 313] width 1235 height 33
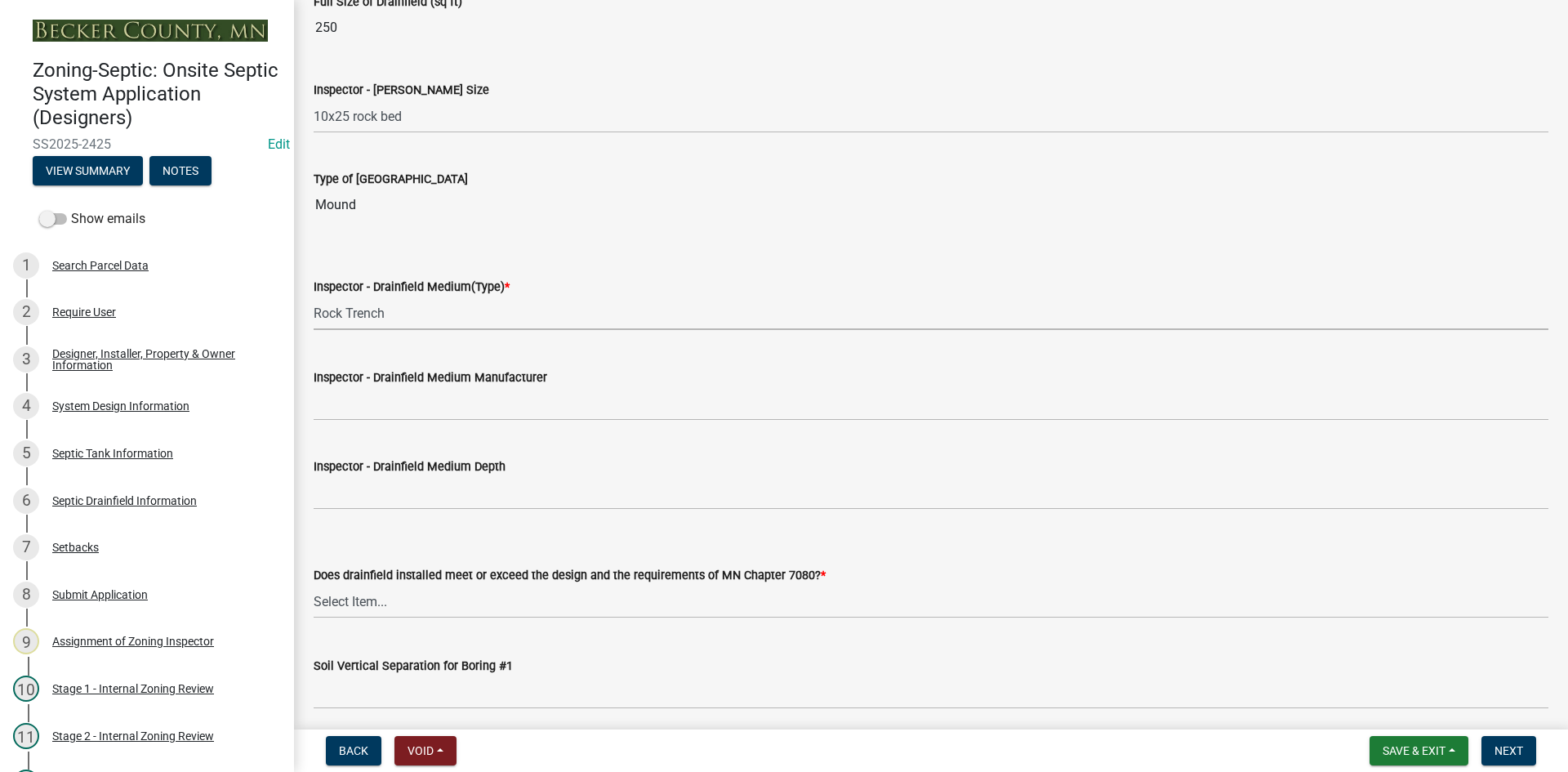
click at [314, 296] on select "Select Item... Chamber Trench Rock Trench Gravelless Mound Pressure Bed Seepage…" at bounding box center [931, 313] width 1235 height 33
click at [400, 305] on select "Select Item... Chamber Trench Rock Trench Gravelless Mound Pressure Bed Seepage…" at bounding box center [931, 313] width 1235 height 33
click at [314, 296] on select "Select Item... Chamber Trench Rock Trench Gravelless Mound Pressure Bed Seepage…" at bounding box center [931, 313] width 1235 height 33
select select "d0fc35b5-23a5-4a64-97d6-4937a1f9afff"
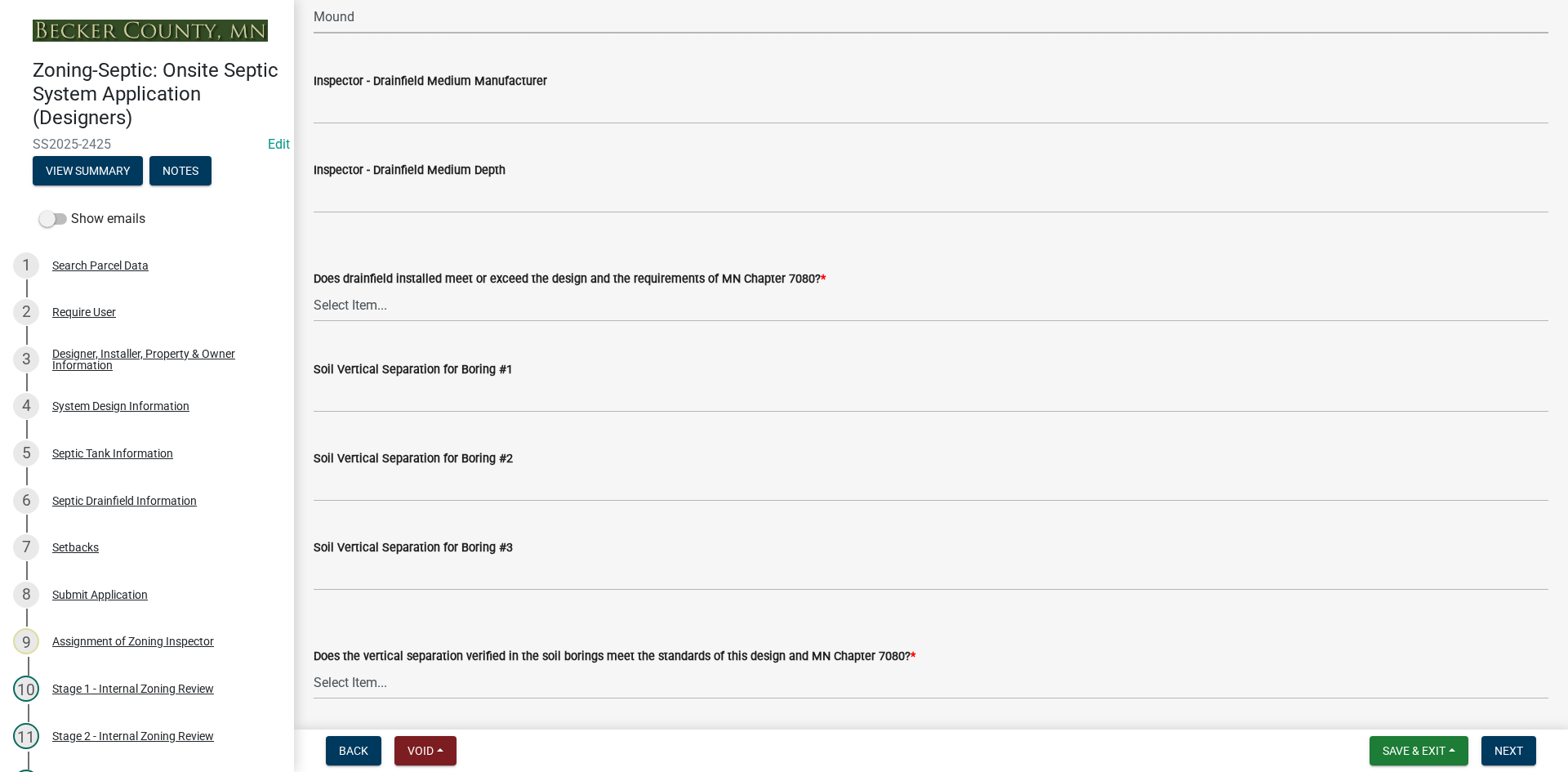
scroll to position [3021, 0]
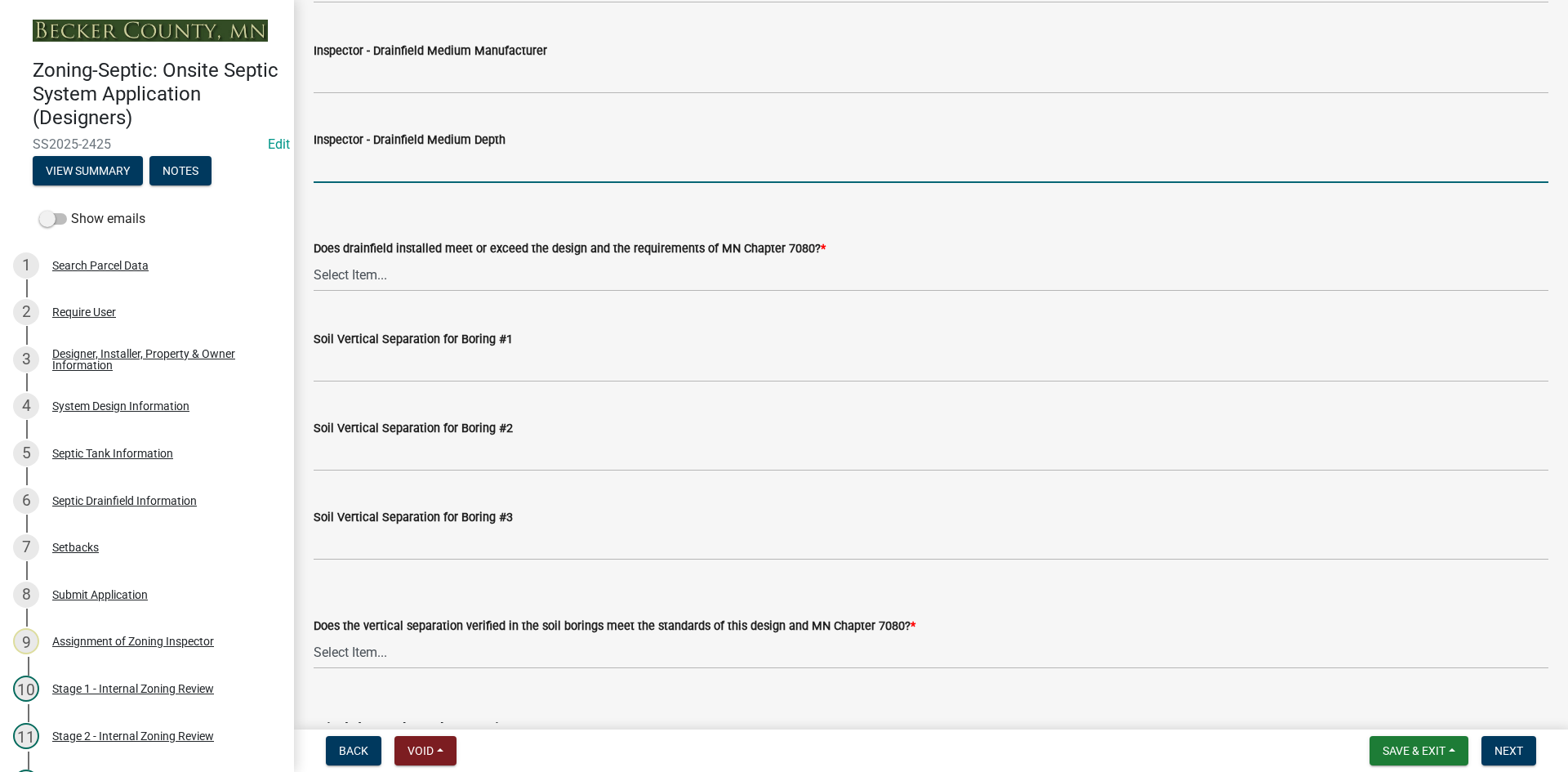
click at [378, 173] on input "Inspector - Drainfield Medium Depth" at bounding box center [931, 166] width 1235 height 33
type input "6""
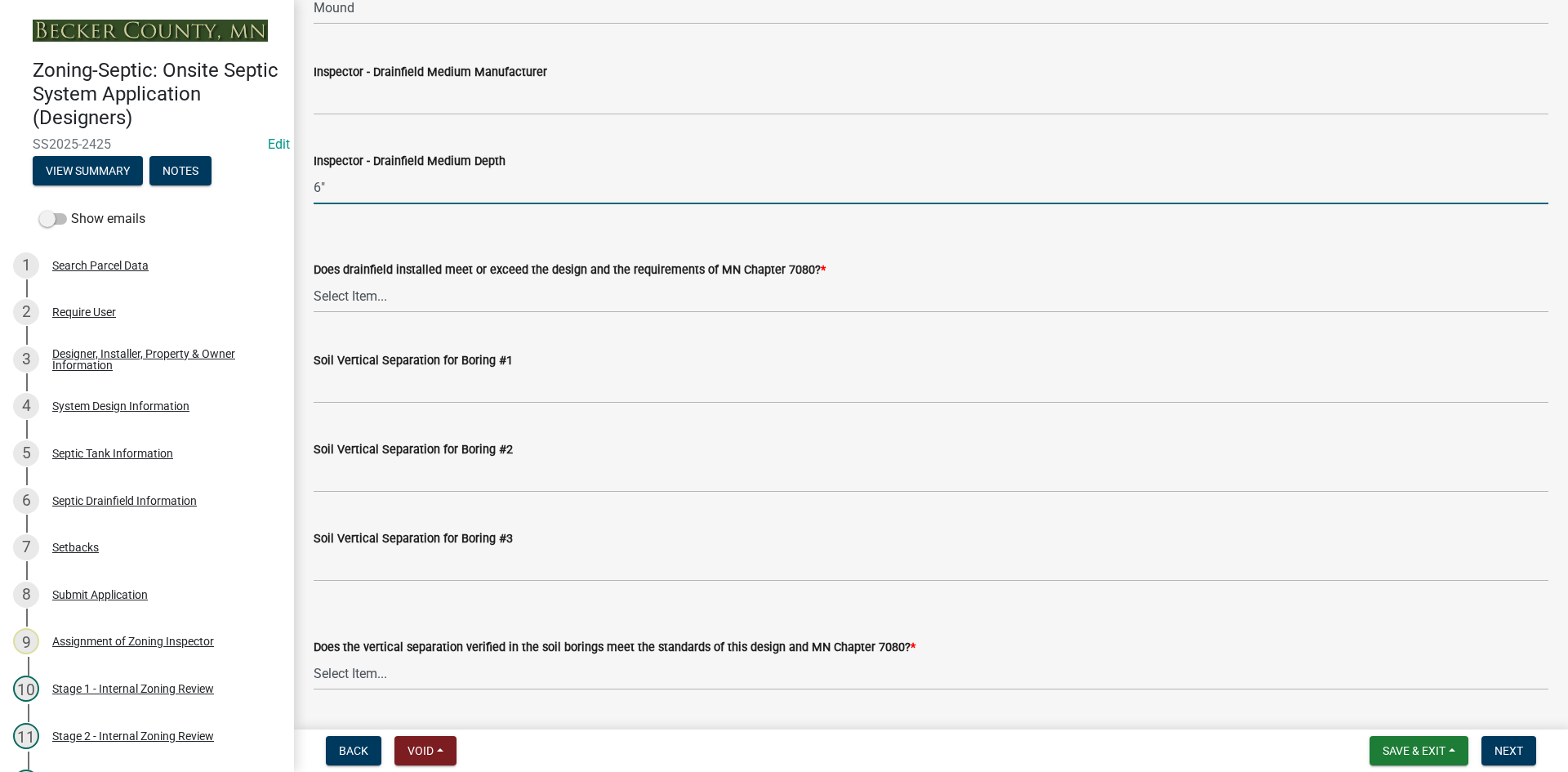
scroll to position [2939, 0]
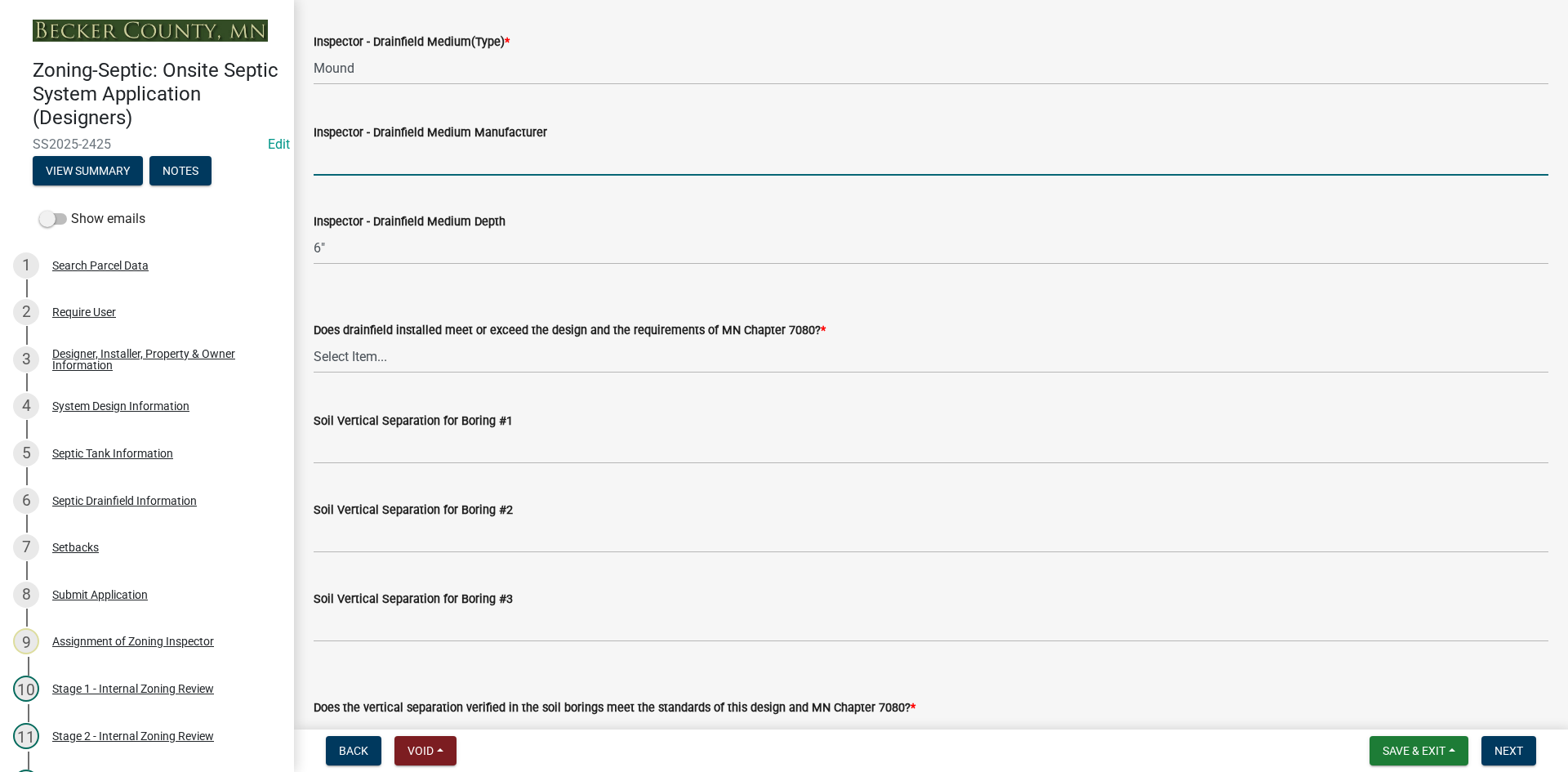
drag, startPoint x: 341, startPoint y: 145, endPoint x: 391, endPoint y: 194, distance: 70.0
click at [342, 144] on input "Inspector - Drainfield Medium Manufacturer" at bounding box center [931, 158] width 1235 height 33
type input "rock"
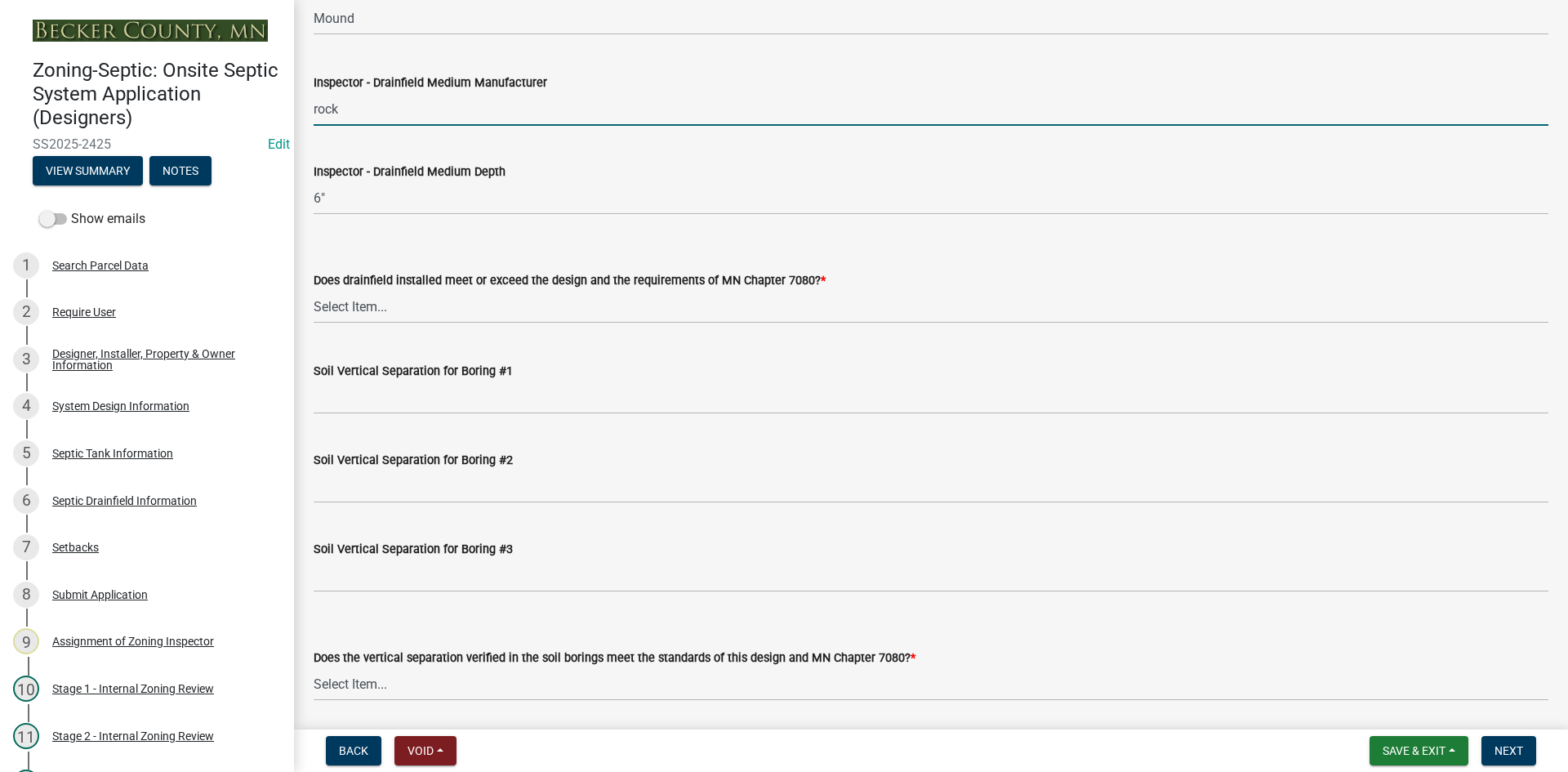
scroll to position [3103, 0]
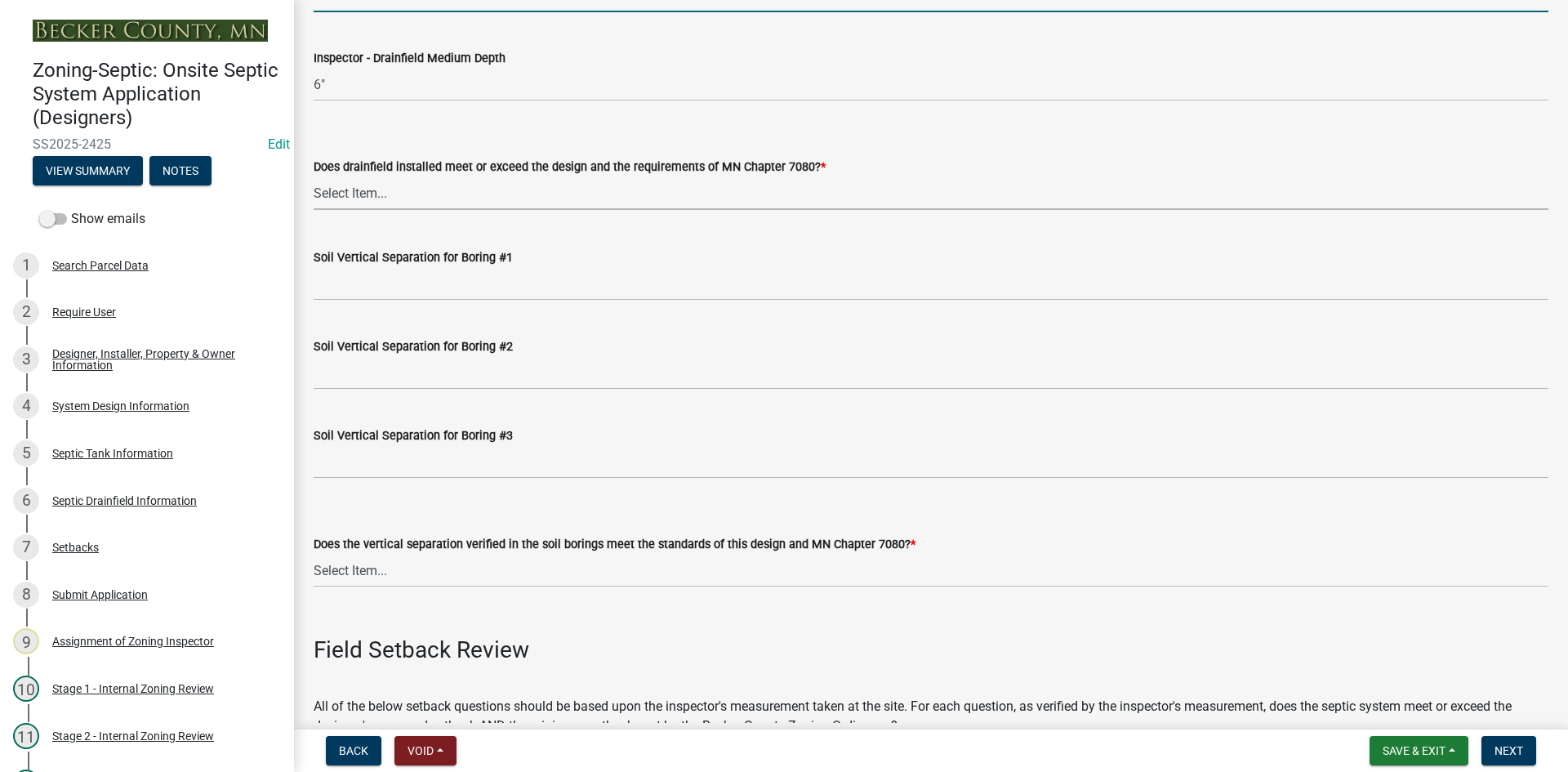
click at [357, 205] on select "Select Item... Yes No" at bounding box center [931, 193] width 1235 height 33
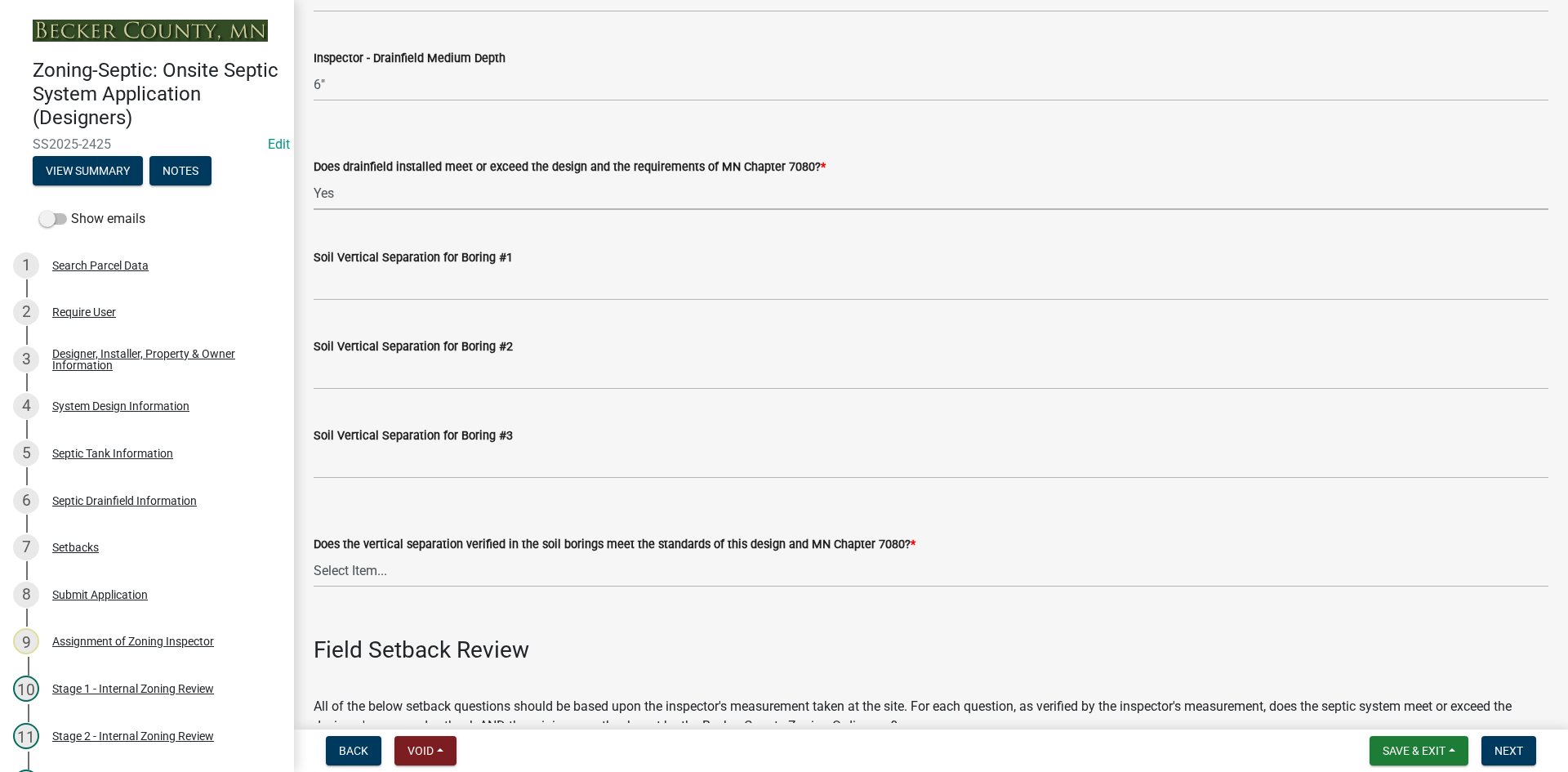
click at [314, 177] on select "Select Item... Yes No" at bounding box center [931, 193] width 1235 height 33
select select "53e8394b-4ec8-472b-acba-27f64a4dcc6d"
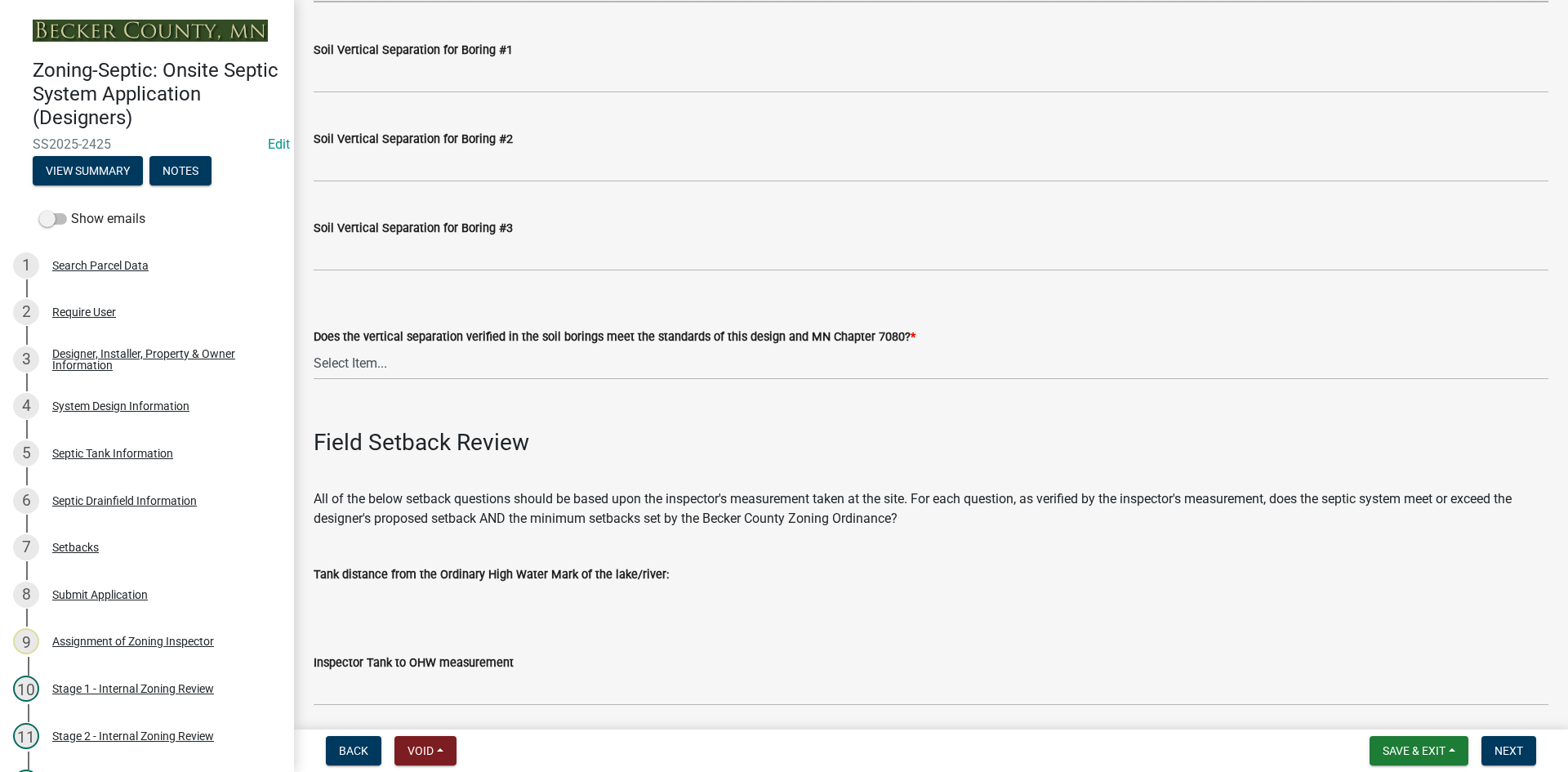
scroll to position [3347, 0]
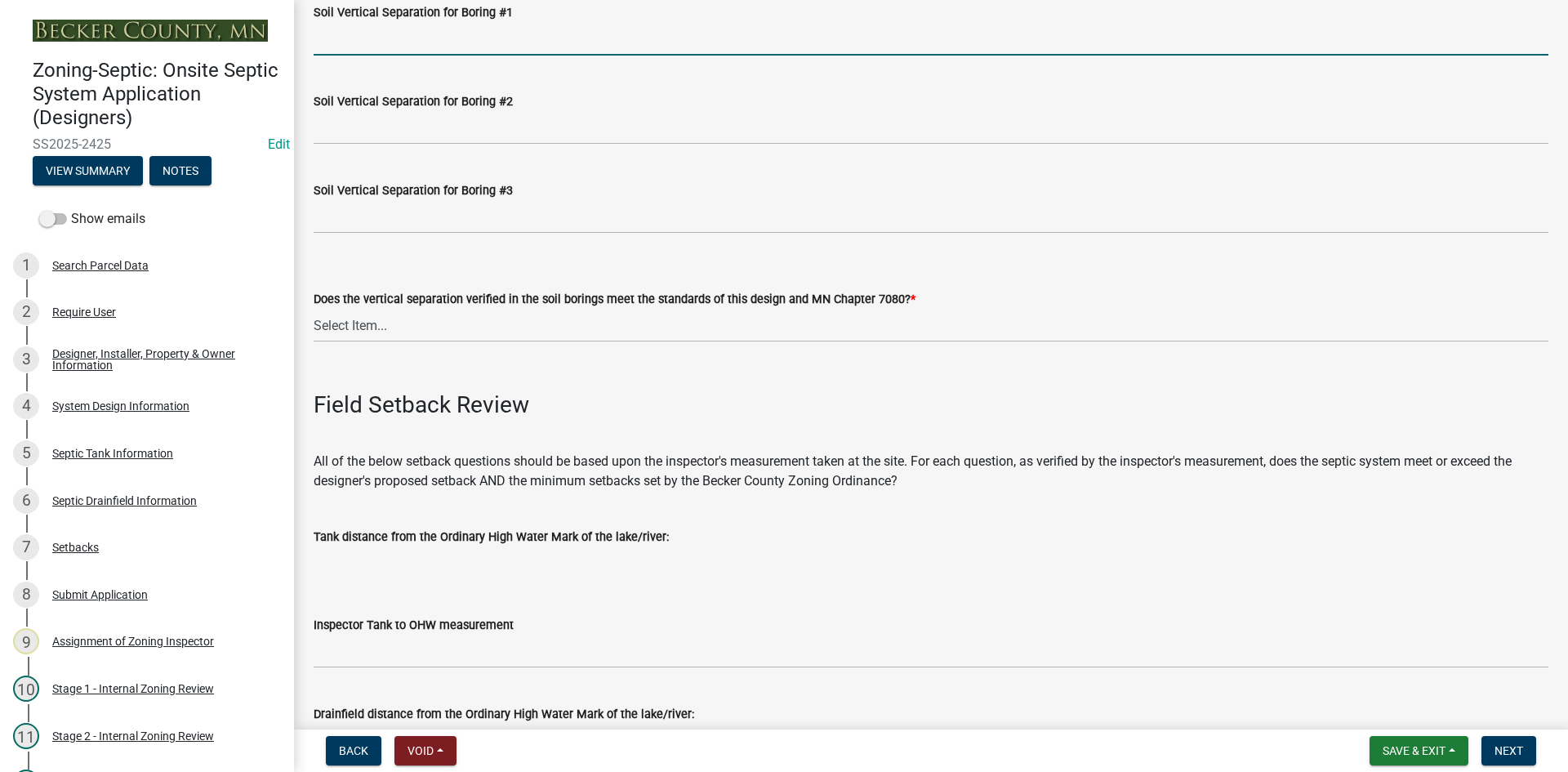
drag, startPoint x: 332, startPoint y: 44, endPoint x: 384, endPoint y: 71, distance: 58.6
click at [336, 44] on input "Soil Vertical Separation for Boring #1" at bounding box center [931, 39] width 1235 height 33
type input "SEE ATTACHED"
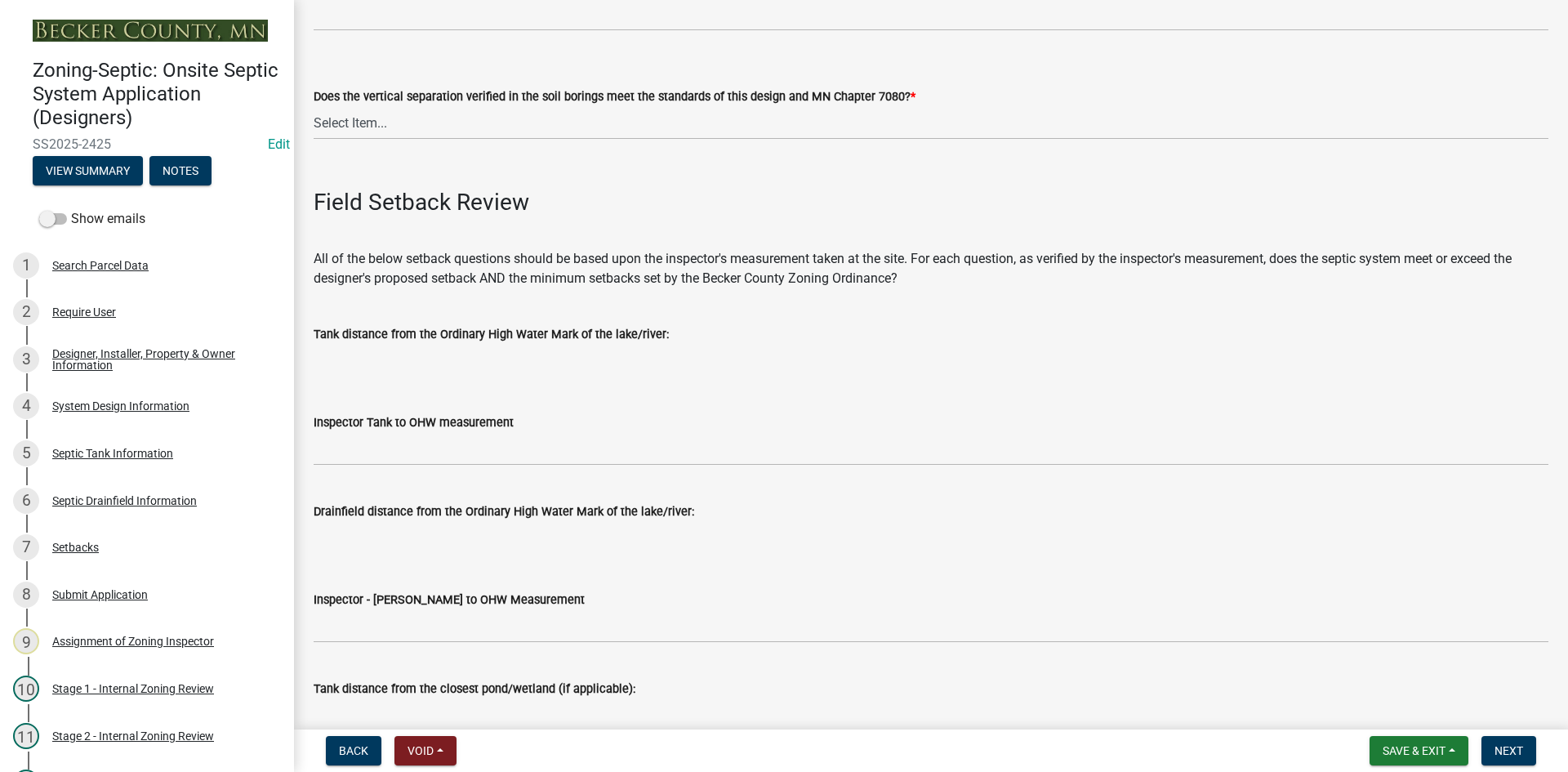
scroll to position [3511, 0]
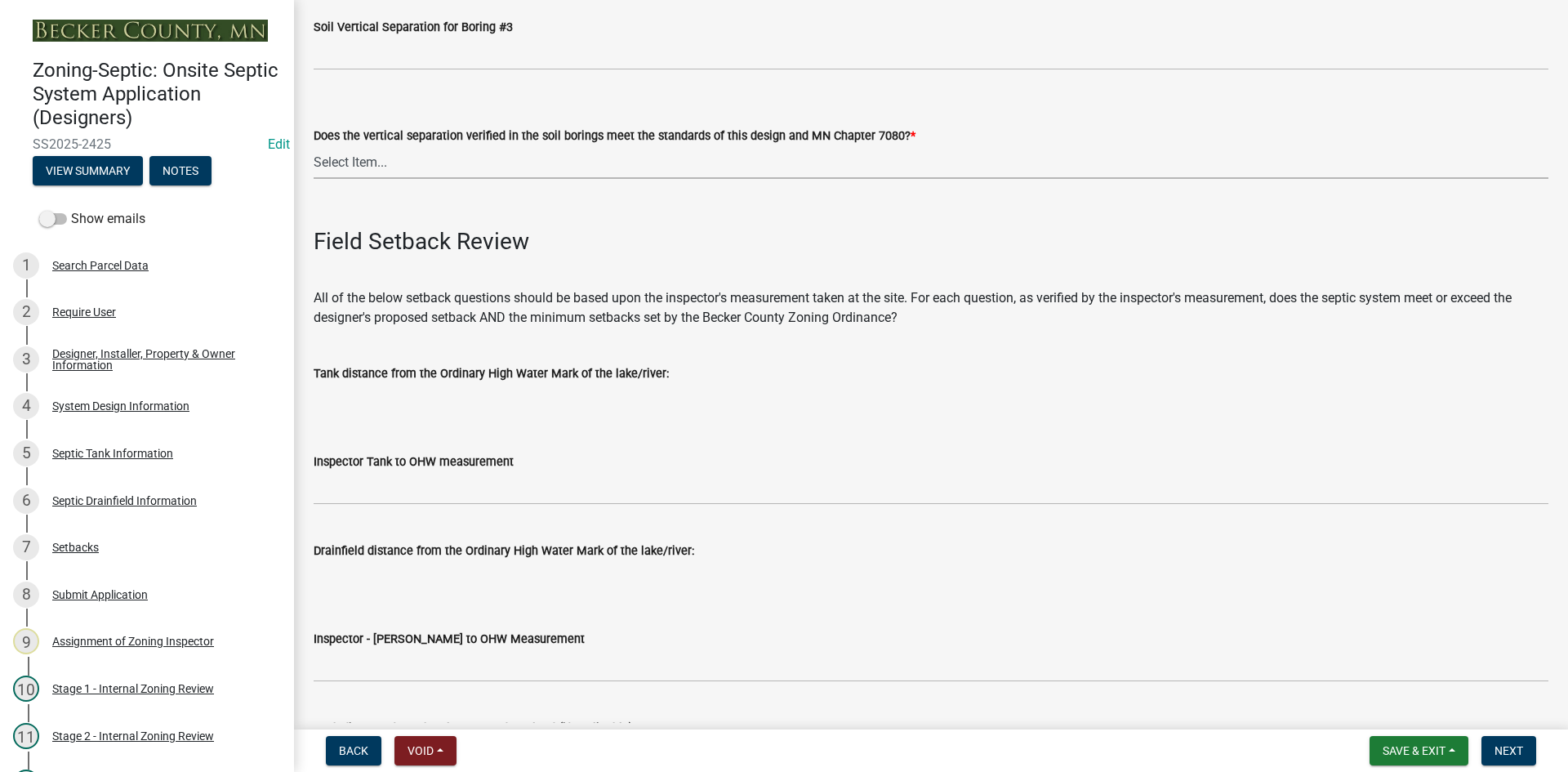
click at [353, 162] on select "Select Item... Yes No" at bounding box center [931, 162] width 1235 height 33
click at [314, 145] on select "Select Item... Yes No" at bounding box center [931, 162] width 1235 height 33
select select "eedfbf44-dce3-4c21-89bd-6d851115dab7"
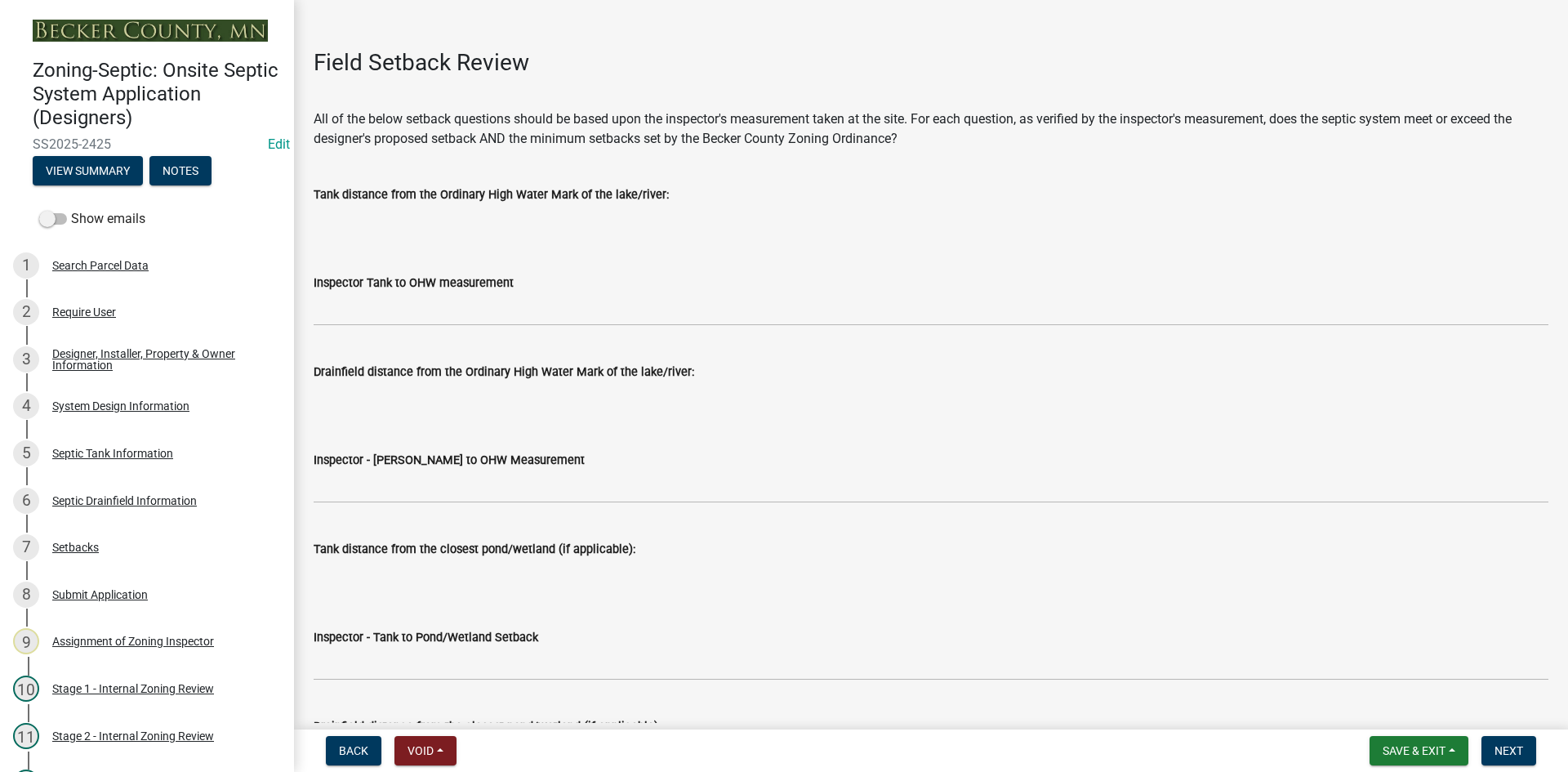
scroll to position [3838, 0]
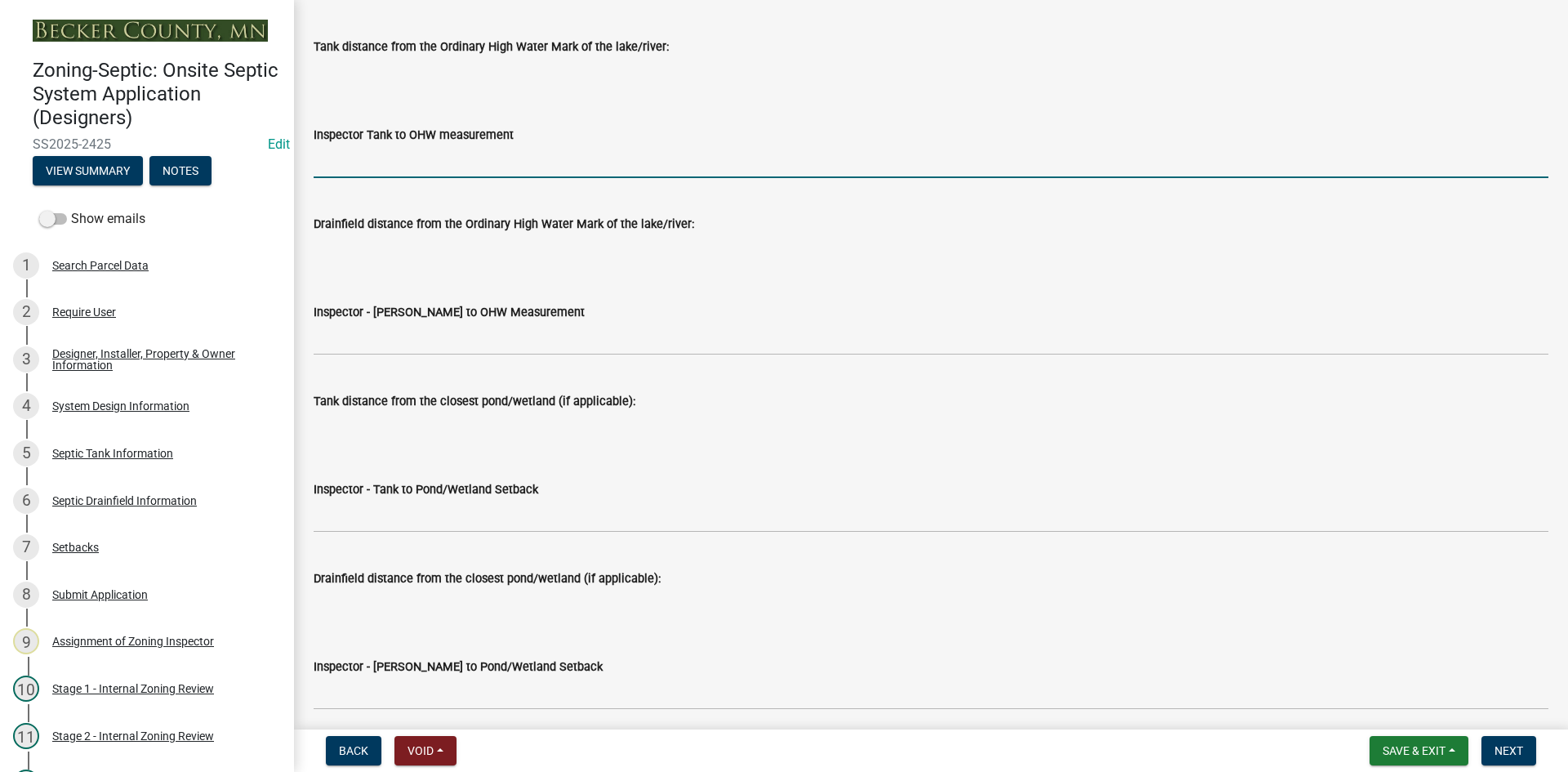
click at [391, 167] on input "Inspector Tank to OHW measurement" at bounding box center [931, 161] width 1235 height 33
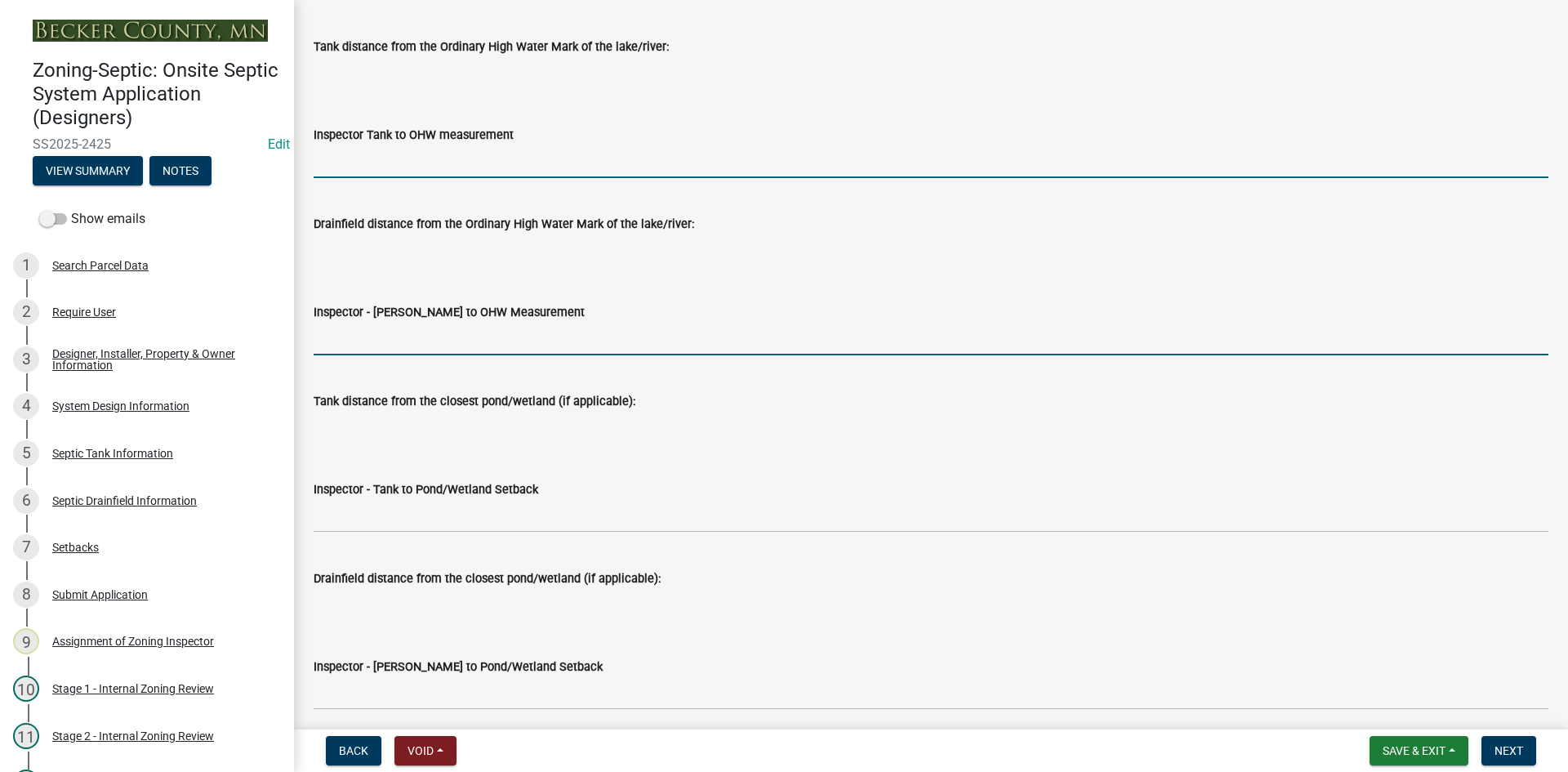
click at [347, 347] on input "Inspector - Drainfield to OHW Measurement" at bounding box center [931, 339] width 1235 height 33
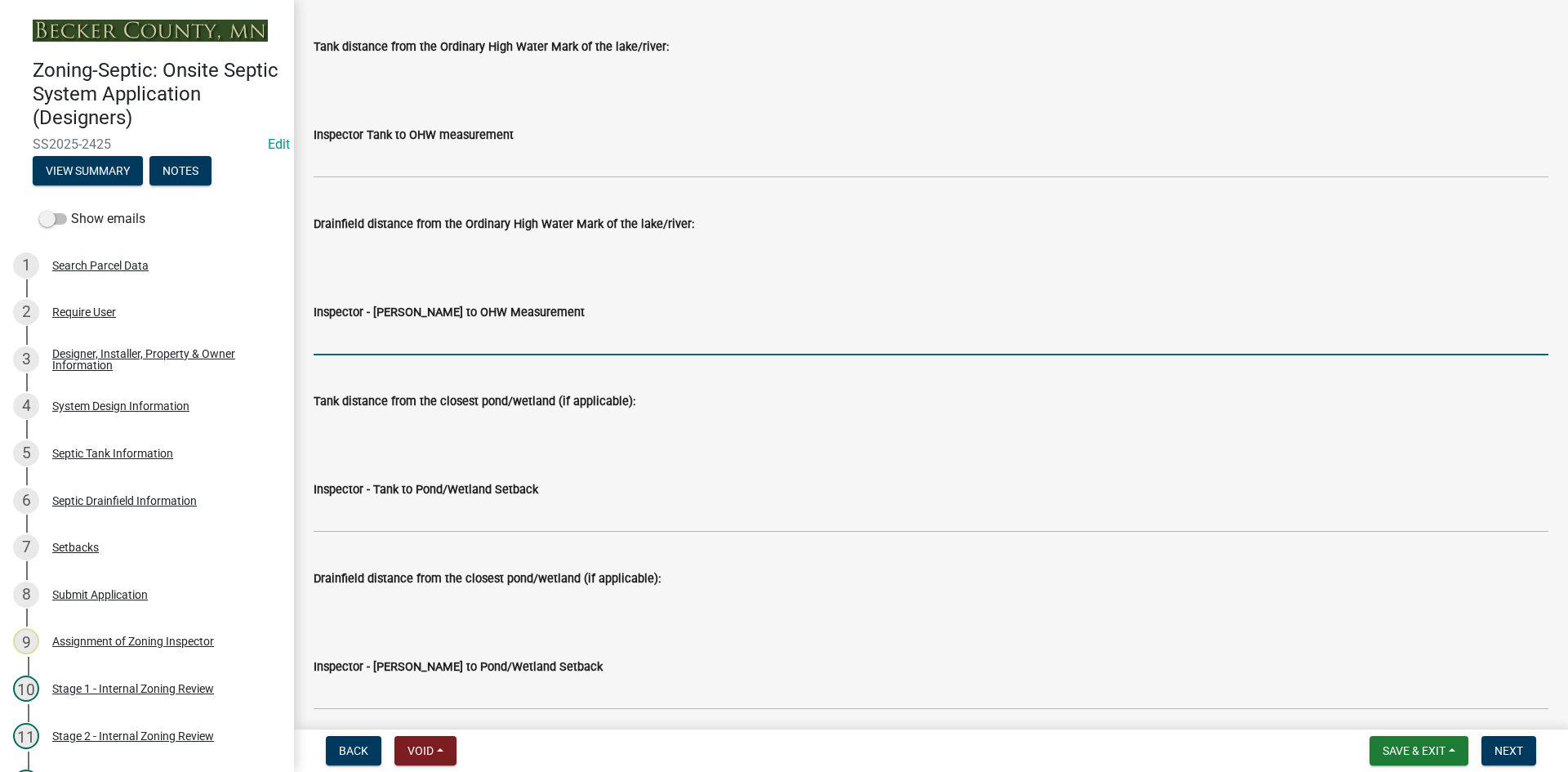
type input "NA"
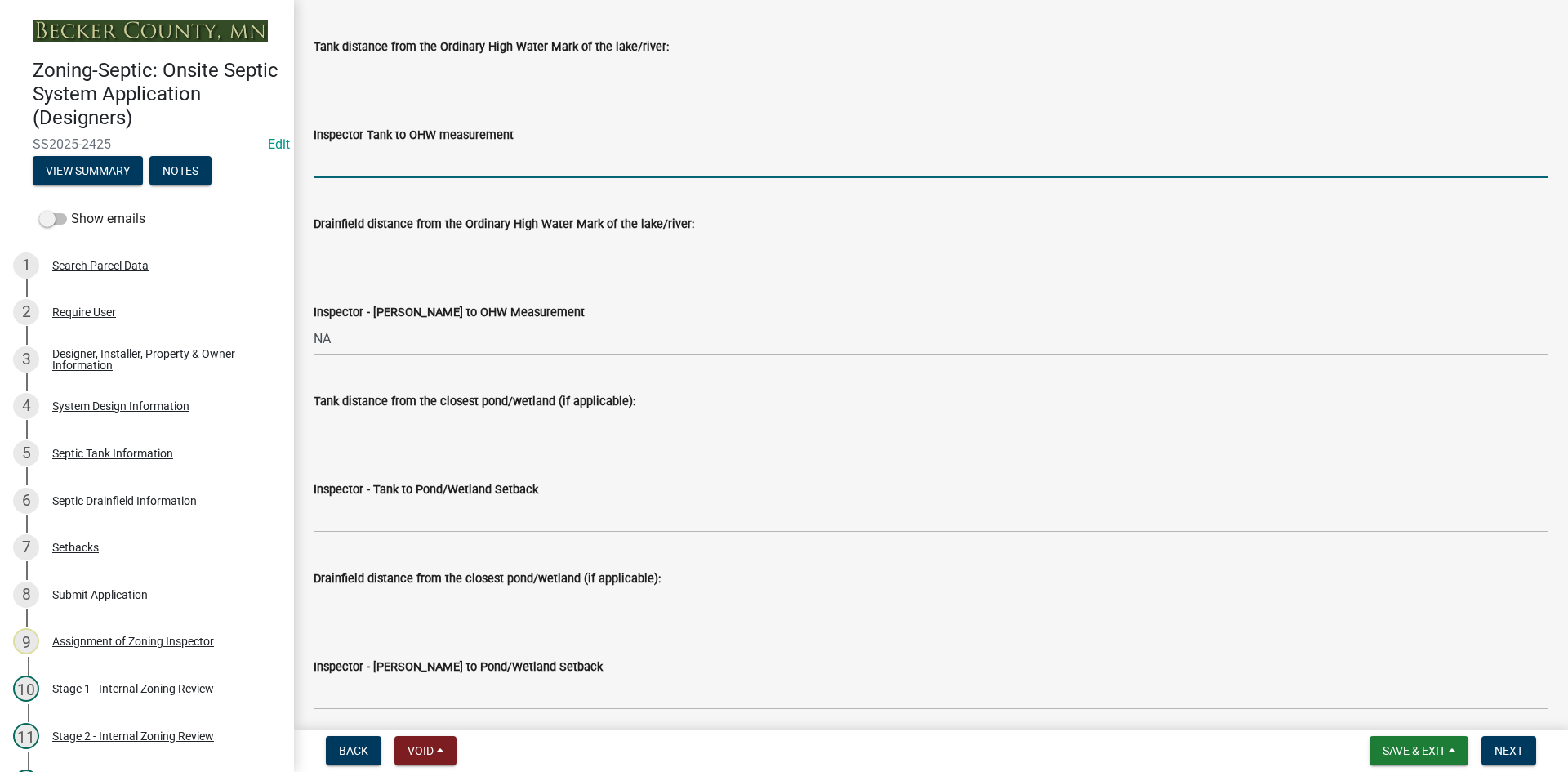
drag, startPoint x: 372, startPoint y: 168, endPoint x: 389, endPoint y: 180, distance: 20.8
click at [376, 167] on input "Inspector Tank to OHW measurement" at bounding box center [931, 161] width 1235 height 33
type input "NA"
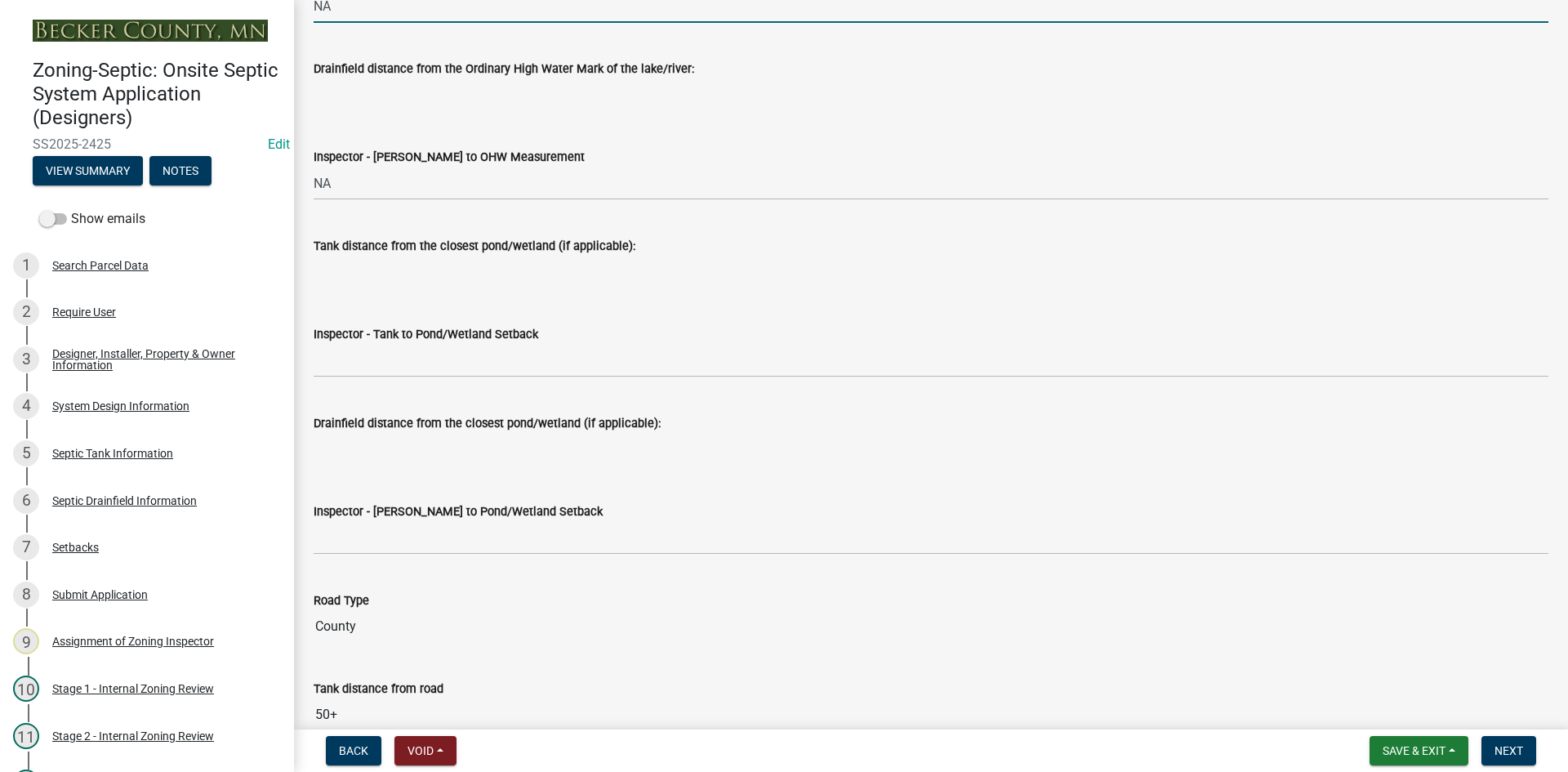
scroll to position [4082, 0]
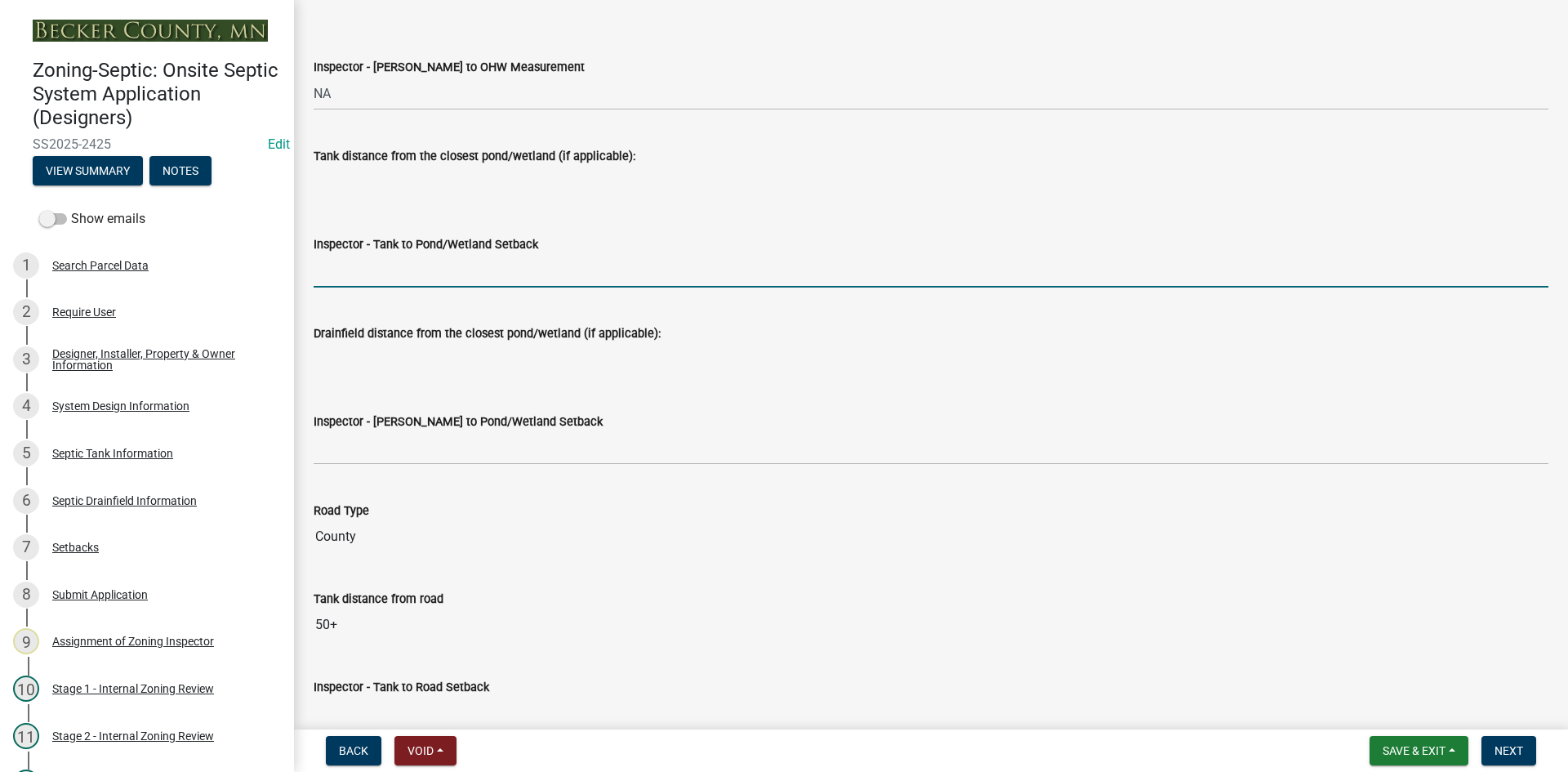
click at [363, 280] on input "Inspector - Tank to Pond/Wetland Setback" at bounding box center [931, 270] width 1235 height 33
type input "NA"
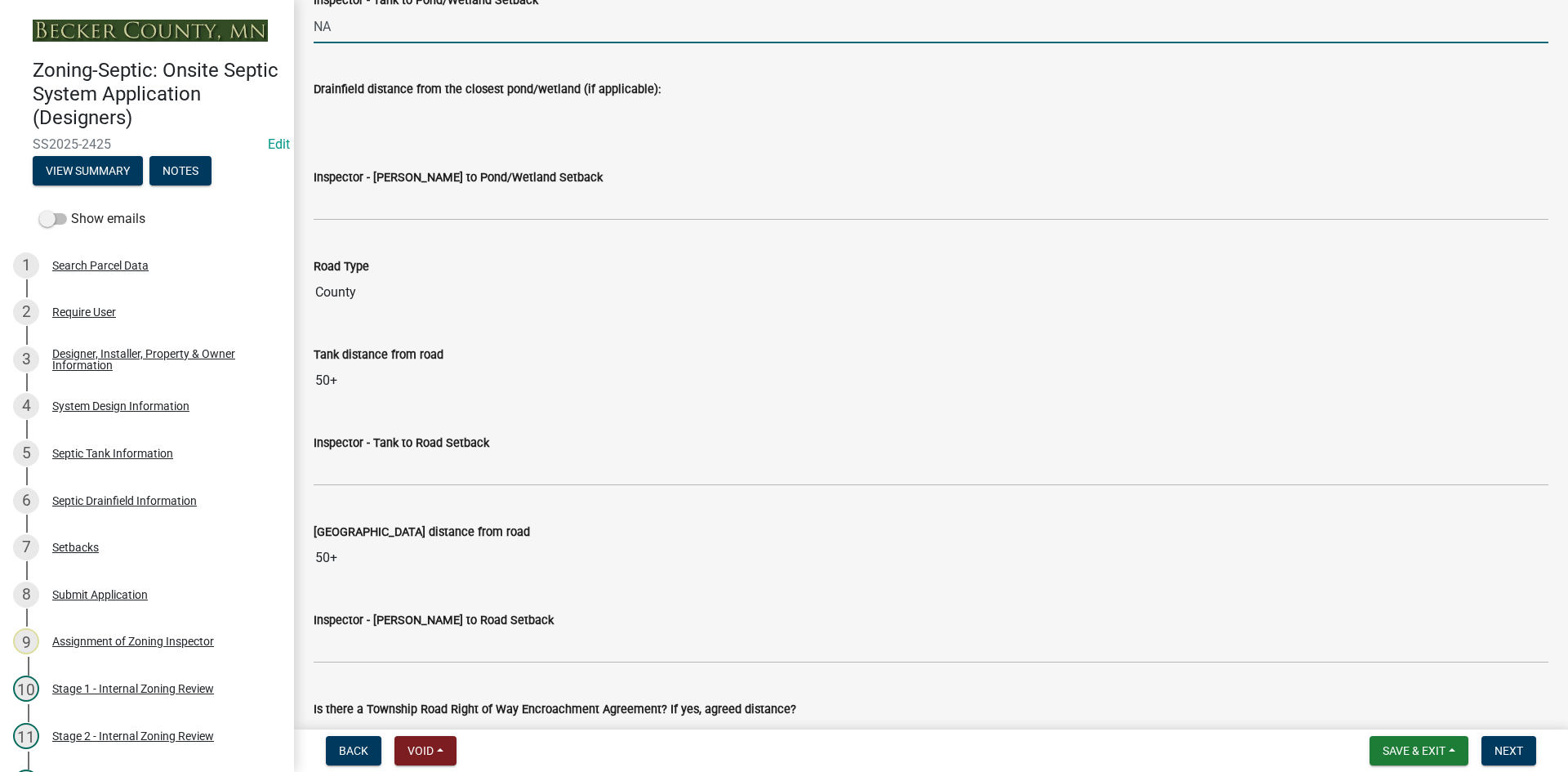
scroll to position [4327, 0]
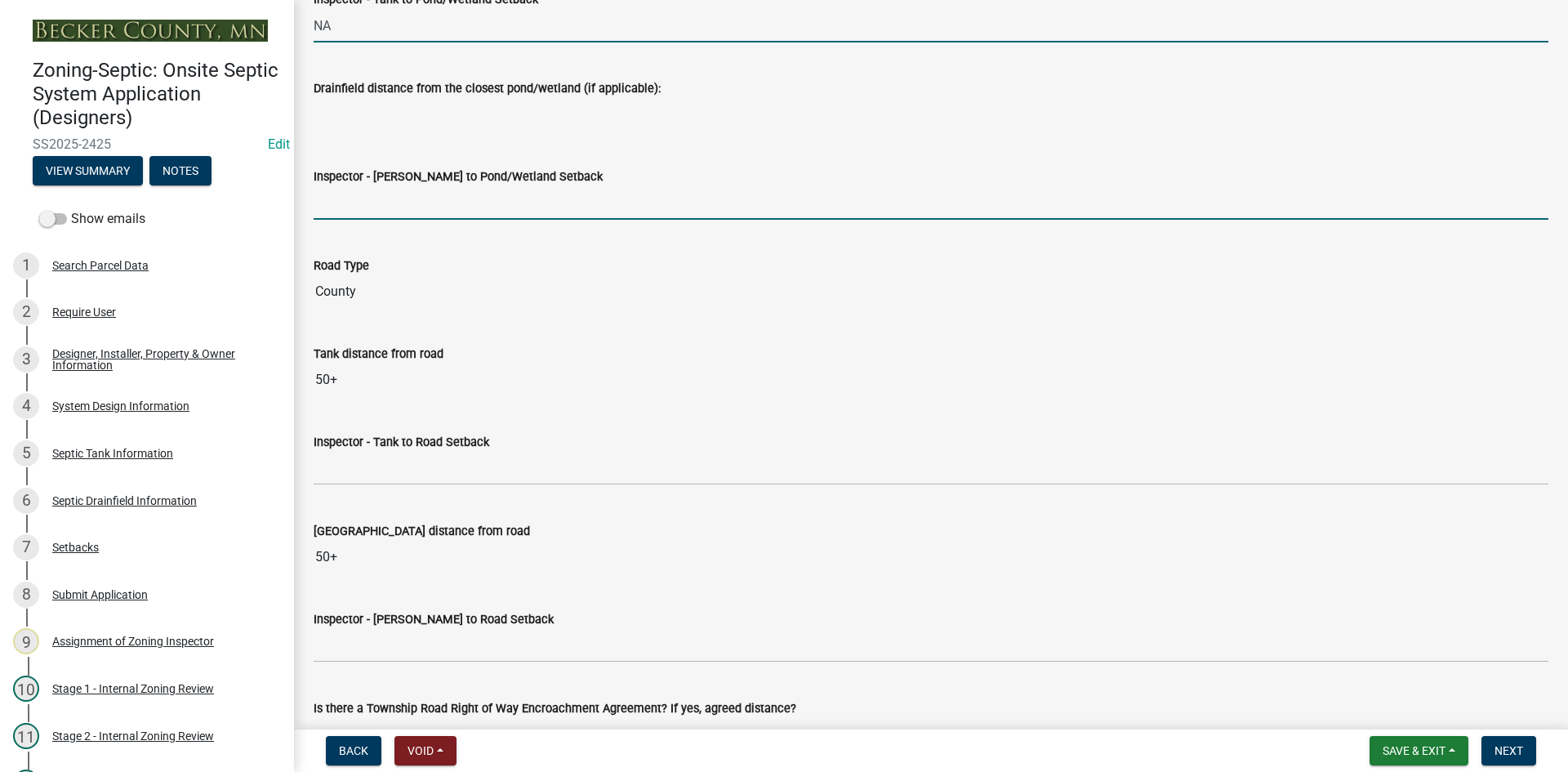
click at [378, 204] on input "Inspector - Drainfield to Pond/Wetland Setback" at bounding box center [931, 203] width 1235 height 33
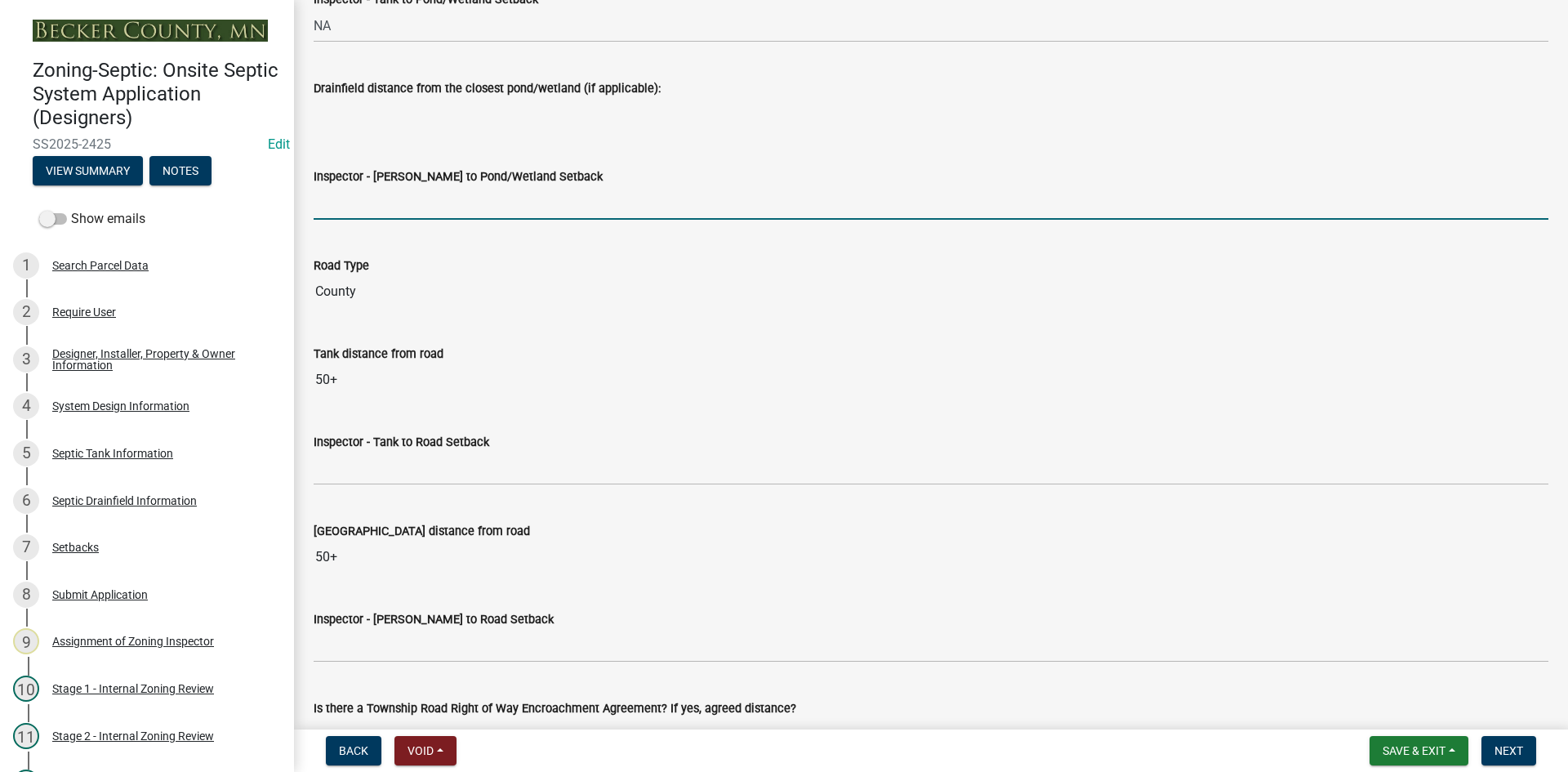
type input "NA"
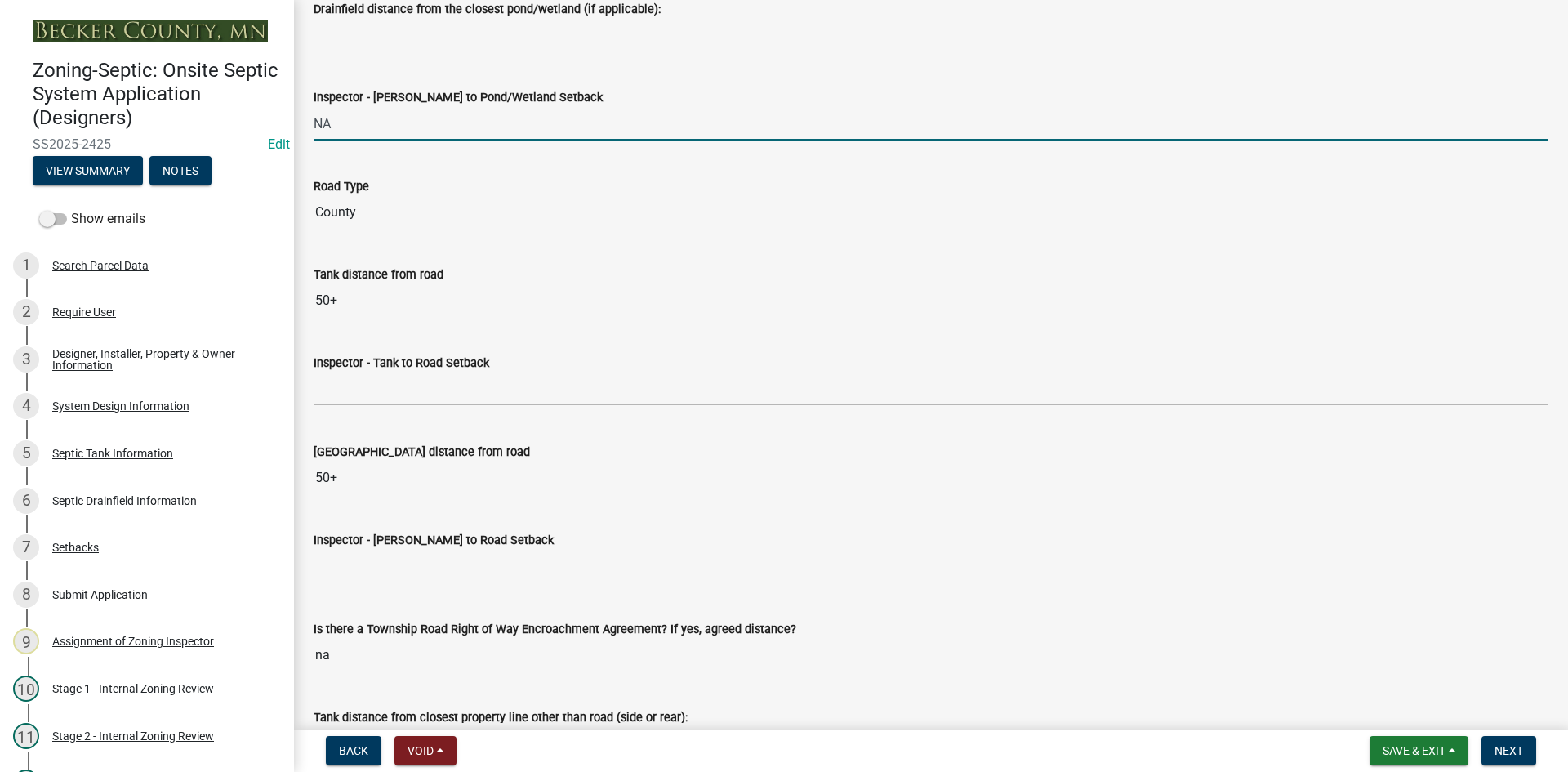
scroll to position [4409, 0]
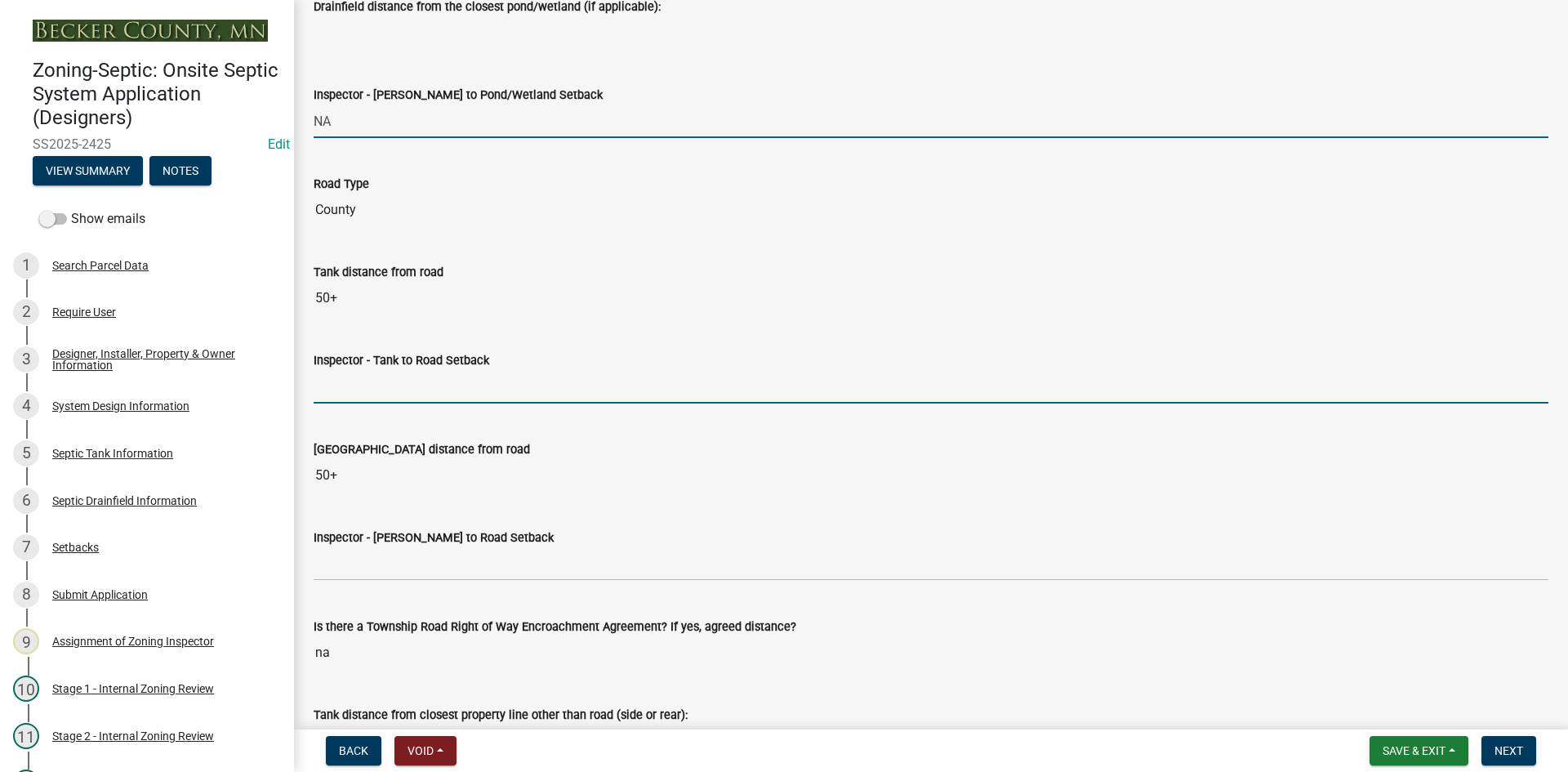
click at [352, 371] on input "Inspector - Tank to Road Setback" at bounding box center [931, 387] width 1235 height 33
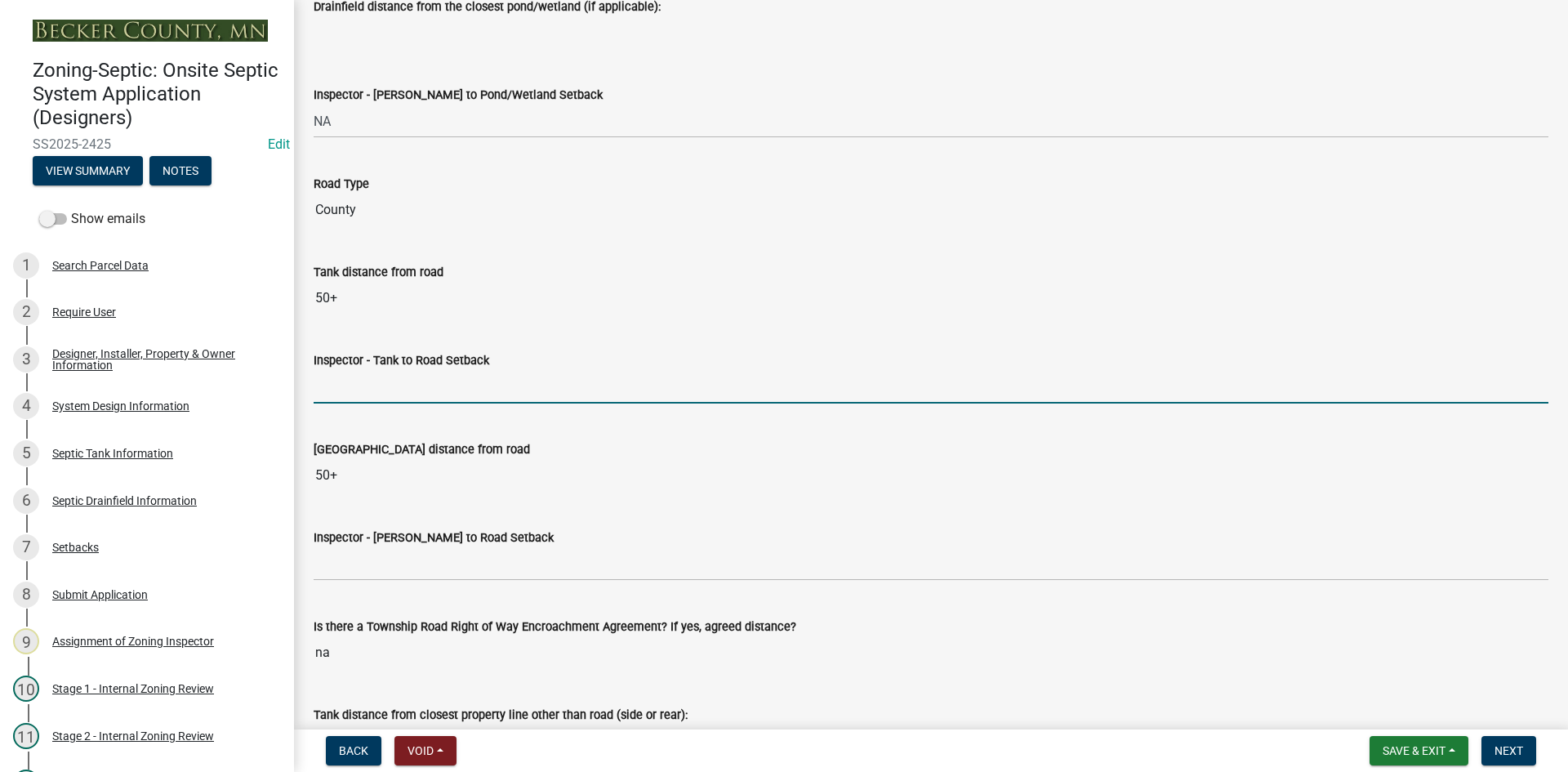
type input "10+"
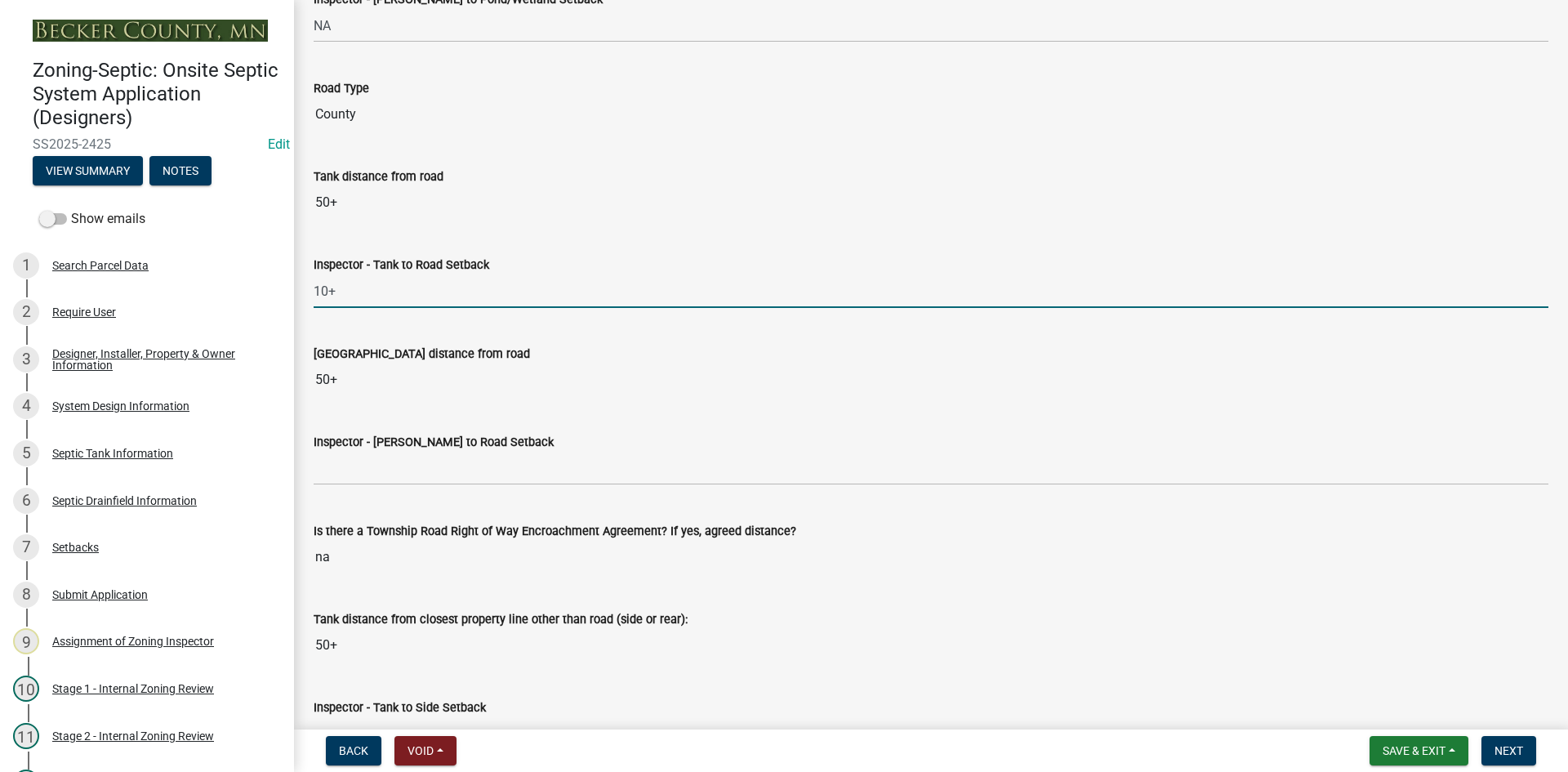
scroll to position [4654, 0]
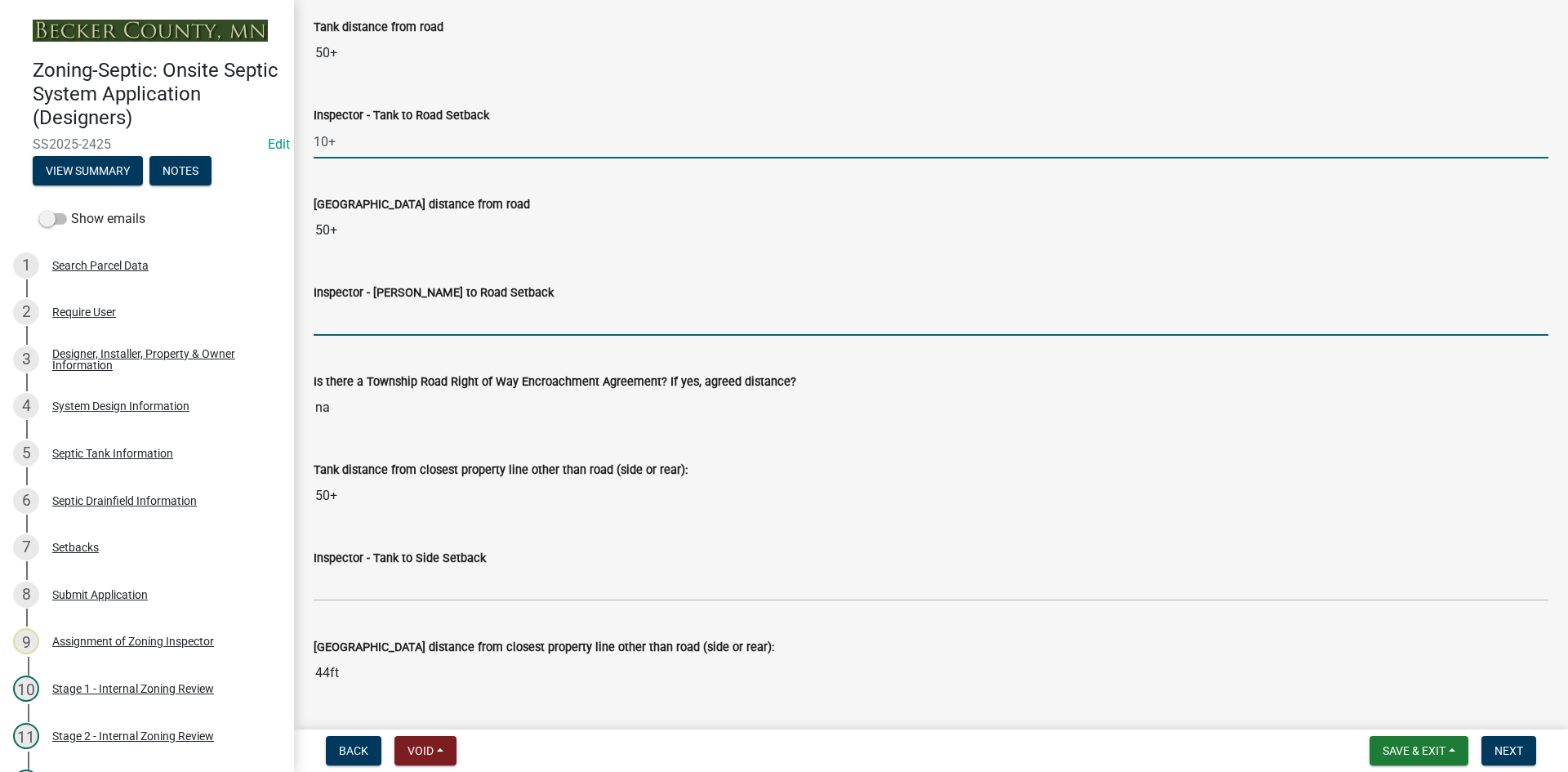
click at [415, 330] on input "Inspector - Drainfield to Road Setback" at bounding box center [931, 318] width 1235 height 33
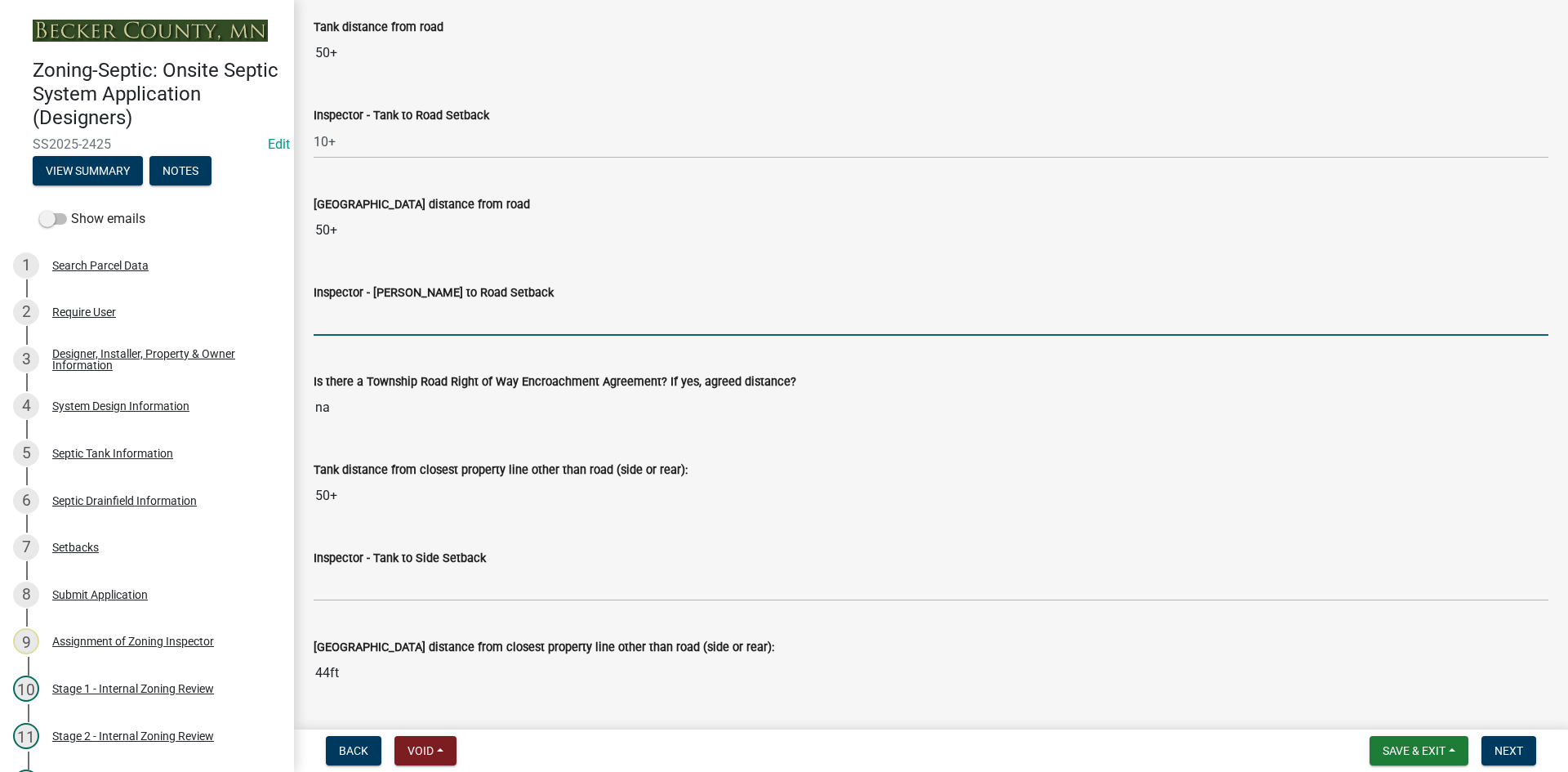
type input "10+"
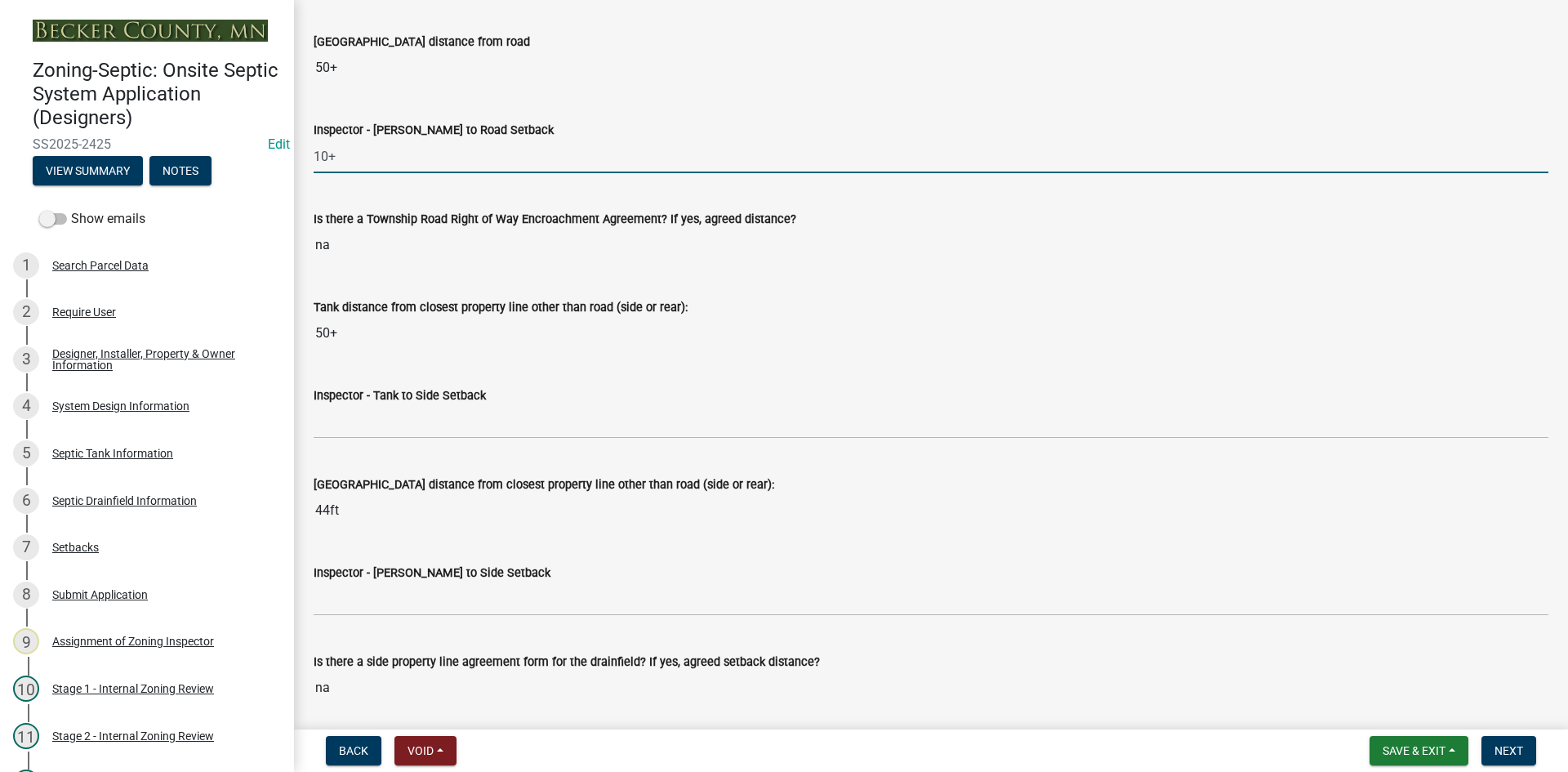
scroll to position [4817, 0]
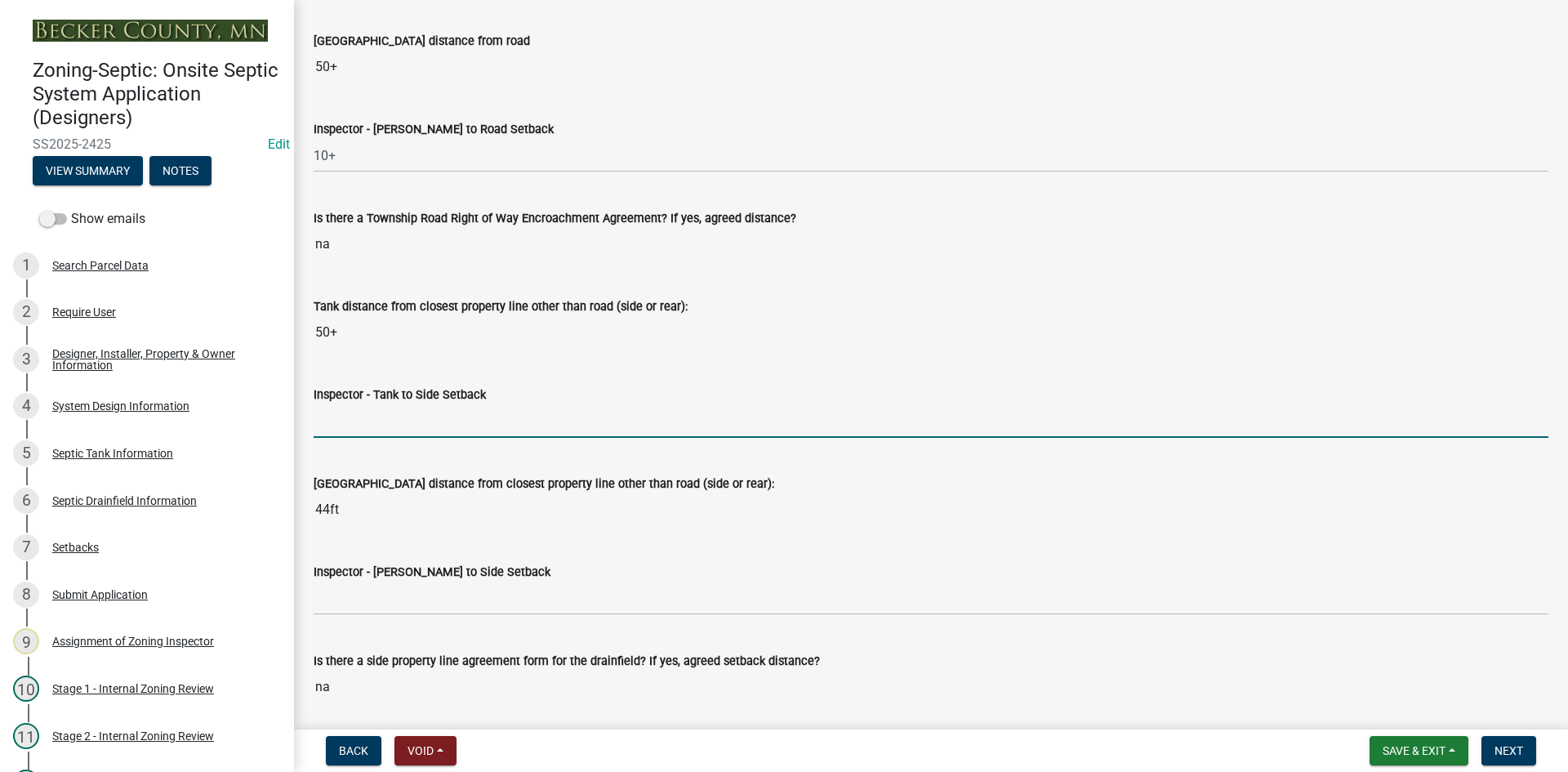
drag, startPoint x: 365, startPoint y: 427, endPoint x: 380, endPoint y: 430, distance: 15.3
click at [365, 427] on input "Inspector - Tank to Side Setback" at bounding box center [931, 421] width 1235 height 33
type input "10"
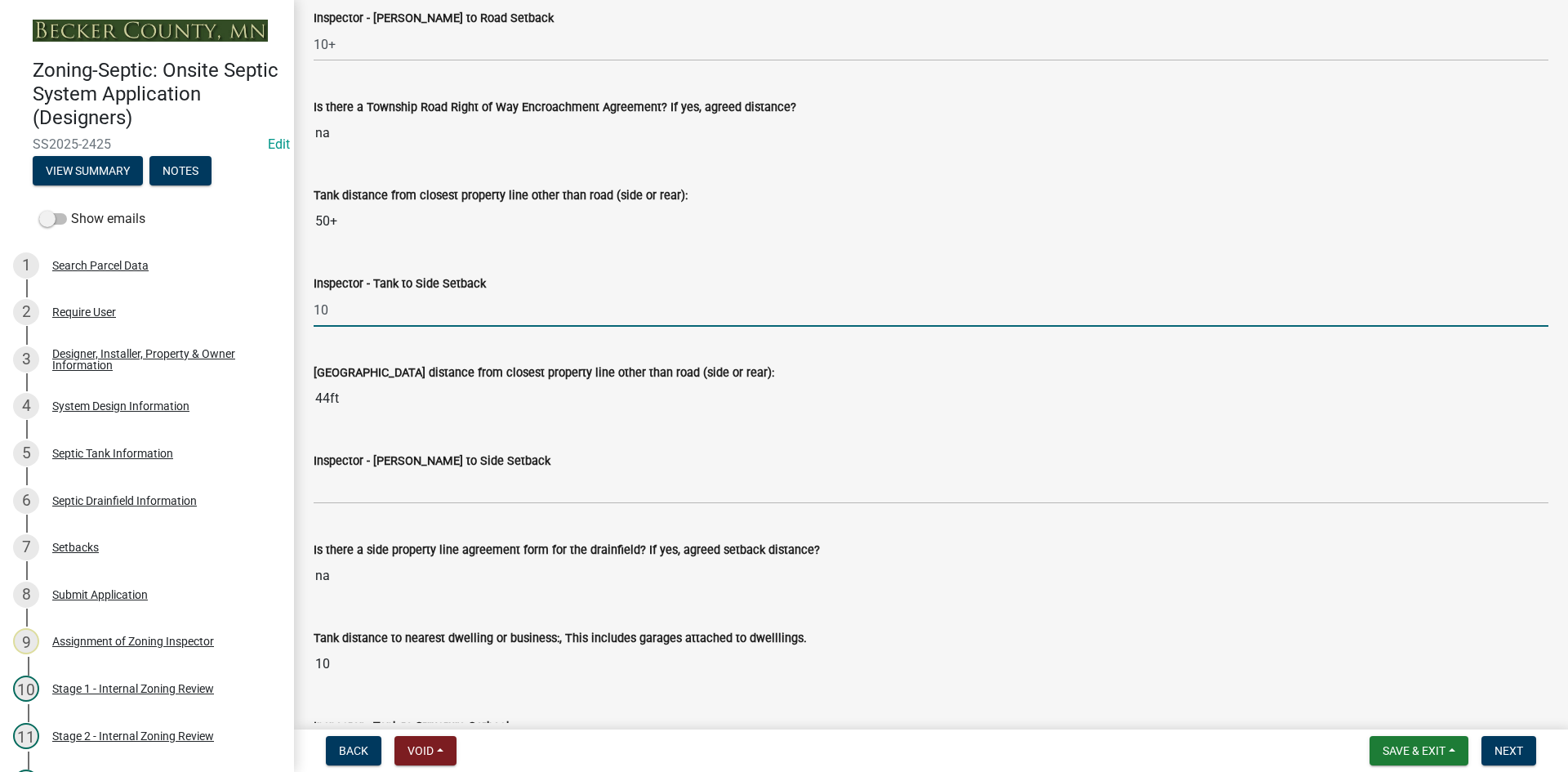
scroll to position [5144, 0]
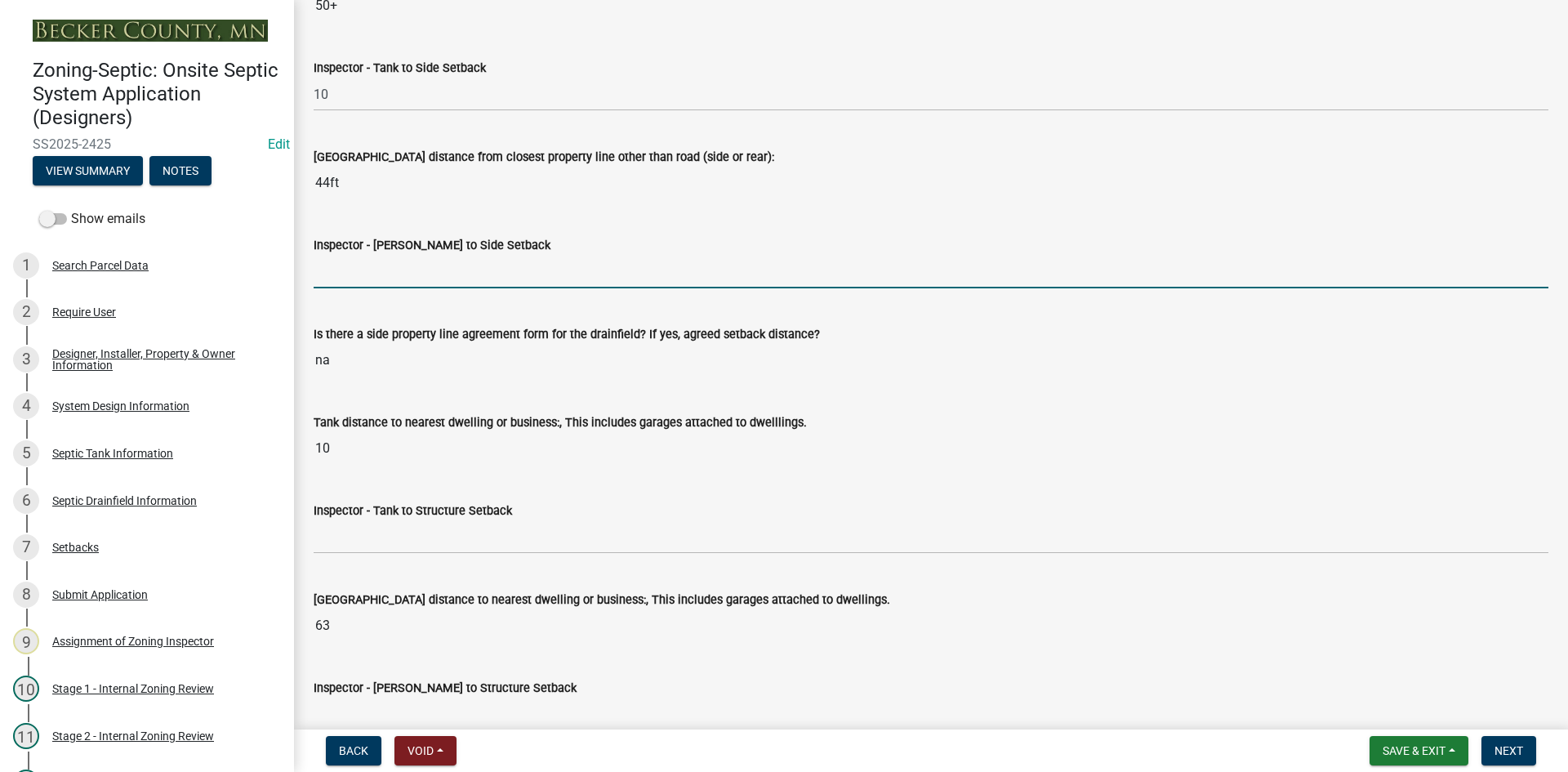
drag, startPoint x: 371, startPoint y: 264, endPoint x: 401, endPoint y: 288, distance: 38.4
click at [374, 264] on input "Inspector - Drainfield to Side Setback" at bounding box center [931, 271] width 1235 height 33
type input "10"
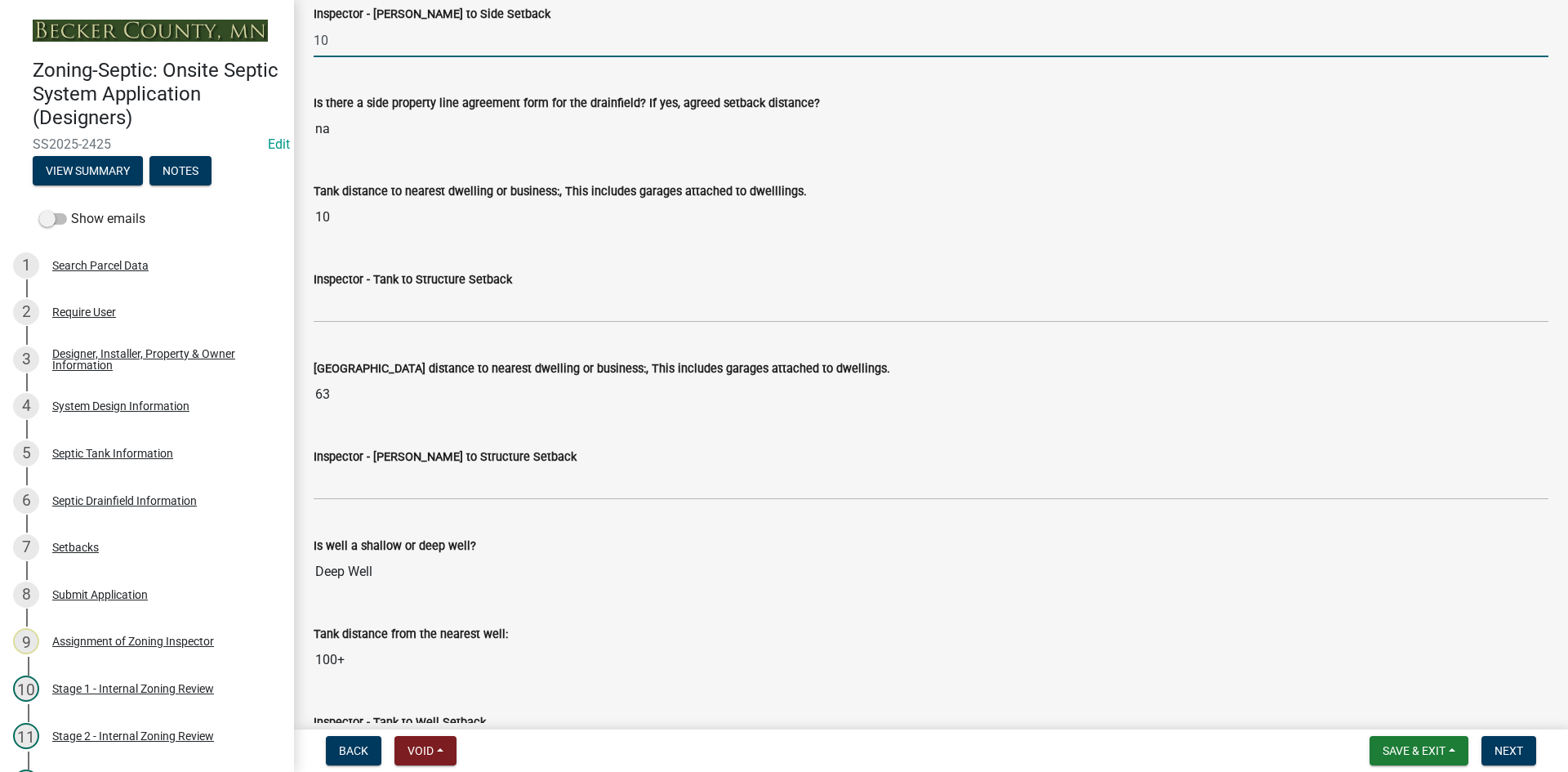
scroll to position [5389, 0]
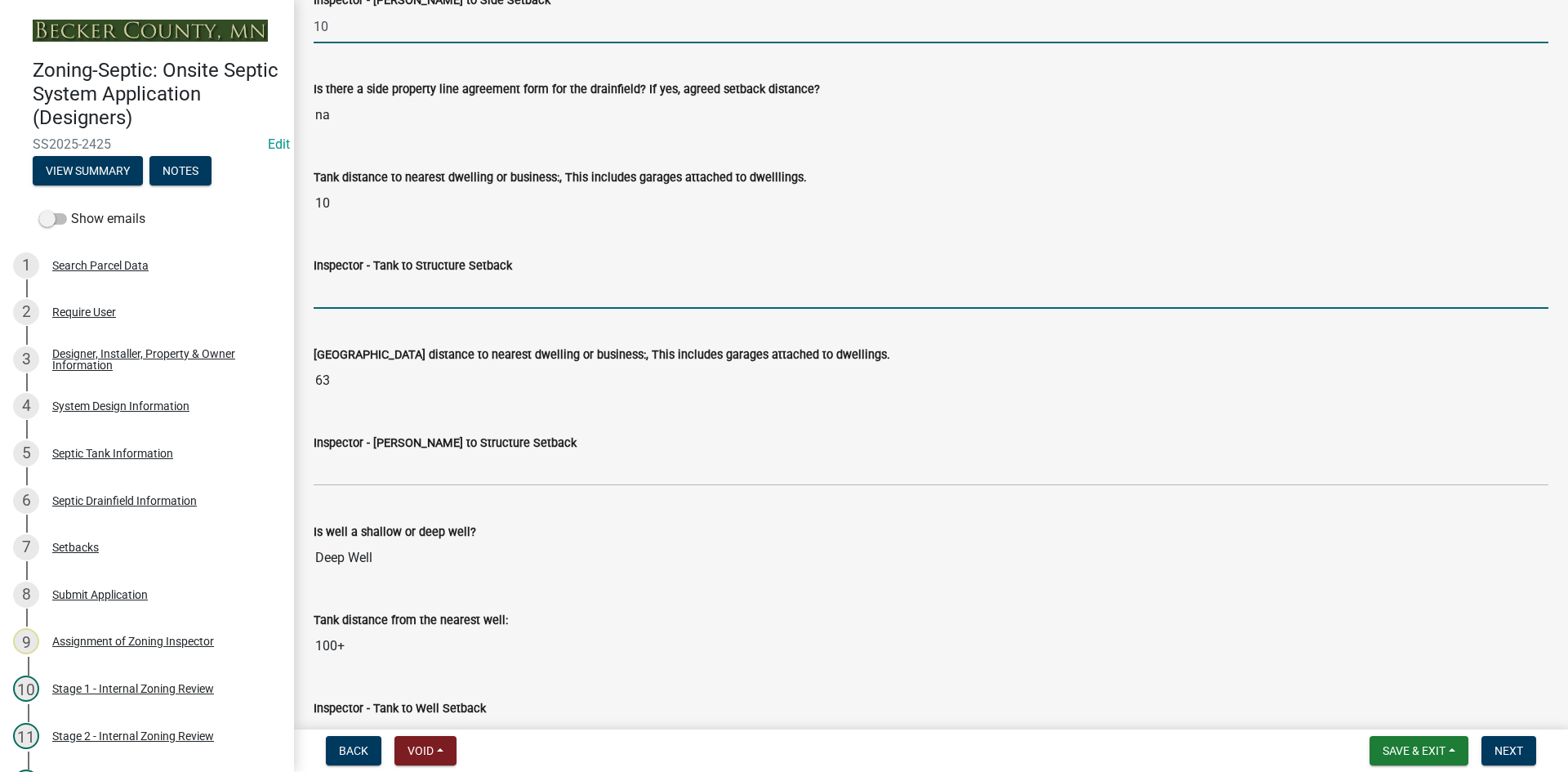
click at [396, 301] on input "Inspector - Tank to Structure Setback" at bounding box center [931, 292] width 1235 height 33
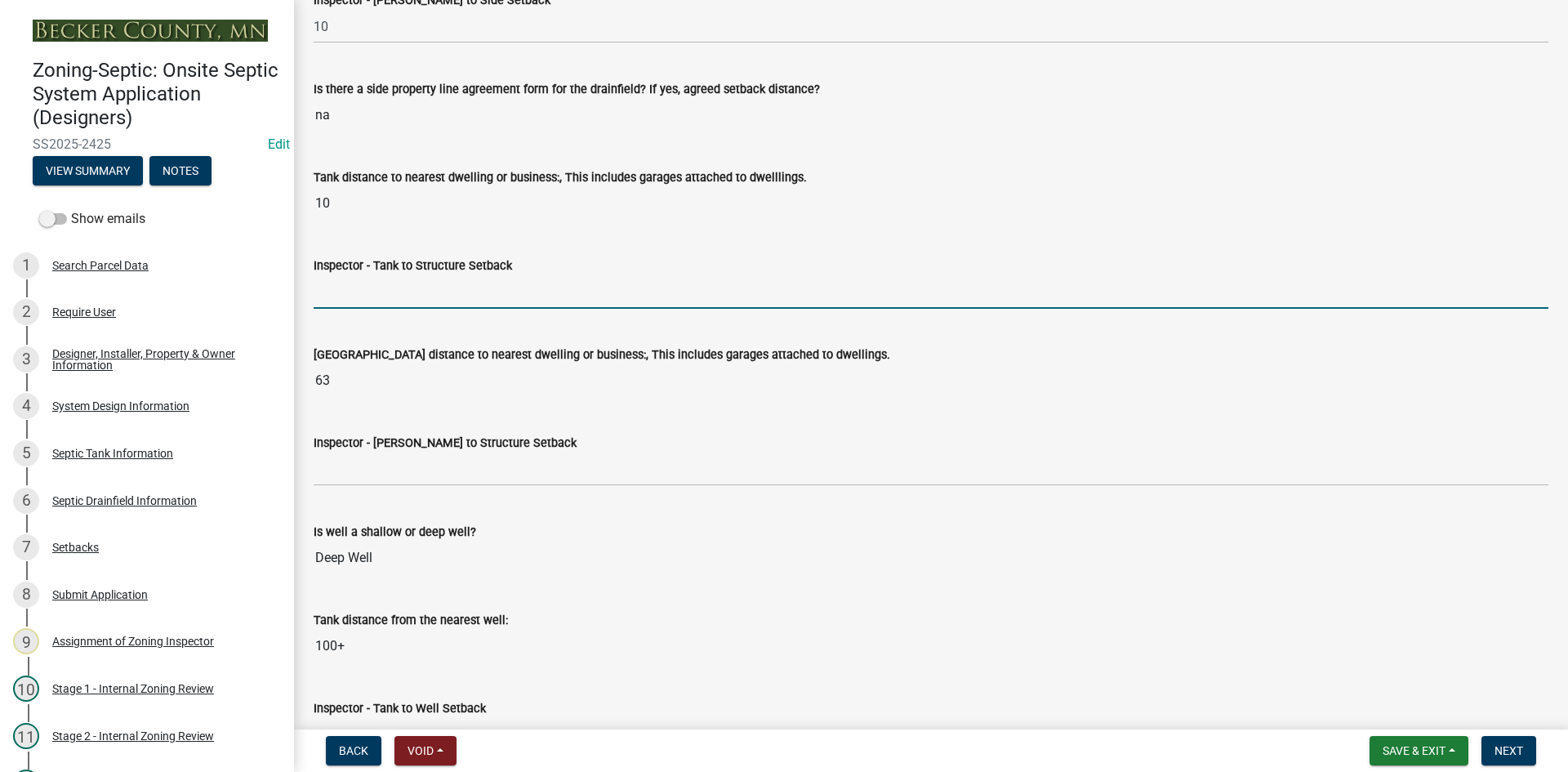
type input "10"
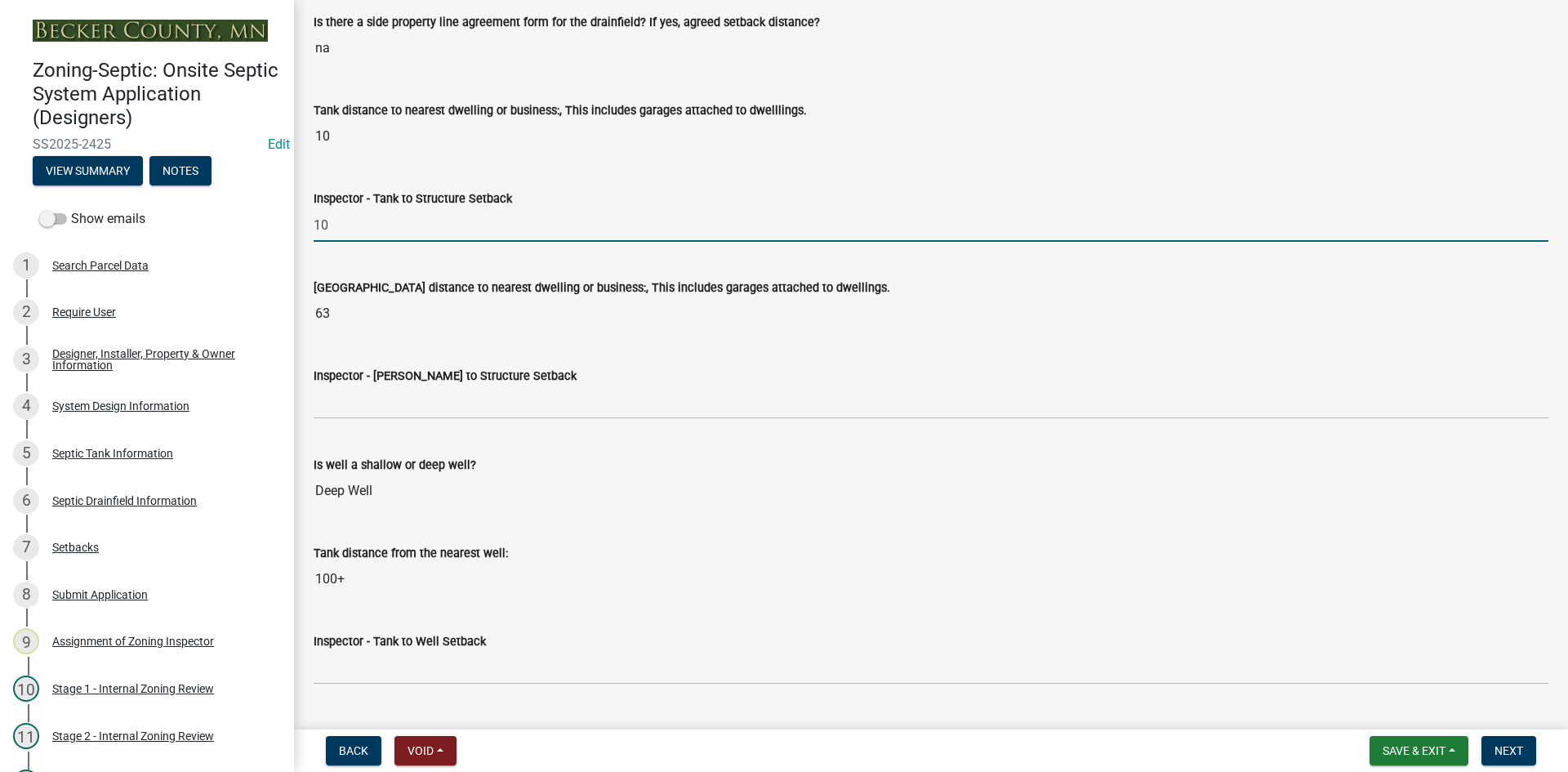
scroll to position [5552, 0]
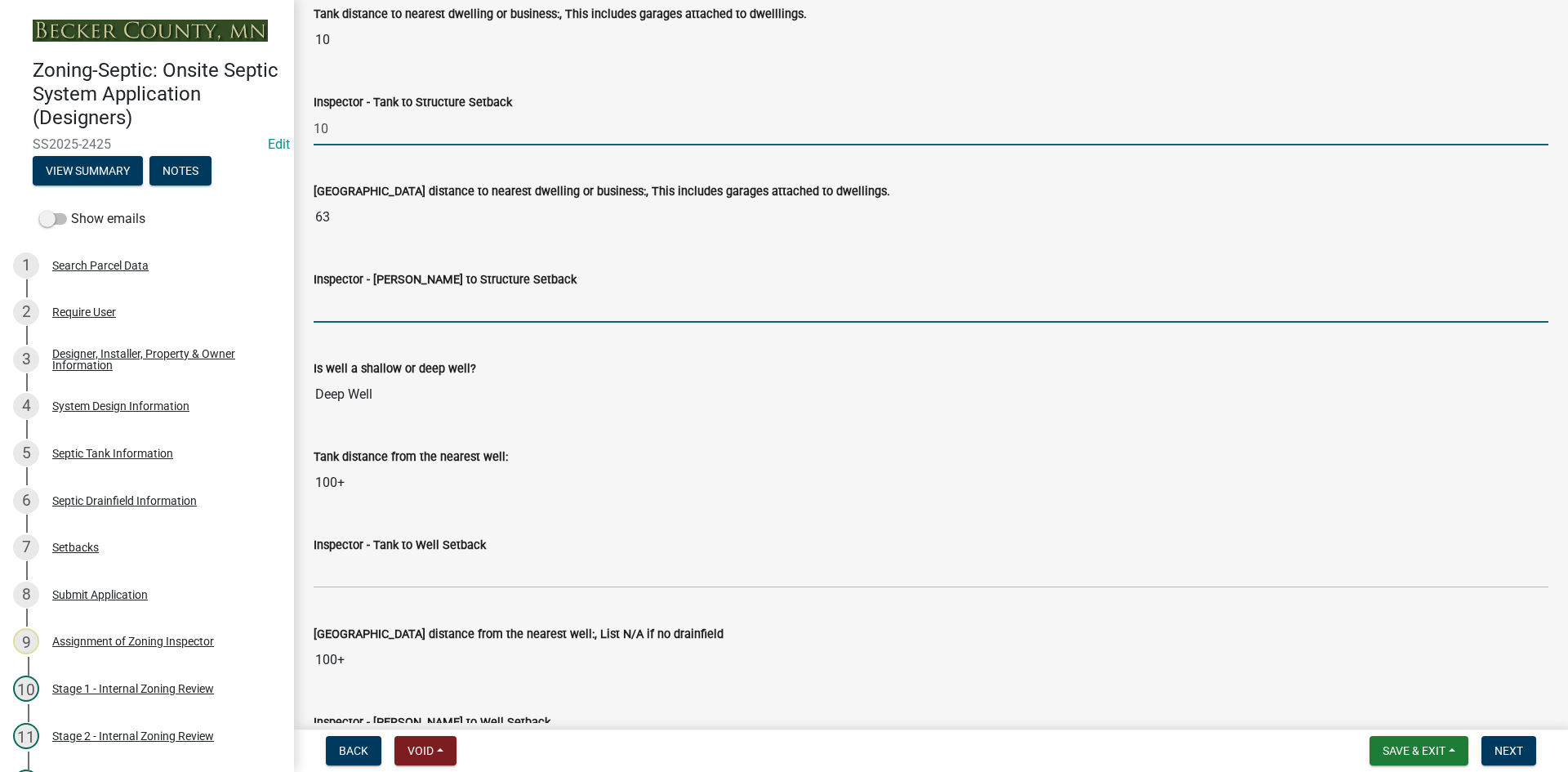
drag, startPoint x: 392, startPoint y: 295, endPoint x: 405, endPoint y: 301, distance: 14.3
click at [392, 295] on input "Inspector - Drainfield to Structure Setback" at bounding box center [931, 305] width 1235 height 33
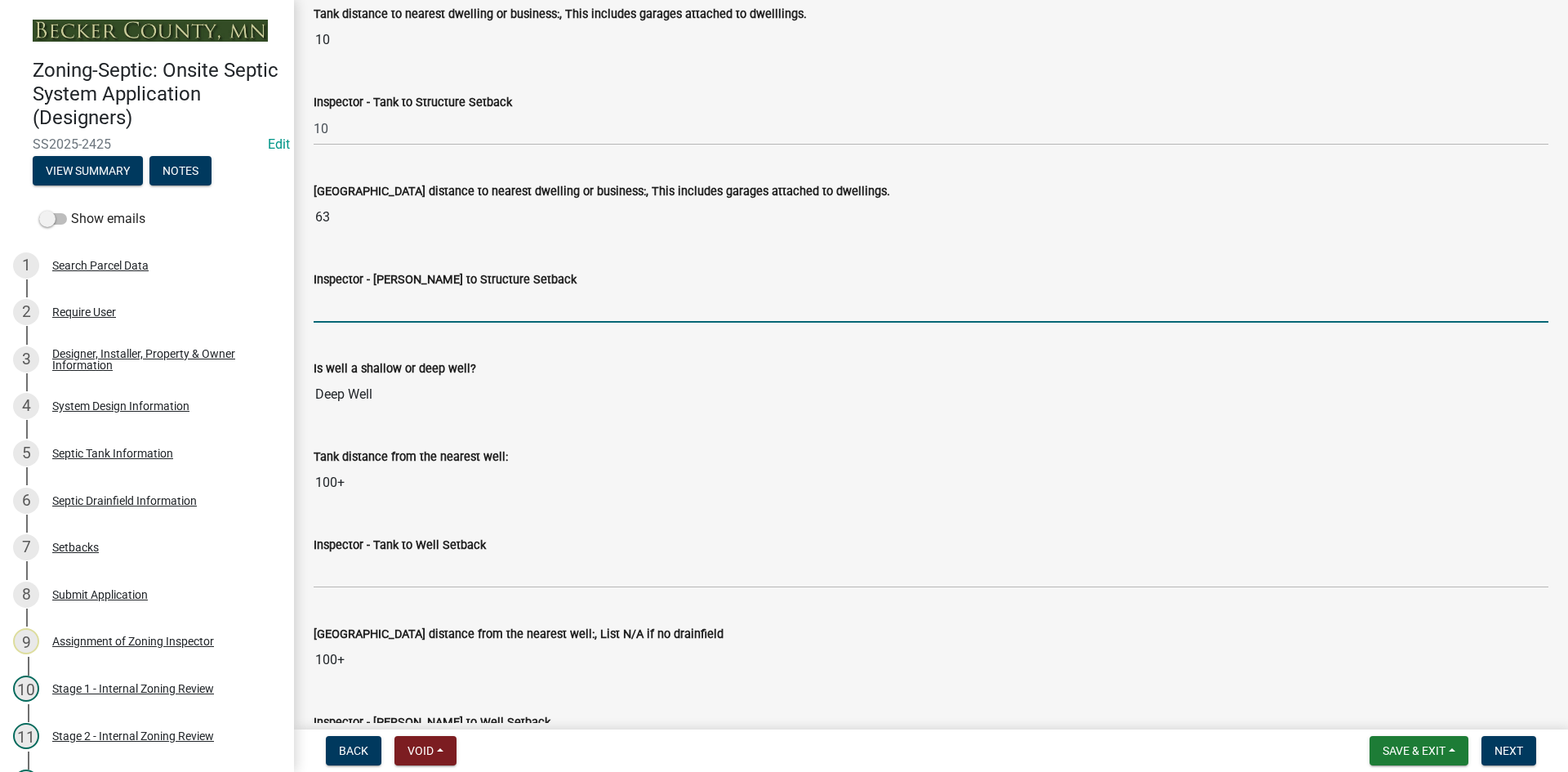
type input "20"
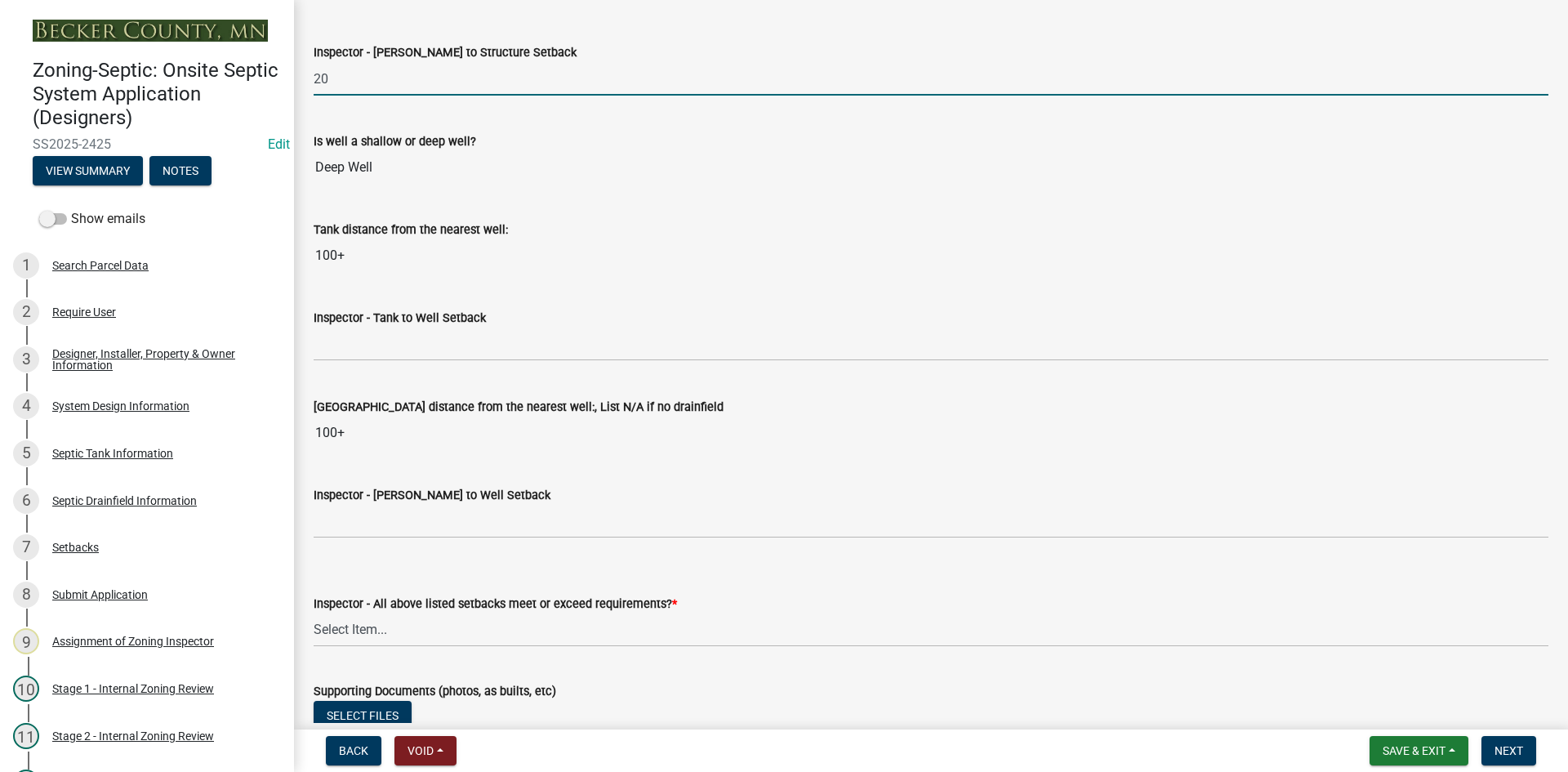
scroll to position [5797, 0]
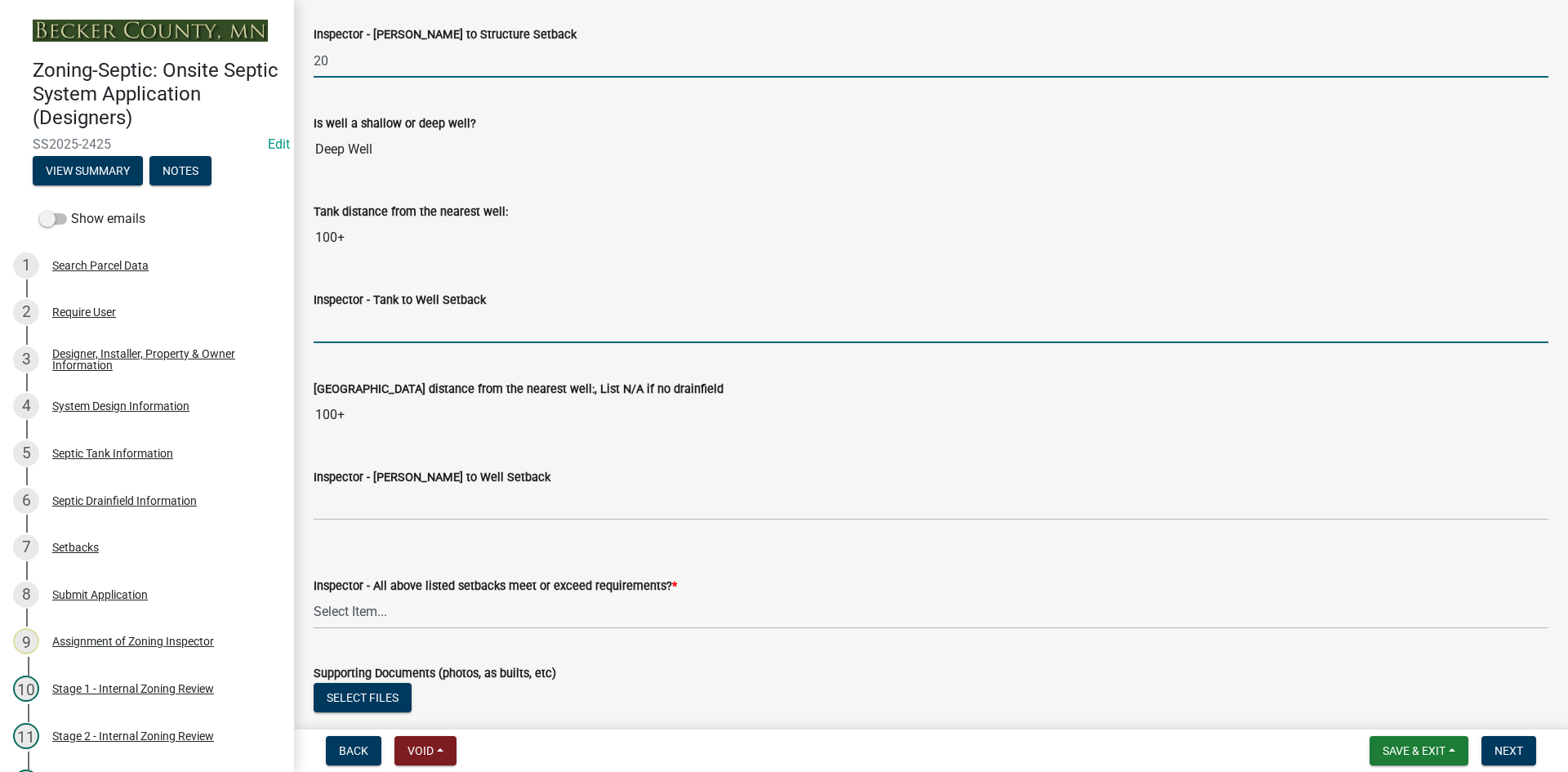
click at [400, 326] on input "Inspector - Tank to Well Setback" at bounding box center [931, 326] width 1235 height 33
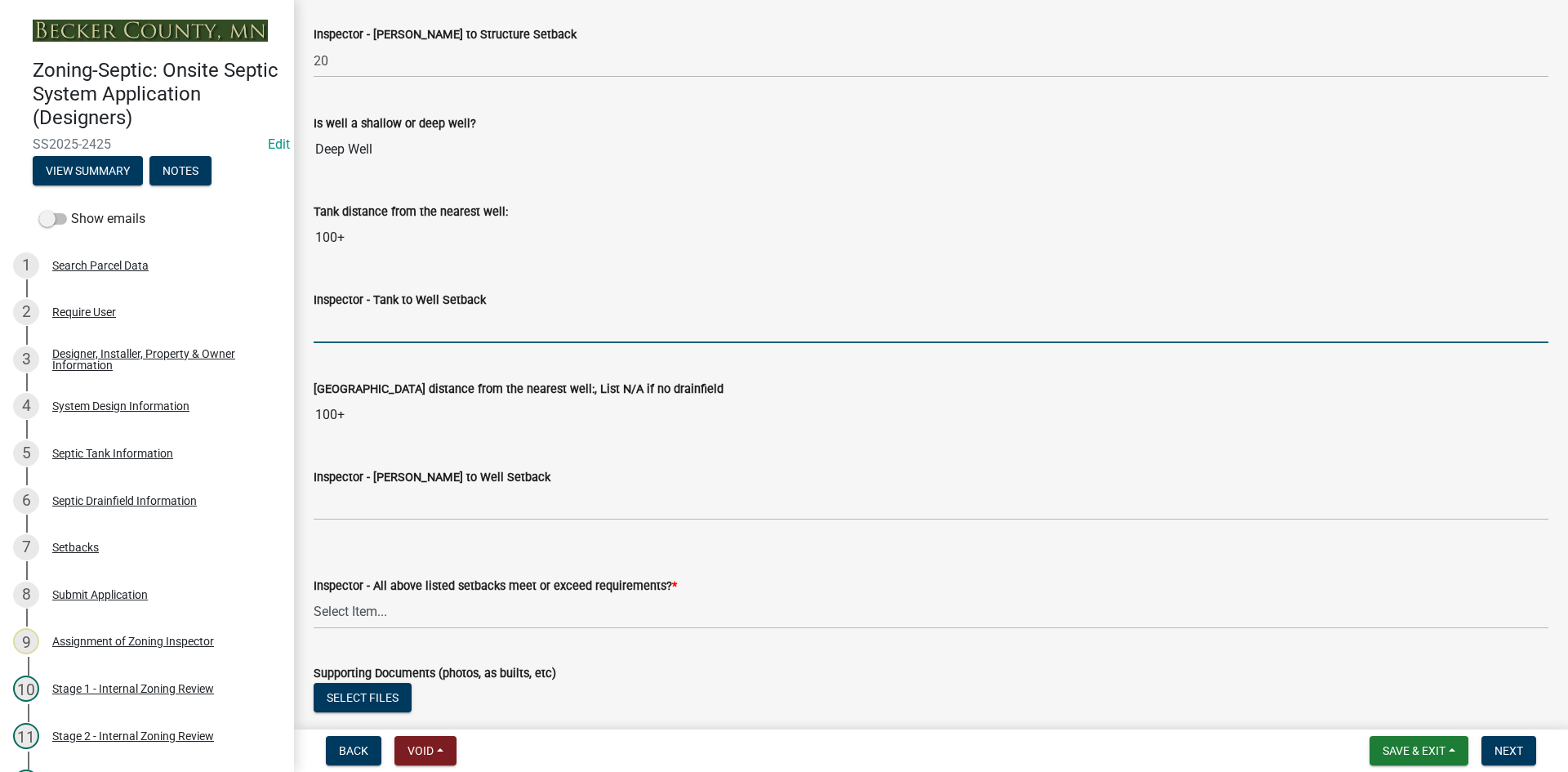
type input "50+"
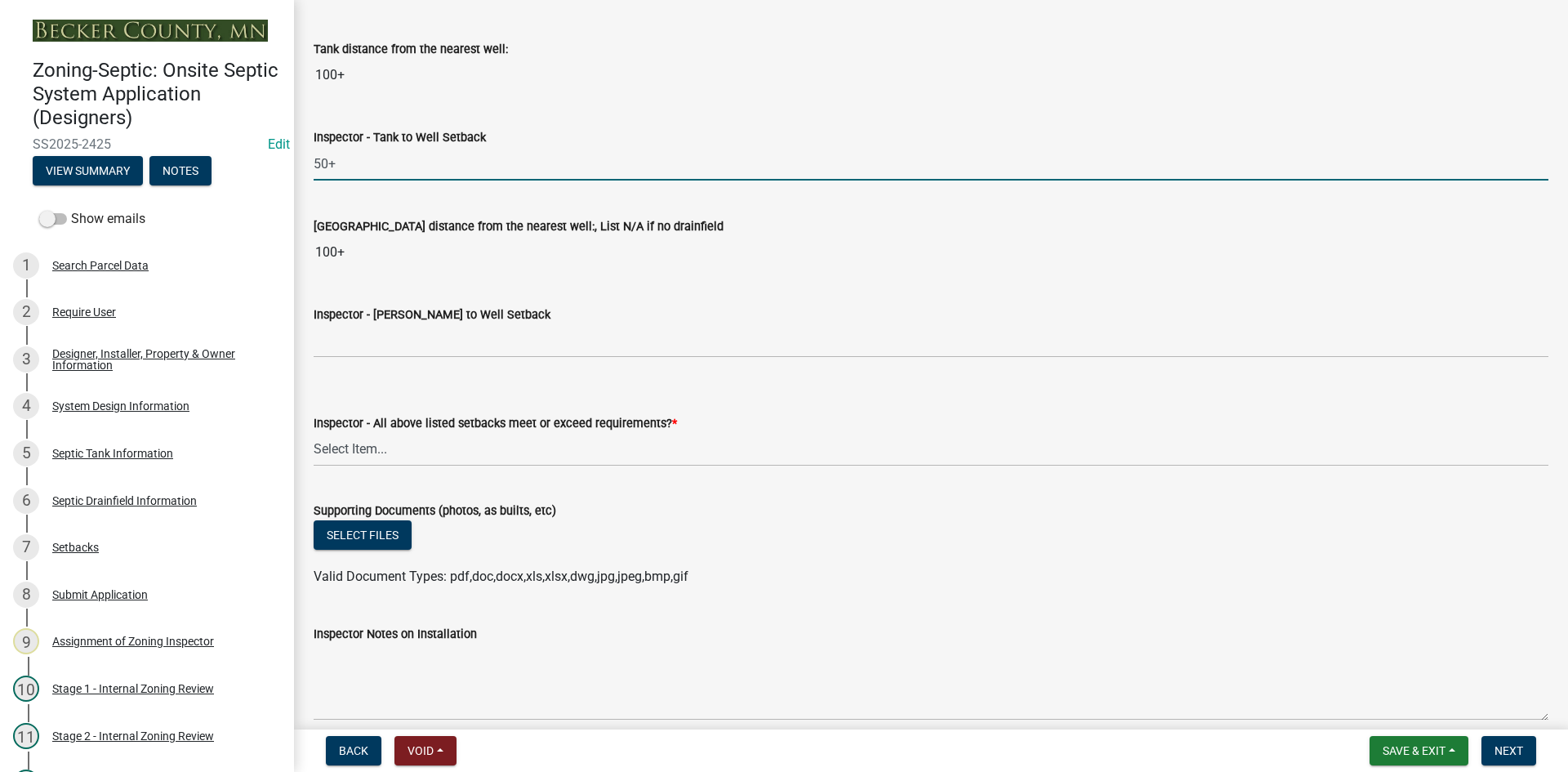
scroll to position [5960, 0]
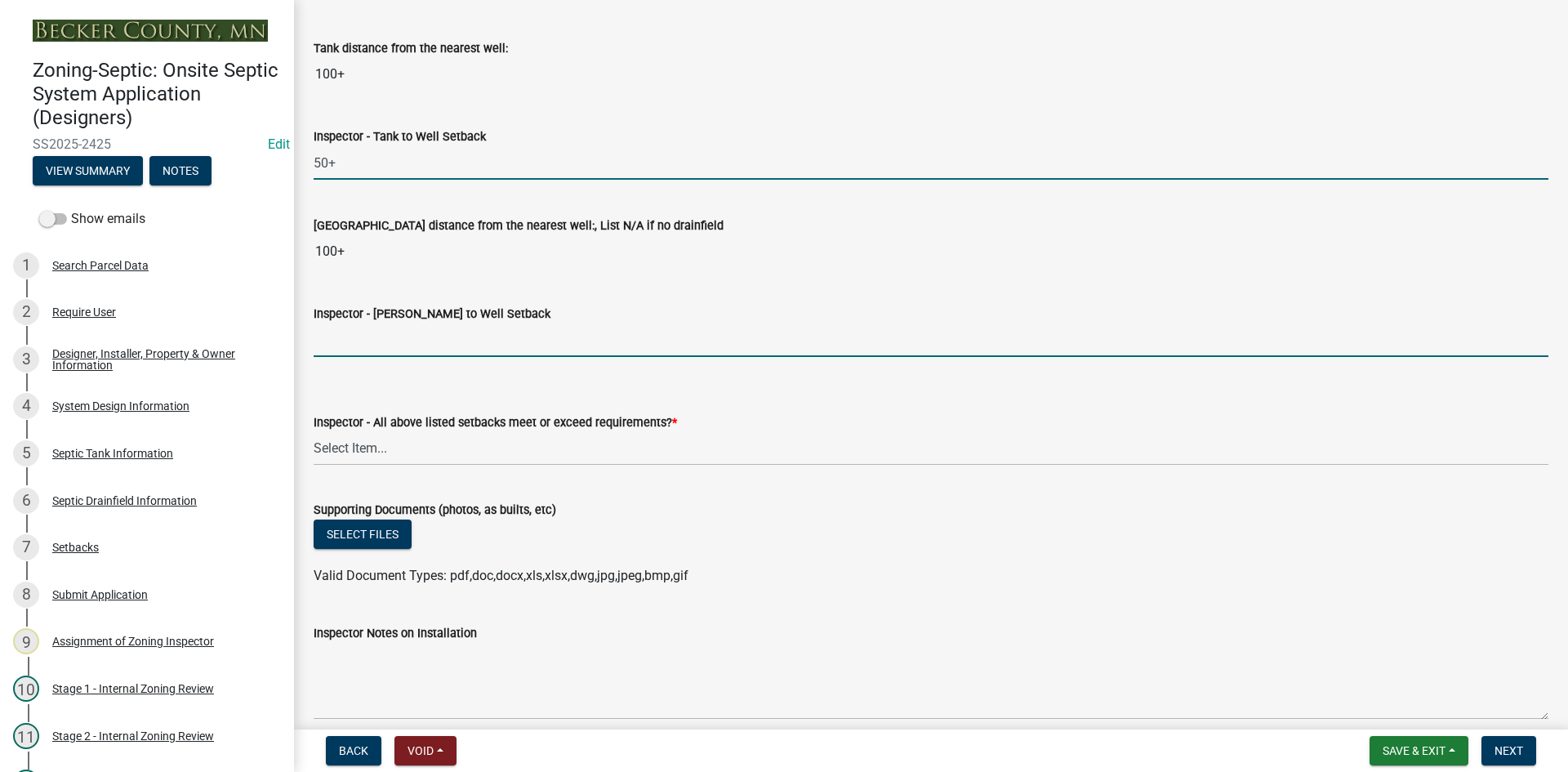
click at [380, 344] on input "Inspector - Drainfield to Well Setback" at bounding box center [931, 340] width 1235 height 33
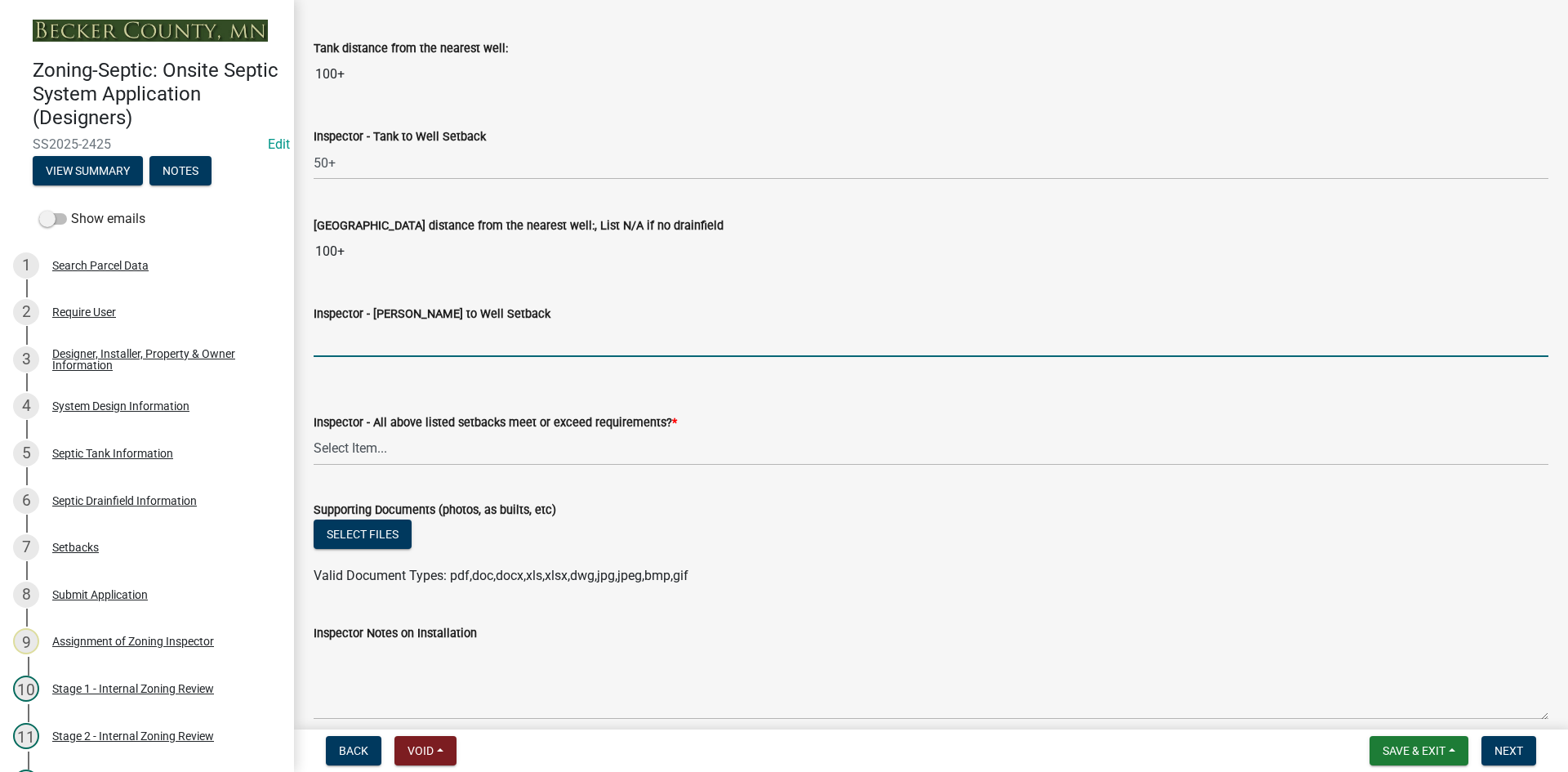
type input "50+"
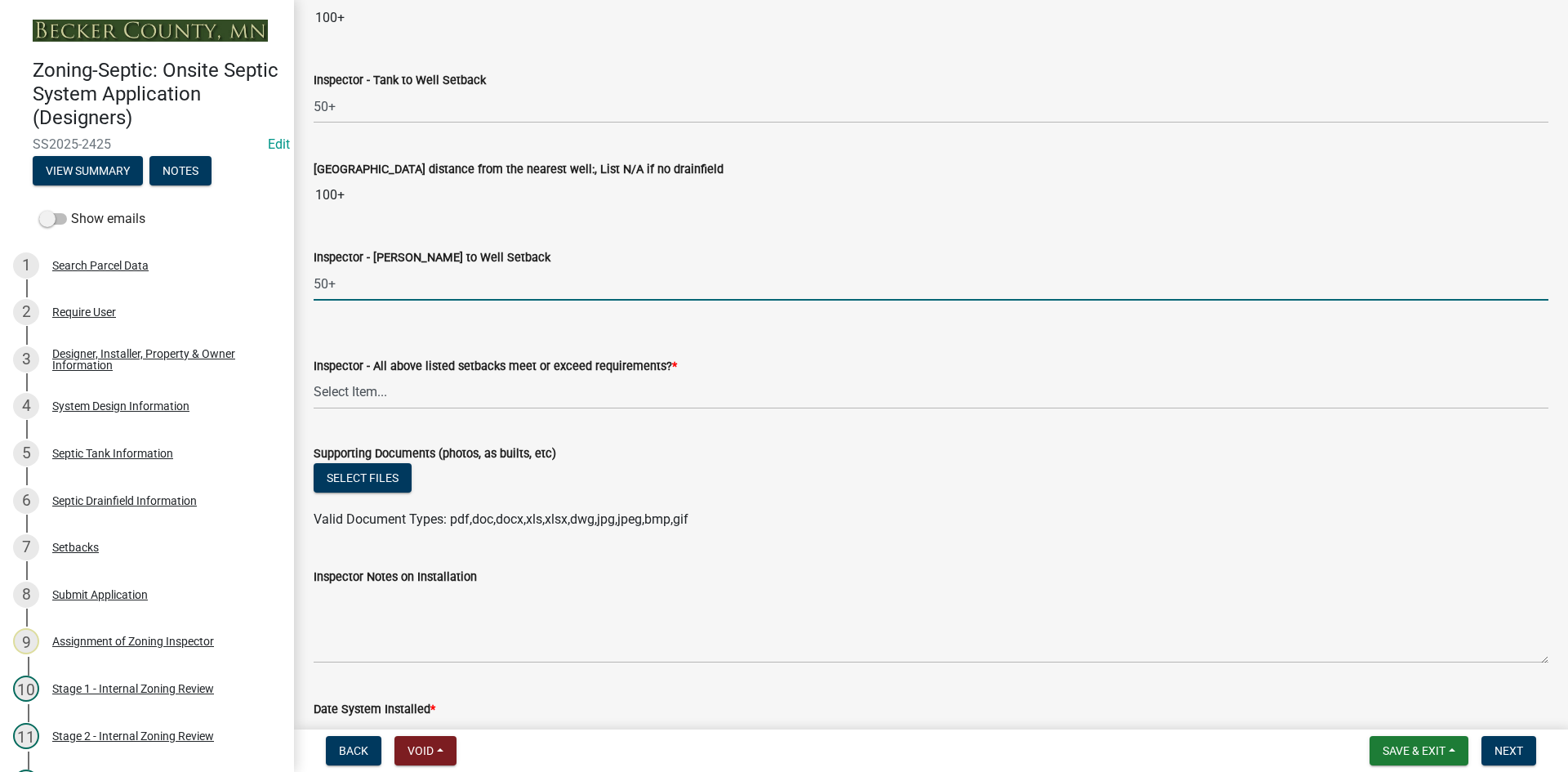
scroll to position [6042, 0]
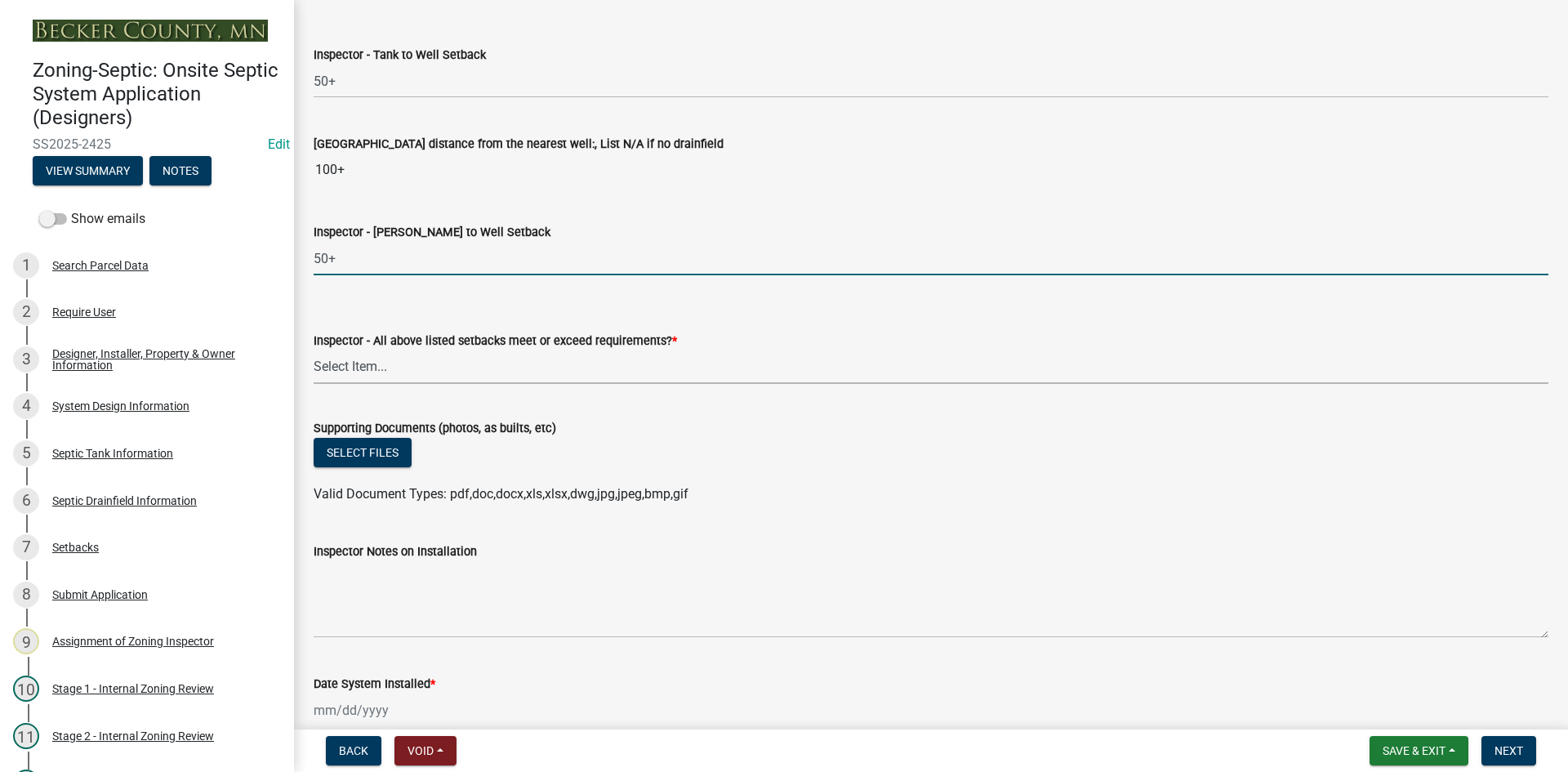
drag, startPoint x: 380, startPoint y: 363, endPoint x: 390, endPoint y: 379, distance: 18.9
click at [381, 363] on select "Select Item... Yes No" at bounding box center [931, 367] width 1235 height 33
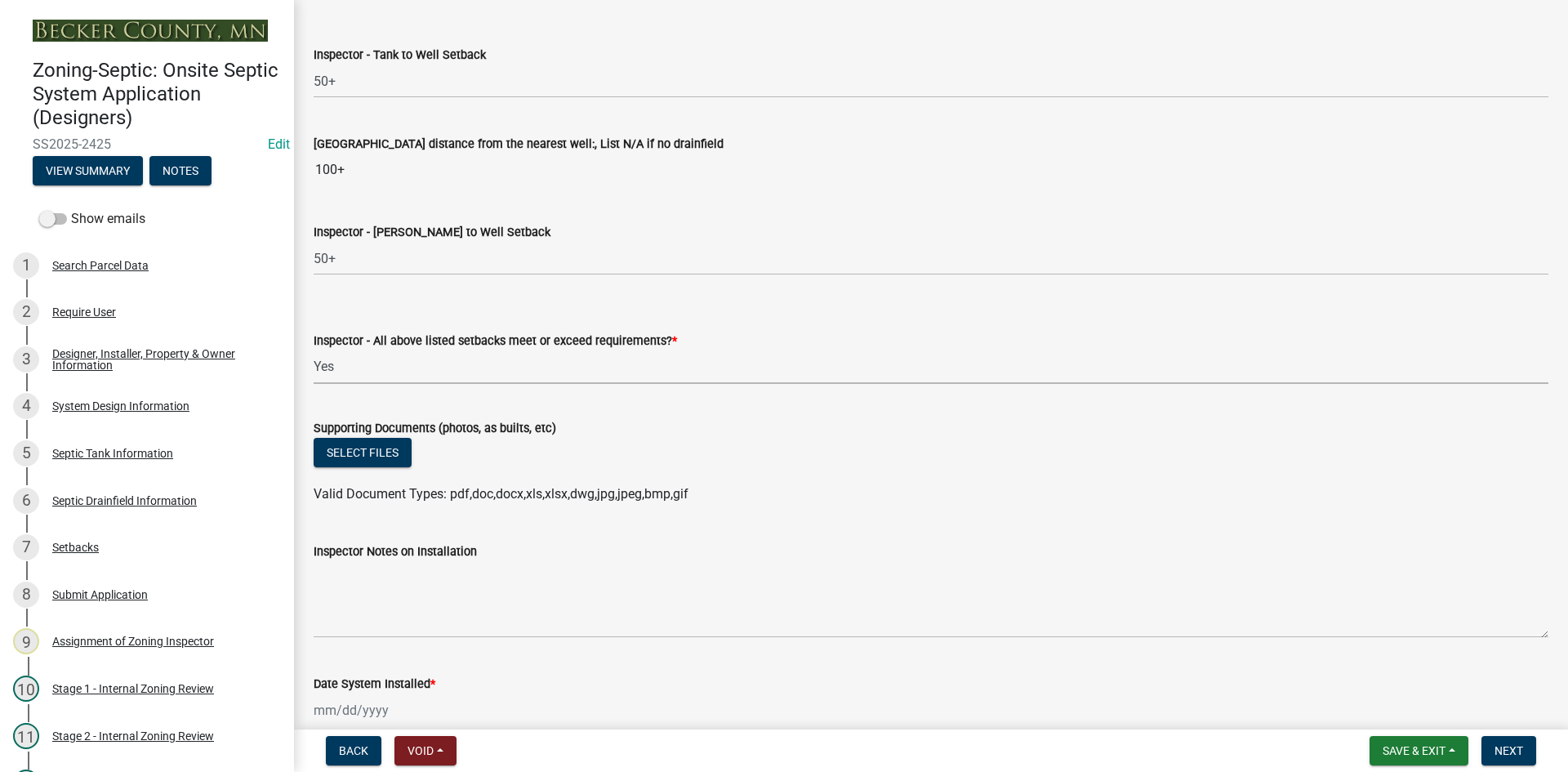
click at [314, 350] on select "Select Item... Yes No" at bounding box center [931, 367] width 1235 height 33
select select "adfa1390-1443-4b8a-94eb-9b7f601f4679"
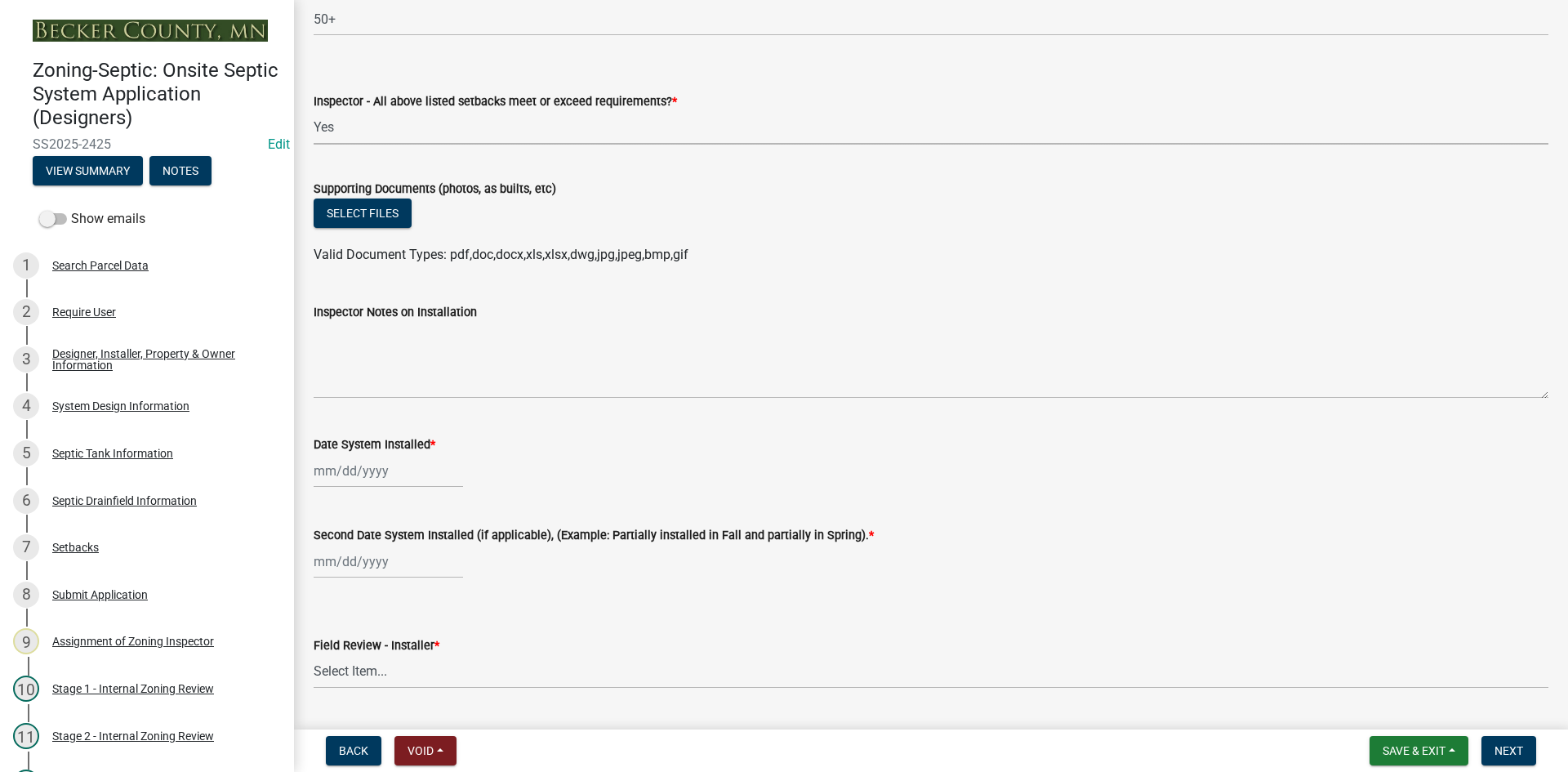
scroll to position [6287, 0]
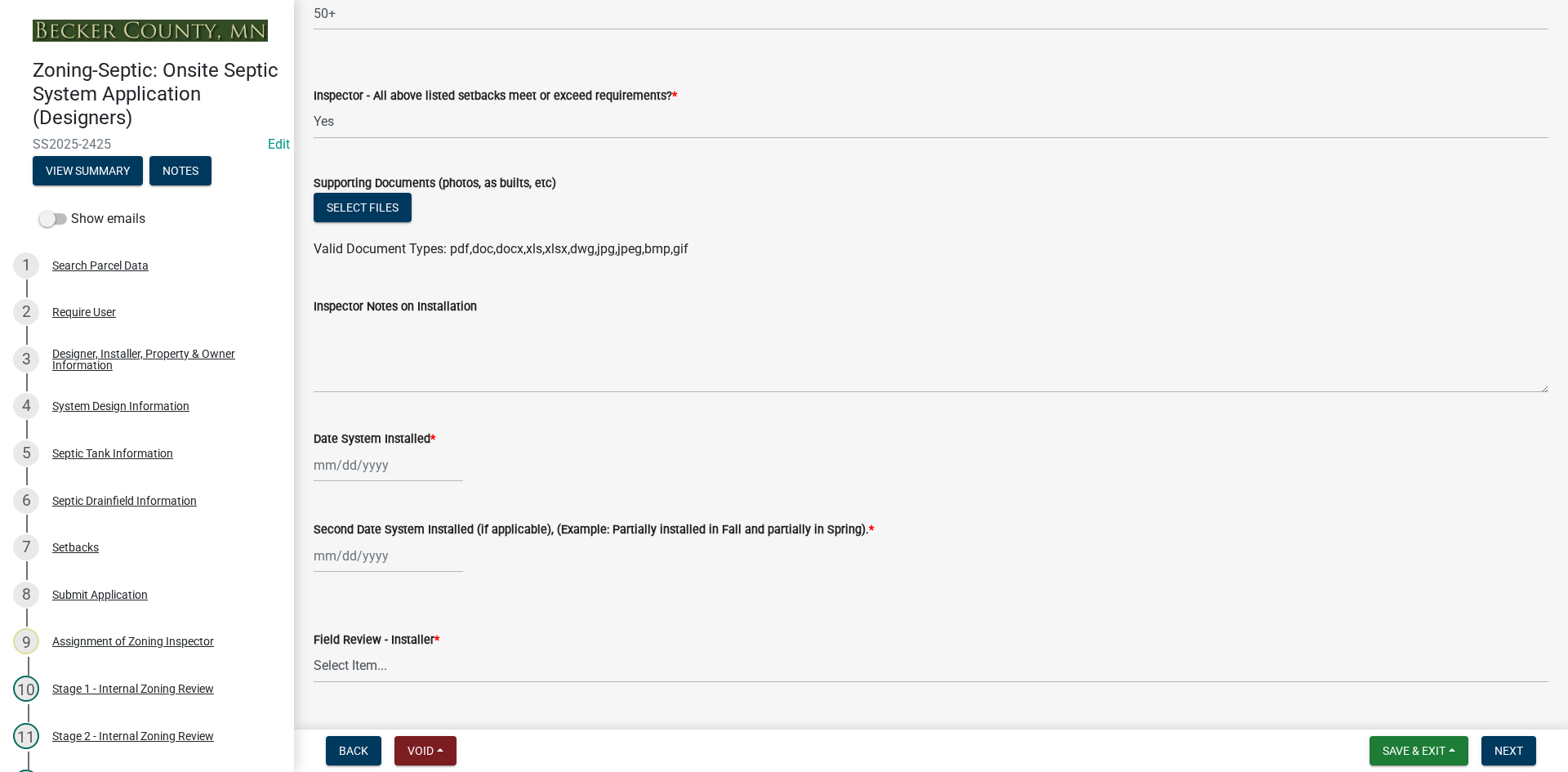
click at [362, 225] on div "Select files" at bounding box center [931, 209] width 1235 height 33
click at [367, 219] on button "Select files" at bounding box center [363, 207] width 98 height 30
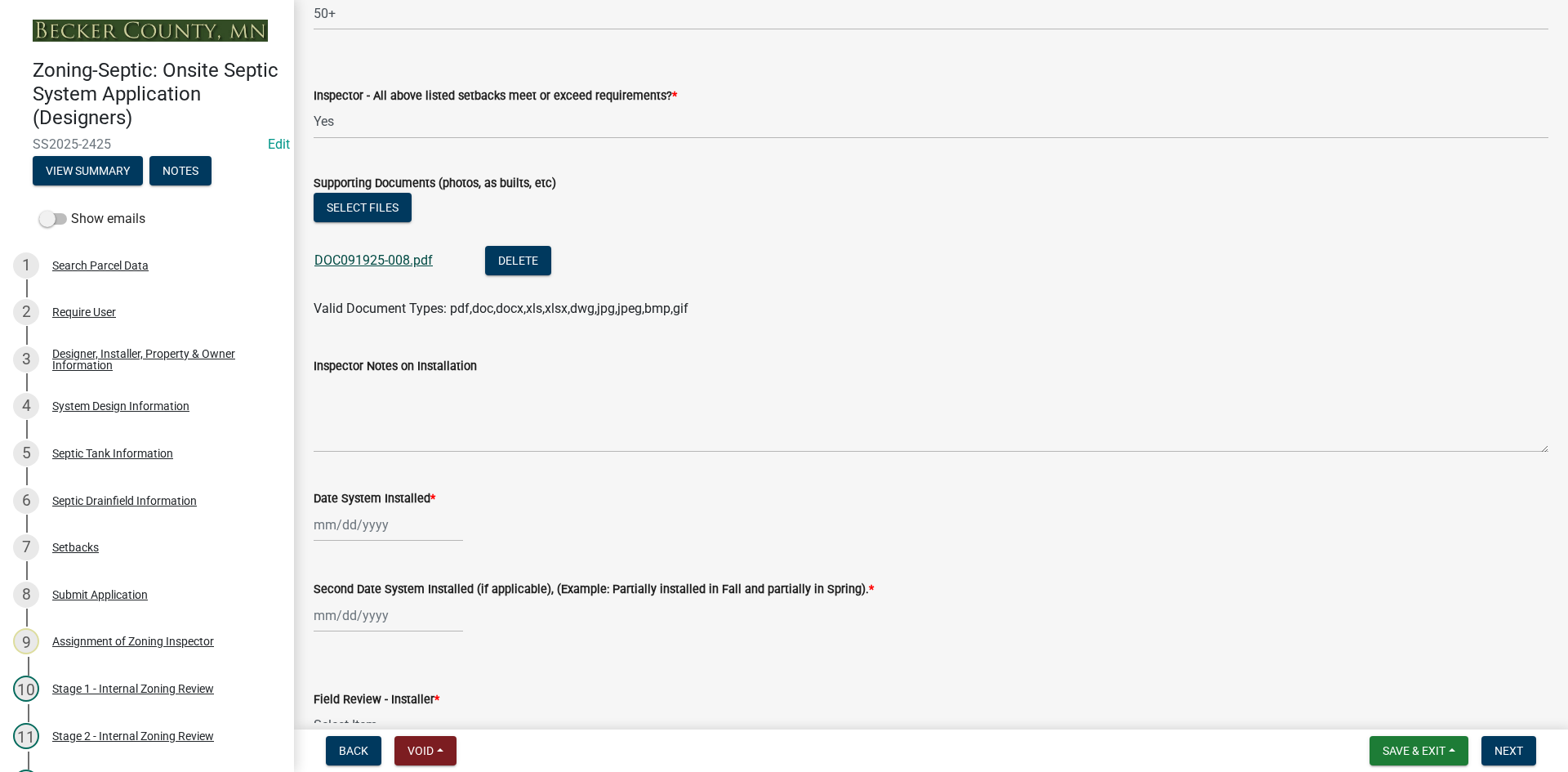
click at [404, 255] on link "DOC091925-008.pdf" at bounding box center [374, 260] width 118 height 16
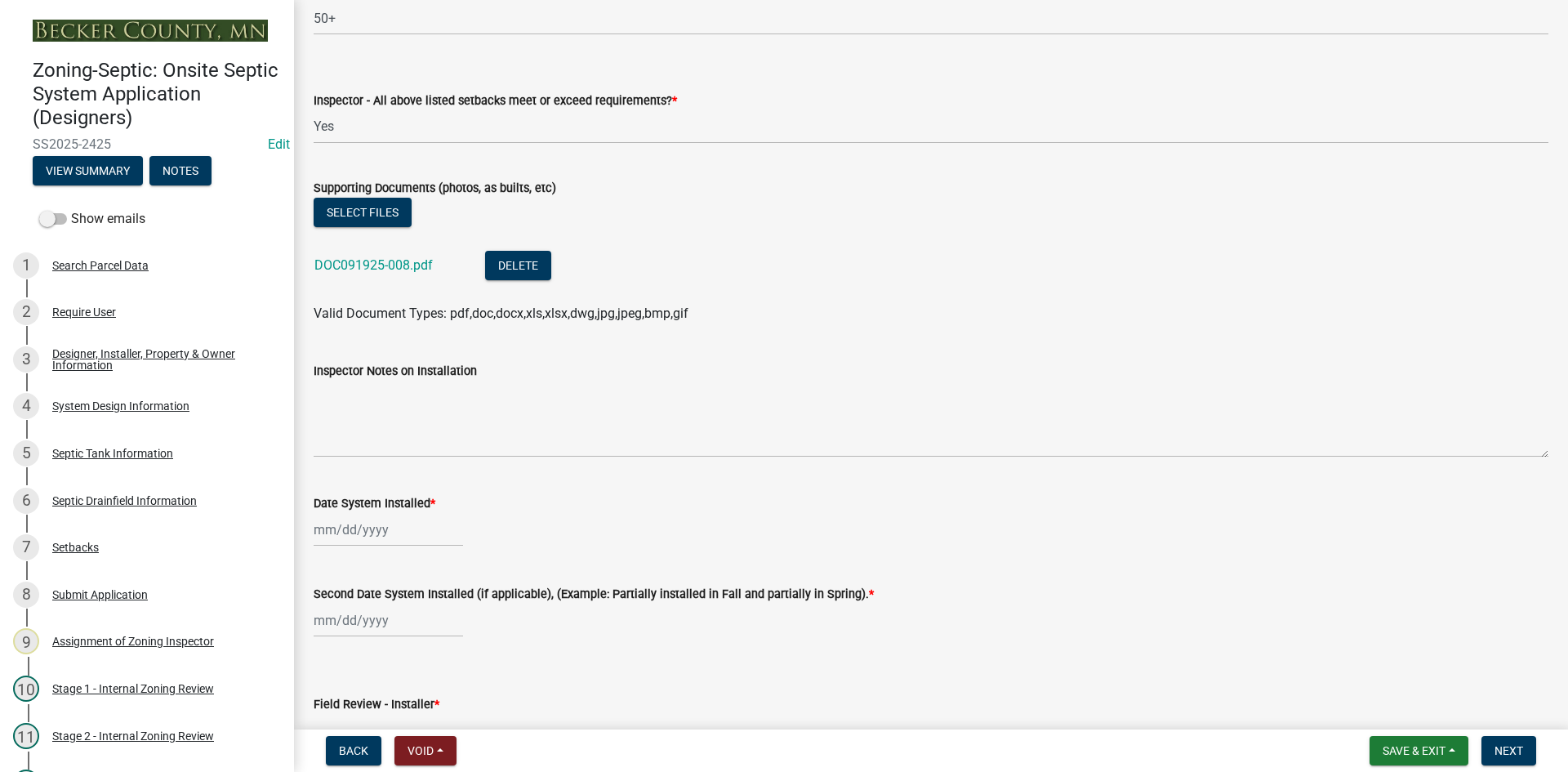
scroll to position [6532, 0]
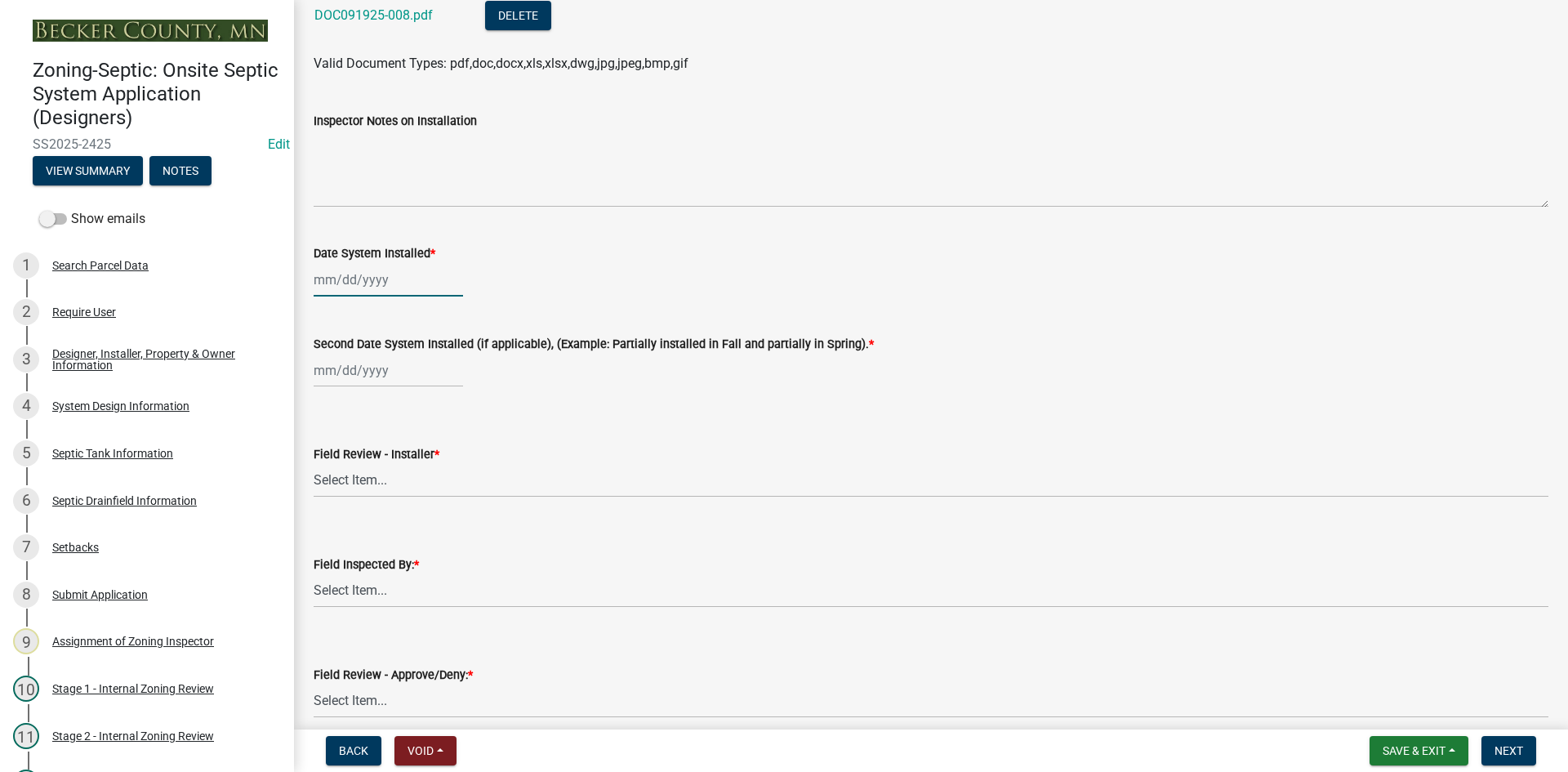
click at [426, 273] on div at bounding box center [388, 280] width 149 height 33
select select "9"
select select "2025"
click at [404, 415] on div "18" at bounding box center [408, 418] width 26 height 26
type input "[DATE]"
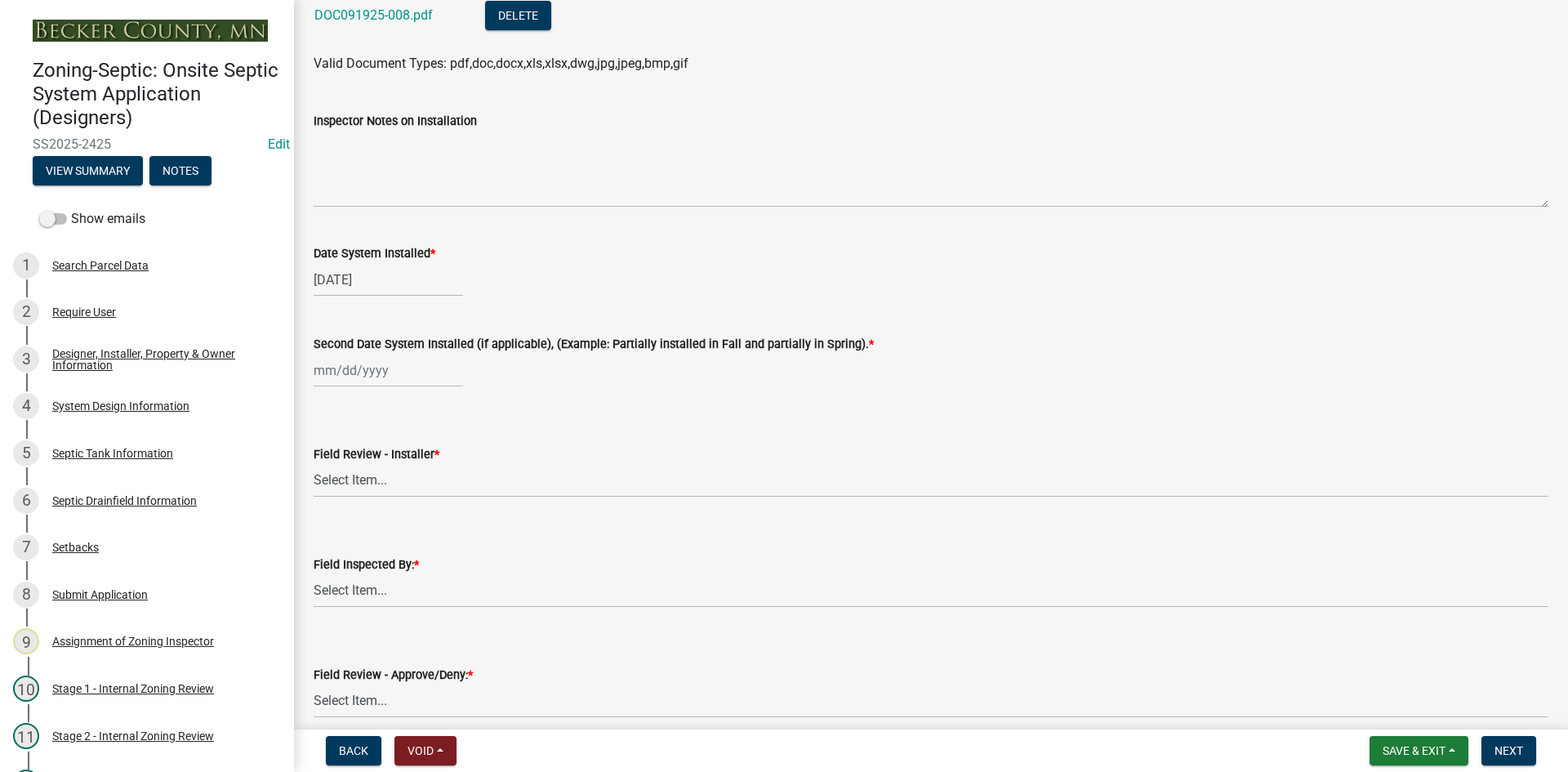
click at [404, 380] on div at bounding box center [388, 370] width 149 height 33
select select "9"
select select "2025"
click at [415, 507] on div "18" at bounding box center [408, 509] width 26 height 26
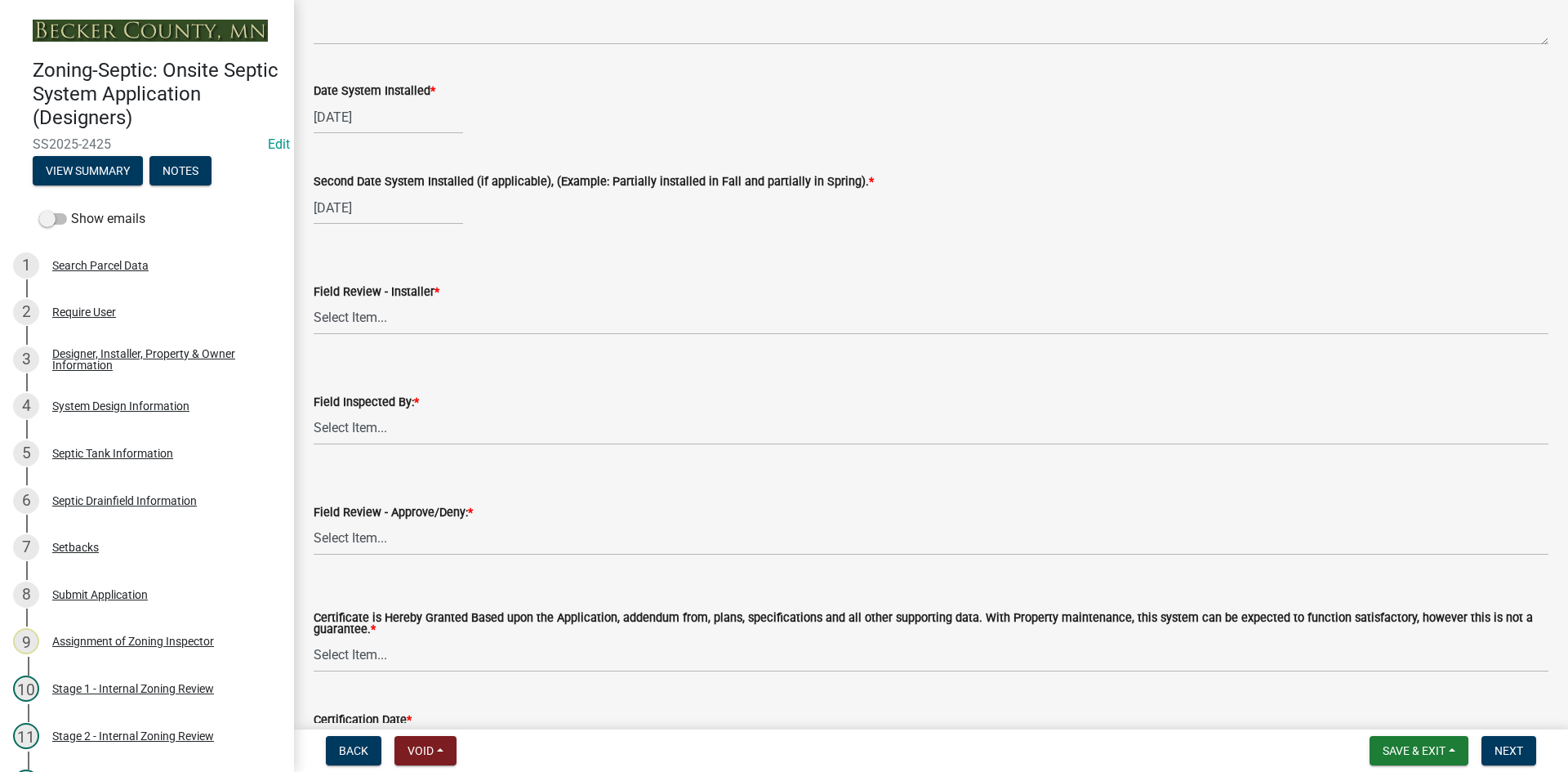
scroll to position [6695, 0]
click at [387, 318] on select "Select Item... OTHER – Not listed (please add in next field and we will add to …" at bounding box center [931, 318] width 1235 height 33
click at [314, 301] on select "Select Item... OTHER – Not listed (please add in next field and we will add to …" at bounding box center [931, 318] width 1235 height 33
click at [388, 435] on select "Select Item... [PERSON_NAME] [PERSON_NAME] [PERSON_NAME] [PERSON_NAME] [PERSON_…" at bounding box center [931, 428] width 1235 height 33
click at [314, 411] on select "Select Item... [PERSON_NAME] [PERSON_NAME] [PERSON_NAME] [PERSON_NAME] [PERSON_…" at bounding box center [931, 428] width 1235 height 33
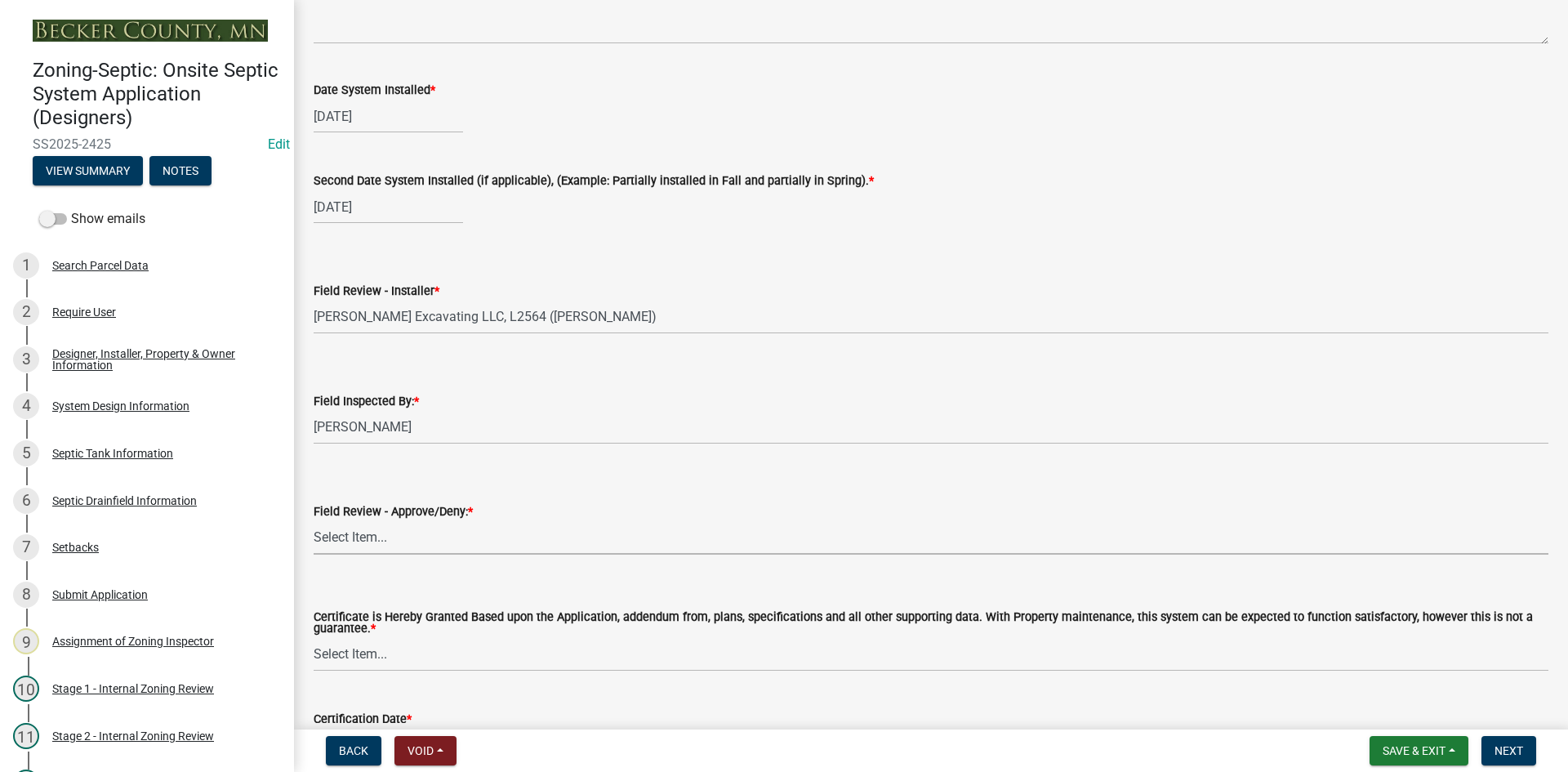
click at [399, 535] on select "Select Item... Approved Denied" at bounding box center [931, 538] width 1235 height 33
click at [314, 521] on select "Select Item... Approved Denied" at bounding box center [931, 538] width 1235 height 33
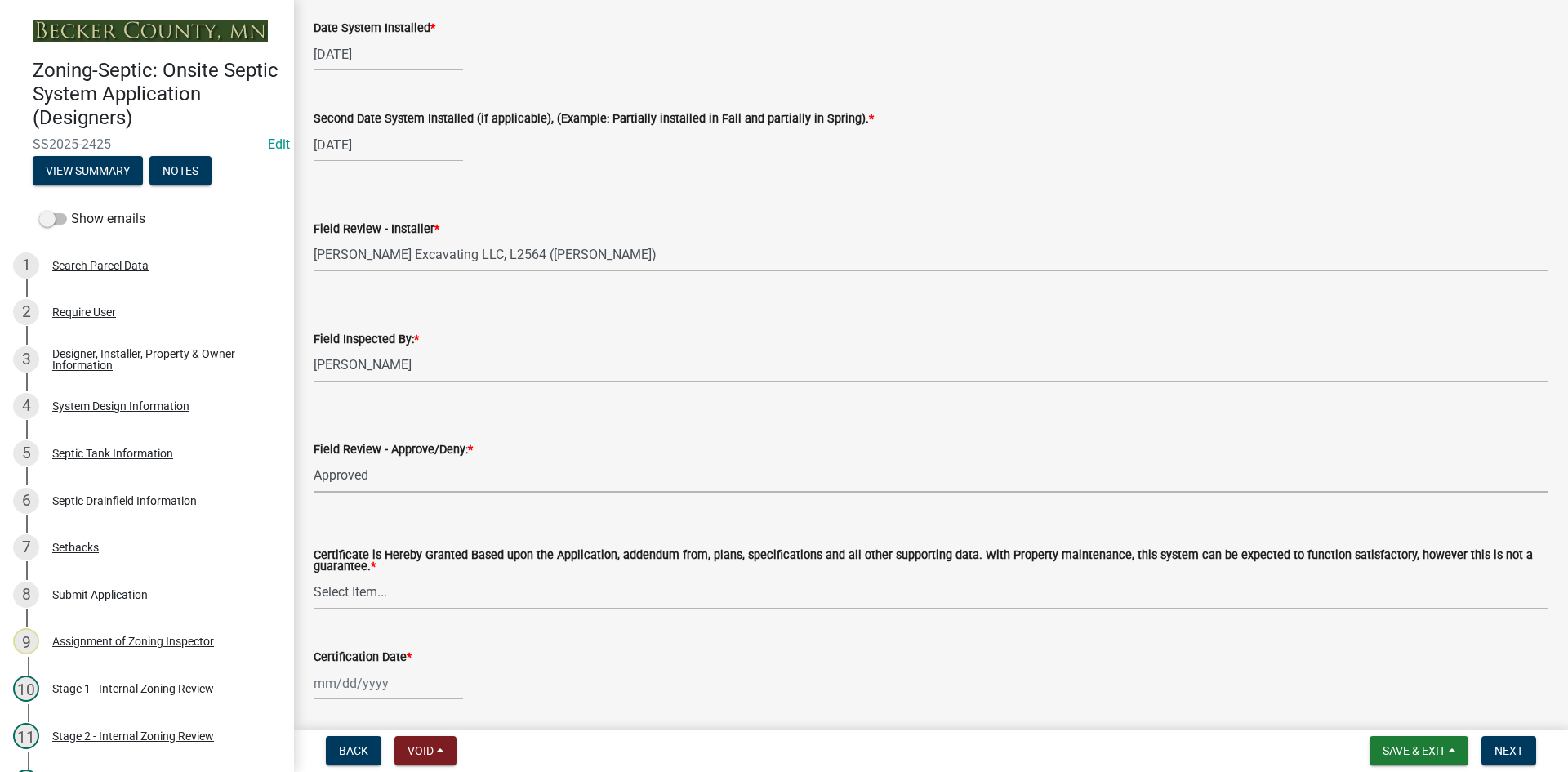
scroll to position [6814, 0]
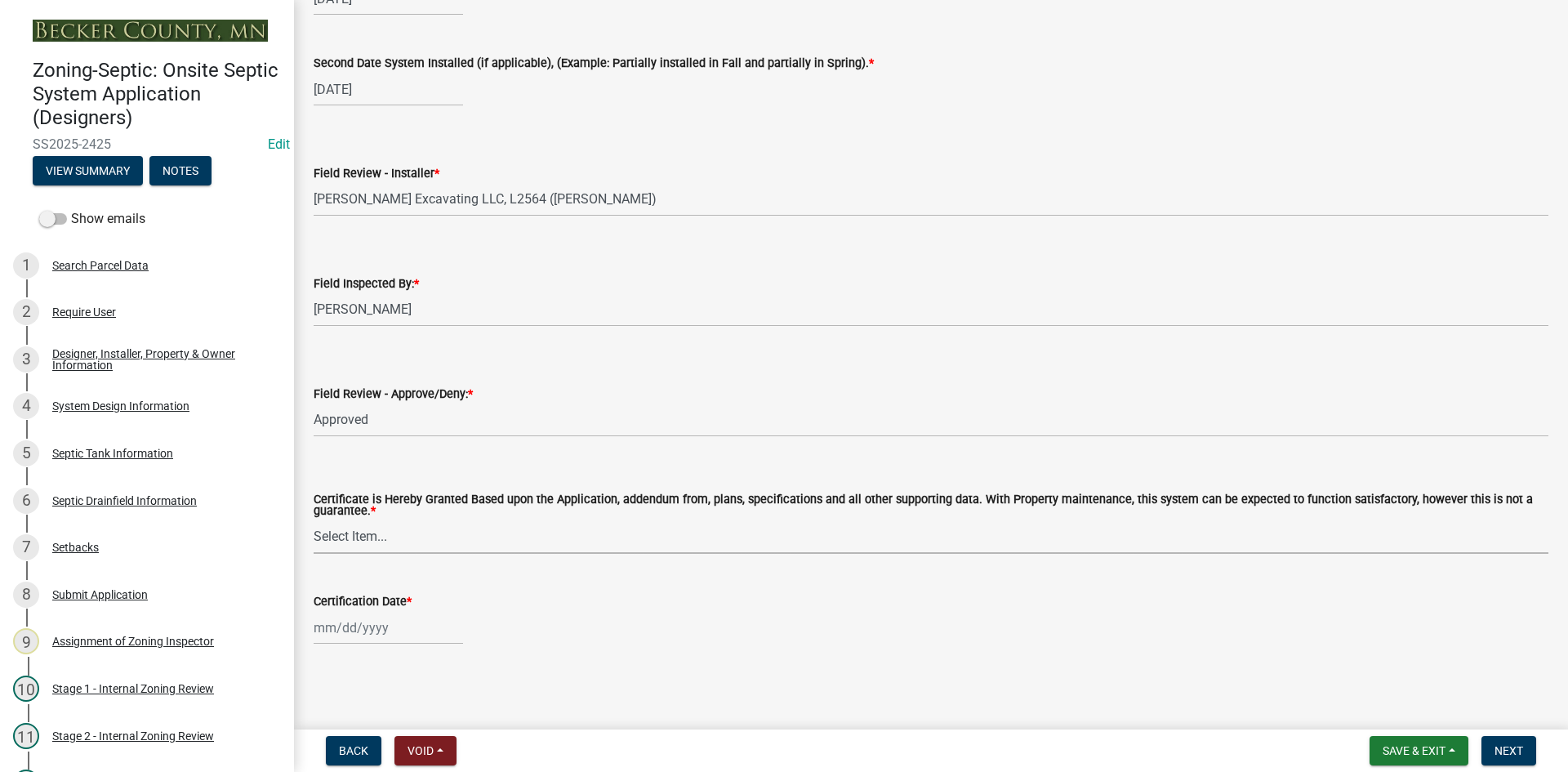
click at [379, 531] on select "Select Item... Yes No" at bounding box center [931, 537] width 1235 height 33
click at [314, 520] on select "Select Item... Yes No" at bounding box center [931, 537] width 1235 height 33
click at [409, 639] on div at bounding box center [388, 628] width 149 height 33
click at [436, 506] on div "19" at bounding box center [434, 515] width 26 height 26
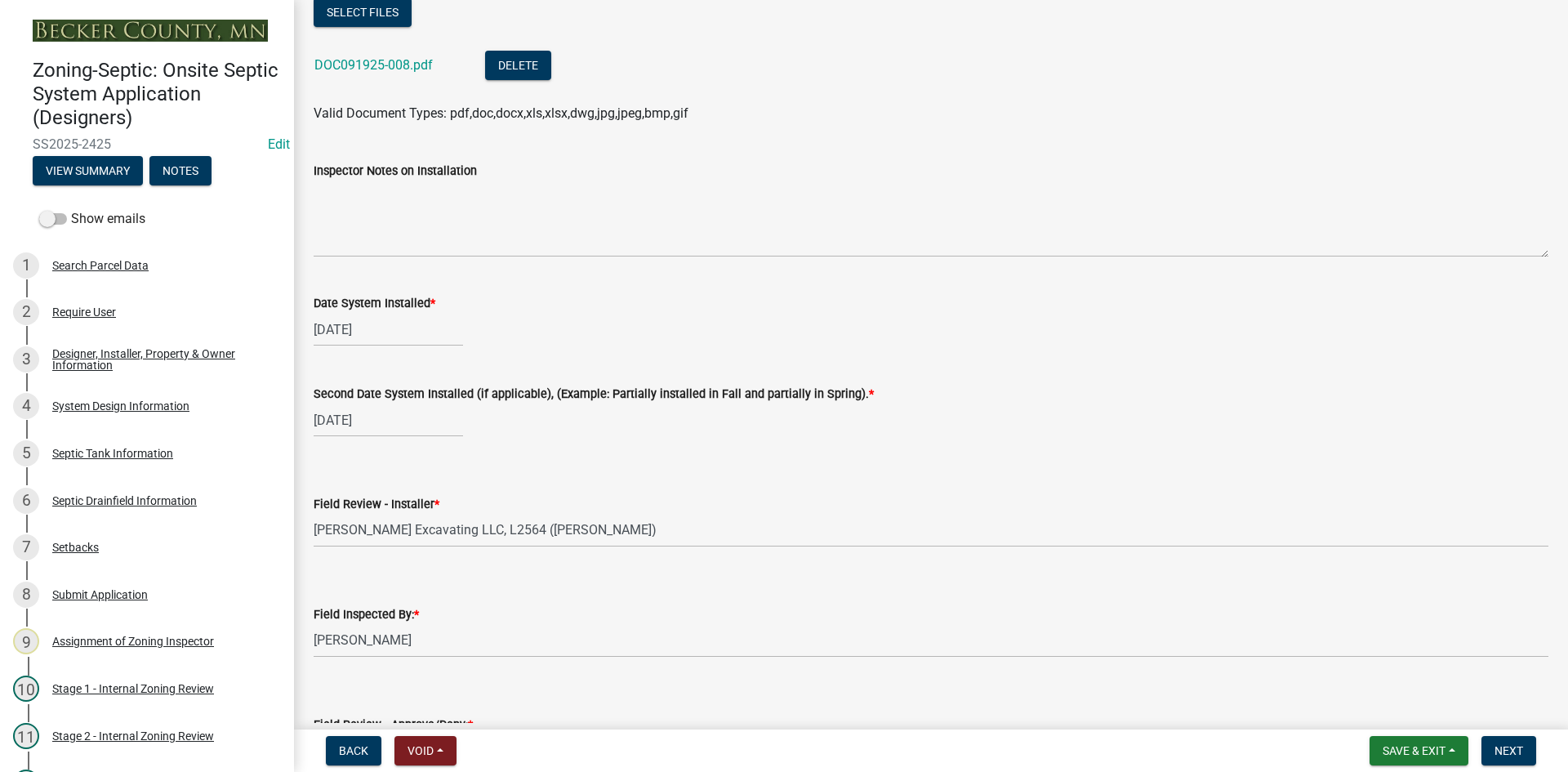
scroll to position [6650, 0]
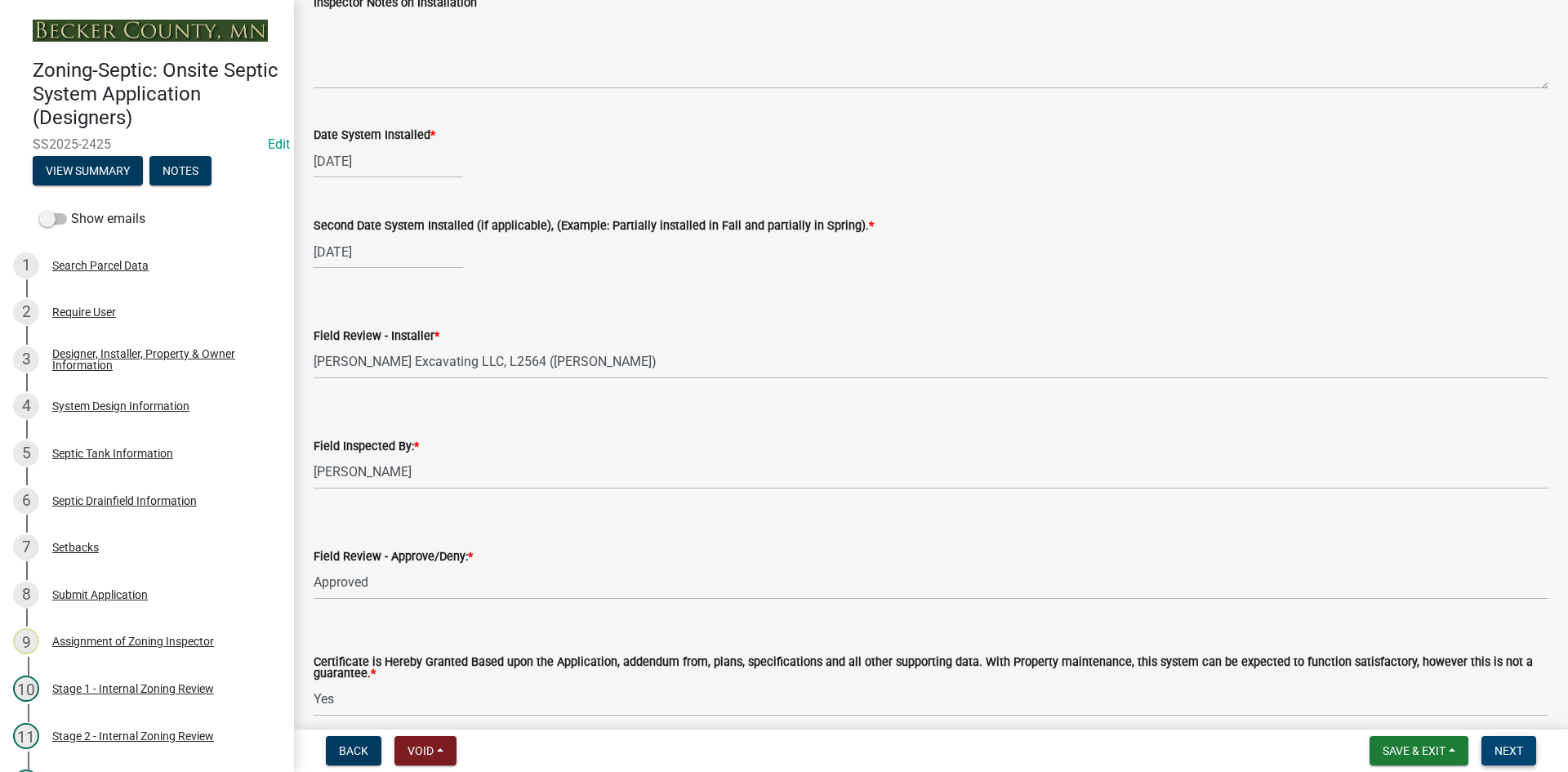
click at [1515, 744] on span "Next" at bounding box center [1508, 751] width 29 height 13
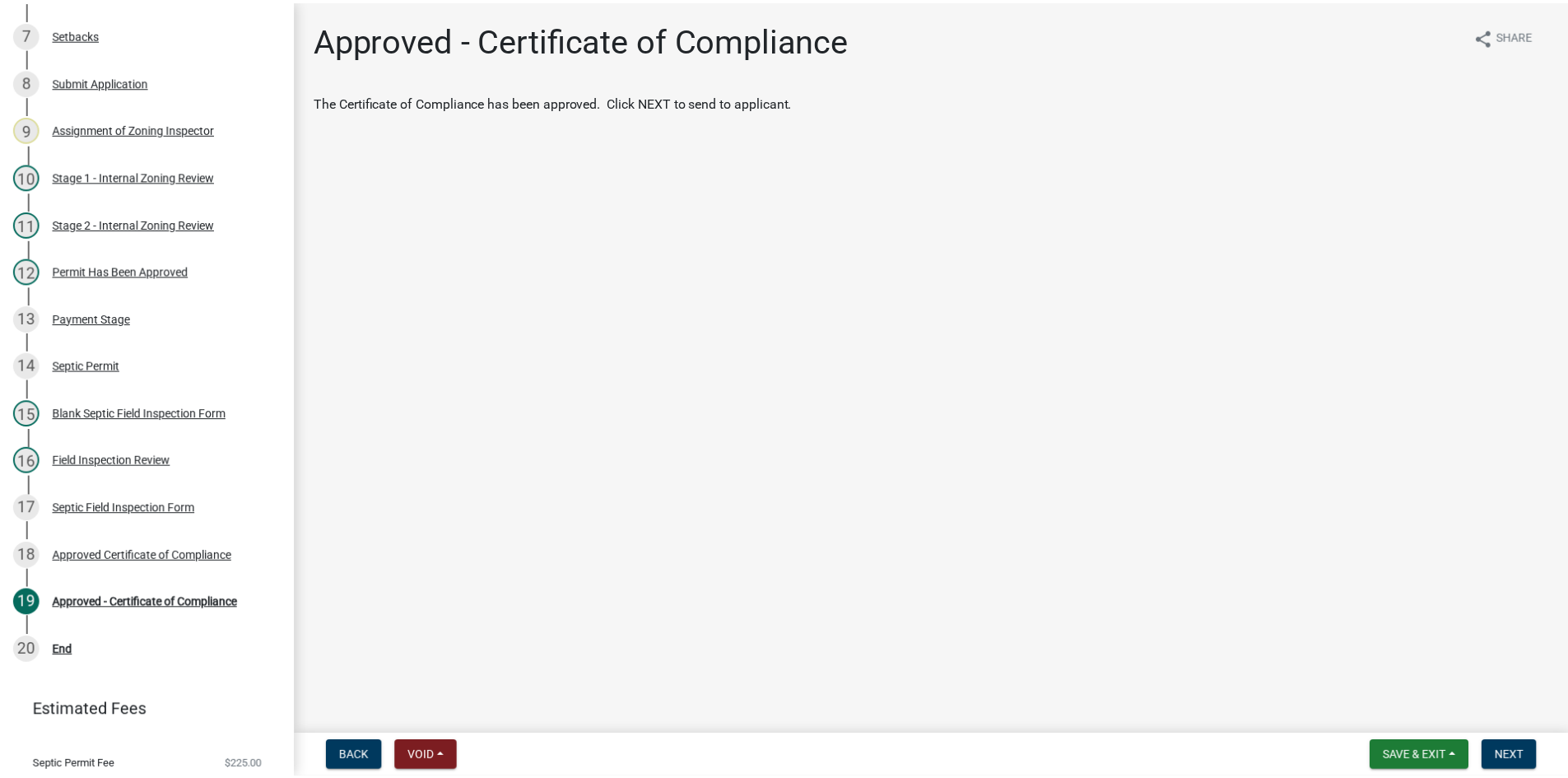
scroll to position [566, 0]
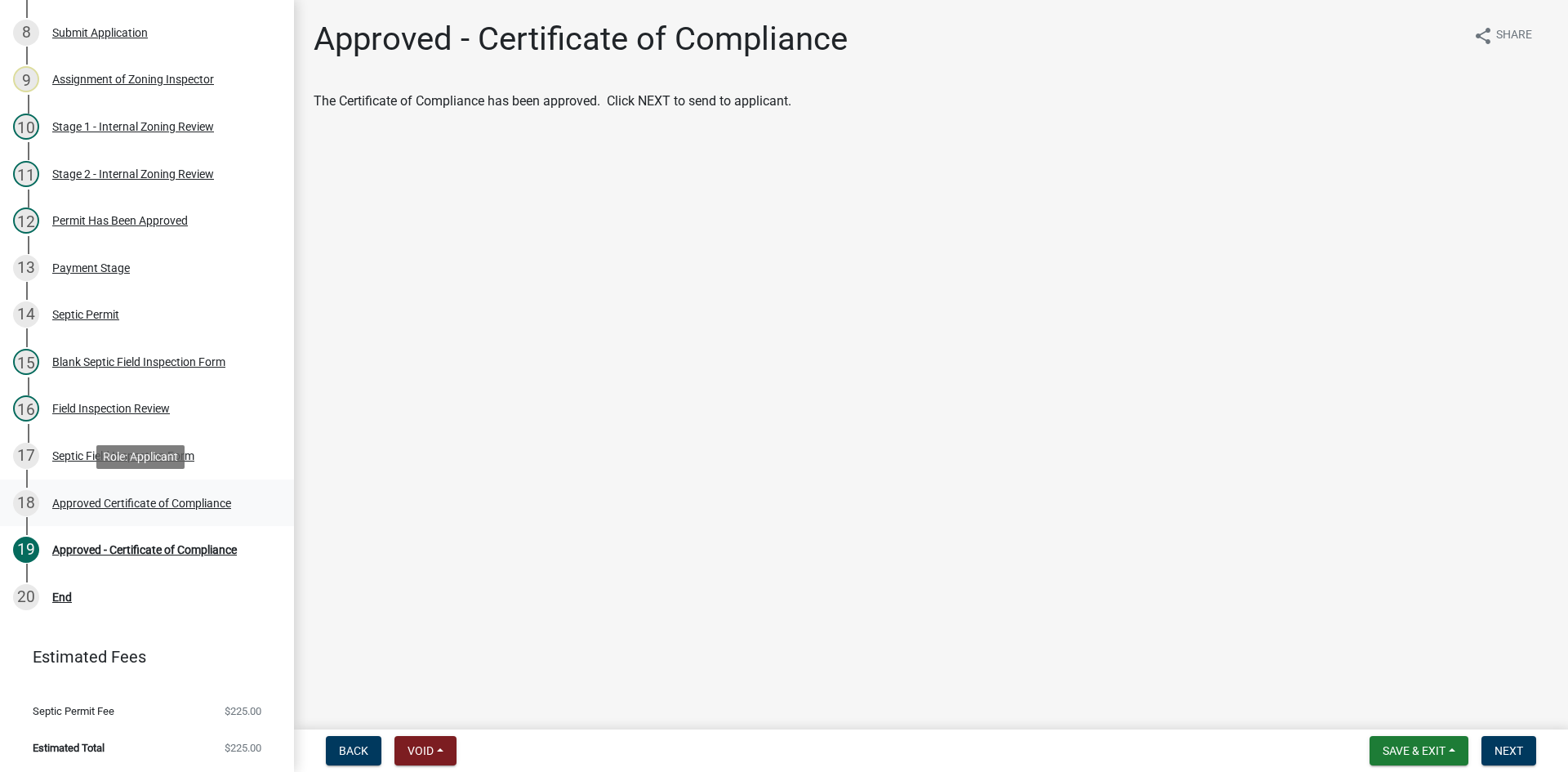
click at [137, 502] on div "Approved Certificate of Compliance" at bounding box center [141, 503] width 179 height 11
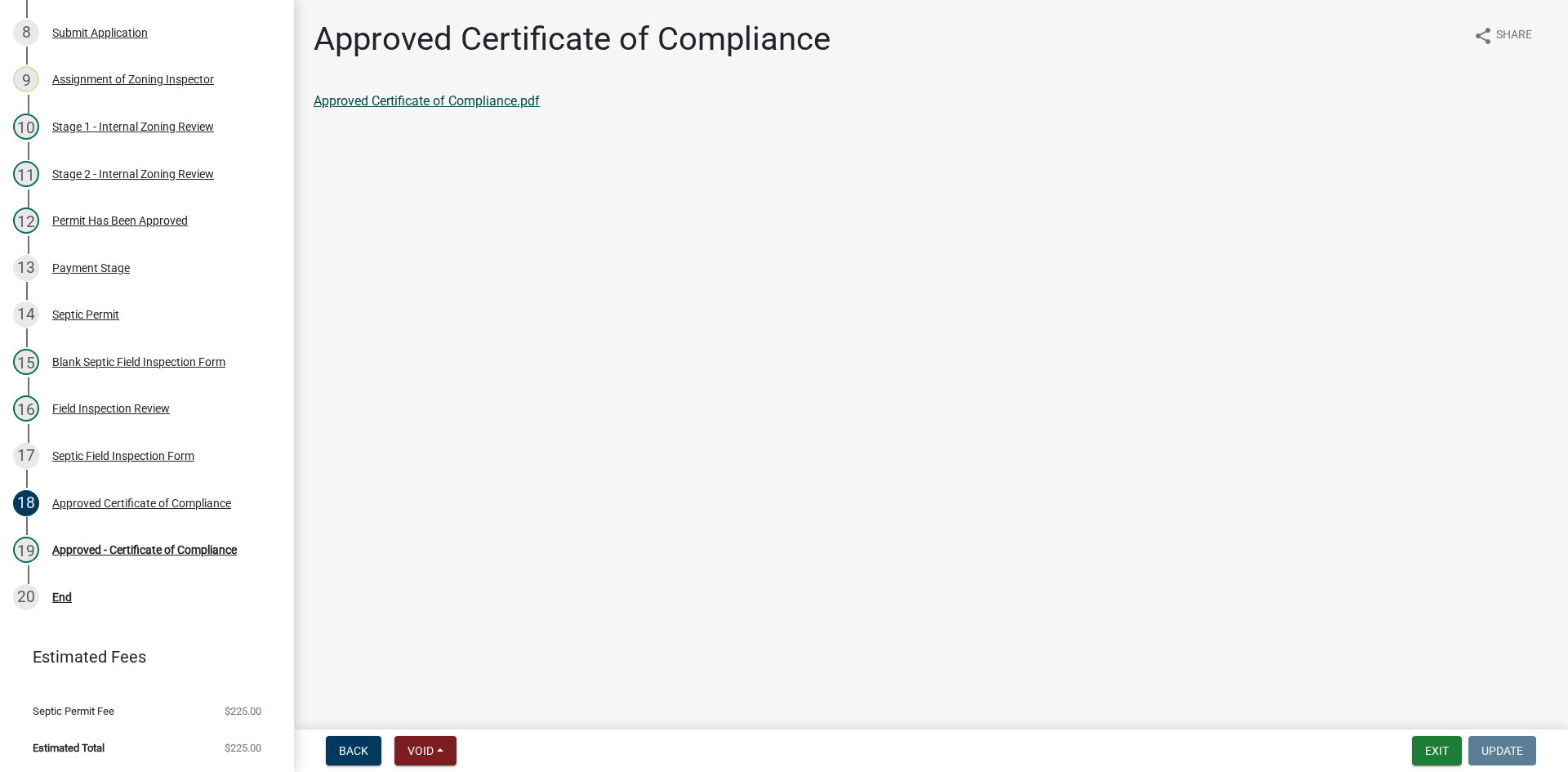
click at [463, 100] on link "Approved Certificate of Compliance.pdf" at bounding box center [427, 101] width 226 height 16
click at [187, 541] on div "19 Approved - Certificate of Compliance" at bounding box center [140, 550] width 255 height 26
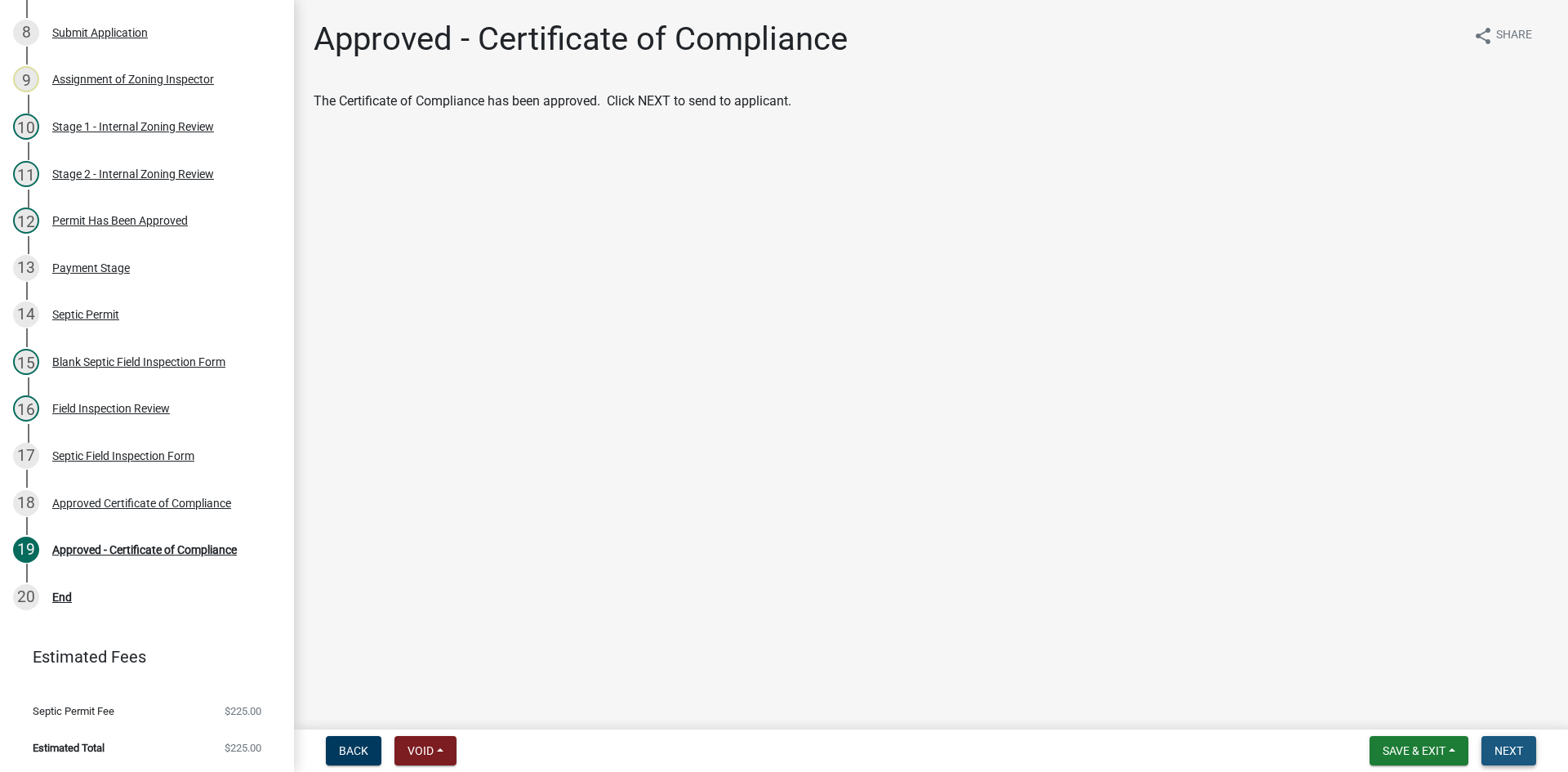
click at [1525, 744] on button "Next" at bounding box center [1508, 751] width 55 height 30
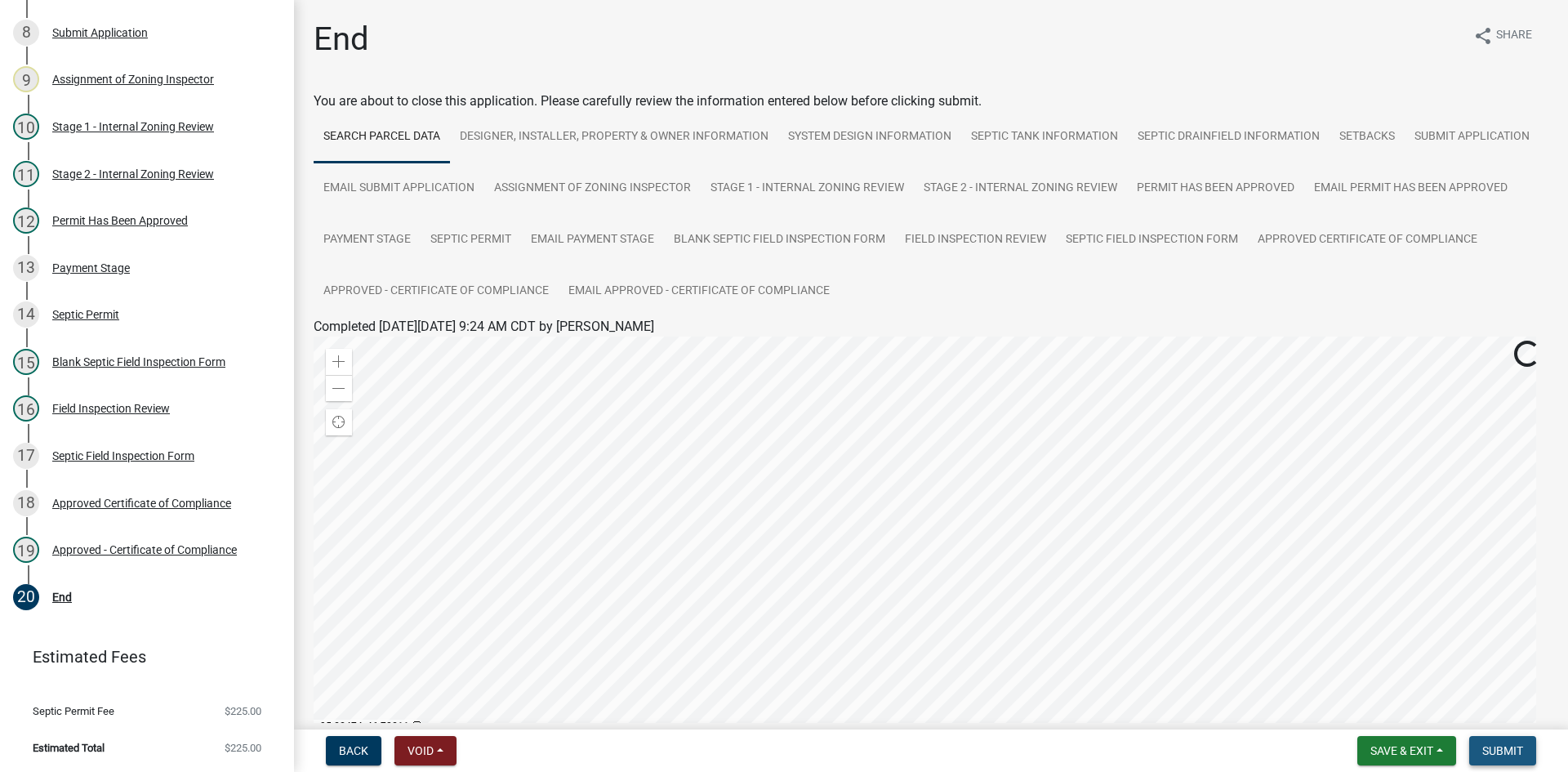
click at [1494, 748] on span "Submit" at bounding box center [1502, 751] width 41 height 13
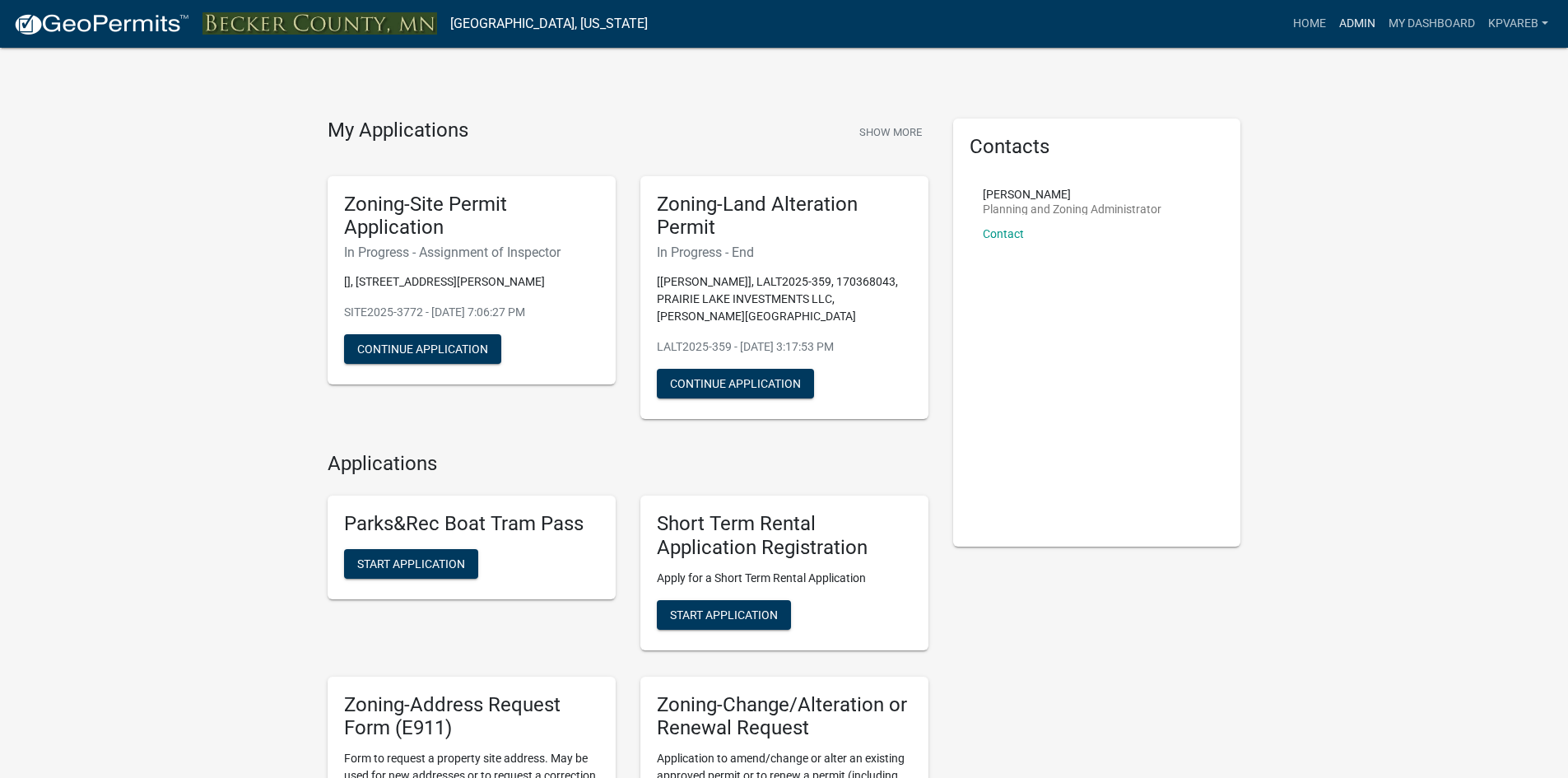
click at [1364, 14] on link "Admin" at bounding box center [1357, 24] width 49 height 32
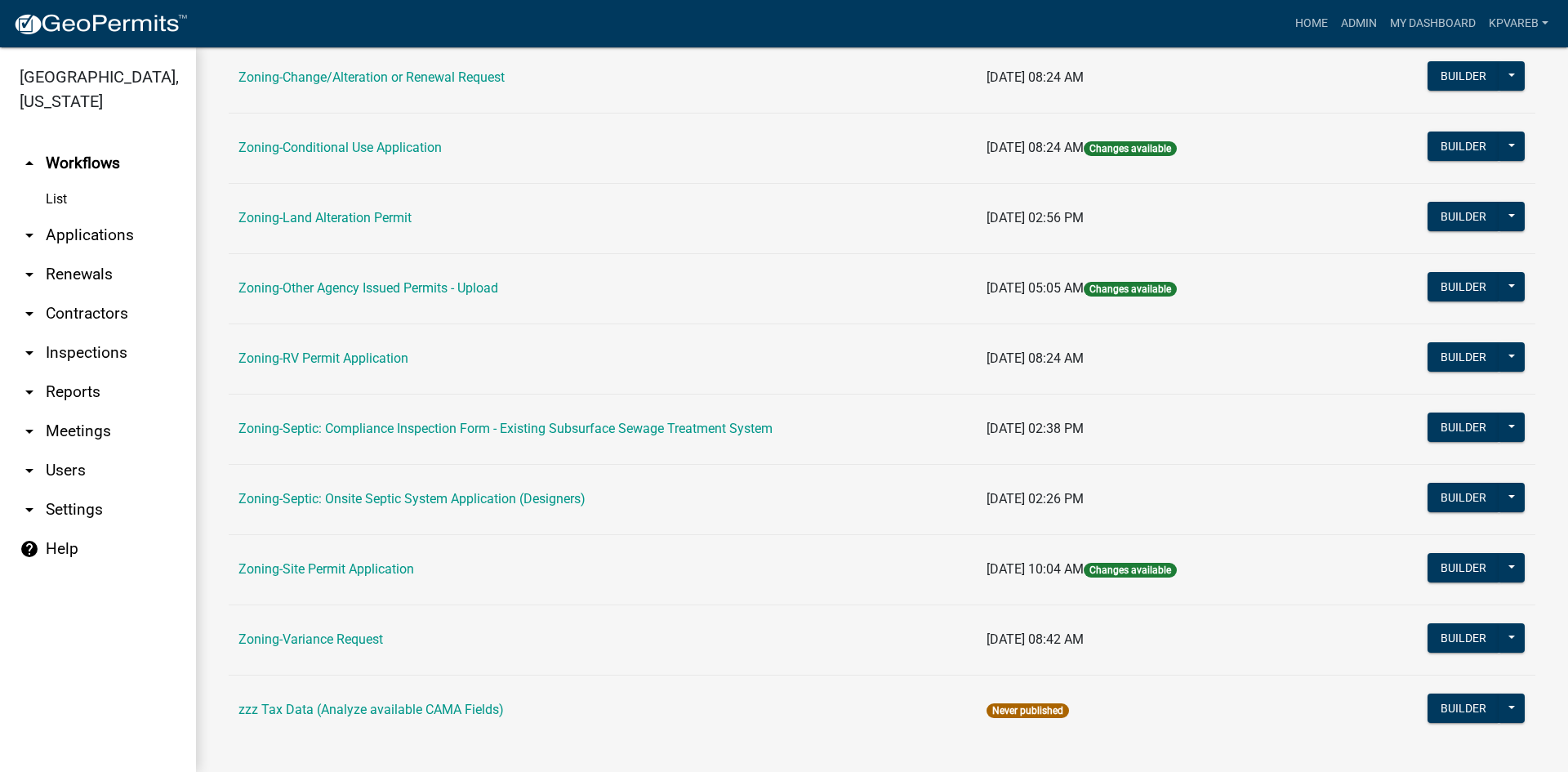
scroll to position [469, 0]
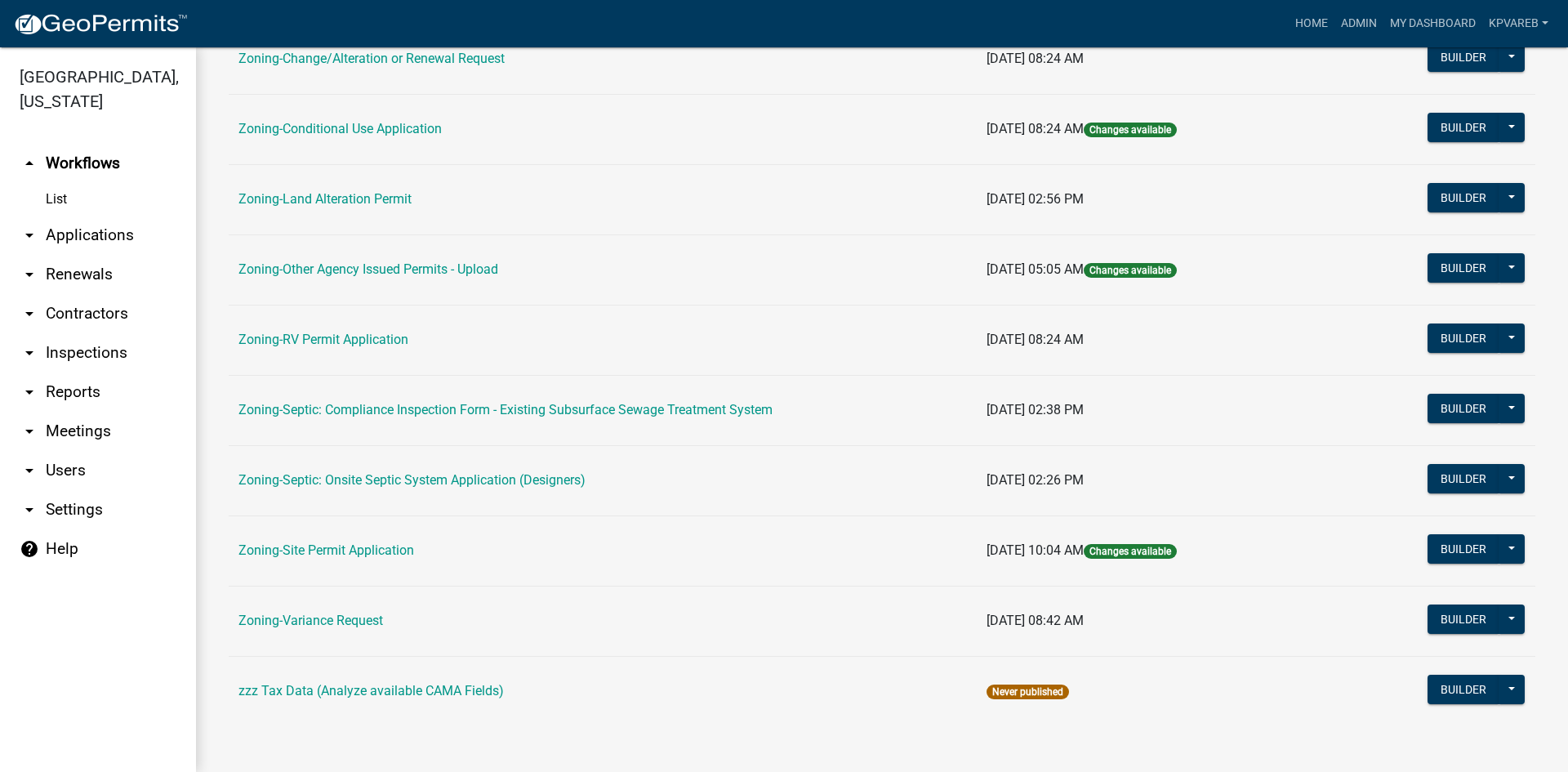
click at [511, 470] on td "Zoning-Septic: Onsite Septic System Application (Designers)" at bounding box center [603, 480] width 748 height 70
click at [519, 472] on link "Zoning-Septic: Onsite Septic System Application (Designers)" at bounding box center [412, 479] width 347 height 16
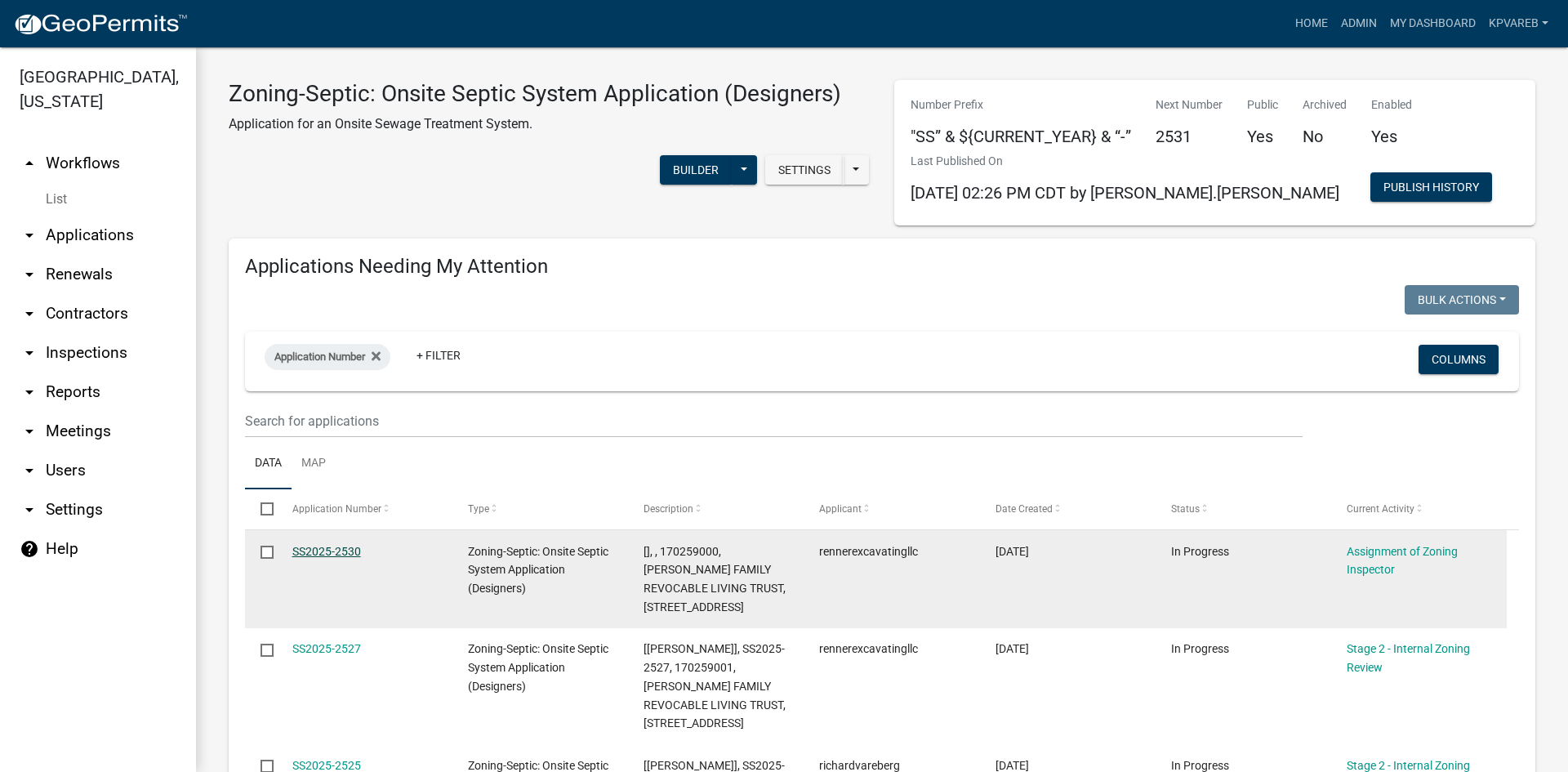
click at [337, 551] on link "SS2025-2530" at bounding box center [327, 551] width 68 height 13
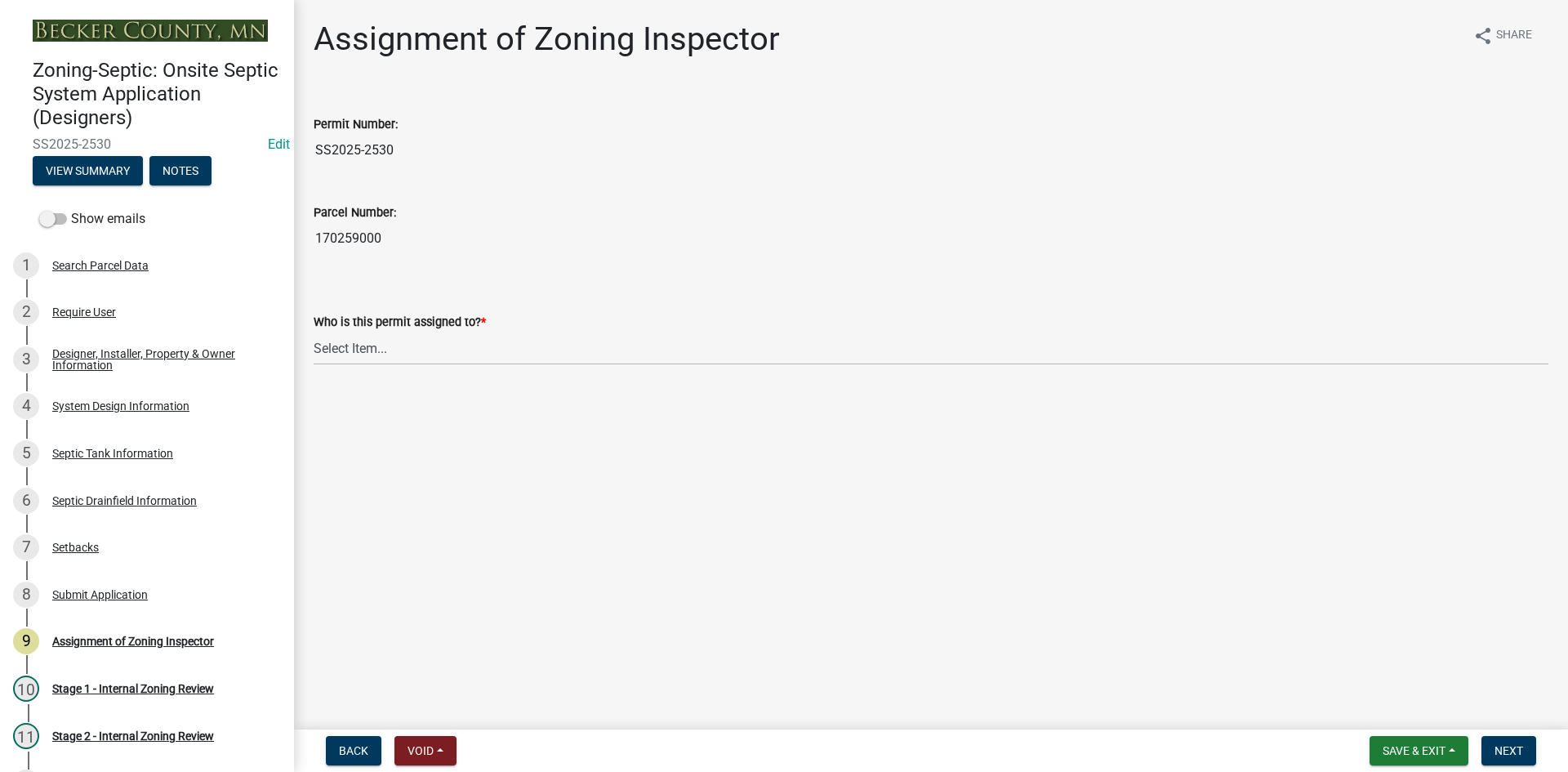
click at [357, 376] on wm-data-entity-input "Who is this permit assigned to? * Select Item... [PERSON_NAME] [PERSON_NAME] [P…" at bounding box center [931, 324] width 1235 height 110
click at [378, 344] on select "Select Item... [PERSON_NAME] [PERSON_NAME] [PERSON_NAME] [PERSON_NAME] [PERSON_…" at bounding box center [931, 348] width 1235 height 33
click at [314, 331] on select "Select Item... [PERSON_NAME] [PERSON_NAME] [PERSON_NAME] [PERSON_NAME] [PERSON_…" at bounding box center [931, 348] width 1235 height 33
select select "7bfe52ba-73b7-4ac1-9bde-d3bb601555ca"
click at [1510, 758] on button "Next" at bounding box center [1508, 751] width 55 height 30
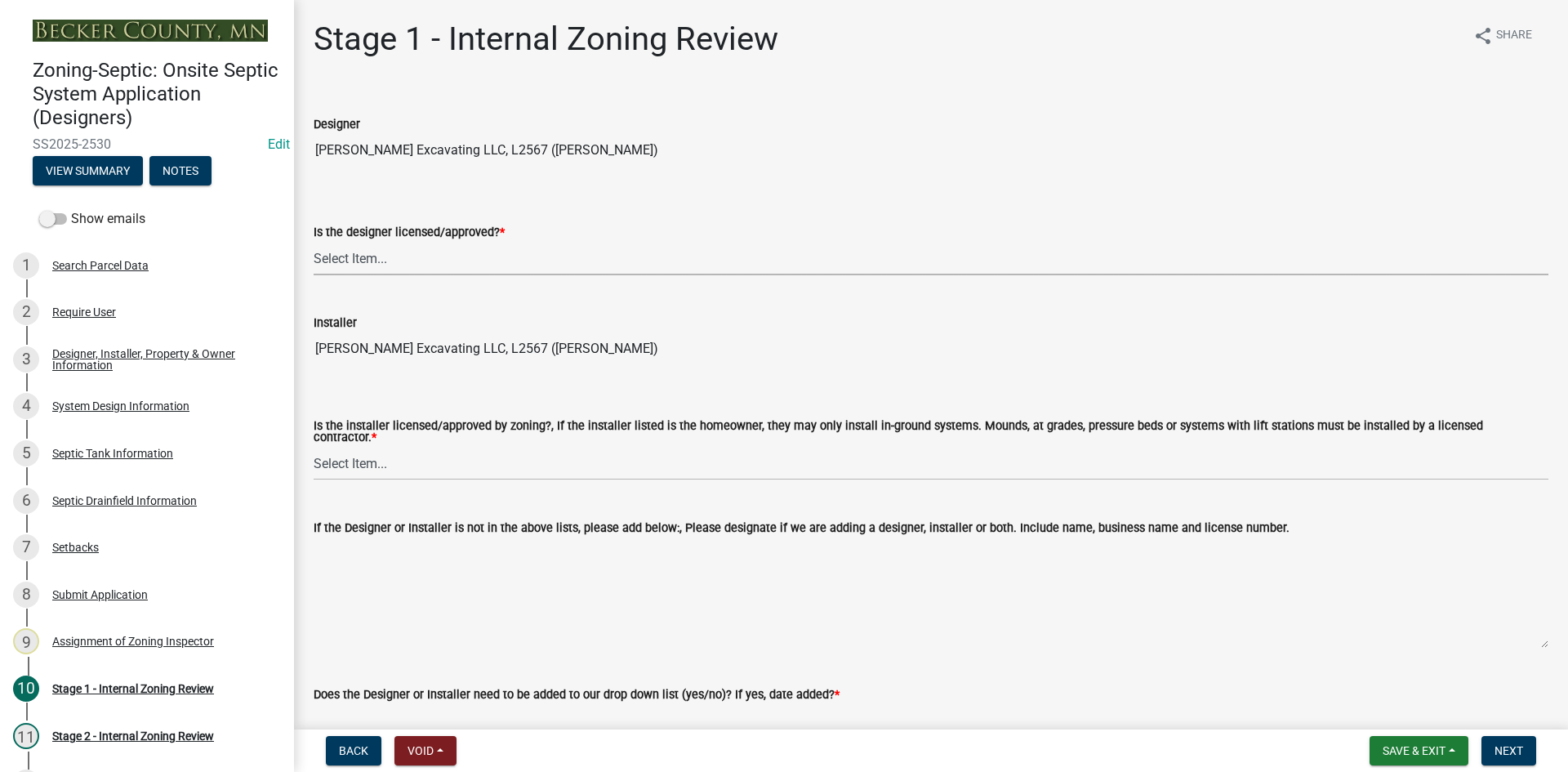
click at [376, 255] on select "Select Item... Yes No" at bounding box center [931, 258] width 1235 height 33
click at [314, 242] on select "Select Item... Yes No" at bounding box center [931, 258] width 1235 height 33
select select "49e49f1e-3b32-4342-8c2e-9cbd4919fe4d"
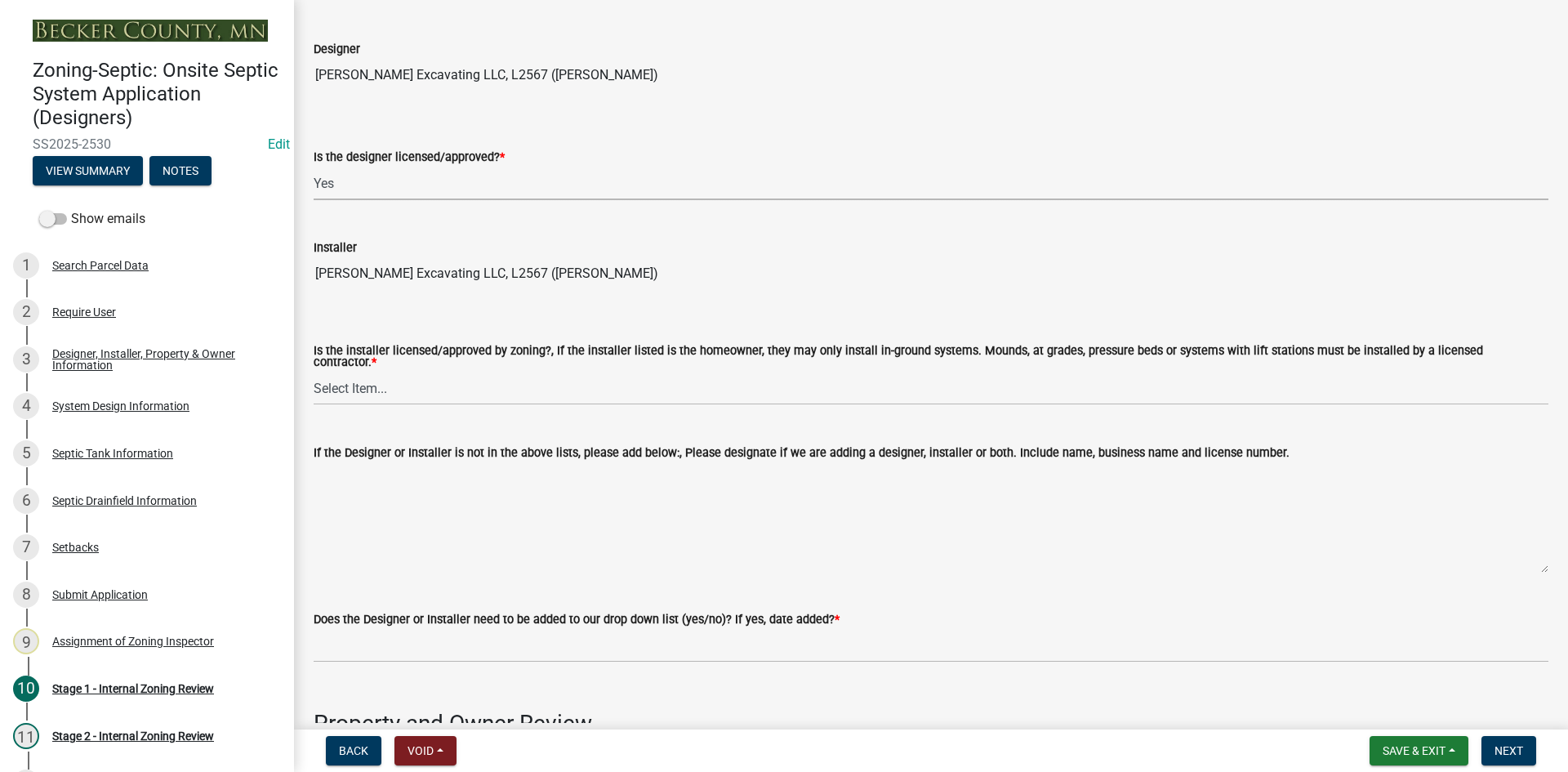
scroll to position [163, 0]
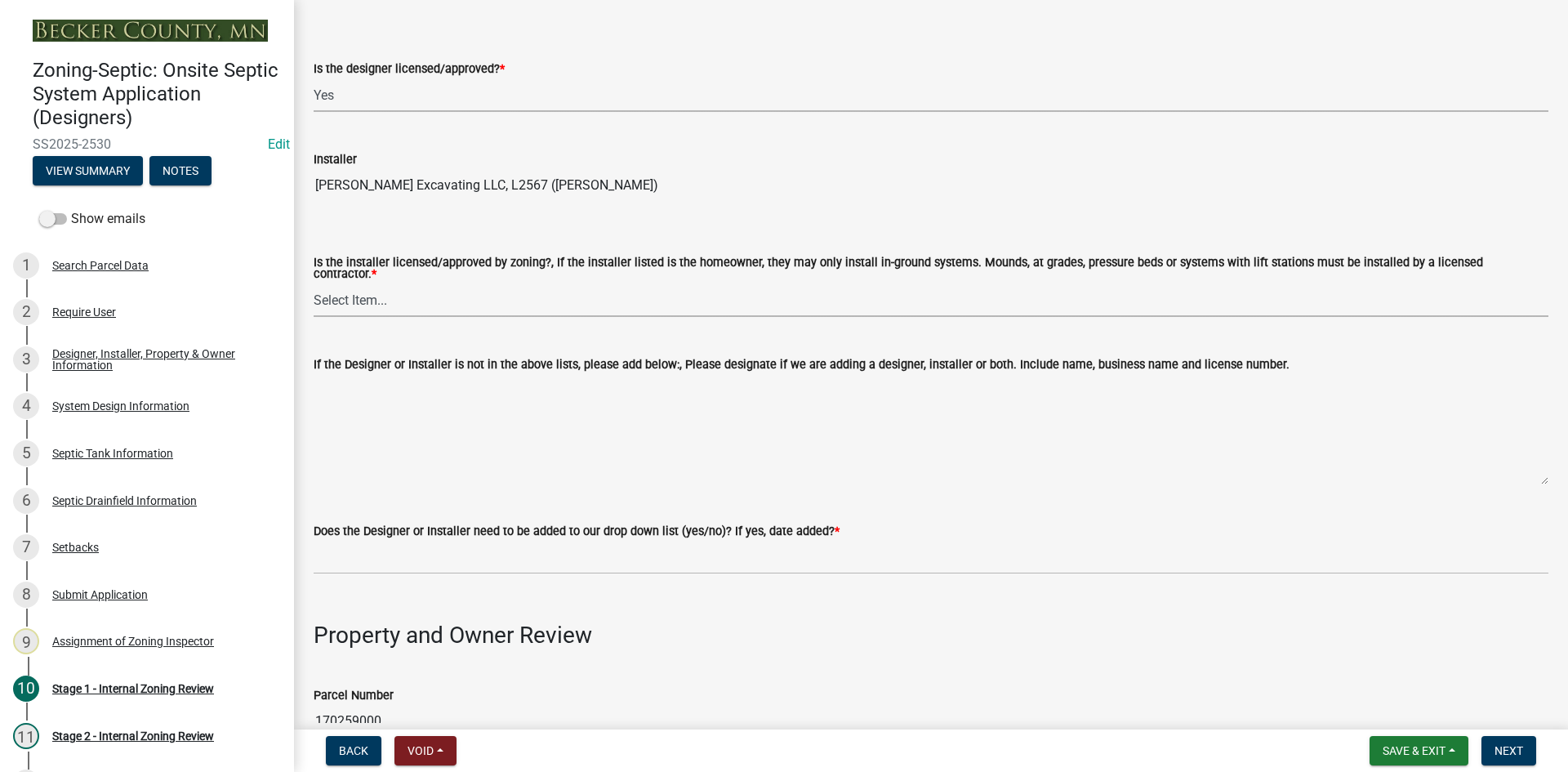
drag, startPoint x: 380, startPoint y: 299, endPoint x: 391, endPoint y: 309, distance: 14.9
click at [380, 299] on select "Select Item... Yes No" at bounding box center [931, 300] width 1235 height 33
click at [314, 283] on select "Select Item... Yes No" at bounding box center [931, 300] width 1235 height 33
select select "ca07ae0a-7638-46ff-ada2-c67ca3524324"
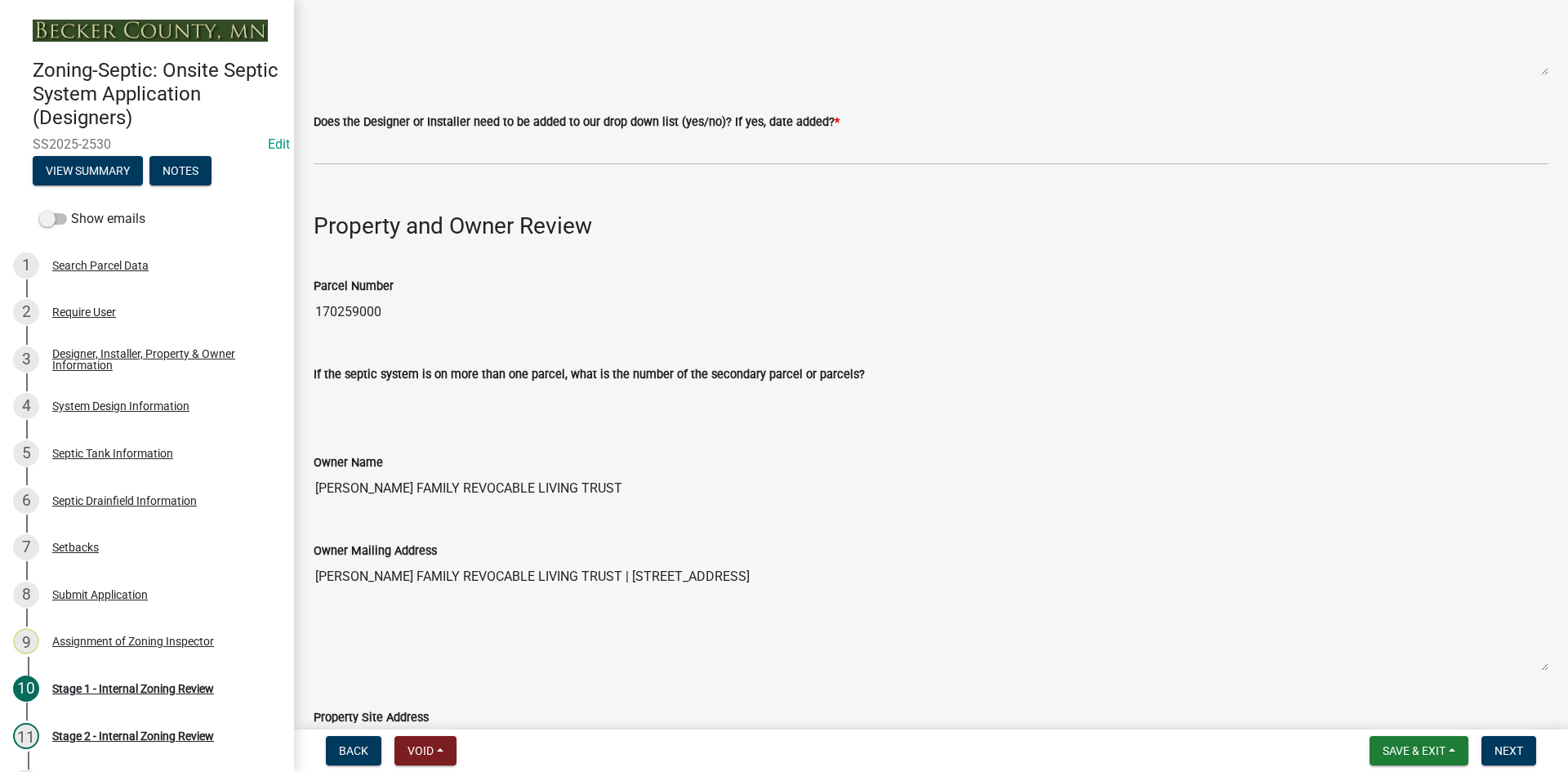
scroll to position [571, 0]
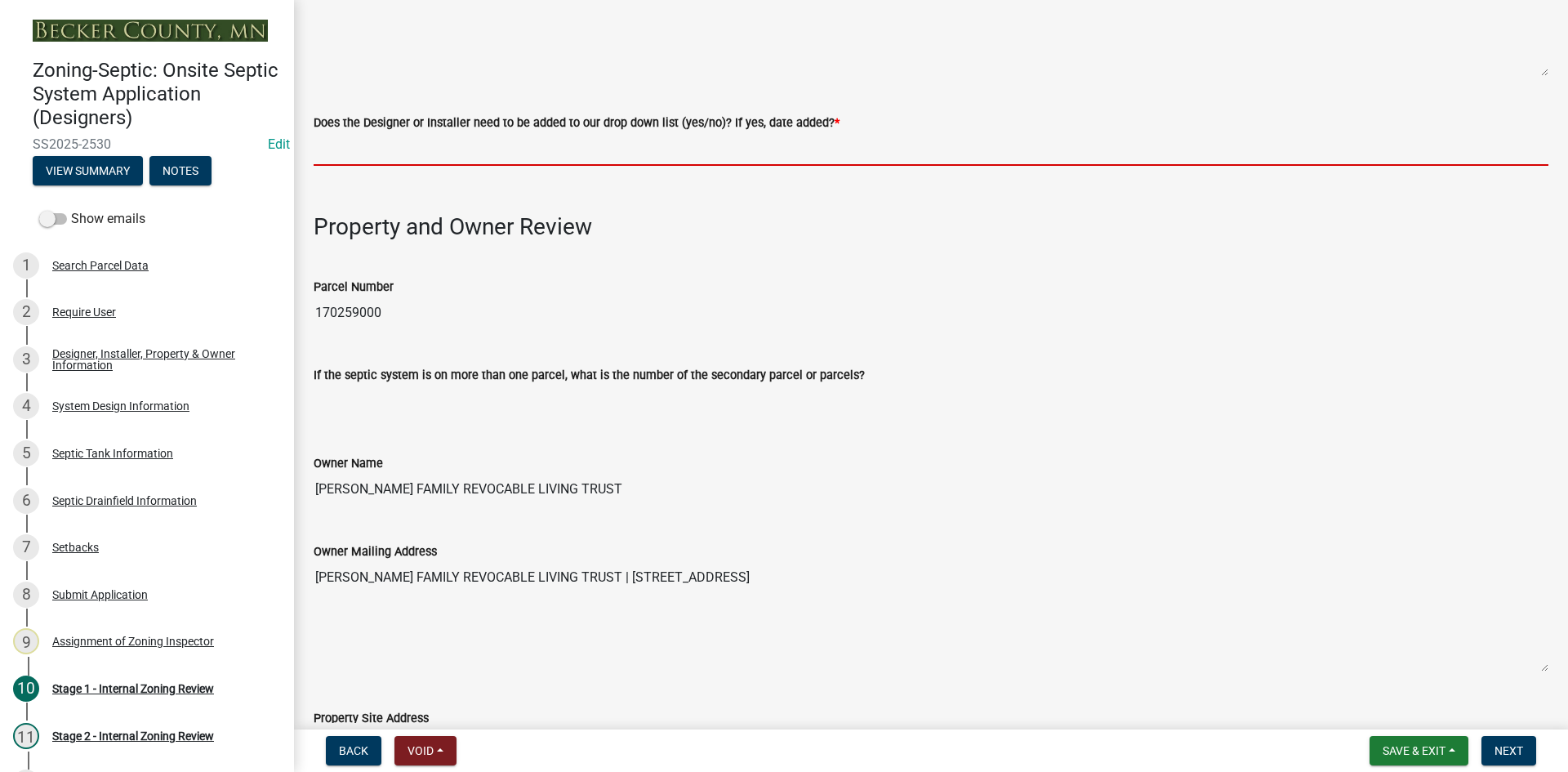
drag, startPoint x: 430, startPoint y: 146, endPoint x: 442, endPoint y: 156, distance: 15.6
click at [430, 146] on input "Does the Designer or Installer need to be added to our drop down list (yes/no)?…" at bounding box center [931, 149] width 1235 height 33
type input "NO"
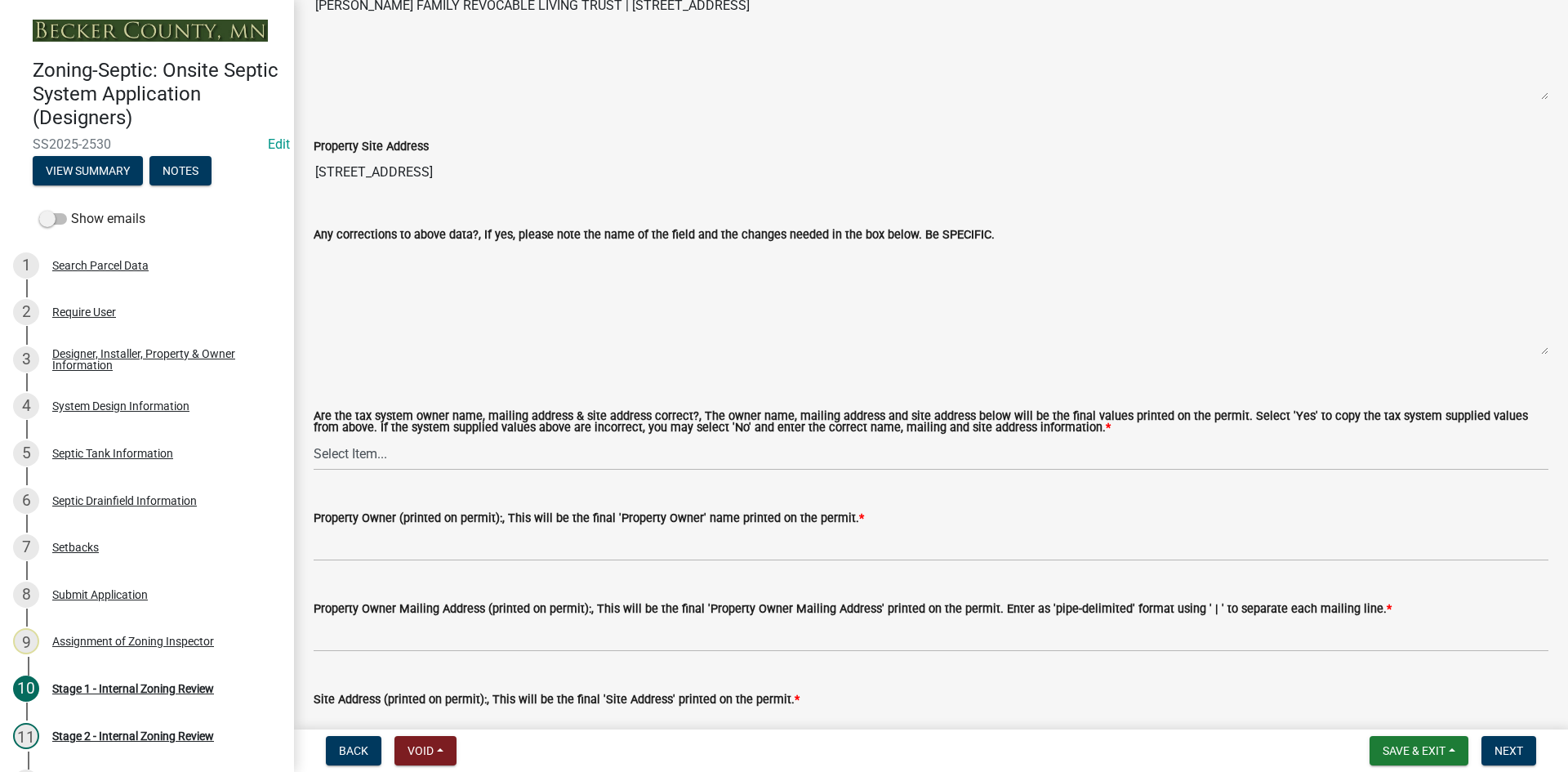
scroll to position [1388, 0]
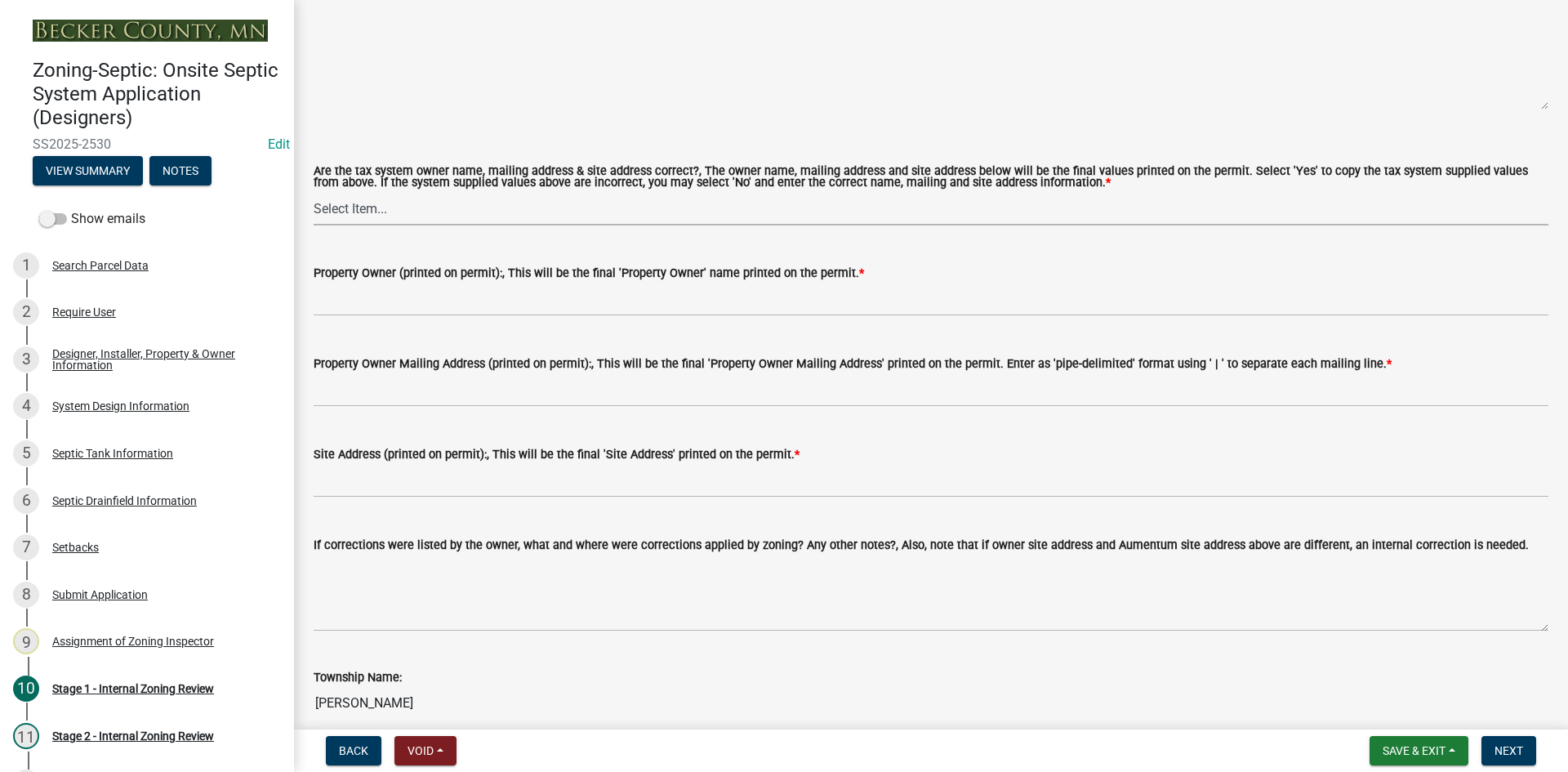
click at [383, 197] on select "Select Item... Yes No" at bounding box center [931, 208] width 1235 height 33
click at [314, 192] on select "Select Item... Yes No" at bounding box center [931, 208] width 1235 height 33
select select "ec75a761-93b4-47c5-8535-fea253c32937"
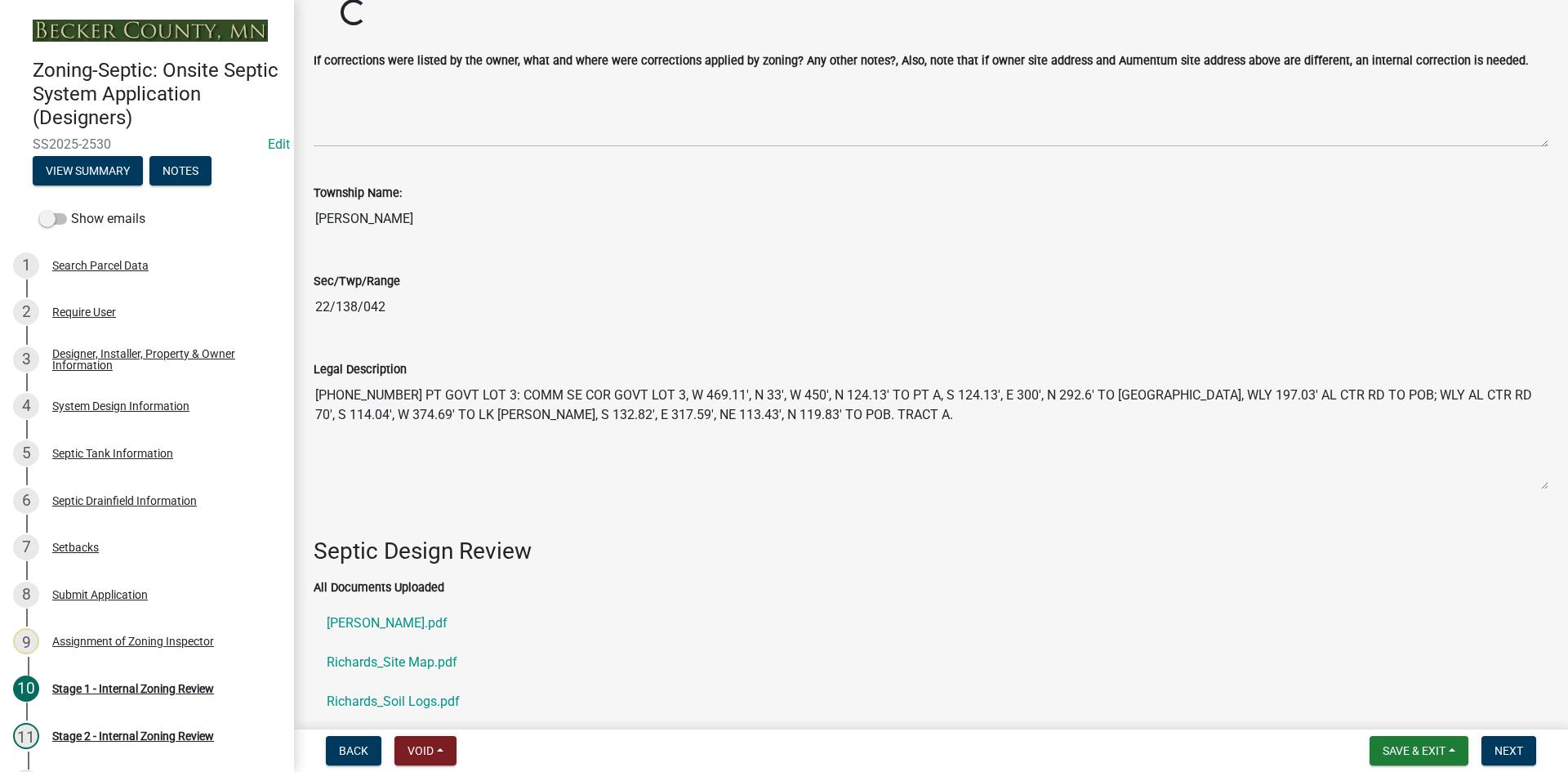
scroll to position [1960, 0]
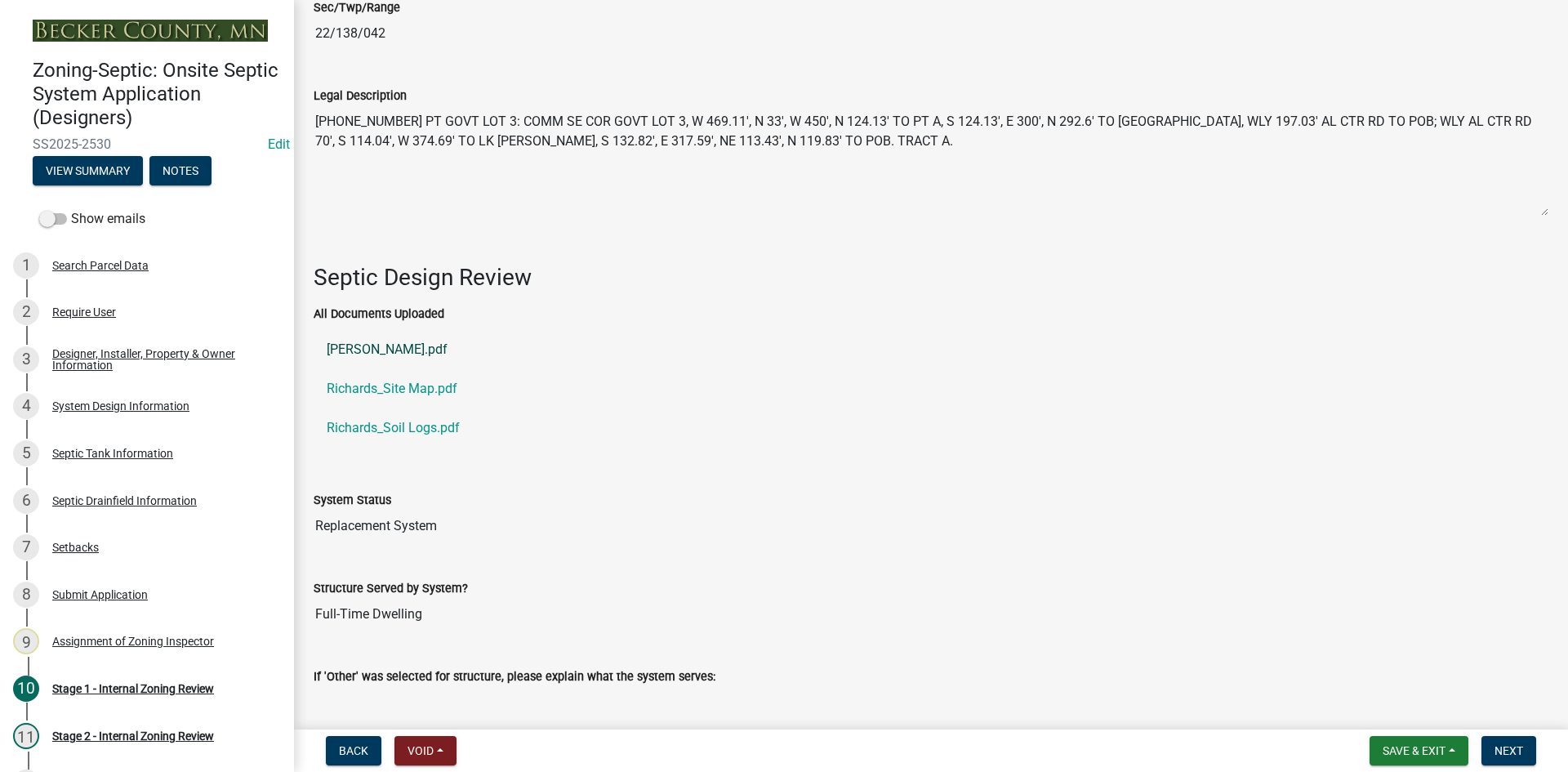
click at [428, 348] on link "[PERSON_NAME].pdf" at bounding box center [931, 349] width 1235 height 39
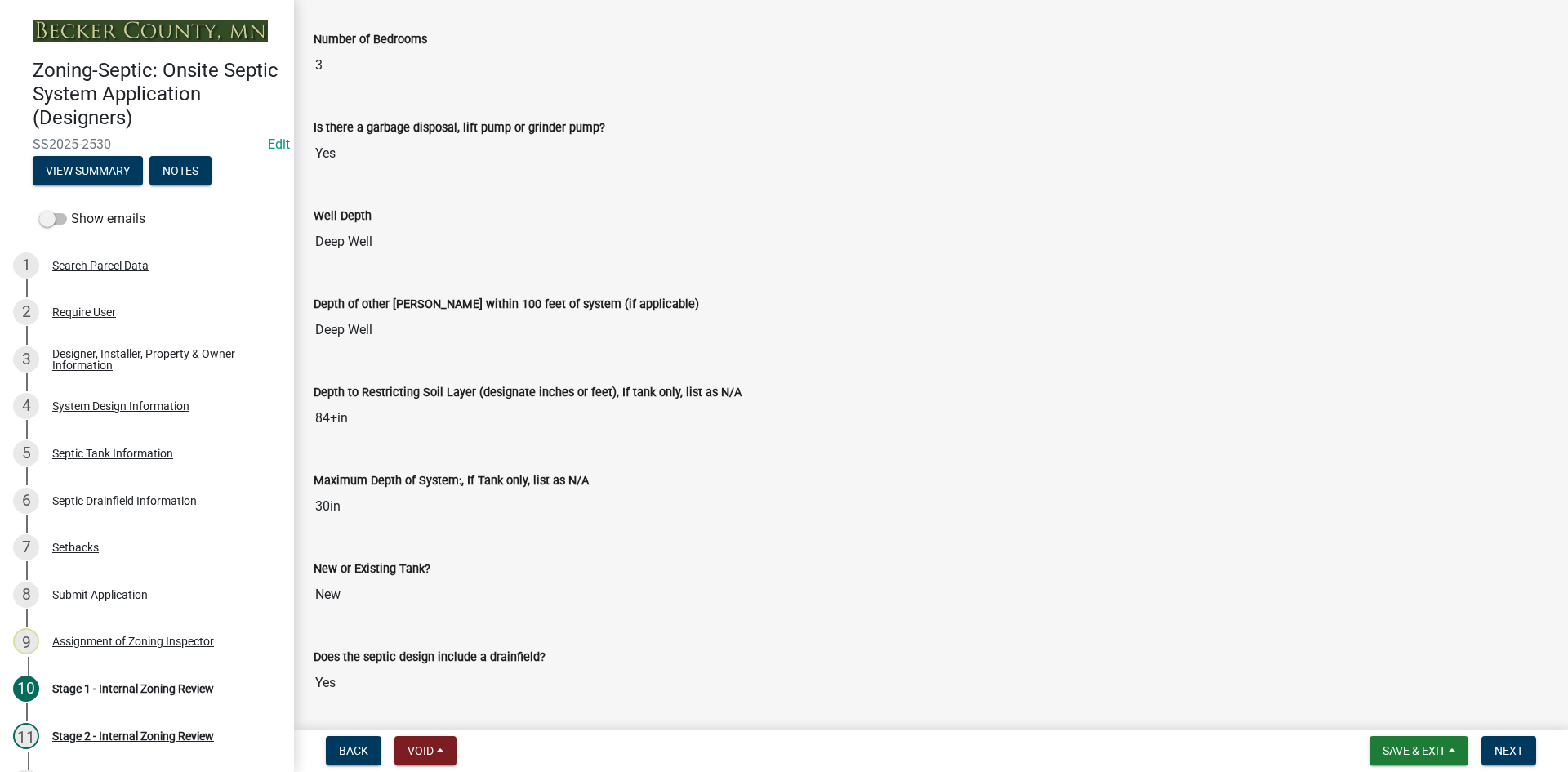
scroll to position [3370, 0]
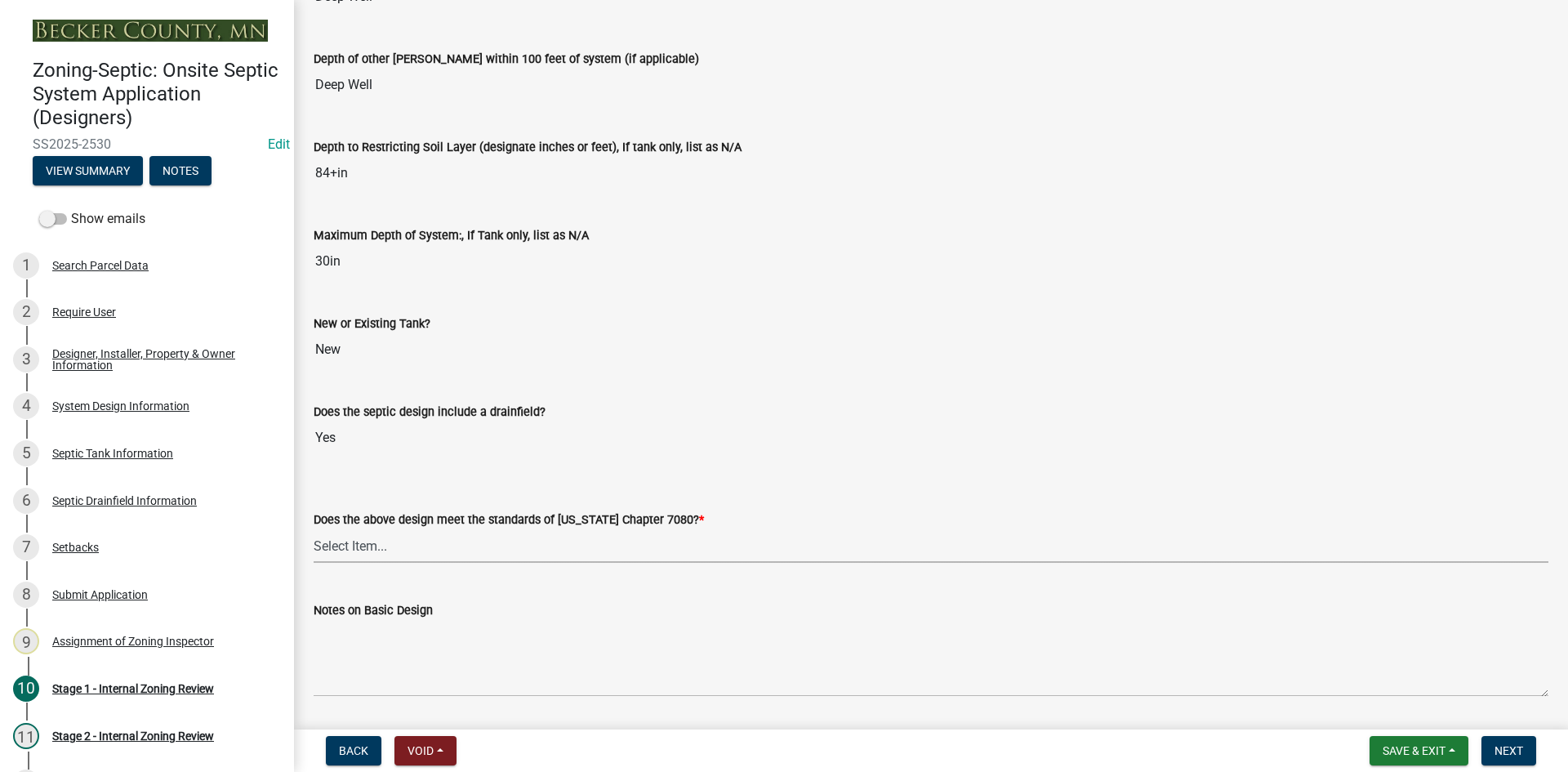
click at [369, 537] on select "Select Item... Yes No" at bounding box center [931, 546] width 1235 height 33
click at [314, 529] on select "Select Item... Yes No" at bounding box center [931, 546] width 1235 height 33
select select "bcbb982e-a48c-4b4a-a83b-ed1363446a86"
click at [1512, 757] on span "Next" at bounding box center [1508, 751] width 29 height 13
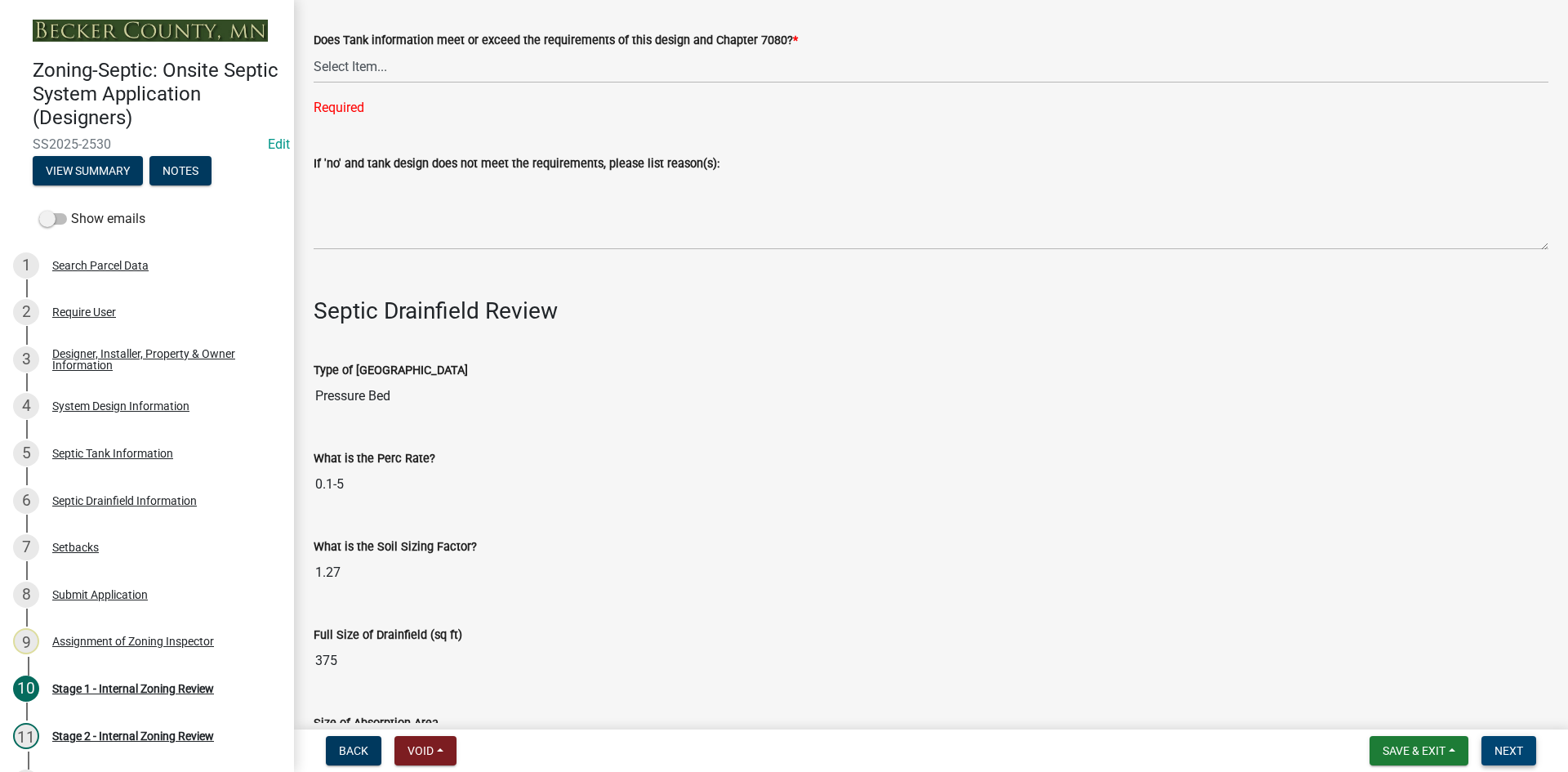
scroll to position [4817, 0]
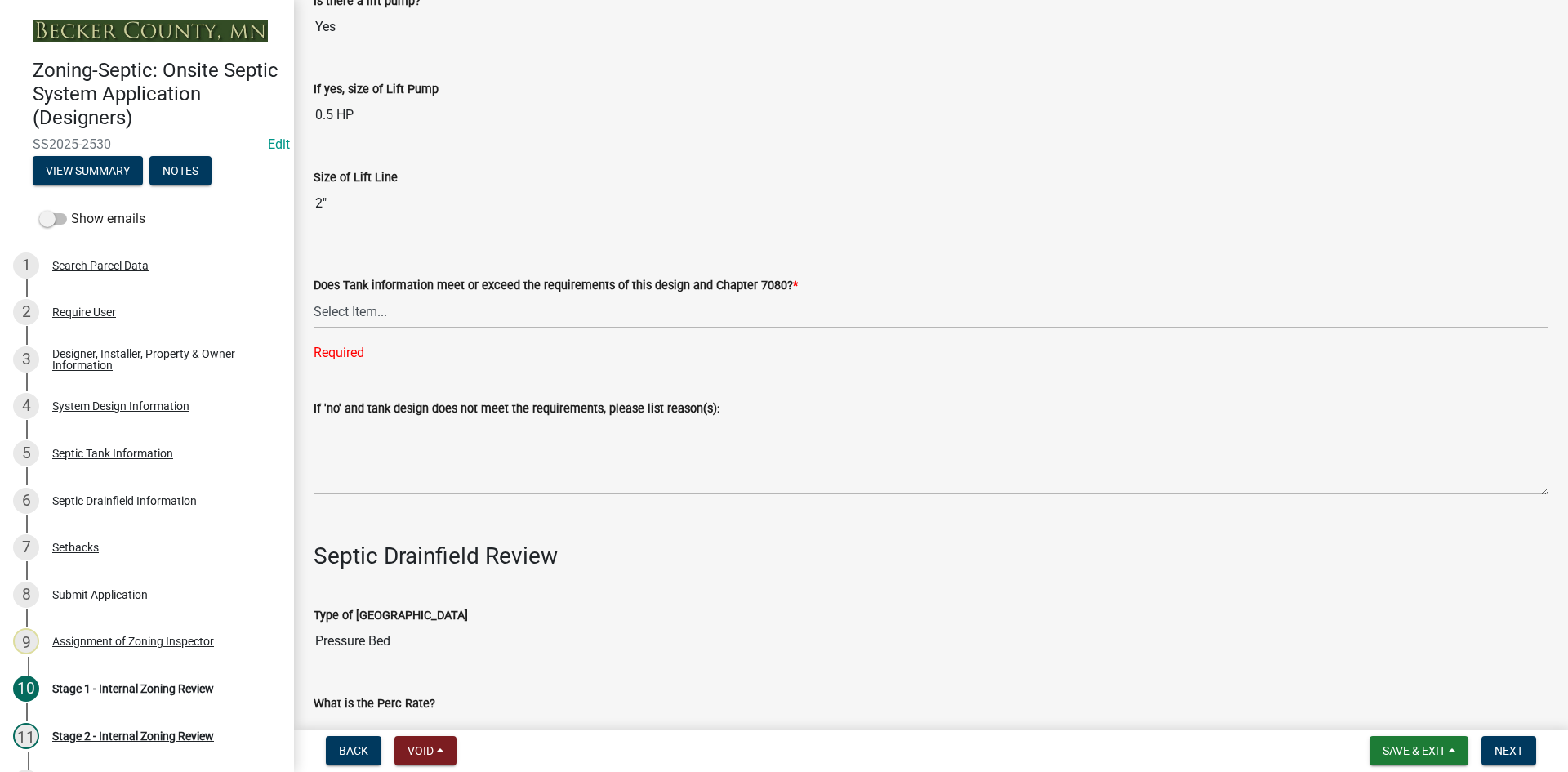
click at [350, 313] on select "Select Item... Yes No" at bounding box center [931, 311] width 1235 height 33
click at [314, 294] on select "Select Item... Yes No" at bounding box center [931, 311] width 1235 height 33
select select "47a2a5dd-5977-4941-8e6f-09ff03cdfb75"
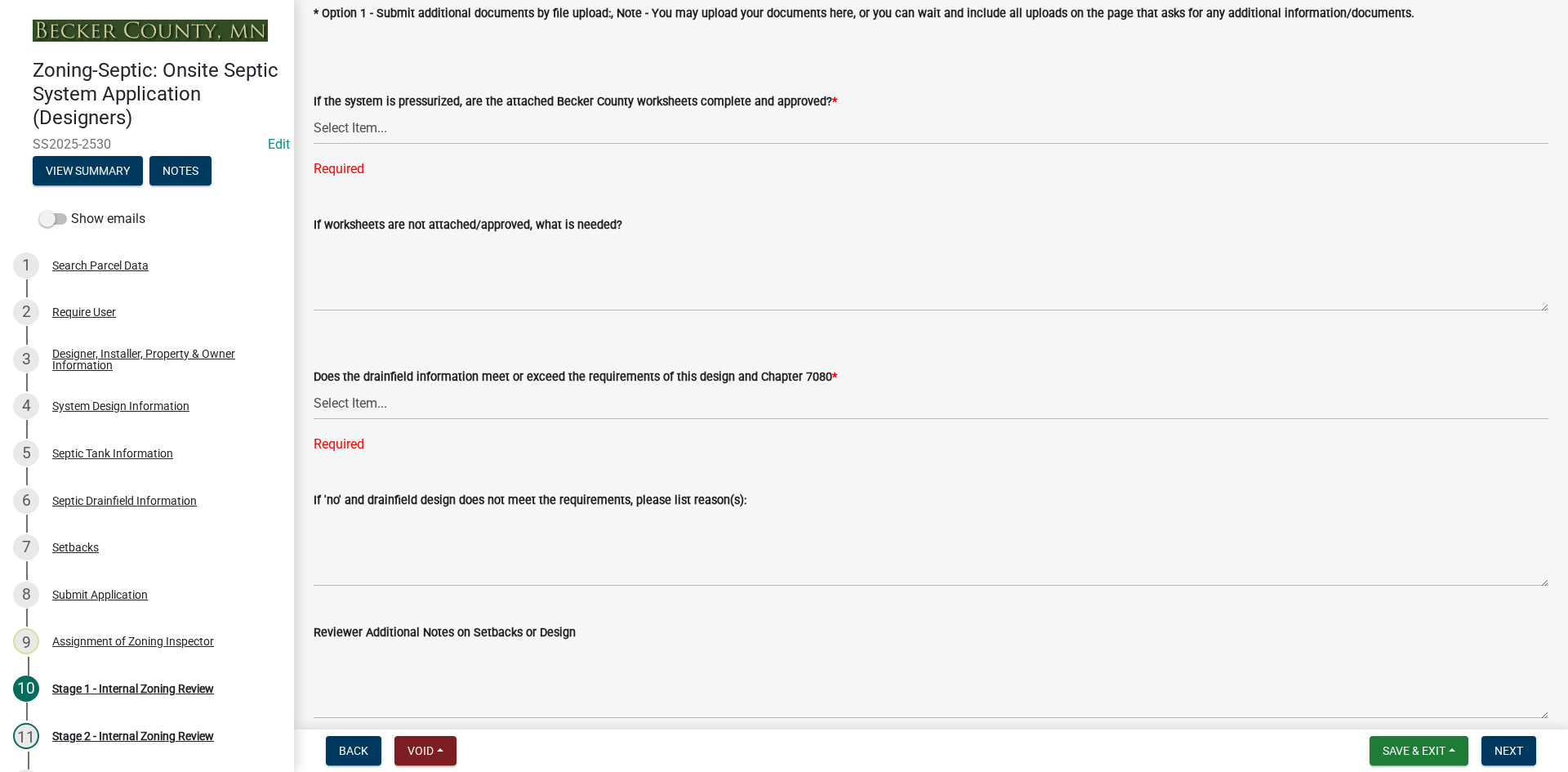
scroll to position [6023, 0]
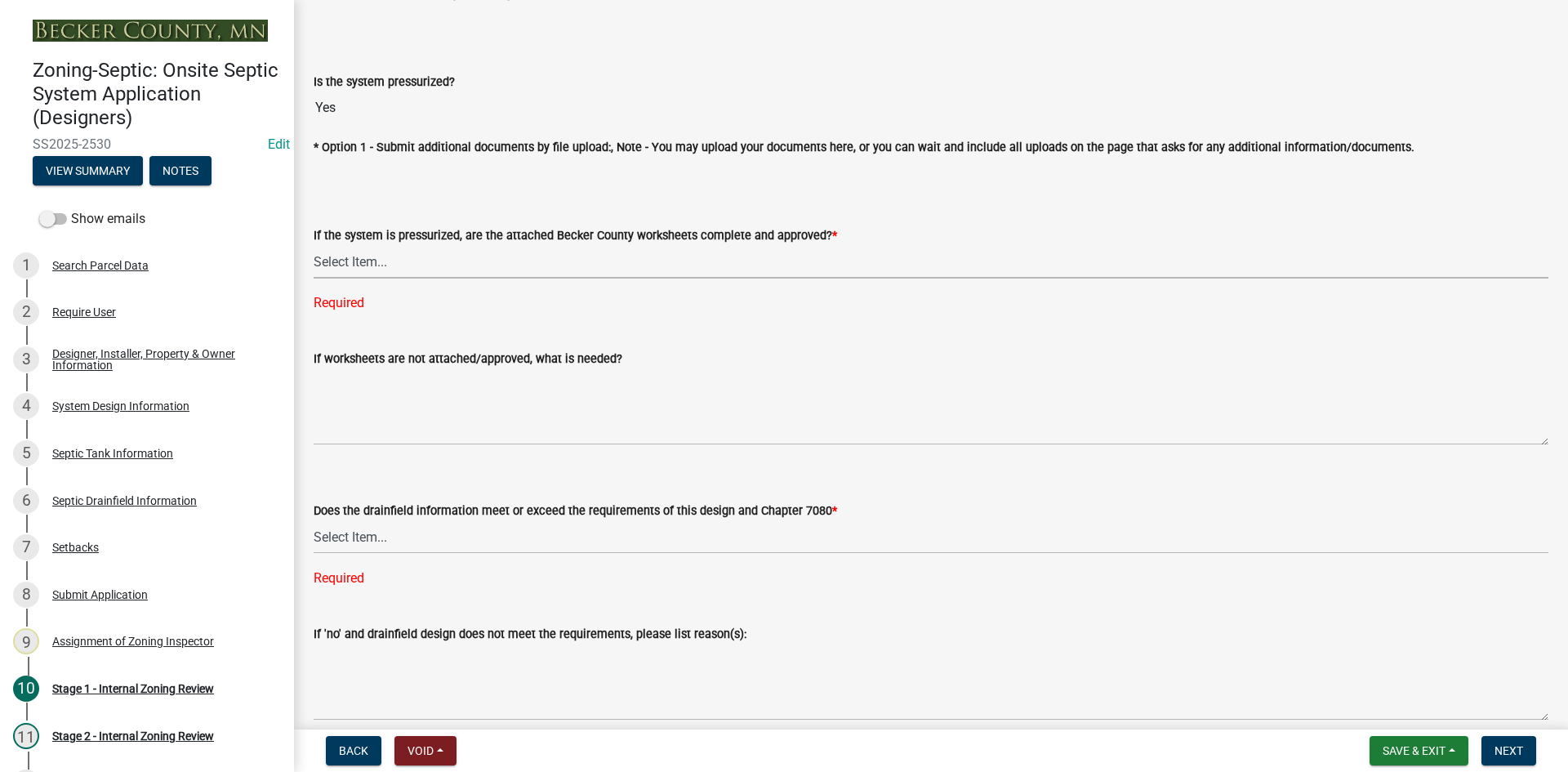
drag, startPoint x: 367, startPoint y: 255, endPoint x: 365, endPoint y: 272, distance: 17.1
click at [366, 261] on select "Select Item... Yes No NA" at bounding box center [931, 262] width 1235 height 33
click at [314, 245] on select "Select Item... Yes No NA" at bounding box center [931, 262] width 1235 height 33
select select "3f5b086d-5a4c-4236-93bc-fa7bf4d11838"
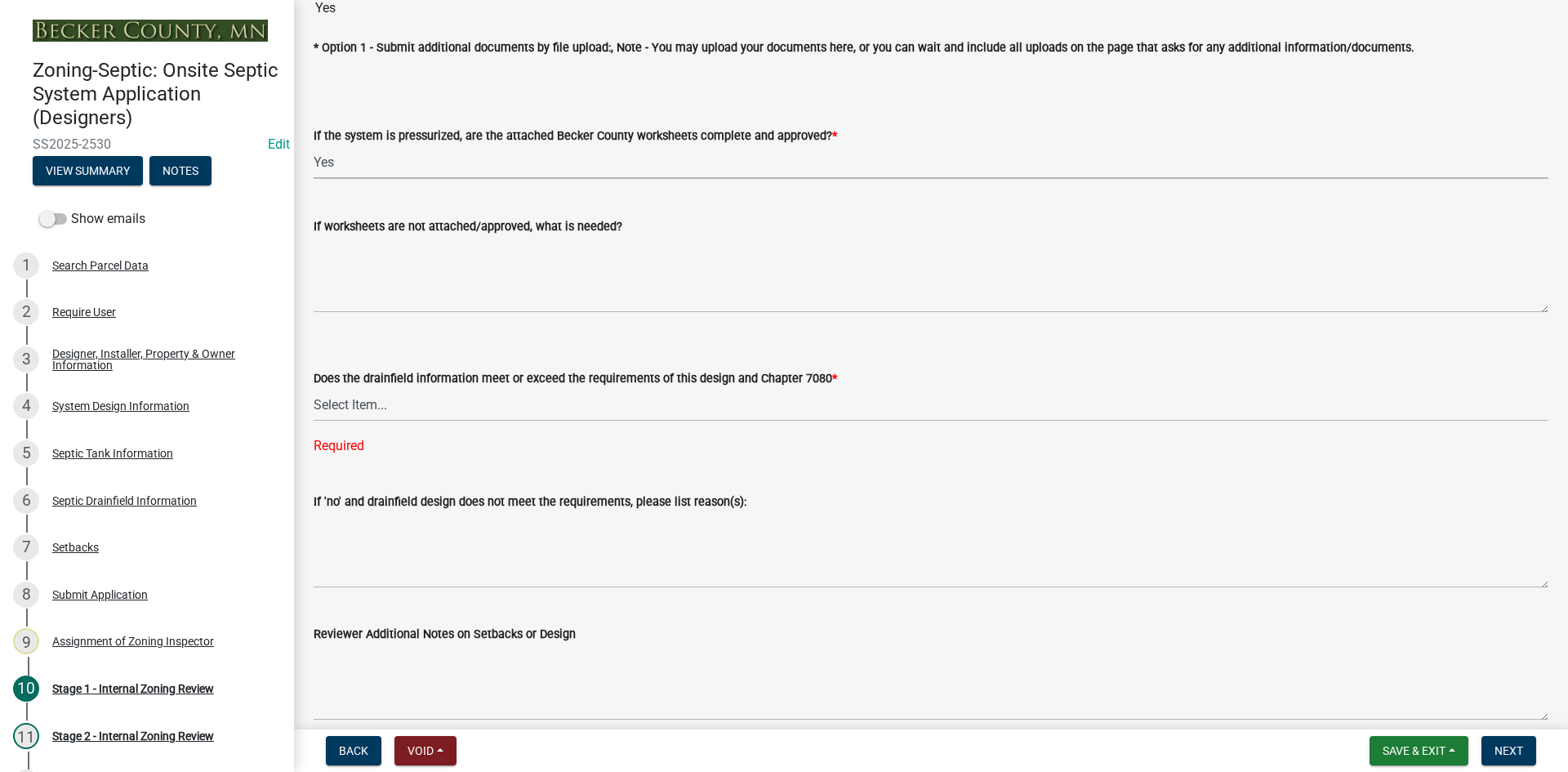
scroll to position [6269, 0]
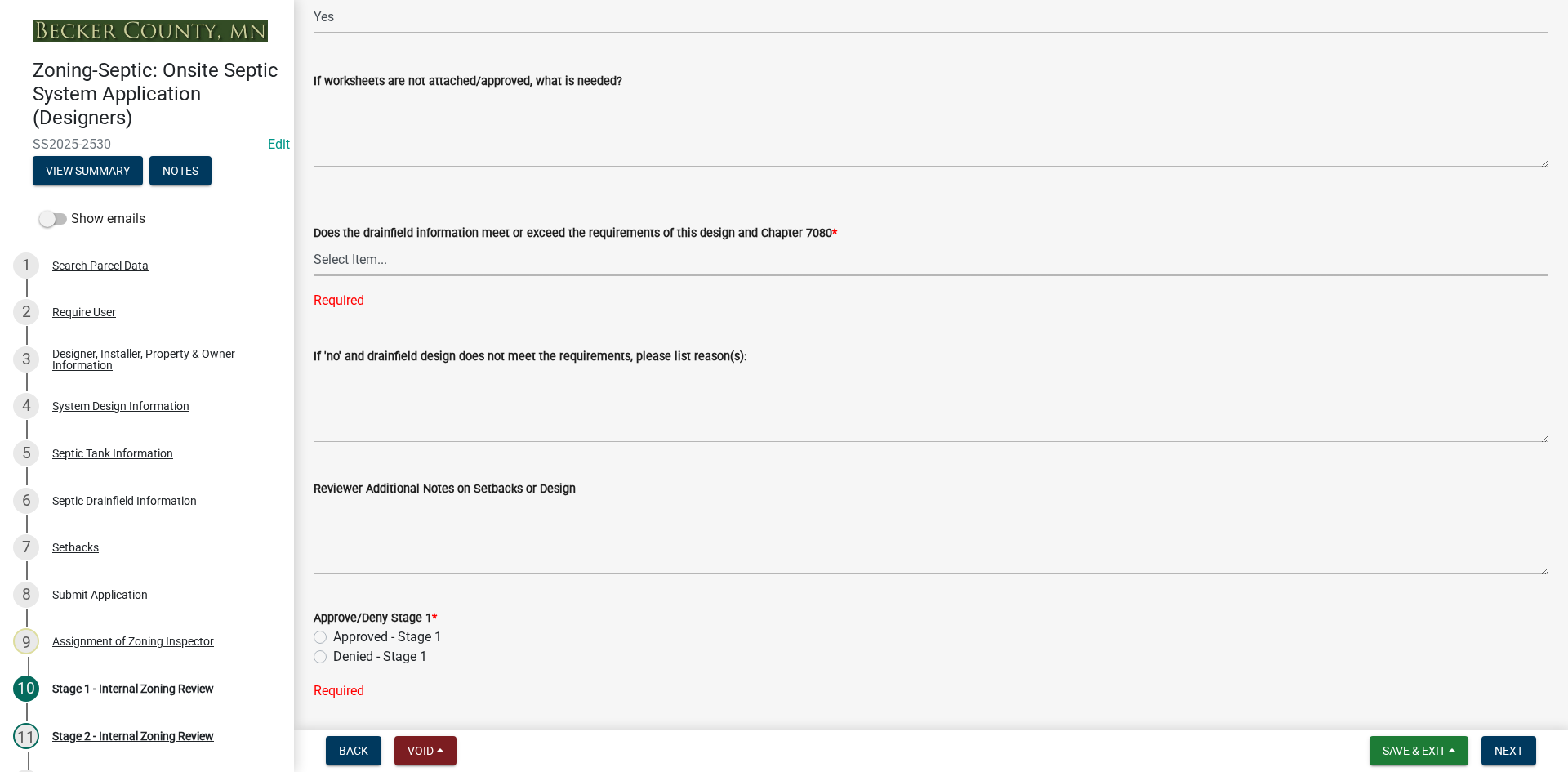
drag, startPoint x: 378, startPoint y: 248, endPoint x: 380, endPoint y: 268, distance: 20.1
click at [379, 248] on select "Select Item... Yes No" at bounding box center [931, 259] width 1235 height 33
click at [314, 243] on select "Select Item... Yes No" at bounding box center [931, 259] width 1235 height 33
select select "888a8260-2be6-47f2-a4de-b9f453a4d3bc"
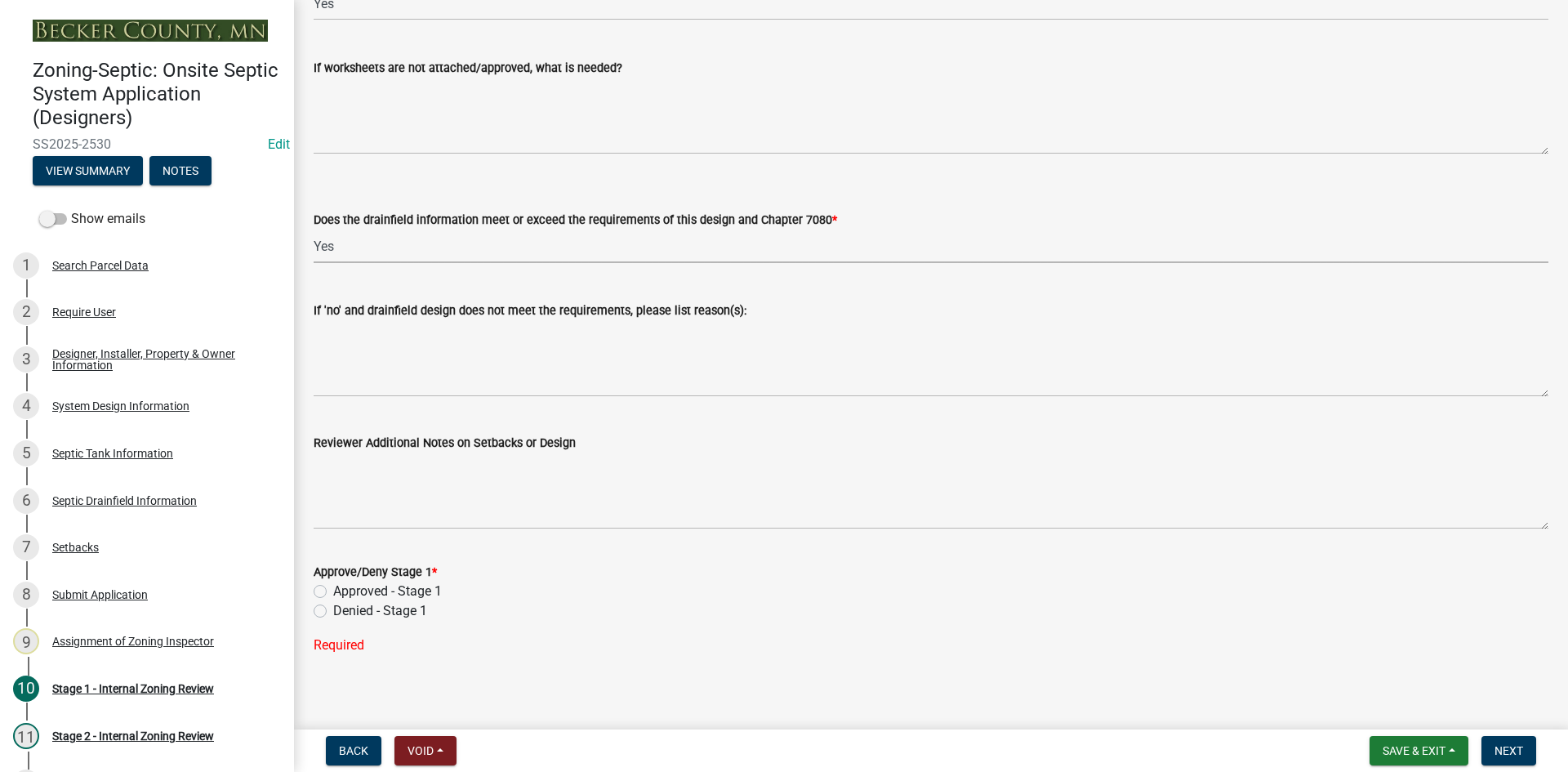
scroll to position [6284, 0]
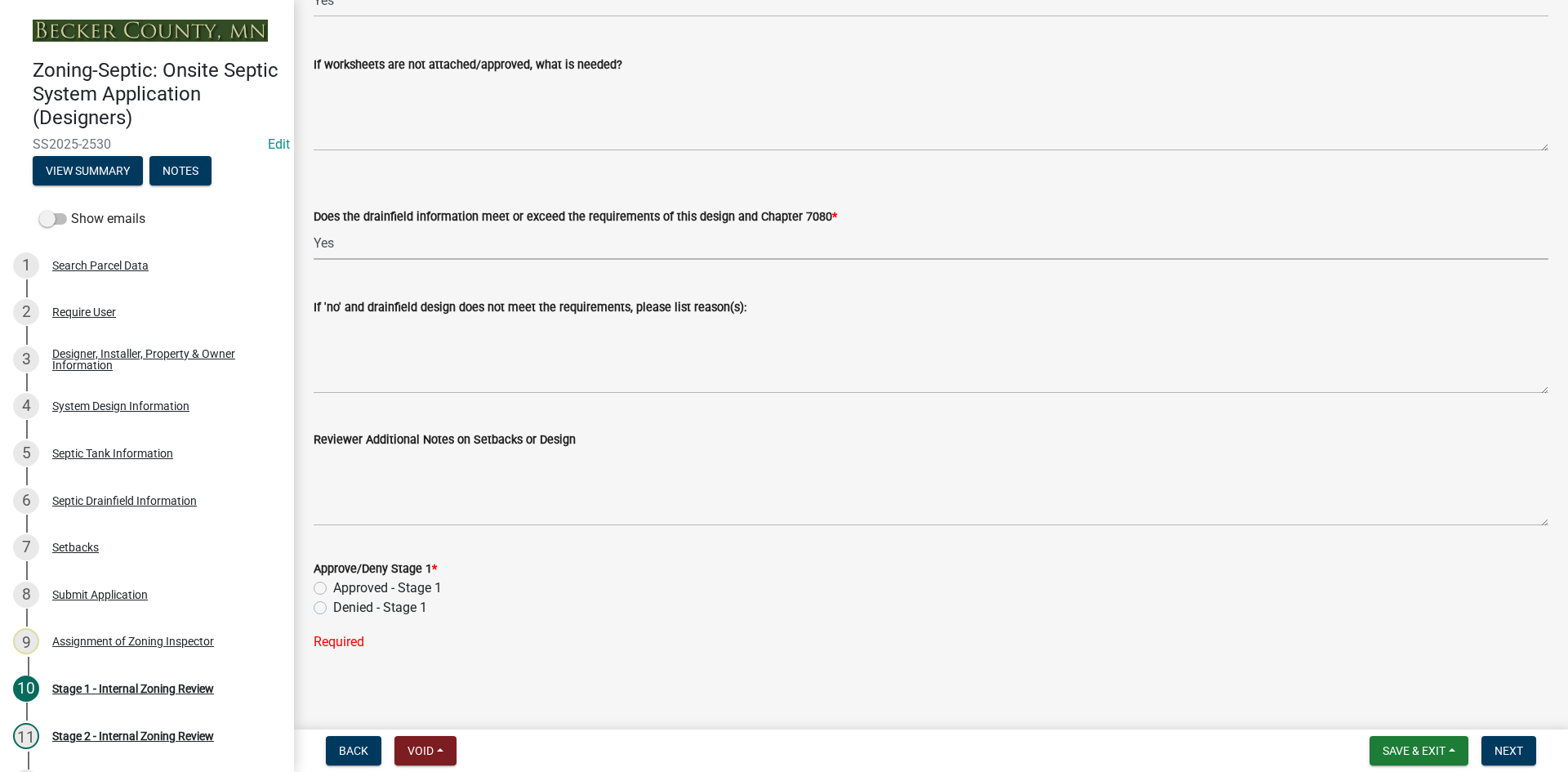
click at [333, 579] on label "Approved - Stage 1" at bounding box center [387, 588] width 108 height 19
click at [333, 579] on input "Approved - Stage 1" at bounding box center [338, 583] width 10 height 10
radio input "true"
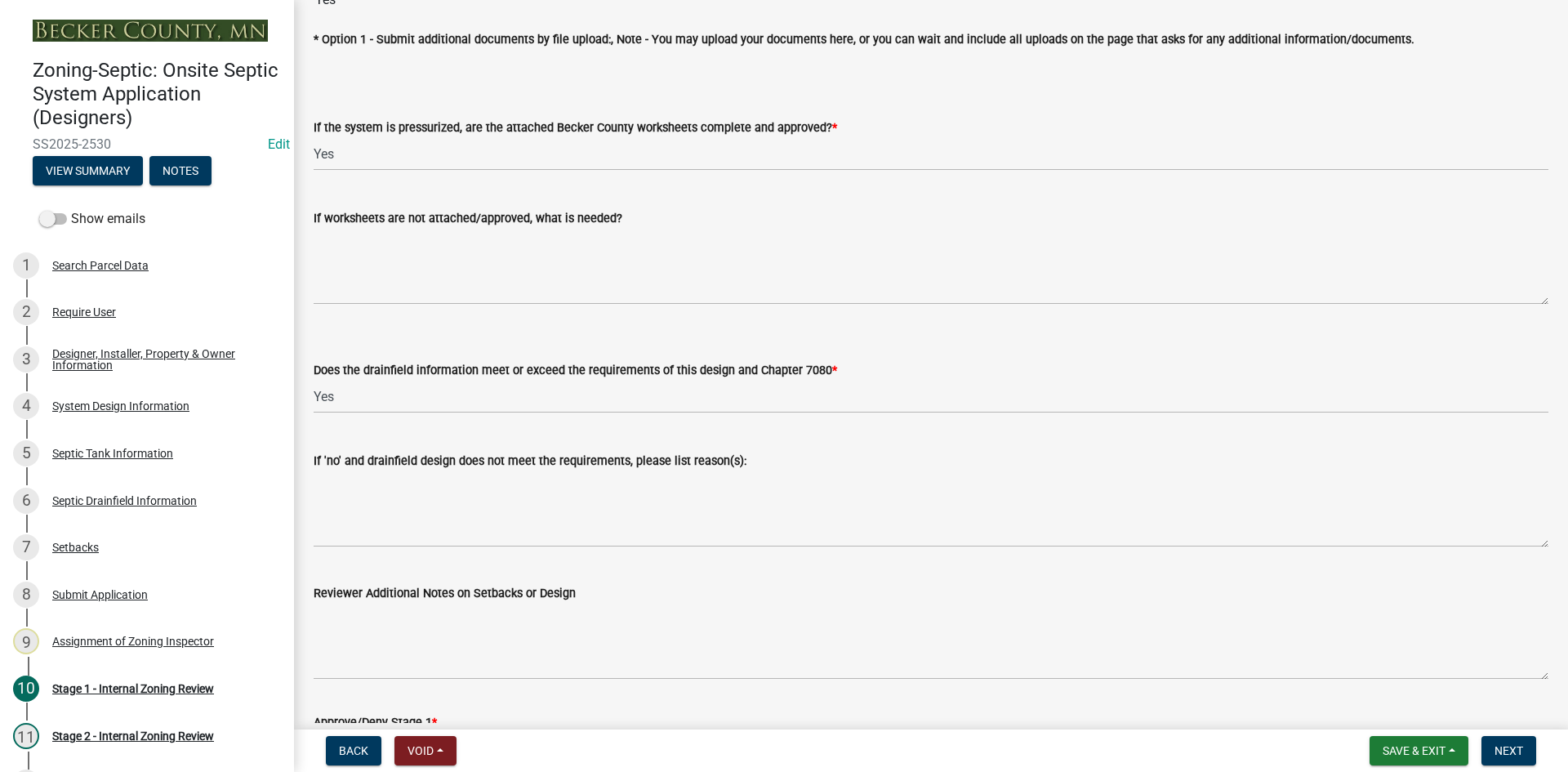
scroll to position [6252, 0]
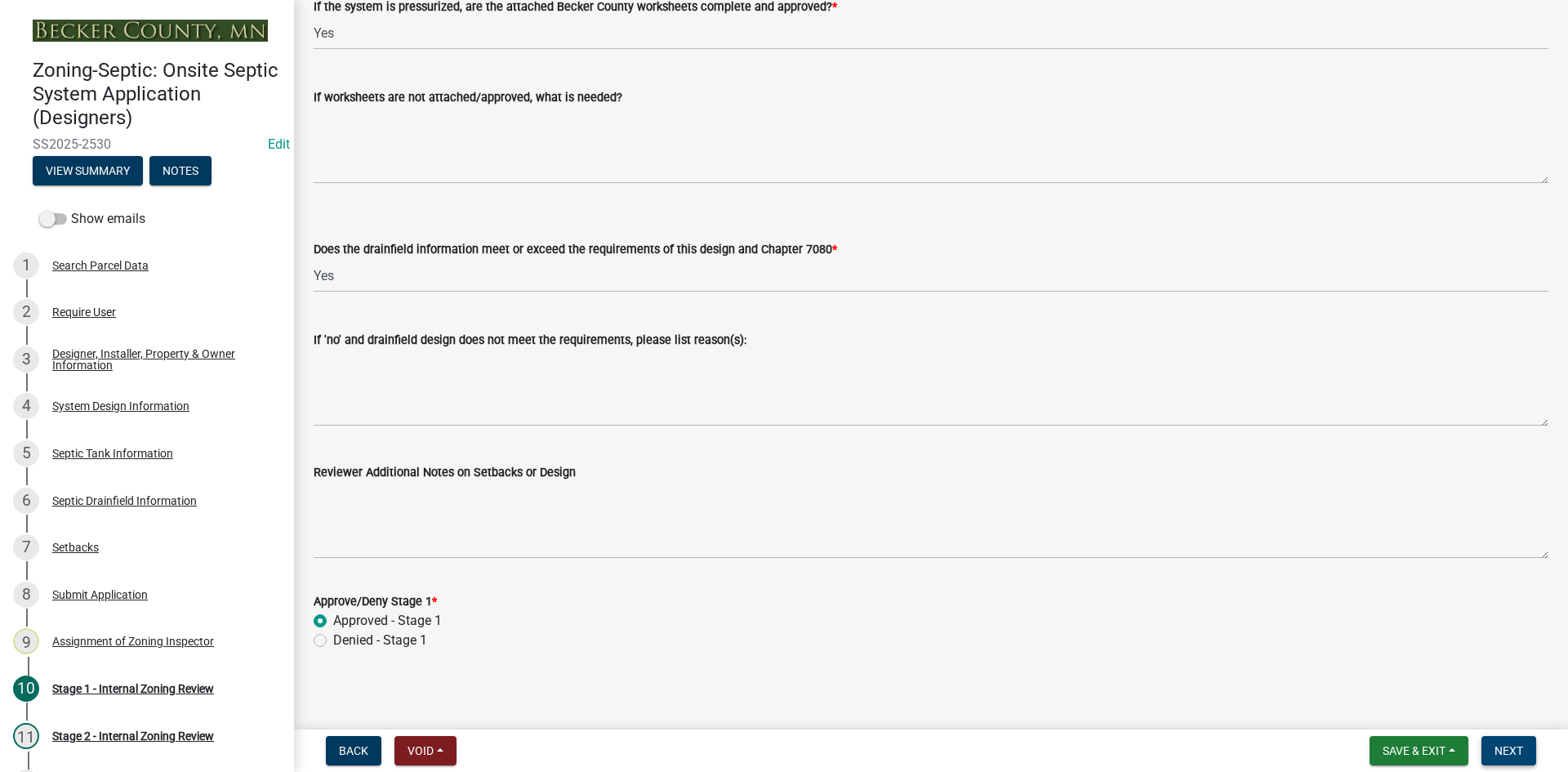
click at [1521, 741] on button "Next" at bounding box center [1508, 751] width 55 height 30
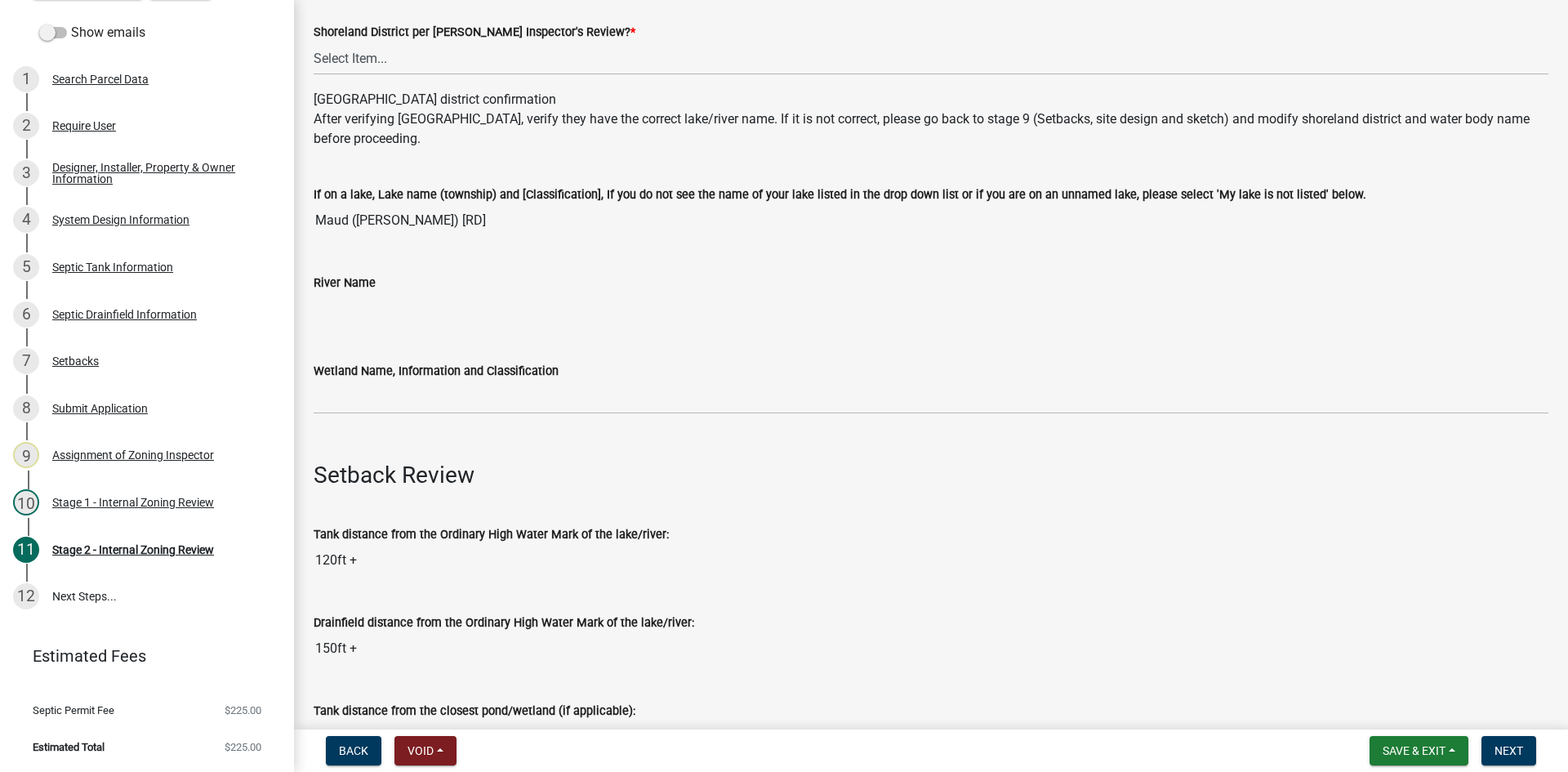
scroll to position [81, 0]
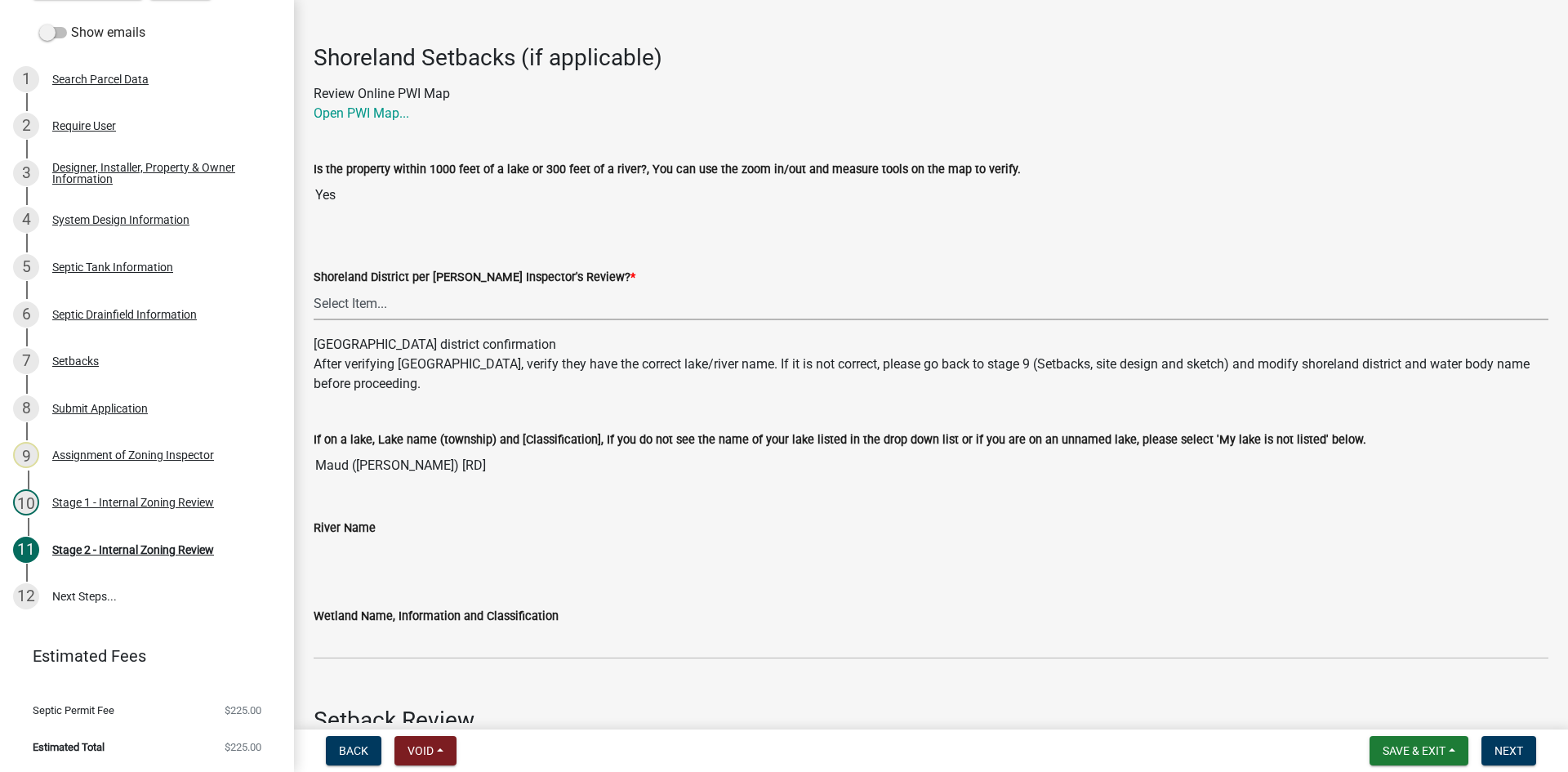
click at [363, 303] on select "Select Item... Yes No" at bounding box center [931, 304] width 1235 height 33
click at [314, 287] on select "Select Item... Yes No" at bounding box center [931, 304] width 1235 height 33
select select "69d592bb-9906-4277-a6fb-df8686255161"
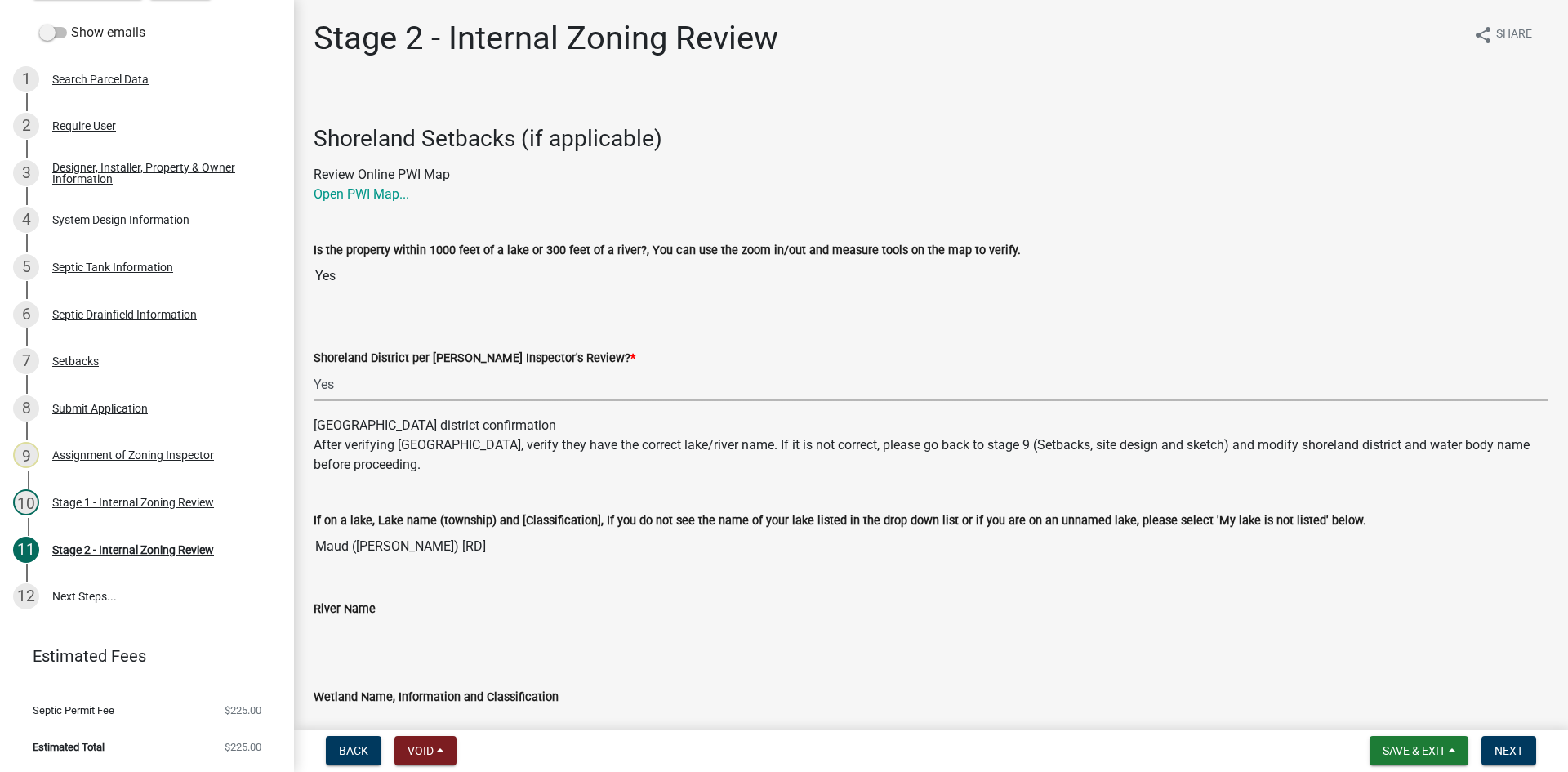
scroll to position [0, 0]
drag, startPoint x: 280, startPoint y: 298, endPoint x: 284, endPoint y: 273, distance: 25.3
click at [284, 274] on div "Zoning-Septic: Onsite Septic System Application (Designers) SS2025-2530 Edit Vi…" at bounding box center [147, 386] width 294 height 772
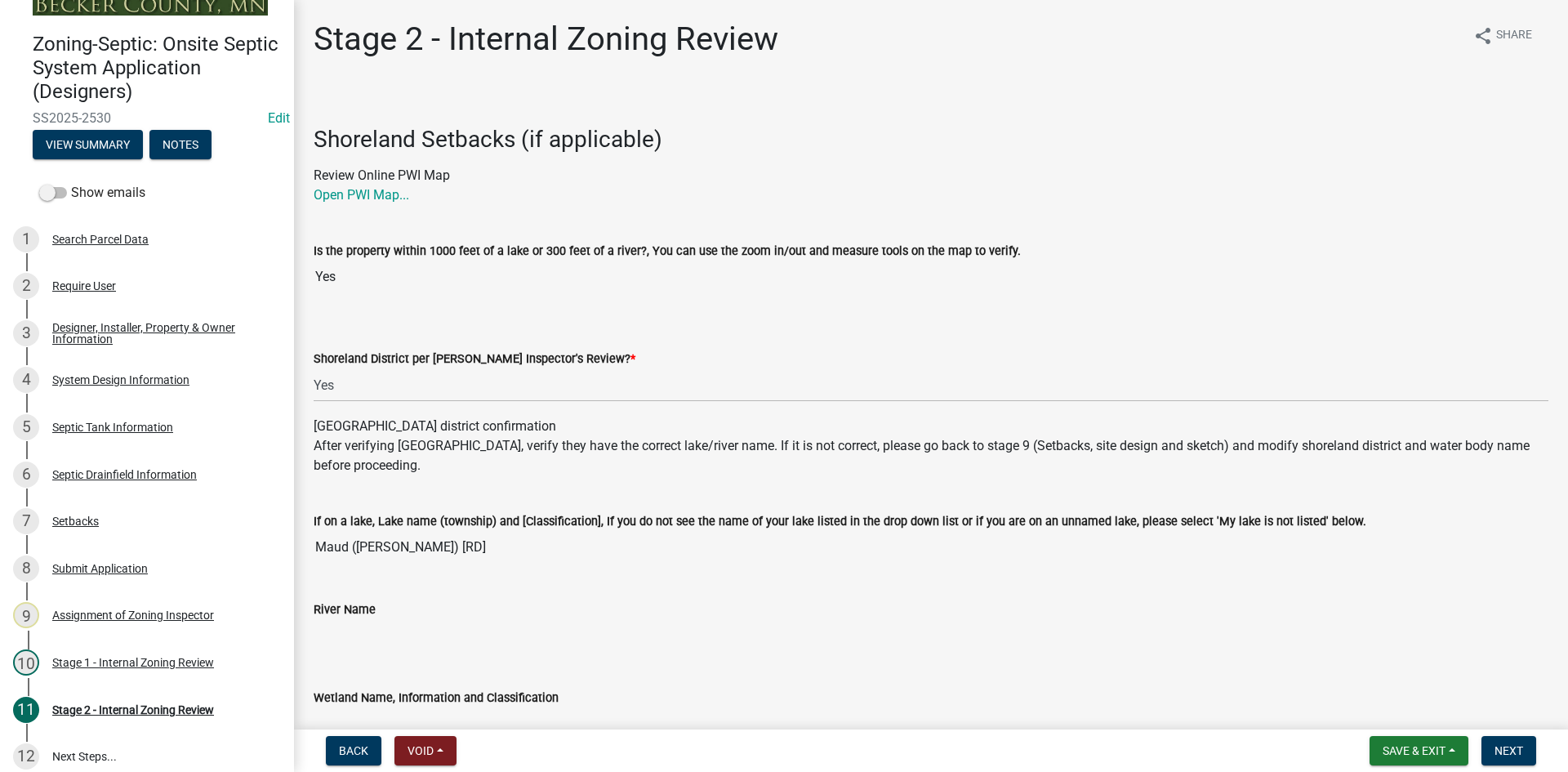
scroll to position [18, 0]
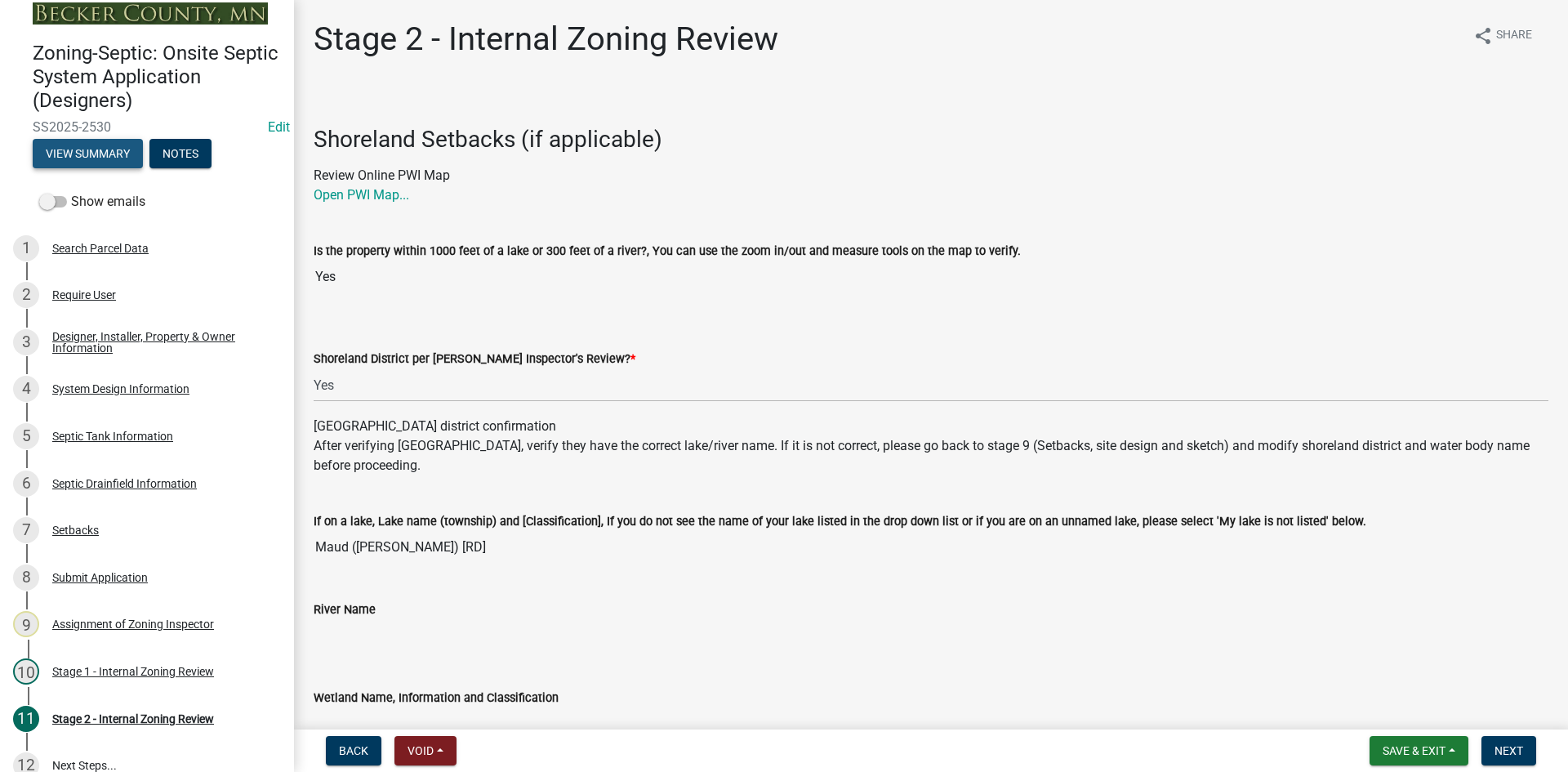
click at [85, 157] on button "View Summary" at bounding box center [87, 154] width 110 height 30
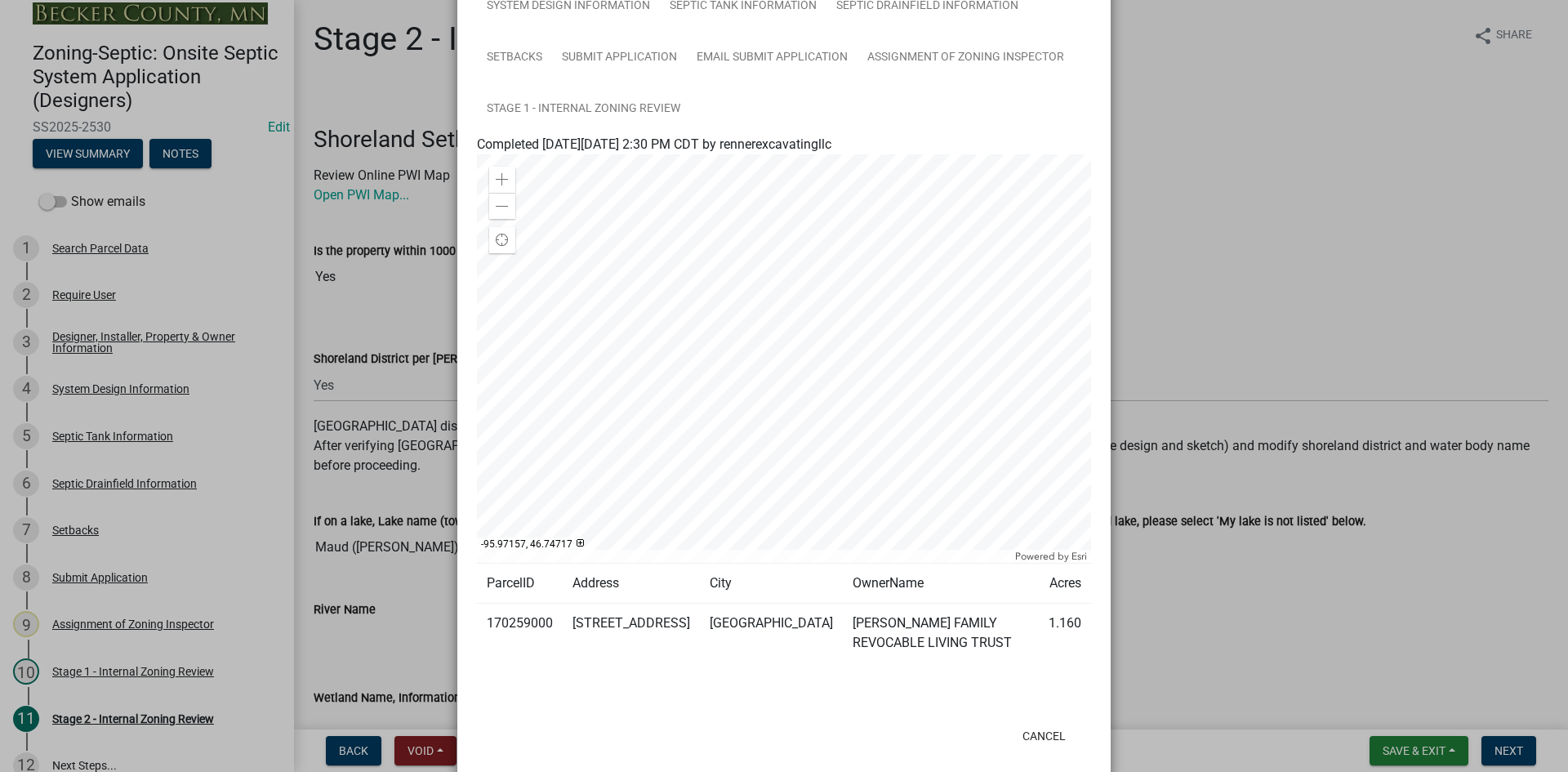
scroll to position [205, 0]
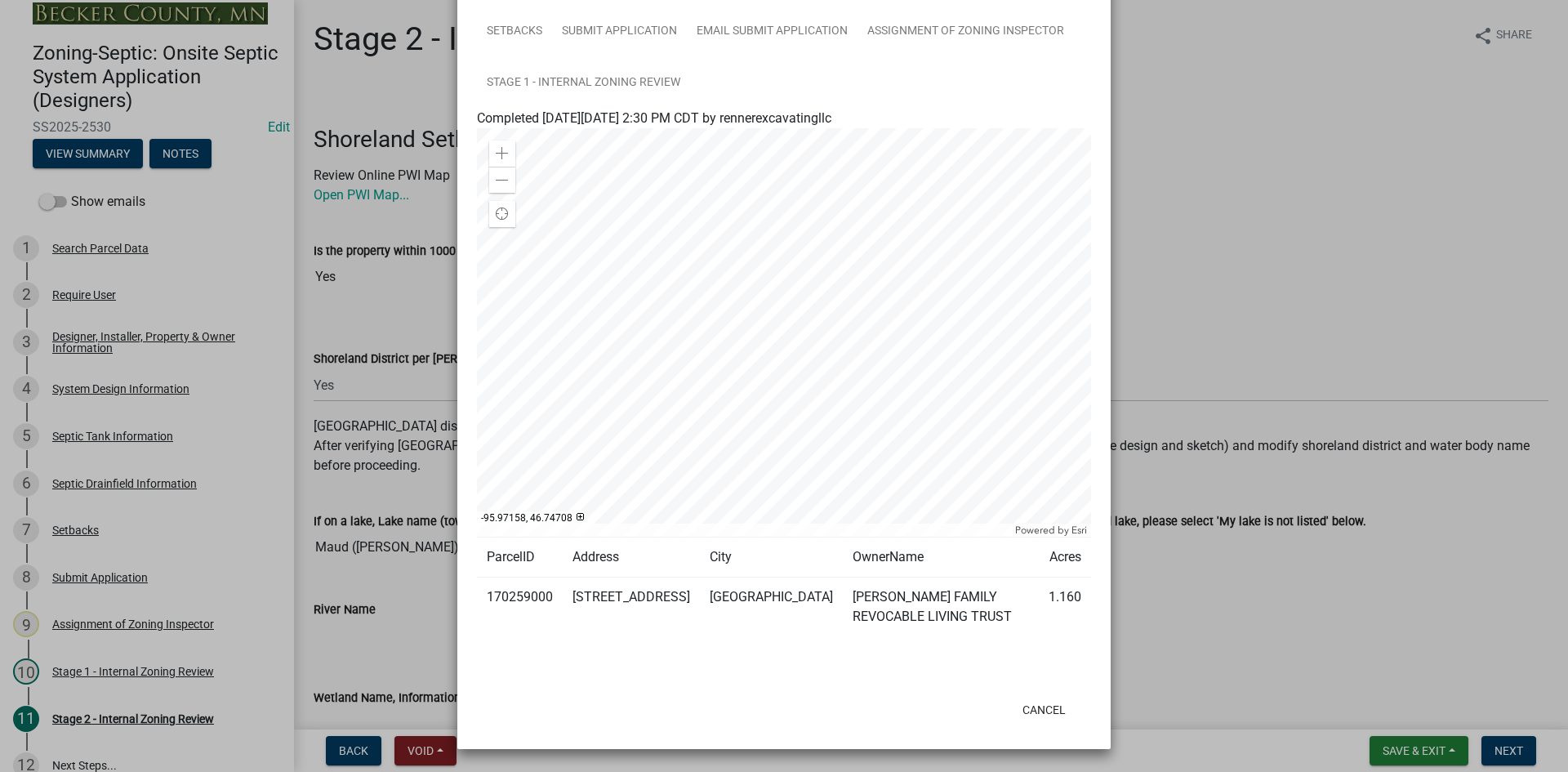
click at [1284, 293] on ngb-modal-window "Summary × Printer Friendly Search Parcel Data Designer, Installer, Property & O…" at bounding box center [784, 386] width 1568 height 772
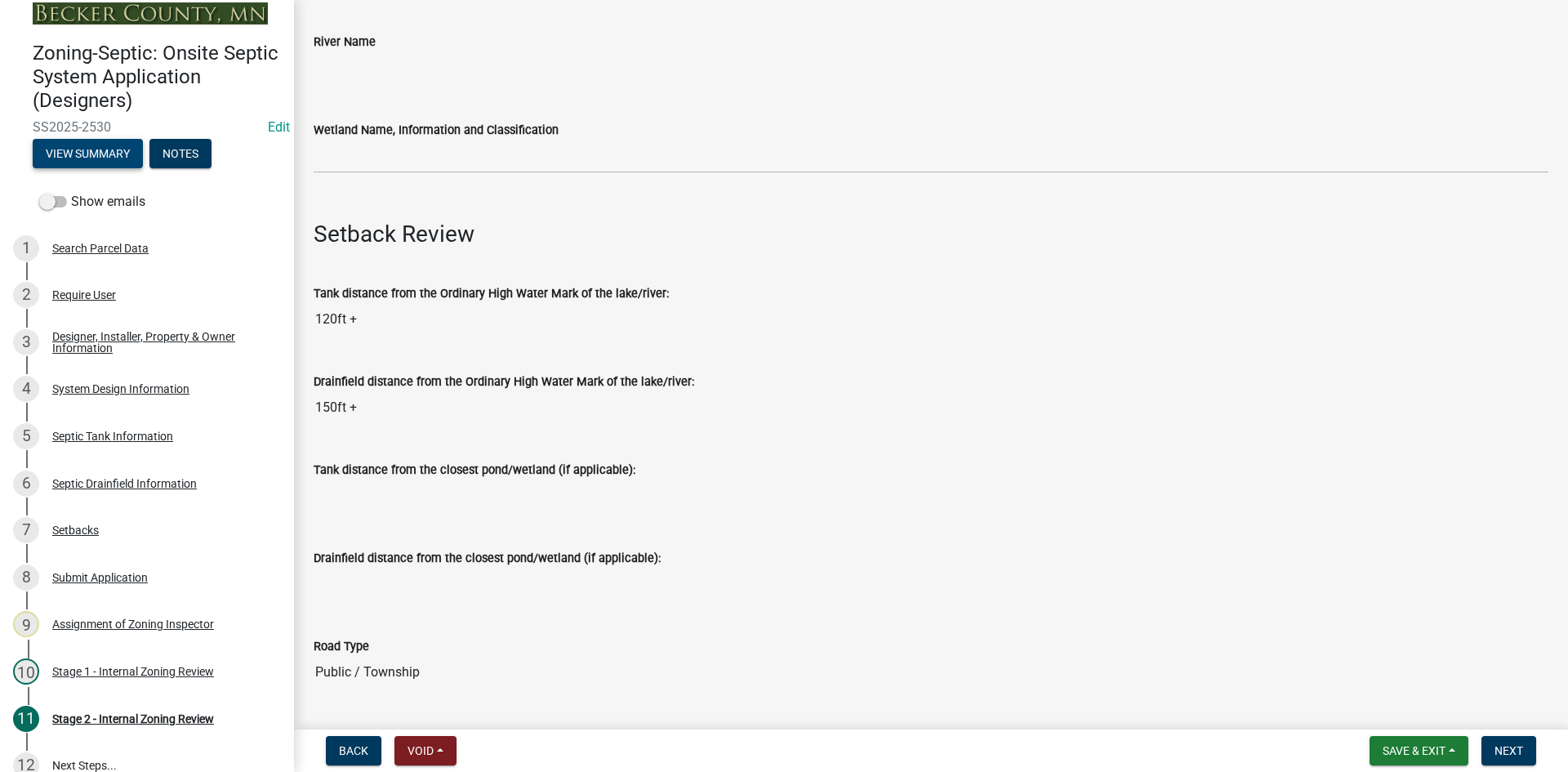
scroll to position [571, 0]
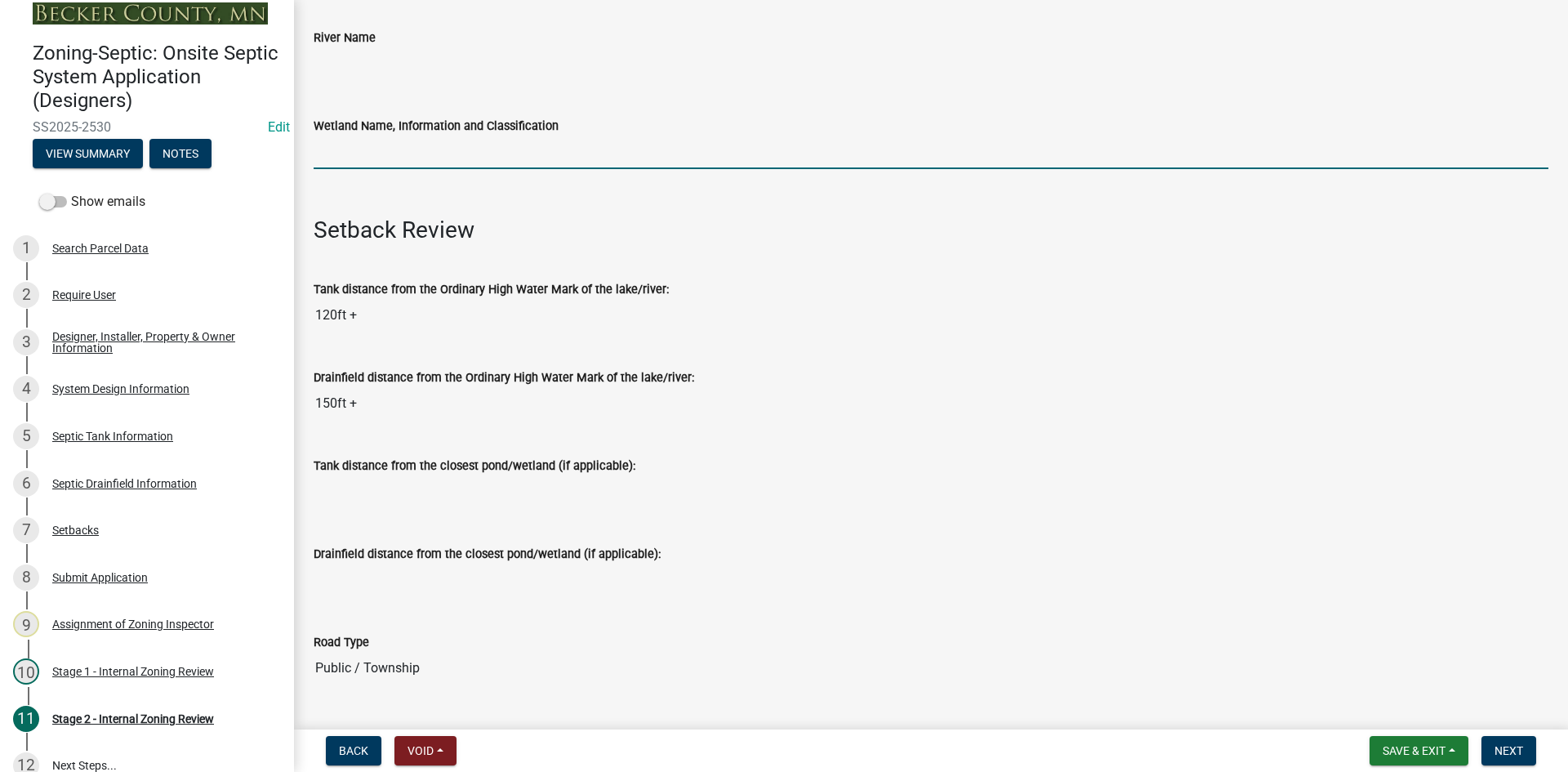
drag, startPoint x: 360, startPoint y: 147, endPoint x: 374, endPoint y: 143, distance: 14.6
click at [364, 146] on input "Wetland Name, Information and Classification" at bounding box center [931, 152] width 1235 height 33
type input "rd100"
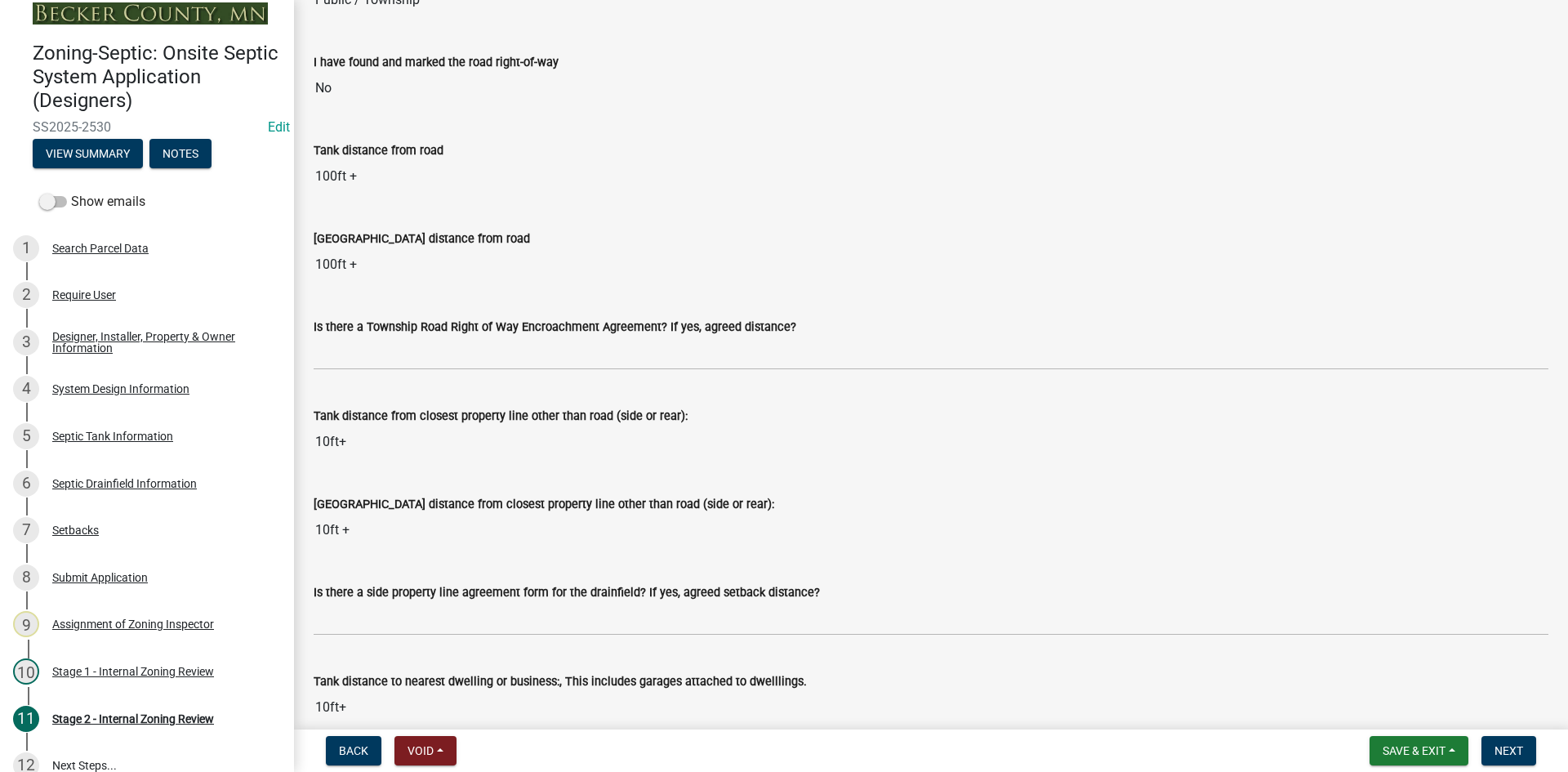
scroll to position [1388, 0]
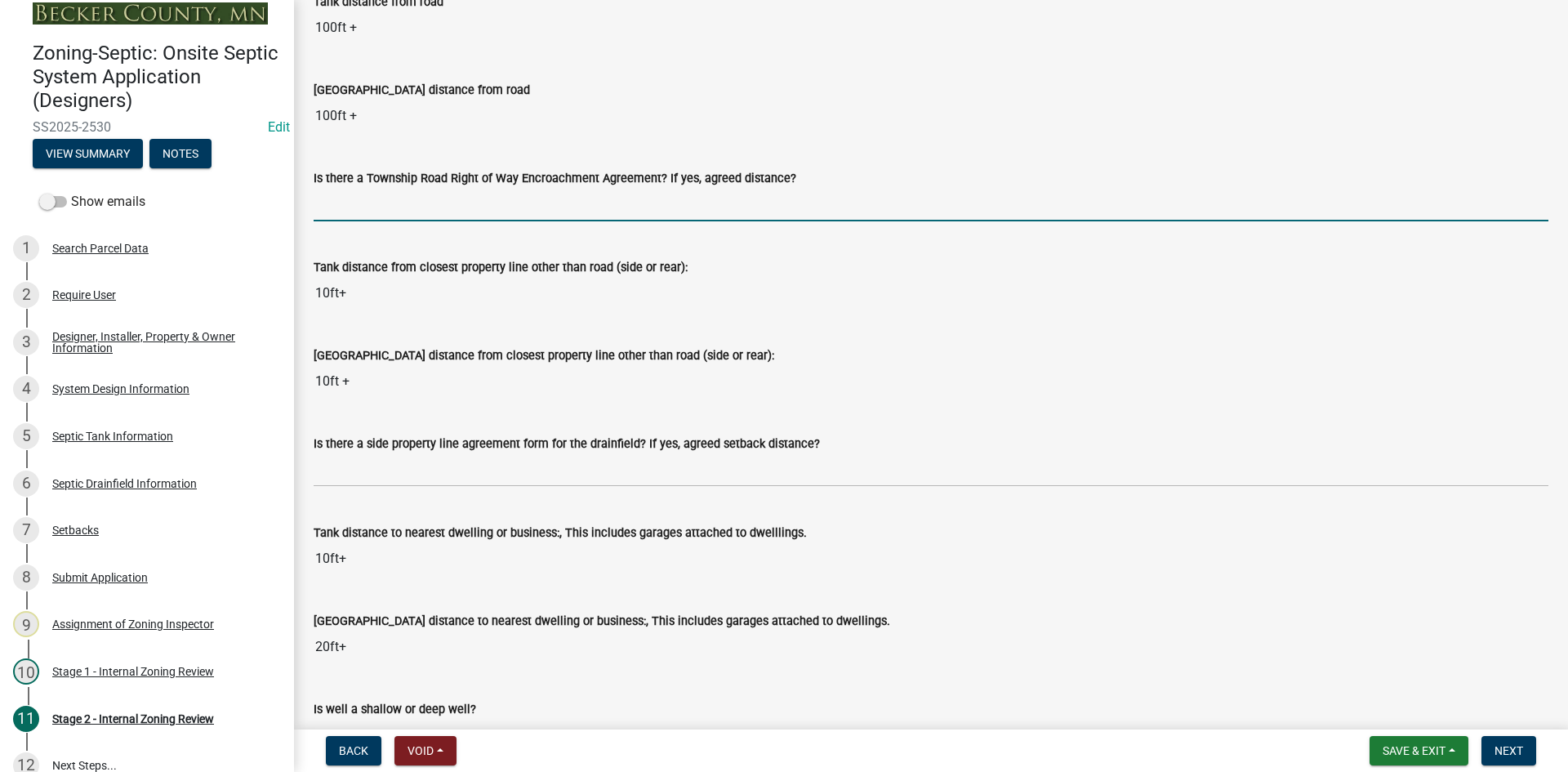
click at [350, 209] on input "Is there a Township Road Right of Way Encroachment Agreement? If yes, agreed di…" at bounding box center [931, 205] width 1235 height 33
type input "na"
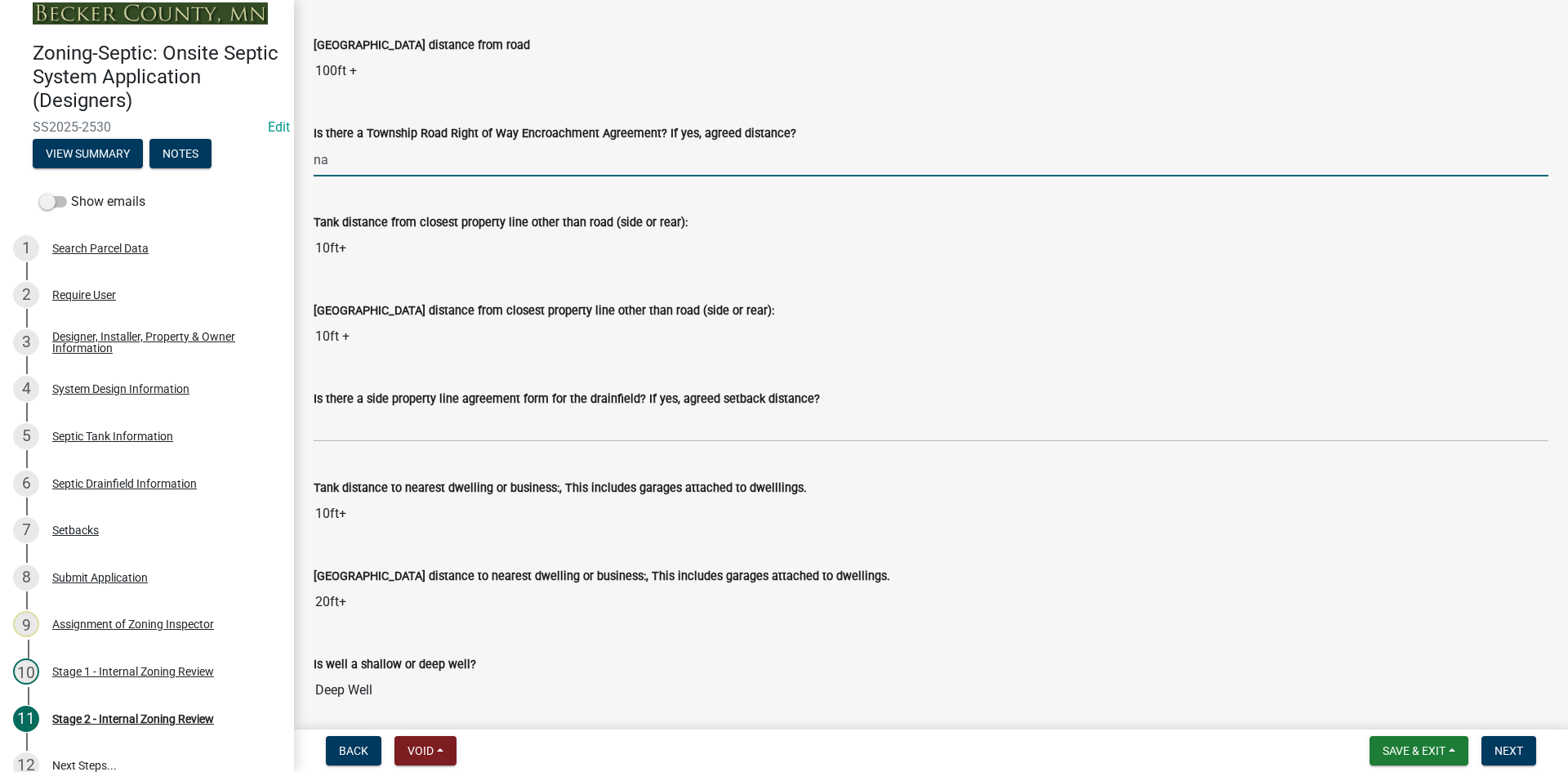
scroll to position [1470, 0]
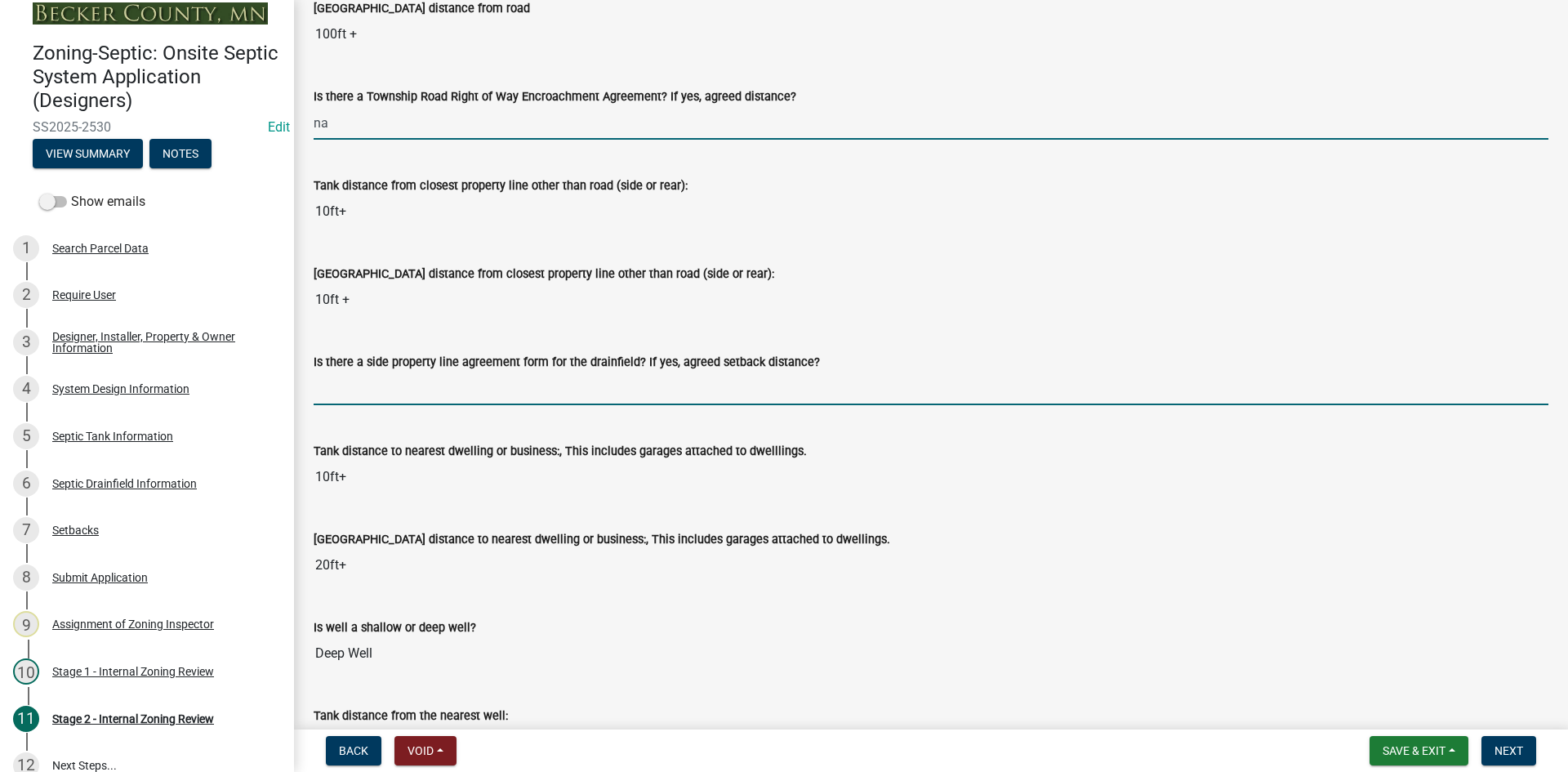
drag, startPoint x: 362, startPoint y: 391, endPoint x: 371, endPoint y: 399, distance: 12.0
click at [362, 391] on input "Is there a side property line agreement form for the drainfield? If yes, agreed…" at bounding box center [931, 388] width 1235 height 33
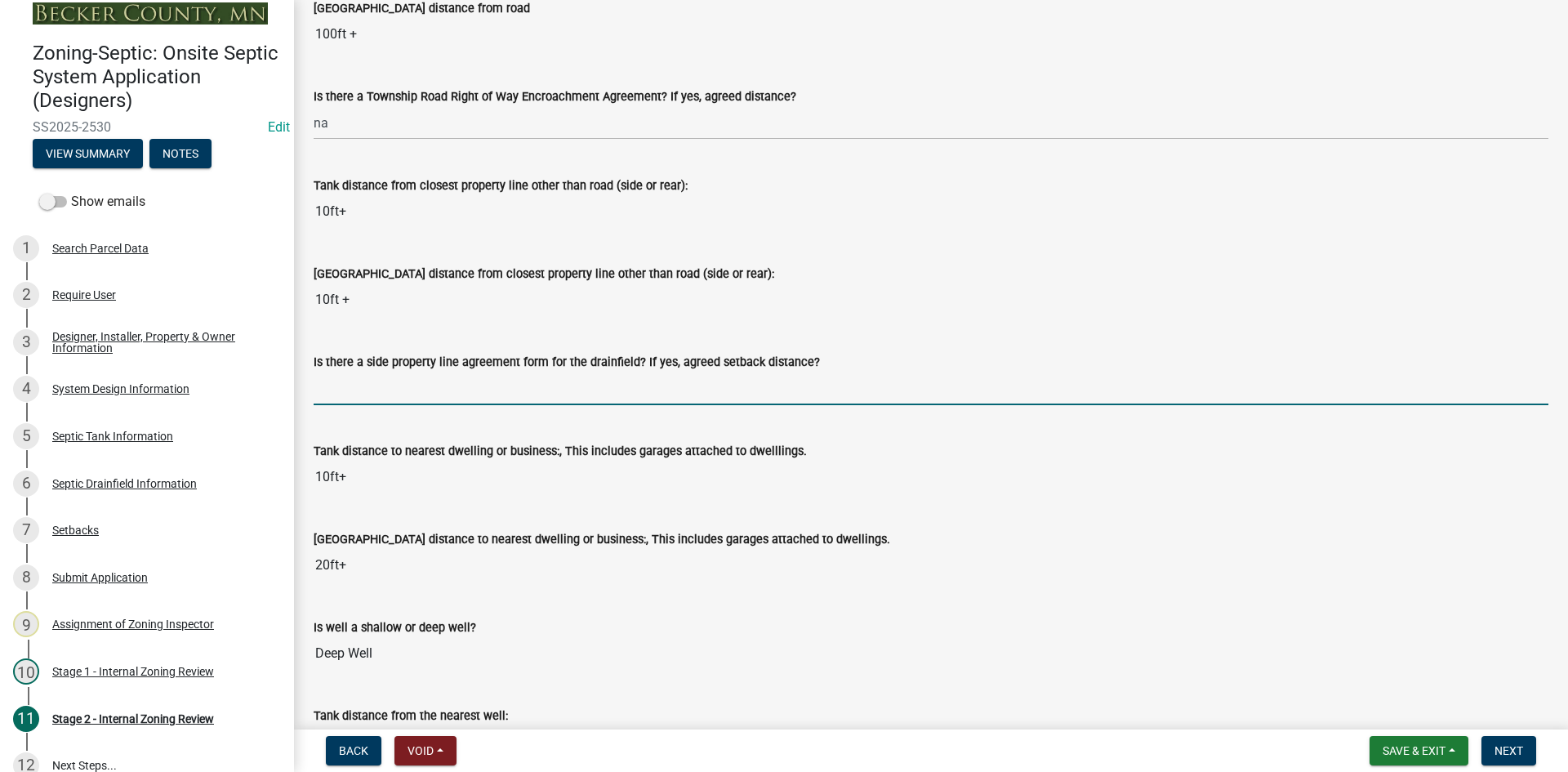
type input "YES/ CLOSER THAN TEN FEET"
drag, startPoint x: 509, startPoint y: 383, endPoint x: 292, endPoint y: 417, distance: 219.6
click at [292, 417] on div "Zoning-Septic: Onsite Septic System Application (Designers) SS2025-2530 Edit Vi…" at bounding box center [784, 386] width 1568 height 772
click at [330, 386] on input "Is there a side property line agreement form for the drainfield? If yes, agreed…" at bounding box center [931, 388] width 1235 height 33
type input "na"
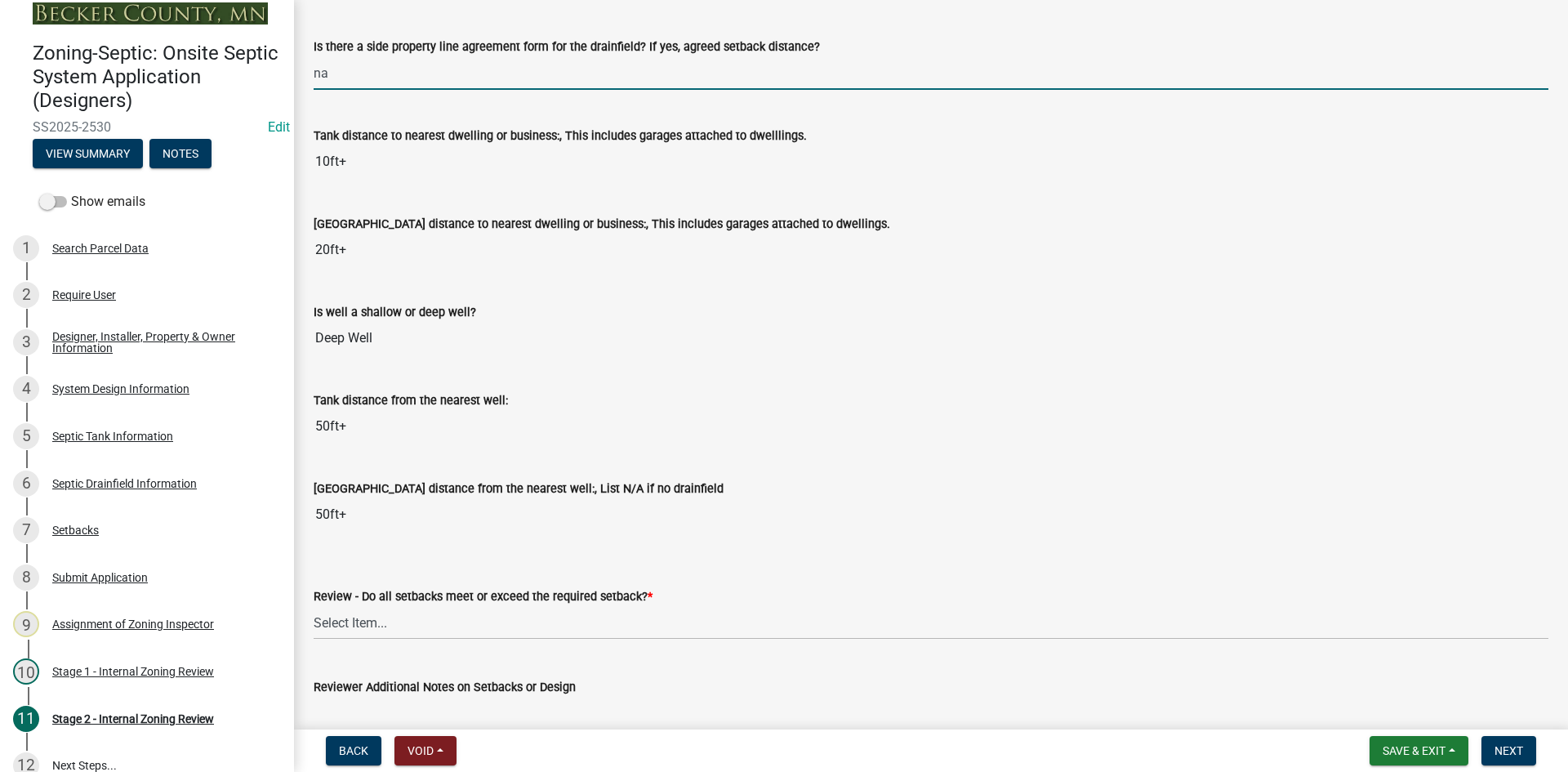
scroll to position [1878, 0]
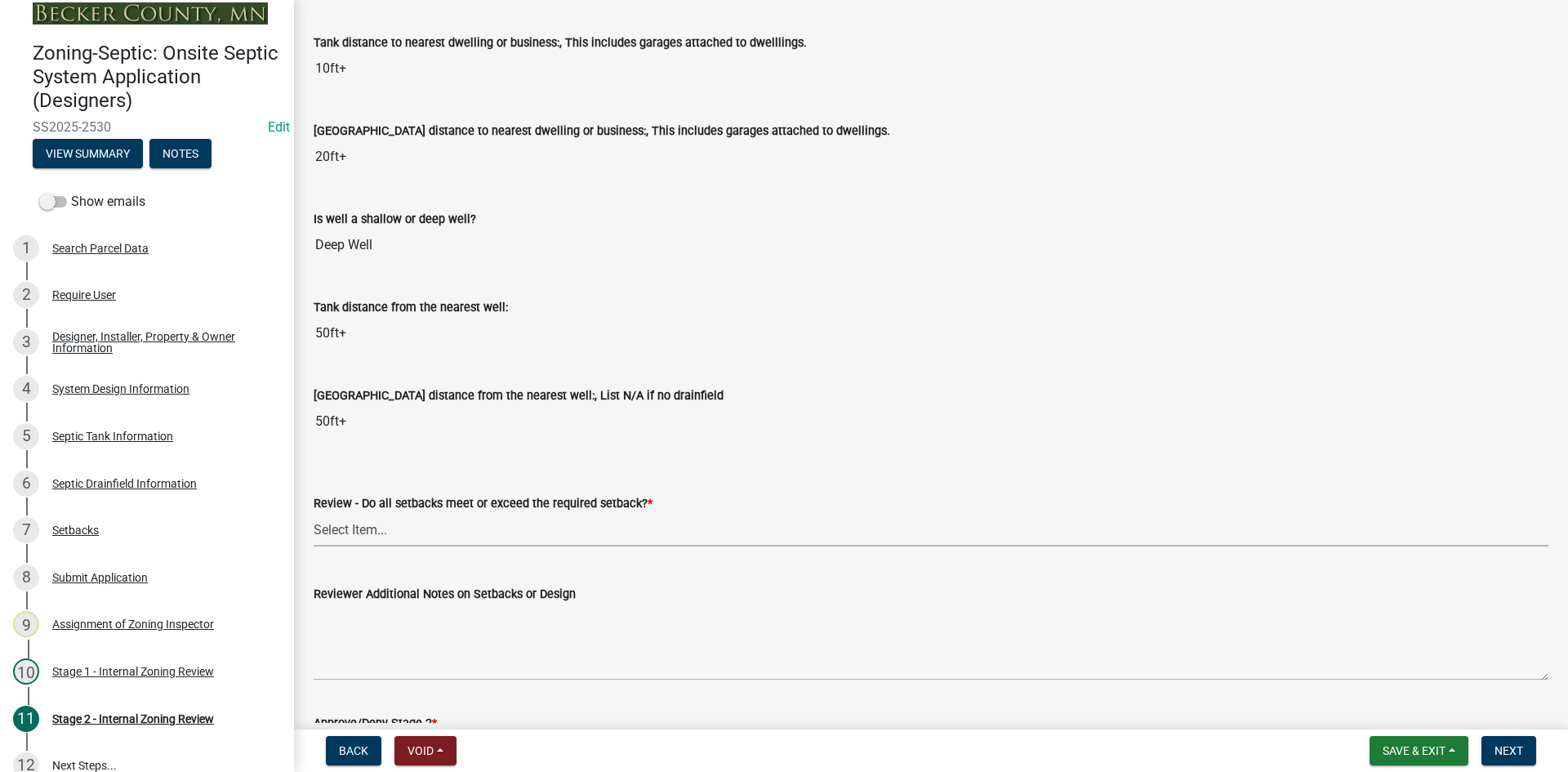
drag, startPoint x: 363, startPoint y: 532, endPoint x: 372, endPoint y: 545, distance: 15.8
click at [363, 532] on select "Select Item... Yes No N/A" at bounding box center [931, 529] width 1235 height 33
click at [314, 513] on select "Select Item... Yes No N/A" at bounding box center [931, 529] width 1235 height 33
select select "1ad81be4-5d59-46bf-8b7b-d7c0f20ad891"
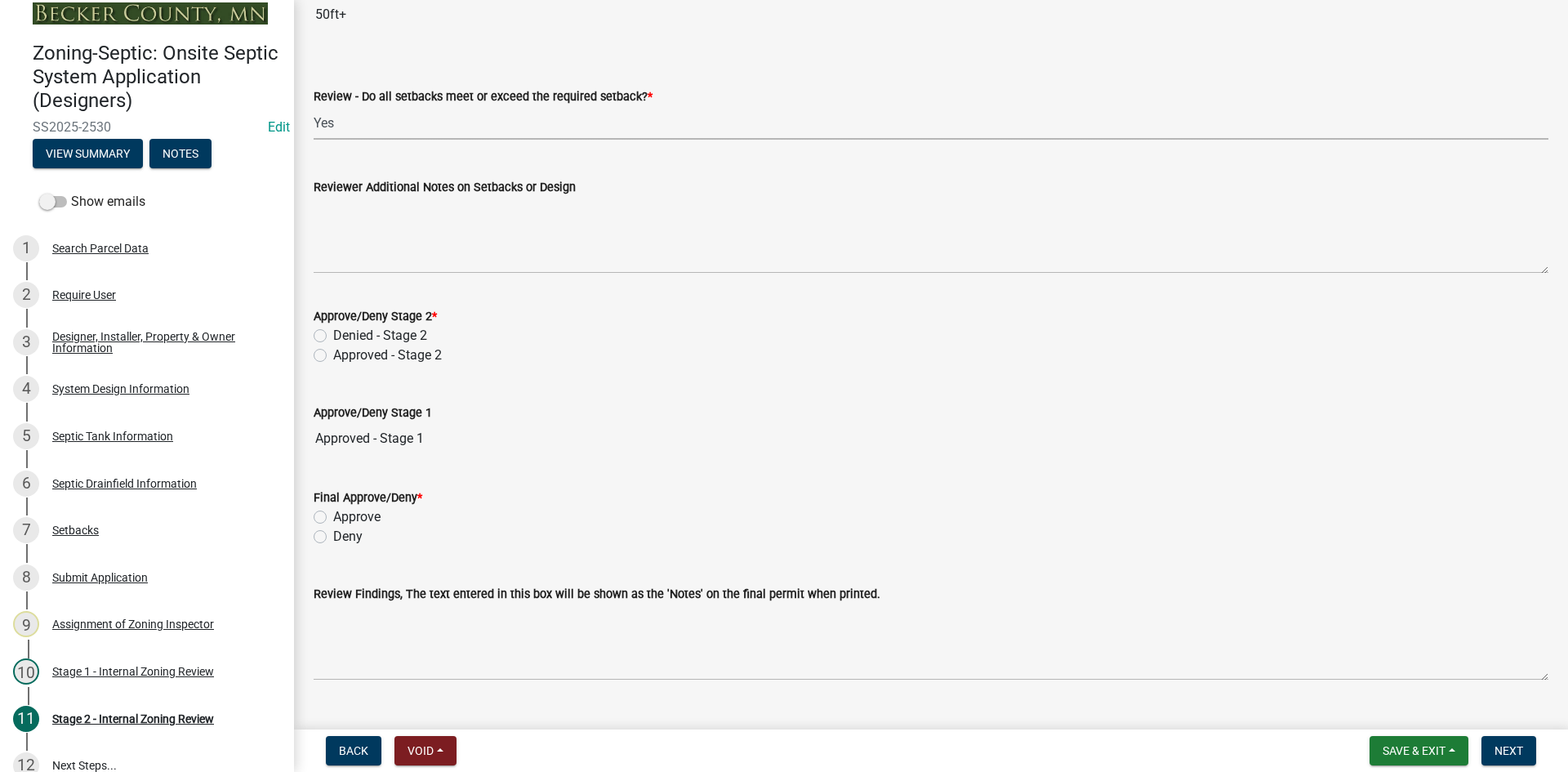
scroll to position [2286, 0]
click at [333, 359] on label "Approved - Stage 2" at bounding box center [387, 353] width 108 height 19
click at [333, 355] on input "Approved - Stage 2" at bounding box center [338, 348] width 10 height 10
radio input "true"
click at [333, 522] on label "Approve" at bounding box center [356, 515] width 47 height 19
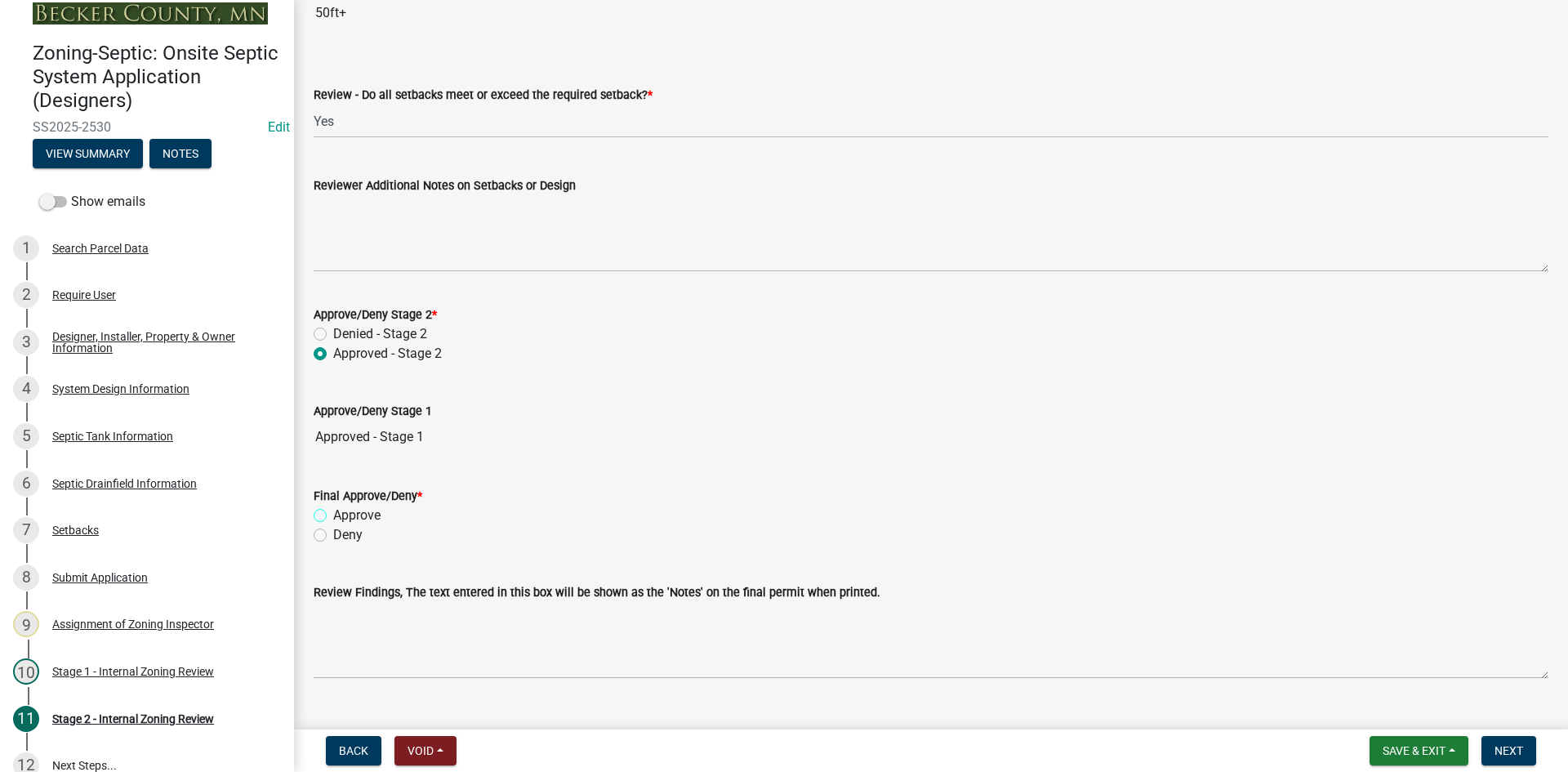
click at [333, 516] on input "Approve" at bounding box center [338, 510] width 10 height 10
radio input "true"
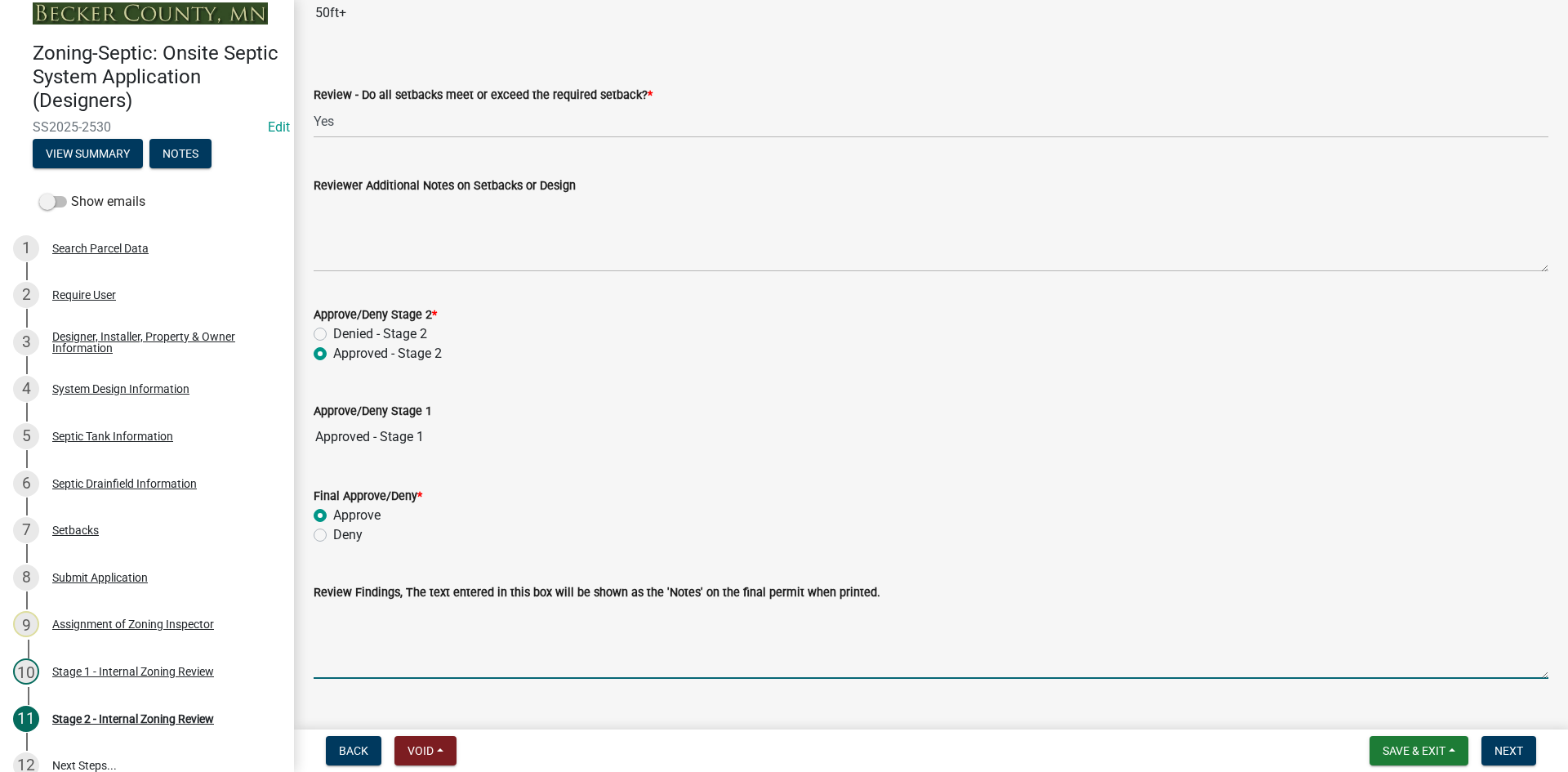
click at [379, 650] on textarea "Review Findings, The text entered in this box will be shown as the 'Notes' on t…" at bounding box center [931, 640] width 1235 height 77
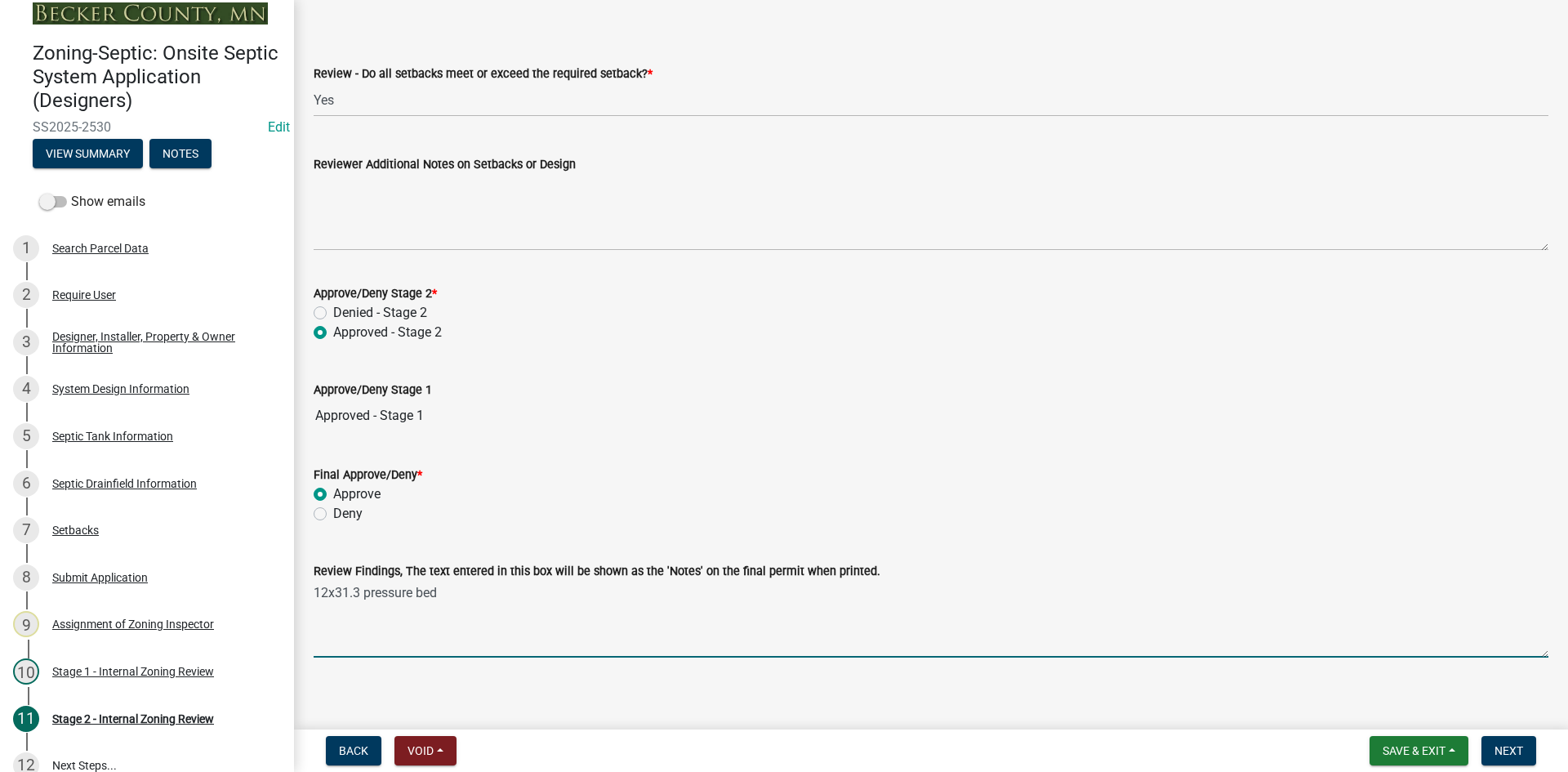
scroll to position [2319, 0]
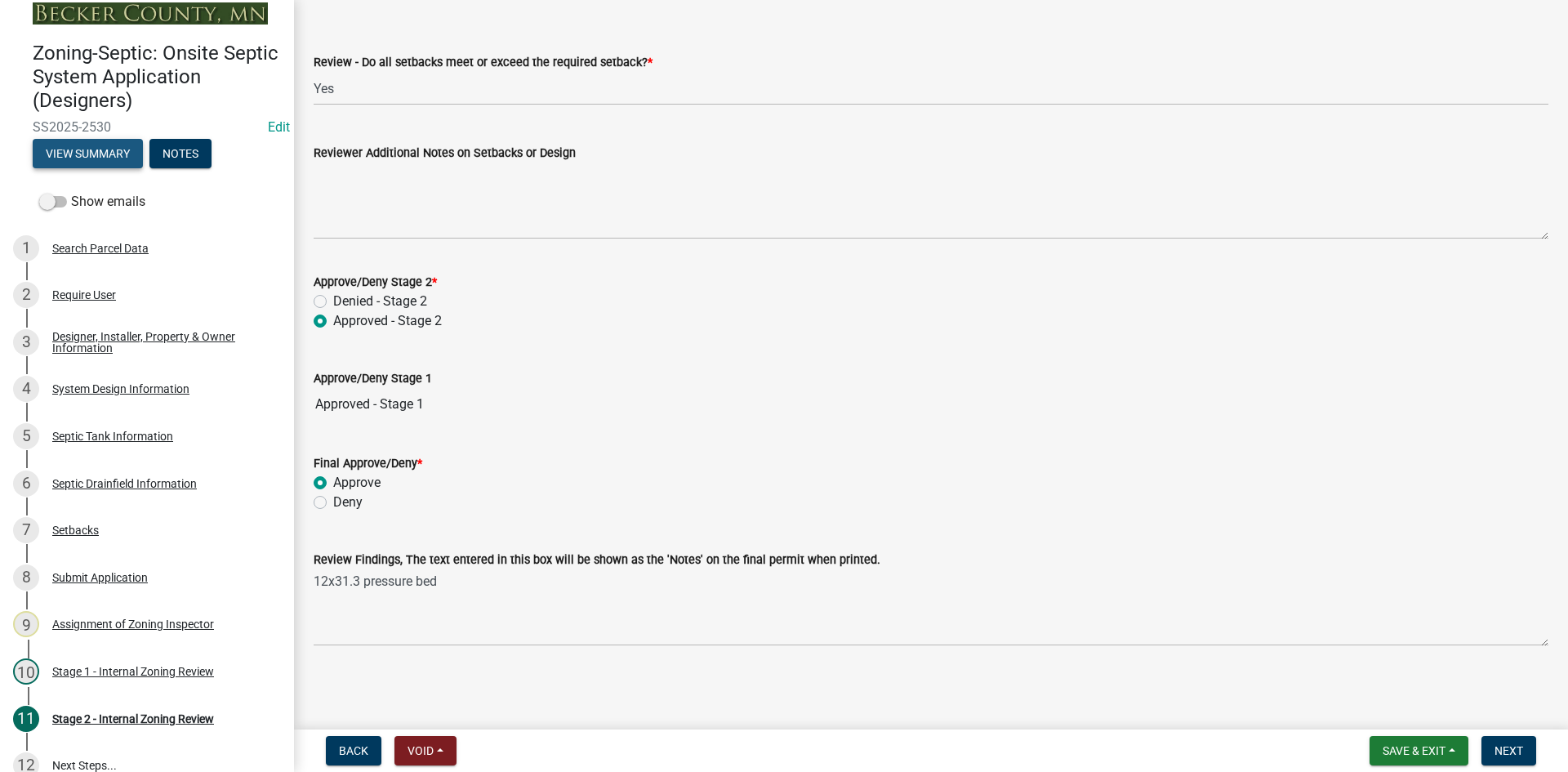
click at [117, 153] on button "View Summary" at bounding box center [87, 154] width 110 height 30
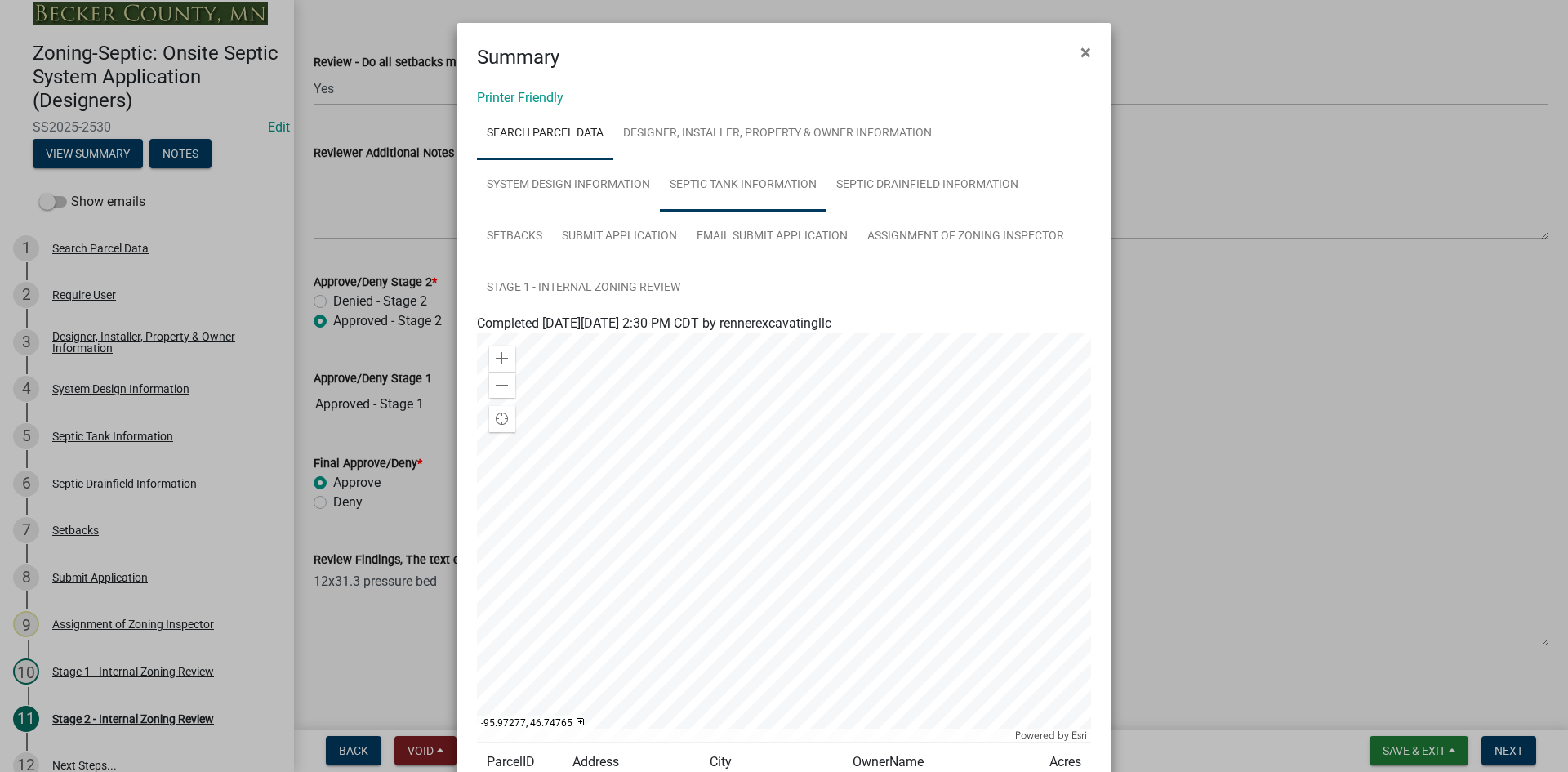
click at [710, 191] on link "Septic Tank Information" at bounding box center [743, 185] width 167 height 52
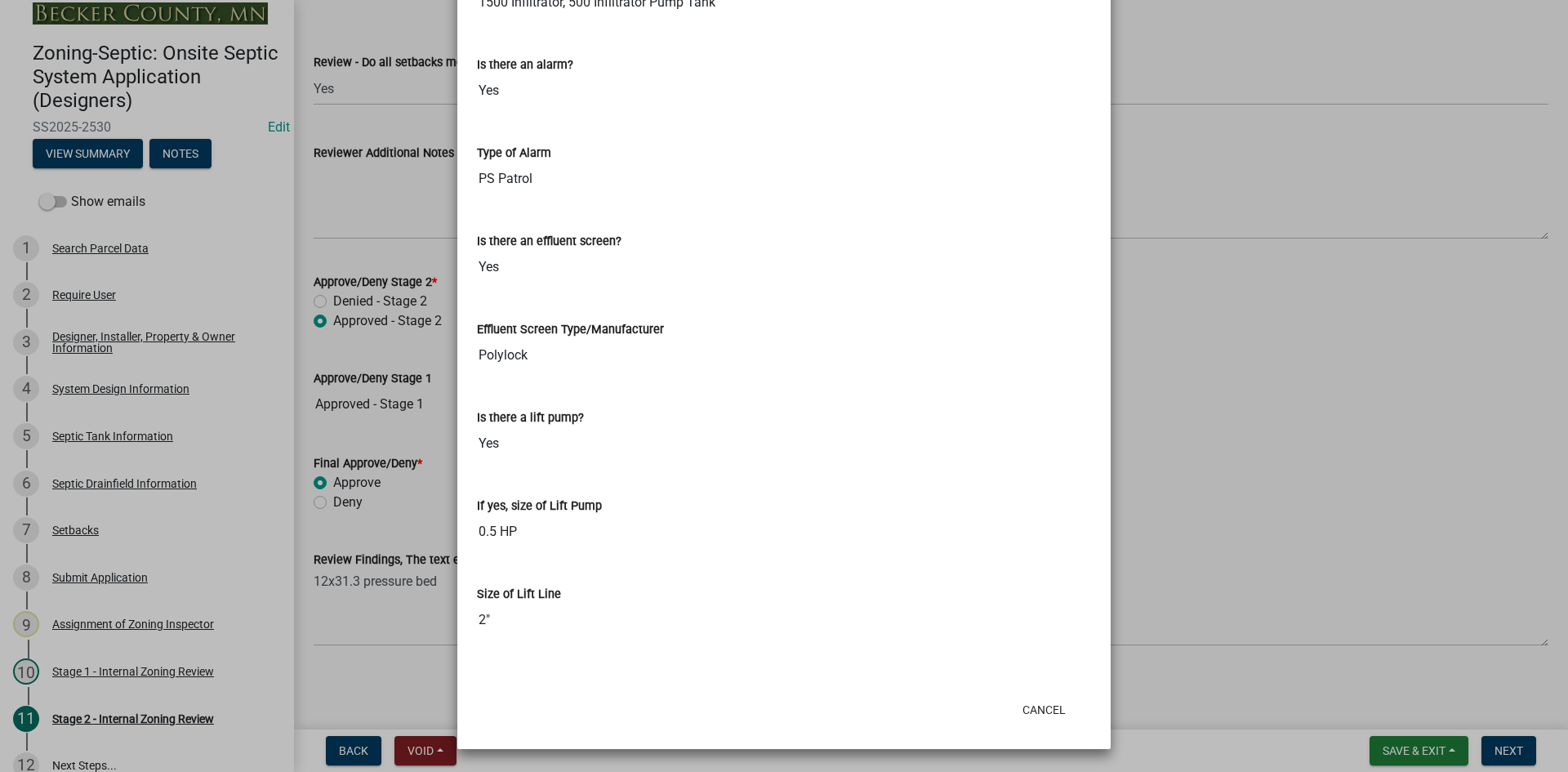
scroll to position [328, 0]
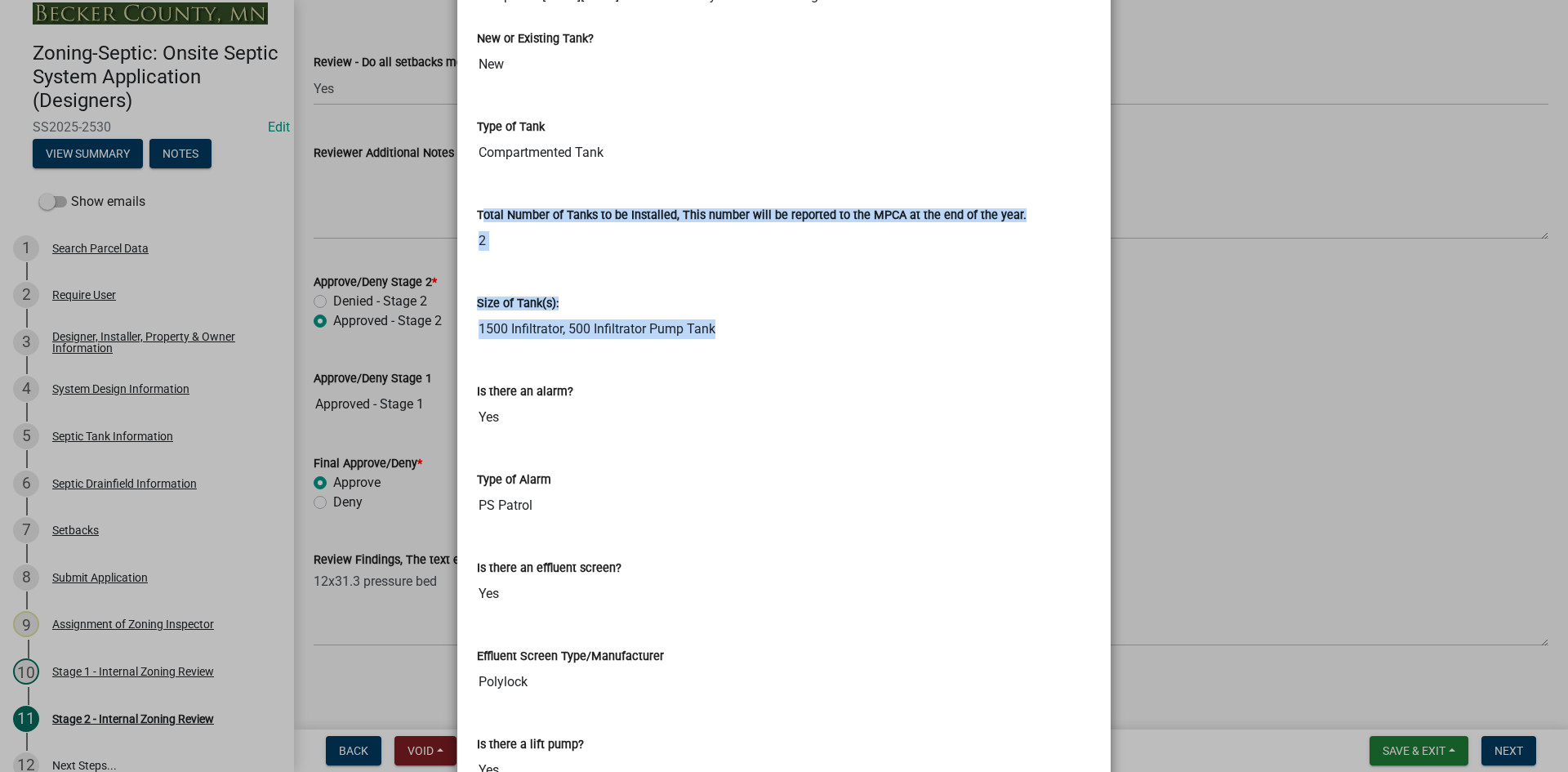
drag, startPoint x: 288, startPoint y: 211, endPoint x: 265, endPoint y: 369, distance: 159.7
click at [265, 369] on ngb-modal-window "Summary × Printer Friendly Search Parcel Data Designer, Installer, Property & O…" at bounding box center [784, 386] width 1568 height 772
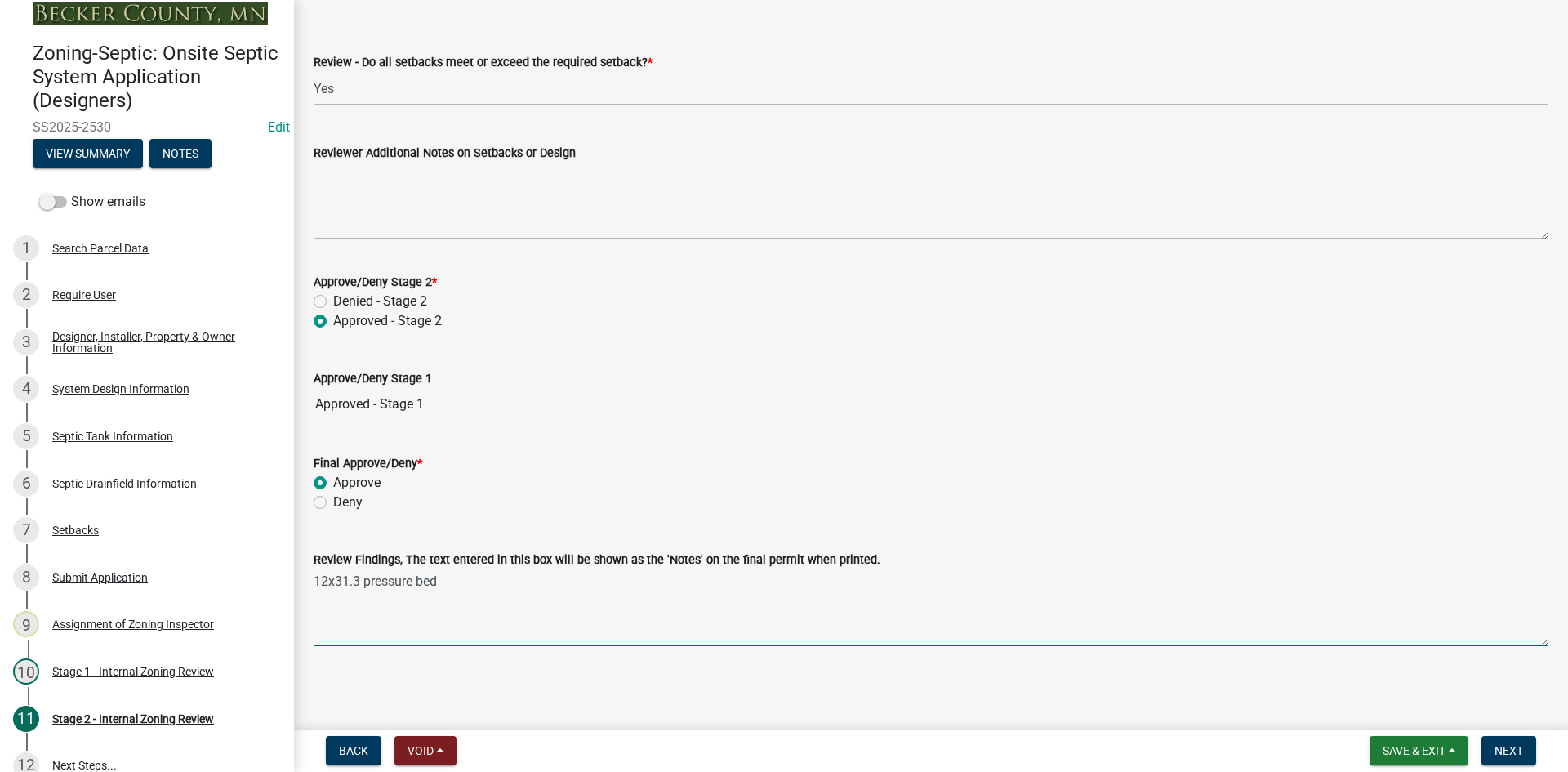
click at [454, 592] on textarea "12x31.3 pressure bed" at bounding box center [931, 607] width 1235 height 77
click at [446, 585] on textarea "12x31.3 pressure bed /1500/500 pump" at bounding box center [931, 607] width 1235 height 77
click at [474, 579] on textarea "12x31.3 pressure bed -1500/500 pump" at bounding box center [931, 607] width 1235 height 77
type textarea "12x31.3 pressure bed -1500/2/500 pump"
click at [1498, 763] on button "Next" at bounding box center [1508, 751] width 55 height 30
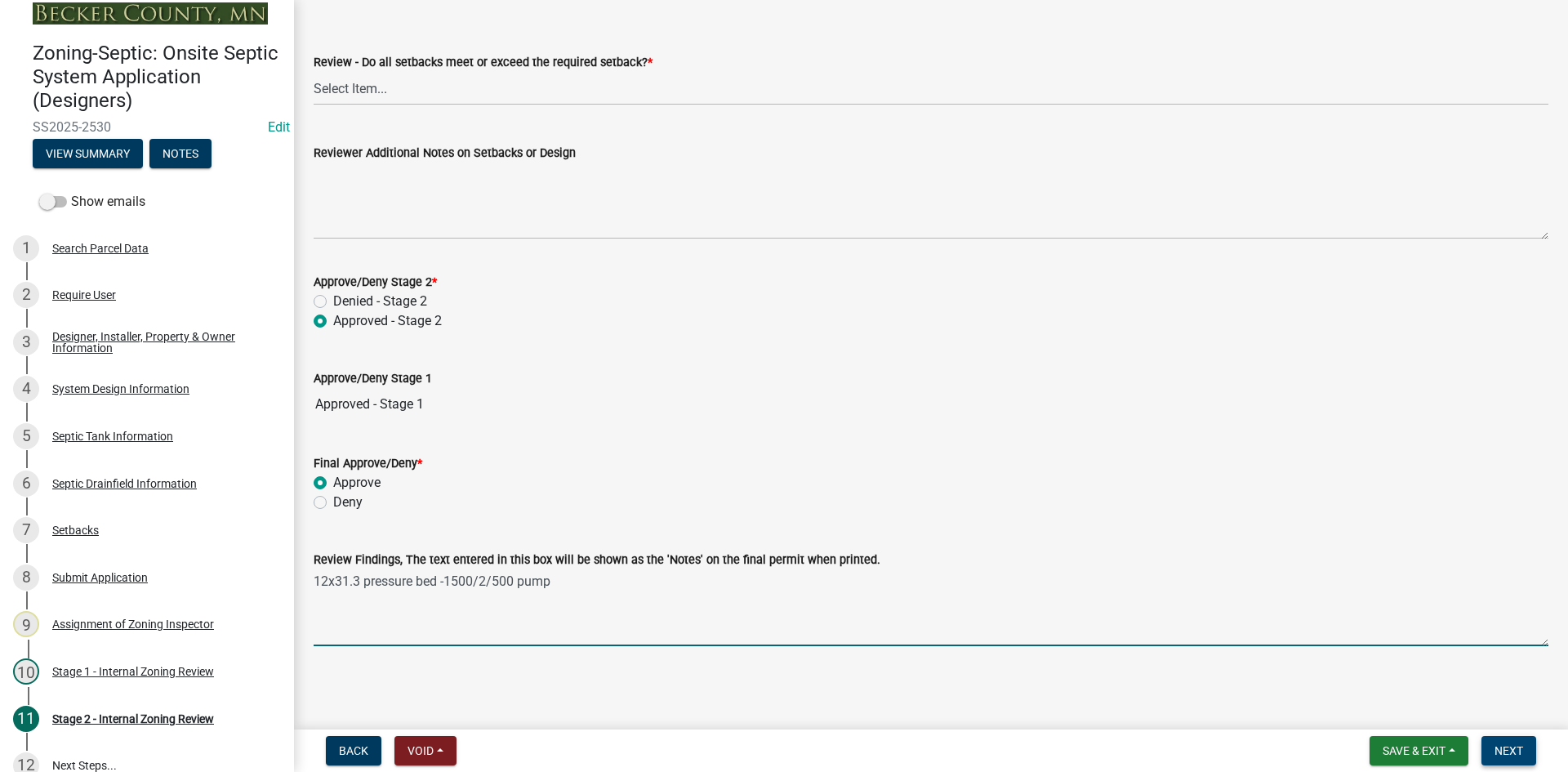
scroll to position [0, 0]
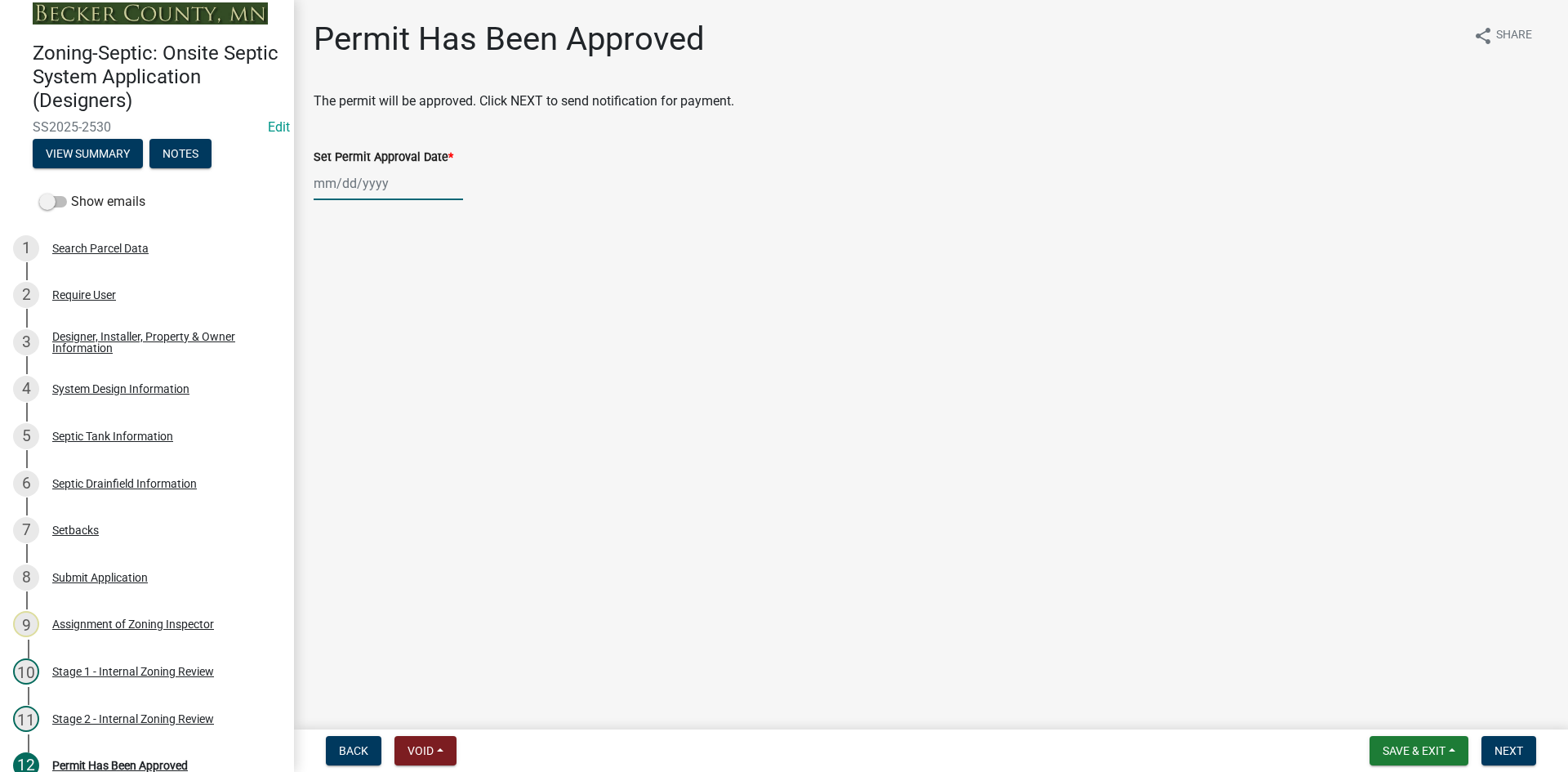
click at [449, 181] on div at bounding box center [388, 183] width 149 height 33
select select "9"
select select "2025"
click at [442, 318] on div "19" at bounding box center [434, 322] width 26 height 26
type input "[DATE]"
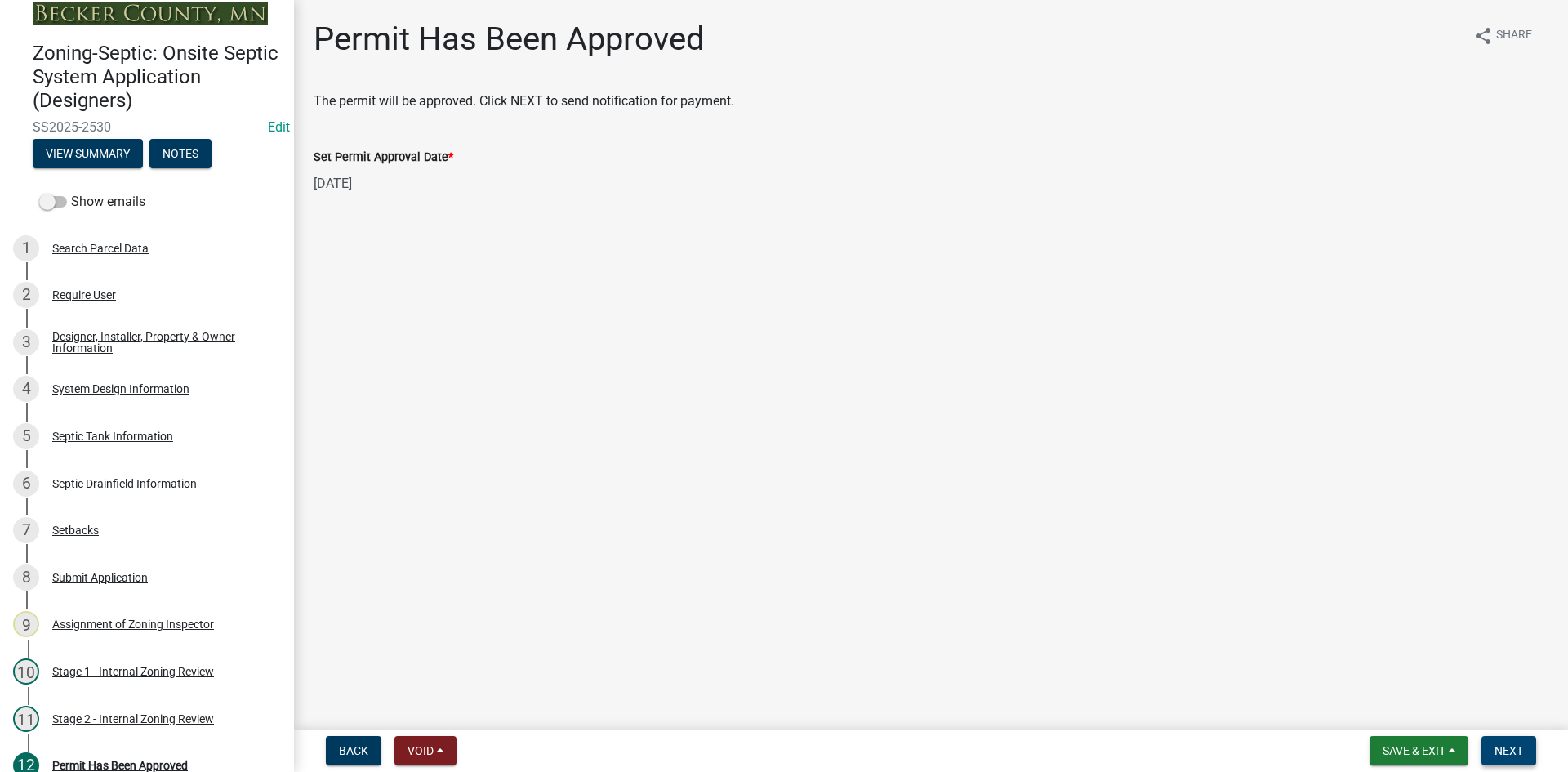
click at [1529, 753] on button "Next" at bounding box center [1508, 751] width 55 height 30
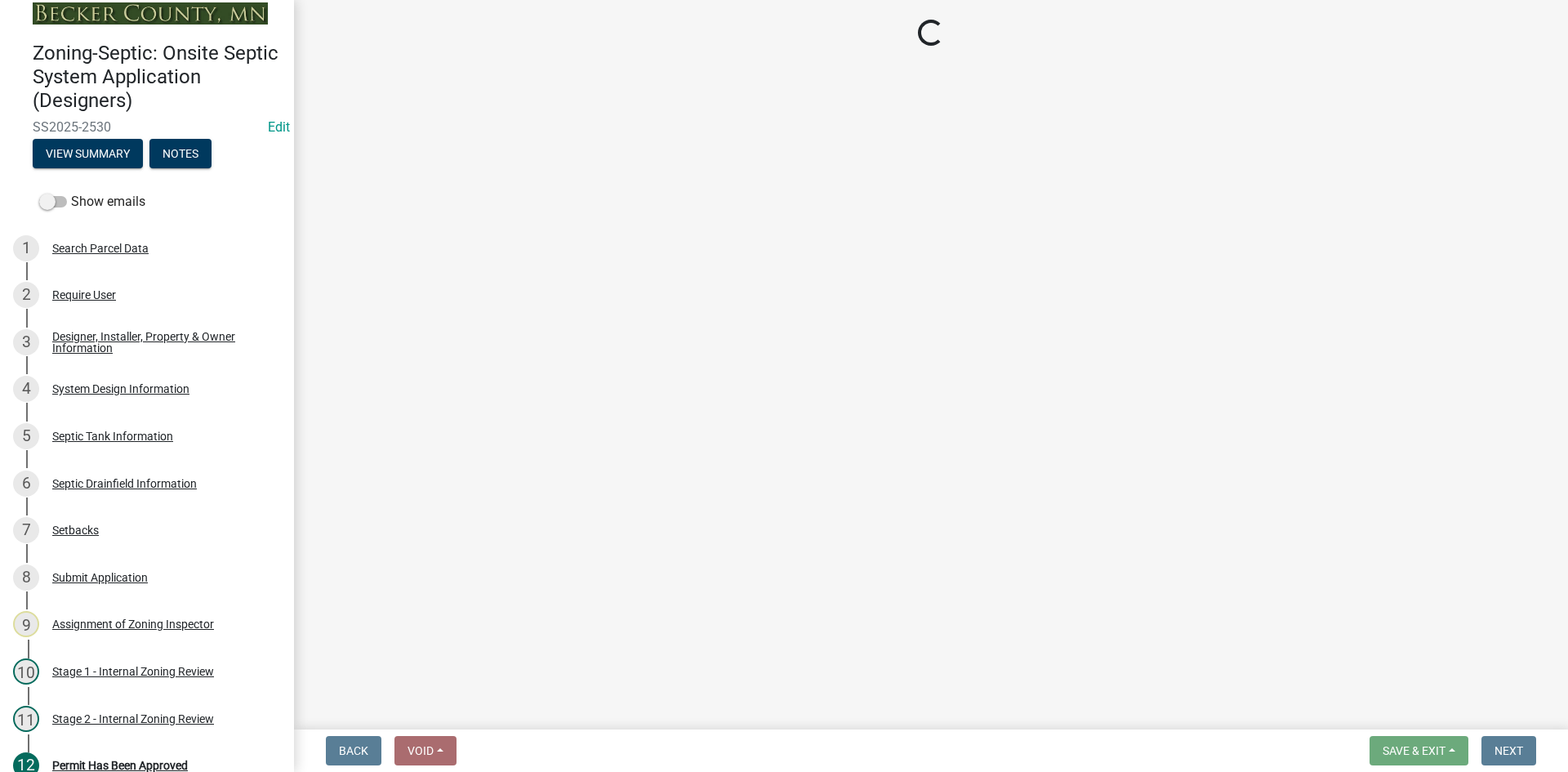
select select "3: 3"
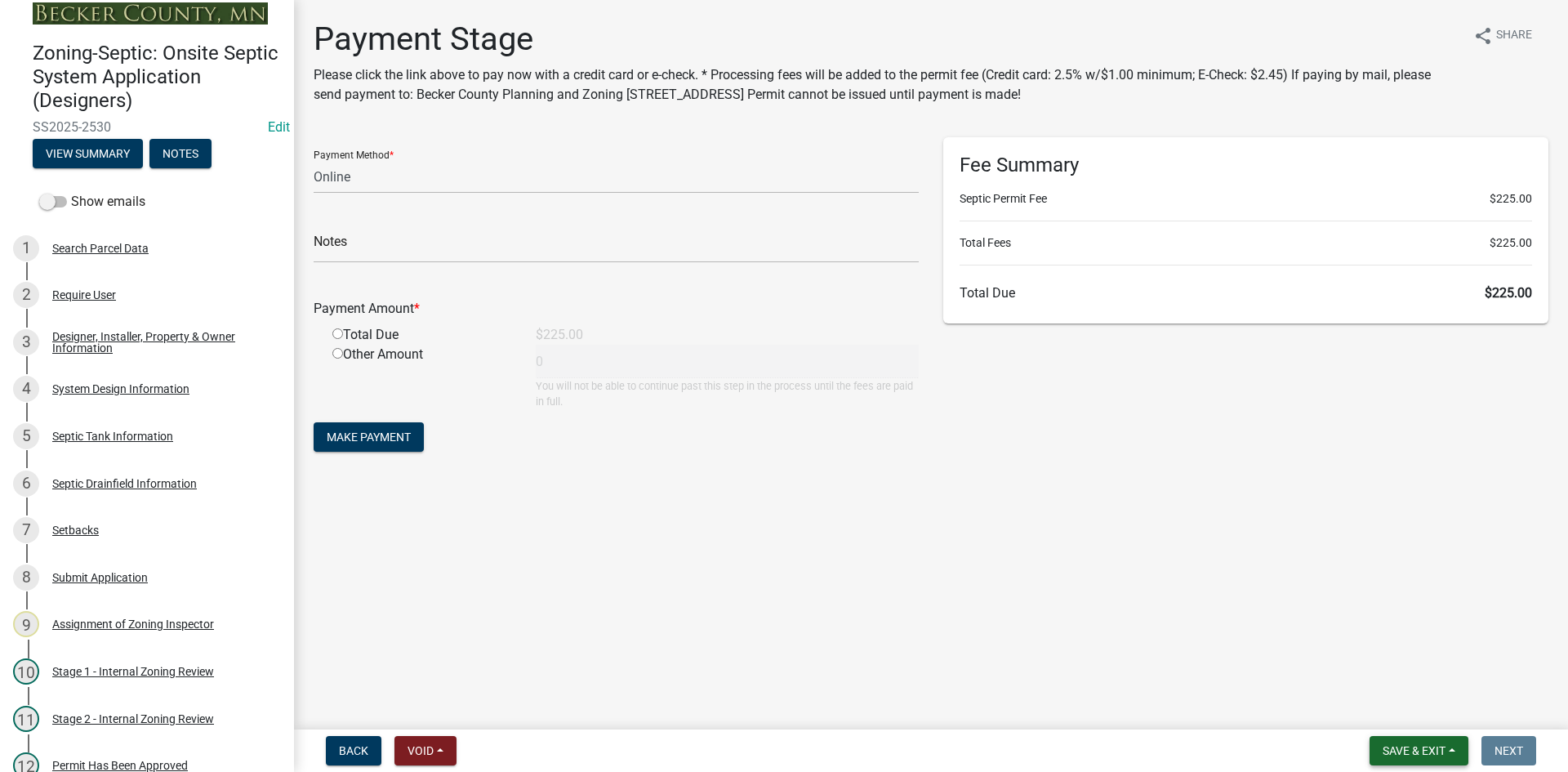
click at [1416, 751] on span "Save & Exit" at bounding box center [1413, 751] width 63 height 13
click at [1405, 704] on button "Save & Exit" at bounding box center [1402, 708] width 131 height 39
